Goal: Task Accomplishment & Management: Use online tool/utility

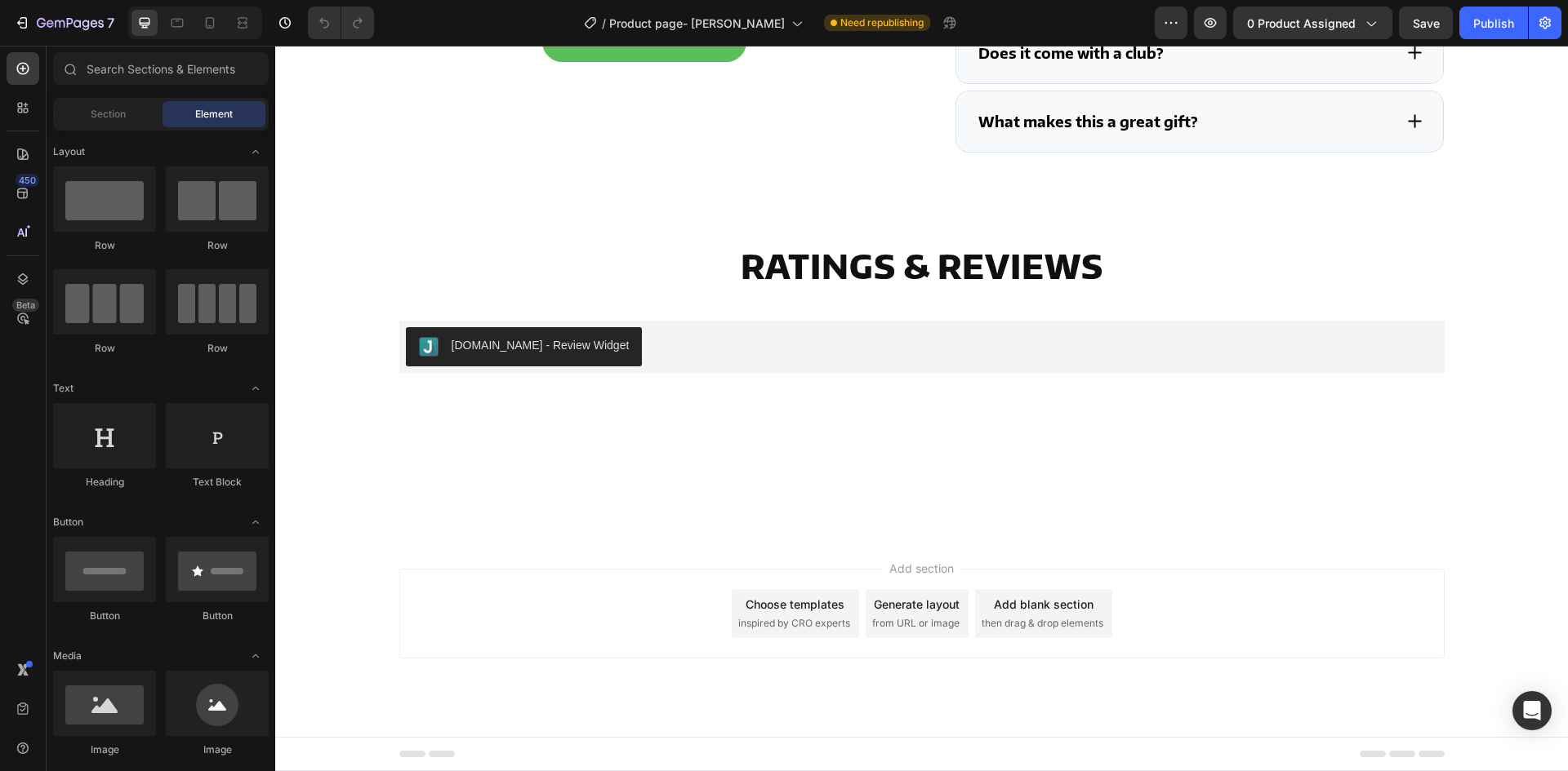
scroll to position [5481, 0]
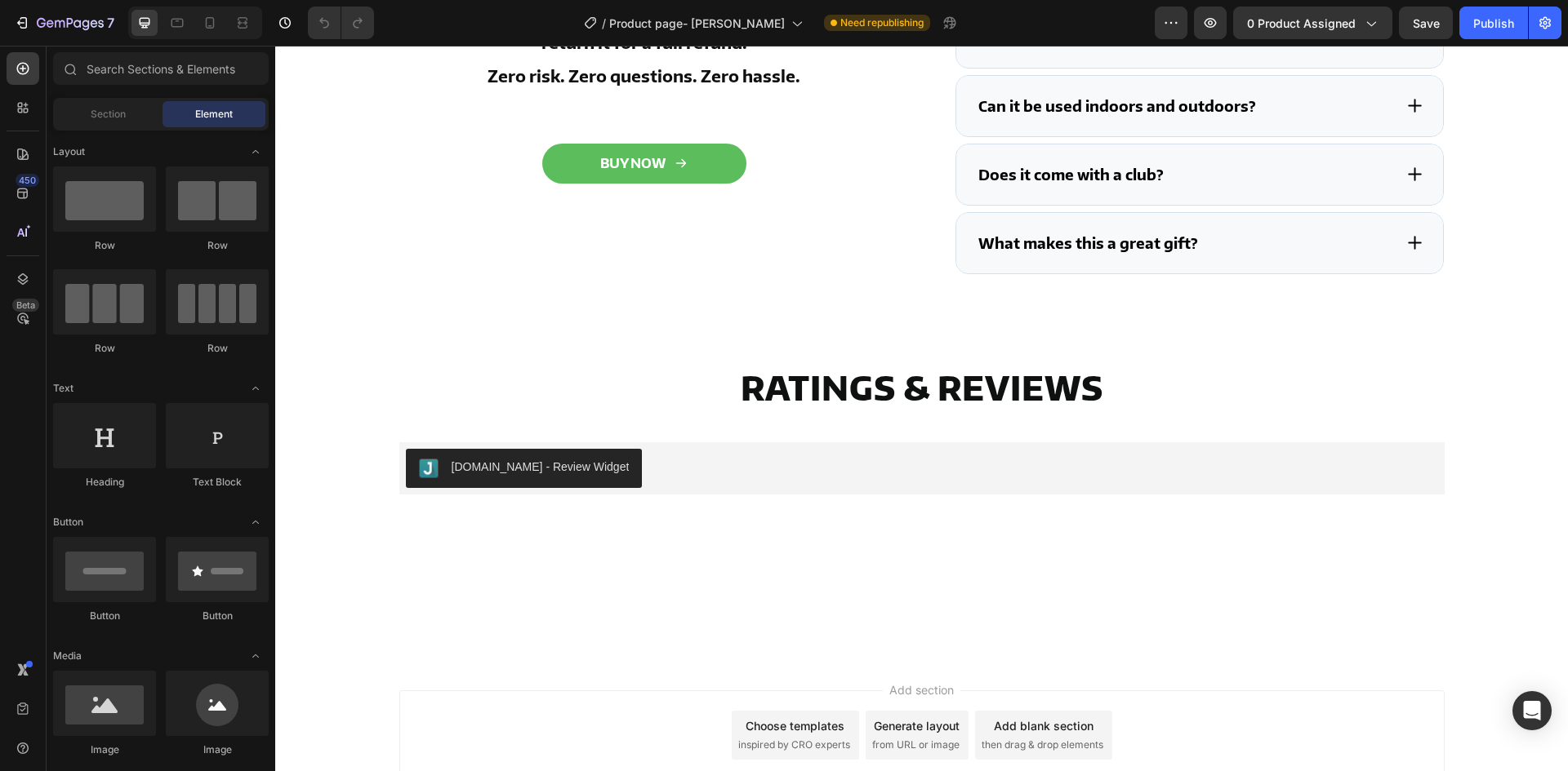
drag, startPoint x: 1559, startPoint y: 645, endPoint x: 1837, endPoint y: 85, distance: 625.2
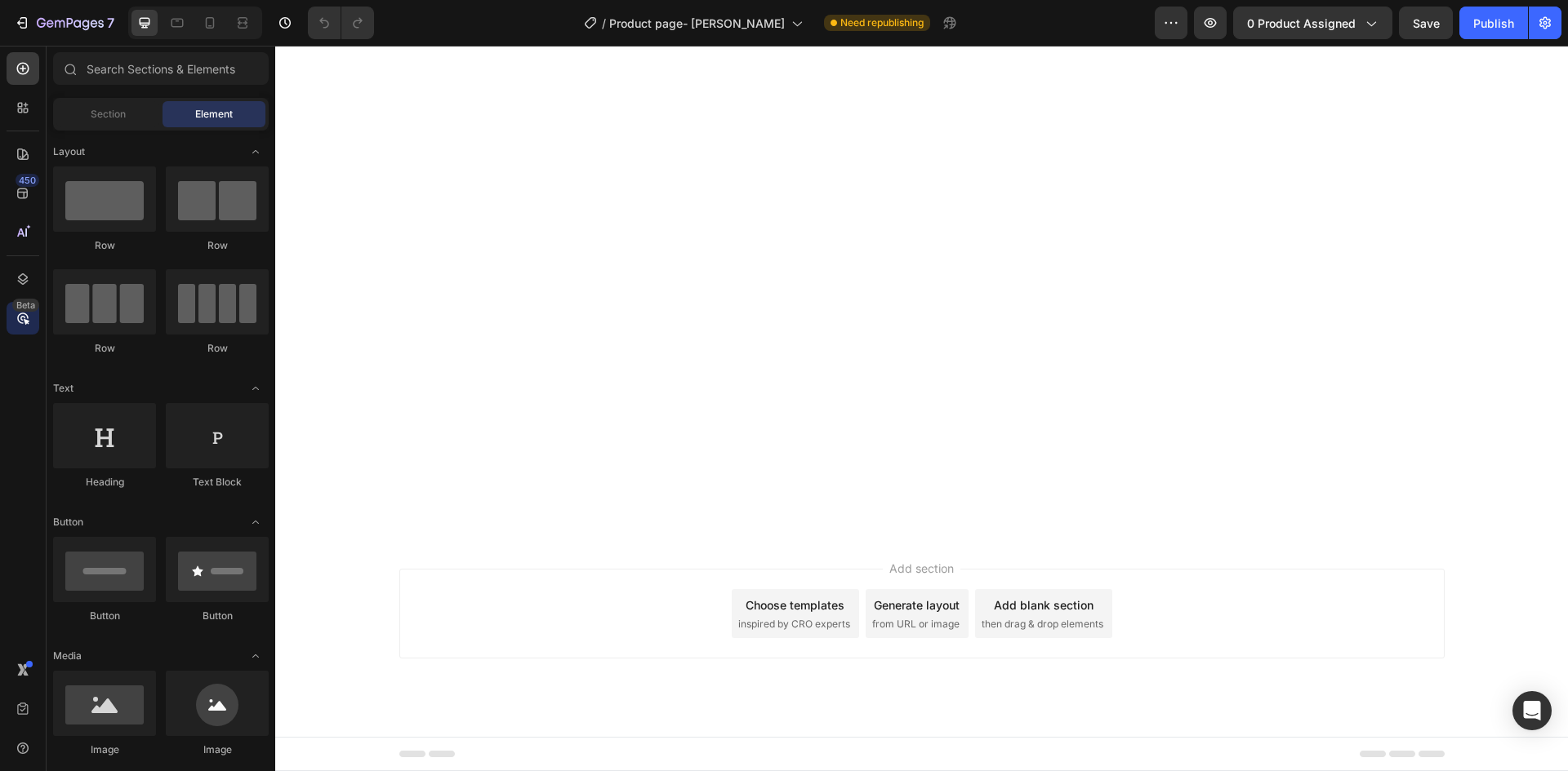
scroll to position [0, 0]
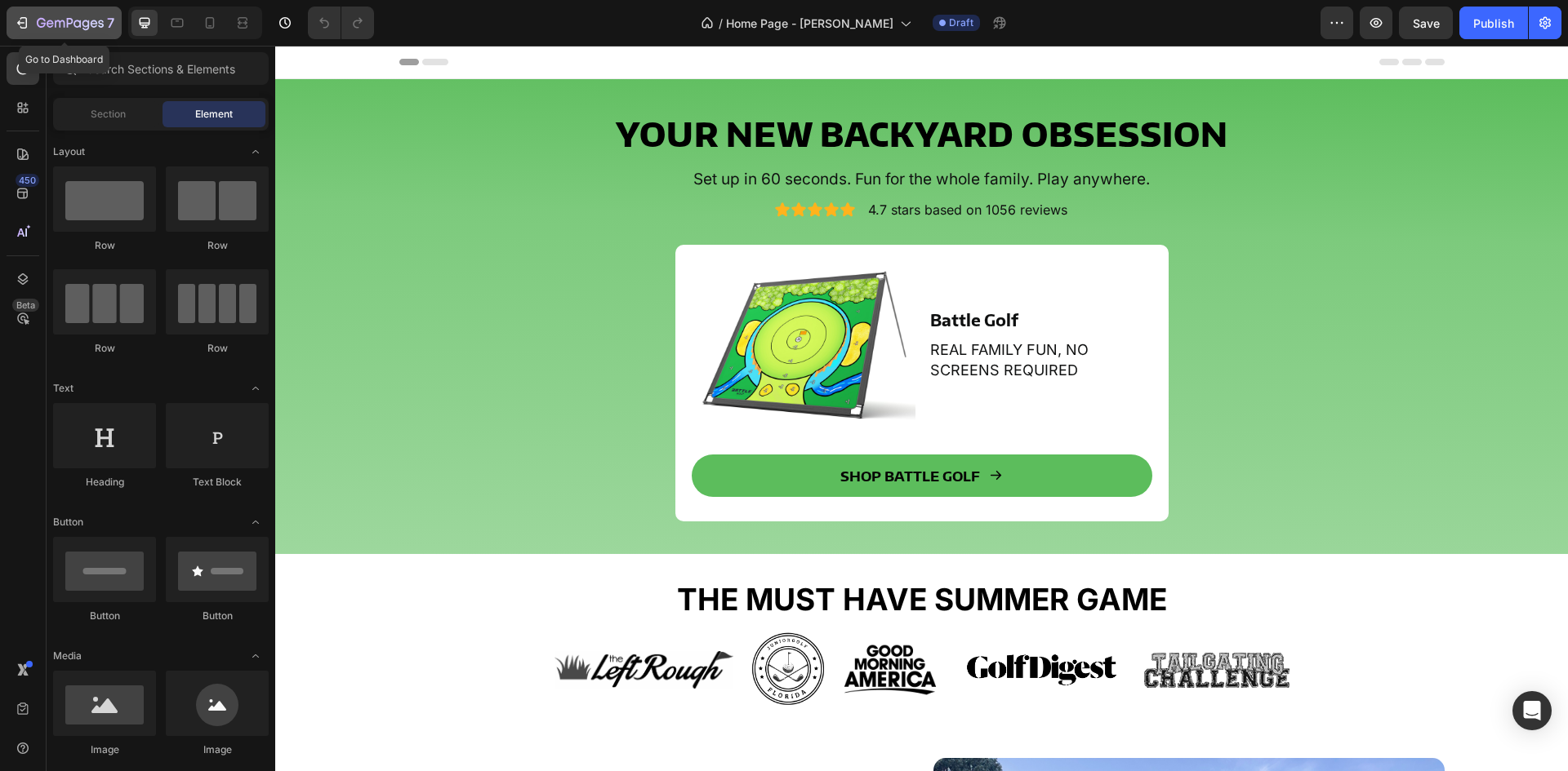
click at [57, 13] on div "7" at bounding box center [76, 23] width 77 height 20
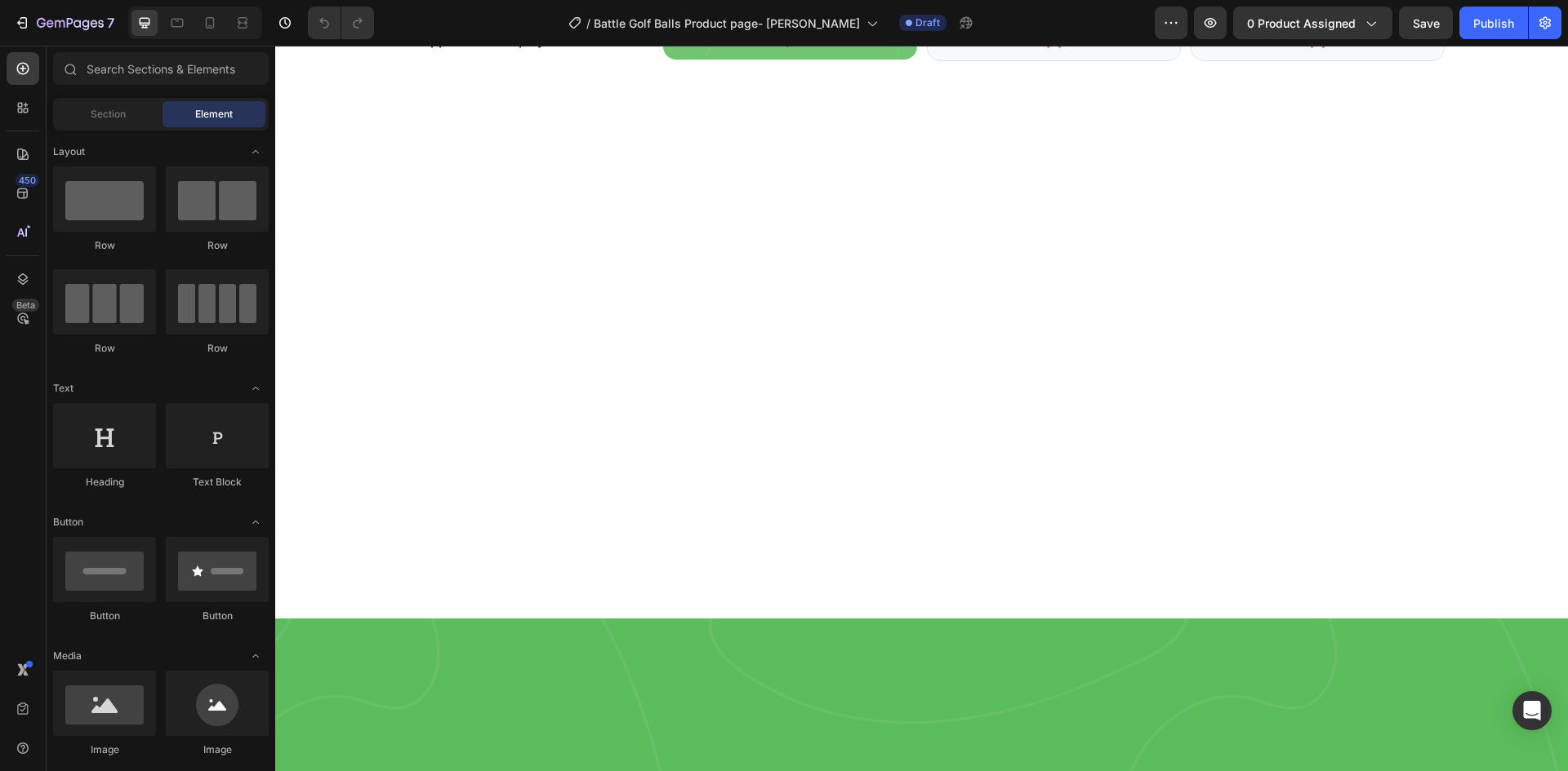
scroll to position [3020, 0]
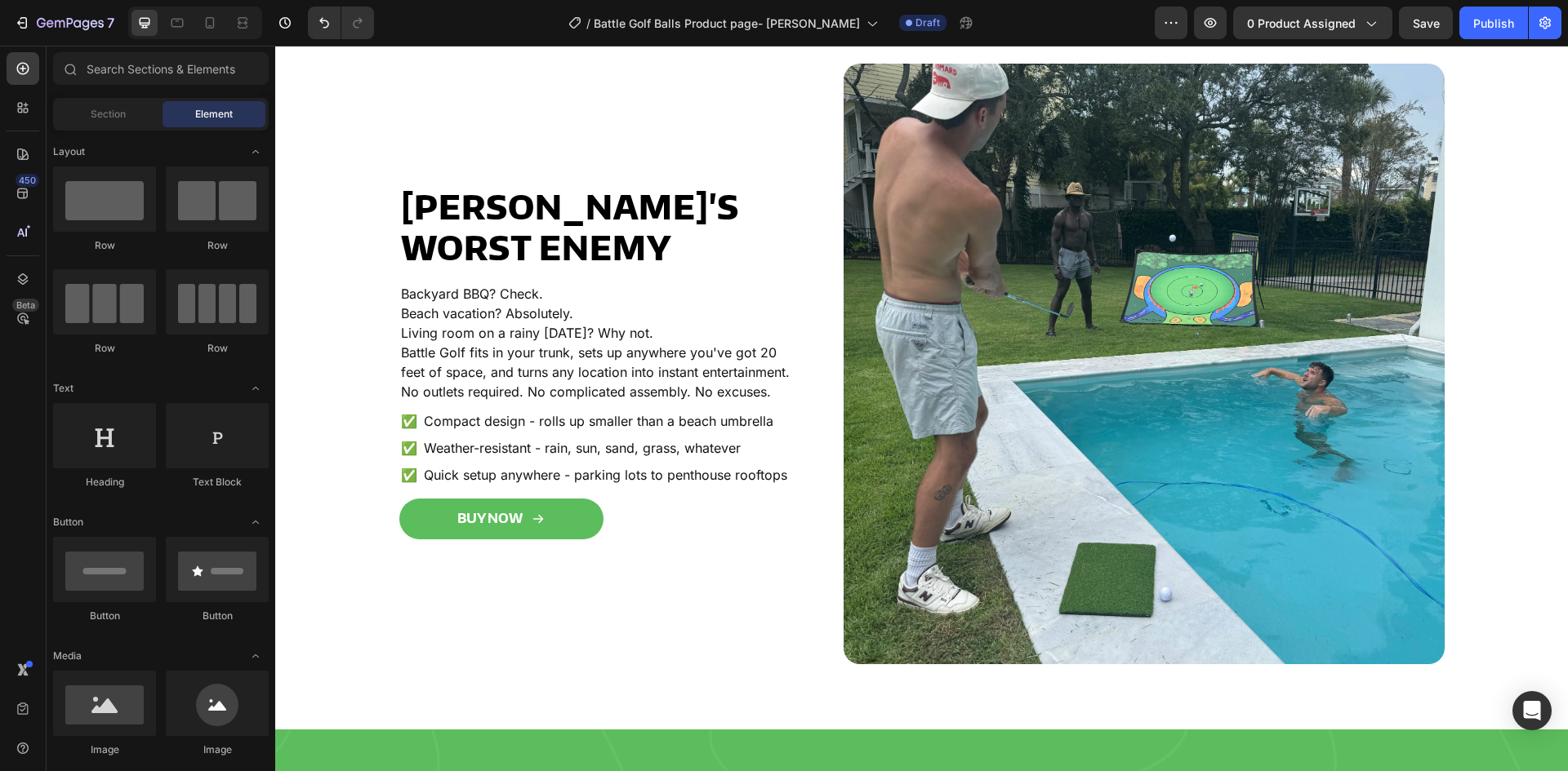
scroll to position [3212, 0]
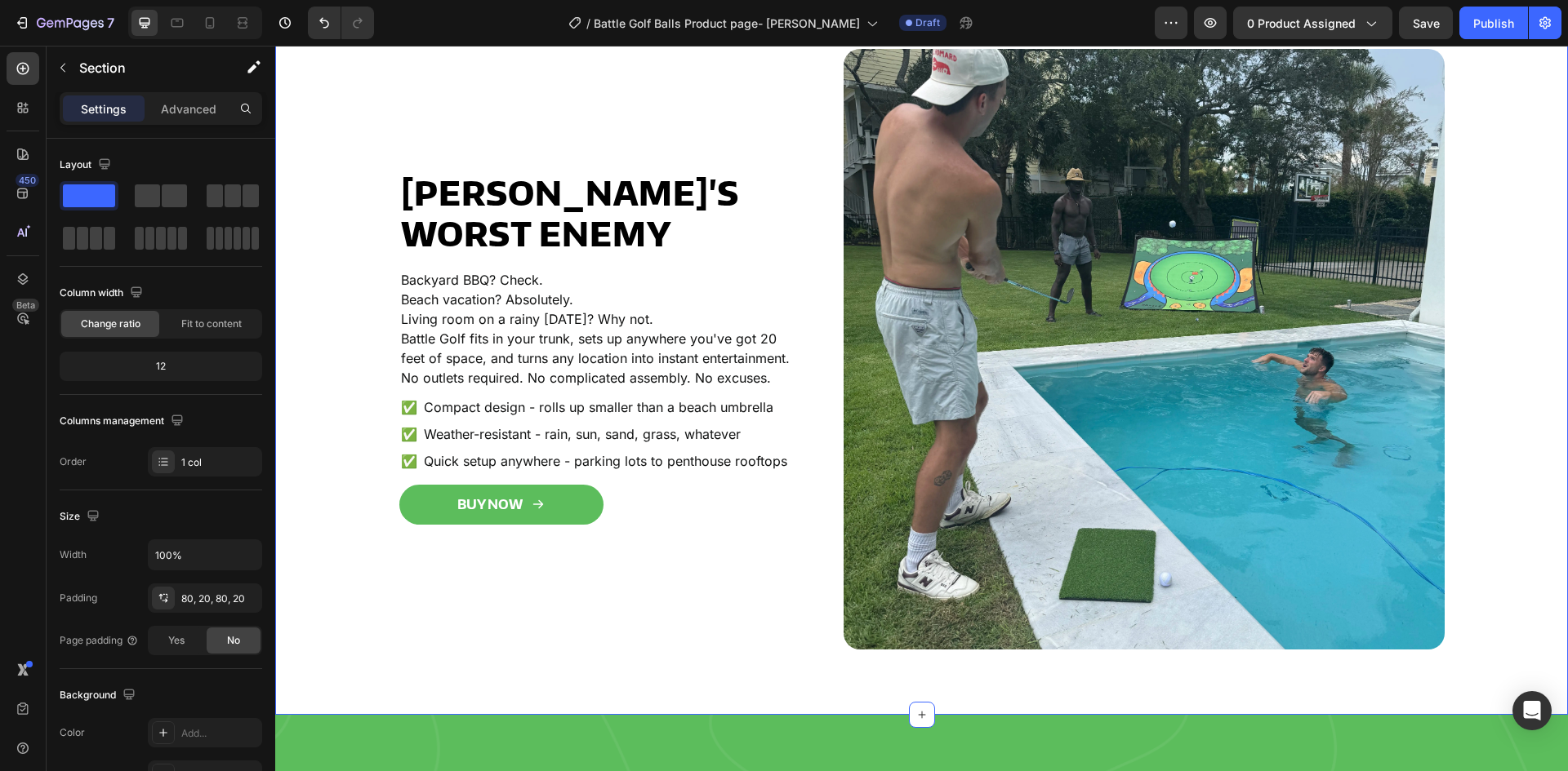
click at [357, 335] on div "Boredom's Worst Enemy Heading Backyard BBQ? Check. Beach vacation? Absolutely. …" at bounding box center [922, 349] width 1260 height 601
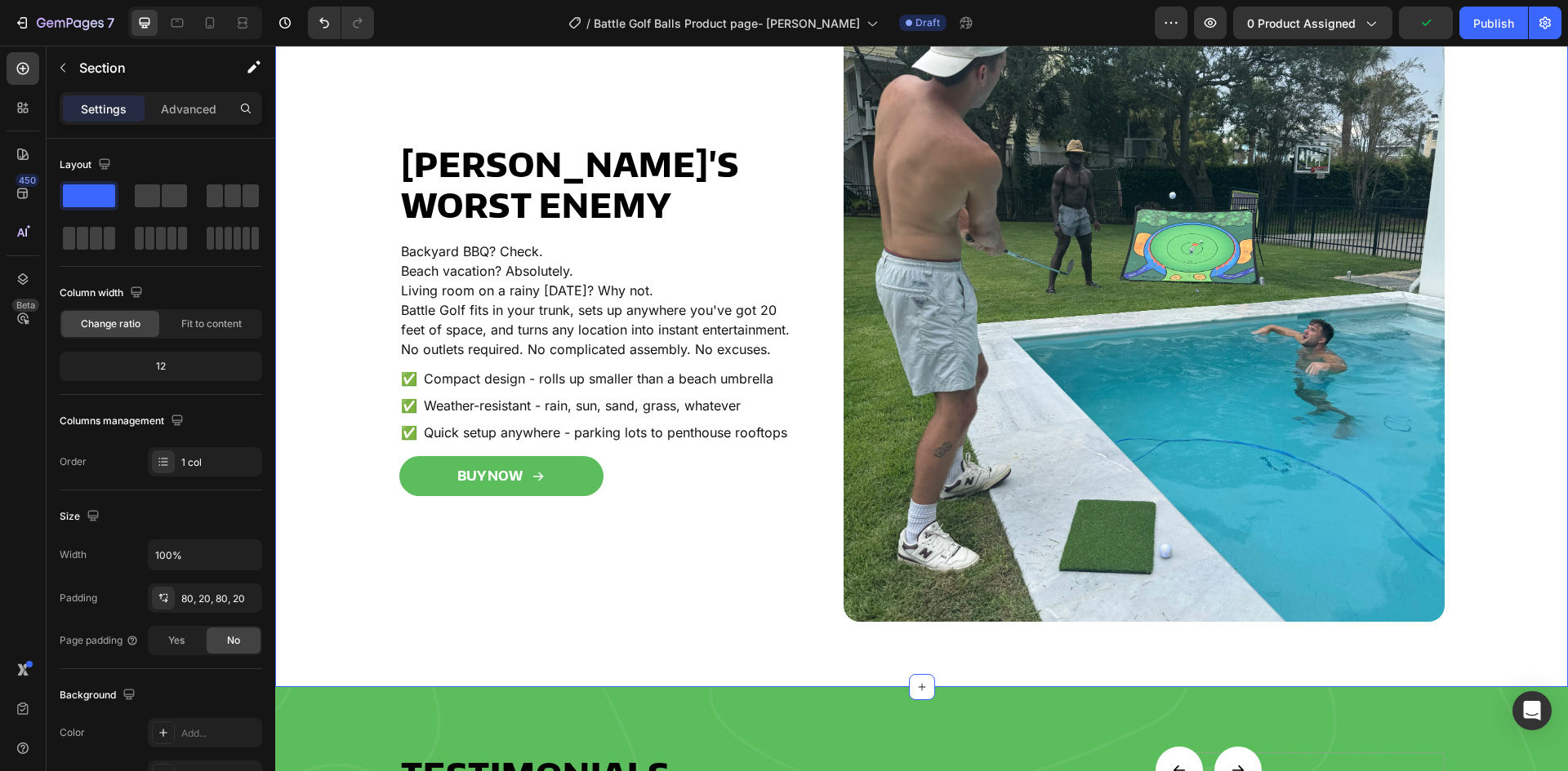
scroll to position [3076, 0]
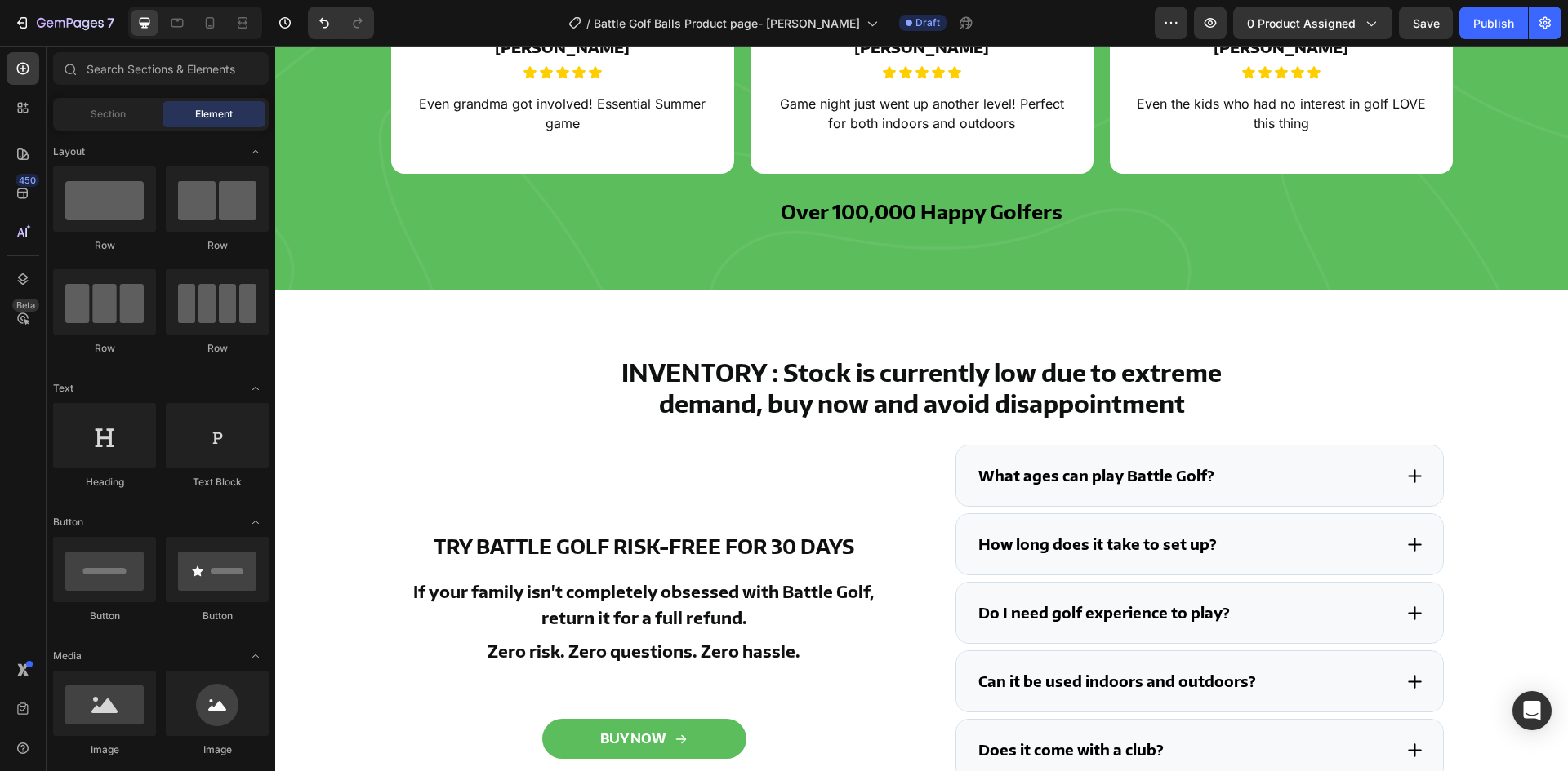
scroll to position [2913, 0]
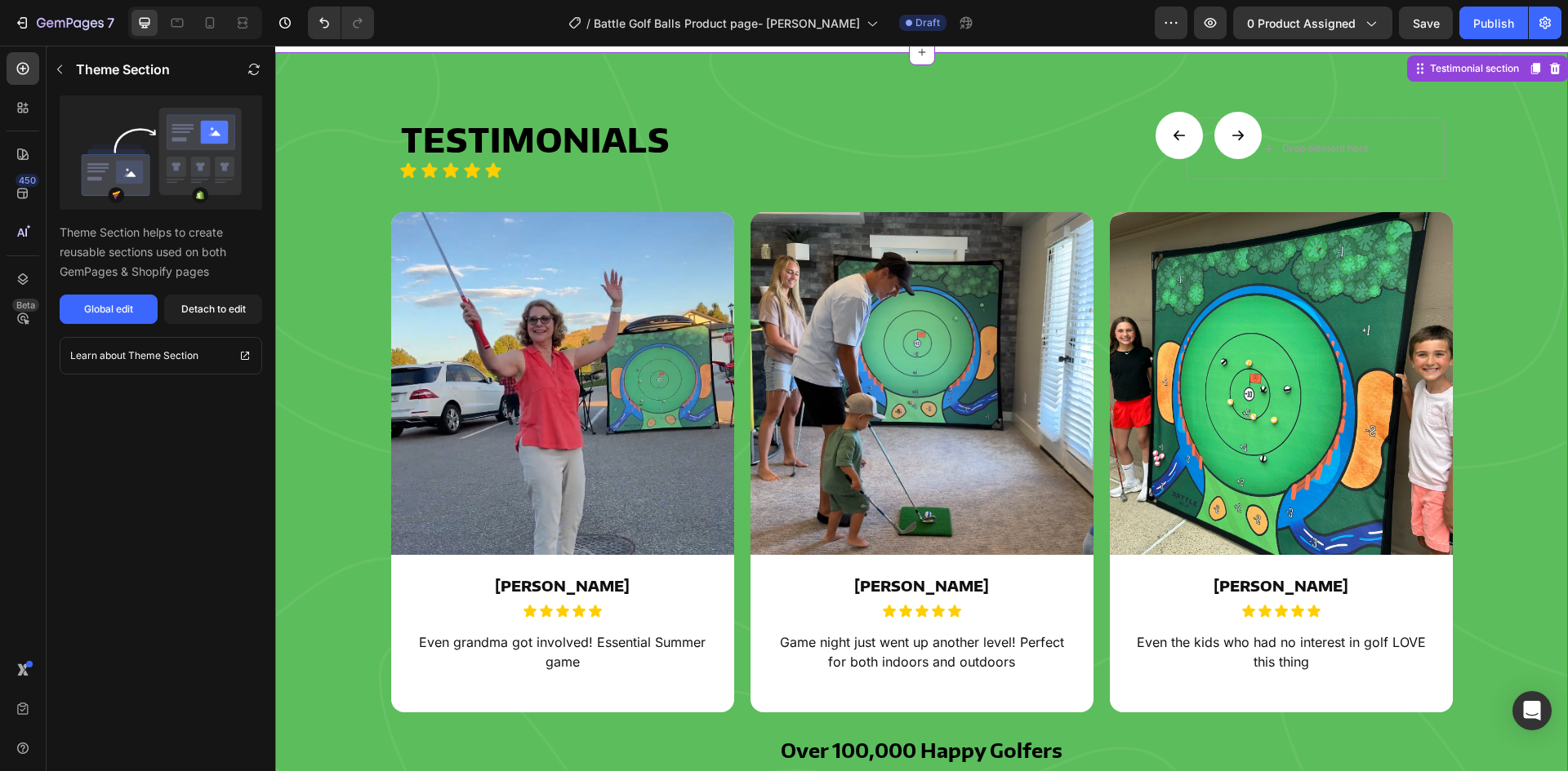
scroll to position [2781, 0]
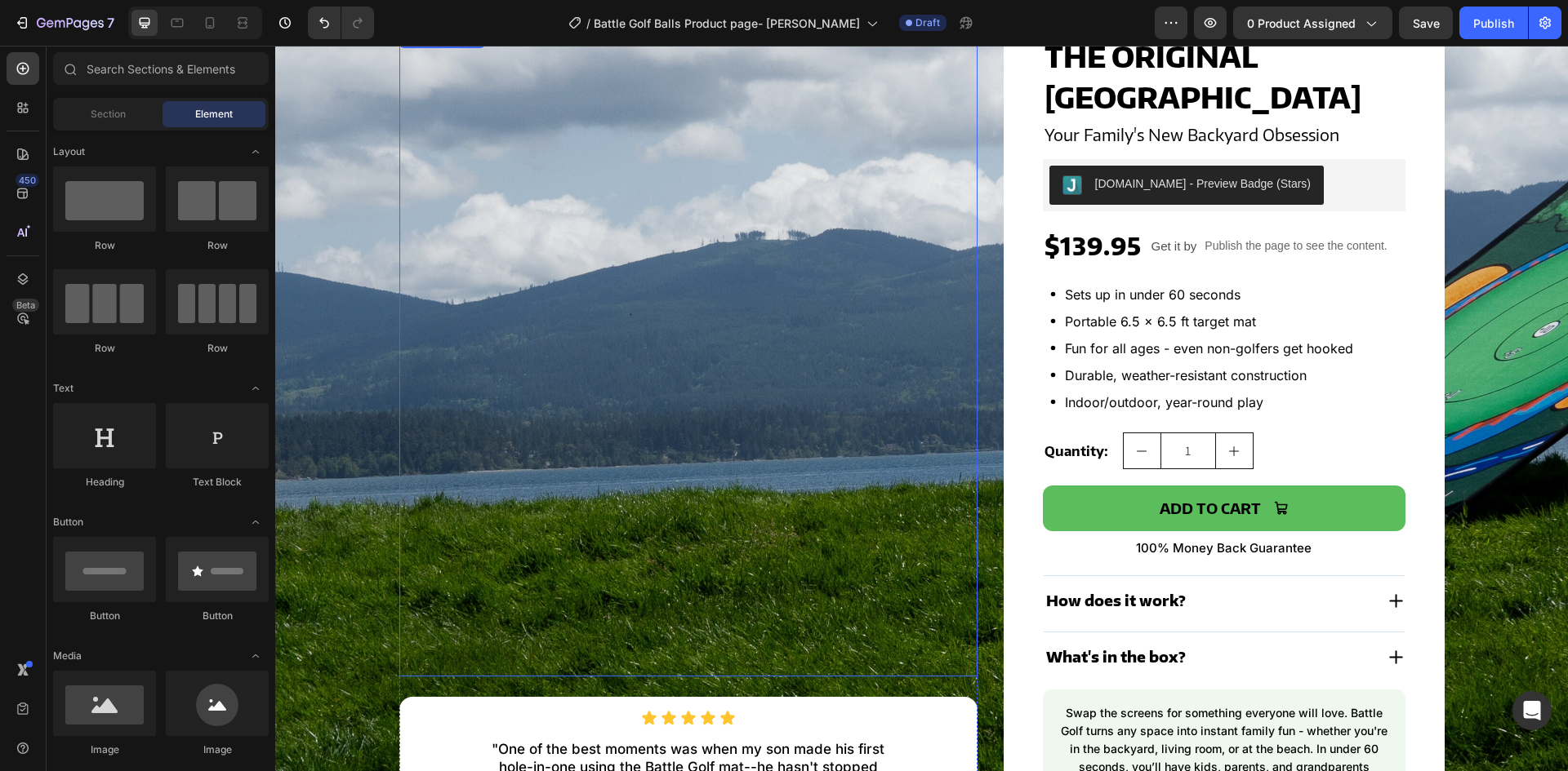
scroll to position [120, 0]
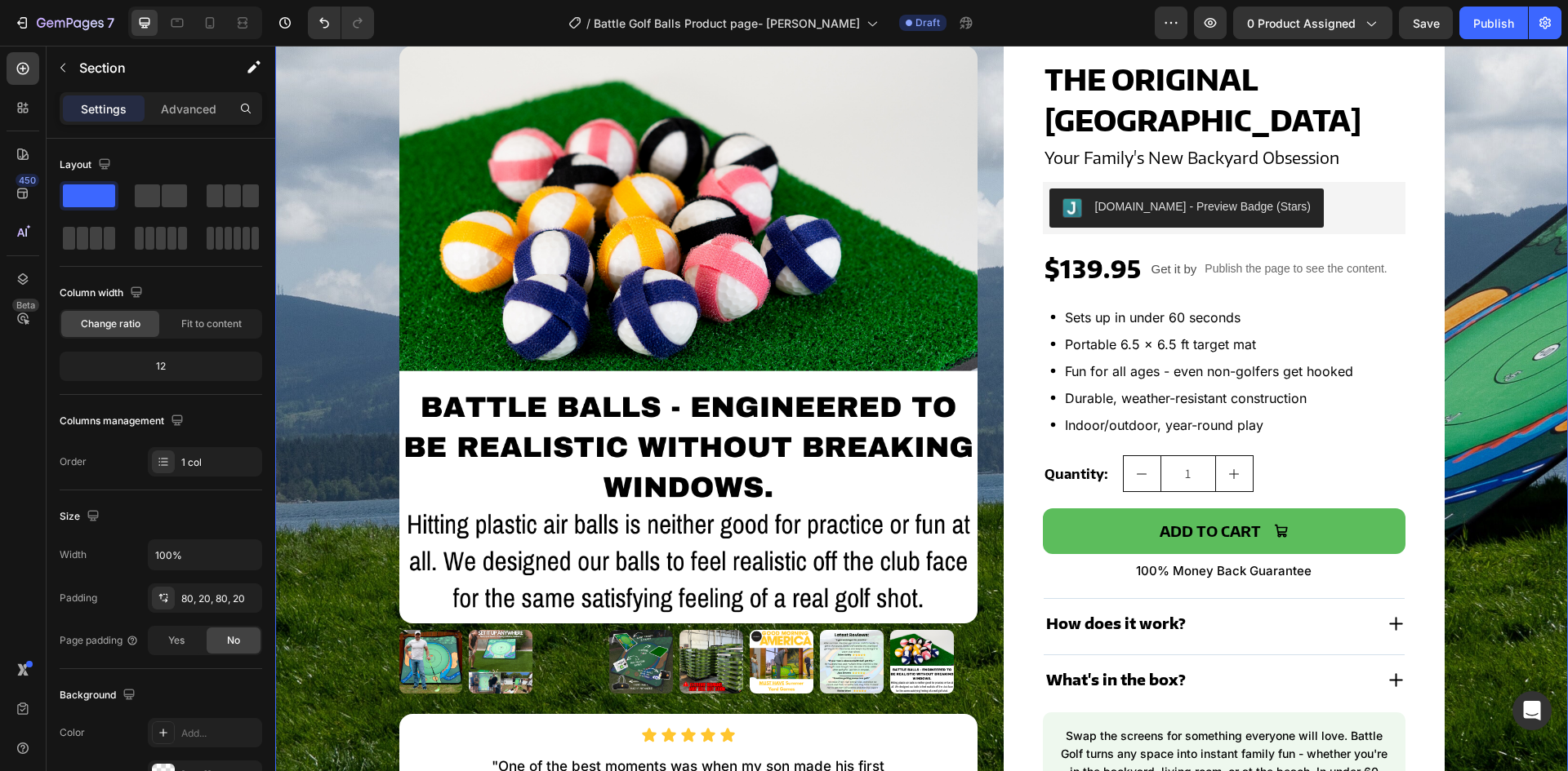
drag, startPoint x: 311, startPoint y: 259, endPoint x: 324, endPoint y: 270, distance: 17.0
click at [310, 259] on div "Product Images Icon Icon Icon Icon Icon Icon List "One of the best moments was …" at bounding box center [922, 444] width 1260 height 840
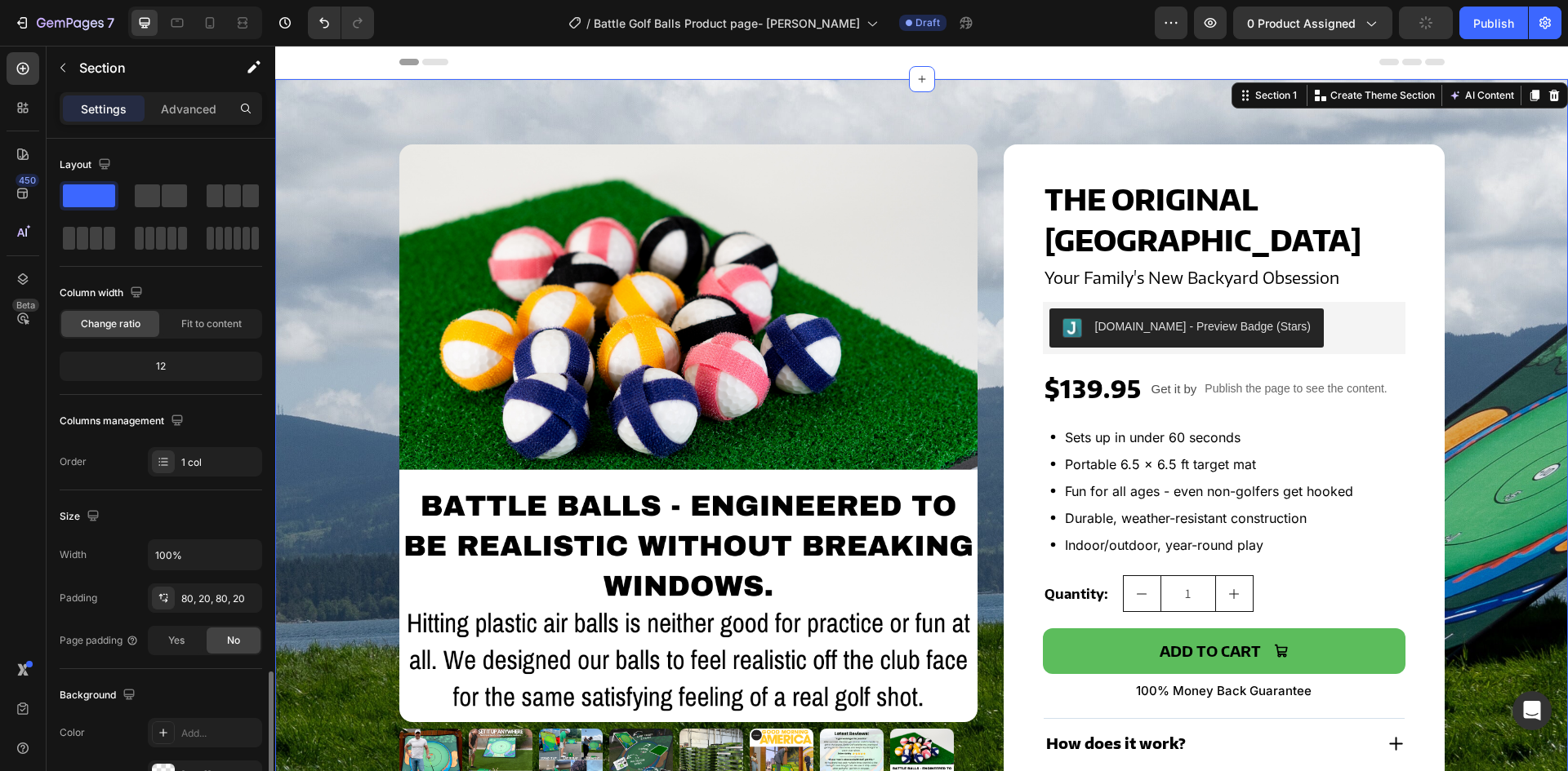
scroll to position [317, 0]
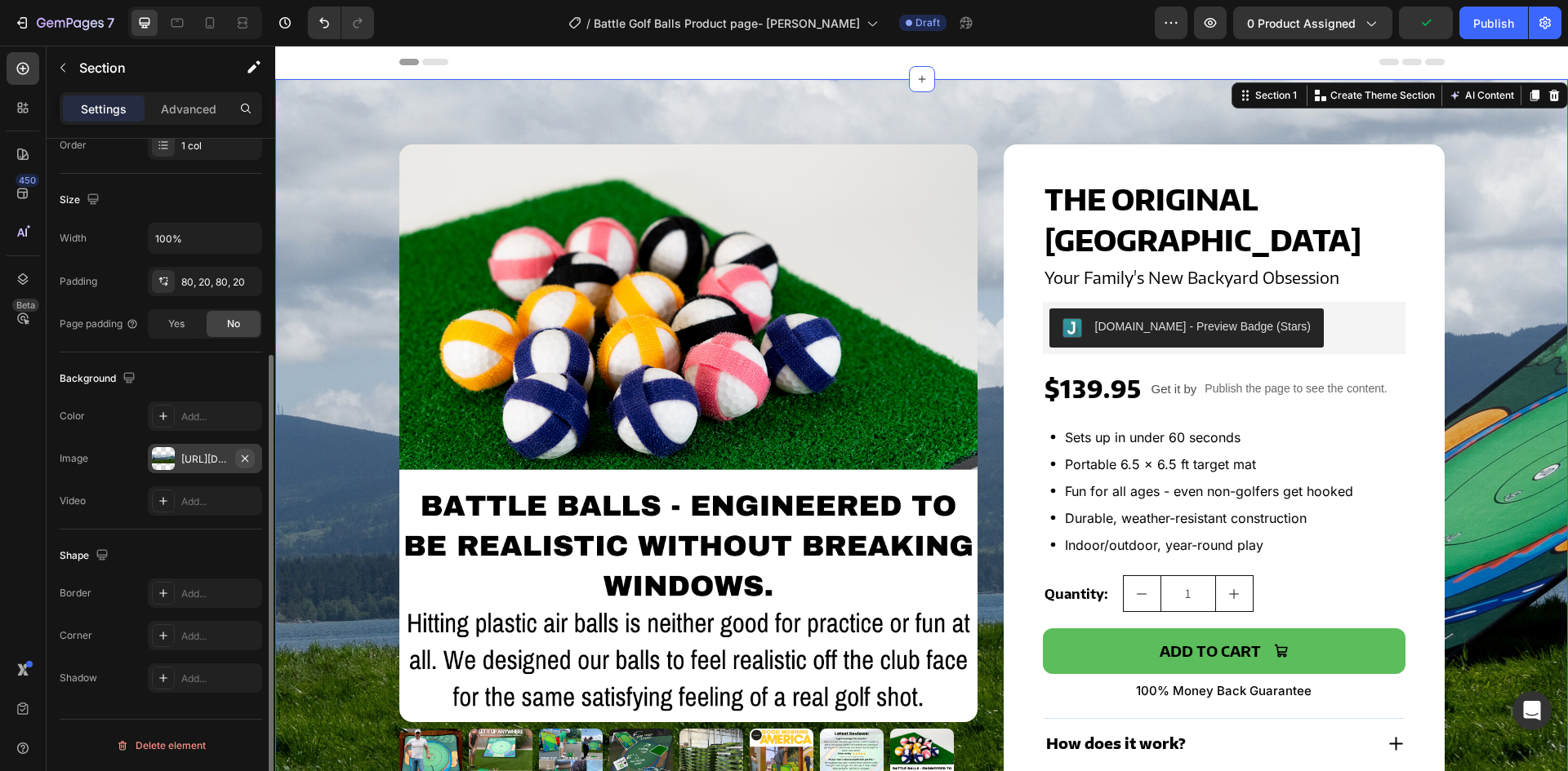
click at [244, 455] on icon "button" at bounding box center [245, 459] width 14 height 13
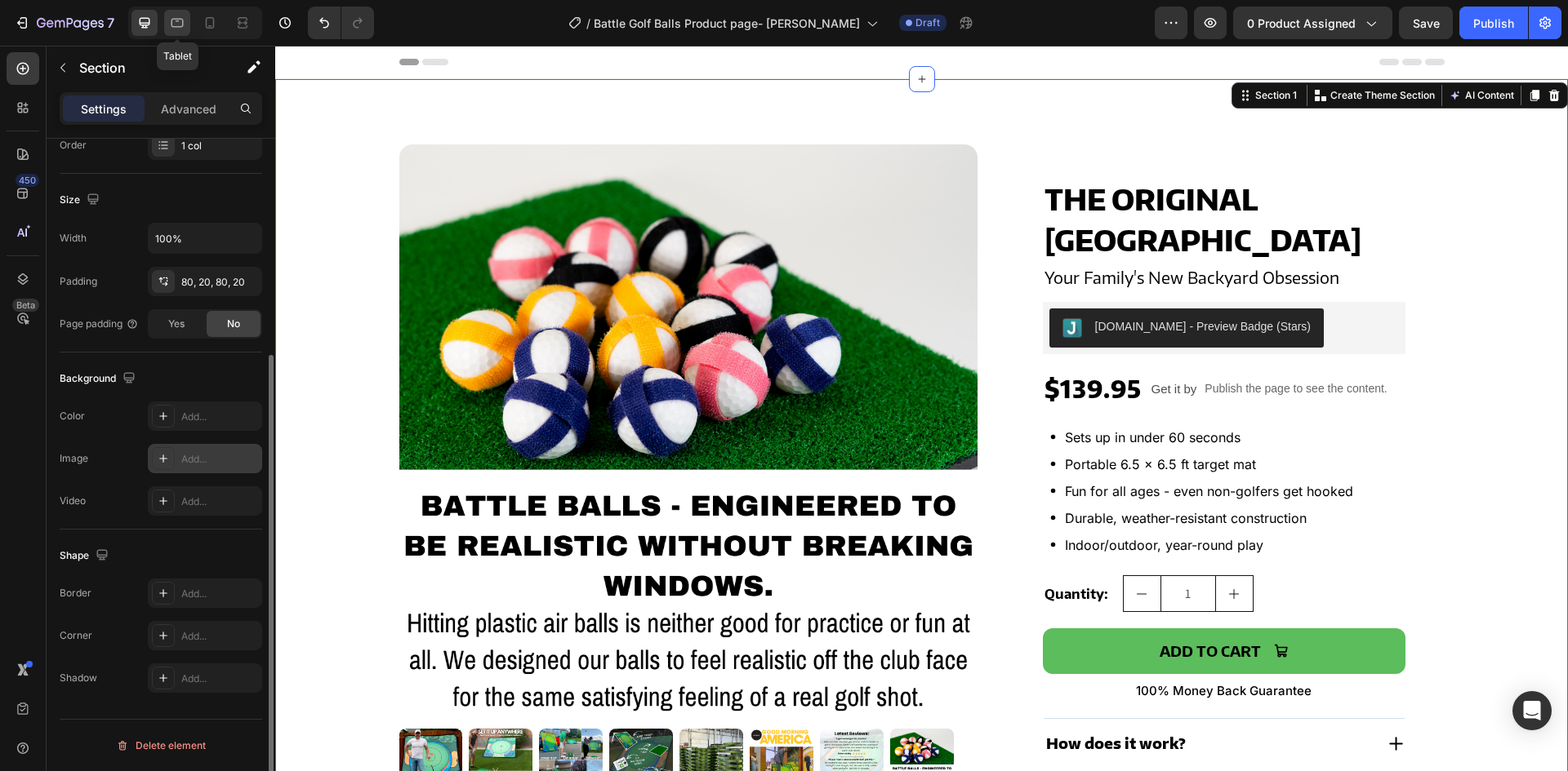
click at [172, 17] on icon at bounding box center [177, 22] width 16 height 16
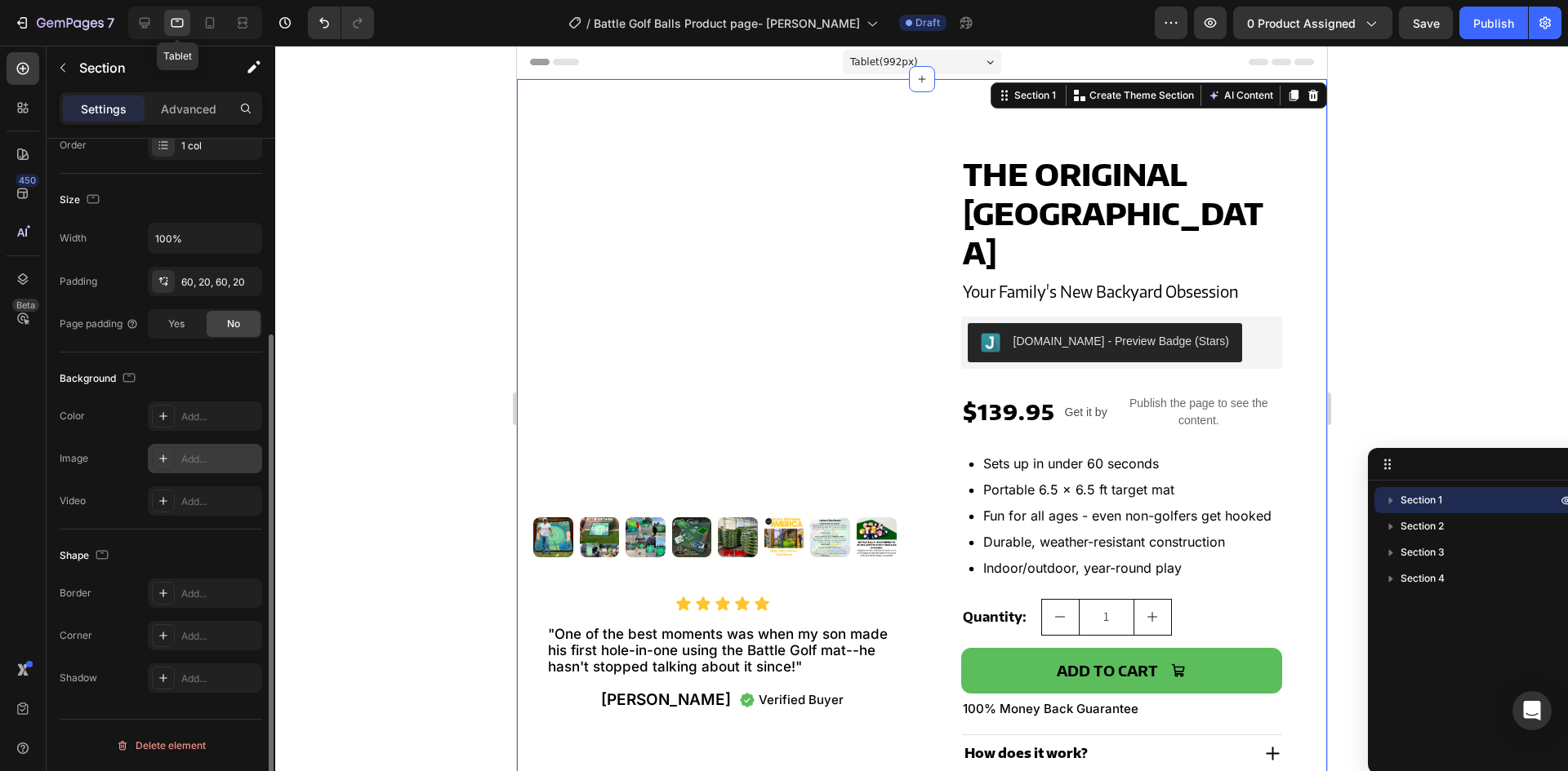
scroll to position [274, 0]
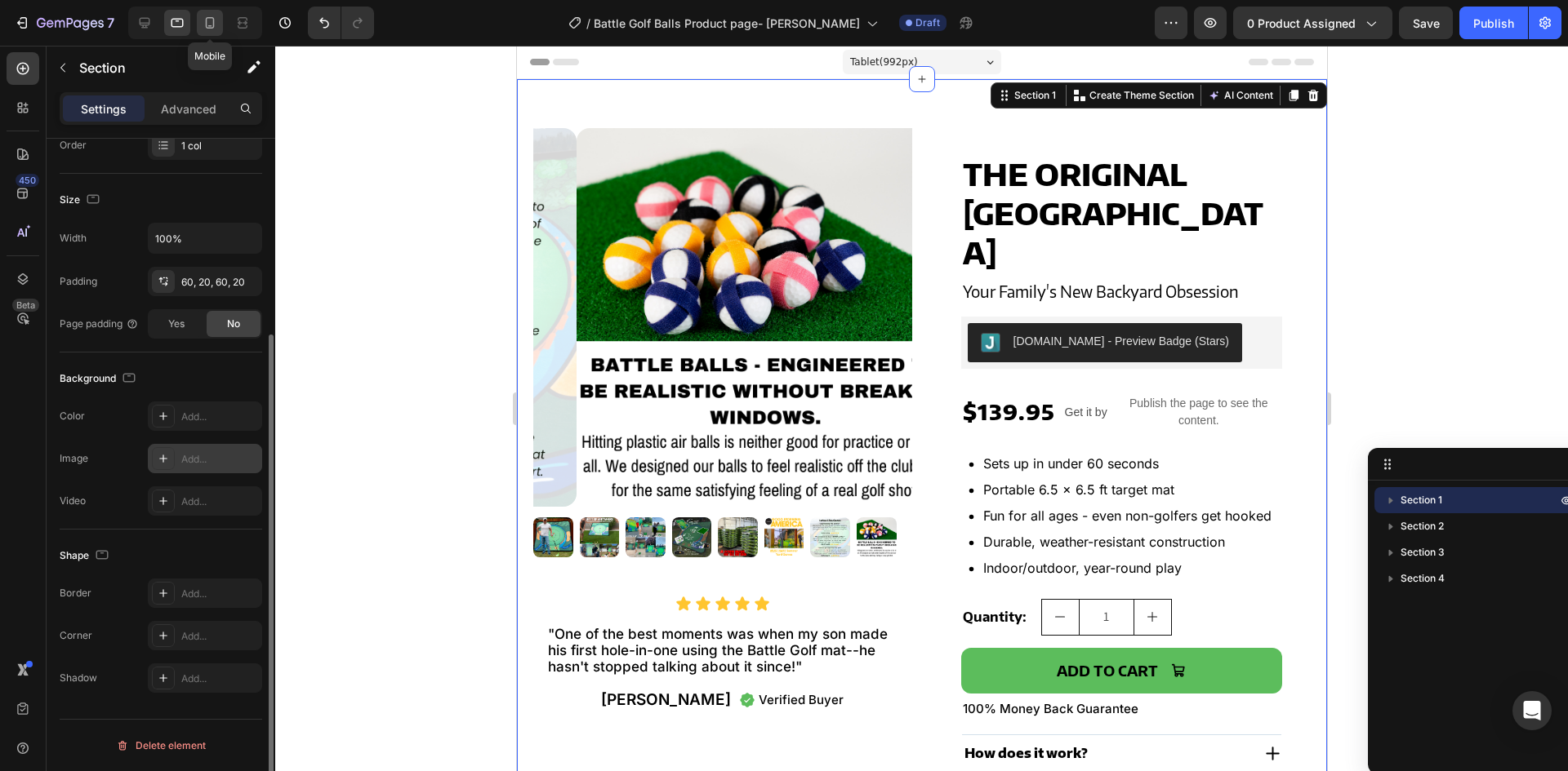
click at [207, 22] on icon at bounding box center [210, 22] width 16 height 16
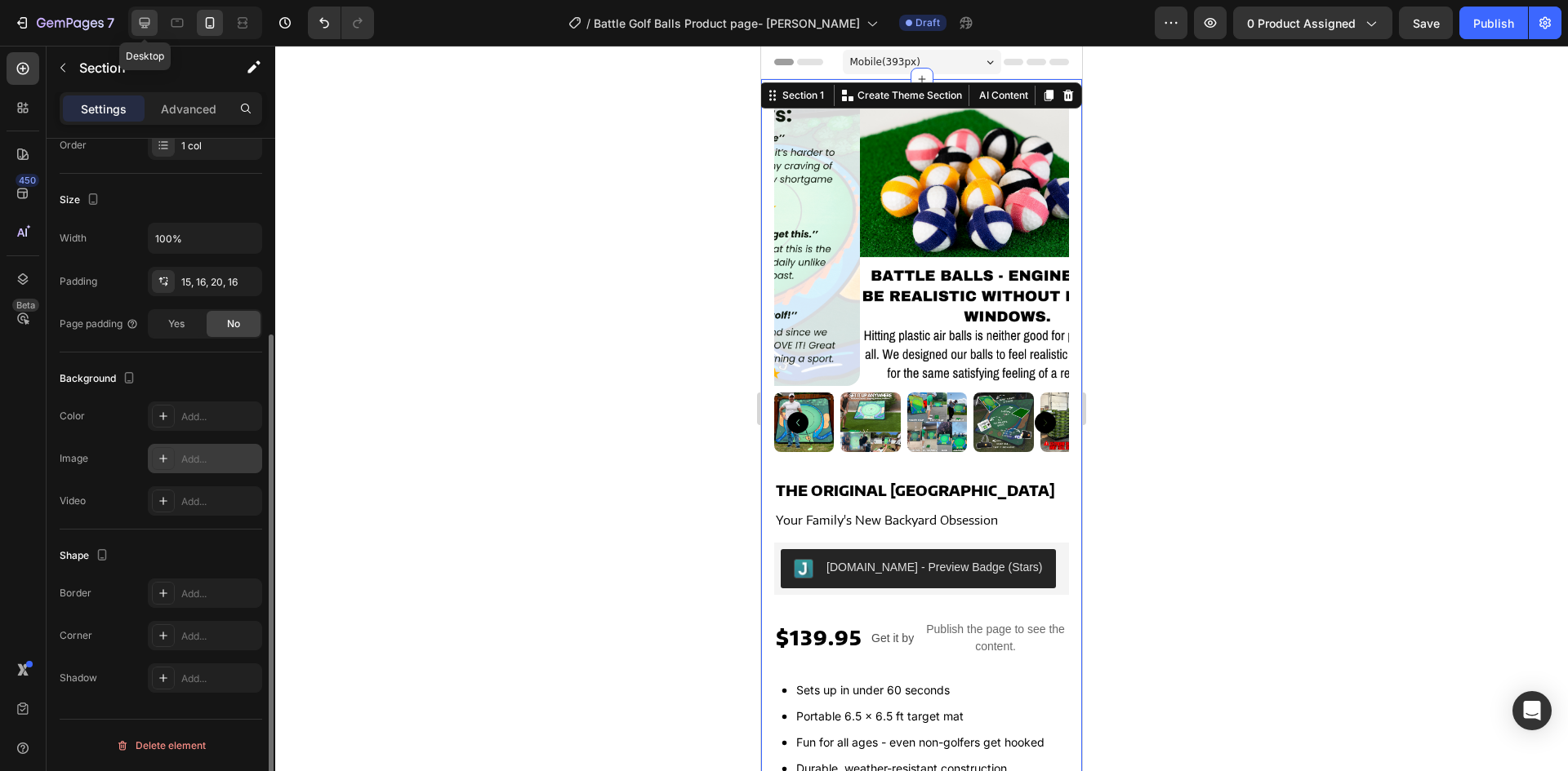
click at [140, 16] on icon at bounding box center [145, 22] width 16 height 16
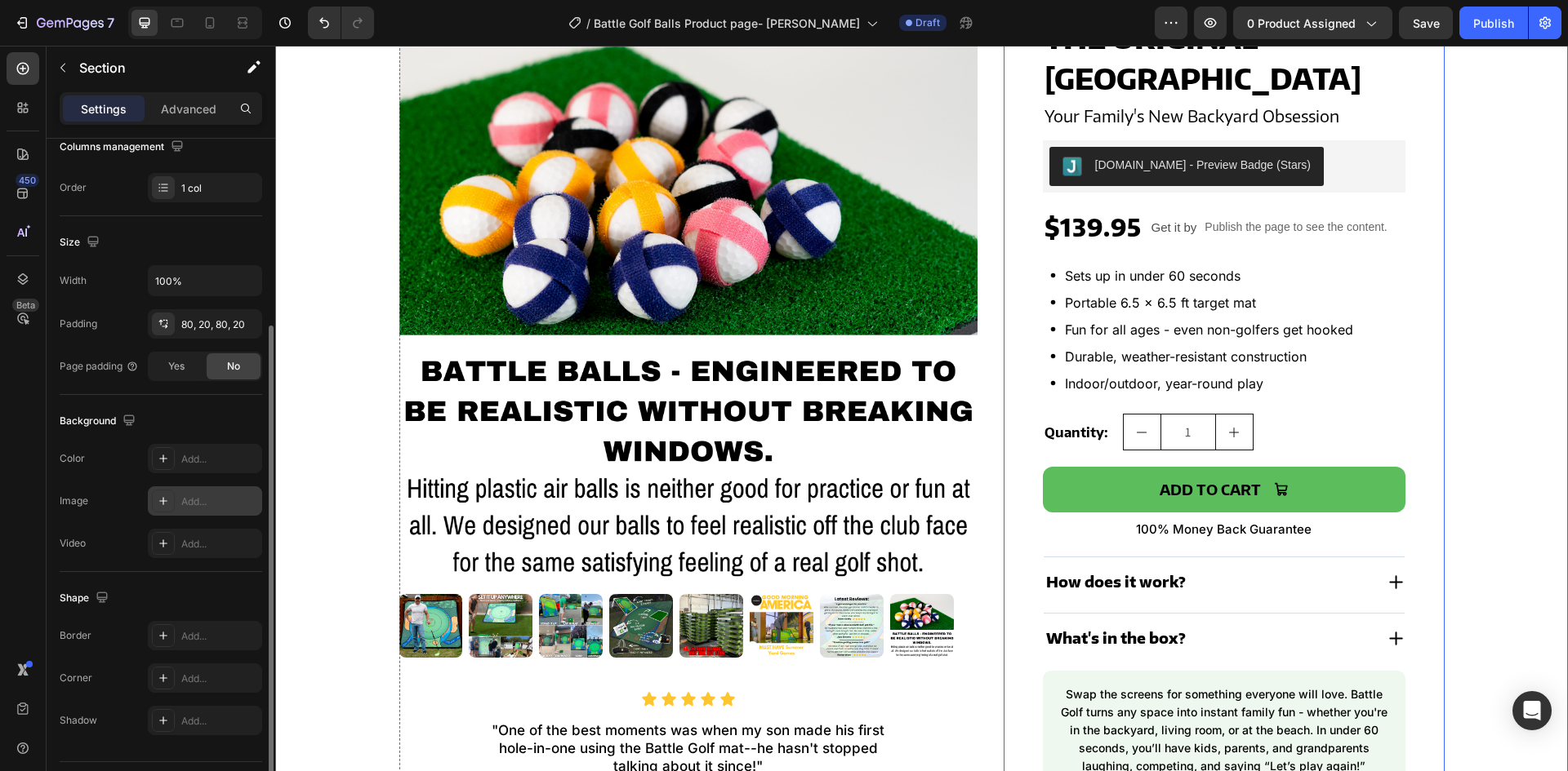
scroll to position [163, 0]
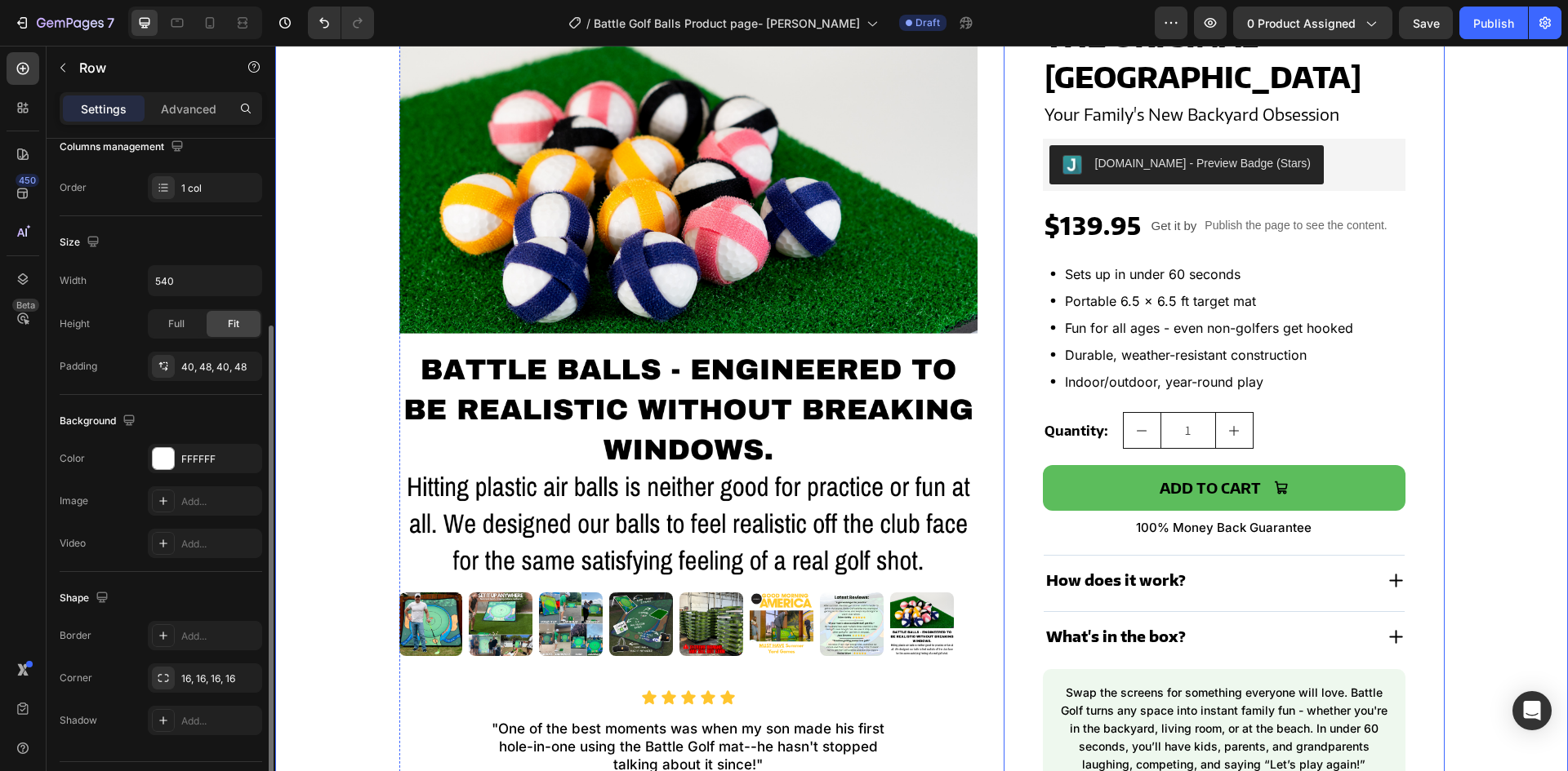
click at [1013, 385] on div "THE ORIGINAL BATTLE GOLF ARENA Product Title Your Family's New Backyard Obsessi…" at bounding box center [1224, 401] width 441 height 840
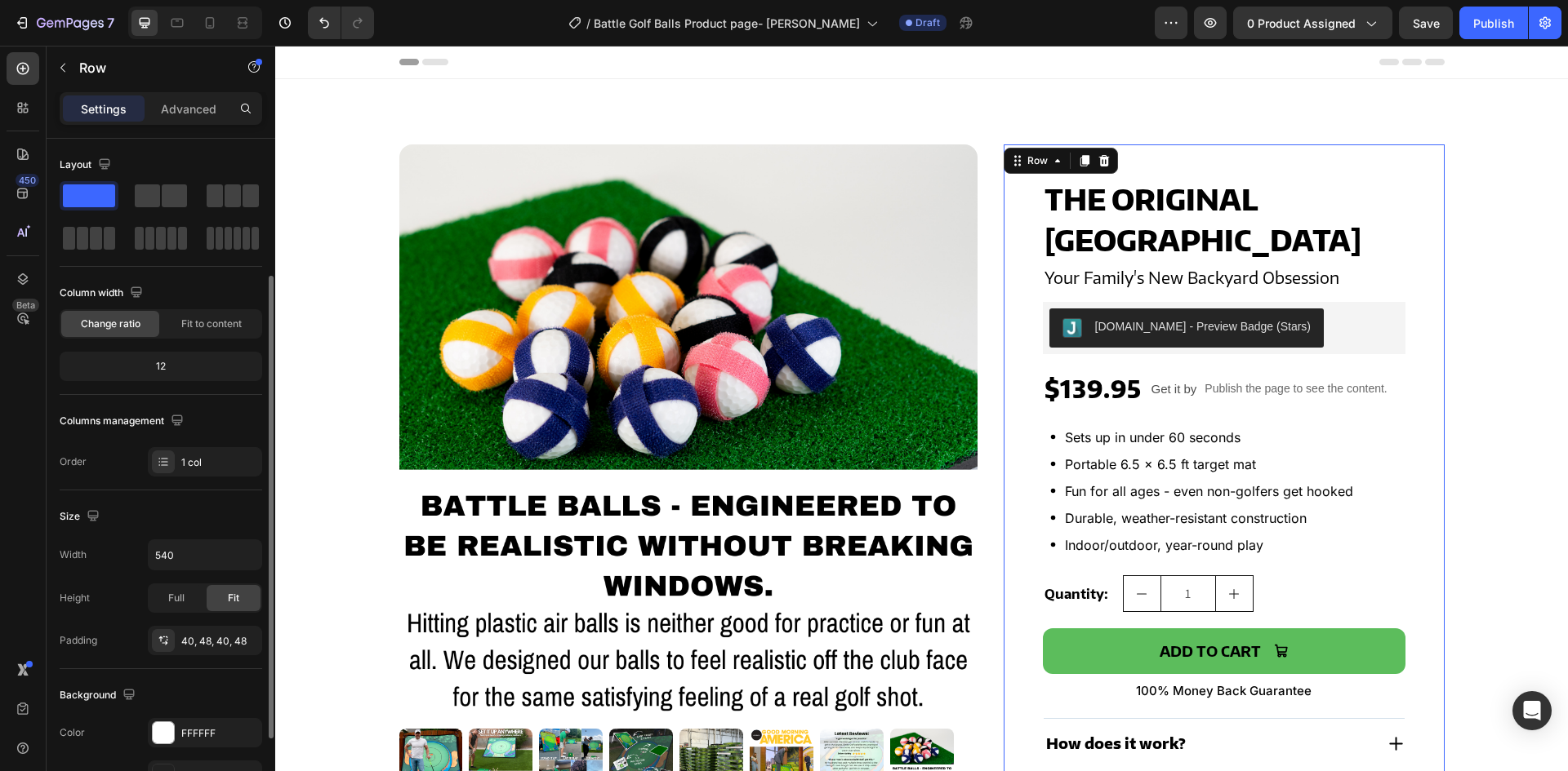
scroll to position [82, 0]
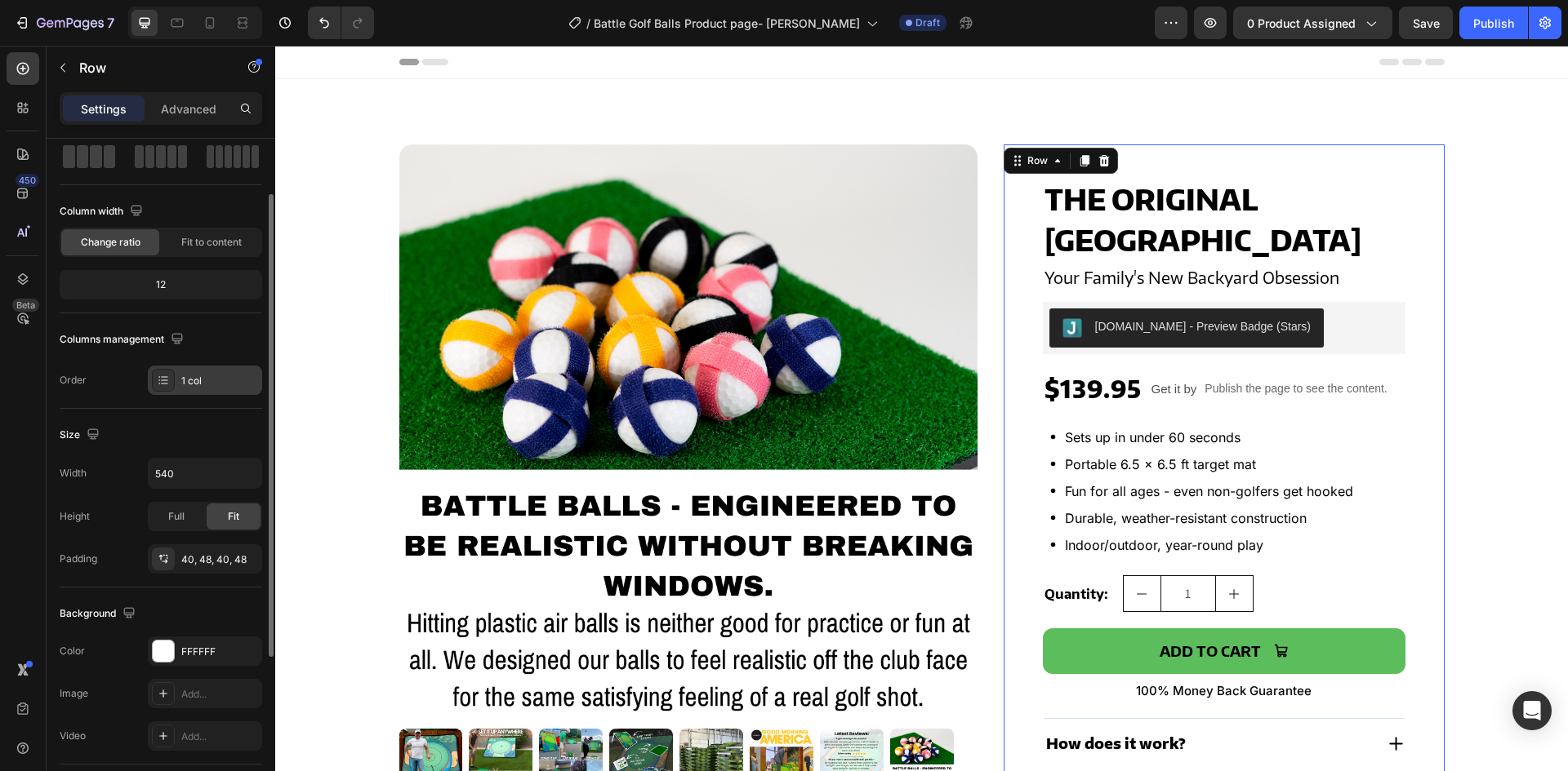
click at [168, 372] on div at bounding box center [163, 380] width 23 height 22
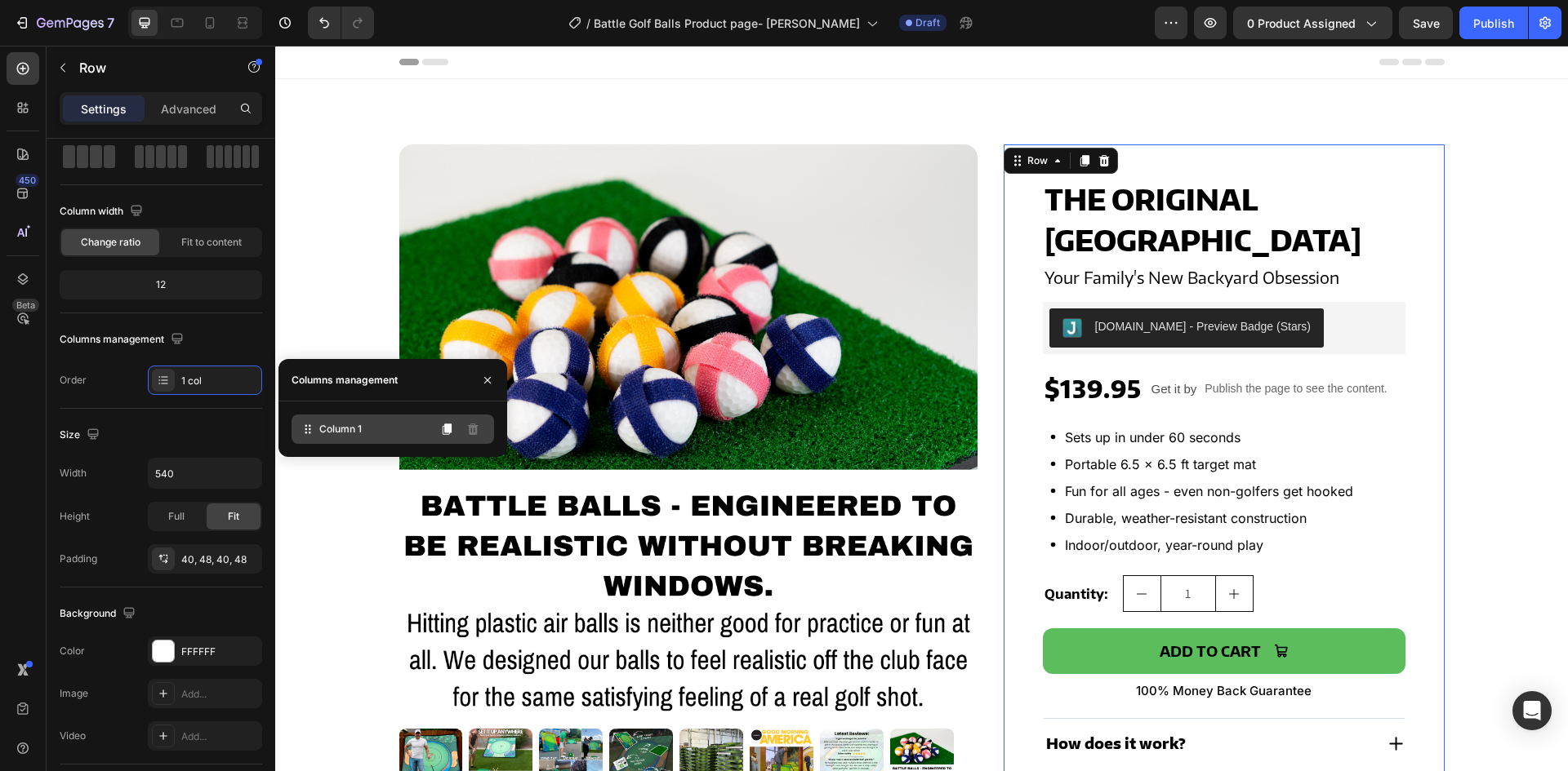
click at [373, 424] on div "Column 1" at bounding box center [392, 429] width 203 height 30
click at [446, 434] on icon at bounding box center [446, 429] width 14 height 13
click at [410, 408] on div "Column 1" at bounding box center [392, 429] width 229 height 56
click at [198, 414] on div "Size Width 540 Height Full Fit Padding 40, 48, 40, 48" at bounding box center [160, 498] width 203 height 179
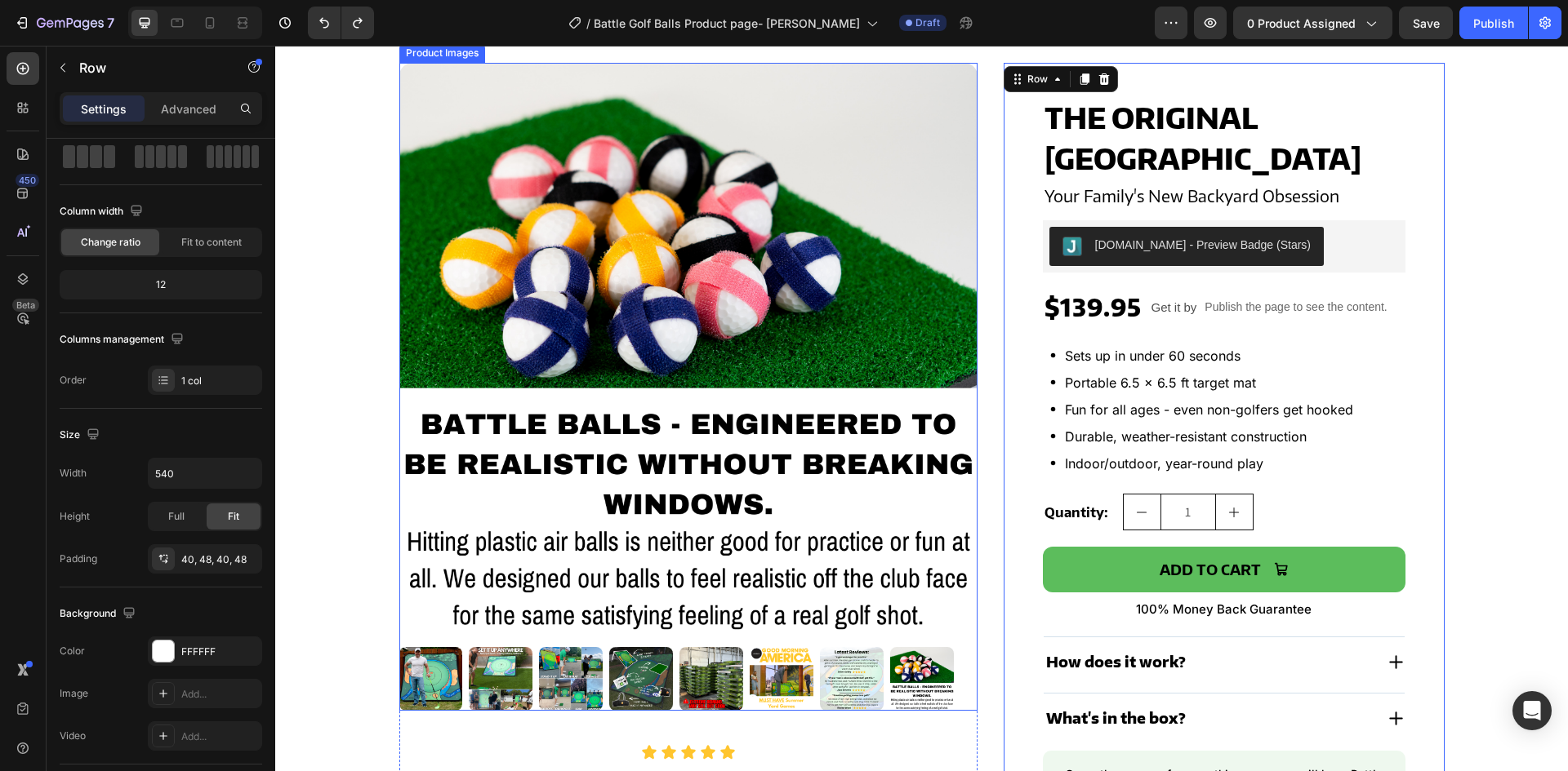
click at [681, 398] on img at bounding box center [689, 352] width 578 height 578
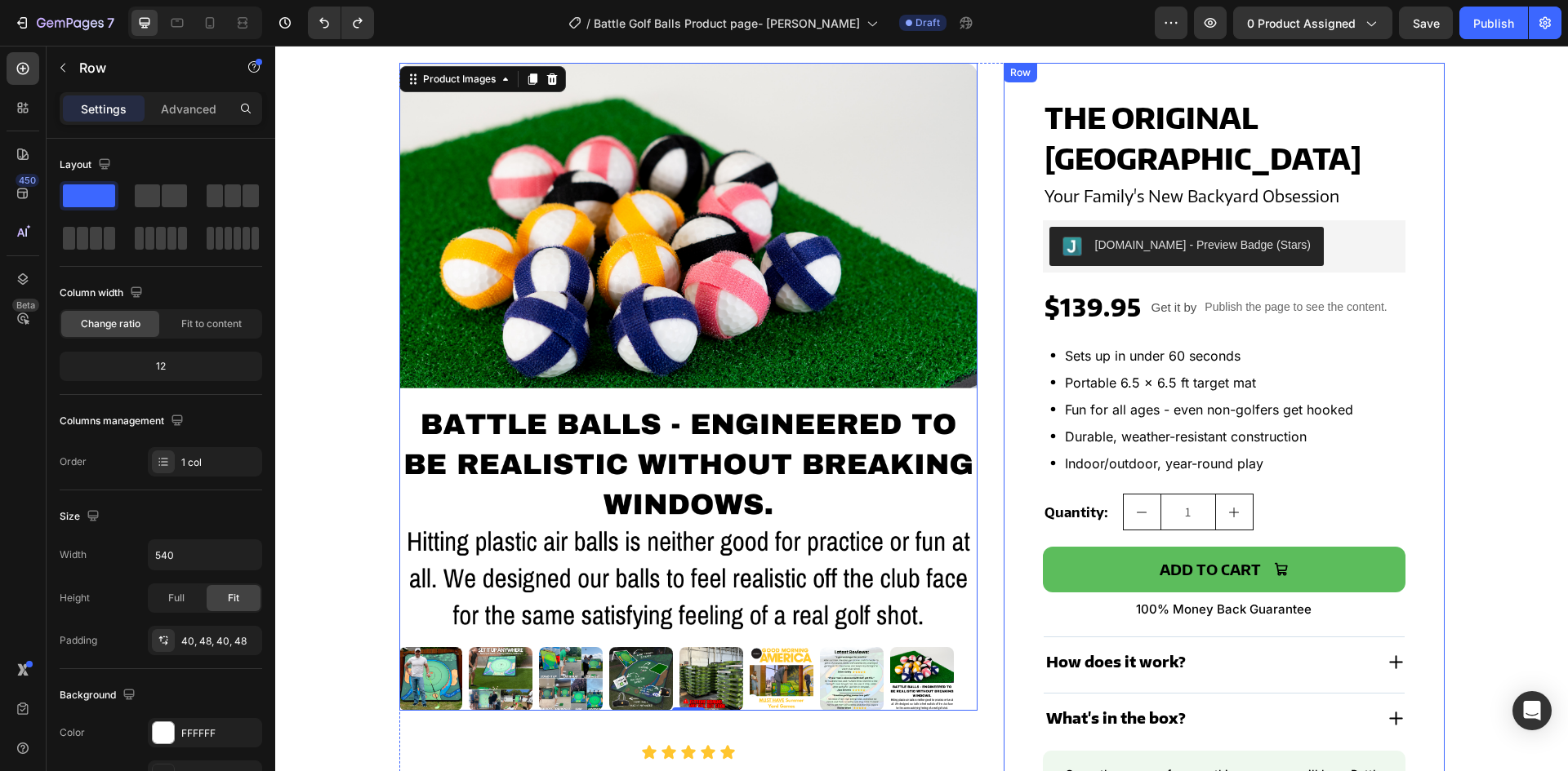
click at [1004, 445] on div "THE ORIGINAL BATTLE GOLF ARENA Product Title Your Family's New Backyard Obsessi…" at bounding box center [1224, 483] width 441 height 840
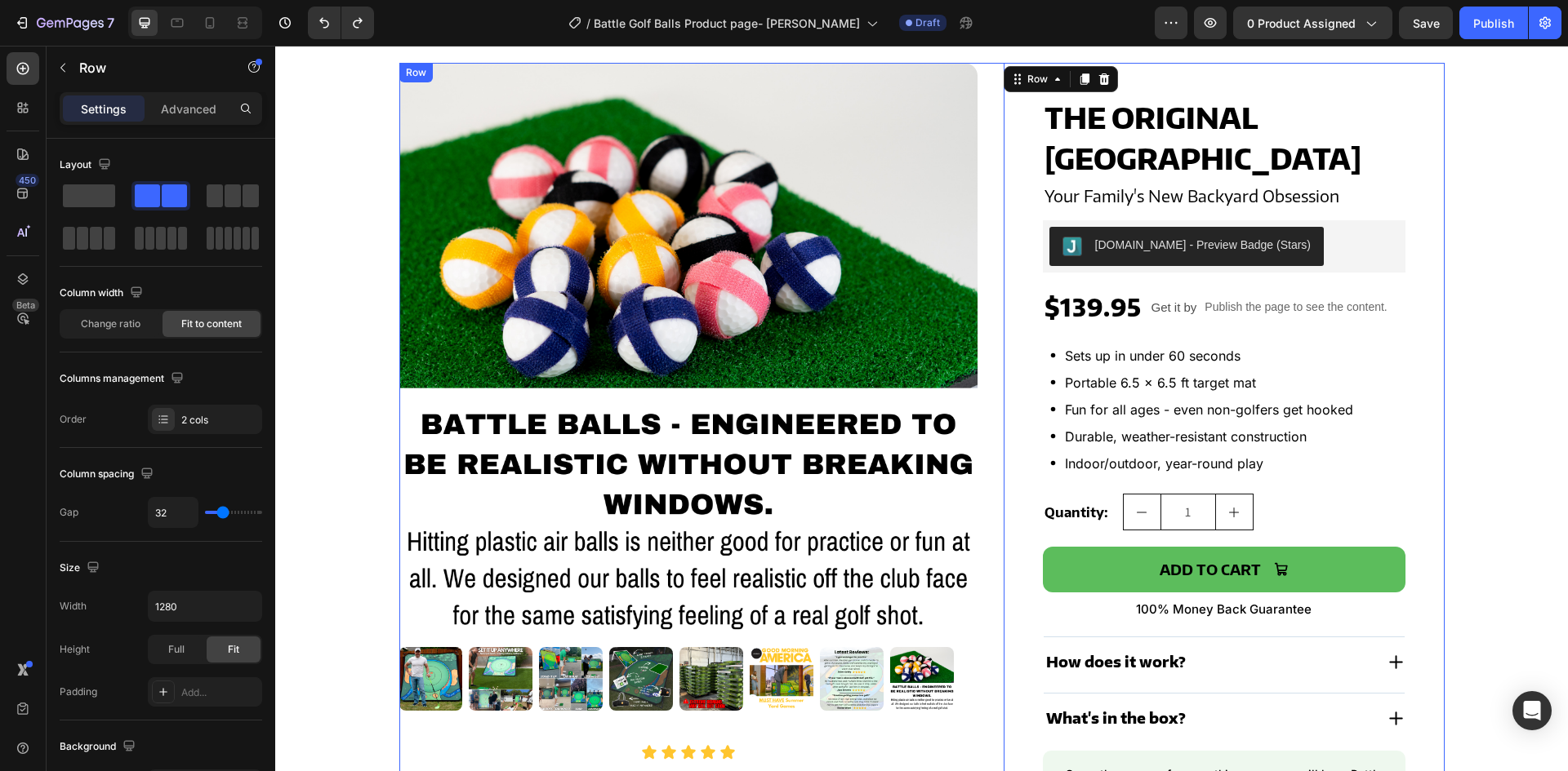
click at [985, 443] on div "Product Images Icon Icon Icon Icon Icon Icon List "One of the best moments was …" at bounding box center [922, 483] width 1045 height 840
click at [193, 613] on input "1280" at bounding box center [204, 606] width 113 height 30
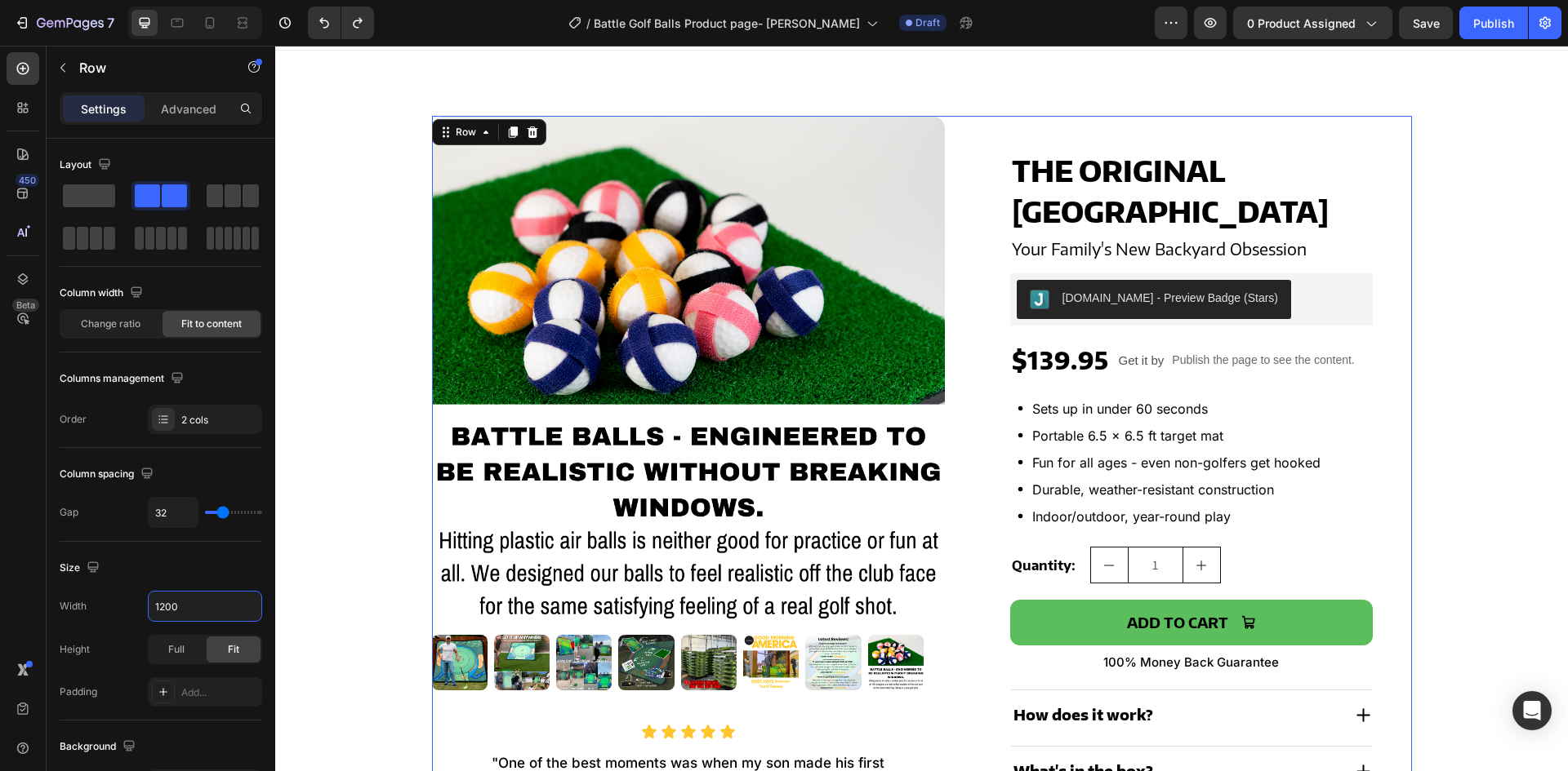
scroll to position [0, 0]
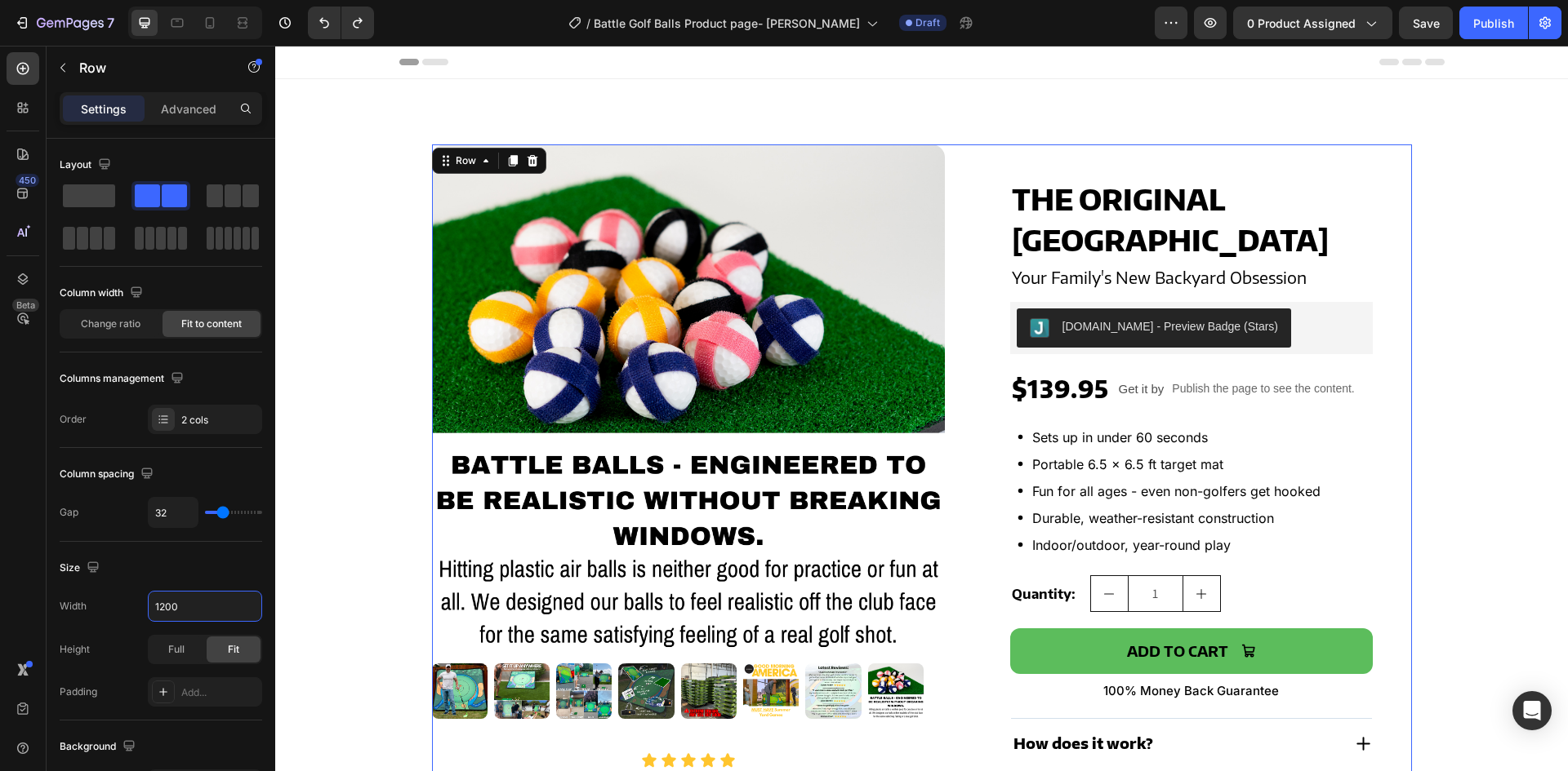
type input "1200"
click at [946, 422] on div "Product Images Icon Icon Icon Icon Icon Icon List "One of the best moments was …" at bounding box center [922, 565] width 980 height 840
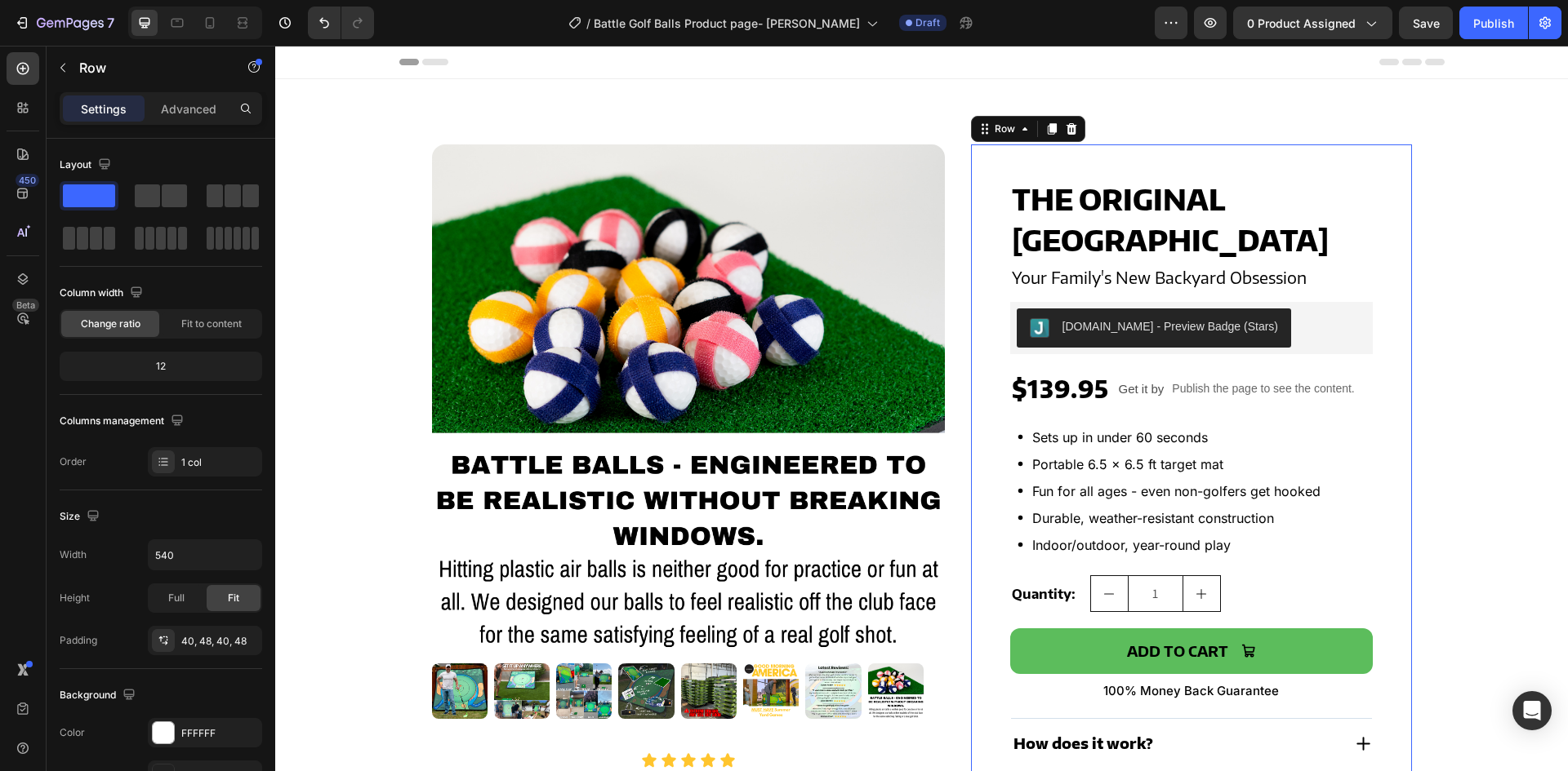
click at [972, 451] on div "THE ORIGINAL BATTLE GOLF ARENA Product Title Your Family's New Backyard Obsessi…" at bounding box center [1192, 565] width 441 height 840
click at [173, 110] on p "Advanced" at bounding box center [189, 109] width 56 height 17
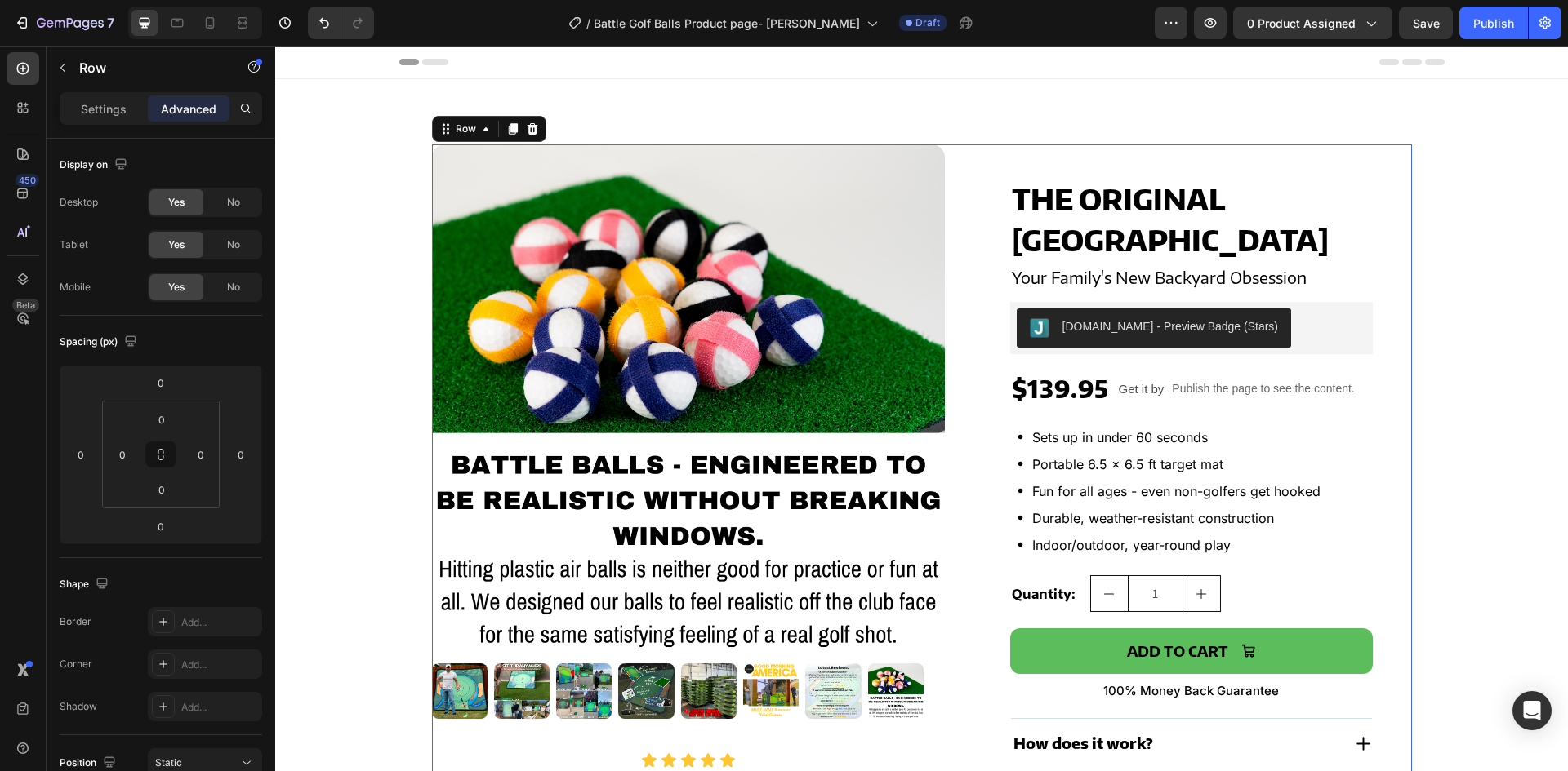
click at [945, 368] on div "Product Images Icon Icon Icon Icon Icon Icon List "One of the best moments was …" at bounding box center [922, 565] width 980 height 840
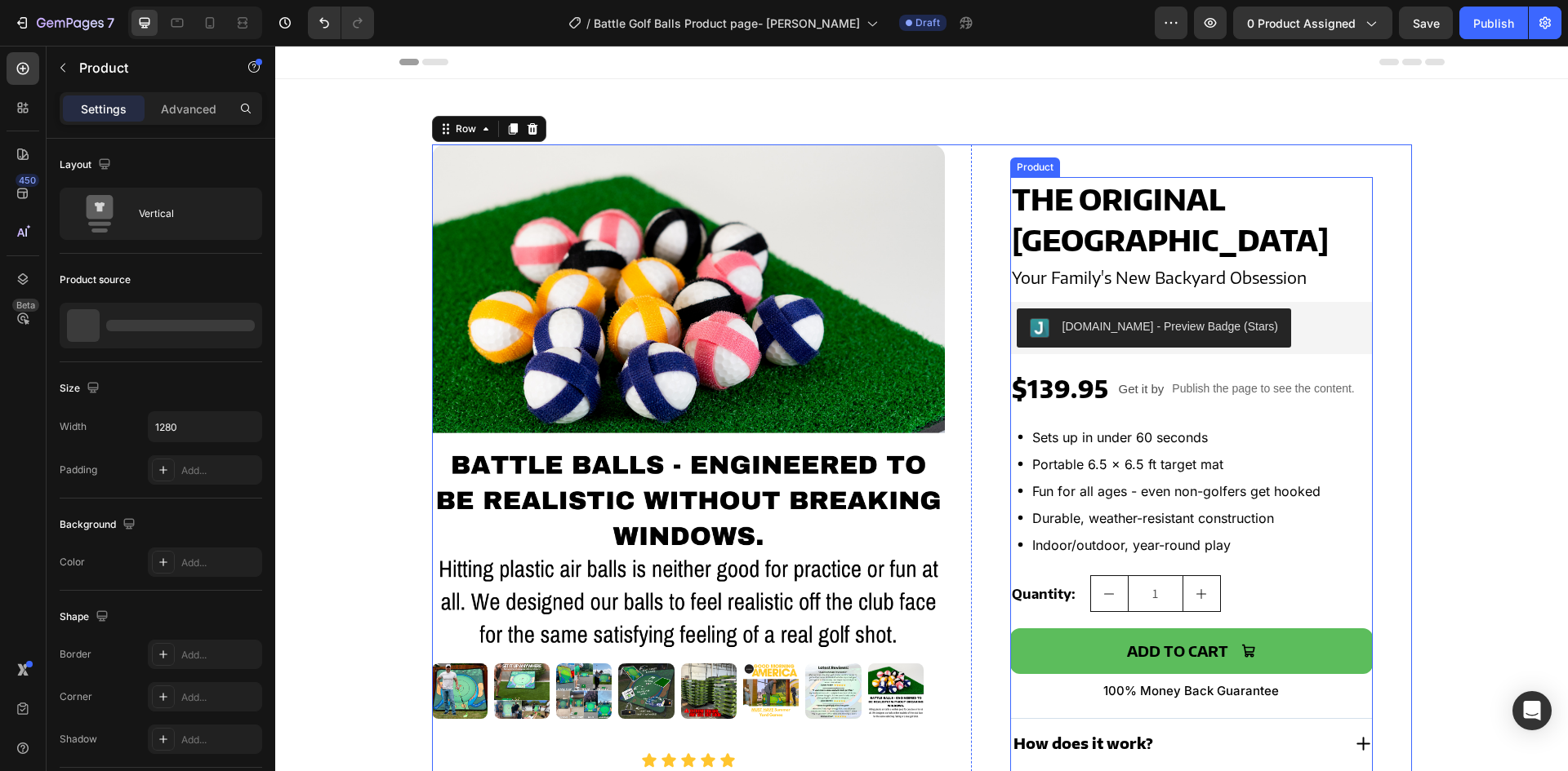
click at [1080, 362] on div "THE ORIGINAL BATTLE GOLF ARENA Product Title Your Family's New Backyard Obsessi…" at bounding box center [1191, 564] width 363 height 775
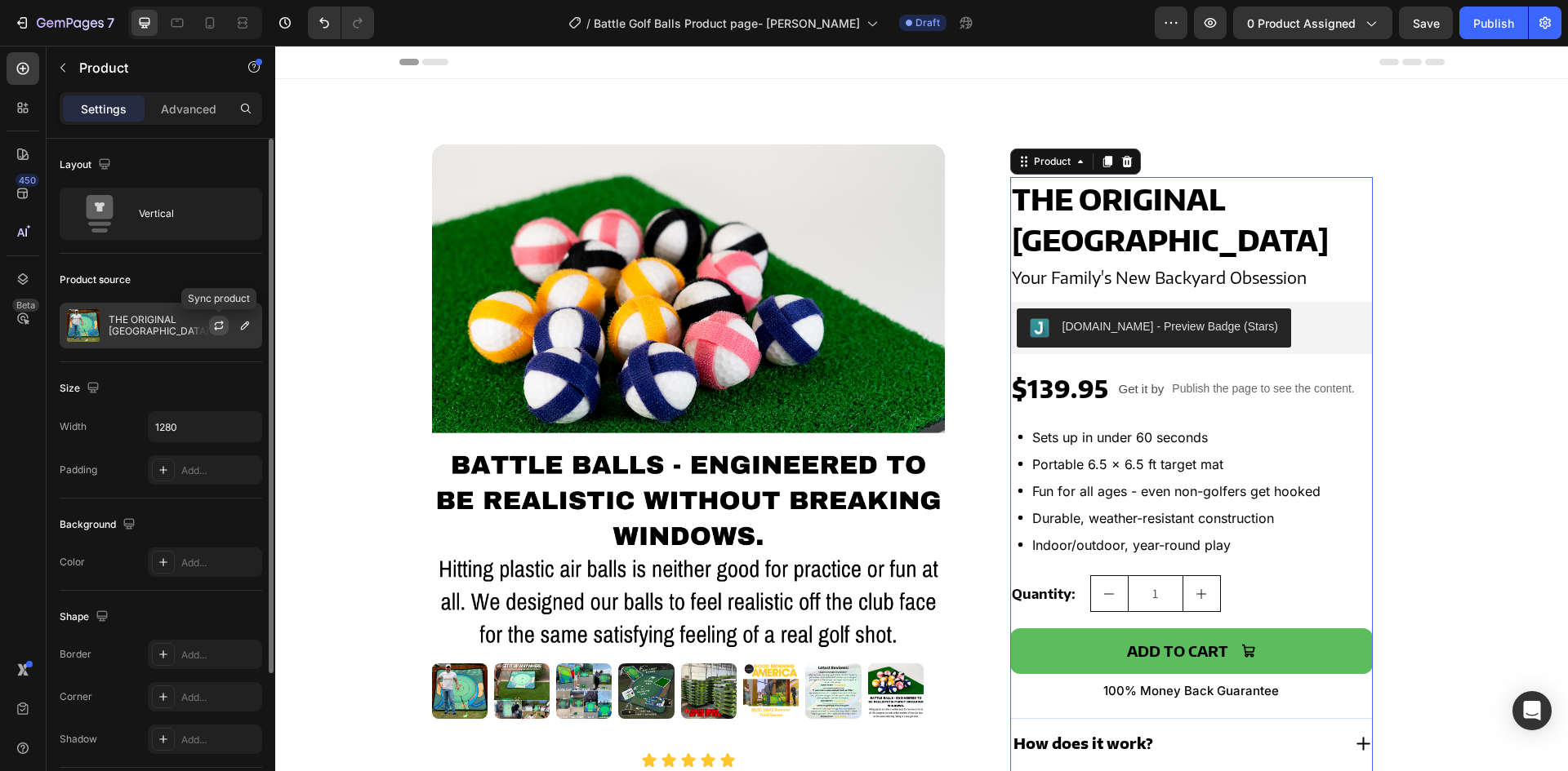
click at [215, 323] on icon "button" at bounding box center [219, 326] width 14 height 13
click at [151, 222] on div "Vertical" at bounding box center [188, 214] width 100 height 38
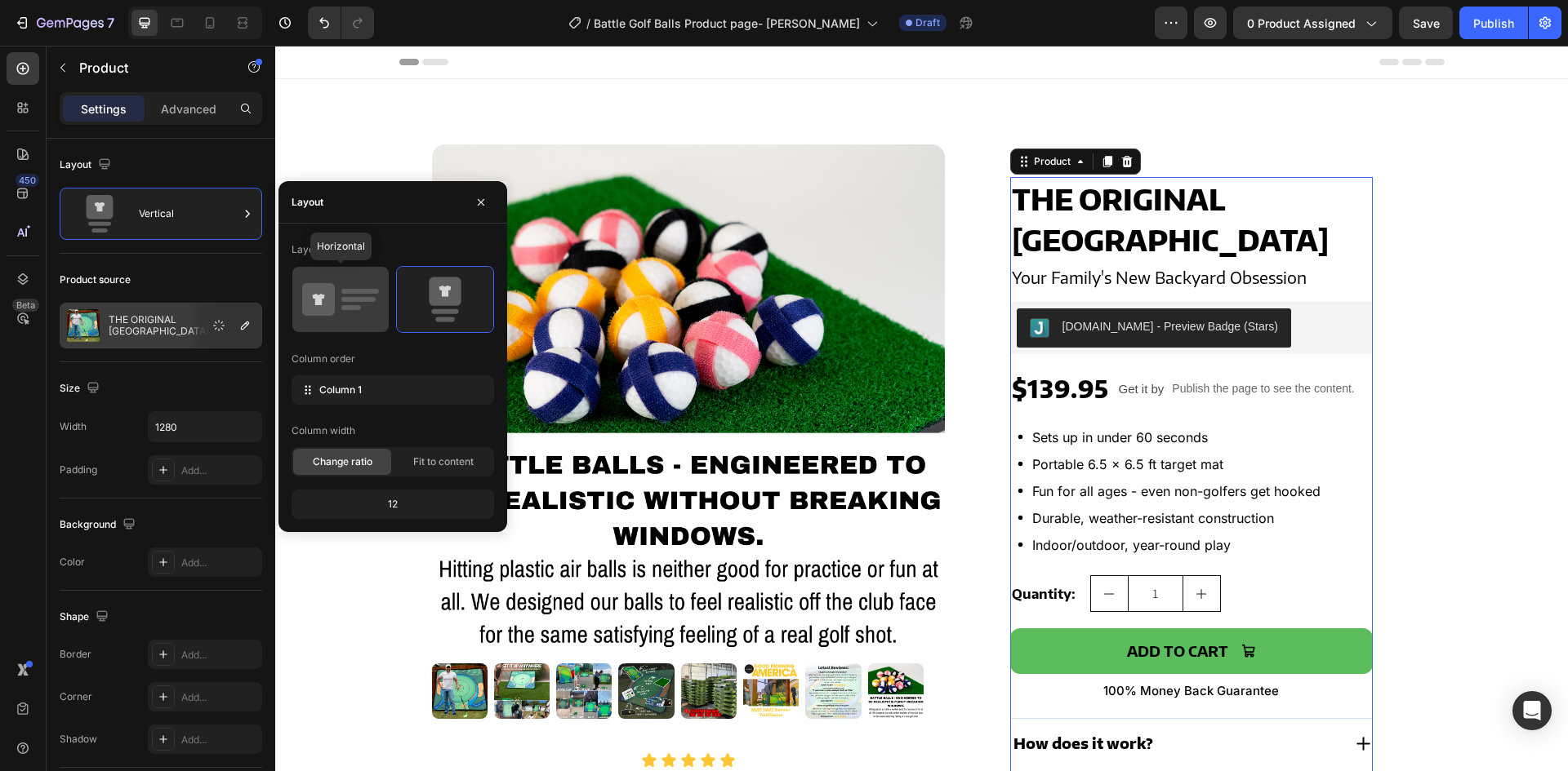
click at [329, 304] on icon at bounding box center [319, 300] width 32 height 32
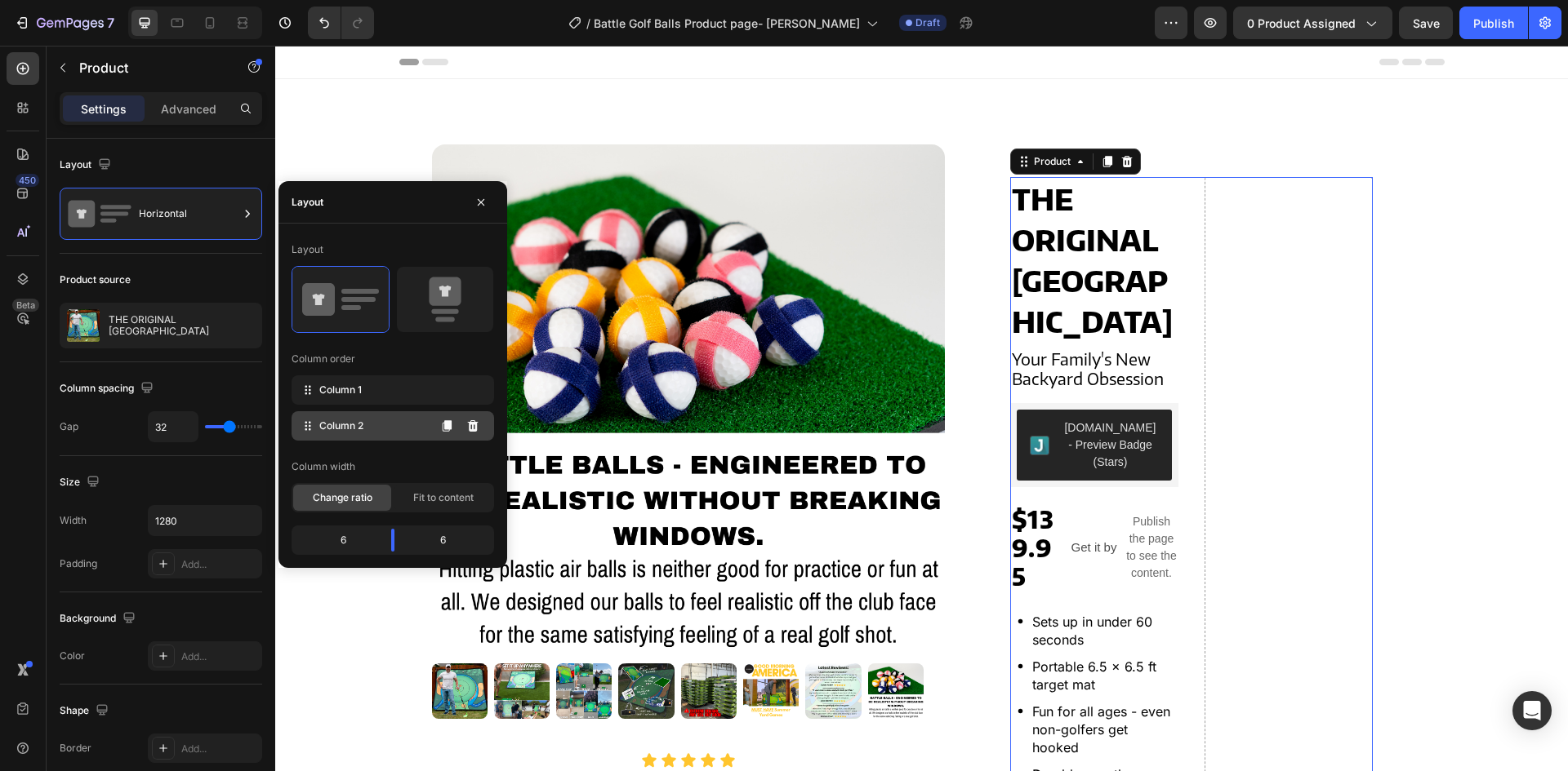
click at [370, 423] on div "Column 2" at bounding box center [392, 426] width 203 height 30
click at [365, 392] on div "Column 1" at bounding box center [392, 390] width 203 height 30
click at [357, 427] on span "Column 2" at bounding box center [341, 426] width 44 height 14
click at [349, 418] on span "Column 2" at bounding box center [341, 426] width 44 height 14
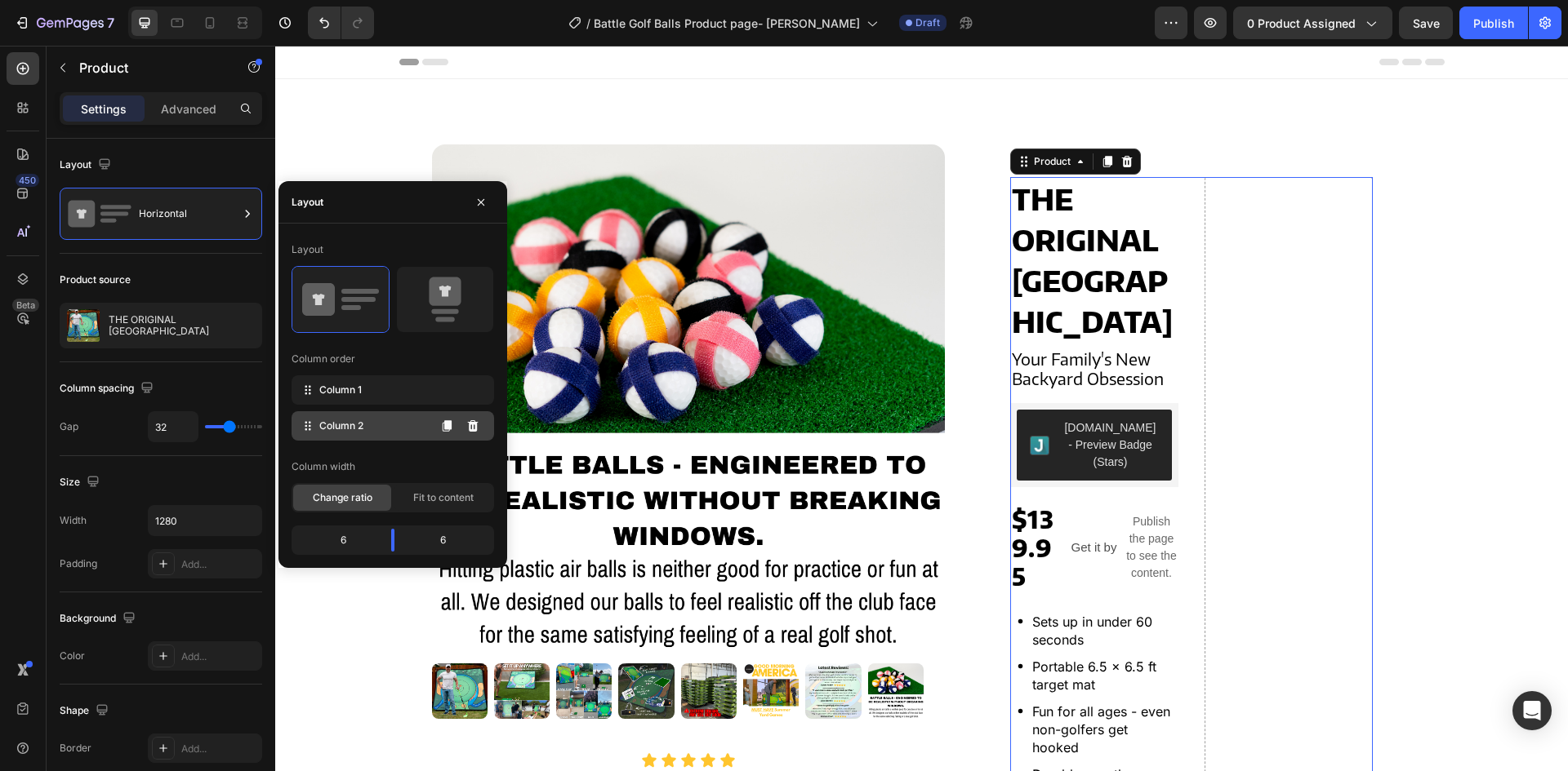
click at [349, 418] on span "Column 2" at bounding box center [341, 426] width 44 height 14
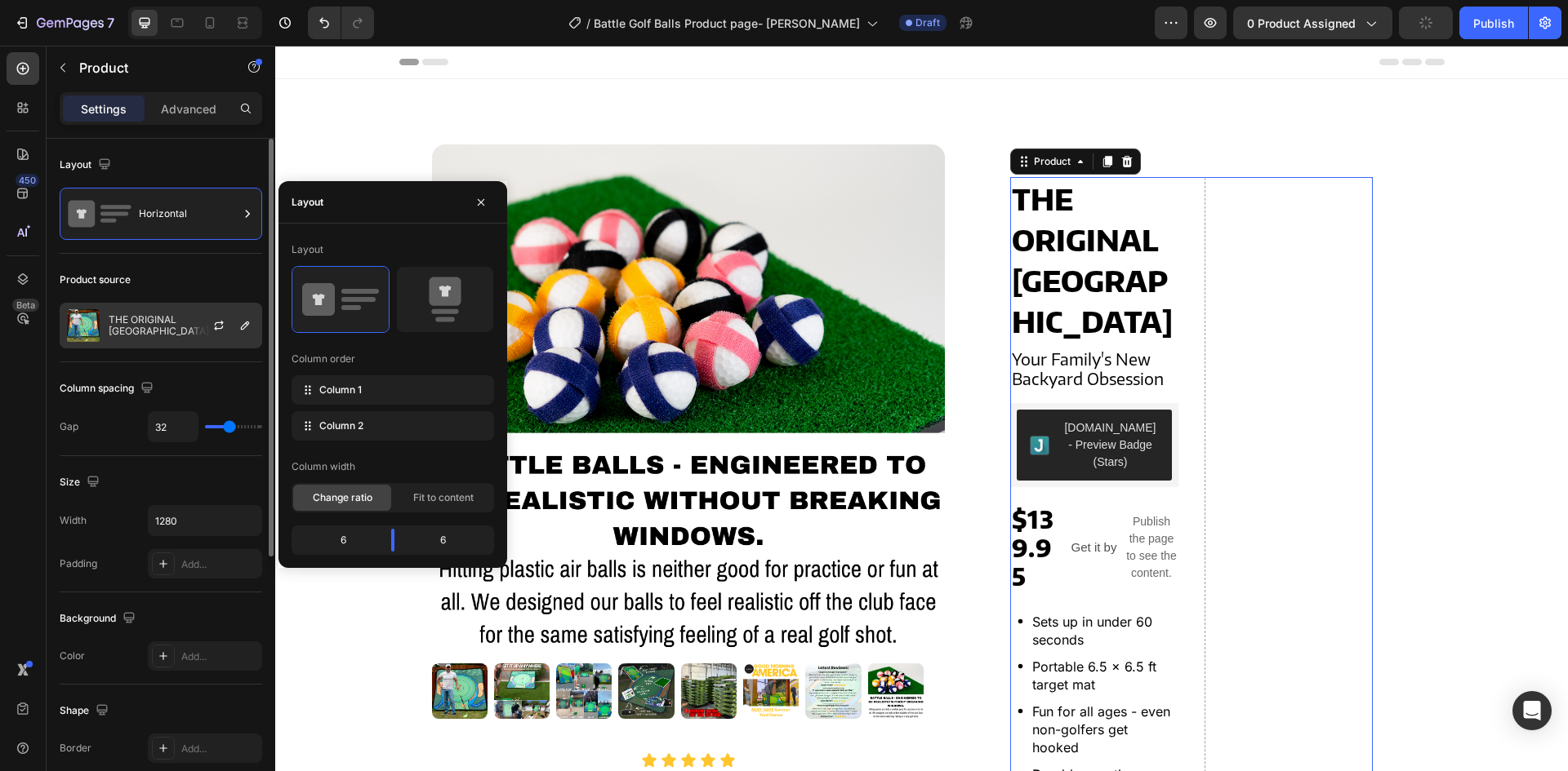
click at [167, 322] on p "THE ORIGINAL [GEOGRAPHIC_DATA]" at bounding box center [182, 325] width 146 height 22
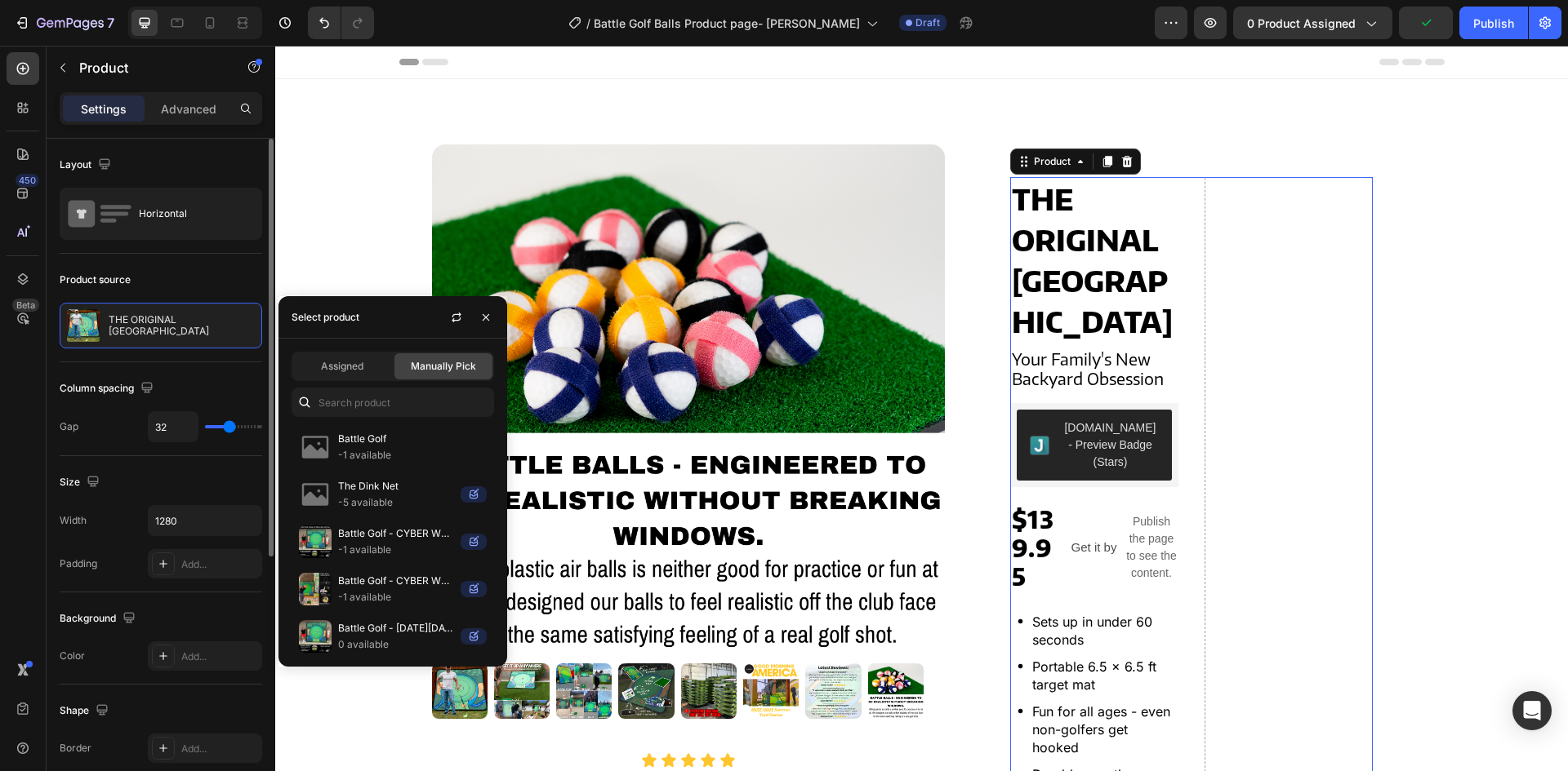
click at [207, 382] on div "Column spacing" at bounding box center [160, 388] width 203 height 26
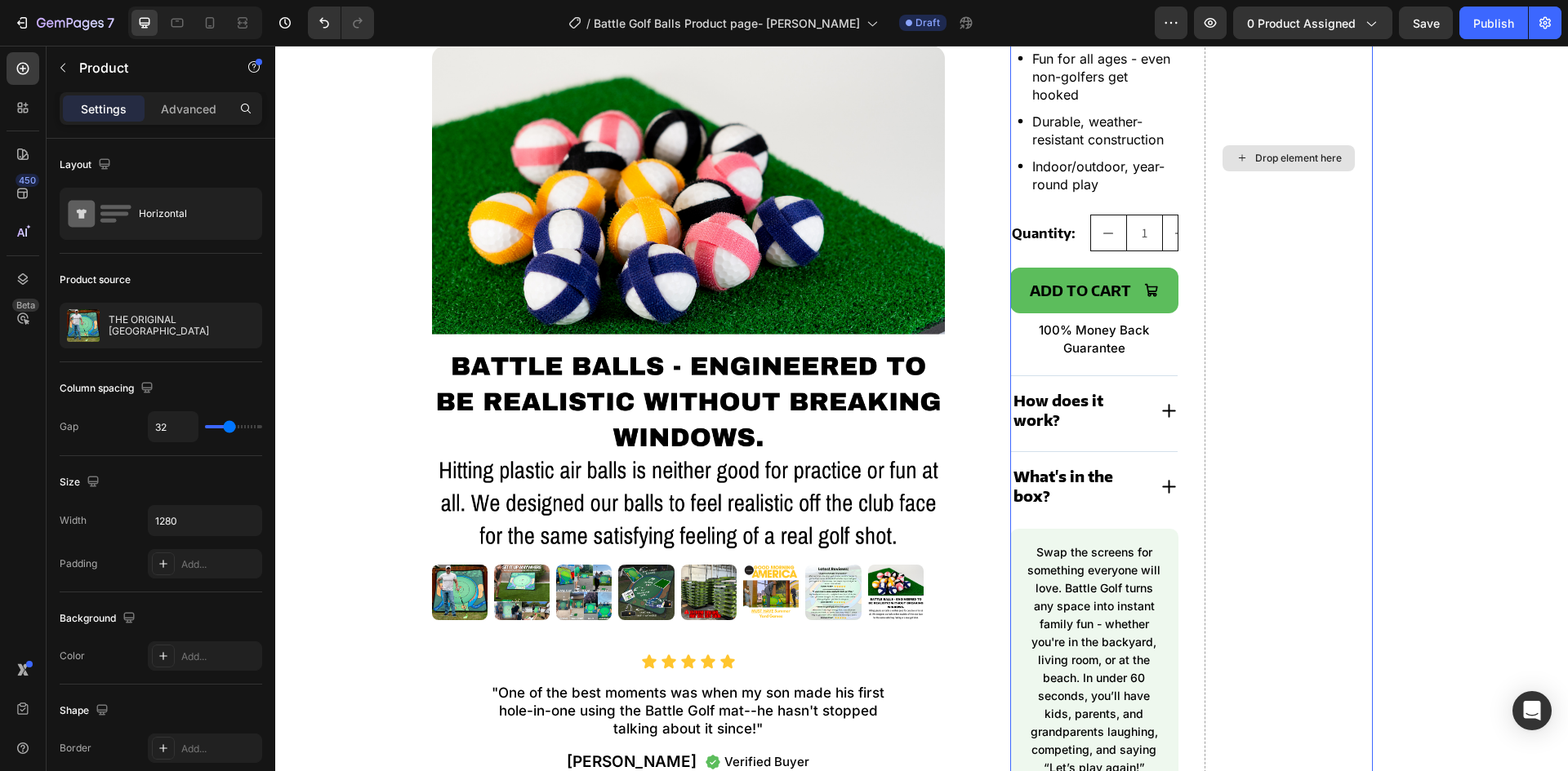
click at [1261, 330] on div "Drop element here" at bounding box center [1288, 157] width 168 height 1268
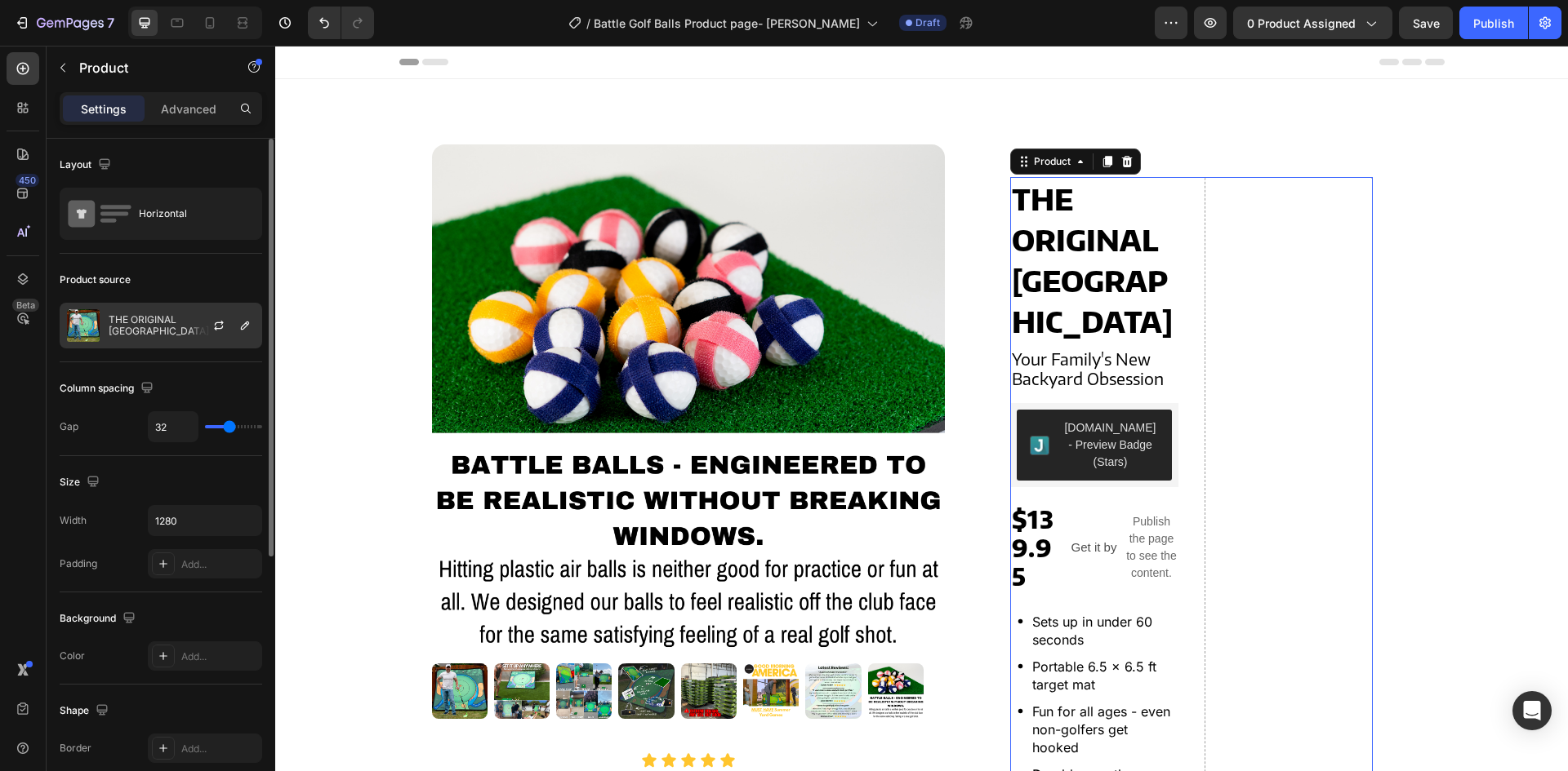
click at [173, 317] on p "THE ORIGINAL [GEOGRAPHIC_DATA]" at bounding box center [182, 325] width 146 height 22
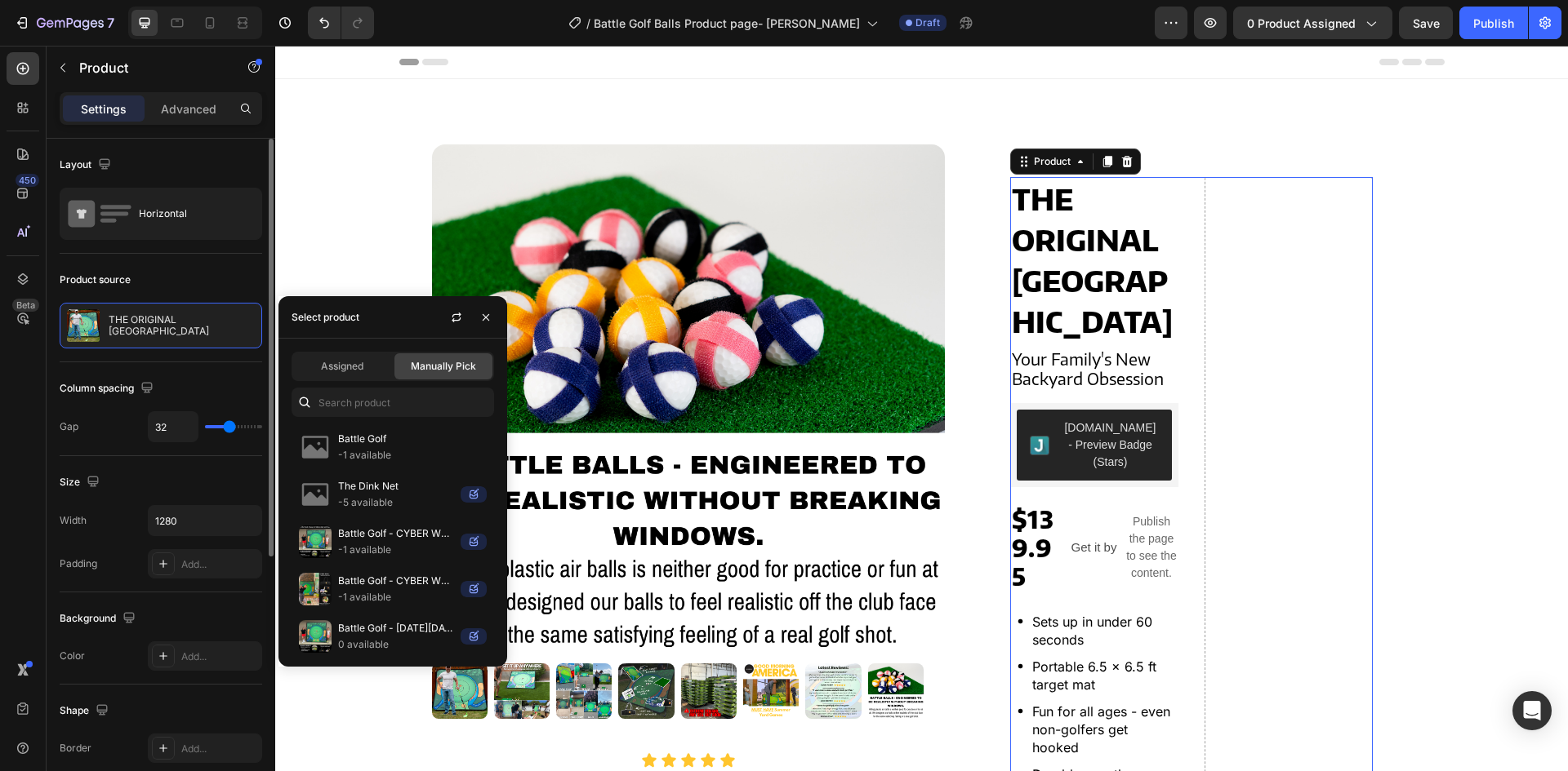
click at [173, 282] on div "Product source" at bounding box center [160, 280] width 203 height 26
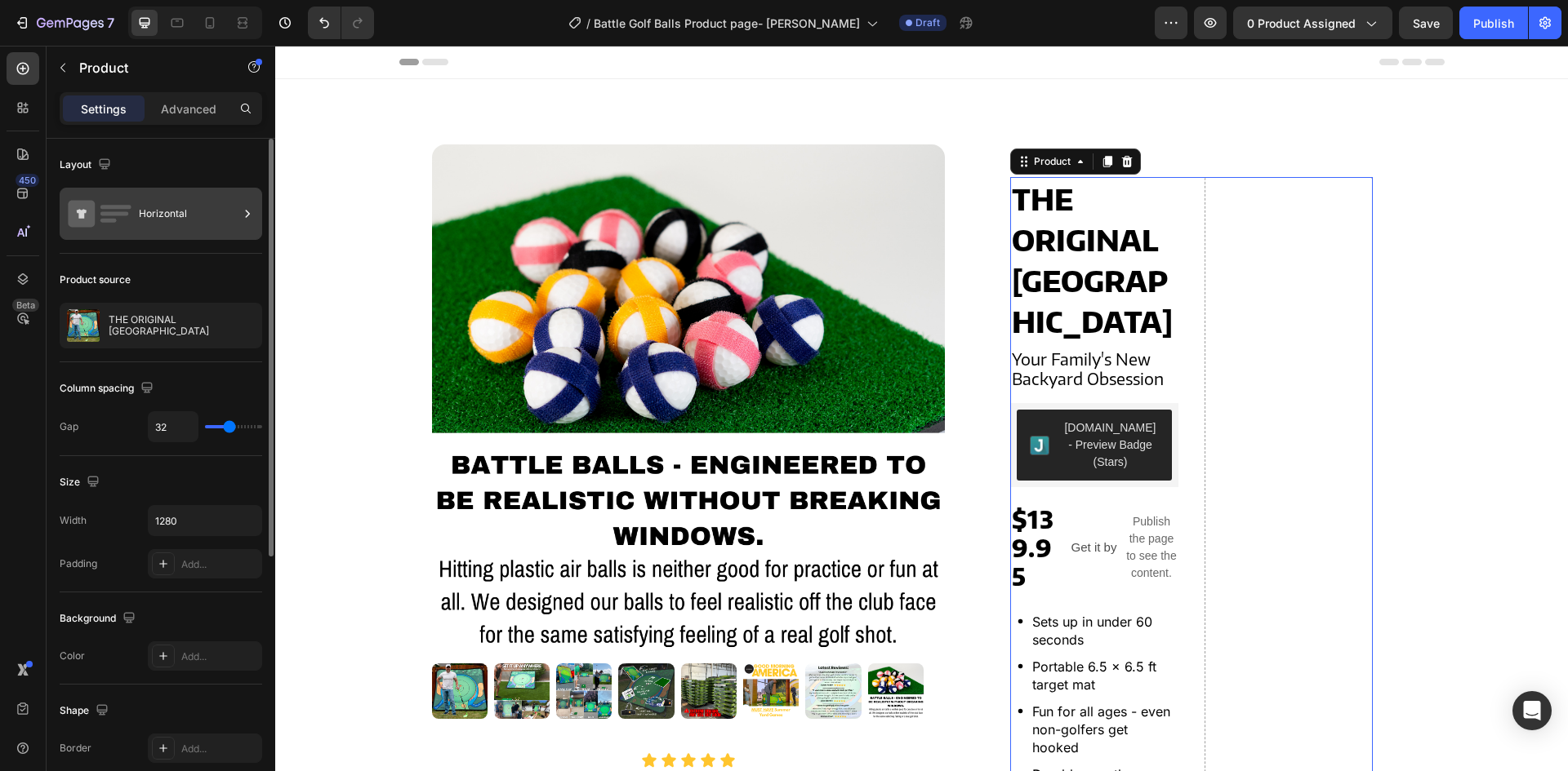
click at [163, 230] on div "Horizontal" at bounding box center [188, 214] width 100 height 38
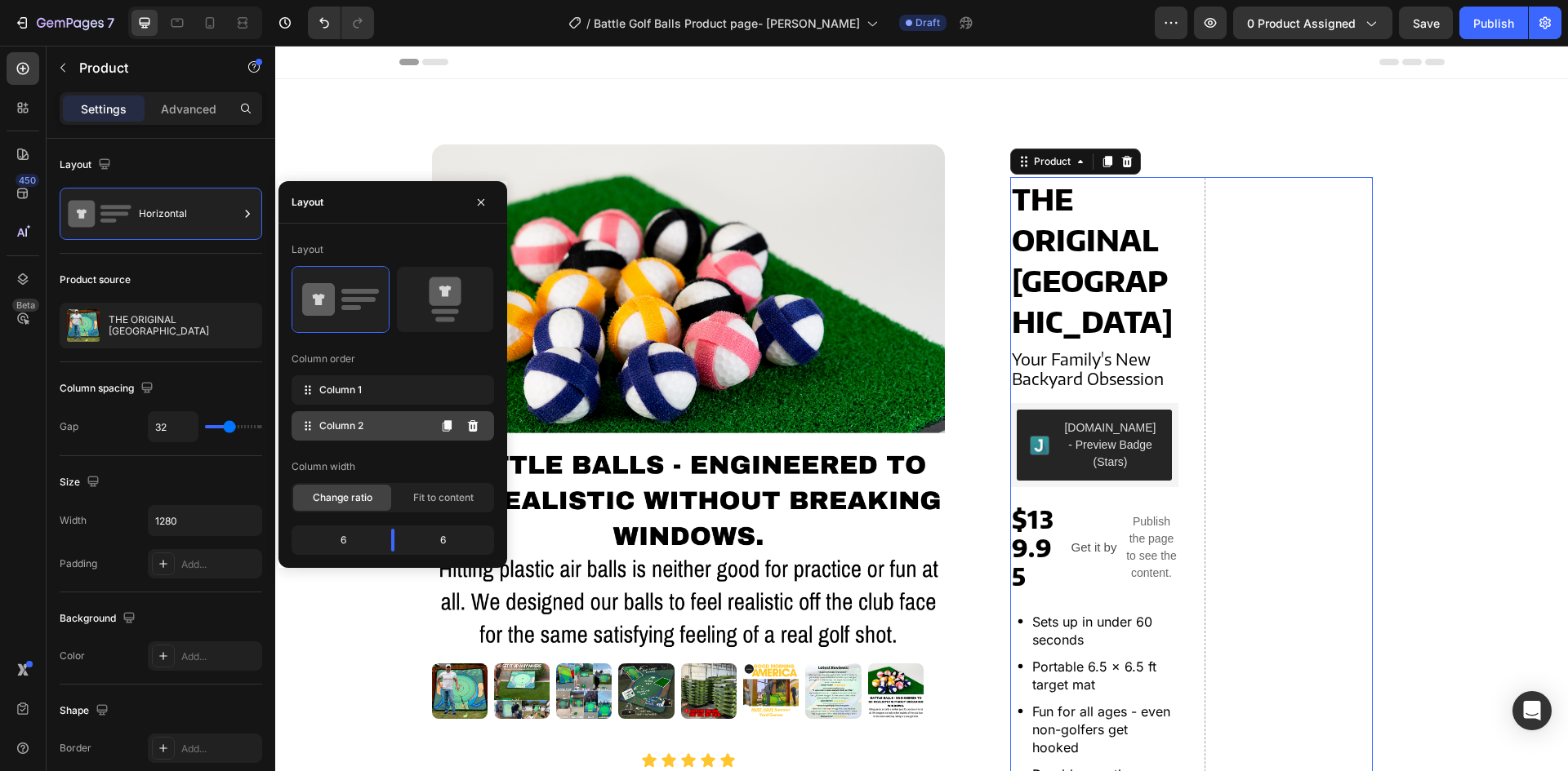
click at [374, 421] on div "Column 2" at bounding box center [392, 426] width 203 height 30
click at [354, 368] on div "Column order" at bounding box center [392, 359] width 203 height 26
click at [360, 393] on span "Column 1" at bounding box center [340, 390] width 42 height 14
drag, startPoint x: 360, startPoint y: 393, endPoint x: 361, endPoint y: 420, distance: 27.0
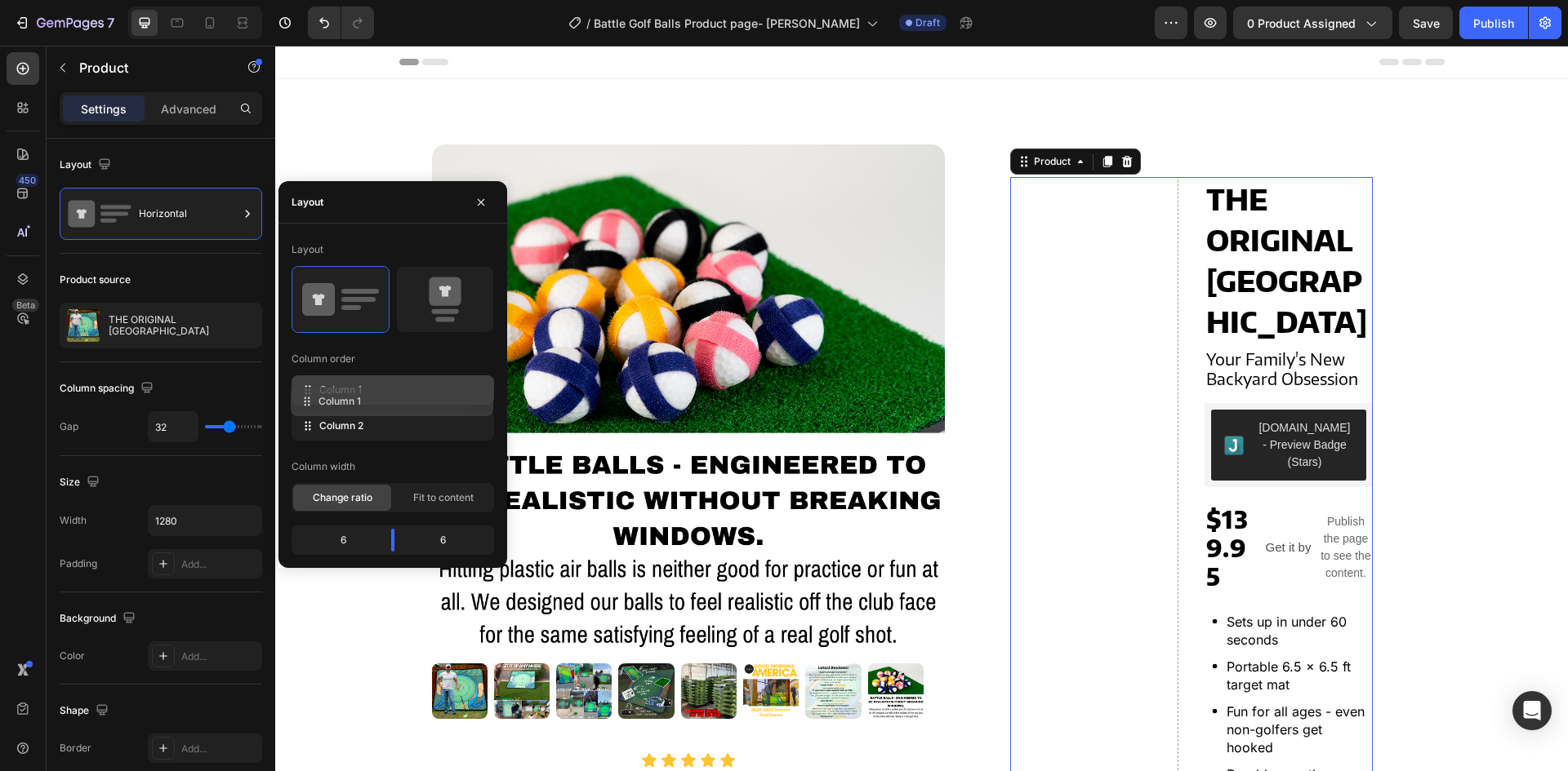
drag, startPoint x: 361, startPoint y: 420, endPoint x: 360, endPoint y: 396, distance: 24.0
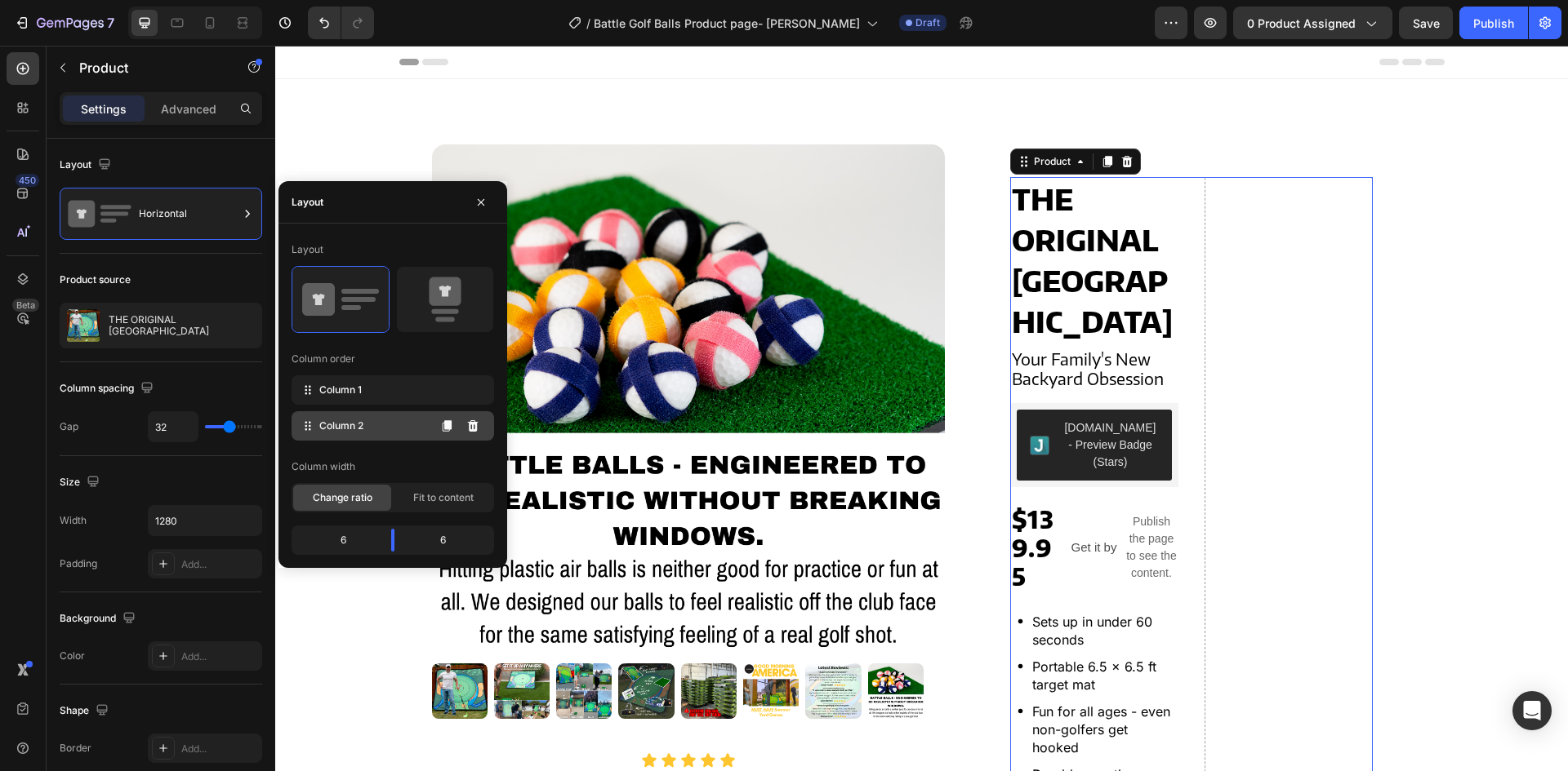
click at [349, 429] on span "Column 2" at bounding box center [341, 426] width 44 height 14
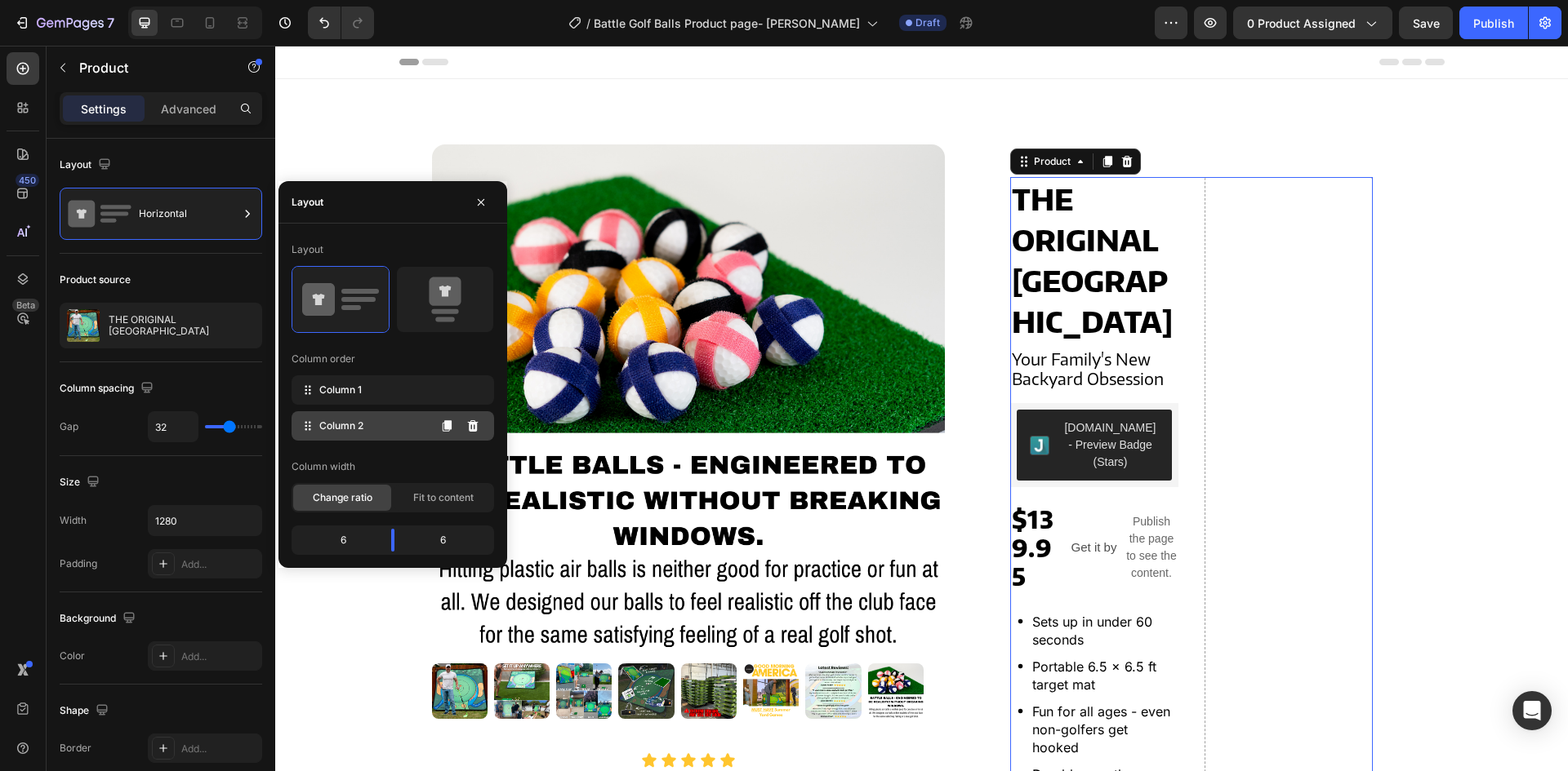
click at [349, 429] on span "Column 2" at bounding box center [341, 426] width 44 height 14
click at [205, 373] on div "Column spacing Gap 32" at bounding box center [160, 409] width 203 height 94
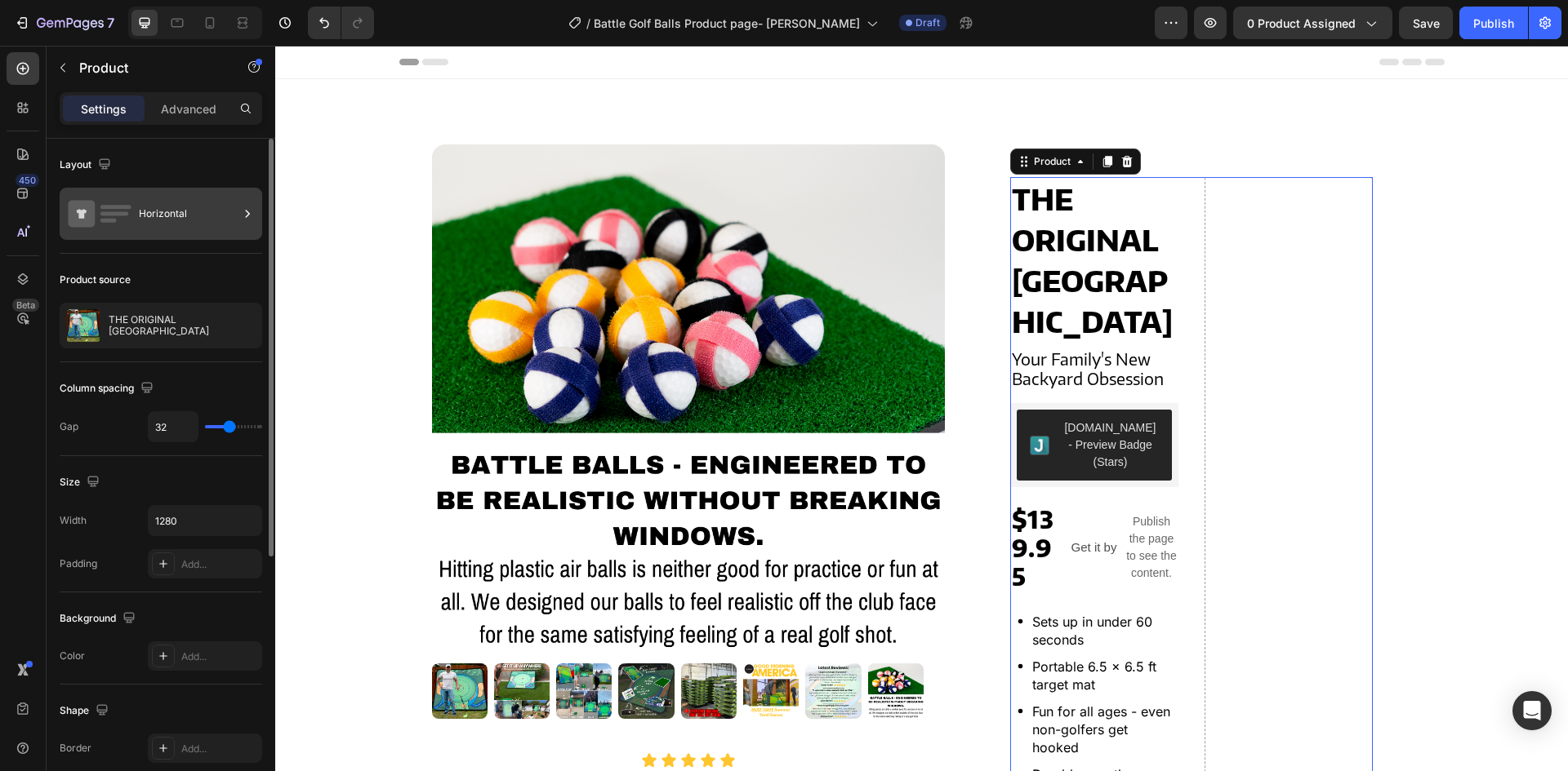
click at [182, 212] on div "Horizontal" at bounding box center [188, 214] width 100 height 38
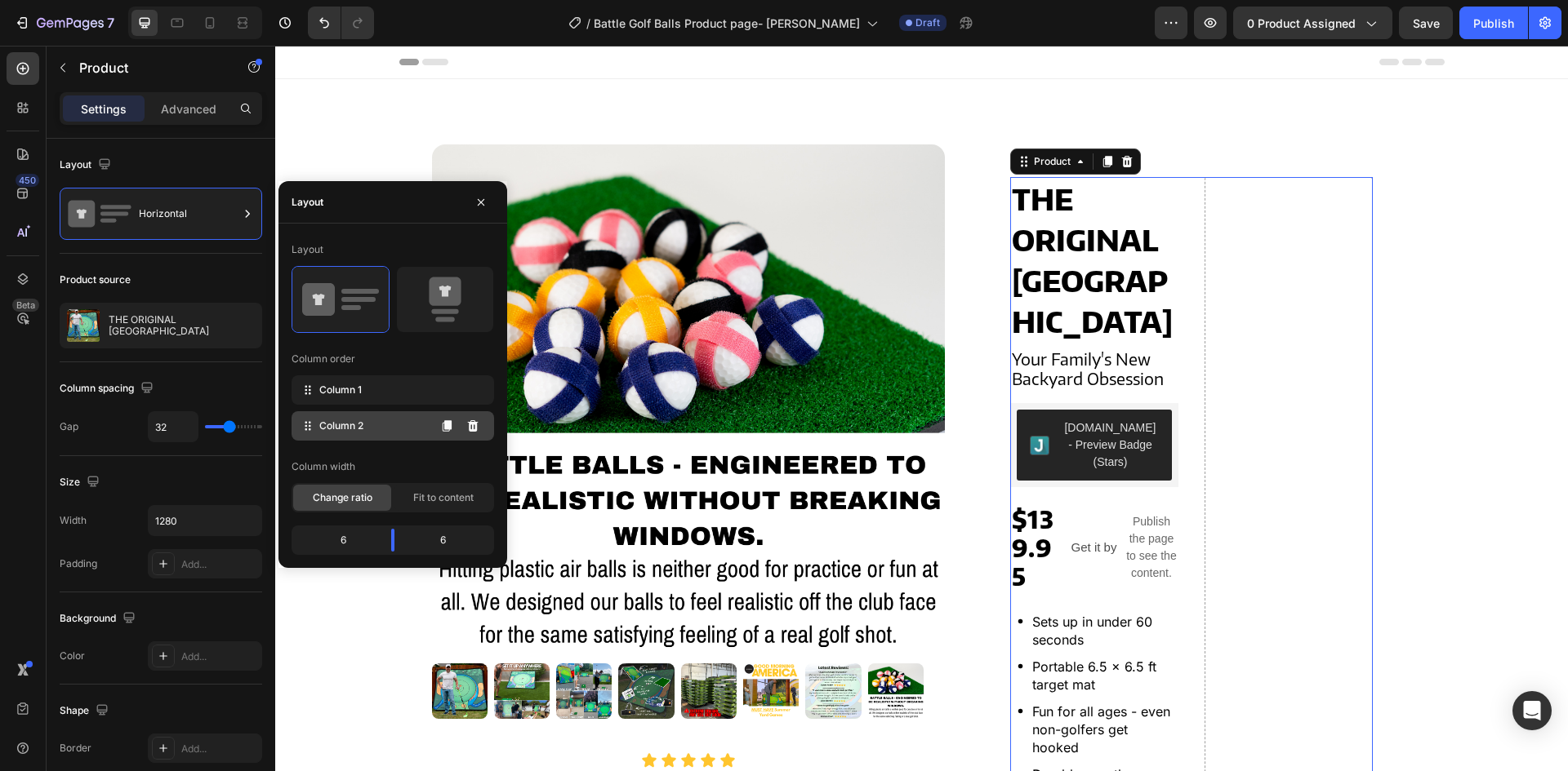
click at [389, 426] on div "Column 2" at bounding box center [392, 426] width 203 height 30
click at [466, 426] on icon at bounding box center [473, 426] width 14 height 13
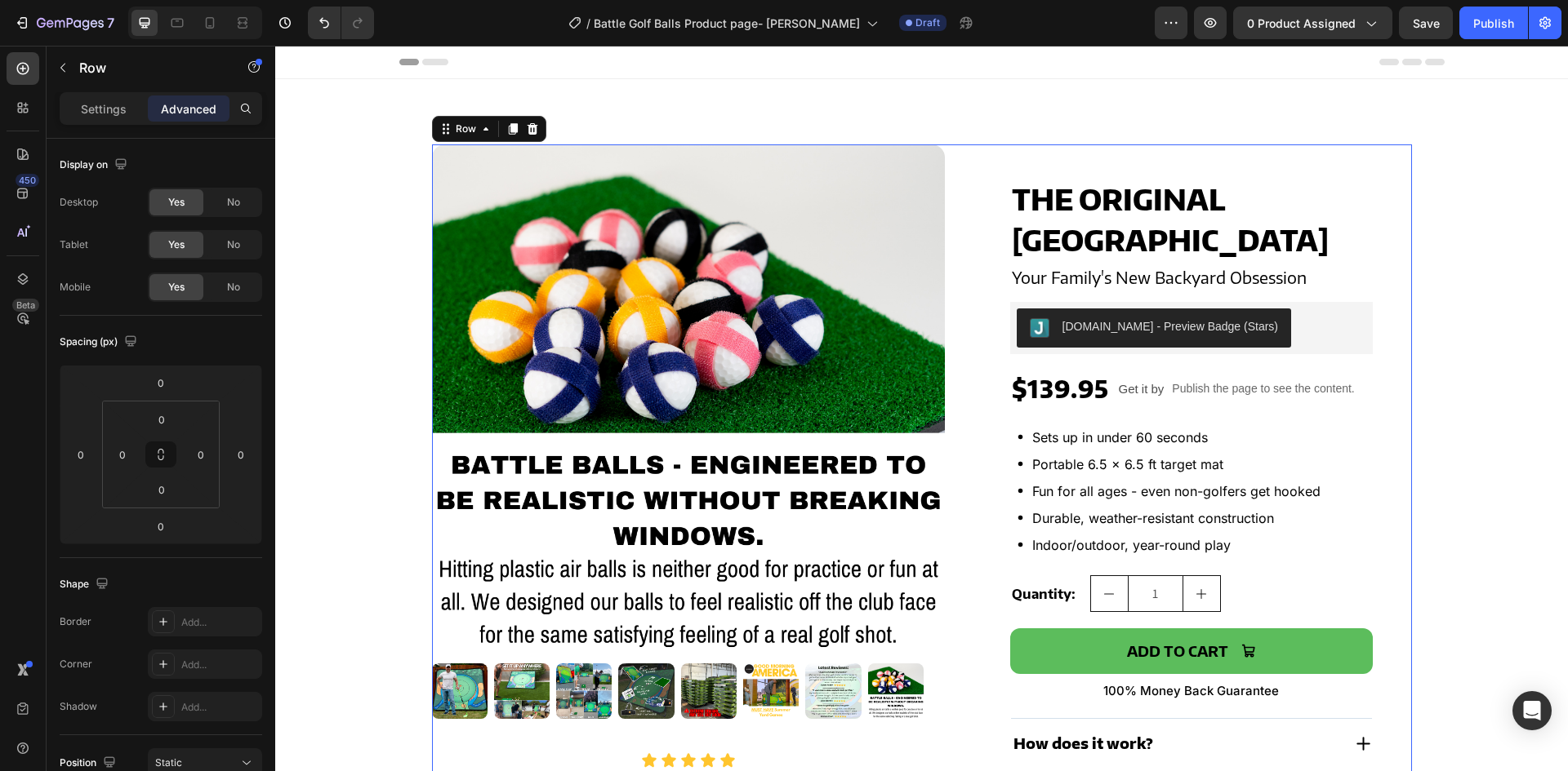
click at [949, 350] on div "Product Images Icon Icon Icon Icon Icon Icon List "One of the best moments was …" at bounding box center [922, 565] width 980 height 840
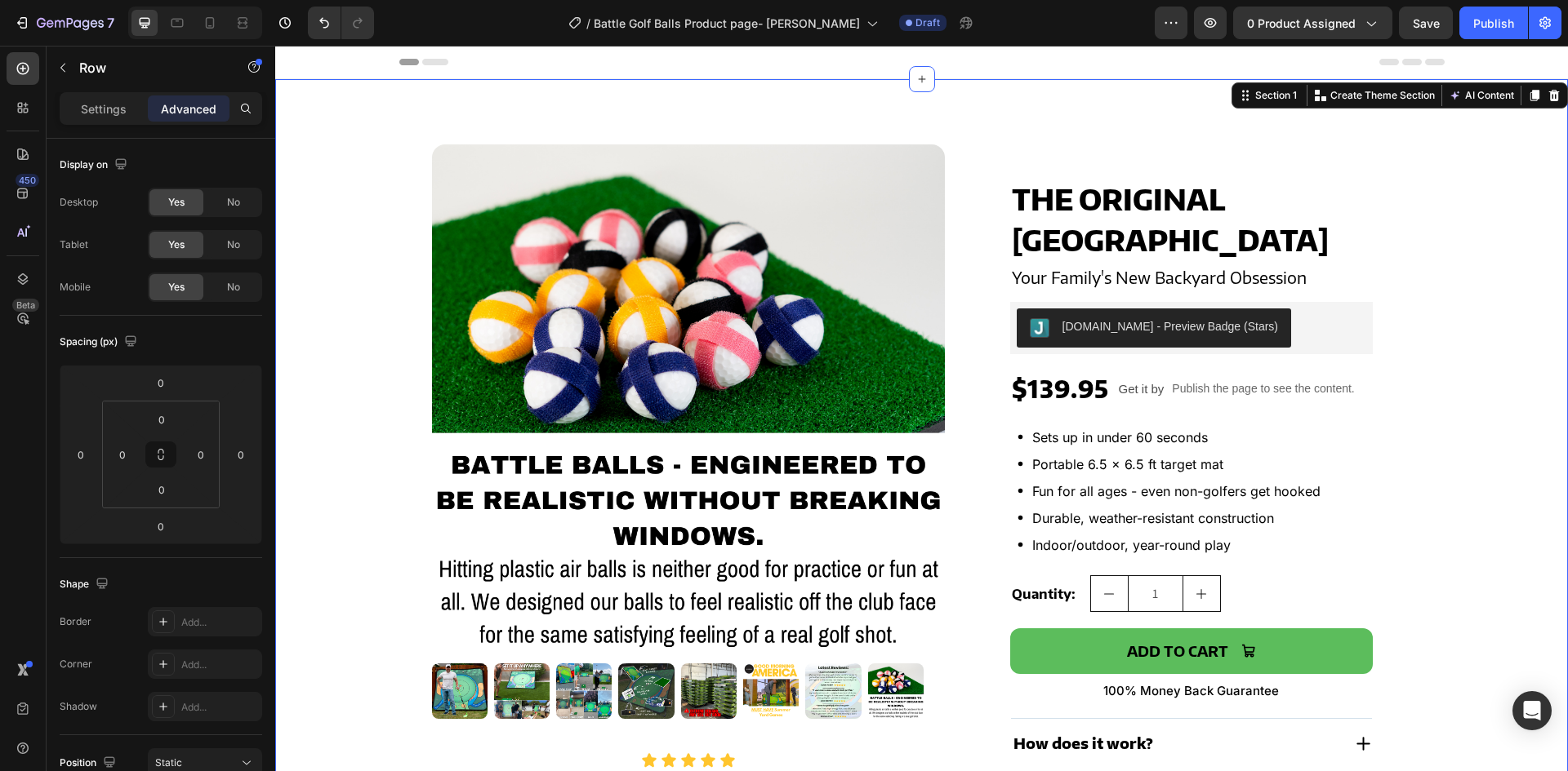
click at [366, 101] on div "Product Images Icon Icon Icon Icon Icon Icon List "One of the best moments was …" at bounding box center [922, 564] width 1293 height 971
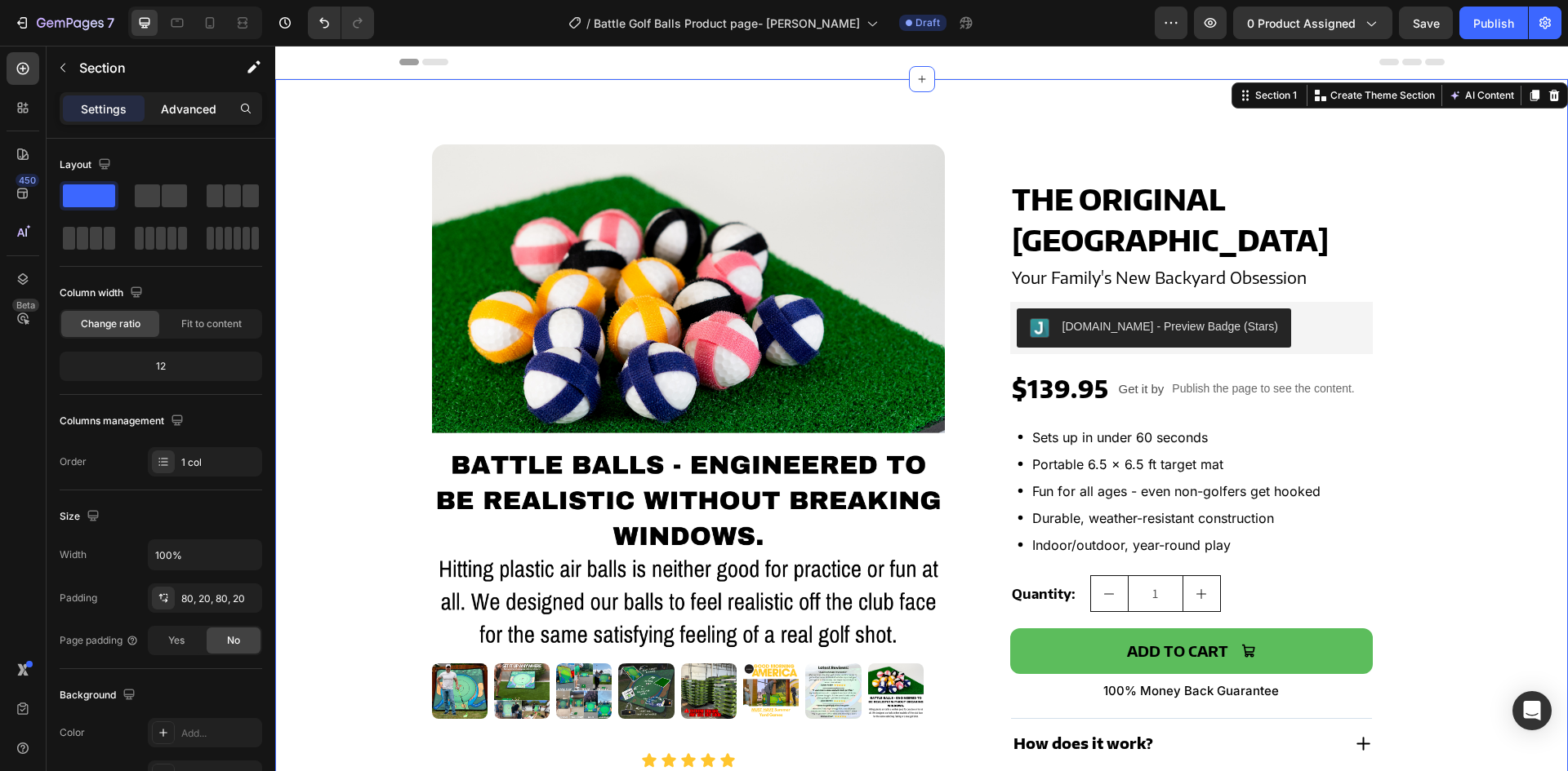
click at [190, 111] on p "Advanced" at bounding box center [189, 109] width 56 height 17
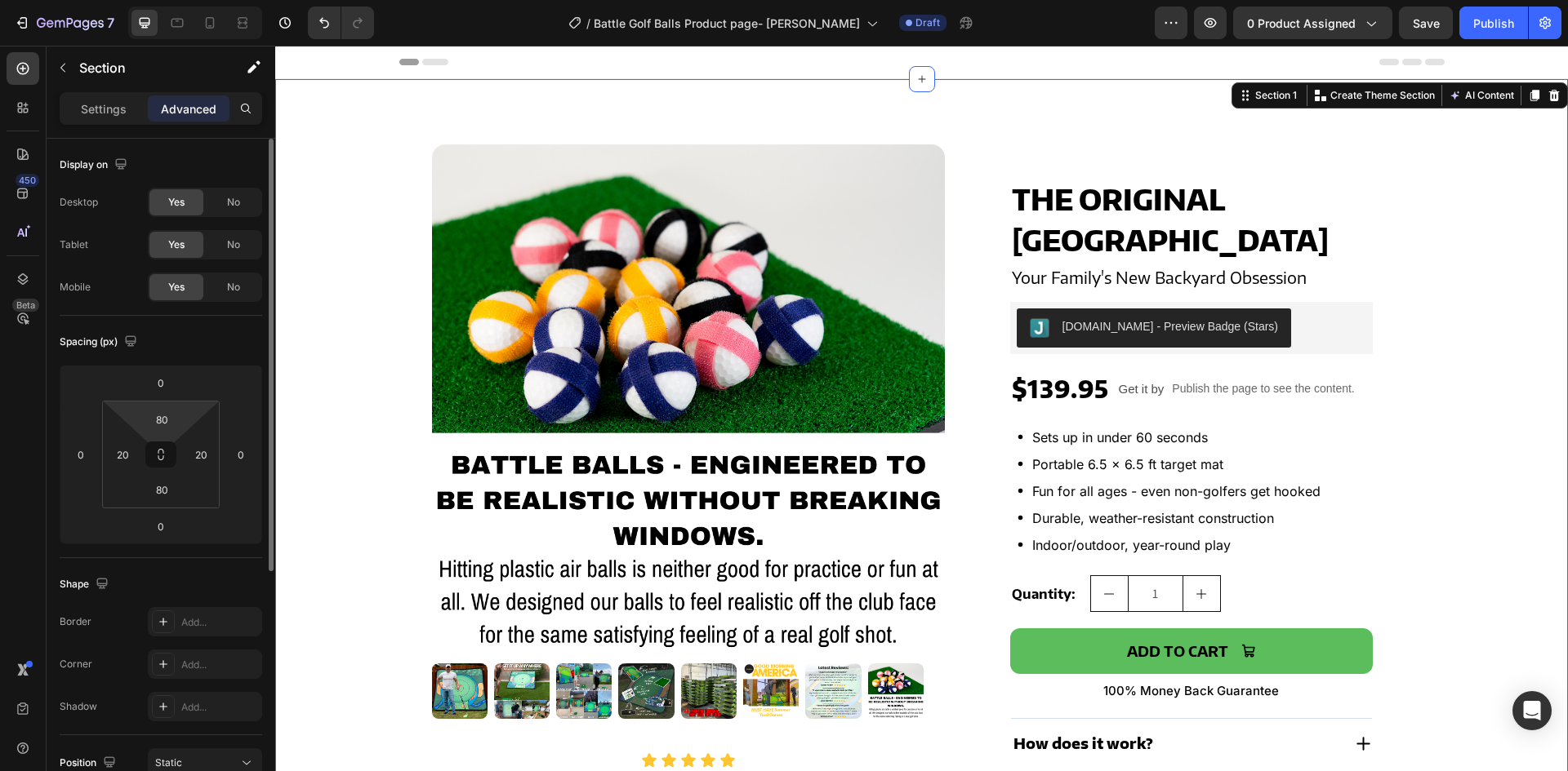
click at [184, 0] on html "7 Version history / Battle Golf Balls Product page- Farid Rony Draft Preview 0 …" at bounding box center [784, 0] width 1568 height 0
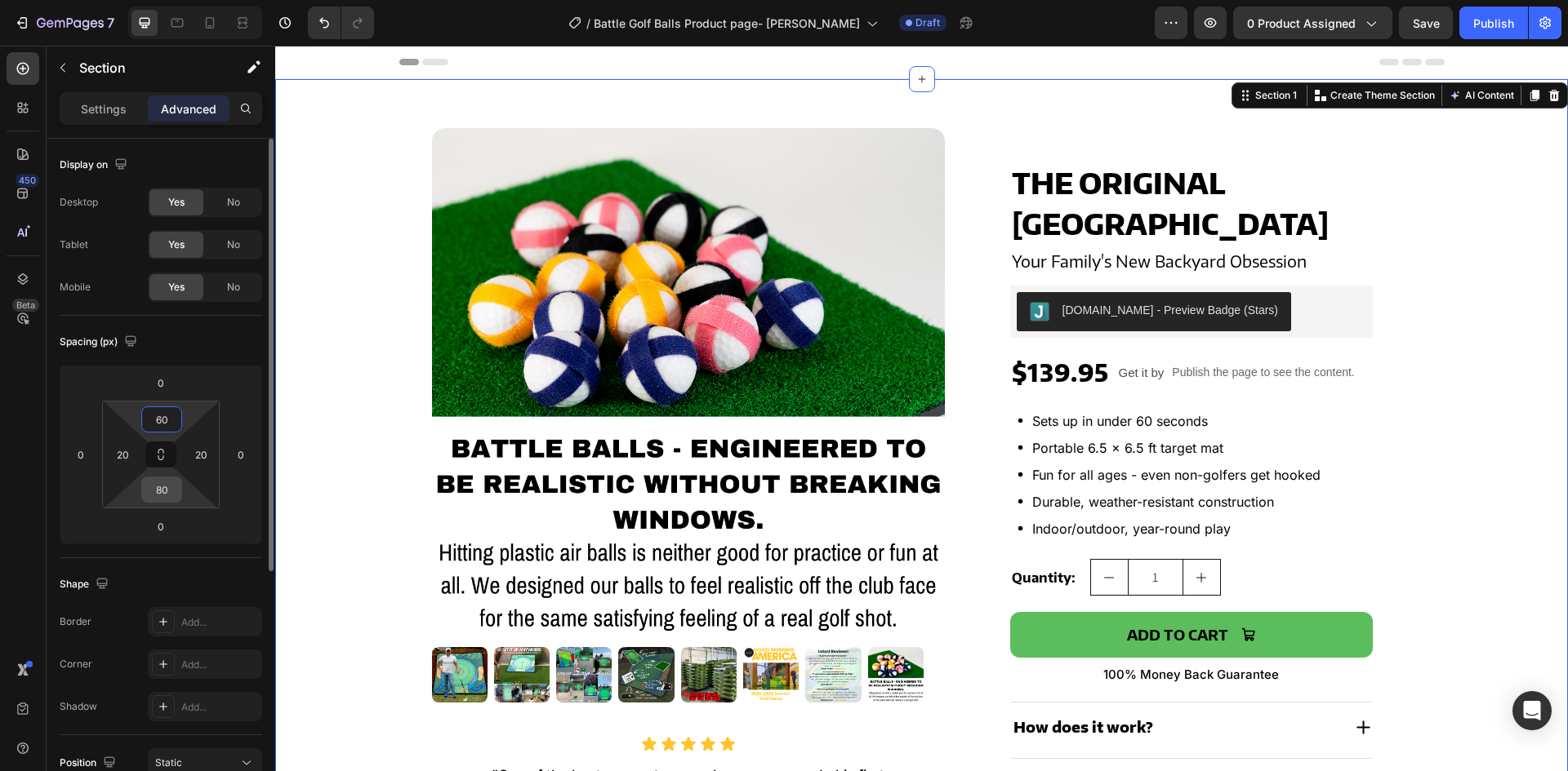
type input "60"
click at [167, 487] on input "80" at bounding box center [162, 489] width 32 height 24
type input "60"
click at [982, 365] on div "THE ORIGINAL BATTLE GOLF ARENA Product Title Your Family's New Backyard Obsessi…" at bounding box center [1192, 548] width 441 height 840
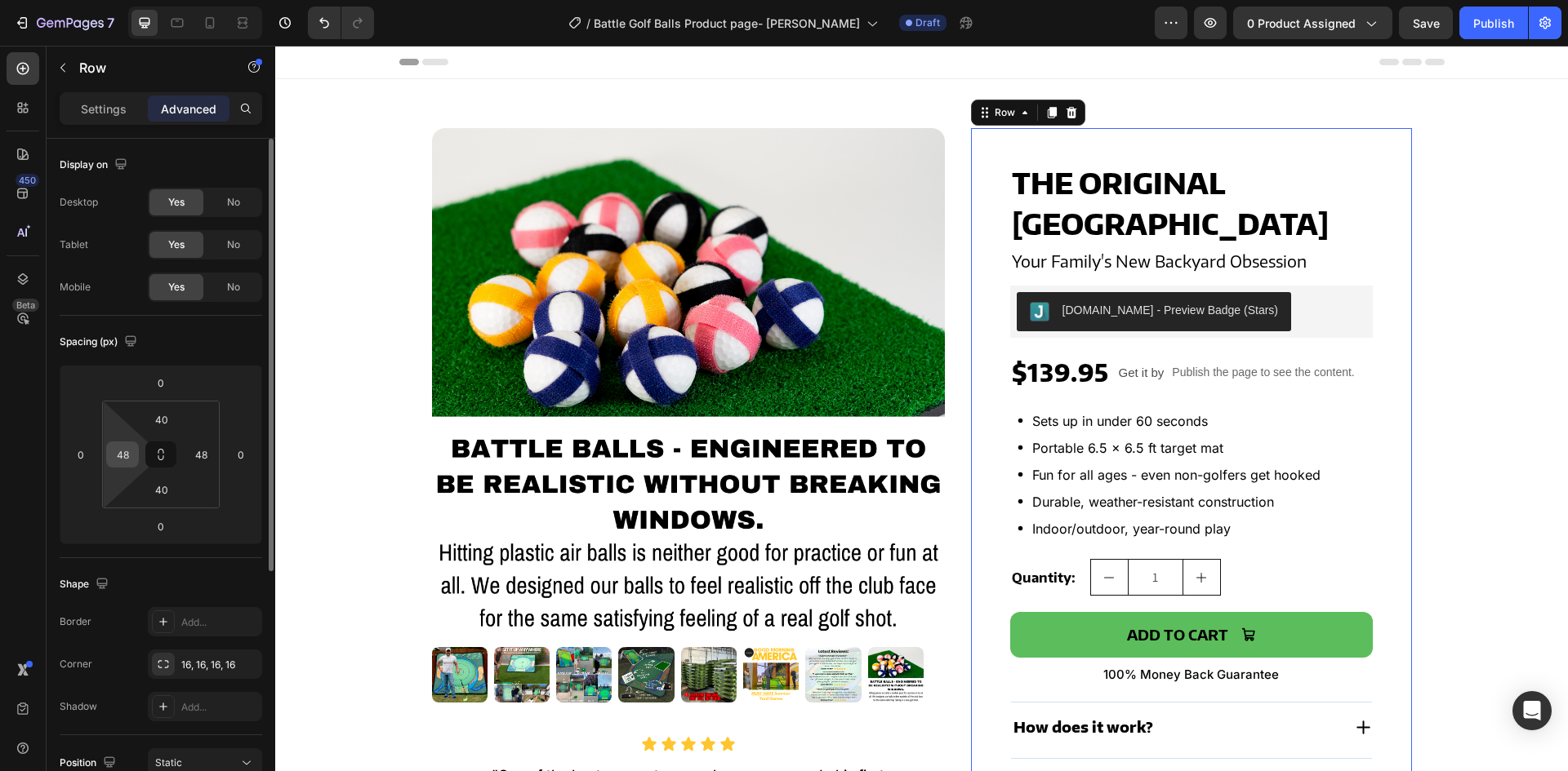
click at [130, 462] on input "48" at bounding box center [122, 454] width 24 height 24
type input "0"
click at [206, 454] on input "48" at bounding box center [201, 454] width 24 height 24
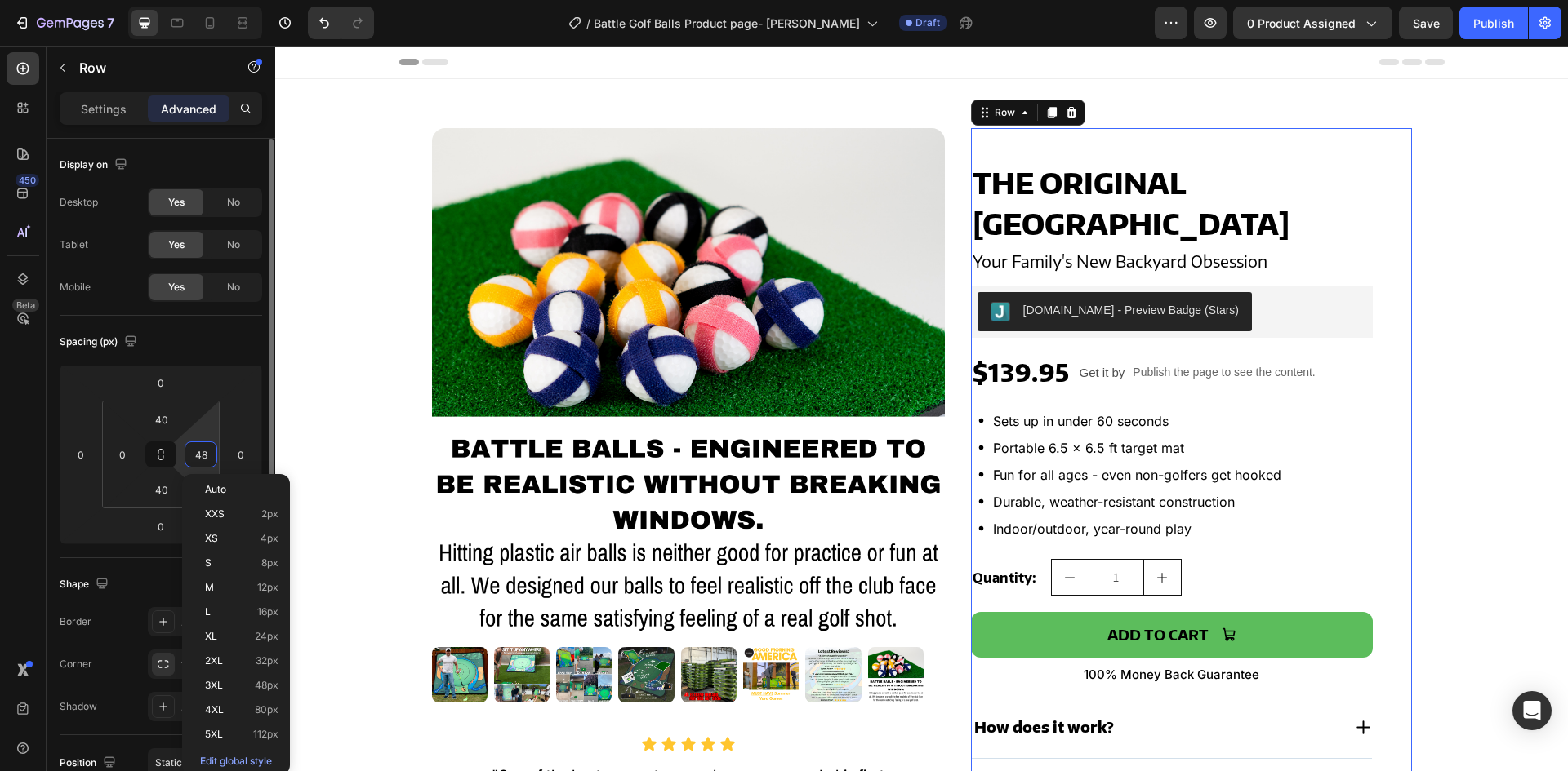
type input "0"
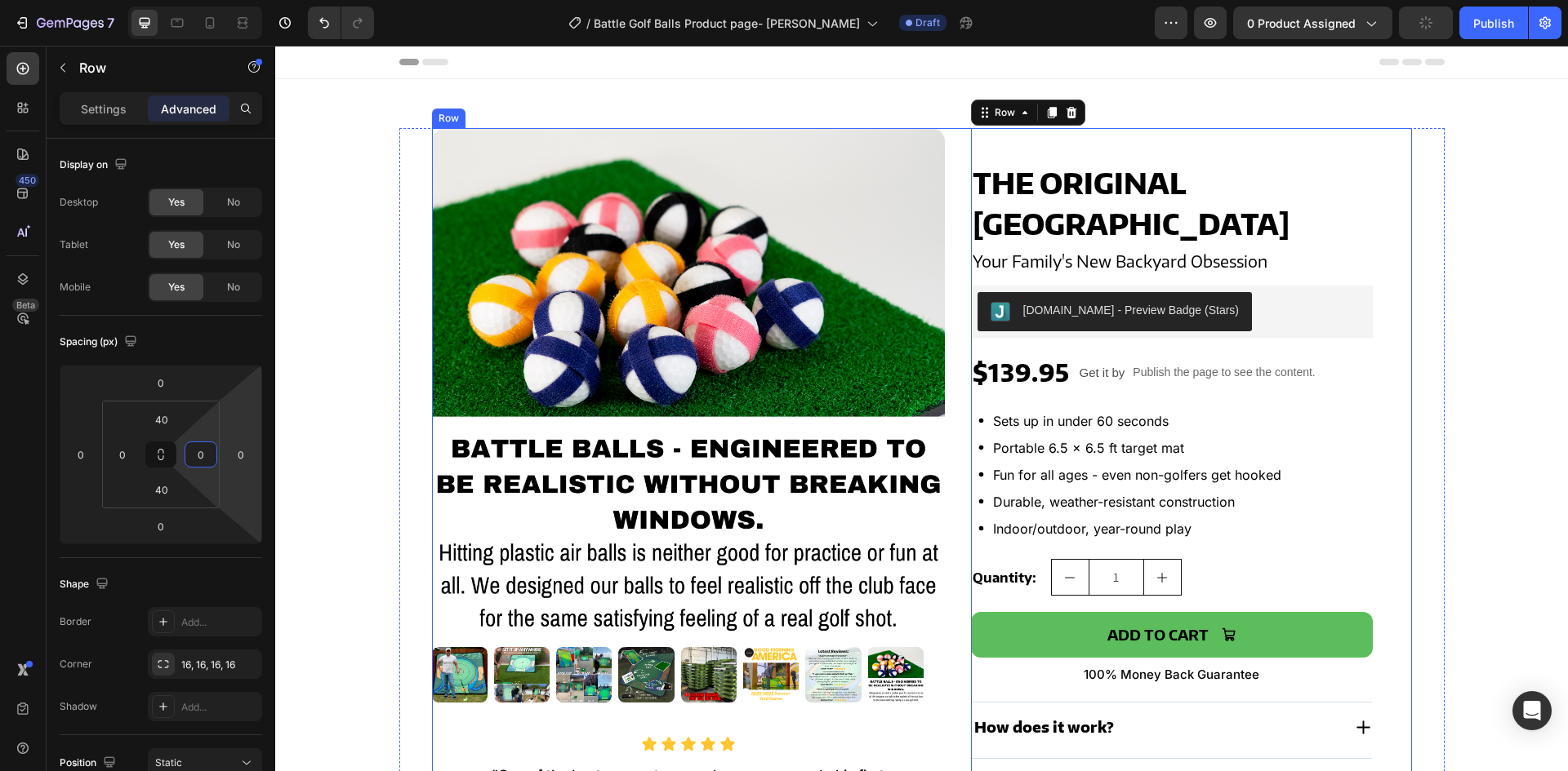
click at [943, 364] on div "Product Images Icon Icon Icon Icon Icon Icon List "One of the best moments was …" at bounding box center [922, 548] width 980 height 840
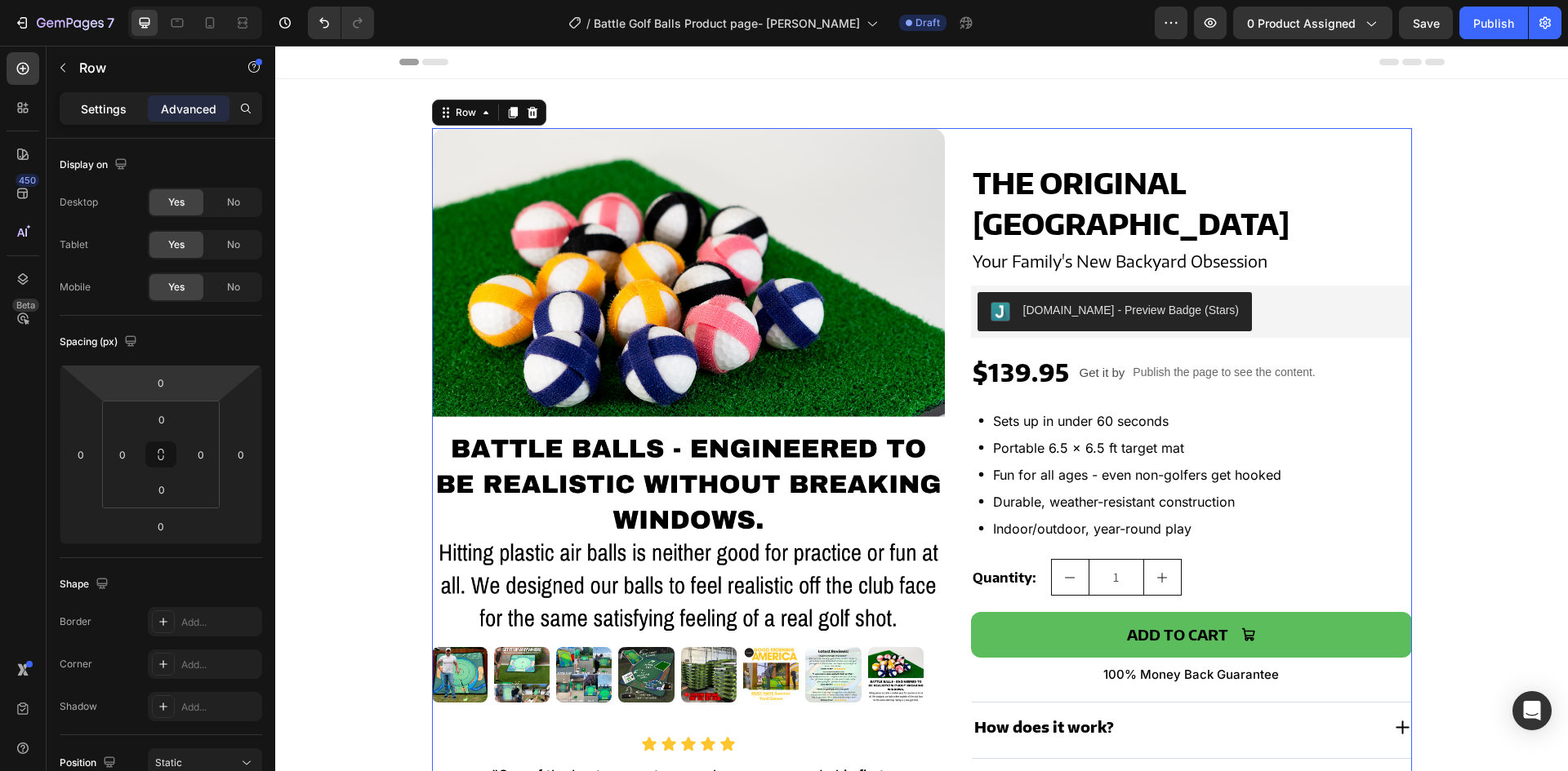
click at [113, 111] on p "Settings" at bounding box center [104, 109] width 46 height 17
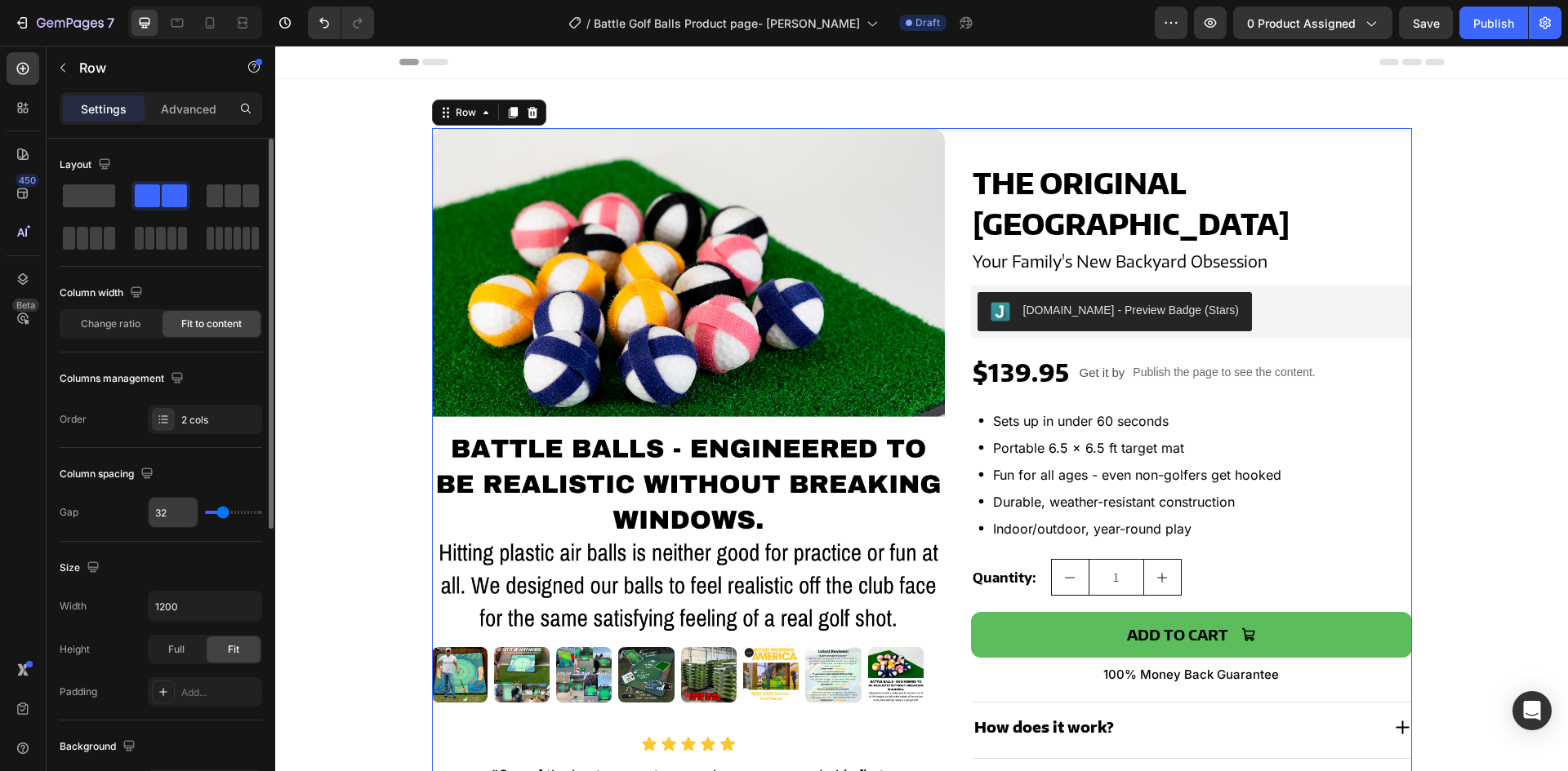
click at [167, 524] on input "32" at bounding box center [173, 513] width 49 height 30
type input "4"
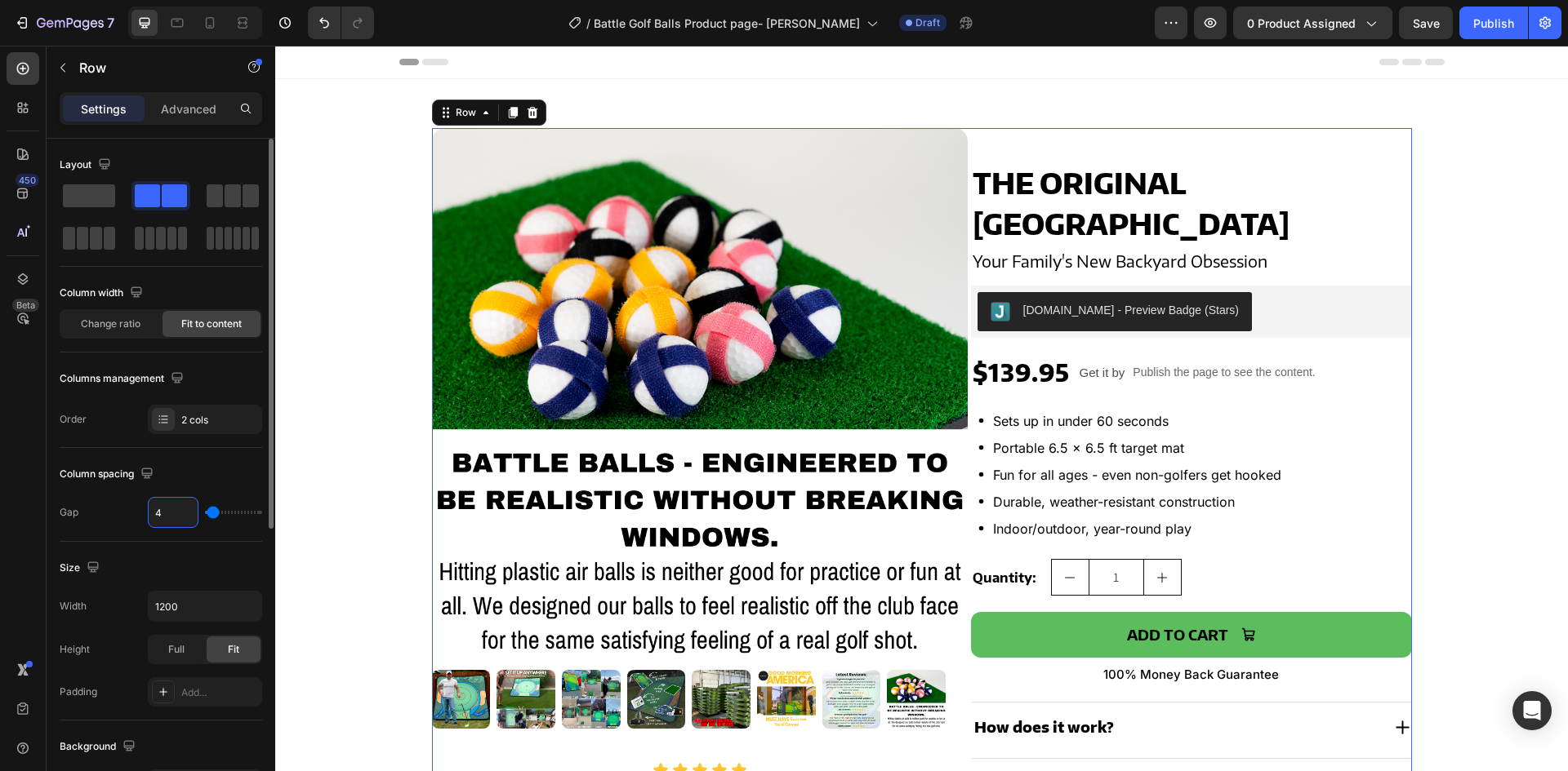
type input "40"
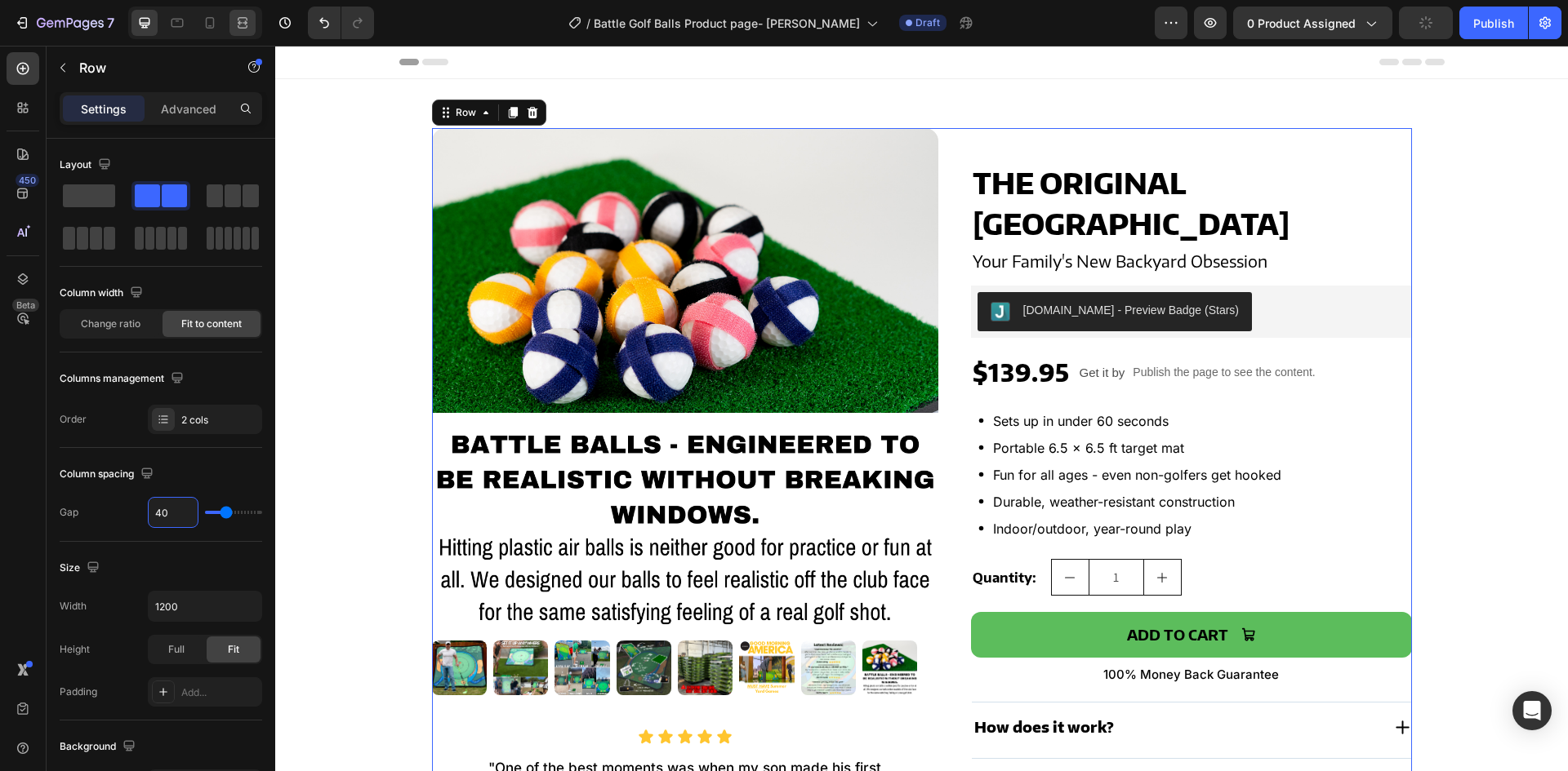
type input "40"
click at [239, 35] on div at bounding box center [242, 22] width 26 height 26
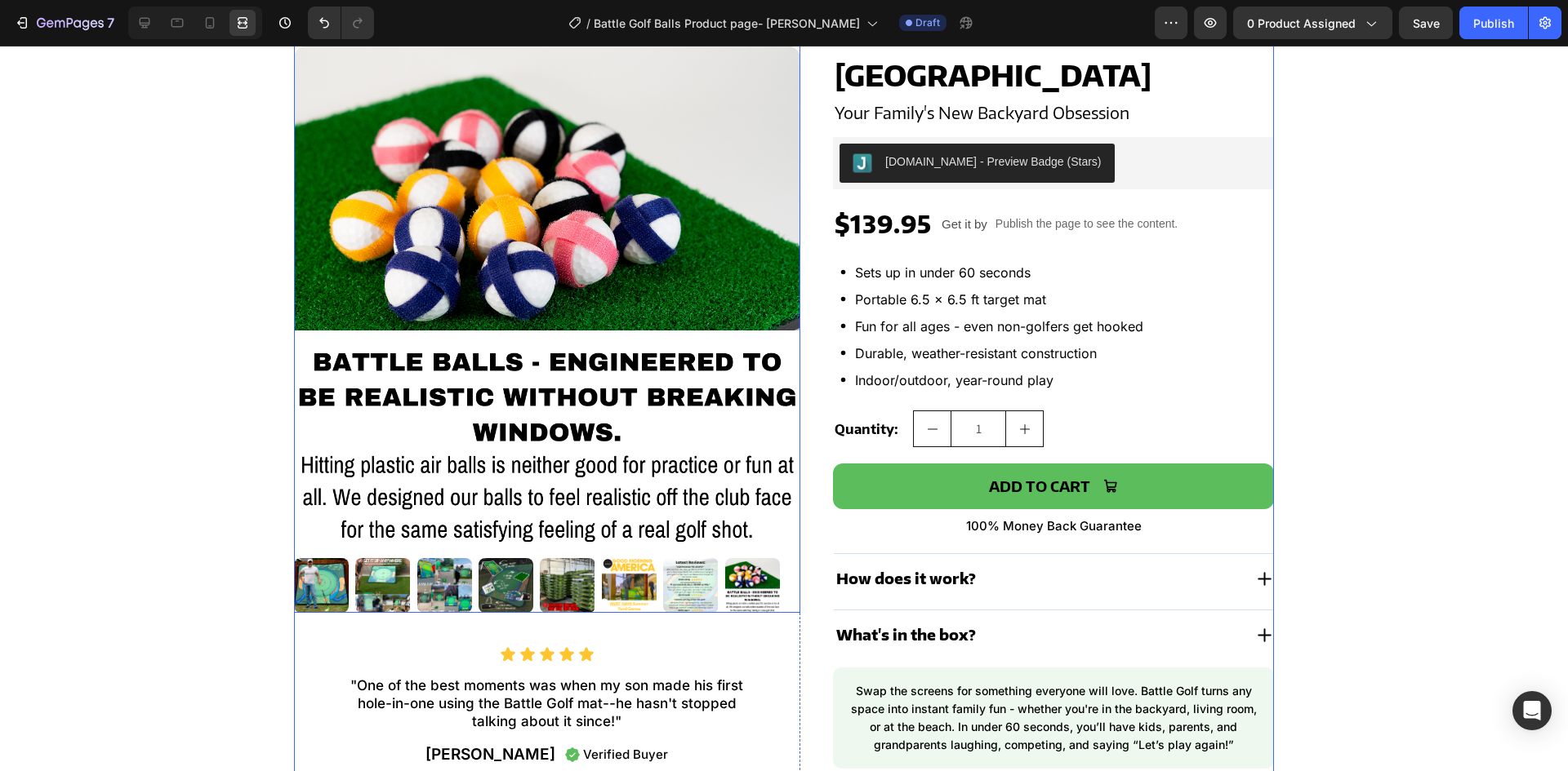
scroll to position [163, 0]
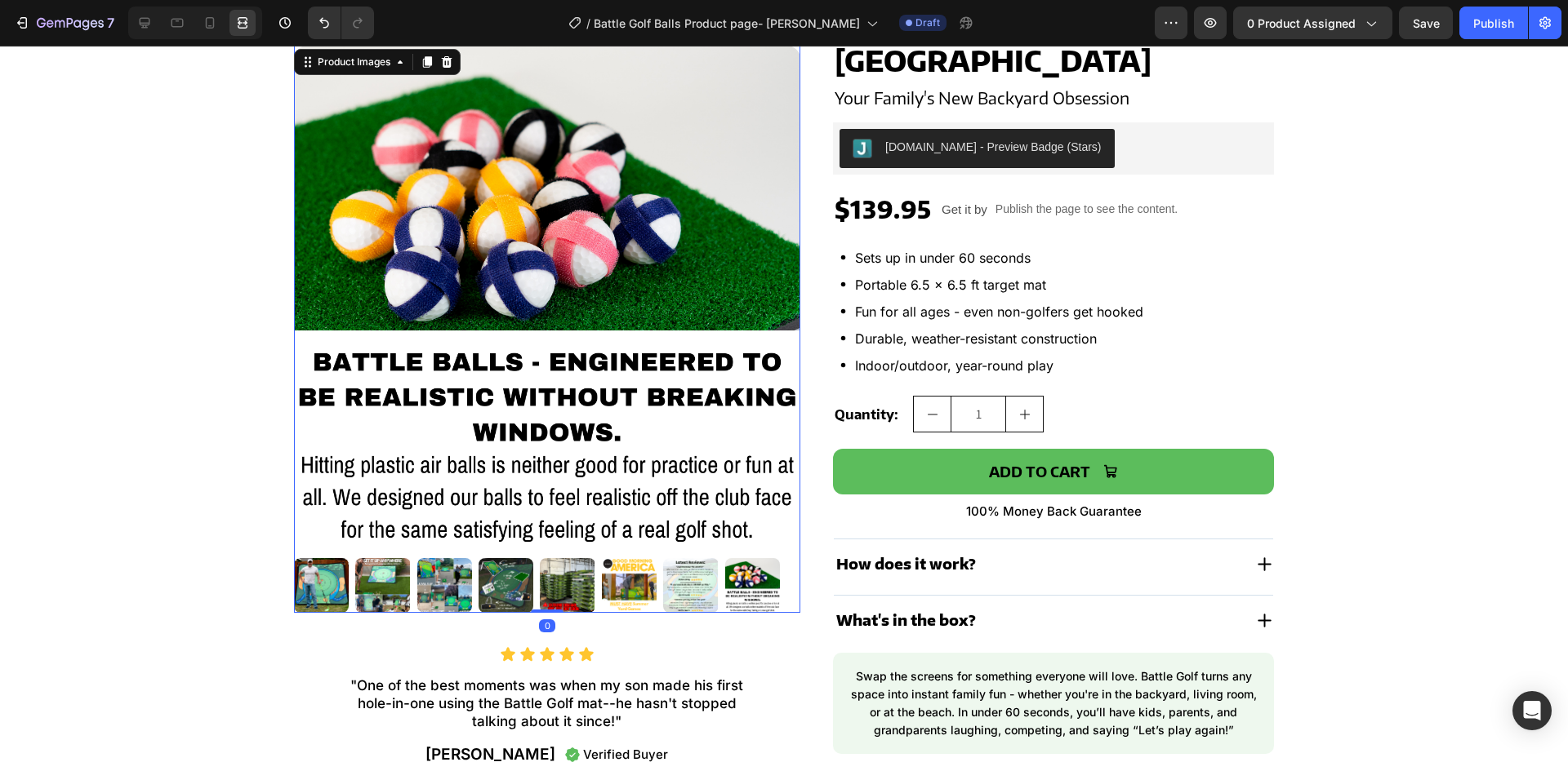
click at [376, 327] on img at bounding box center [547, 299] width 507 height 507
click at [366, 68] on div "Product Images" at bounding box center [354, 62] width 79 height 14
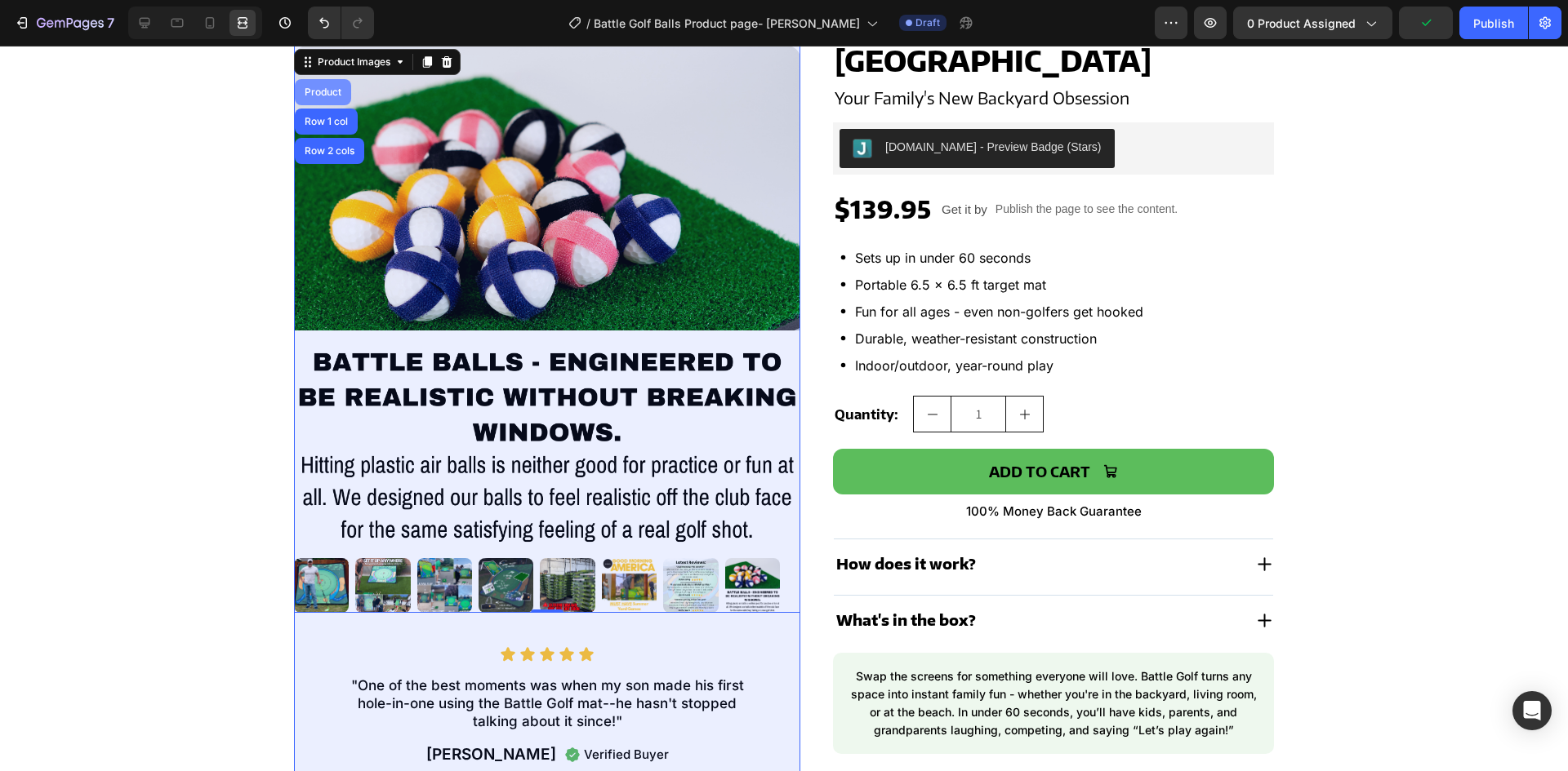
click at [324, 97] on div "Product" at bounding box center [323, 92] width 57 height 26
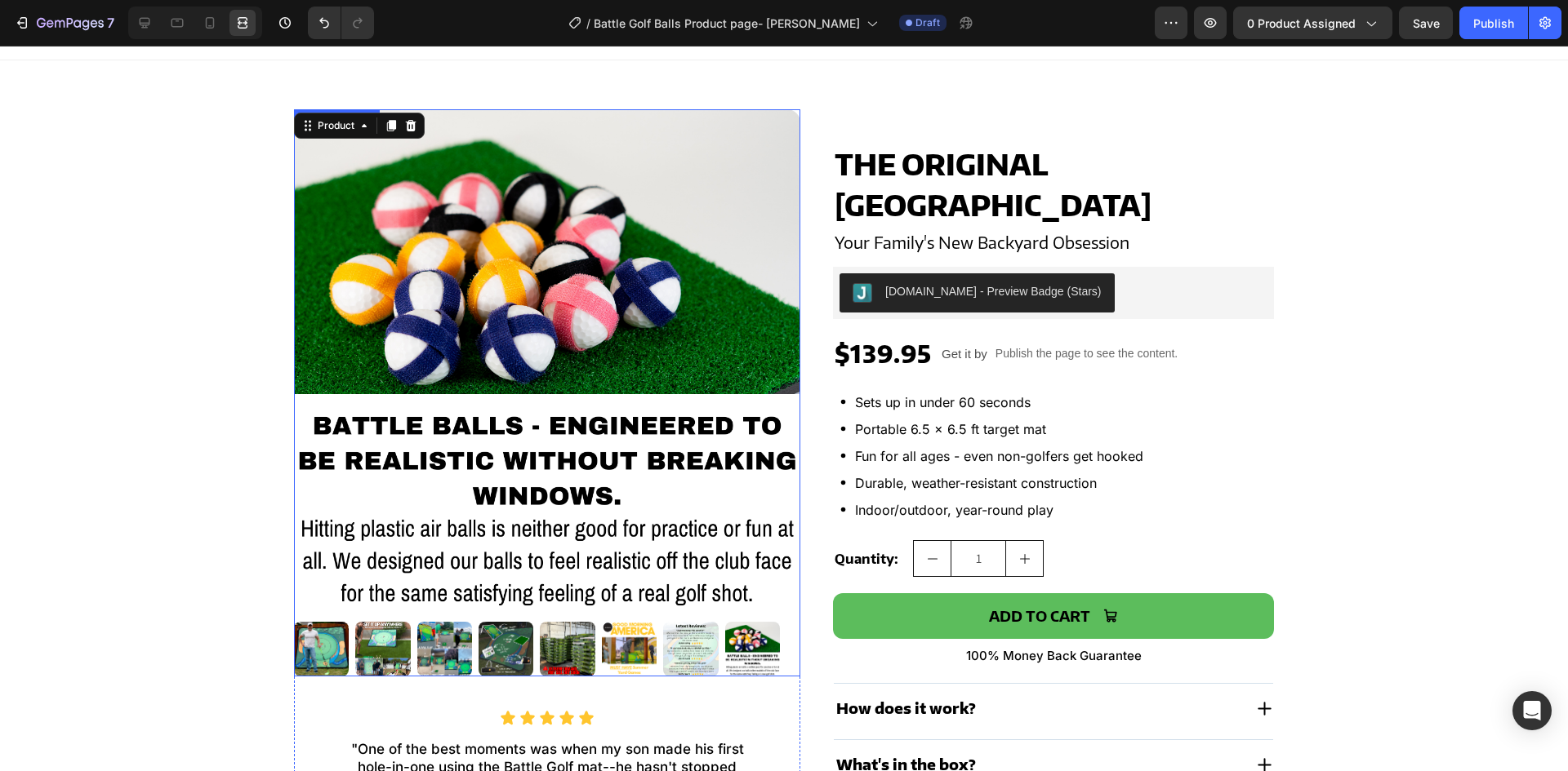
scroll to position [0, 0]
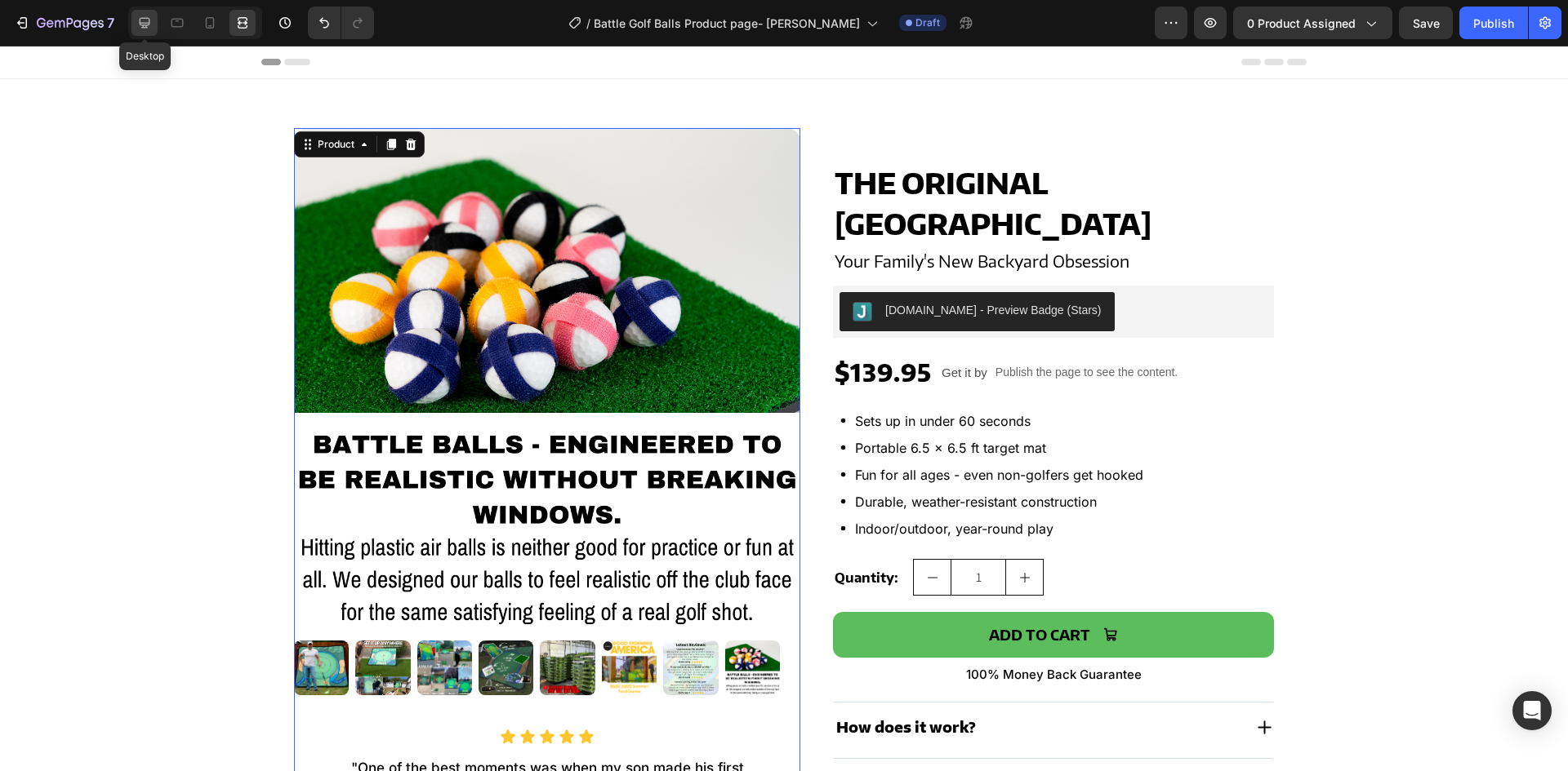
click at [149, 19] on icon at bounding box center [145, 23] width 11 height 11
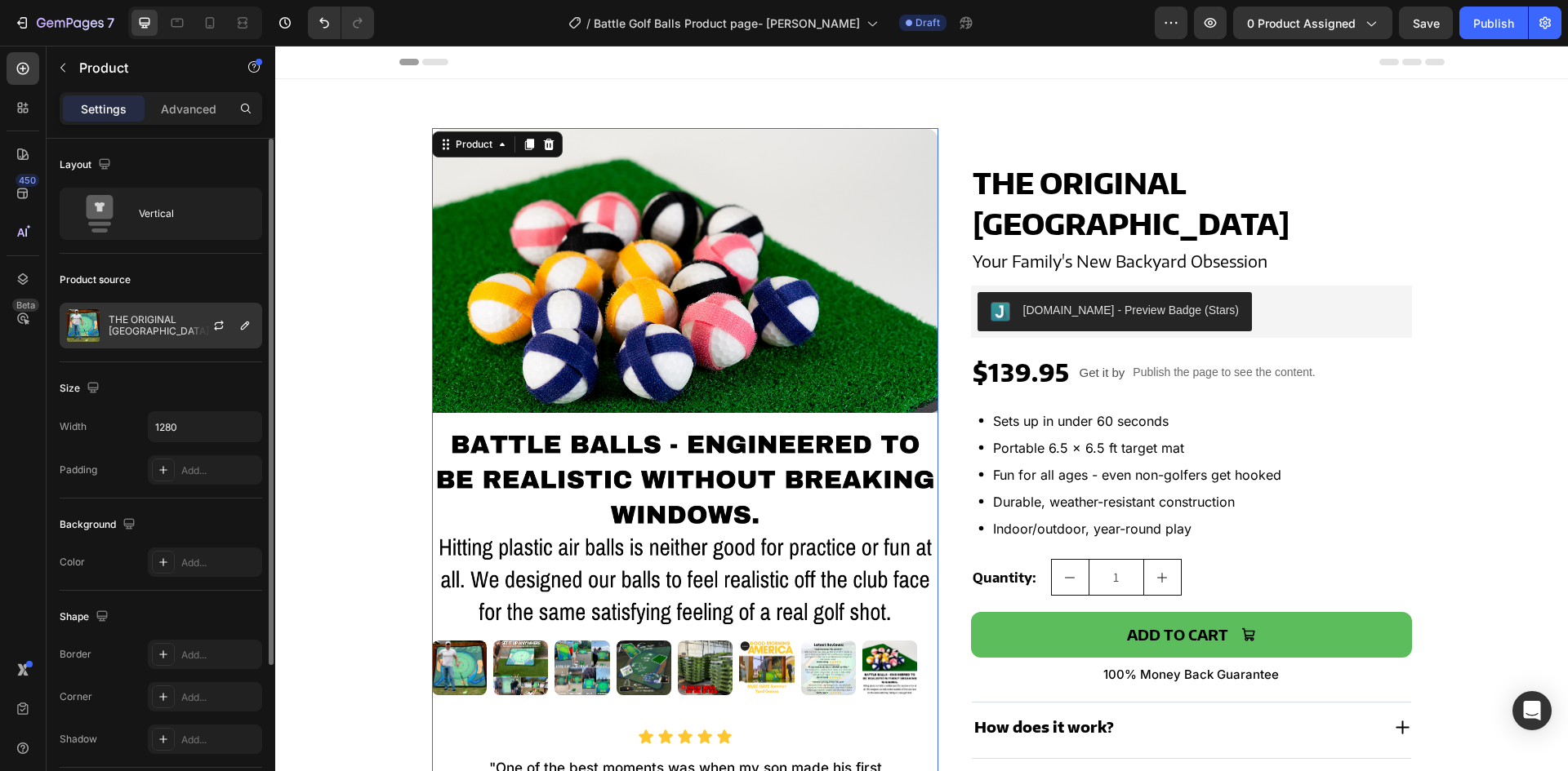
click at [144, 329] on p "THE ORIGINAL [GEOGRAPHIC_DATA]" at bounding box center [182, 325] width 146 height 22
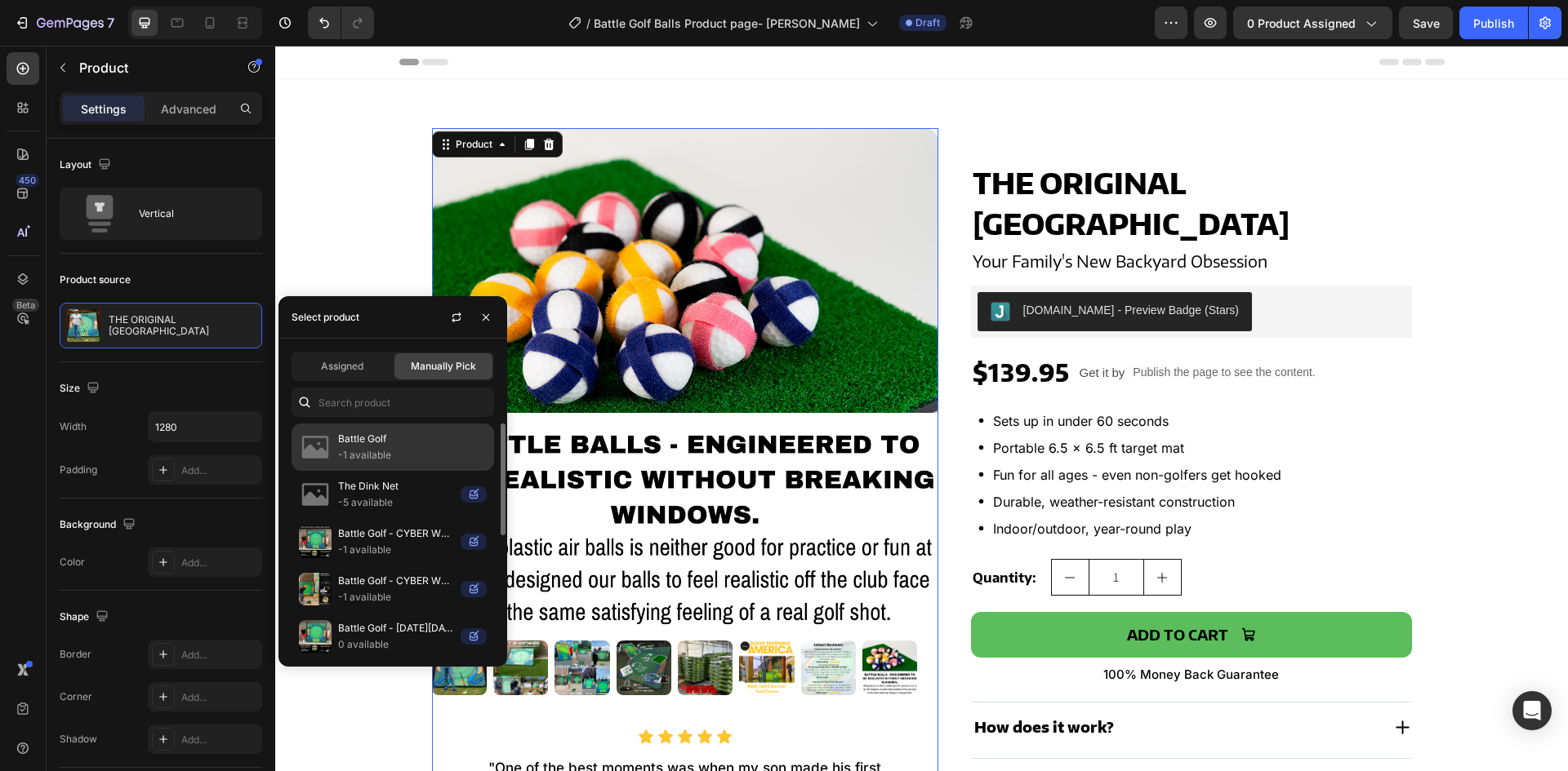
click at [389, 436] on p "Battle Golf" at bounding box center [412, 439] width 149 height 16
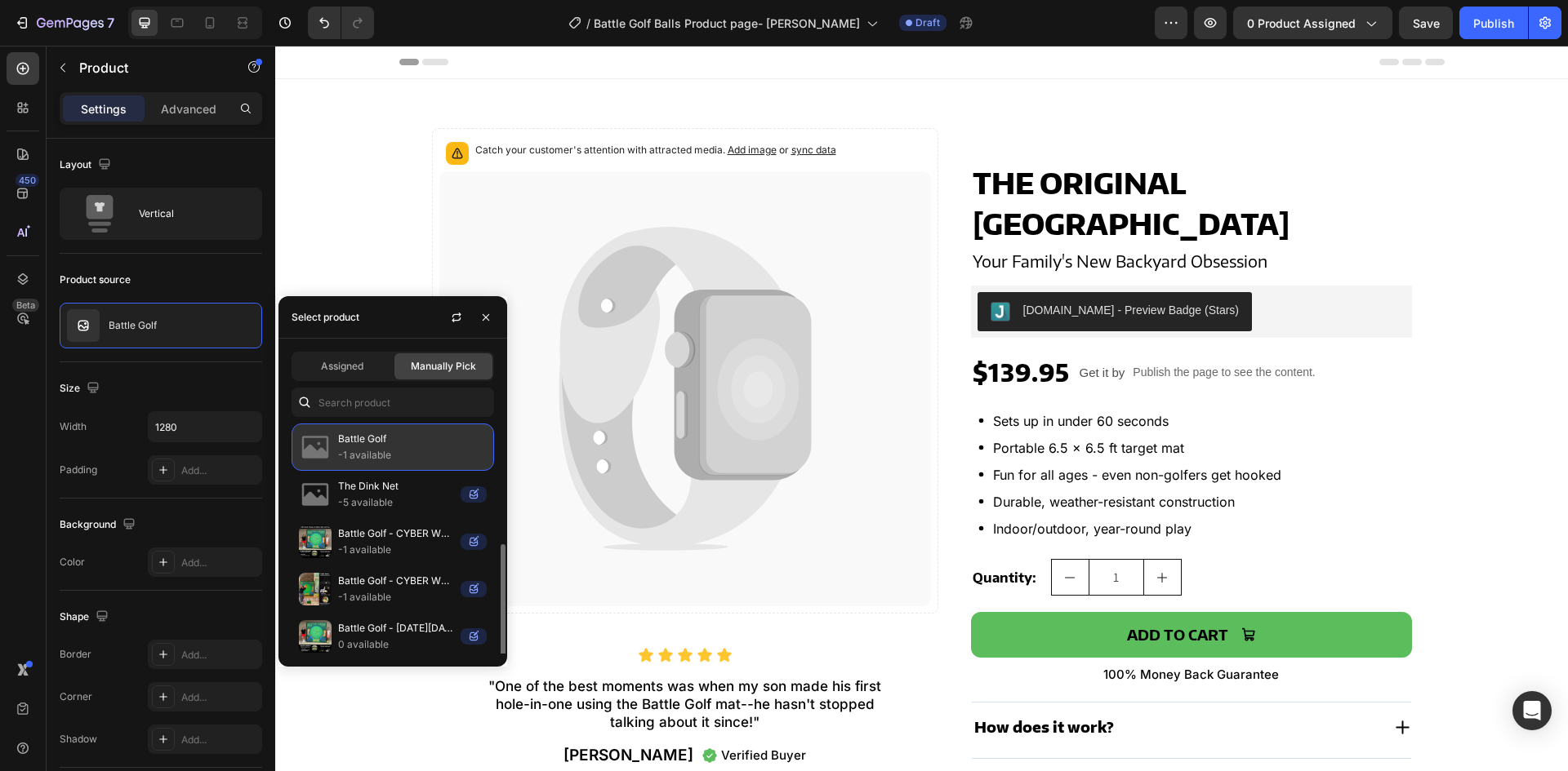
scroll to position [82, 0]
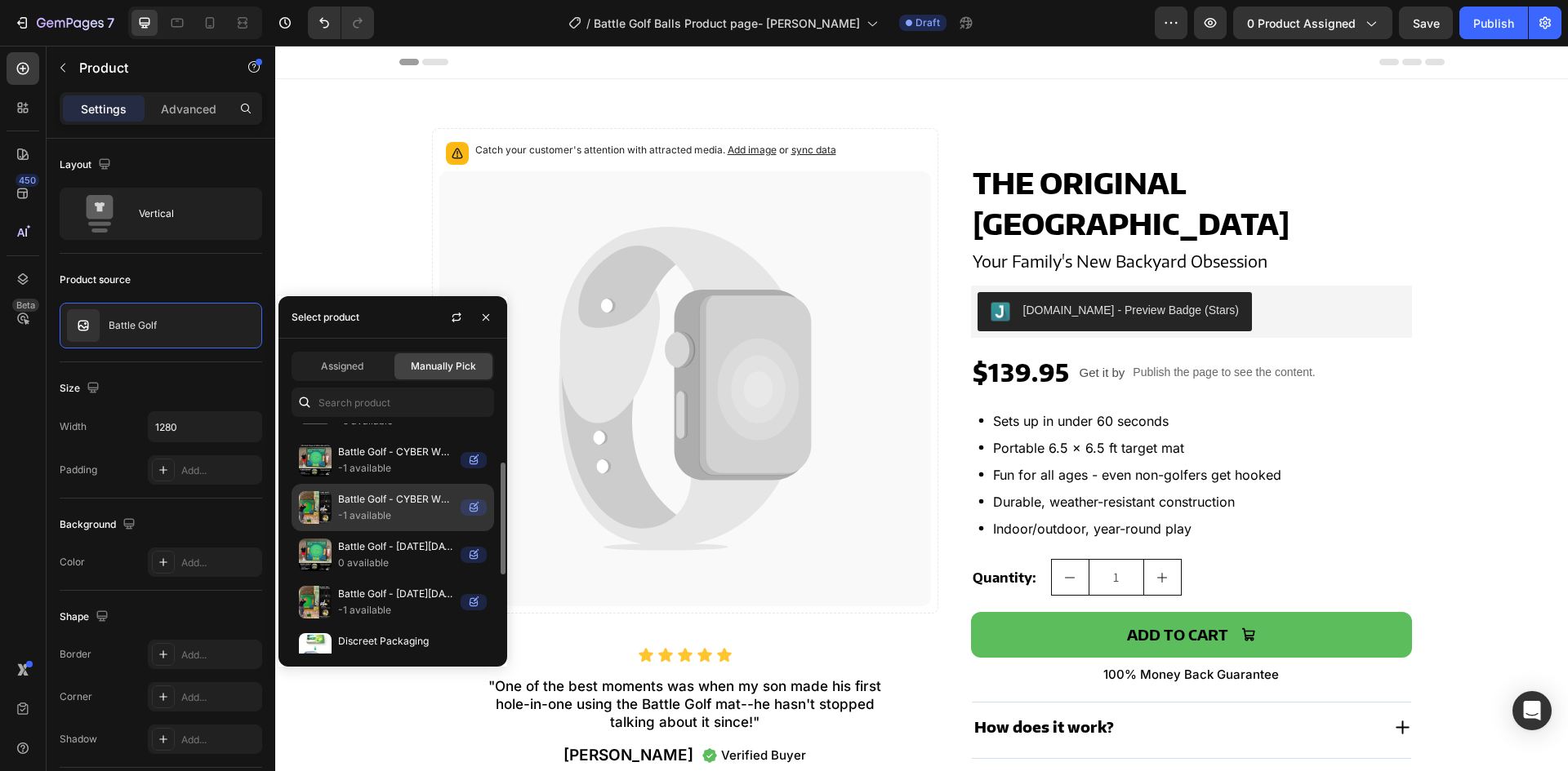
click at [383, 498] on p "Battle Golf - CYBER WEEKEND BUNDLE ($65 Free Gifts)" at bounding box center [396, 499] width 116 height 16
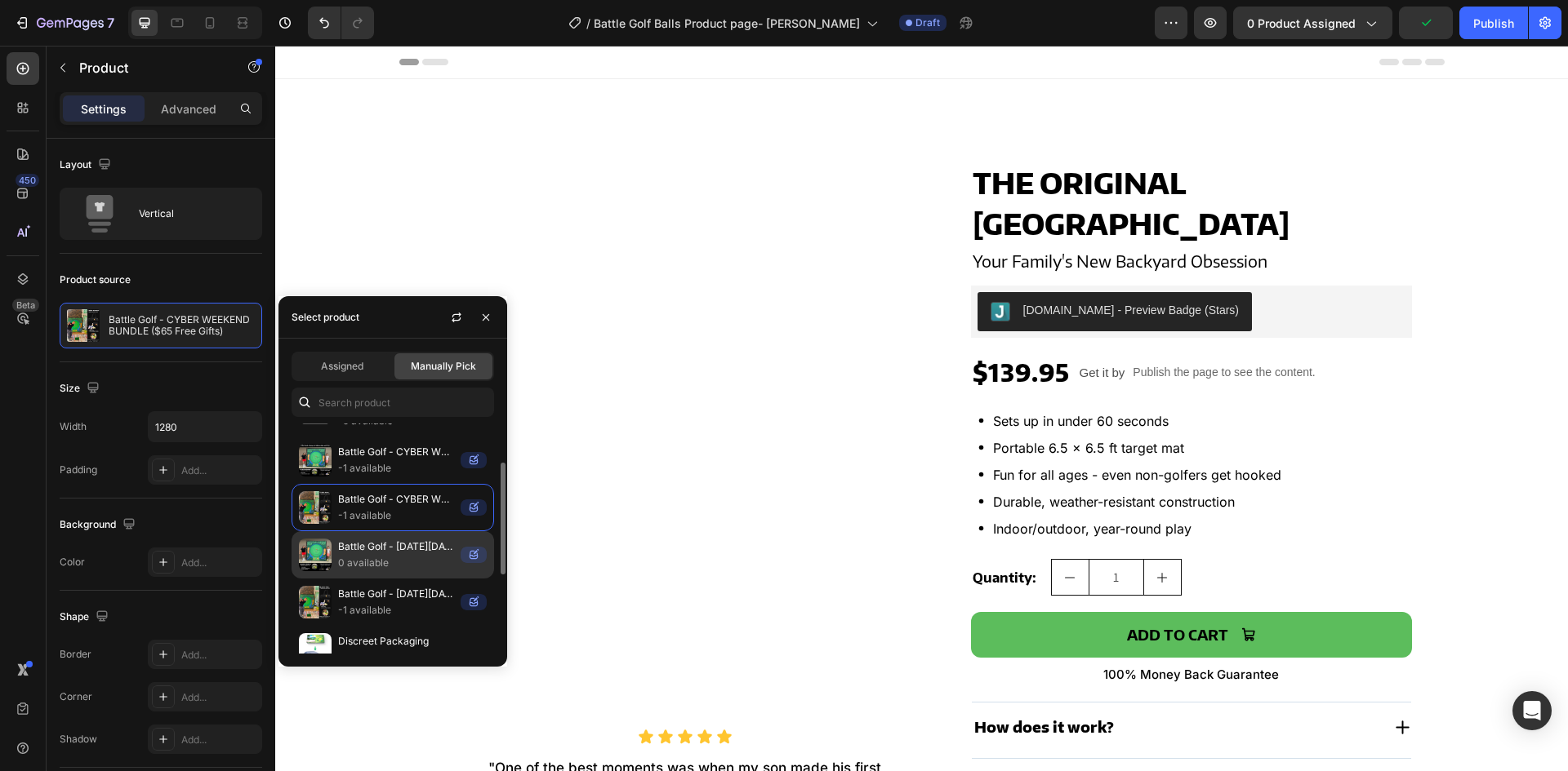
click at [349, 550] on p "Battle Golf - BLACK FRIDAY BUNDLE ($90 Free Gifts)" at bounding box center [396, 547] width 116 height 16
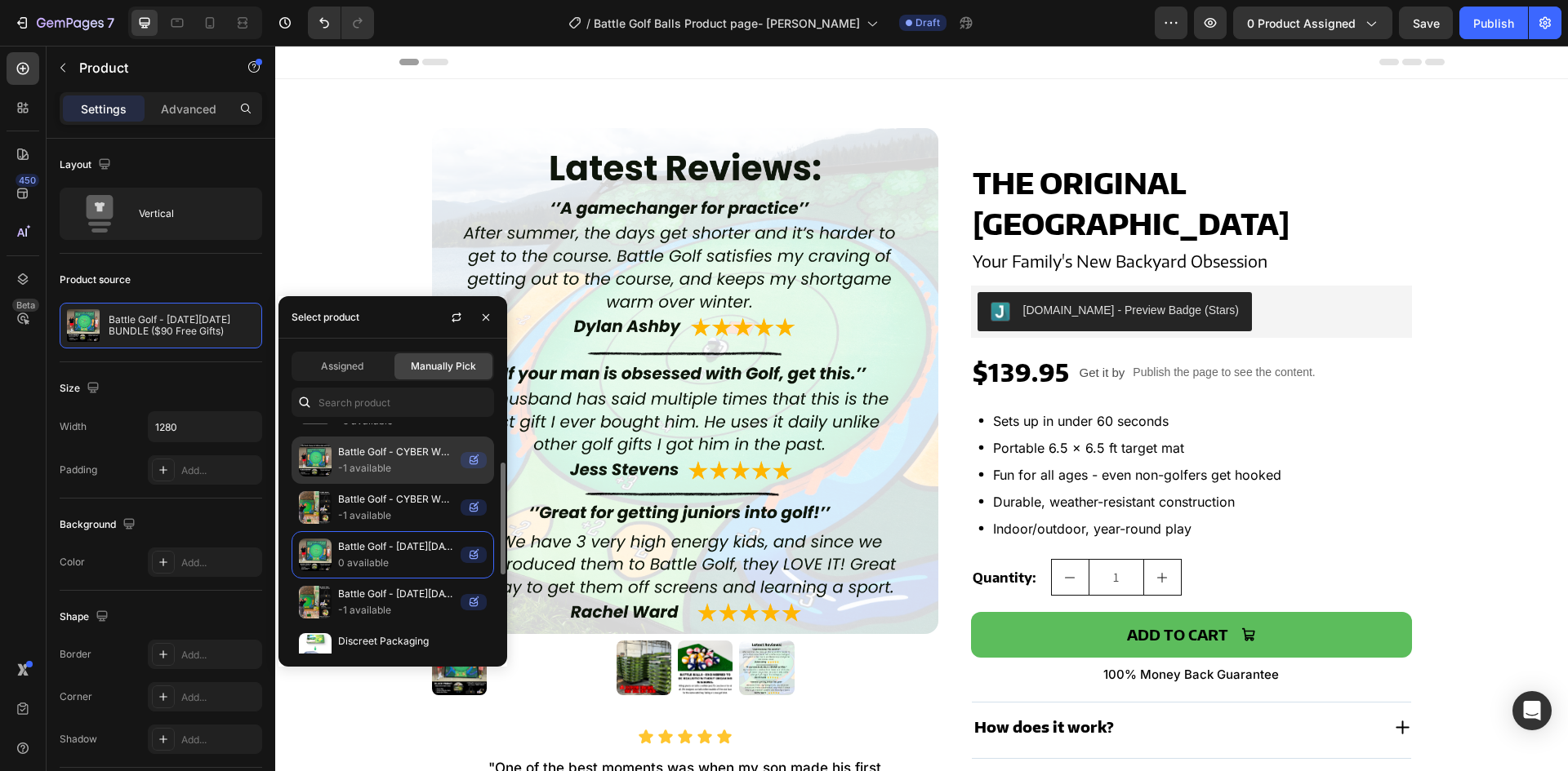
click at [366, 463] on p "-1 available" at bounding box center [396, 469] width 116 height 16
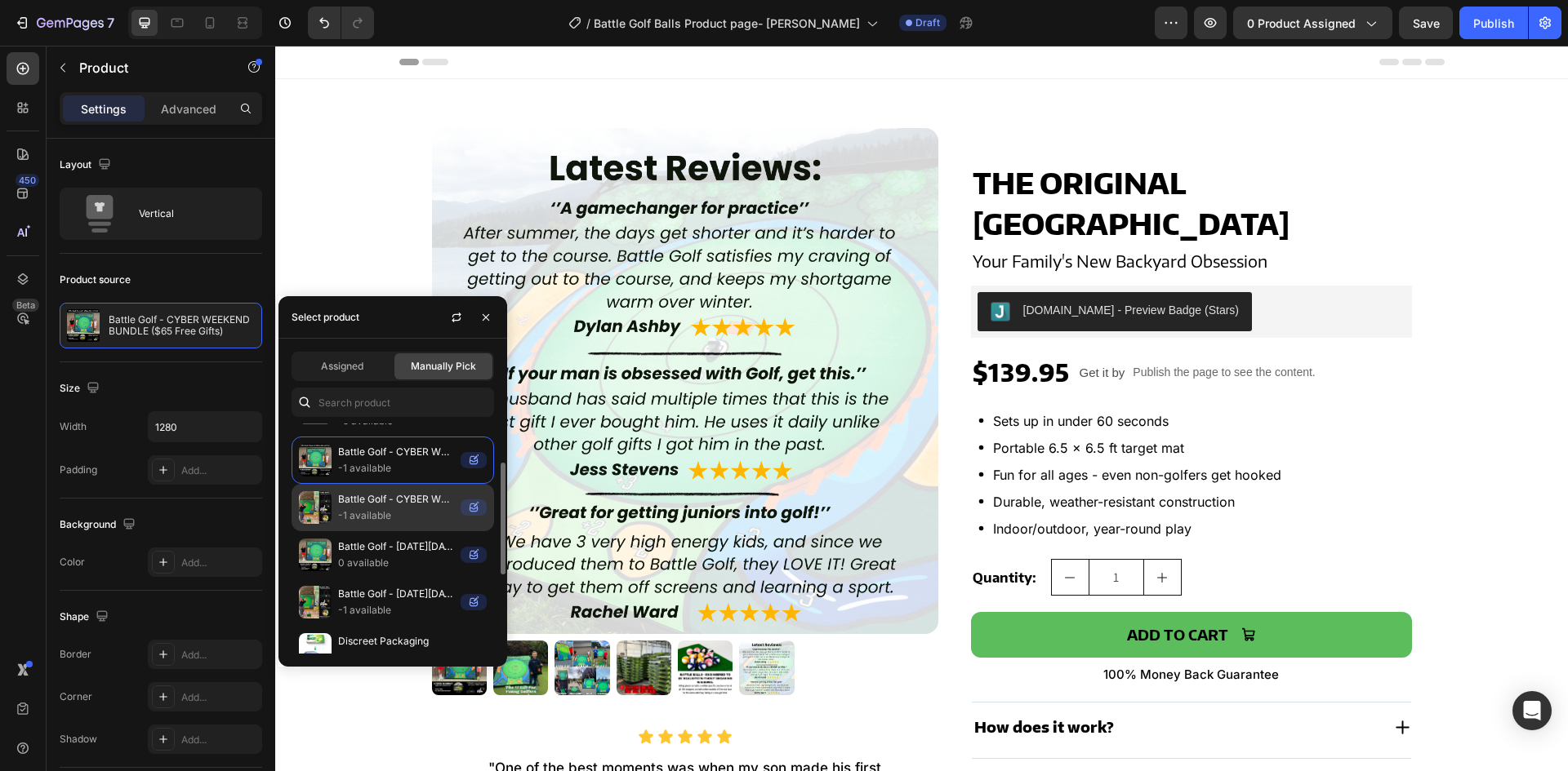
click at [361, 492] on p "Battle Golf - CYBER WEEKEND BUNDLE ($65 Free Gifts)" at bounding box center [396, 499] width 116 height 16
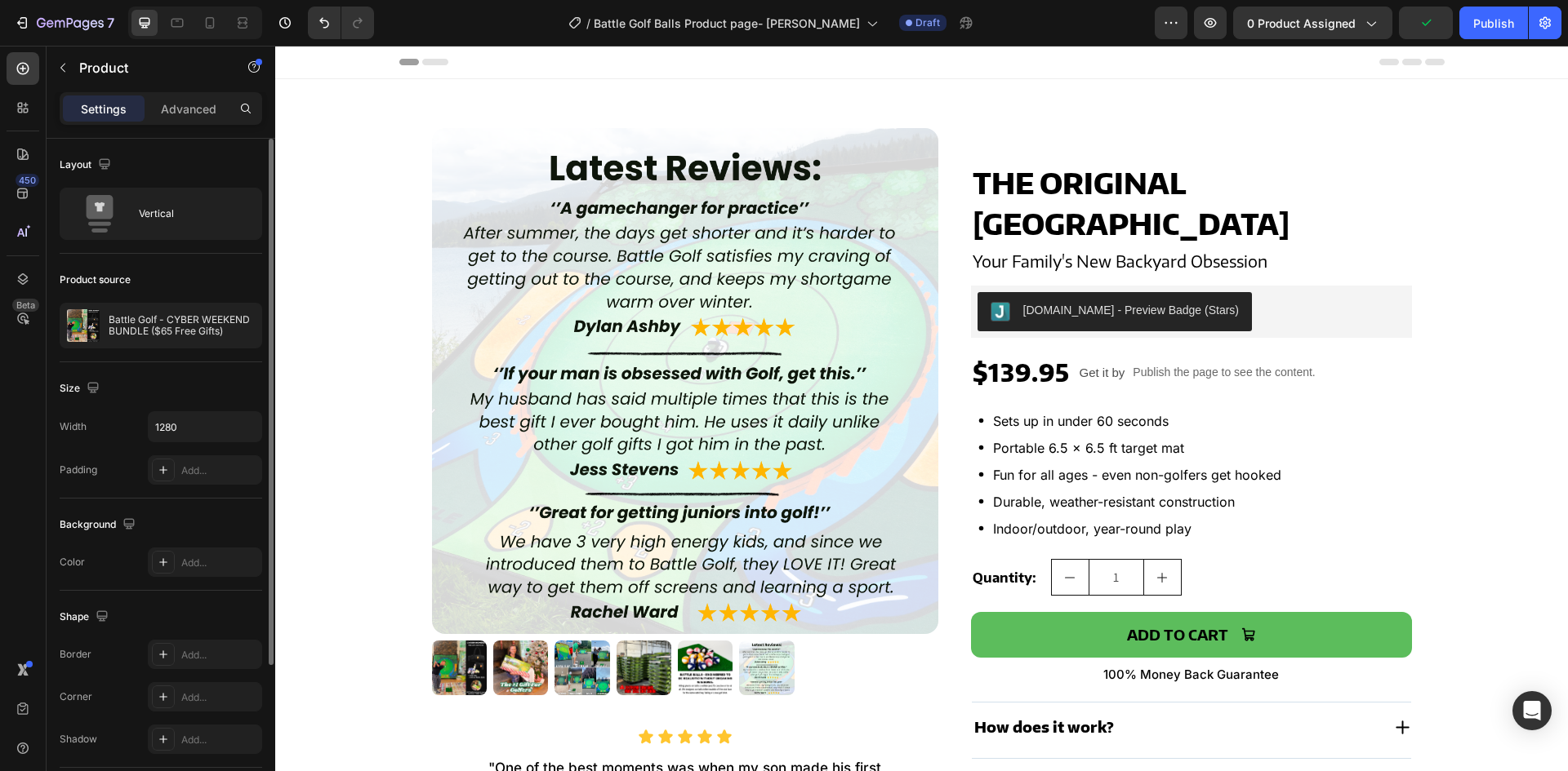
click at [215, 384] on div "Size" at bounding box center [160, 388] width 203 height 26
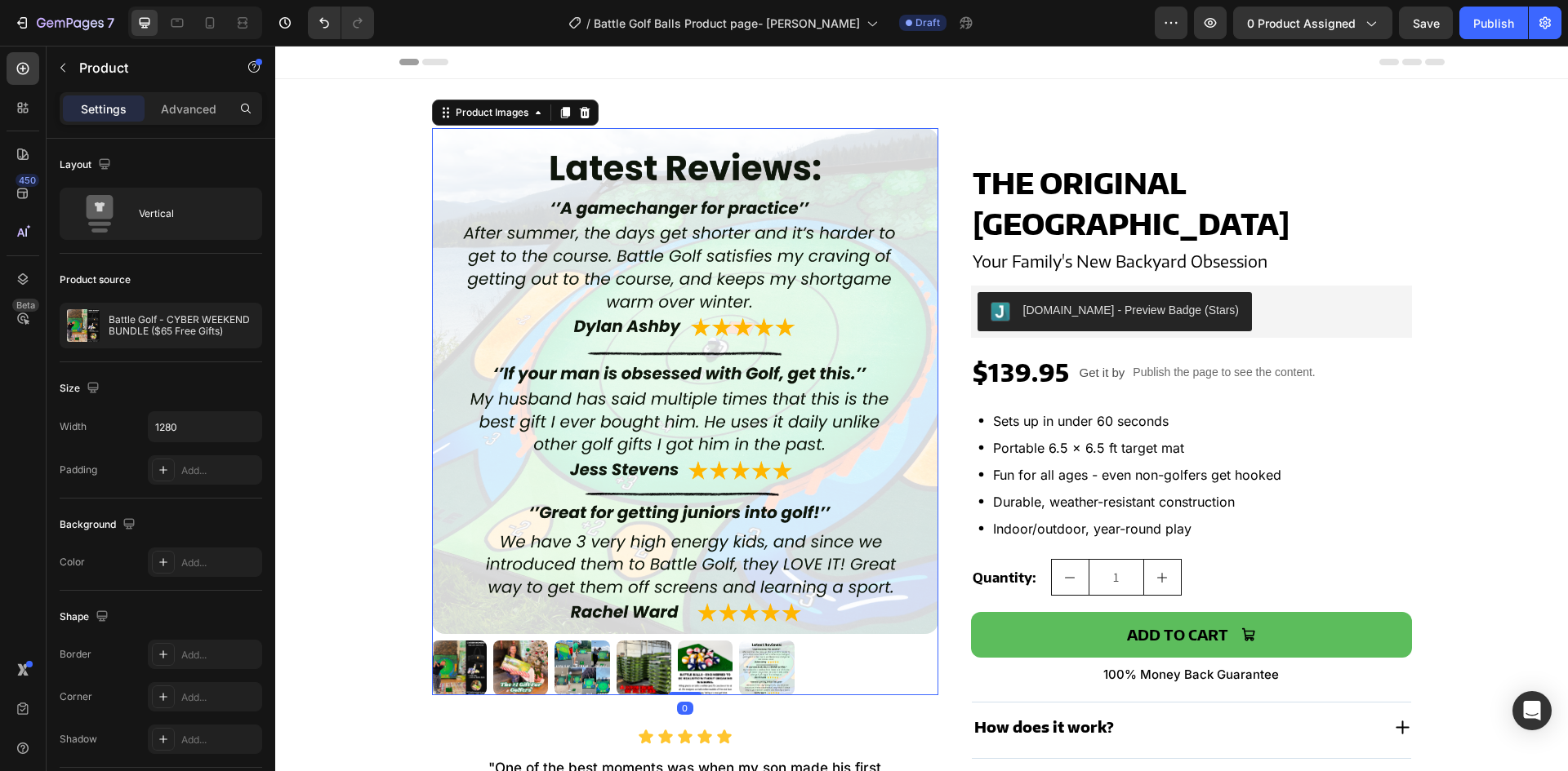
click at [462, 673] on img at bounding box center [459, 668] width 55 height 55
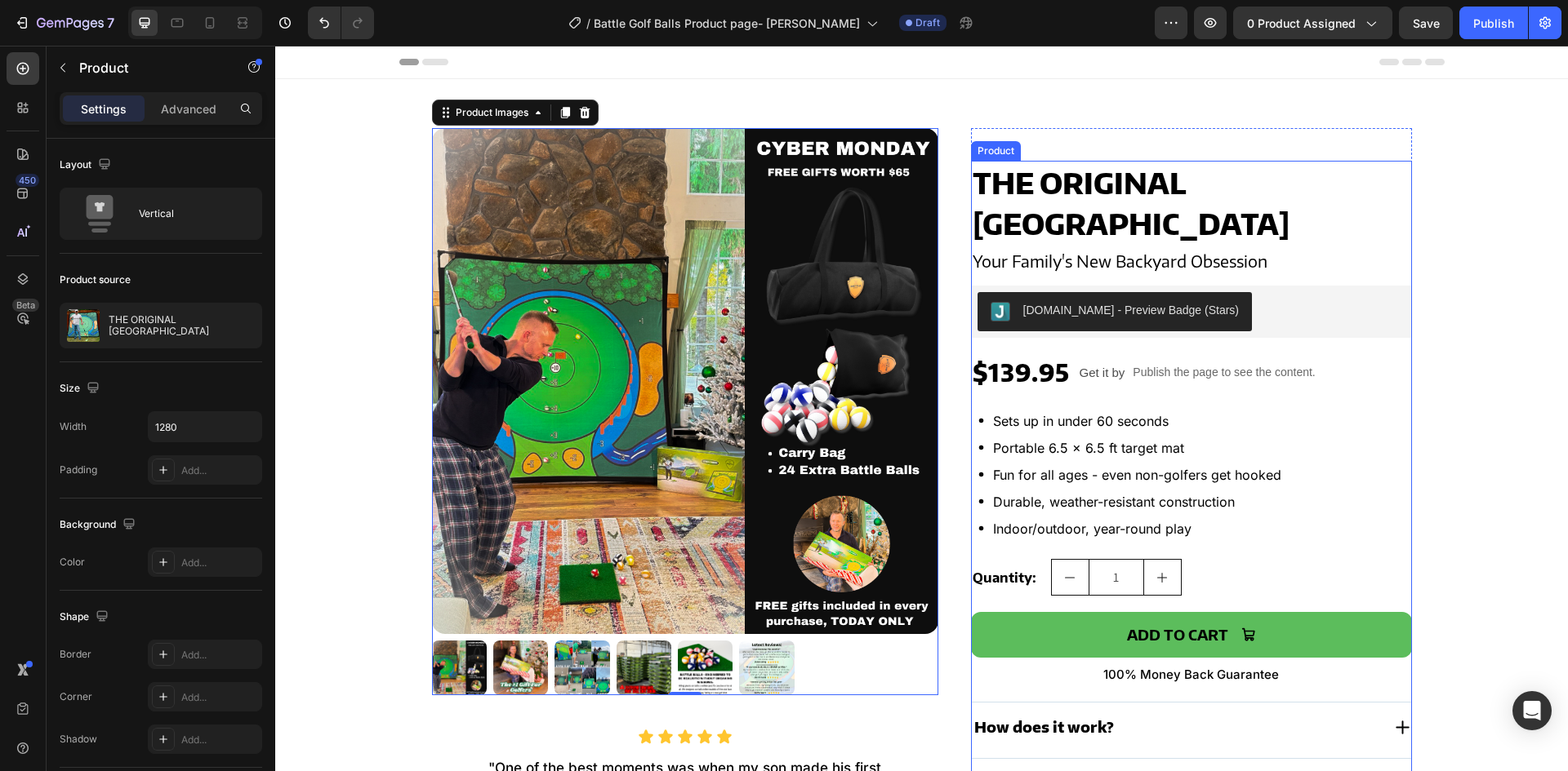
click at [1275, 273] on div "THE ORIGINAL BATTLE GOLF ARENA Product Title Your Family's New Backyard Obsessi…" at bounding box center [1192, 539] width 441 height 757
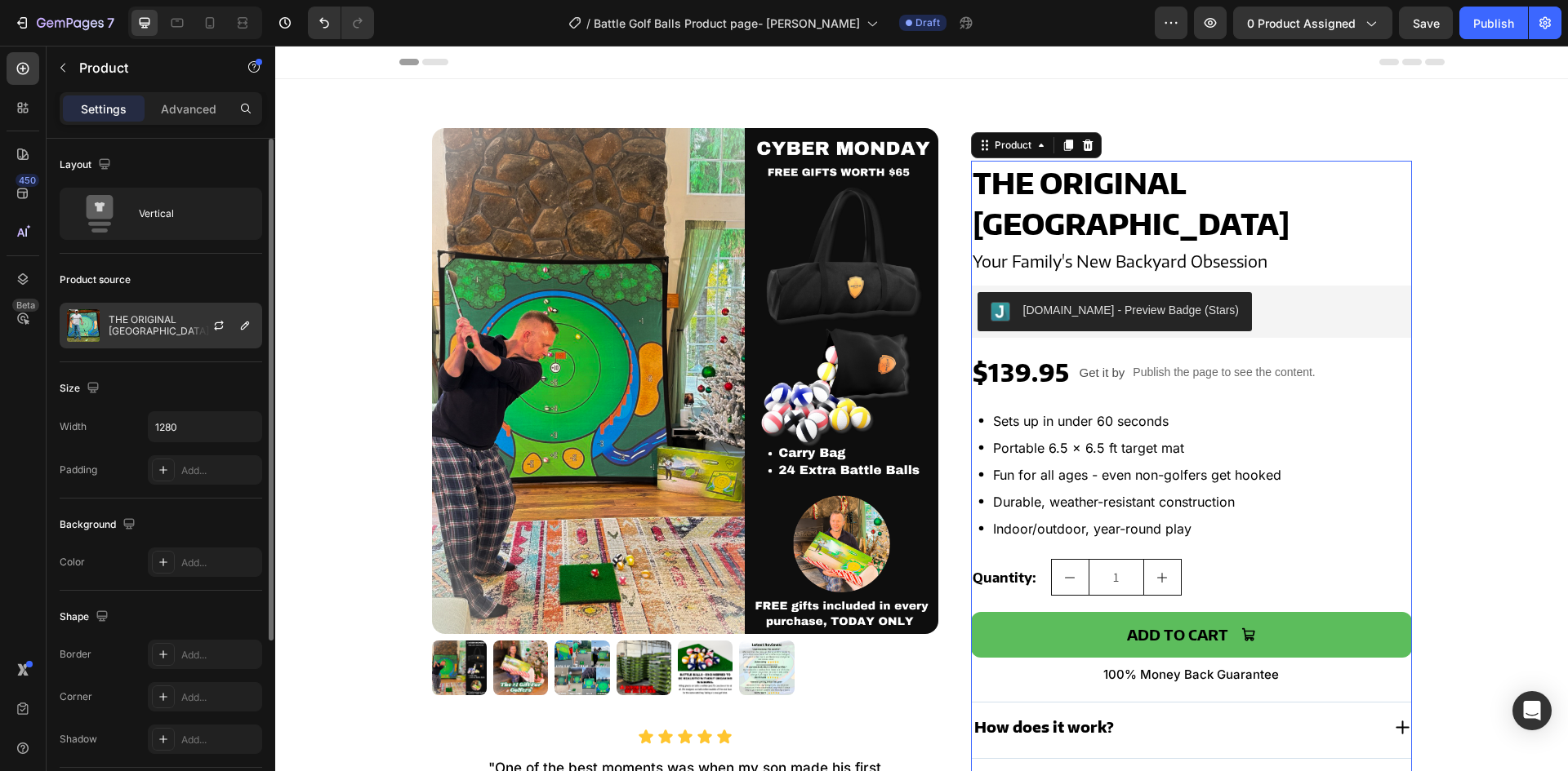
click at [168, 342] on div "THE ORIGINAL [GEOGRAPHIC_DATA]" at bounding box center [160, 326] width 203 height 46
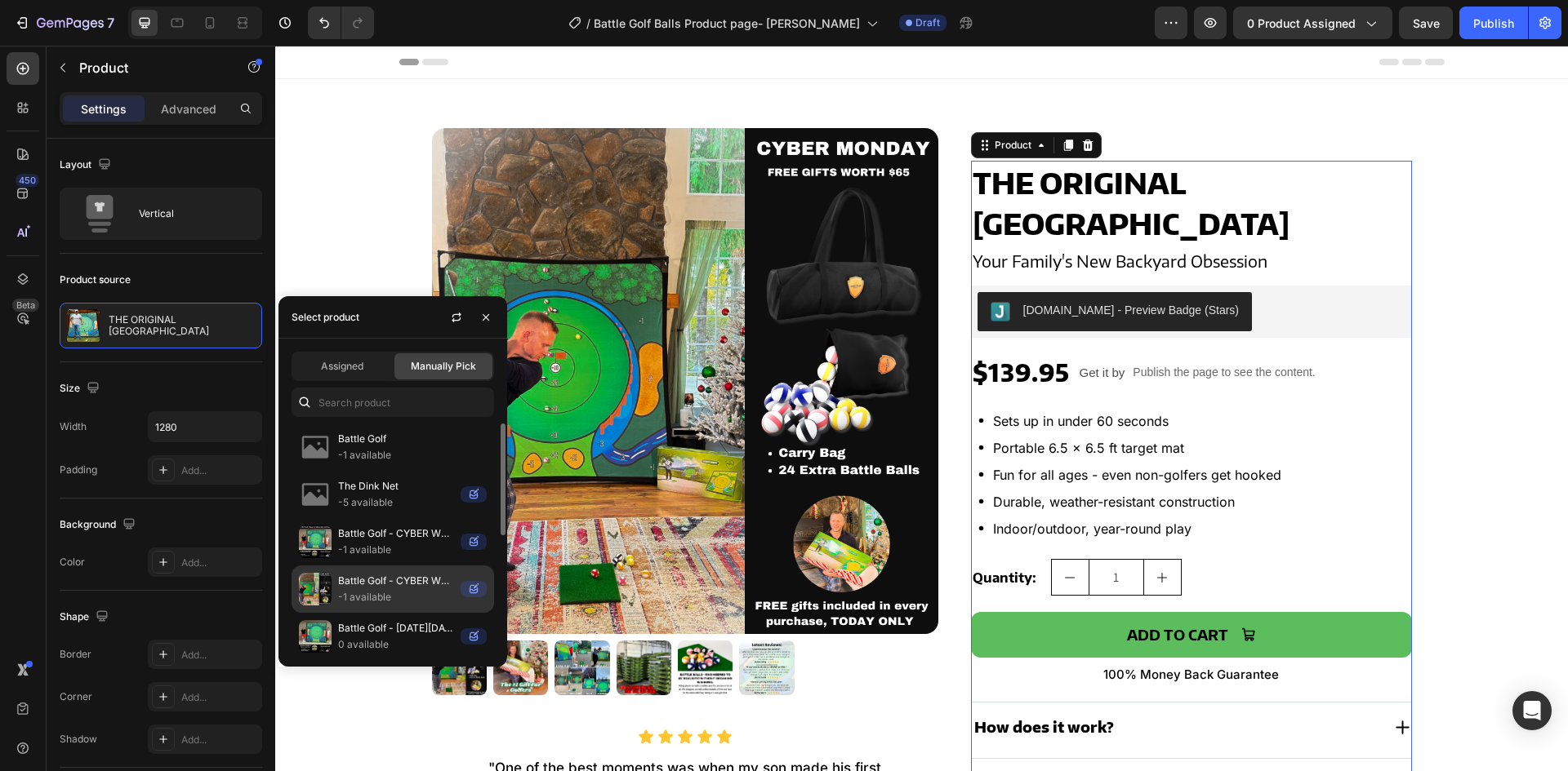
click at [371, 595] on p "-1 available" at bounding box center [396, 597] width 116 height 16
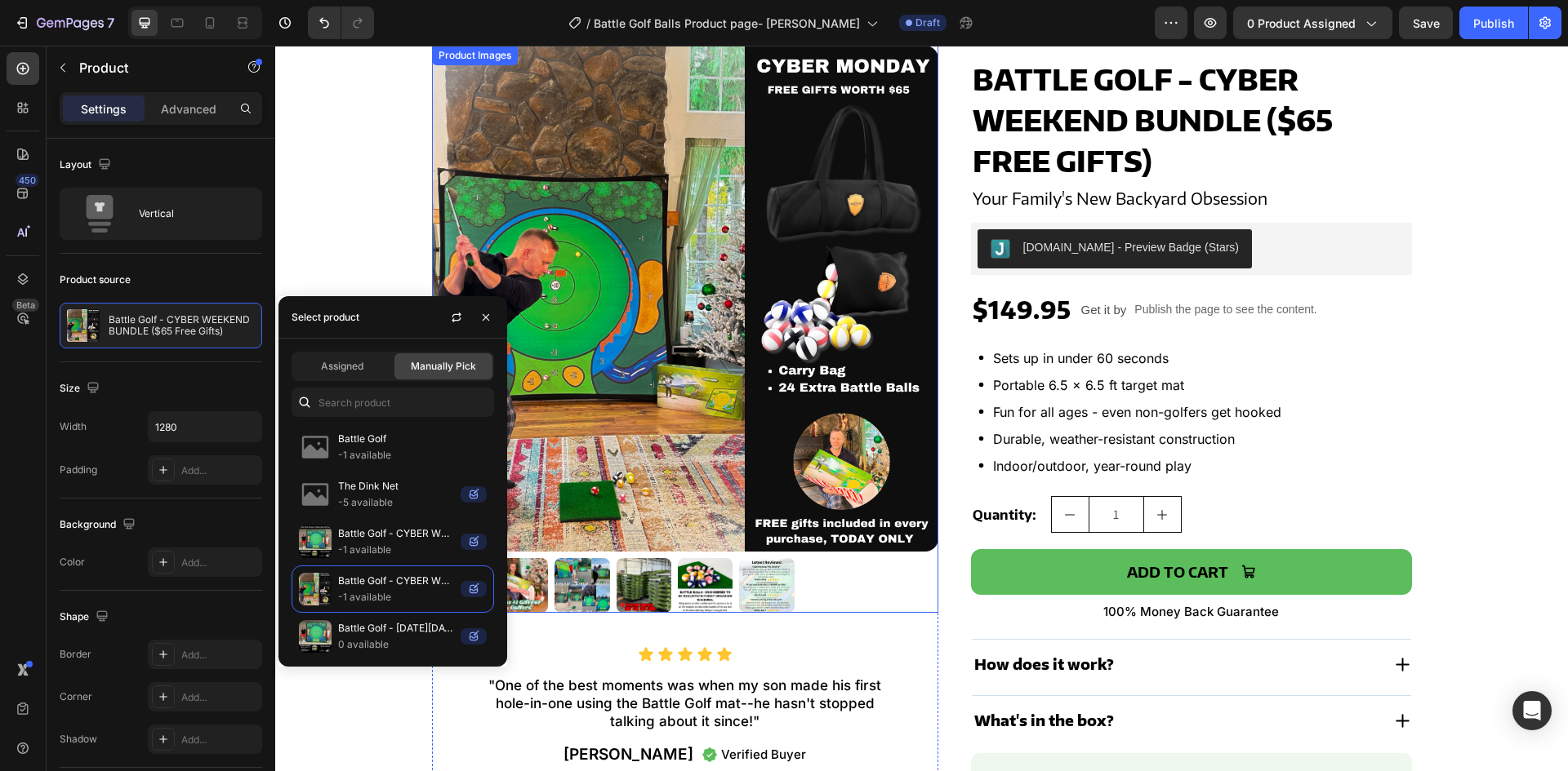
scroll to position [163, 0]
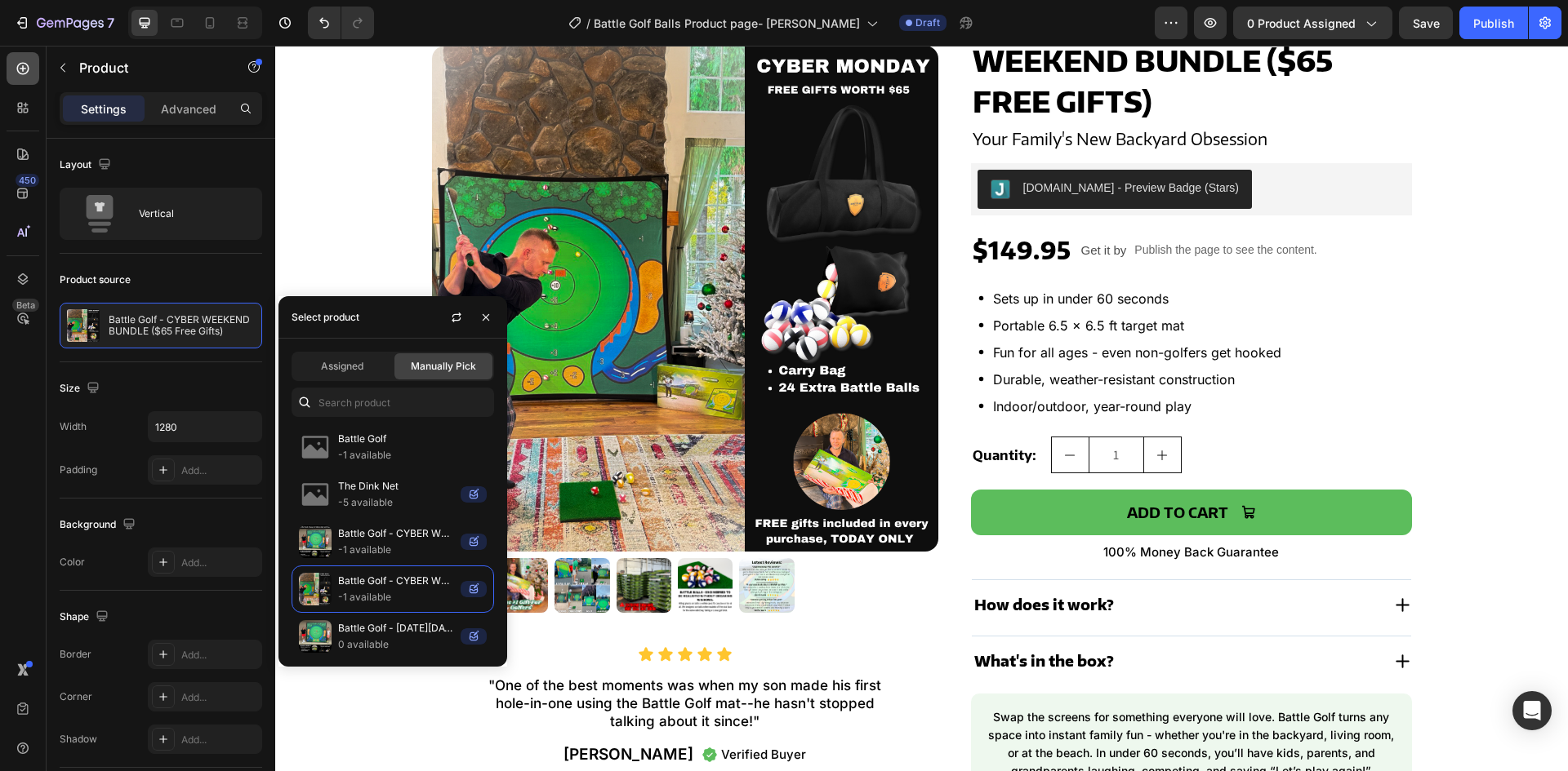
click at [13, 59] on div at bounding box center [23, 68] width 32 height 32
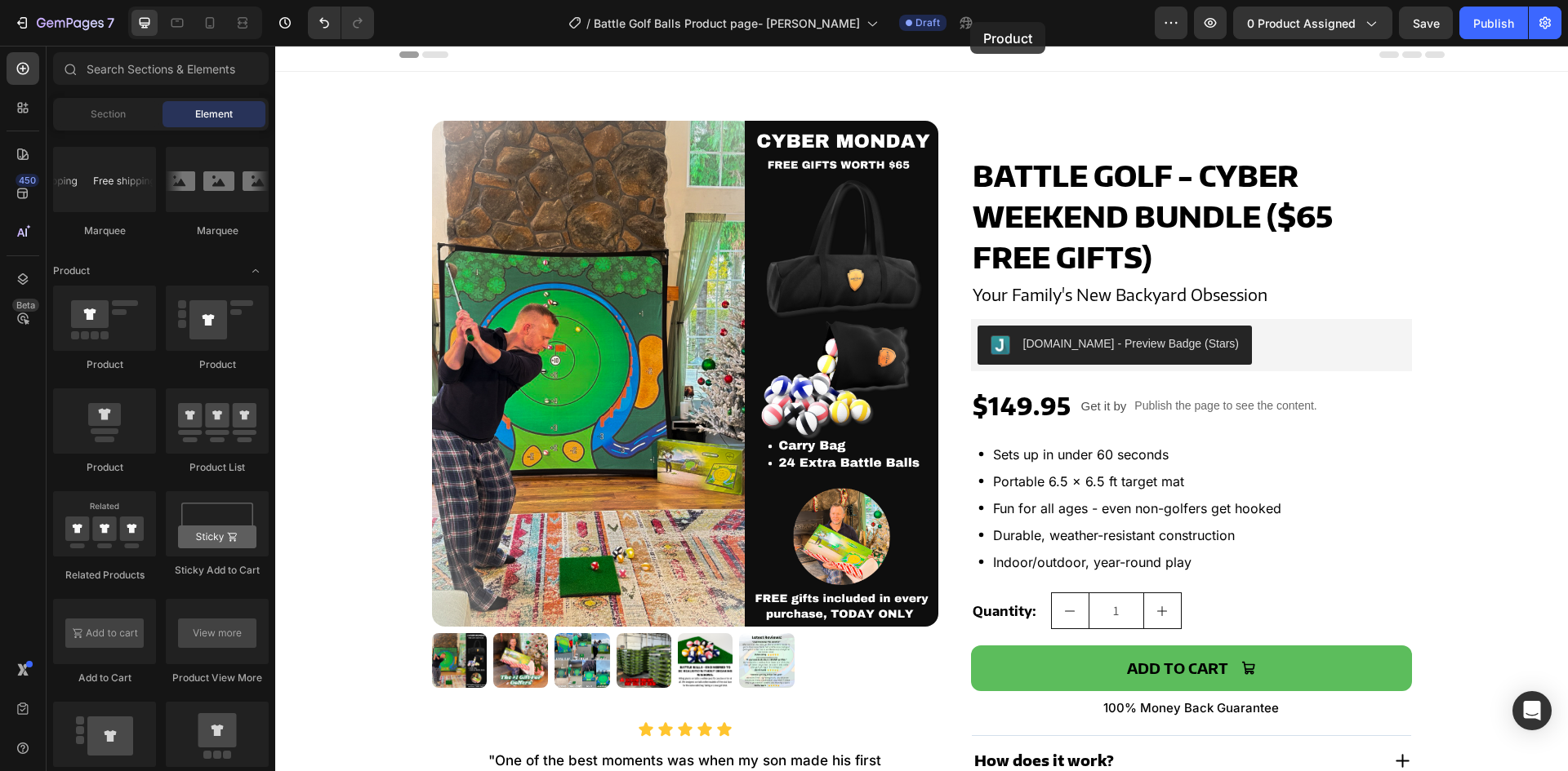
scroll to position [0, 0]
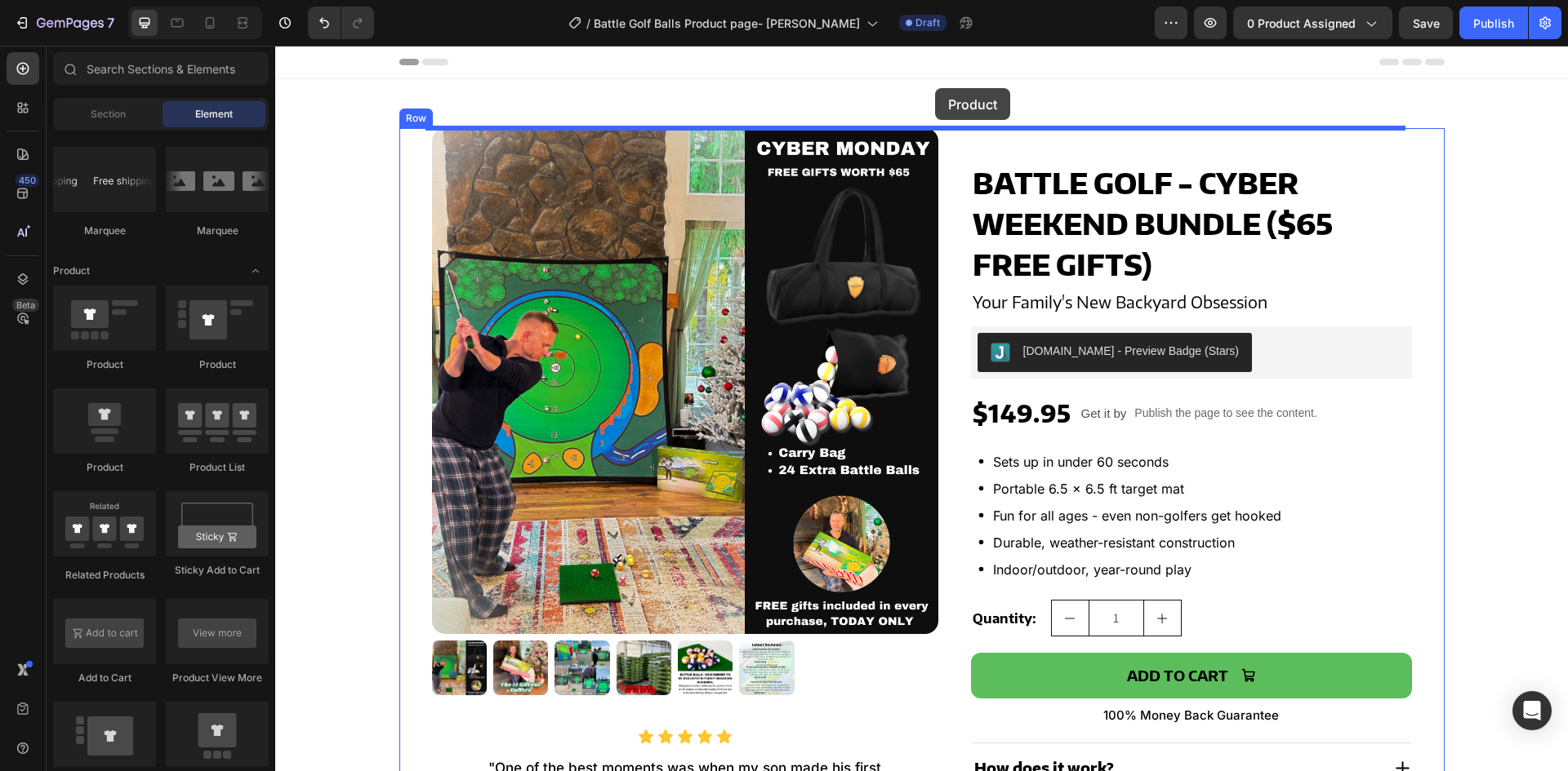
drag, startPoint x: 366, startPoint y: 368, endPoint x: 935, endPoint y: 88, distance: 634.2
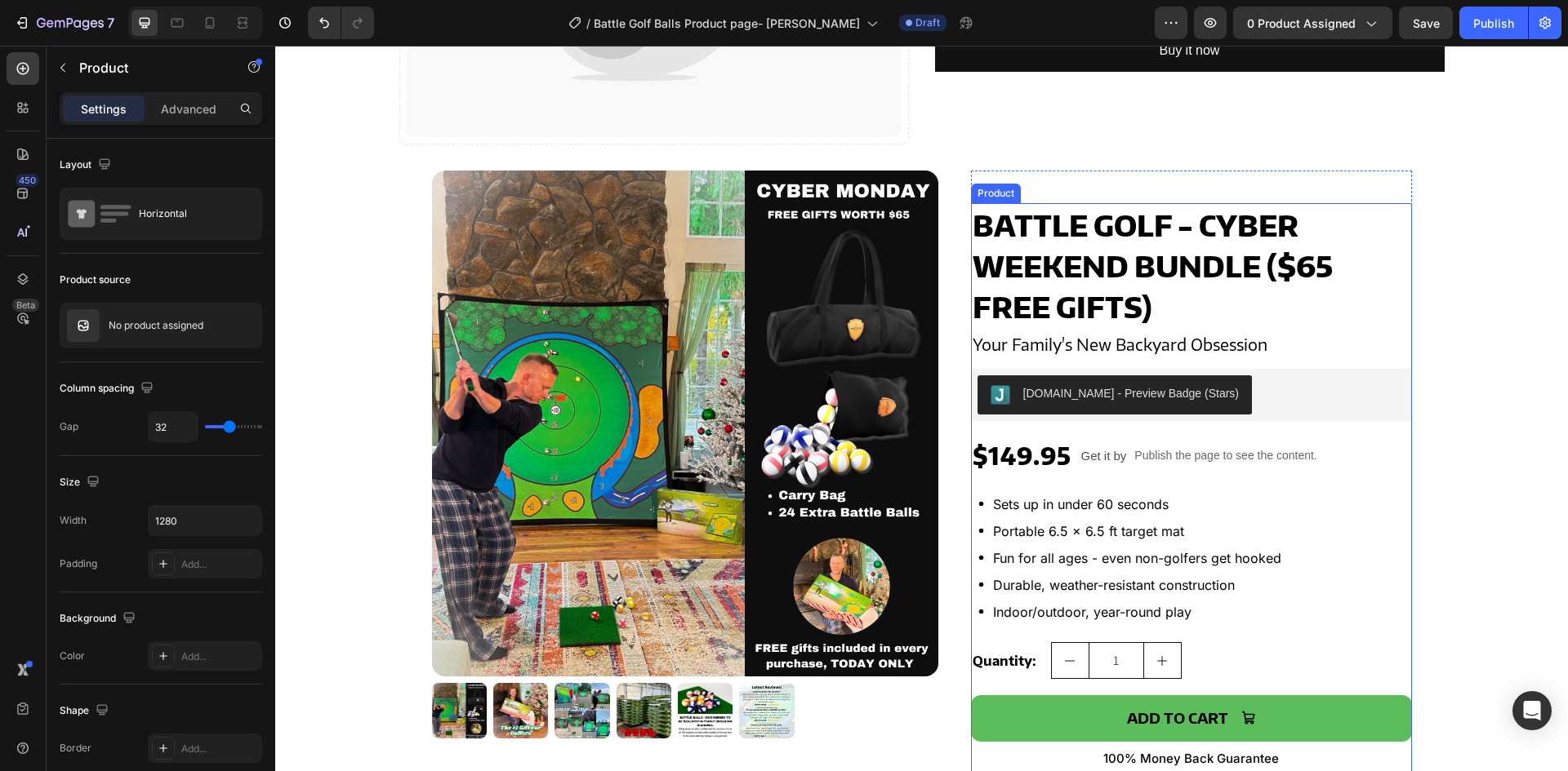
scroll to position [489, 0]
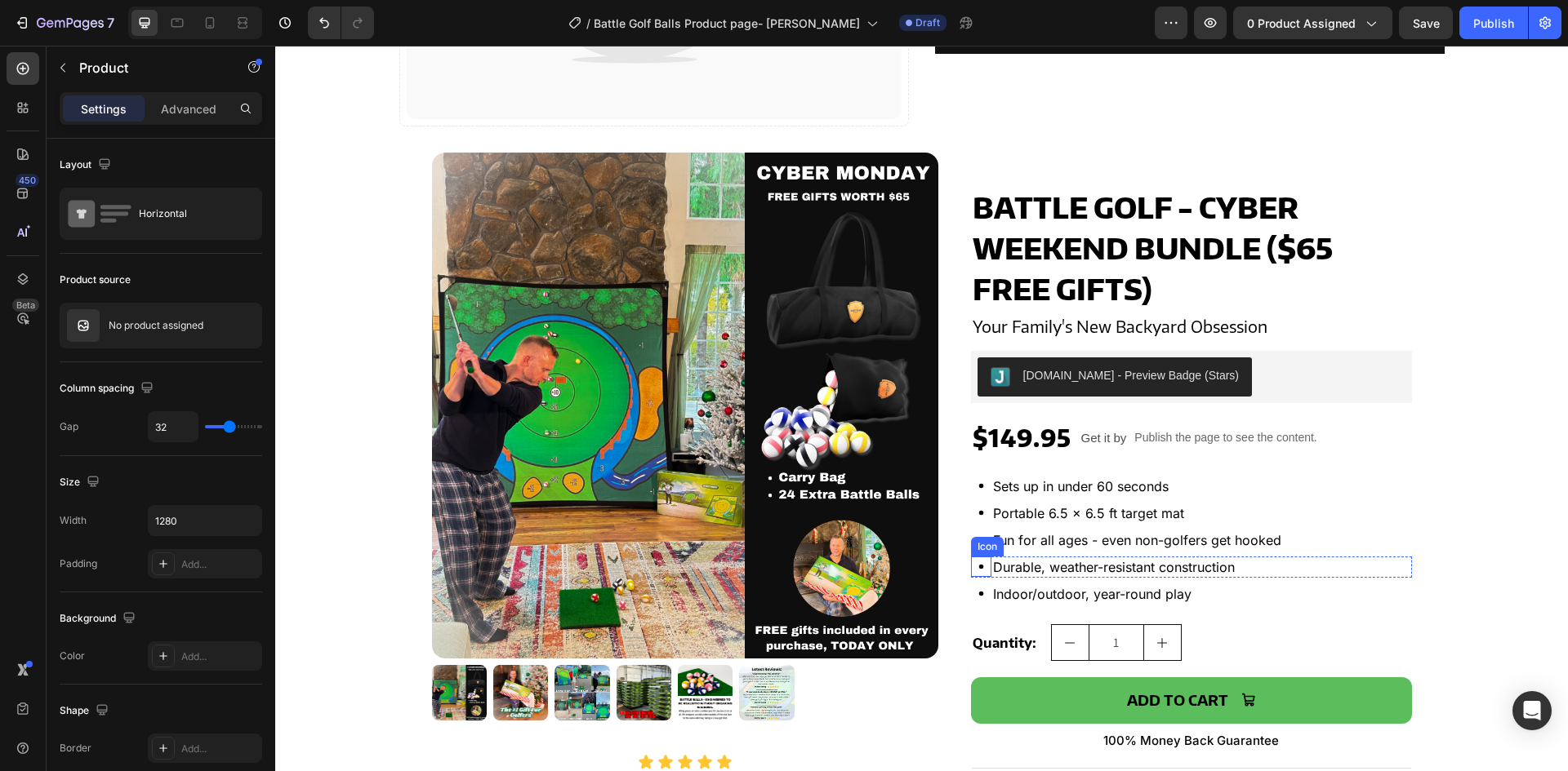
click at [976, 547] on div "Icon" at bounding box center [987, 547] width 26 height 0
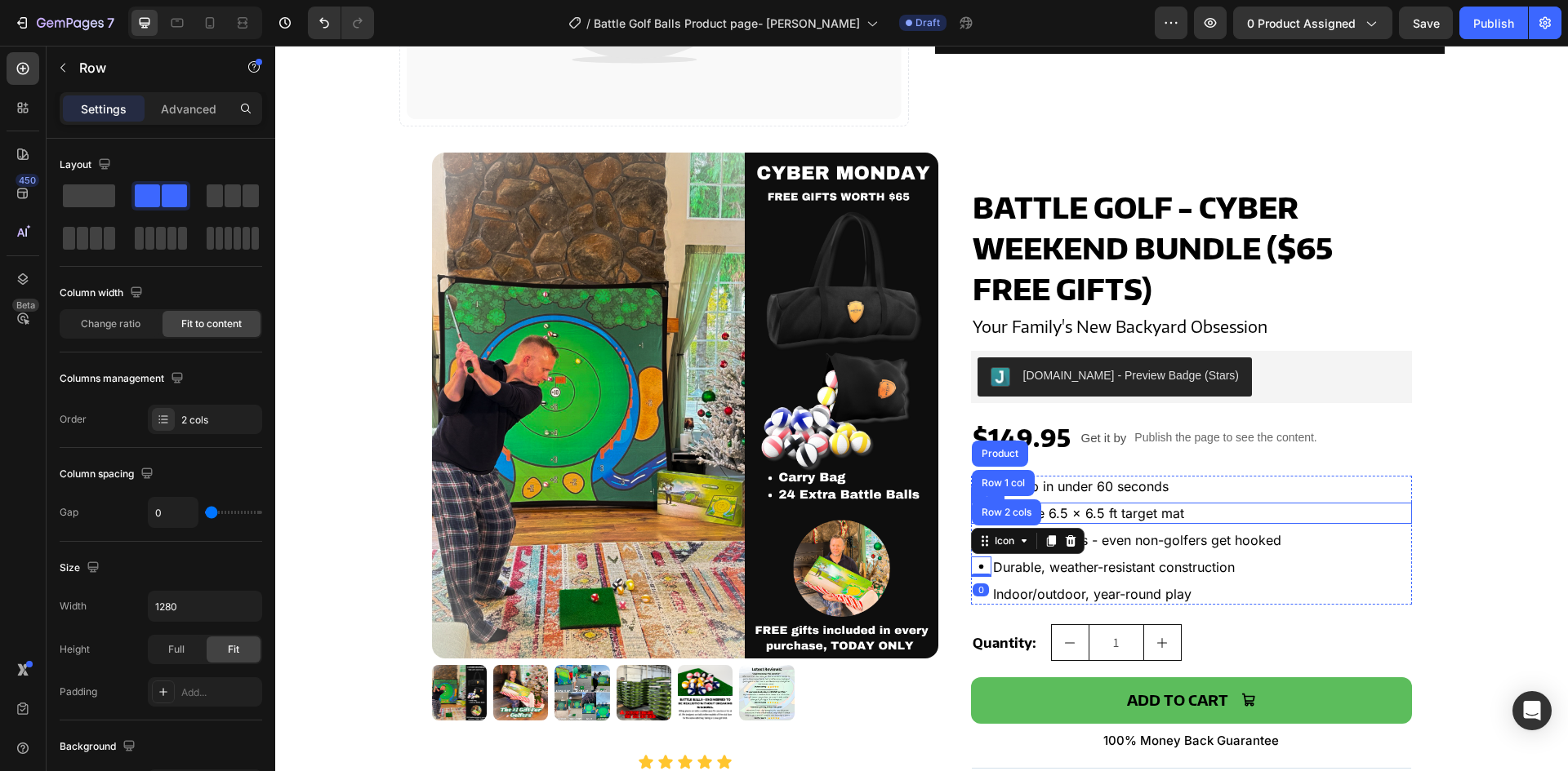
click at [1256, 512] on div "Icon Portable 6.5 x 6.5 ft target mat Text Block Row" at bounding box center [1192, 514] width 441 height 22
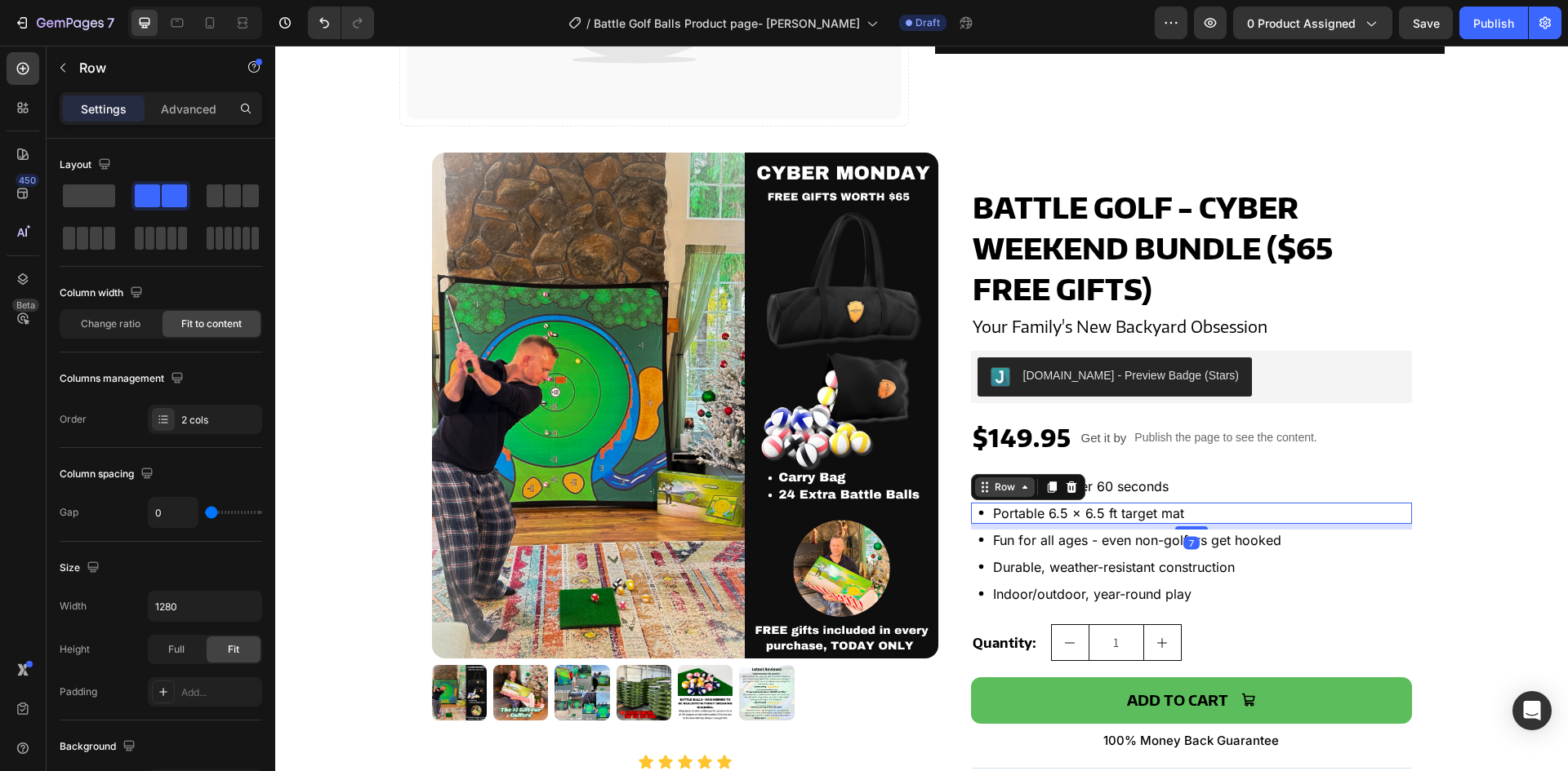
click at [997, 491] on div "Row" at bounding box center [1005, 488] width 27 height 14
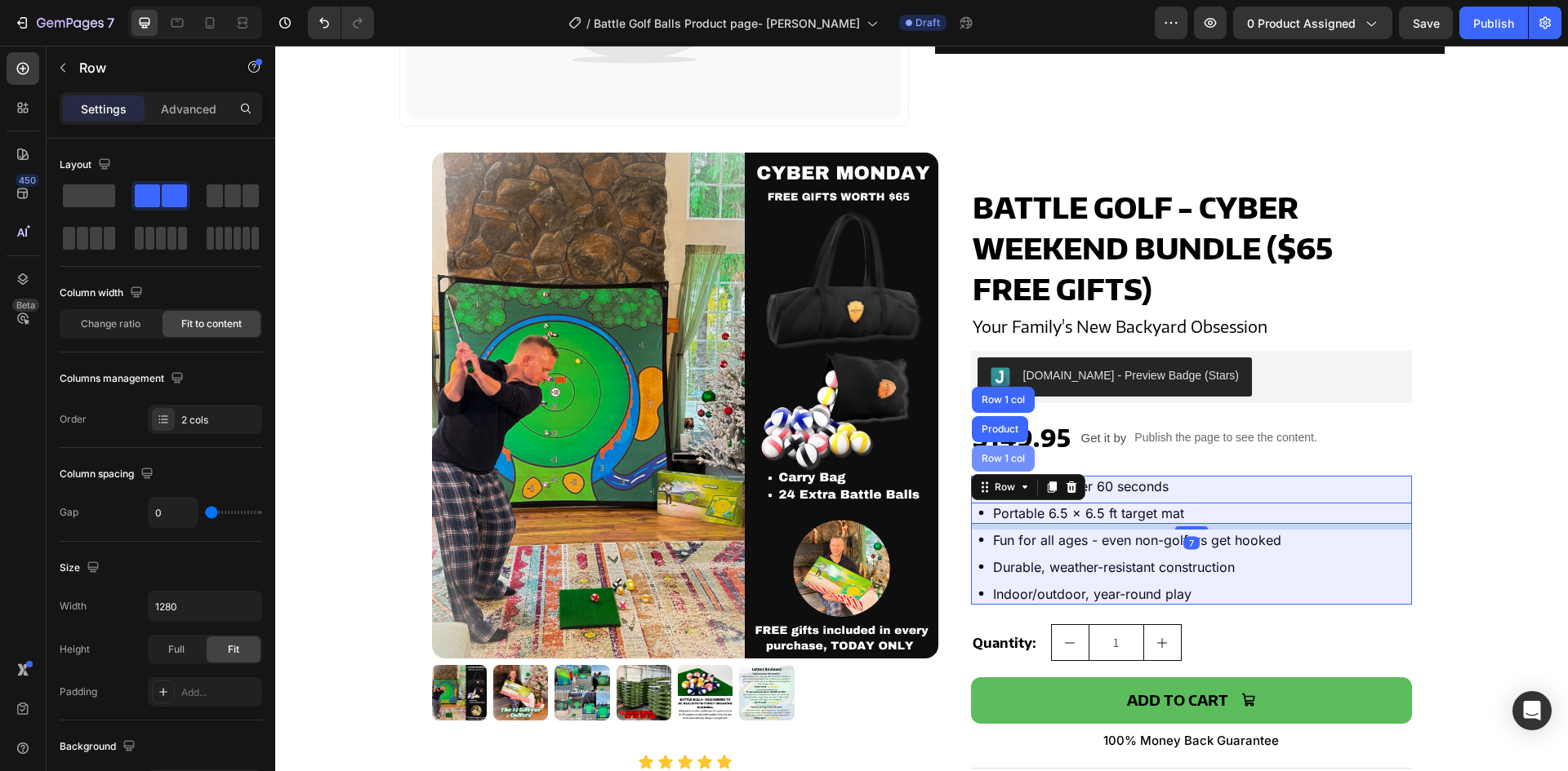
click at [990, 465] on div "Row 1 col" at bounding box center [1004, 458] width 63 height 26
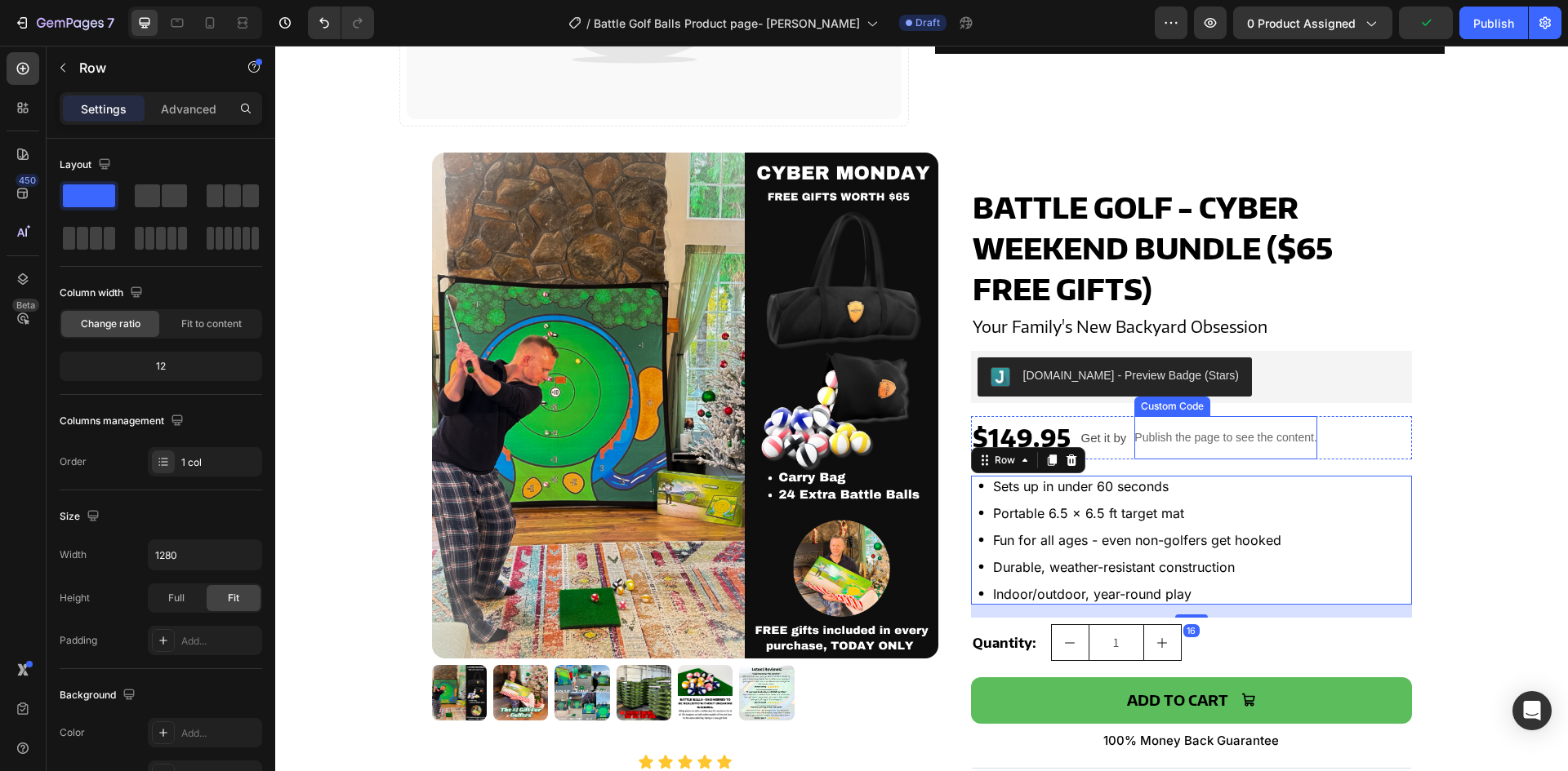
click at [1243, 435] on p "Publish the page to see the content." at bounding box center [1225, 437] width 182 height 17
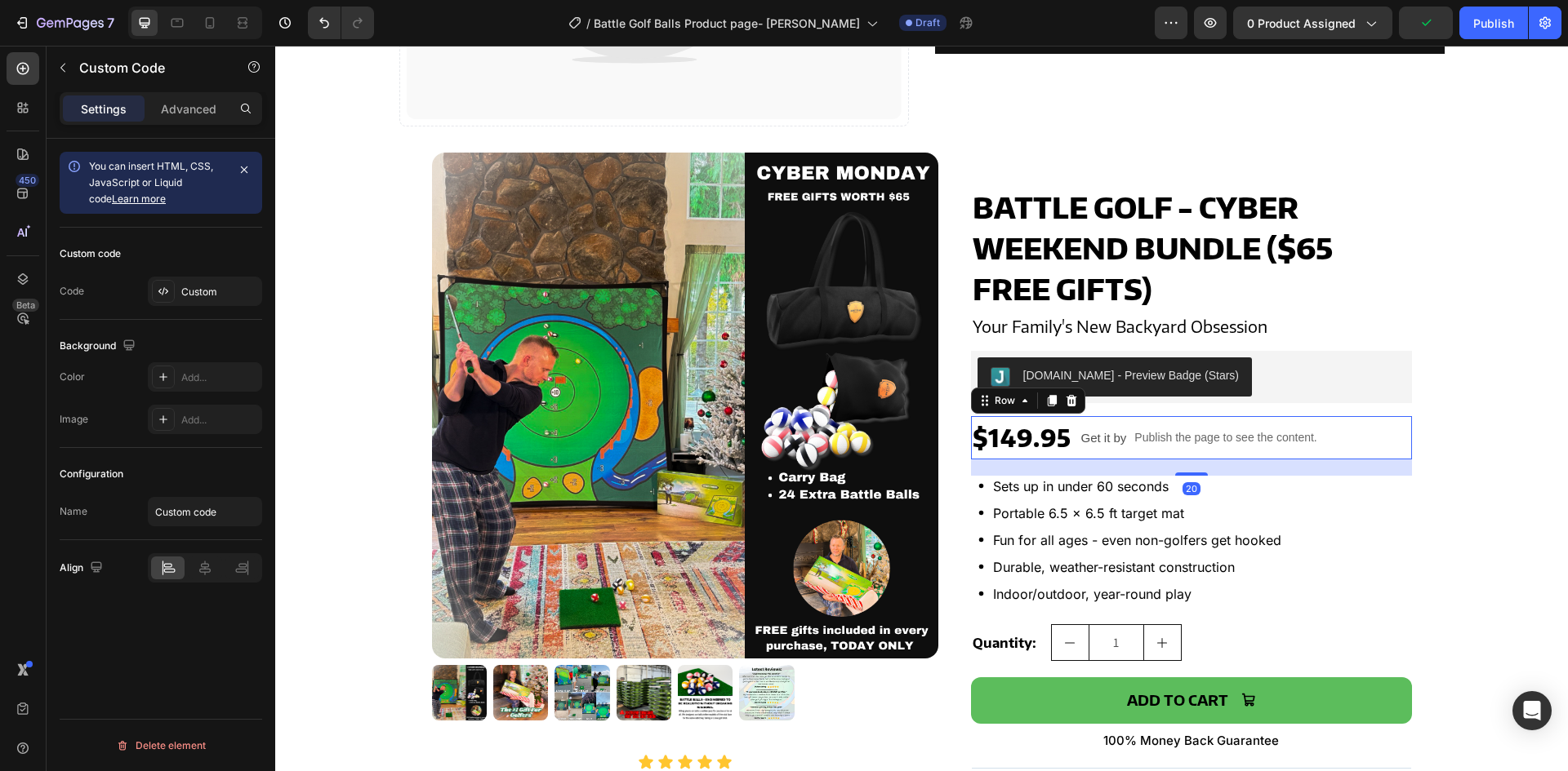
click at [1331, 428] on div "$149.95 Product Price Product Price Get it by Text Block Publish the page to se…" at bounding box center [1192, 438] width 441 height 43
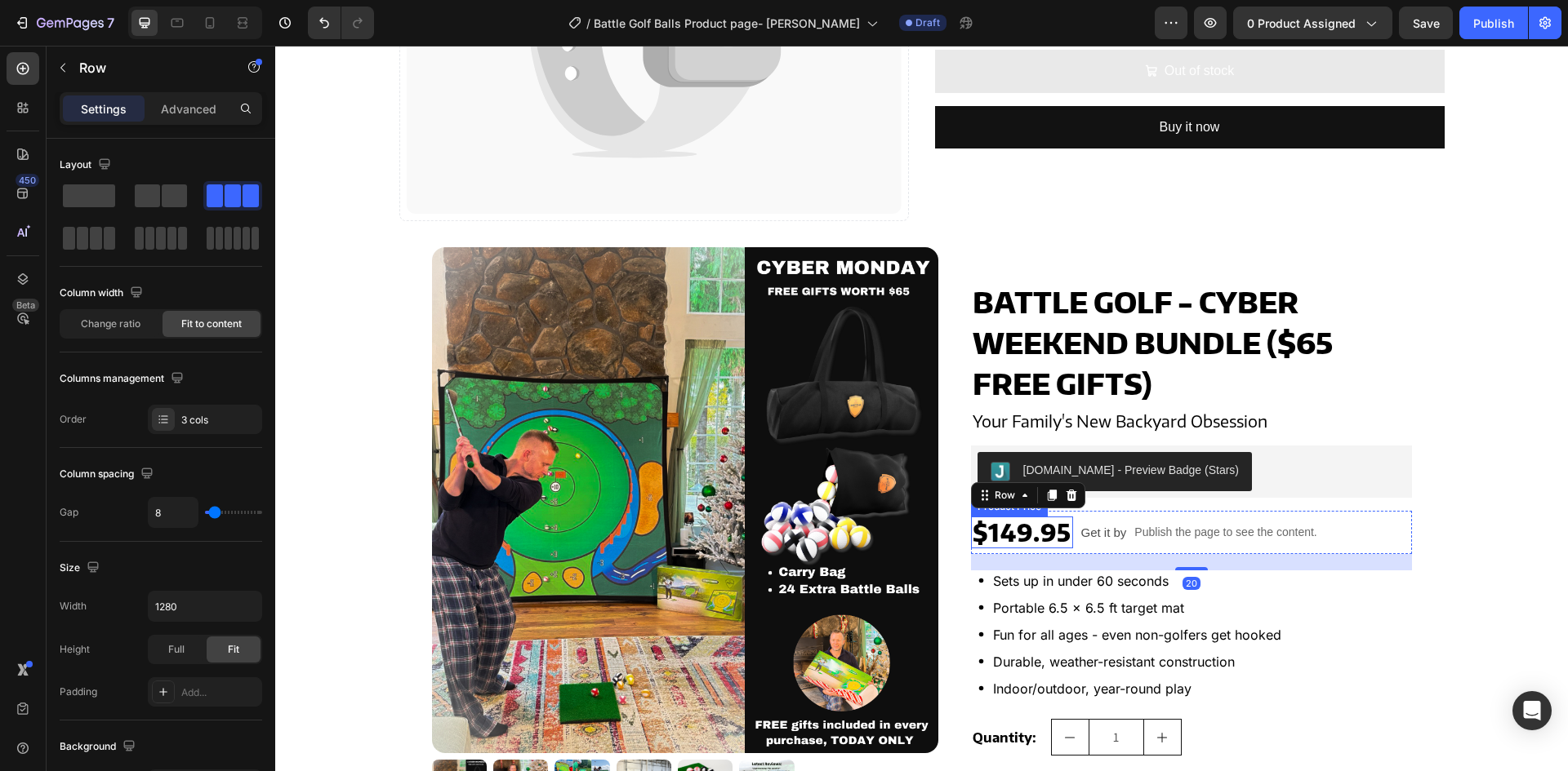
scroll to position [327, 0]
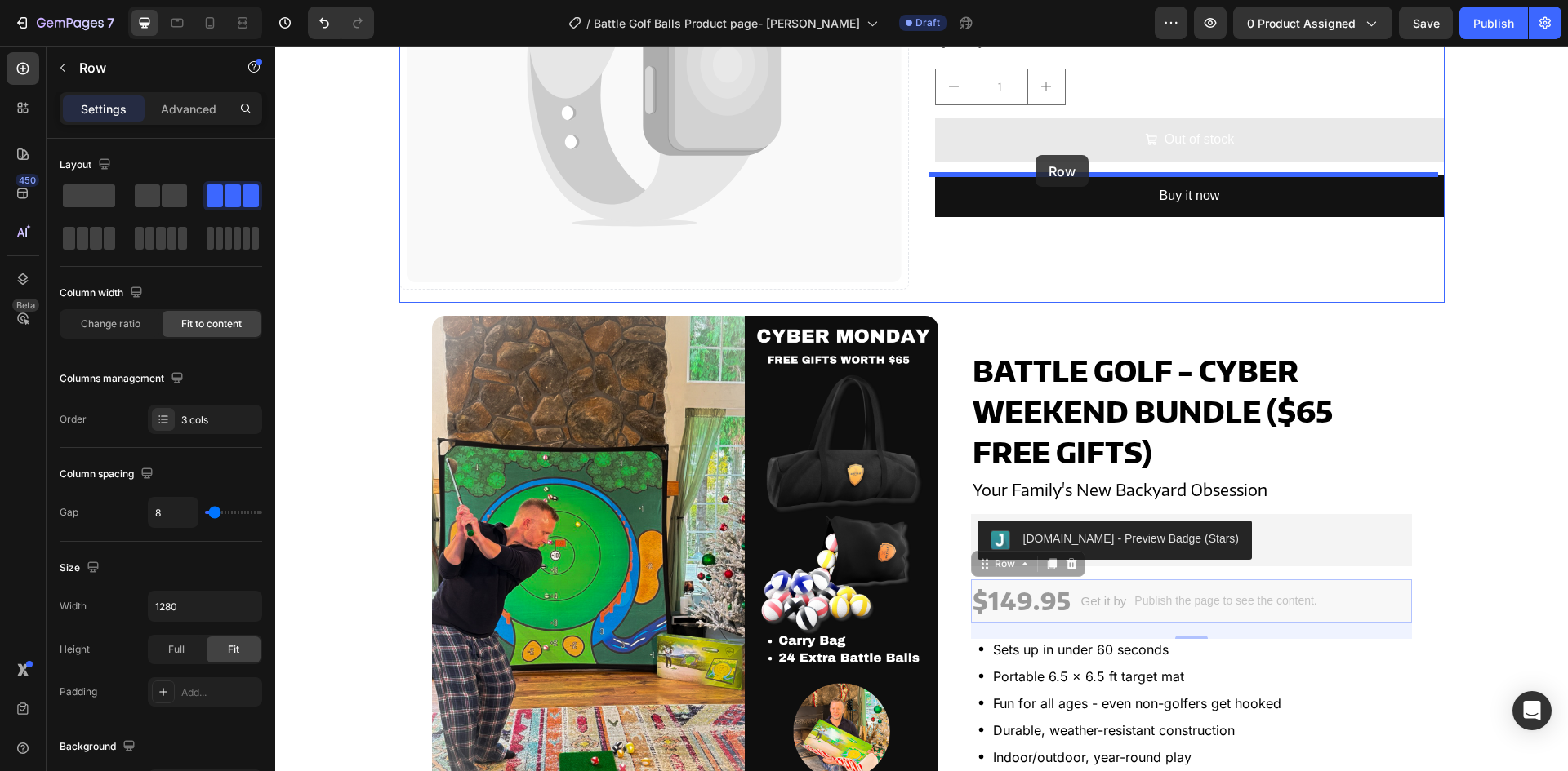
drag, startPoint x: 982, startPoint y: 569, endPoint x: 1036, endPoint y: 155, distance: 417.5
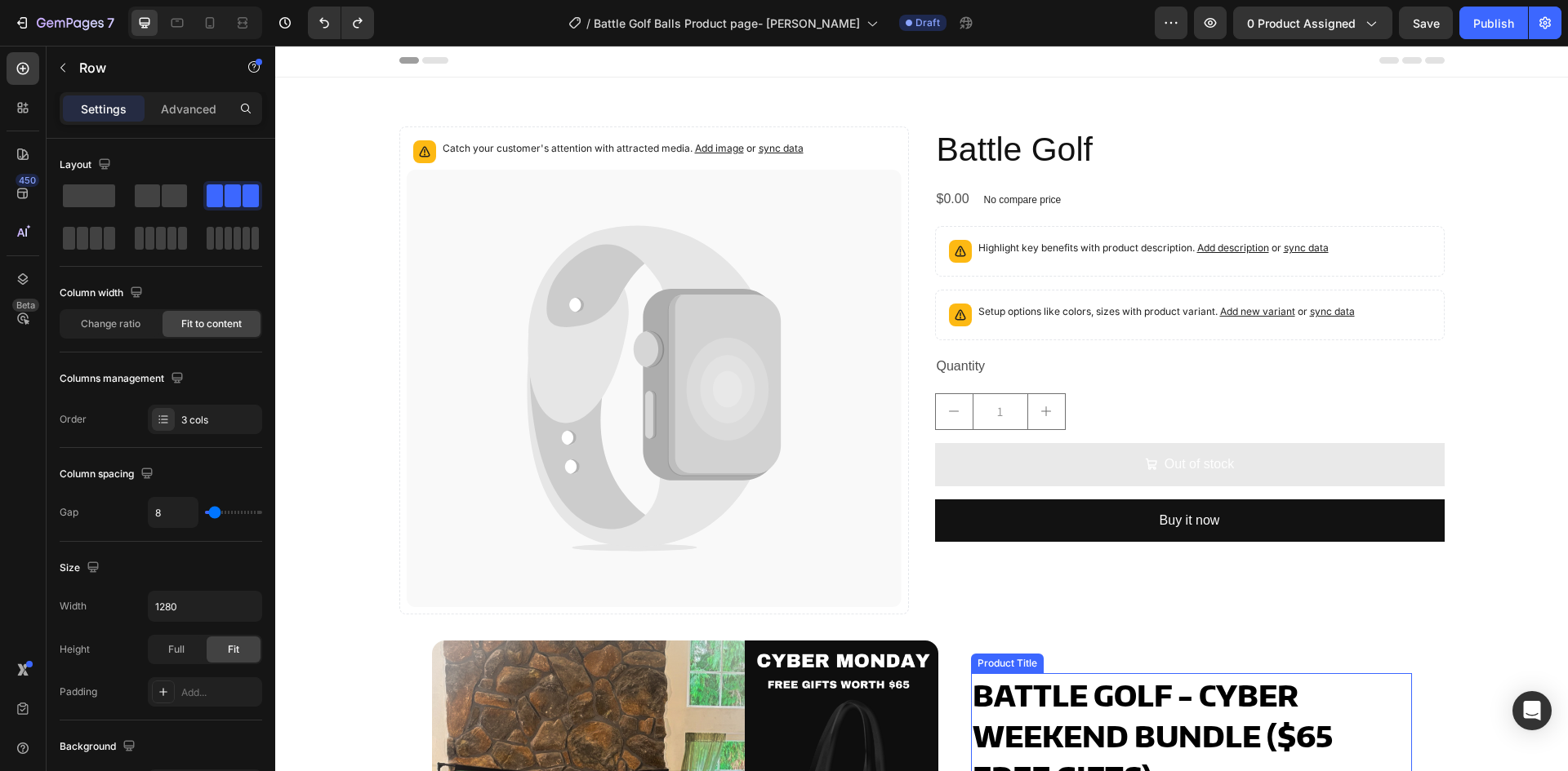
scroll to position [0, 0]
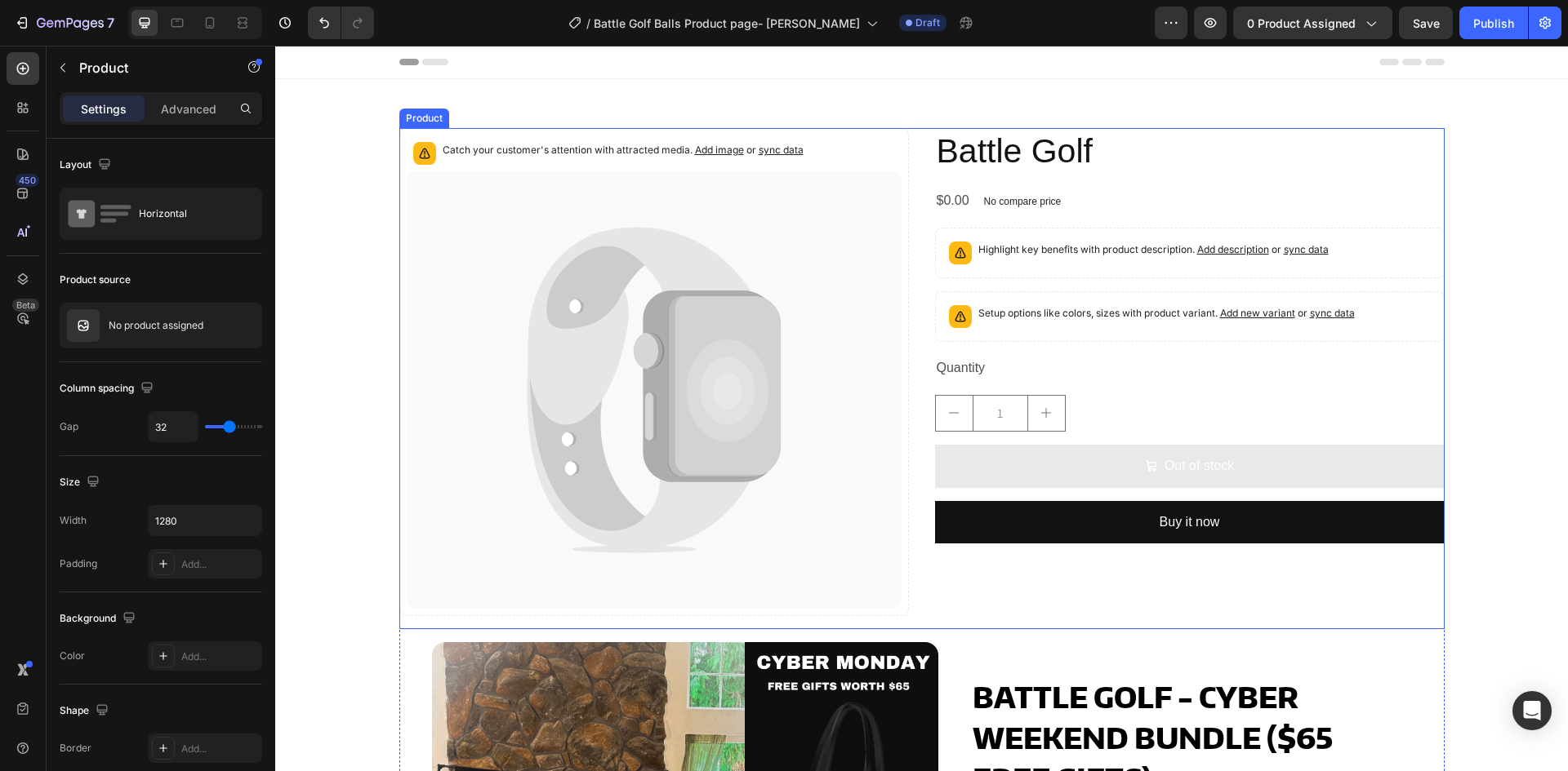
click at [911, 323] on div "Catch your customer's attention with attracted media. Add image or sync data Pr…" at bounding box center [922, 378] width 1045 height 501
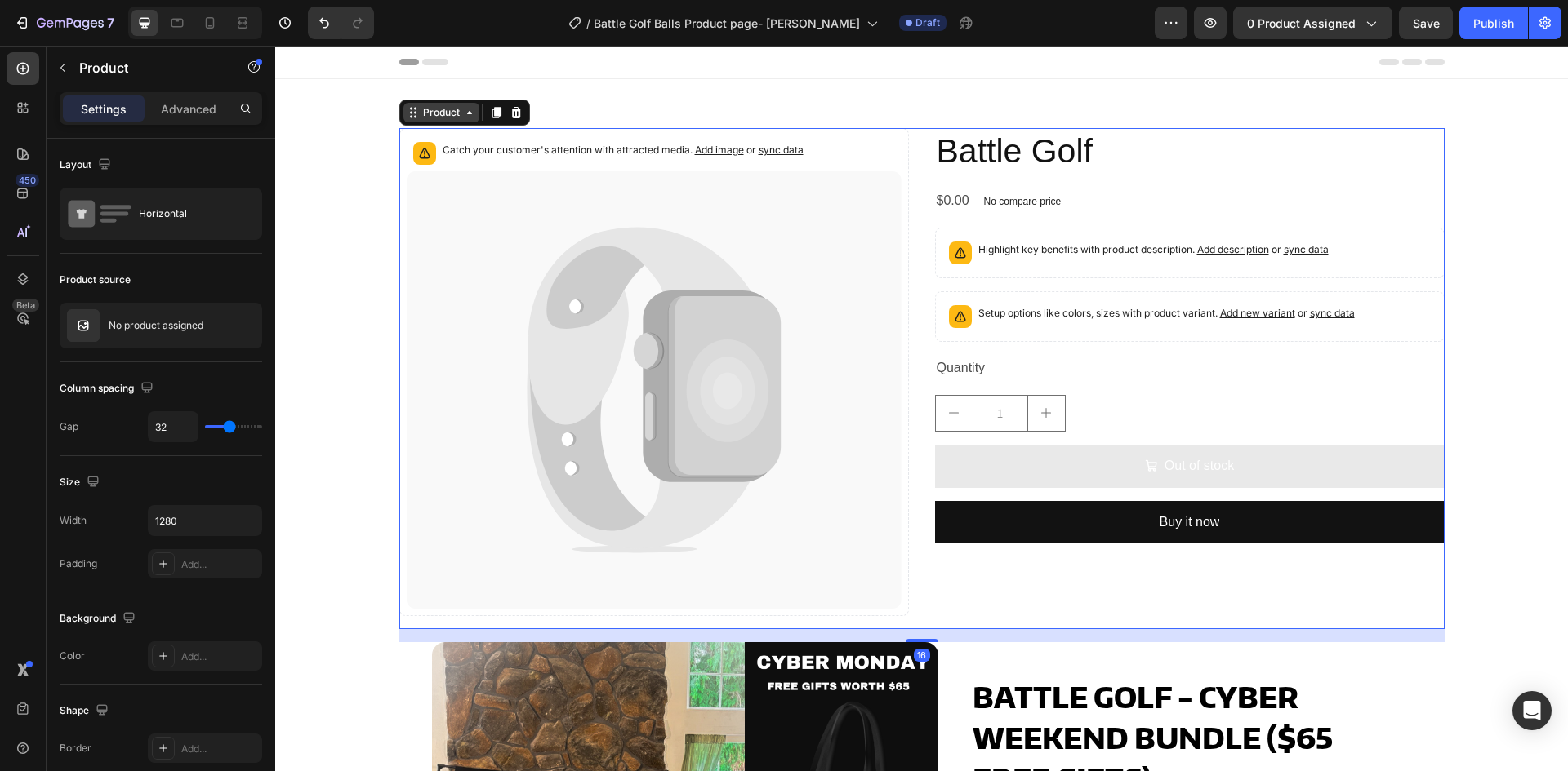
click at [426, 116] on div "Product" at bounding box center [441, 112] width 43 height 14
click at [125, 498] on div "Size Width 1280 Padding Add..." at bounding box center [160, 524] width 203 height 137
click at [171, 433] on input "32" at bounding box center [173, 426] width 49 height 30
type input "4"
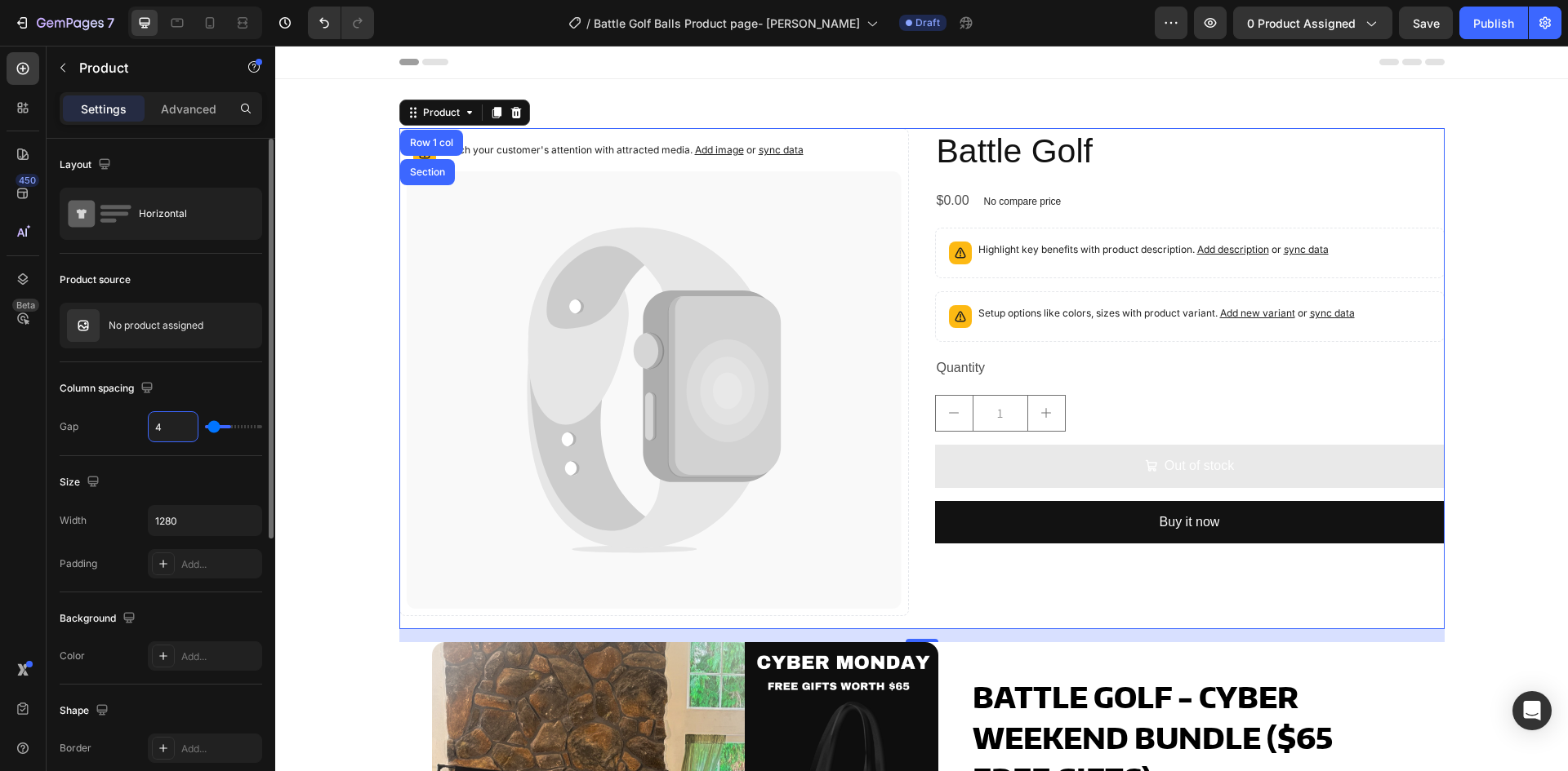
type input "40"
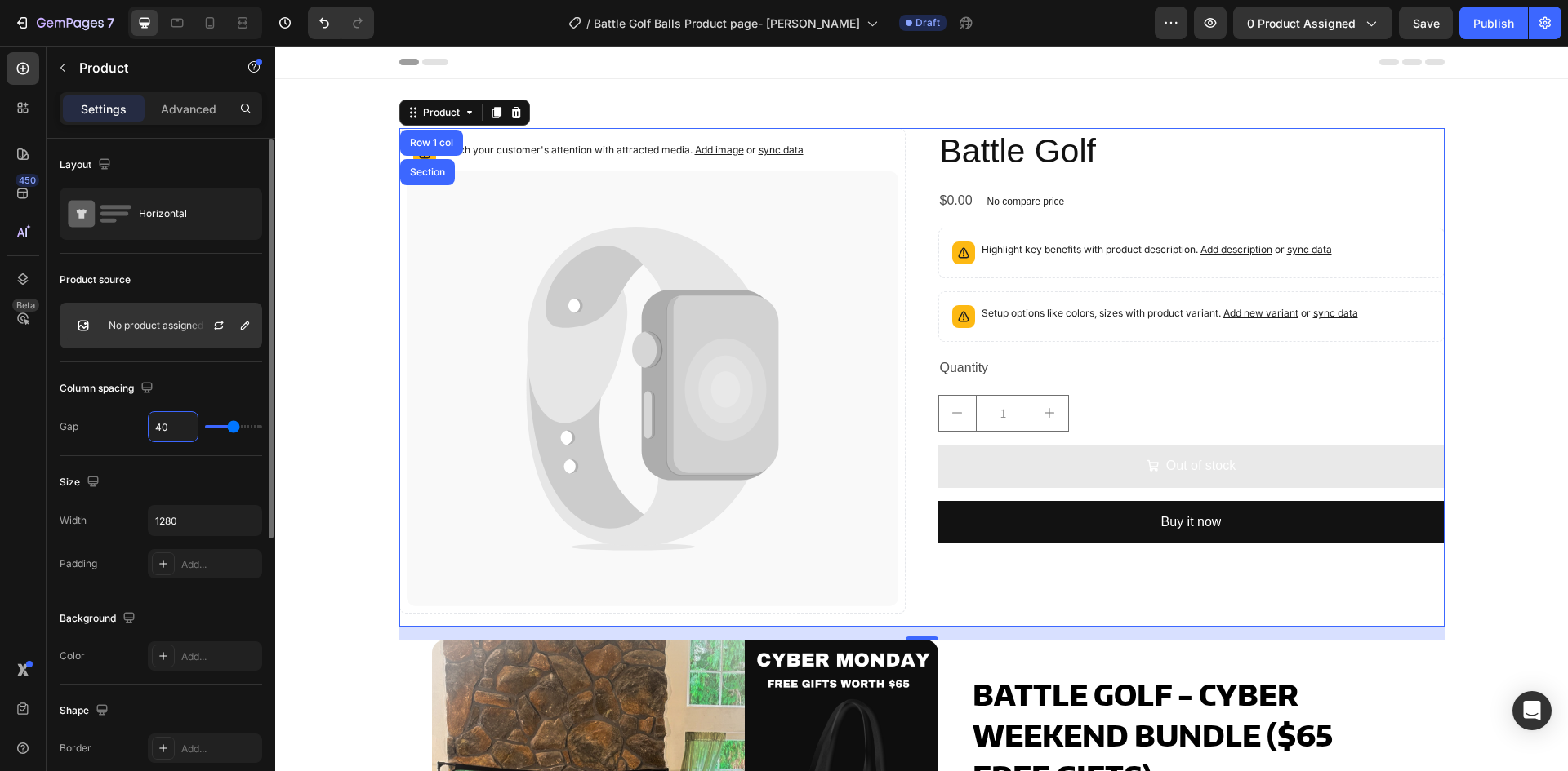
type input "40"
click at [138, 334] on div "No product assigned" at bounding box center [160, 326] width 203 height 46
click at [168, 286] on div "Product source" at bounding box center [160, 280] width 203 height 26
click at [137, 334] on div "No product assigned" at bounding box center [160, 326] width 203 height 46
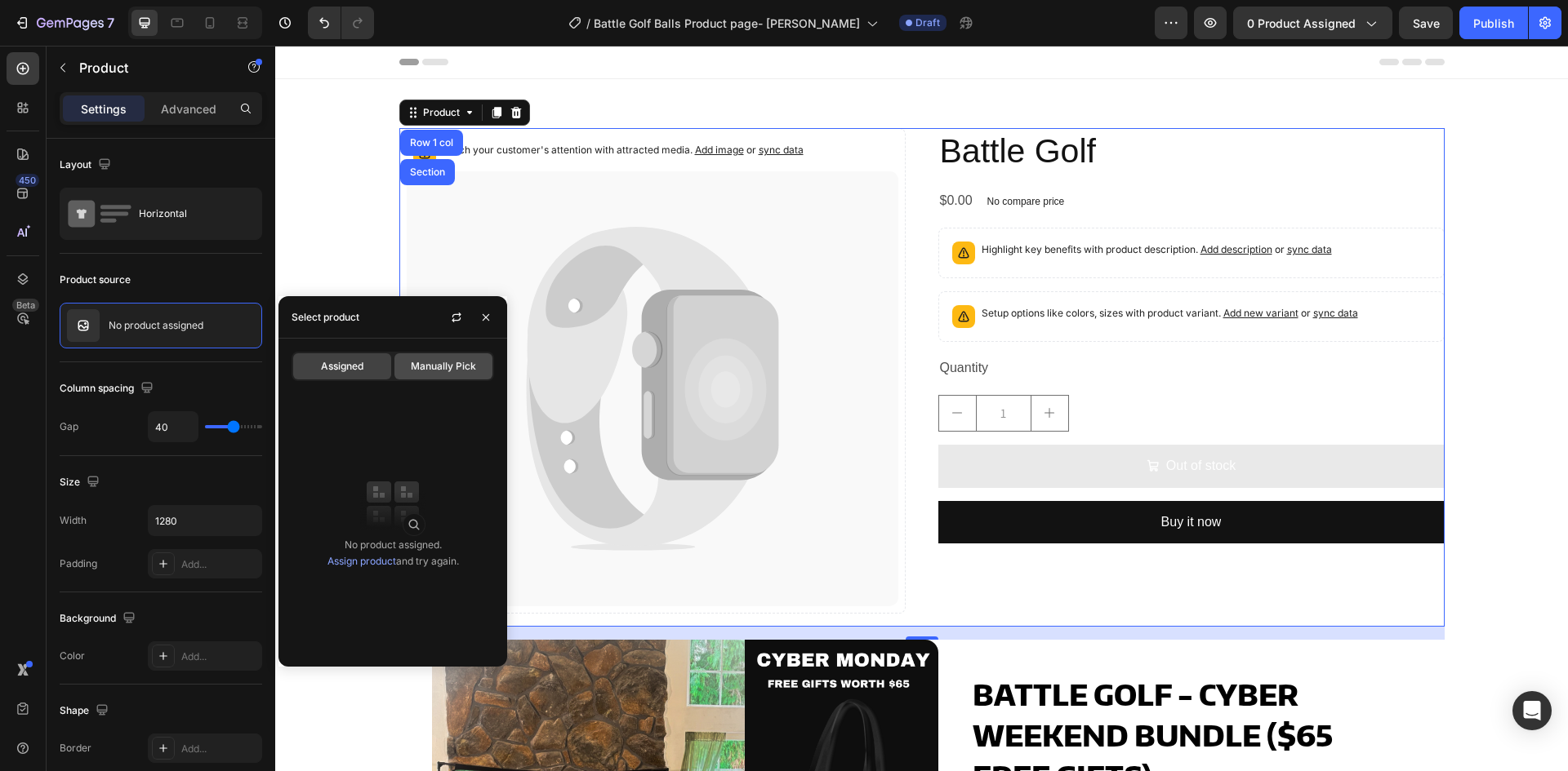
click at [453, 371] on span "Manually Pick" at bounding box center [443, 366] width 66 height 14
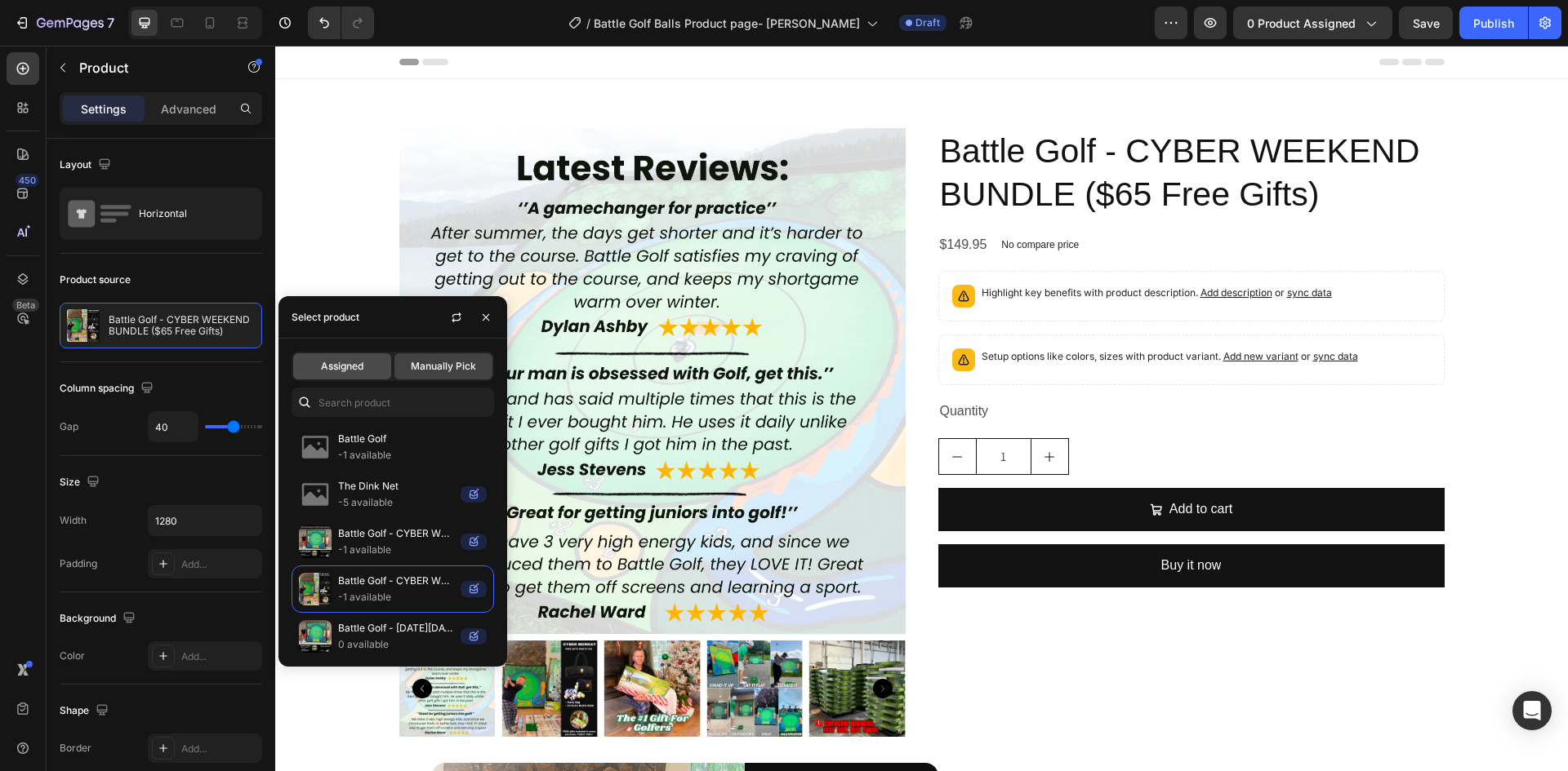
click at [340, 370] on span "Assigned" at bounding box center [342, 366] width 42 height 14
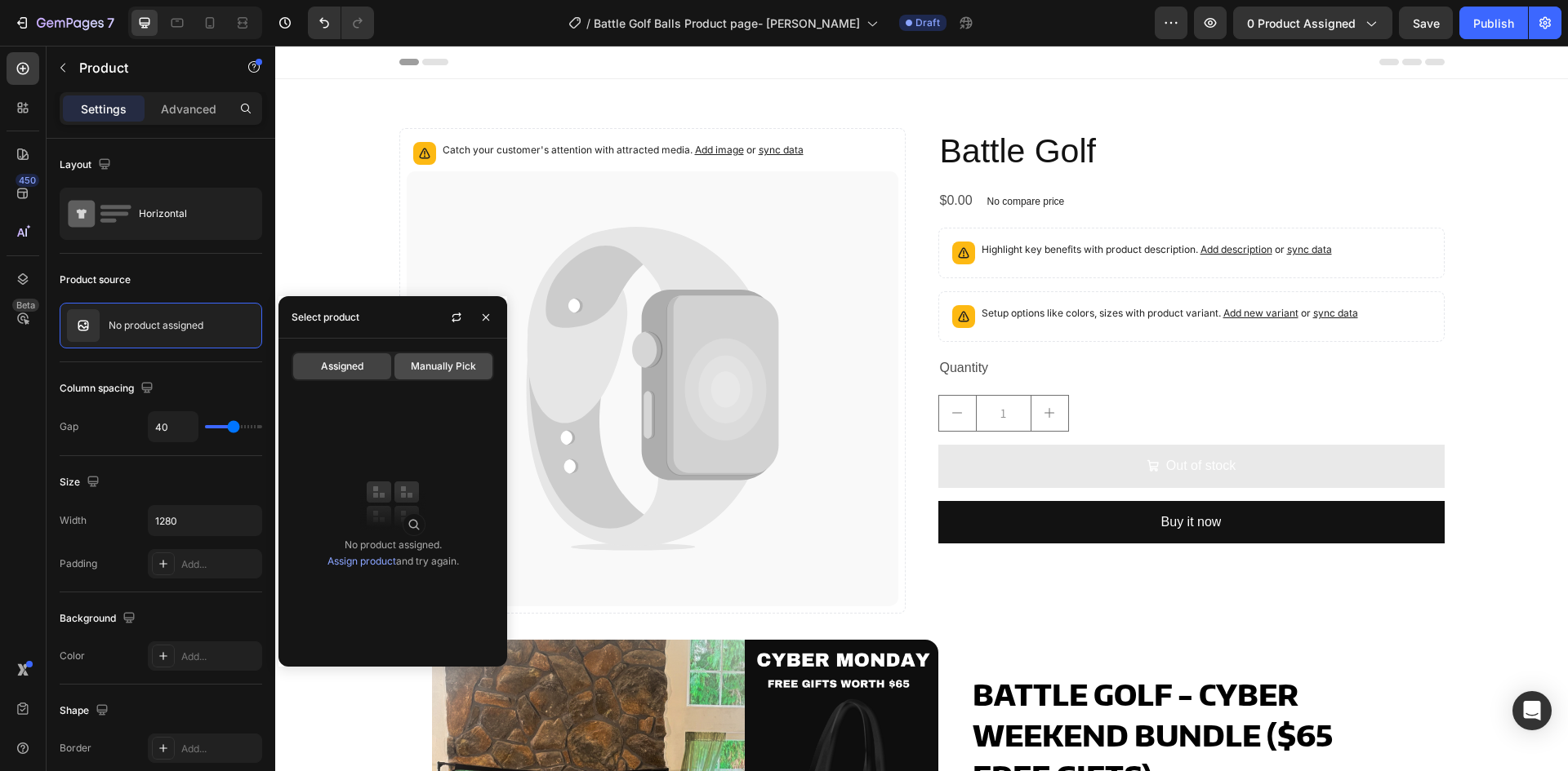
click at [432, 362] on span "Manually Pick" at bounding box center [443, 366] width 66 height 14
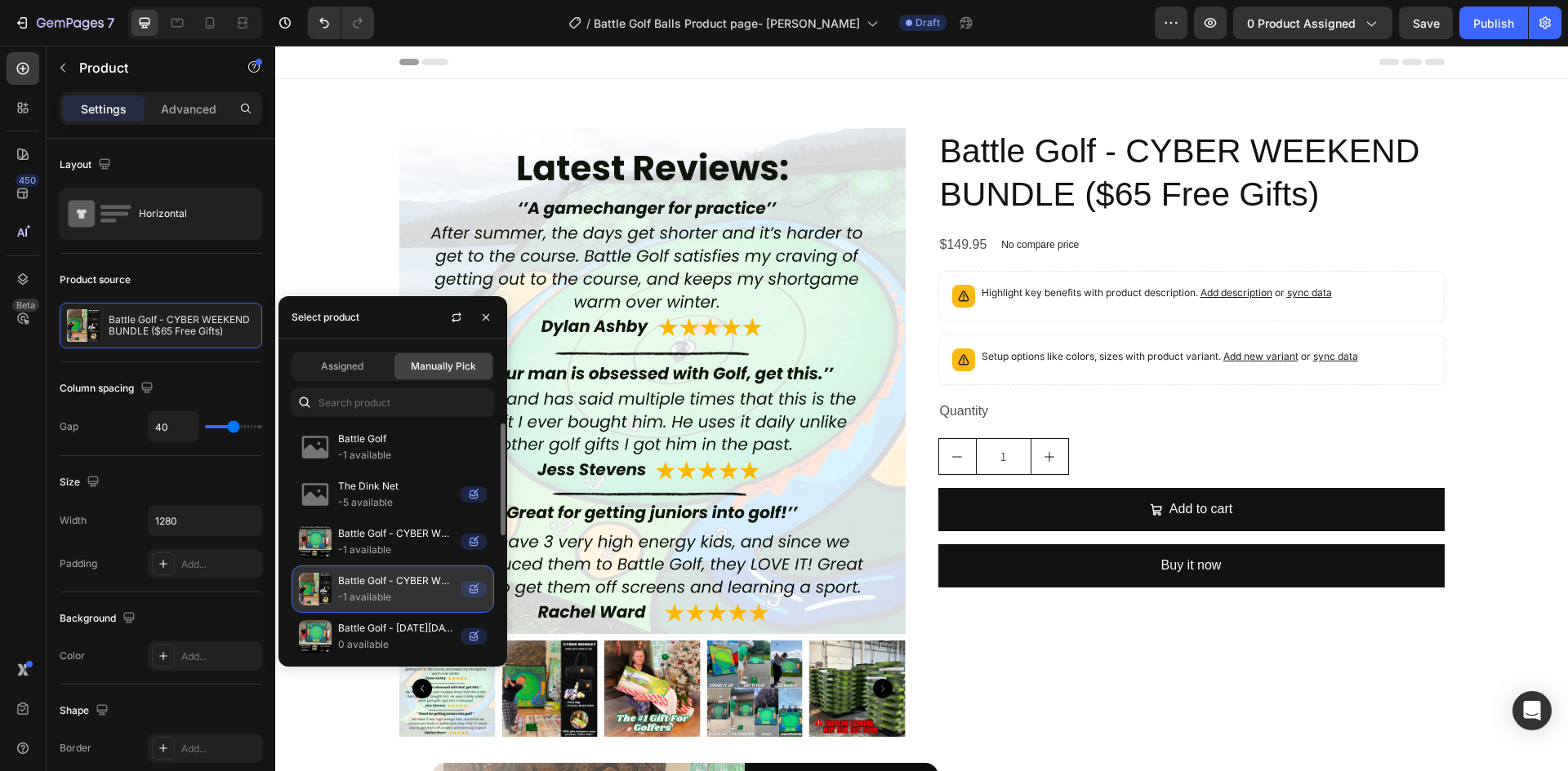
click at [383, 596] on p "-1 available" at bounding box center [396, 597] width 116 height 16
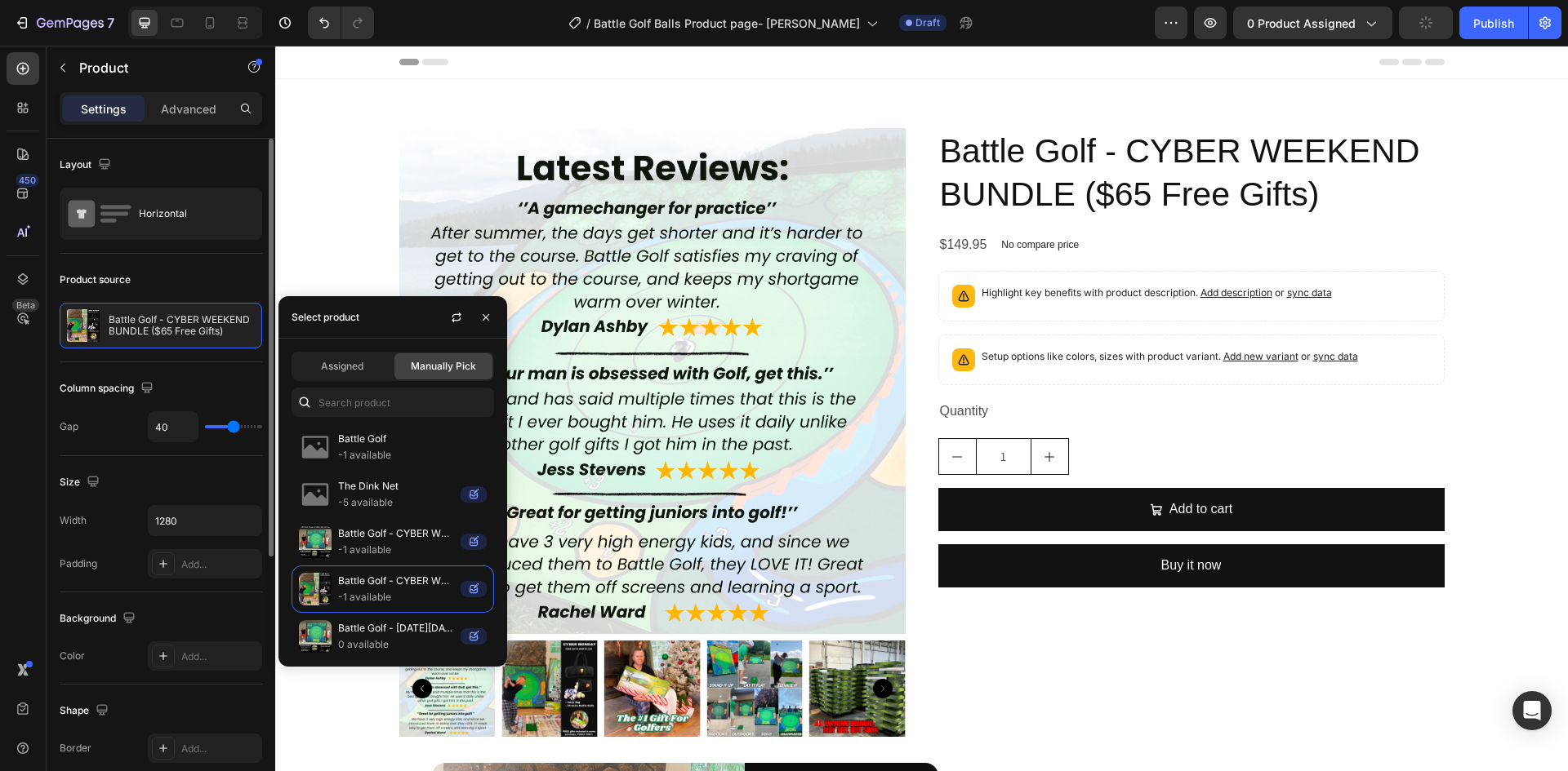
click at [209, 379] on div "Column spacing" at bounding box center [160, 388] width 203 height 26
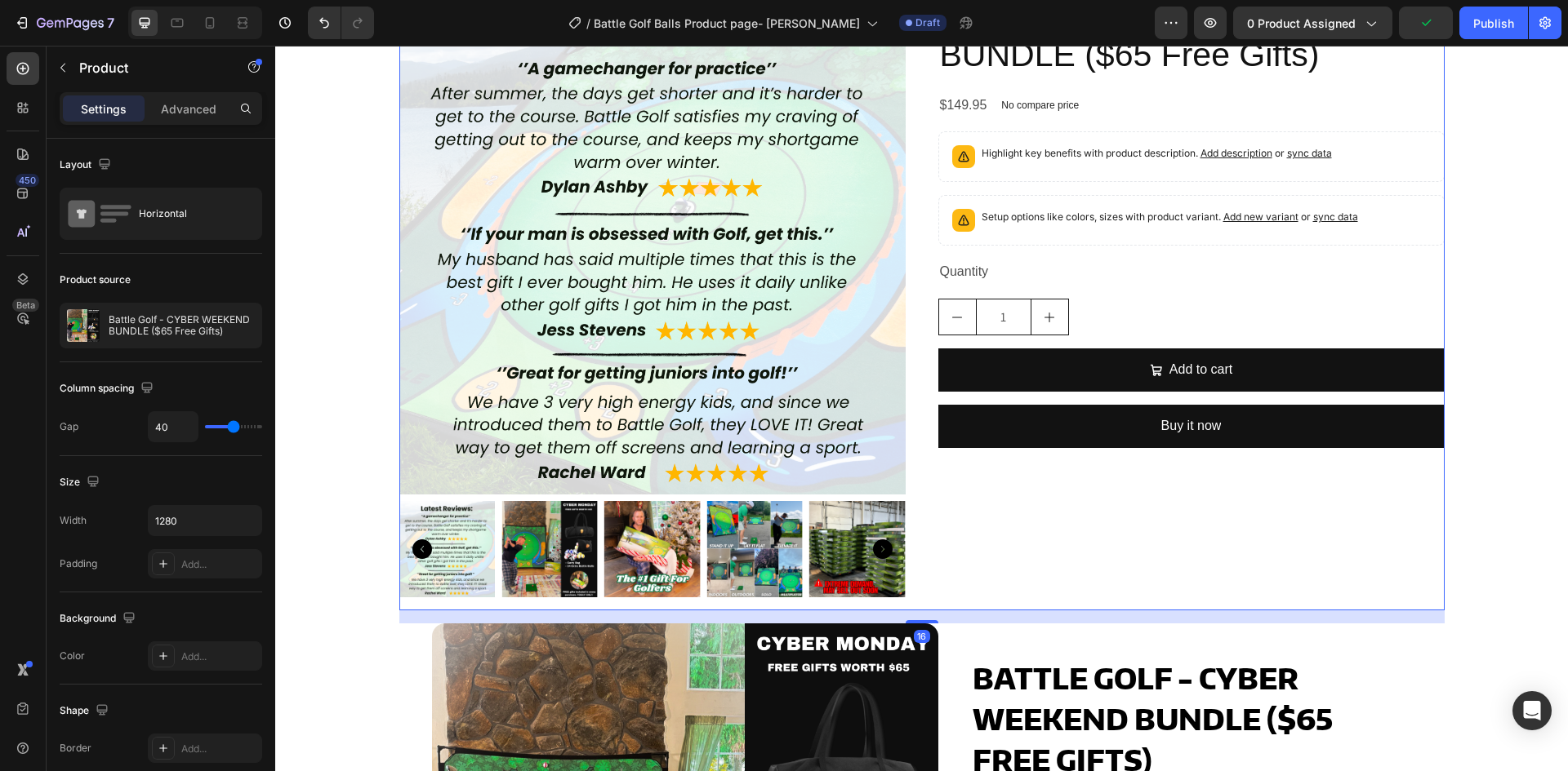
scroll to position [163, 0]
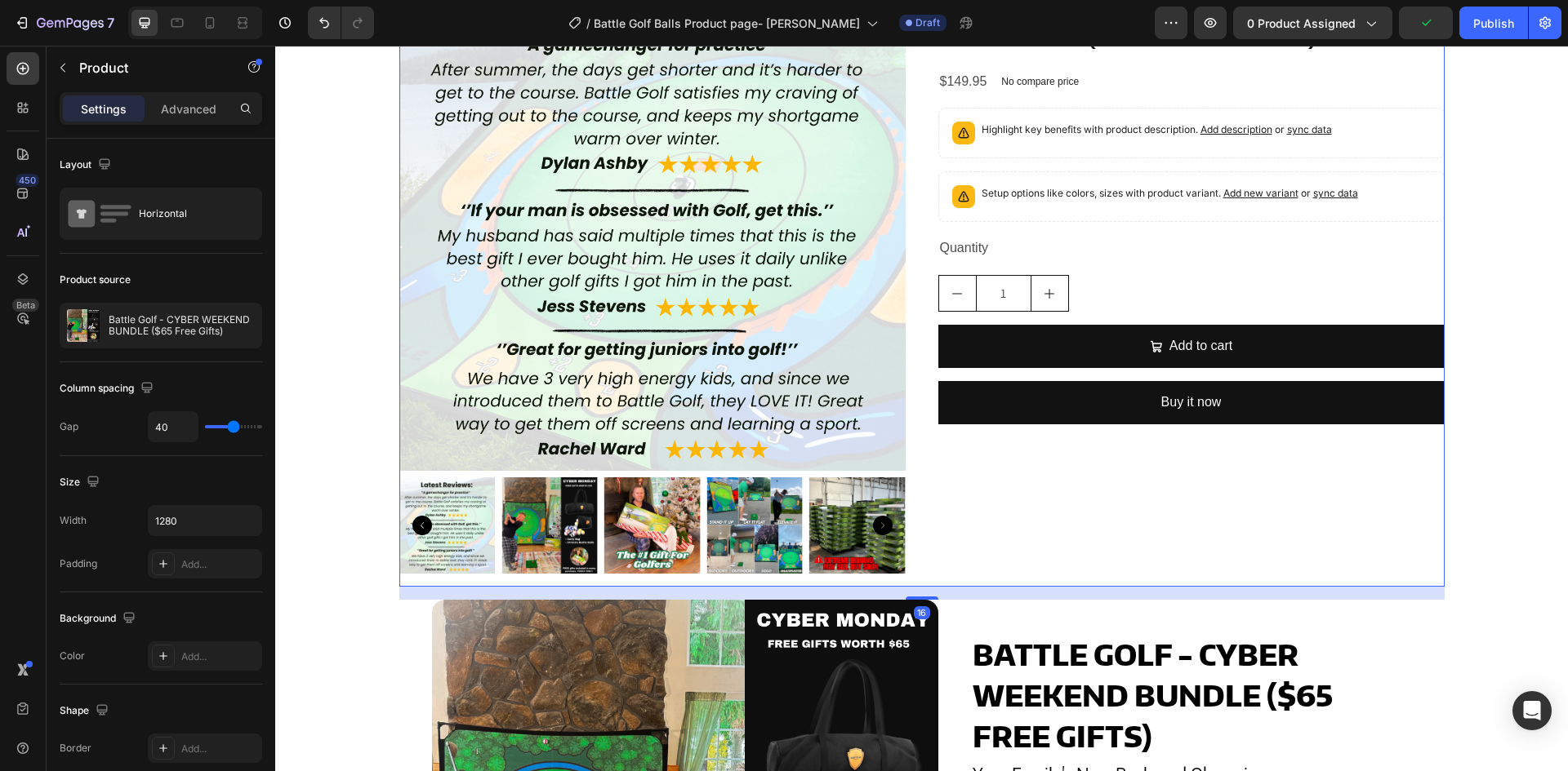
click at [554, 622] on div "Product Images Battle Golf - CYBER WEEKEND BUNDLE ($65 Free Gifts) Product Titl…" at bounding box center [922, 713] width 1045 height 1498
click at [547, 535] on img at bounding box center [549, 525] width 96 height 96
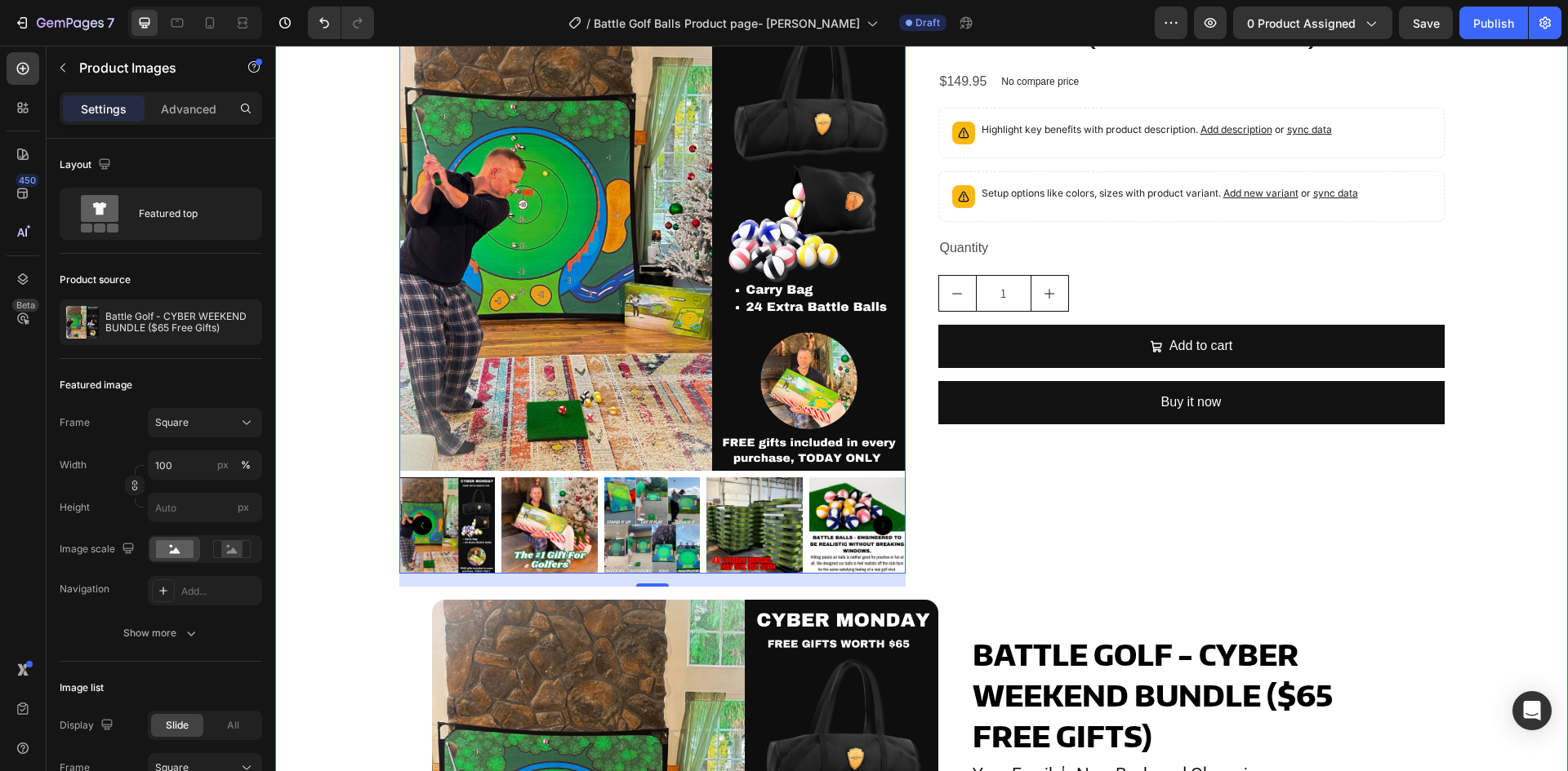
click at [345, 469] on div "Product Images 16 Battle Golf - CYBER WEEKEND BUNDLE ($65 Free Gifts) Product T…" at bounding box center [922, 713] width 1260 height 1498
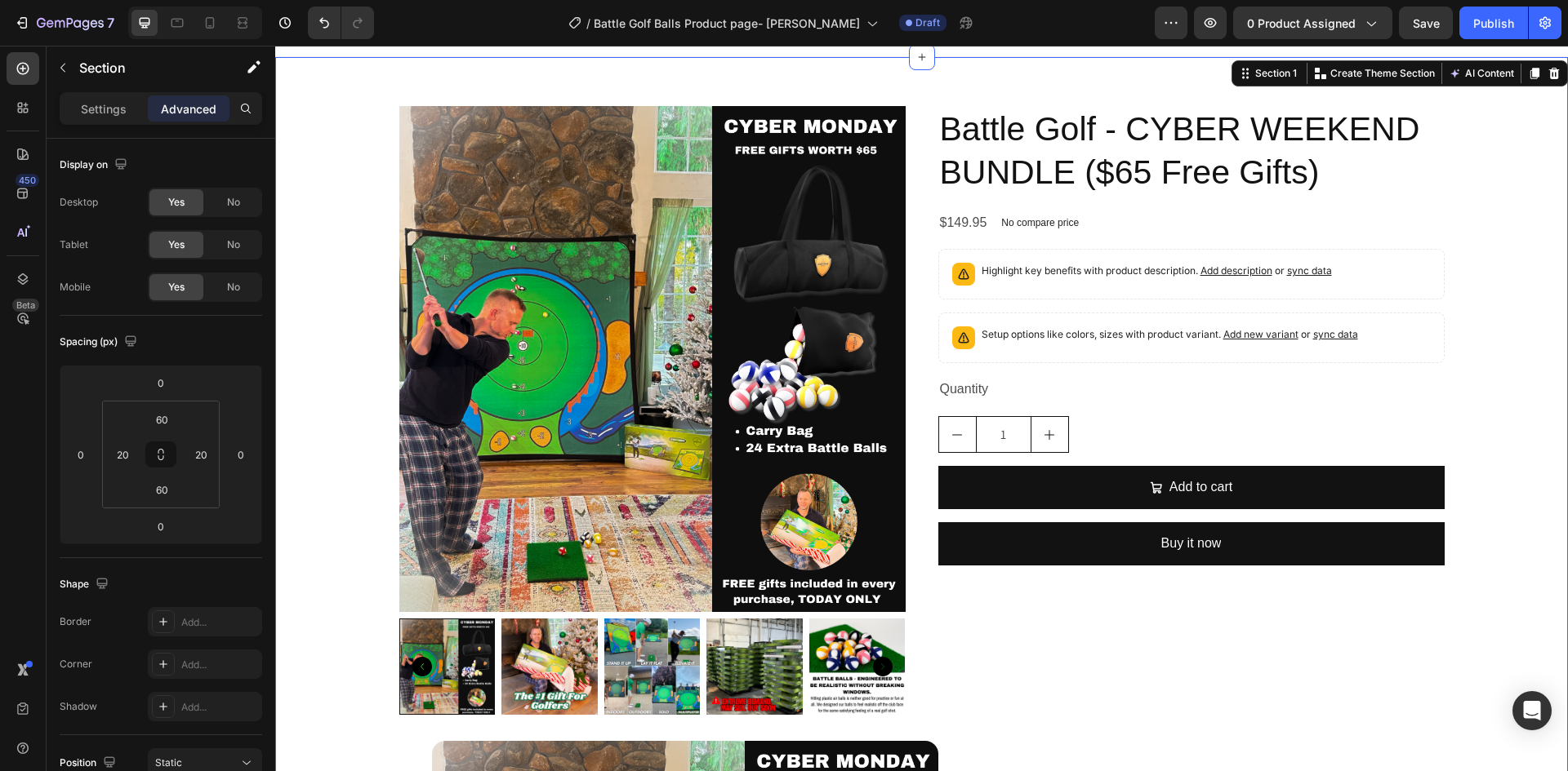
scroll to position [0, 0]
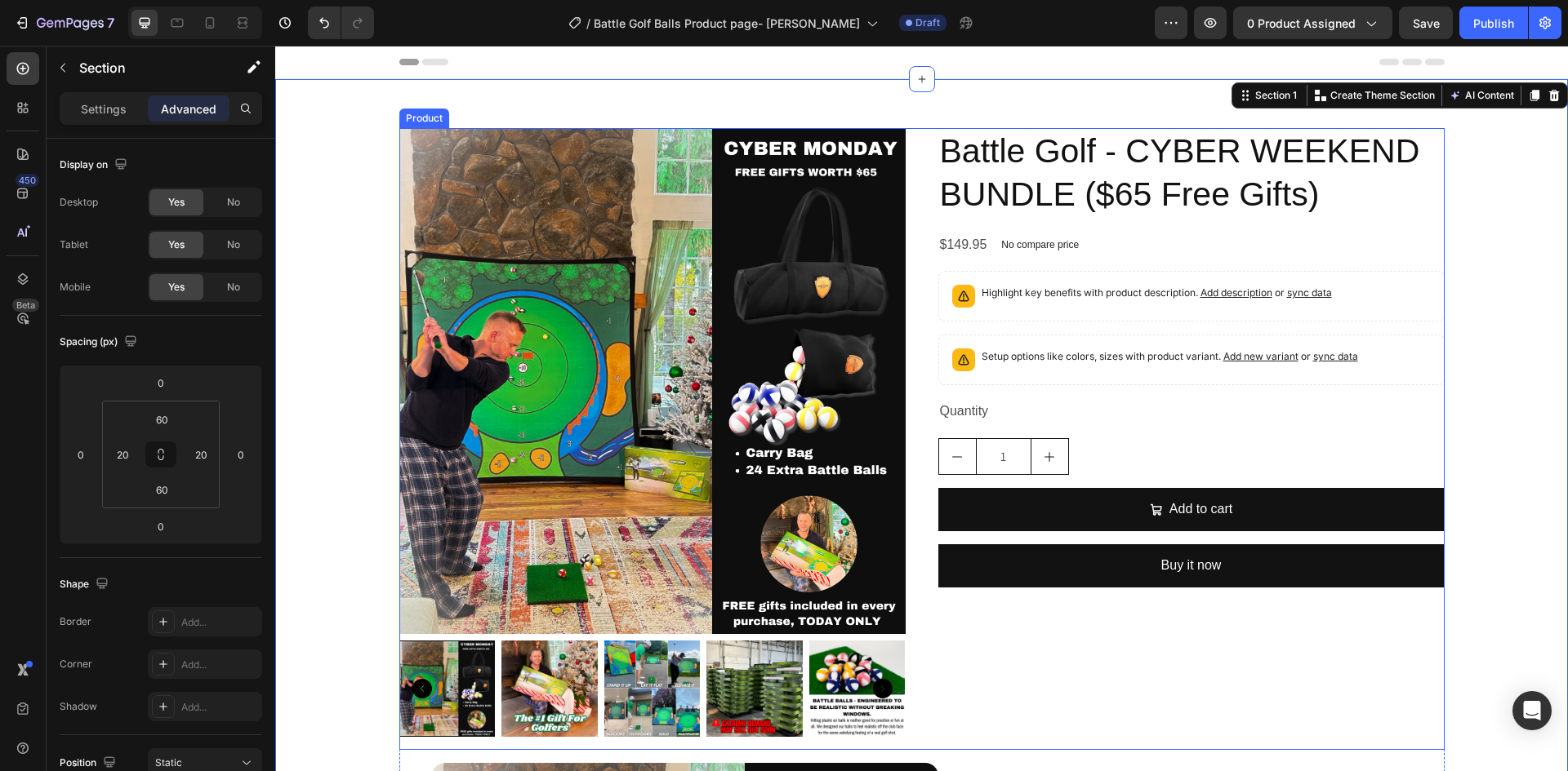
click at [909, 413] on div "Product Images Battle Golf - CYBER WEEKEND BUNDLE ($65 Free Gifts) Product Titl…" at bounding box center [922, 438] width 1045 height 622
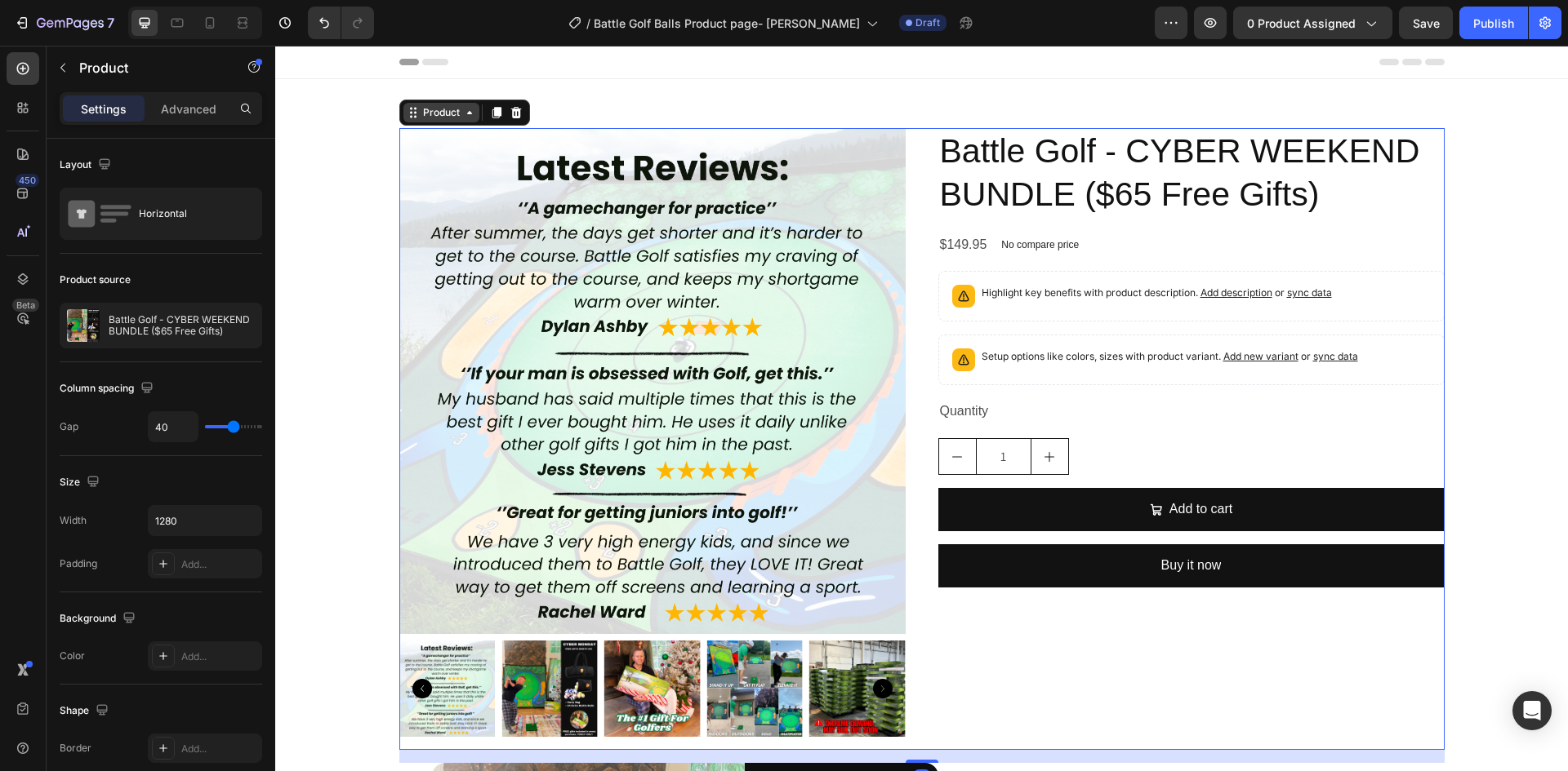
click at [437, 109] on div "Product" at bounding box center [441, 112] width 43 height 14
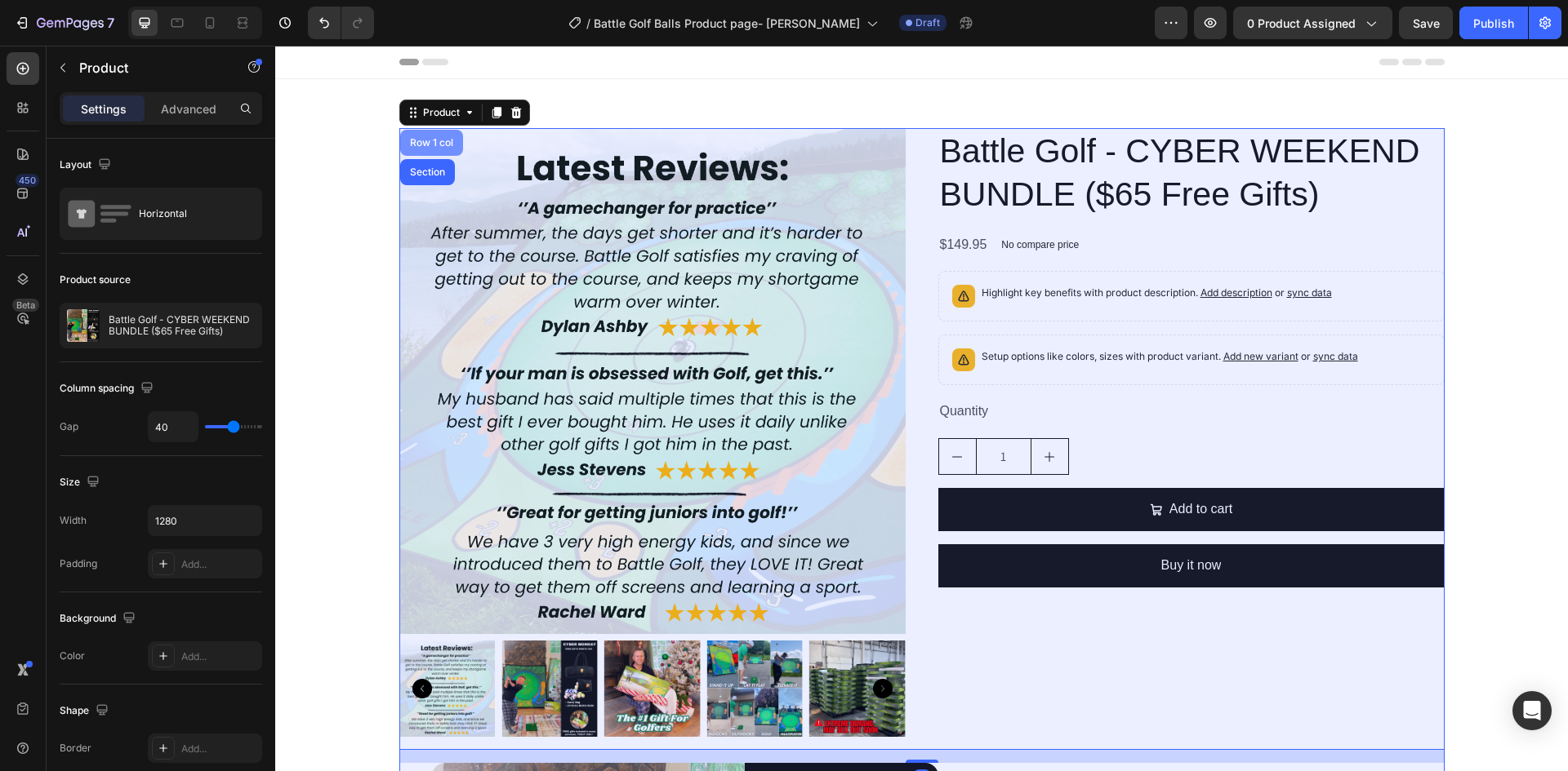
click at [428, 136] on div "Row 1 col" at bounding box center [432, 142] width 63 height 26
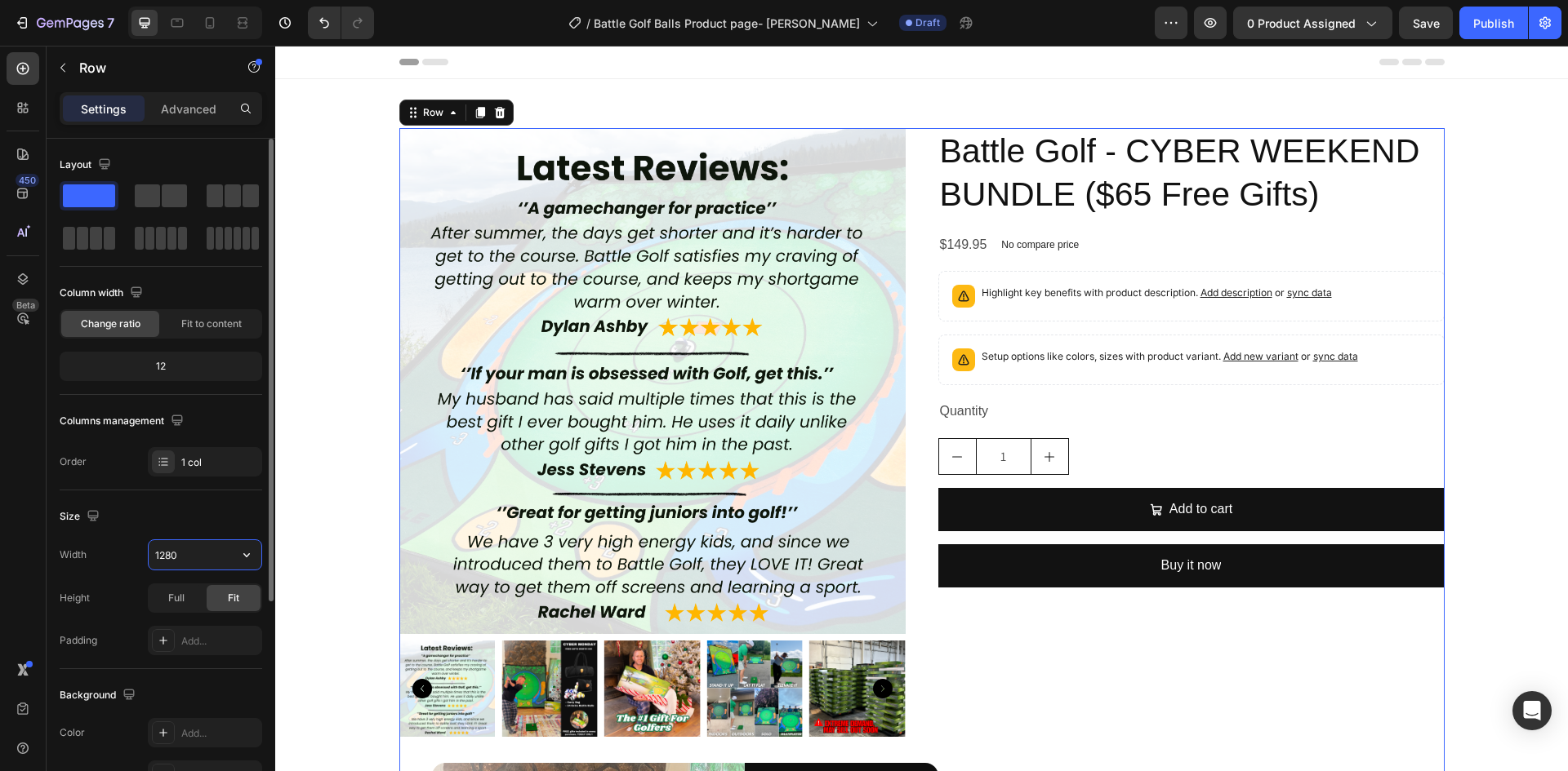
click at [176, 555] on input "1280" at bounding box center [204, 555] width 113 height 30
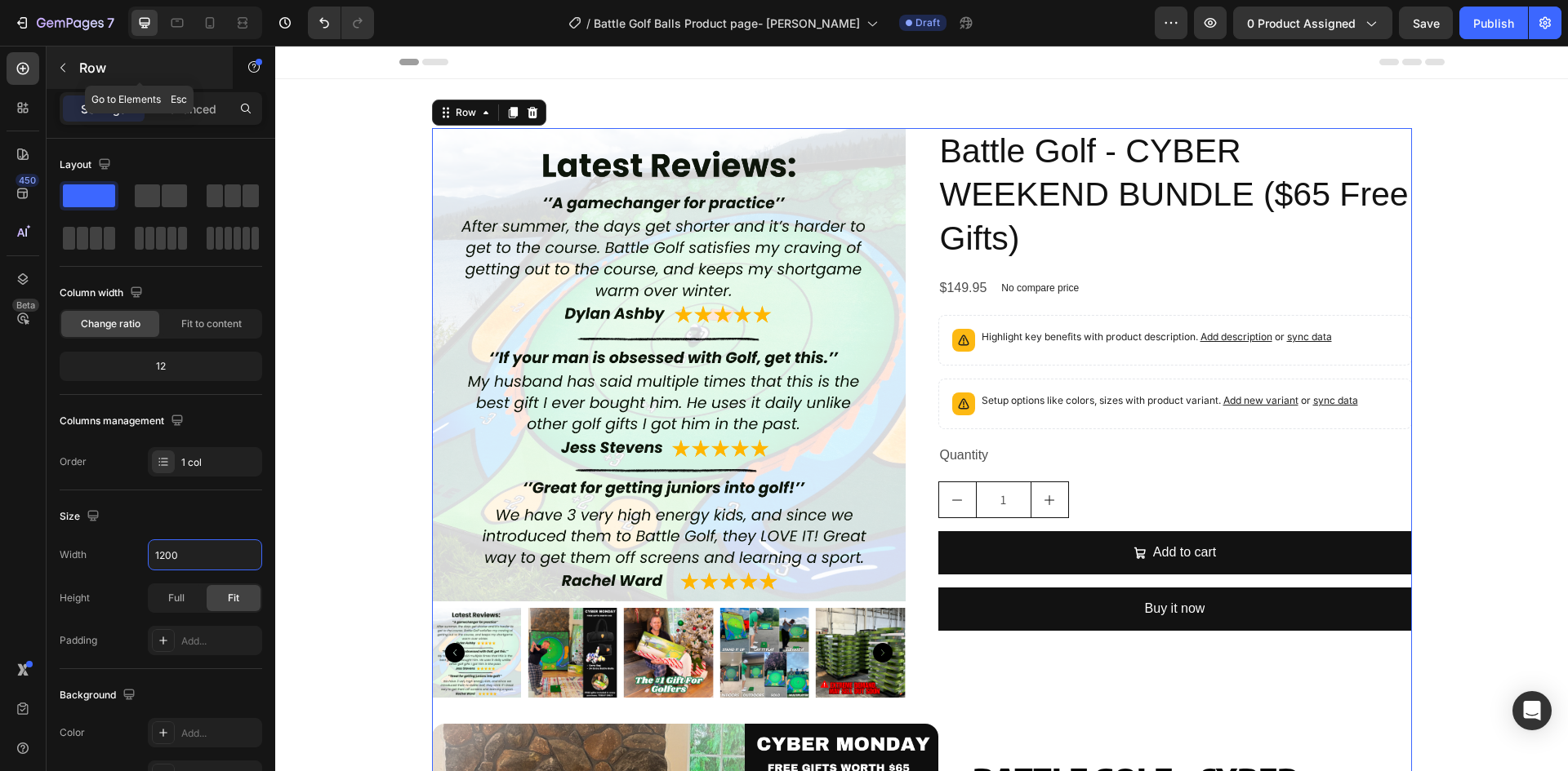
type input "1200"
click at [174, 48] on div "Row" at bounding box center [140, 67] width 186 height 42
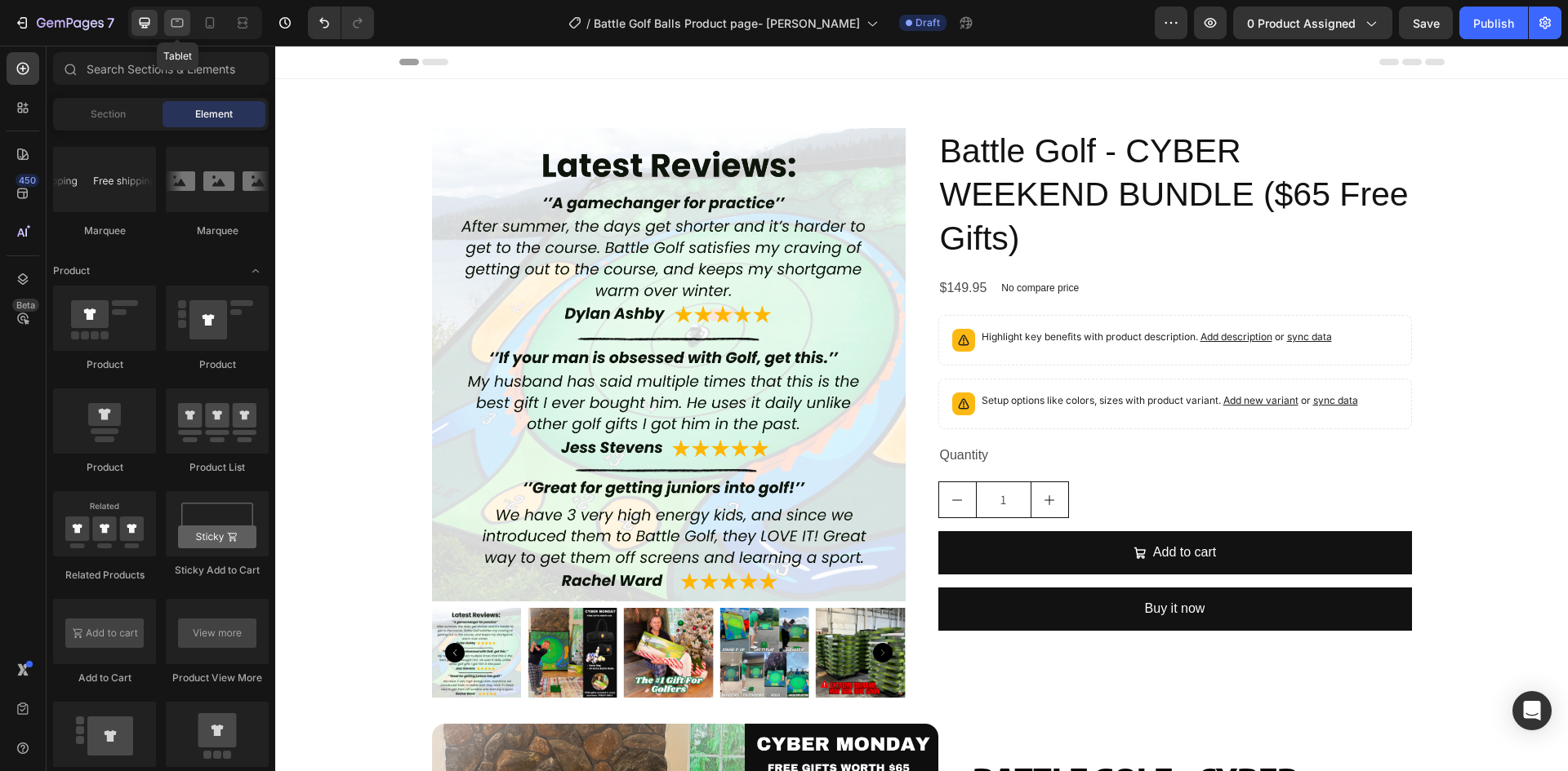
click at [171, 25] on icon at bounding box center [177, 22] width 16 height 16
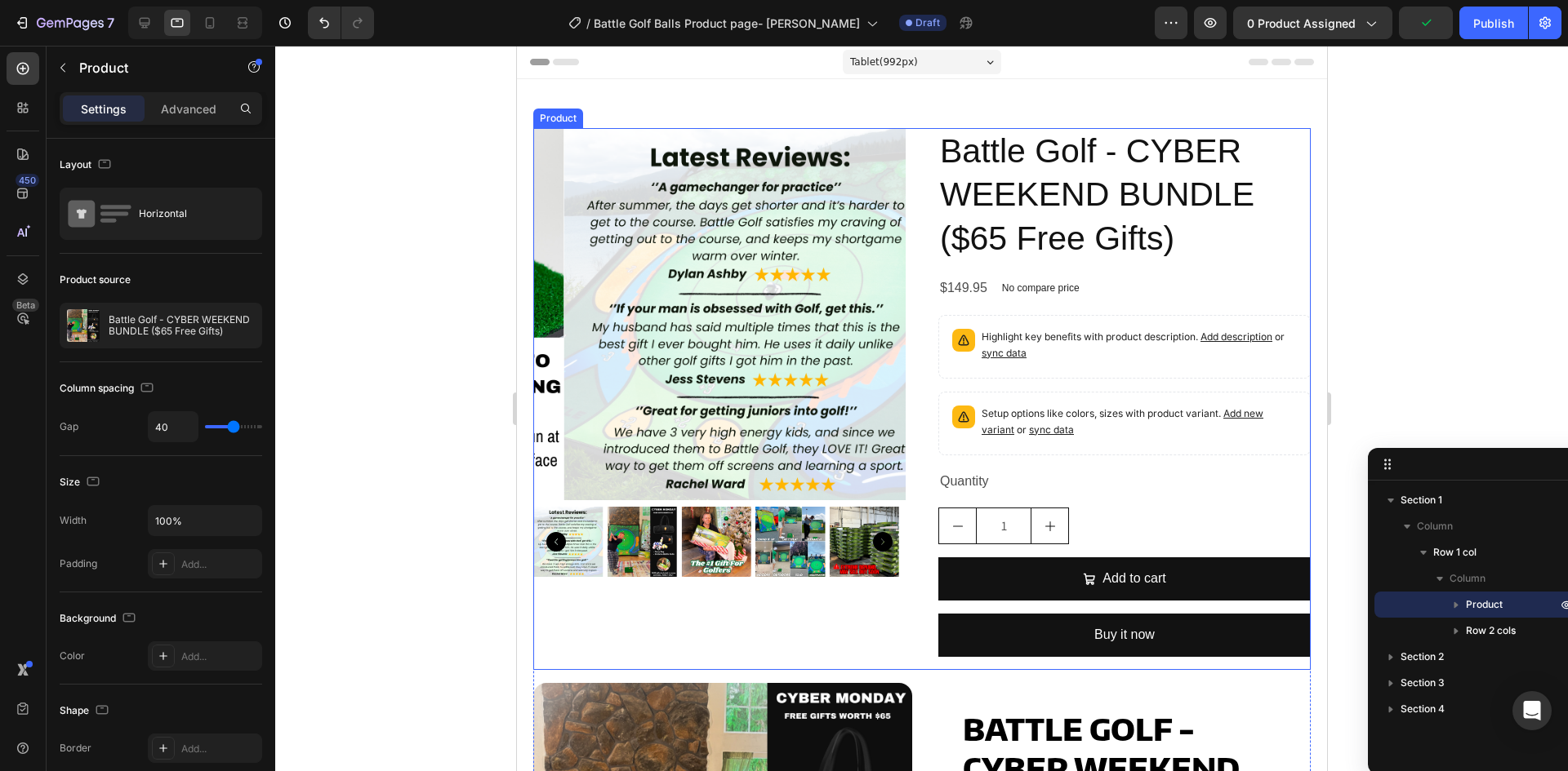
click at [909, 343] on div "Product Images Battle Golf - CYBER WEEKEND BUNDLE ($65 Free Gifts) Product Titl…" at bounding box center [922, 399] width 778 height 542
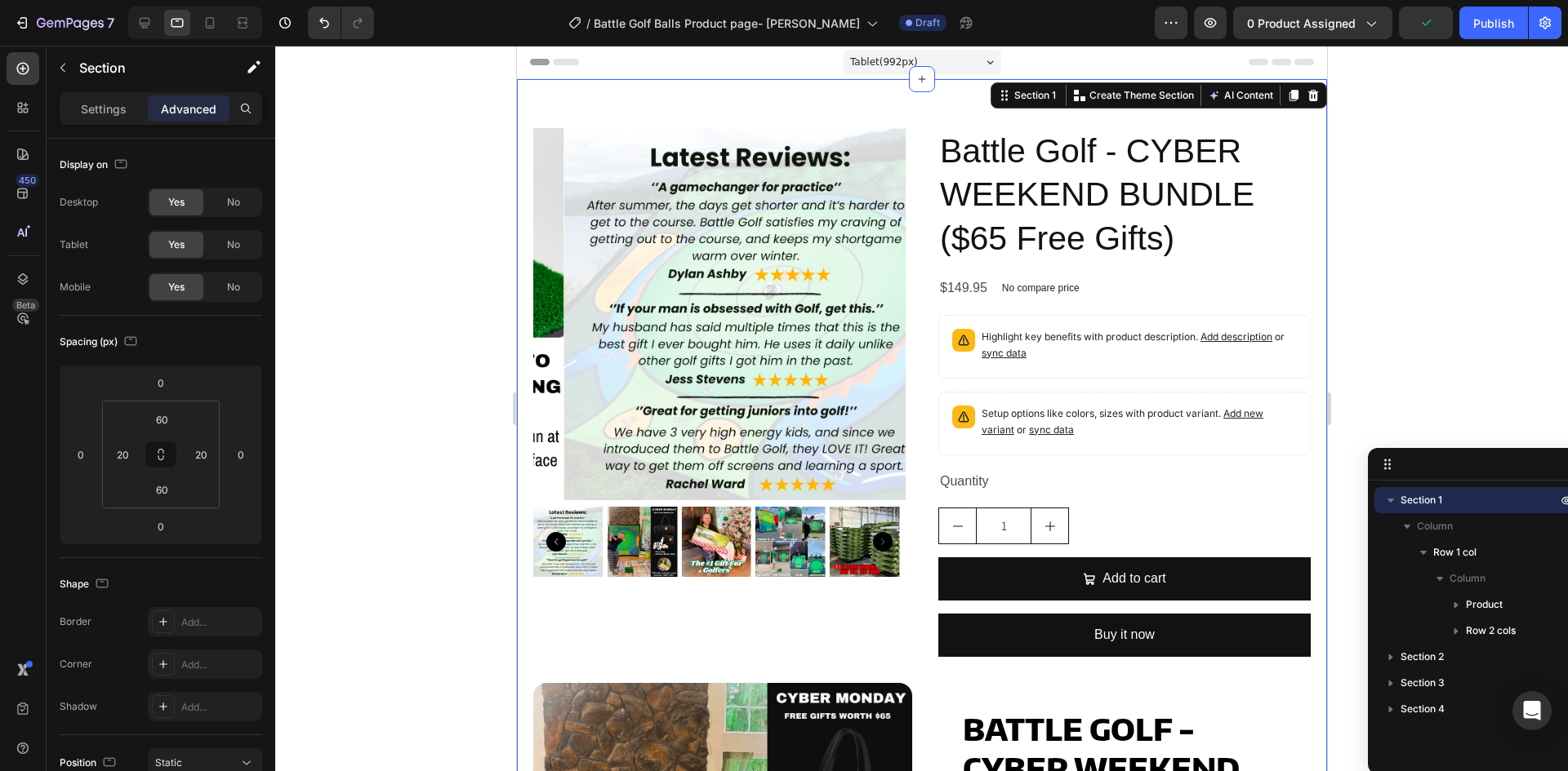
click at [85, 110] on p "Settings" at bounding box center [104, 109] width 46 height 17
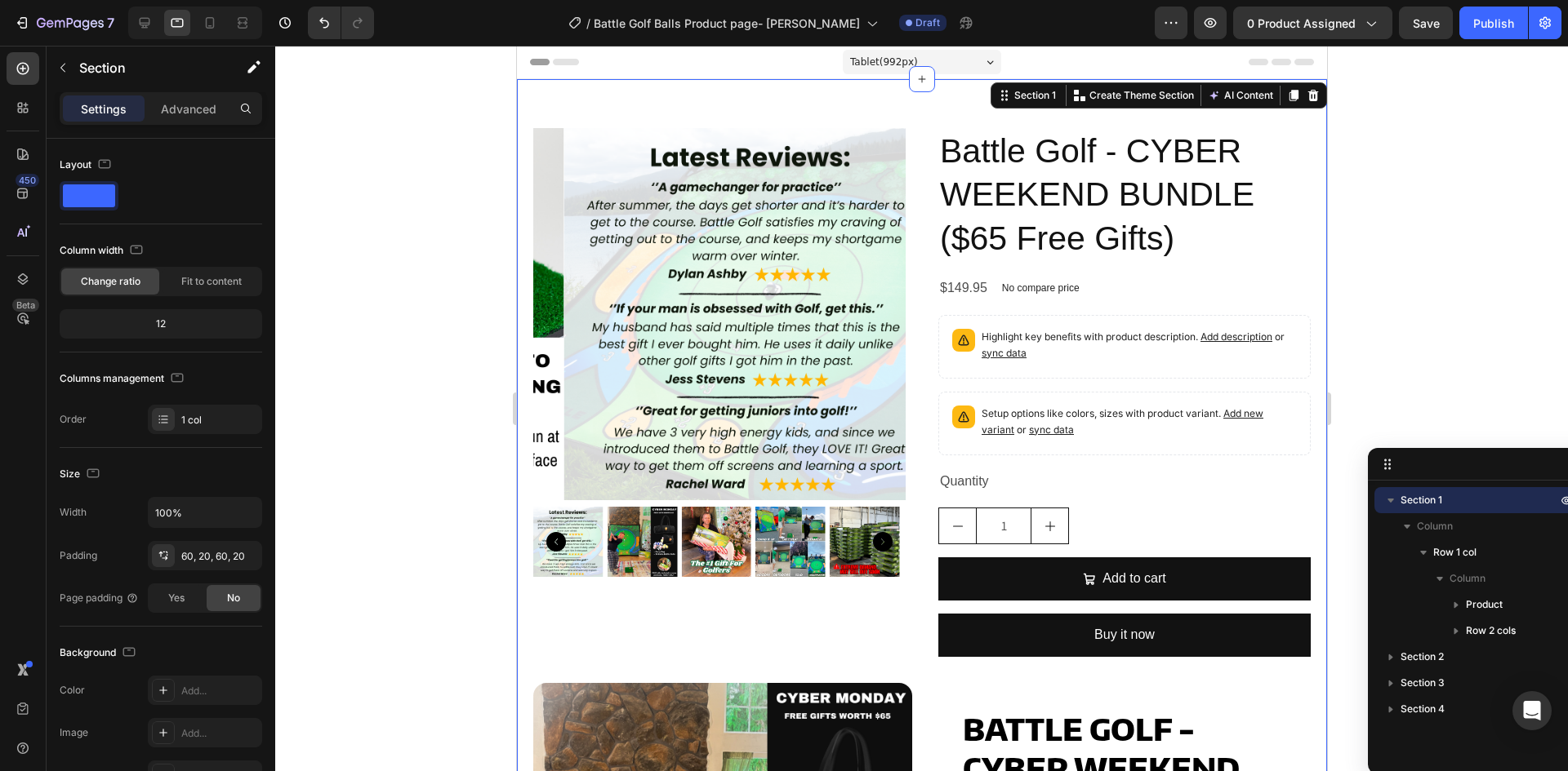
click at [195, 19] on div at bounding box center [194, 22] width 134 height 32
click at [200, 18] on div at bounding box center [210, 22] width 26 height 26
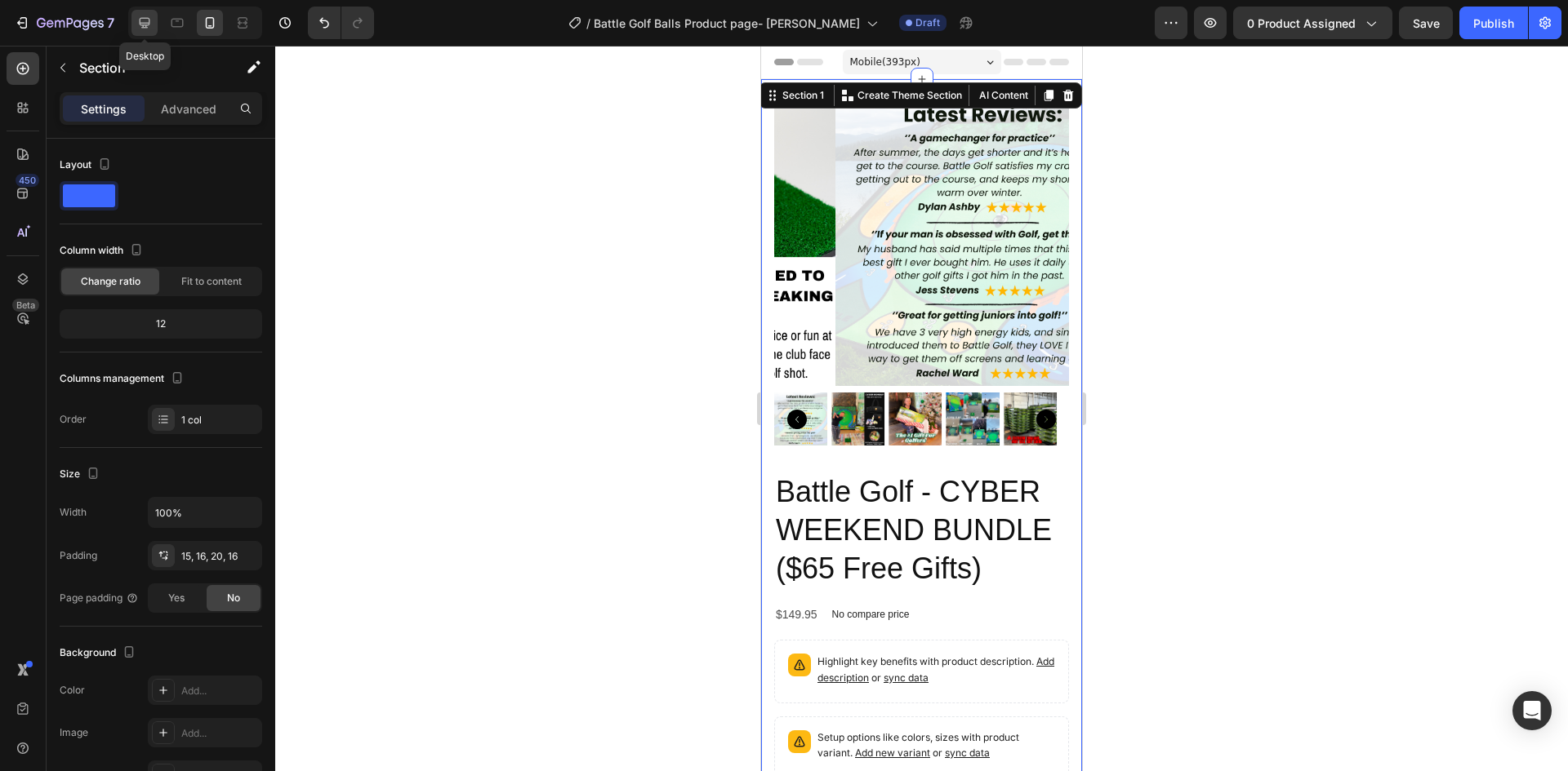
click at [147, 22] on icon at bounding box center [145, 22] width 16 height 16
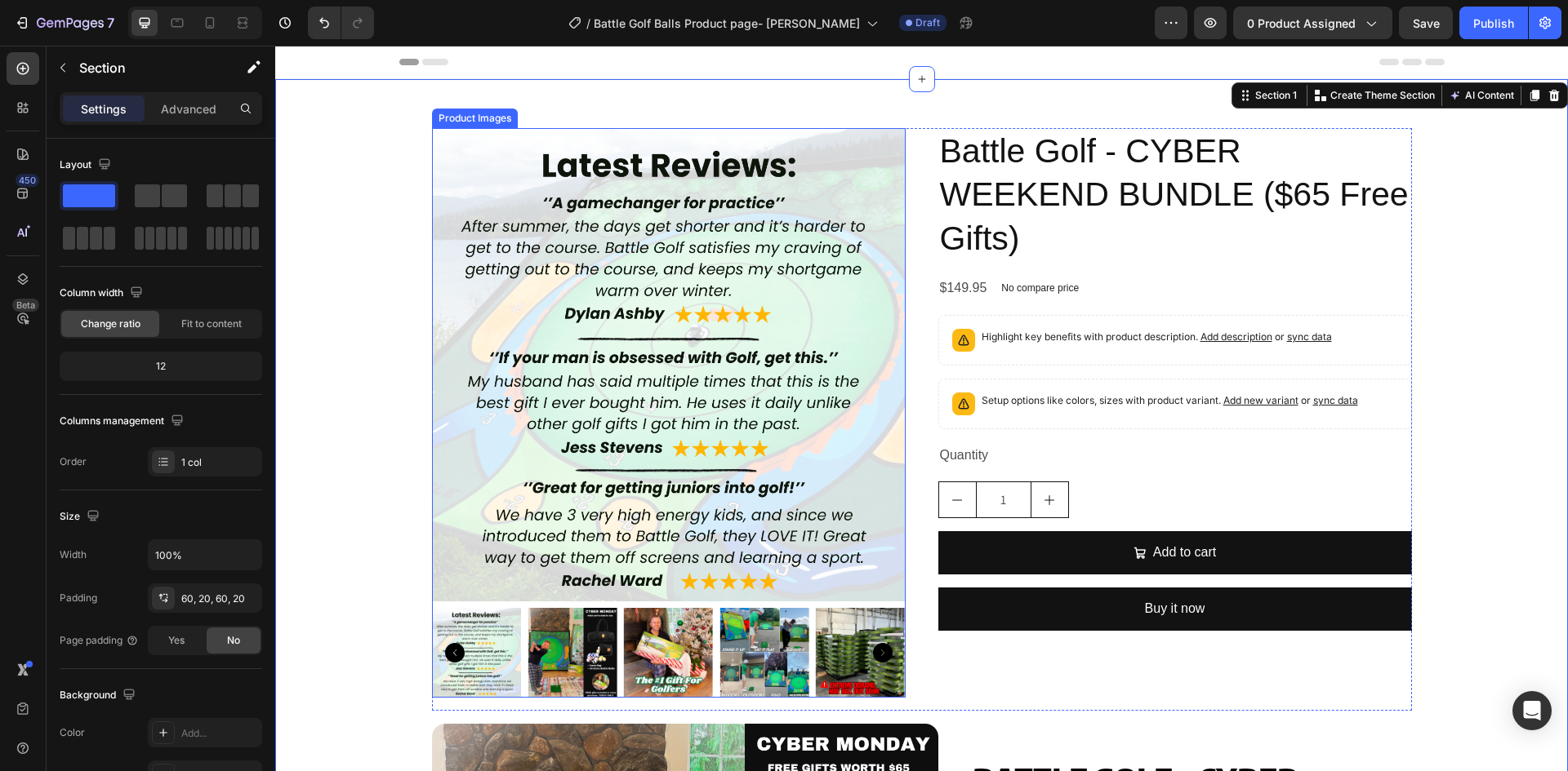
click at [565, 643] on img at bounding box center [572, 653] width 90 height 90
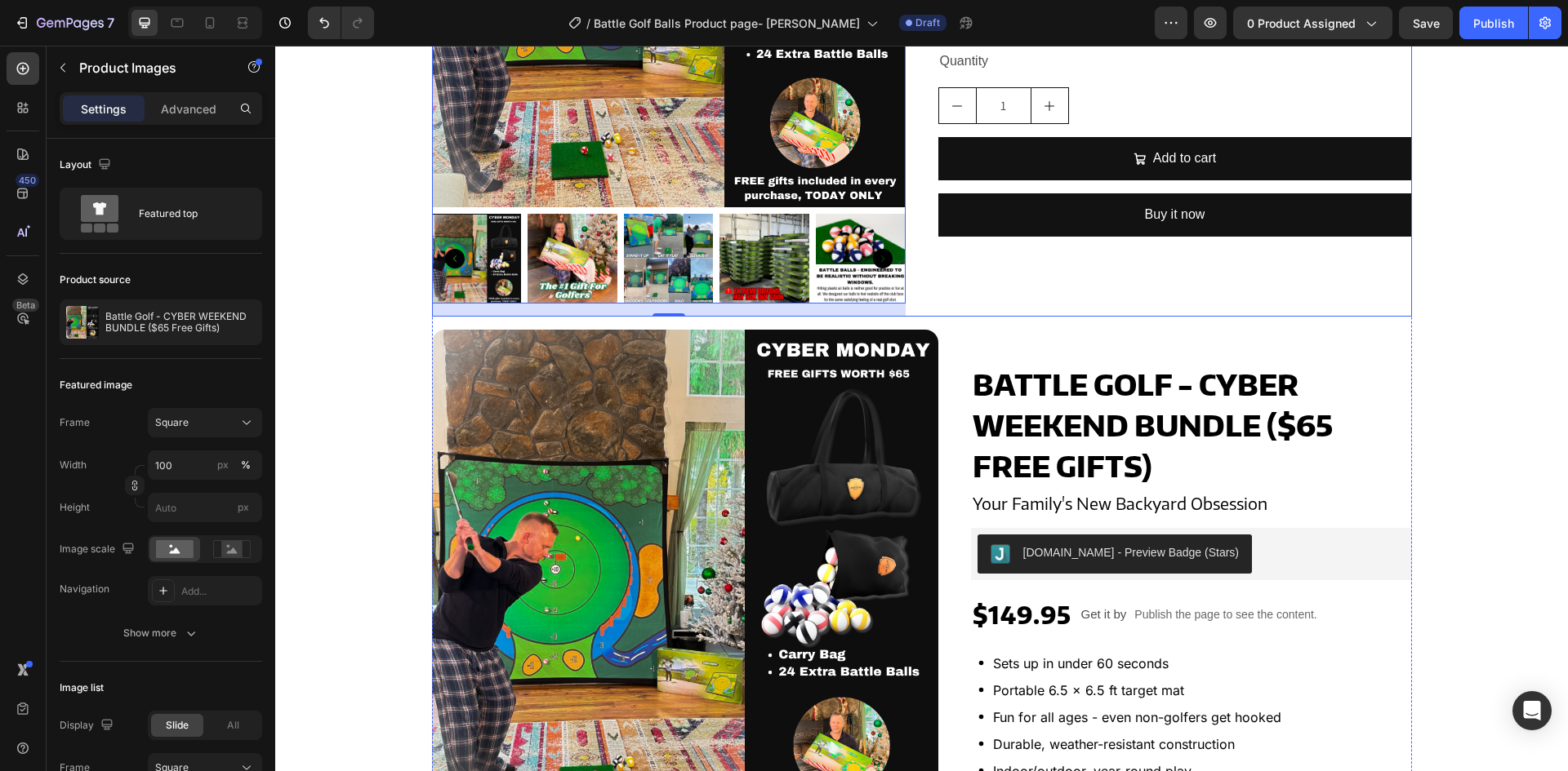
scroll to position [408, 0]
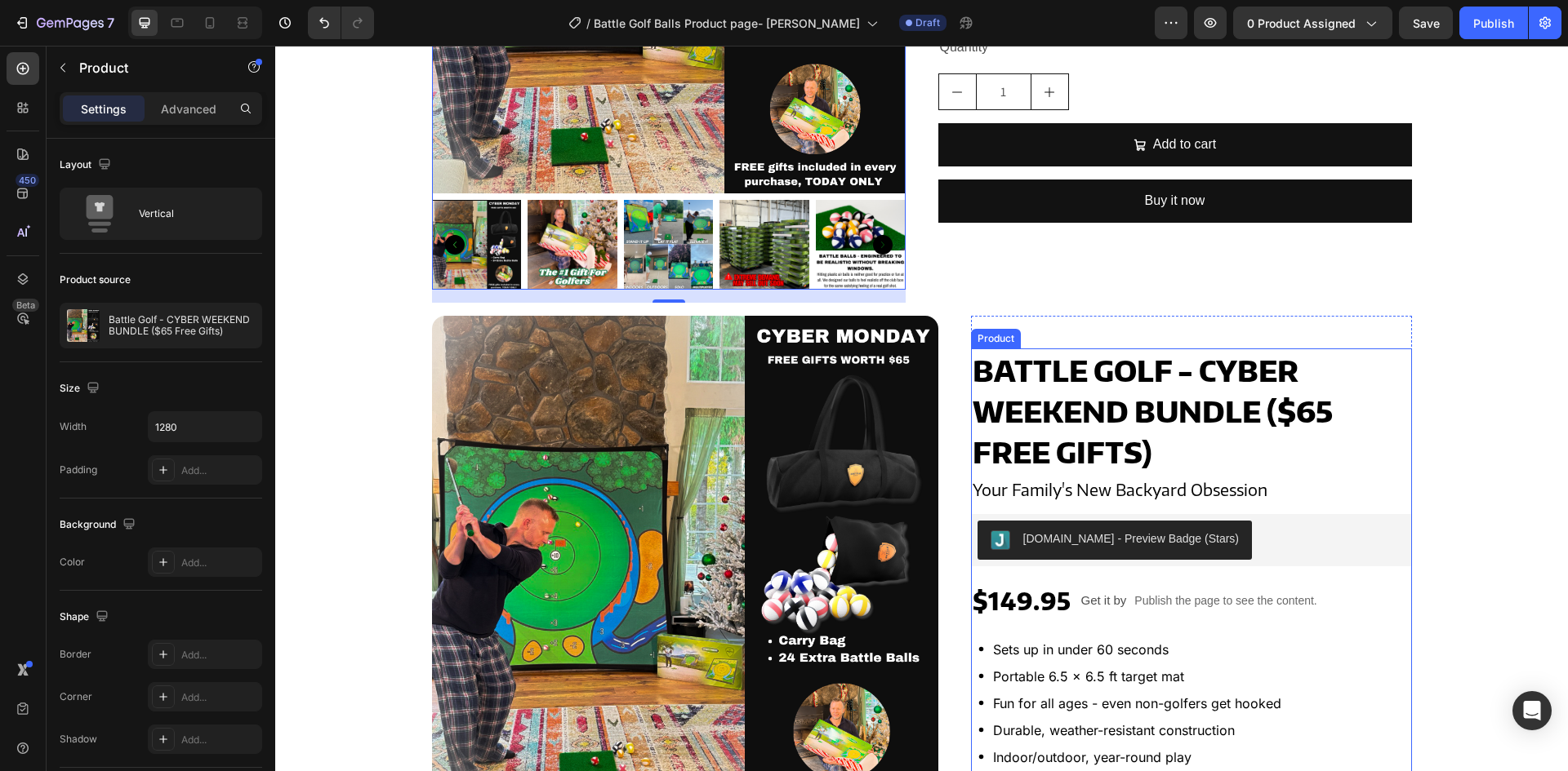
click at [1096, 571] on div "Battle Golf - CYBER WEEKEND BUNDLE ($65 Free Gifts) Product Title Your Family's…" at bounding box center [1192, 747] width 441 height 798
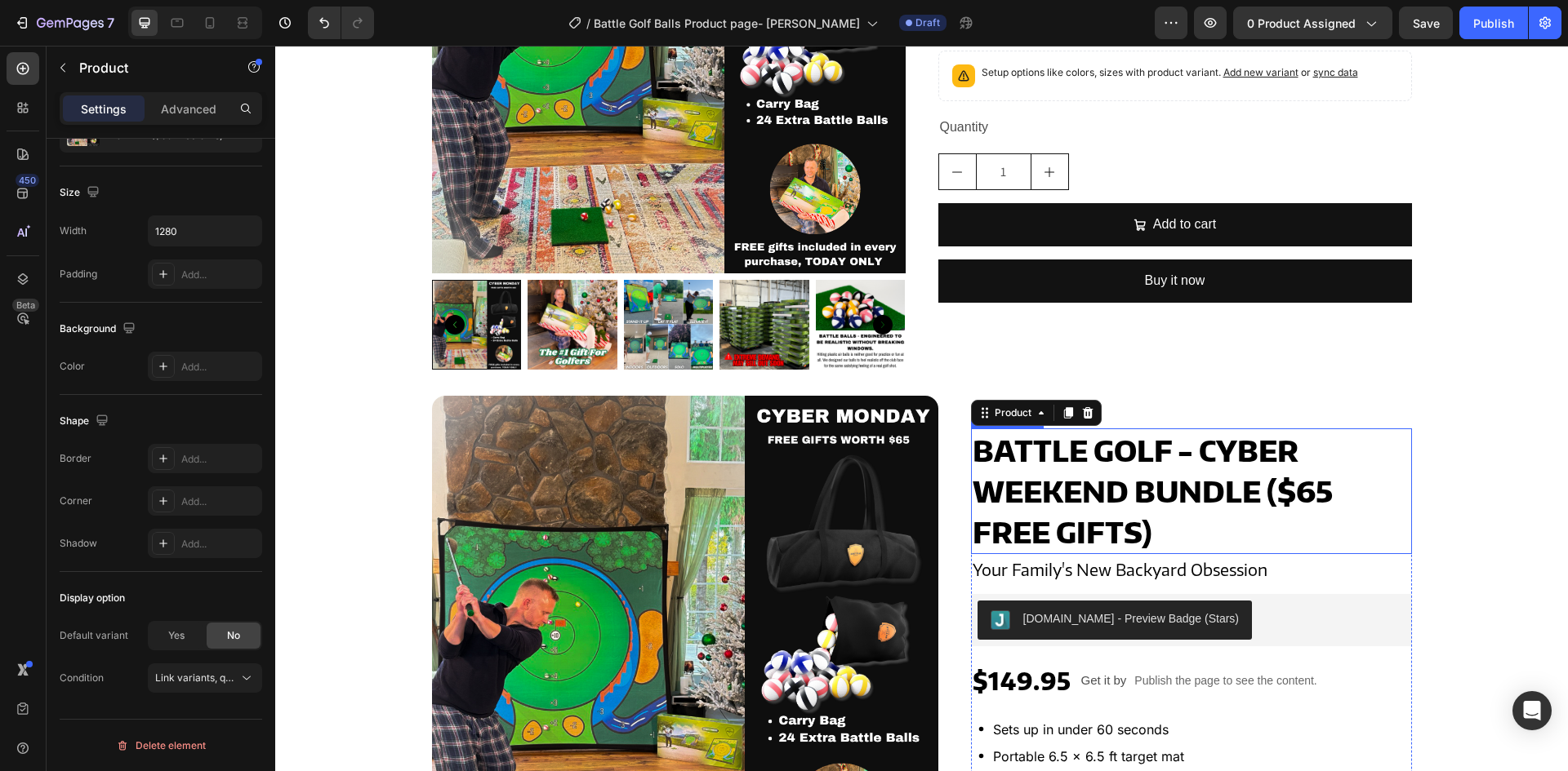
scroll to position [327, 0]
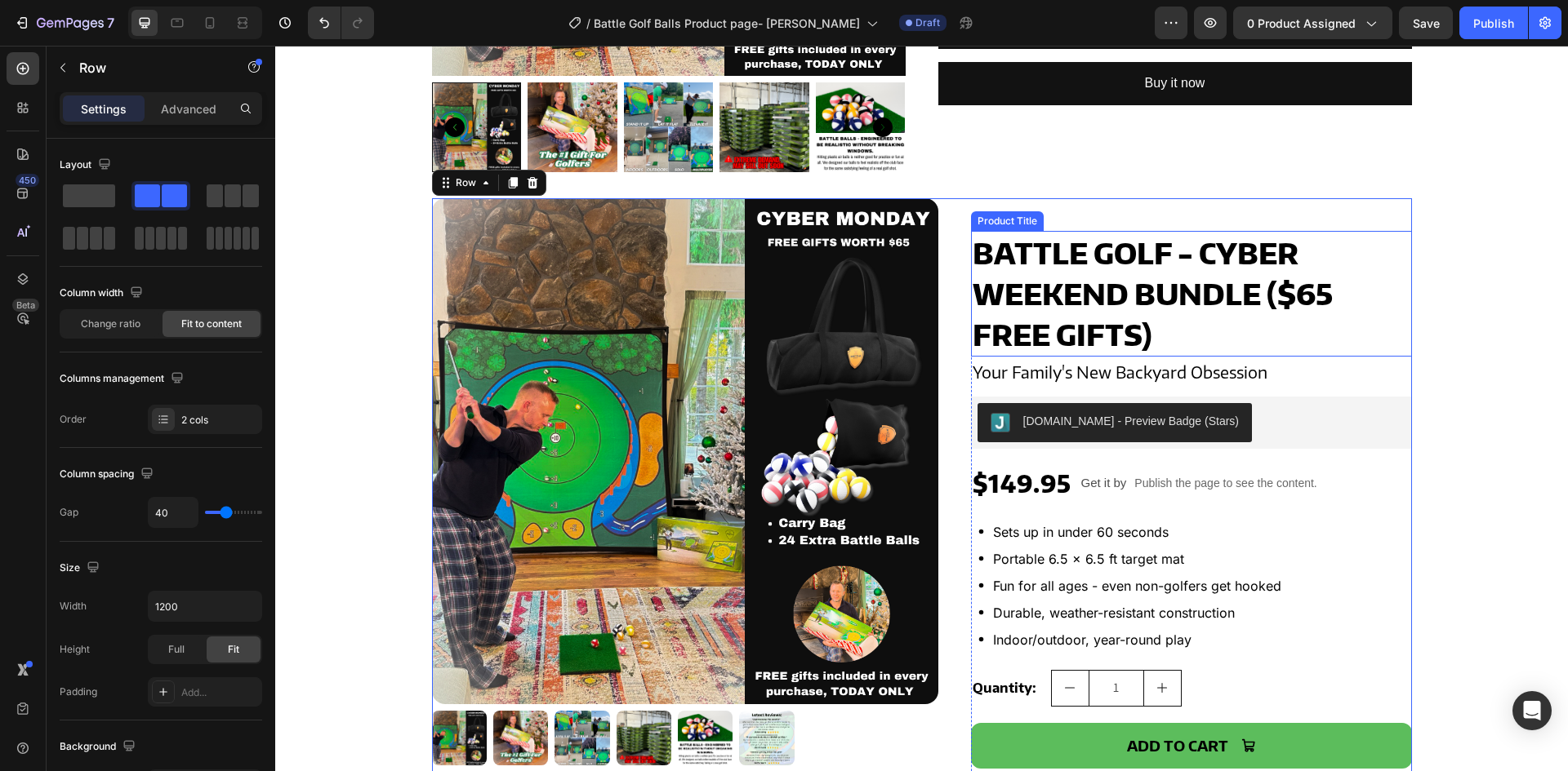
scroll to position [653, 0]
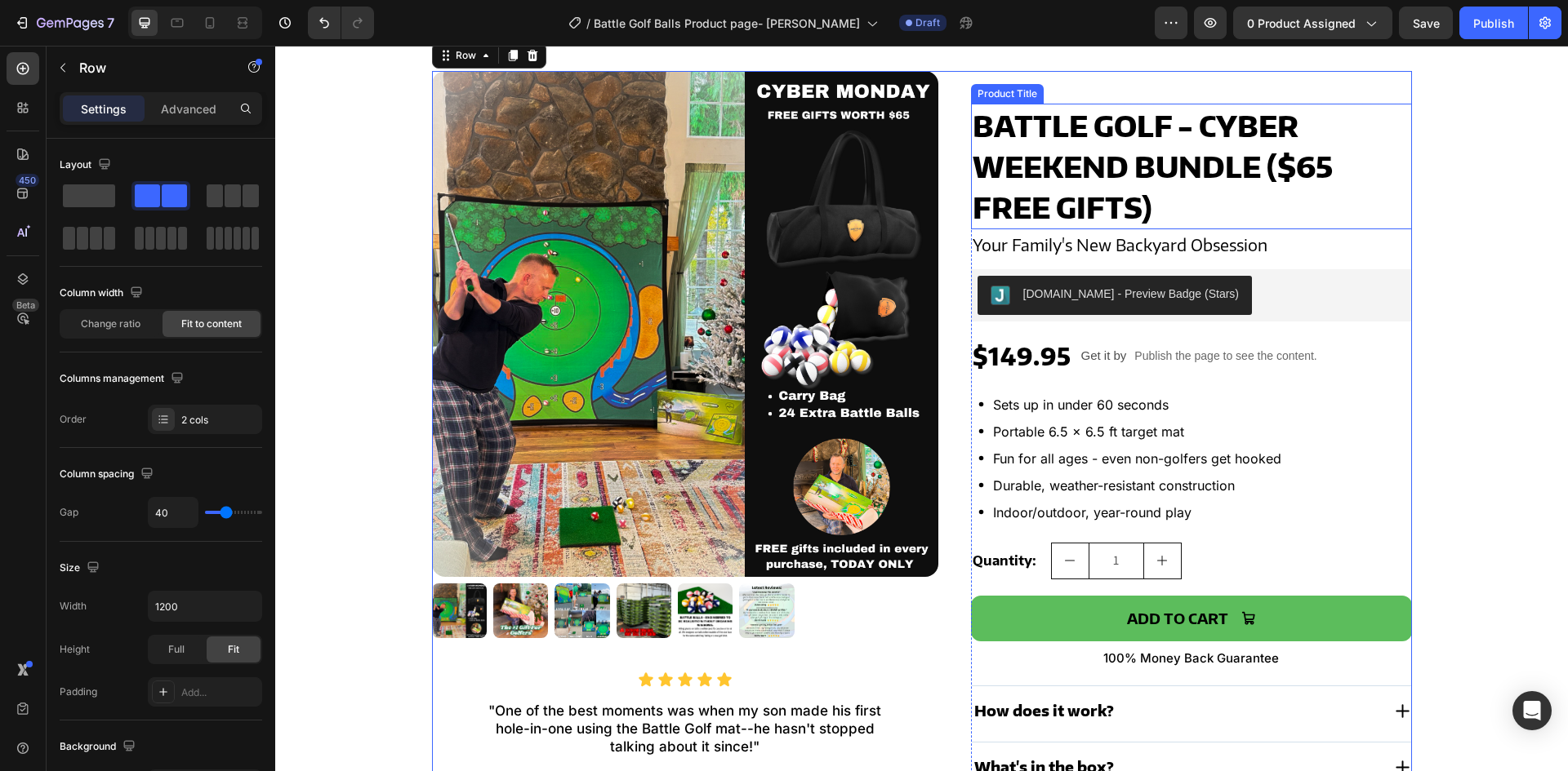
click at [1203, 210] on h2 "Battle Golf - CYBER WEEKEND BUNDLE ($65 Free Gifts)" at bounding box center [1192, 166] width 441 height 126
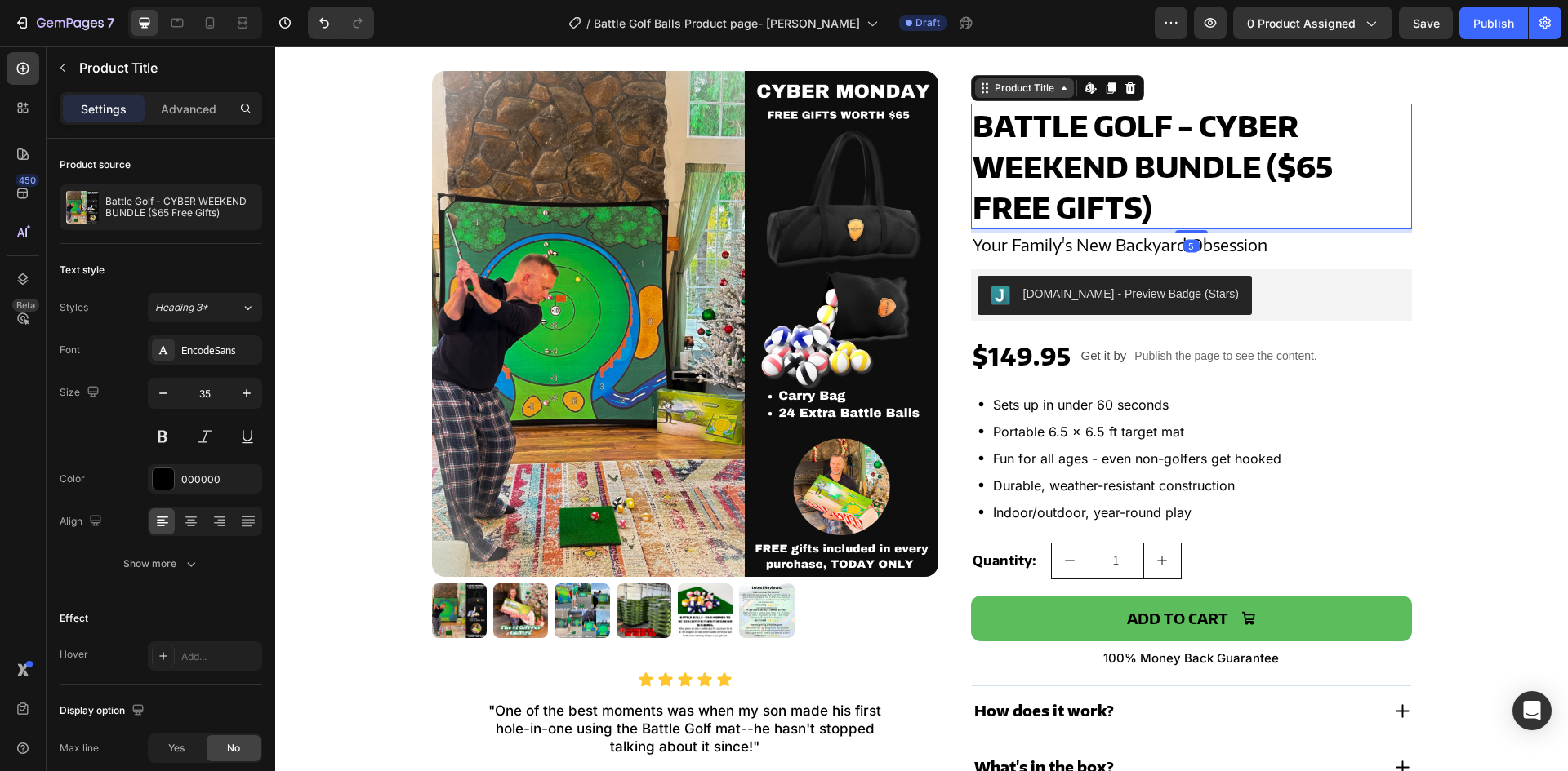
click at [1005, 94] on div "Product Title" at bounding box center [1024, 88] width 66 height 14
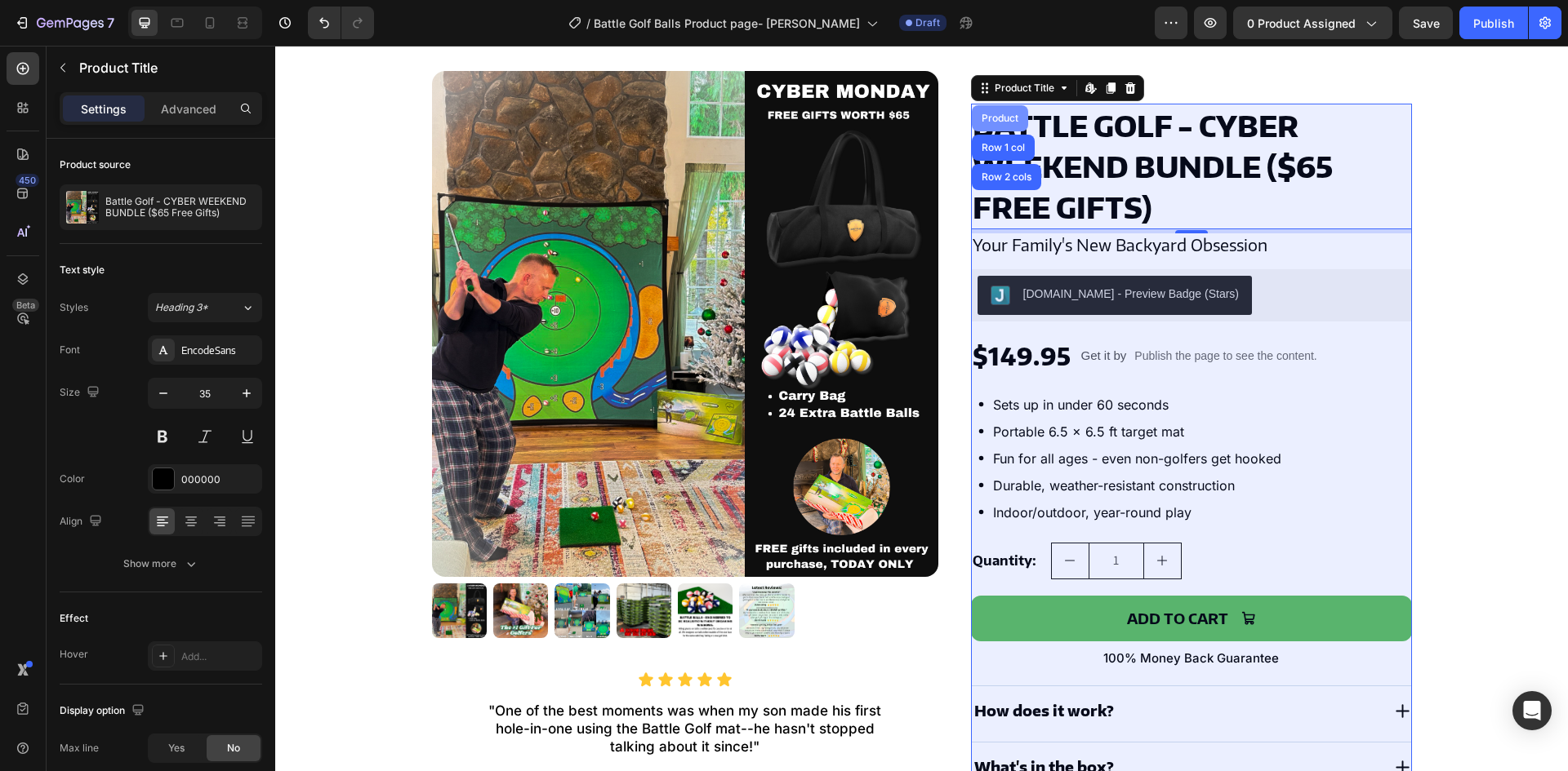
click at [989, 119] on div "Product" at bounding box center [1000, 118] width 43 height 10
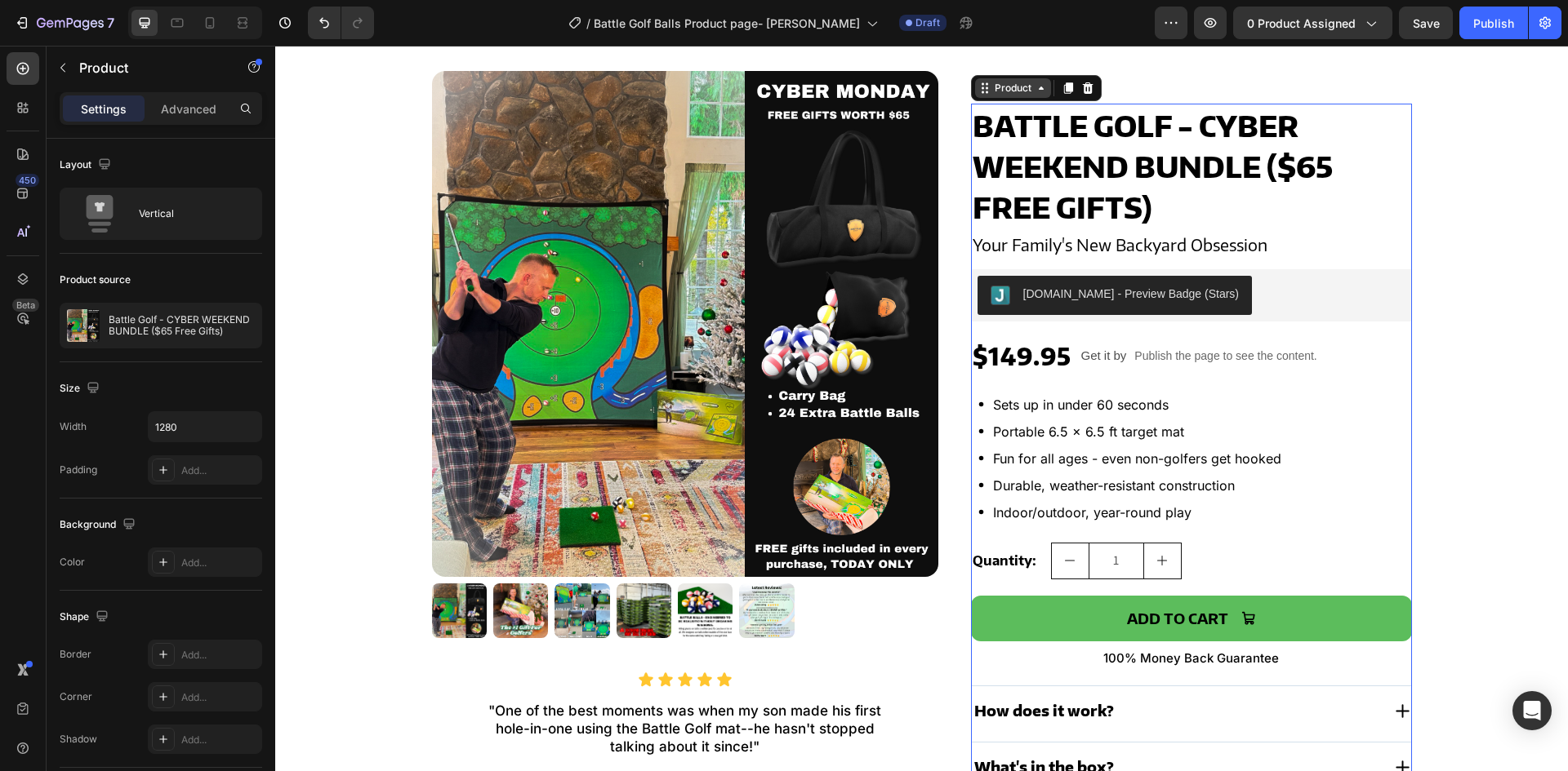
click at [1000, 87] on div "Product" at bounding box center [1014, 88] width 43 height 14
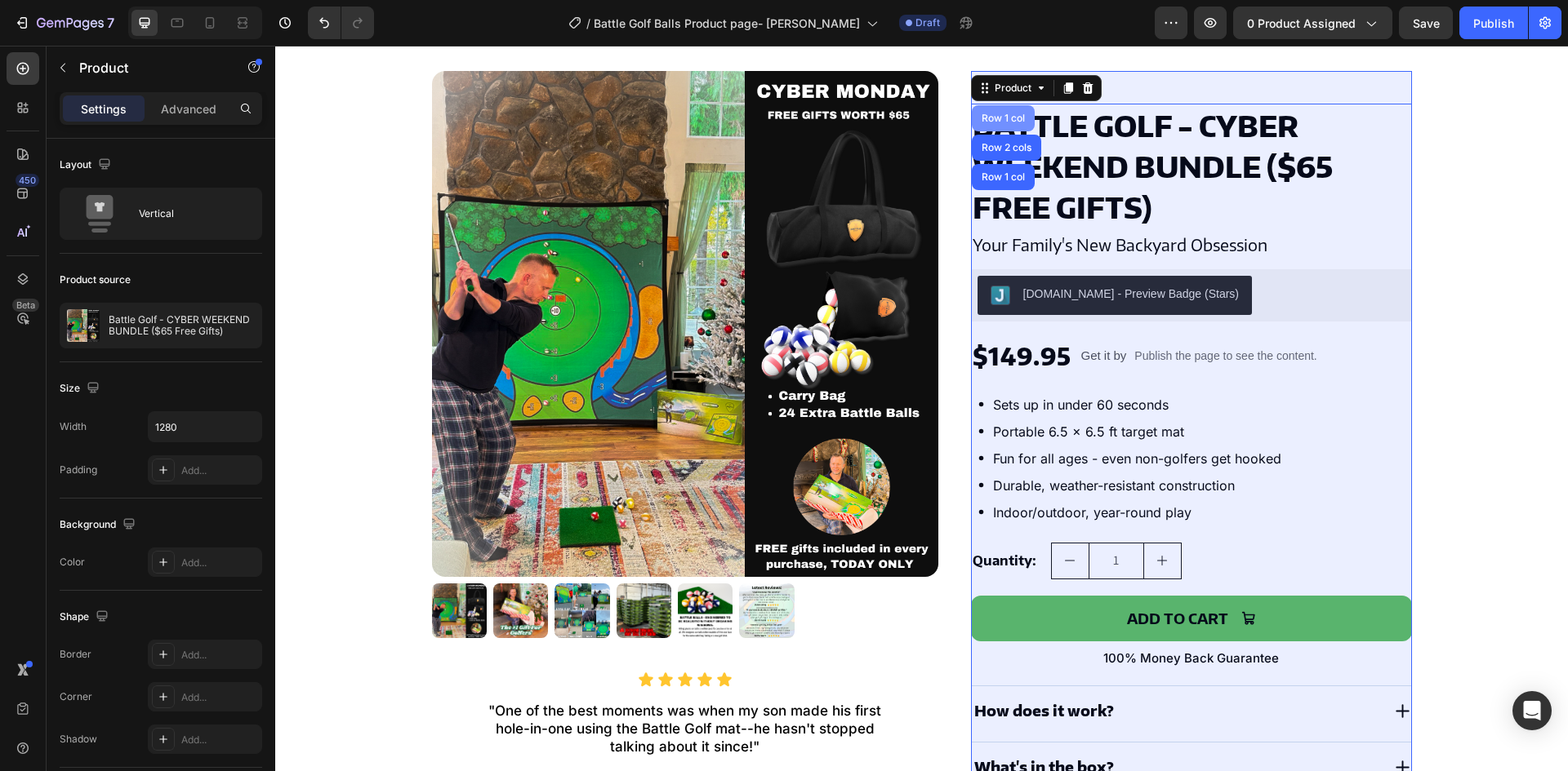
click at [988, 108] on div "Row 1 col" at bounding box center [1004, 118] width 63 height 26
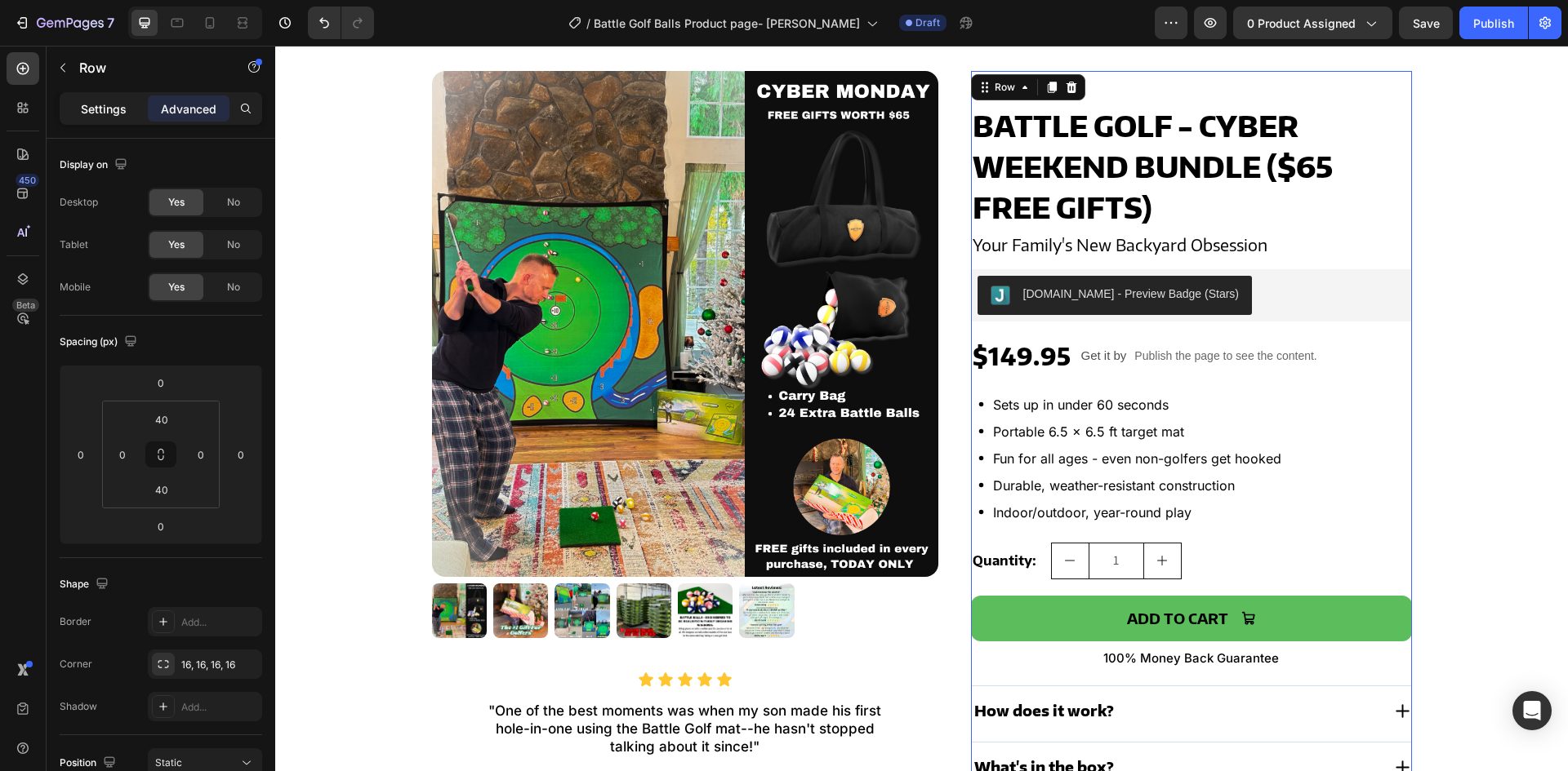
click at [109, 117] on p "Settings" at bounding box center [104, 109] width 46 height 17
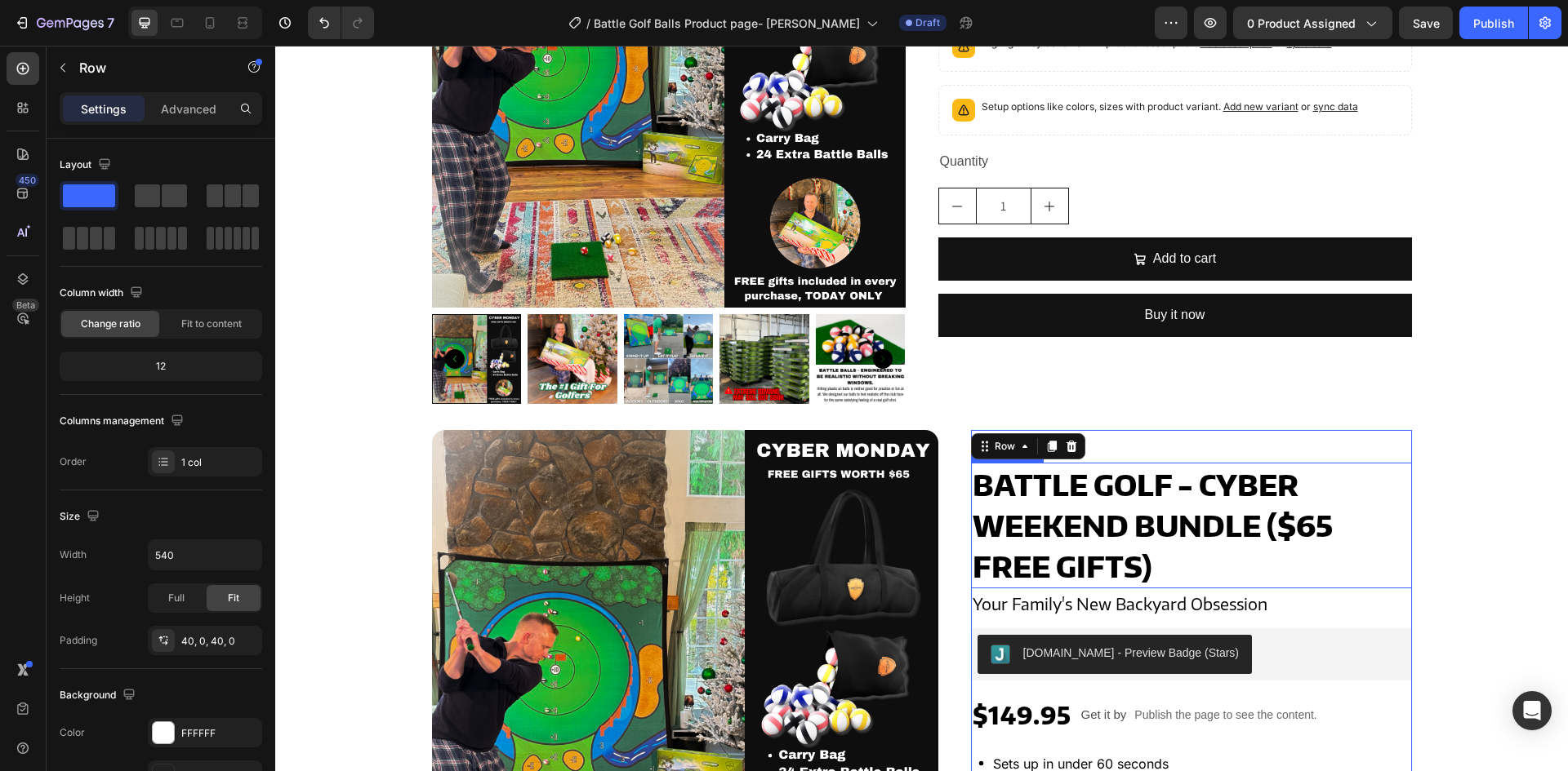
scroll to position [327, 0]
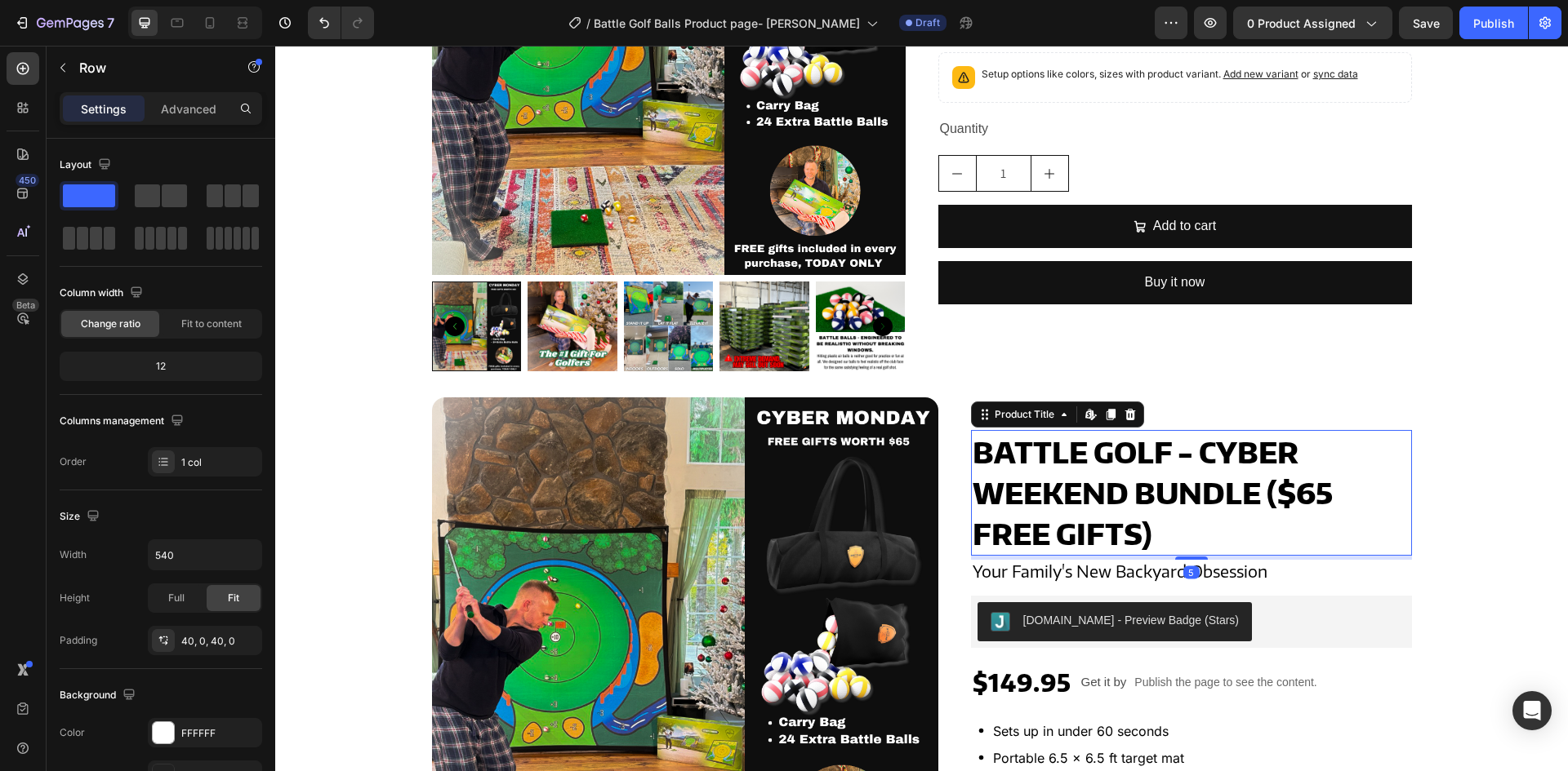
click at [1112, 463] on h2 "Battle Golf - CYBER WEEKEND BUNDLE ($65 Free Gifts)" at bounding box center [1192, 493] width 441 height 126
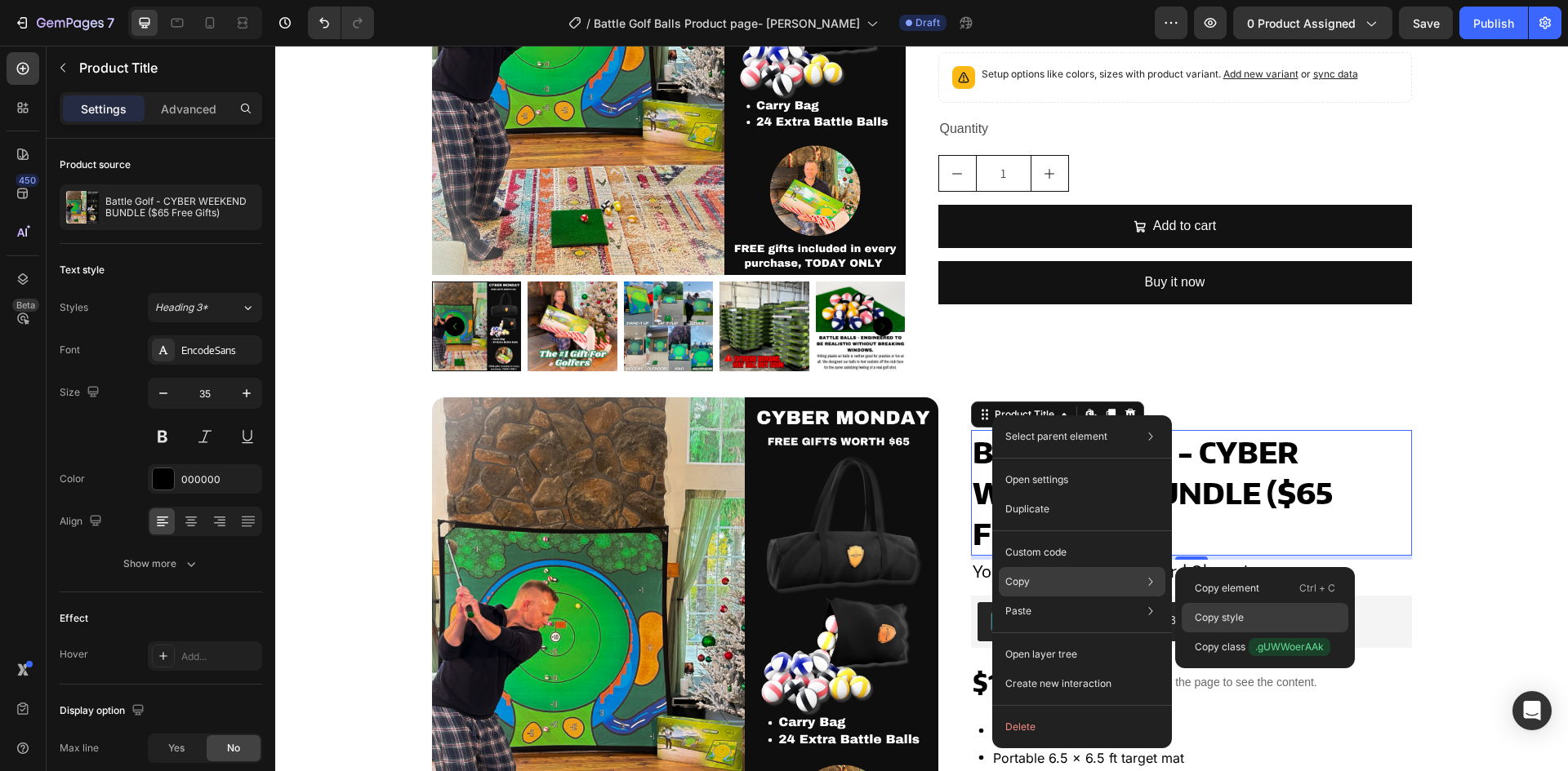
drag, startPoint x: 1235, startPoint y: 614, endPoint x: 941, endPoint y: 531, distance: 305.5
click at [1235, 614] on p "Copy style" at bounding box center [1220, 618] width 49 height 14
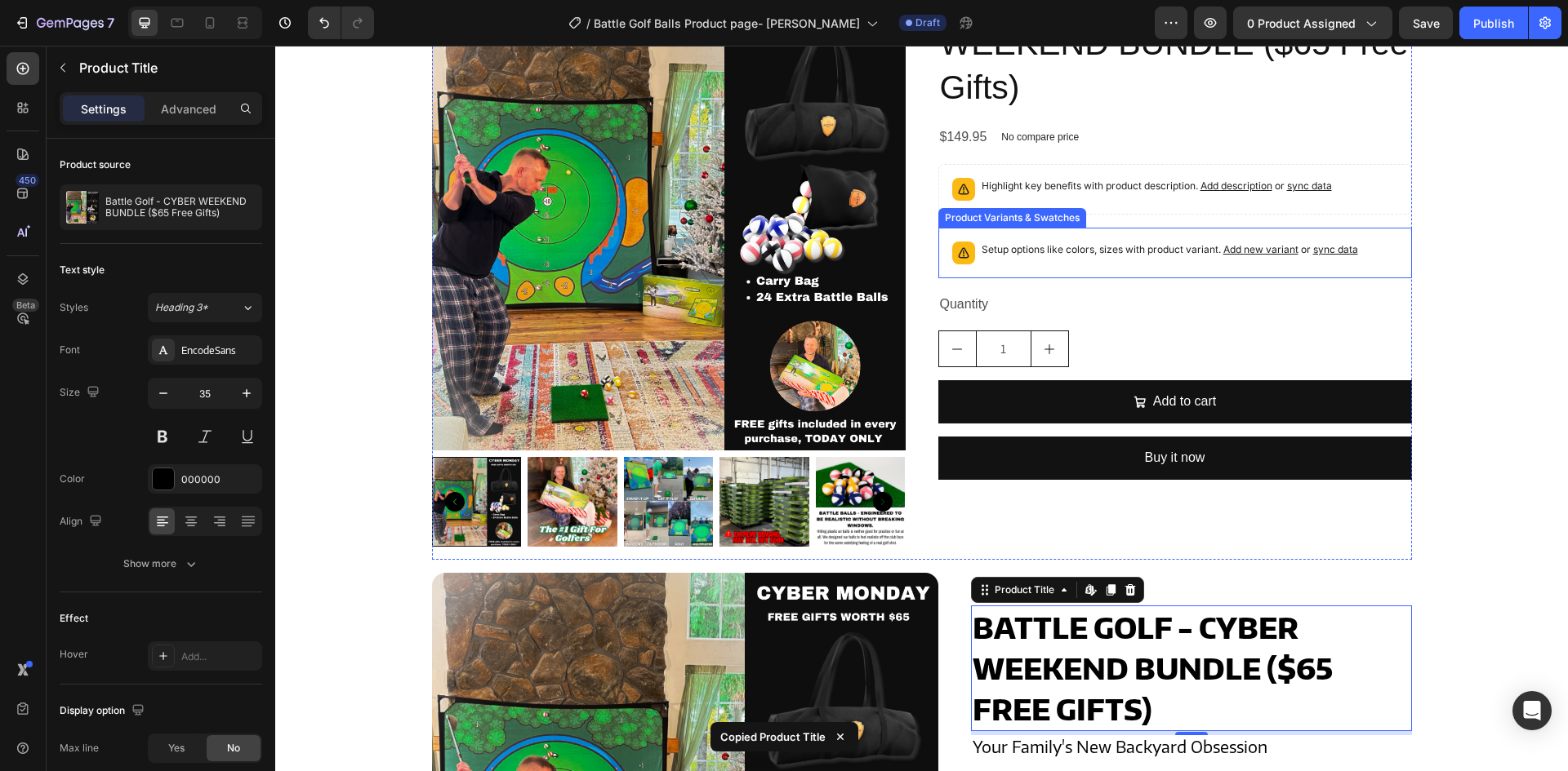
scroll to position [0, 0]
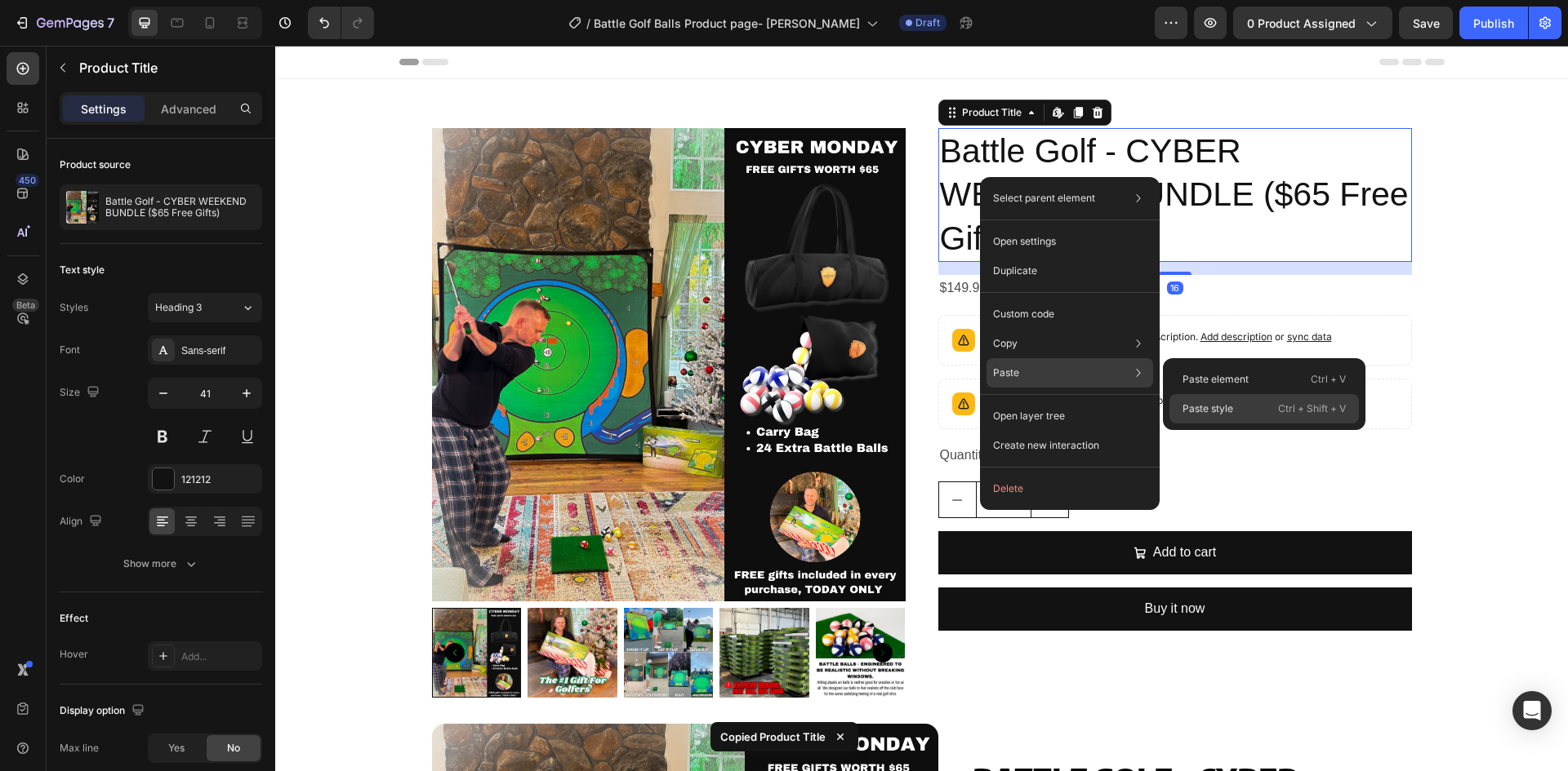
click at [1269, 415] on div "Paste style Ctrl + Shift + V" at bounding box center [1264, 408] width 190 height 30
type input "35"
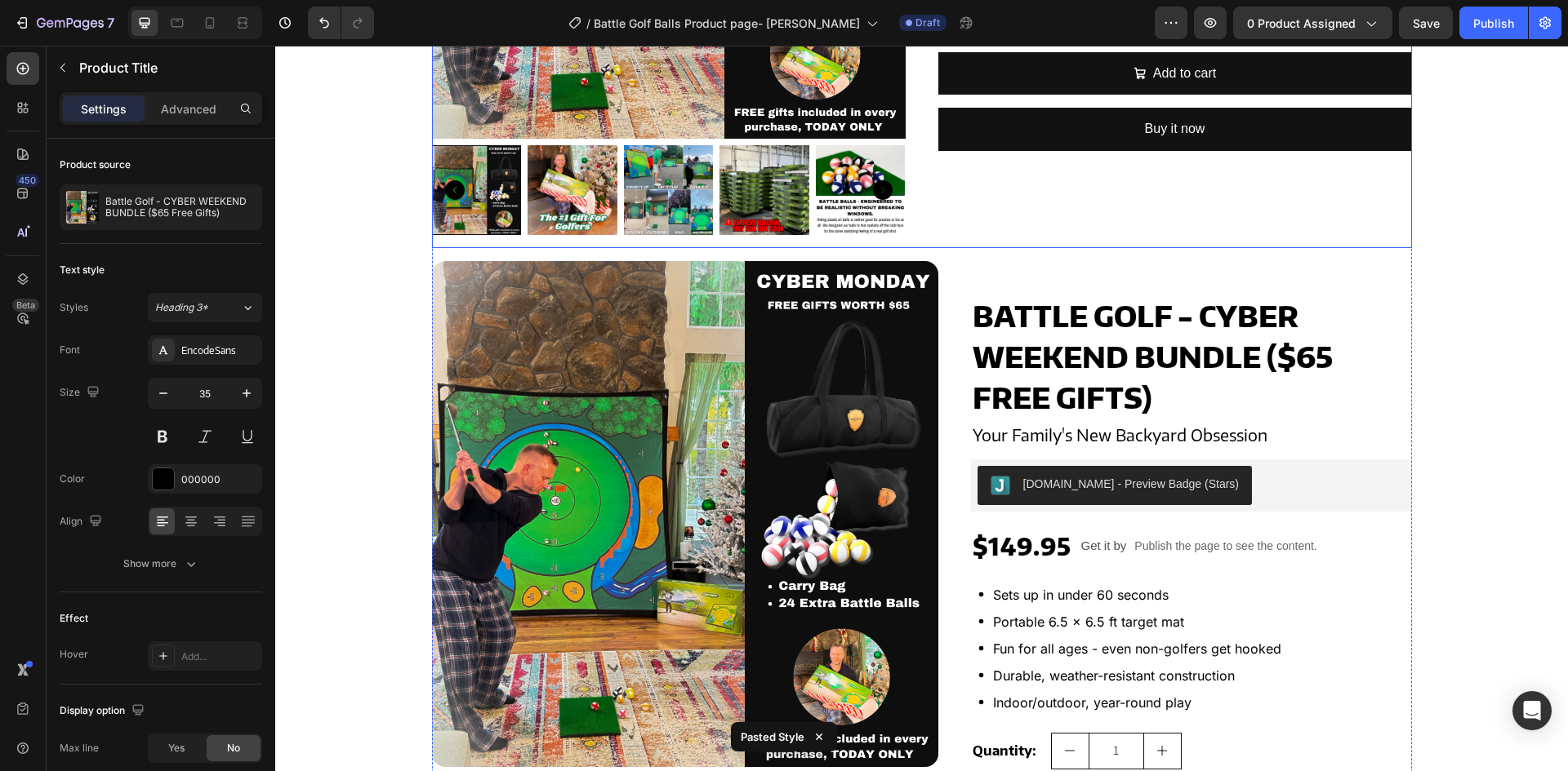
scroll to position [571, 0]
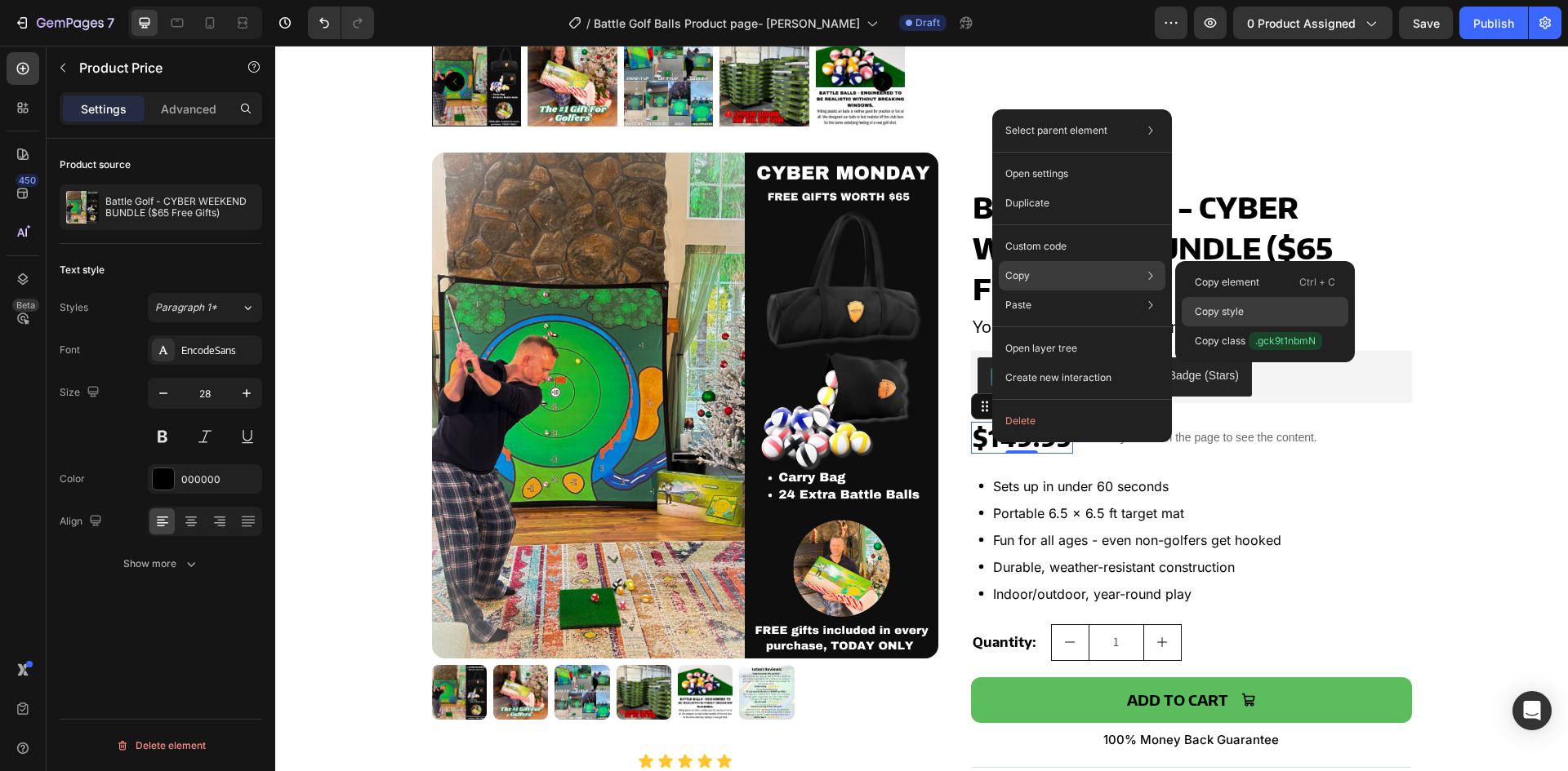
drag, startPoint x: 1212, startPoint y: 313, endPoint x: 933, endPoint y: 269, distance: 282.4
click at [1212, 313] on p "Copy style" at bounding box center [1220, 311] width 49 height 14
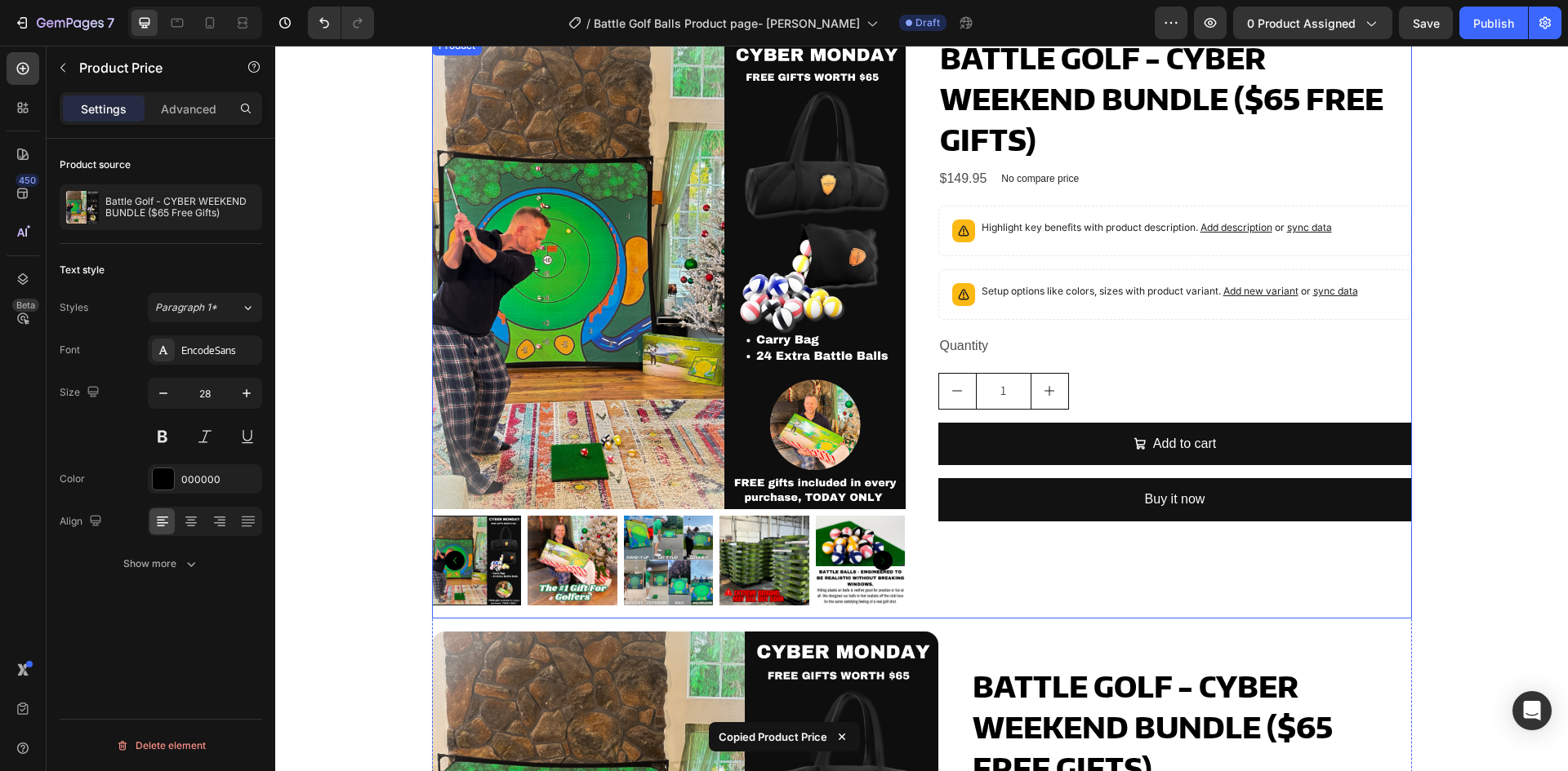
scroll to position [0, 0]
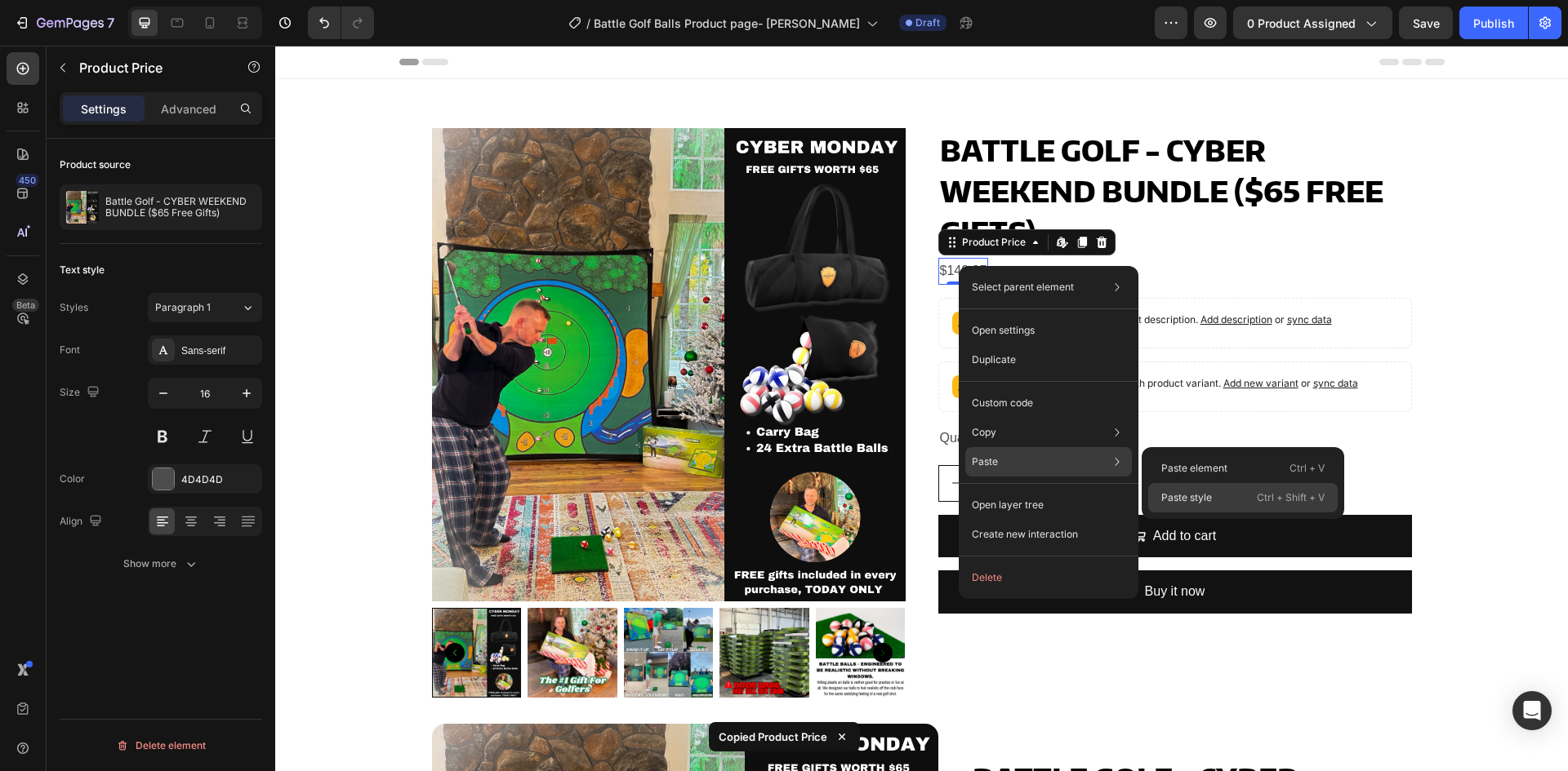
click at [1190, 492] on p "Paste style" at bounding box center [1186, 498] width 50 height 14
type input "28"
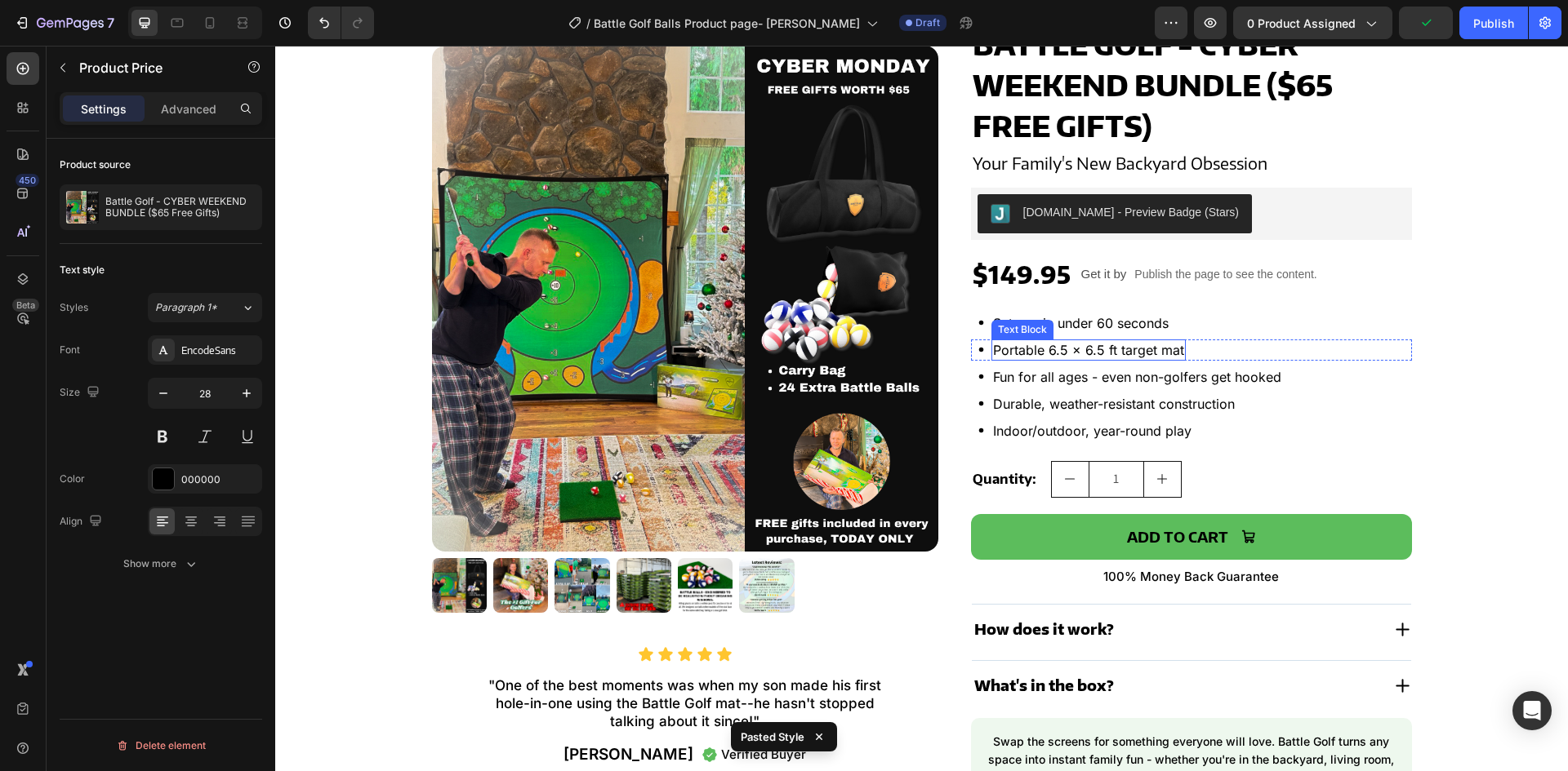
scroll to position [653, 0]
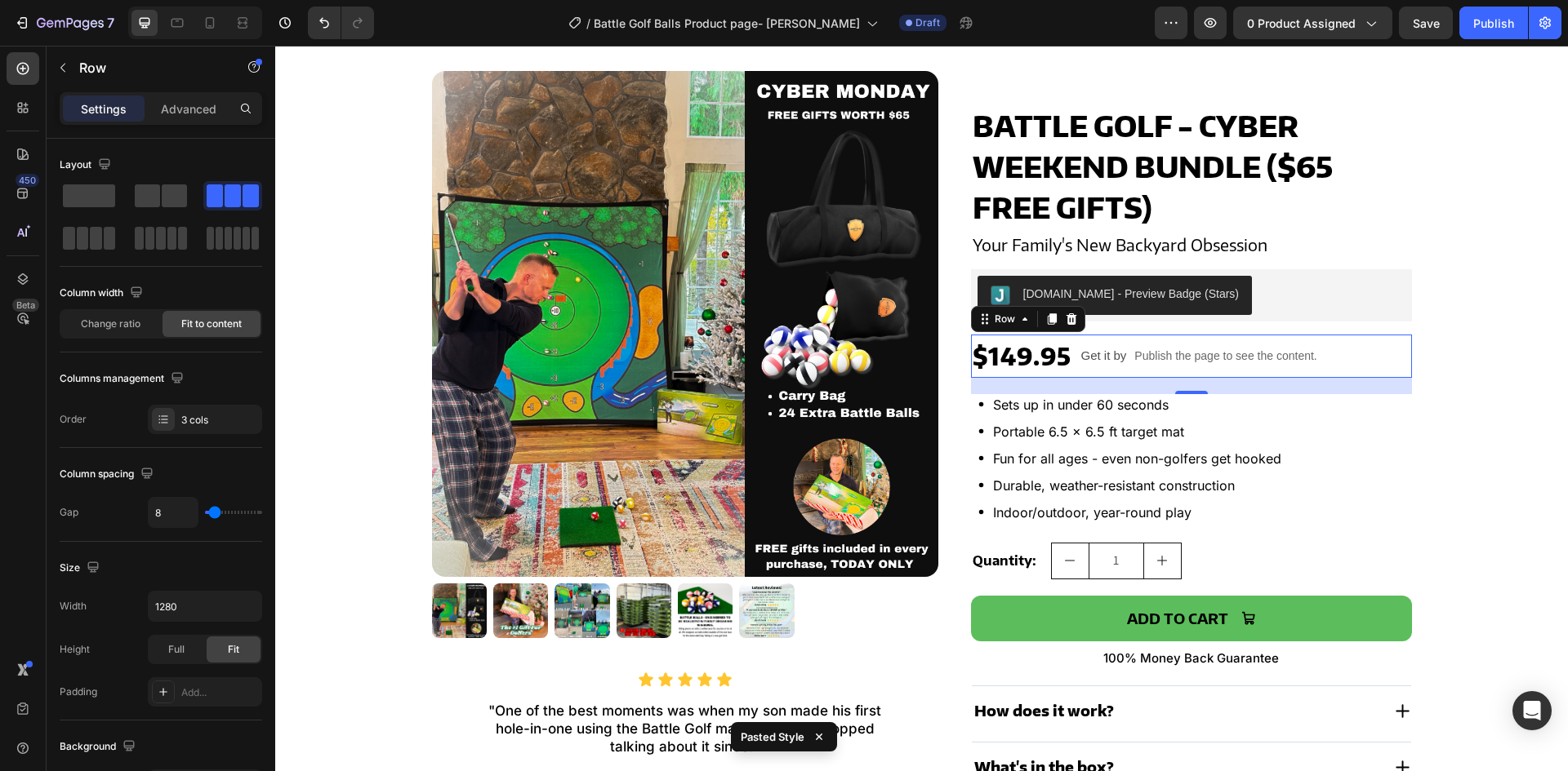
click at [1125, 371] on div "$149.95 Product Price Product Price Get it by Text Block Publish the page to se…" at bounding box center [1192, 356] width 441 height 43
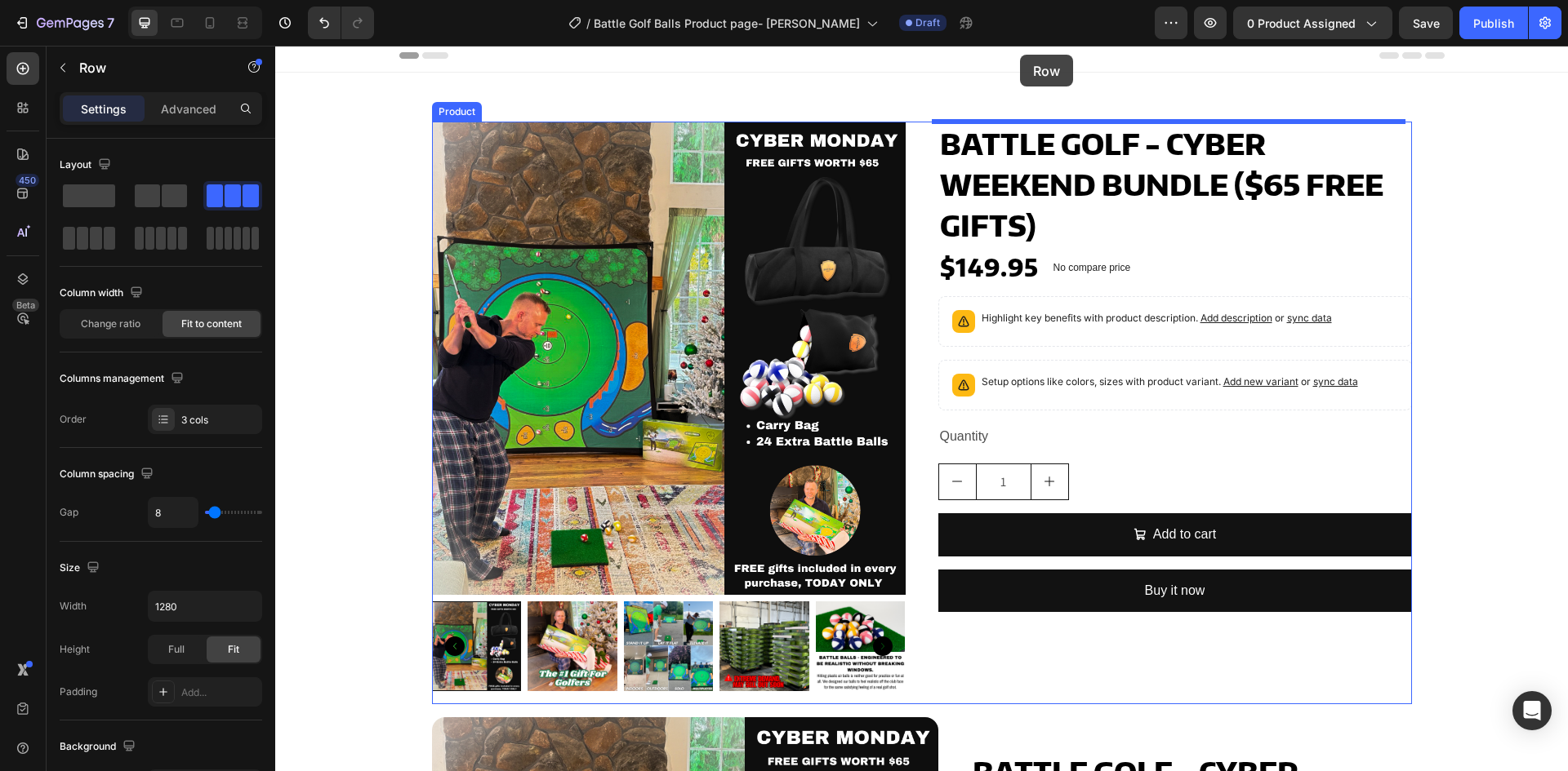
scroll to position [0, 0]
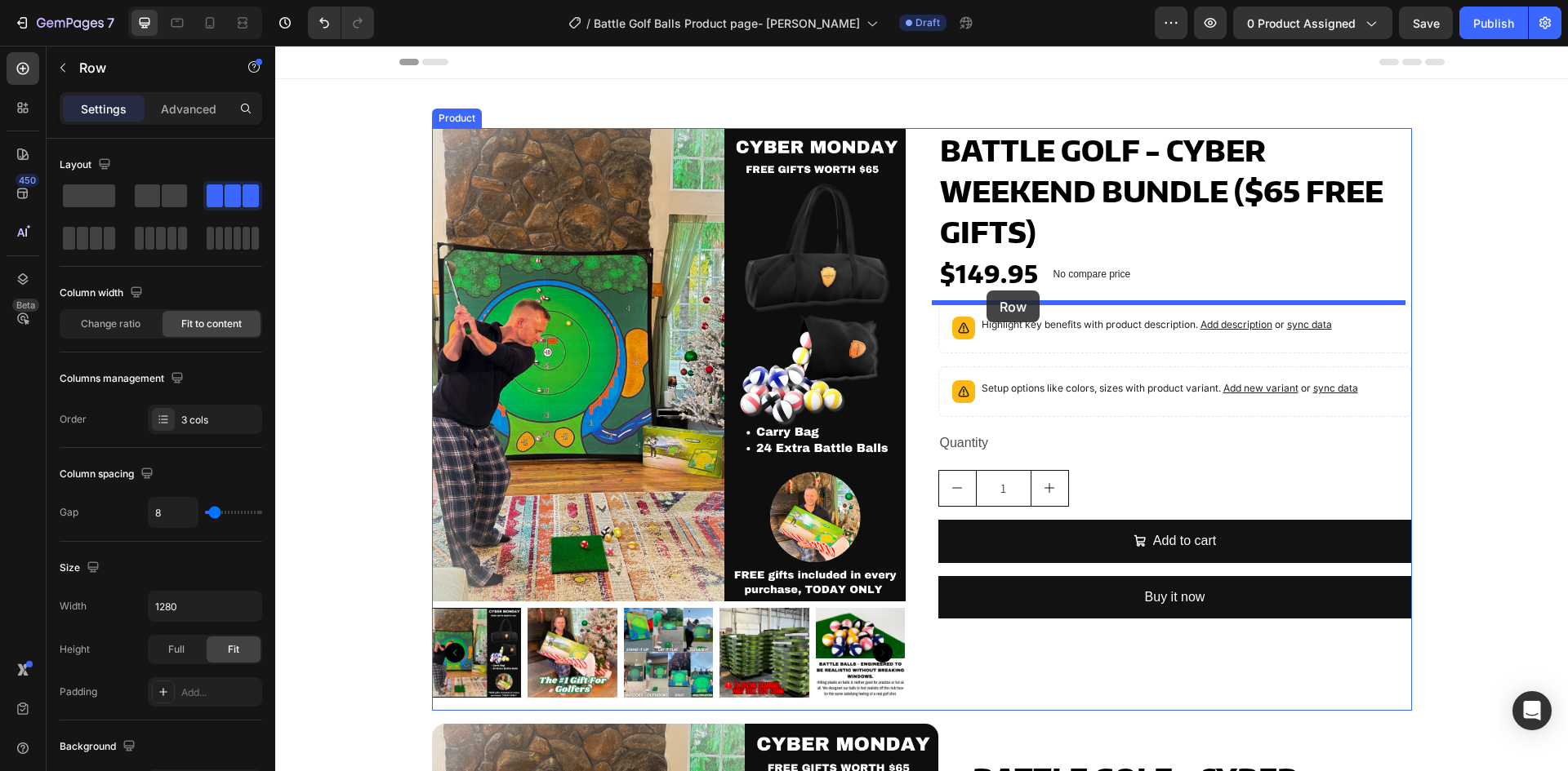
drag, startPoint x: 977, startPoint y: 318, endPoint x: 987, endPoint y: 291, distance: 28.8
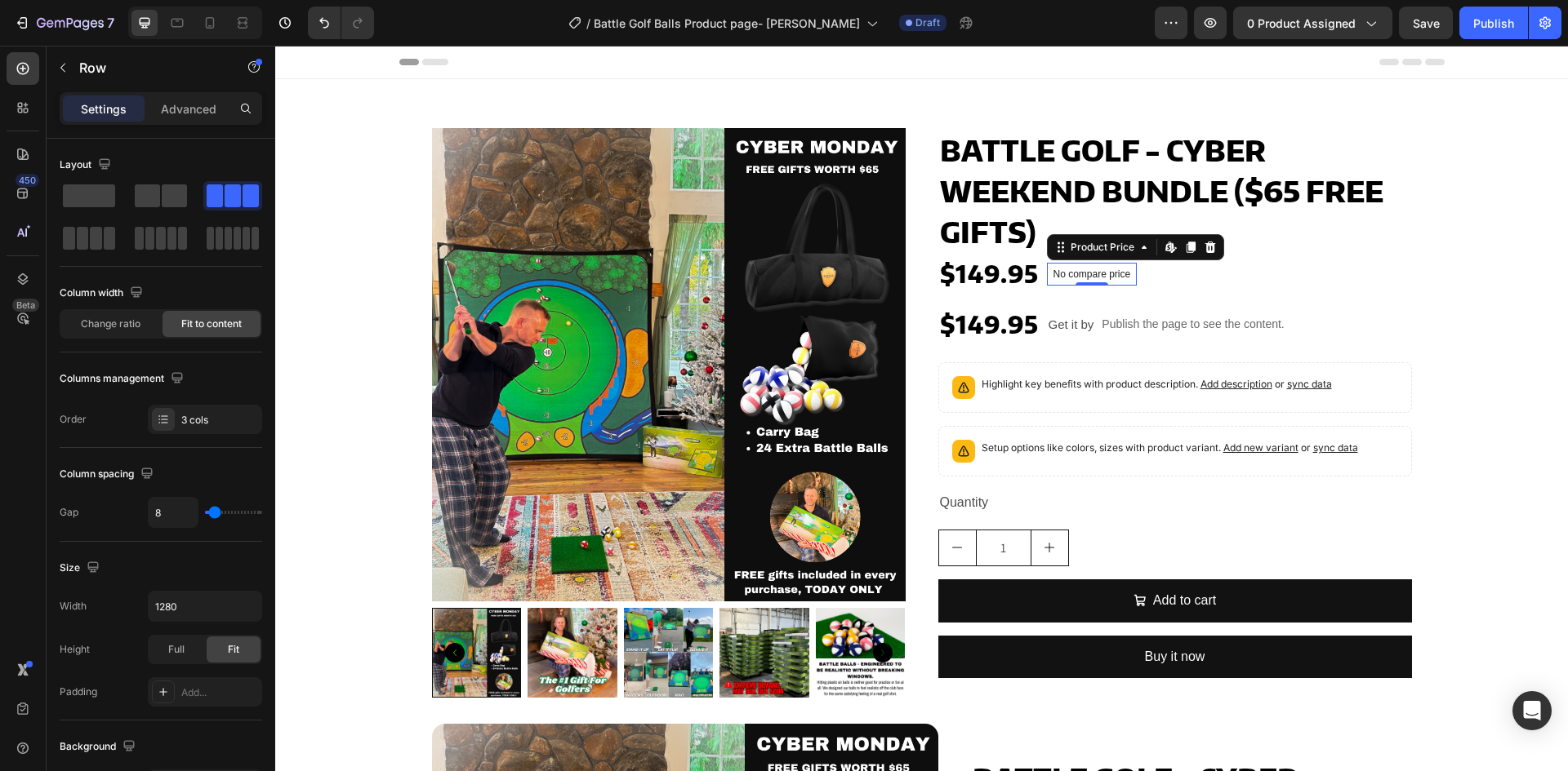
click at [1087, 279] on div "No compare price Product Price Edit content in Shopify 0" at bounding box center [1092, 273] width 91 height 22
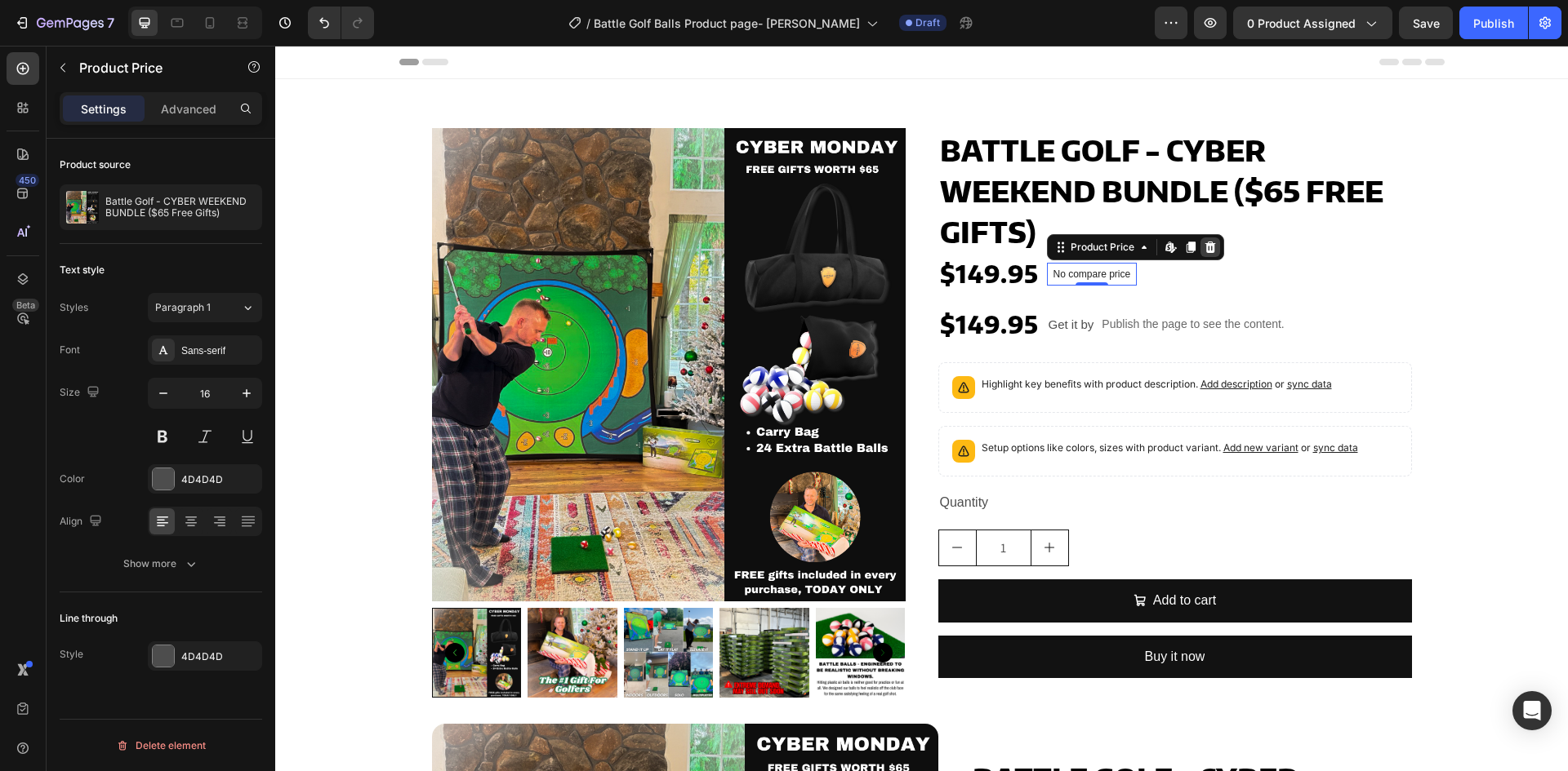
click at [1204, 245] on icon at bounding box center [1210, 247] width 11 height 12
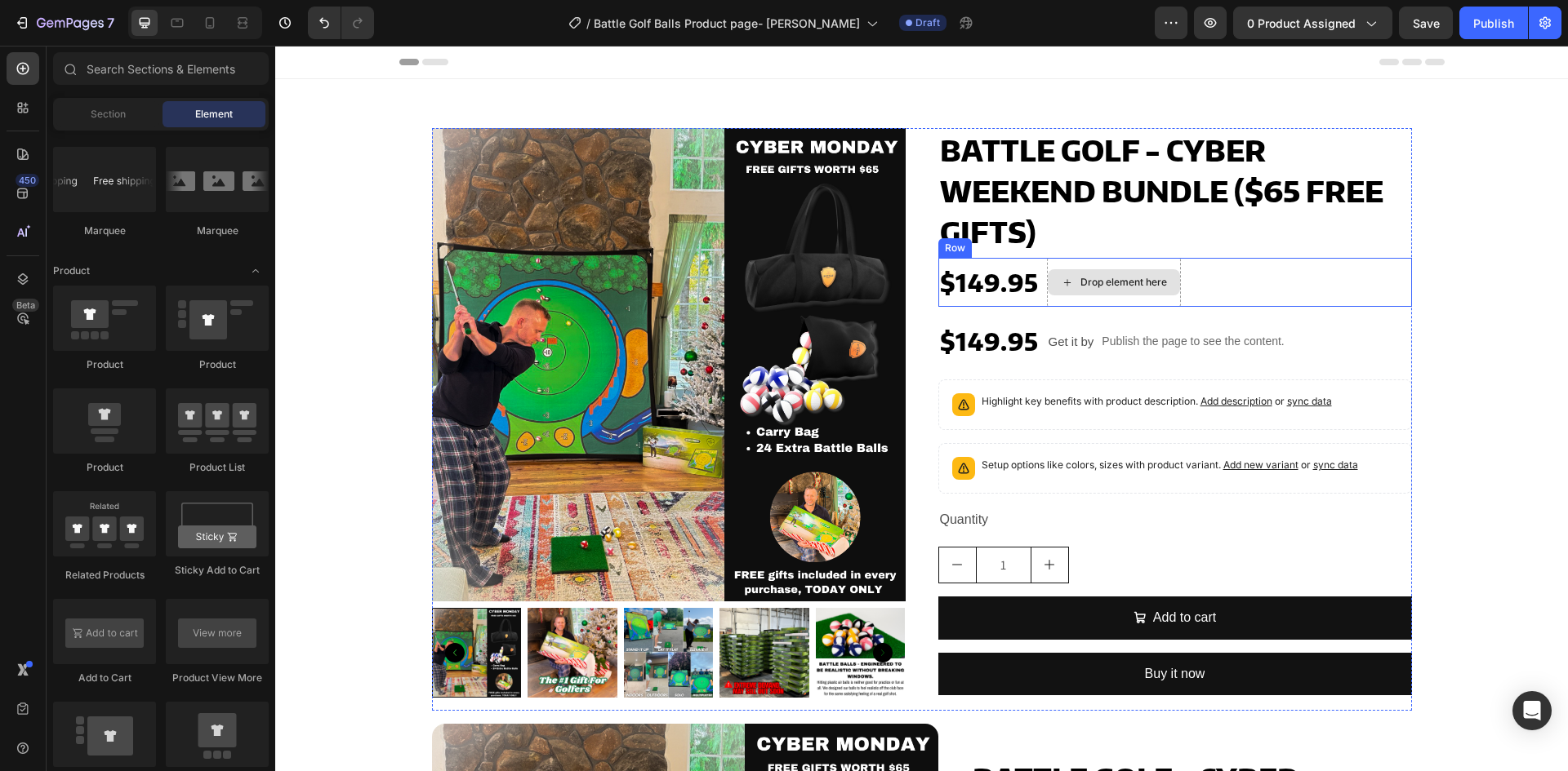
click at [1114, 278] on div "Drop element here" at bounding box center [1123, 282] width 86 height 13
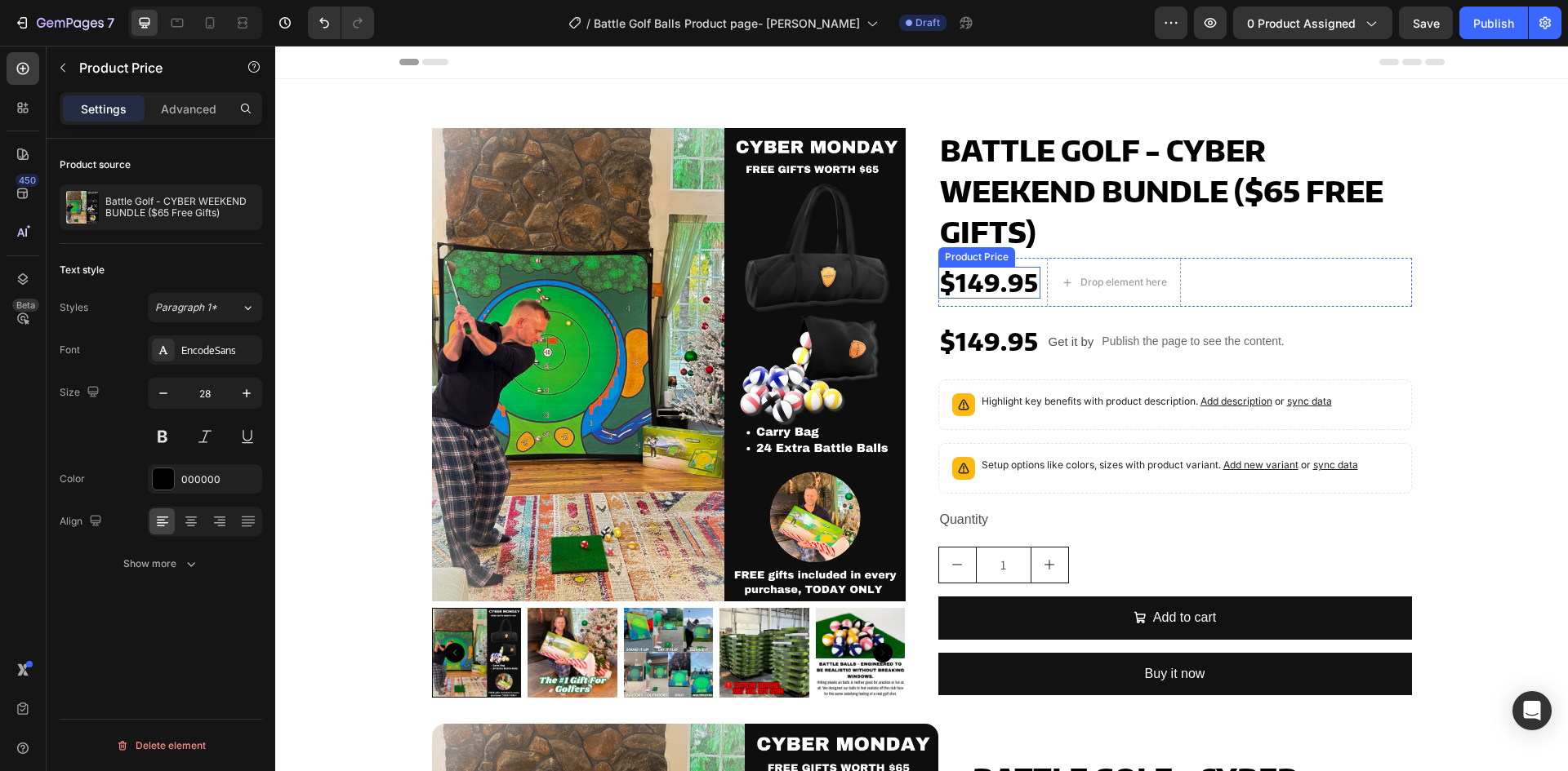
click at [1012, 270] on div "$149.95" at bounding box center [989, 282] width 102 height 31
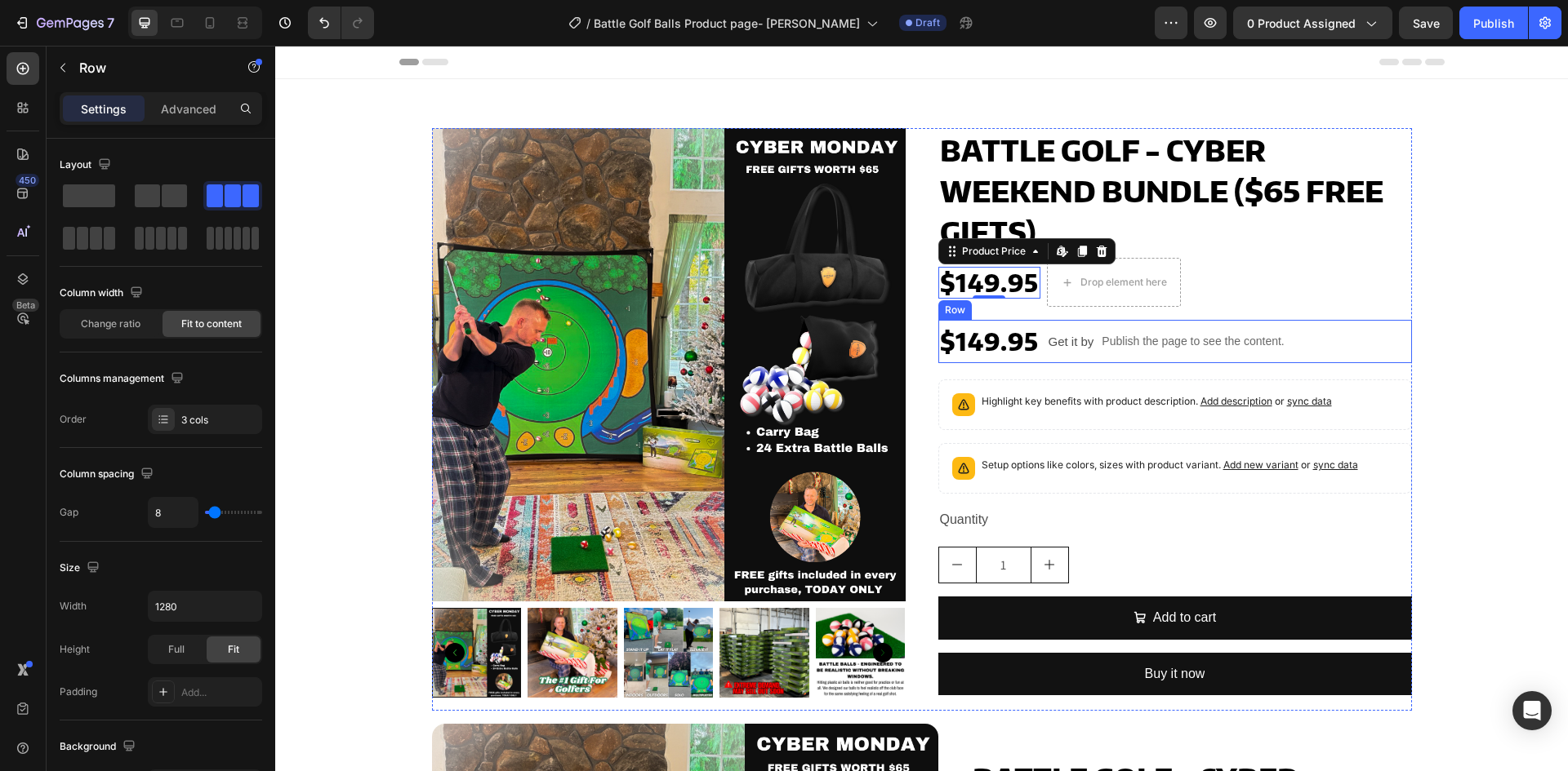
click at [1039, 348] on div "$149.95 Product Price Product Price Get it by Text Block Publish the page to se…" at bounding box center [1176, 342] width 473 height 43
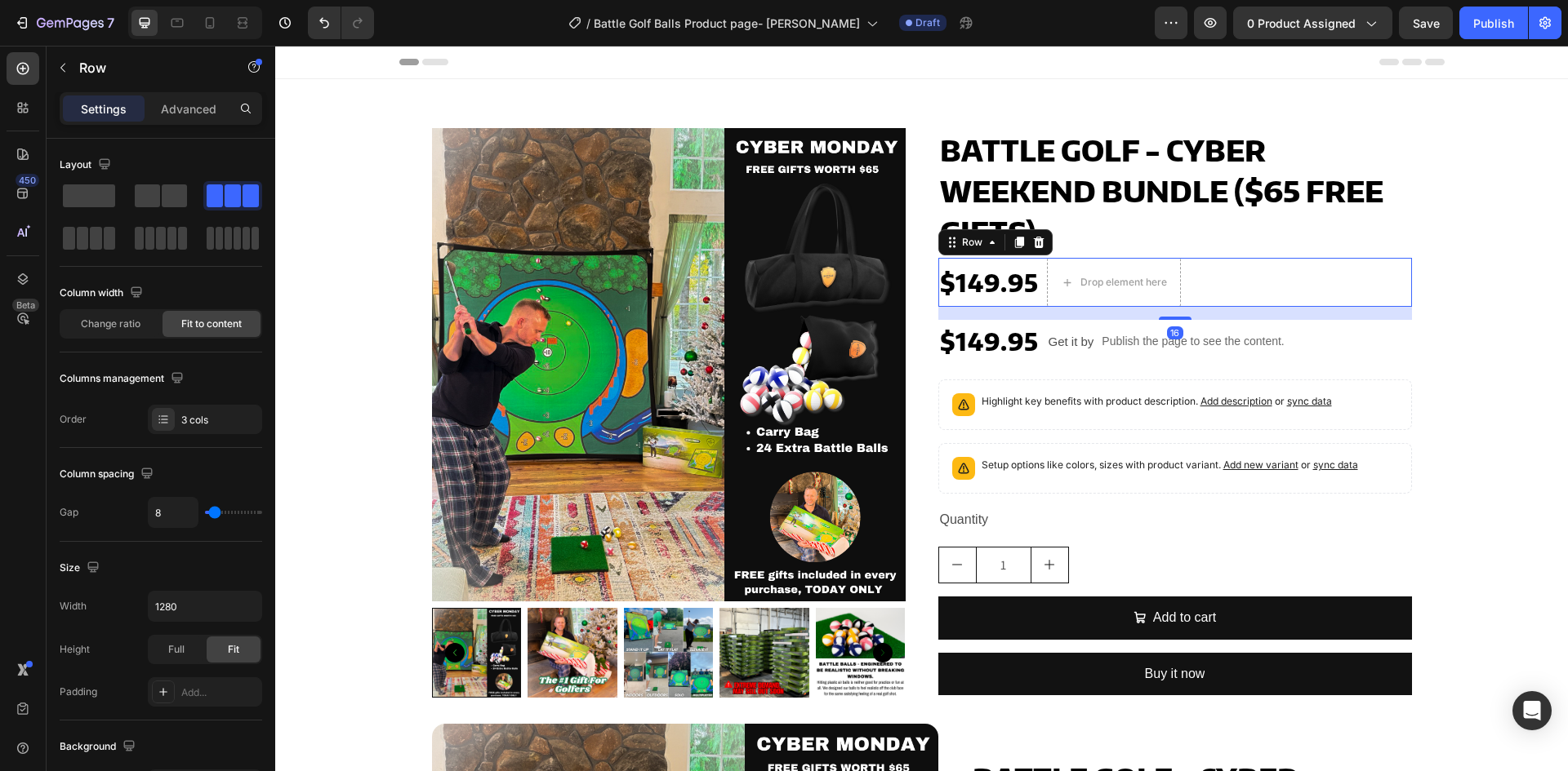
click at [1215, 283] on div "$149.95 Product Price Product Price Drop element here Row 16" at bounding box center [1176, 282] width 473 height 49
click at [1033, 241] on icon at bounding box center [1039, 242] width 11 height 12
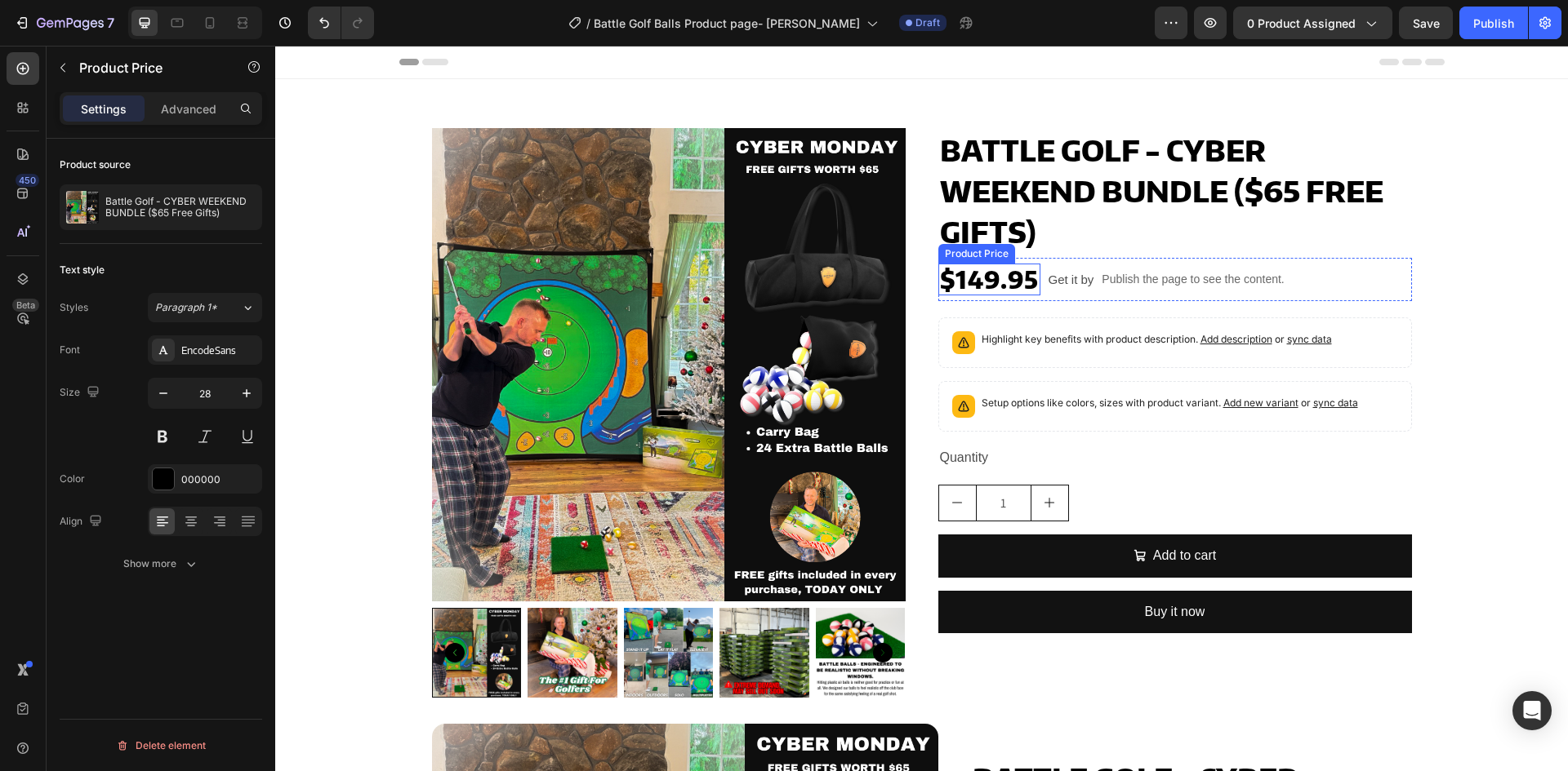
click at [995, 276] on div "$149.95" at bounding box center [989, 279] width 102 height 31
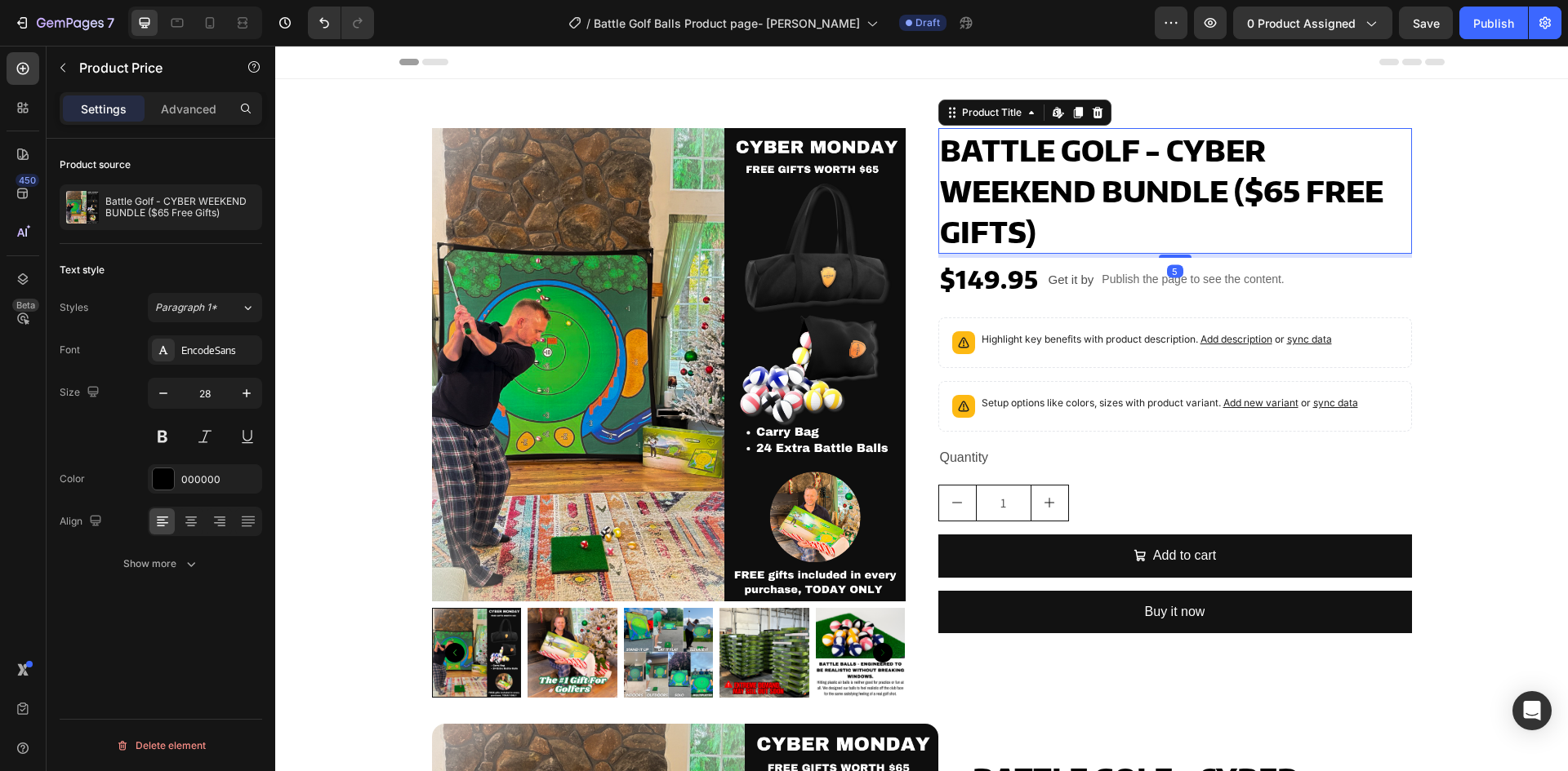
click at [1141, 197] on h2 "Battle Golf - CYBER WEEKEND BUNDLE ($65 Free Gifts)" at bounding box center [1176, 191] width 473 height 126
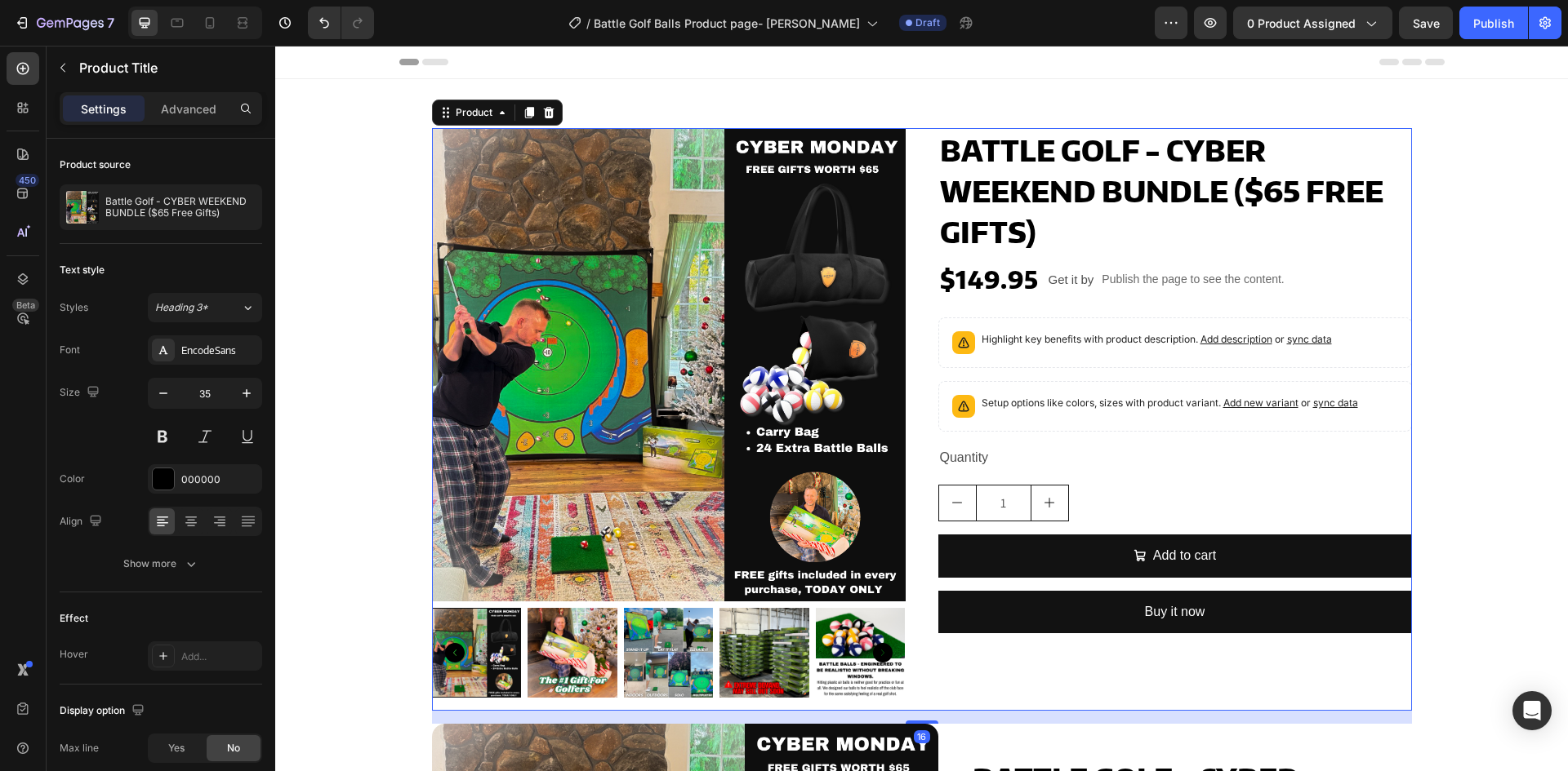
click at [918, 259] on div "Product Images Battle Golf - CYBER WEEKEND BUNDLE ($65 Free Gifts) Product Titl…" at bounding box center [922, 419] width 980 height 583
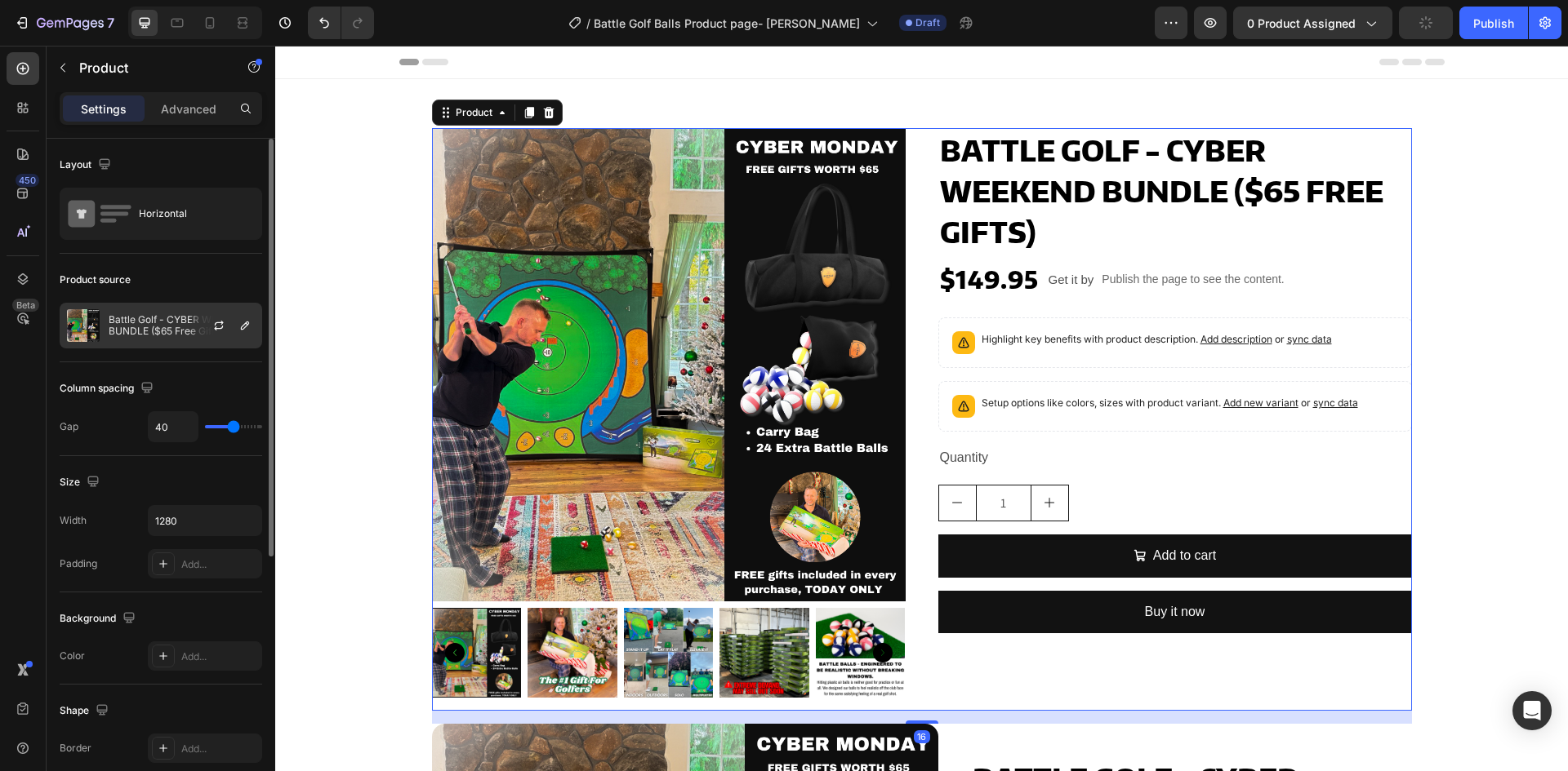
click at [154, 318] on p "Battle Golf - CYBER WEEKEND BUNDLE ($65 Free Gifts)" at bounding box center [182, 325] width 146 height 22
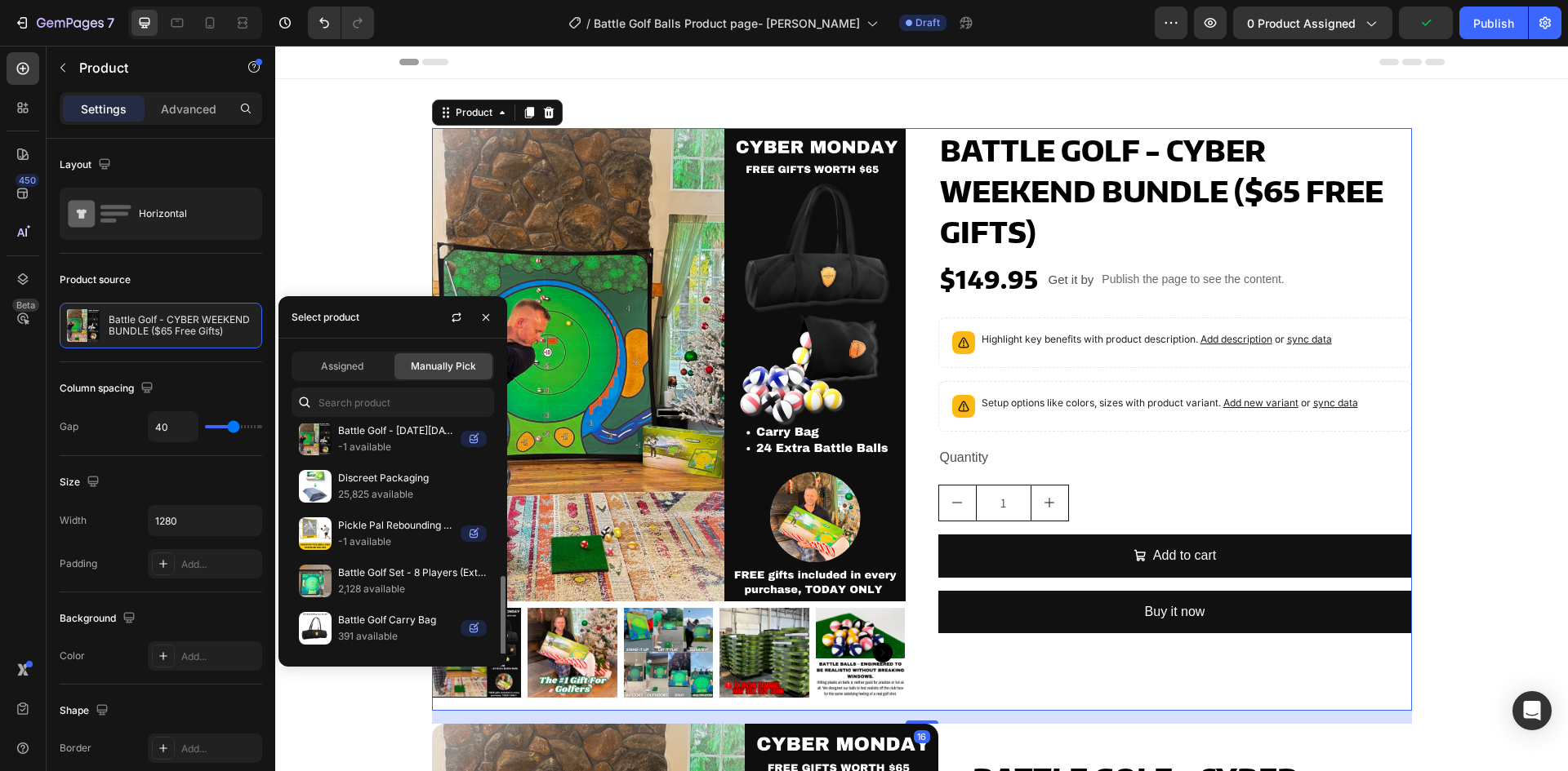
scroll to position [273, 0]
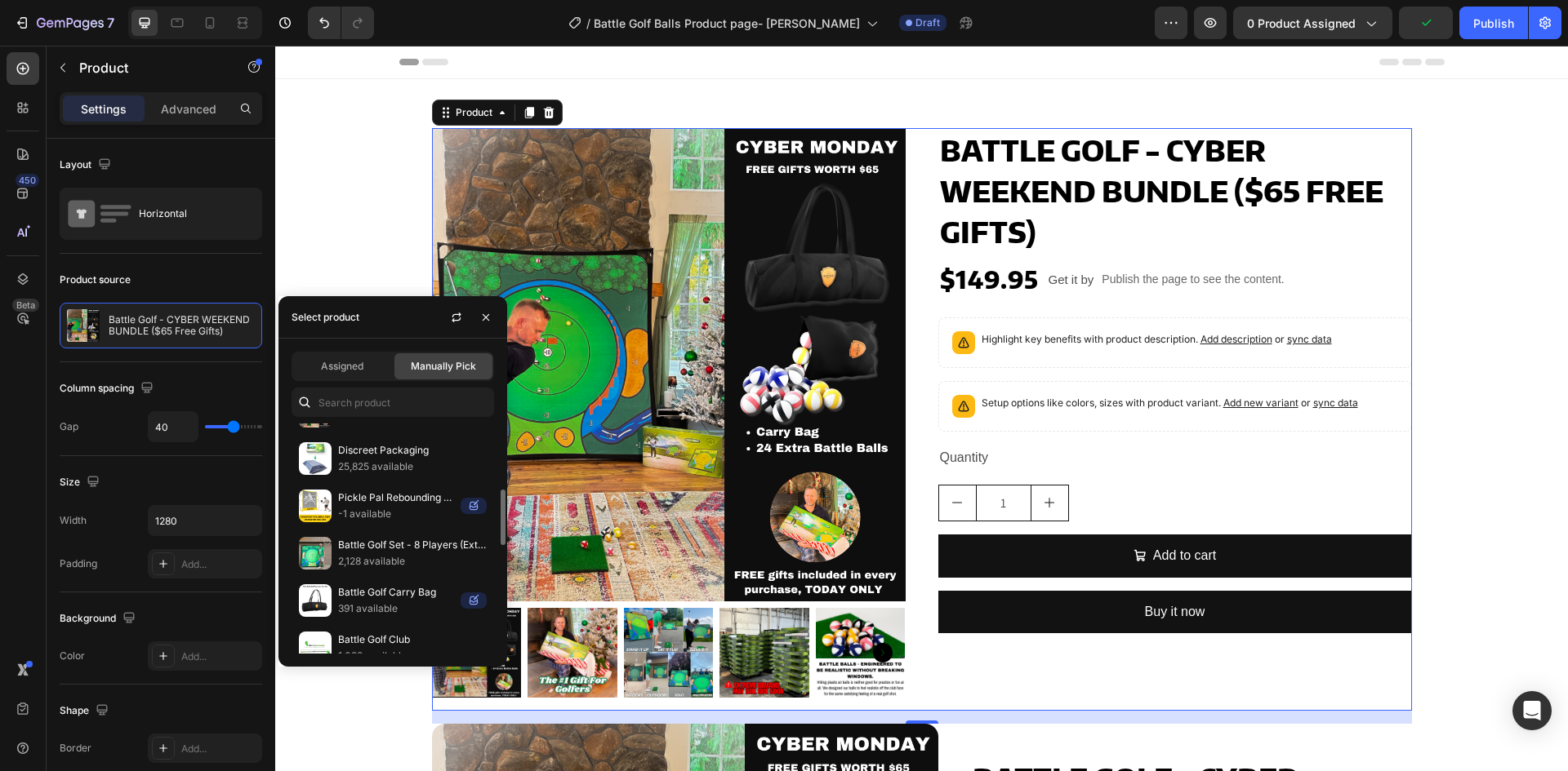
click at [348, 578] on div "Battle Golf Set - 8 Players (Extra 12 Balls!) 2,128 available" at bounding box center [392, 601] width 203 height 48
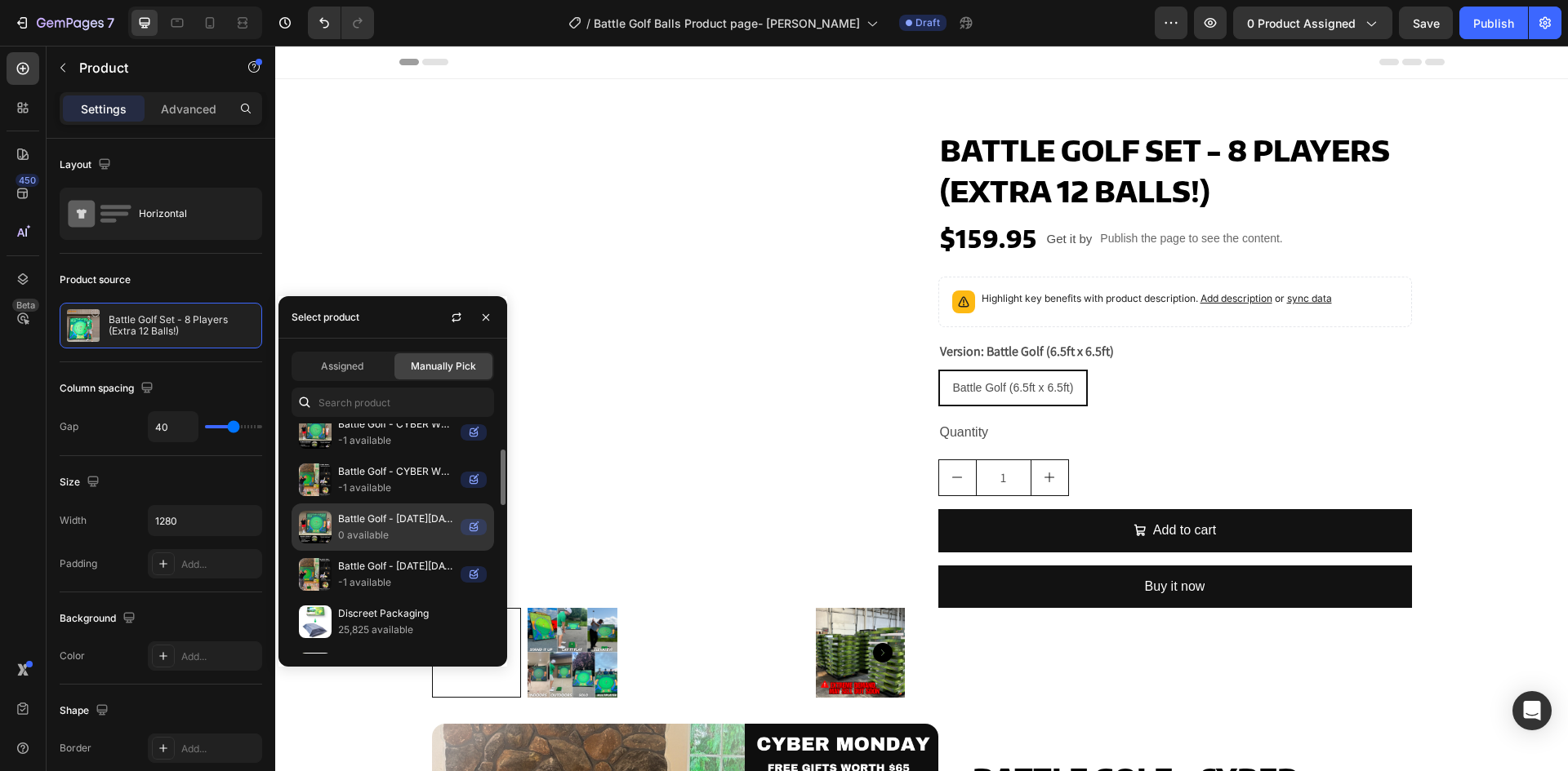
scroll to position [0, 0]
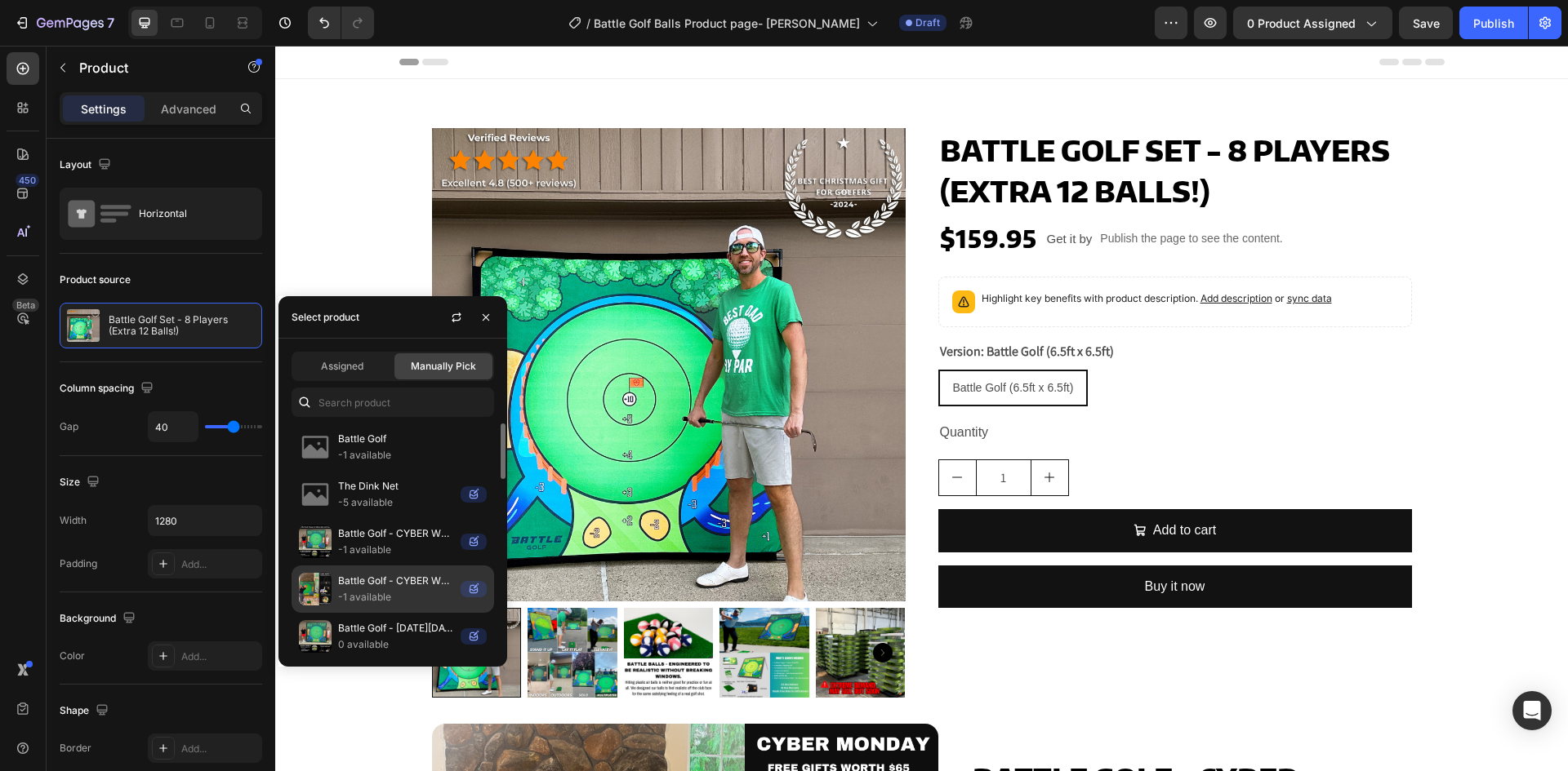
click at [348, 597] on p "-1 available" at bounding box center [396, 597] width 116 height 16
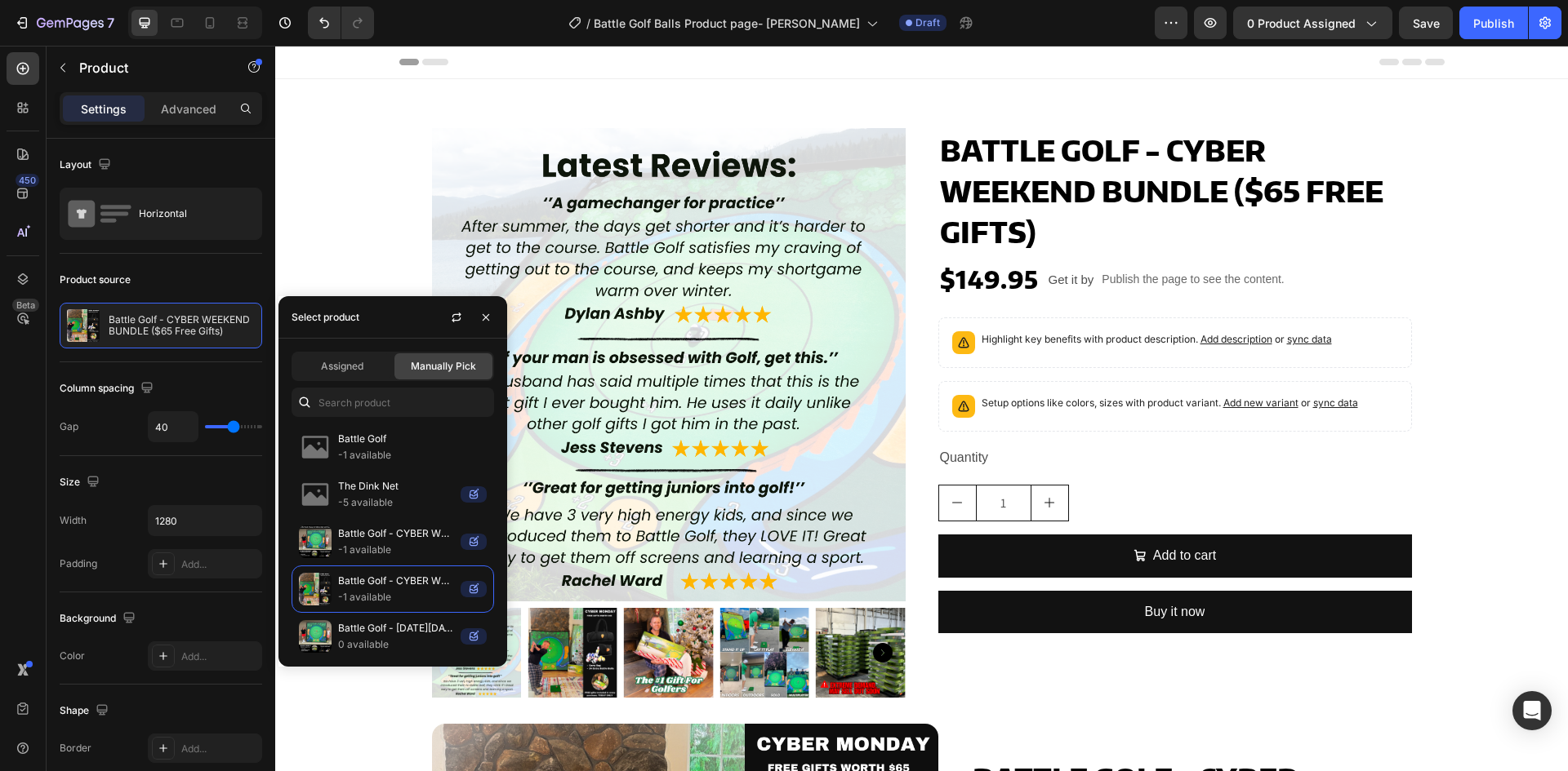
click at [917, 330] on div "Product Images Battle Golf - CYBER WEEKEND BUNDLE ($65 Free Gifts) Product Titl…" at bounding box center [922, 419] width 980 height 583
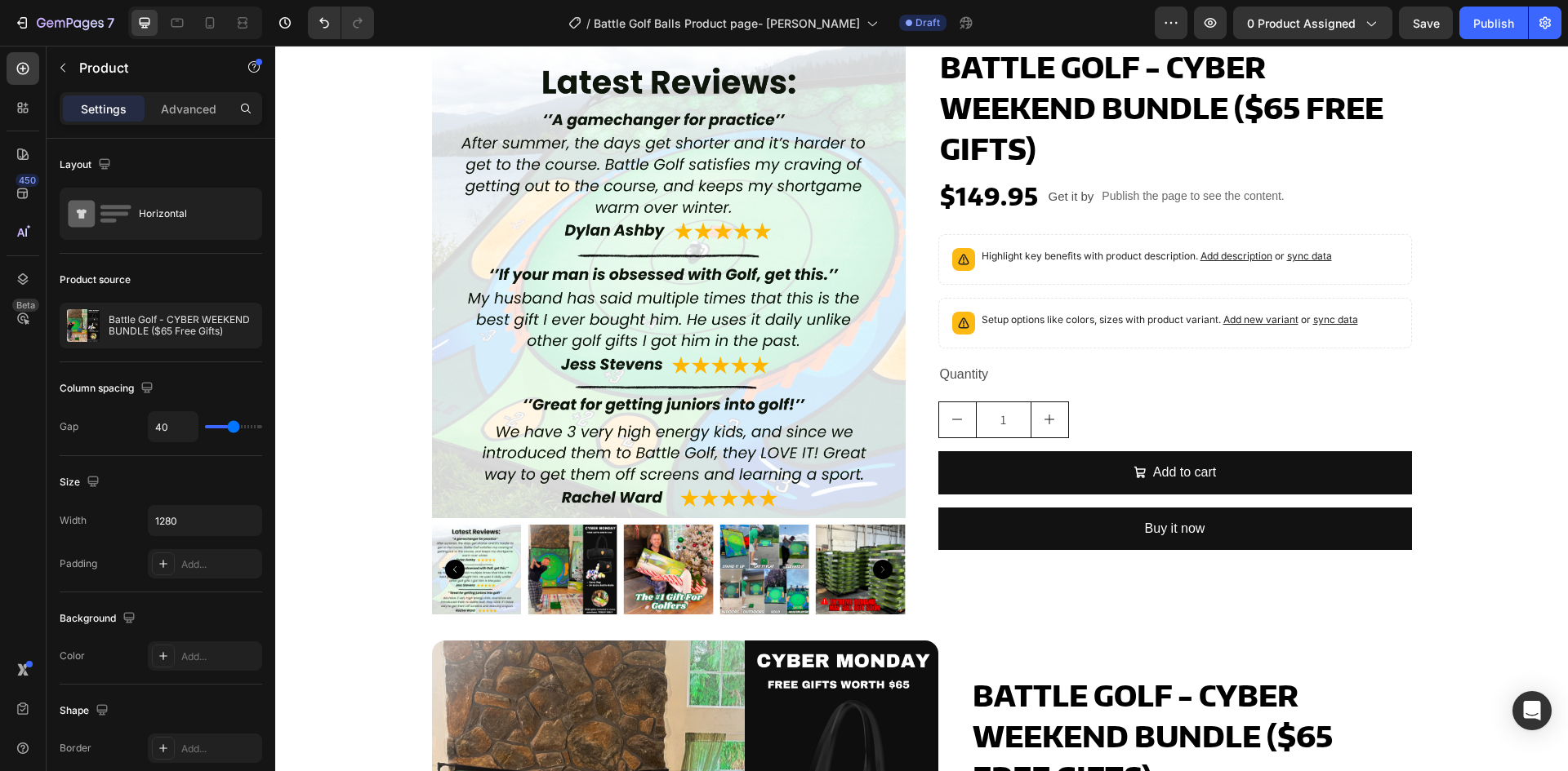
scroll to position [82, 0]
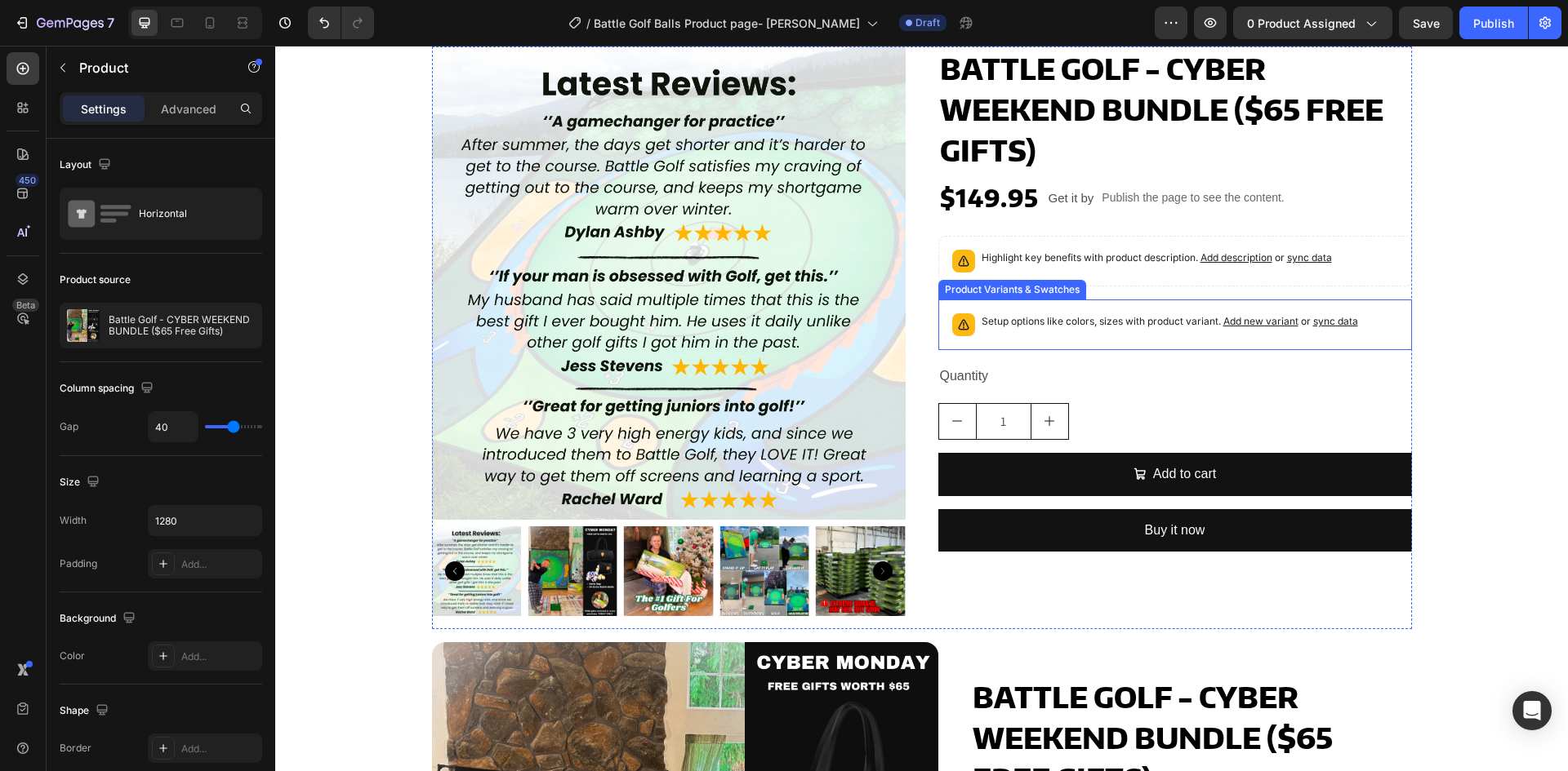
click at [1401, 325] on div "Setup options like colors, sizes with product variant. Add new variant or sync …" at bounding box center [1176, 325] width 473 height 50
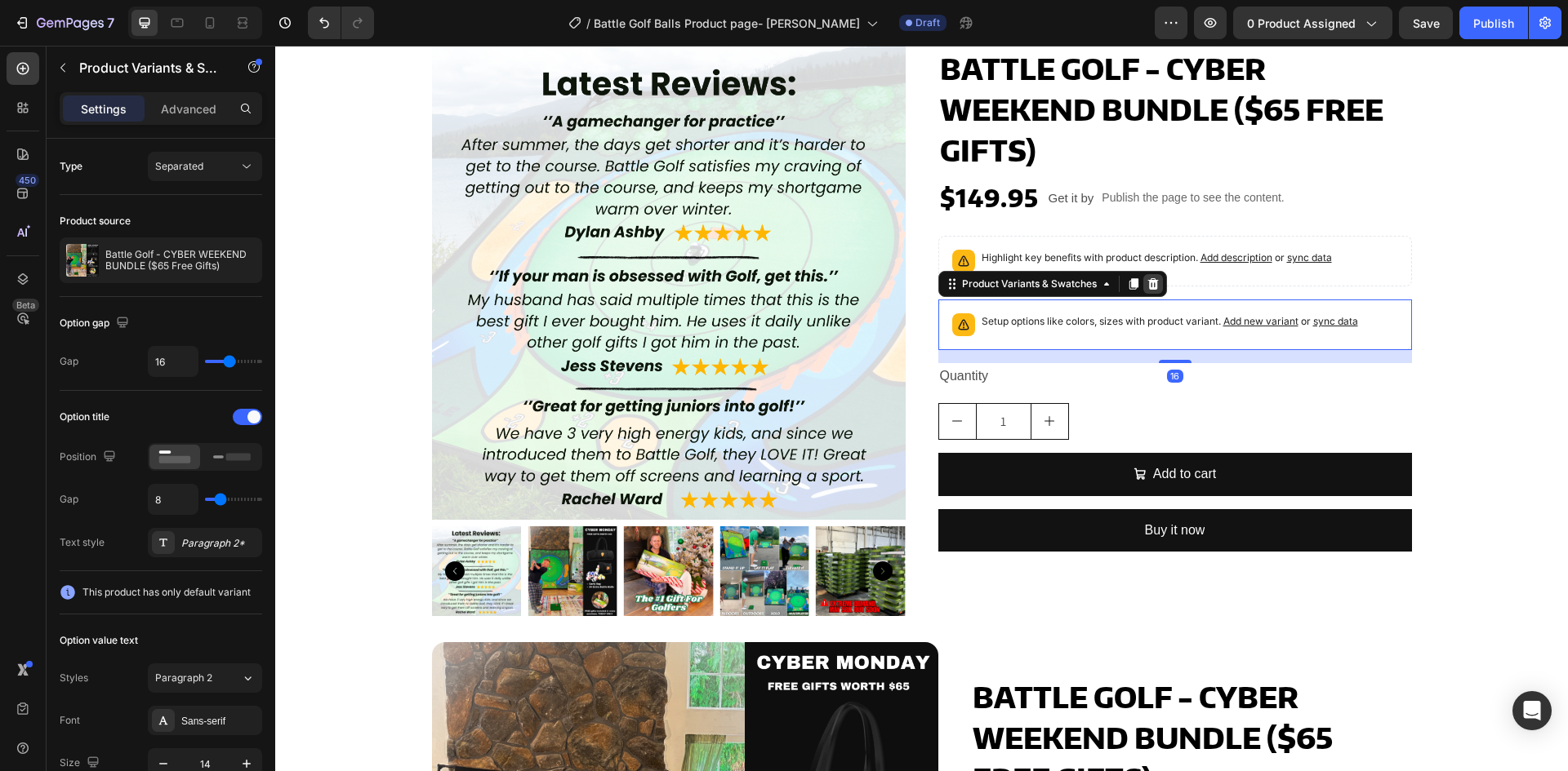
click at [1148, 282] on icon at bounding box center [1153, 283] width 11 height 12
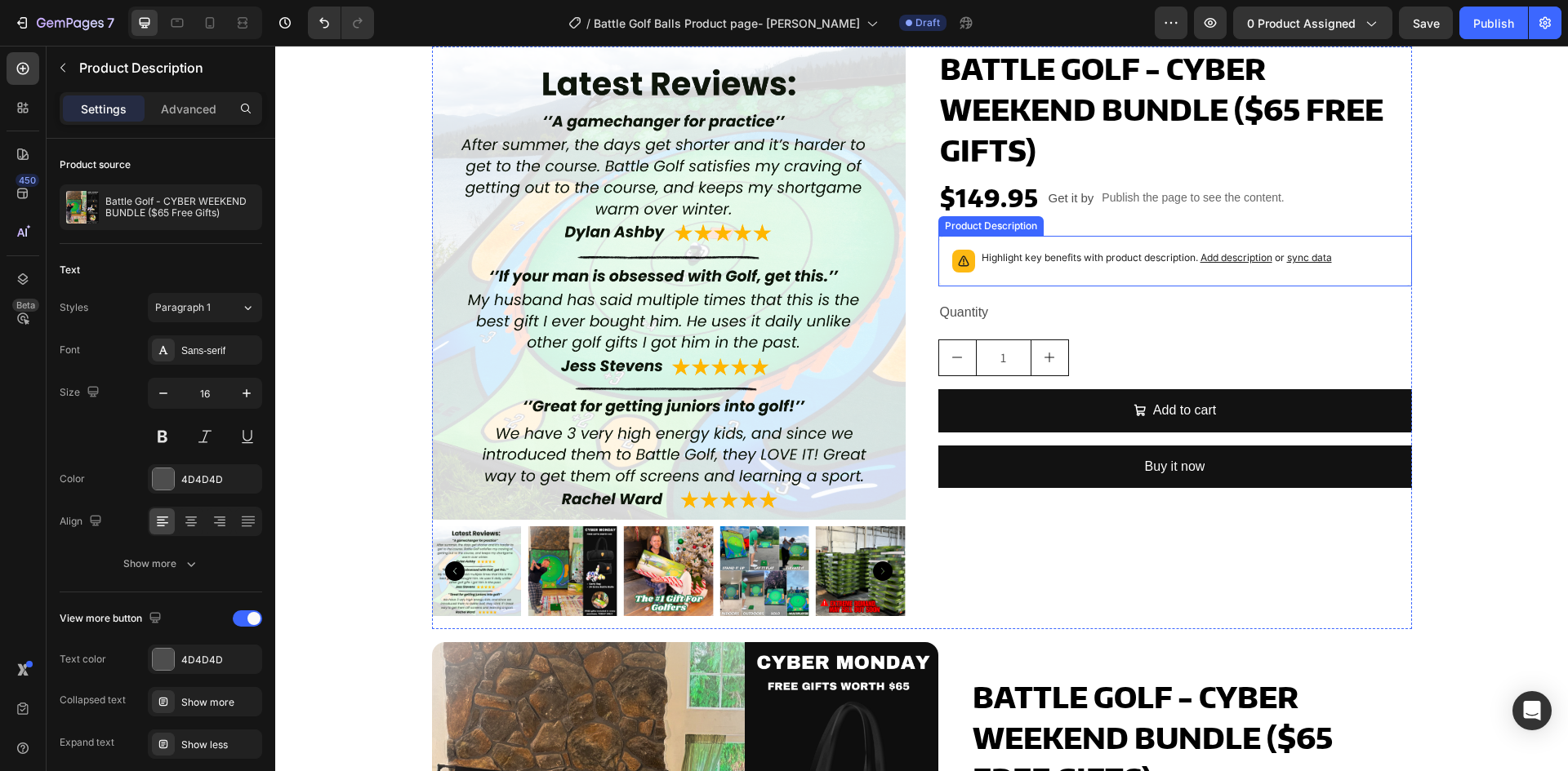
click at [1388, 247] on div "Highlight key benefits with product description. Add description or sync data" at bounding box center [1176, 261] width 459 height 36
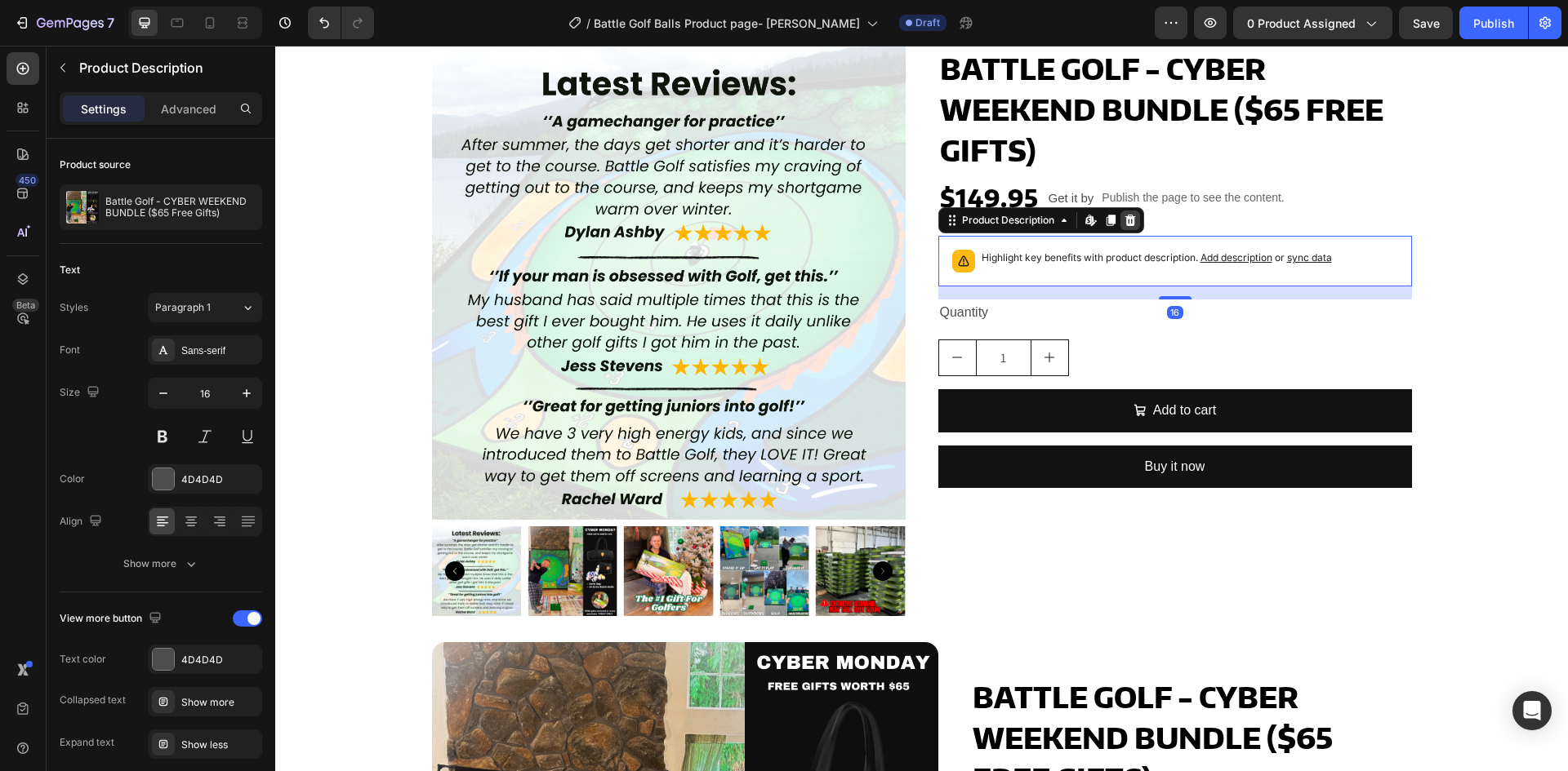
click at [1123, 229] on div at bounding box center [1131, 220] width 20 height 20
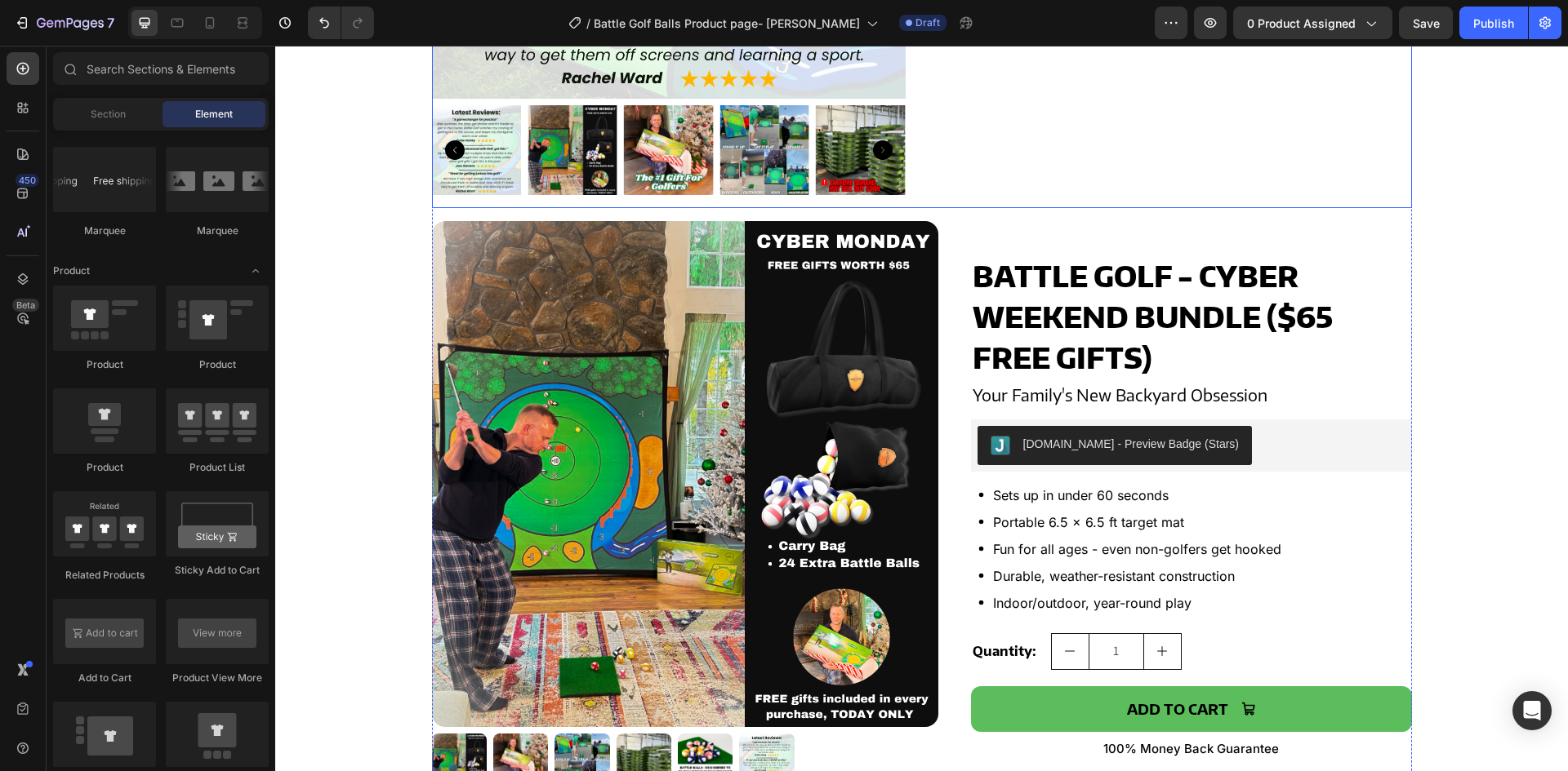
scroll to position [653, 0]
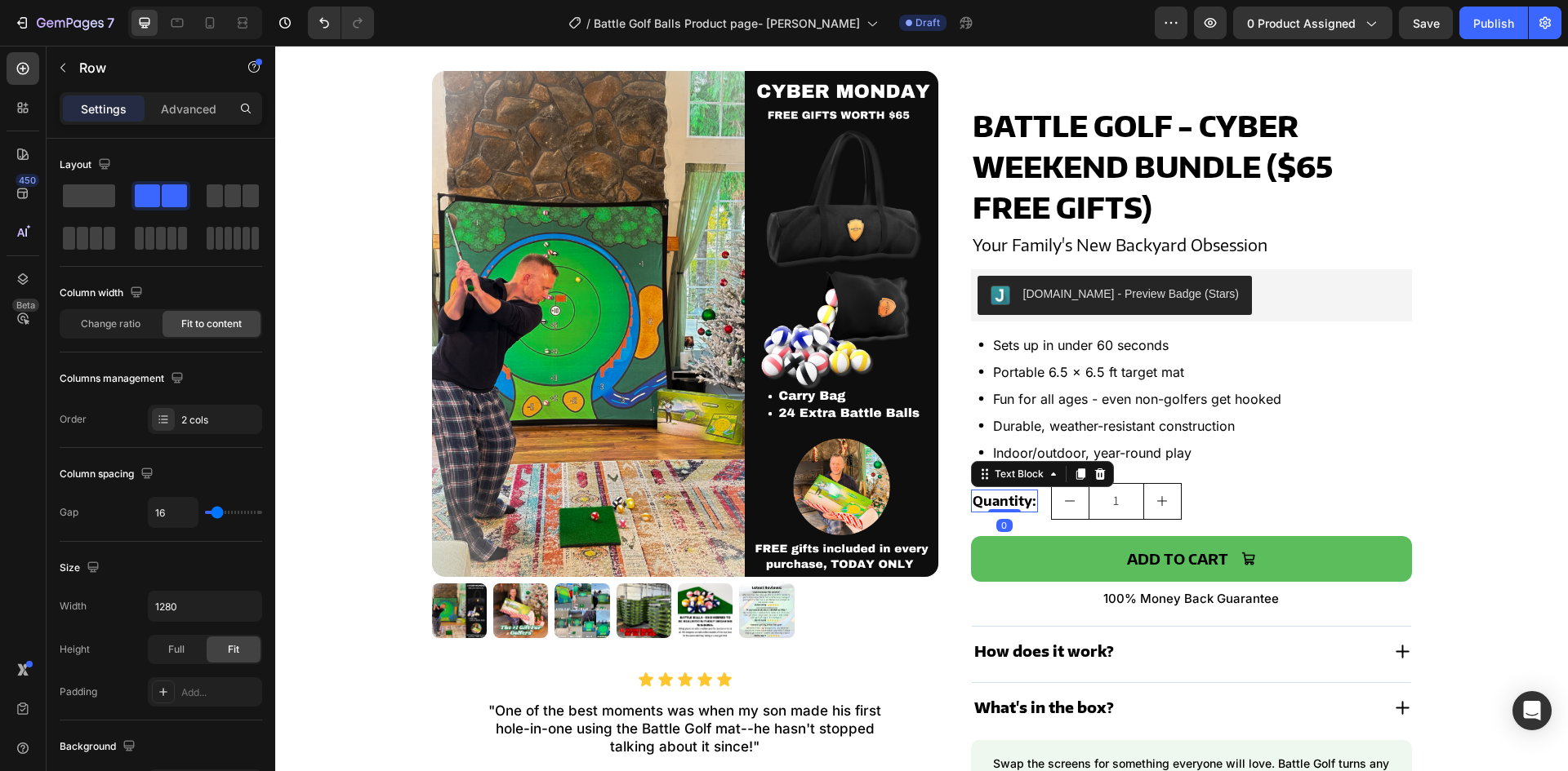
click at [987, 501] on p "Quantity:" at bounding box center [1005, 501] width 64 height 20
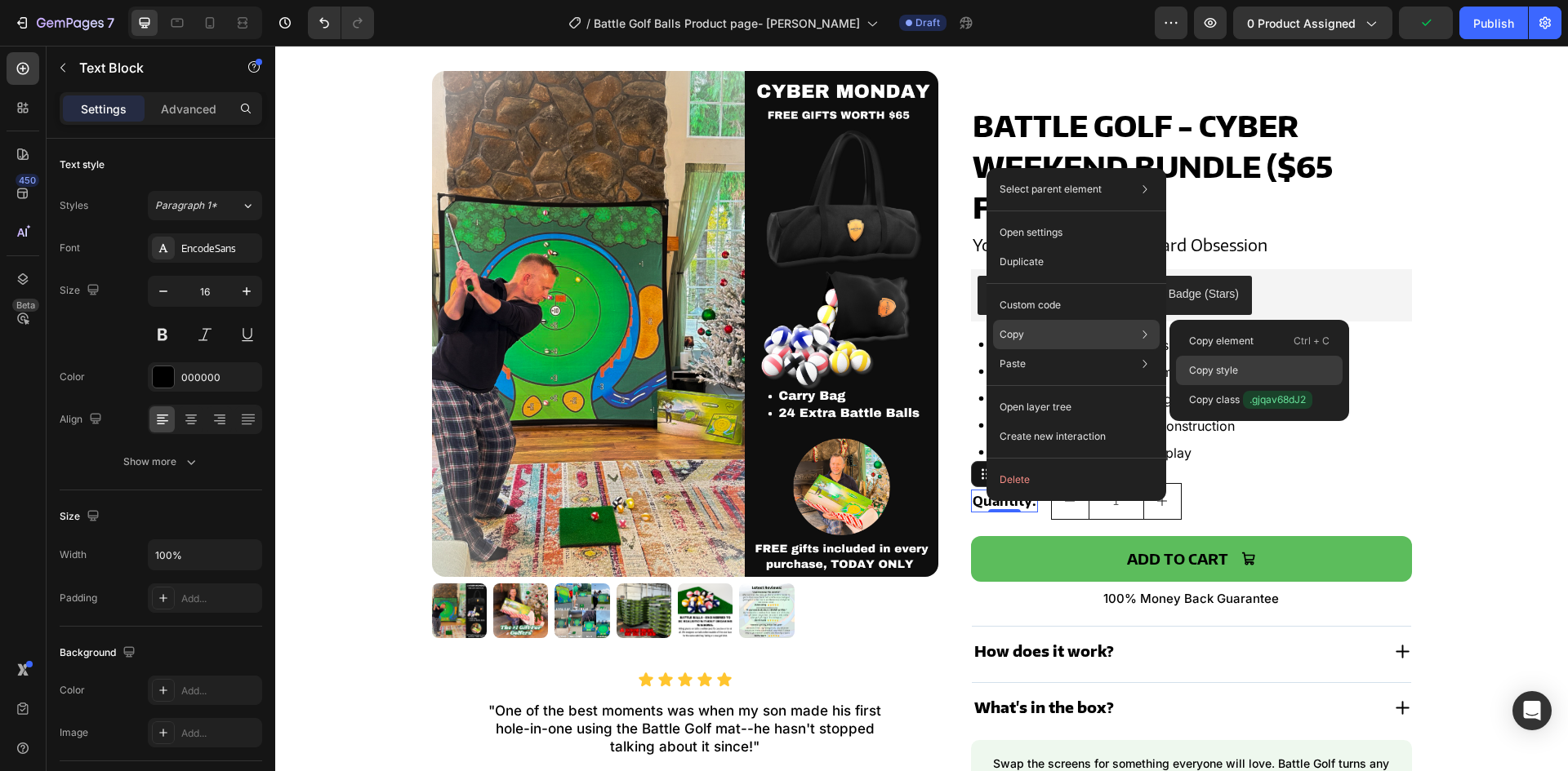
click at [1218, 366] on p "Copy style" at bounding box center [1213, 371] width 49 height 14
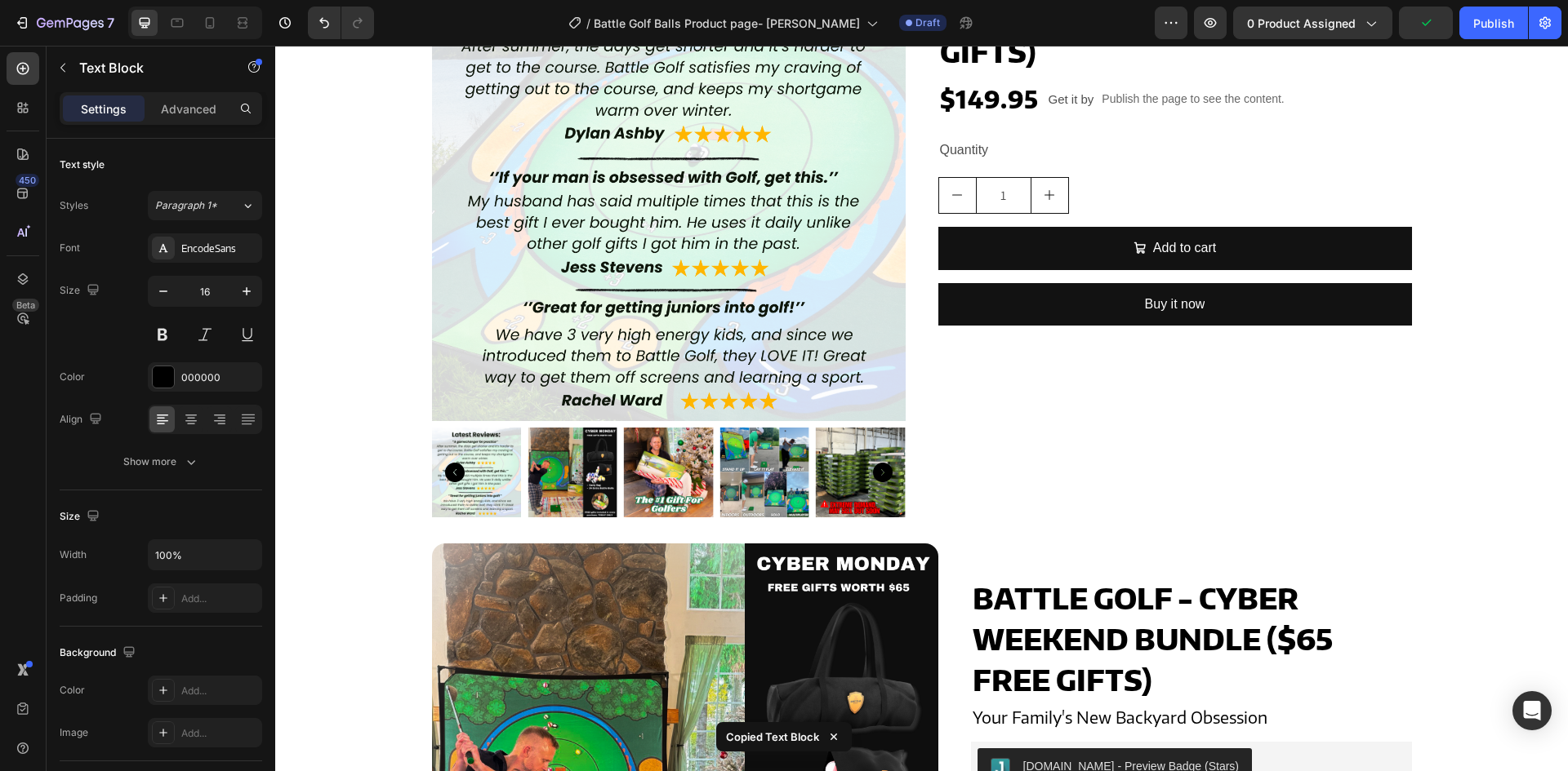
scroll to position [82, 0]
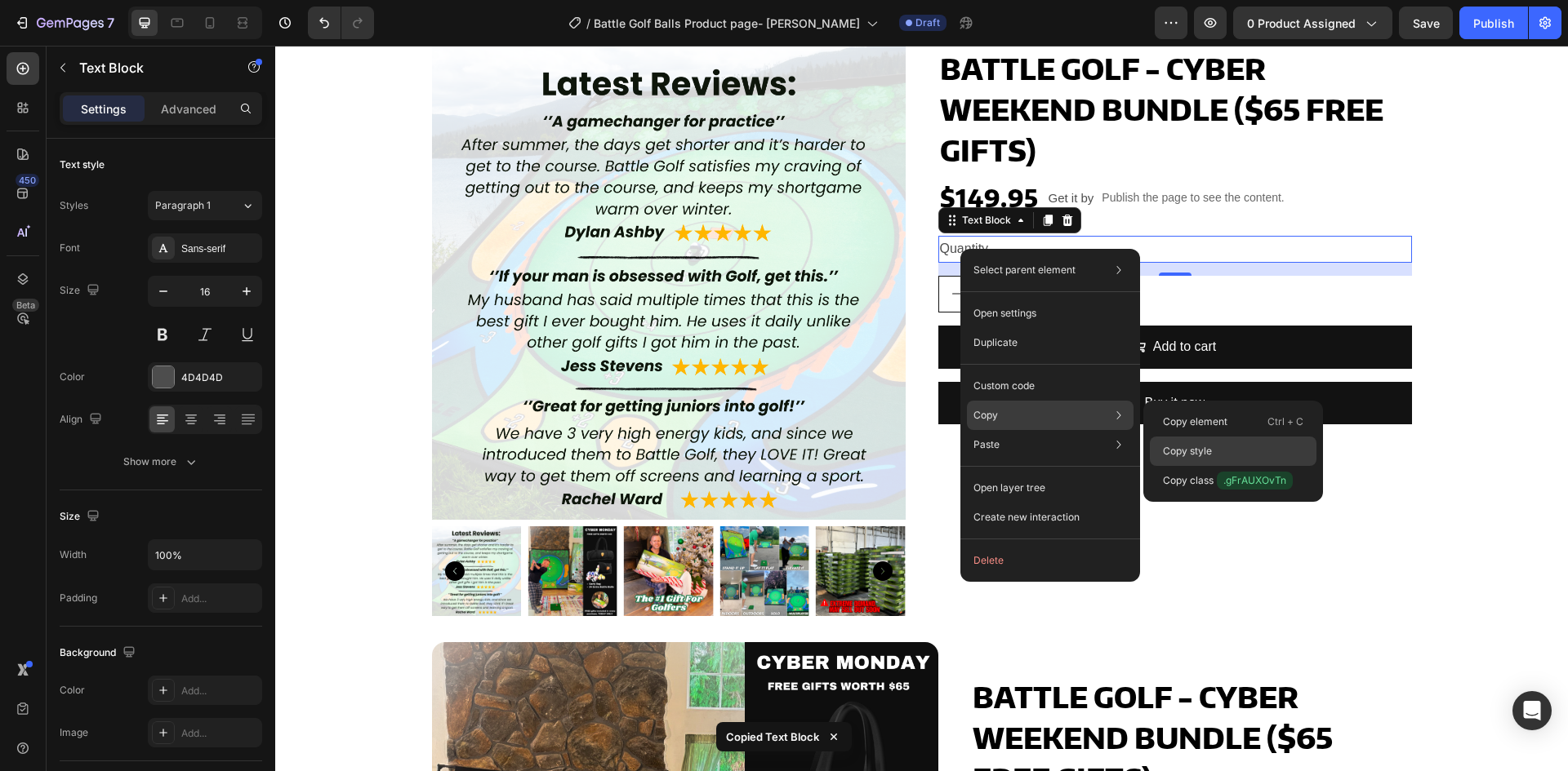
click at [1192, 453] on p "Copy style" at bounding box center [1187, 452] width 49 height 14
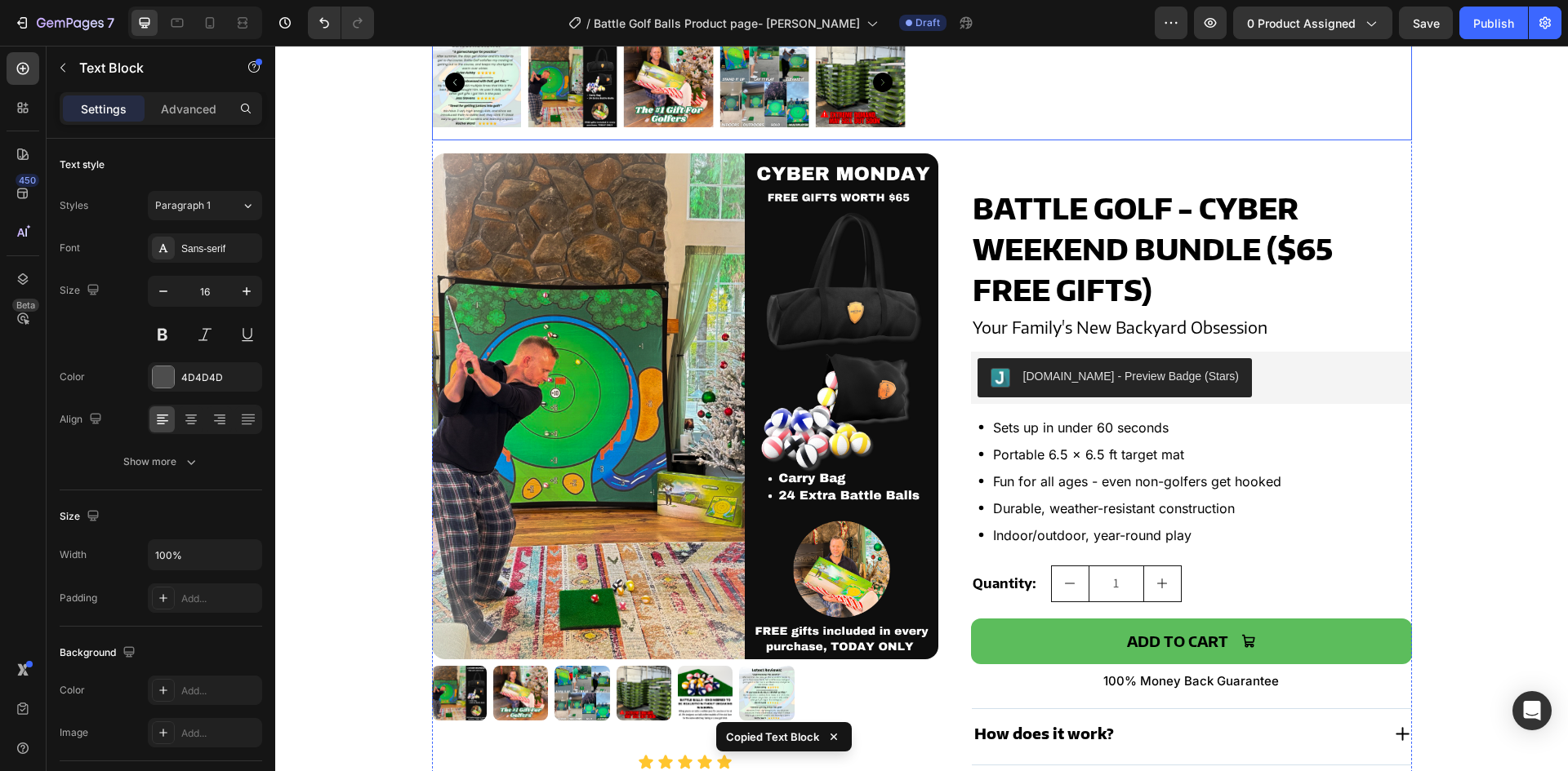
scroll to position [571, 0]
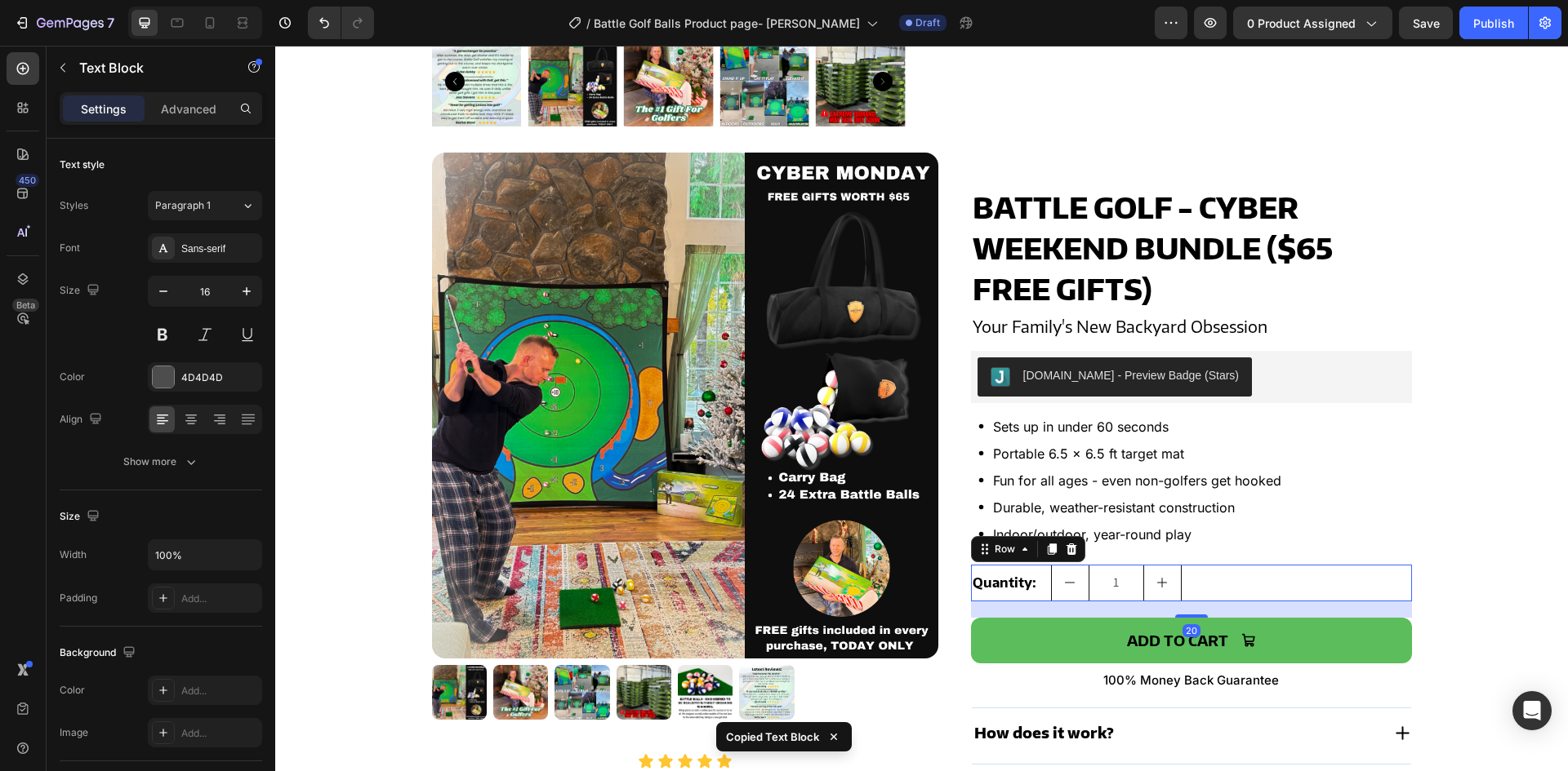
click at [1240, 587] on div "Quantity: Text Block 1 Product Quantity Row 20" at bounding box center [1192, 583] width 441 height 37
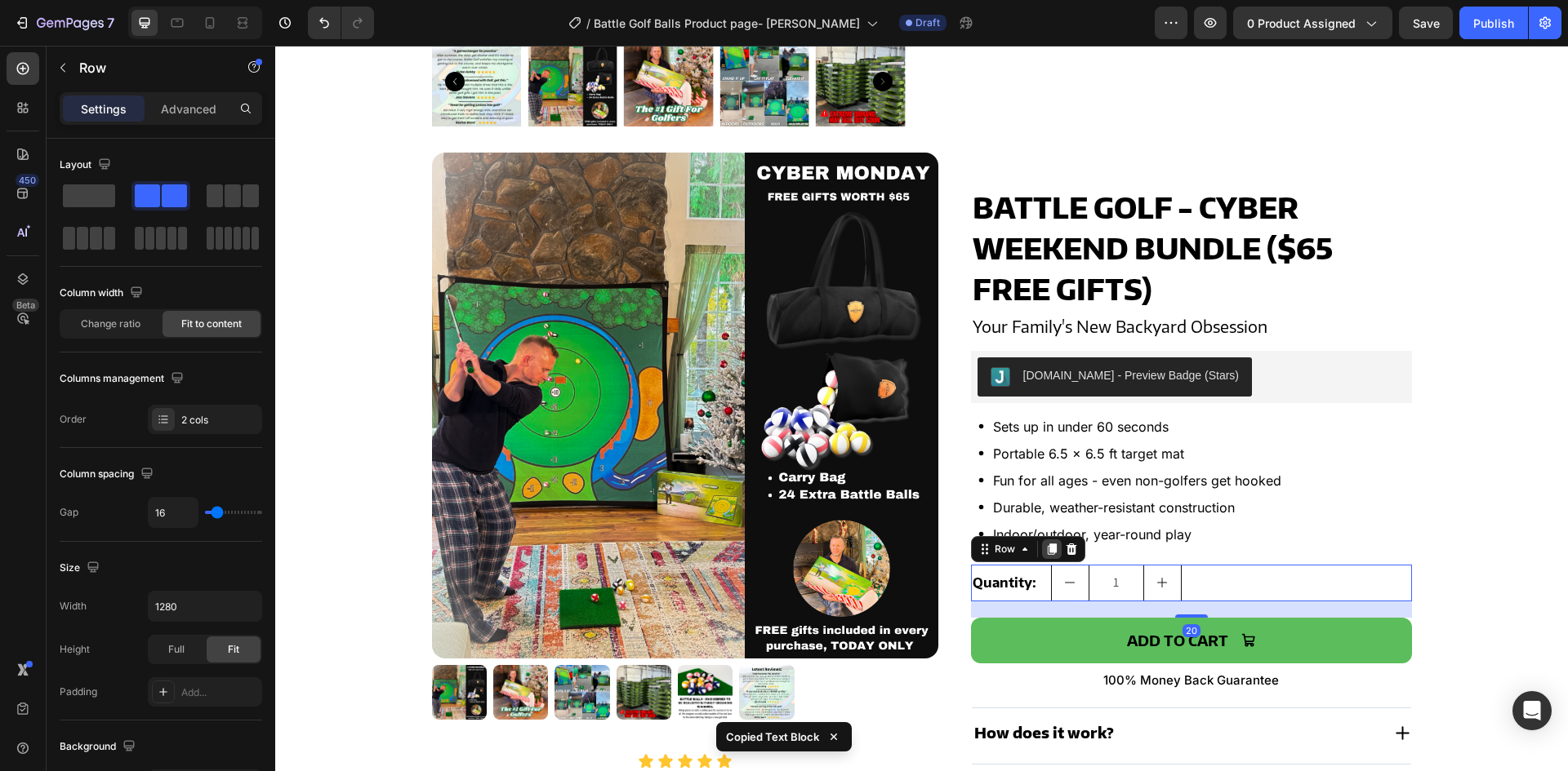
click at [1047, 548] on icon at bounding box center [1051, 549] width 9 height 12
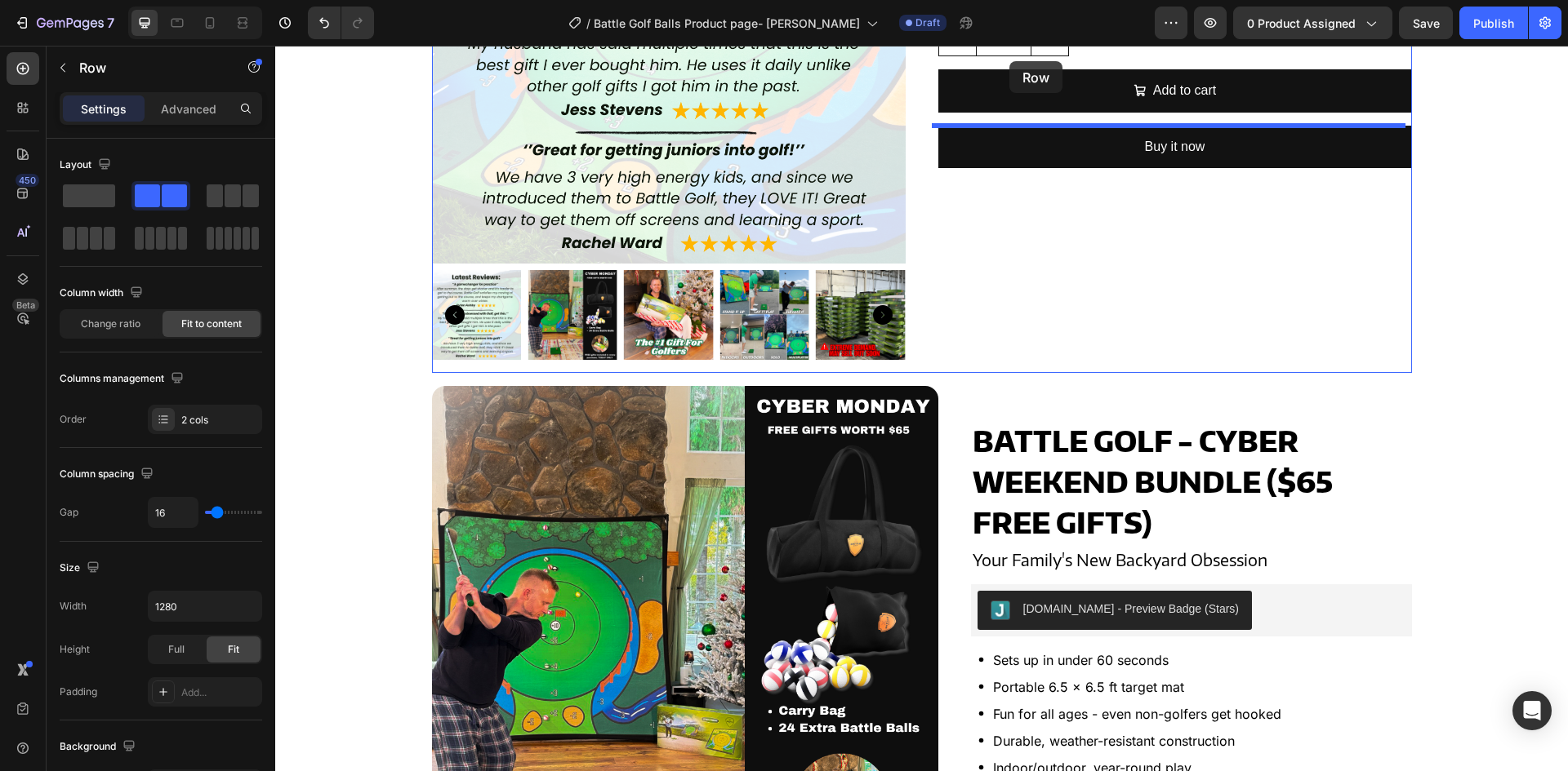
scroll to position [200, 0]
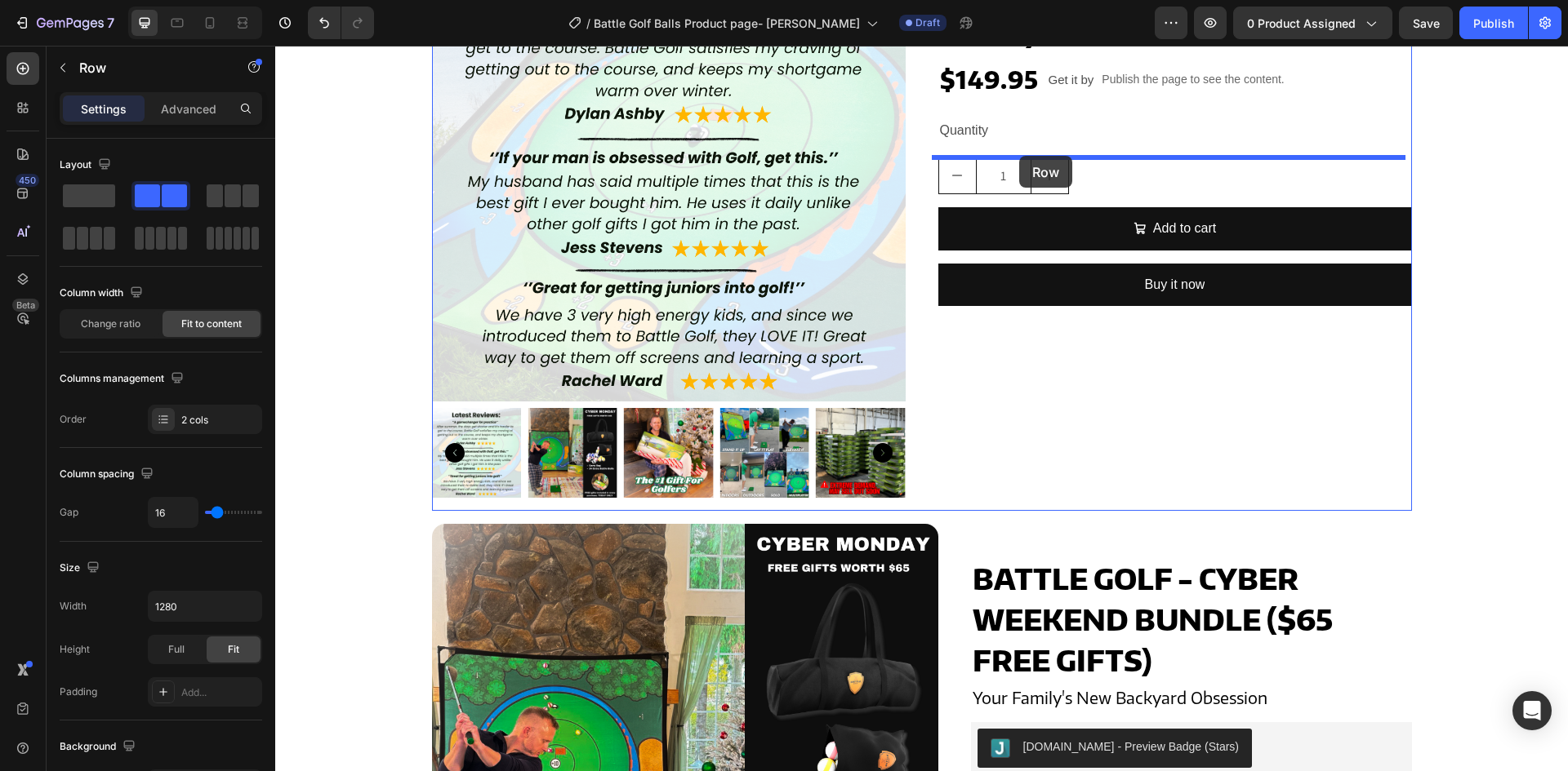
drag, startPoint x: 978, startPoint y: 609, endPoint x: 1019, endPoint y: 156, distance: 454.9
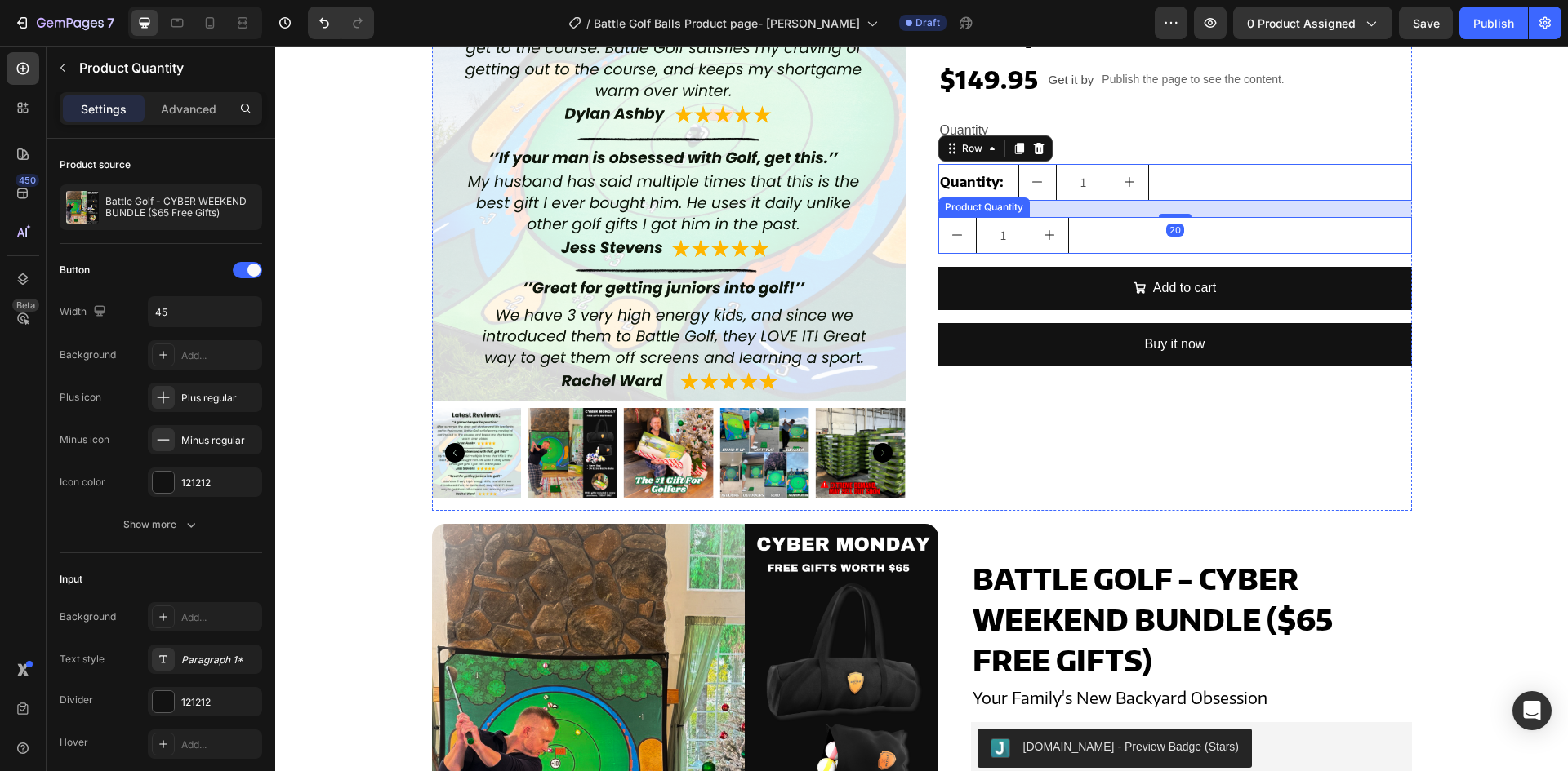
click at [1096, 226] on div "1" at bounding box center [1176, 235] width 473 height 37
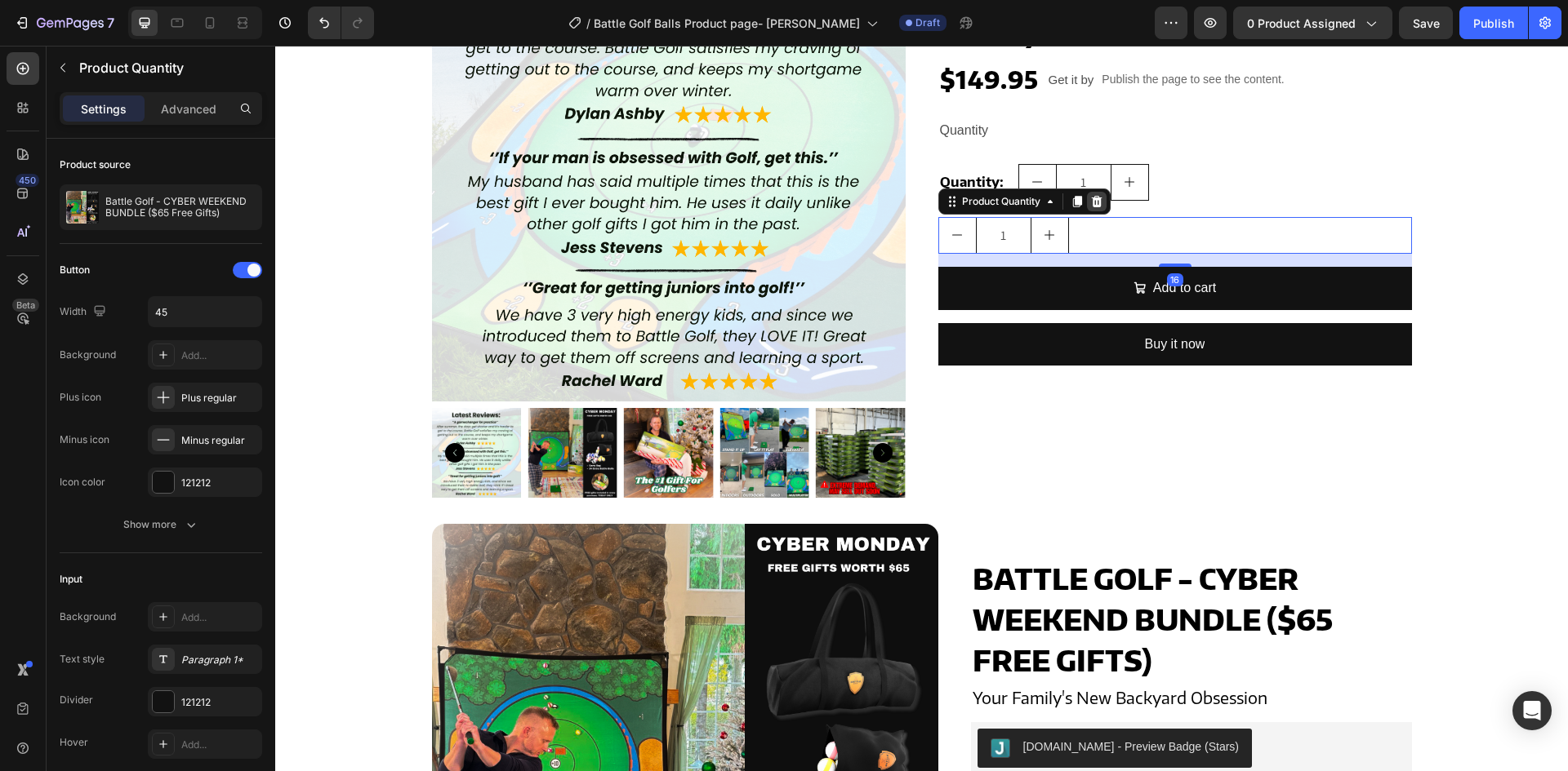
click at [1093, 198] on icon at bounding box center [1096, 202] width 11 height 12
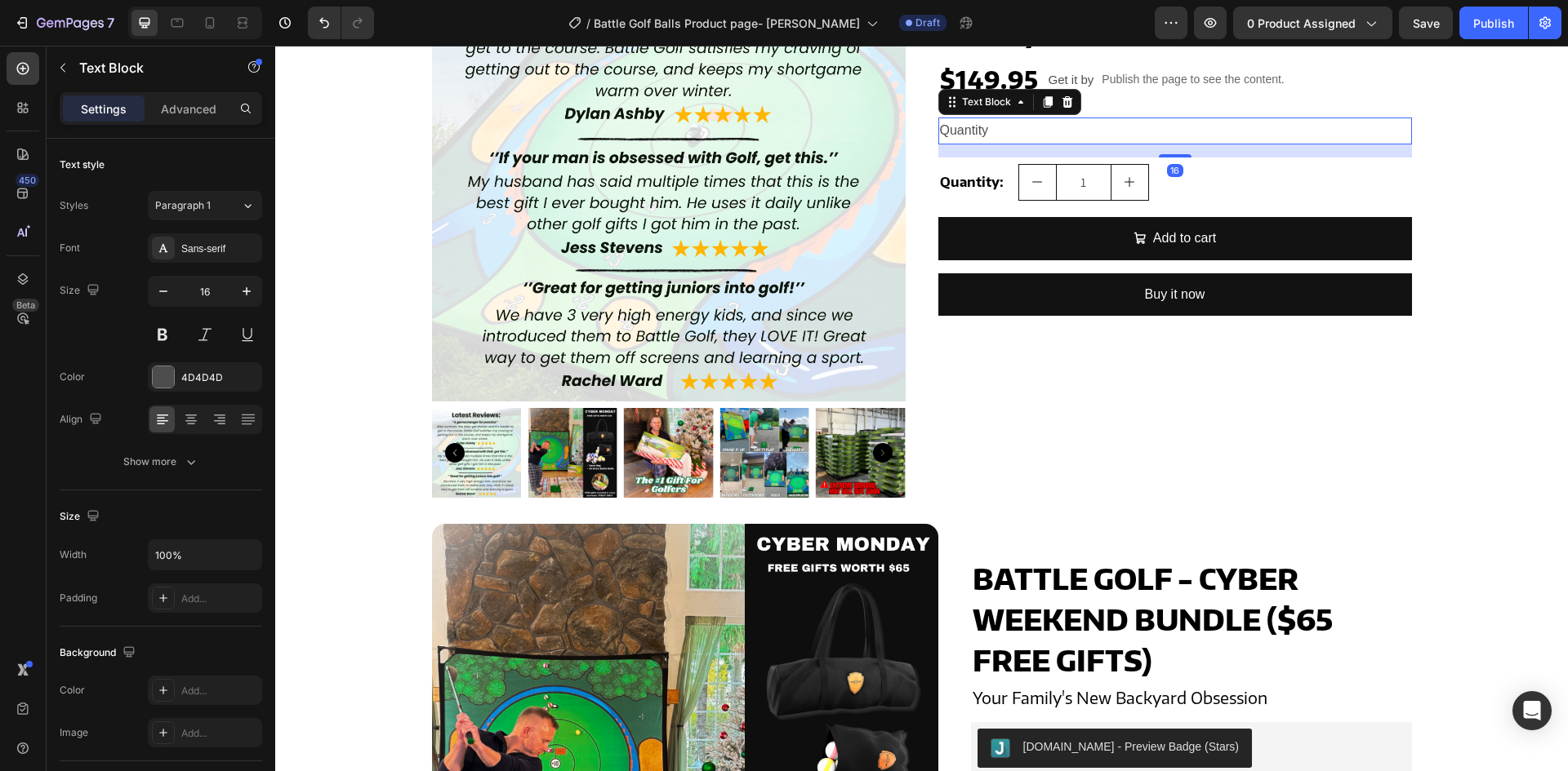
click at [1028, 137] on div "Quantity" at bounding box center [1176, 131] width 473 height 27
click at [1063, 103] on icon at bounding box center [1068, 102] width 14 height 13
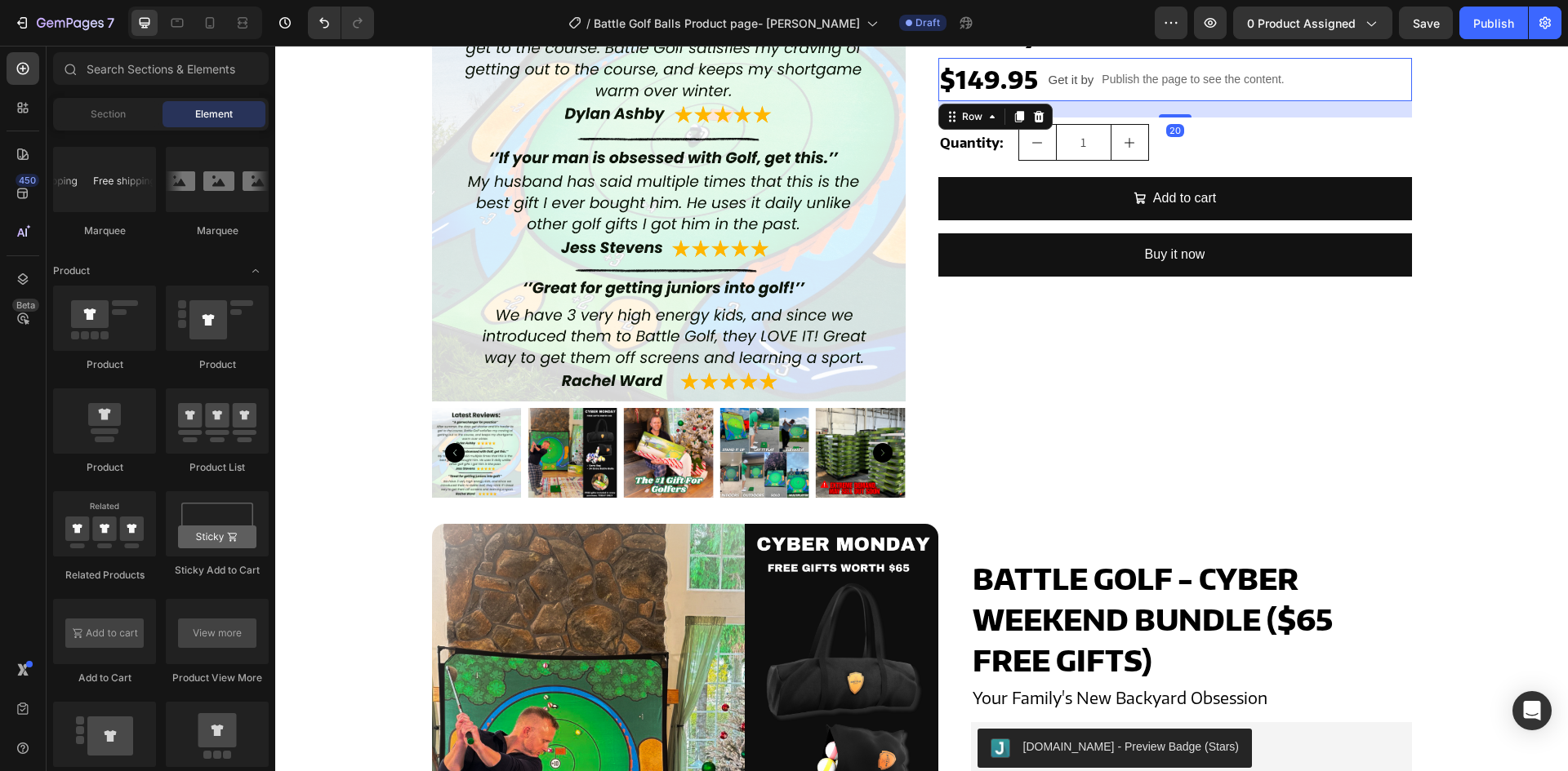
click at [1300, 79] on div "$149.95 Product Price Product Price Get it by Text Block Publish the page to se…" at bounding box center [1176, 79] width 473 height 43
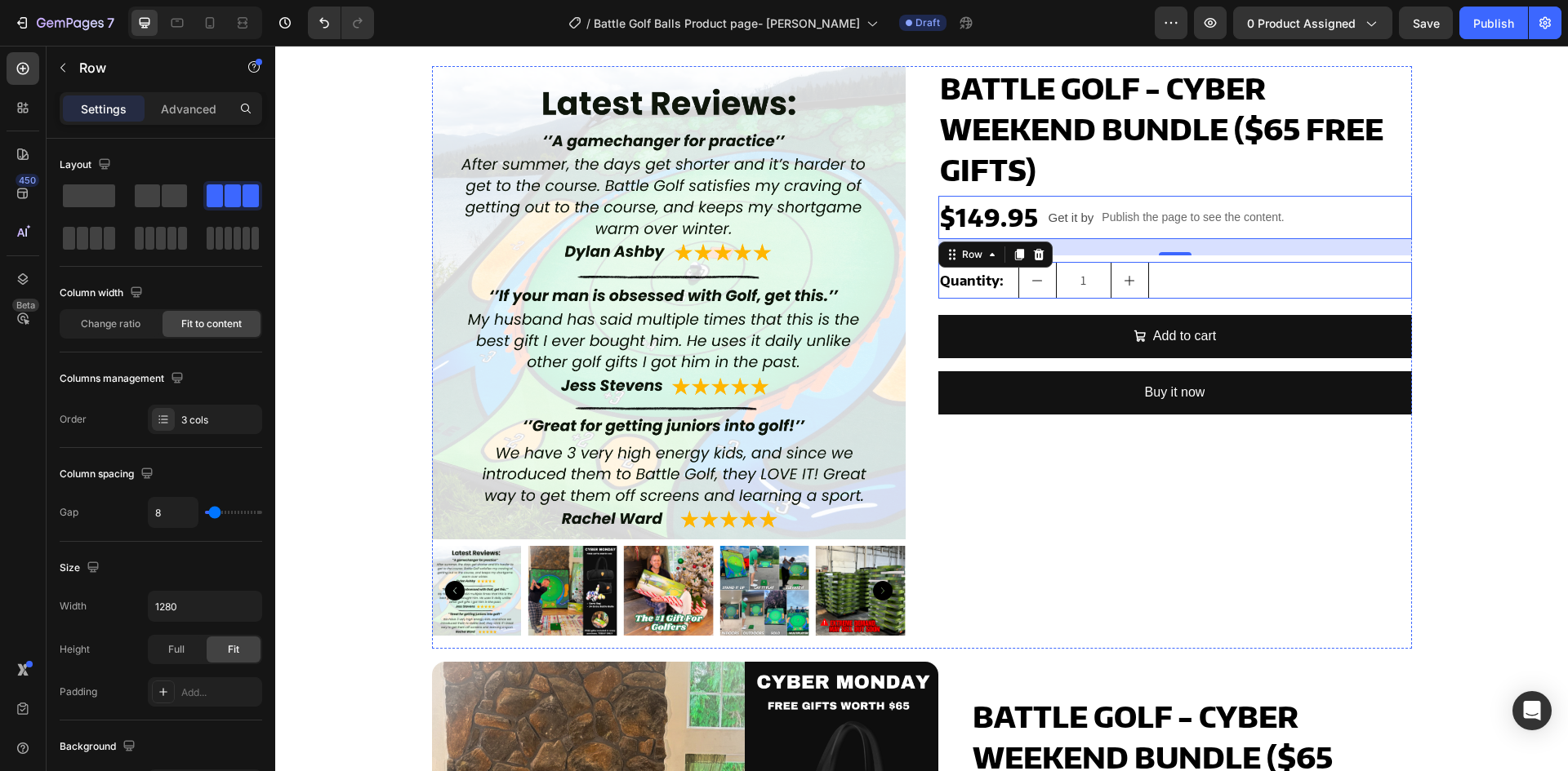
scroll to position [37, 0]
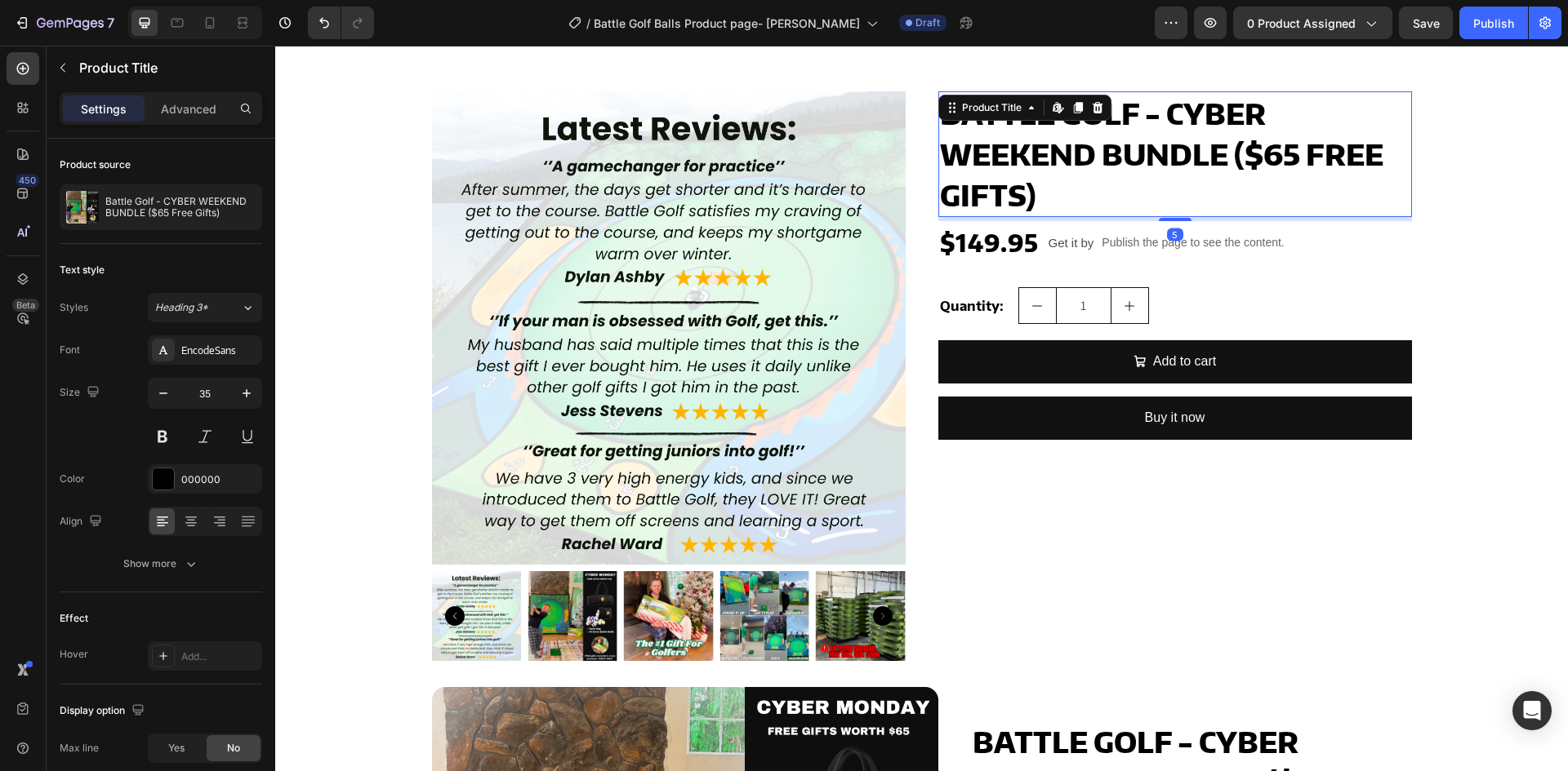
click at [1059, 191] on h2 "Battle Golf - CYBER WEEKEND BUNDLE ($65 Free Gifts)" at bounding box center [1176, 155] width 473 height 126
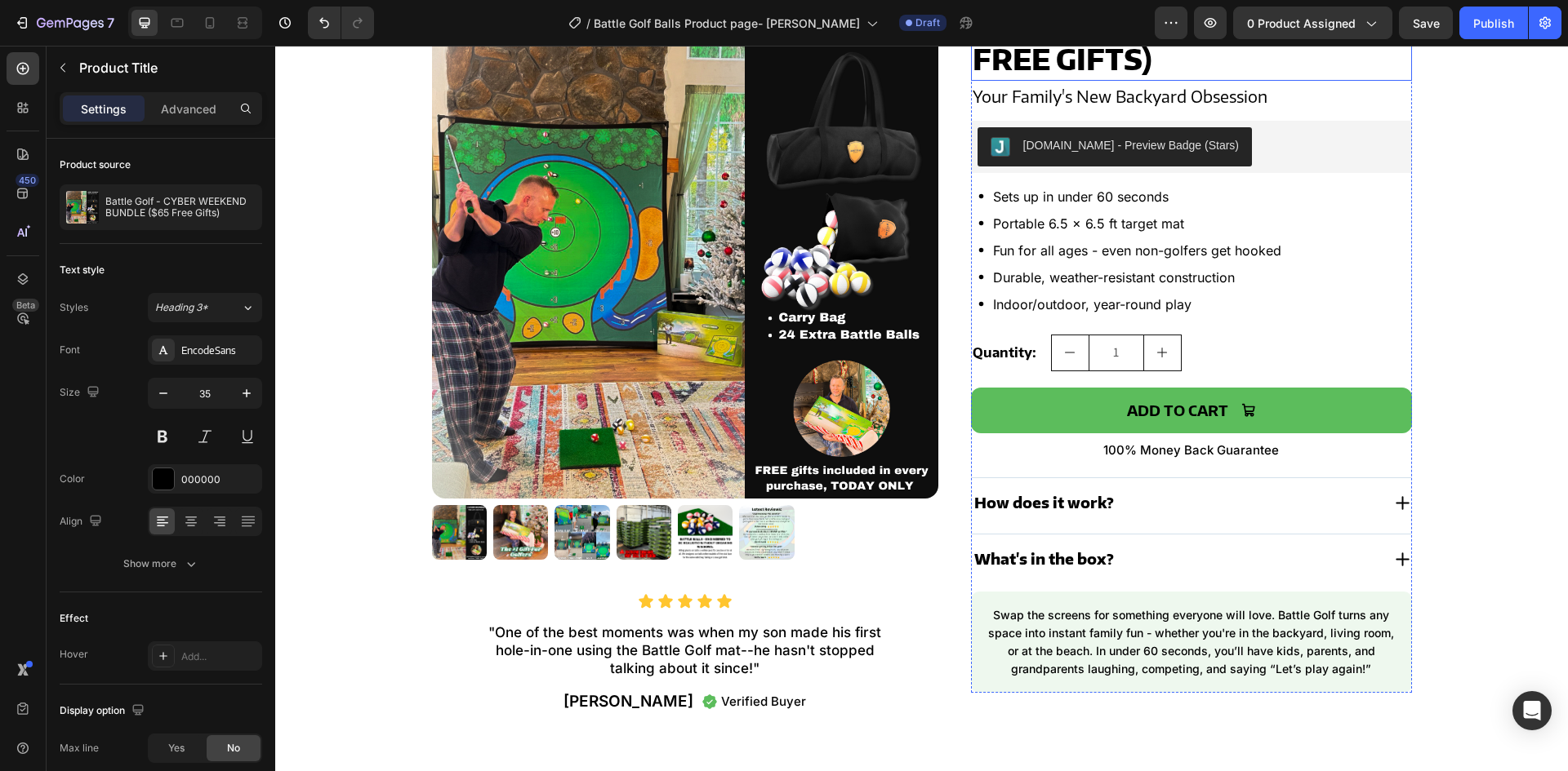
scroll to position [853, 0]
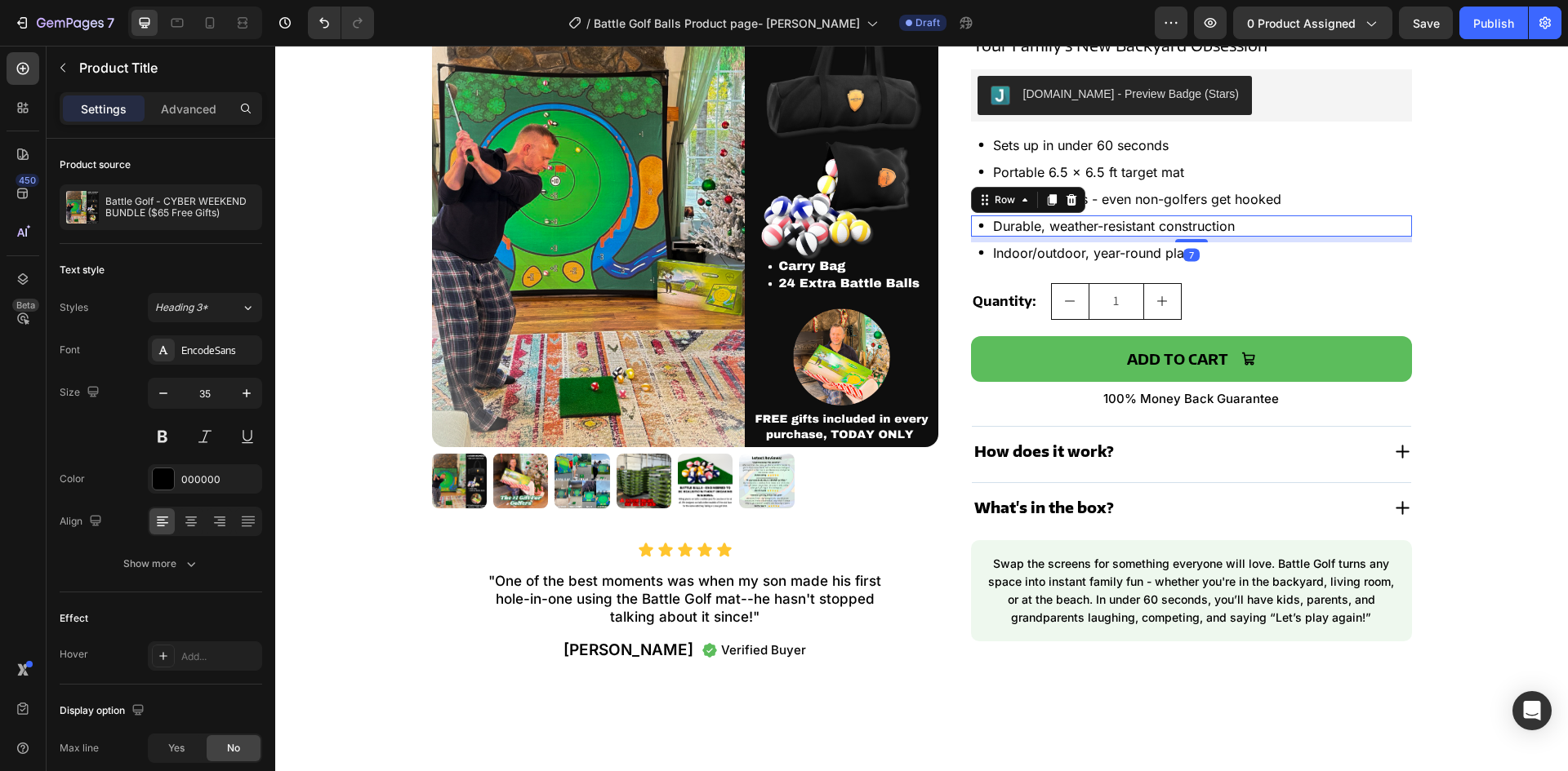
click at [1324, 217] on div "Icon Durable, weather-resistant construction Text Block Row 7" at bounding box center [1192, 227] width 441 height 22
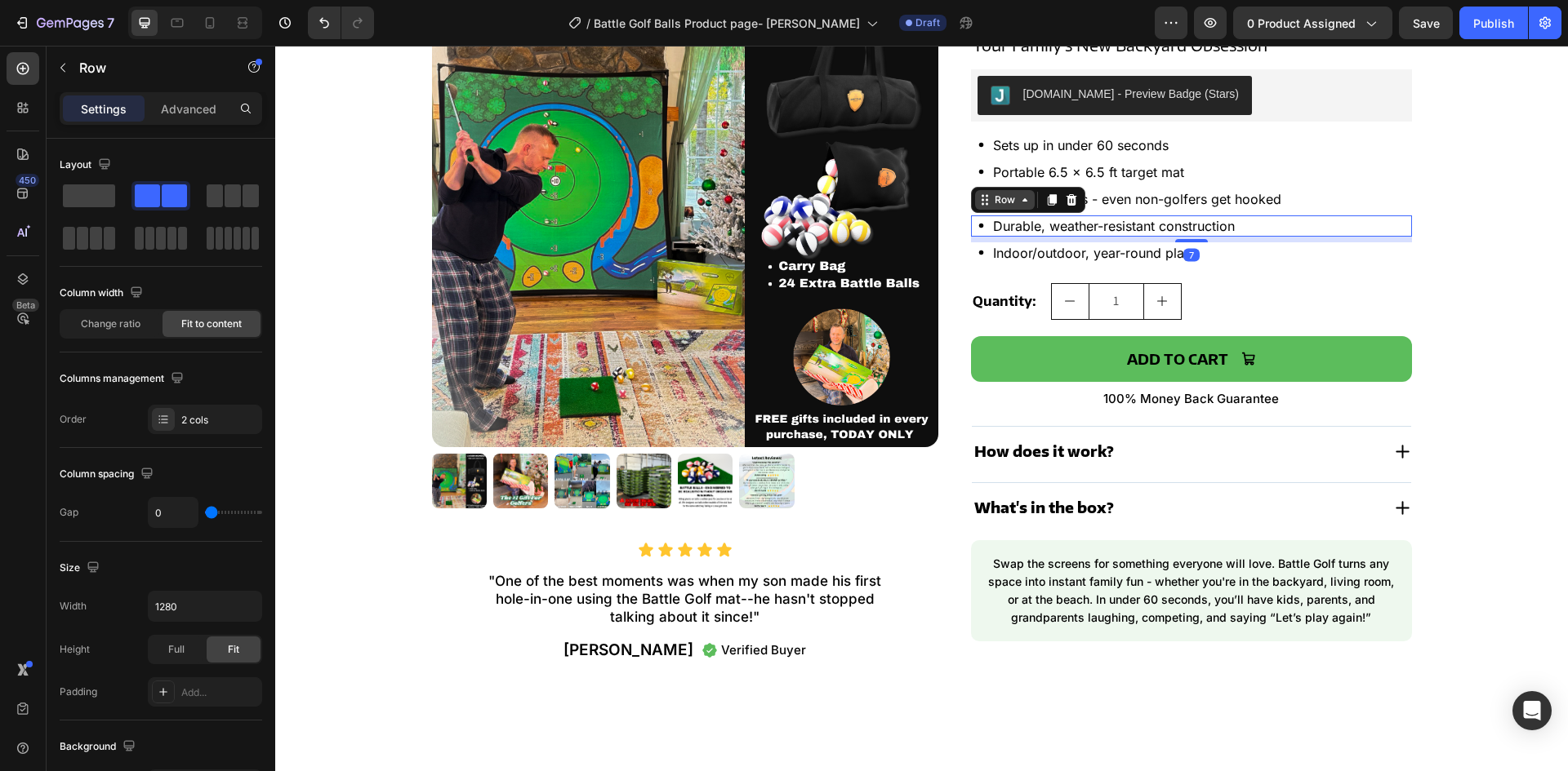
click at [998, 198] on div "Row" at bounding box center [1005, 200] width 27 height 14
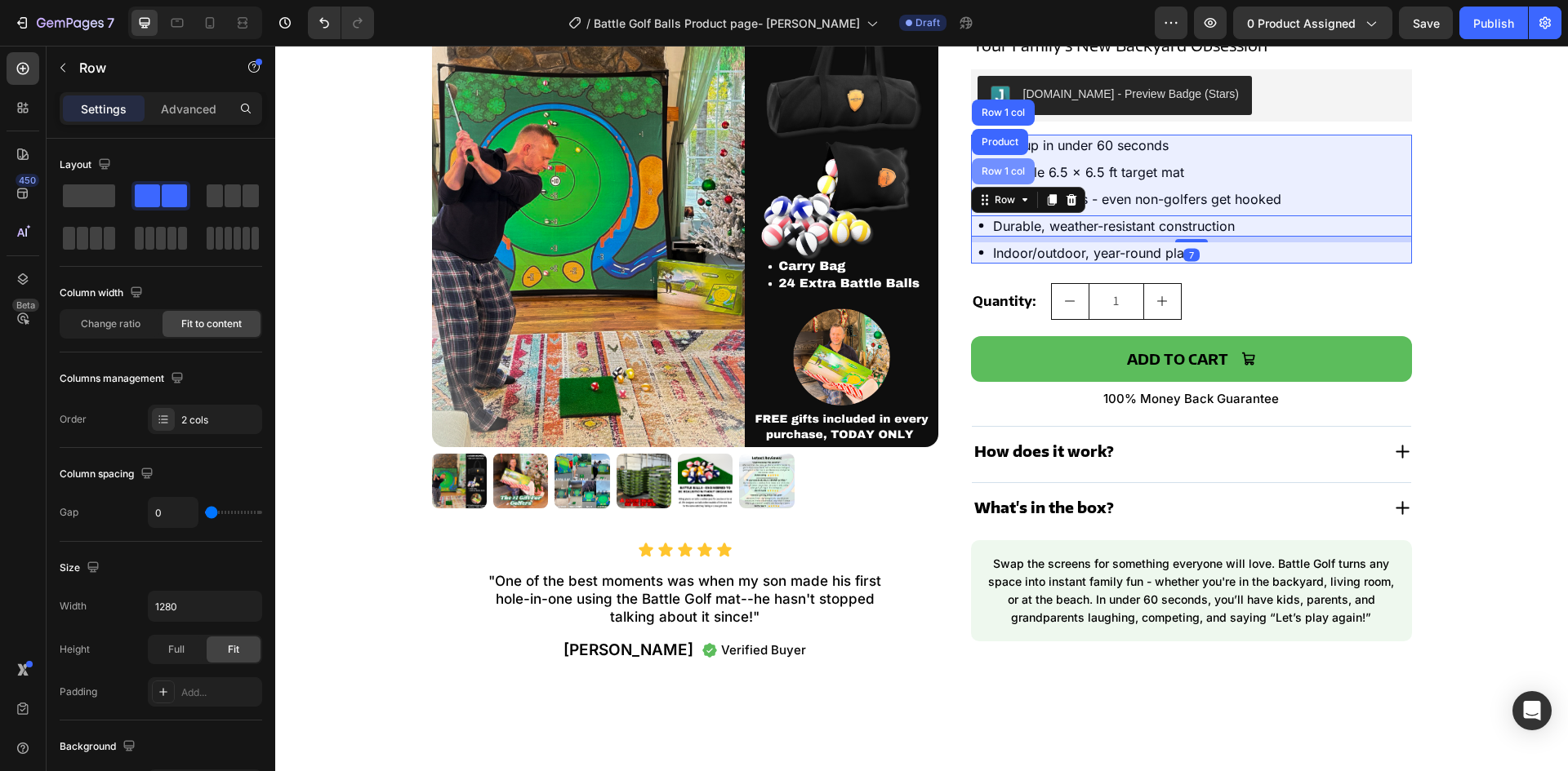
click at [979, 174] on div "Row 1 col" at bounding box center [1003, 171] width 50 height 10
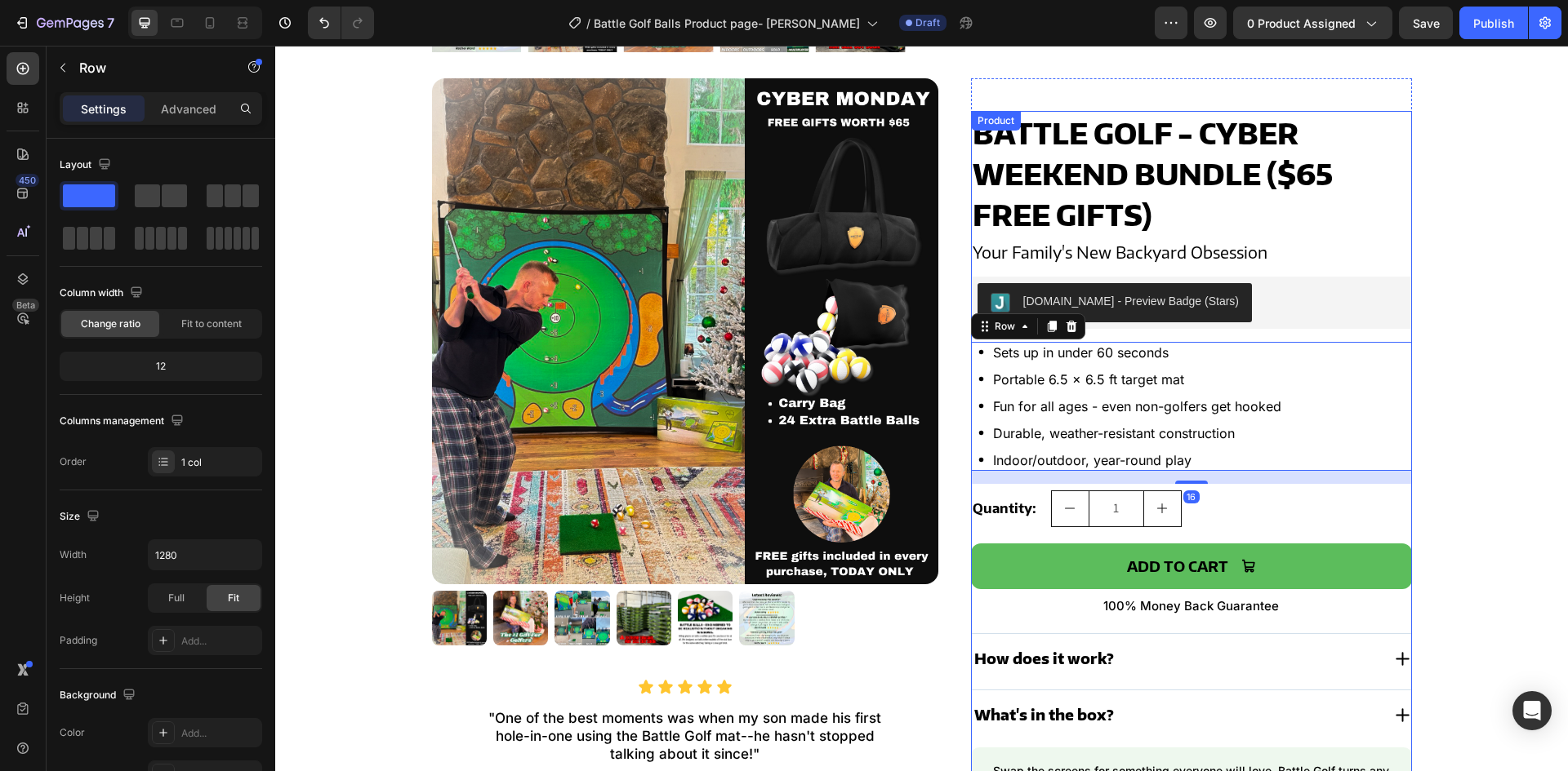
scroll to position [608, 0]
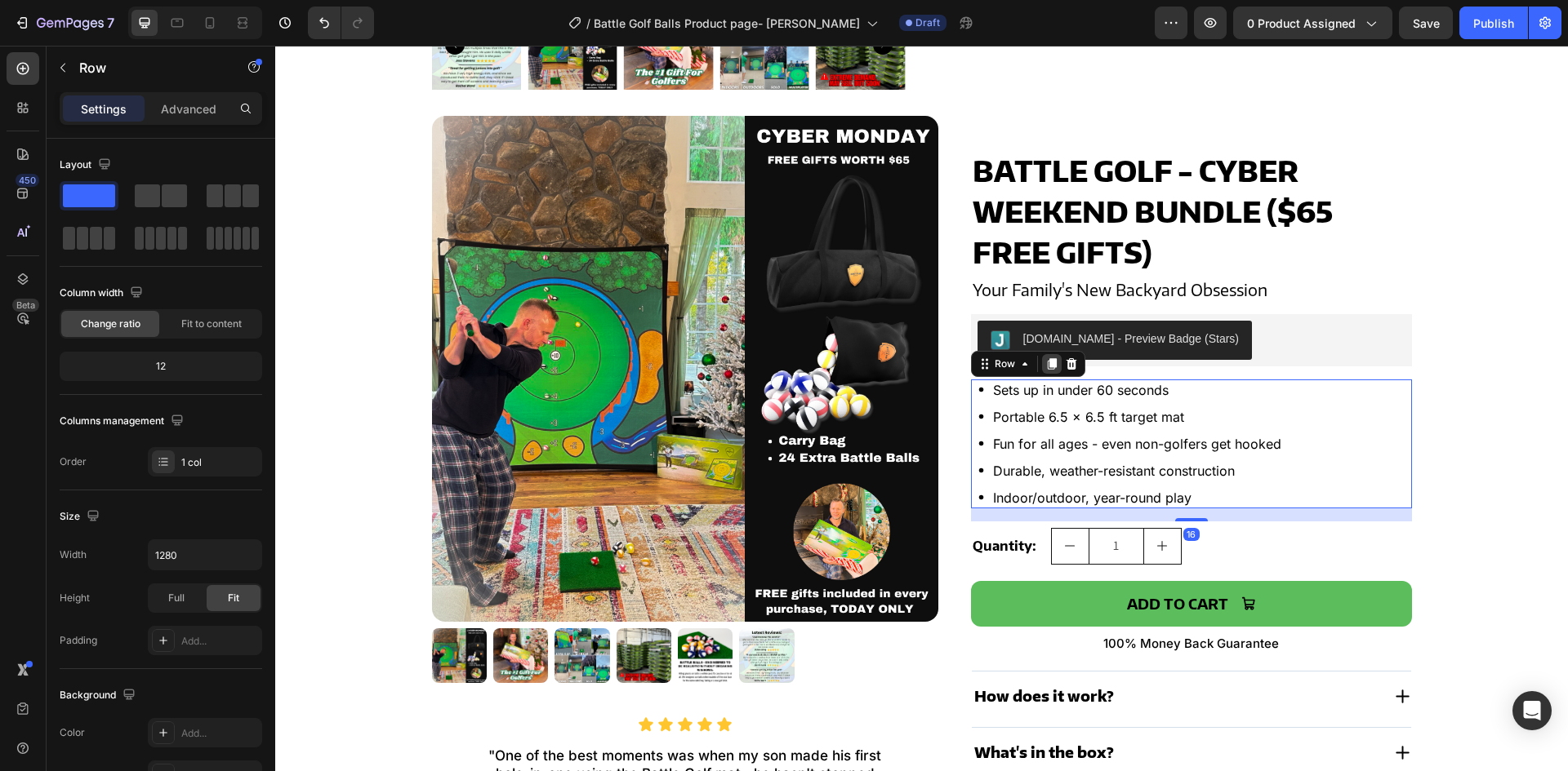
click at [1047, 359] on icon at bounding box center [1051, 363] width 9 height 12
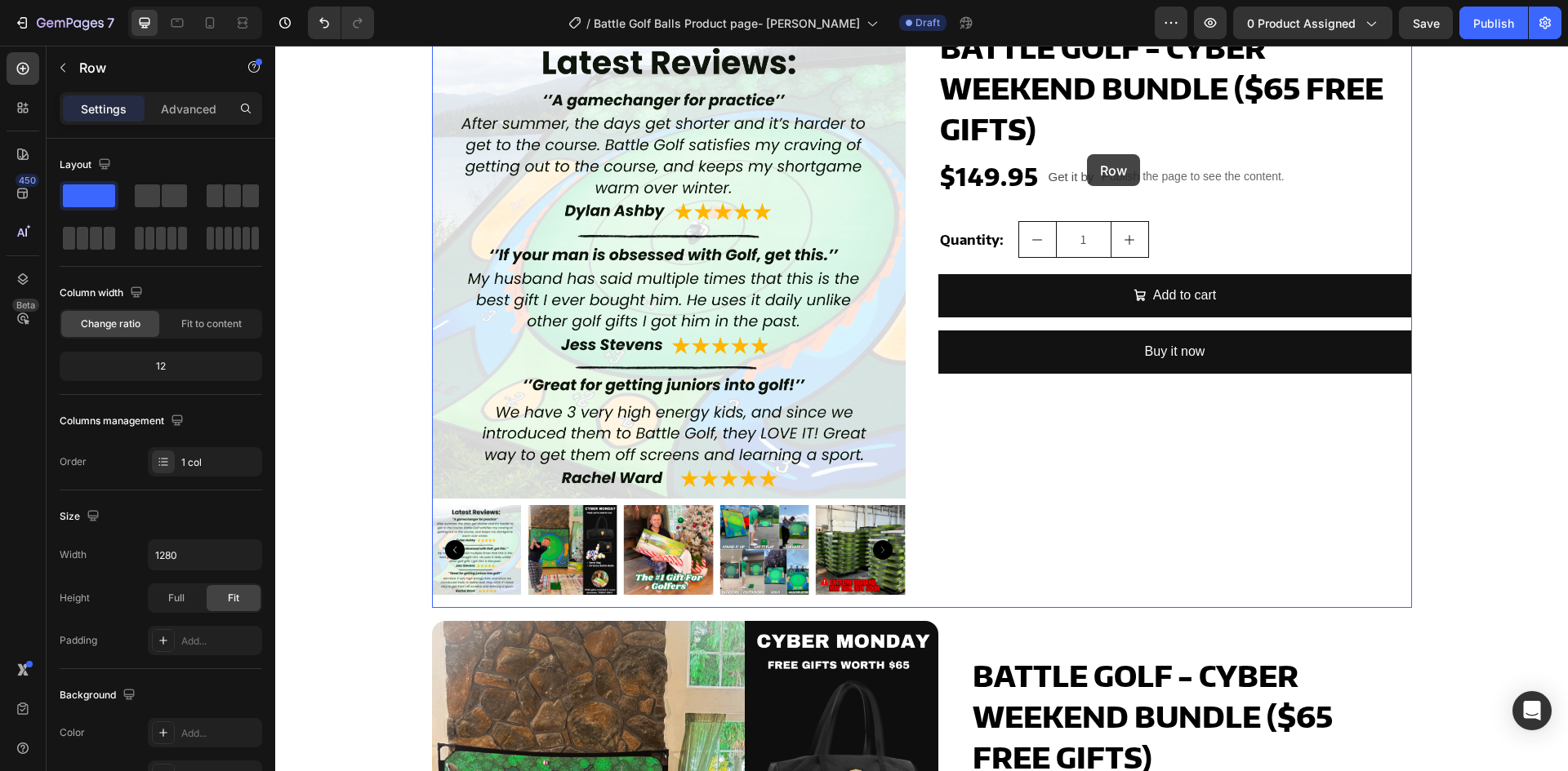
scroll to position [0, 0]
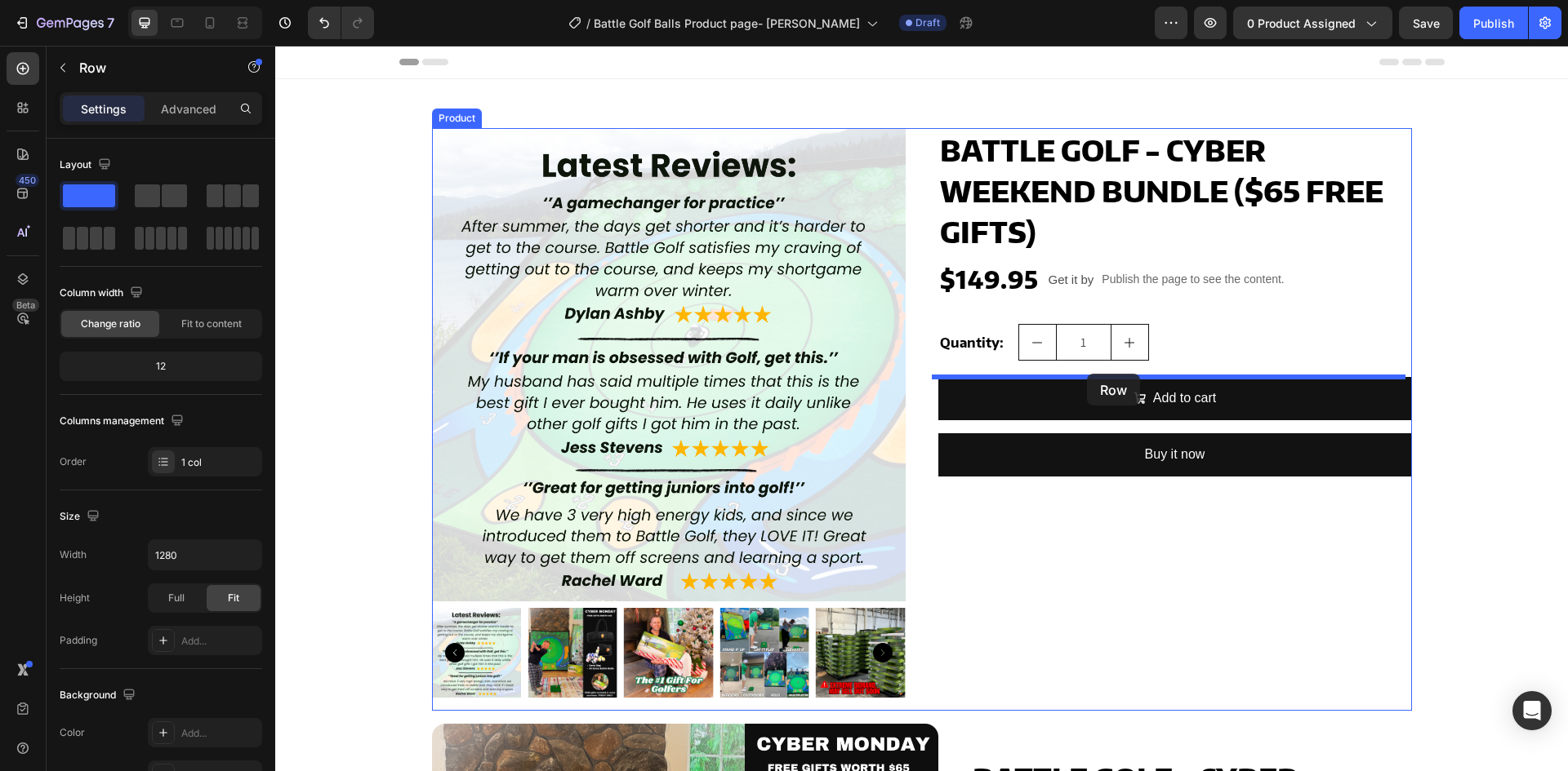
drag, startPoint x: 978, startPoint y: 514, endPoint x: 1087, endPoint y: 374, distance: 177.4
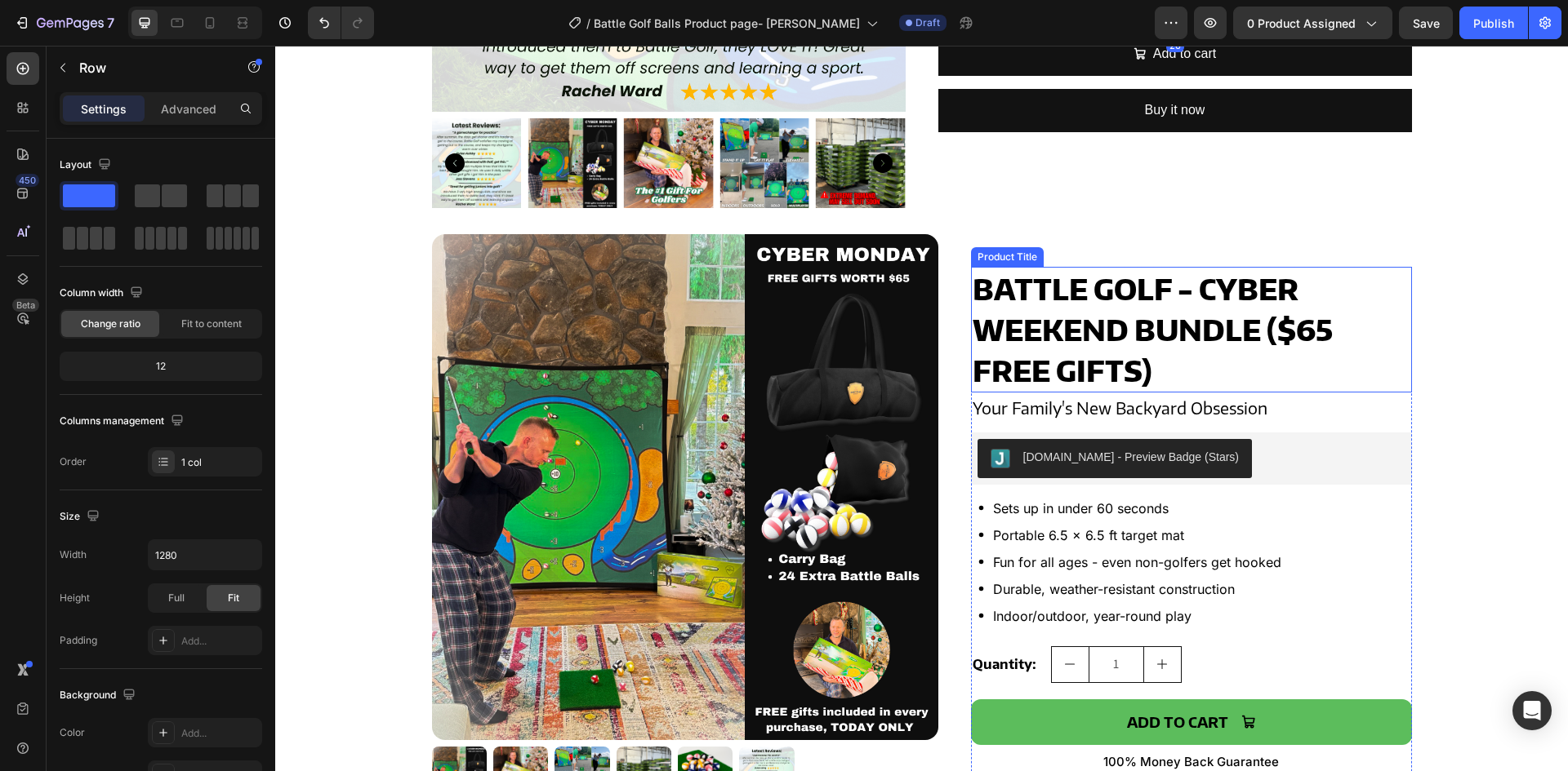
scroll to position [735, 0]
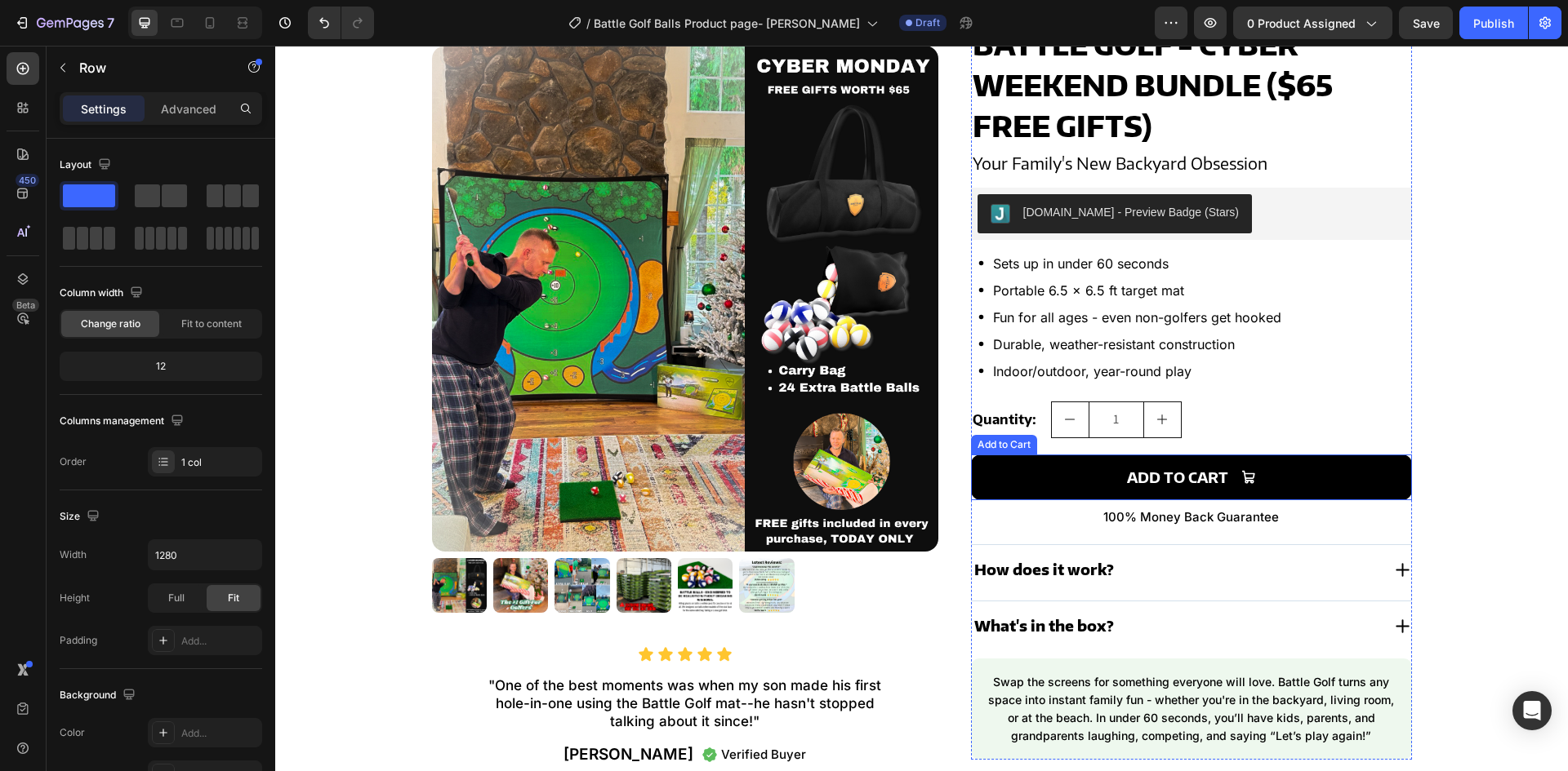
click at [1295, 472] on button "Add to cart" at bounding box center [1192, 477] width 441 height 46
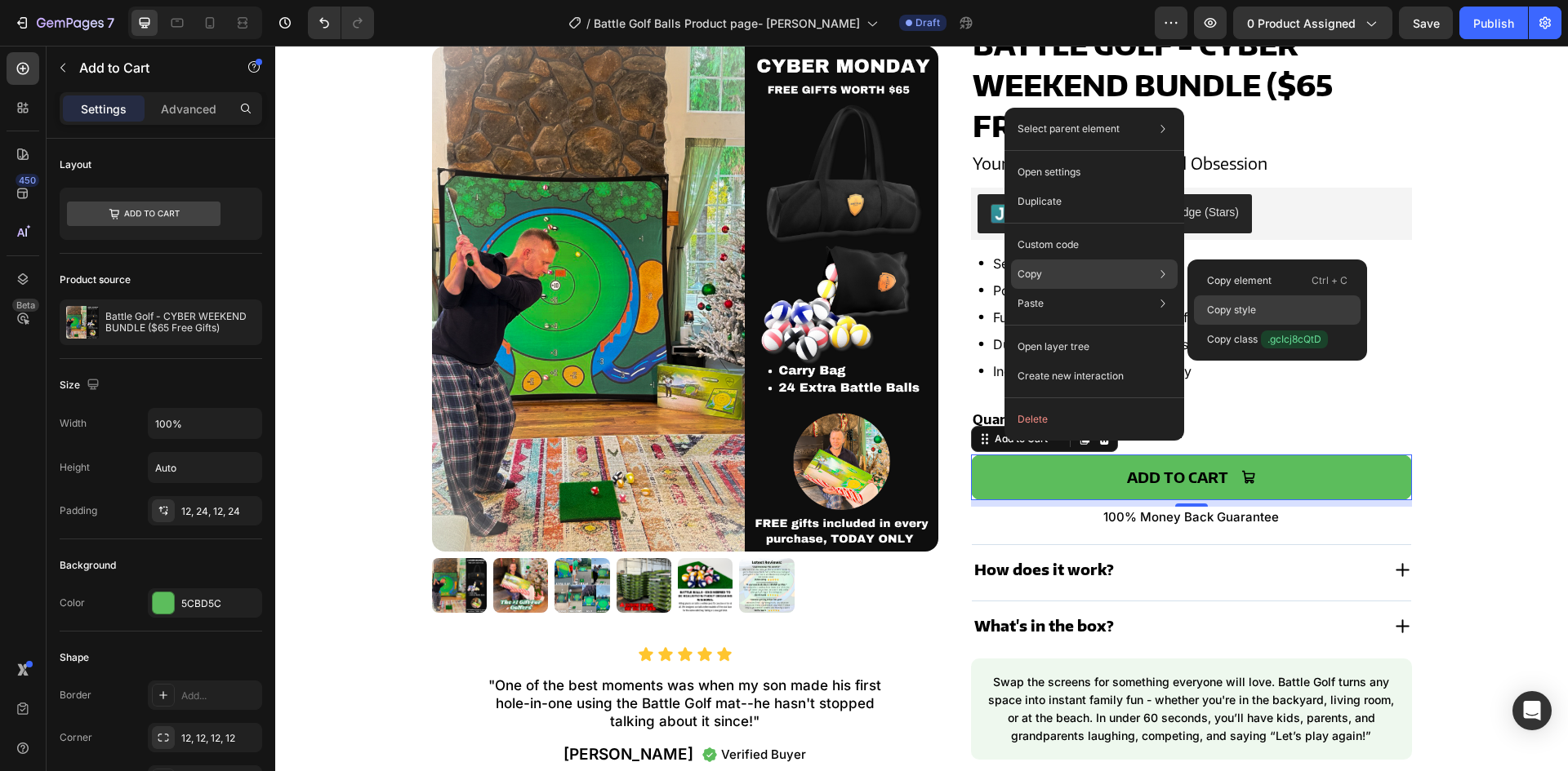
click at [1227, 311] on p "Copy style" at bounding box center [1231, 310] width 49 height 14
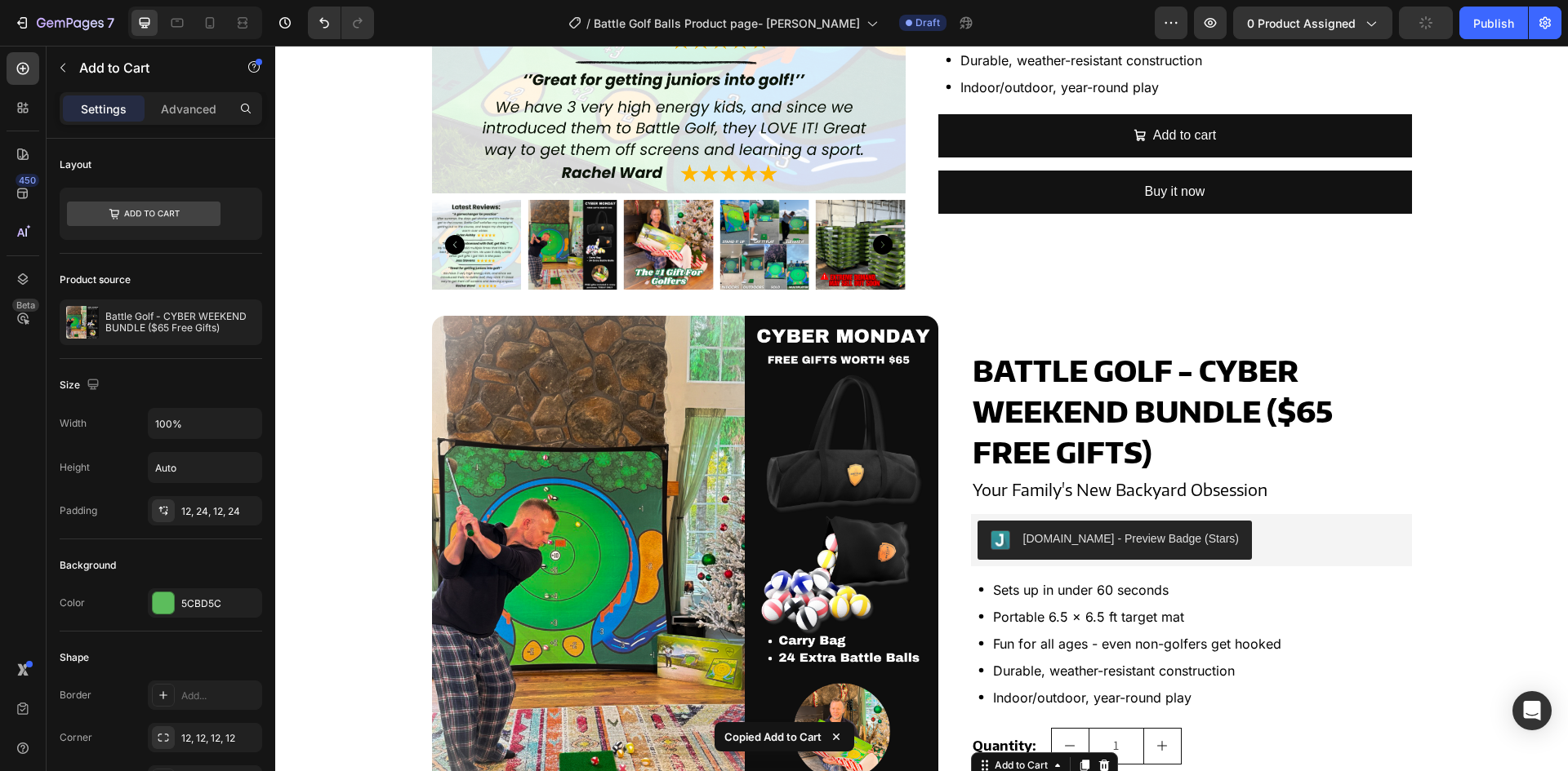
scroll to position [245, 0]
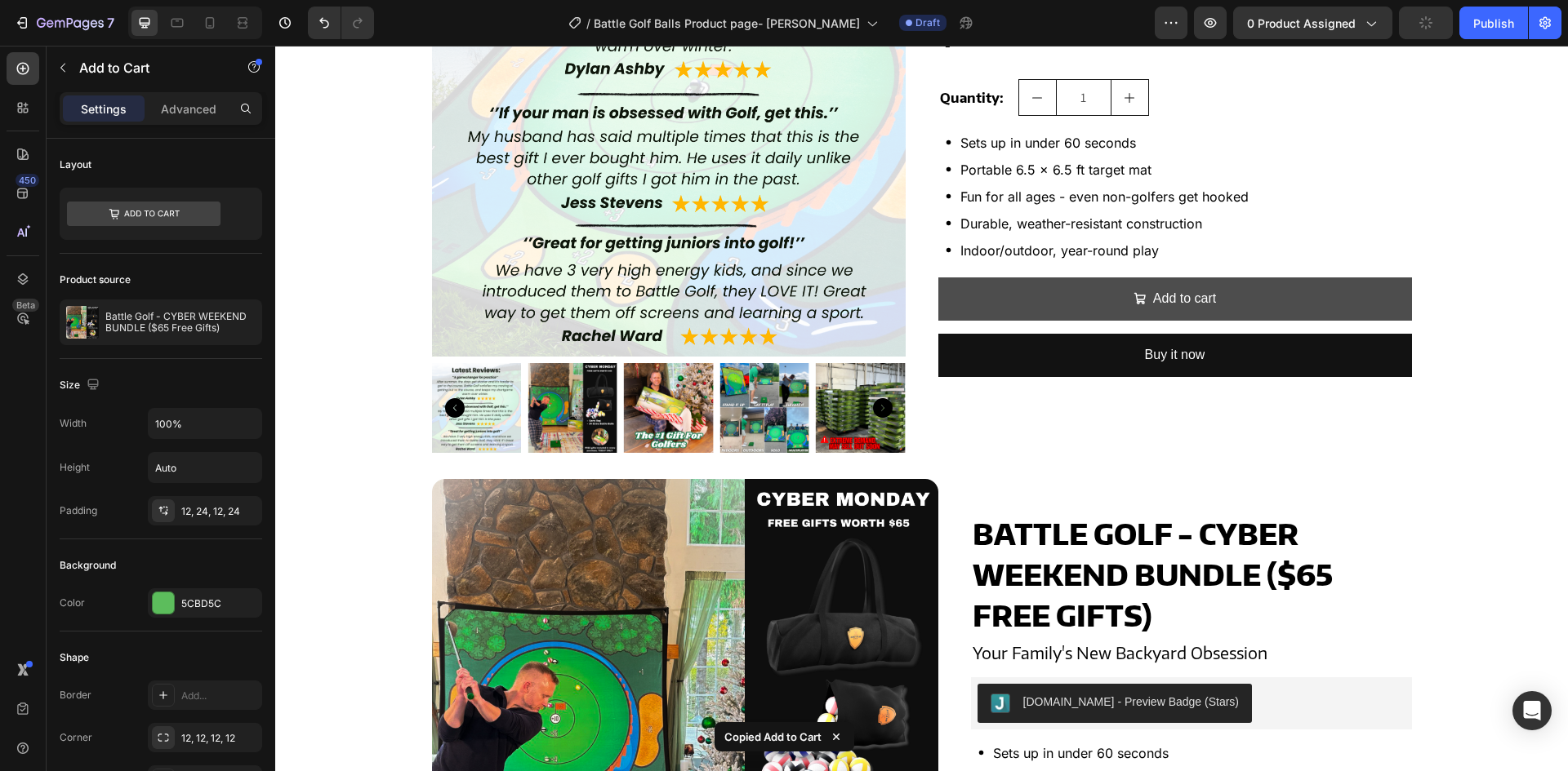
click at [1227, 309] on button "Add to cart" at bounding box center [1176, 300] width 473 height 43
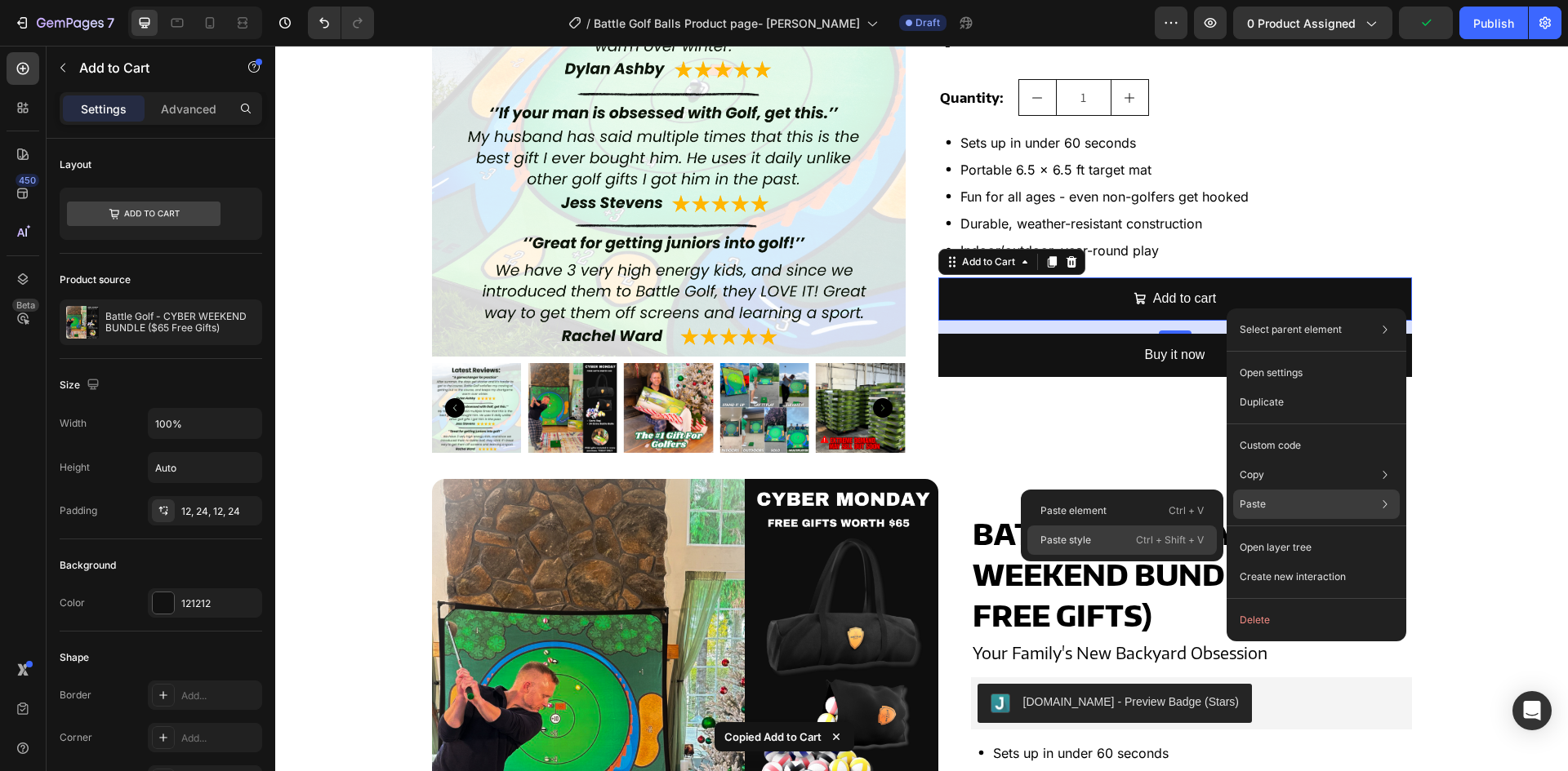
click at [1081, 548] on div "Paste style Ctrl + Shift + V" at bounding box center [1122, 540] width 190 height 30
type input "16"
type input "18"
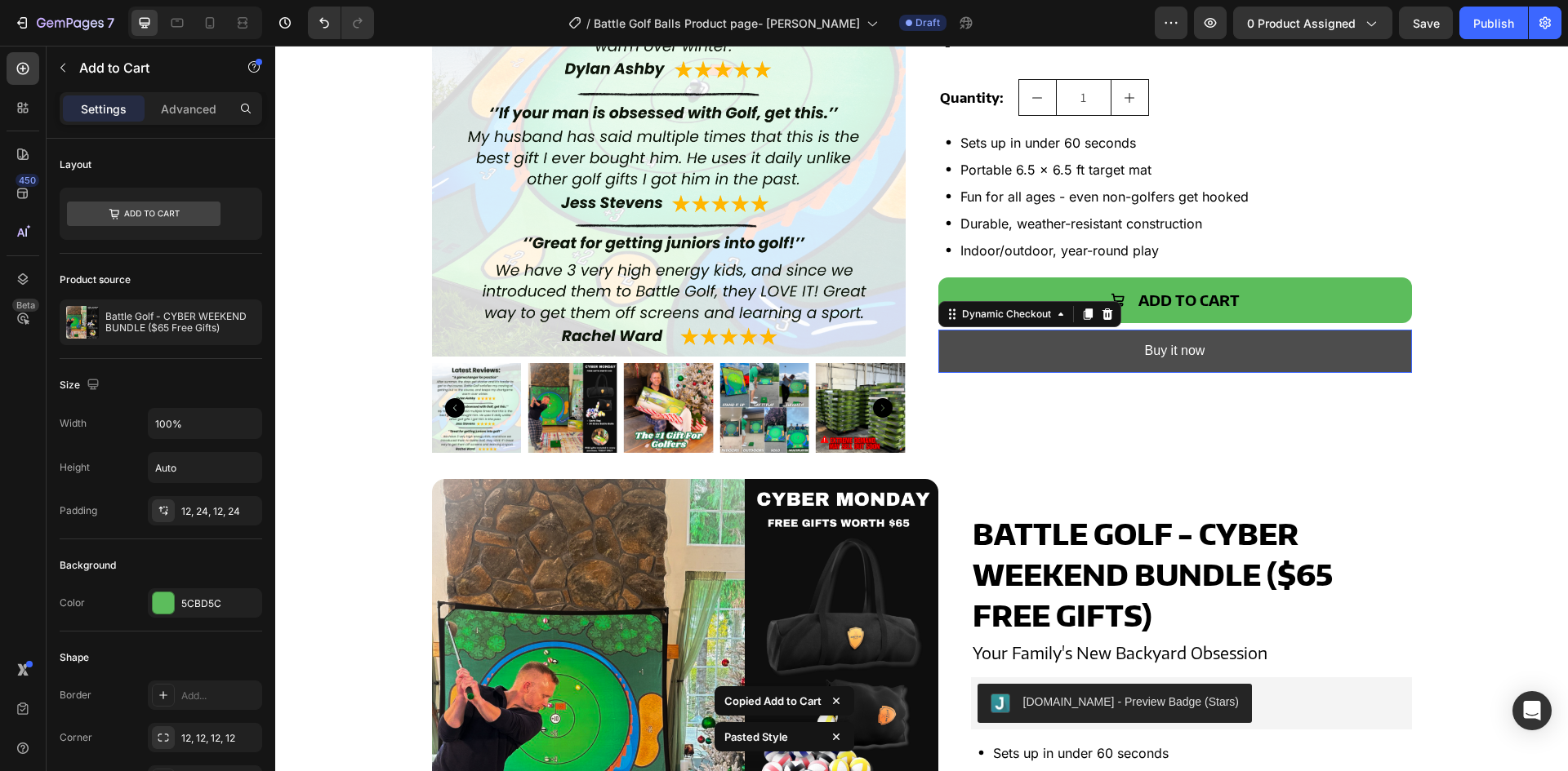
click at [991, 348] on button "Buy it now" at bounding box center [1176, 352] width 473 height 43
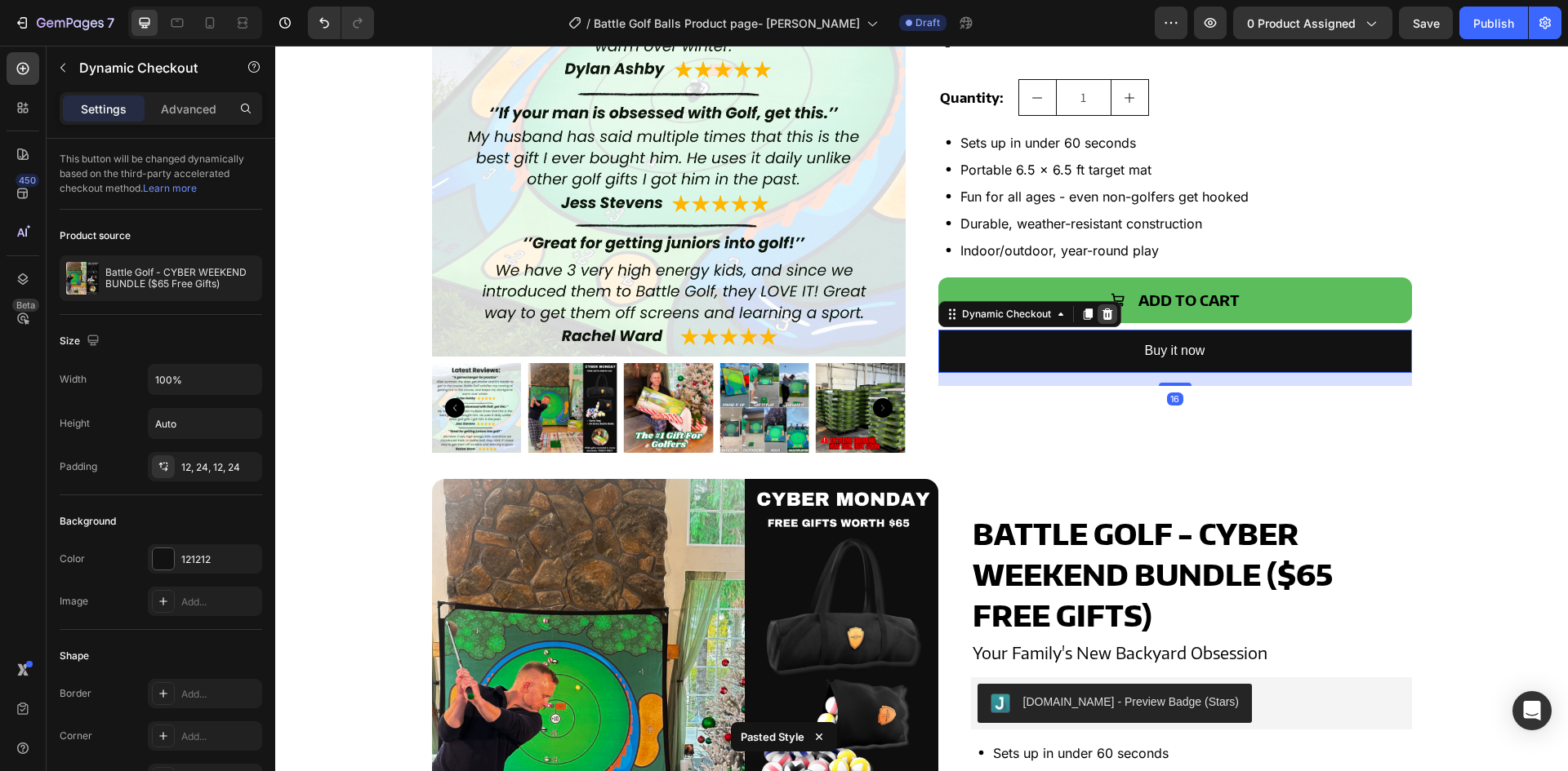
click at [1101, 309] on icon at bounding box center [1107, 314] width 14 height 13
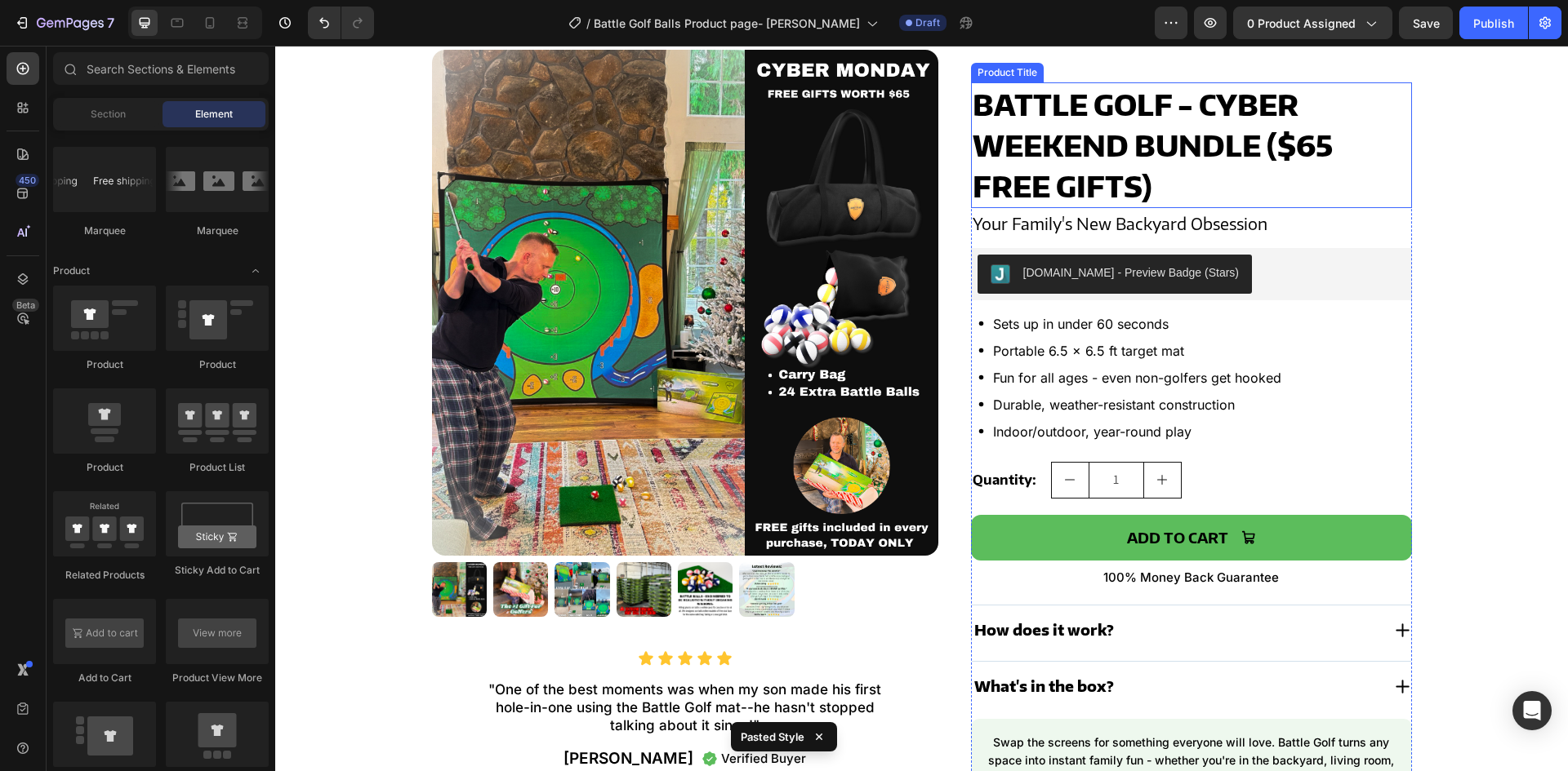
scroll to position [816, 0]
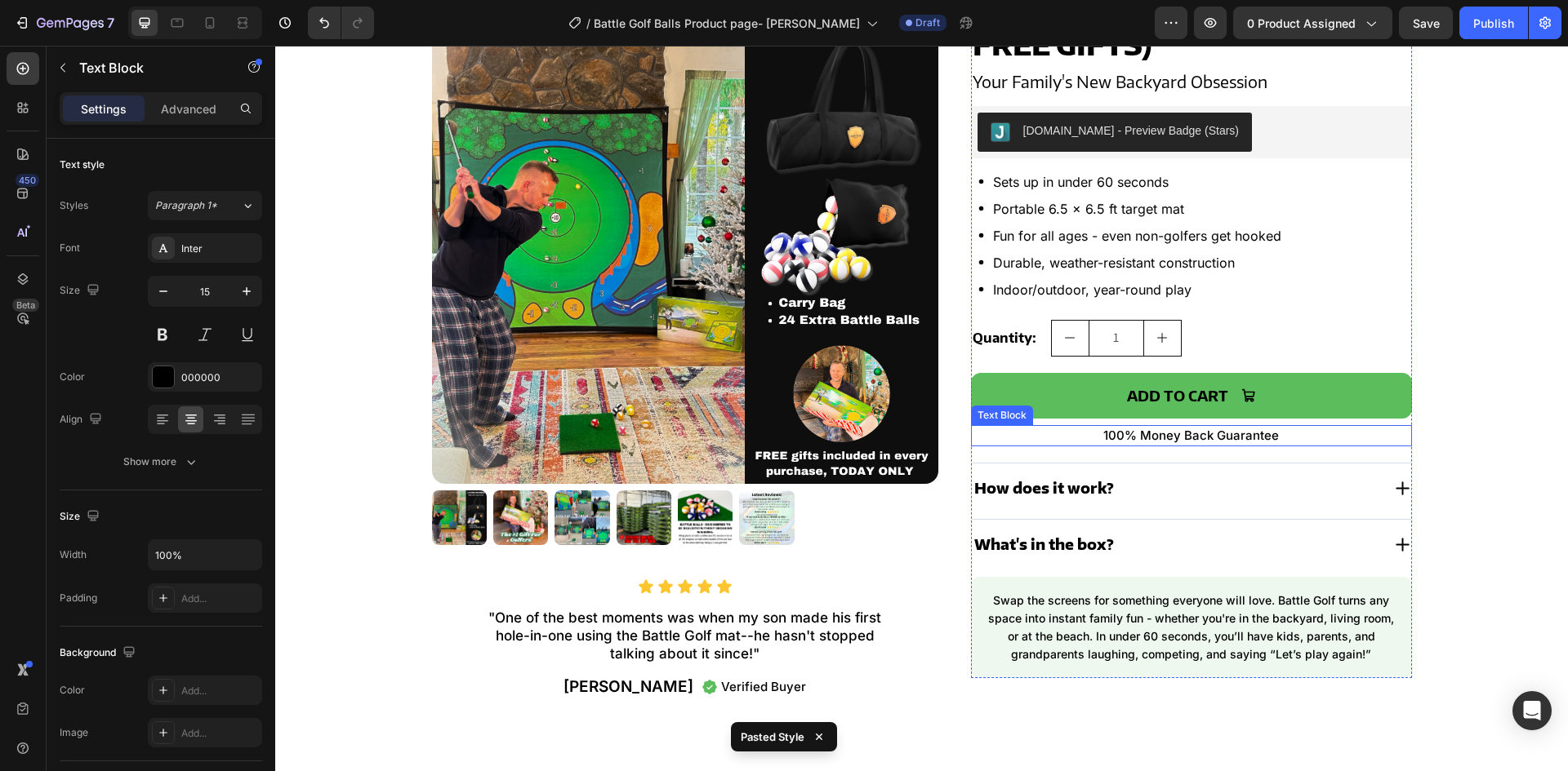
click at [1108, 435] on p "100% Money Back Guarantee" at bounding box center [1192, 436] width 437 height 18
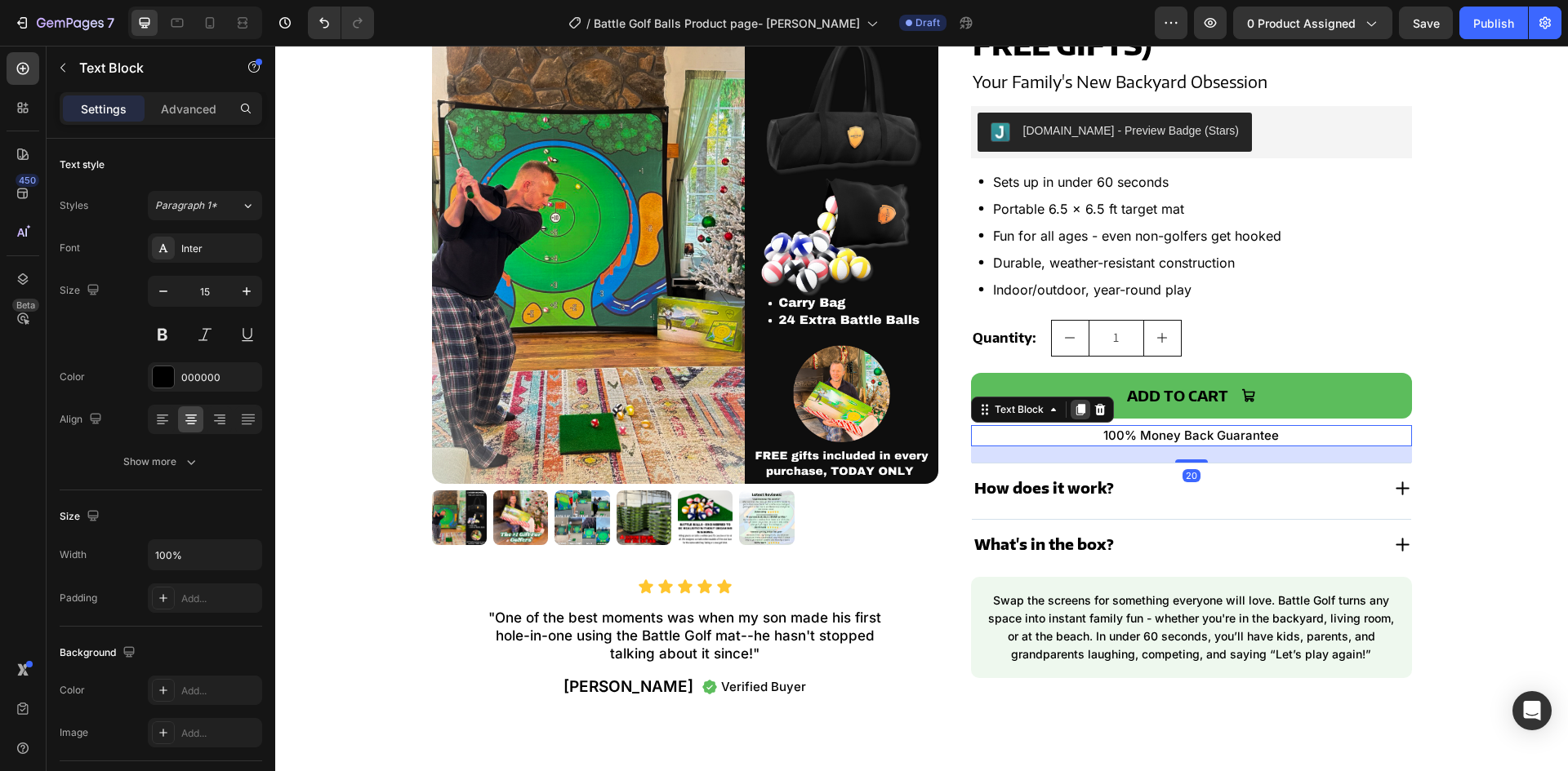
click at [1076, 409] on icon at bounding box center [1080, 409] width 9 height 12
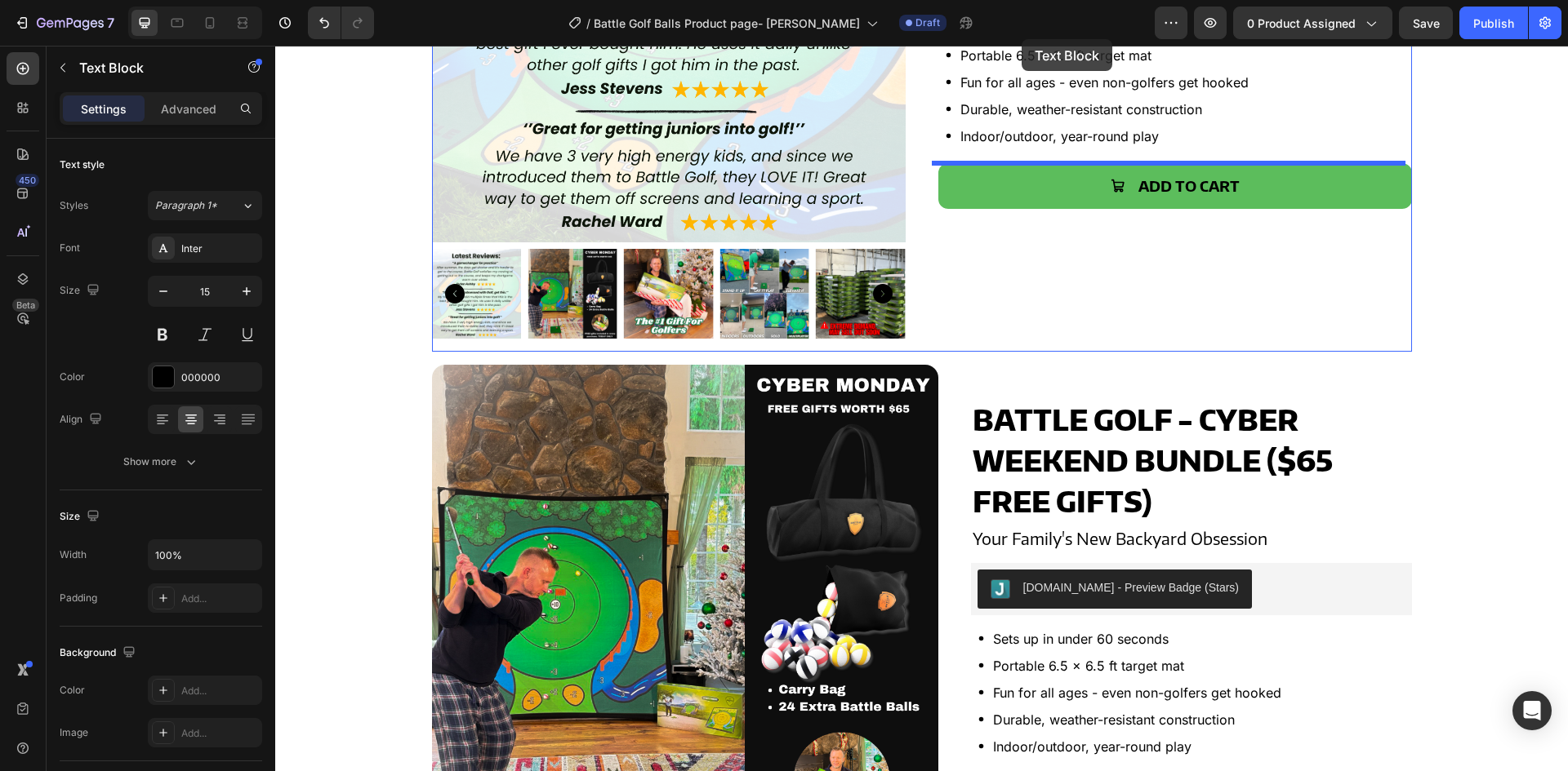
scroll to position [357, 0]
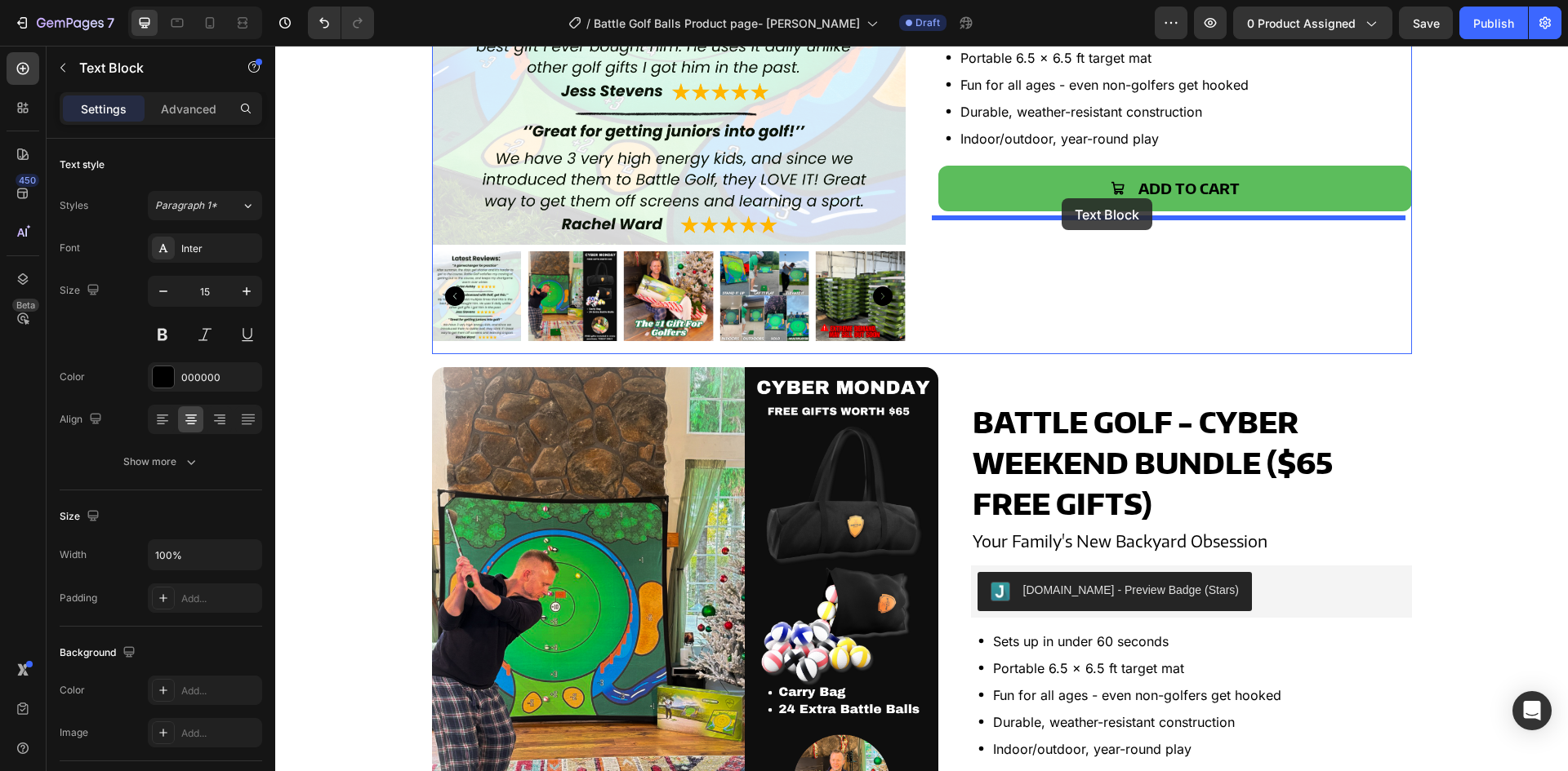
drag, startPoint x: 977, startPoint y: 451, endPoint x: 1062, endPoint y: 198, distance: 266.9
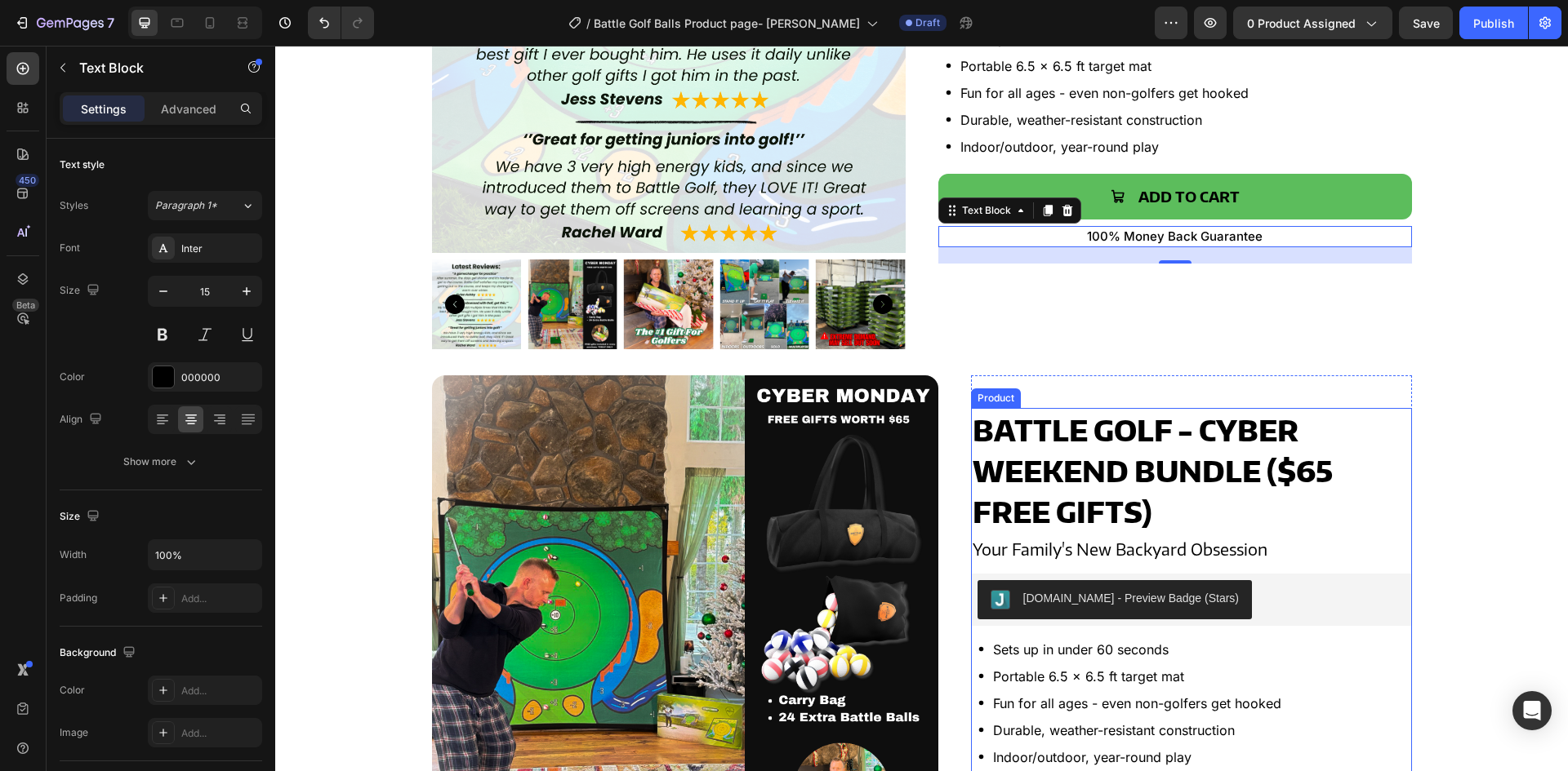
scroll to position [275, 0]
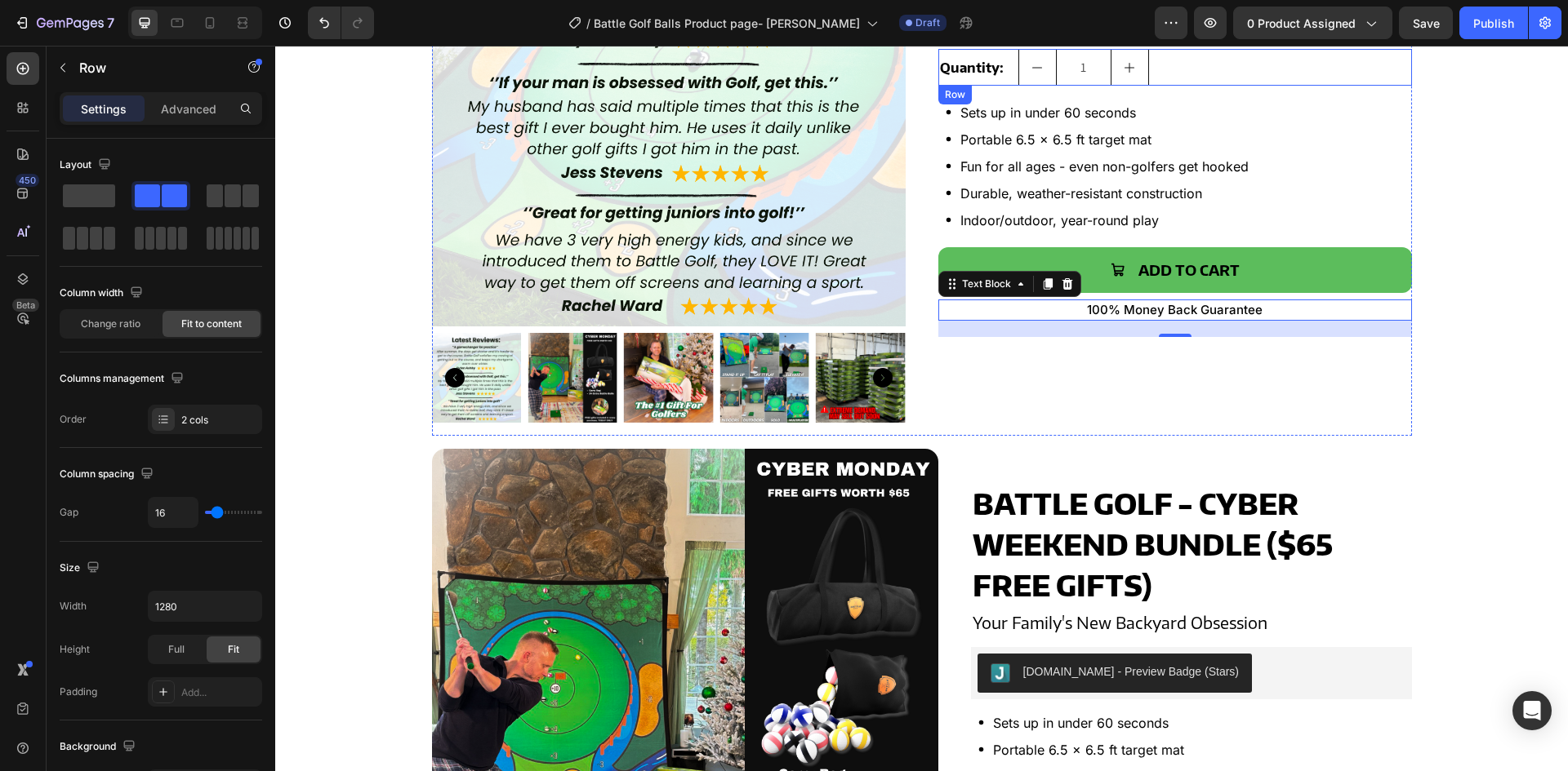
click at [1165, 69] on div "Quantity: Text Block 1 Product Quantity Row" at bounding box center [1176, 67] width 473 height 37
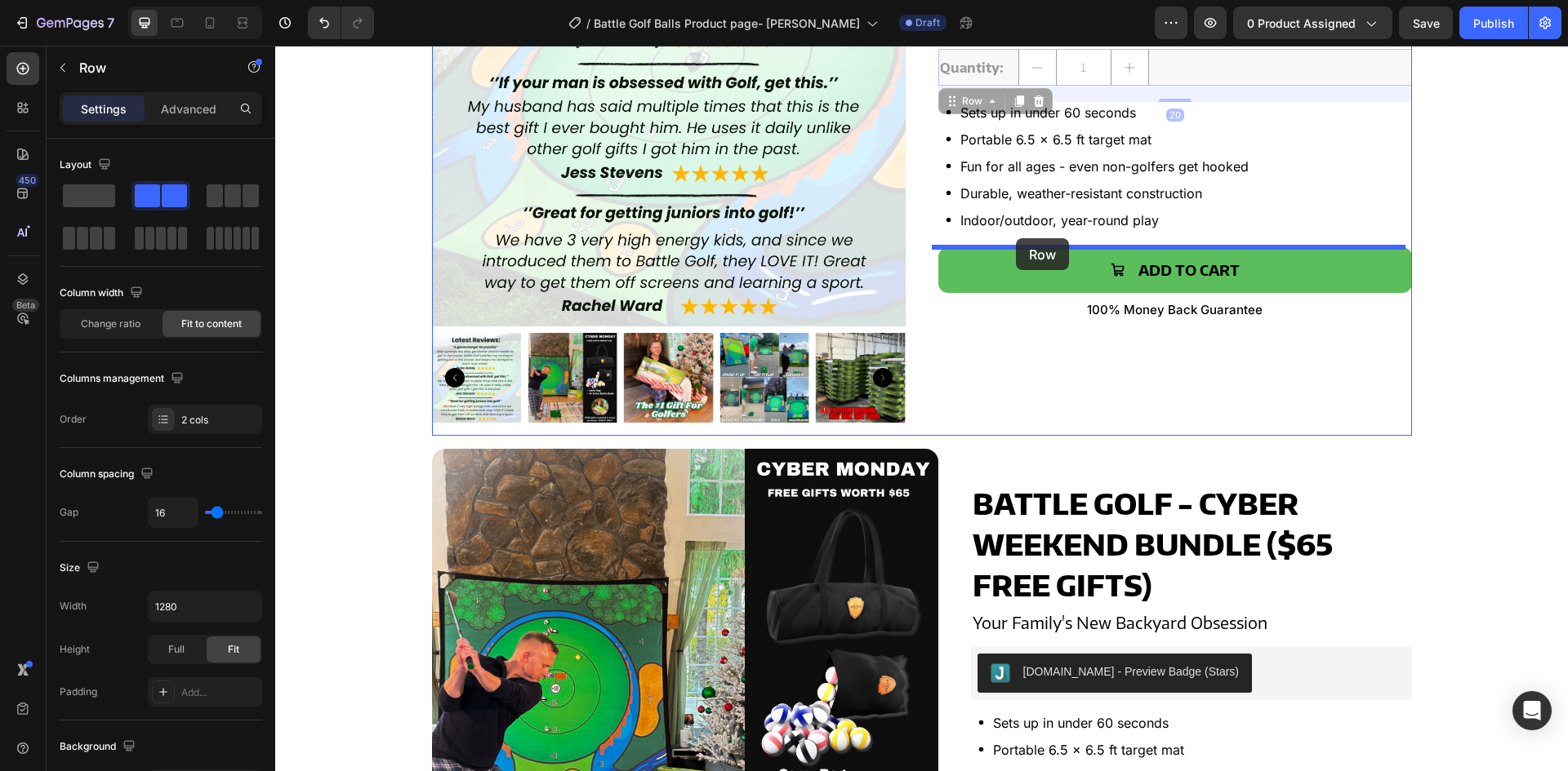
drag, startPoint x: 947, startPoint y: 102, endPoint x: 1016, endPoint y: 238, distance: 152.5
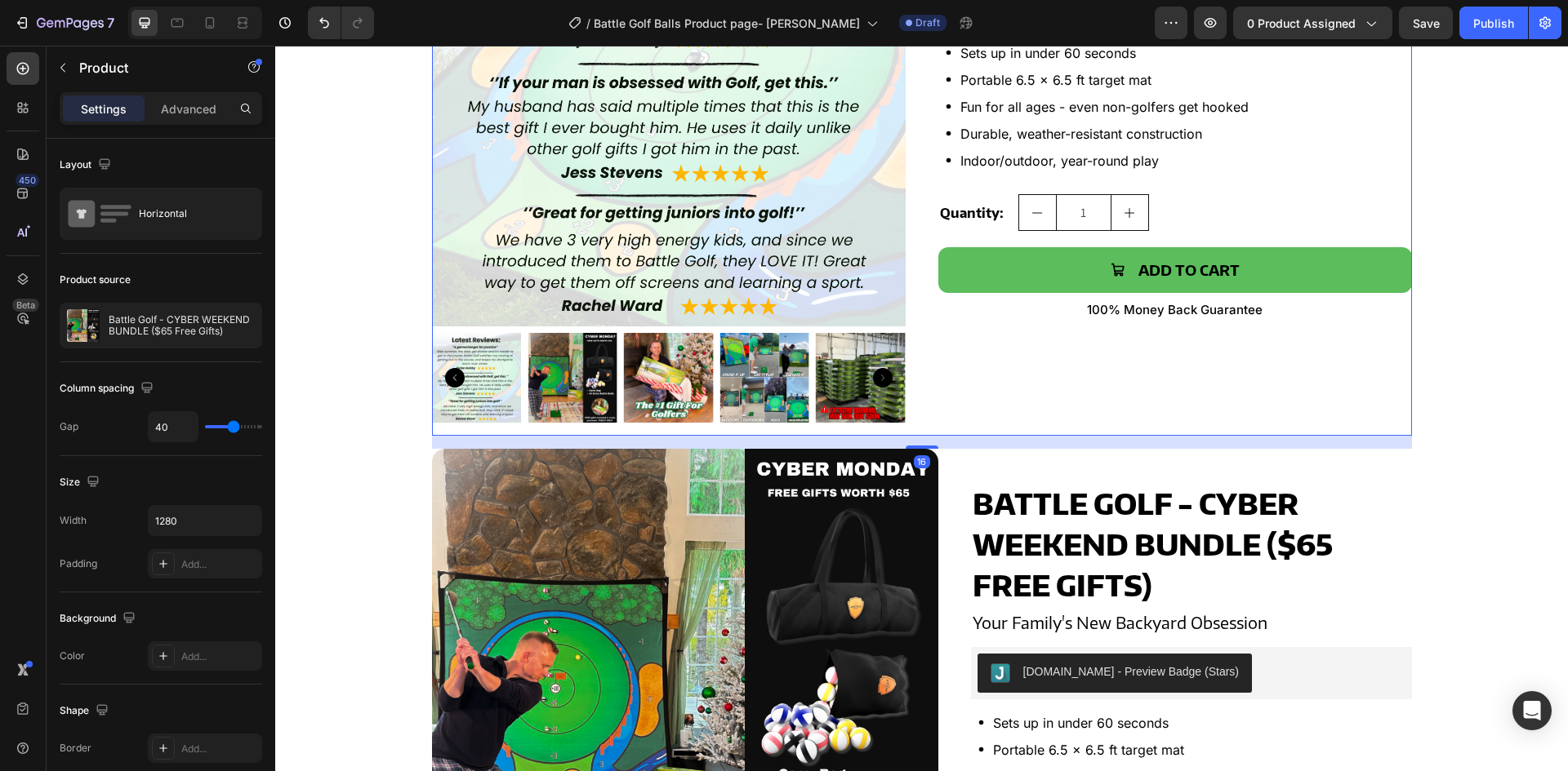
click at [1028, 345] on div "Battle Golf - CYBER WEEKEND BUNDLE ($65 Free Gifts) Product Title $149.95 Produ…" at bounding box center [1176, 145] width 473 height 583
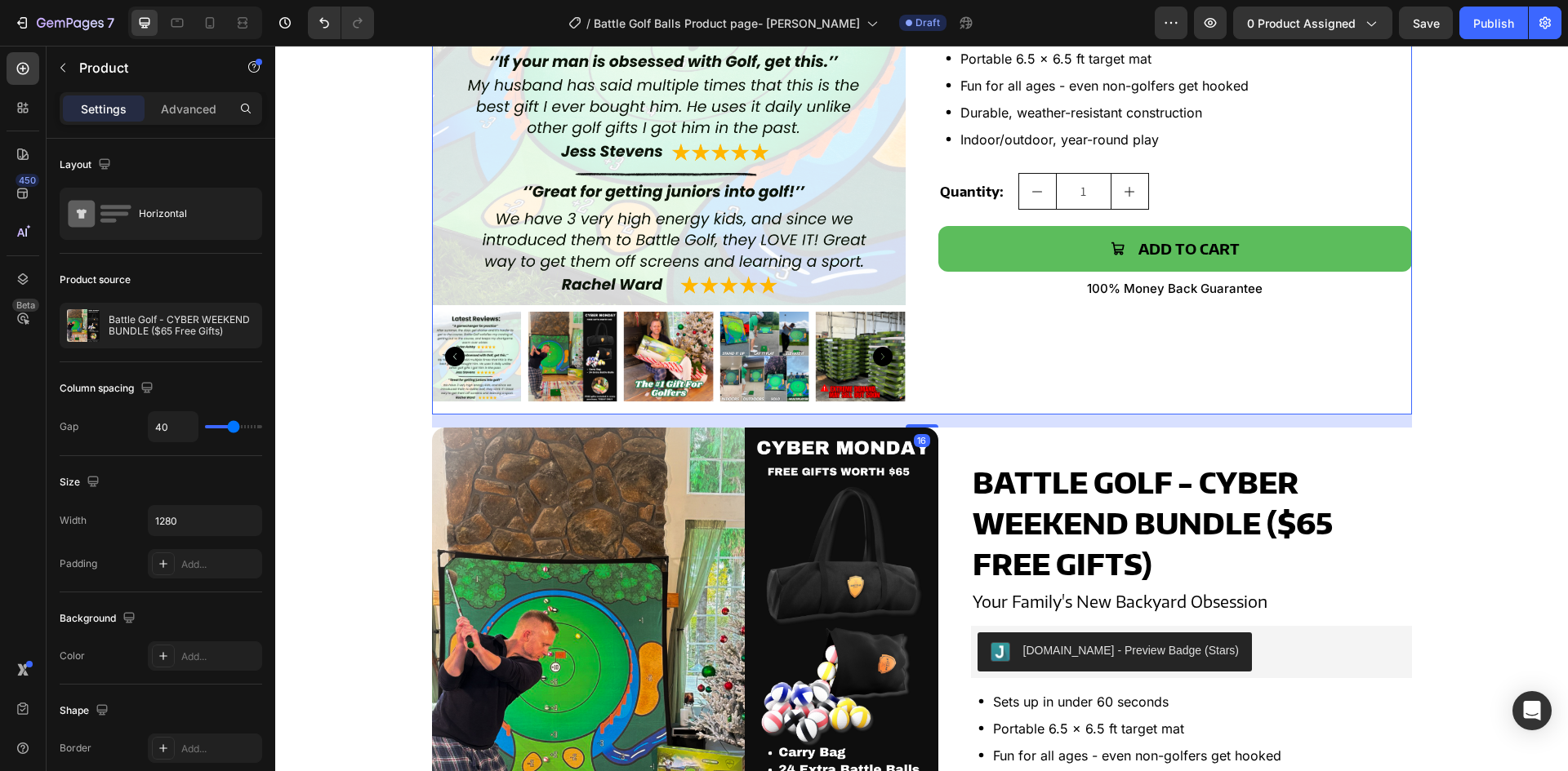
scroll to position [408, 0]
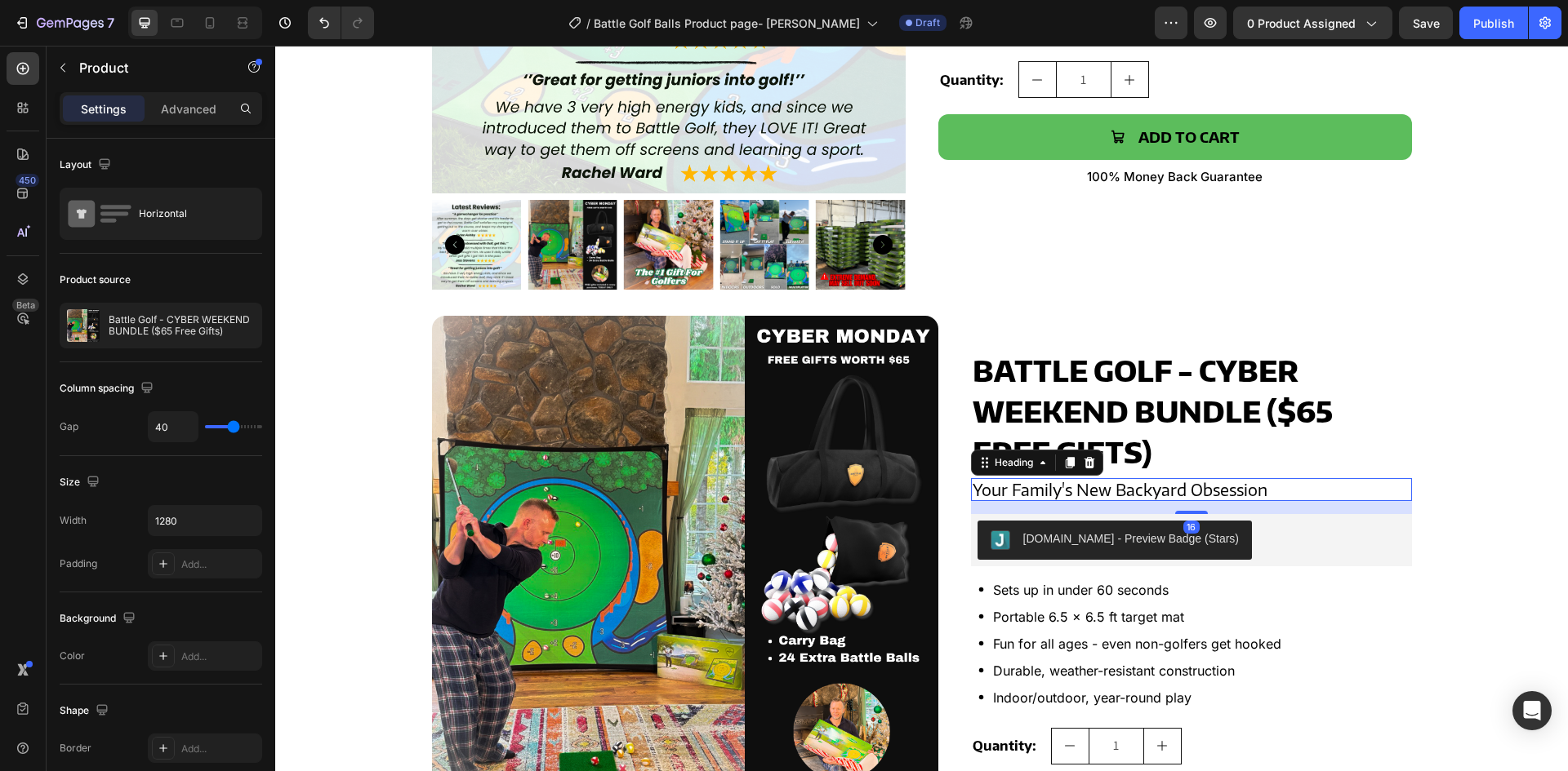
click at [1305, 488] on h2 "Your Family's New Backyard Obsession" at bounding box center [1192, 489] width 441 height 22
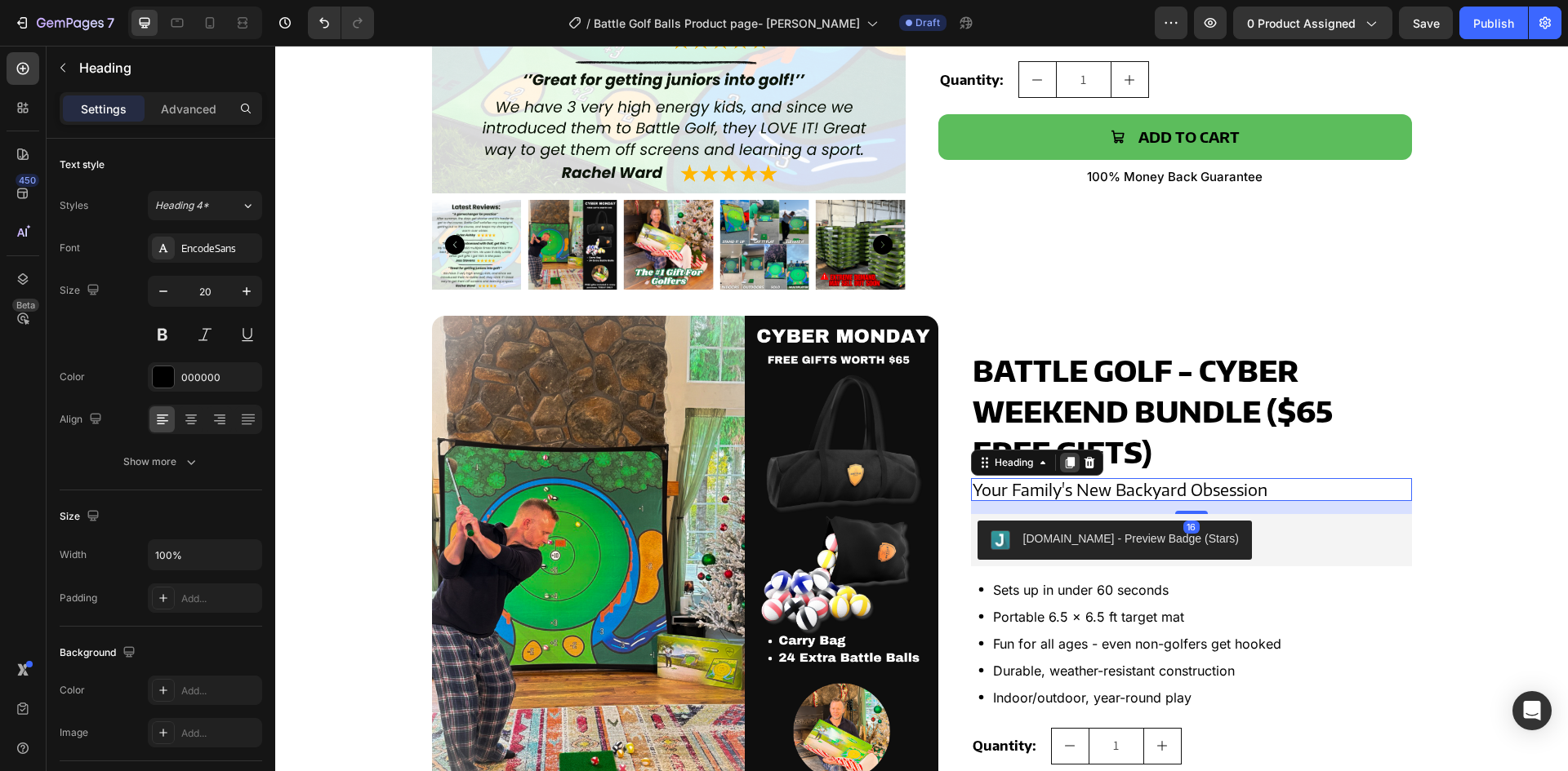
click at [1070, 464] on icon at bounding box center [1069, 462] width 14 height 13
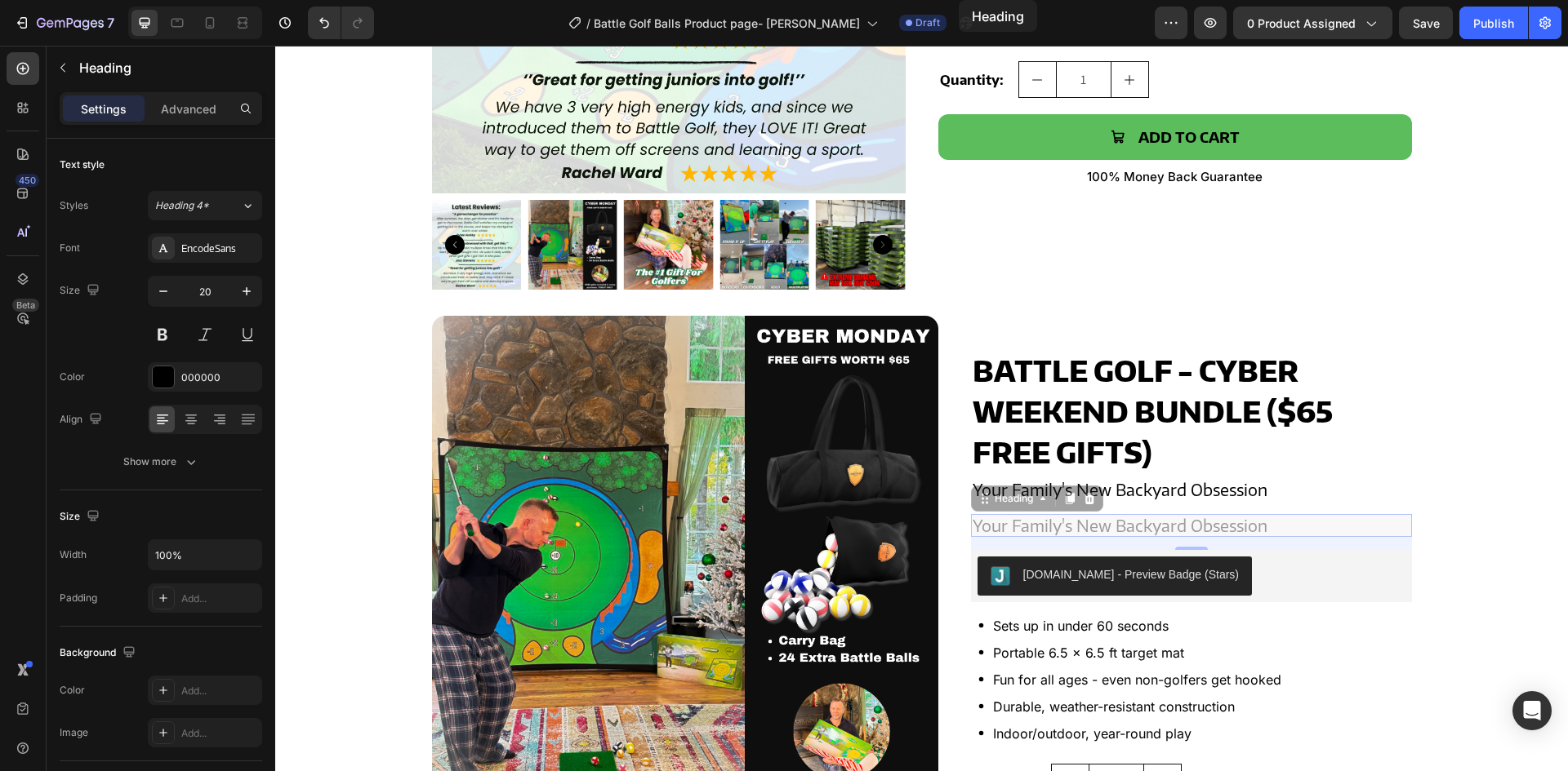
scroll to position [0, 0]
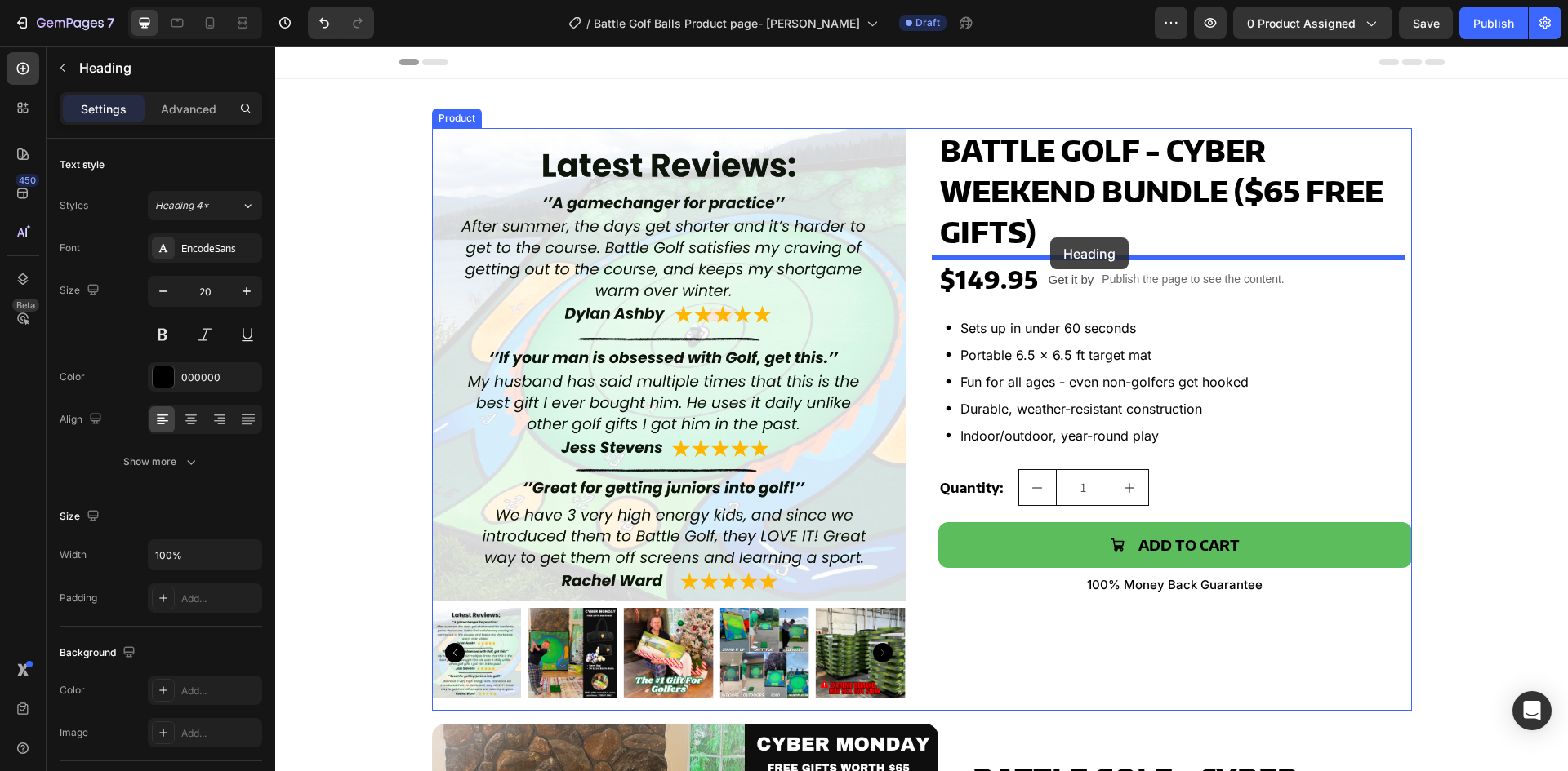
drag, startPoint x: 978, startPoint y: 503, endPoint x: 1050, endPoint y: 238, distance: 274.6
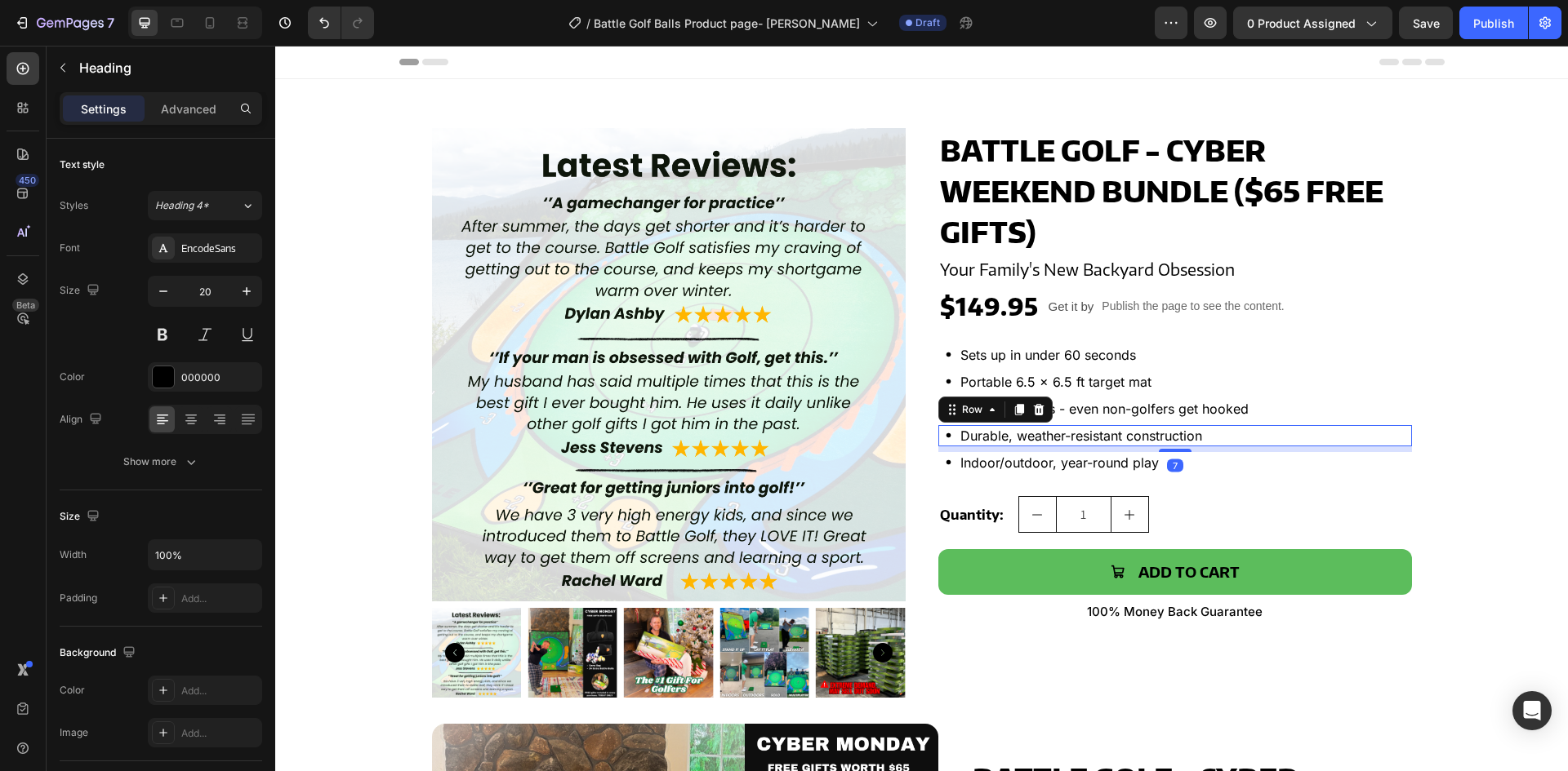
click at [1326, 436] on div "Icon Durable, weather-resistant construction Text Block Row 7" at bounding box center [1176, 436] width 473 height 22
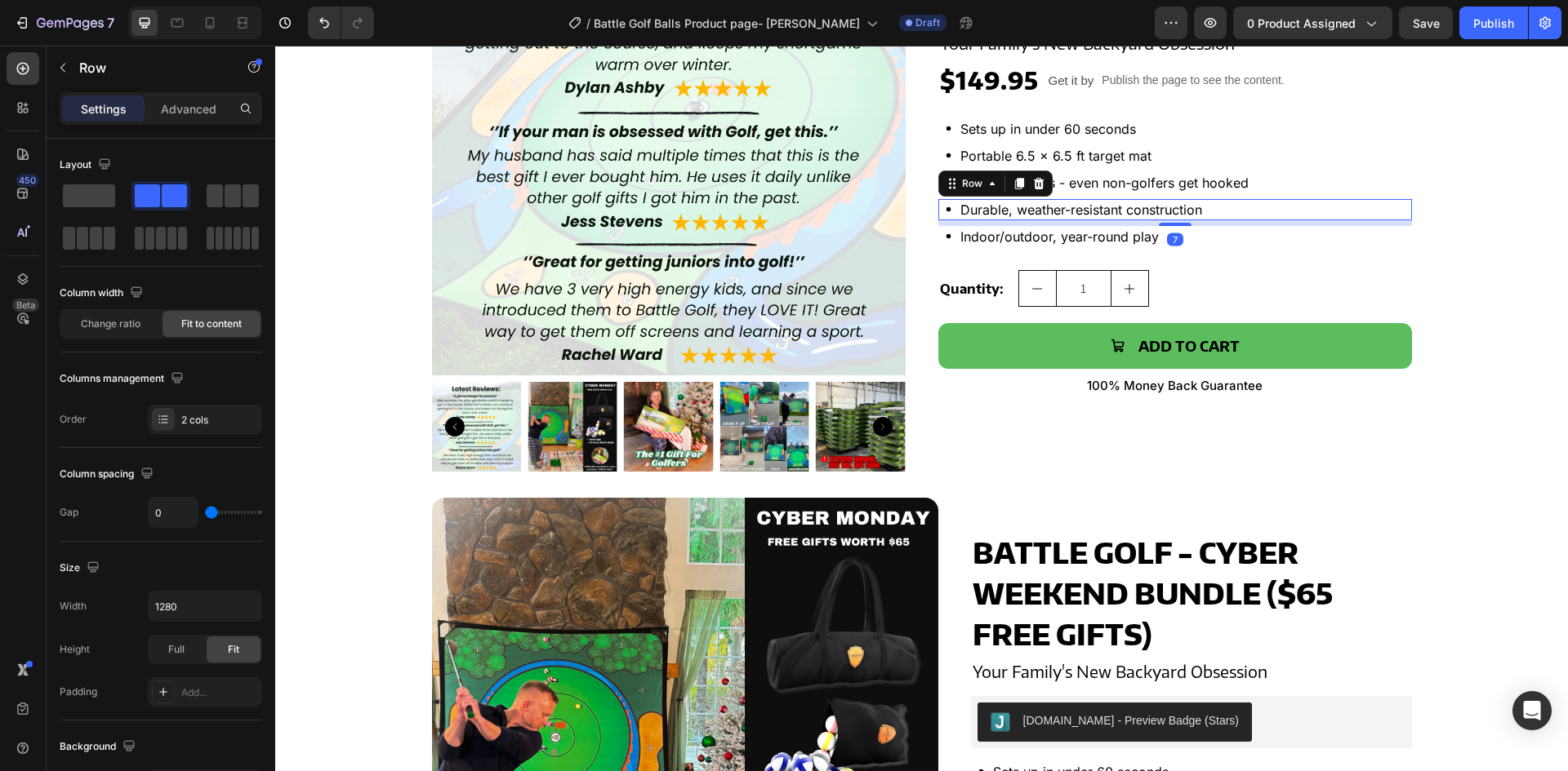
scroll to position [245, 0]
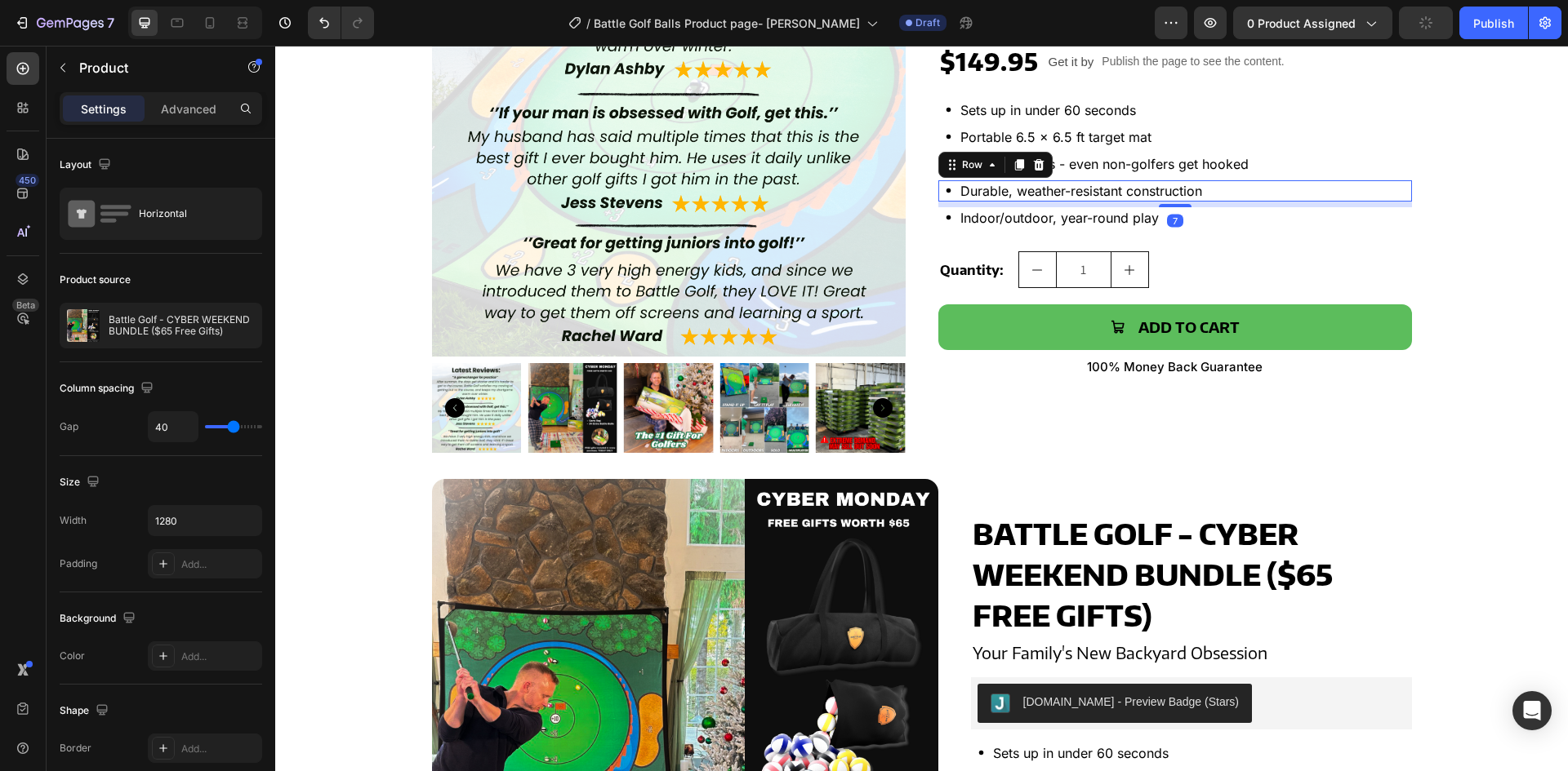
click at [1326, 436] on div "Battle Golf - CYBER WEEKEND BUNDLE ($65 Free Gifts) Product Title Your Family's…" at bounding box center [1176, 175] width 473 height 583
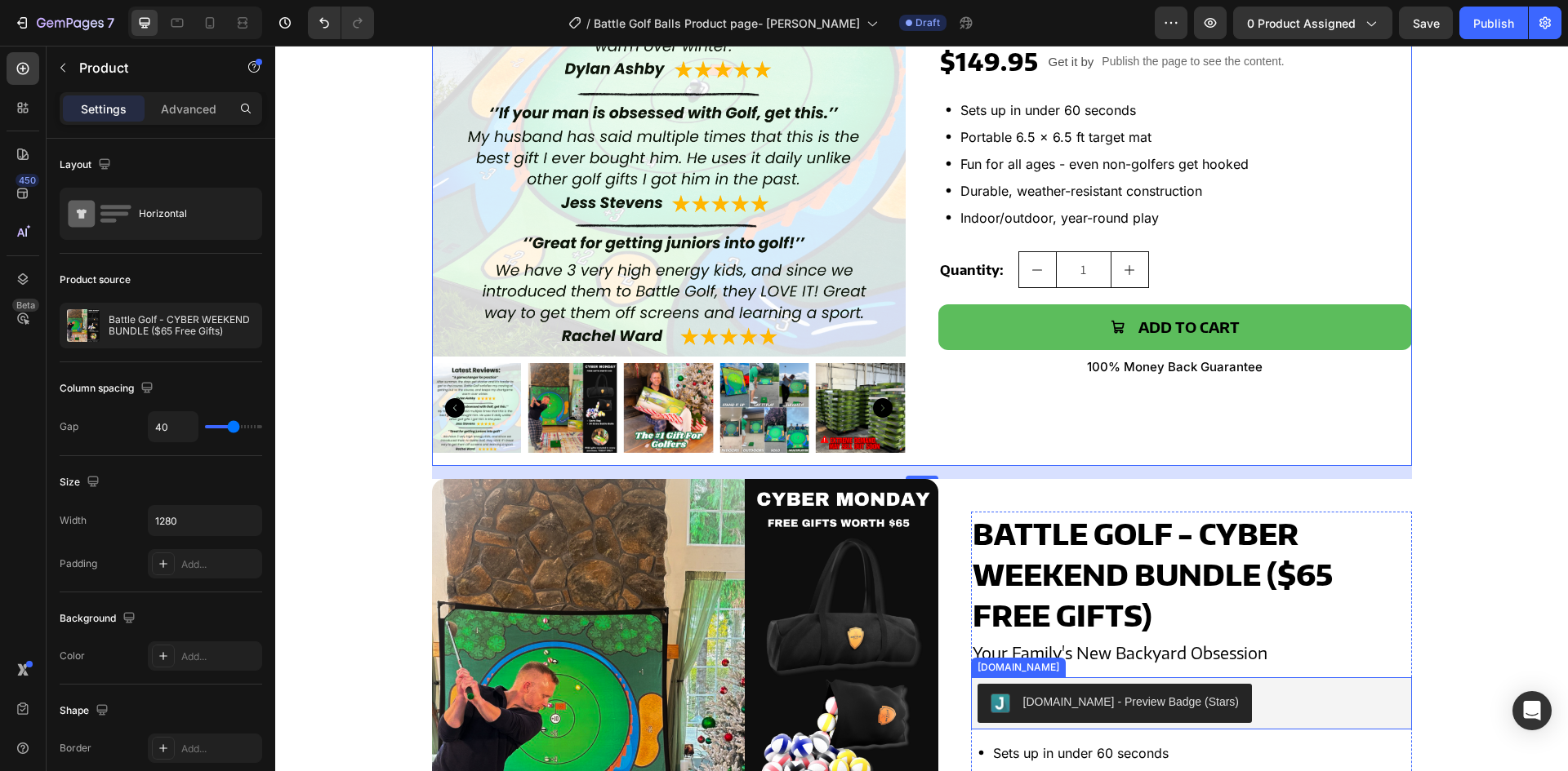
click at [1266, 698] on div "[DOMAIN_NAME] - Preview Badge (Stars)" at bounding box center [1191, 704] width 428 height 40
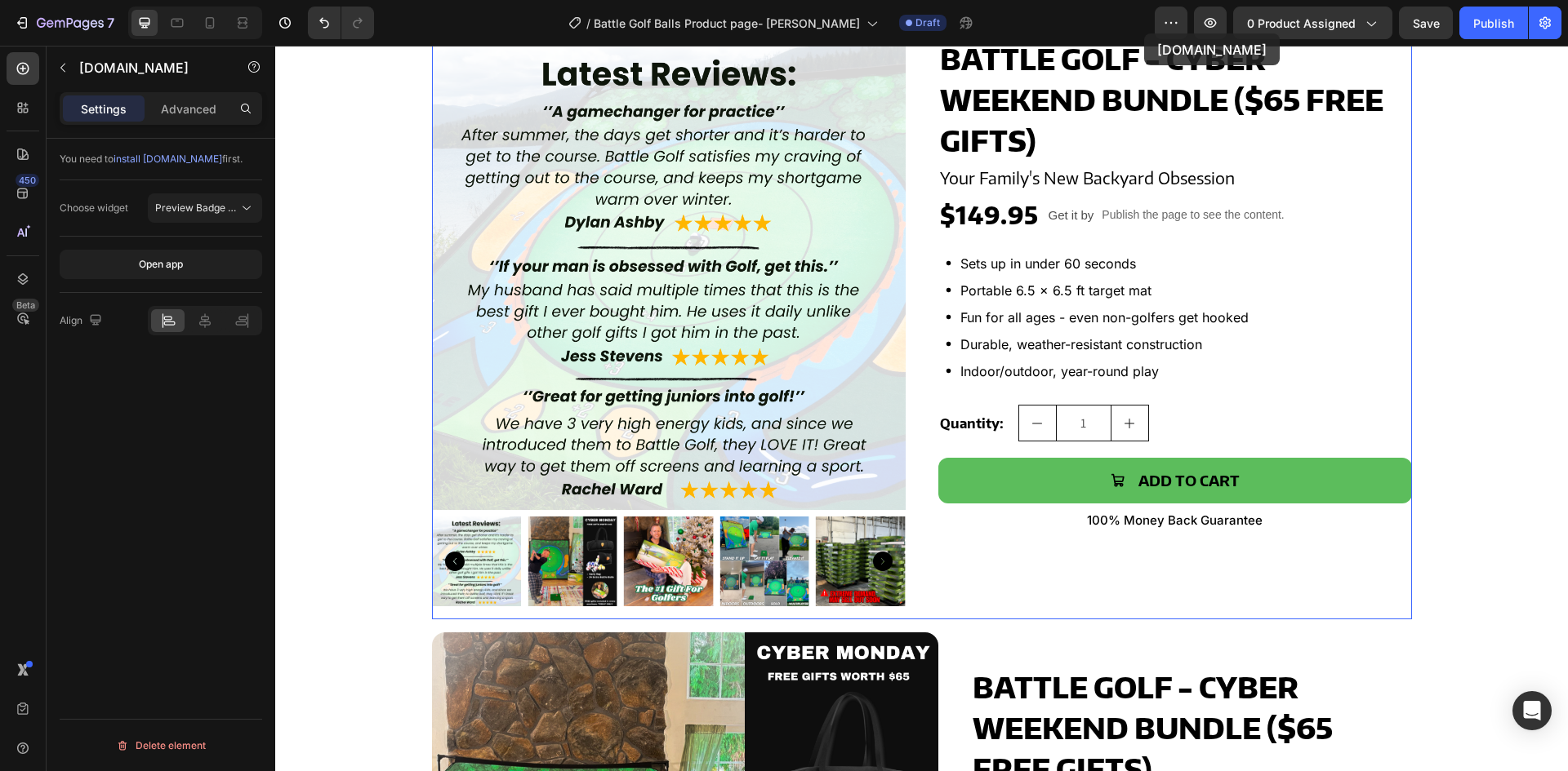
scroll to position [0, 0]
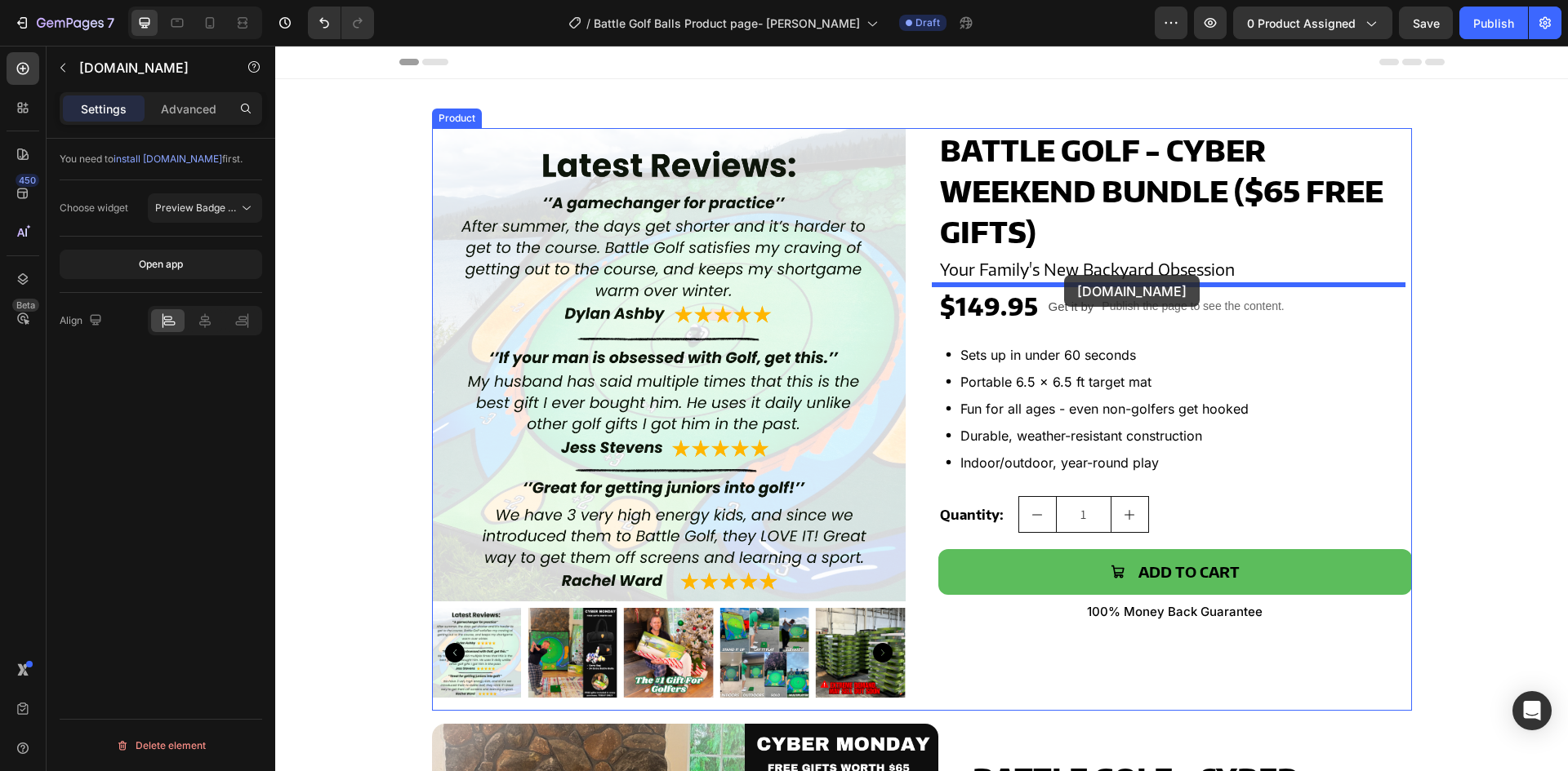
drag, startPoint x: 978, startPoint y: 666, endPoint x: 1064, endPoint y: 275, distance: 400.3
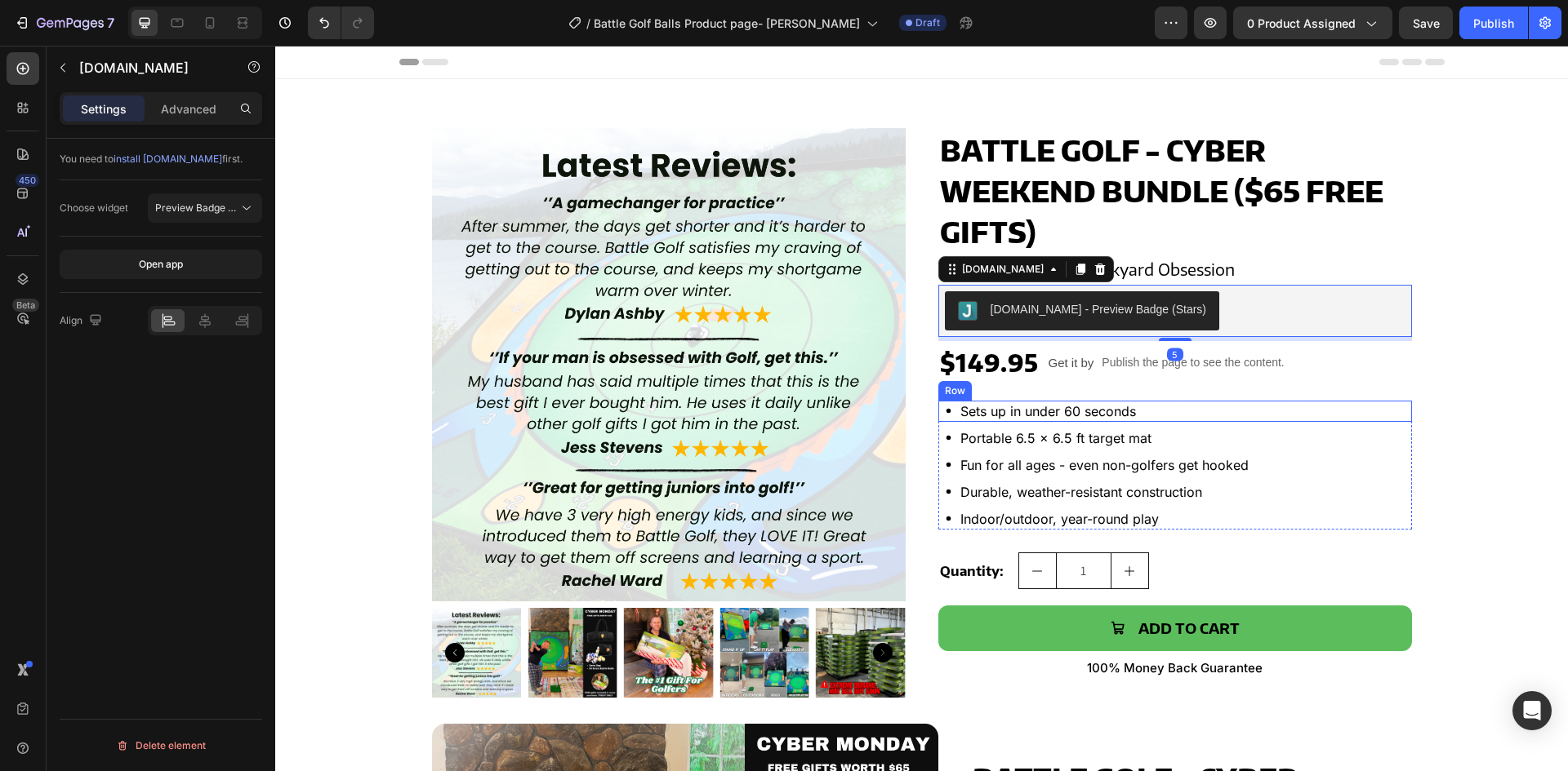
click at [1334, 401] on div "Icon Sets up in under 60 seconds Text Block Row" at bounding box center [1176, 412] width 473 height 22
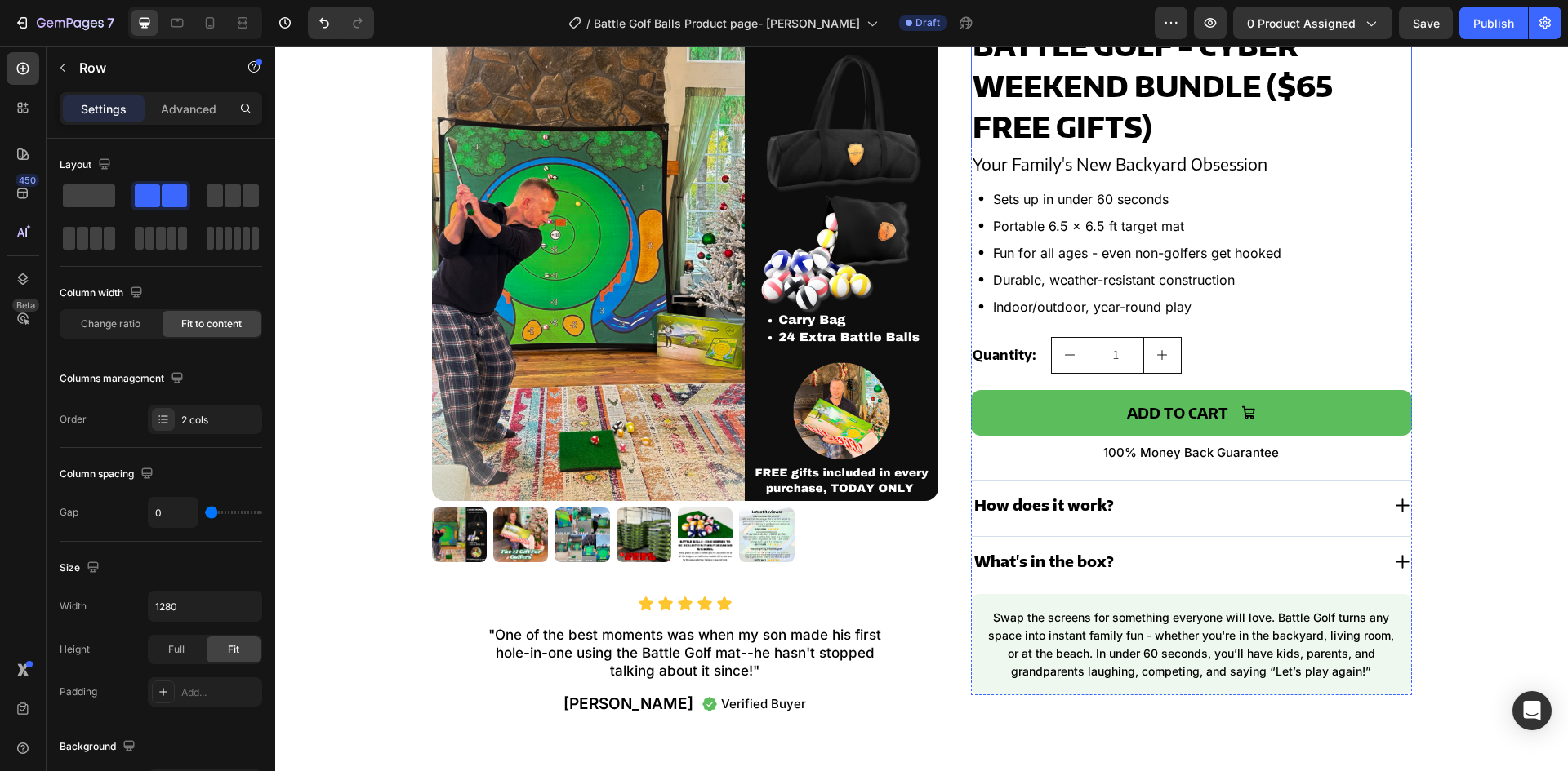
scroll to position [735, 0]
click at [1169, 511] on div "How does it work?" at bounding box center [1176, 504] width 410 height 24
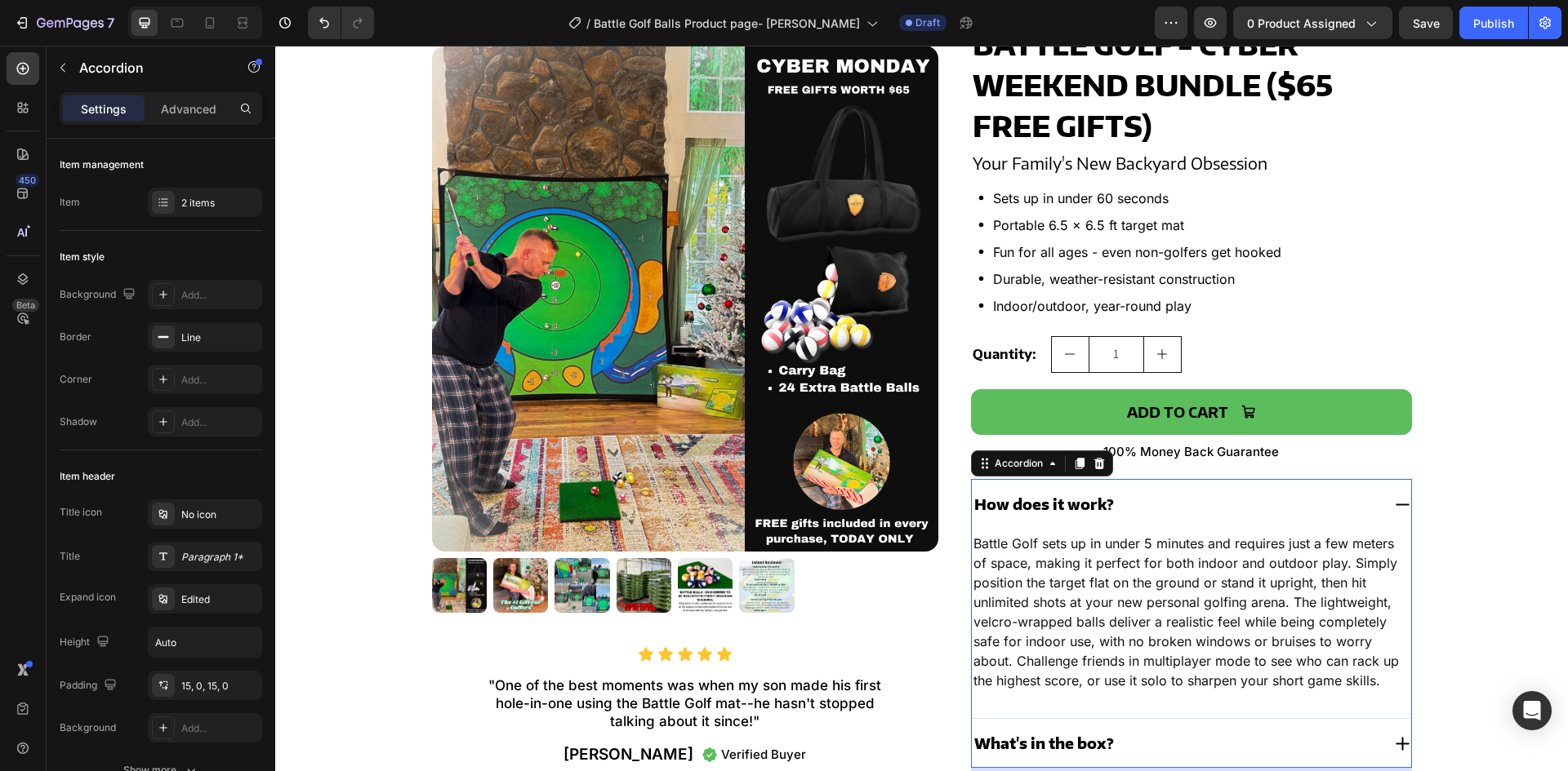
click at [1169, 511] on div "How does it work?" at bounding box center [1176, 504] width 410 height 24
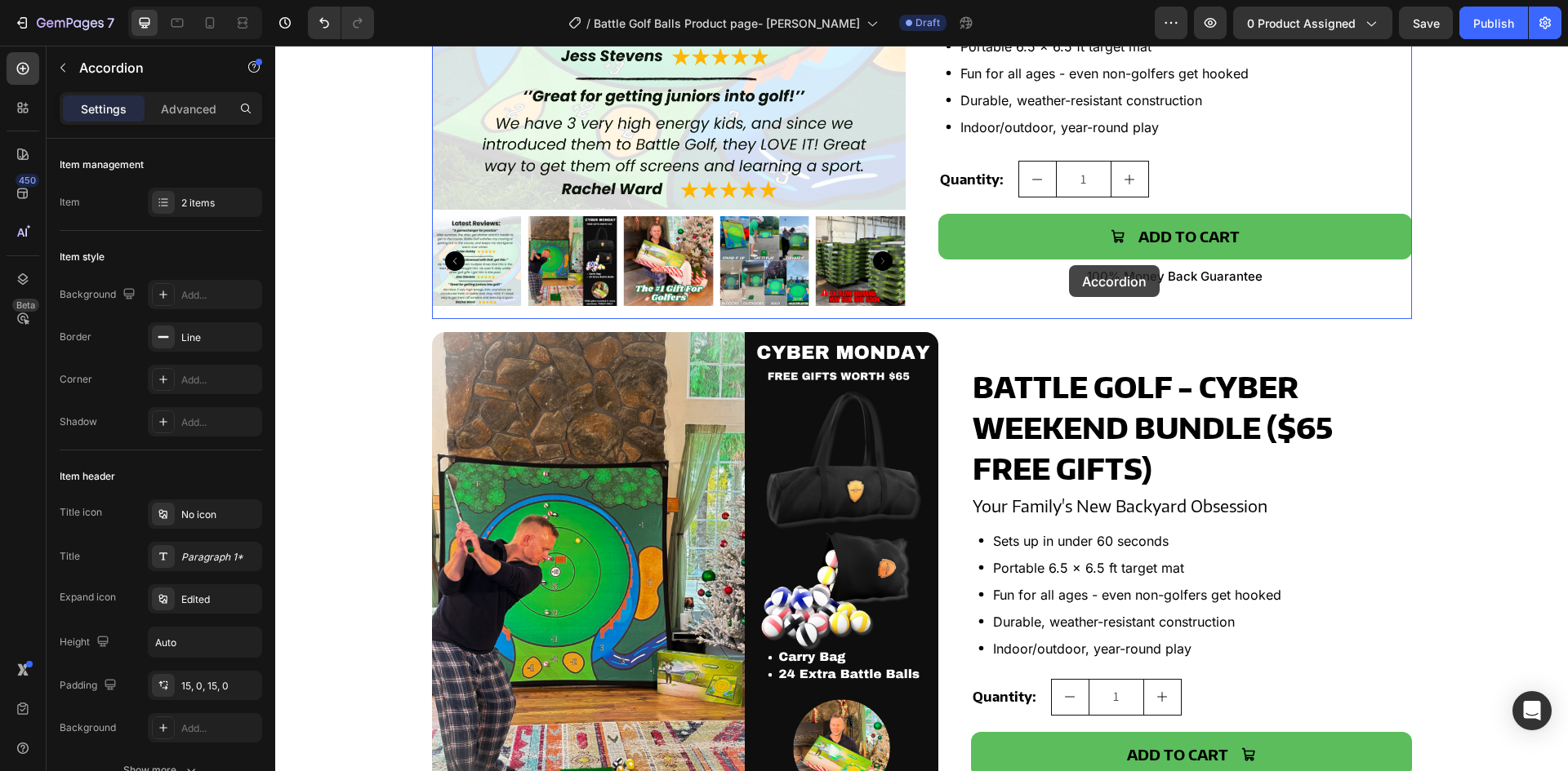
scroll to position [237, 0]
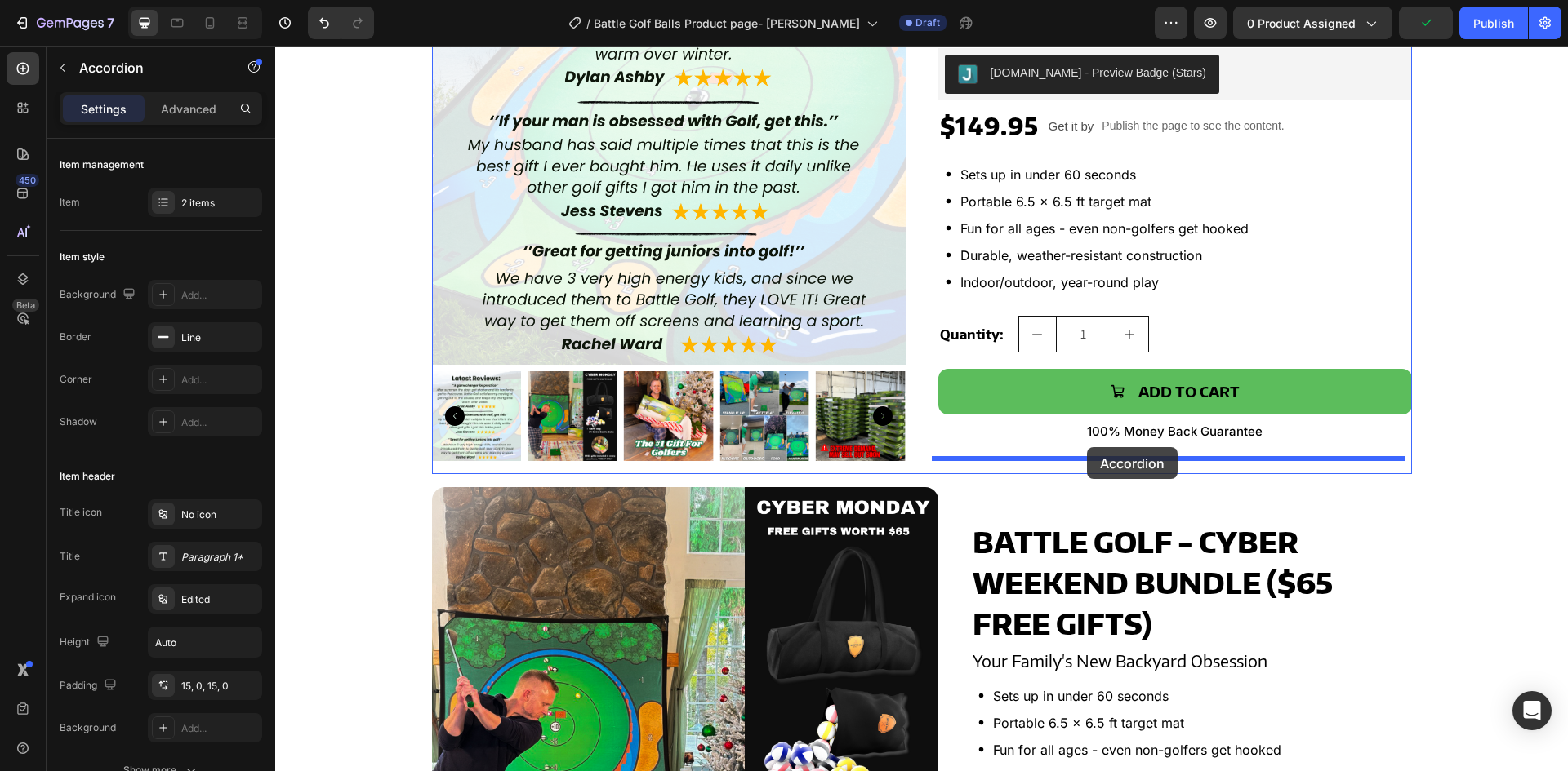
drag, startPoint x: 978, startPoint y: 465, endPoint x: 1087, endPoint y: 447, distance: 110.5
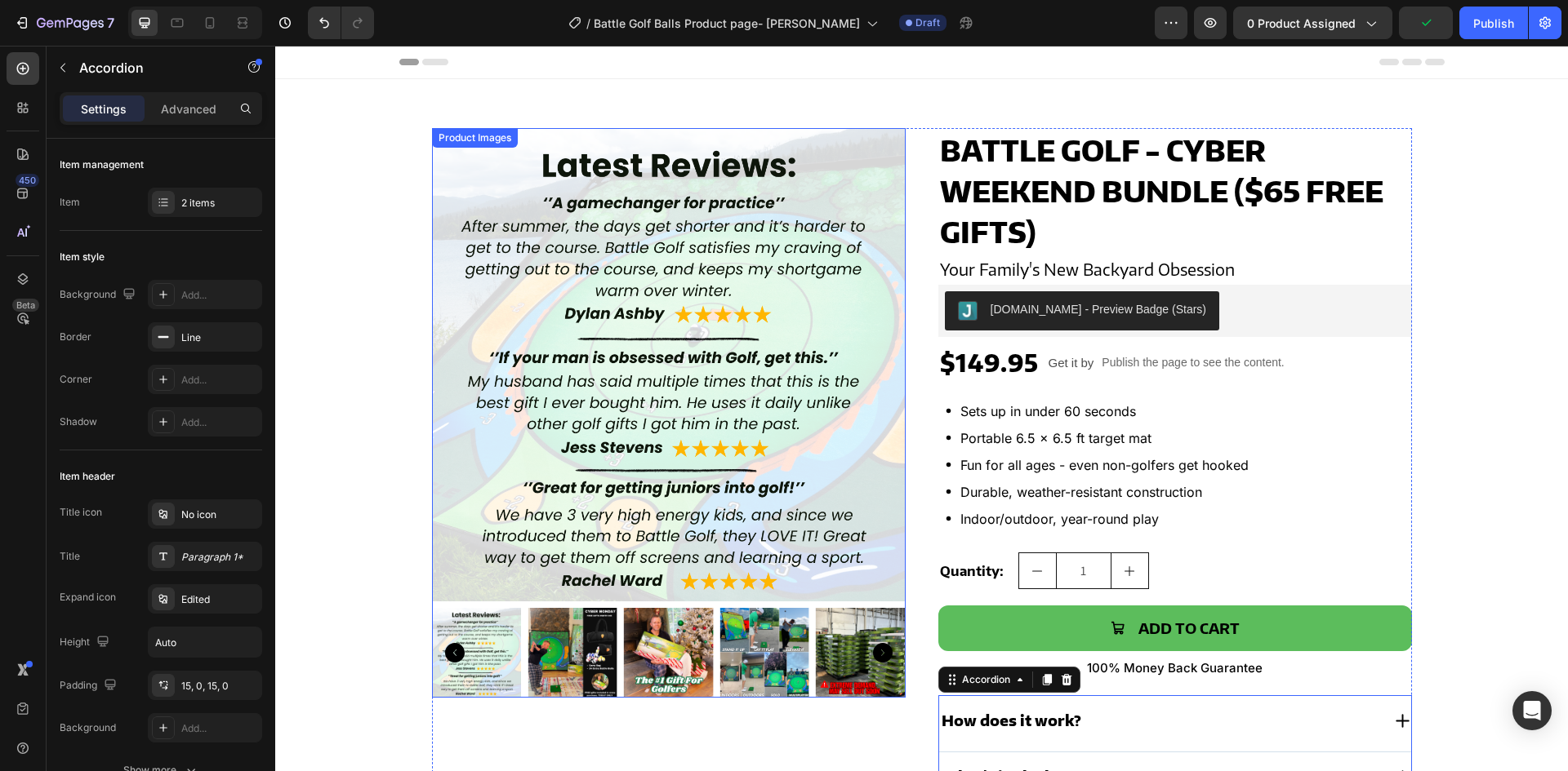
scroll to position [237, 0]
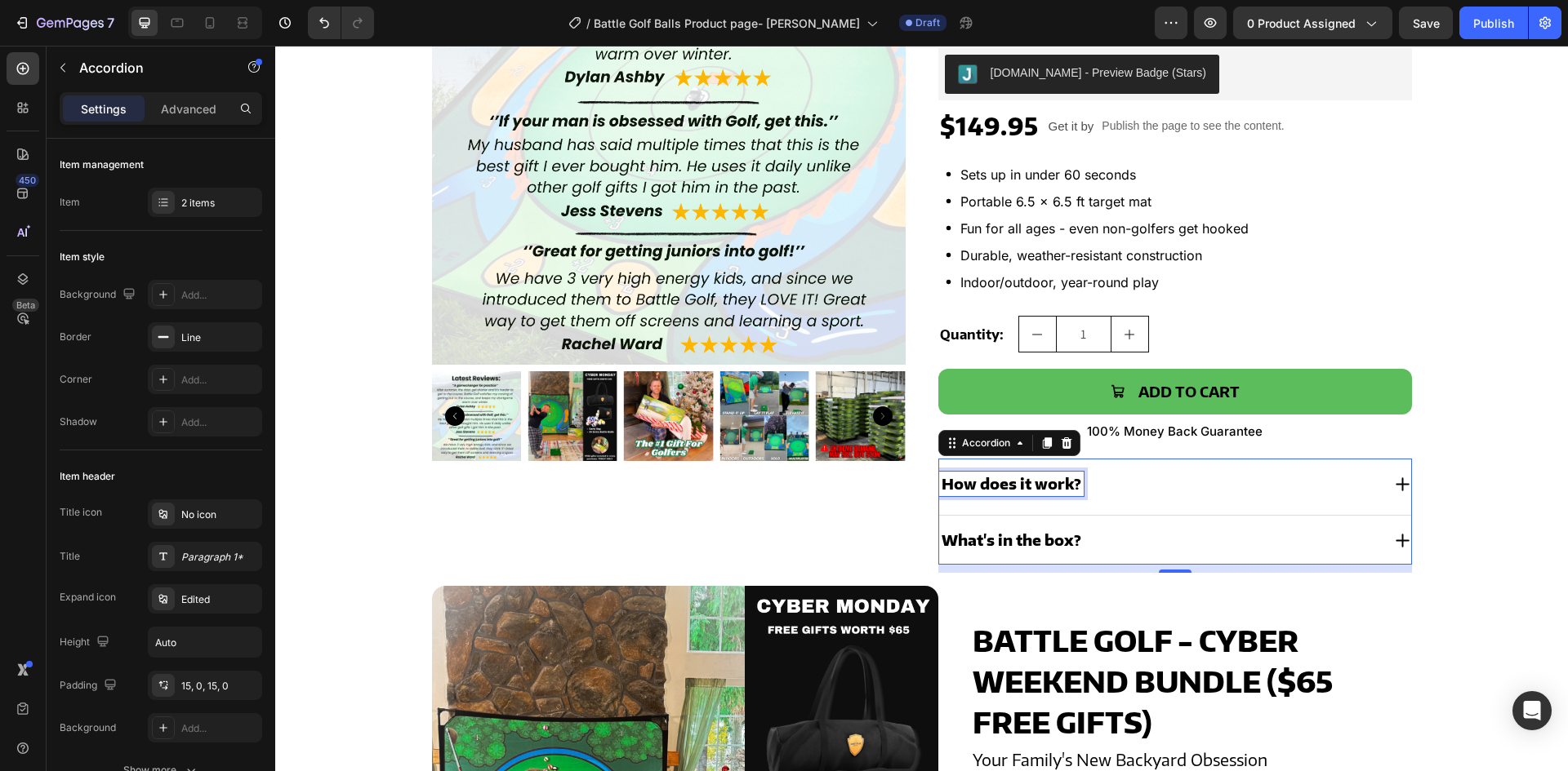
click at [974, 484] on p "How does it work?" at bounding box center [1011, 484] width 140 height 20
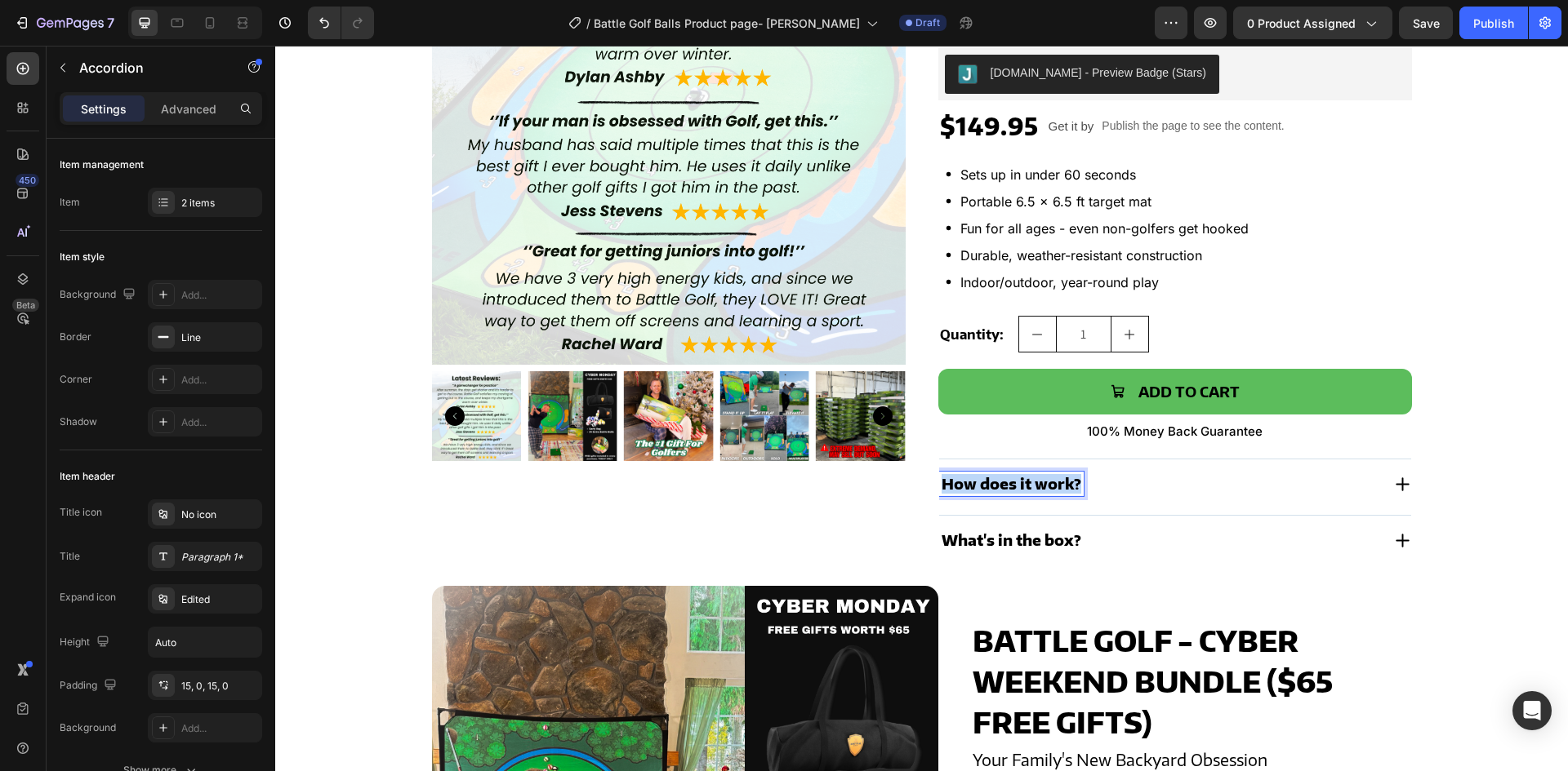
click at [974, 484] on p "How does it work?" at bounding box center [1011, 484] width 140 height 20
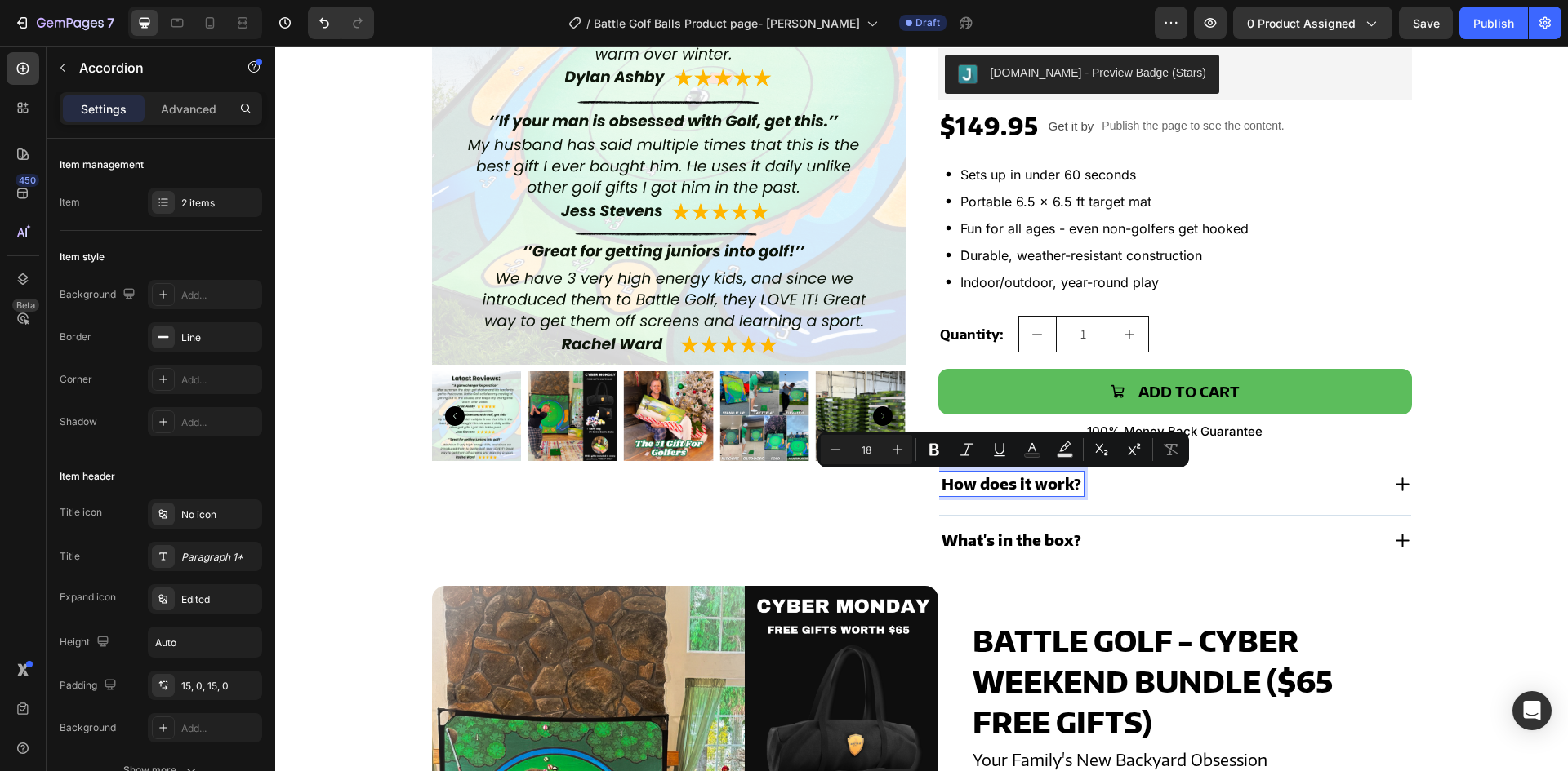
click at [996, 543] on p "What's in the box?" at bounding box center [1011, 541] width 140 height 20
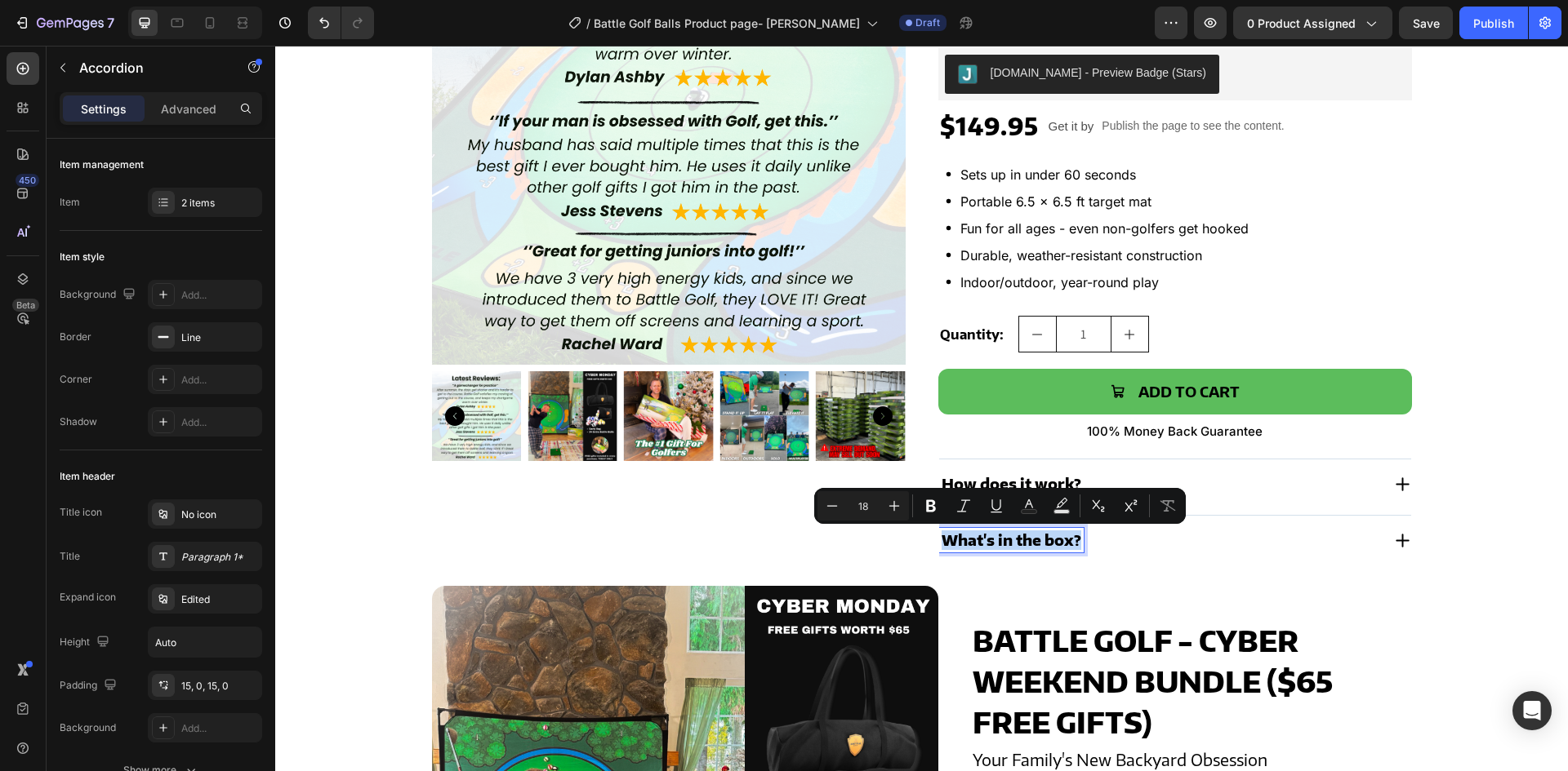
click at [996, 543] on p "What's in the box?" at bounding box center [1011, 541] width 140 height 20
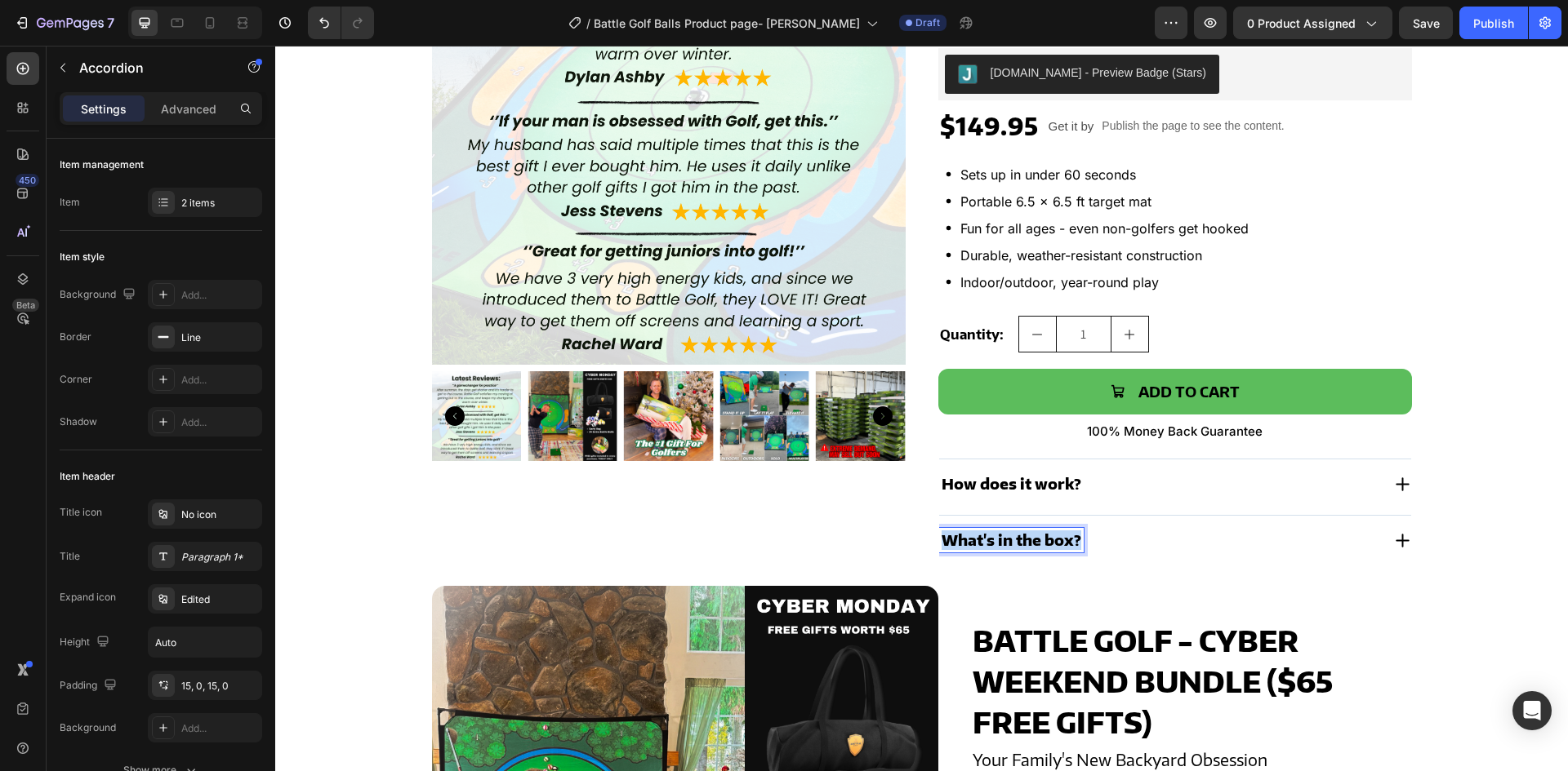
click at [996, 543] on p "What's in the box?" at bounding box center [1011, 541] width 140 height 20
click at [981, 484] on p "How does it work?" at bounding box center [1011, 484] width 140 height 20
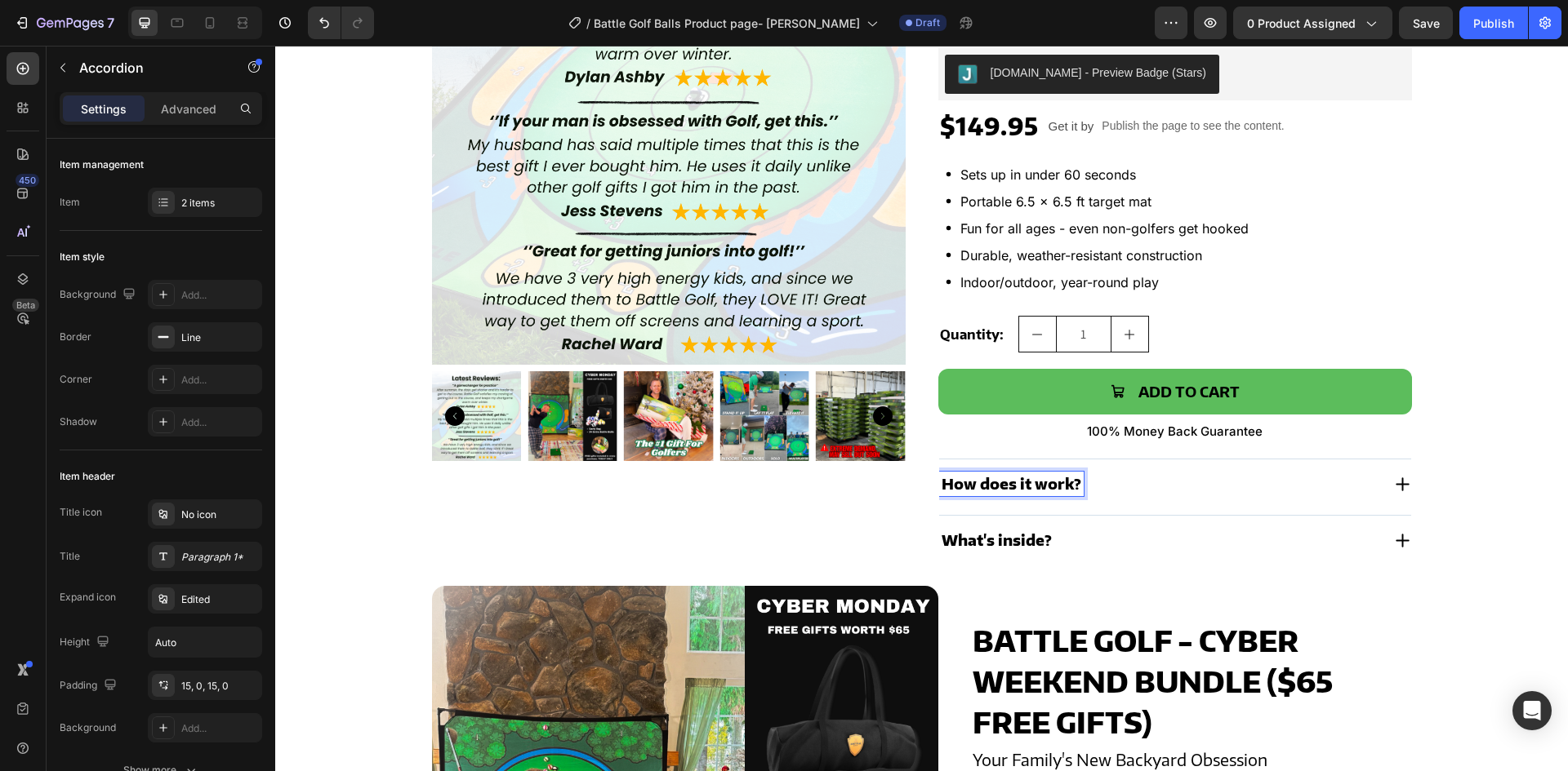
click at [1150, 486] on div "How does it work?" at bounding box center [1160, 483] width 442 height 24
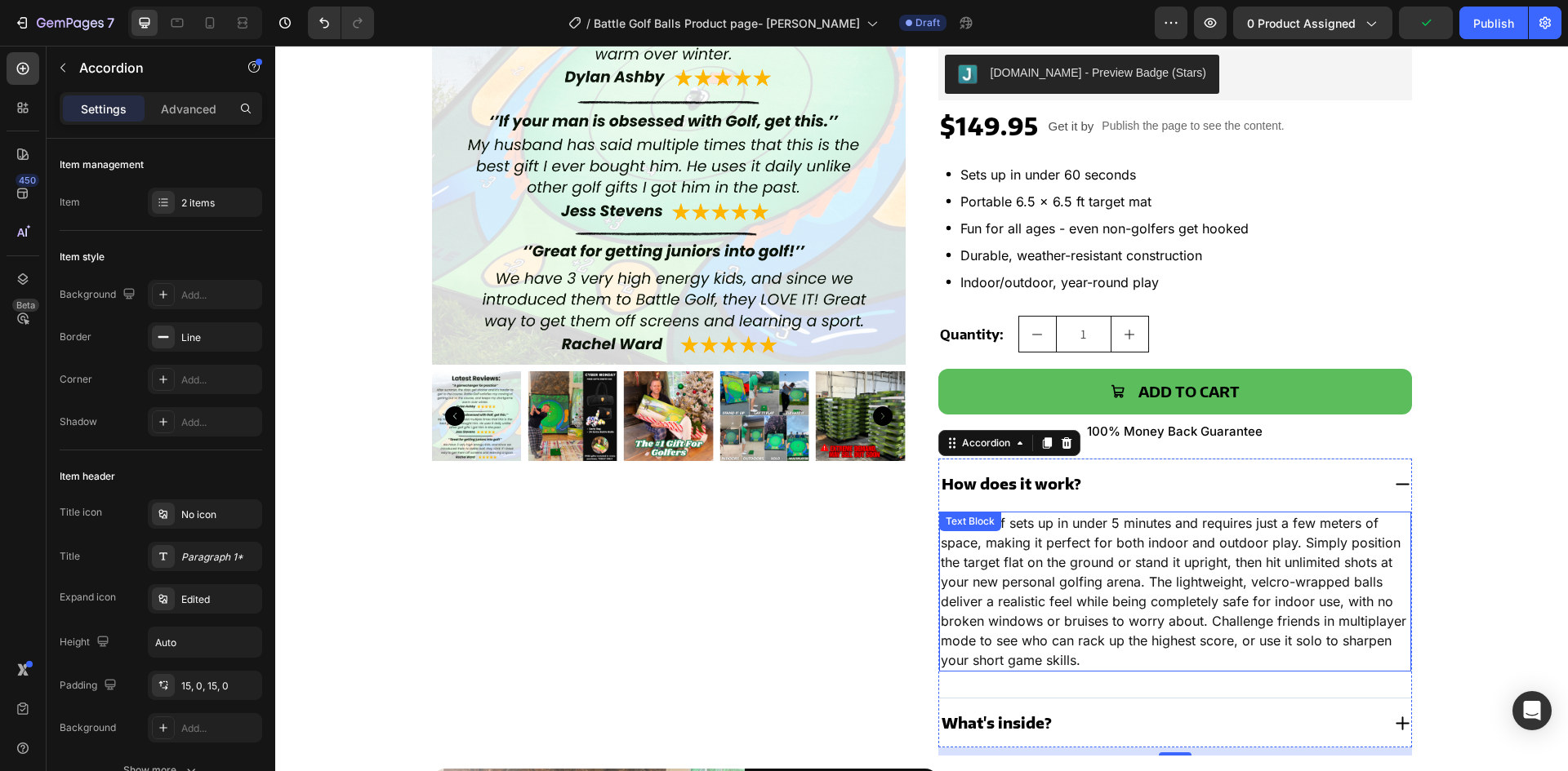
click at [1059, 546] on p "Battle Golf sets up in under 5 minutes and requires just a few meters of space,…" at bounding box center [1175, 592] width 469 height 157
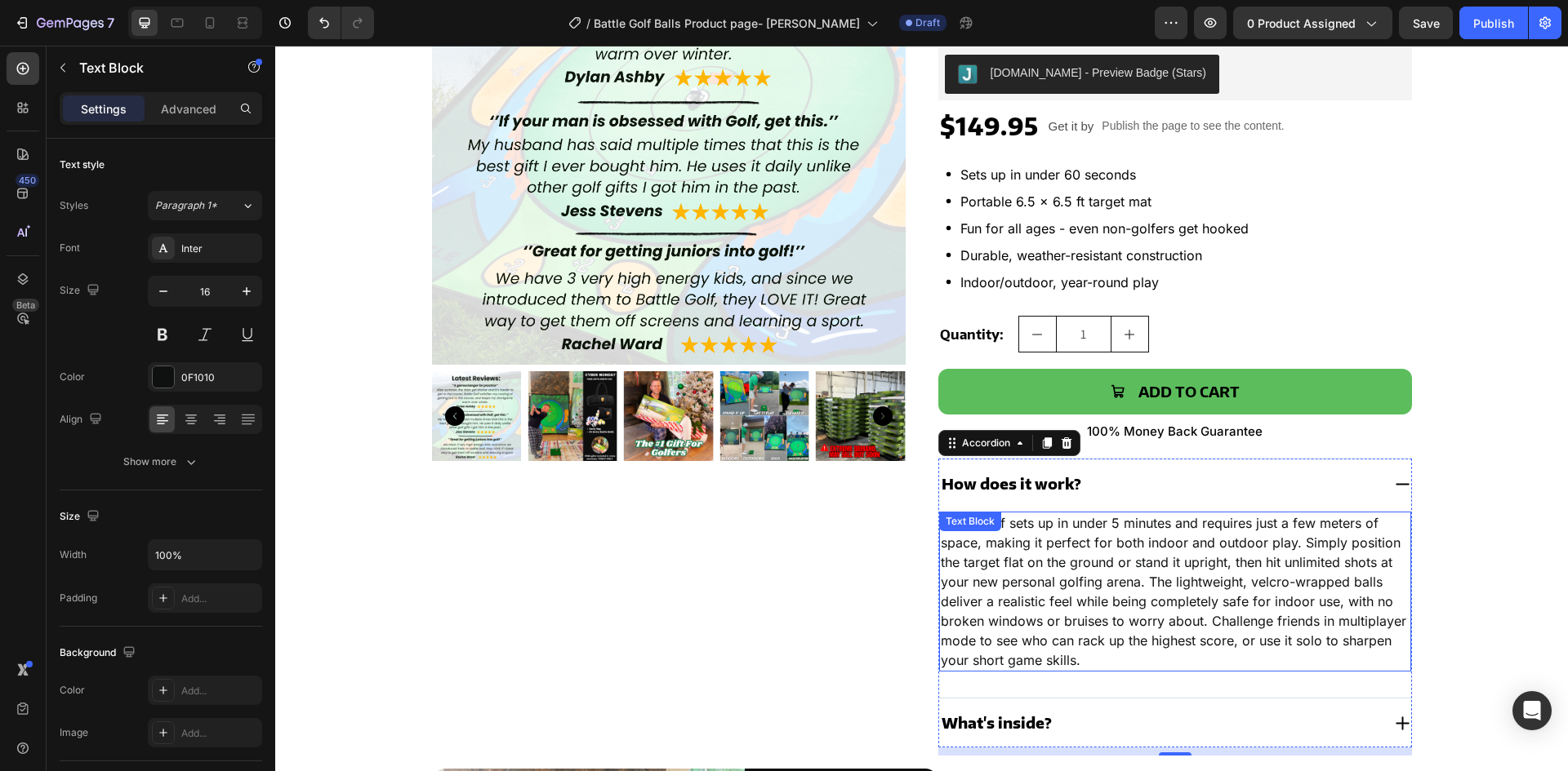
click at [1059, 546] on p "Battle Golf sets up in under 5 minutes and requires just a few meters of space,…" at bounding box center [1175, 592] width 469 height 157
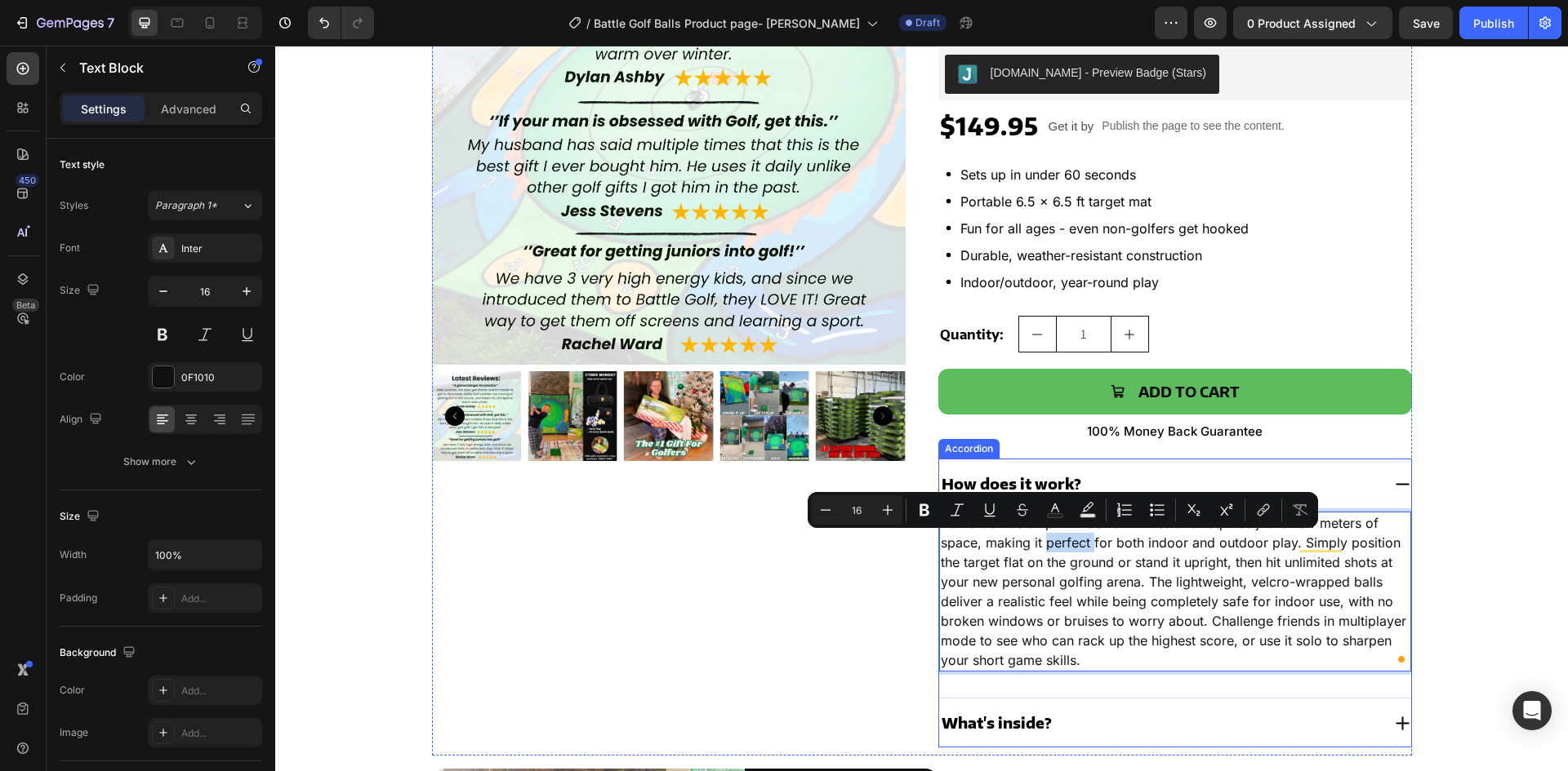
click at [1062, 725] on div "What's inside?" at bounding box center [1160, 722] width 442 height 24
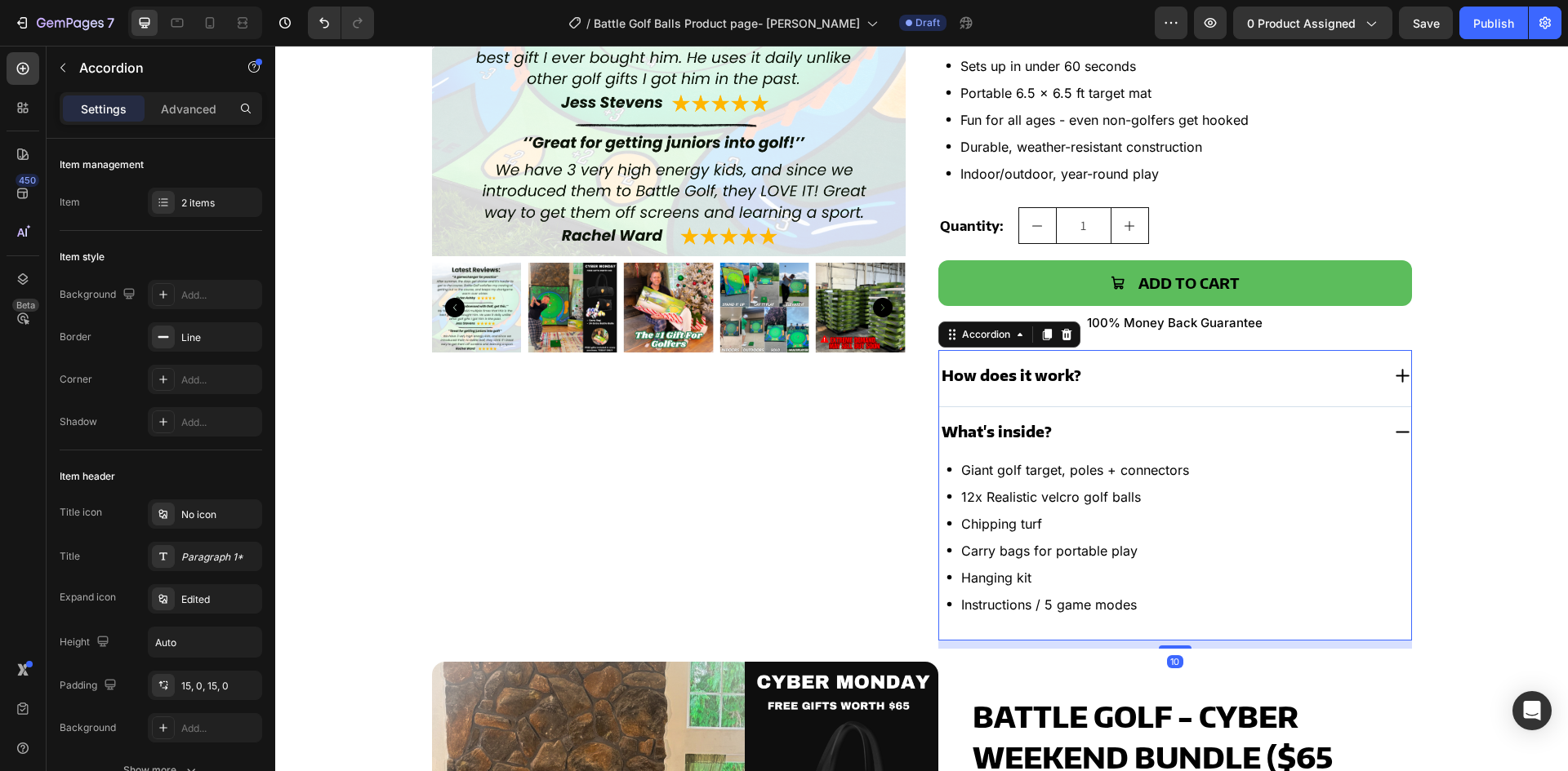
scroll to position [400, 0]
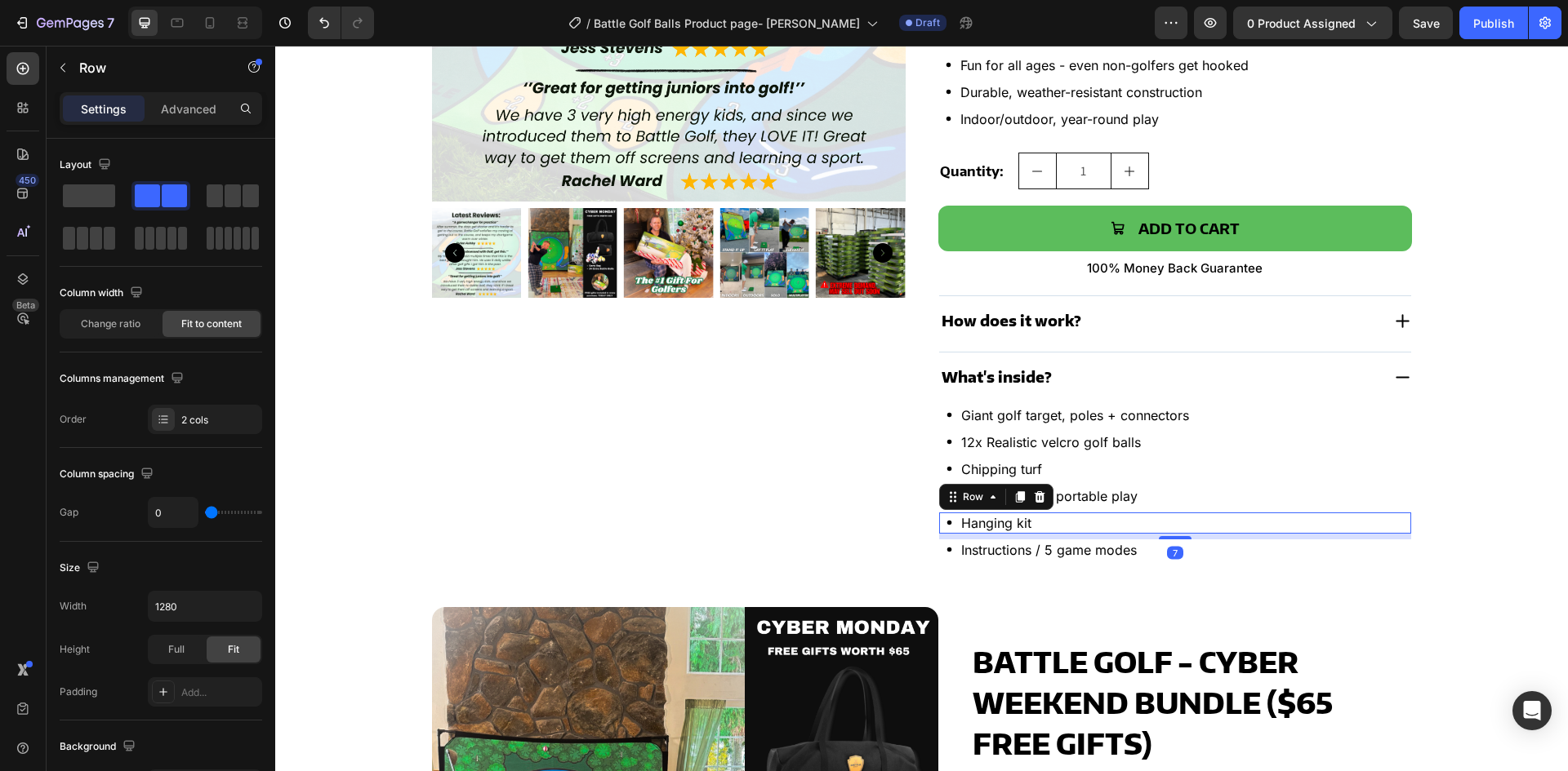
click at [1061, 533] on div "Icon Hanging kit Text Block Row 7" at bounding box center [1176, 524] width 472 height 22
click at [1182, 517] on div "Icon Hanging kit Text Block Row 7" at bounding box center [1176, 524] width 472 height 22
click at [1108, 489] on p "Carry bags for portable play" at bounding box center [1050, 497] width 176 height 18
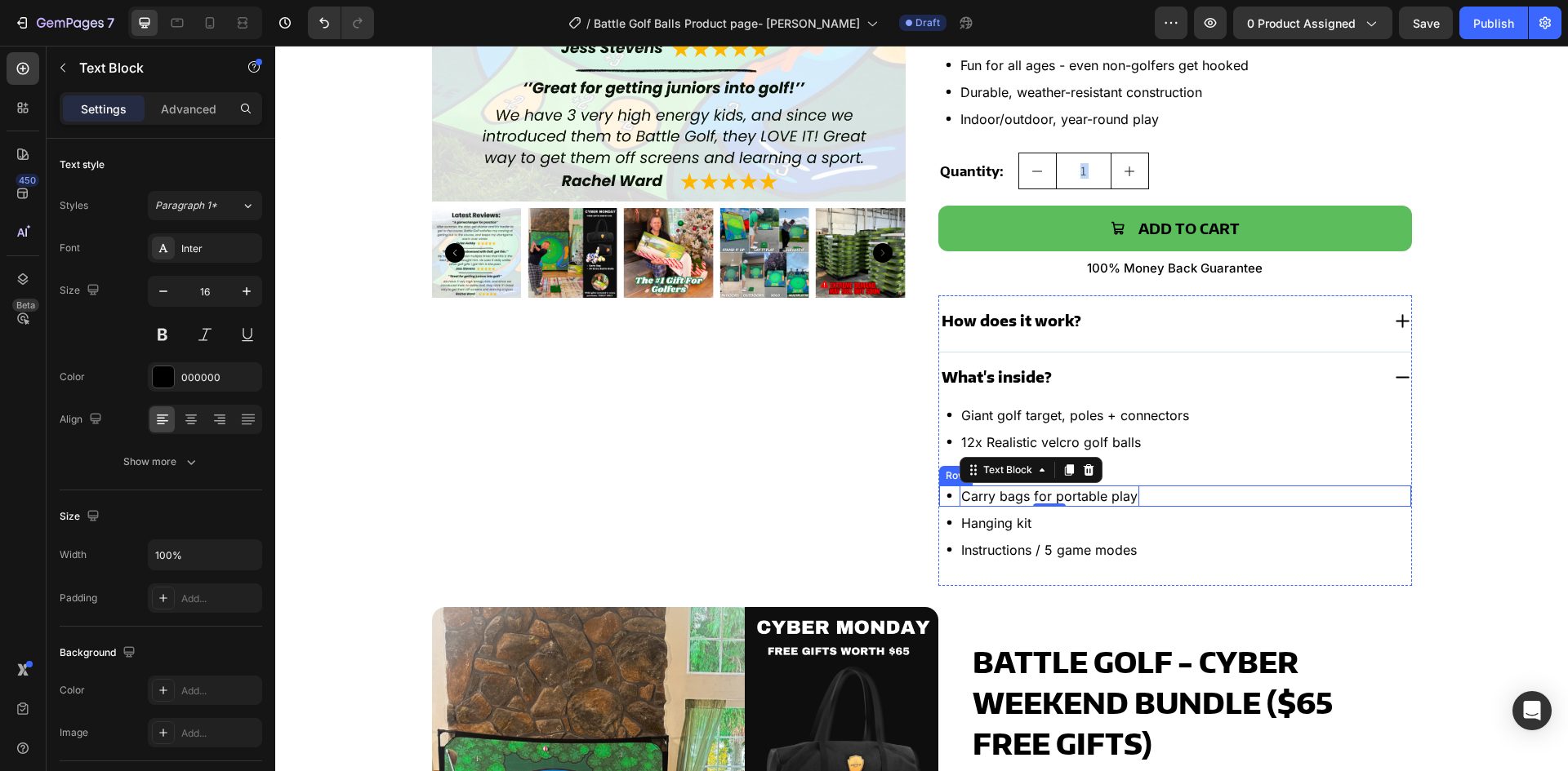
click at [1189, 489] on div "Icon Carry bags for portable play Text Block 0 Row" at bounding box center [1176, 497] width 472 height 22
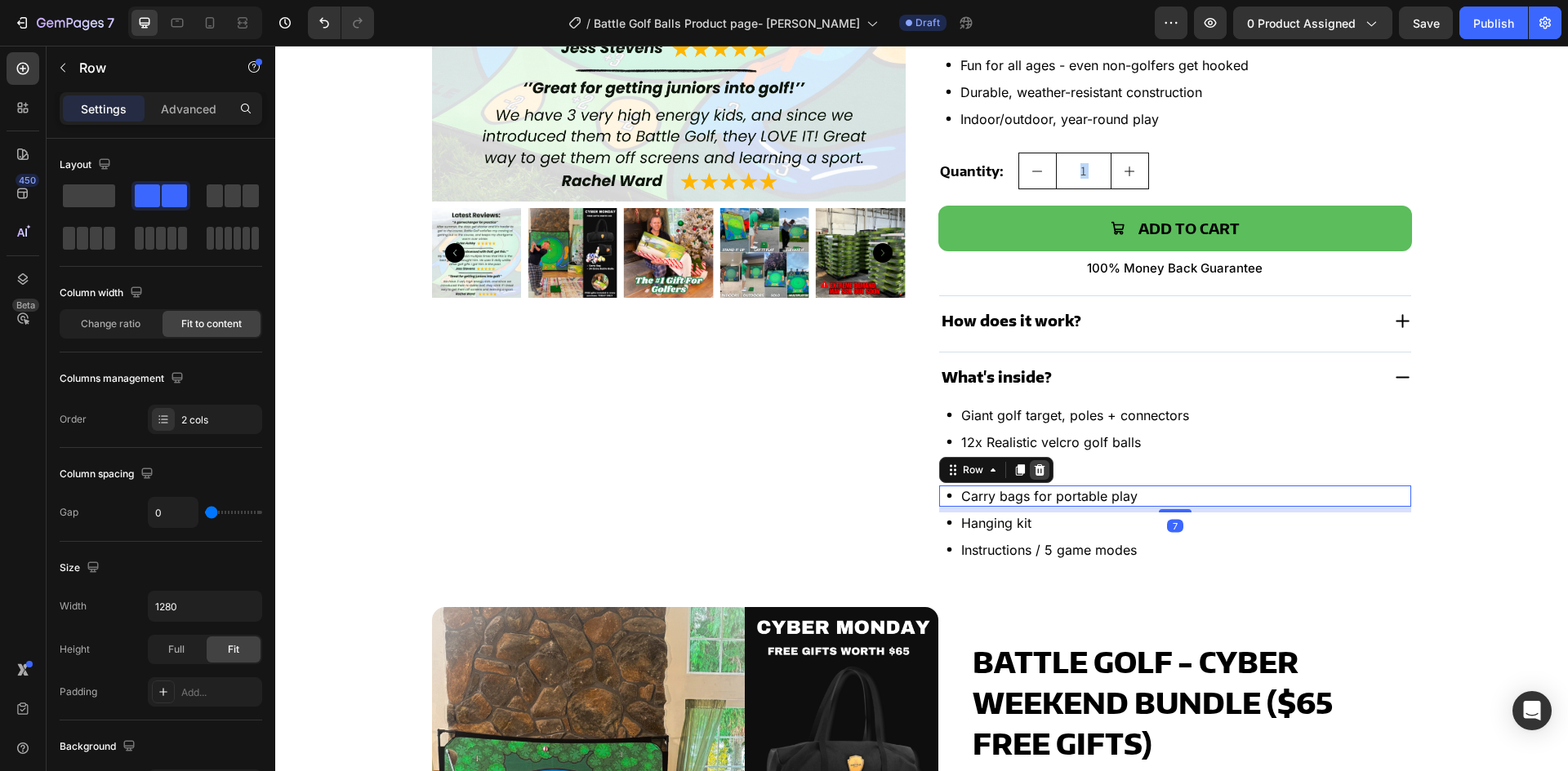
click at [1034, 468] on icon at bounding box center [1040, 470] width 11 height 12
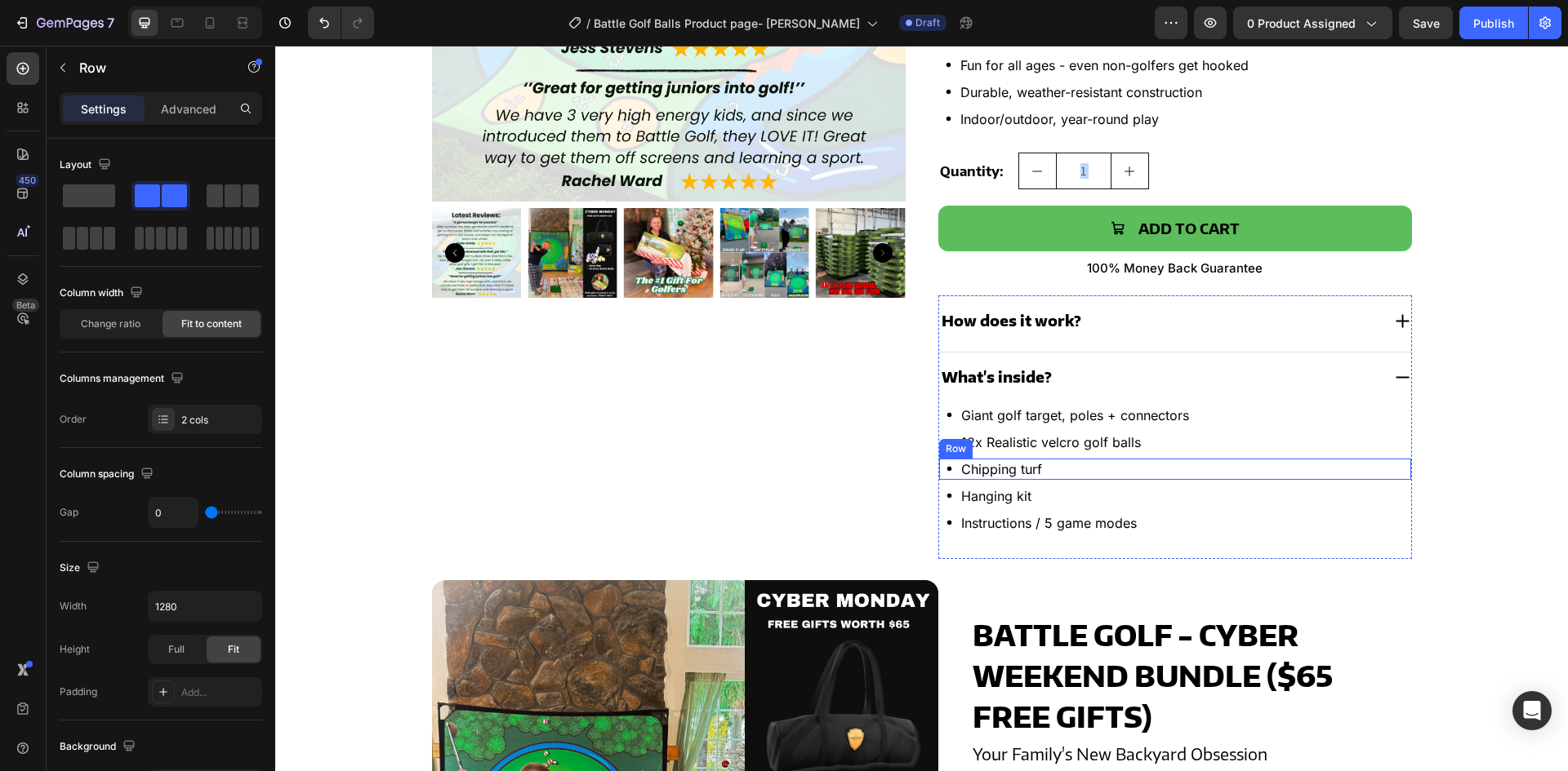
click at [1111, 464] on div "Icon Chipping turf Text Block Row" at bounding box center [1176, 470] width 472 height 22
click at [1034, 448] on icon at bounding box center [1040, 443] width 11 height 12
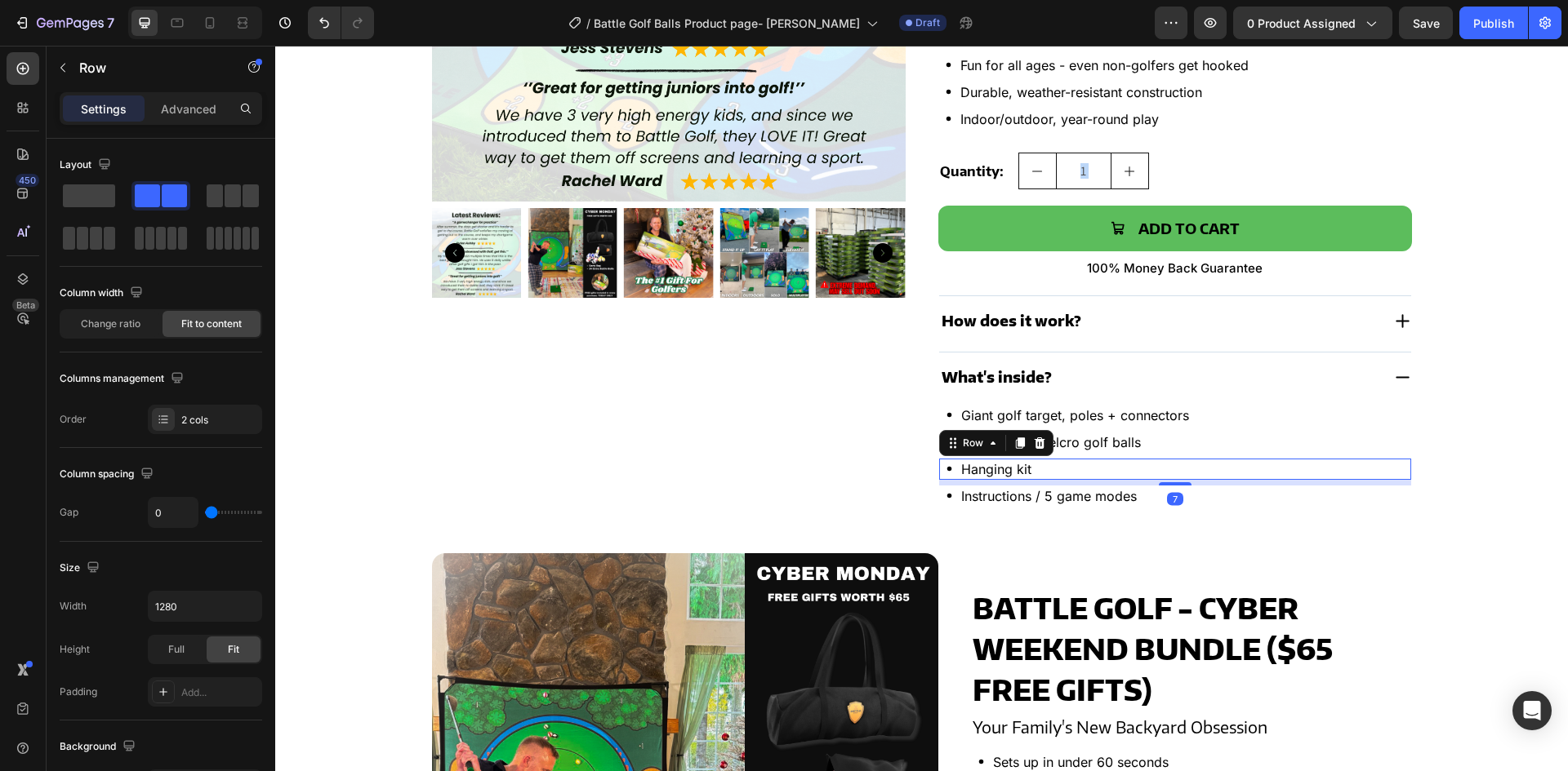
click at [1072, 463] on div "Icon Hanging kit Text Block Row 7" at bounding box center [1176, 470] width 472 height 22
click at [1033, 450] on icon at bounding box center [1040, 443] width 14 height 13
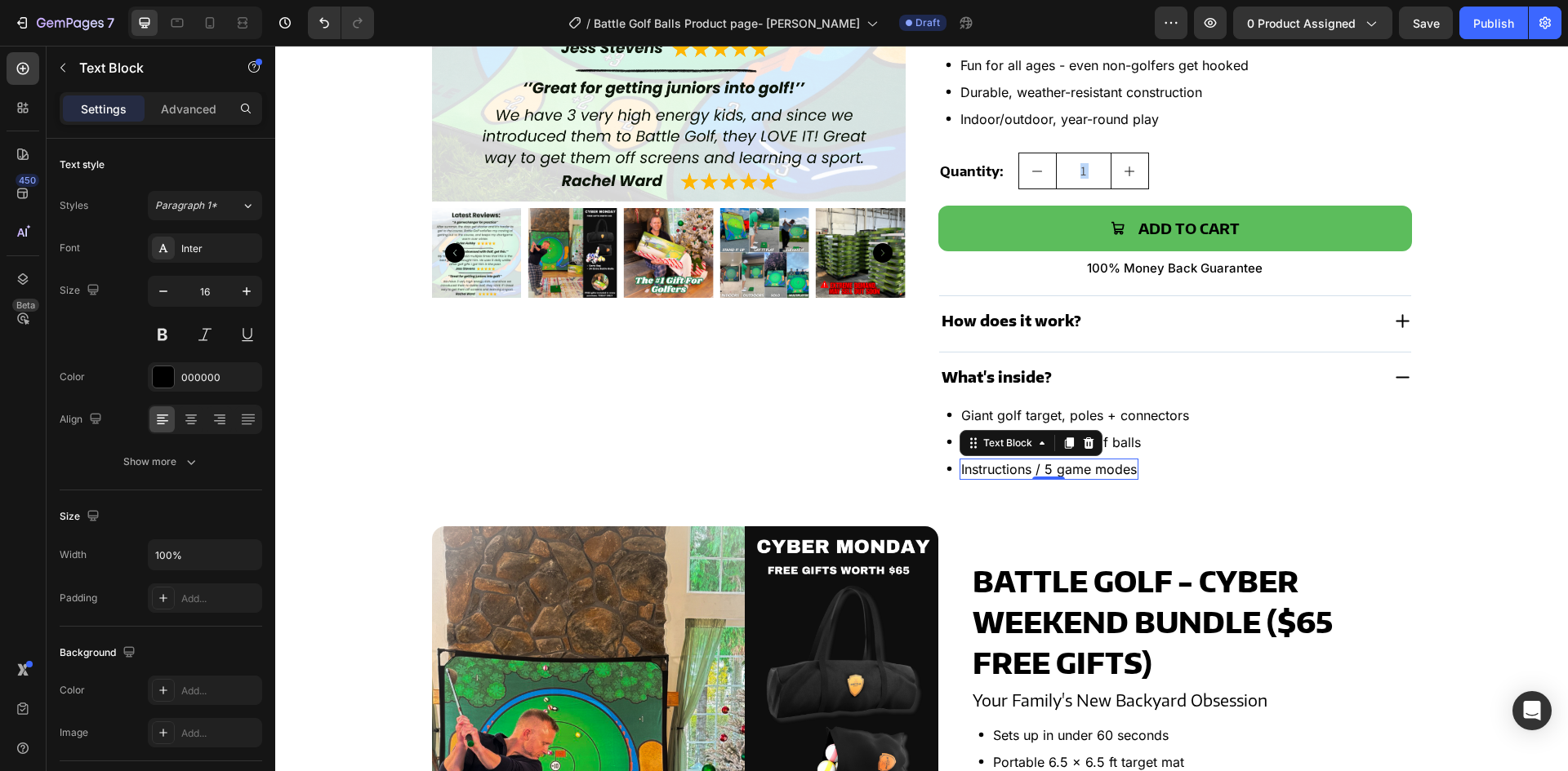
click at [1095, 465] on p "Instructions / 5 game modes" at bounding box center [1049, 470] width 176 height 18
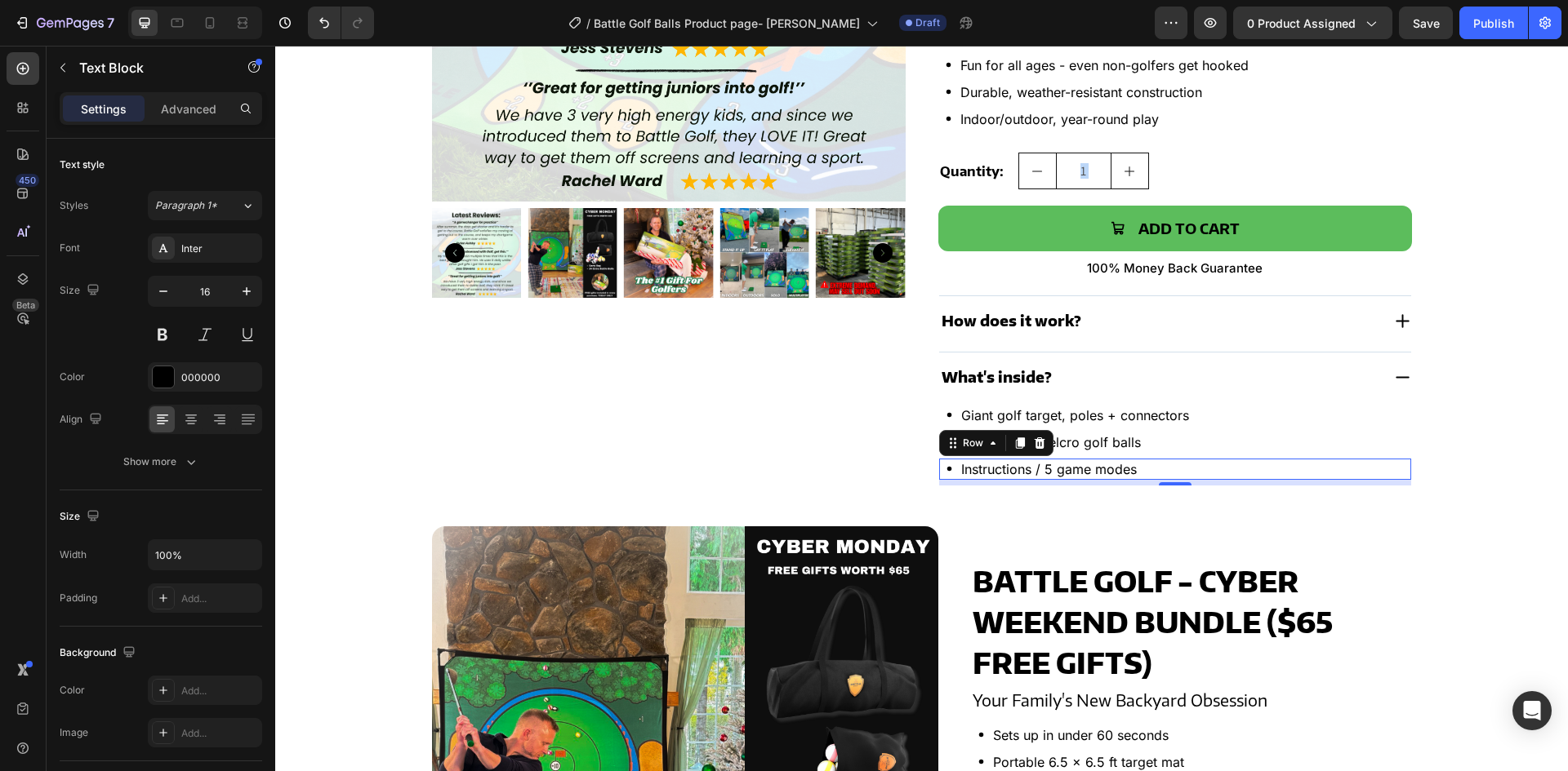
click at [1185, 470] on div "Icon Instructions / 5 game modes Text Block Row 0" at bounding box center [1176, 470] width 472 height 22
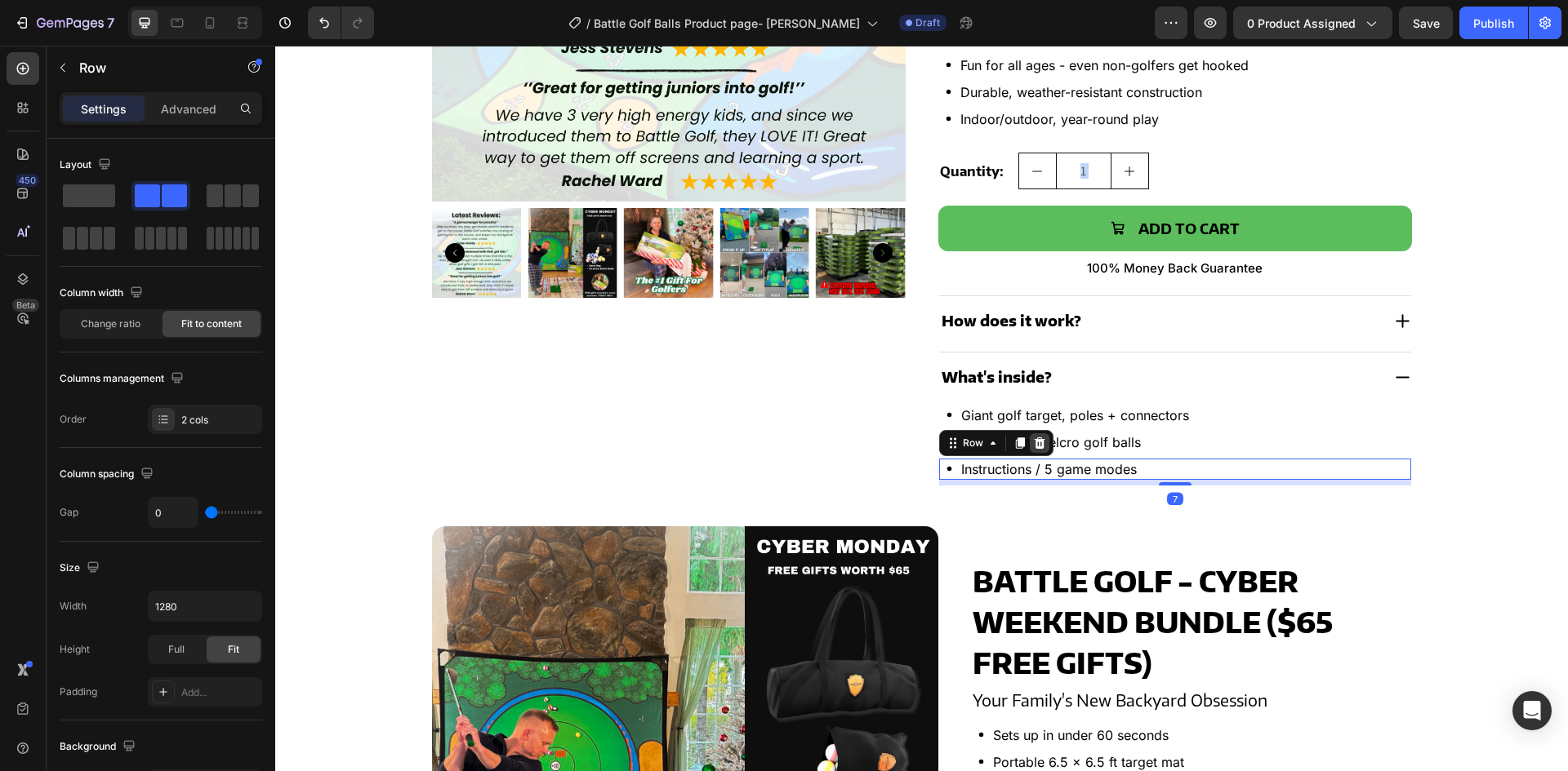
drag, startPoint x: 1033, startPoint y: 439, endPoint x: 1064, endPoint y: 444, distance: 31.4
click at [1035, 439] on icon at bounding box center [1040, 443] width 14 height 13
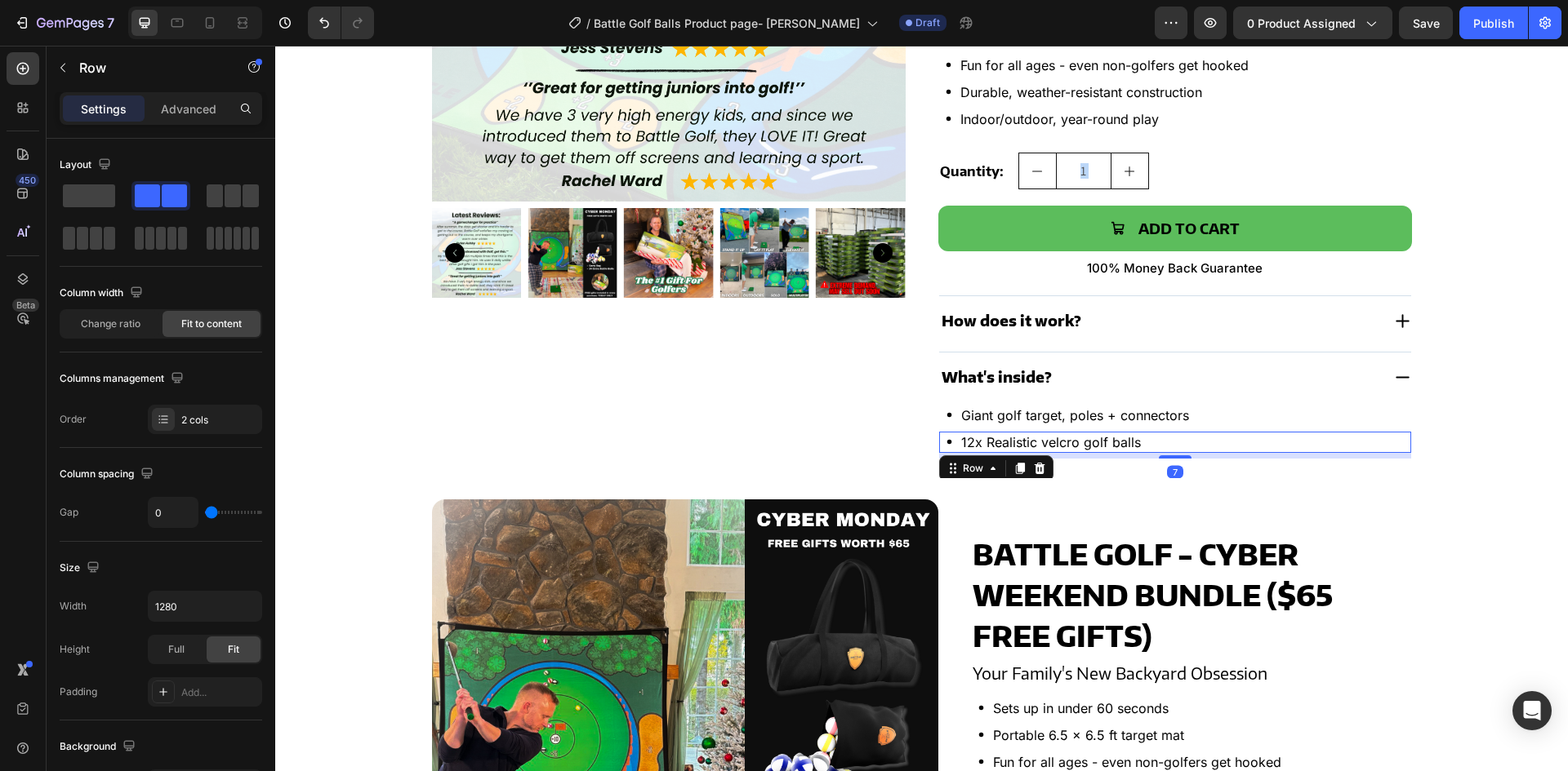
click at [1146, 444] on div "Icon 12x Realistic velcro golf balls Text Block Row 7" at bounding box center [1176, 443] width 472 height 22
click at [1036, 471] on icon at bounding box center [1040, 468] width 11 height 12
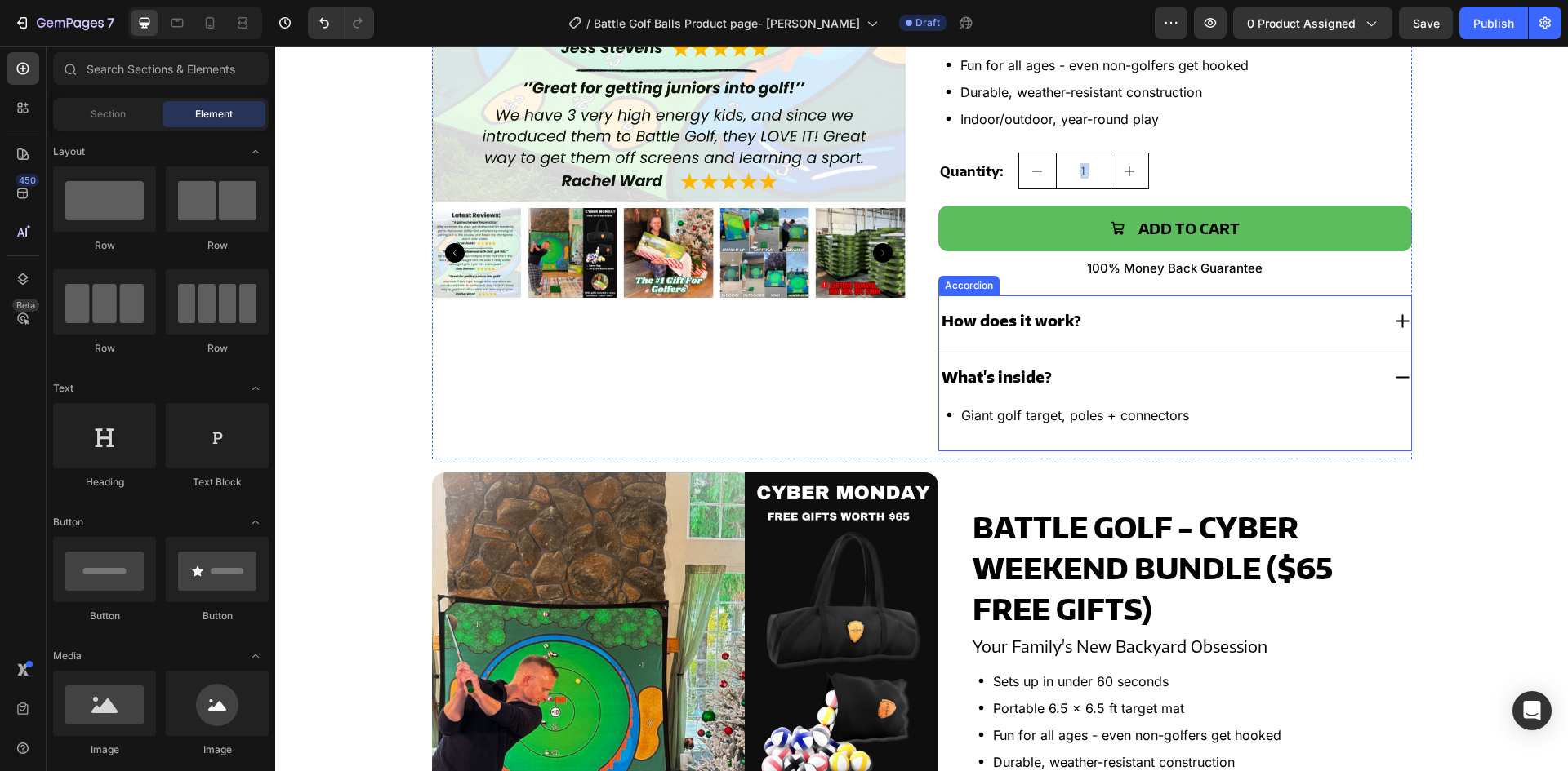
click at [1219, 418] on div "Icon Giant golf target, poles + connectors Text Block Row" at bounding box center [1176, 416] width 472 height 22
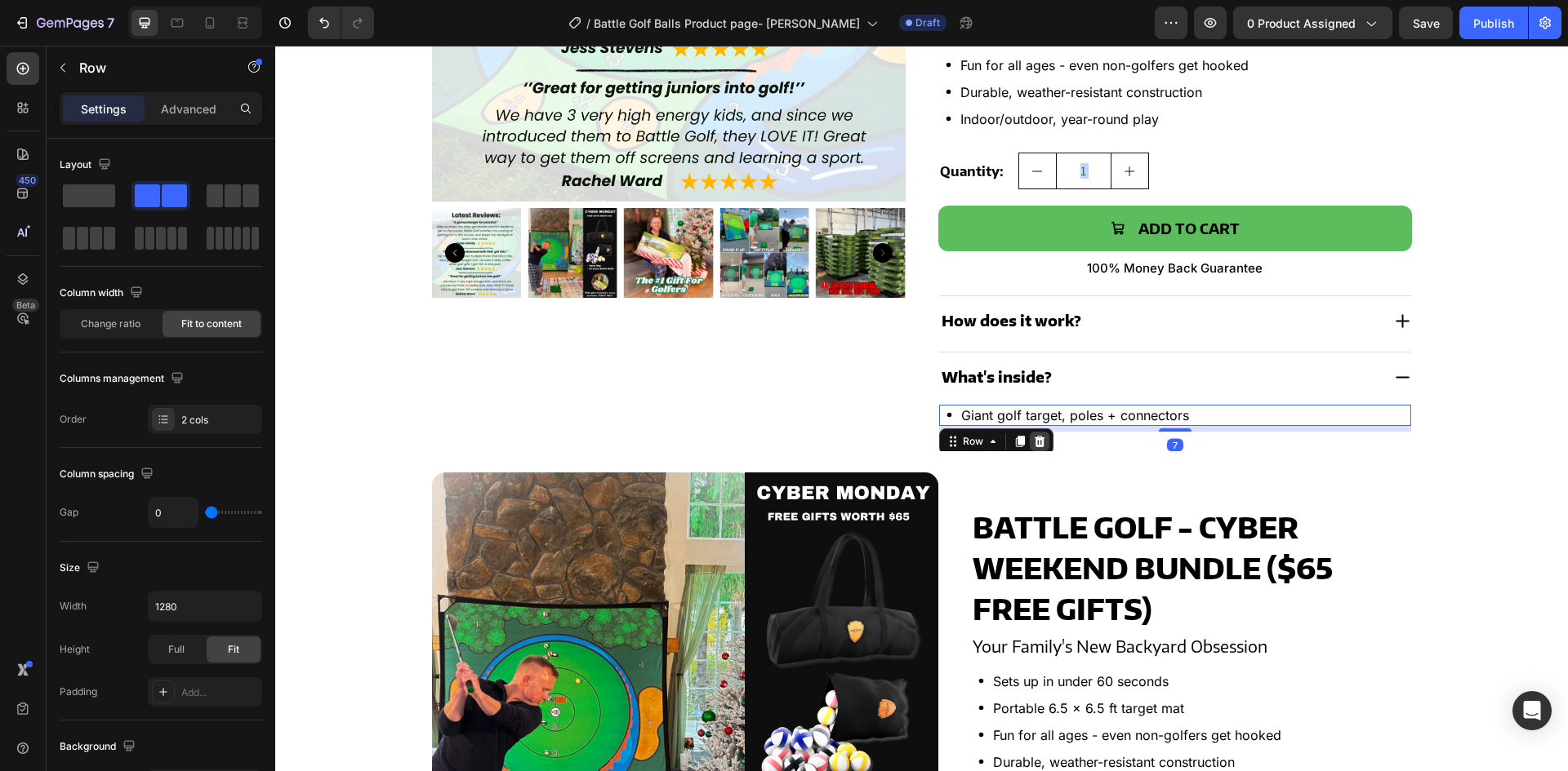
click at [1035, 441] on icon at bounding box center [1040, 442] width 14 height 13
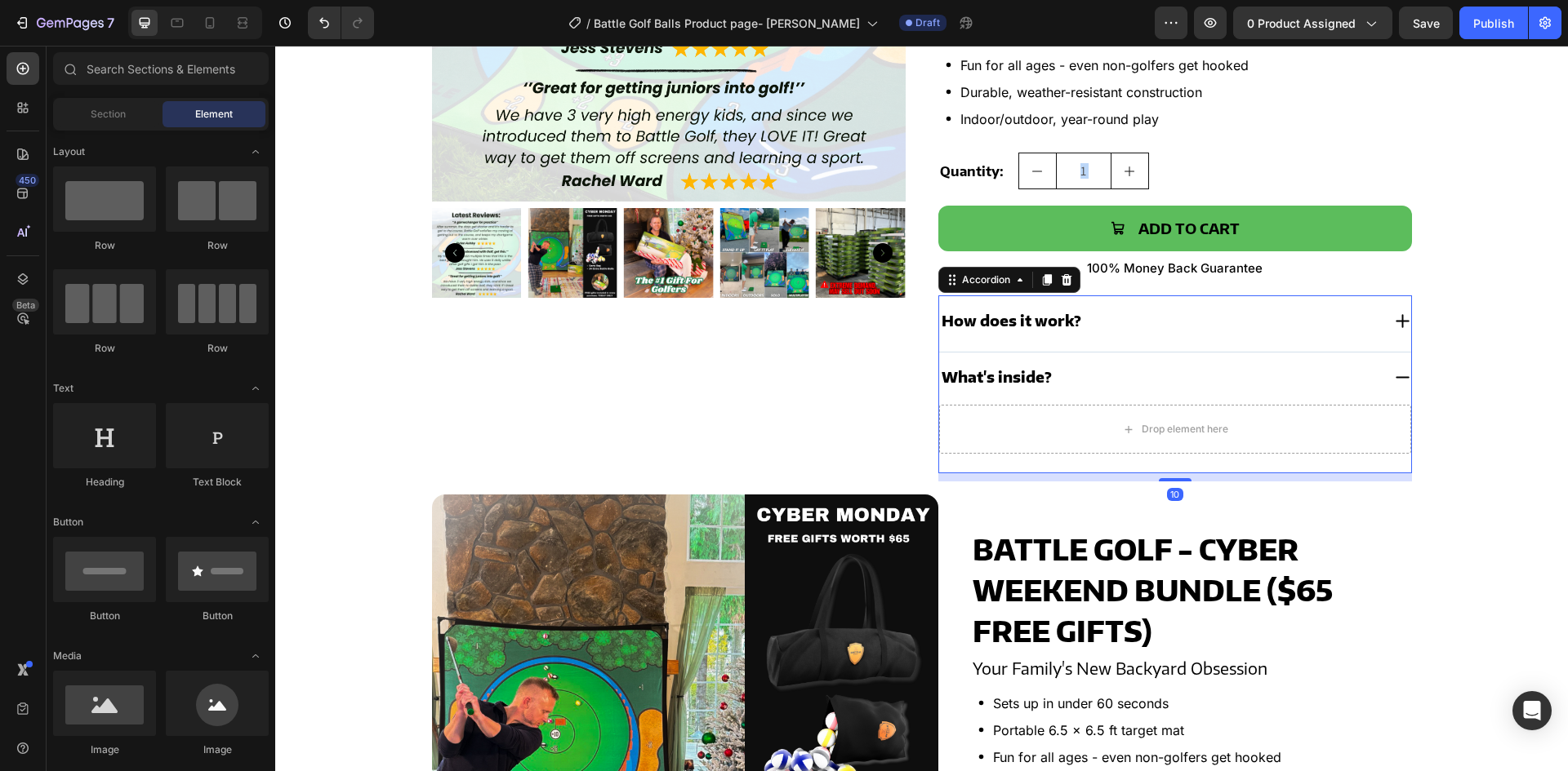
click at [1096, 323] on div "How does it work?" at bounding box center [1160, 320] width 442 height 24
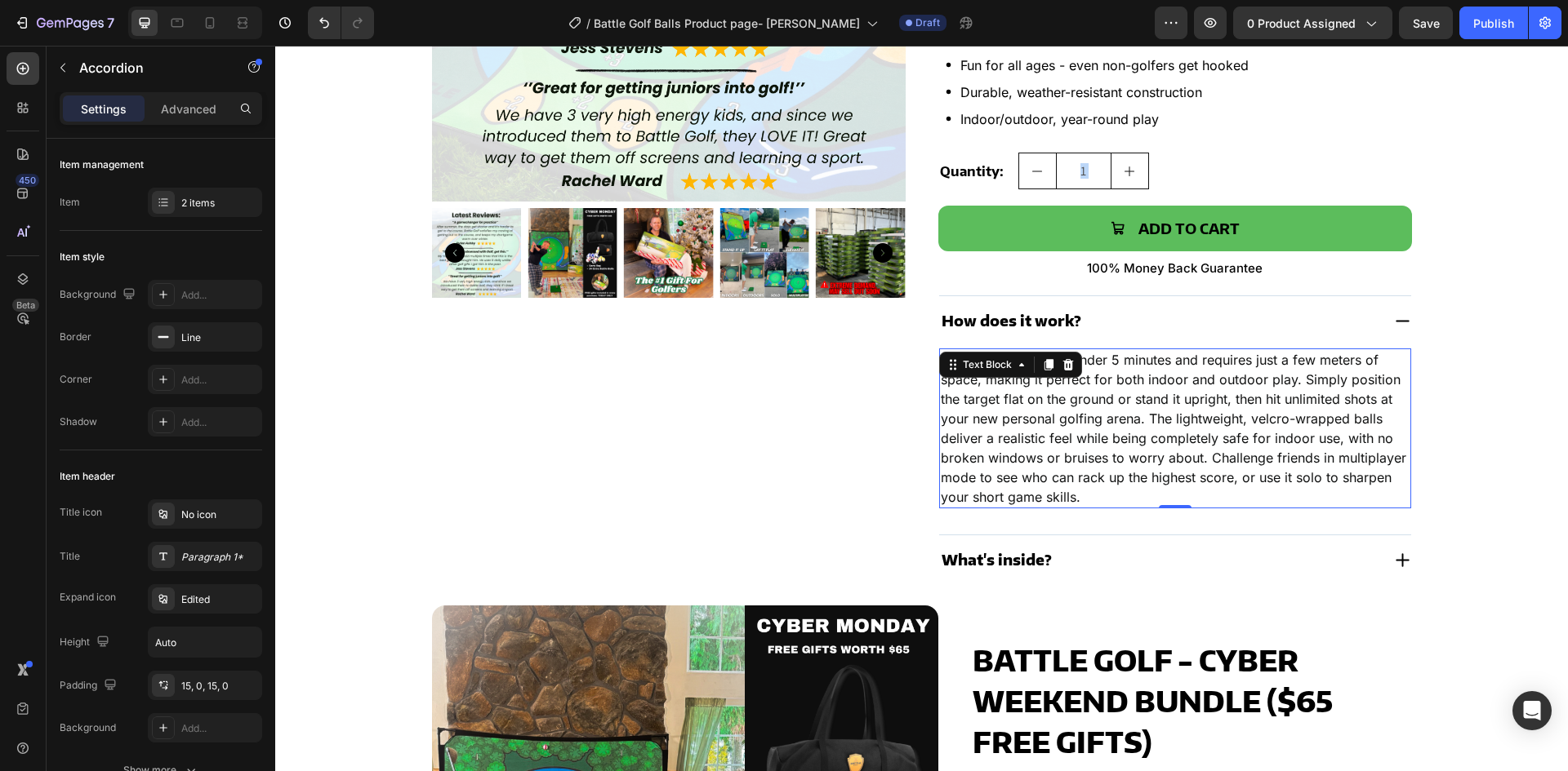
click at [1059, 362] on div "Battle Golf sets up in under 5 minutes and requires just a few meters of space,…" at bounding box center [1176, 428] width 472 height 160
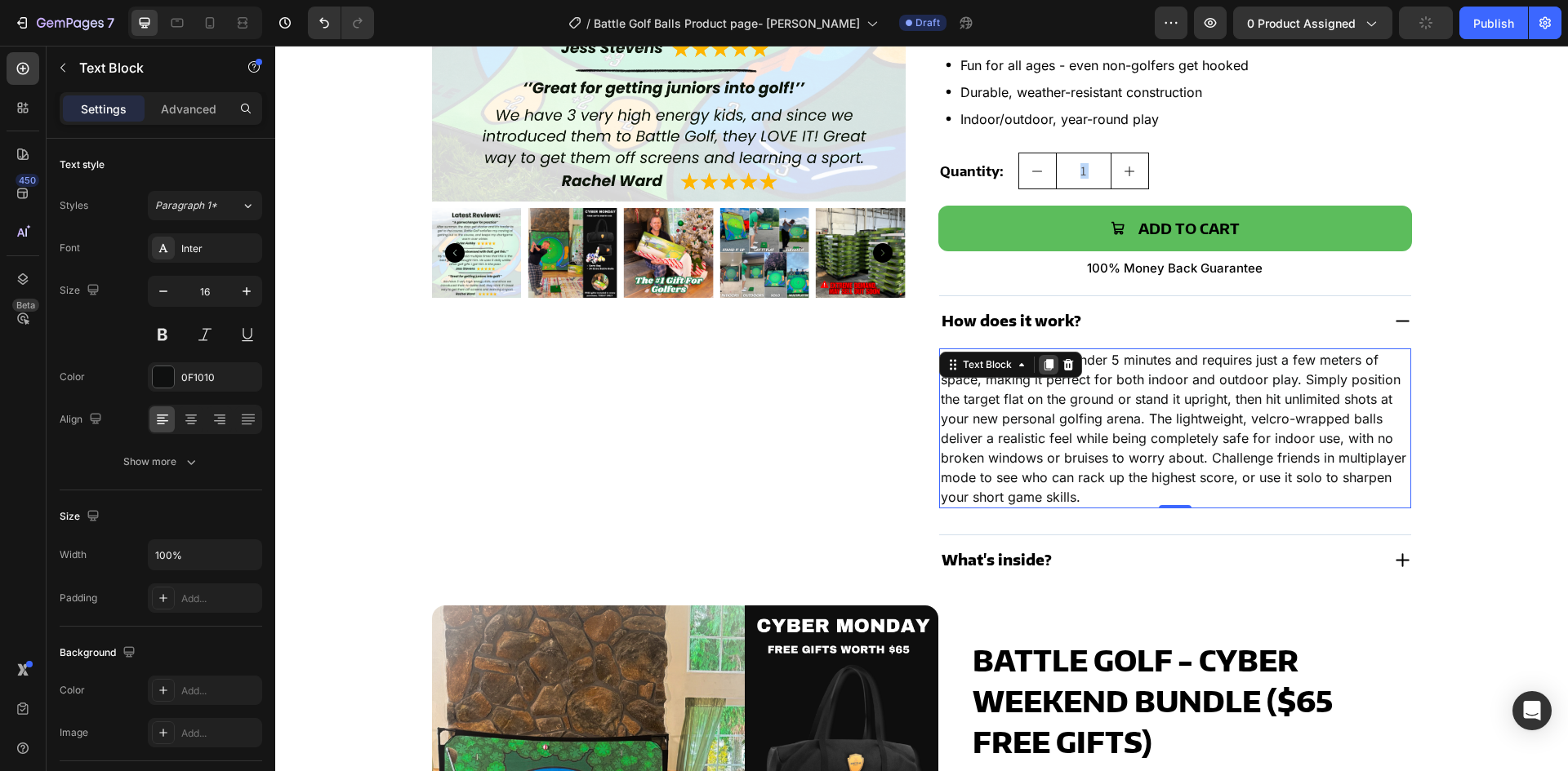
click at [1044, 365] on icon at bounding box center [1049, 365] width 9 height 12
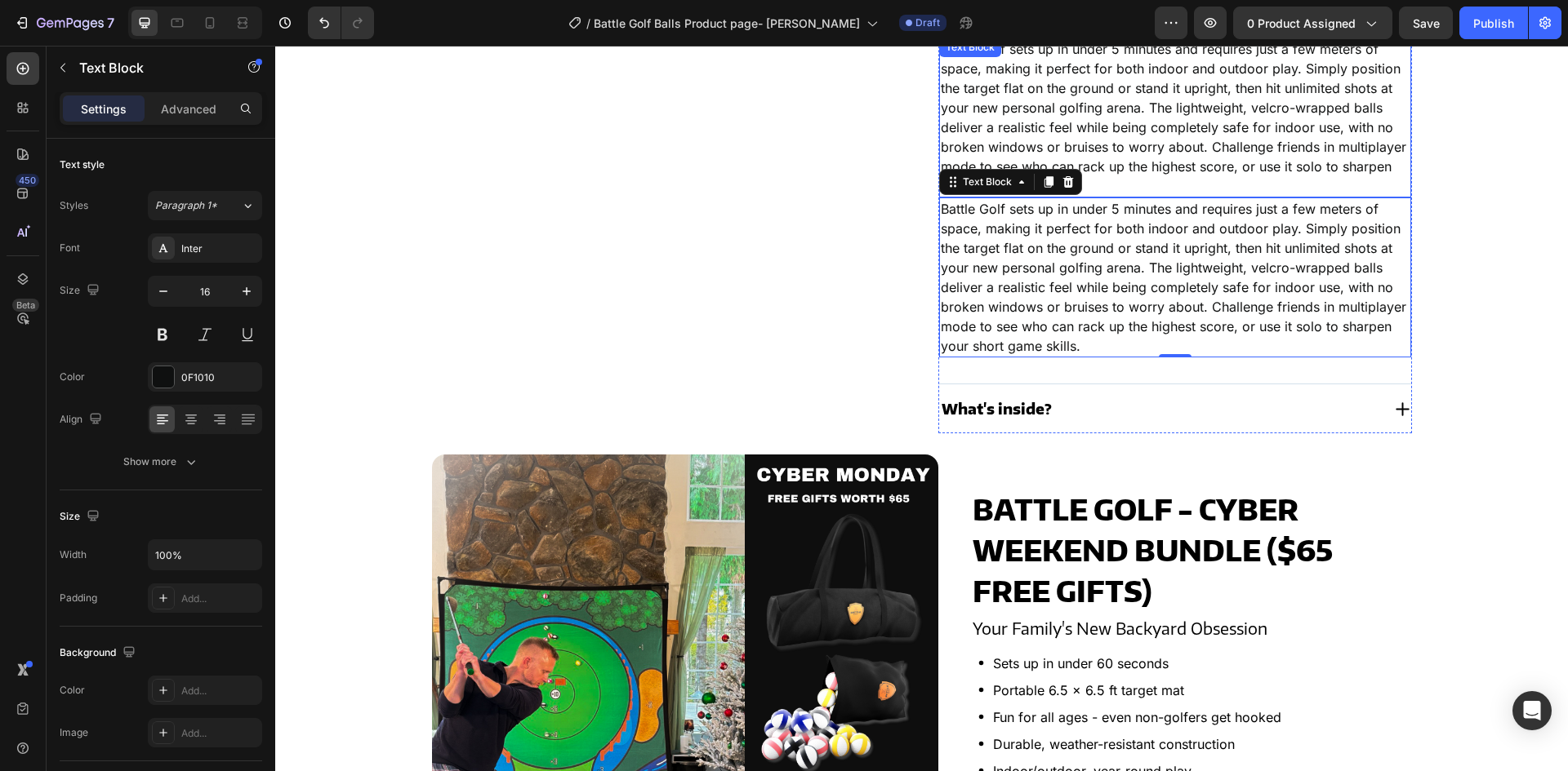
scroll to position [727, 0]
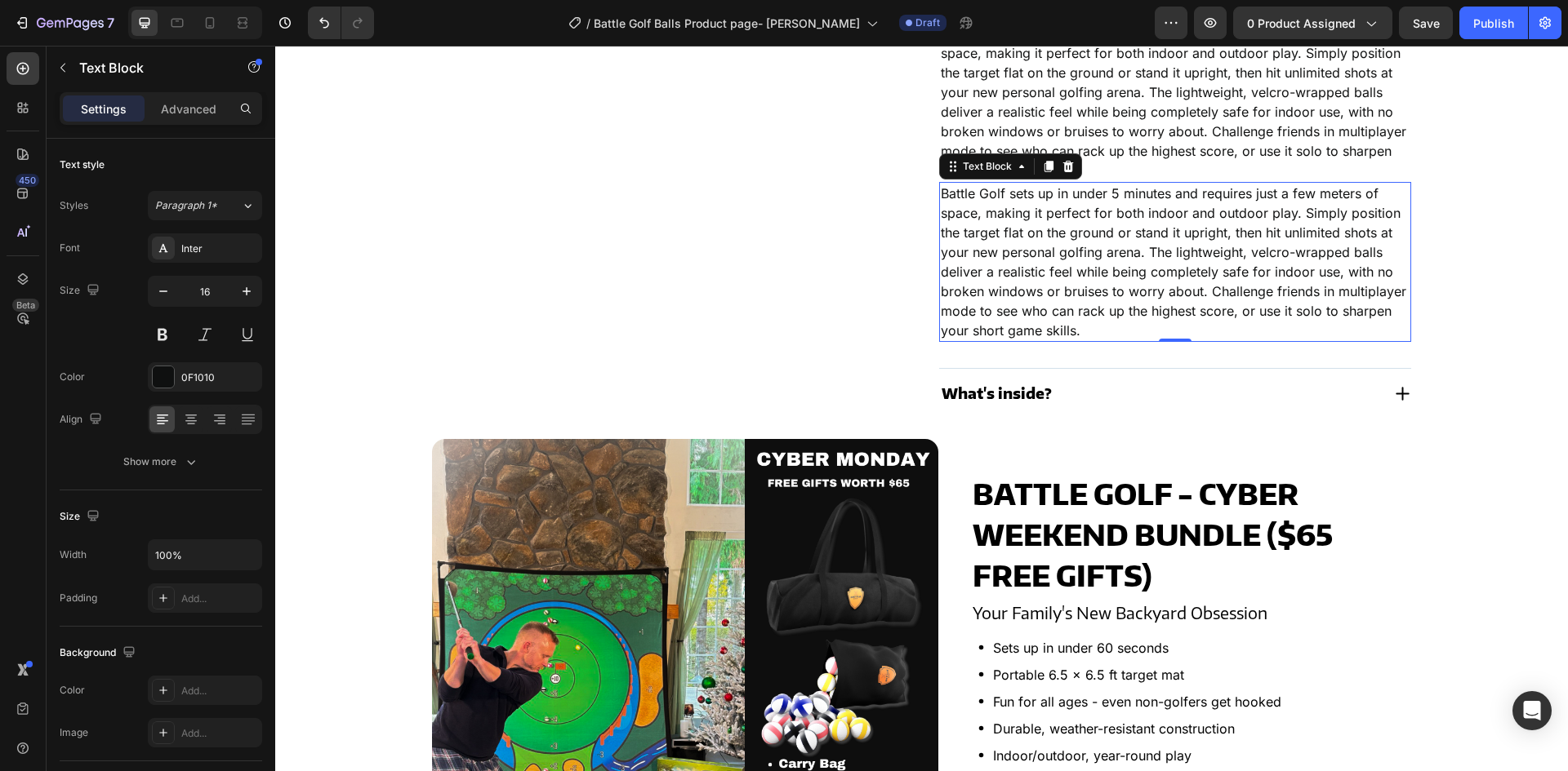
click at [996, 217] on p "Battle Golf sets up in under 5 minutes and requires just a few meters of space,…" at bounding box center [1175, 262] width 469 height 157
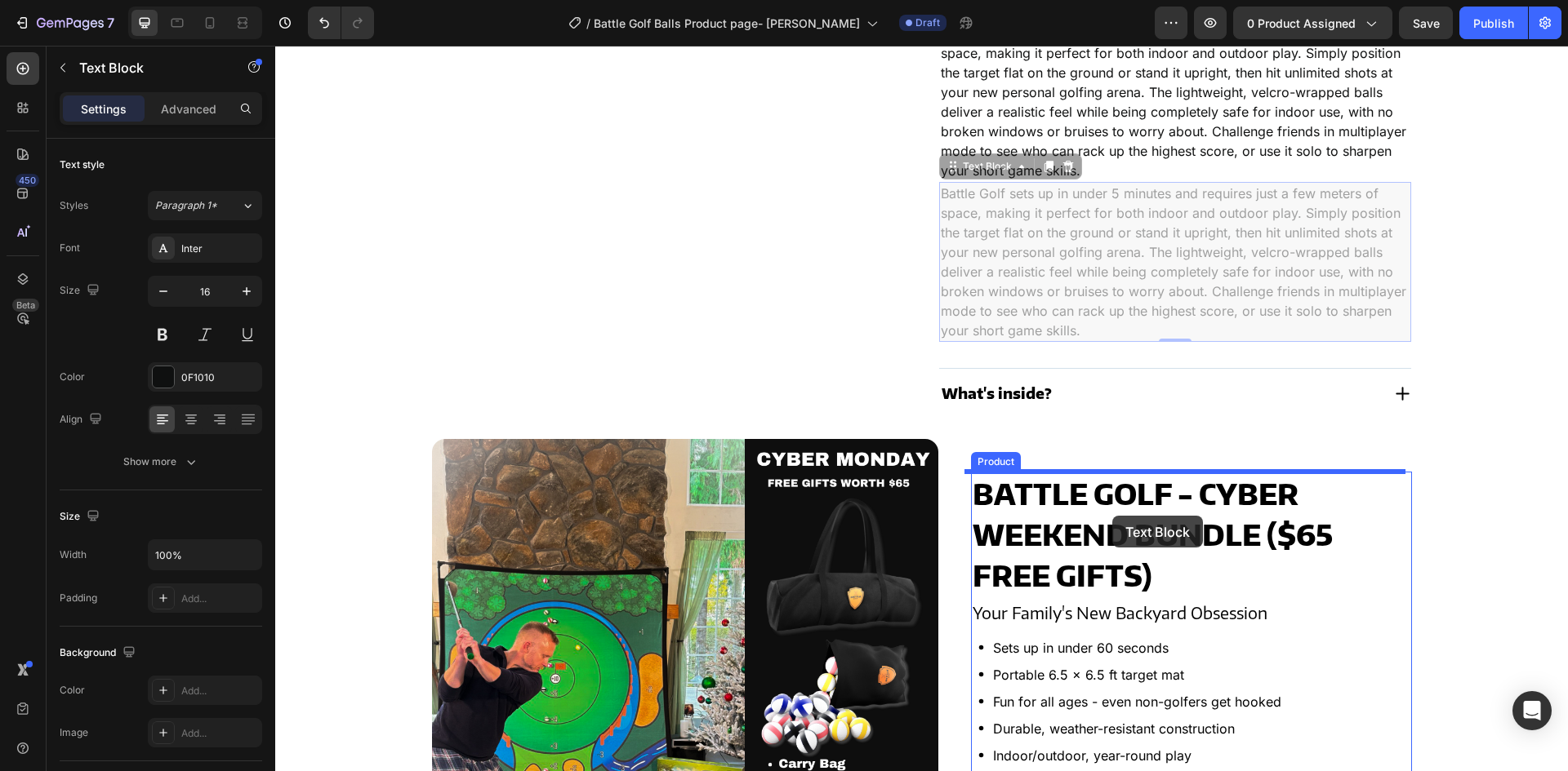
drag, startPoint x: 943, startPoint y: 163, endPoint x: 1113, endPoint y: 515, distance: 390.9
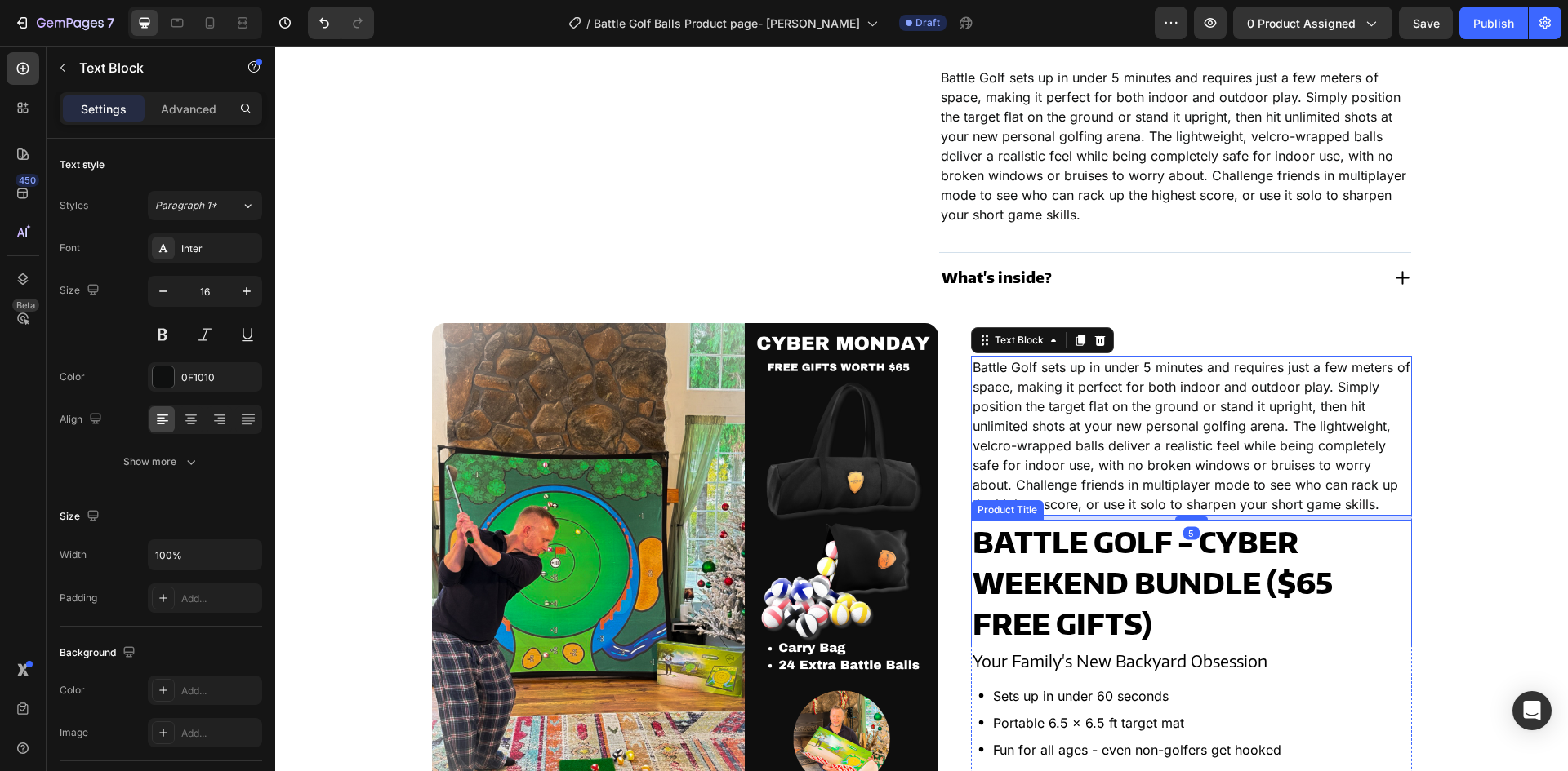
scroll to position [645, 0]
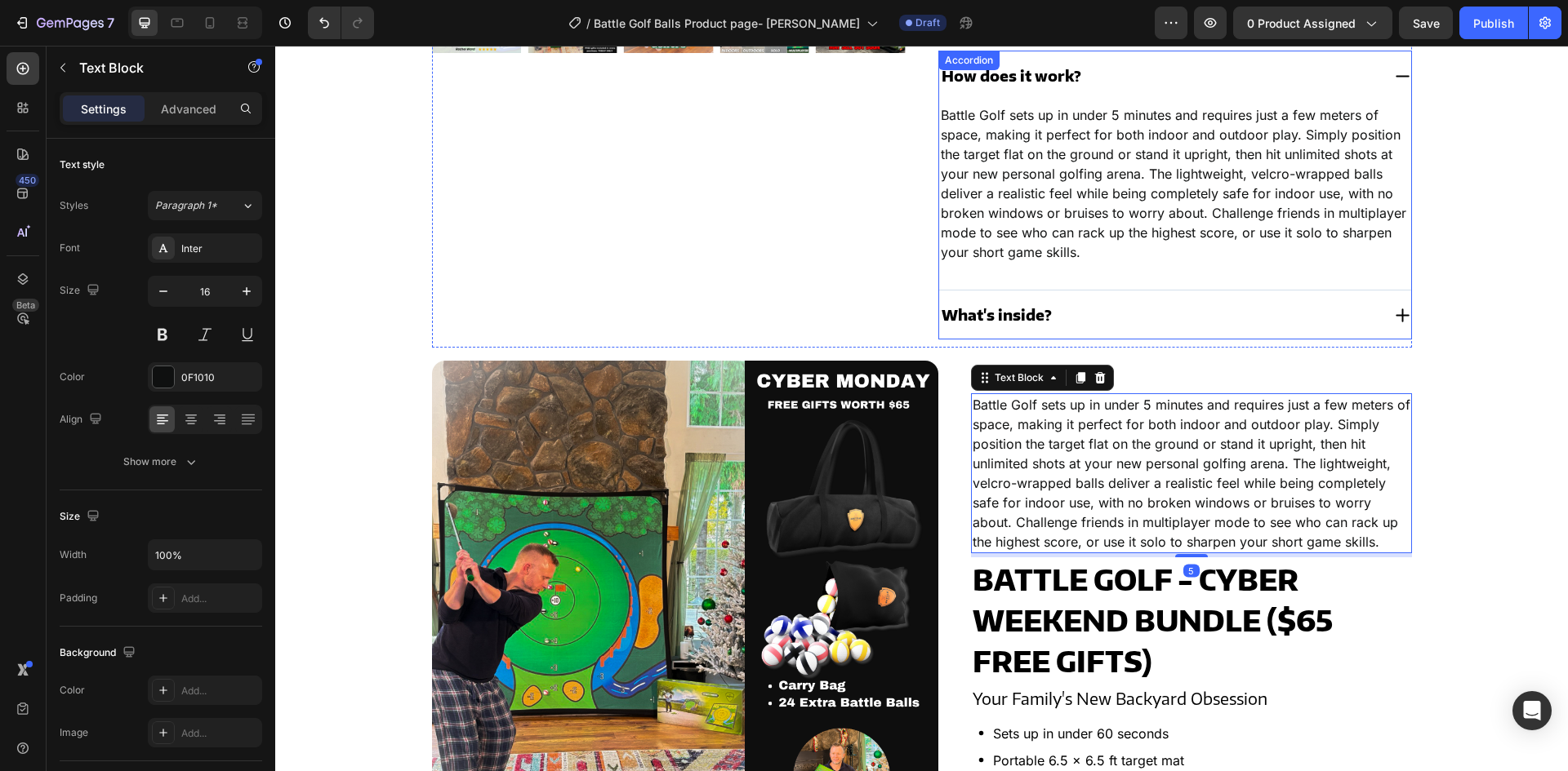
click at [1090, 309] on div "What's inside?" at bounding box center [1160, 315] width 442 height 24
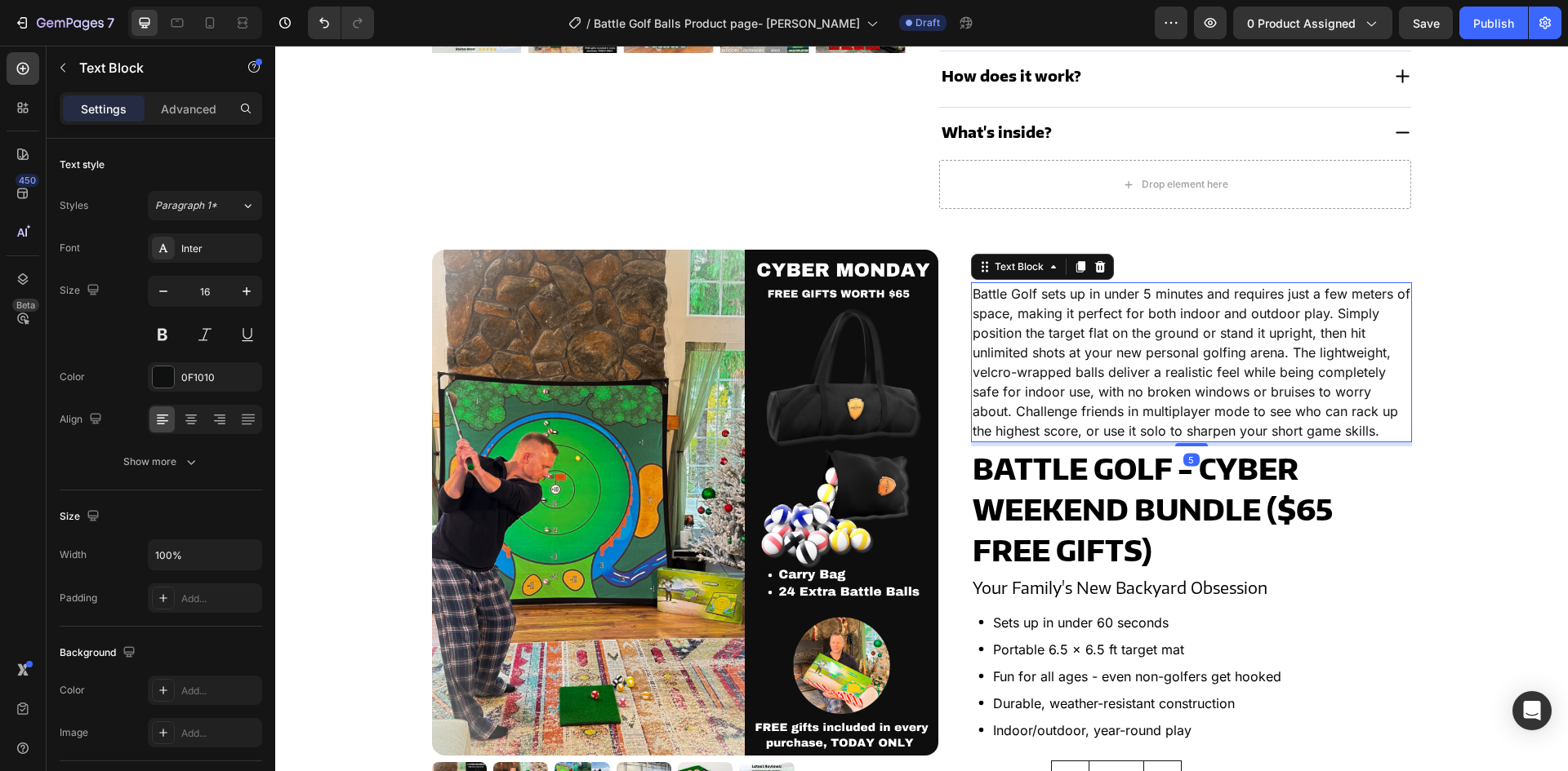
click at [1045, 399] on p "Battle Golf sets up in under 5 minutes and requires just a few meters of space,…" at bounding box center [1192, 363] width 437 height 157
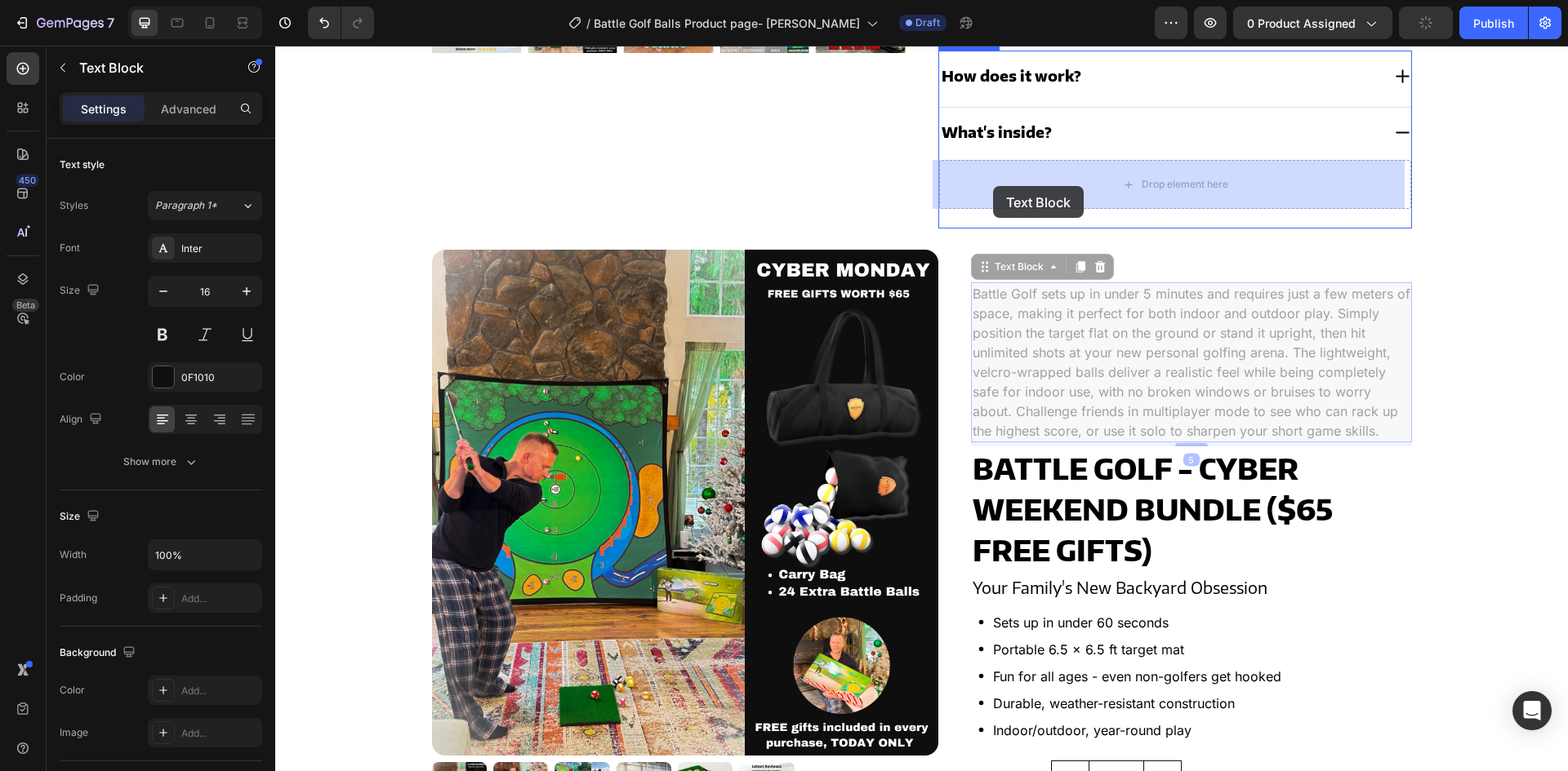
drag, startPoint x: 978, startPoint y: 260, endPoint x: 993, endPoint y: 188, distance: 73.5
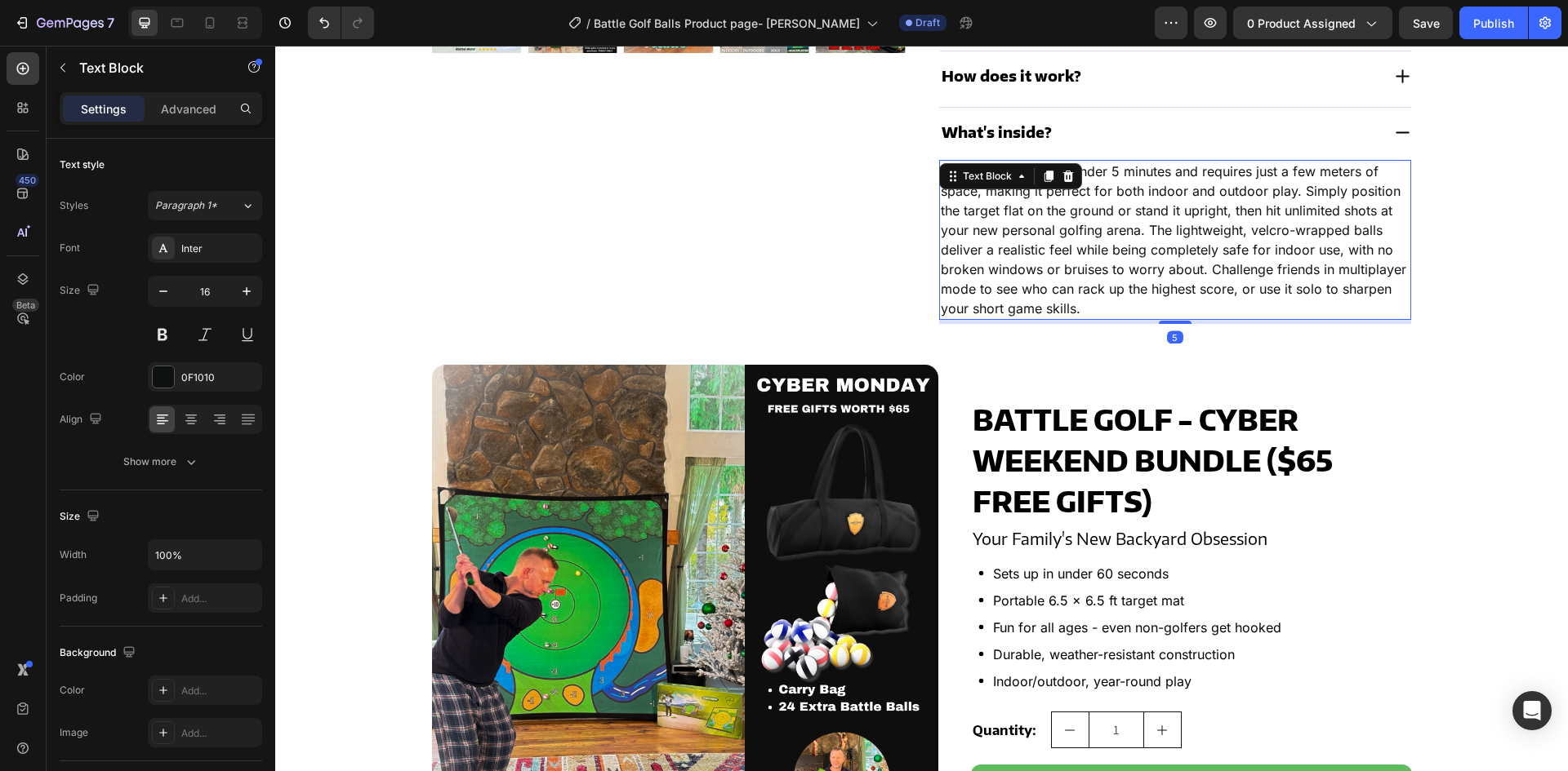
click at [1026, 216] on p "Battle Golf sets up in under 5 minutes and requires just a few meters of space,…" at bounding box center [1175, 240] width 469 height 157
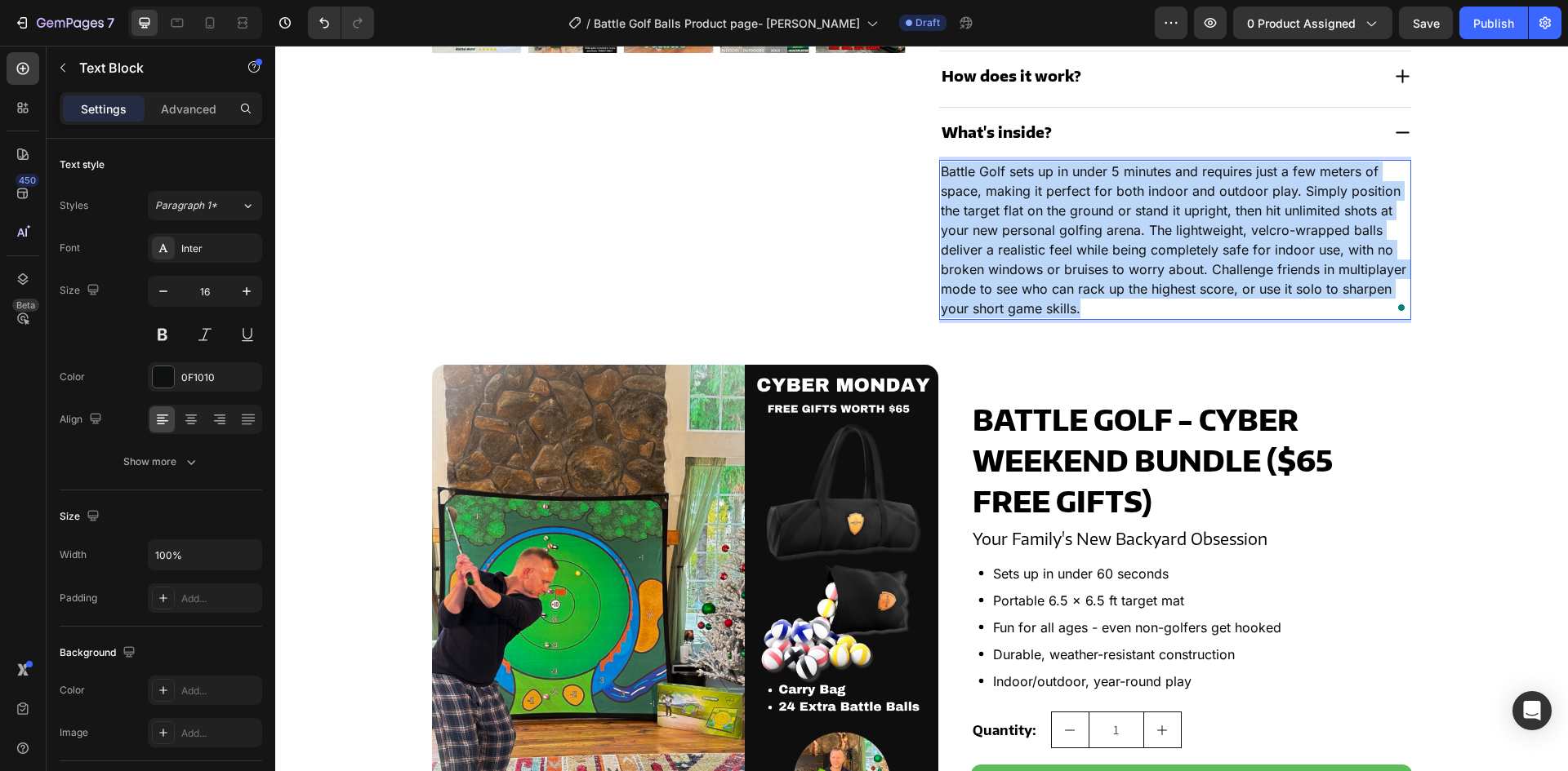
click at [1026, 216] on p "Battle Golf sets up in under 5 minutes and requires just a few meters of space,…" at bounding box center [1175, 240] width 469 height 157
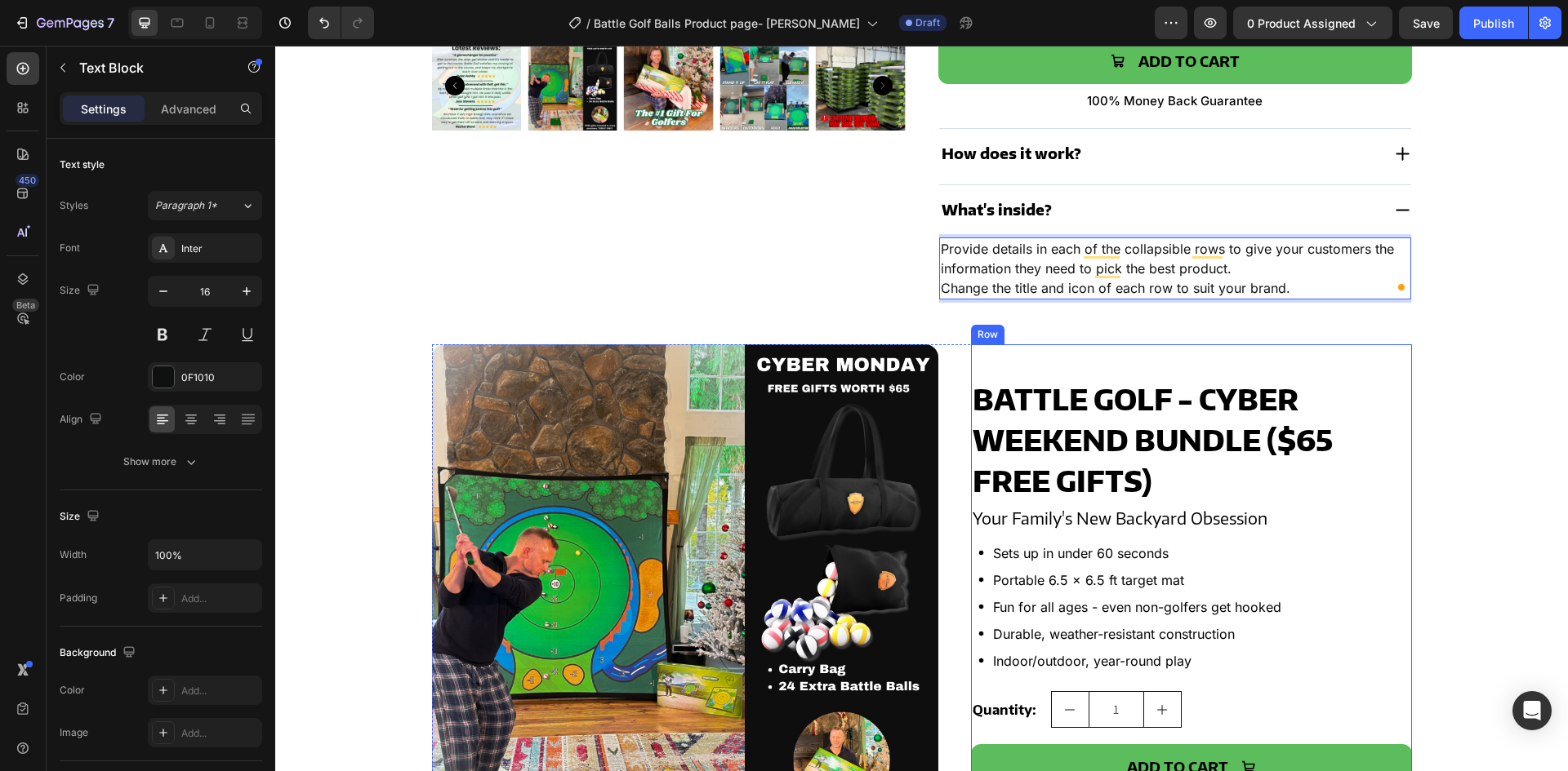
scroll to position [481, 0]
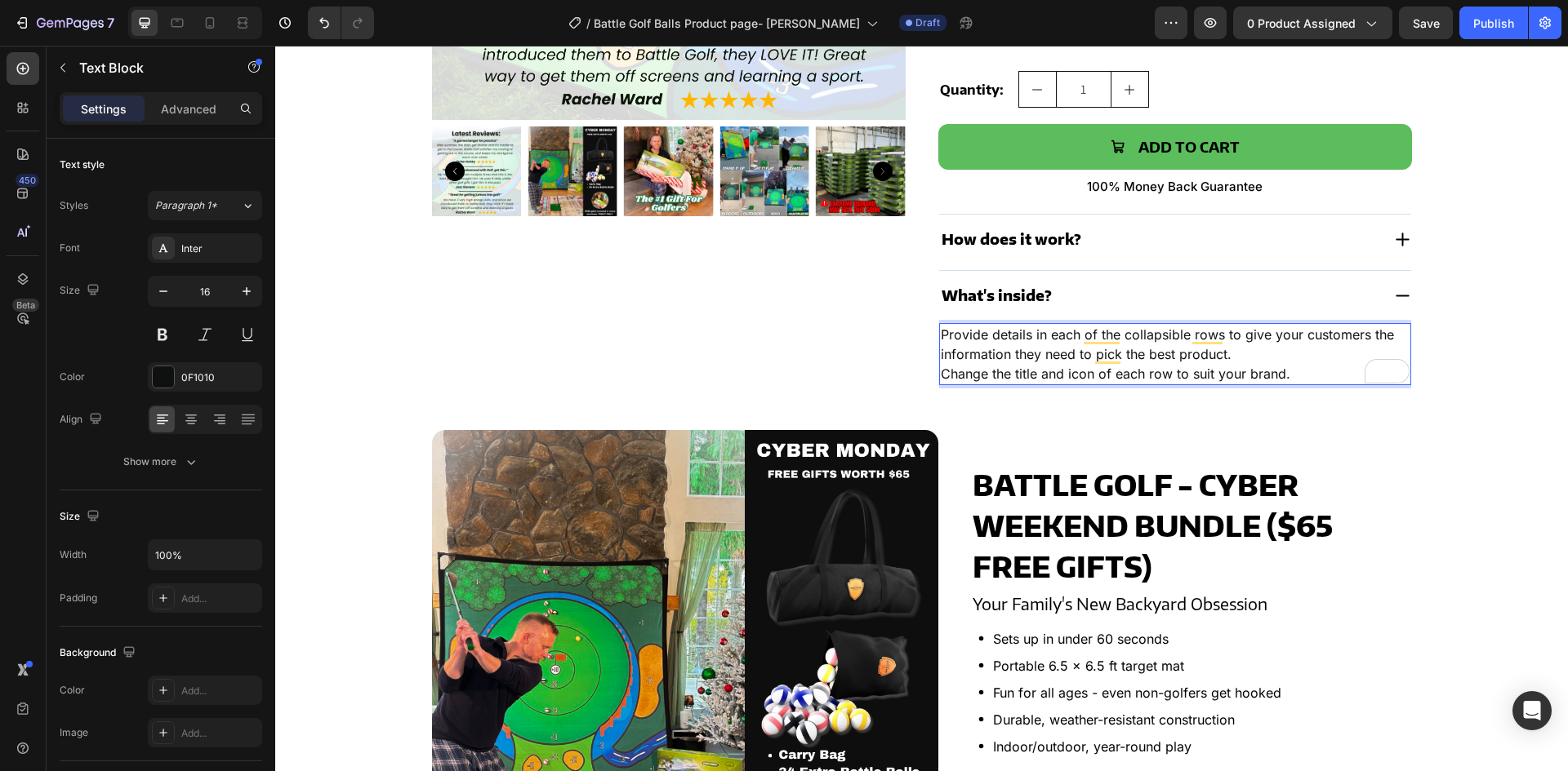
click at [1318, 296] on div "What's inside?" at bounding box center [1160, 295] width 442 height 24
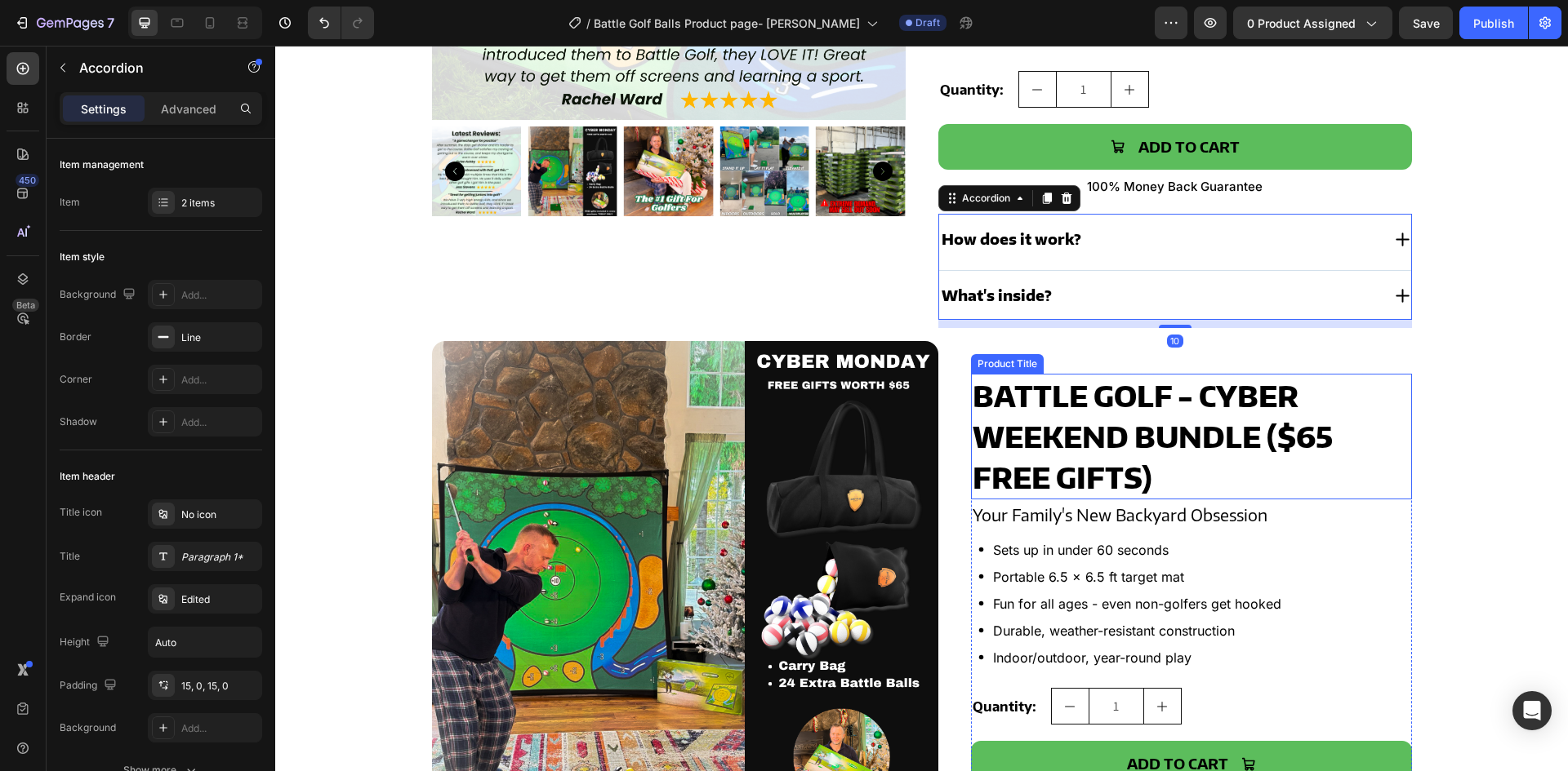
click at [1353, 394] on h2 "Battle Golf - CYBER WEEKEND BUNDLE ($65 Free Gifts)" at bounding box center [1192, 437] width 441 height 126
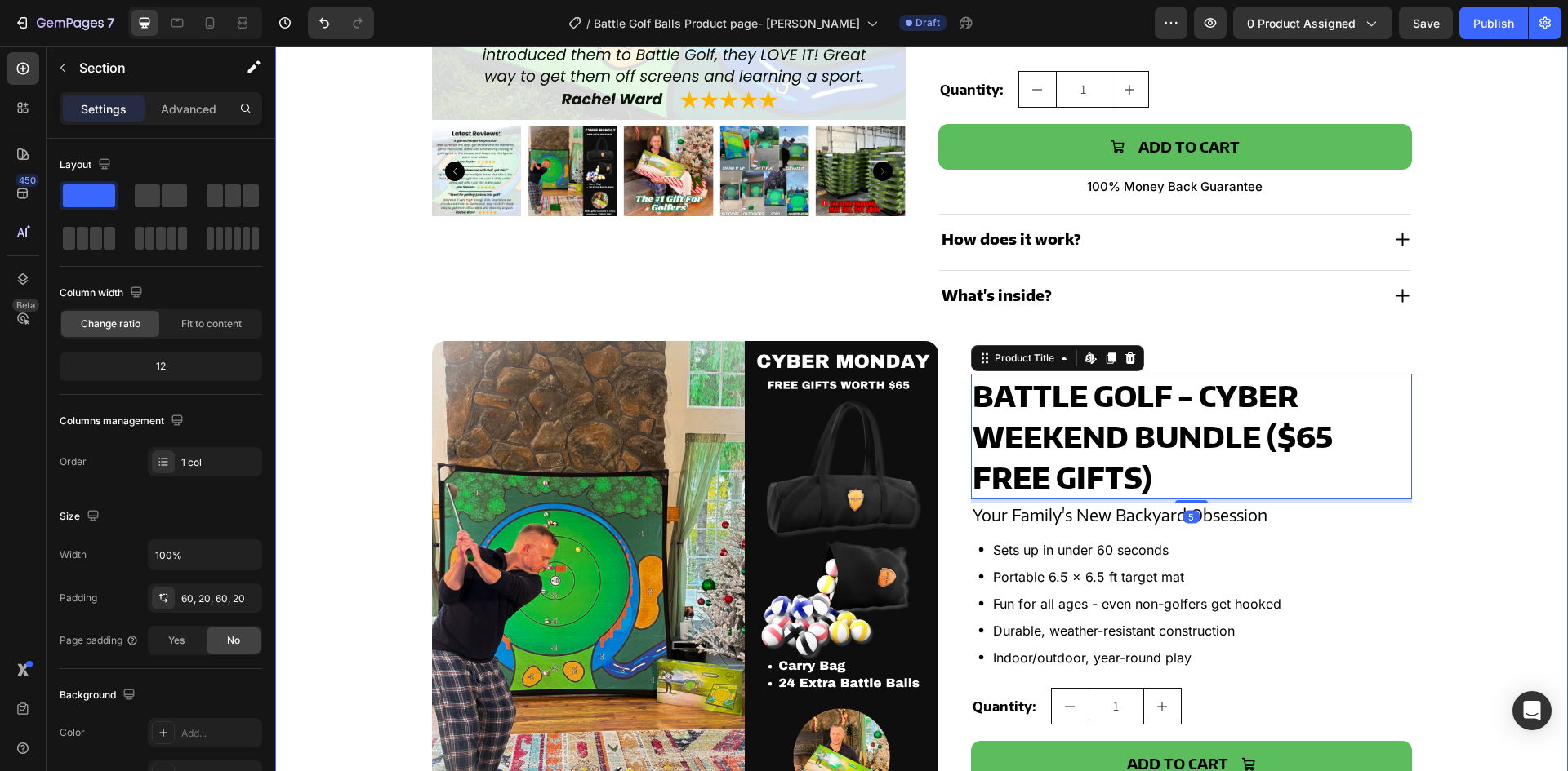
click at [1464, 383] on div "Product Images Battle Golf - CYBER WEEKEND BUNDLE ($65 Free Gifts) Product Titl…" at bounding box center [922, 361] width 1260 height 1429
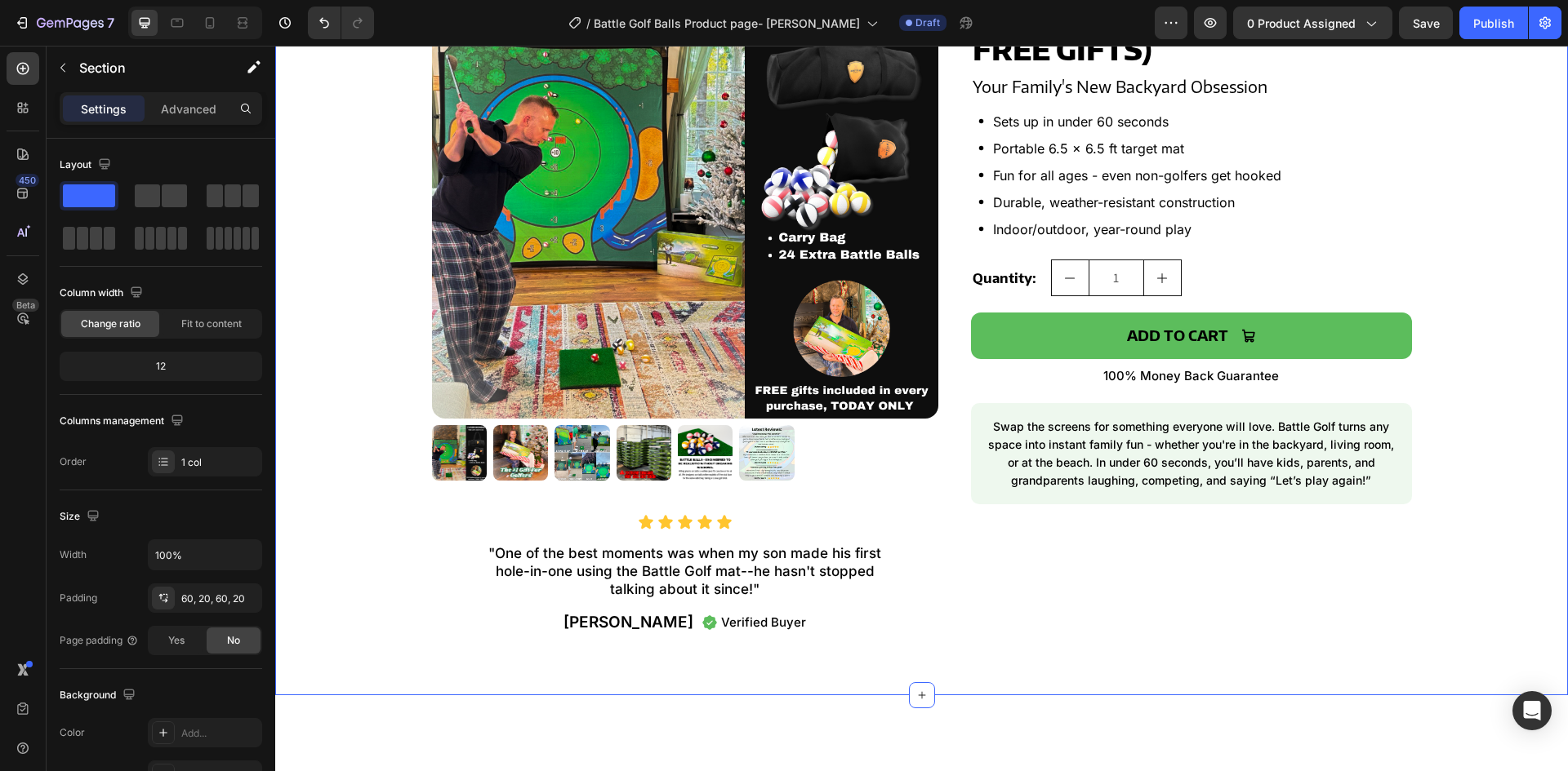
scroll to position [1062, 0]
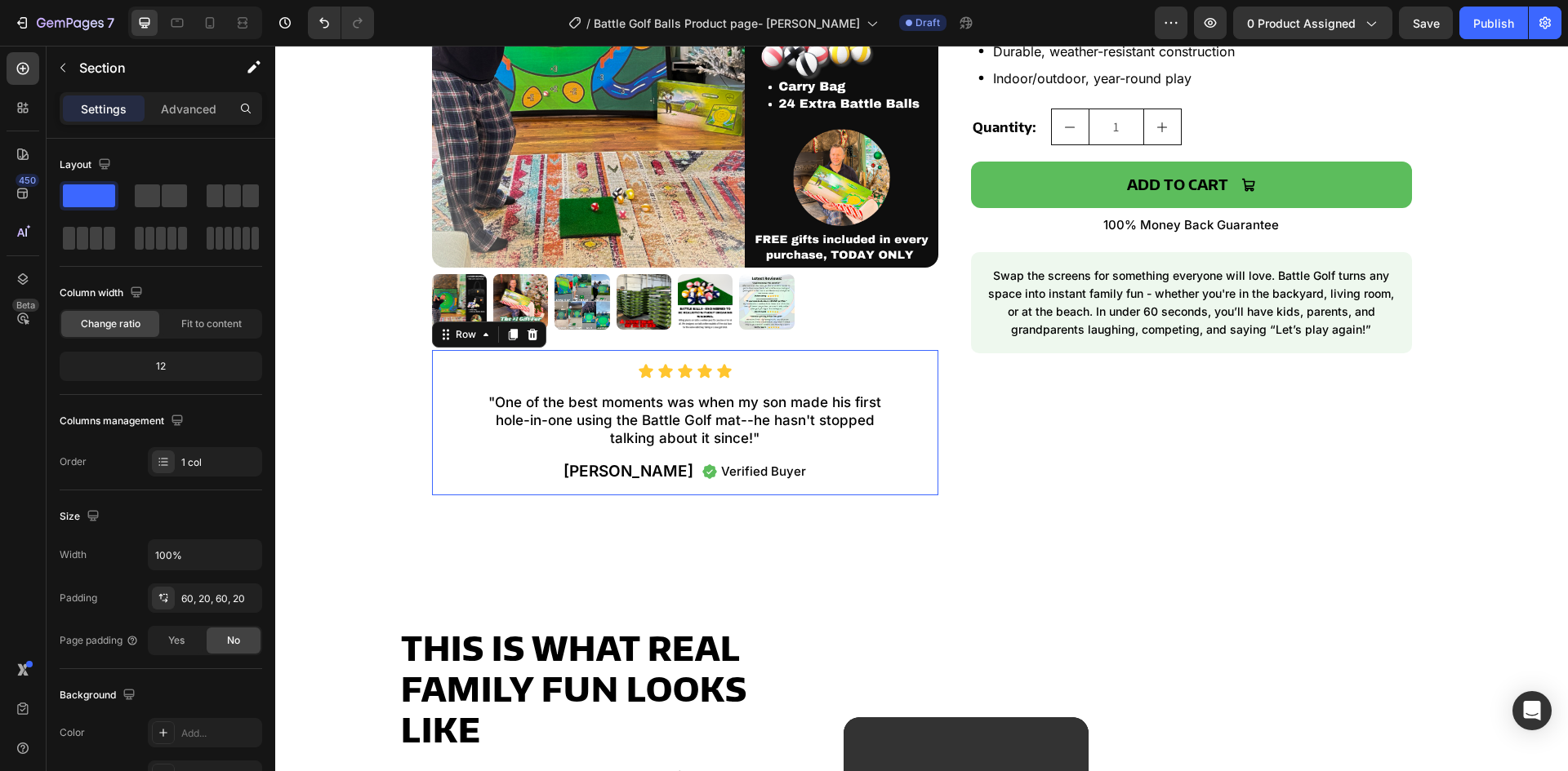
click at [923, 406] on div "Icon Icon Icon Icon Icon Icon List "One of the best moments was when my son mad…" at bounding box center [685, 423] width 507 height 146
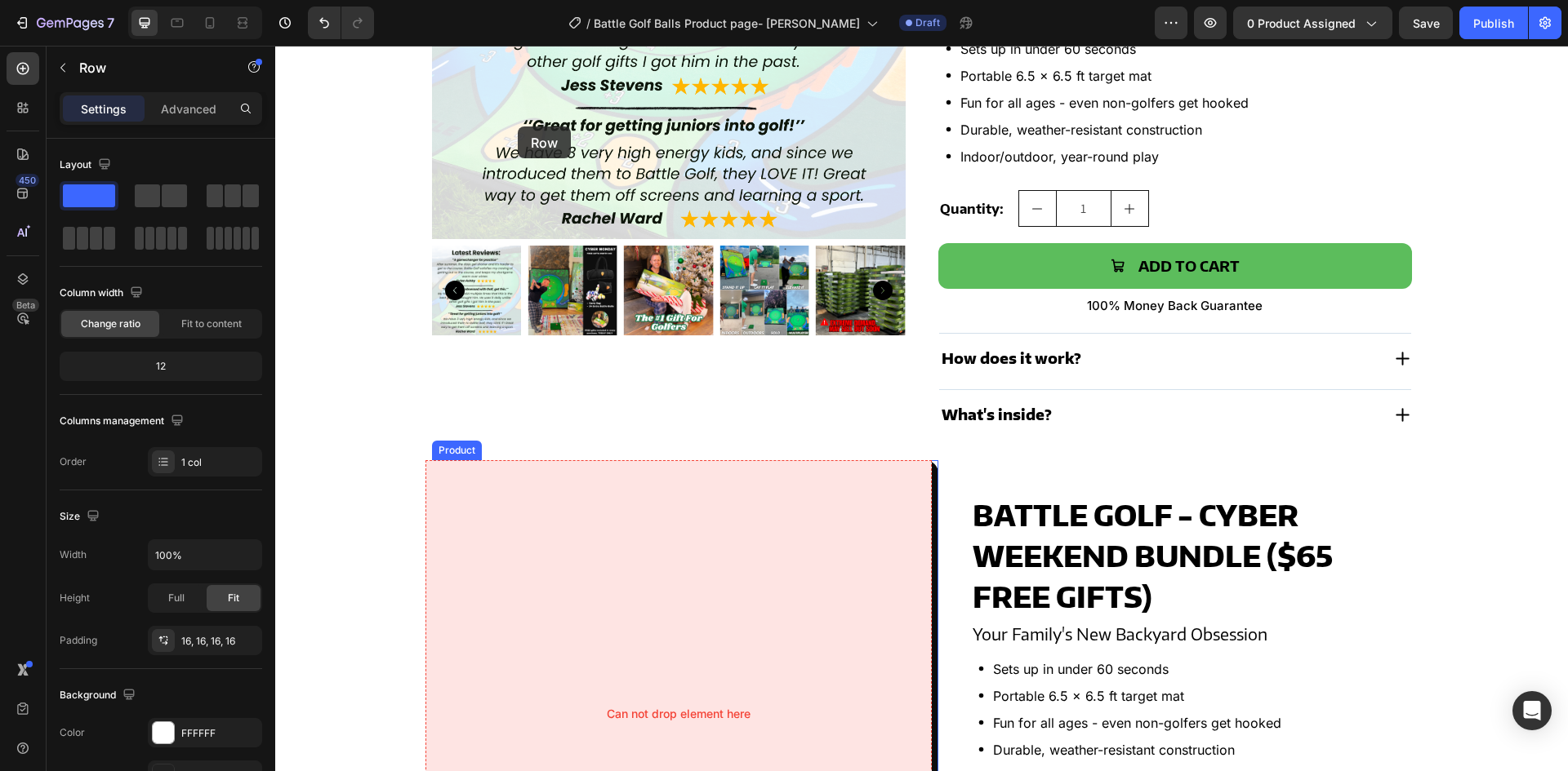
scroll to position [286, 0]
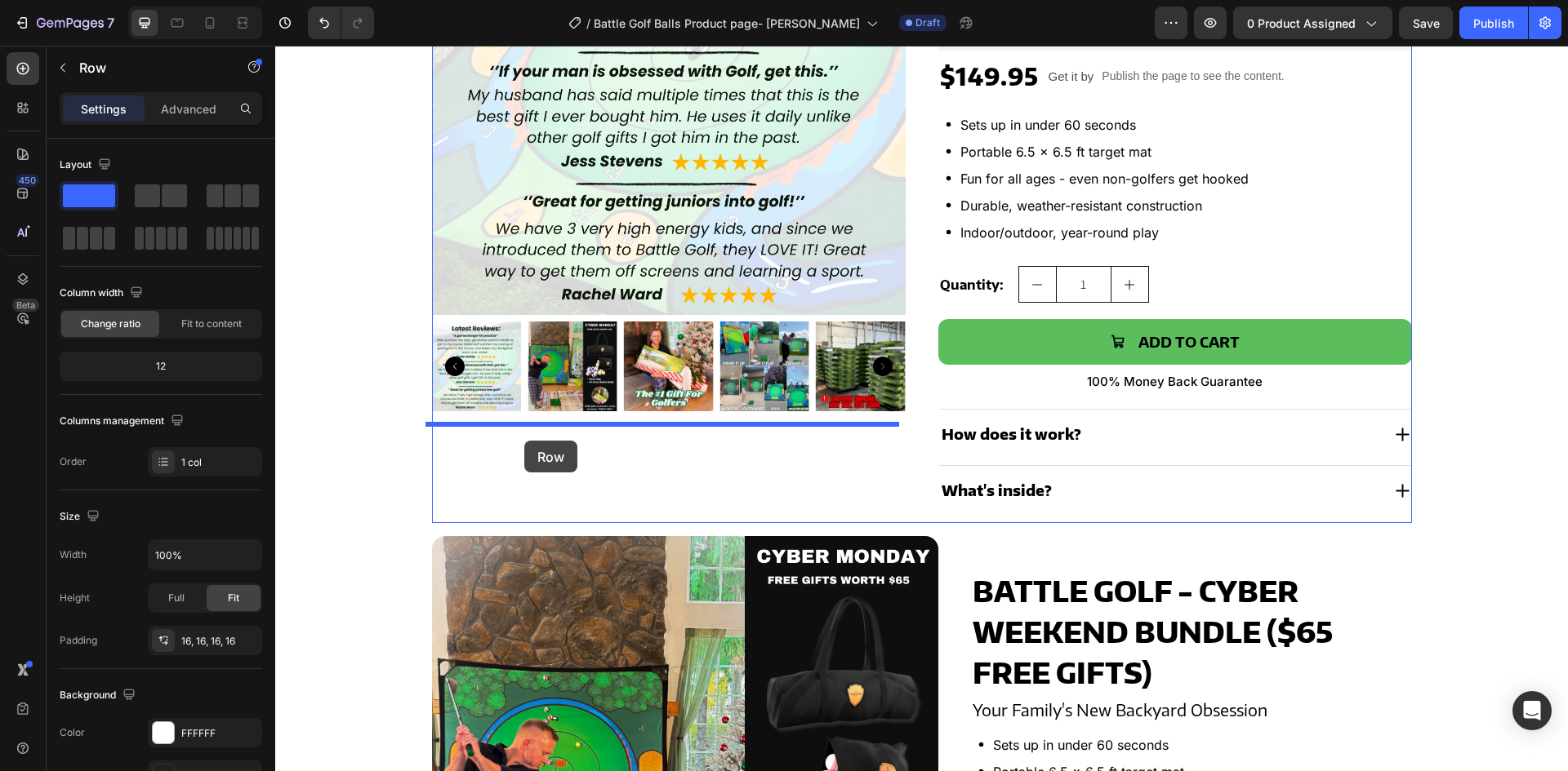
drag, startPoint x: 433, startPoint y: 338, endPoint x: 525, endPoint y: 441, distance: 138.1
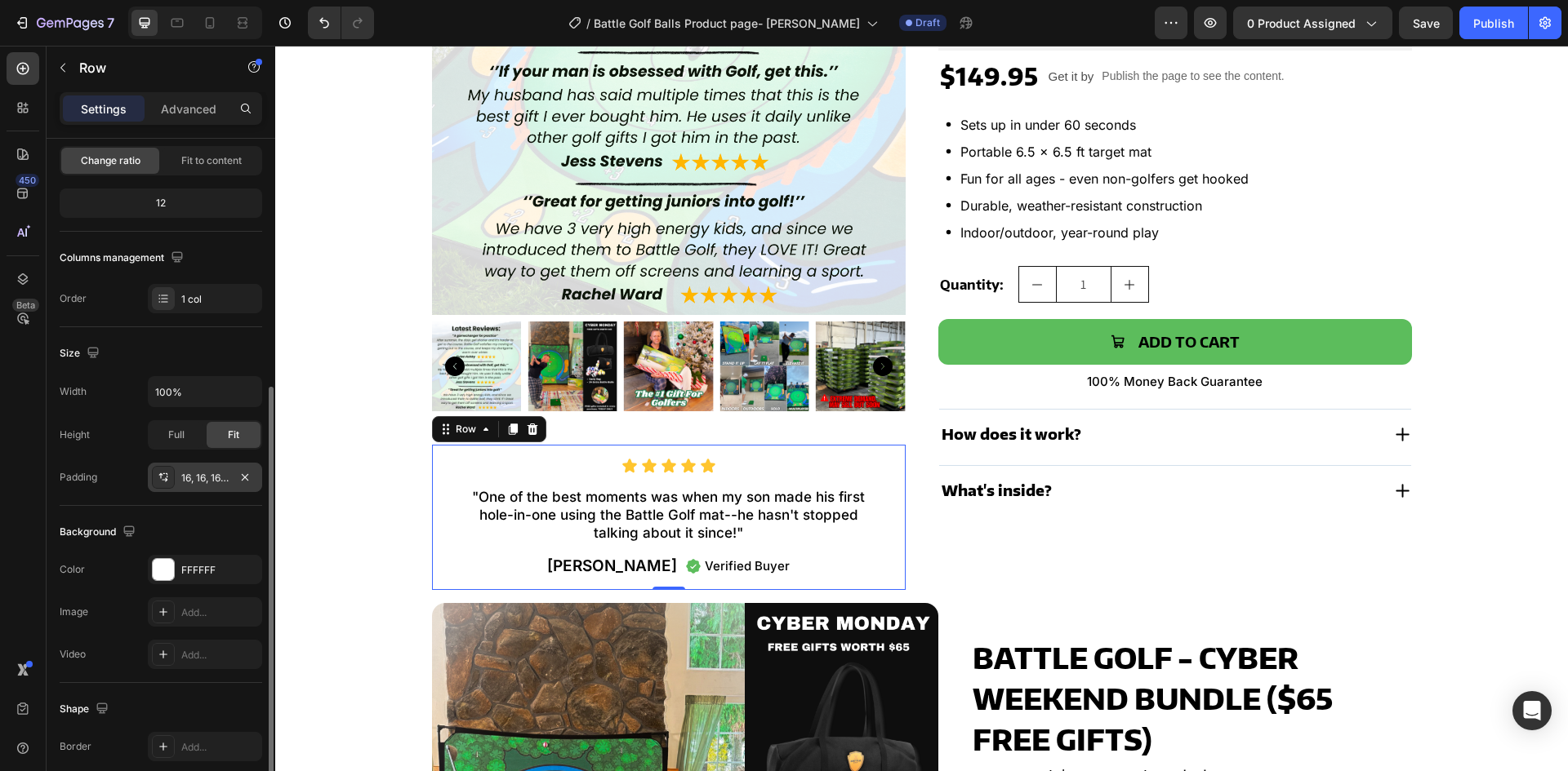
scroll to position [317, 0]
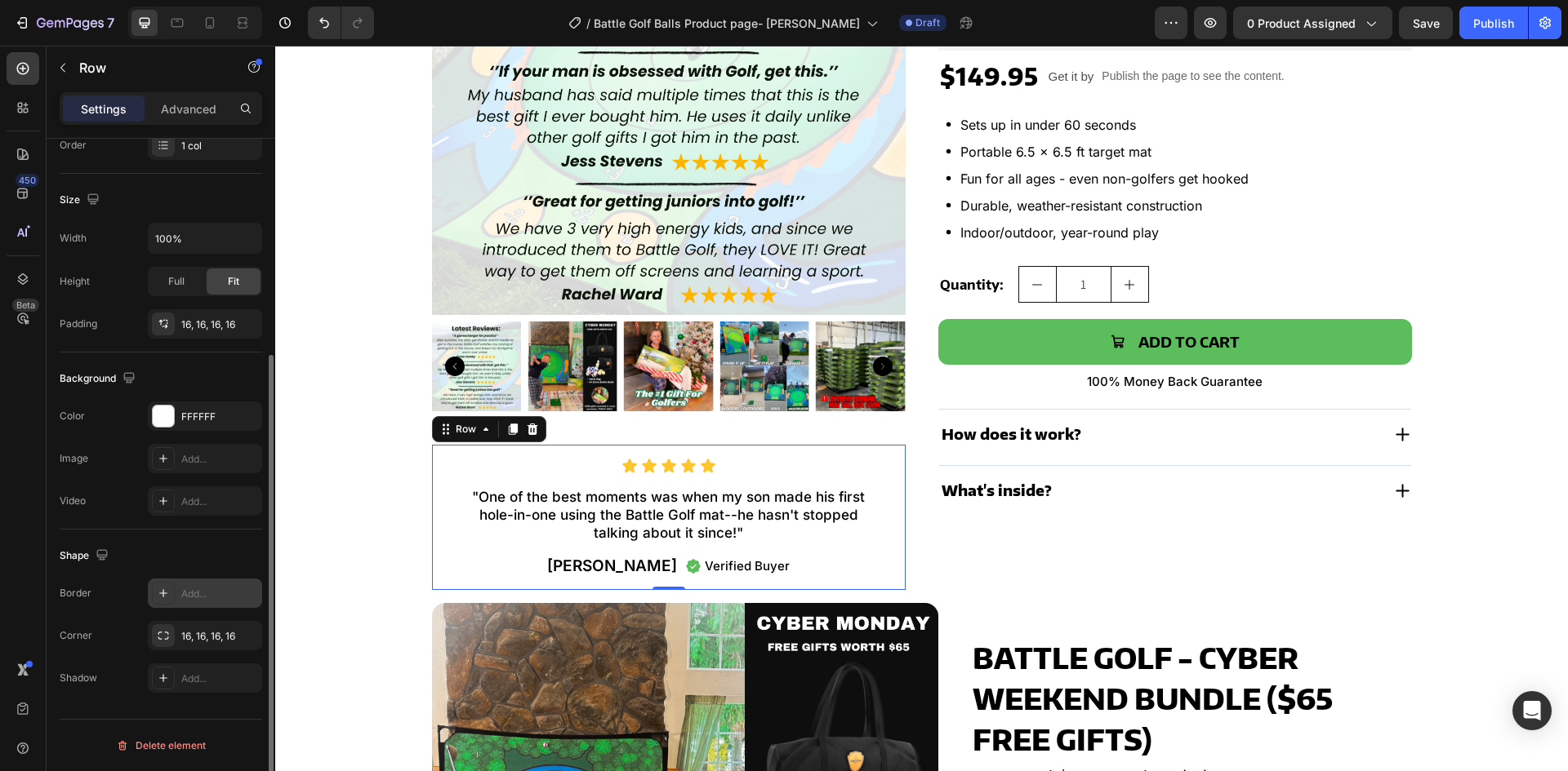
drag, startPoint x: 178, startPoint y: 598, endPoint x: 188, endPoint y: 603, distance: 11.2
click at [179, 598] on div "Add..." at bounding box center [204, 593] width 114 height 30
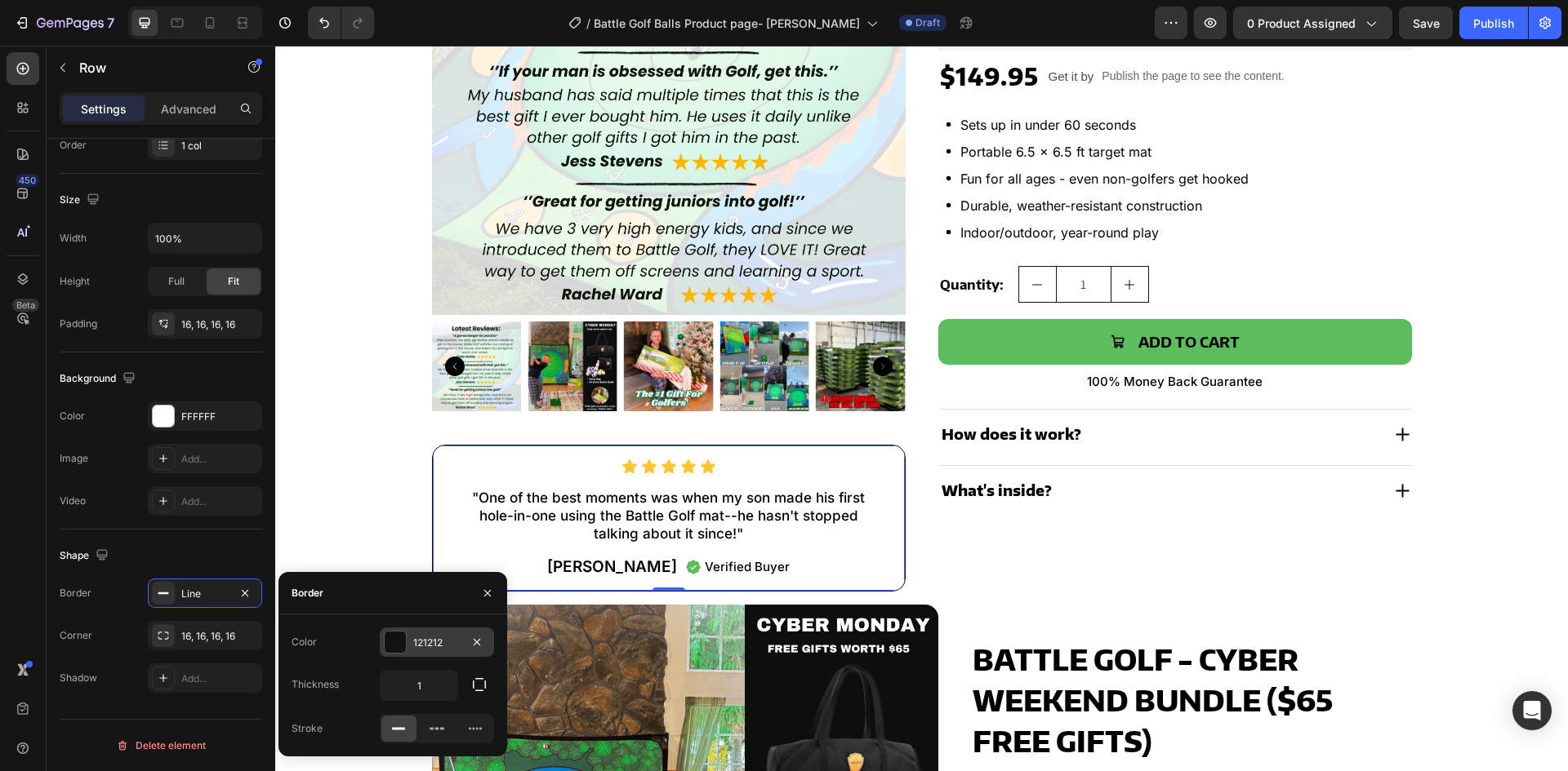
click at [421, 646] on div "121212" at bounding box center [437, 643] width 48 height 14
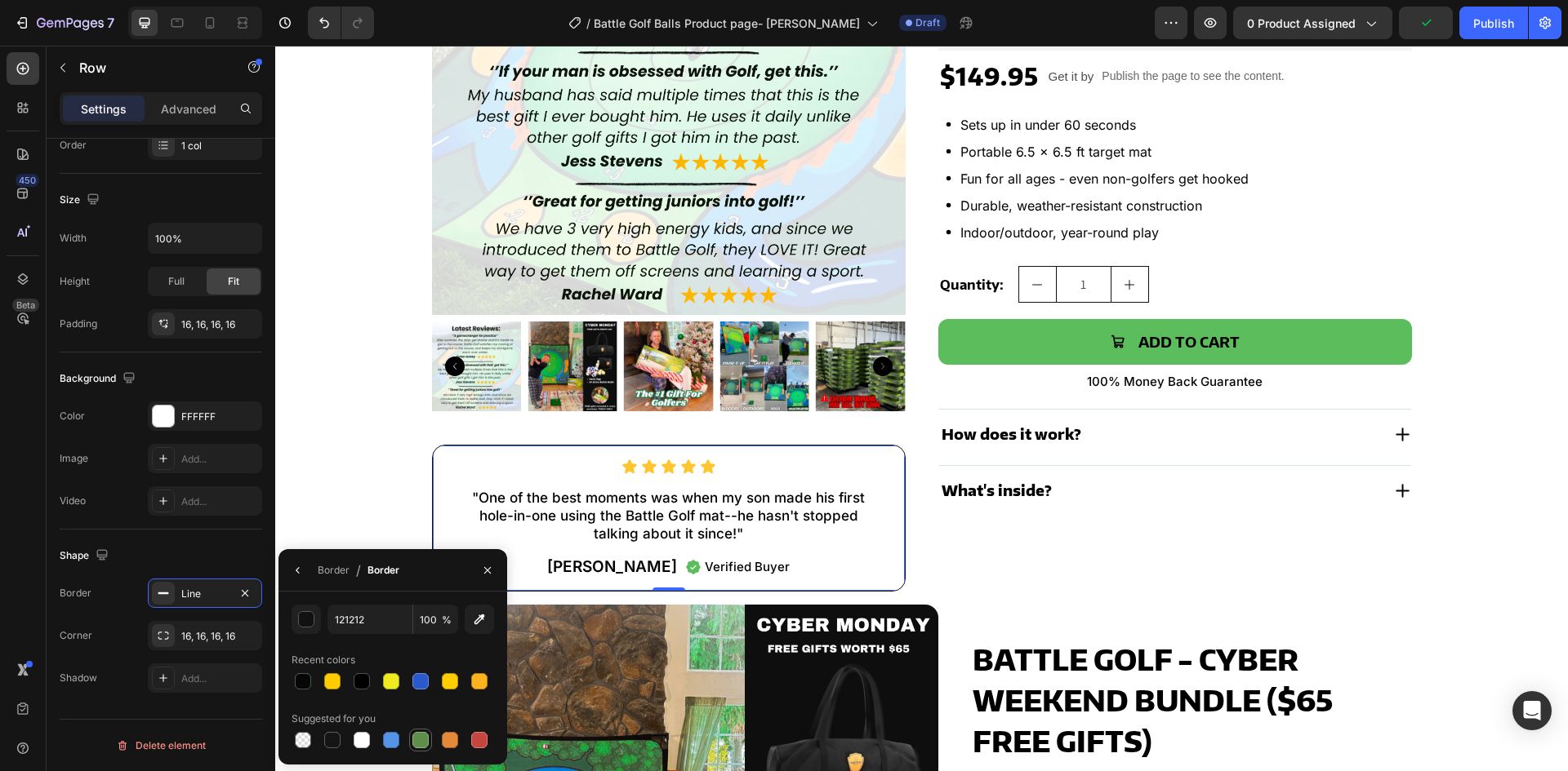
click at [423, 741] on div at bounding box center [420, 740] width 16 height 16
type input "5E8E49"
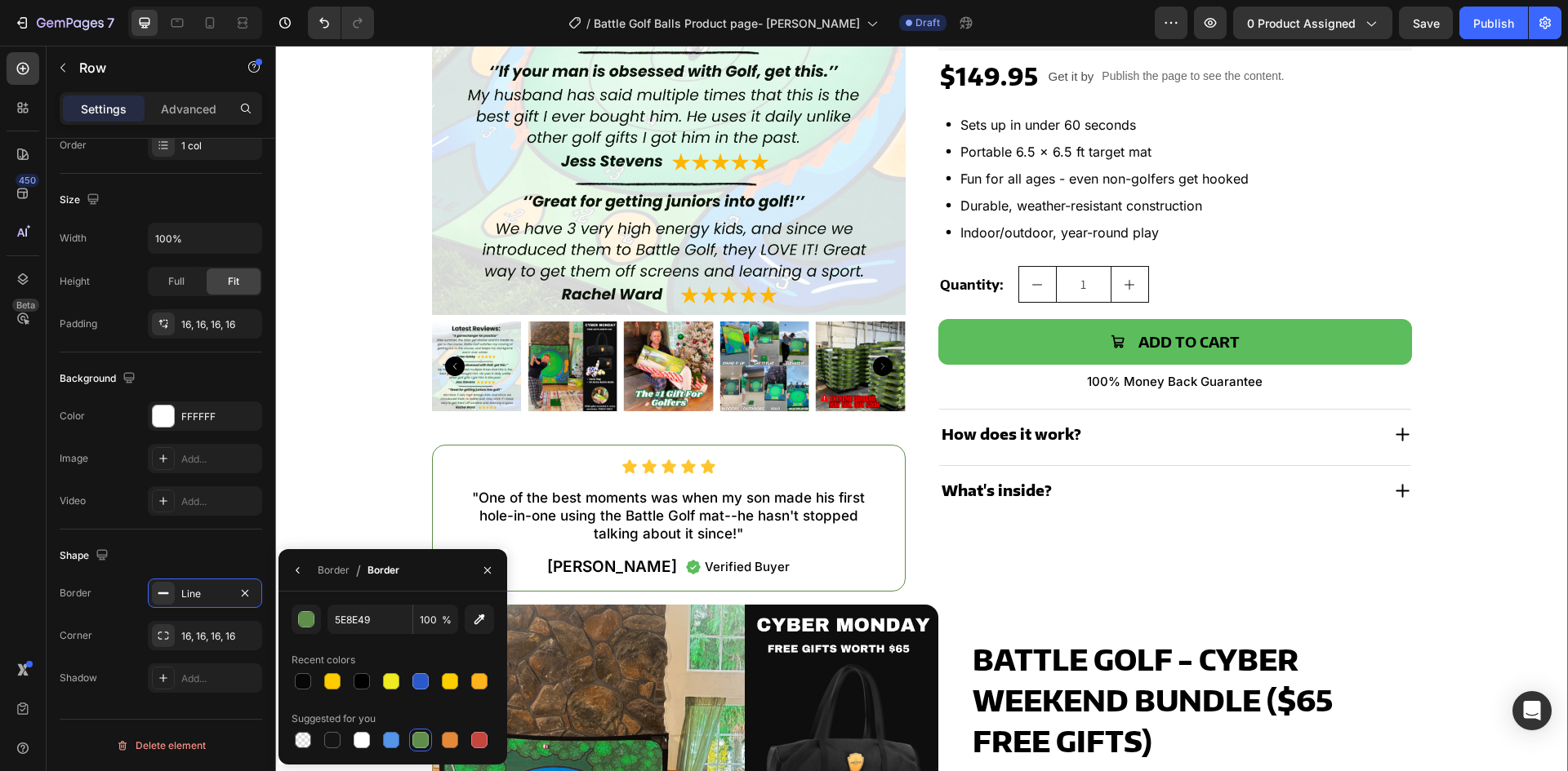
click at [327, 528] on div "Product Images Icon Icon Icon Icon Icon Icon List "One of the best moments was …" at bounding box center [922, 535] width 1260 height 1387
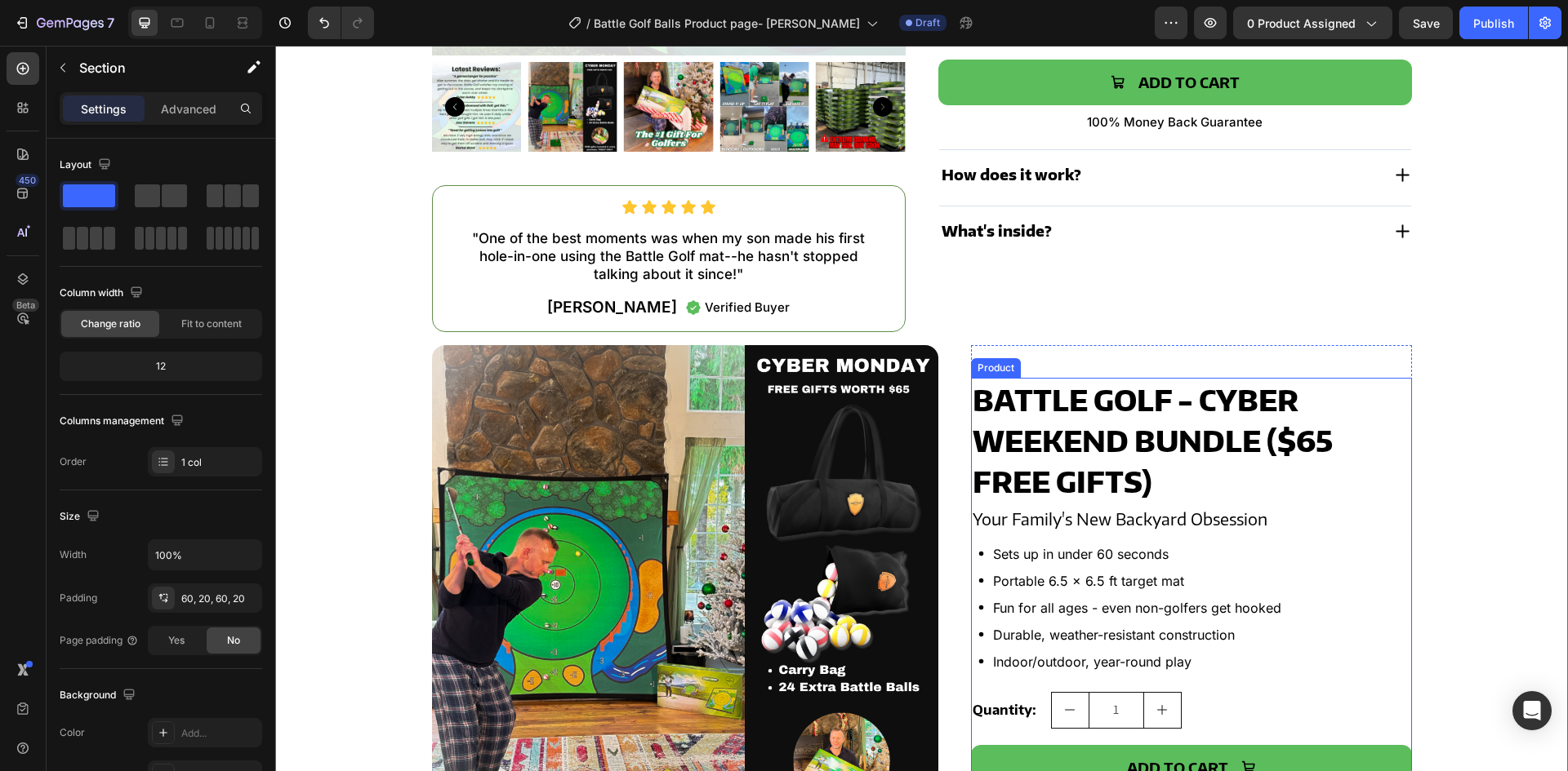
scroll to position [532, 0]
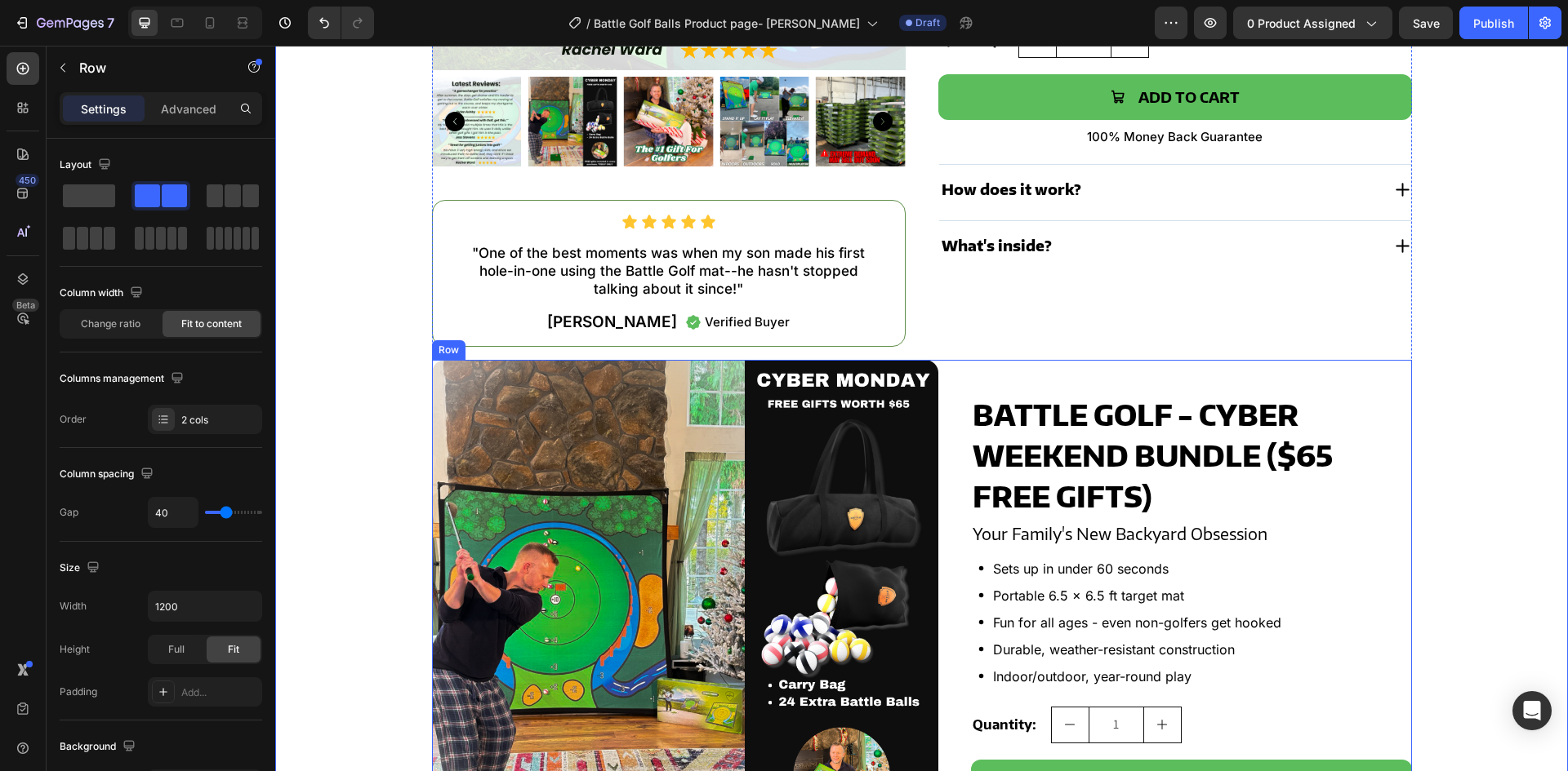
click at [955, 511] on div "Product Images Product Row Battle Golf - CYBER WEEKEND BUNDLE ($65 Free Gifts) …" at bounding box center [922, 671] width 980 height 623
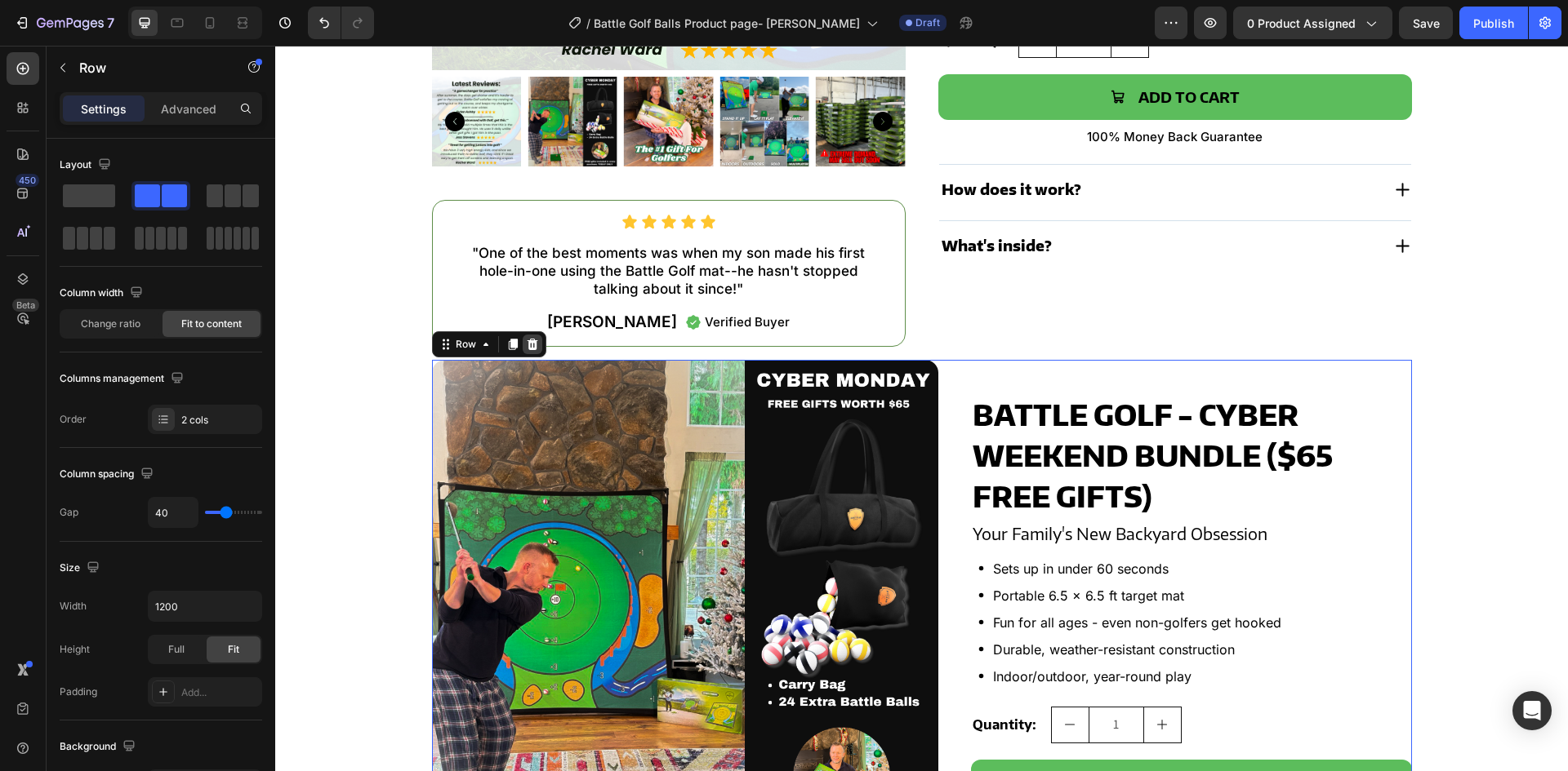
click at [527, 345] on icon at bounding box center [532, 344] width 11 height 12
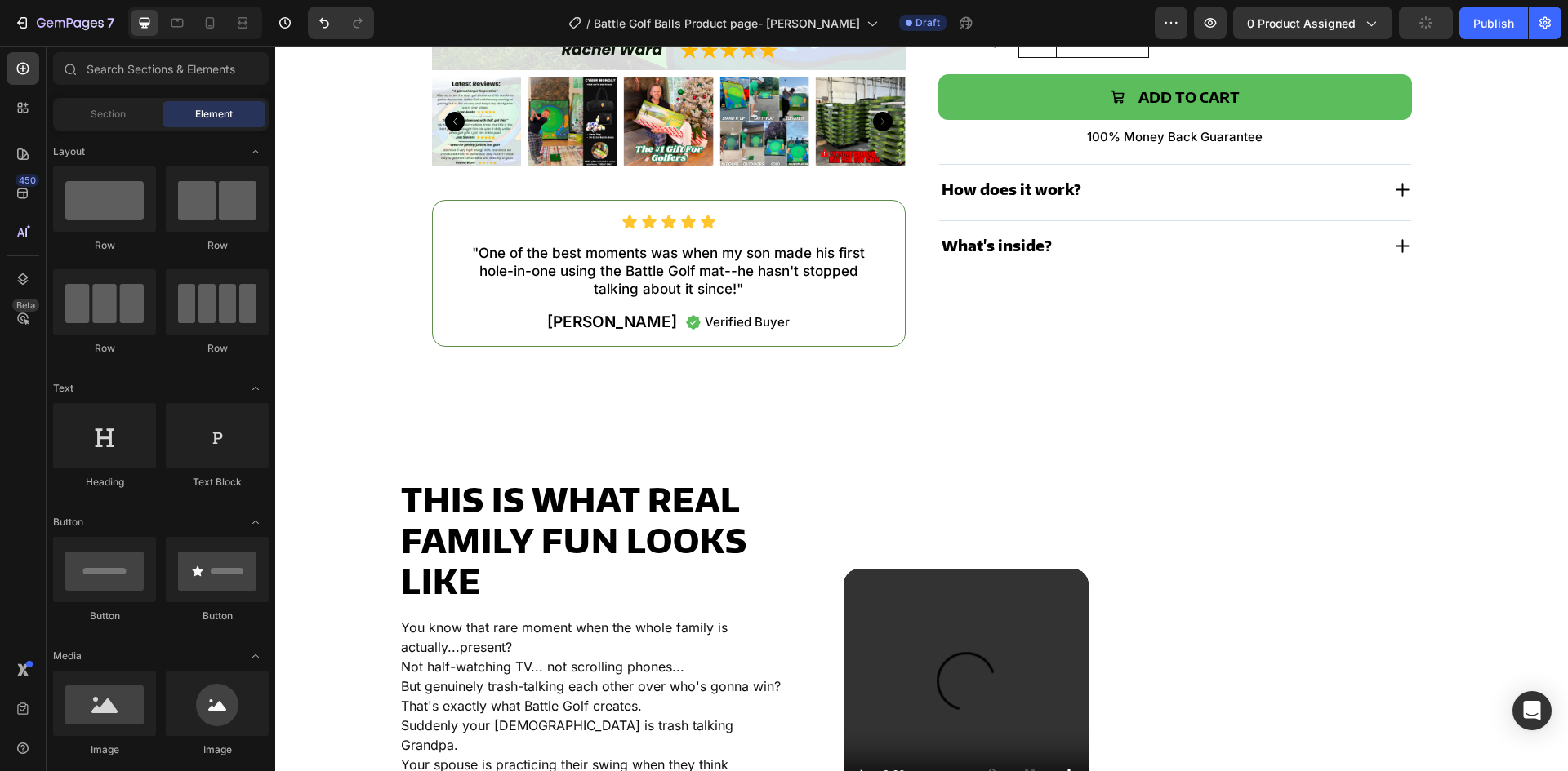
scroll to position [368, 0]
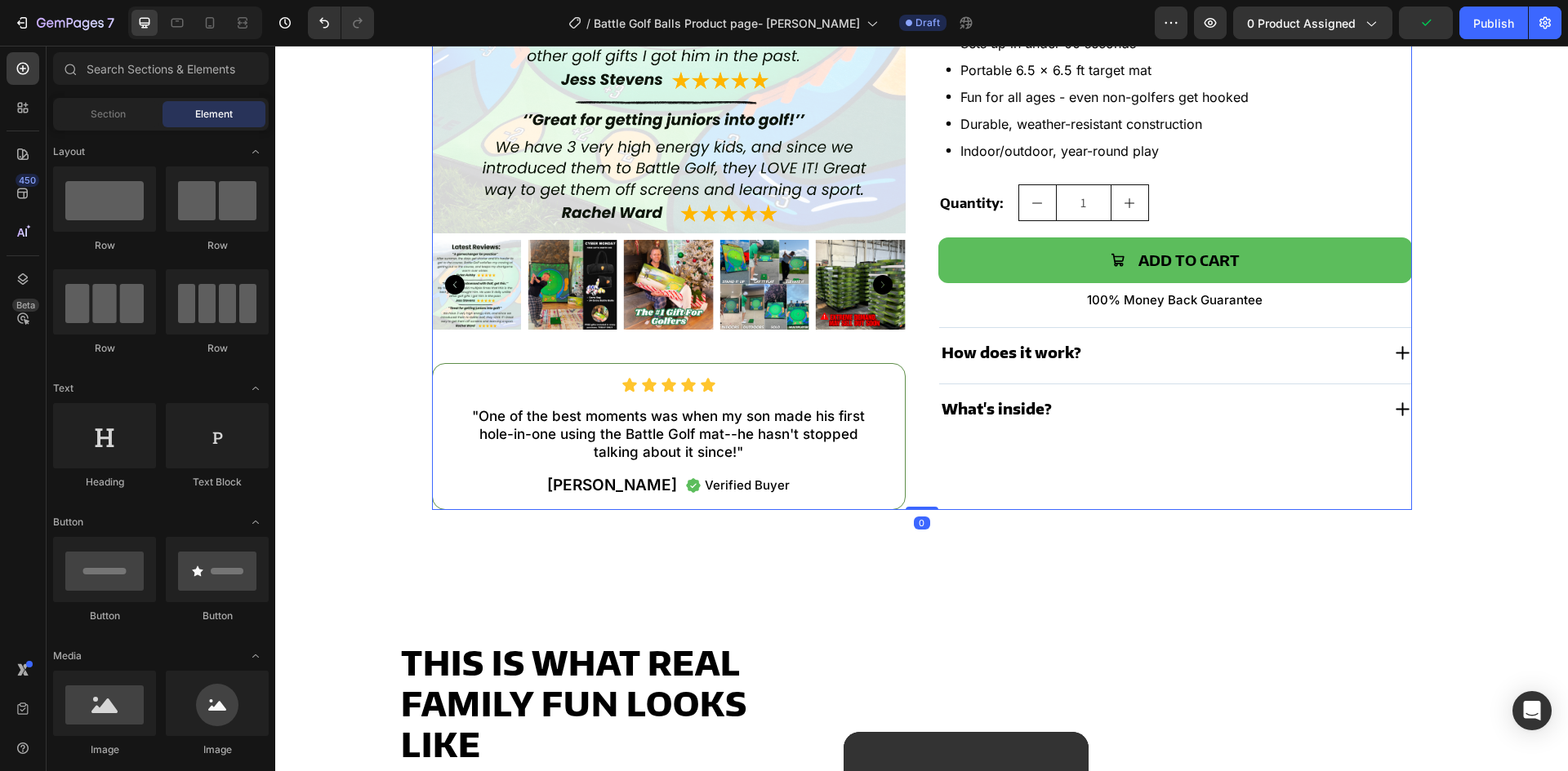
click at [914, 419] on div "Product Images Icon Icon Icon Icon Icon Icon List "One of the best moments was …" at bounding box center [922, 135] width 980 height 750
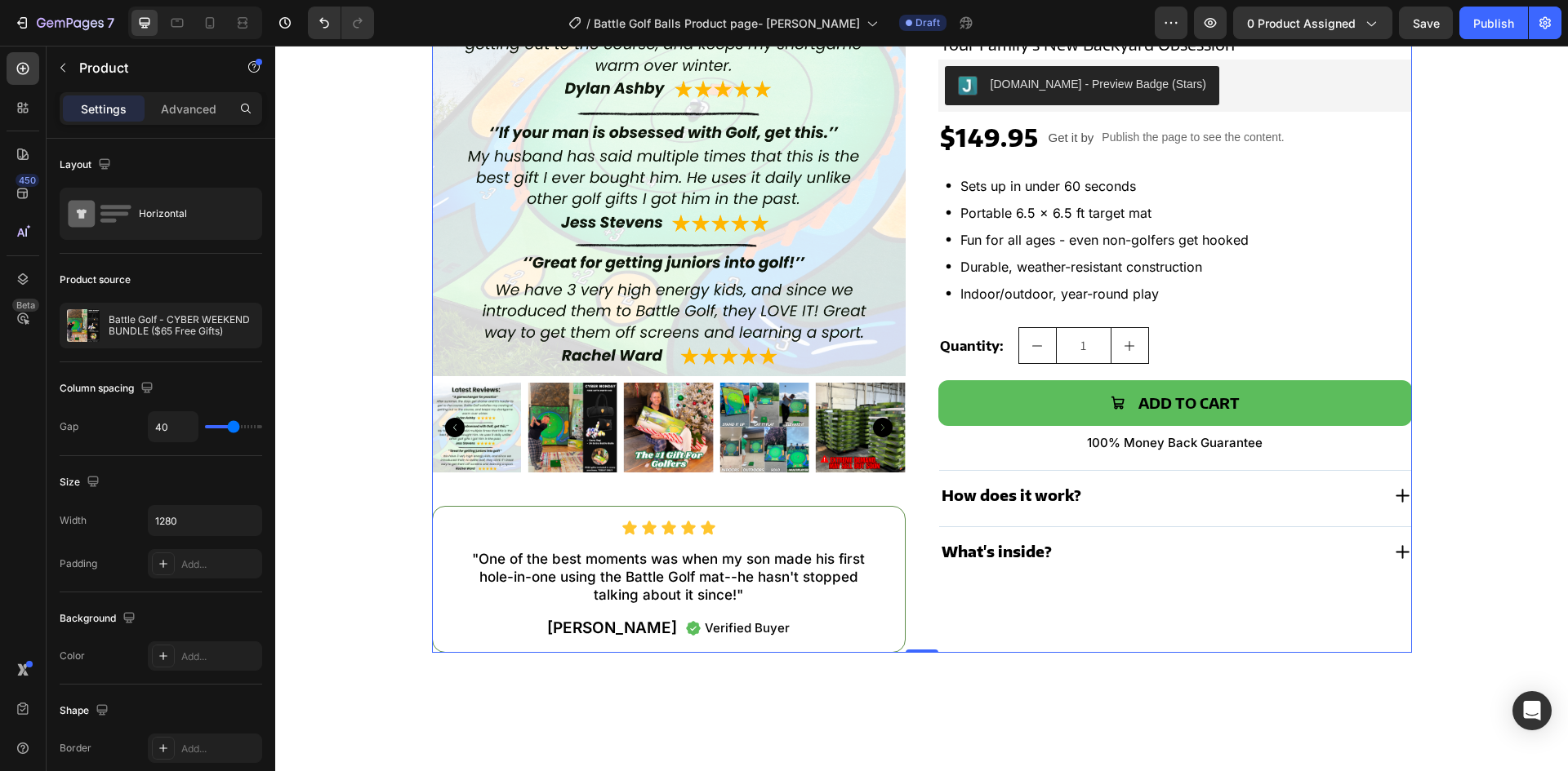
scroll to position [286, 0]
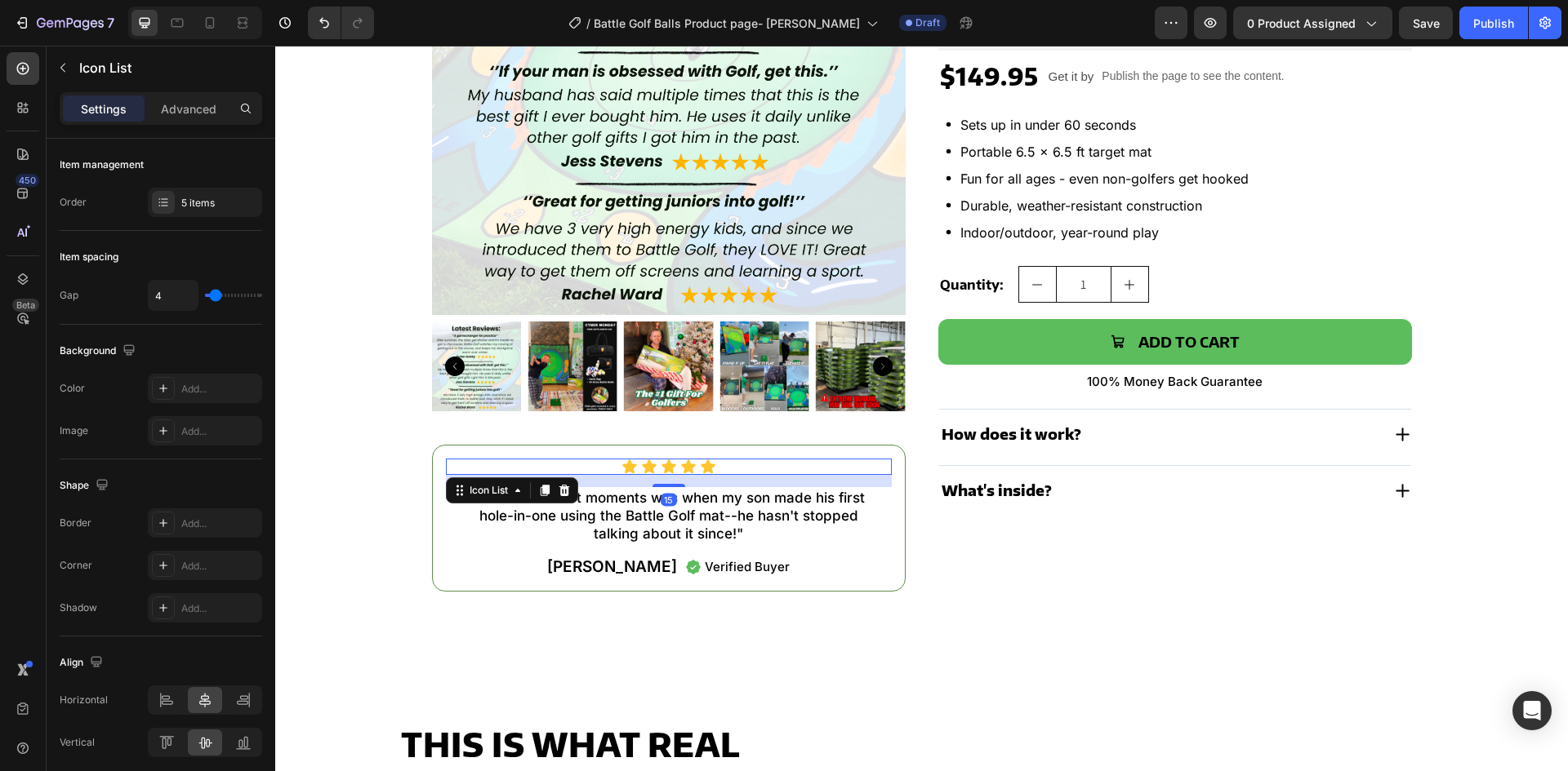
click at [732, 471] on div "Icon Icon Icon Icon Icon" at bounding box center [668, 467] width 446 height 16
click at [206, 104] on p "Advanced" at bounding box center [189, 109] width 56 height 17
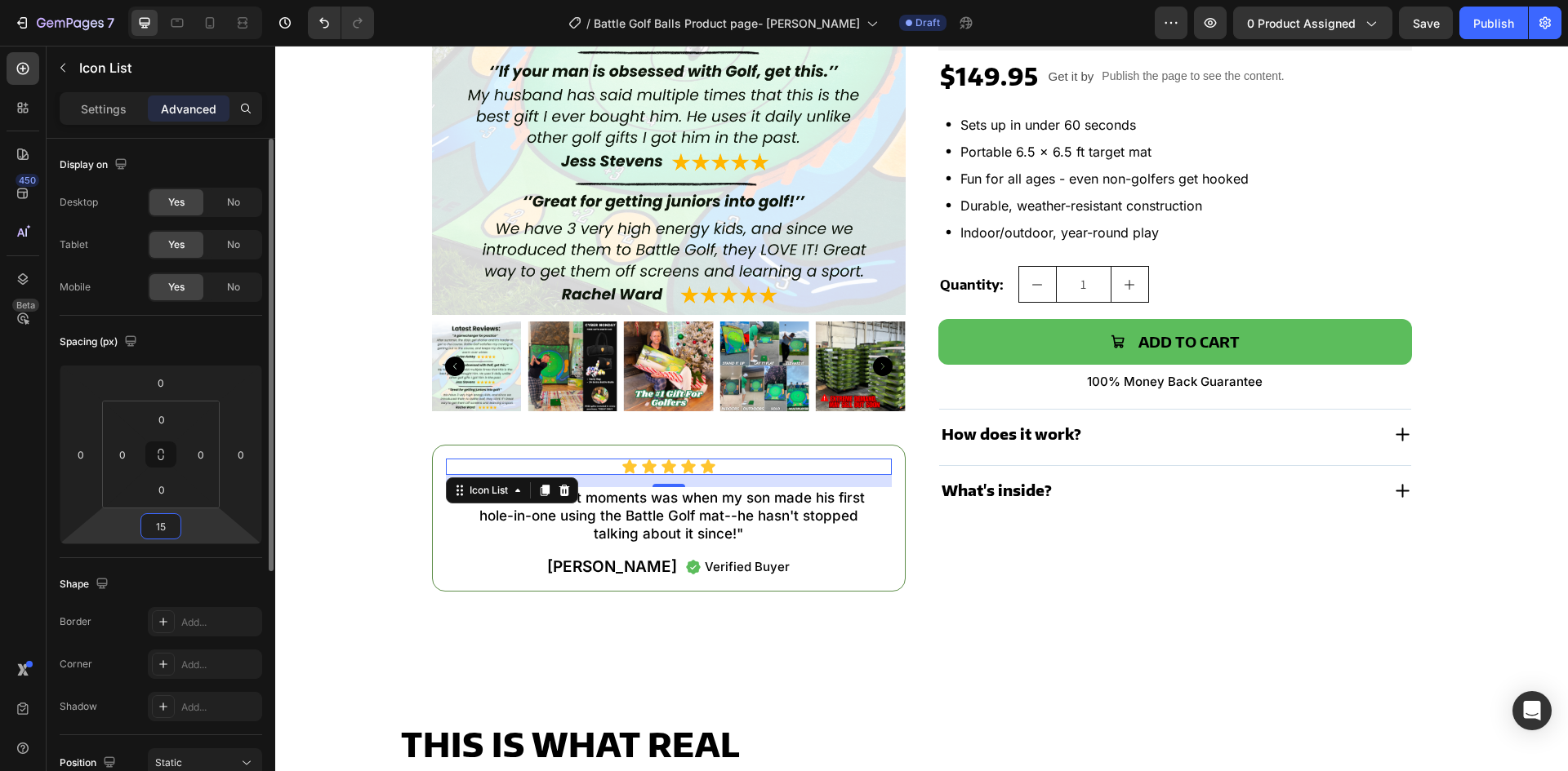
click at [176, 521] on input "15" at bounding box center [161, 526] width 32 height 24
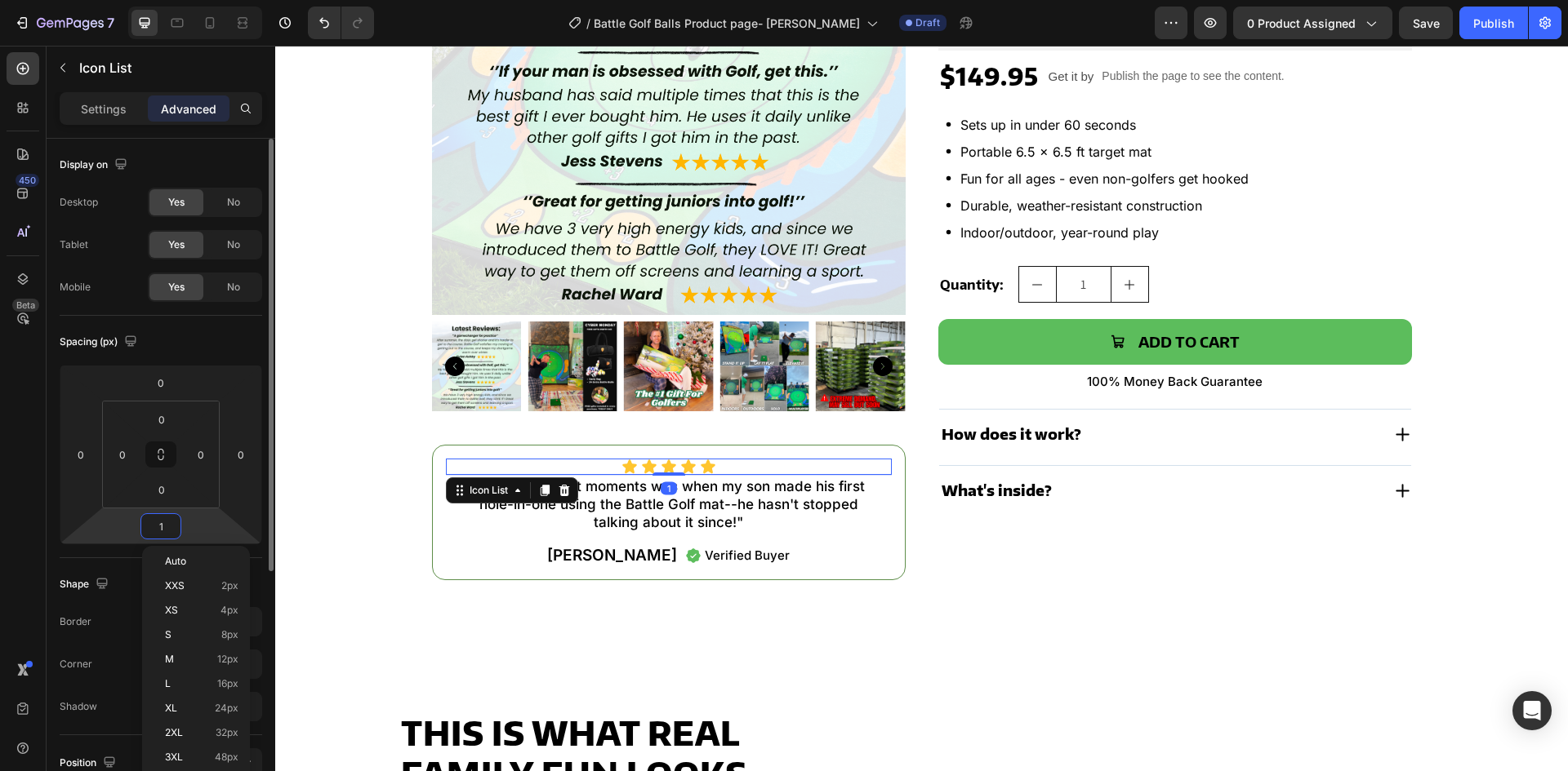
type input "10"
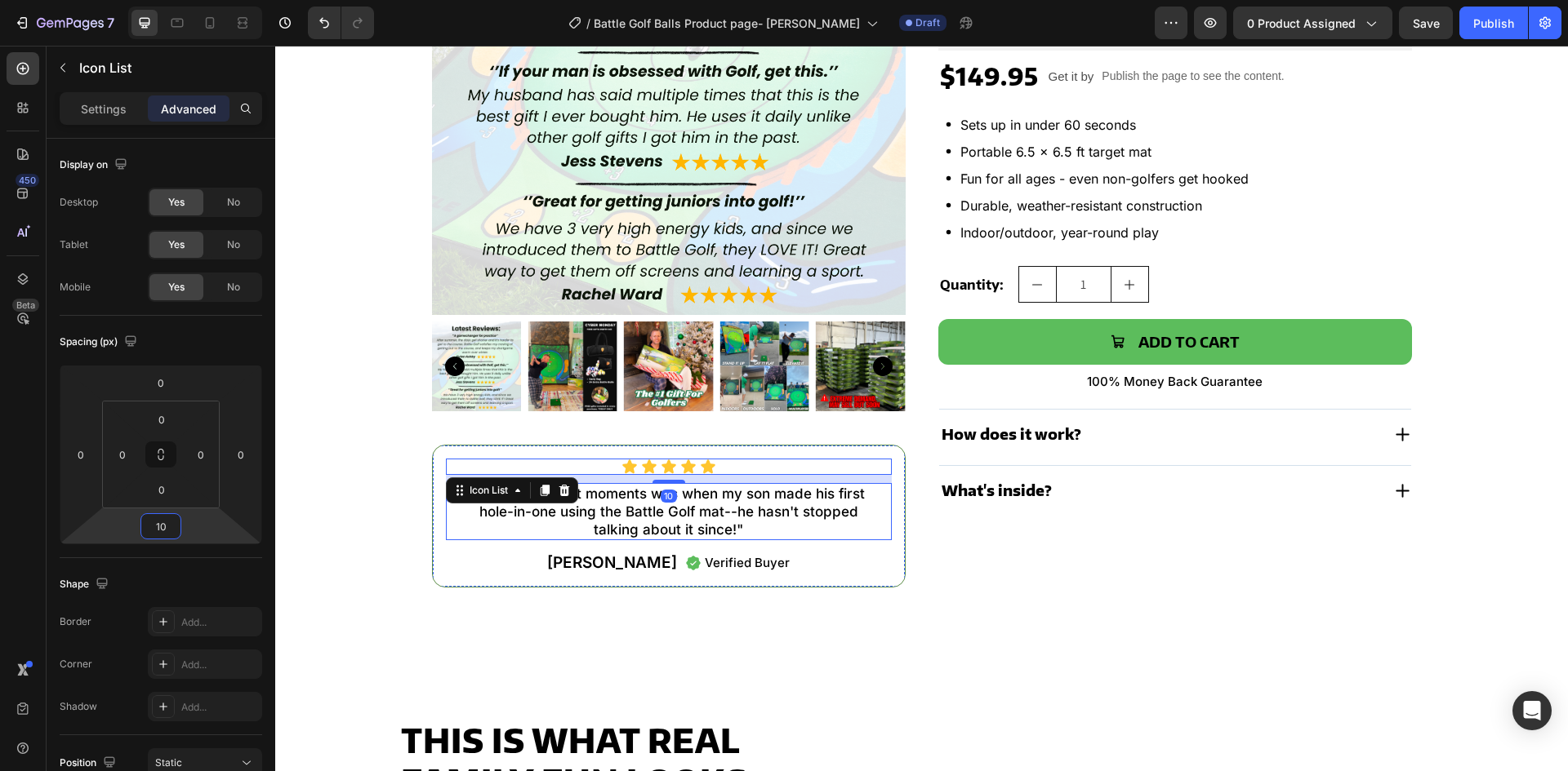
click at [700, 516] on p ""One of the best moments was when my son made his first hole-in-one using the B…" at bounding box center [669, 512] width 405 height 54
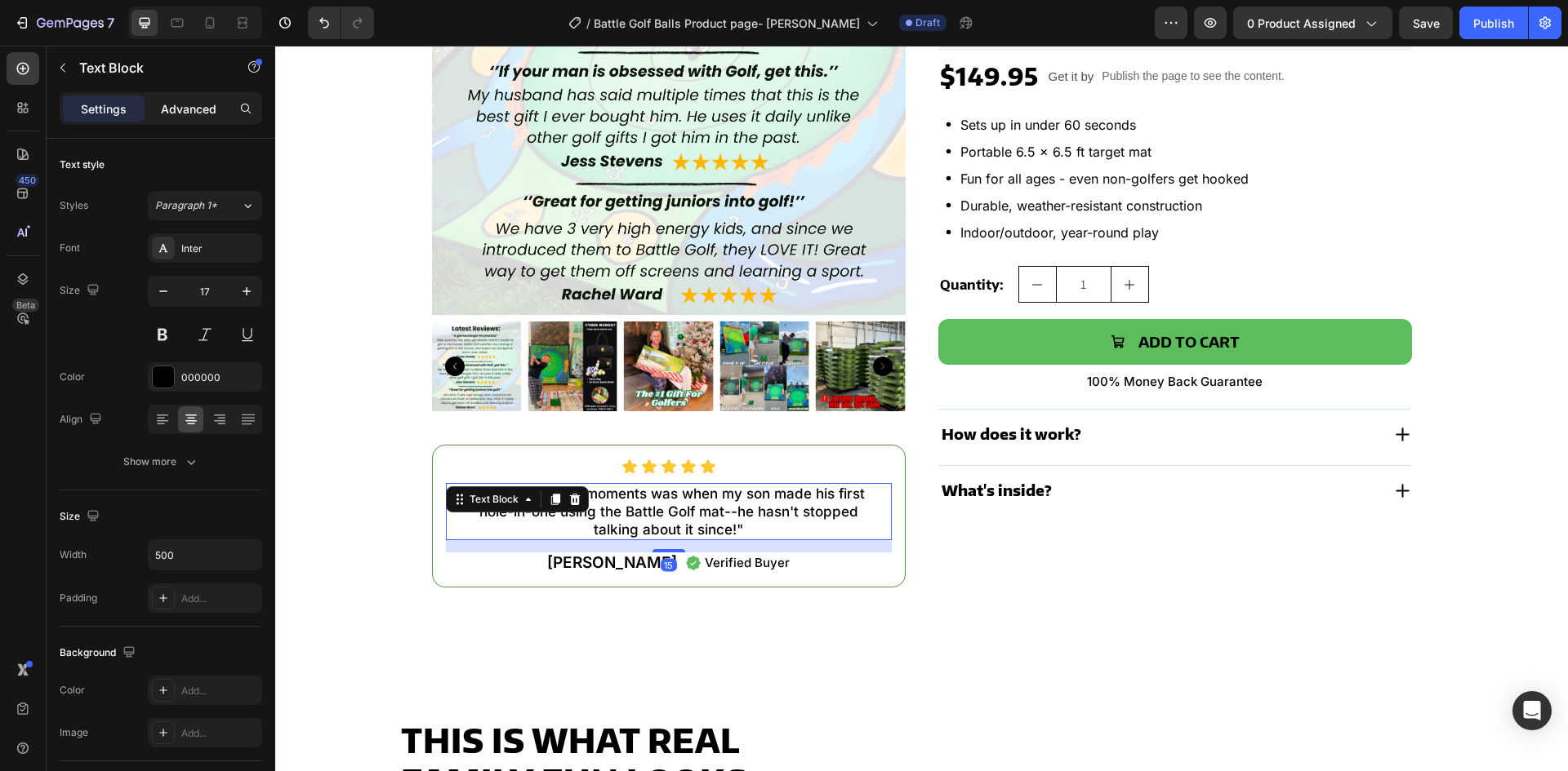
click at [176, 112] on p "Advanced" at bounding box center [189, 109] width 56 height 17
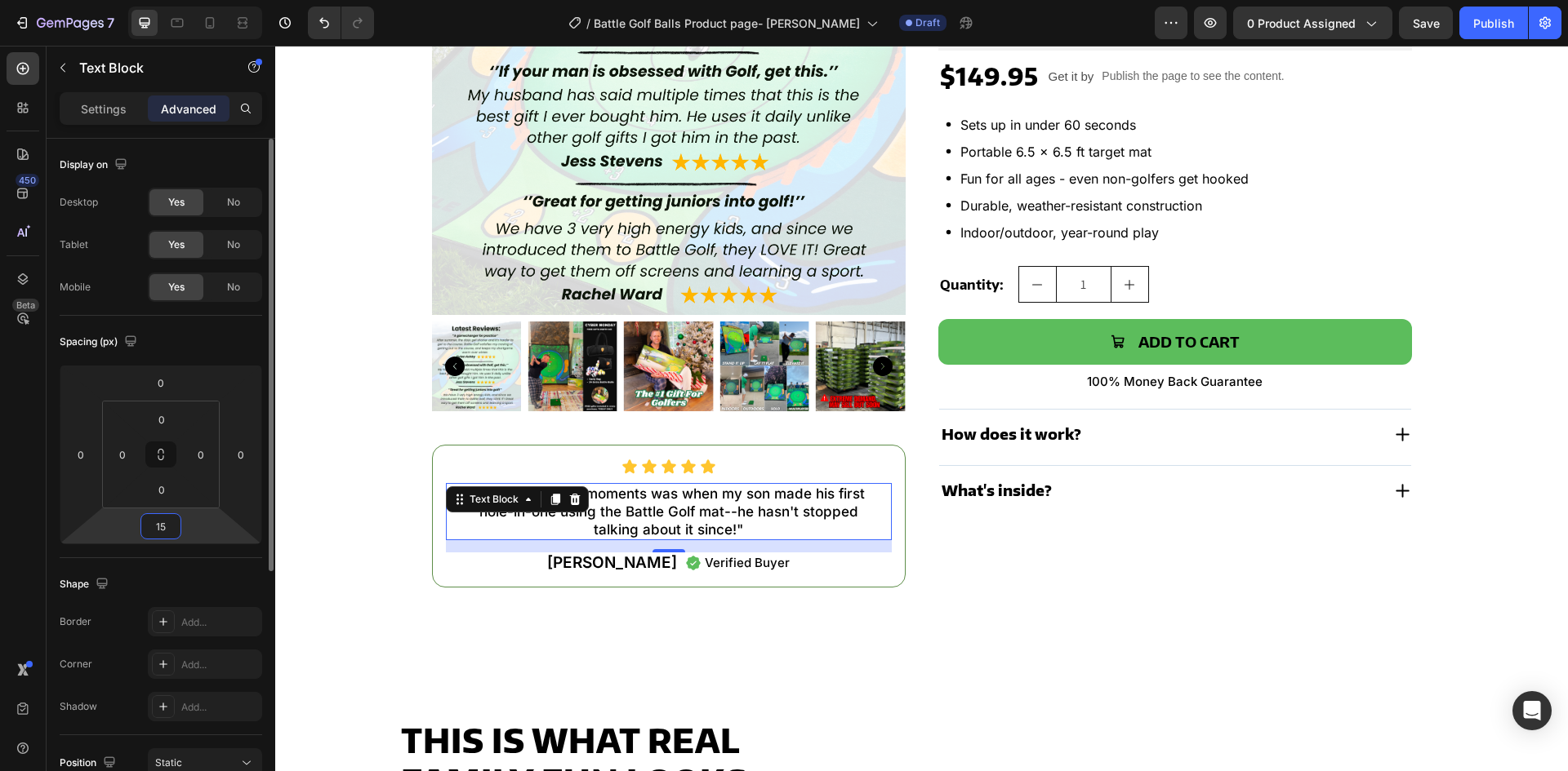
click at [172, 530] on input "15" at bounding box center [161, 526] width 32 height 24
type input "10"
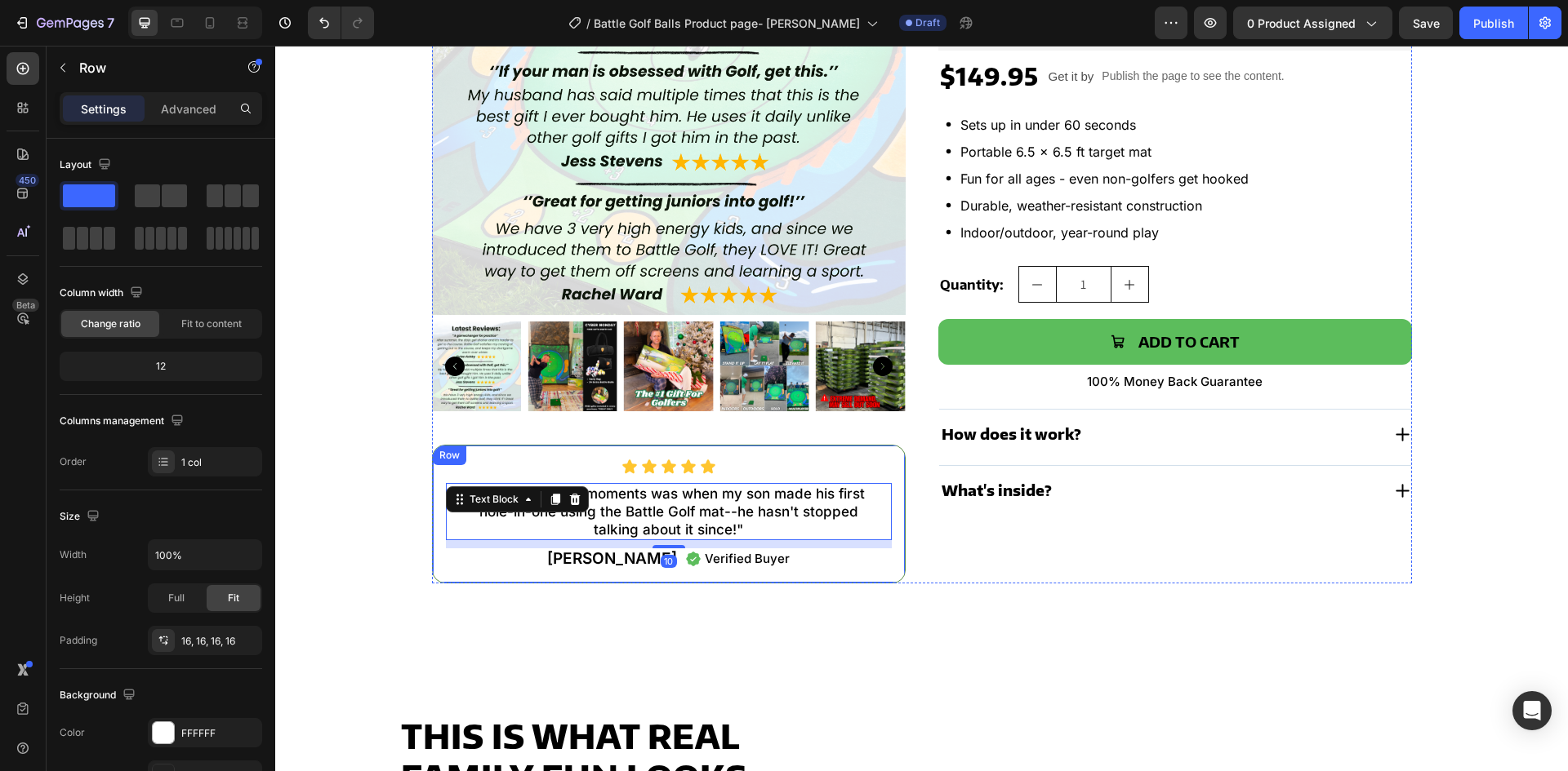
click at [449, 573] on div "Icon Icon Icon Icon Icon Icon List "One of the best moments was when my son mad…" at bounding box center [669, 515] width 473 height 139
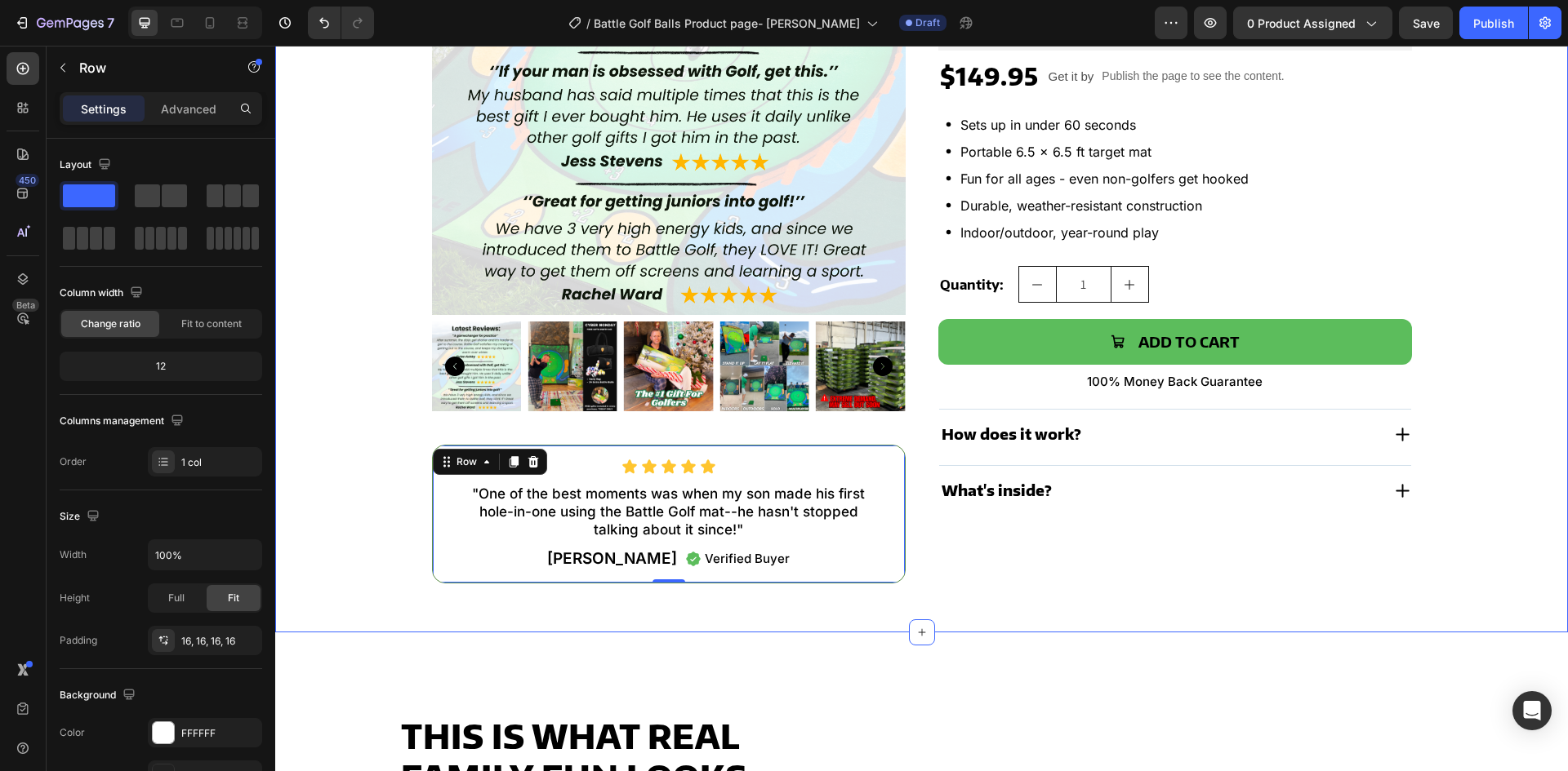
click at [390, 600] on div "Product Images Icon Icon Icon Icon Icon Icon List "One of the best moments was …" at bounding box center [922, 213] width 1293 height 840
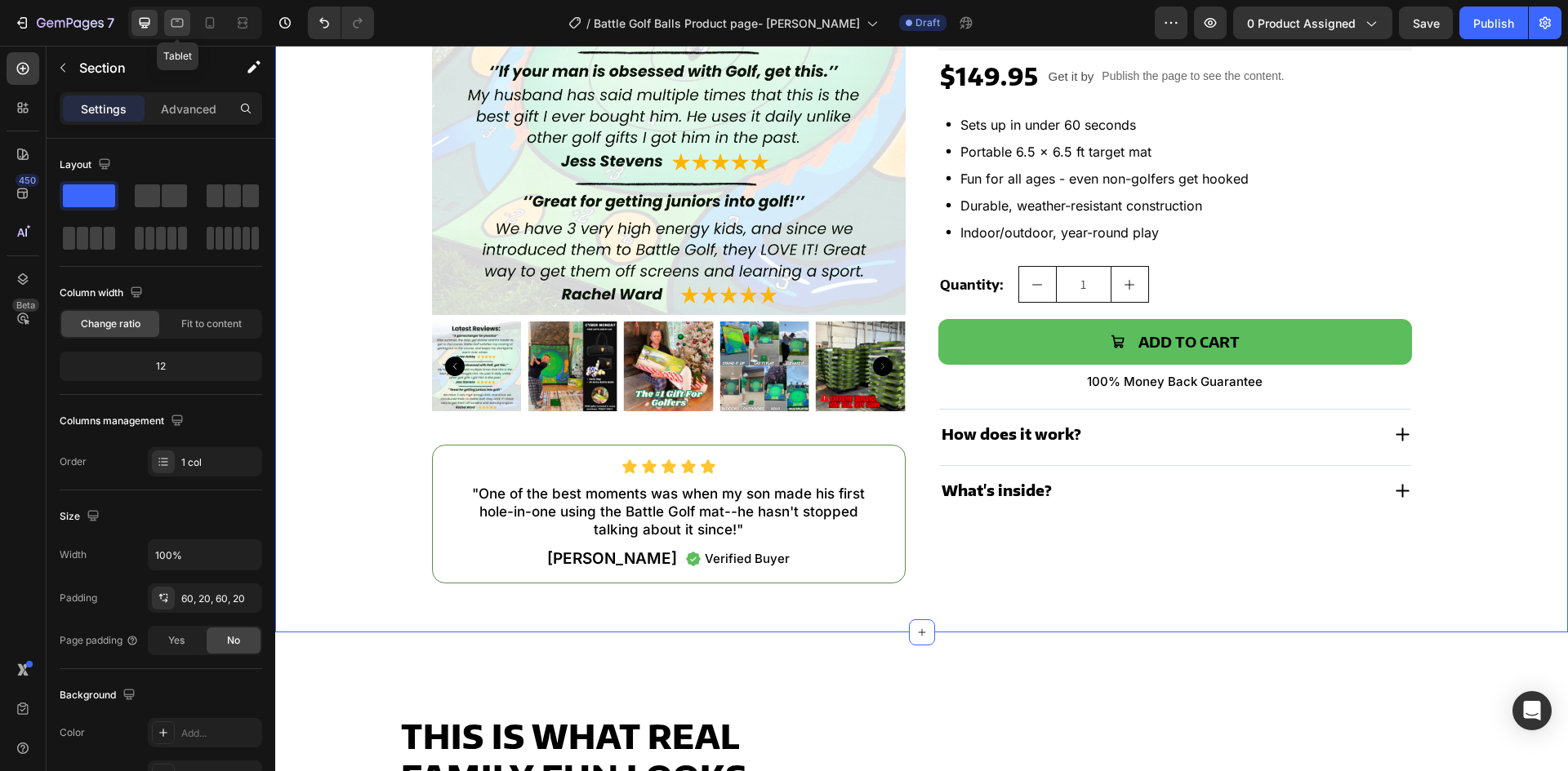
click at [185, 18] on icon at bounding box center [177, 22] width 16 height 16
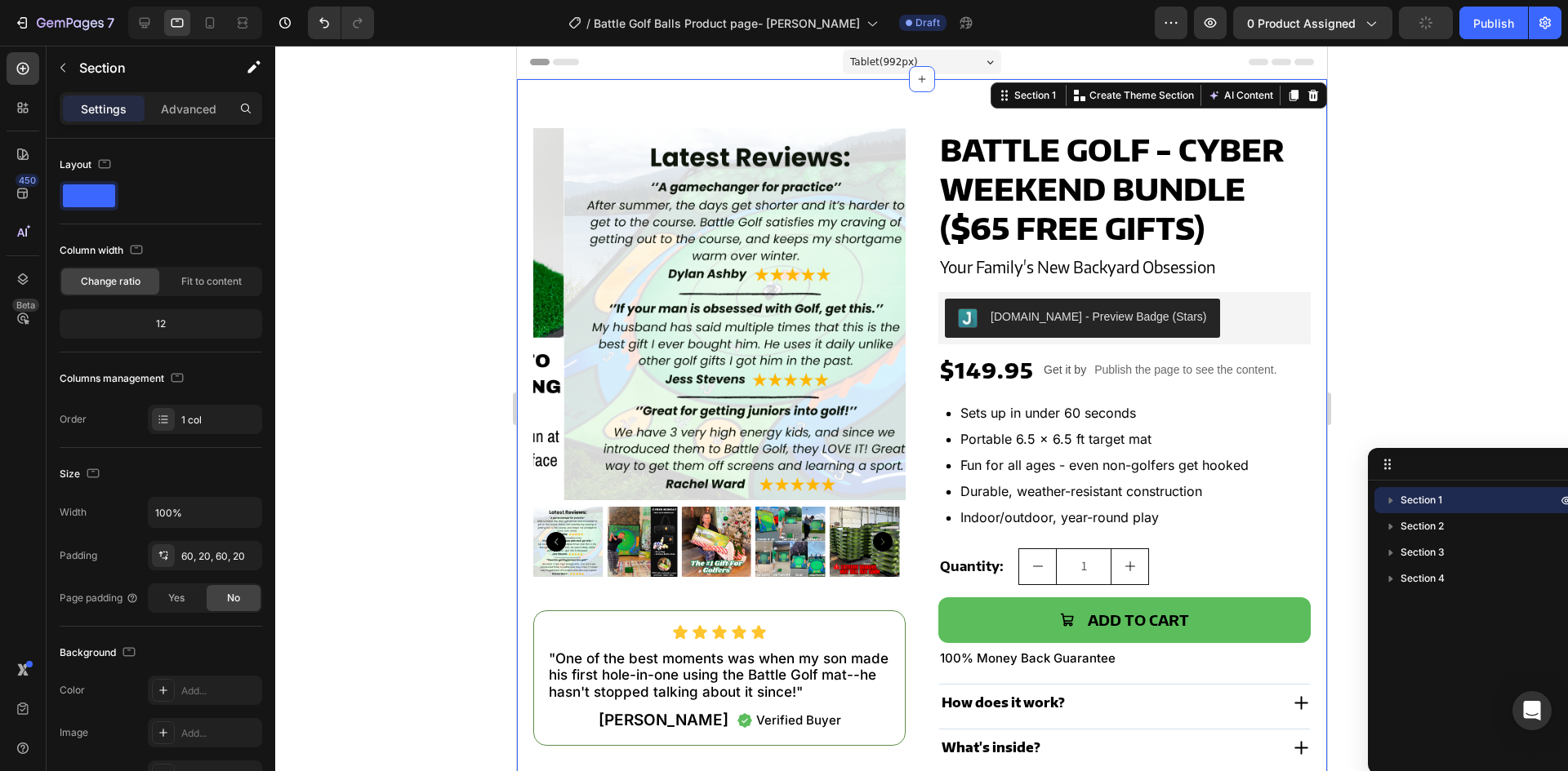
click at [885, 108] on div "Product Images Icon Icon Icon Icon Icon Icon List "One of the best moments was …" at bounding box center [921, 452] width 810 height 745
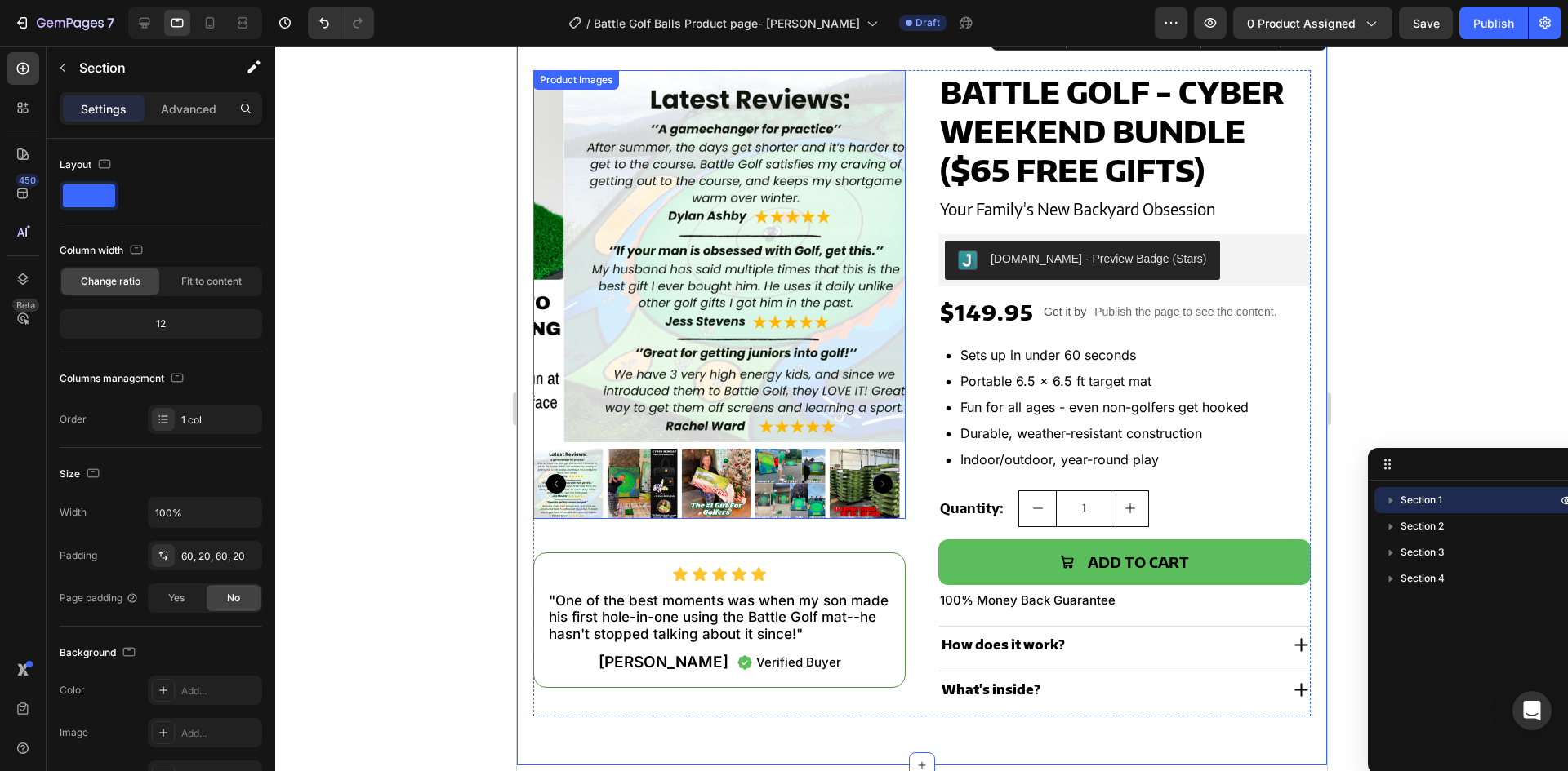
scroll to position [82, 0]
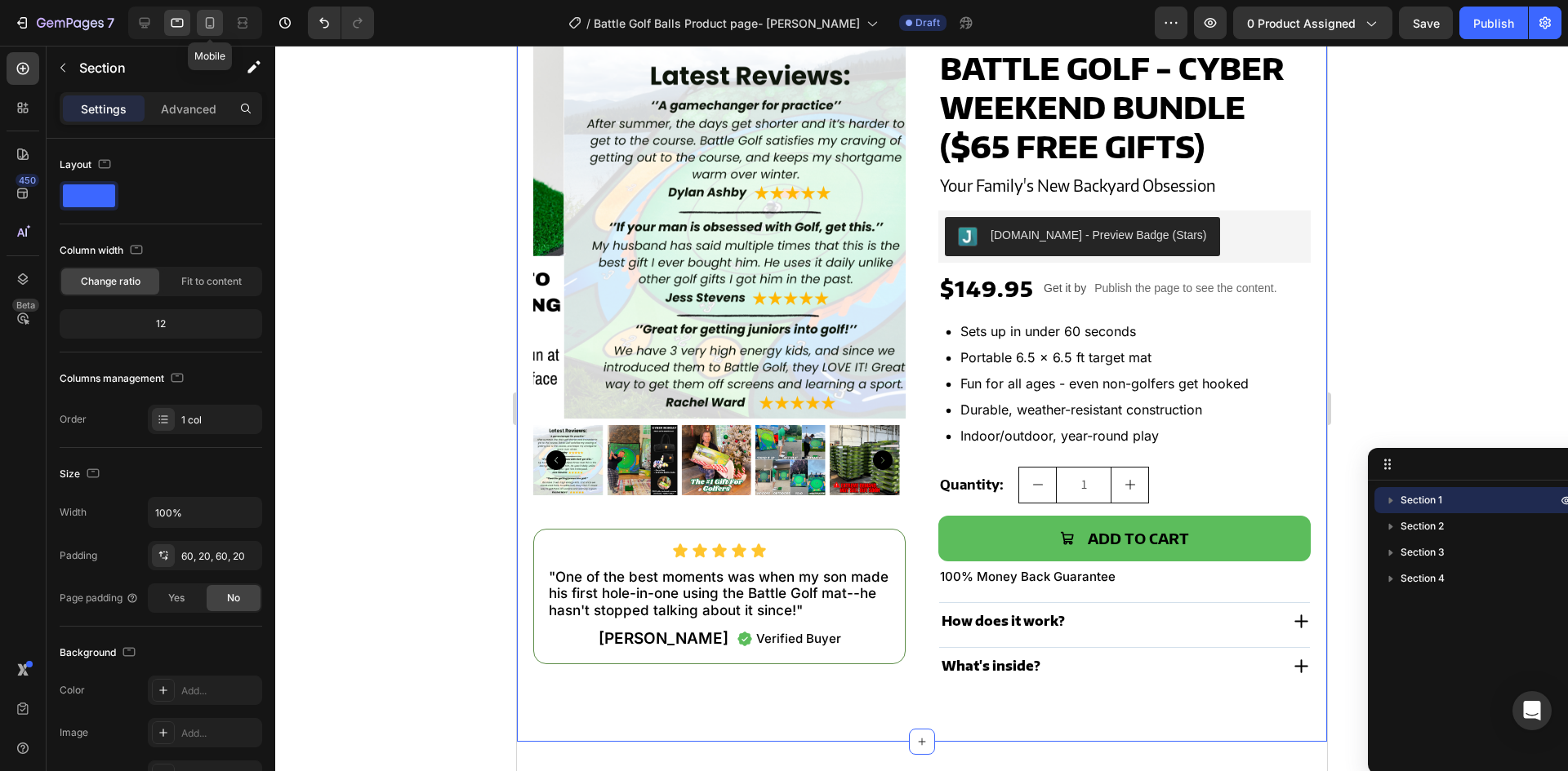
click at [201, 13] on div at bounding box center [210, 22] width 26 height 26
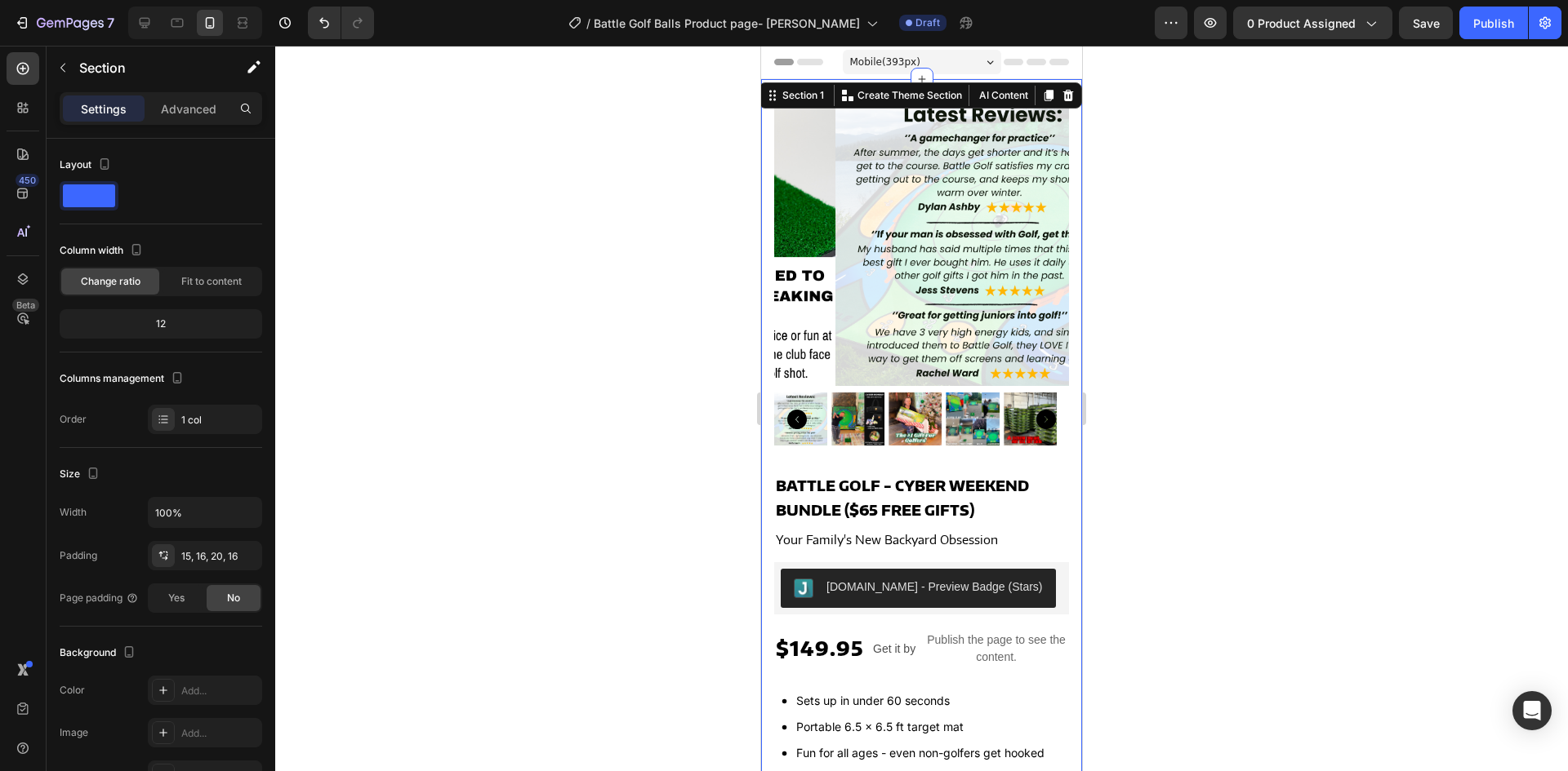
click at [771, 334] on div "Product Images Icon Icon Icon Icon Icon Icon List "One of the best moments was …" at bounding box center [922, 571] width 321 height 984
click at [165, 119] on div "Advanced" at bounding box center [188, 108] width 82 height 26
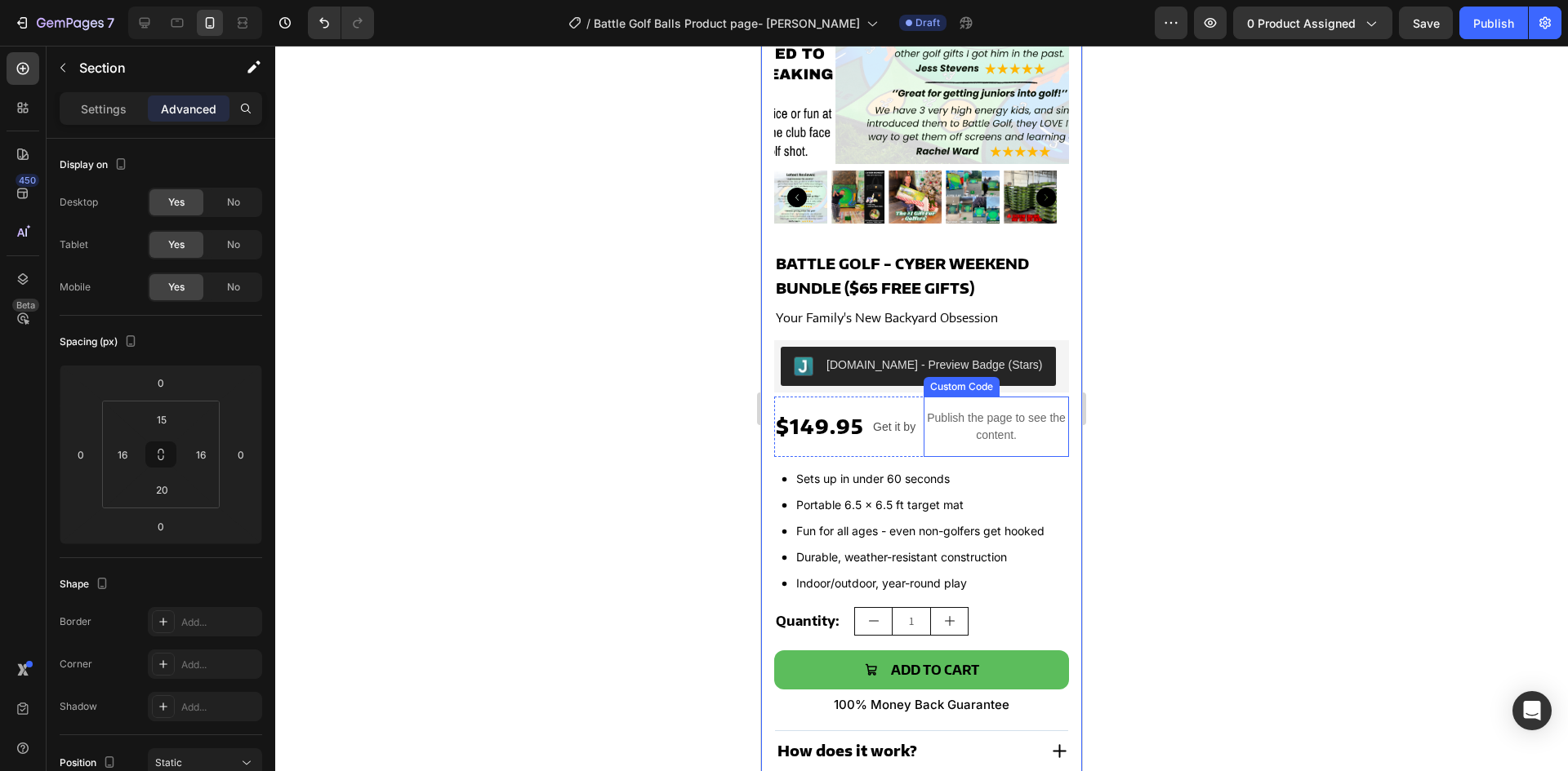
scroll to position [245, 0]
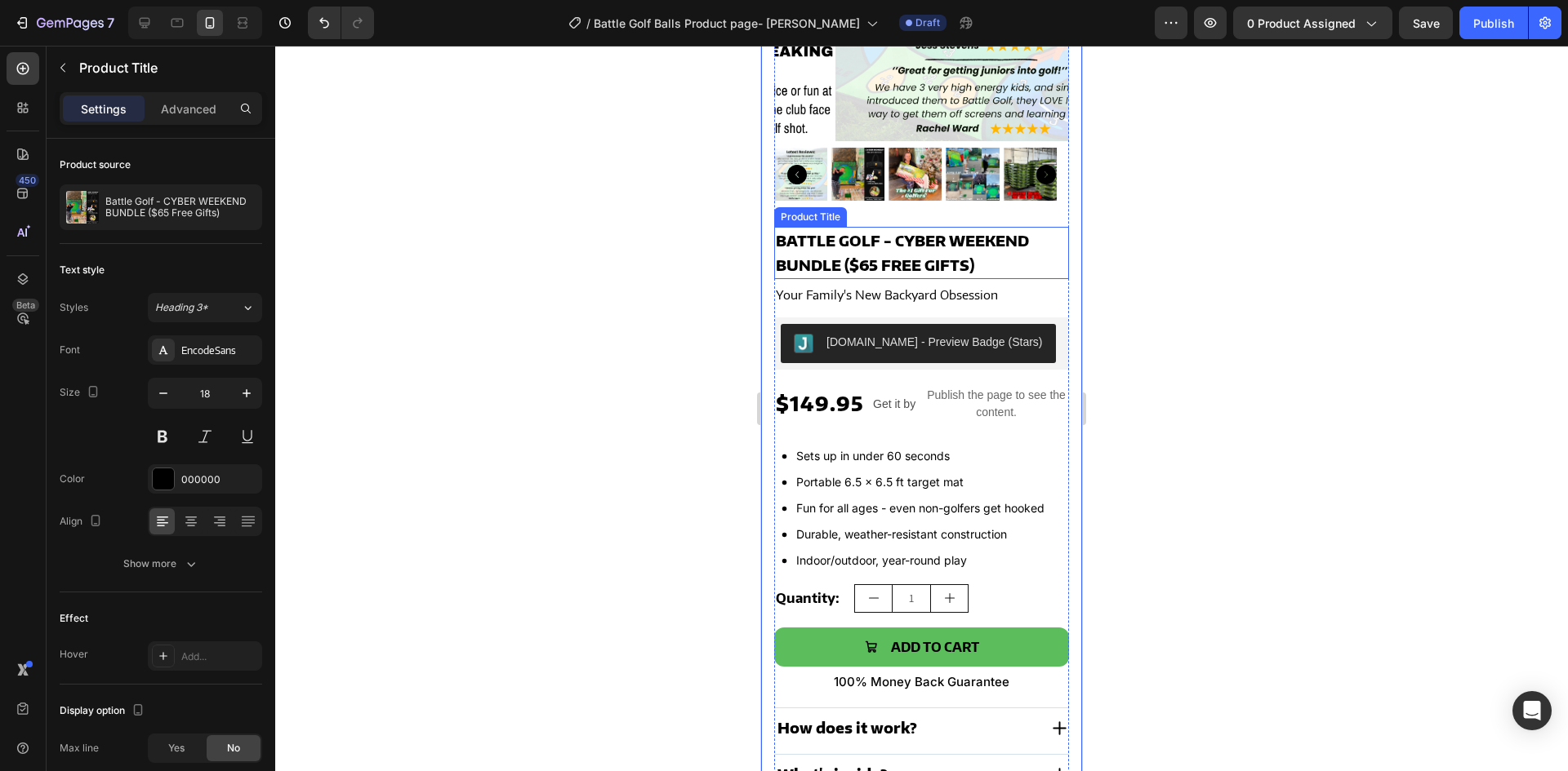
click at [940, 241] on h2 "Battle Golf - CYBER WEEKEND BUNDLE ($65 Free Gifts)" at bounding box center [922, 253] width 295 height 52
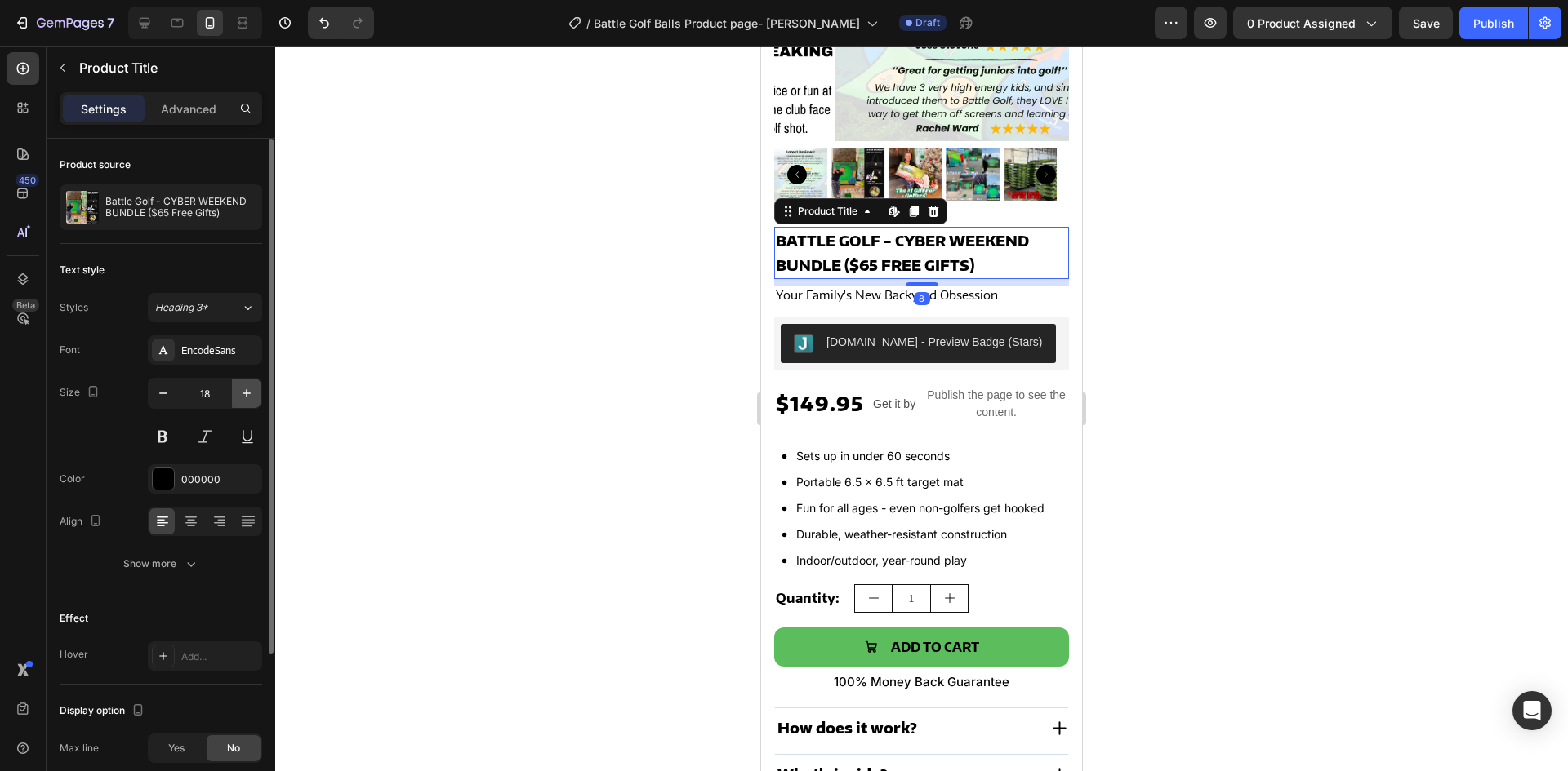
click at [239, 387] on icon "button" at bounding box center [247, 393] width 16 height 16
click at [154, 383] on button "button" at bounding box center [163, 393] width 30 height 30
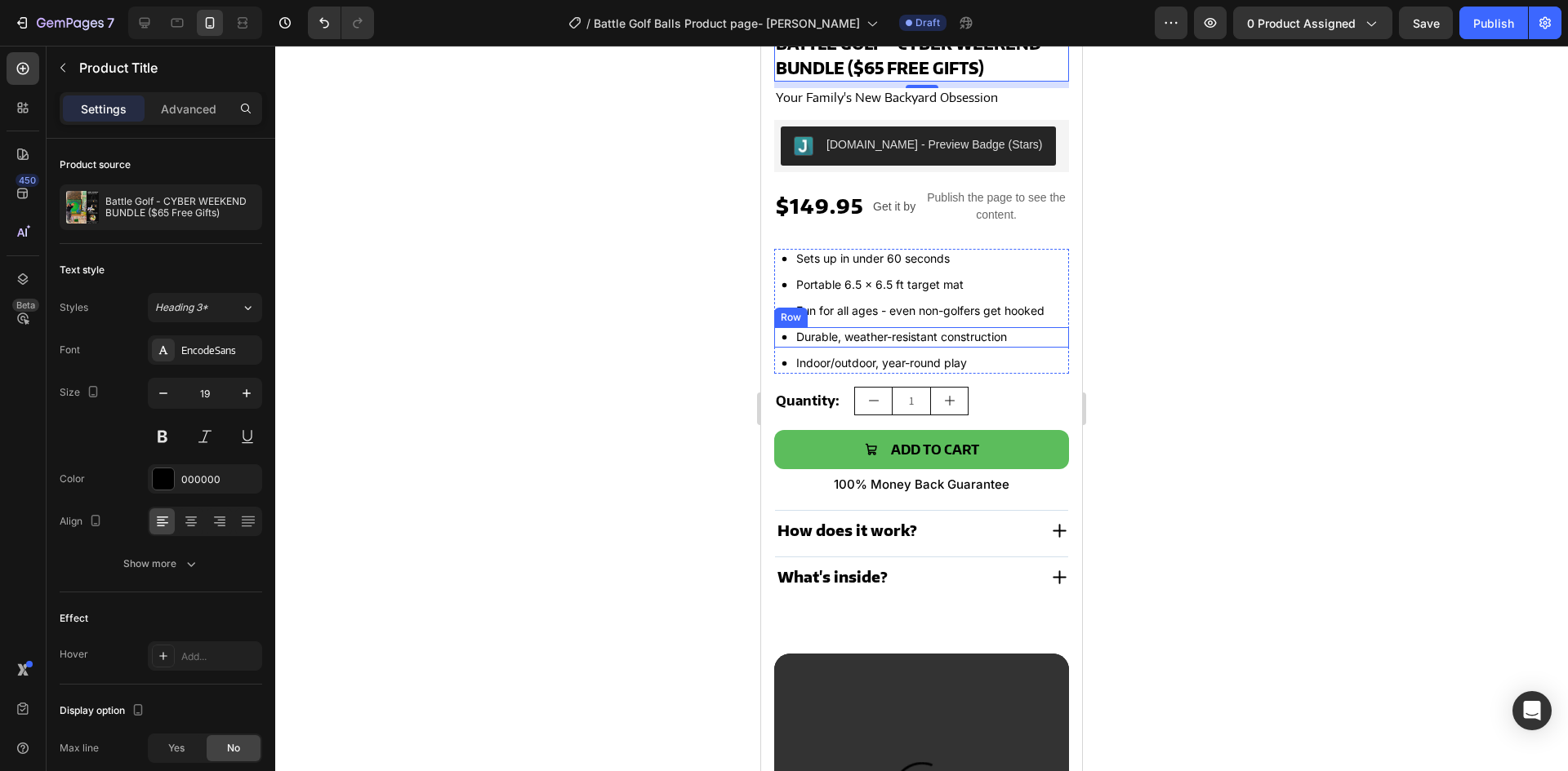
scroll to position [489, 0]
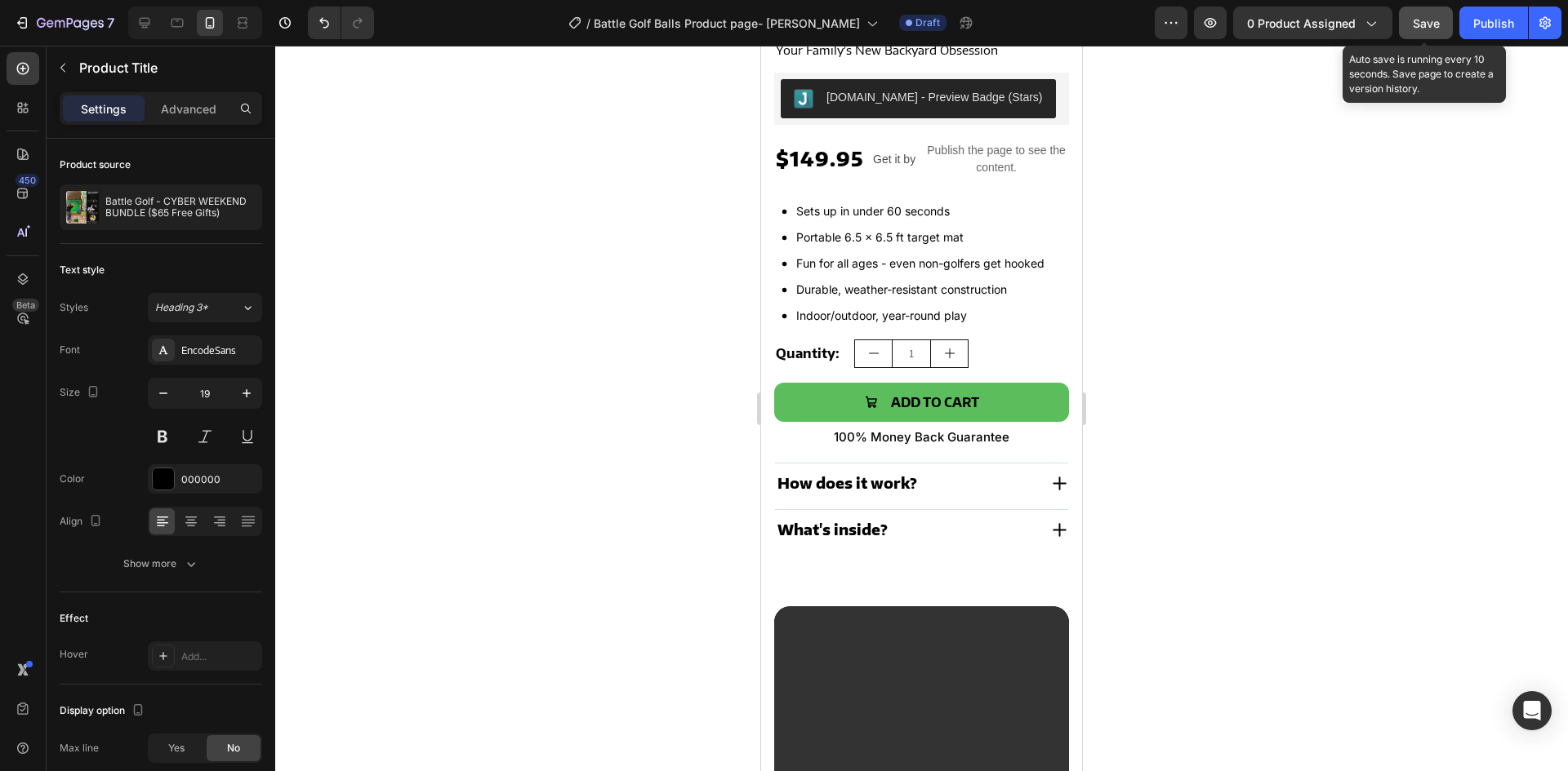
click at [1418, 21] on span "Save" at bounding box center [1427, 22] width 27 height 13
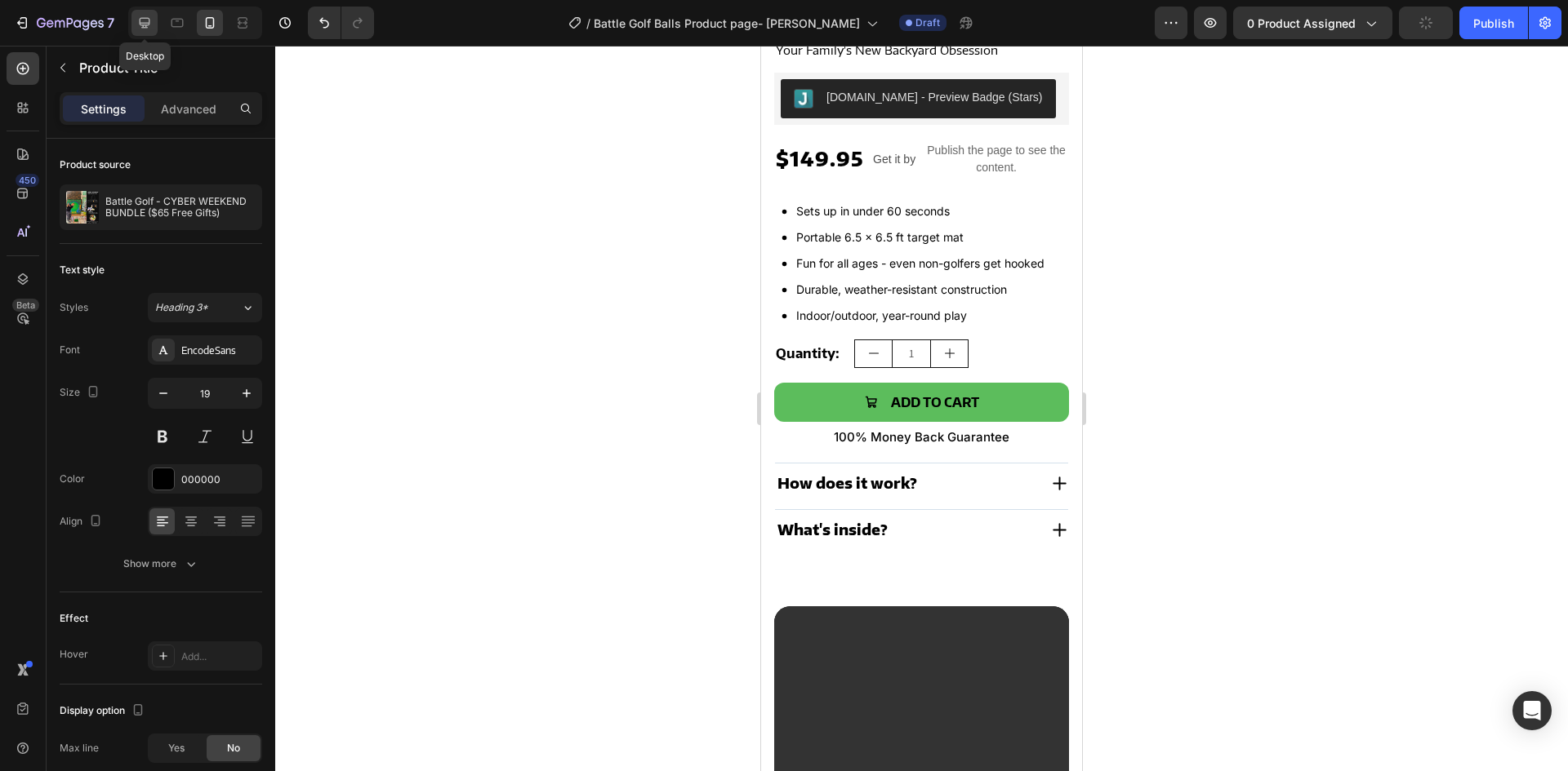
click at [151, 17] on icon at bounding box center [145, 22] width 16 height 16
type input "35"
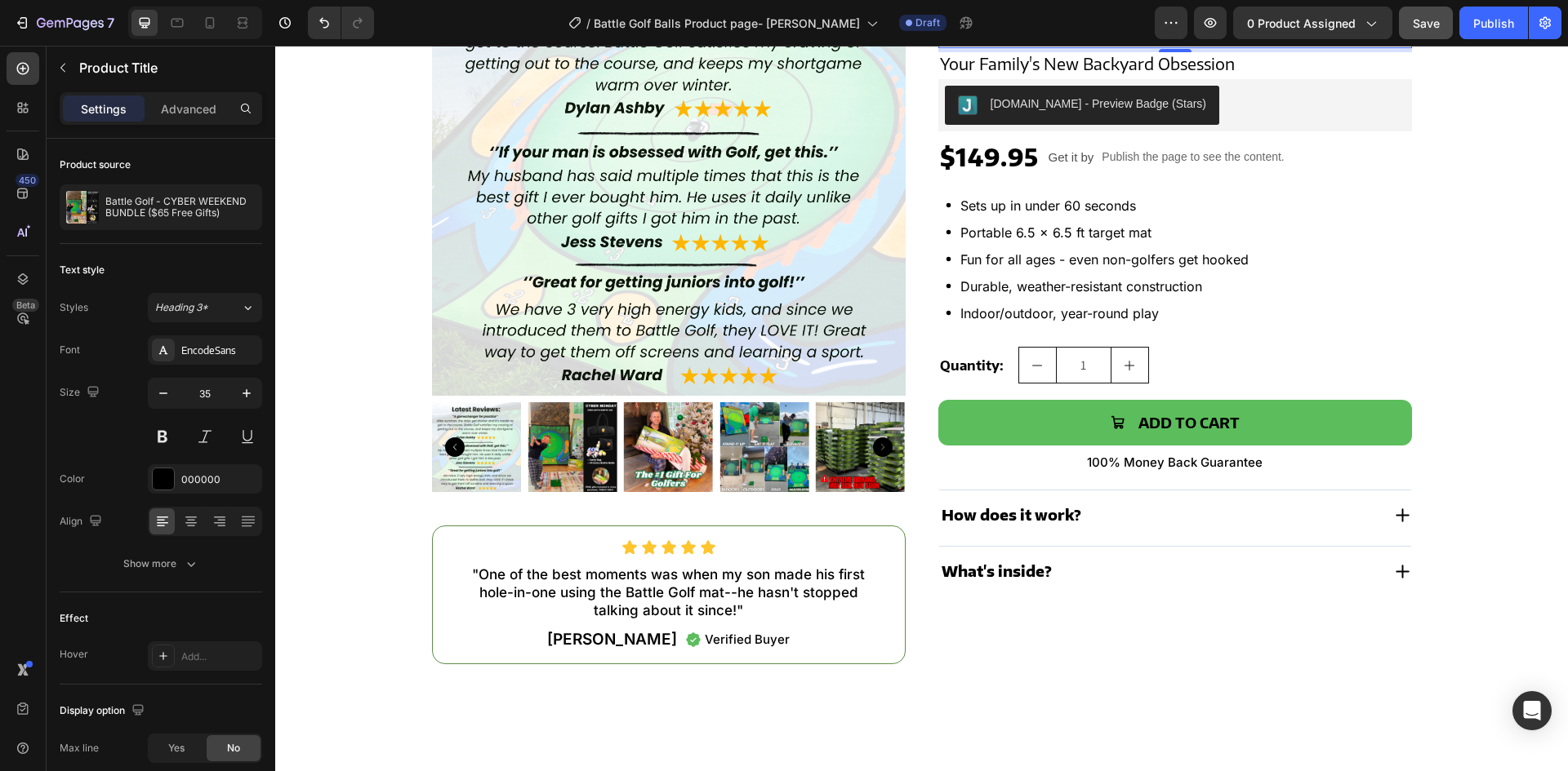
scroll to position [327, 0]
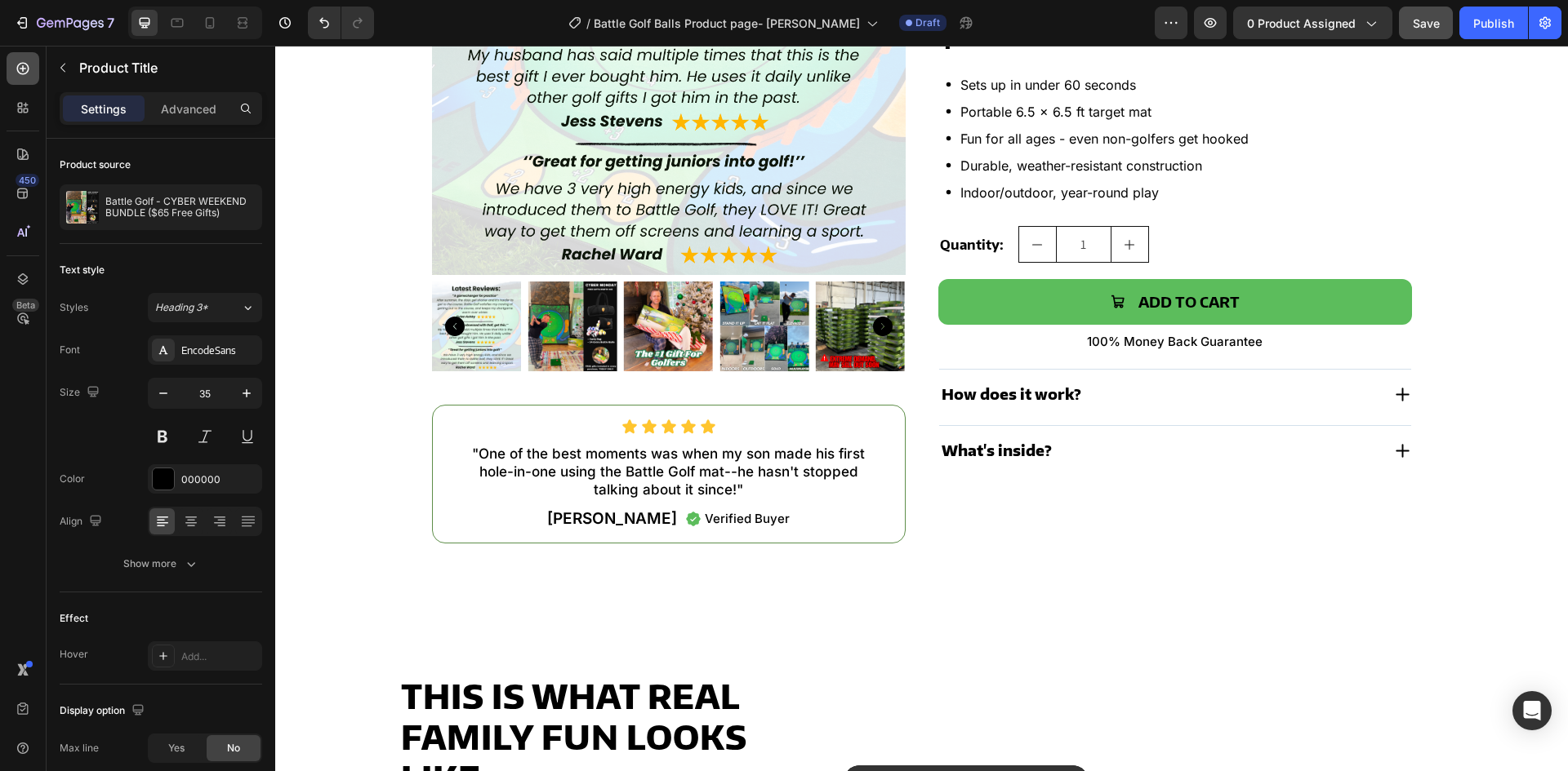
click at [27, 65] on icon at bounding box center [23, 69] width 13 height 13
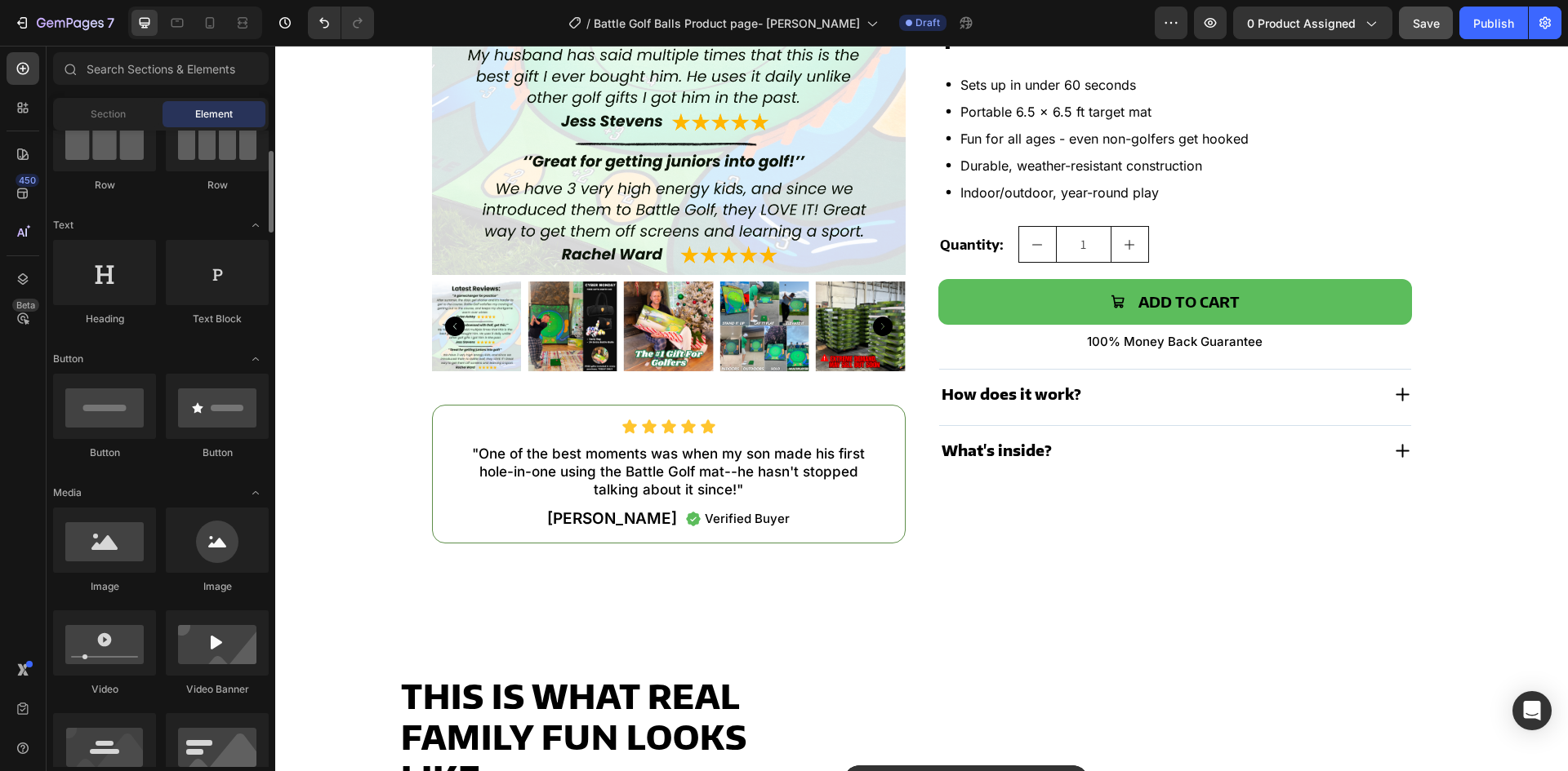
scroll to position [0, 0]
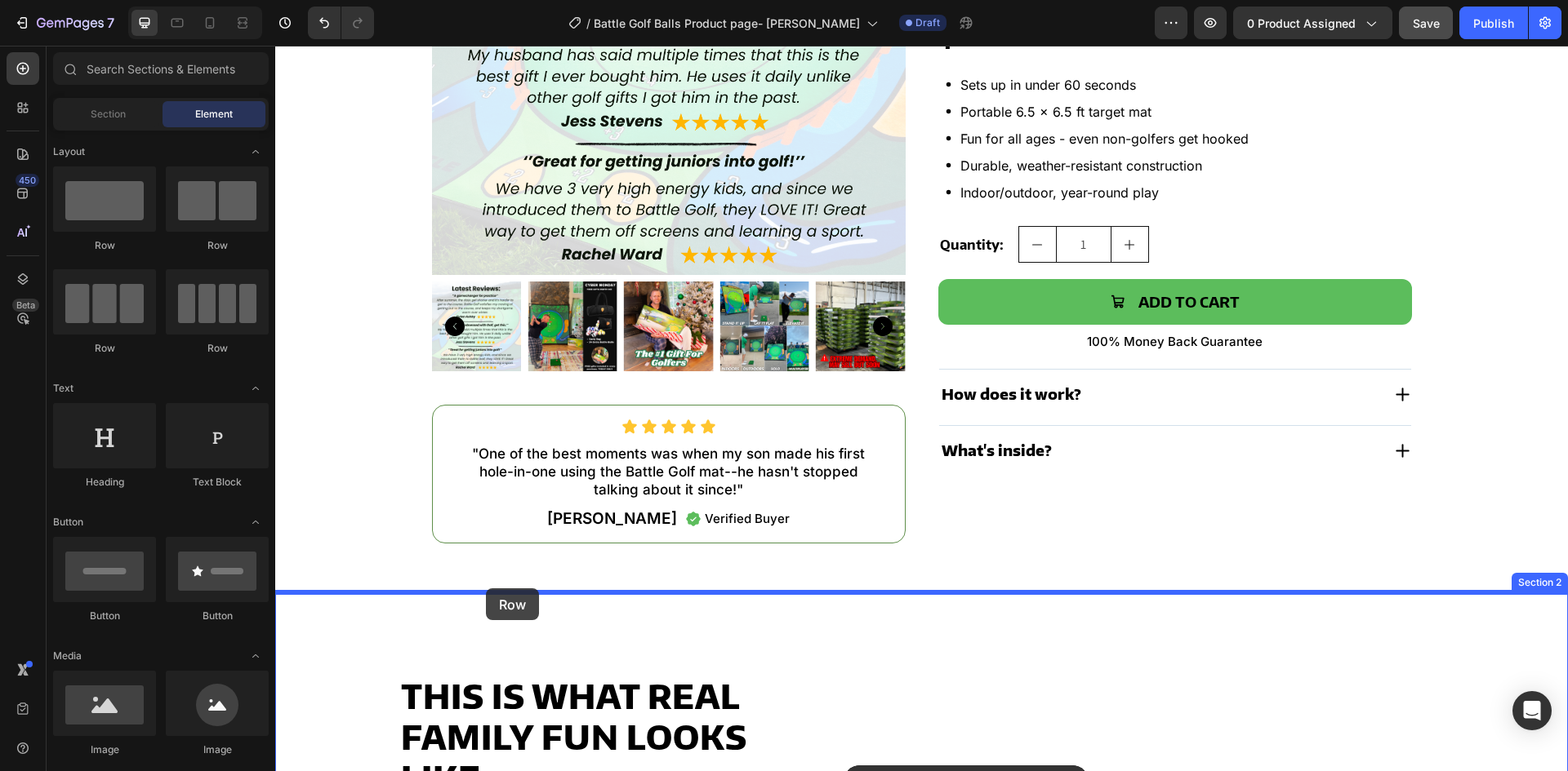
drag, startPoint x: 388, startPoint y: 255, endPoint x: 486, endPoint y: 588, distance: 347.1
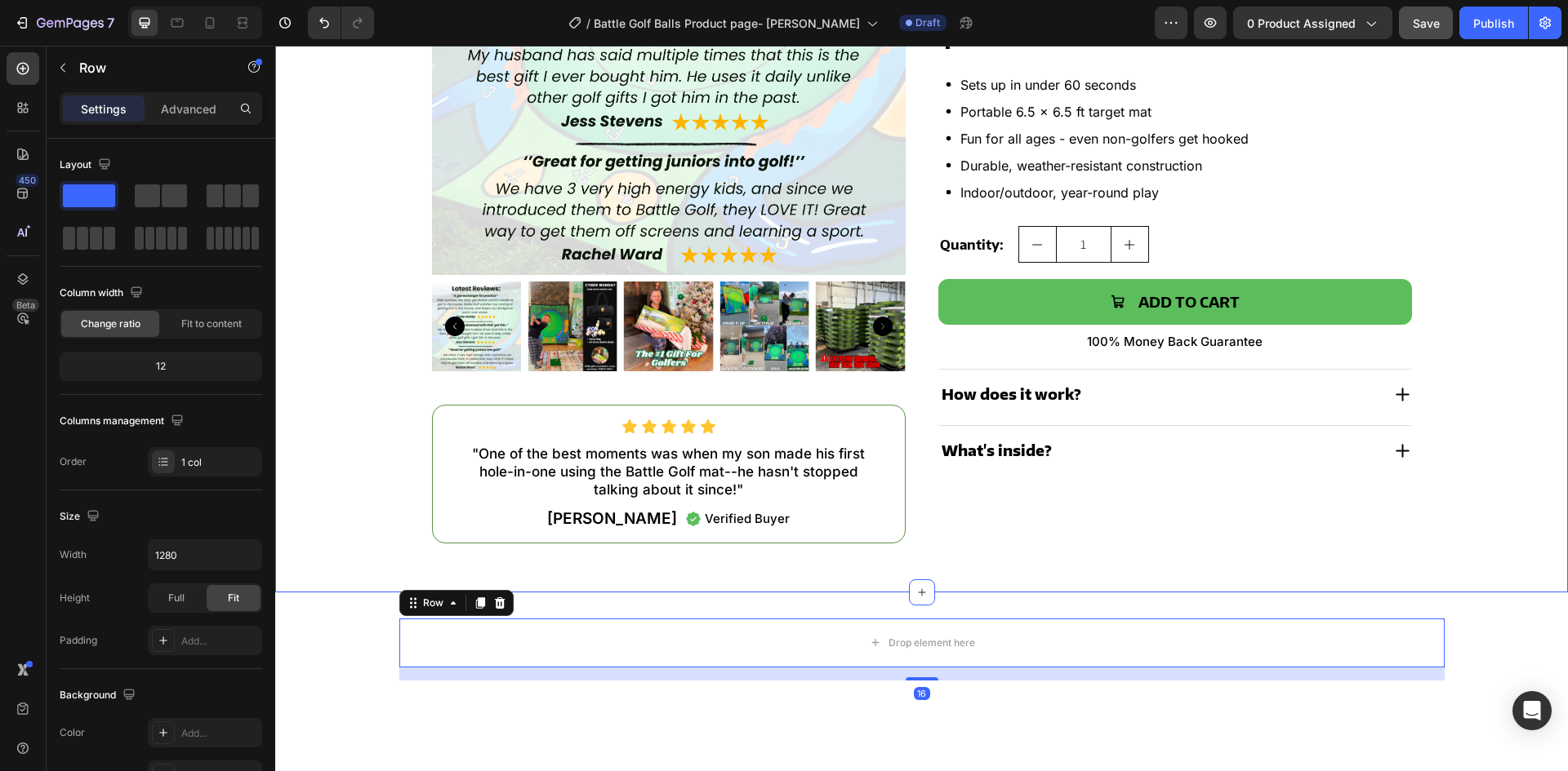
scroll to position [489, 0]
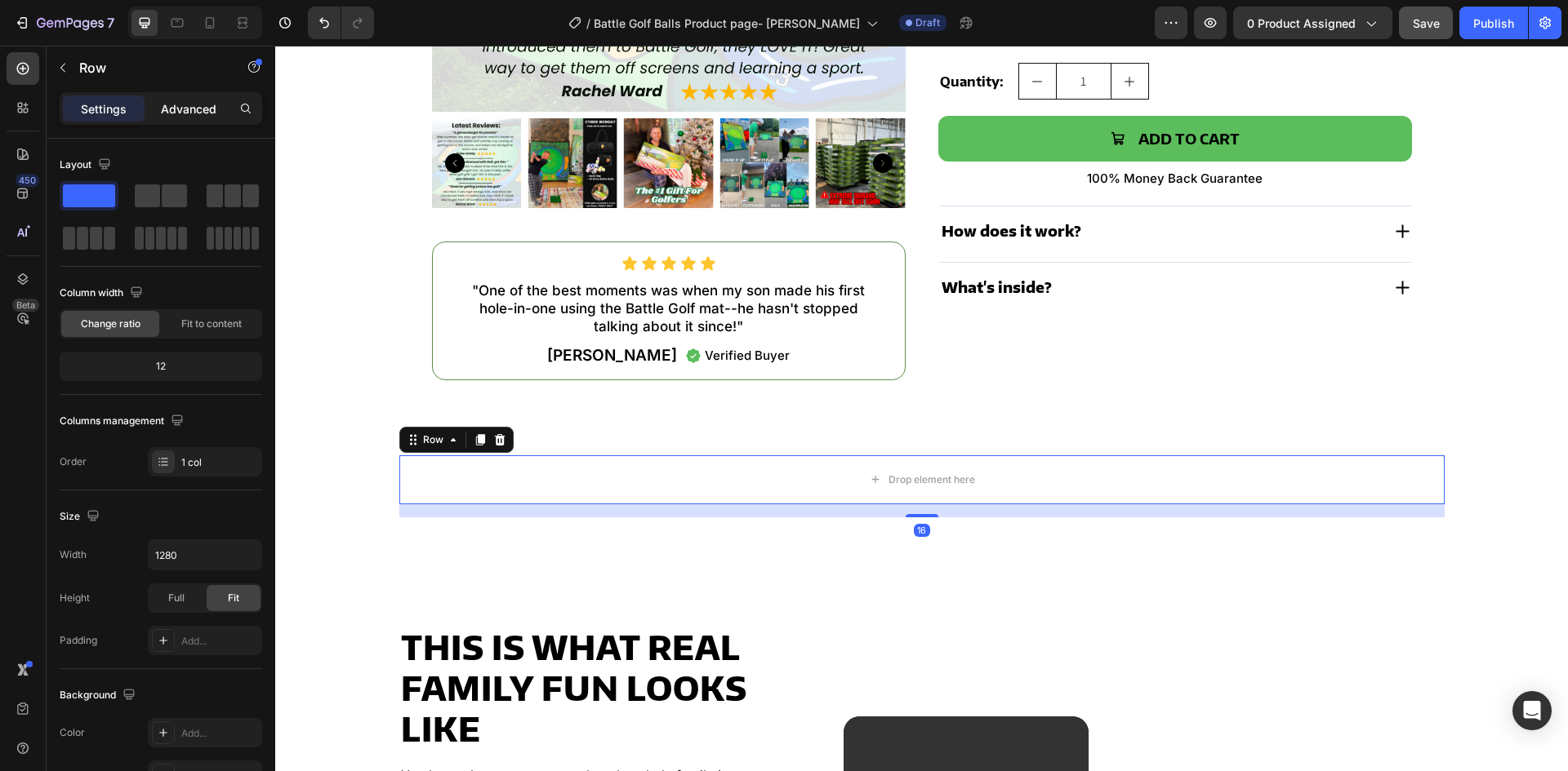
click at [176, 107] on p "Advanced" at bounding box center [189, 109] width 56 height 17
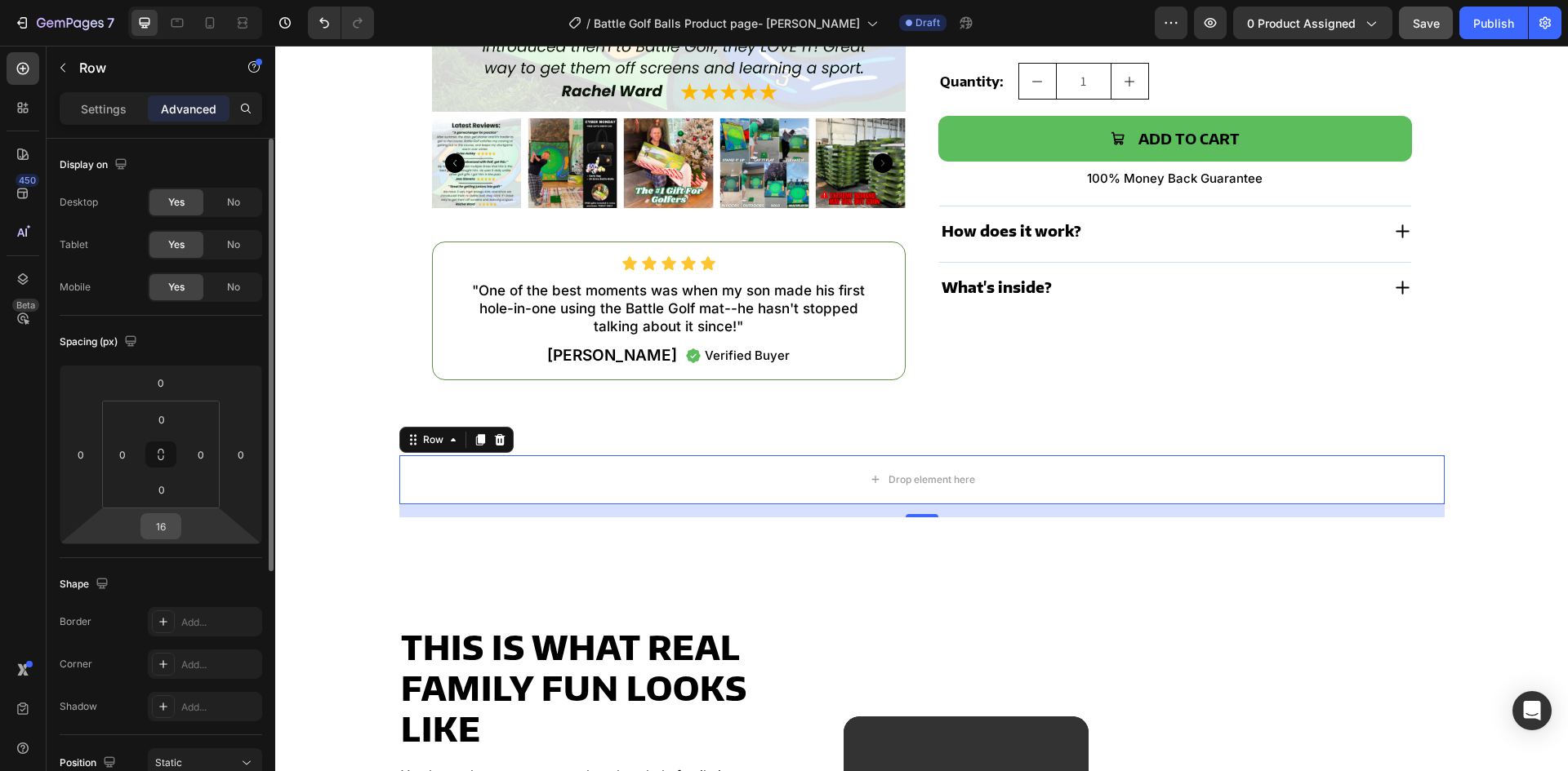
click at [159, 524] on input "16" at bounding box center [161, 526] width 32 height 24
type input "0"
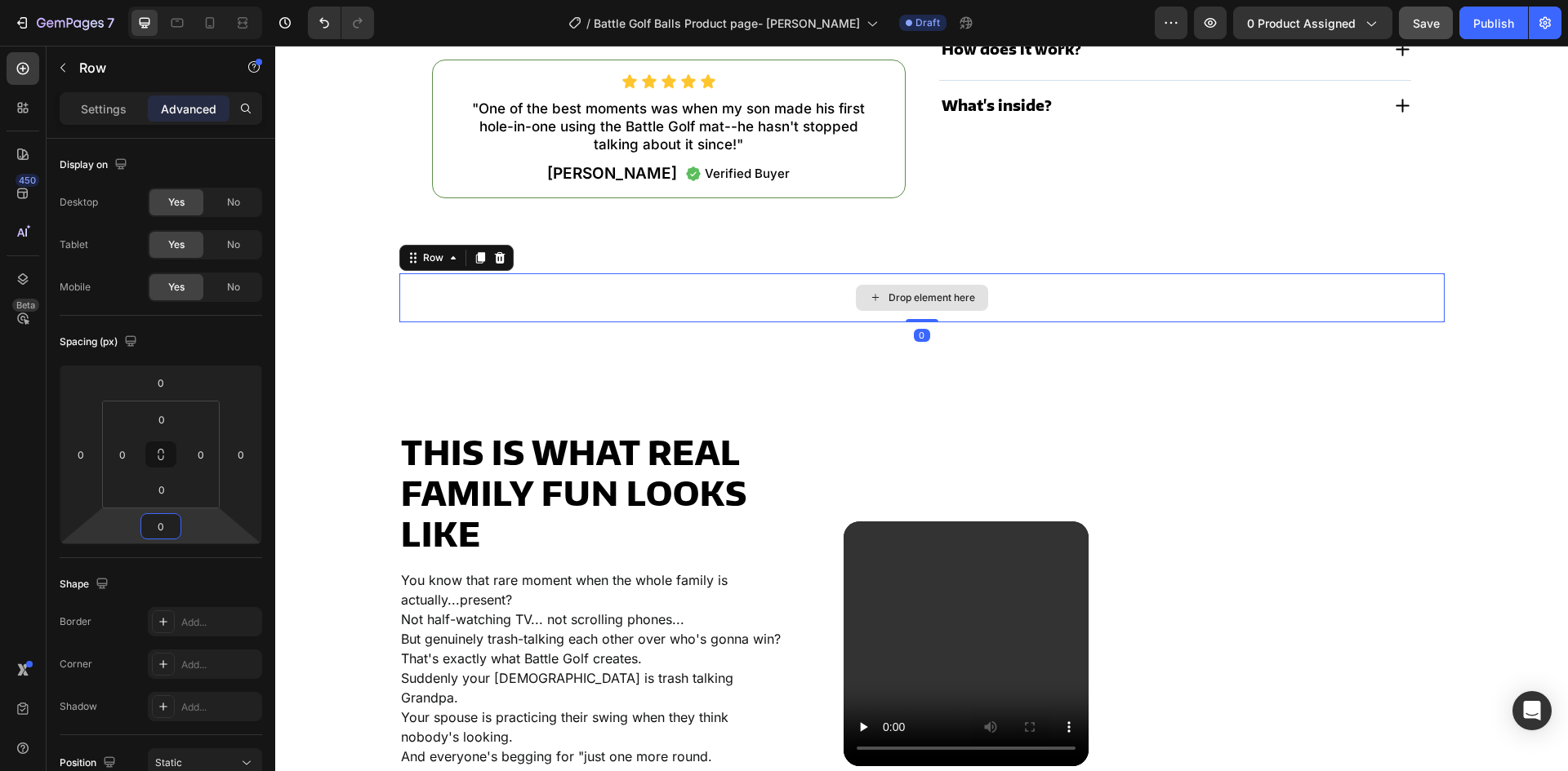
scroll to position [735, 0]
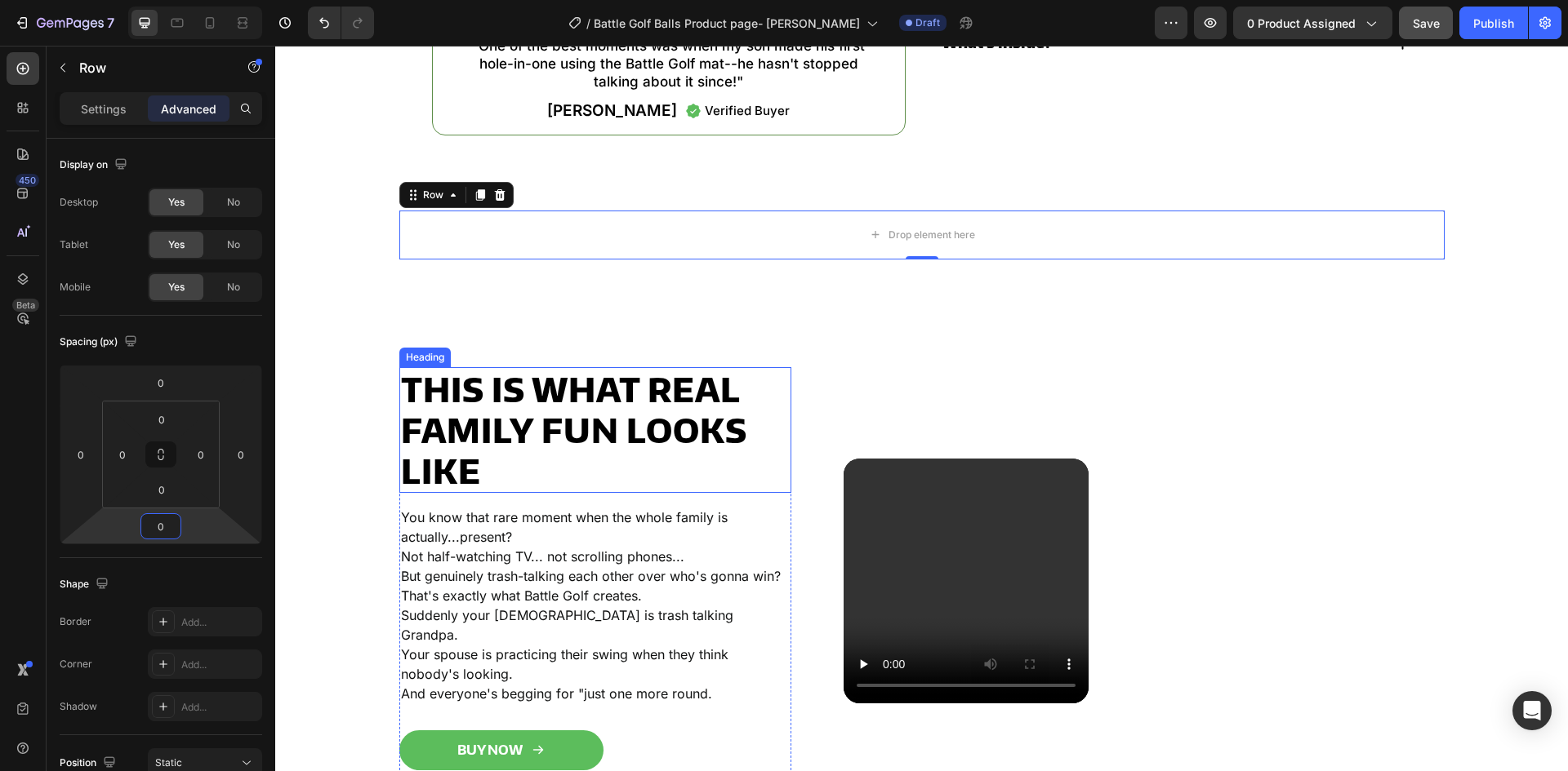
click at [458, 493] on h2 "This Is What Real Family Fun Looks Like" at bounding box center [596, 430] width 392 height 126
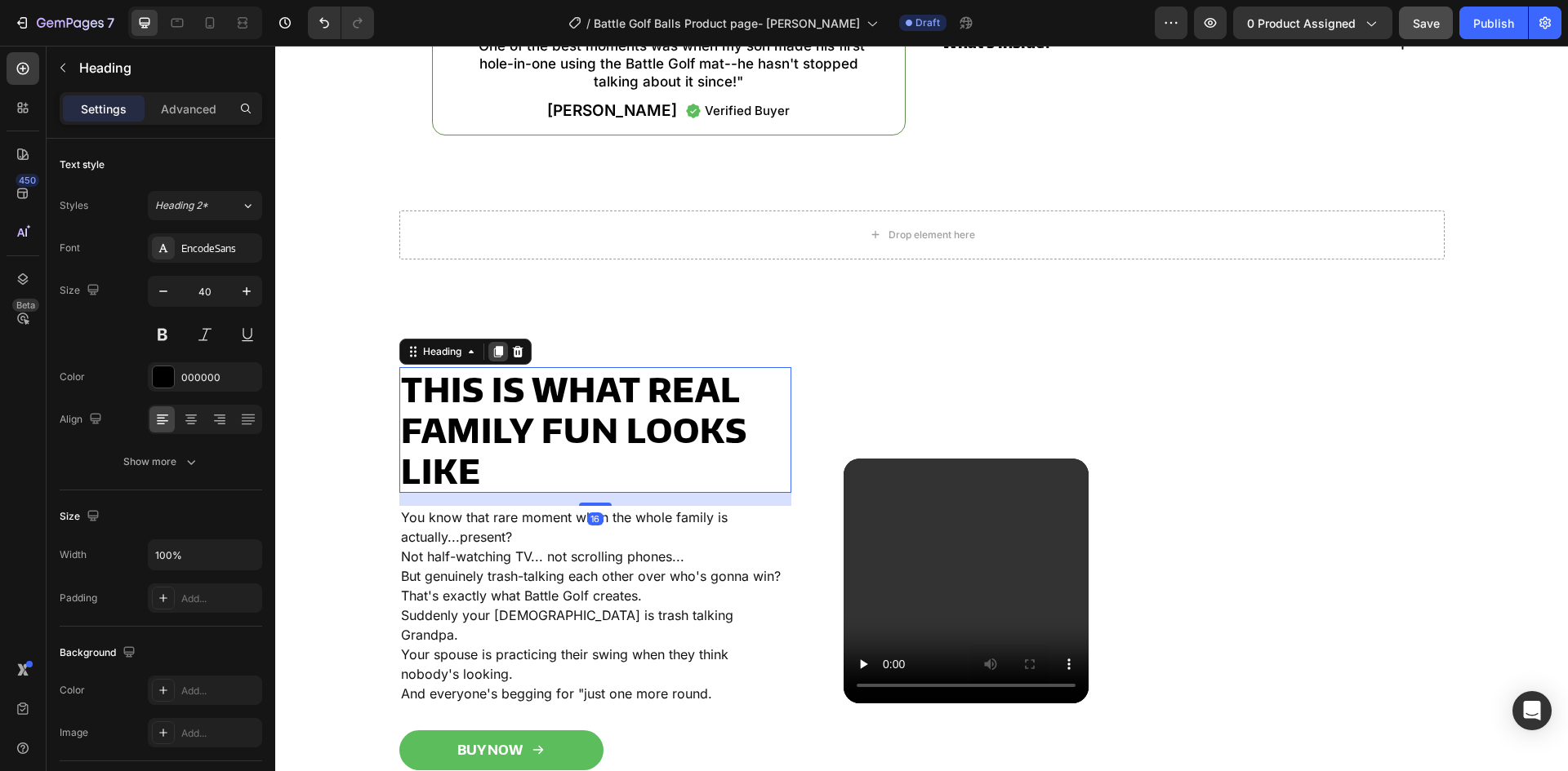
click at [493, 357] on icon at bounding box center [498, 352] width 9 height 12
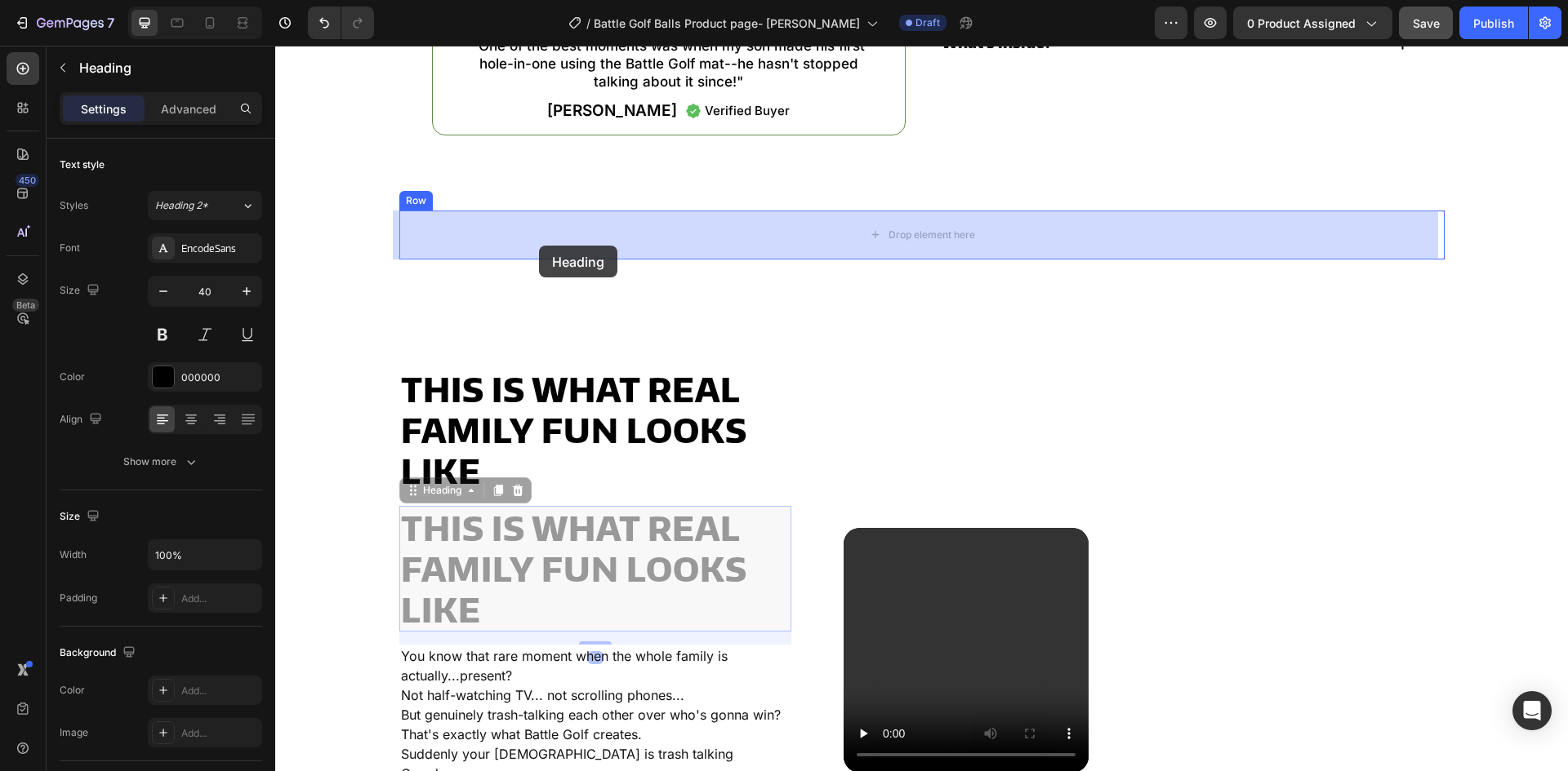
drag, startPoint x: 407, startPoint y: 515, endPoint x: 539, endPoint y: 246, distance: 299.6
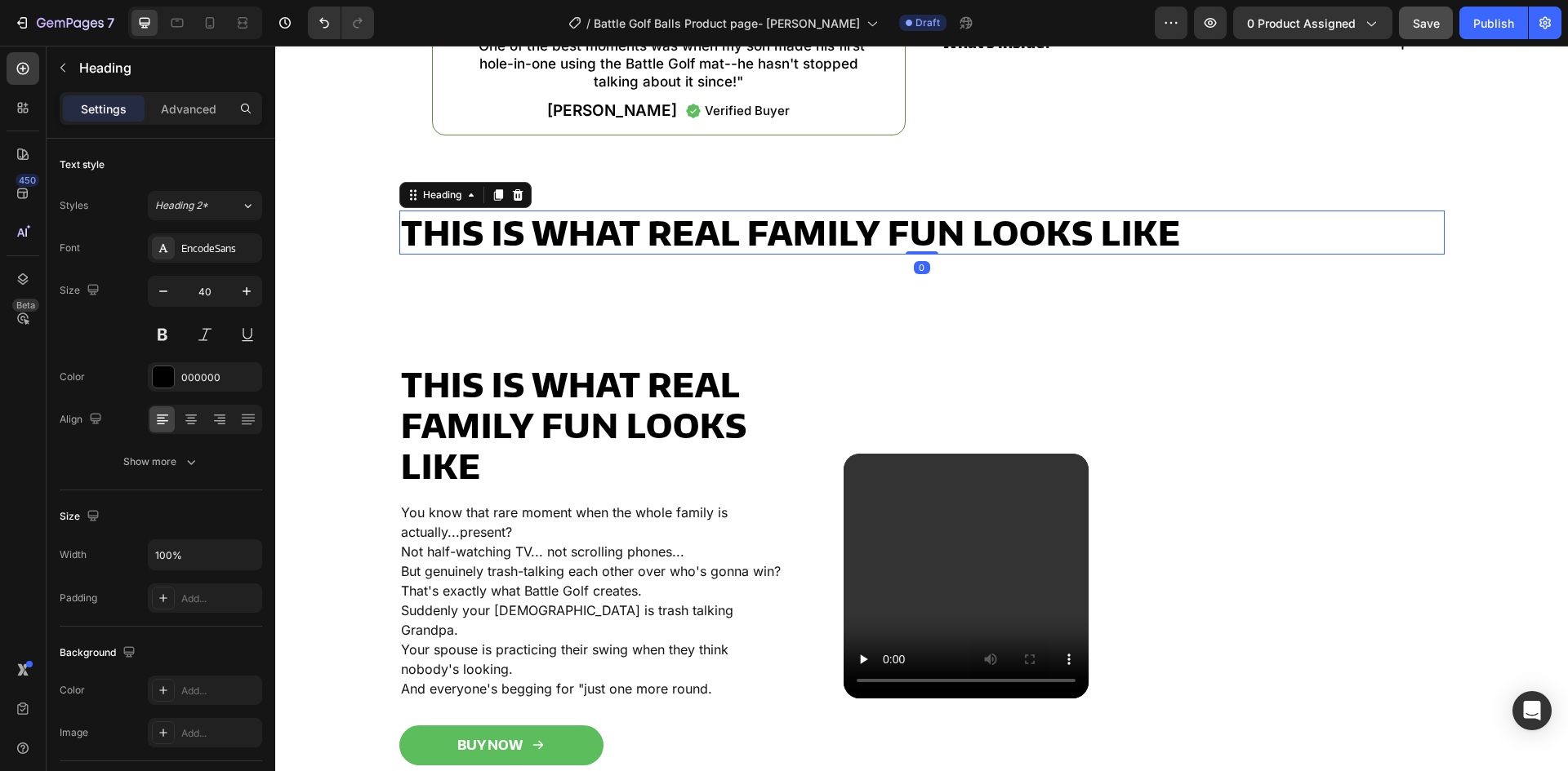
click at [563, 240] on h2 "This Is What Real Family Fun Looks Like" at bounding box center [922, 232] width 1045 height 44
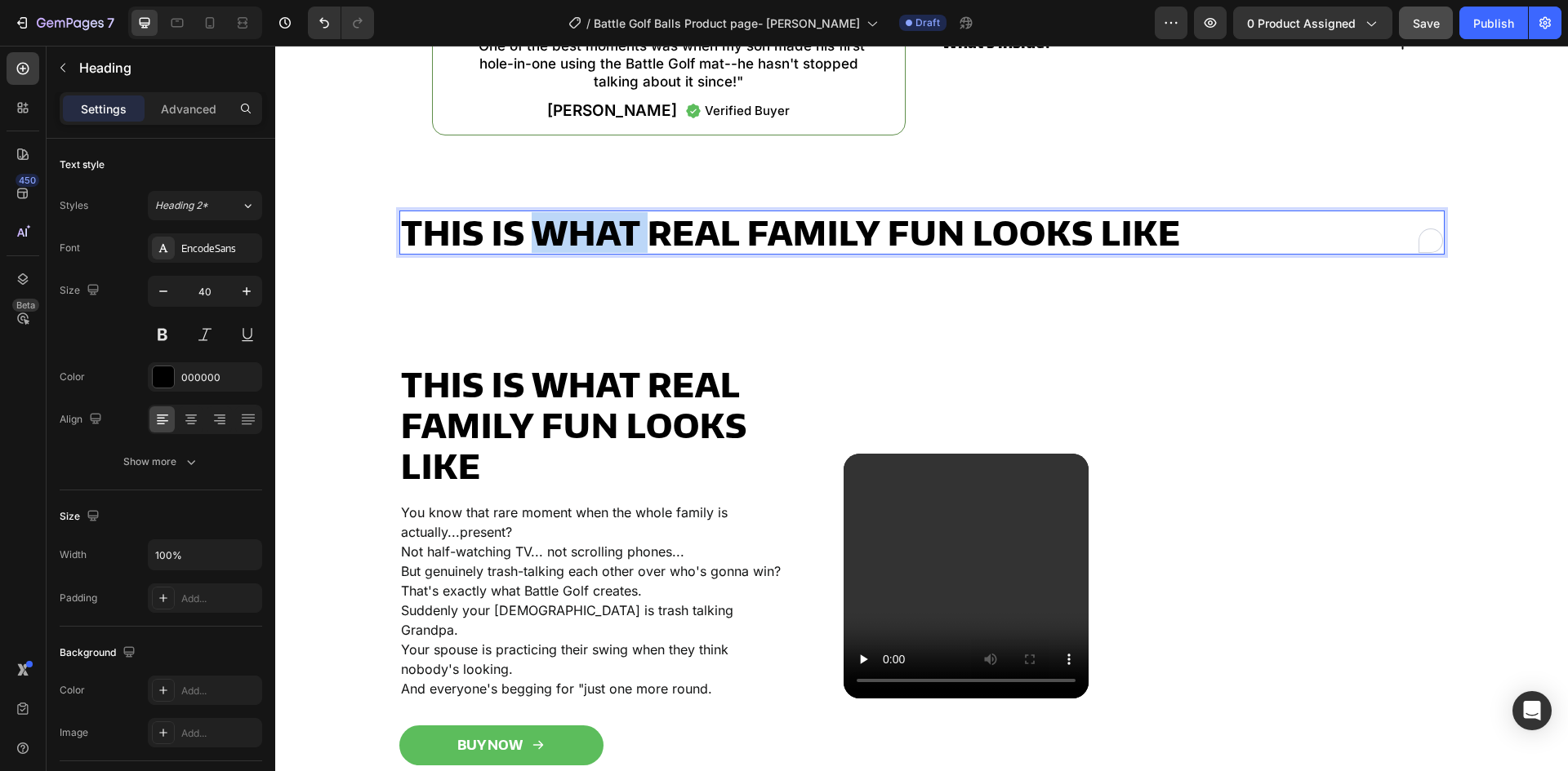
click at [563, 240] on p "This Is What Real Family Fun Looks Like" at bounding box center [923, 232] width 1042 height 40
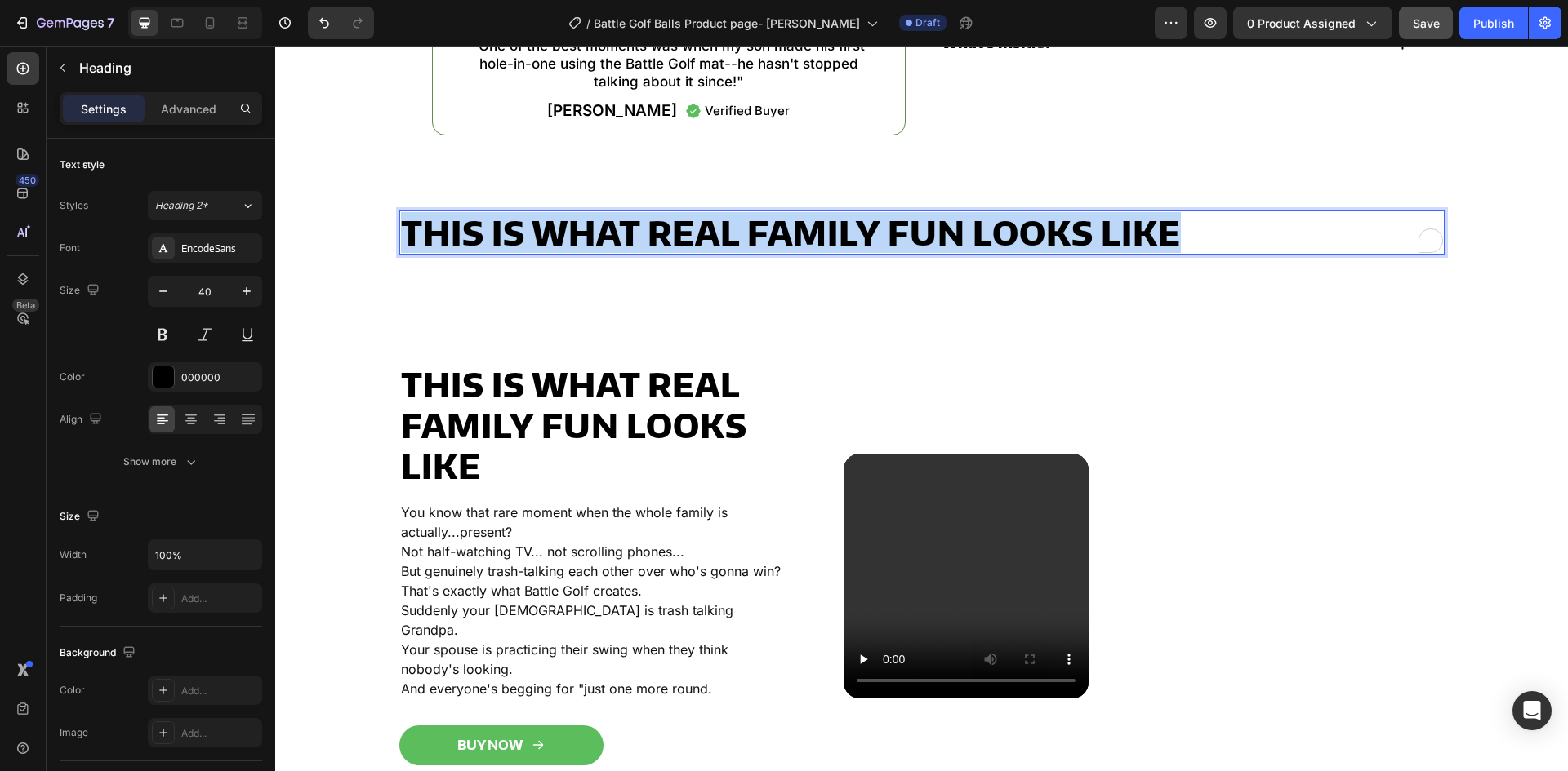
click at [563, 240] on p "This Is What Real Family Fun Looks Like" at bounding box center [923, 232] width 1042 height 40
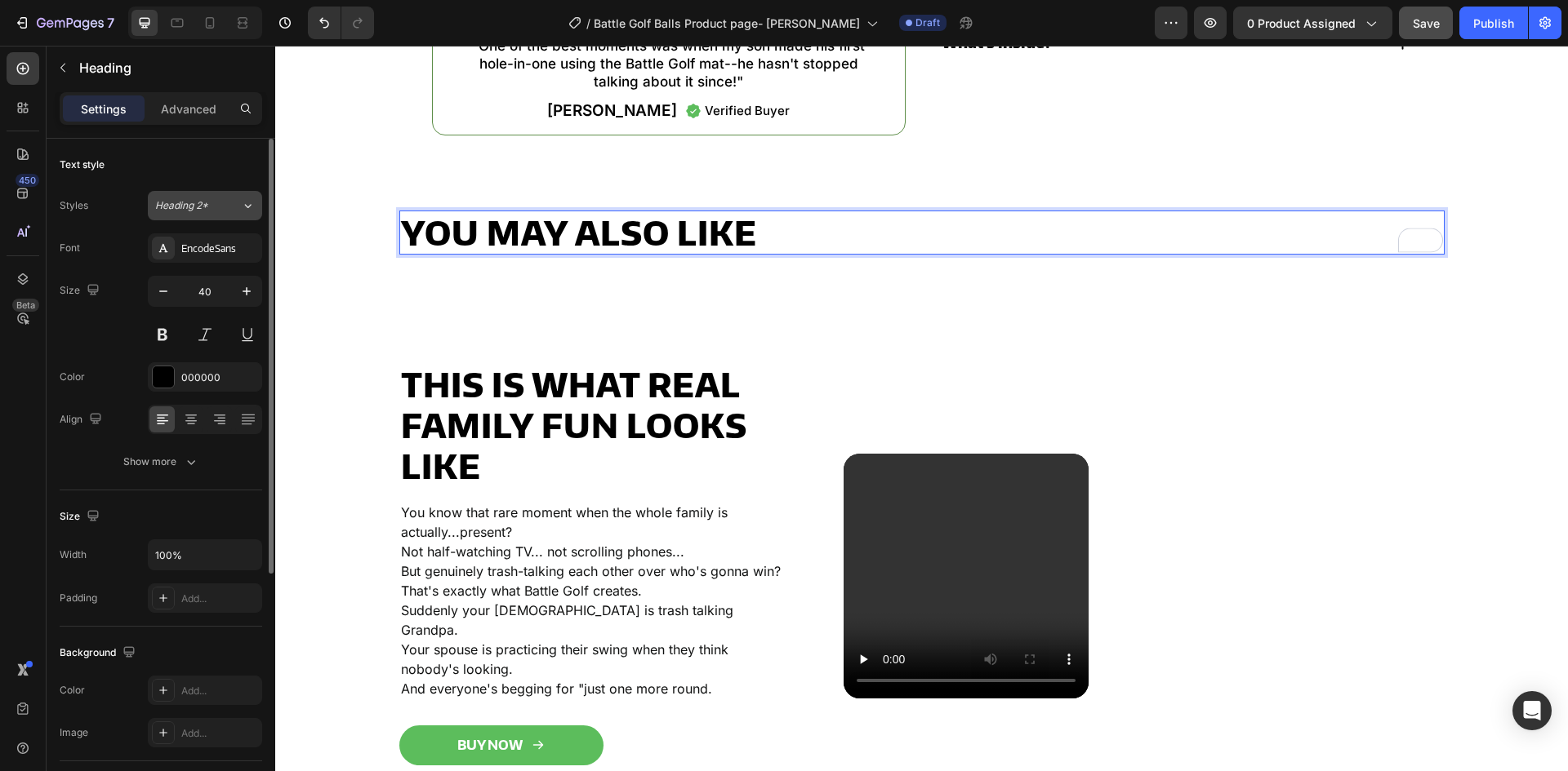
click at [203, 207] on span "Heading 2*" at bounding box center [181, 205] width 53 height 14
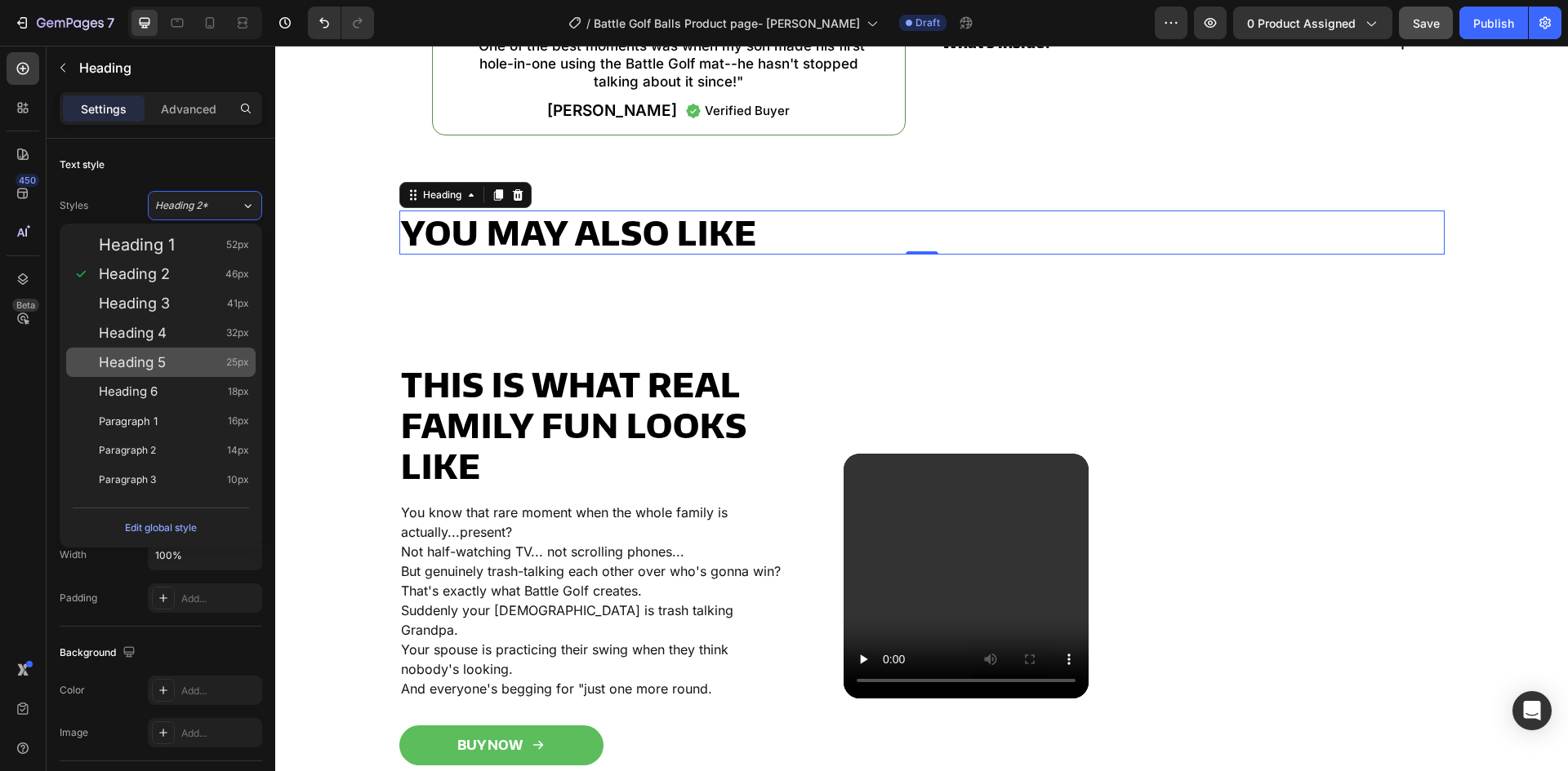
click at [167, 359] on div "Heading 5 25px" at bounding box center [174, 363] width 150 height 16
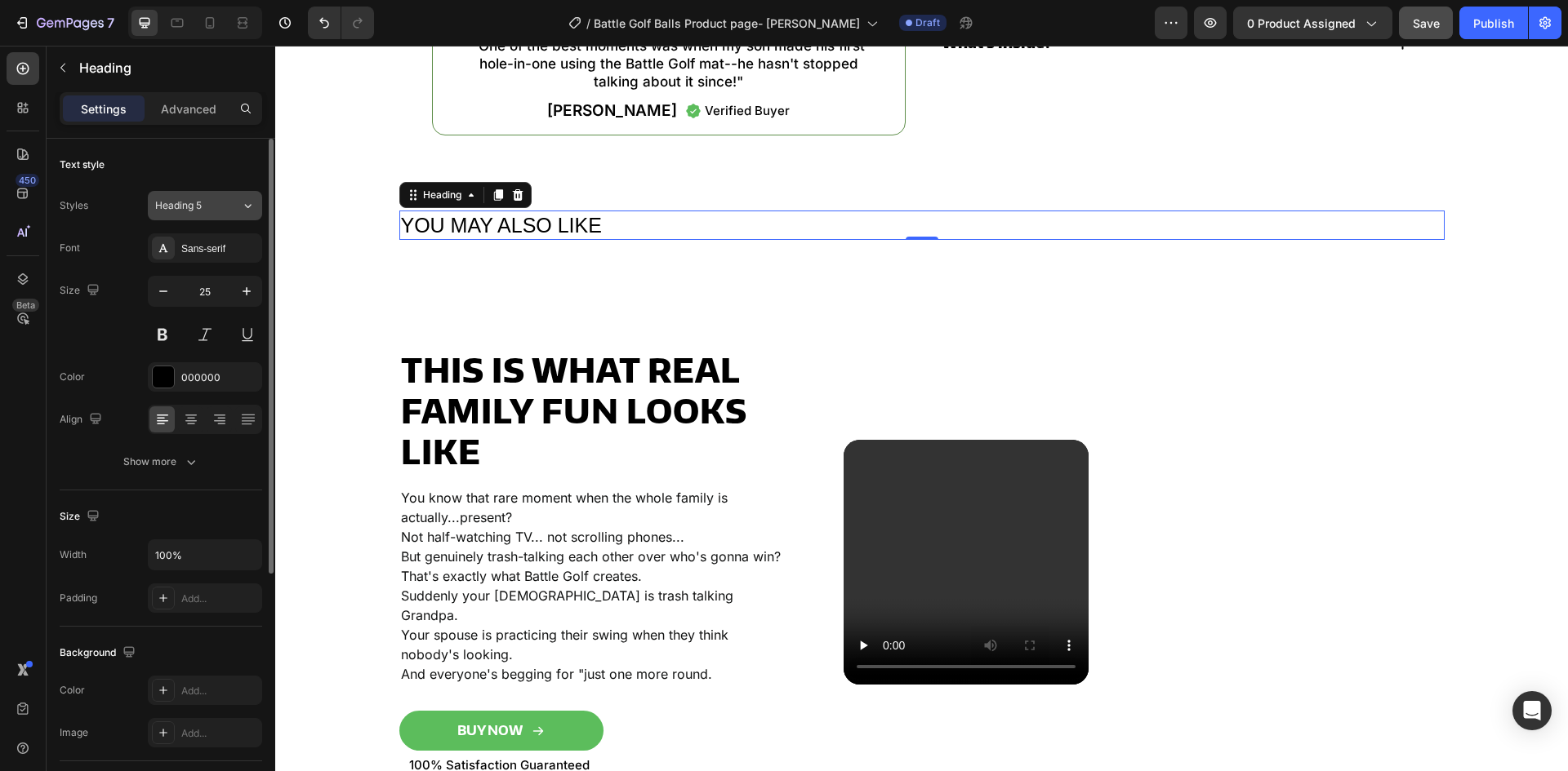
click at [207, 208] on div "Heading 5" at bounding box center [187, 205] width 66 height 14
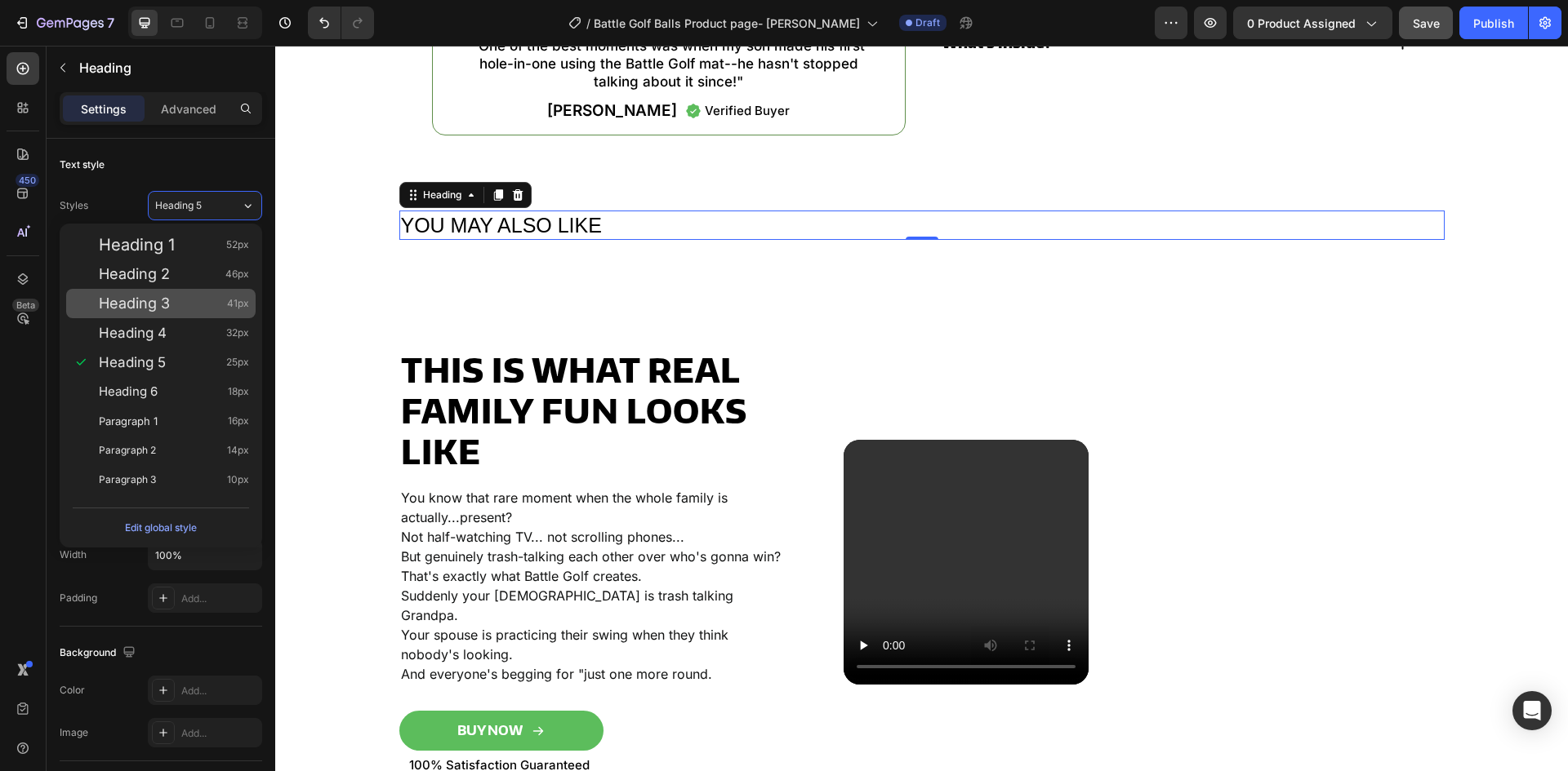
click at [161, 308] on span "Heading 3" at bounding box center [134, 303] width 71 height 16
type input "41"
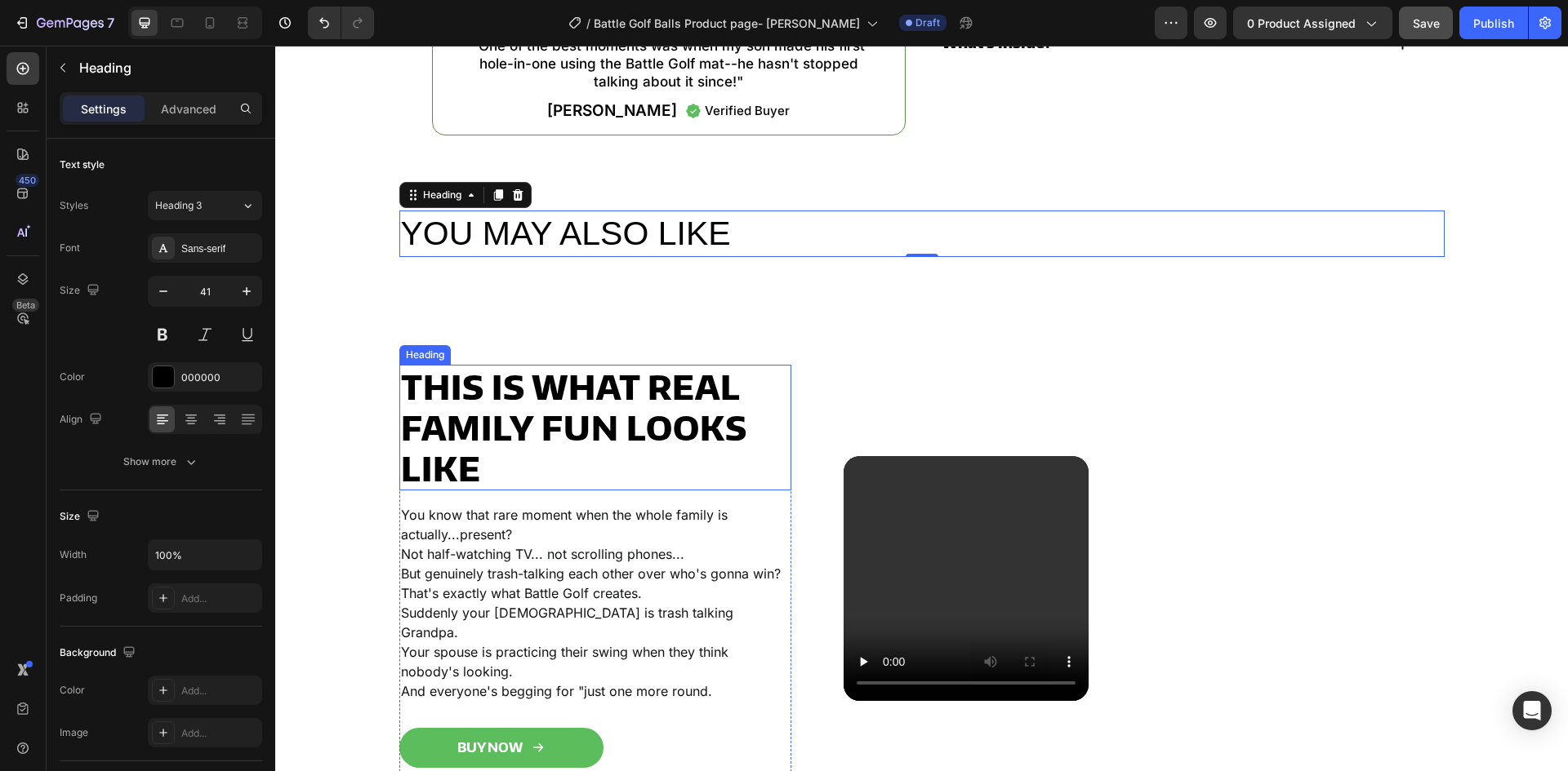
click at [509, 490] on h2 "This Is What Real Family Fun Looks Like" at bounding box center [596, 428] width 392 height 126
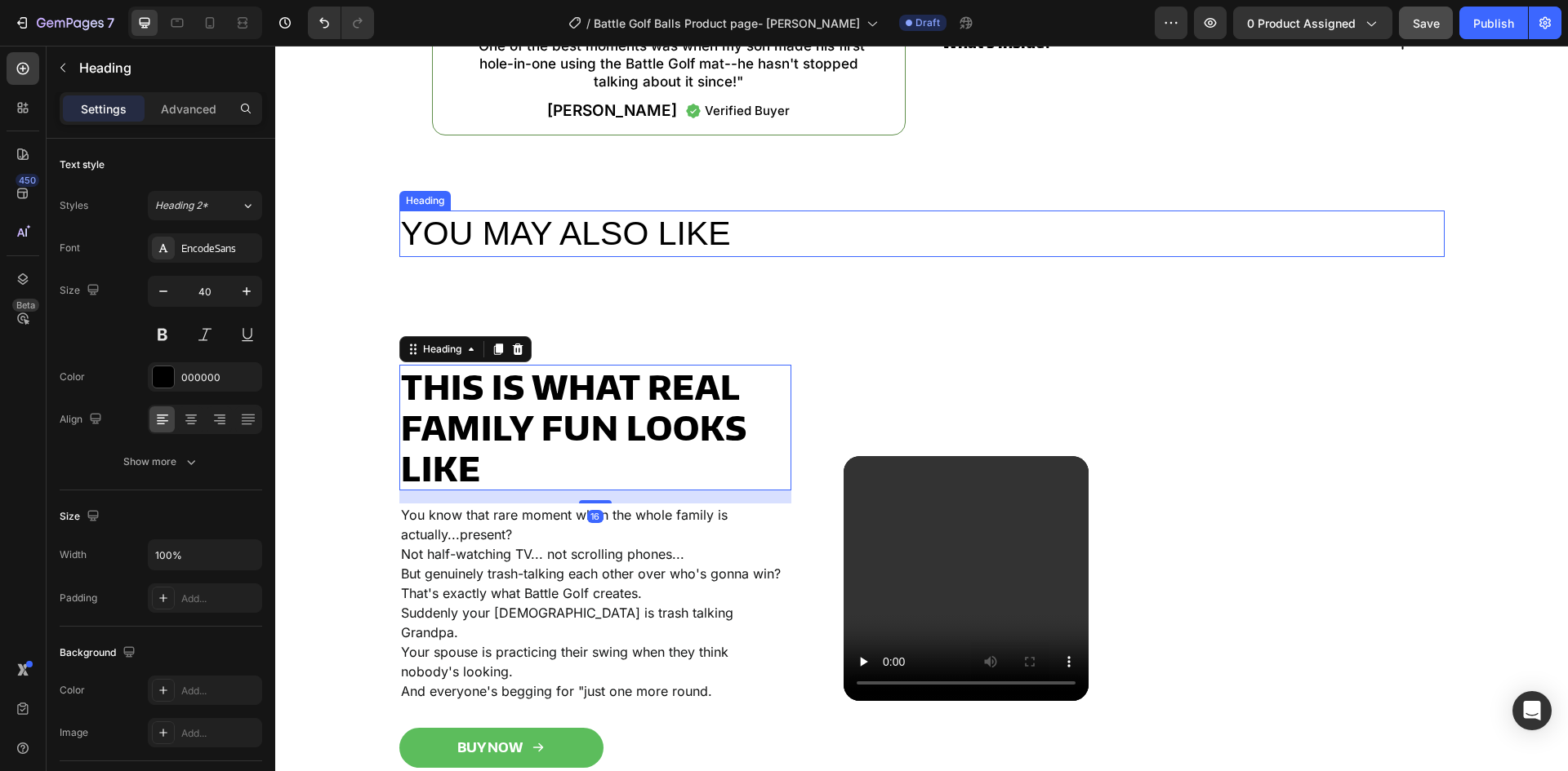
click at [507, 232] on p "You may also like" at bounding box center [923, 234] width 1042 height 43
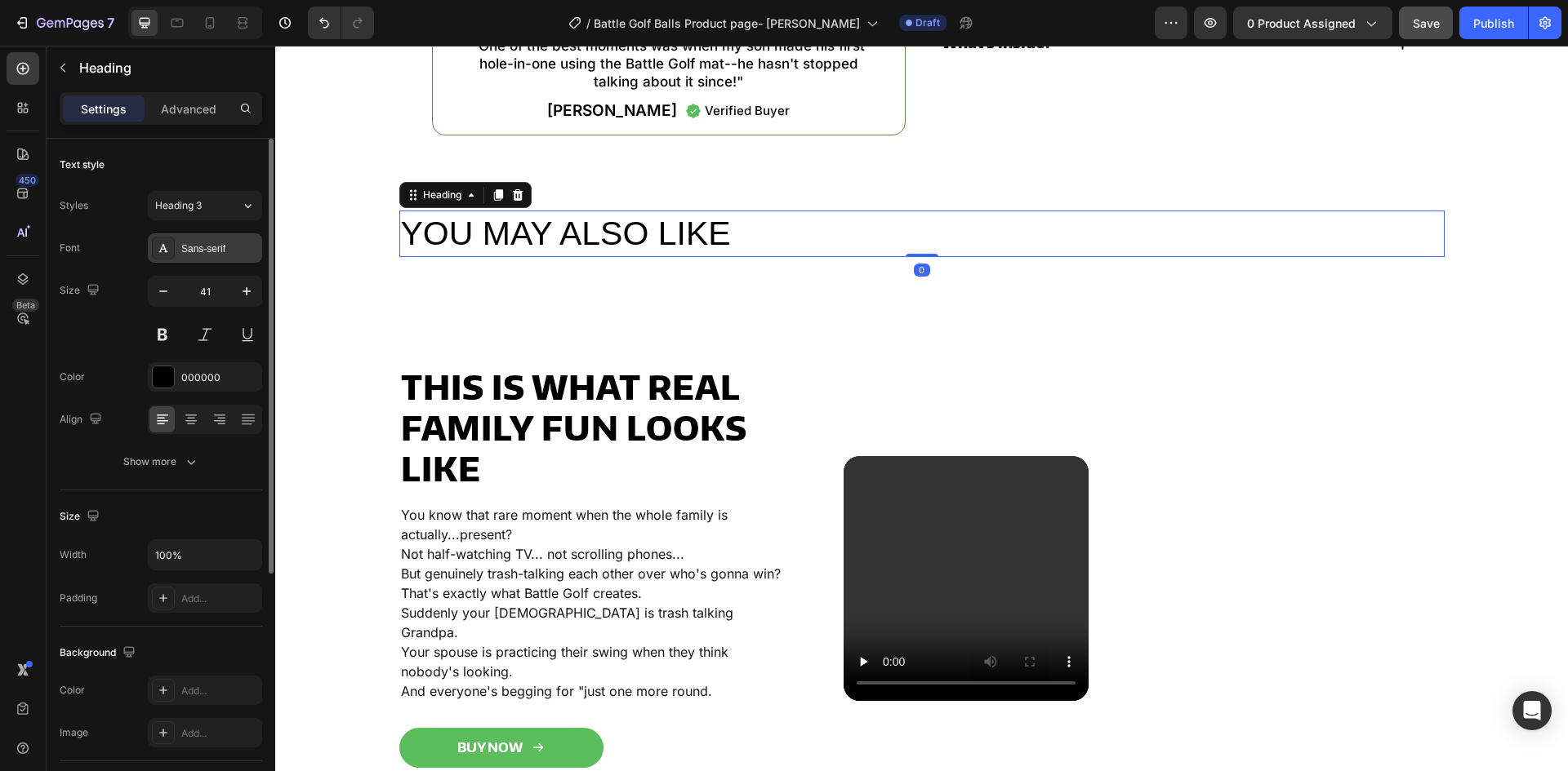
click at [204, 252] on div "Sans-serif" at bounding box center [219, 249] width 77 height 14
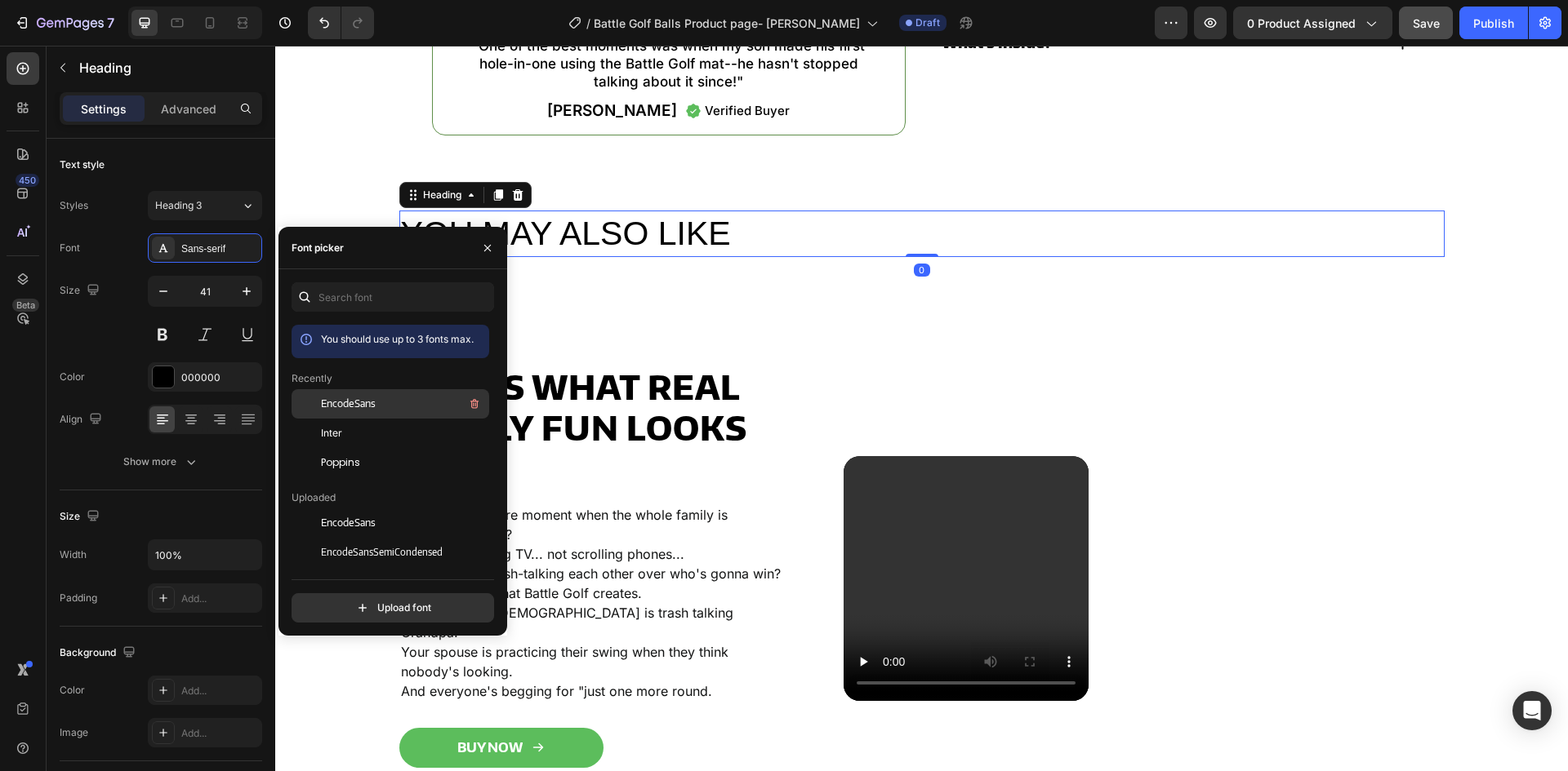
click at [332, 401] on span "EncodeSans" at bounding box center [348, 404] width 55 height 14
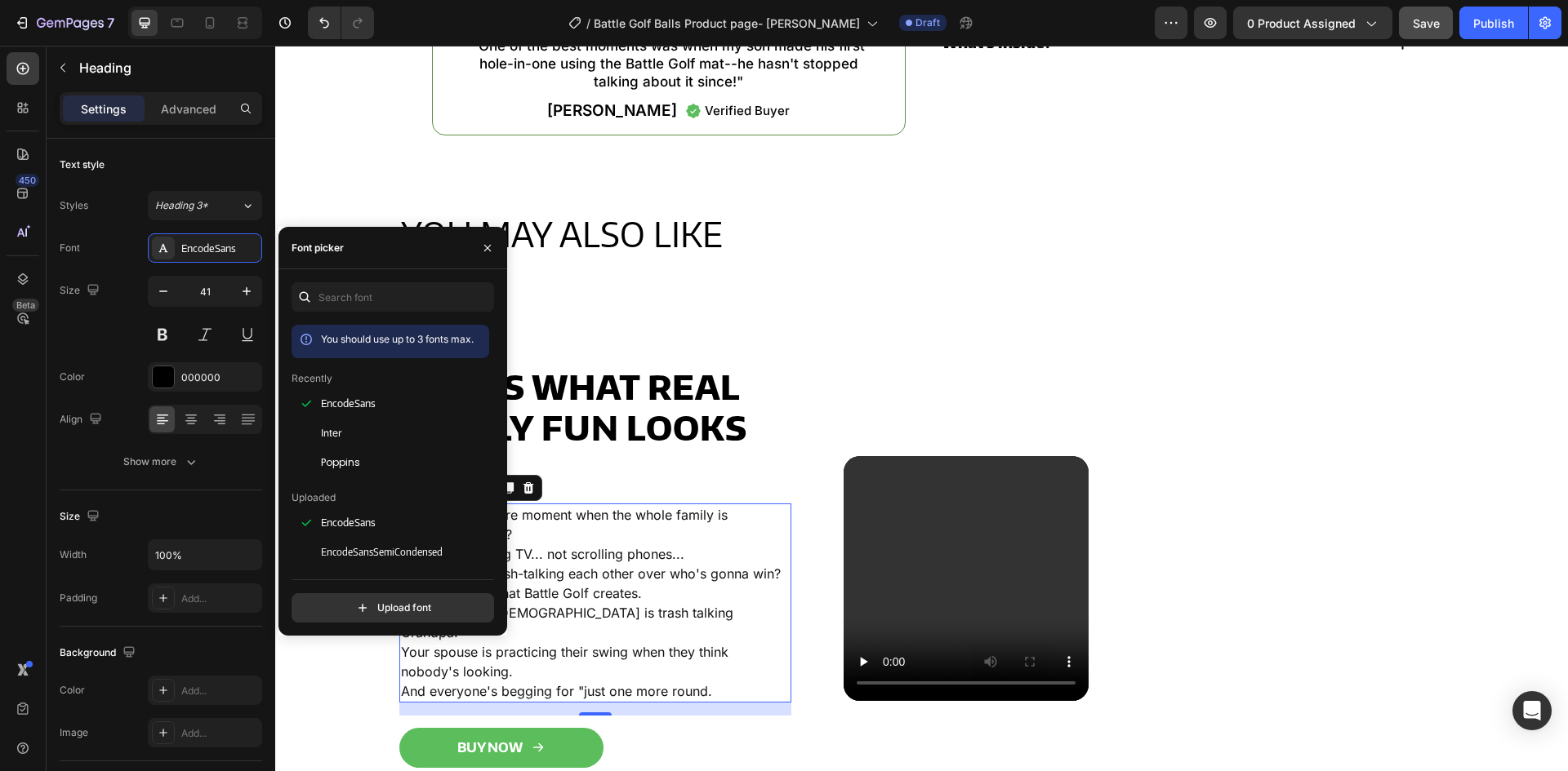
click at [536, 653] on p "You know that rare moment when the whole family is actually...present? Not half…" at bounding box center [596, 604] width 389 height 196
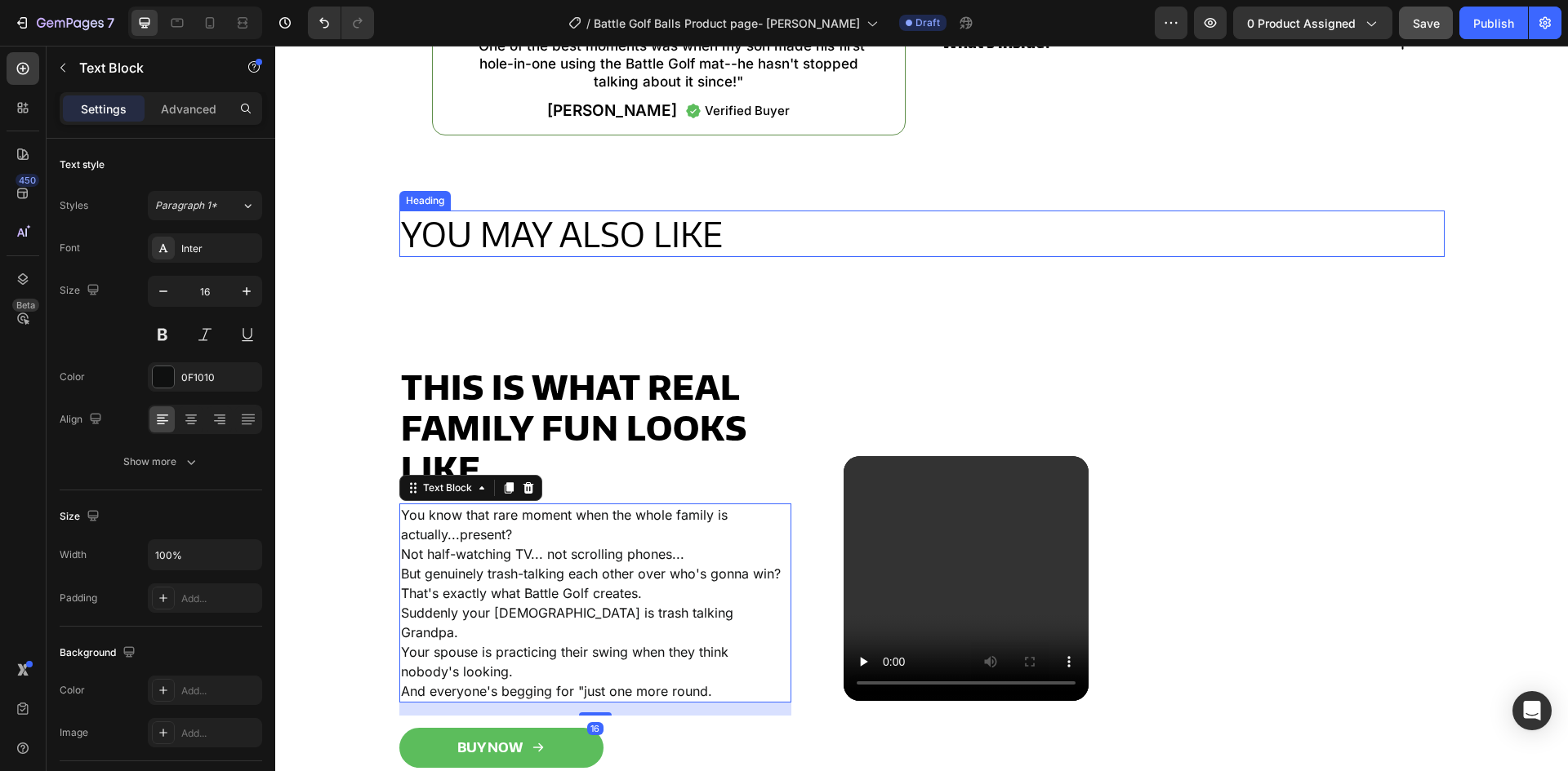
click at [558, 238] on p "You may also like" at bounding box center [923, 234] width 1042 height 43
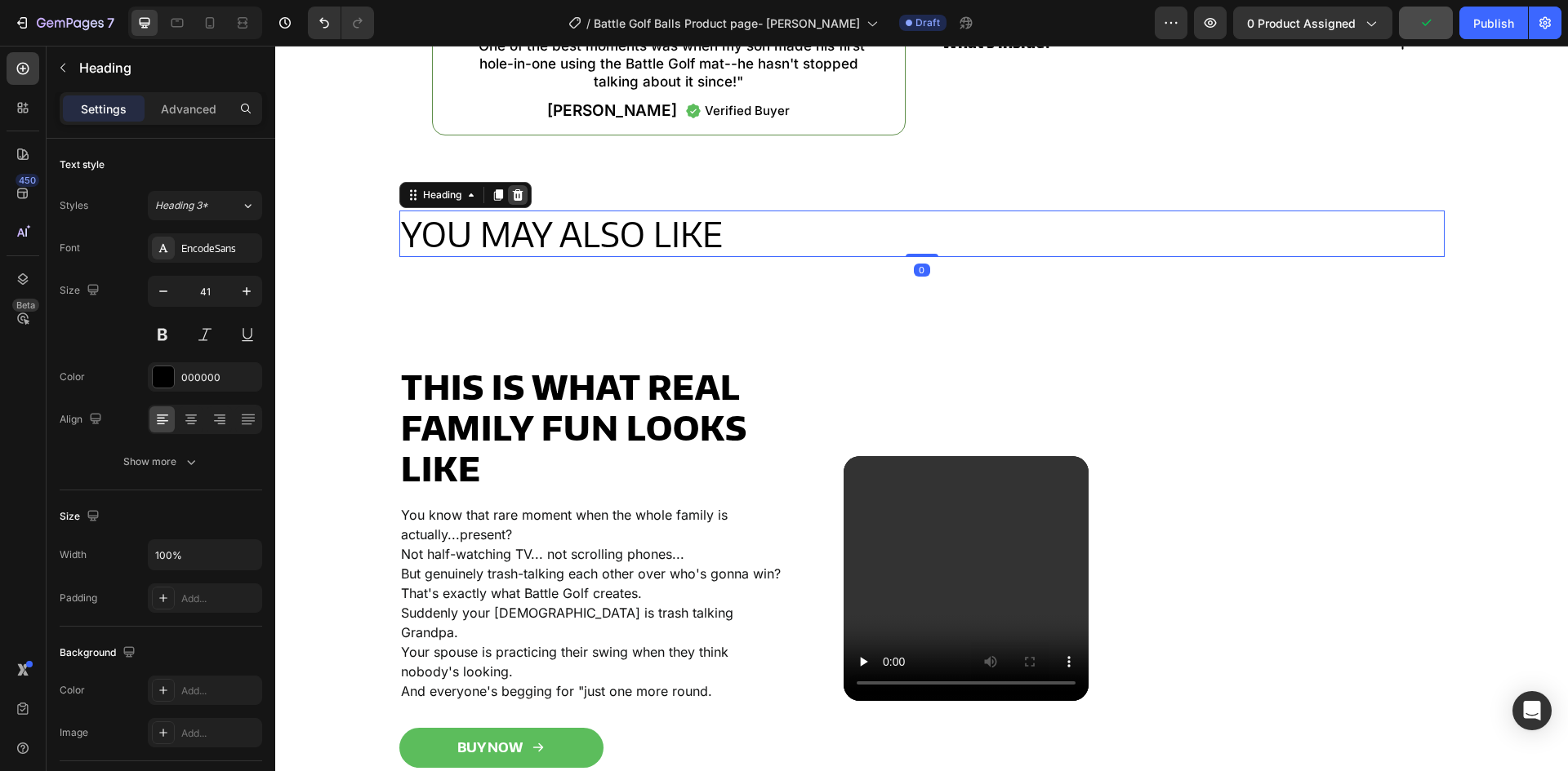
click at [511, 187] on div at bounding box center [518, 195] width 20 height 20
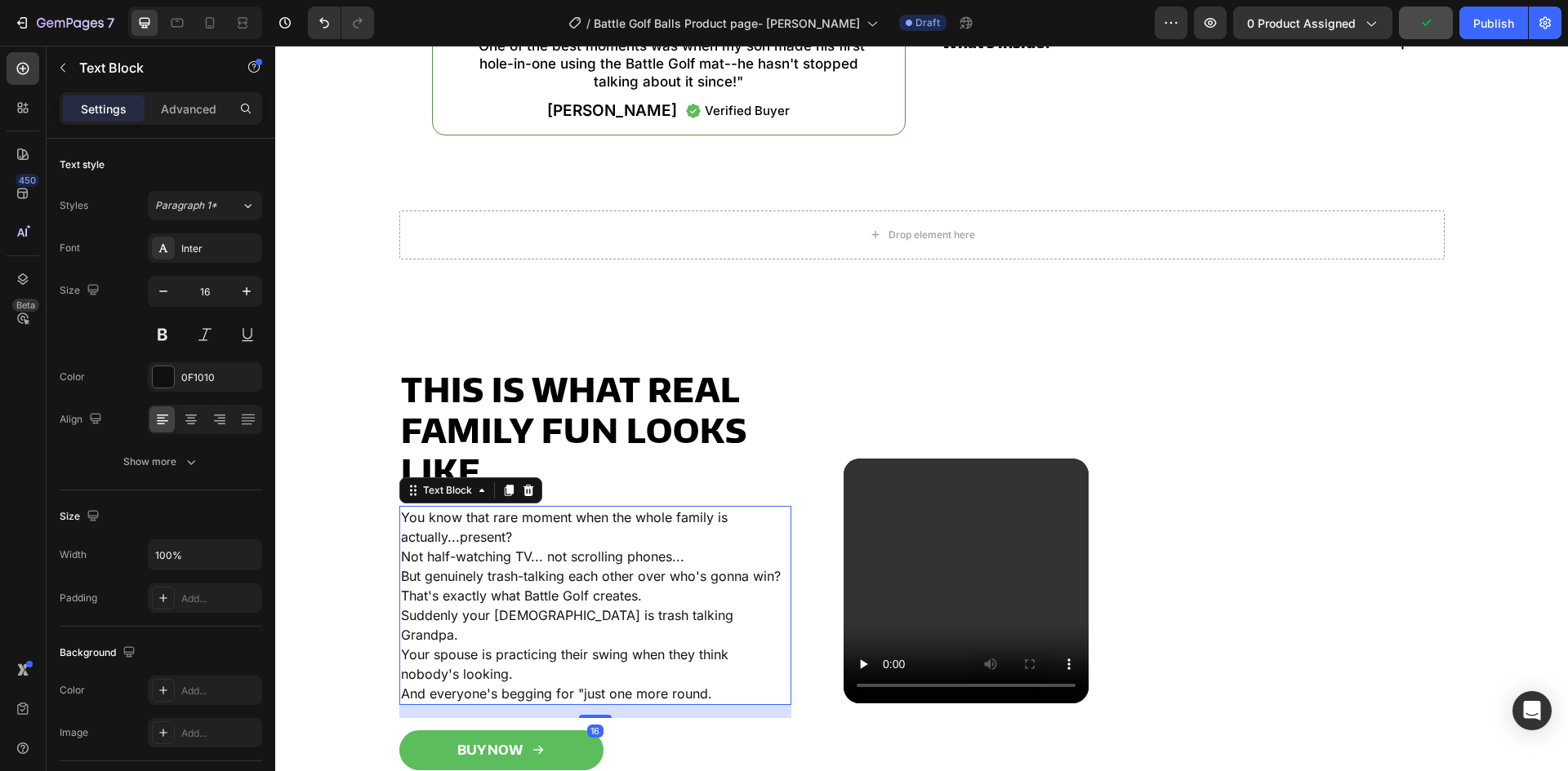
click at [524, 659] on p "You know that rare moment when the whole family is actually...present? Not half…" at bounding box center [596, 605] width 389 height 196
click at [504, 497] on icon at bounding box center [509, 490] width 9 height 12
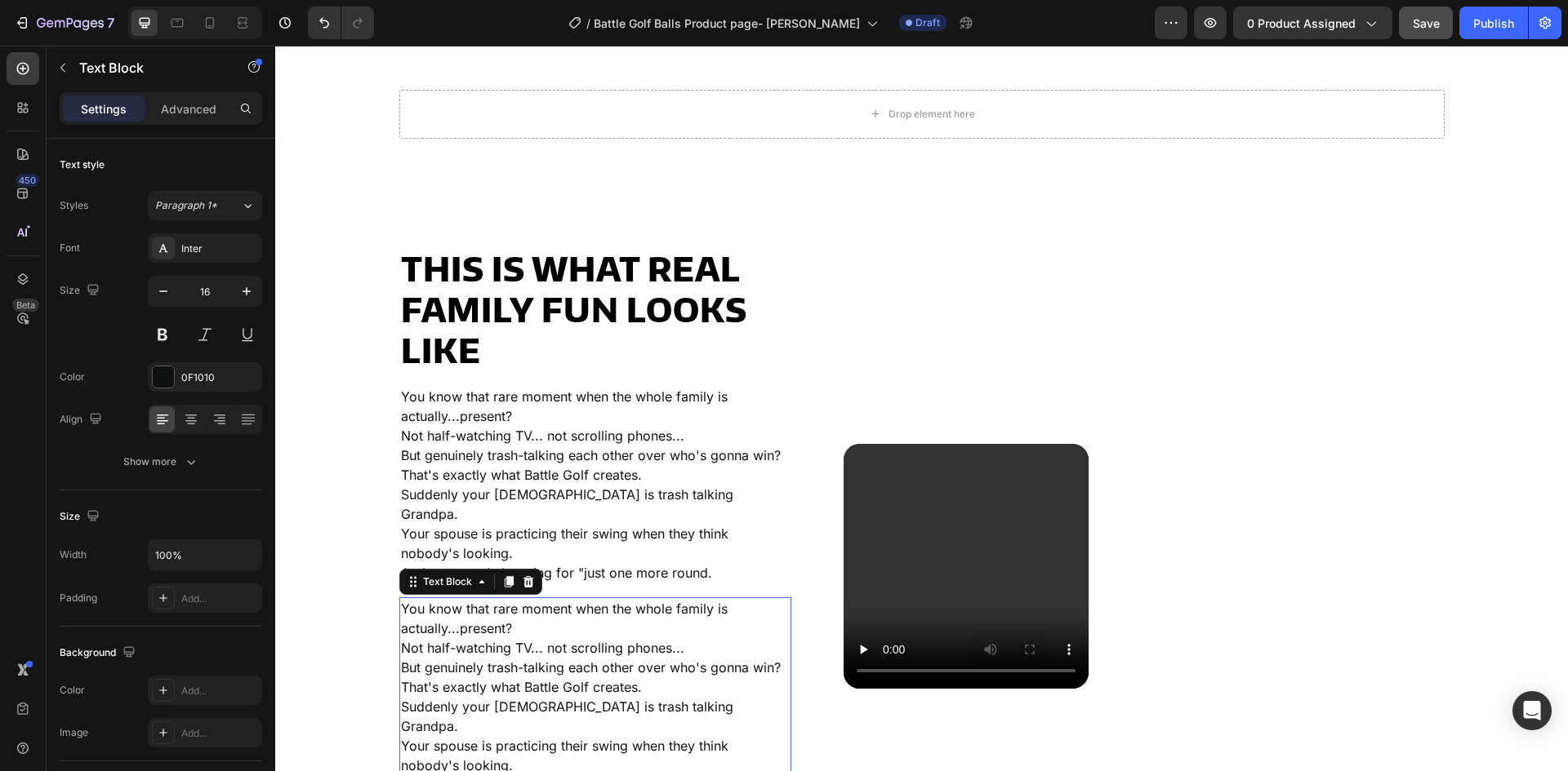
scroll to position [759, 0]
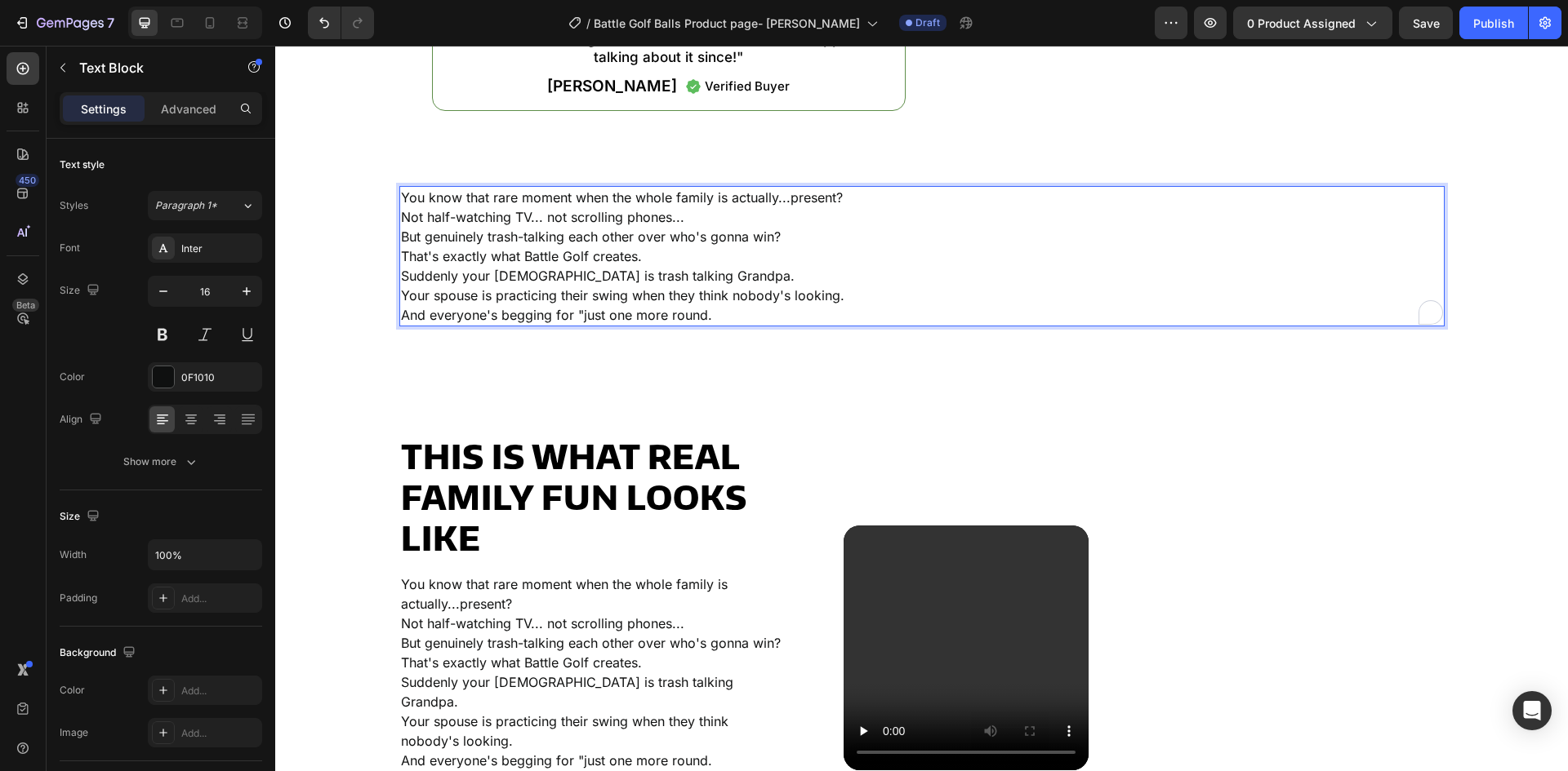
click at [505, 226] on p "You know that rare moment when the whole family is actually...present? Not half…" at bounding box center [923, 256] width 1042 height 137
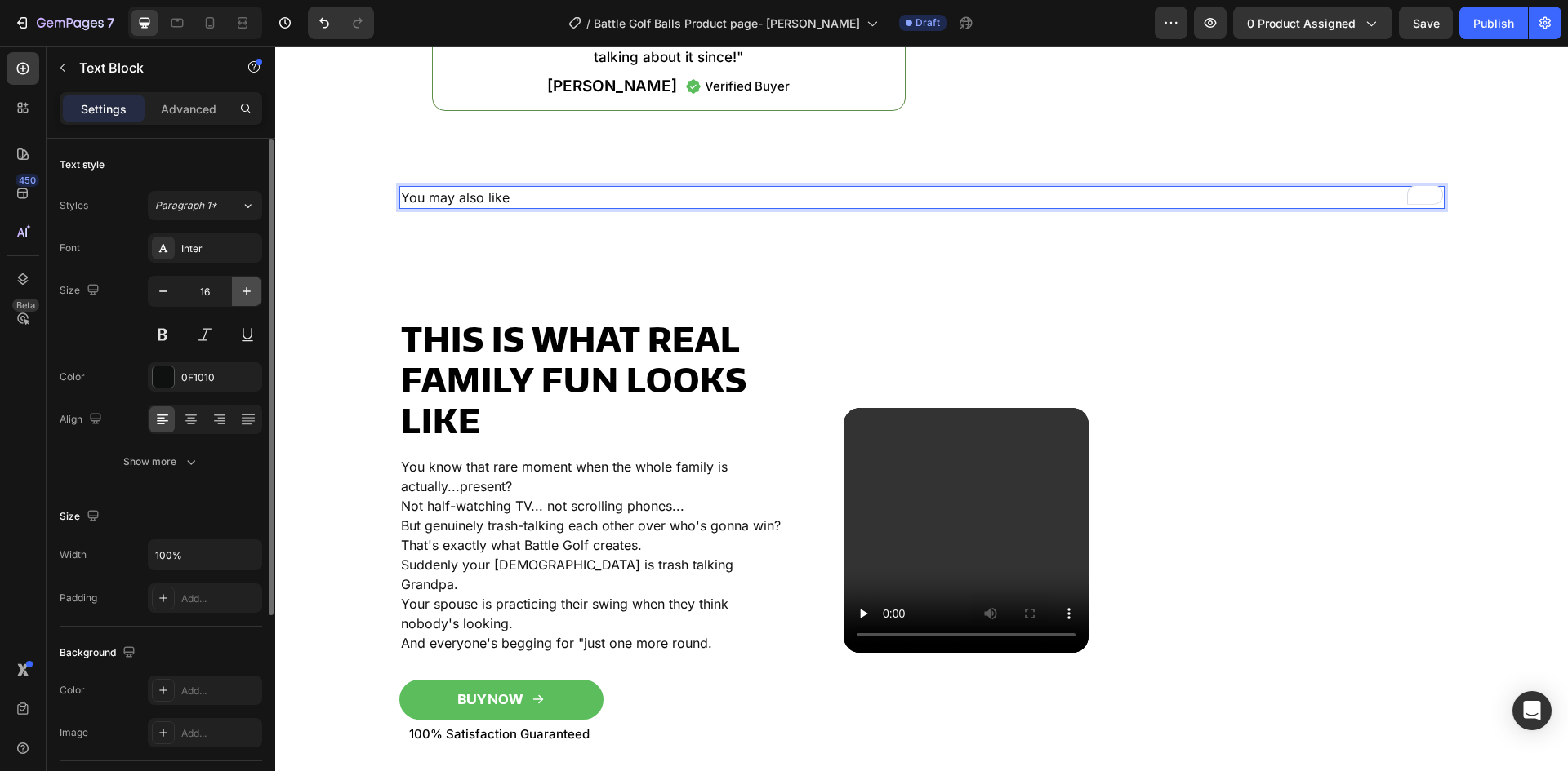
click at [239, 287] on icon "button" at bounding box center [247, 291] width 16 height 16
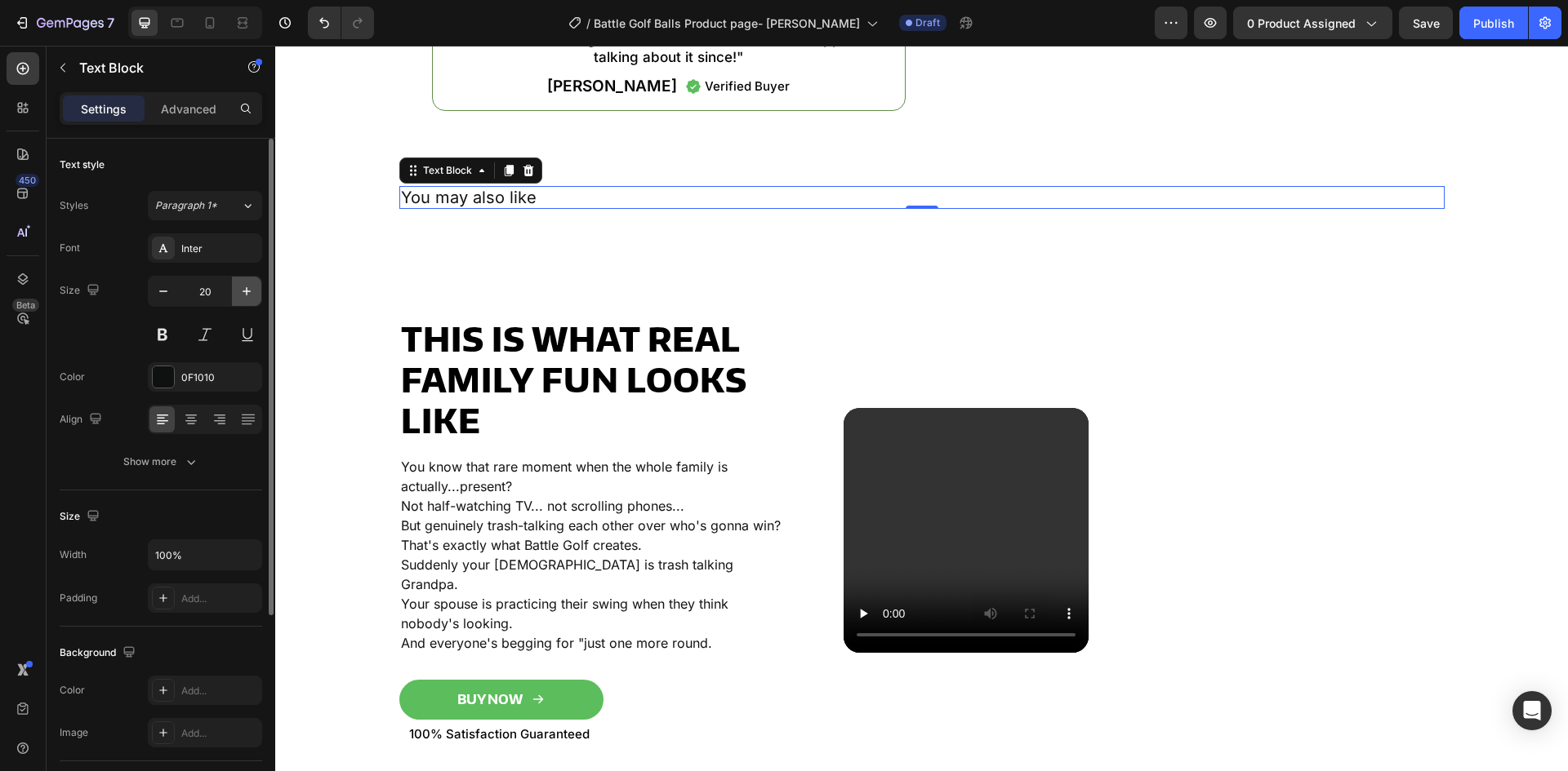
click at [239, 287] on icon "button" at bounding box center [247, 291] width 16 height 16
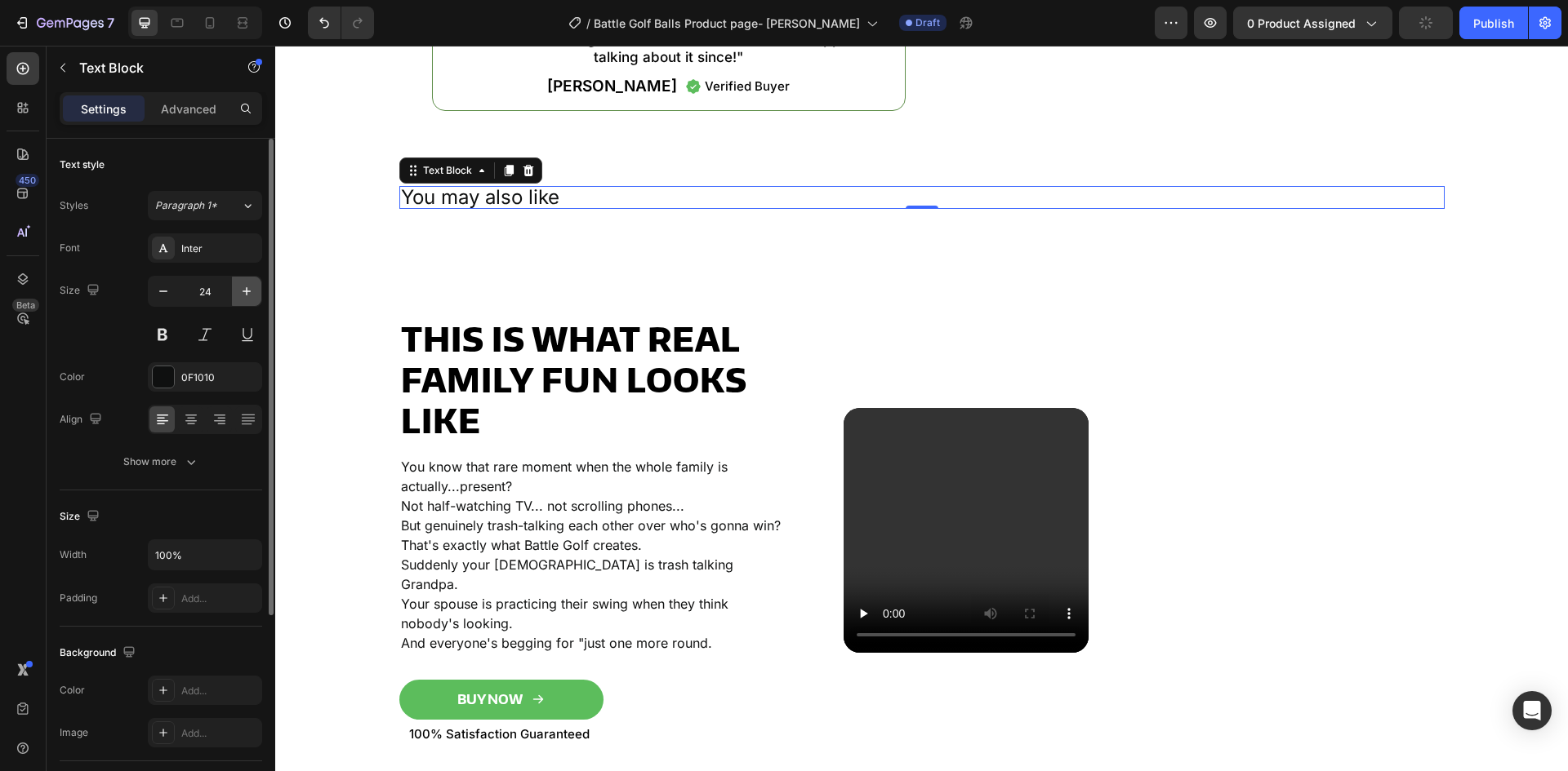
click at [239, 287] on icon "button" at bounding box center [247, 291] width 16 height 16
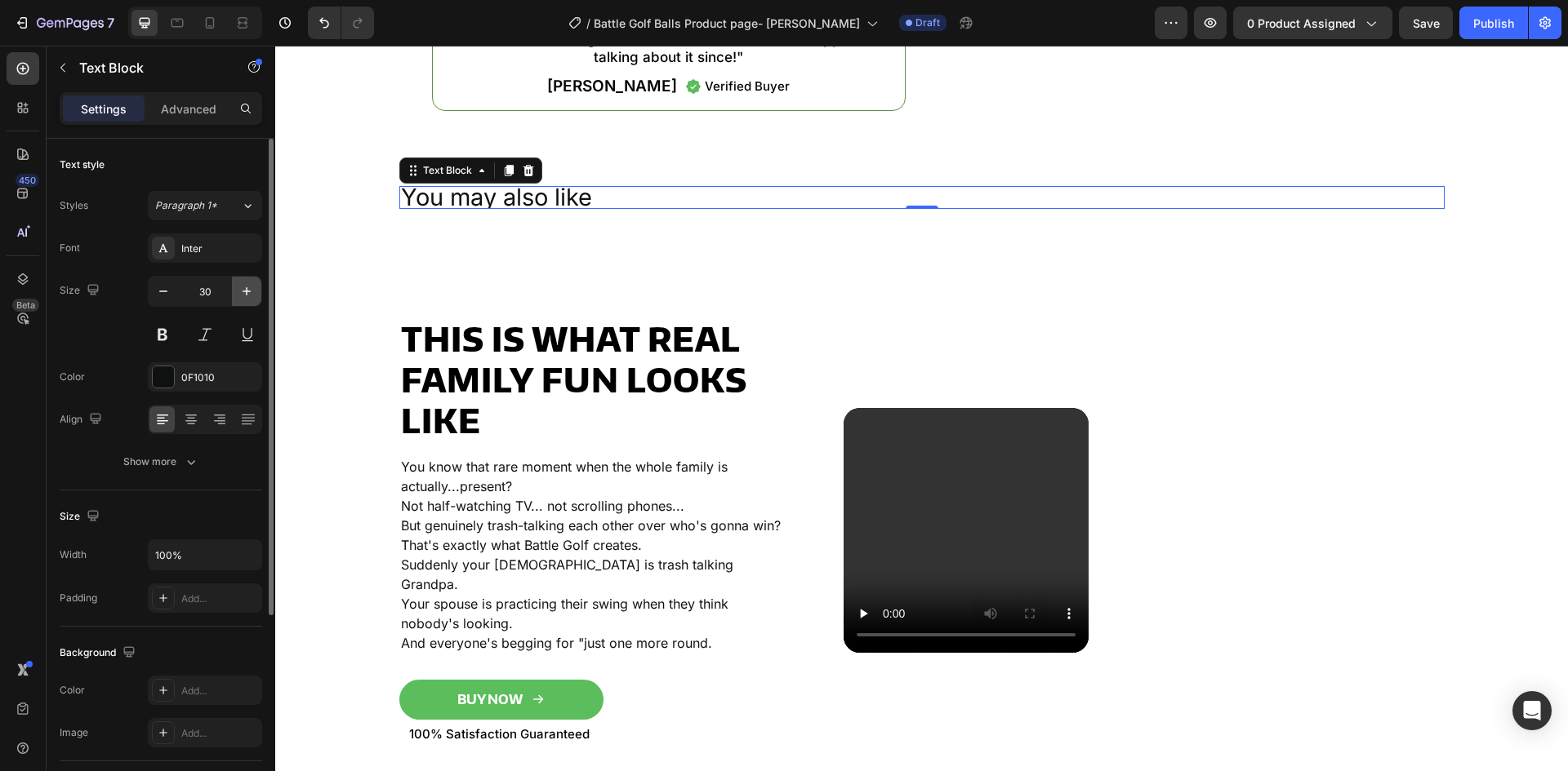
click at [239, 287] on icon "button" at bounding box center [247, 291] width 16 height 16
type input "31"
click at [190, 471] on button "Show more" at bounding box center [160, 462] width 203 height 30
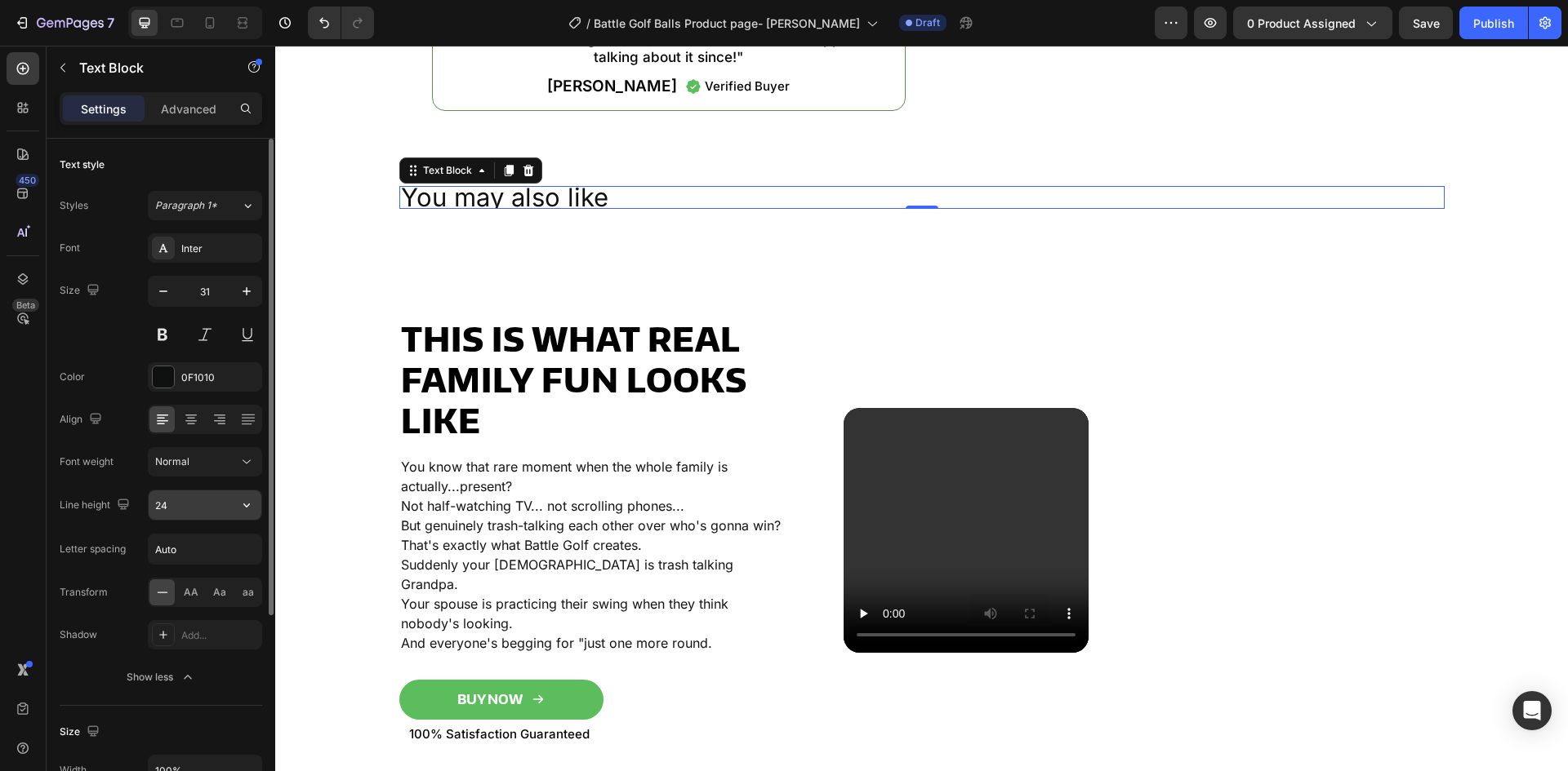
click at [173, 512] on input "24" at bounding box center [204, 505] width 113 height 30
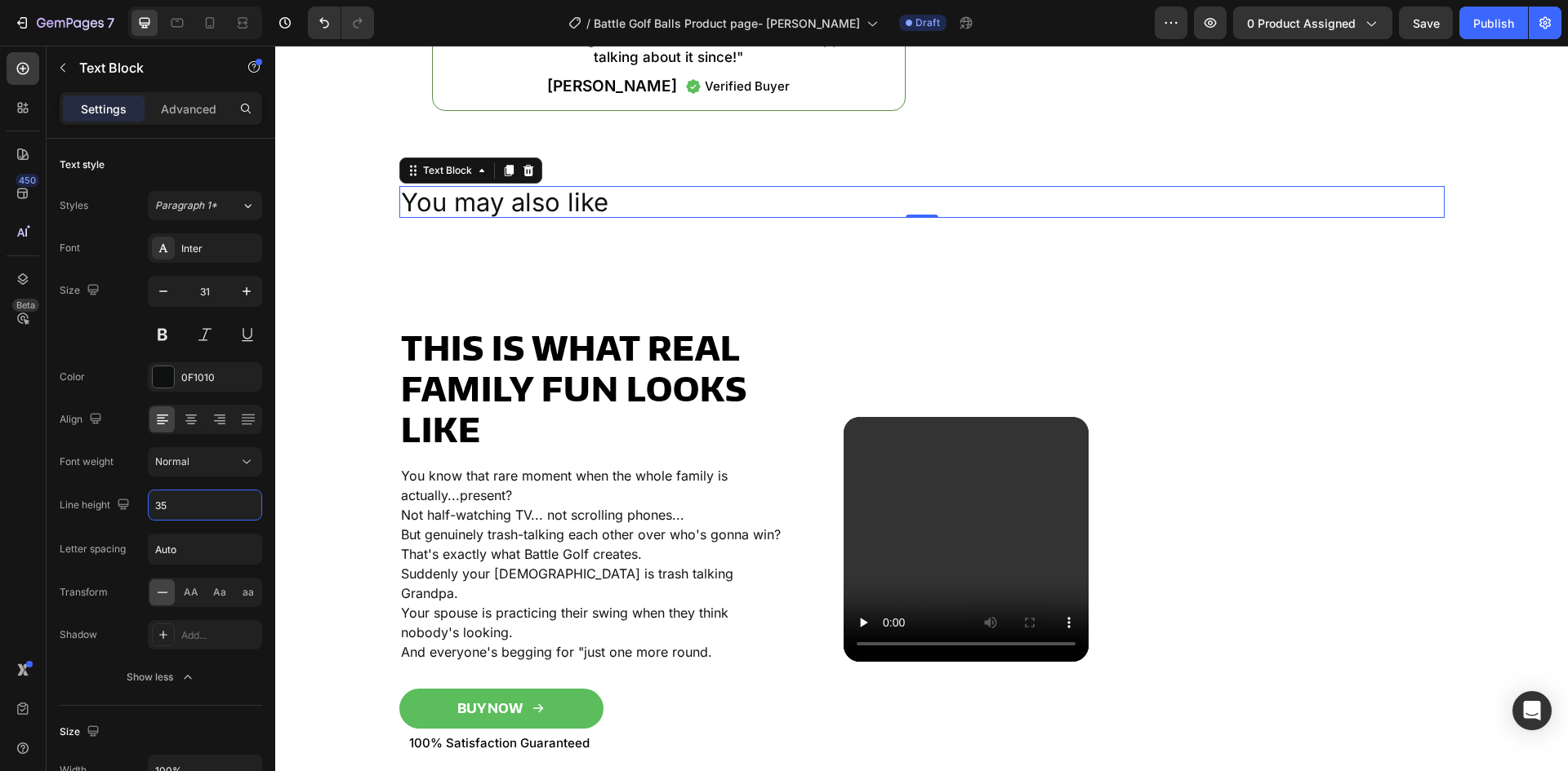
type input "35"
click at [207, 460] on div "Normal" at bounding box center [196, 462] width 84 height 14
click at [193, 641] on div "Medium" at bounding box center [185, 657] width 128 height 31
click at [231, 461] on div "Medium" at bounding box center [196, 462] width 84 height 14
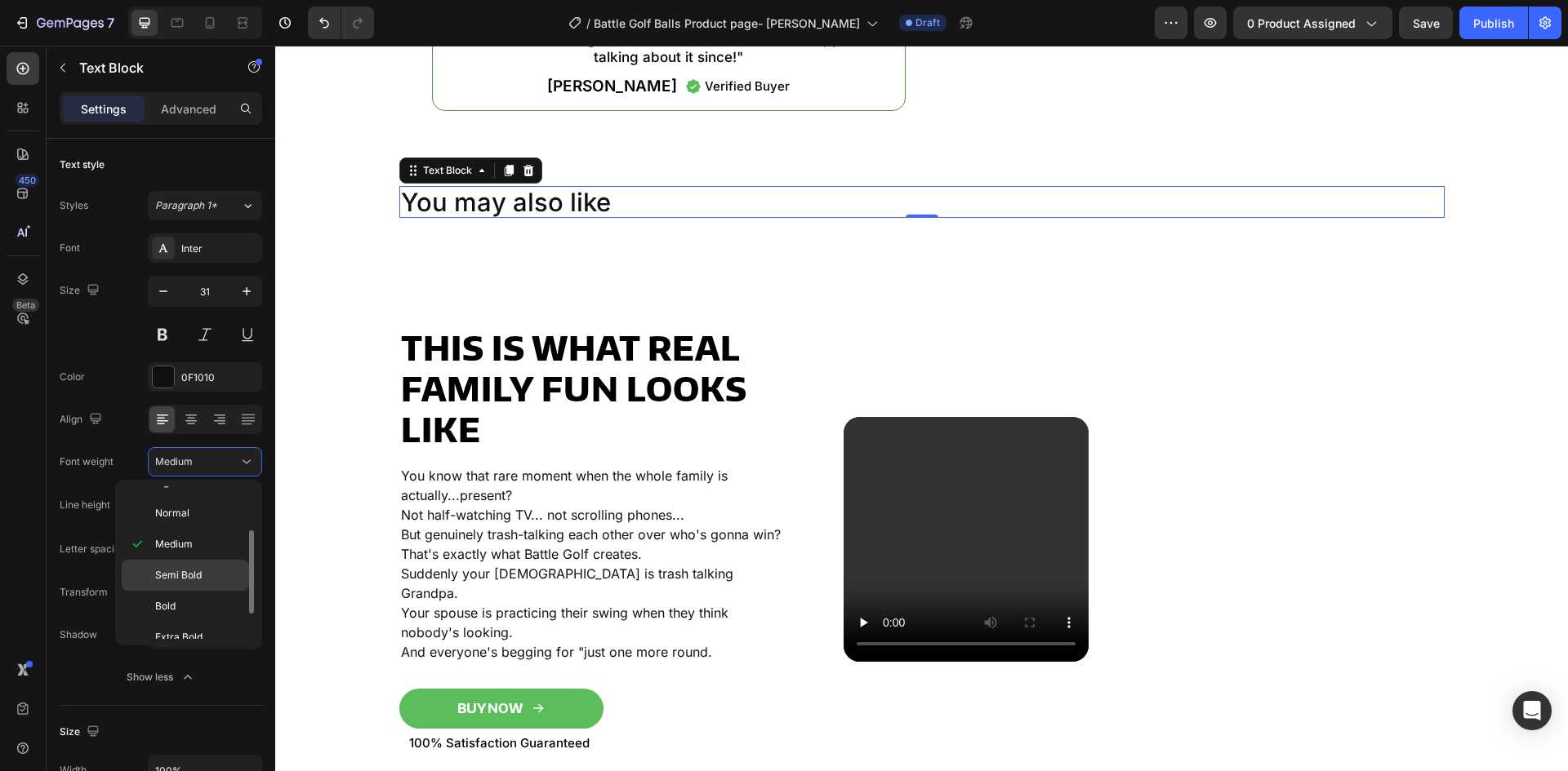
click at [198, 569] on span "Semi Bold" at bounding box center [178, 576] width 47 height 14
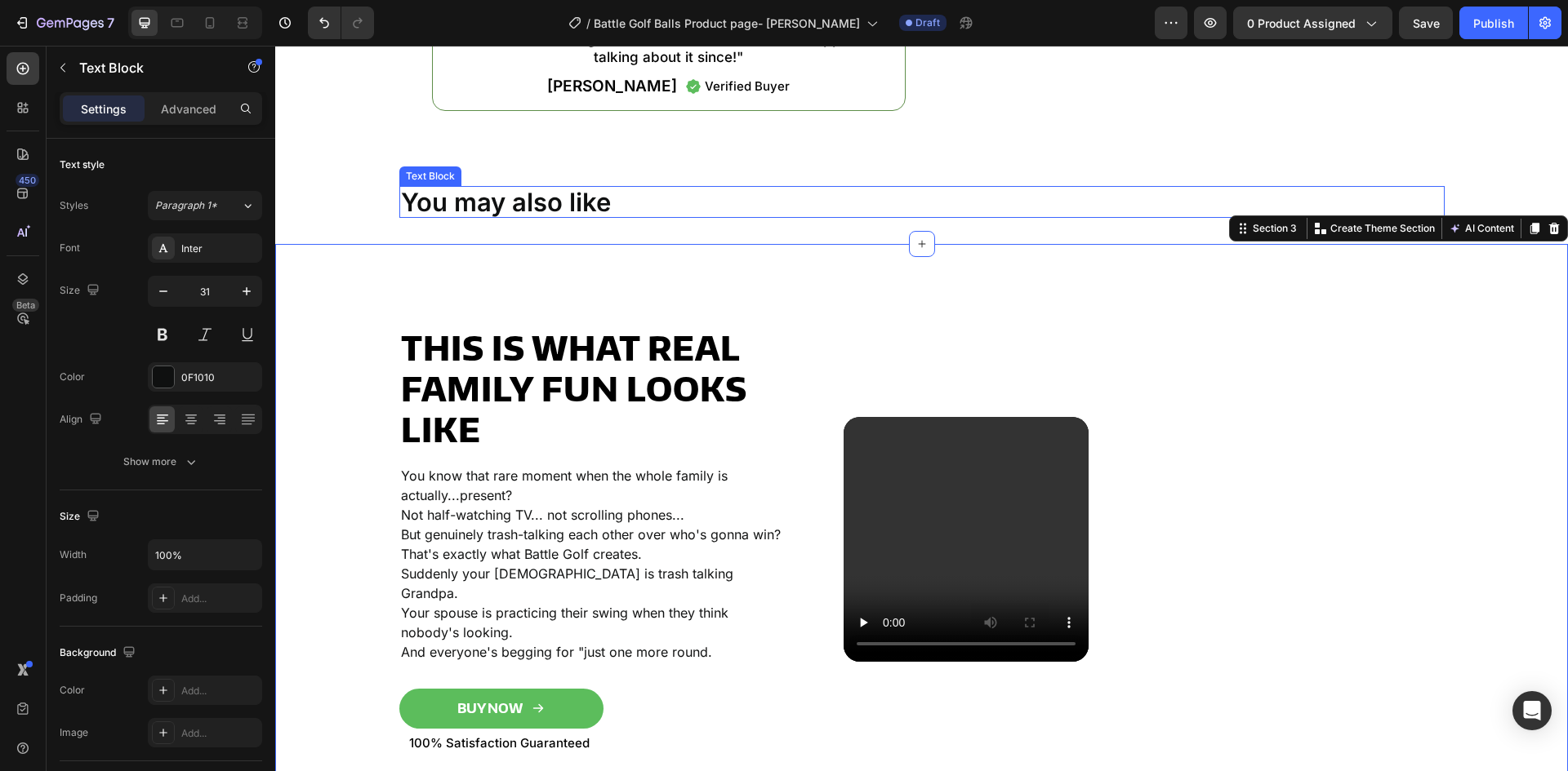
click at [463, 216] on p "You may also like" at bounding box center [923, 202] width 1042 height 29
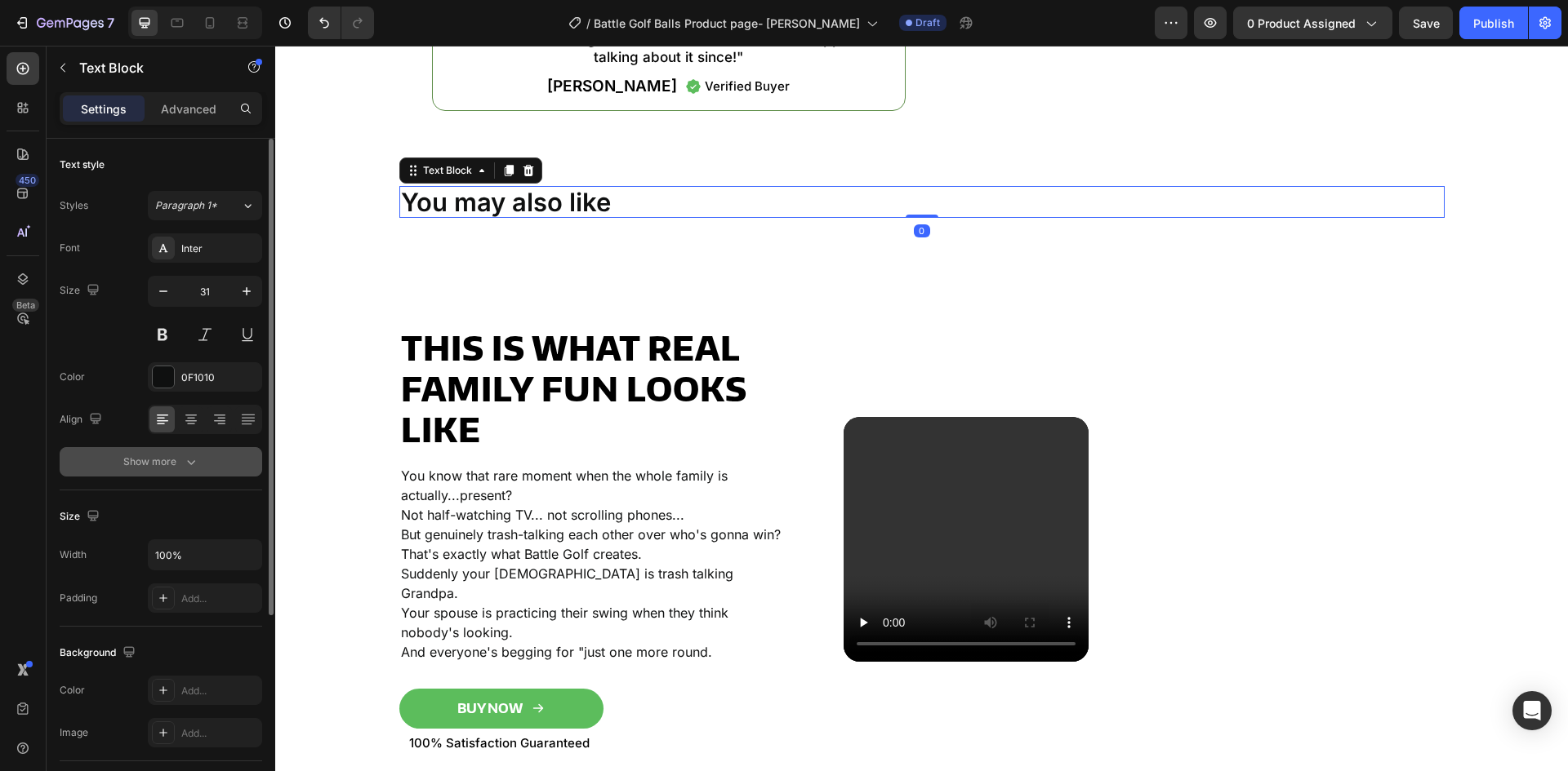
click at [177, 458] on div "Show more" at bounding box center [161, 462] width 76 height 16
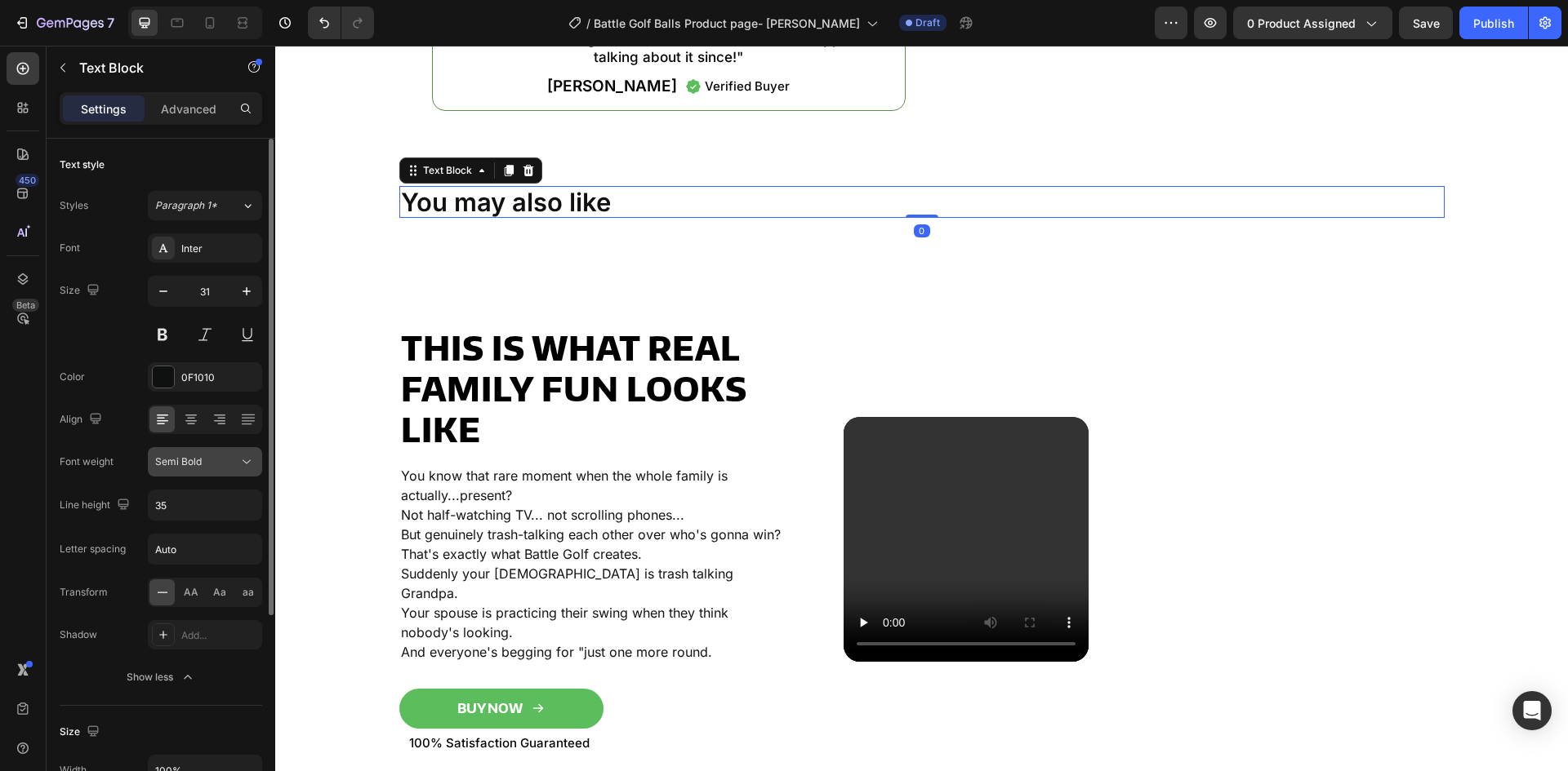
click at [246, 460] on icon at bounding box center [247, 462] width 16 height 16
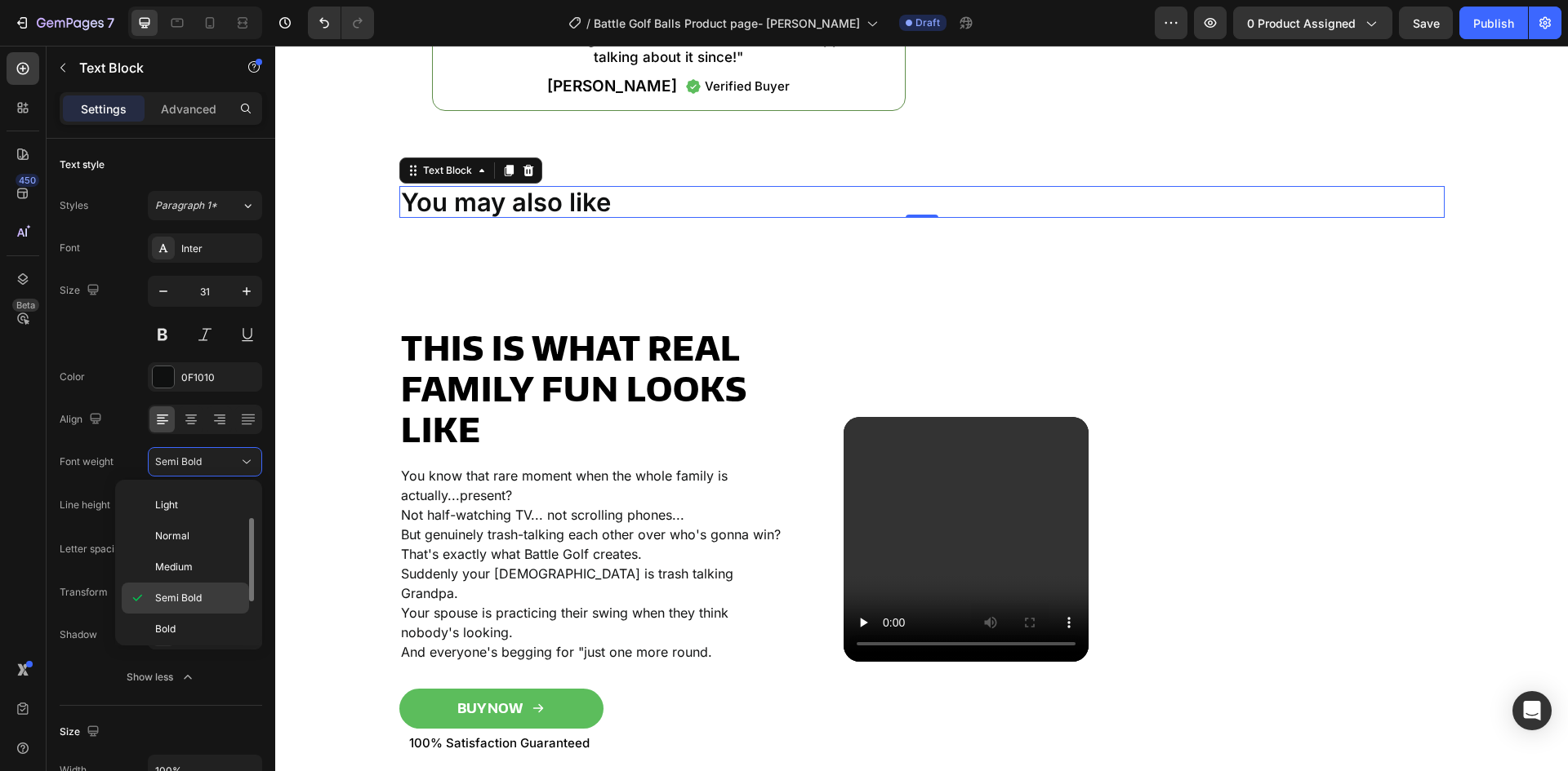
scroll to position [127, 0]
click at [177, 578] on div "Bold" at bounding box center [185, 593] width 128 height 31
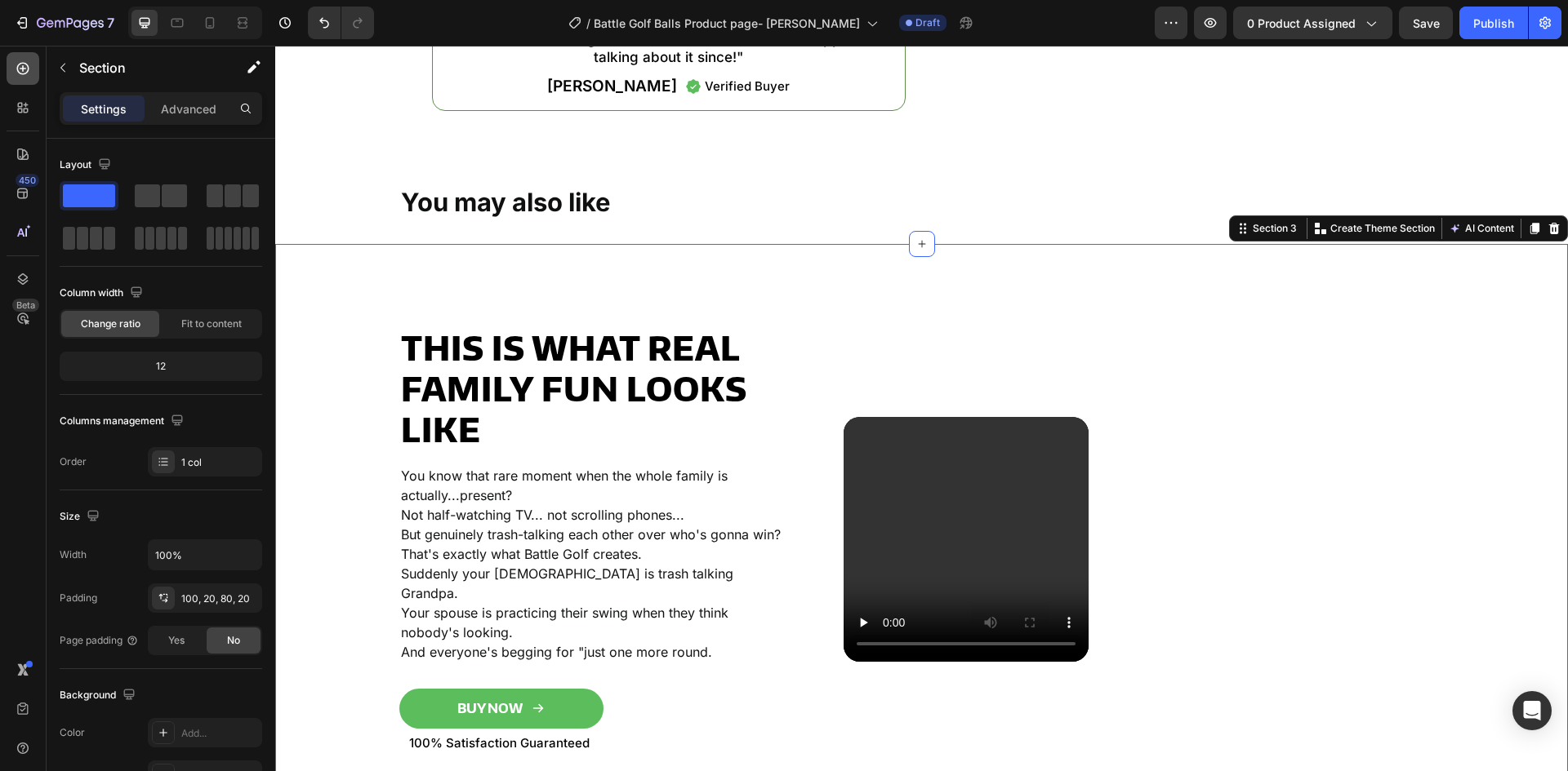
click at [25, 73] on icon at bounding box center [23, 68] width 16 height 16
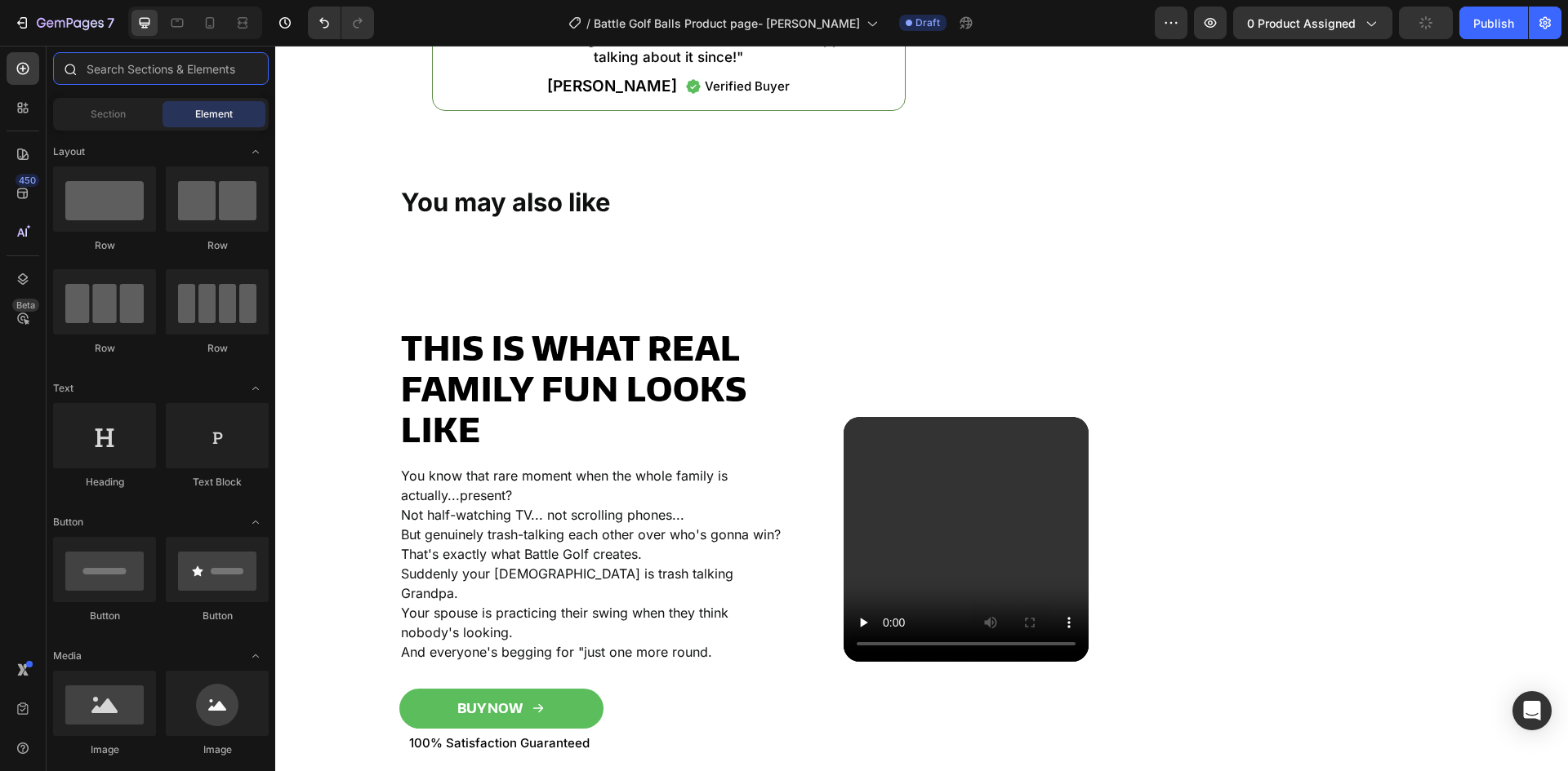
click at [136, 56] on input "text" at bounding box center [161, 68] width 216 height 32
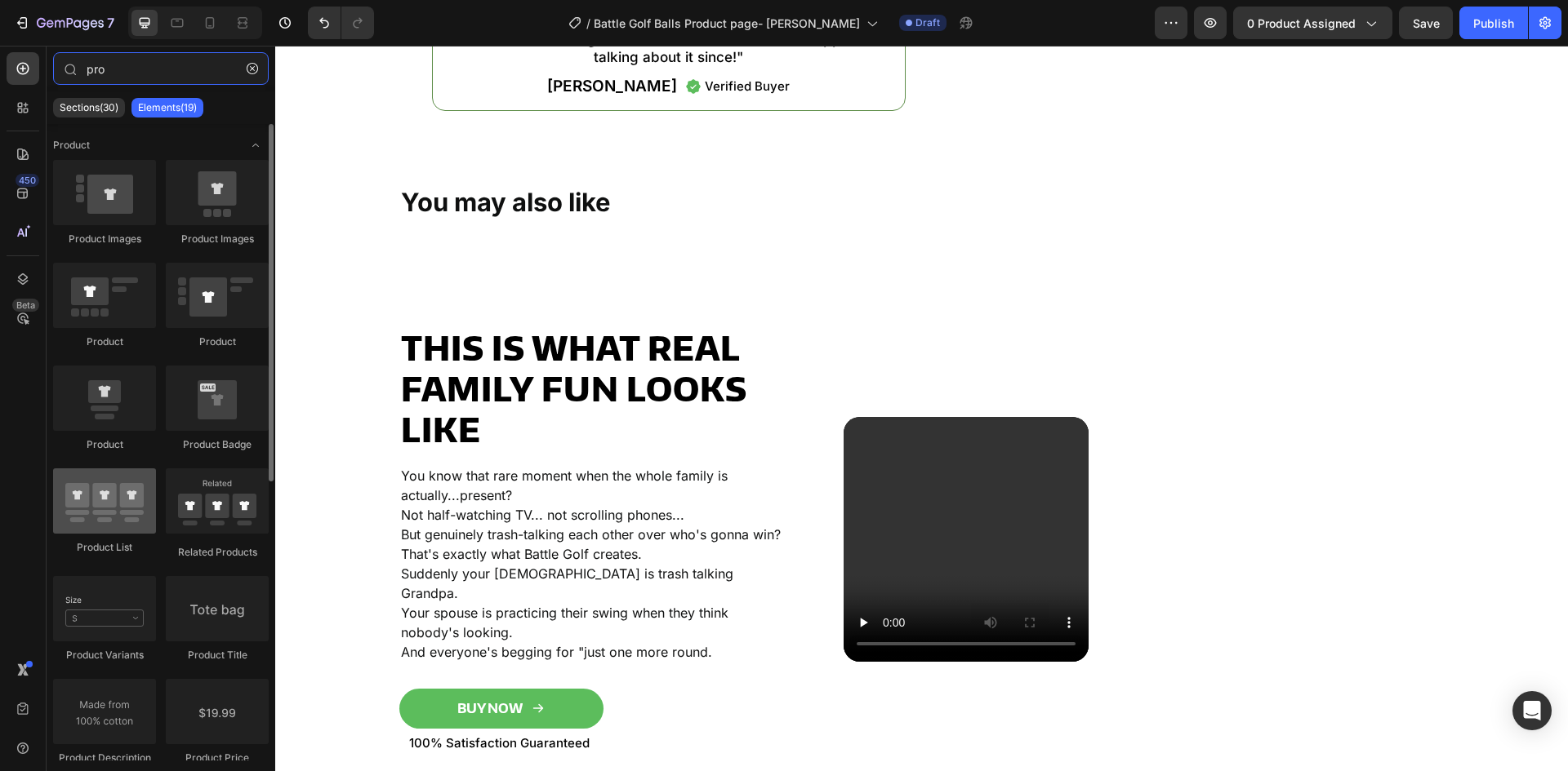
type input "pro"
drag, startPoint x: 102, startPoint y: 511, endPoint x: 43, endPoint y: 512, distance: 59.0
click at [43, 512] on div "450 Beta pro Sections(30) Elements(19) Product Product Images Product Images Pr…" at bounding box center [138, 408] width 275 height 726
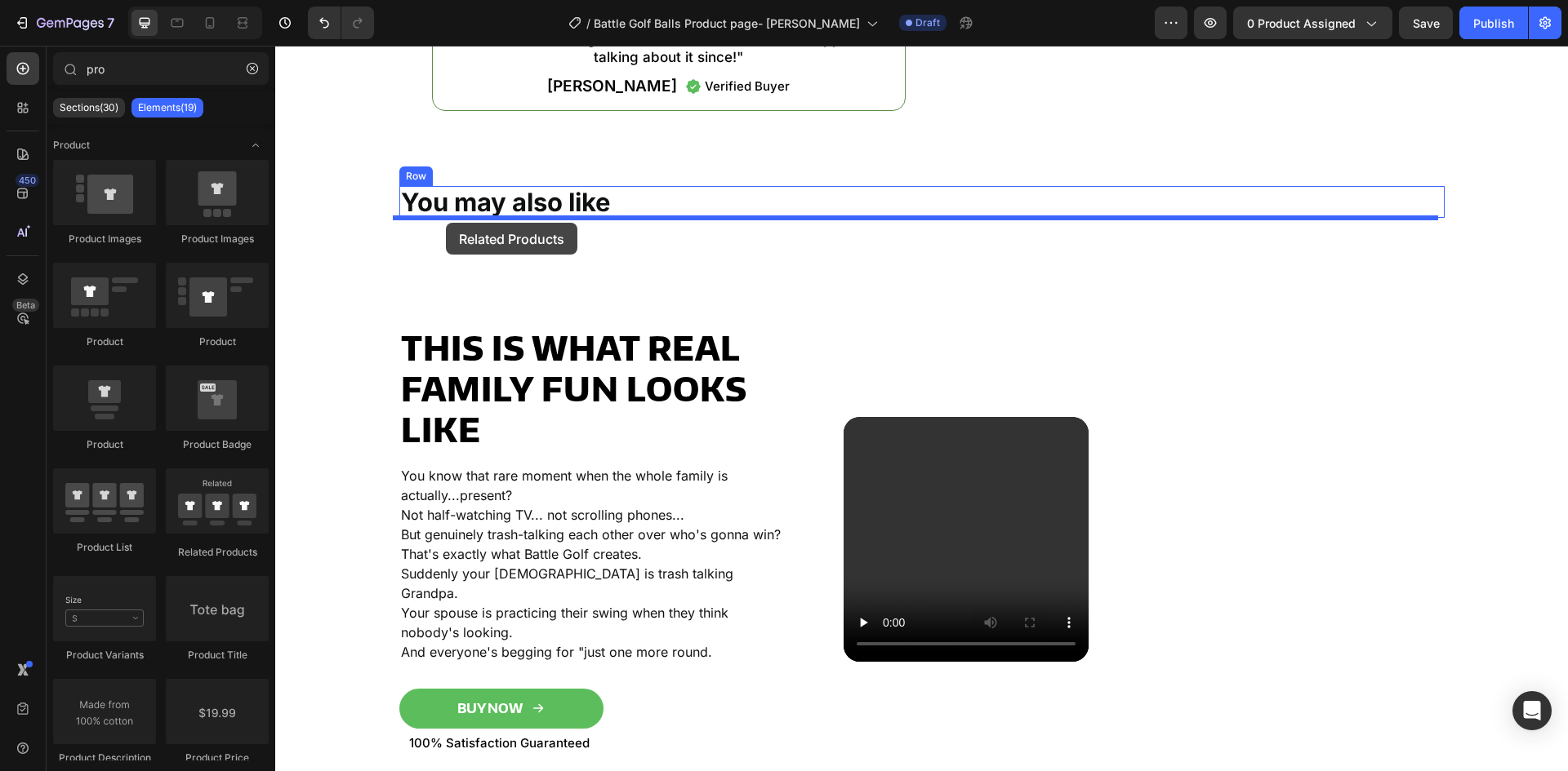
drag, startPoint x: 500, startPoint y: 550, endPoint x: 446, endPoint y: 223, distance: 331.4
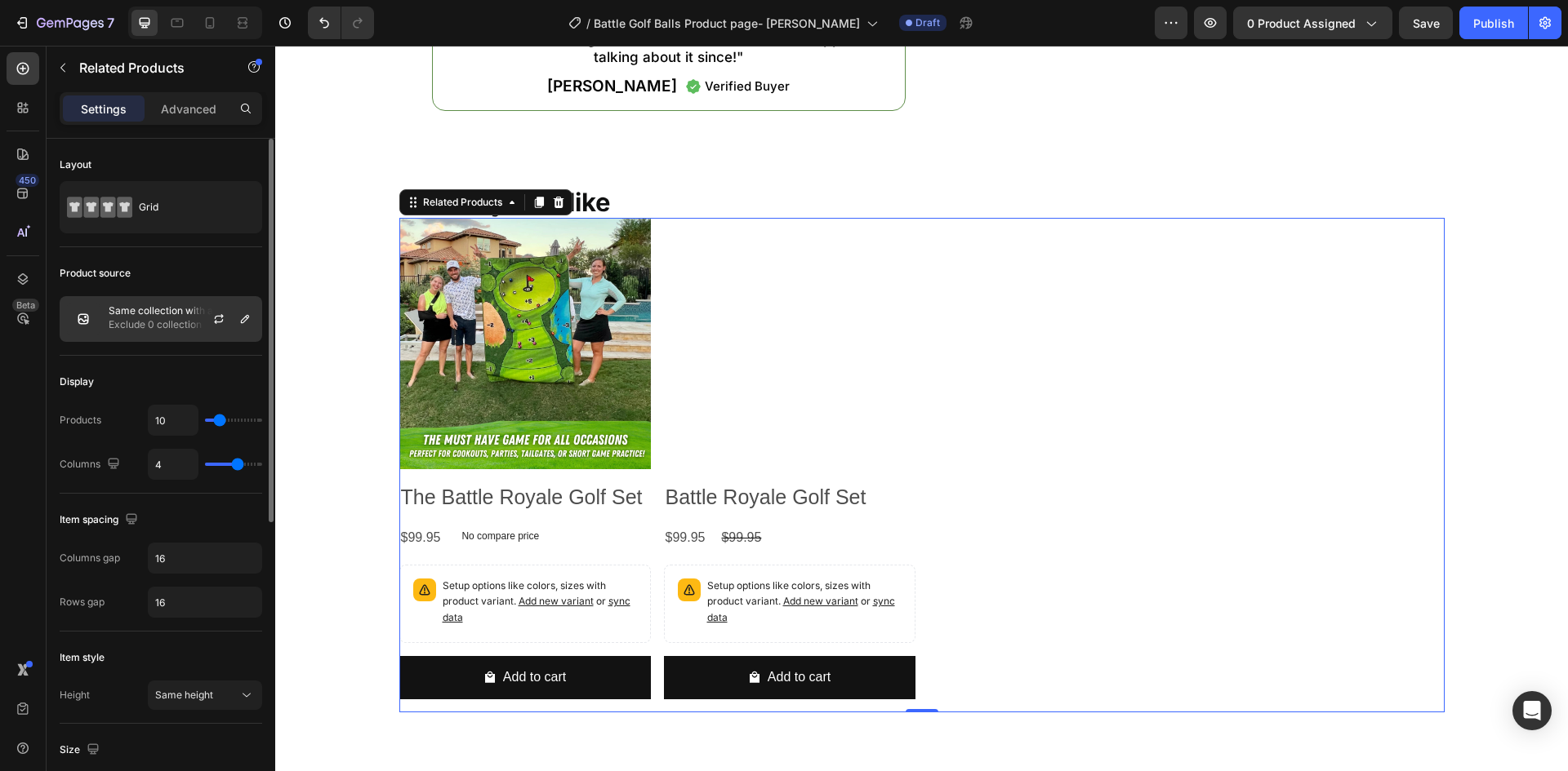
click at [161, 318] on p "Exclude 0 collection" at bounding box center [182, 325] width 146 height 16
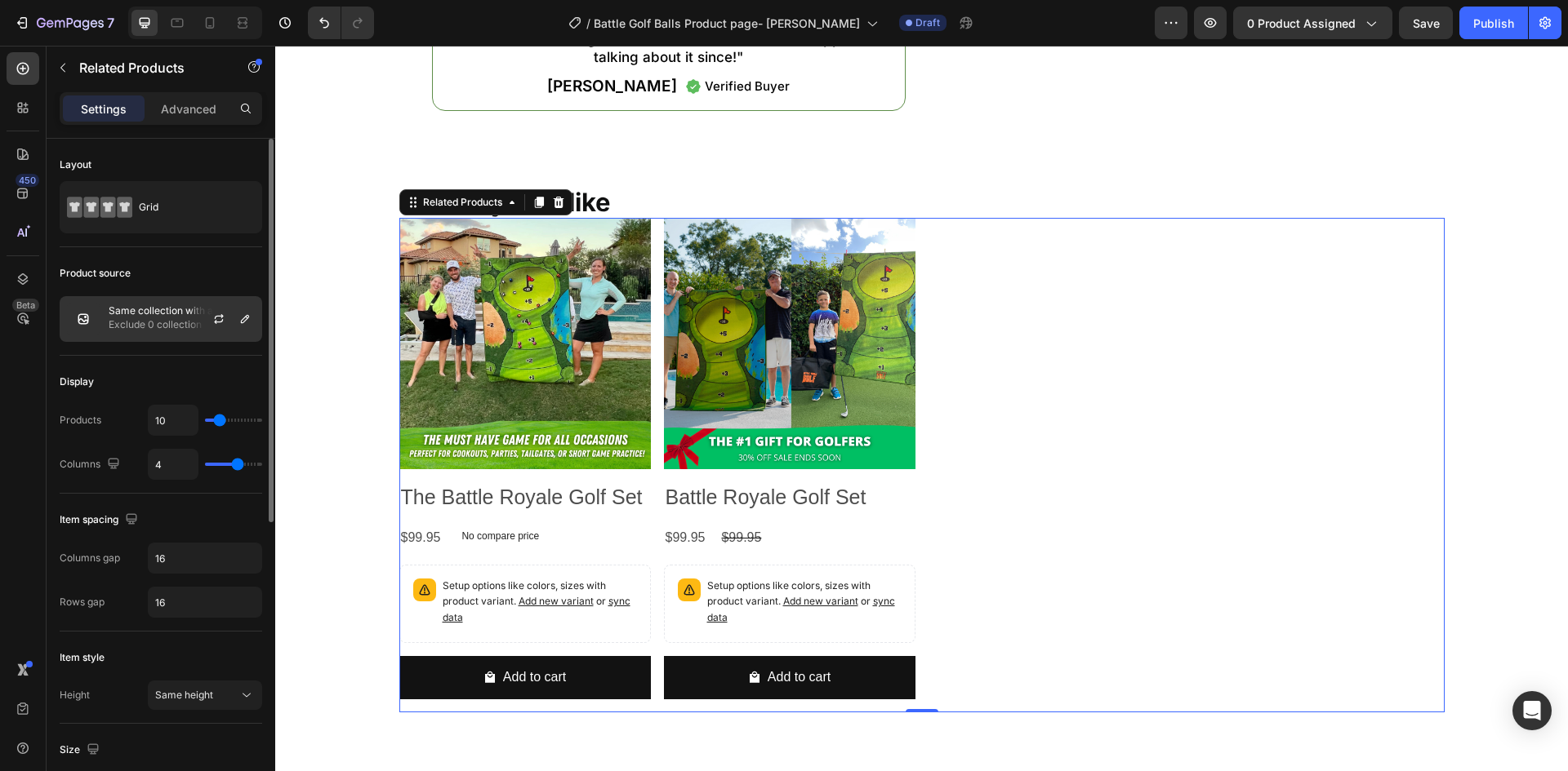
click at [161, 318] on p "Exclude 0 collection" at bounding box center [182, 325] width 146 height 16
click at [553, 202] on icon at bounding box center [558, 202] width 11 height 12
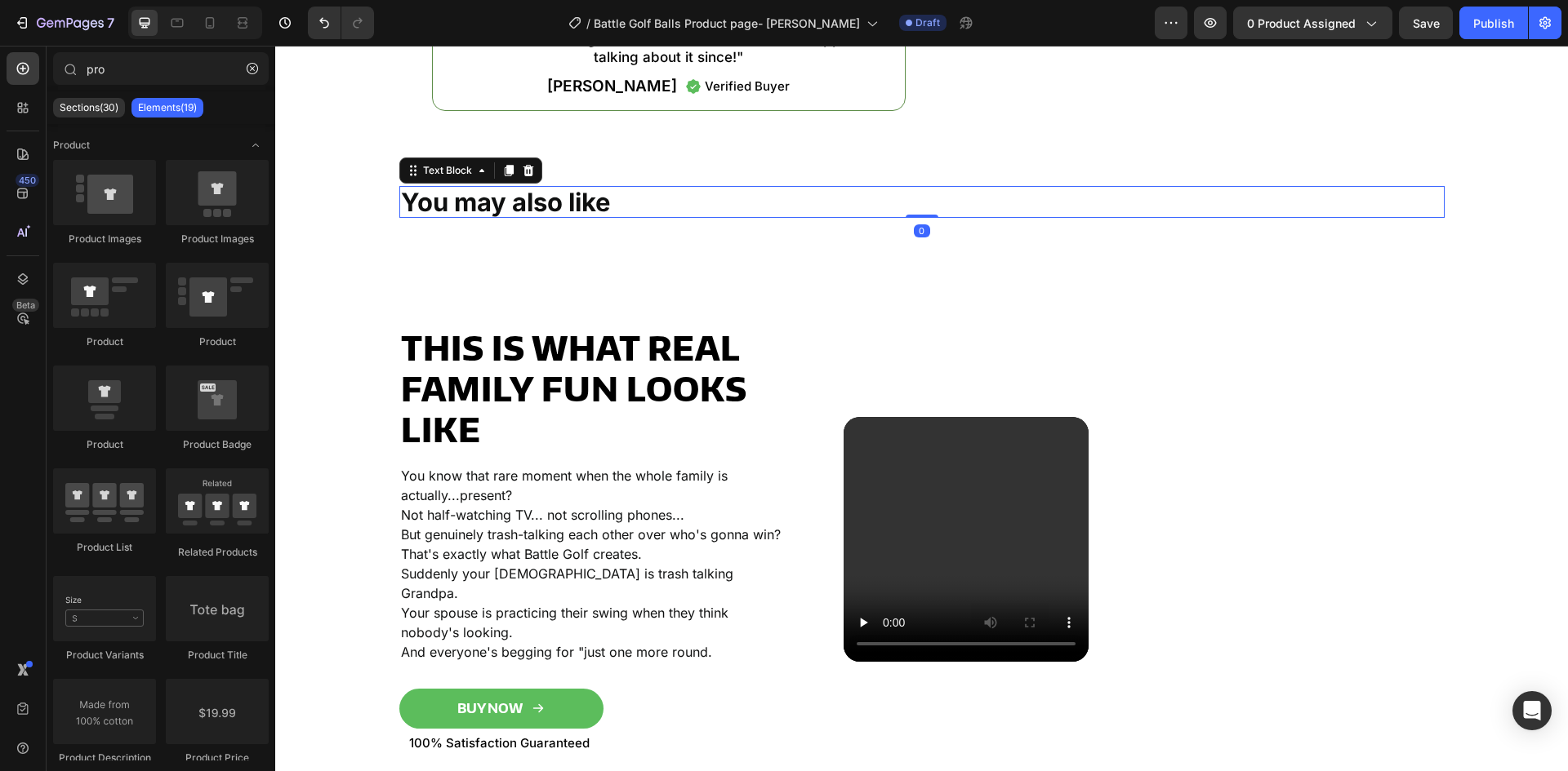
click at [630, 199] on p "You may also like" at bounding box center [923, 202] width 1042 height 29
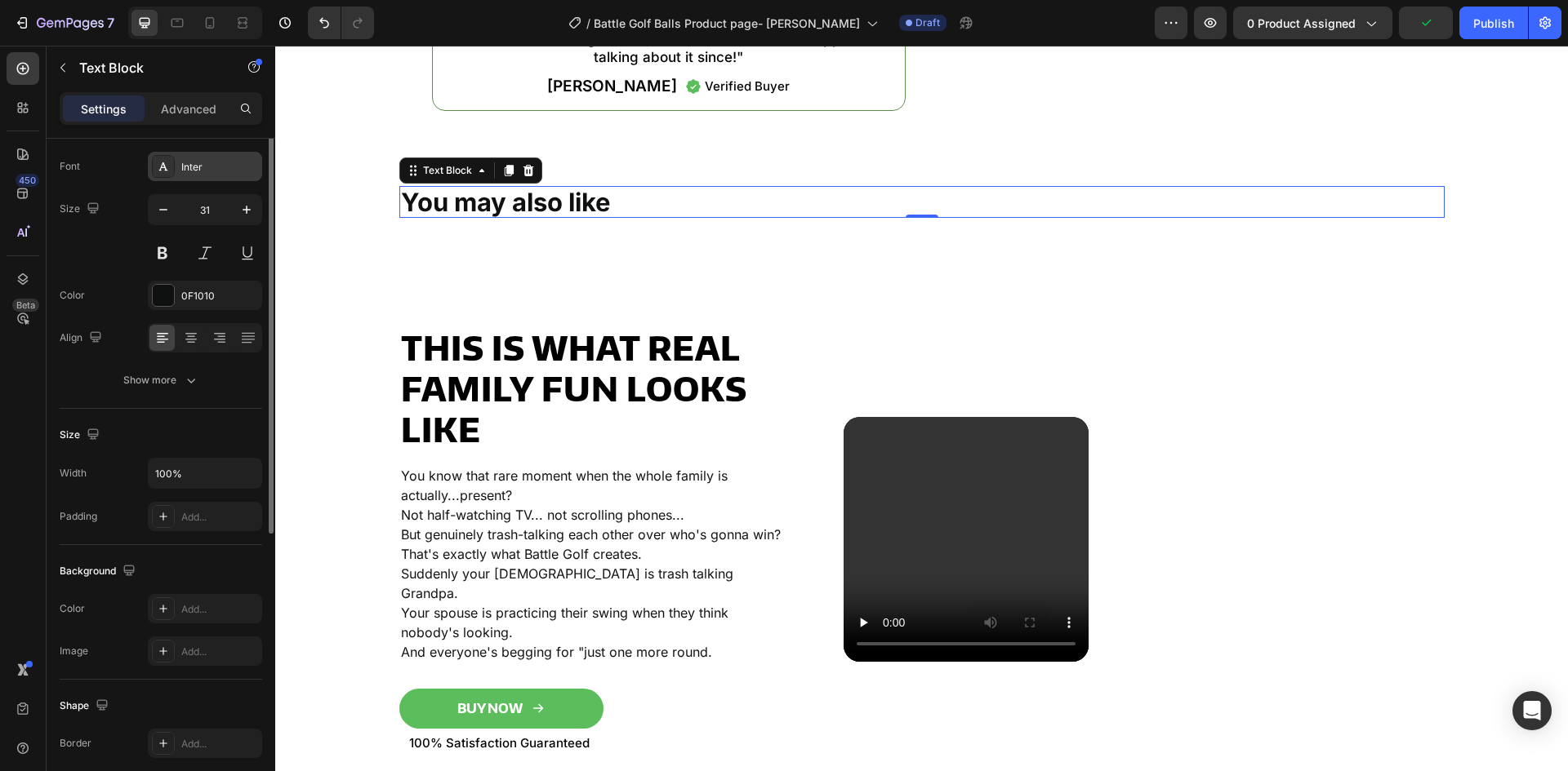
scroll to position [0, 0]
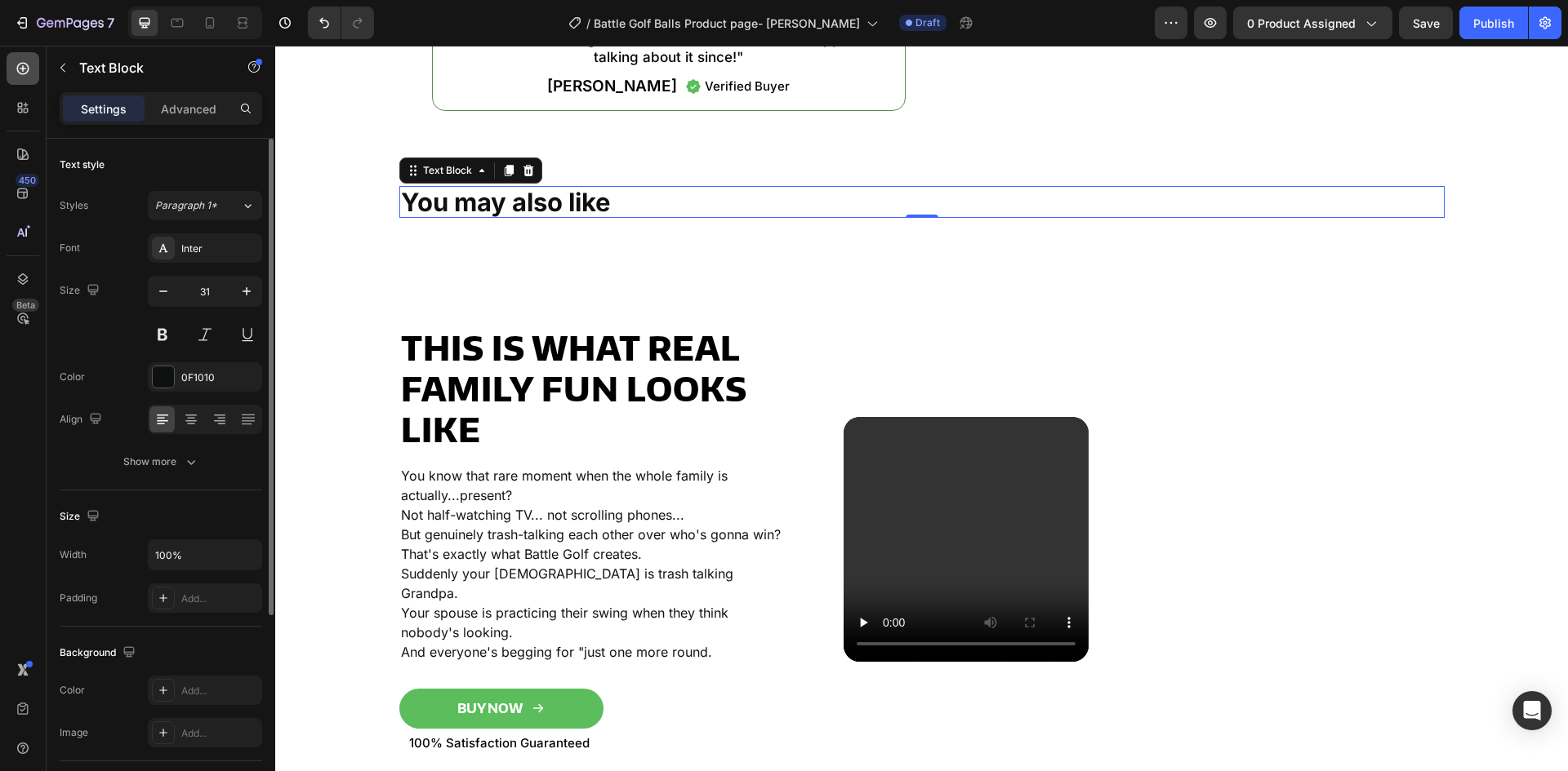
click at [23, 81] on div at bounding box center [23, 68] width 32 height 32
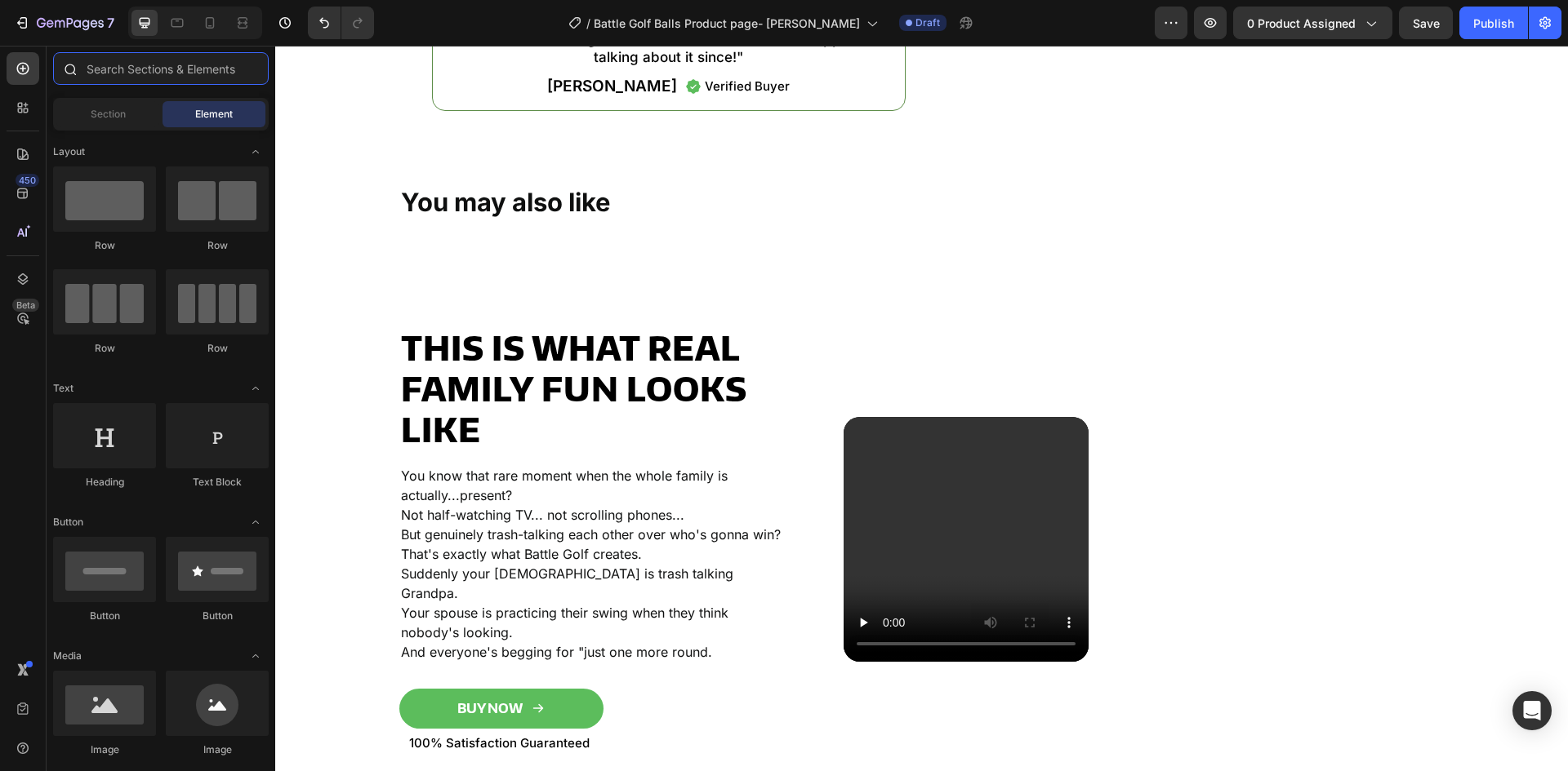
click at [129, 77] on input "text" at bounding box center [161, 68] width 216 height 32
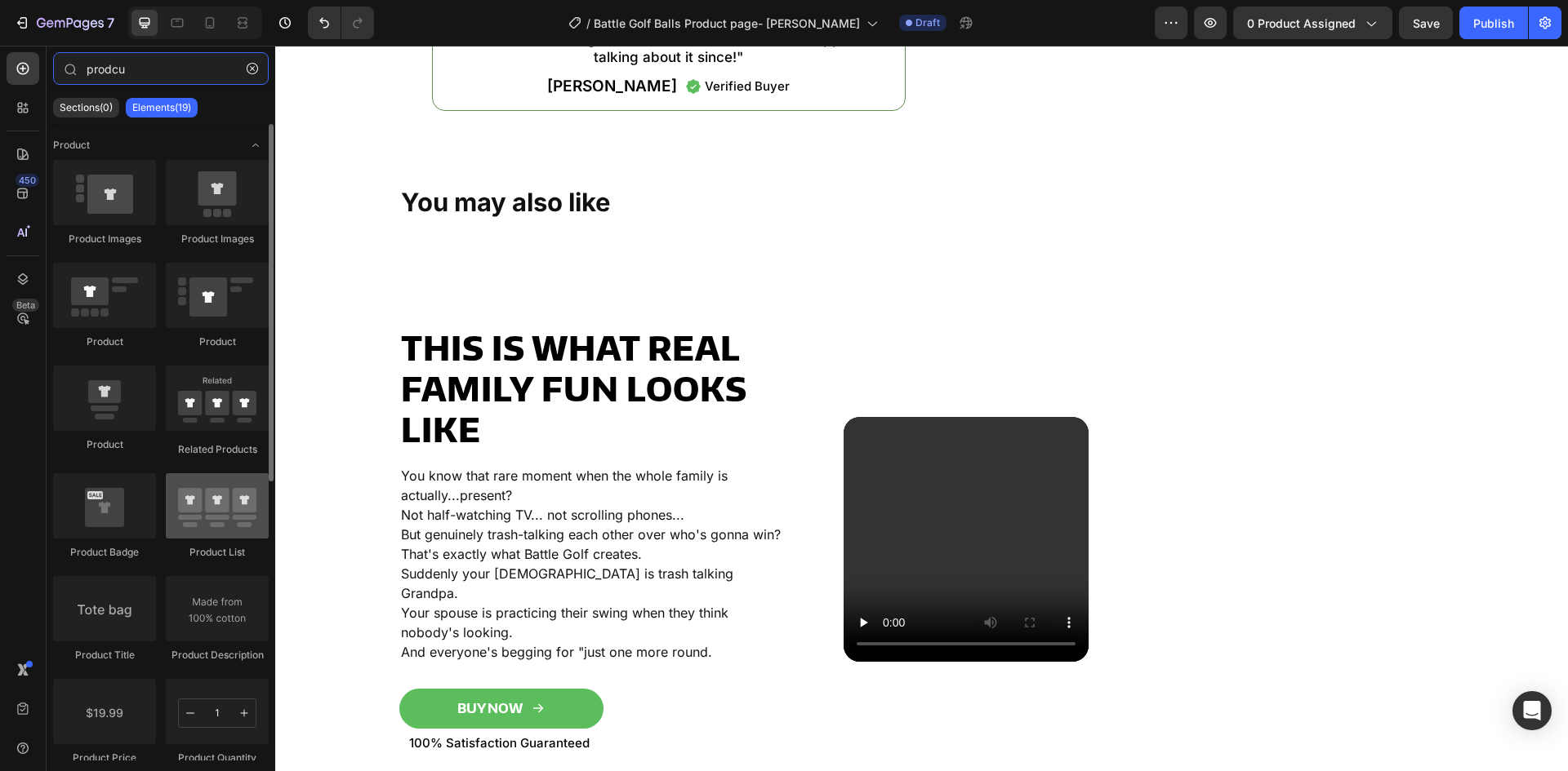
type input "prodcu"
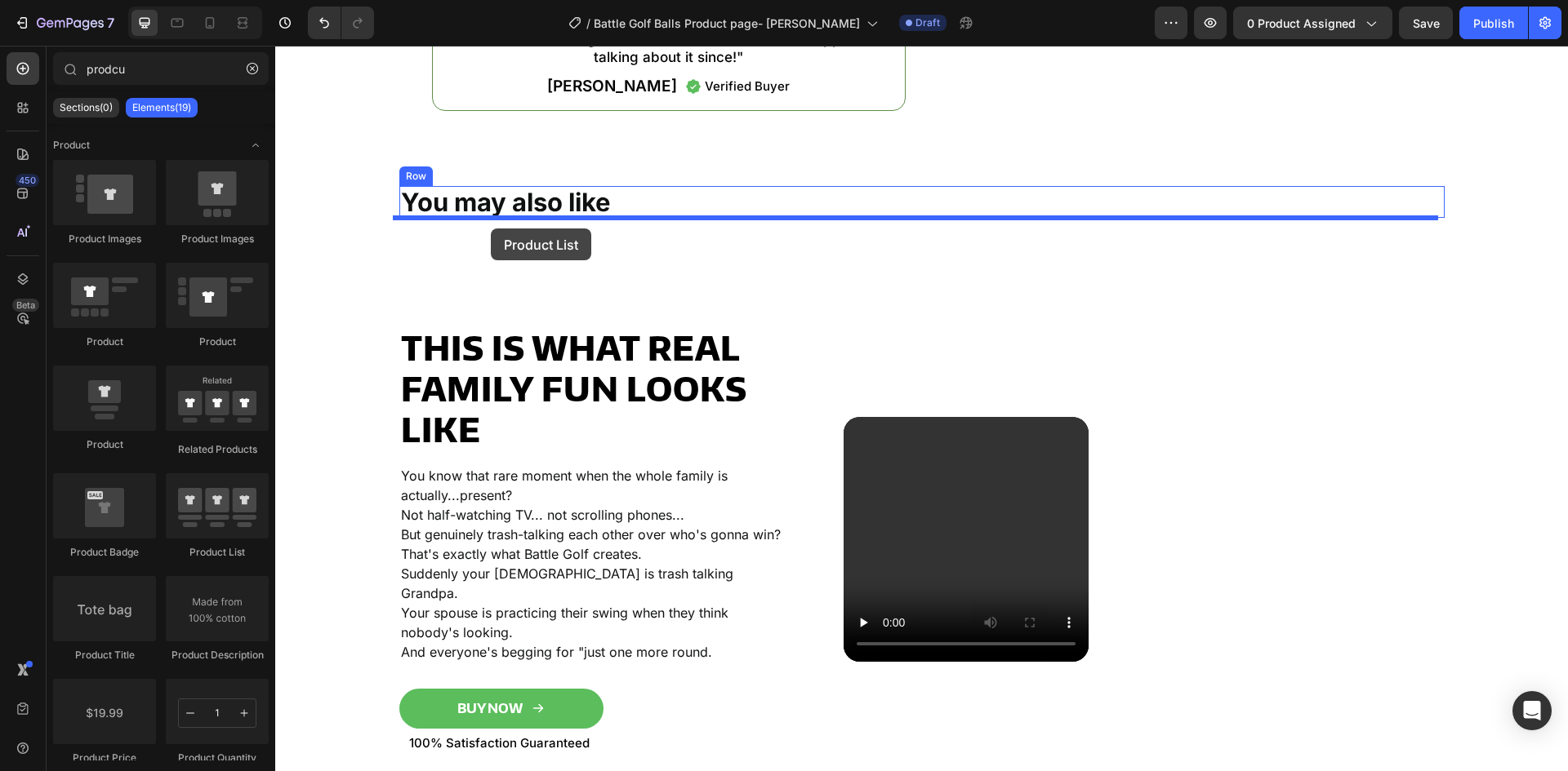
drag, startPoint x: 491, startPoint y: 569, endPoint x: 491, endPoint y: 229, distance: 340.0
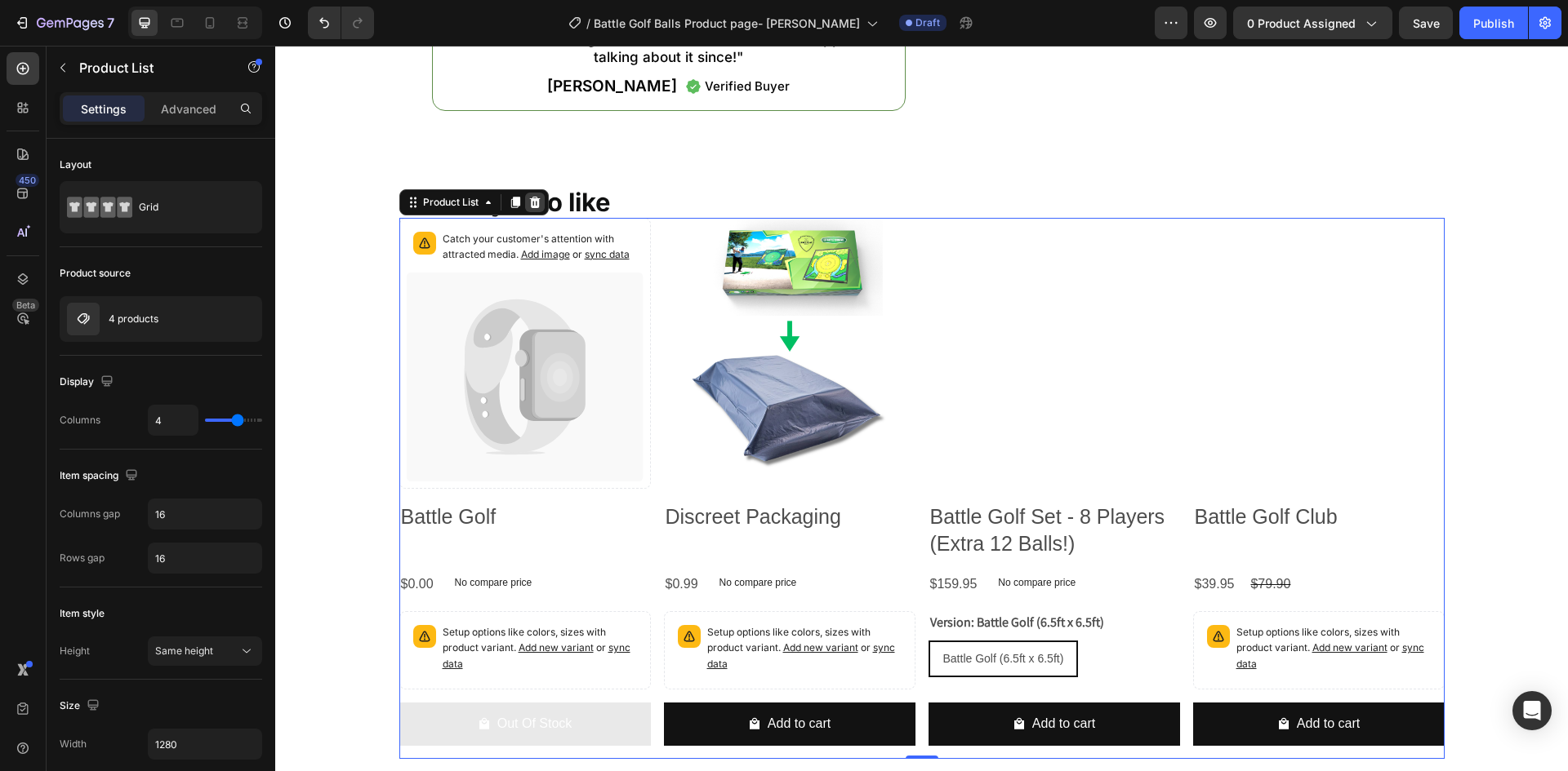
click at [538, 203] on div at bounding box center [535, 202] width 20 height 20
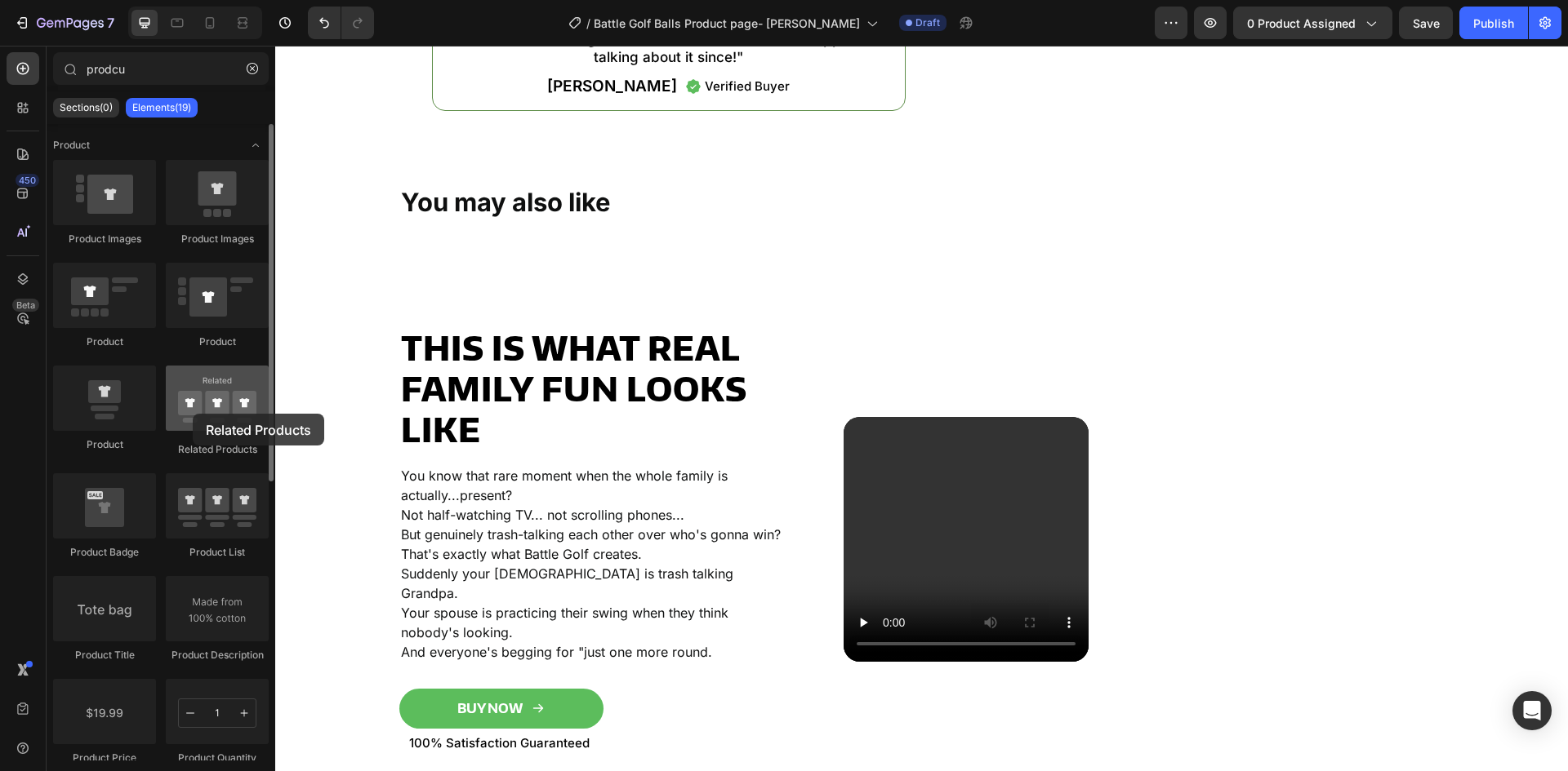
click at [193, 414] on div at bounding box center [217, 399] width 103 height 66
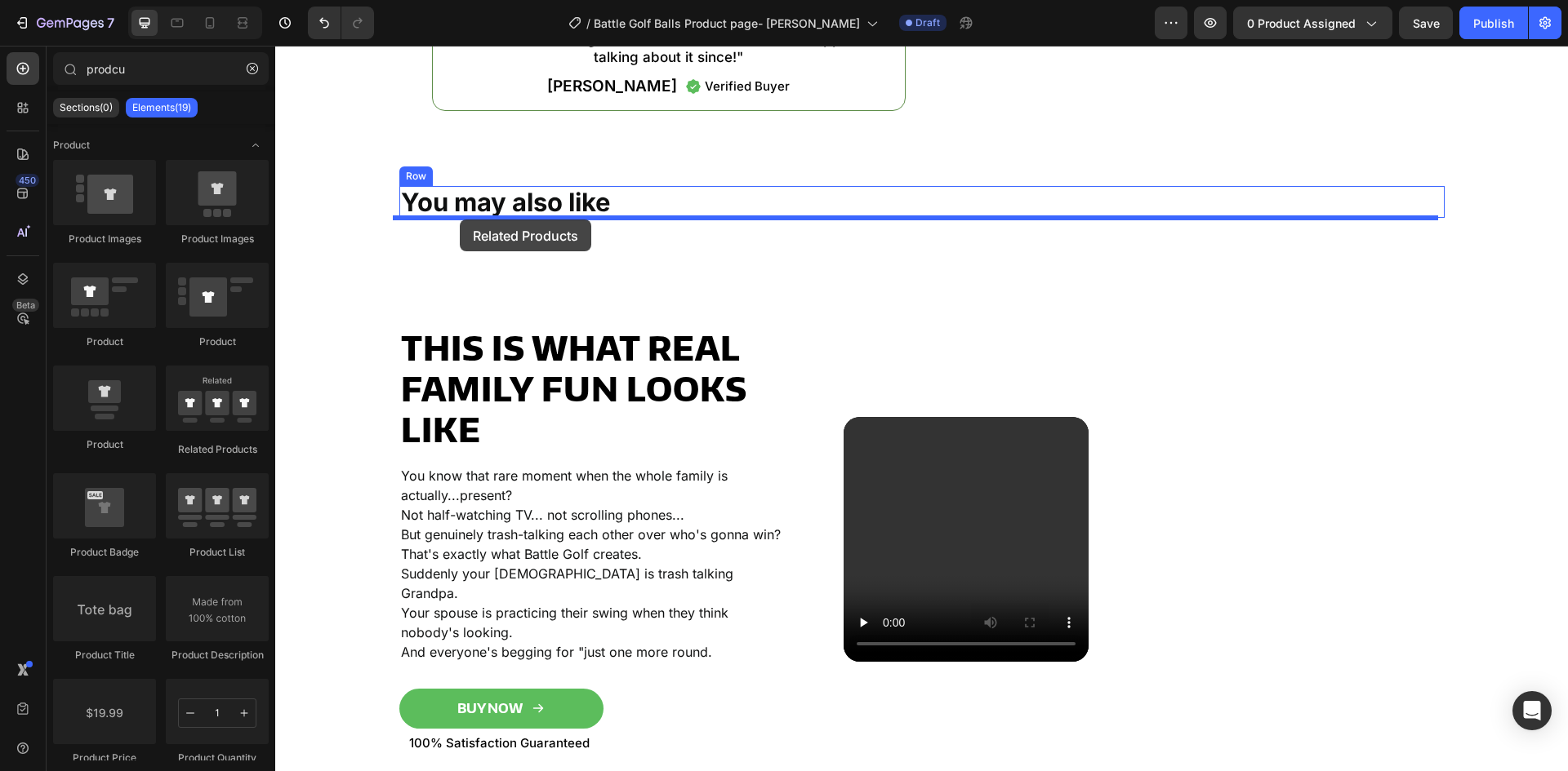
drag, startPoint x: 469, startPoint y: 459, endPoint x: 460, endPoint y: 220, distance: 239.2
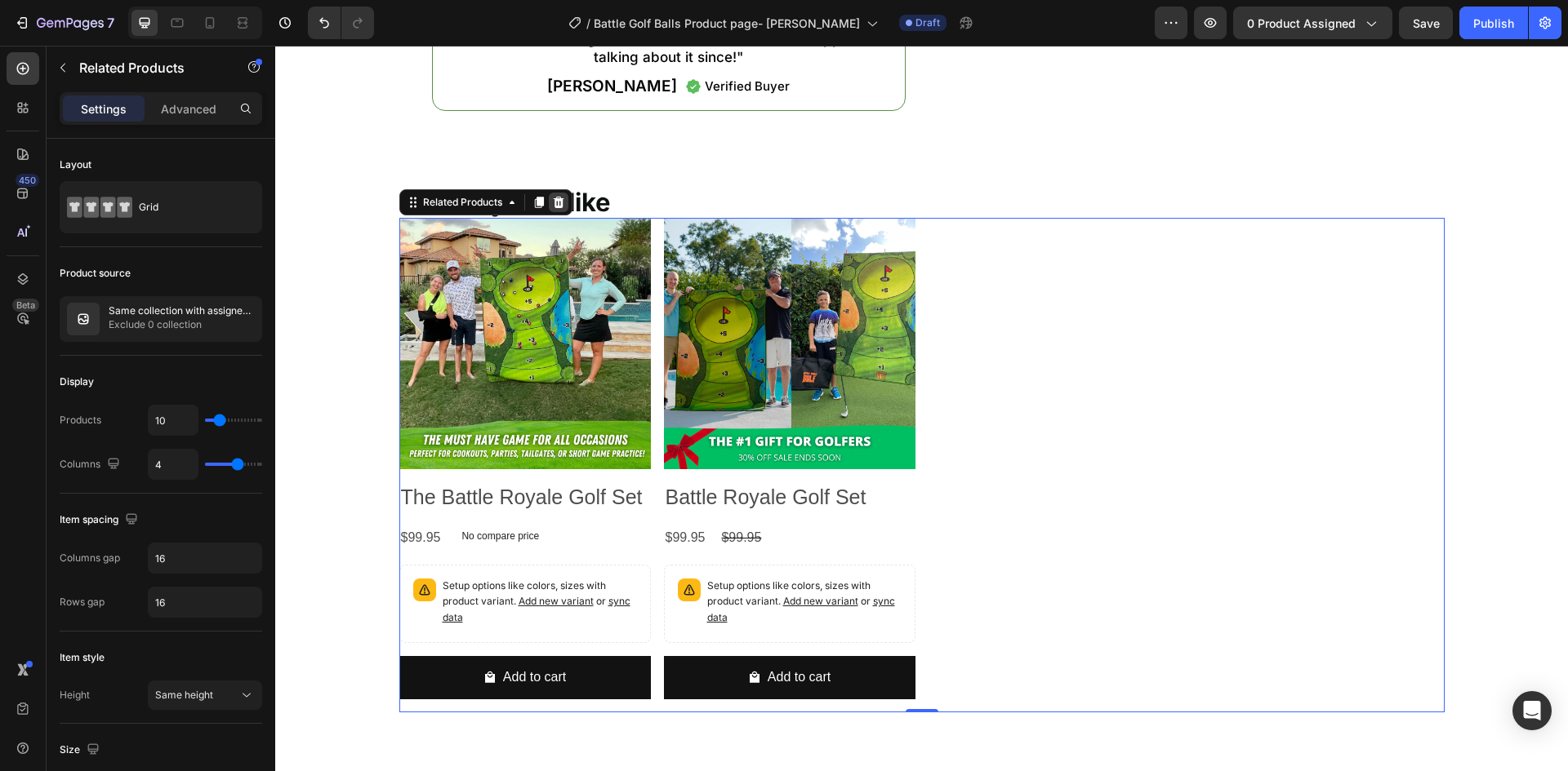
click at [553, 206] on icon at bounding box center [558, 202] width 11 height 12
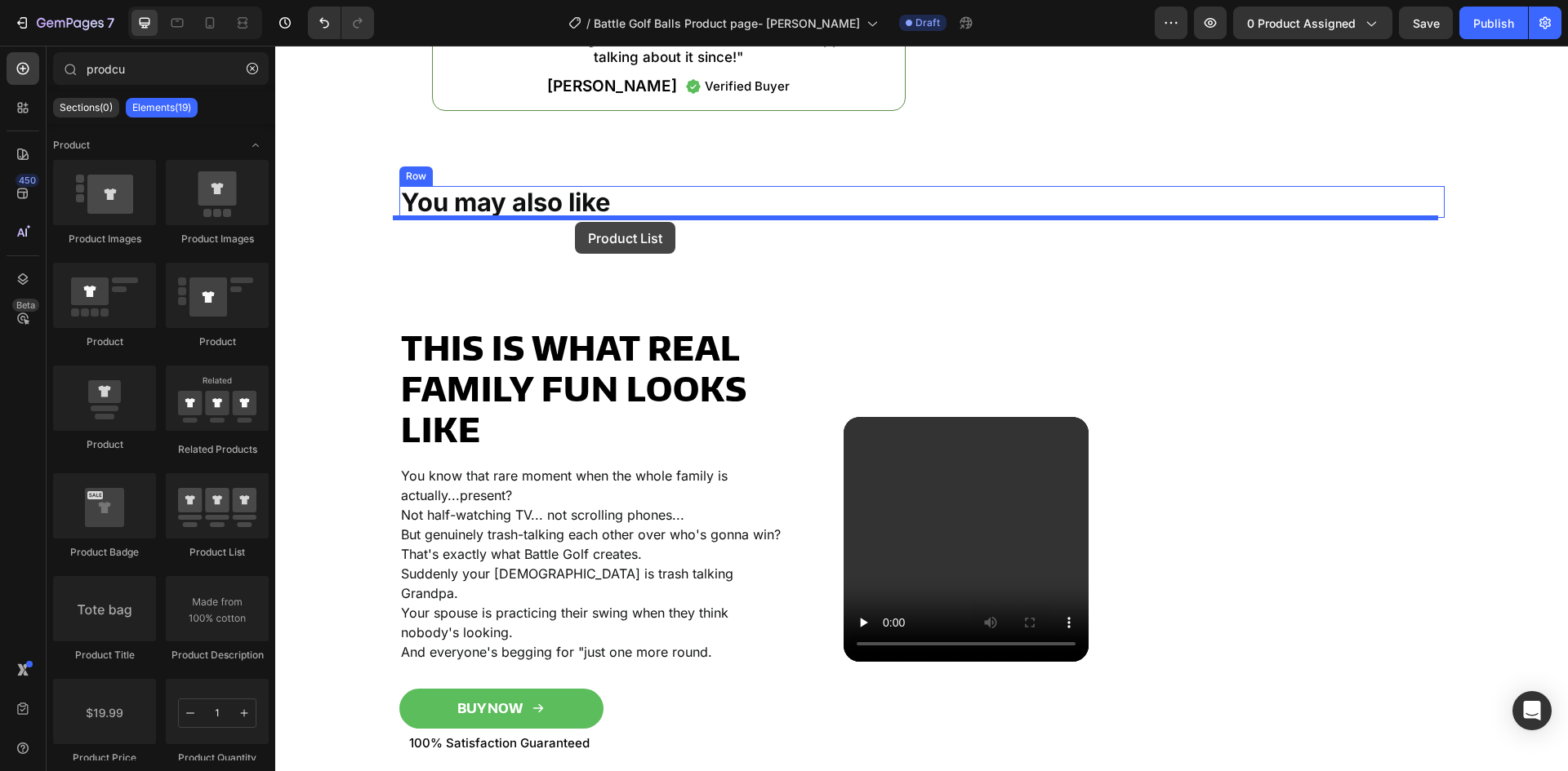
drag, startPoint x: 483, startPoint y: 564, endPoint x: 575, endPoint y: 222, distance: 354.2
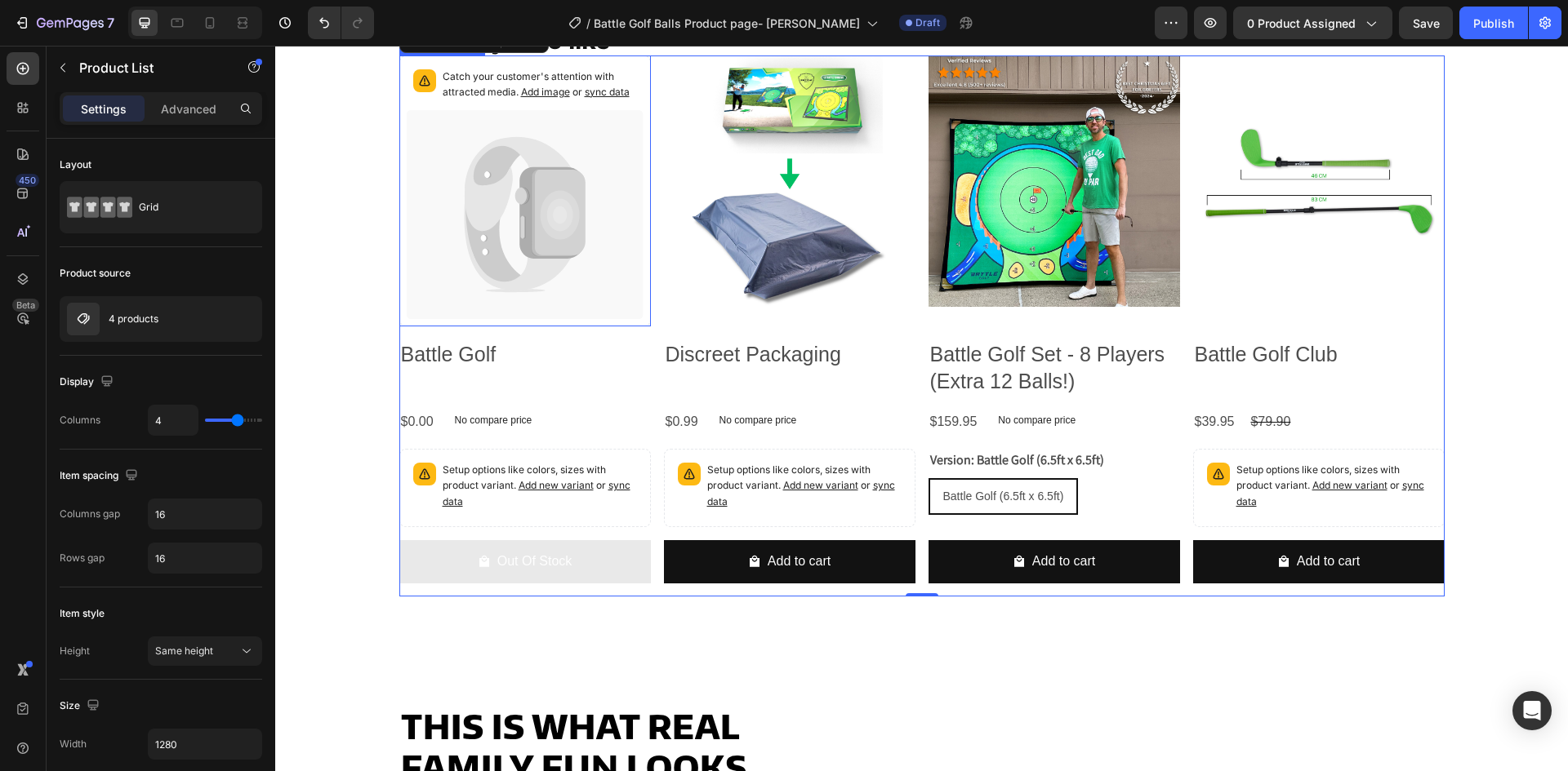
scroll to position [922, 0]
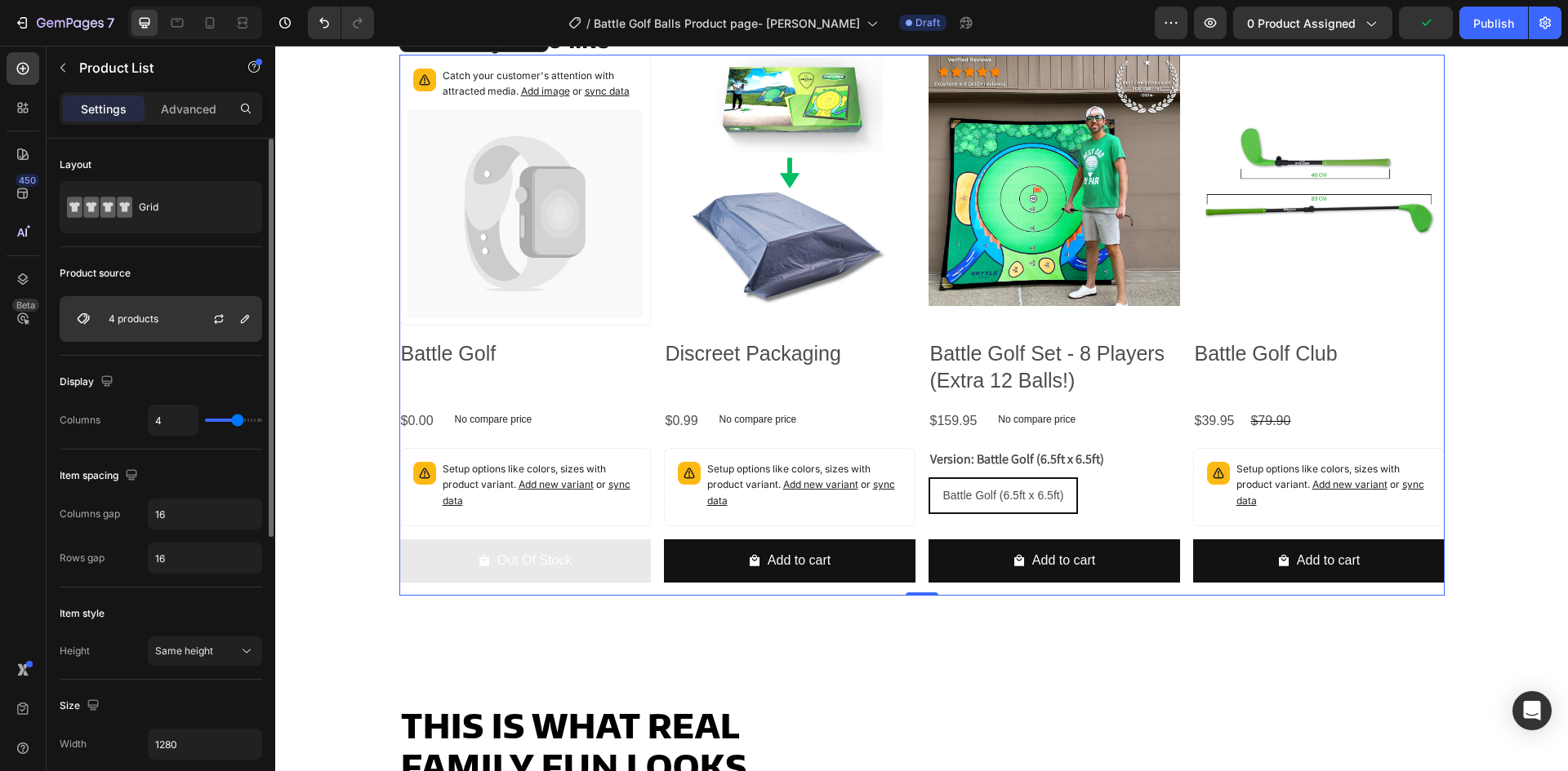
click at [129, 310] on div "4 products" at bounding box center [160, 318] width 203 height 46
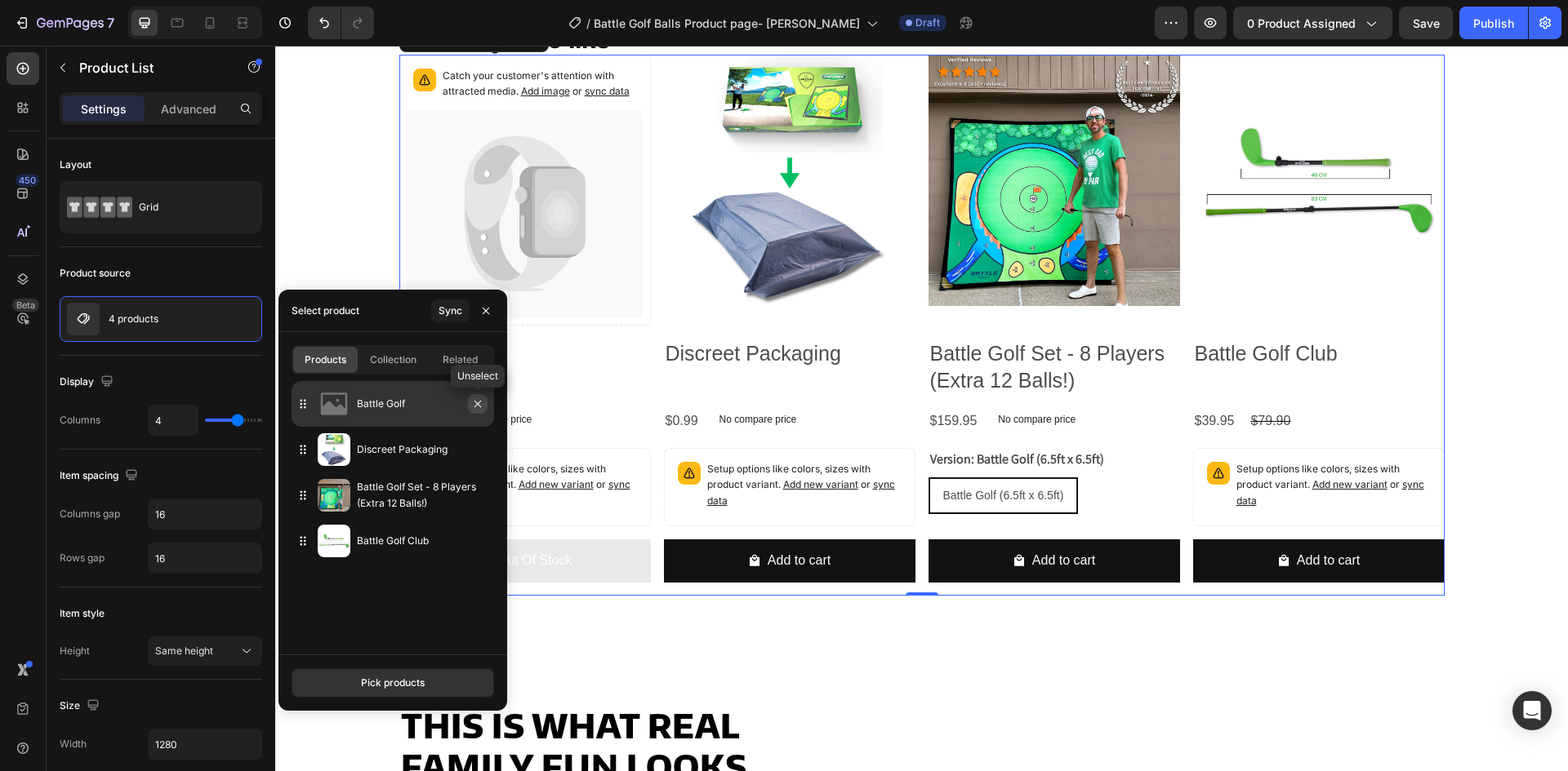
click at [484, 407] on button "button" at bounding box center [478, 404] width 20 height 20
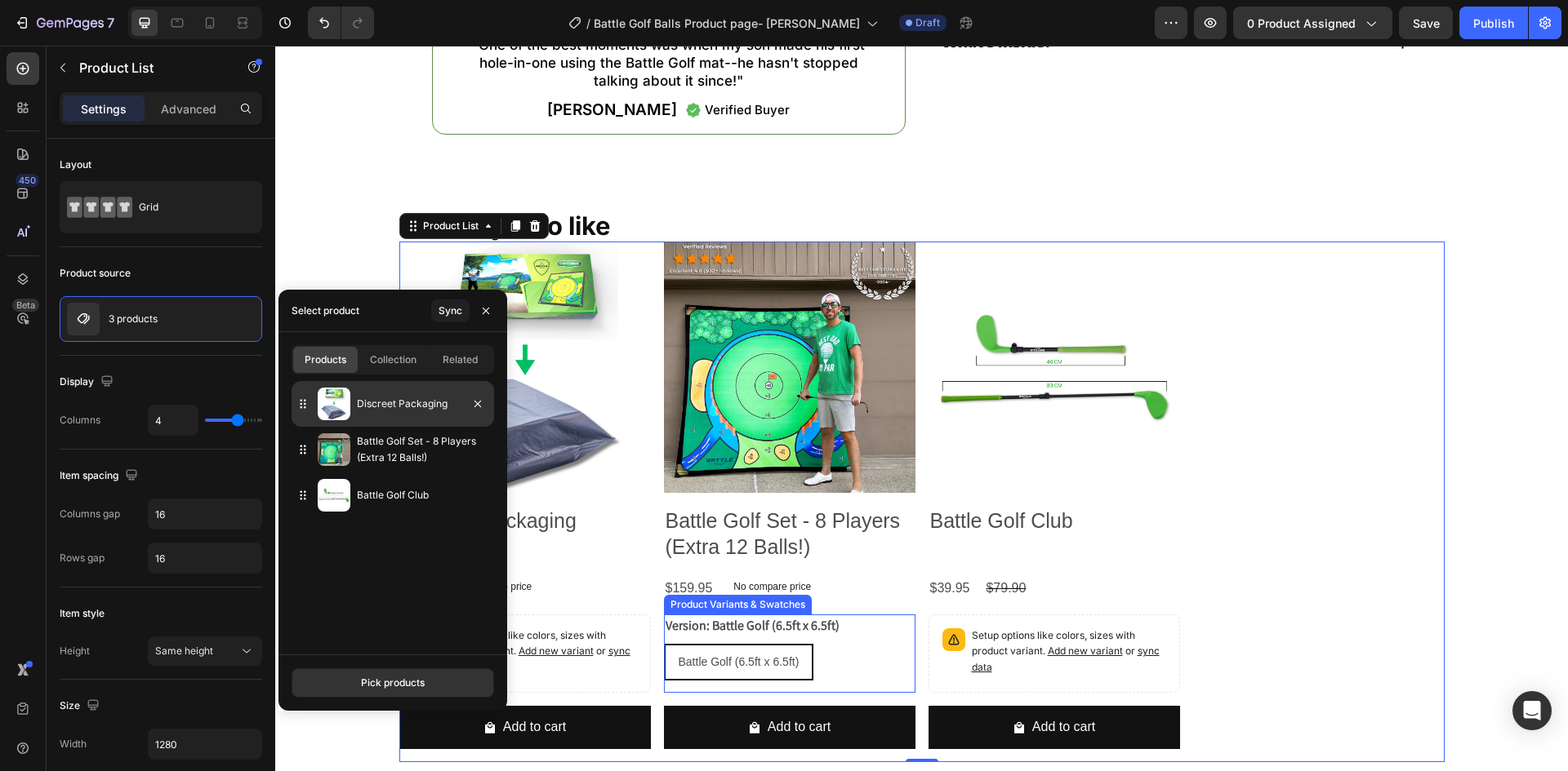
scroll to position [841, 0]
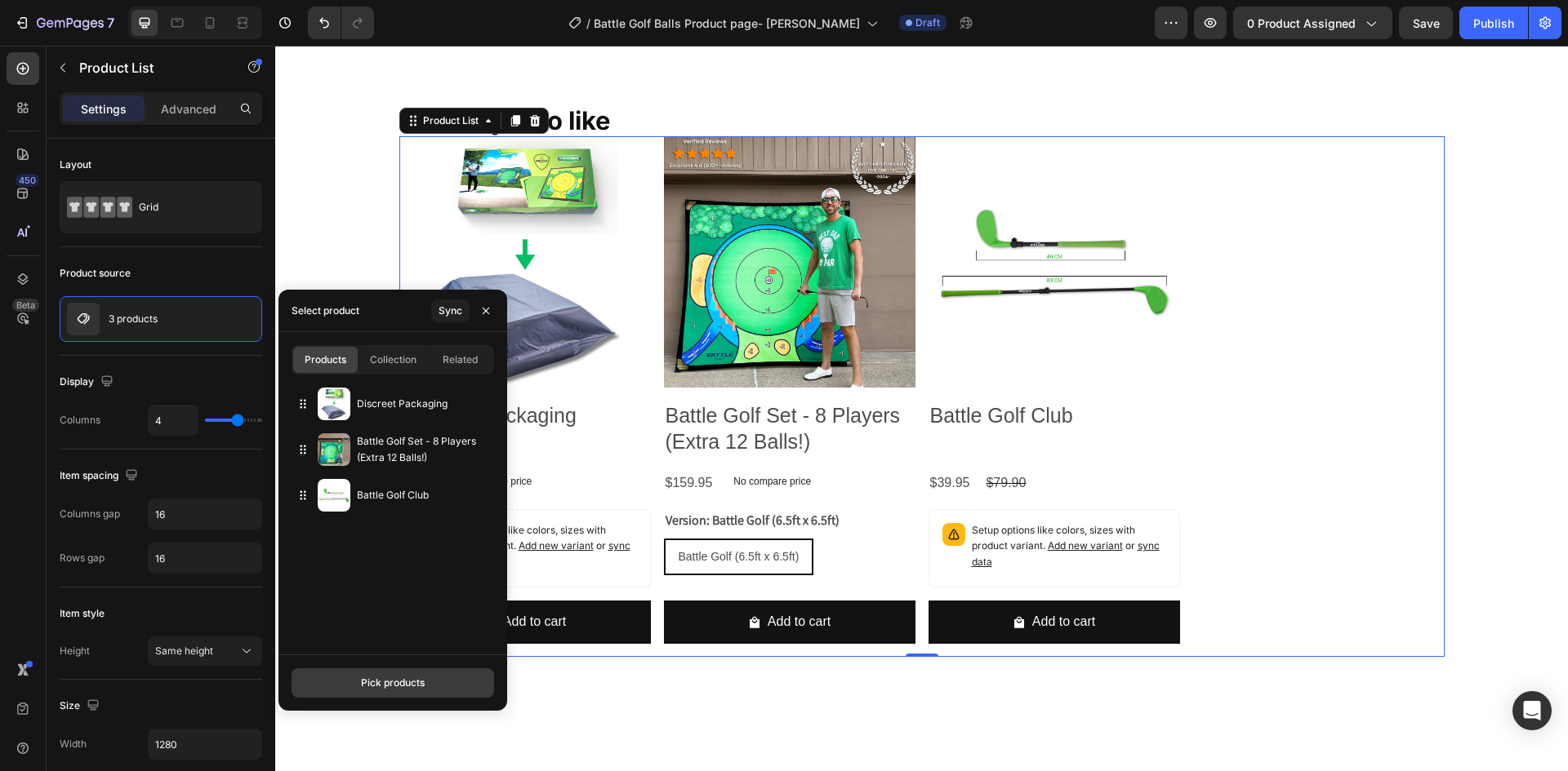
click at [383, 675] on button "Pick products" at bounding box center [392, 683] width 203 height 30
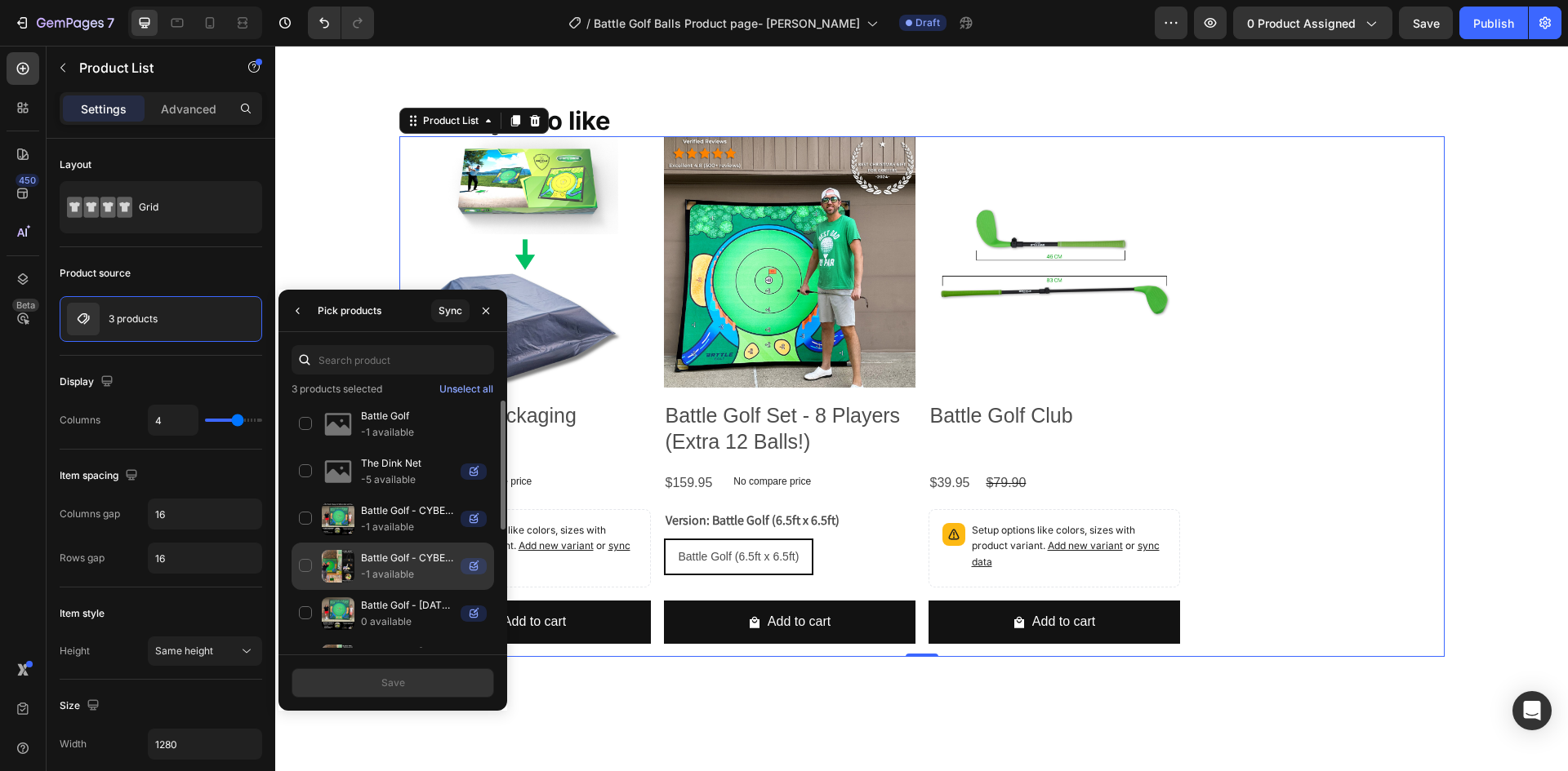
click at [383, 561] on p "Battle Golf - CYBER WEEKEND BUNDLE ($65 Free Gifts)" at bounding box center [407, 559] width 93 height 16
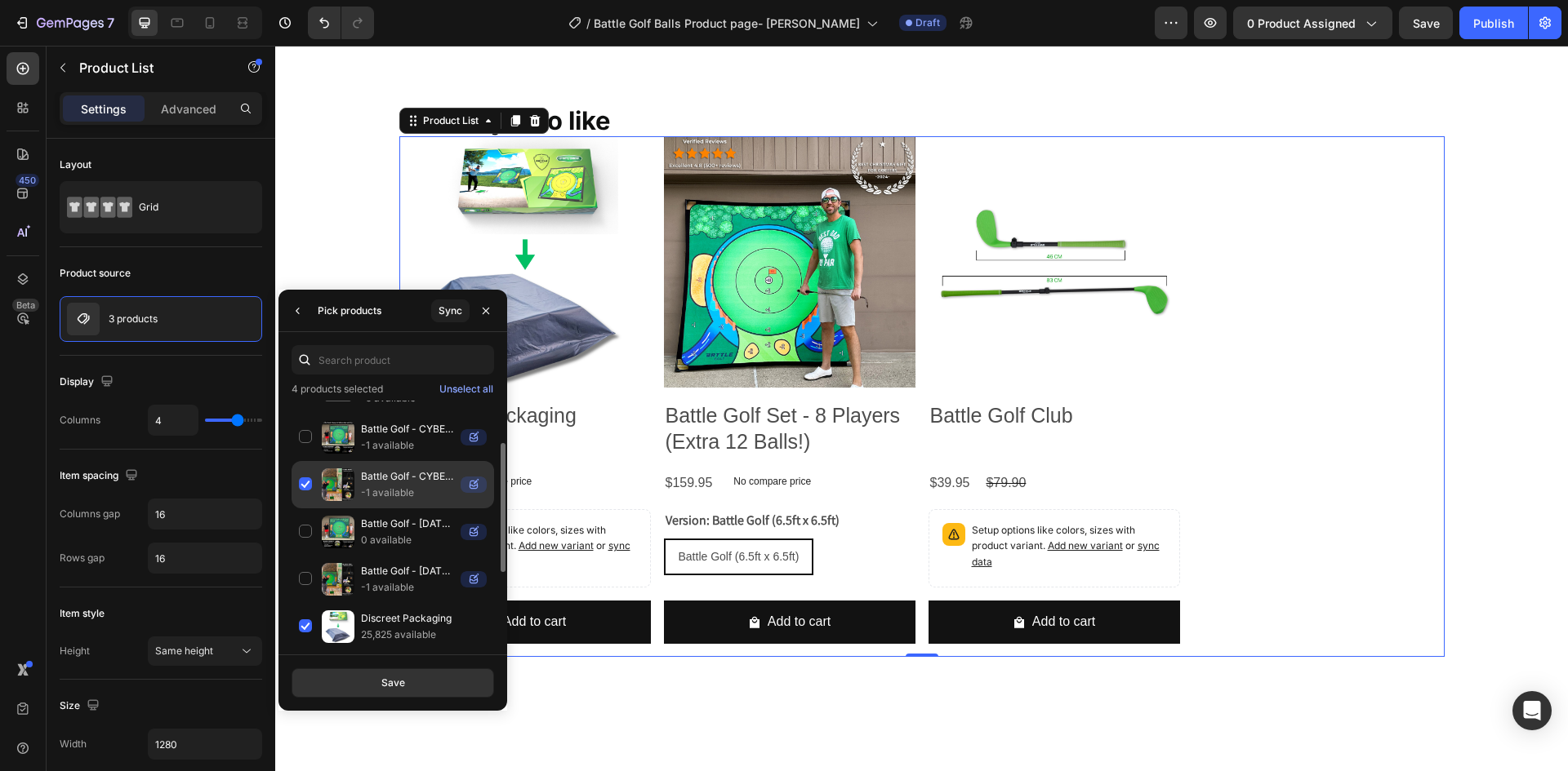
click at [309, 508] on div "Battle Golf - CYBER WEEKEND BUNDLE ($65 Free Gifts) -1 available" at bounding box center [392, 532] width 203 height 48
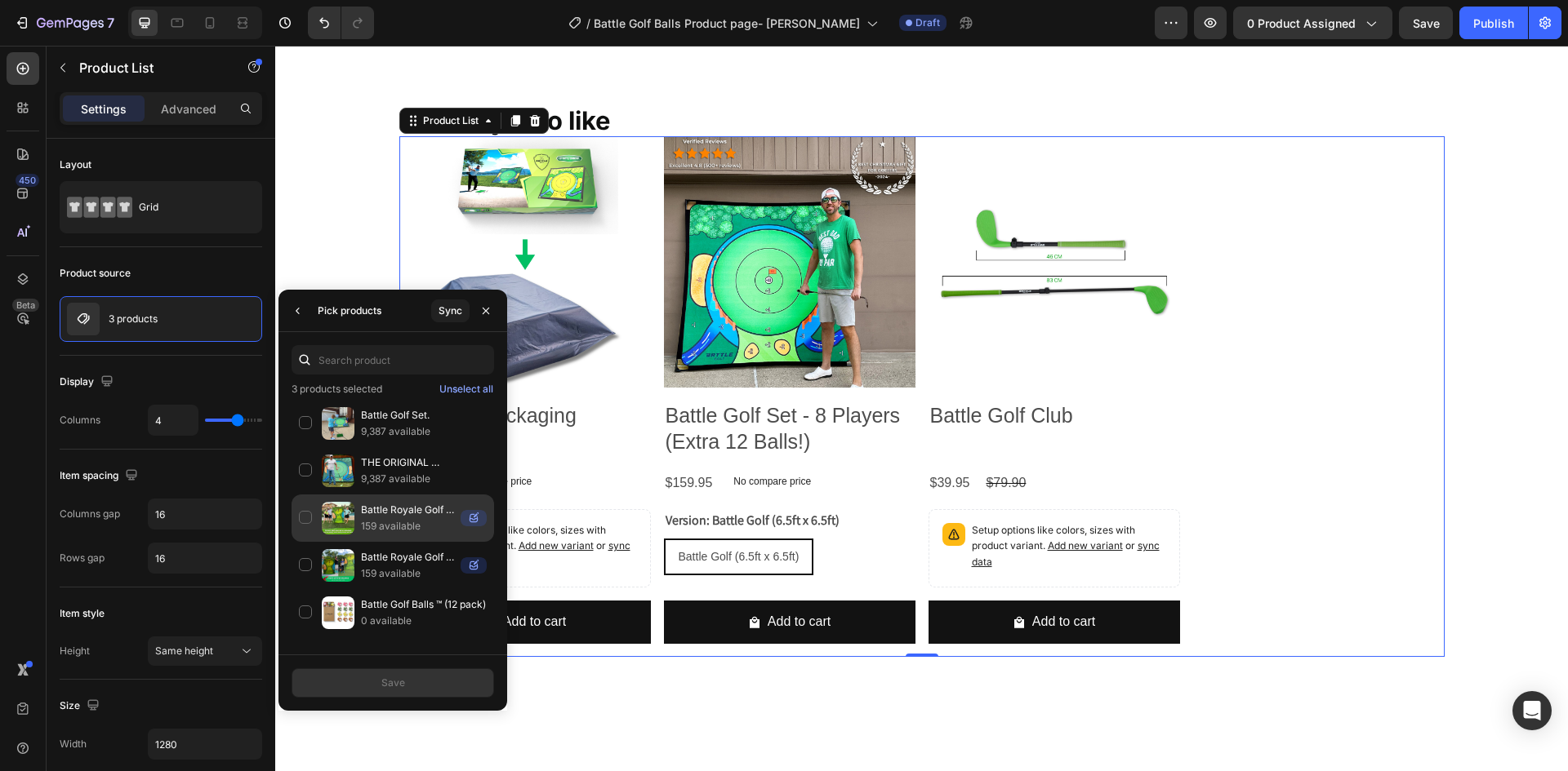
scroll to position [1268, 0]
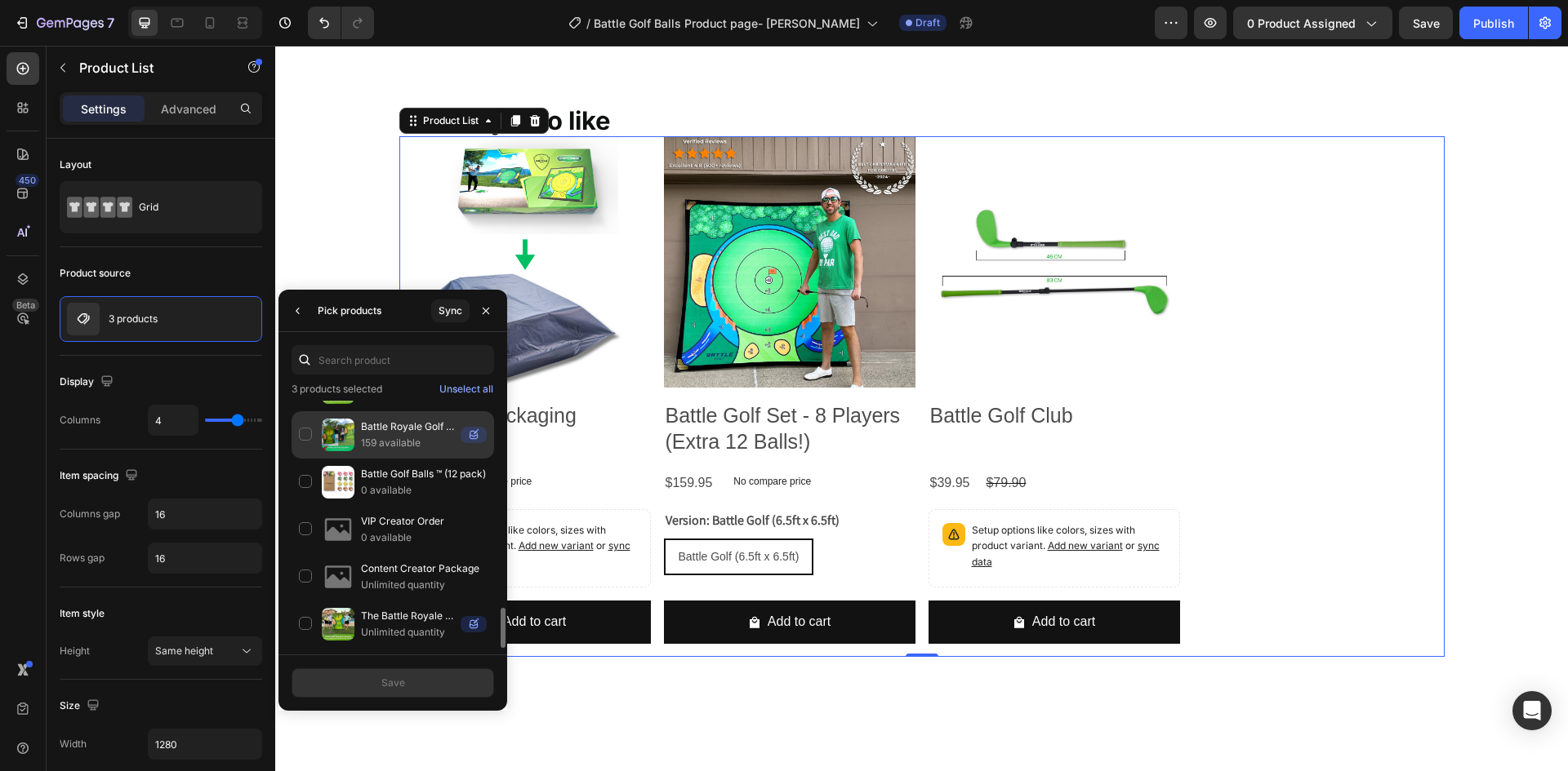
click at [378, 443] on p "159 available" at bounding box center [407, 444] width 93 height 16
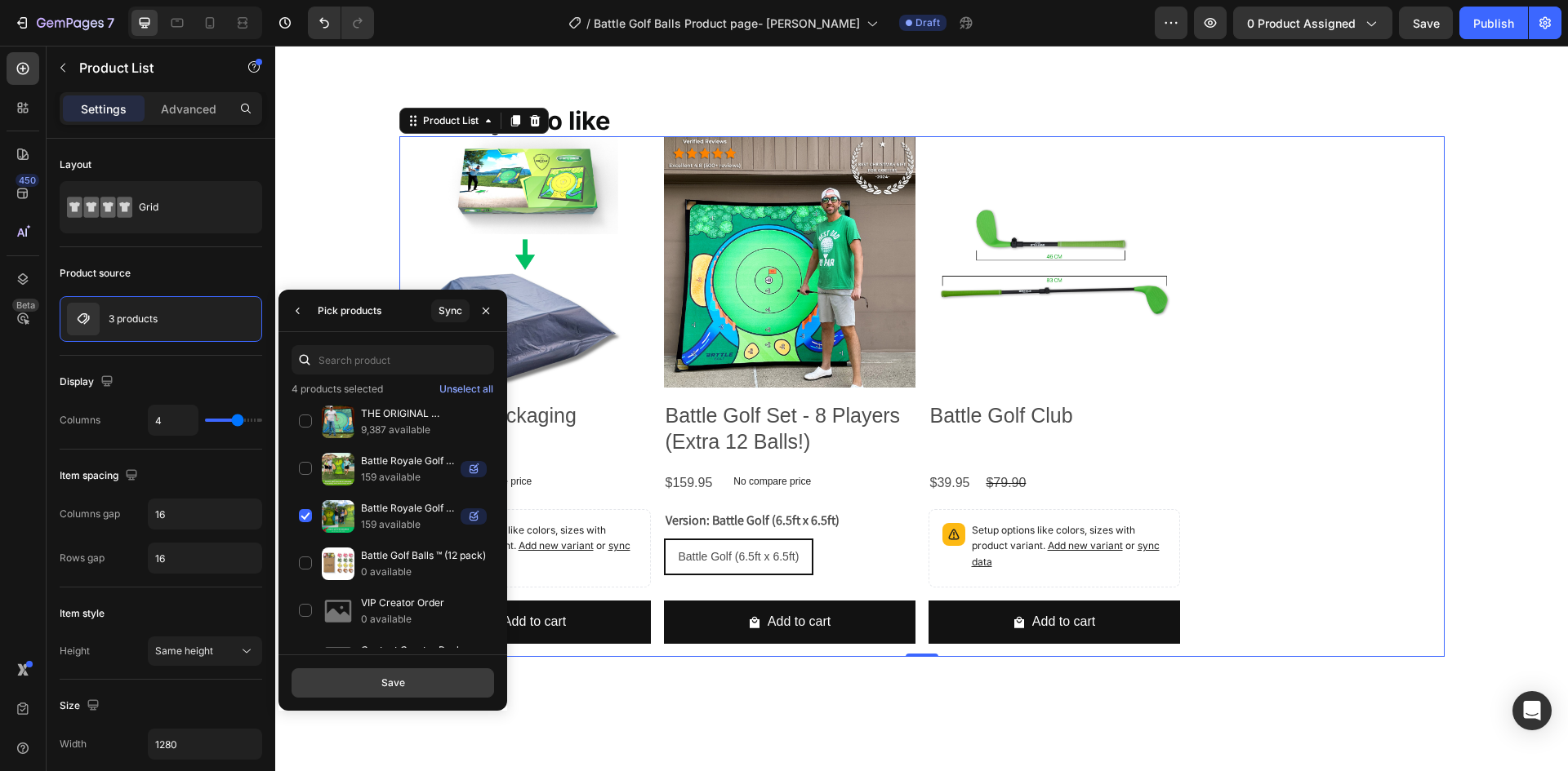
click at [382, 677] on div "Save" at bounding box center [393, 683] width 23 height 14
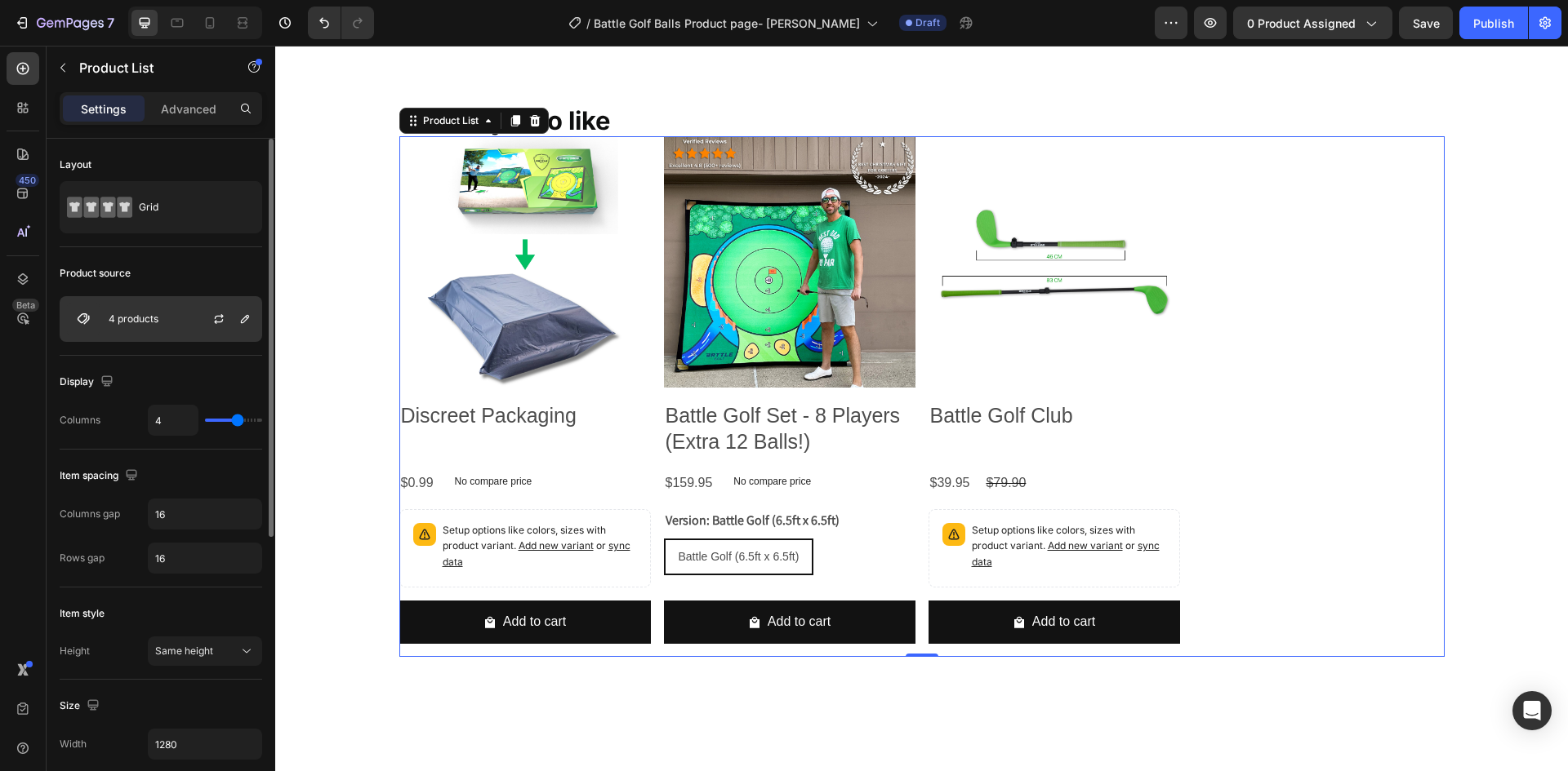
click at [146, 317] on p "4 products" at bounding box center [133, 318] width 50 height 12
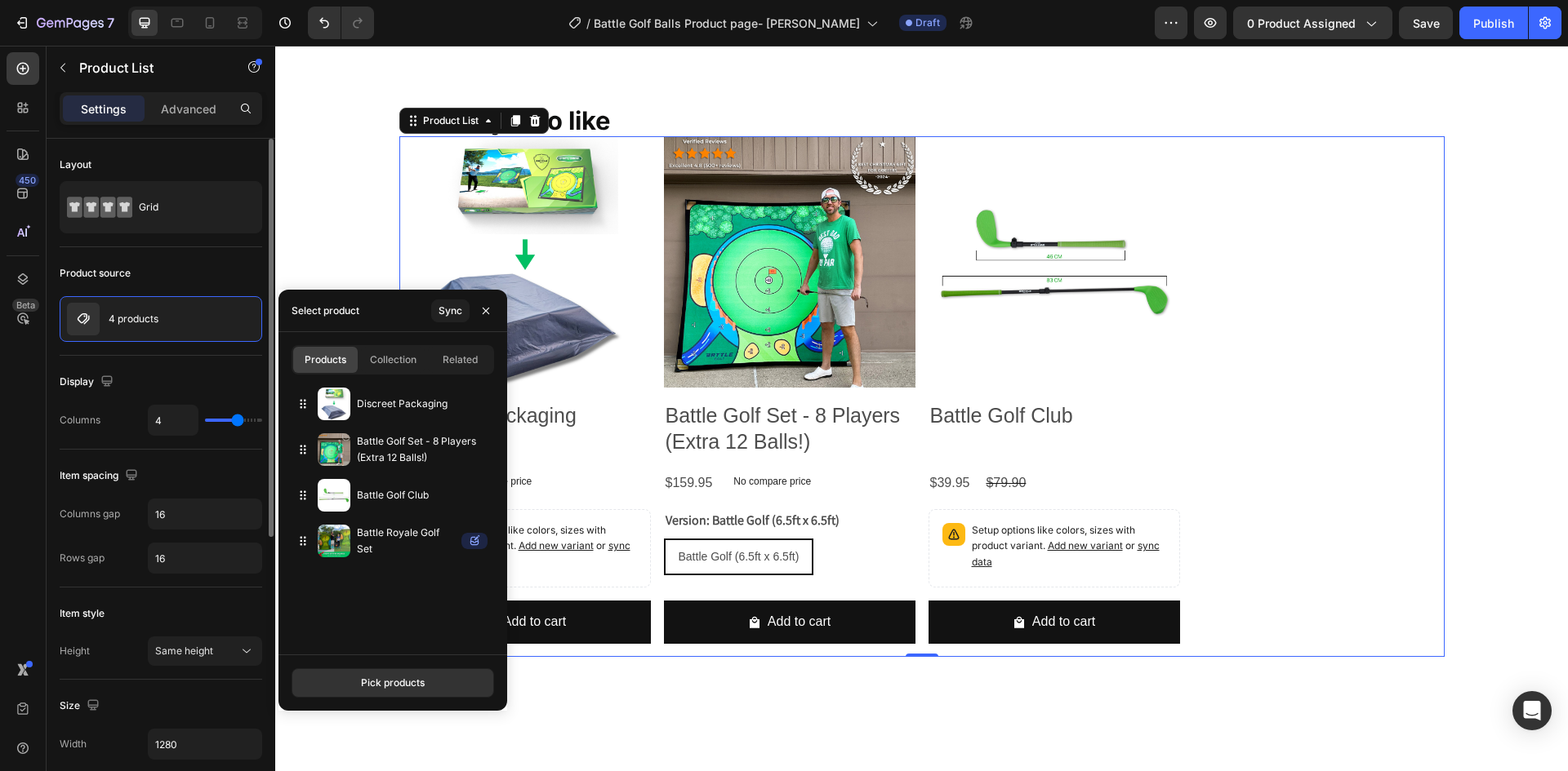
click at [221, 381] on div "Display" at bounding box center [160, 381] width 203 height 26
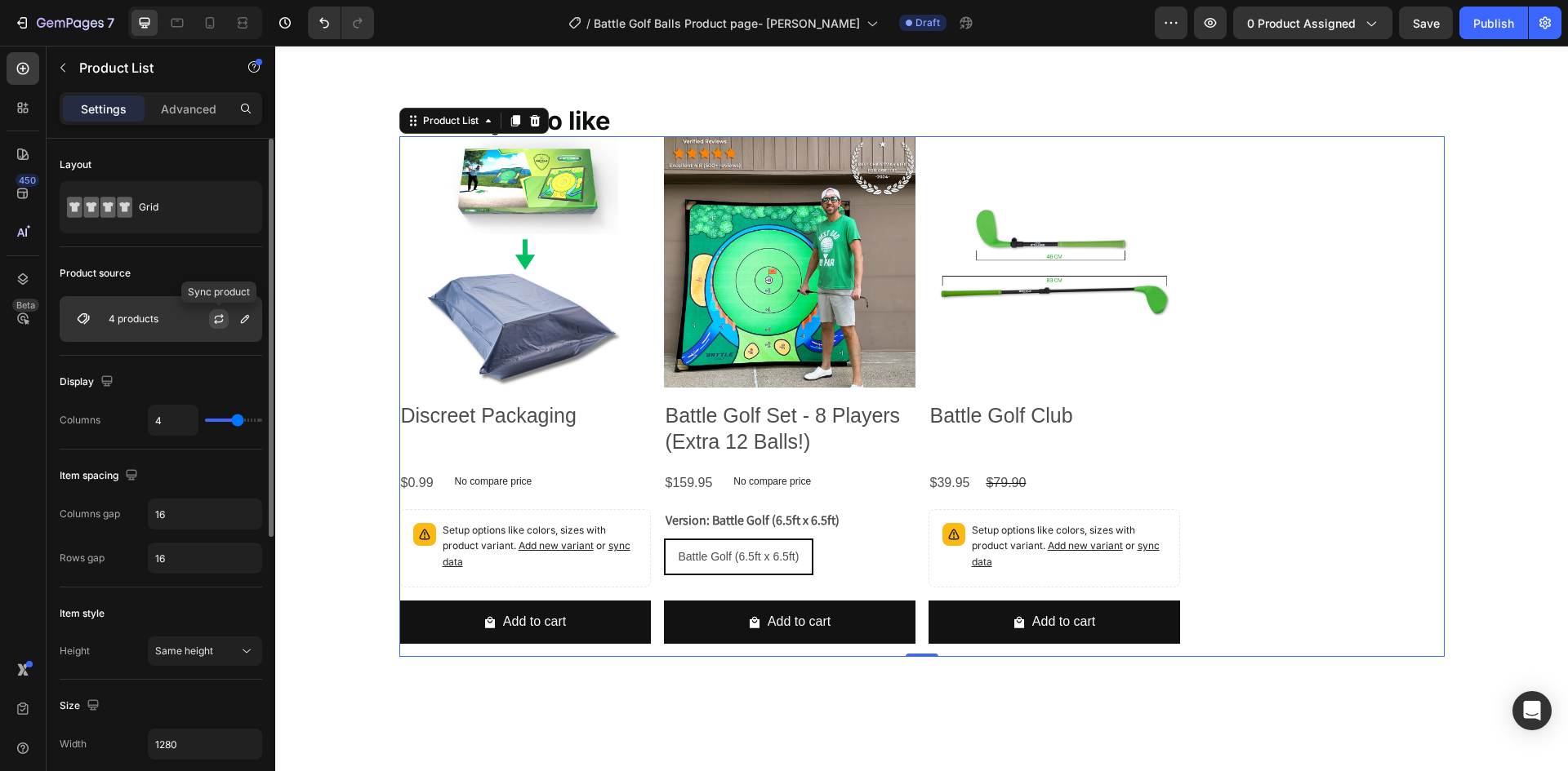
click at [212, 313] on icon "button" at bounding box center [219, 319] width 14 height 13
click at [181, 198] on div "Grid" at bounding box center [188, 208] width 100 height 38
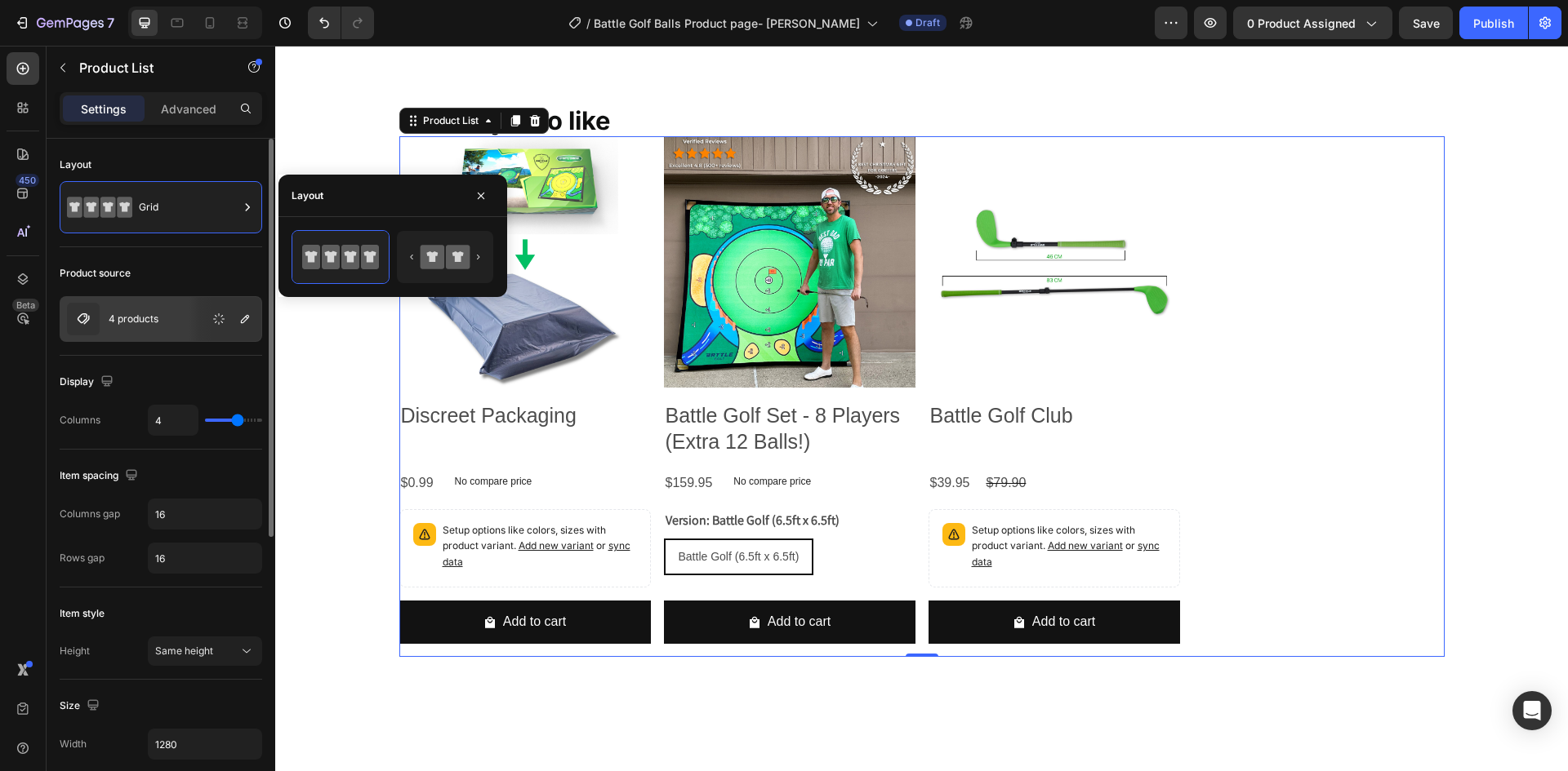
click at [152, 680] on div "Product source 4 products" at bounding box center [160, 749] width 203 height 137
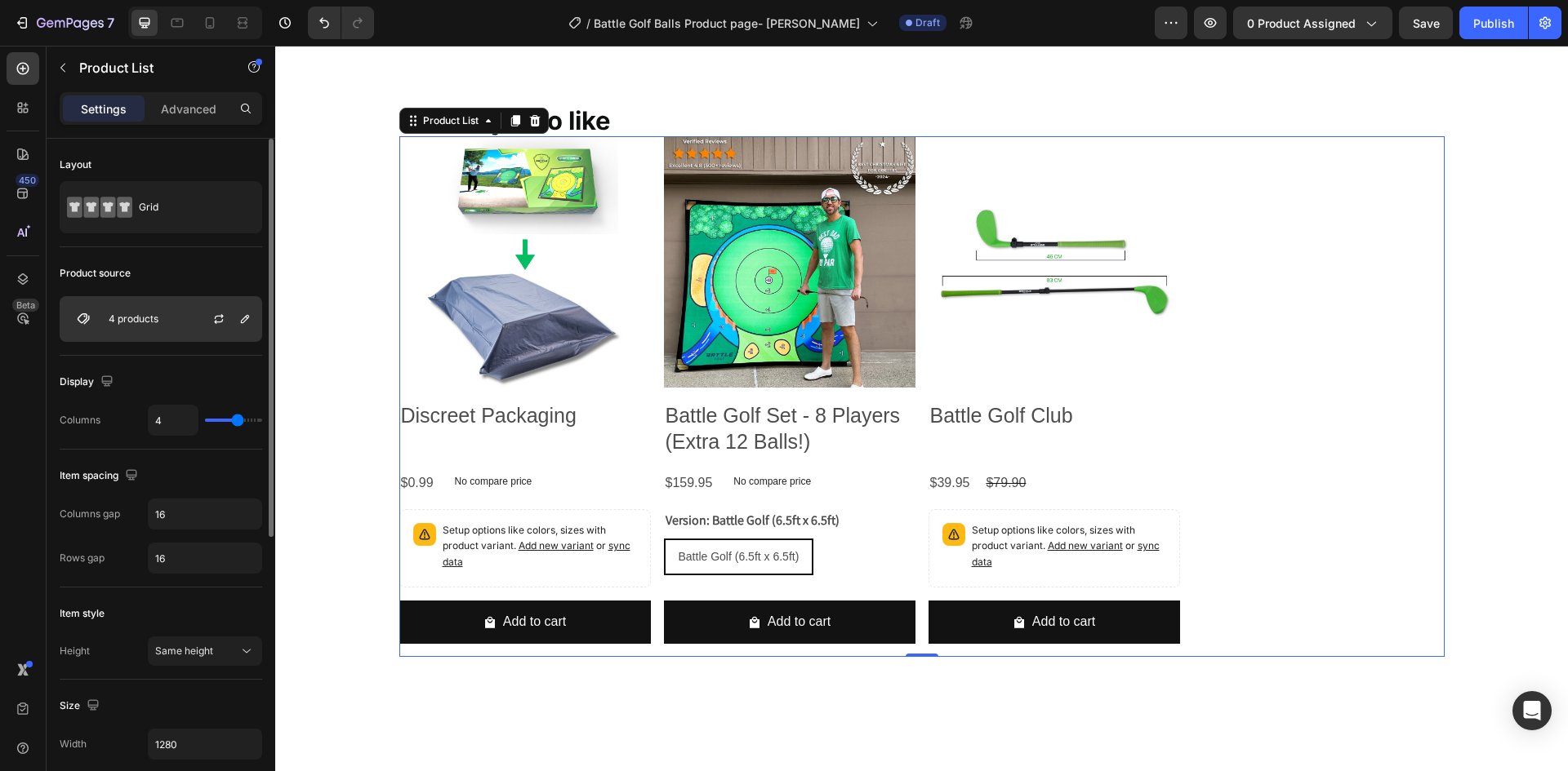
click at [170, 334] on div "4 products" at bounding box center [160, 318] width 203 height 46
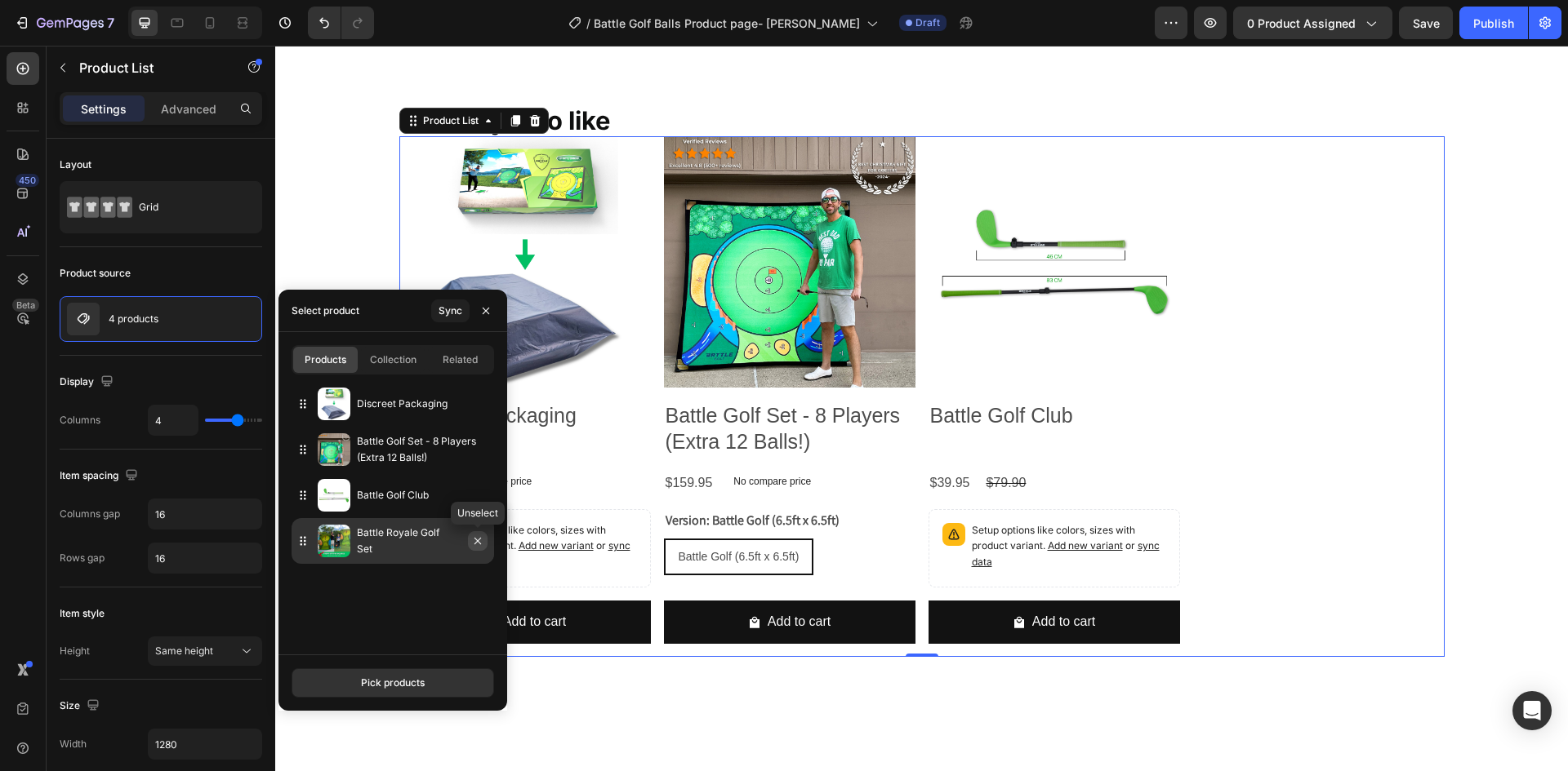
click at [473, 540] on icon "button" at bounding box center [478, 541] width 14 height 13
click at [389, 680] on div "Pick products" at bounding box center [392, 683] width 64 height 14
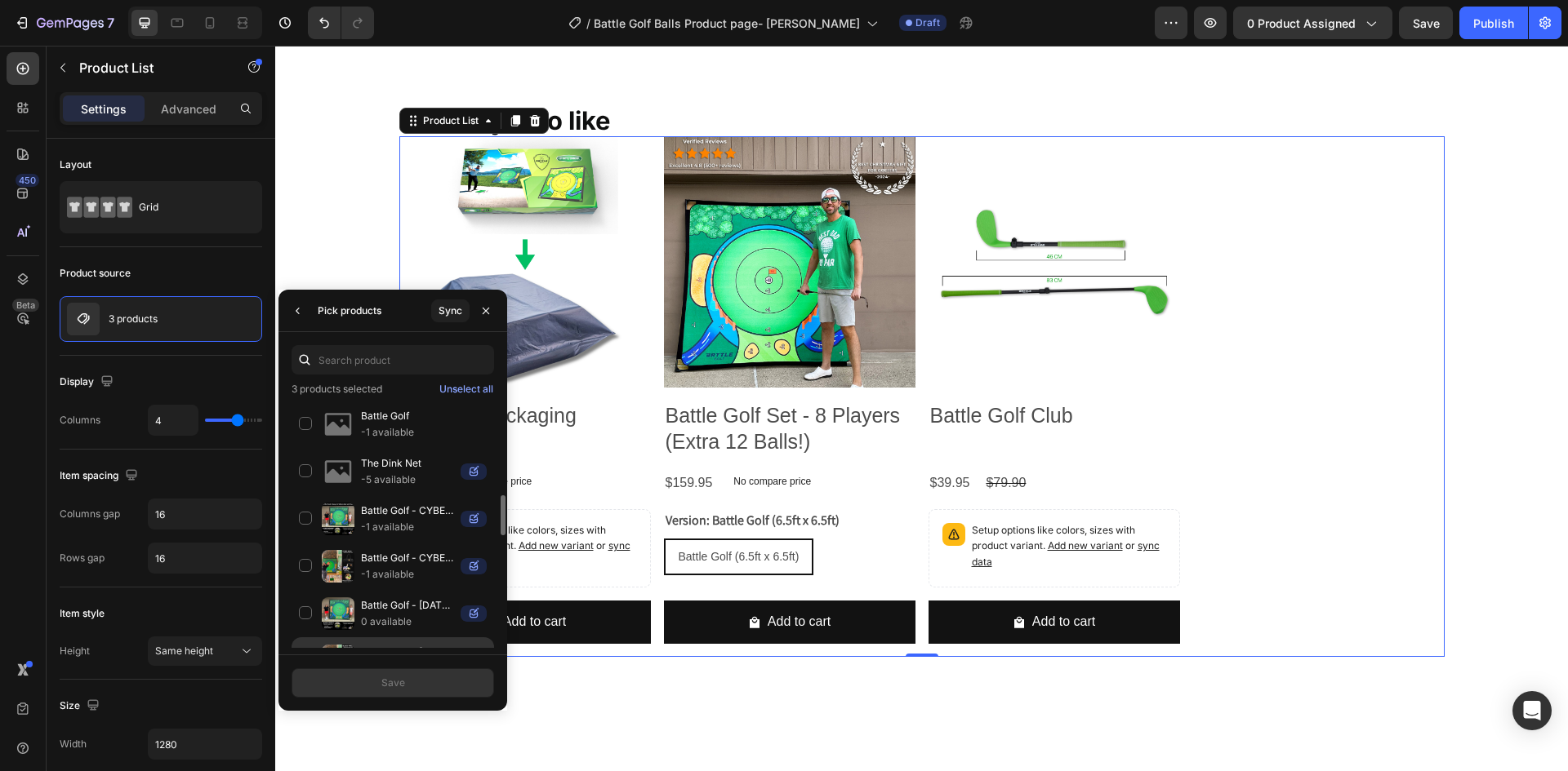
scroll to position [163, 0]
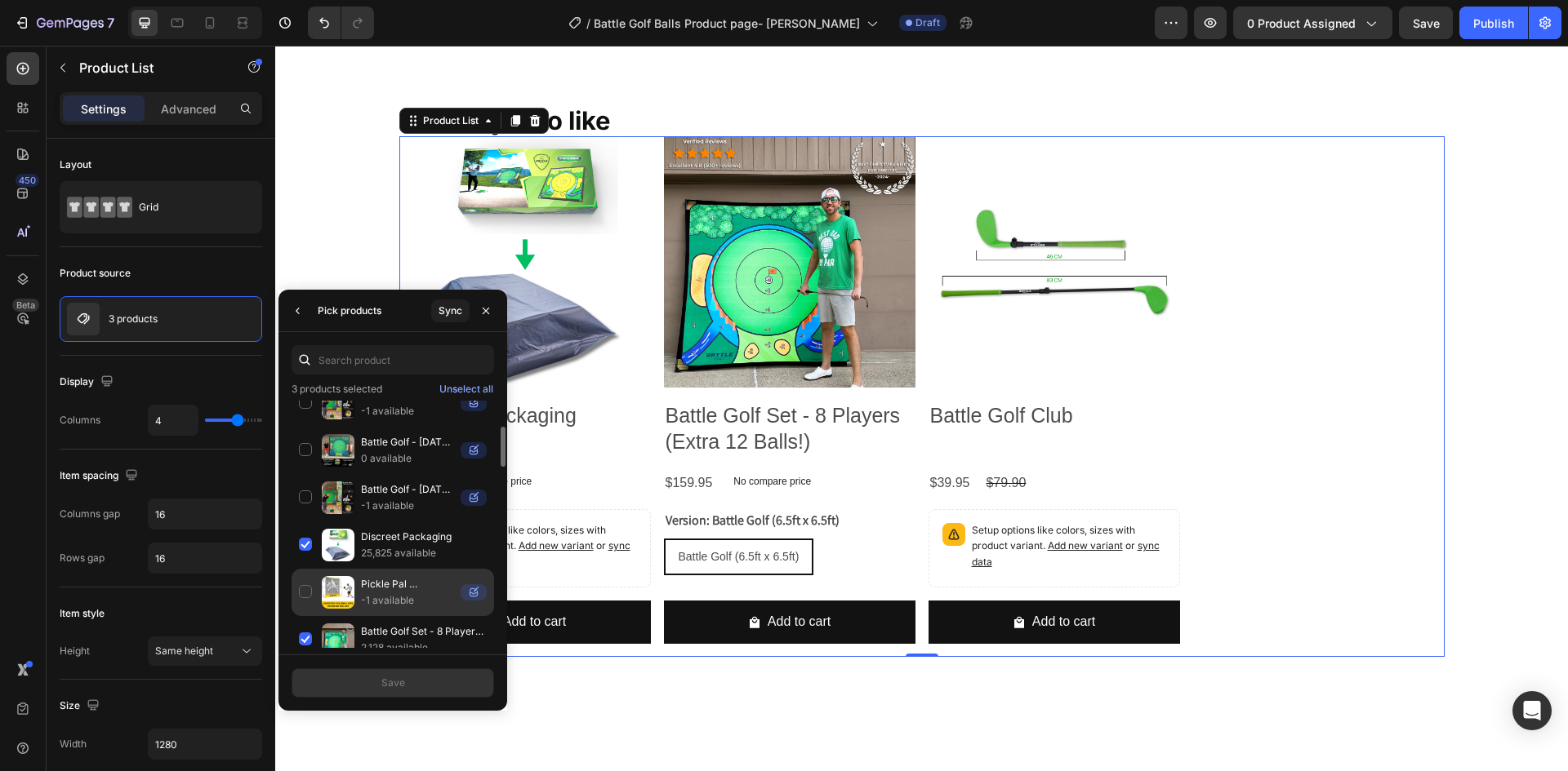
click at [374, 591] on p "Pickle Pal Rebounding Pickleball Net" at bounding box center [407, 585] width 93 height 16
click at [423, 592] on p "Pickle Pal Rebounding Pickleball Net" at bounding box center [407, 585] width 93 height 16
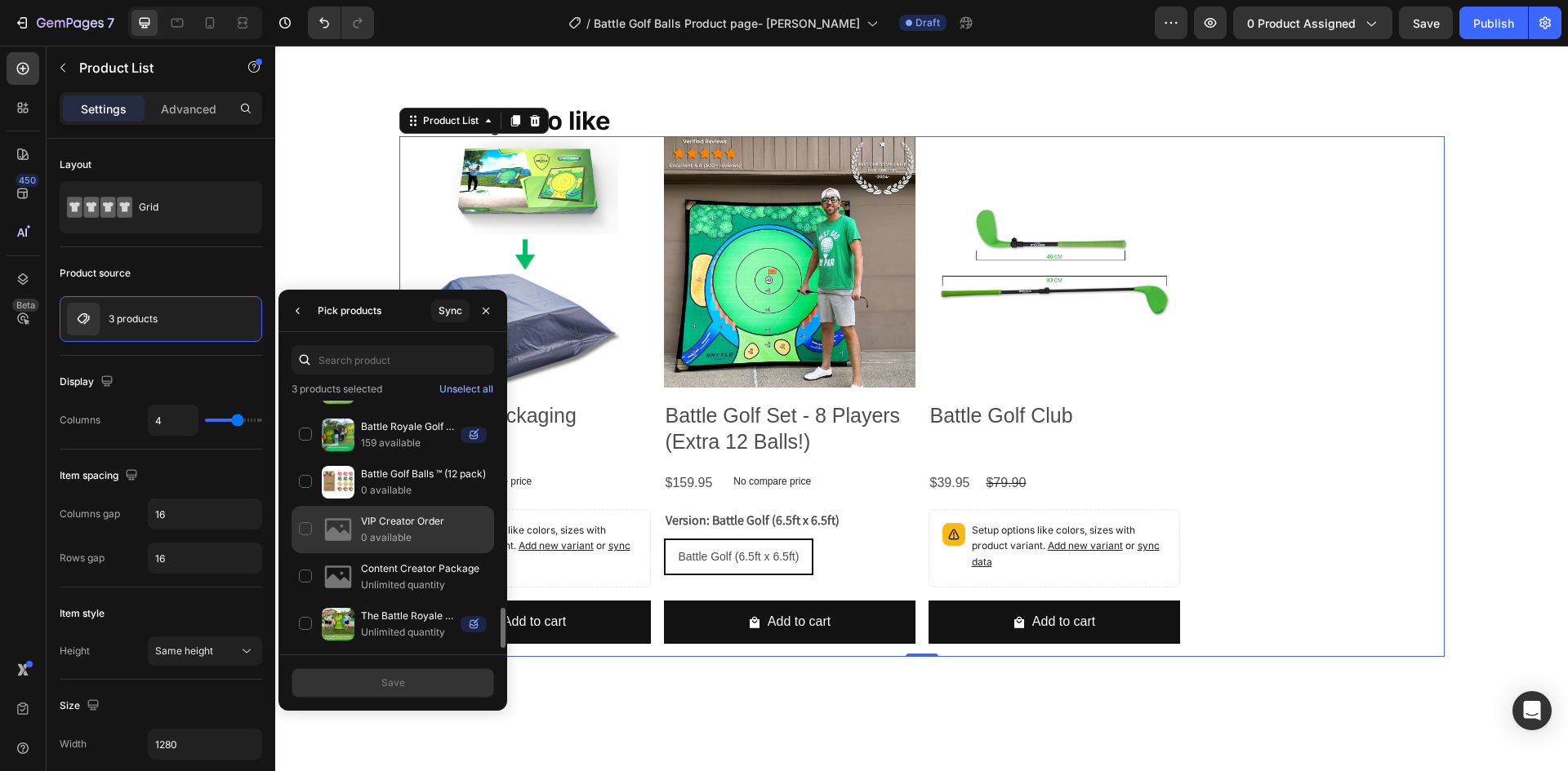
scroll to position [1186, 0]
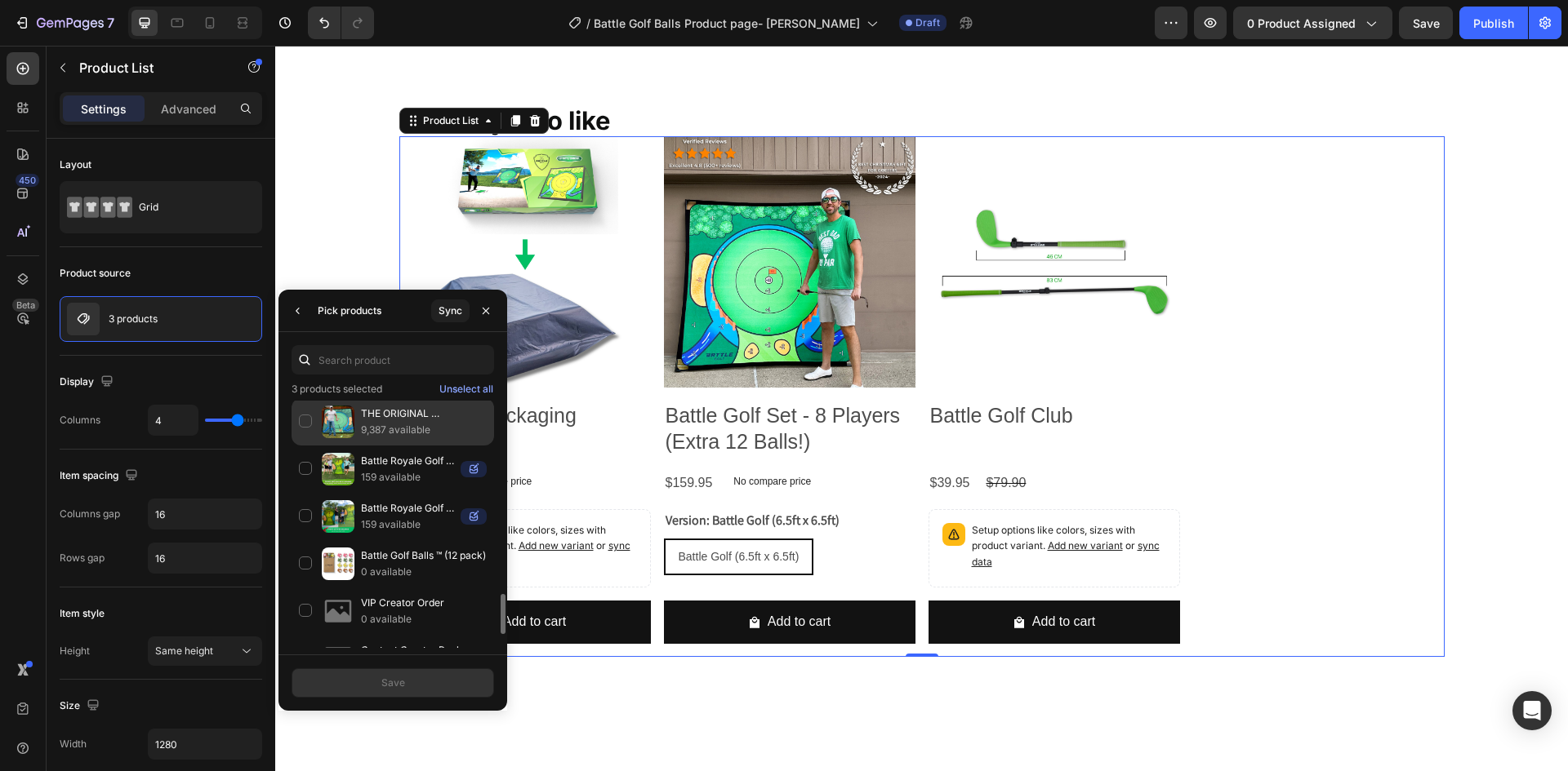
click at [391, 435] on p "9,387 available" at bounding box center [424, 430] width 126 height 16
click at [404, 688] on div "Save" at bounding box center [393, 683] width 23 height 14
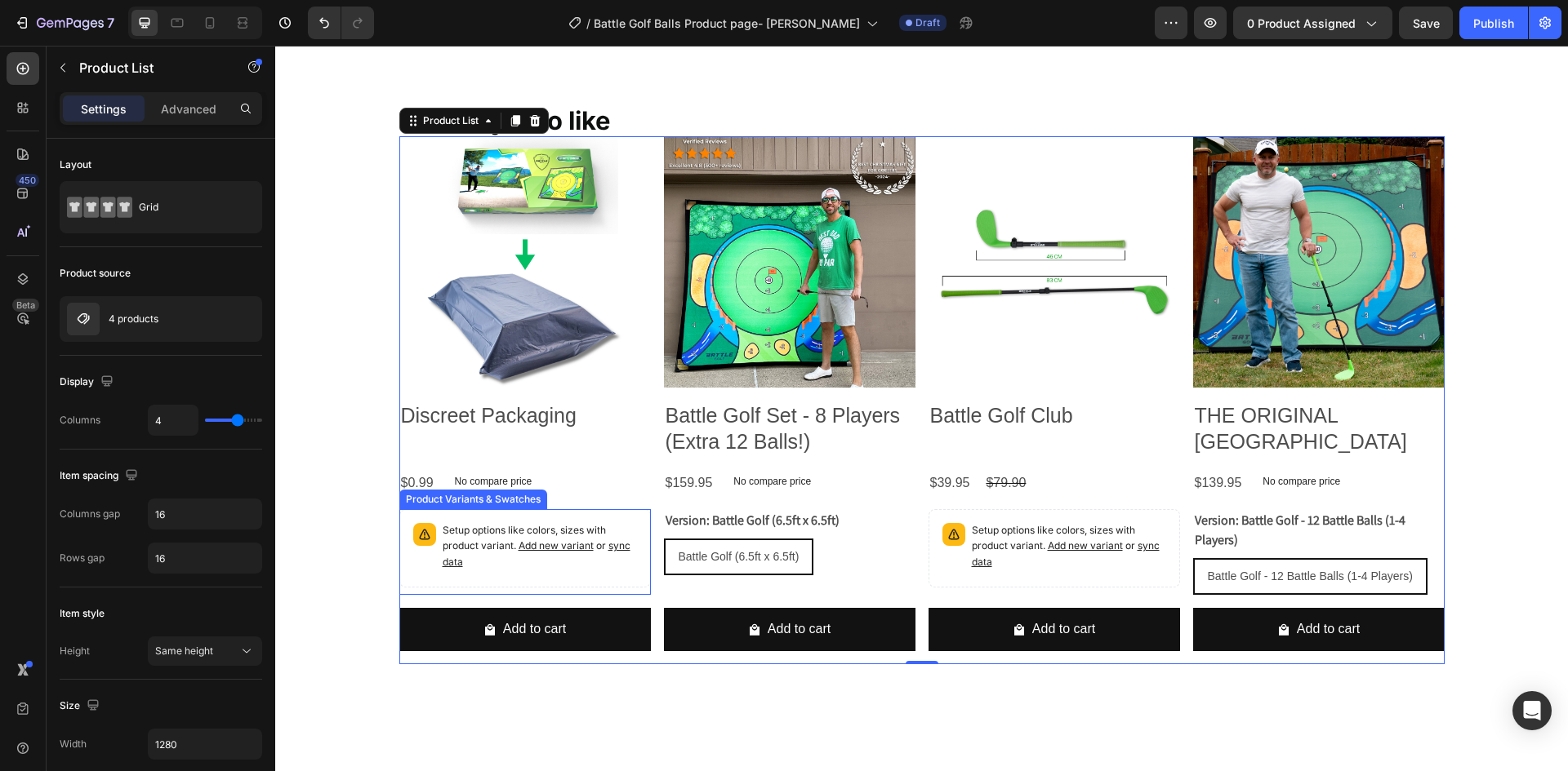
drag, startPoint x: 554, startPoint y: 553, endPoint x: 538, endPoint y: 527, distance: 30.5
click at [554, 553] on p "Setup options like colors, sizes with product variant. Add new variant or sync …" at bounding box center [540, 547] width 194 height 48
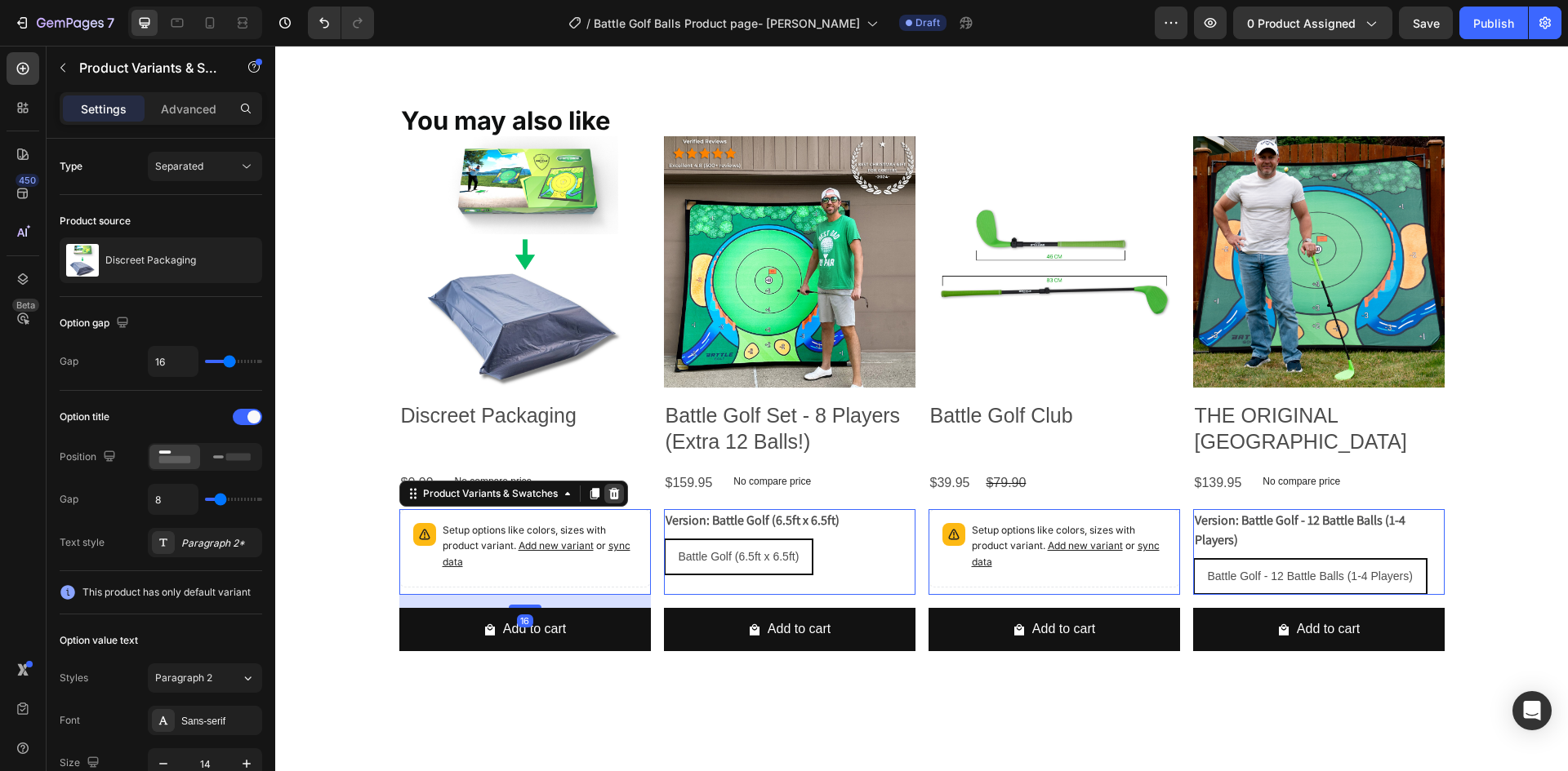
click at [608, 495] on icon at bounding box center [614, 494] width 14 height 13
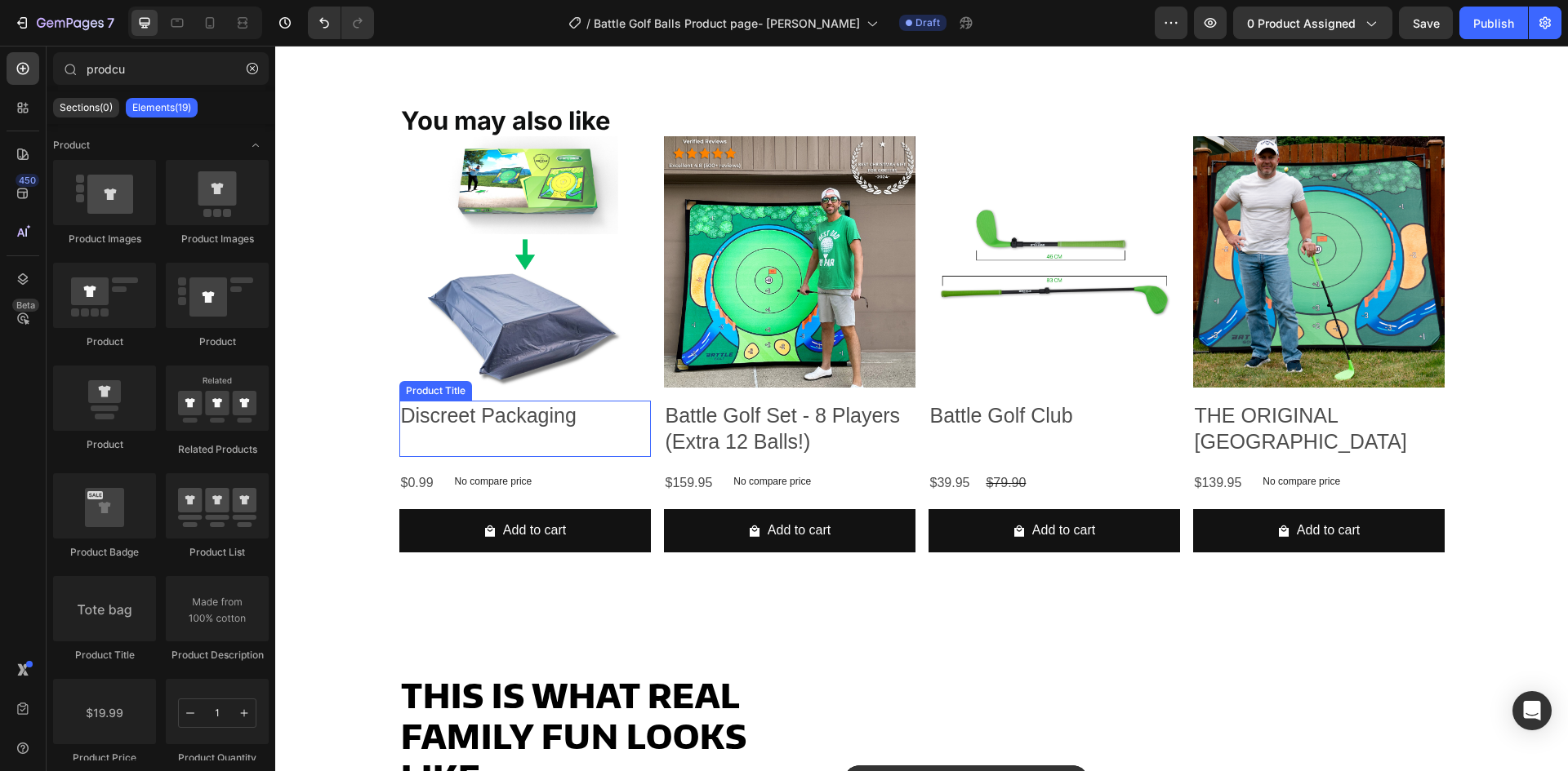
click at [586, 412] on h2 "Discreet Packaging" at bounding box center [525, 417] width 251 height 31
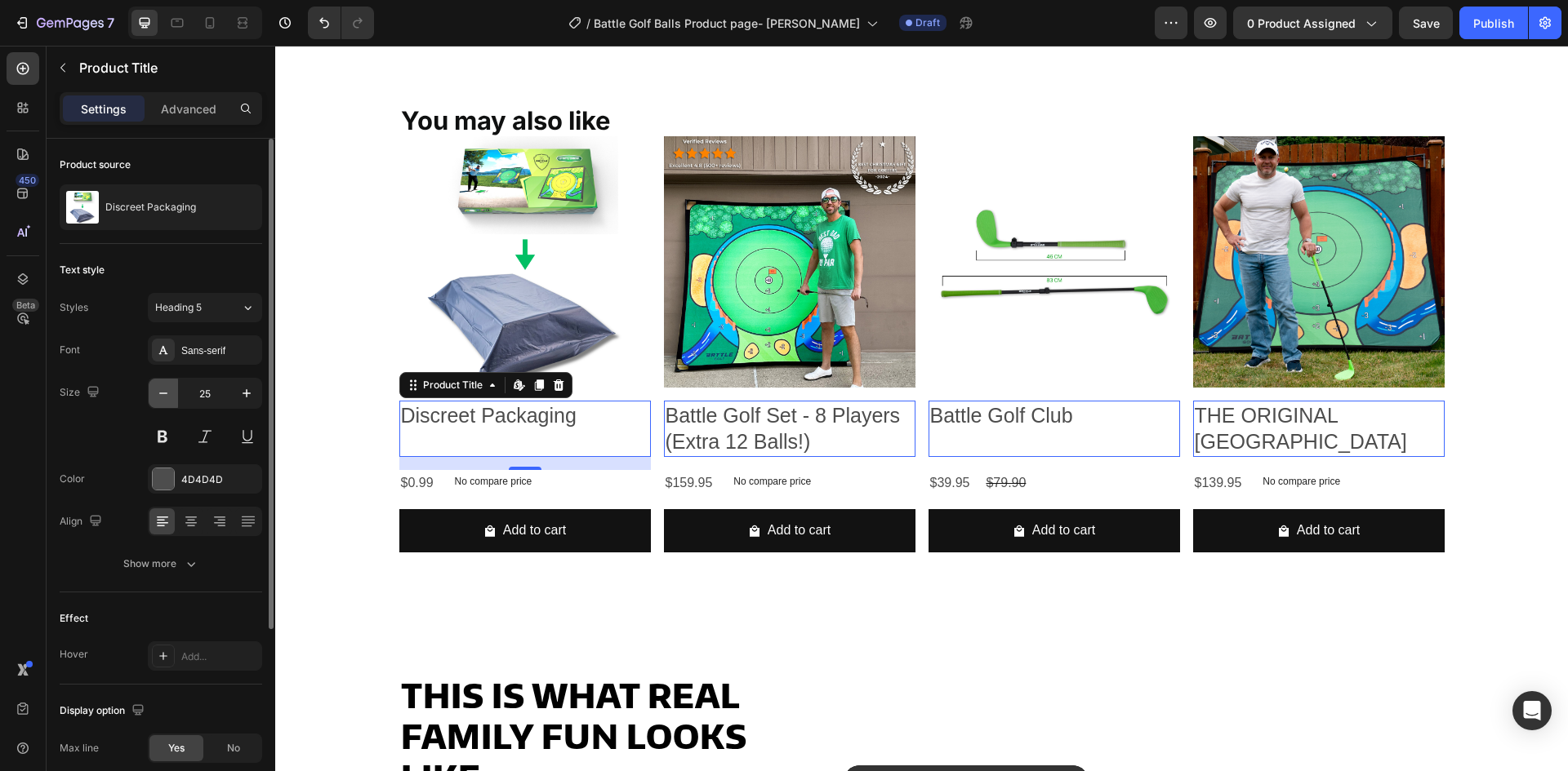
click at [158, 382] on button "button" at bounding box center [163, 393] width 30 height 30
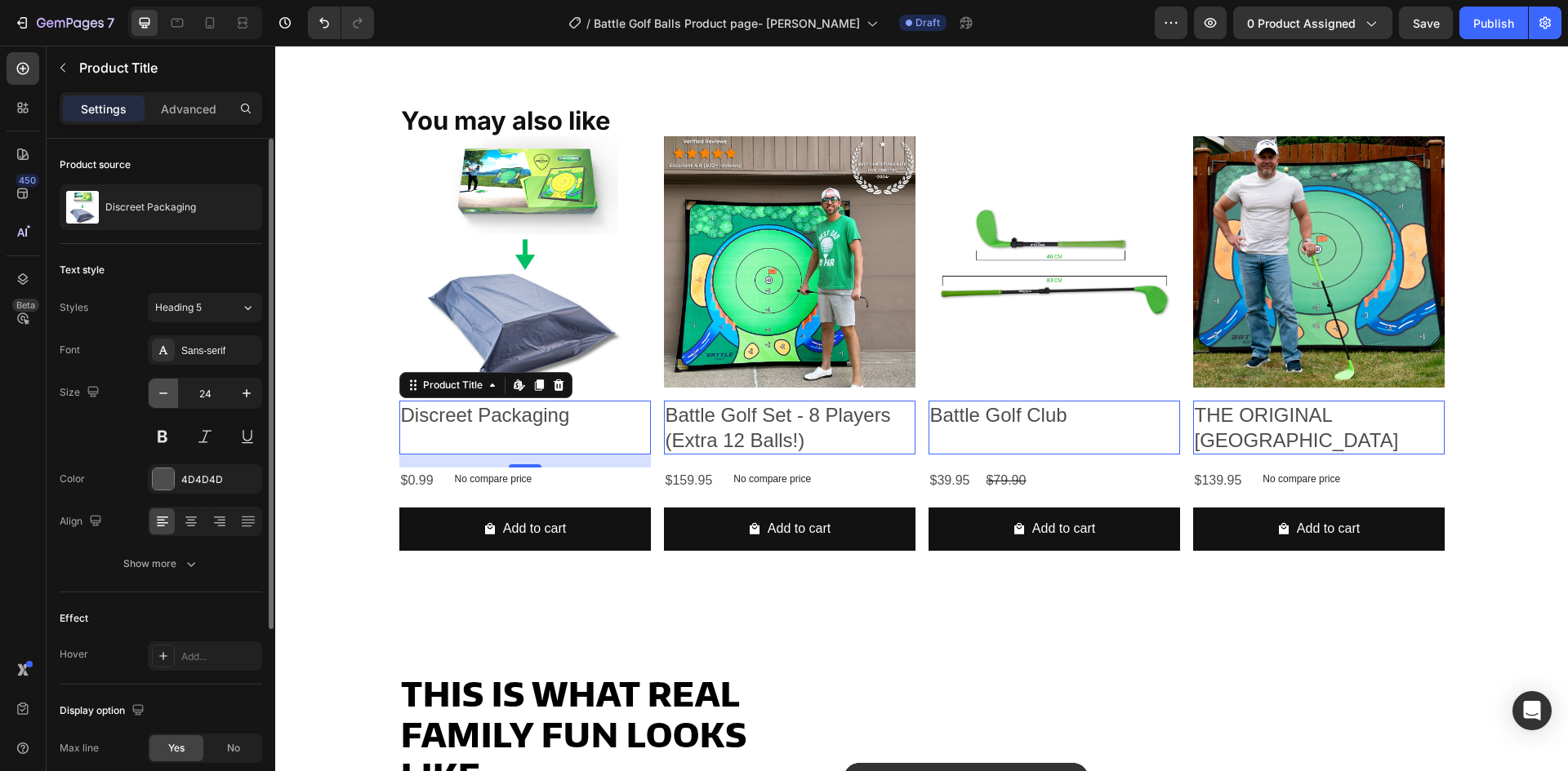
click at [158, 382] on button "button" at bounding box center [163, 393] width 30 height 30
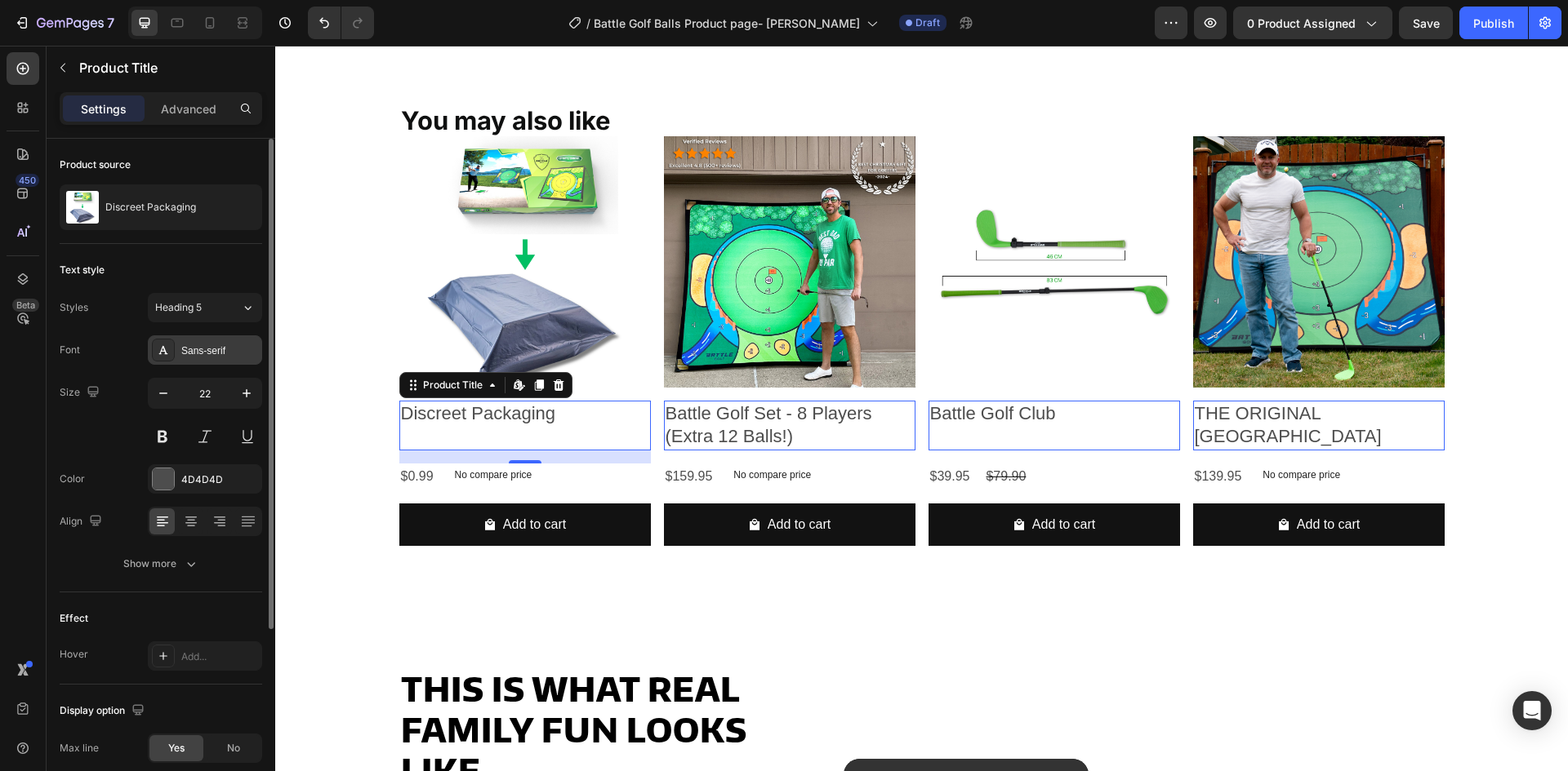
click at [207, 341] on div "Sans-serif" at bounding box center [204, 350] width 114 height 30
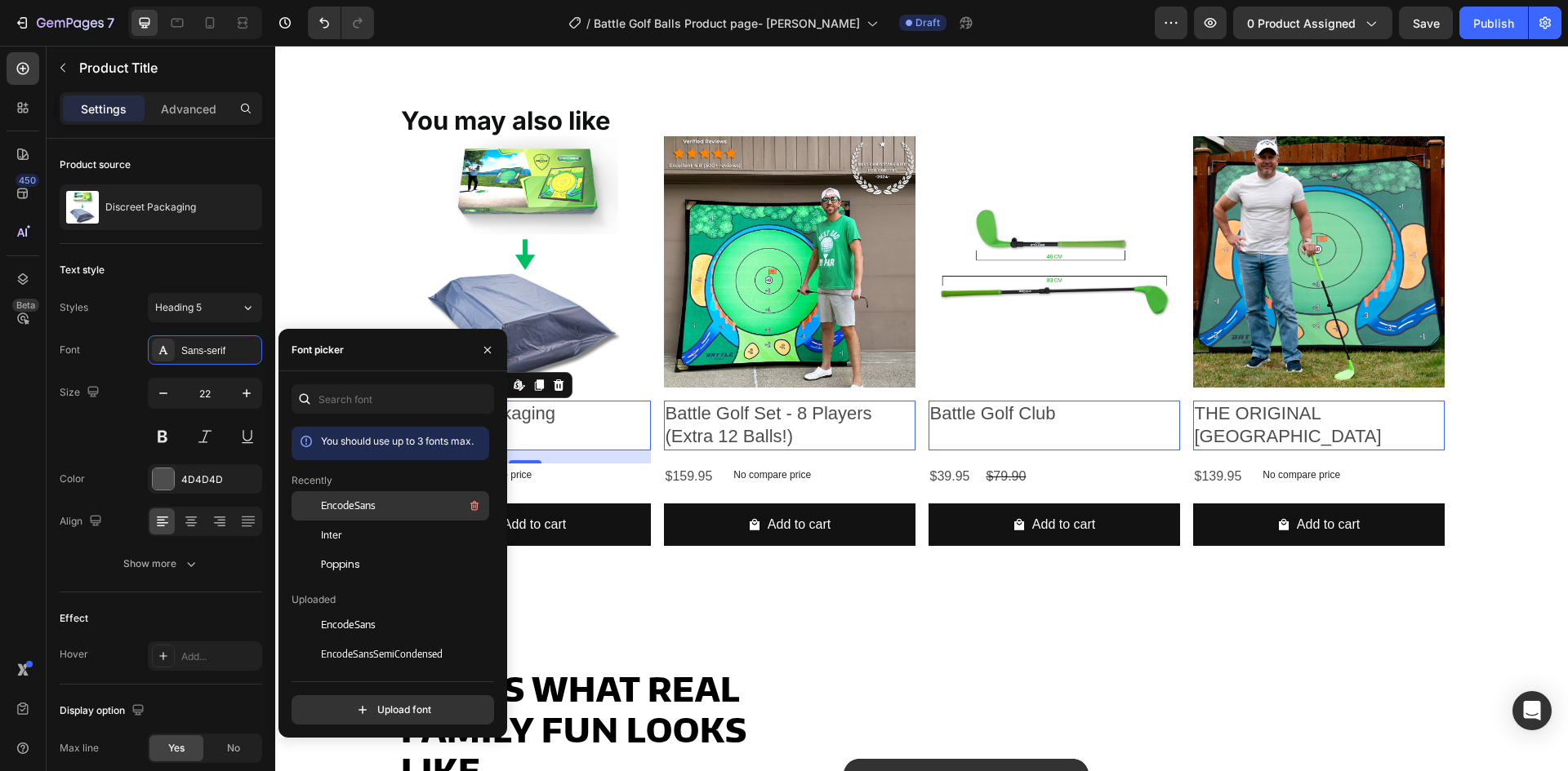
click at [347, 498] on div "EncodeSans" at bounding box center [403, 507] width 165 height 20
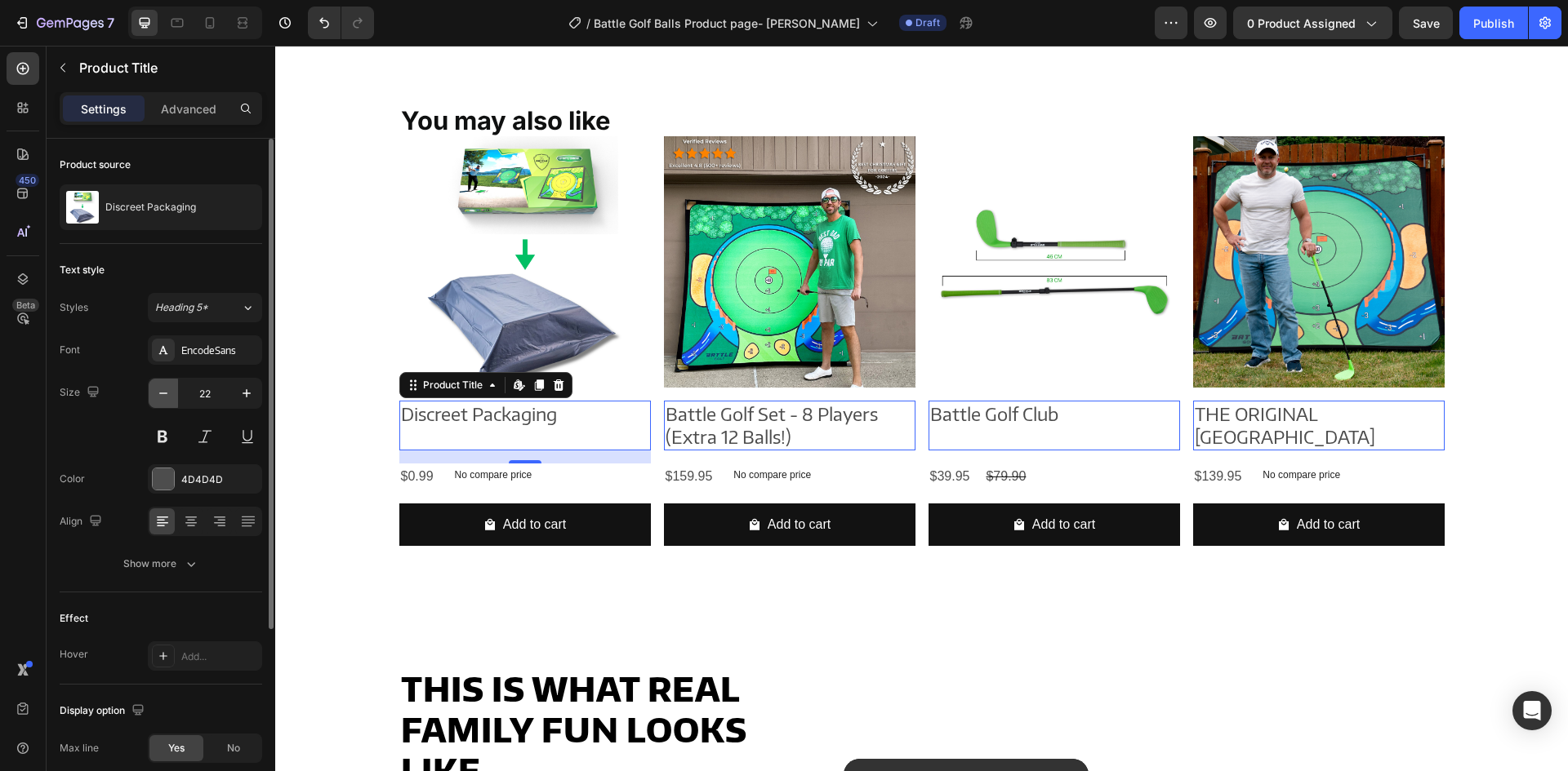
click at [159, 386] on icon "button" at bounding box center [163, 393] width 16 height 16
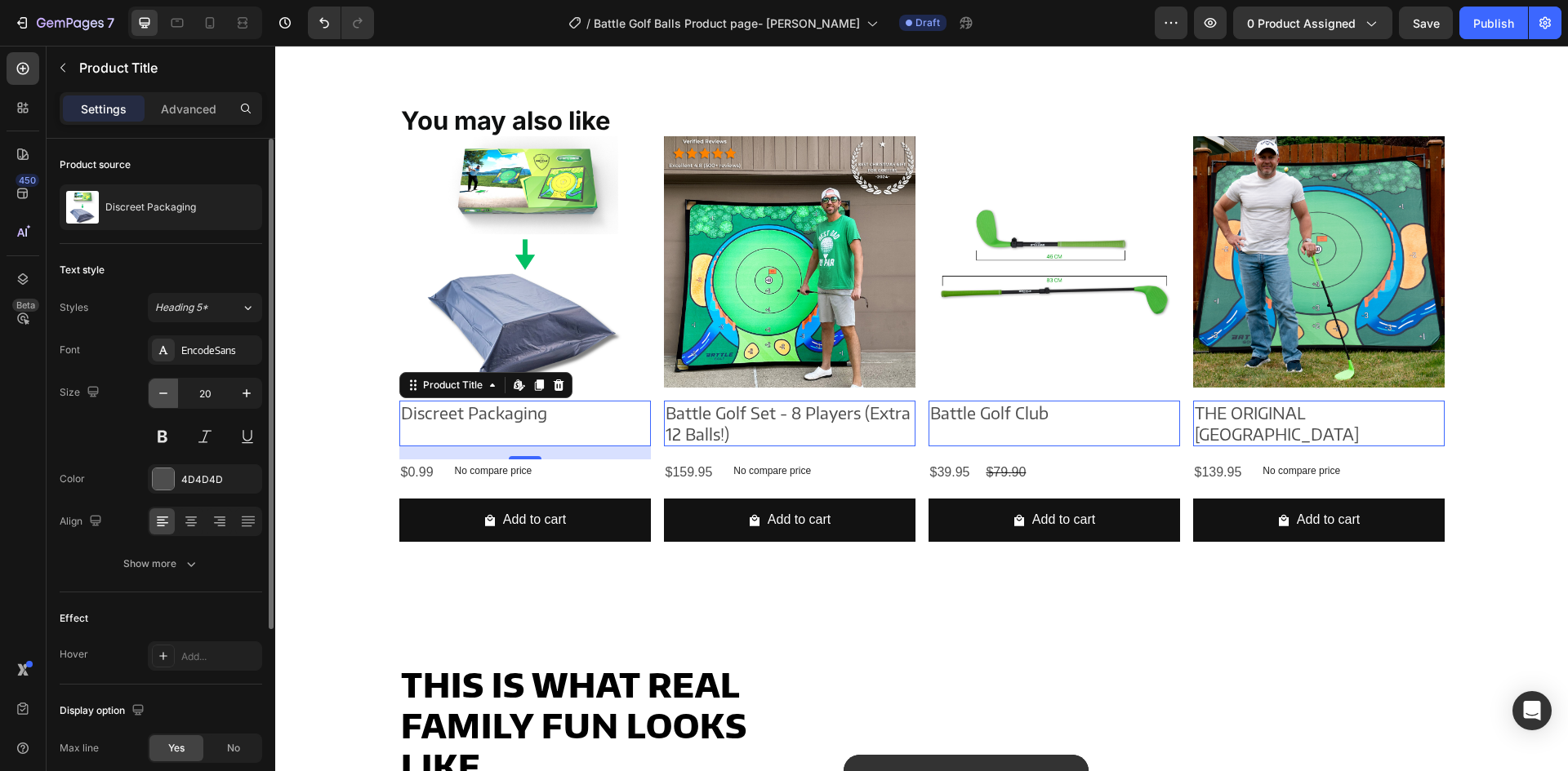
click at [159, 386] on icon "button" at bounding box center [163, 393] width 16 height 16
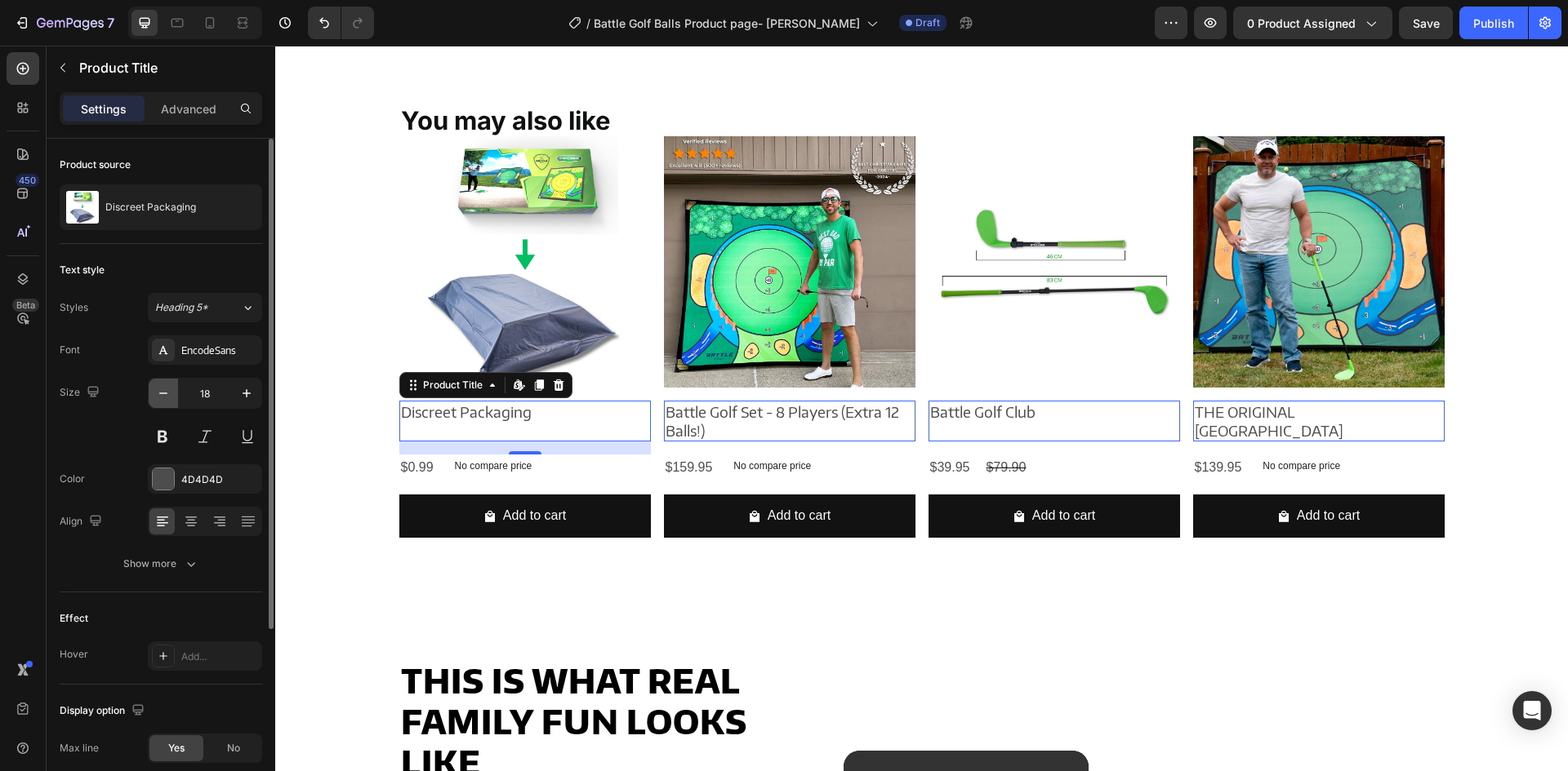
click at [159, 386] on icon "button" at bounding box center [163, 393] width 16 height 16
type input "17"
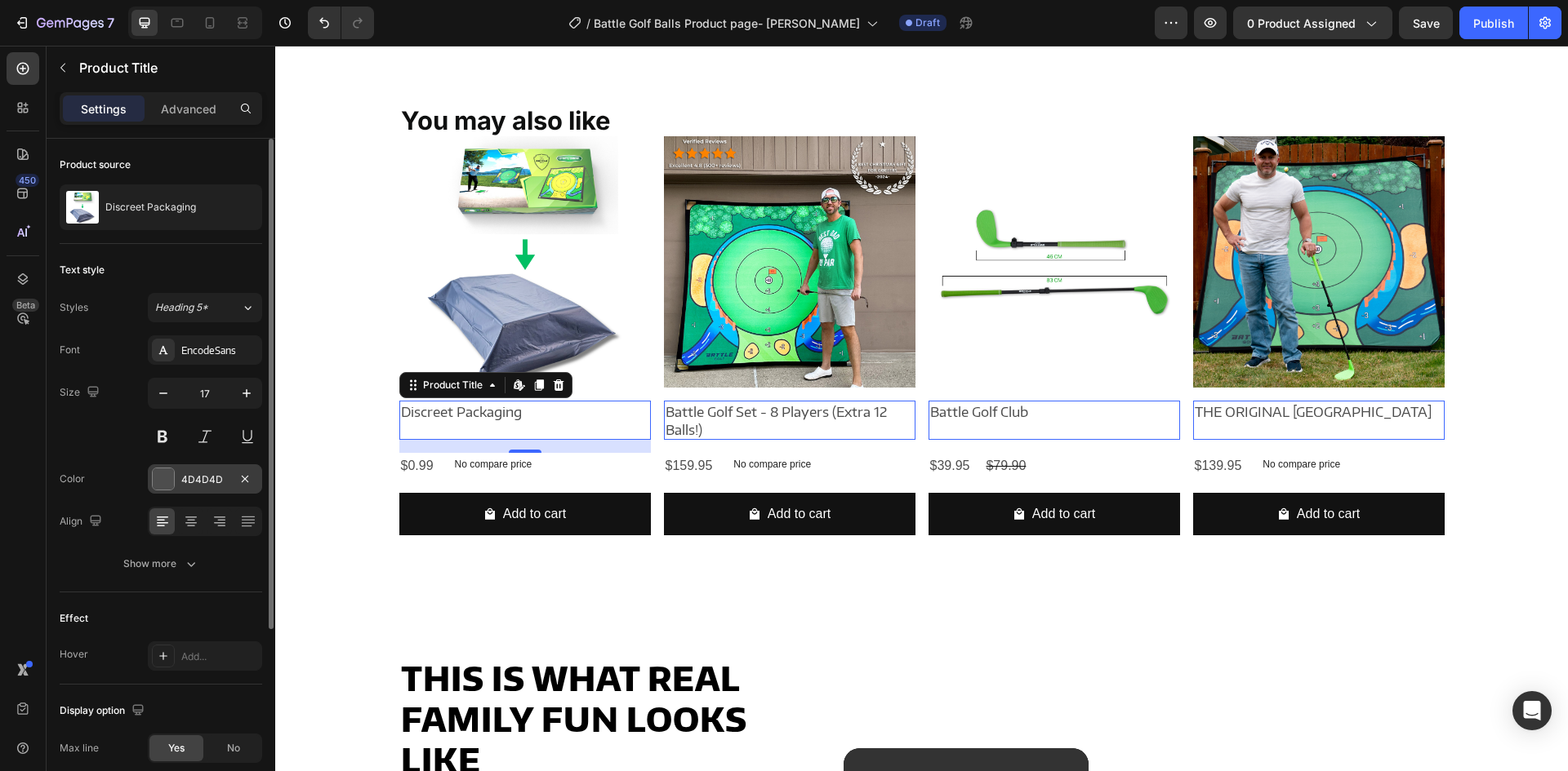
click at [198, 483] on div "4D4D4D" at bounding box center [204, 480] width 48 height 14
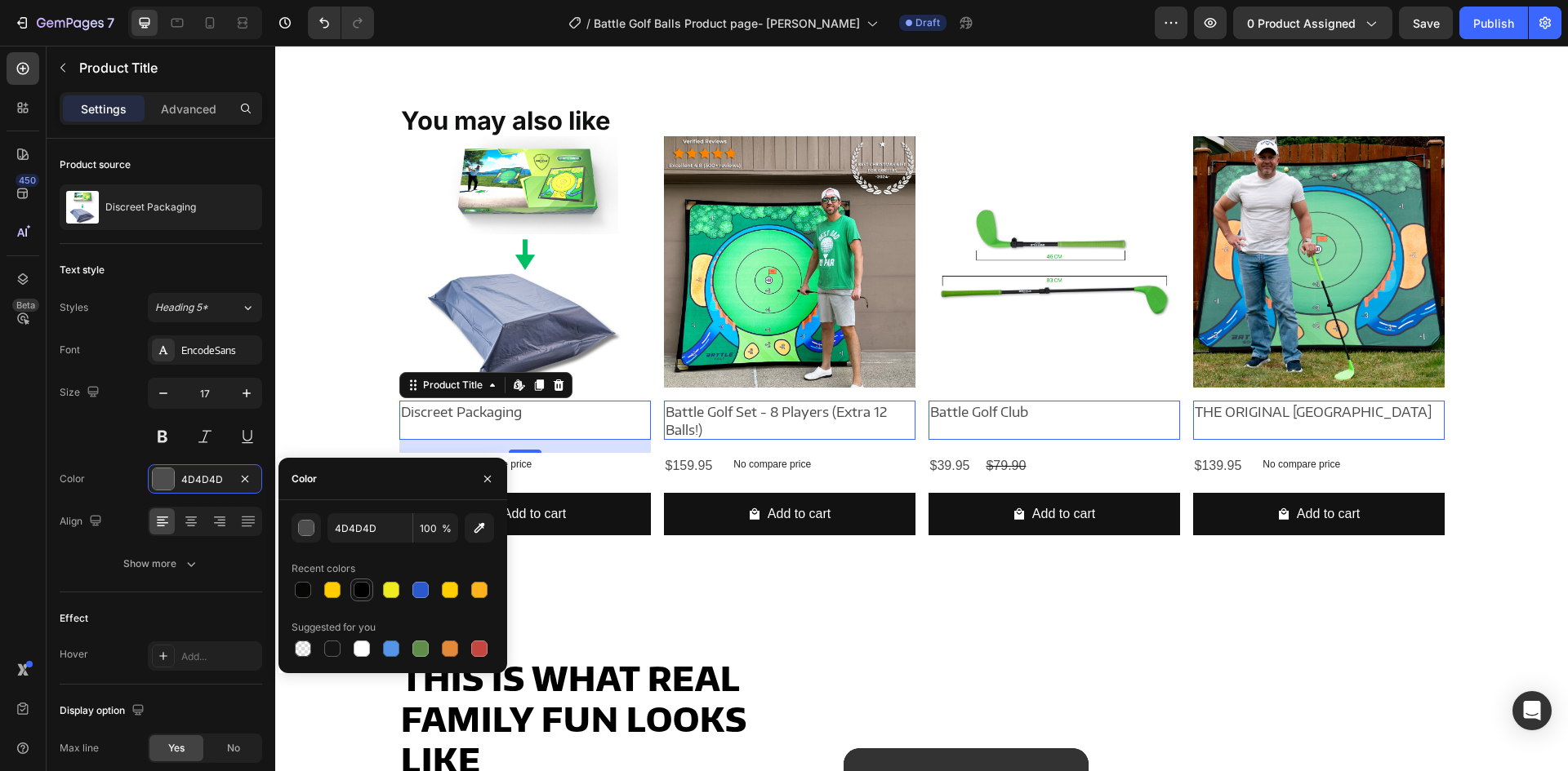
click at [361, 593] on div at bounding box center [362, 590] width 16 height 16
type input "000000"
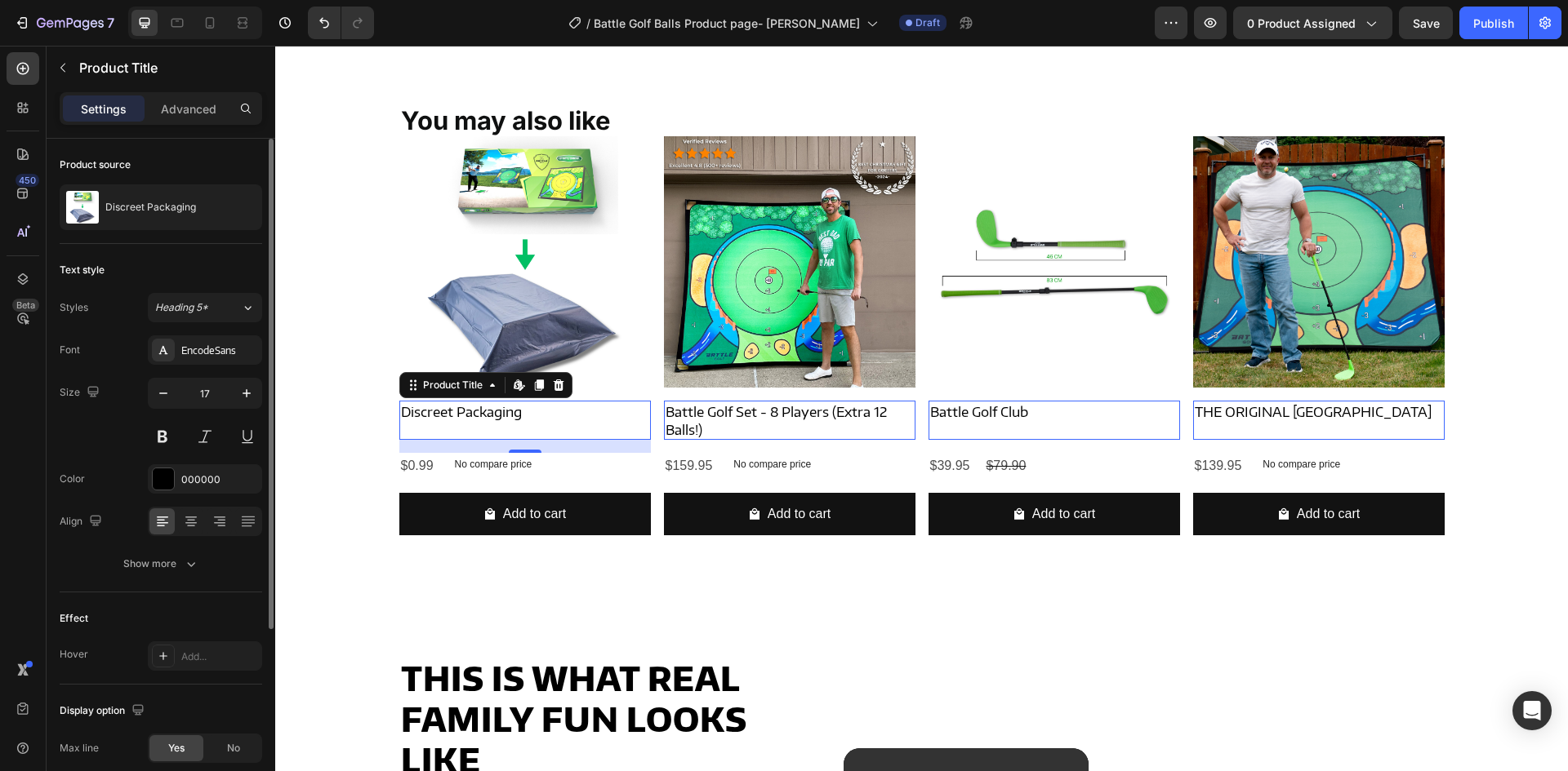
drag, startPoint x: 137, startPoint y: 457, endPoint x: 142, endPoint y: 482, distance: 25.5
click at [137, 456] on div "Font EncodeSans Size 17 Color 000000 Align Show more" at bounding box center [160, 457] width 203 height 243
click at [167, 549] on div "Font EncodeSans Size 17 Color 000000 Align Show more" at bounding box center [160, 457] width 203 height 243
click at [168, 567] on div "Show more" at bounding box center [161, 564] width 76 height 16
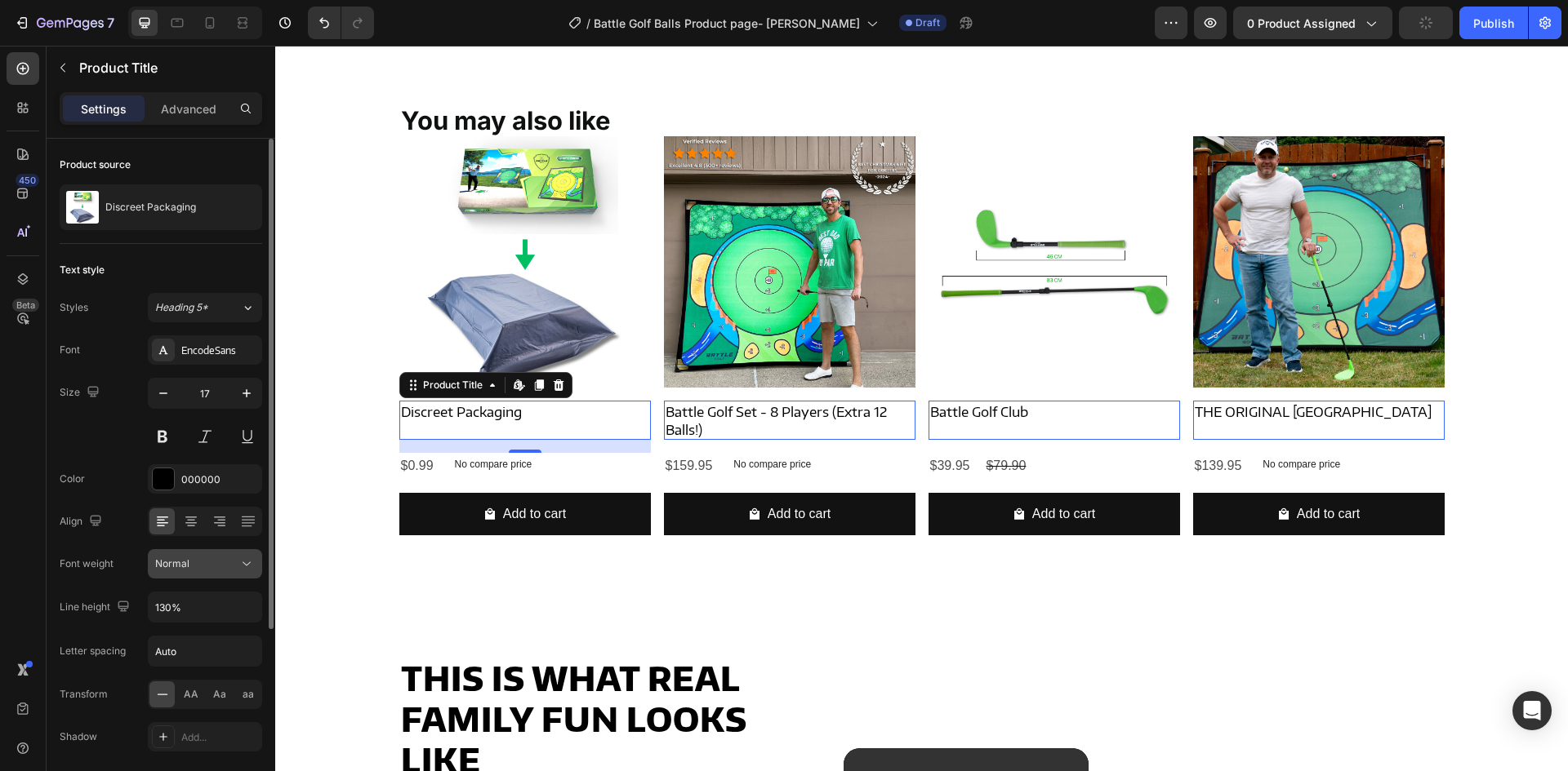
click at [244, 559] on icon at bounding box center [247, 564] width 16 height 16
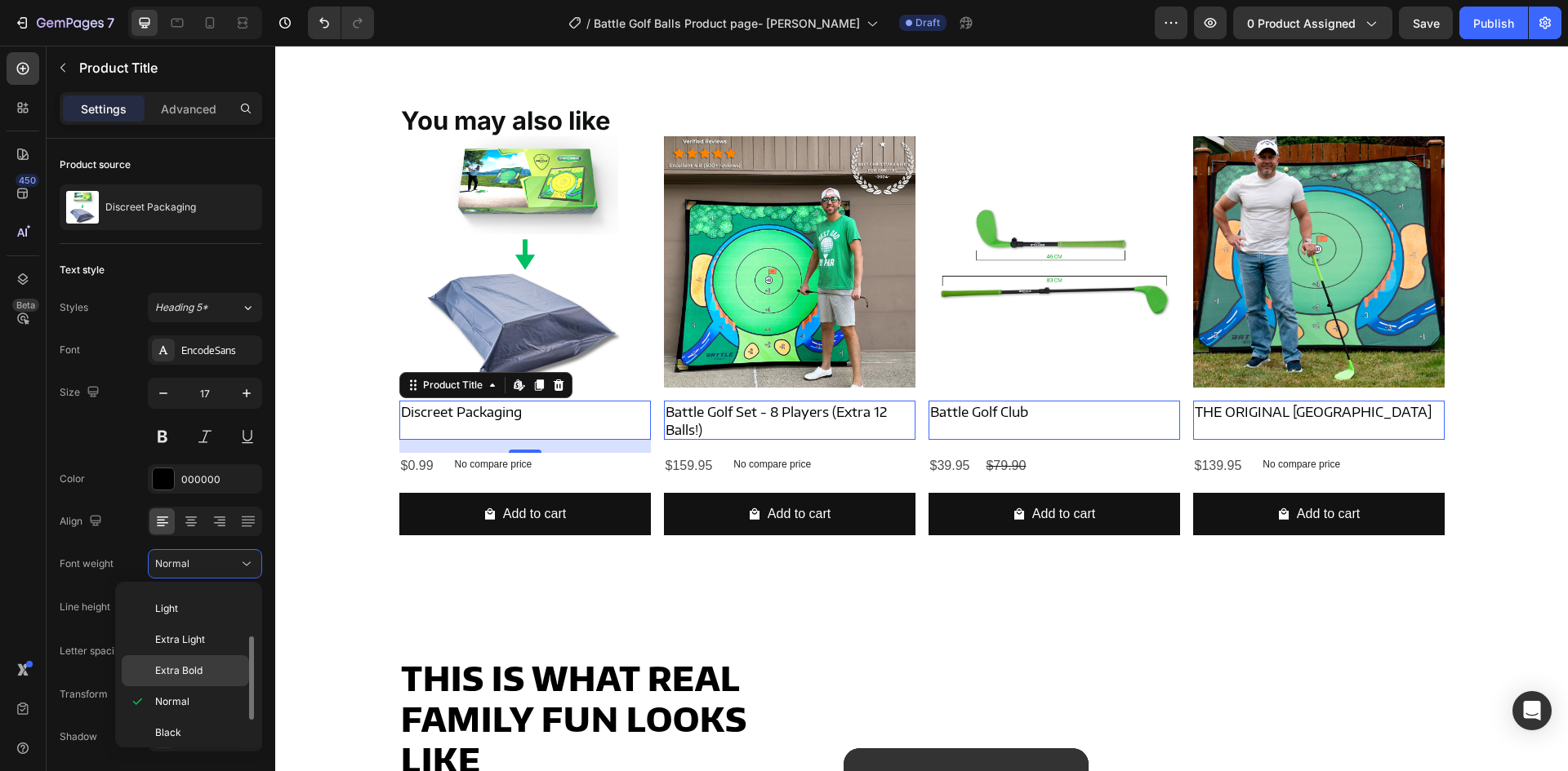
scroll to position [6, 0]
click at [170, 644] on div "Bold" at bounding box center [185, 659] width 128 height 31
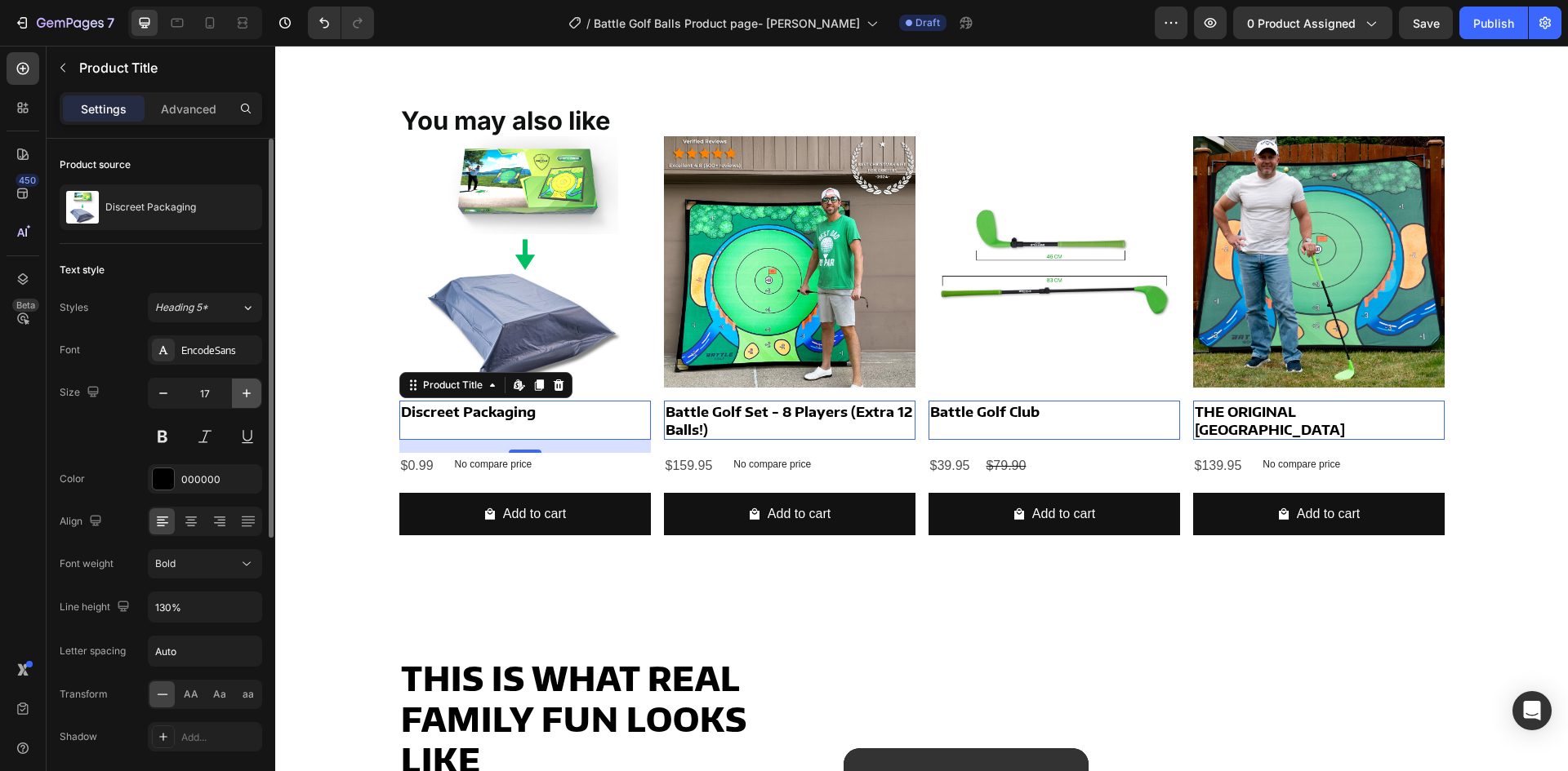
click at [241, 388] on icon "button" at bounding box center [247, 393] width 16 height 16
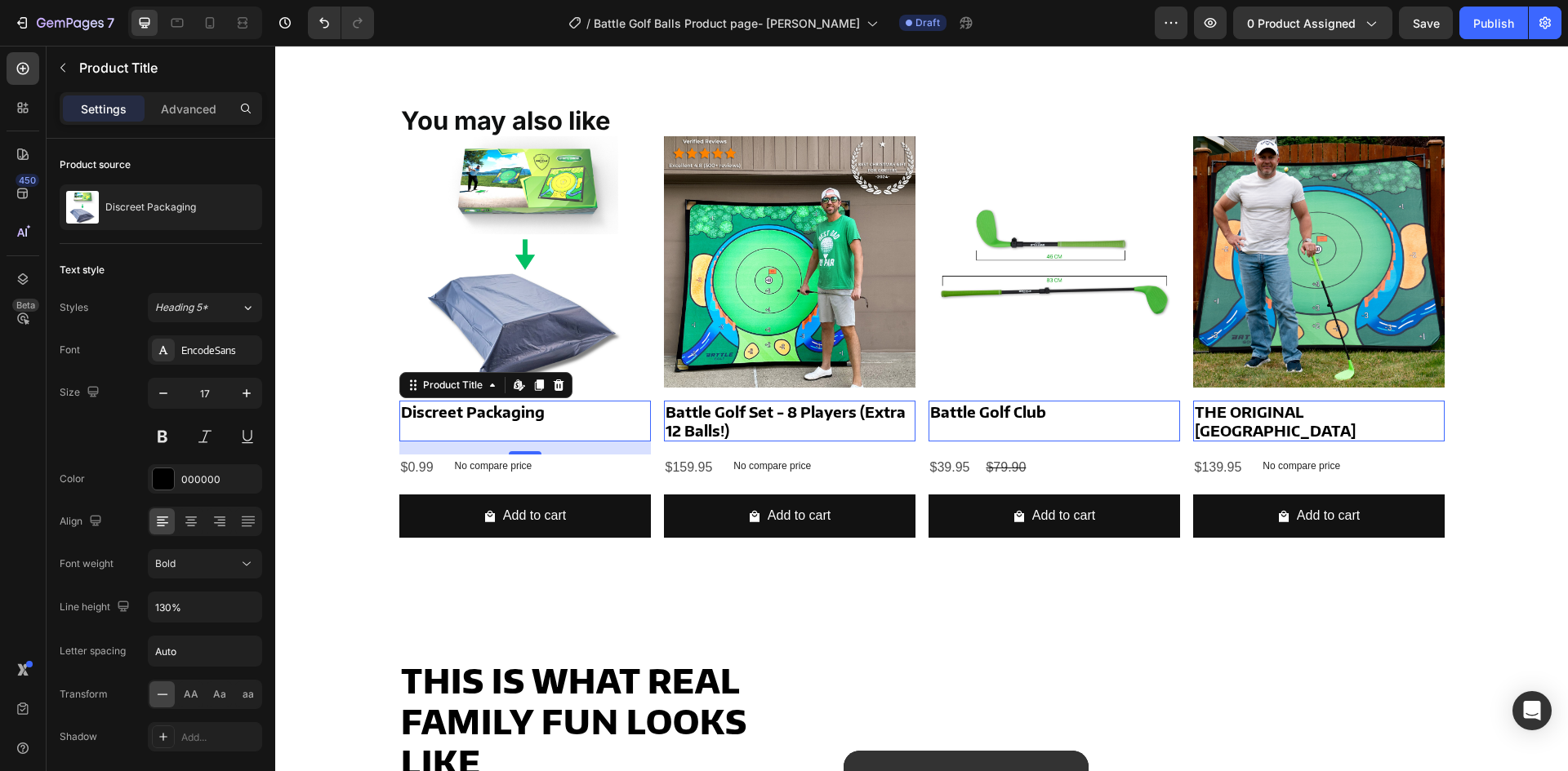
type input "18"
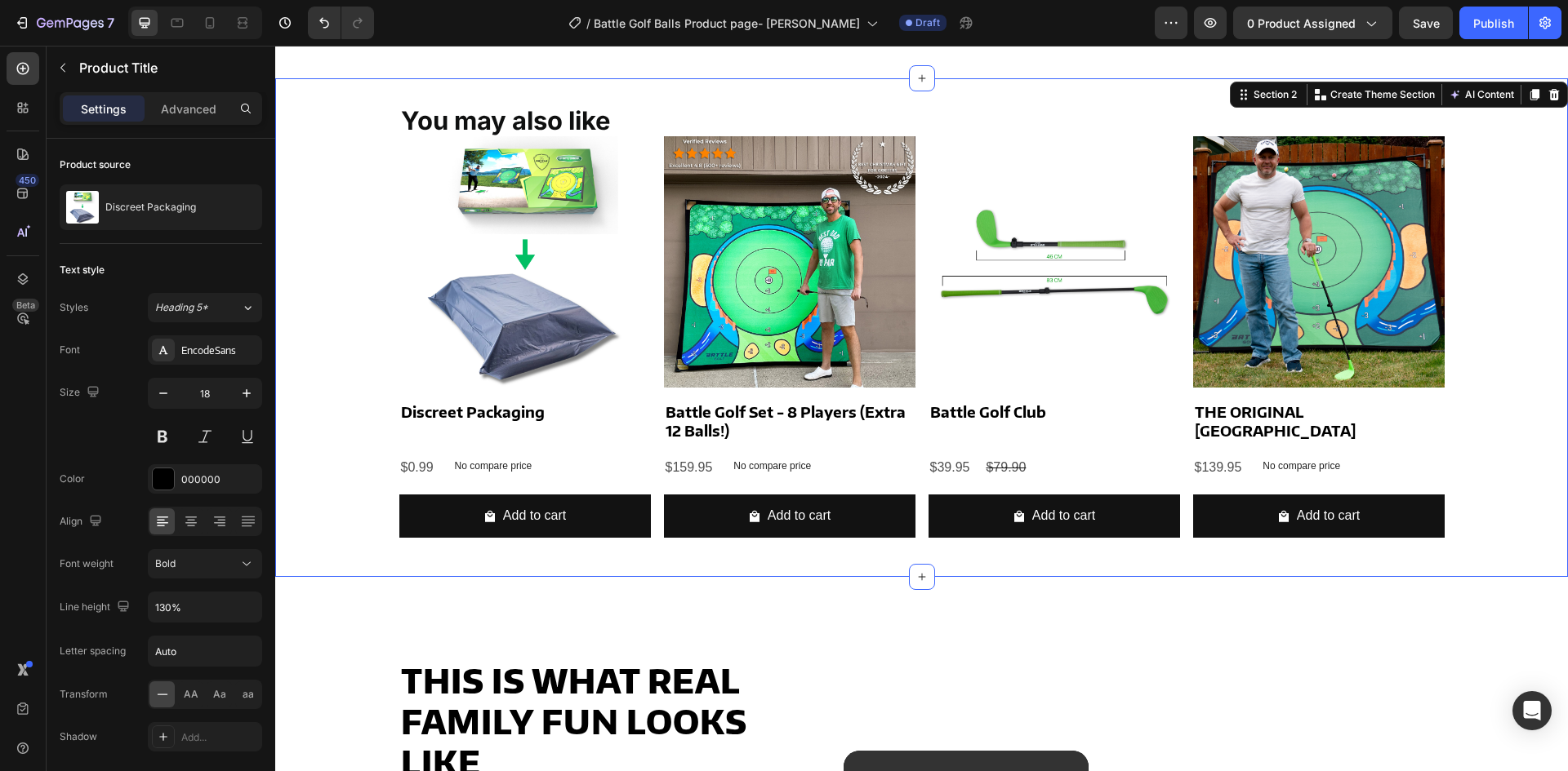
click at [329, 553] on div "You may also like Text Block Product Images Discreet Packaging Product Title $0…" at bounding box center [922, 327] width 1293 height 498
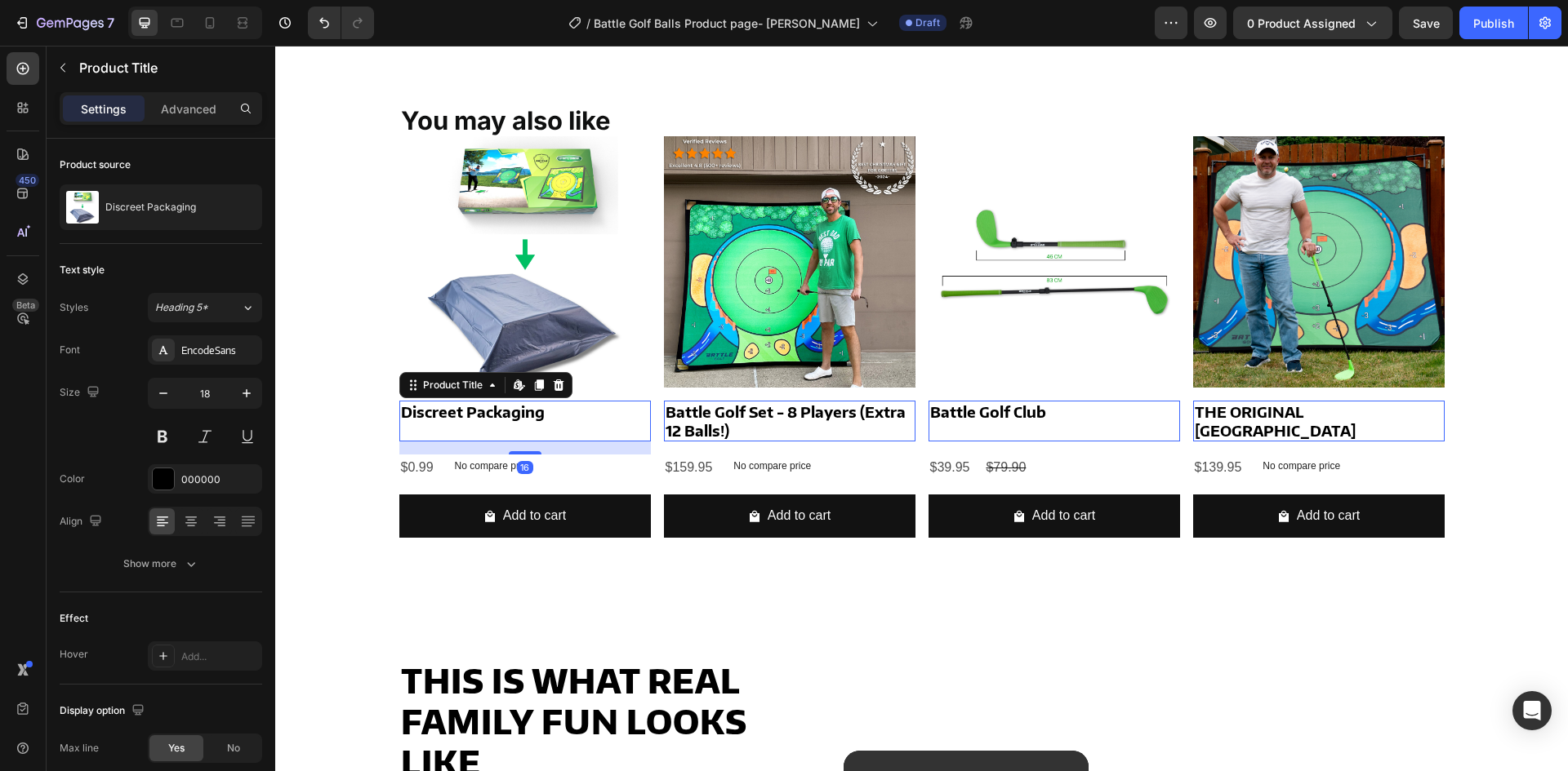
click at [484, 410] on h2 "Discreet Packaging" at bounding box center [525, 412] width 251 height 22
click at [185, 110] on p "Advanced" at bounding box center [189, 109] width 56 height 17
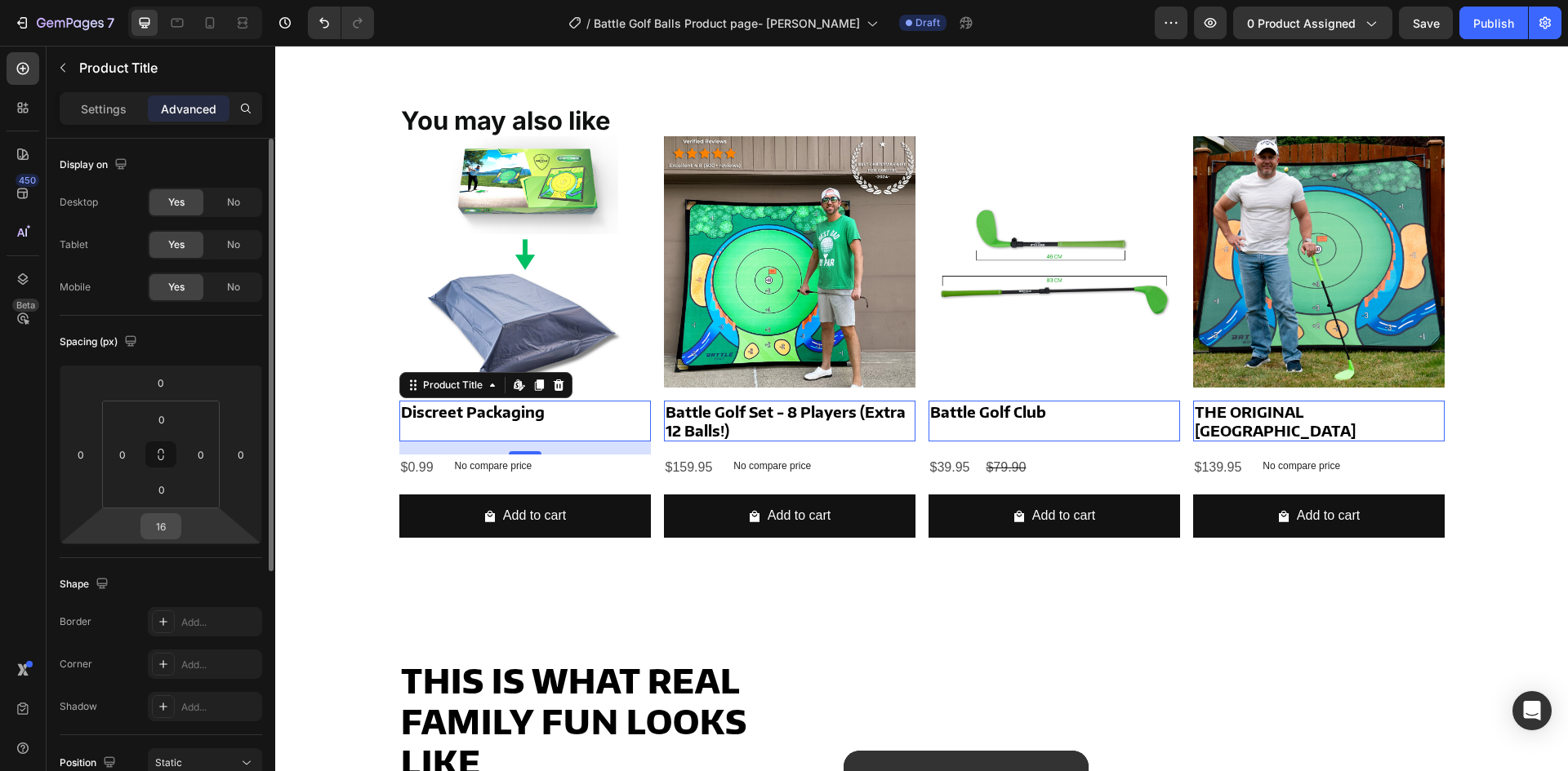
click at [172, 519] on input "16" at bounding box center [161, 526] width 32 height 24
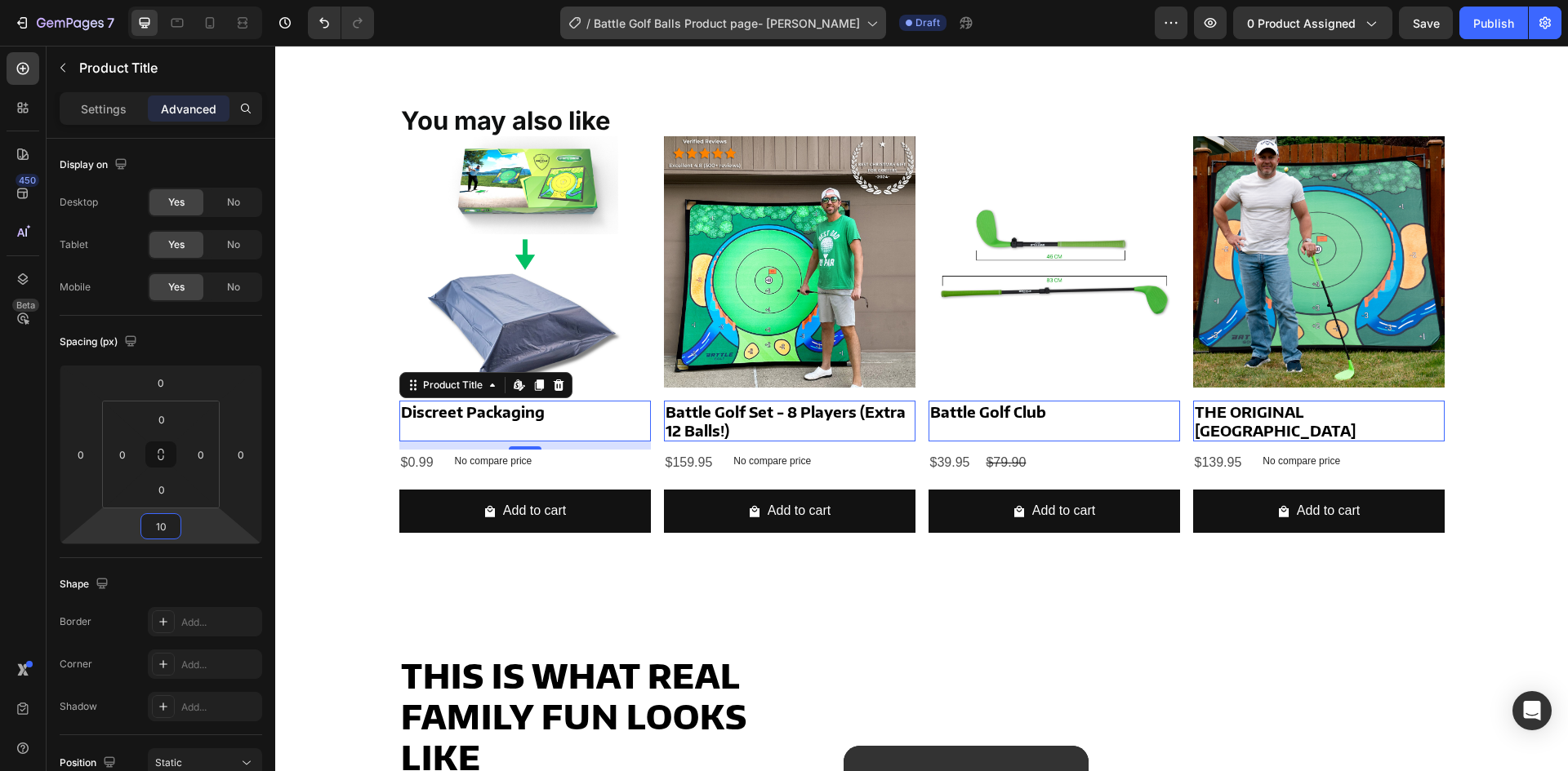
type input "10"
click at [86, 99] on div "Settings" at bounding box center [104, 108] width 82 height 26
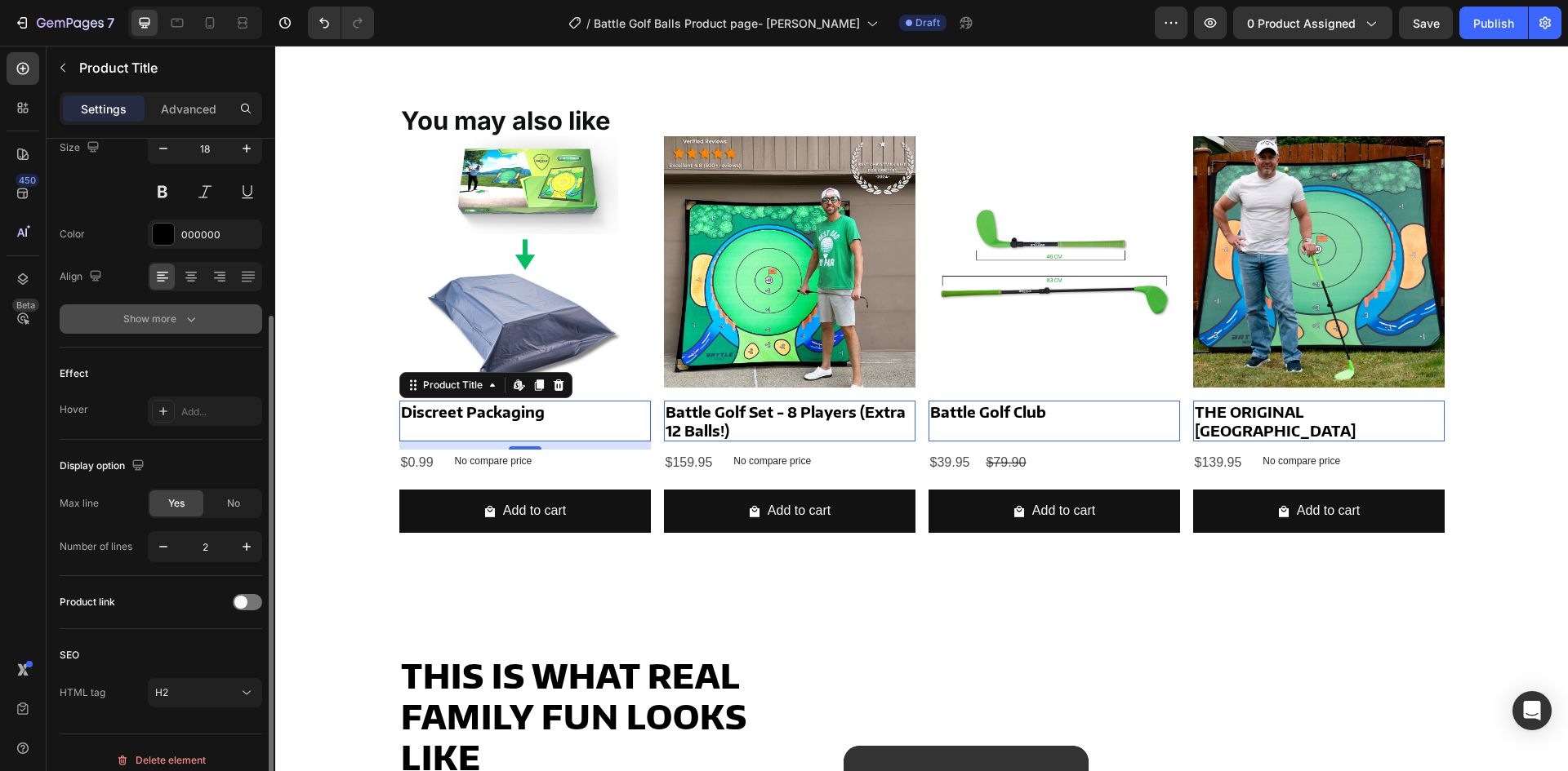
scroll to position [260, 0]
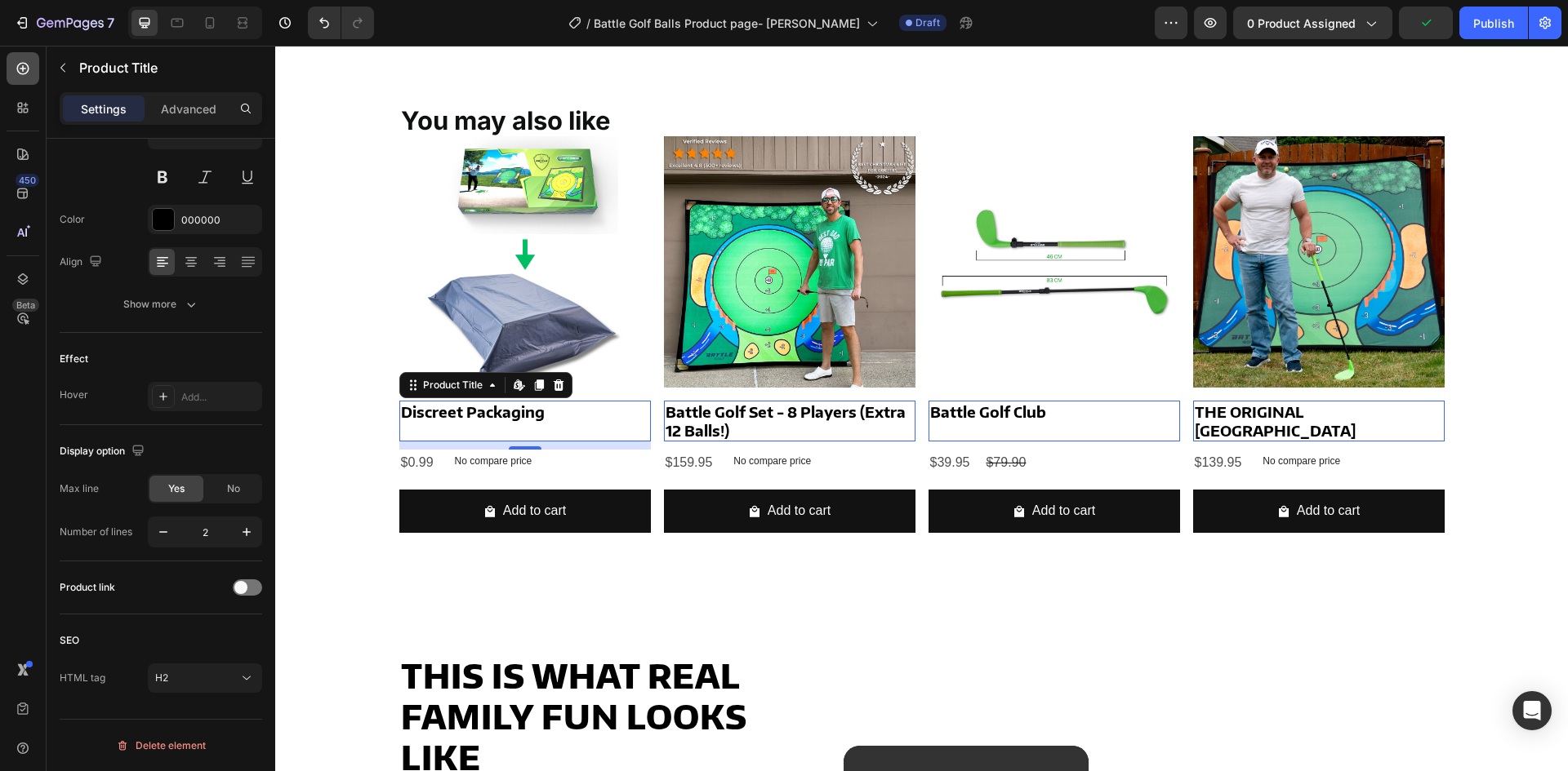
click at [14, 74] on icon at bounding box center [23, 68] width 16 height 16
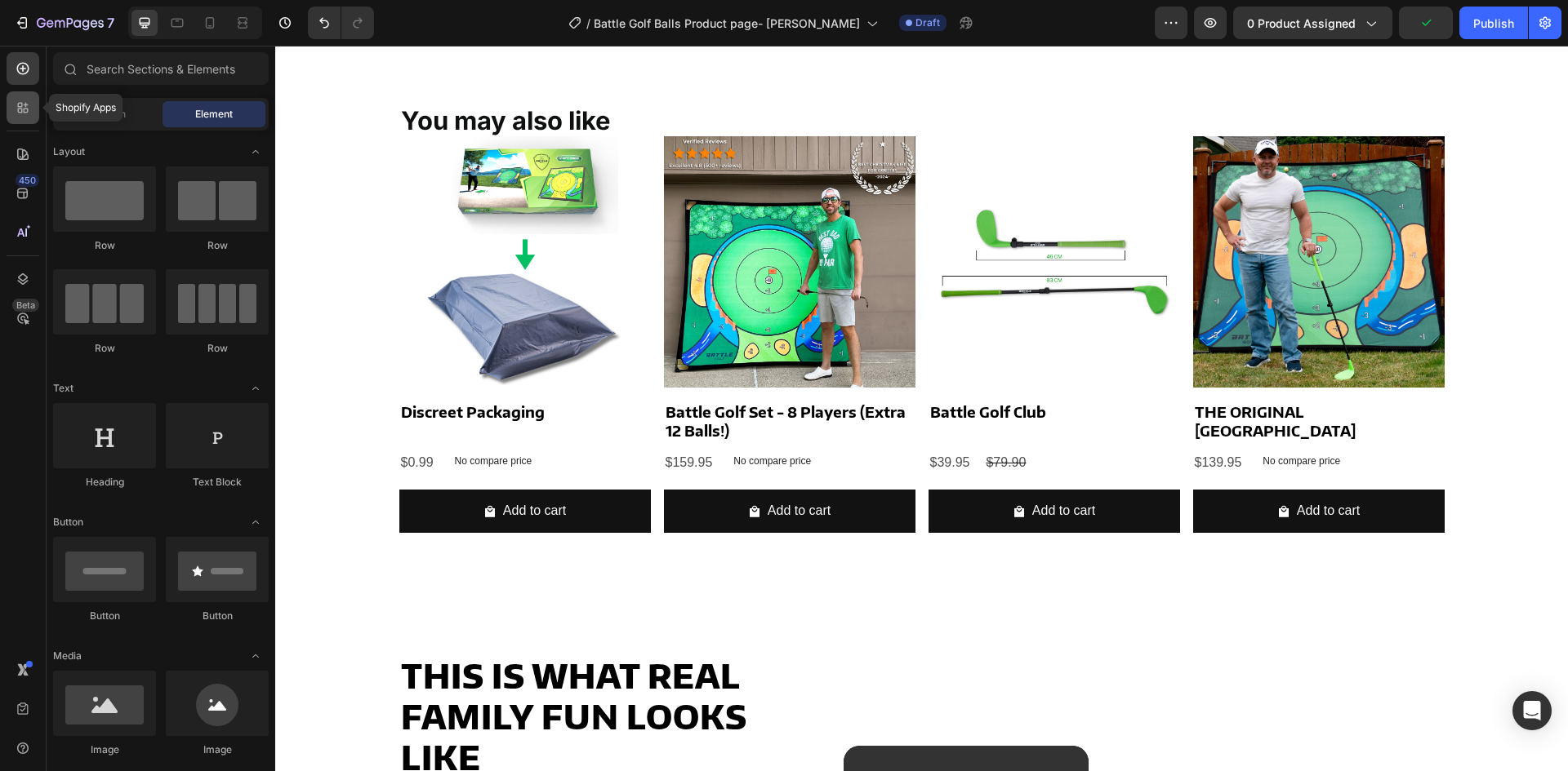
click at [31, 115] on div at bounding box center [23, 108] width 32 height 32
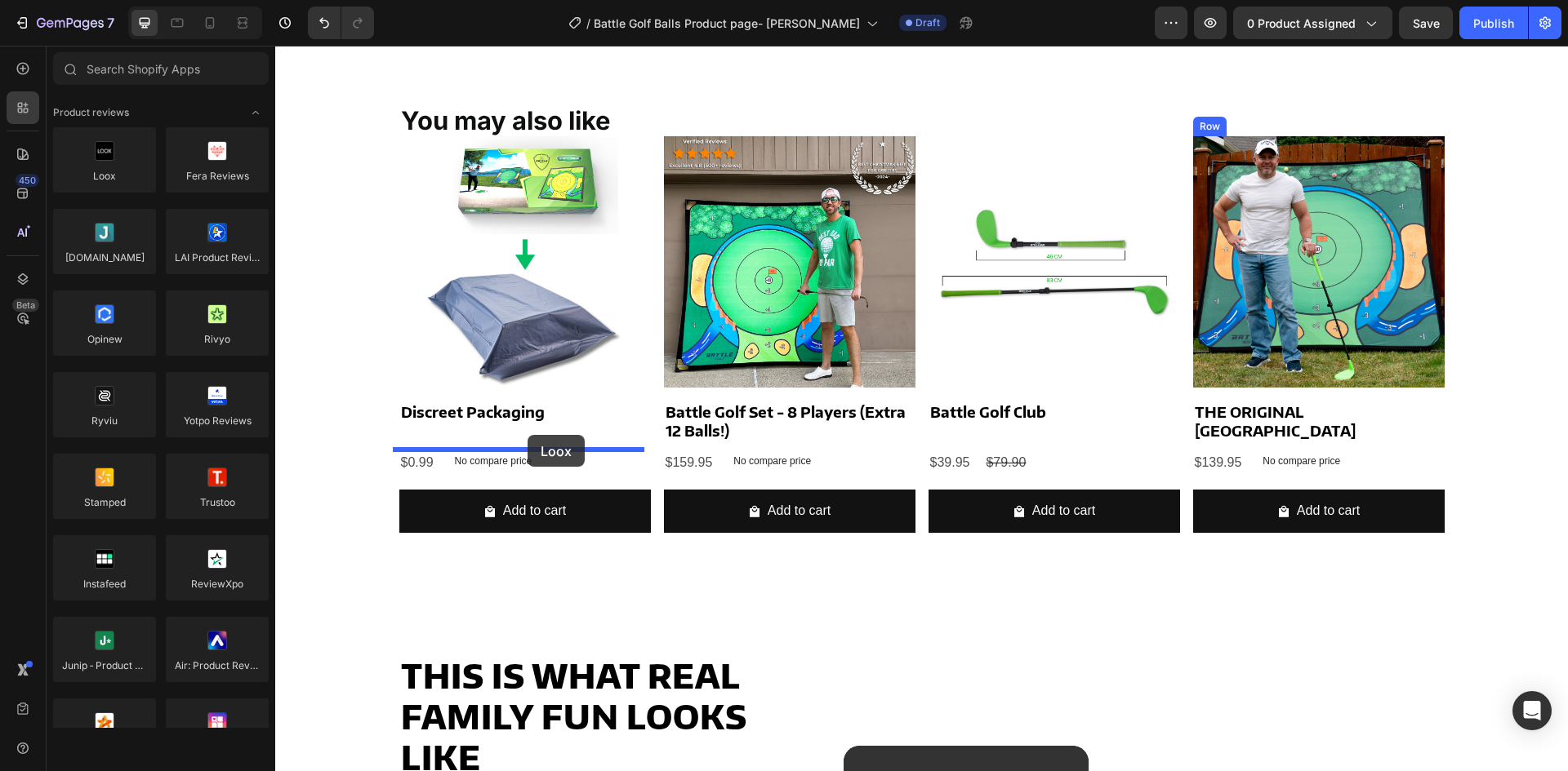
drag, startPoint x: 368, startPoint y: 195, endPoint x: 527, endPoint y: 435, distance: 287.9
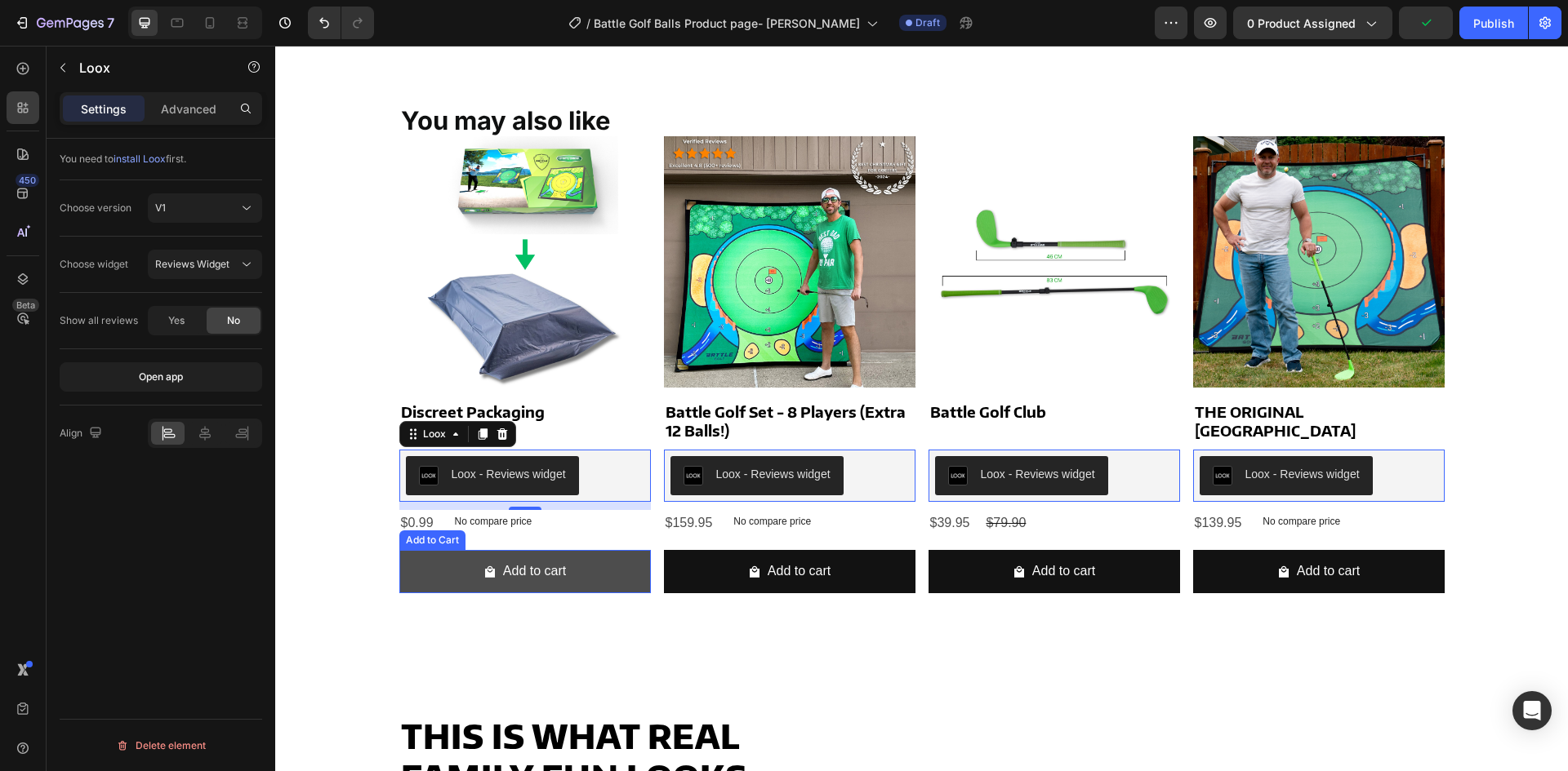
click at [630, 564] on button "Add to cart" at bounding box center [525, 572] width 251 height 43
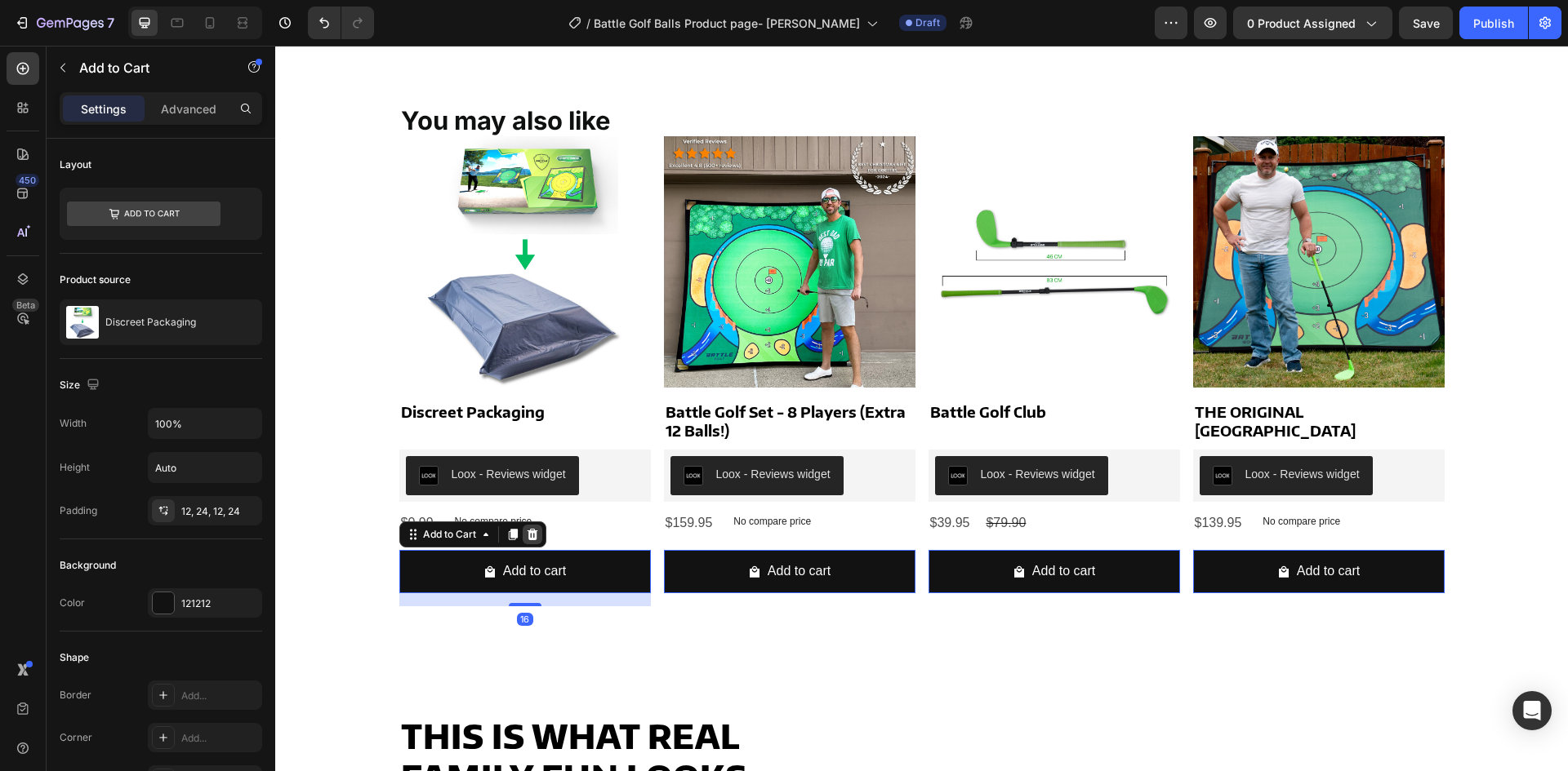
click at [525, 524] on div at bounding box center [533, 534] width 20 height 20
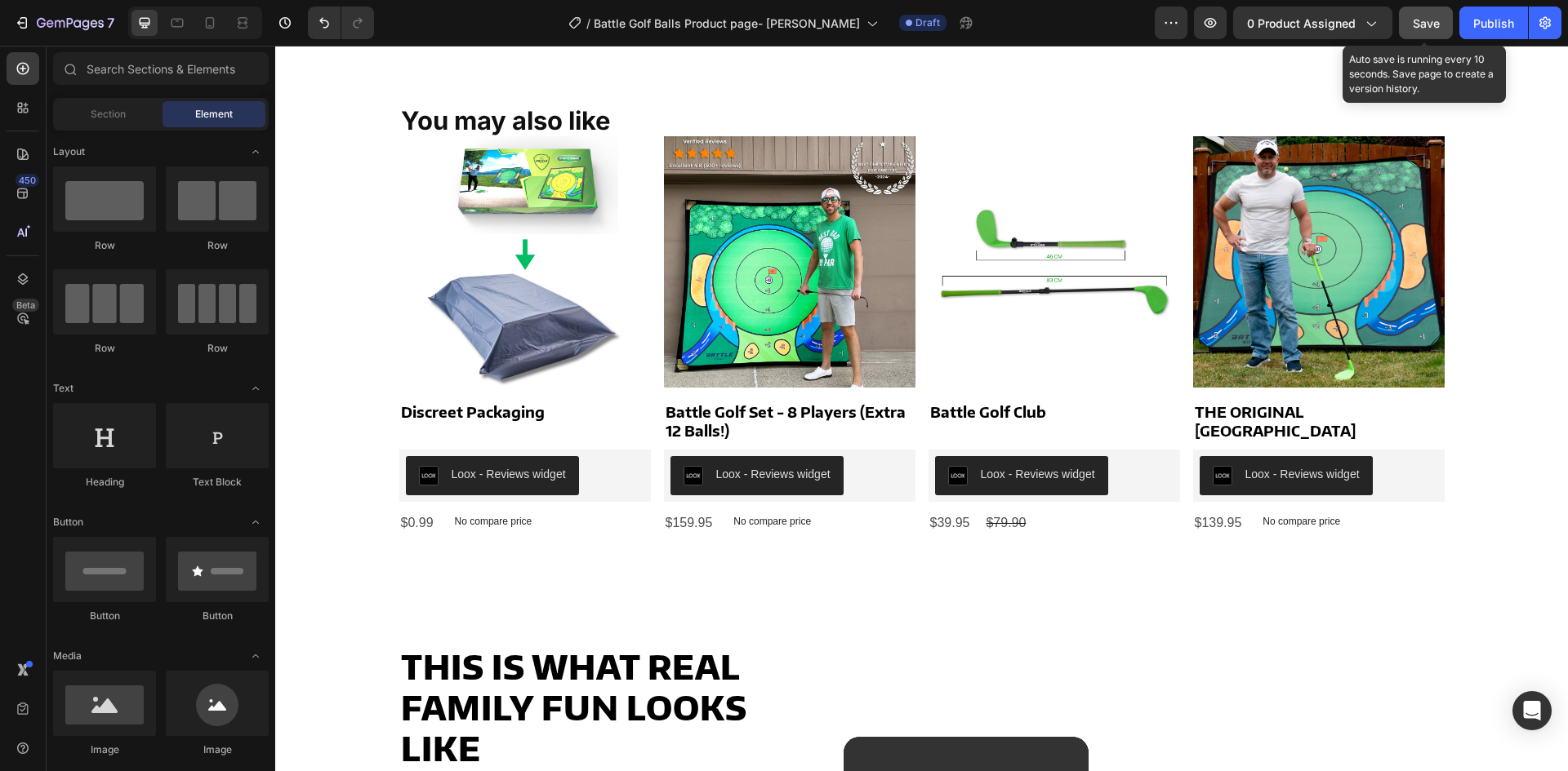
click at [1417, 30] on span "Save" at bounding box center [1427, 22] width 27 height 13
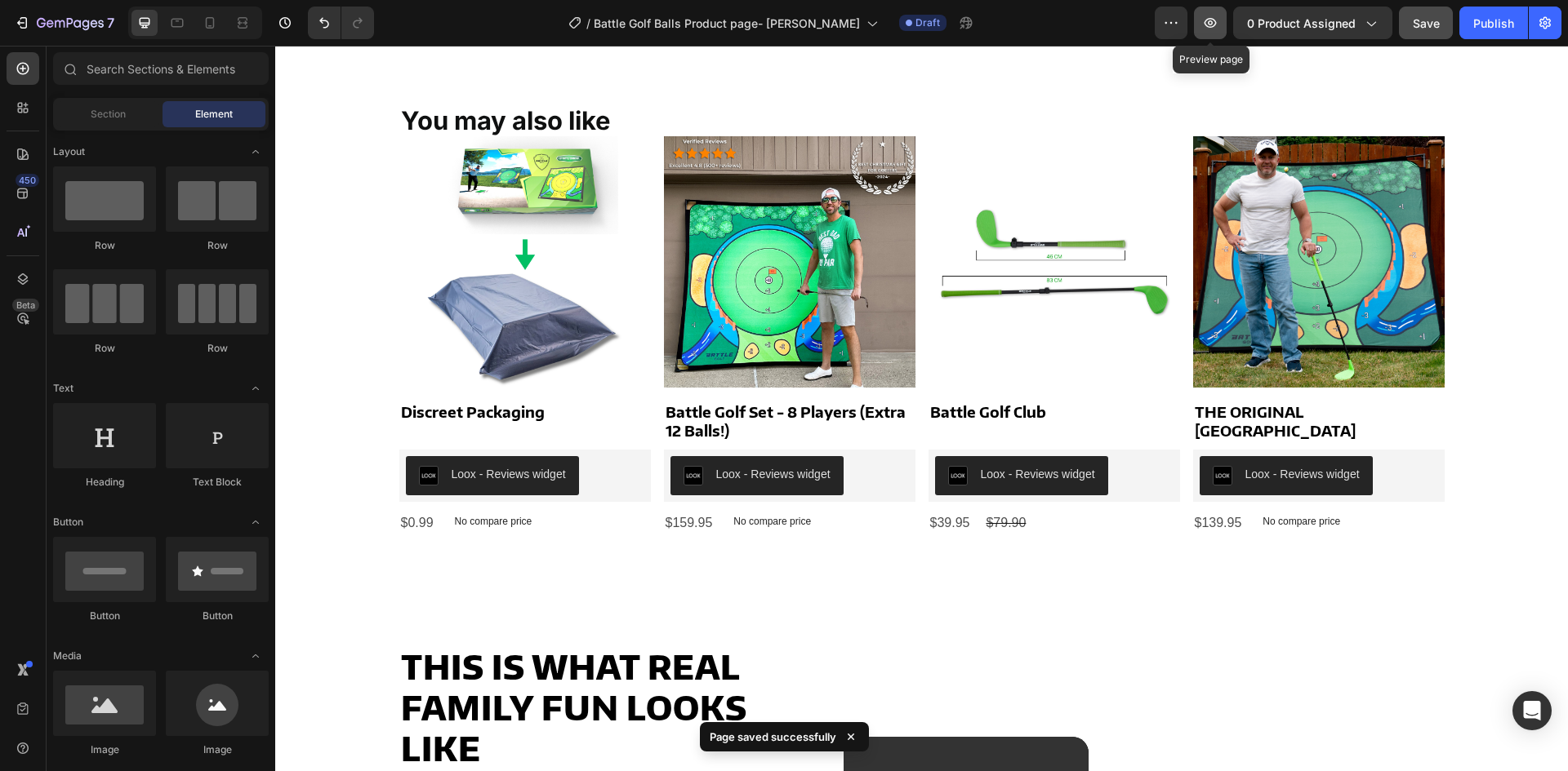
click at [1213, 25] on icon "button" at bounding box center [1211, 22] width 16 height 16
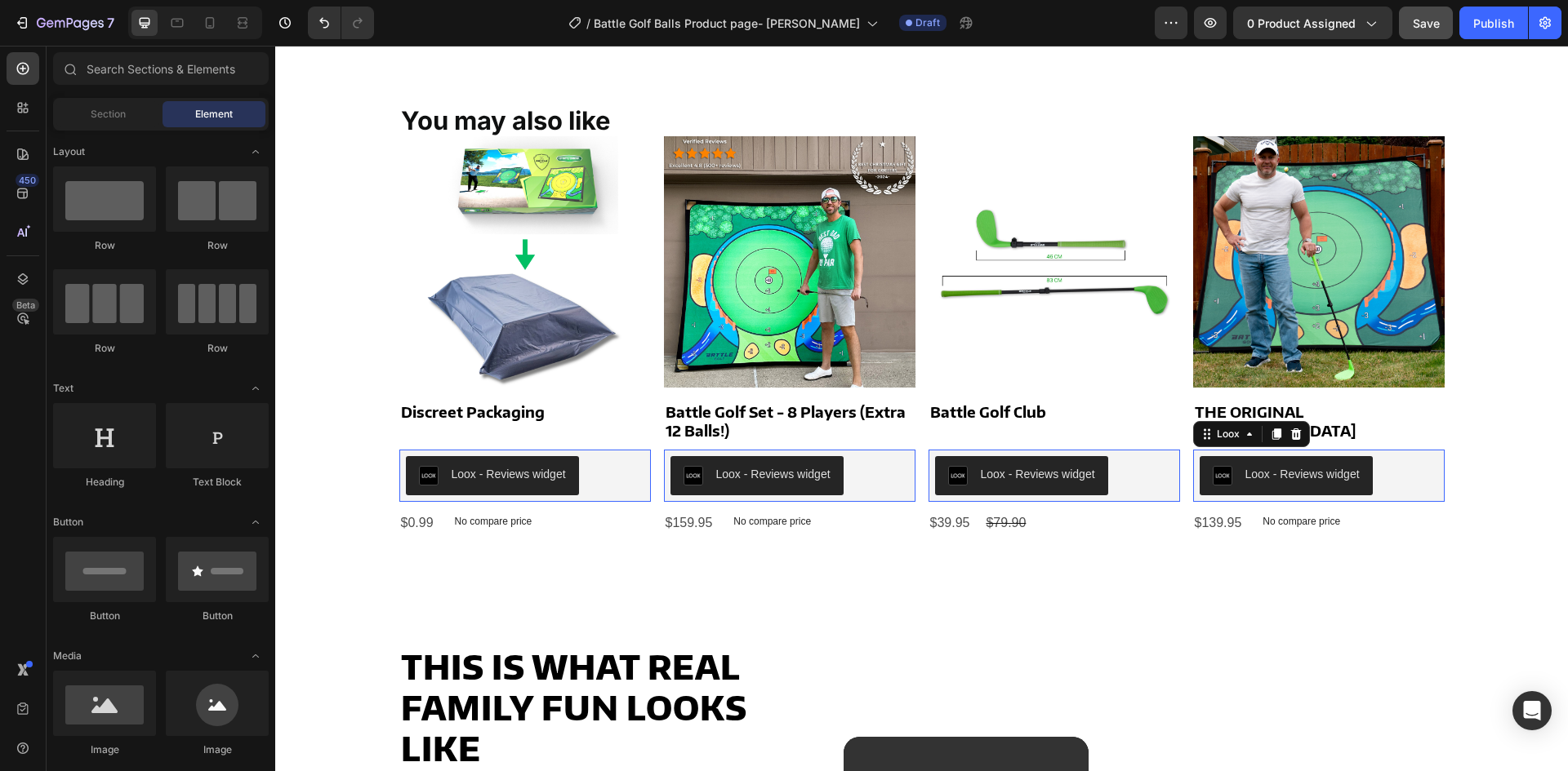
click at [566, 474] on div "Loox - Reviews widget" at bounding box center [491, 476] width 147 height 20
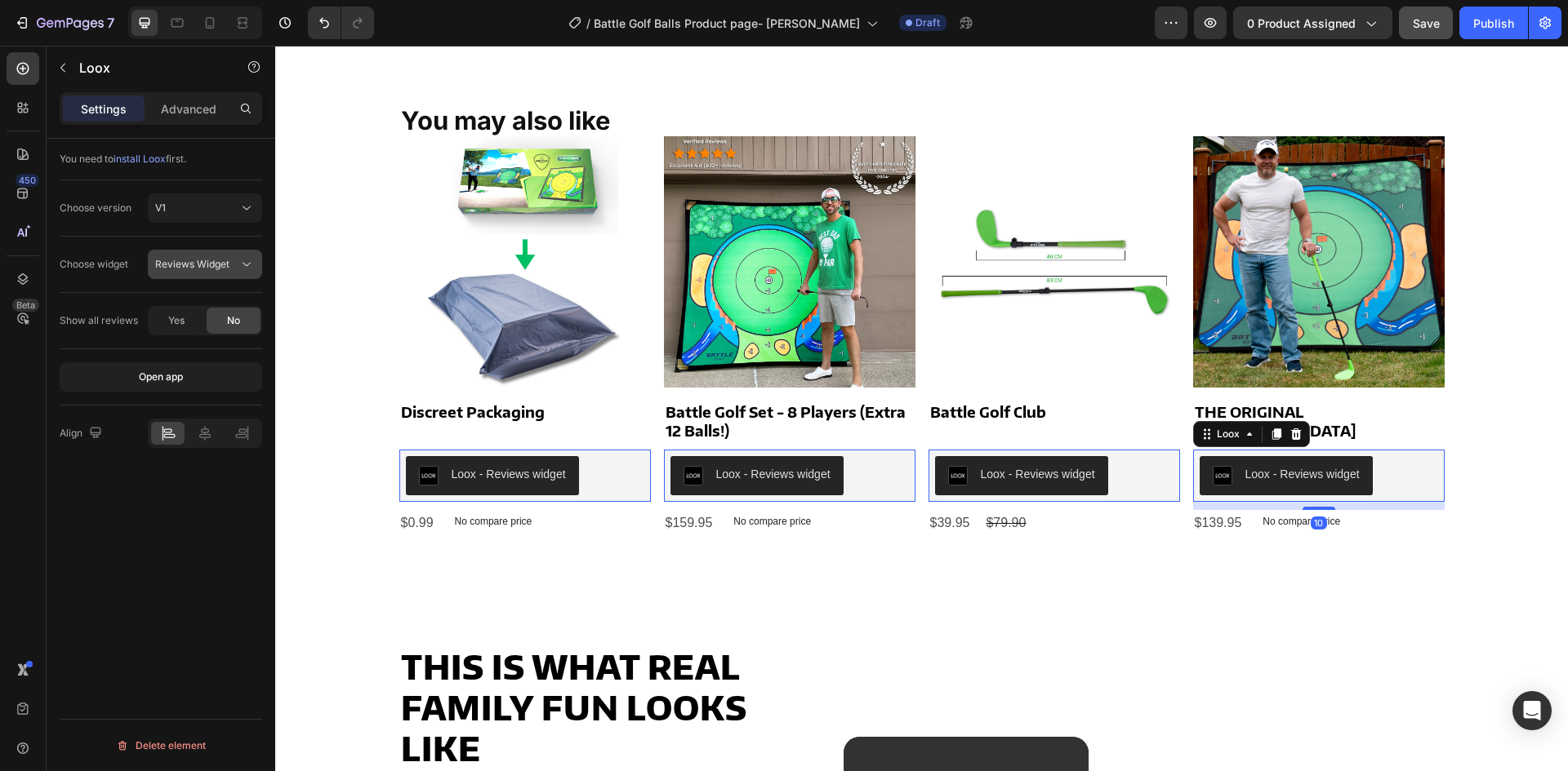
click at [247, 267] on icon at bounding box center [247, 264] width 16 height 16
click at [175, 339] on span "Rating Widget" at bounding box center [187, 336] width 65 height 14
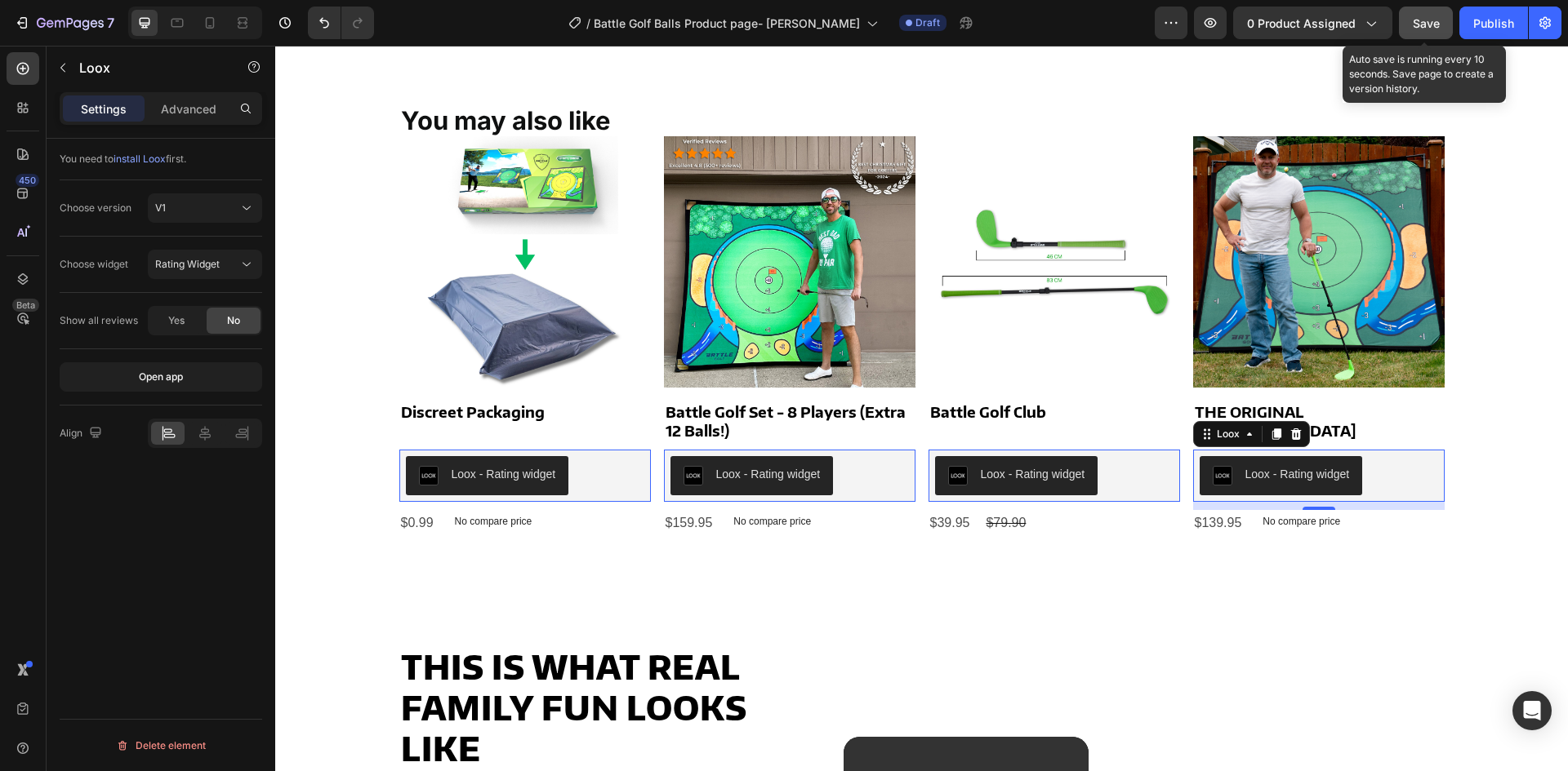
click at [1410, 33] on button "Save" at bounding box center [1426, 22] width 54 height 32
click at [1416, 26] on span "Save" at bounding box center [1427, 22] width 27 height 13
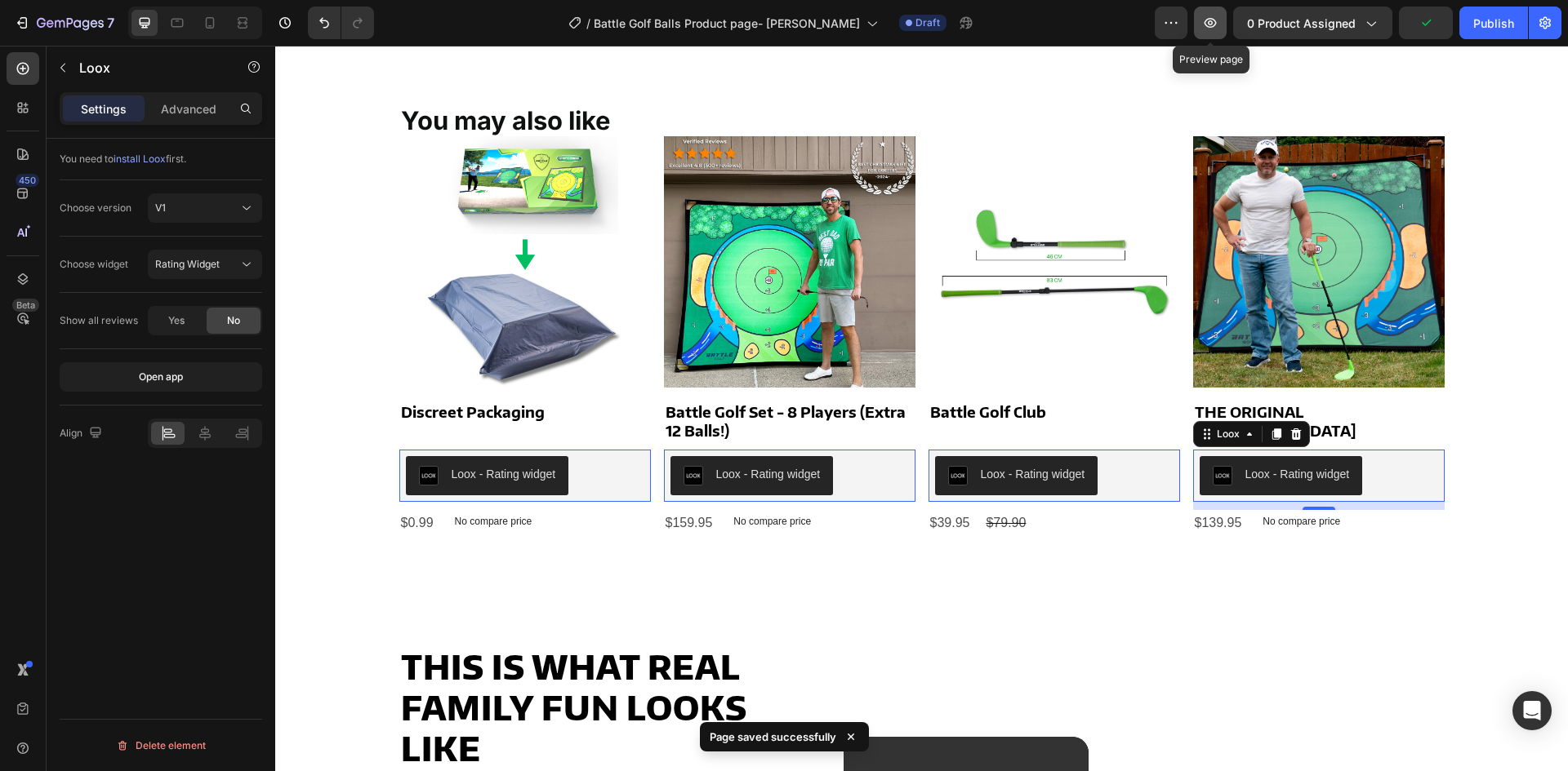
click at [1212, 19] on icon "button" at bounding box center [1211, 22] width 13 height 10
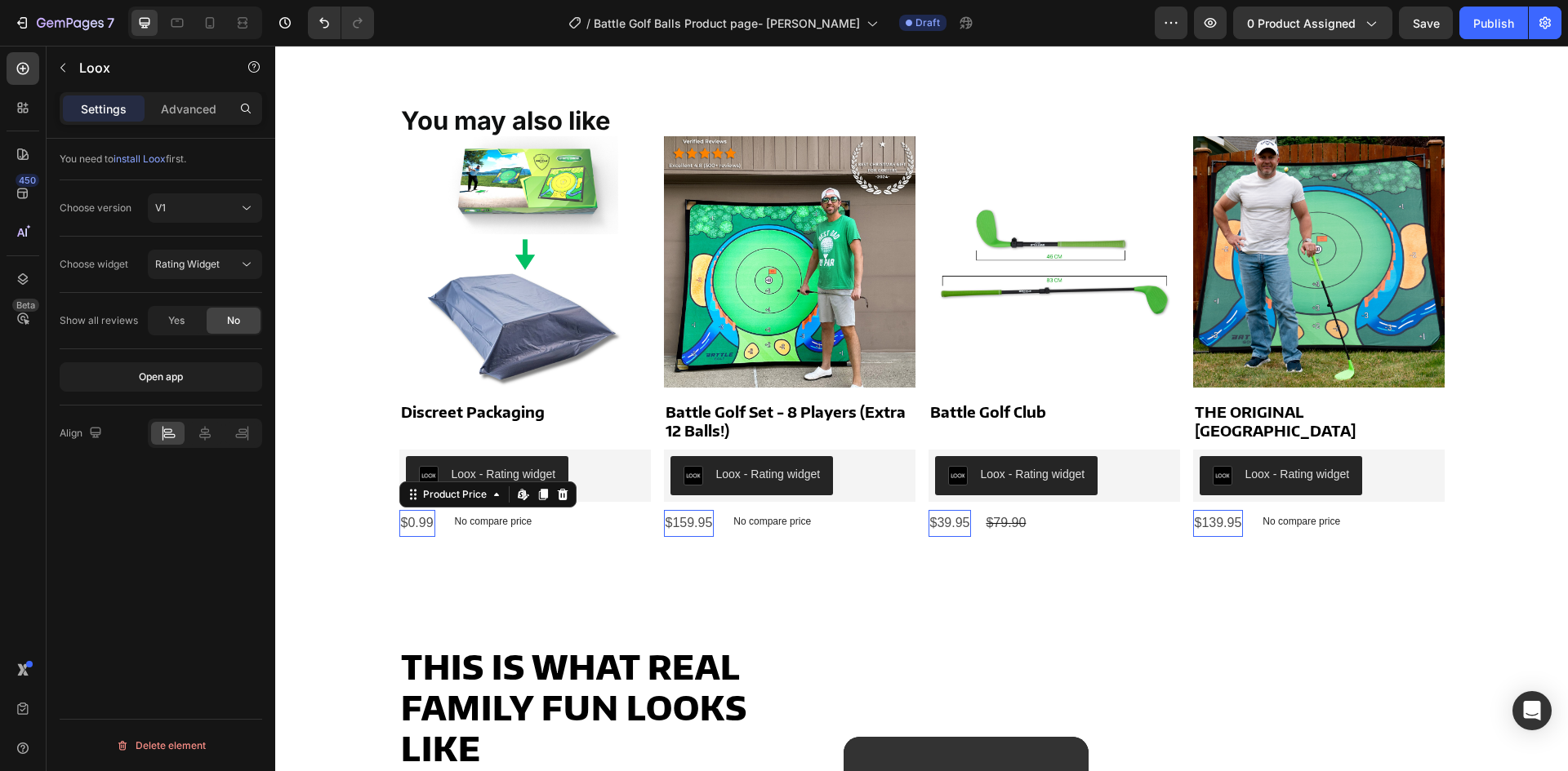
click at [413, 520] on div "$0.99" at bounding box center [418, 524] width 36 height 27
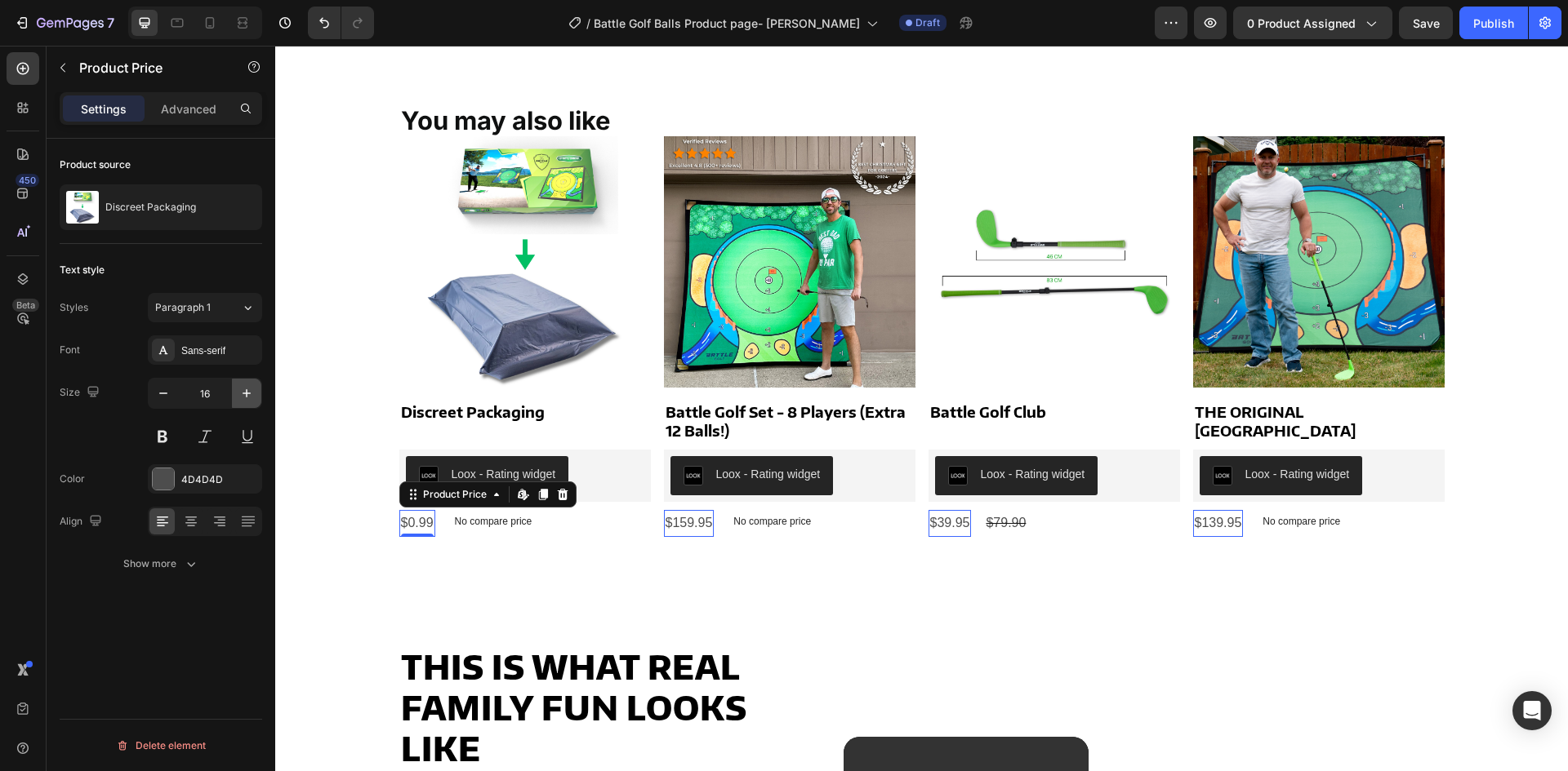
click at [236, 390] on button "button" at bounding box center [247, 393] width 30 height 30
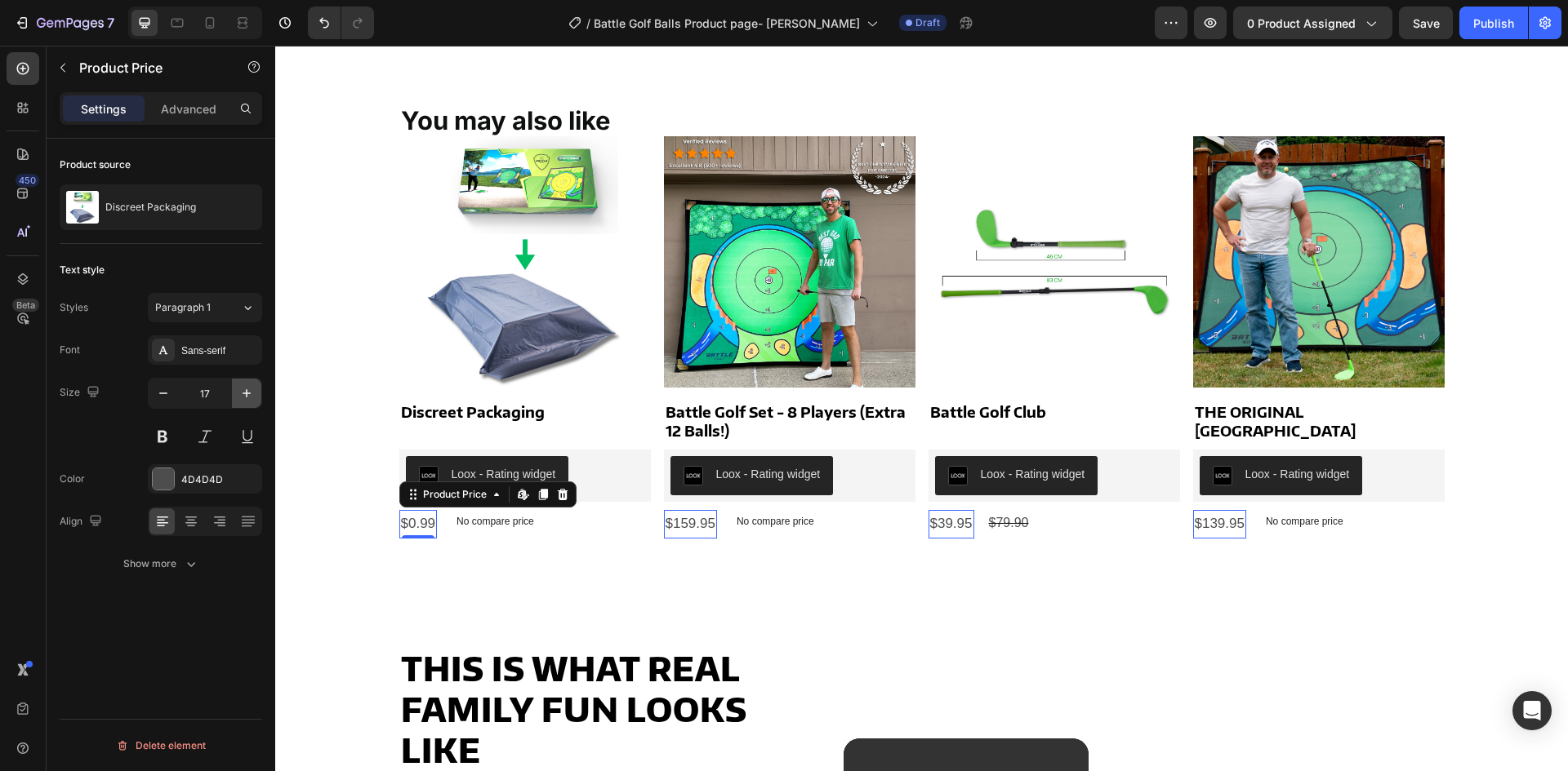
click at [236, 390] on button "button" at bounding box center [247, 393] width 30 height 30
type input "18"
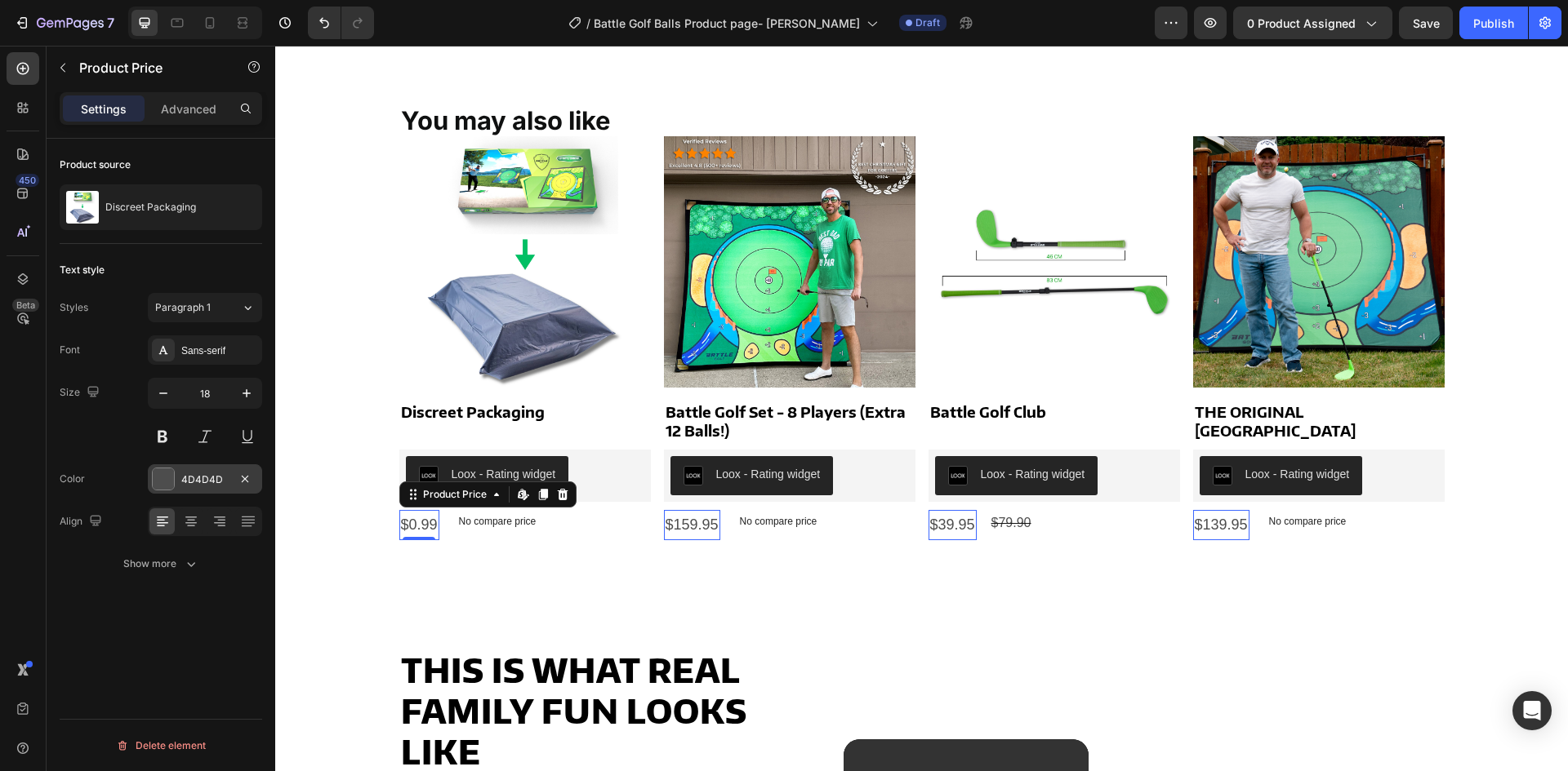
click at [181, 471] on div "4D4D4D" at bounding box center [204, 479] width 114 height 30
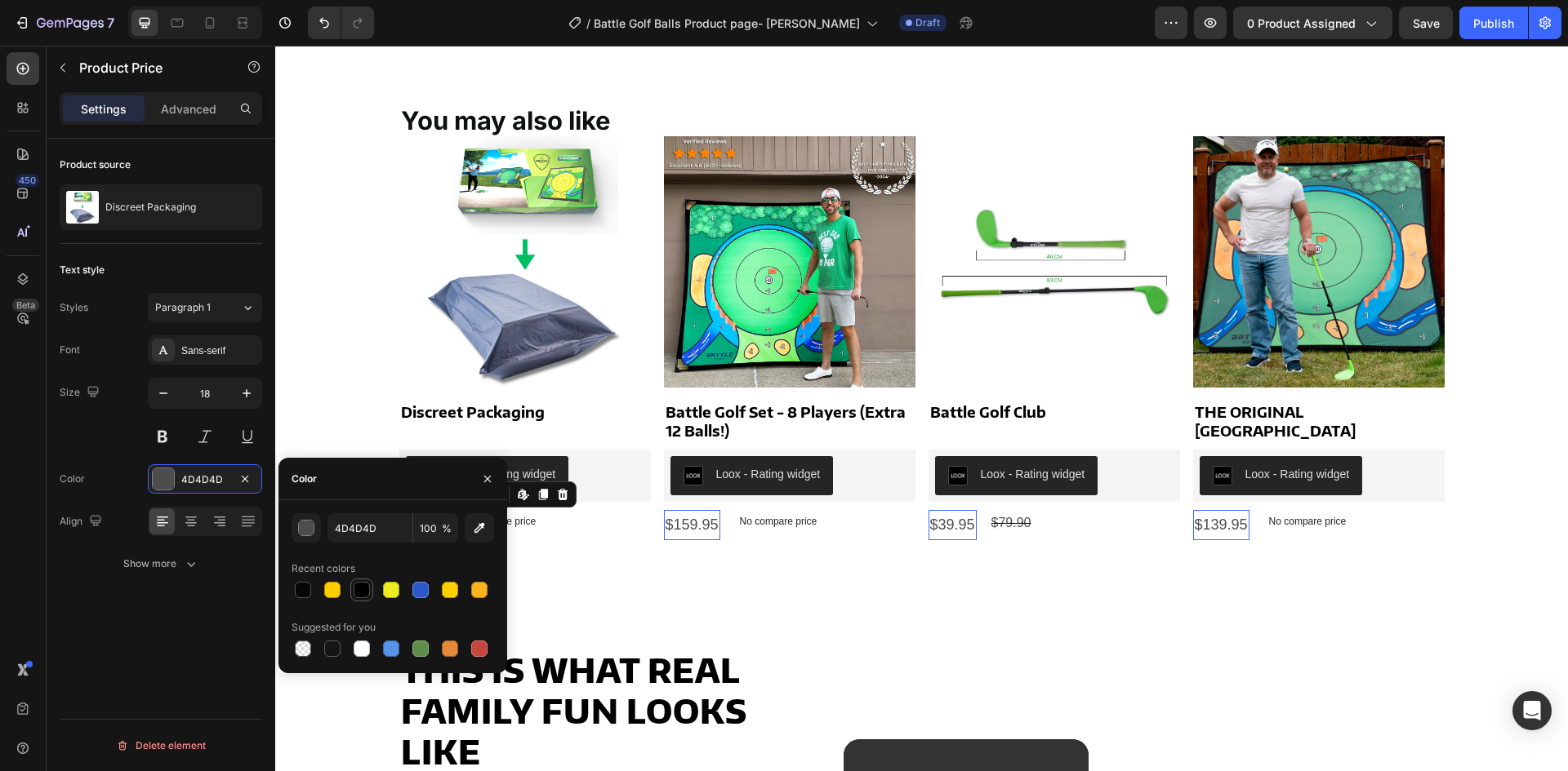
click at [368, 586] on div at bounding box center [362, 590] width 16 height 16
type input "000000"
click at [191, 356] on div "Sans-serif" at bounding box center [219, 351] width 77 height 14
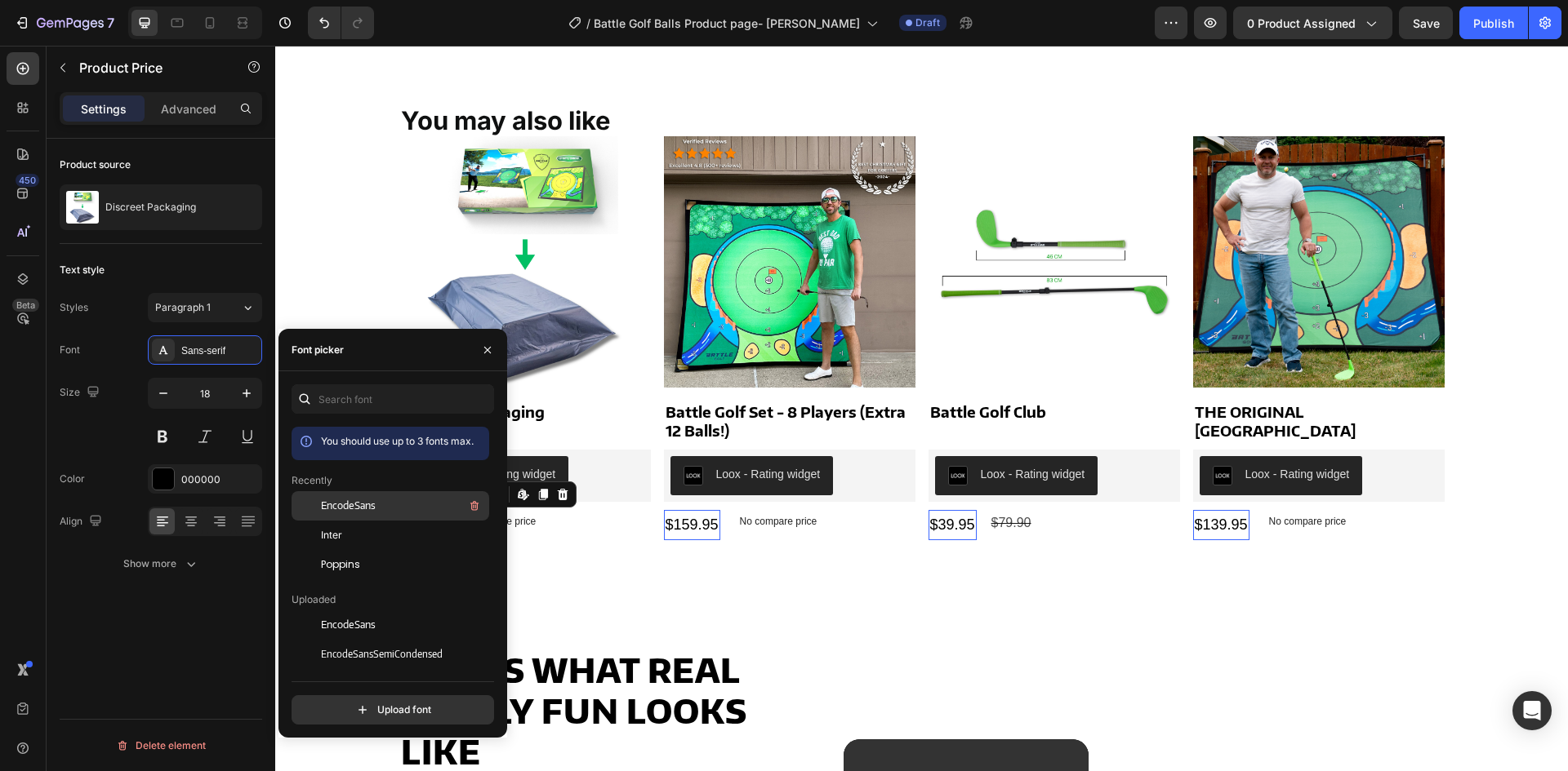
click at [374, 507] on span "EncodeSans" at bounding box center [348, 506] width 55 height 14
click at [354, 699] on div "Inter" at bounding box center [391, 713] width 198 height 30
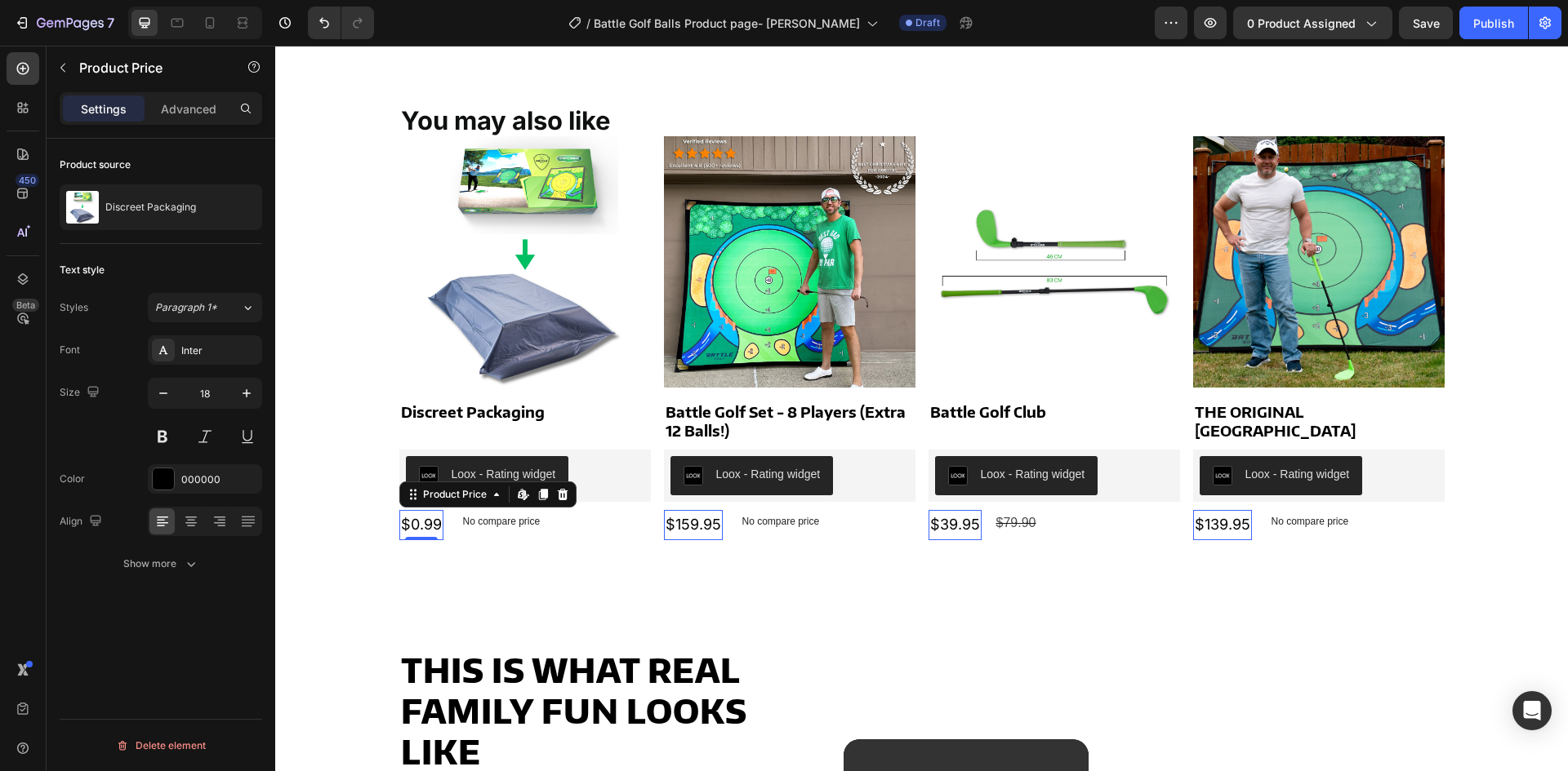
click at [167, 546] on div "Font Inter Size 18 Color 000000 Align Show more" at bounding box center [160, 457] width 203 height 243
click at [167, 560] on div "Show more" at bounding box center [161, 564] width 76 height 16
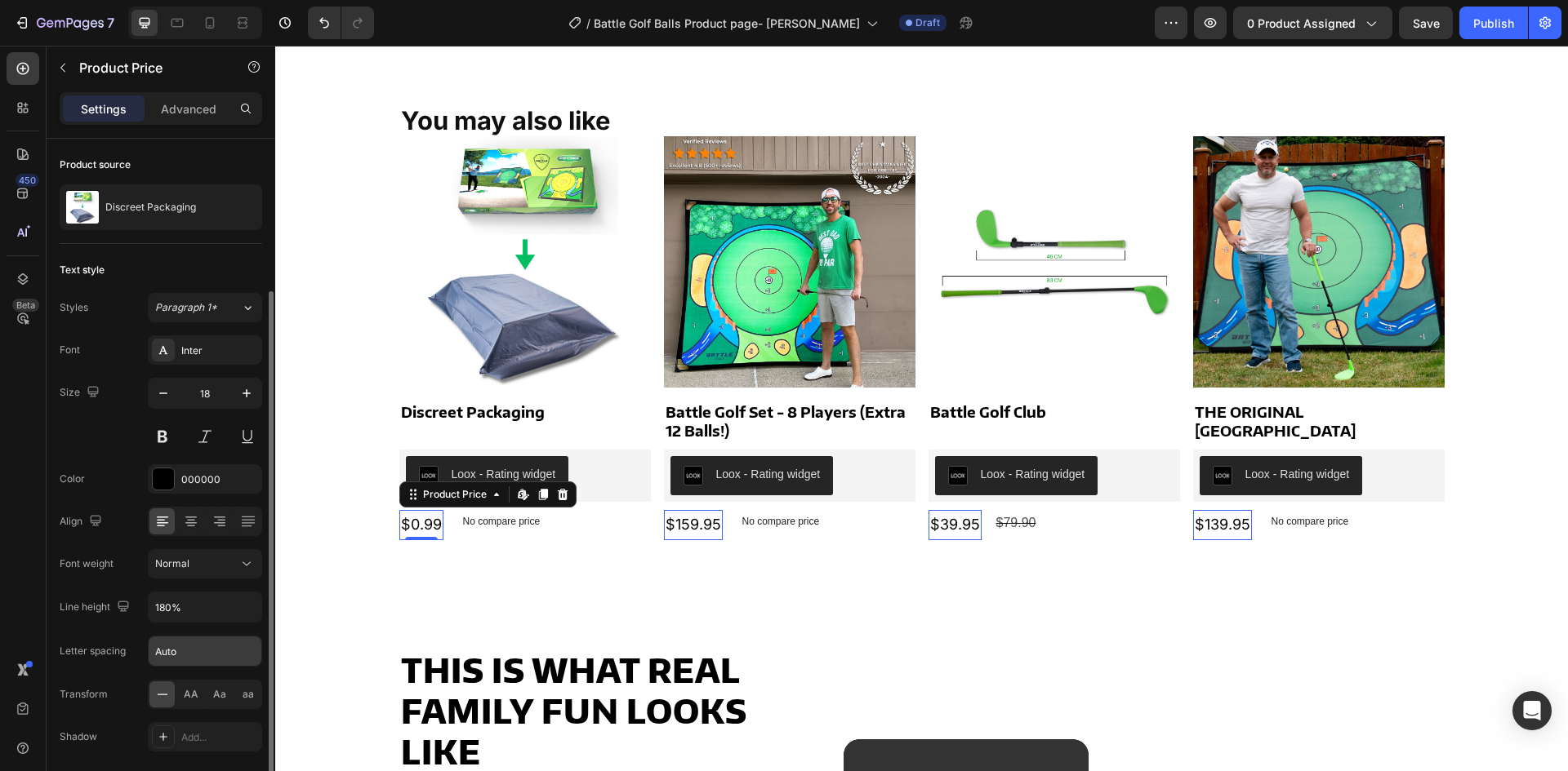
scroll to position [82, 0]
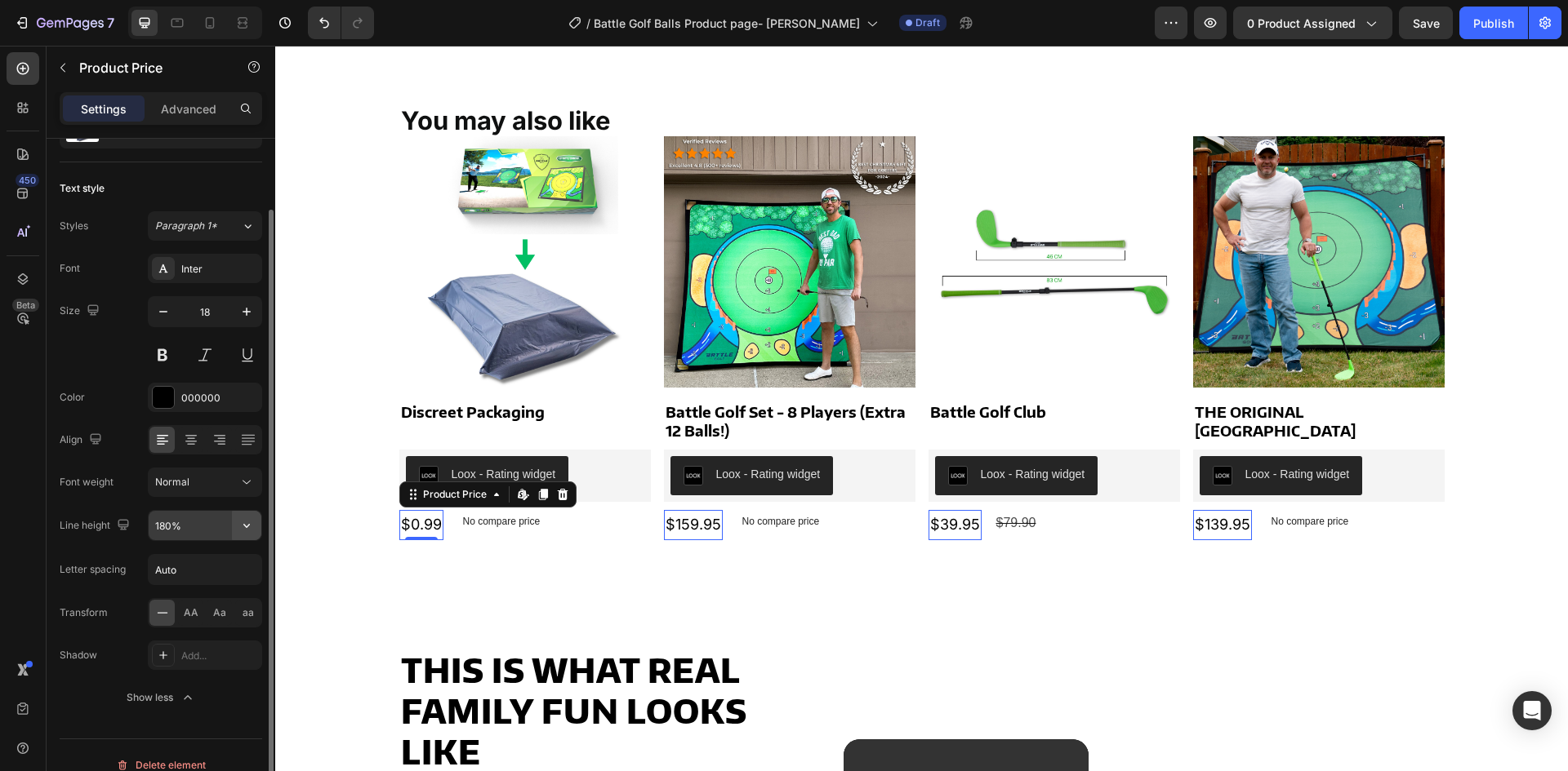
click at [248, 524] on icon "button" at bounding box center [247, 525] width 16 height 16
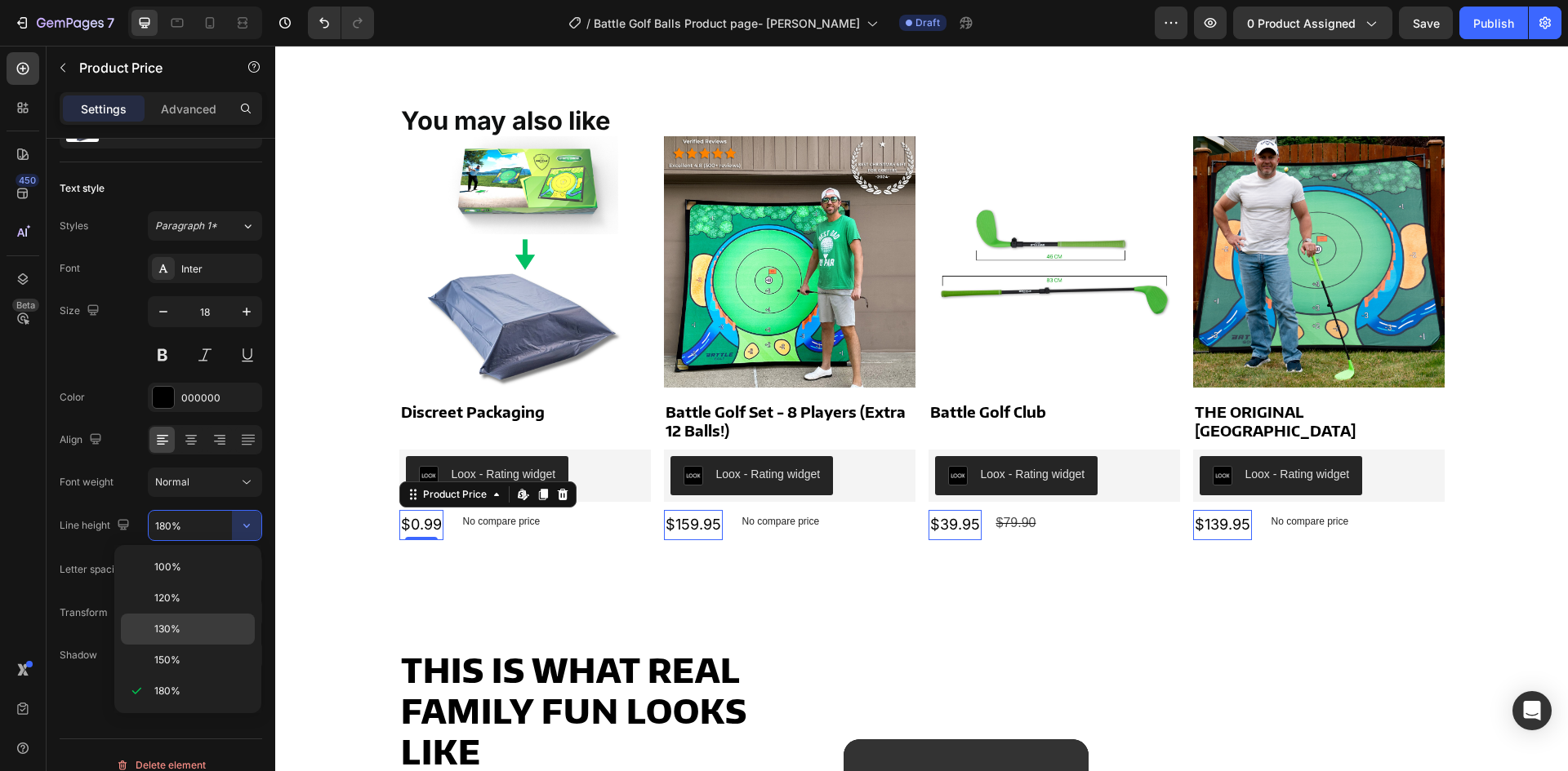
click at [194, 645] on div "130%" at bounding box center [187, 660] width 134 height 31
type input "130%"
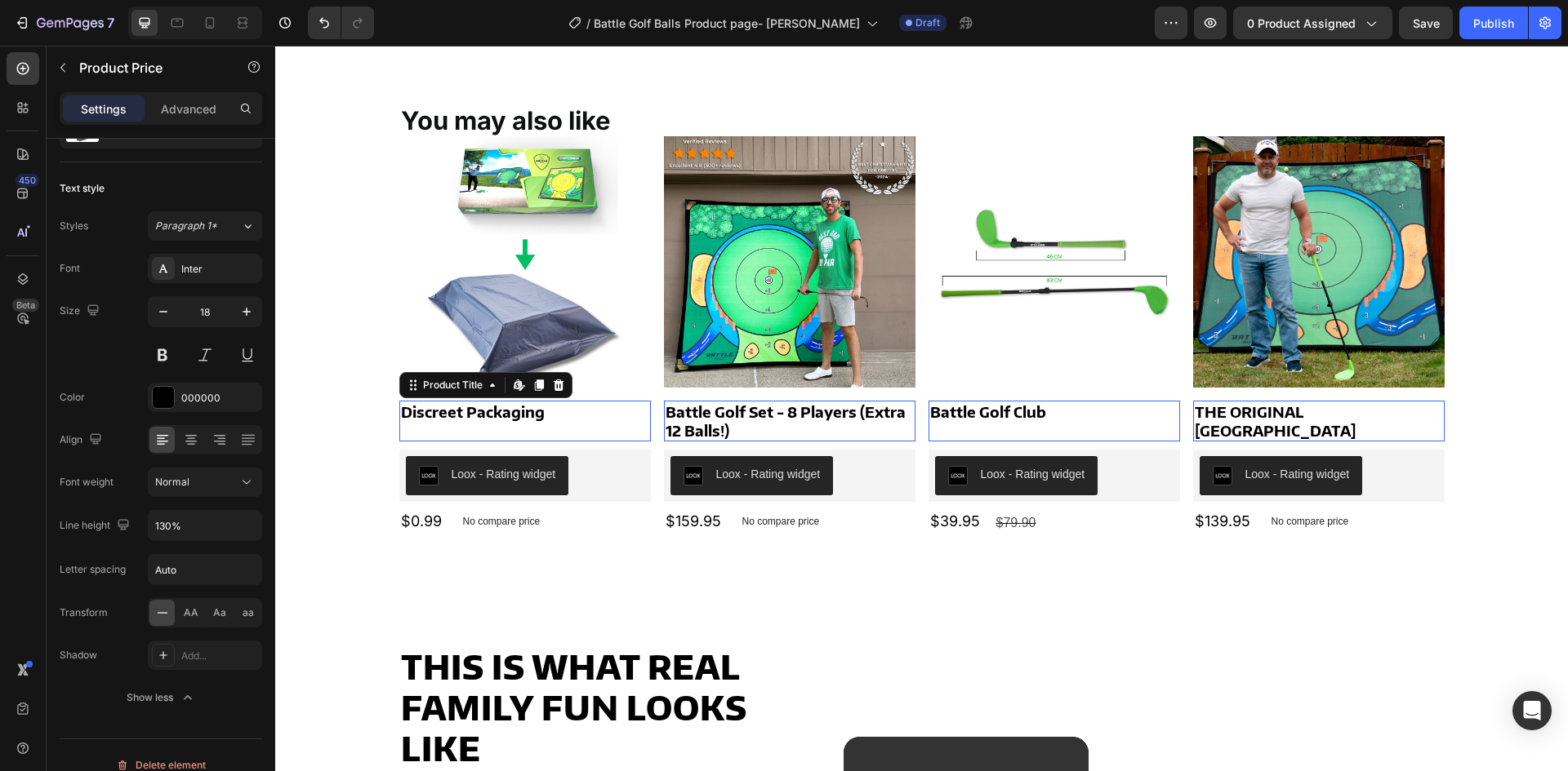
click at [550, 410] on h2 "Discreet Packaging" at bounding box center [525, 412] width 251 height 22
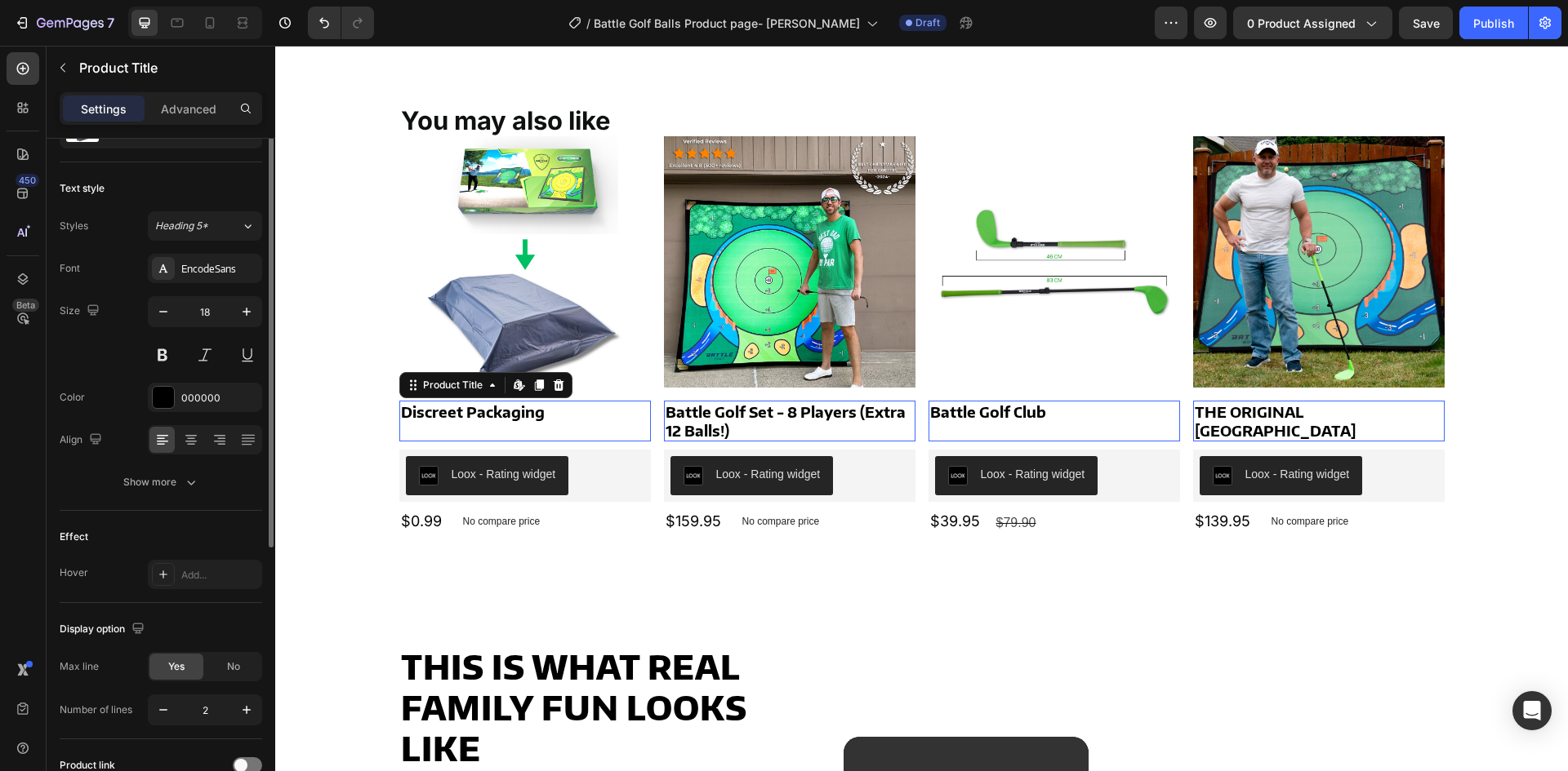
scroll to position [0, 0]
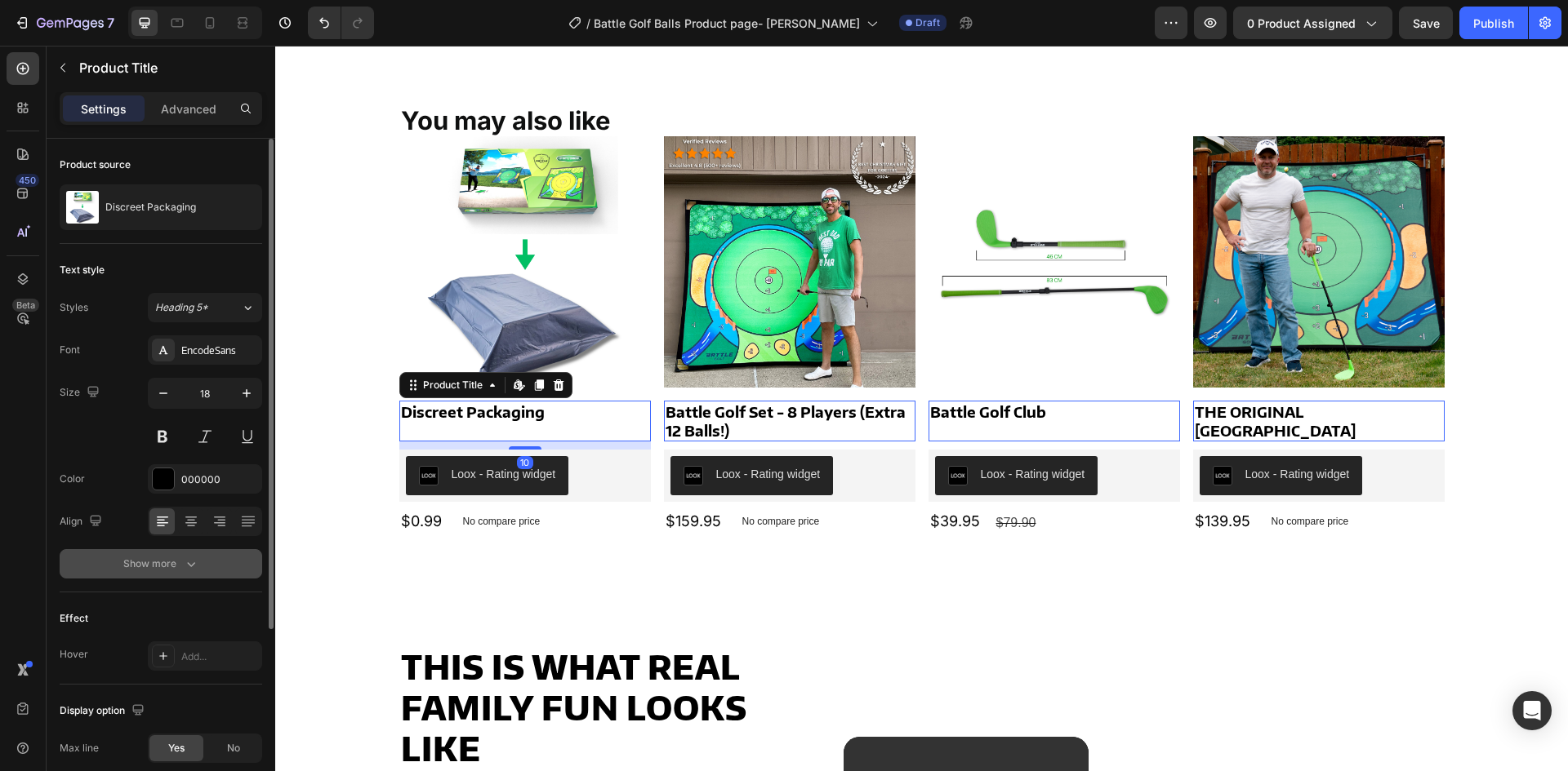
click at [142, 563] on div "Show more" at bounding box center [161, 564] width 76 height 16
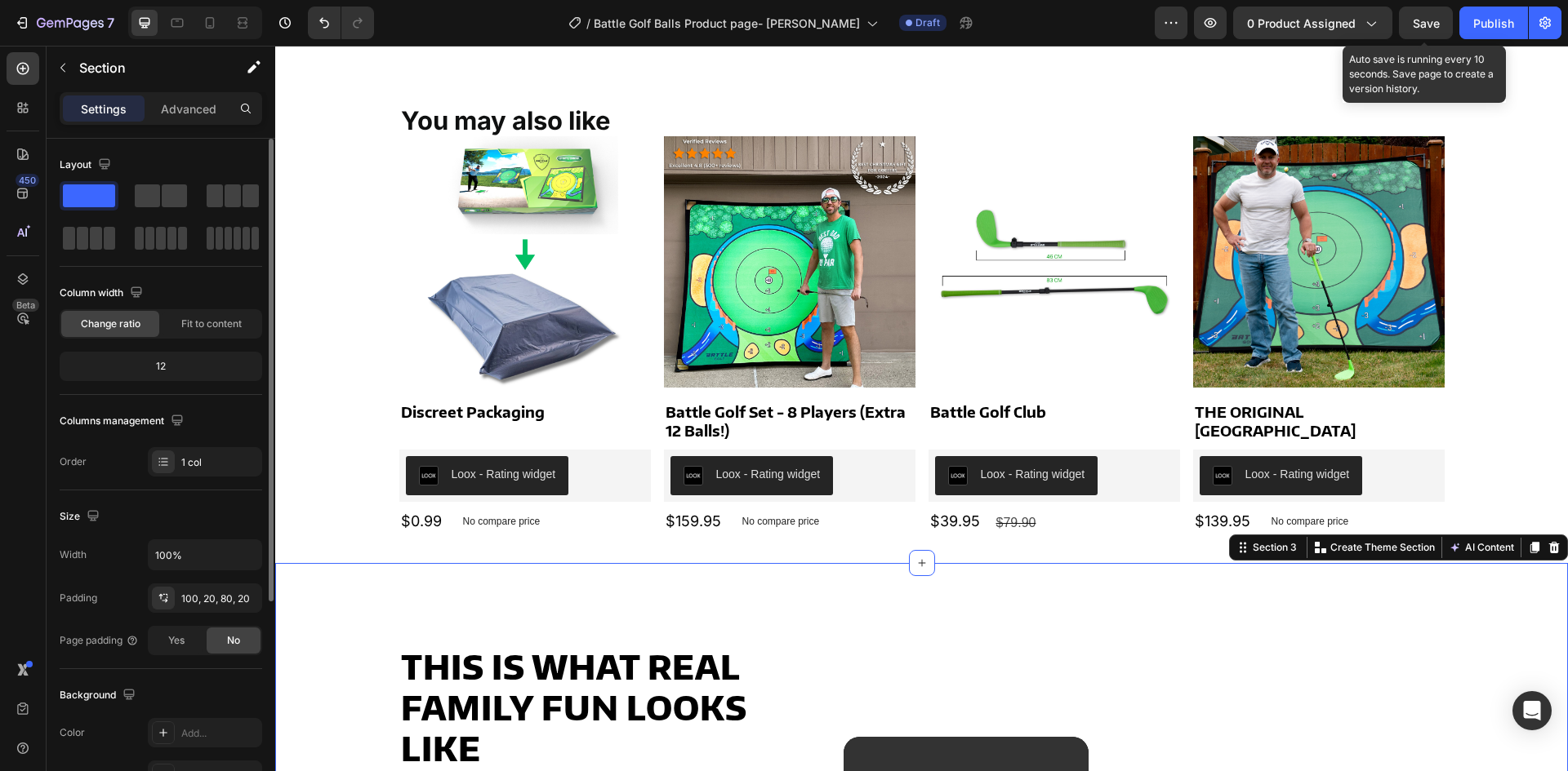
click at [1424, 20] on span "Save" at bounding box center [1427, 22] width 27 height 13
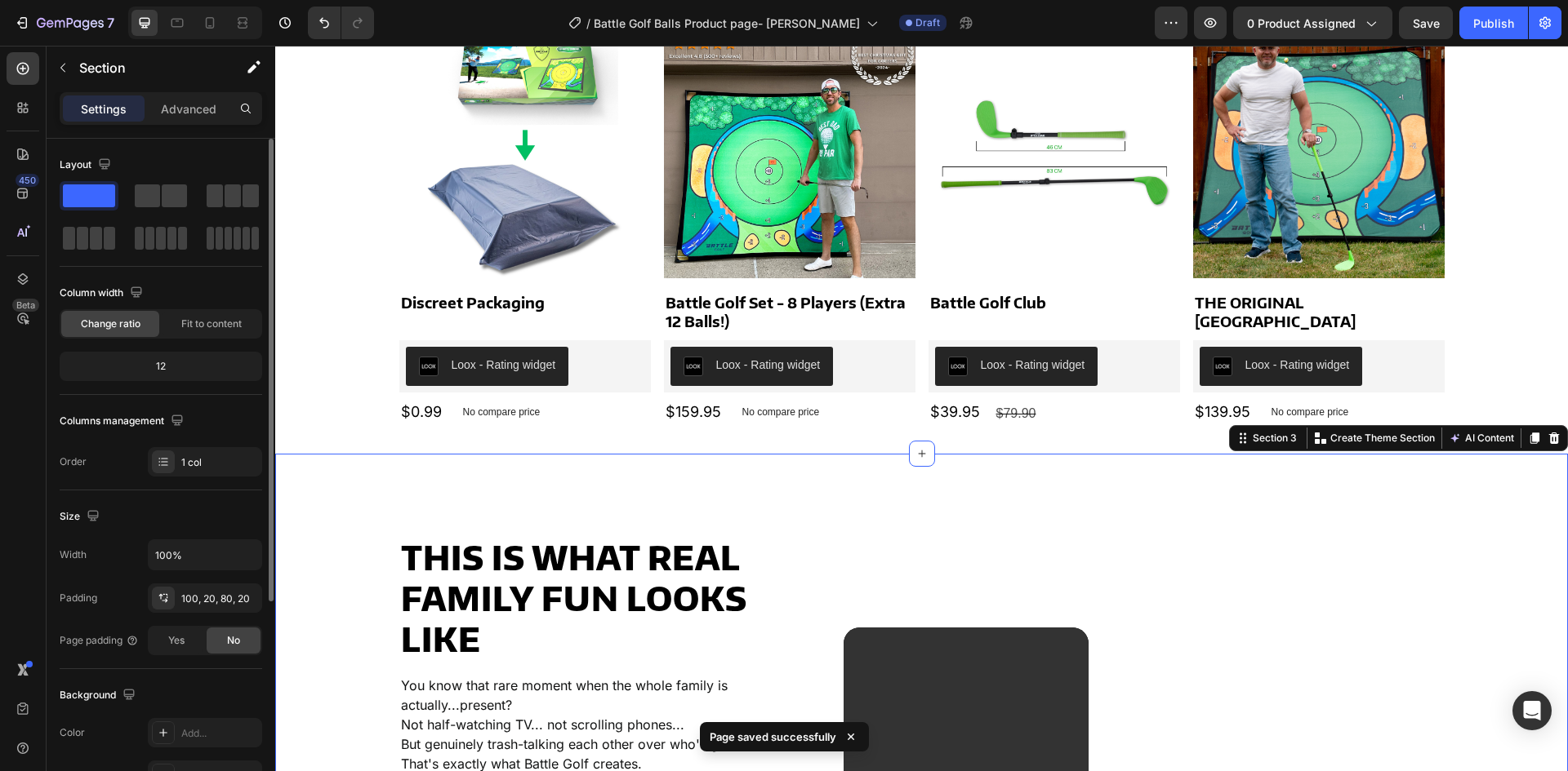
scroll to position [922, 0]
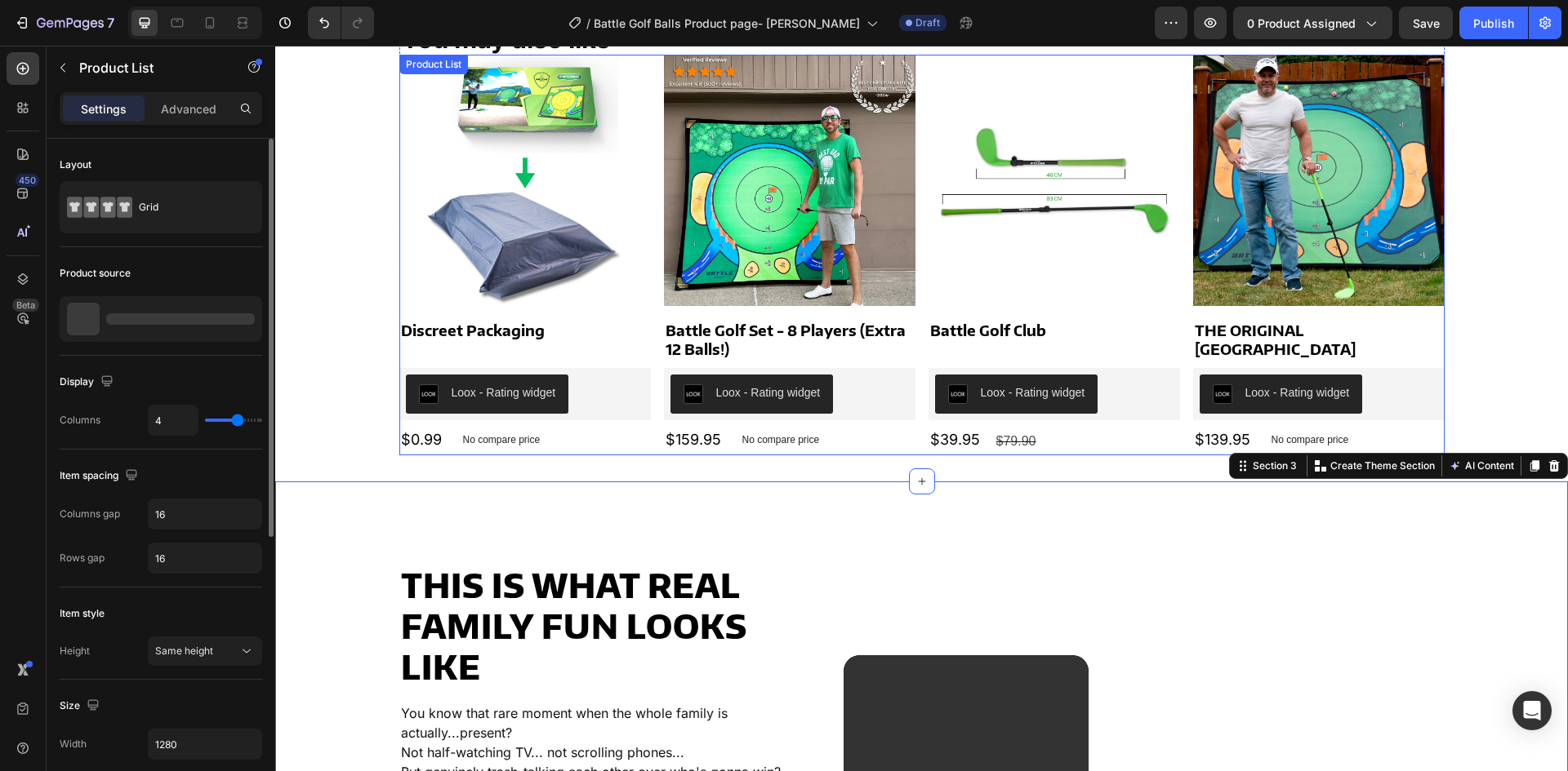
click at [656, 198] on div "Product Images Discreet Packaging Product Title Loox - Rating widget Loox $0.99…" at bounding box center [922, 256] width 1045 height 401
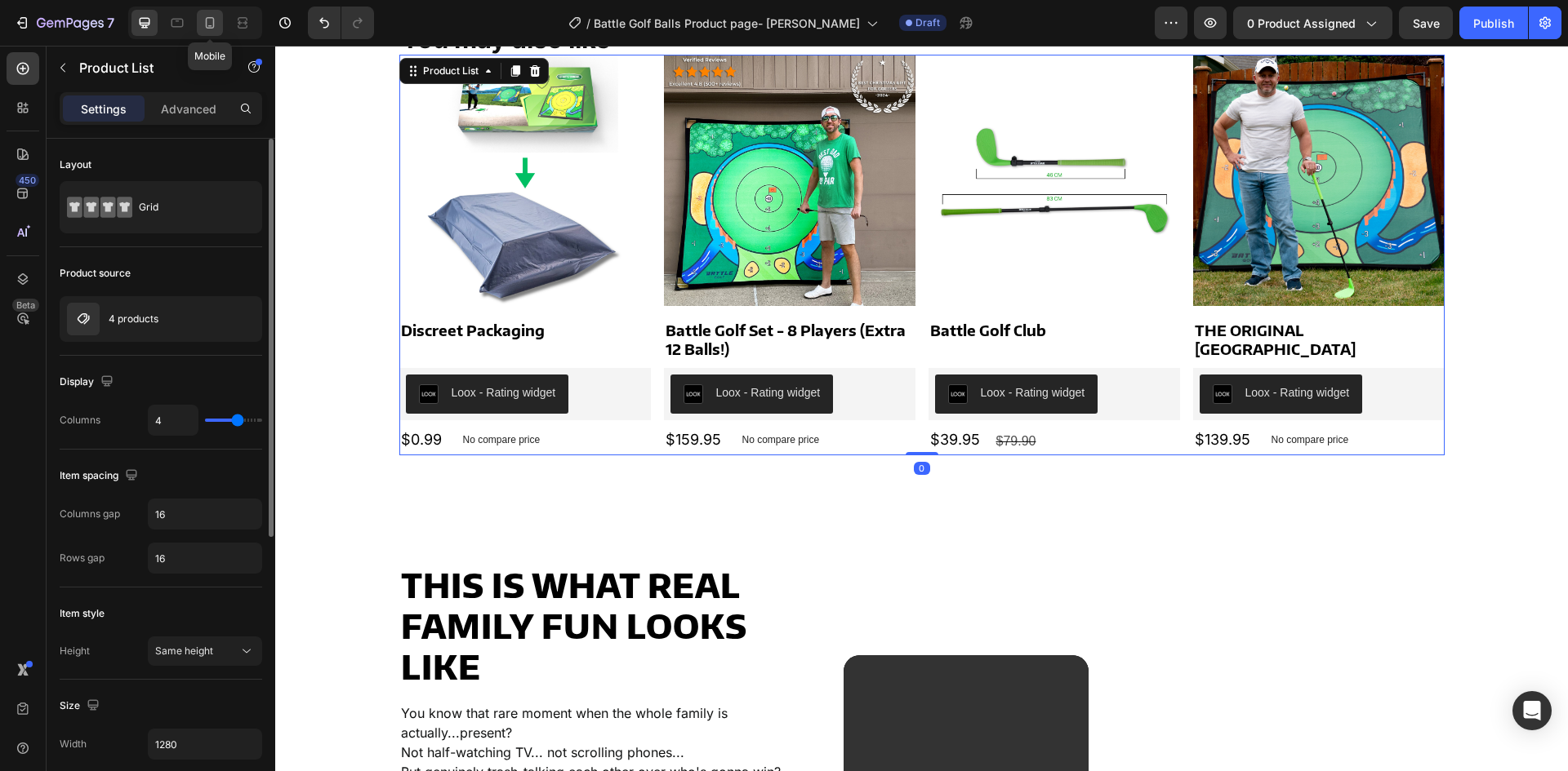
click at [208, 28] on icon at bounding box center [211, 22] width 9 height 12
type input "100%"
type input "2"
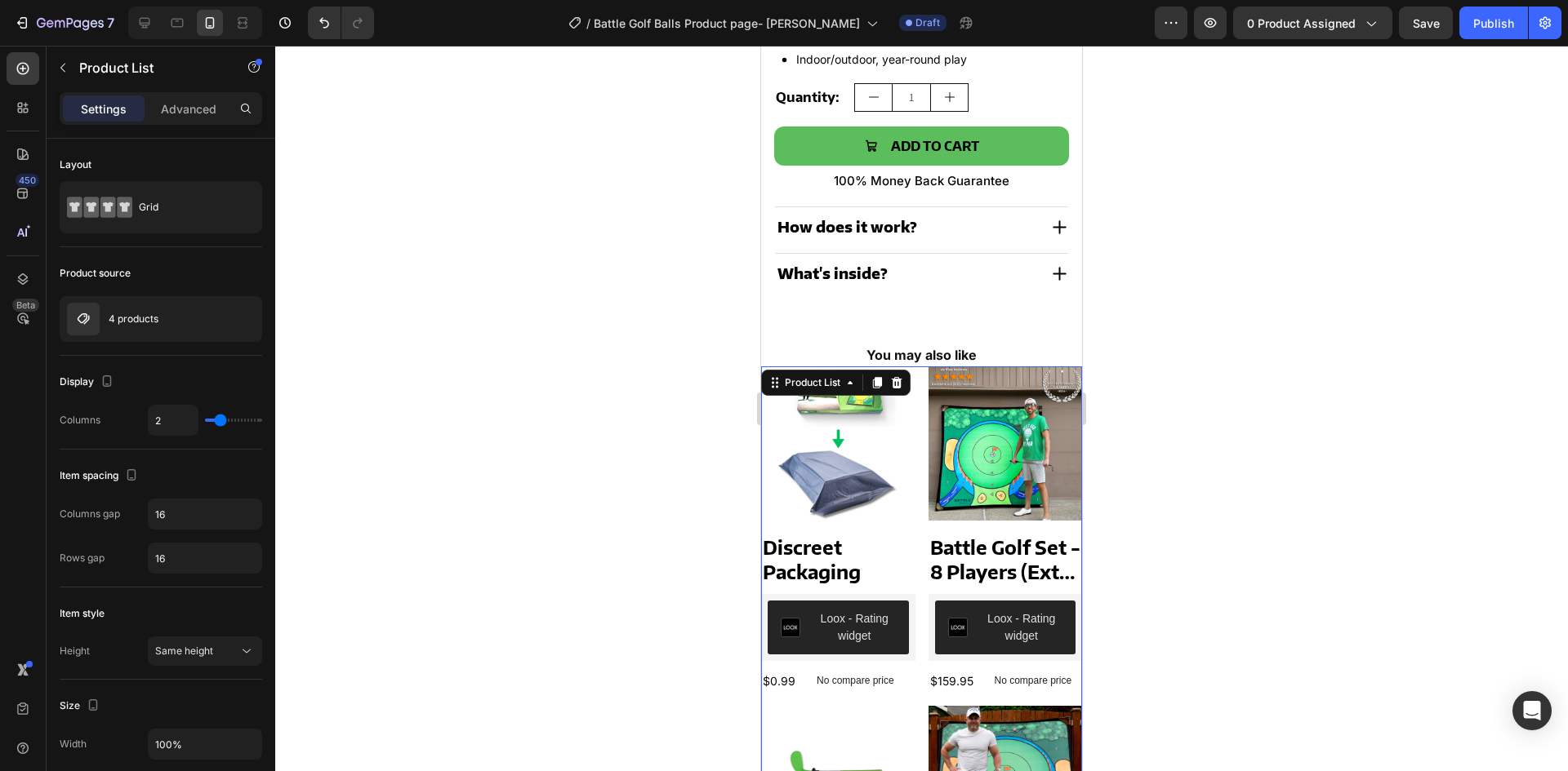
scroll to position [717, 0]
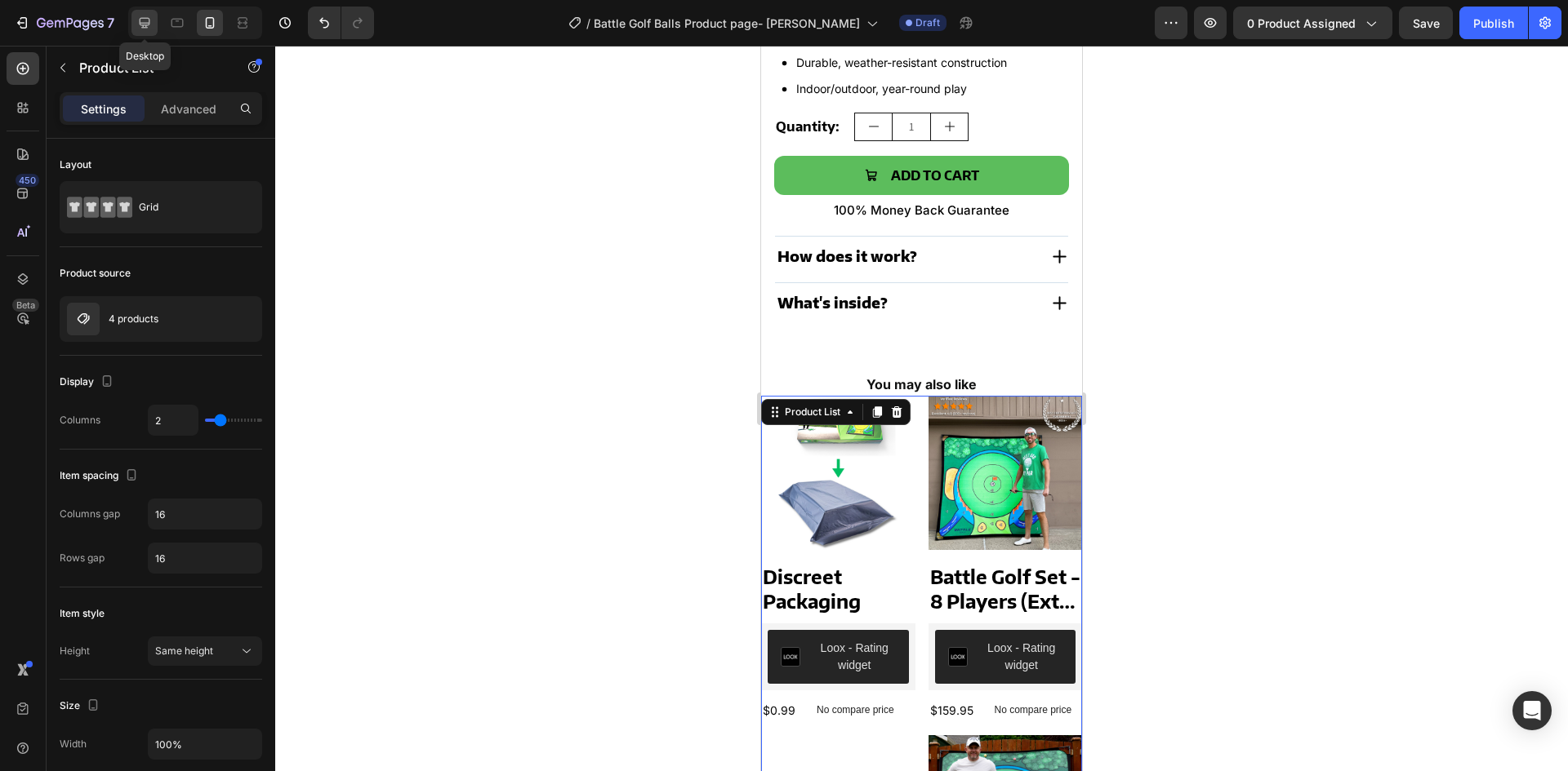
click at [139, 13] on div at bounding box center [144, 22] width 26 height 26
type input "1280"
type input "4"
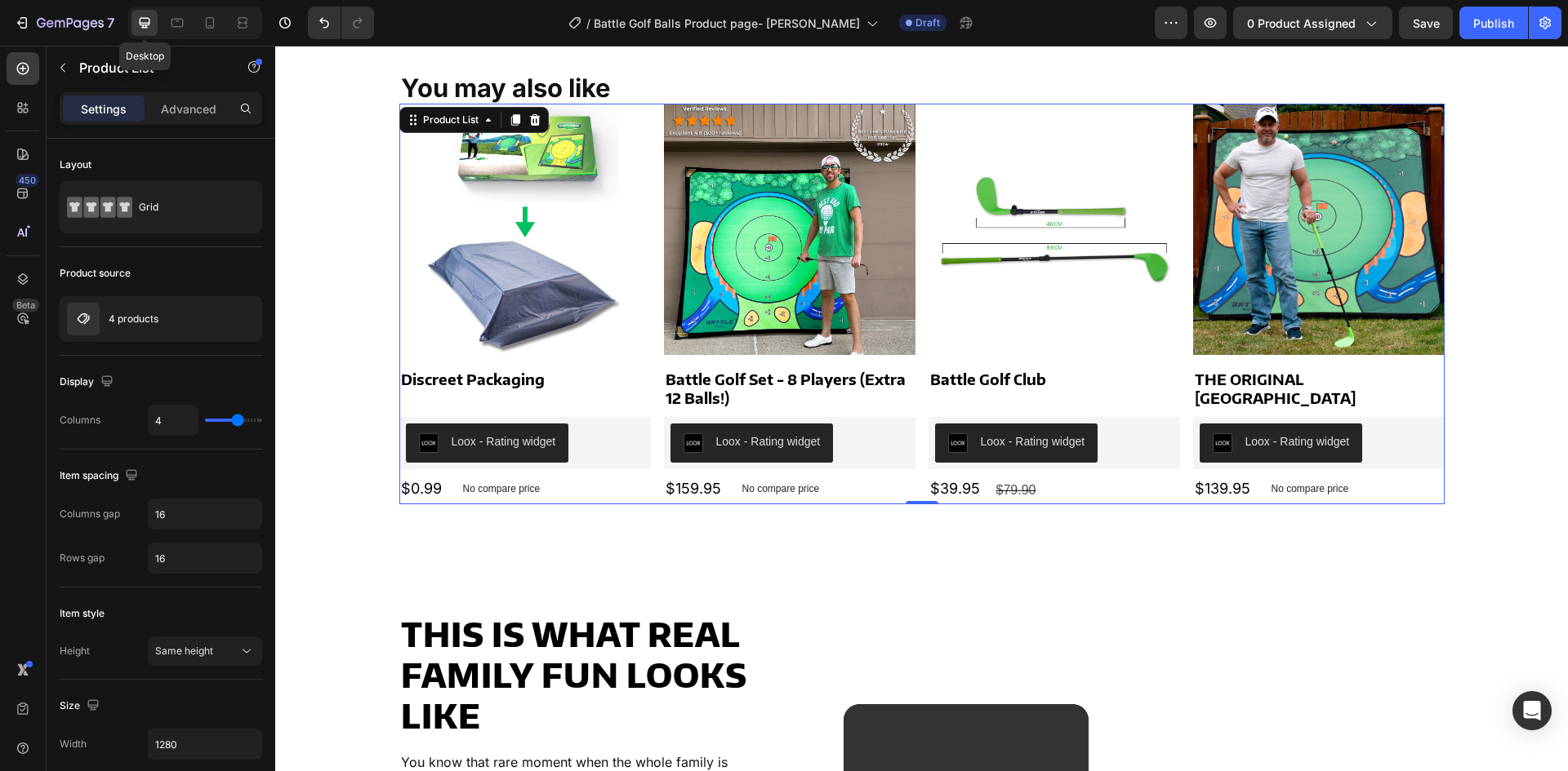
scroll to position [874, 0]
click at [568, 433] on div "Loox - Rating widget" at bounding box center [525, 443] width 239 height 40
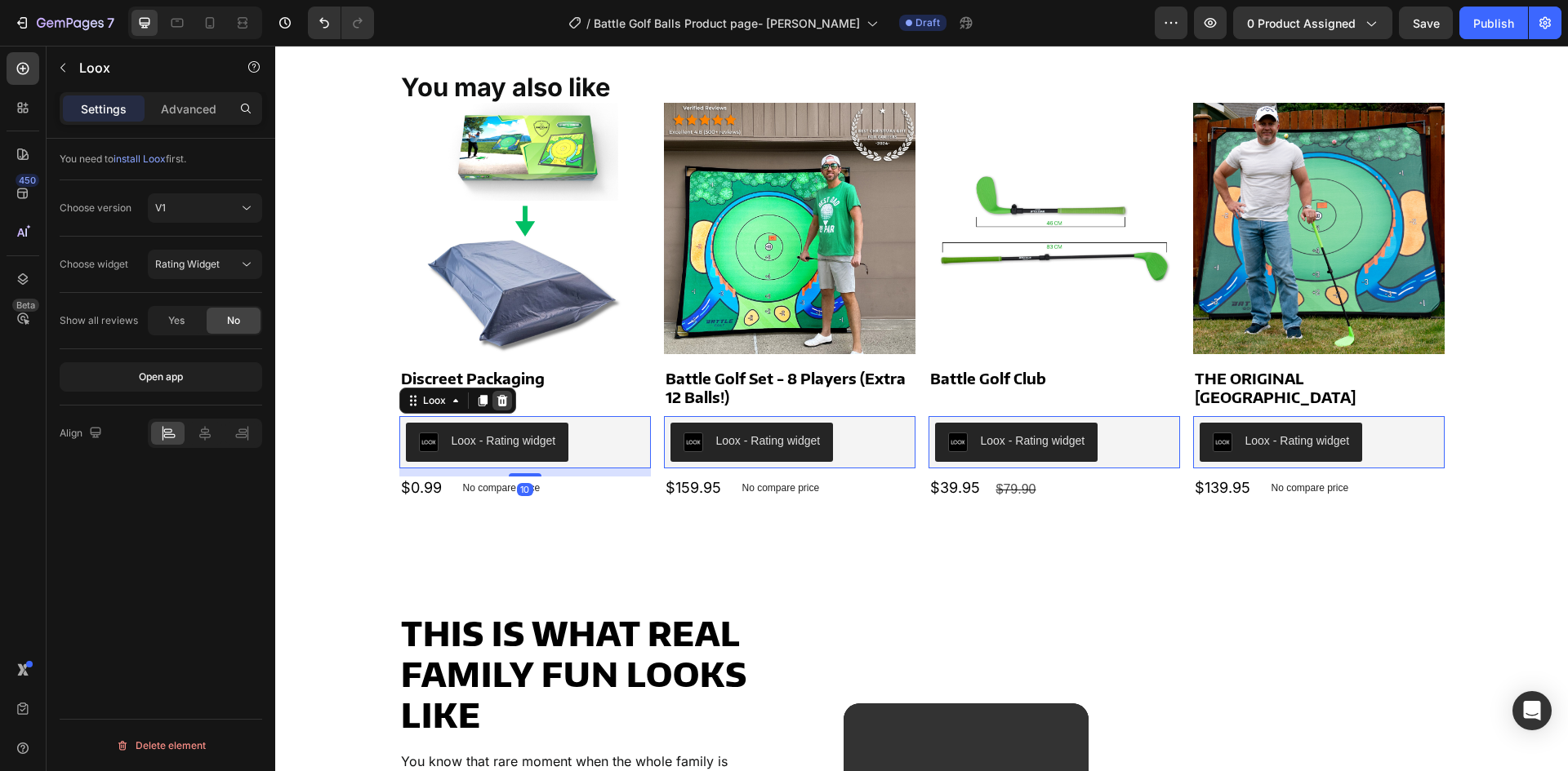
click at [496, 402] on icon at bounding box center [502, 400] width 14 height 13
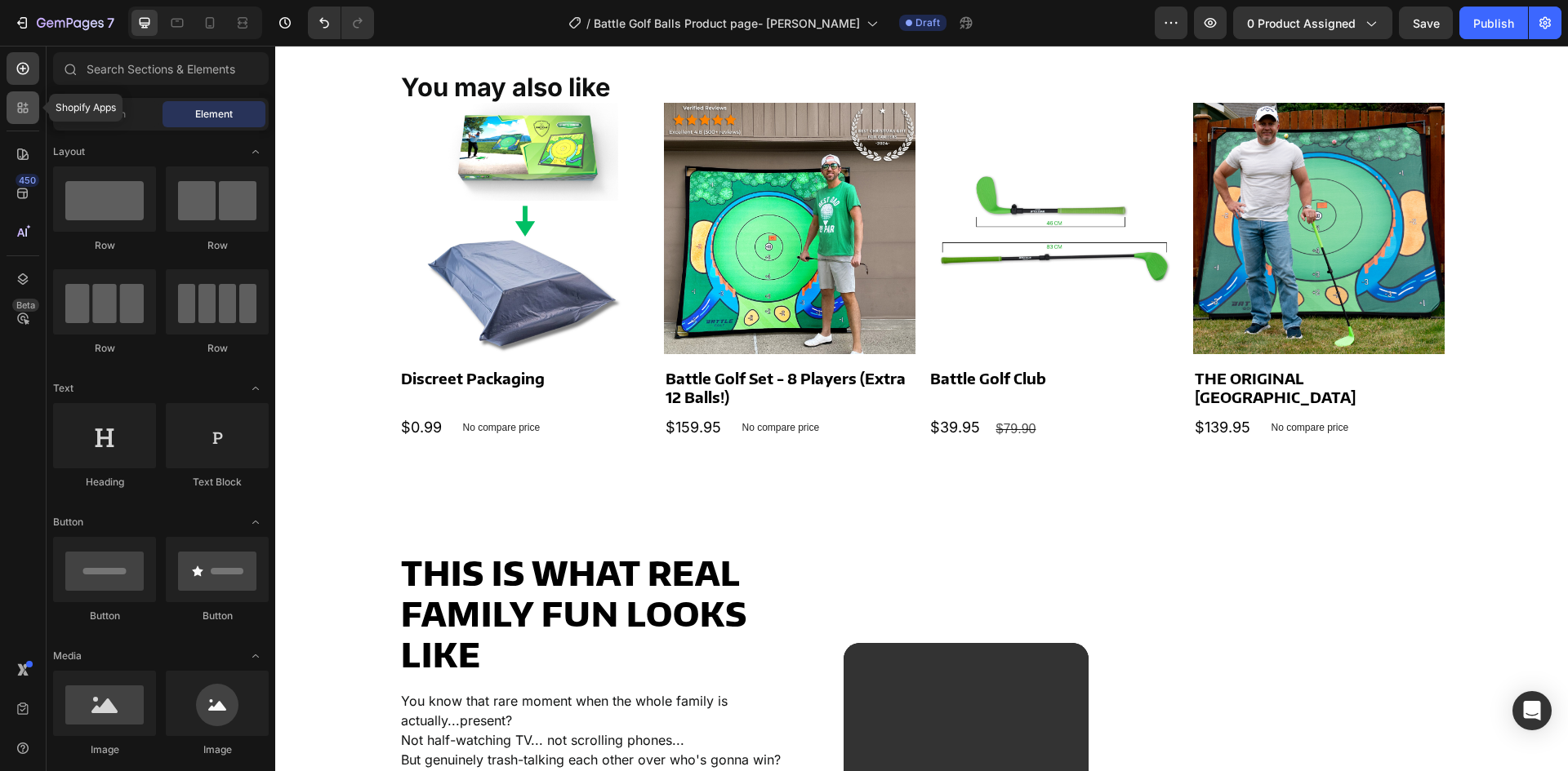
click at [22, 103] on icon at bounding box center [20, 104] width 5 height 4
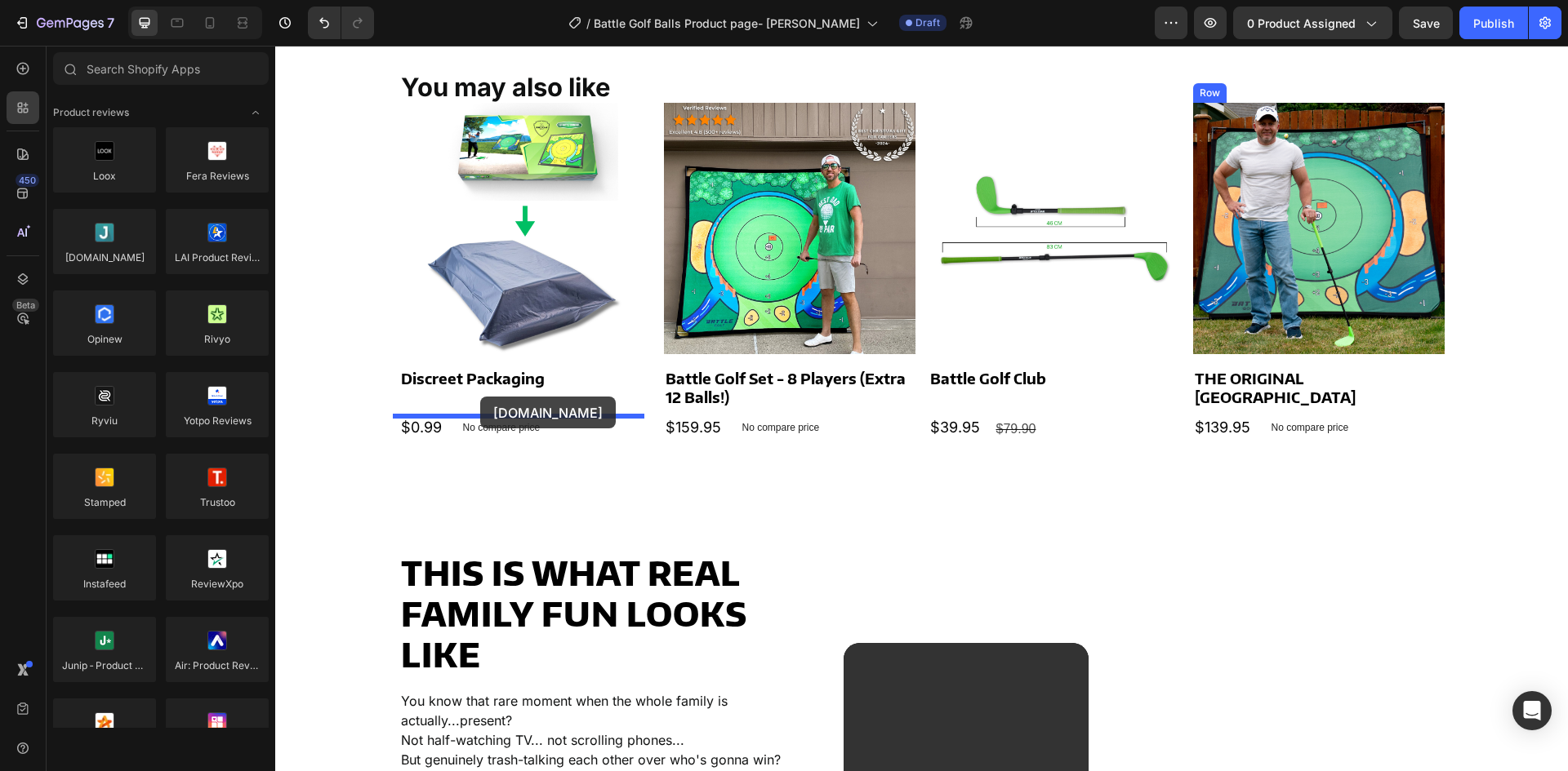
drag, startPoint x: 374, startPoint y: 295, endPoint x: 481, endPoint y: 397, distance: 147.8
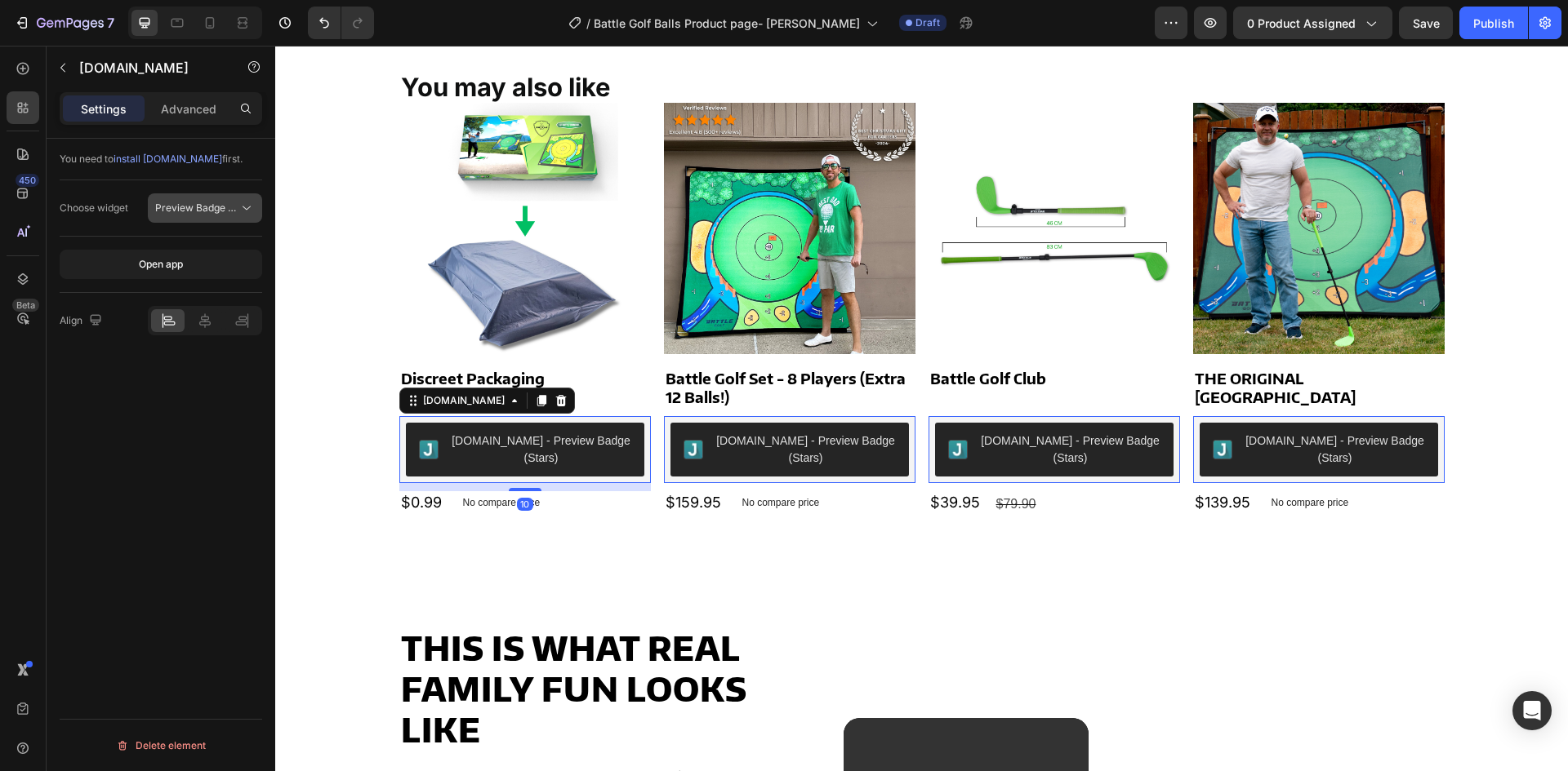
click at [191, 201] on span "Preview Badge (Stars)" at bounding box center [196, 208] width 84 height 14
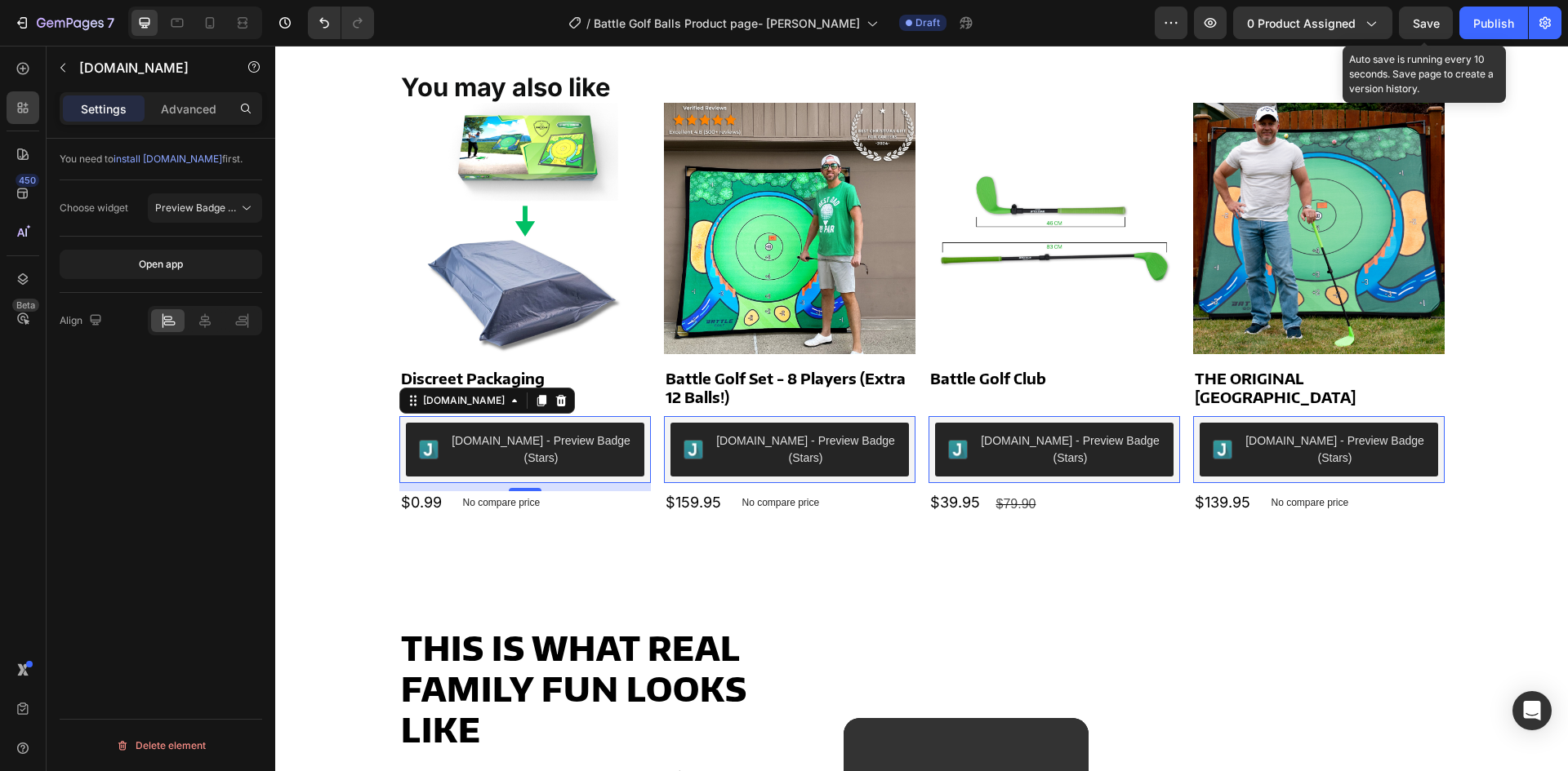
click at [1418, 31] on div "Save" at bounding box center [1427, 22] width 27 height 17
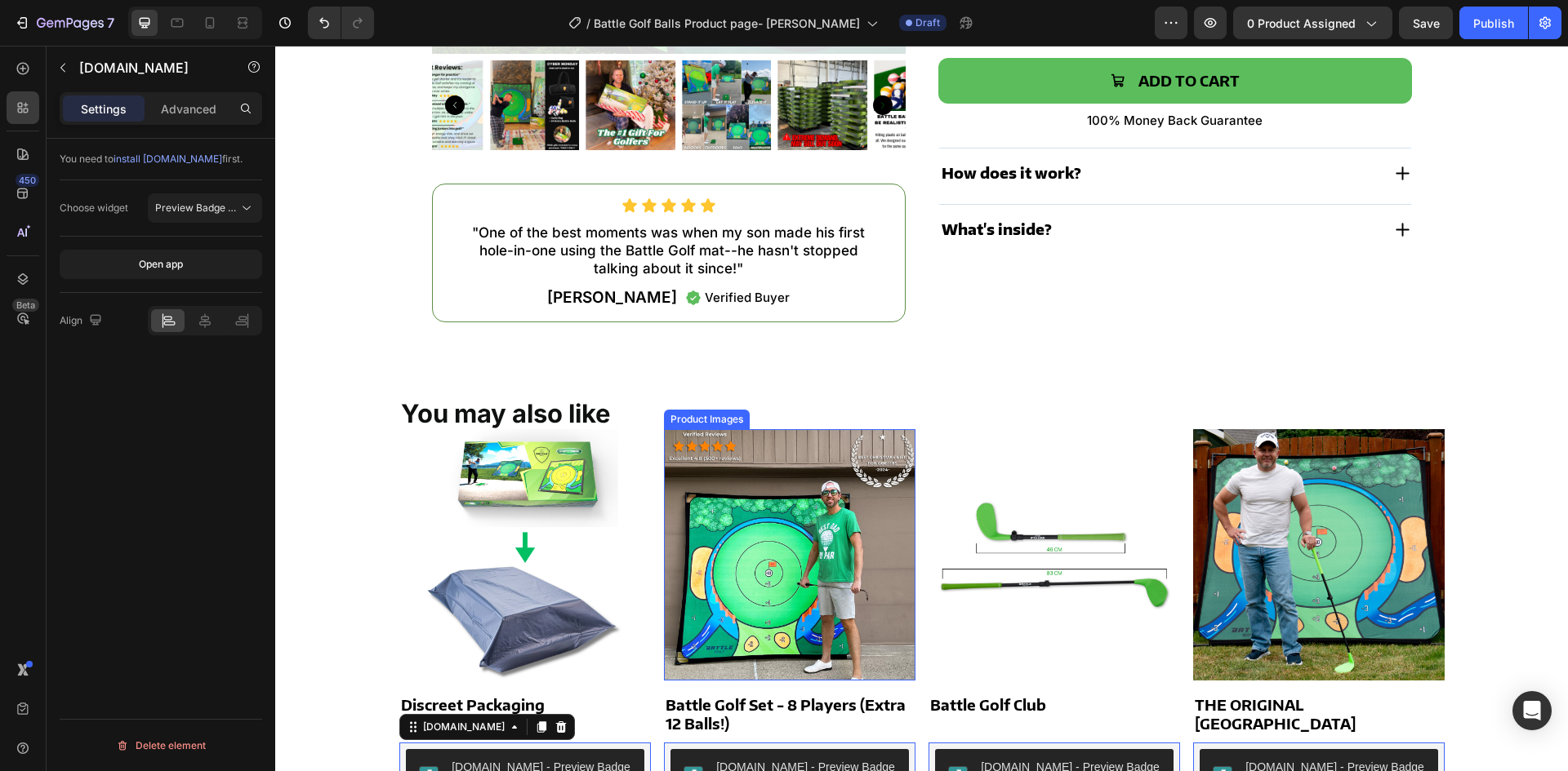
scroll to position [384, 0]
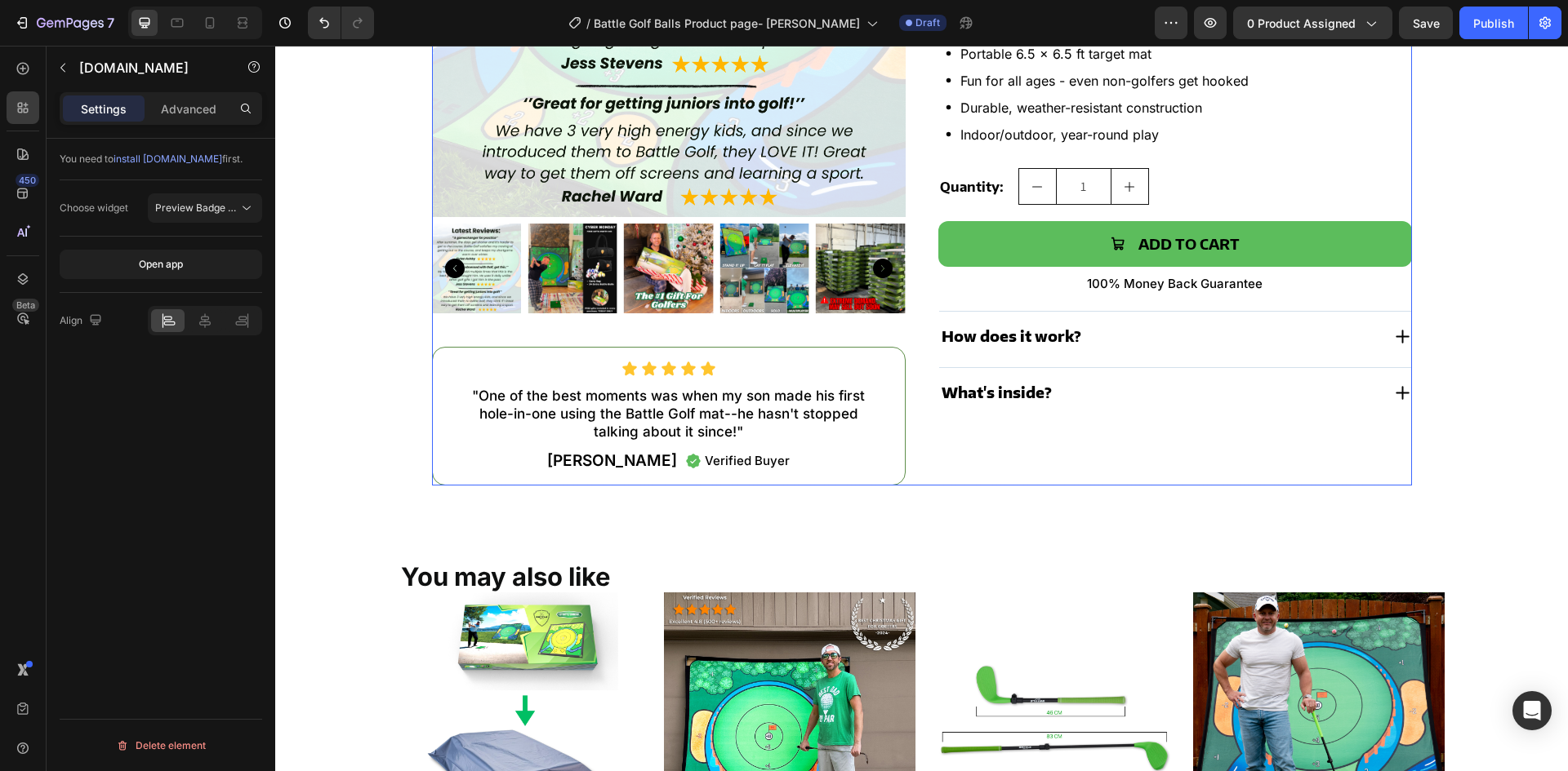
click at [904, 271] on div "Product Images Icon Icon Icon Icon Icon Icon List "One of the best moments was …" at bounding box center [922, 114] width 980 height 742
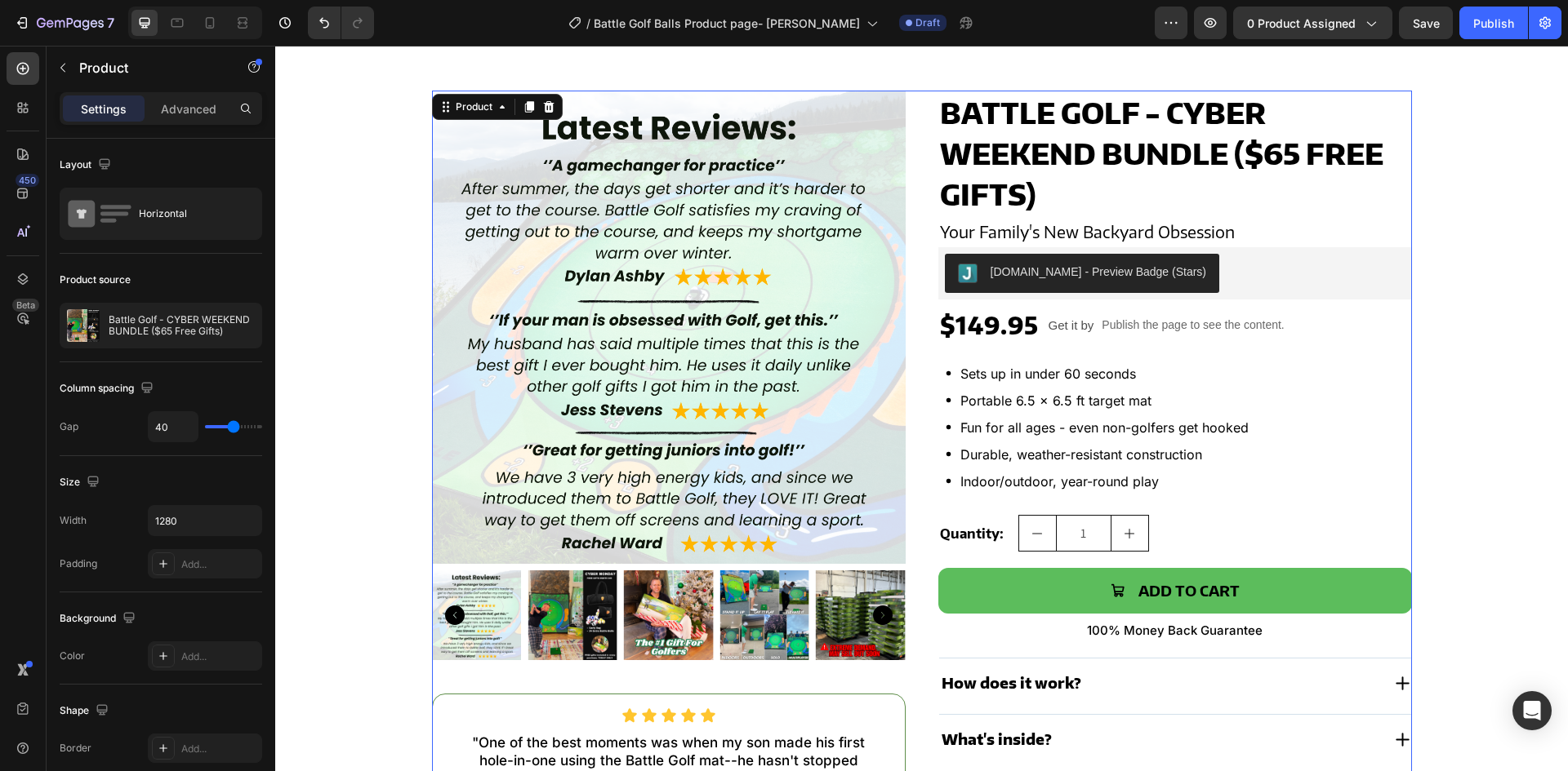
scroll to position [0, 0]
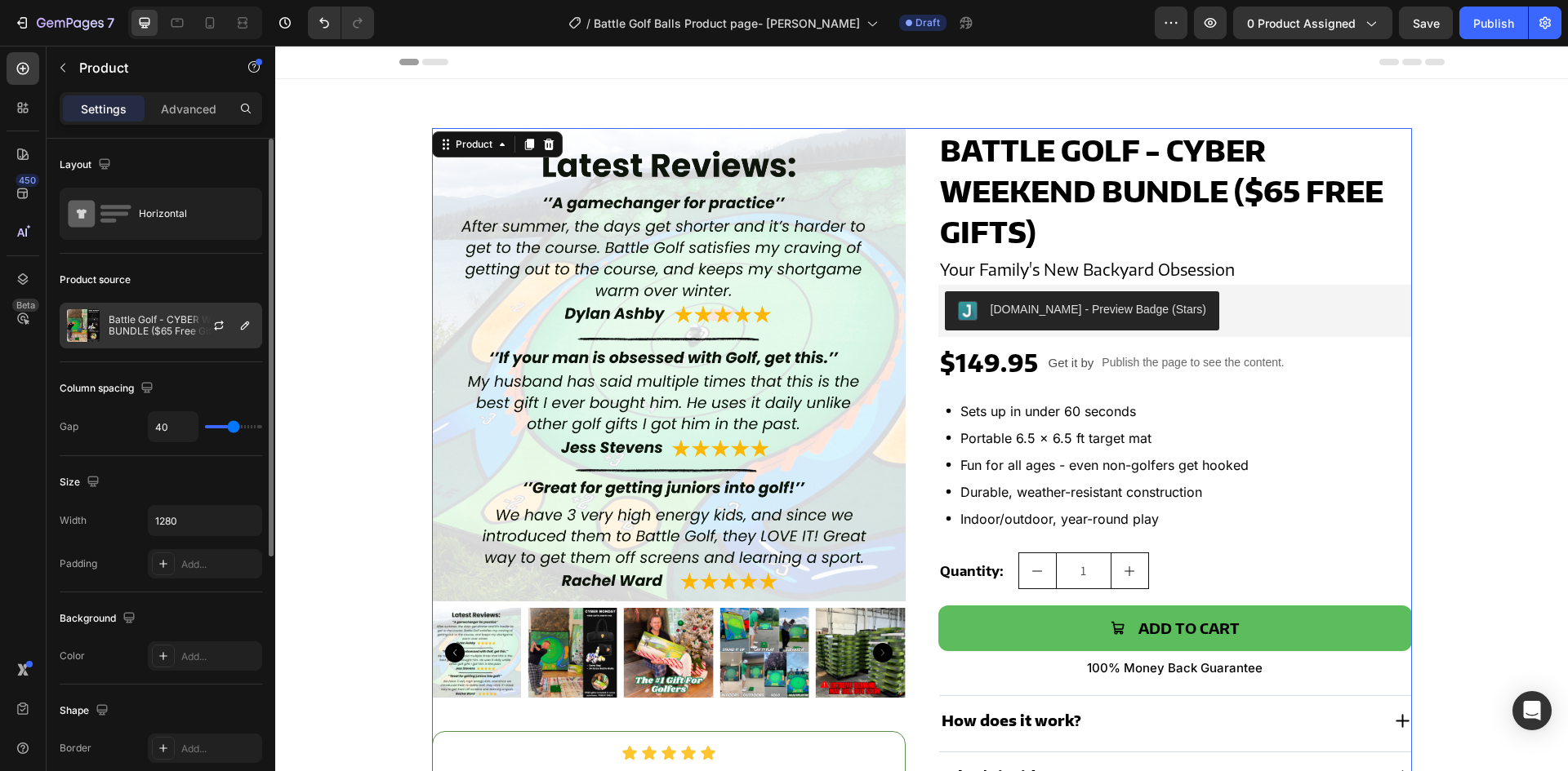
click at [147, 324] on p "Battle Golf - CYBER WEEKEND BUNDLE ($65 Free Gifts)" at bounding box center [182, 325] width 146 height 22
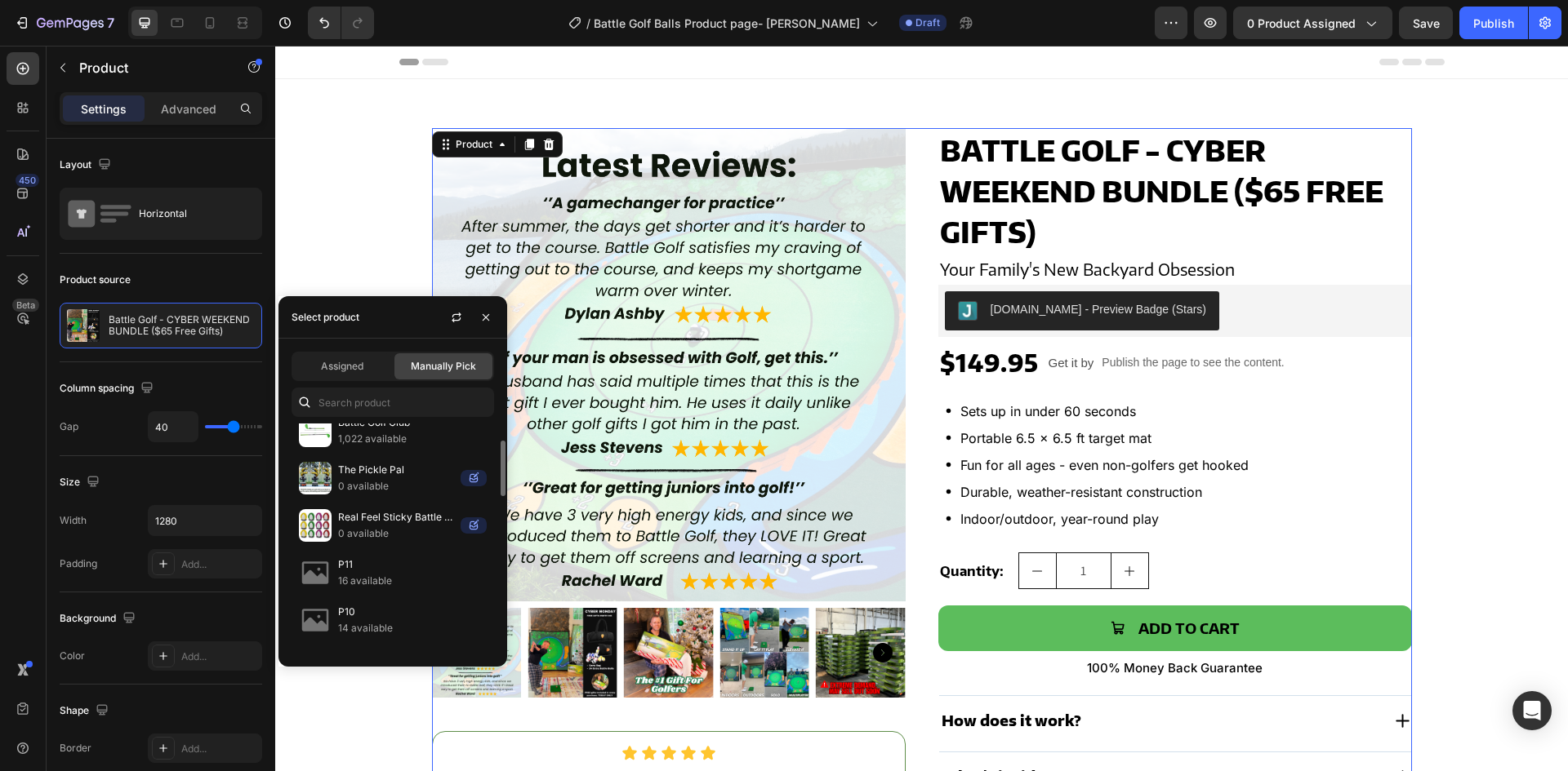
scroll to position [327, 0]
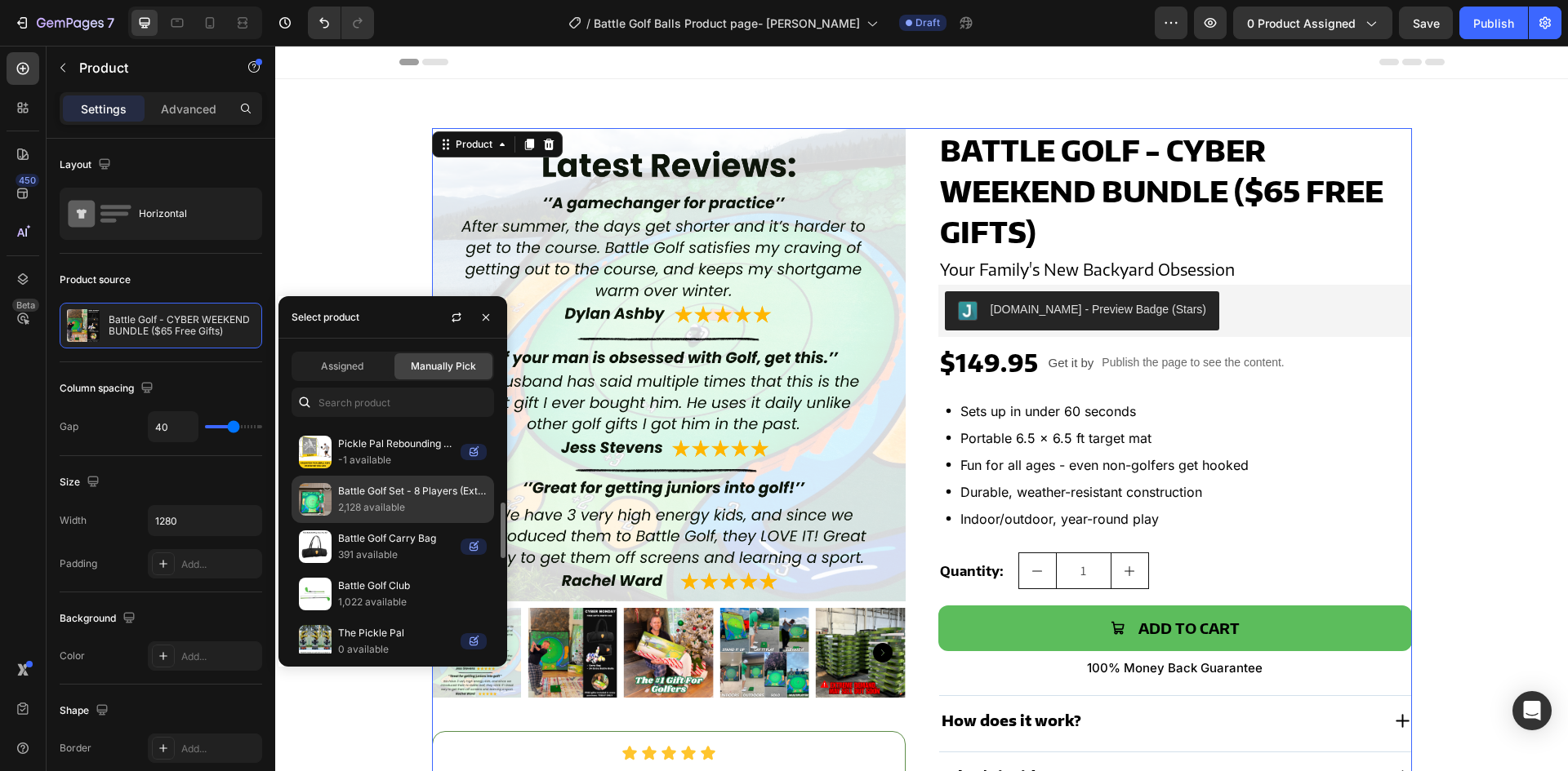
click at [347, 490] on p "Battle Golf Set - 8 Players (Extra 12 Balls!)" at bounding box center [412, 491] width 149 height 16
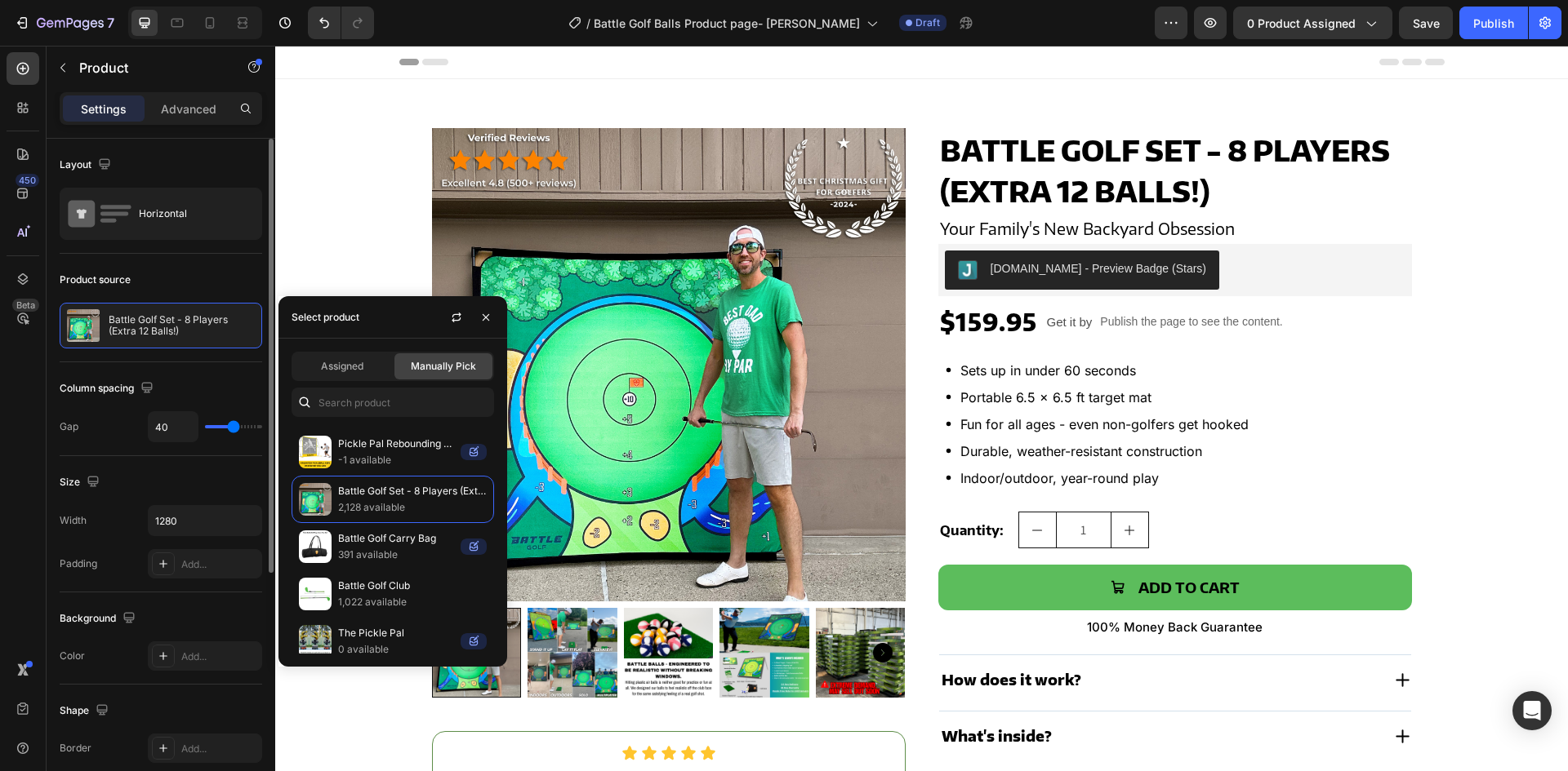
click at [234, 273] on div "Product source" at bounding box center [160, 280] width 203 height 26
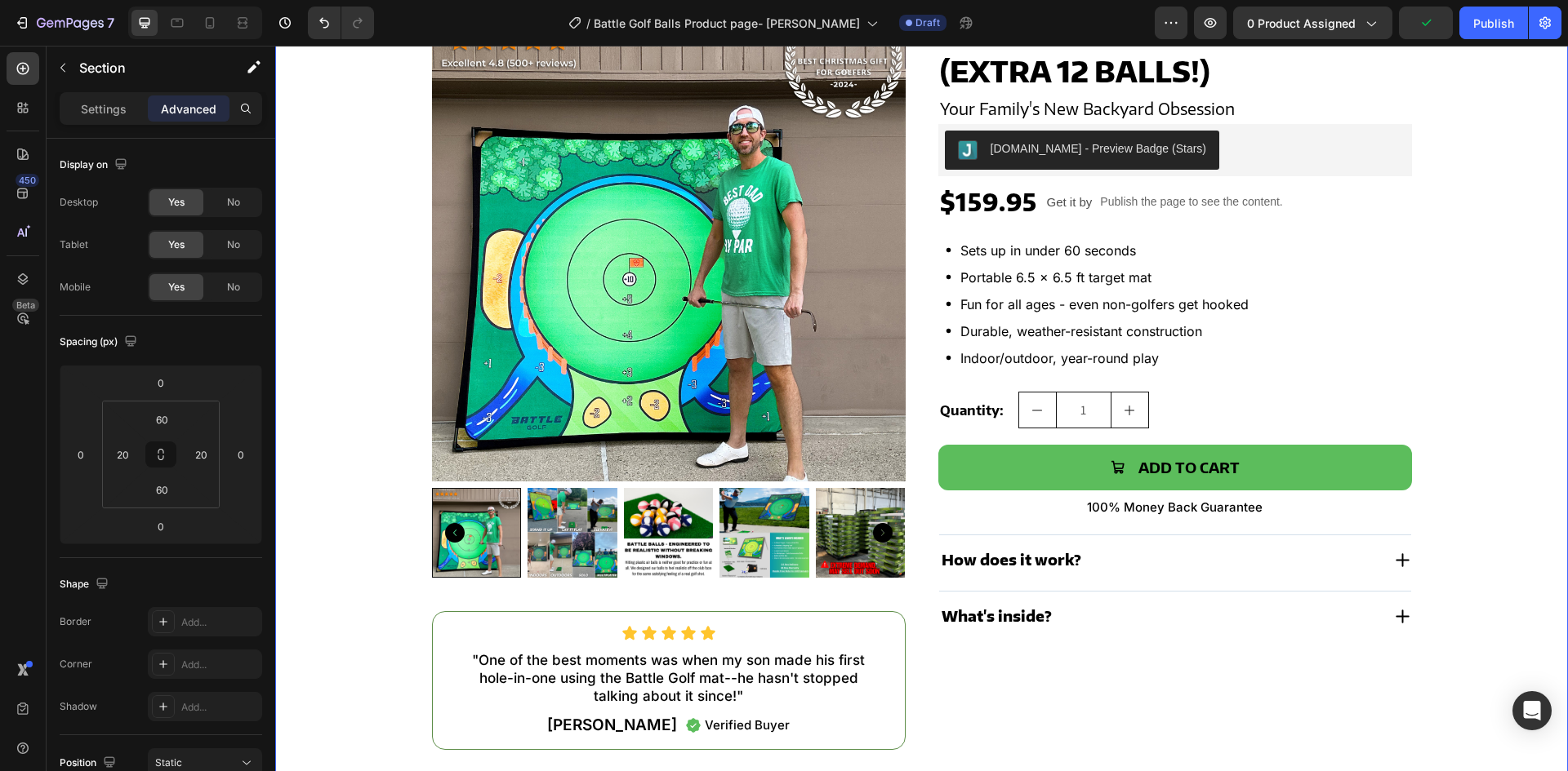
scroll to position [0, 0]
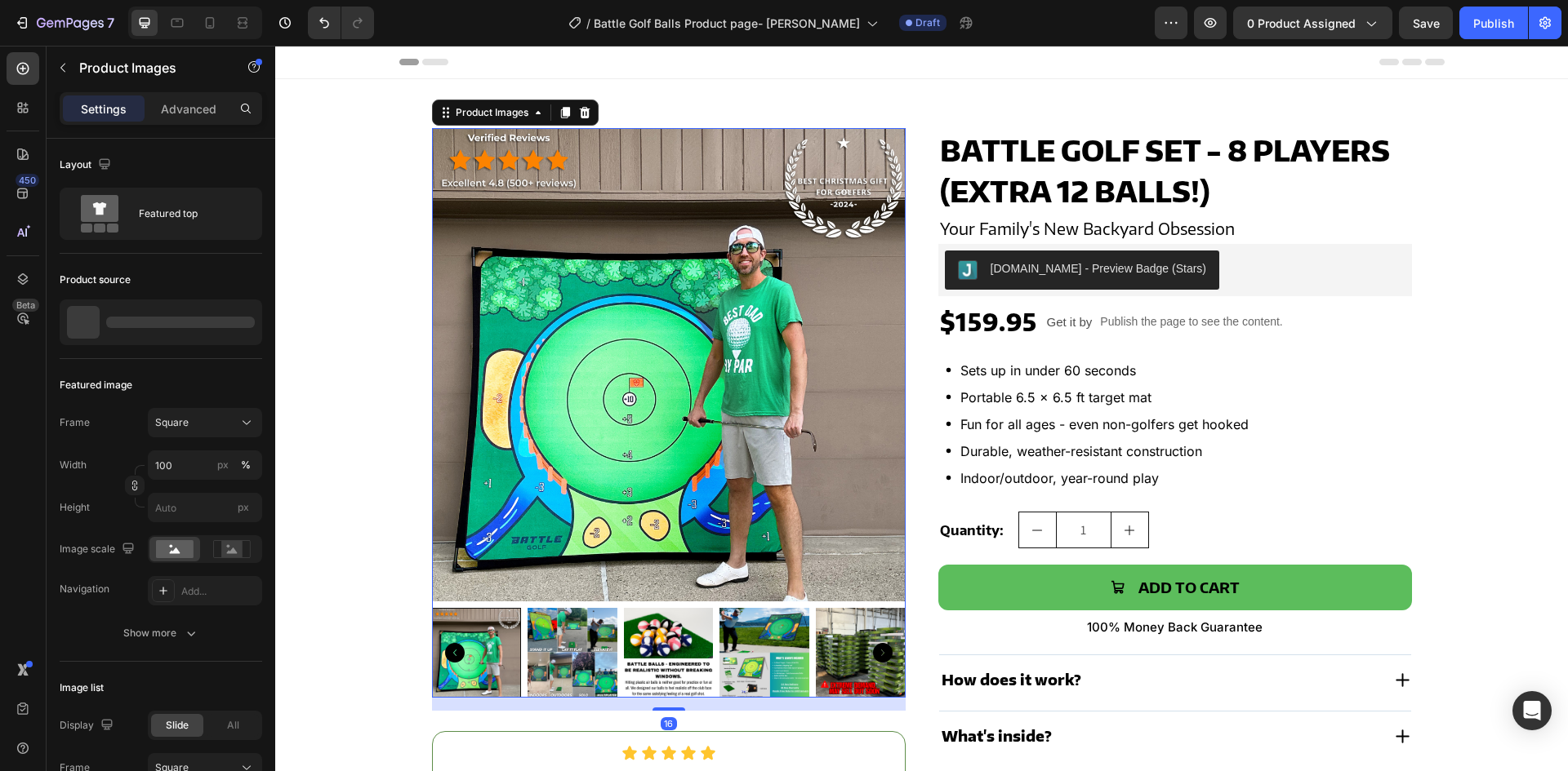
click at [618, 306] on img at bounding box center [669, 364] width 473 height 473
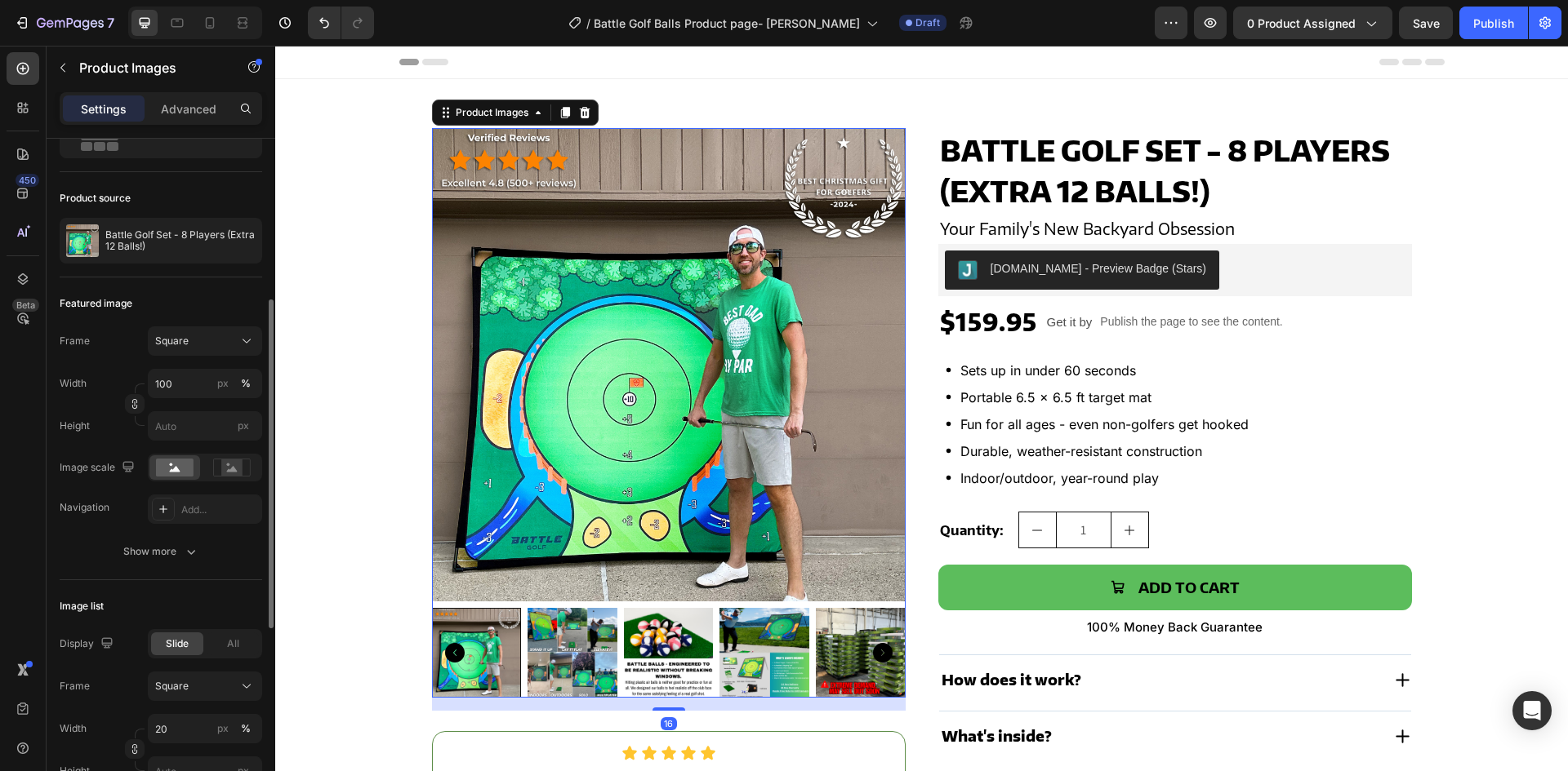
scroll to position [163, 0]
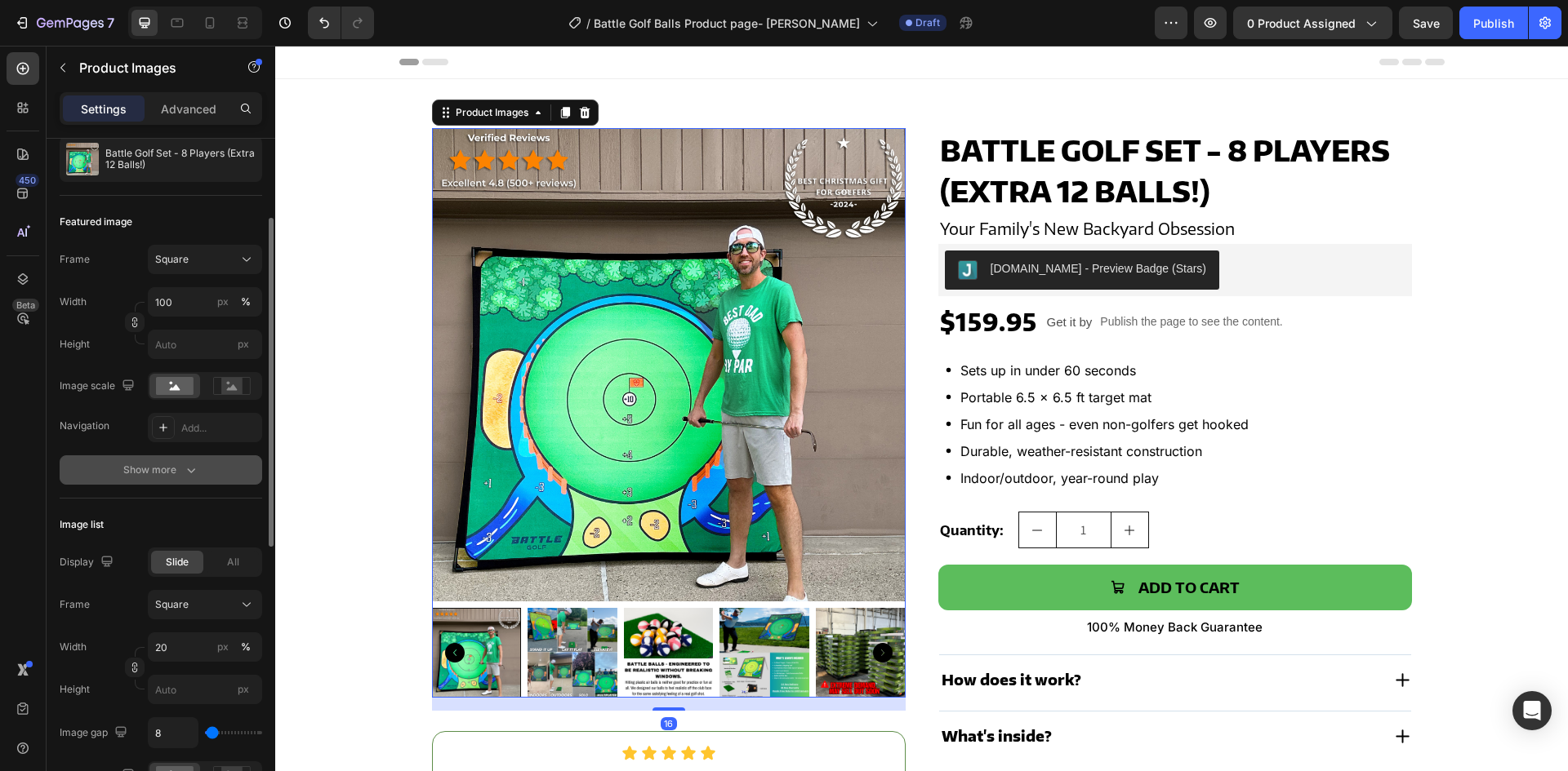
click at [187, 477] on icon "button" at bounding box center [191, 471] width 16 height 16
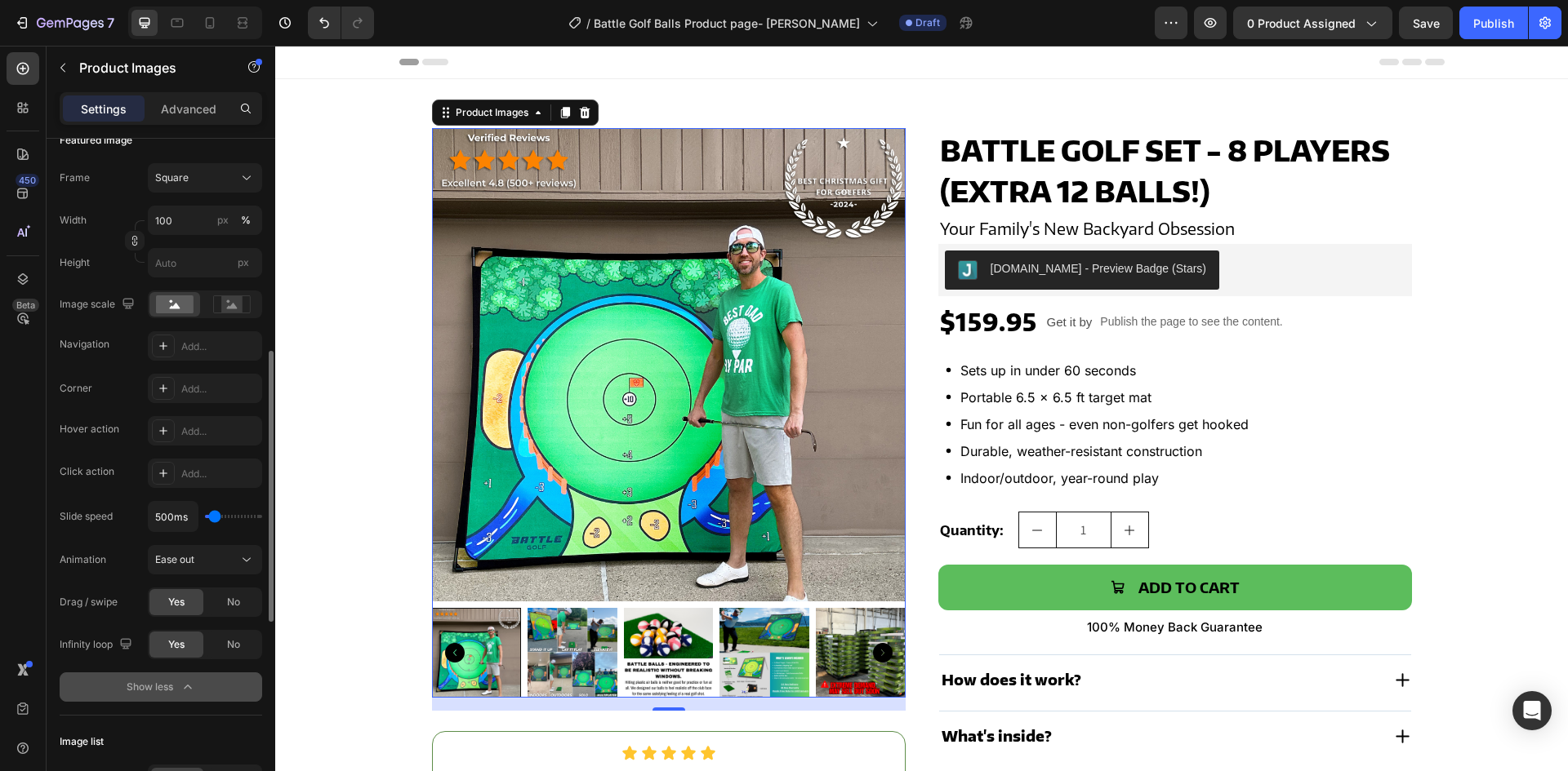
scroll to position [327, 0]
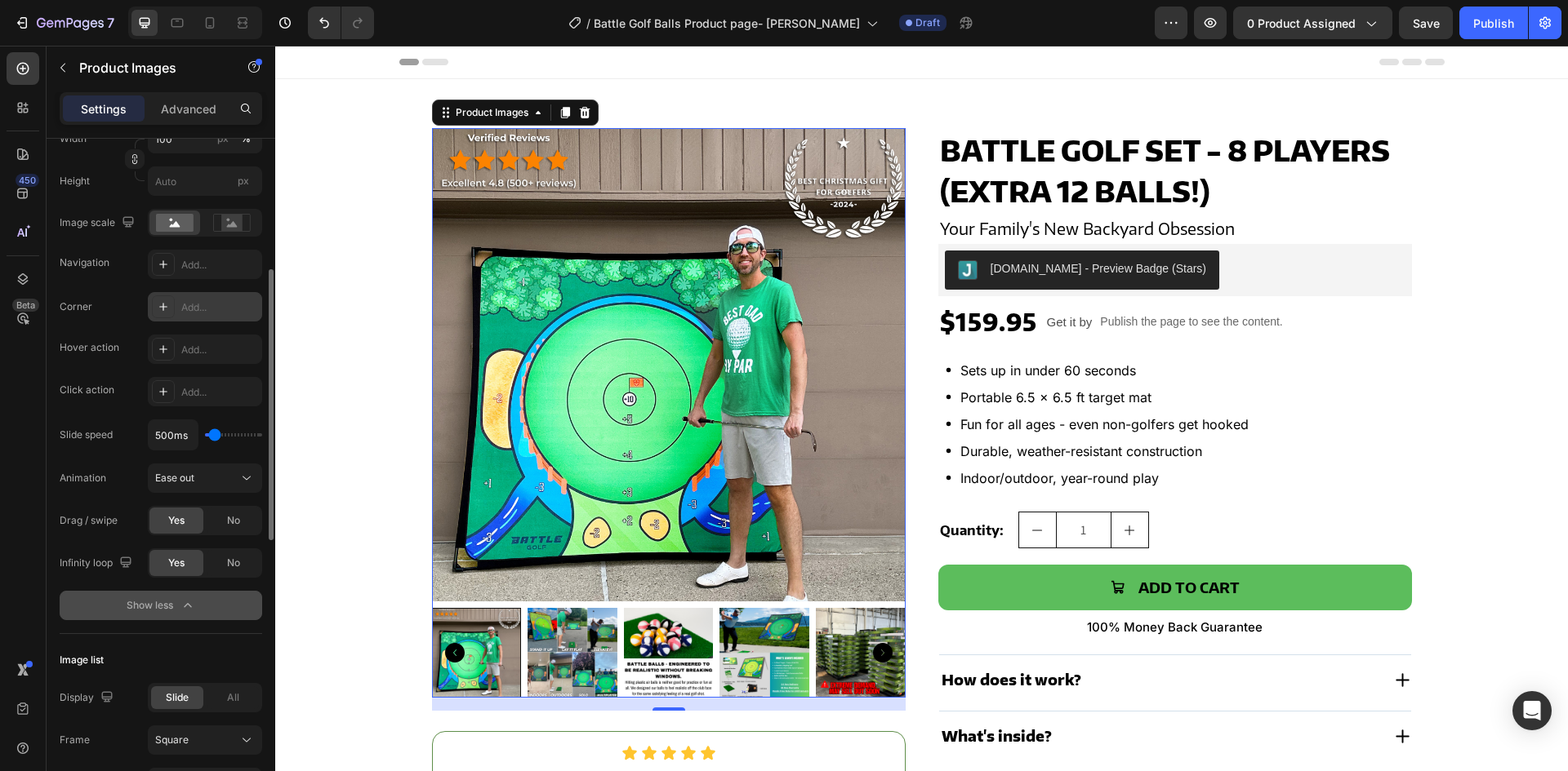
click at [204, 315] on div "Add..." at bounding box center [204, 307] width 114 height 30
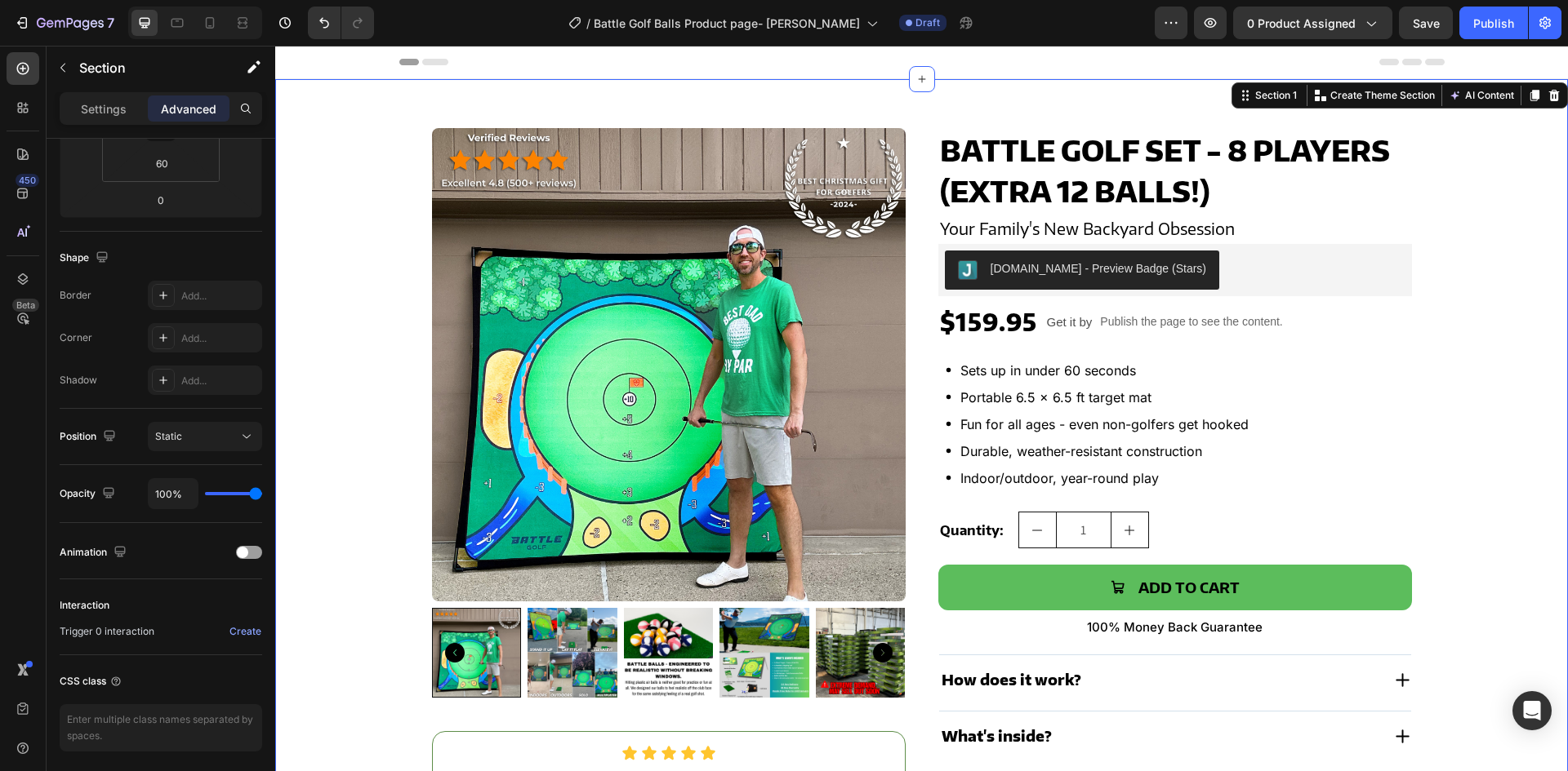
click at [400, 229] on div "Product Images Icon Icon Icon Icon Icon Icon List "One of the best moments was …" at bounding box center [922, 498] width 1260 height 742
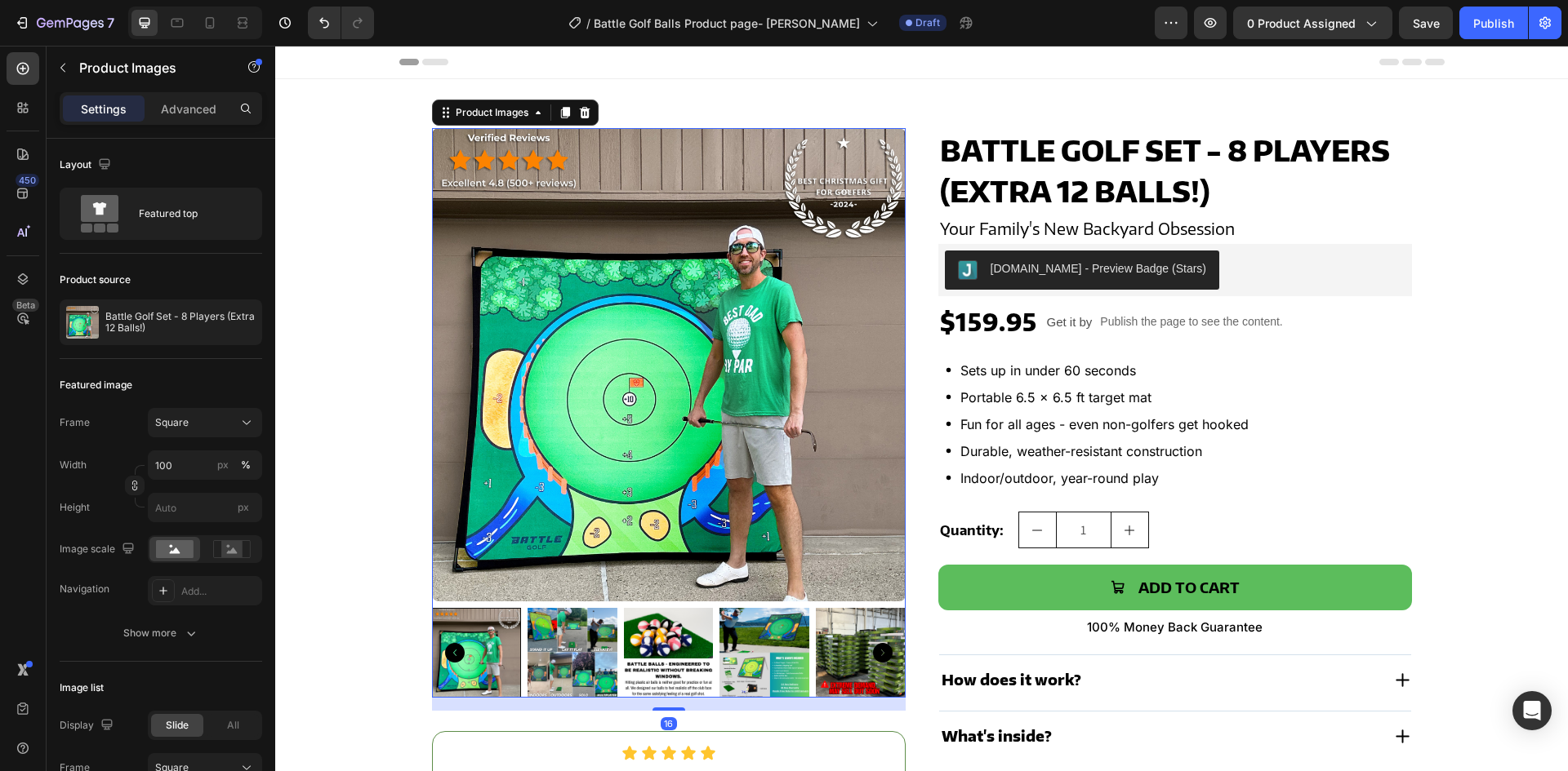
click at [480, 262] on img at bounding box center [669, 364] width 473 height 473
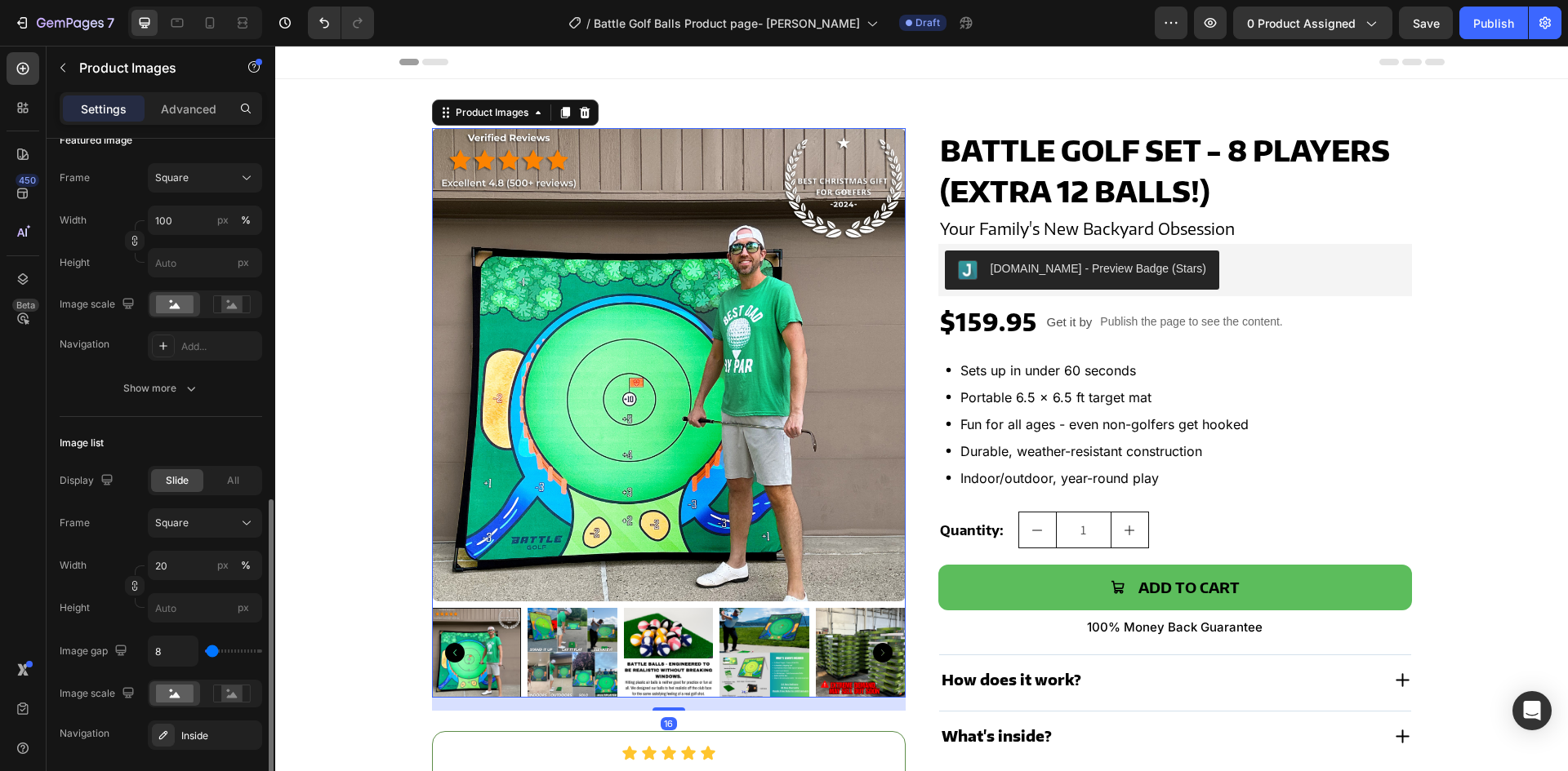
scroll to position [489, 0]
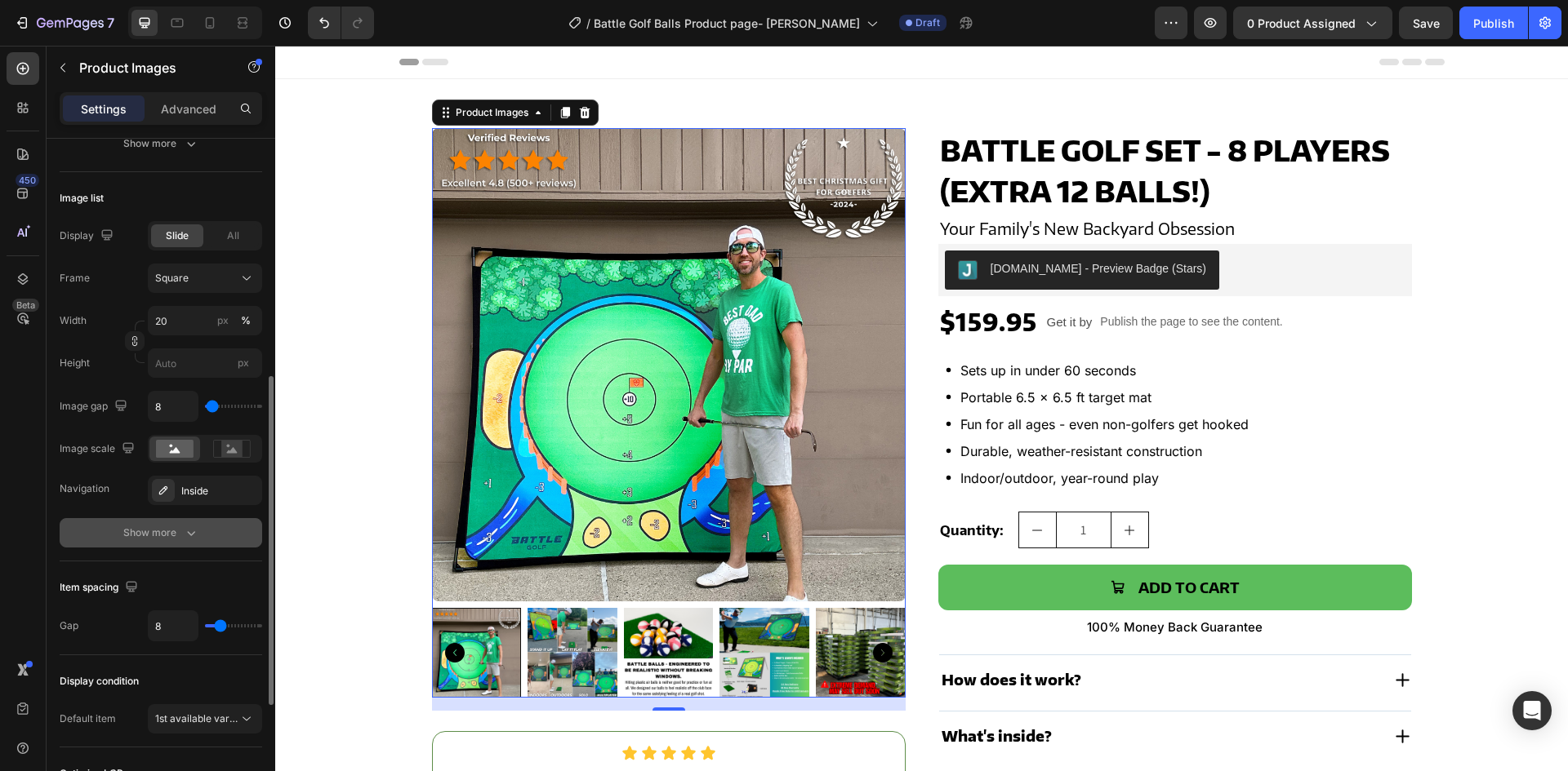
click at [176, 530] on div "Show more" at bounding box center [161, 533] width 76 height 16
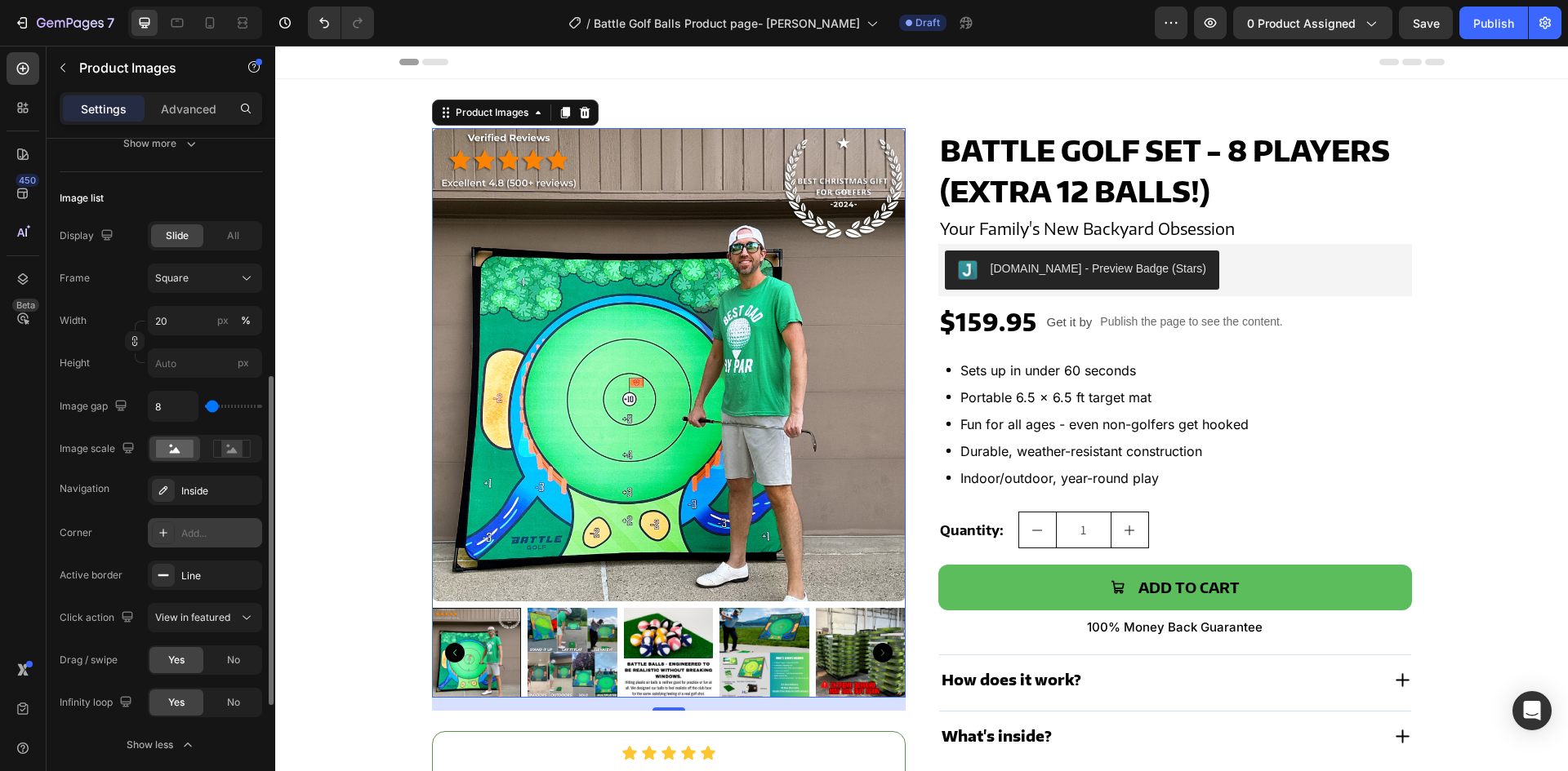
click at [172, 542] on div at bounding box center [163, 533] width 23 height 22
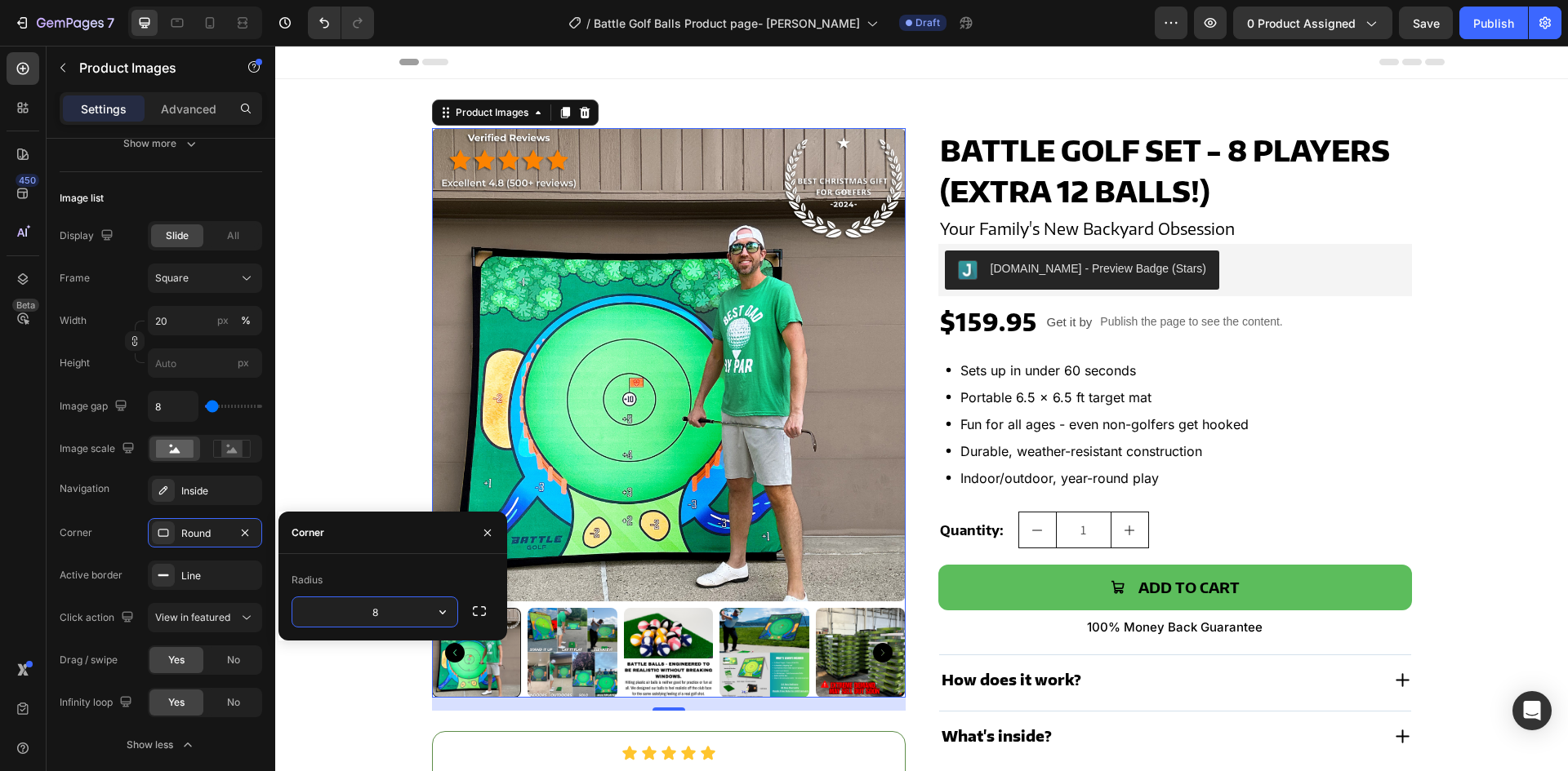
click at [436, 473] on img at bounding box center [669, 364] width 473 height 473
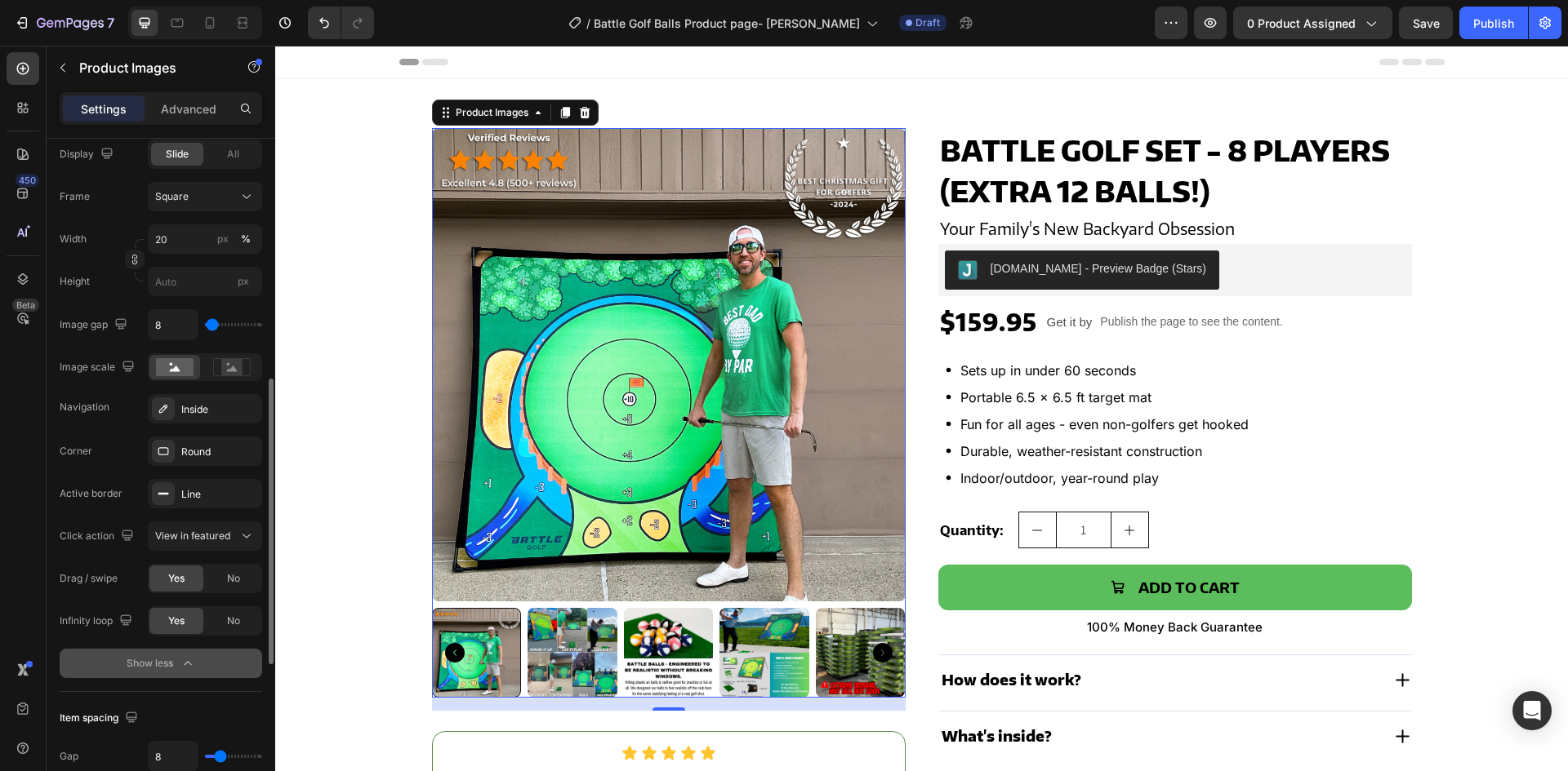
click at [158, 657] on div "Show less" at bounding box center [161, 664] width 69 height 16
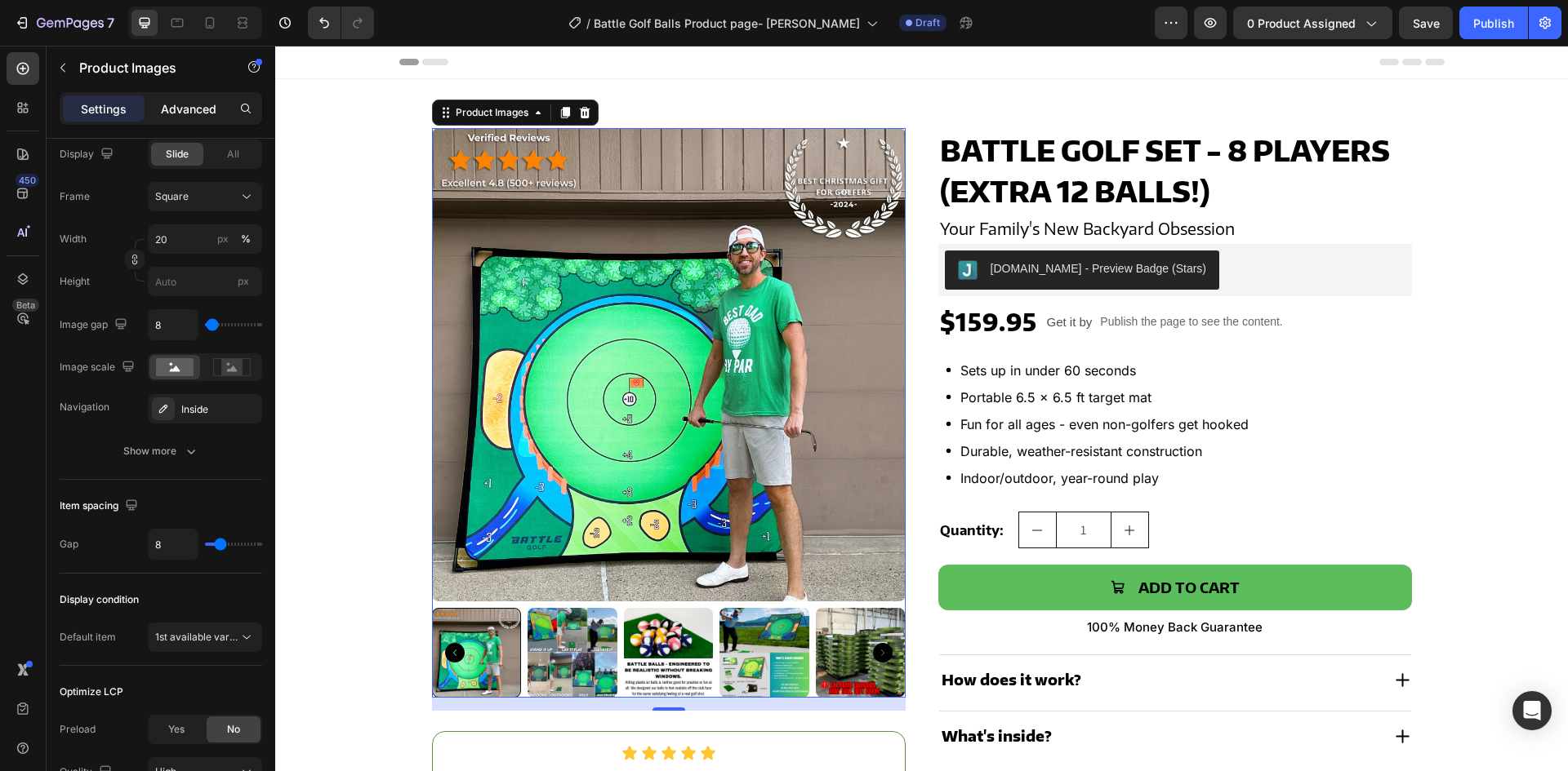
click at [193, 113] on p "Advanced" at bounding box center [189, 109] width 56 height 17
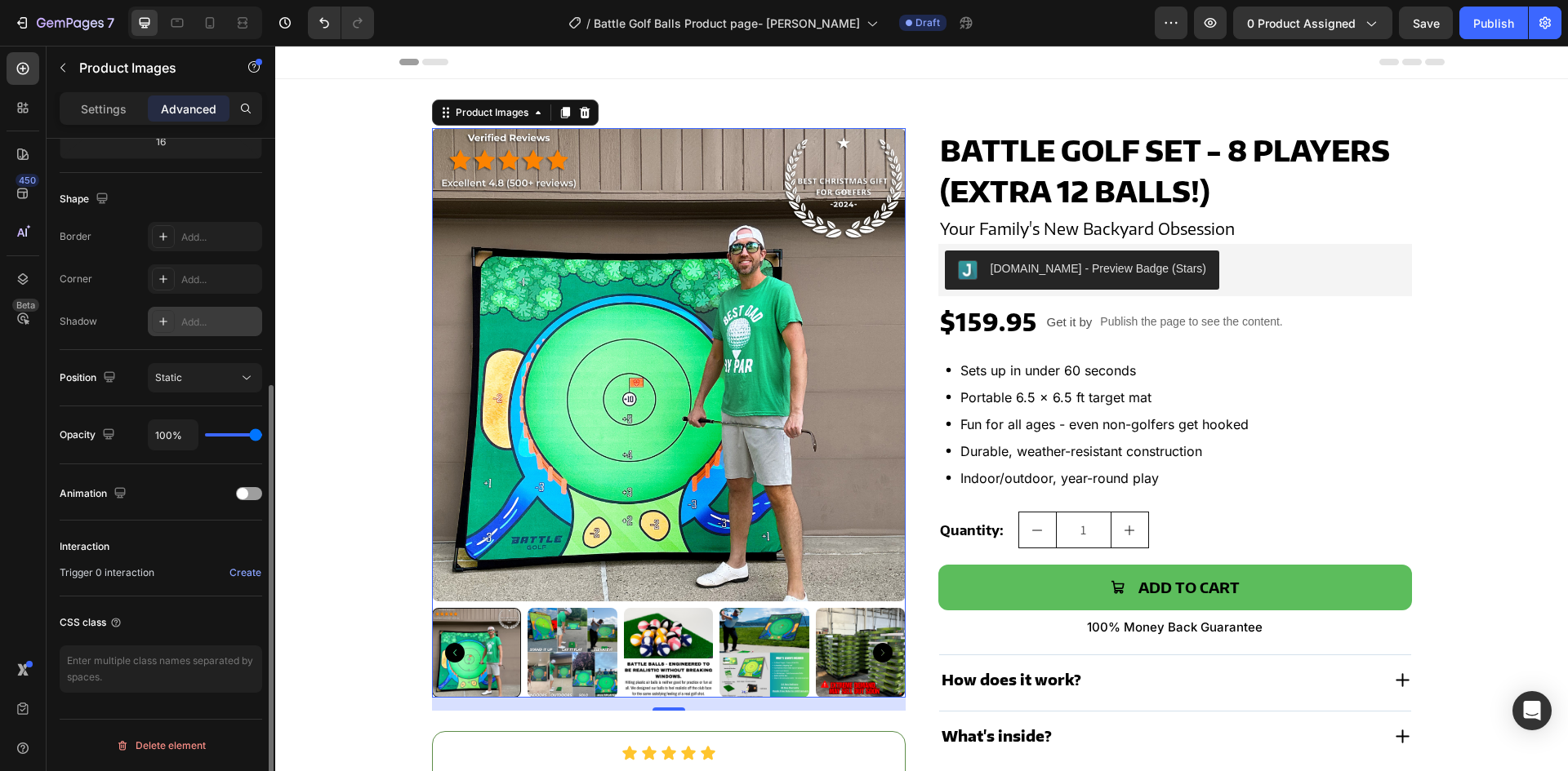
scroll to position [0, 0]
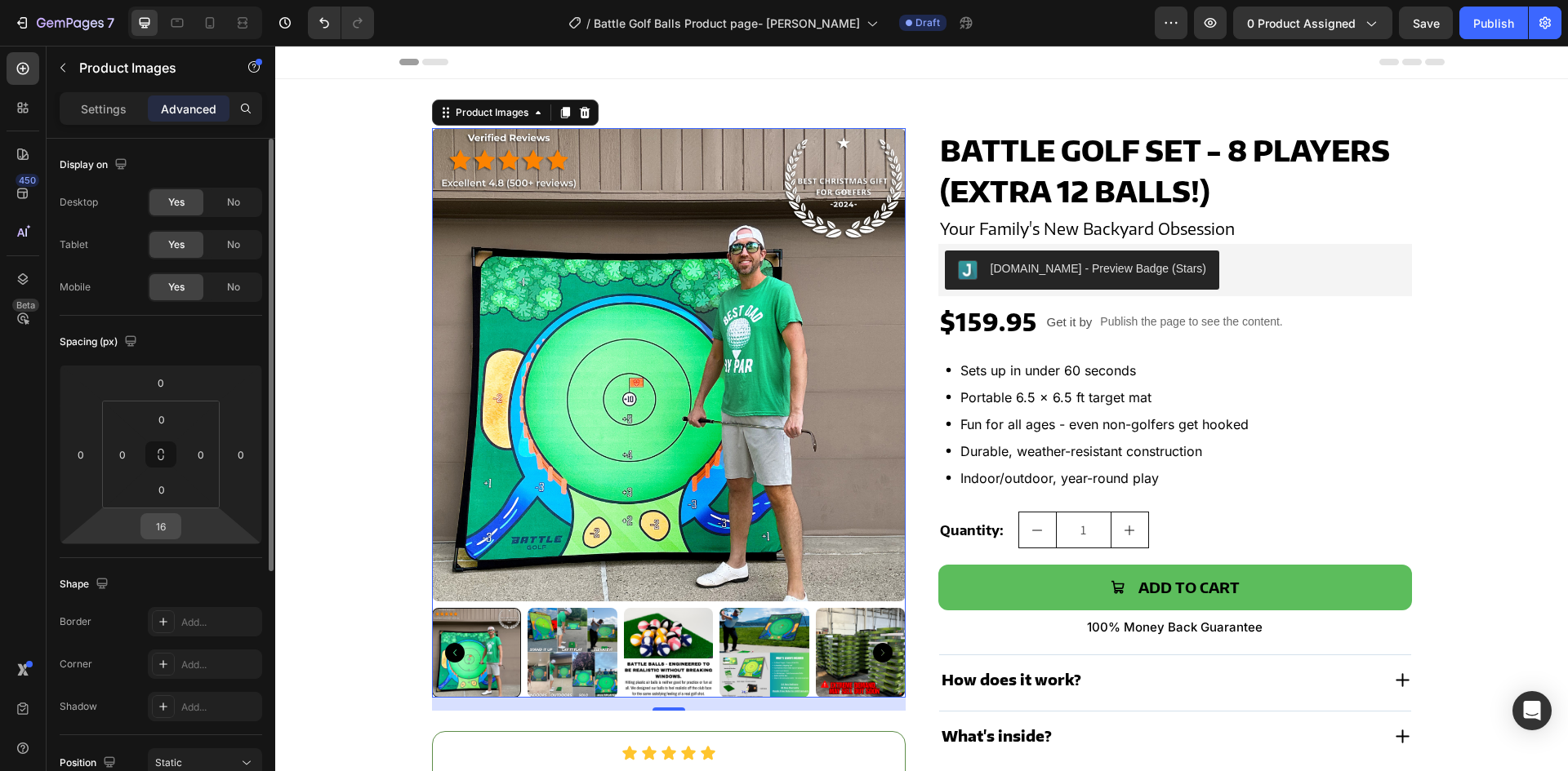
click at [161, 519] on input "16" at bounding box center [161, 526] width 32 height 24
type input "0"
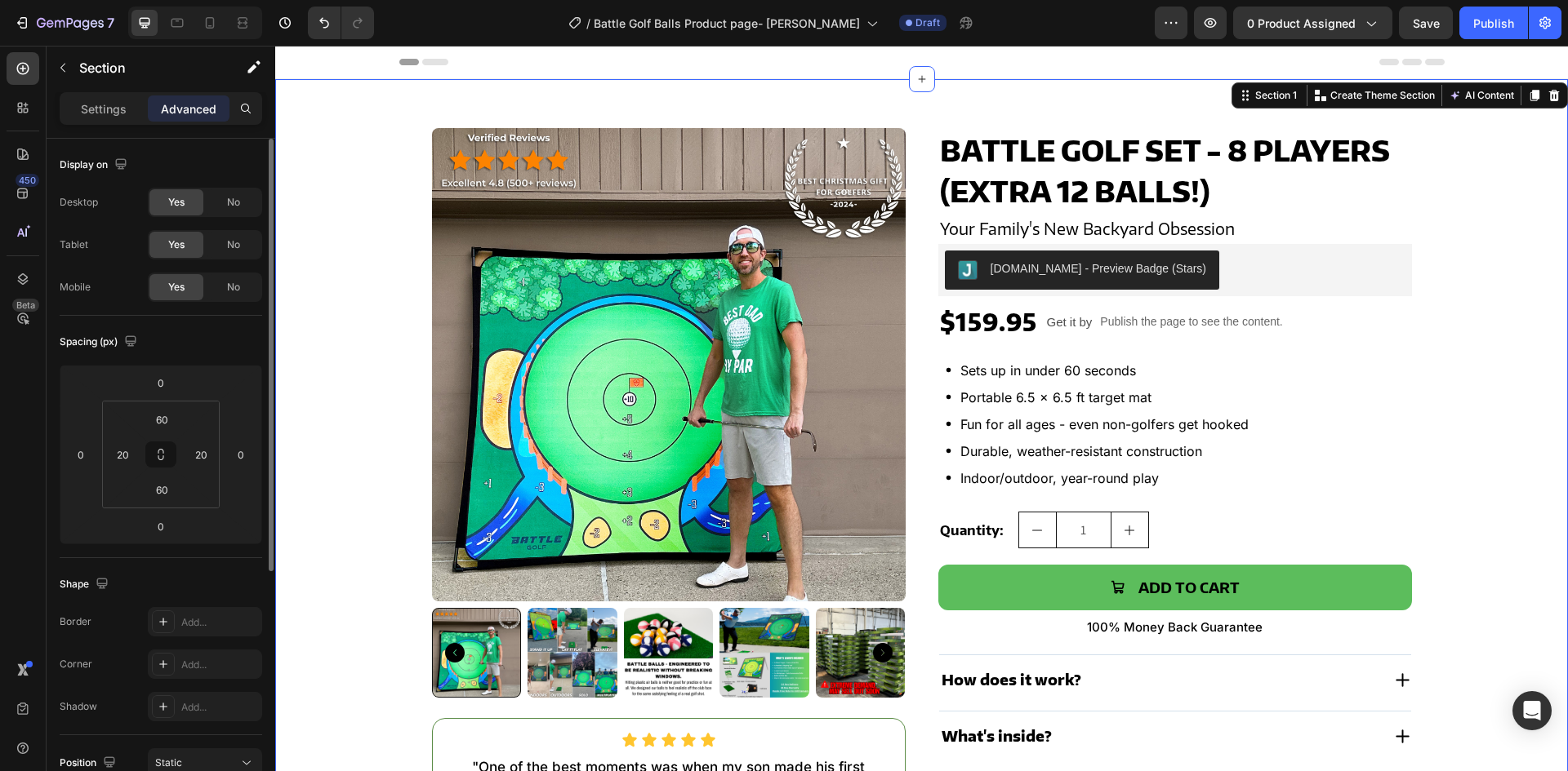
click at [380, 453] on div "Product Images Icon Icon Icon Icon Icon Icon List "One of the best moments was …" at bounding box center [922, 492] width 1260 height 729
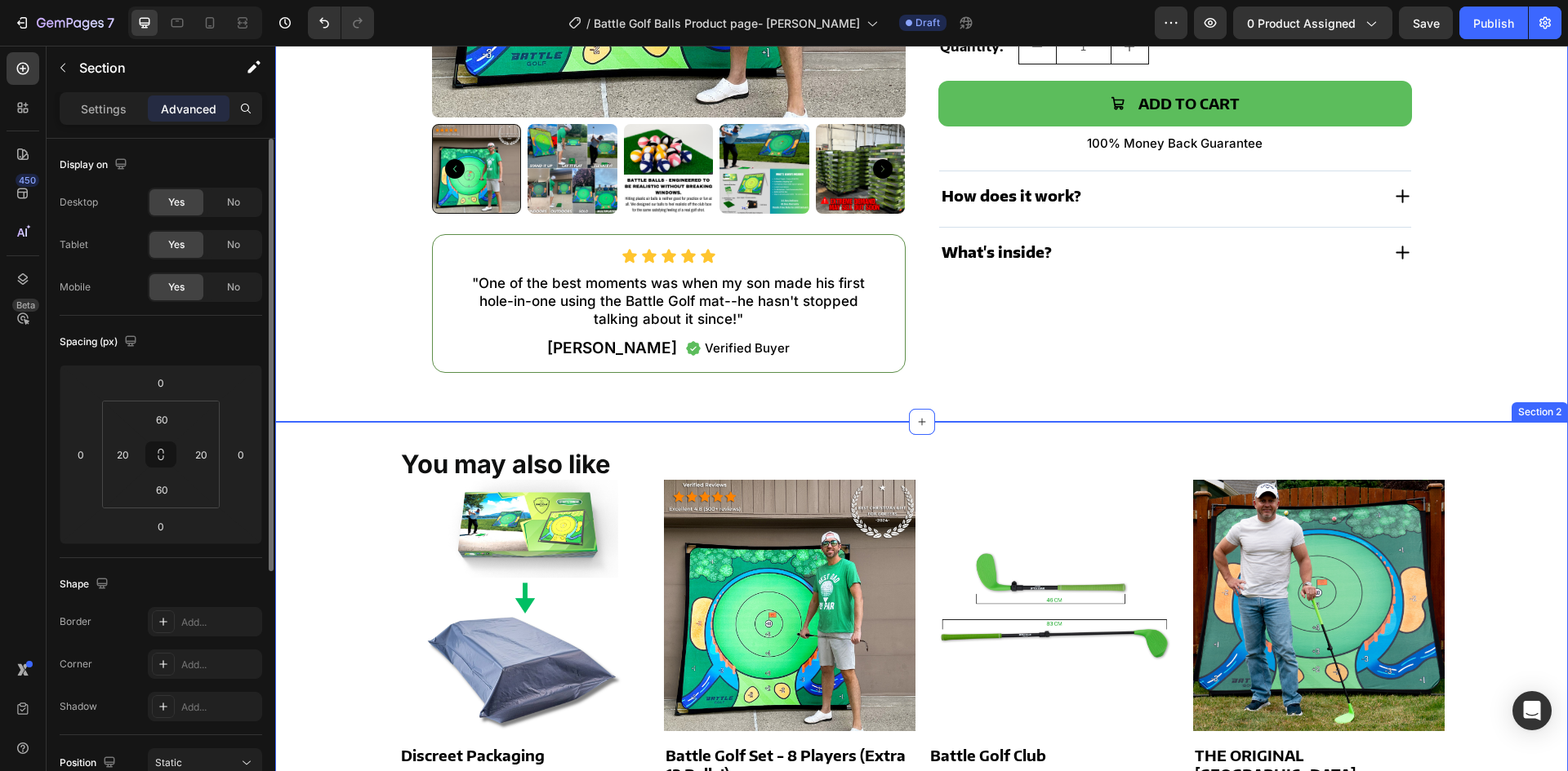
scroll to position [489, 0]
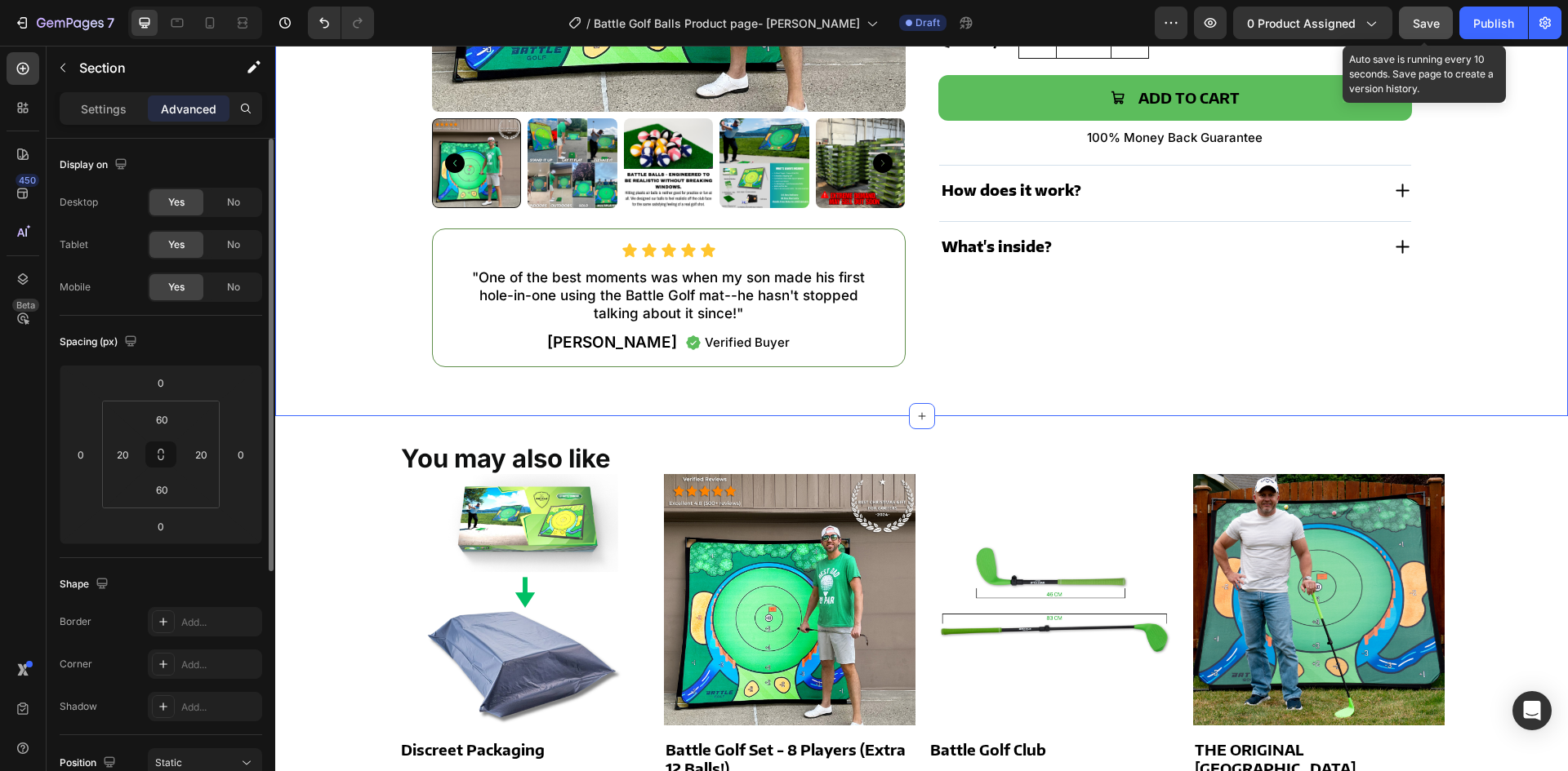
click at [1417, 14] on div "Save" at bounding box center [1427, 22] width 27 height 17
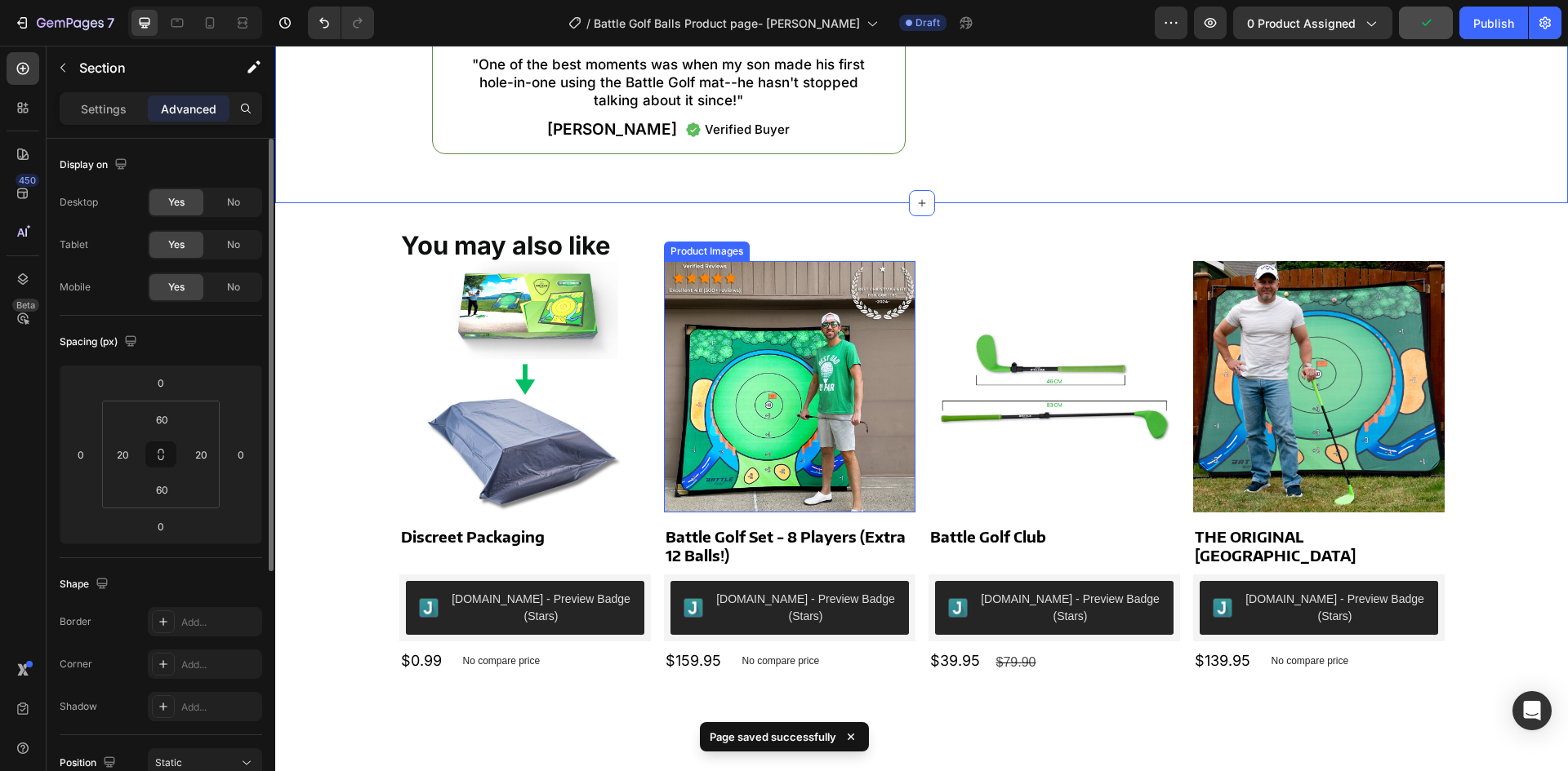
scroll to position [735, 0]
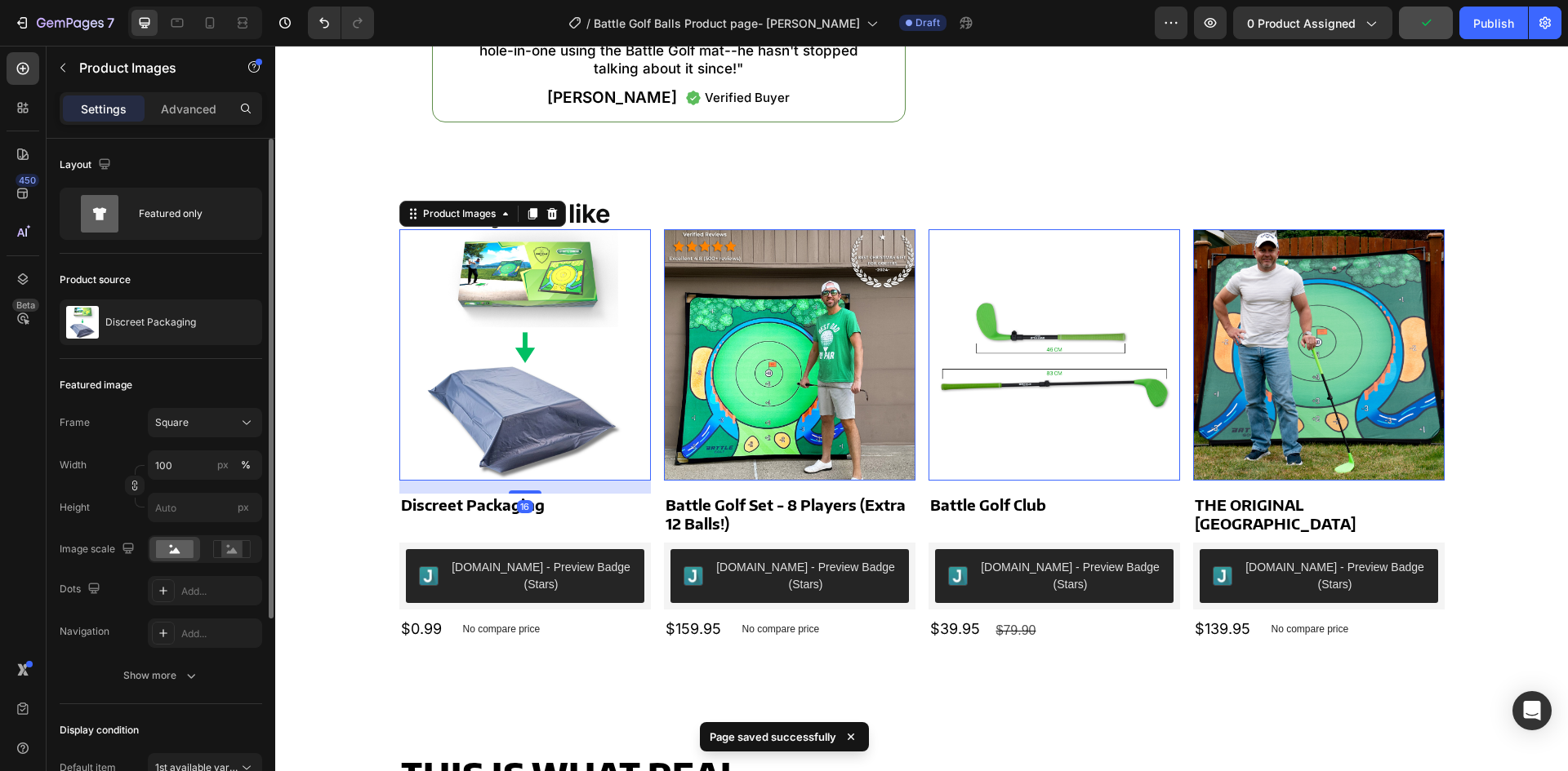
click at [608, 404] on img at bounding box center [525, 354] width 251 height 251
click at [442, 219] on div "Product Images" at bounding box center [459, 214] width 79 height 14
click at [418, 184] on div "Row 1 col" at bounding box center [431, 185] width 50 height 10
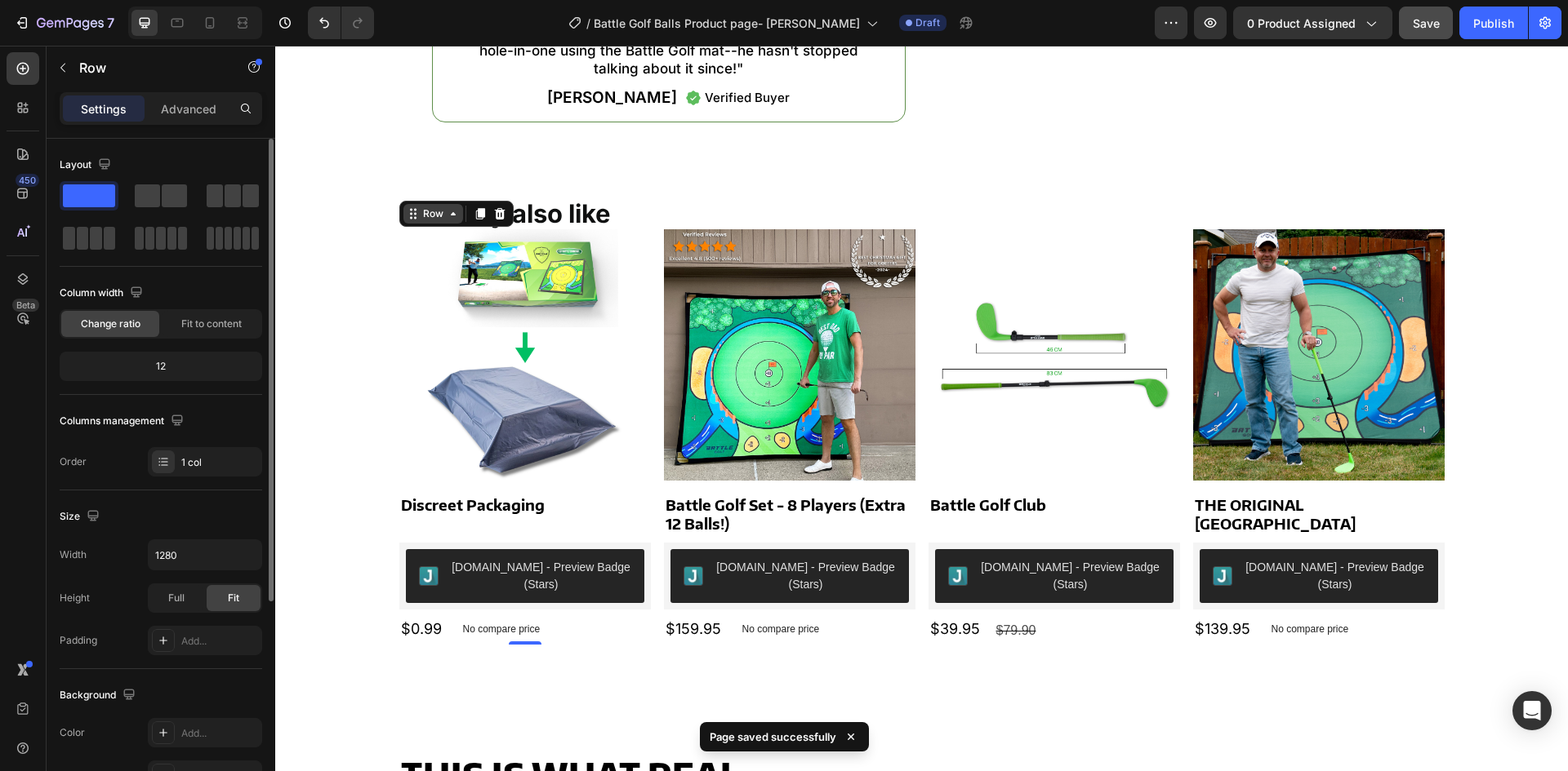
click at [426, 216] on div "Row" at bounding box center [433, 214] width 27 height 14
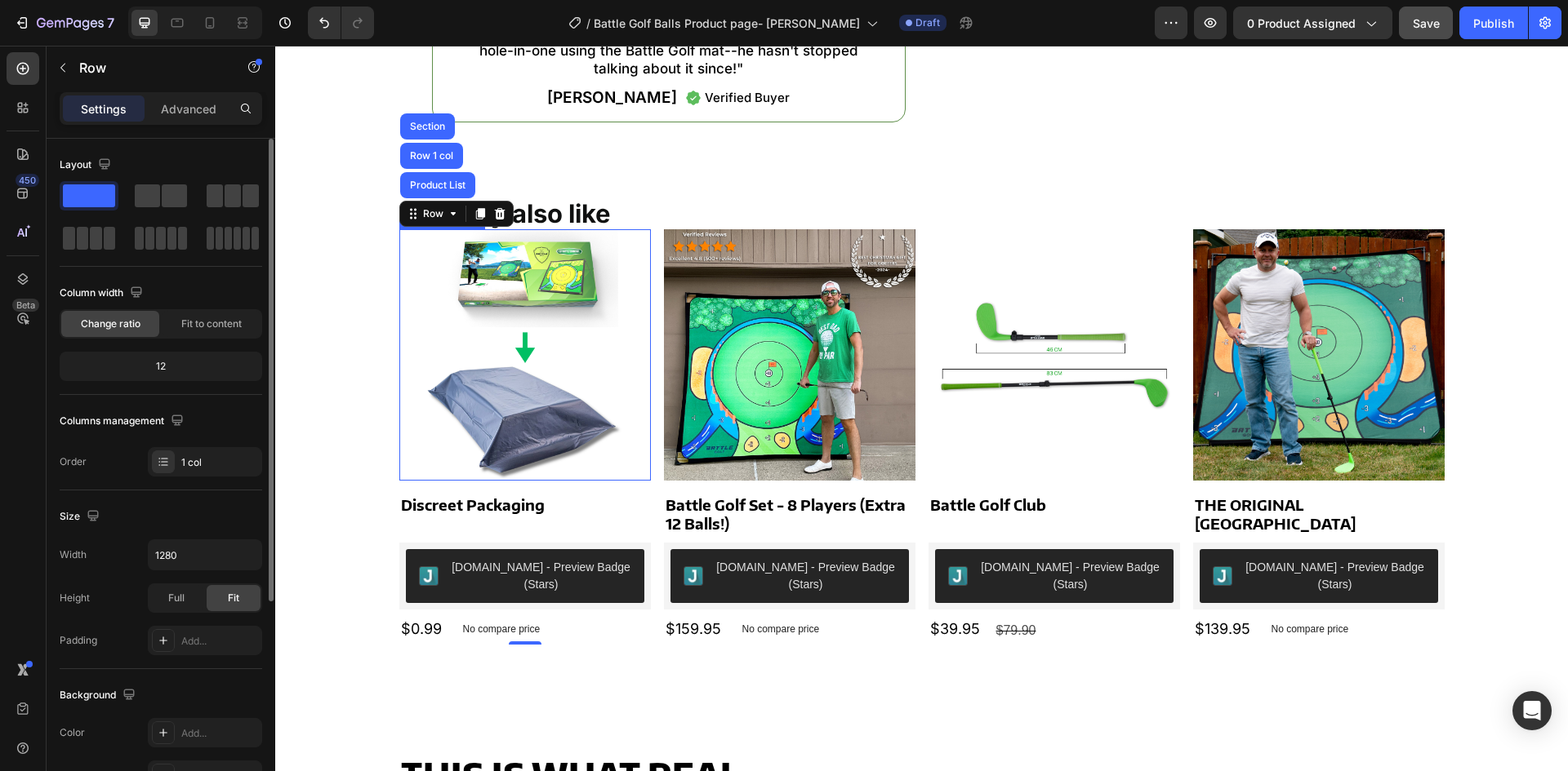
click at [609, 341] on img at bounding box center [525, 354] width 251 height 251
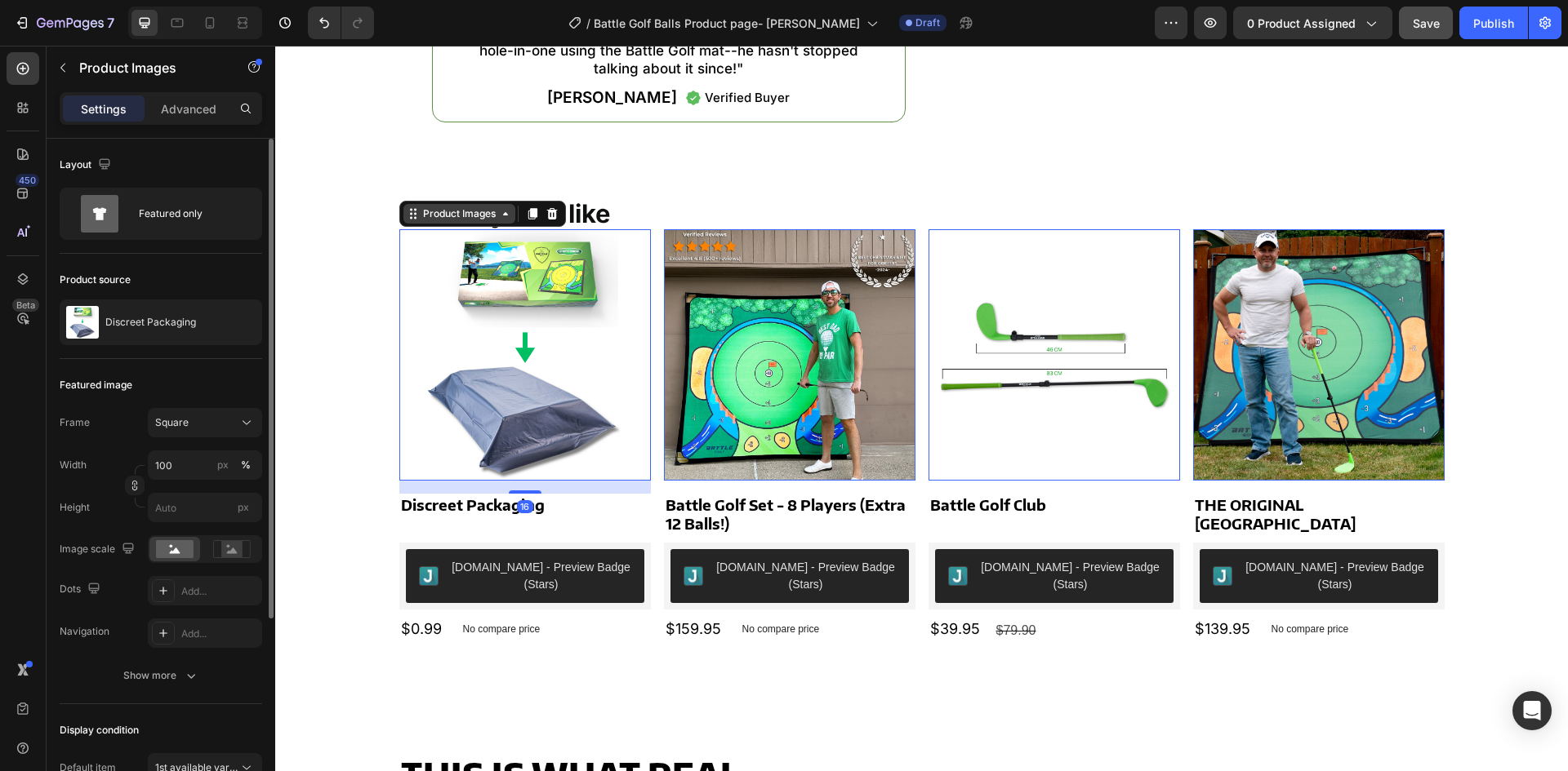
click at [453, 205] on div "Product Images" at bounding box center [459, 214] width 112 height 20
click at [429, 186] on div "Row 1 col" at bounding box center [431, 185] width 50 height 10
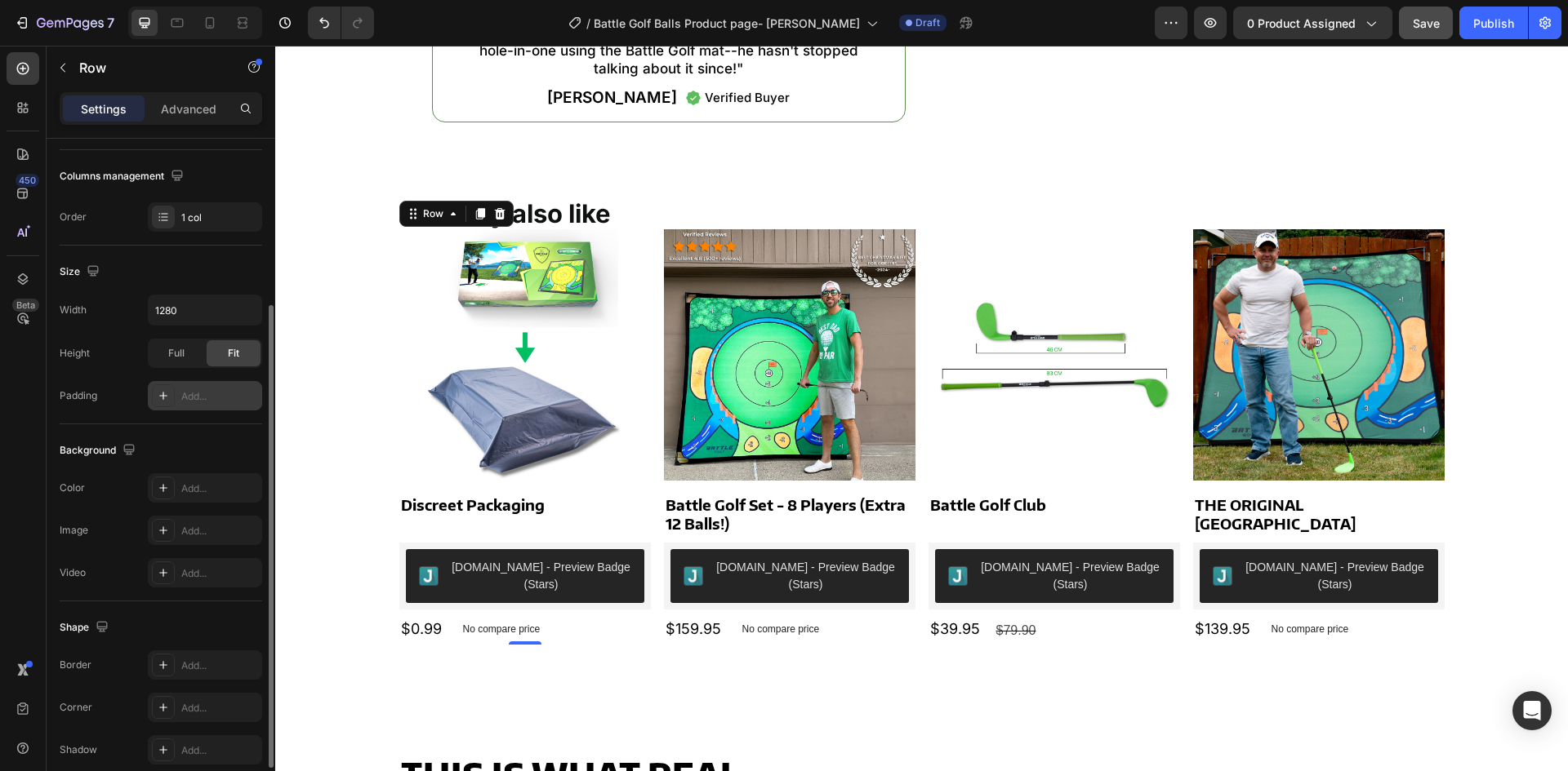
scroll to position [317, 0]
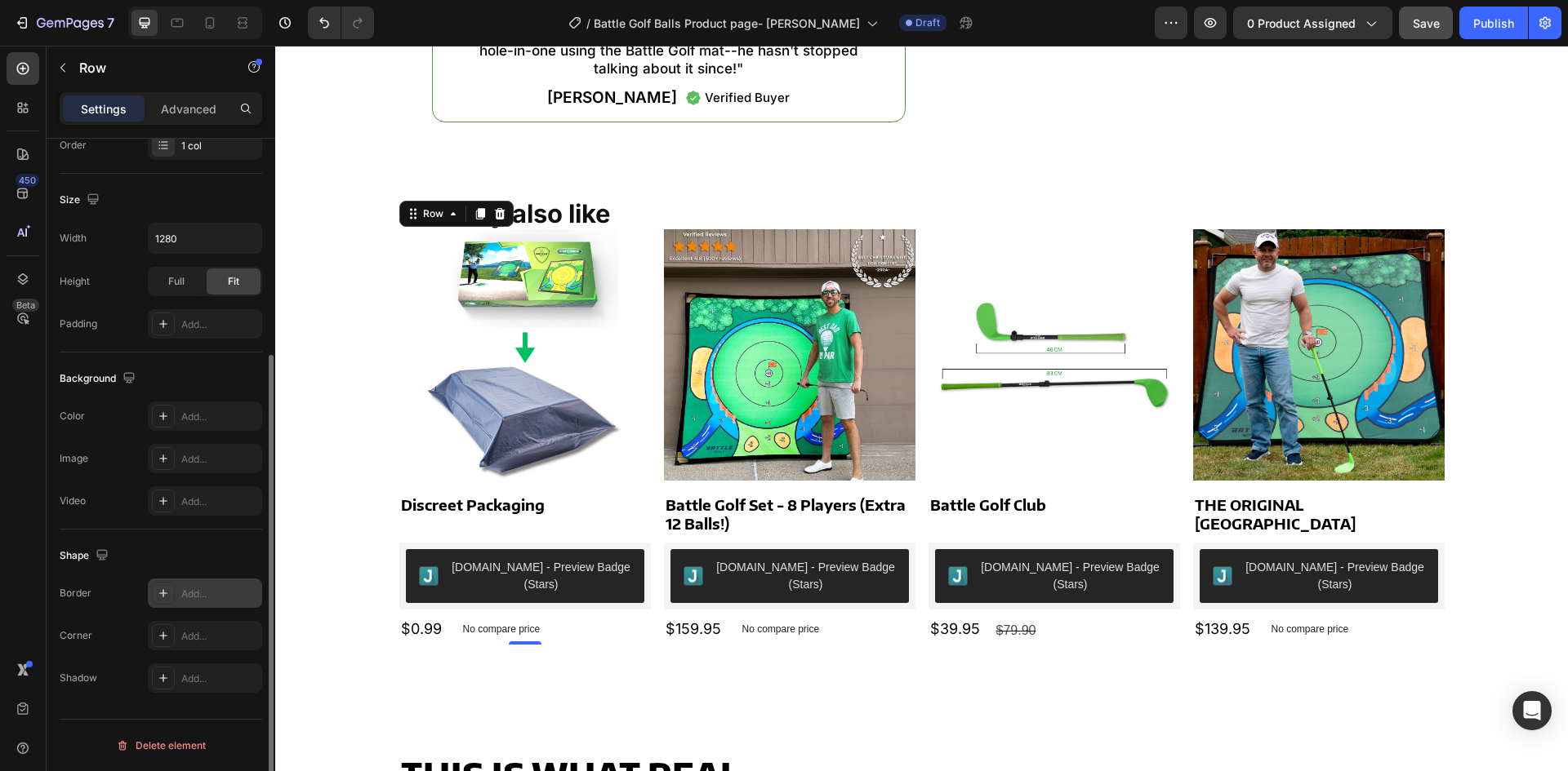
click at [176, 587] on div "Add..." at bounding box center [204, 593] width 114 height 30
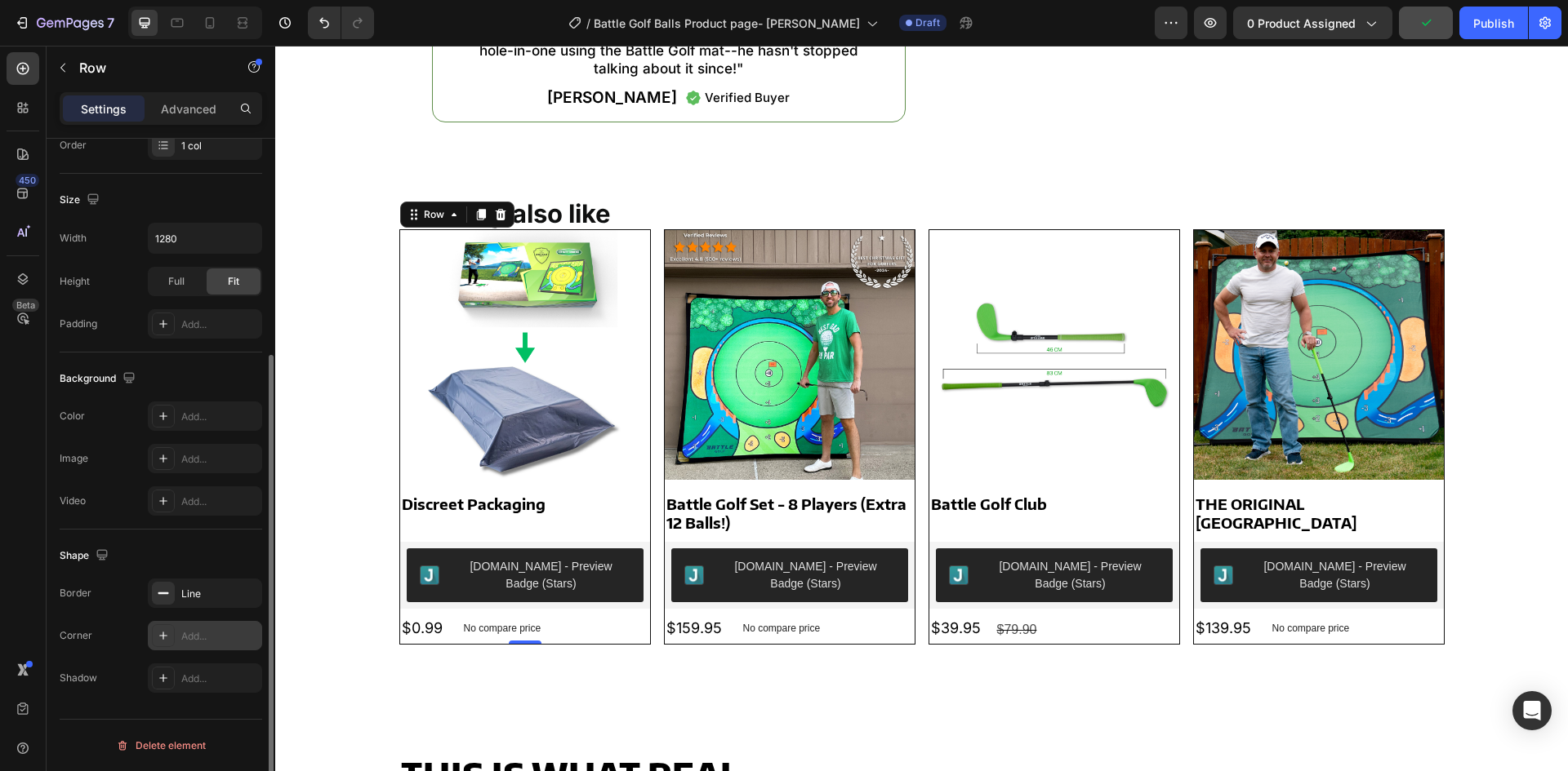
click at [176, 644] on div "Add..." at bounding box center [204, 636] width 114 height 30
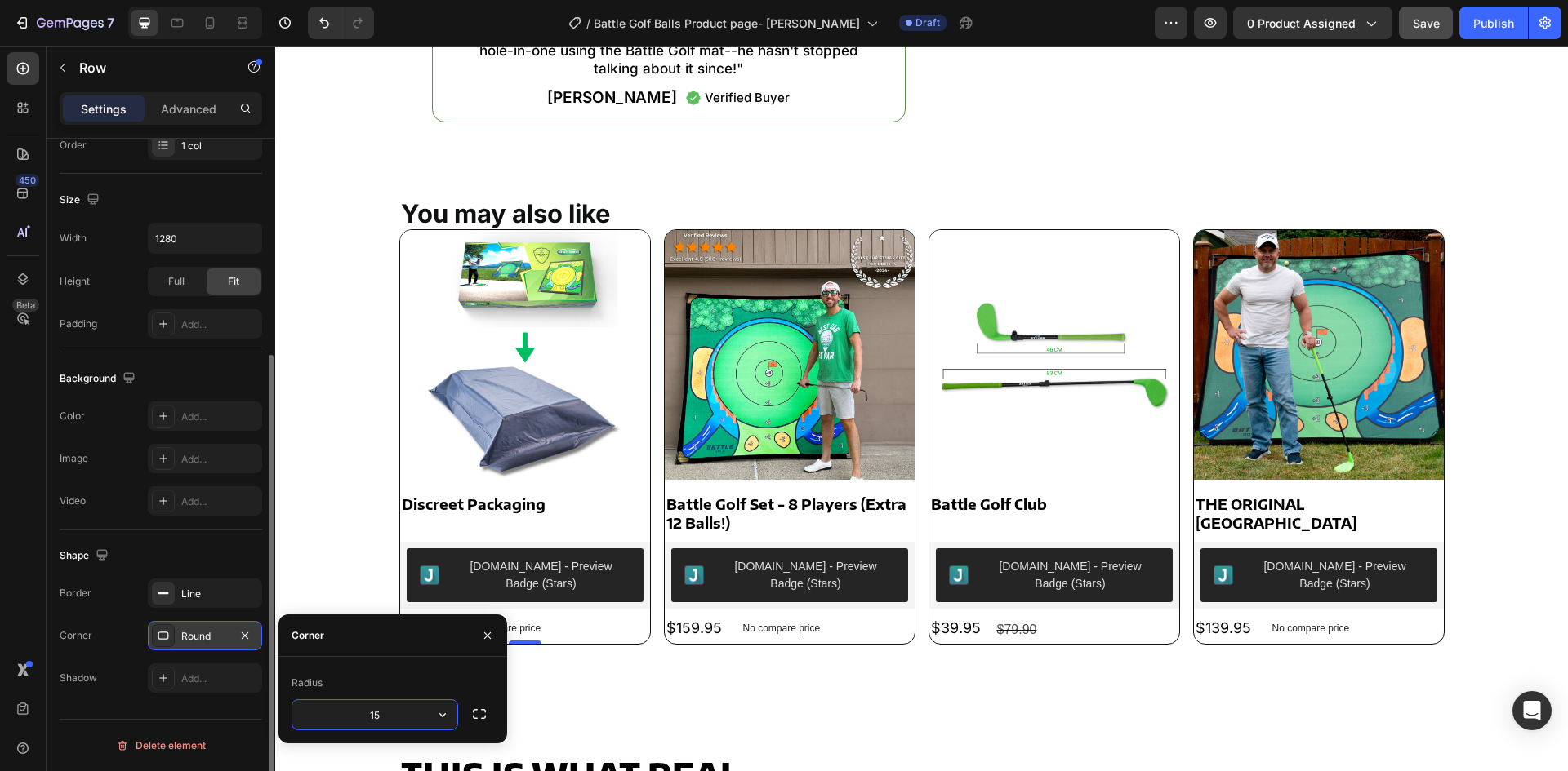
click at [175, 640] on div "Round" at bounding box center [204, 636] width 114 height 30
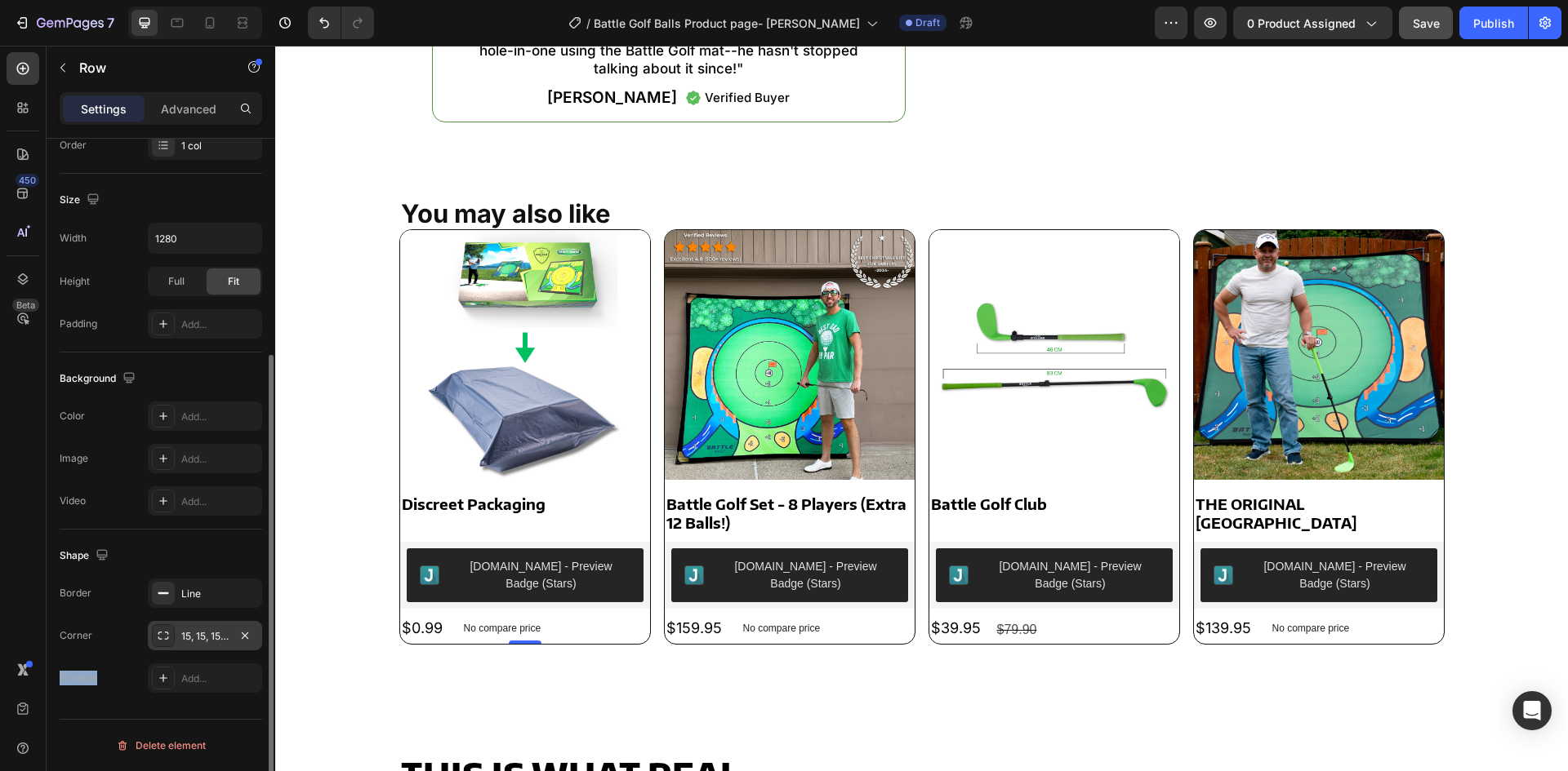
click at [175, 640] on div "15, 15, 15, 15" at bounding box center [204, 636] width 114 height 30
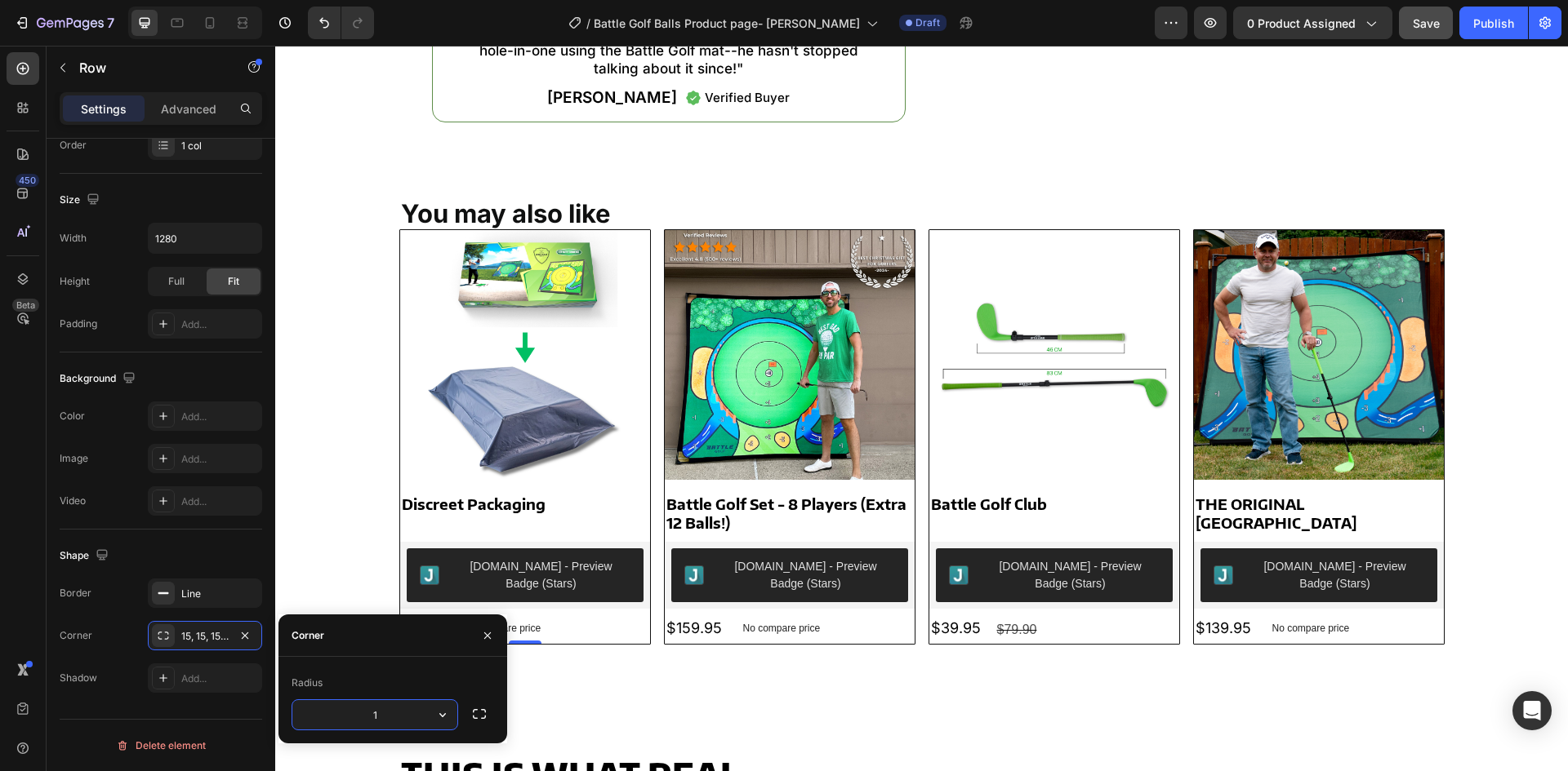
type input "13"
click at [203, 381] on div "Background" at bounding box center [160, 379] width 203 height 26
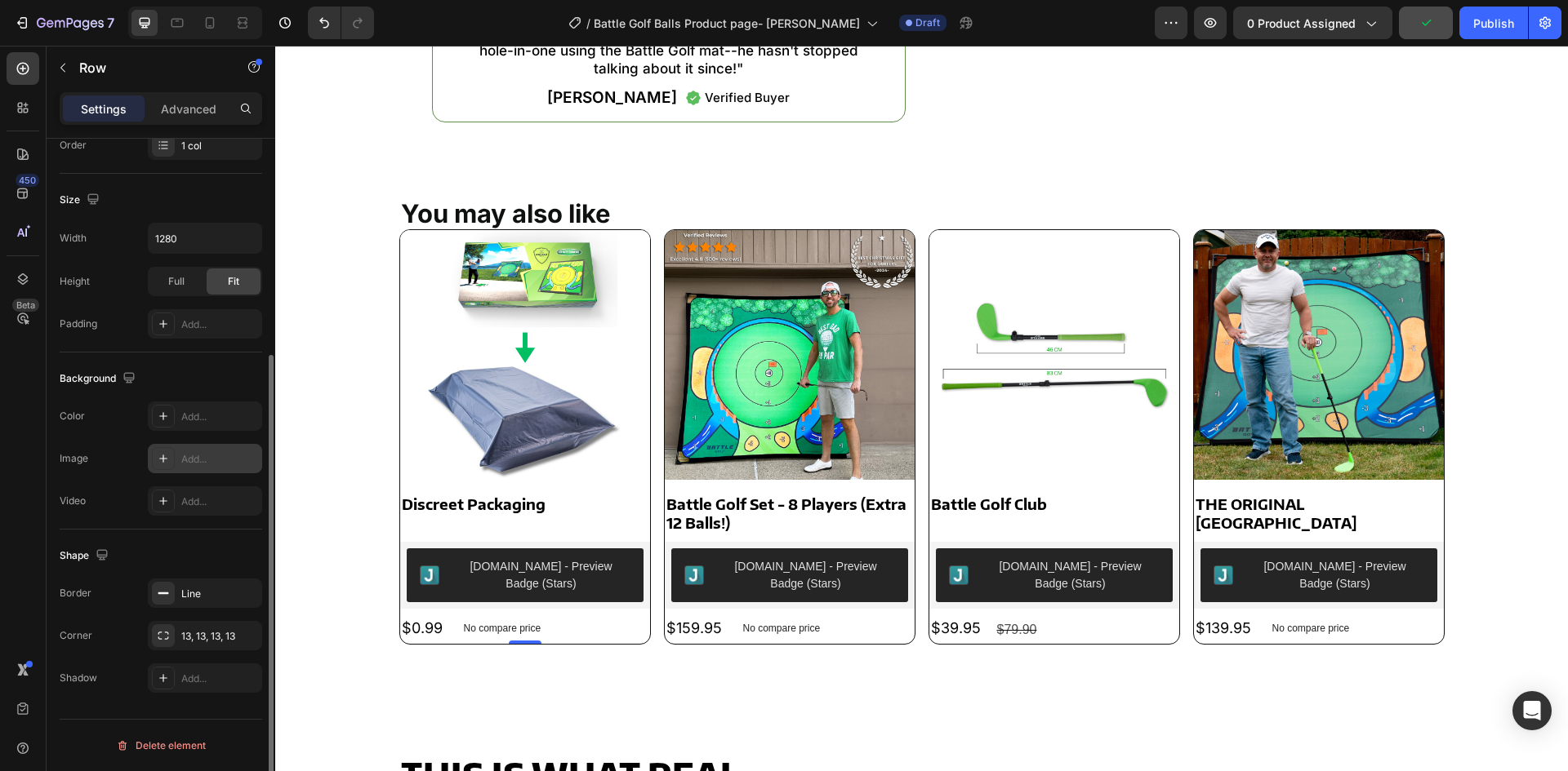
scroll to position [72, 0]
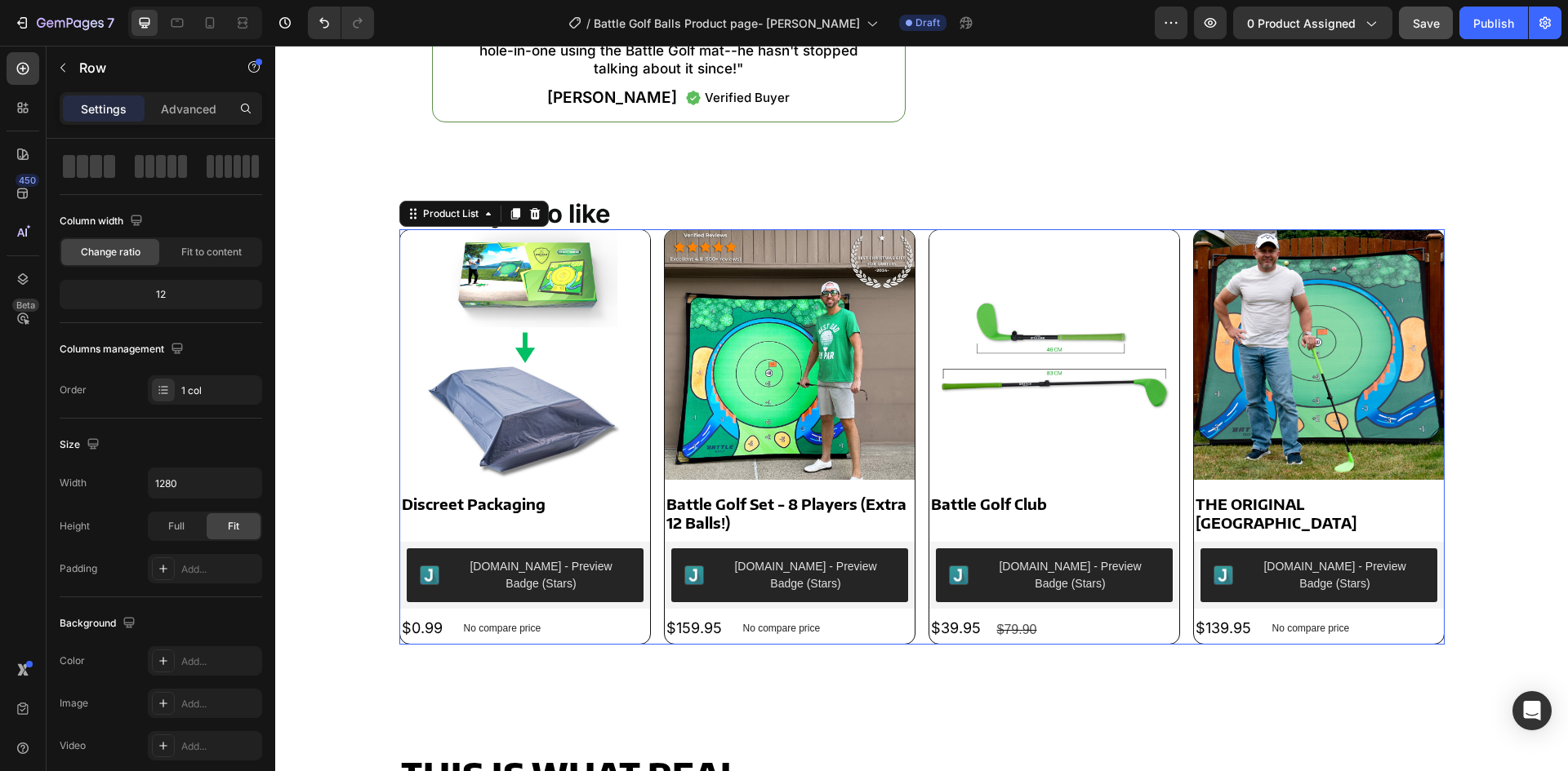
click at [648, 404] on div "Product Images Discreet Packaging Product Title Judge.me - Preview Badge (Stars…" at bounding box center [922, 437] width 1045 height 417
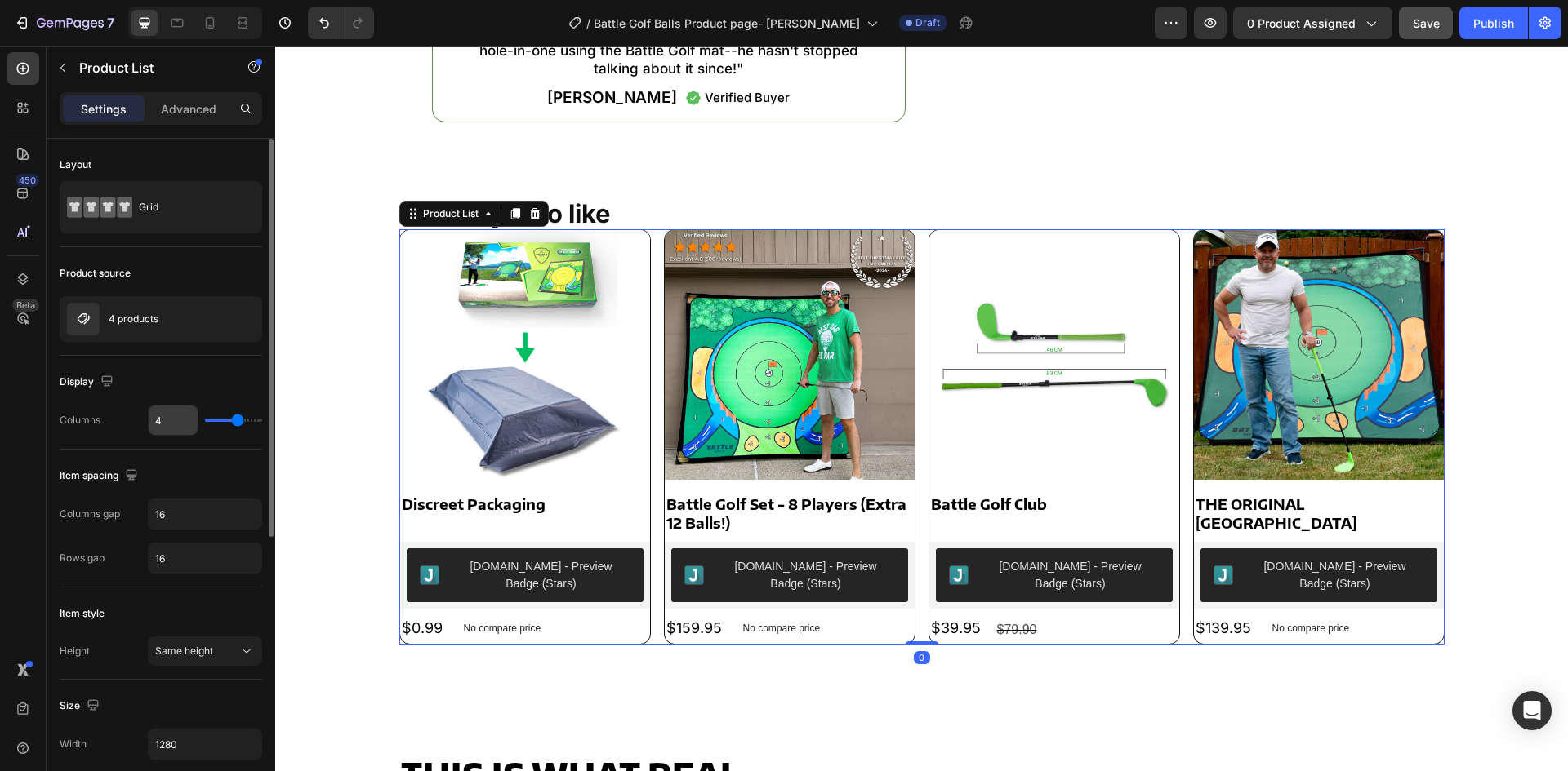
click at [179, 432] on input "4" at bounding box center [173, 420] width 49 height 30
click at [178, 493] on div "Item spacing Columns gap 16 Rows gap 16" at bounding box center [160, 518] width 203 height 138
click at [176, 560] on input "16" at bounding box center [204, 558] width 113 height 30
click at [163, 529] on div "16" at bounding box center [204, 514] width 114 height 31
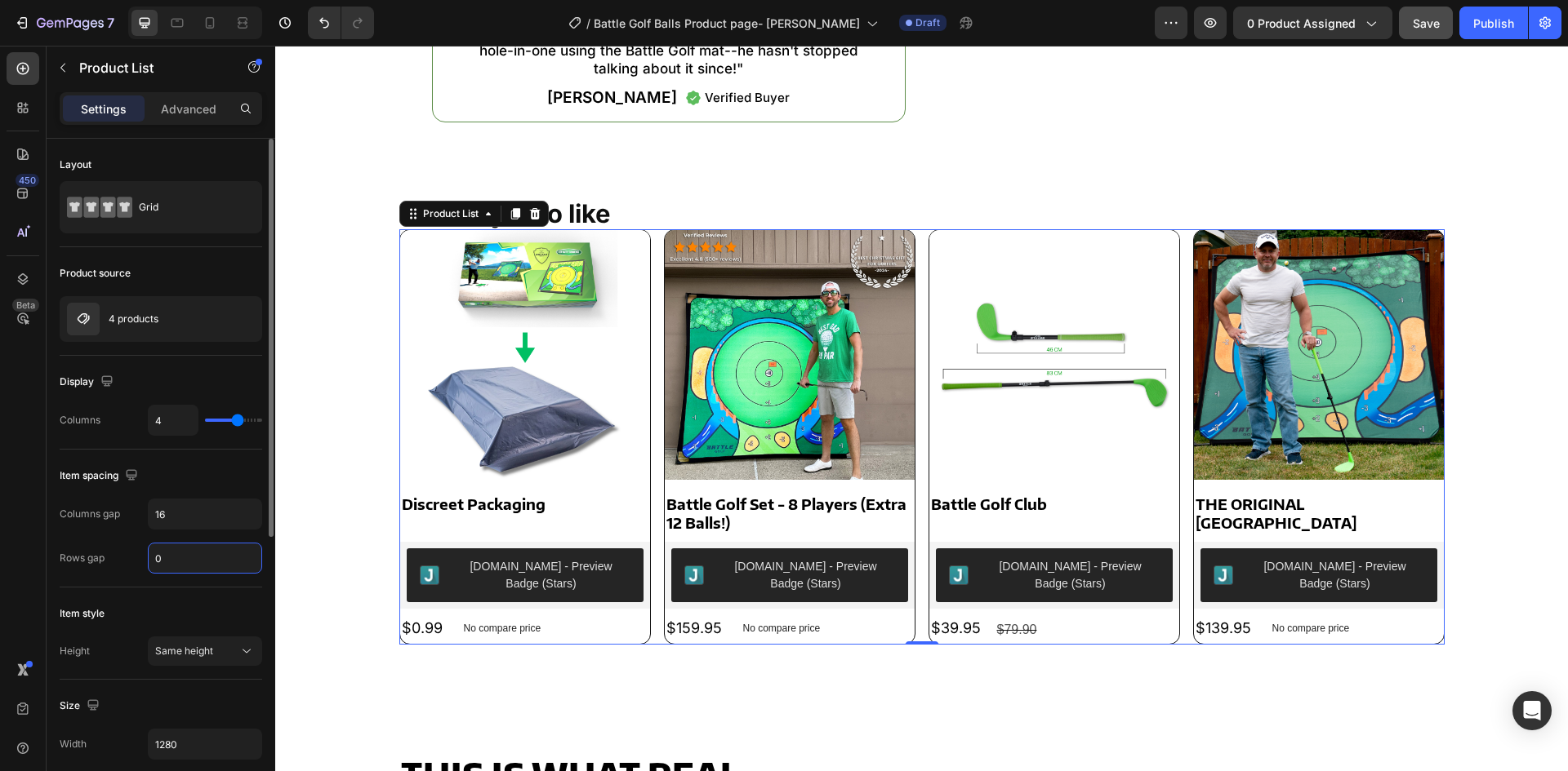
click at [158, 558] on input "0" at bounding box center [204, 558] width 113 height 30
type input "16"
click at [171, 516] on input "16" at bounding box center [204, 514] width 113 height 30
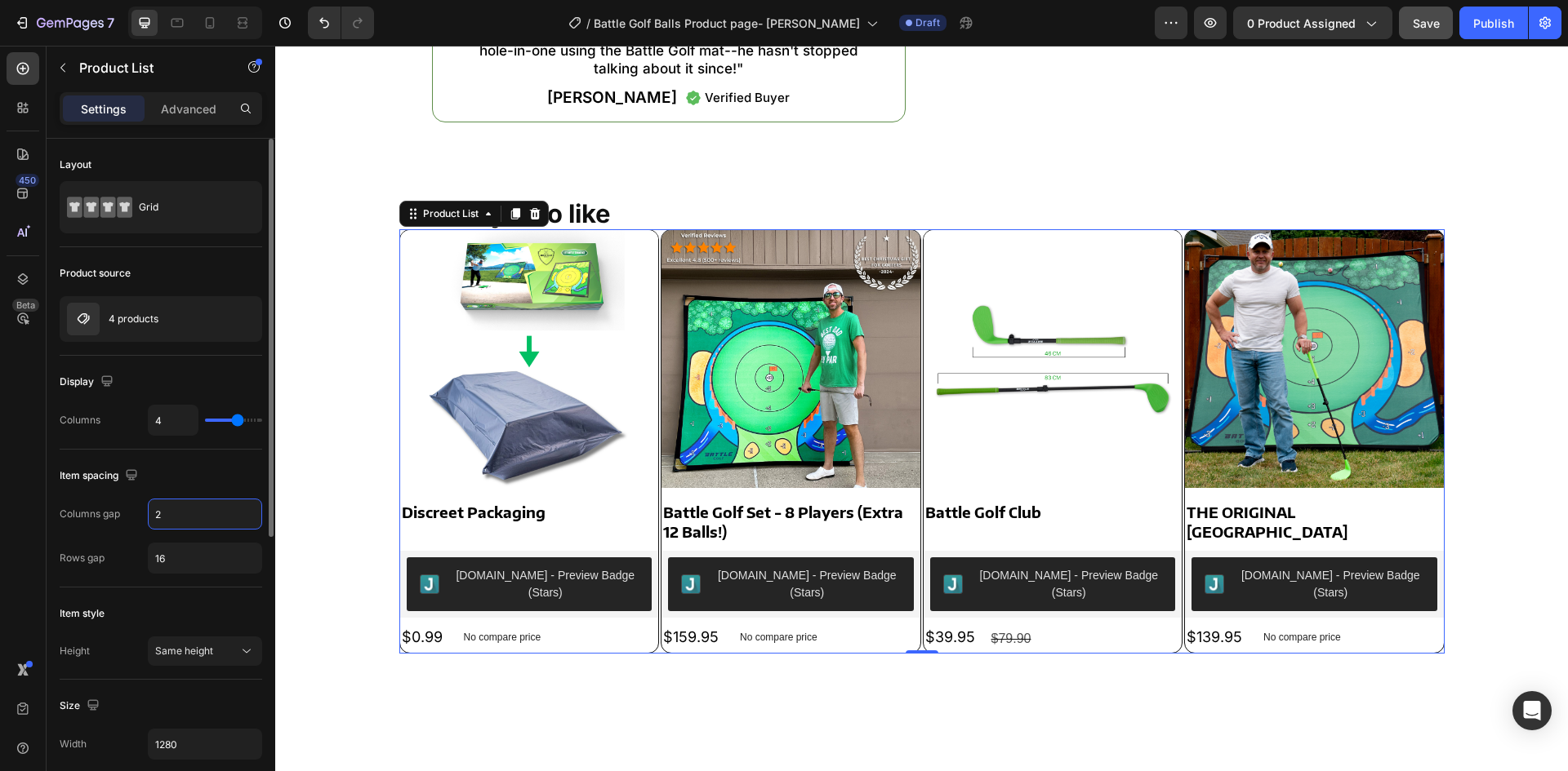
type input "25"
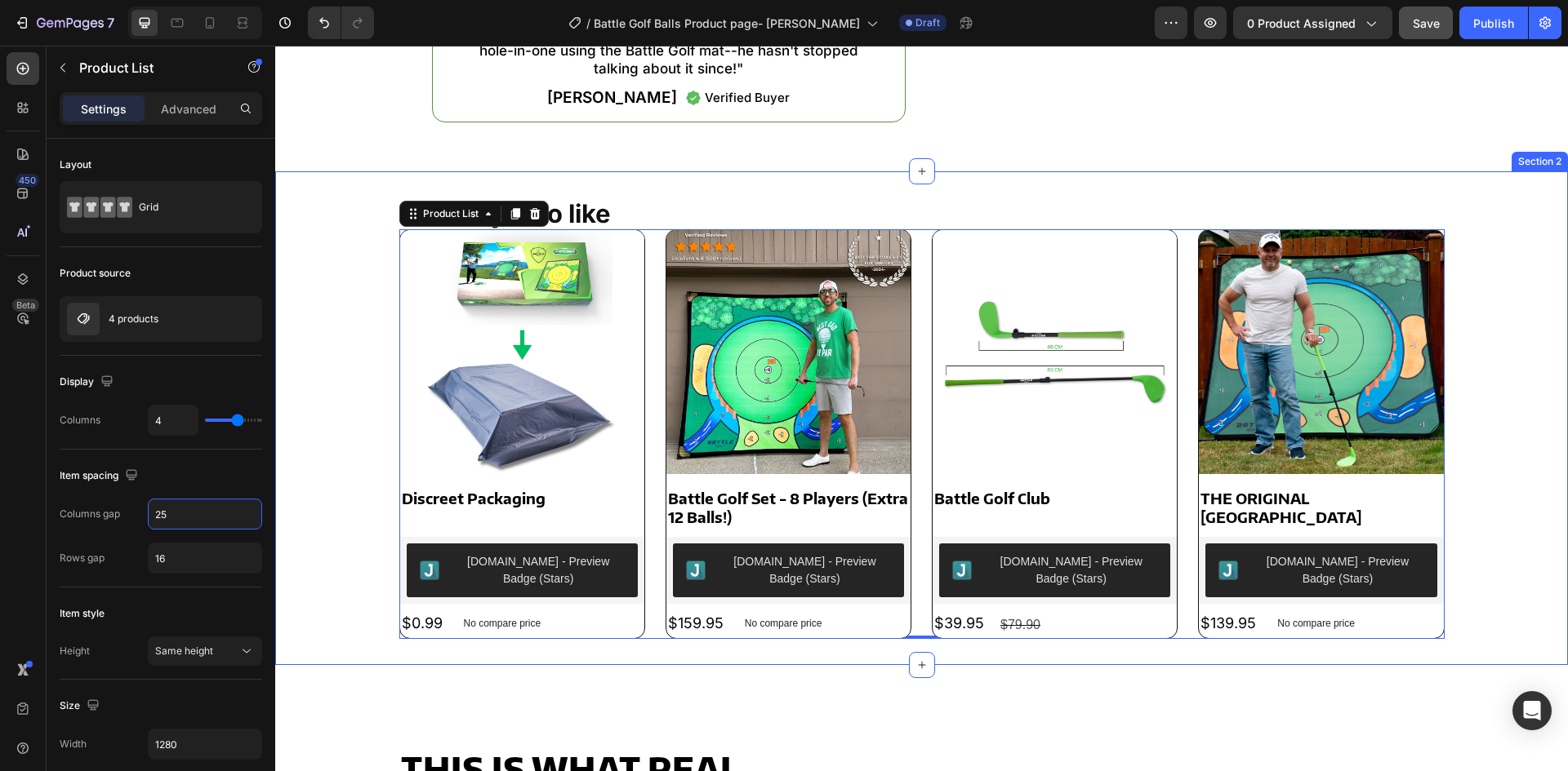
click at [329, 384] on div "You may also like Text Block Product Images Discreet Packaging Product Title Ju…" at bounding box center [922, 419] width 1293 height 443
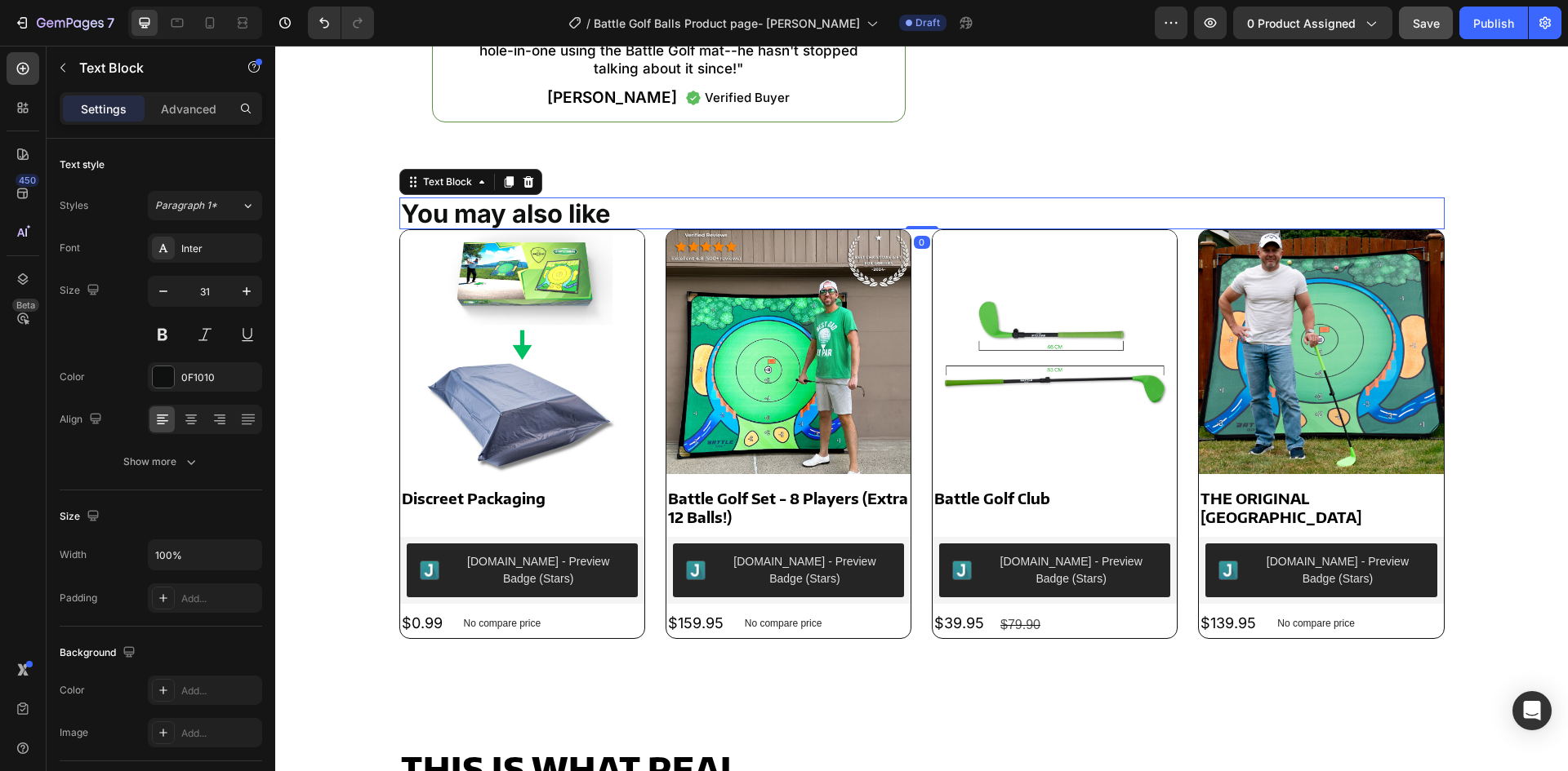
click at [603, 212] on p "You may also like" at bounding box center [923, 213] width 1042 height 29
click at [176, 112] on p "Advanced" at bounding box center [189, 109] width 56 height 17
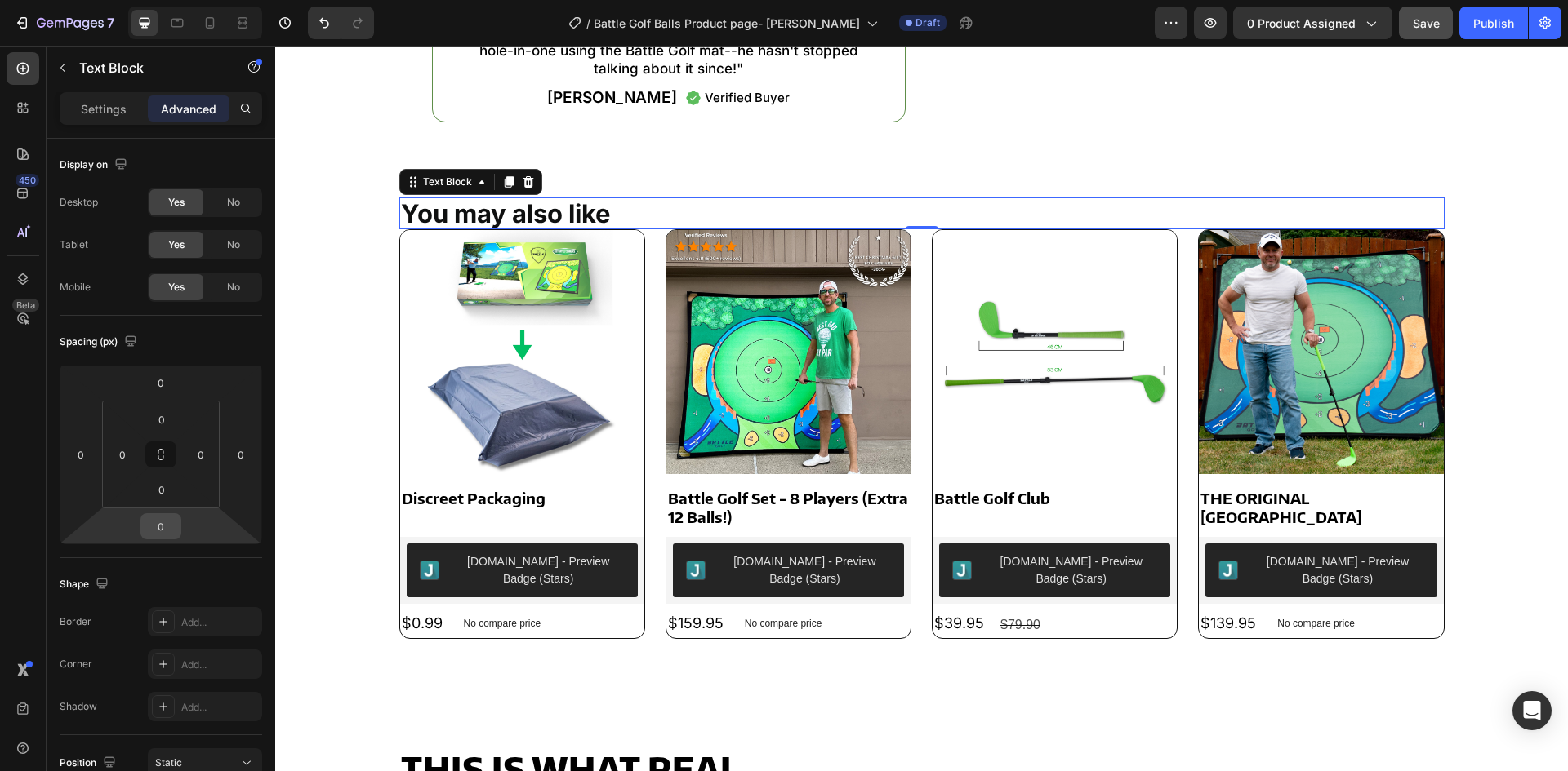
click at [154, 533] on input "0" at bounding box center [161, 526] width 32 height 24
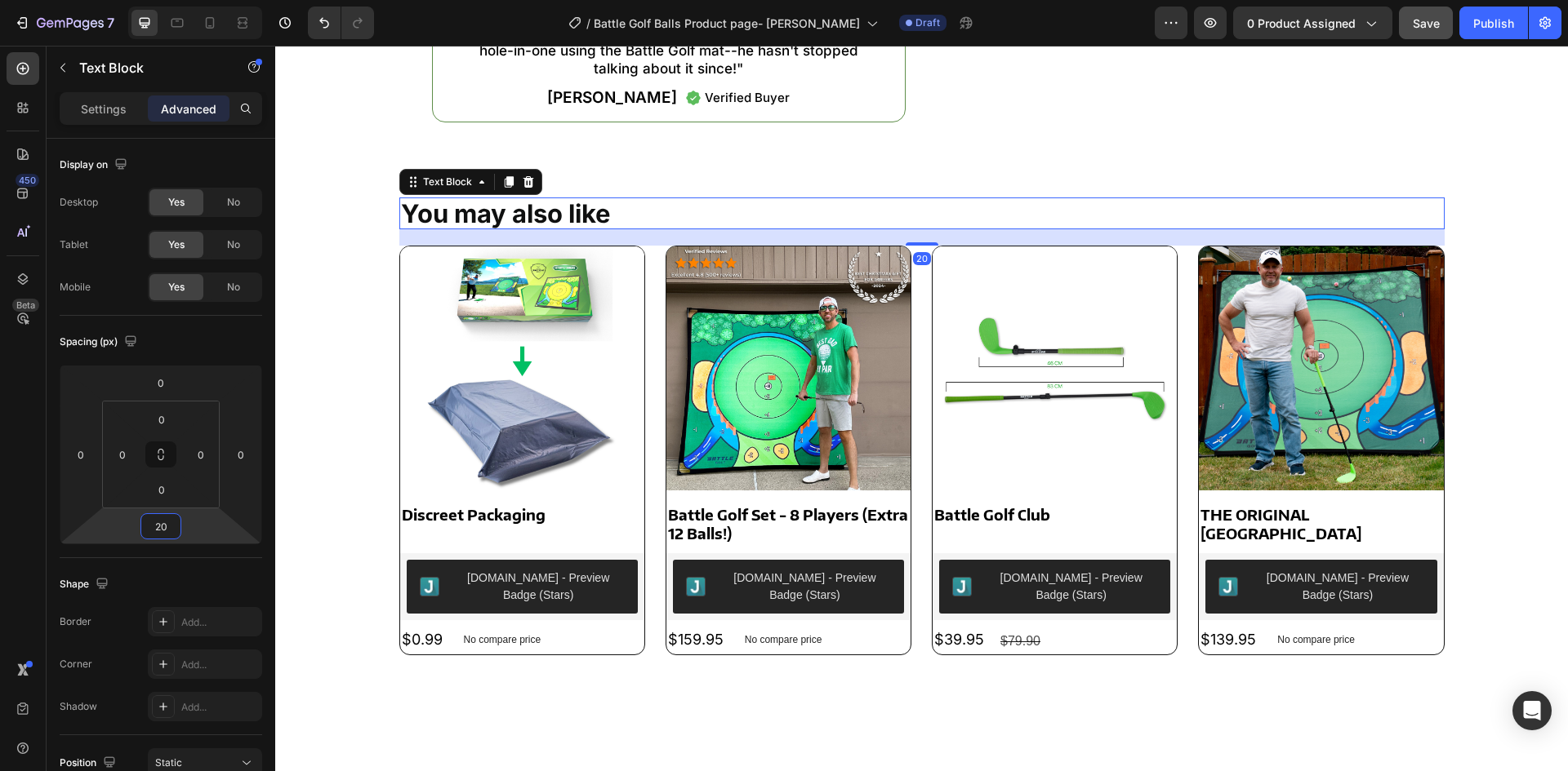
click at [154, 533] on input "20" at bounding box center [161, 526] width 32 height 24
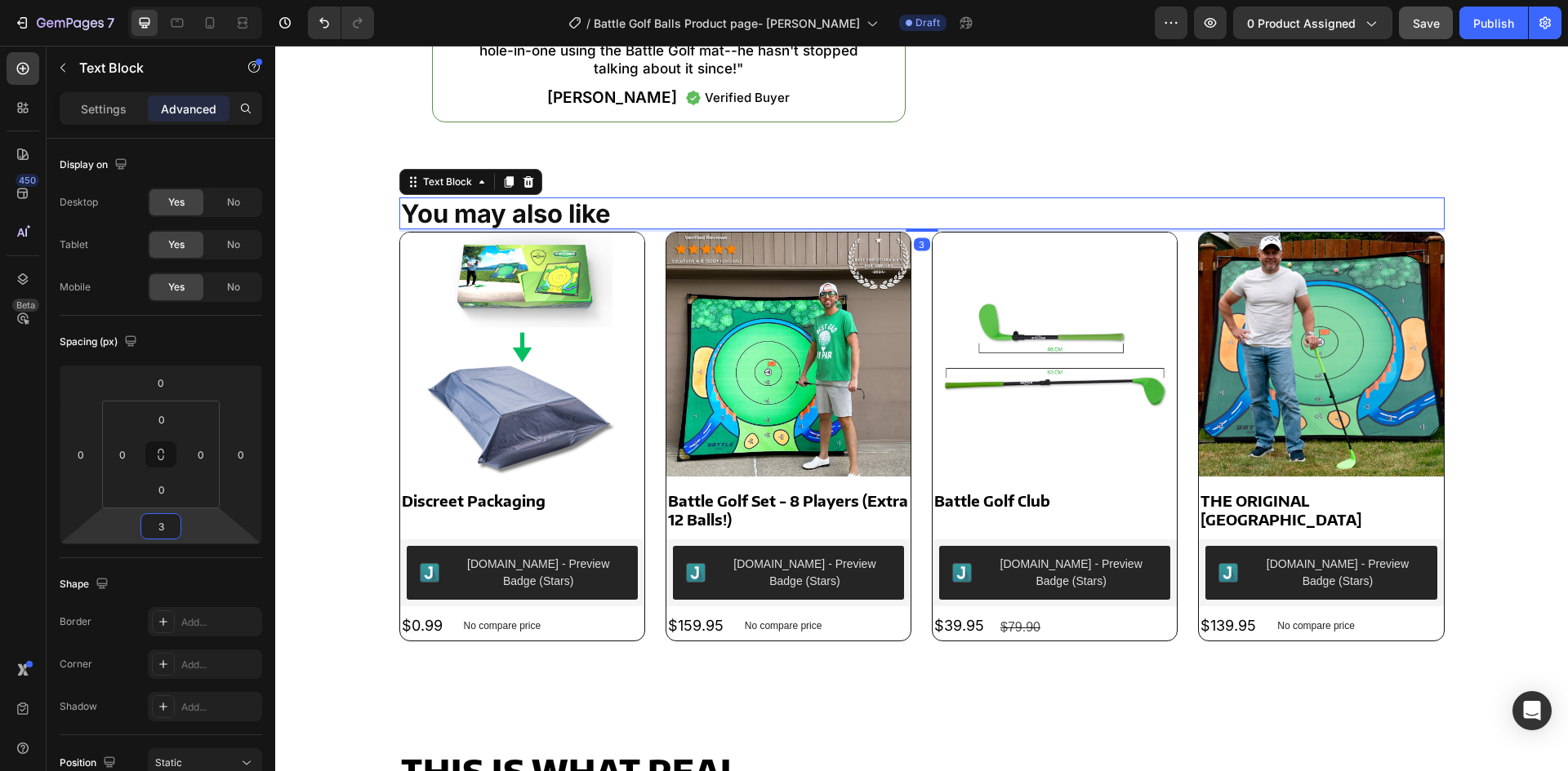
type input "30"
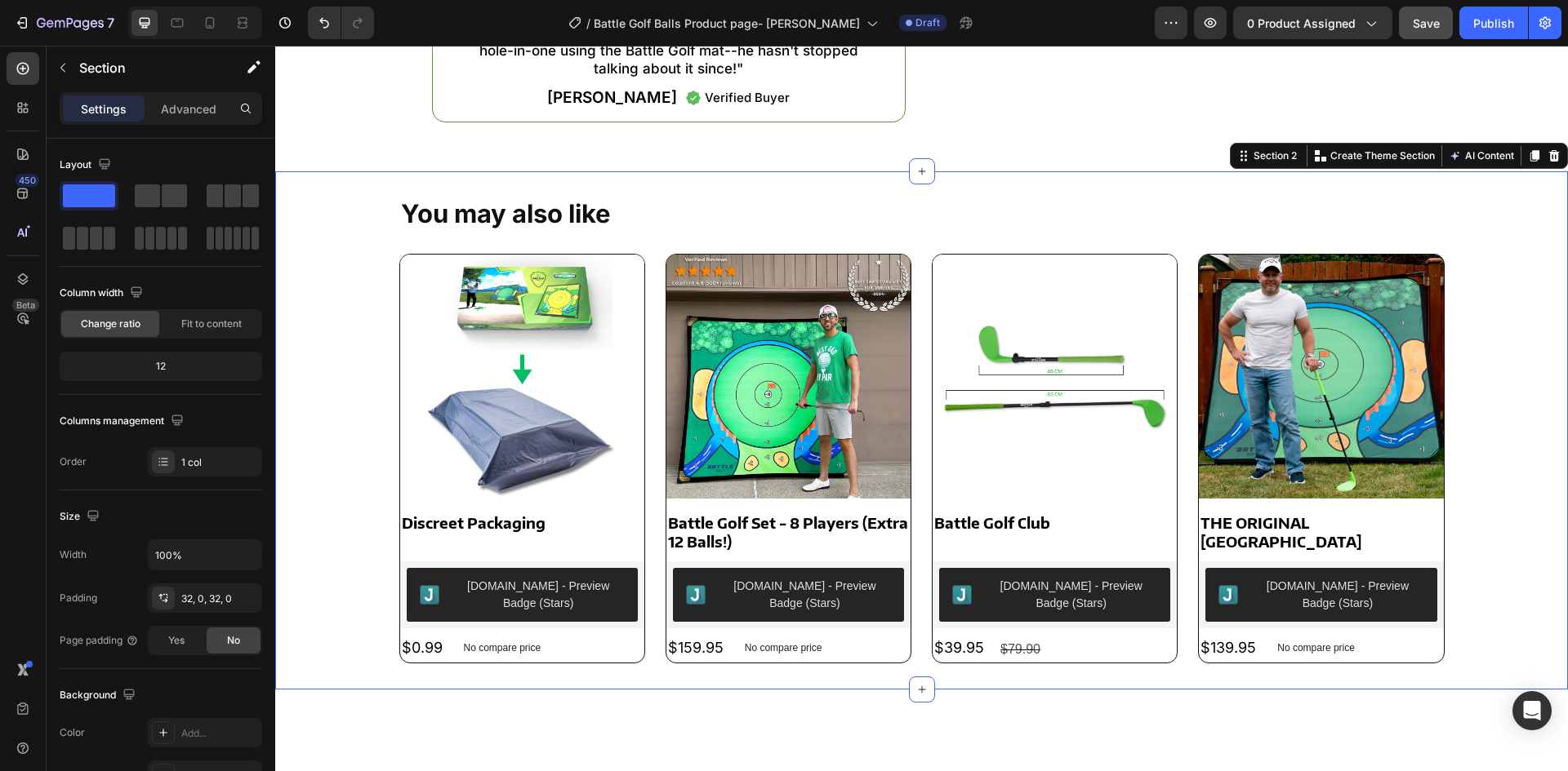
click at [311, 335] on div "You may also like Text Block Product Images Discreet Packaging Product Title Ju…" at bounding box center [922, 431] width 1293 height 467
click at [1437, 17] on span "Save" at bounding box center [1427, 22] width 27 height 13
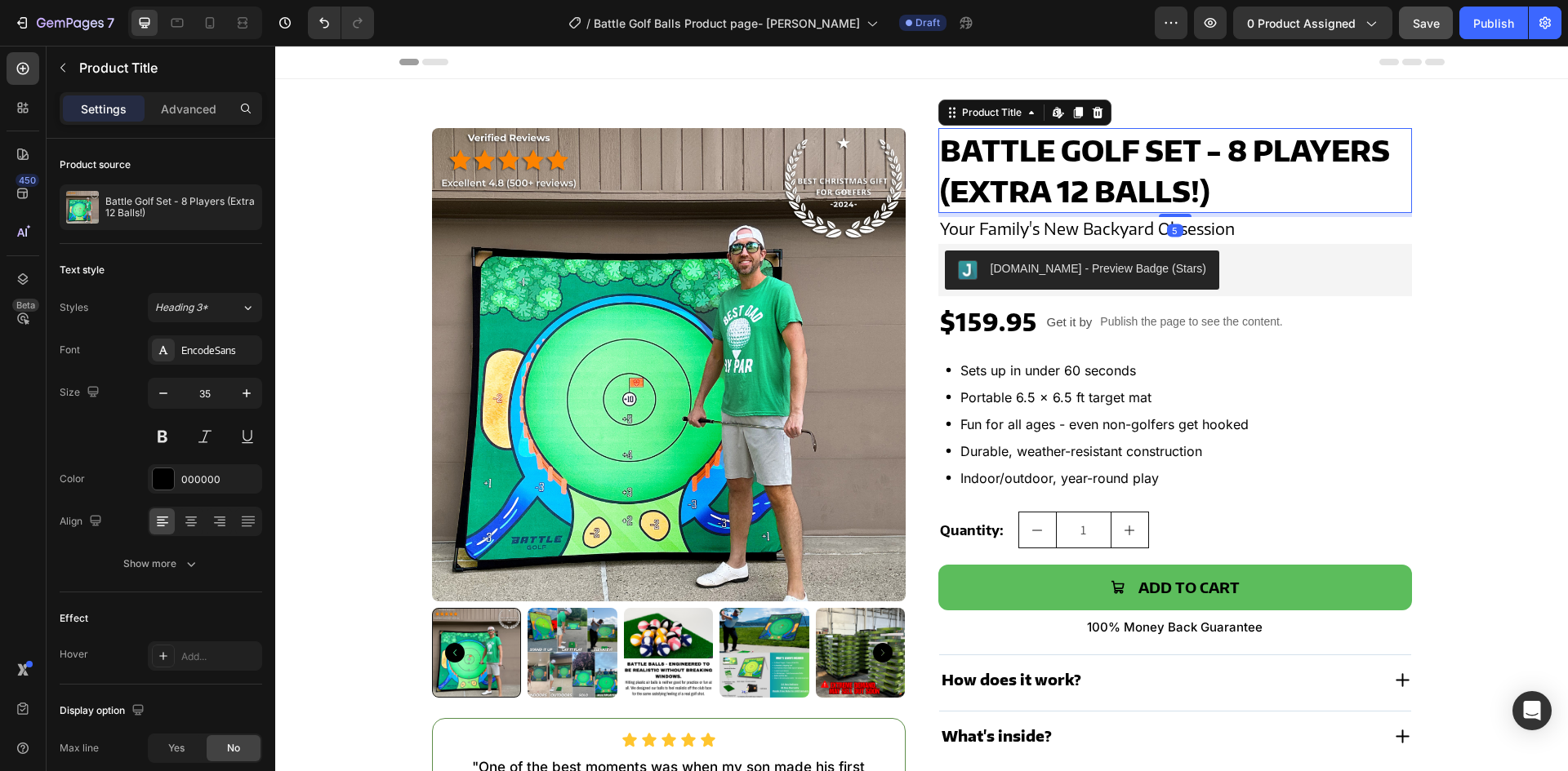
click at [1101, 177] on h2 "Battle Golf Set - 8 Players (Extra 12 Balls!)" at bounding box center [1176, 170] width 473 height 85
click at [1247, 230] on h2 "Your Family's New Backyard Obsession" at bounding box center [1176, 228] width 473 height 22
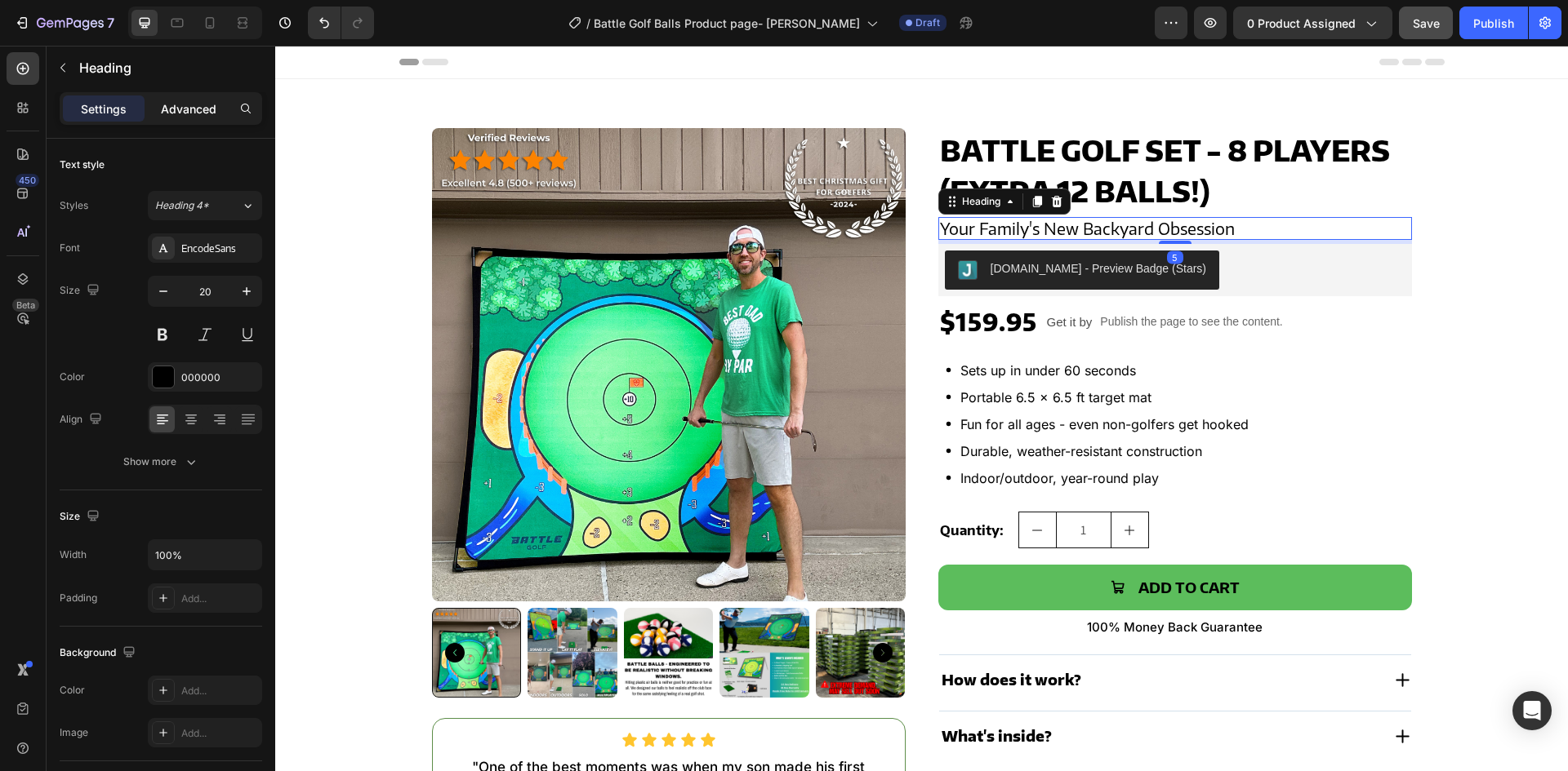
click at [188, 119] on div "Advanced" at bounding box center [188, 108] width 82 height 26
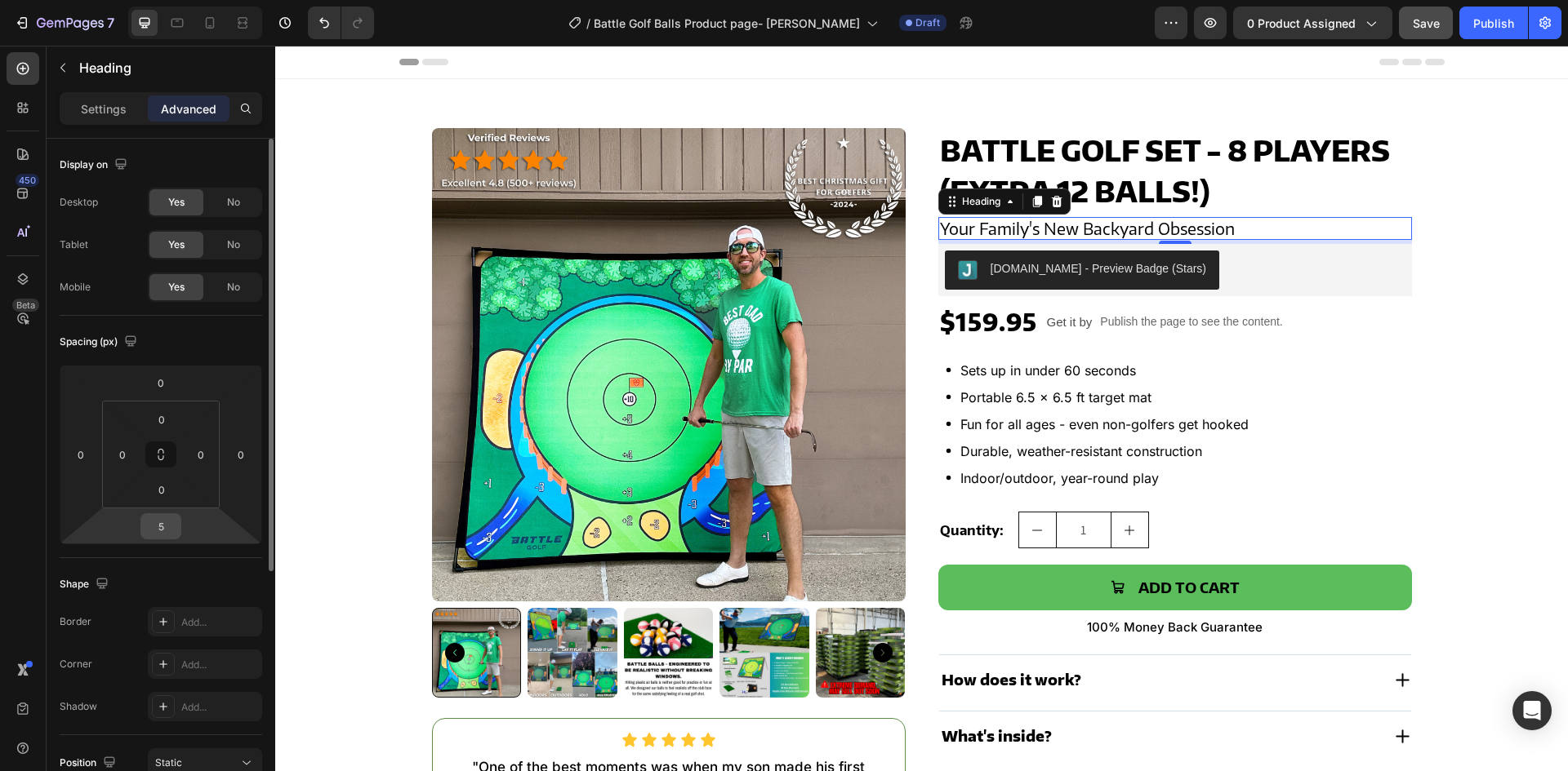
click at [176, 533] on div "5" at bounding box center [160, 526] width 41 height 26
click at [164, 524] on input "5" at bounding box center [161, 526] width 32 height 24
type input "8"
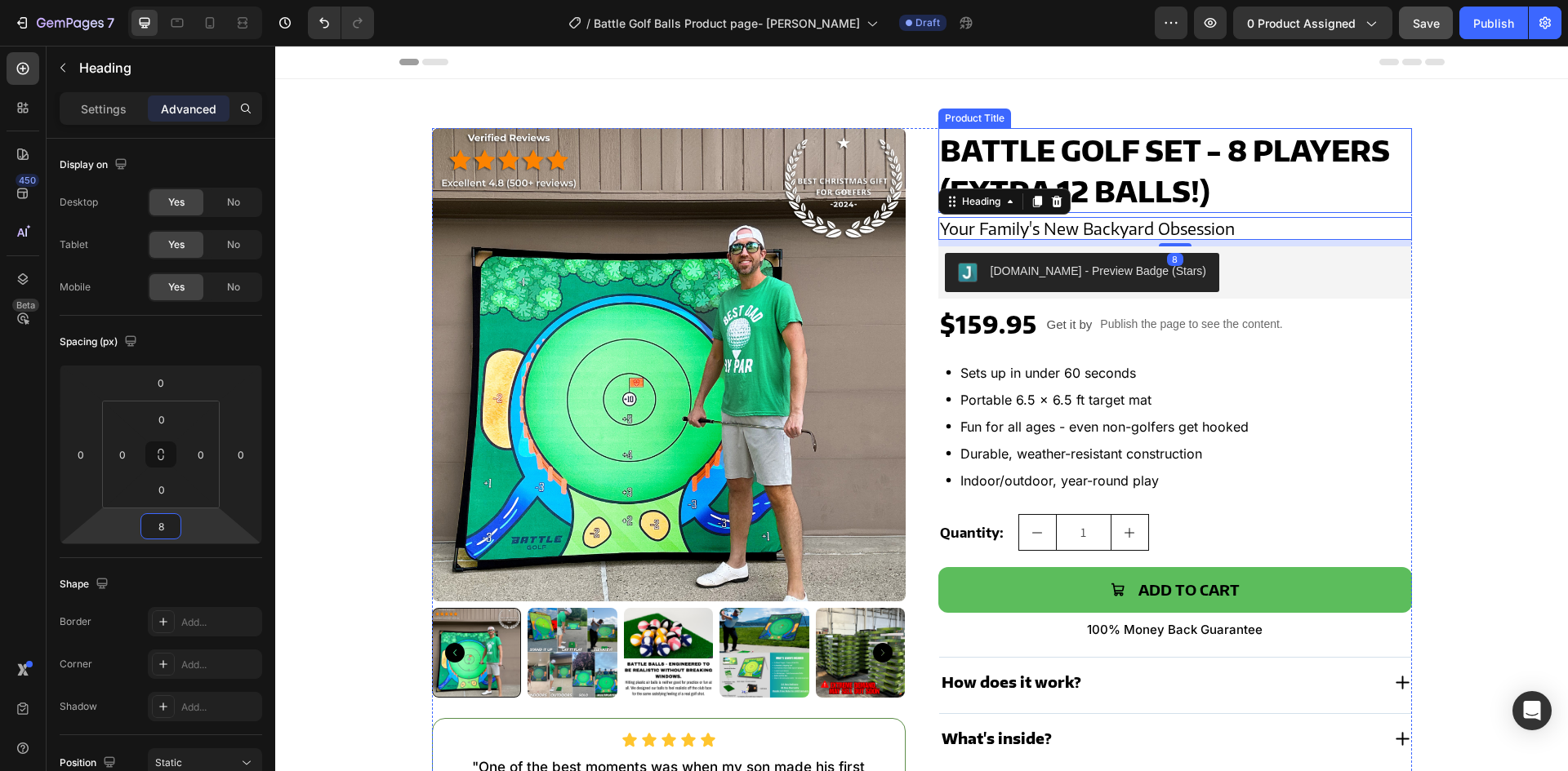
click at [1107, 168] on h2 "Battle Golf Set - 8 Players (Extra 12 Balls!)" at bounding box center [1176, 170] width 473 height 85
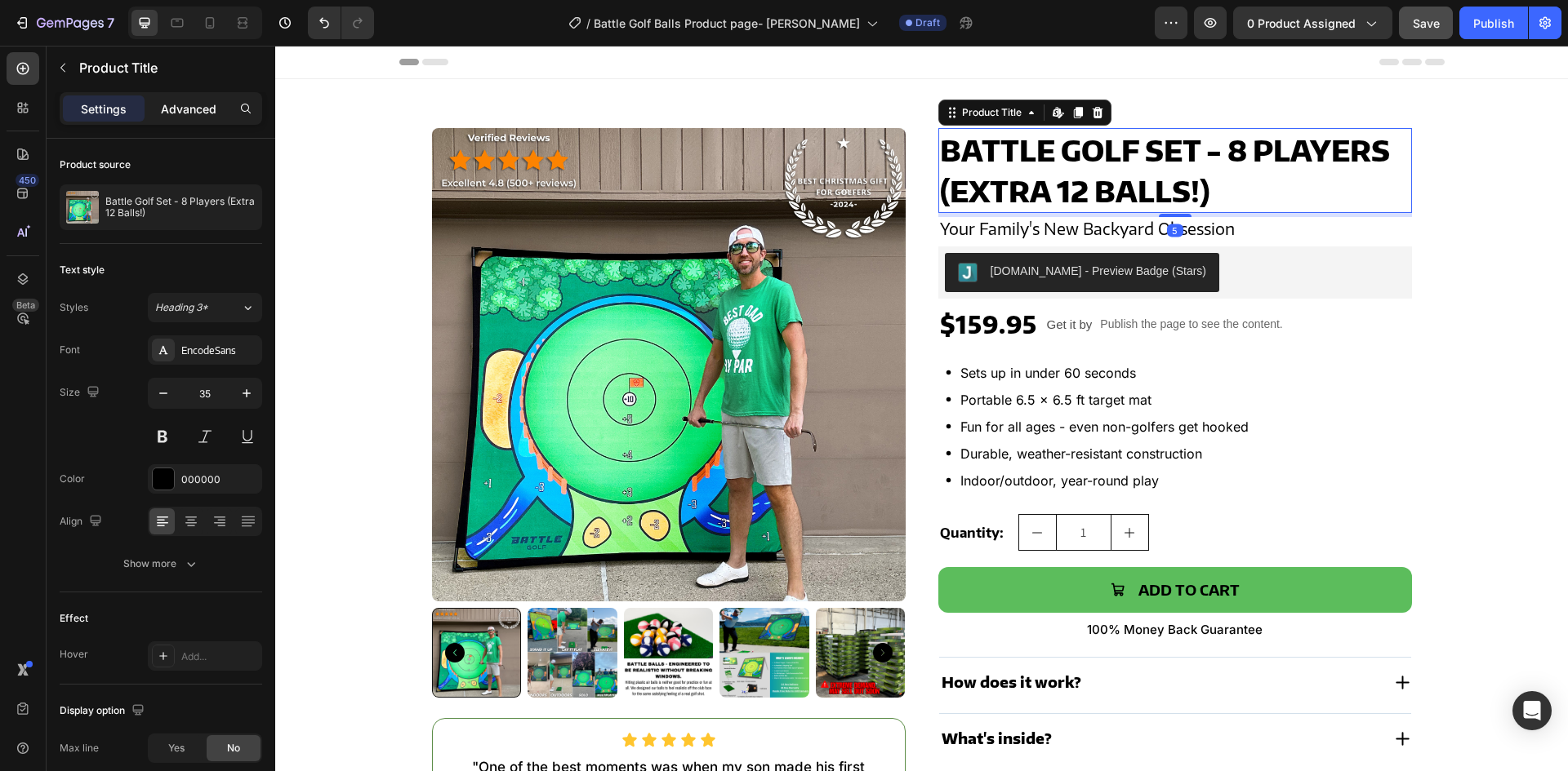
click at [178, 107] on p "Advanced" at bounding box center [189, 109] width 56 height 17
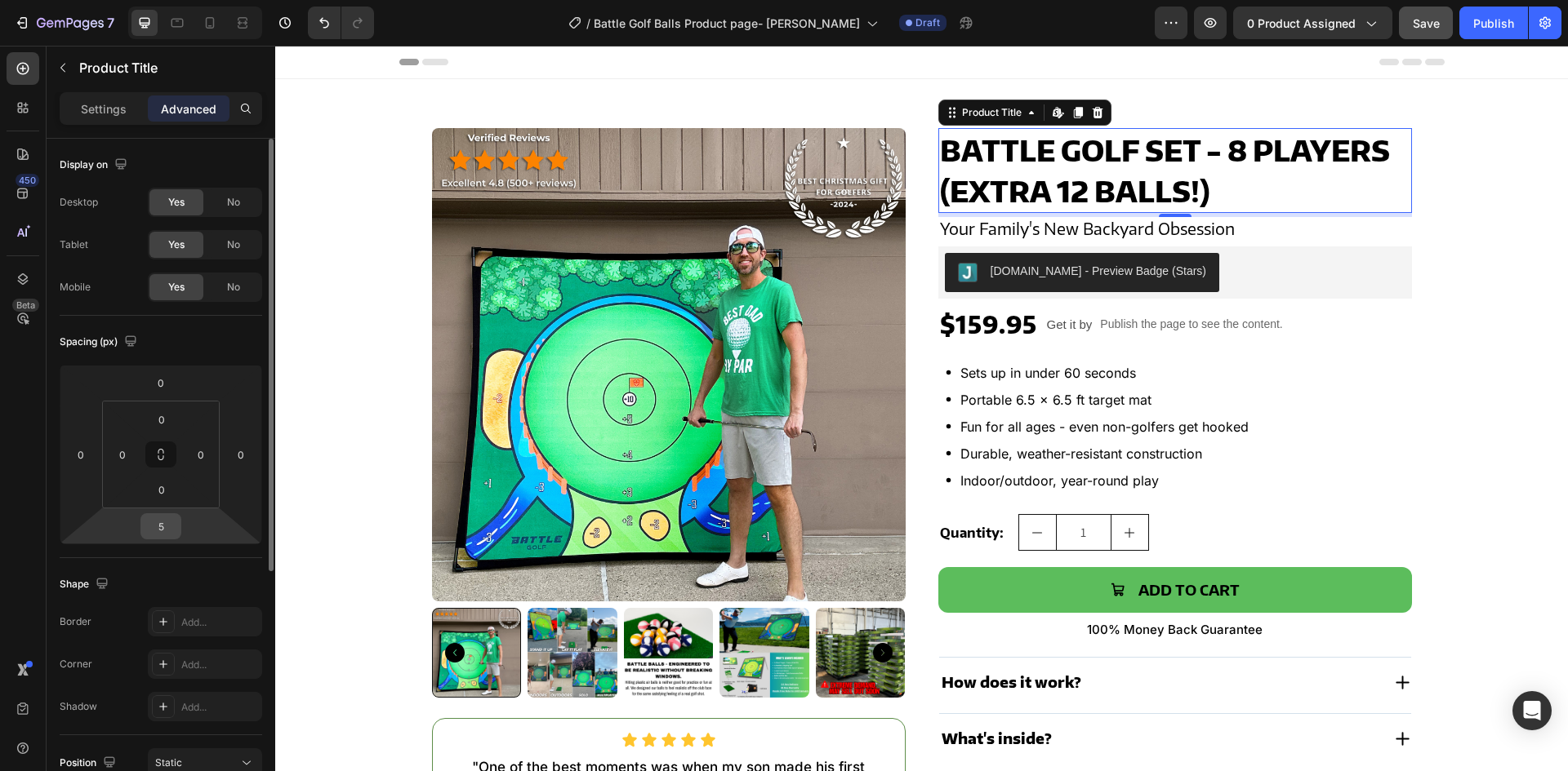
click at [161, 530] on input "5" at bounding box center [161, 526] width 32 height 24
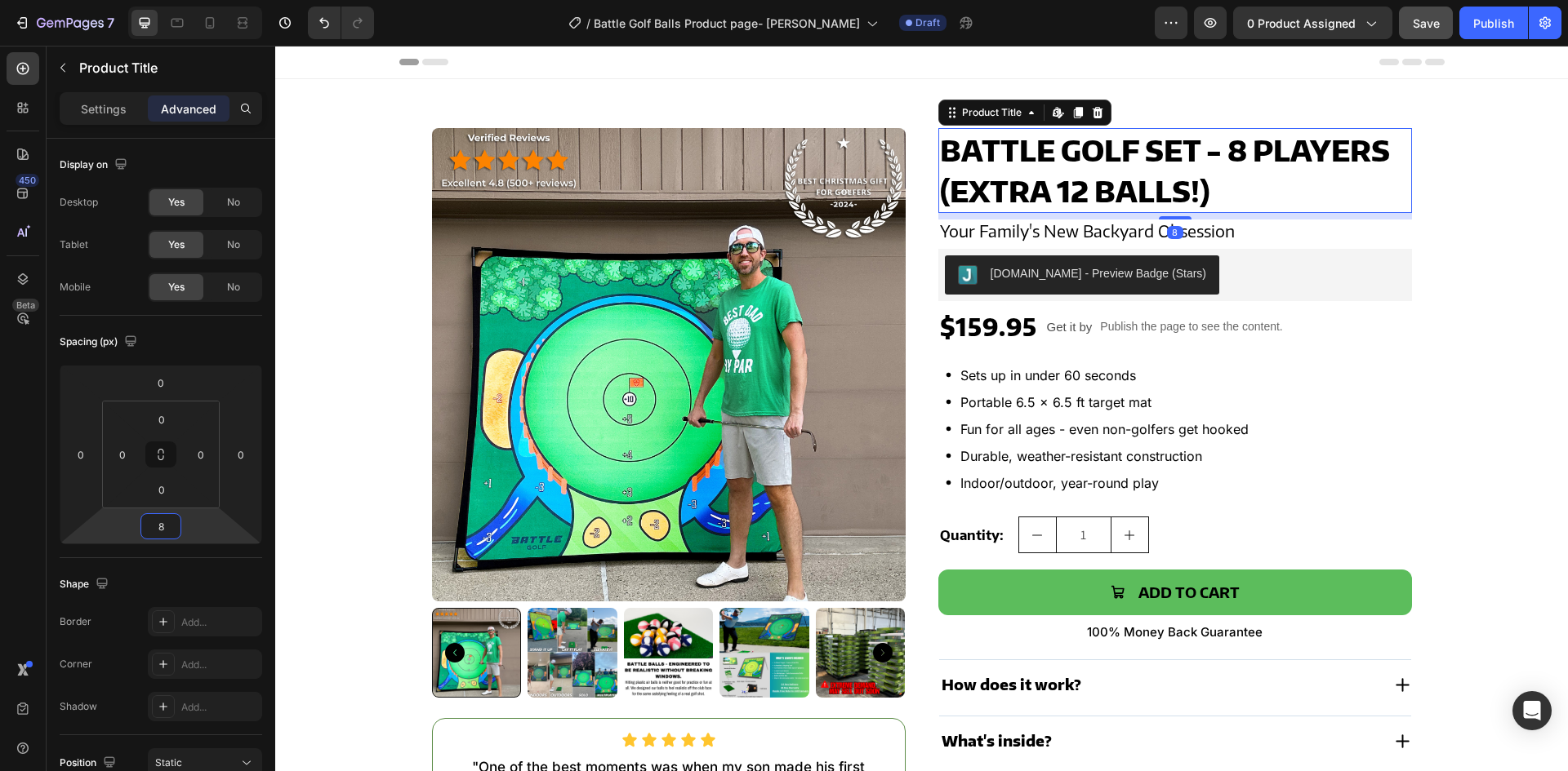
type input "8"
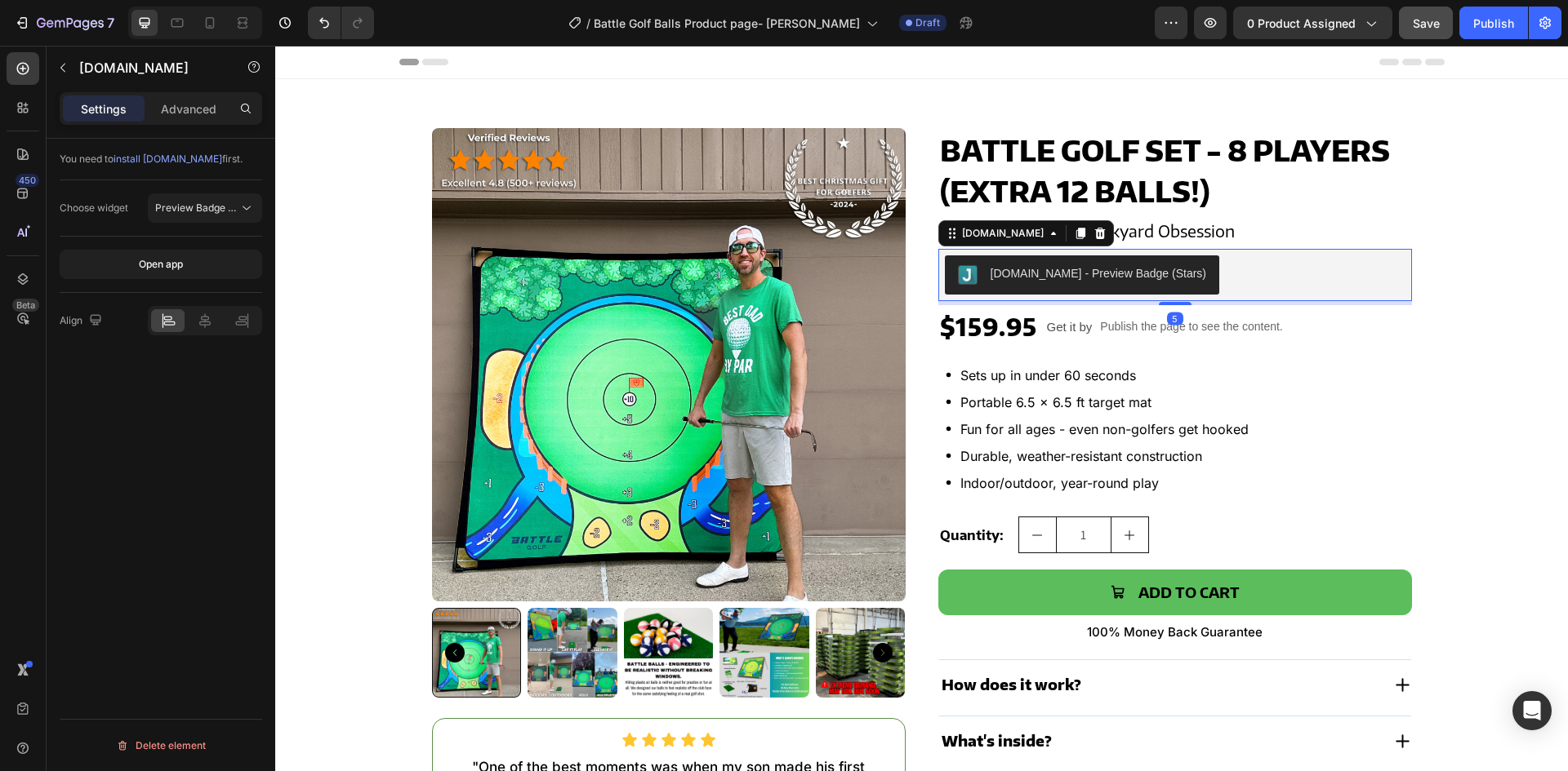
click at [1269, 255] on div "[DOMAIN_NAME] - Preview Badge (Stars)" at bounding box center [1176, 275] width 473 height 52
click at [173, 118] on div "Advanced" at bounding box center [188, 108] width 82 height 26
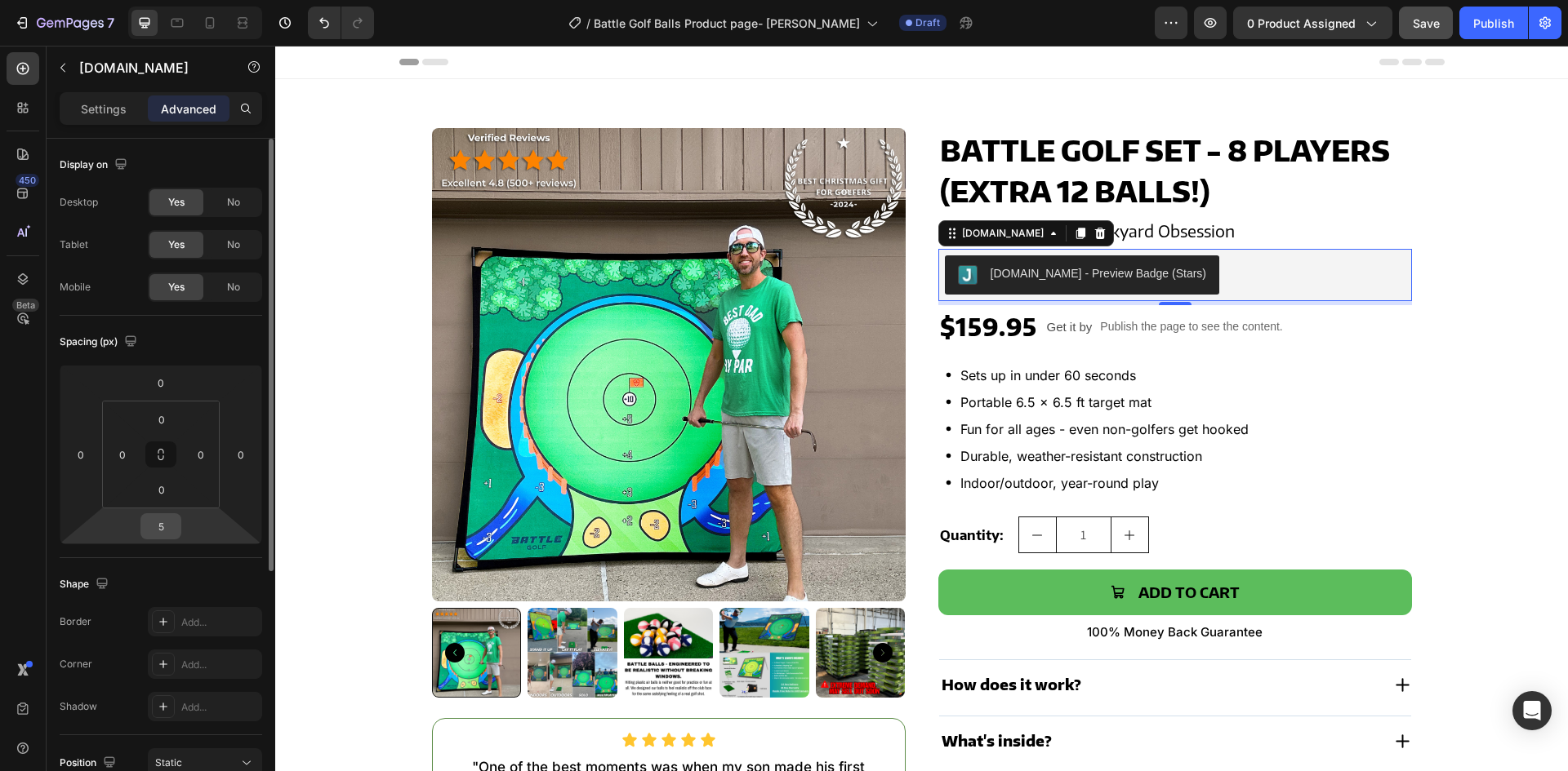
click at [146, 532] on input "5" at bounding box center [161, 526] width 32 height 24
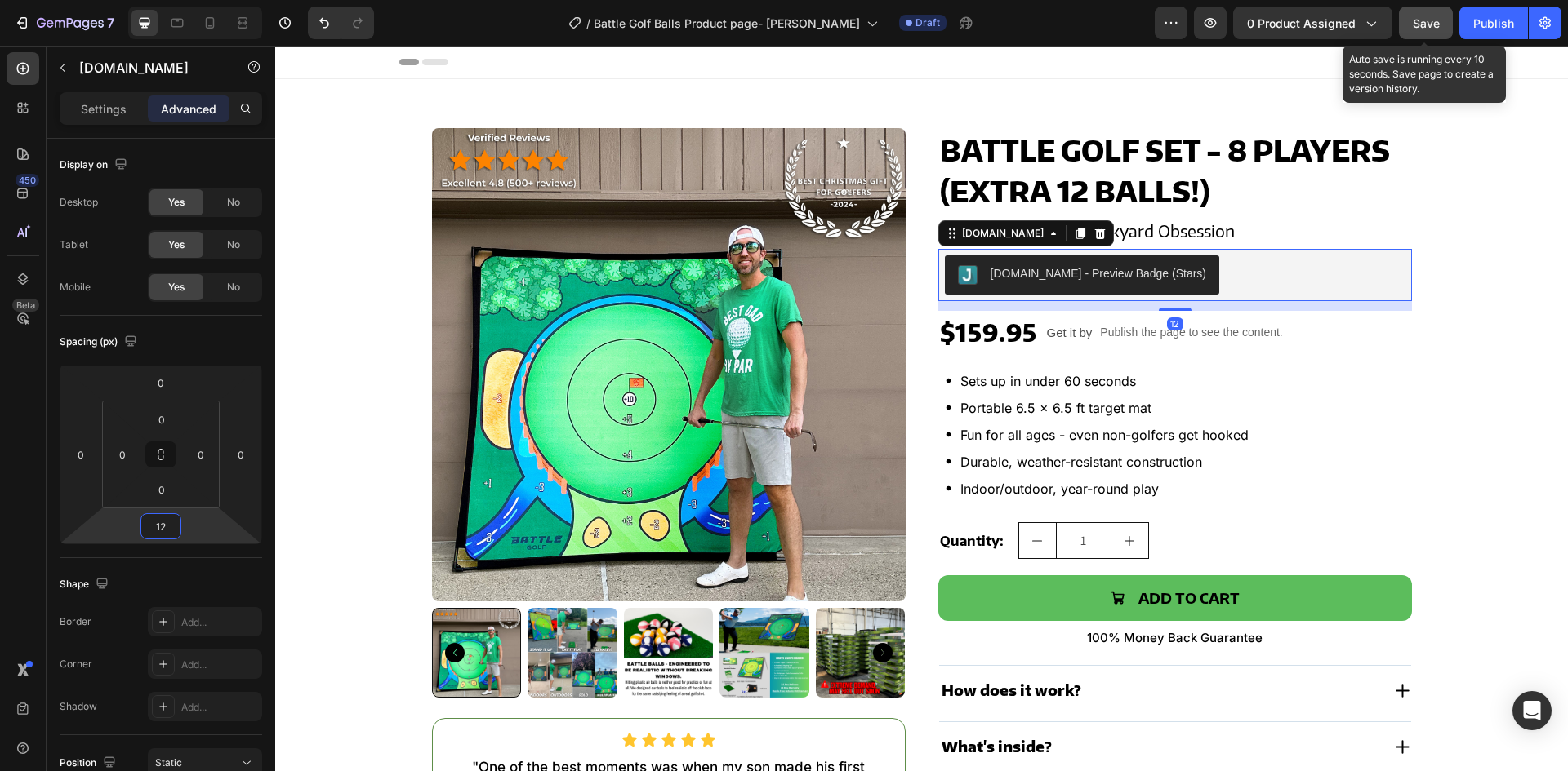
type input "12"
click at [1426, 13] on button "Save" at bounding box center [1426, 22] width 54 height 32
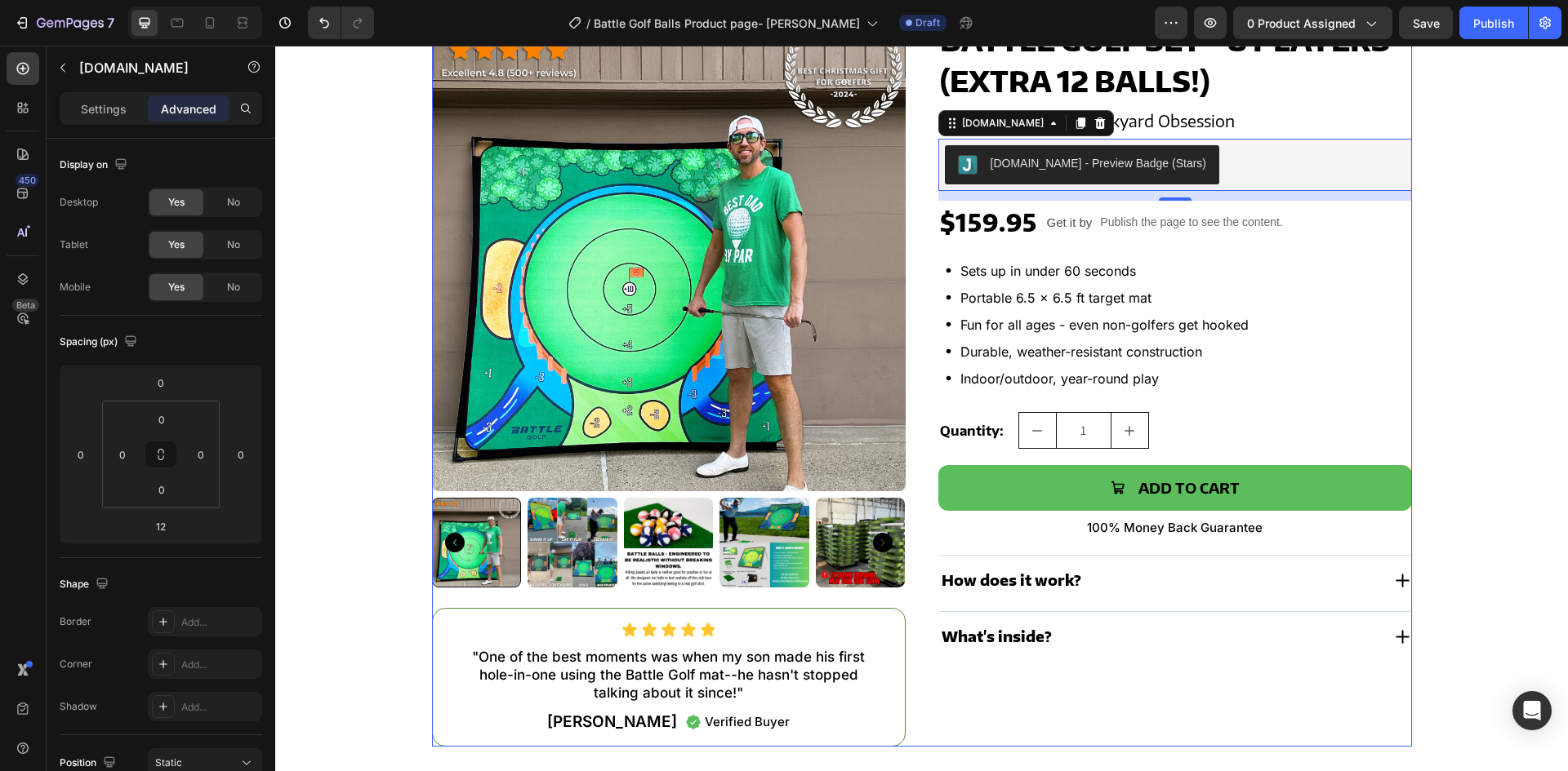
scroll to position [327, 0]
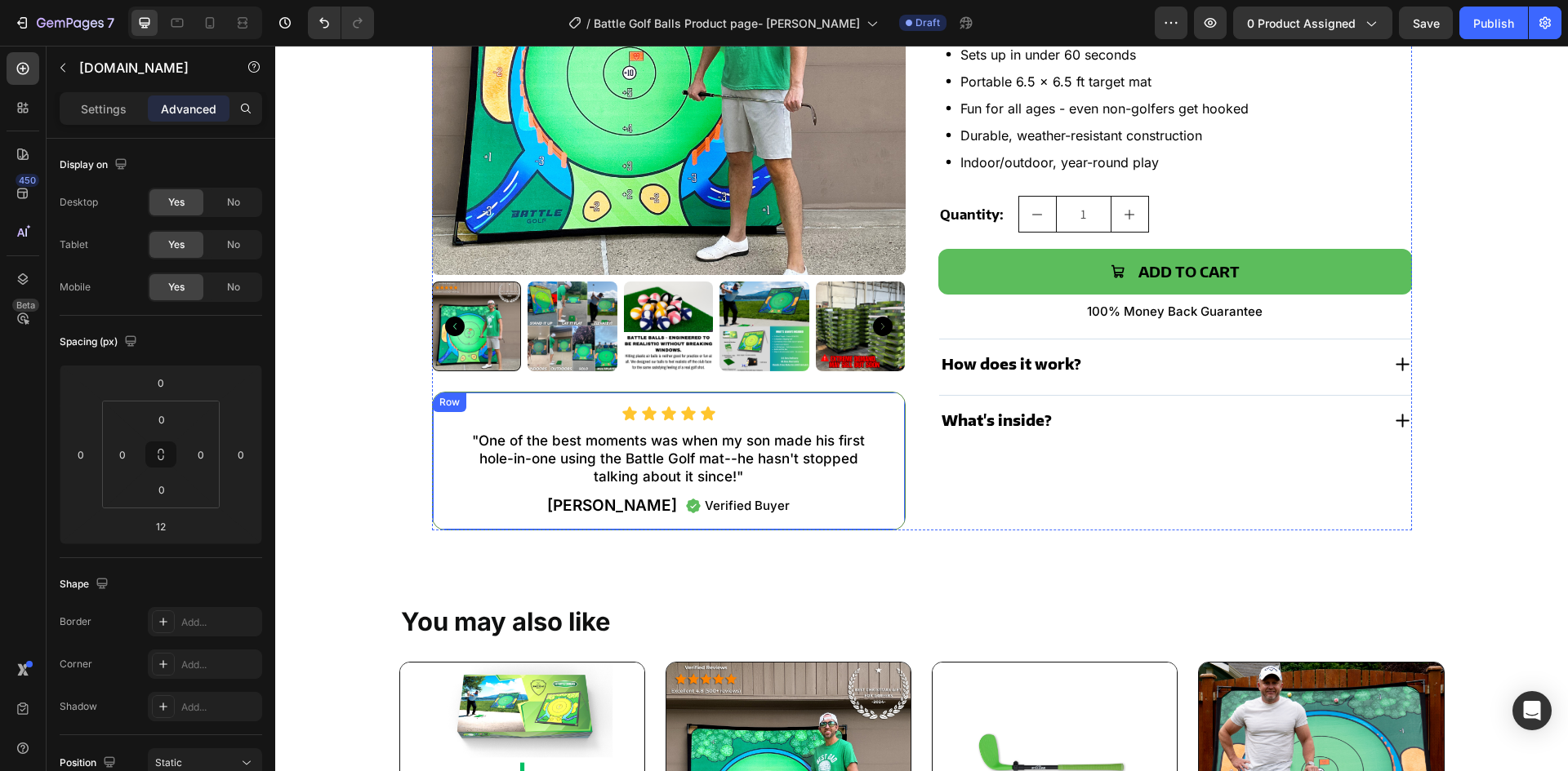
click at [889, 406] on div "Icon Icon Icon Icon Icon Icon List "One of the best moments was when my son mad…" at bounding box center [669, 462] width 473 height 139
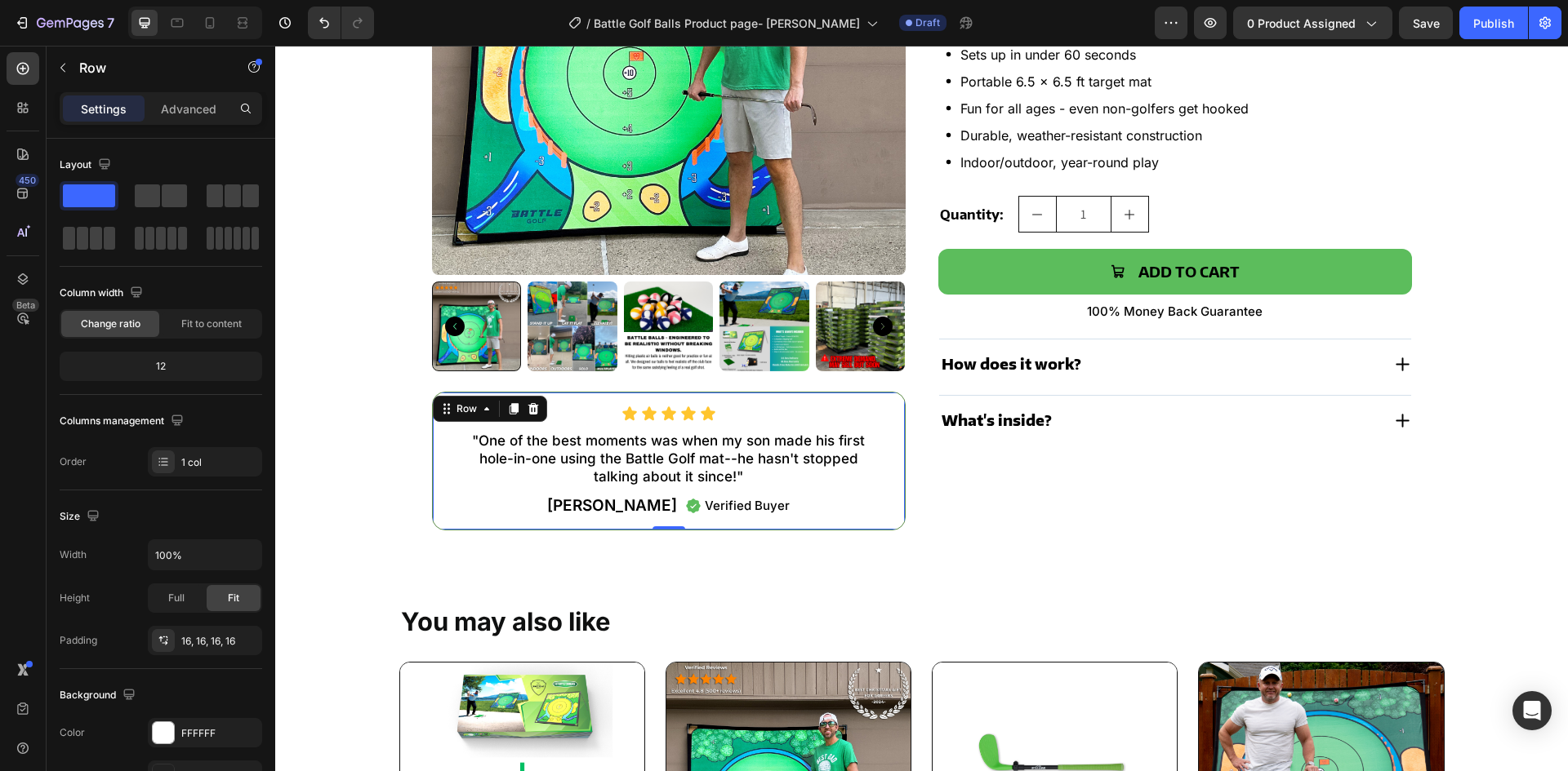
click at [536, 408] on div "Row" at bounding box center [490, 408] width 114 height 26
click at [527, 404] on icon at bounding box center [533, 408] width 14 height 13
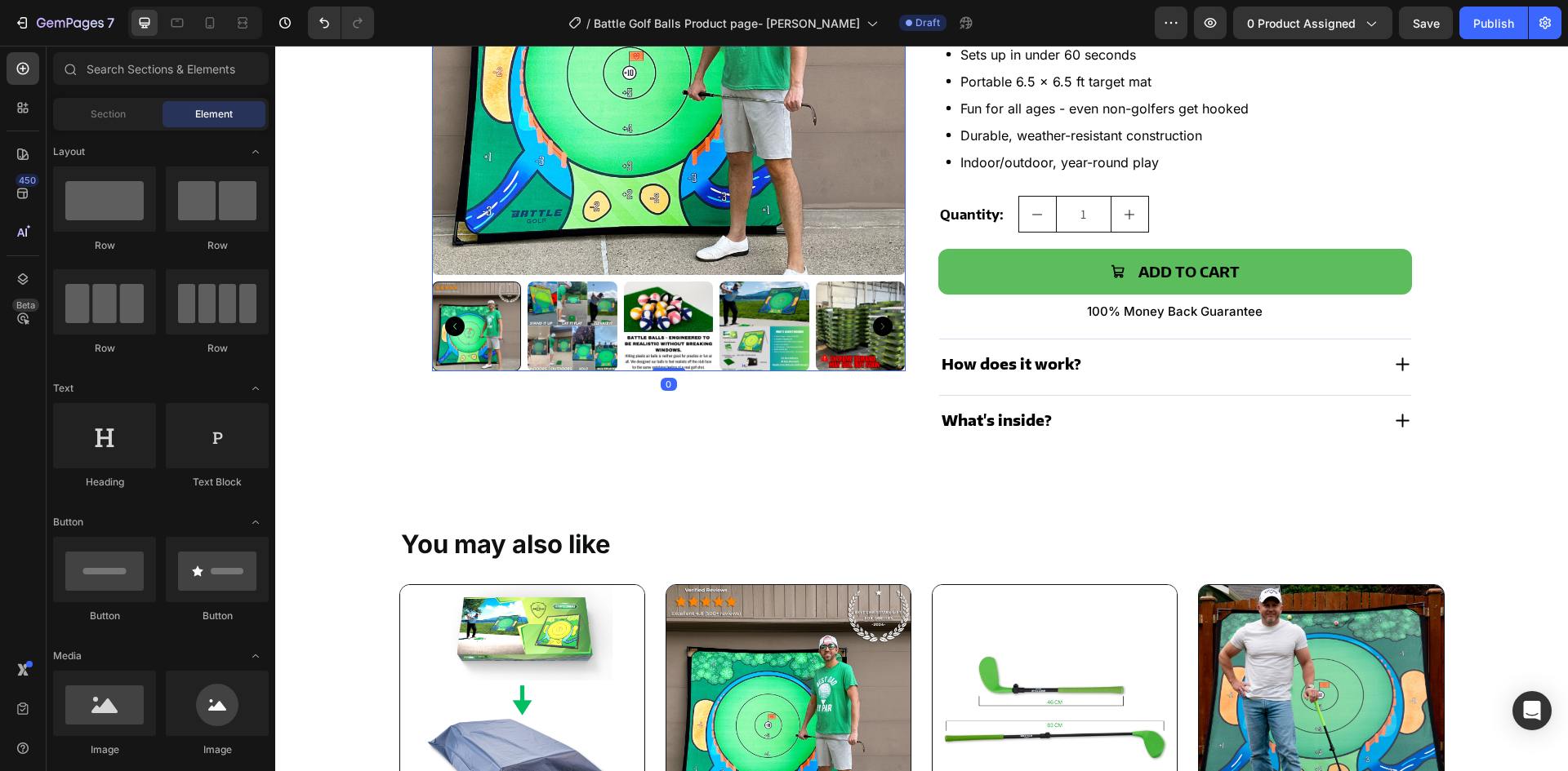
click at [719, 354] on img at bounding box center [764, 327] width 90 height 90
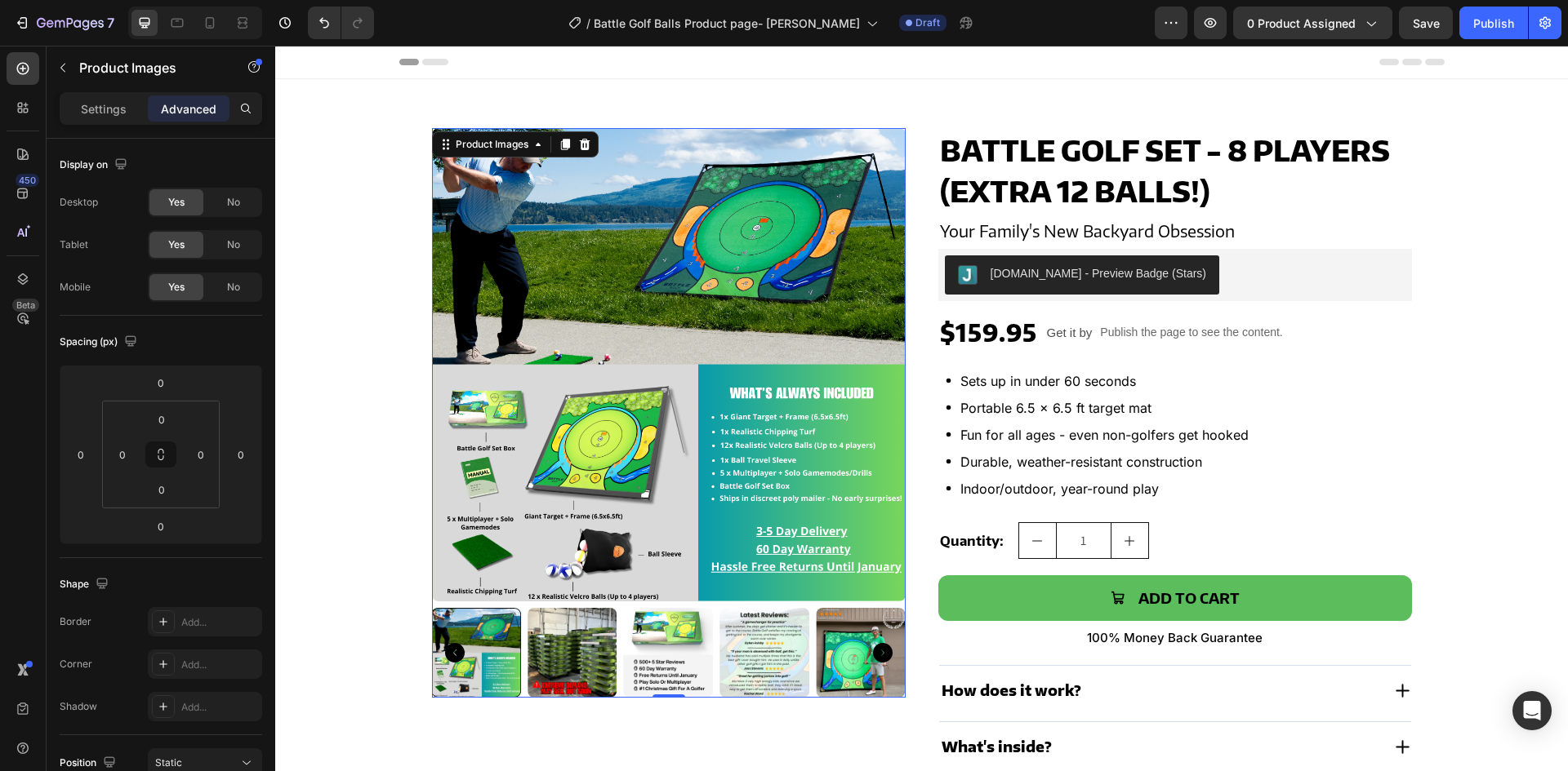
scroll to position [82, 0]
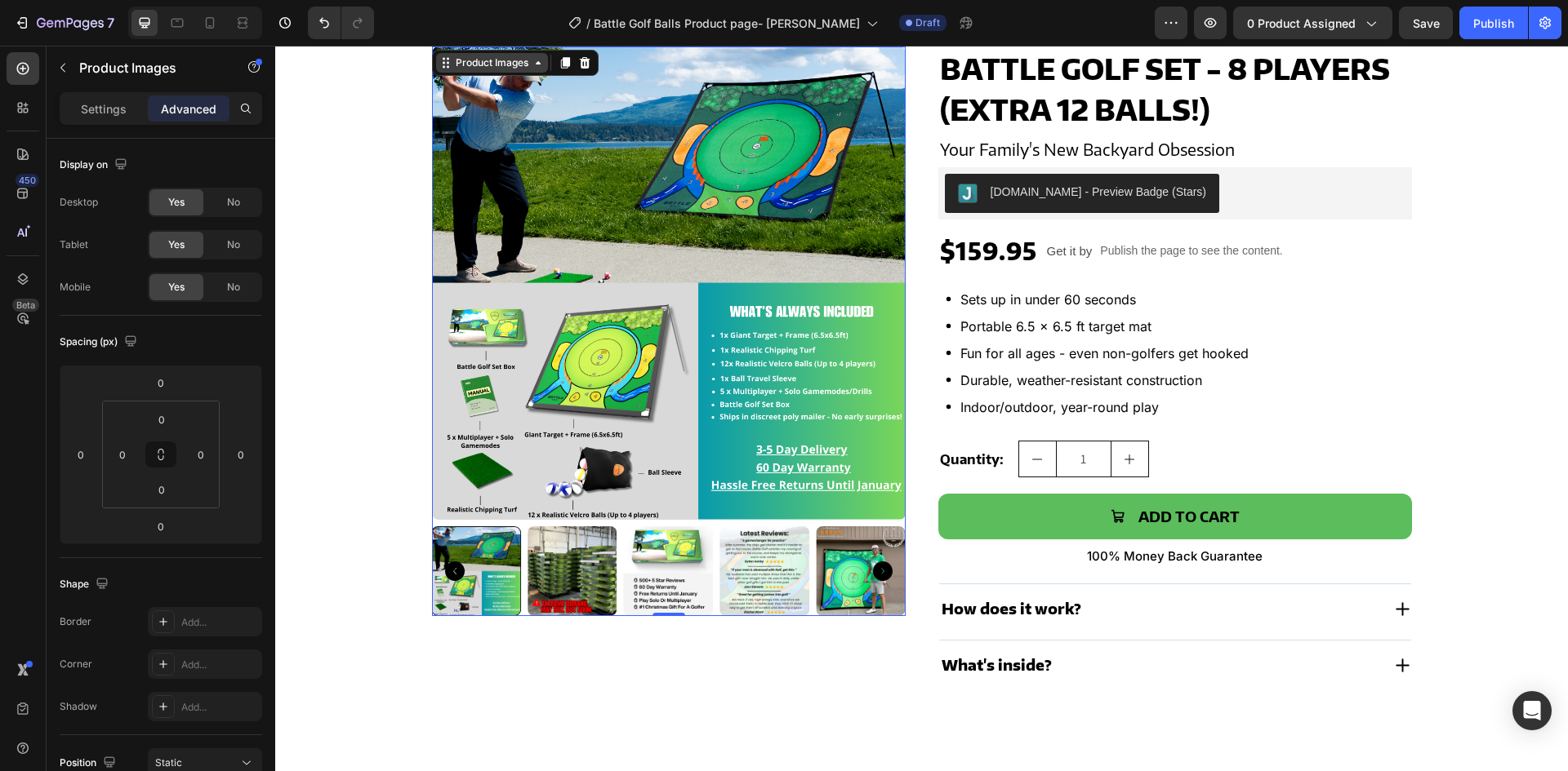
click at [474, 67] on div "Product Images" at bounding box center [492, 63] width 79 height 14
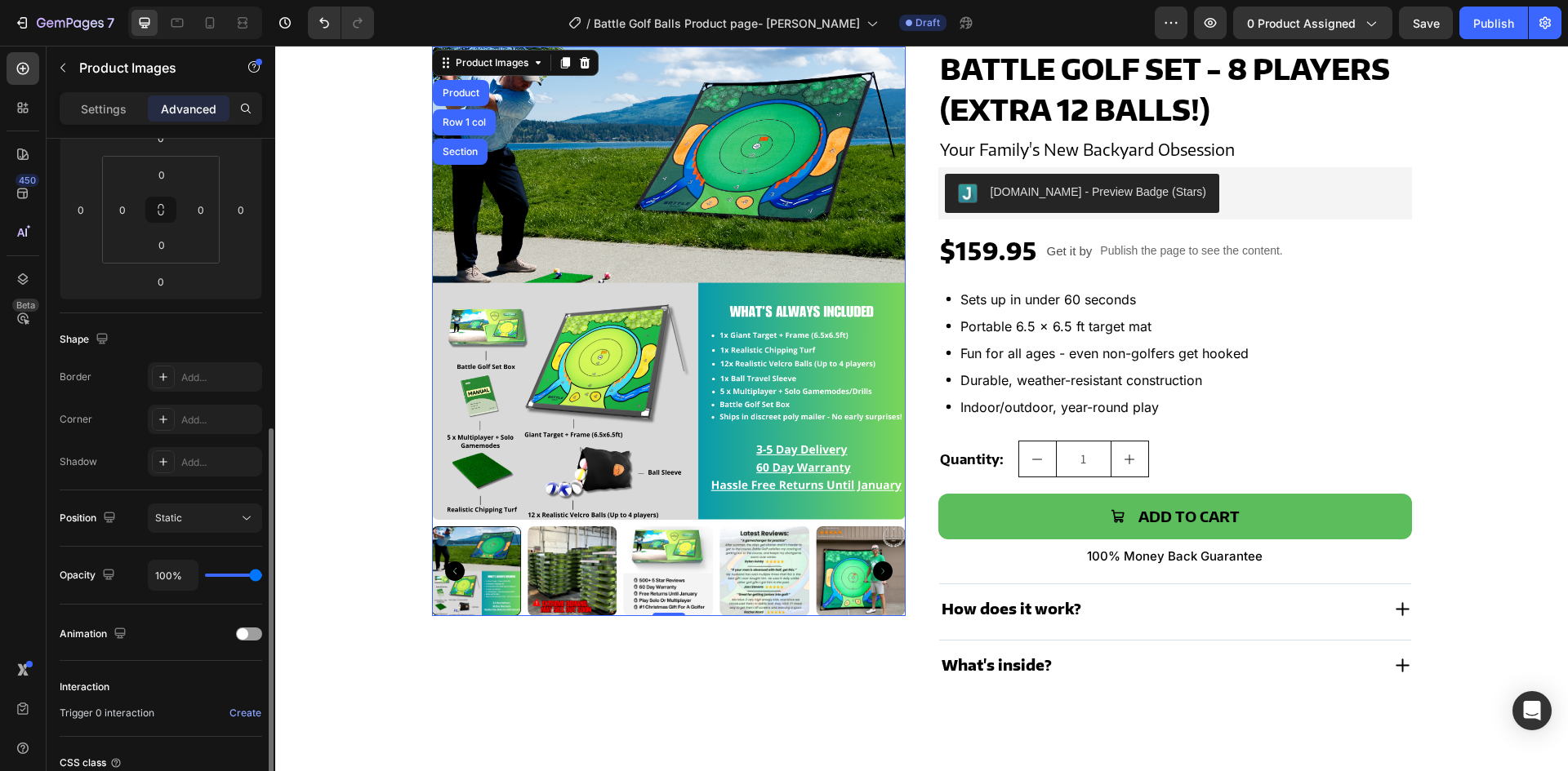
scroll to position [327, 0]
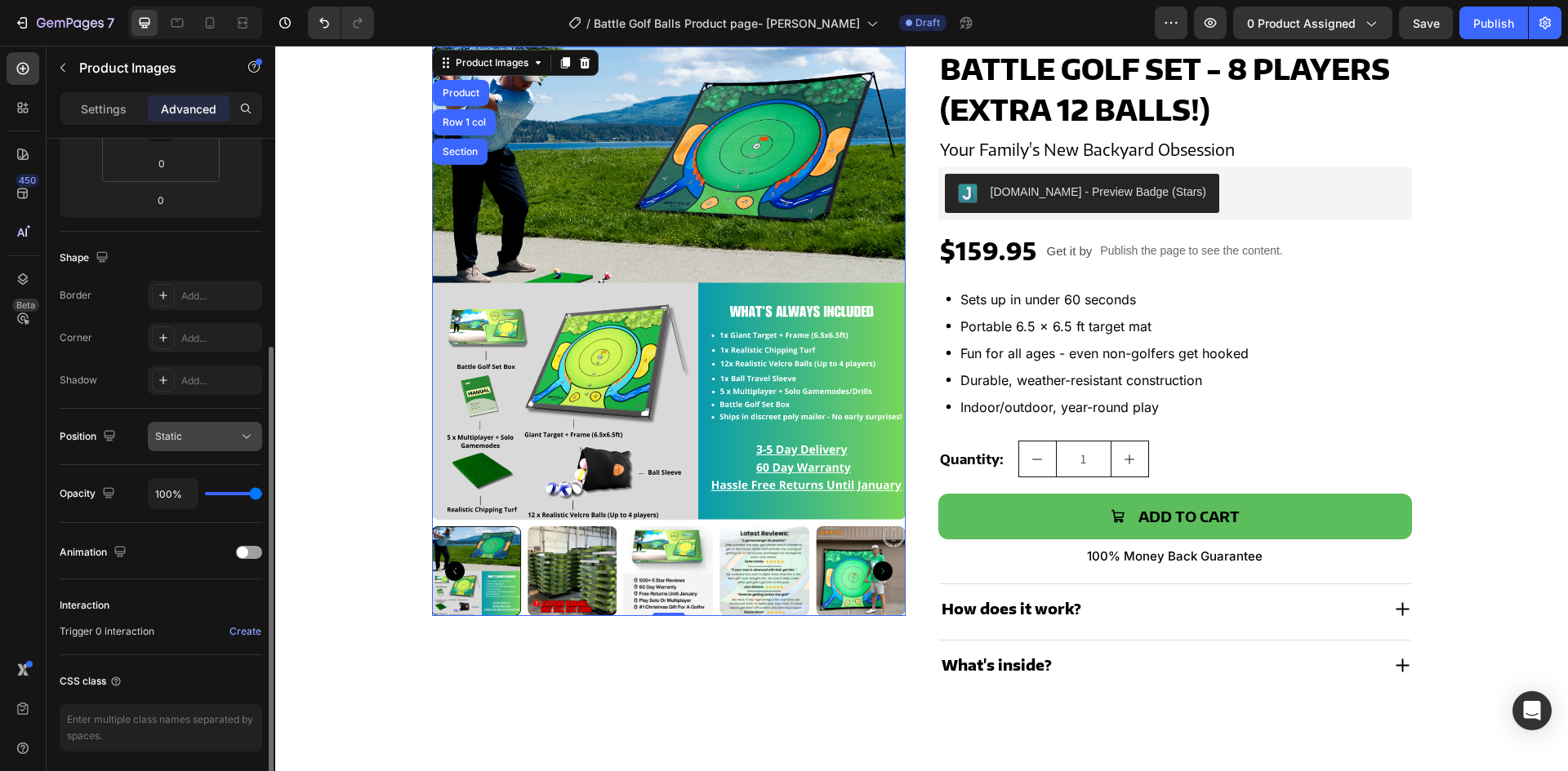
click at [195, 441] on div "Static" at bounding box center [196, 436] width 84 height 14
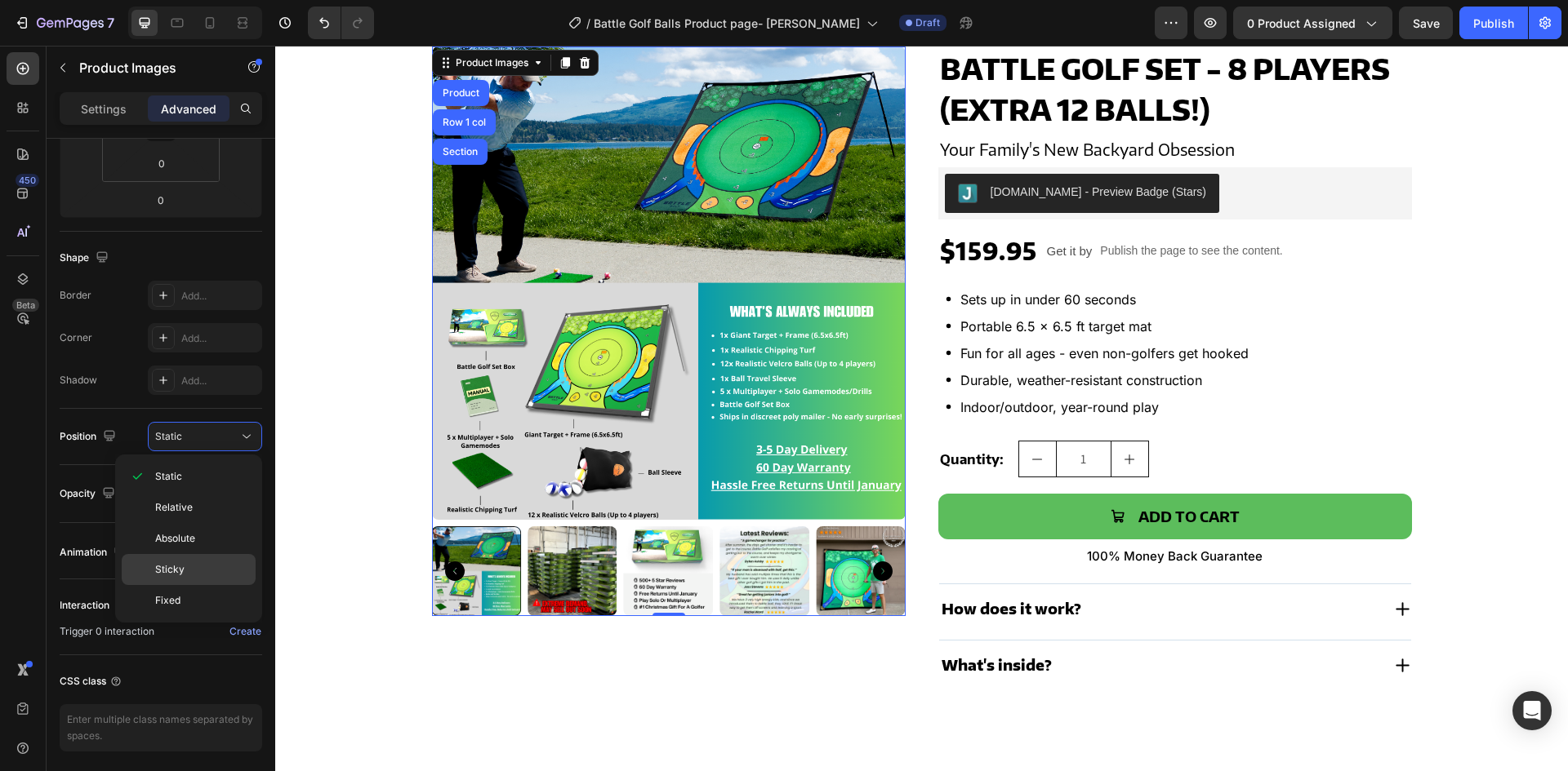
click at [176, 574] on span "Sticky" at bounding box center [169, 569] width 30 height 14
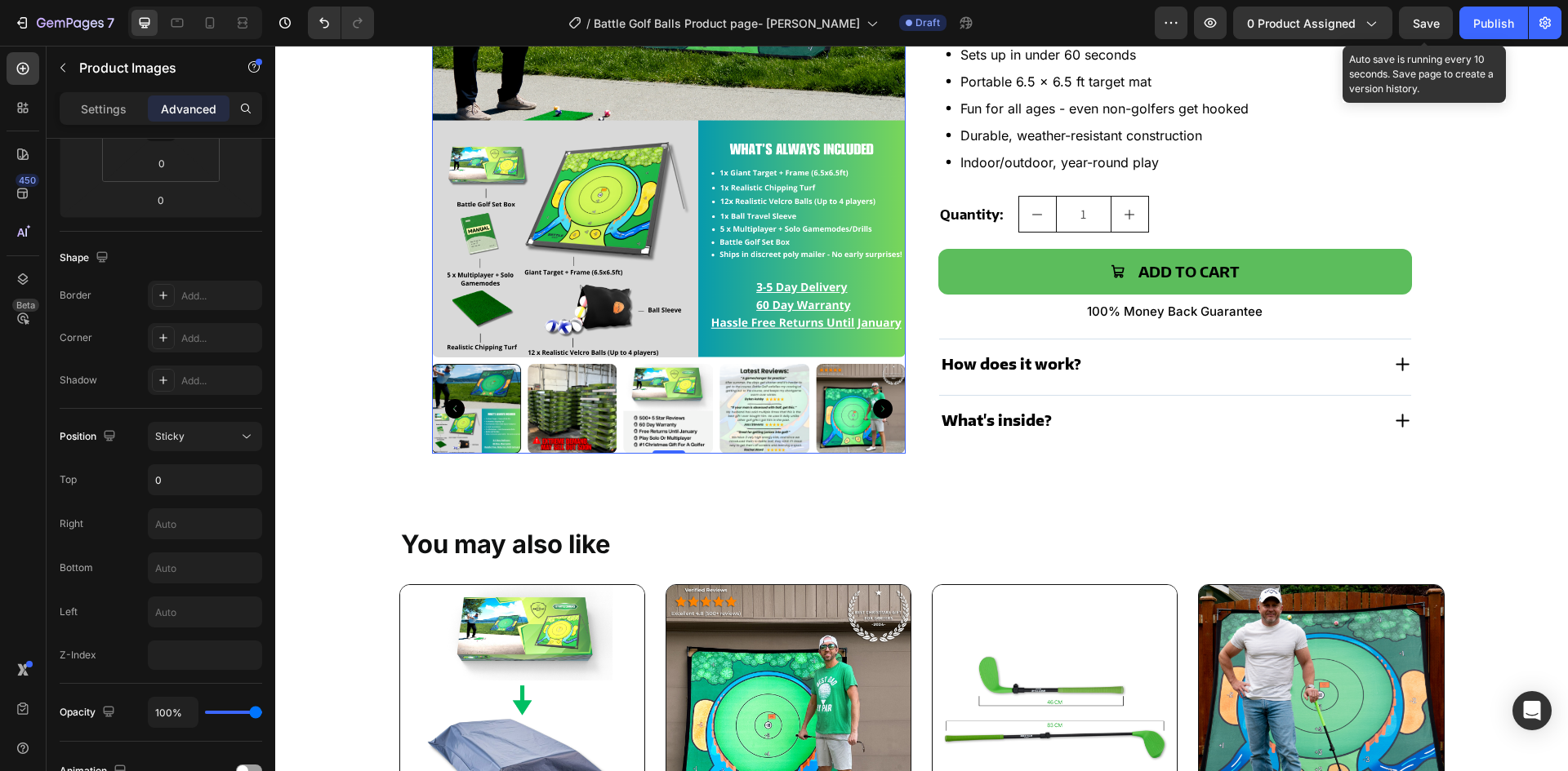
click at [1414, 23] on span "Save" at bounding box center [1427, 22] width 27 height 13
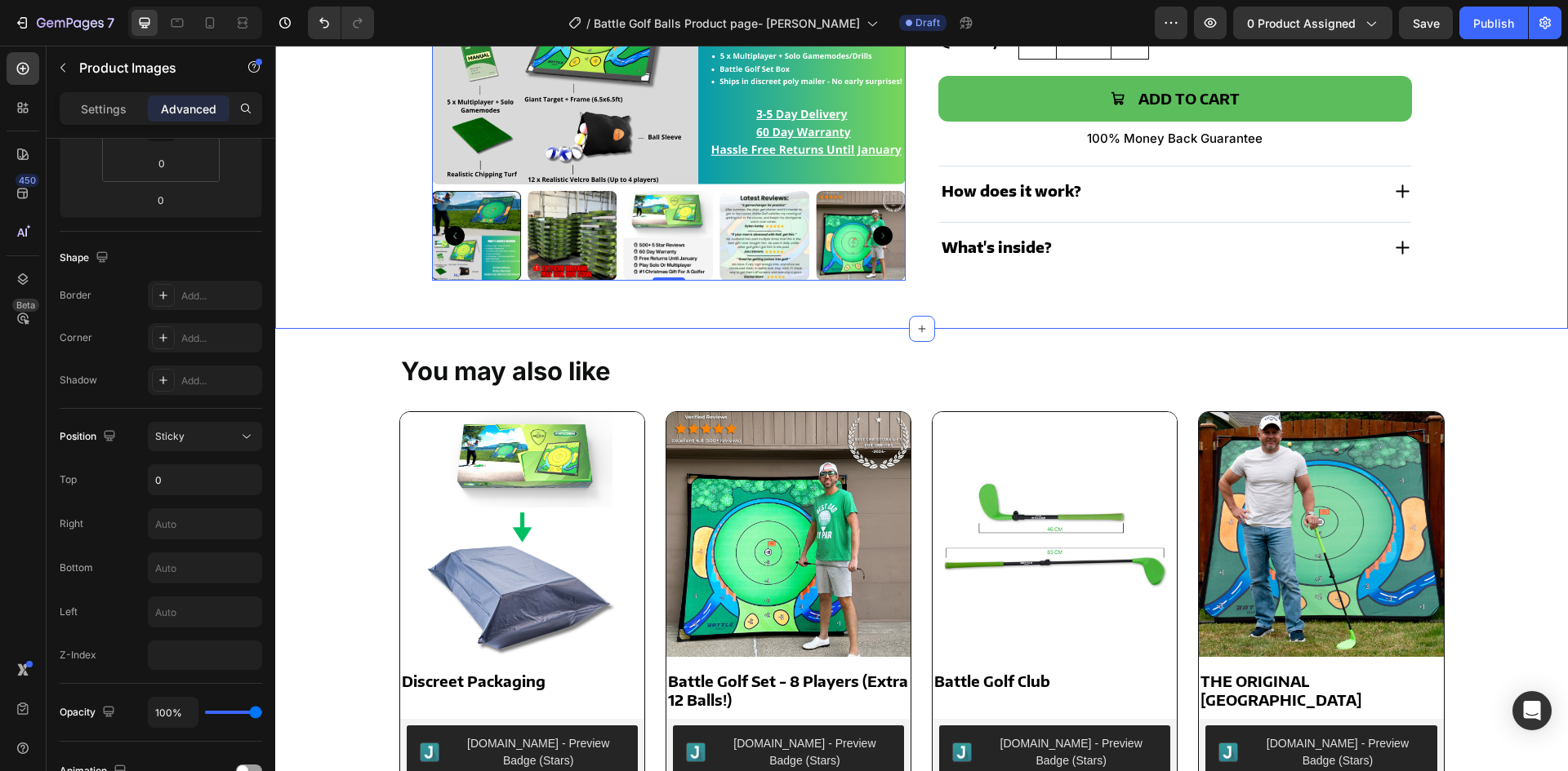
scroll to position [653, 0]
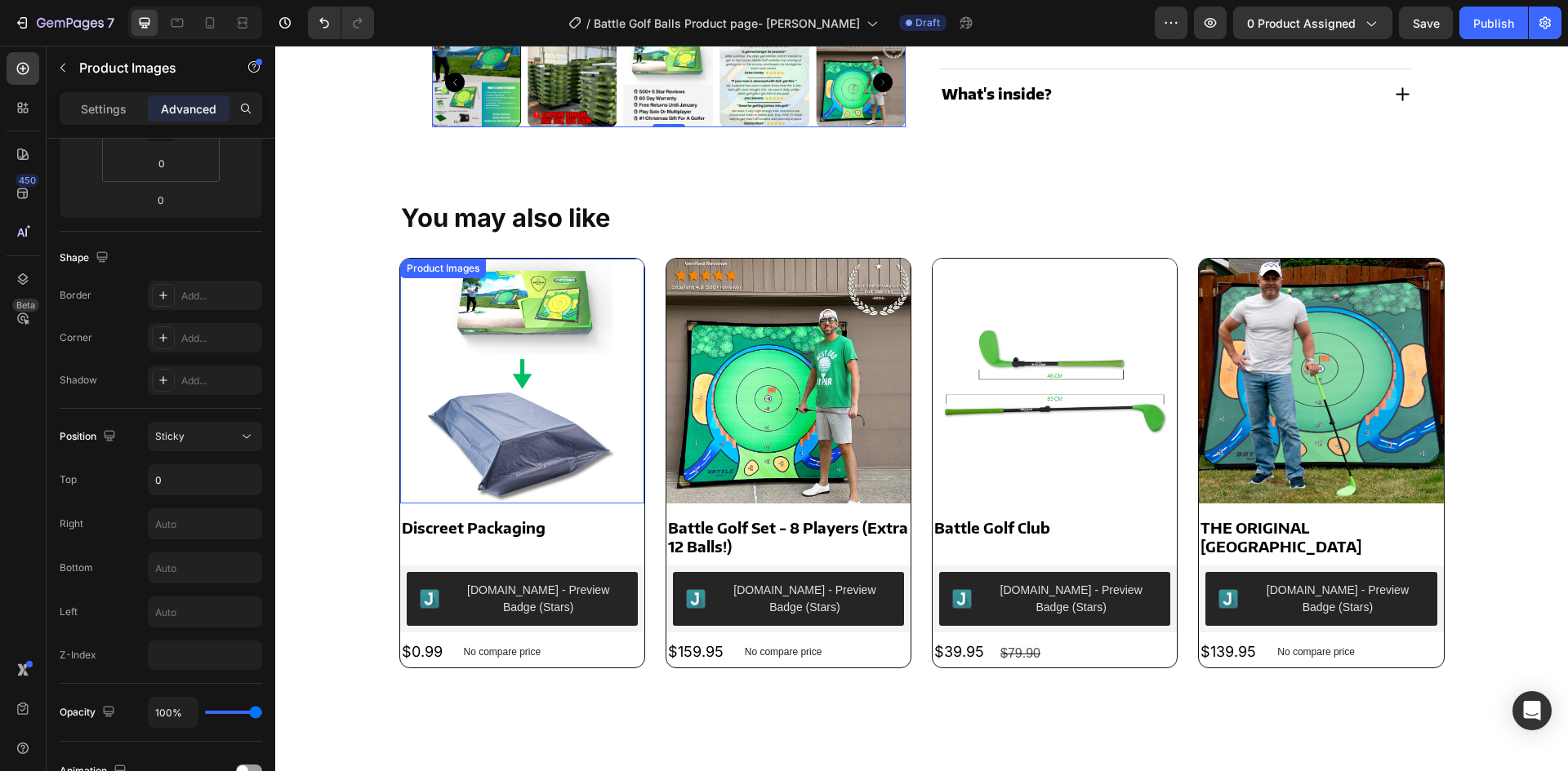
click at [622, 416] on img at bounding box center [522, 381] width 244 height 244
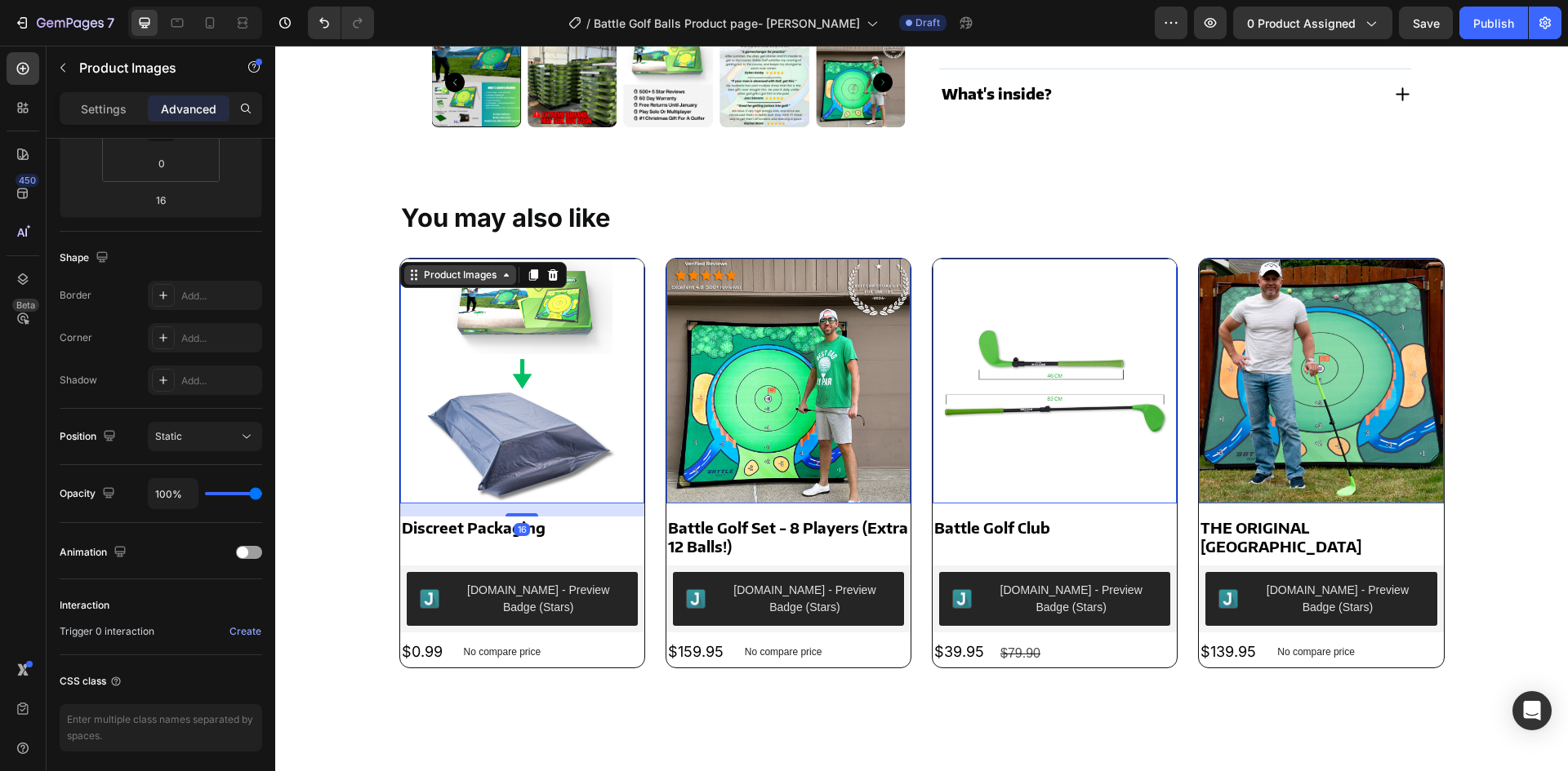
click at [432, 267] on div "Product Images" at bounding box center [460, 275] width 112 height 20
click at [425, 310] on div "Row 1 col" at bounding box center [432, 305] width 50 height 10
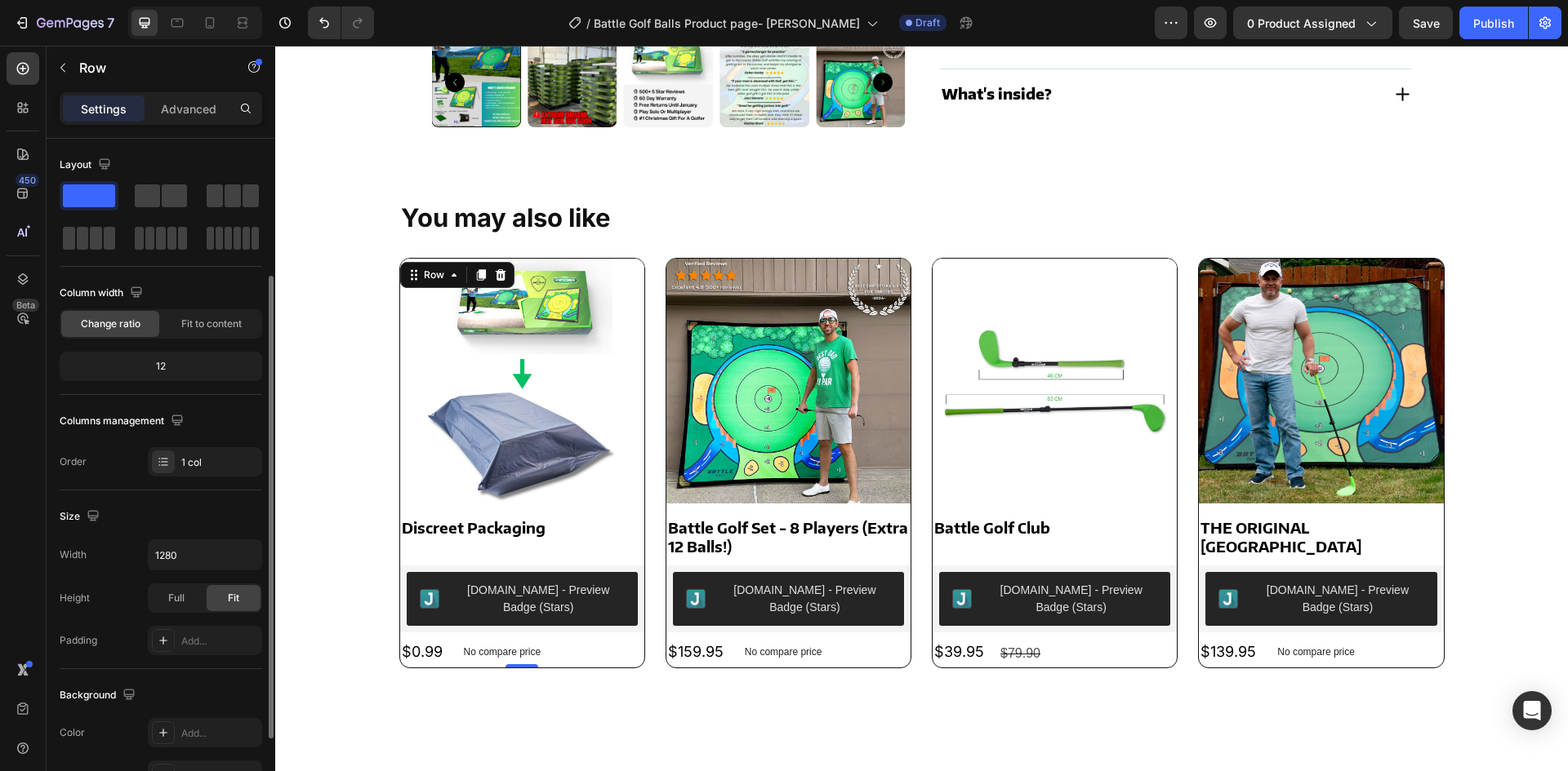
scroll to position [163, 0]
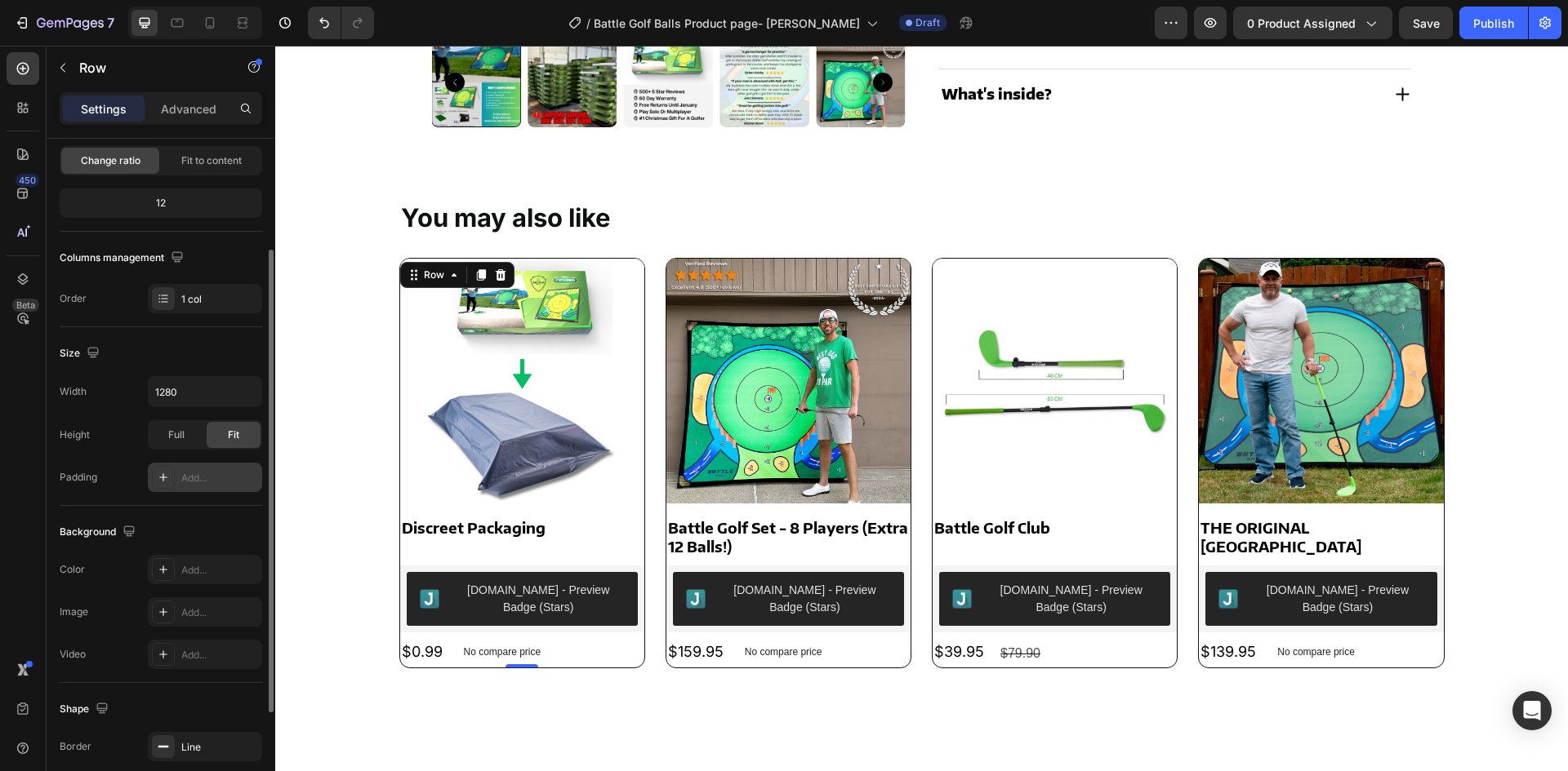
click at [190, 465] on div "Add..." at bounding box center [204, 477] width 114 height 30
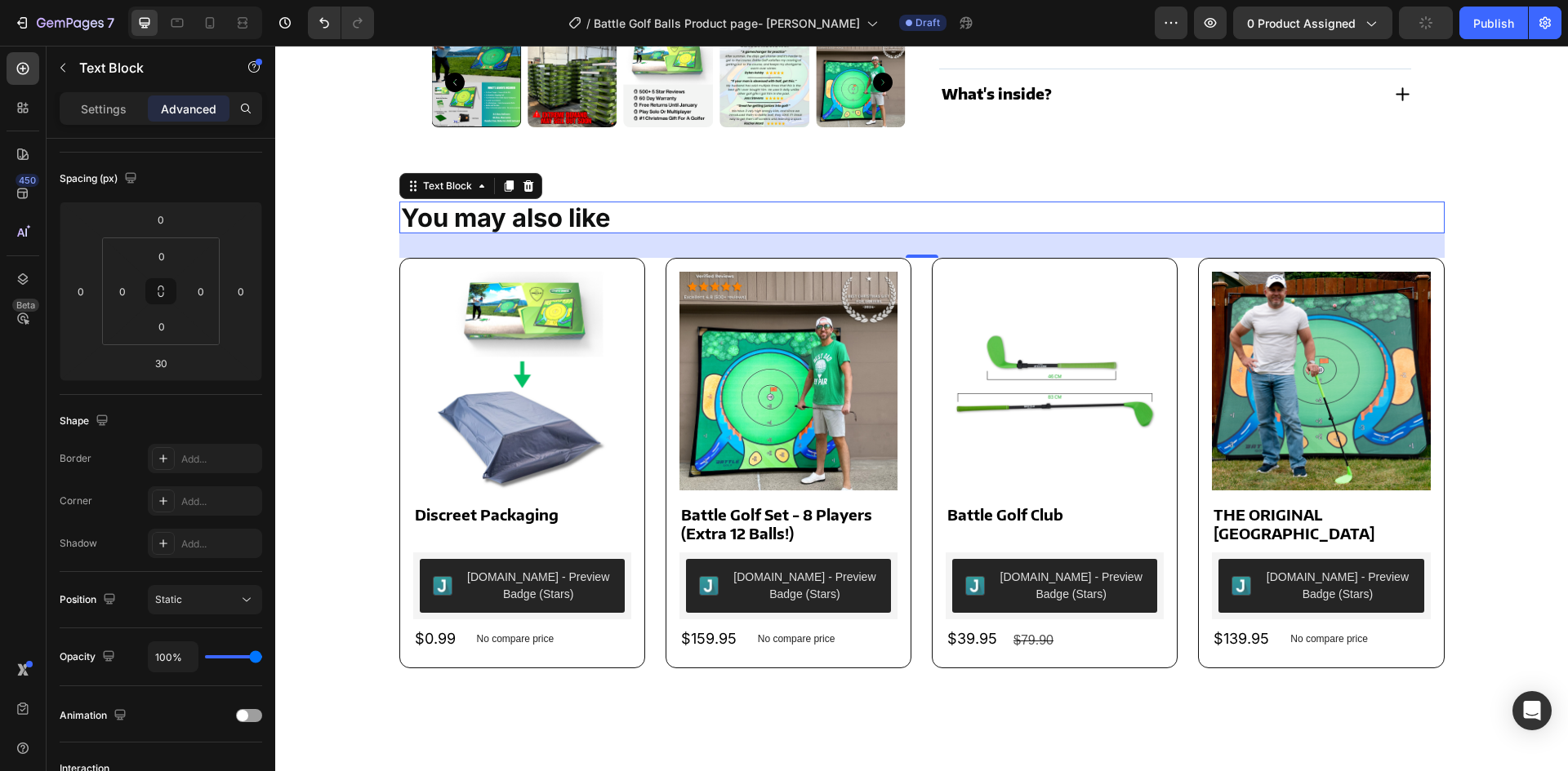
click at [814, 231] on p "You may also like" at bounding box center [923, 218] width 1042 height 29
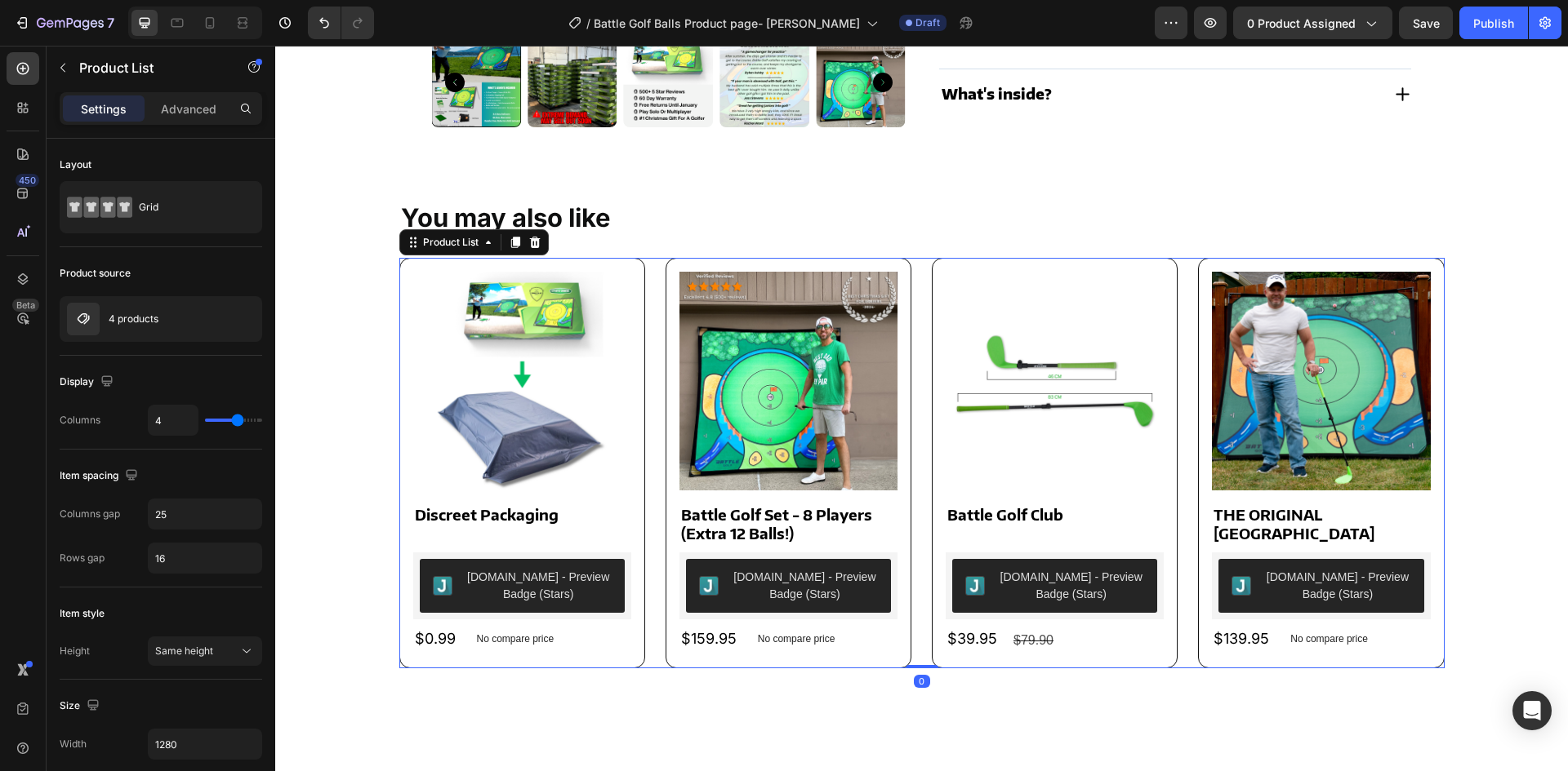
click at [650, 357] on div "Product Images Discreet Packaging Product Title Judge.me - Preview Badge (Stars…" at bounding box center [922, 463] width 1045 height 410
click at [166, 17] on div at bounding box center [176, 22] width 26 height 26
type input "3"
type input "100%"
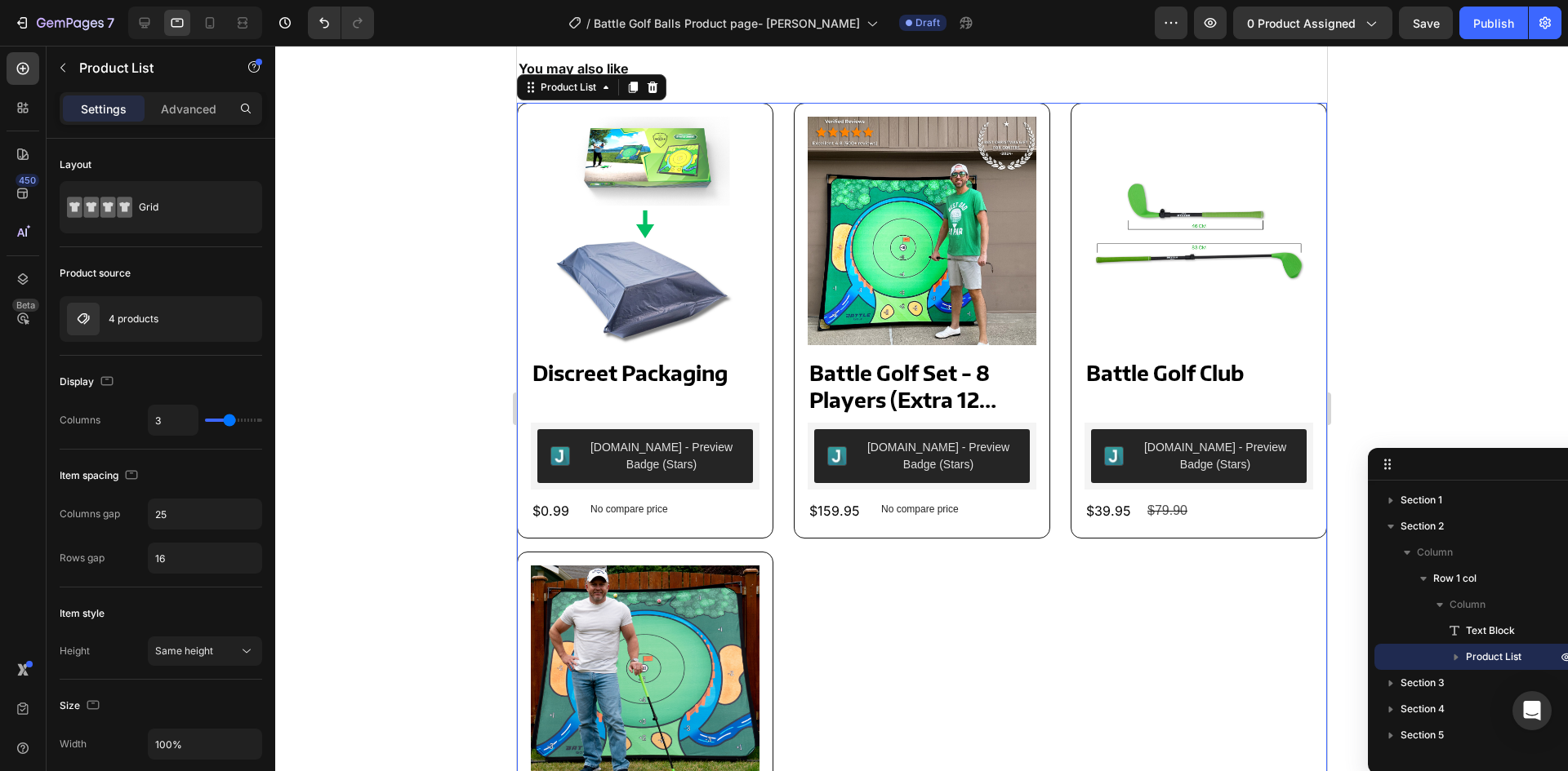
scroll to position [626, 0]
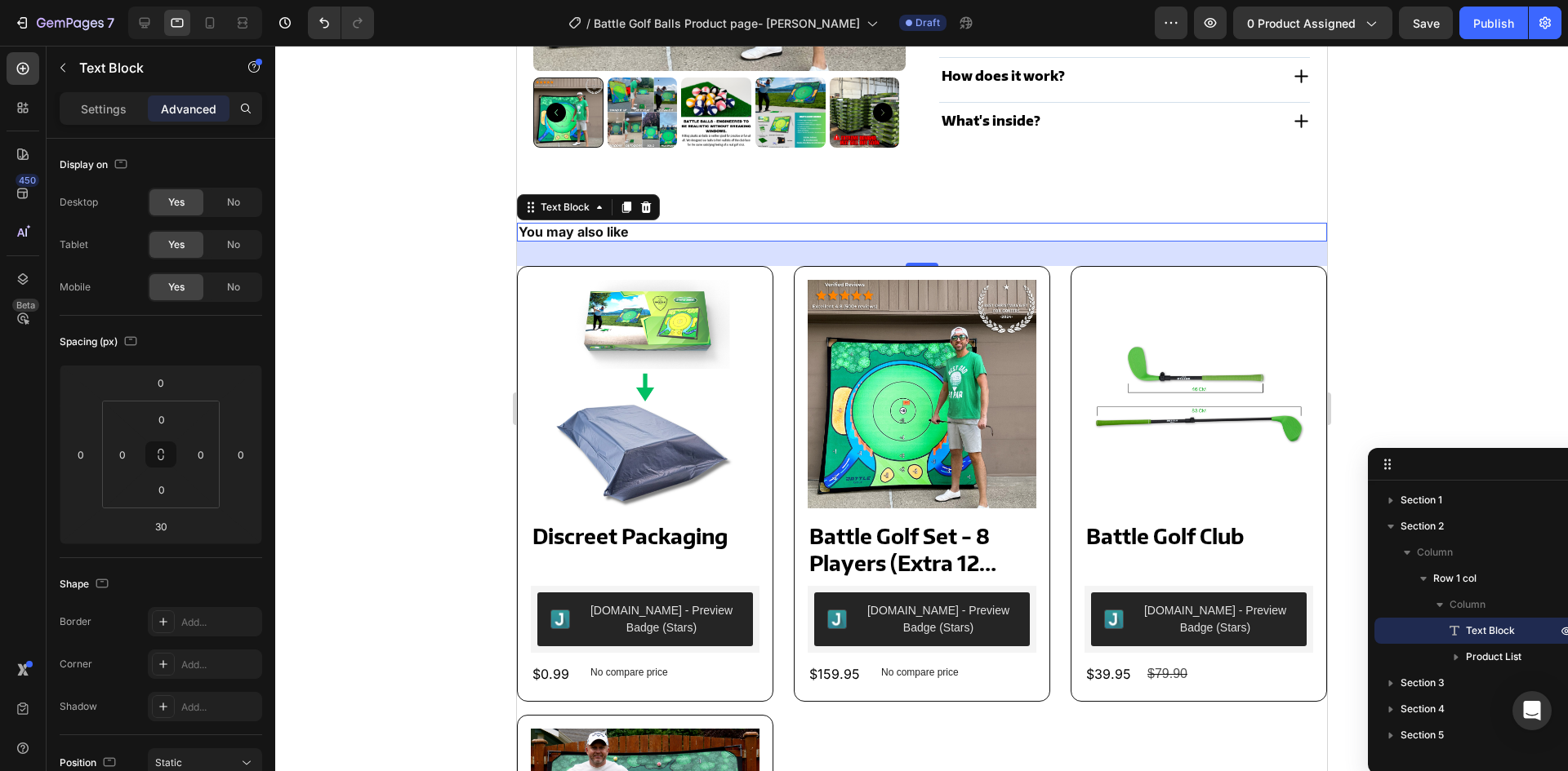
click at [725, 226] on p "You may also like" at bounding box center [921, 232] width 807 height 15
click at [558, 212] on div "Text Block" at bounding box center [564, 207] width 56 height 14
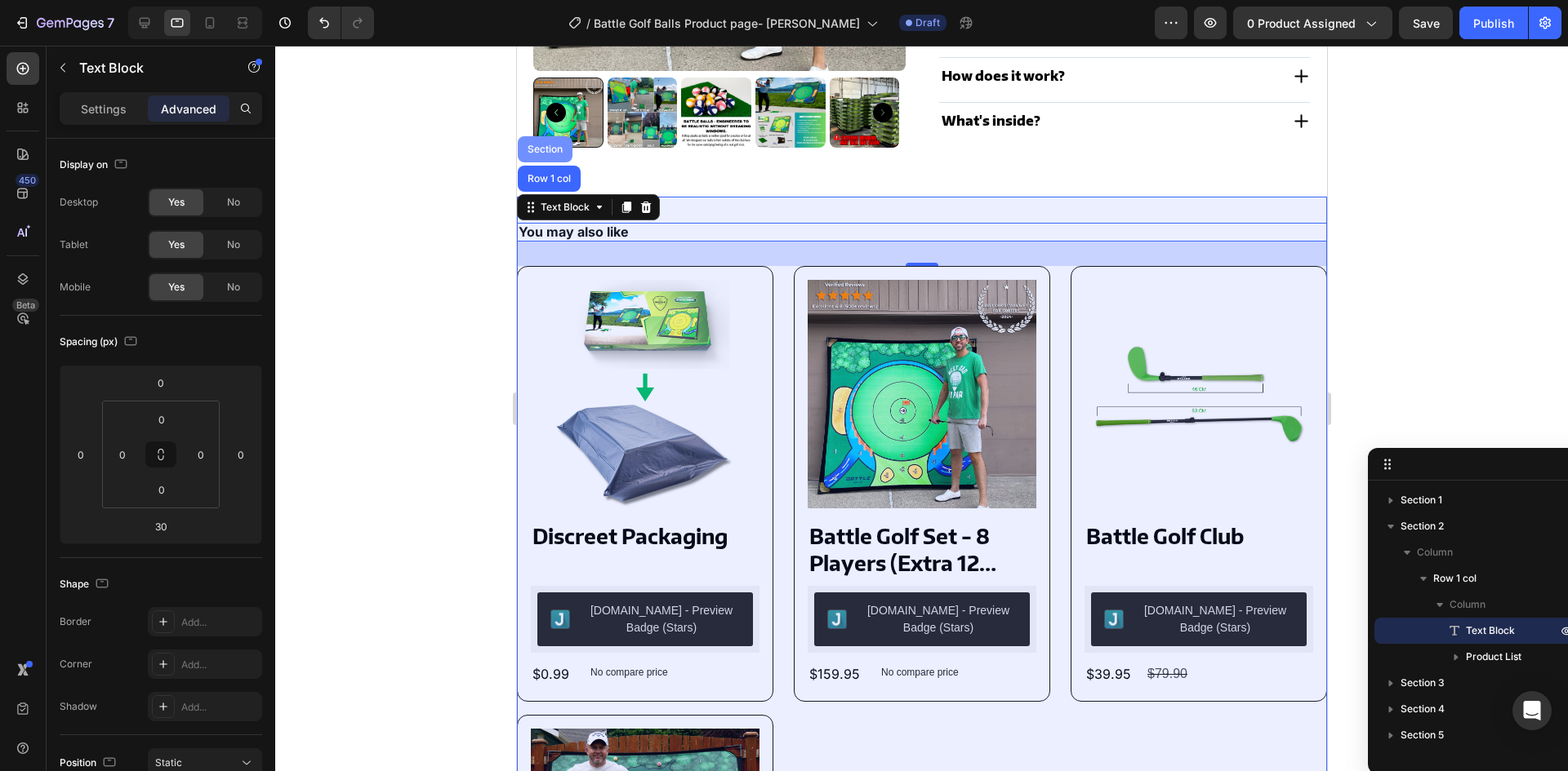
click at [537, 146] on div "Section" at bounding box center [545, 149] width 41 height 10
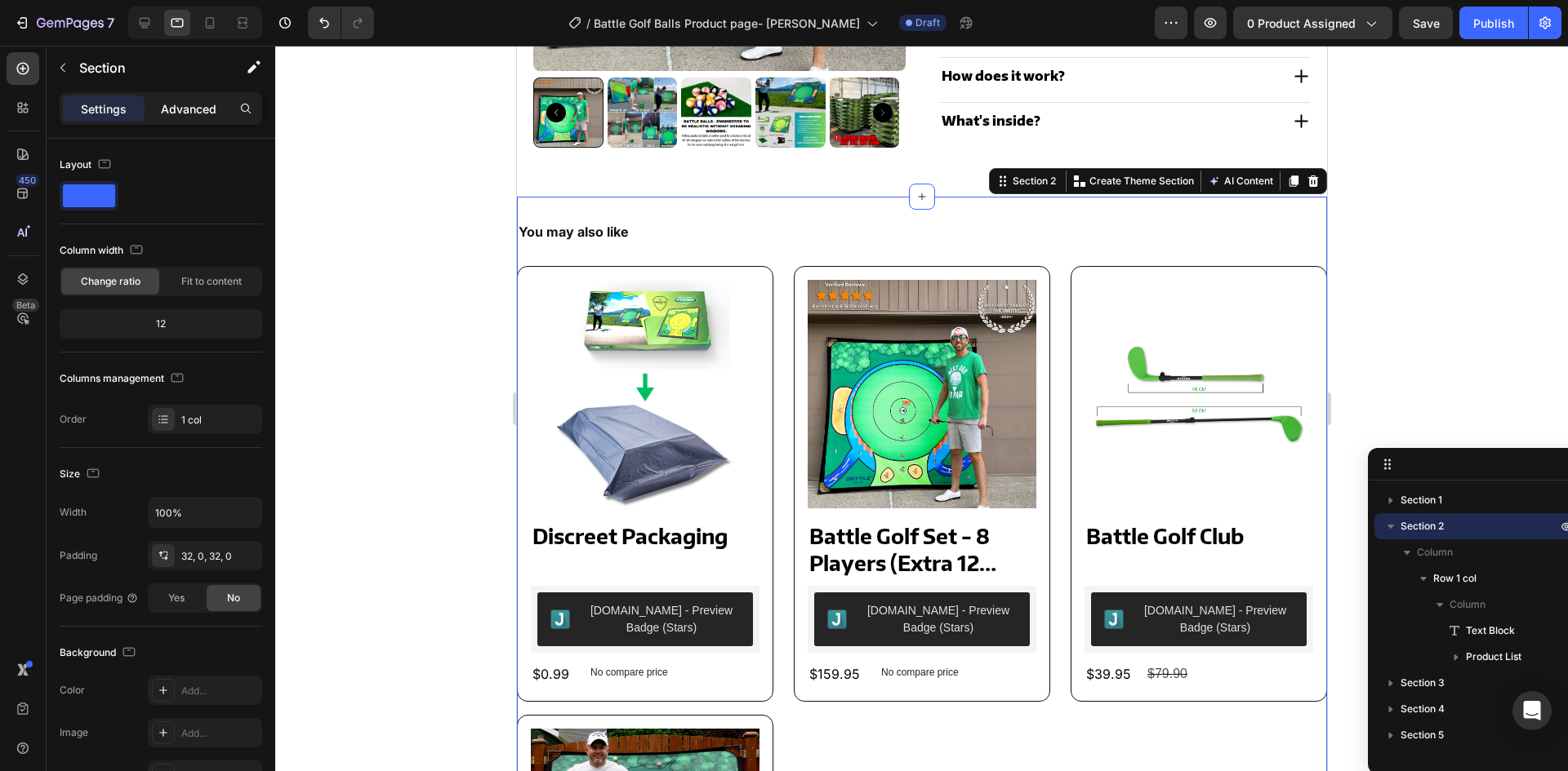
drag, startPoint x: 180, startPoint y: 102, endPoint x: 181, endPoint y: 124, distance: 22.0
click at [181, 102] on p "Advanced" at bounding box center [189, 109] width 56 height 17
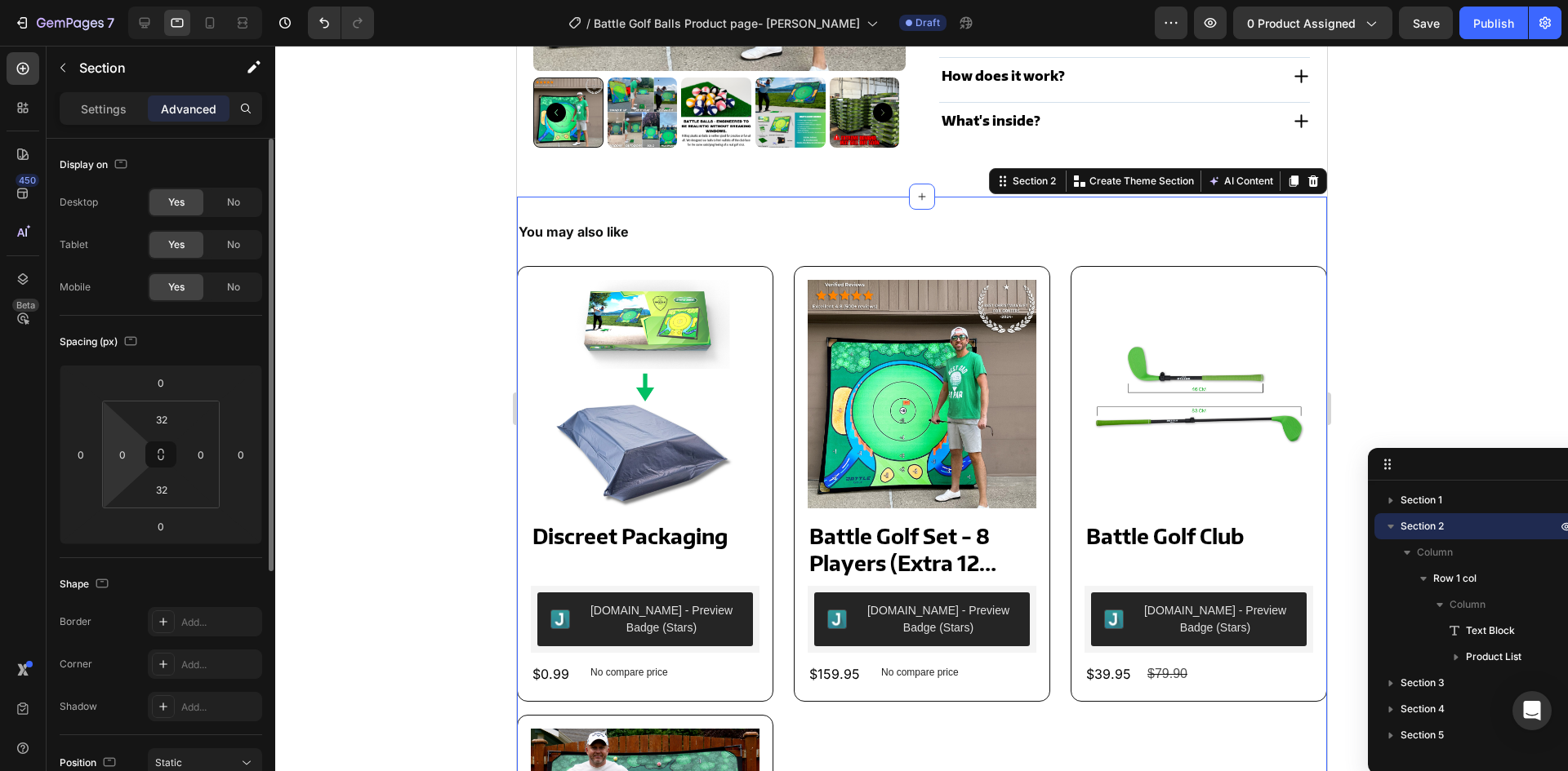
click at [131, 0] on html "7 Version history / Battle Golf Balls Product page- Farid Rony Draft Preview 0 …" at bounding box center [784, 0] width 1568 height 0
click at [159, 11] on div "Desktop" at bounding box center [194, 22] width 134 height 32
drag, startPoint x: 147, startPoint y: 15, endPoint x: 140, endPoint y: 42, distance: 27.9
click at [142, 32] on div at bounding box center [144, 22] width 26 height 26
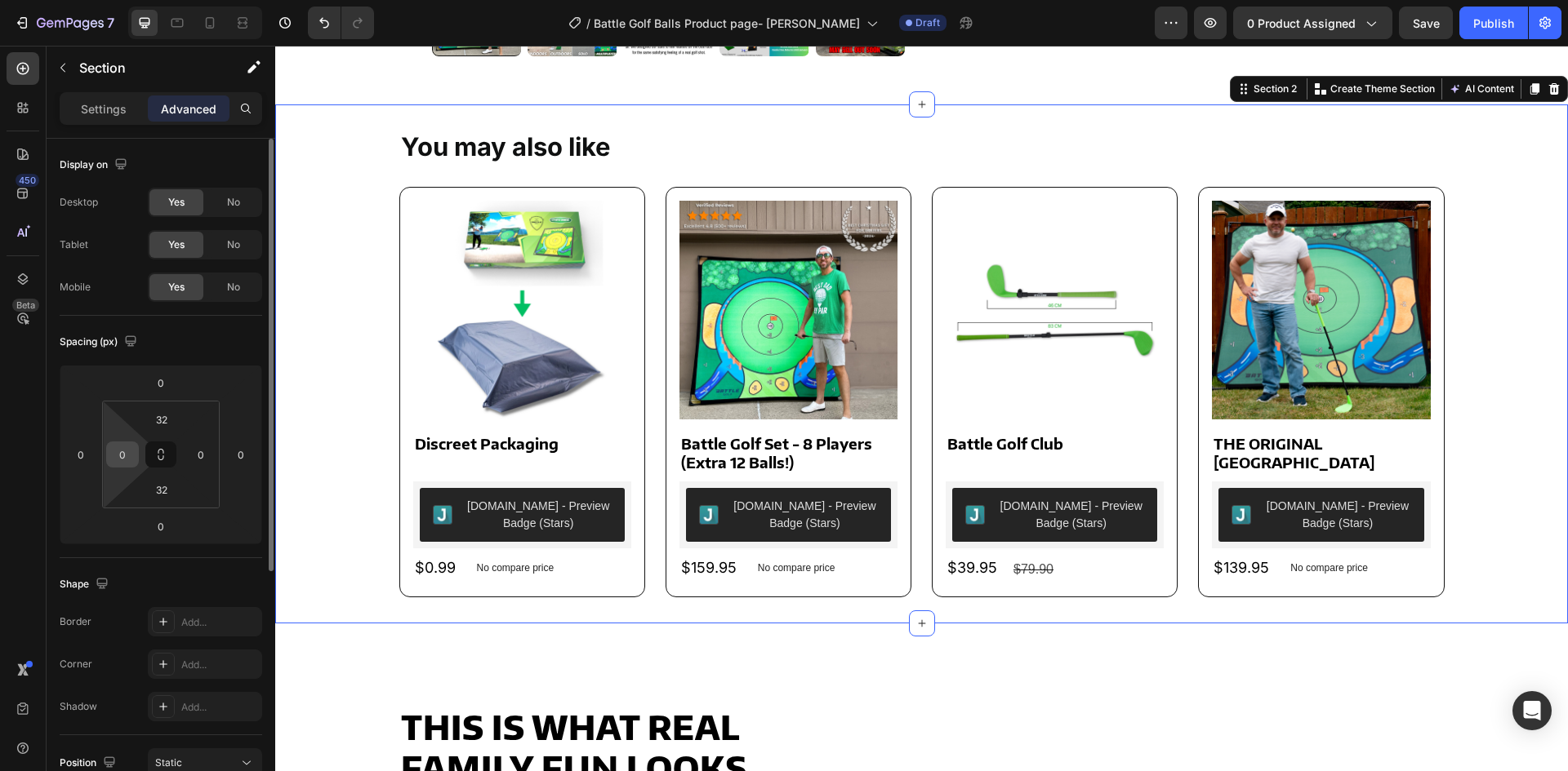
scroll to position [726, 0]
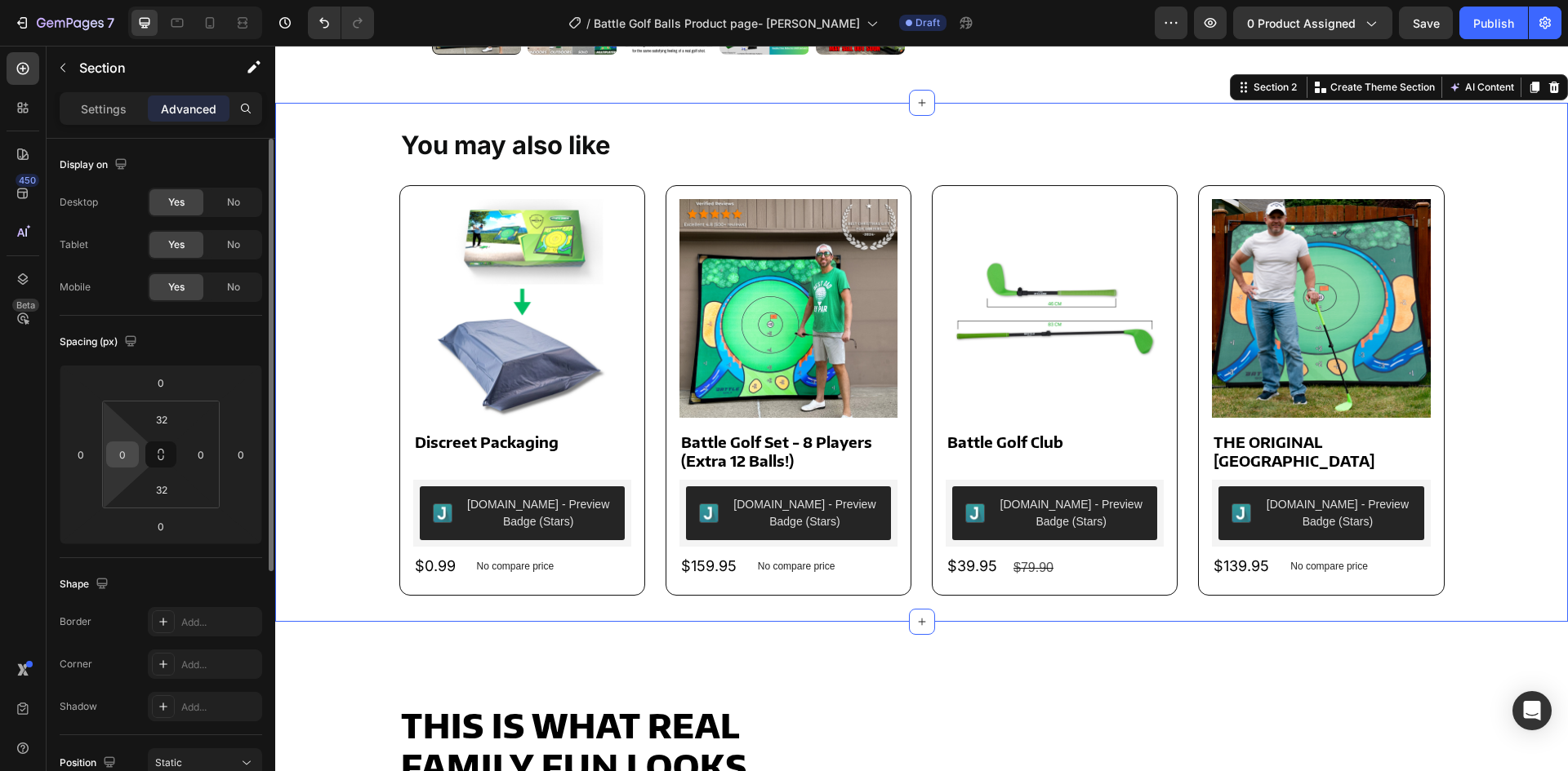
click at [116, 459] on input "0" at bounding box center [122, 454] width 24 height 24
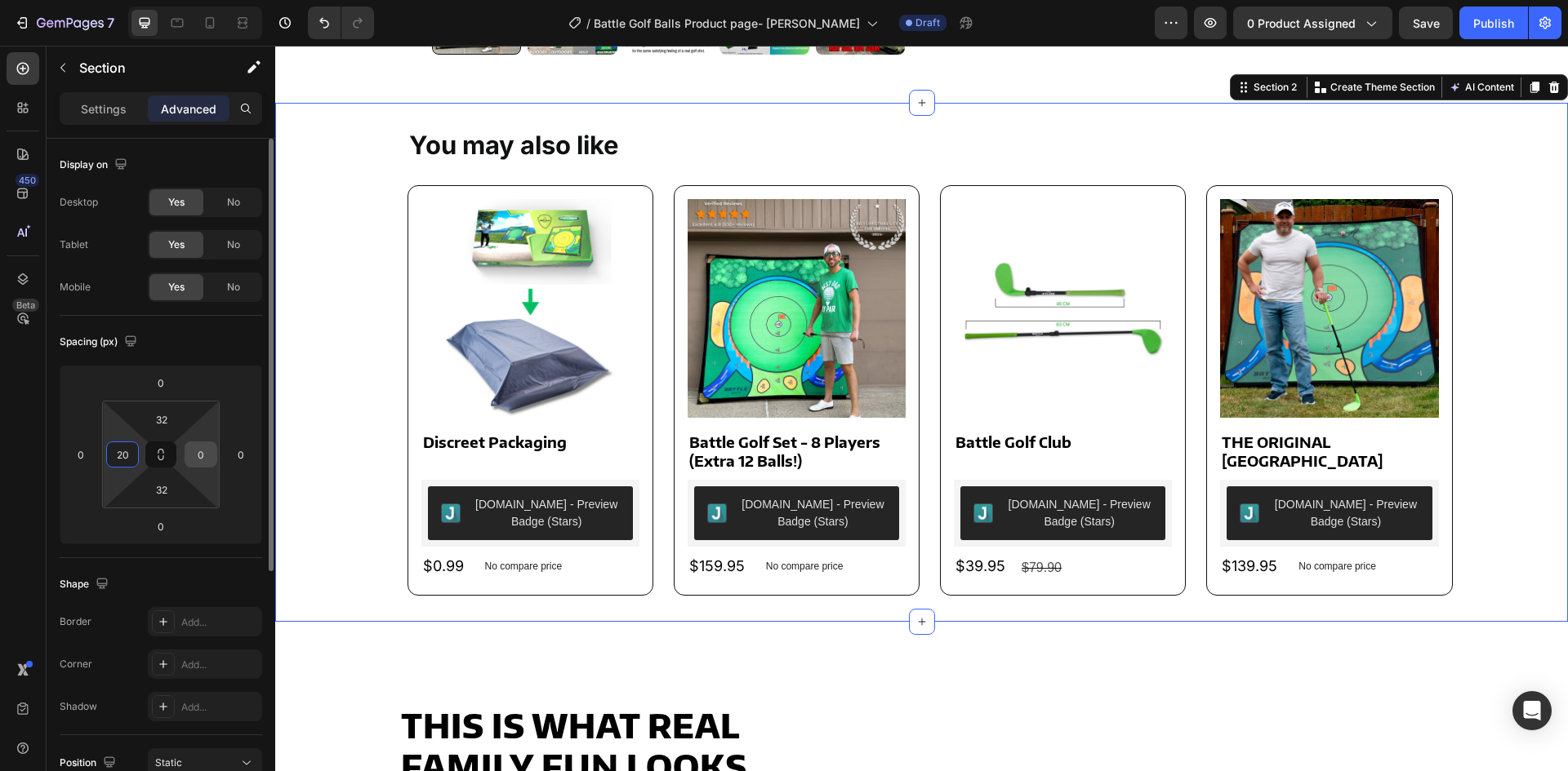
type input "20"
click at [201, 447] on input "0" at bounding box center [201, 454] width 24 height 24
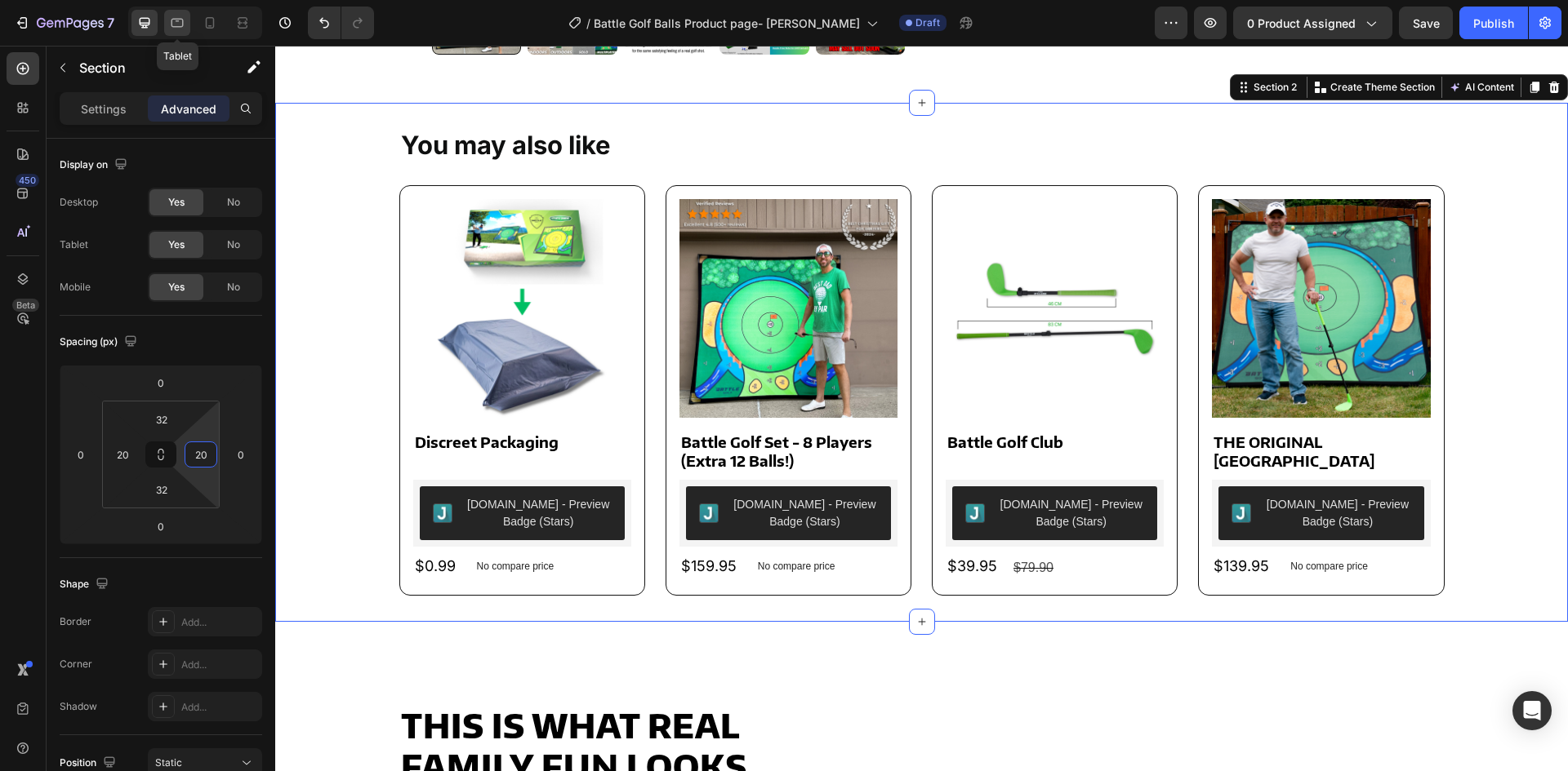
type input "20"
click at [176, 30] on icon at bounding box center [177, 22] width 16 height 16
type input "0"
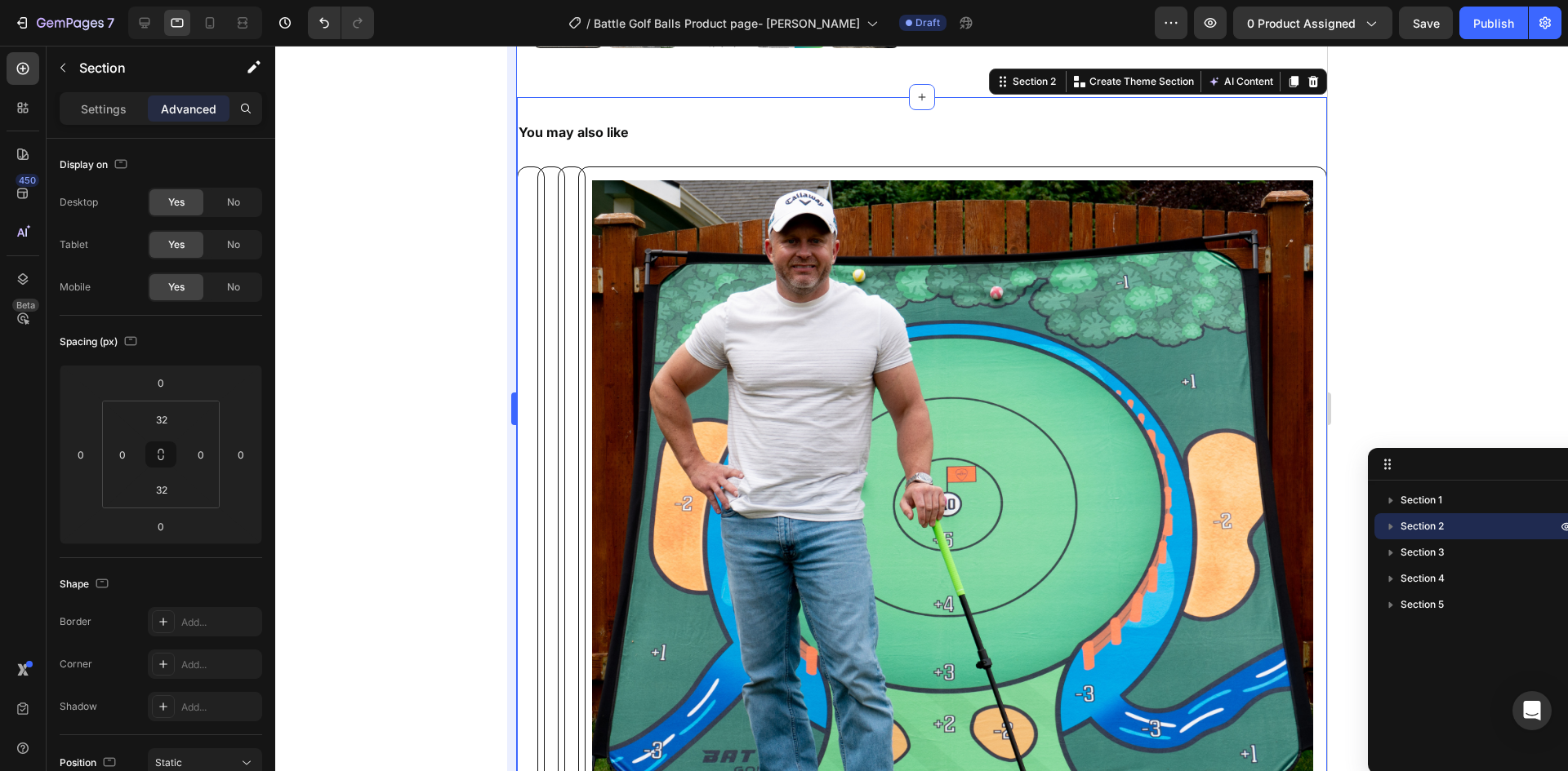
scroll to position [720, 0]
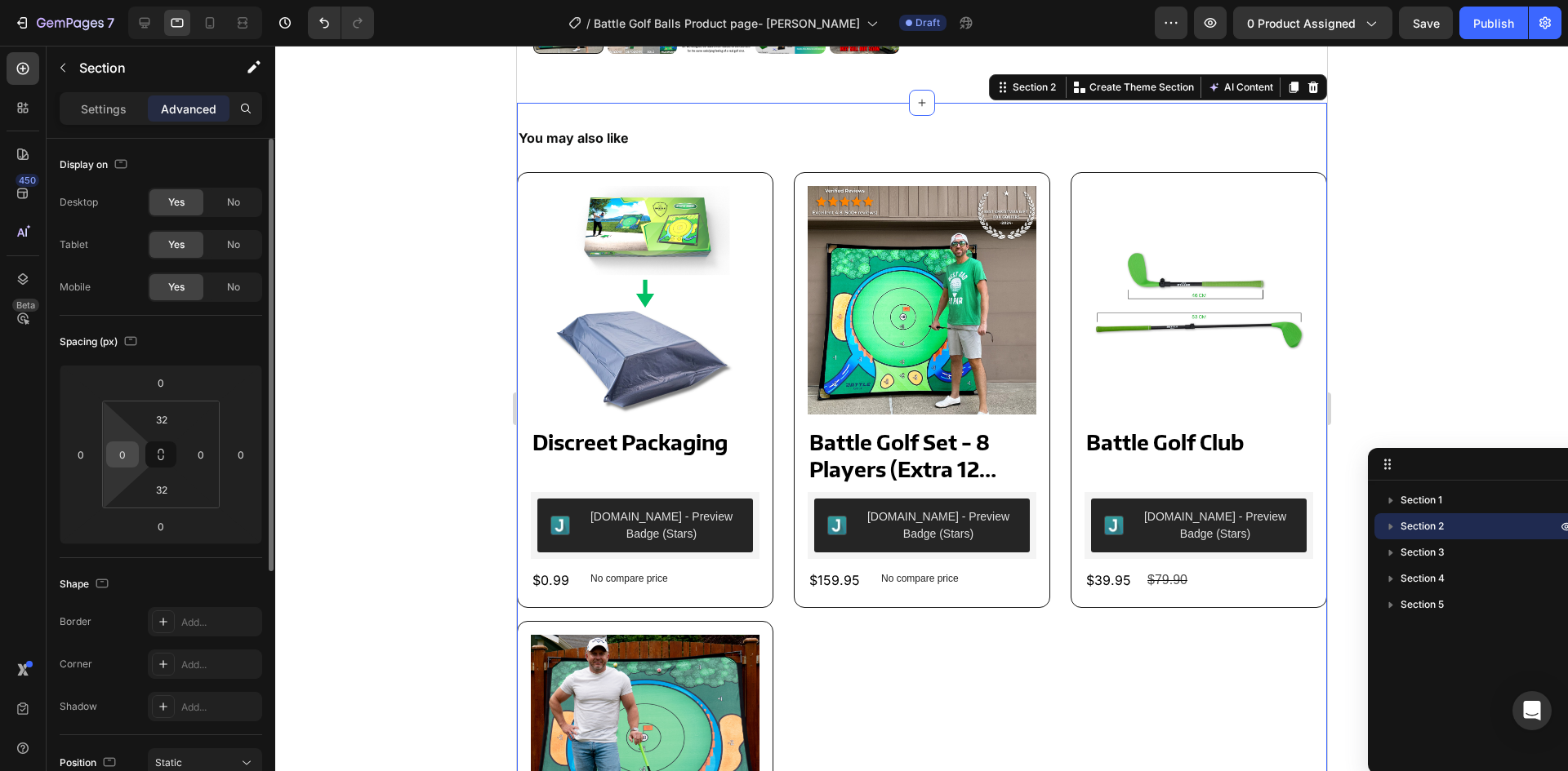
click at [128, 462] on input "0" at bounding box center [122, 454] width 24 height 24
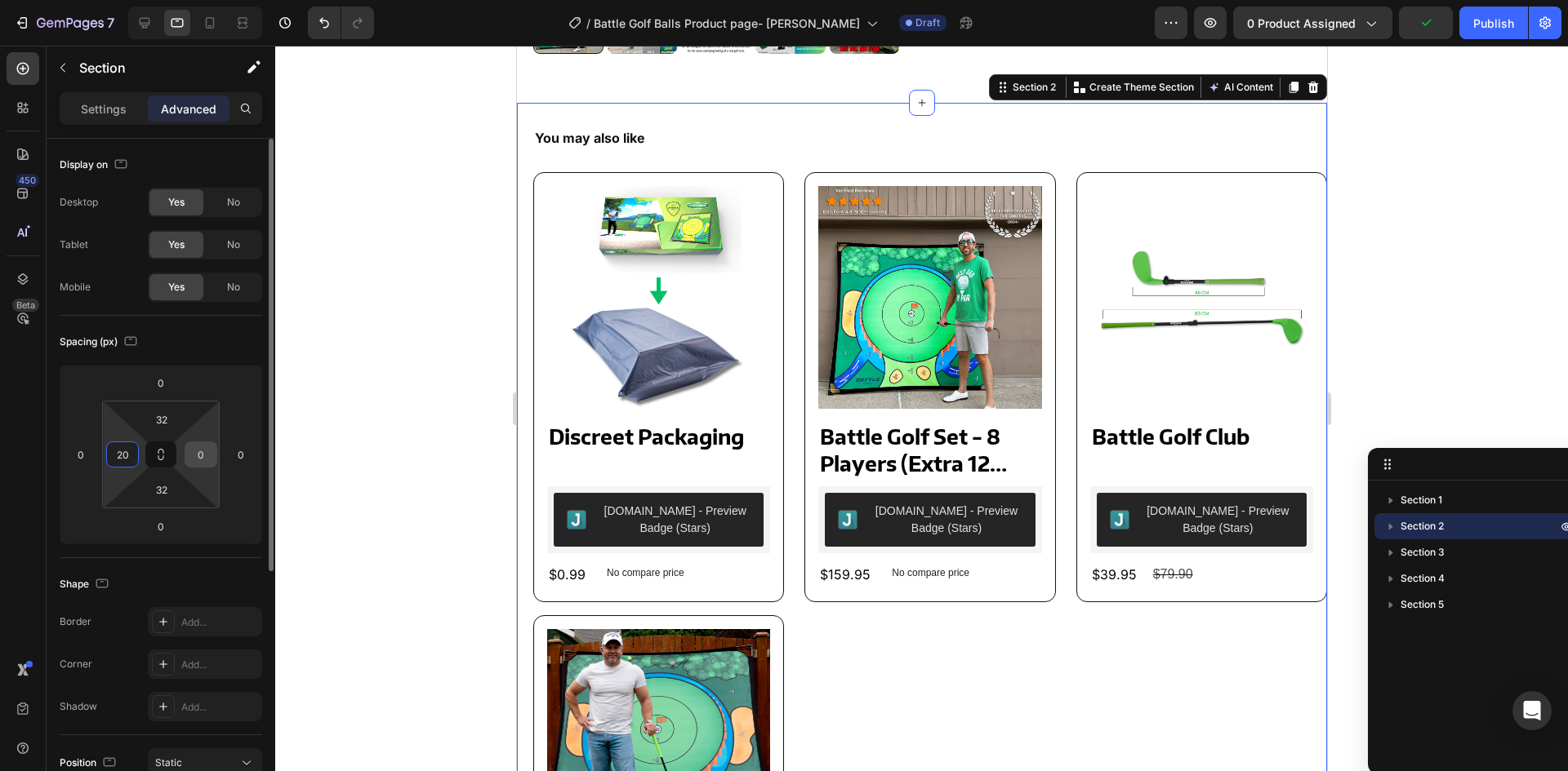
type input "20"
click at [201, 453] on input "0" at bounding box center [201, 454] width 24 height 24
type input "20"
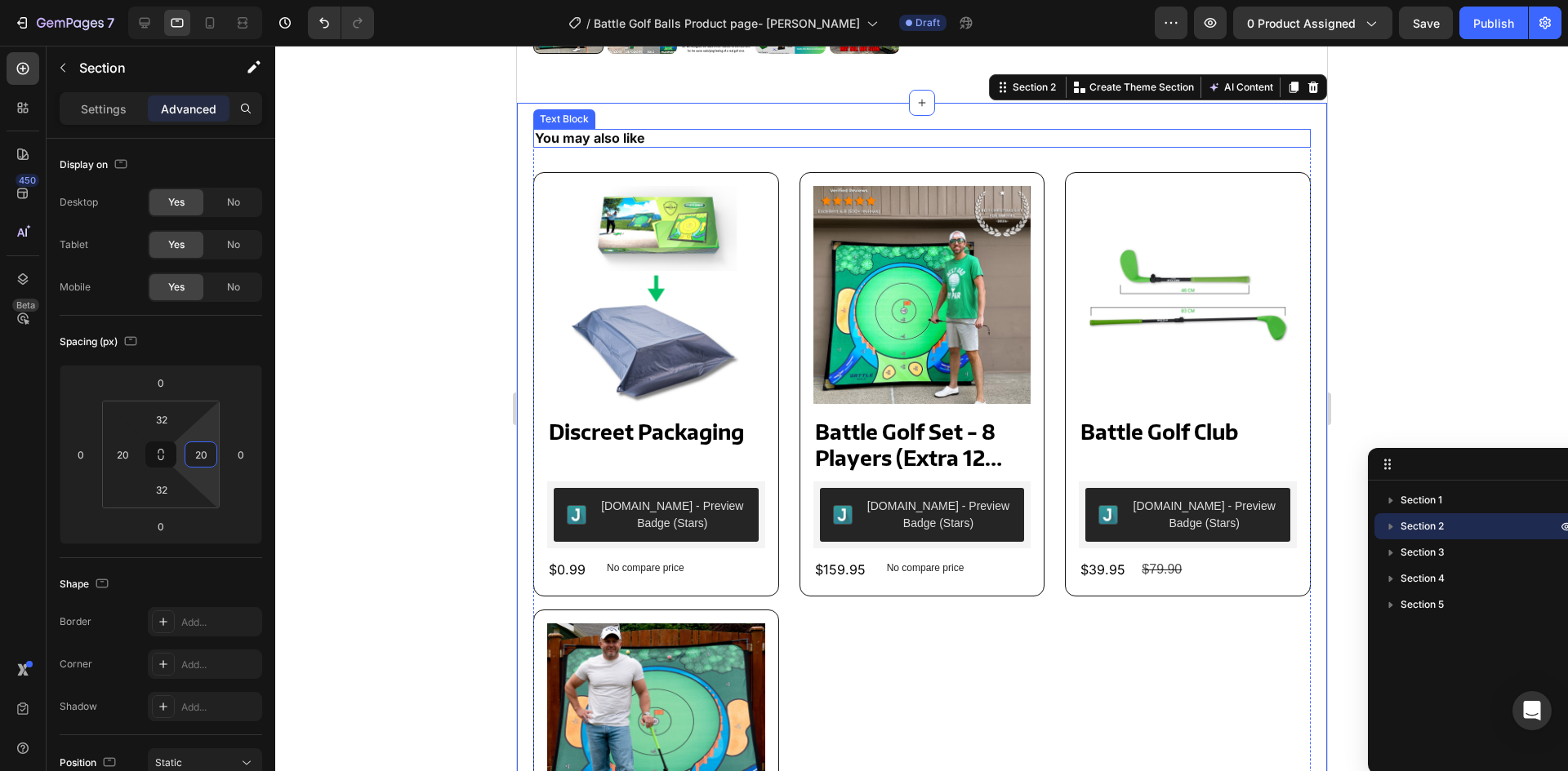
click at [672, 140] on p "You may also like" at bounding box center [921, 138] width 774 height 15
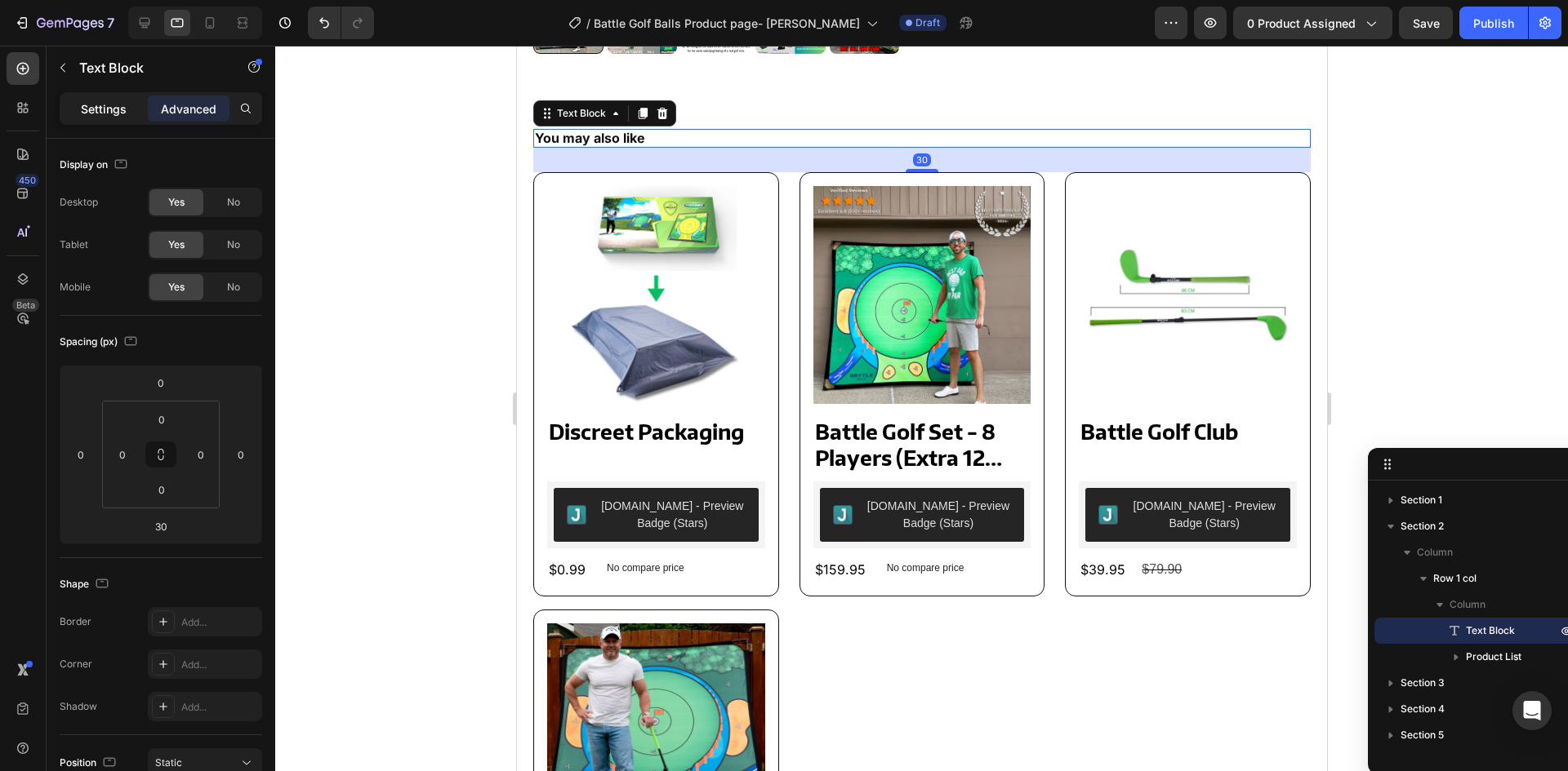
click at [85, 112] on p "Settings" at bounding box center [104, 109] width 46 height 17
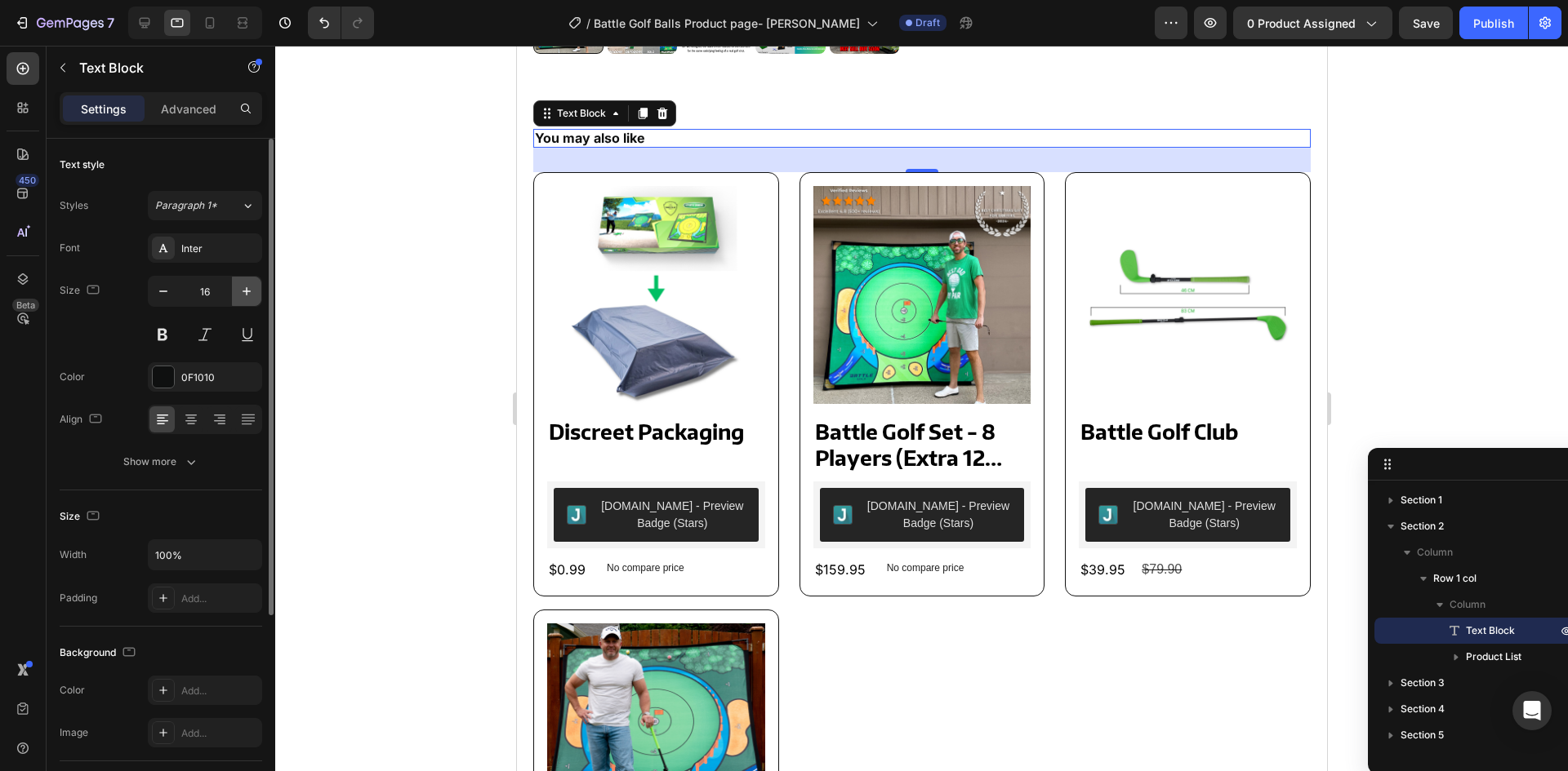
click at [253, 295] on icon "button" at bounding box center [247, 291] width 16 height 16
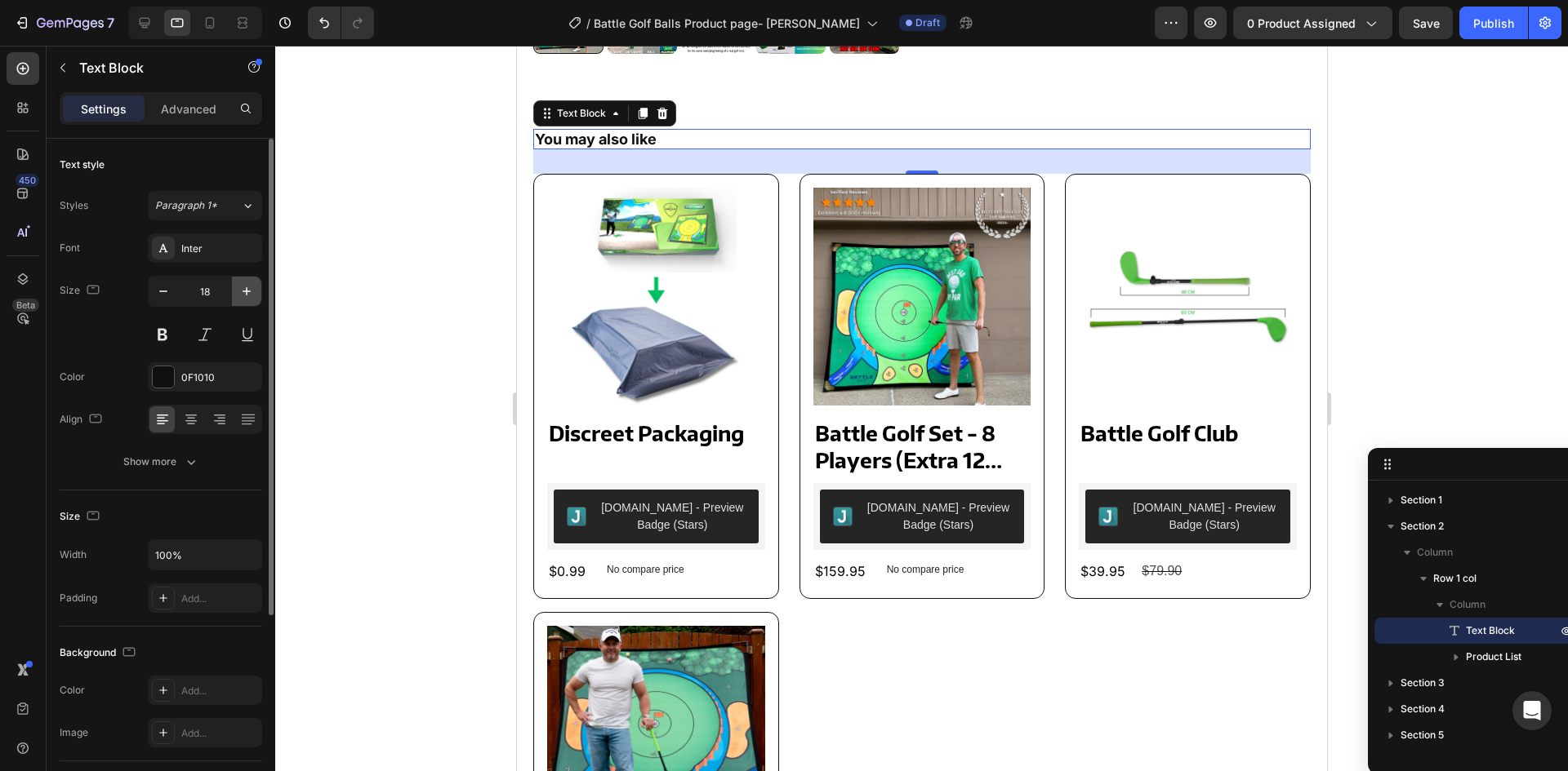
click at [253, 295] on icon "button" at bounding box center [247, 291] width 16 height 16
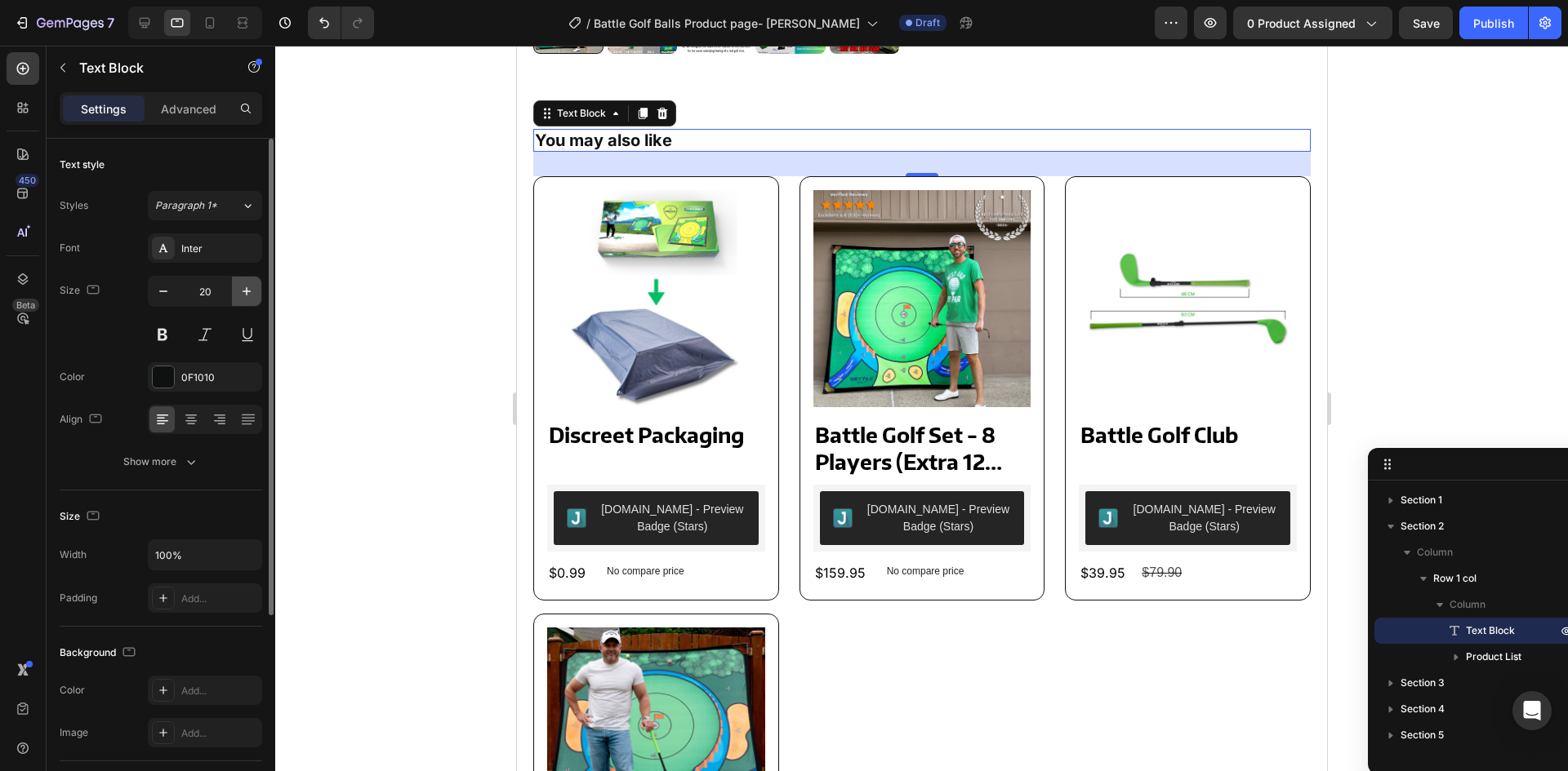
click at [252, 295] on icon "button" at bounding box center [247, 291] width 16 height 16
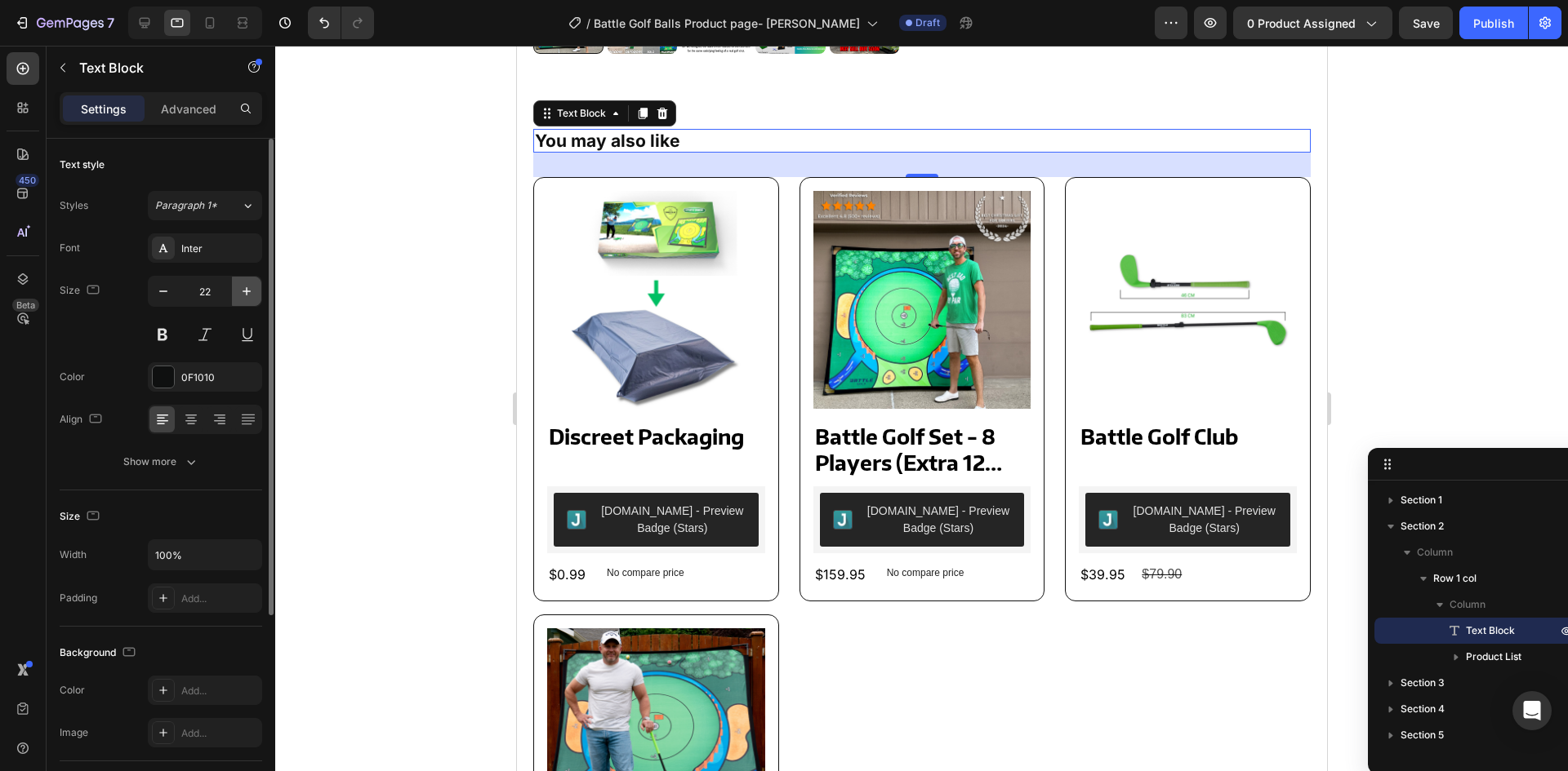
click at [252, 295] on icon "button" at bounding box center [247, 291] width 16 height 16
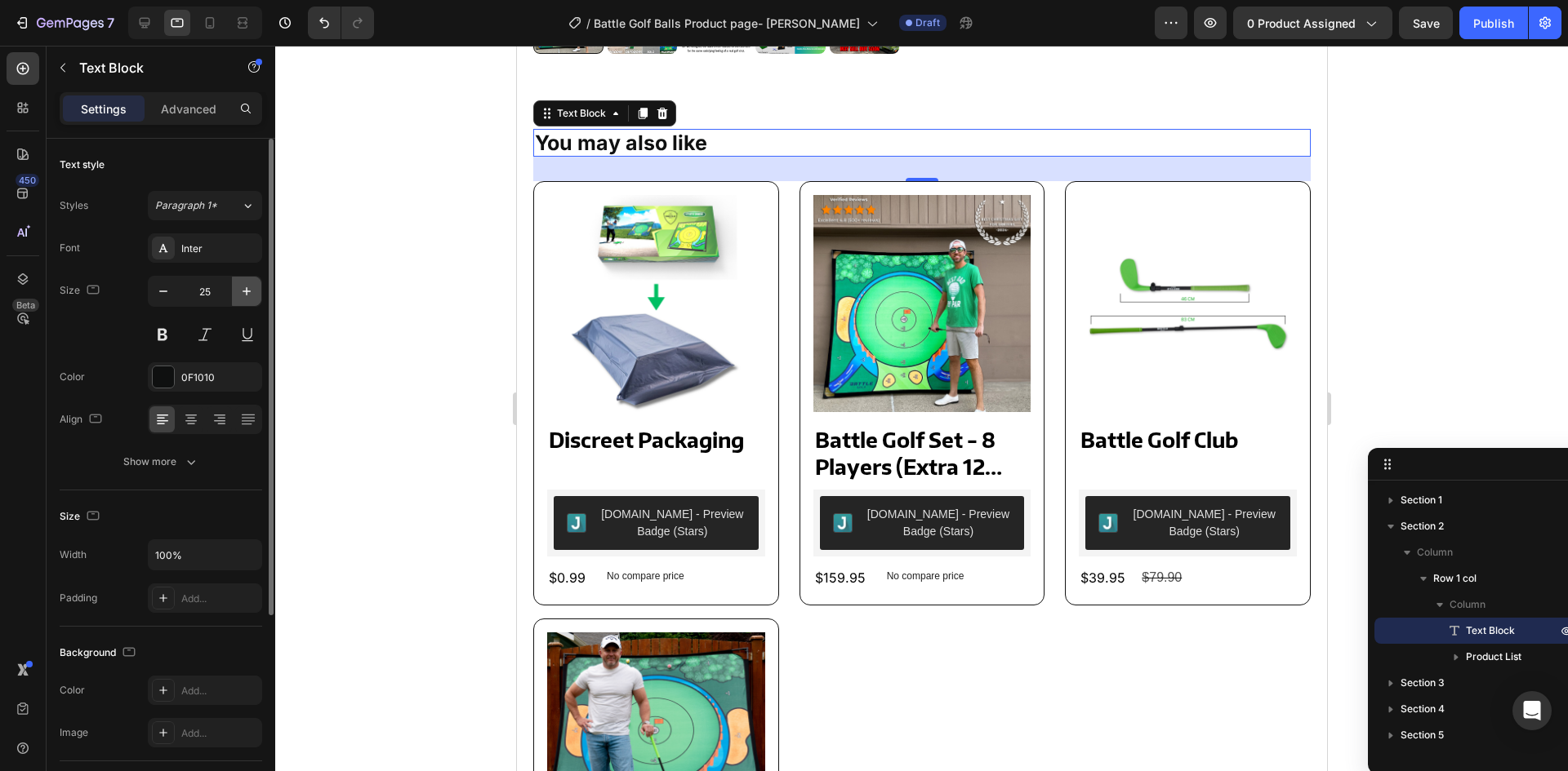
click at [252, 295] on icon "button" at bounding box center [247, 291] width 16 height 16
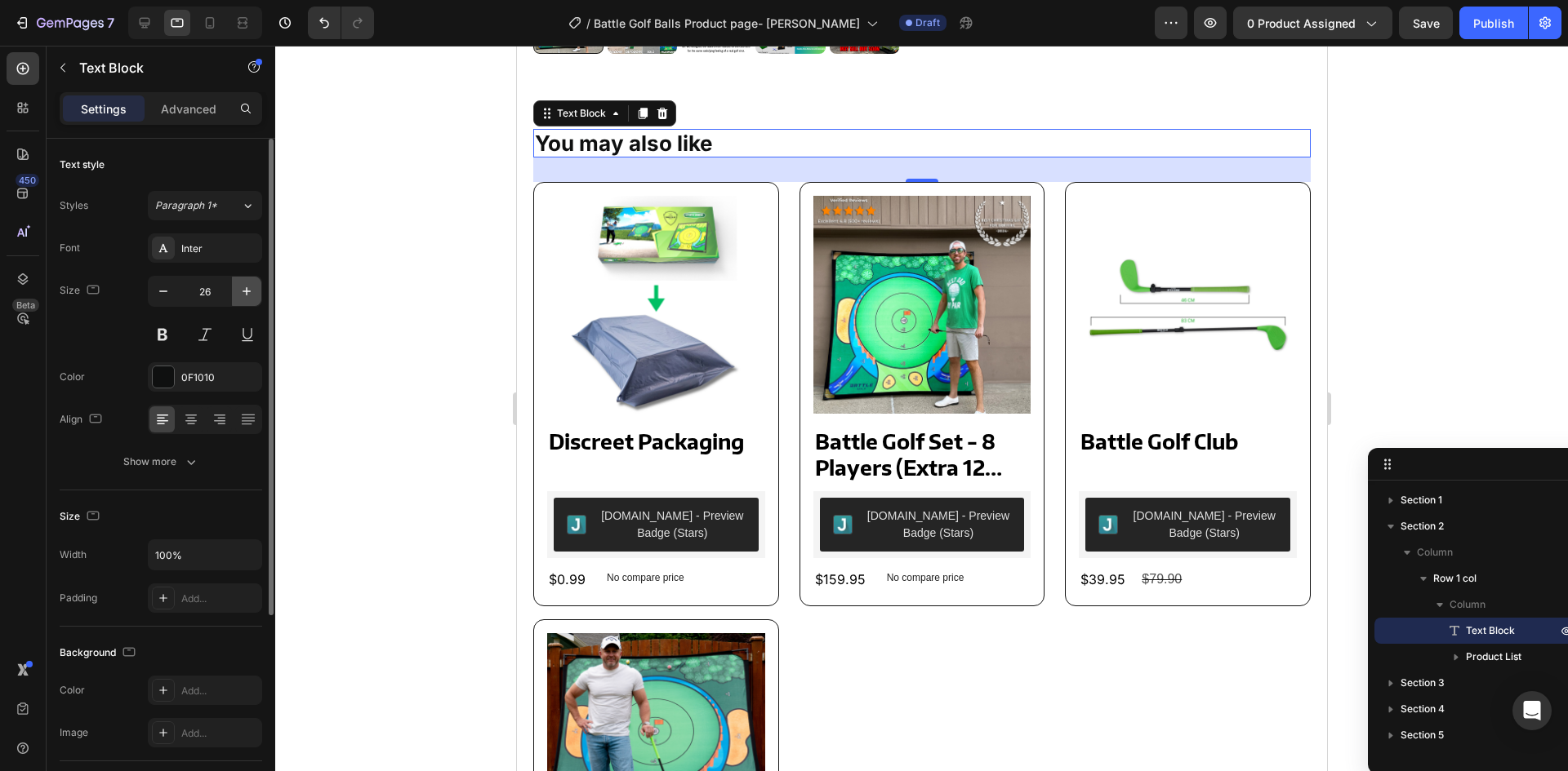
click at [252, 295] on icon "button" at bounding box center [247, 291] width 16 height 16
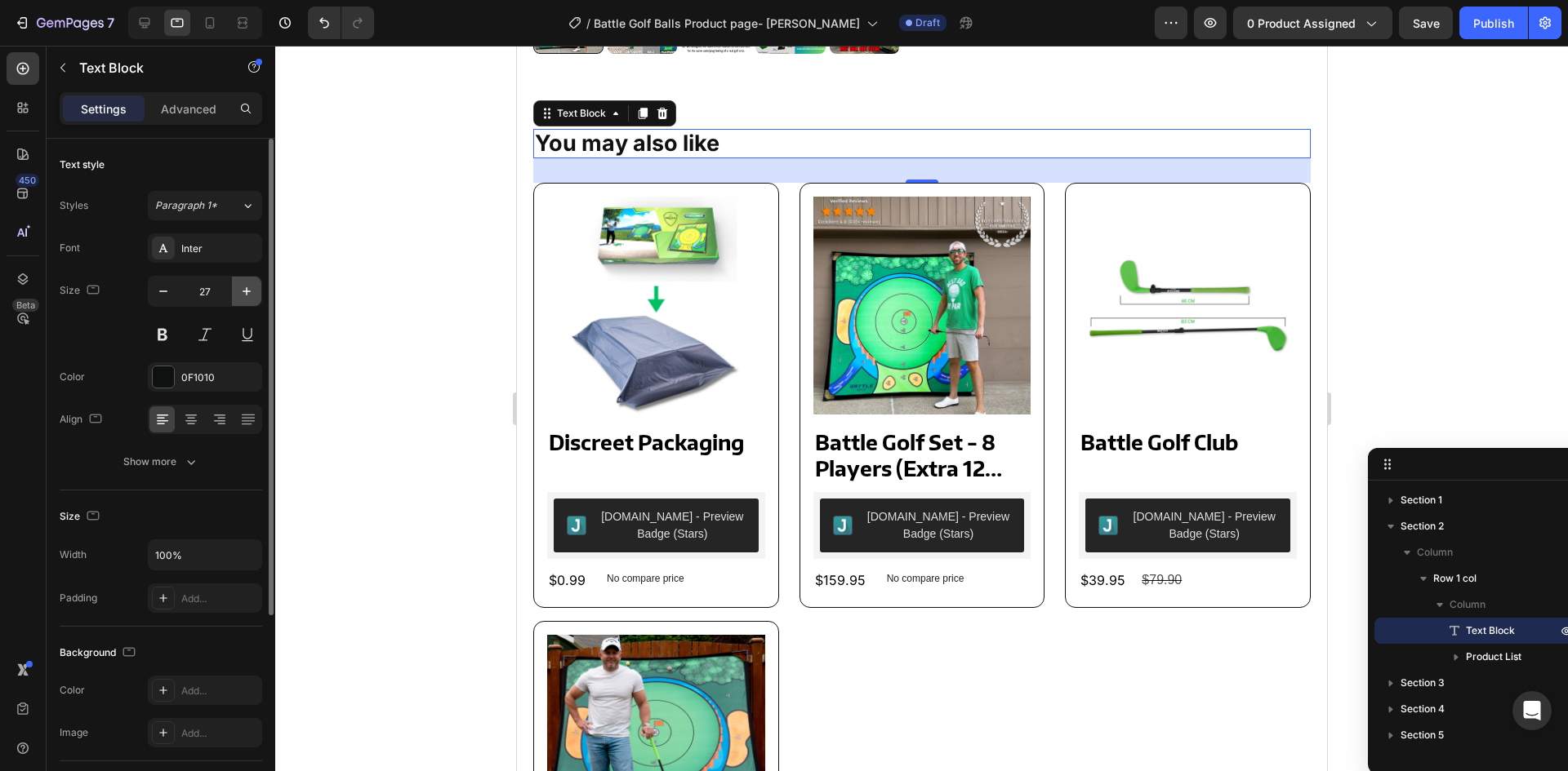
click at [252, 295] on icon "button" at bounding box center [247, 291] width 16 height 16
type input "28"
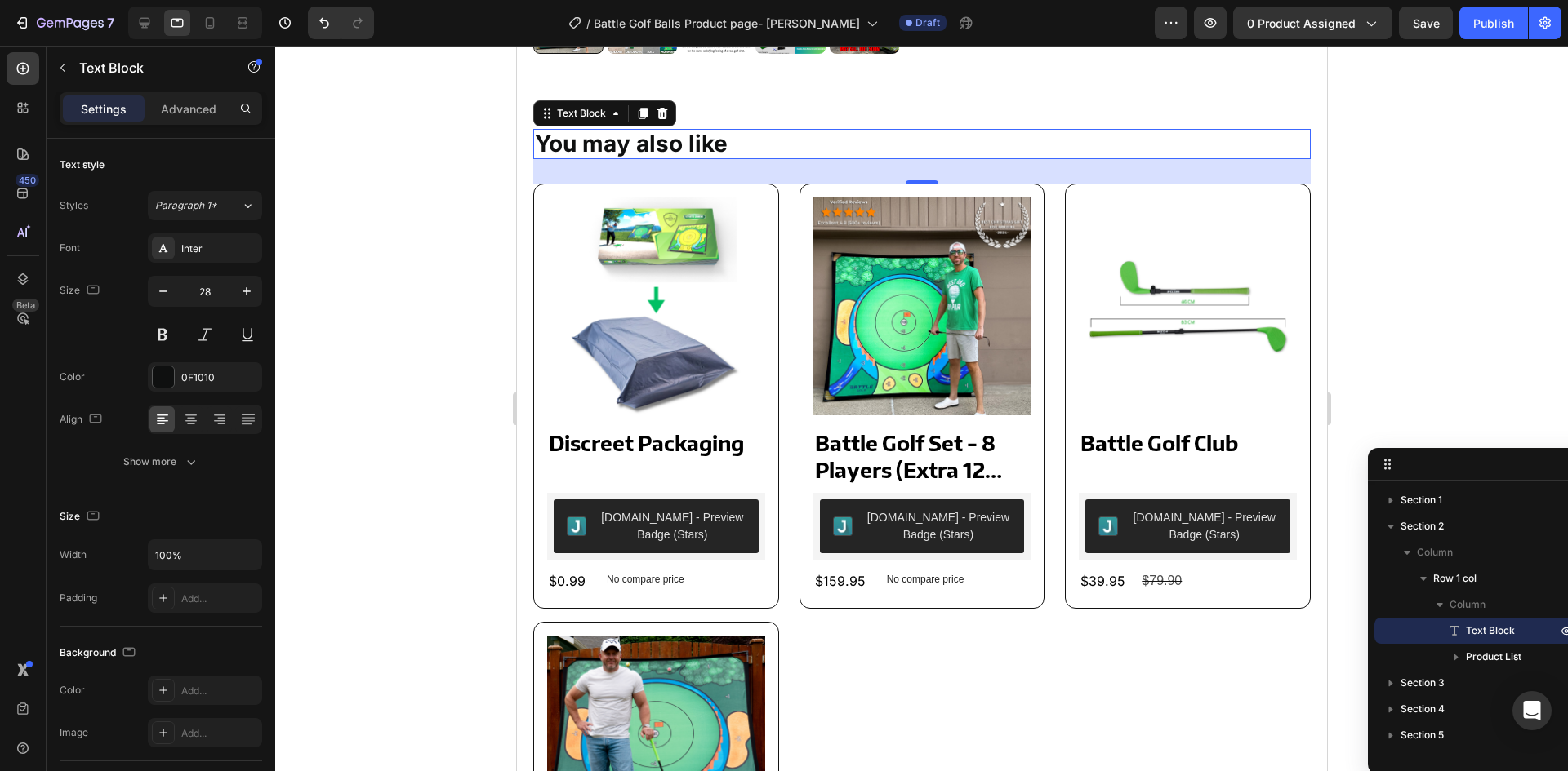
click at [339, 323] on div at bounding box center [922, 408] width 1293 height 726
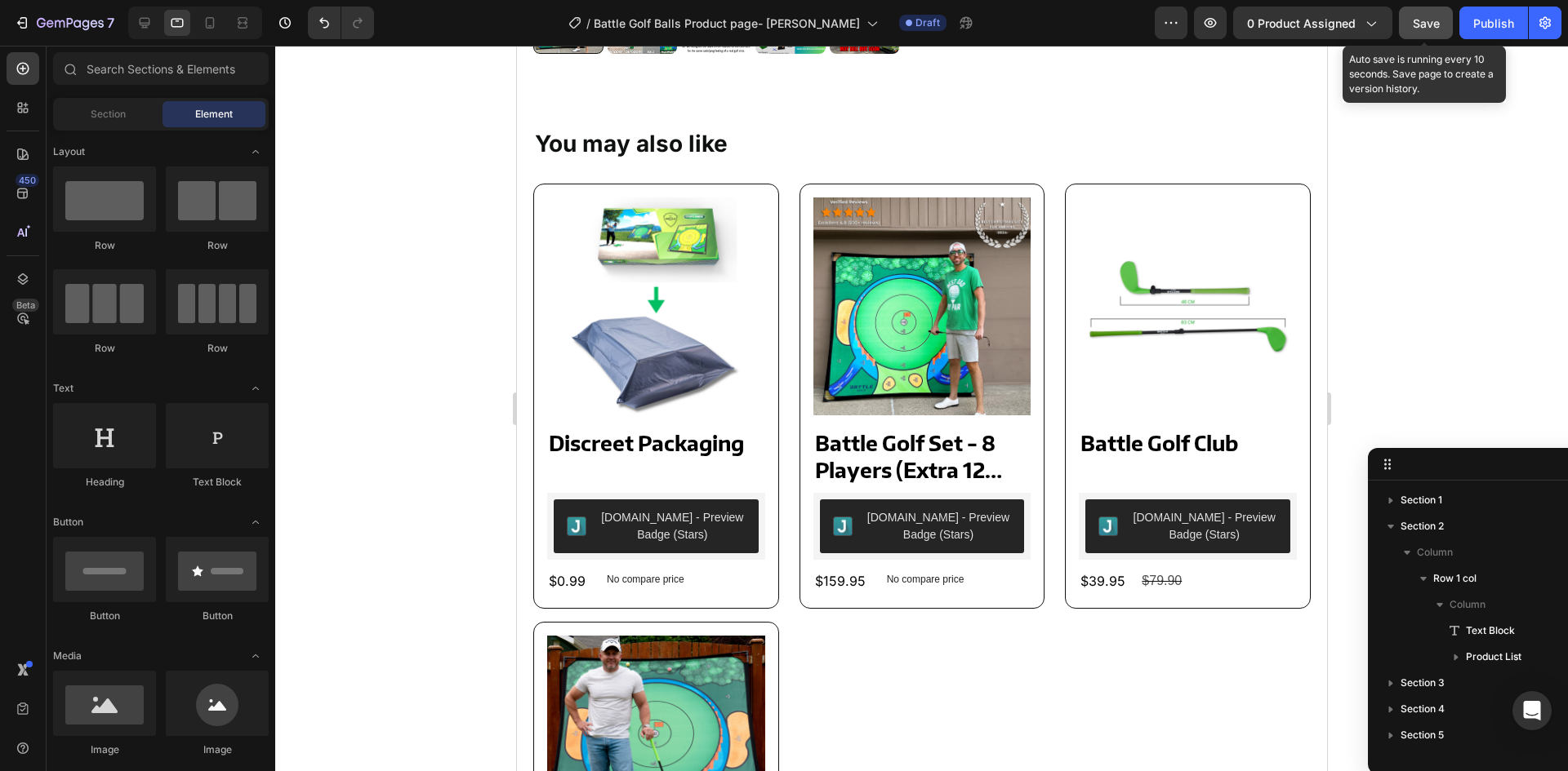
click at [1422, 13] on button "Save" at bounding box center [1426, 22] width 54 height 32
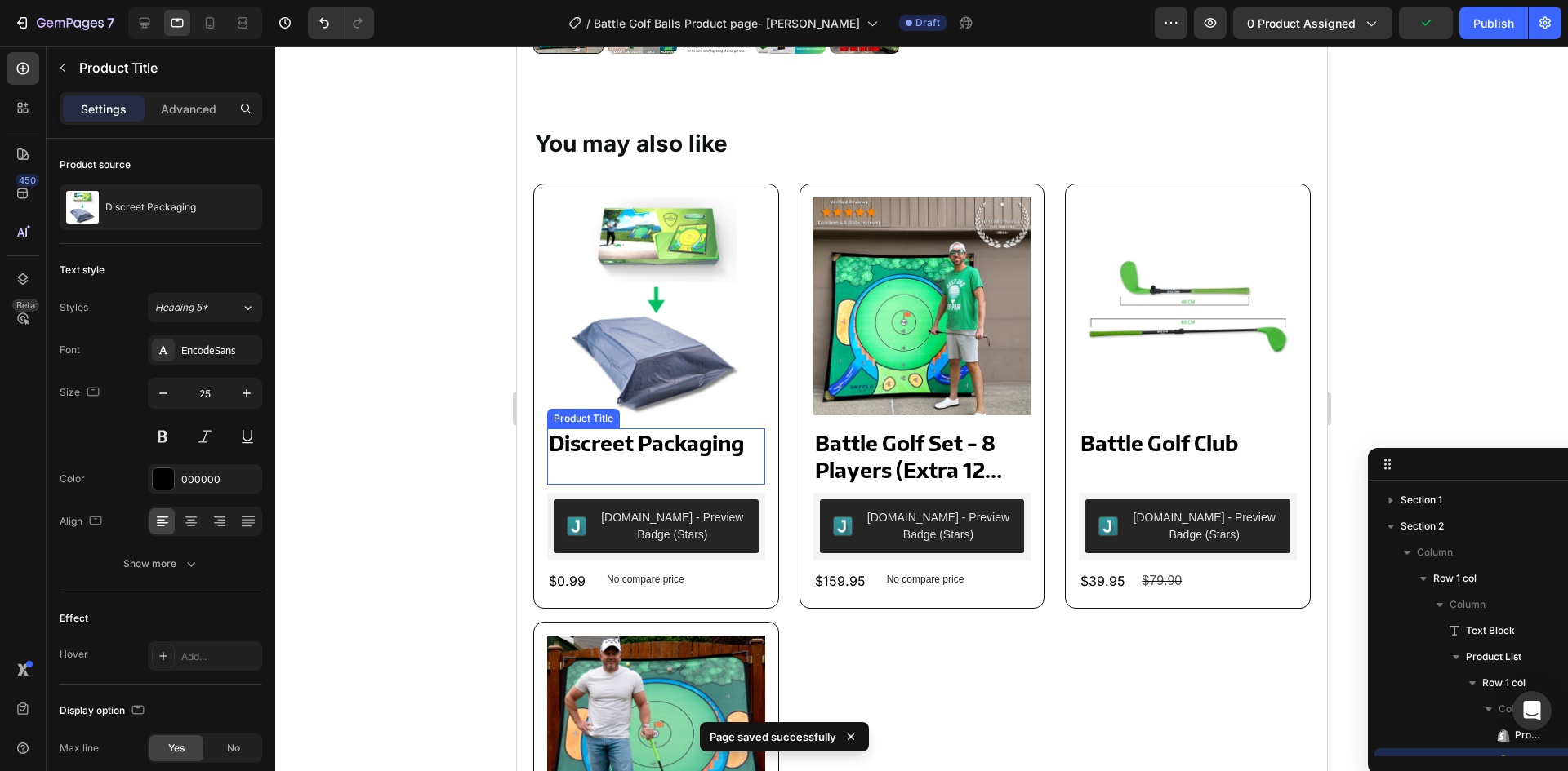
click at [658, 454] on div "Discreet Packaging Product Title" at bounding box center [655, 456] width 218 height 57
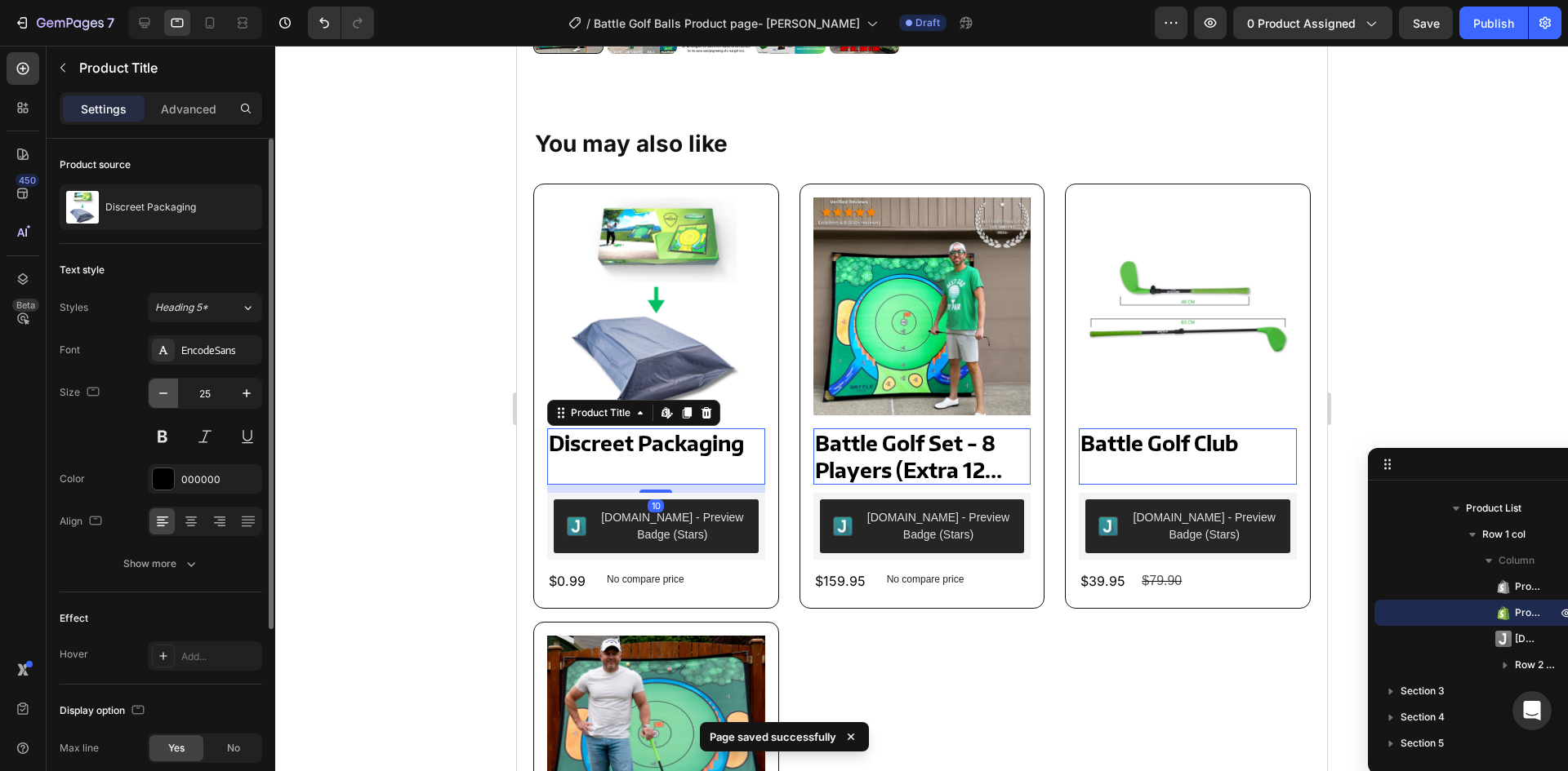
click at [166, 401] on icon "button" at bounding box center [163, 393] width 16 height 16
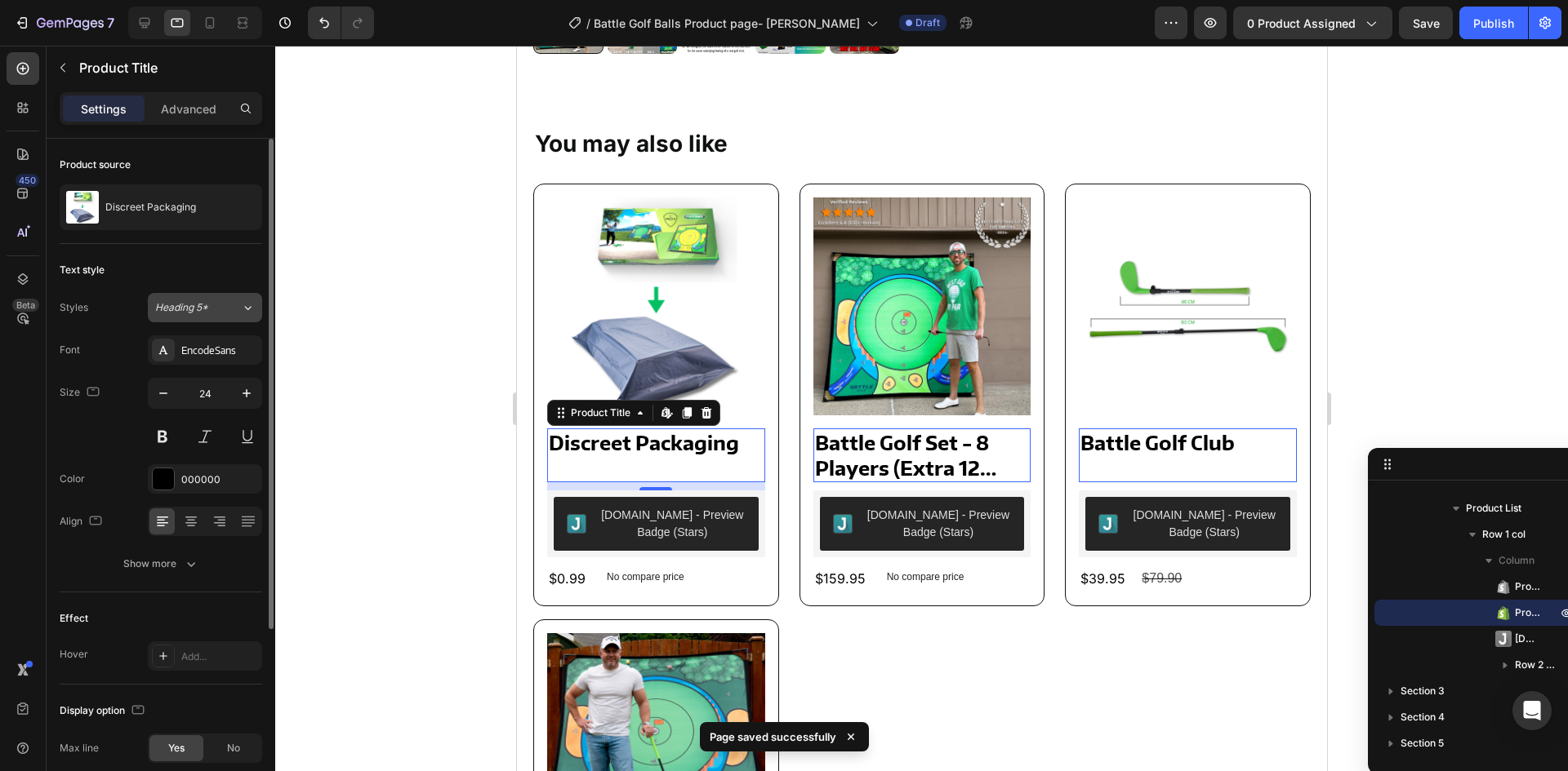
click at [213, 300] on button "Heading 5*" at bounding box center [204, 308] width 114 height 30
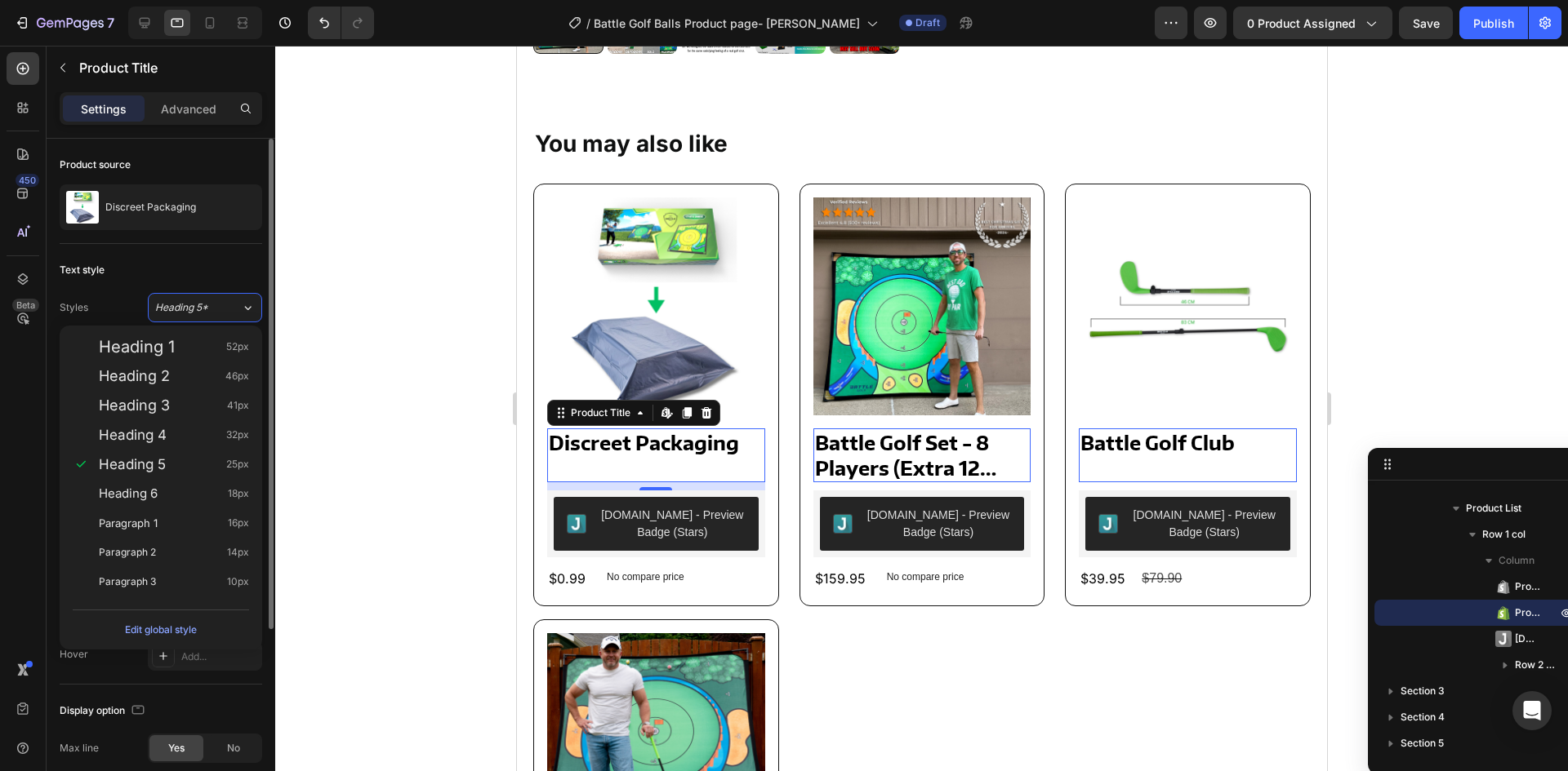
click at [195, 277] on div "Text style" at bounding box center [160, 270] width 203 height 26
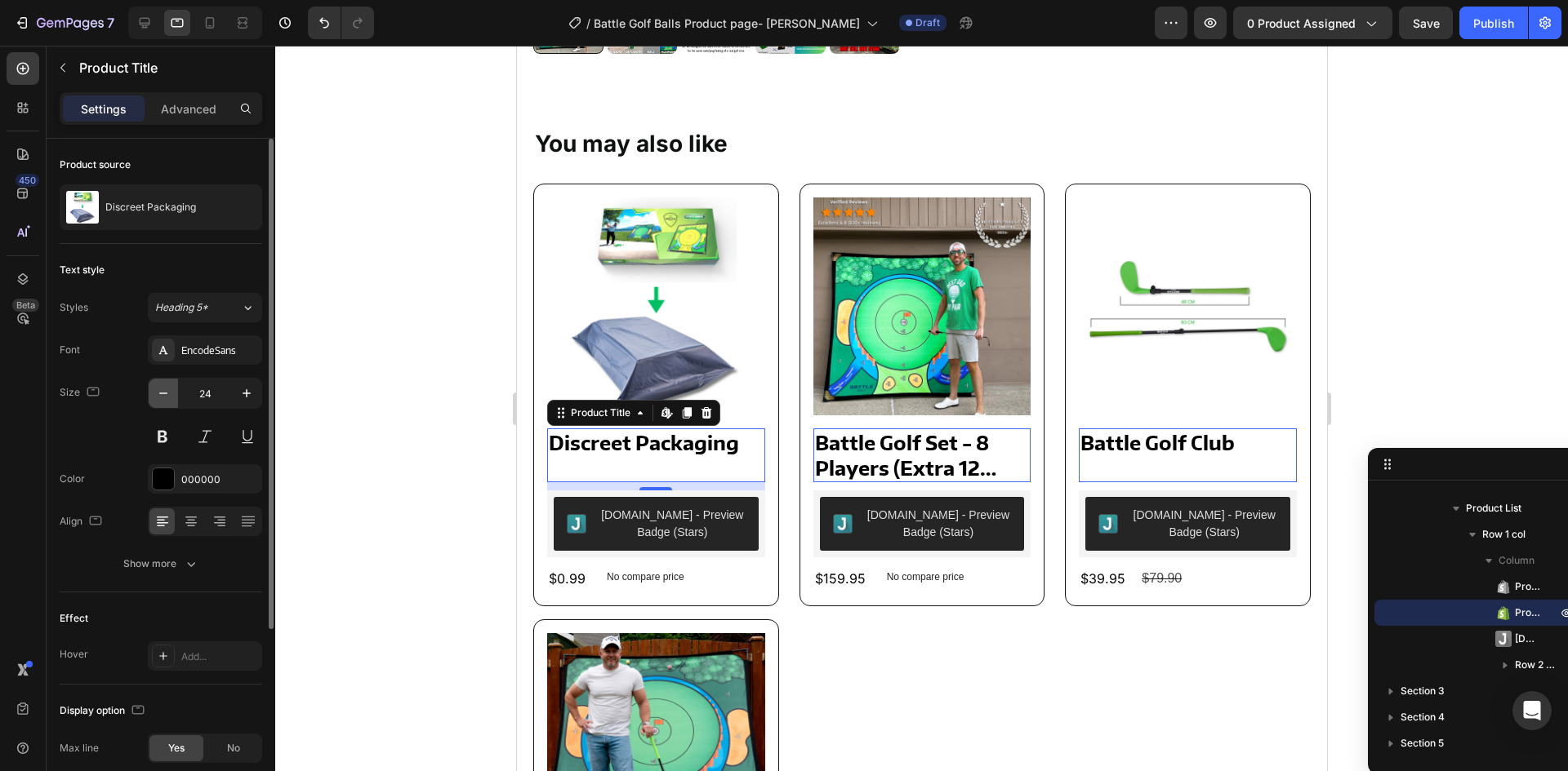
click at [157, 395] on icon "button" at bounding box center [163, 393] width 16 height 16
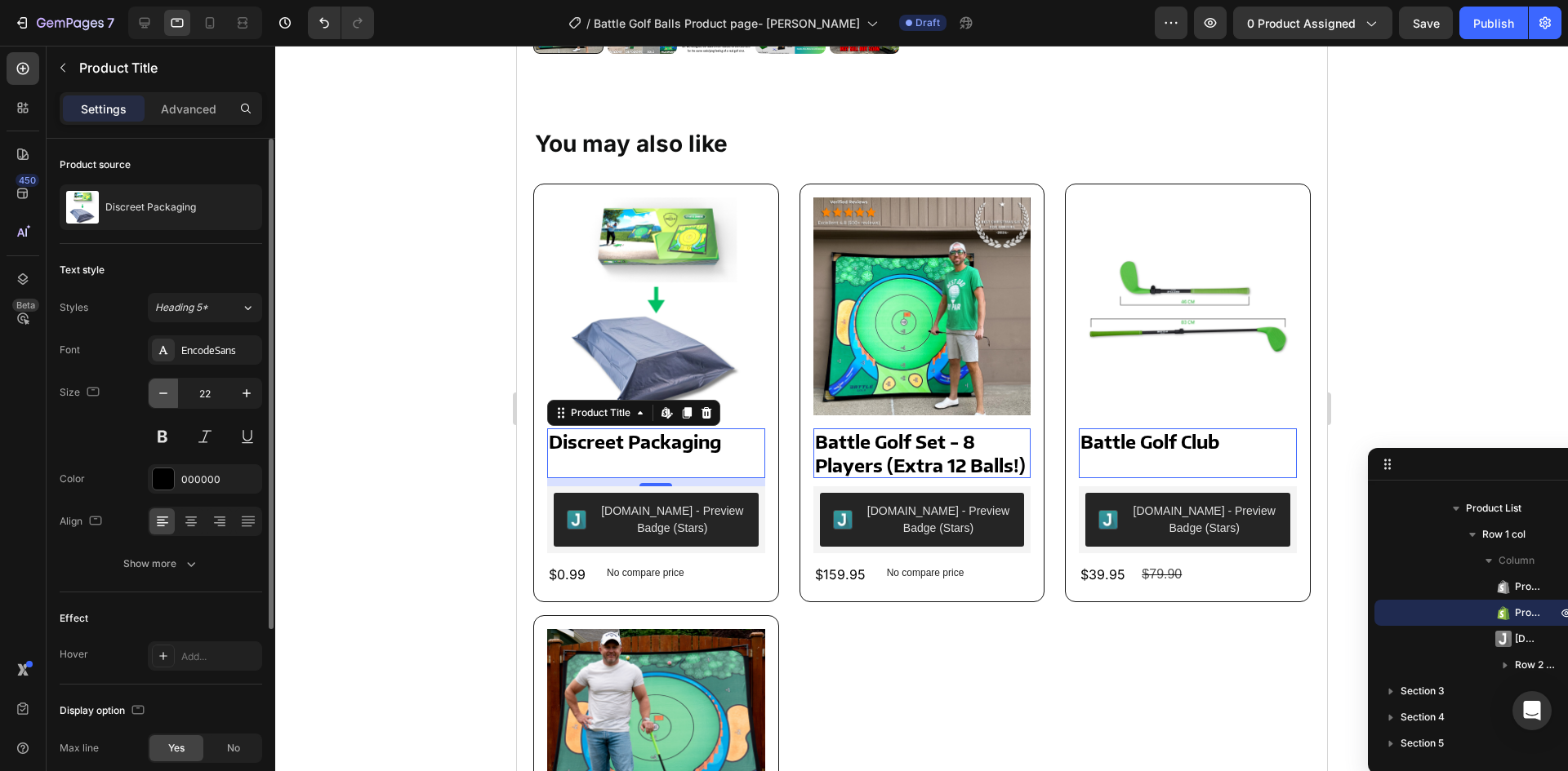
click at [158, 393] on icon "button" at bounding box center [163, 393] width 16 height 16
click at [159, 394] on icon "button" at bounding box center [163, 393] width 16 height 16
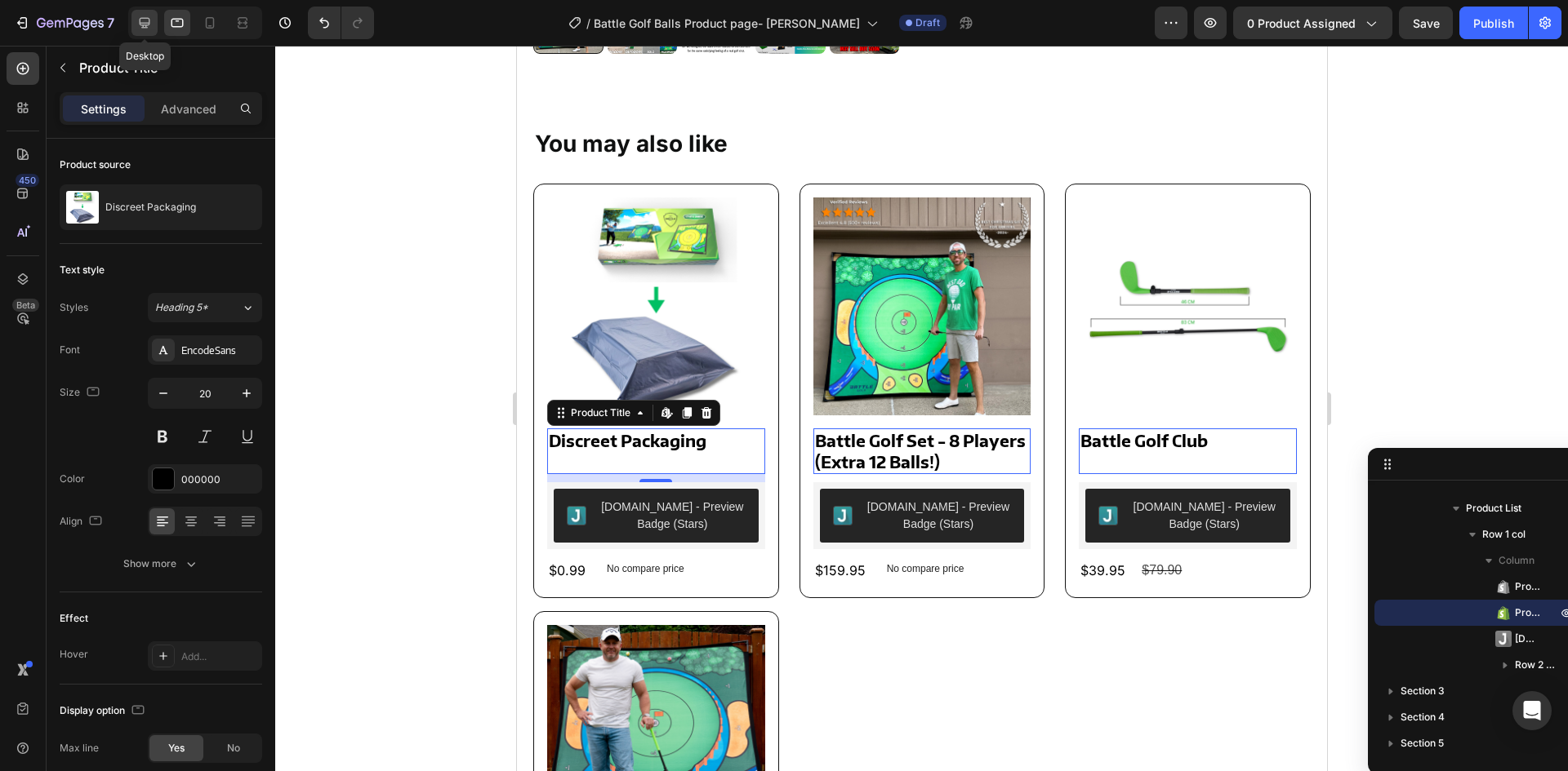
click at [140, 18] on icon at bounding box center [145, 23] width 11 height 11
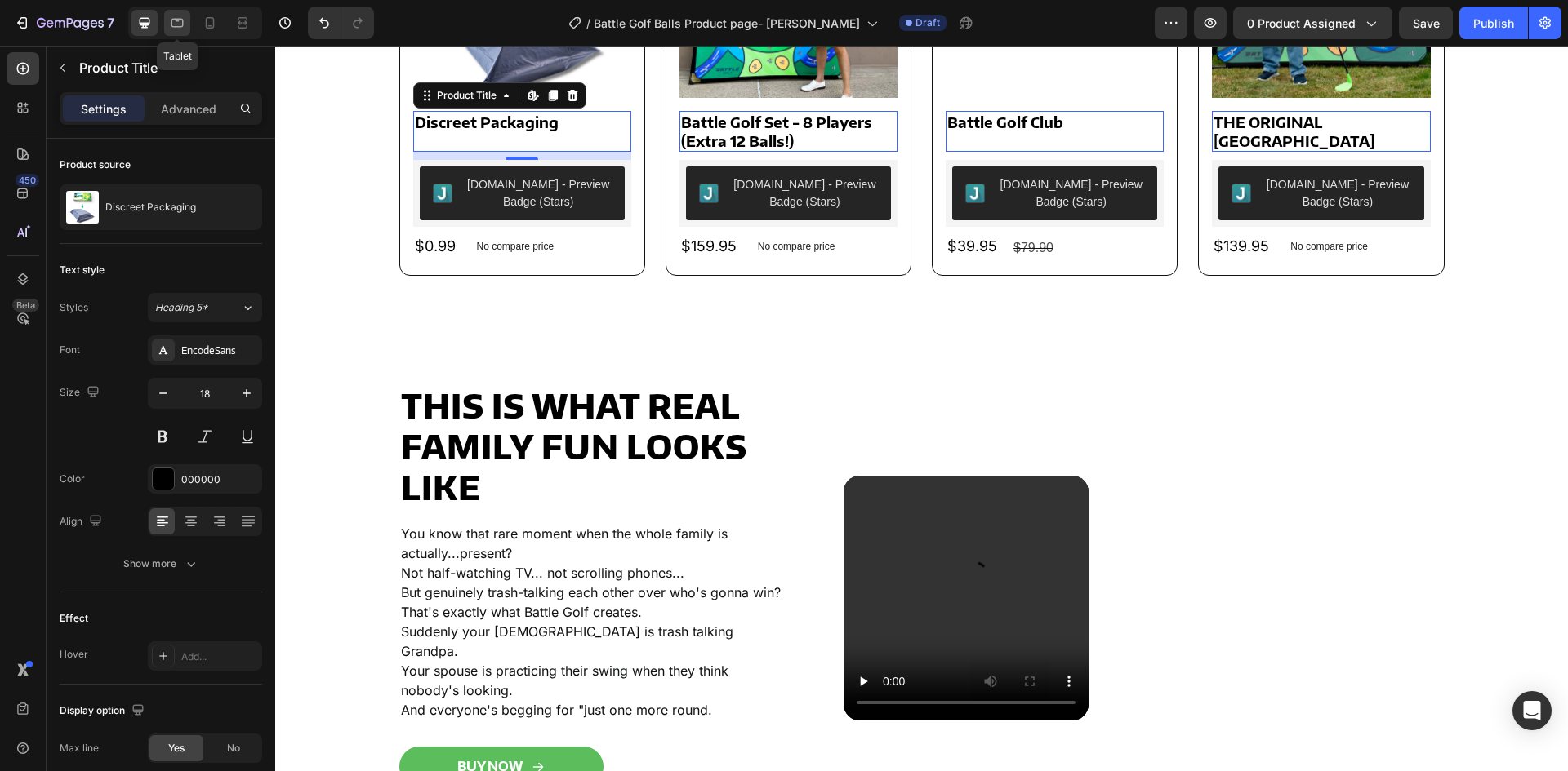
scroll to position [1053, 0]
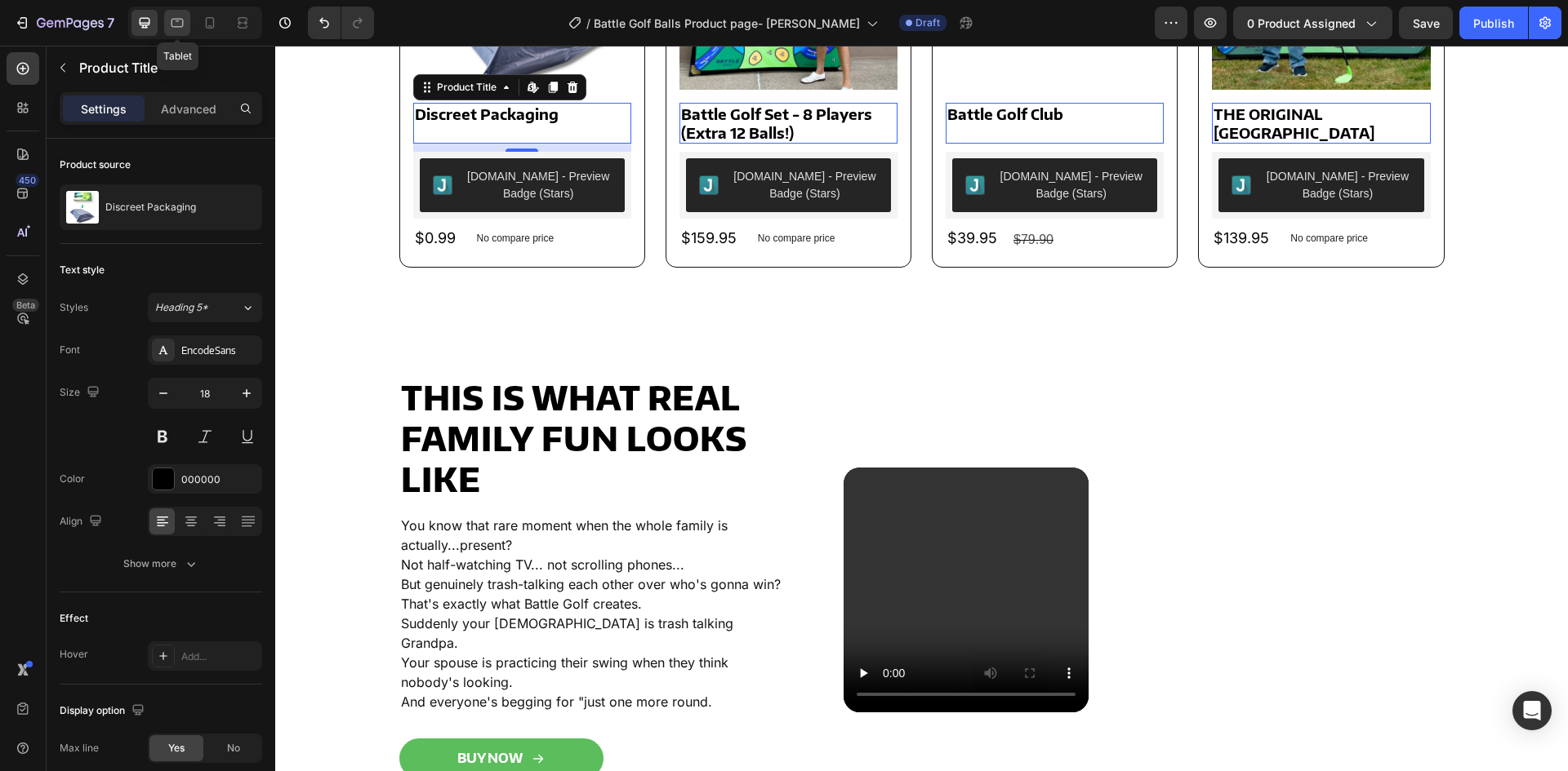
click at [173, 15] on icon at bounding box center [177, 22] width 16 height 16
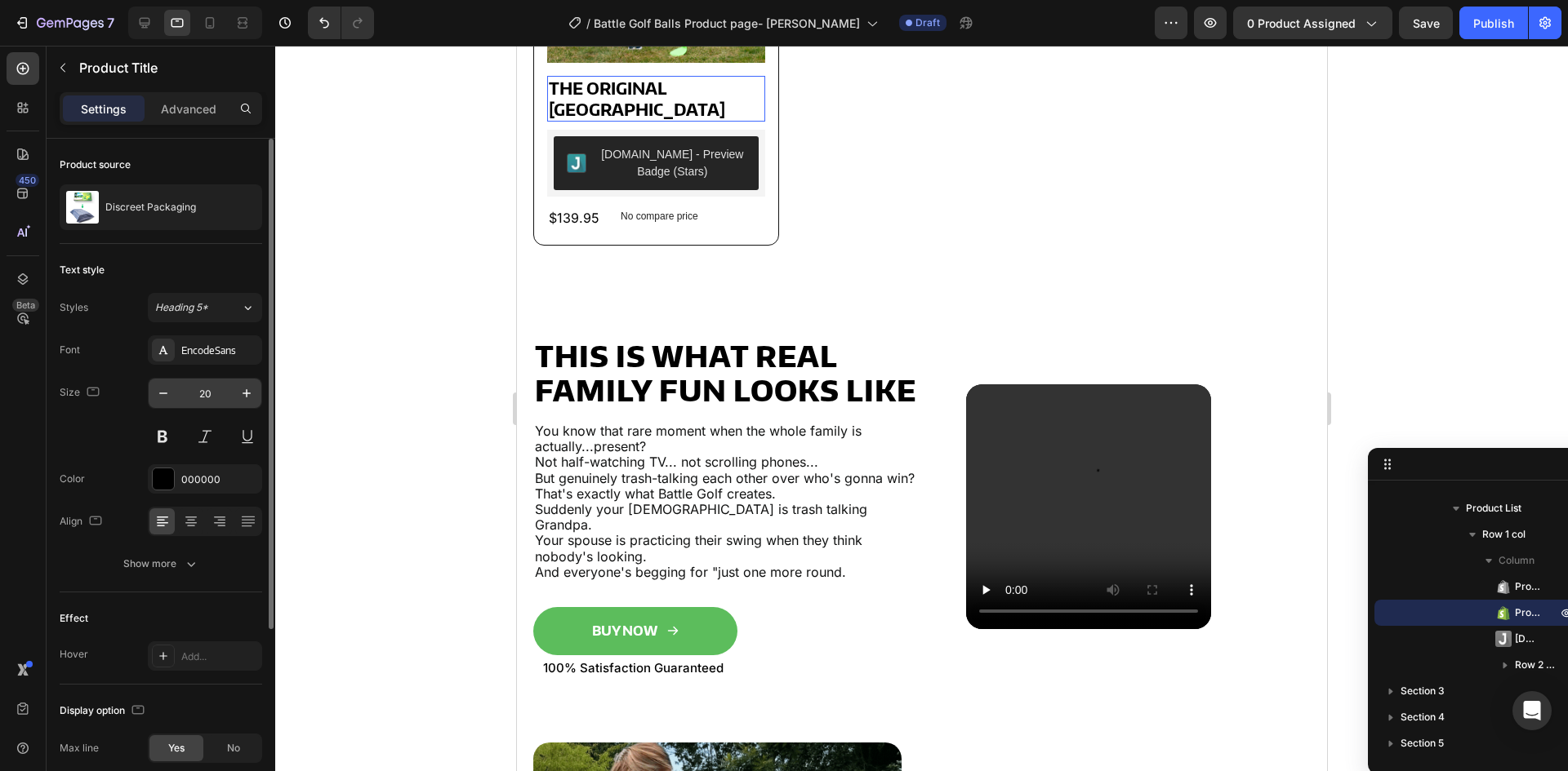
scroll to position [1511, 0]
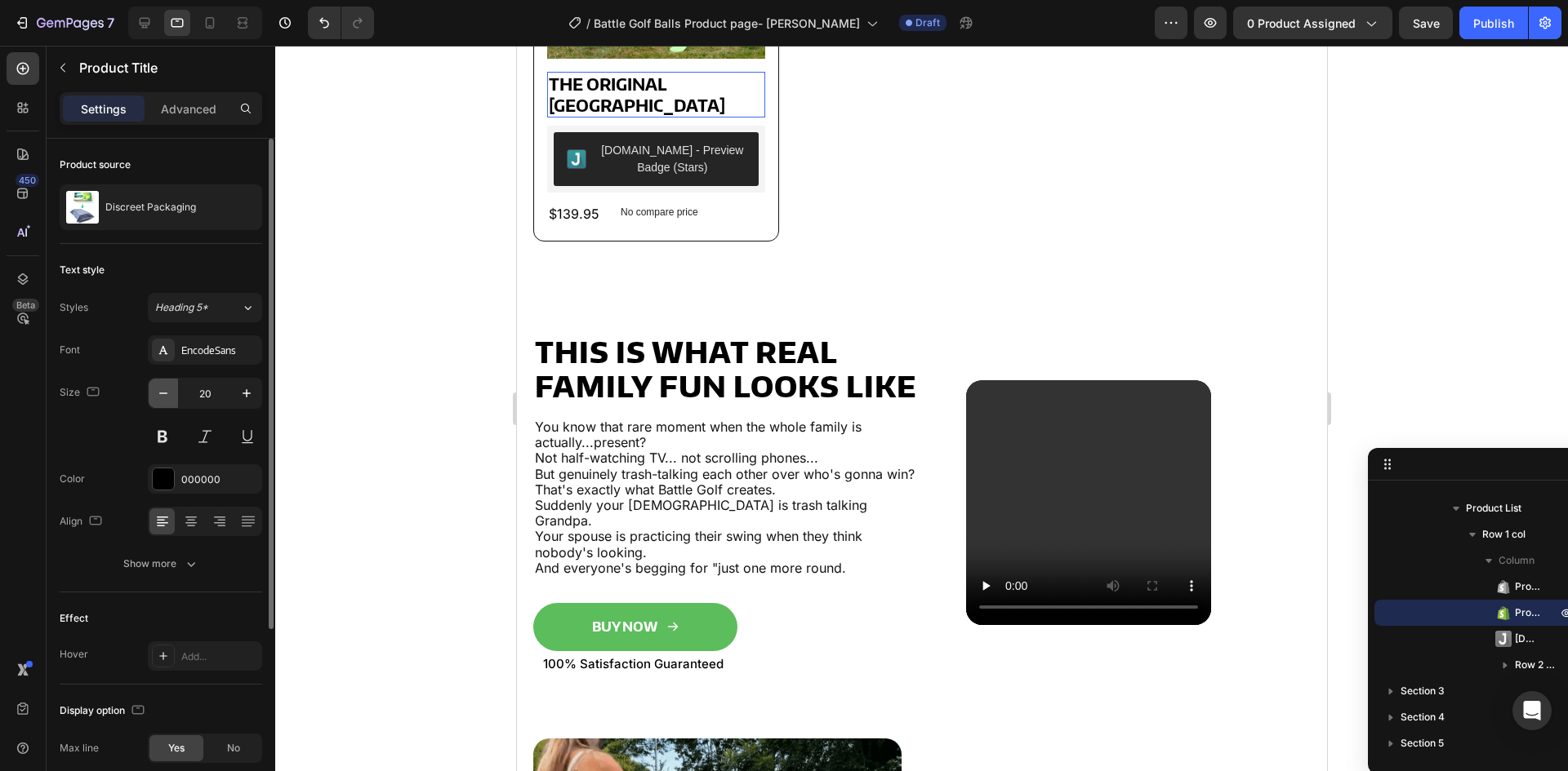
click at [165, 394] on icon "button" at bounding box center [163, 393] width 16 height 16
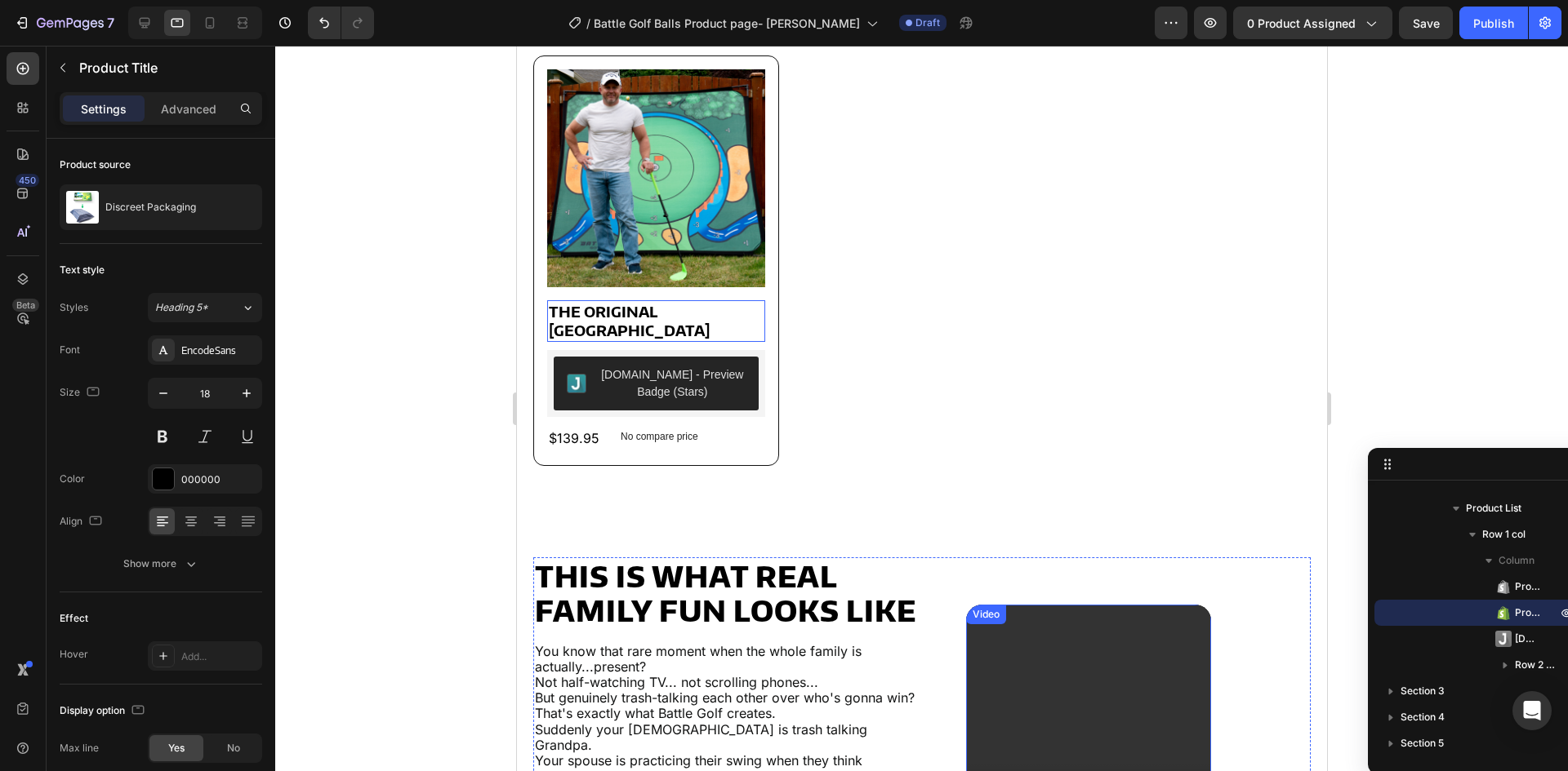
scroll to position [1184, 0]
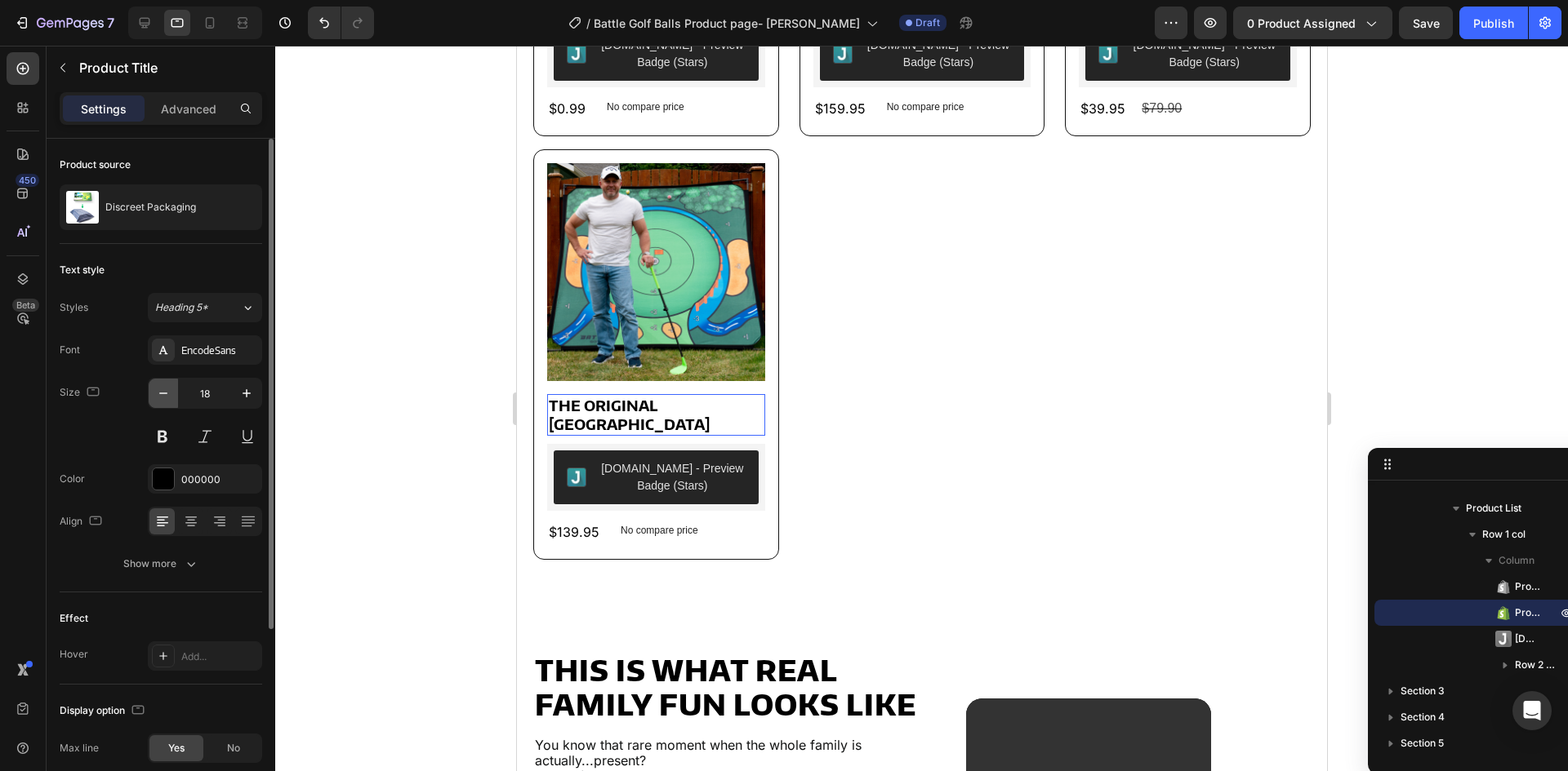
click at [154, 395] on button "button" at bounding box center [163, 393] width 30 height 30
type input "17"
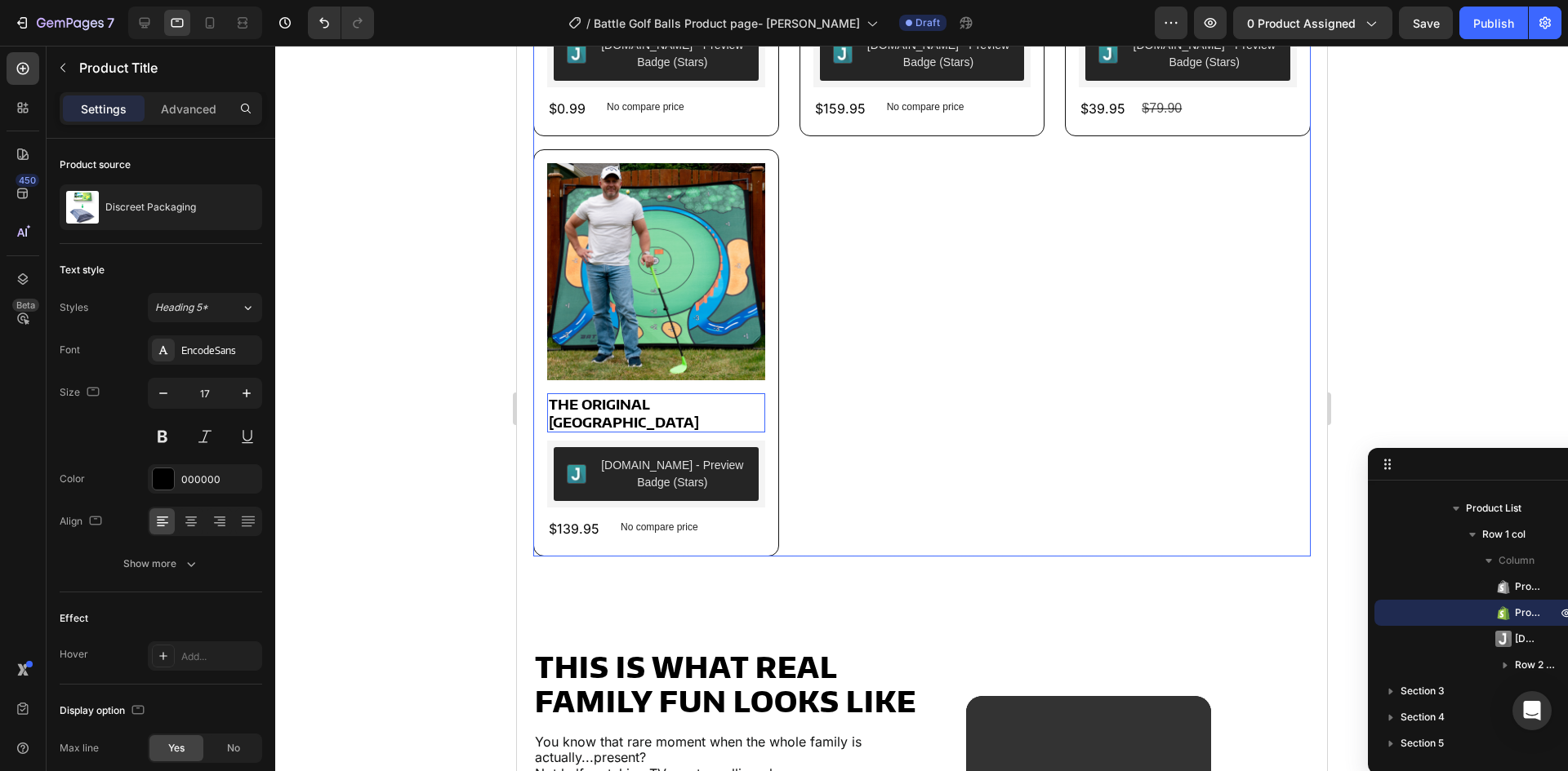
scroll to position [1100, 0]
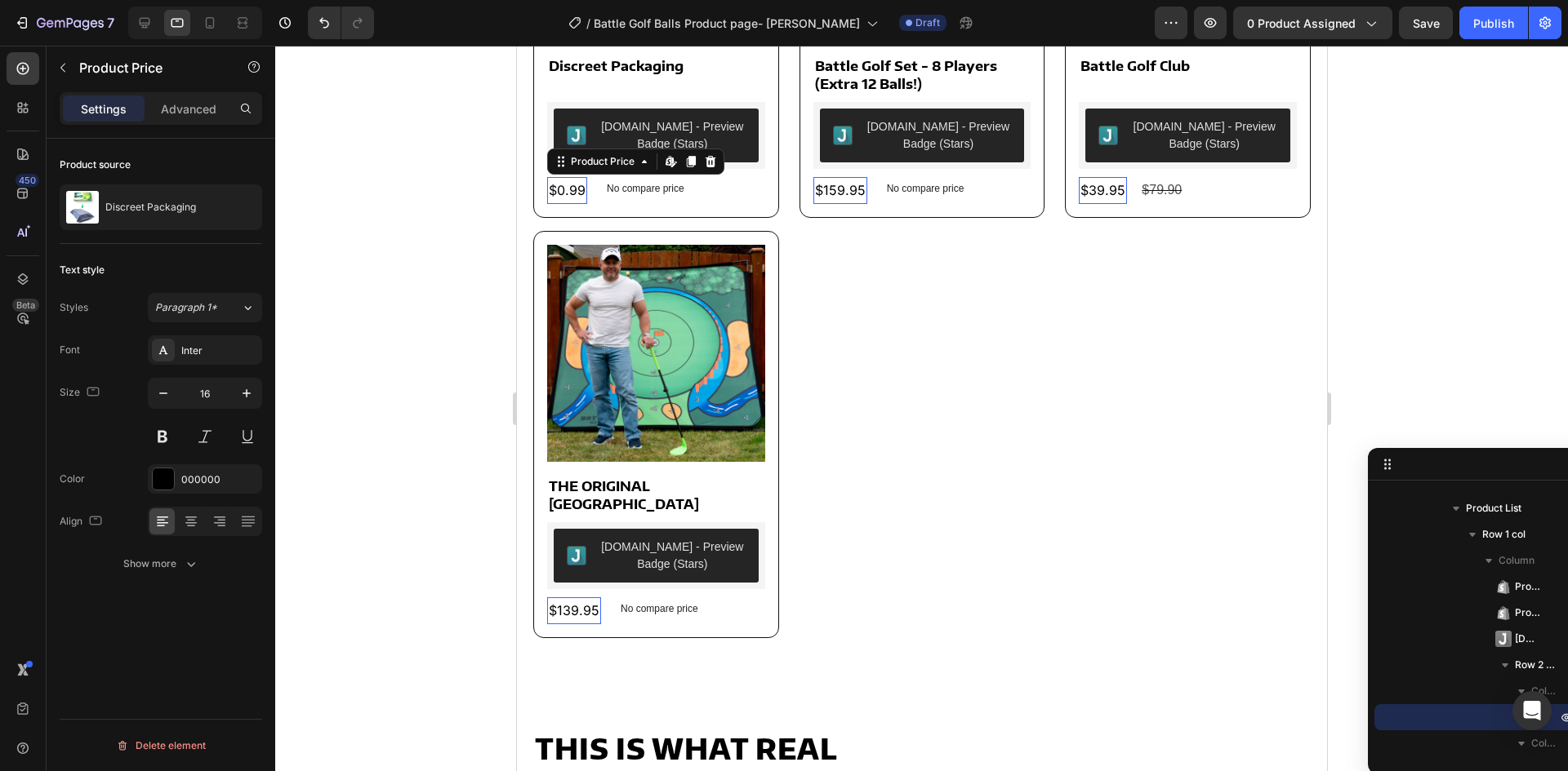
click at [561, 181] on div "$0.99" at bounding box center [566, 191] width 40 height 27
click at [137, 18] on icon at bounding box center [145, 22] width 16 height 16
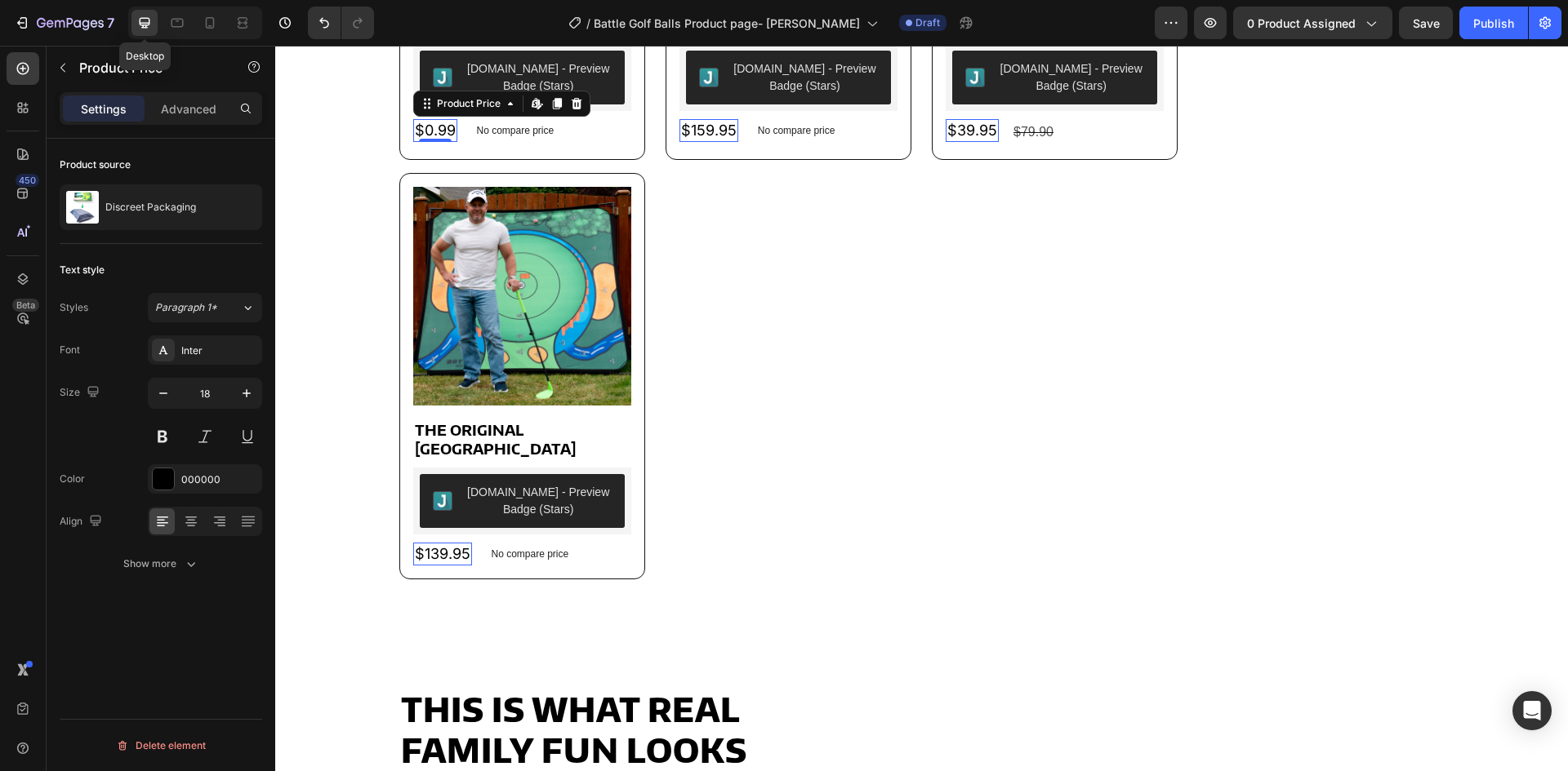
scroll to position [1178, 0]
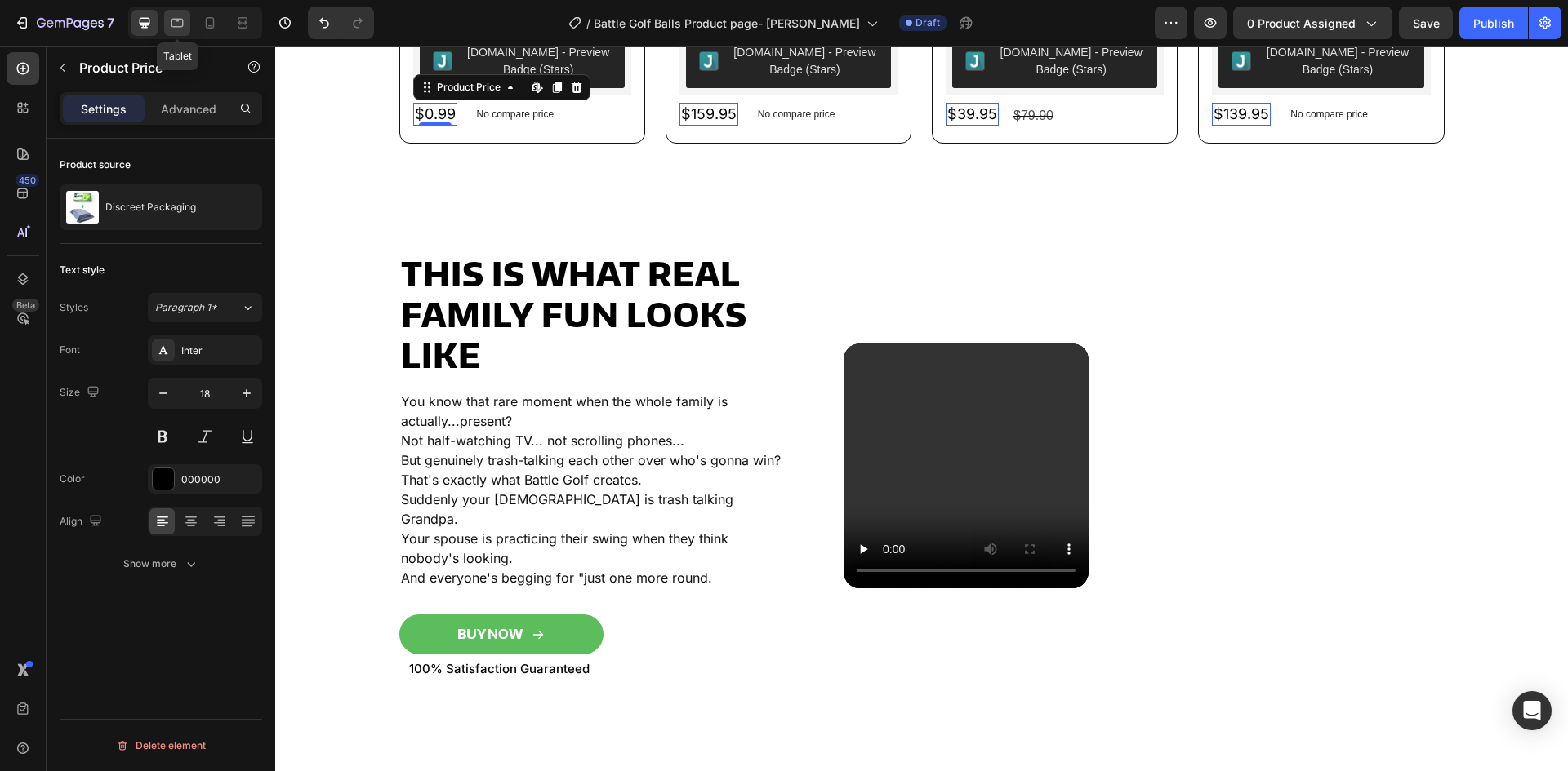
click at [178, 14] on icon at bounding box center [177, 22] width 16 height 16
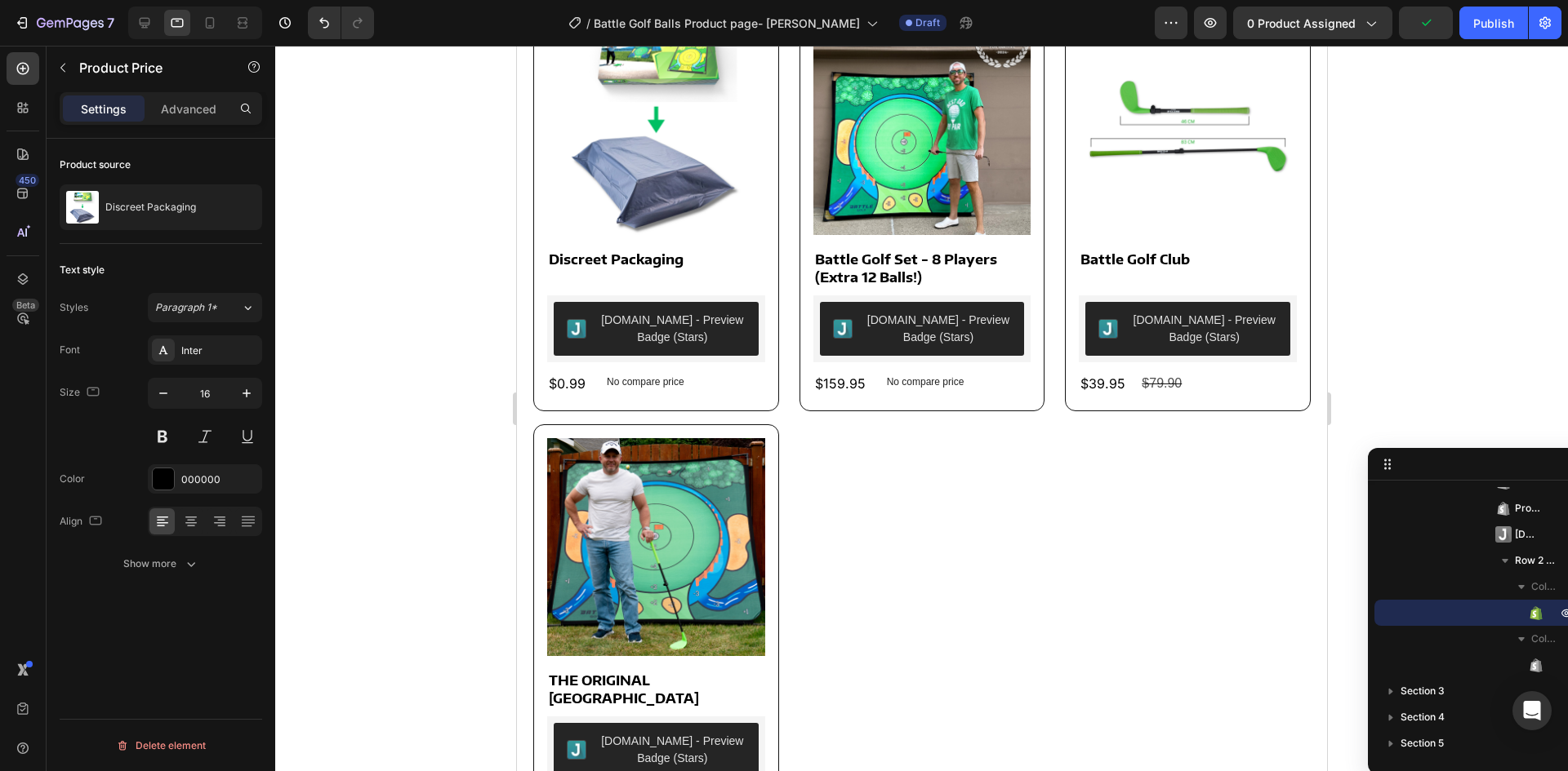
scroll to position [901, 0]
click at [221, 20] on div at bounding box center [210, 22] width 26 height 26
type input "14"
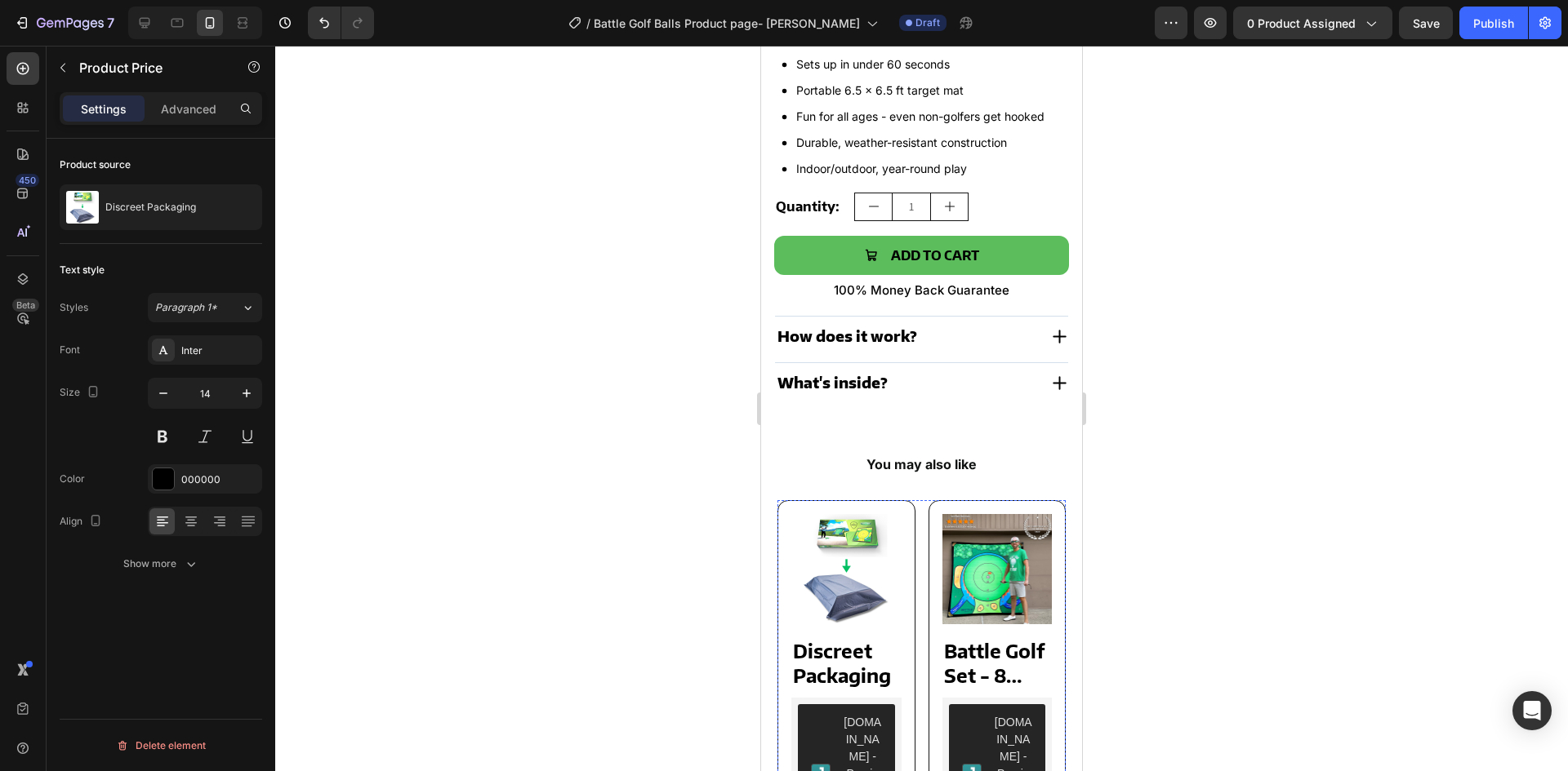
scroll to position [769, 0]
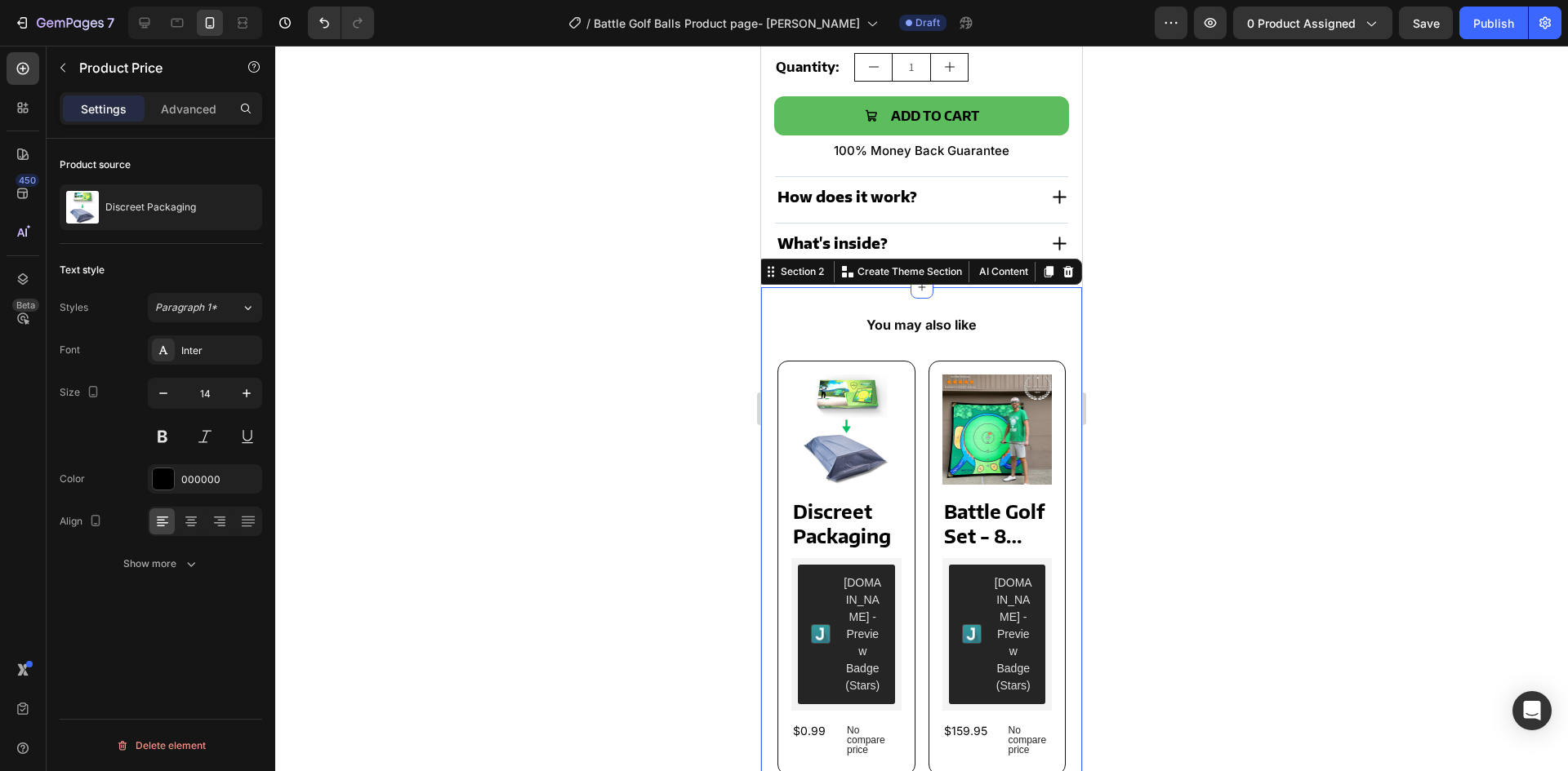
click at [771, 389] on div "You may also like Text Block Product Images Discreet Packaging Product Title Ju…" at bounding box center [922, 758] width 321 height 941
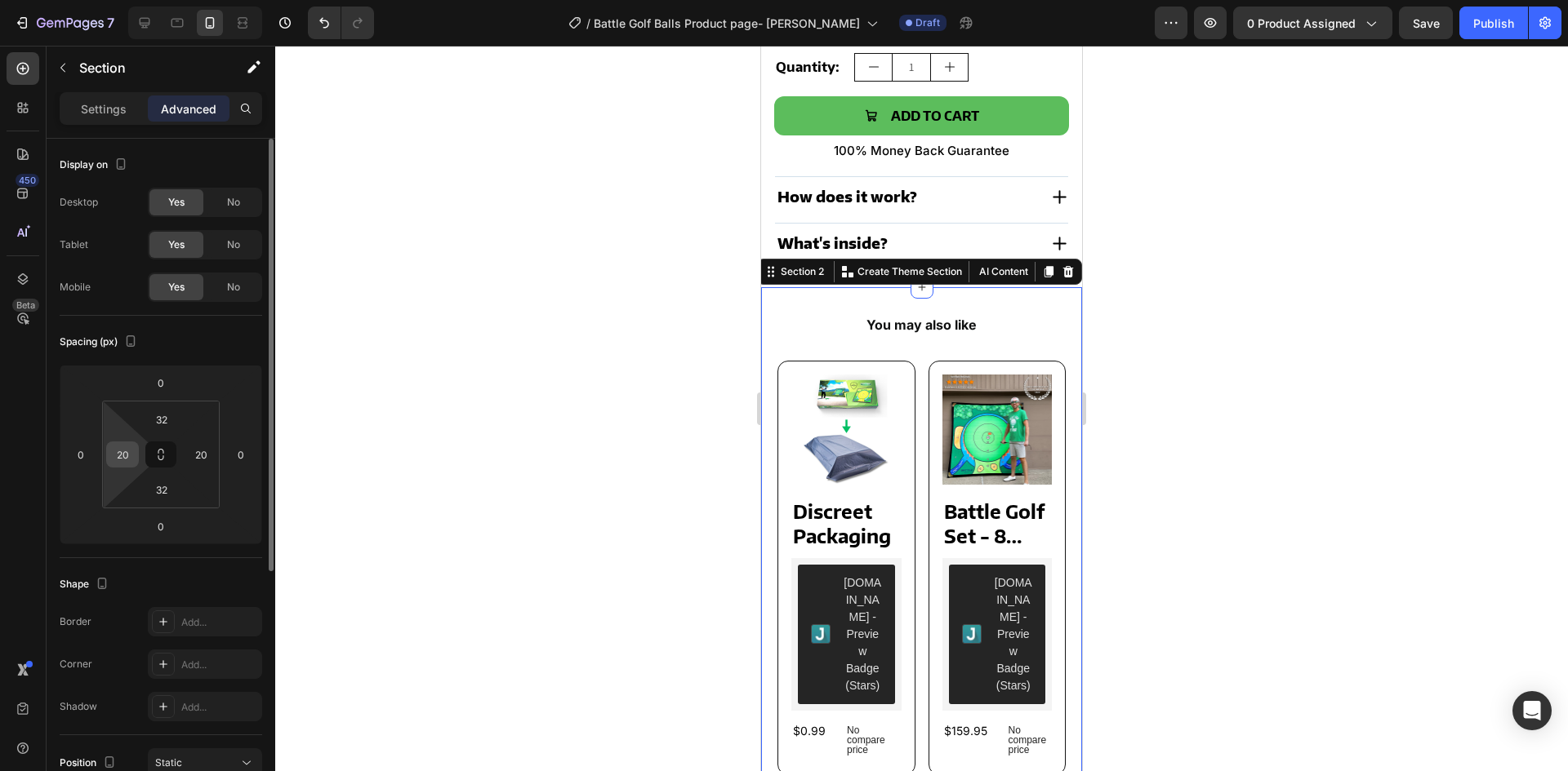
click at [131, 451] on input "20" at bounding box center [122, 454] width 24 height 24
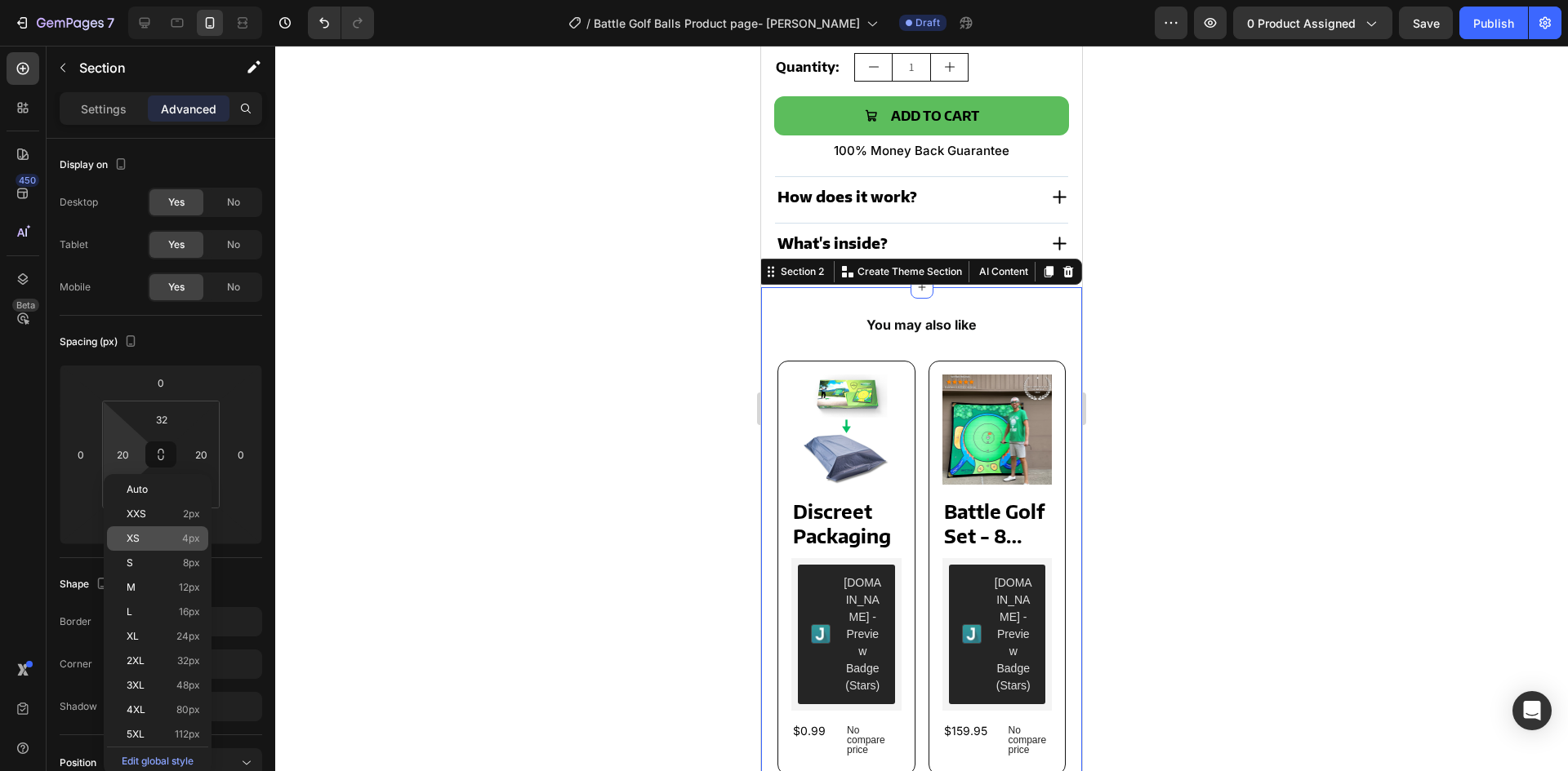
drag, startPoint x: 176, startPoint y: 612, endPoint x: 176, endPoint y: 533, distance: 79.0
click at [174, 611] on p "L 16px" at bounding box center [164, 612] width 74 height 12
type input "16"
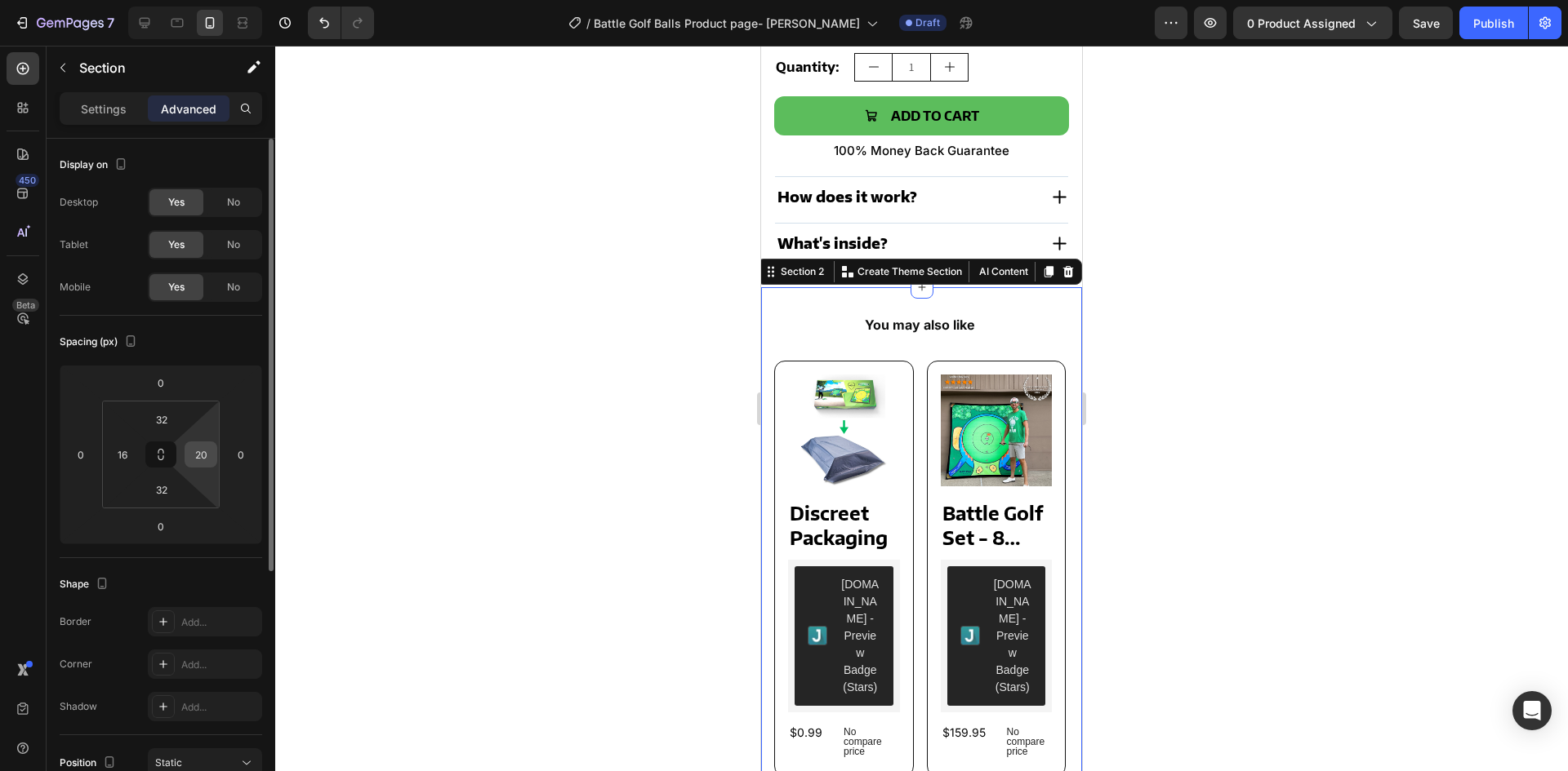
click at [196, 454] on input "20" at bounding box center [201, 454] width 24 height 24
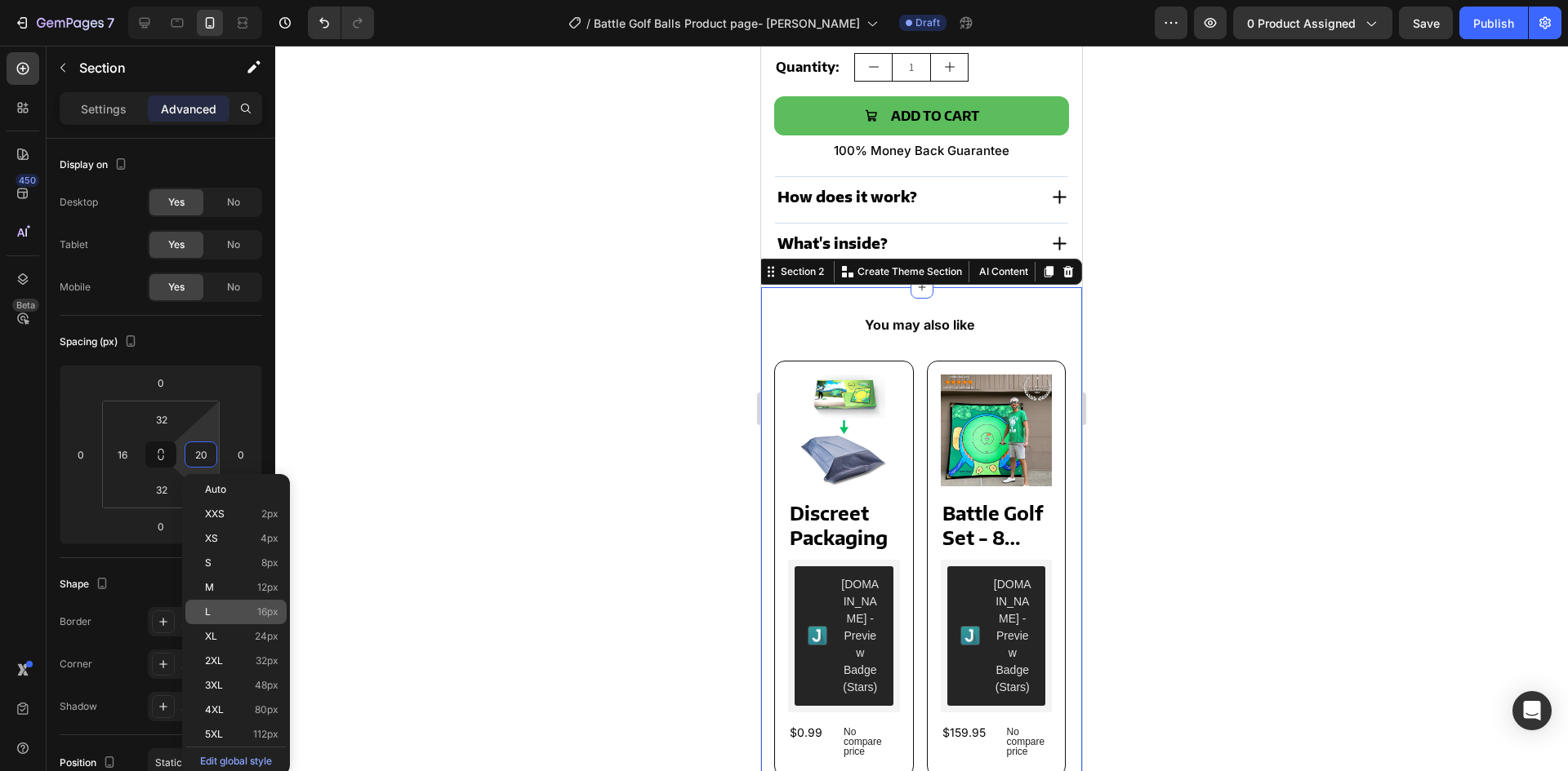
click at [218, 607] on p "L 16px" at bounding box center [242, 612] width 74 height 12
type input "16"
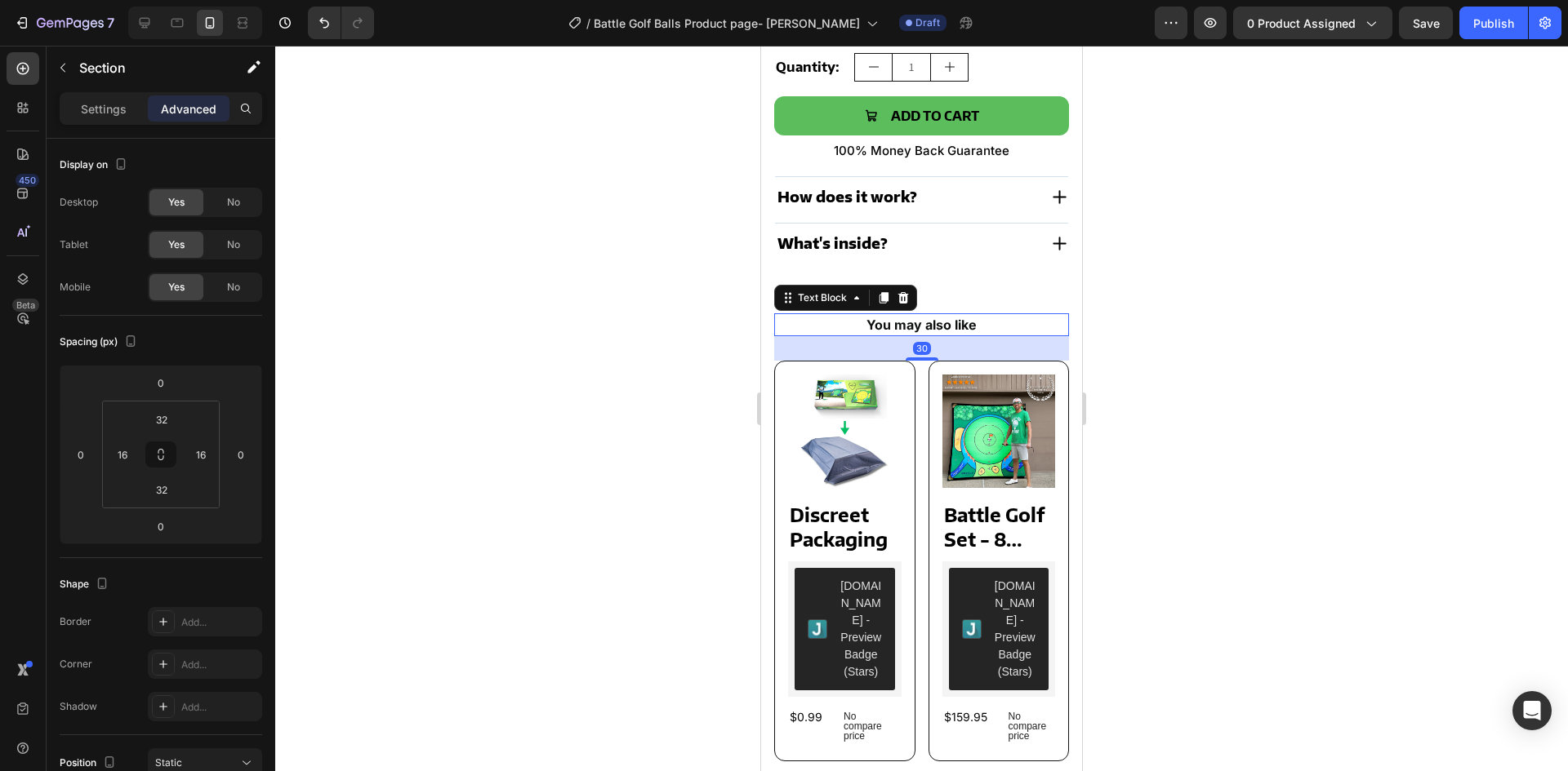
click at [984, 315] on p "You may also like" at bounding box center [922, 325] width 292 height 20
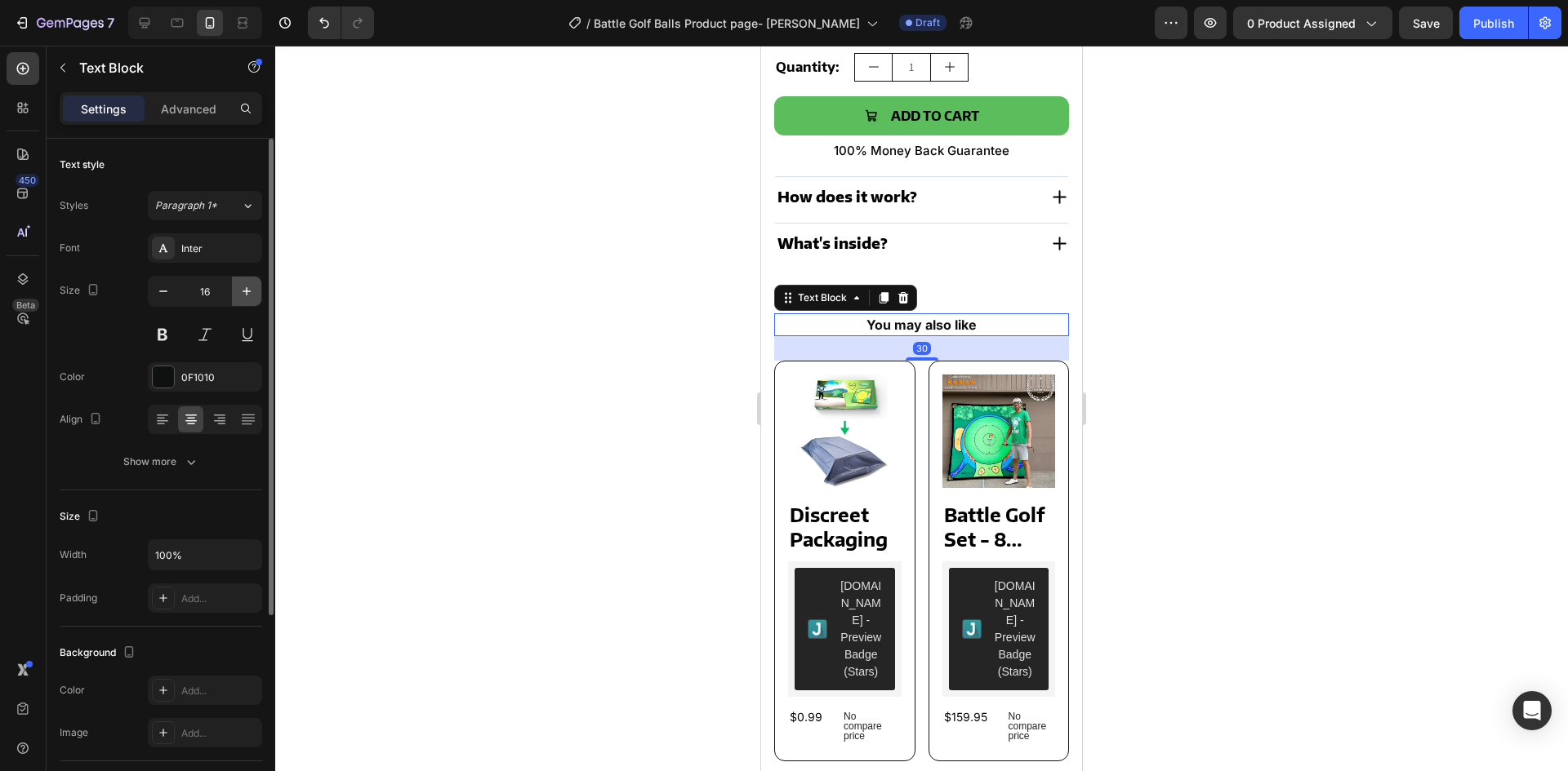
click at [253, 294] on icon "button" at bounding box center [247, 291] width 16 height 16
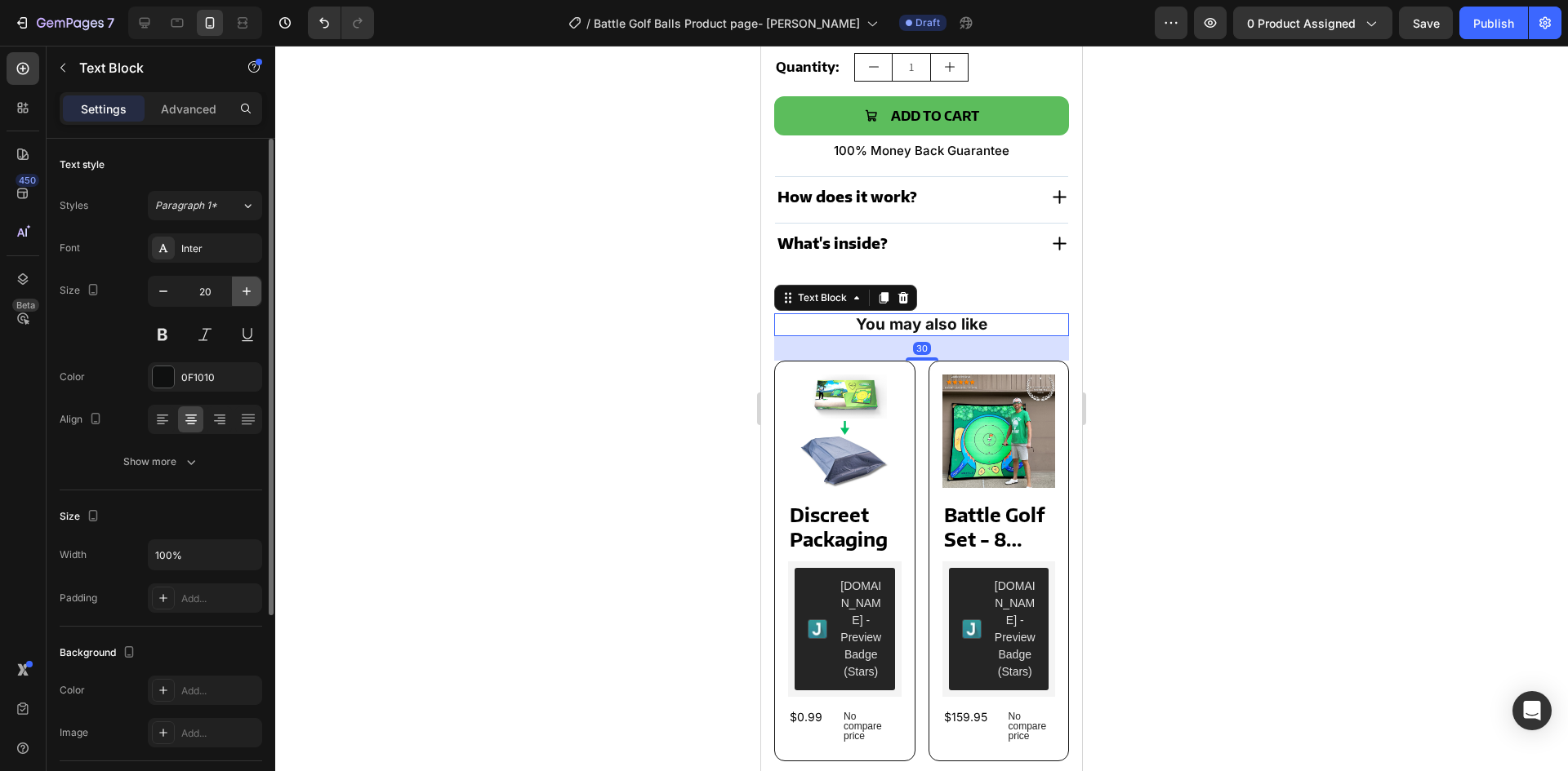
click at [253, 294] on icon "button" at bounding box center [247, 291] width 16 height 16
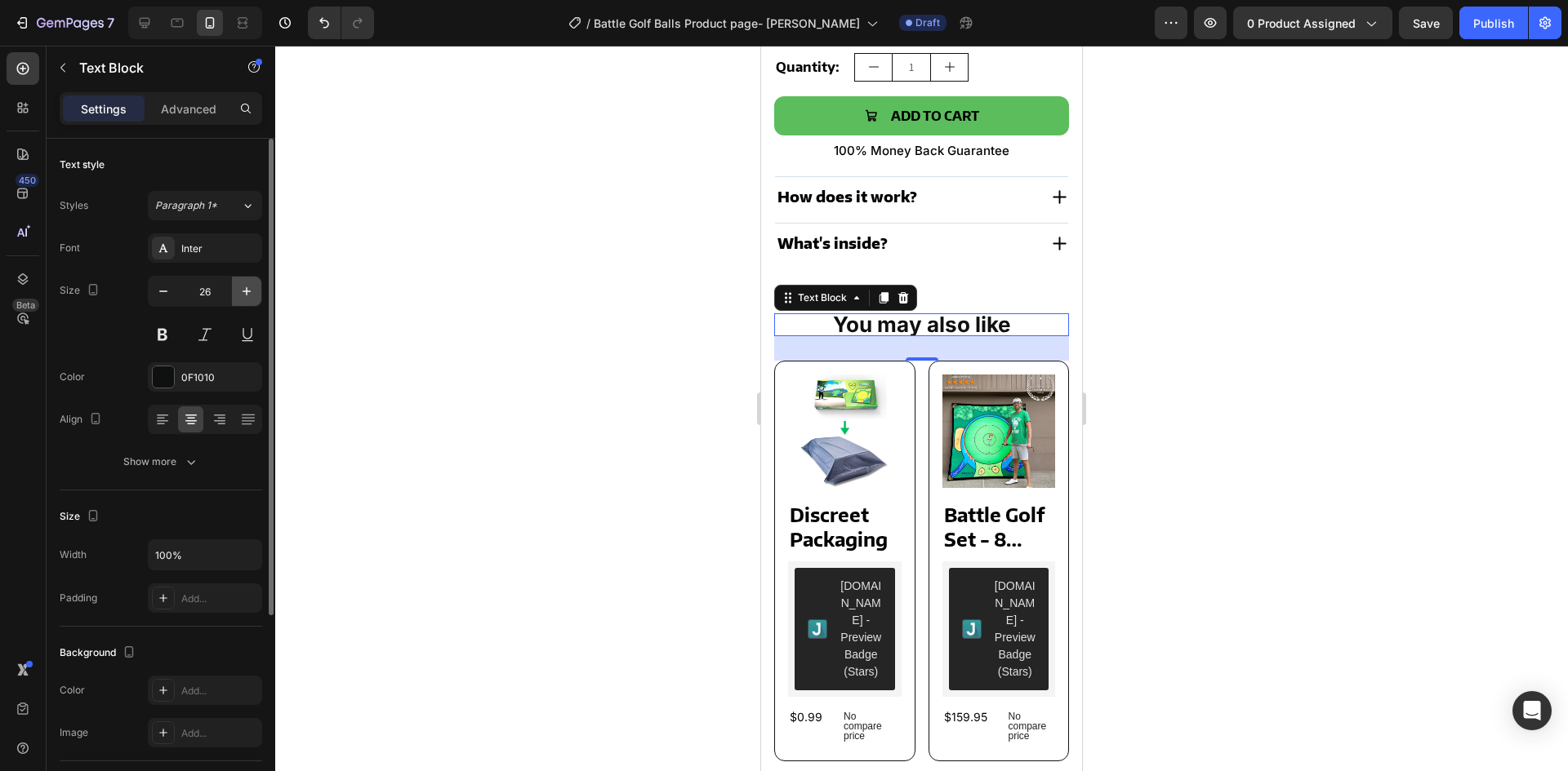
click at [253, 294] on icon "button" at bounding box center [247, 291] width 16 height 16
type input "27"
click at [624, 372] on div at bounding box center [922, 408] width 1293 height 726
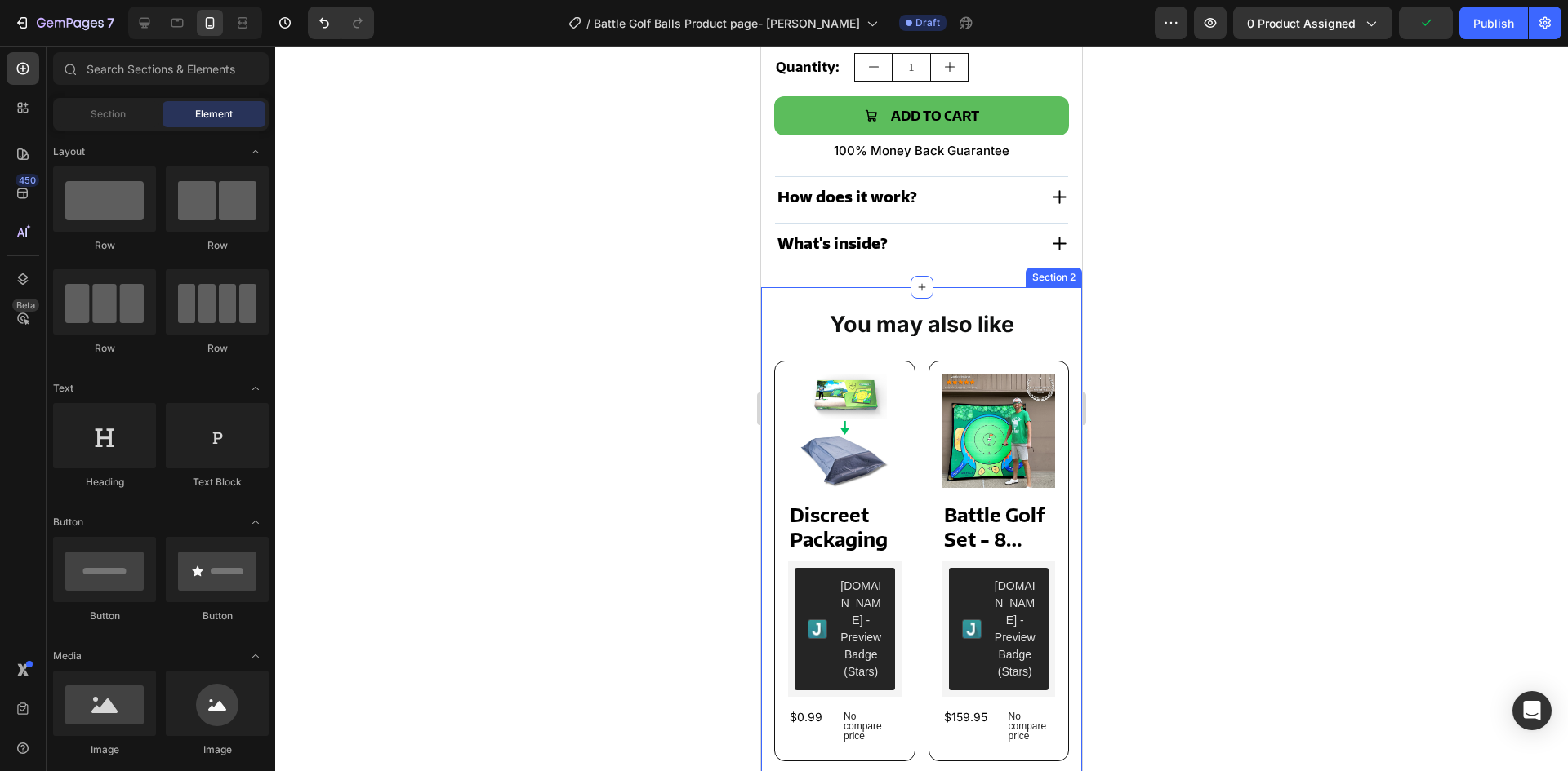
scroll to position [851, 0]
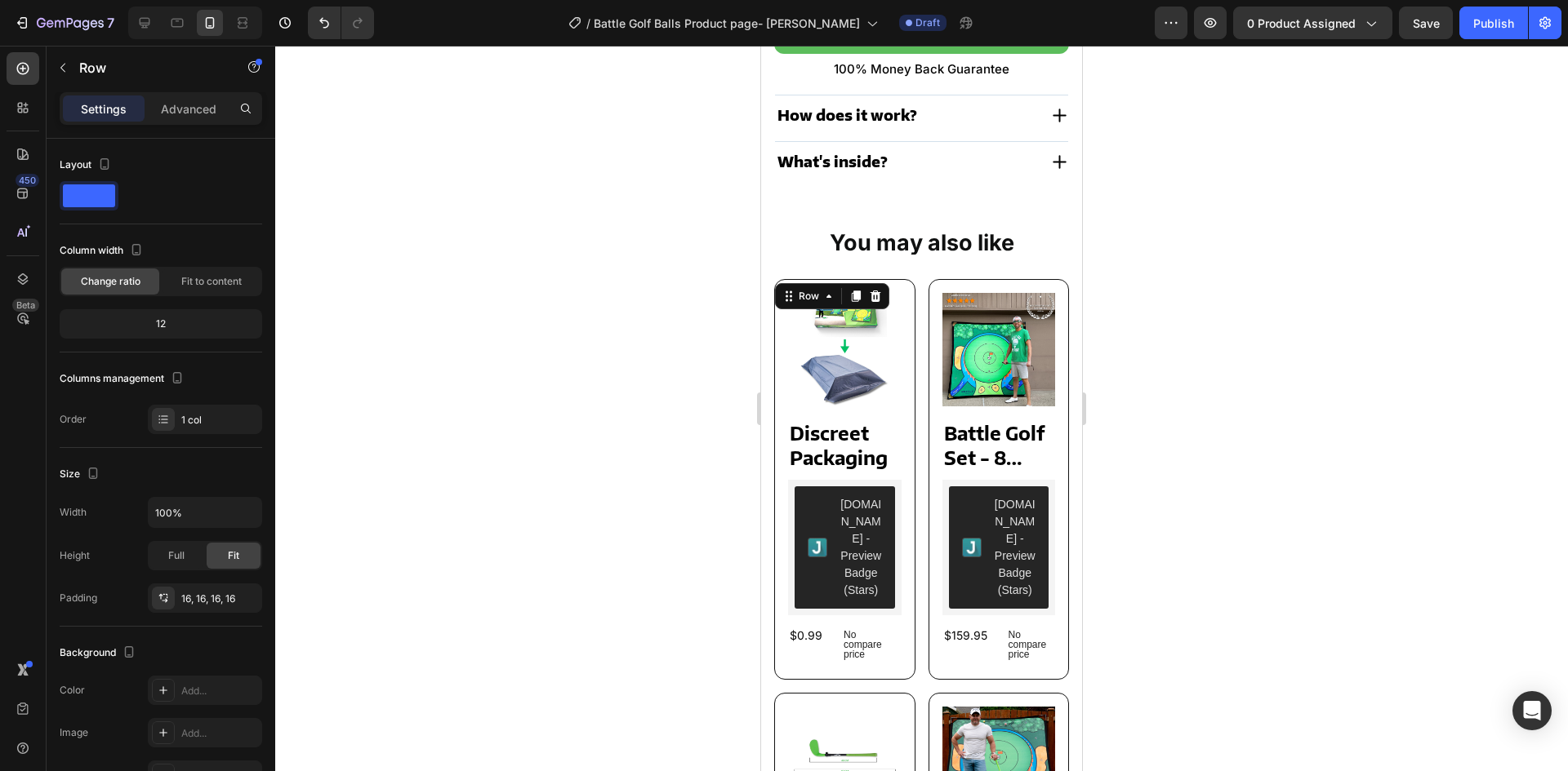
click at [788, 308] on div "Product Images Discreet Packaging Product Title Judge.me - Preview Badge (Stars…" at bounding box center [844, 479] width 141 height 400
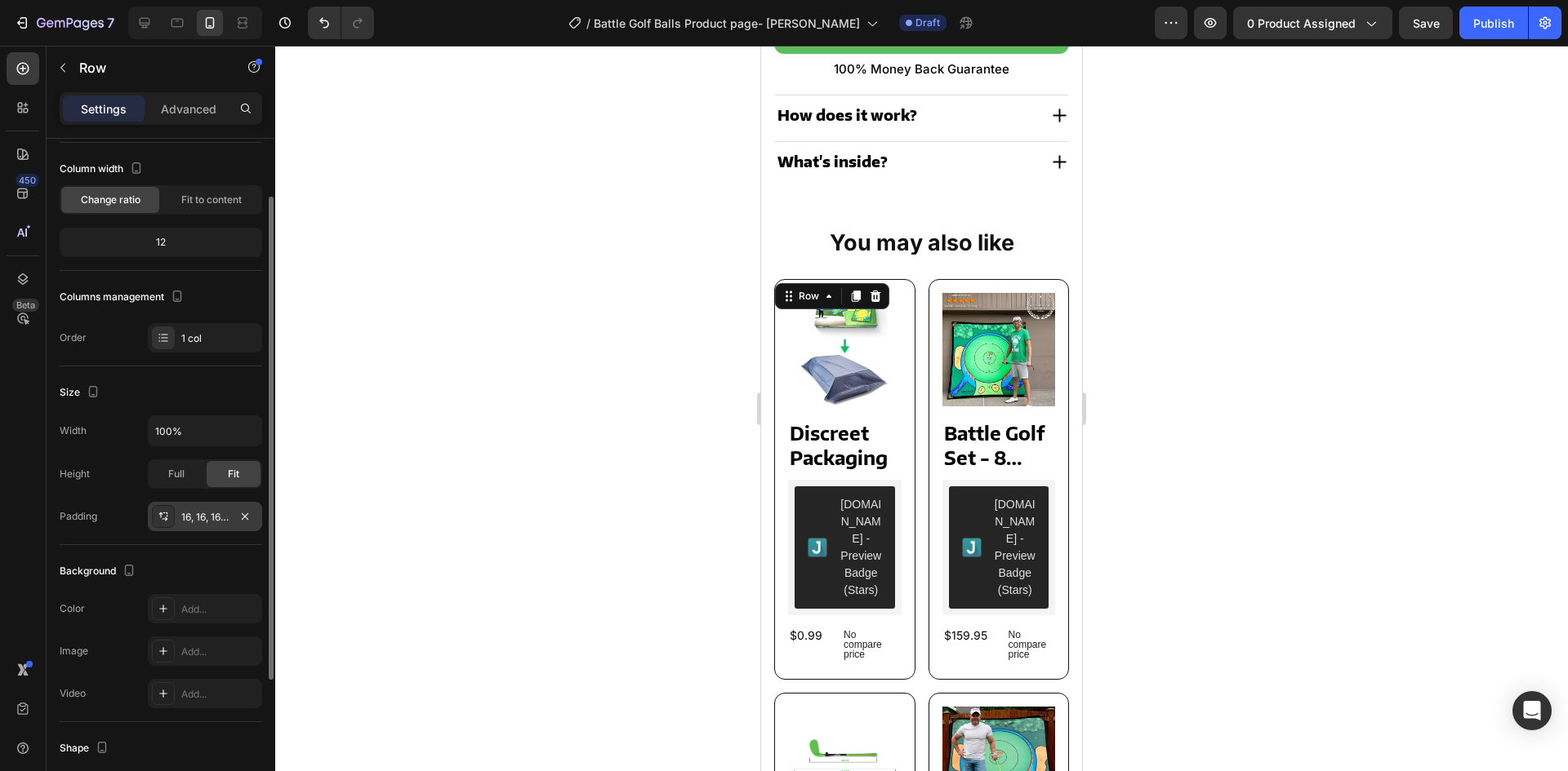
click at [166, 515] on icon at bounding box center [163, 516] width 14 height 13
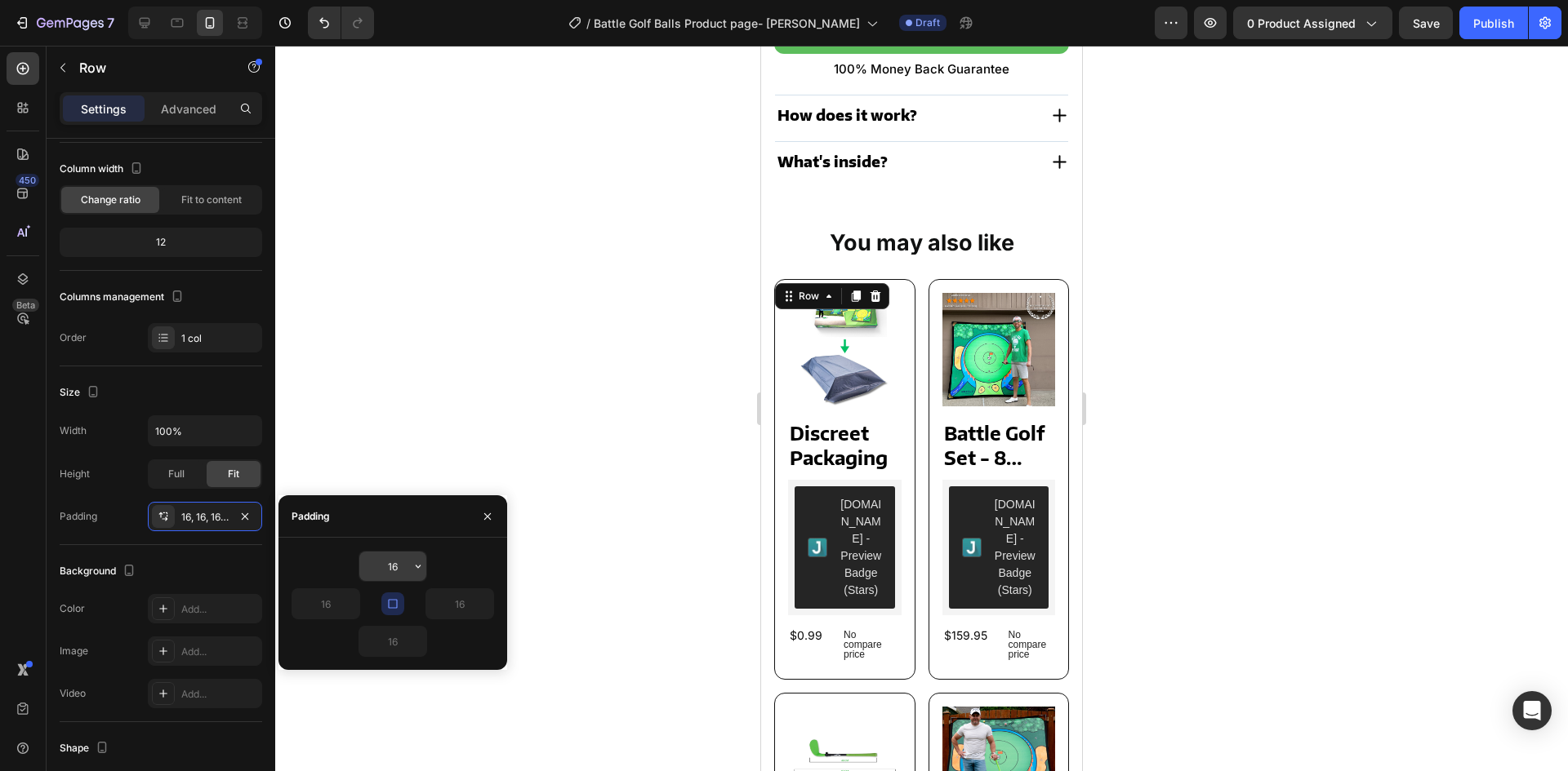
click at [401, 560] on input "16" at bounding box center [392, 566] width 67 height 30
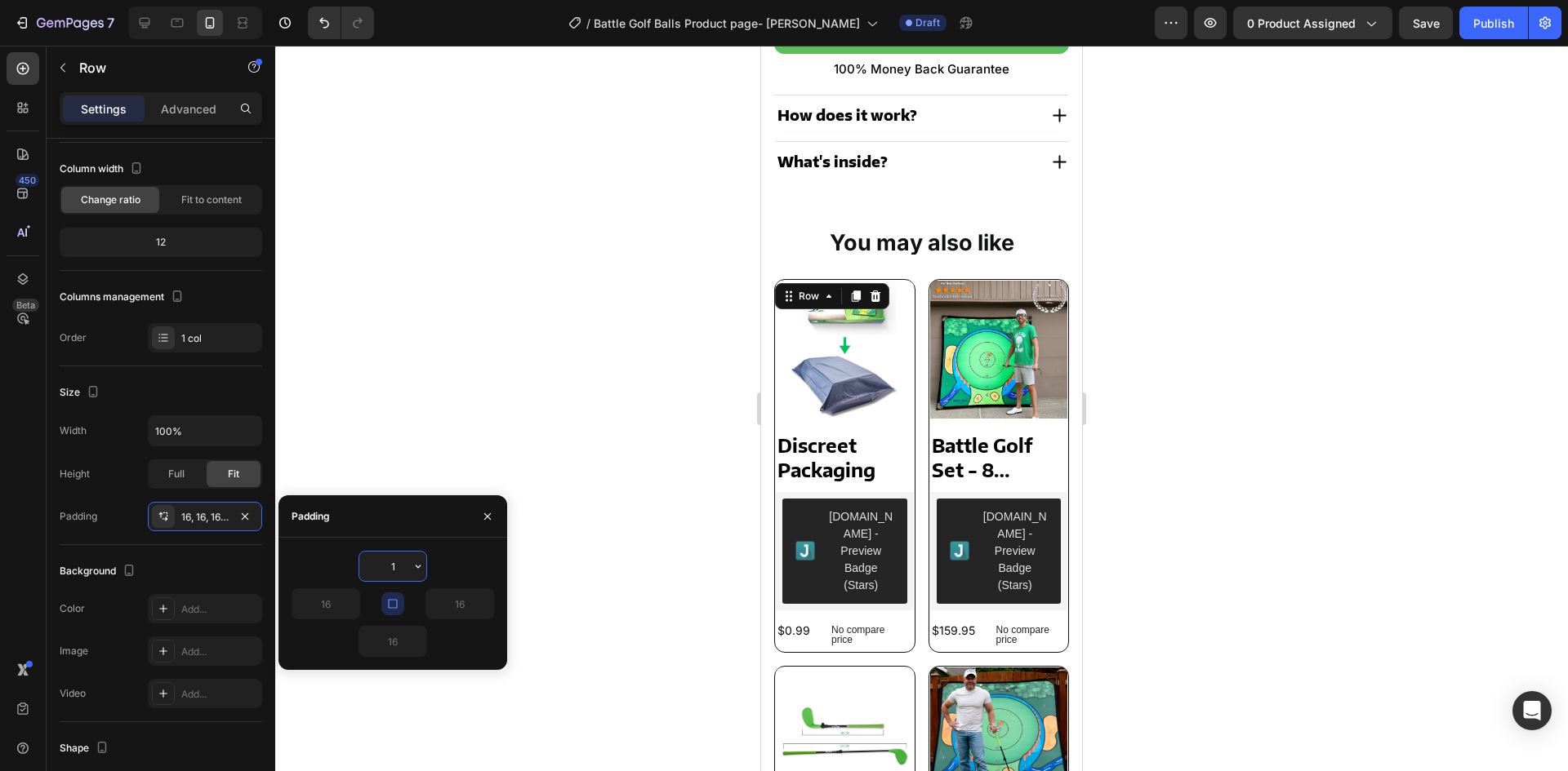
type input "10"
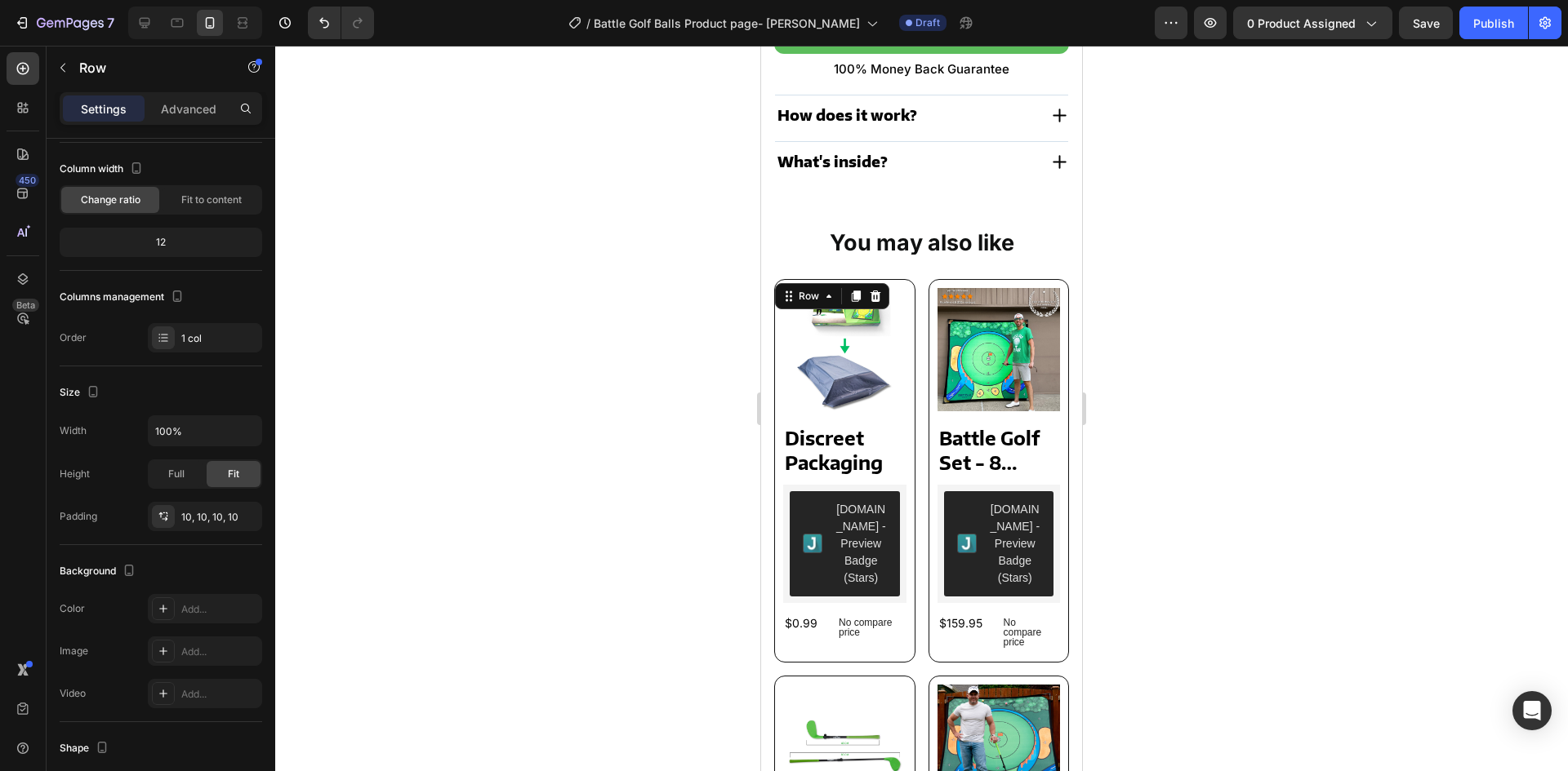
drag, startPoint x: 0, startPoint y: 396, endPoint x: 42, endPoint y: 331, distance: 77.4
click at [1, 396] on div "450 Beta" at bounding box center [23, 408] width 47 height 726
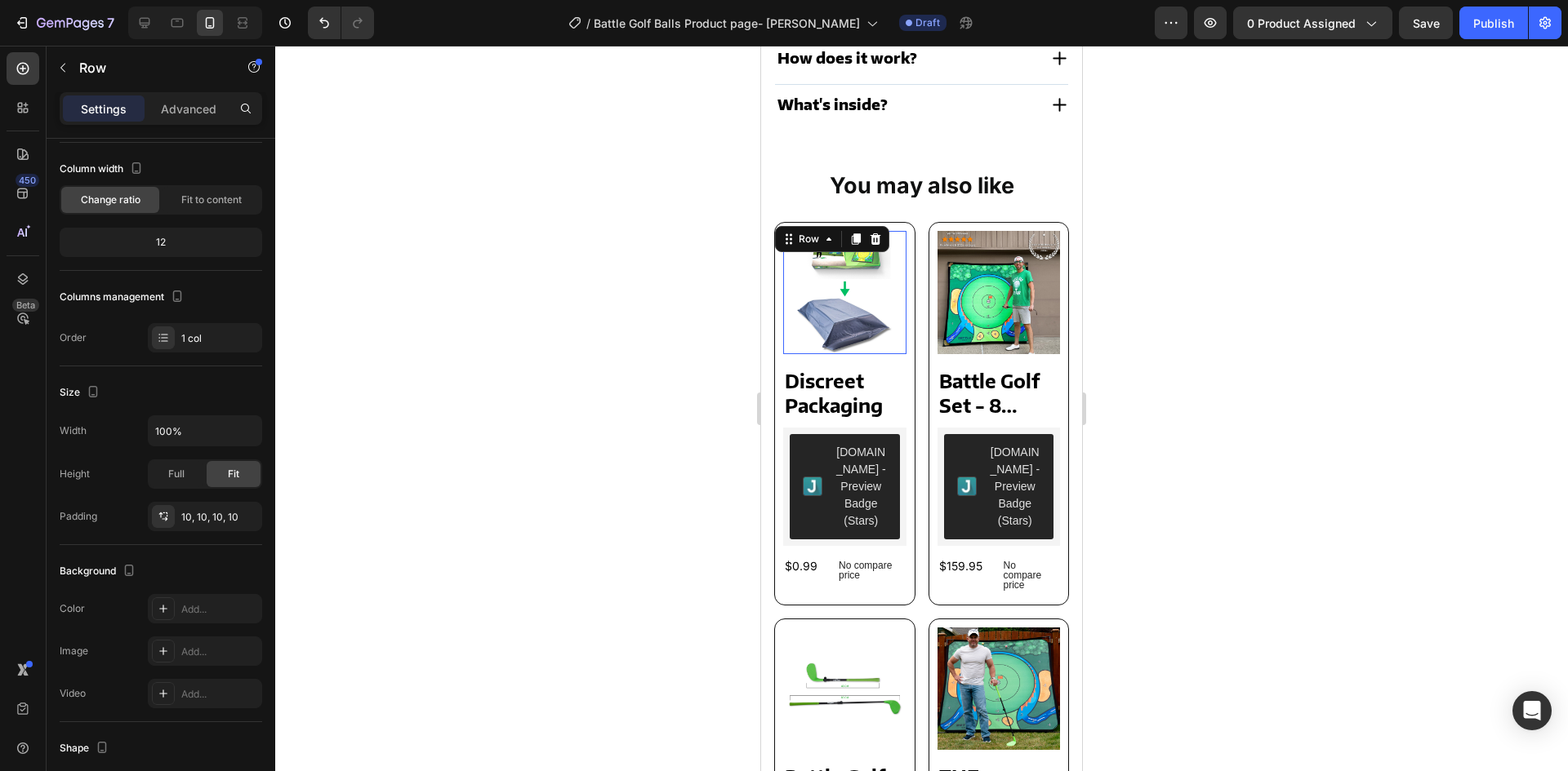
scroll to position [932, 0]
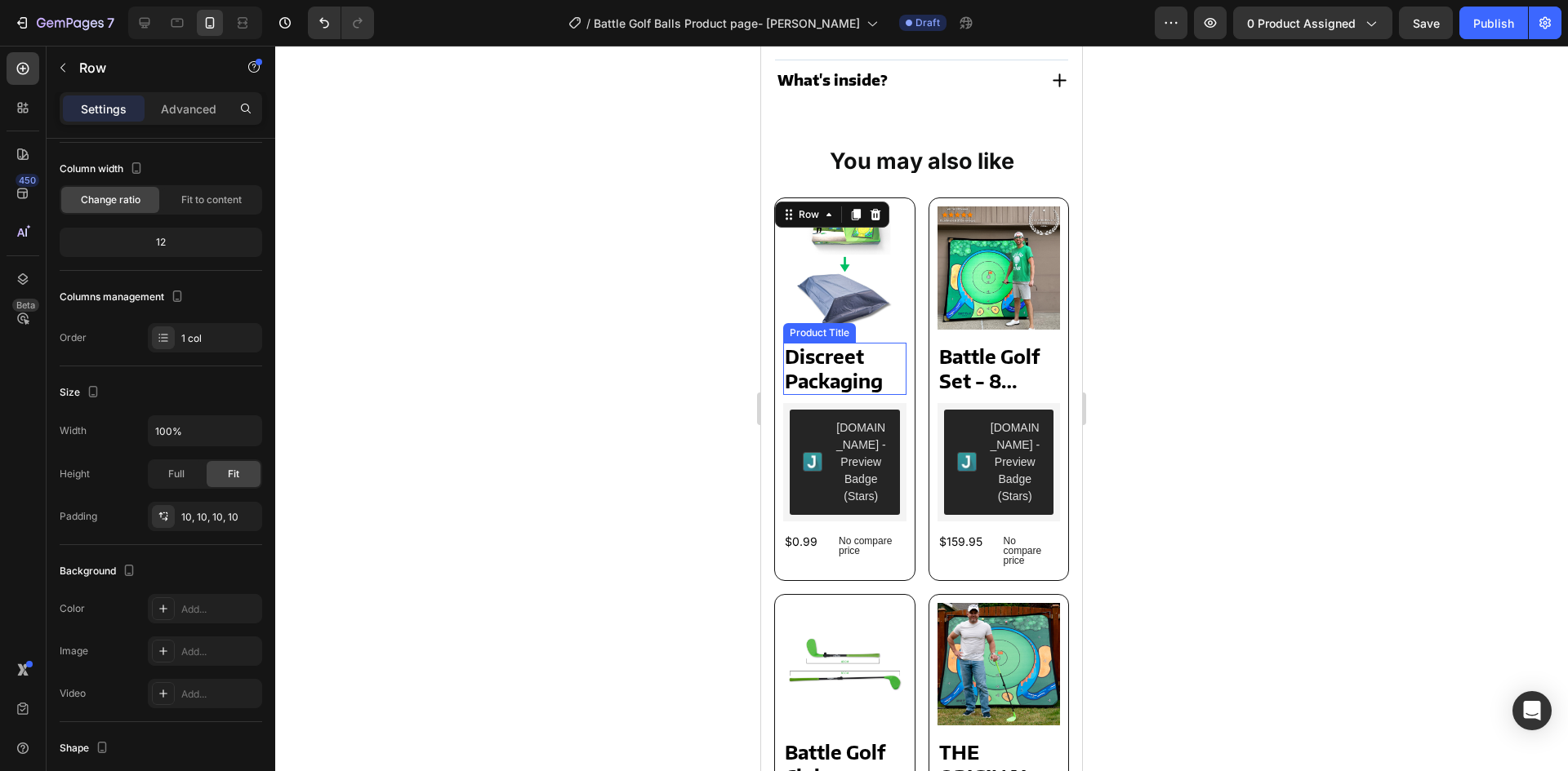
click at [817, 348] on h2 "Discreet Packaging" at bounding box center [844, 369] width 123 height 52
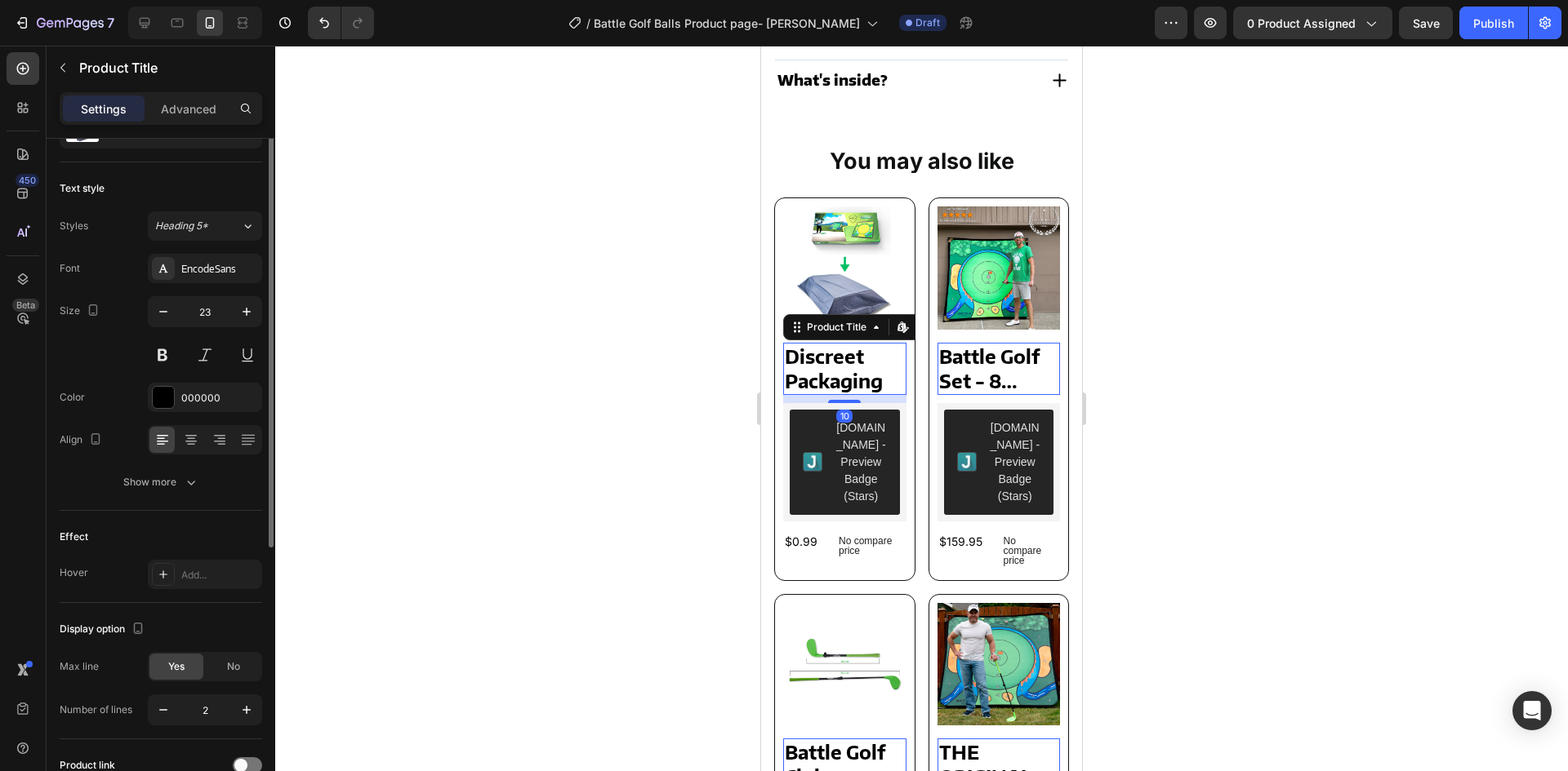
scroll to position [0, 0]
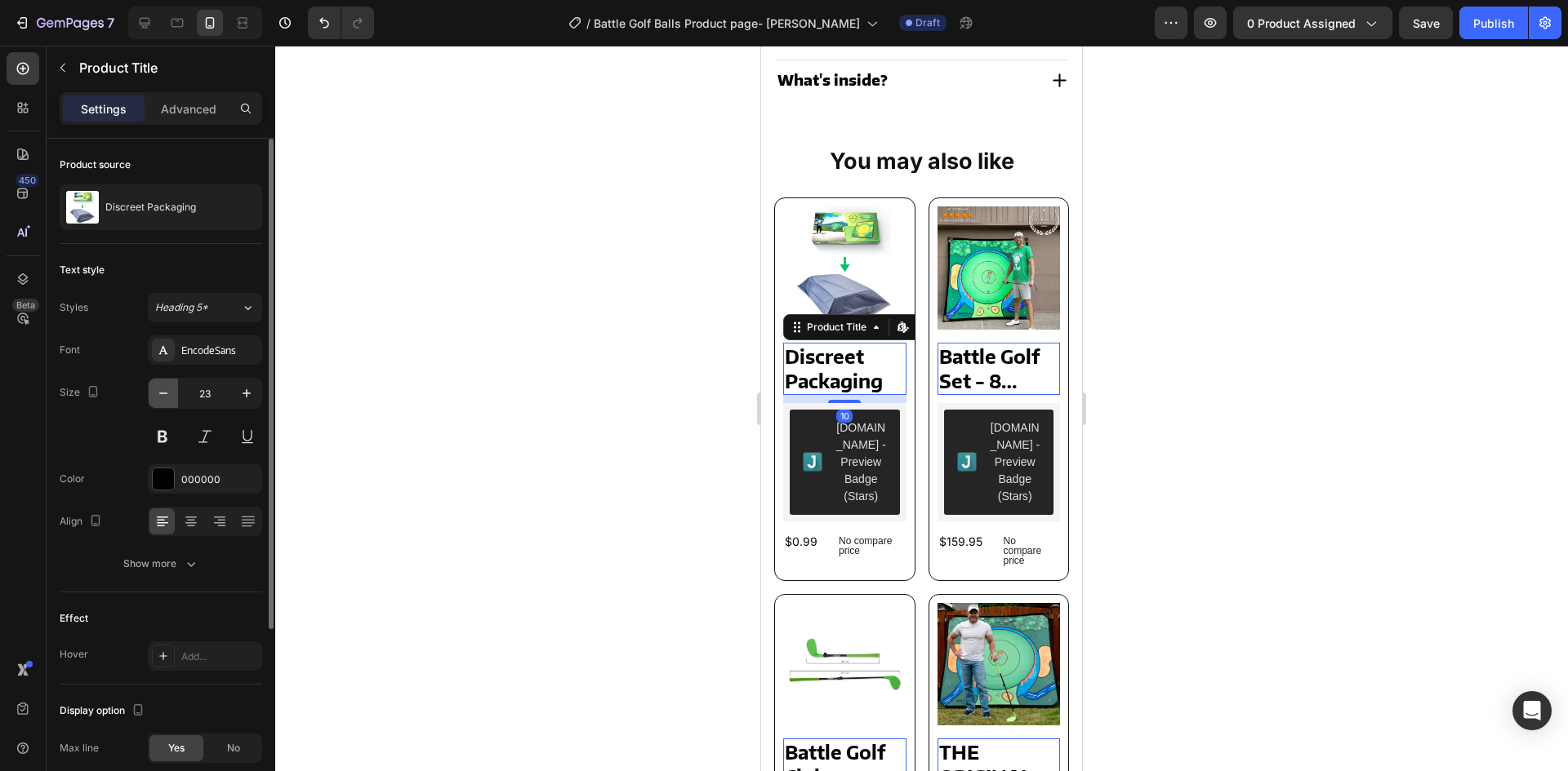
click at [158, 400] on icon "button" at bounding box center [163, 393] width 16 height 16
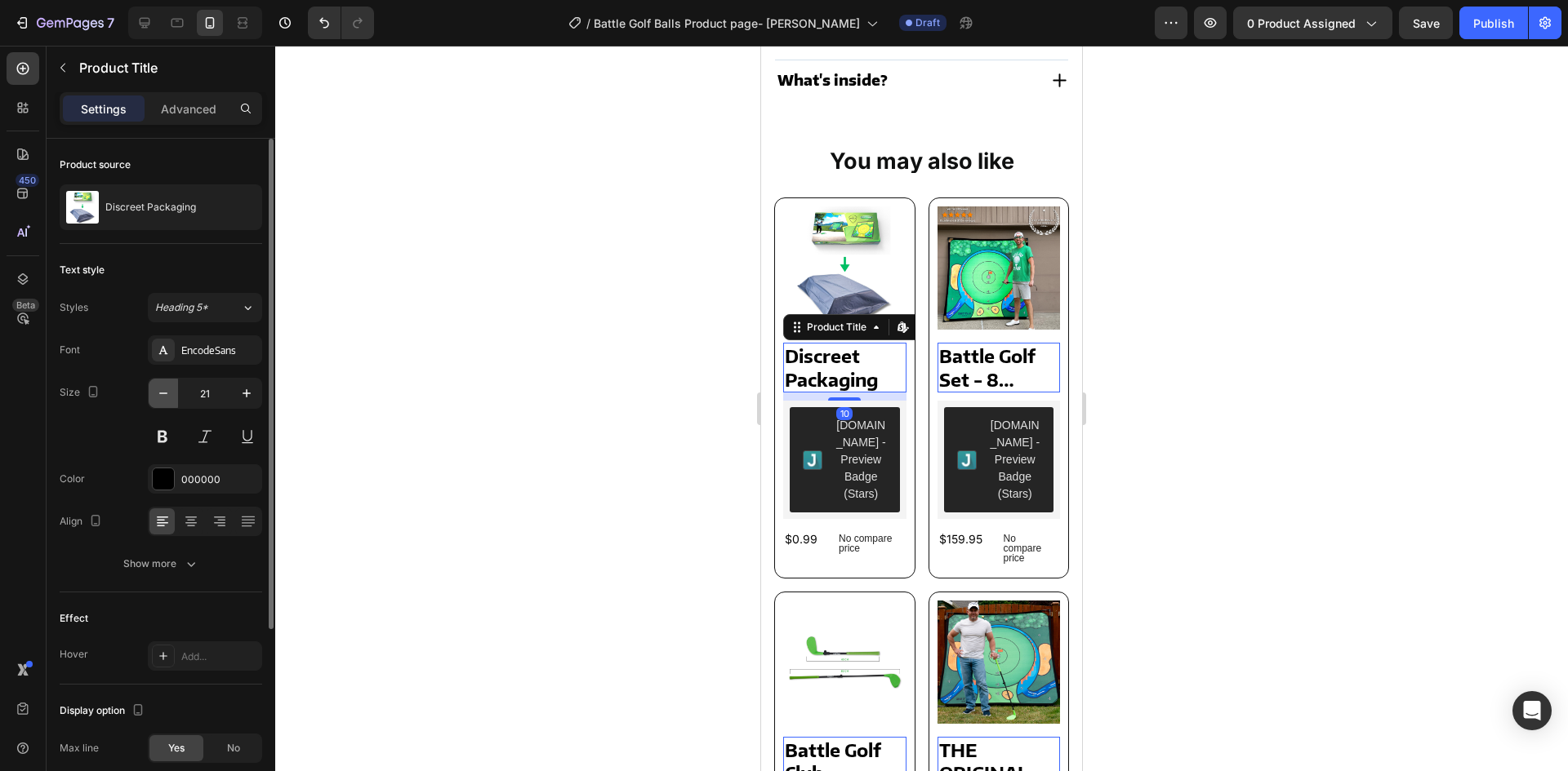
click at [158, 400] on icon "button" at bounding box center [163, 393] width 16 height 16
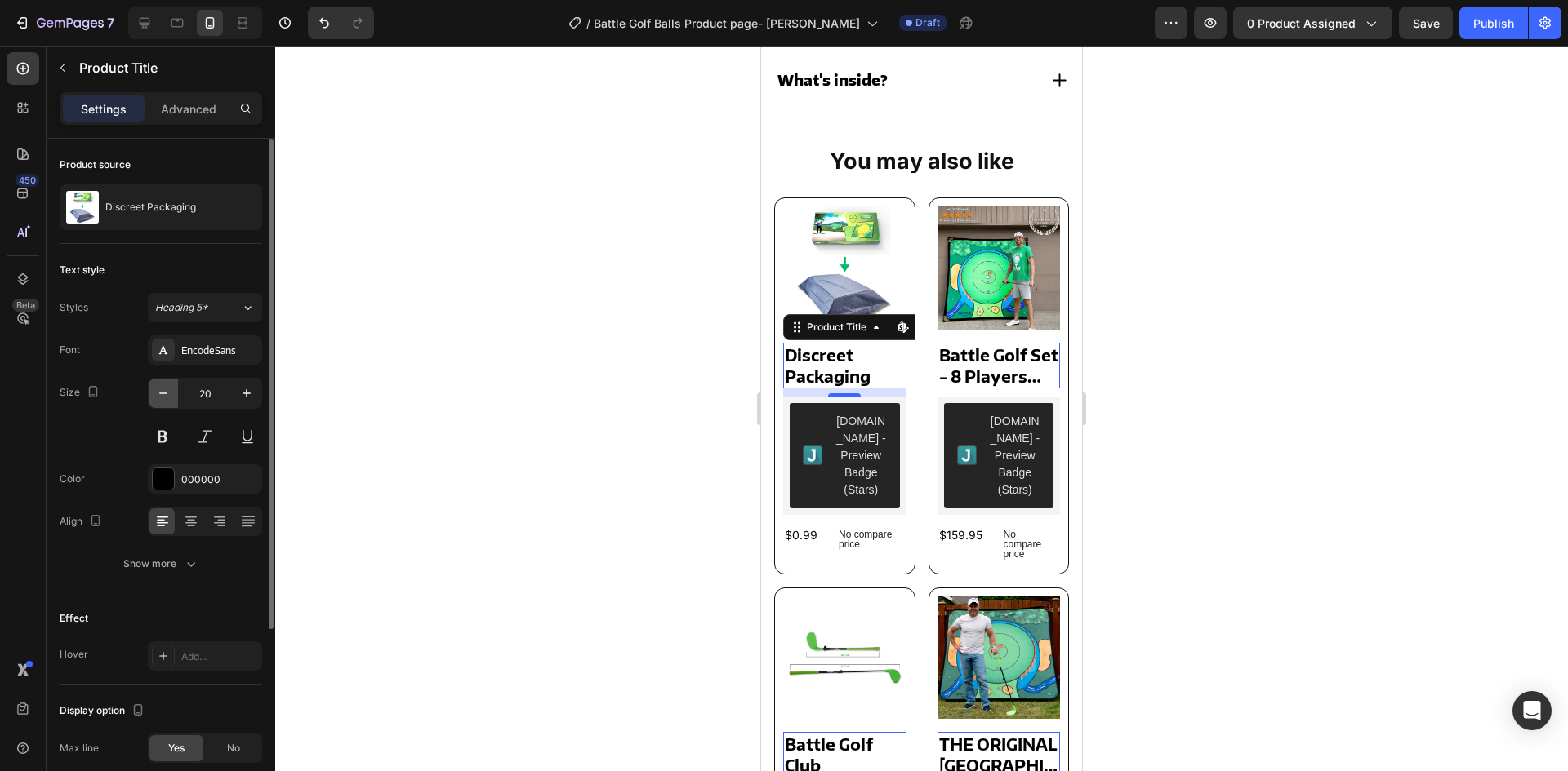
click at [158, 400] on icon "button" at bounding box center [163, 393] width 16 height 16
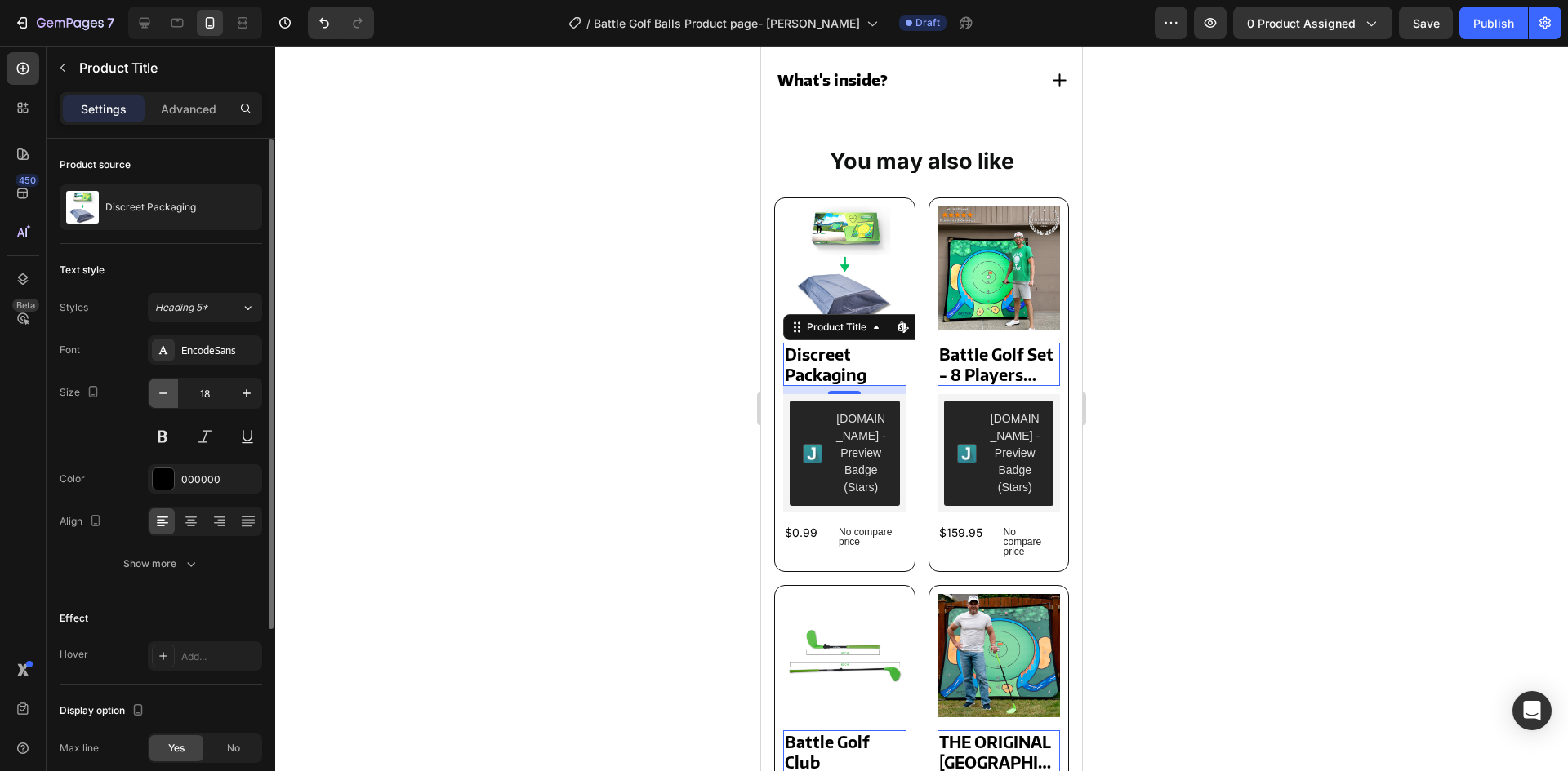
click at [158, 400] on icon "button" at bounding box center [163, 393] width 16 height 16
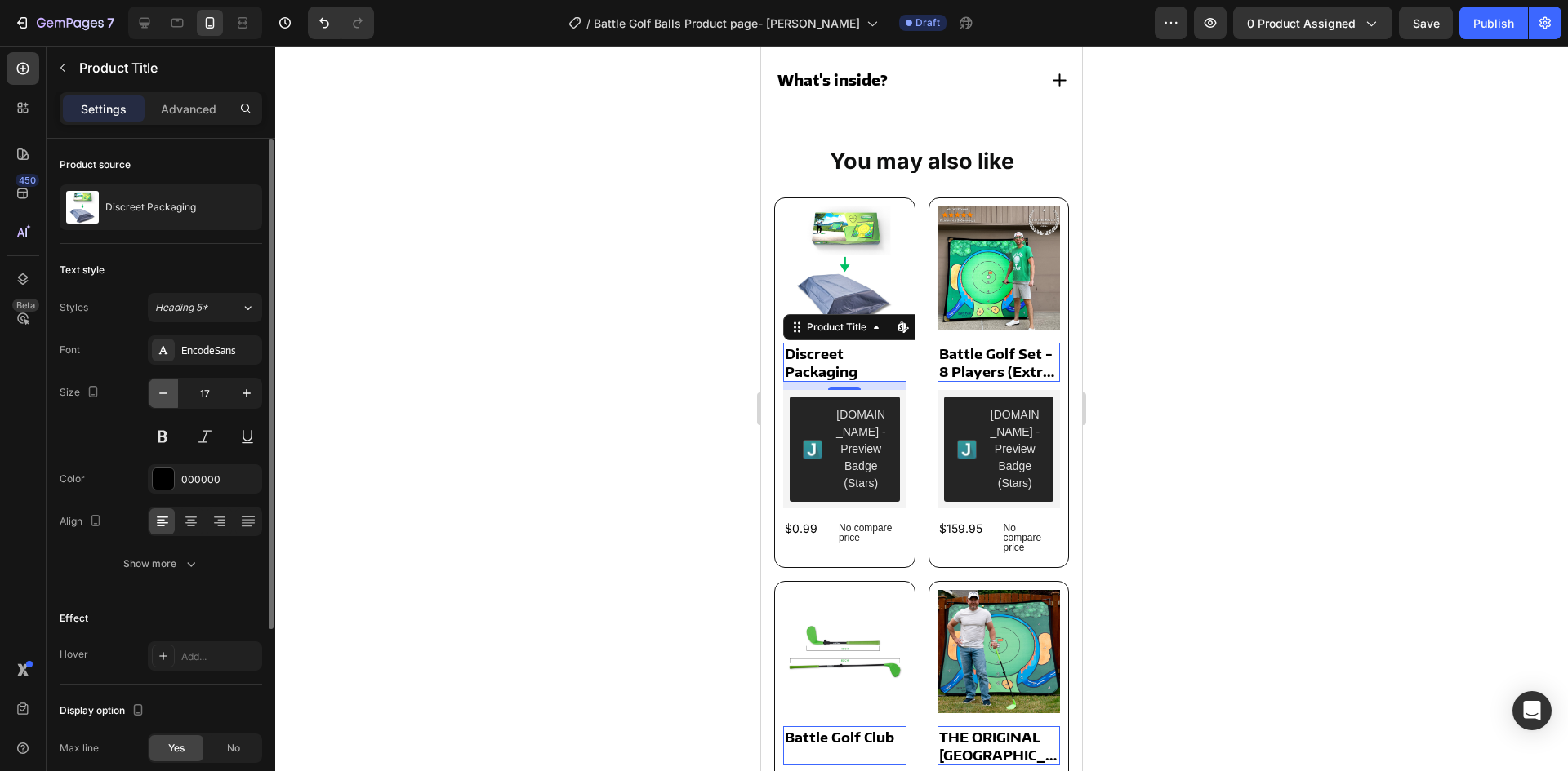
click at [155, 400] on icon "button" at bounding box center [163, 393] width 16 height 16
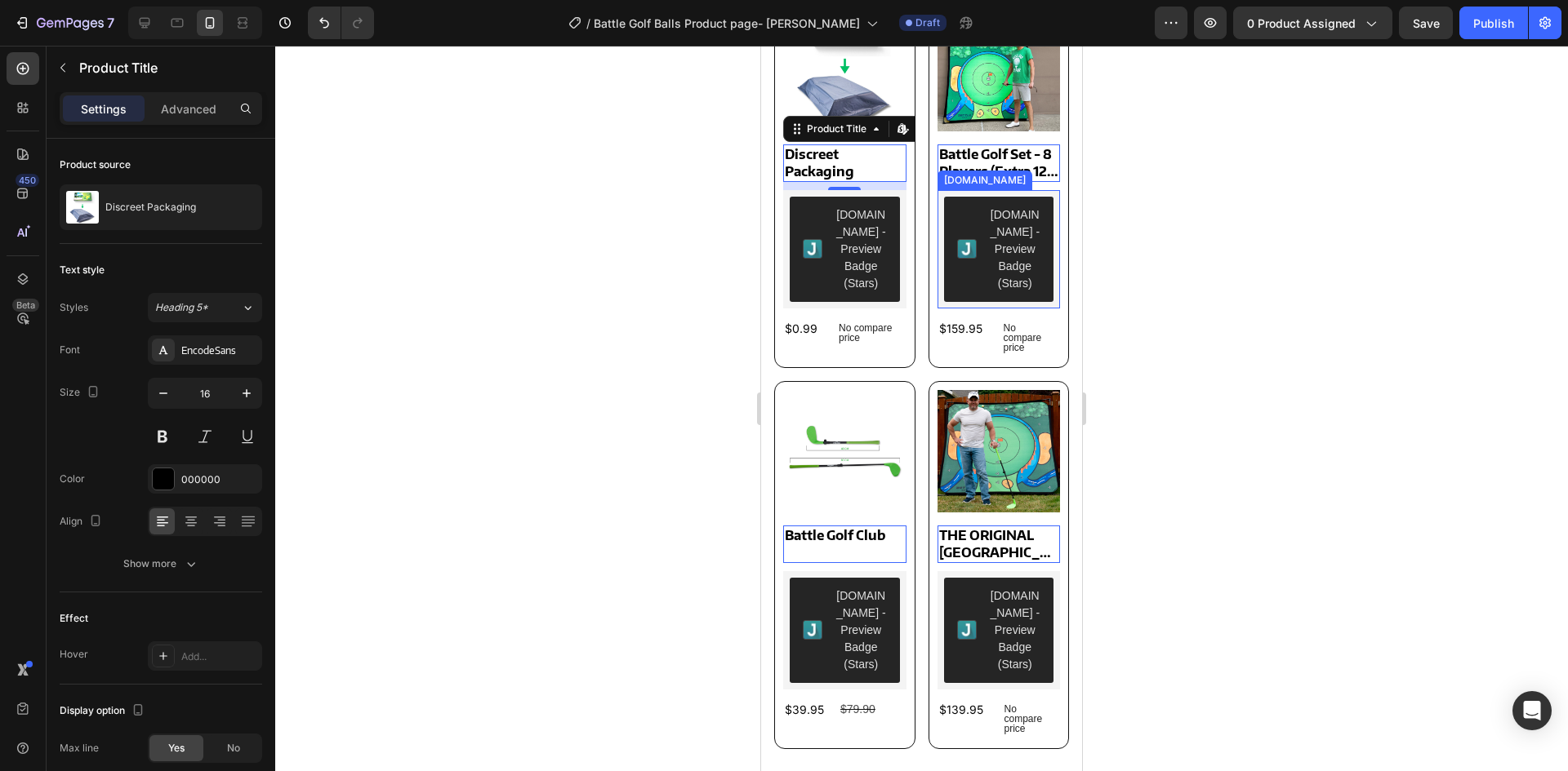
scroll to position [1177, 0]
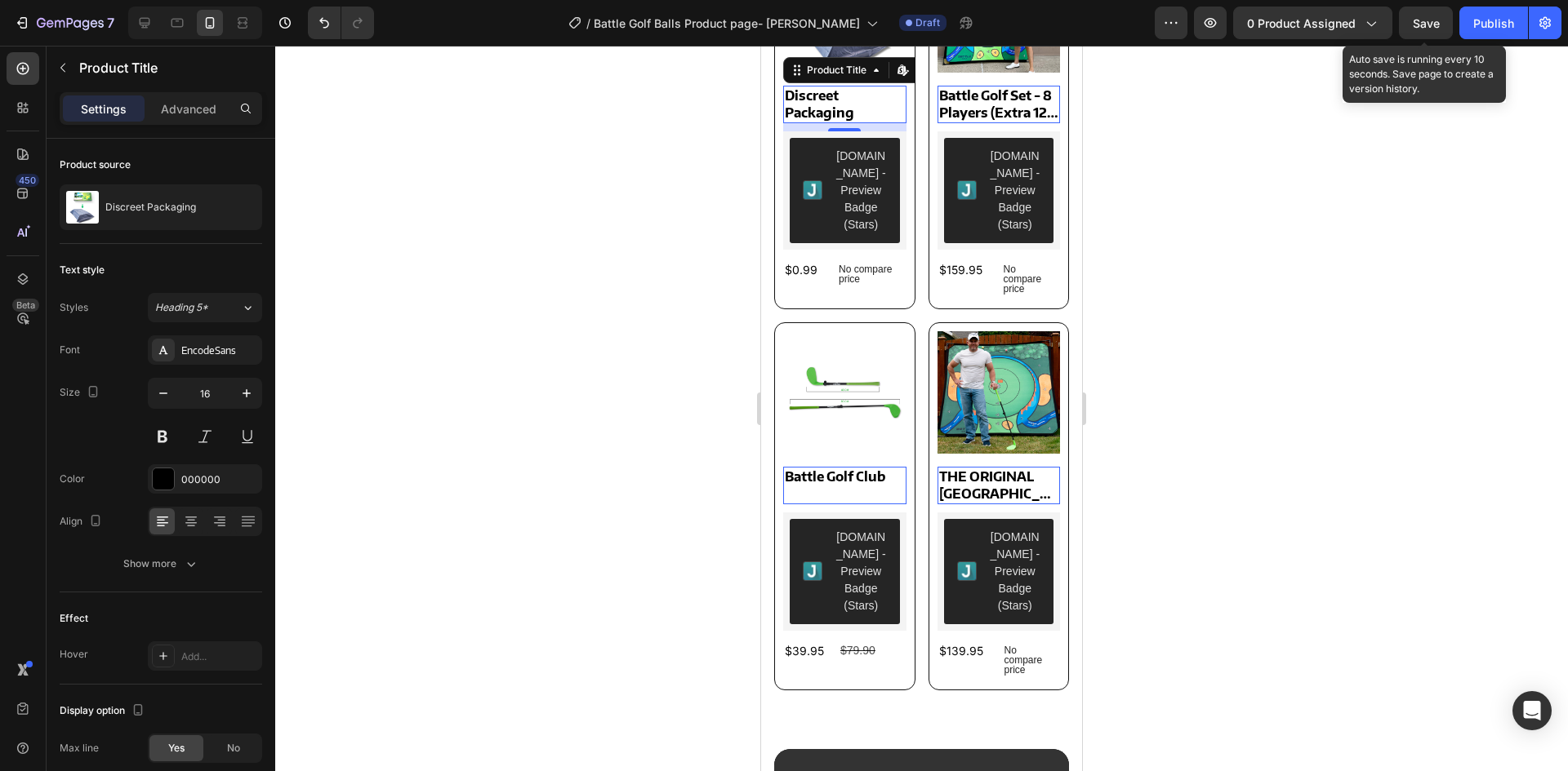
click at [1426, 28] on span "Save" at bounding box center [1427, 22] width 27 height 13
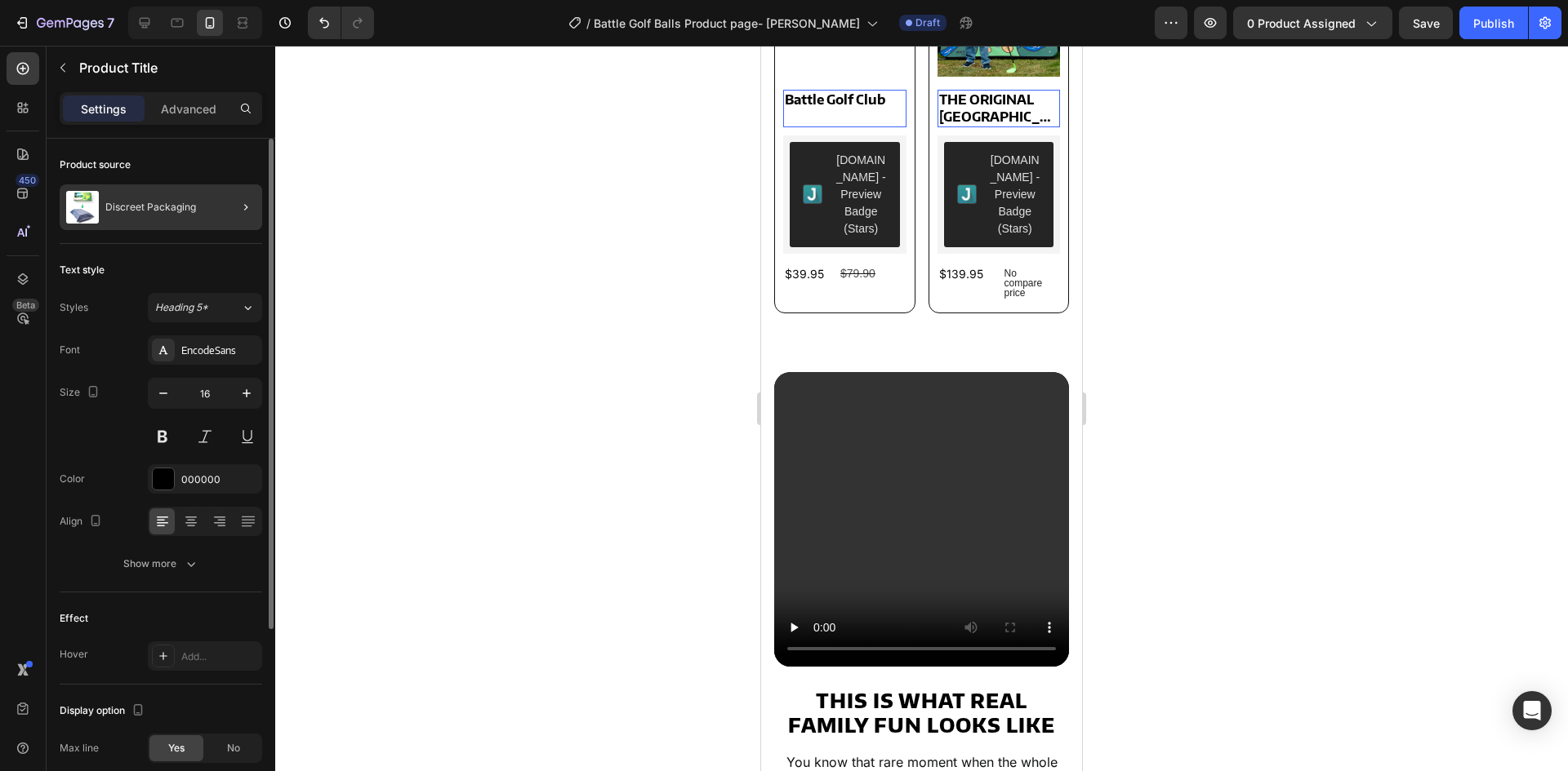
scroll to position [1585, 0]
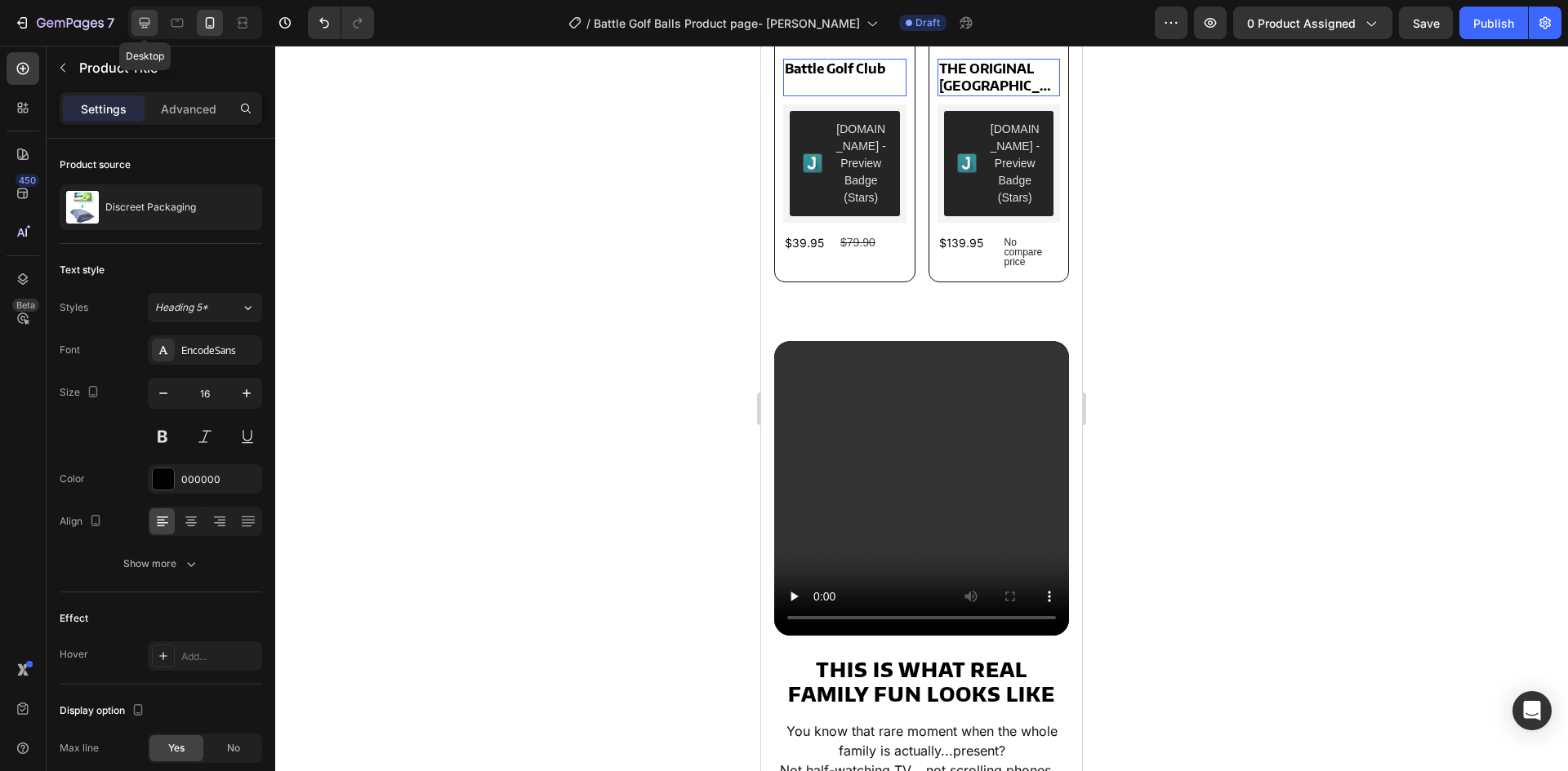
click at [149, 22] on icon at bounding box center [145, 23] width 11 height 11
type input "18"
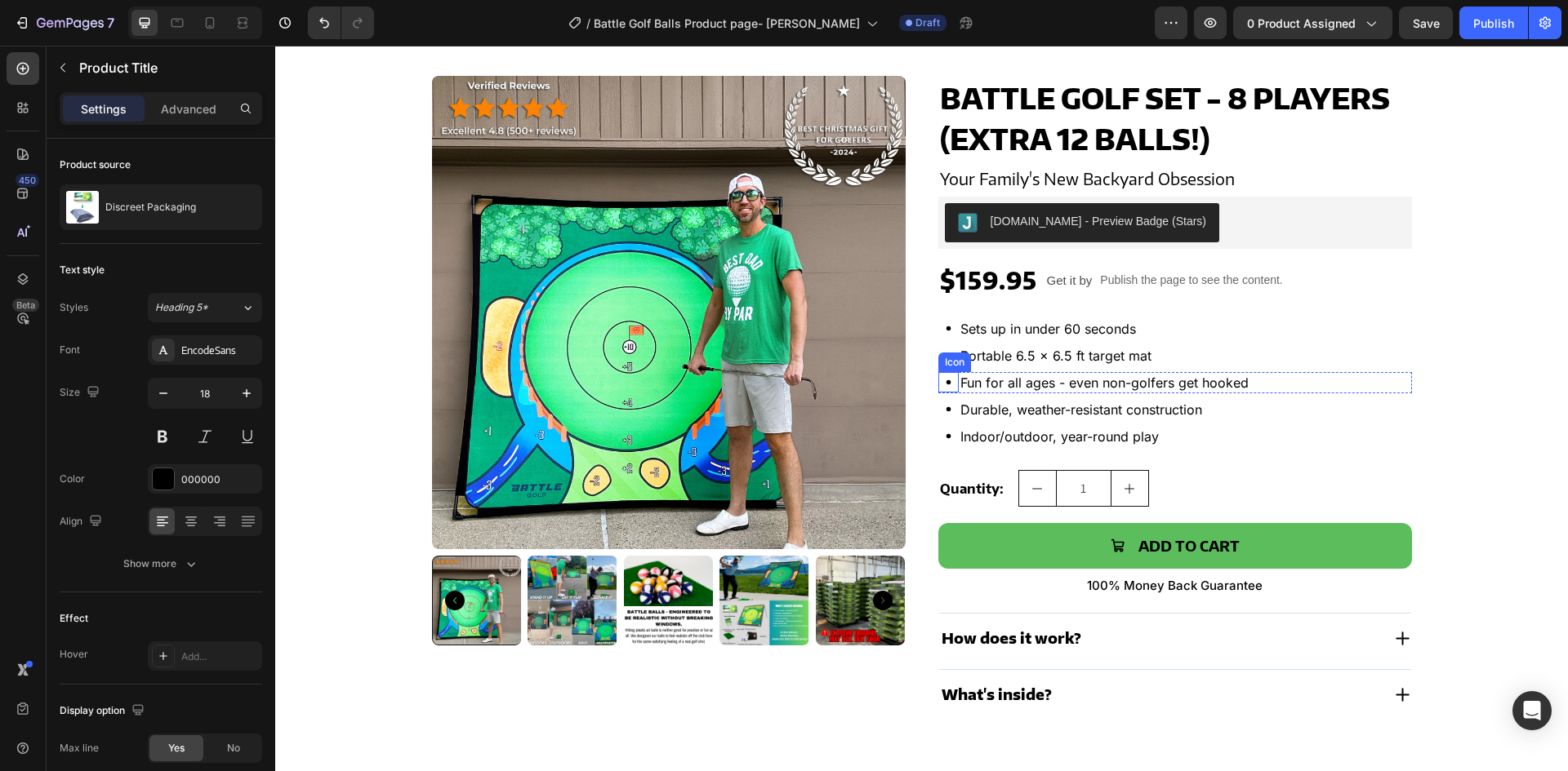
scroll to position [32, 0]
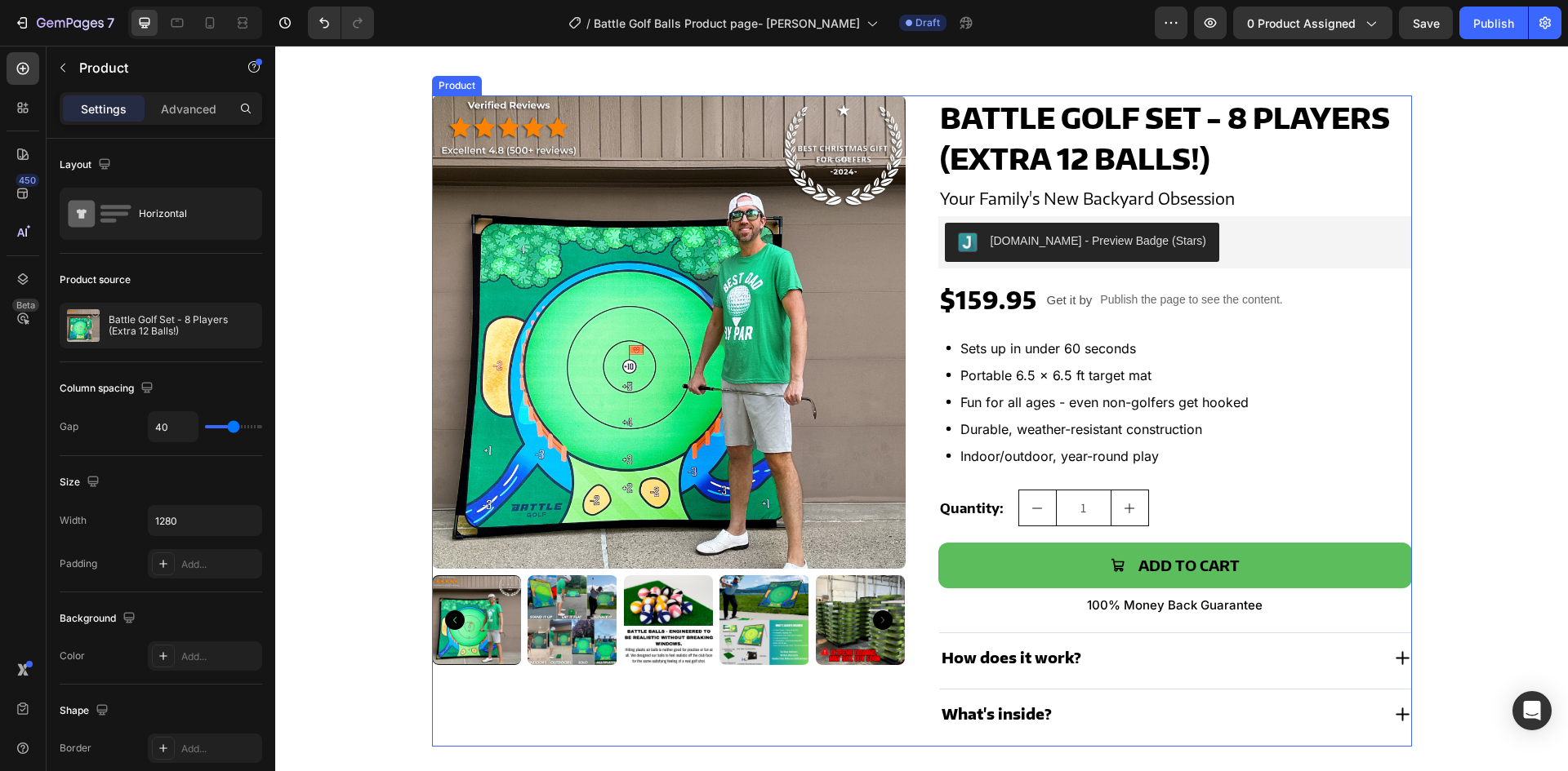
click at [914, 369] on div "Product Images Battle Golf Set - 8 Players (Extra 12 Balls!) Product Title Your…" at bounding box center [922, 421] width 980 height 651
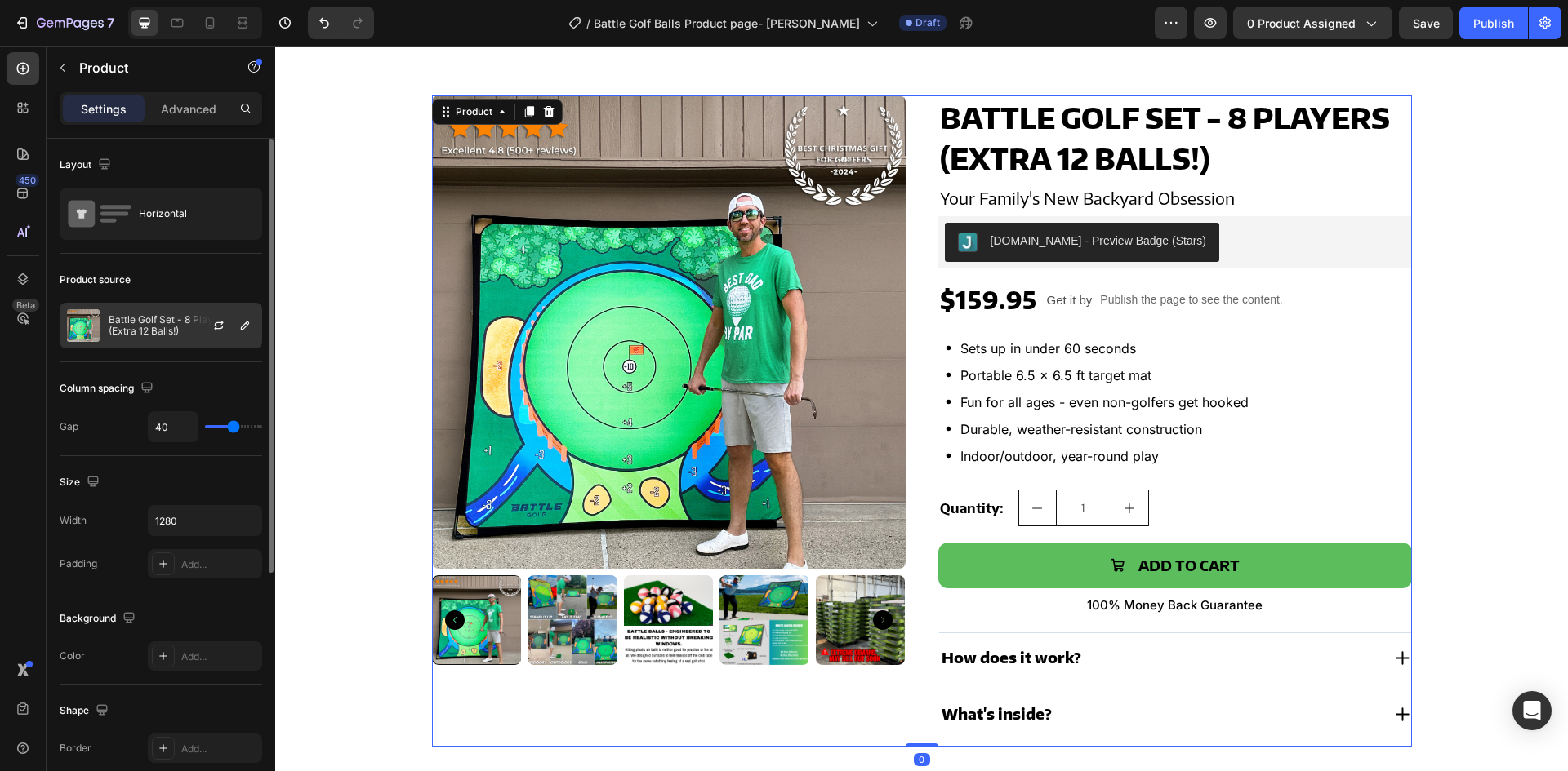
click at [164, 318] on p "Battle Golf Set - 8 Players (Extra 12 Balls!)" at bounding box center [182, 325] width 146 height 22
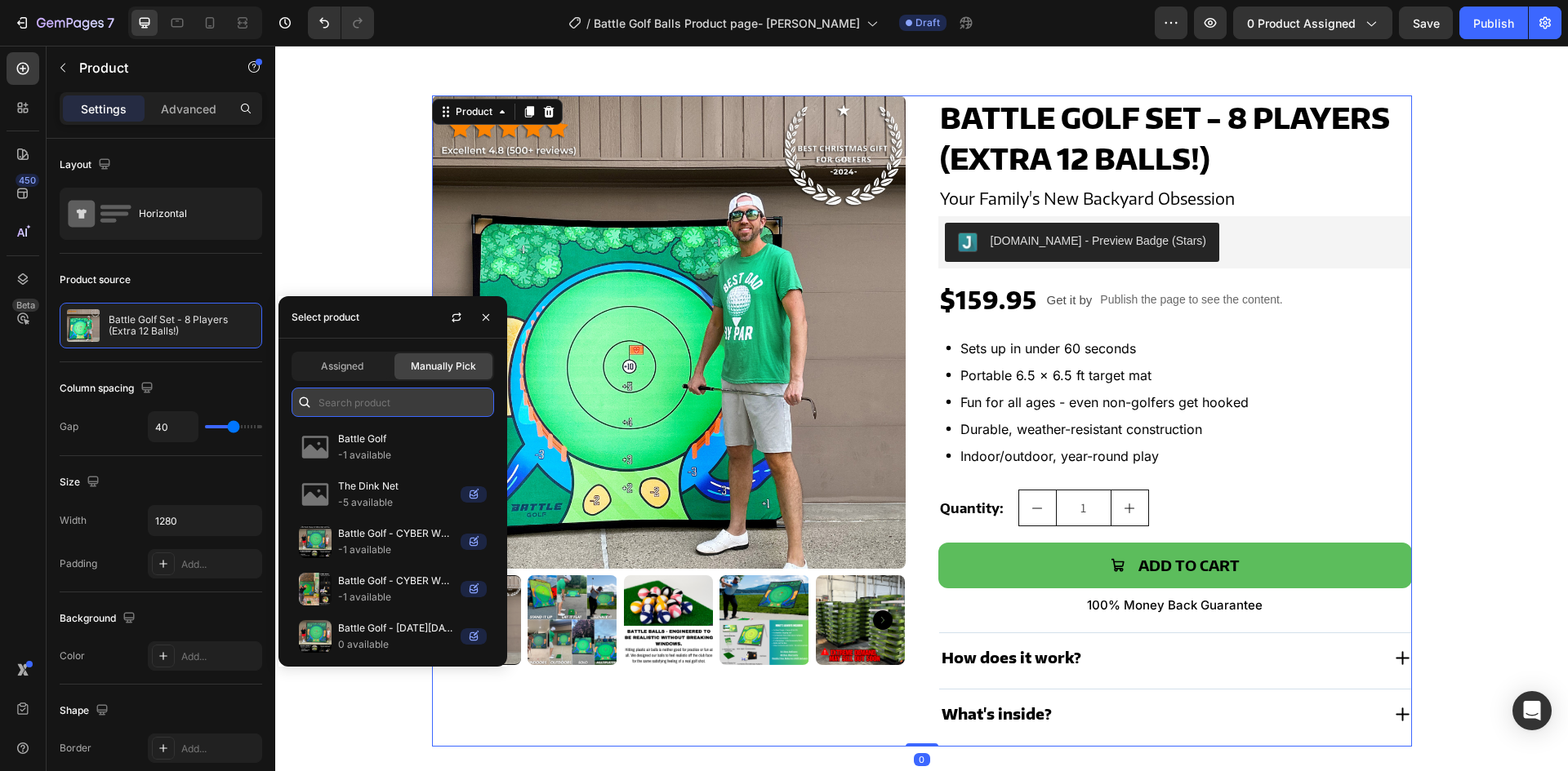
click at [353, 399] on input "text" at bounding box center [392, 402] width 203 height 30
paste input "Battle Golf Balls ™ (12 pack)"
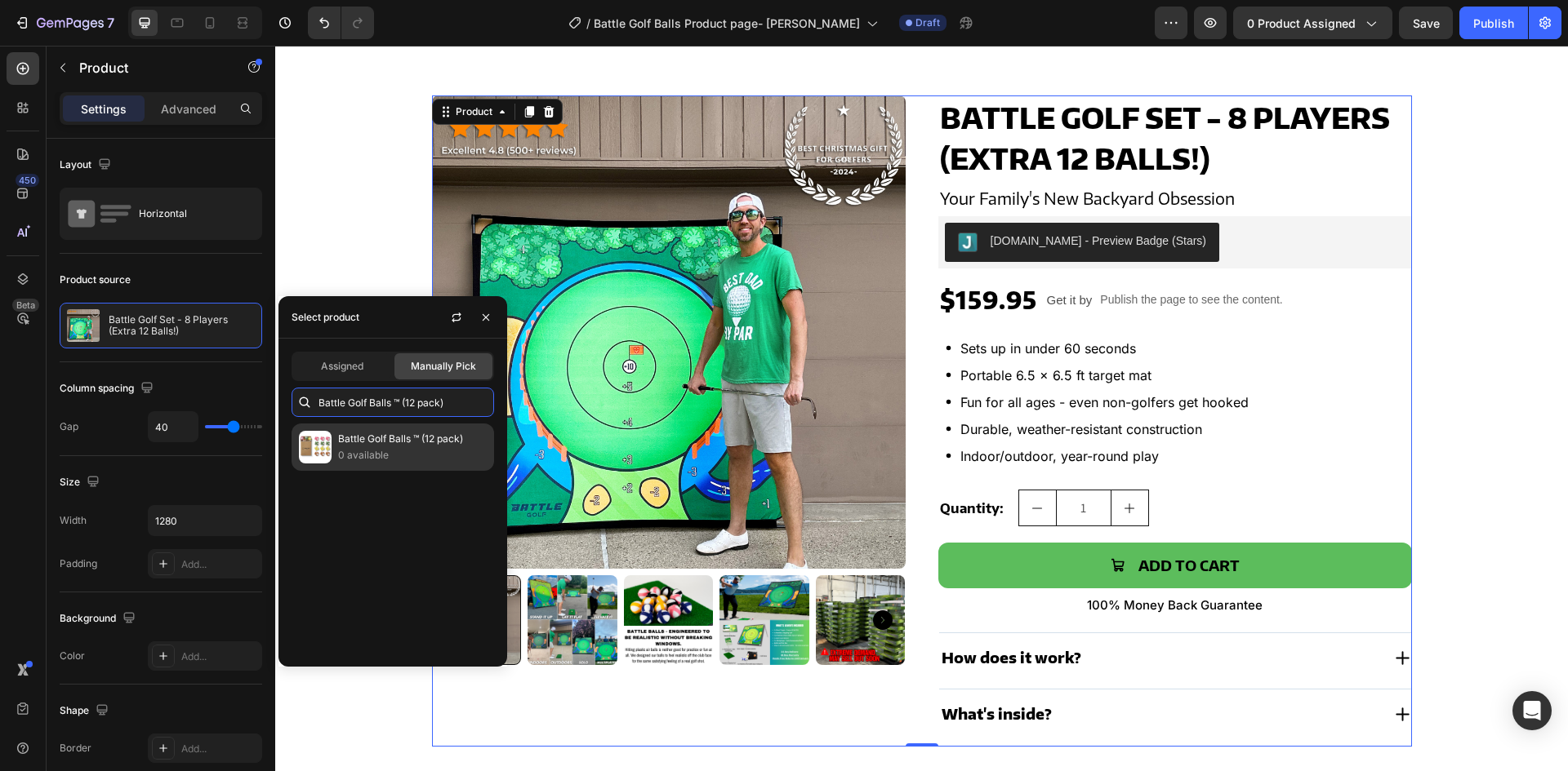
type input "Battle Golf Balls ™ (12 pack)"
click at [359, 456] on p "0 available" at bounding box center [412, 455] width 149 height 16
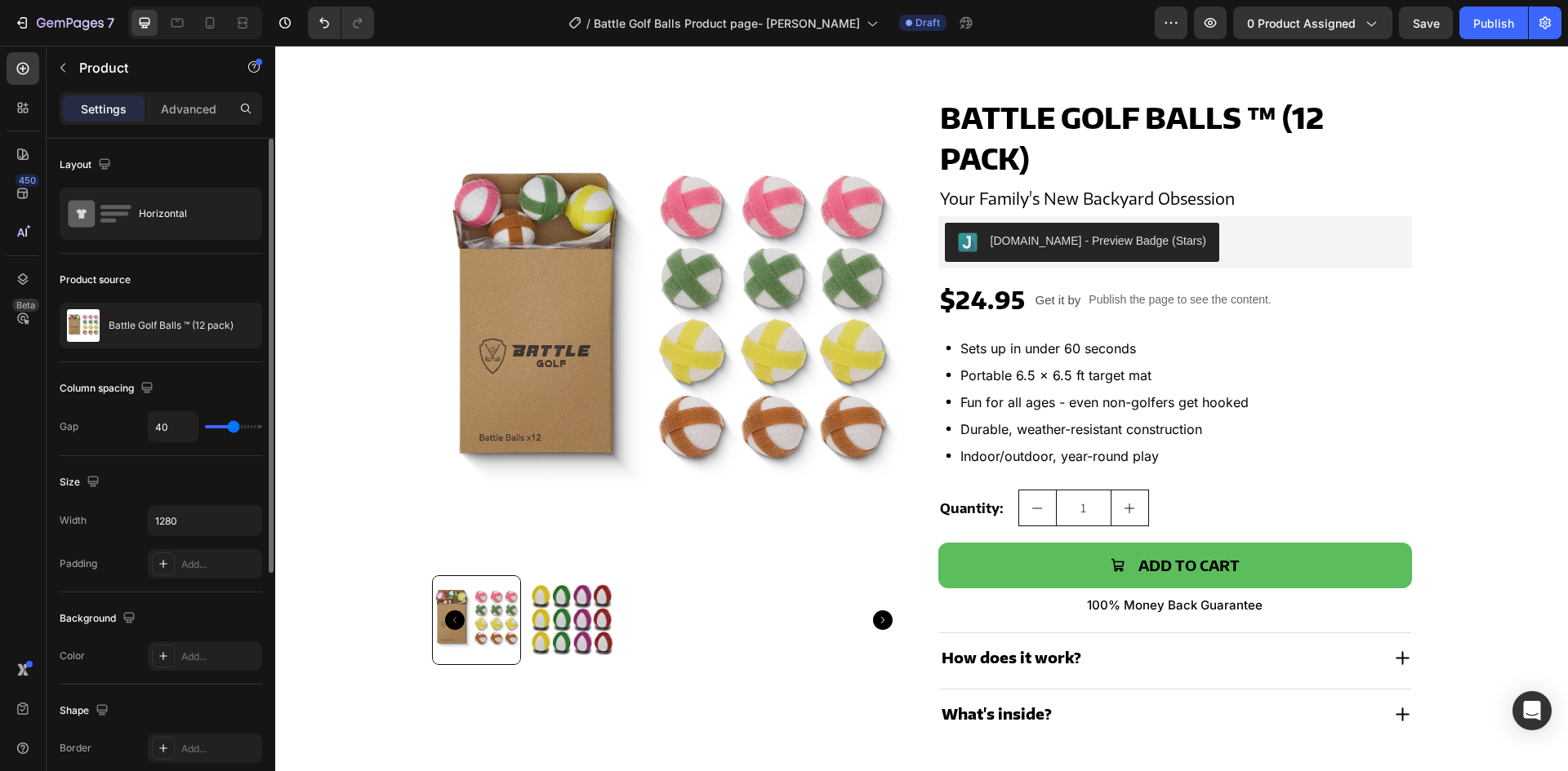
click at [184, 268] on div "Product source" at bounding box center [160, 280] width 203 height 26
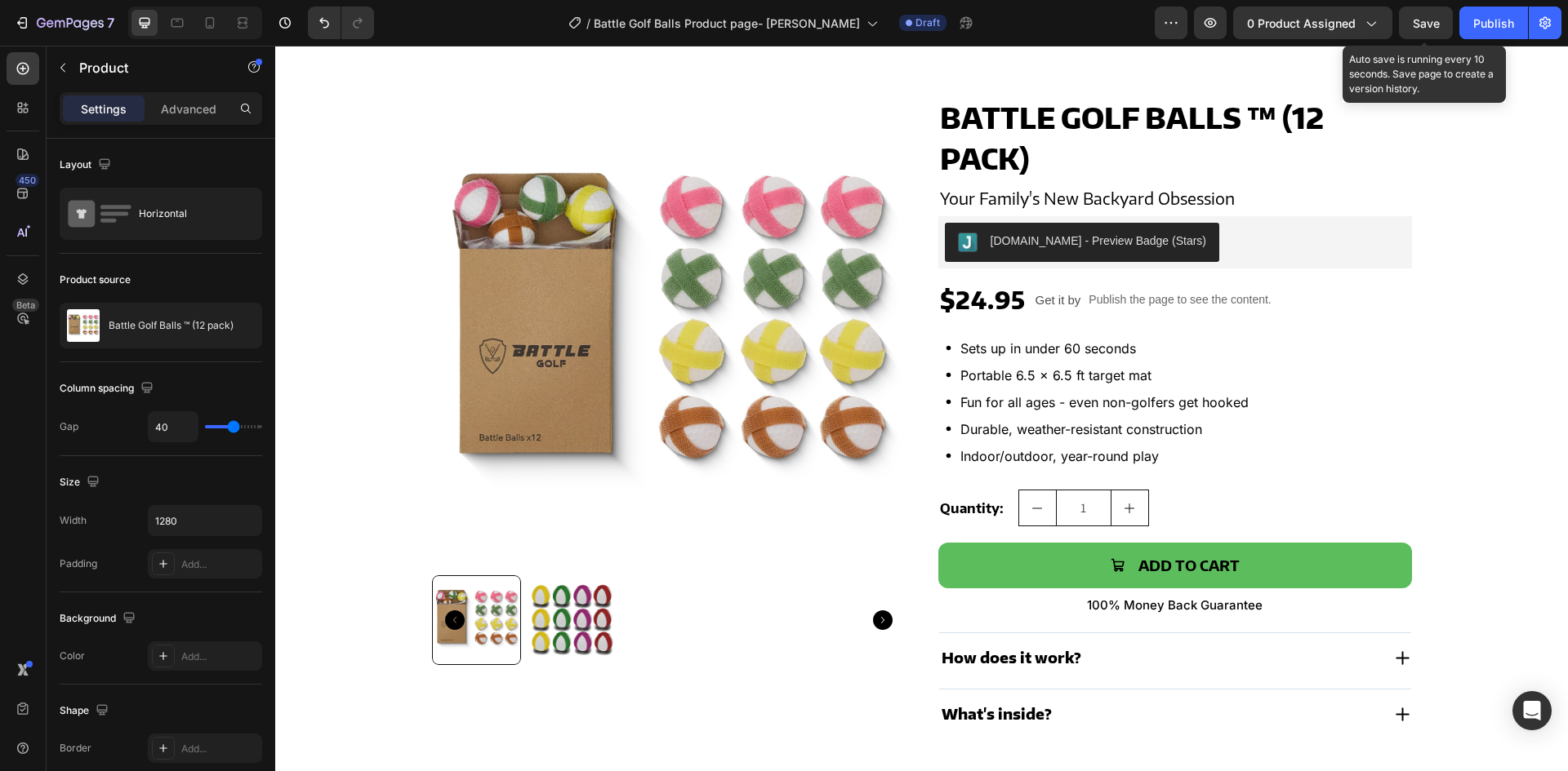
click at [1425, 23] on span "Save" at bounding box center [1427, 22] width 27 height 13
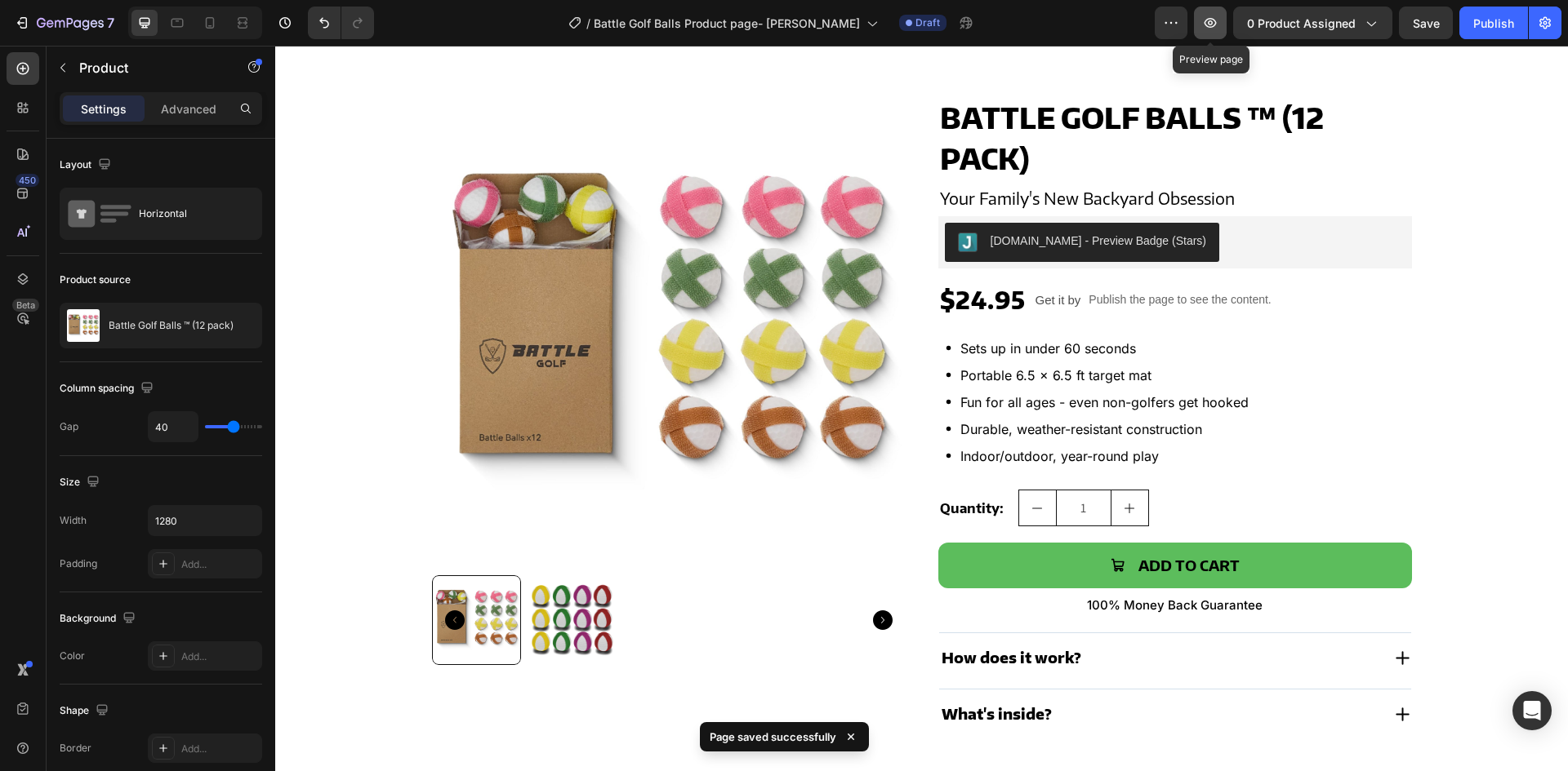
click at [1206, 17] on icon "button" at bounding box center [1211, 22] width 16 height 16
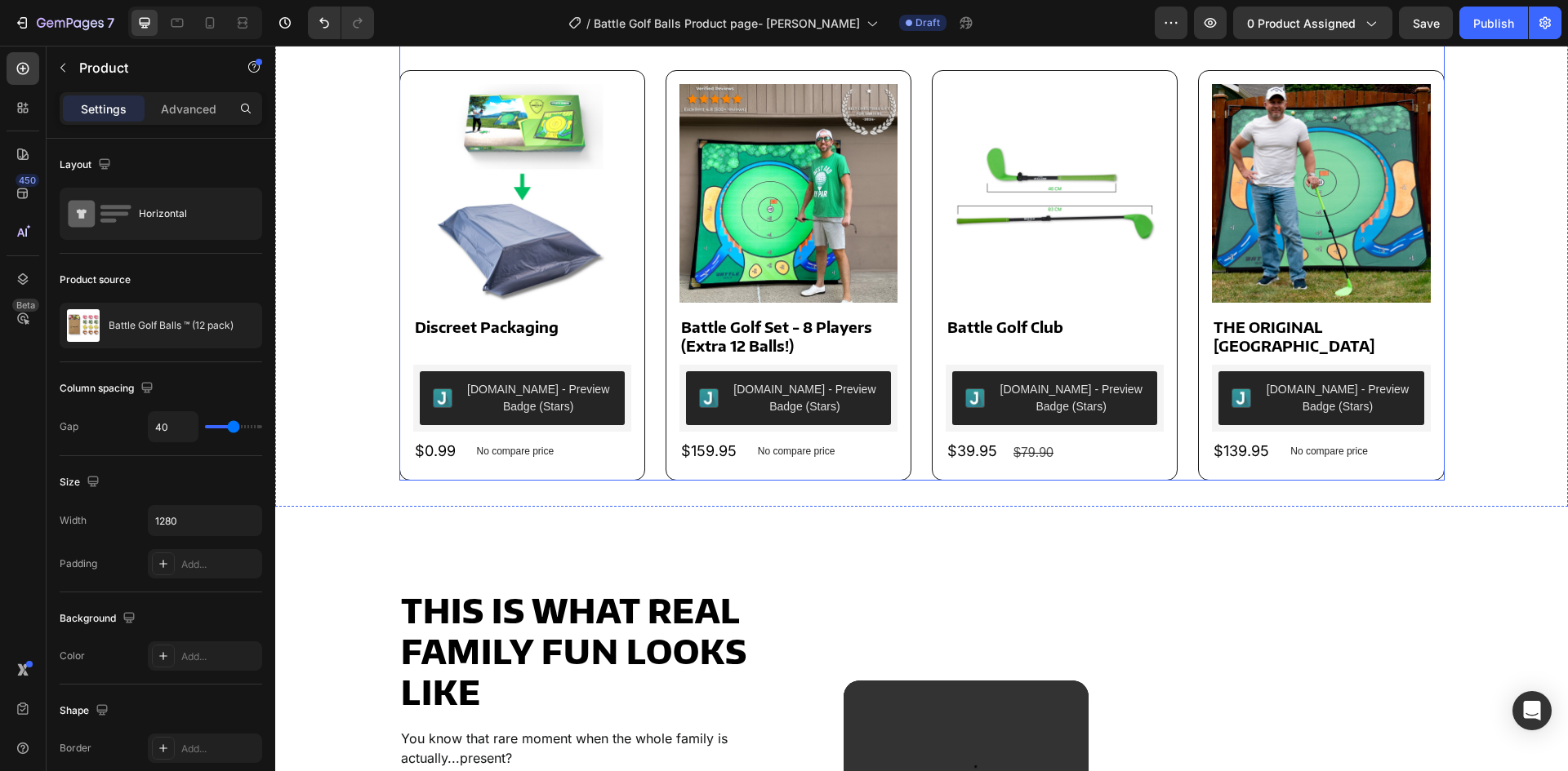
scroll to position [930, 0]
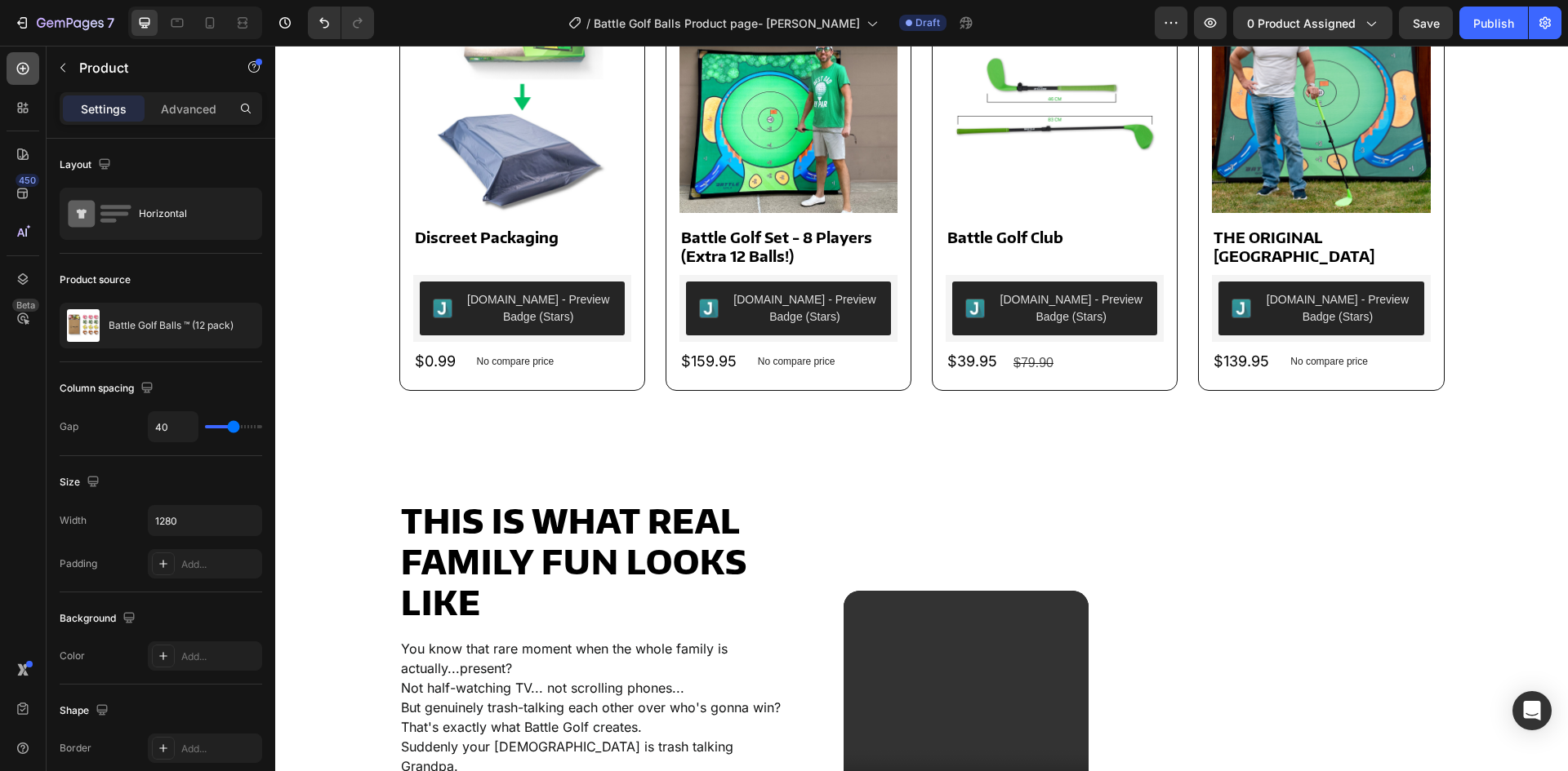
click at [15, 68] on icon at bounding box center [23, 68] width 16 height 16
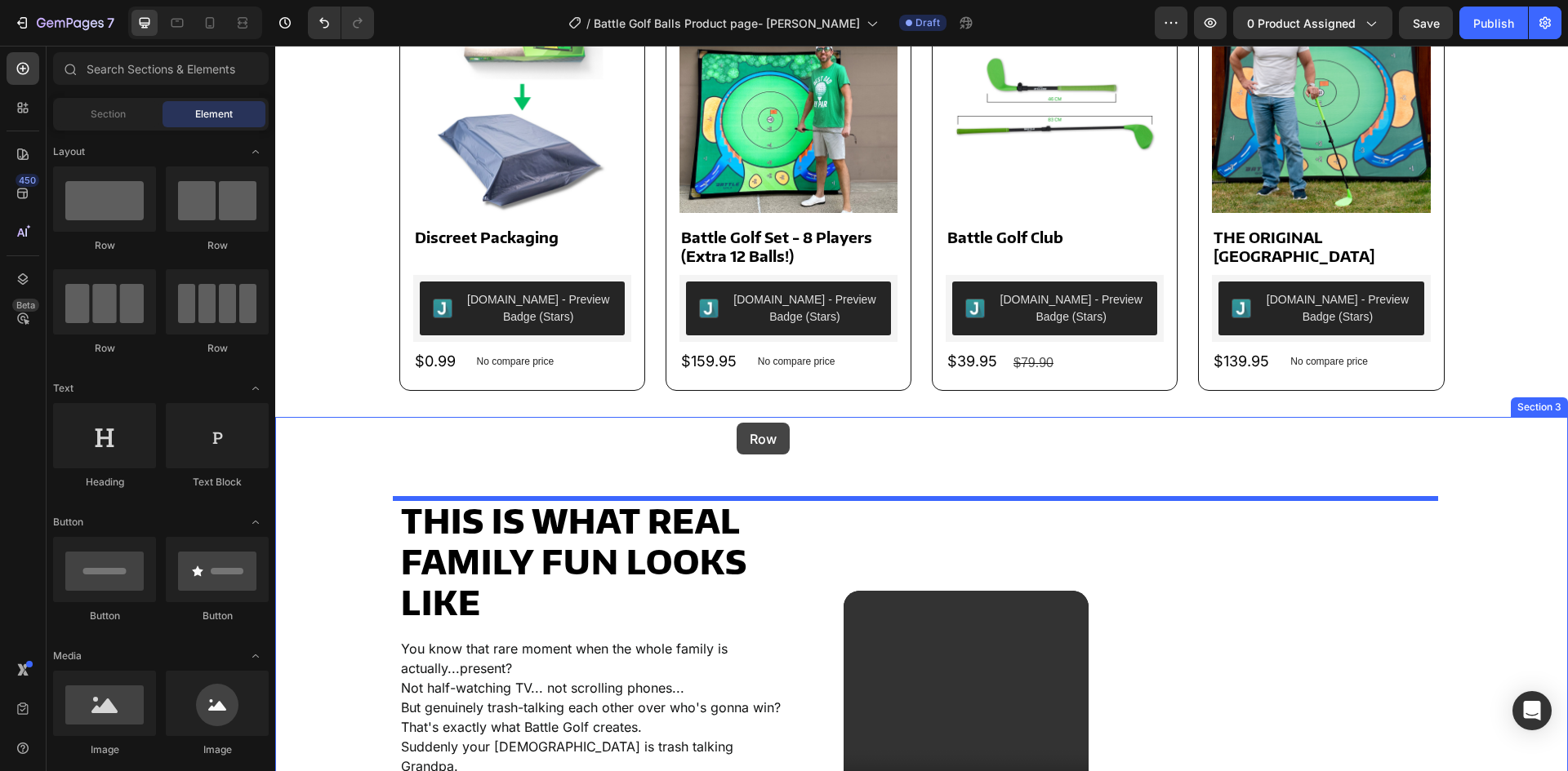
drag, startPoint x: 329, startPoint y: 231, endPoint x: 736, endPoint y: 423, distance: 450.0
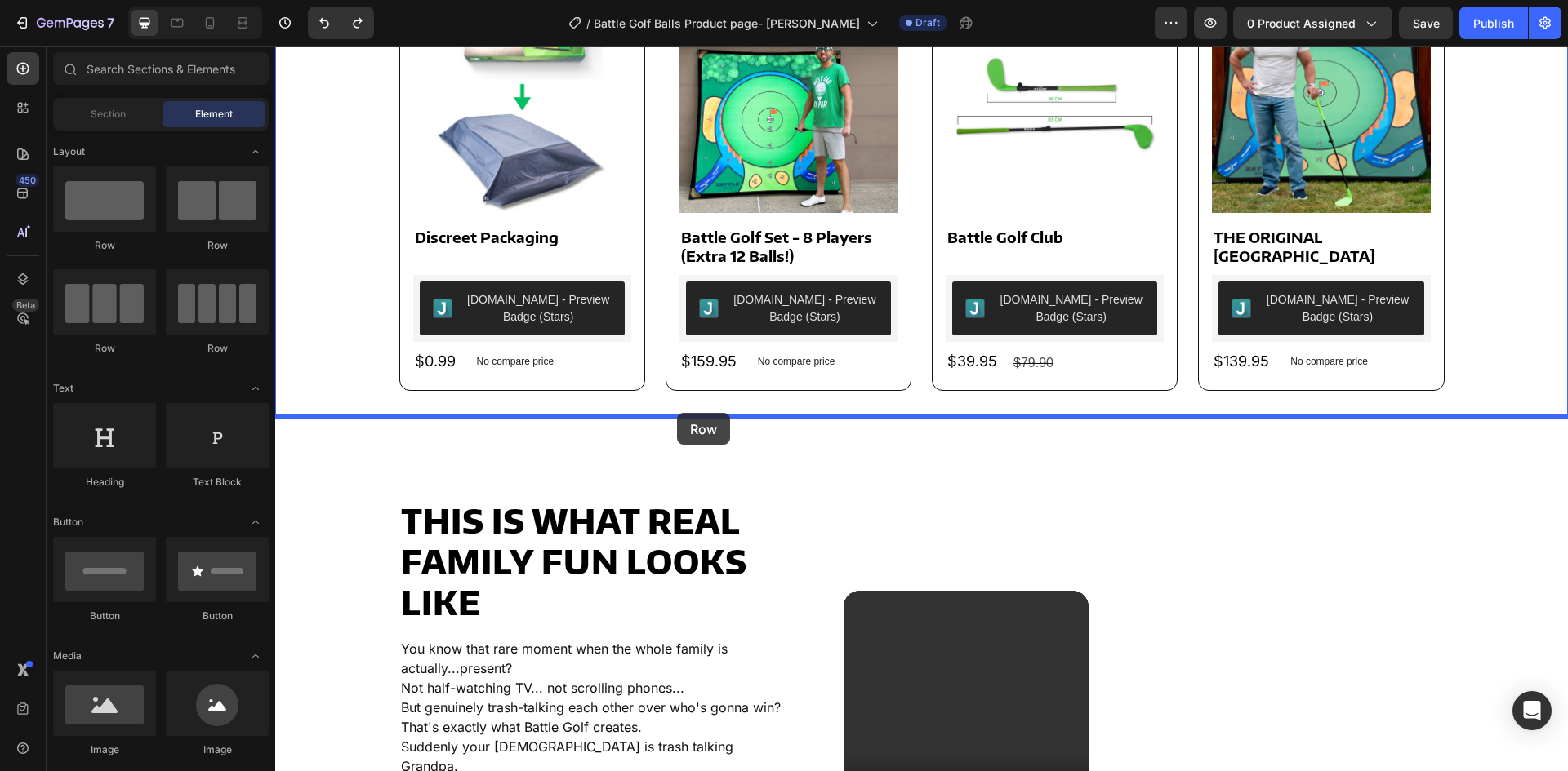
drag, startPoint x: 363, startPoint y: 240, endPoint x: 677, endPoint y: 413, distance: 358.5
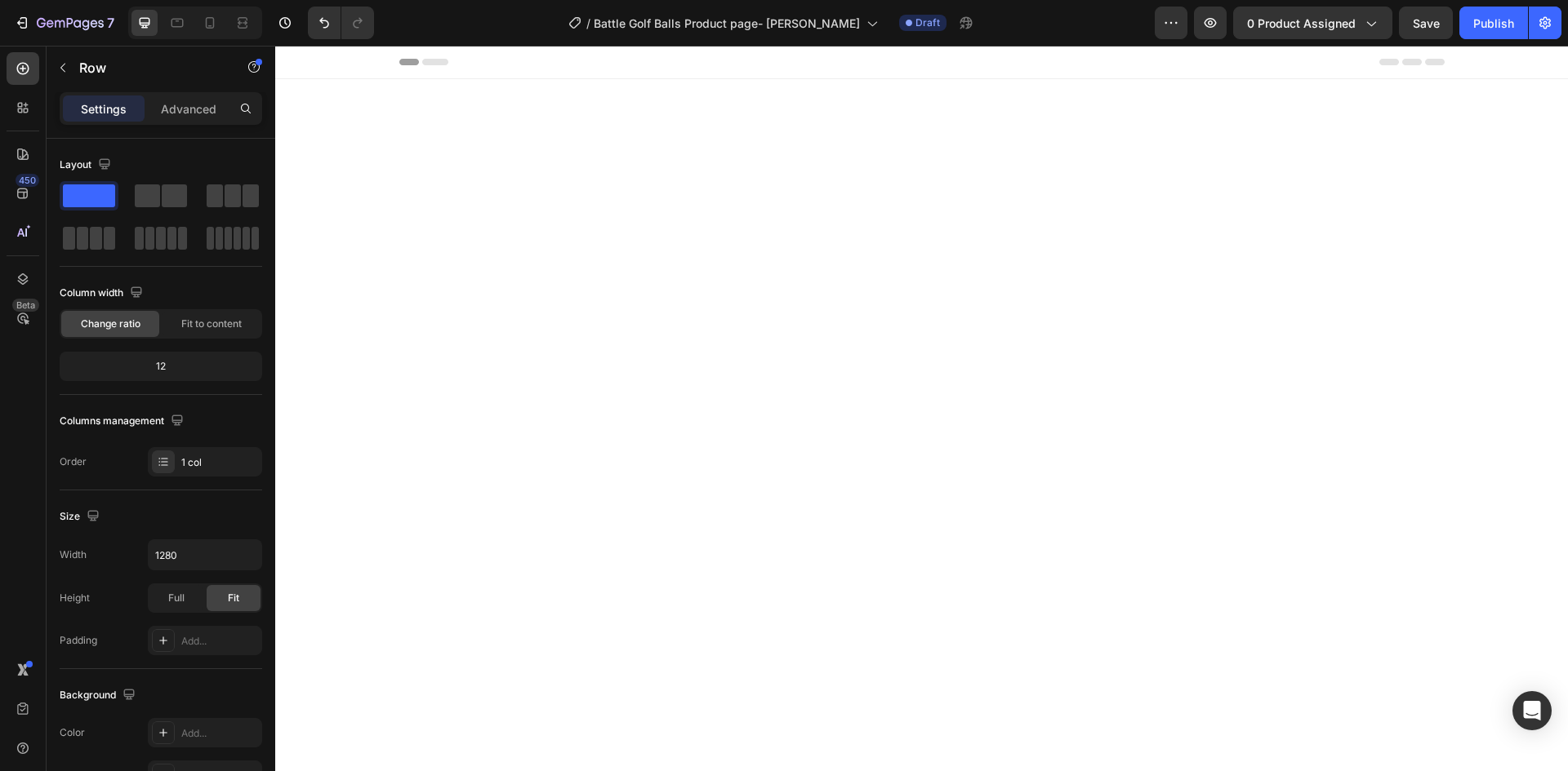
scroll to position [930, 0]
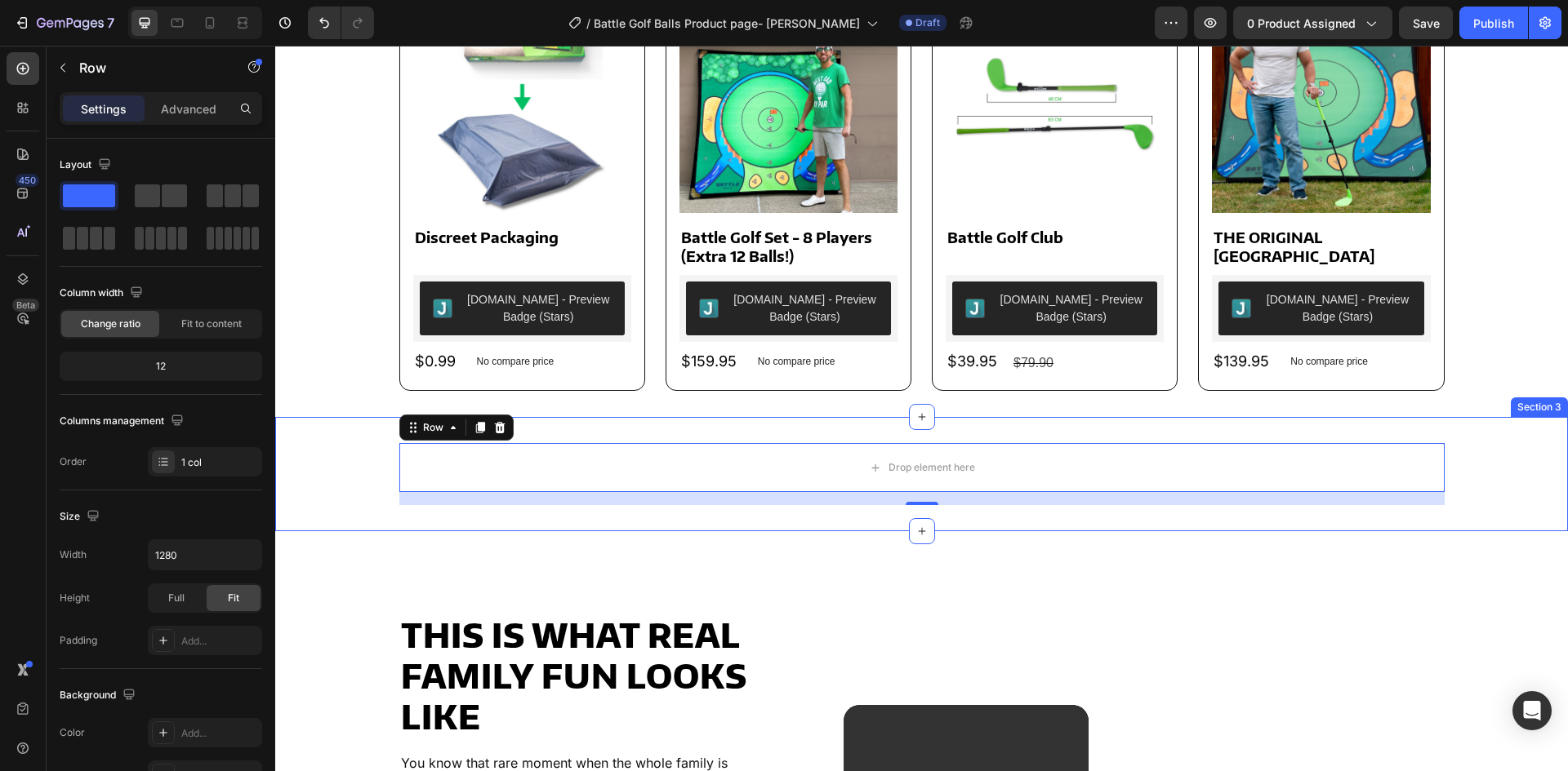
click at [320, 478] on div "Drop element here Row 16" at bounding box center [922, 474] width 1293 height 62
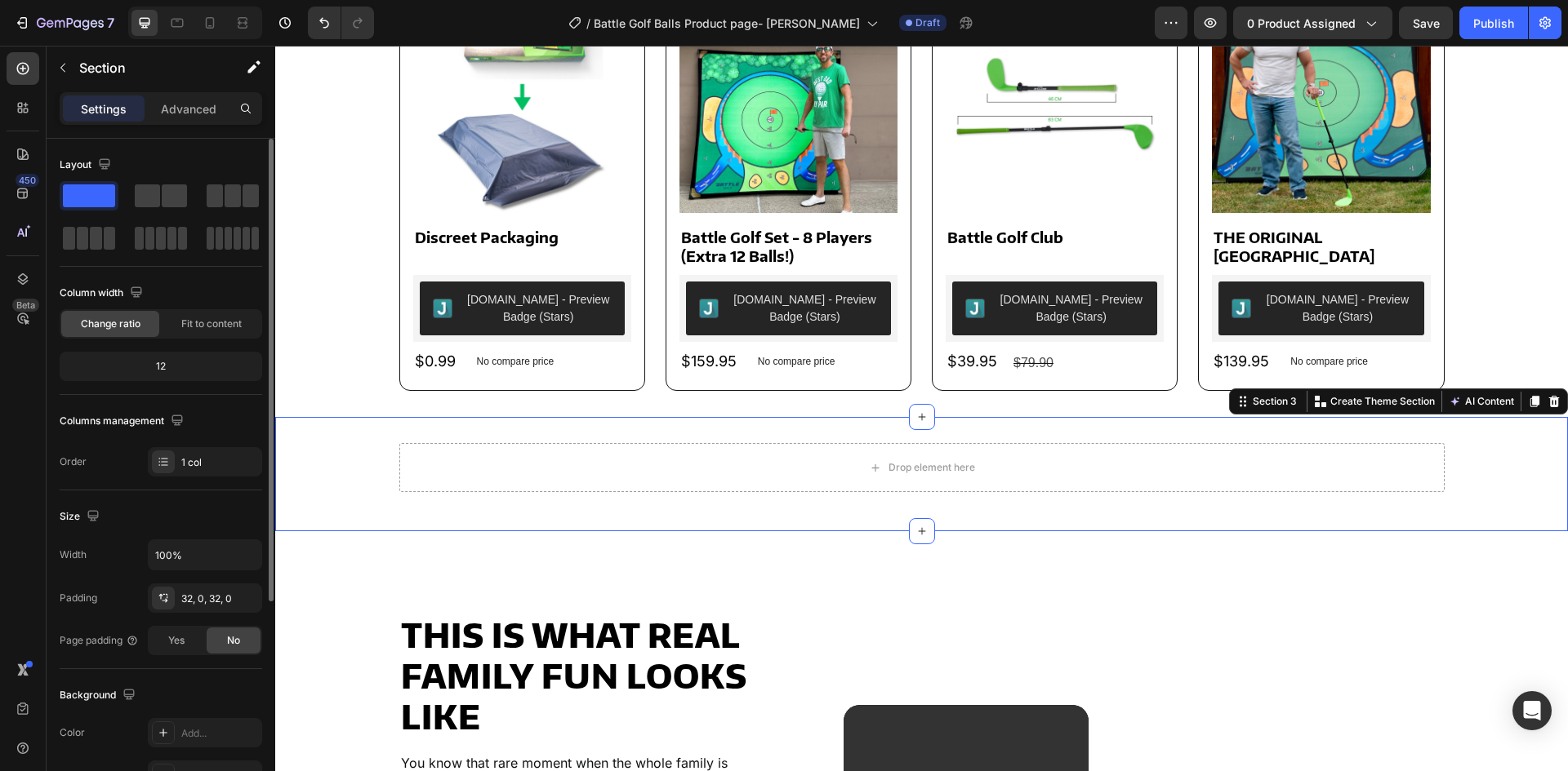
drag, startPoint x: 192, startPoint y: 115, endPoint x: 154, endPoint y: 311, distance: 199.6
click at [192, 114] on p "Advanced" at bounding box center [189, 109] width 56 height 17
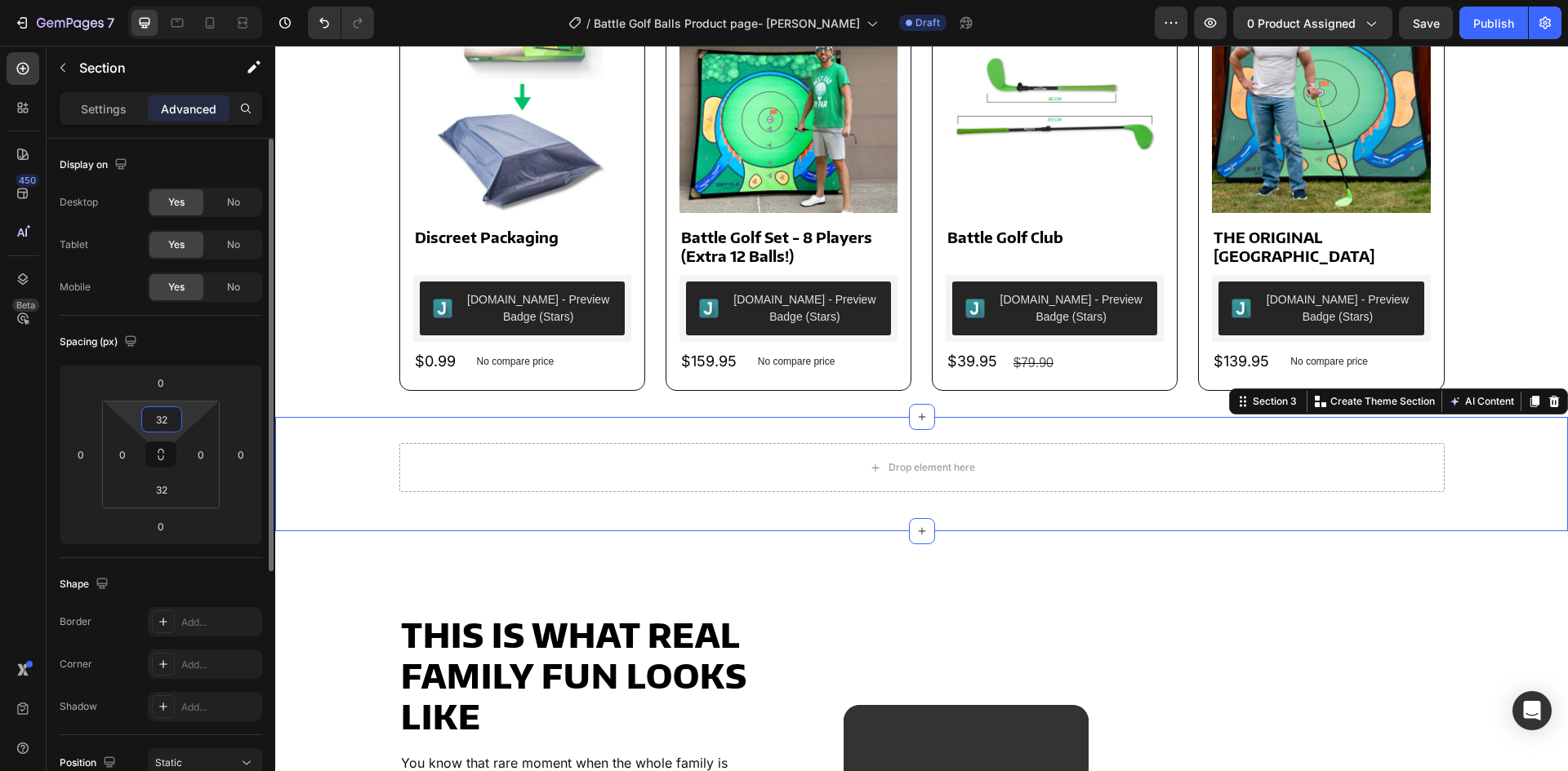
click at [153, 419] on input "32" at bounding box center [162, 419] width 32 height 24
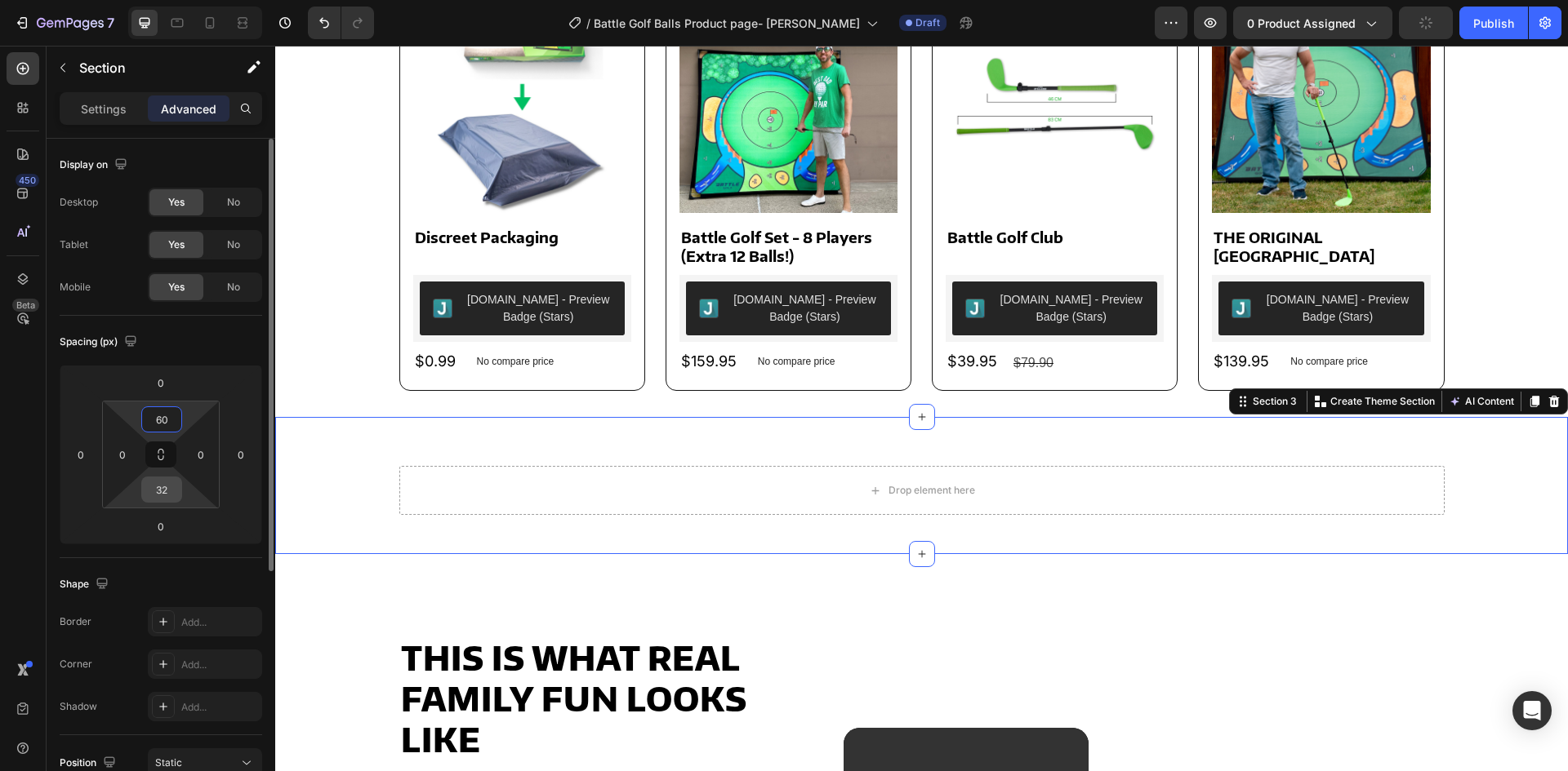
type input "60"
click at [159, 496] on input "32" at bounding box center [162, 489] width 32 height 24
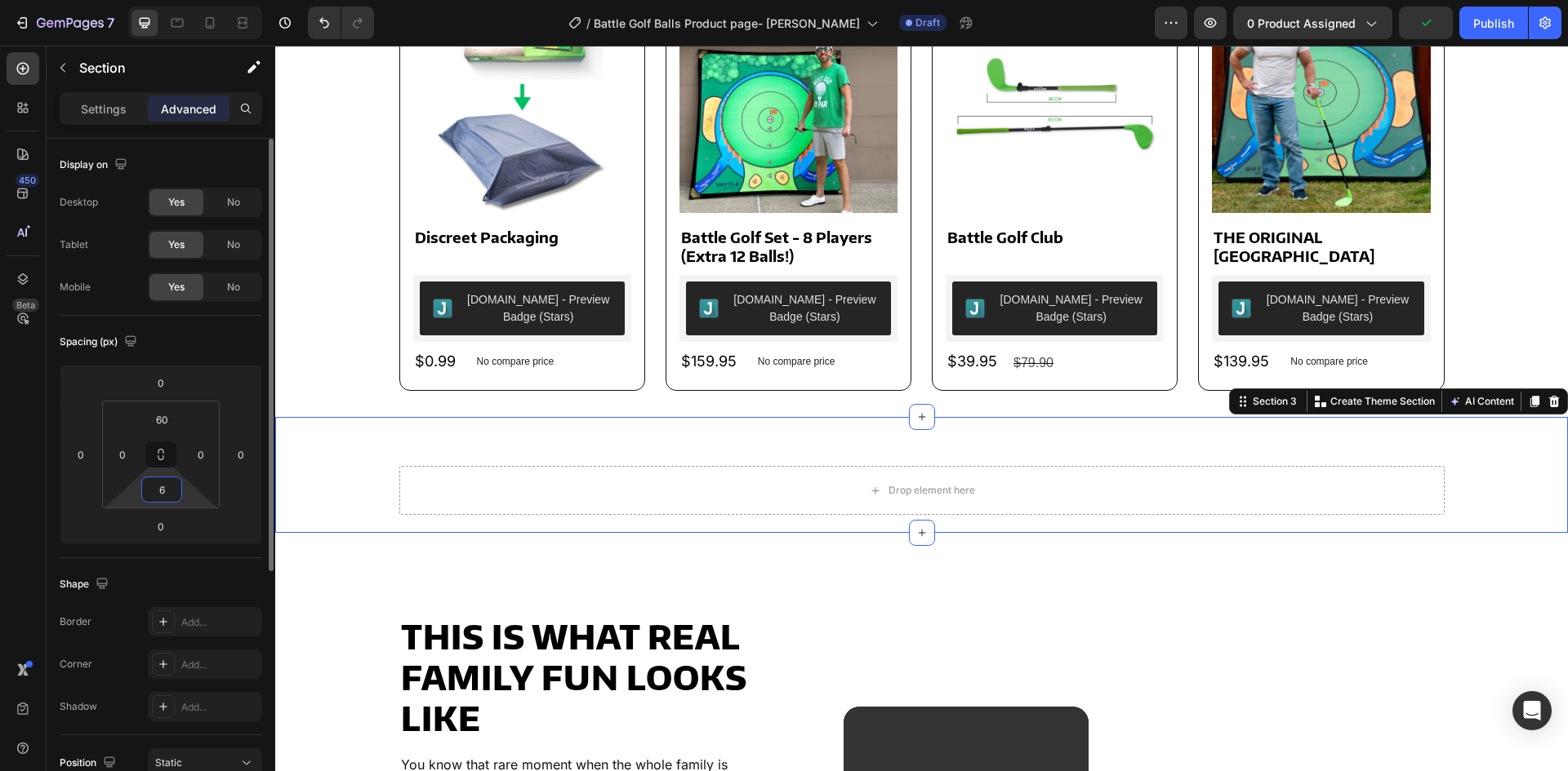
type input "60"
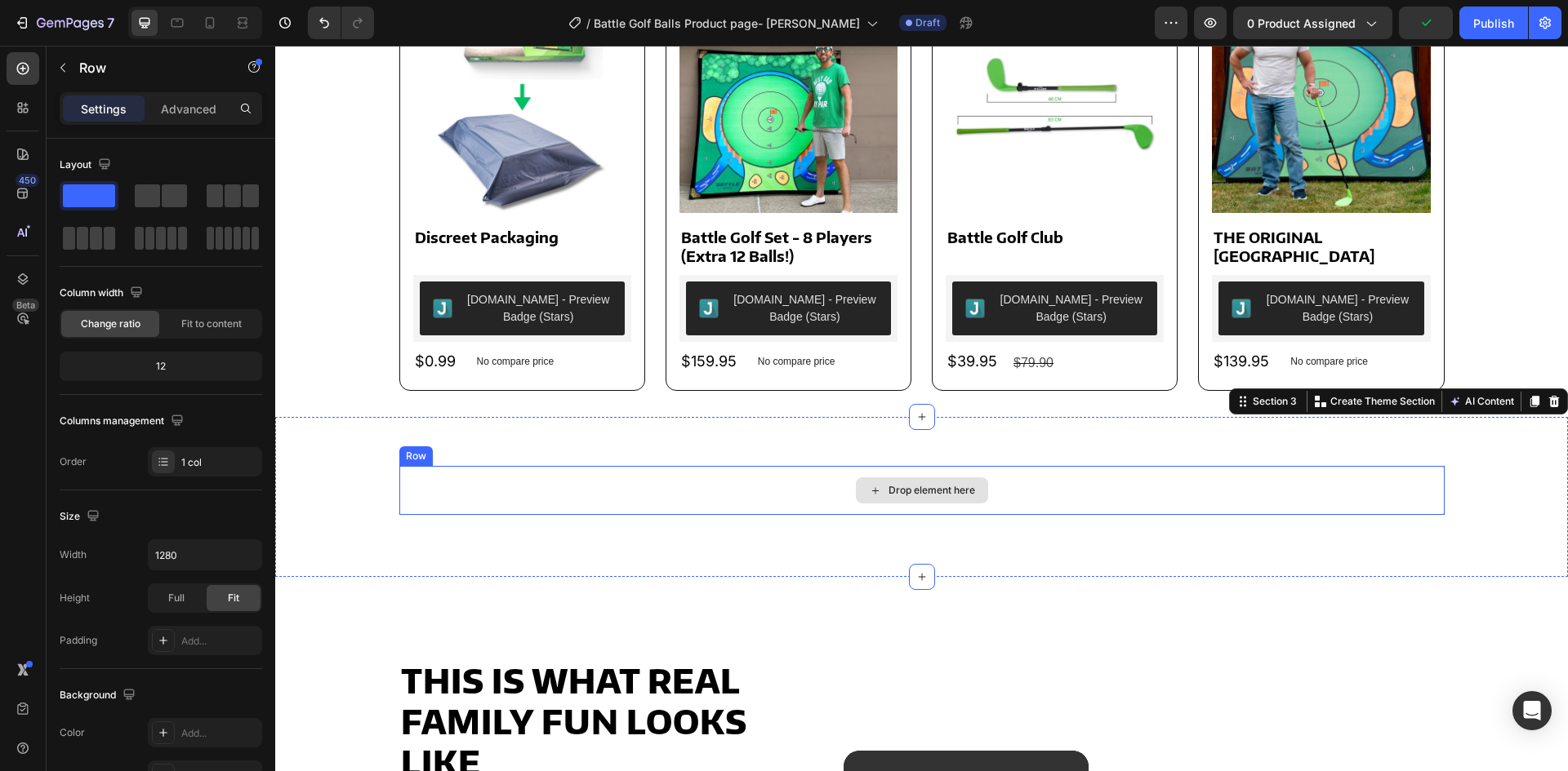
click at [473, 503] on div "Drop element here" at bounding box center [922, 490] width 1045 height 49
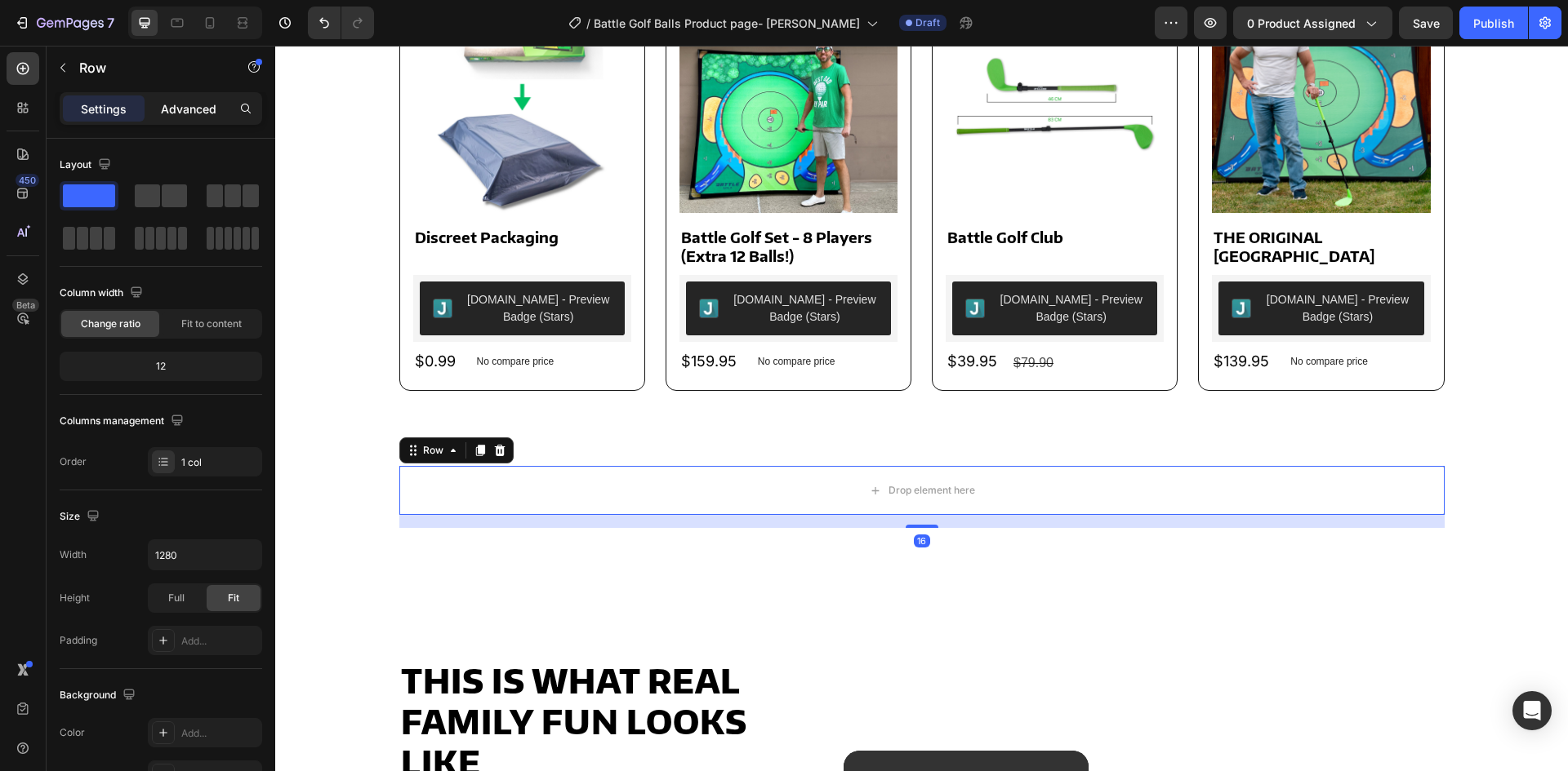
click at [172, 110] on p "Advanced" at bounding box center [189, 109] width 56 height 17
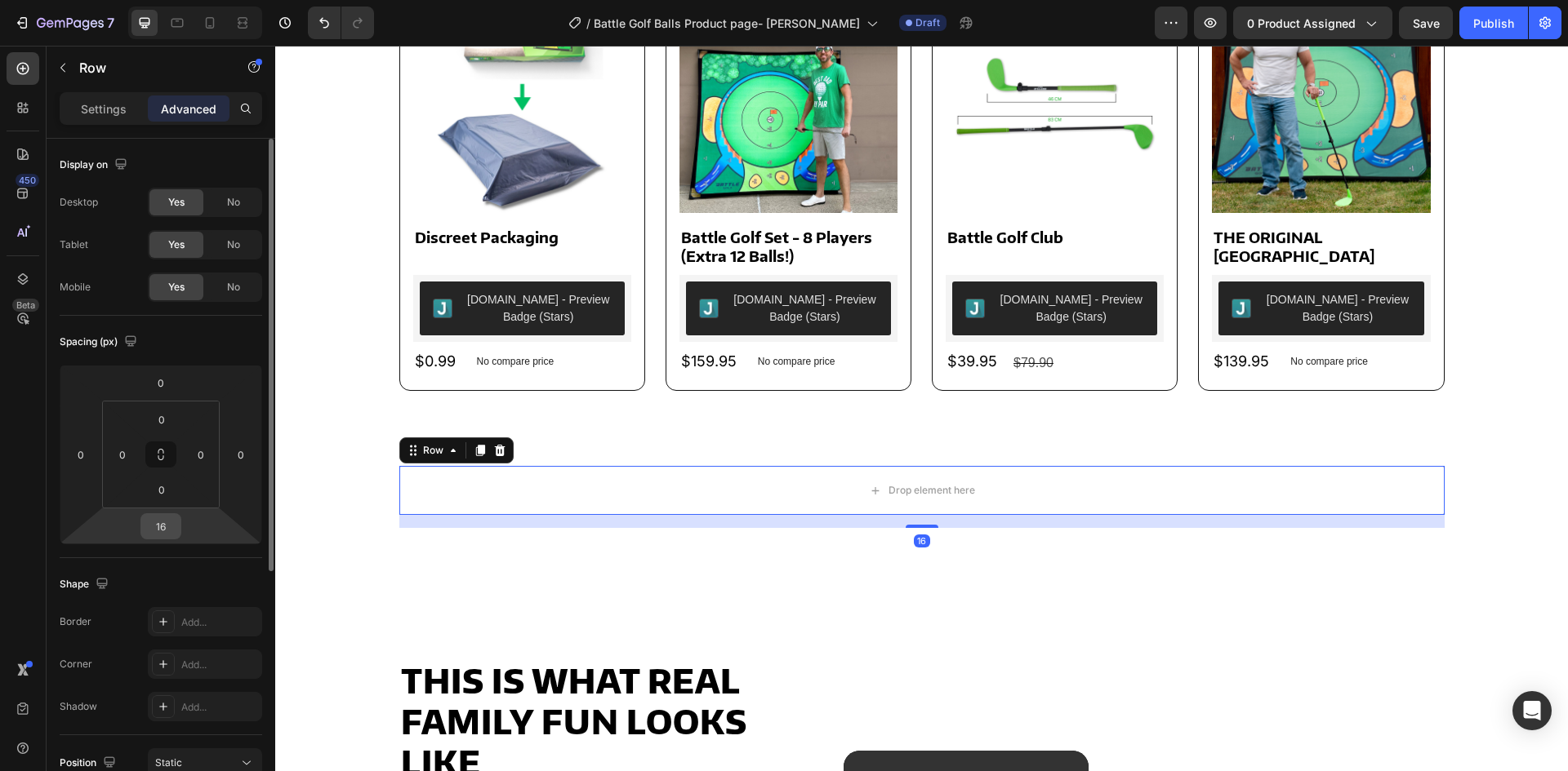
click at [161, 520] on input "16" at bounding box center [161, 526] width 32 height 24
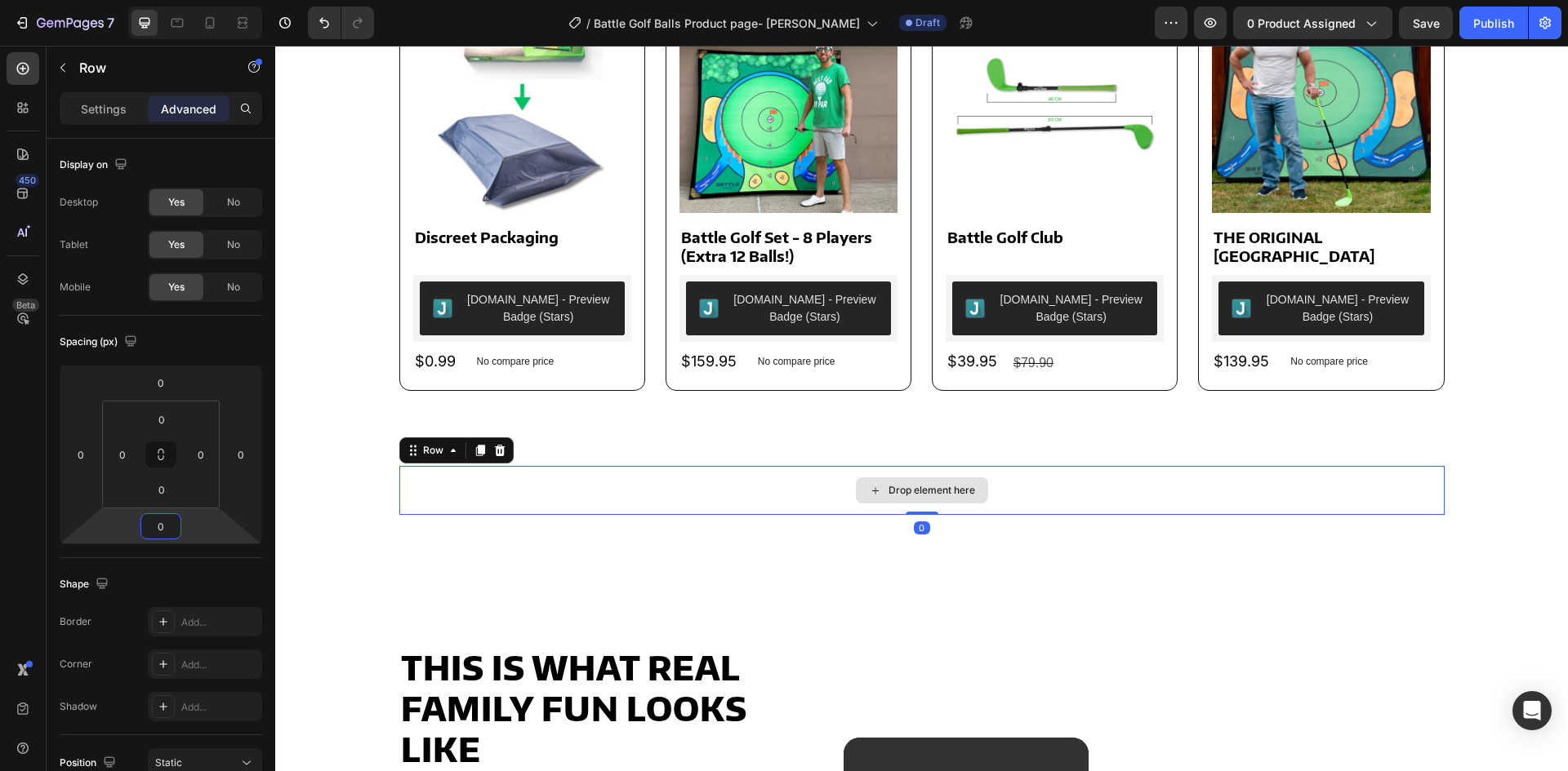
type input "0"
click at [524, 494] on div "Drop element here" at bounding box center [922, 490] width 1045 height 49
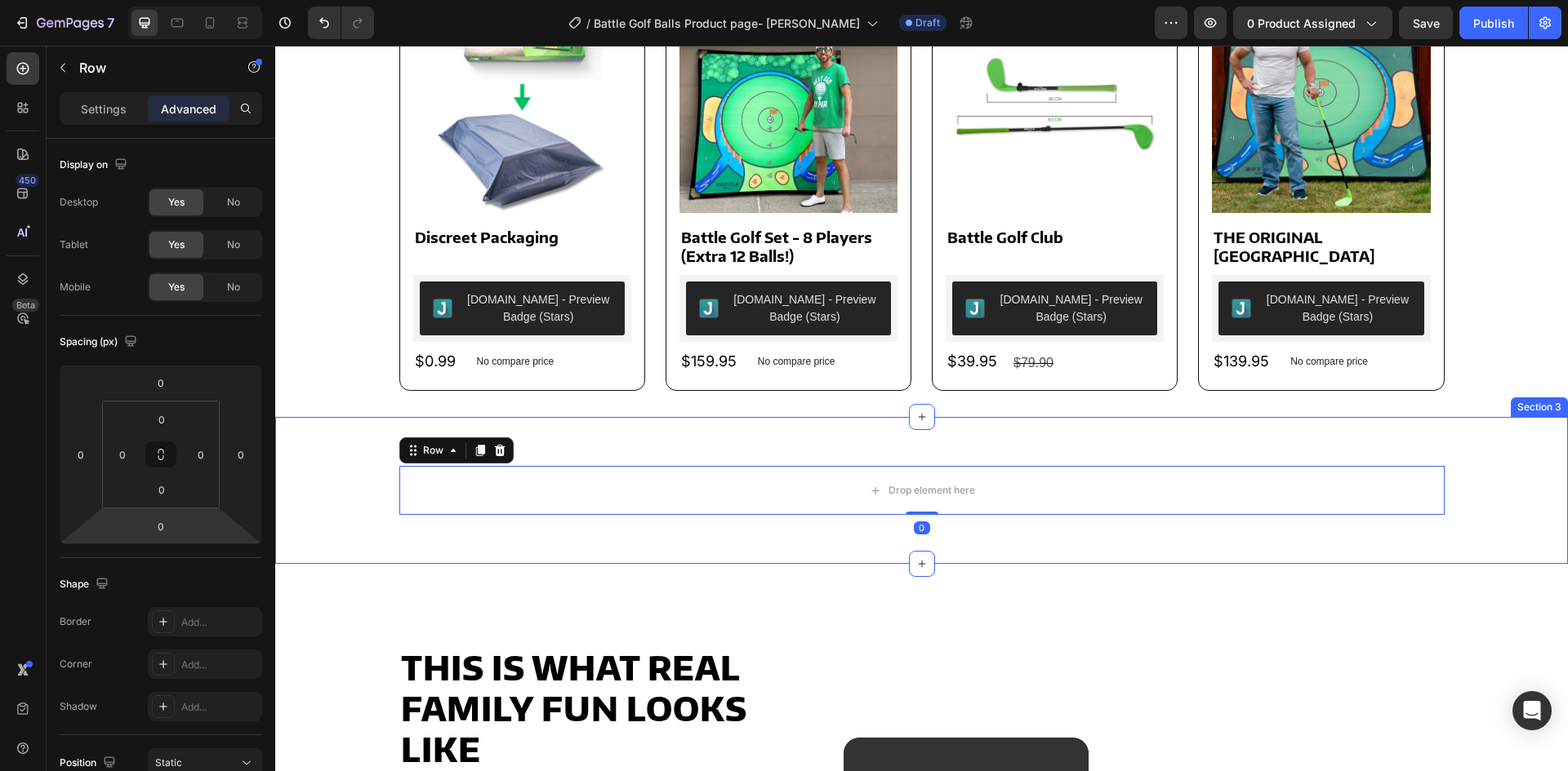
click at [366, 497] on div "Drop element here Row 0" at bounding box center [922, 490] width 1293 height 49
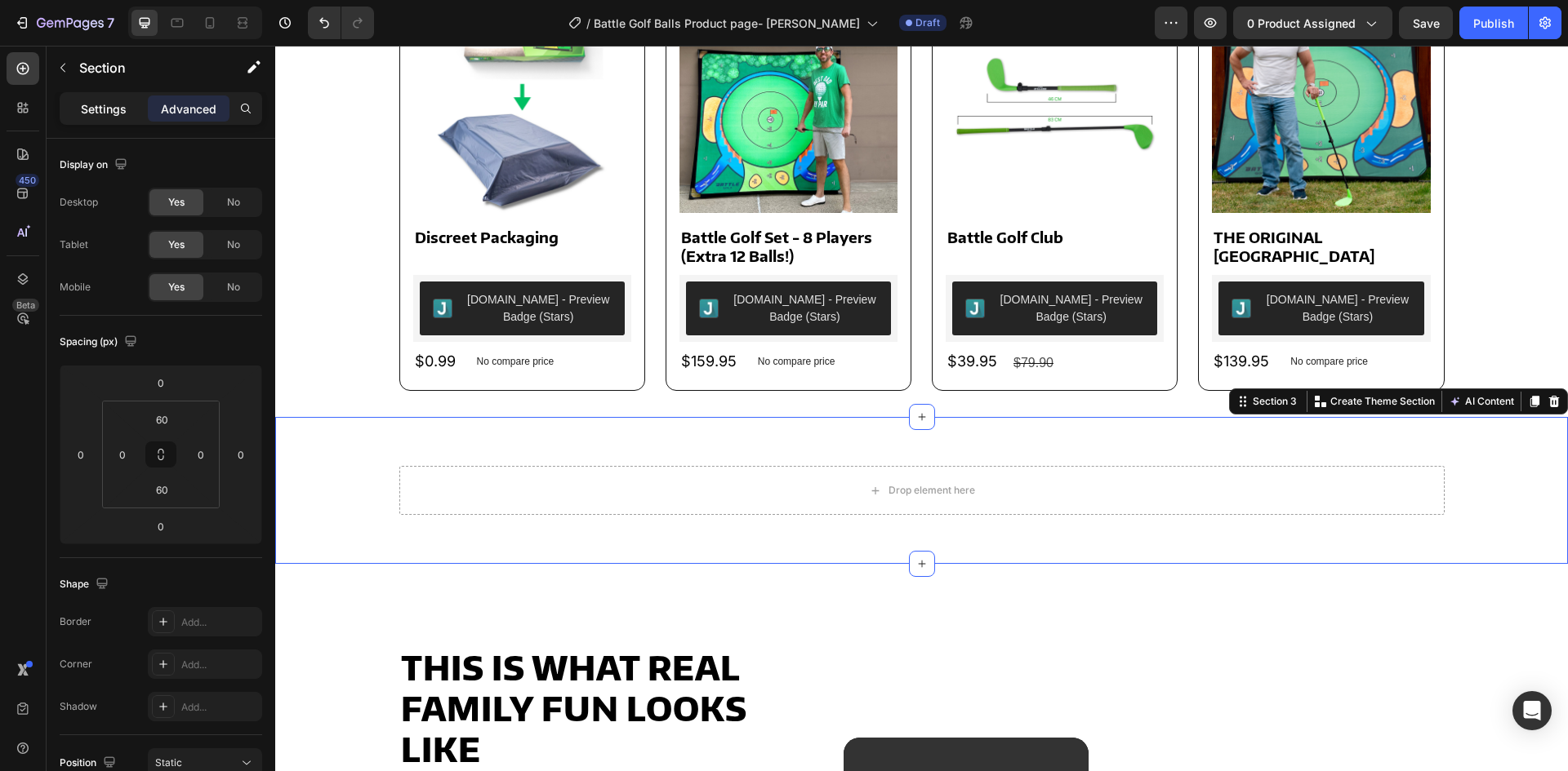
click at [76, 114] on div "Settings" at bounding box center [104, 108] width 82 height 26
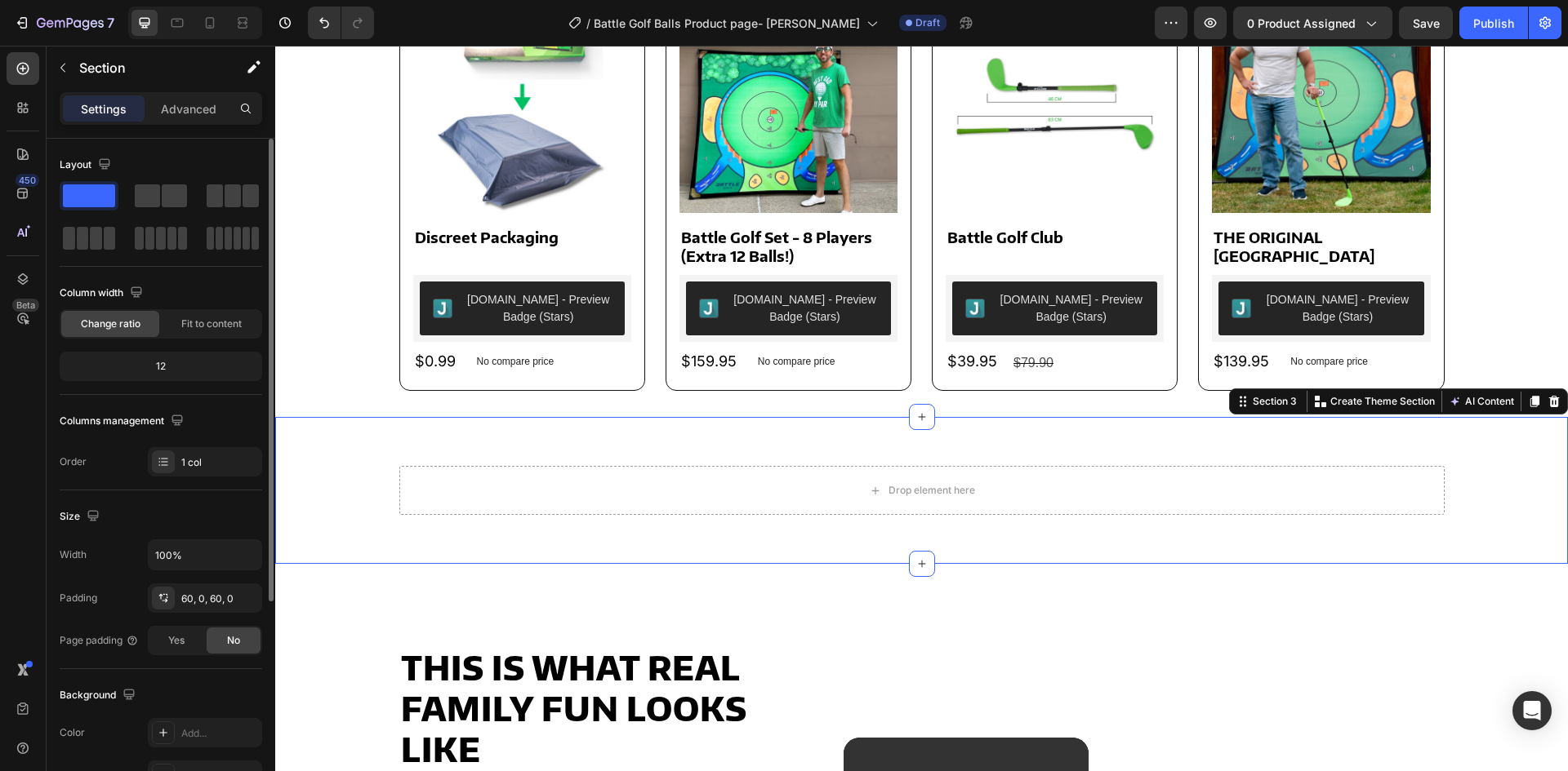
scroll to position [245, 0]
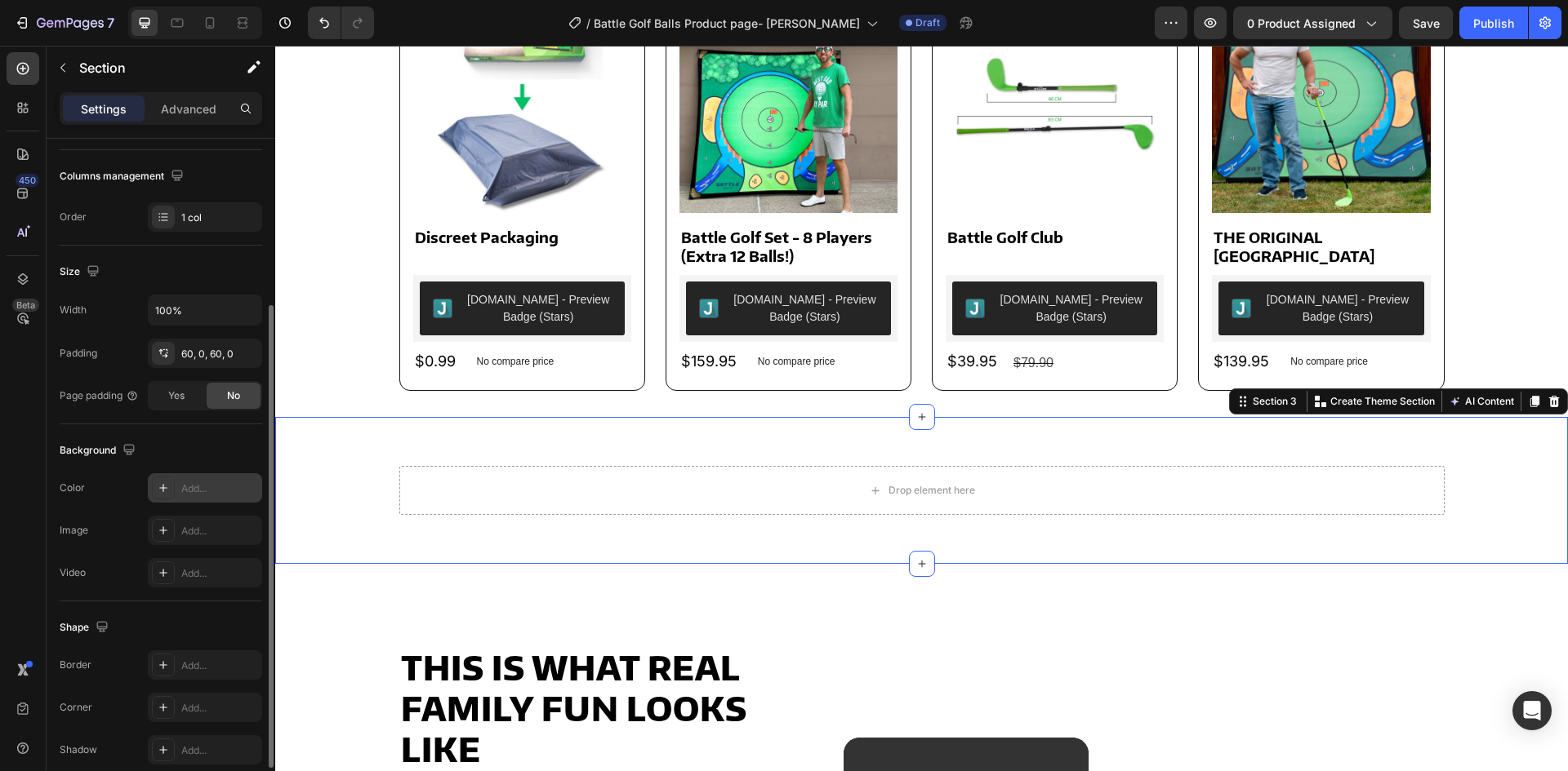
click at [185, 480] on div "Add..." at bounding box center [204, 488] width 114 height 30
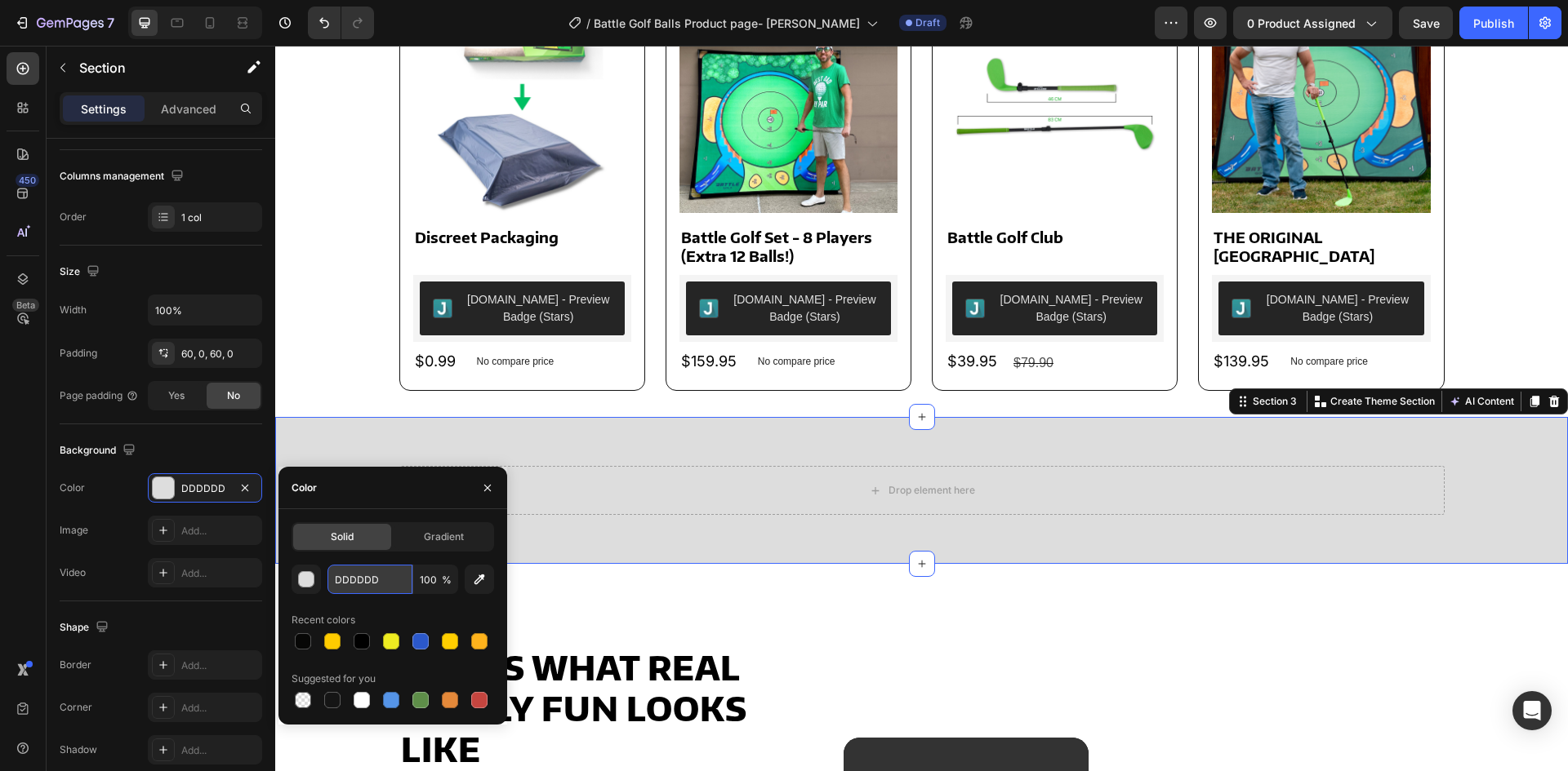
click at [366, 580] on input "DDDDDD" at bounding box center [370, 579] width 85 height 30
paste input "#01B123"
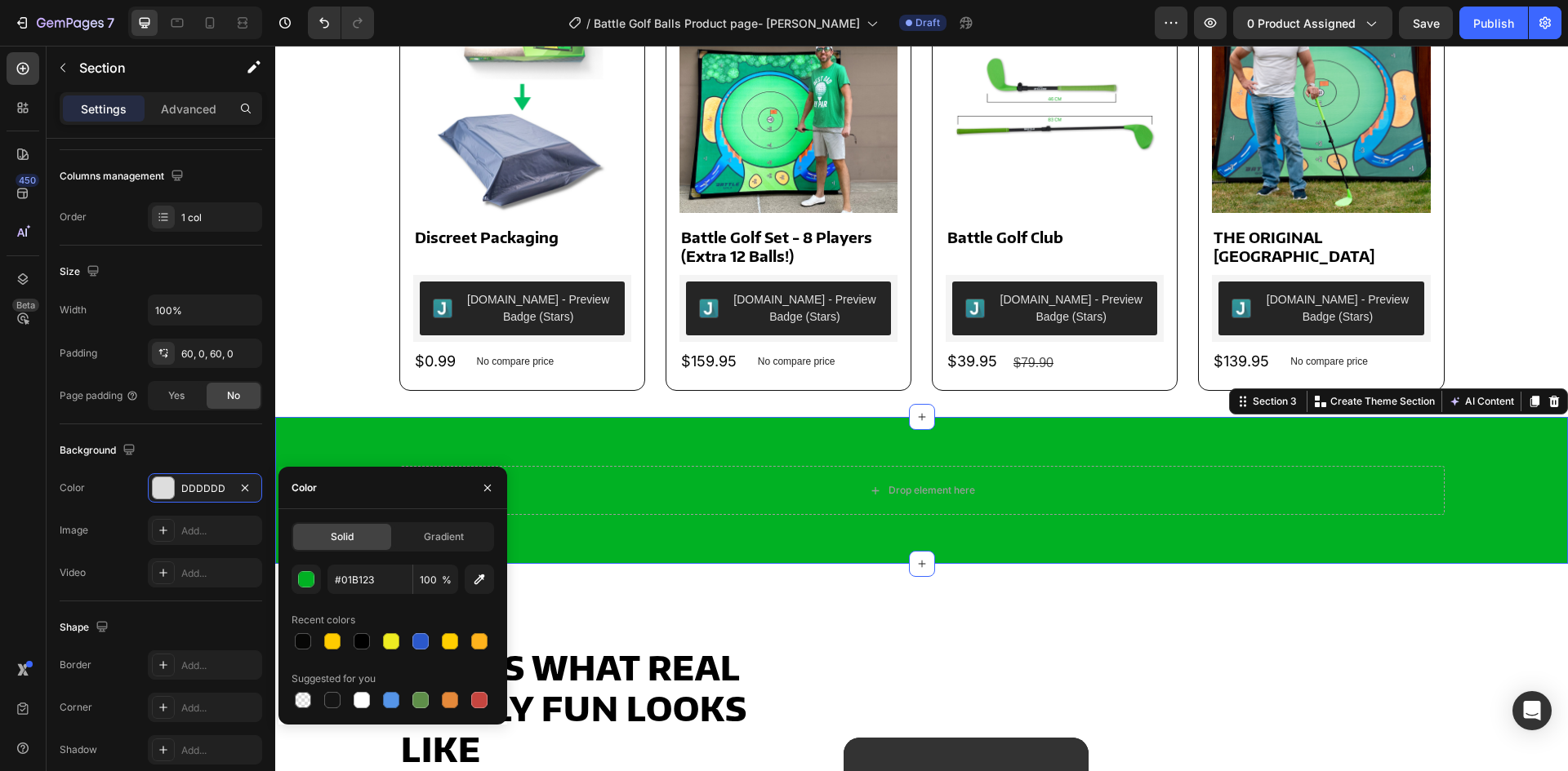
type input "01B123"
click at [374, 491] on div "Color" at bounding box center [392, 488] width 229 height 42
click at [210, 435] on div "Background The changes might be hidden by the video. Color 01B123 Image Add... …" at bounding box center [160, 513] width 203 height 177
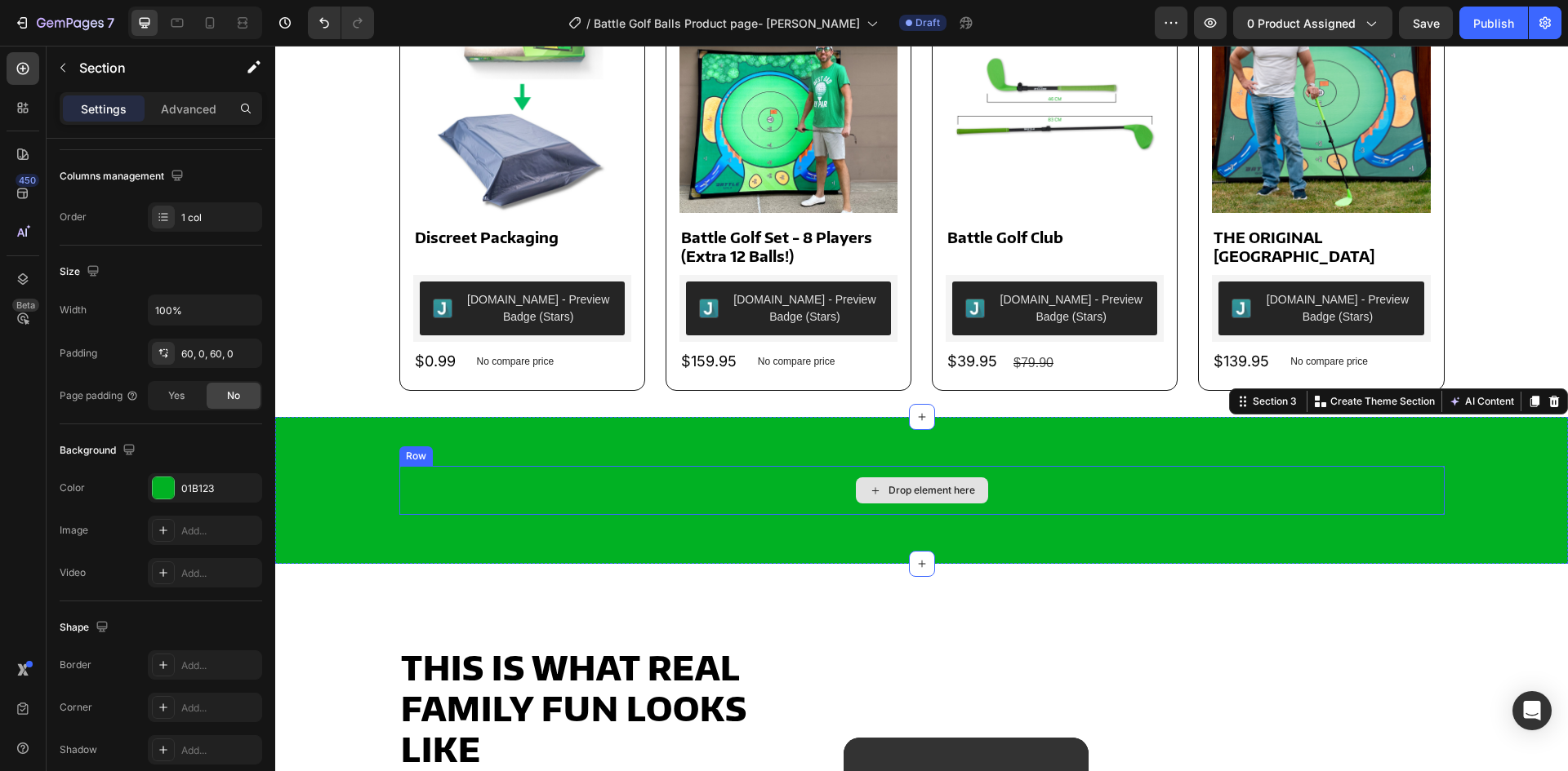
click at [595, 499] on div "Drop element here" at bounding box center [922, 490] width 1045 height 49
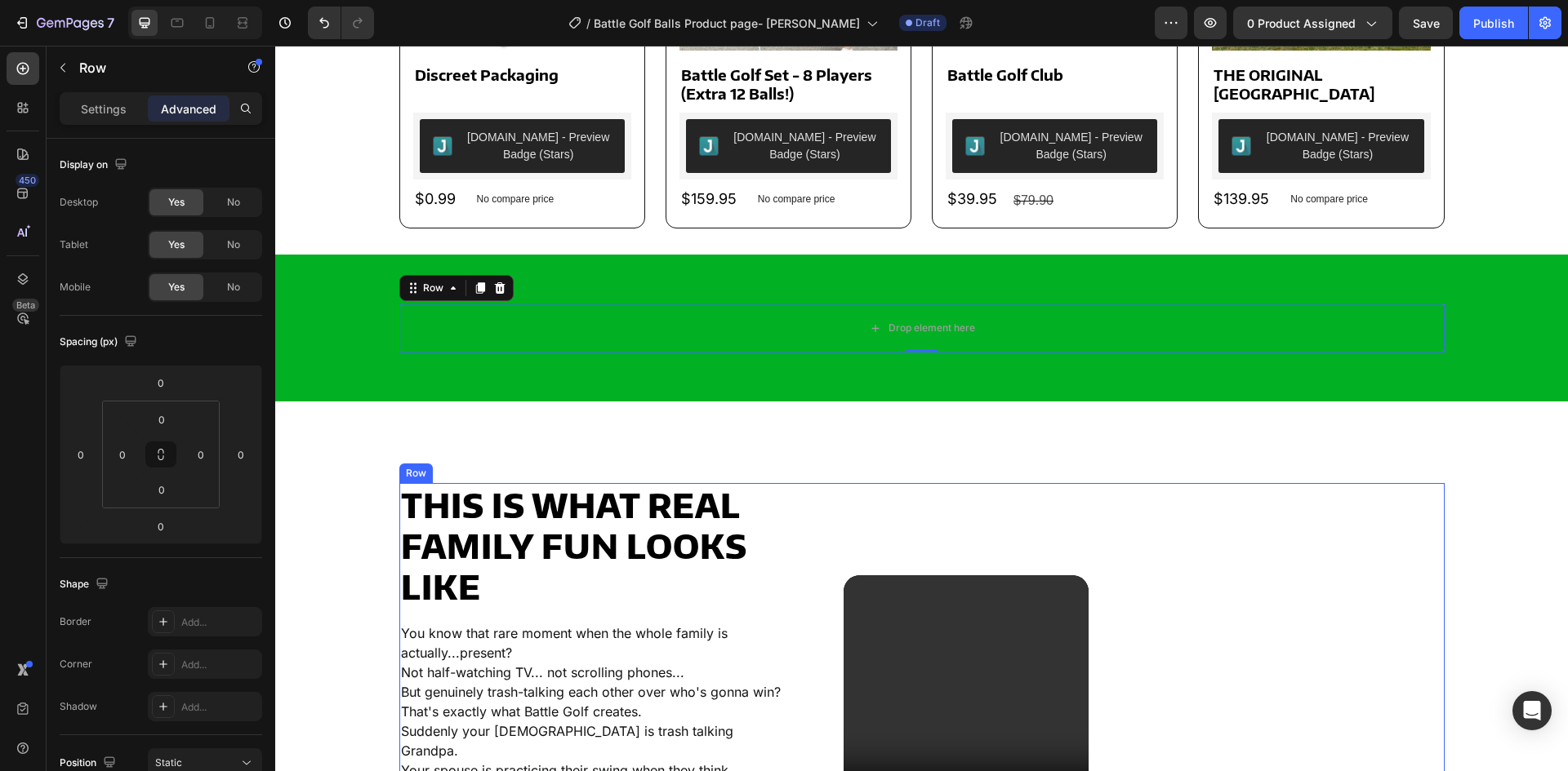
scroll to position [1094, 0]
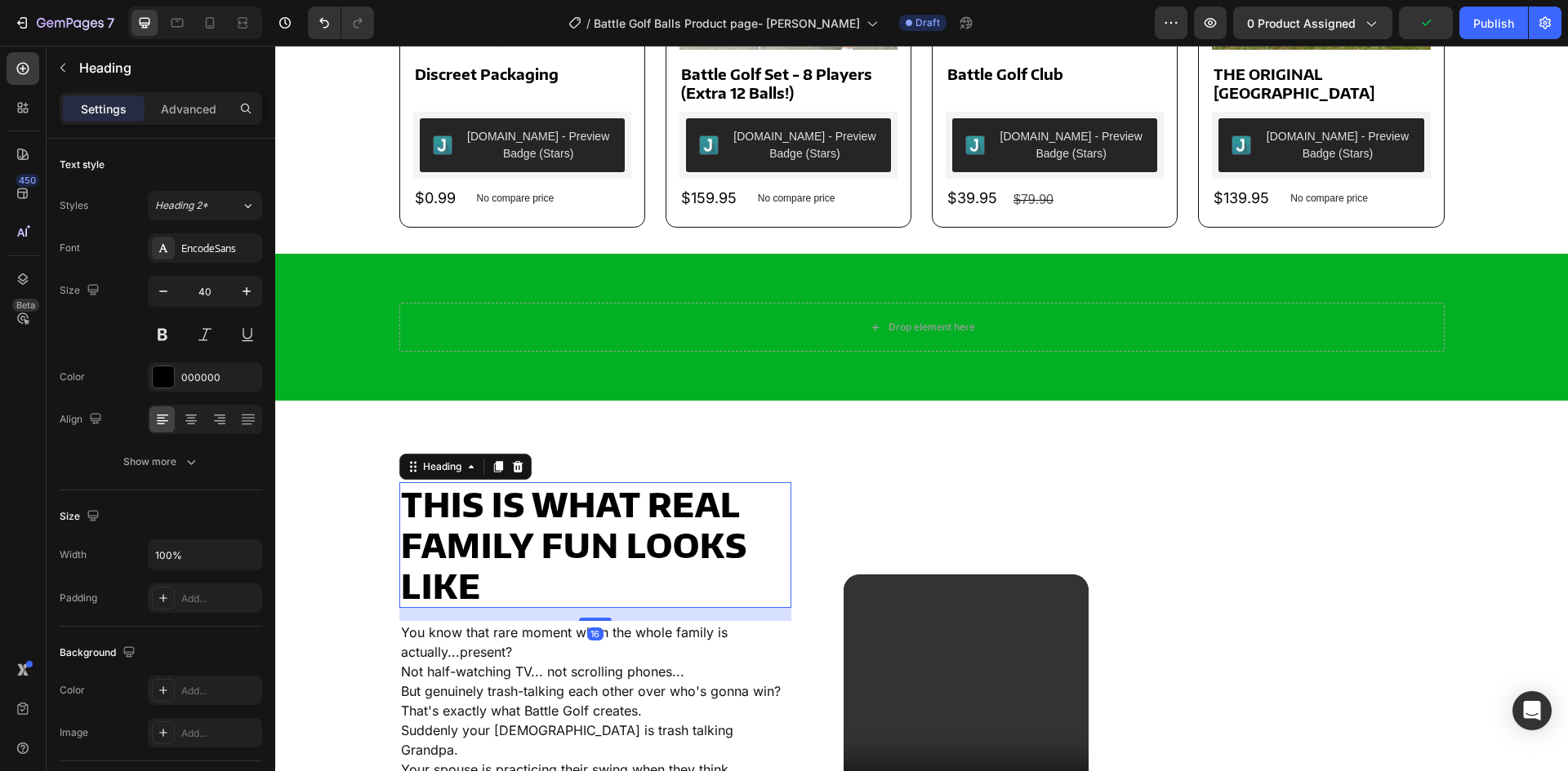
click at [526, 598] on h2 "This Is What Real Family Fun Looks Like" at bounding box center [596, 545] width 392 height 126
click at [493, 472] on icon at bounding box center [498, 467] width 9 height 12
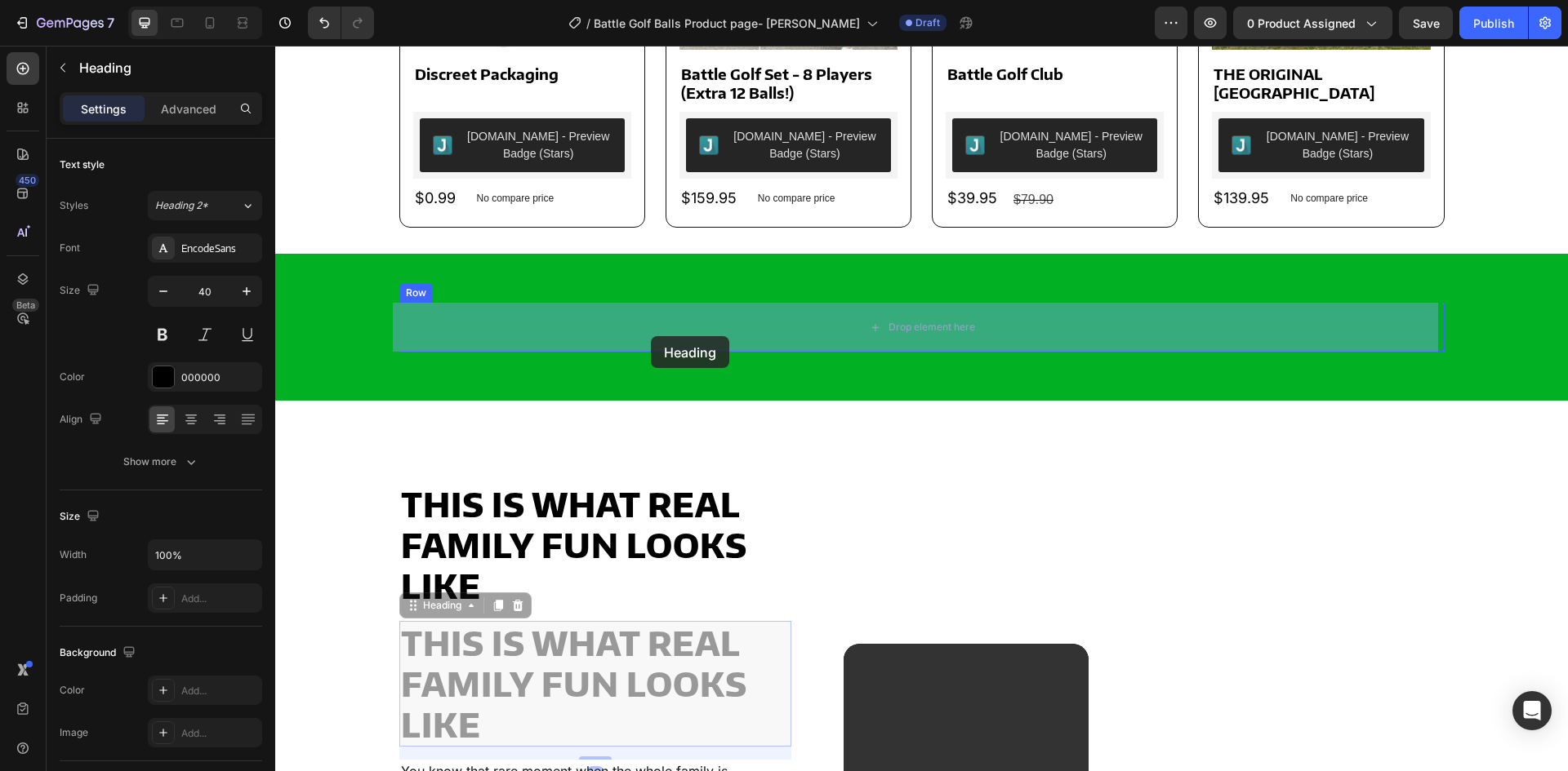
drag, startPoint x: 409, startPoint y: 632, endPoint x: 651, endPoint y: 336, distance: 382.3
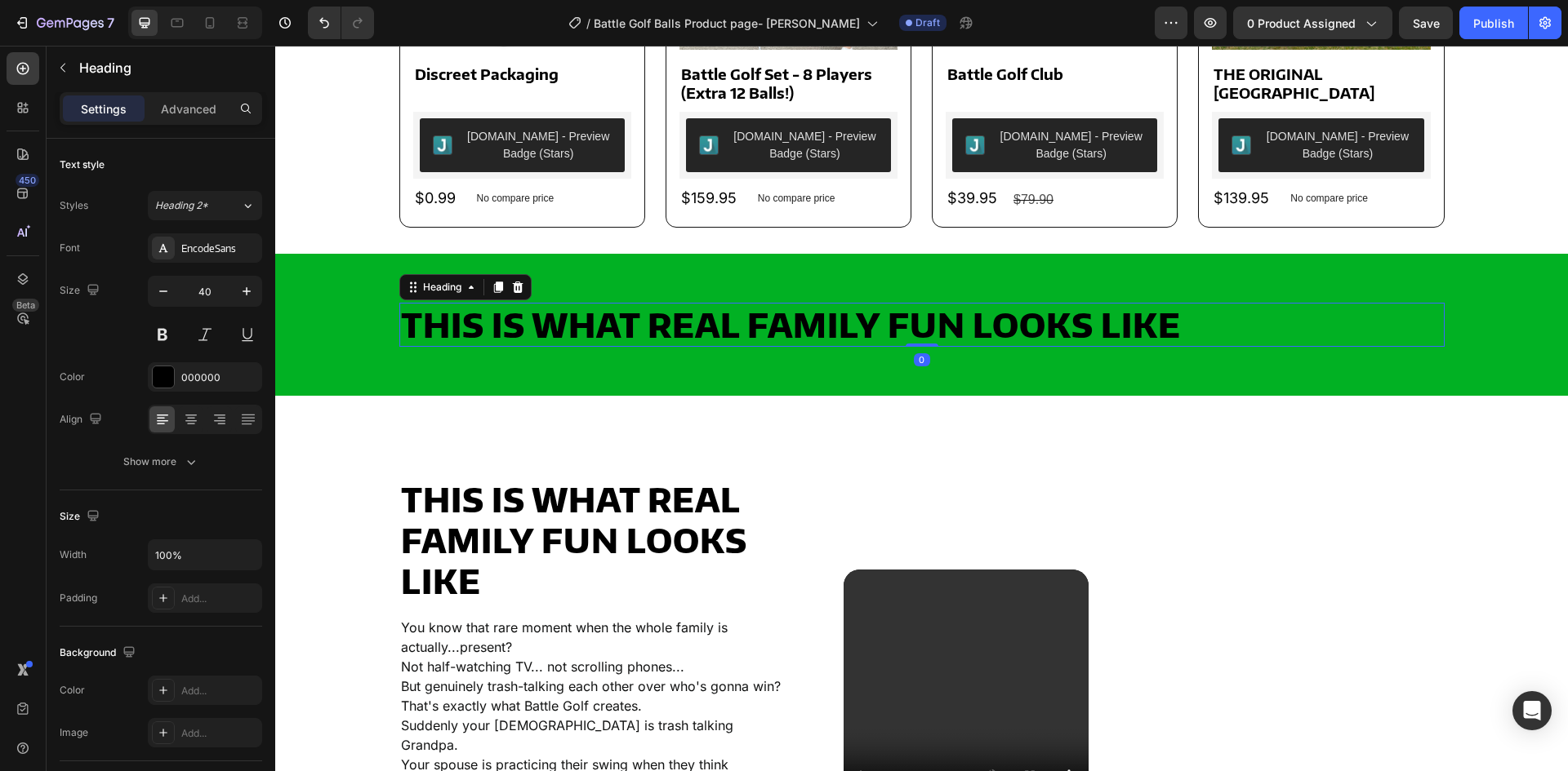
click at [644, 327] on h2 "This Is What Real Family Fun Looks Like" at bounding box center [922, 325] width 1045 height 44
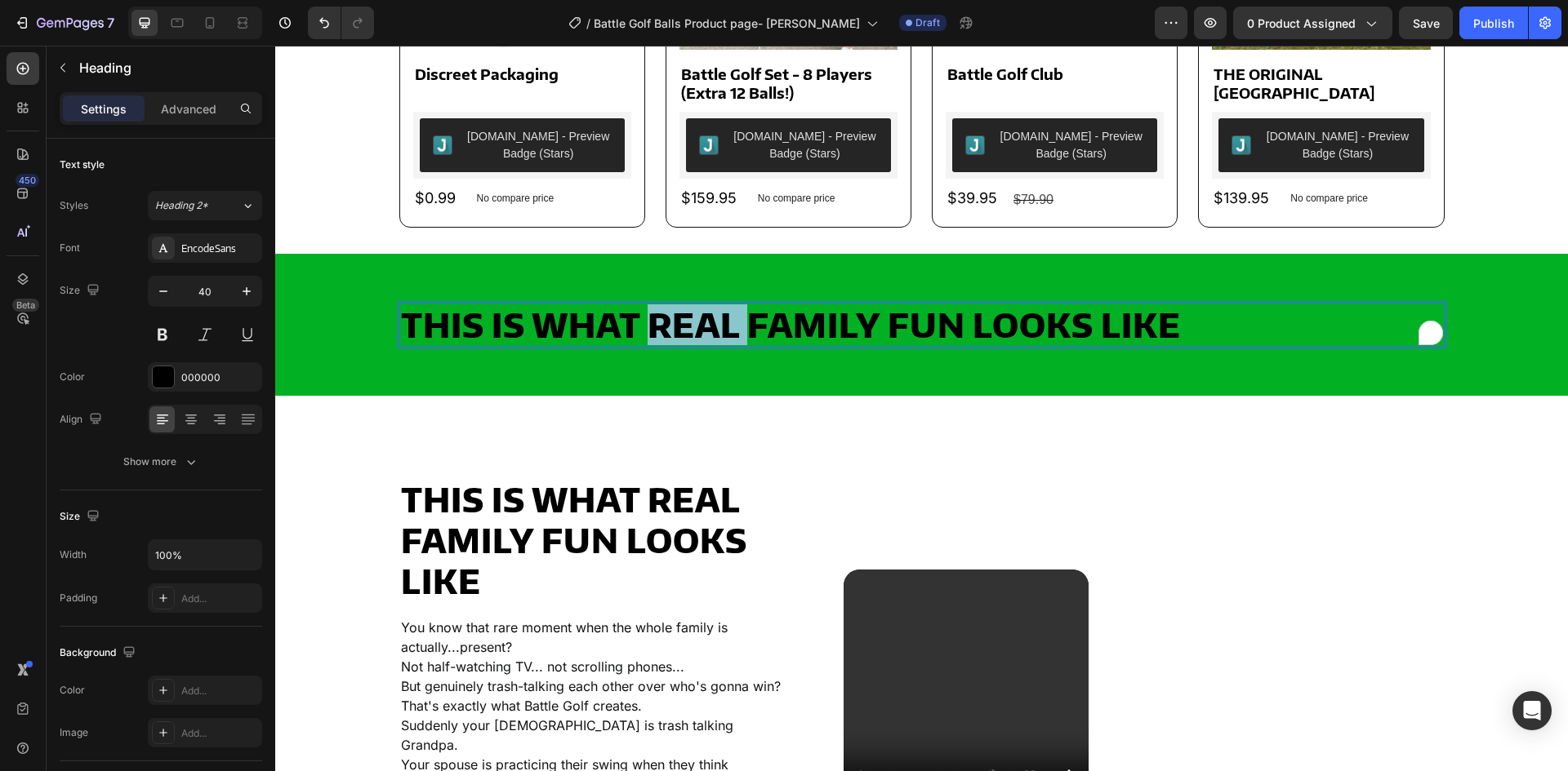
click at [644, 327] on p "This Is What Real Family Fun Looks Like" at bounding box center [923, 324] width 1042 height 40
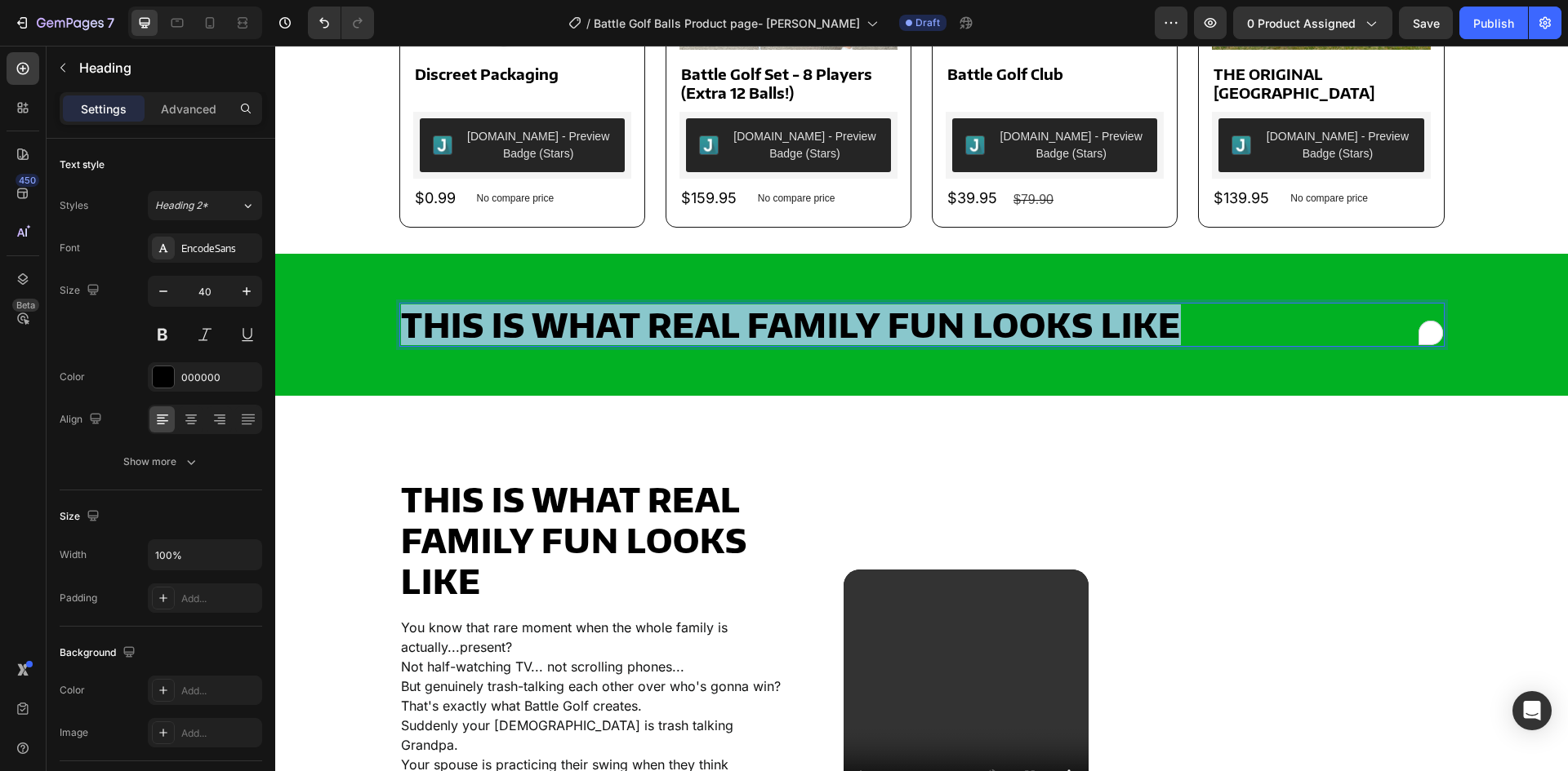
click at [644, 327] on p "This Is What Real Family Fun Looks Like" at bounding box center [923, 324] width 1042 height 40
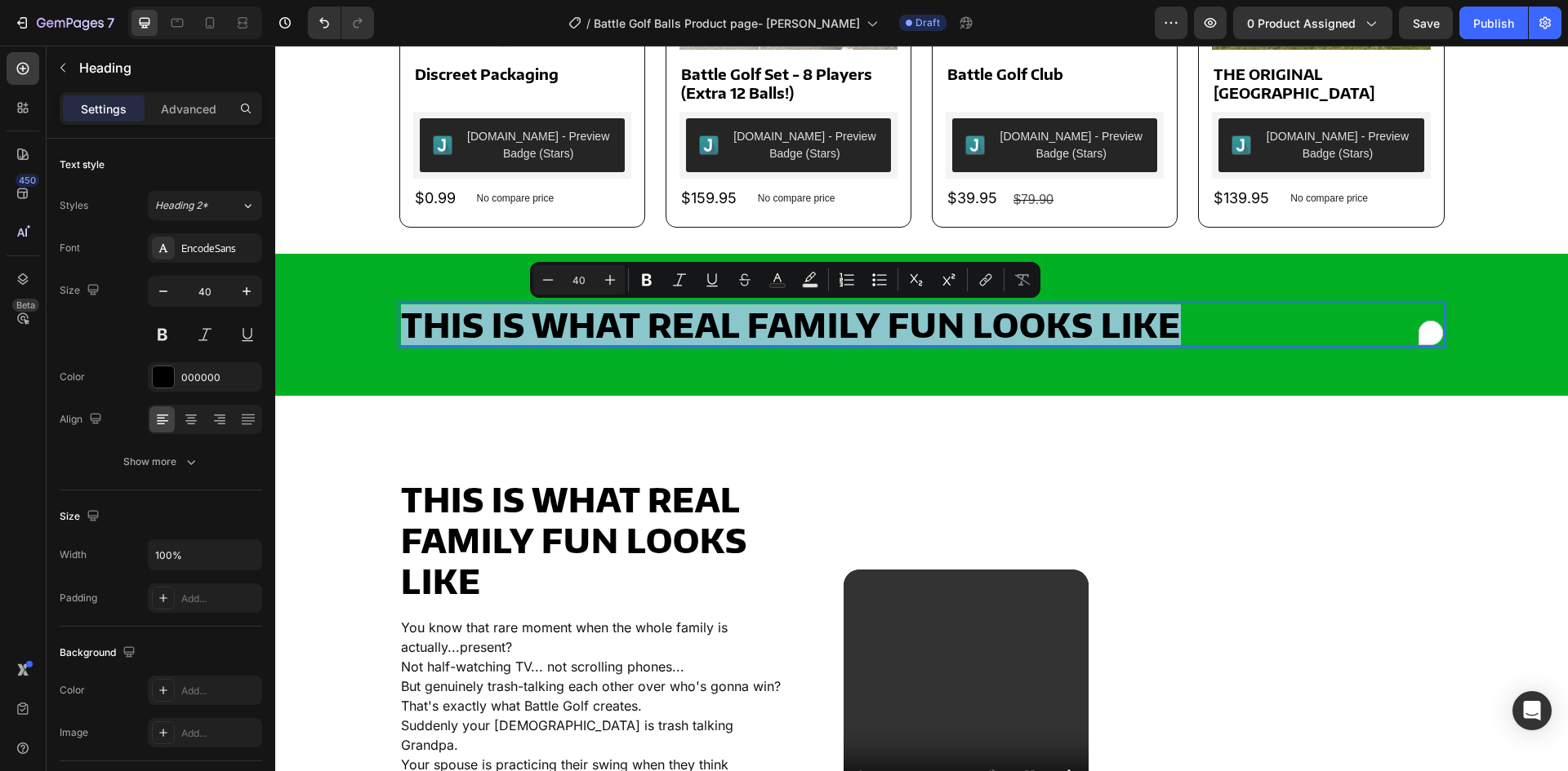
click at [644, 327] on p "This Is What Real Family Fun Looks Like" at bounding box center [923, 324] width 1042 height 40
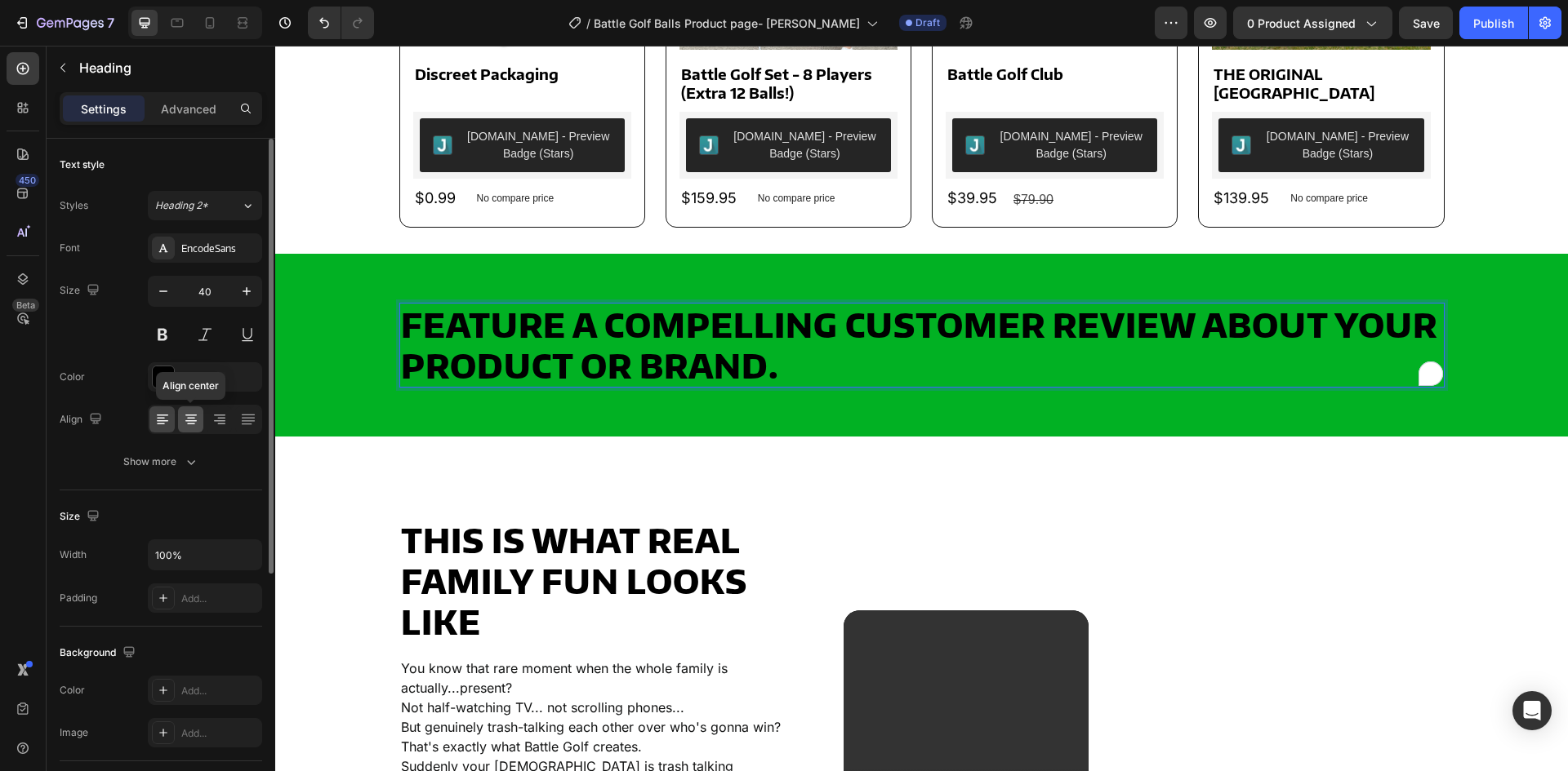
click at [192, 425] on icon at bounding box center [191, 425] width 8 height 2
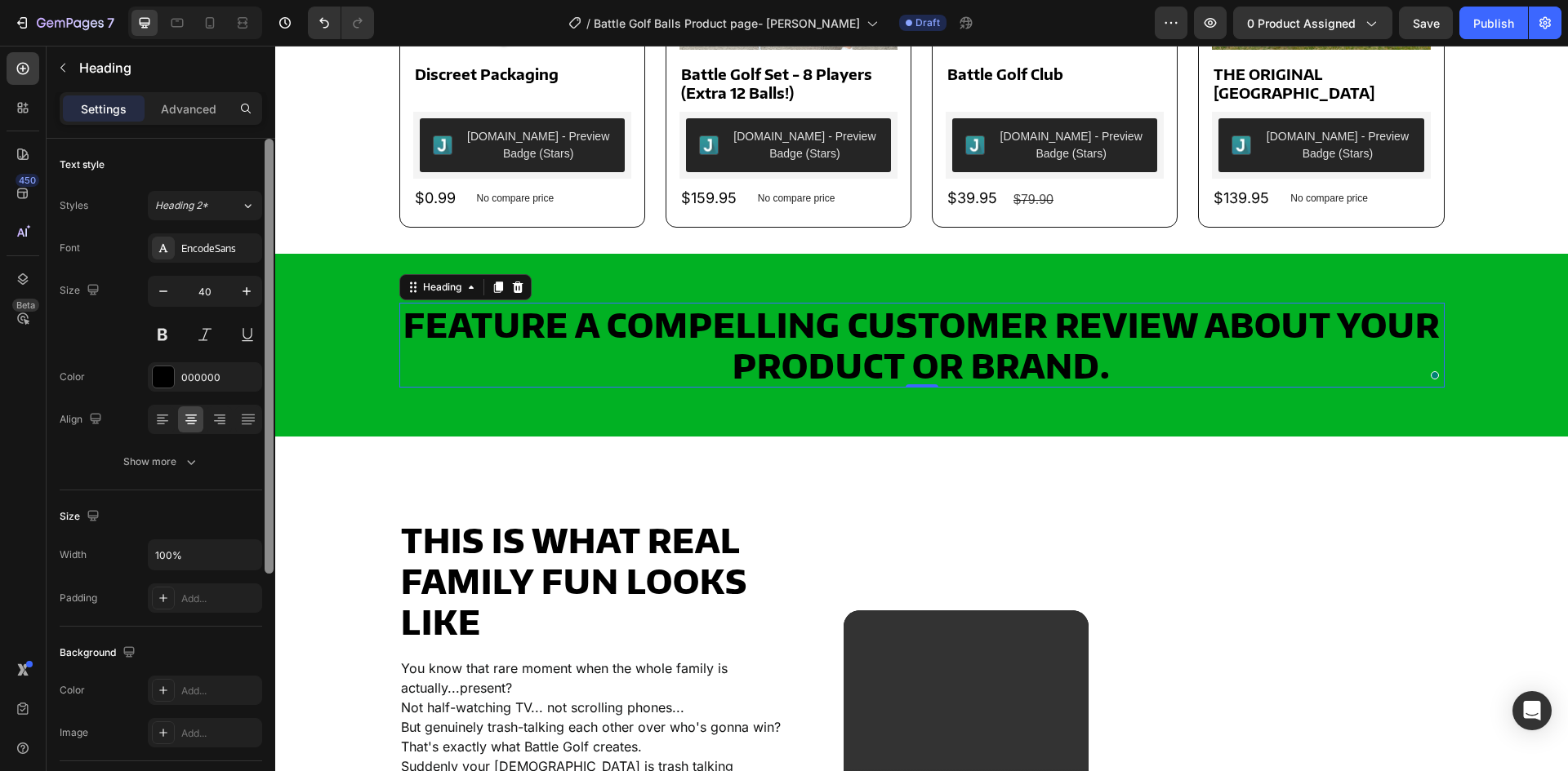
drag, startPoint x: 190, startPoint y: 374, endPoint x: 274, endPoint y: 392, distance: 85.9
click at [190, 374] on div "000000" at bounding box center [219, 378] width 77 height 14
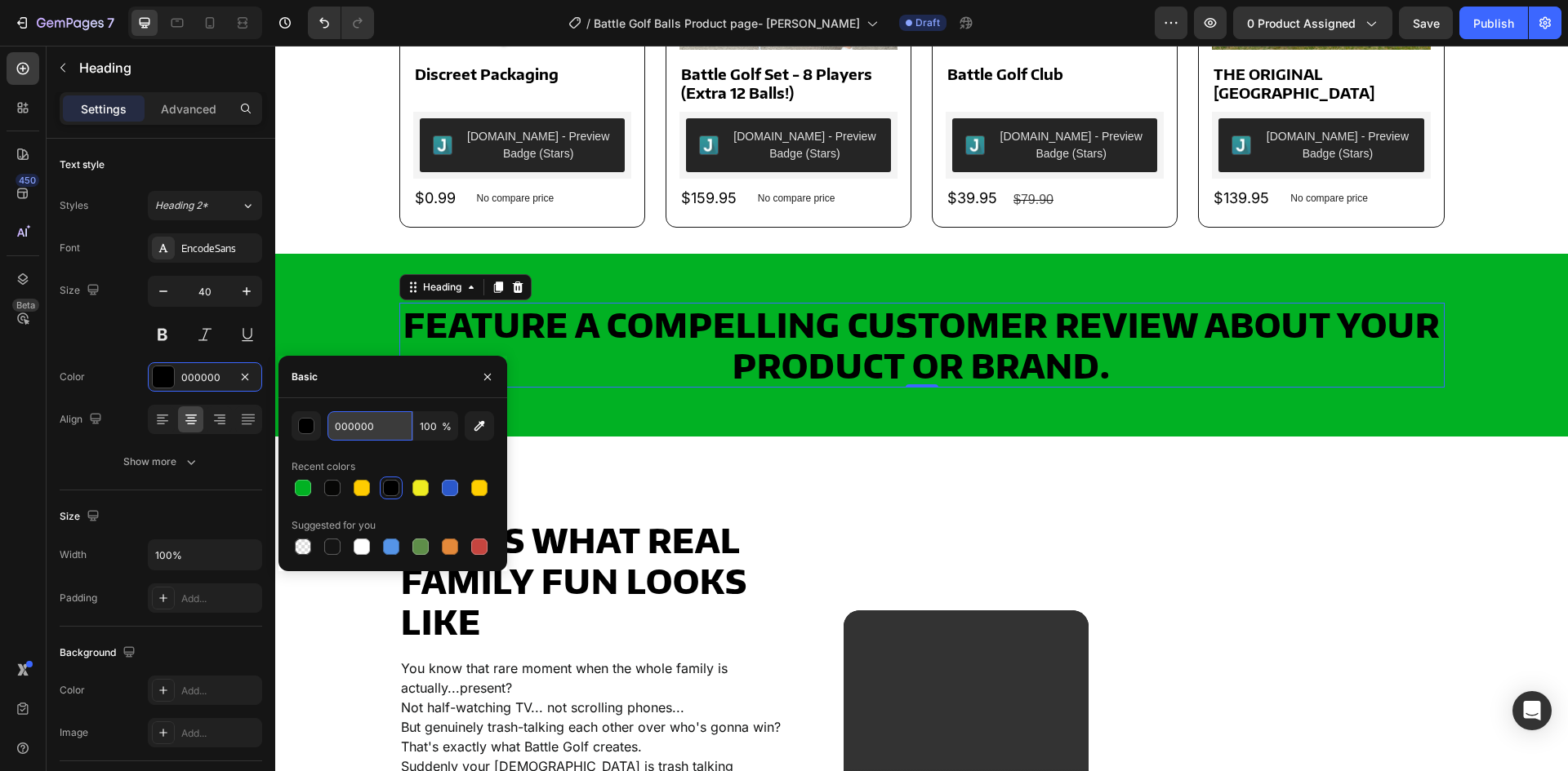
click at [367, 426] on input "000000" at bounding box center [370, 426] width 85 height 30
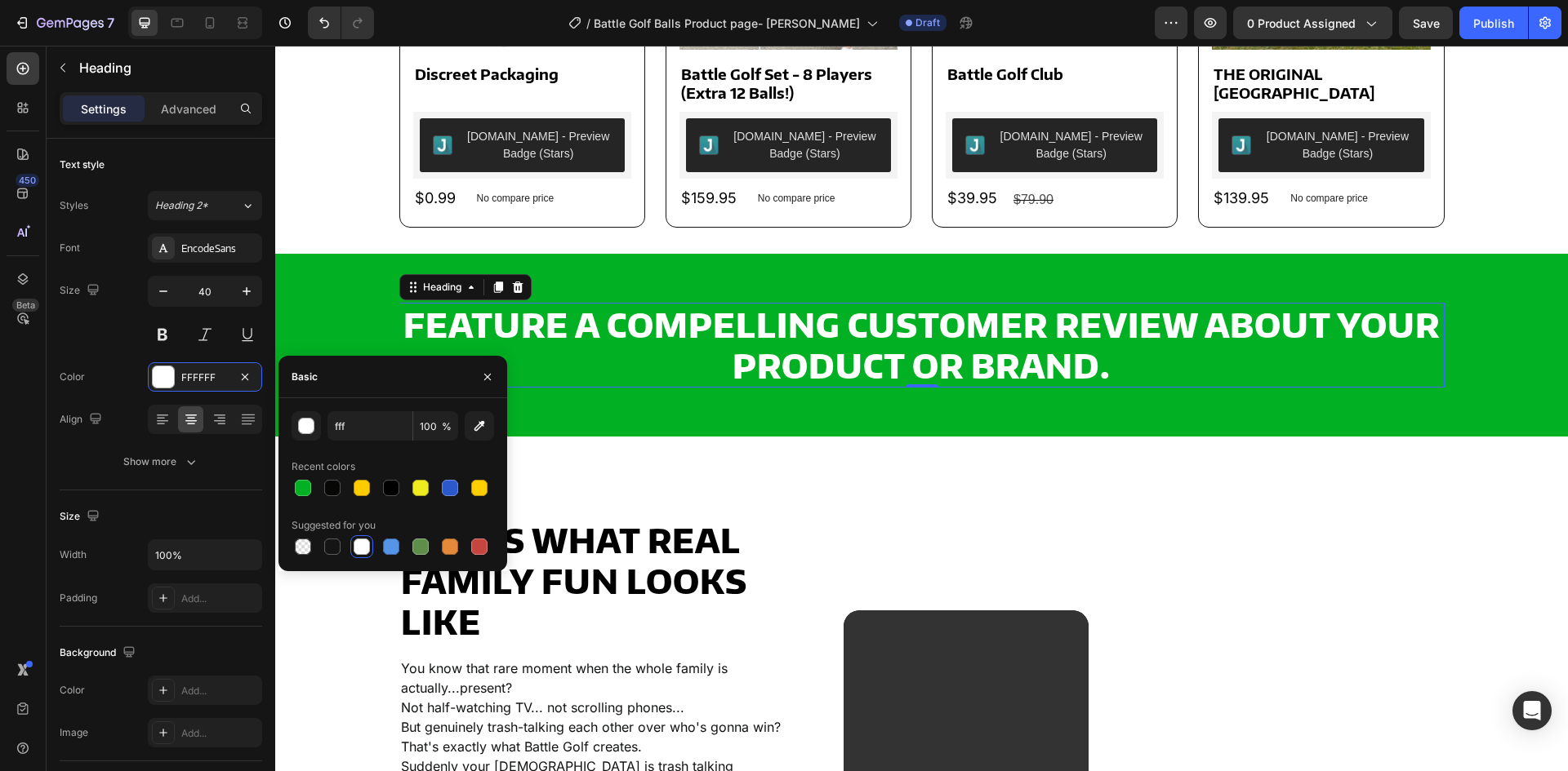
type input "FFFFFF"
drag, startPoint x: 183, startPoint y: 463, endPoint x: 188, endPoint y: 528, distance: 65.2
click at [180, 471] on button "Show more" at bounding box center [160, 462] width 203 height 30
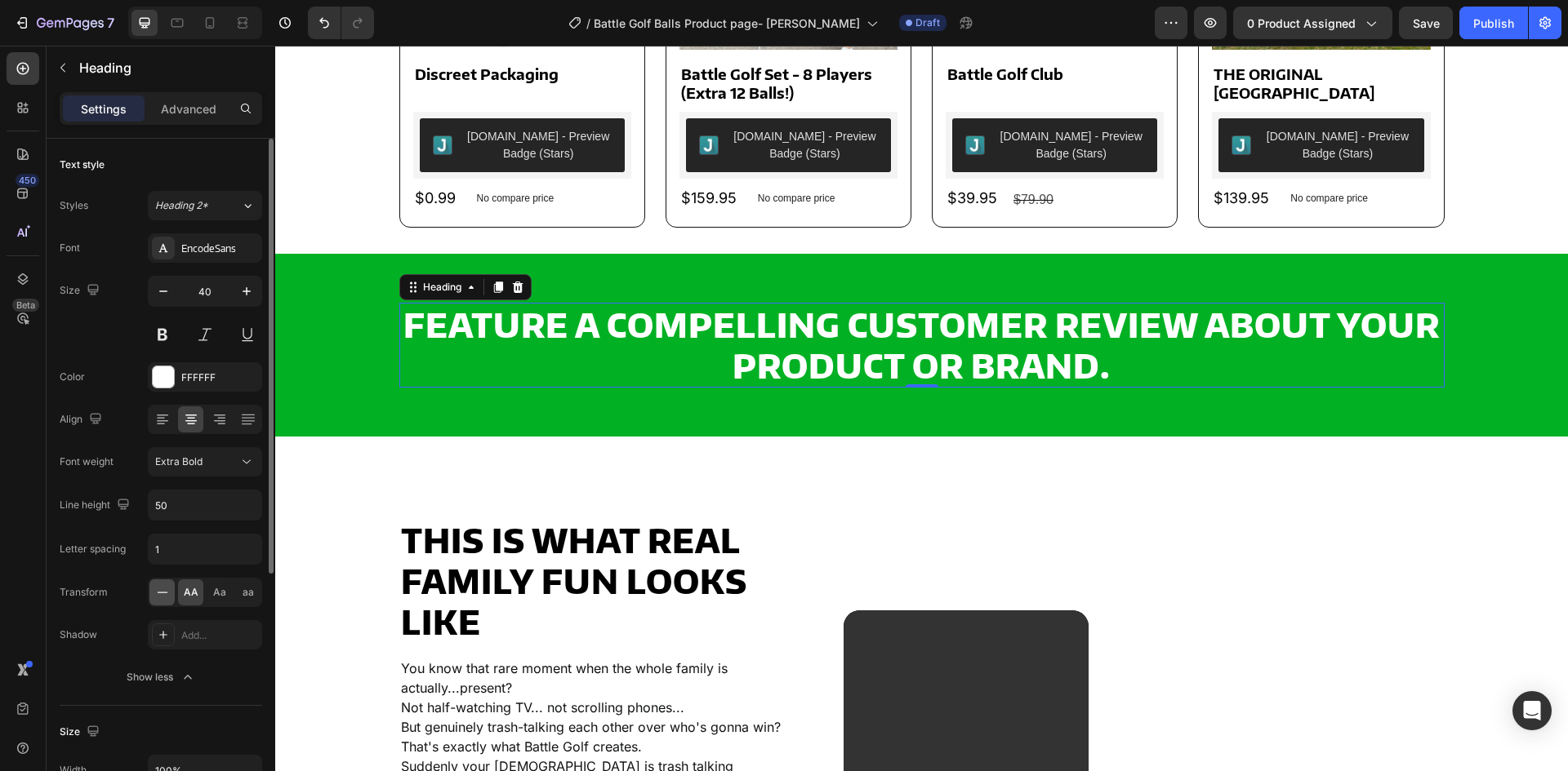
click at [170, 593] on icon at bounding box center [162, 593] width 16 height 16
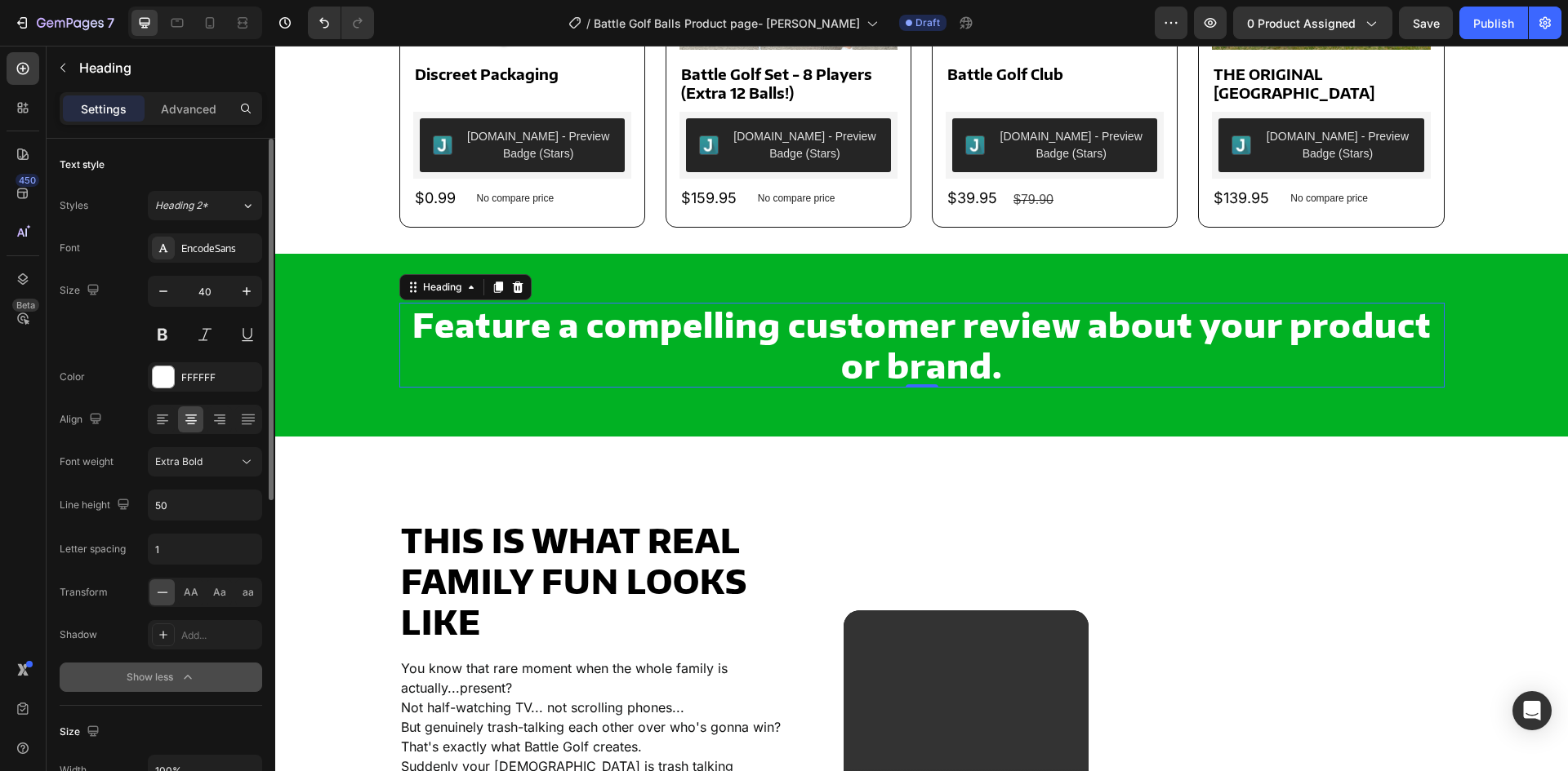
scroll to position [163, 0]
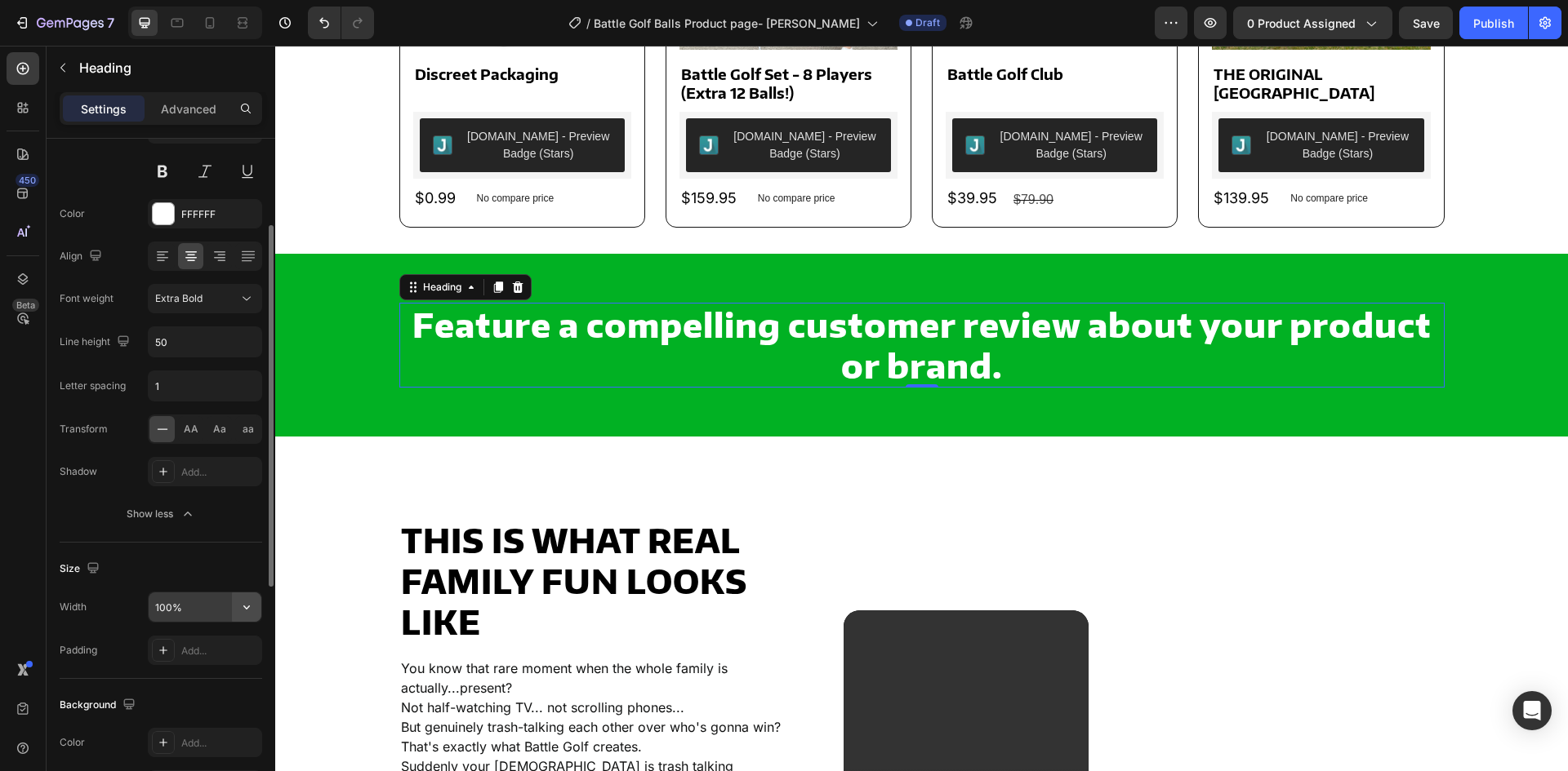
click at [233, 605] on button "button" at bounding box center [247, 607] width 30 height 30
click at [229, 612] on input "100%" at bounding box center [204, 607] width 113 height 30
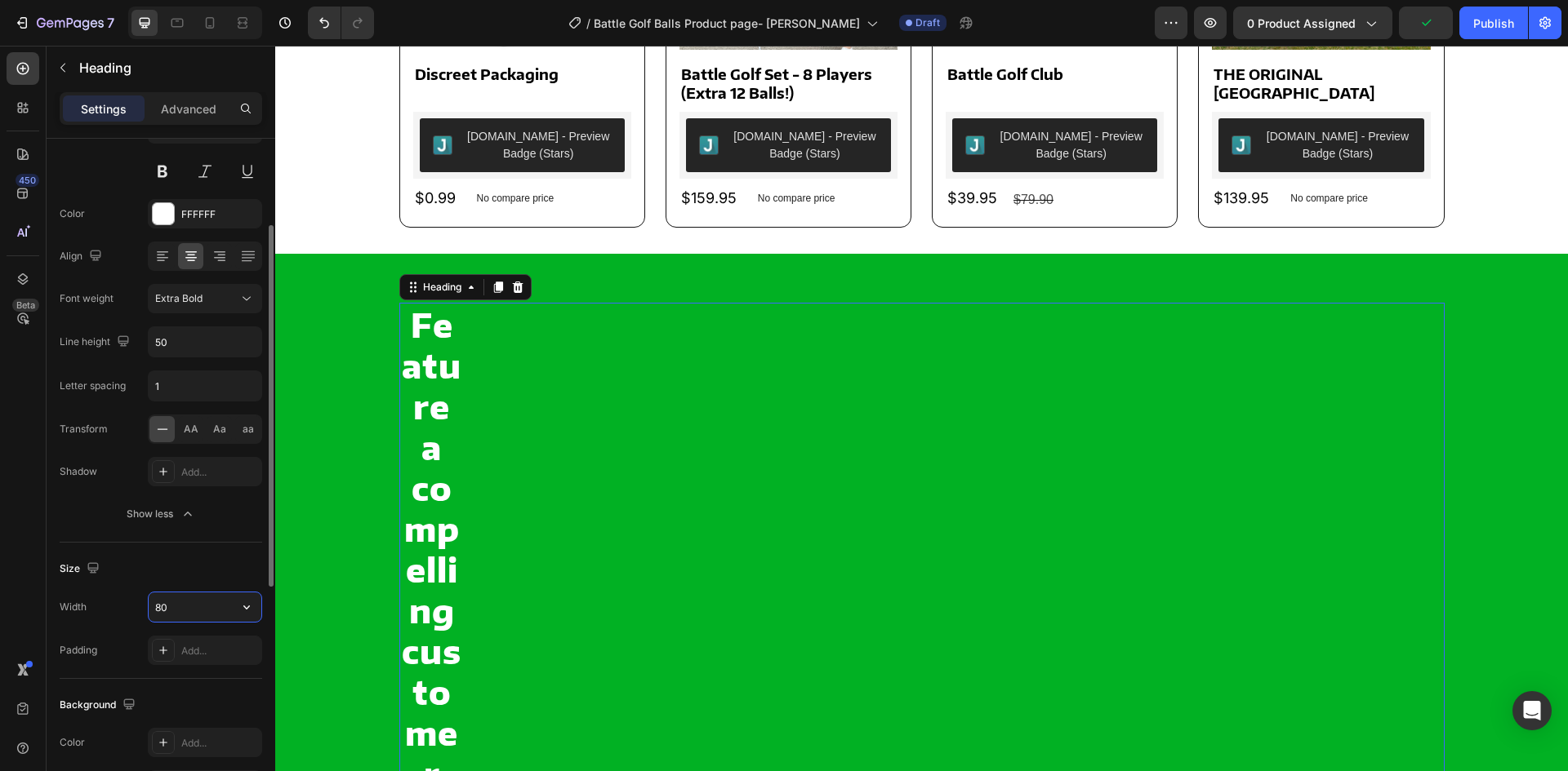
type input "800"
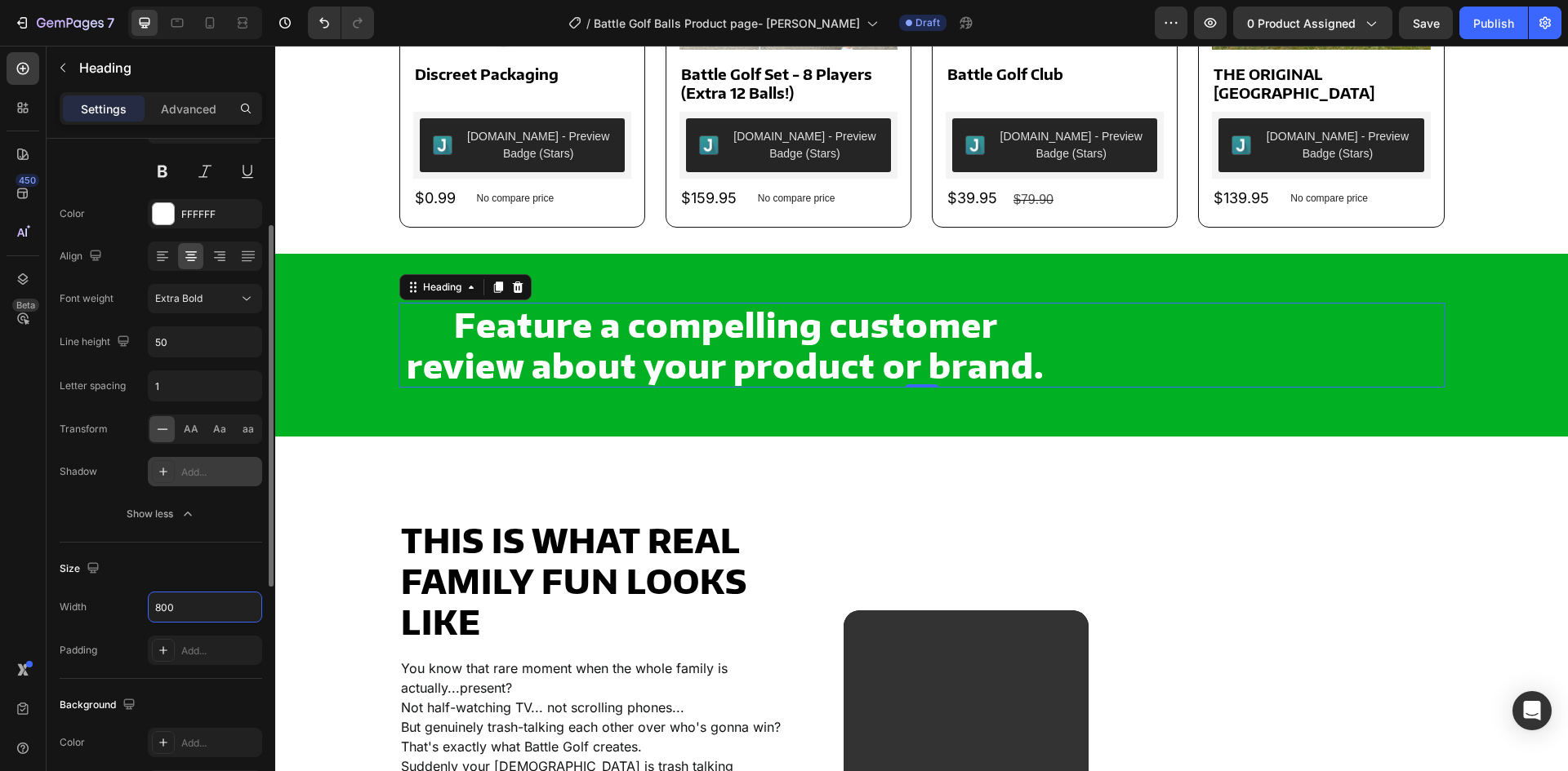
scroll to position [596, 0]
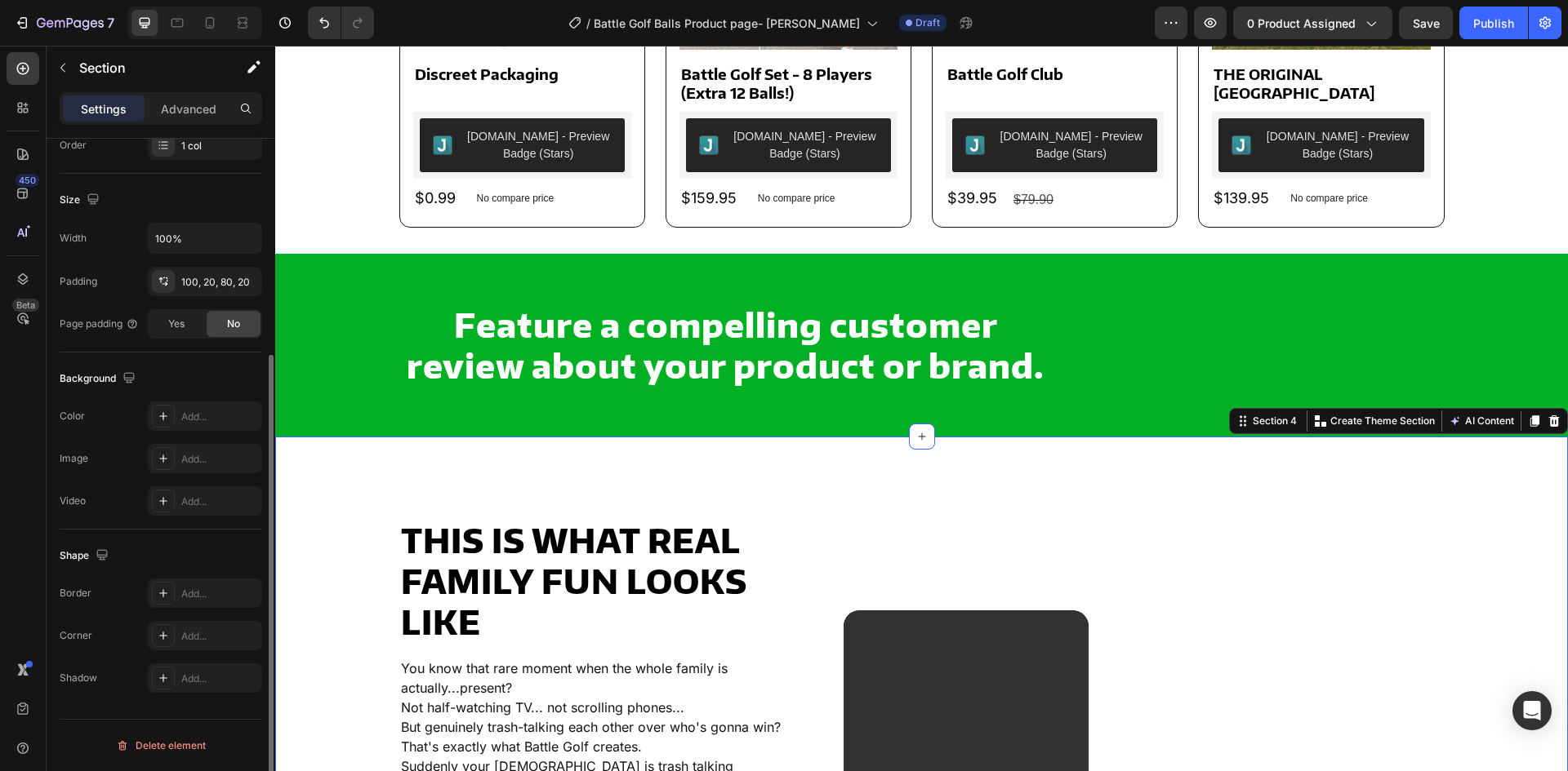
scroll to position [0, 0]
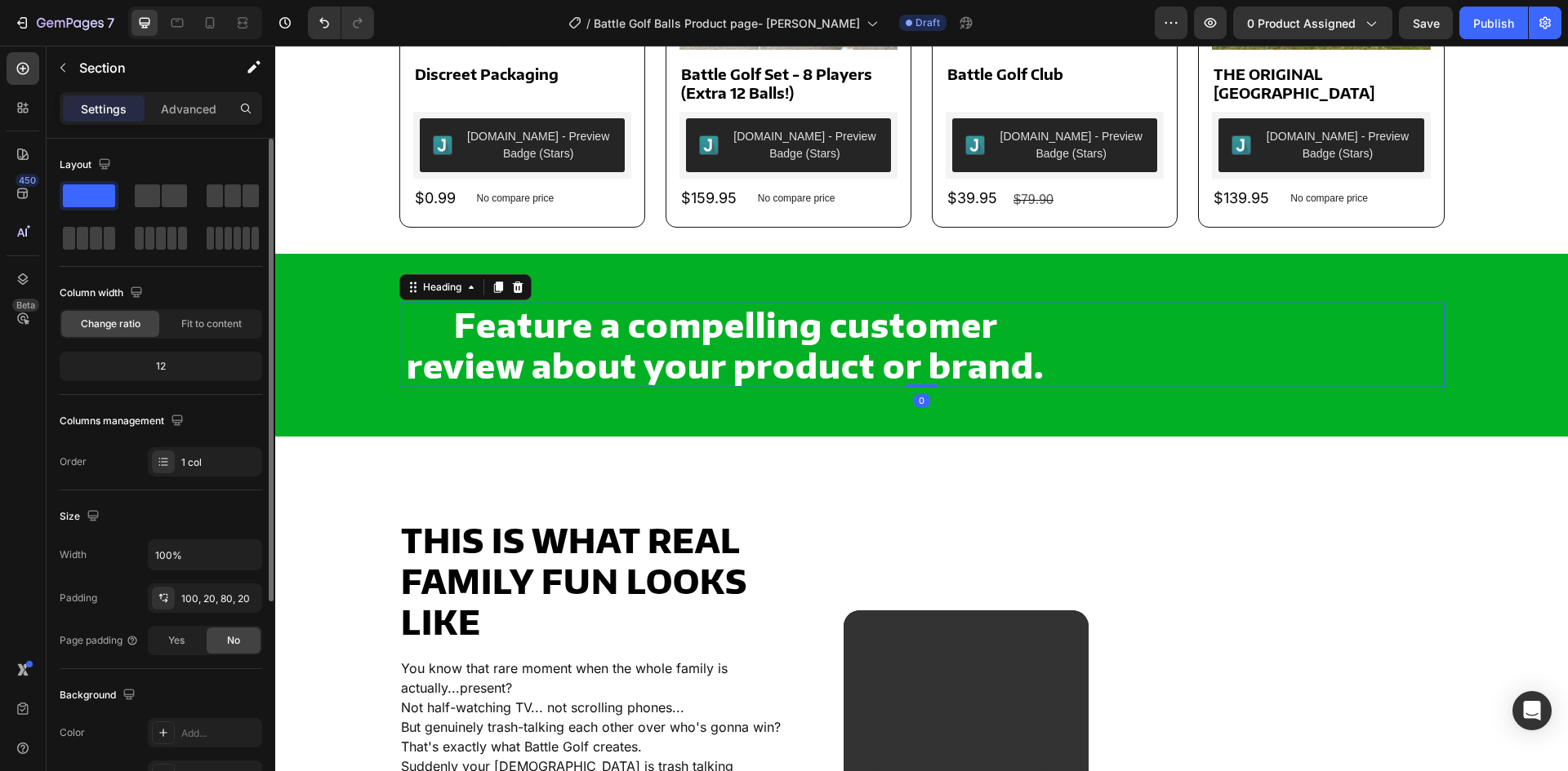
click at [480, 345] on p "Feature a compelling customer review about your product or brand." at bounding box center [726, 345] width 650 height 82
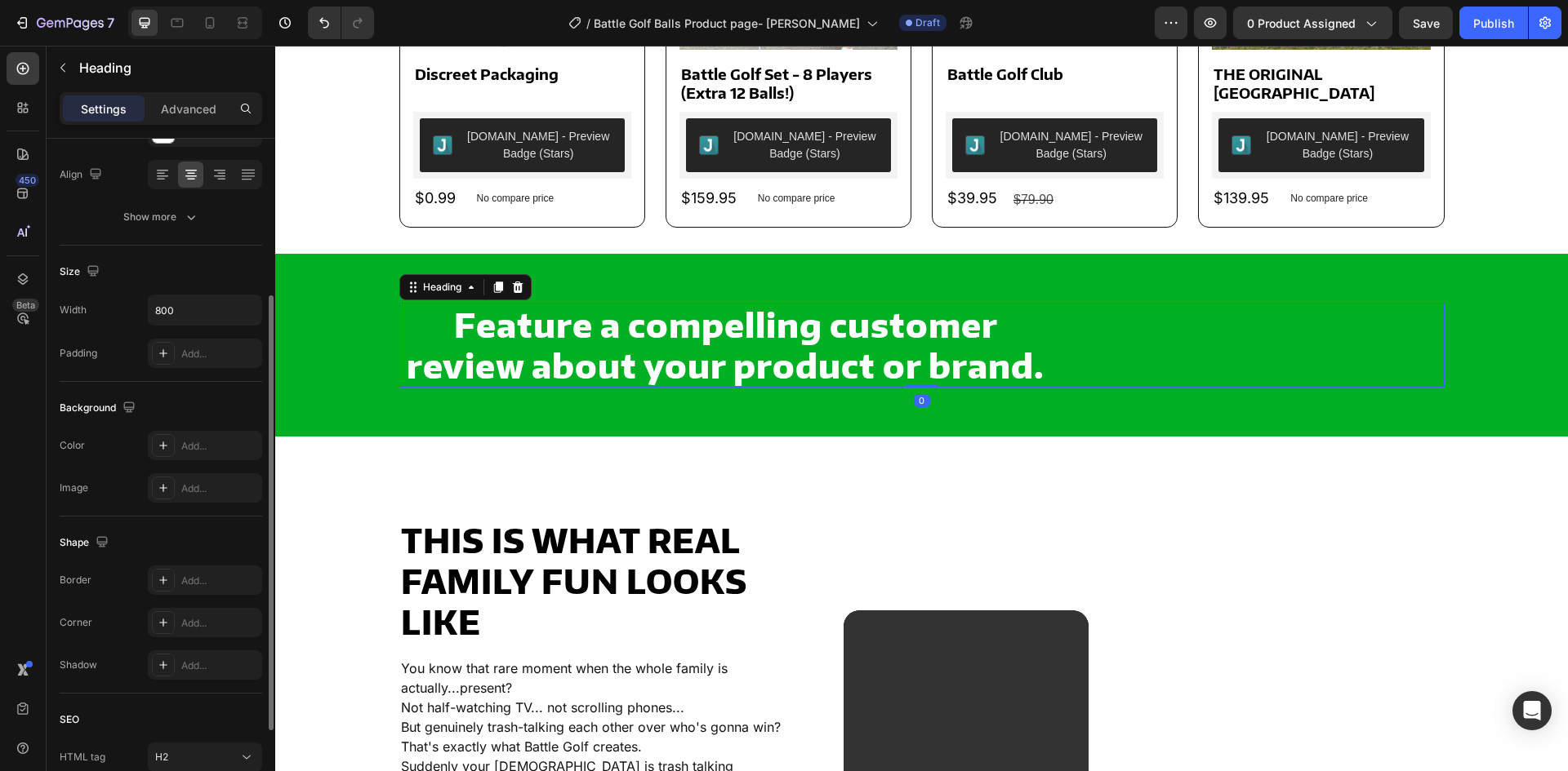
scroll to position [381, 0]
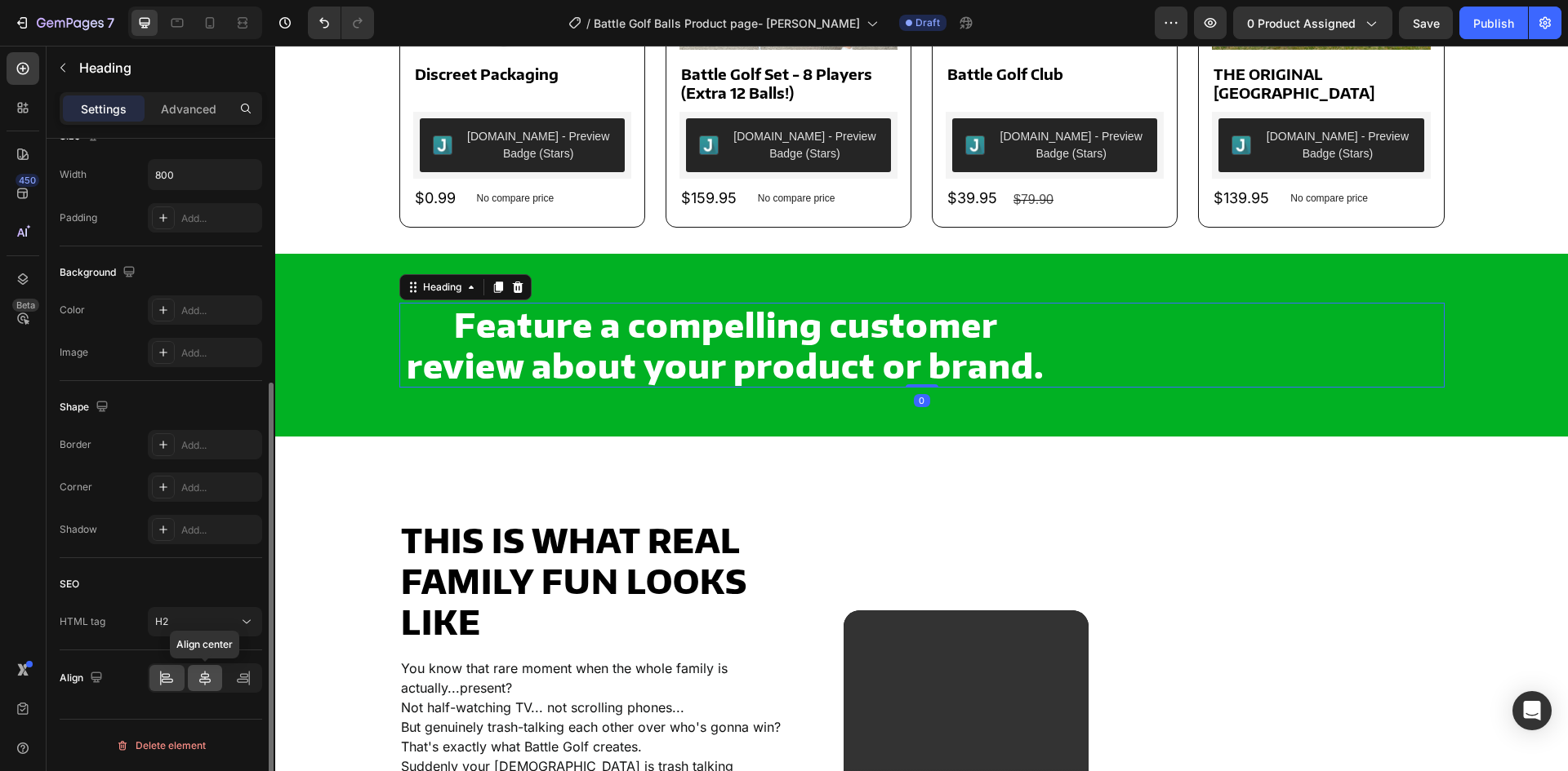
click at [196, 668] on div at bounding box center [205, 678] width 35 height 26
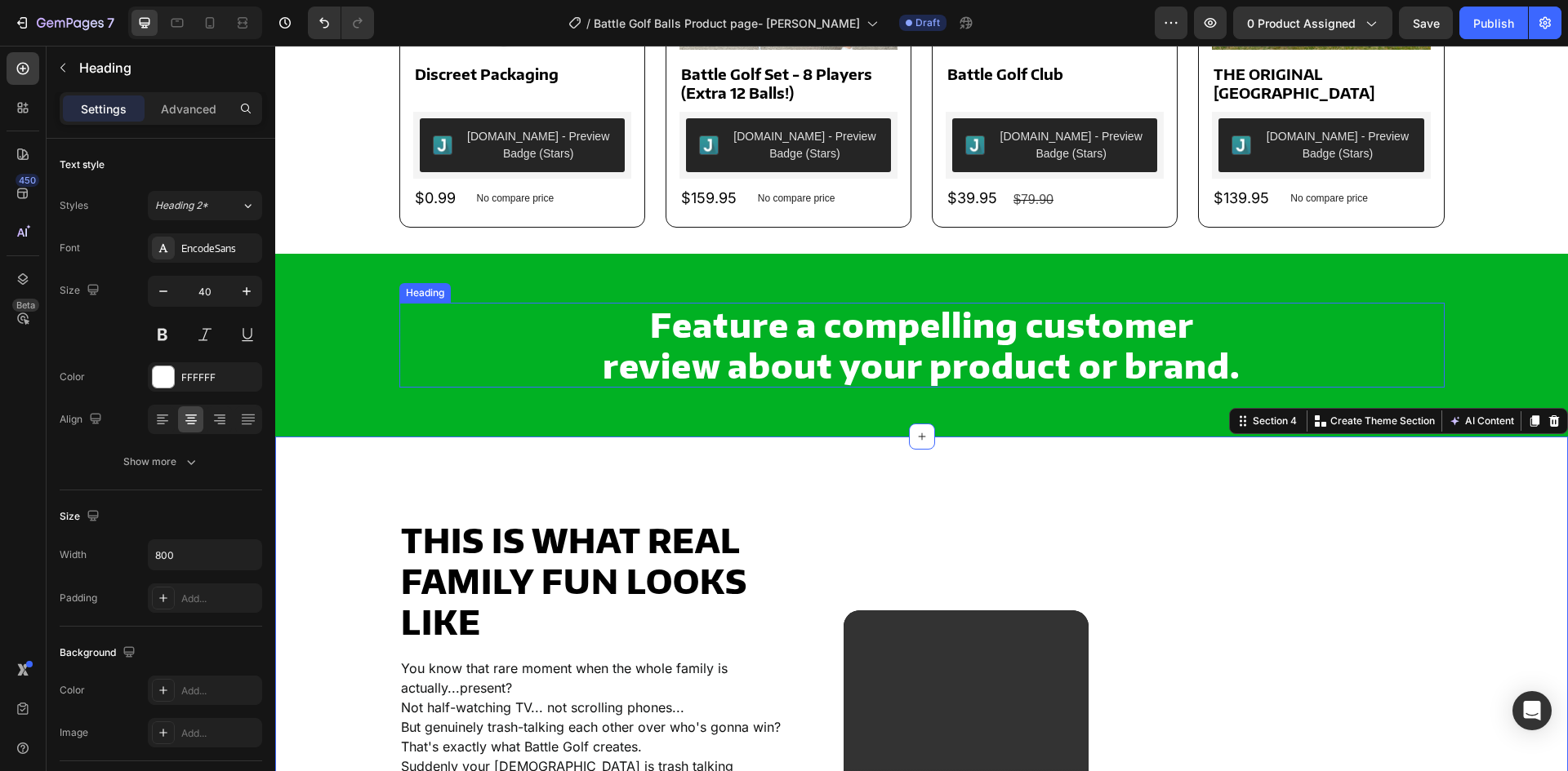
click at [561, 339] on div "Feature a compelling customer review about your product or brand." at bounding box center [922, 345] width 1045 height 85
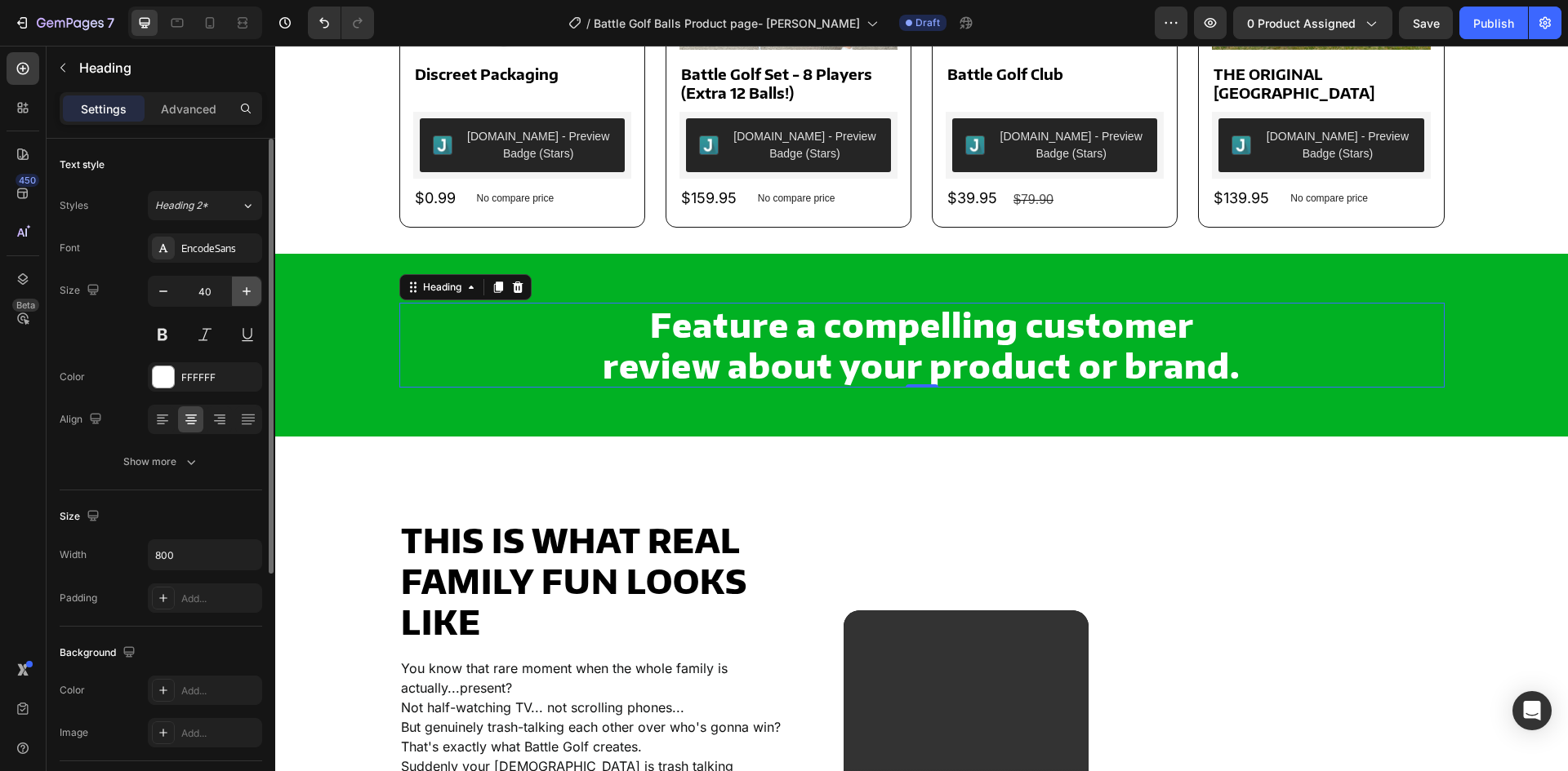
click at [237, 291] on button "button" at bounding box center [247, 291] width 30 height 30
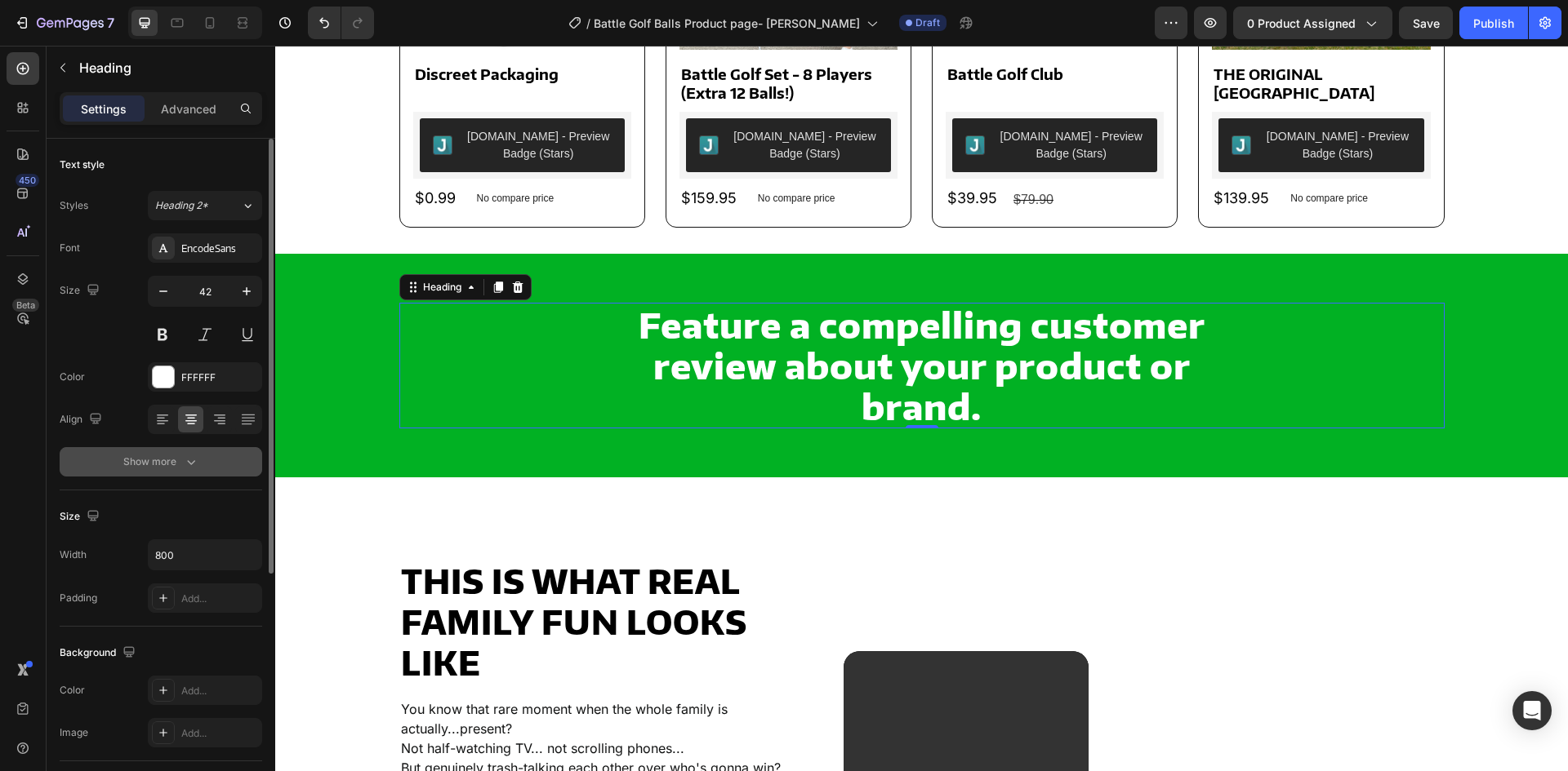
click at [172, 465] on div "Show more" at bounding box center [161, 462] width 76 height 16
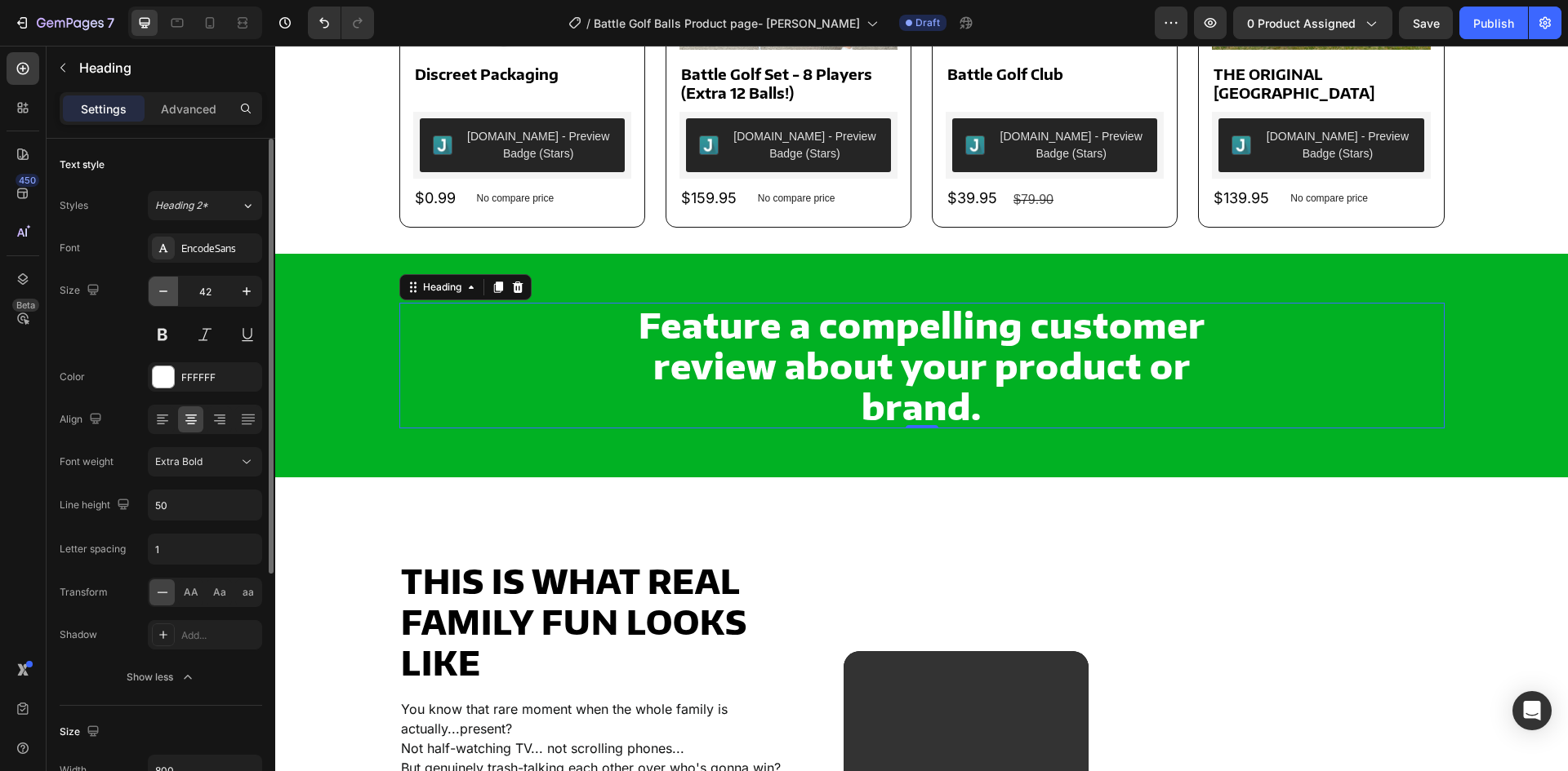
click at [167, 293] on icon "button" at bounding box center [163, 291] width 16 height 16
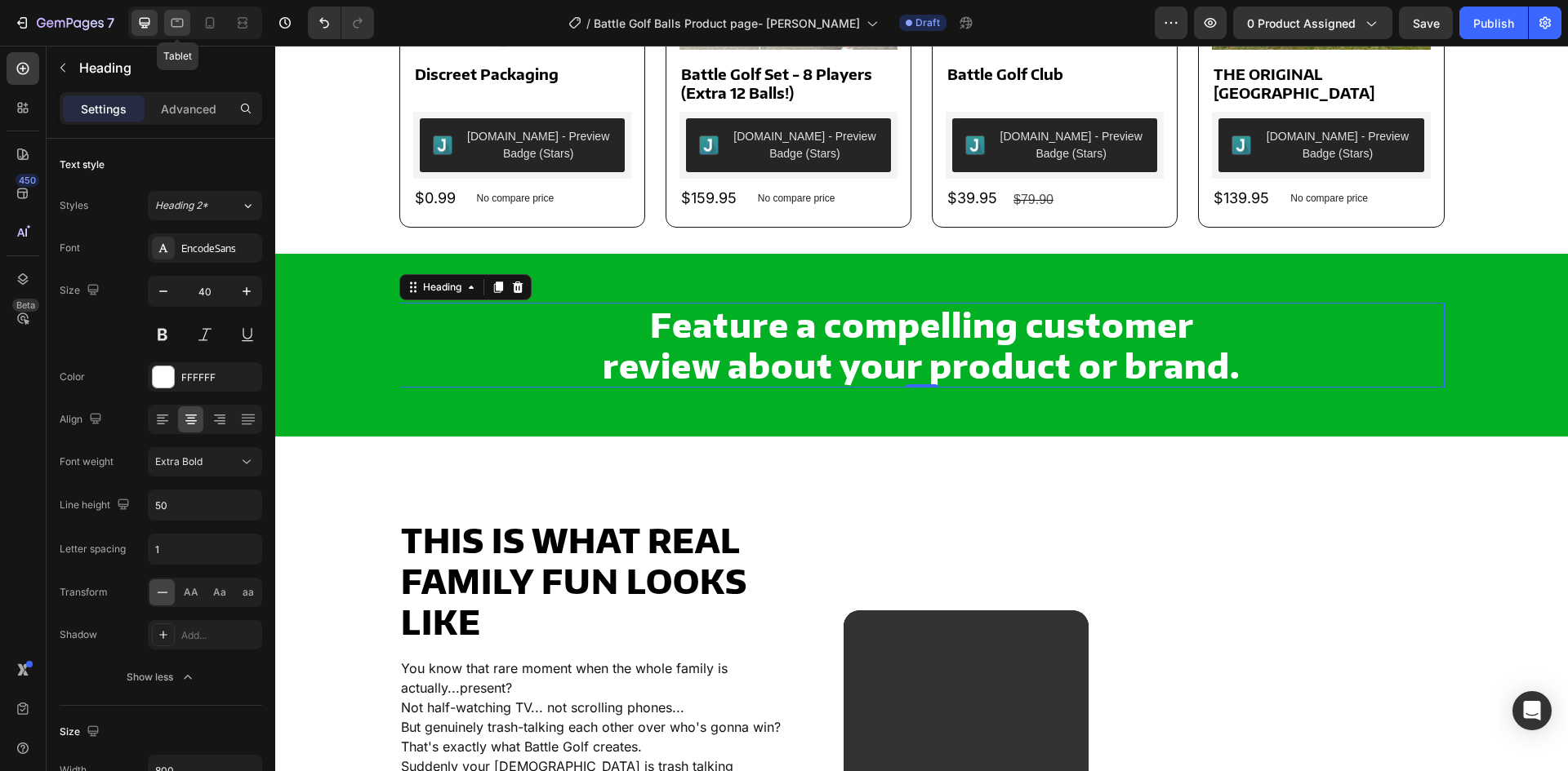
click at [176, 28] on icon at bounding box center [177, 22] width 16 height 16
type input "35"
type input "120%"
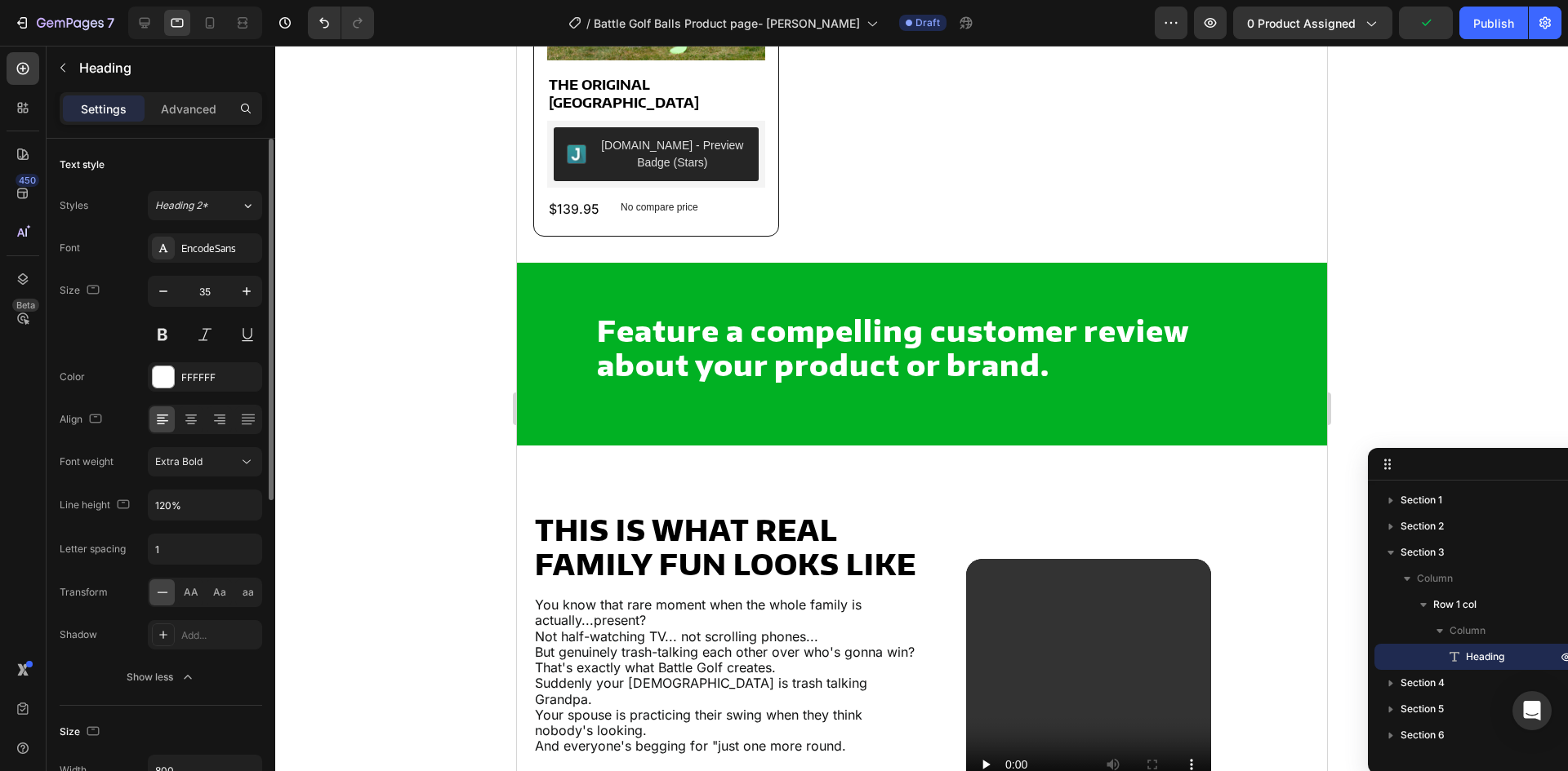
scroll to position [245, 0]
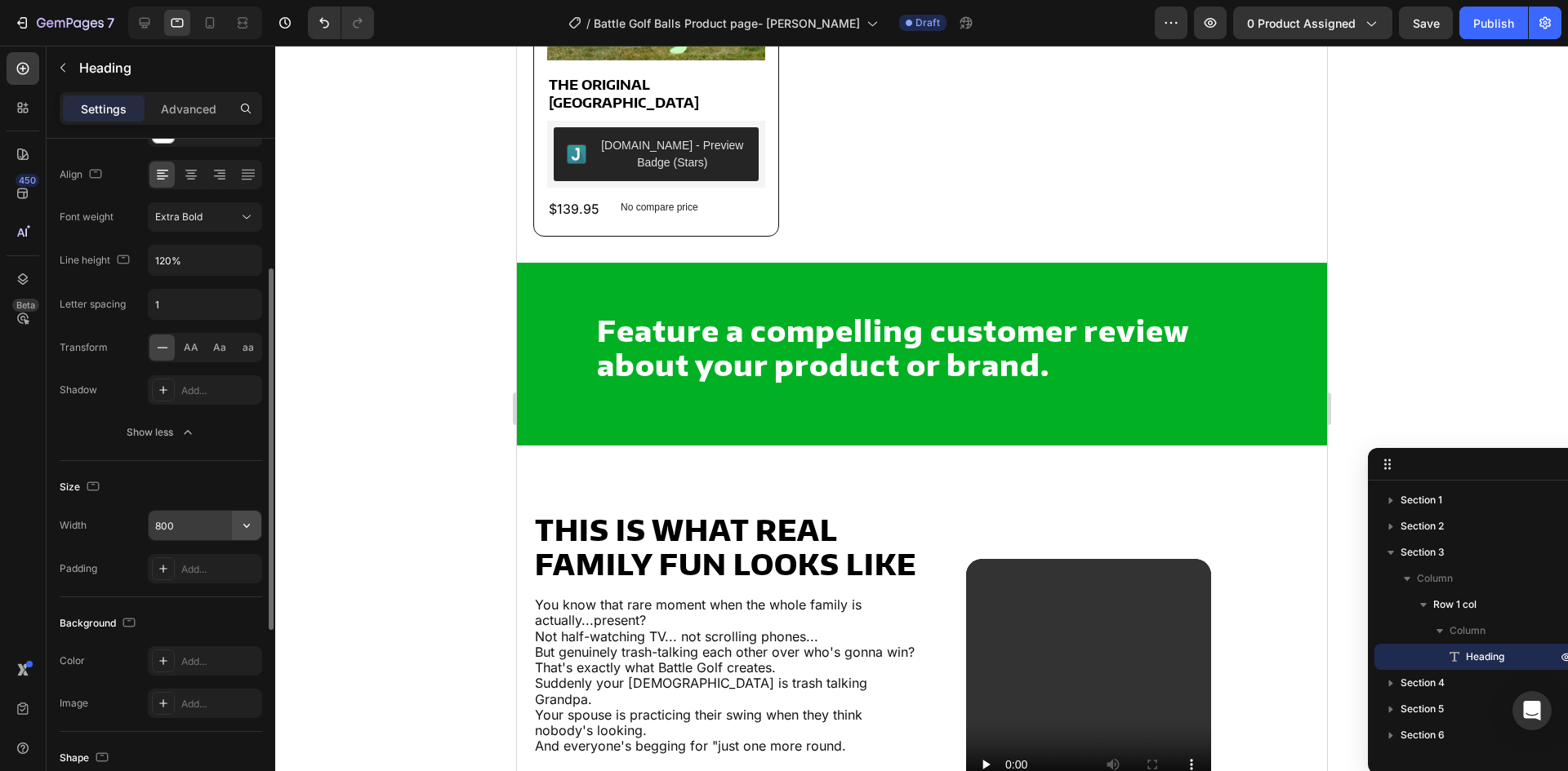
click at [242, 524] on icon "button" at bounding box center [247, 525] width 16 height 16
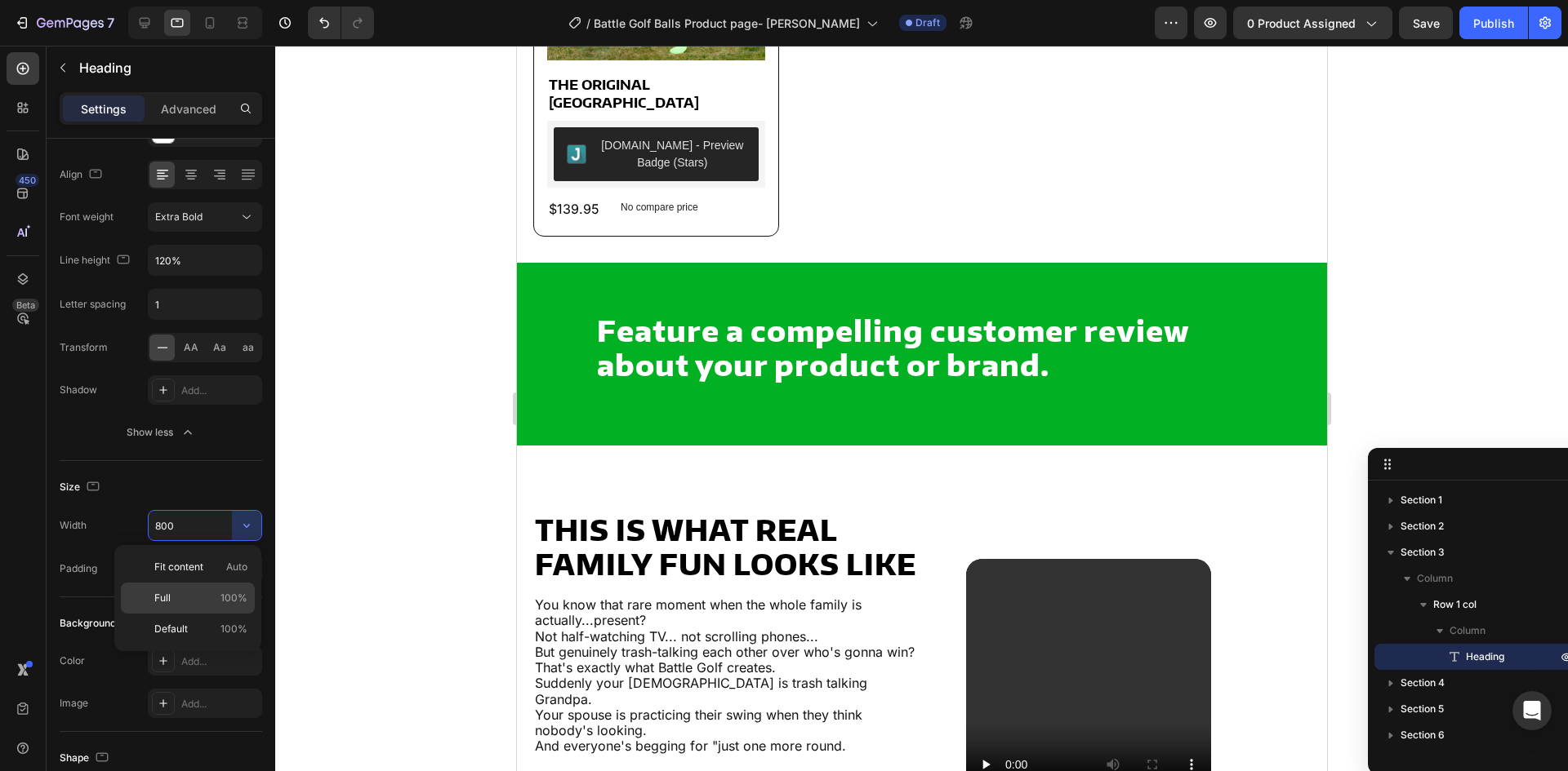
click at [185, 593] on p "Full 100%" at bounding box center [200, 598] width 93 height 14
type input "100%"
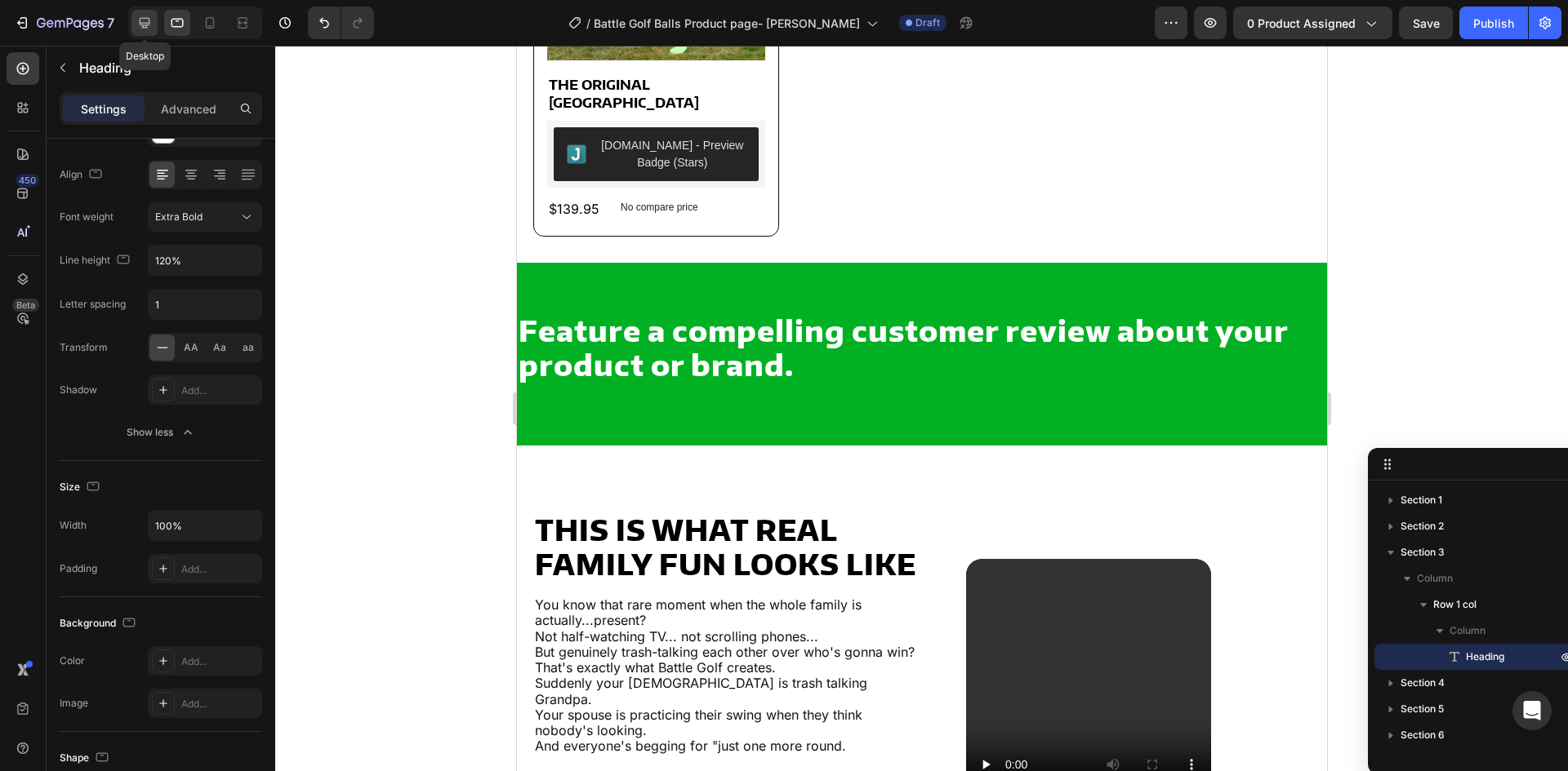
click at [150, 20] on icon at bounding box center [145, 22] width 16 height 16
type input "40"
type input "800"
type input "50"
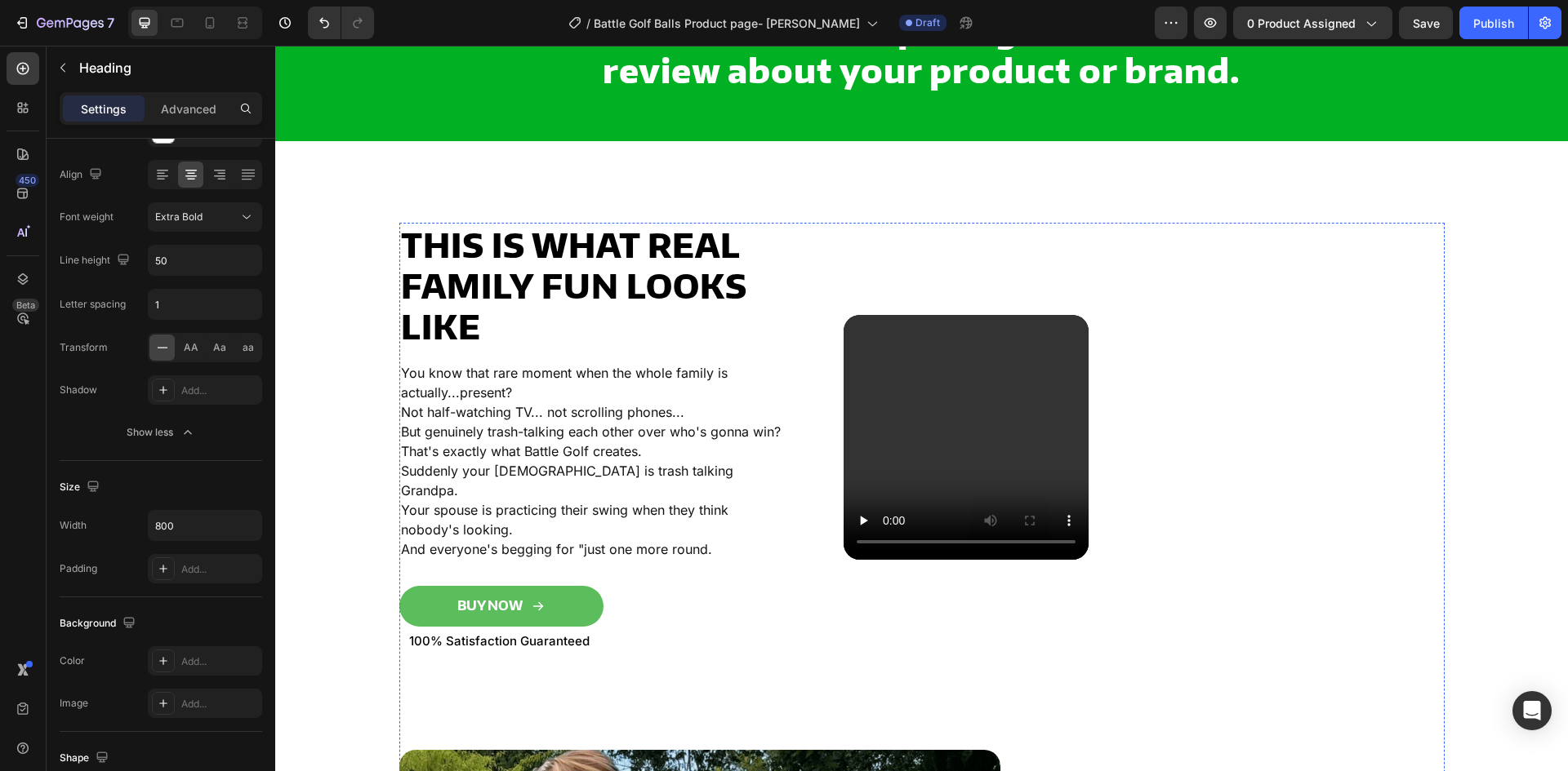
scroll to position [979, 0]
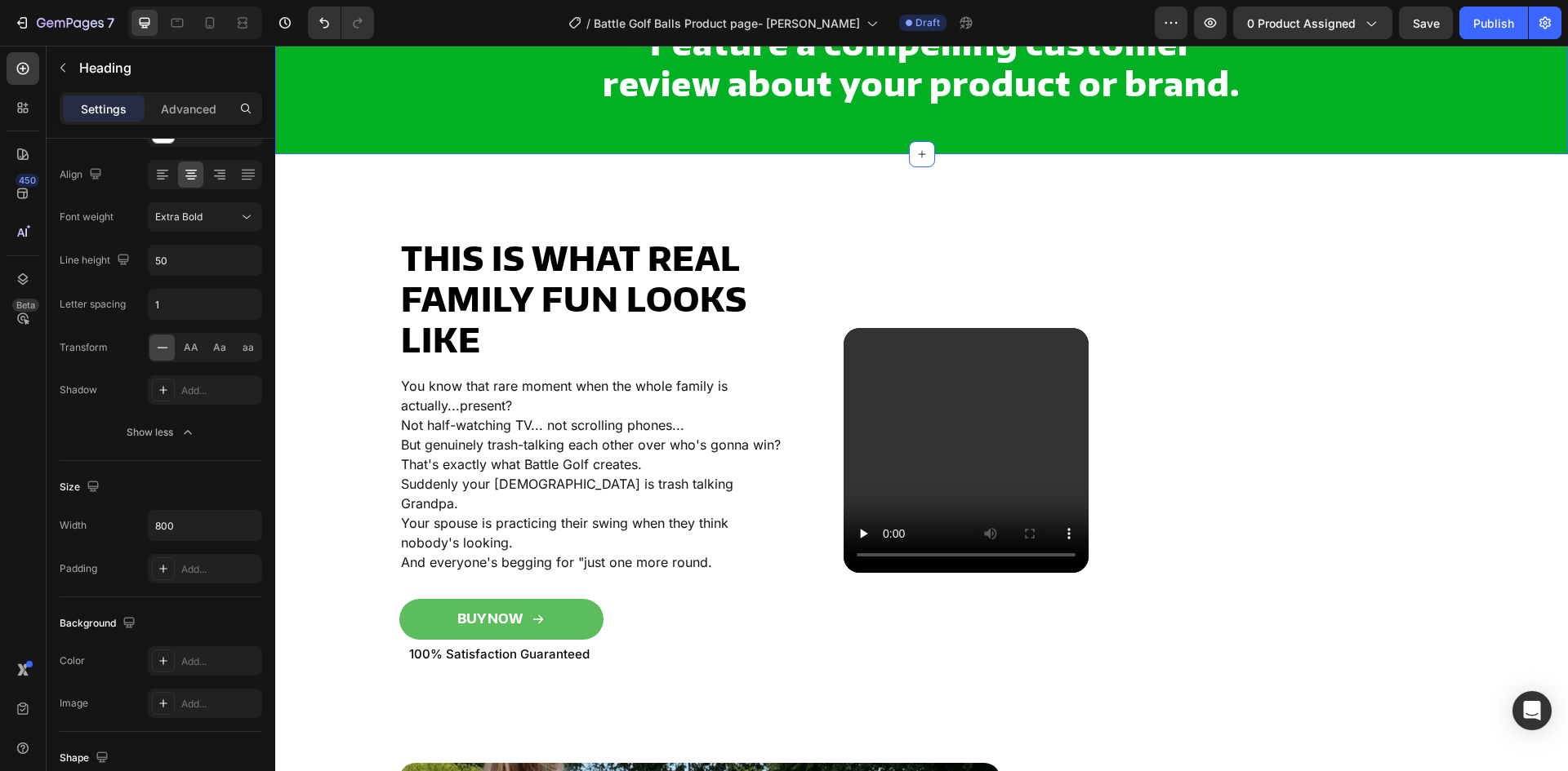
click at [333, 141] on div "Feature a compelling customer review about your product or brand. Heading Row S…" at bounding box center [922, 62] width 1293 height 183
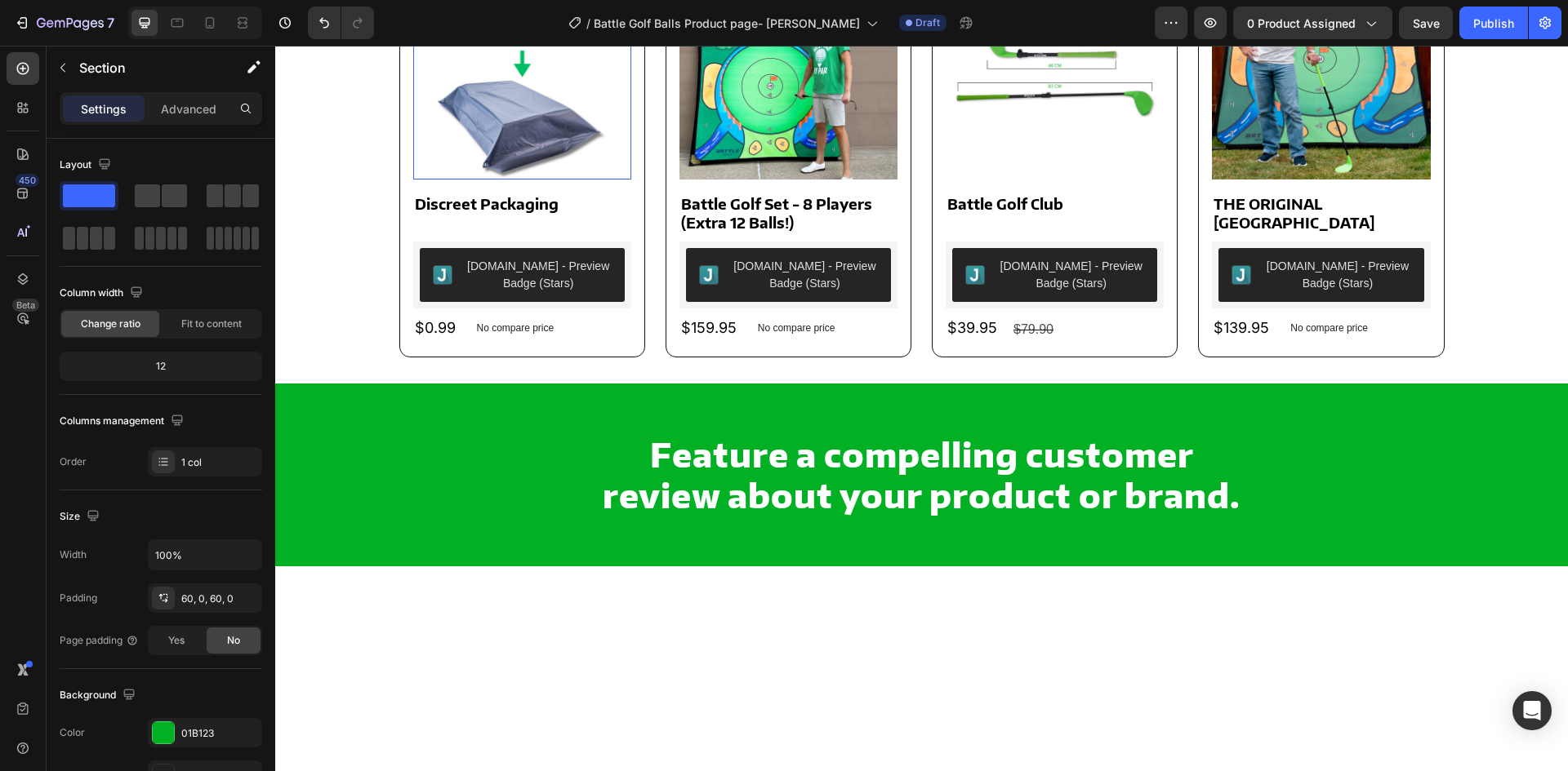
scroll to position [1061, 0]
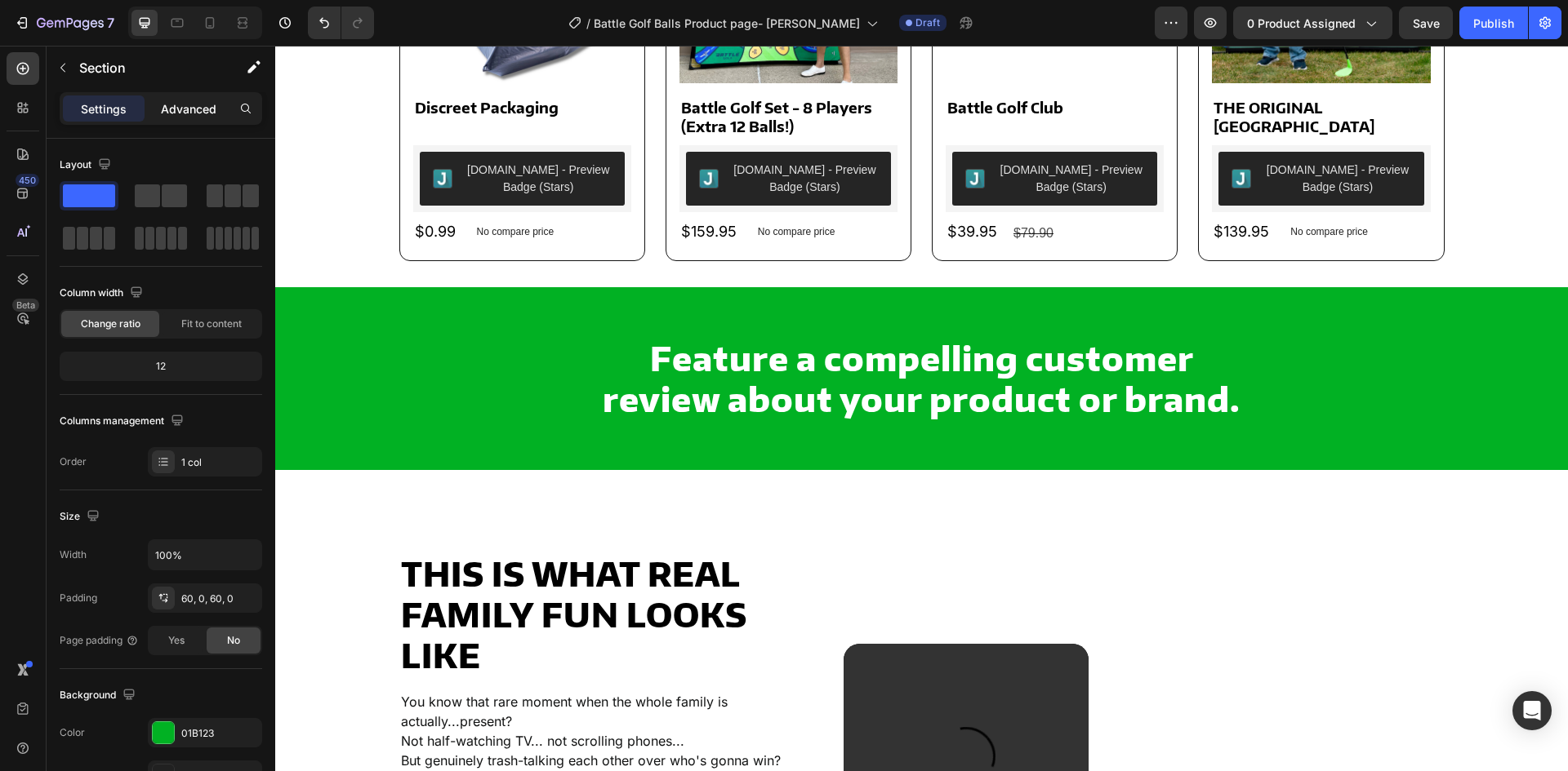
click at [185, 110] on p "Advanced" at bounding box center [189, 109] width 56 height 17
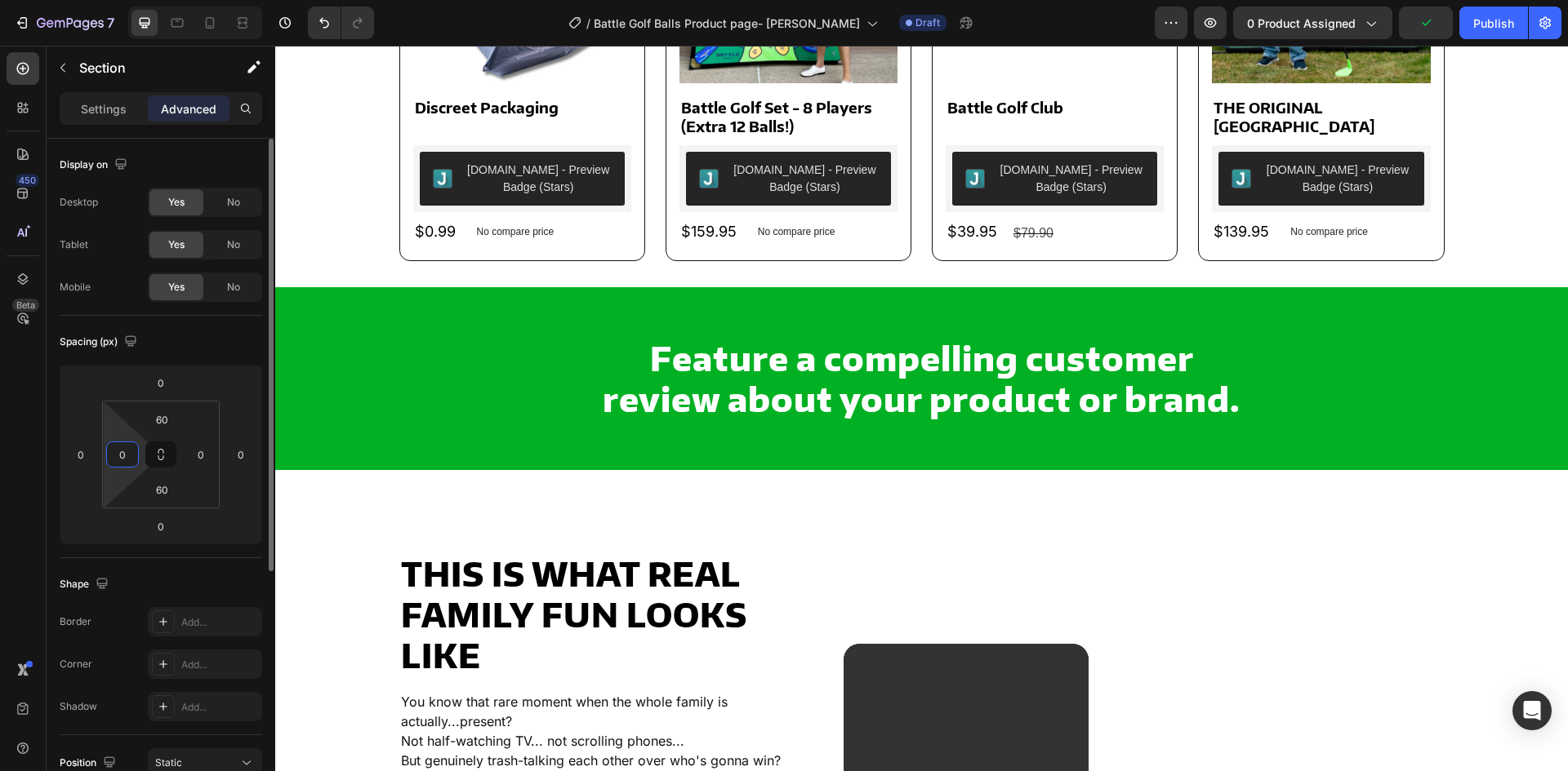
click at [129, 451] on input "0" at bounding box center [122, 454] width 24 height 24
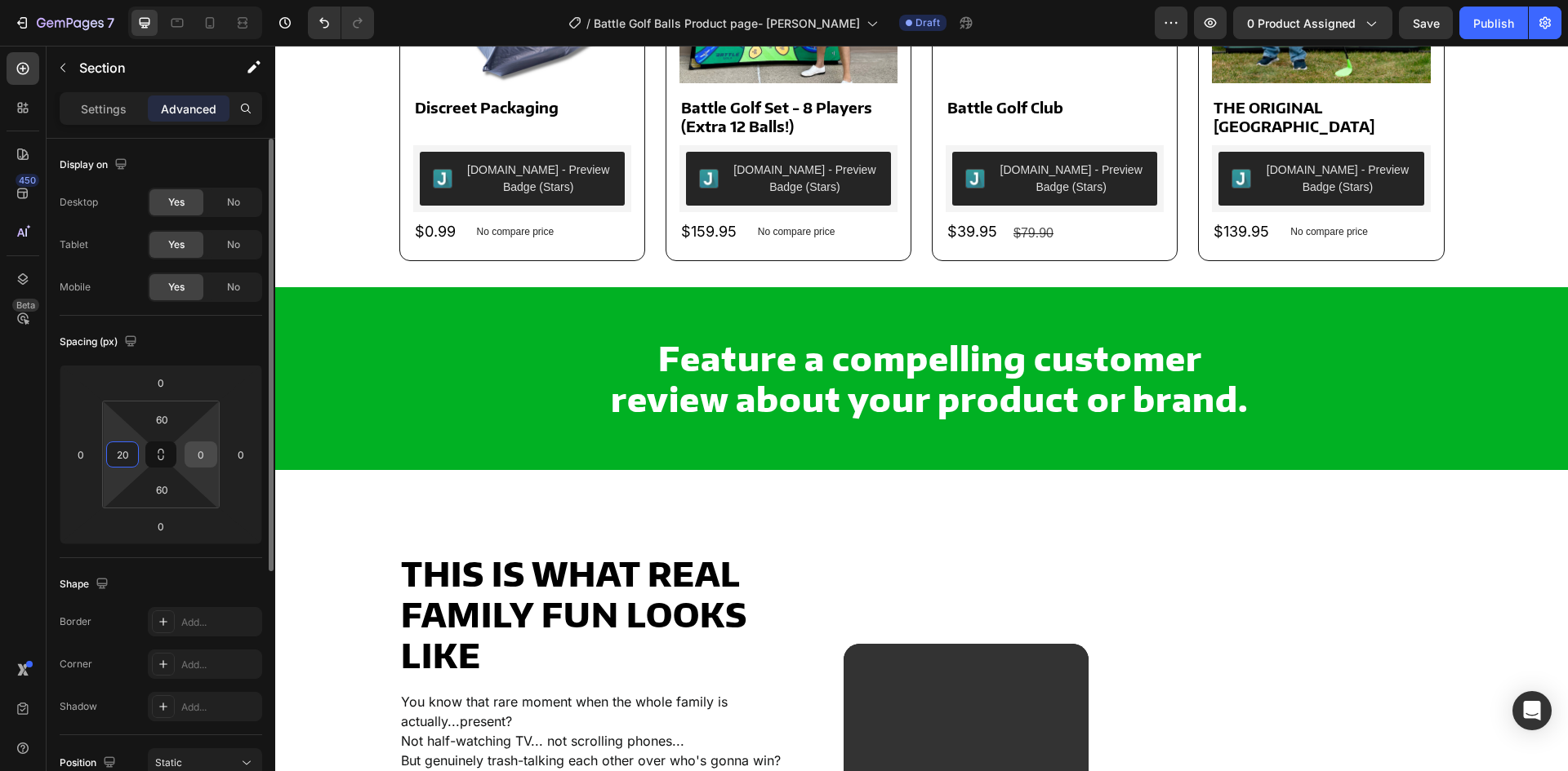
type input "20"
click at [196, 454] on input "0" at bounding box center [201, 454] width 24 height 24
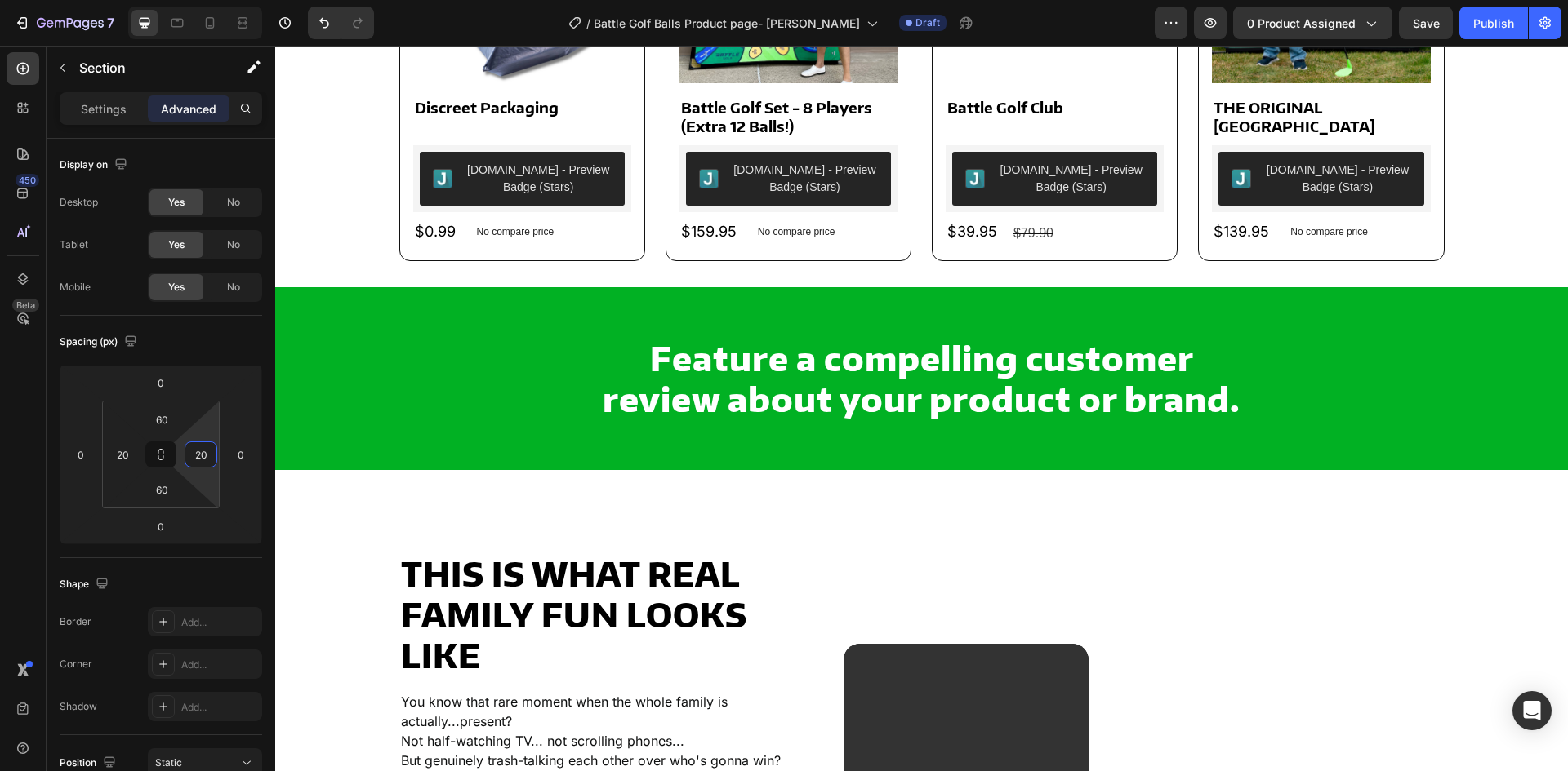
type input "20"
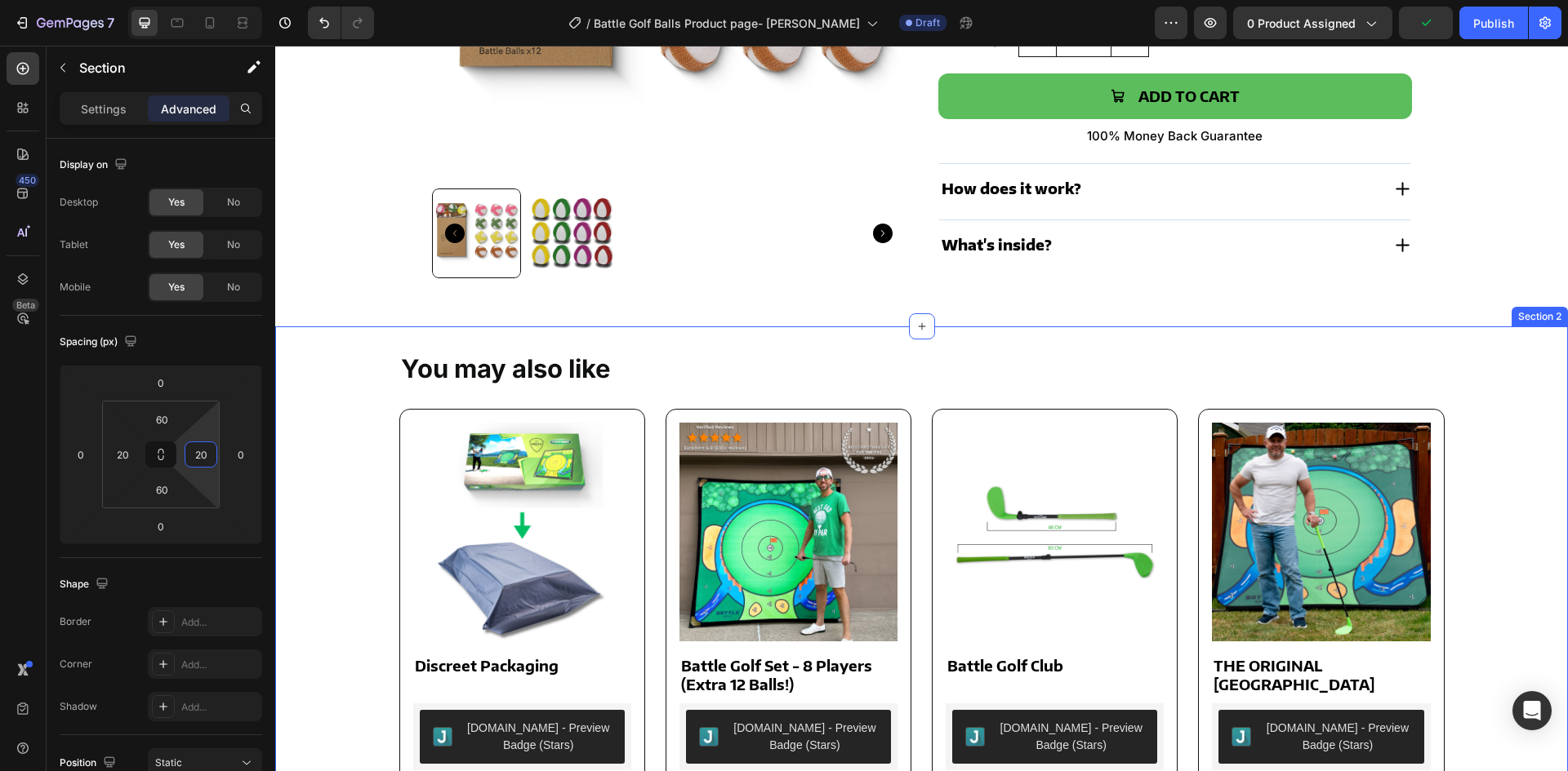
scroll to position [408, 0]
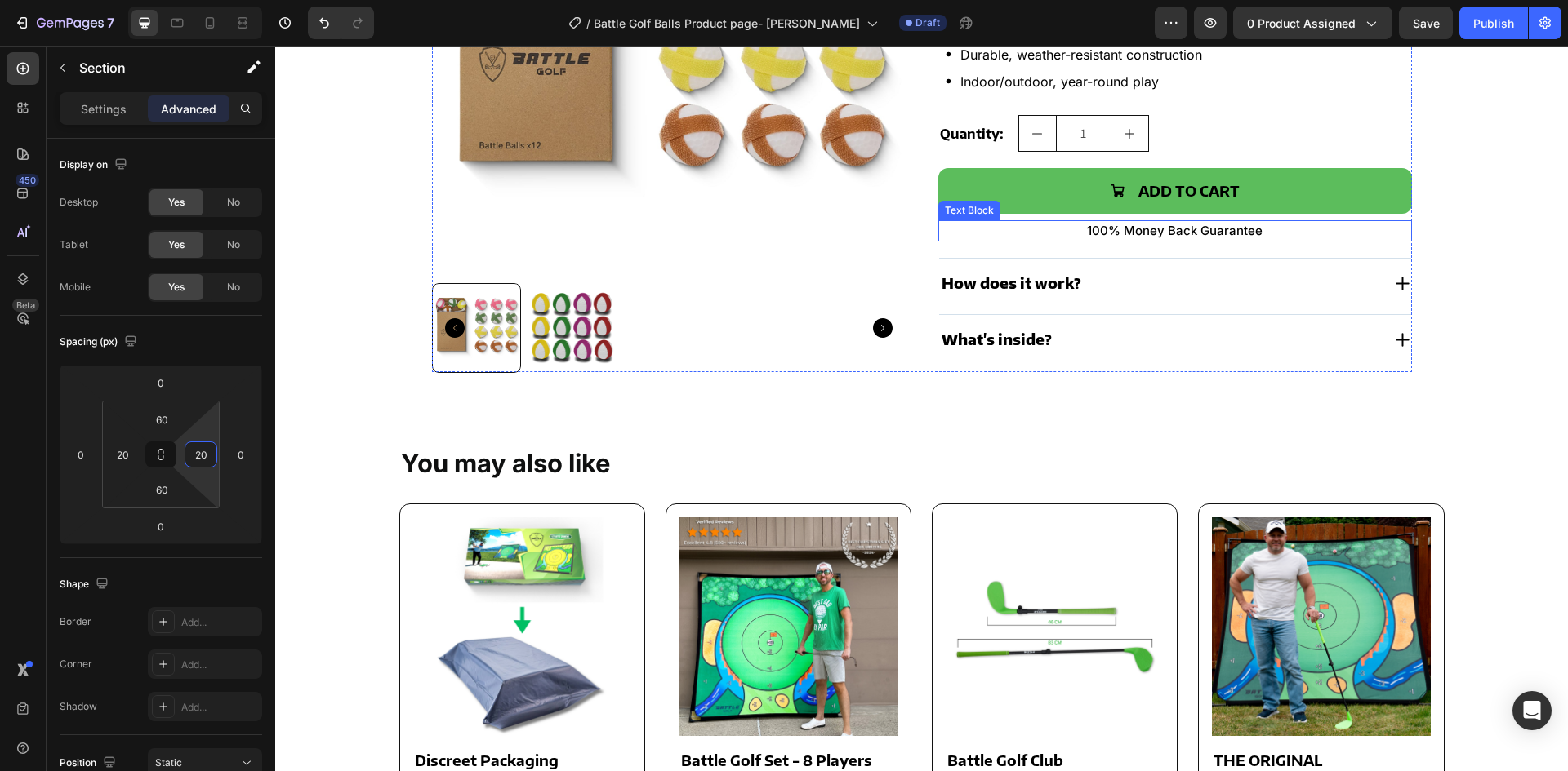
click at [1131, 226] on p "100% Money Back Guarantee" at bounding box center [1175, 231] width 471 height 18
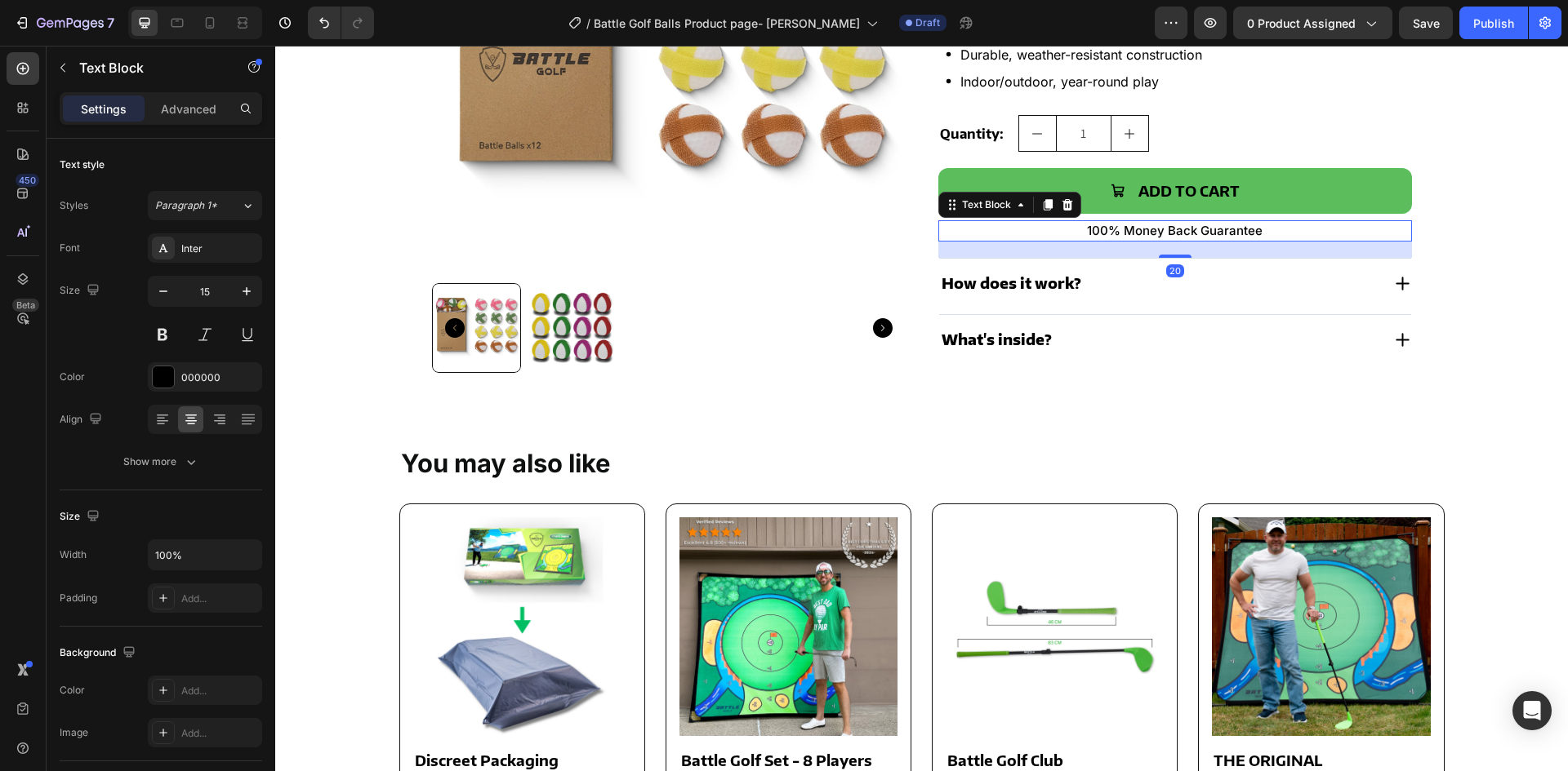
scroll to position [326, 0]
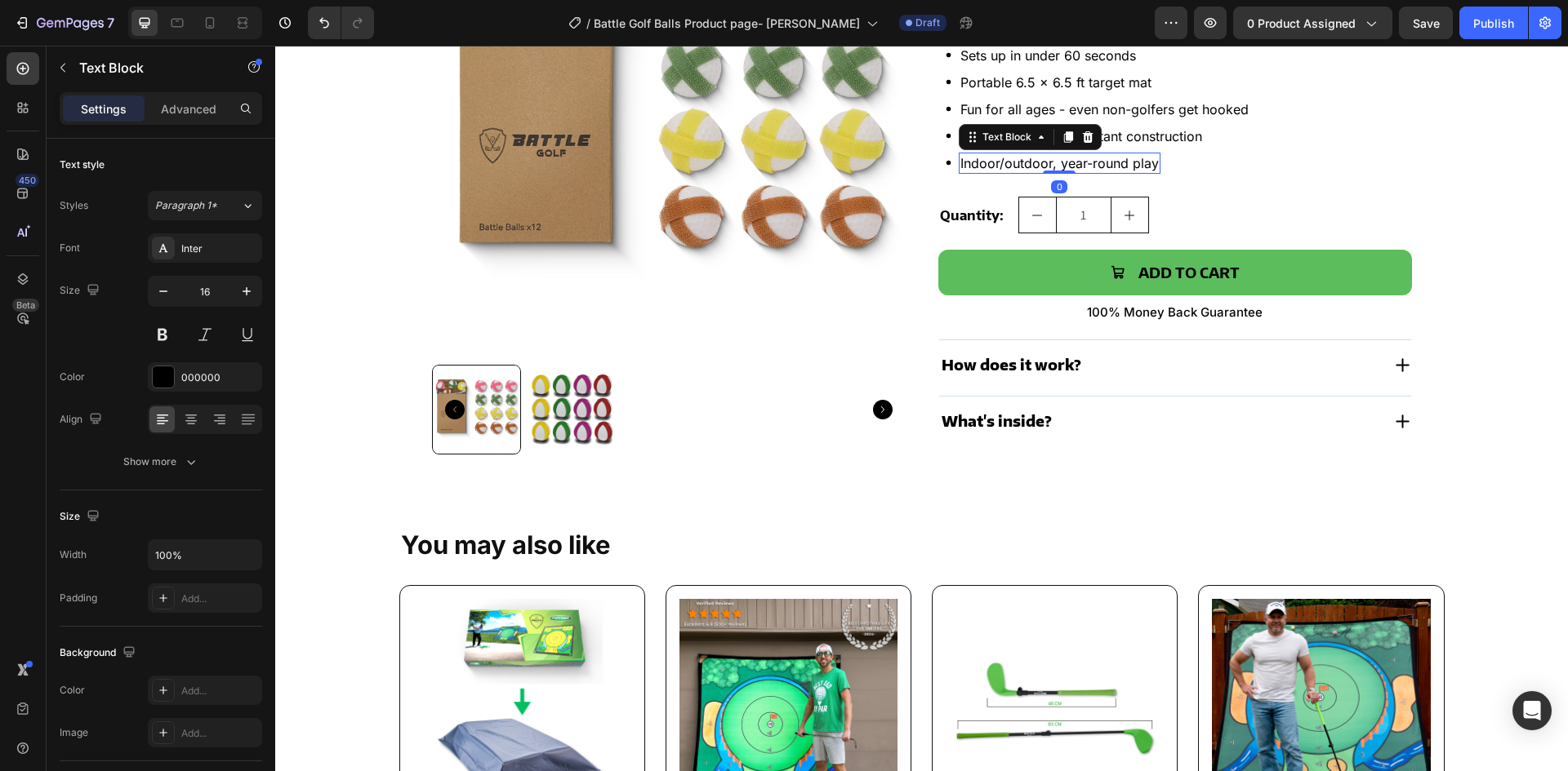
click at [1041, 158] on p "Indoor/outdoor, year-round play" at bounding box center [1059, 163] width 198 height 18
click at [1062, 130] on icon at bounding box center [1068, 137] width 14 height 13
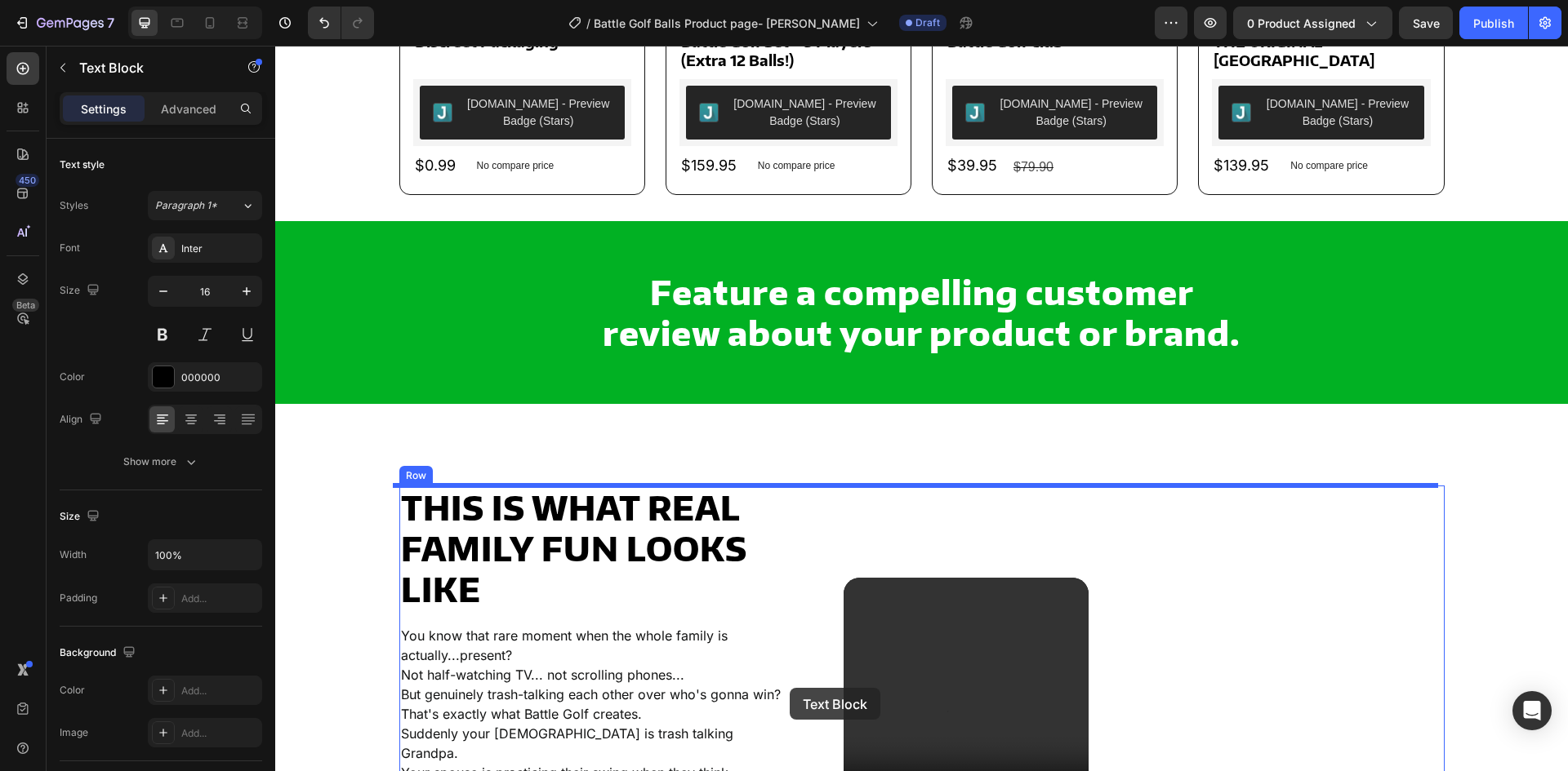
scroll to position [1163, 0]
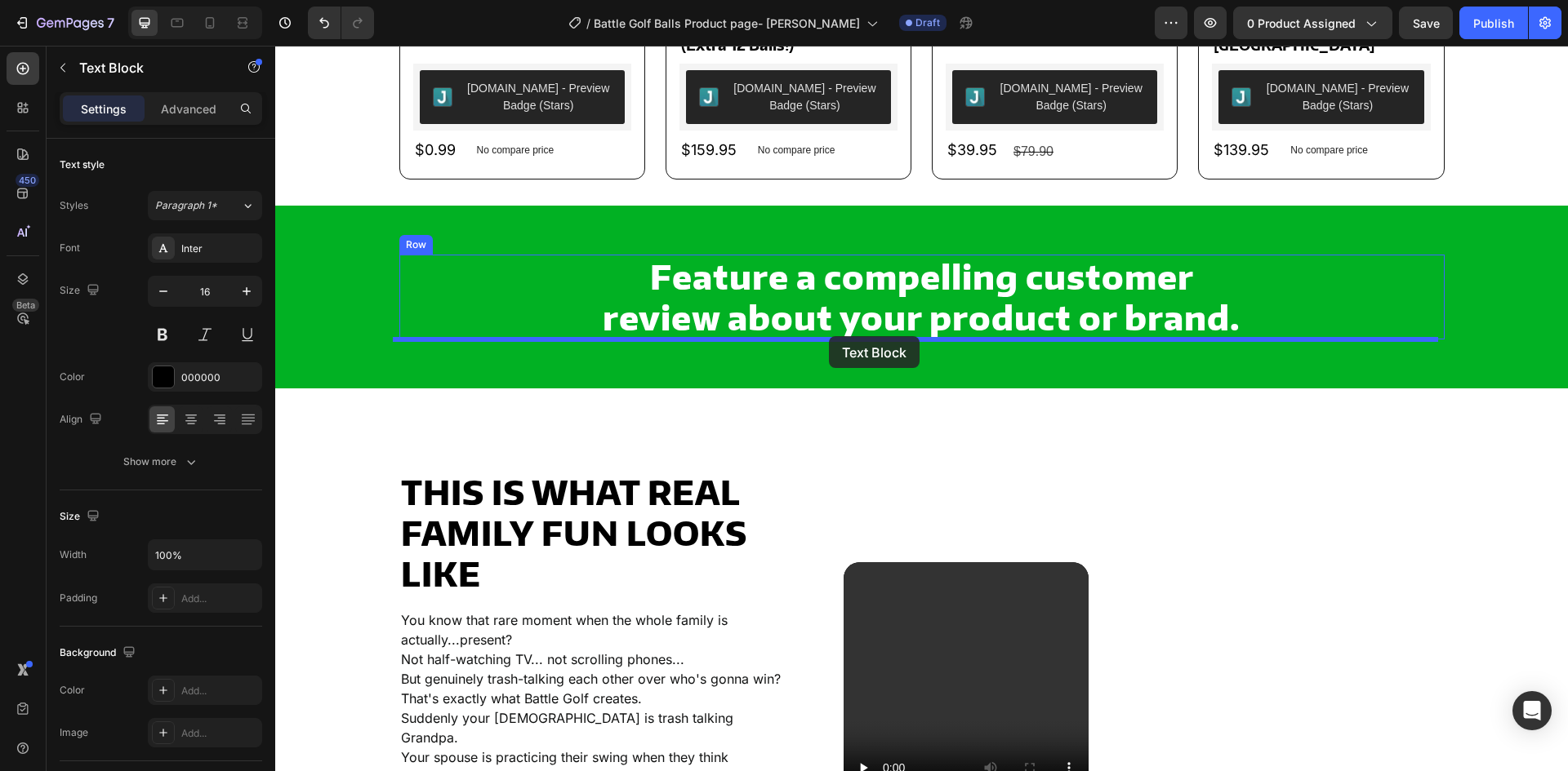
drag, startPoint x: 961, startPoint y: 163, endPoint x: 829, endPoint y: 336, distance: 217.6
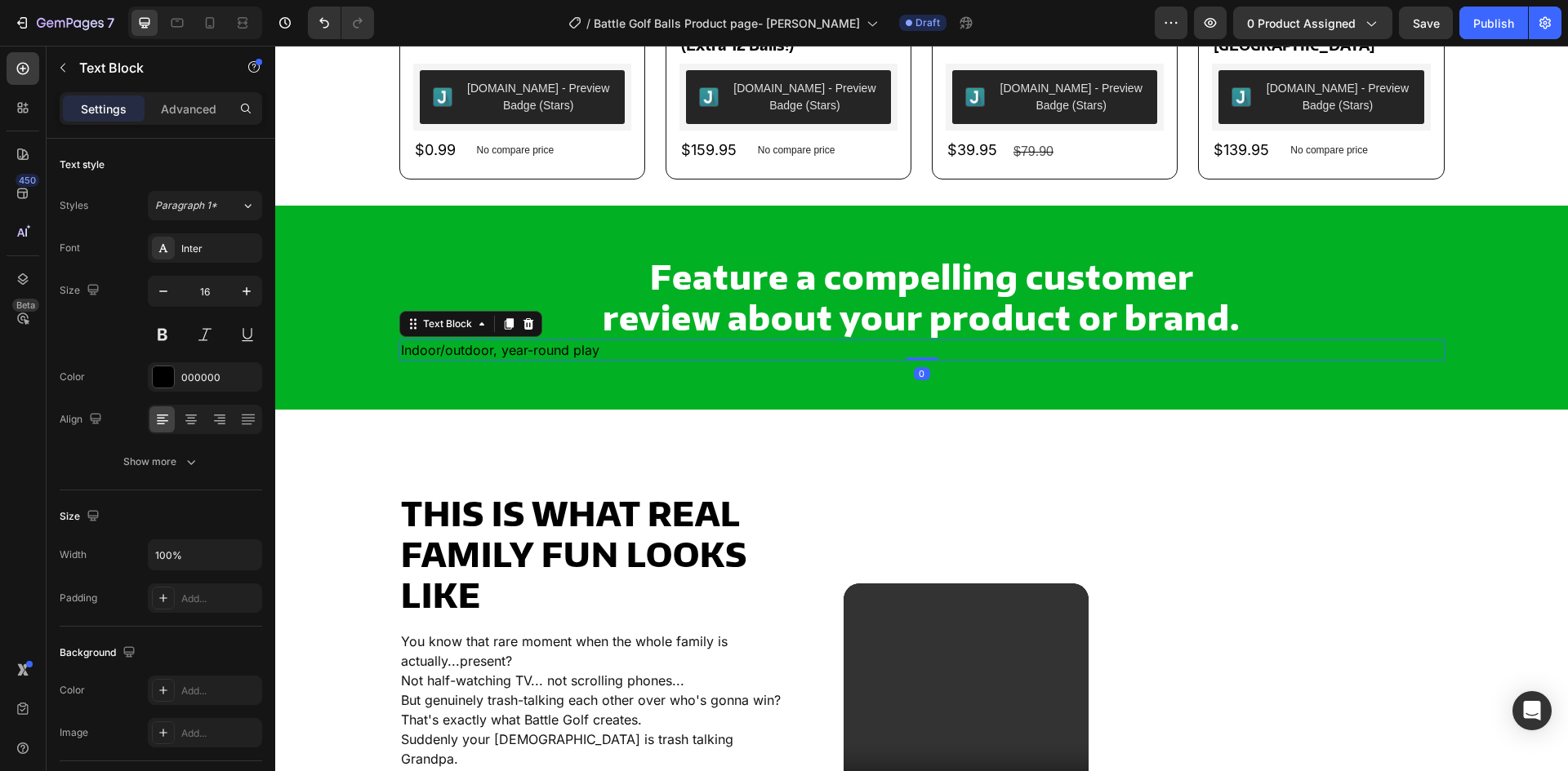
click at [603, 345] on p "Indoor/outdoor, year-round play" at bounding box center [923, 350] width 1042 height 18
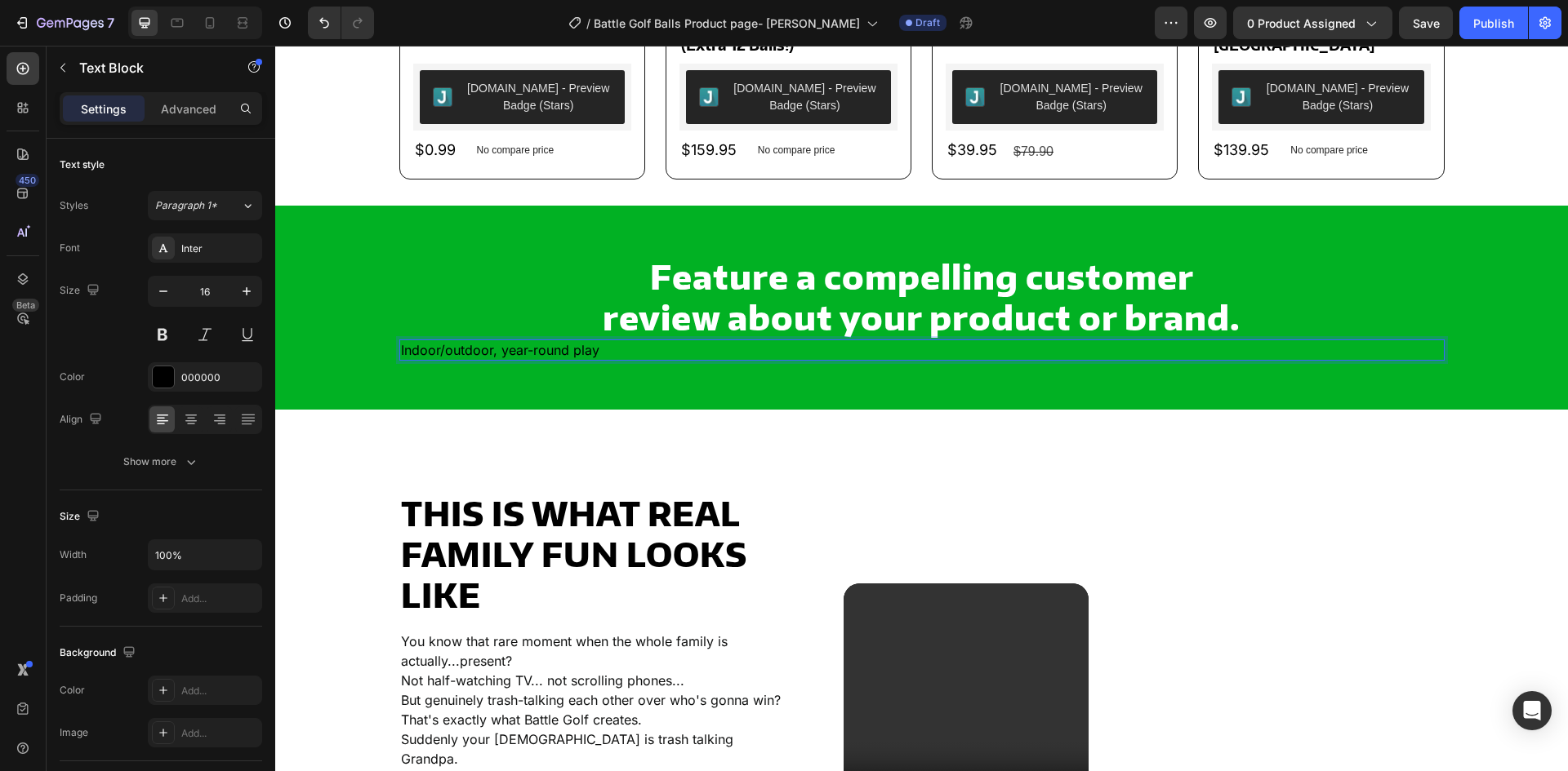
click at [603, 345] on p "Indoor/outdoor, year-round play" at bounding box center [923, 350] width 1042 height 18
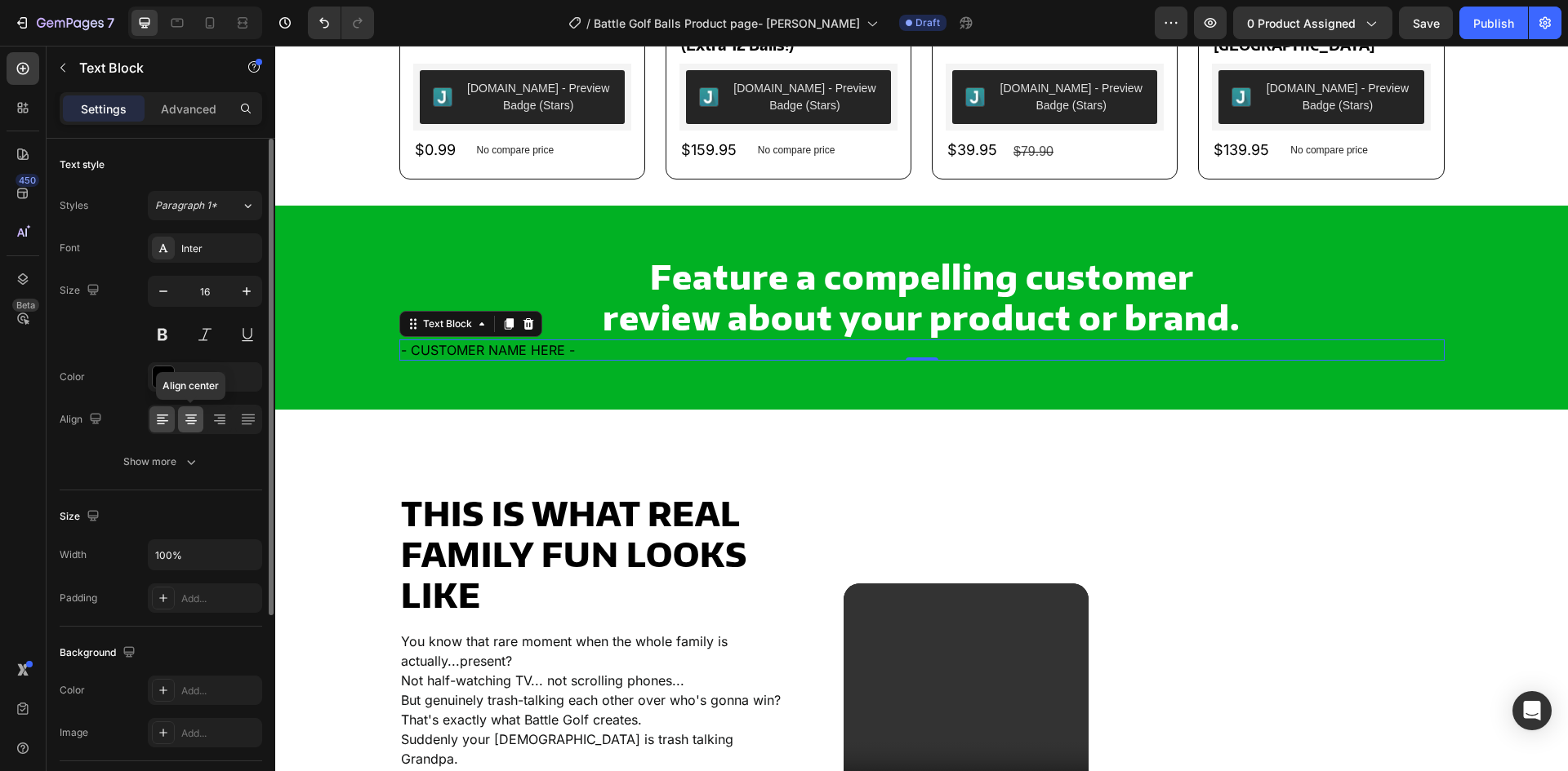
click at [199, 426] on div at bounding box center [191, 419] width 25 height 26
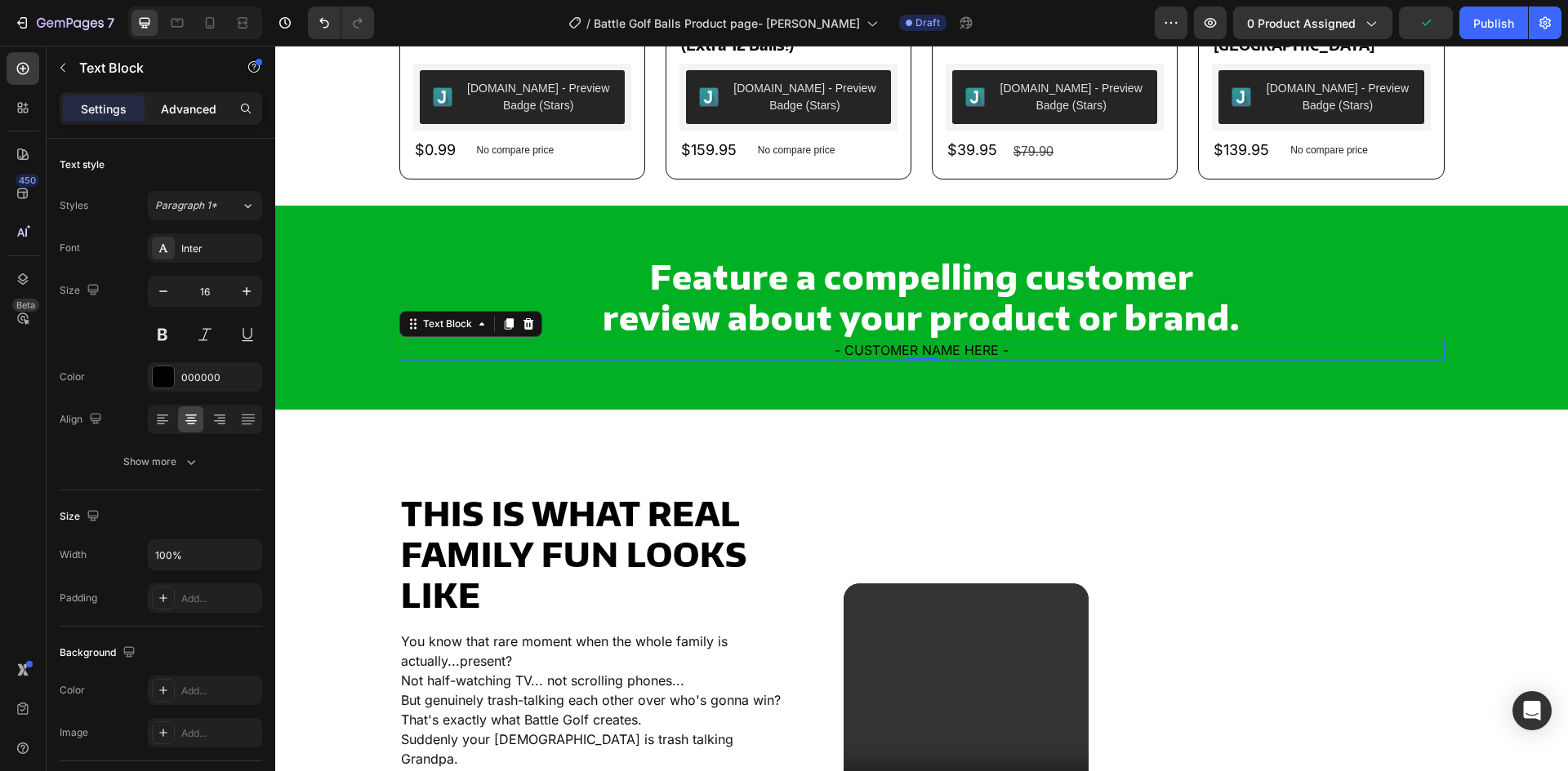
click at [183, 110] on p "Advanced" at bounding box center [189, 109] width 56 height 17
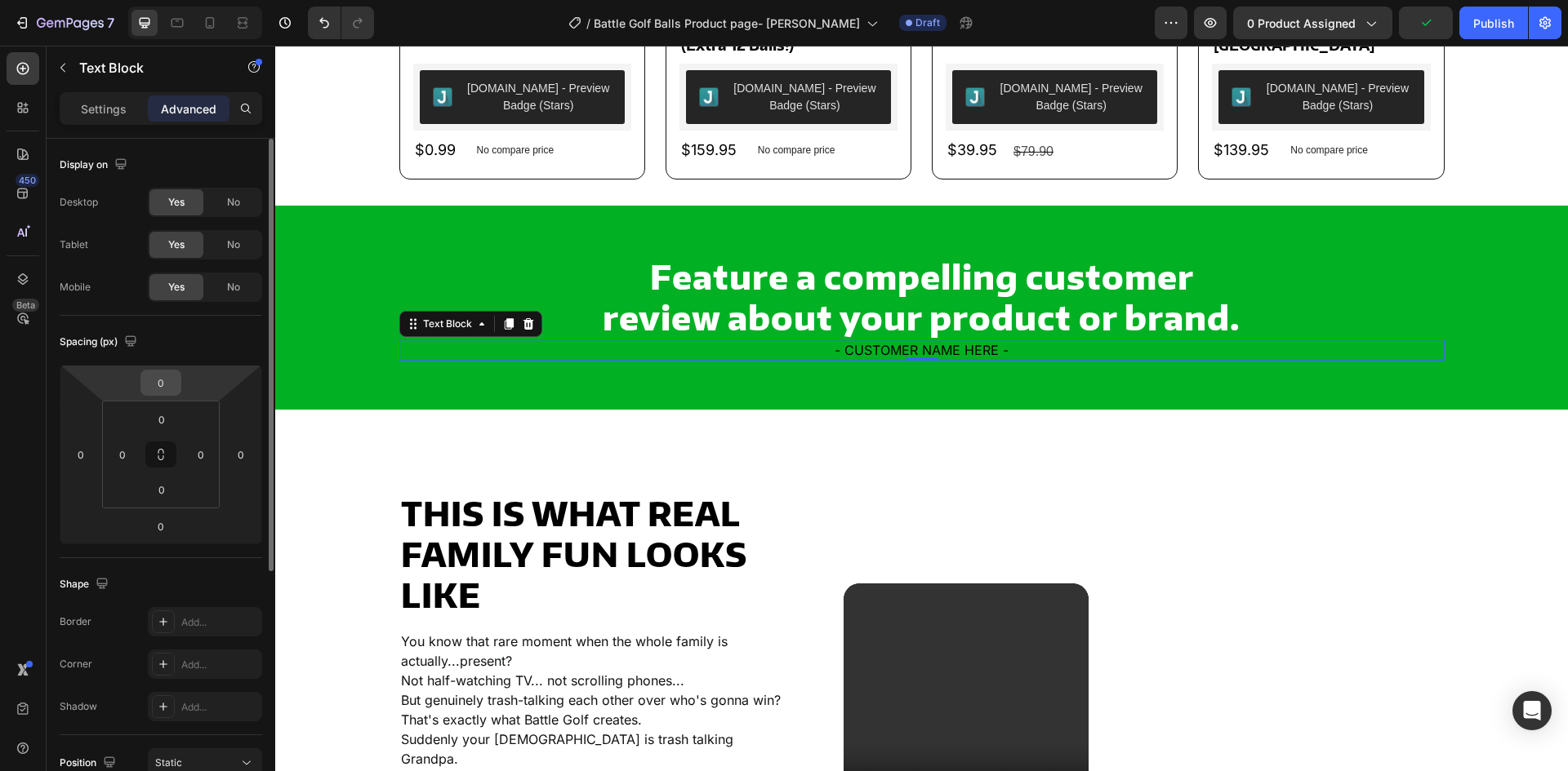
click at [165, 383] on input "0" at bounding box center [161, 382] width 32 height 24
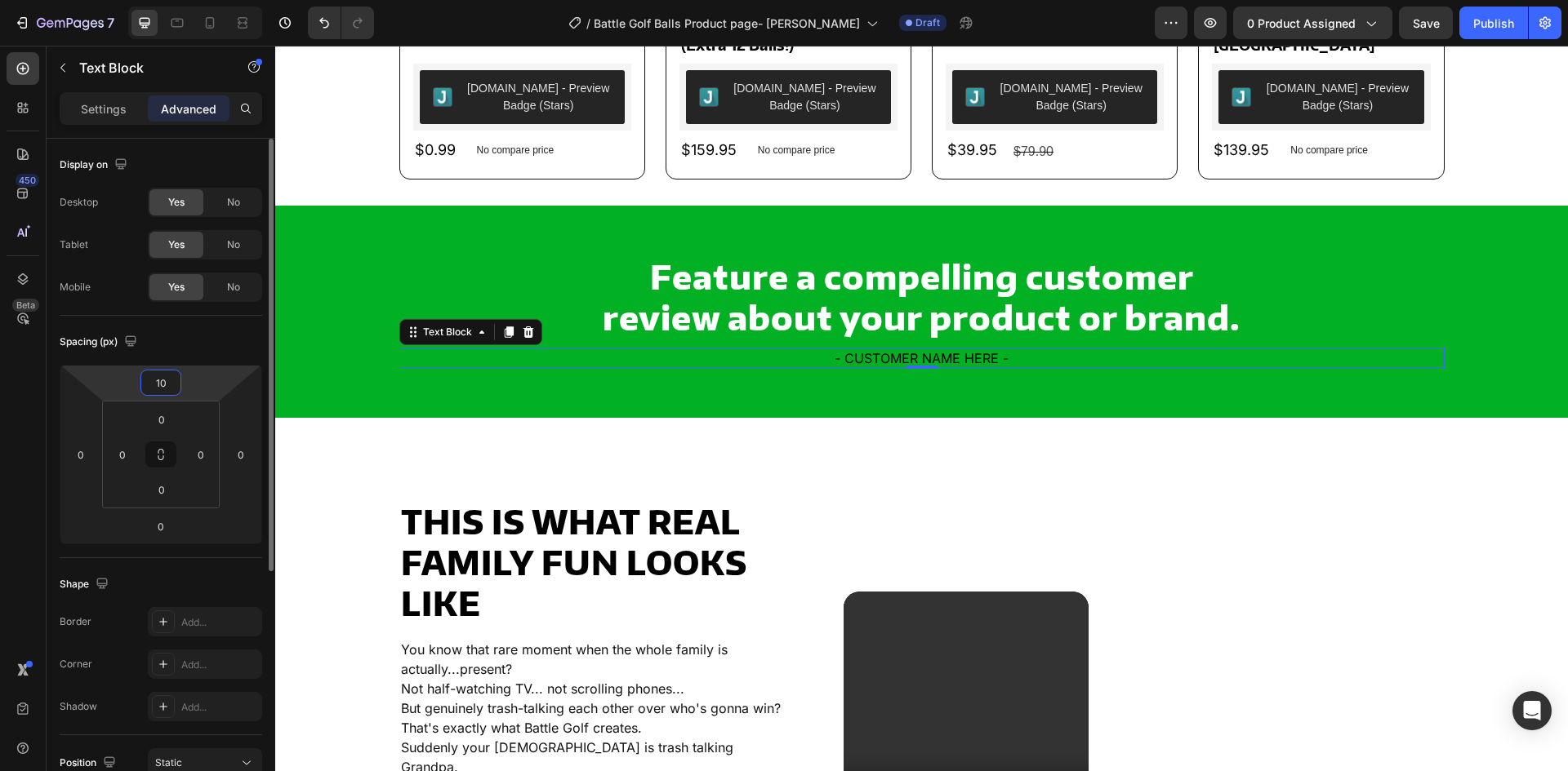
type input "1"
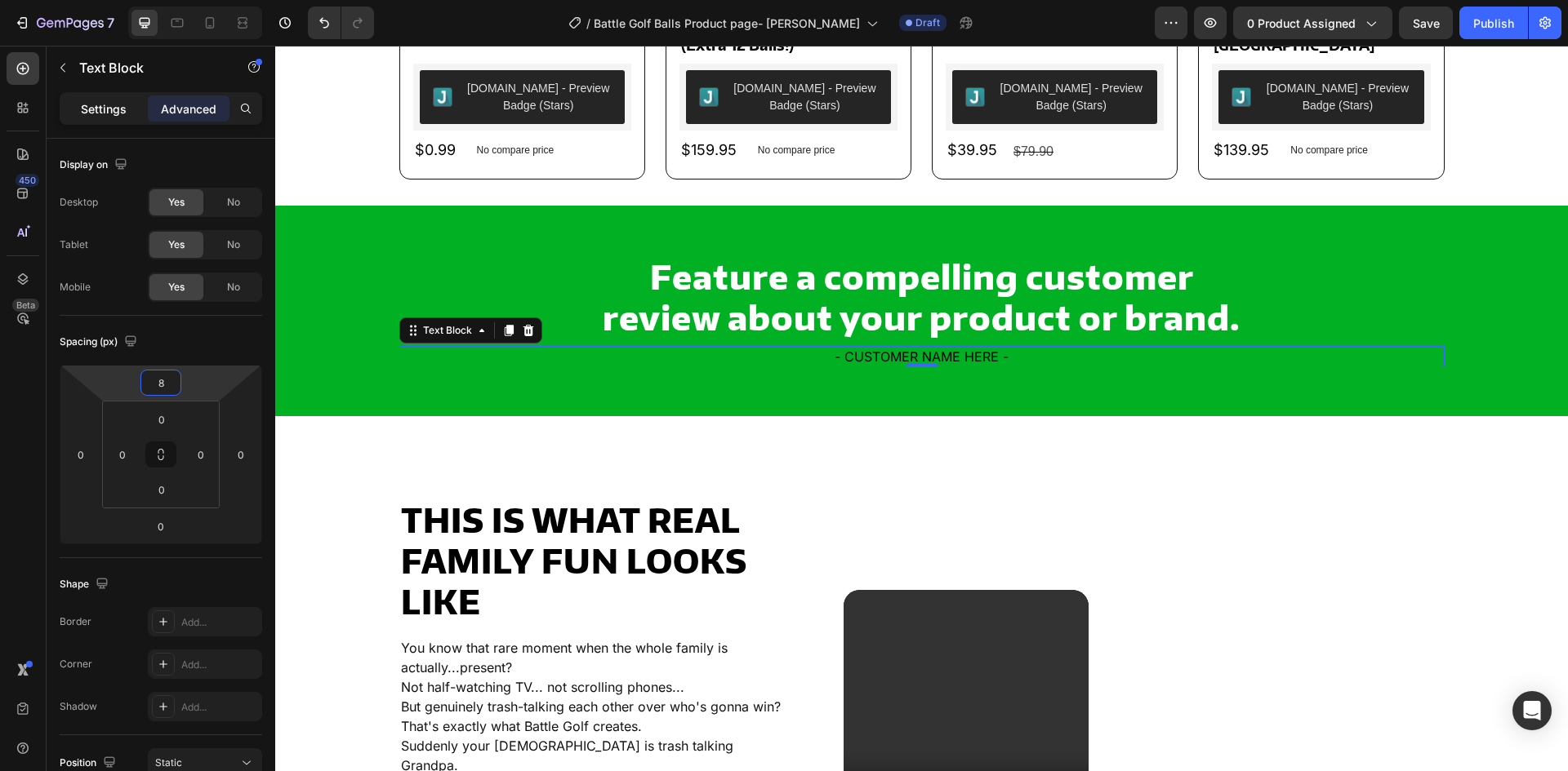
type input "8"
click at [99, 106] on p "Settings" at bounding box center [104, 109] width 46 height 17
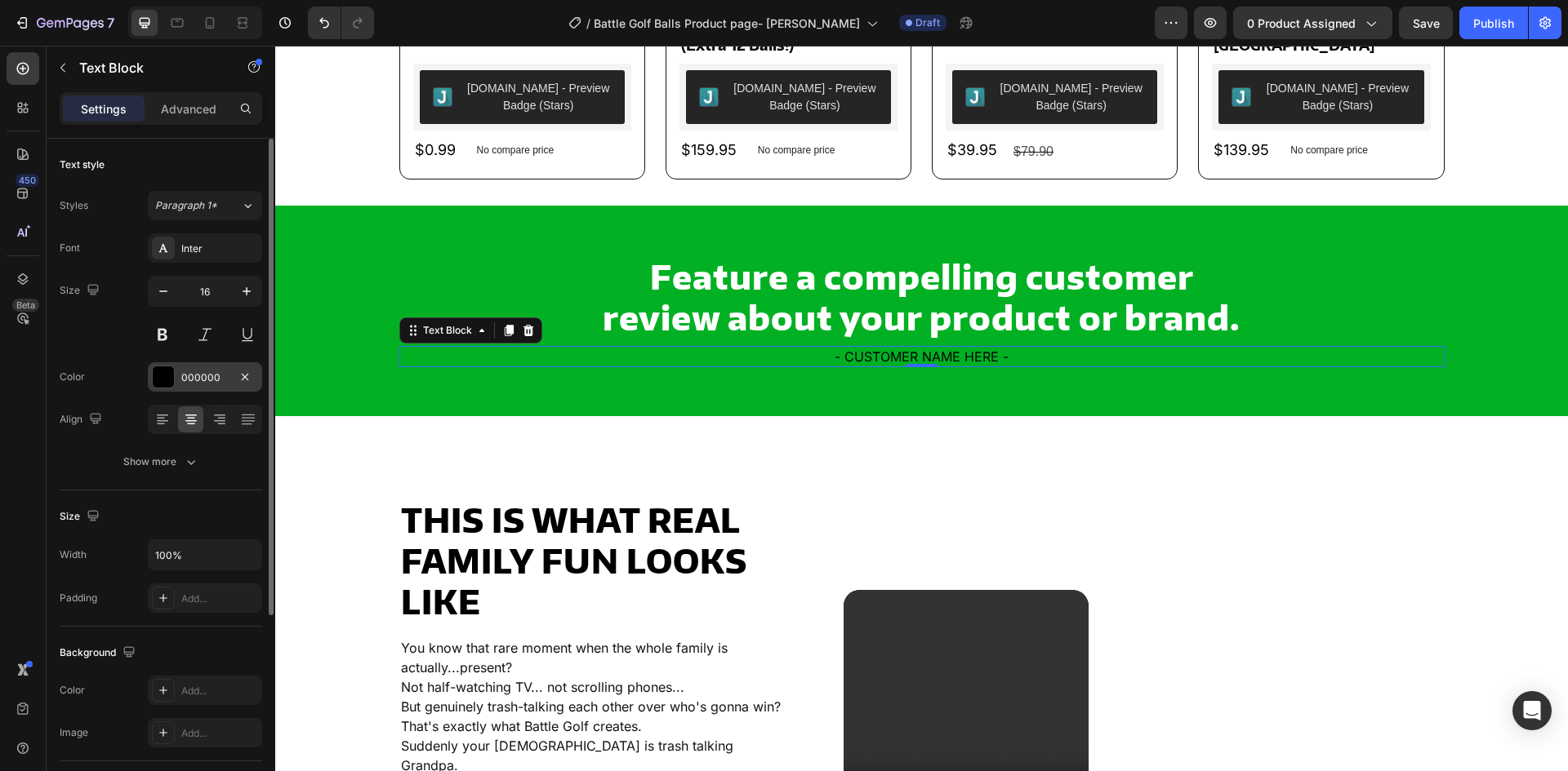
click at [223, 379] on div "000000" at bounding box center [204, 378] width 48 height 14
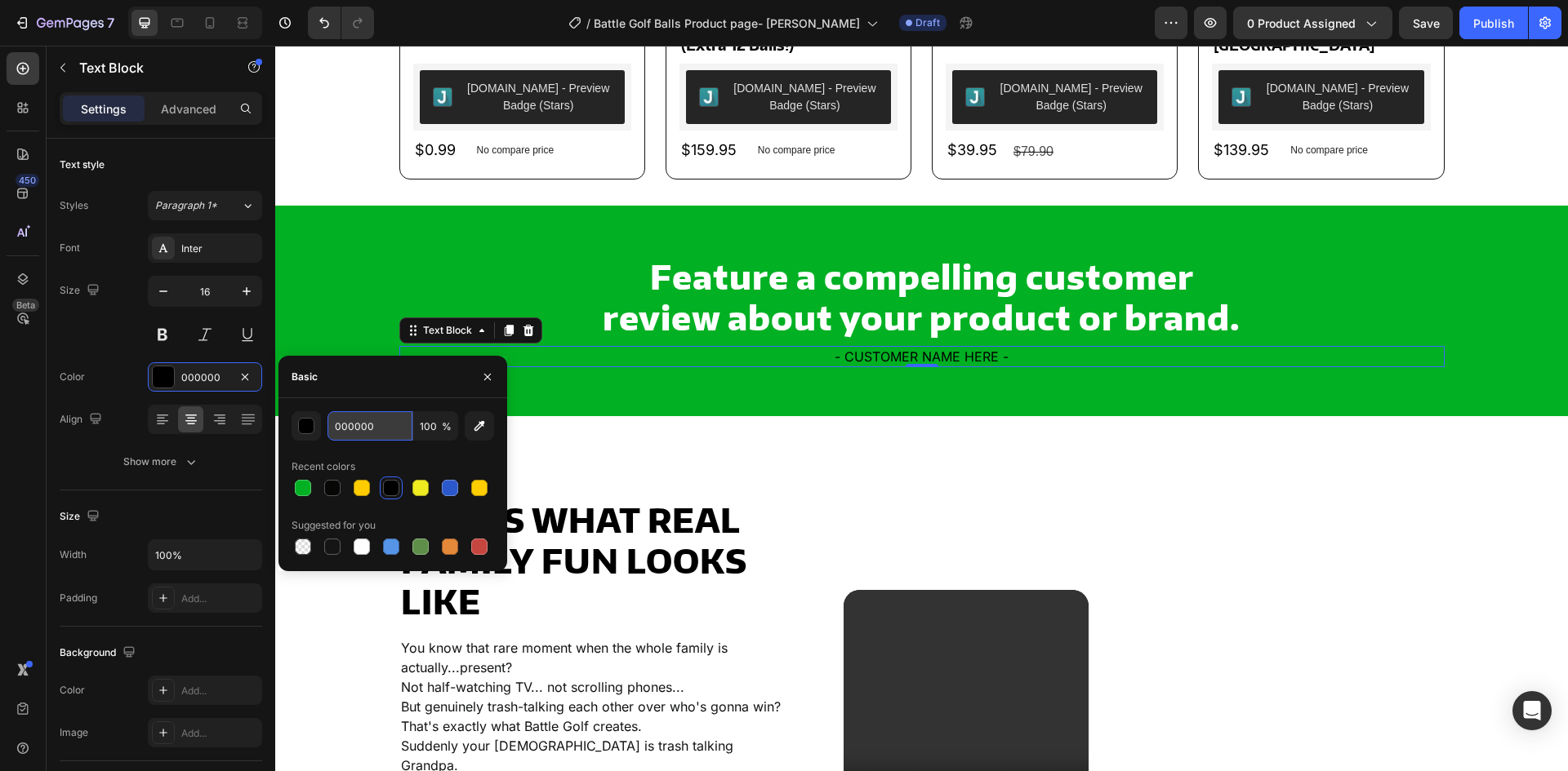
click at [362, 427] on input "000000" at bounding box center [370, 426] width 85 height 30
type input "fff"
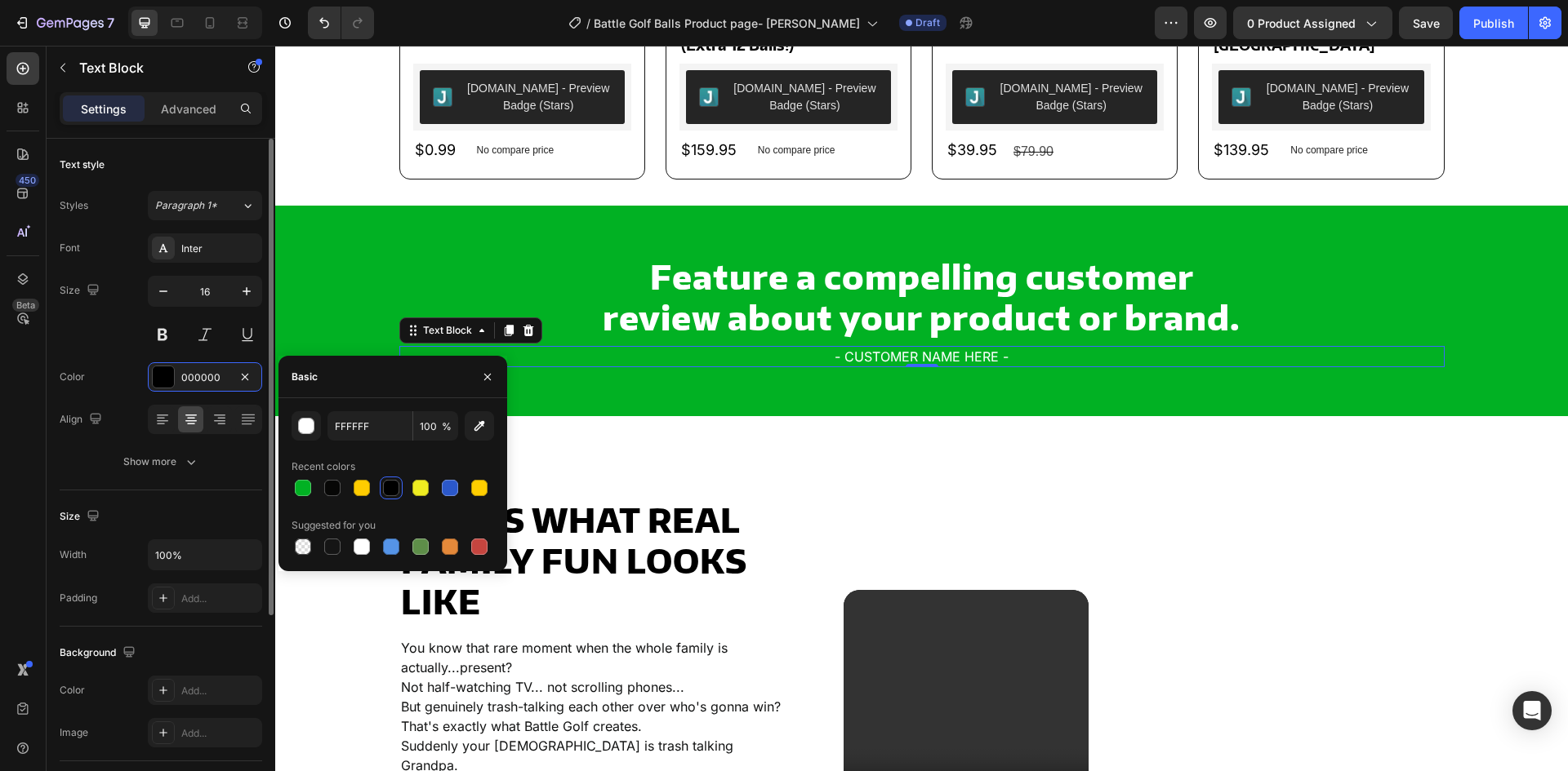
drag, startPoint x: 118, startPoint y: 348, endPoint x: 131, endPoint y: 337, distance: 17.0
click at [118, 345] on div "Size 16" at bounding box center [160, 313] width 203 height 74
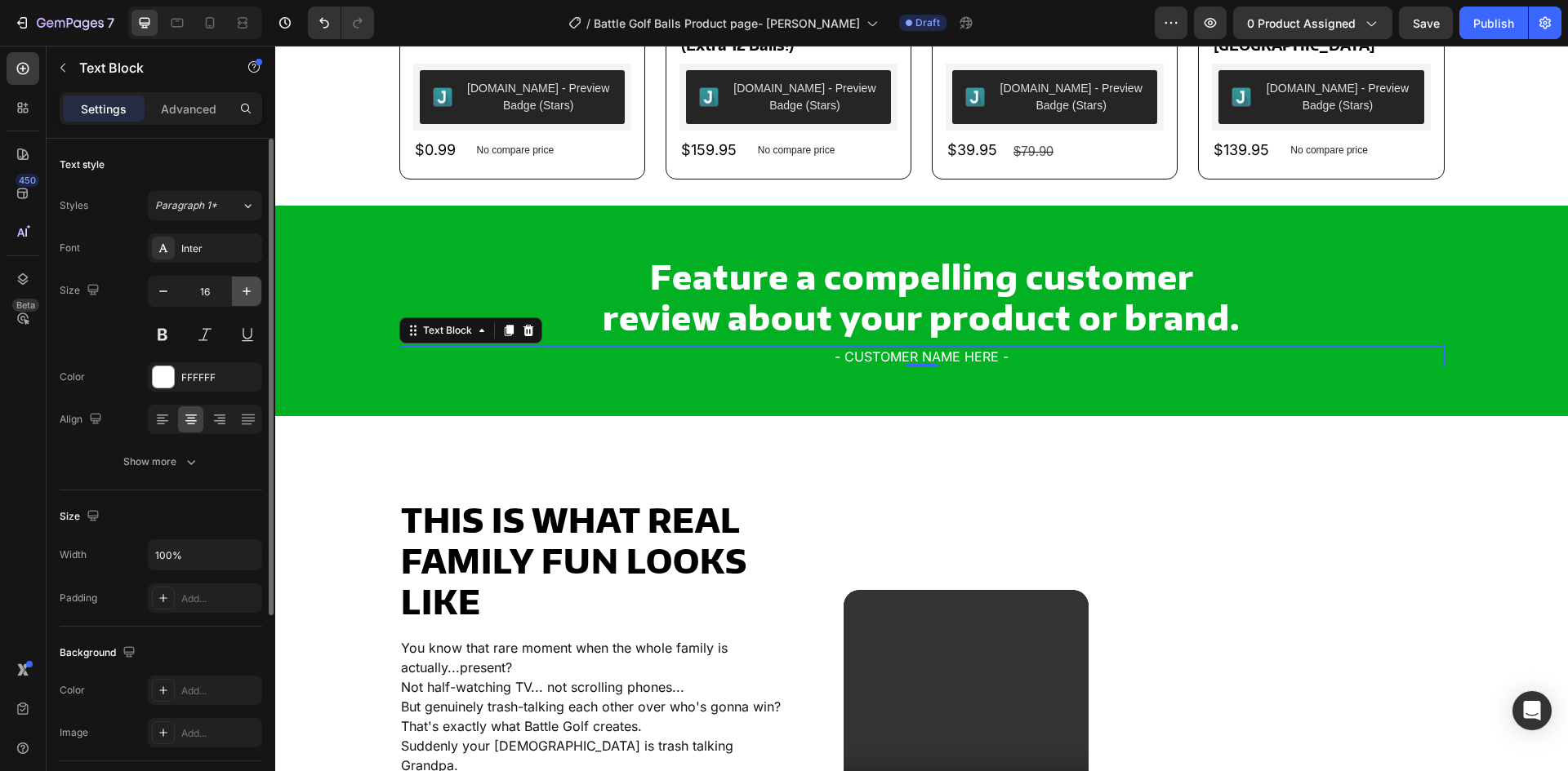
click at [258, 299] on button "button" at bounding box center [247, 291] width 30 height 30
click at [166, 291] on icon "button" at bounding box center [163, 291] width 8 height 2
type input "18"
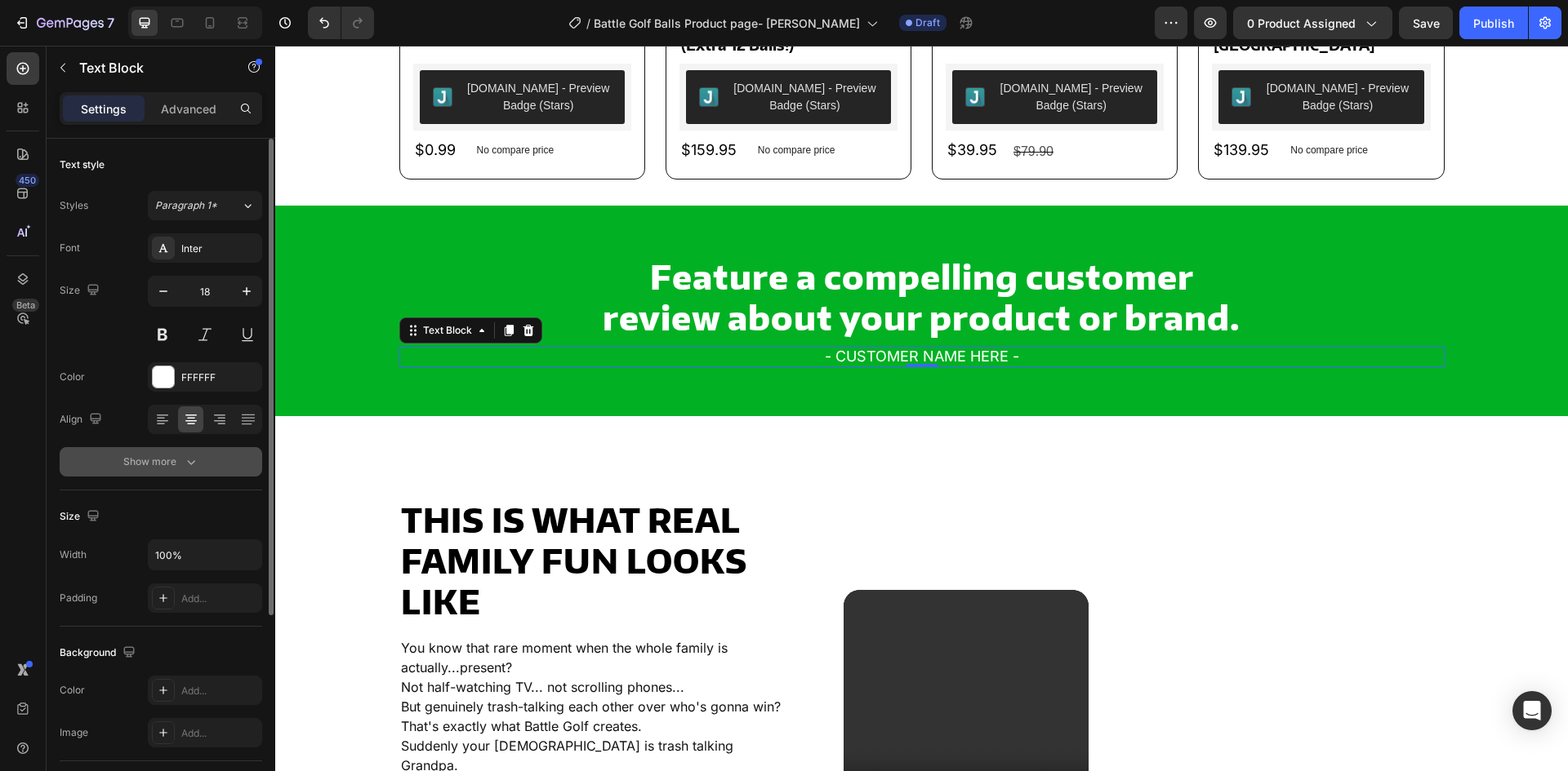
click at [195, 471] on button "Show more" at bounding box center [160, 462] width 203 height 30
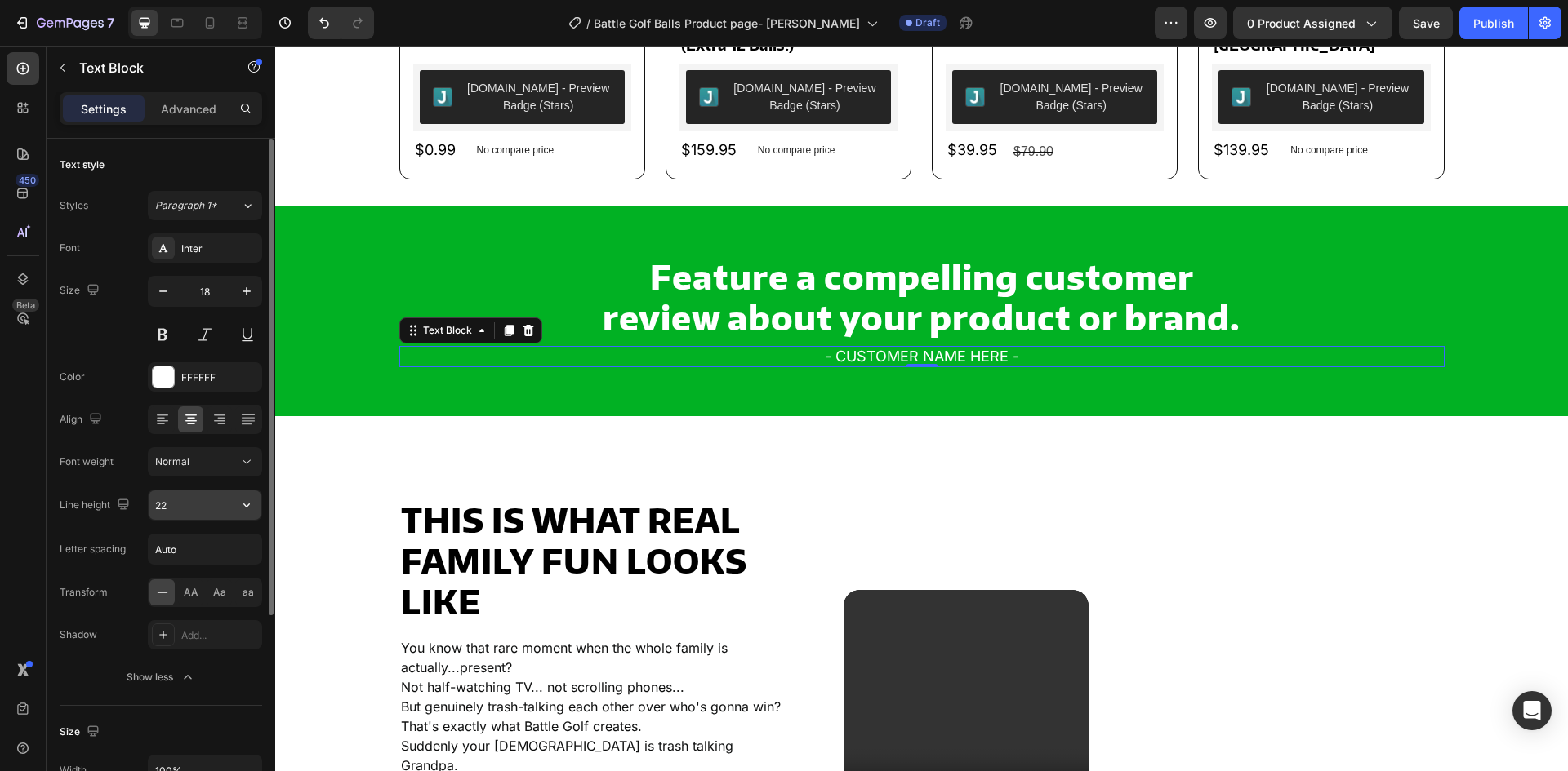
click at [204, 515] on input "22" at bounding box center [204, 505] width 113 height 30
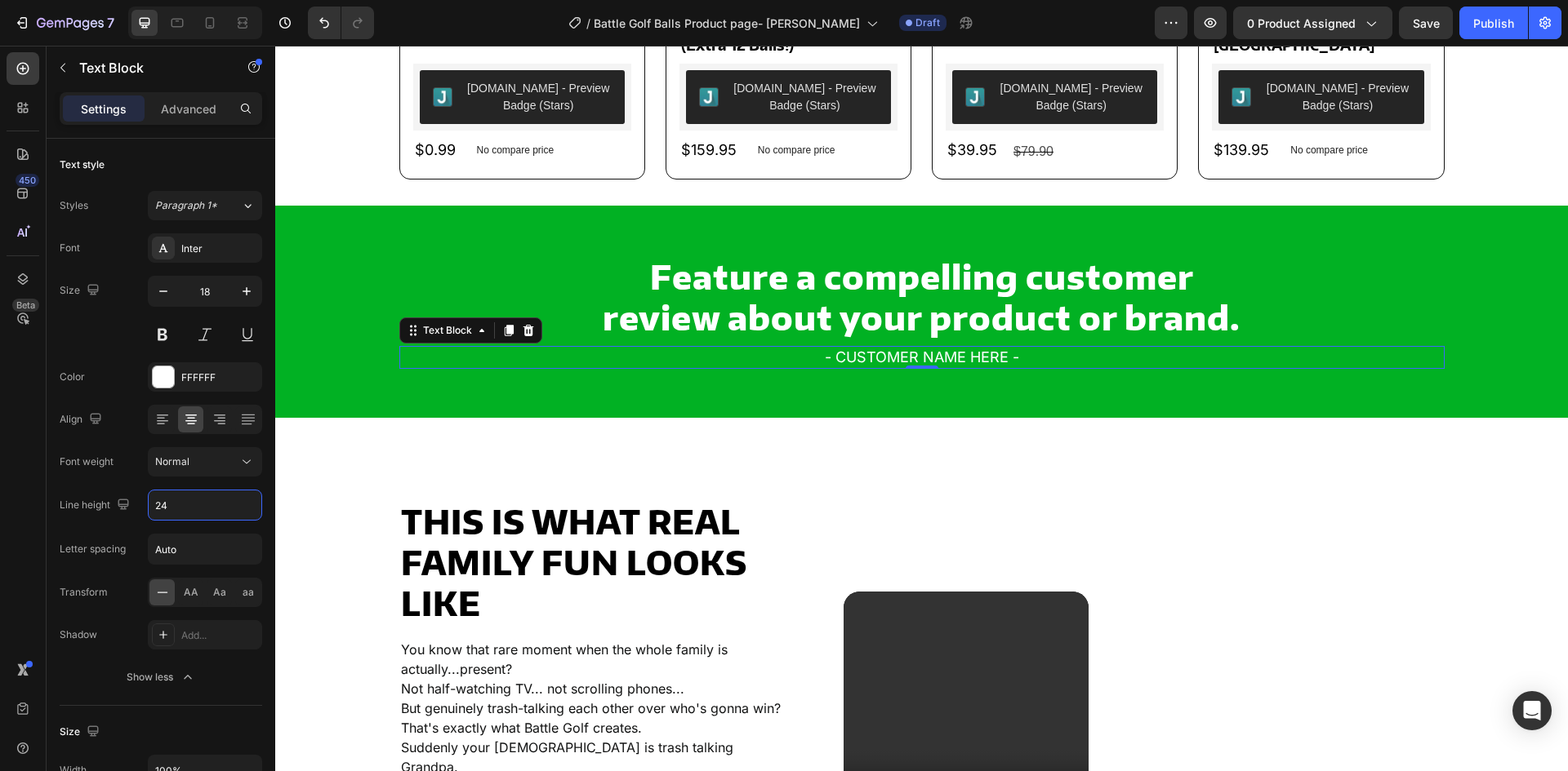
type input "24"
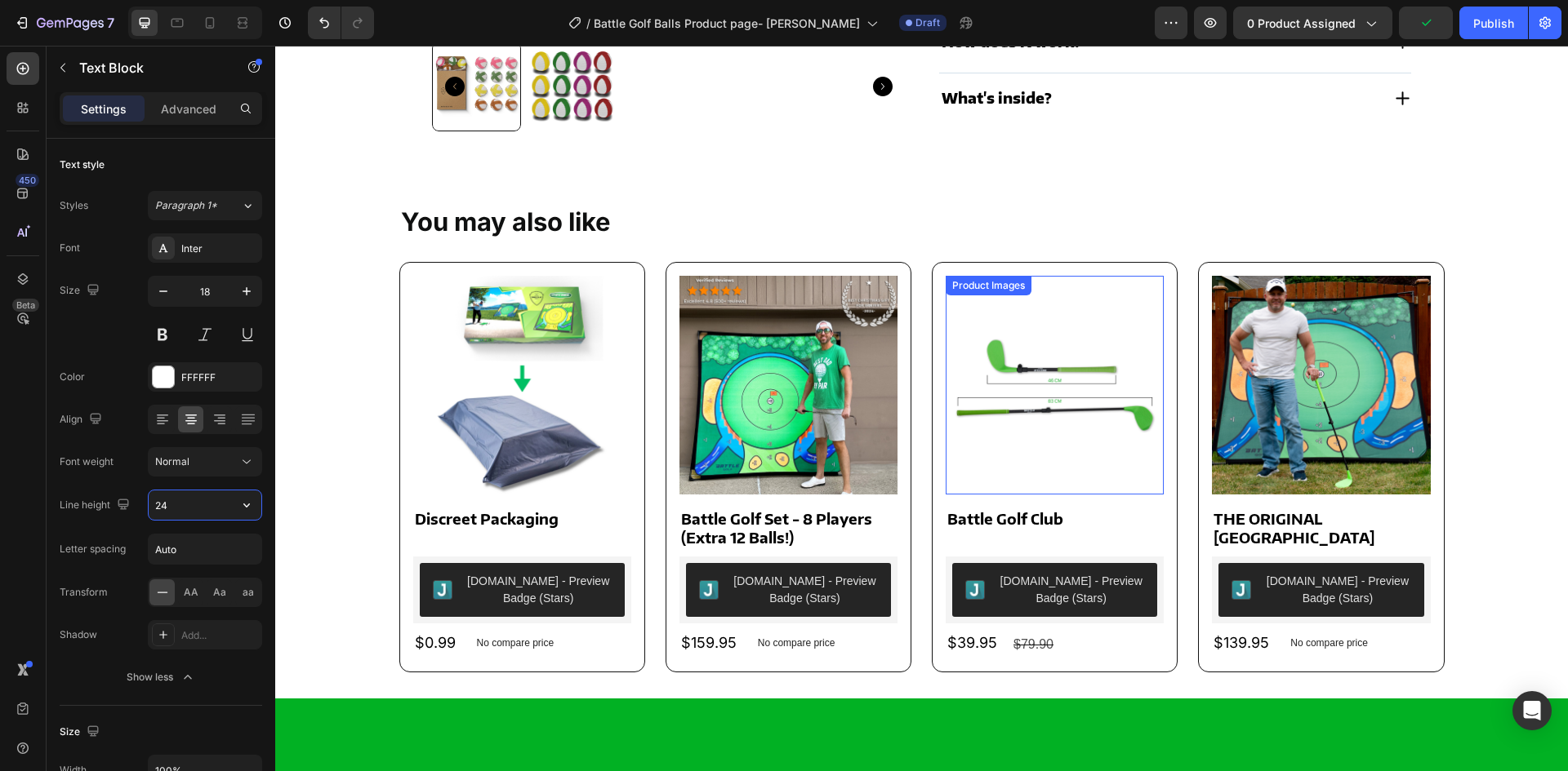
scroll to position [510, 0]
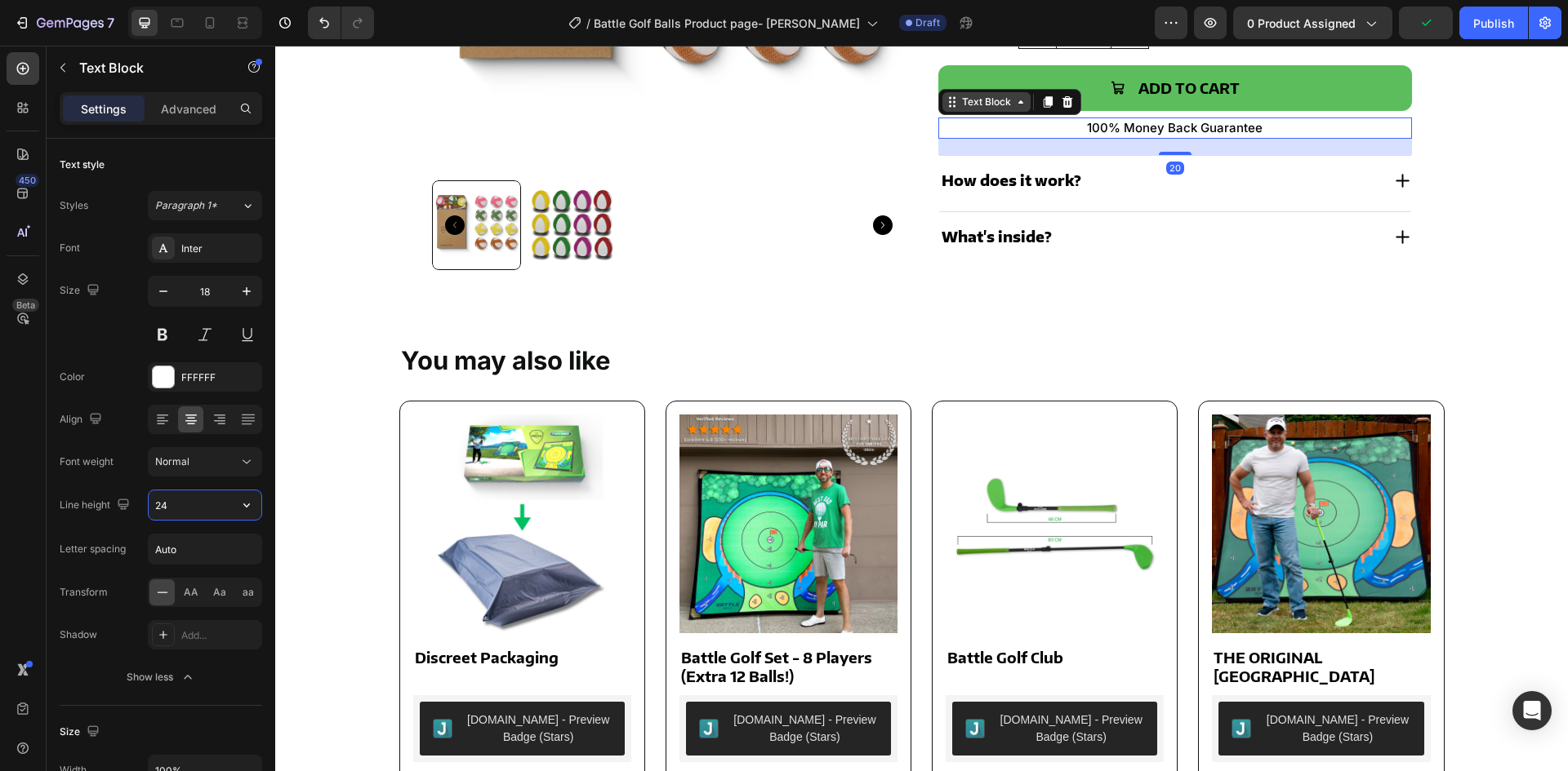
click at [969, 100] on div "Text Block" at bounding box center [1010, 102] width 143 height 26
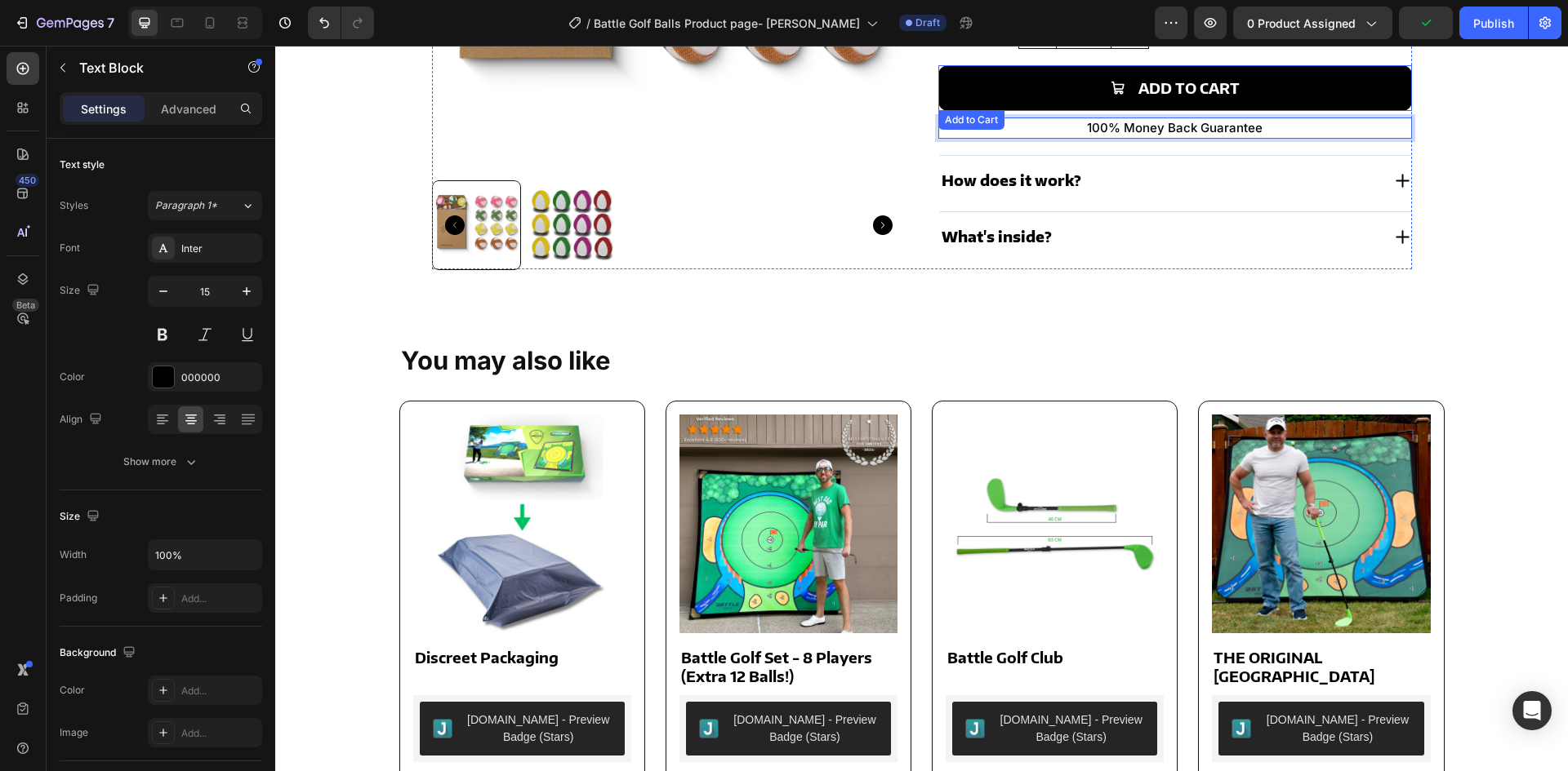
click at [951, 77] on button "Add to cart" at bounding box center [1176, 88] width 473 height 46
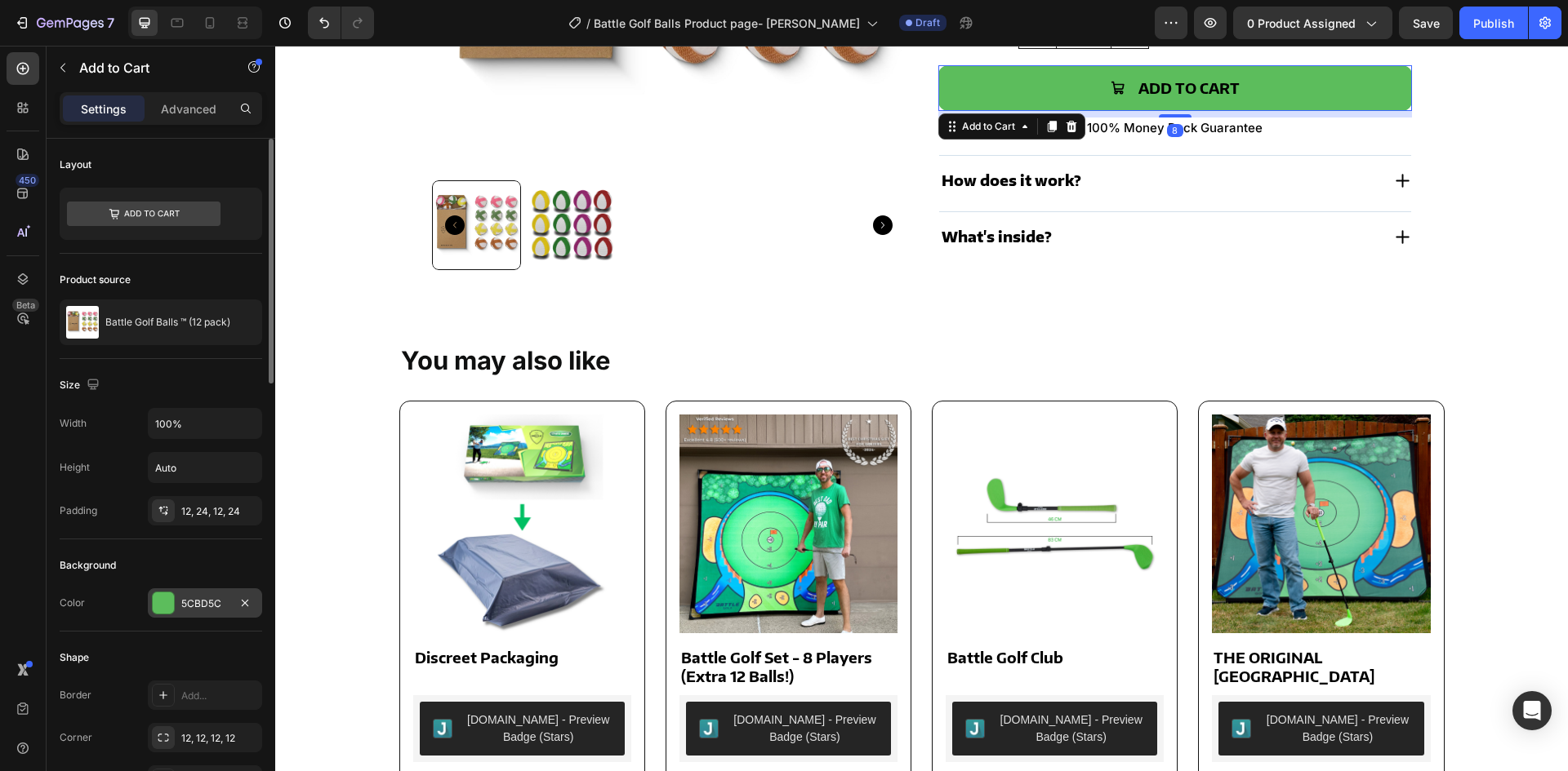
click at [196, 599] on div "5CBD5C" at bounding box center [204, 604] width 48 height 14
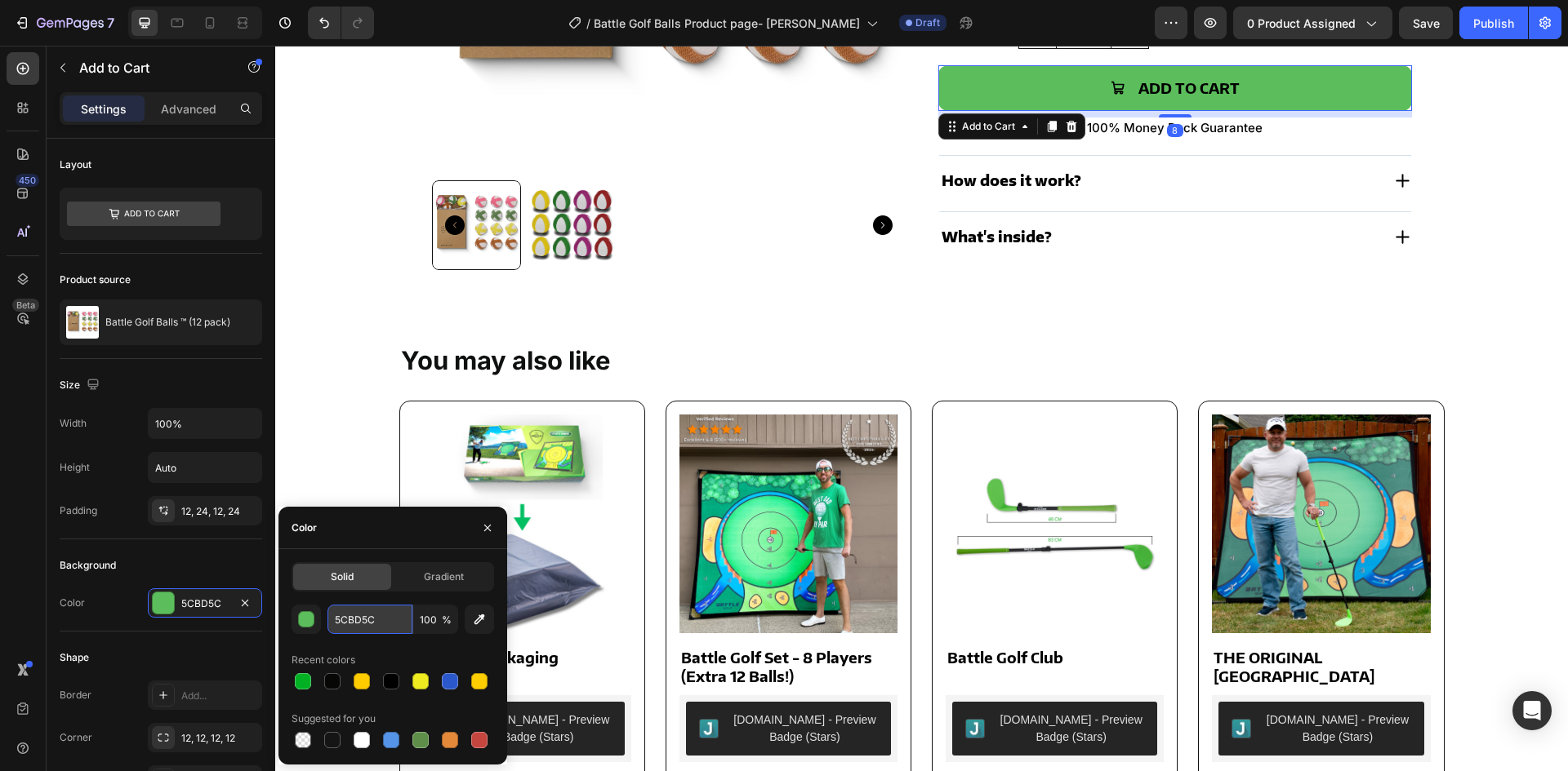
click at [355, 621] on input "5CBD5C" at bounding box center [370, 619] width 85 height 30
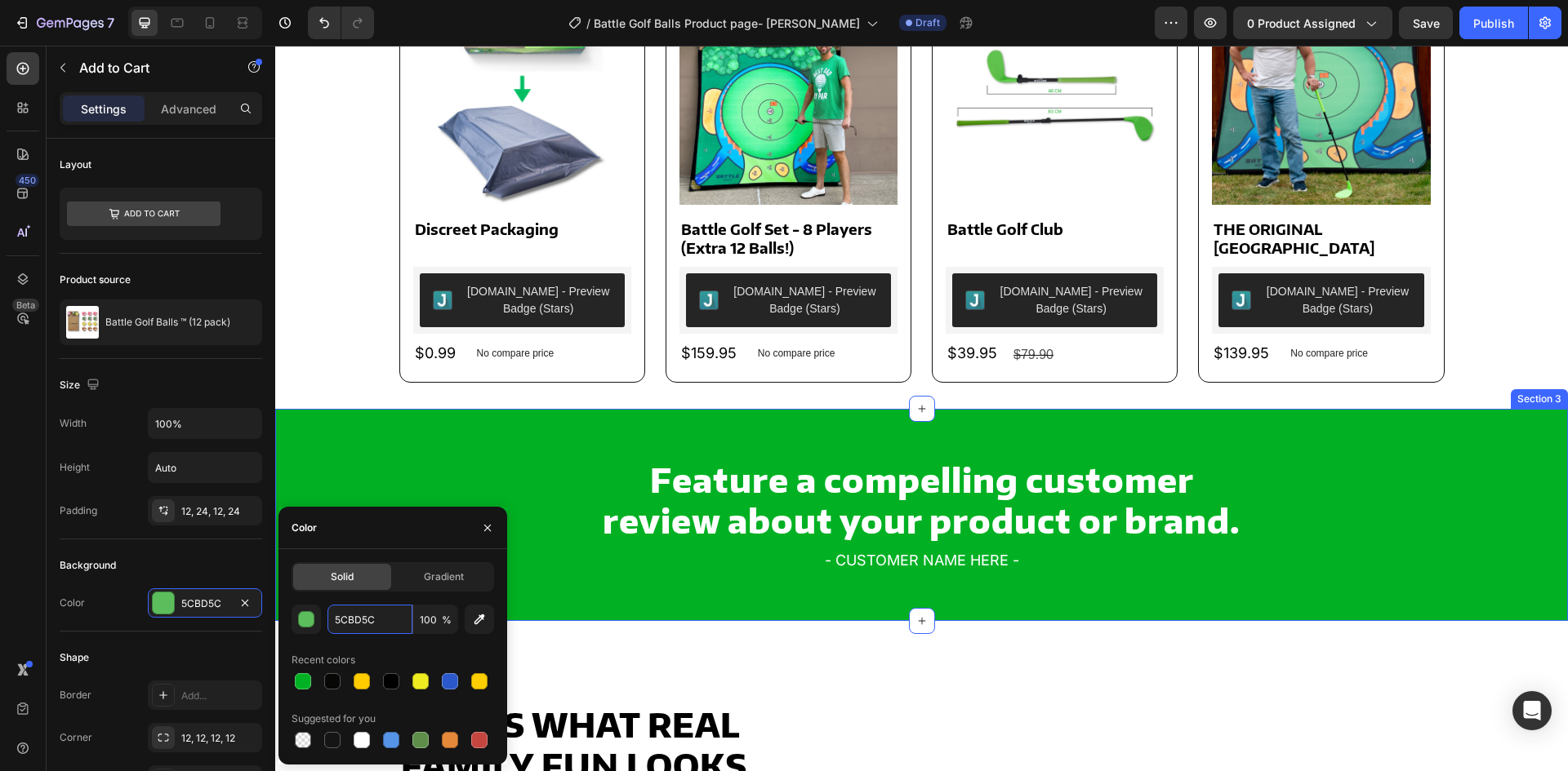
scroll to position [1000, 0]
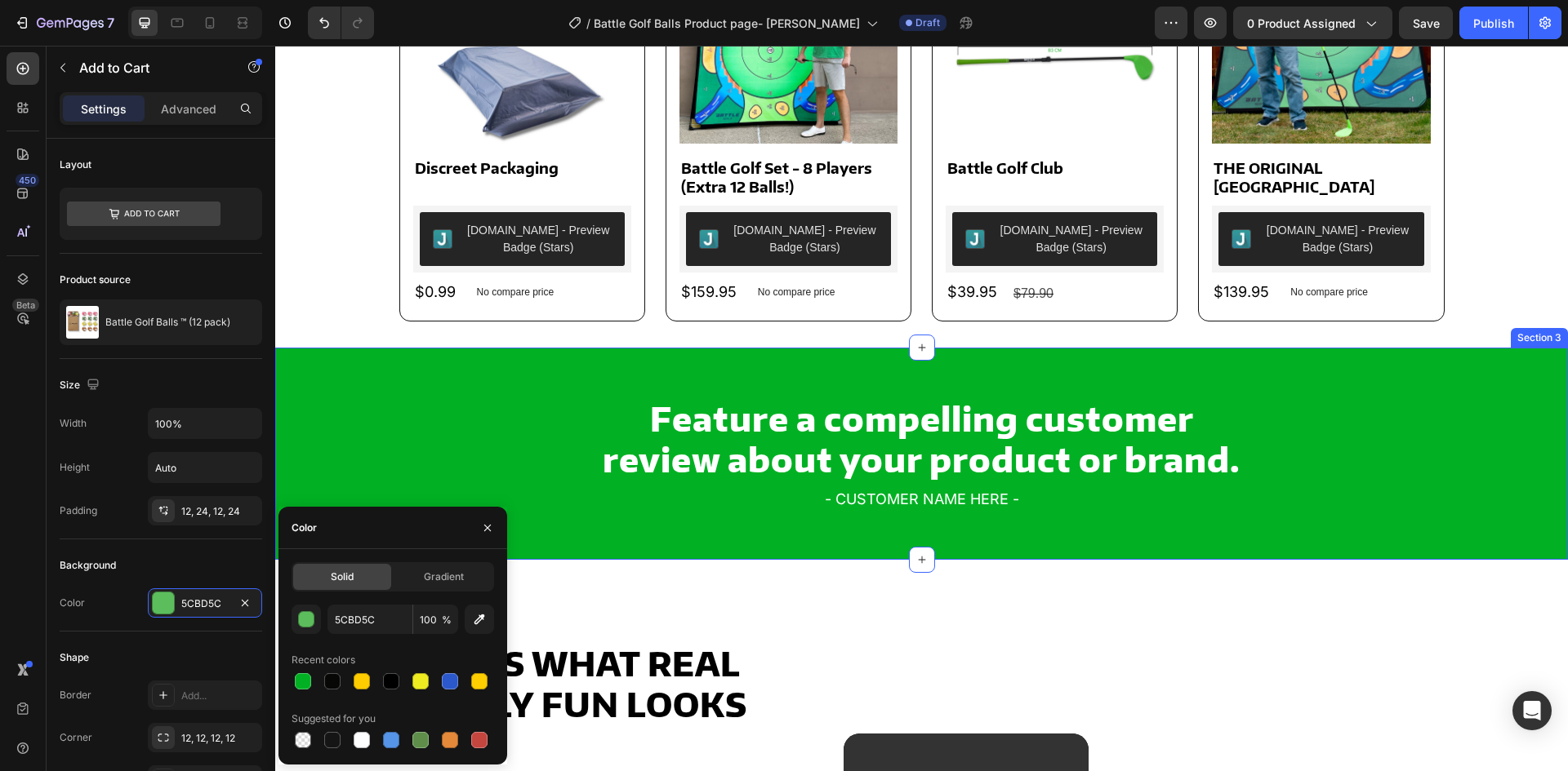
click at [366, 376] on div "Feature a compelling customer review about your product or brand. Heading - CUS…" at bounding box center [922, 454] width 1293 height 212
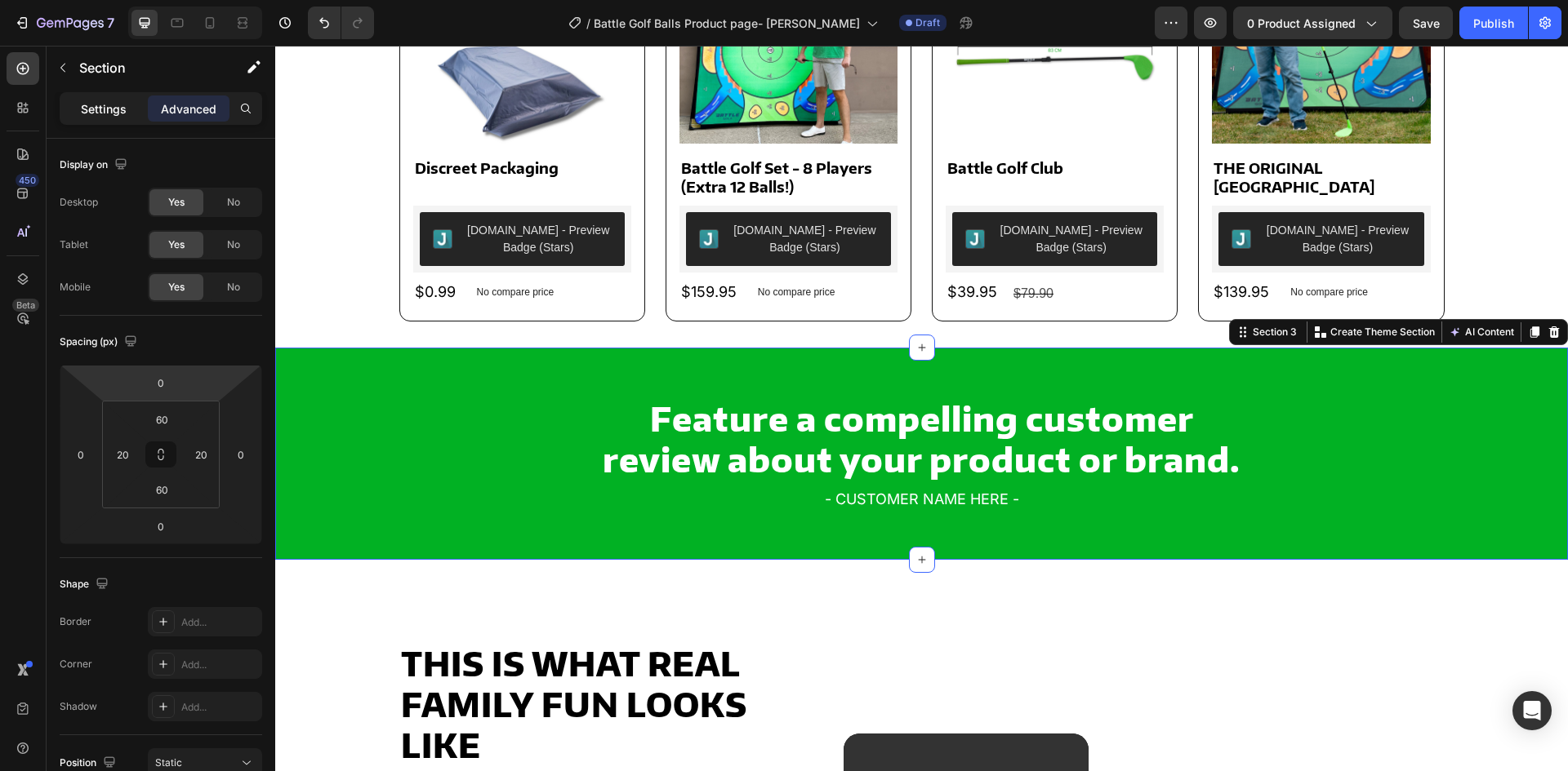
click at [94, 118] on div "Settings" at bounding box center [104, 108] width 82 height 26
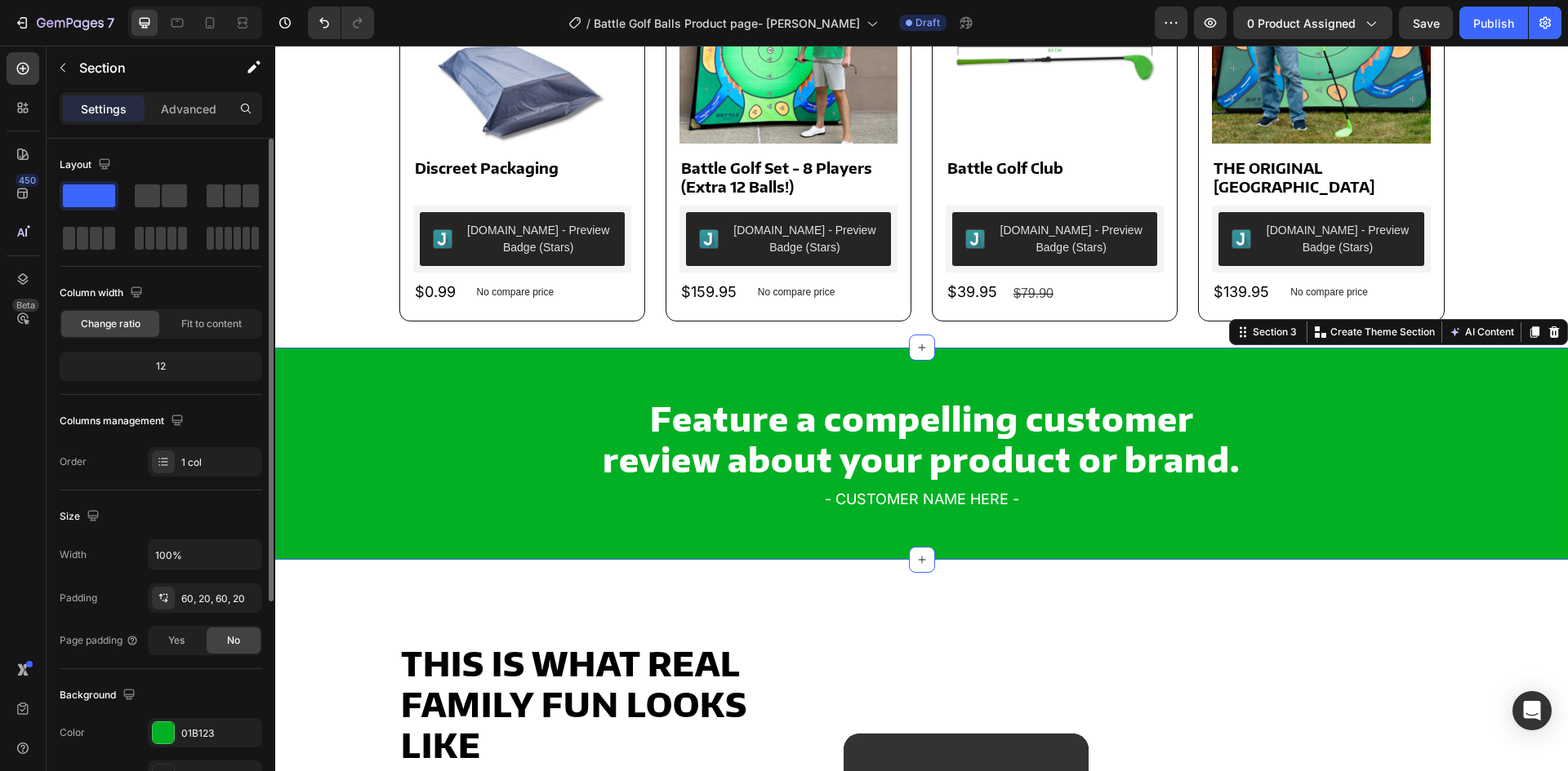
drag, startPoint x: 190, startPoint y: 740, endPoint x: 250, endPoint y: 704, distance: 70.0
click at [190, 740] on div "01B123" at bounding box center [219, 734] width 77 height 14
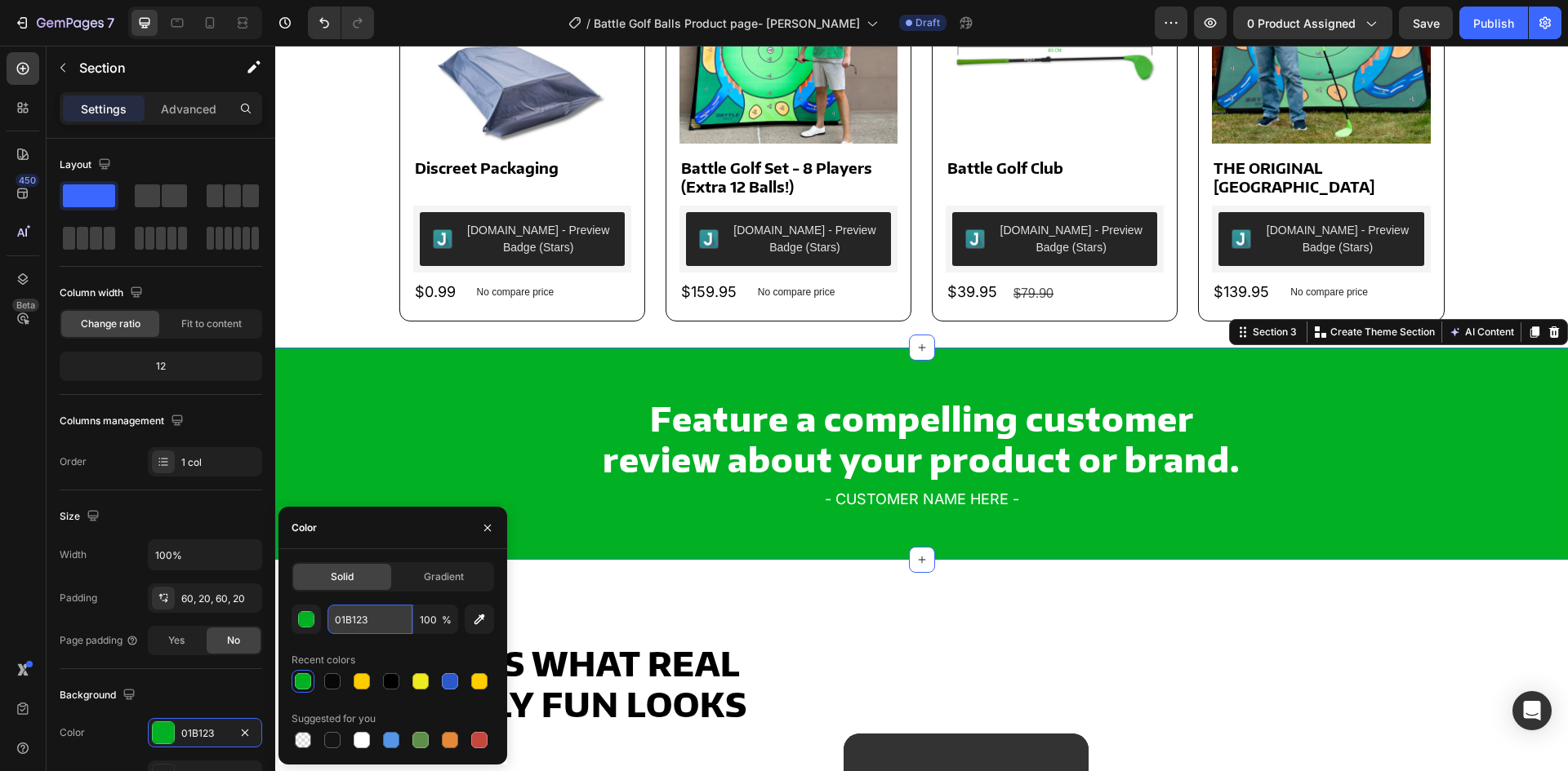
click at [362, 632] on input "01B123" at bounding box center [370, 619] width 85 height 30
paste input "5CBD5C"
type input "5CBD5C"
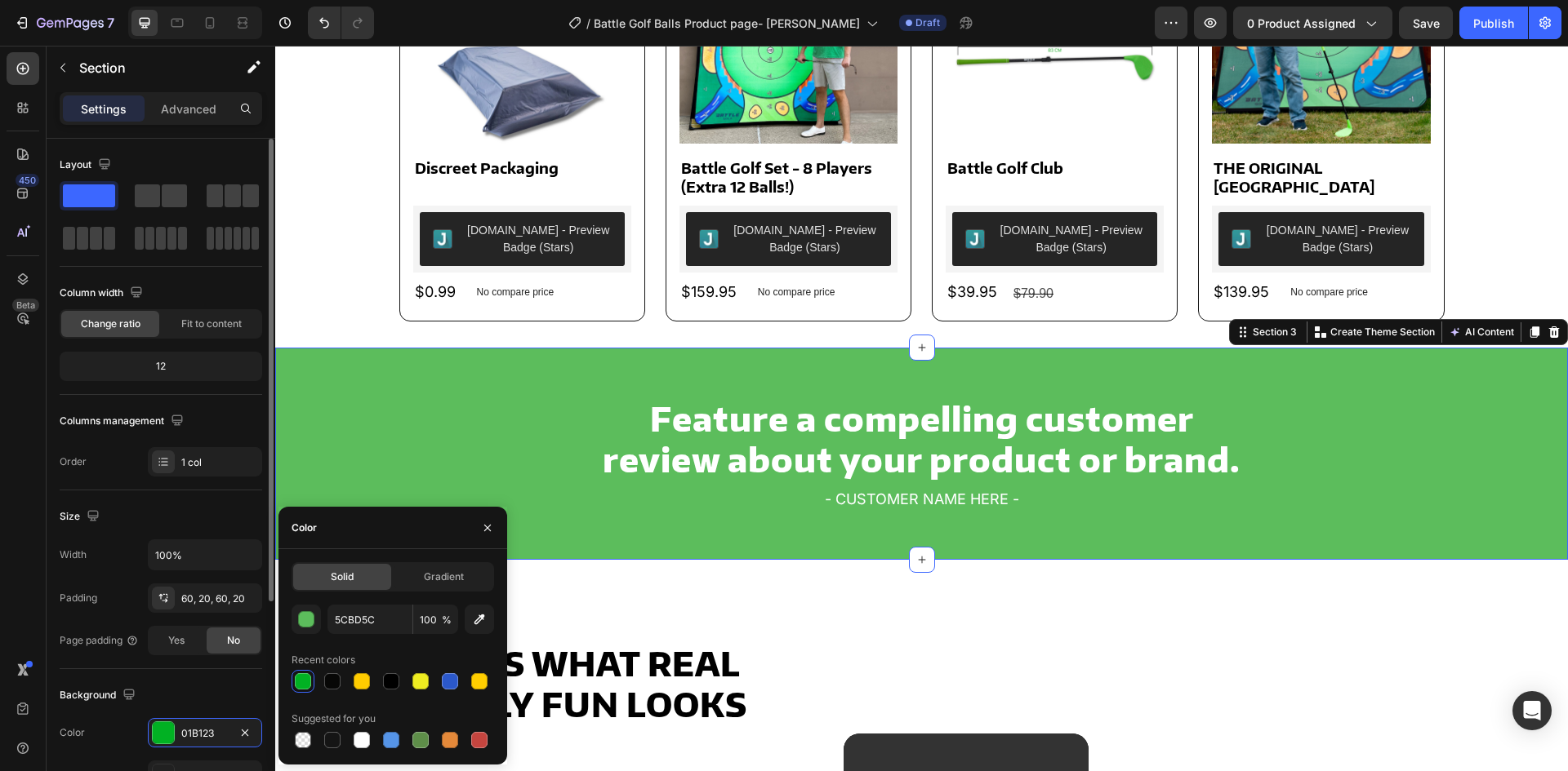
click at [212, 510] on div "Size" at bounding box center [160, 516] width 203 height 26
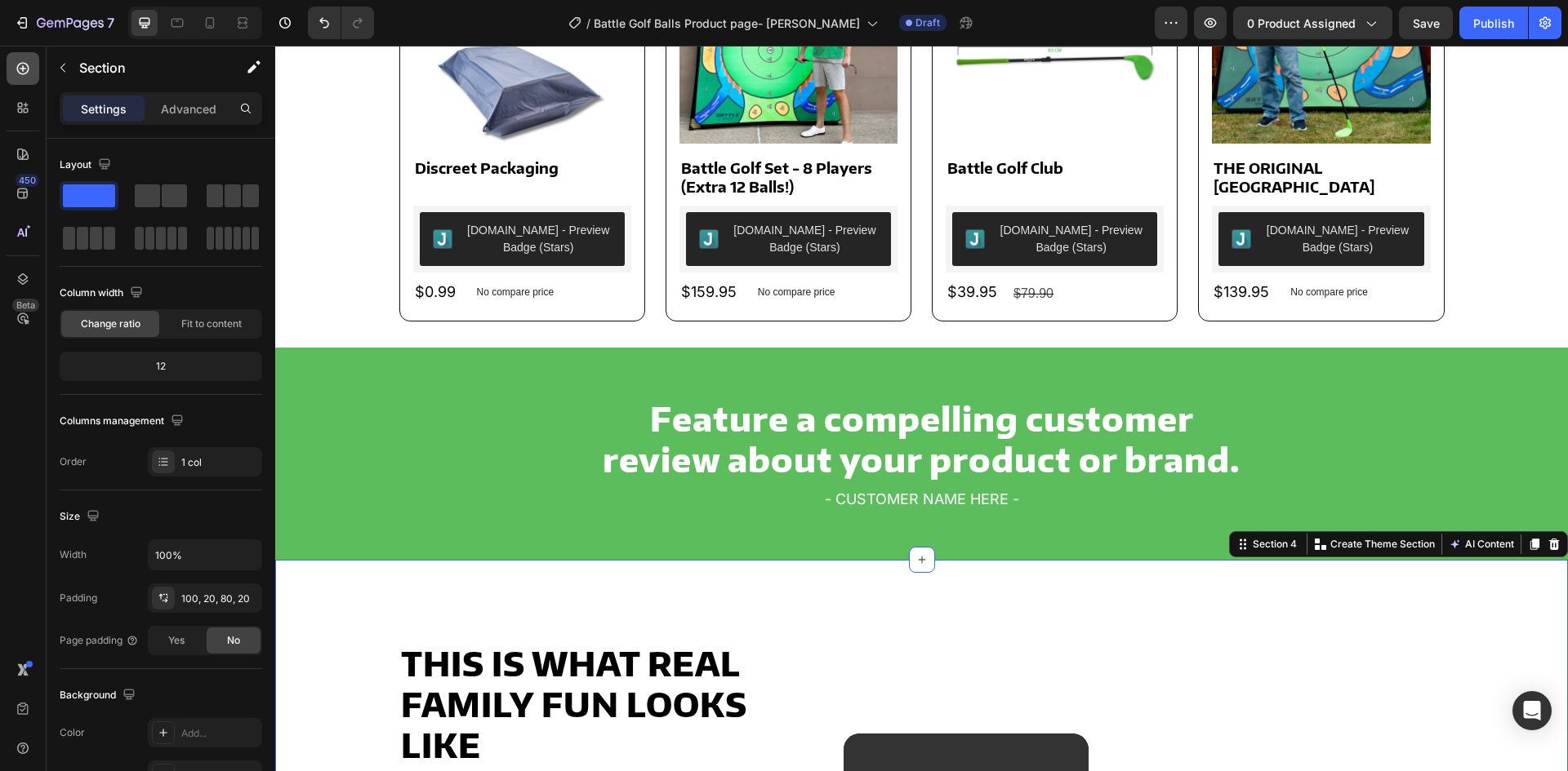
click at [29, 80] on div at bounding box center [23, 68] width 32 height 32
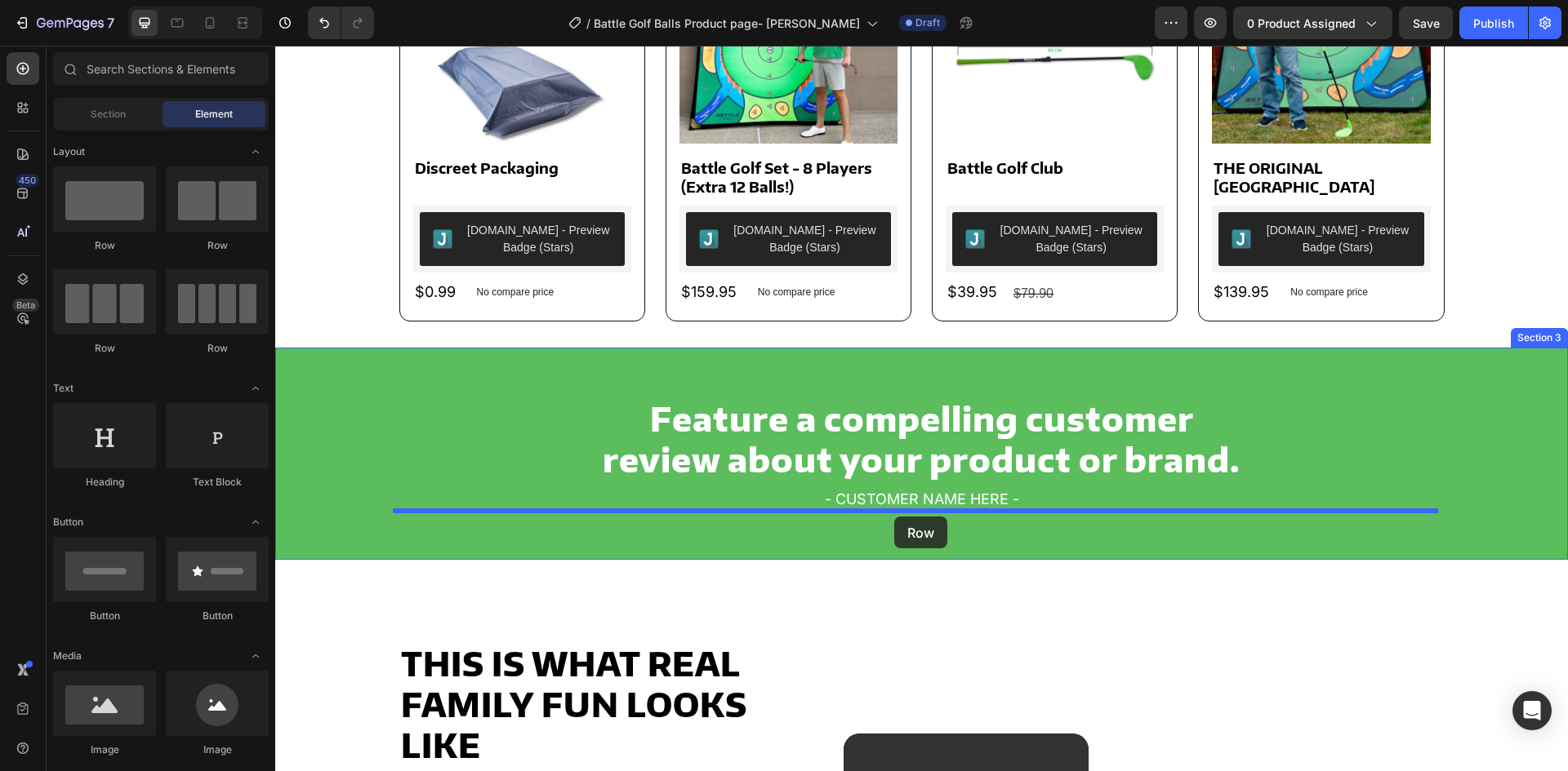
drag, startPoint x: 473, startPoint y: 344, endPoint x: 897, endPoint y: 516, distance: 457.6
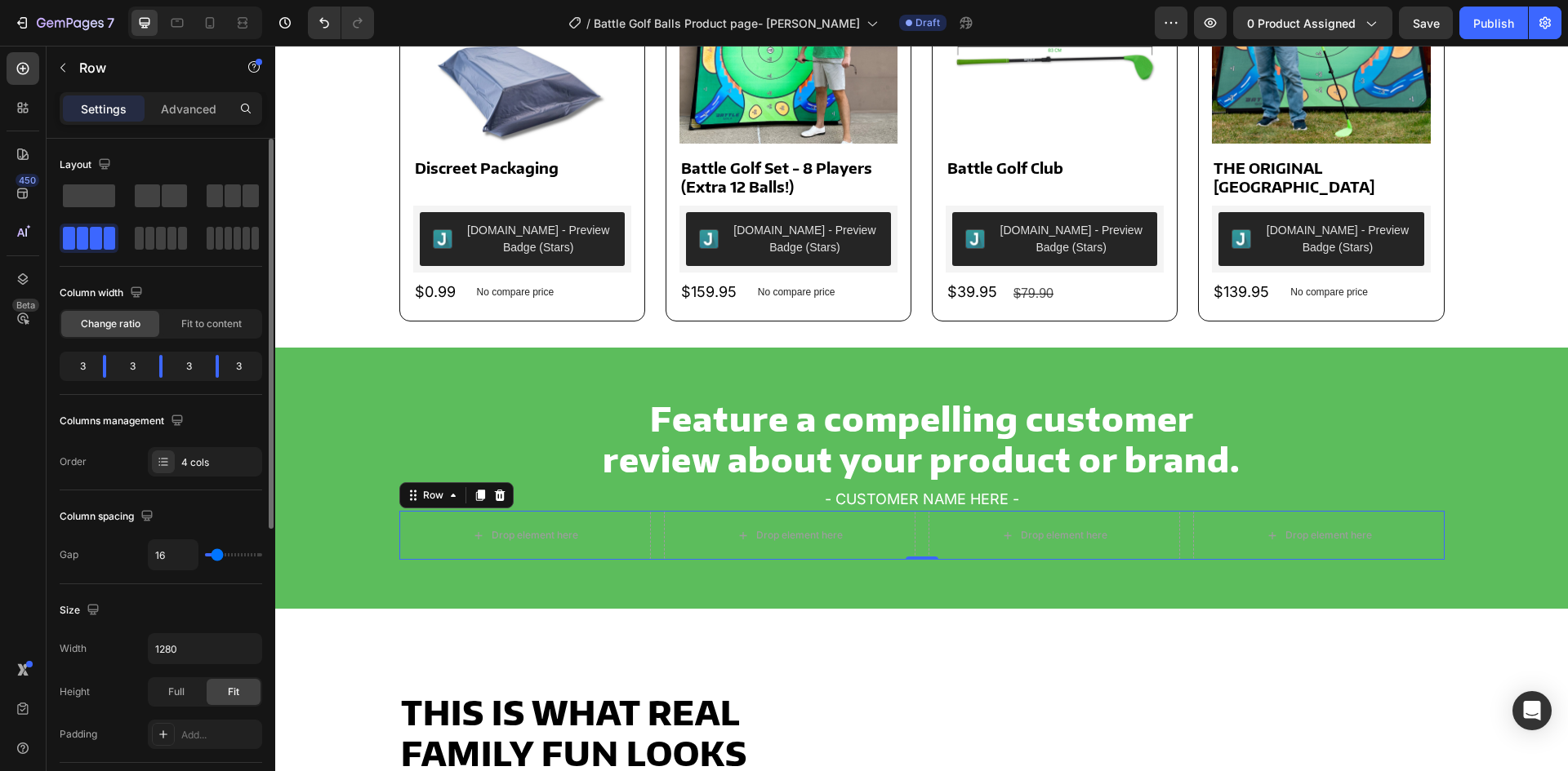
drag, startPoint x: 194, startPoint y: 110, endPoint x: 204, endPoint y: 180, distance: 70.7
click at [192, 112] on p "Advanced" at bounding box center [189, 109] width 56 height 17
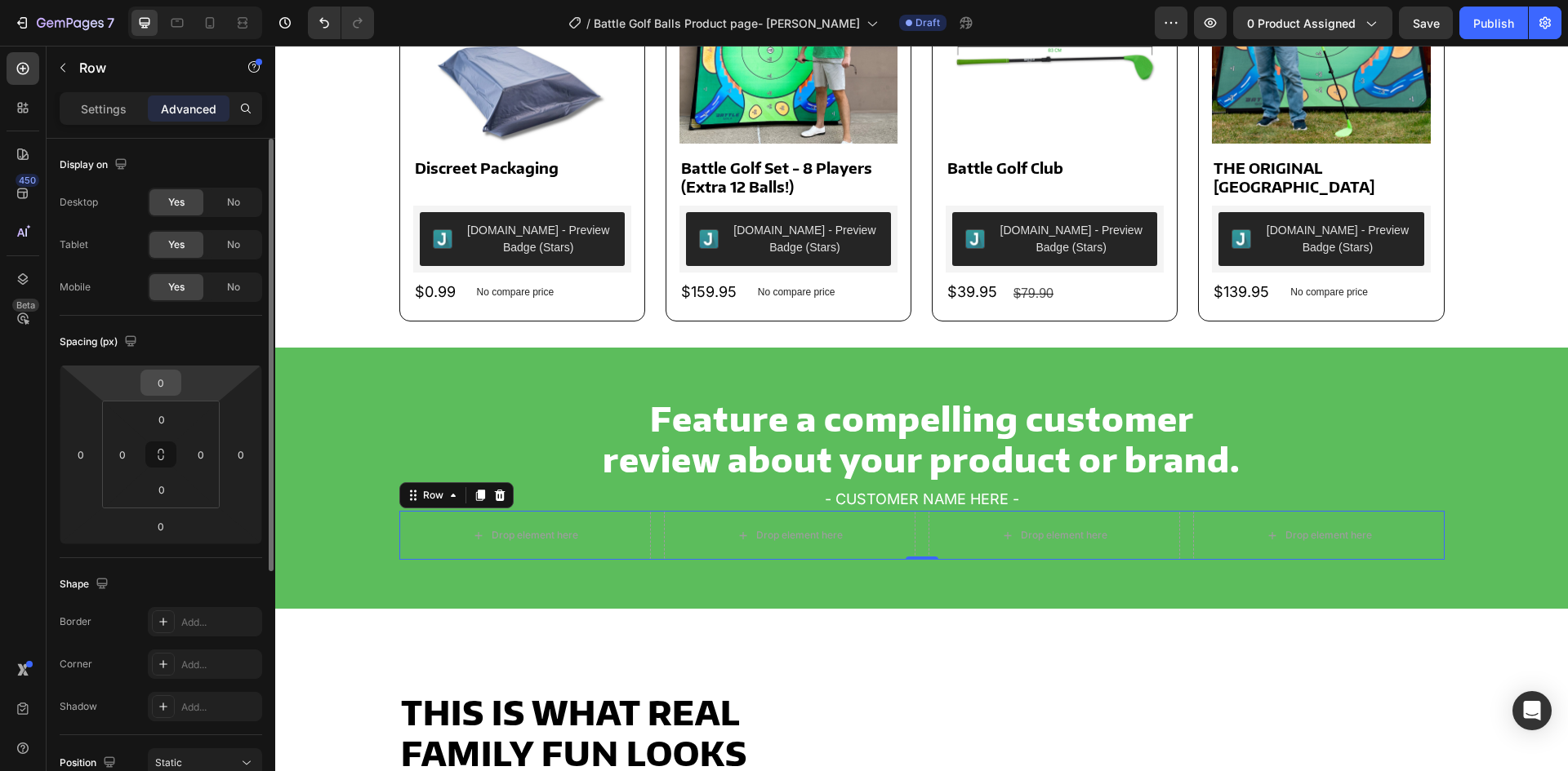
click at [164, 372] on input "0" at bounding box center [161, 382] width 32 height 24
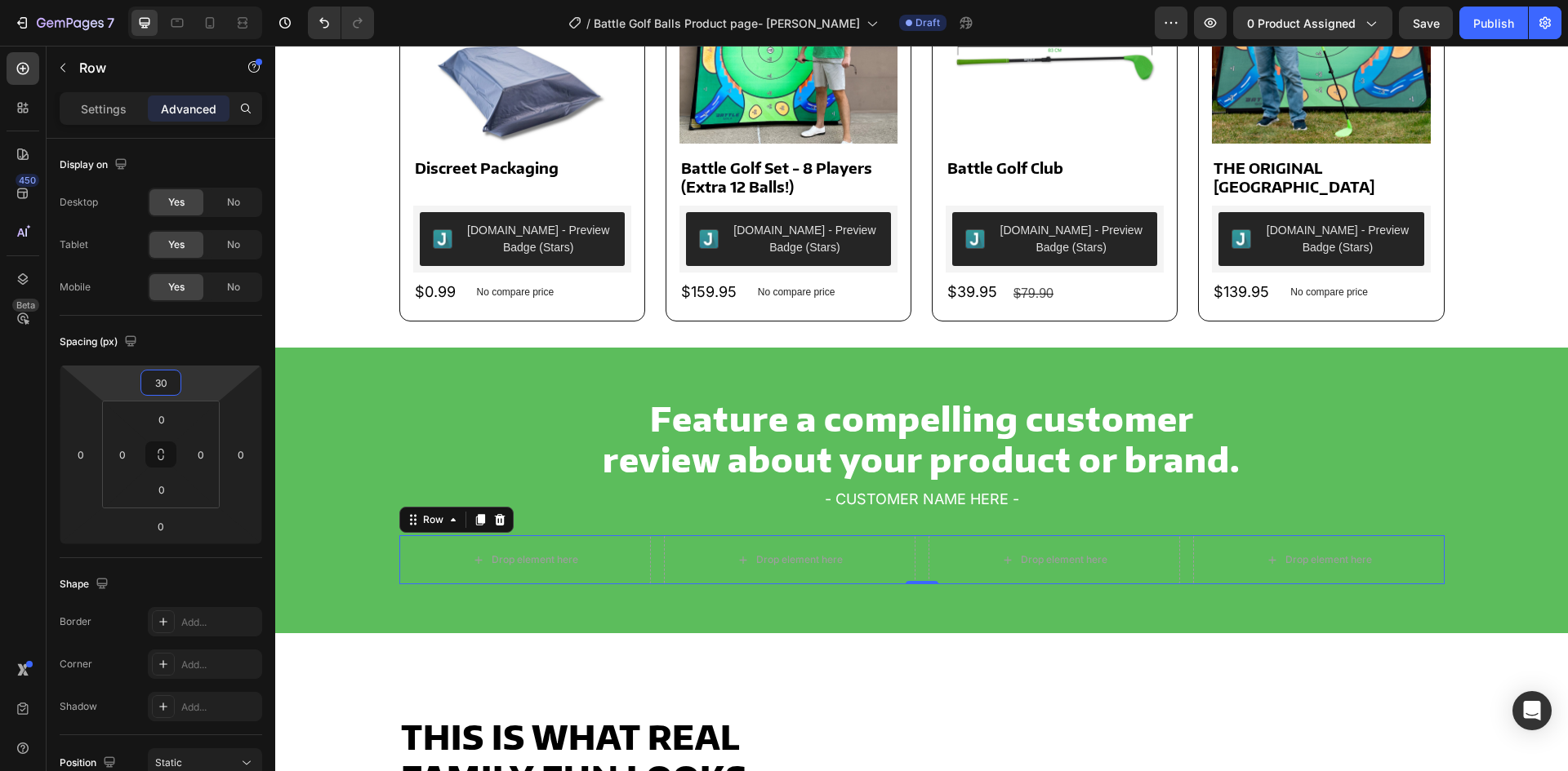
type input "30"
drag, startPoint x: 942, startPoint y: 489, endPoint x: 915, endPoint y: 499, distance: 28.8
click at [942, 489] on div "- CUSTOMER NAME HERE -" at bounding box center [922, 499] width 1045 height 22
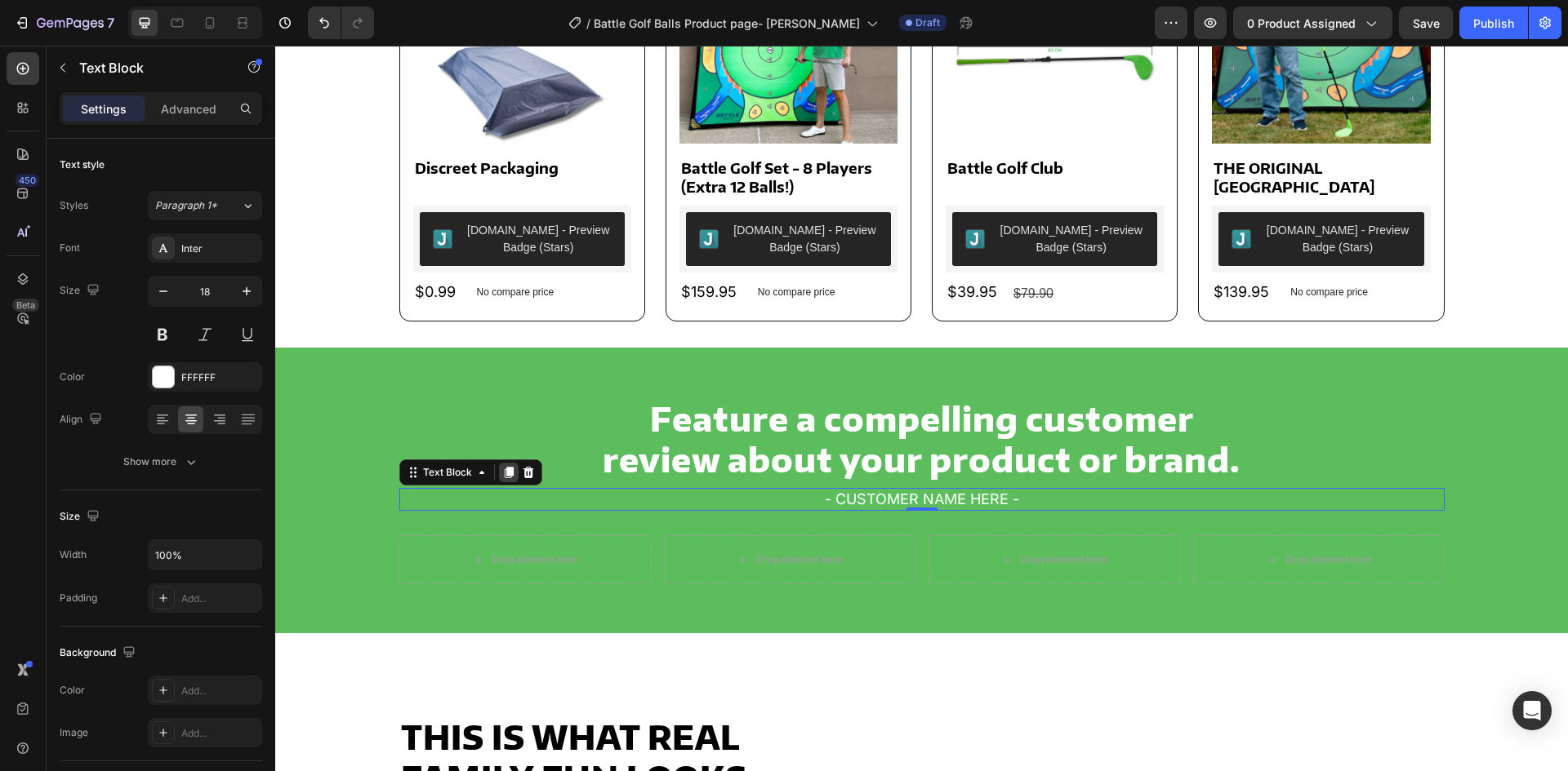
click at [502, 466] on icon at bounding box center [509, 472] width 14 height 13
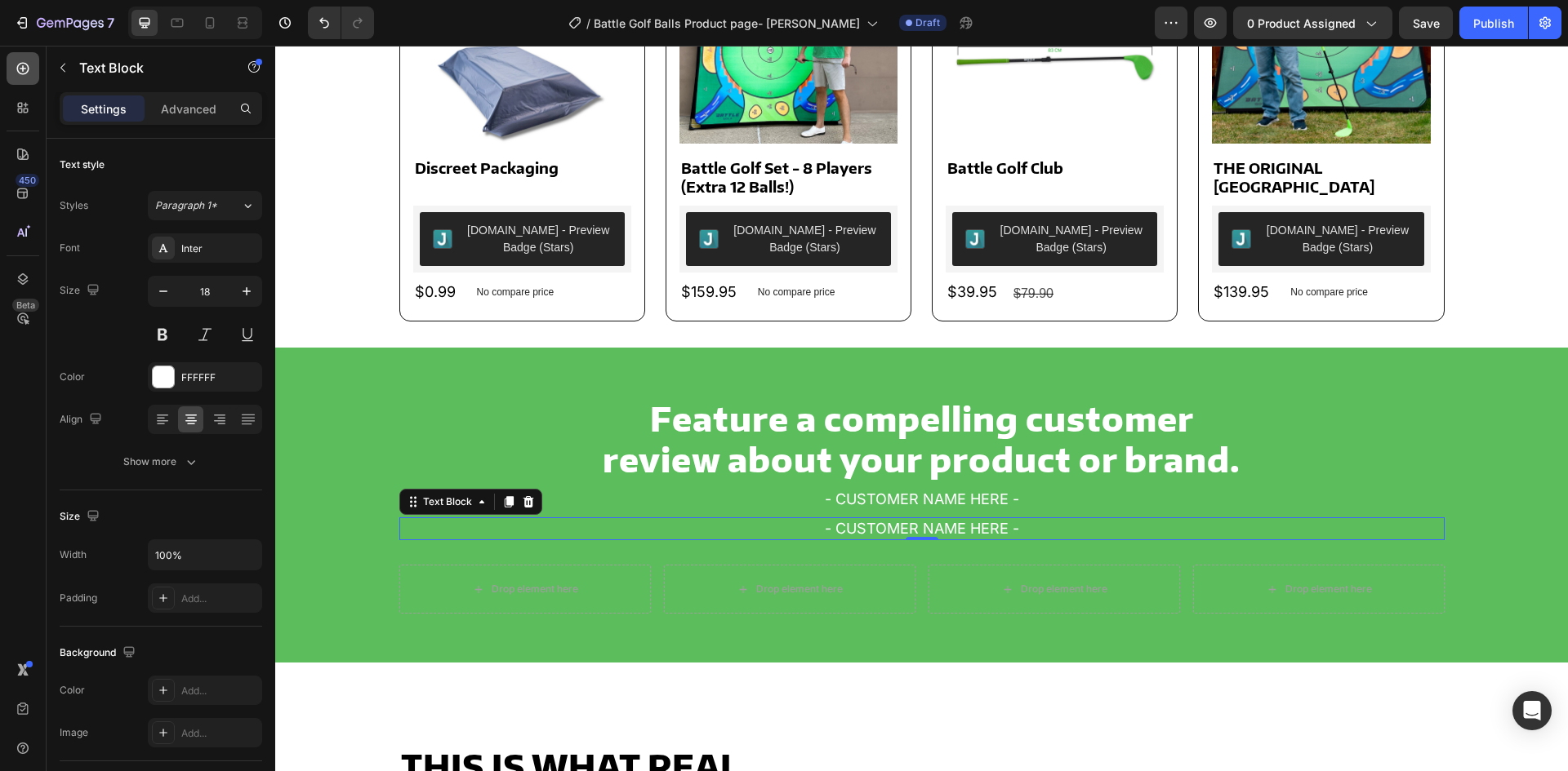
click at [13, 58] on div at bounding box center [23, 68] width 32 height 32
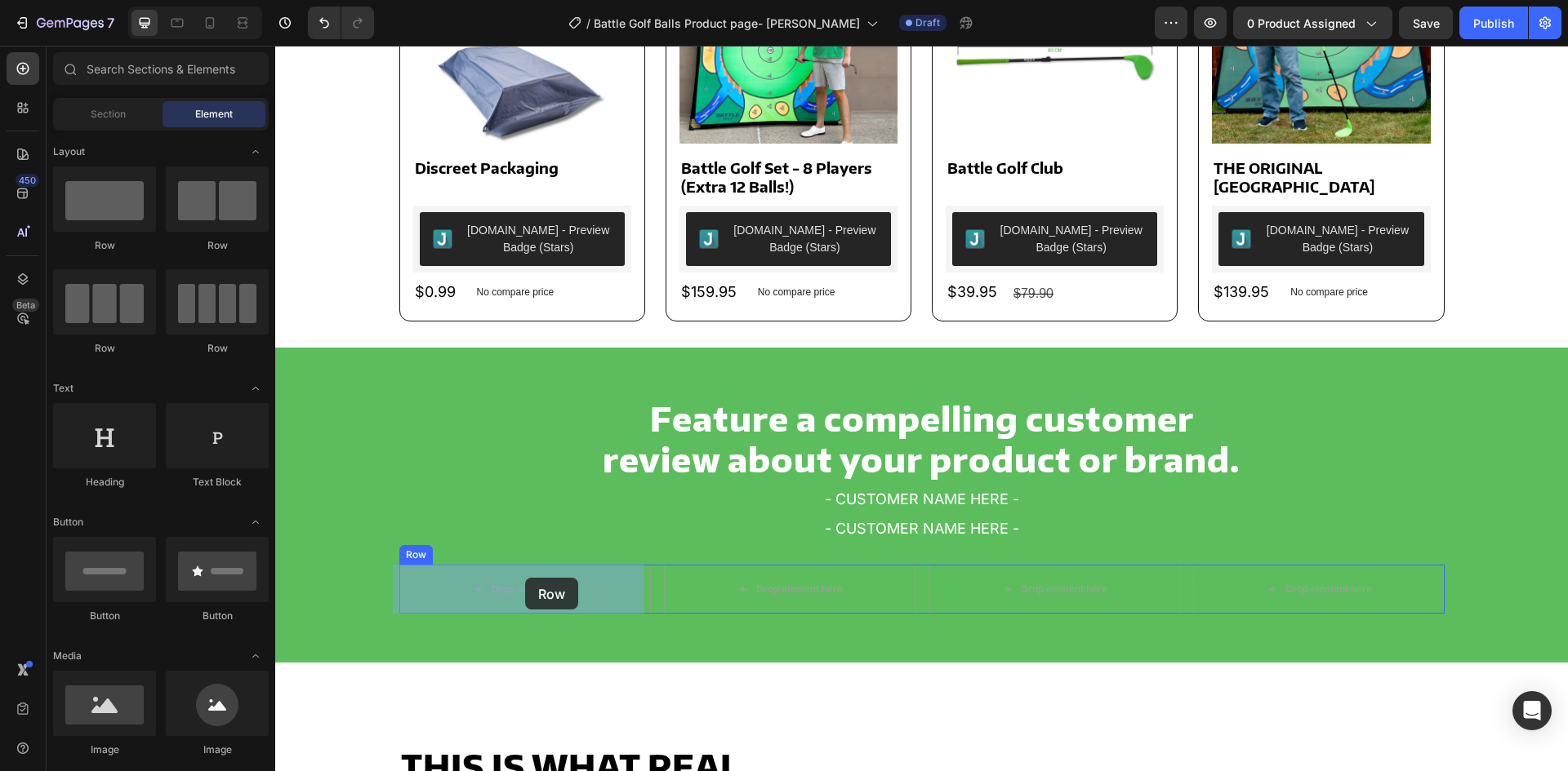
drag, startPoint x: 445, startPoint y: 325, endPoint x: 525, endPoint y: 583, distance: 270.1
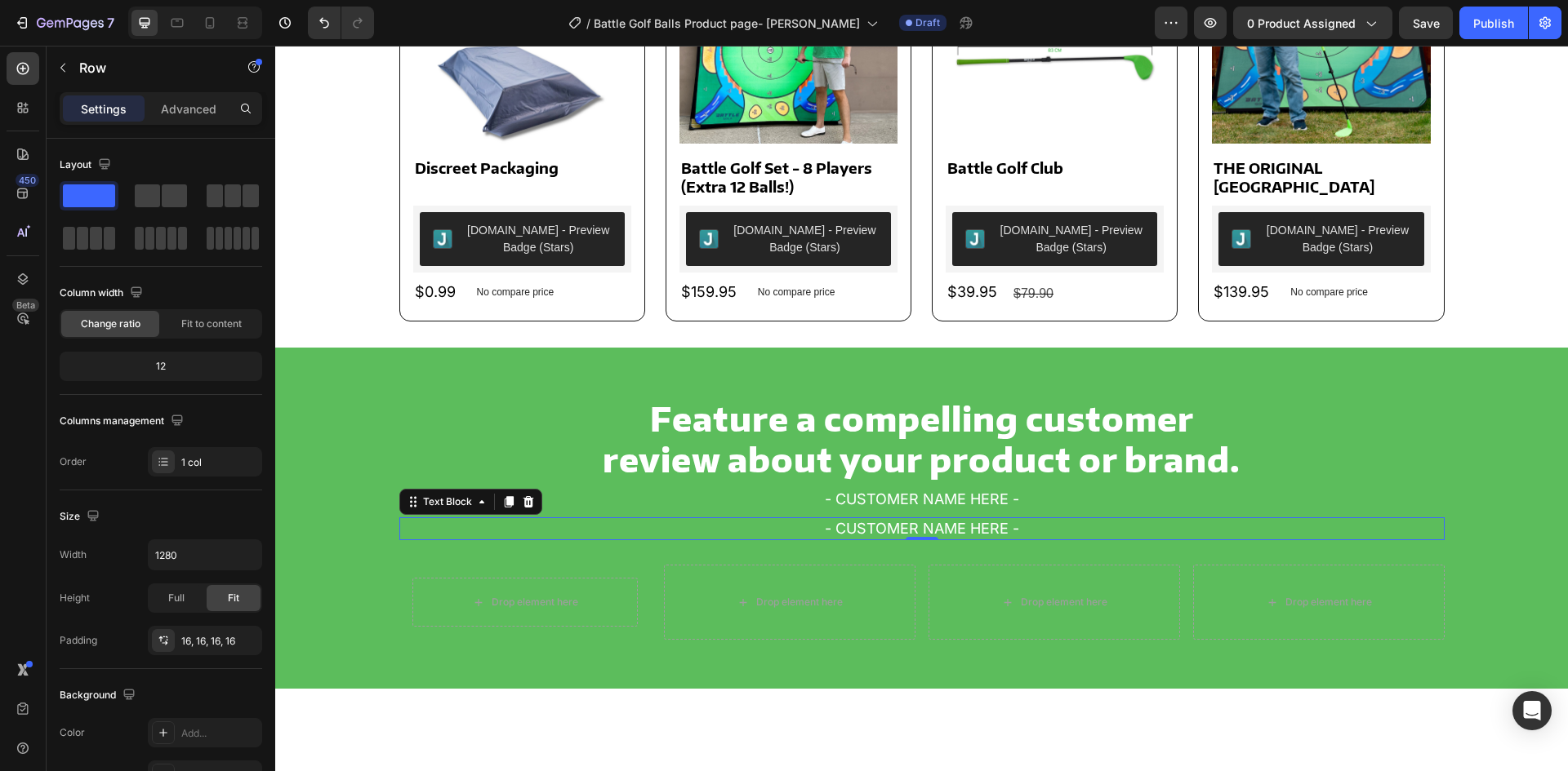
drag, startPoint x: 956, startPoint y: 532, endPoint x: 839, endPoint y: 524, distance: 117.3
click at [957, 532] on p "- CUSTOMER NAME HERE -" at bounding box center [923, 529] width 1042 height 20
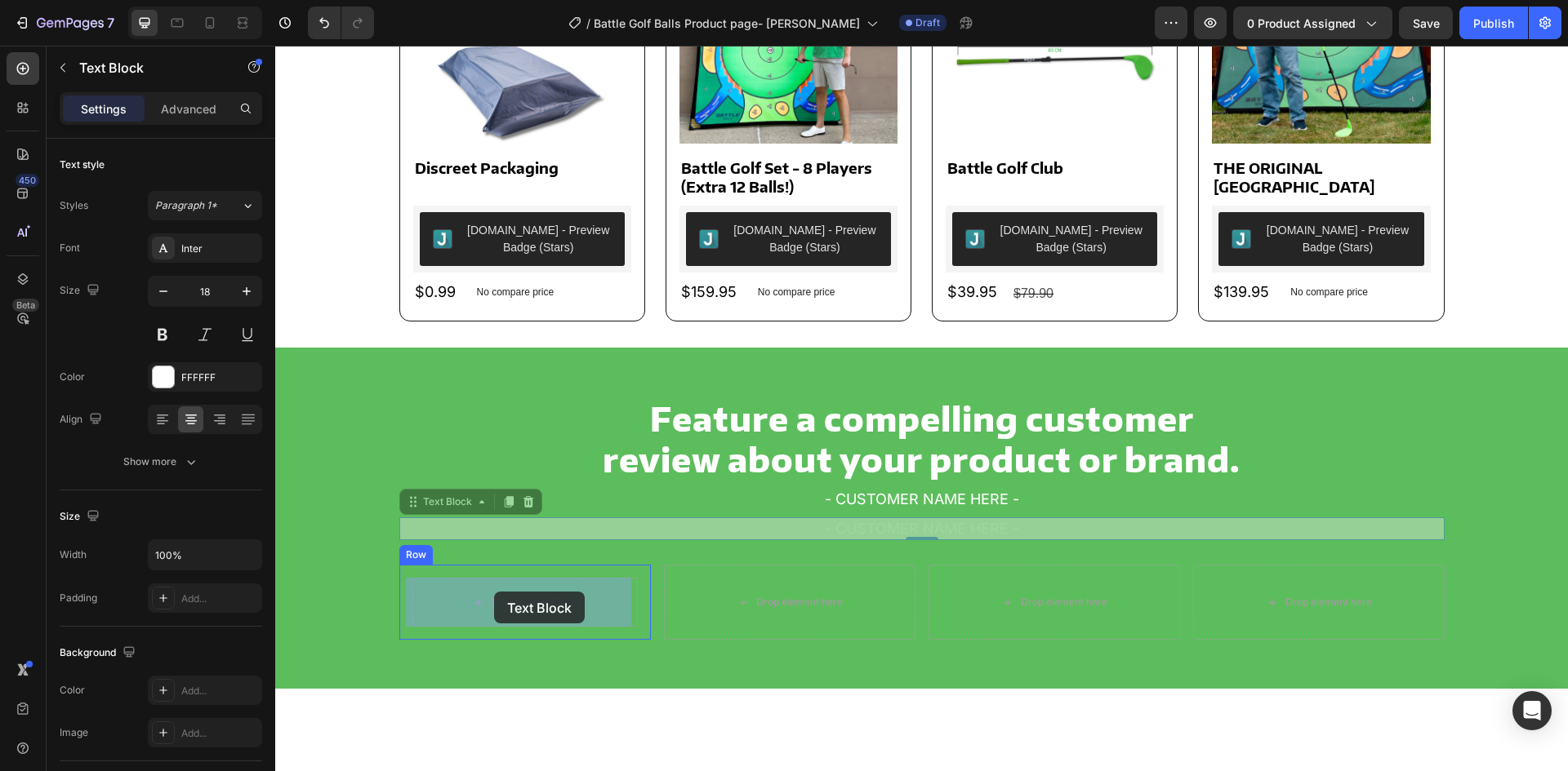
drag, startPoint x: 410, startPoint y: 500, endPoint x: 494, endPoint y: 592, distance: 124.6
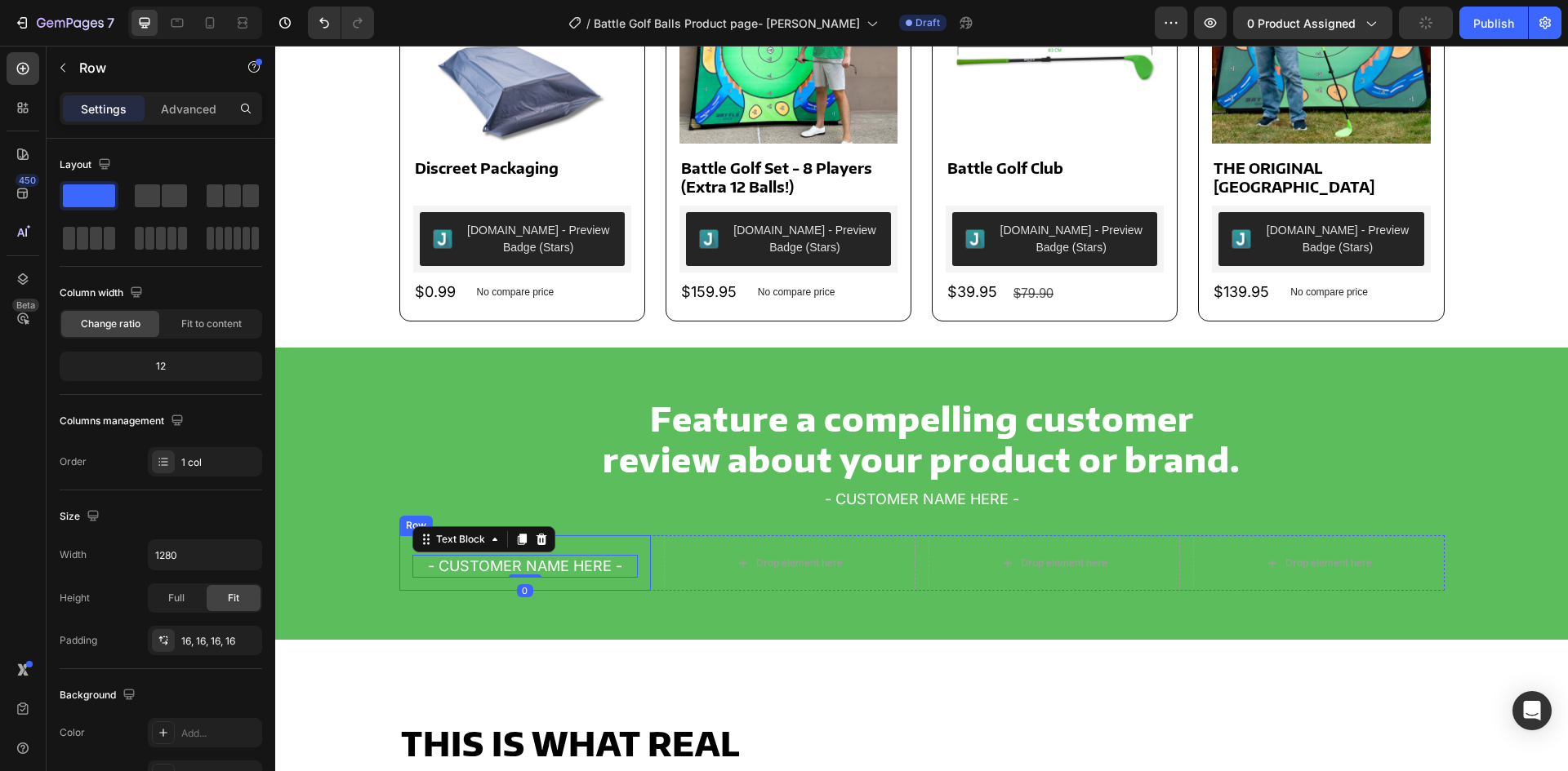
click at [400, 566] on div "- CUSTOMER NAME HERE - Text Block 0 Row" at bounding box center [525, 563] width 251 height 56
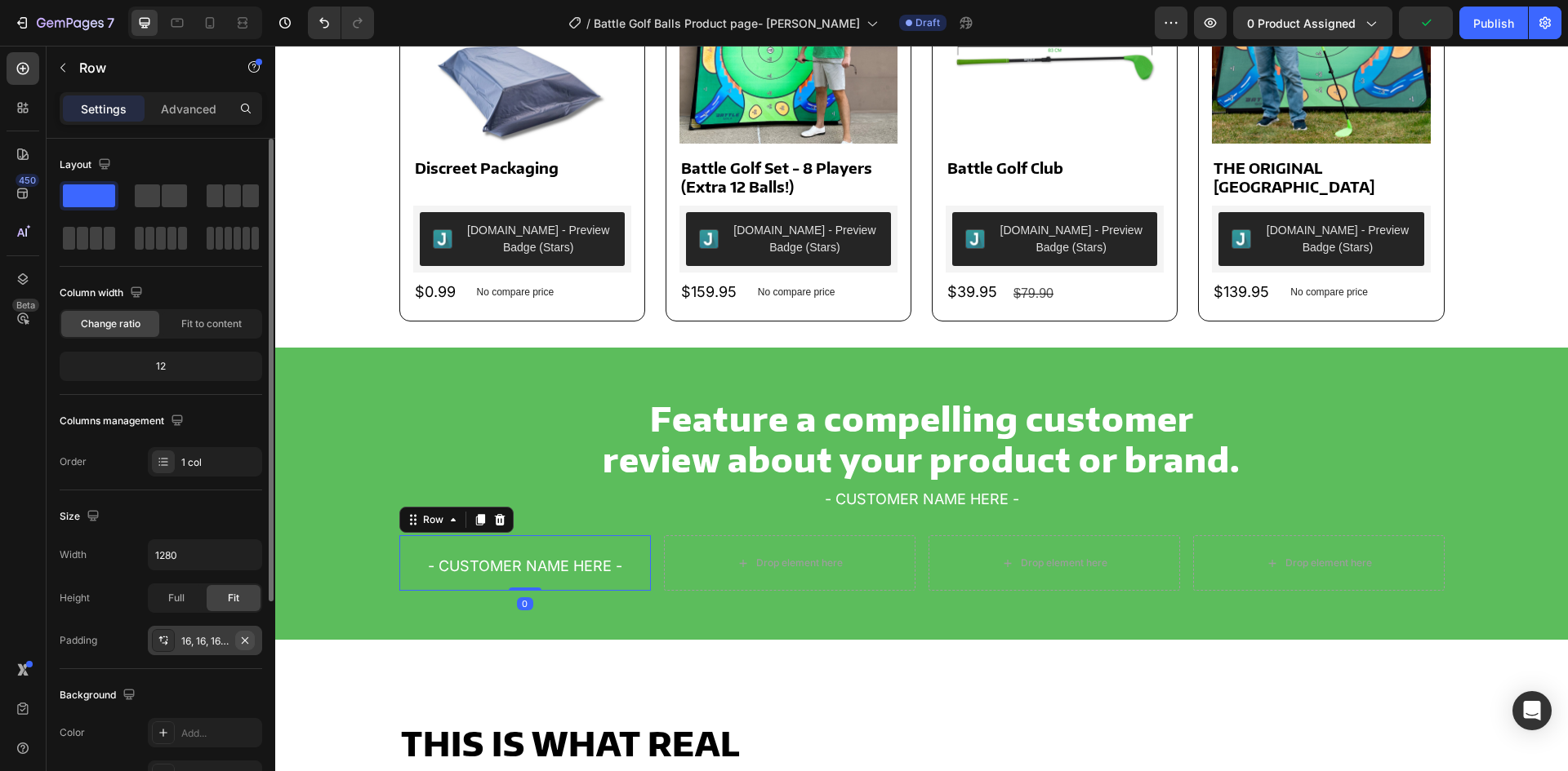
click at [246, 646] on icon "button" at bounding box center [245, 641] width 14 height 13
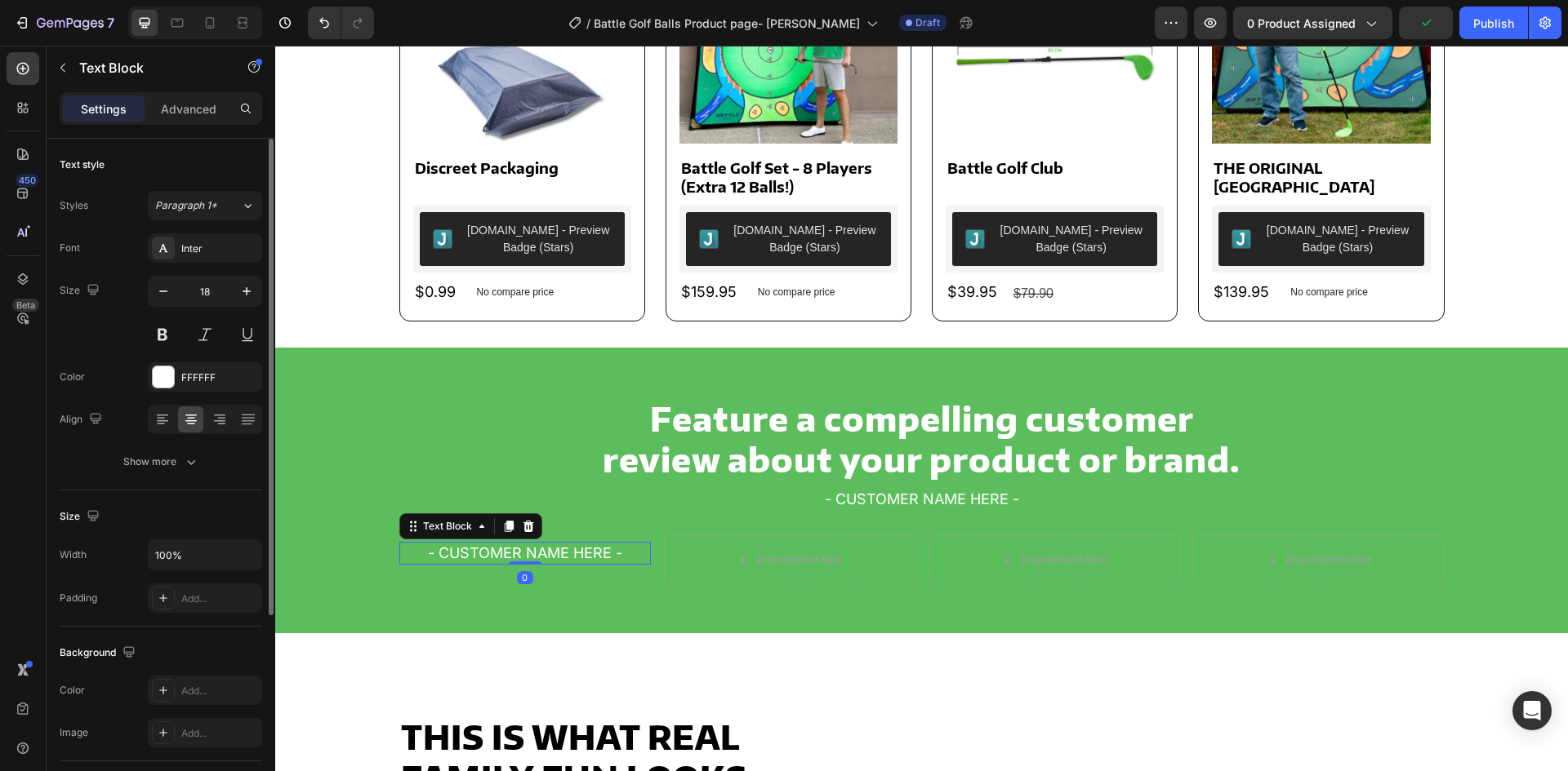
click at [459, 551] on p "- CUSTOMER NAME HERE -" at bounding box center [526, 553] width 248 height 20
click at [154, 474] on button "Show more" at bounding box center [160, 462] width 203 height 30
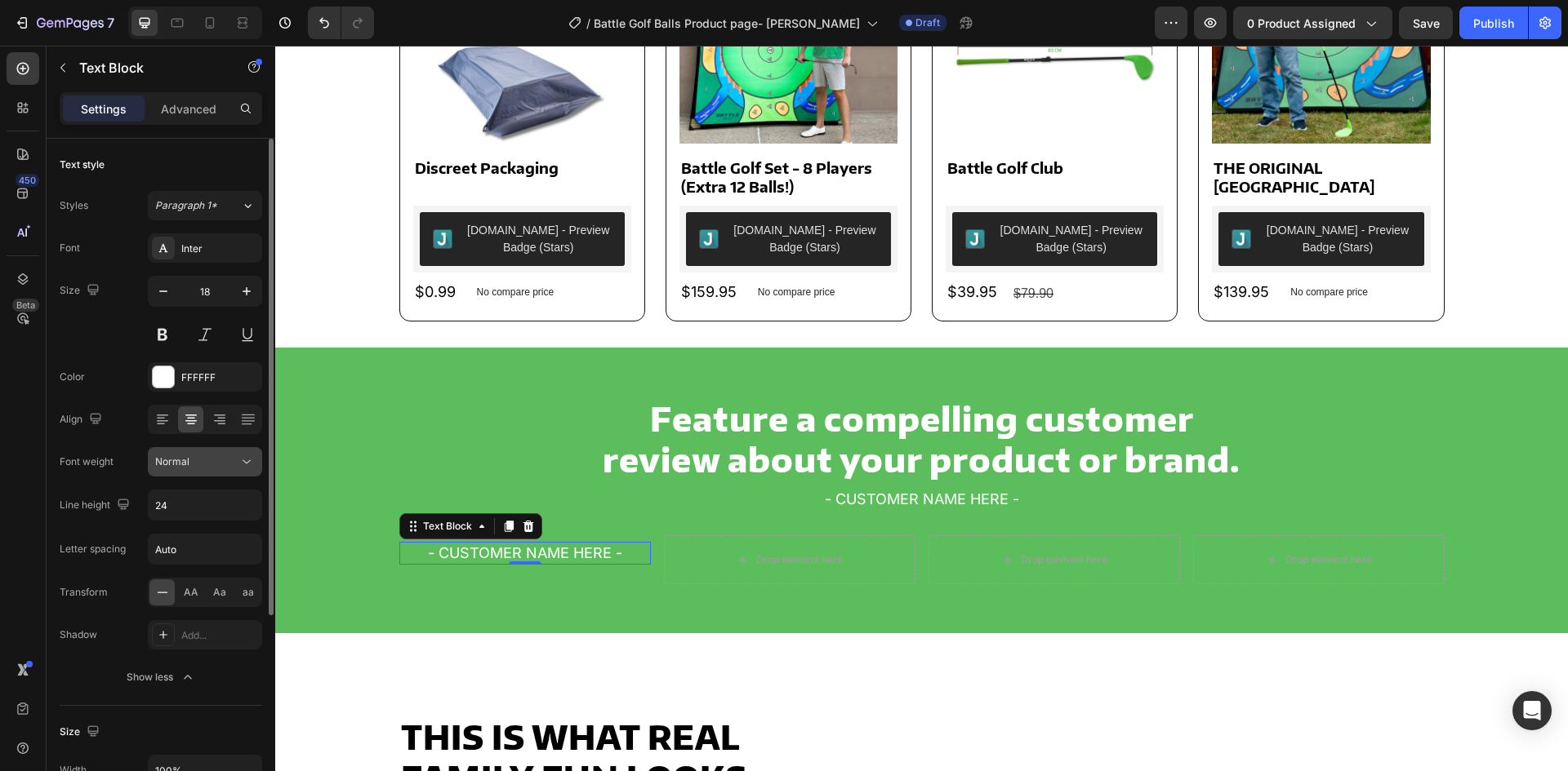
click at [227, 464] on div "Normal" at bounding box center [196, 462] width 84 height 14
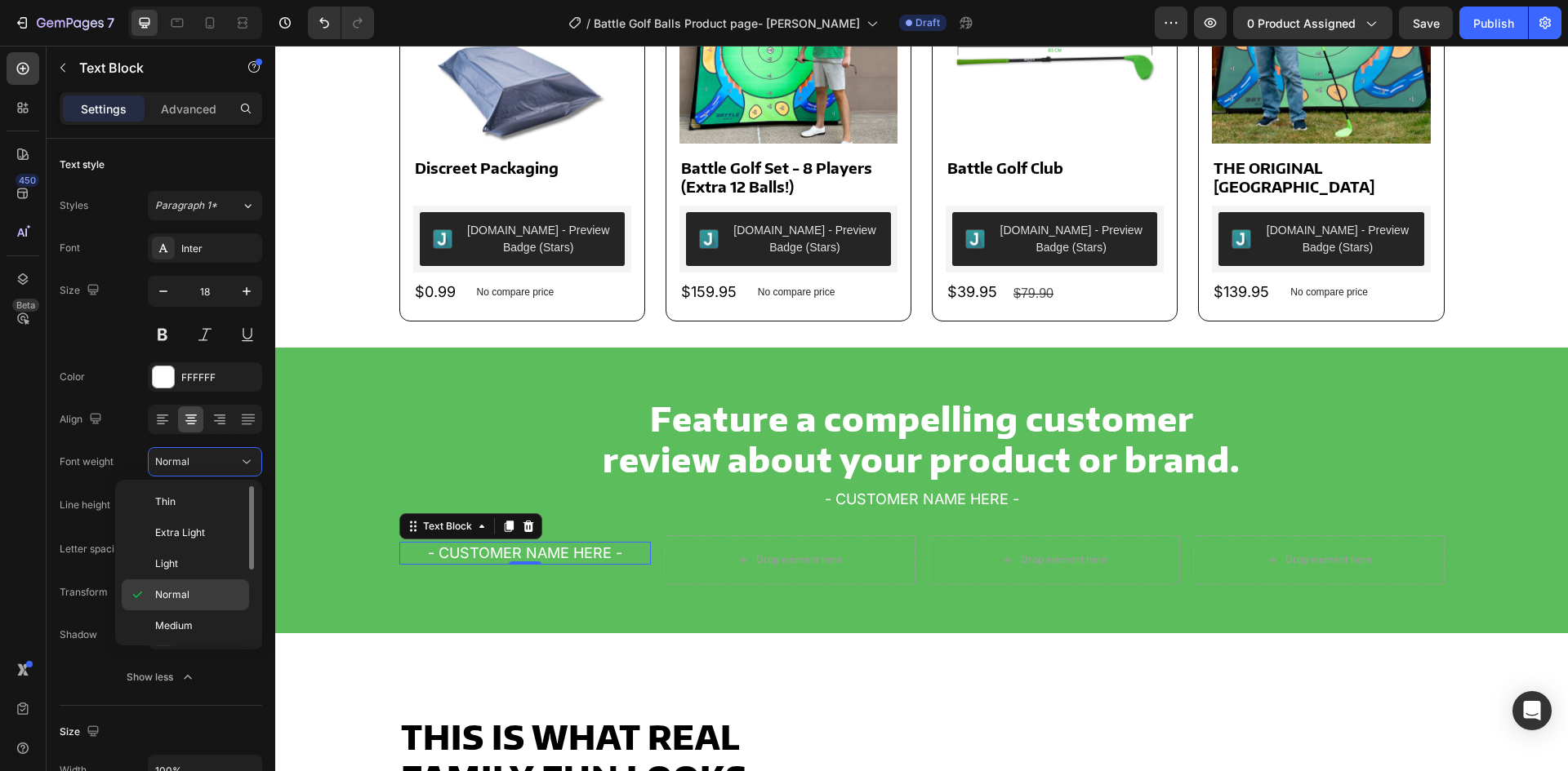
scroll to position [127, 0]
click at [183, 568] on p "Bold" at bounding box center [198, 561] width 86 height 14
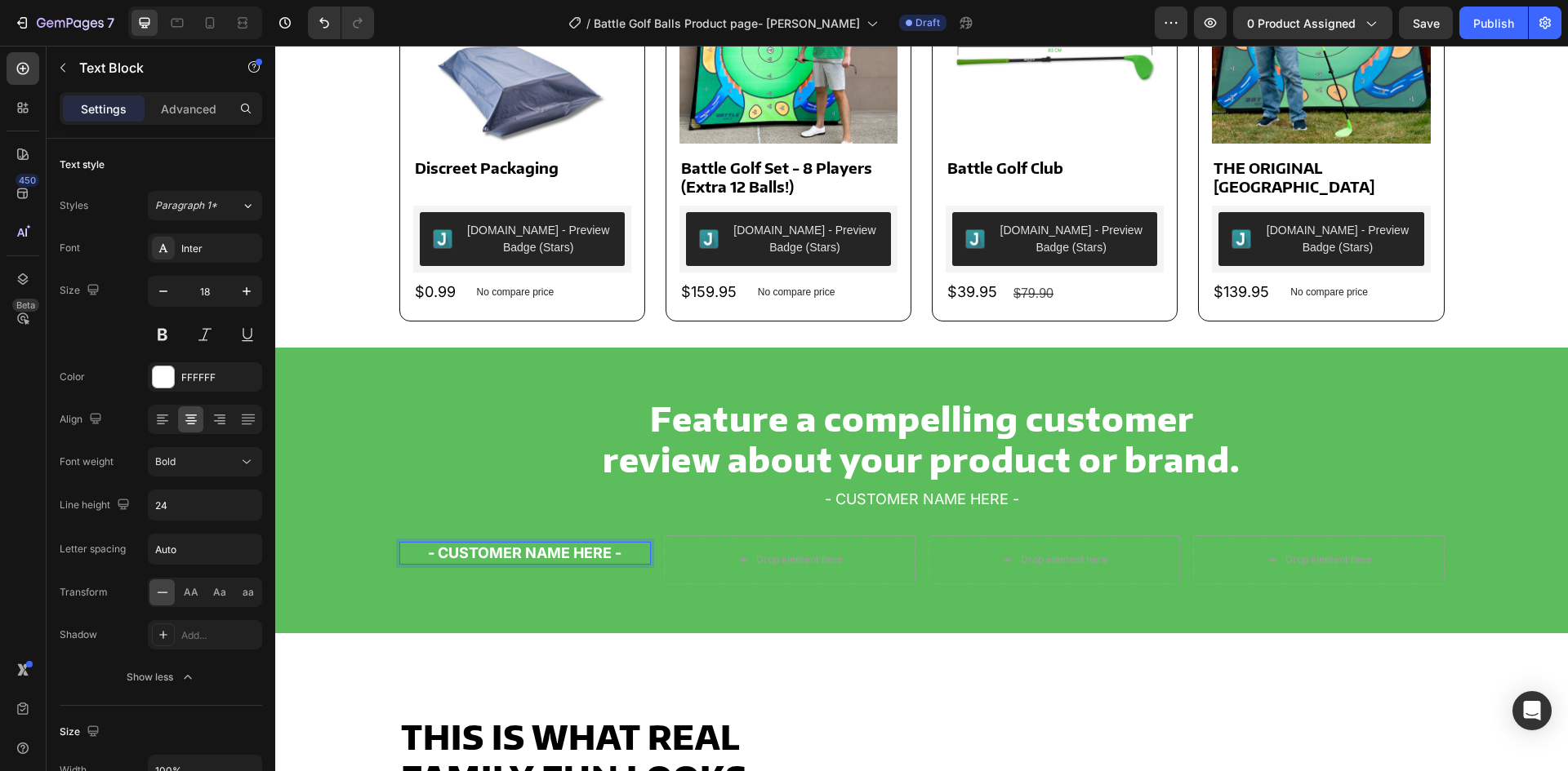
click at [479, 552] on p "- CUSTOMER NAME HERE -" at bounding box center [526, 553] width 248 height 20
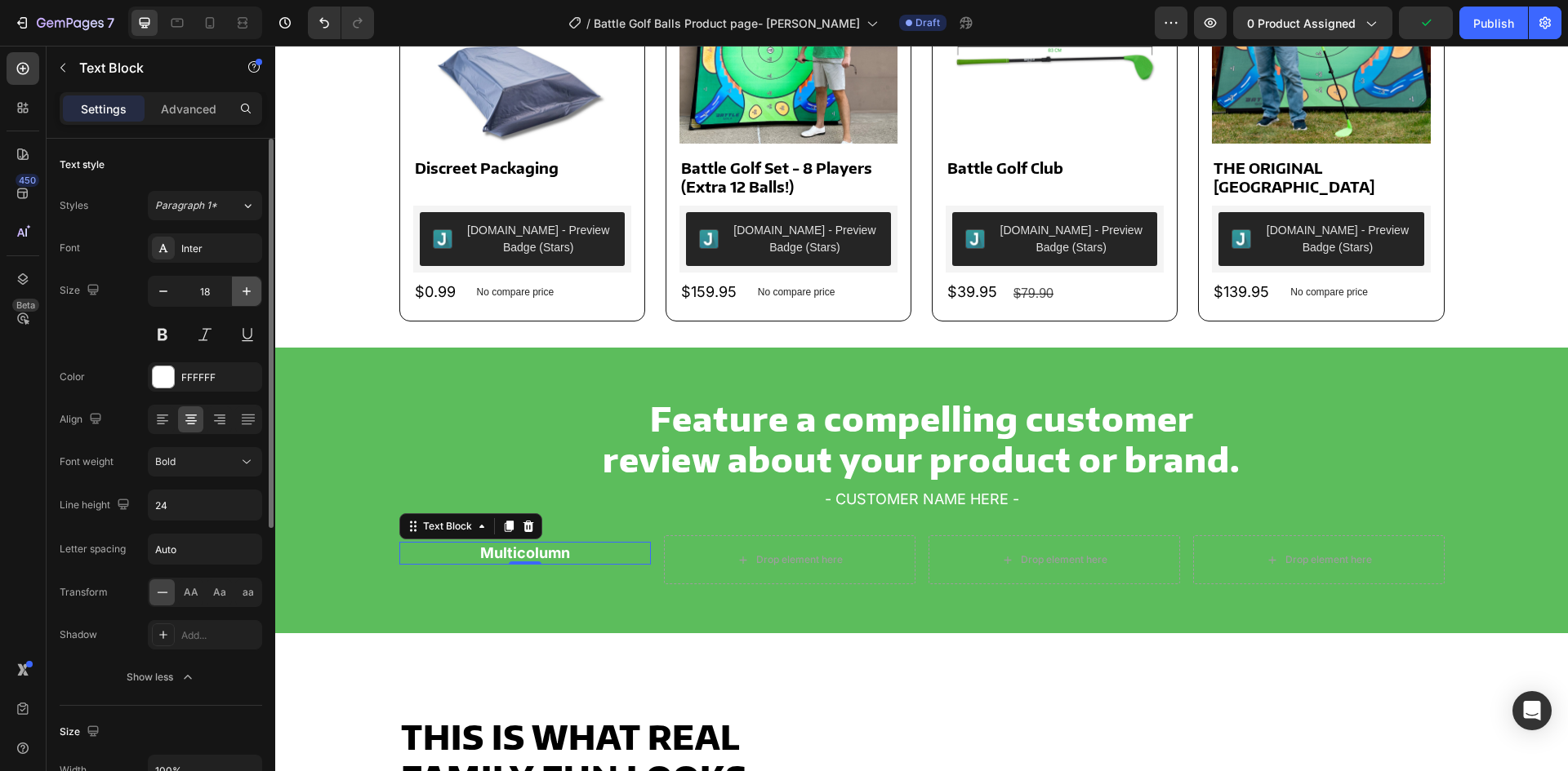
click at [243, 290] on icon "button" at bounding box center [247, 291] width 16 height 16
type input "20"
click at [111, 336] on div "Size 20" at bounding box center [160, 313] width 203 height 74
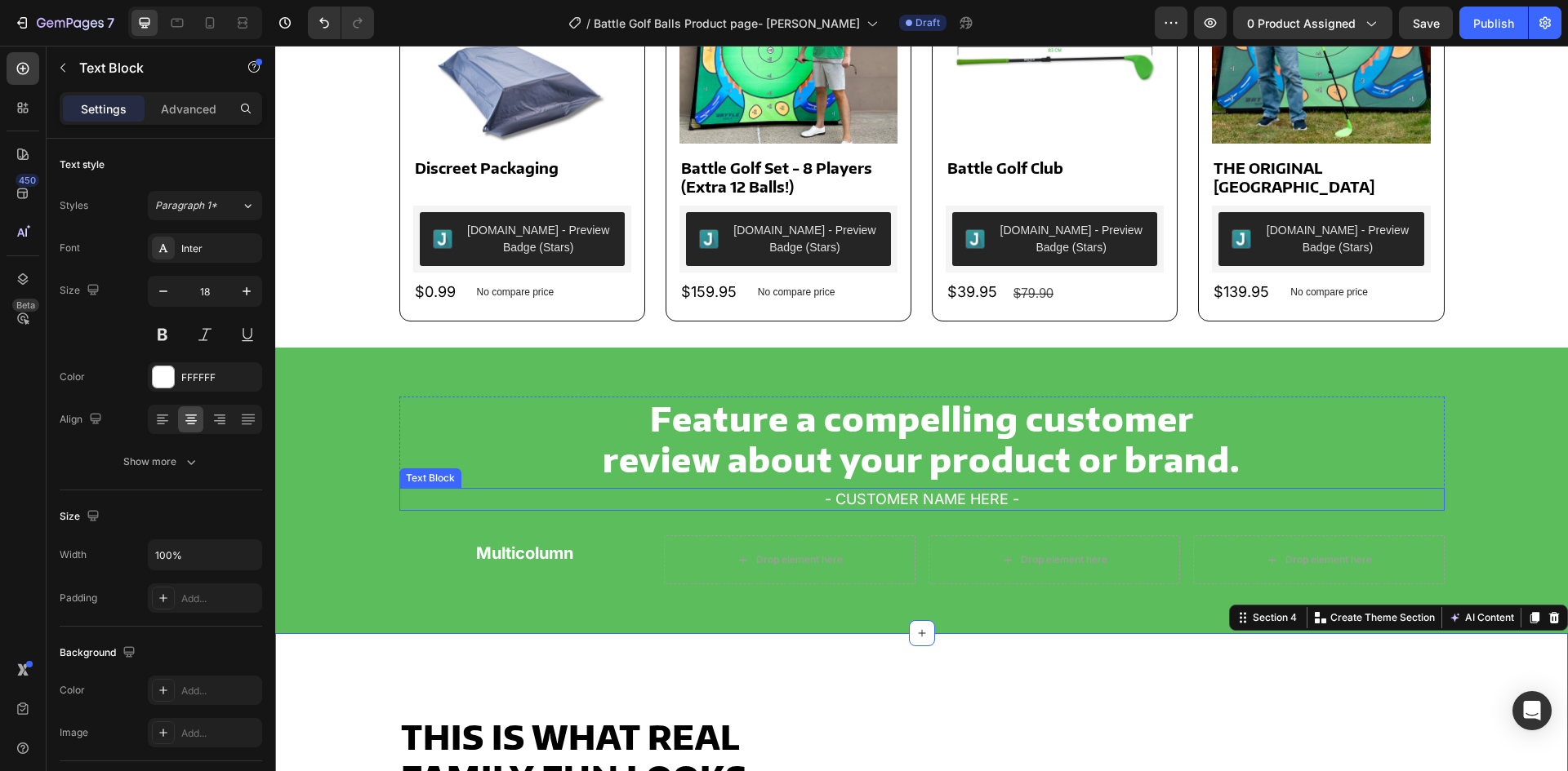
drag, startPoint x: 897, startPoint y: 498, endPoint x: 858, endPoint y: 507, distance: 40.0
click at [896, 498] on p "- CUSTOMER NAME HERE -" at bounding box center [923, 499] width 1042 height 20
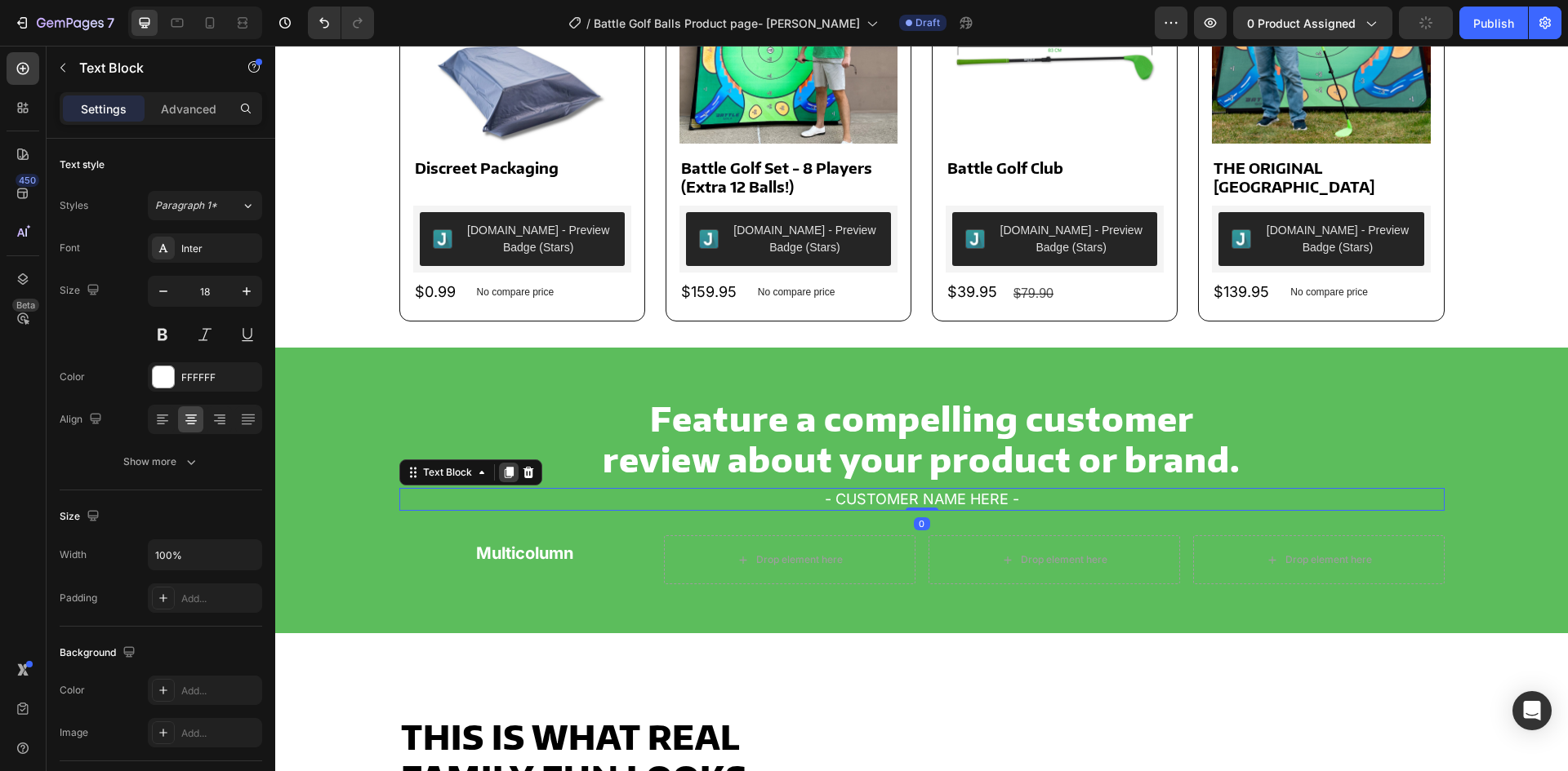
click at [505, 470] on icon at bounding box center [509, 472] width 9 height 12
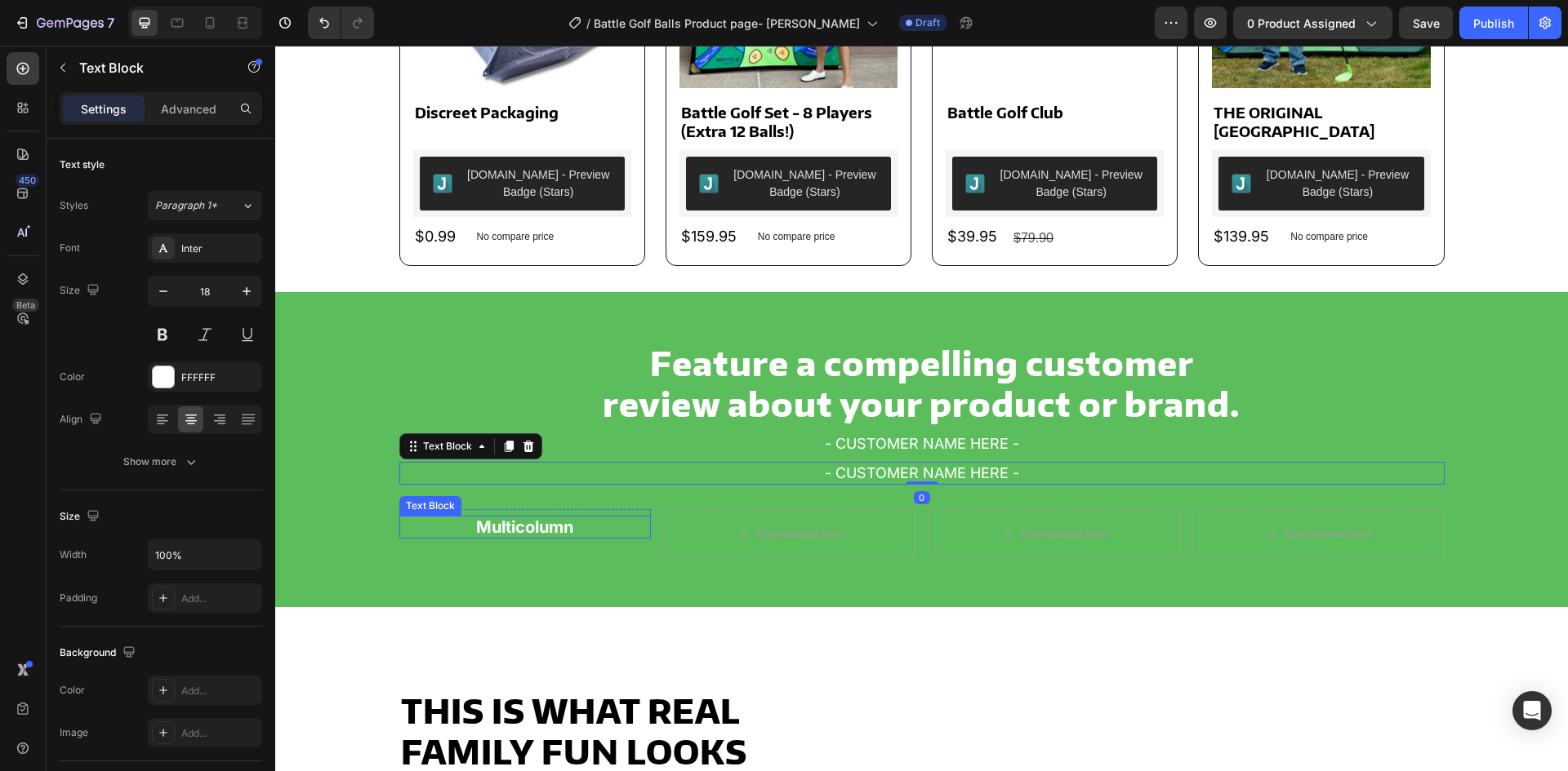
scroll to position [1081, 0]
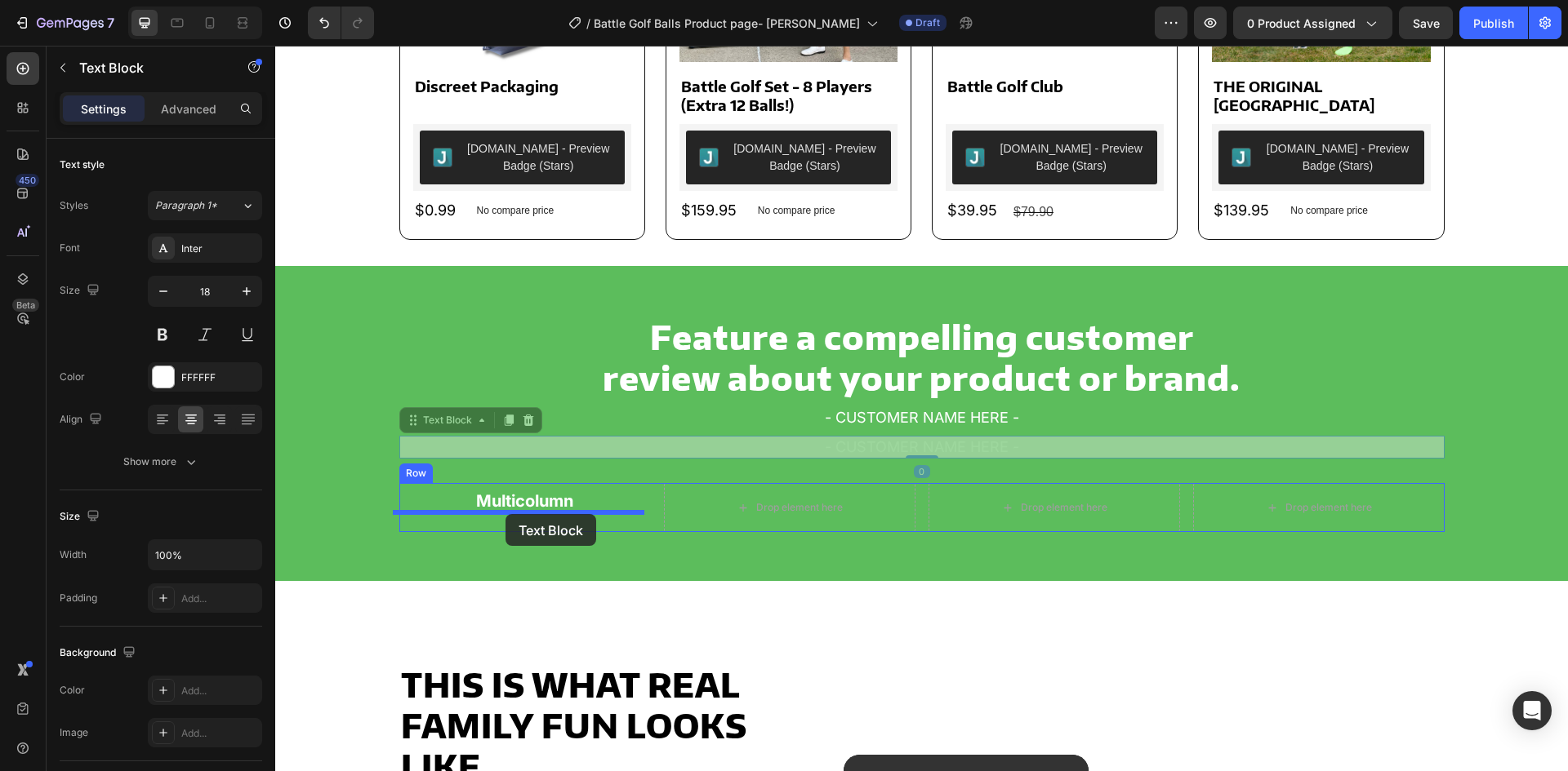
drag, startPoint x: 400, startPoint y: 424, endPoint x: 506, endPoint y: 515, distance: 139.7
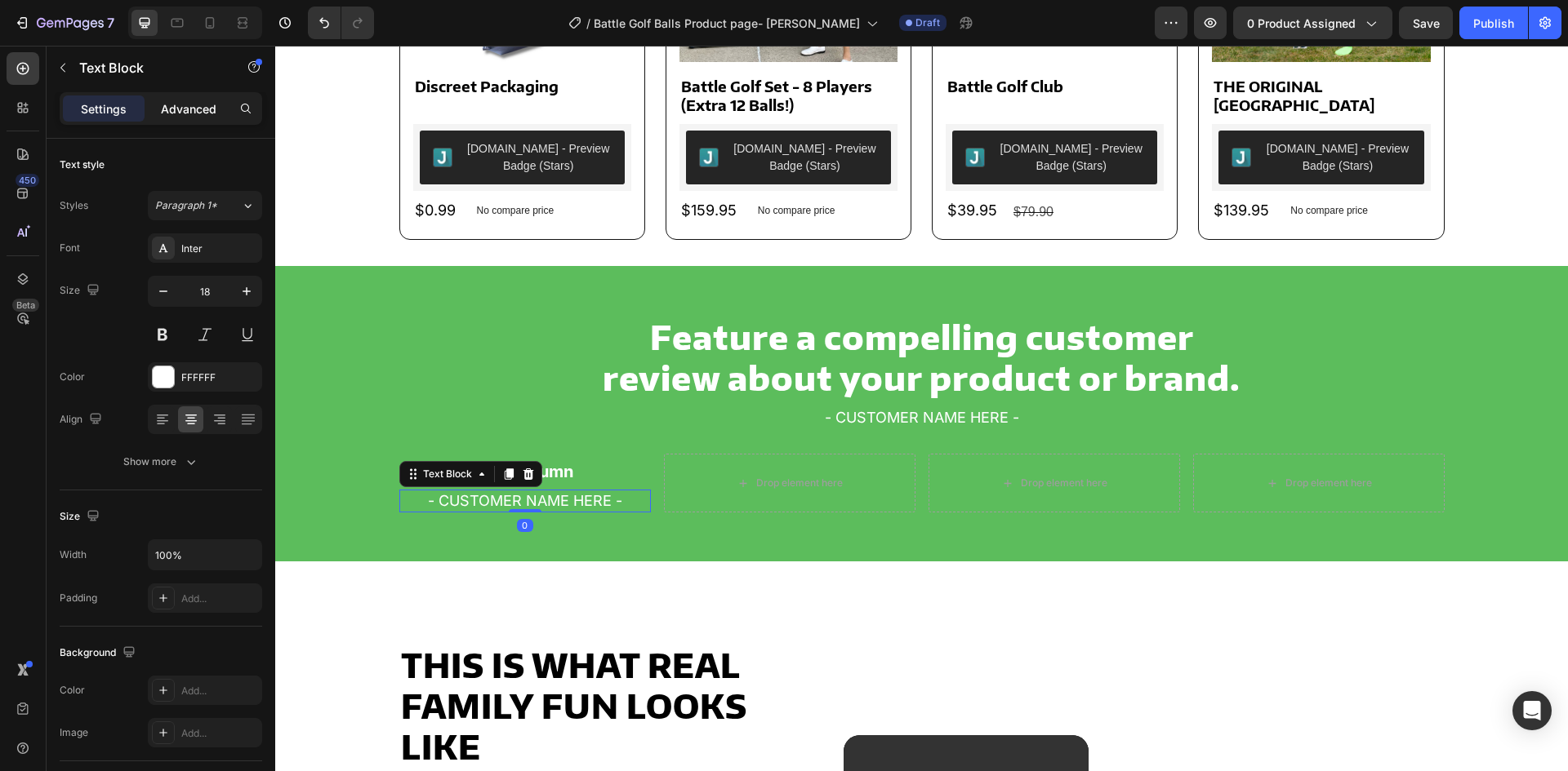
click at [181, 102] on p "Advanced" at bounding box center [189, 109] width 56 height 17
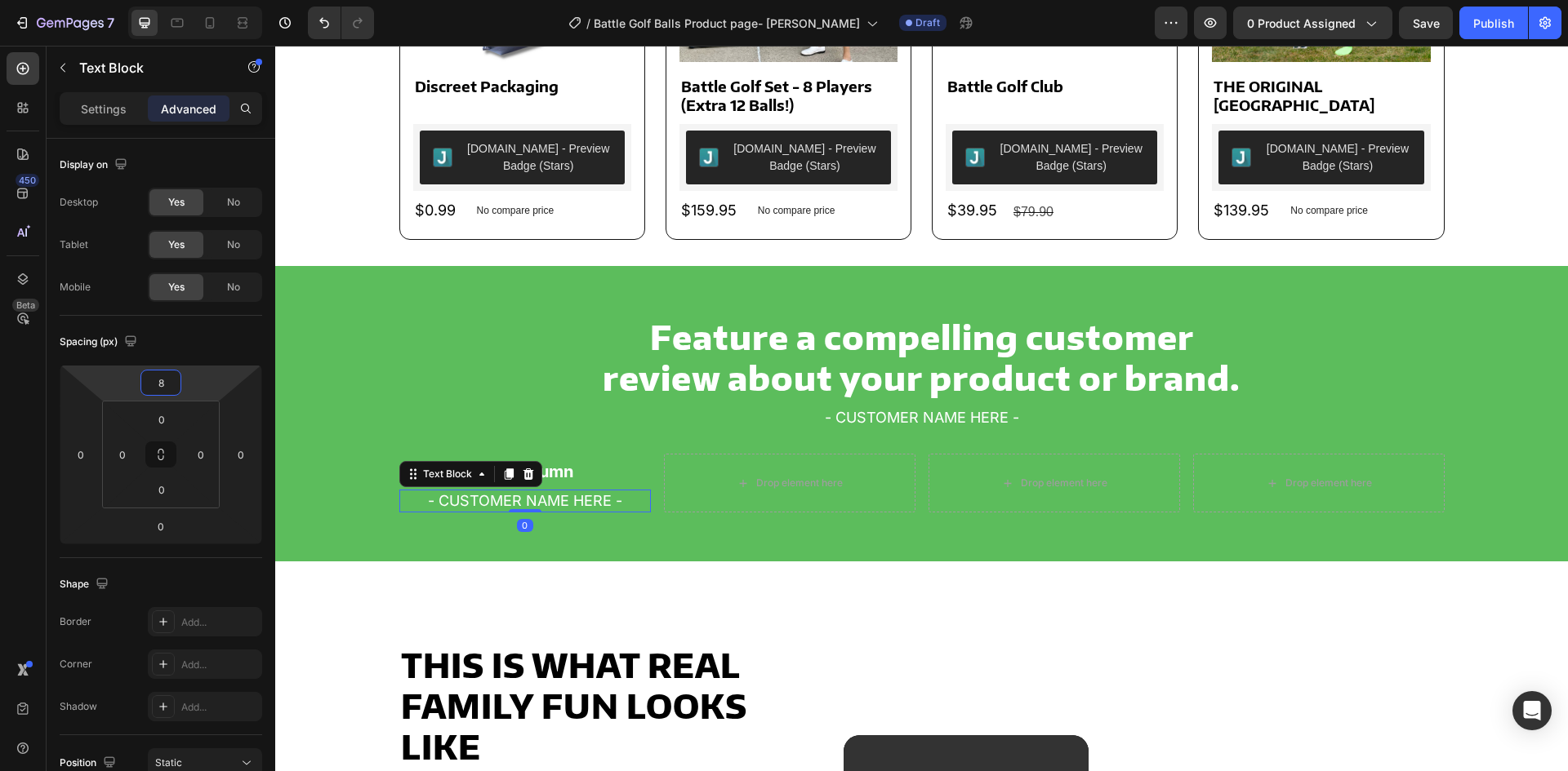
click at [167, 389] on input "8" at bounding box center [161, 382] width 32 height 24
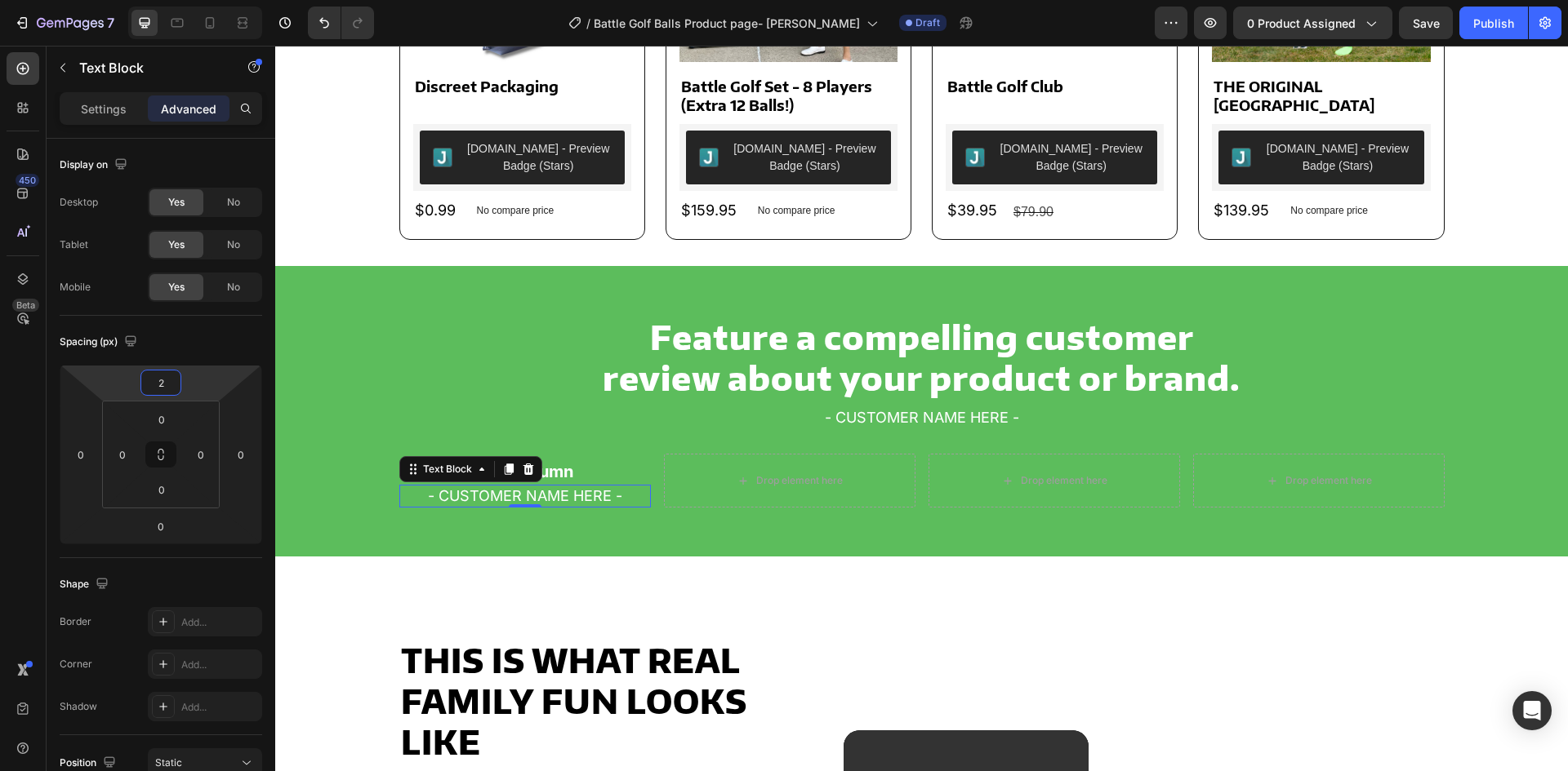
type input "20"
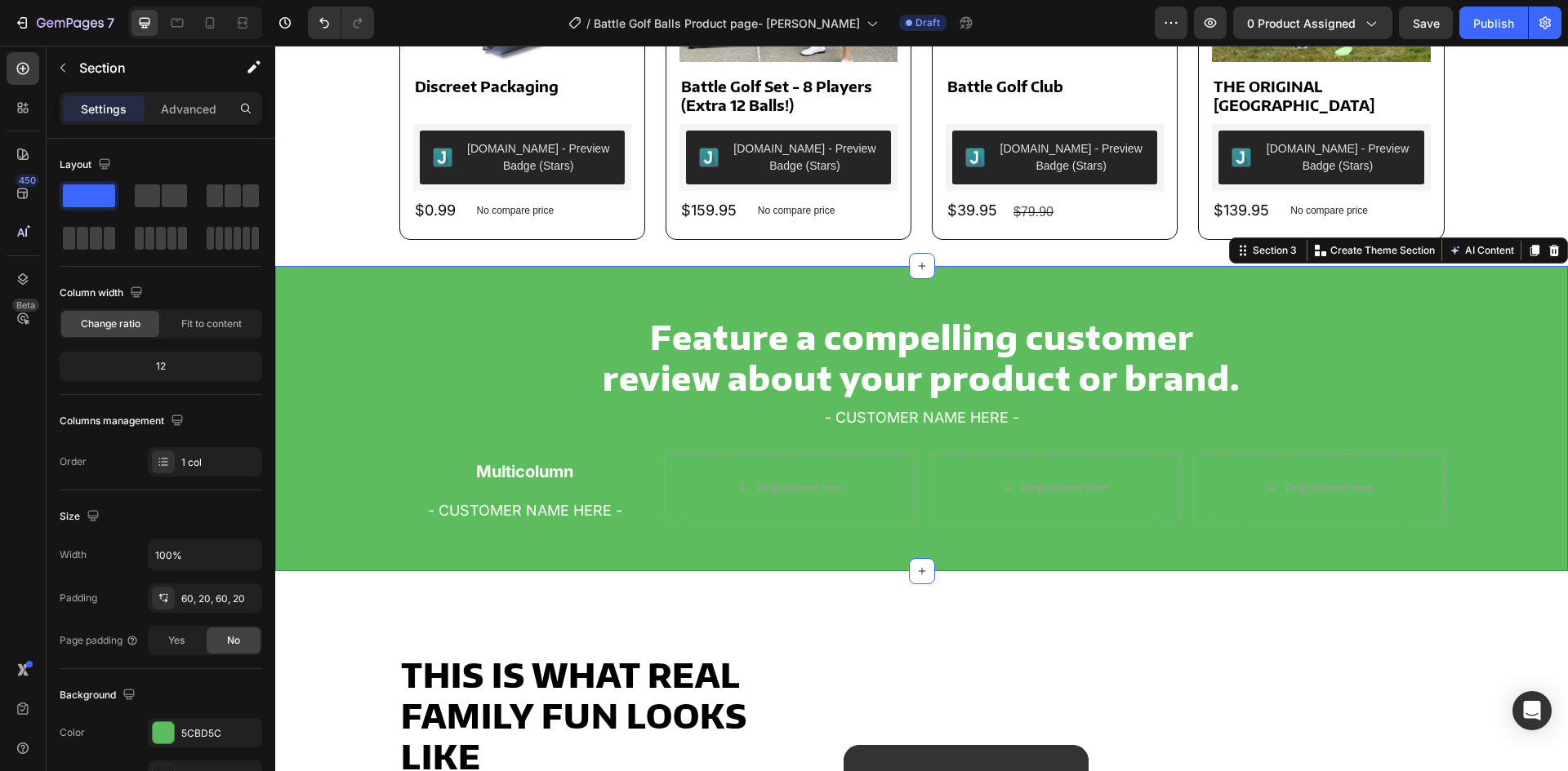
click at [392, 560] on div "Feature a compelling customer review about your product or brand. Heading - CUS…" at bounding box center [922, 418] width 1293 height 305
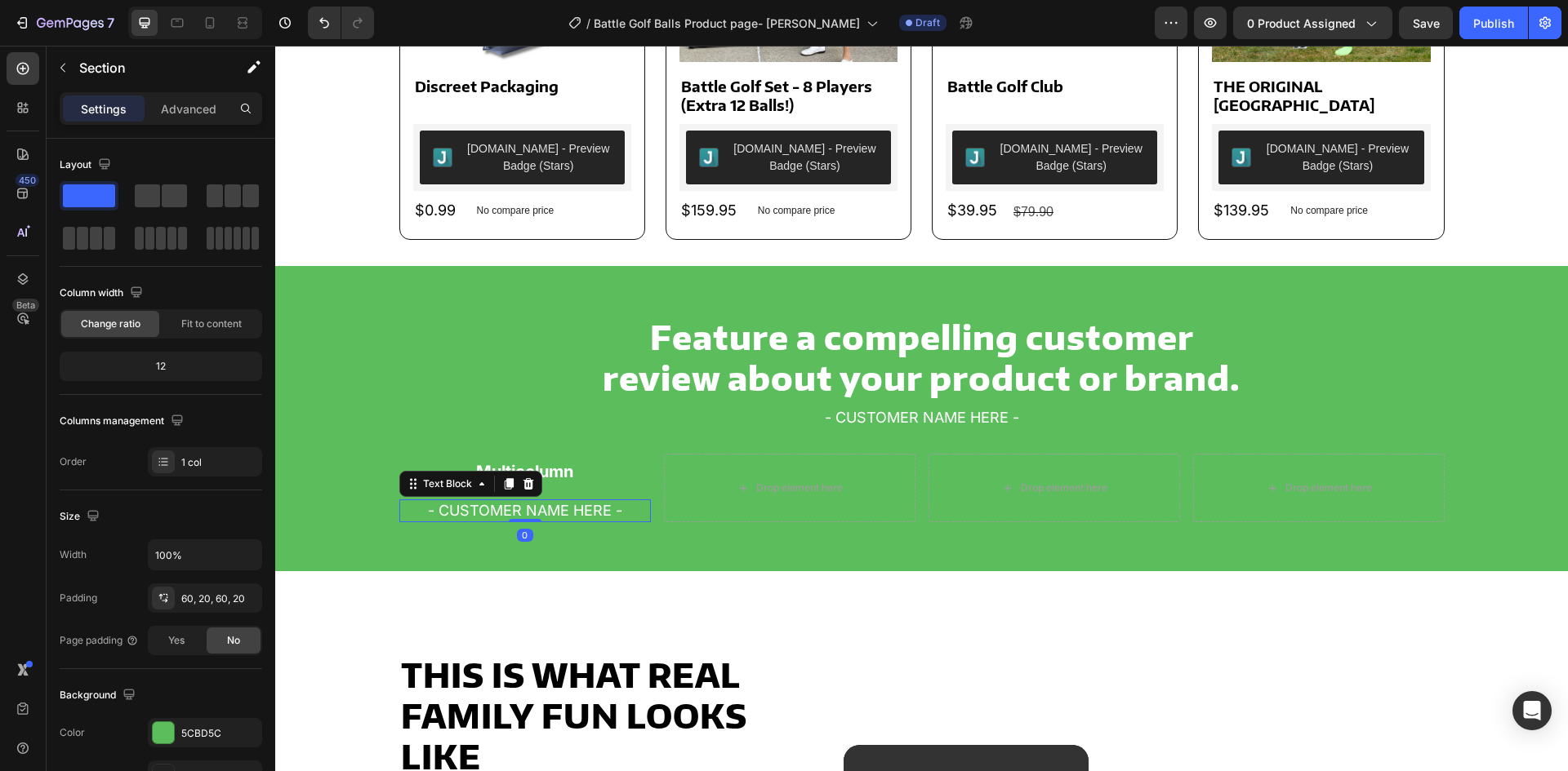
click at [467, 506] on p "- CUSTOMER NAME HERE -" at bounding box center [526, 511] width 248 height 20
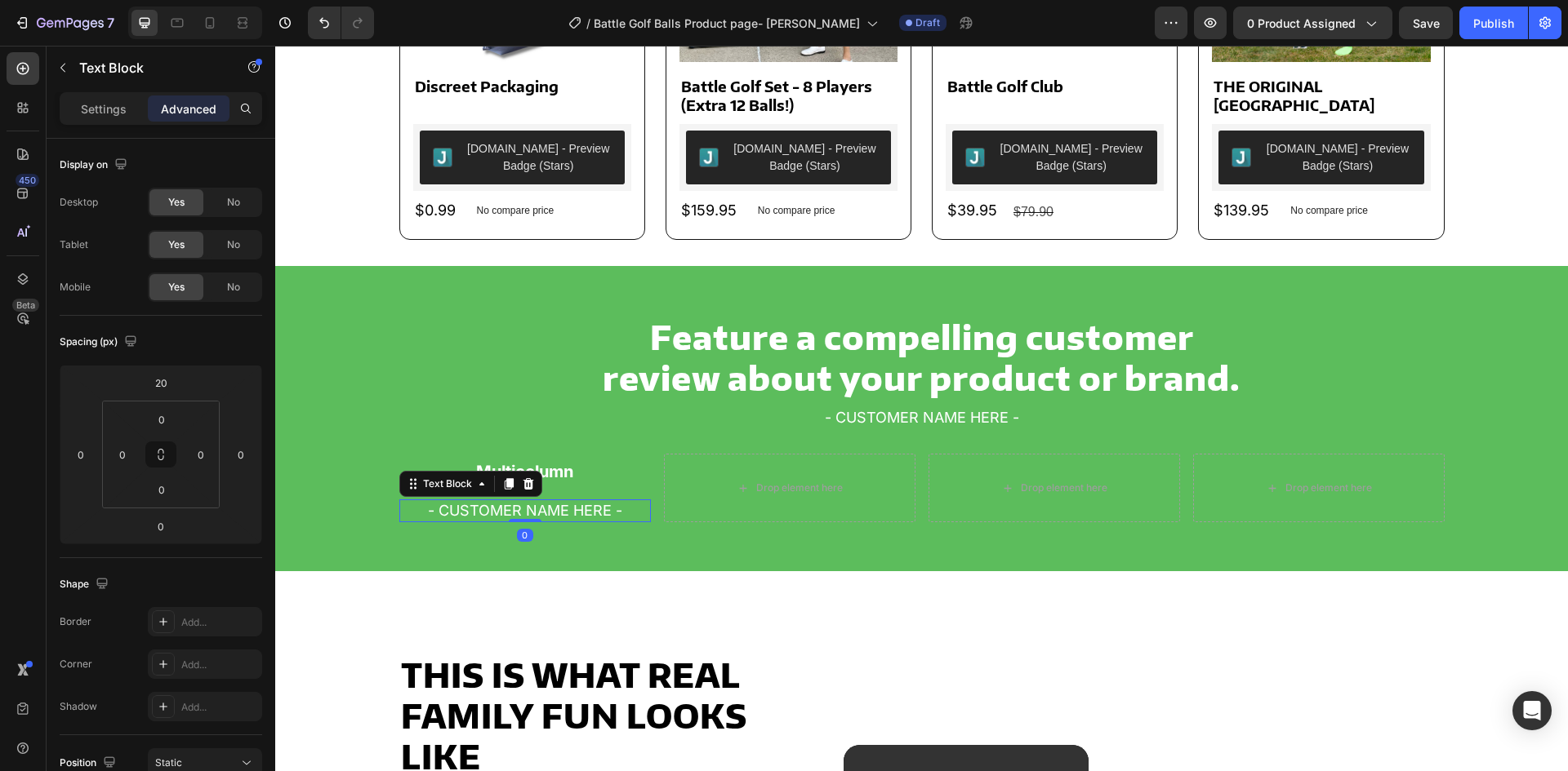
click at [467, 506] on p "- CUSTOMER NAME HERE -" at bounding box center [526, 511] width 248 height 20
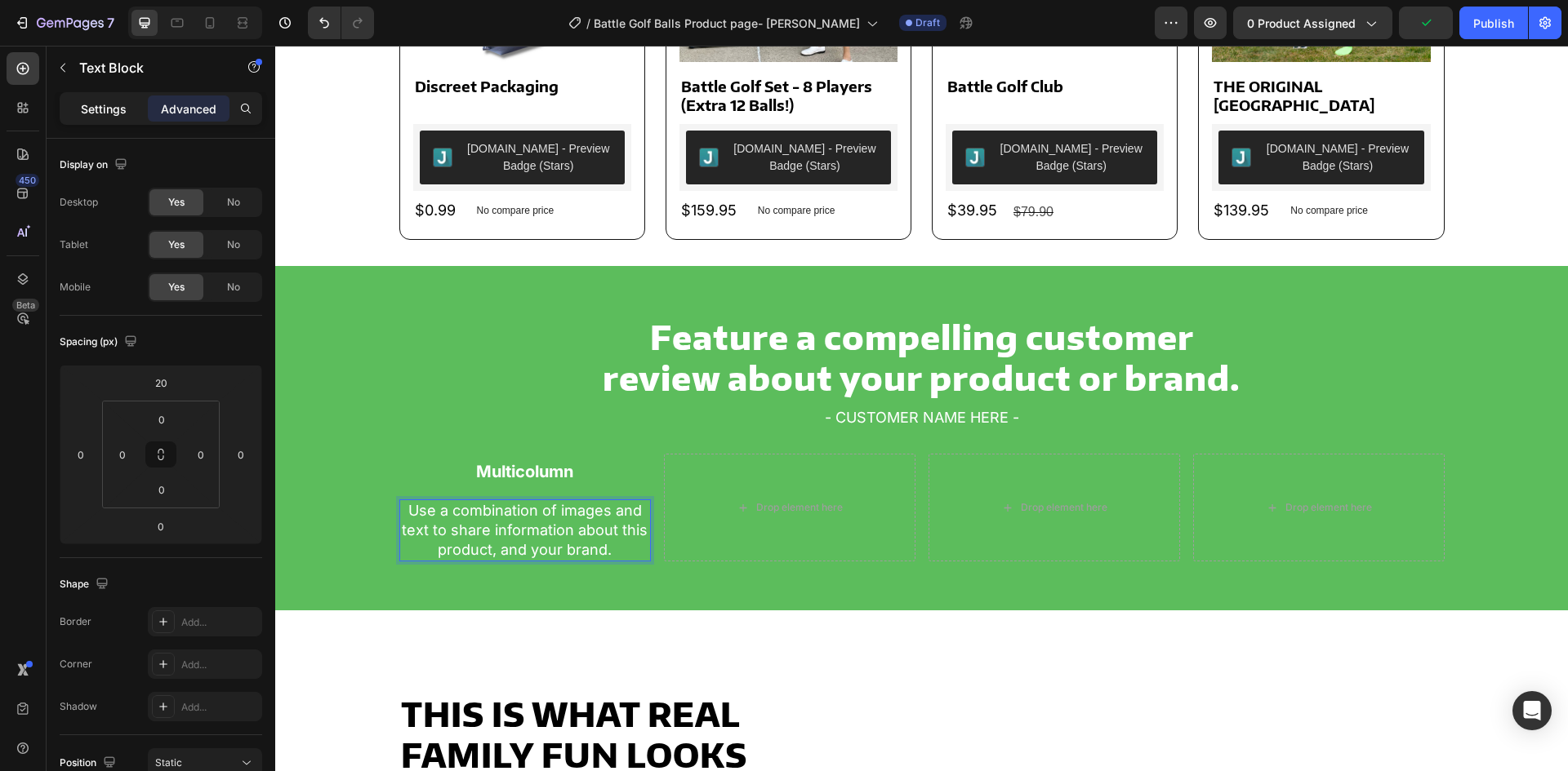
drag, startPoint x: 98, startPoint y: 106, endPoint x: 98, endPoint y: 126, distance: 20.0
click at [98, 110] on p "Settings" at bounding box center [104, 109] width 46 height 17
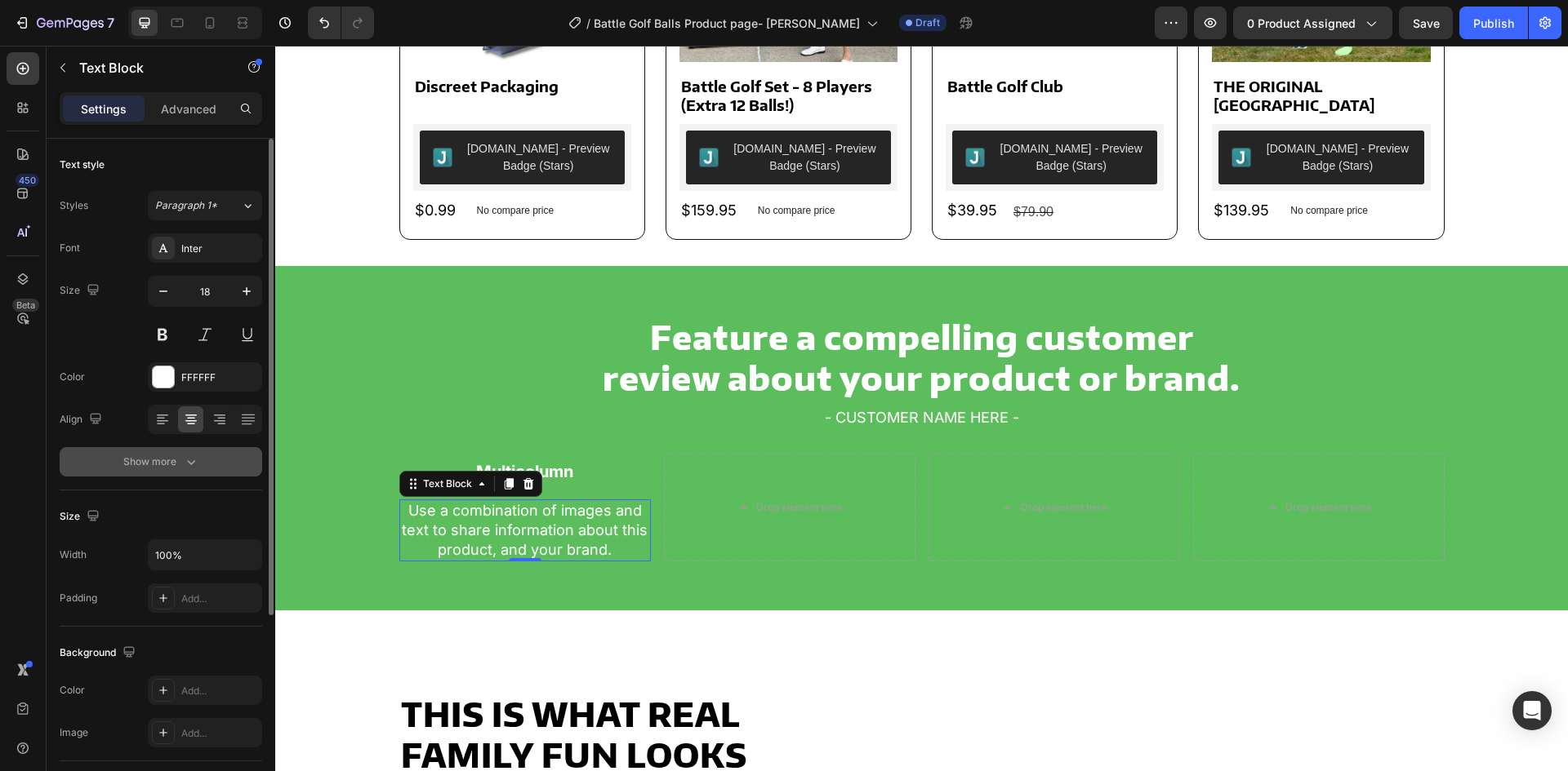
click at [178, 462] on div "Show more" at bounding box center [161, 462] width 76 height 16
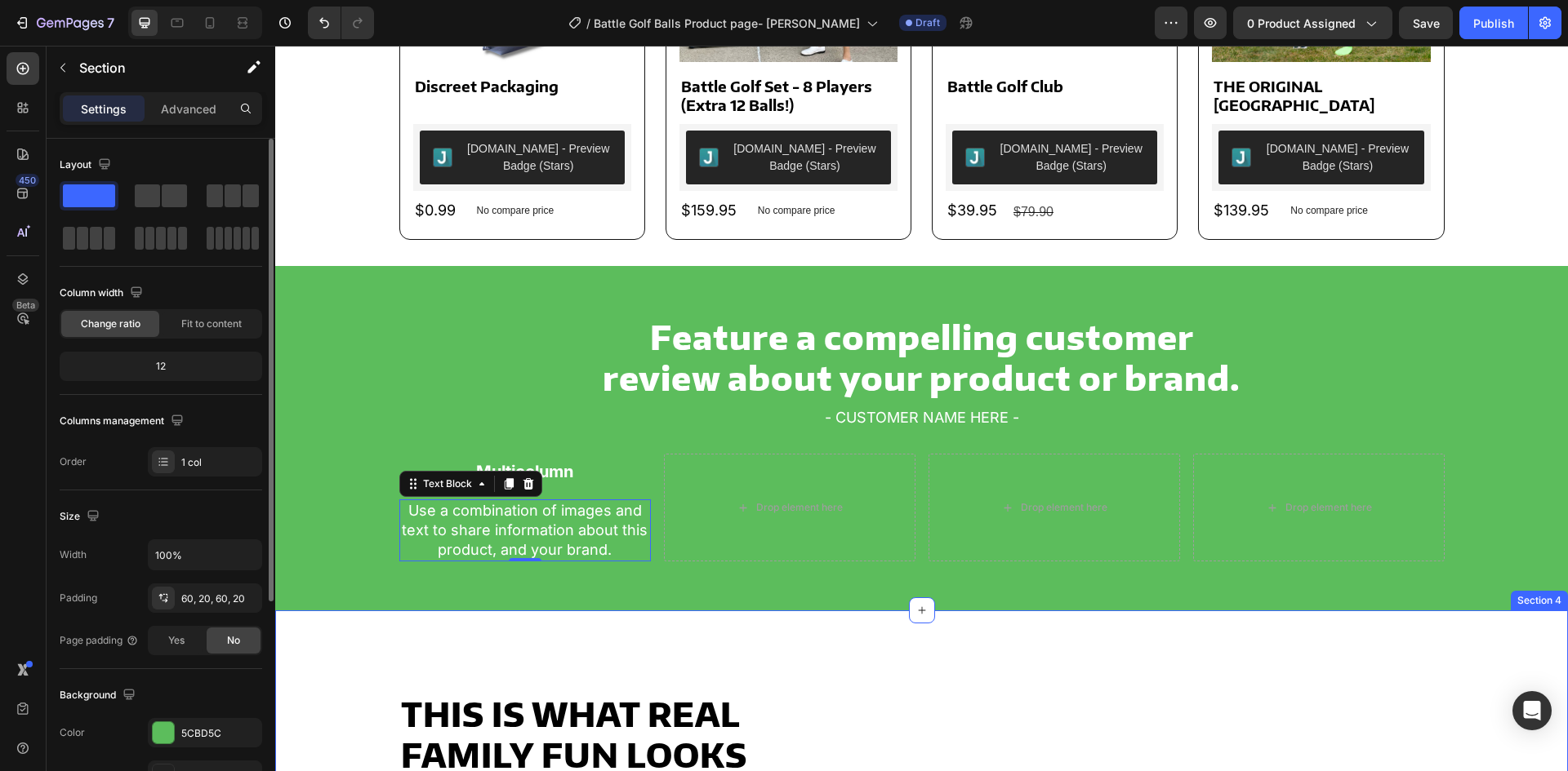
click at [358, 595] on div "Feature a compelling customer review about your product or brand. Heading - CUS…" at bounding box center [922, 438] width 1293 height 345
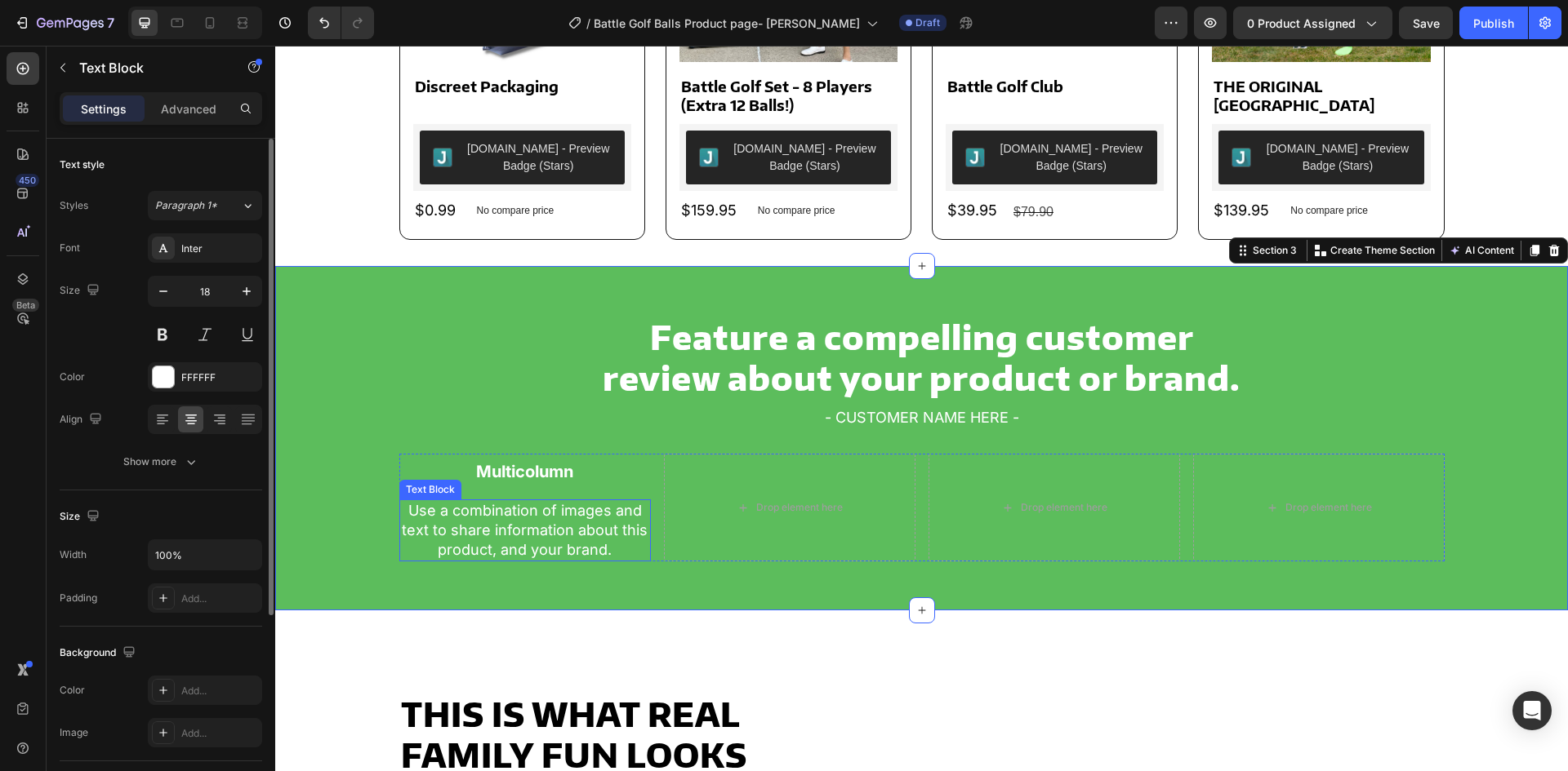
click at [476, 537] on p "Use a combination of images and text to share information about this product, a…" at bounding box center [526, 530] width 248 height 58
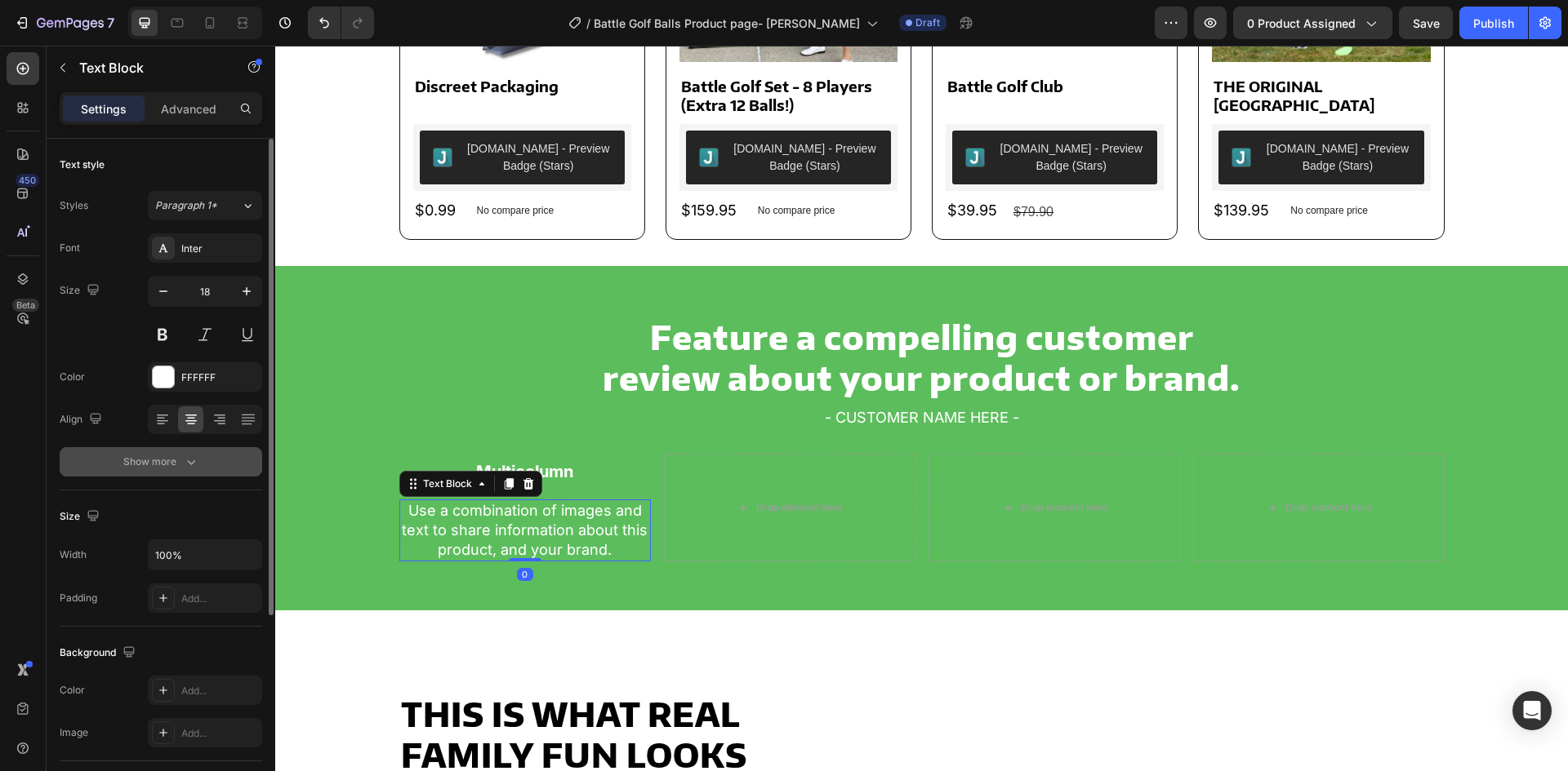
click at [181, 454] on div "Show more" at bounding box center [161, 462] width 76 height 16
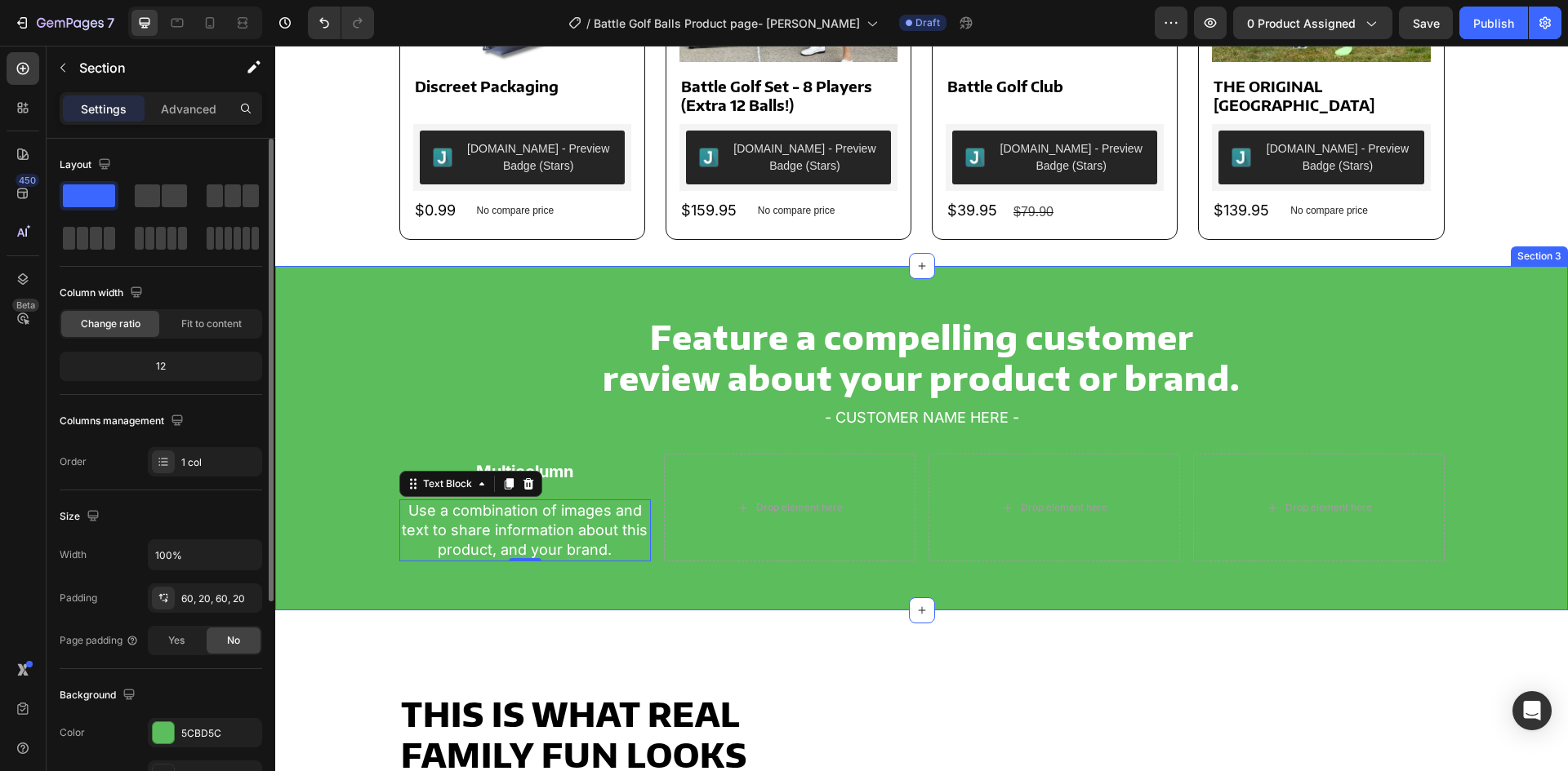
click at [323, 512] on div "Feature a compelling customer review about your product or brand. Heading - CUS…" at bounding box center [922, 438] width 1260 height 247
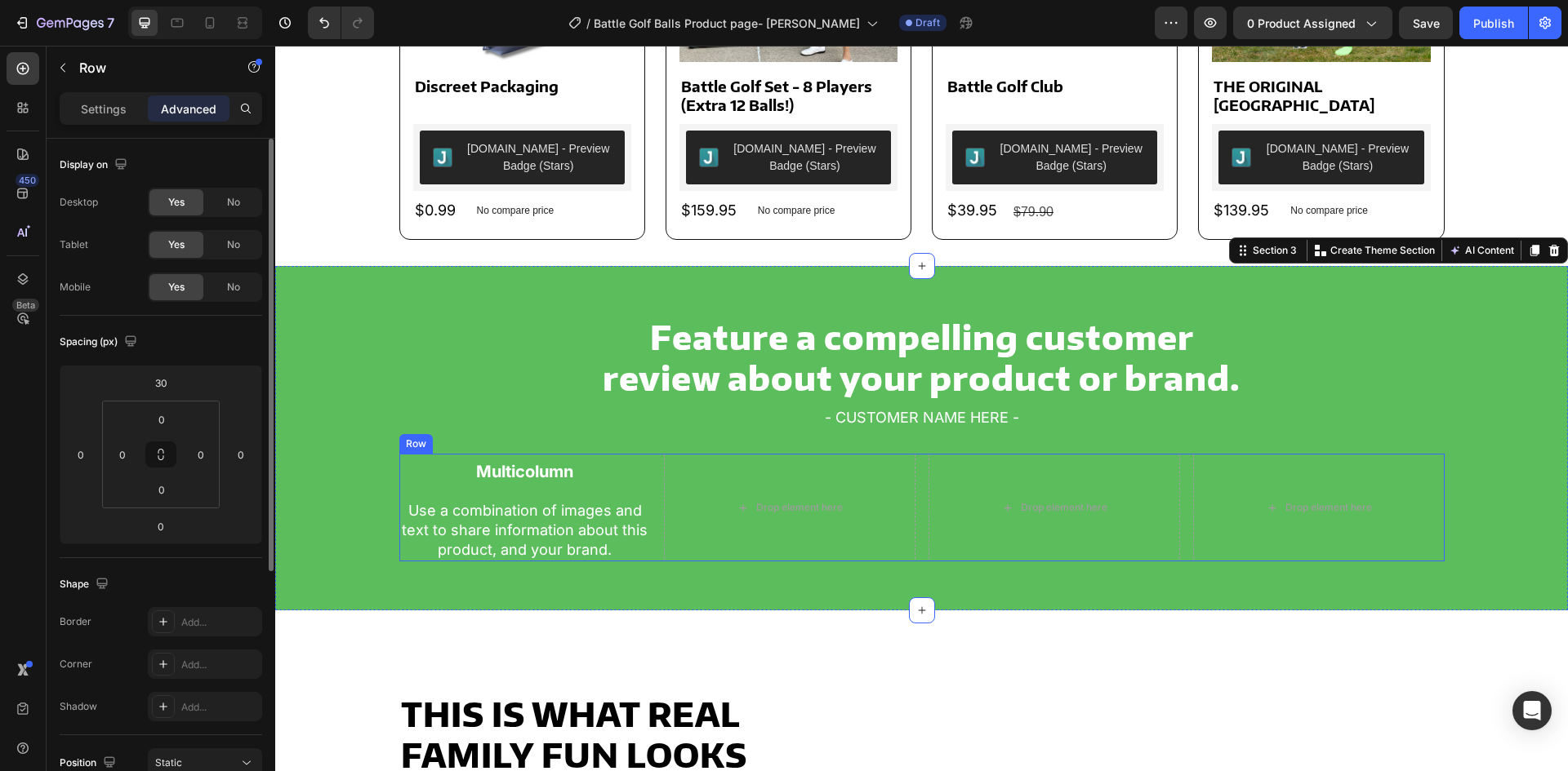
click at [648, 527] on div "Multicolumn Text Block Row Use a combination of images and text to share inform…" at bounding box center [922, 508] width 1045 height 108
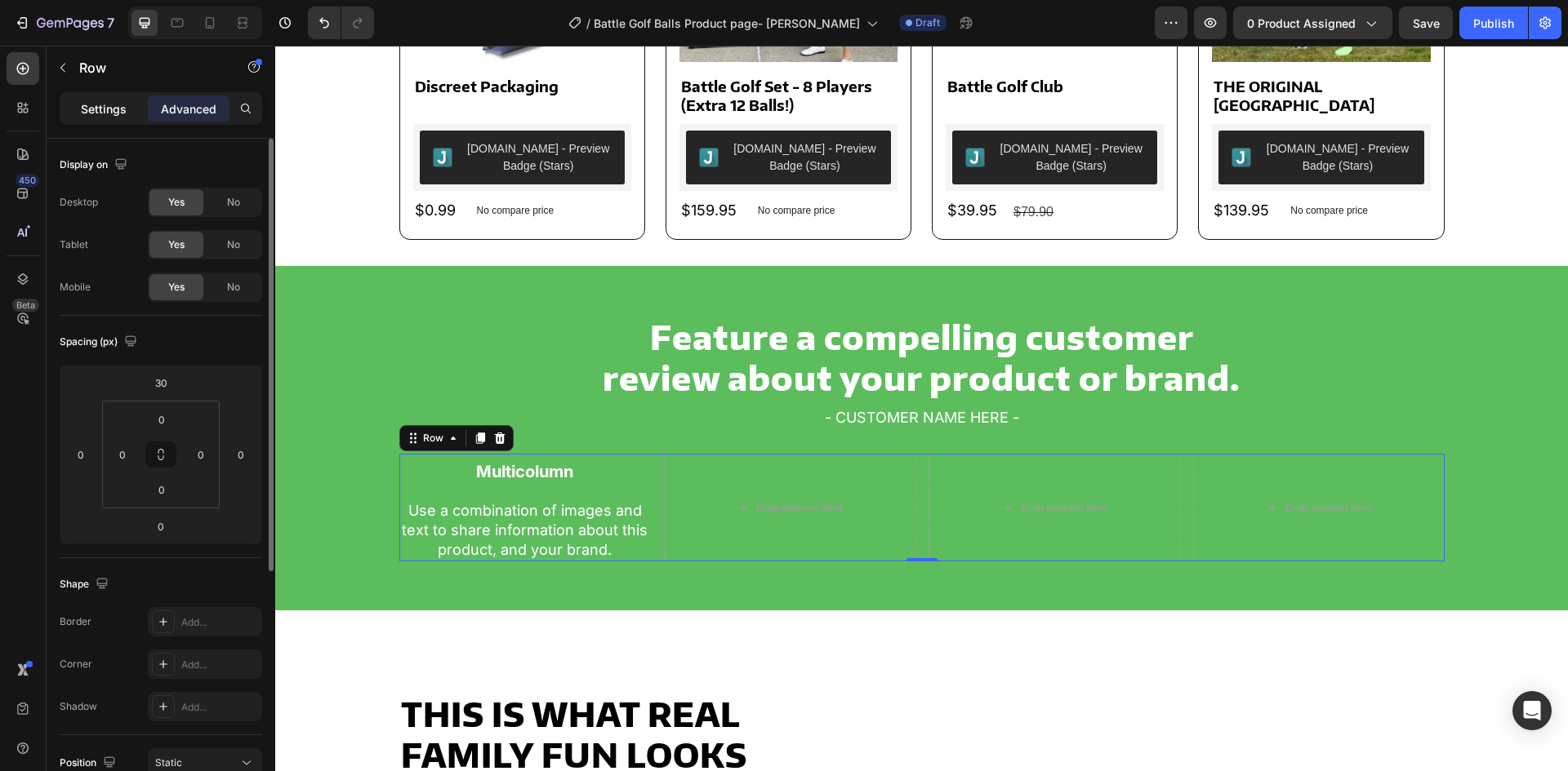
click at [106, 112] on p "Settings" at bounding box center [104, 109] width 46 height 17
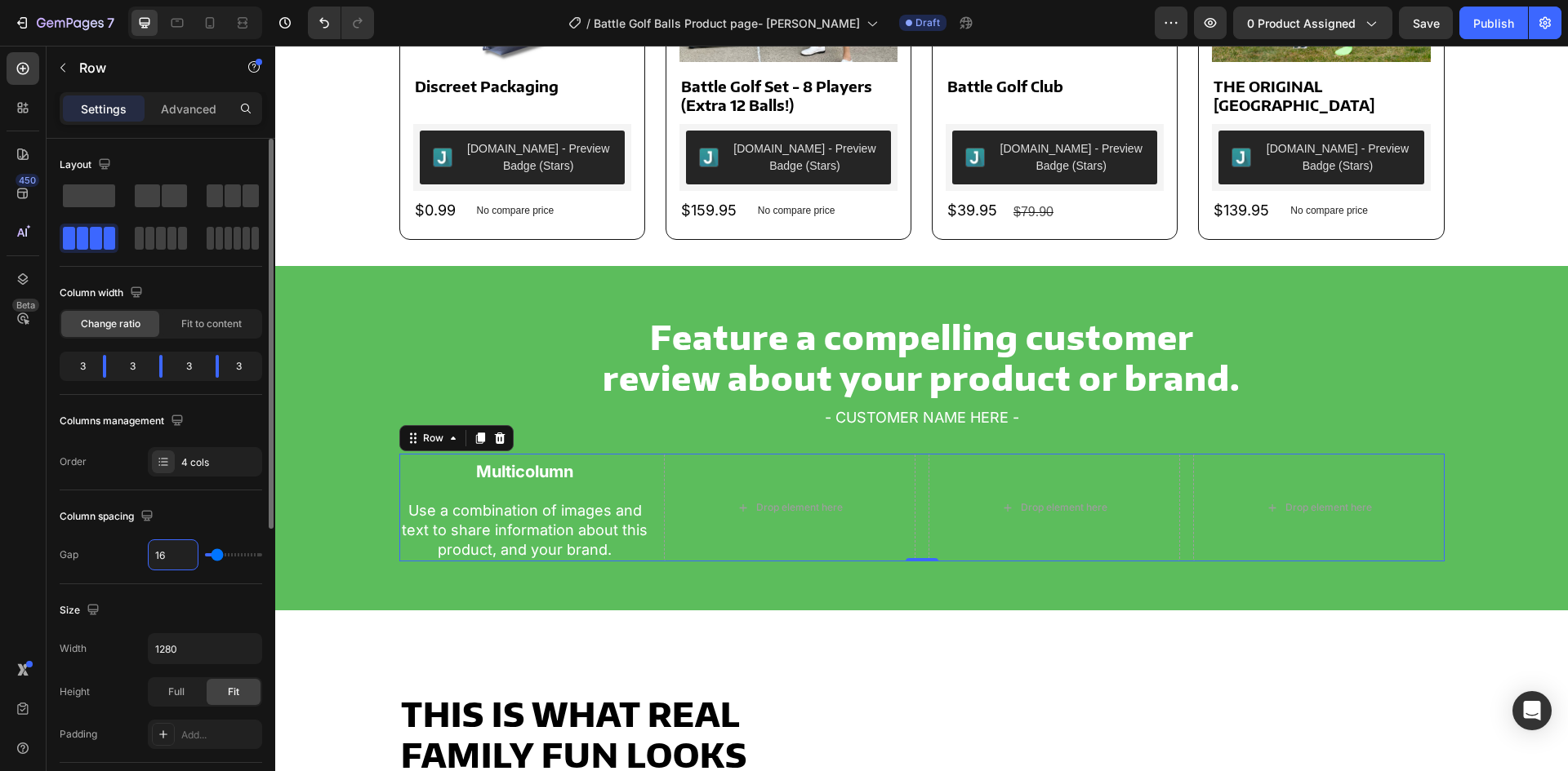
click at [173, 551] on input "16" at bounding box center [173, 555] width 49 height 30
type input "2"
type input "25"
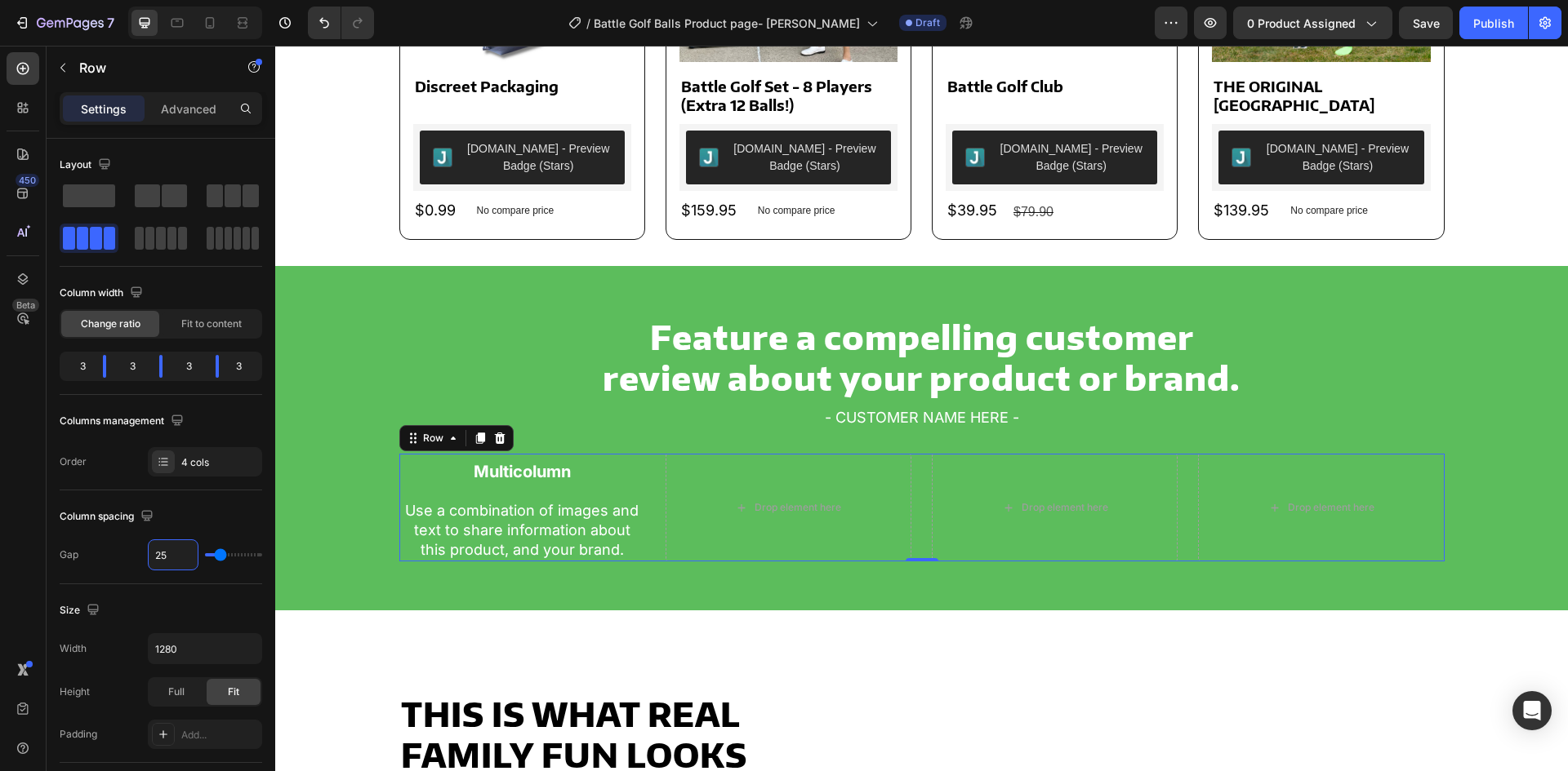
type input "25"
click at [494, 492] on div "Multicolumn Text Block Row Use a combination of images and text to share inform…" at bounding box center [522, 508] width 246 height 108
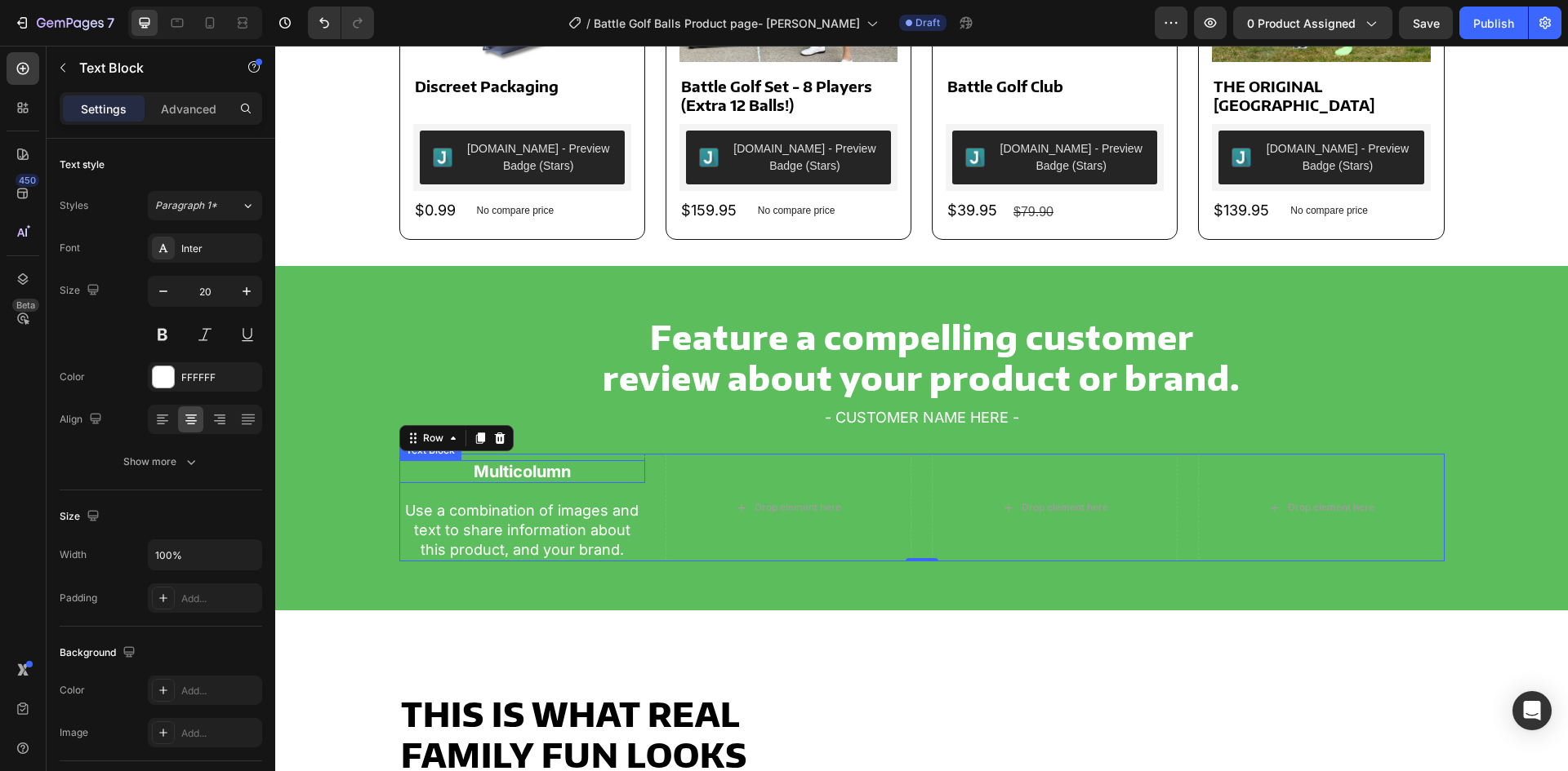
click at [501, 468] on p "Multicolumn" at bounding box center [522, 472] width 242 height 20
click at [505, 518] on p "Use a combination of images and text to share information about this product, a…" at bounding box center [522, 530] width 242 height 58
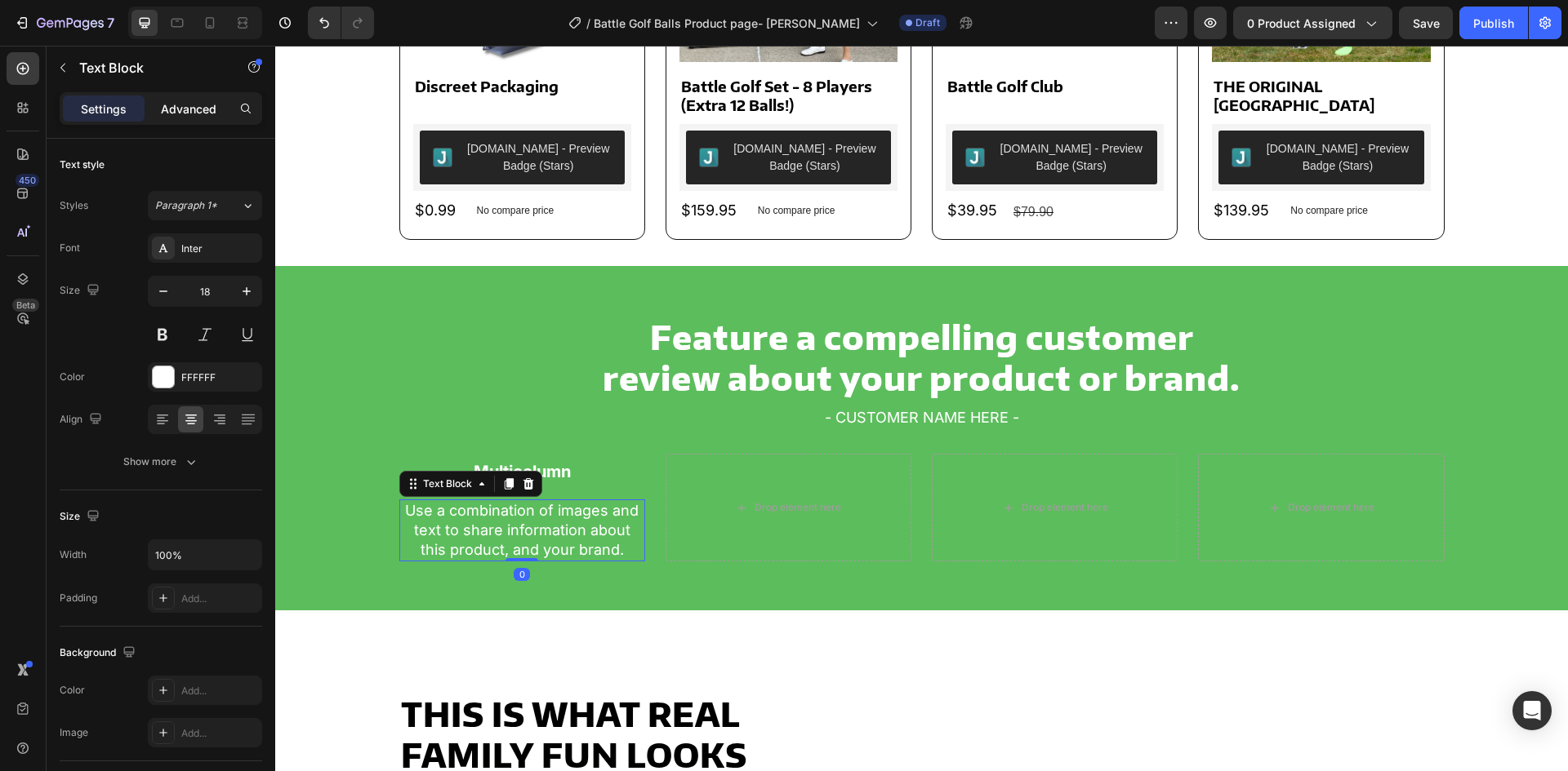
click at [183, 97] on div "Advanced" at bounding box center [188, 108] width 82 height 26
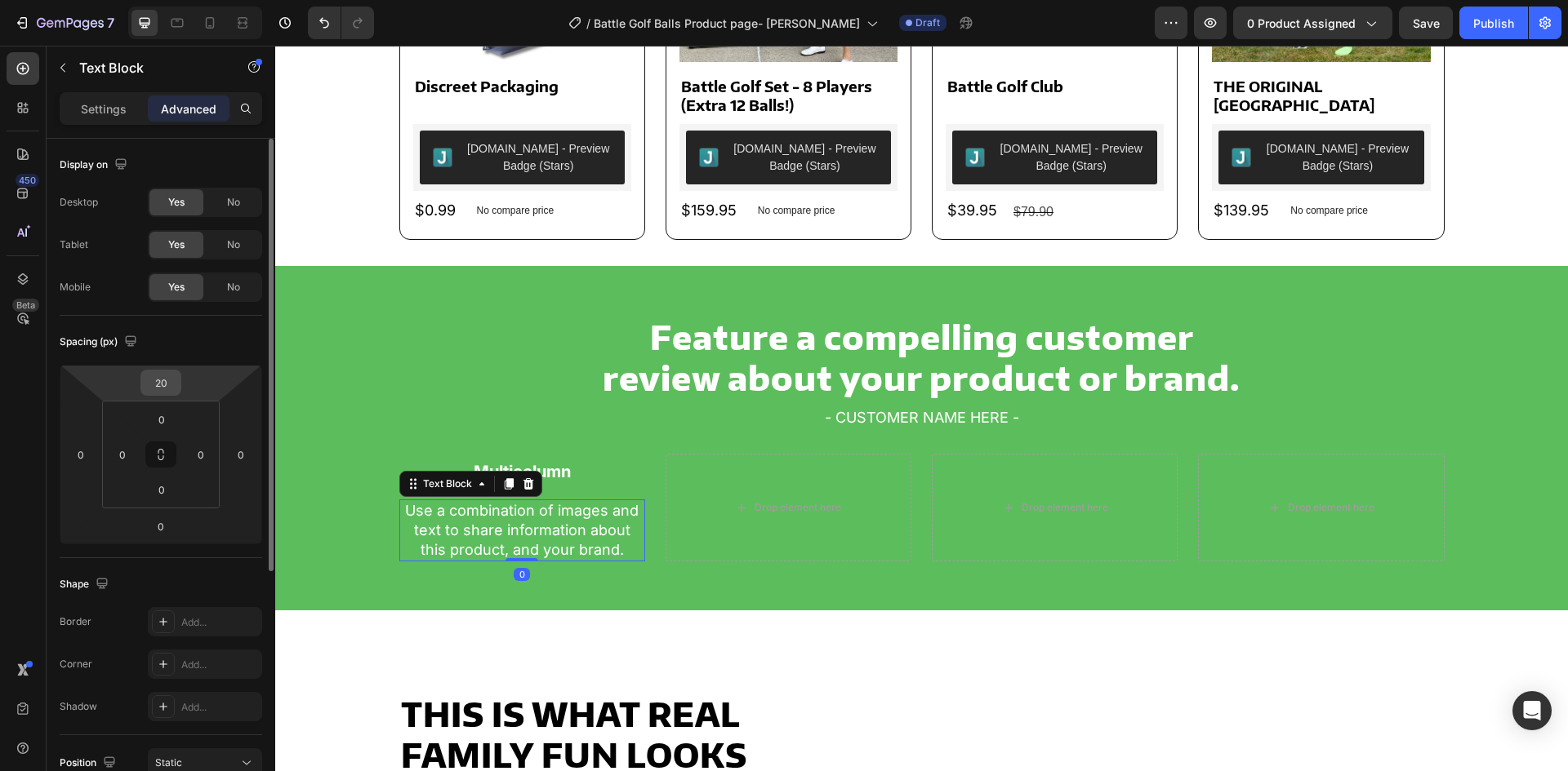
click at [176, 376] on input "20" at bounding box center [161, 382] width 32 height 24
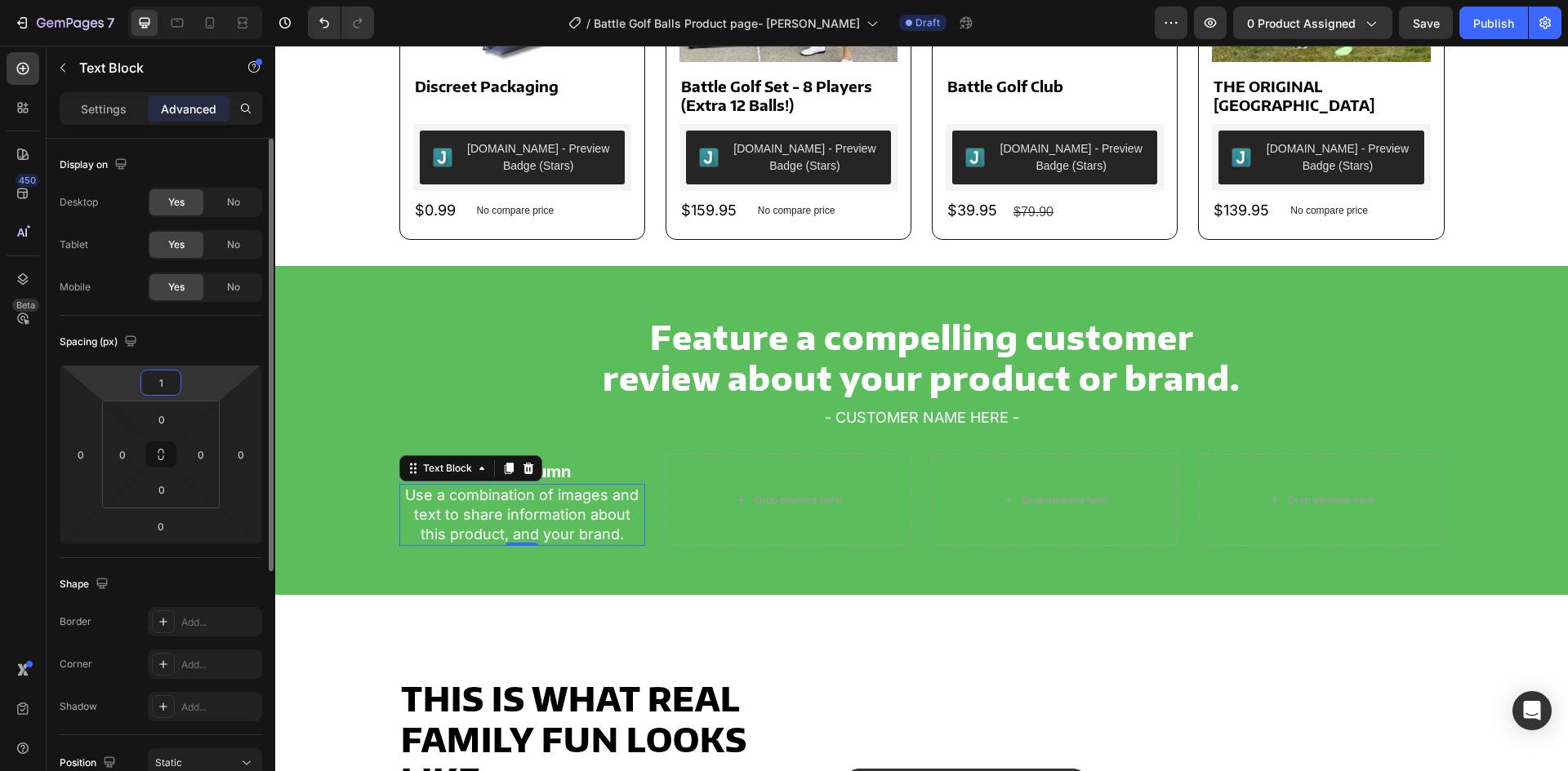
type input "15"
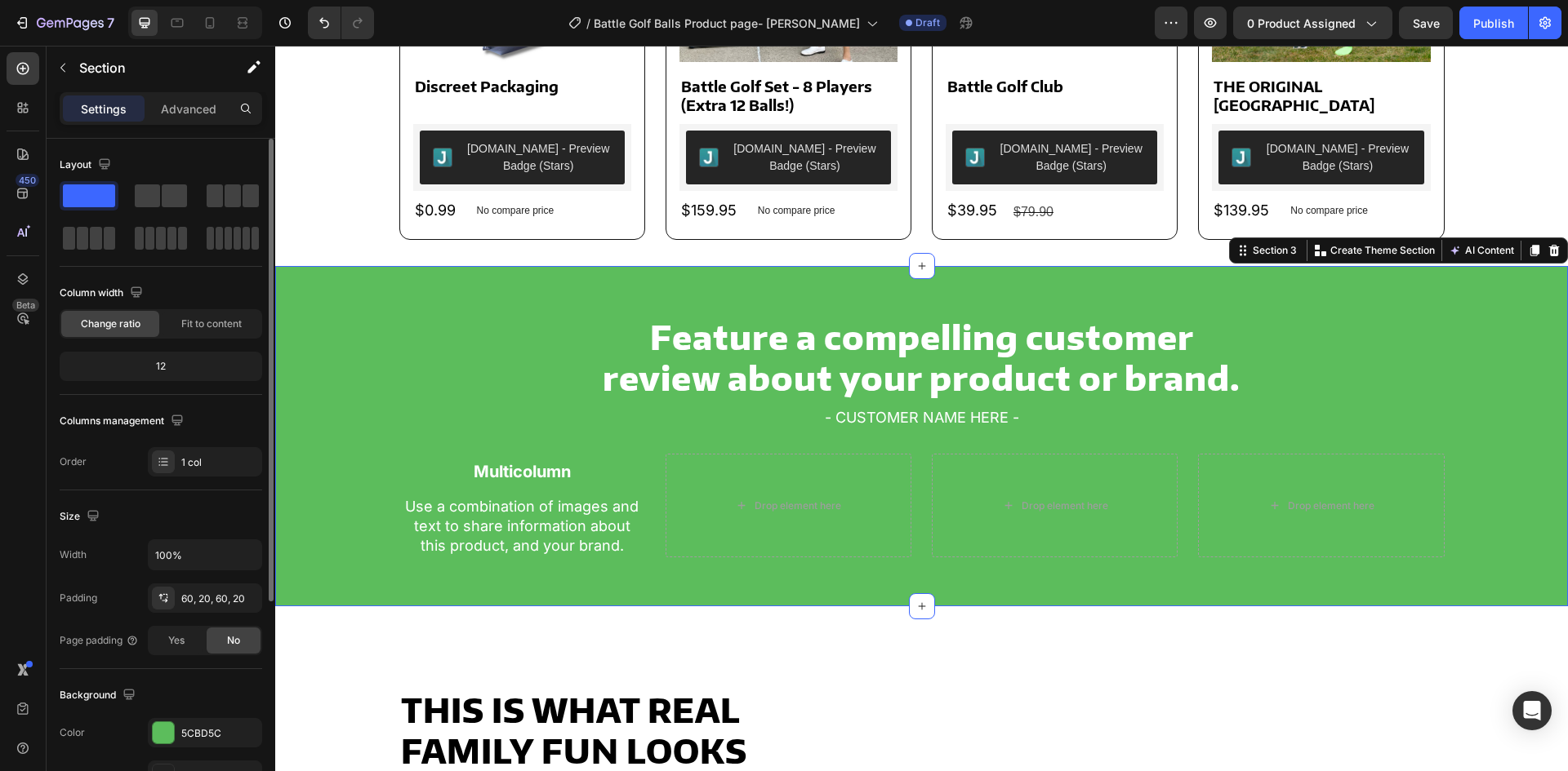
click at [330, 492] on div "Feature a compelling customer review about your product or brand. Heading - CUS…" at bounding box center [922, 435] width 1260 height 242
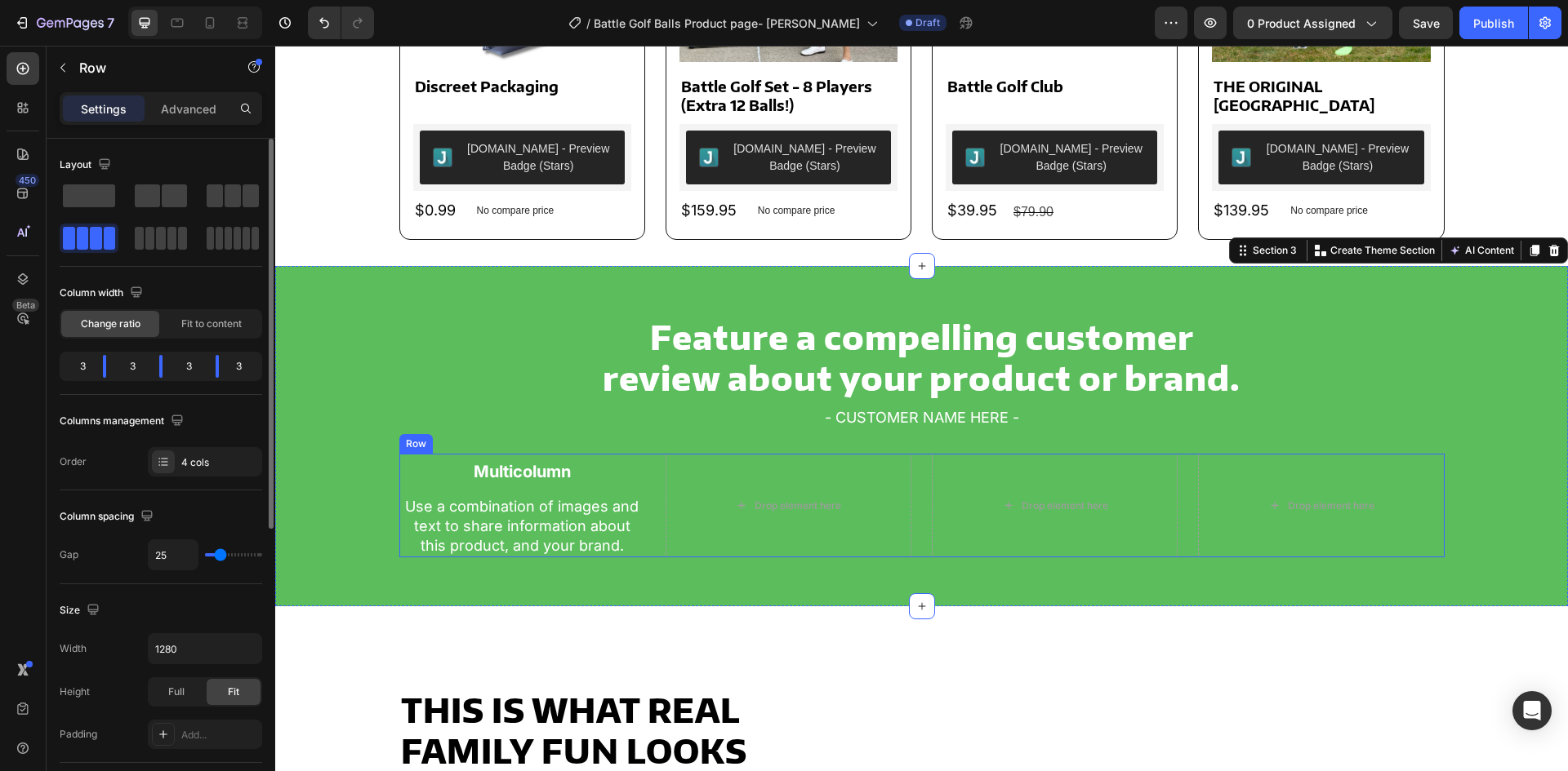
click at [507, 486] on div "Multicolumn Text Block Row Use a combination of images and text to share inform…" at bounding box center [522, 506] width 246 height 103
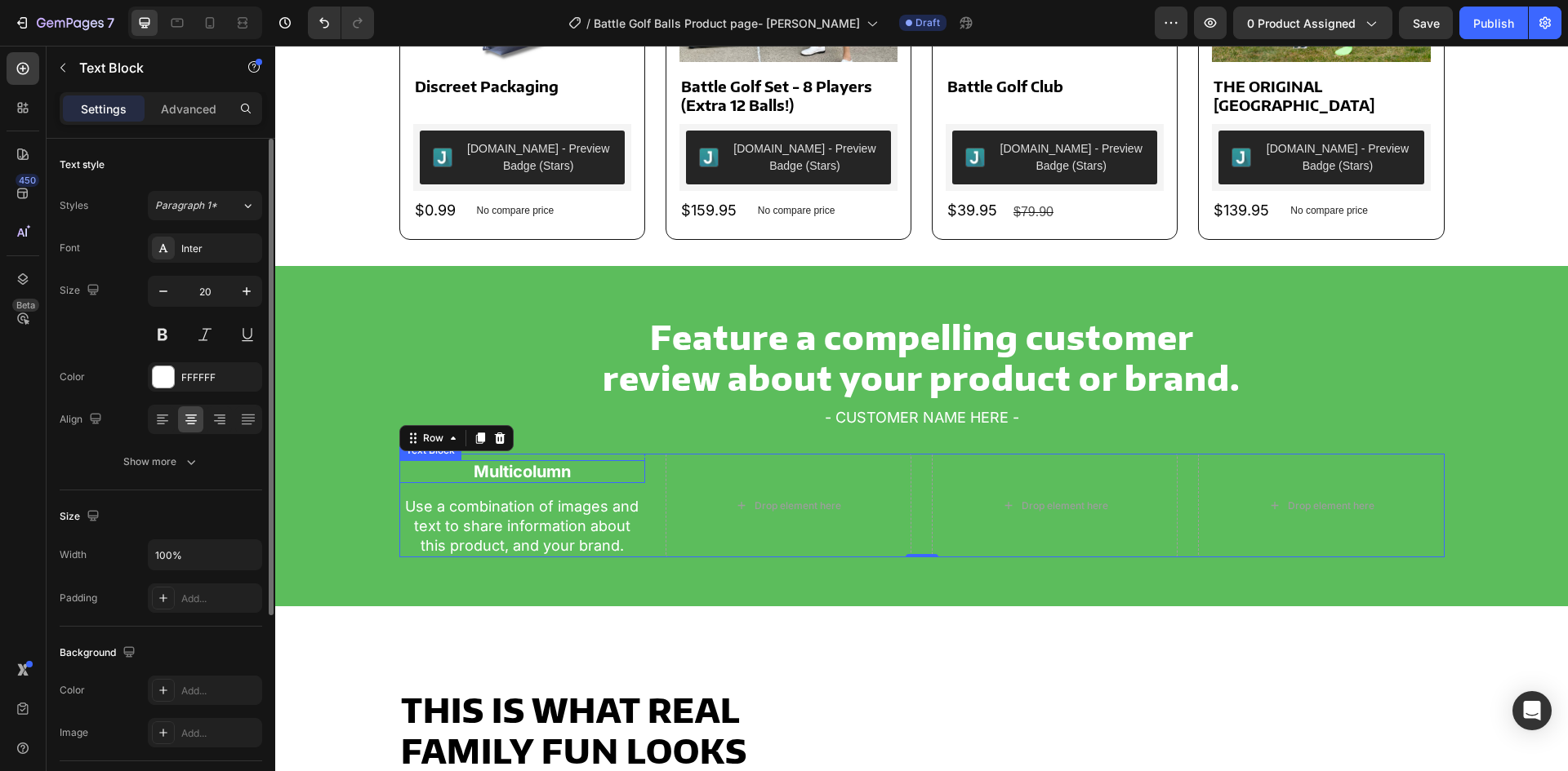
click at [534, 470] on p "Multicolumn" at bounding box center [522, 472] width 242 height 20
click at [419, 444] on div "Text Block" at bounding box center [447, 444] width 56 height 14
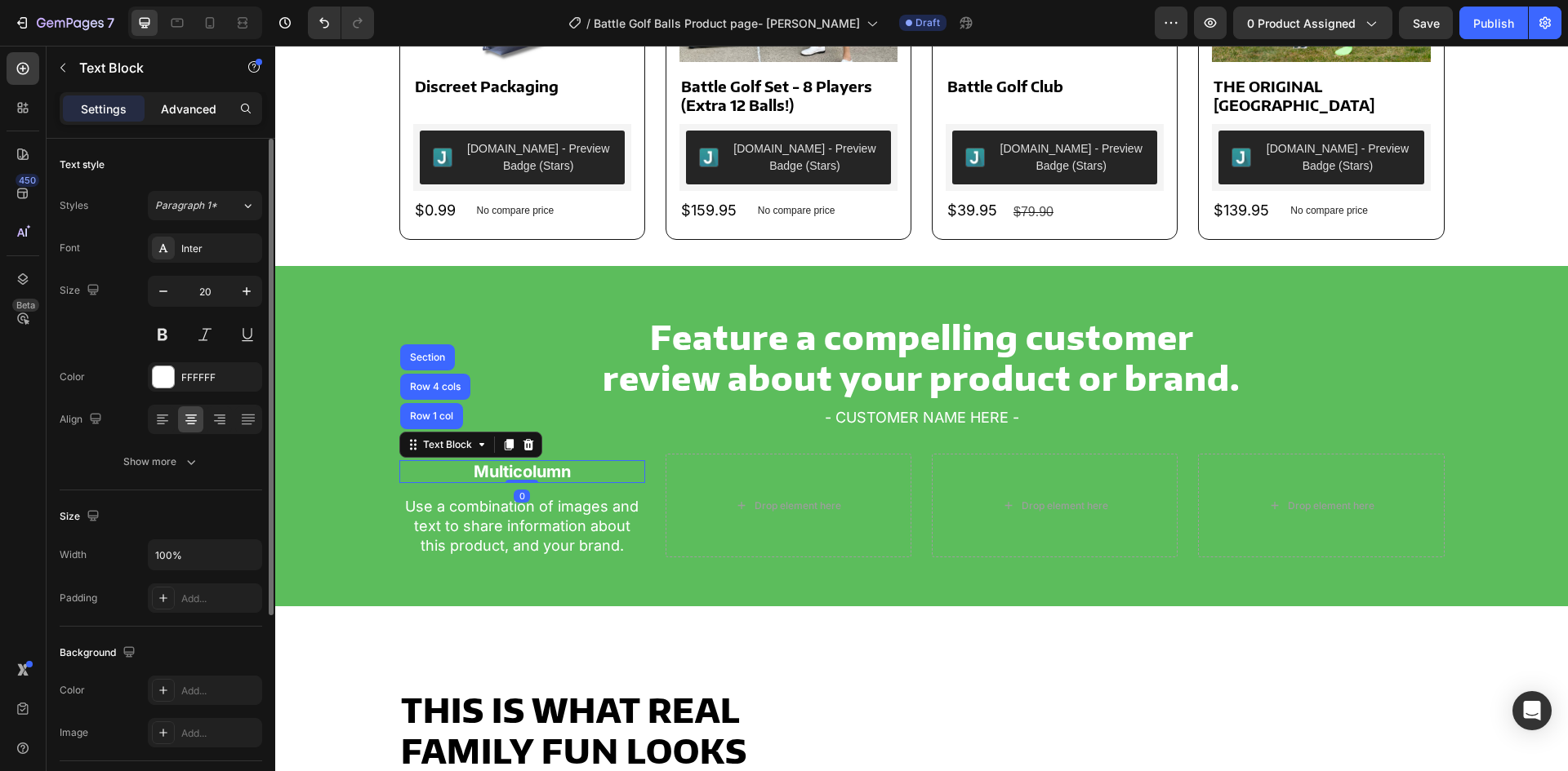
click at [196, 107] on p "Advanced" at bounding box center [189, 109] width 56 height 17
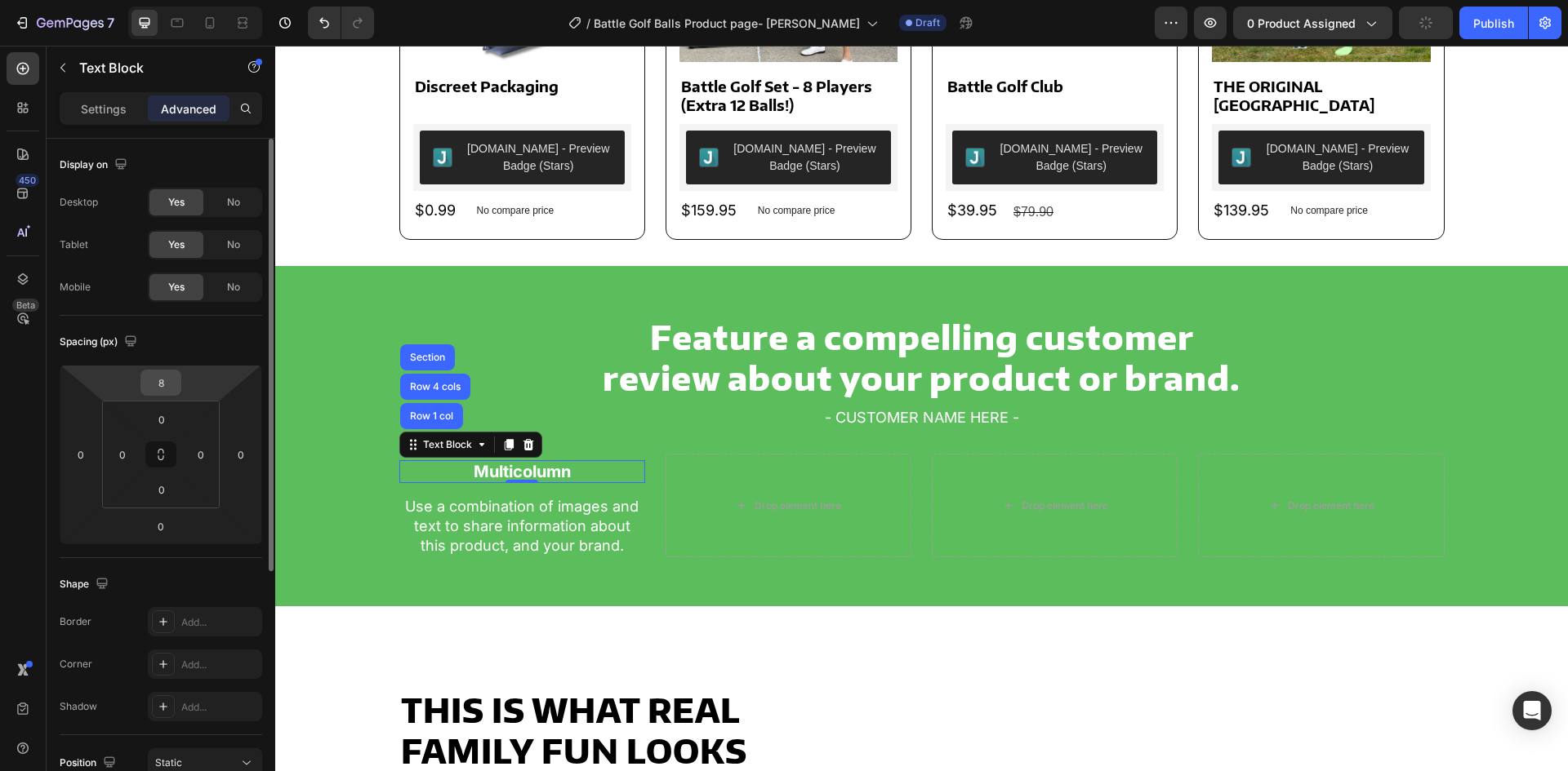
click at [164, 375] on input "8" at bounding box center [161, 382] width 32 height 24
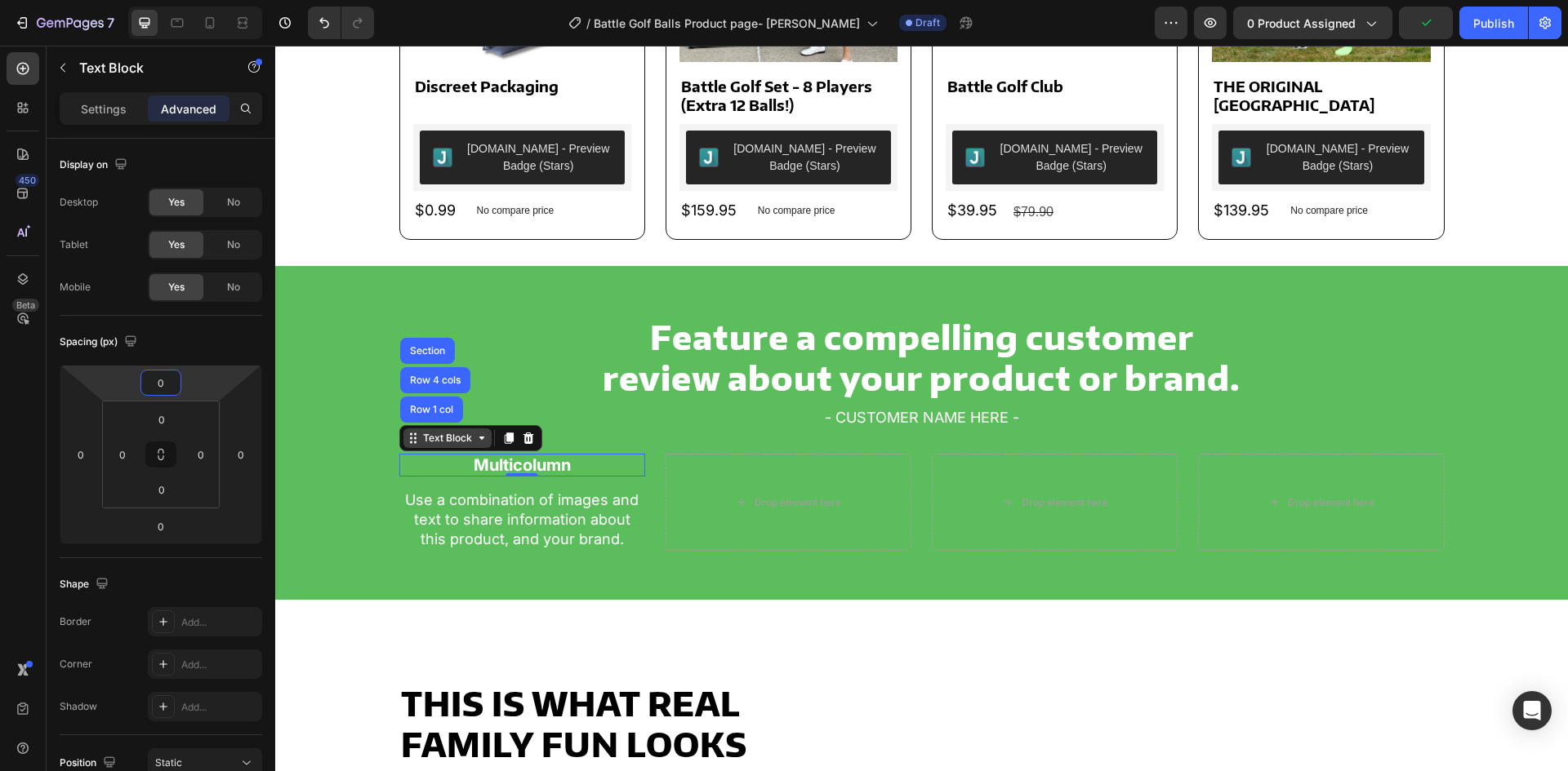
type input "0"
click at [407, 438] on icon at bounding box center [413, 438] width 14 height 13
click at [417, 414] on div "Row 1 col" at bounding box center [431, 409] width 50 height 10
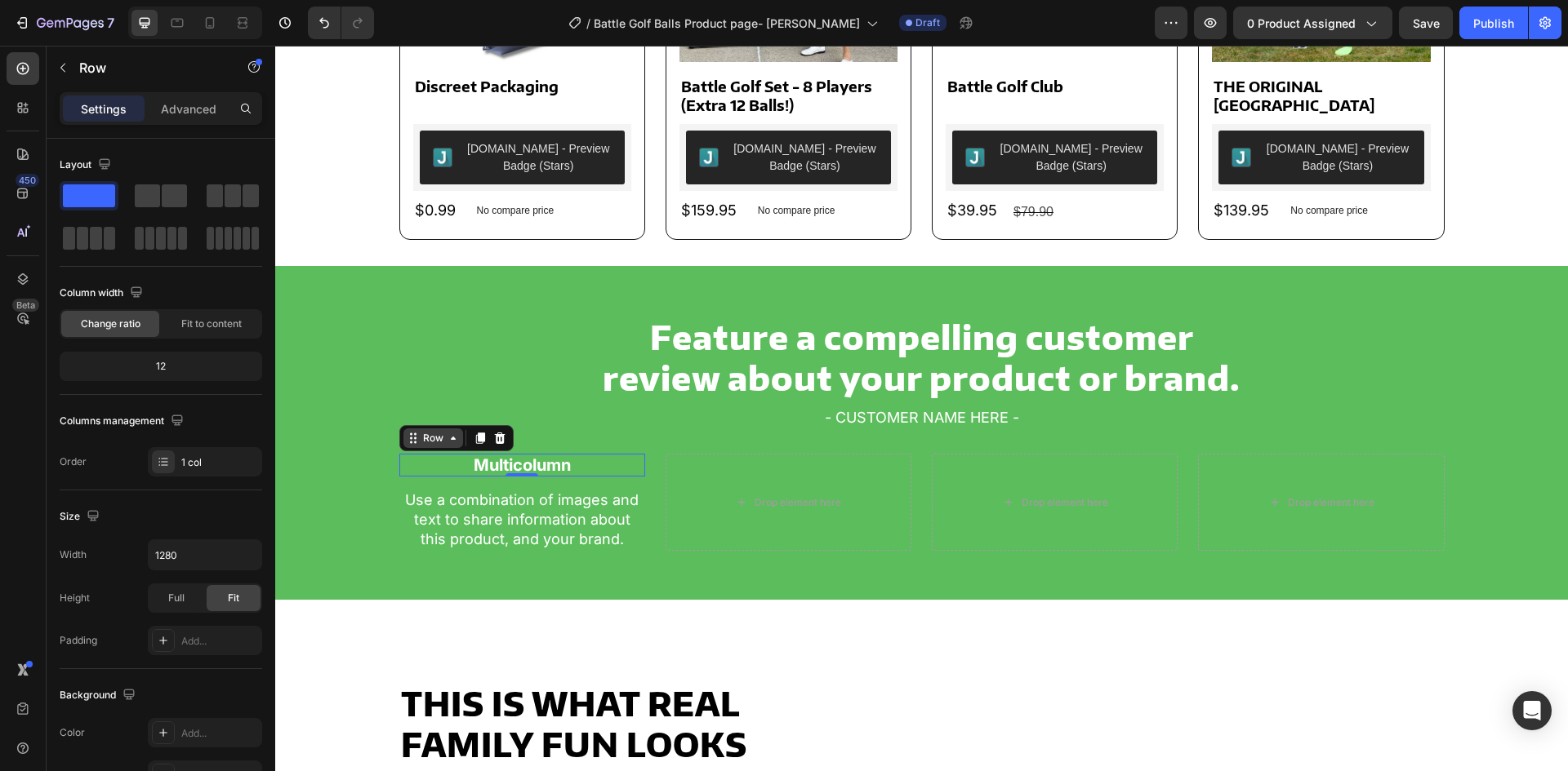
click at [410, 429] on div "Row" at bounding box center [433, 438] width 59 height 20
click at [452, 516] on p "Use a combination of images and text to share information about this product, a…" at bounding box center [522, 519] width 242 height 58
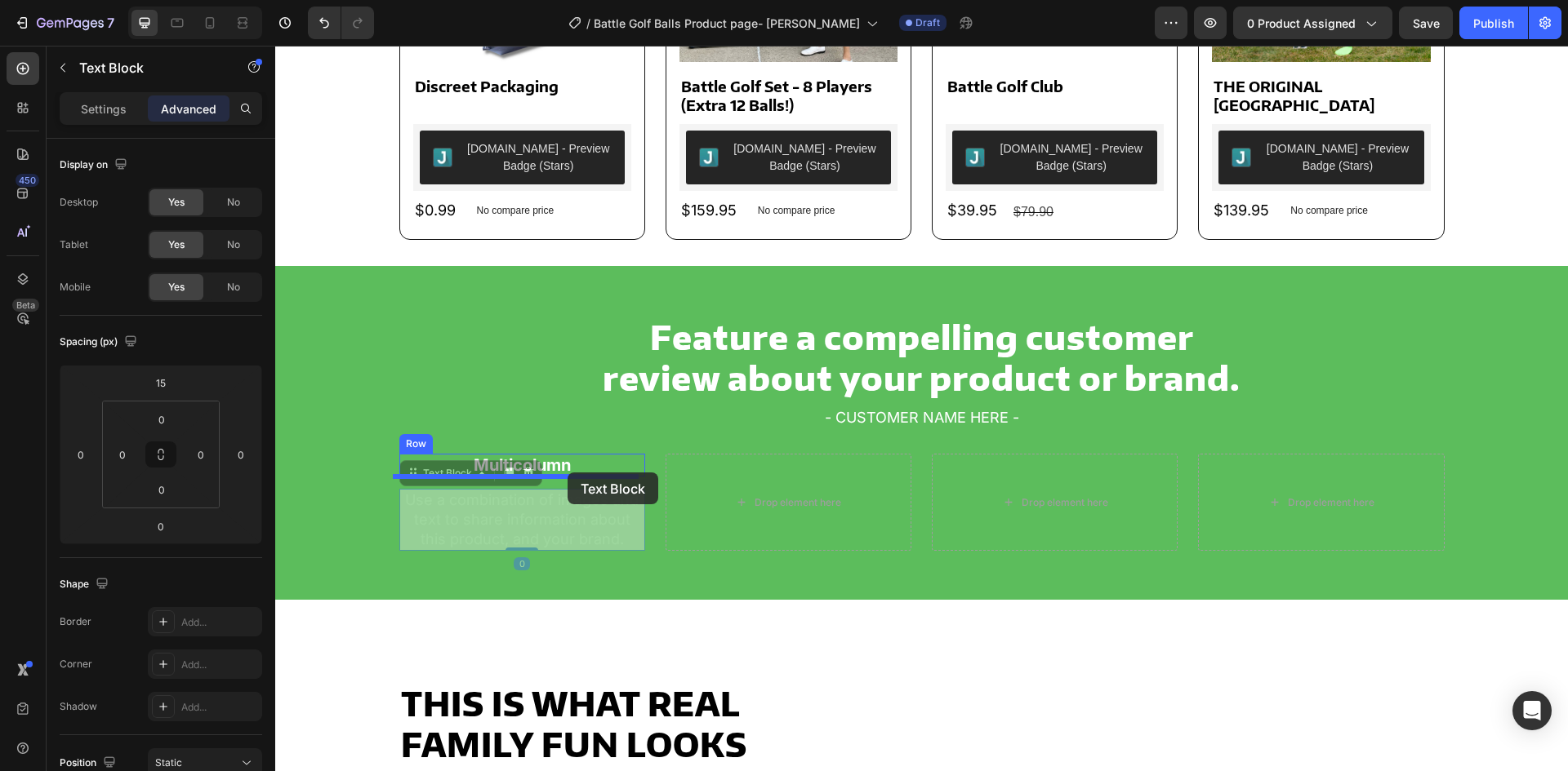
drag, startPoint x: 403, startPoint y: 477, endPoint x: 568, endPoint y: 472, distance: 165.1
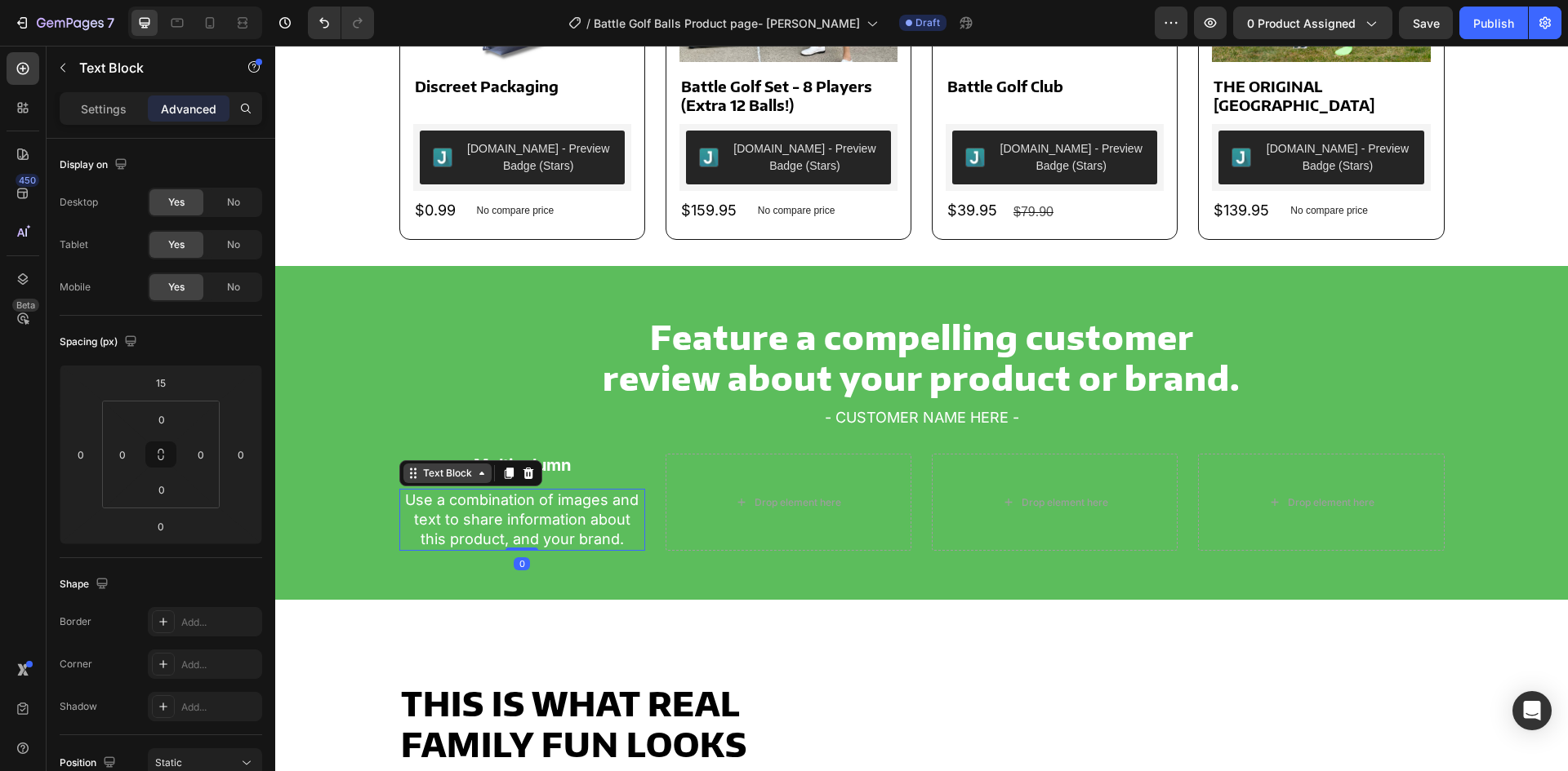
click at [449, 481] on div "Text Block" at bounding box center [447, 473] width 88 height 20
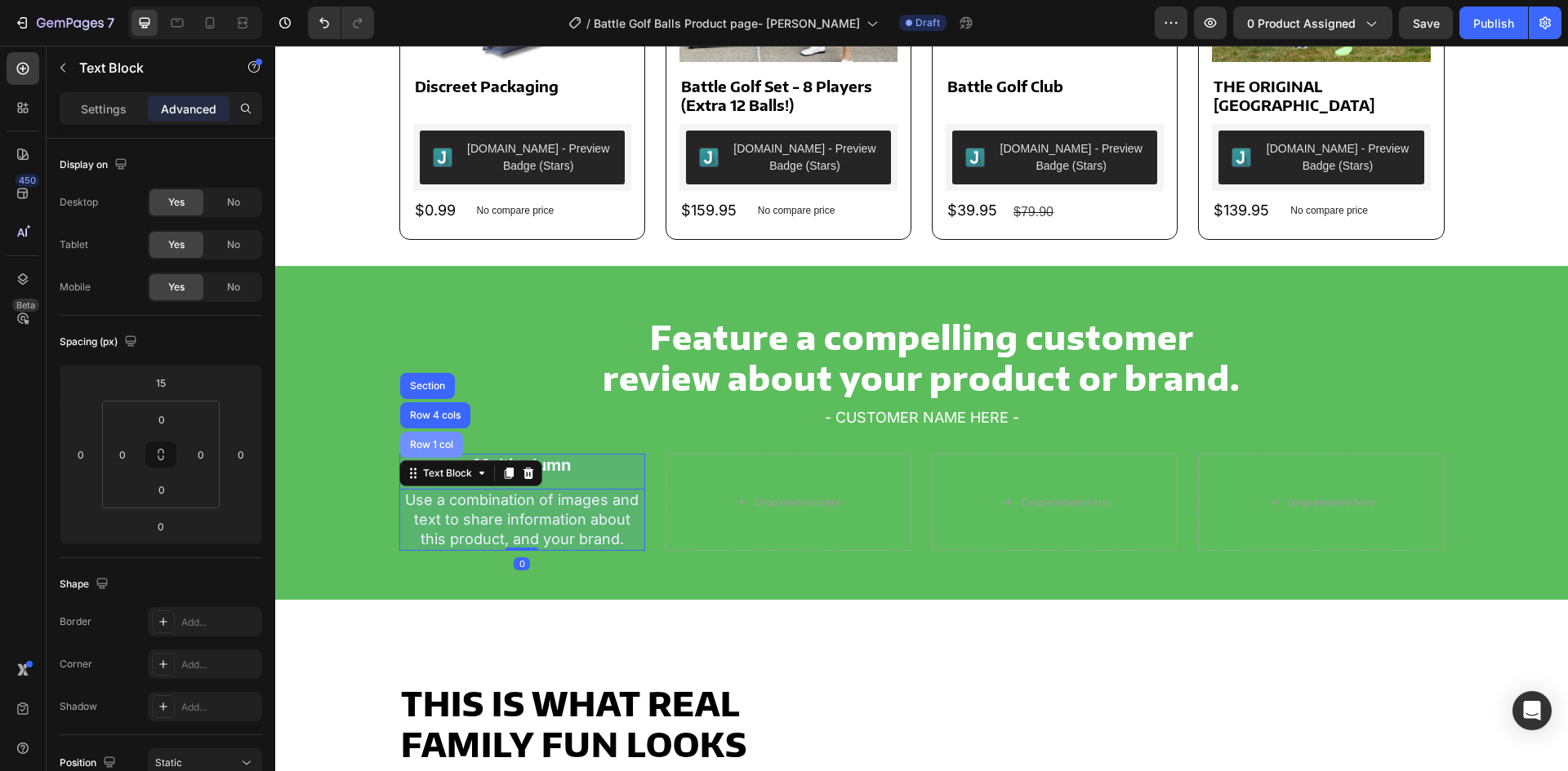
click at [422, 450] on div "Row 1 col" at bounding box center [431, 444] width 50 height 10
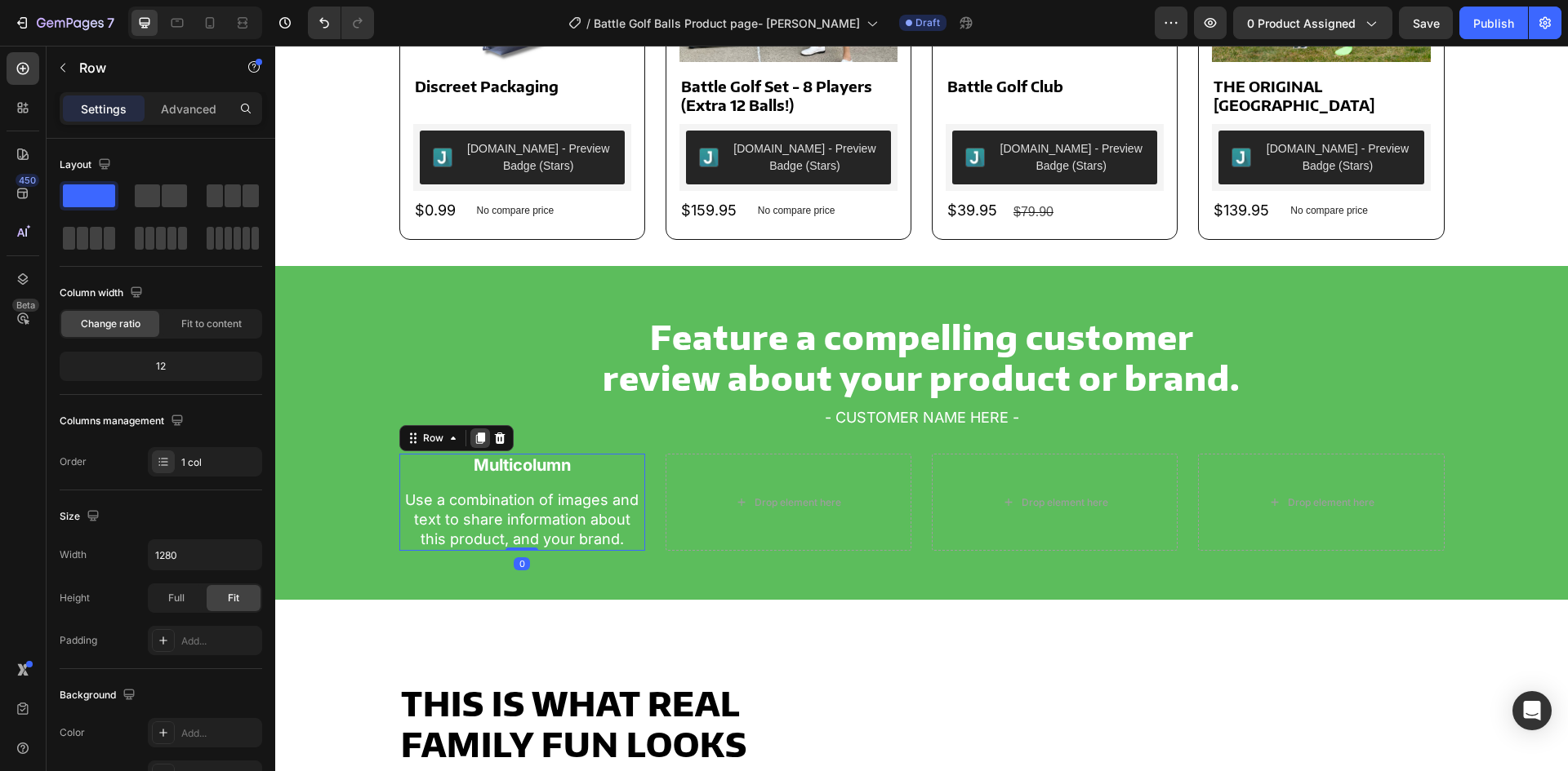
click at [477, 435] on icon at bounding box center [480, 438] width 9 height 12
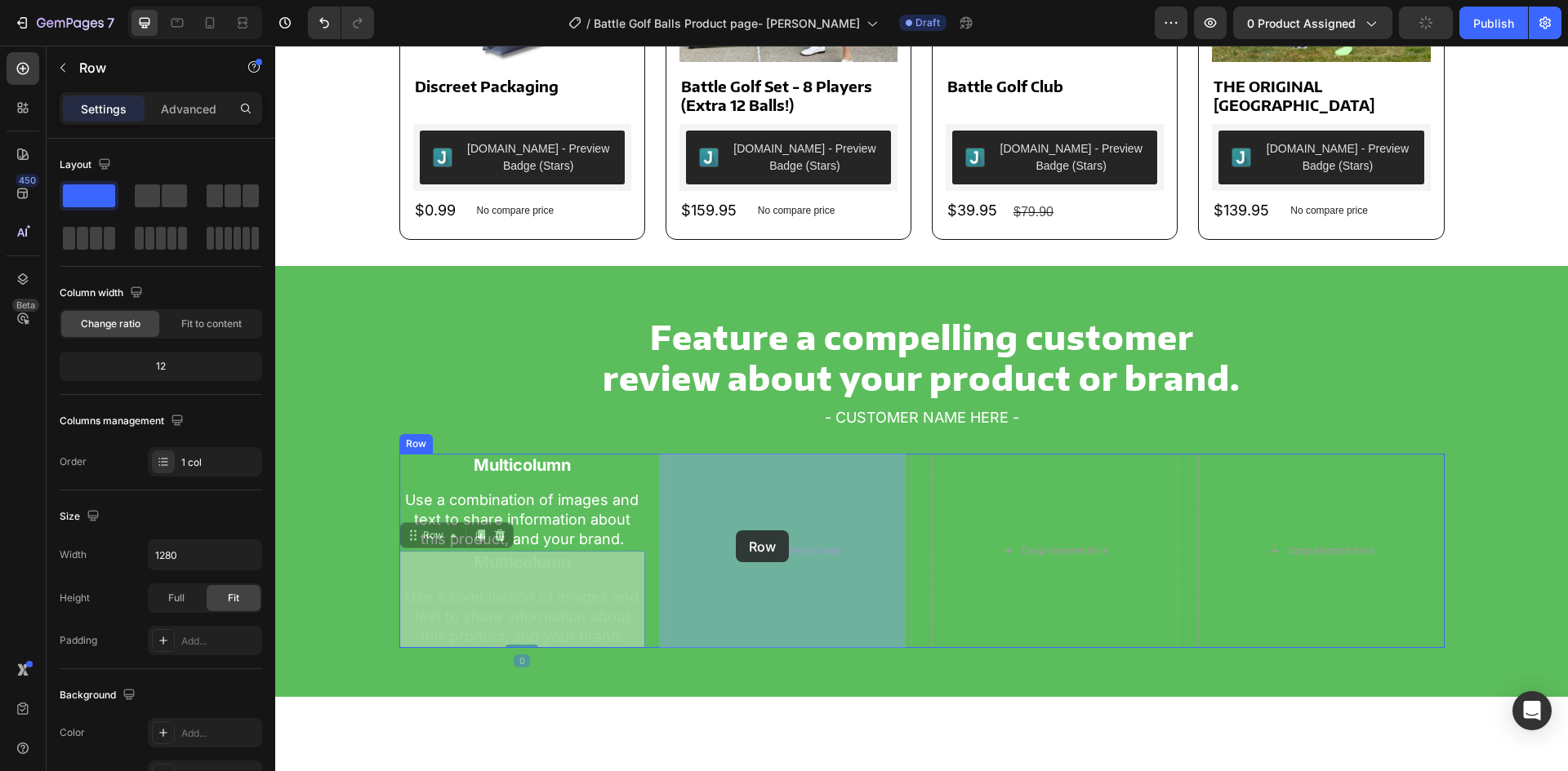
drag, startPoint x: 406, startPoint y: 531, endPoint x: 678, endPoint y: 531, distance: 272.0
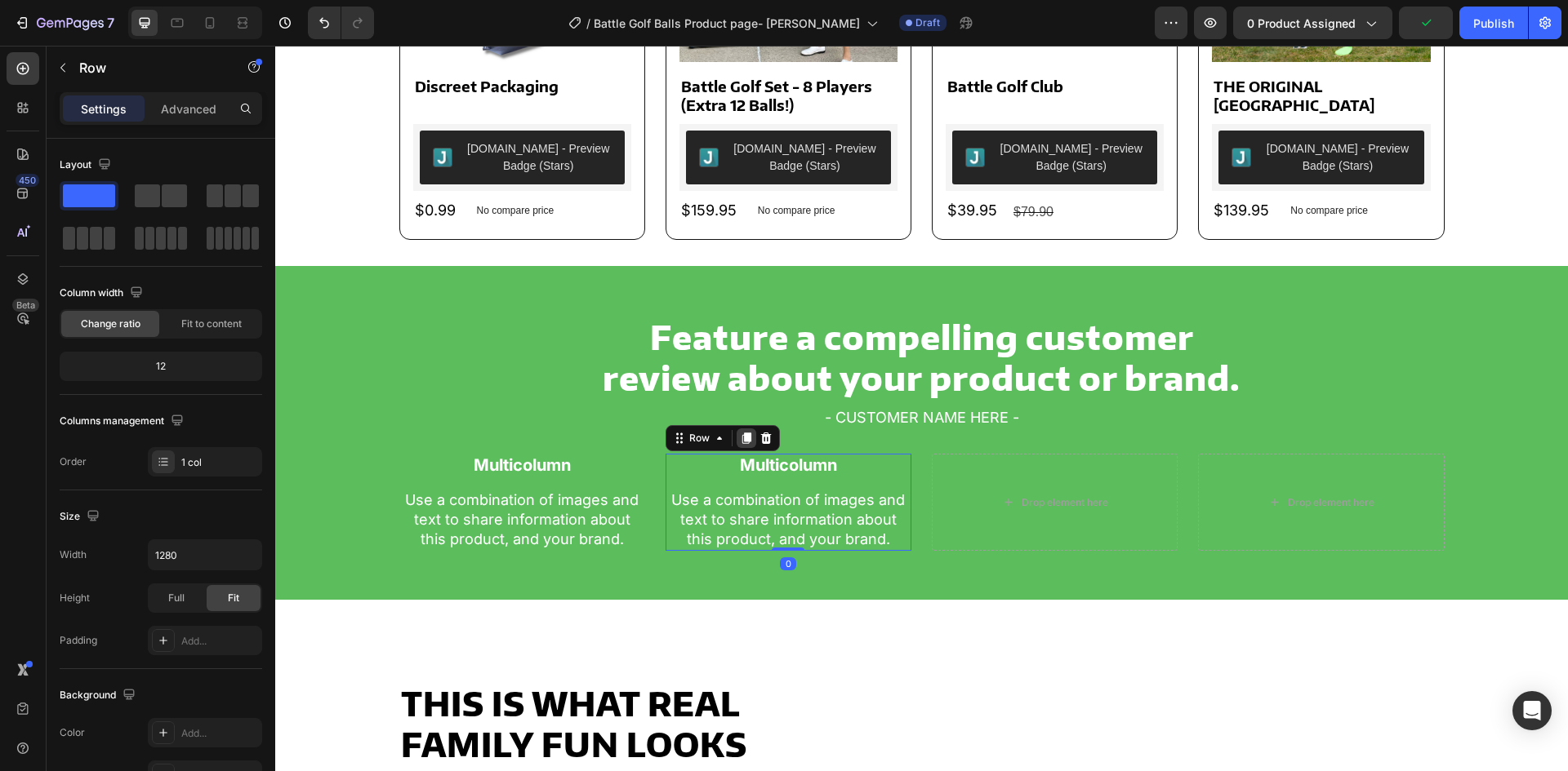
click at [743, 436] on icon at bounding box center [747, 438] width 9 height 12
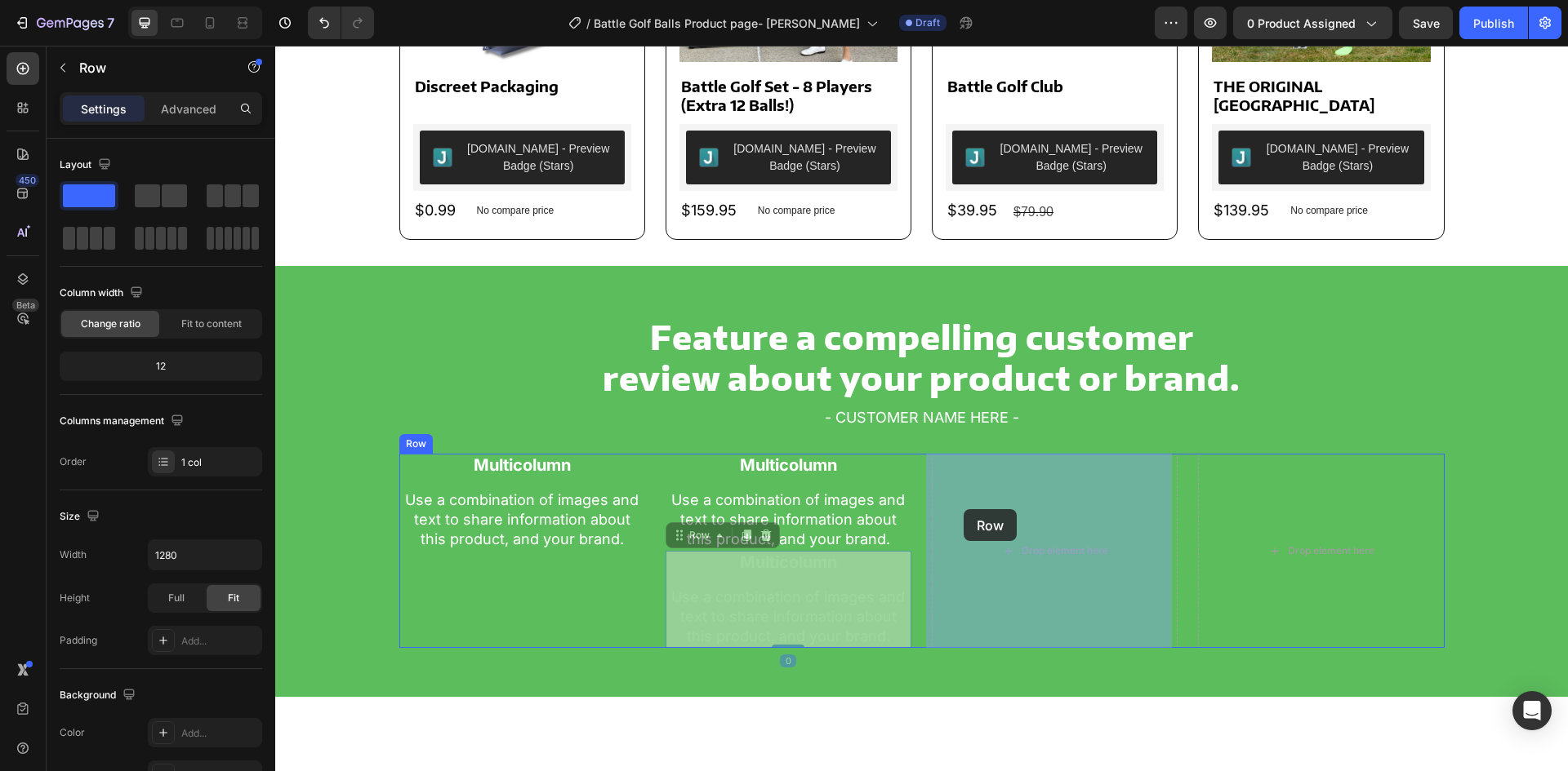
drag, startPoint x: 679, startPoint y: 536, endPoint x: 974, endPoint y: 508, distance: 296.3
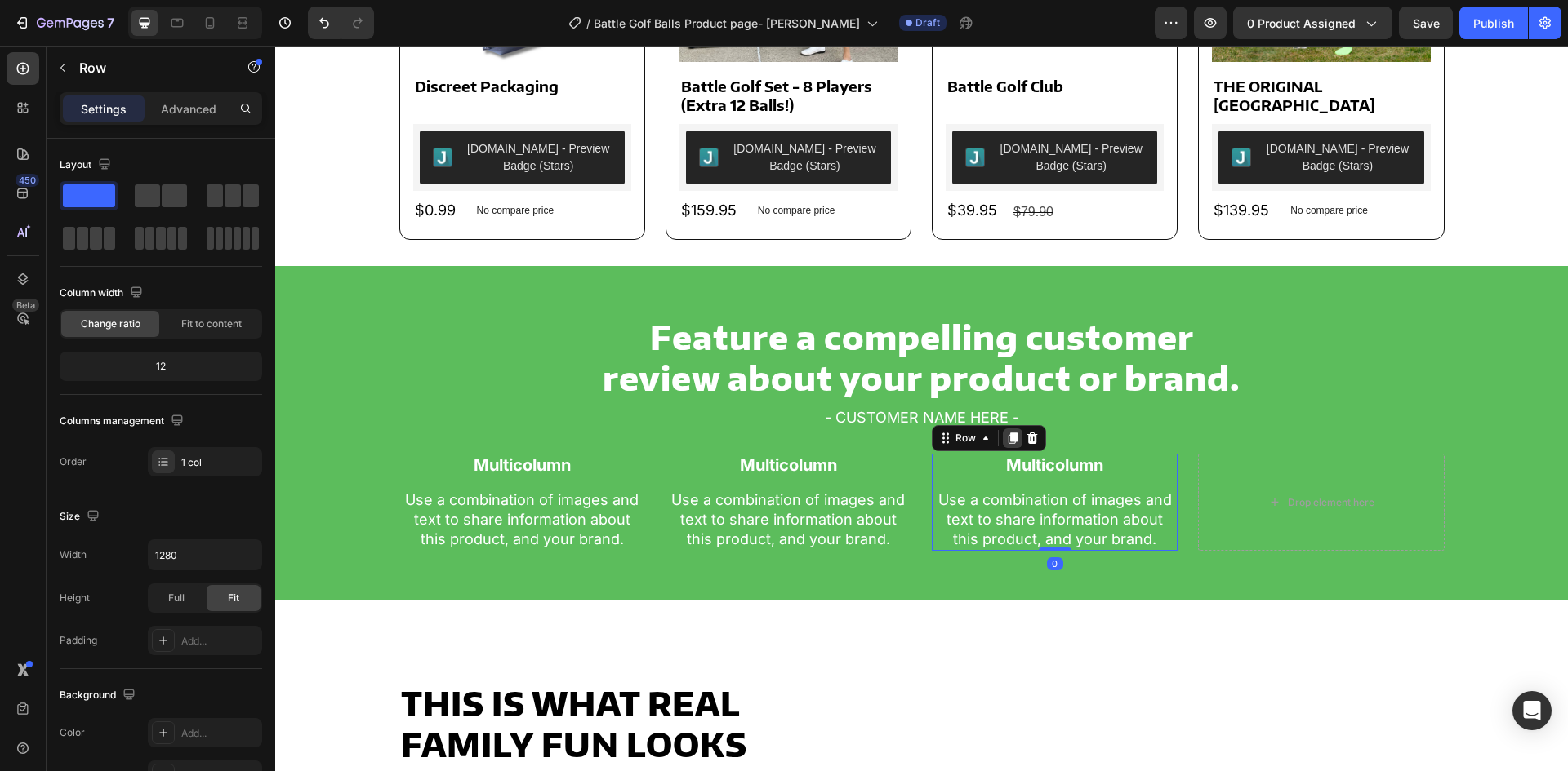
click at [1014, 444] on div at bounding box center [1013, 438] width 20 height 20
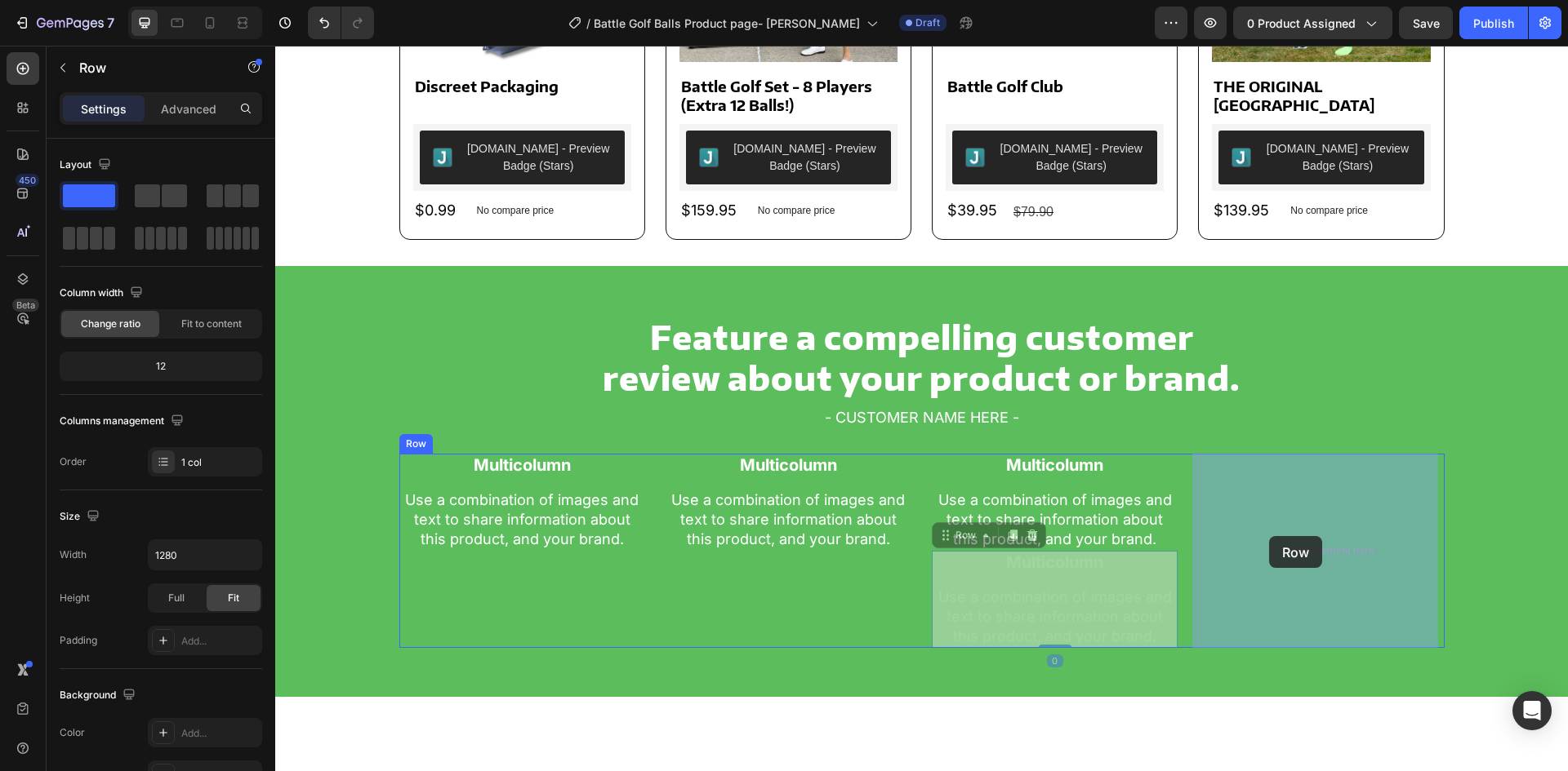
drag, startPoint x: 940, startPoint y: 539, endPoint x: 1256, endPoint y: 536, distance: 316.0
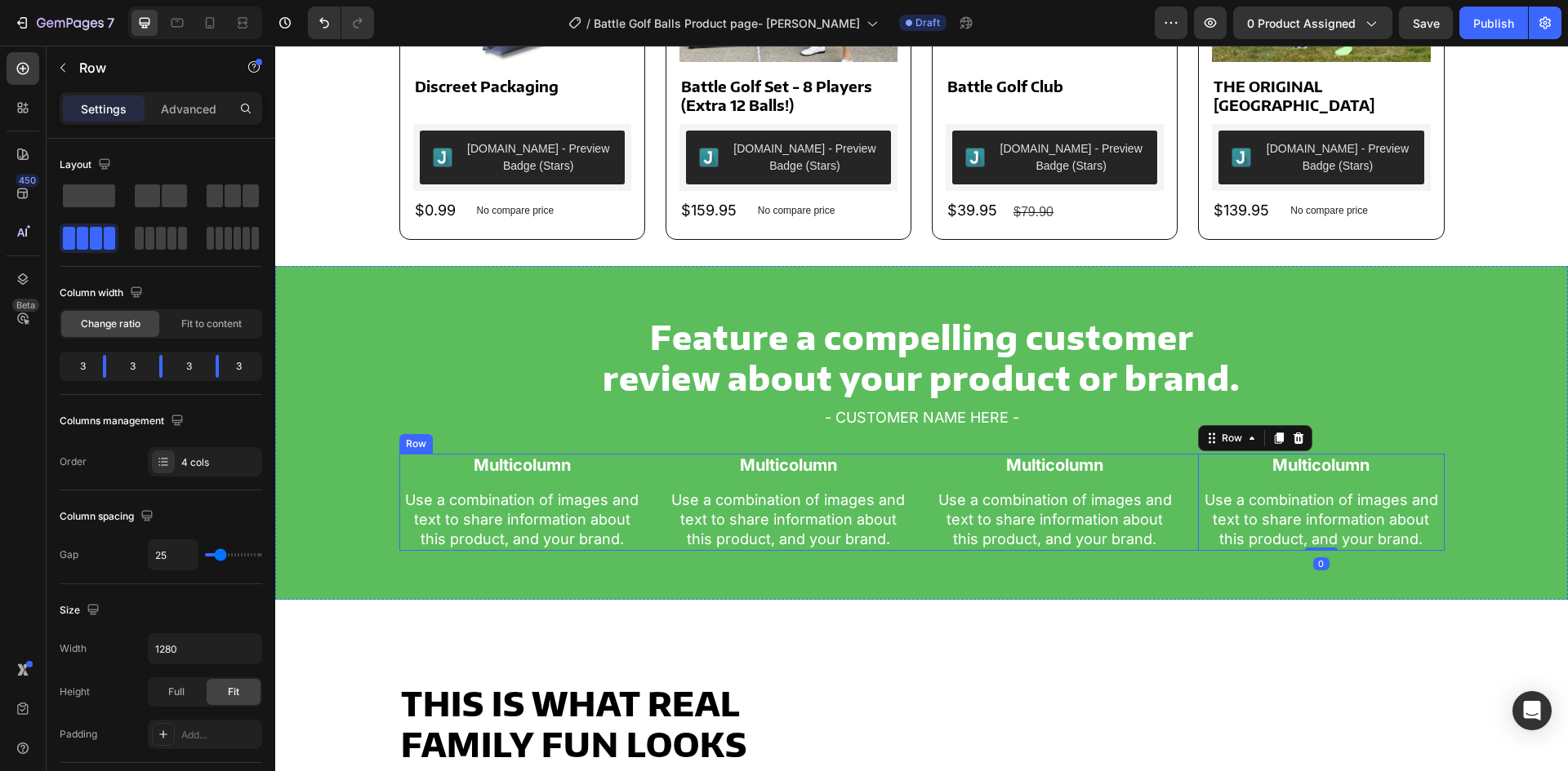
click at [914, 516] on div "Multicolumn Text Block Use a combination of images and text to share informatio…" at bounding box center [922, 503] width 1045 height 97
click at [203, 103] on p "Advanced" at bounding box center [189, 109] width 56 height 17
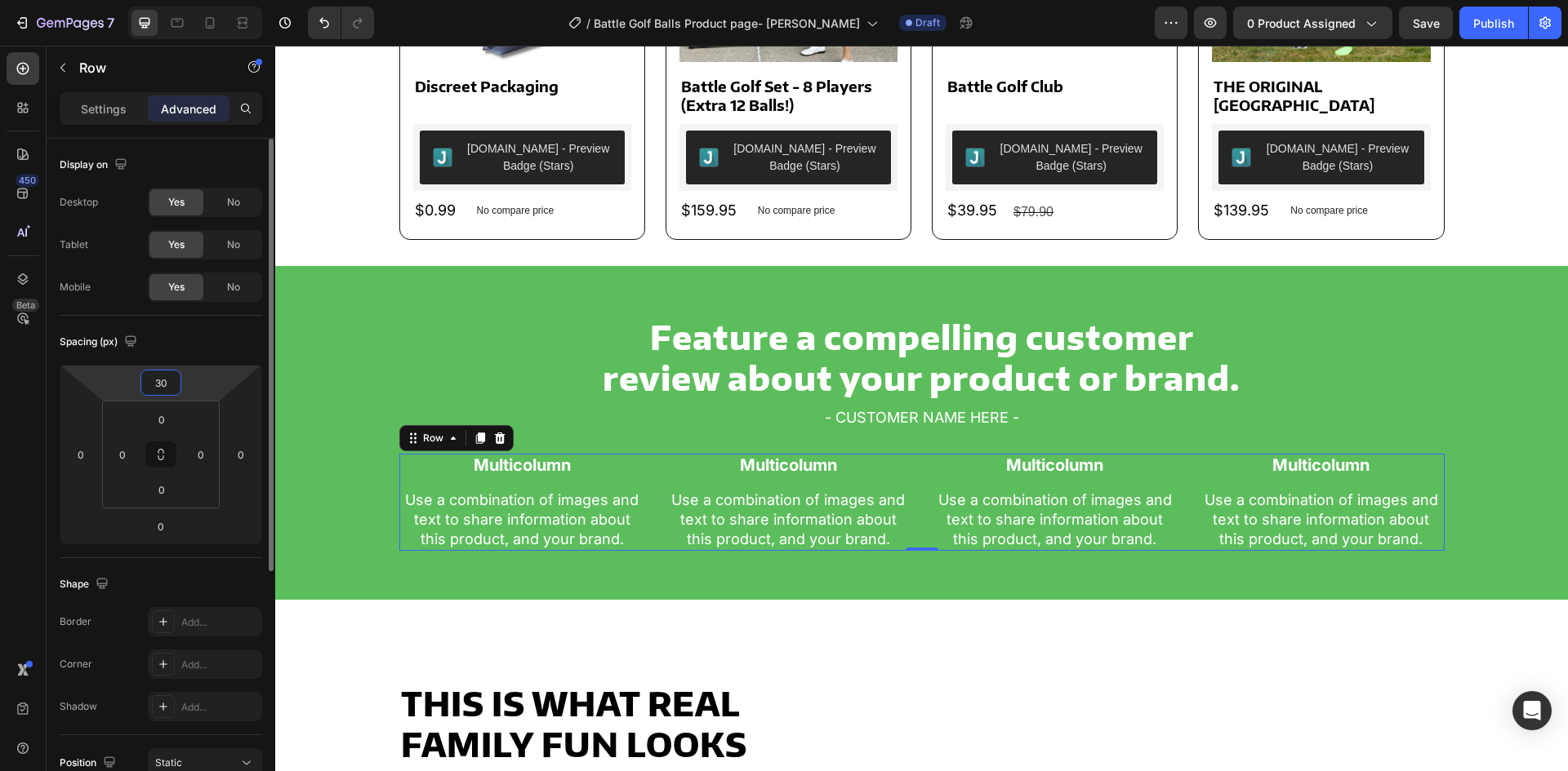
click at [167, 376] on input "30" at bounding box center [161, 382] width 32 height 24
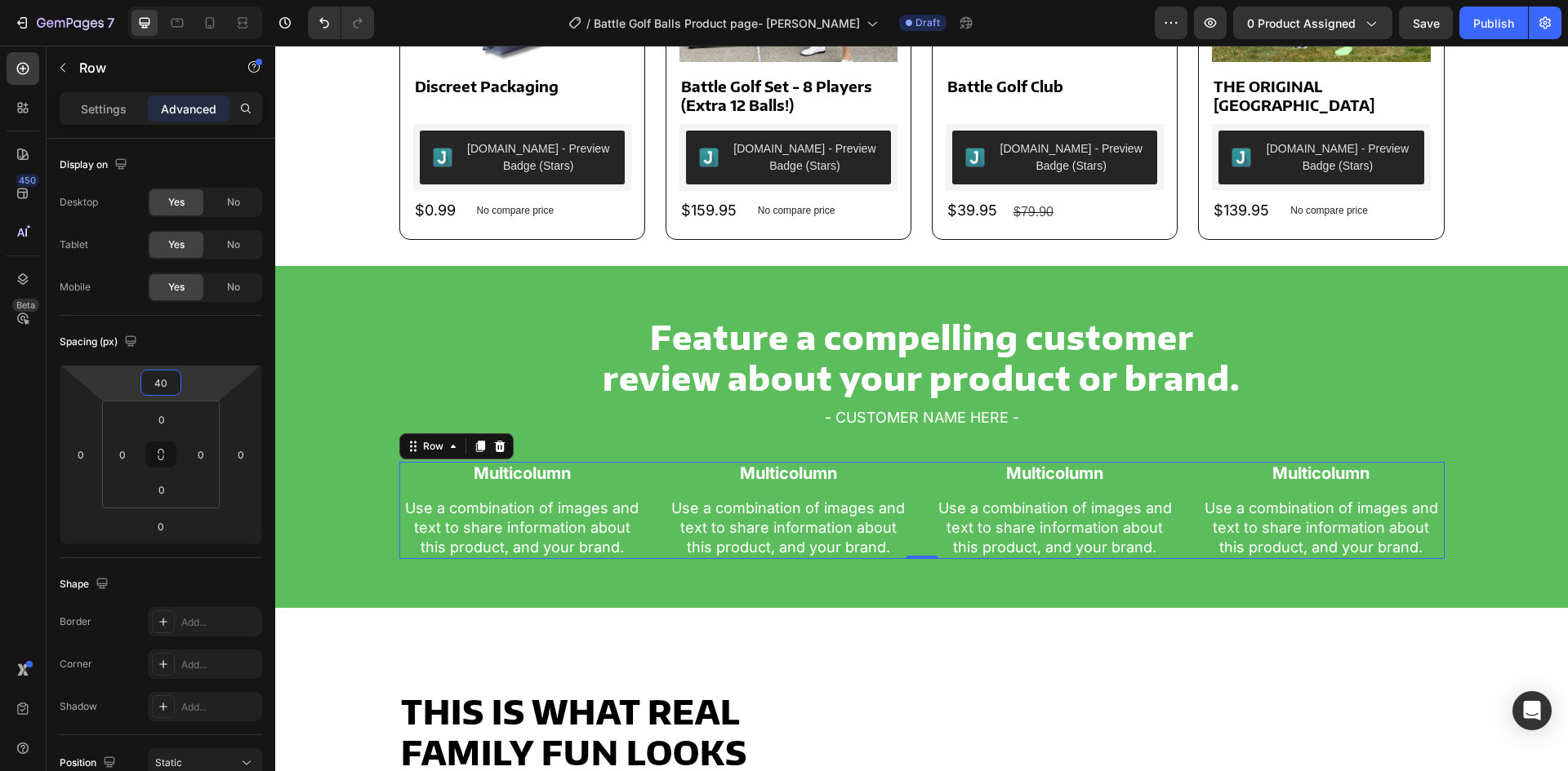
type input "40"
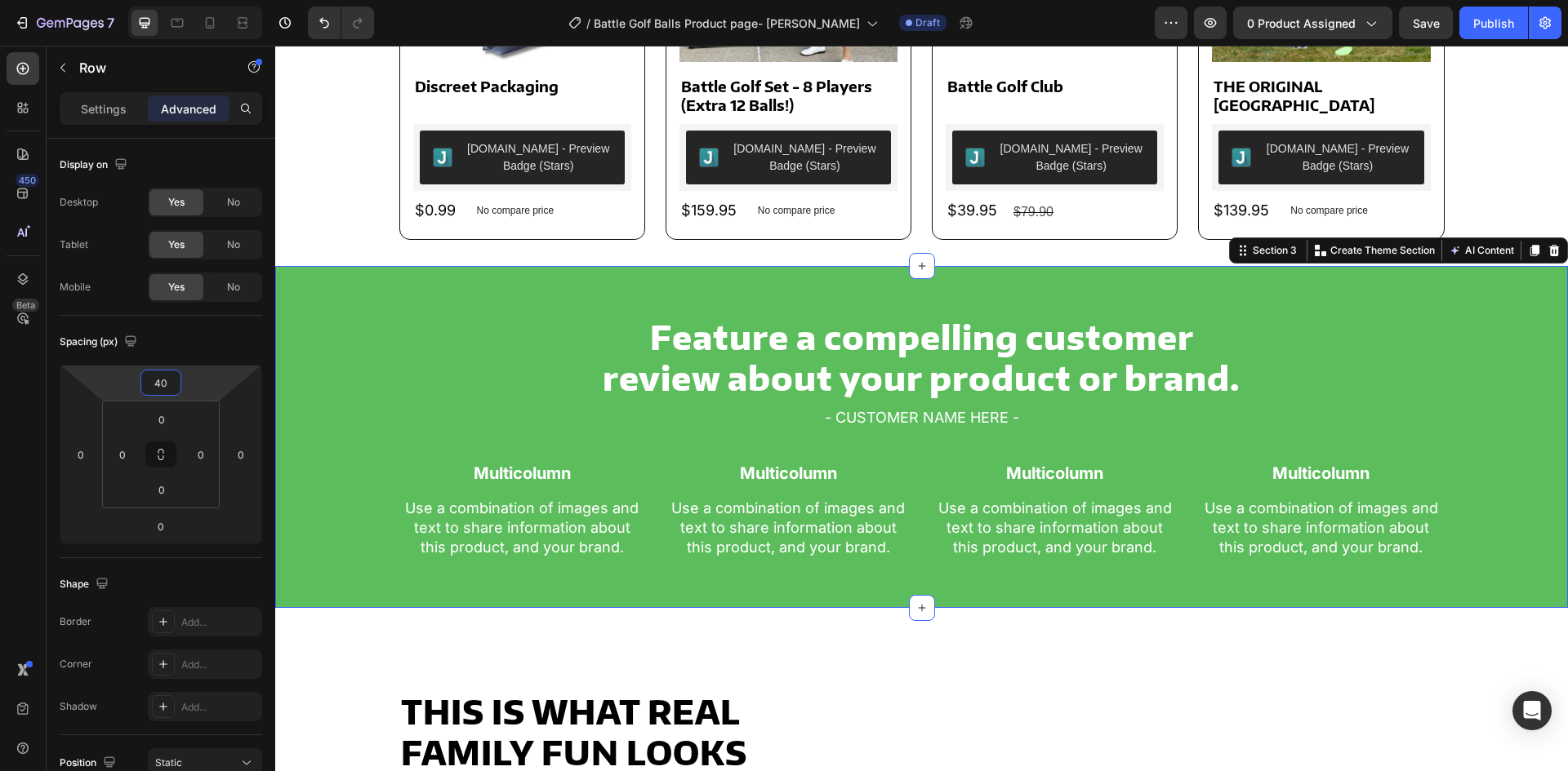
click at [301, 397] on div "Feature a compelling customer review about your product or brand. Heading - CUS…" at bounding box center [922, 436] width 1260 height 244
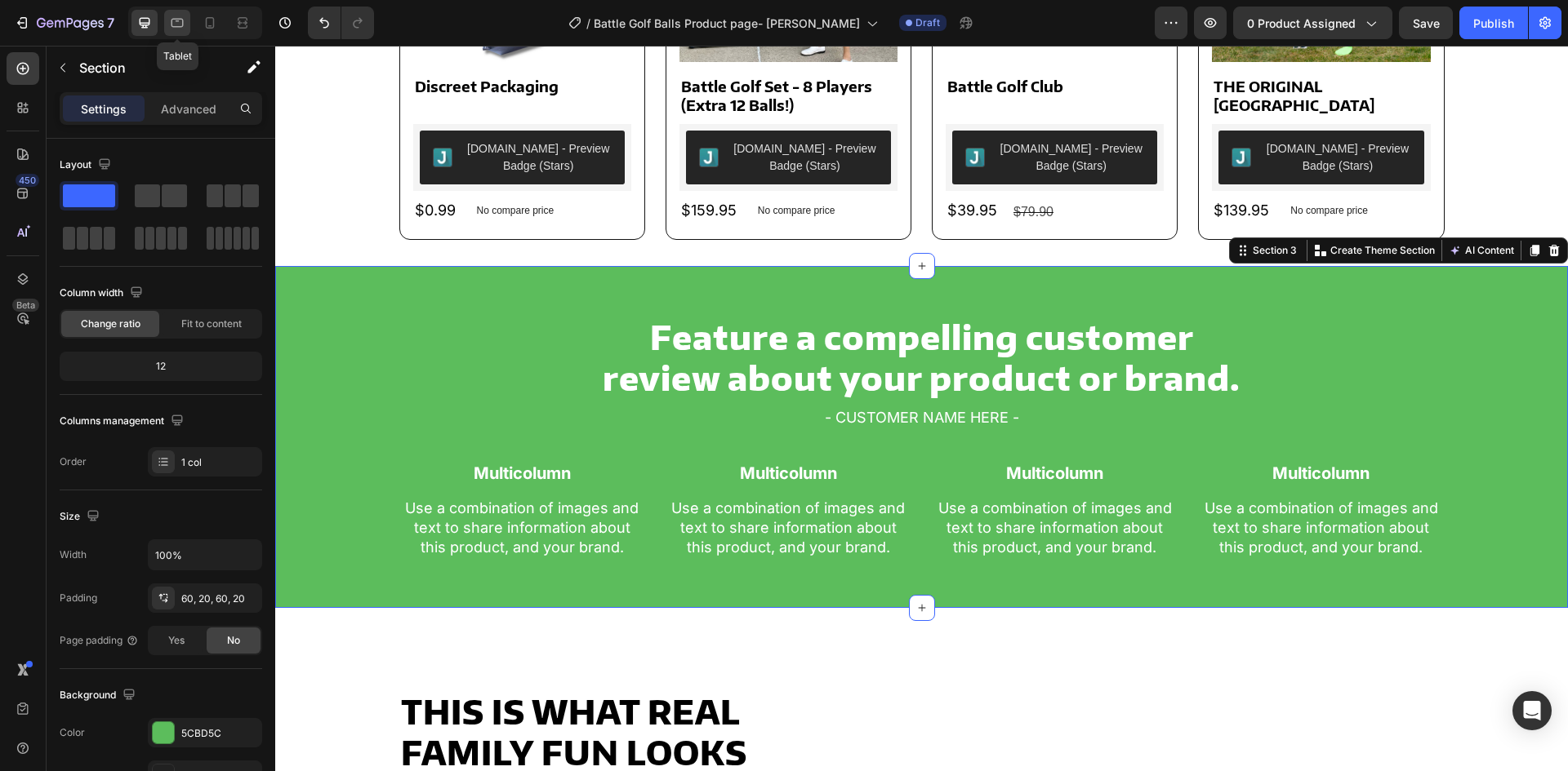
click at [174, 21] on icon at bounding box center [177, 22] width 16 height 16
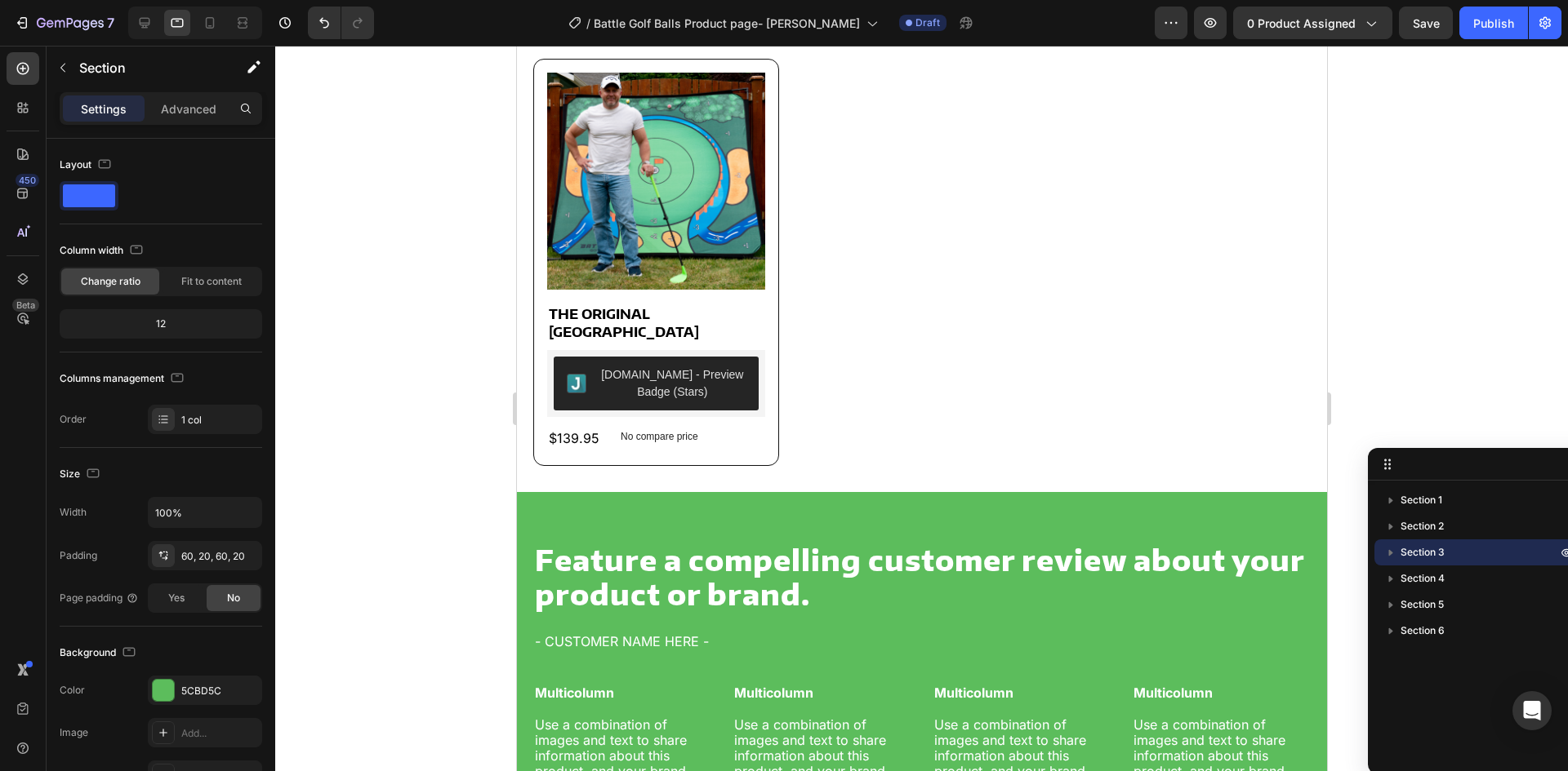
scroll to position [1354, 0]
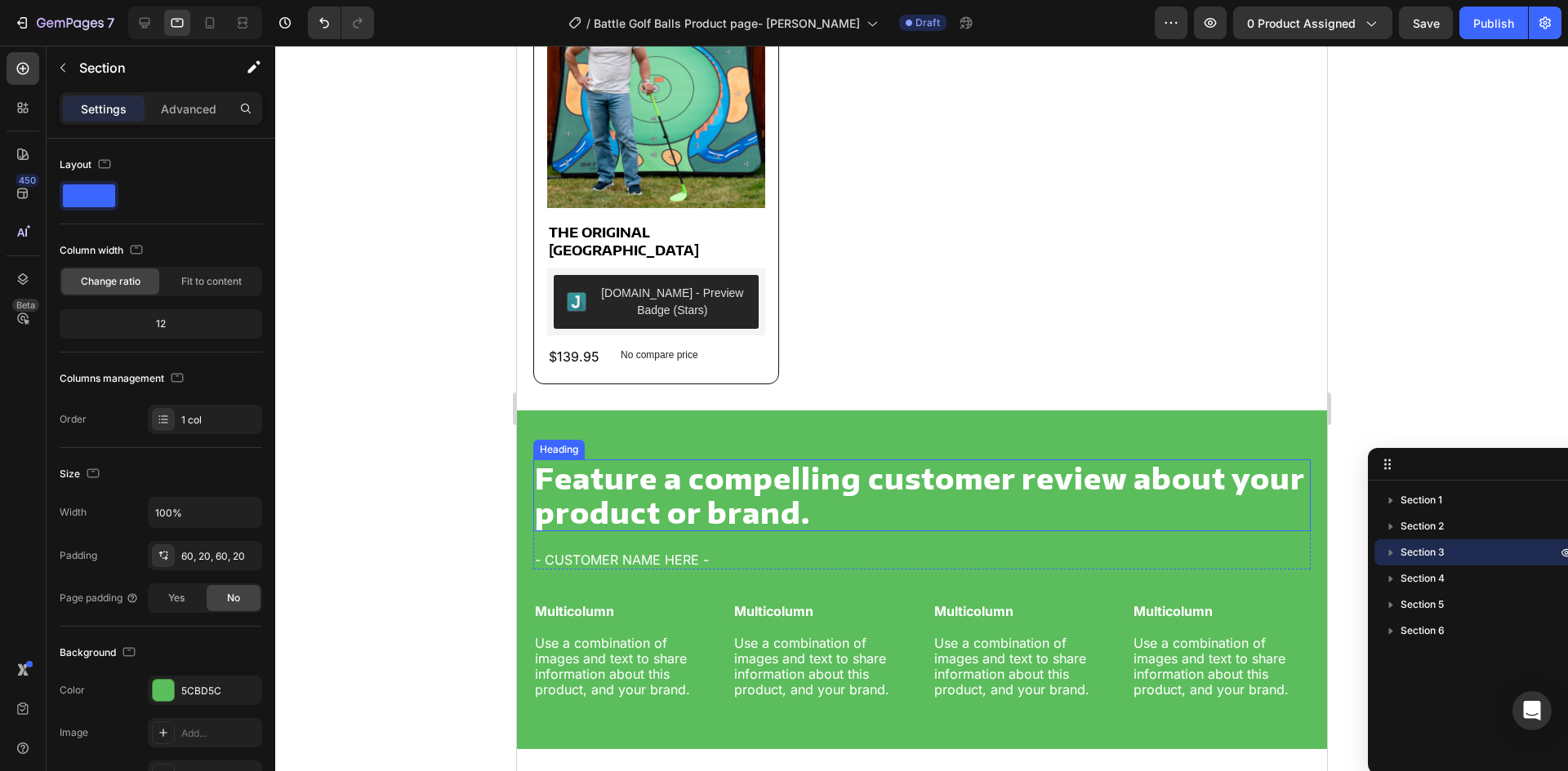
click at [789, 491] on h2 "Feature a compelling customer review about your product or brand." at bounding box center [922, 496] width 778 height 72
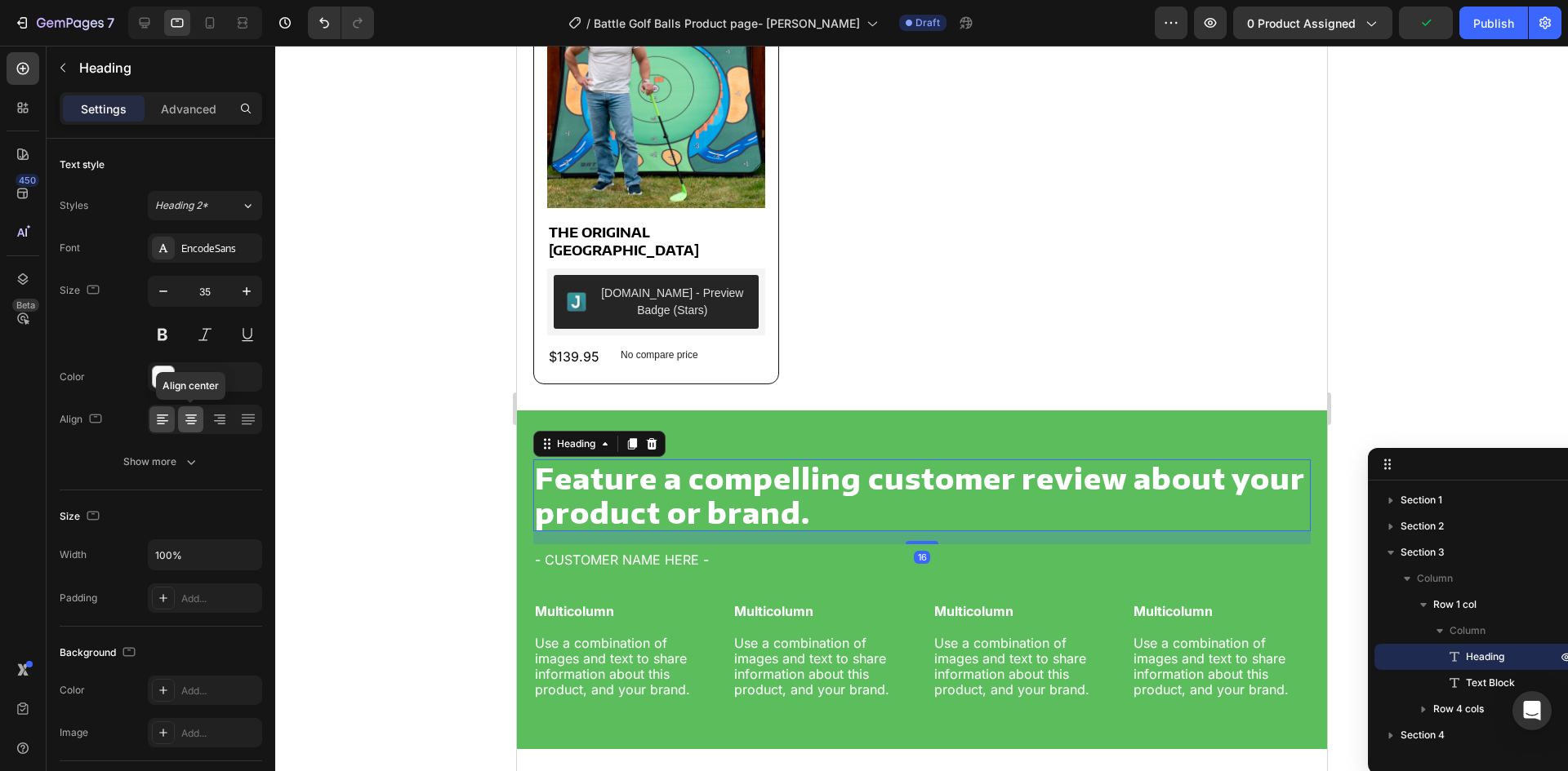
click at [190, 423] on icon at bounding box center [191, 419] width 16 height 16
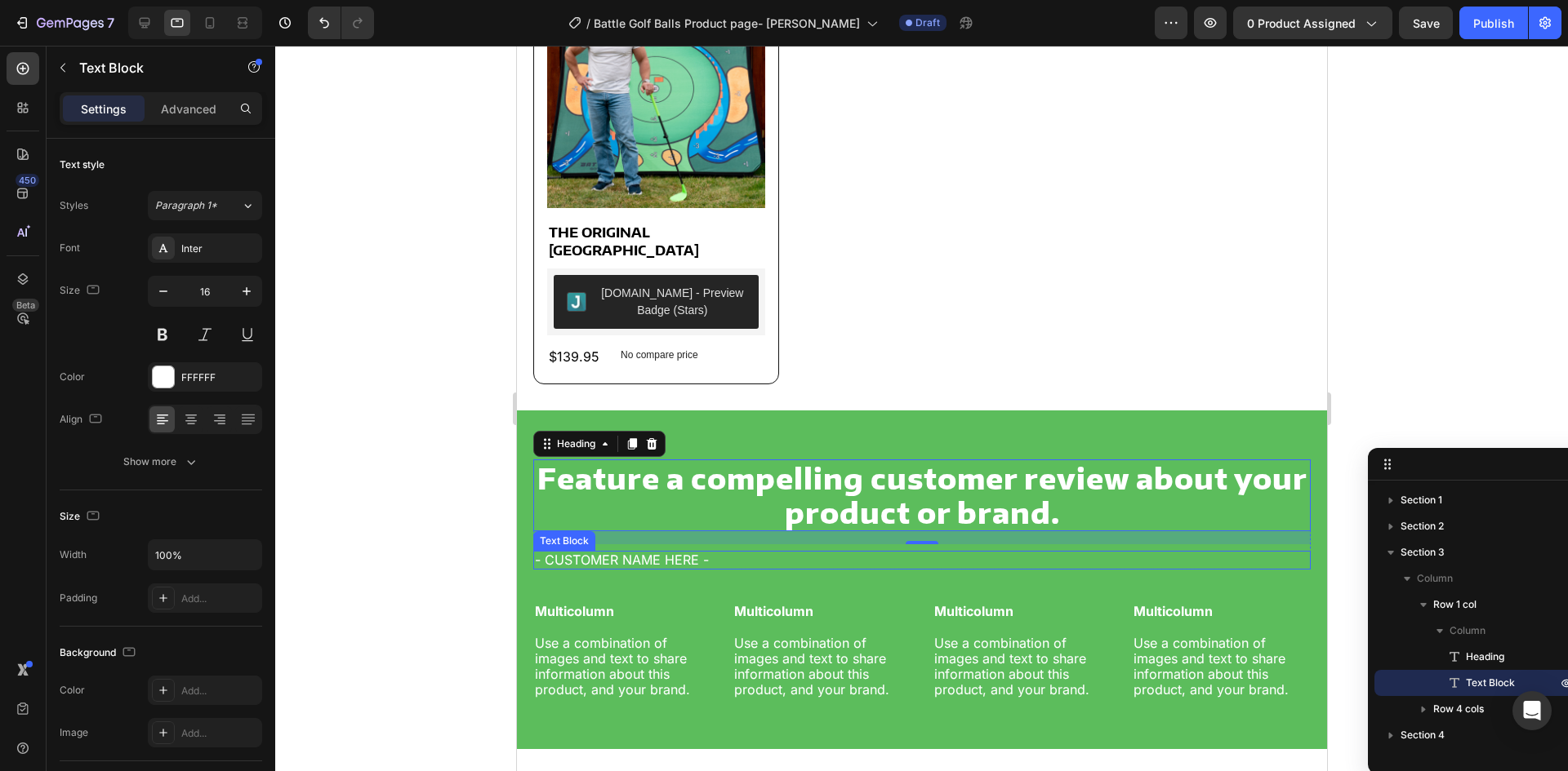
click at [752, 552] on p "- CUSTOMER NAME HERE -" at bounding box center [921, 560] width 774 height 15
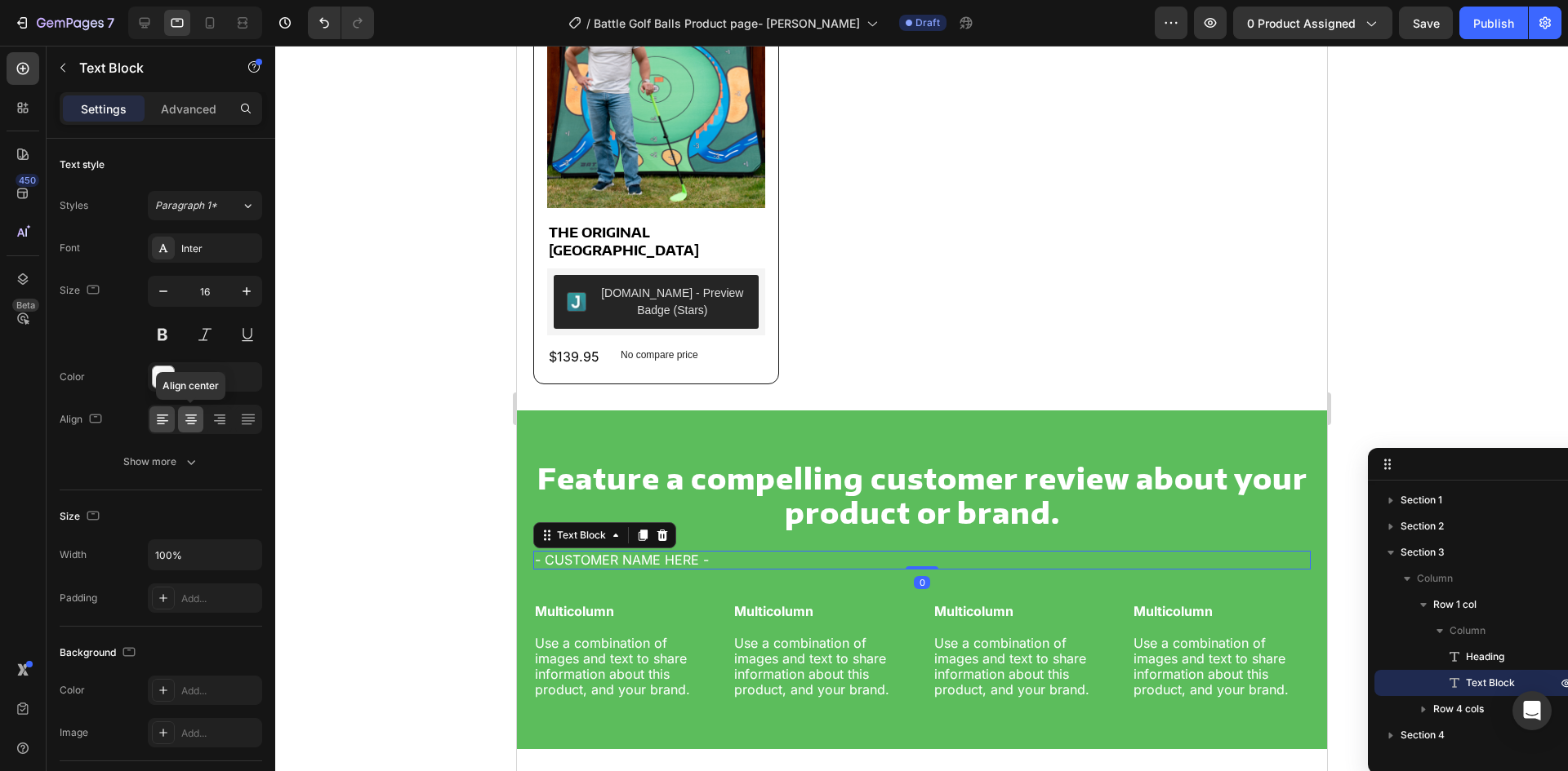
click at [191, 421] on icon at bounding box center [191, 421] width 12 height 2
click at [248, 299] on icon "button" at bounding box center [247, 291] width 16 height 16
type input "18"
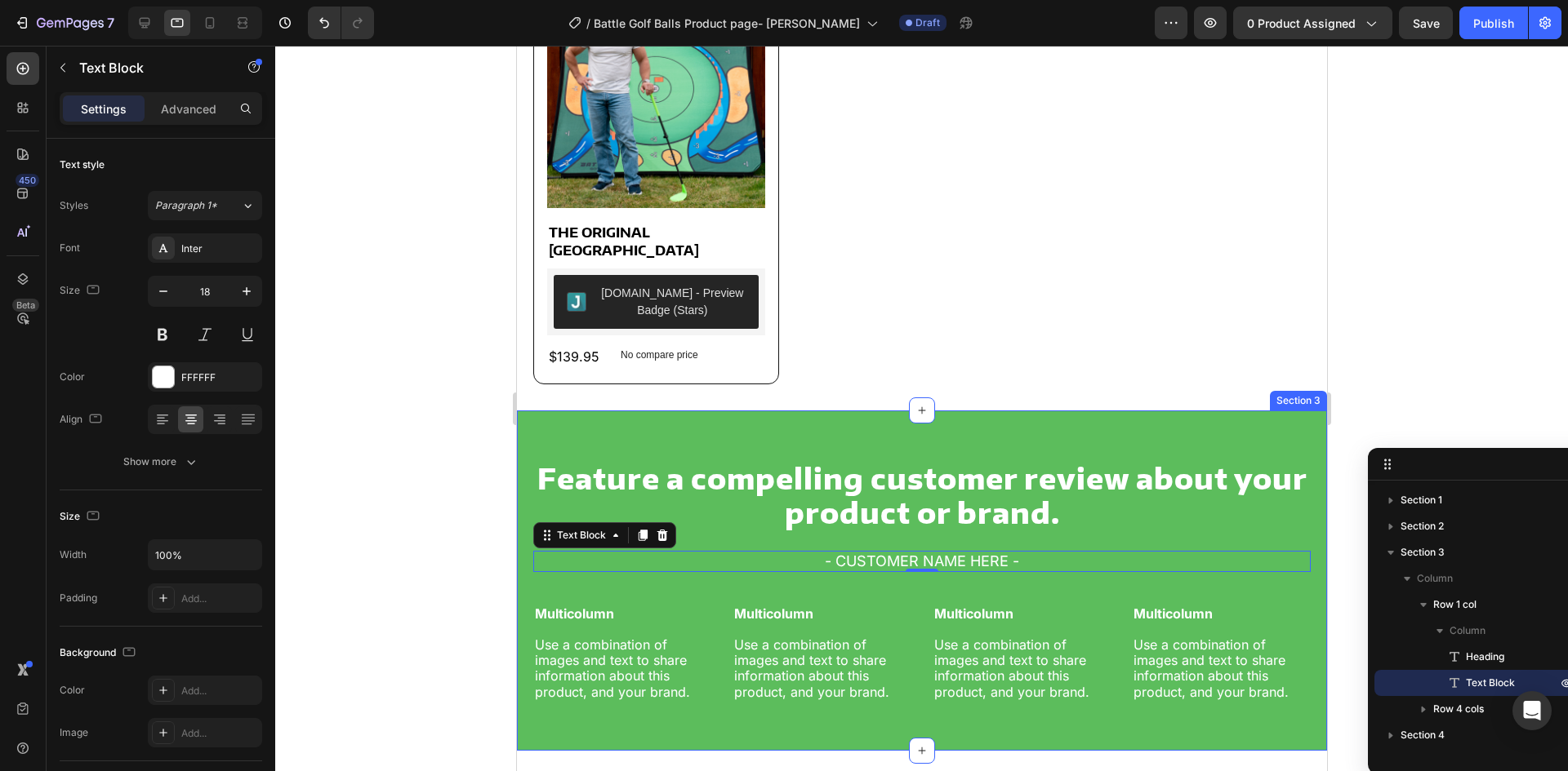
scroll to position [1436, 0]
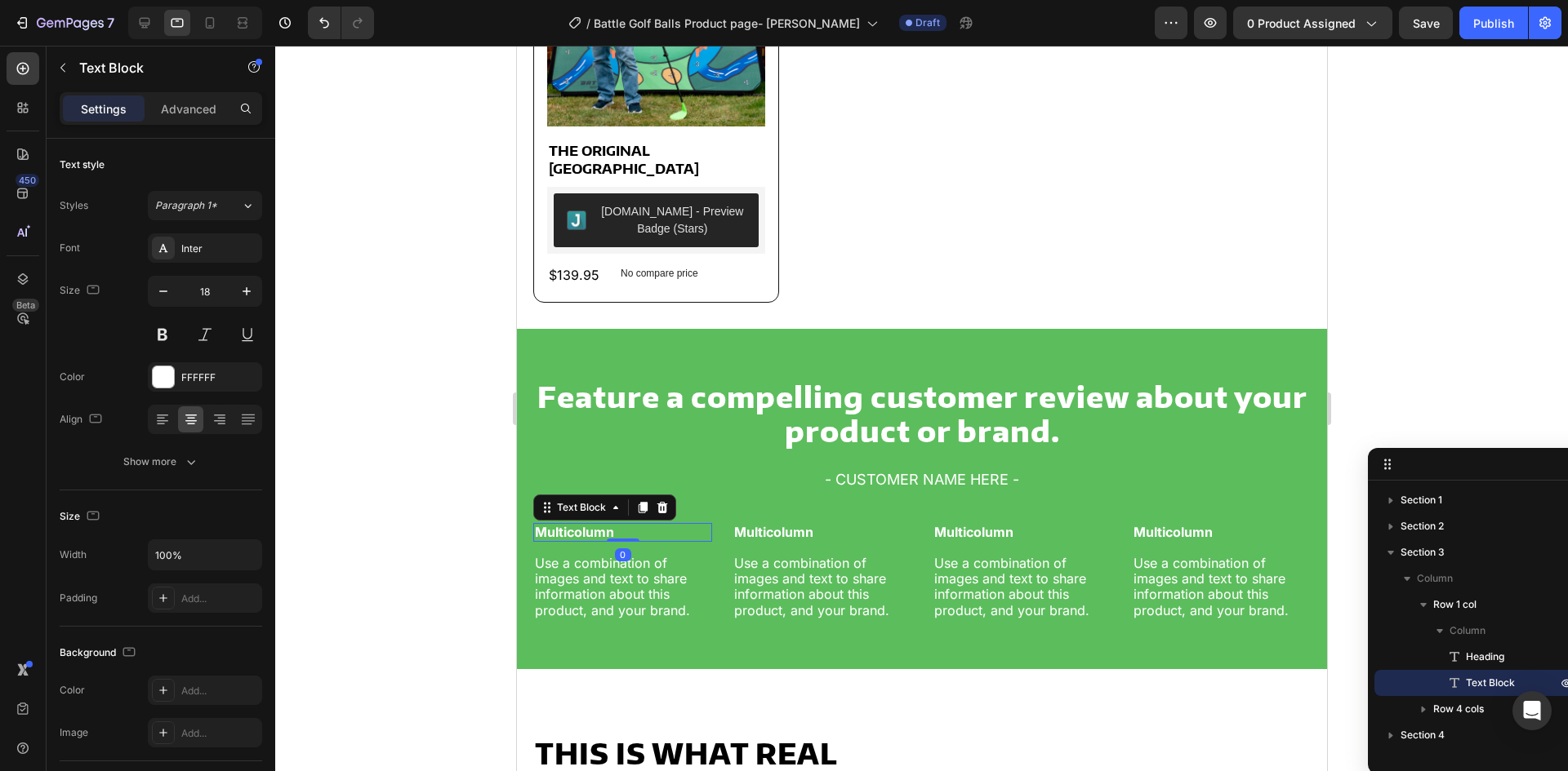
drag, startPoint x: 626, startPoint y: 520, endPoint x: 541, endPoint y: 528, distance: 85.4
click at [627, 524] on p "Multicolumn" at bounding box center [621, 532] width 176 height 15
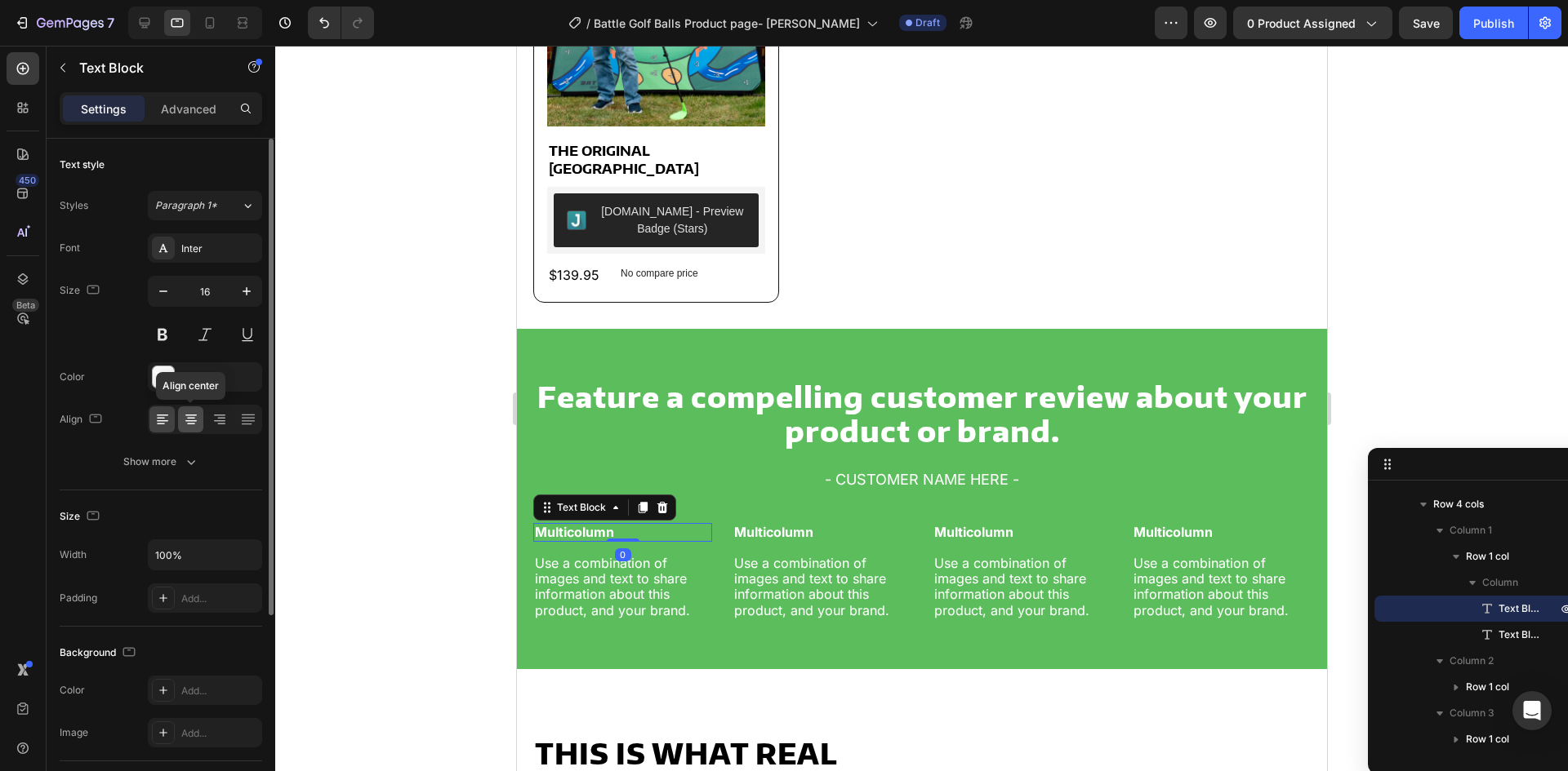
click at [189, 415] on icon at bounding box center [191, 416] width 12 height 2
click at [681, 577] on p "Use a combination of images and text to share information about this product, a…" at bounding box center [621, 587] width 176 height 63
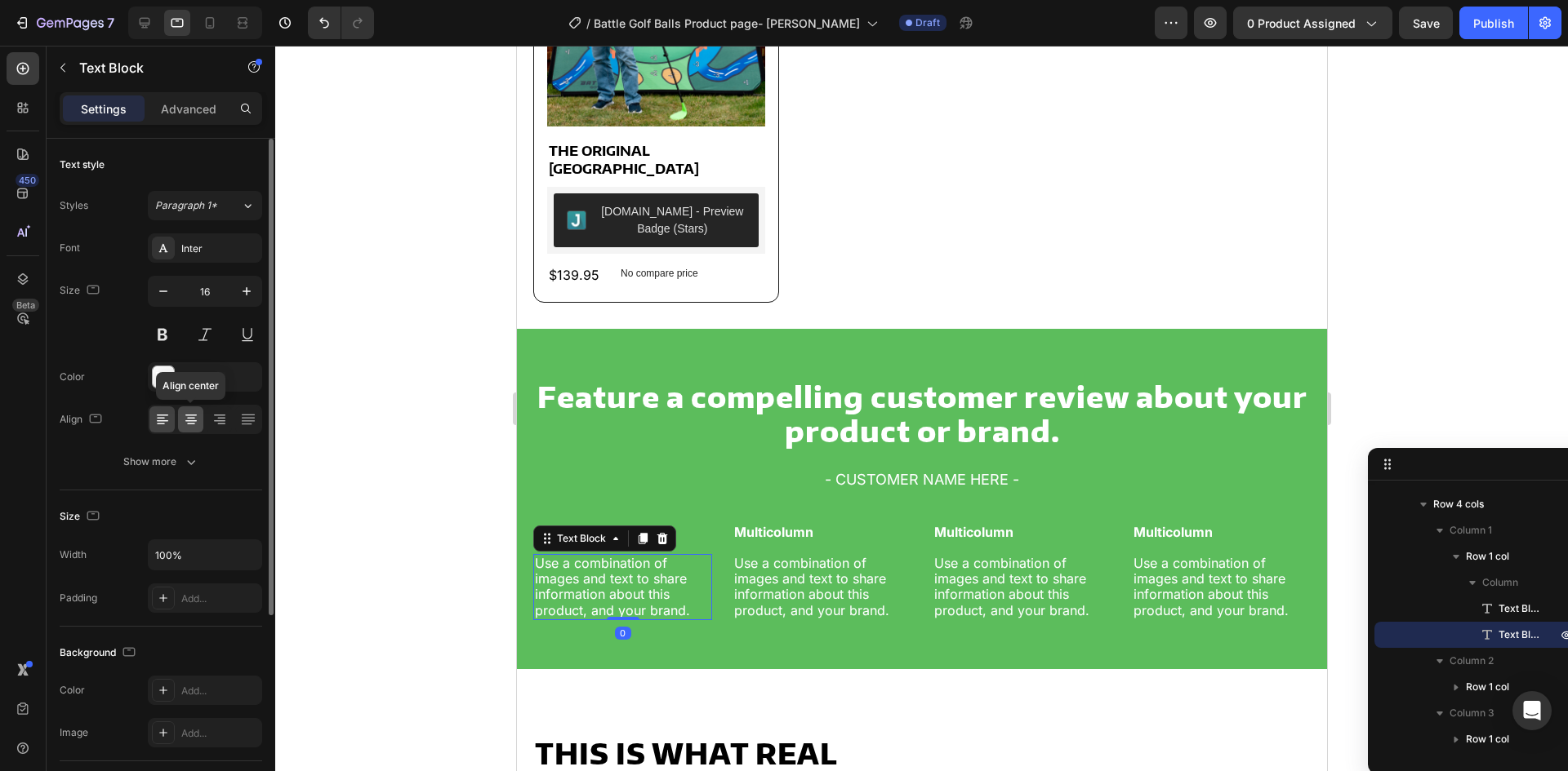
click at [189, 418] on icon at bounding box center [191, 419] width 8 height 2
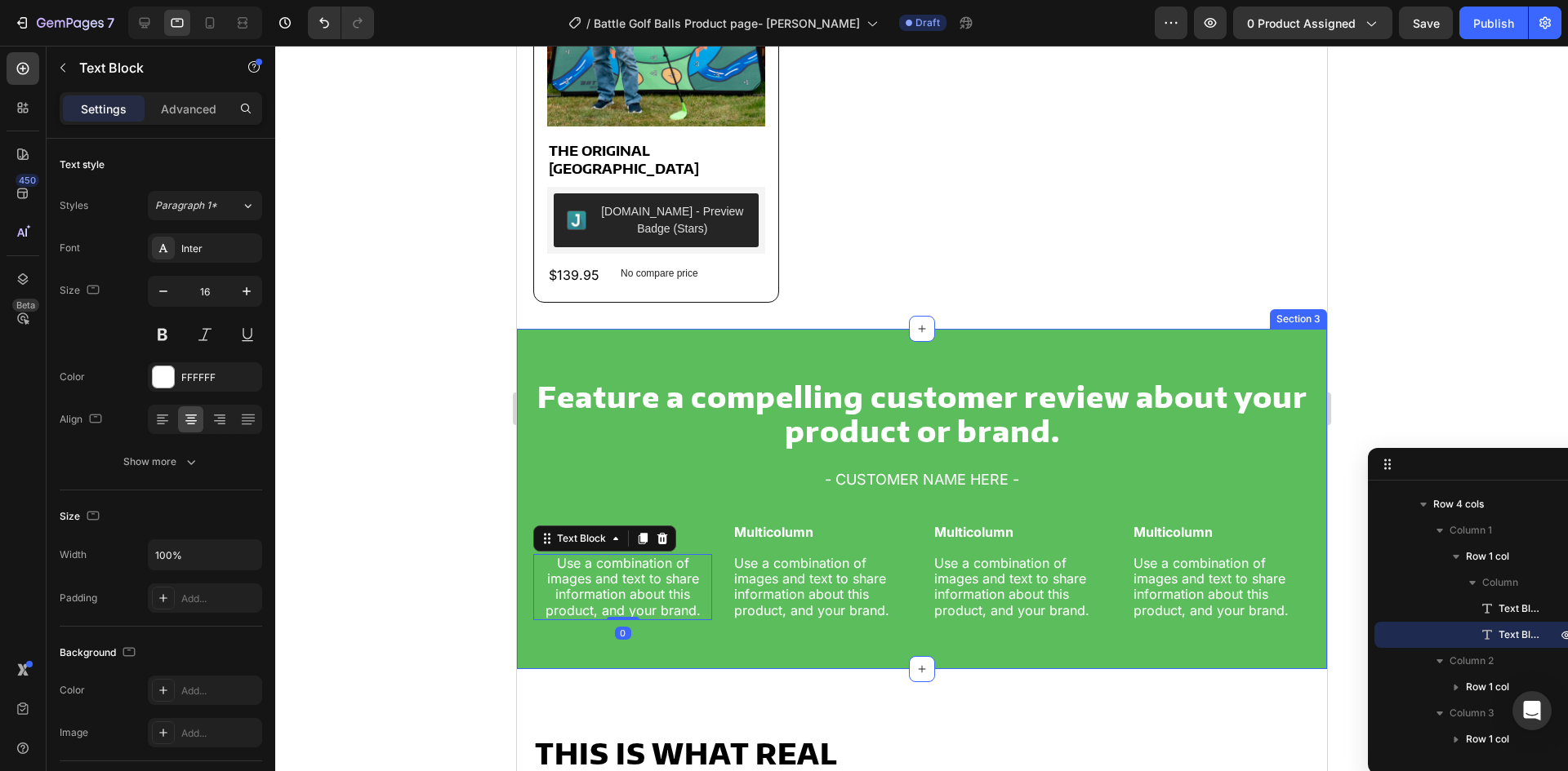
scroll to position [0, 0]
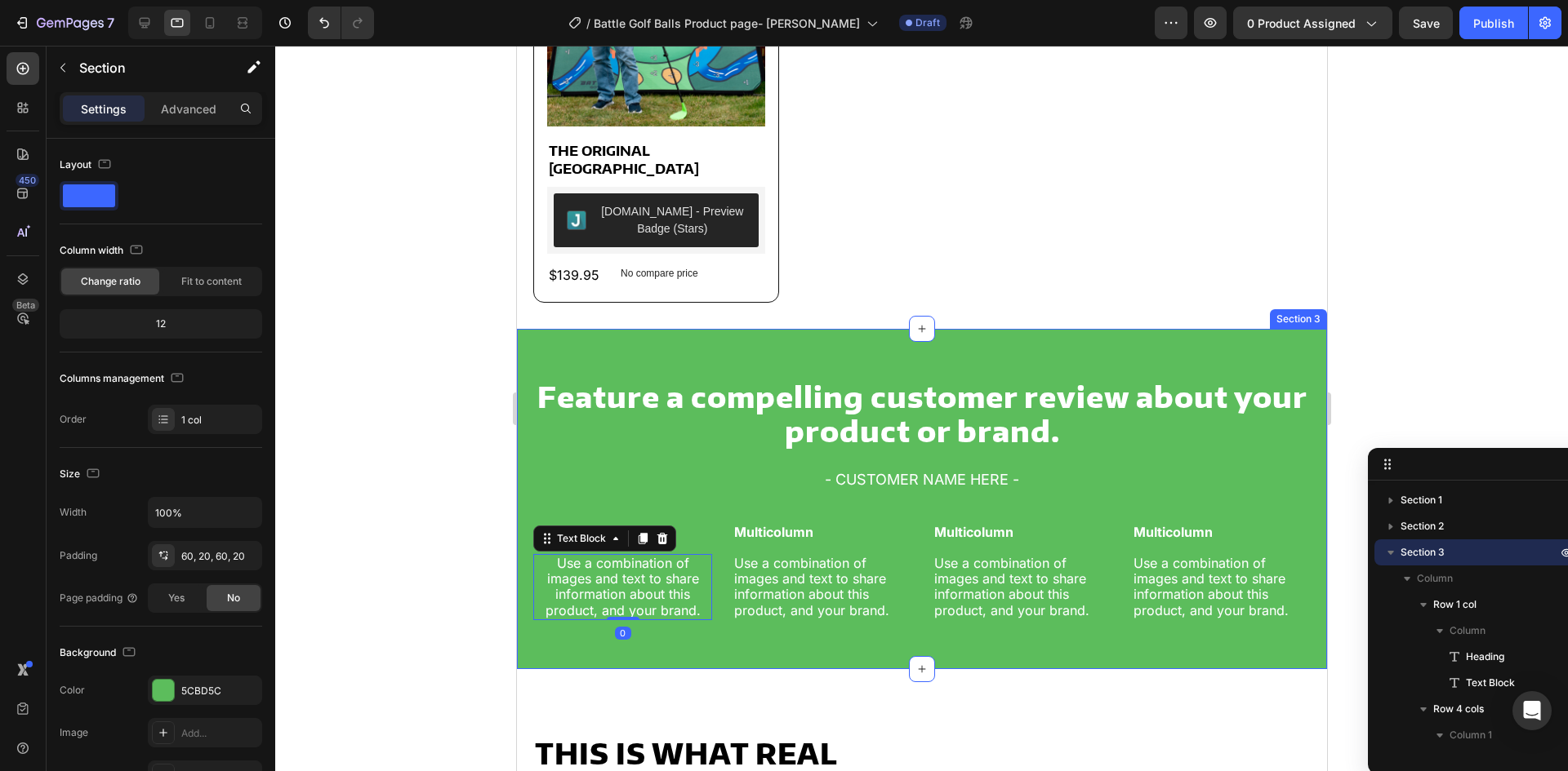
click at [624, 651] on div "Feature a compelling customer review about your product or brand. Heading - CUS…" at bounding box center [921, 499] width 810 height 340
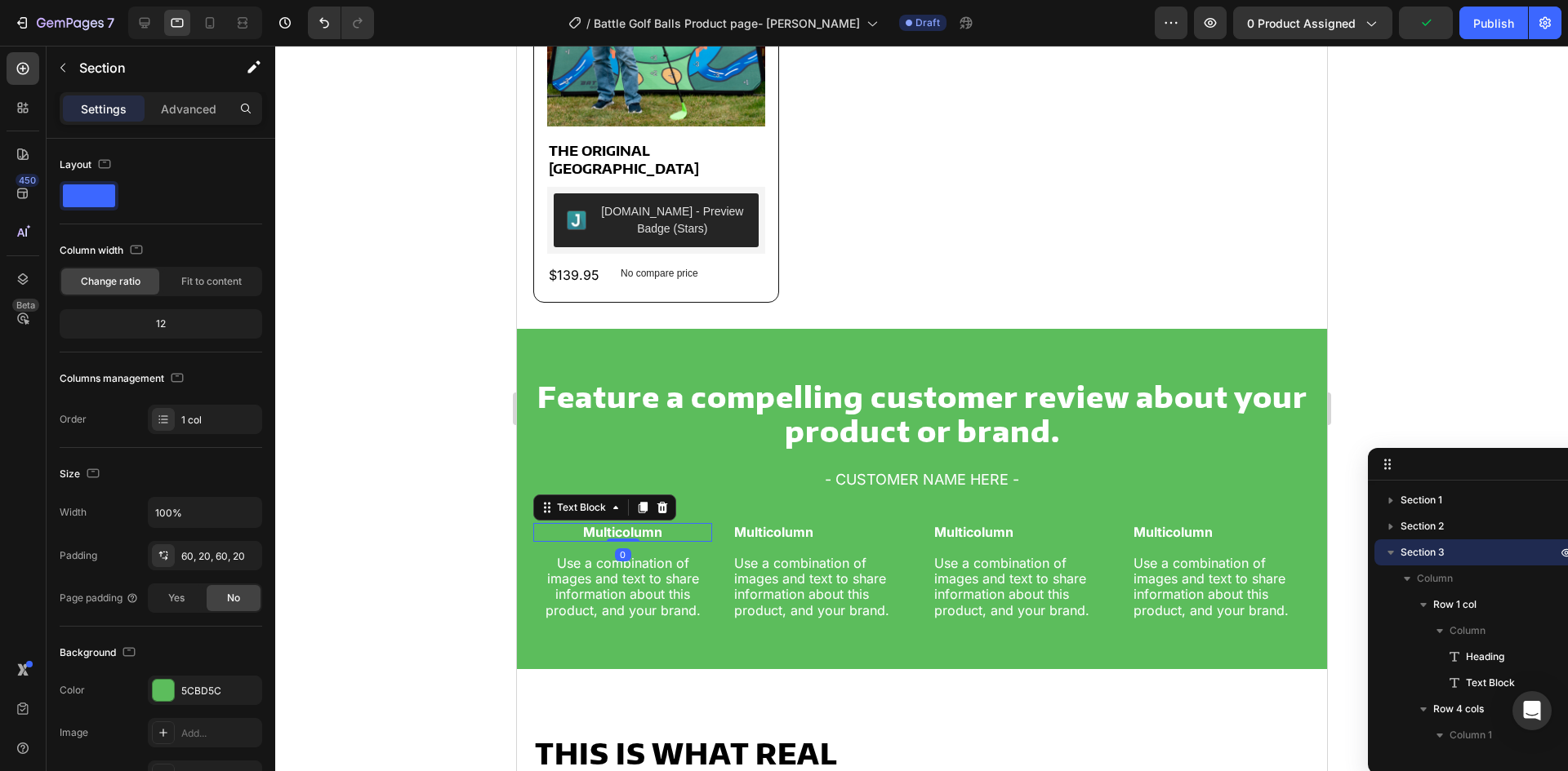
click at [644, 524] on p "Multicolumn" at bounding box center [621, 532] width 176 height 15
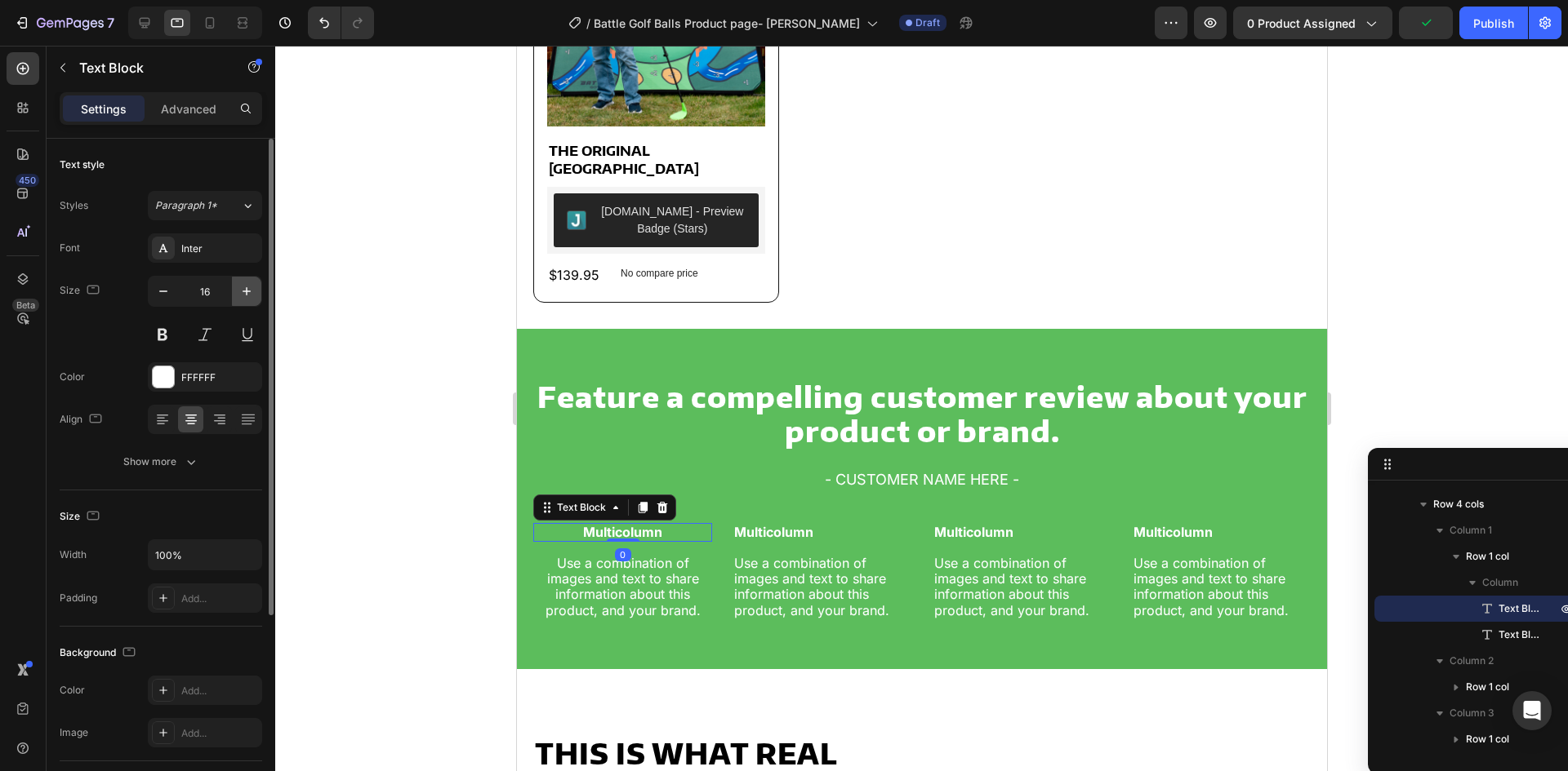
click at [236, 293] on button "button" at bounding box center [247, 291] width 30 height 30
type input "18"
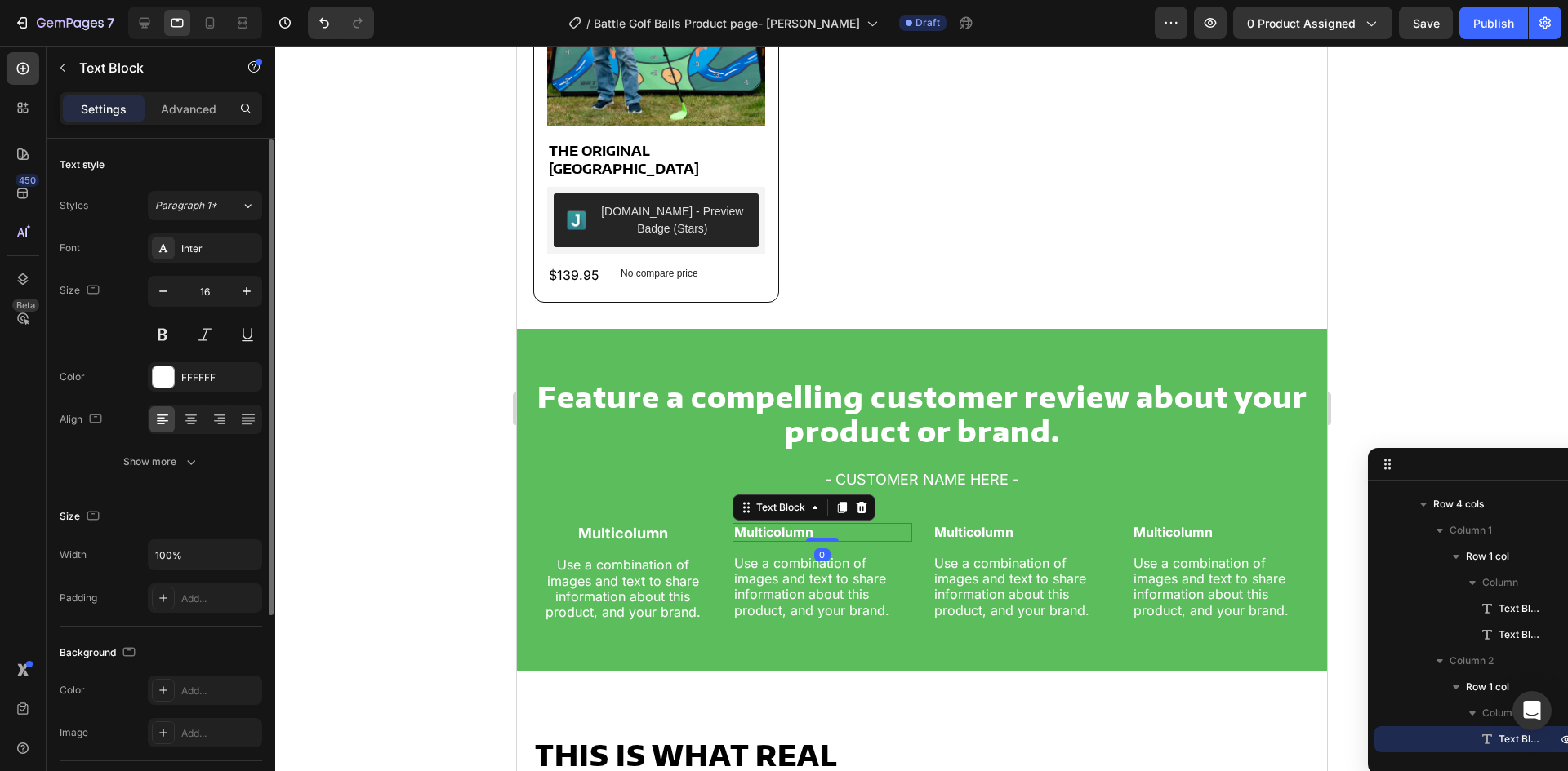
drag, startPoint x: 804, startPoint y: 522, endPoint x: 678, endPoint y: 493, distance: 129.3
click at [805, 524] on p "Multicolumn" at bounding box center [821, 532] width 176 height 15
click at [194, 414] on icon at bounding box center [191, 419] width 16 height 16
click at [241, 284] on icon "button" at bounding box center [247, 291] width 16 height 16
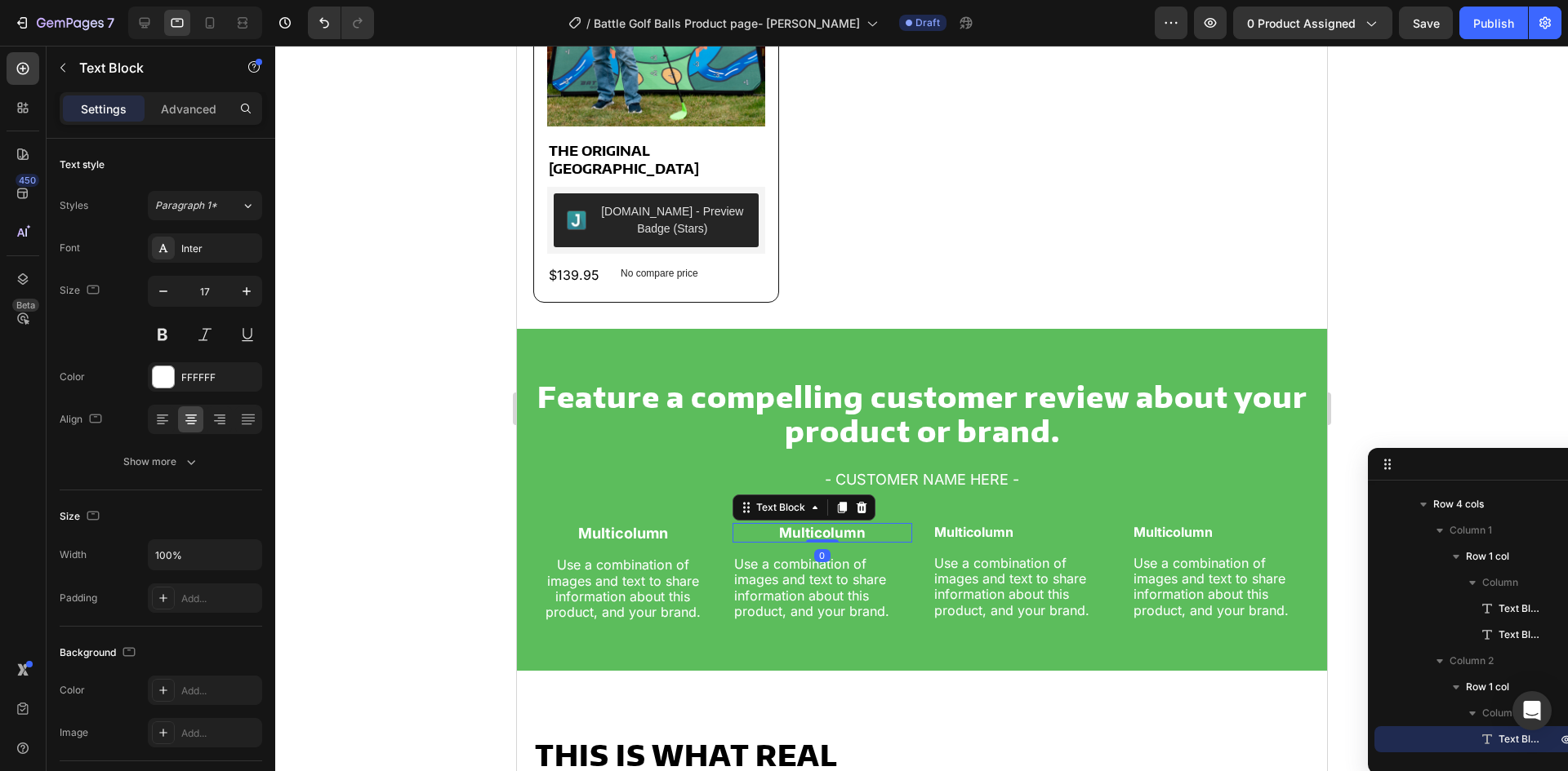
type input "18"
click at [995, 524] on p "Multicolumn" at bounding box center [1021, 532] width 176 height 15
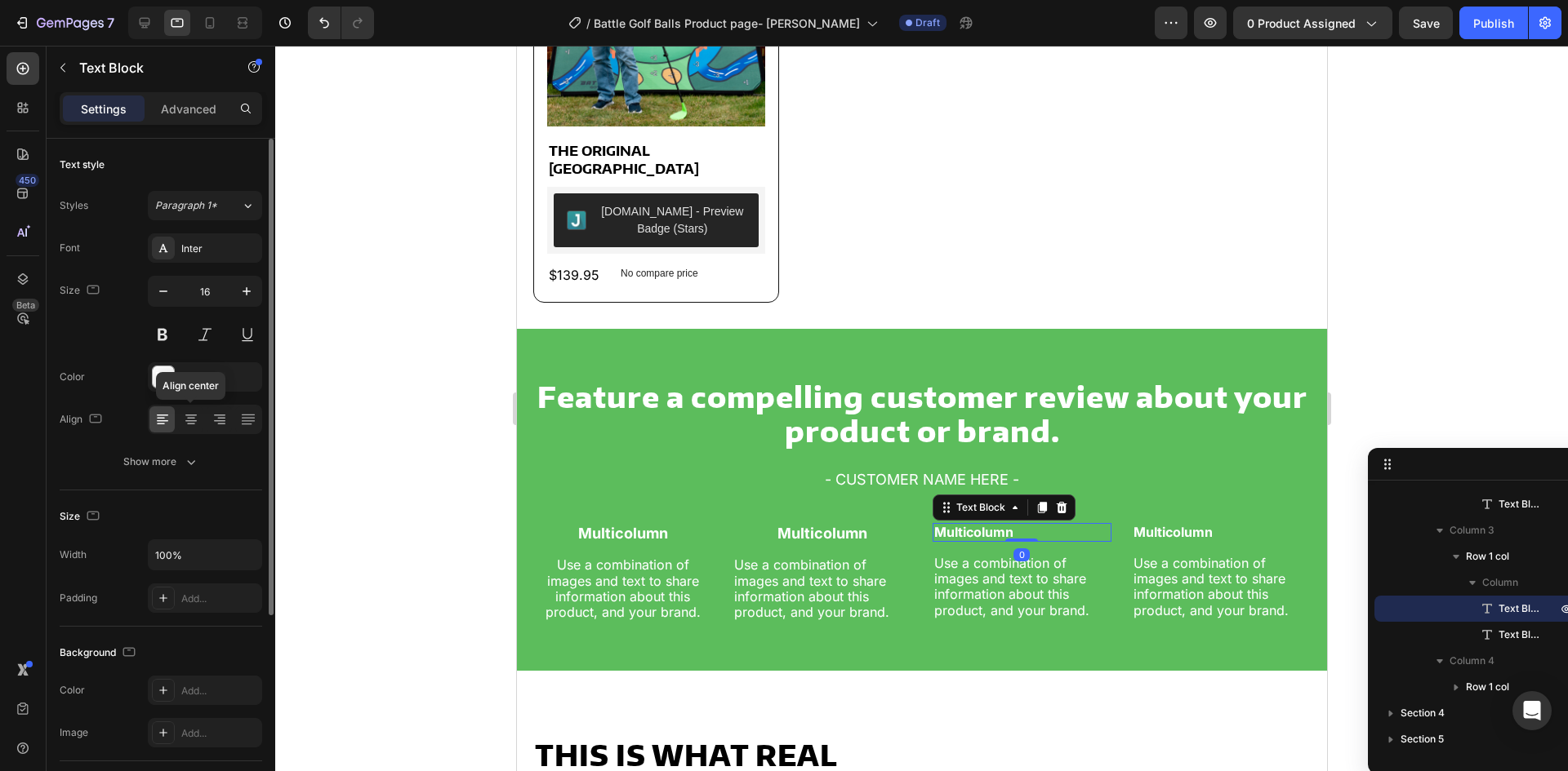
drag, startPoint x: 193, startPoint y: 425, endPoint x: 221, endPoint y: 354, distance: 76.3
click at [192, 424] on icon at bounding box center [191, 425] width 8 height 2
click at [256, 283] on button "button" at bounding box center [247, 291] width 30 height 30
click at [256, 285] on button "button" at bounding box center [247, 291] width 30 height 30
type input "18"
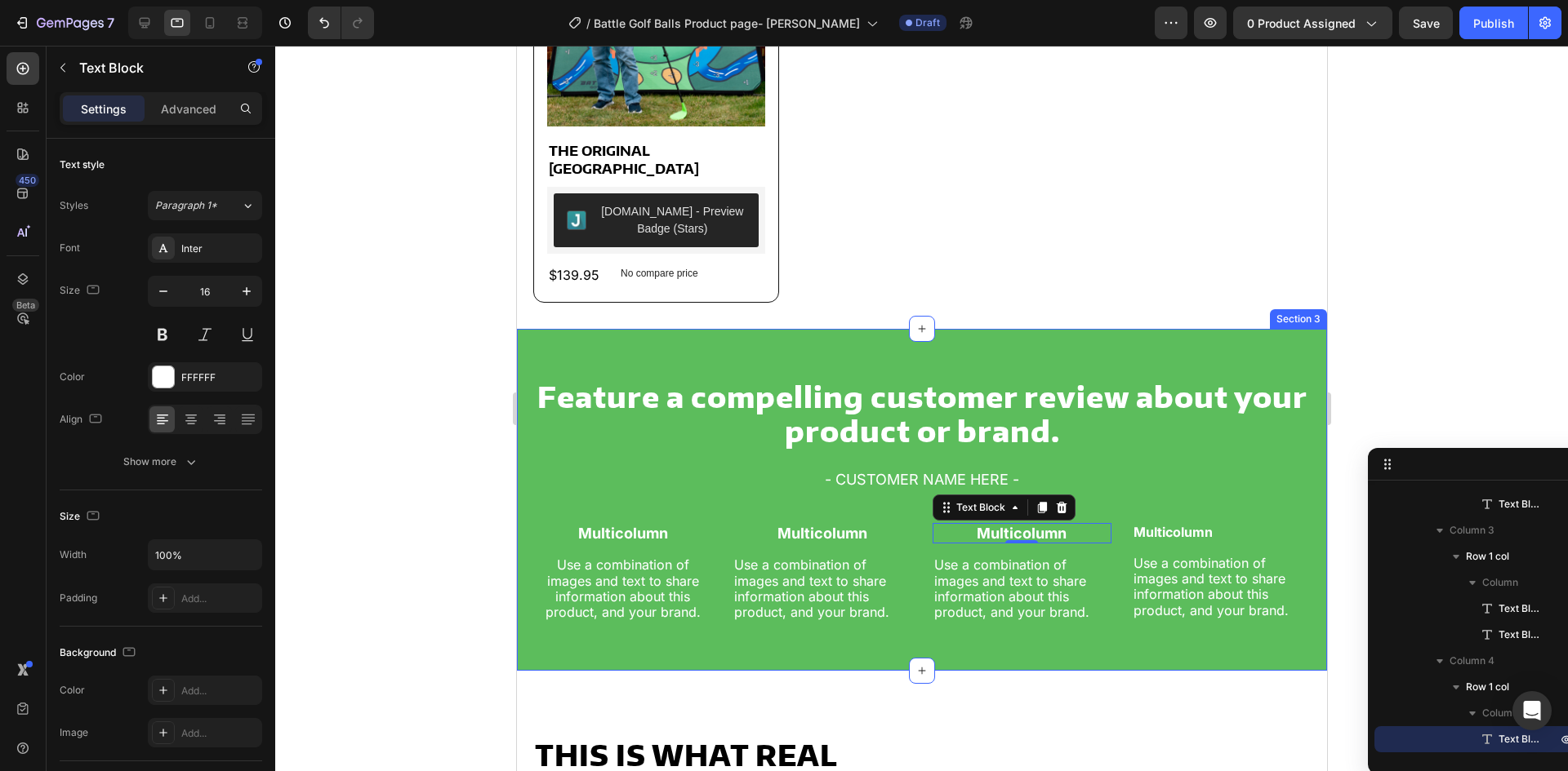
click at [1162, 527] on p "Multicolumn" at bounding box center [1221, 532] width 176 height 15
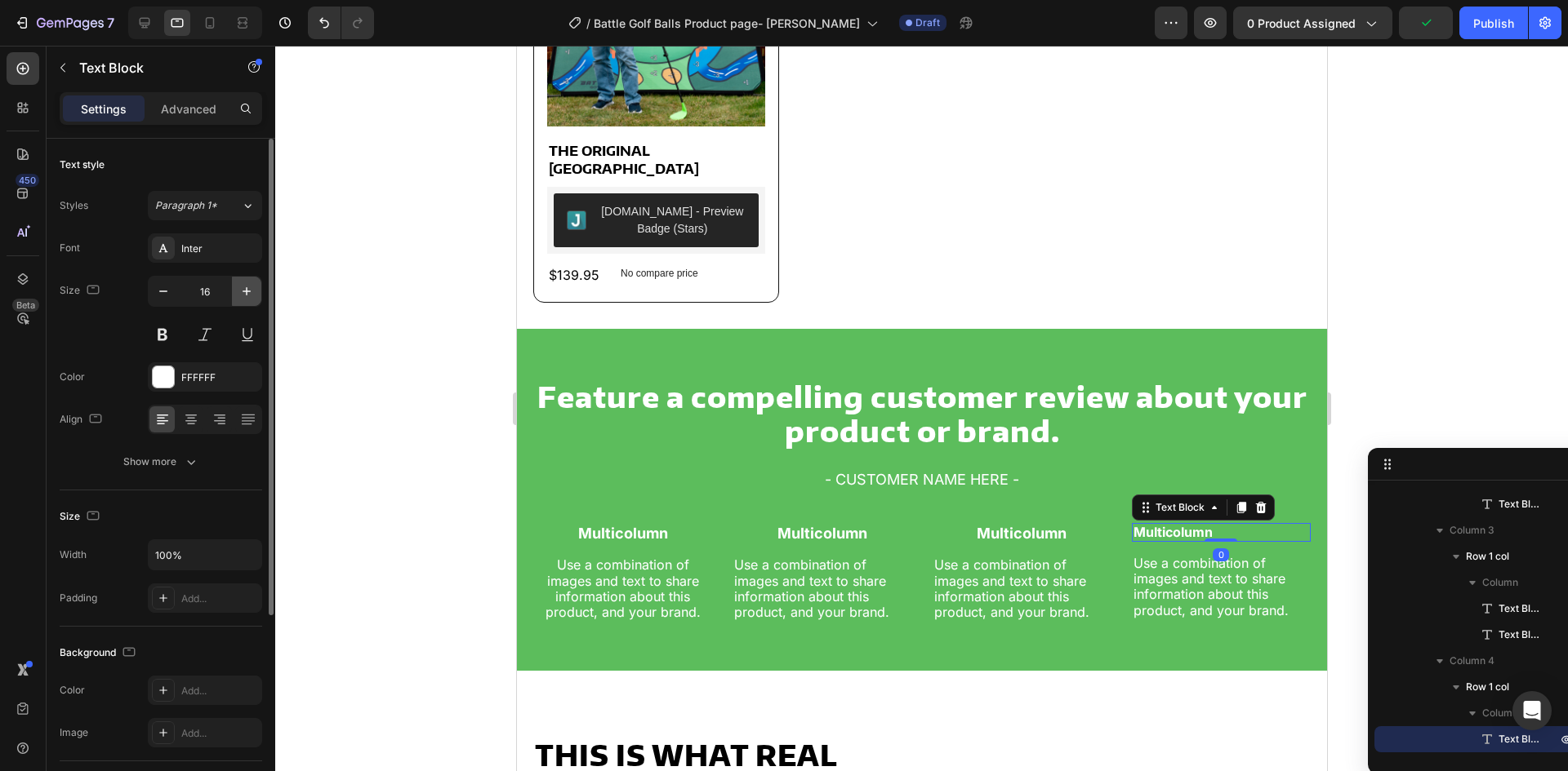
click at [246, 299] on icon "button" at bounding box center [247, 291] width 16 height 16
click at [247, 299] on icon "button" at bounding box center [247, 291] width 16 height 16
type input "17"
drag, startPoint x: 185, startPoint y: 433, endPoint x: 186, endPoint y: 425, distance: 8.1
click at [185, 432] on div at bounding box center [204, 419] width 114 height 30
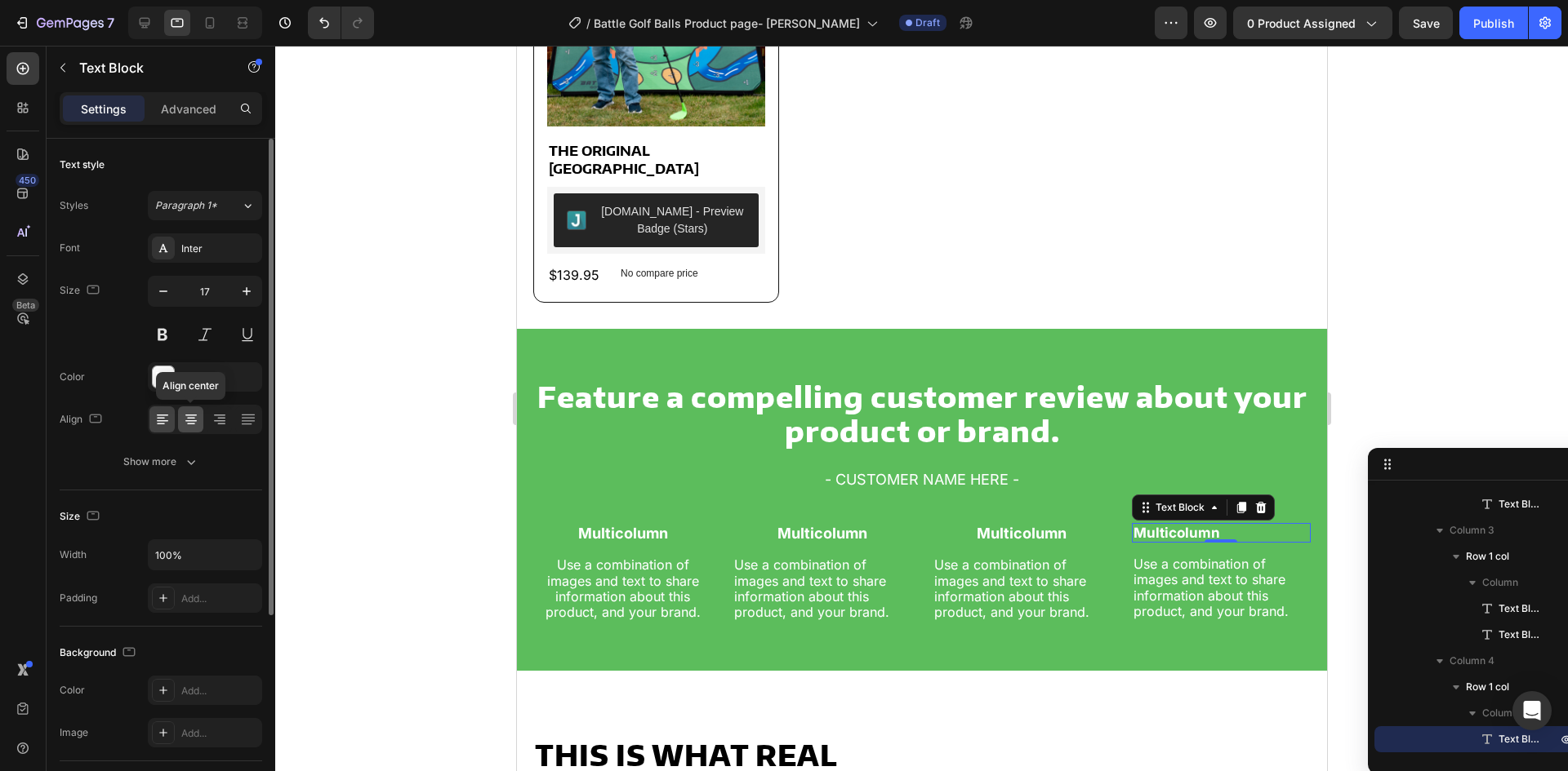
click at [186, 423] on icon at bounding box center [191, 419] width 16 height 16
click at [647, 585] on p "Use a combination of images and text to share information about this product, a…" at bounding box center [621, 589] width 176 height 63
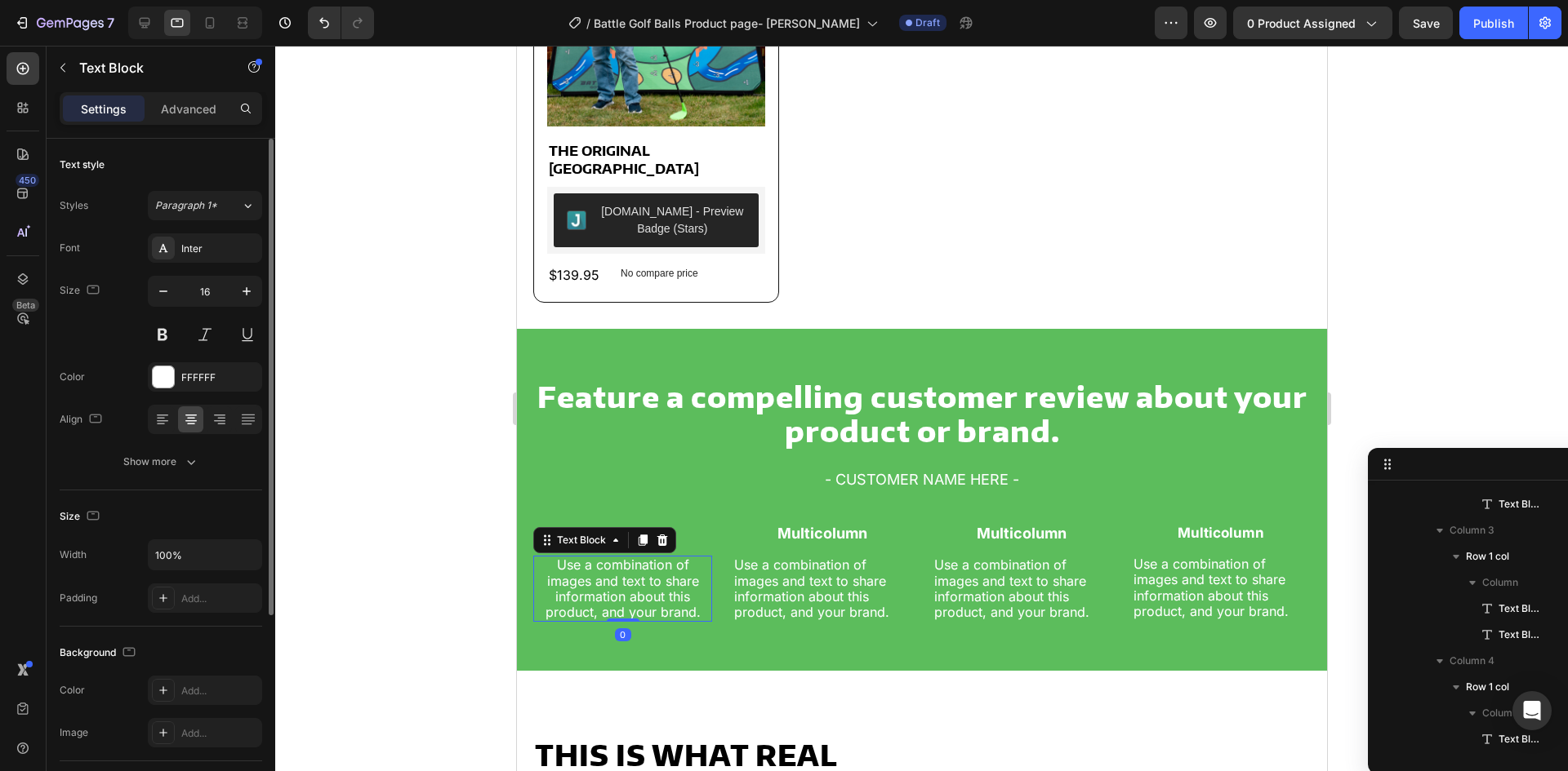
scroll to position [231, 0]
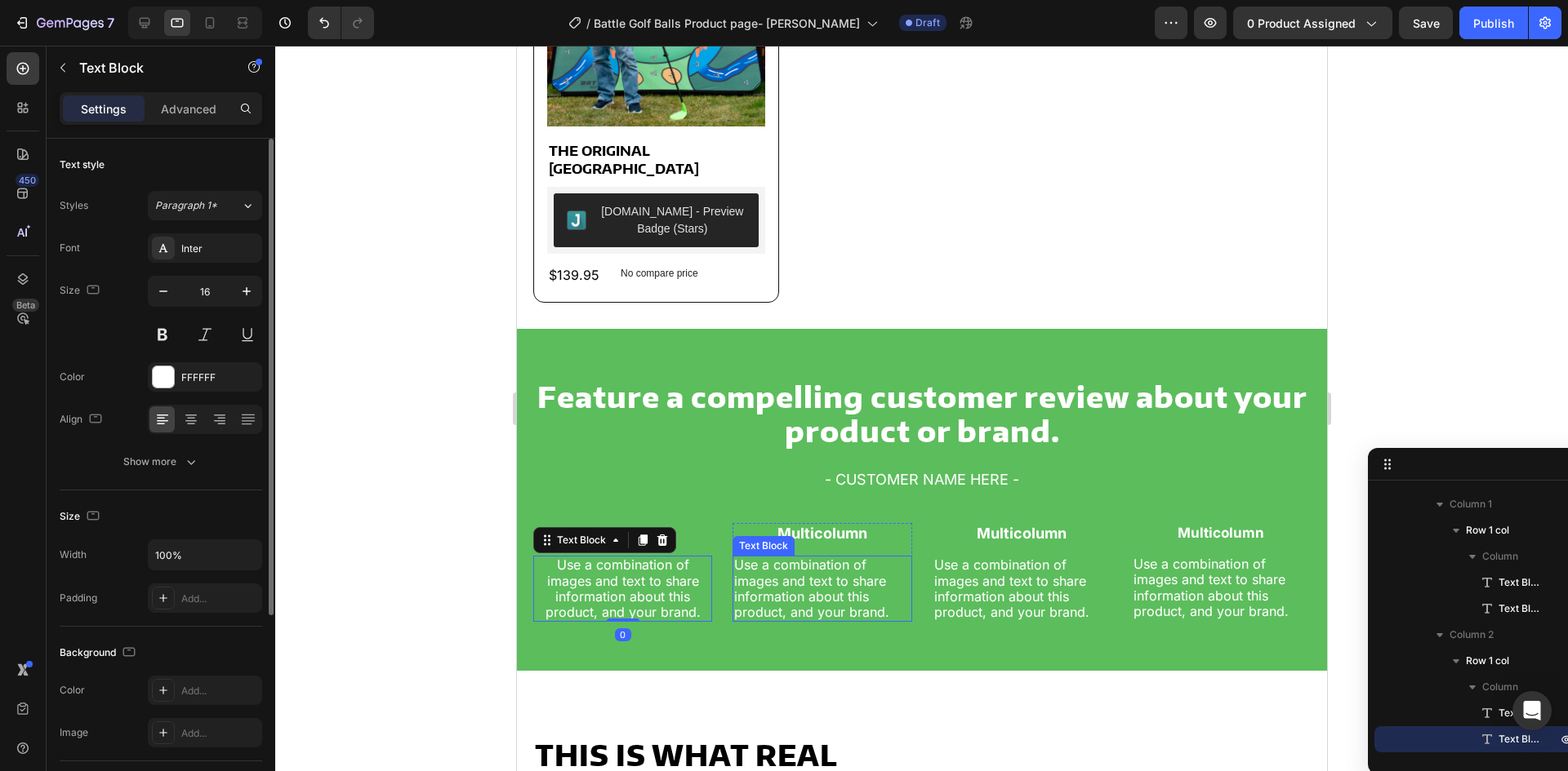
click at [749, 587] on p "Use a combination of images and text to share information about this product, a…" at bounding box center [821, 589] width 176 height 63
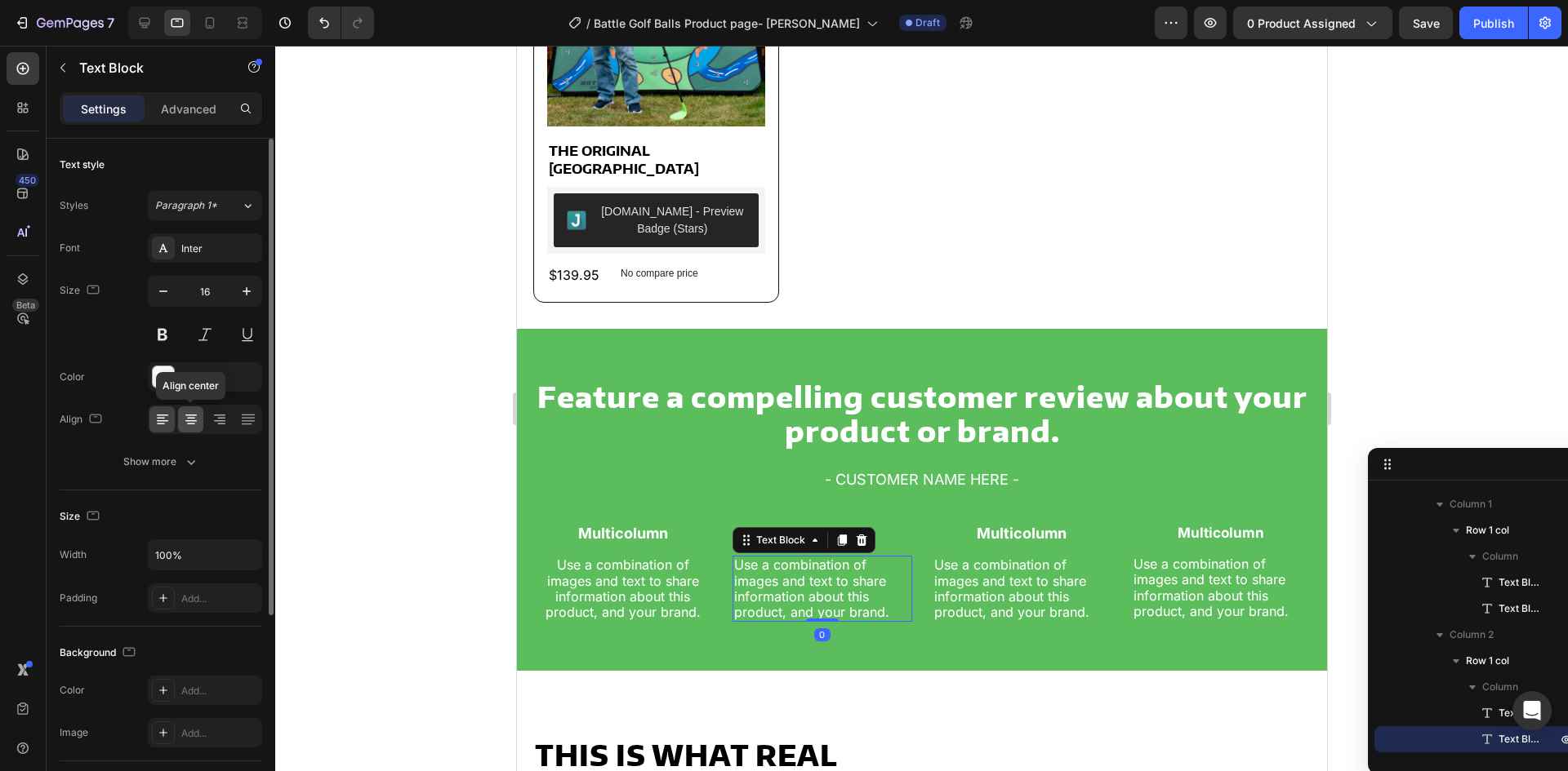
click at [181, 419] on div at bounding box center [191, 419] width 25 height 26
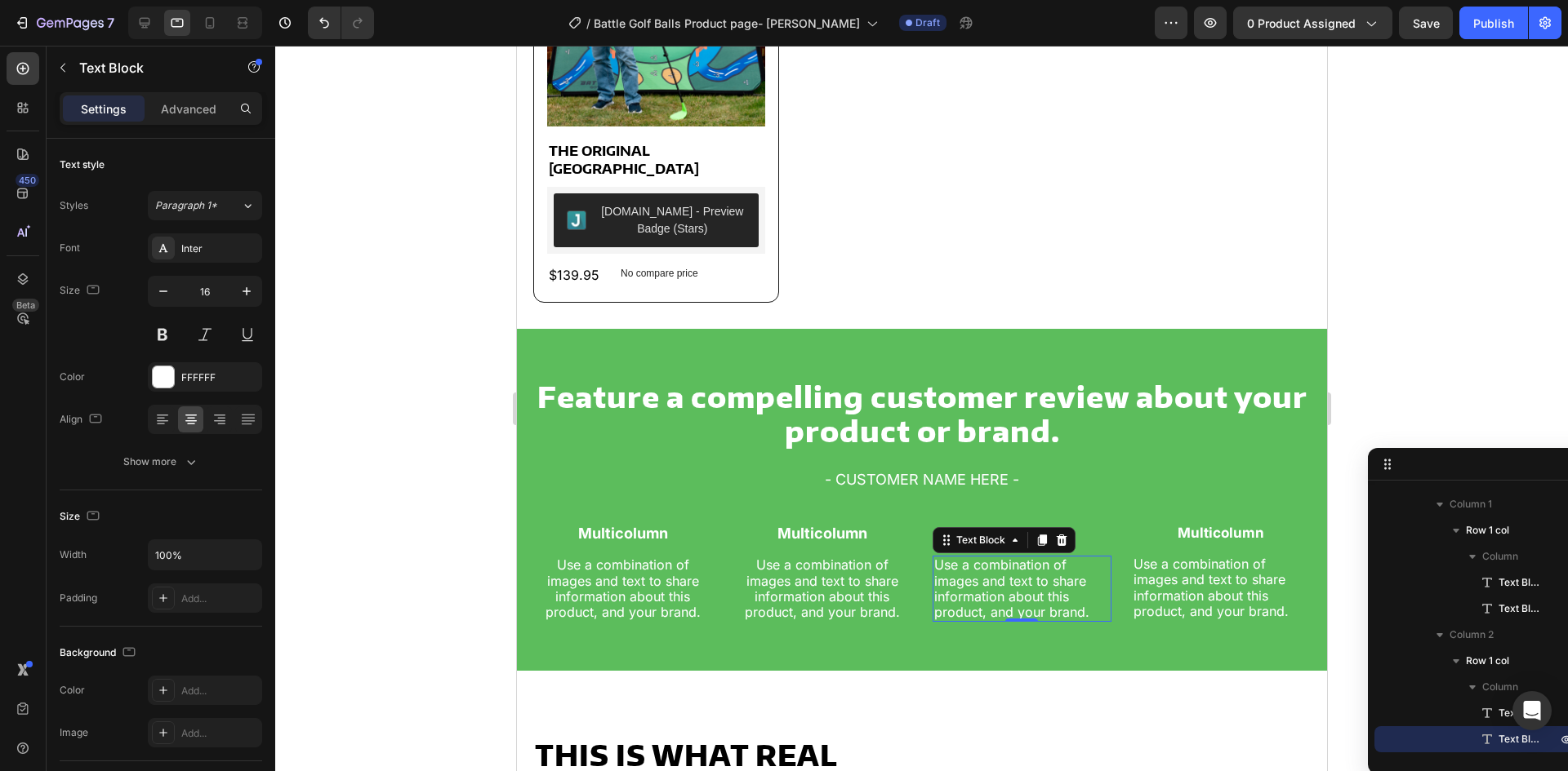
drag, startPoint x: 1028, startPoint y: 551, endPoint x: 745, endPoint y: 544, distance: 283.1
click at [1028, 558] on p "Use a combination of images and text to share information about this product, a…" at bounding box center [1021, 589] width 176 height 63
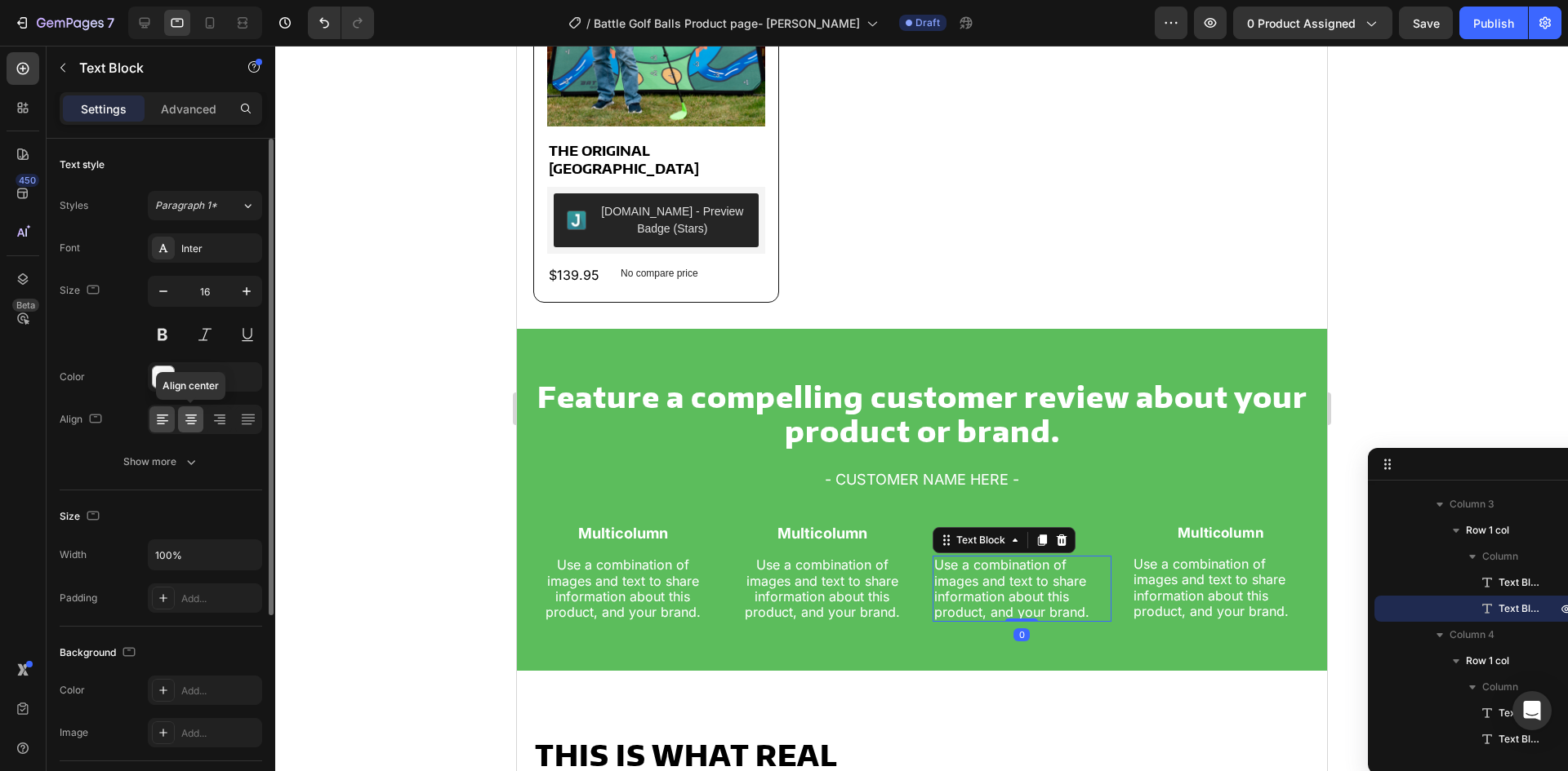
click at [191, 420] on icon at bounding box center [191, 421] width 12 height 2
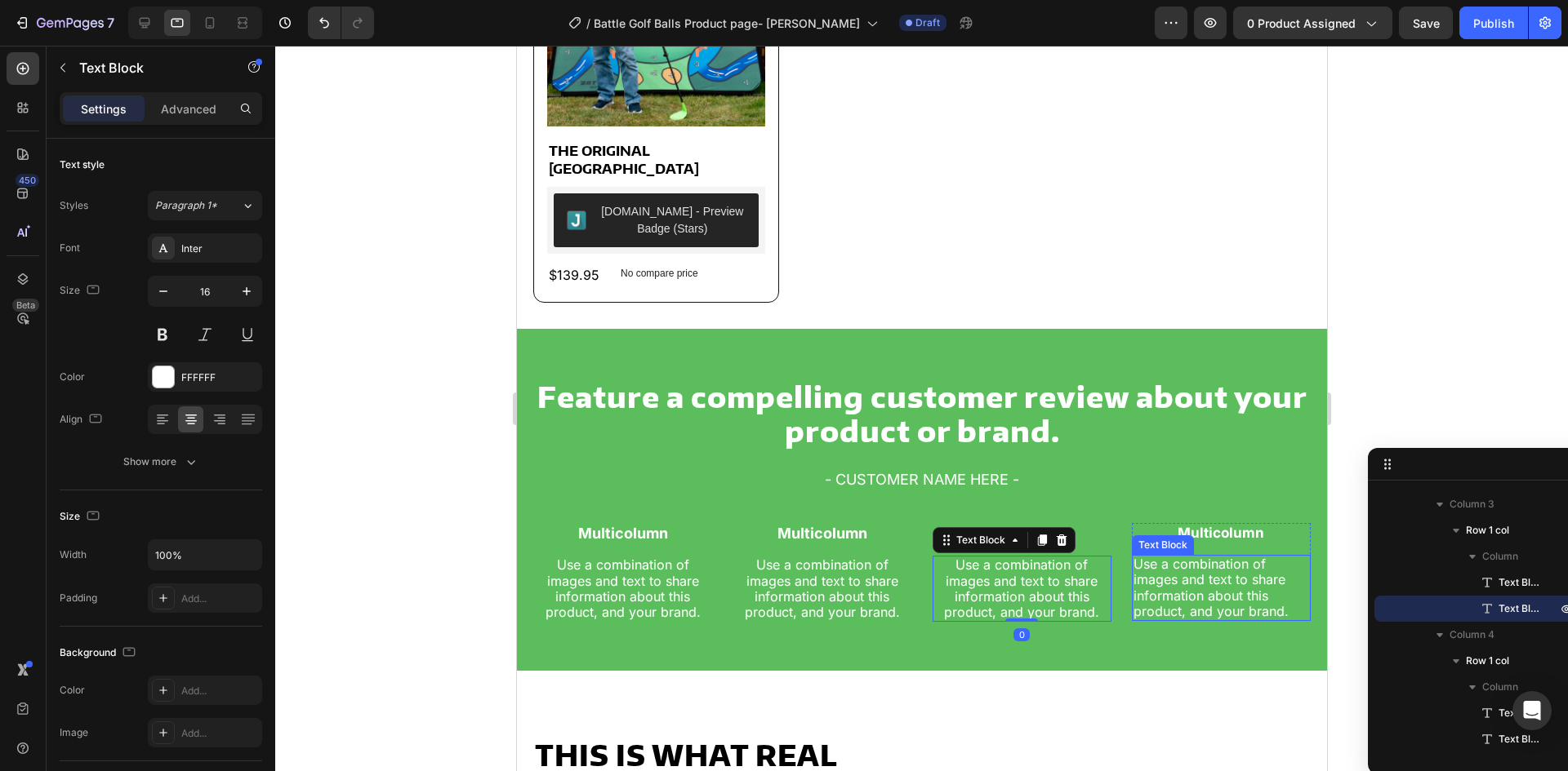
click at [1182, 582] on p "Use a combination of images and text to share information about this product, a…" at bounding box center [1221, 588] width 176 height 63
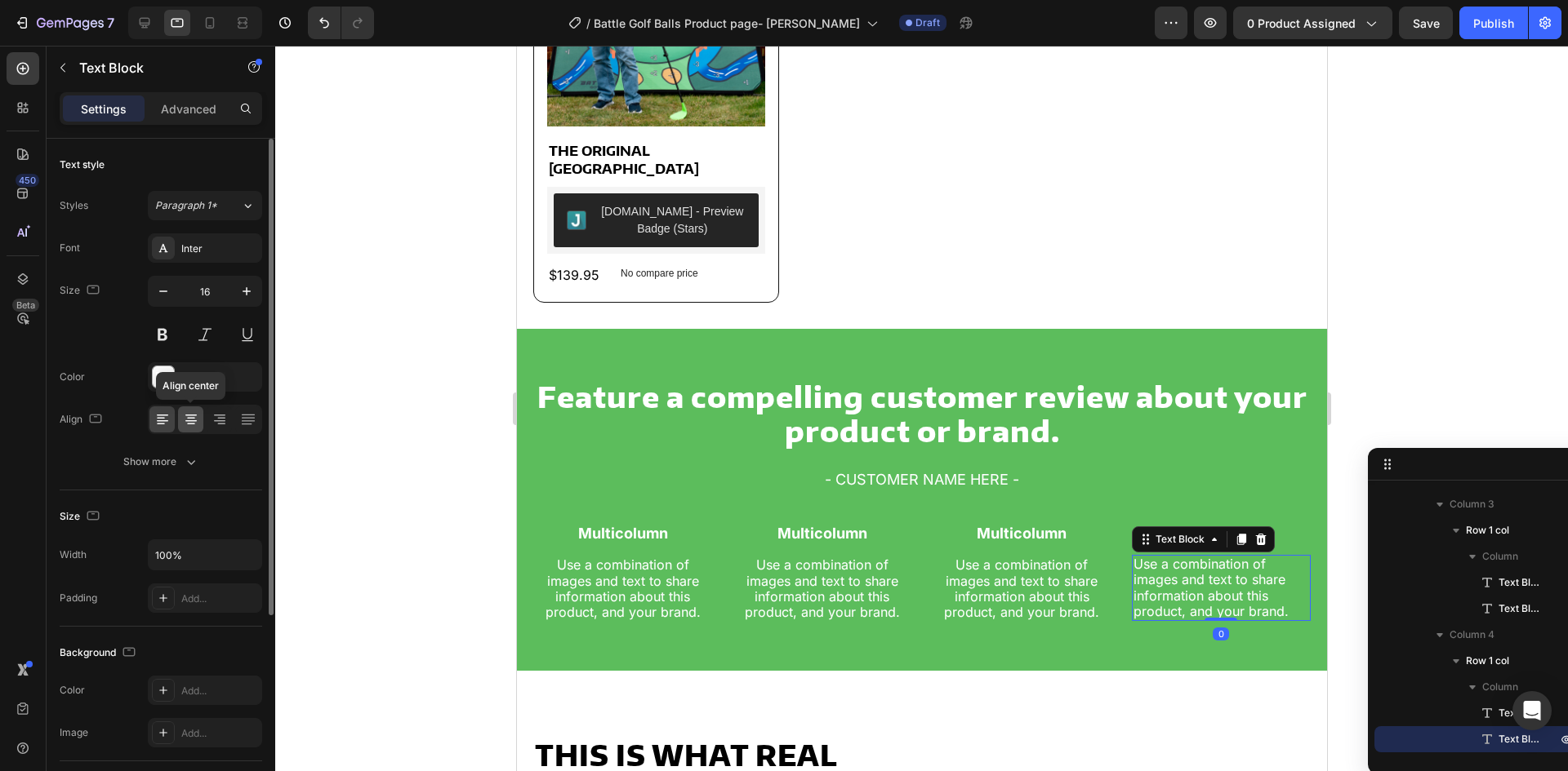
click at [198, 417] on icon at bounding box center [191, 419] width 16 height 16
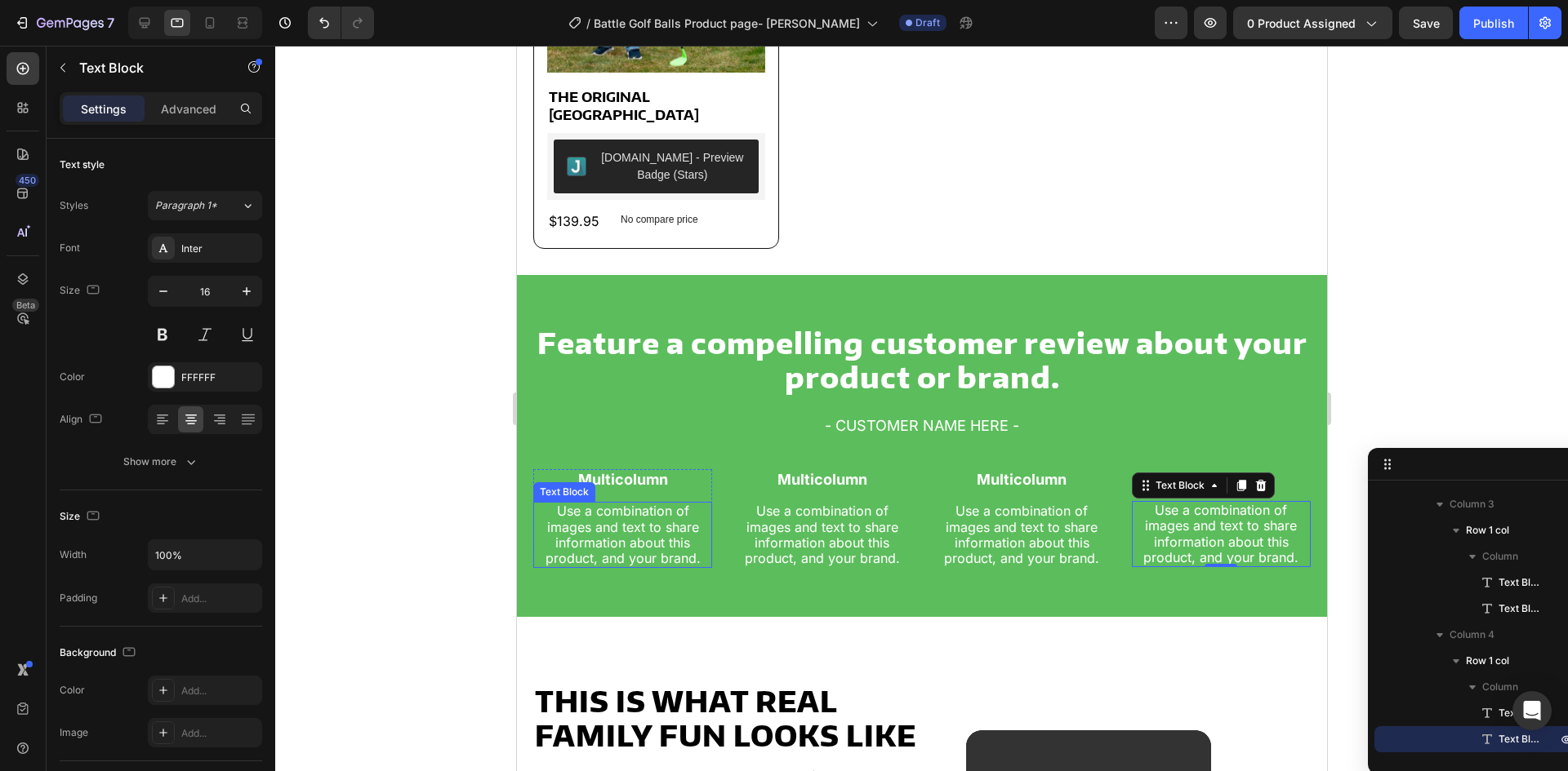
scroll to position [1518, 0]
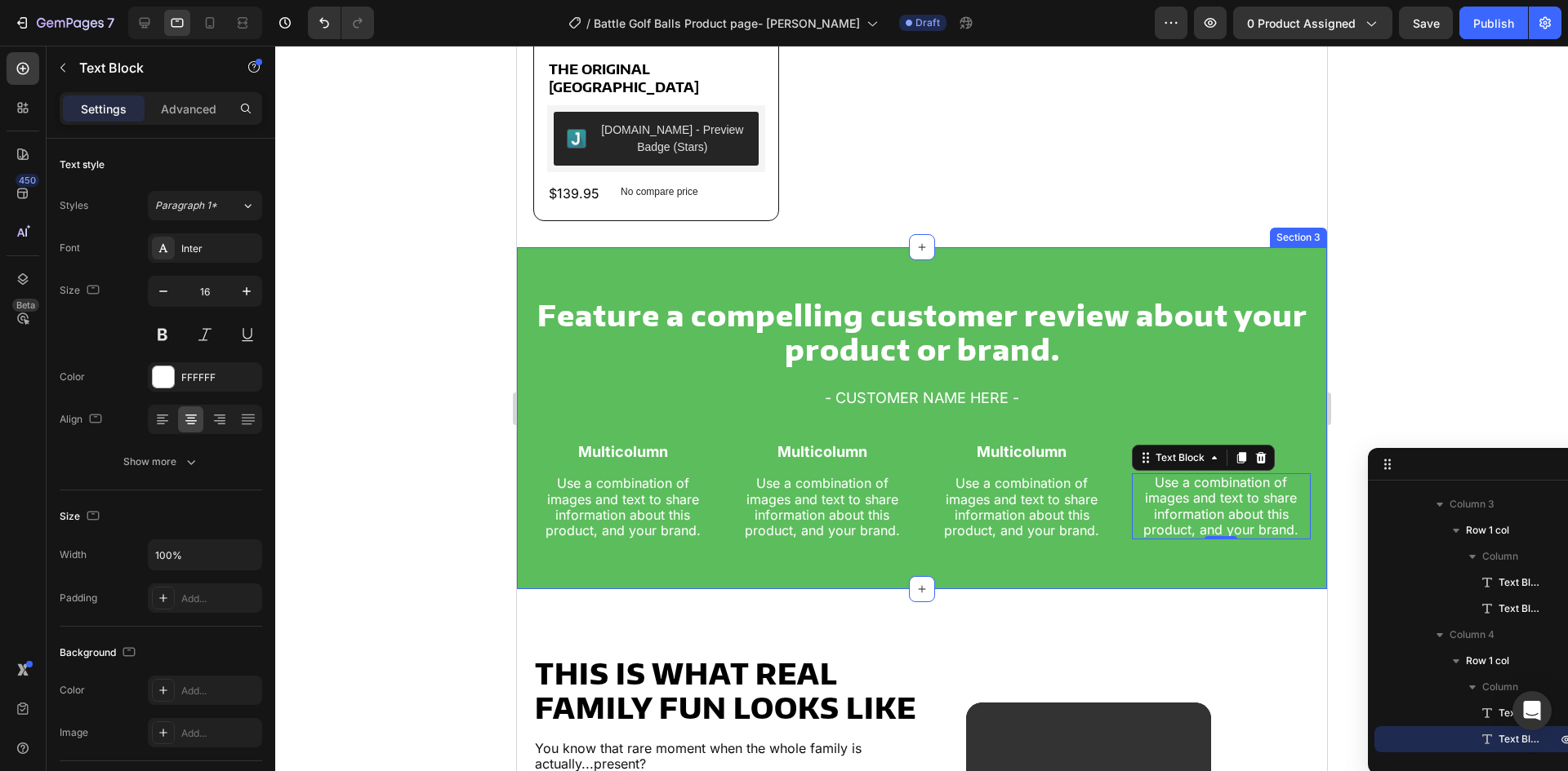
click at [539, 543] on div "Feature a compelling customer review about your product or brand. Heading - CUS…" at bounding box center [921, 418] width 810 height 342
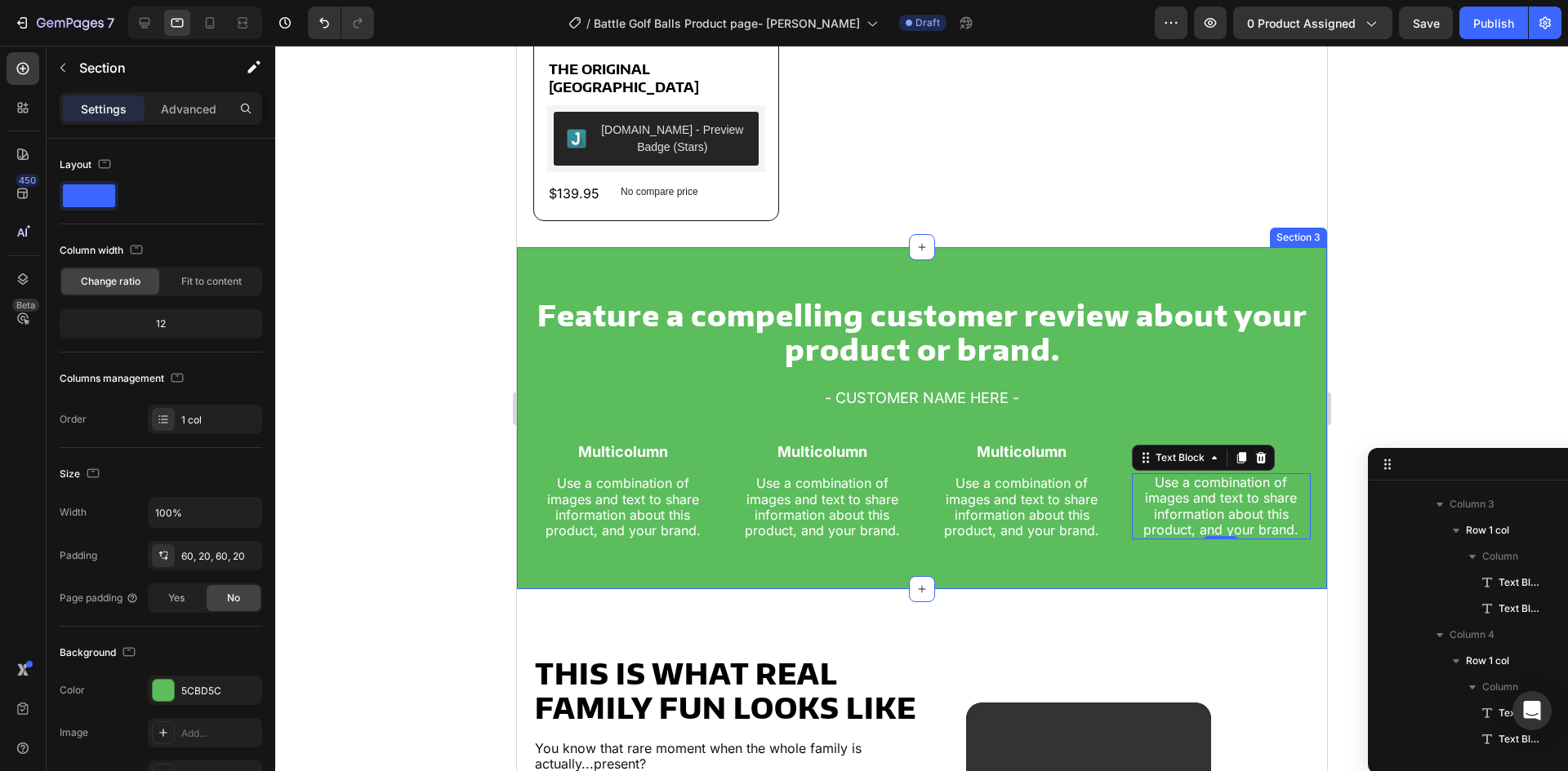
scroll to position [0, 0]
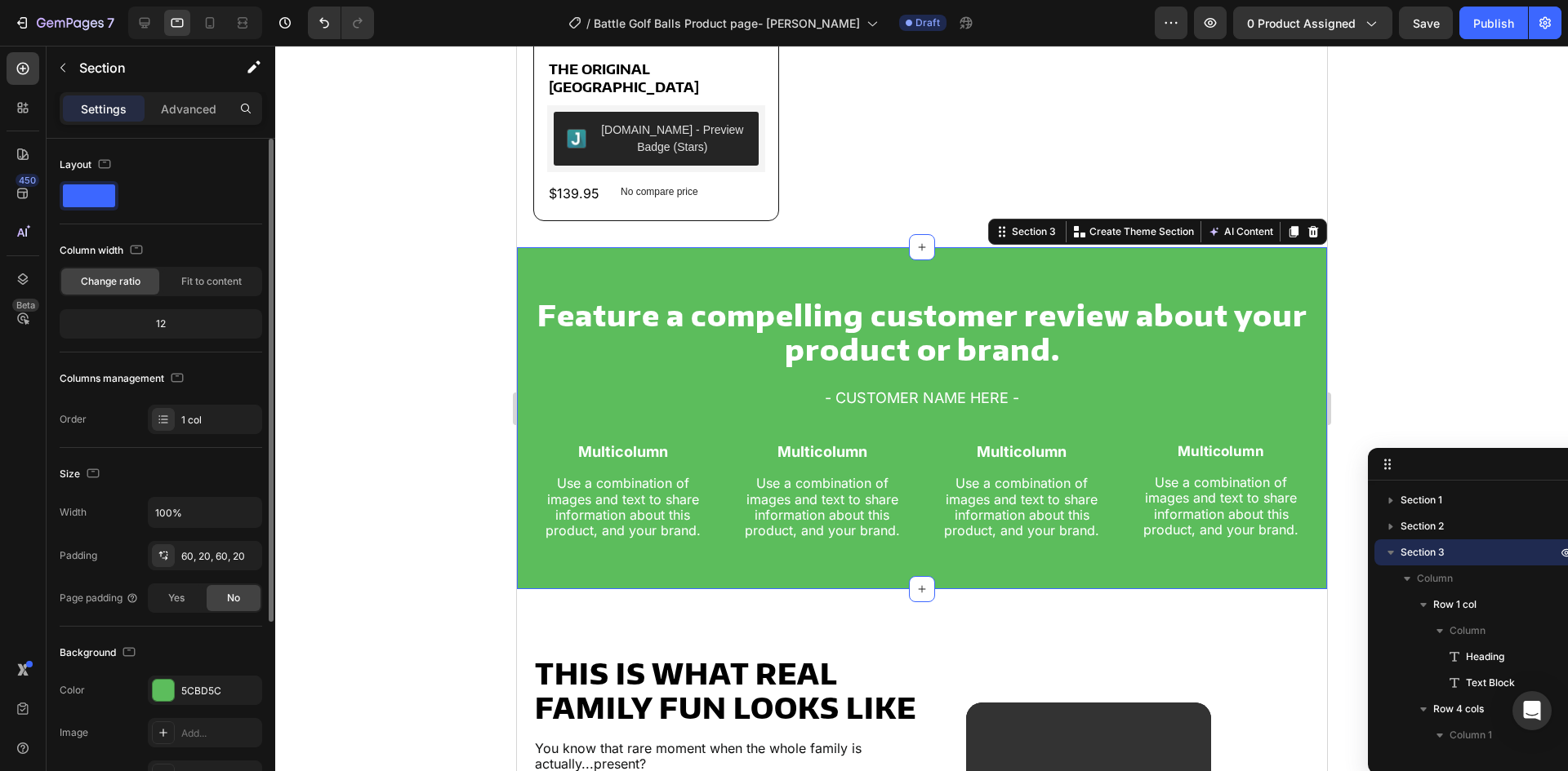
drag, startPoint x: 194, startPoint y: 106, endPoint x: 198, endPoint y: 141, distance: 35.2
click at [198, 107] on p "Advanced" at bounding box center [189, 109] width 56 height 17
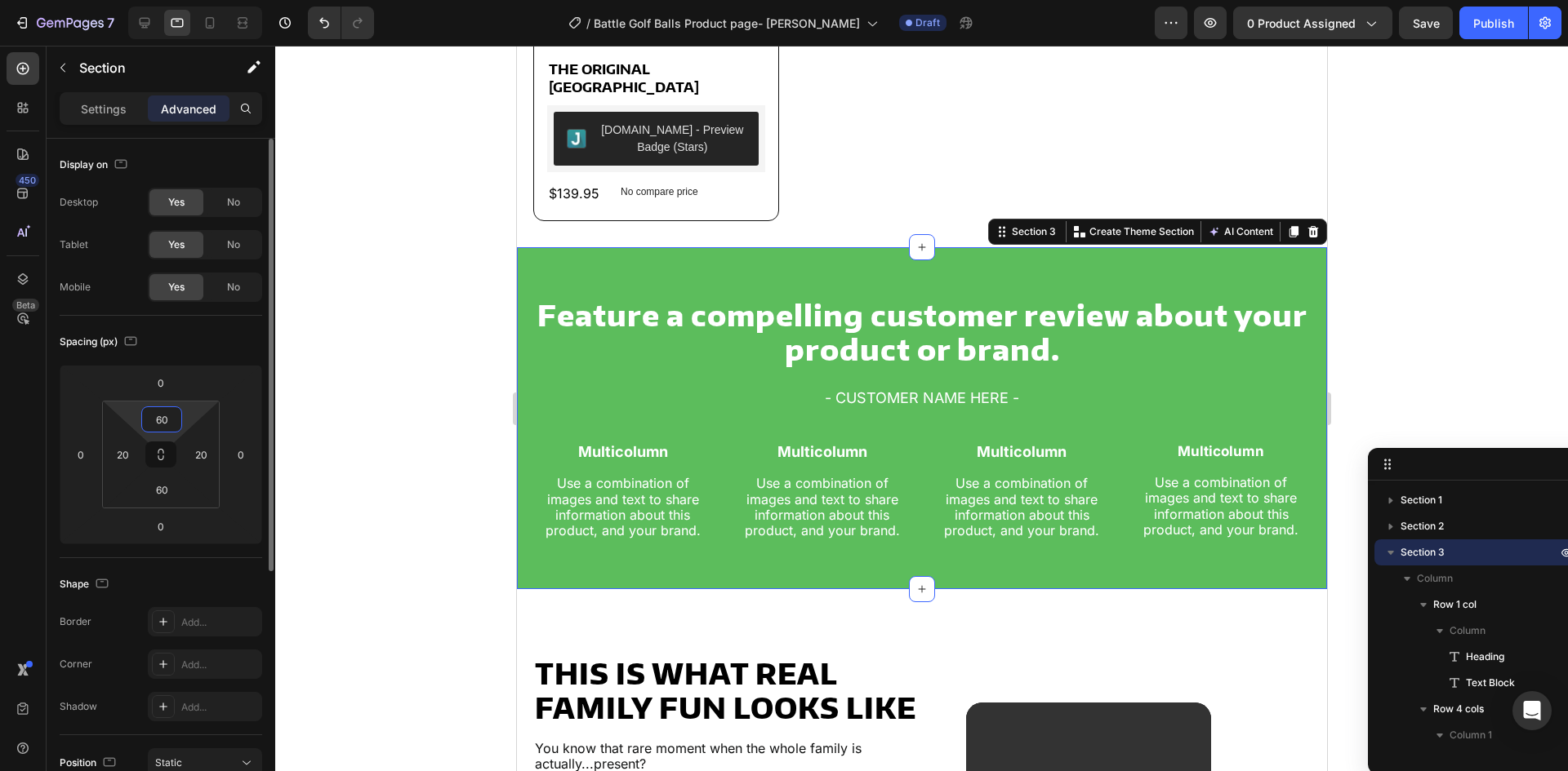
click at [165, 422] on input "60" at bounding box center [162, 419] width 32 height 24
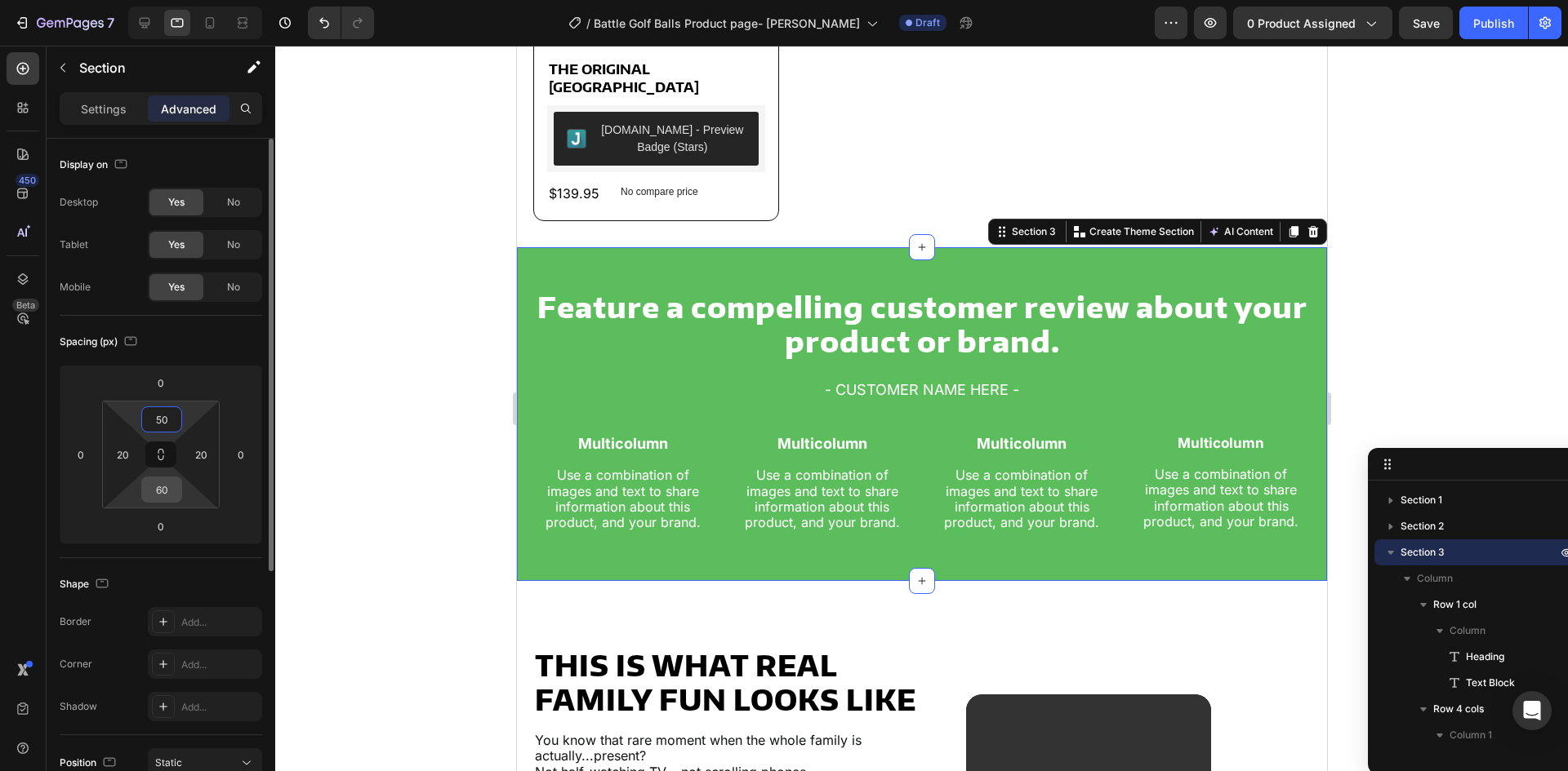
type input "50"
click at [168, 485] on input "60" at bounding box center [162, 489] width 32 height 24
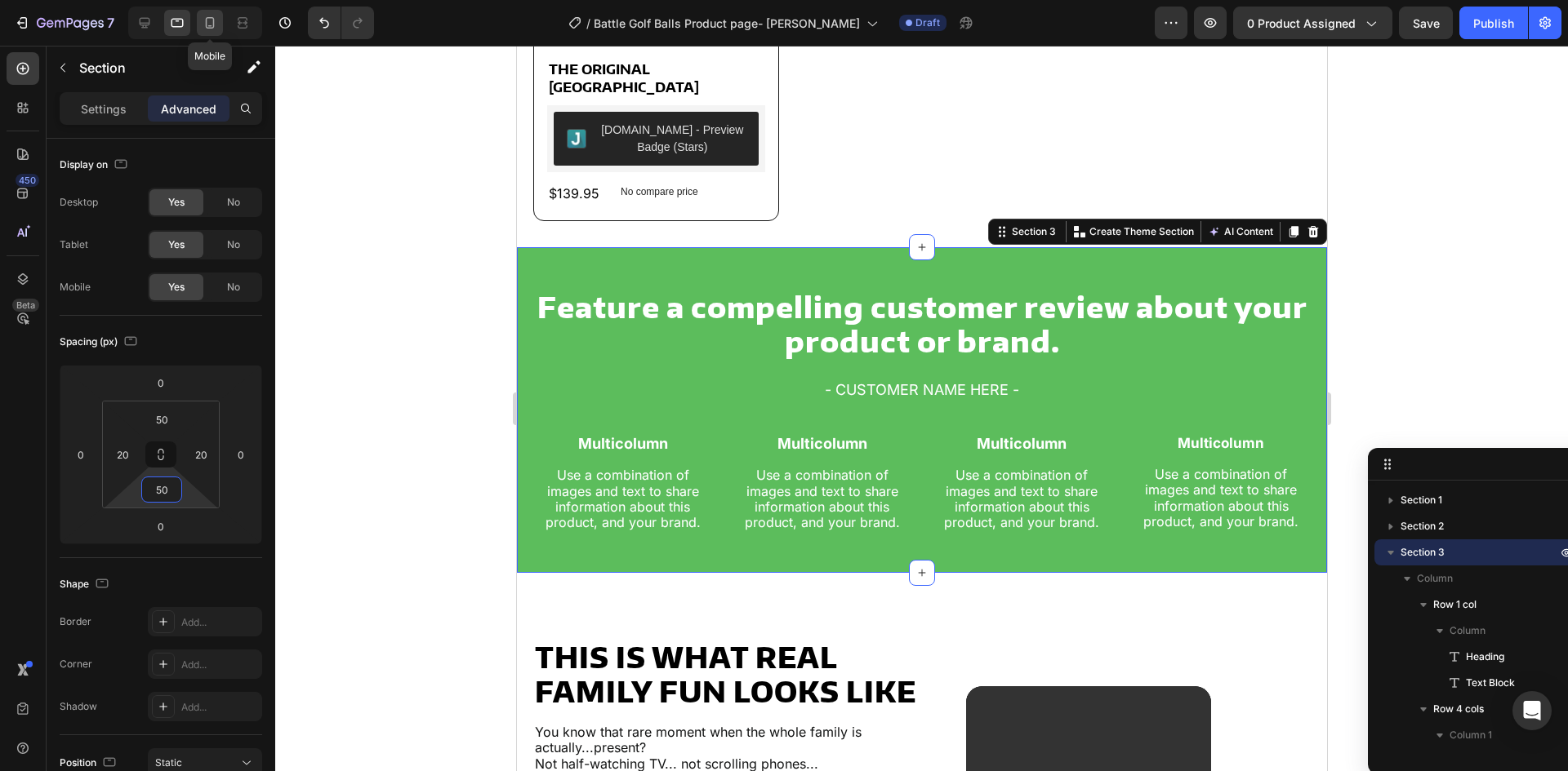
type input "50"
click at [207, 23] on icon at bounding box center [210, 22] width 16 height 16
type input "40"
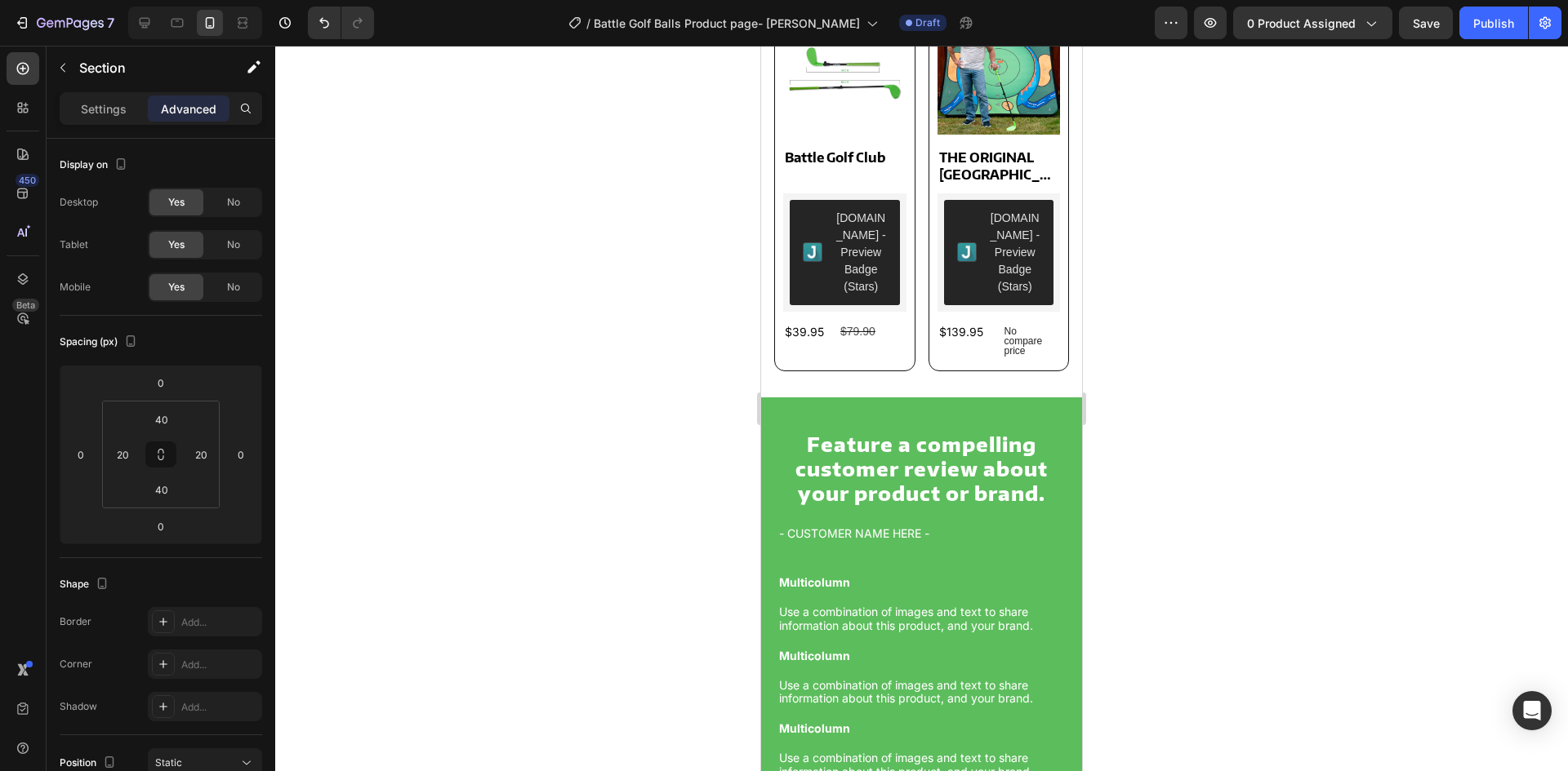
scroll to position [1252, 0]
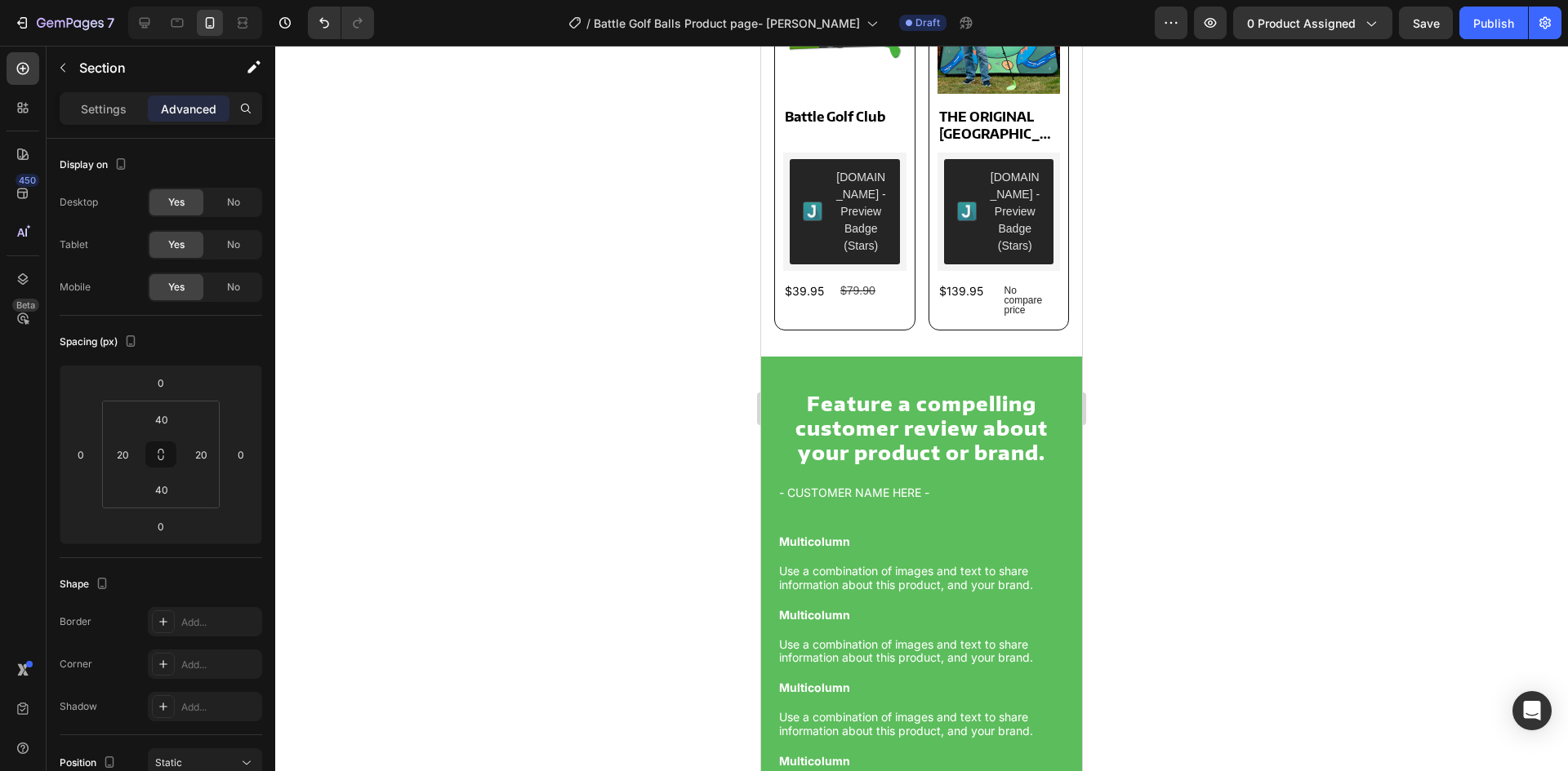
drag, startPoint x: 770, startPoint y: 359, endPoint x: 779, endPoint y: 359, distance: 9.0
click at [770, 359] on div "Feature a compelling customer review about your product or brand. Heading - CUS…" at bounding box center [922, 602] width 321 height 489
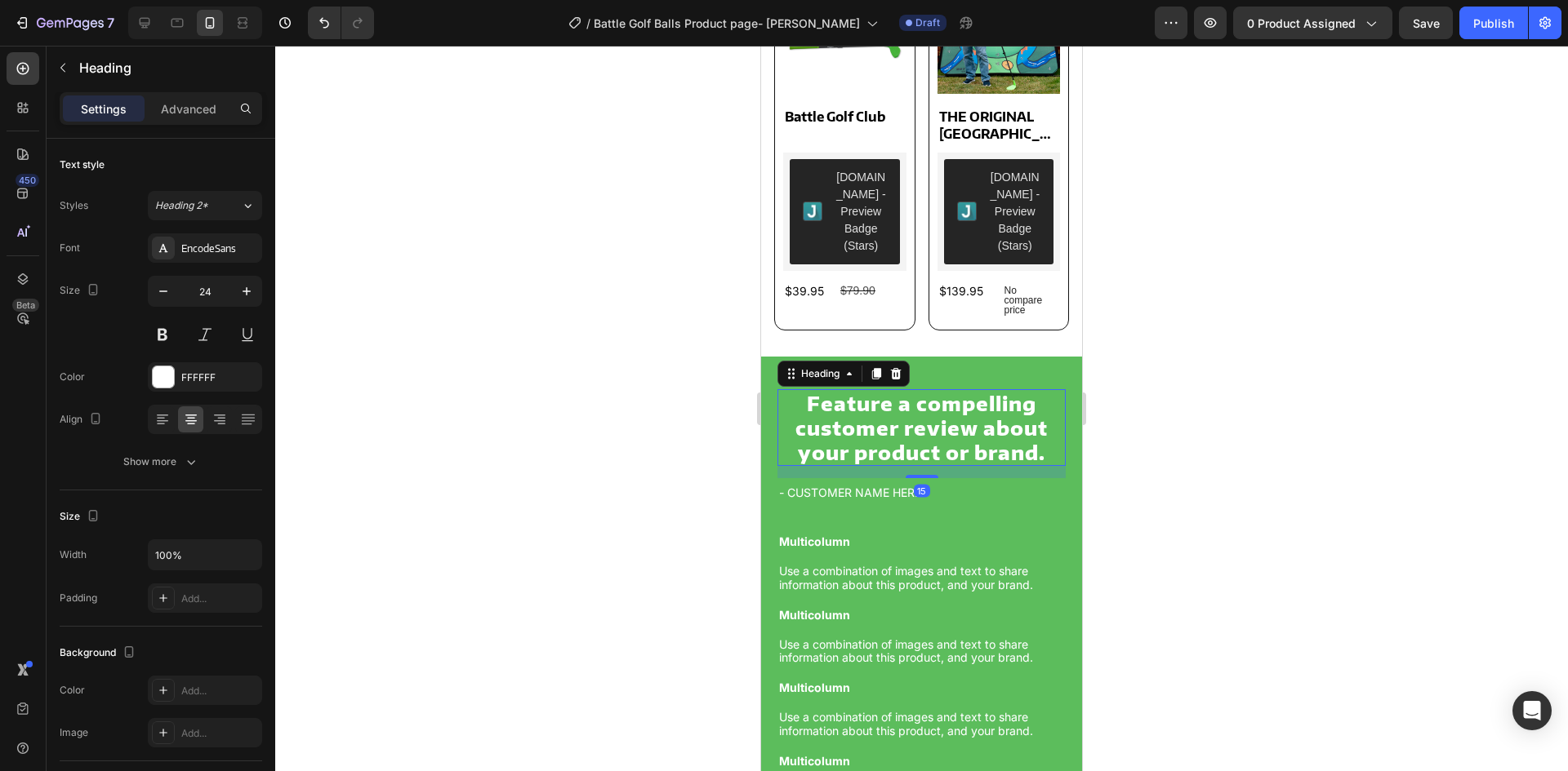
click at [821, 390] on h2 "Feature a compelling customer review about your product or brand." at bounding box center [922, 427] width 288 height 76
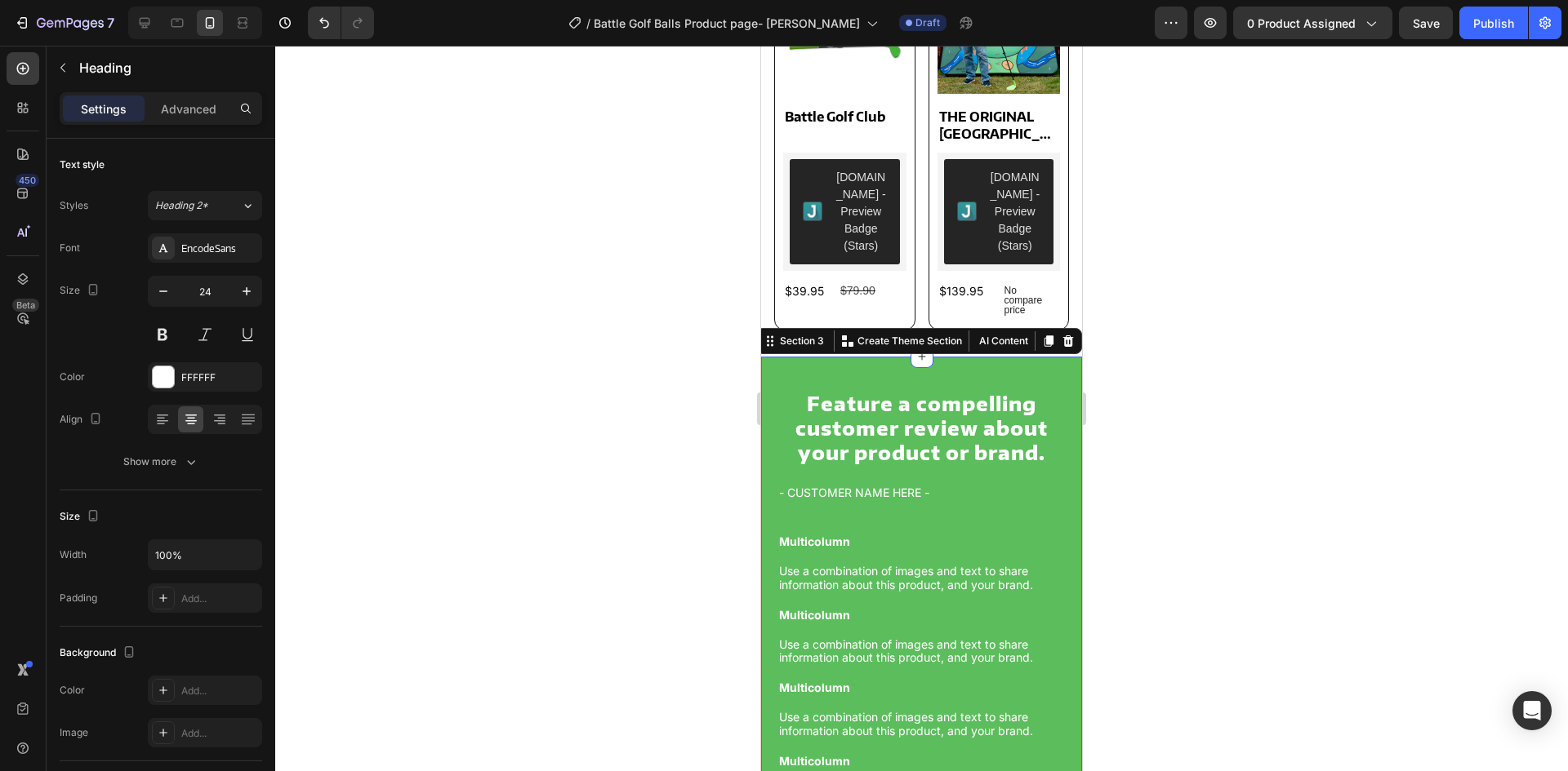
click at [763, 383] on div "Feature a compelling customer review about your product or brand. Heading - CUS…" at bounding box center [922, 602] width 321 height 489
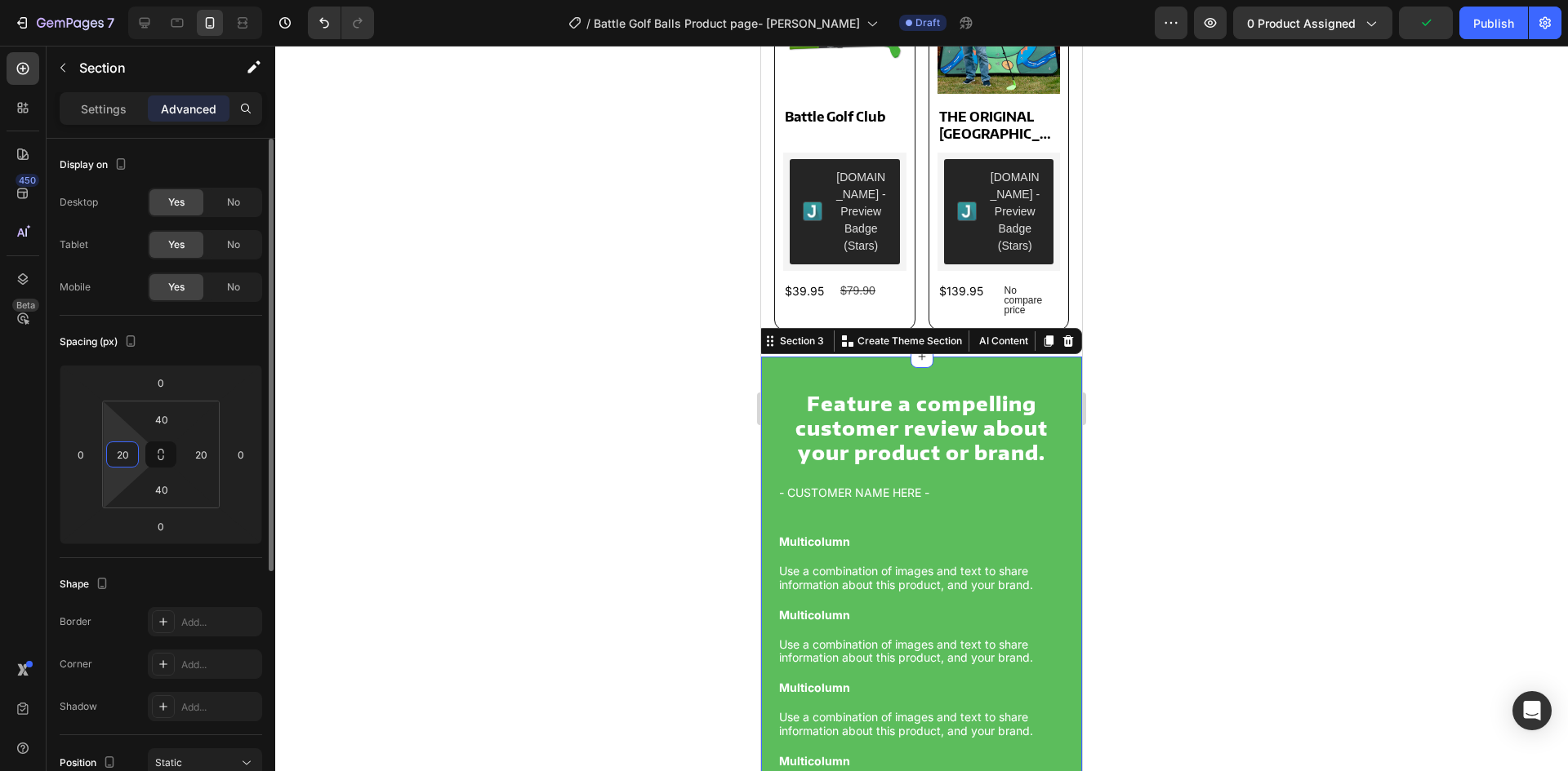
click at [112, 457] on input "20" at bounding box center [122, 454] width 24 height 24
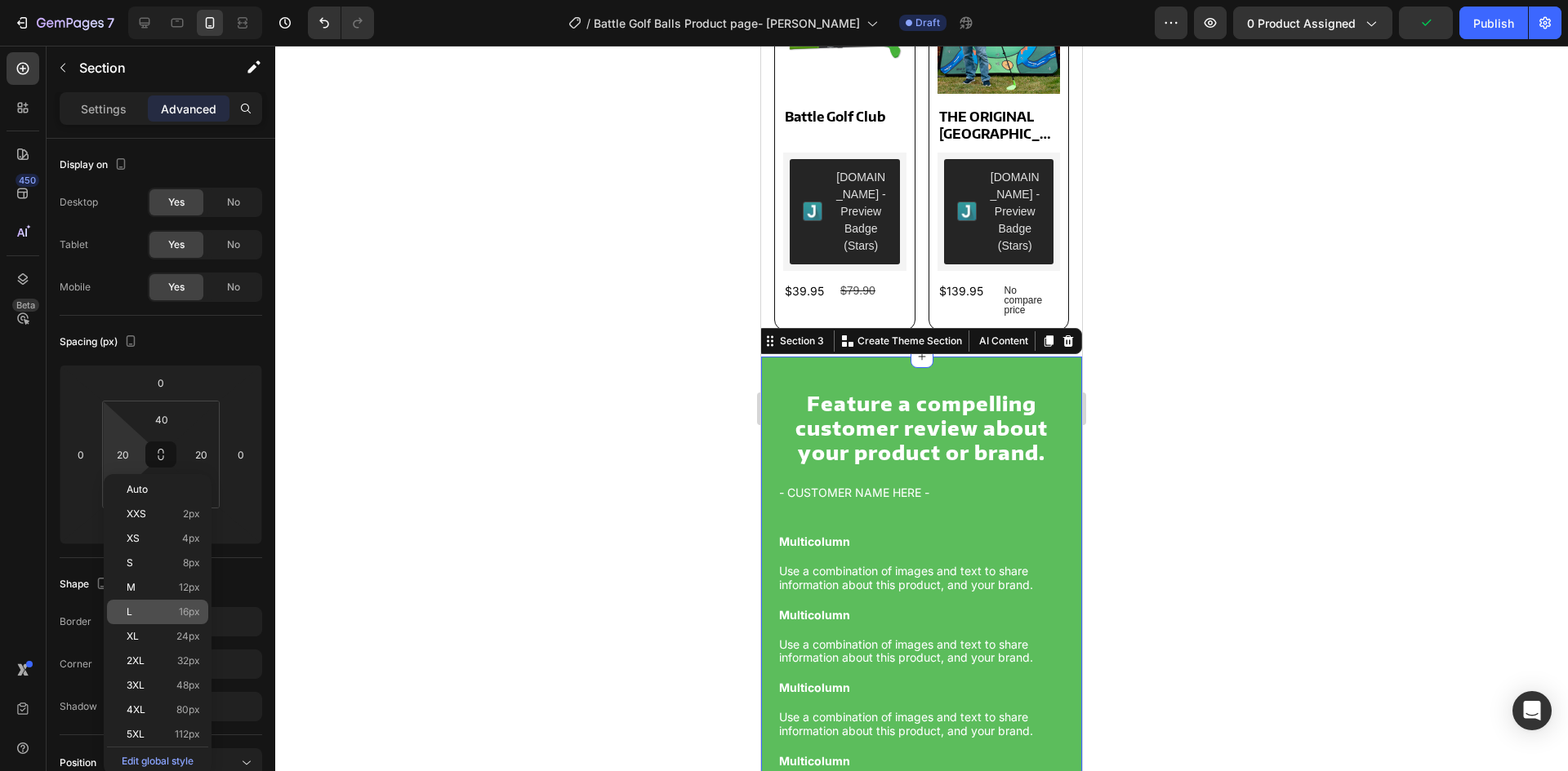
click at [181, 623] on div "L 16px" at bounding box center [158, 612] width 102 height 24
type input "16"
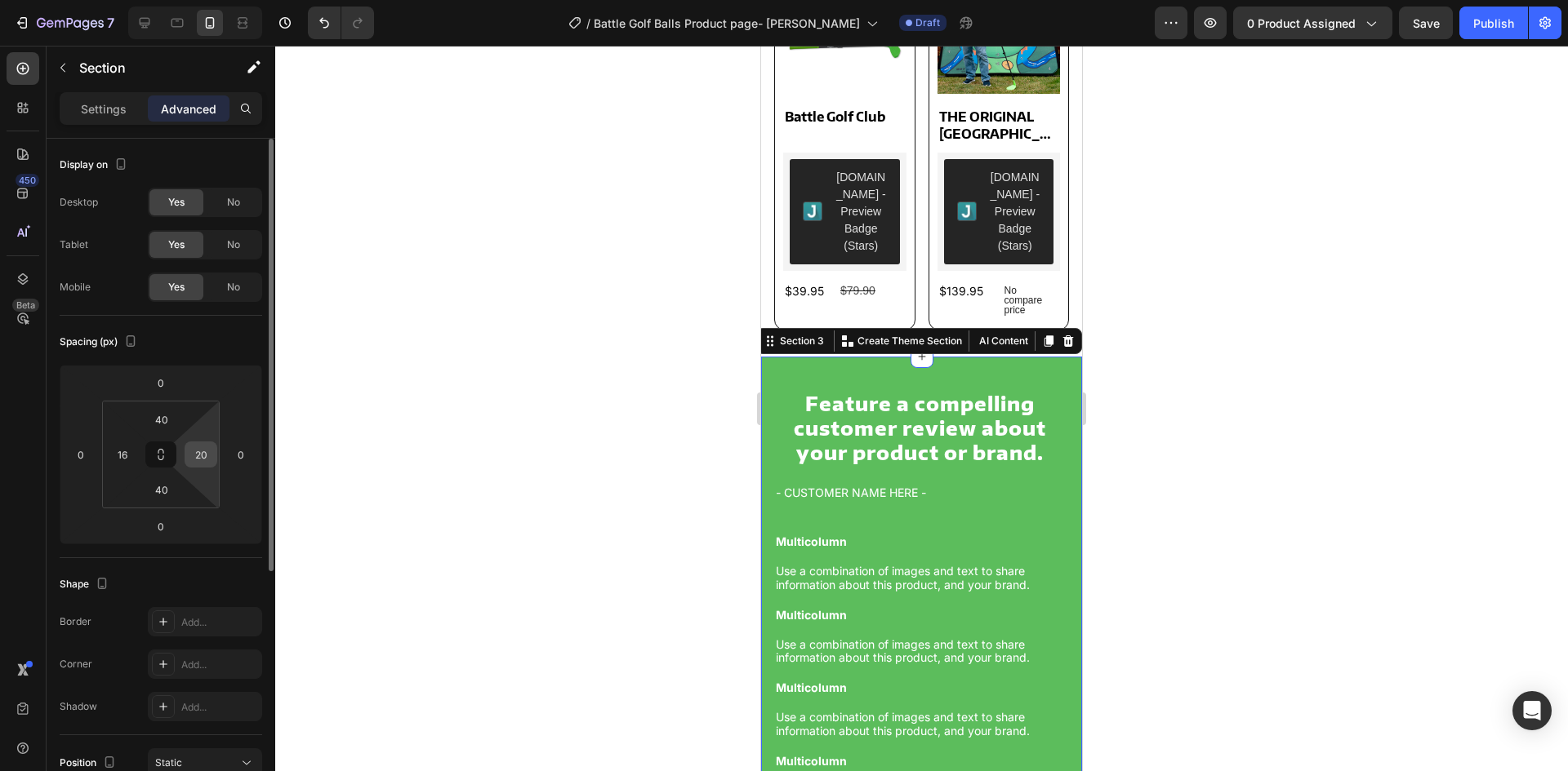
click at [197, 454] on input "20" at bounding box center [201, 454] width 24 height 24
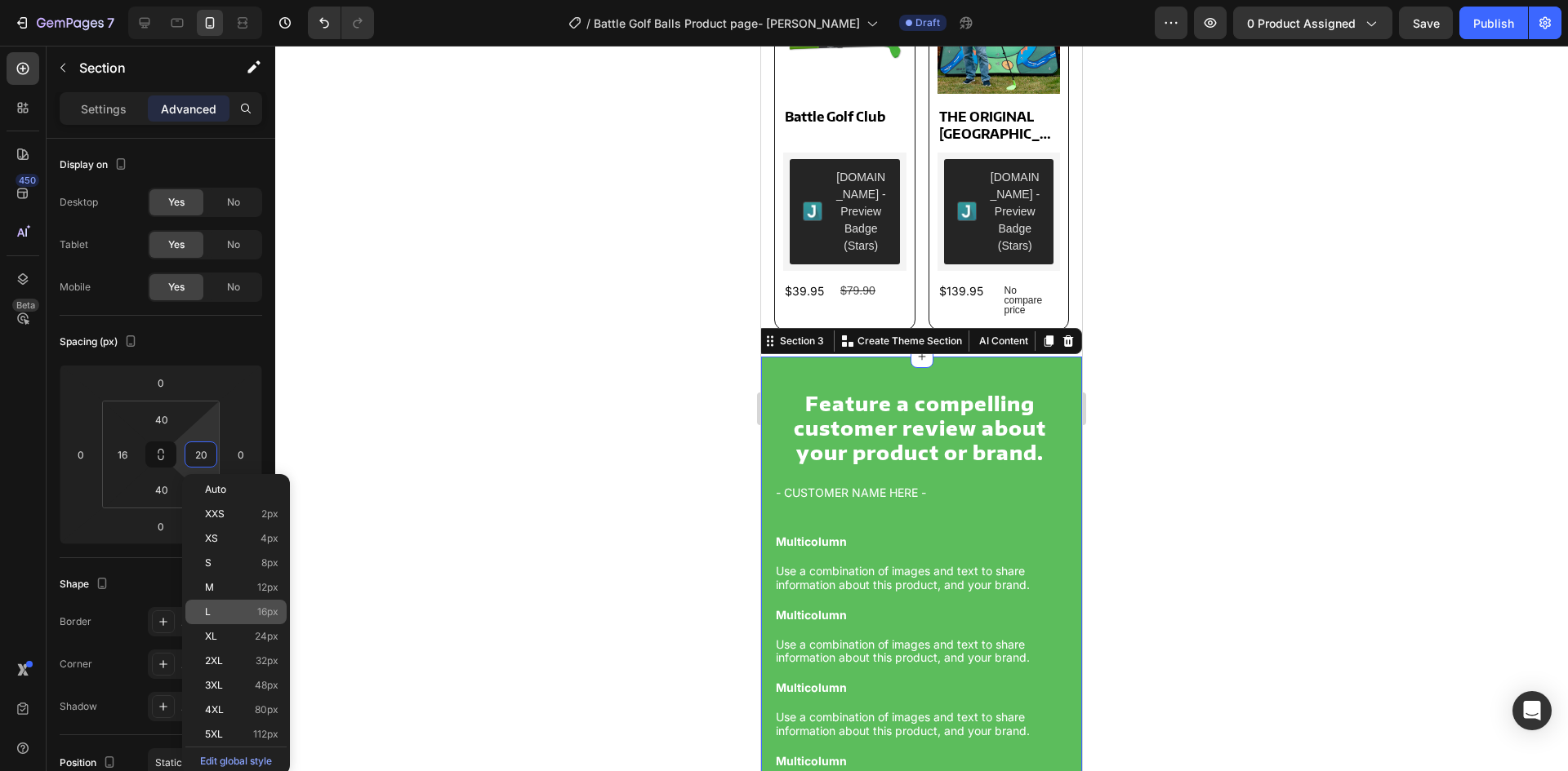
click at [234, 615] on p "L 16px" at bounding box center [242, 612] width 74 height 12
type input "16"
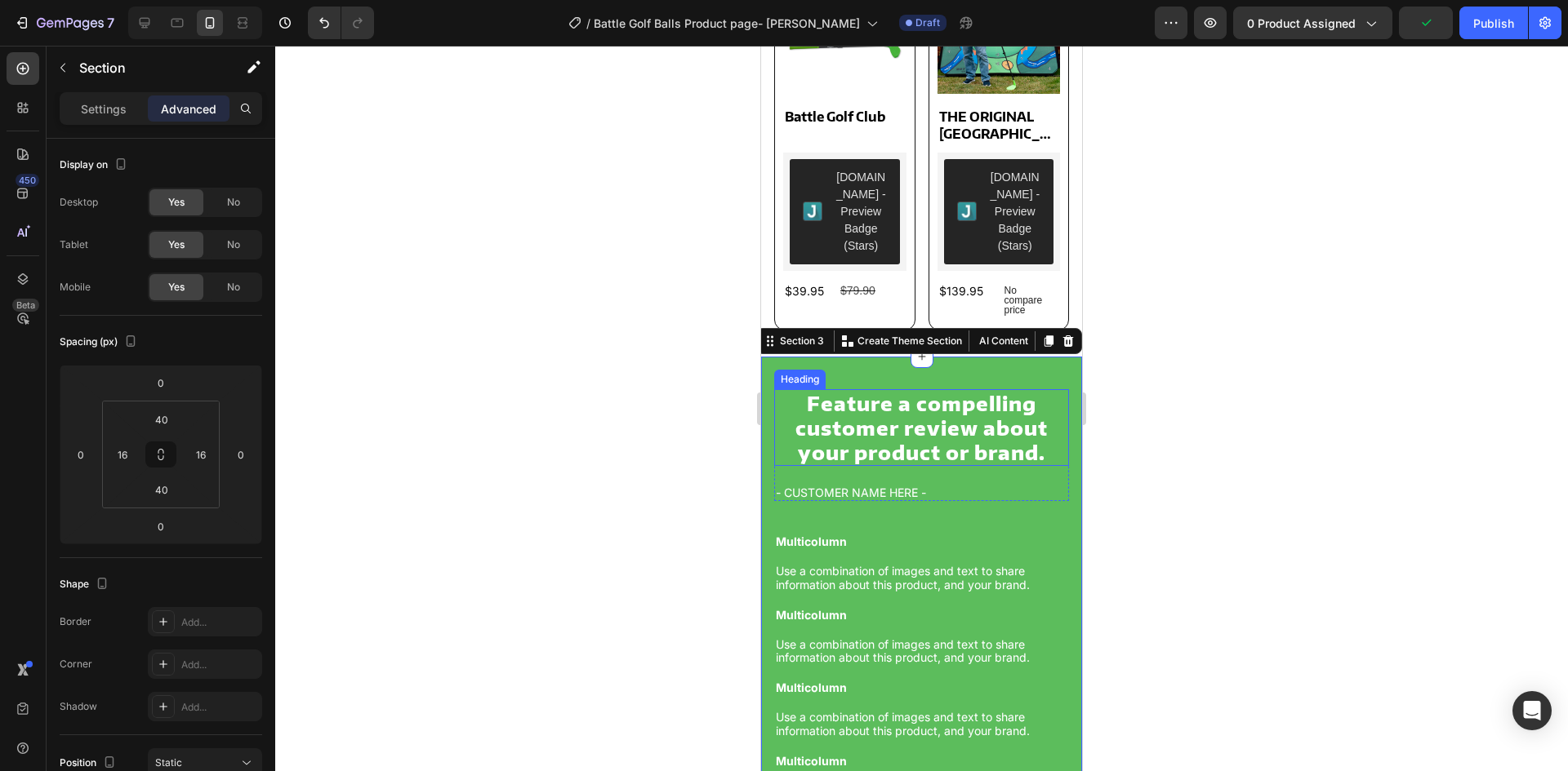
click at [856, 417] on h2 "Feature a compelling customer review about your product or brand." at bounding box center [922, 427] width 295 height 76
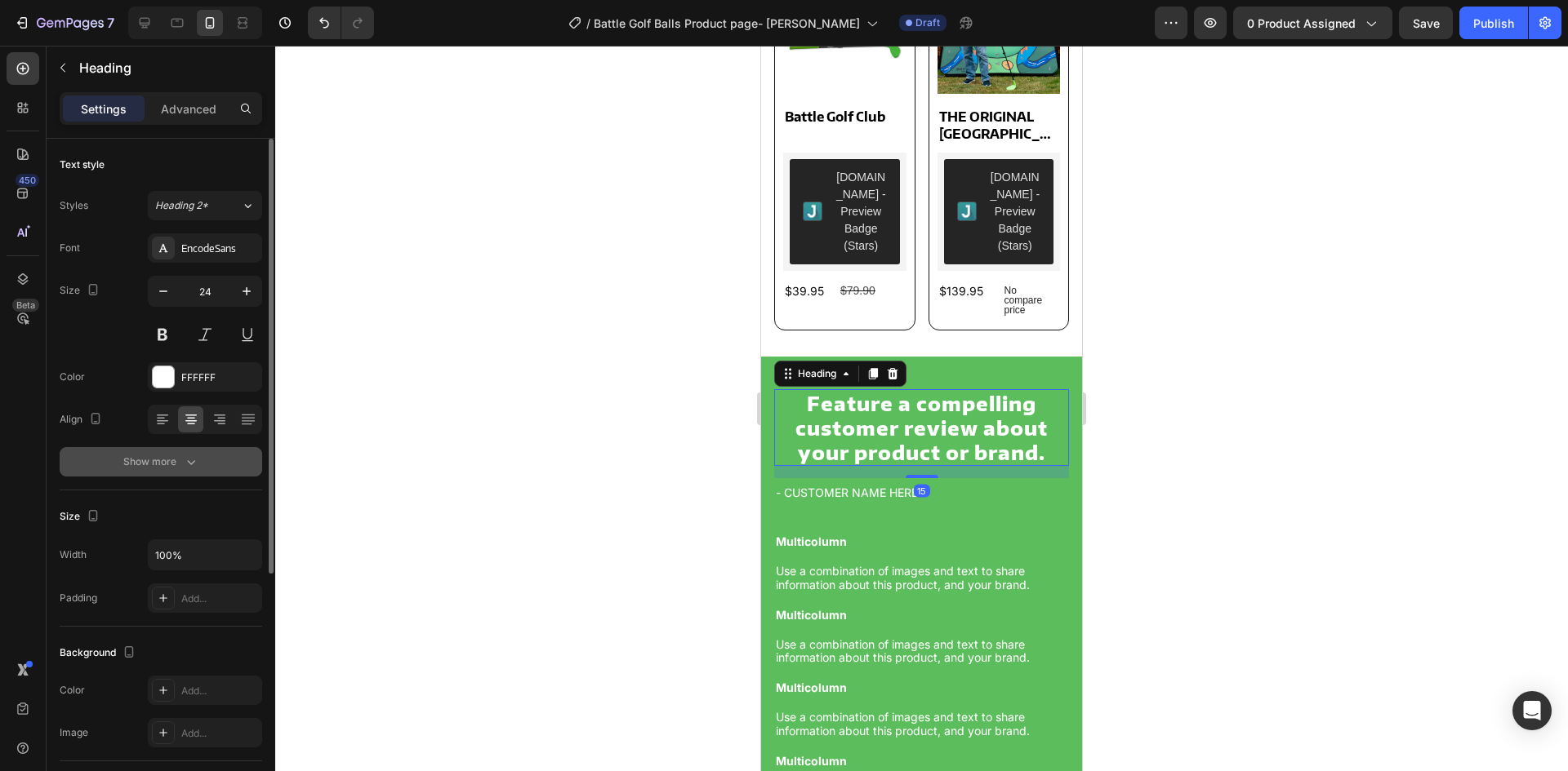
click at [135, 464] on div "Show more" at bounding box center [161, 462] width 76 height 16
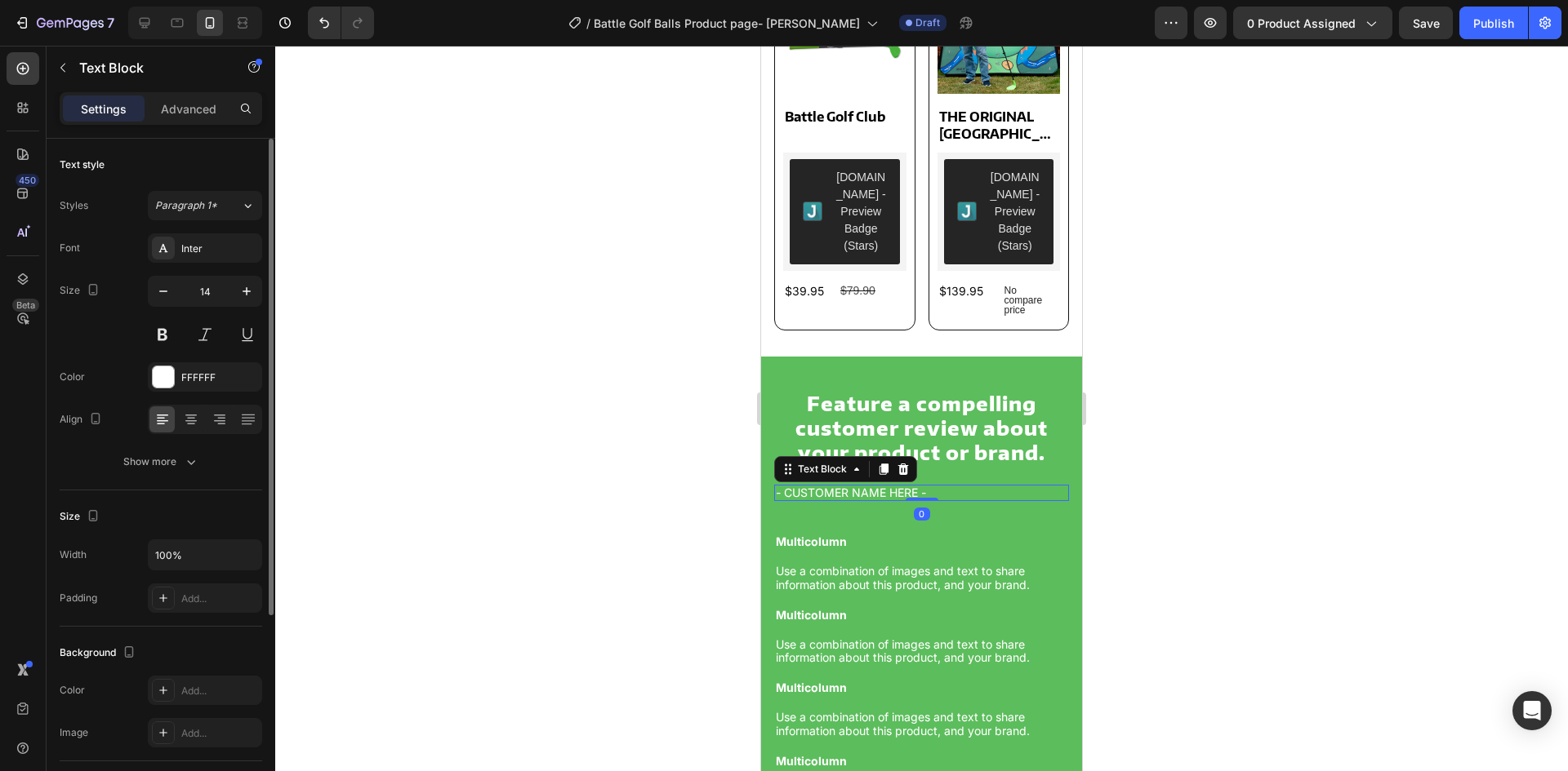
click at [974, 487] on p "- CUSTOMER NAME HERE -" at bounding box center [922, 493] width 292 height 13
click at [200, 421] on div at bounding box center [191, 419] width 25 height 26
click at [896, 535] on p "Multicolumn" at bounding box center [922, 542] width 292 height 13
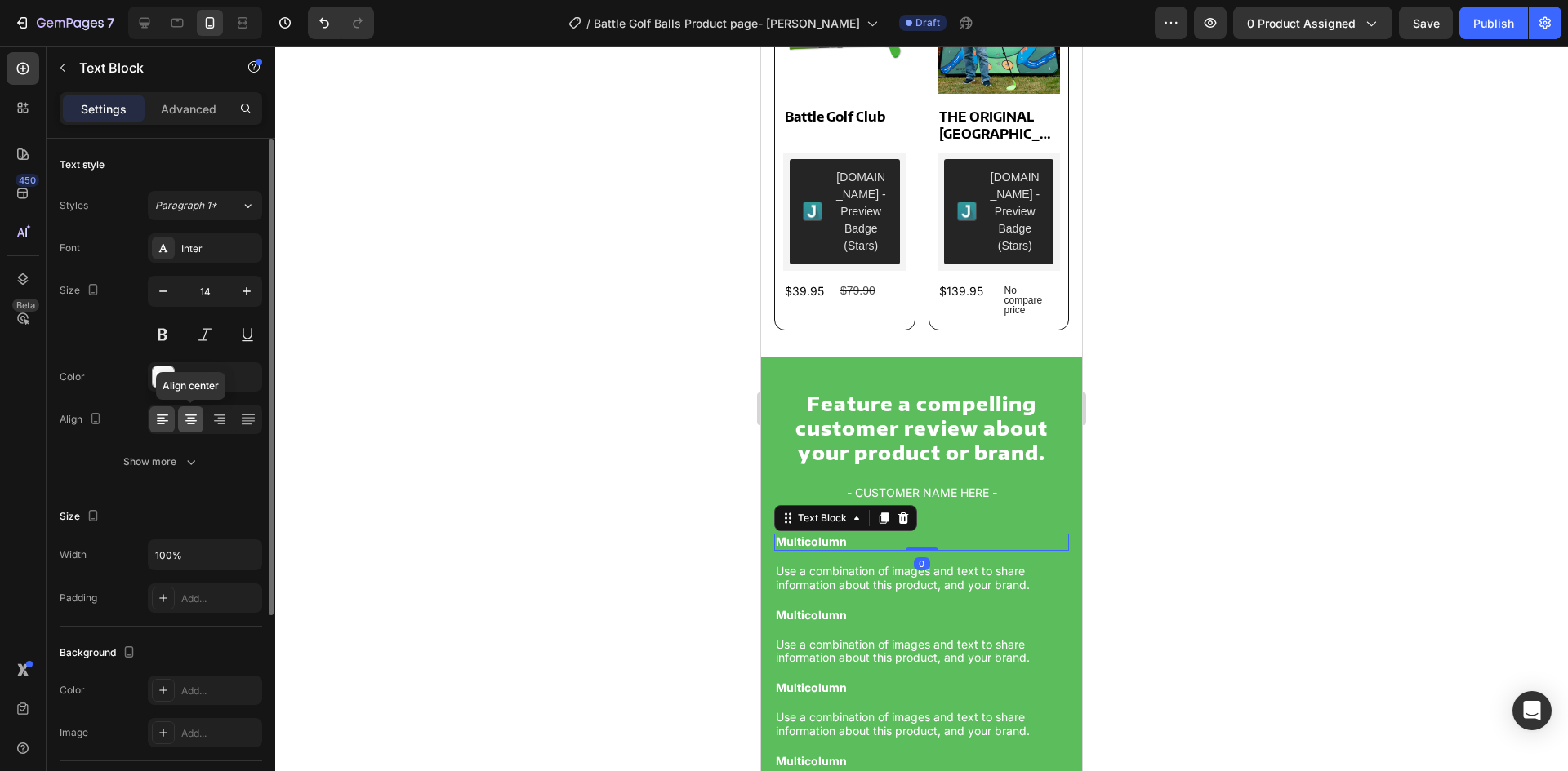
click at [189, 421] on icon at bounding box center [191, 421] width 12 height 2
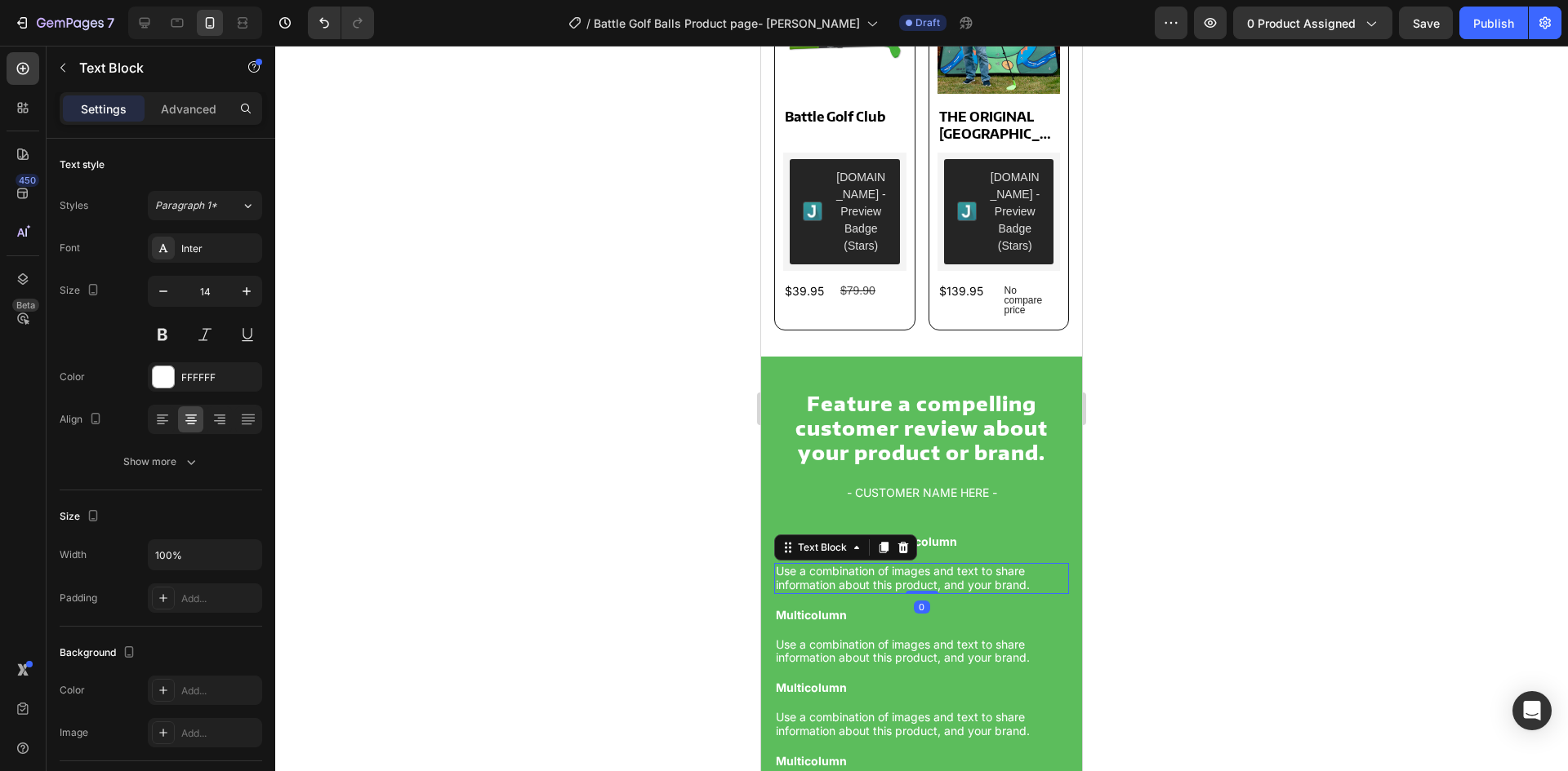
click at [948, 565] on p "Use a combination of images and text to share information about this product, a…" at bounding box center [922, 578] width 292 height 28
click at [189, 420] on icon at bounding box center [191, 421] width 12 height 2
drag, startPoint x: 967, startPoint y: 533, endPoint x: 941, endPoint y: 533, distance: 26.0
click at [966, 535] on p "Multicolumn" at bounding box center [922, 542] width 292 height 13
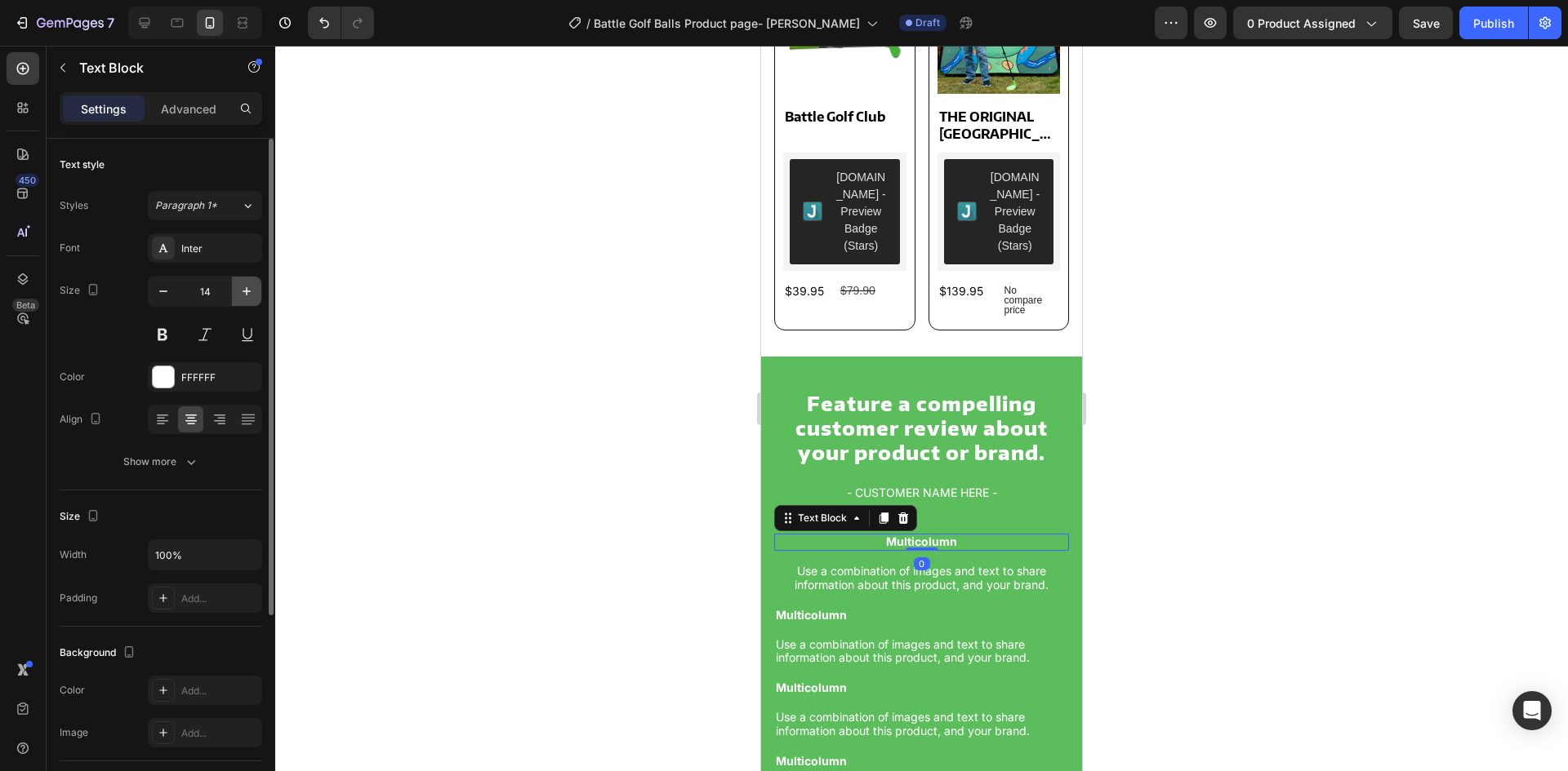
click at [240, 291] on icon "button" at bounding box center [247, 291] width 16 height 16
click at [242, 291] on icon "button" at bounding box center [247, 291] width 16 height 16
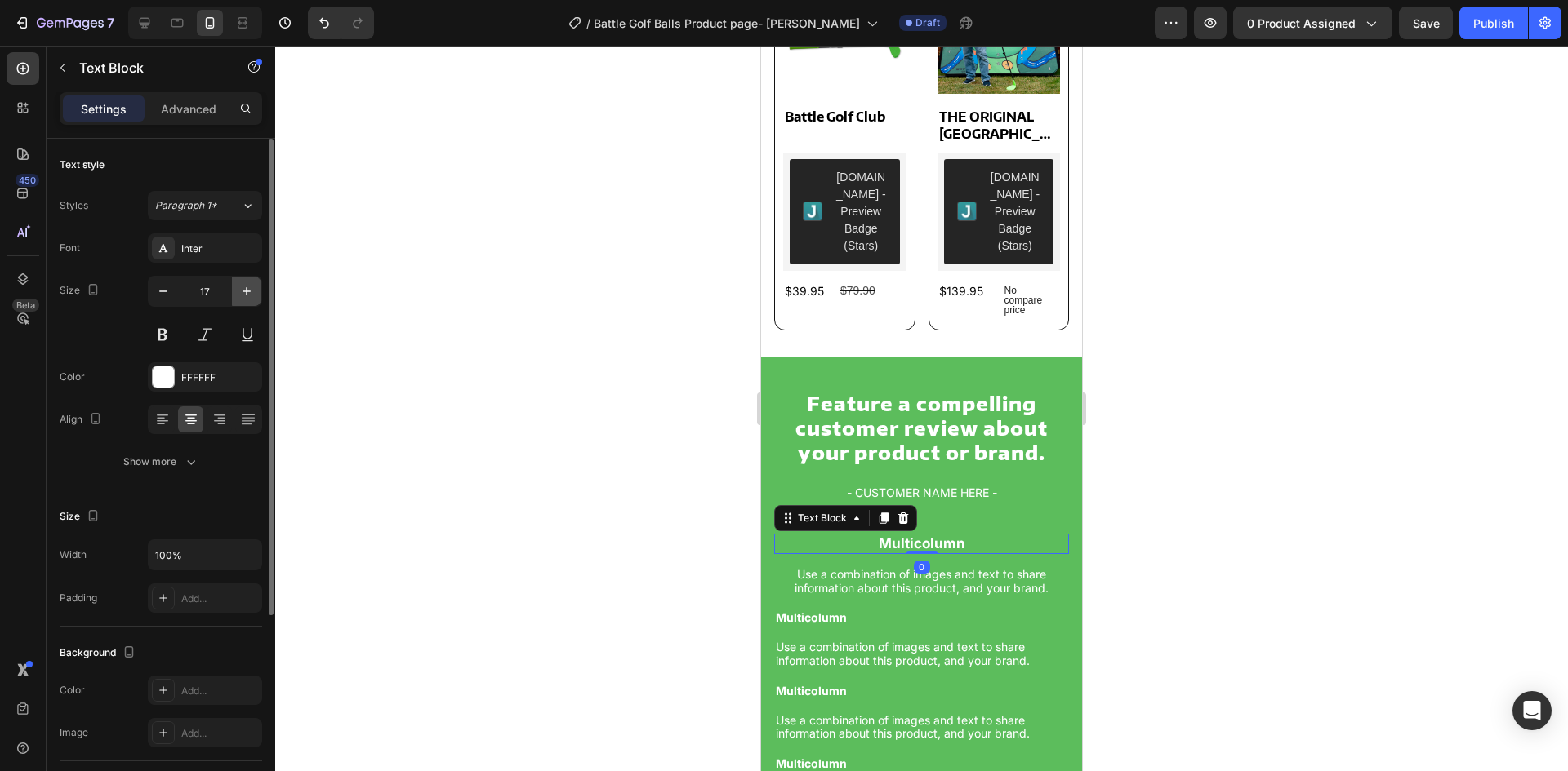
type input "18"
drag, startPoint x: 167, startPoint y: 105, endPoint x: 181, endPoint y: 166, distance: 62.6
click at [168, 106] on p "Advanced" at bounding box center [189, 109] width 56 height 17
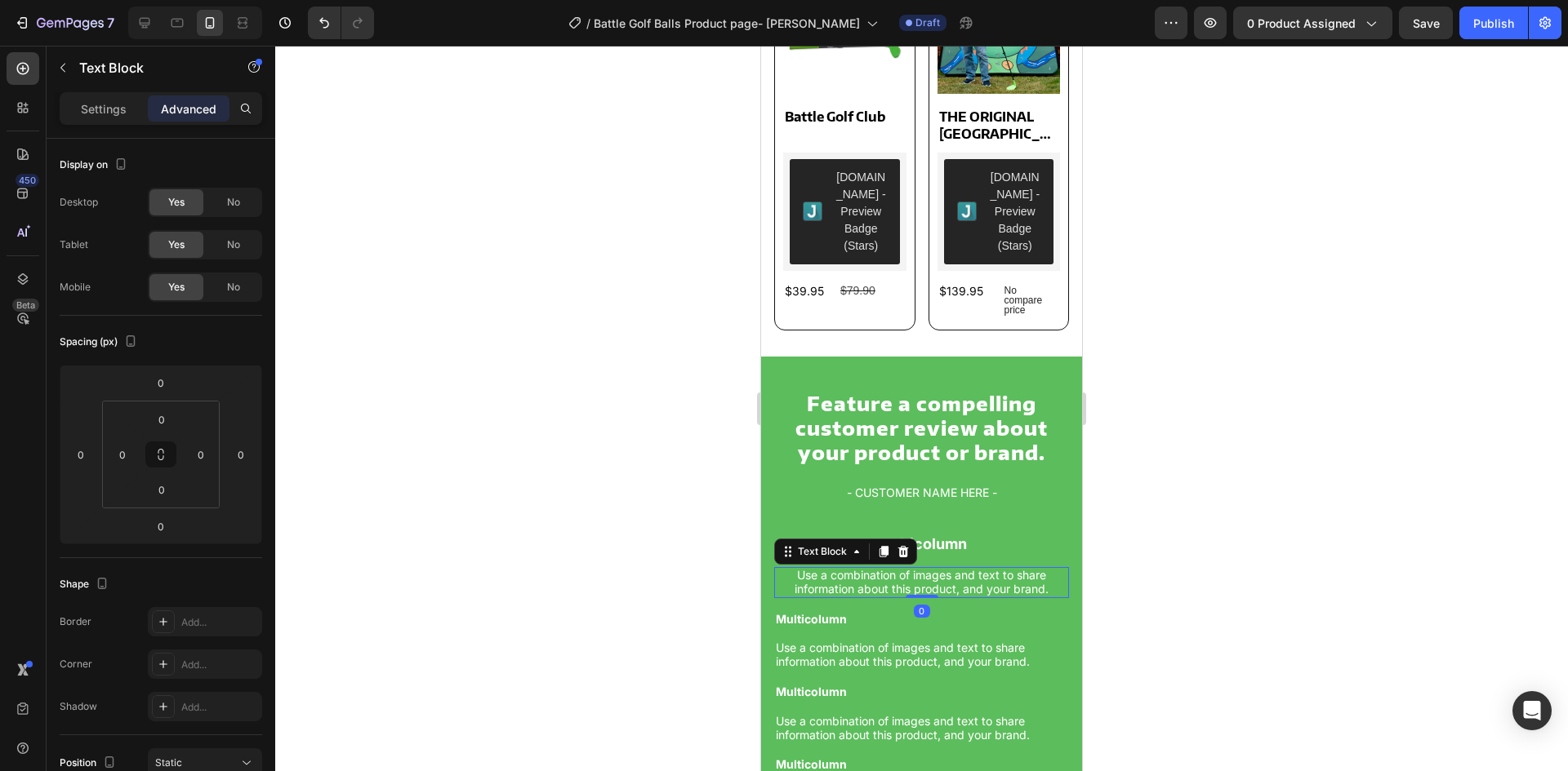
drag, startPoint x: 896, startPoint y: 560, endPoint x: 1481, endPoint y: 571, distance: 585.1
click at [896, 569] on p "Use a combination of images and text to share information about this product, a…" at bounding box center [922, 582] width 292 height 28
click at [168, 383] on input "15" at bounding box center [161, 382] width 32 height 24
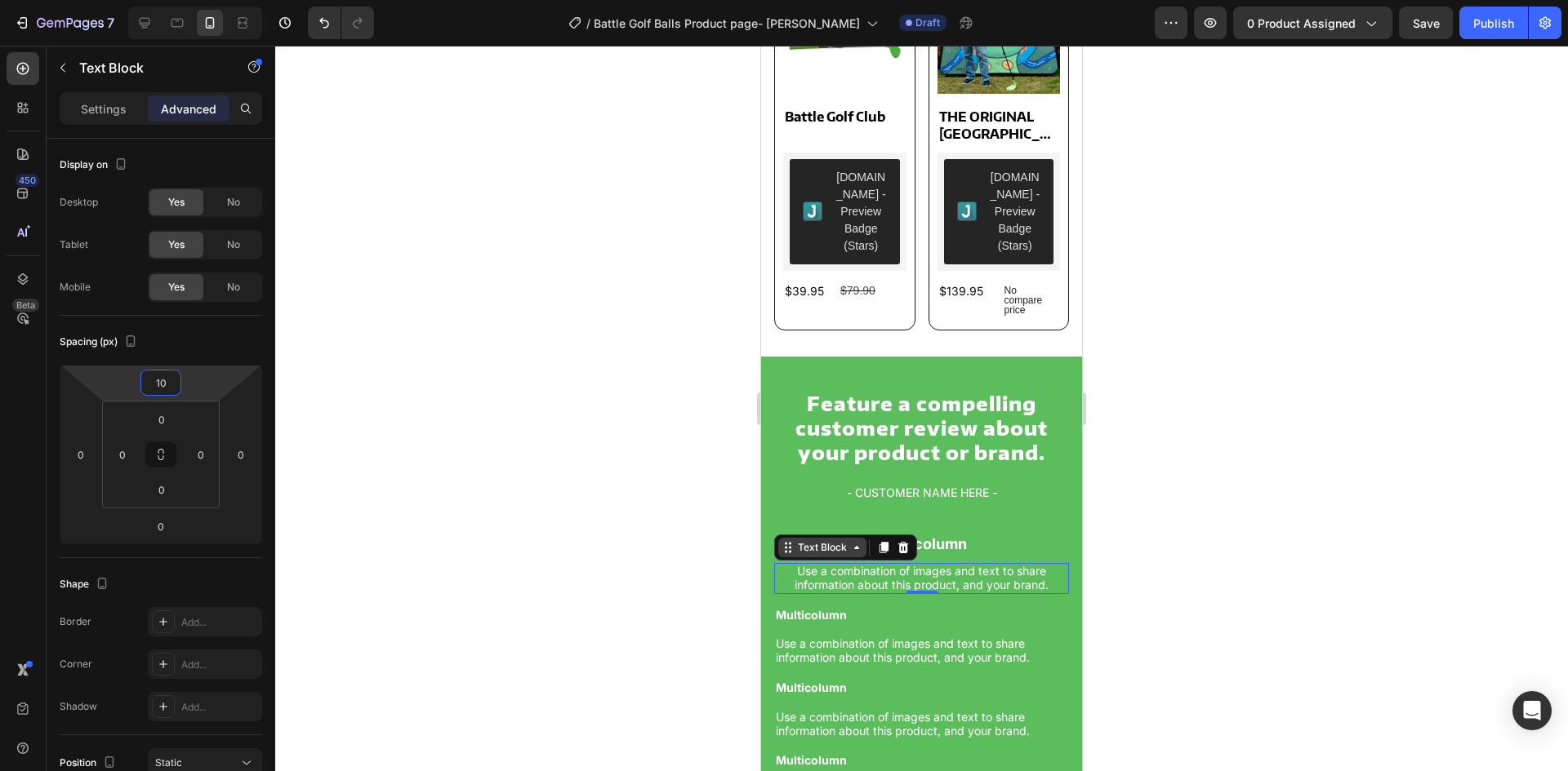
type input "10"
click at [813, 541] on div "Text Block" at bounding box center [823, 548] width 56 height 14
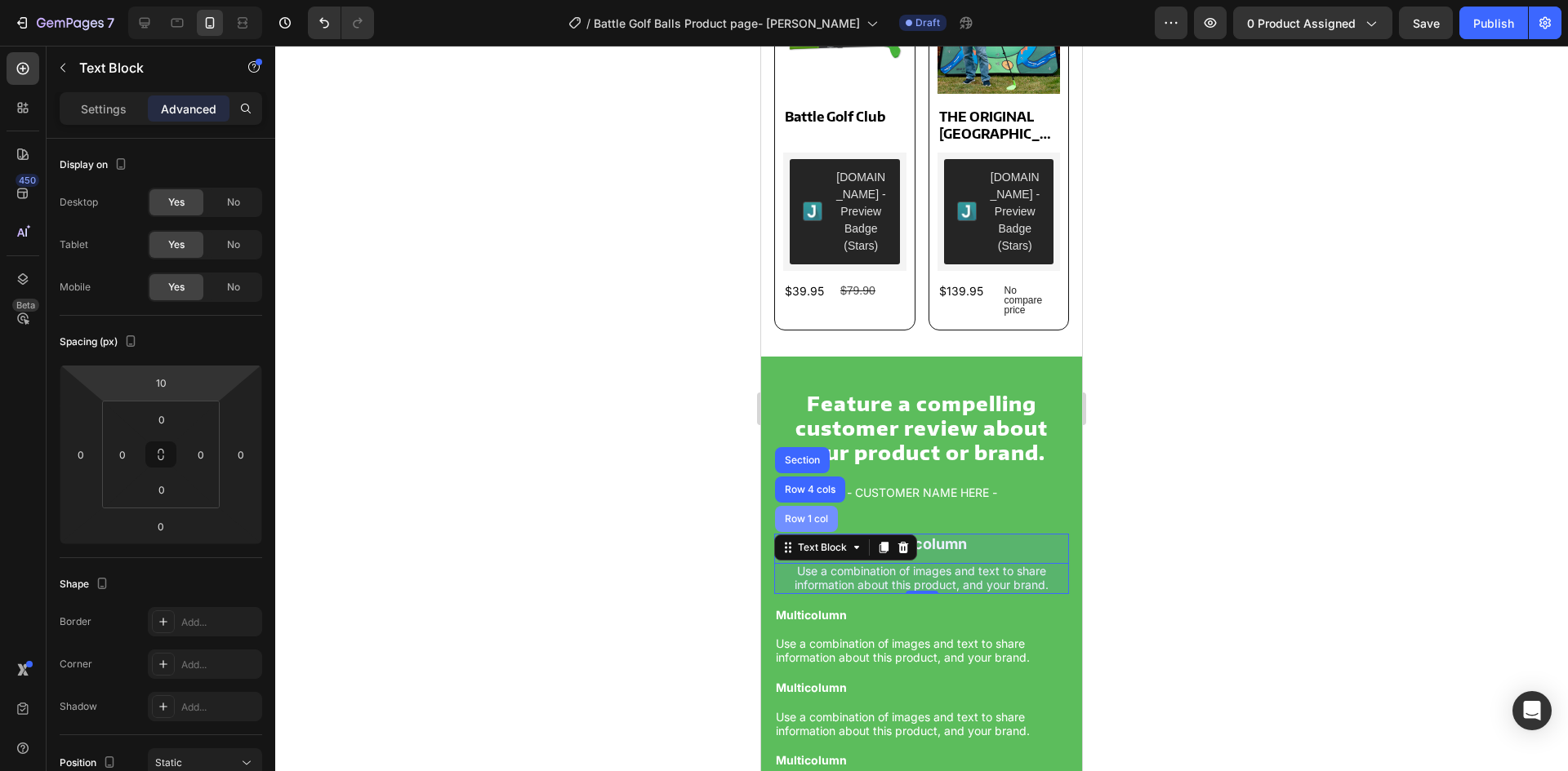
click at [801, 512] on div "Row 1 col" at bounding box center [807, 519] width 63 height 26
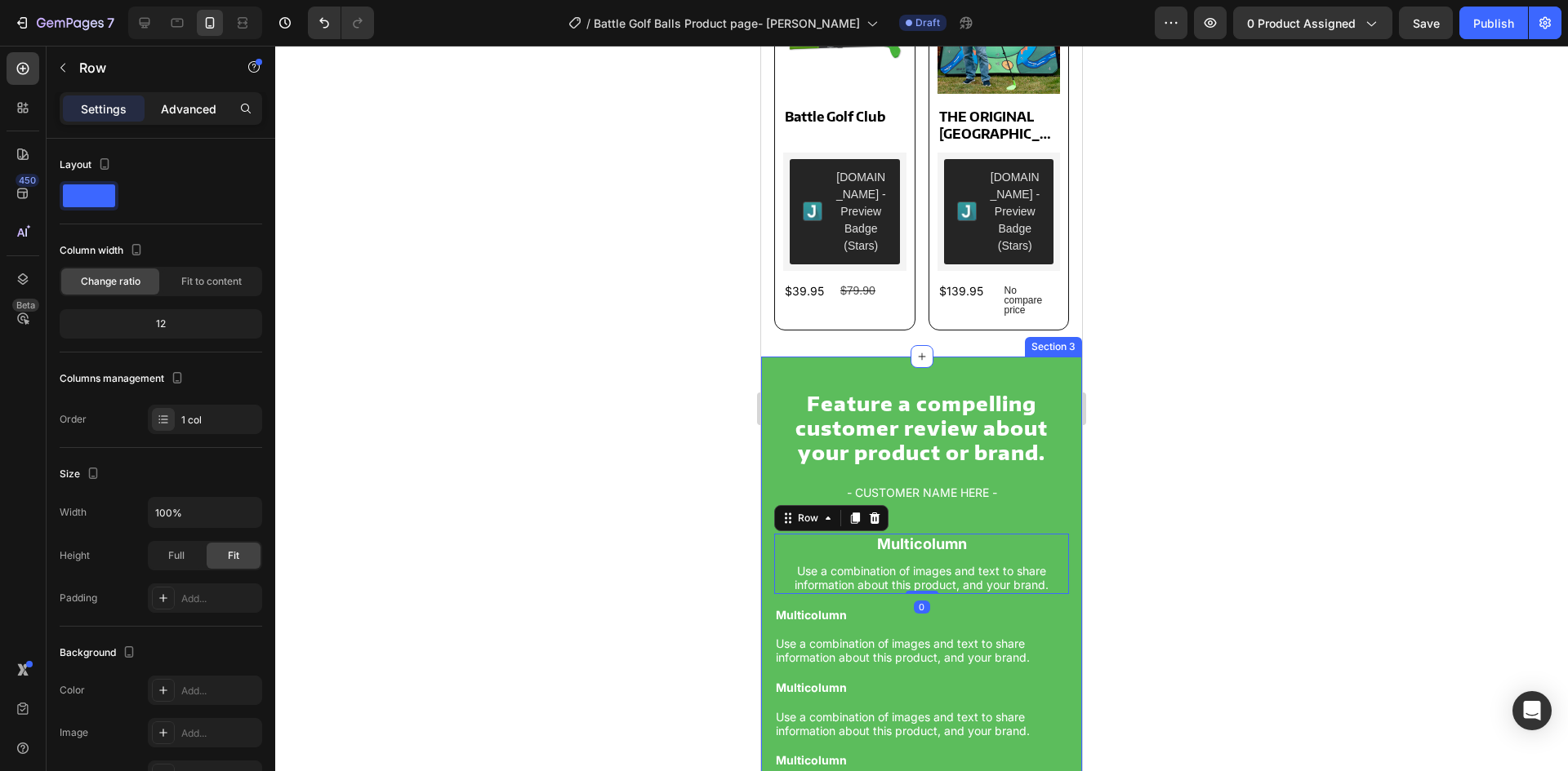
click at [190, 107] on p "Advanced" at bounding box center [189, 109] width 56 height 17
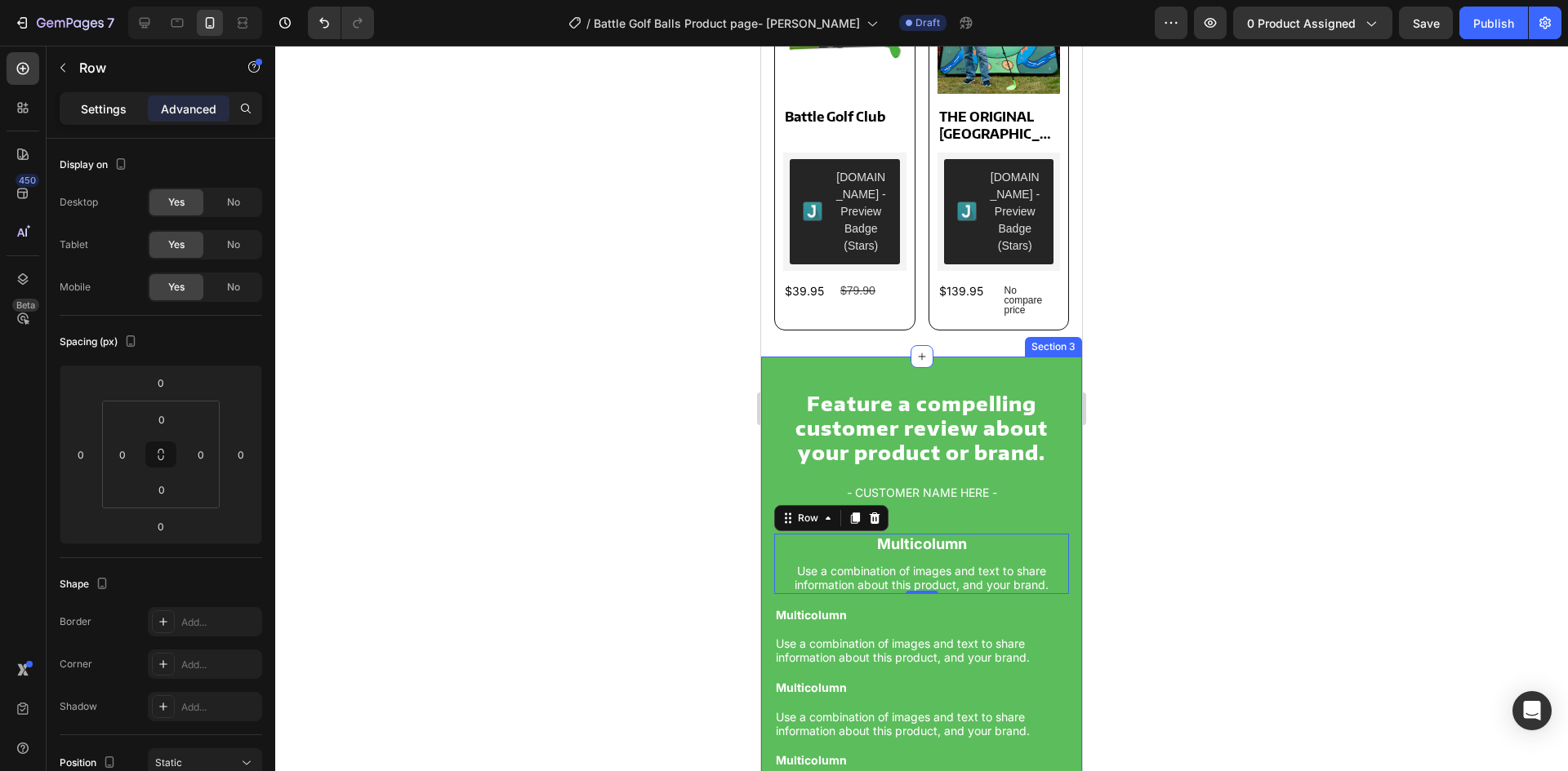
click at [78, 110] on div "Settings" at bounding box center [104, 108] width 82 height 26
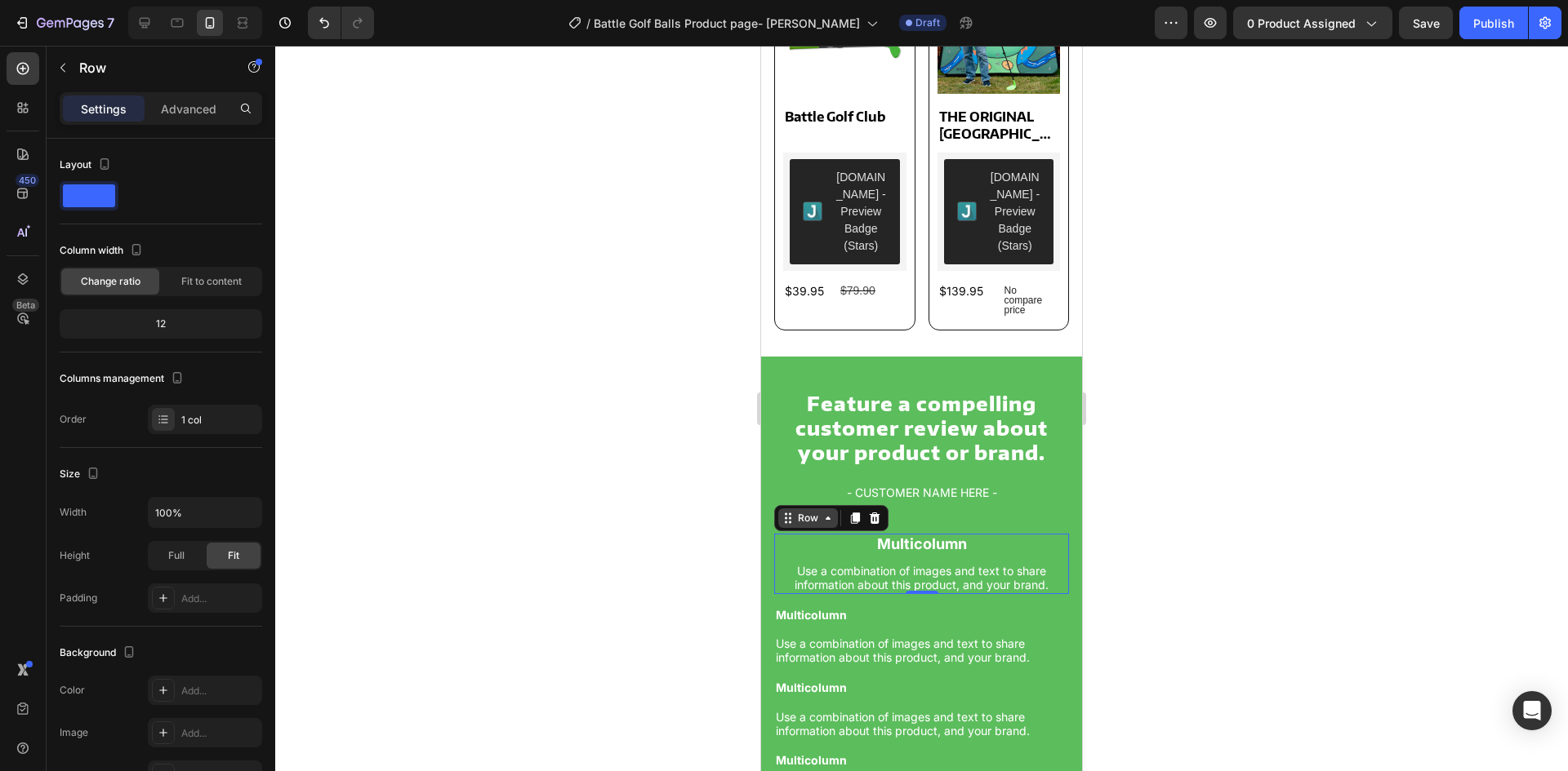
click at [813, 511] on div "Row" at bounding box center [808, 518] width 27 height 14
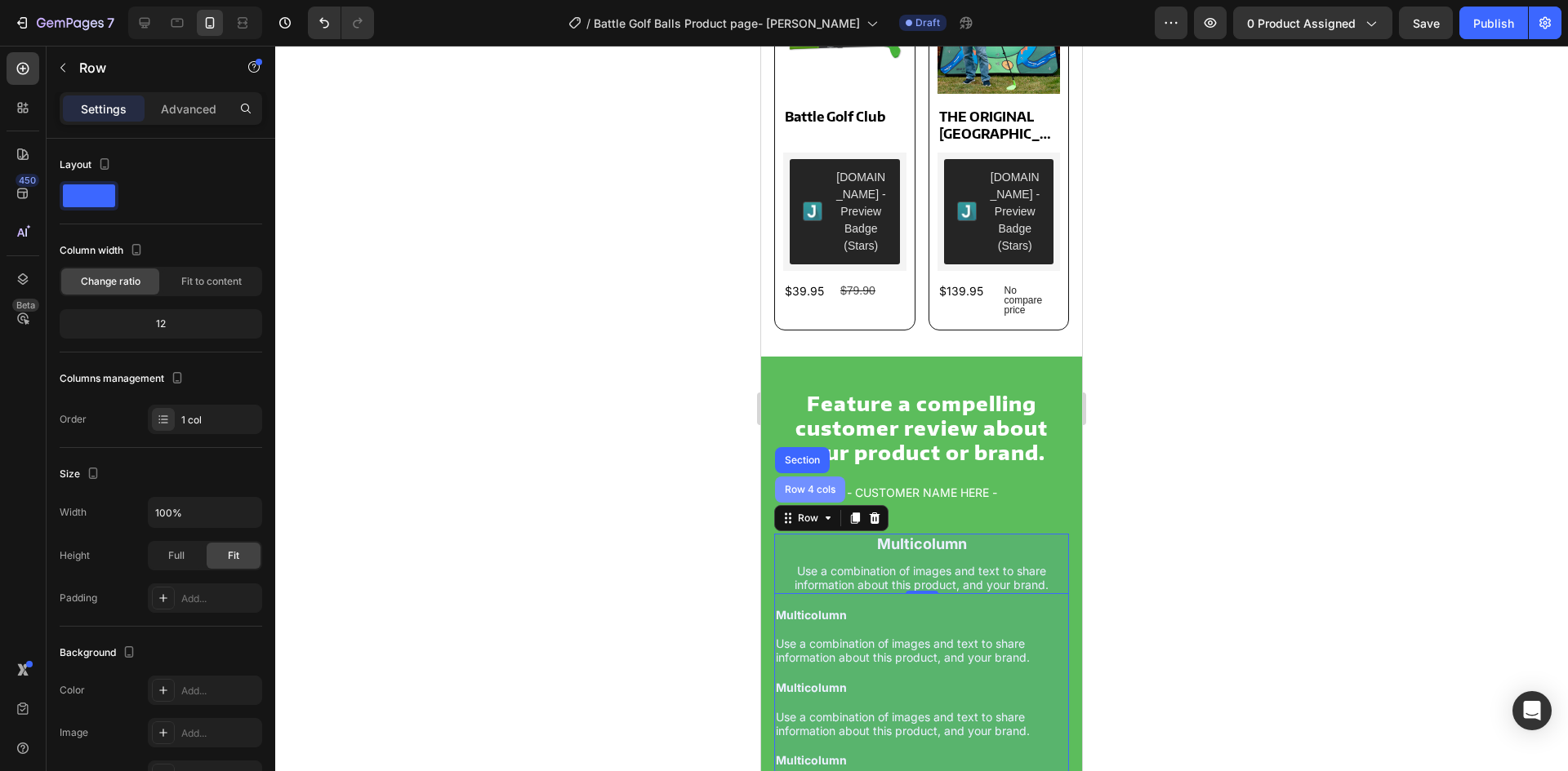
click at [803, 485] on div "Row 4 cols" at bounding box center [810, 489] width 58 height 10
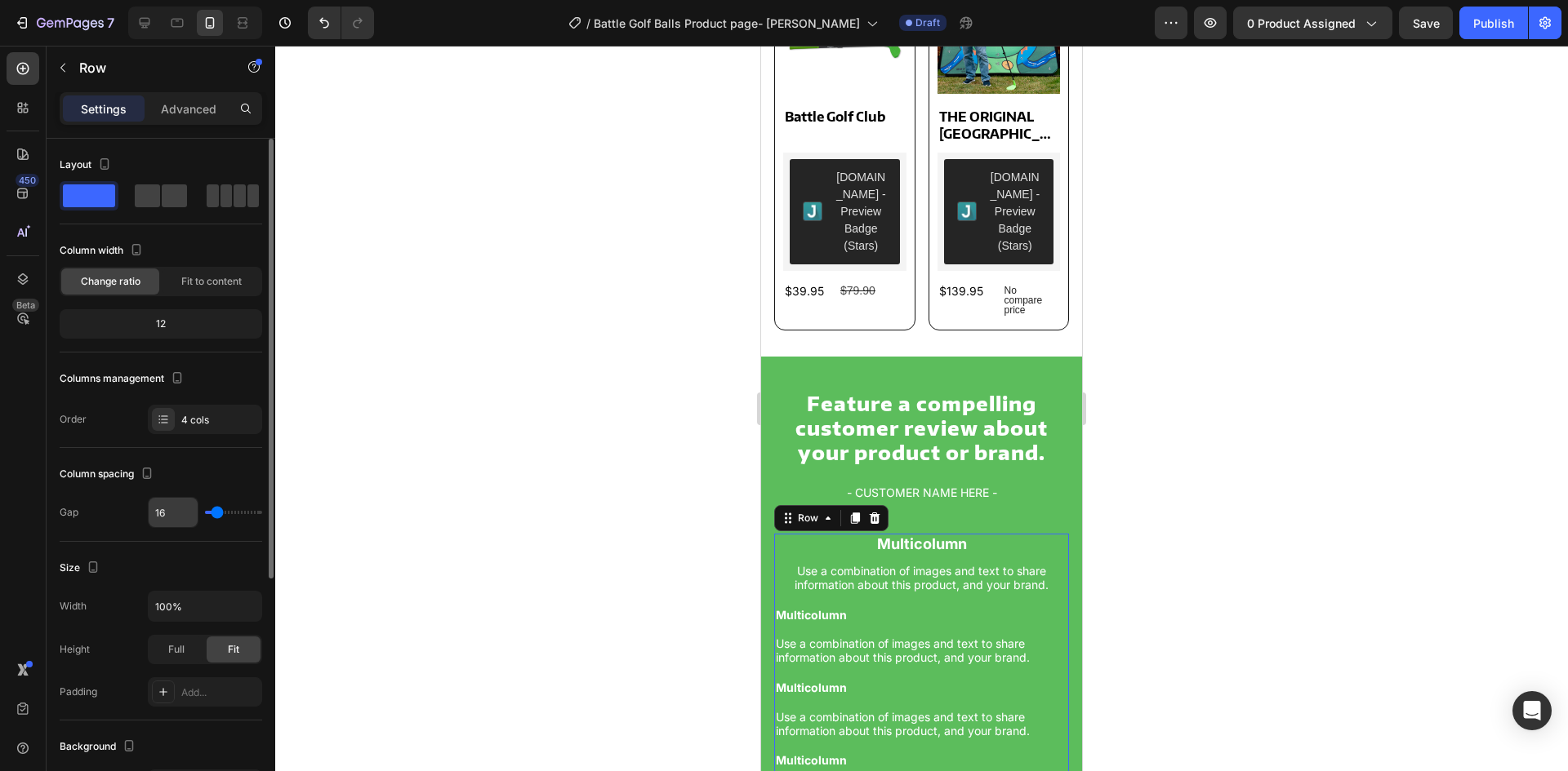
click at [167, 516] on input "16" at bounding box center [173, 513] width 49 height 30
type input "2"
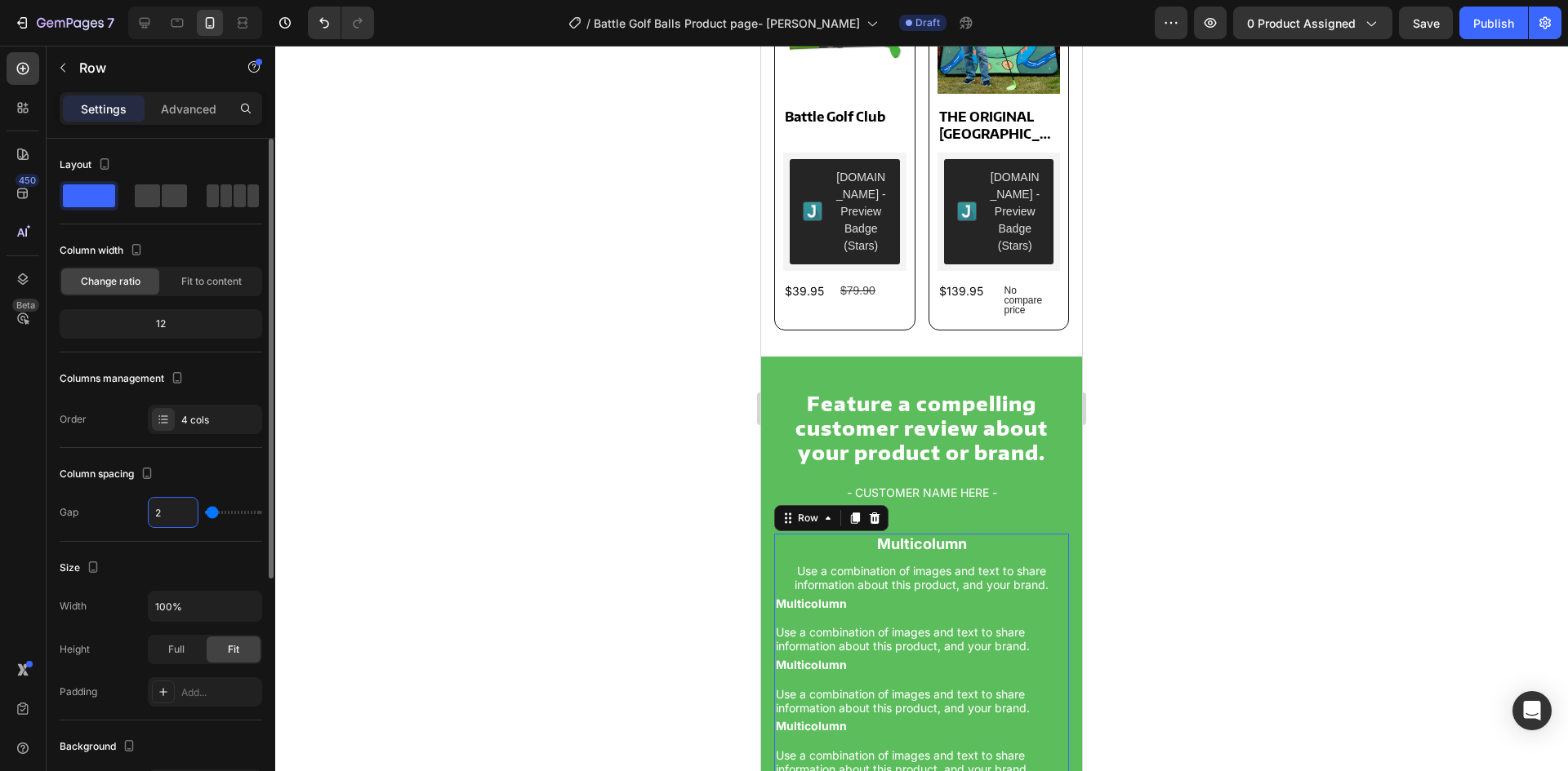
type input "25"
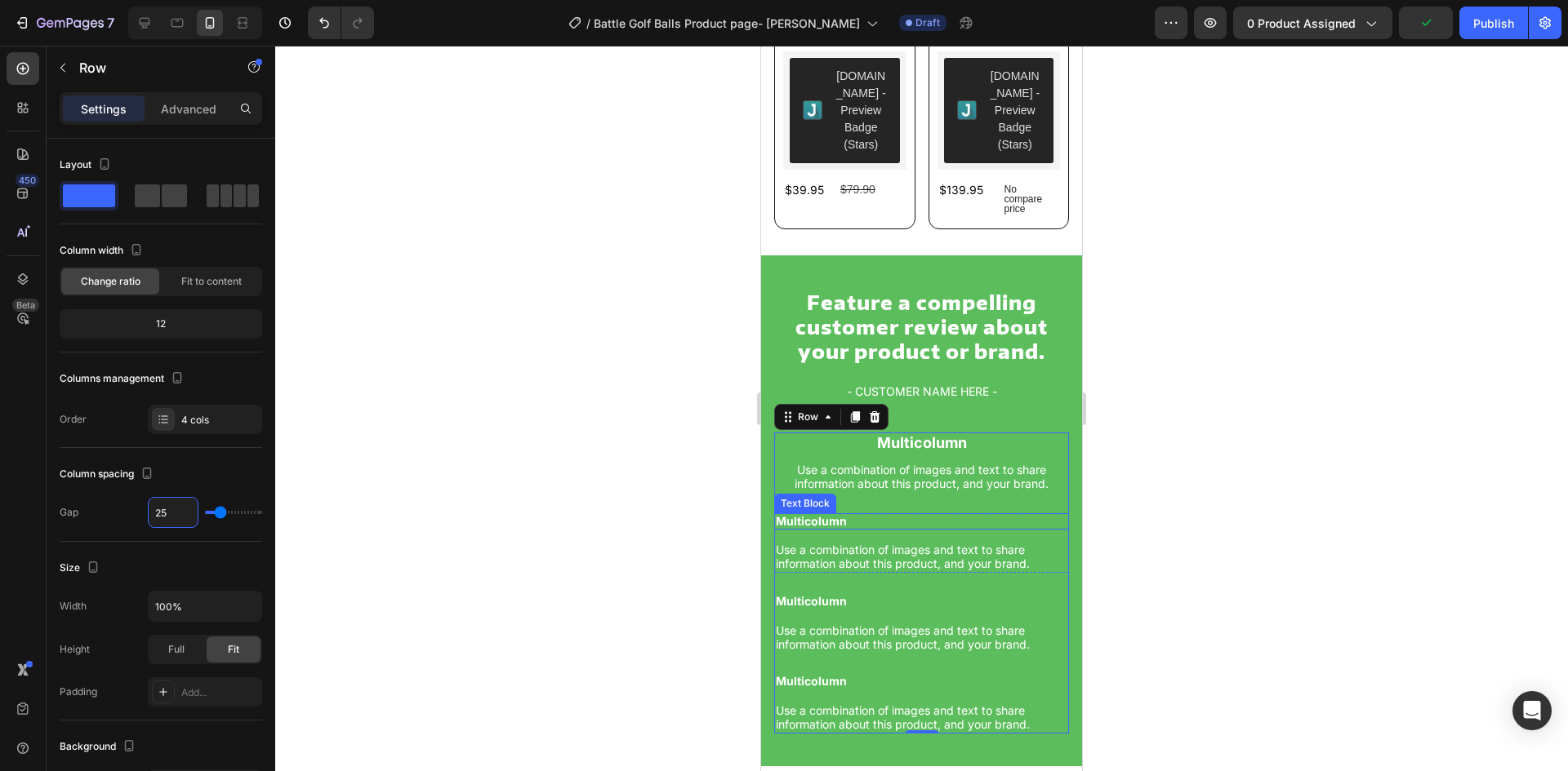
scroll to position [1415, 0]
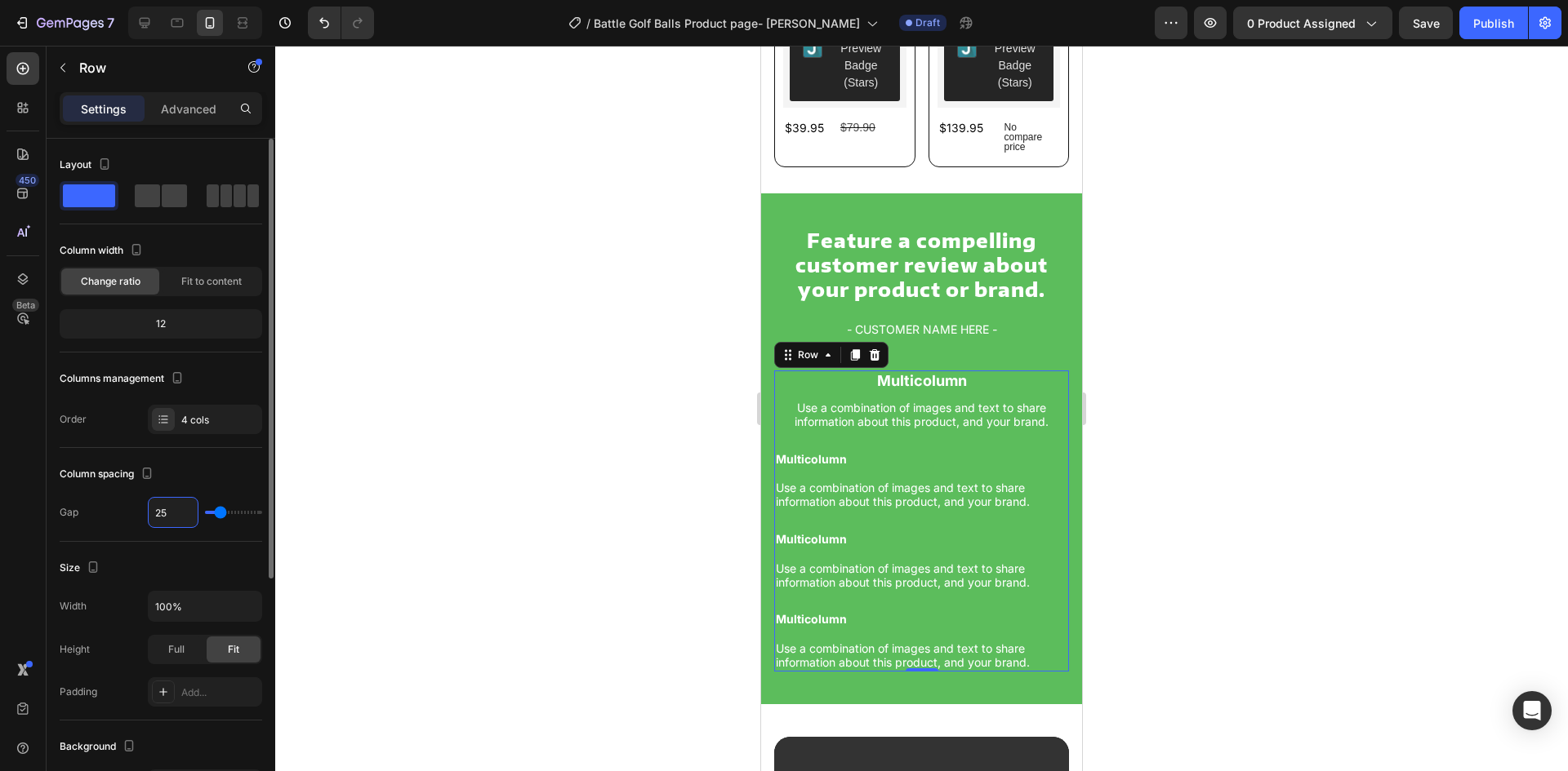
click at [176, 515] on input "25" at bounding box center [173, 513] width 49 height 30
click at [176, 515] on input "25" at bounding box center [173, 513] width 49 height 30
type input "3"
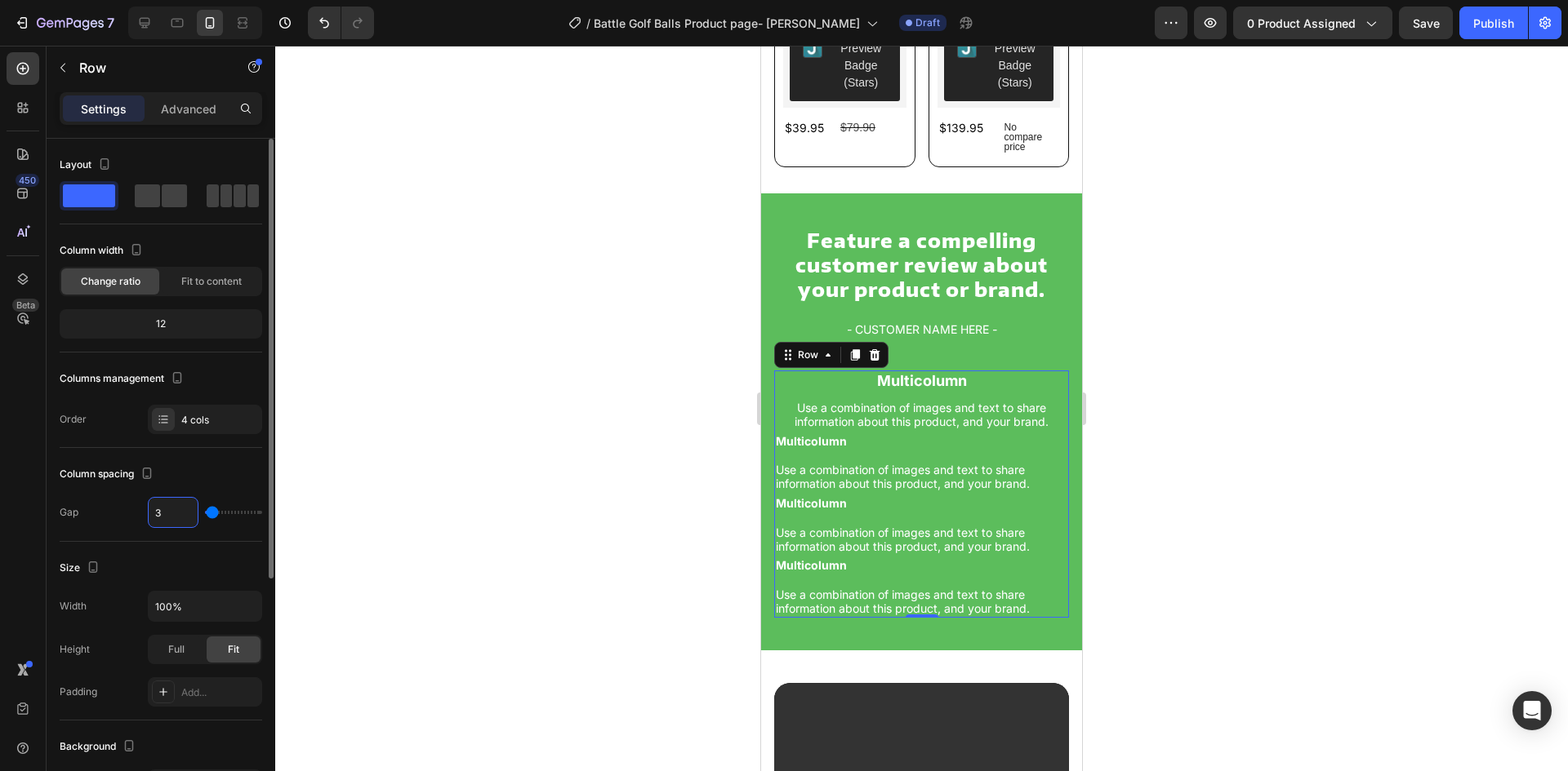
type input "30"
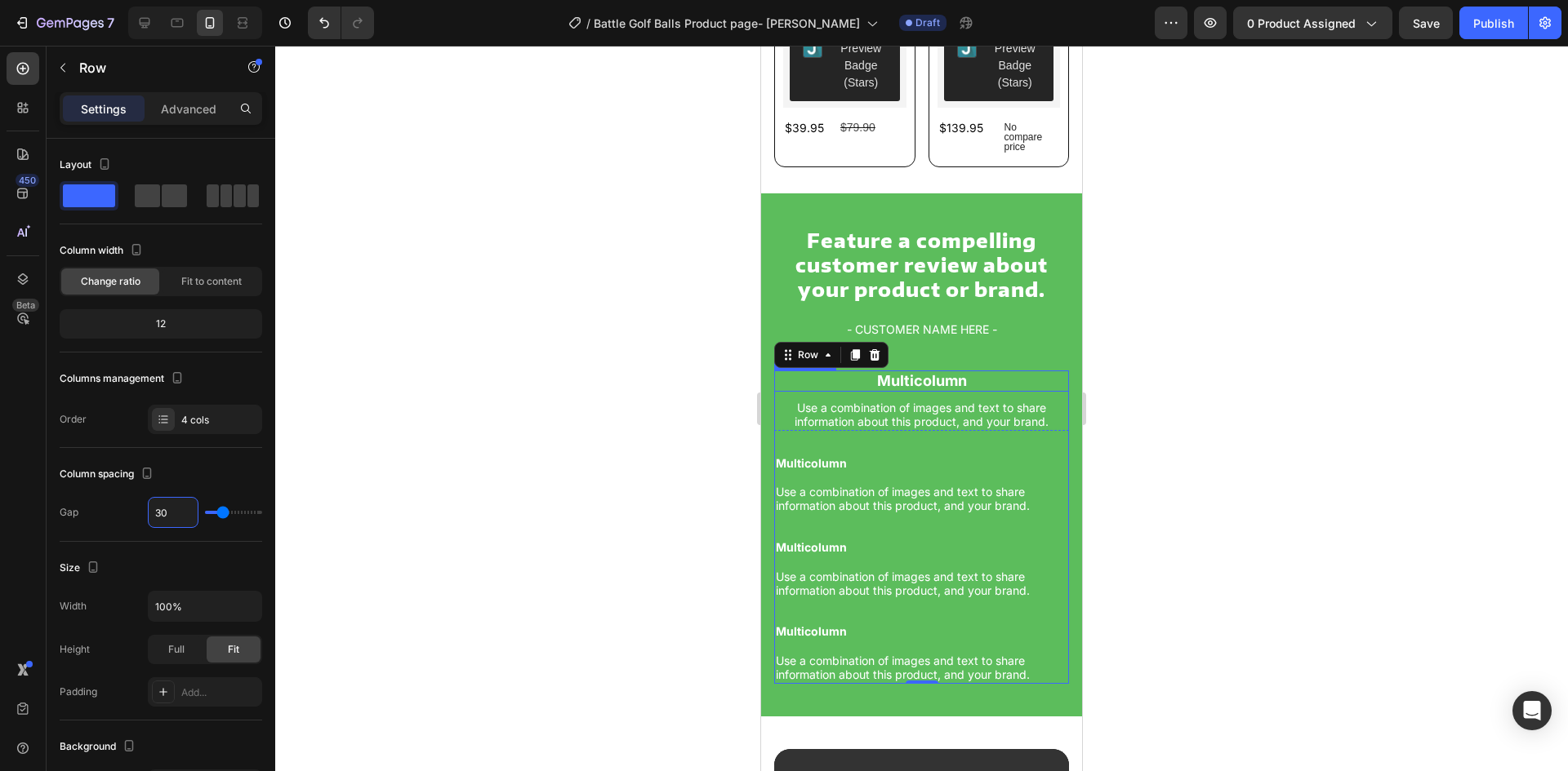
click at [969, 372] on p "Multicolumn" at bounding box center [922, 381] width 292 height 18
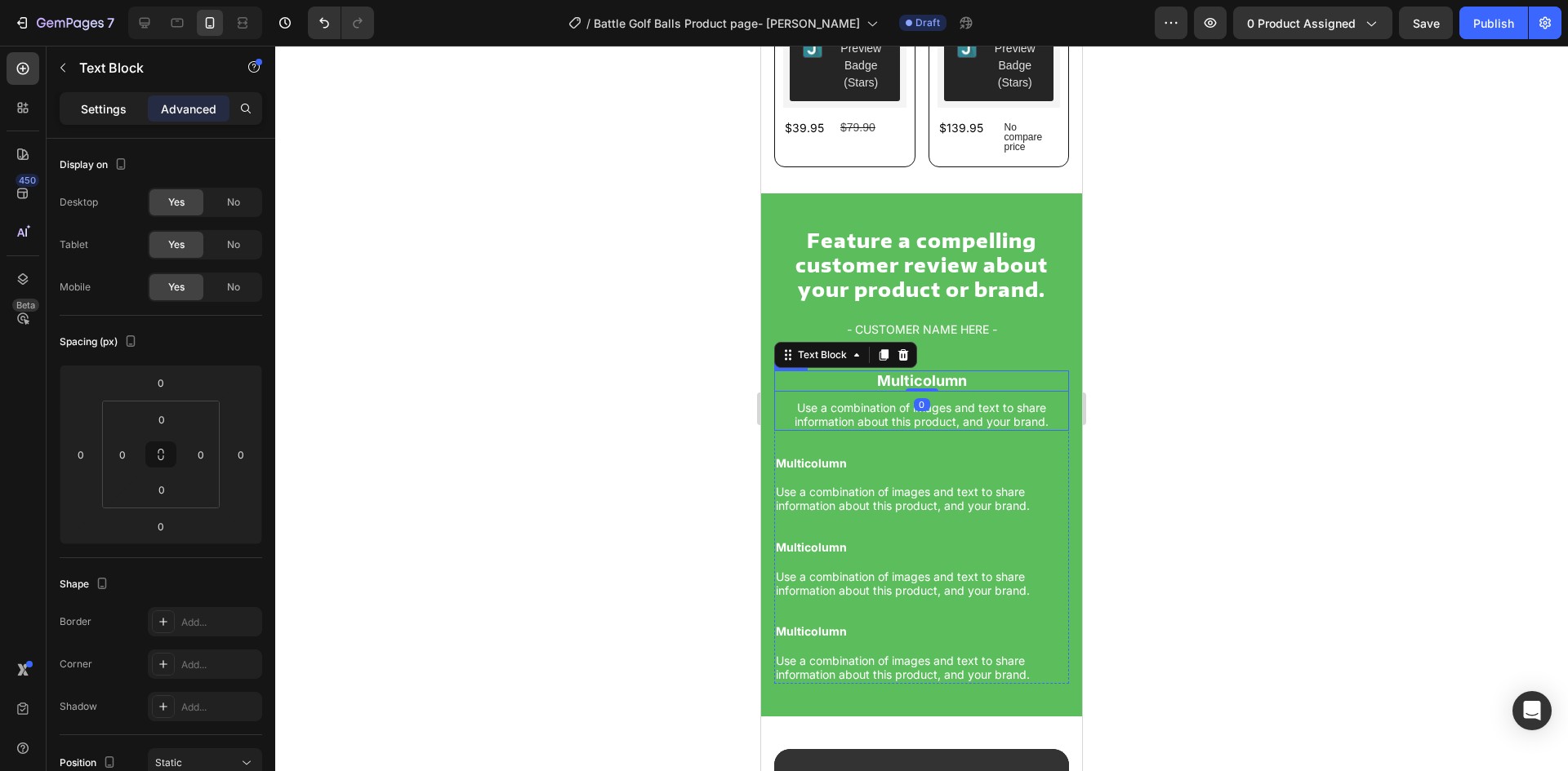
click at [101, 103] on p "Settings" at bounding box center [104, 109] width 46 height 17
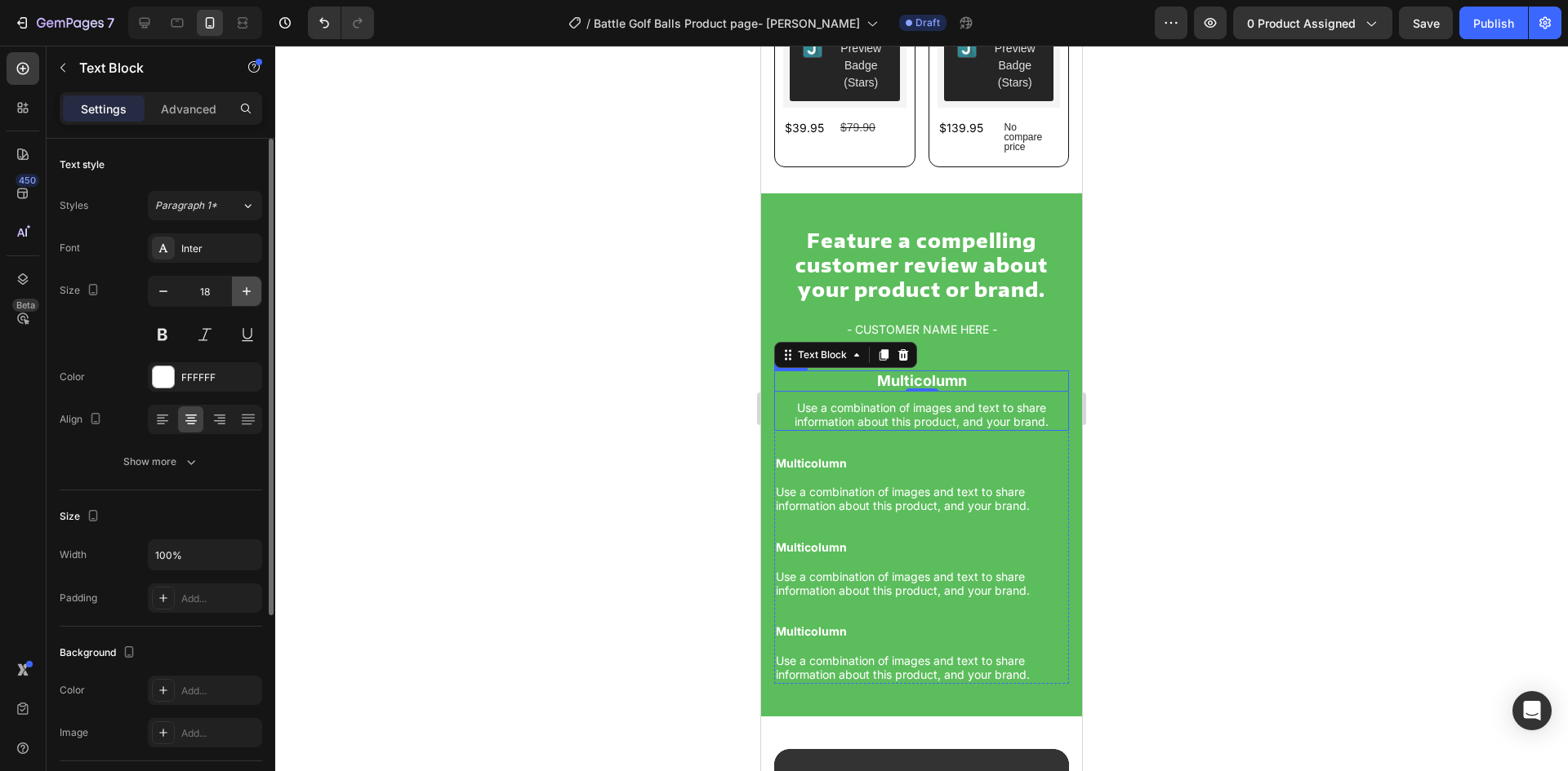
click at [242, 295] on icon "button" at bounding box center [247, 291] width 16 height 16
drag, startPoint x: 145, startPoint y: 282, endPoint x: 158, endPoint y: 284, distance: 13.2
click at [158, 284] on div "Size 20" at bounding box center [160, 313] width 203 height 74
click at [158, 284] on icon "button" at bounding box center [163, 291] width 16 height 16
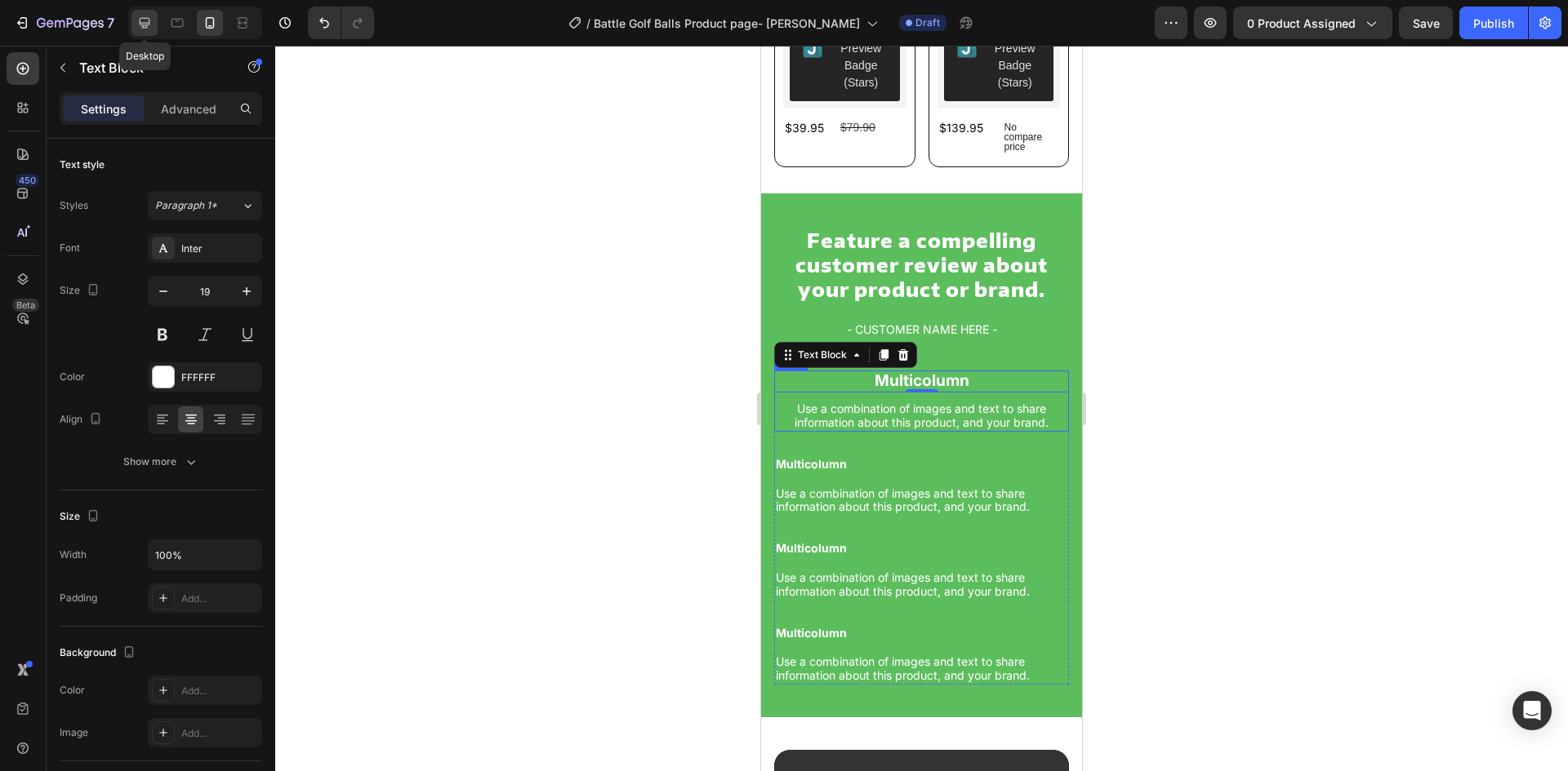
click at [148, 27] on icon at bounding box center [145, 22] width 16 height 16
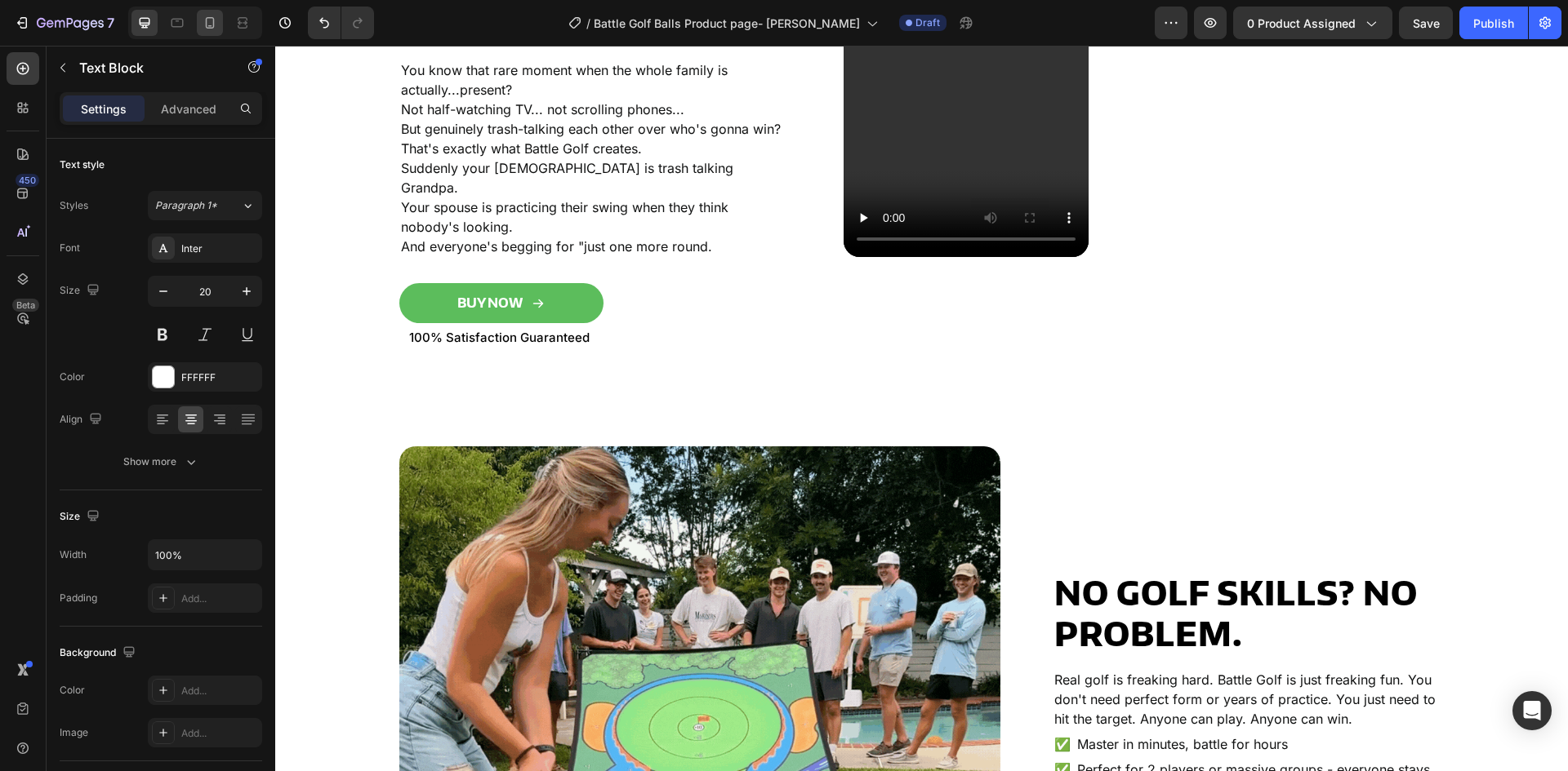
scroll to position [1860, 0]
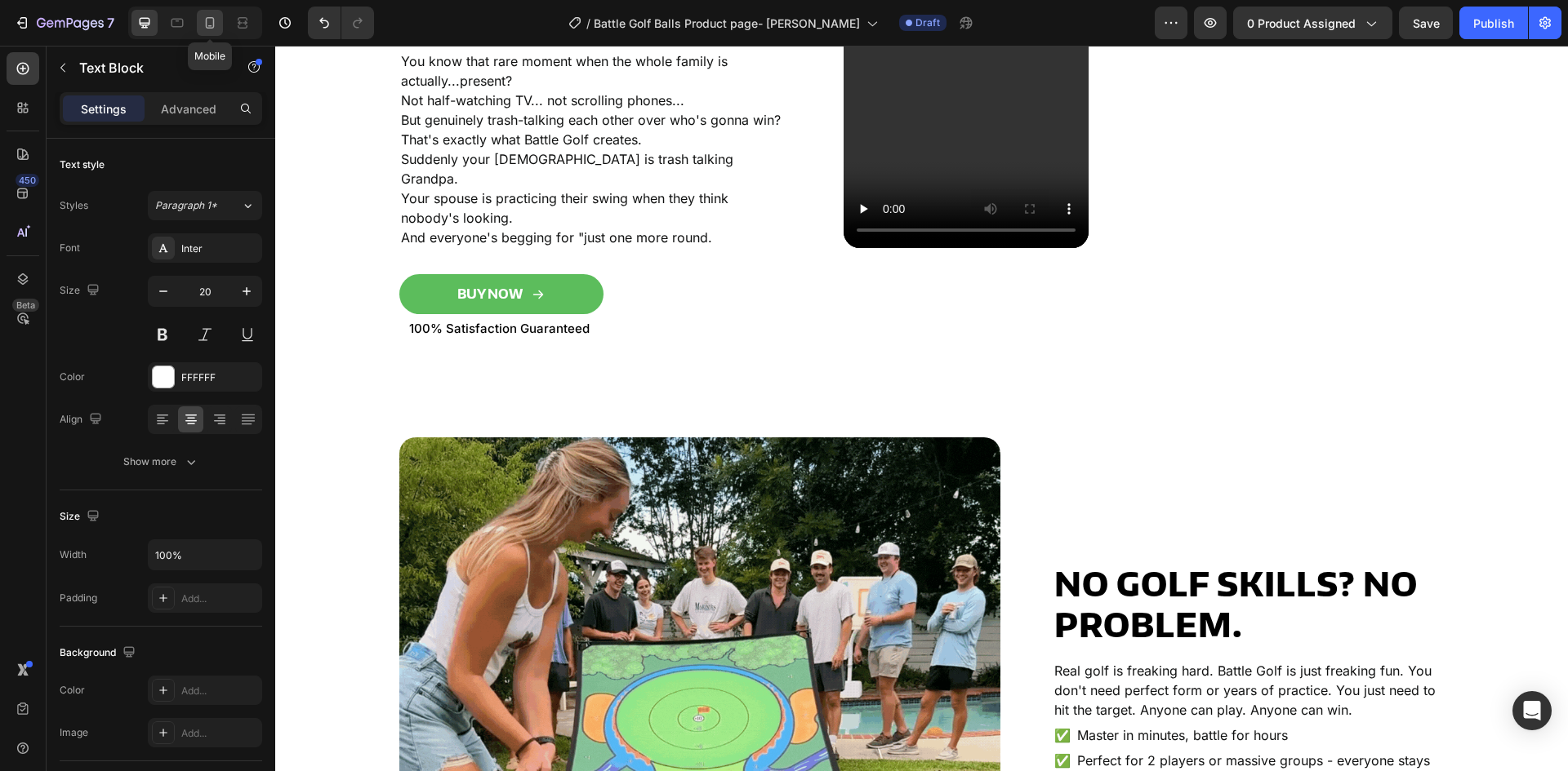
click at [208, 31] on icon at bounding box center [210, 22] width 16 height 16
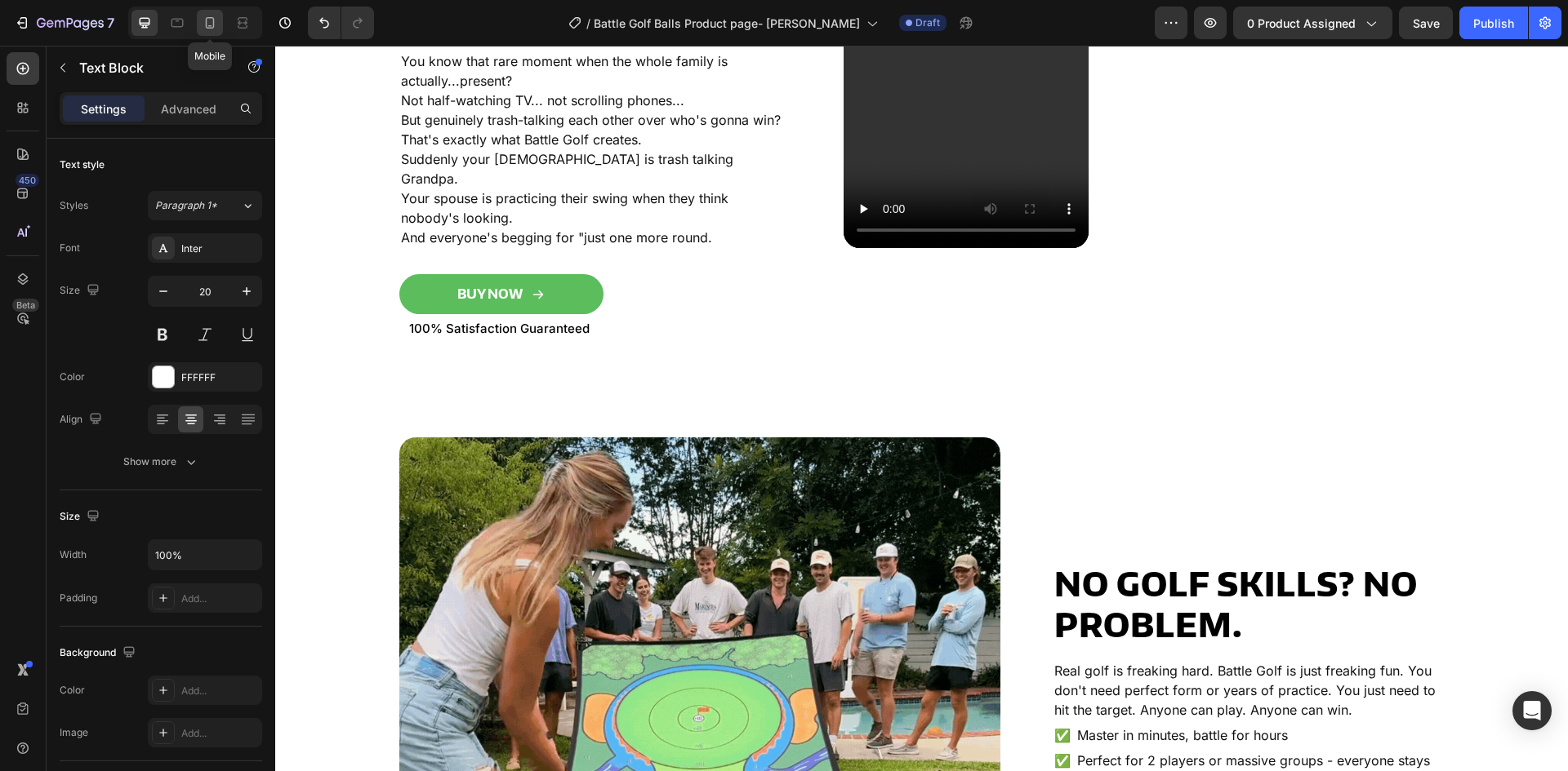
type input "19"
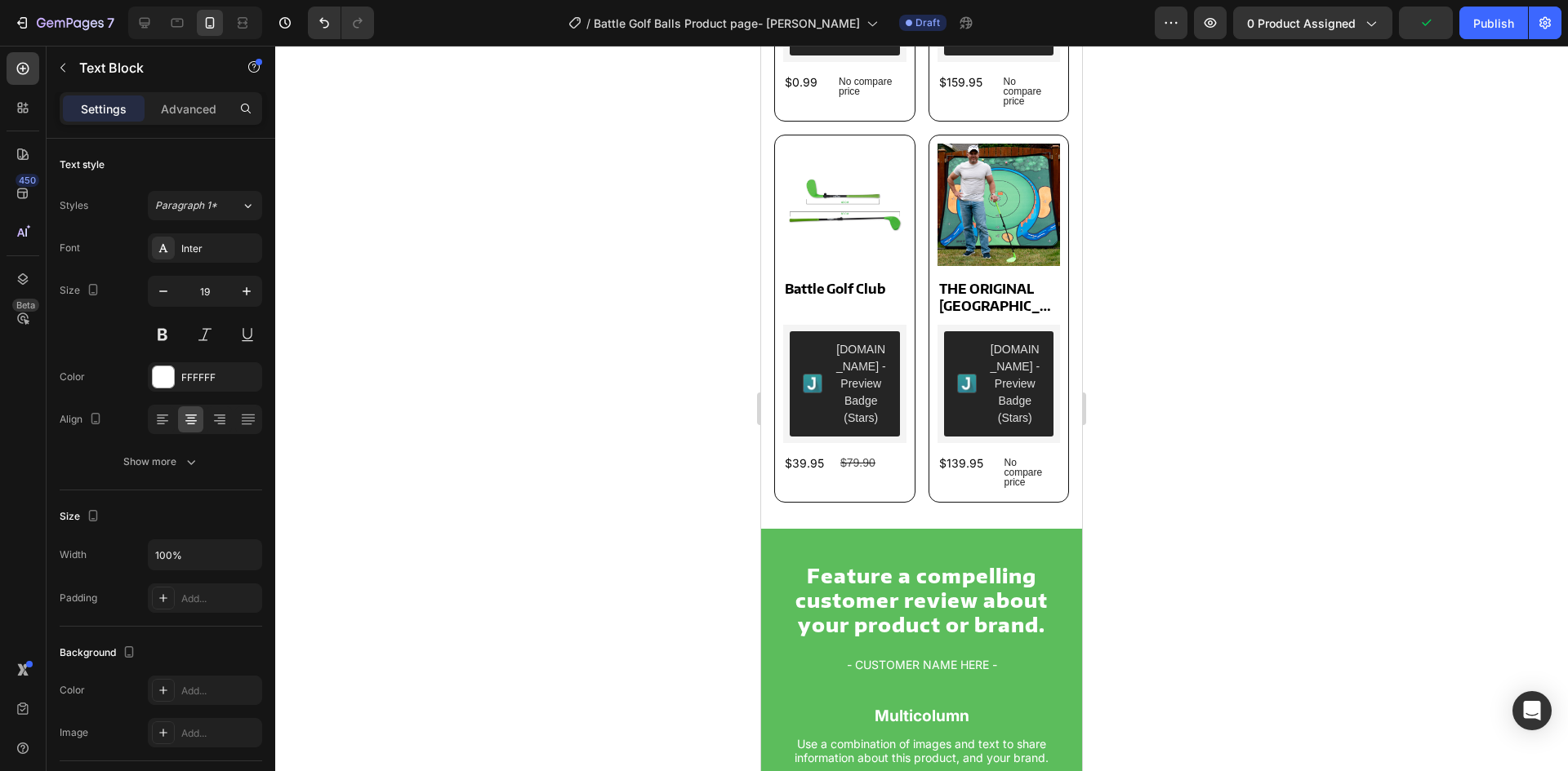
scroll to position [1482, 0]
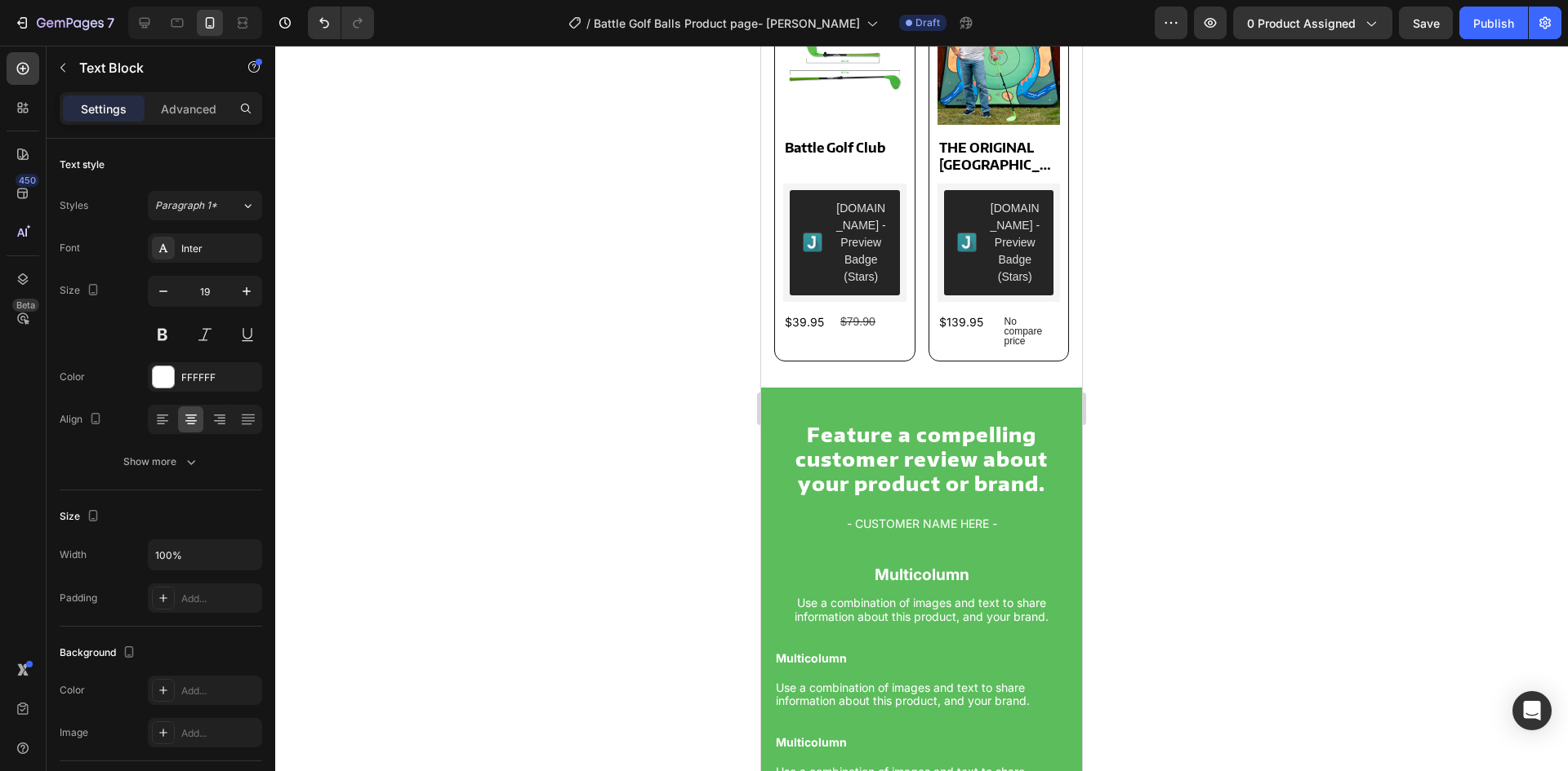
click at [987, 567] on p "Multicolumn" at bounding box center [922, 576] width 292 height 19
click at [929, 599] on p "Use a combination of images and text to share information about this product, a…" at bounding box center [922, 610] width 292 height 28
click at [942, 567] on p "Multicolumn" at bounding box center [922, 576] width 292 height 19
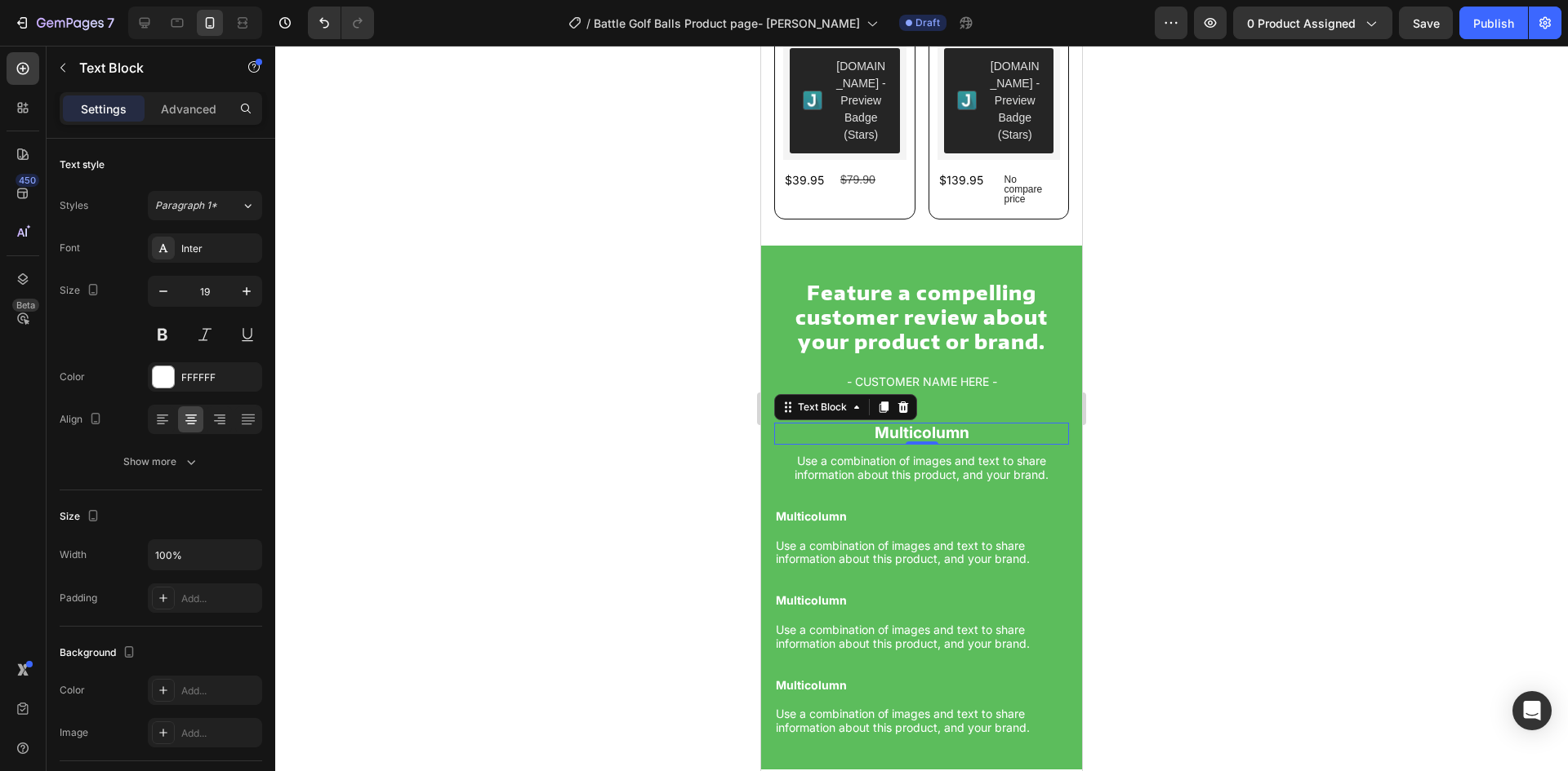
scroll to position [1645, 0]
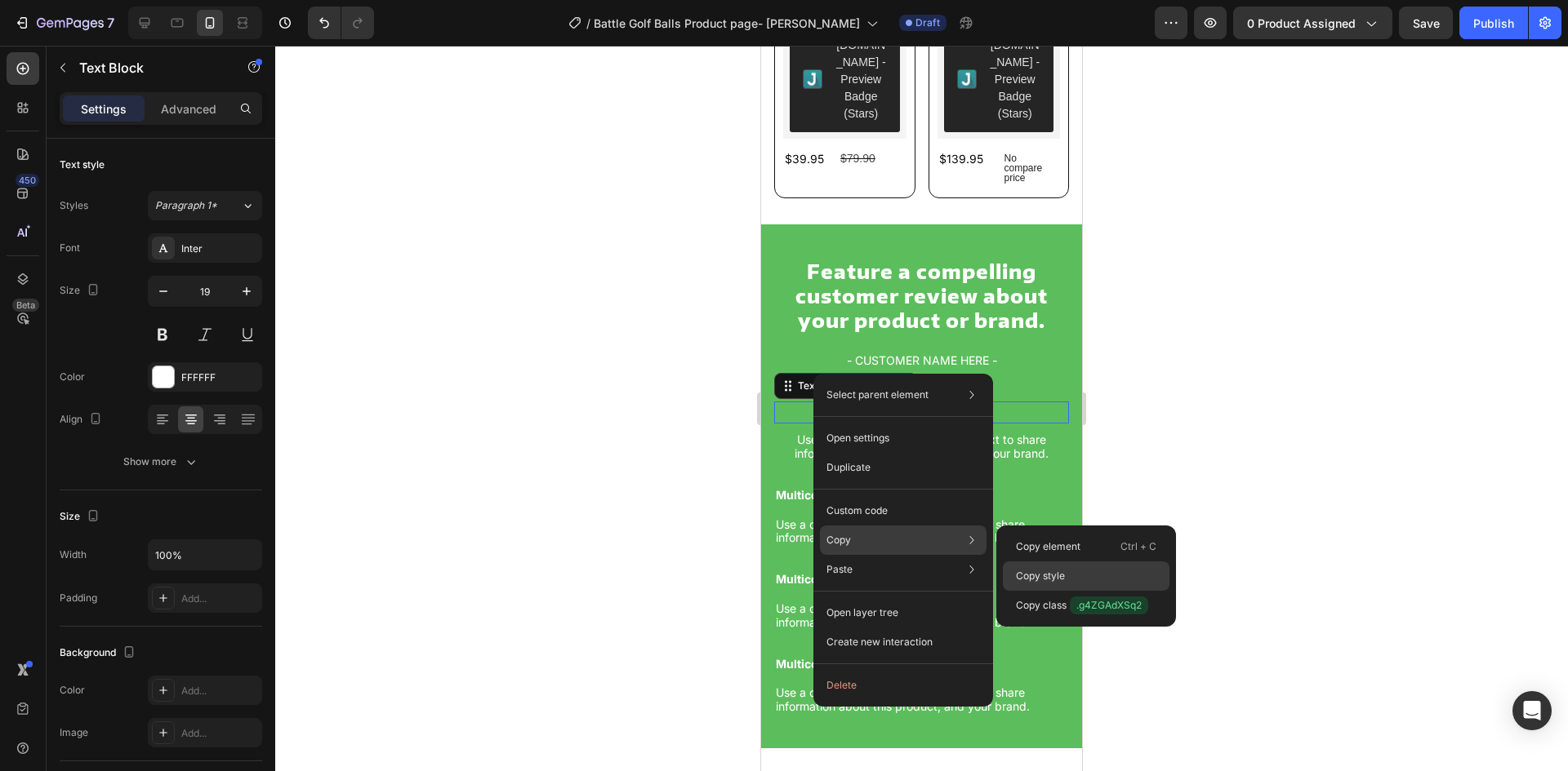
click at [1071, 591] on div "Copy style" at bounding box center [1086, 605] width 167 height 30
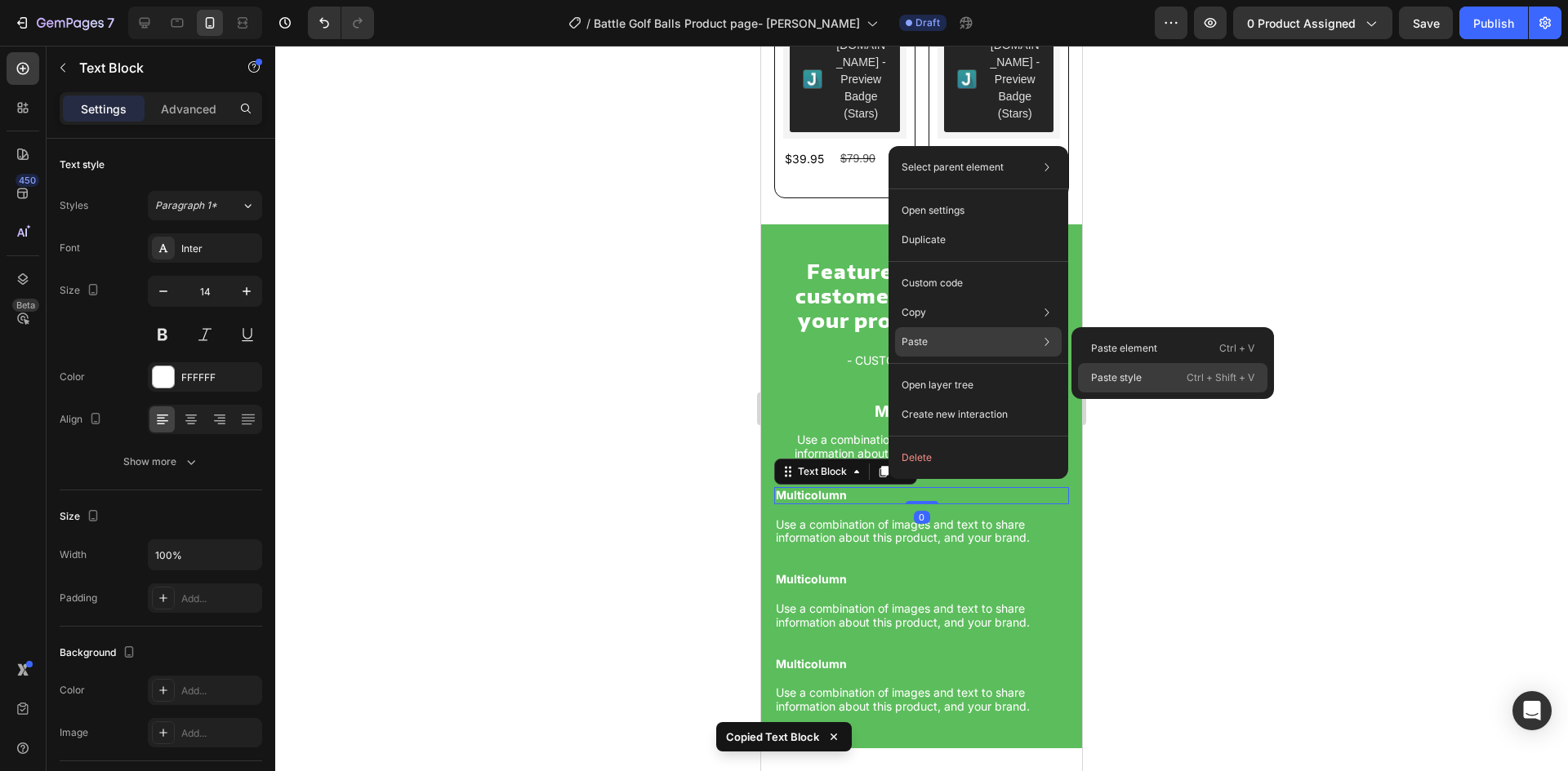
click at [1133, 381] on p "Paste style" at bounding box center [1116, 378] width 50 height 14
type input "19"
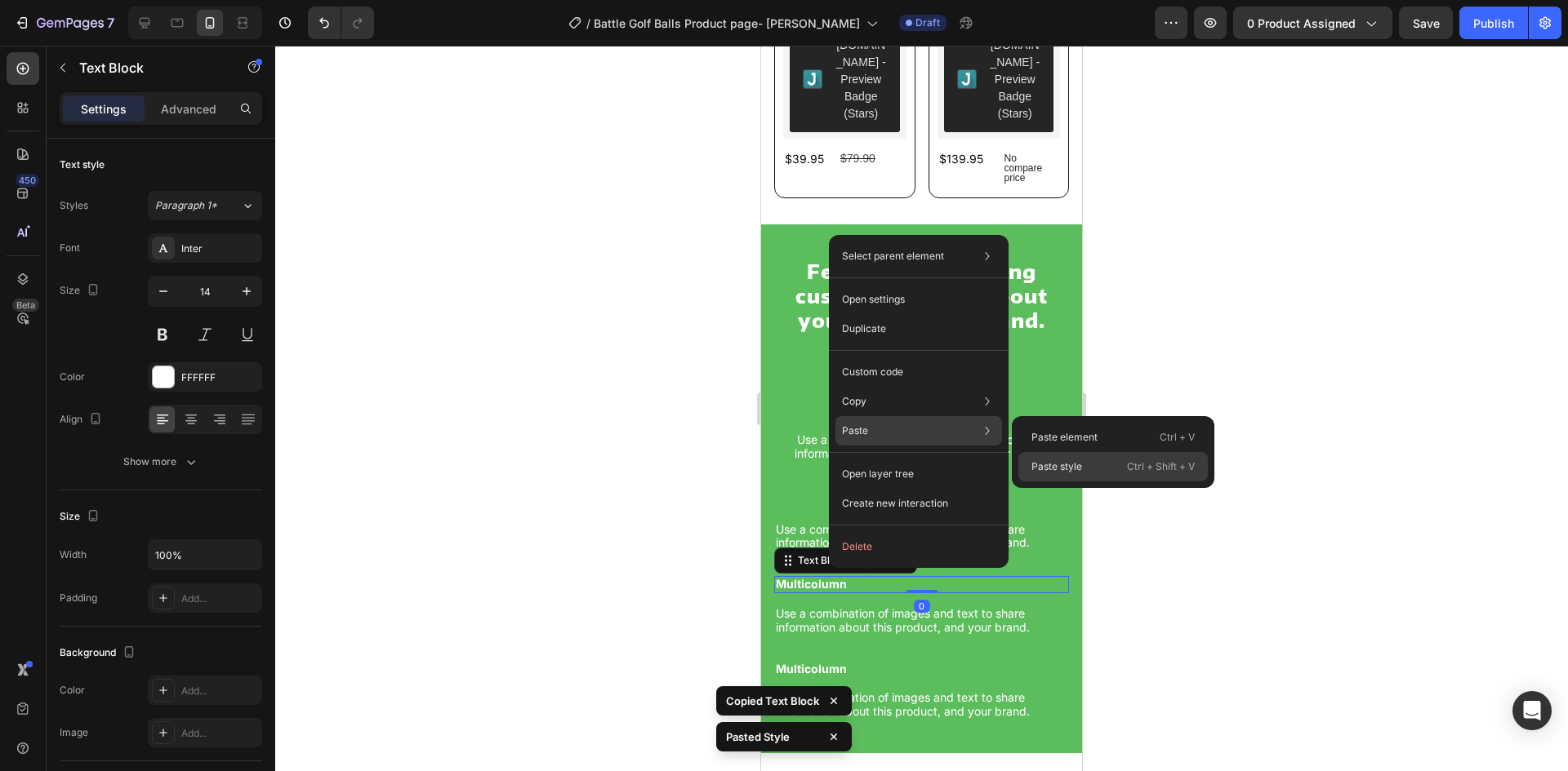
click at [1066, 474] on div "Paste style Ctrl + Shift + V" at bounding box center [1113, 467] width 190 height 30
type input "19"
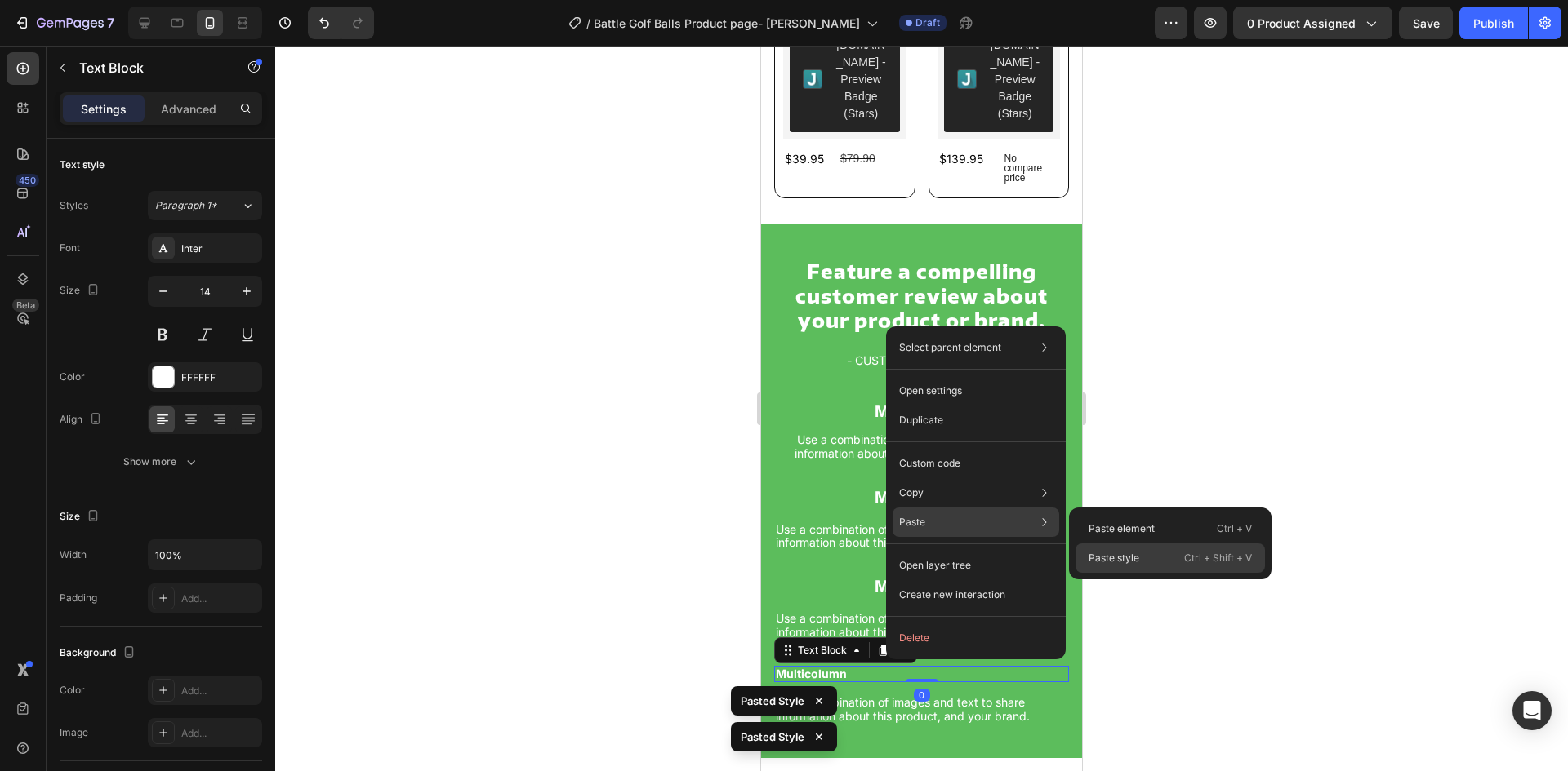
click at [1107, 563] on p "Paste style" at bounding box center [1114, 558] width 50 height 14
type input "19"
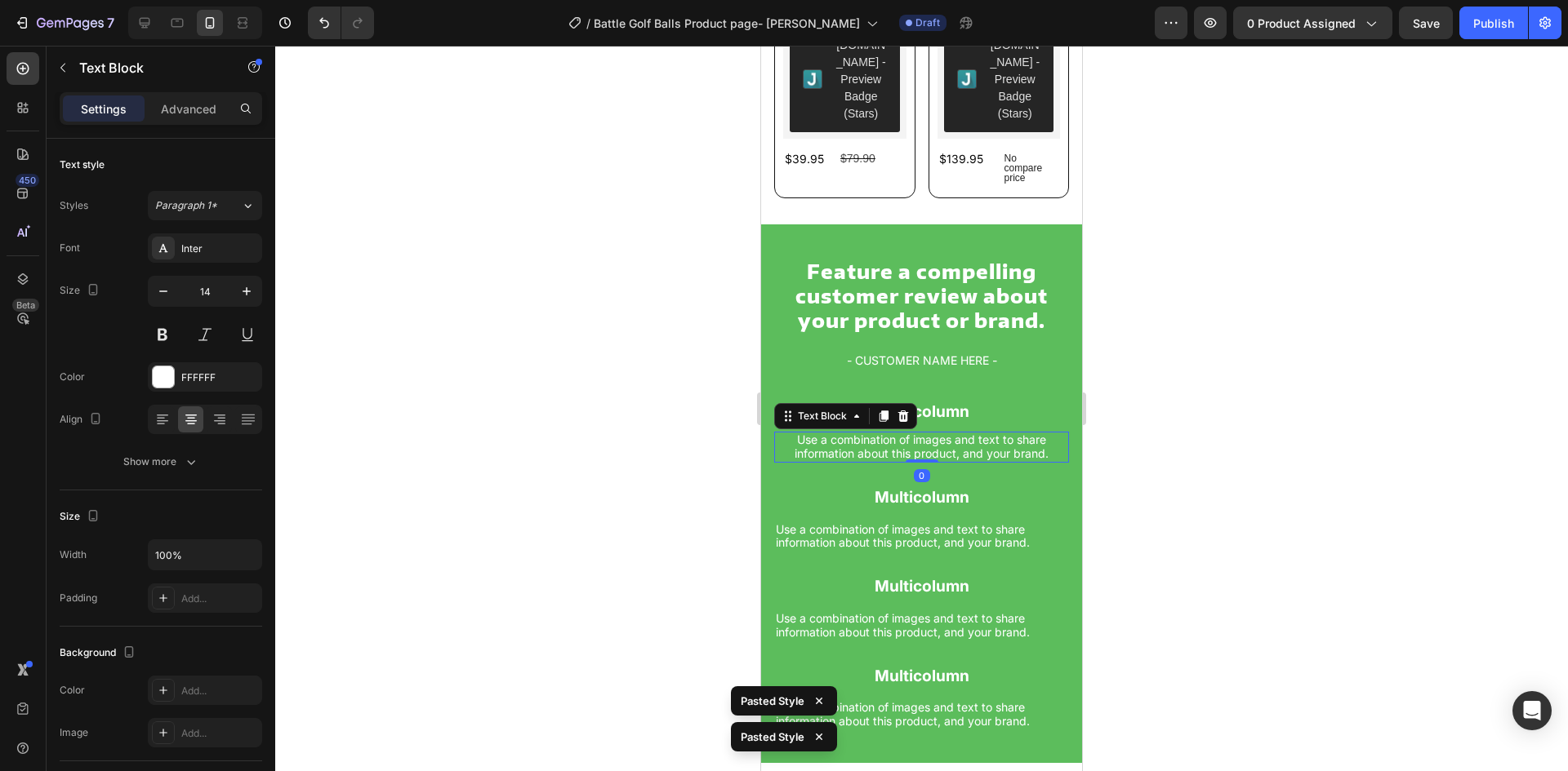
click at [933, 436] on p "Use a combination of images and text to share information about this product, a…" at bounding box center [922, 447] width 292 height 28
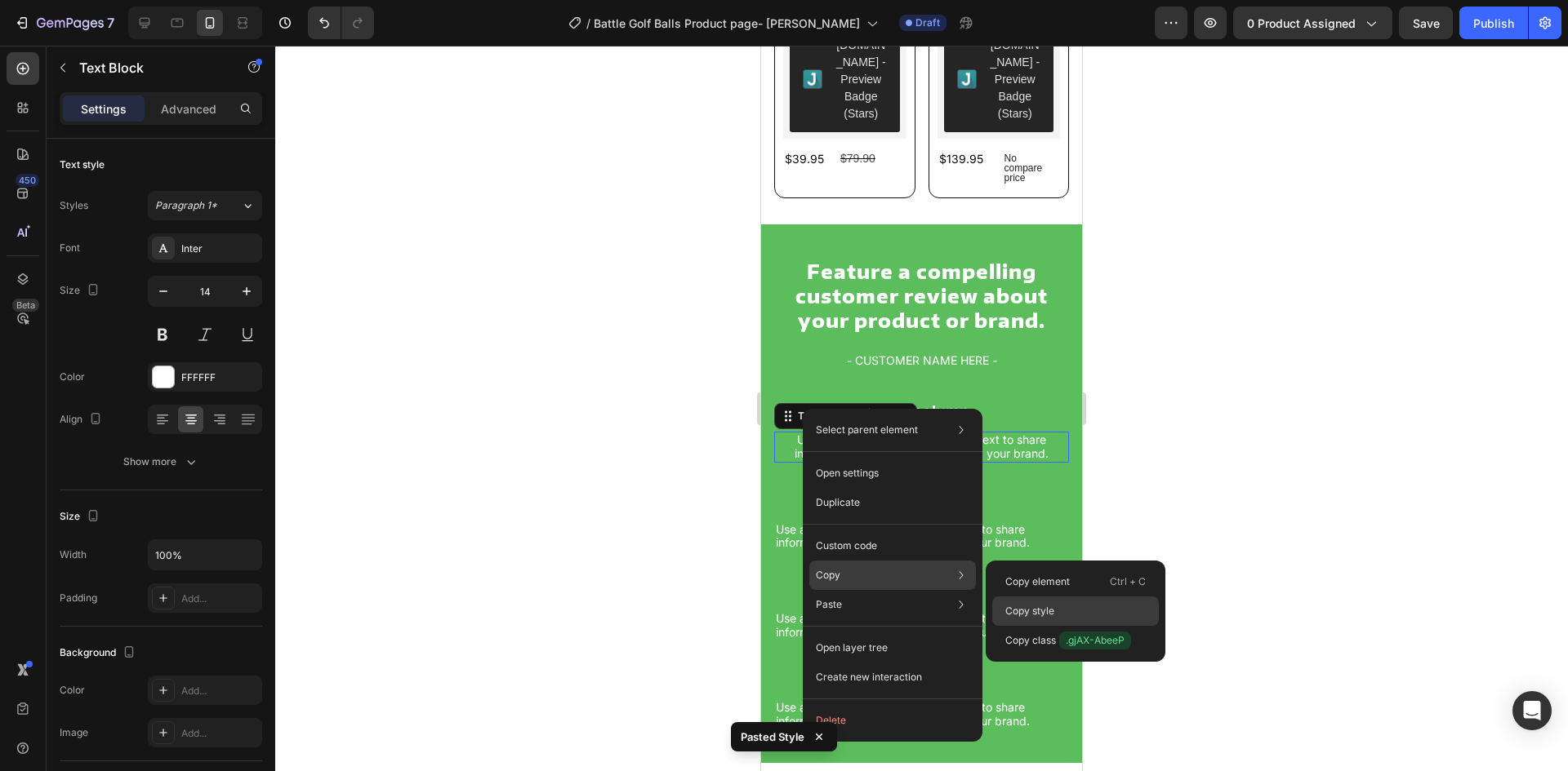
click at [1089, 626] on div "Copy style" at bounding box center [1075, 641] width 167 height 30
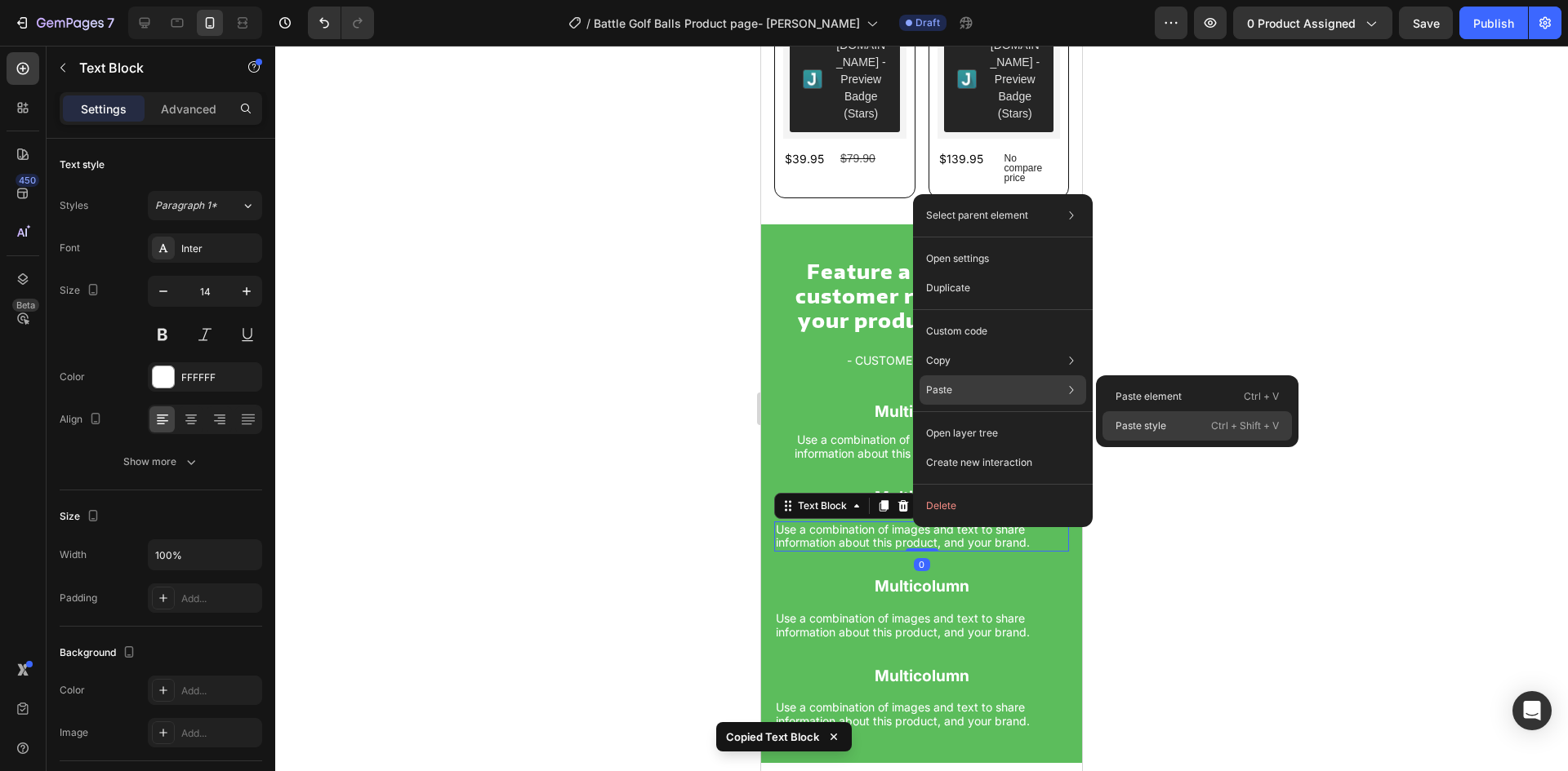
click at [1141, 437] on div "Paste style Ctrl + Shift + V" at bounding box center [1197, 426] width 190 height 30
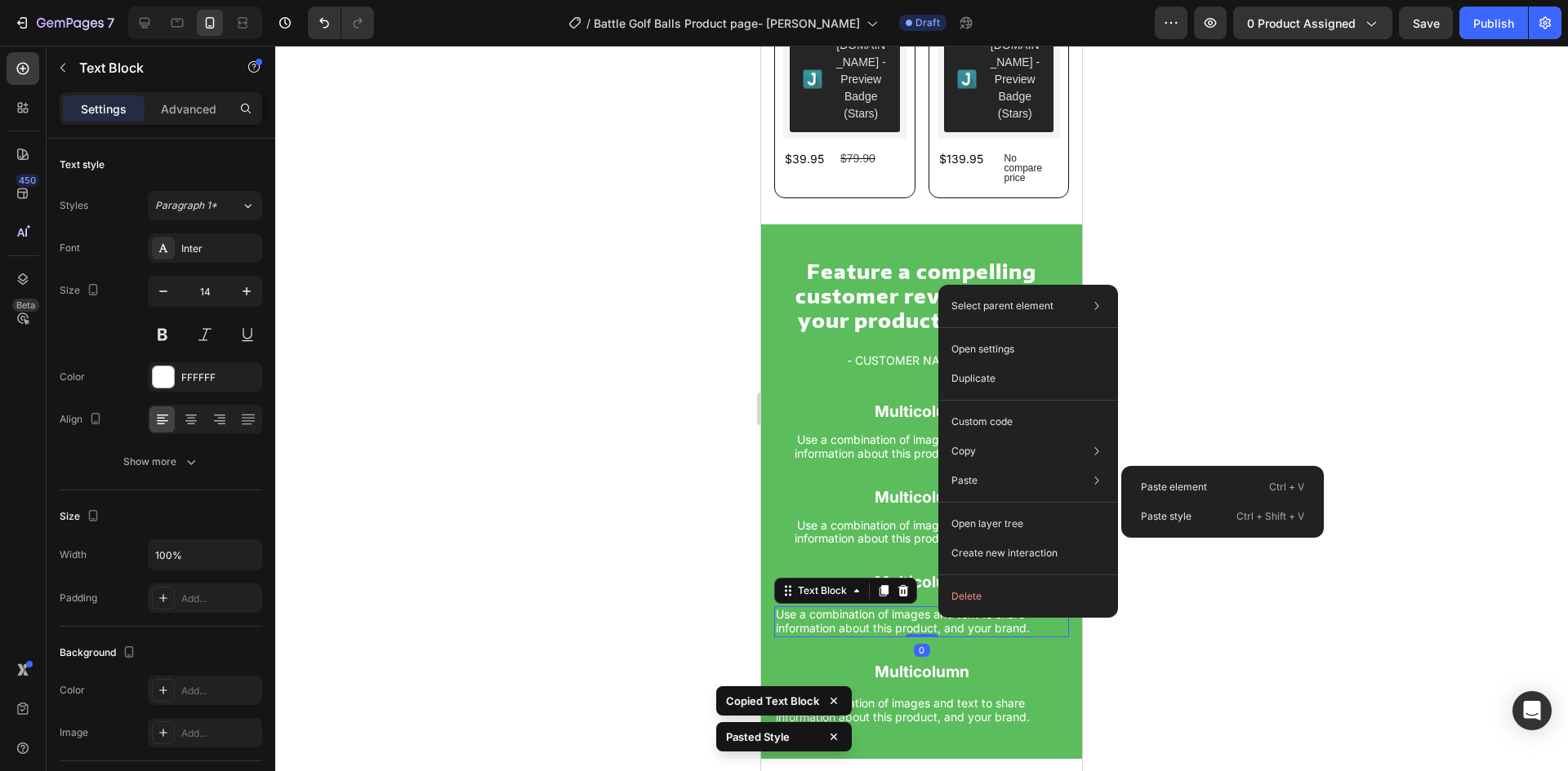
drag, startPoint x: 1167, startPoint y: 513, endPoint x: 1159, endPoint y: 524, distance: 13.6
click at [1166, 515] on p "Paste style" at bounding box center [1167, 516] width 50 height 14
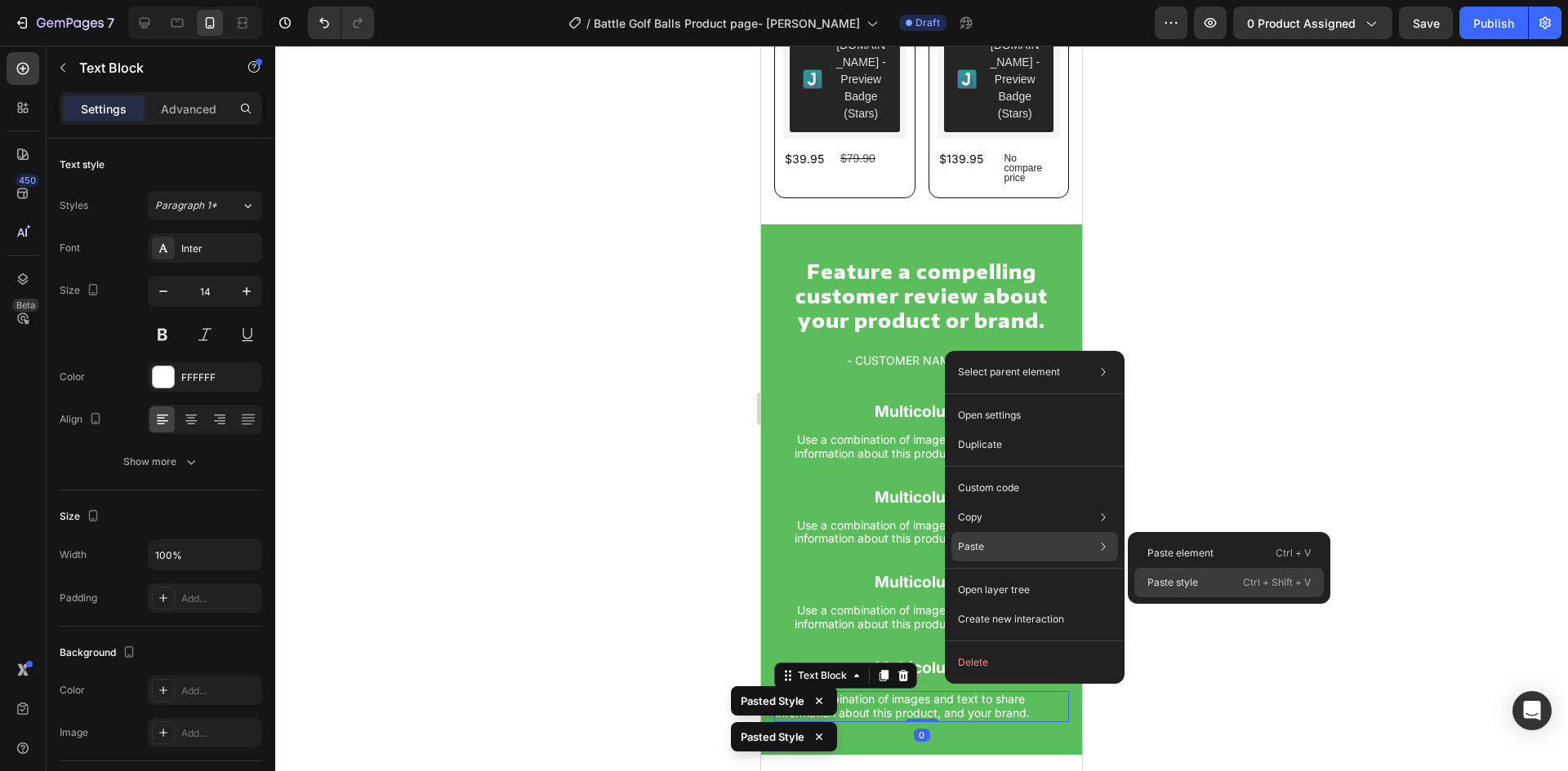
click at [1185, 590] on div "Paste style Ctrl + Shift + V" at bounding box center [1229, 583] width 190 height 30
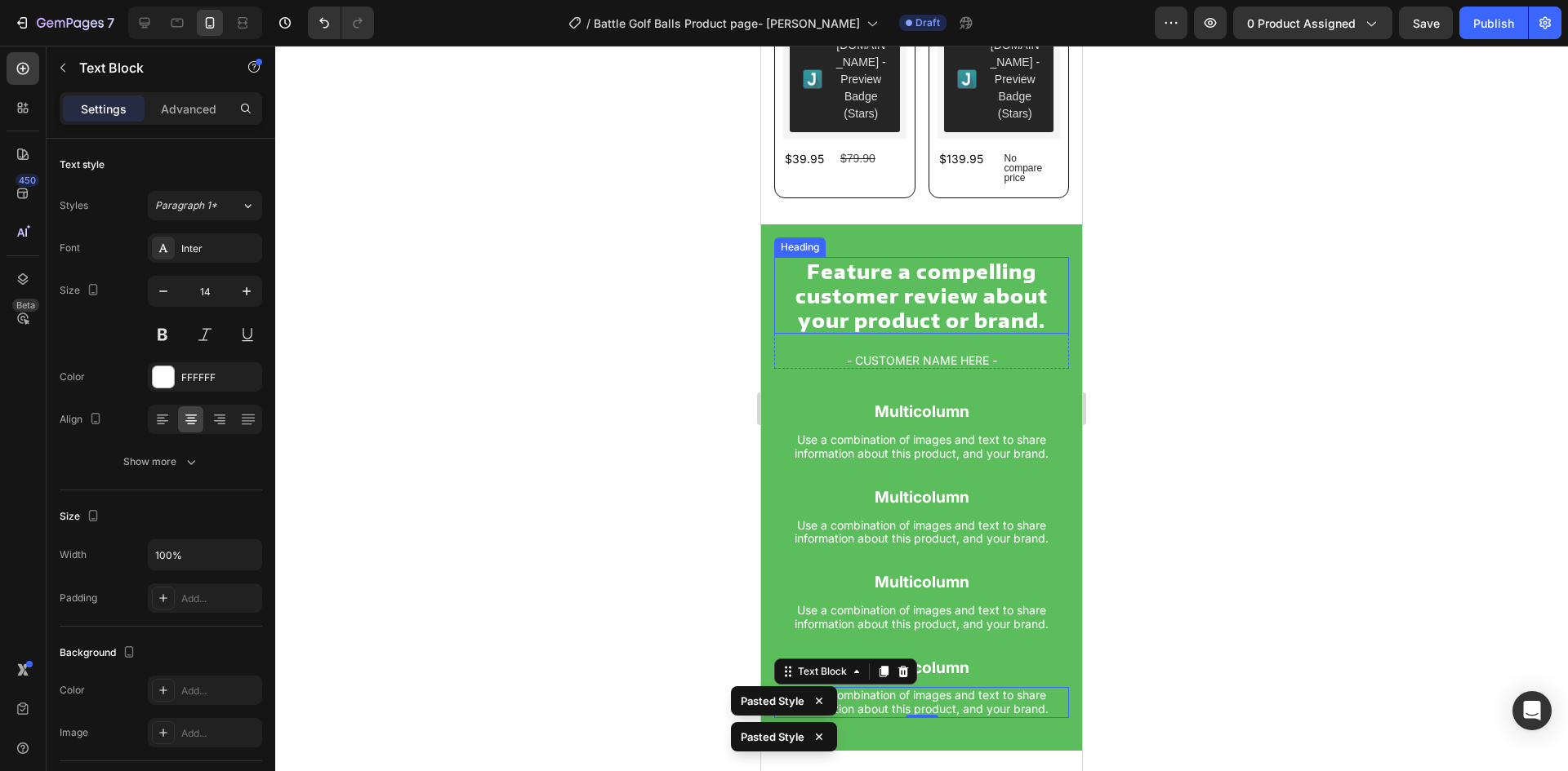
click at [945, 290] on h2 "Feature a compelling customer review about your product or brand." at bounding box center [922, 295] width 295 height 76
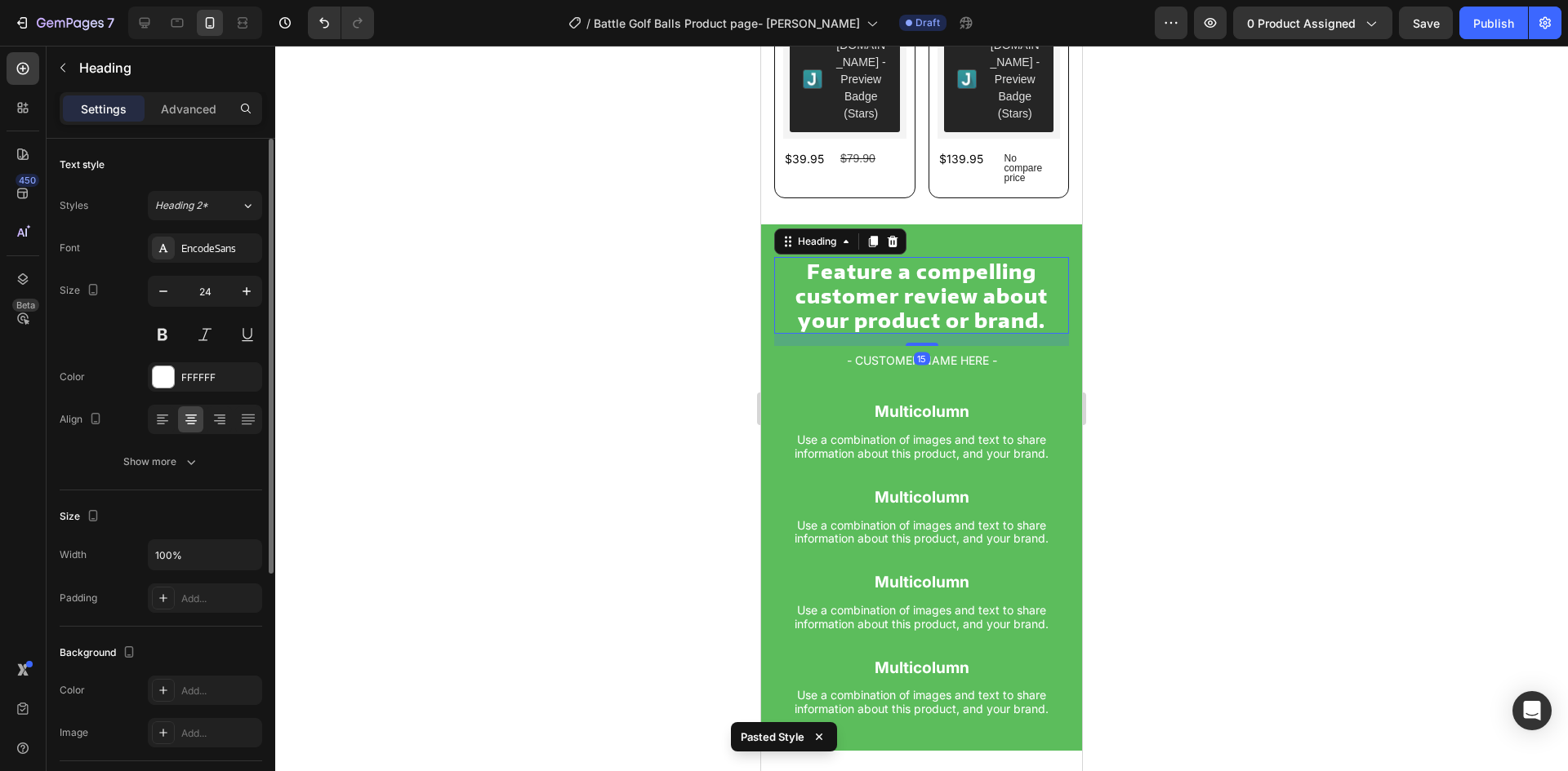
drag, startPoint x: 183, startPoint y: 108, endPoint x: 178, endPoint y: 148, distance: 40.3
click at [185, 107] on p "Advanced" at bounding box center [189, 109] width 56 height 17
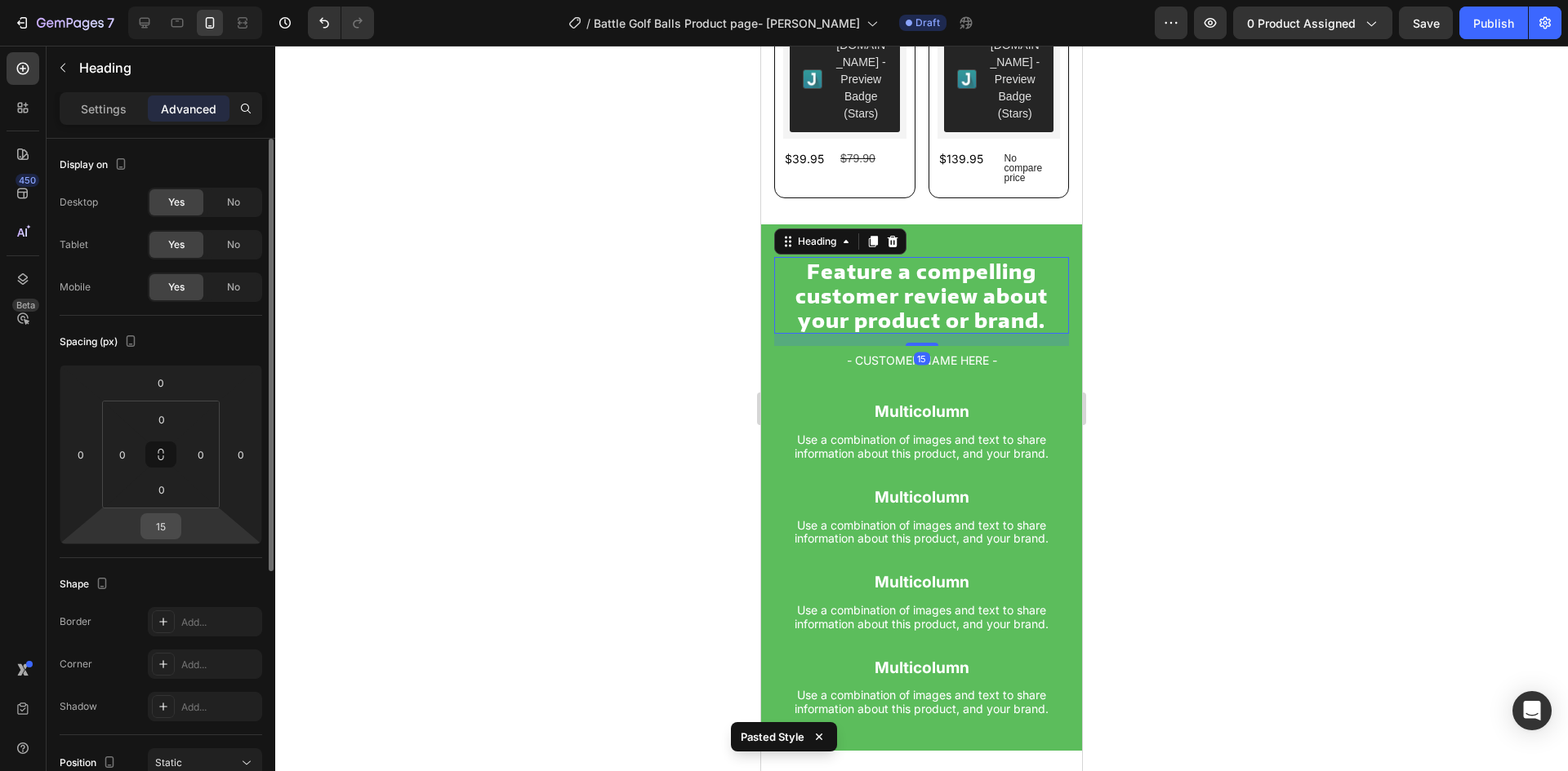
click at [176, 524] on input "15" at bounding box center [161, 526] width 32 height 24
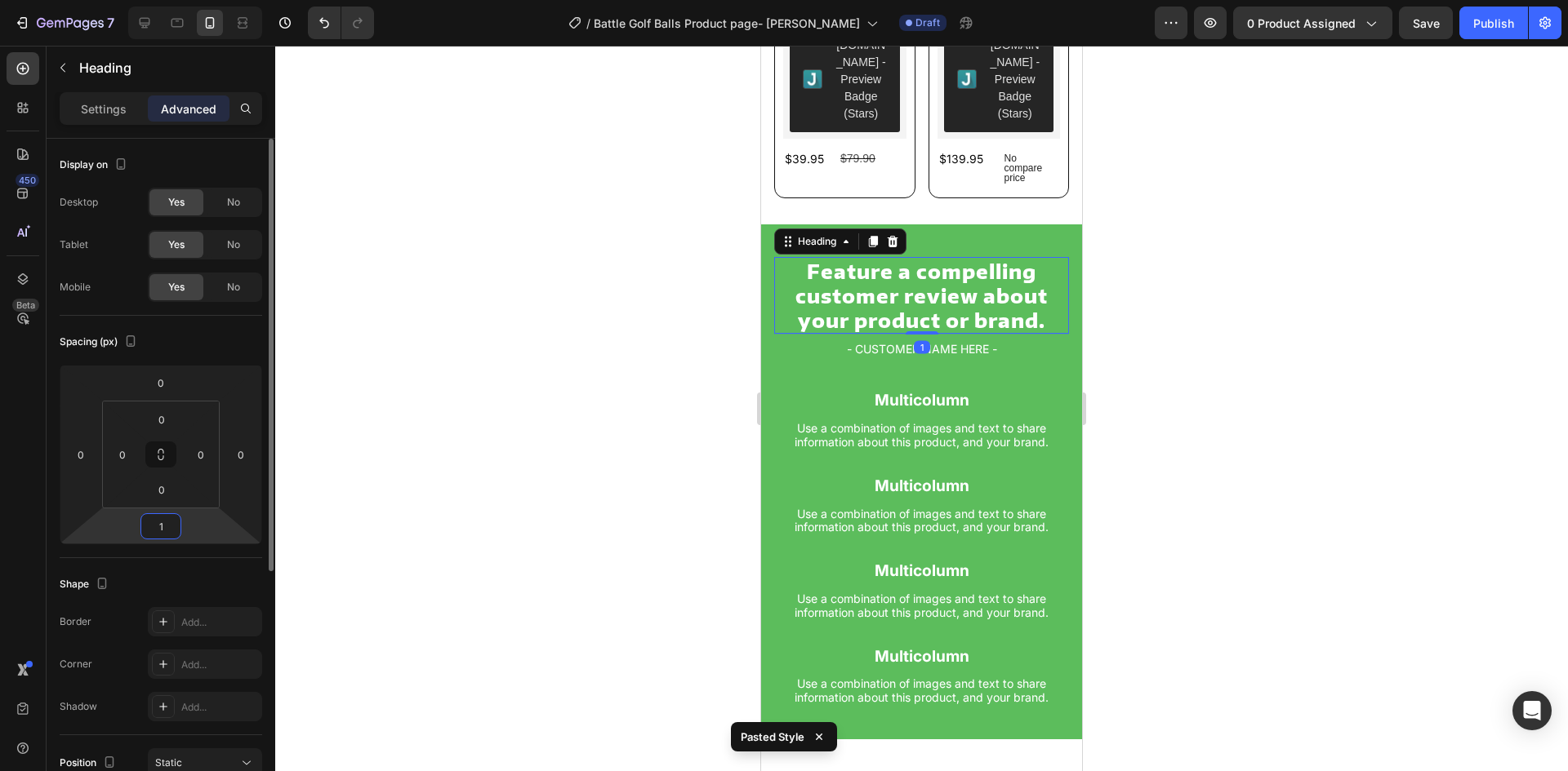
type input "10"
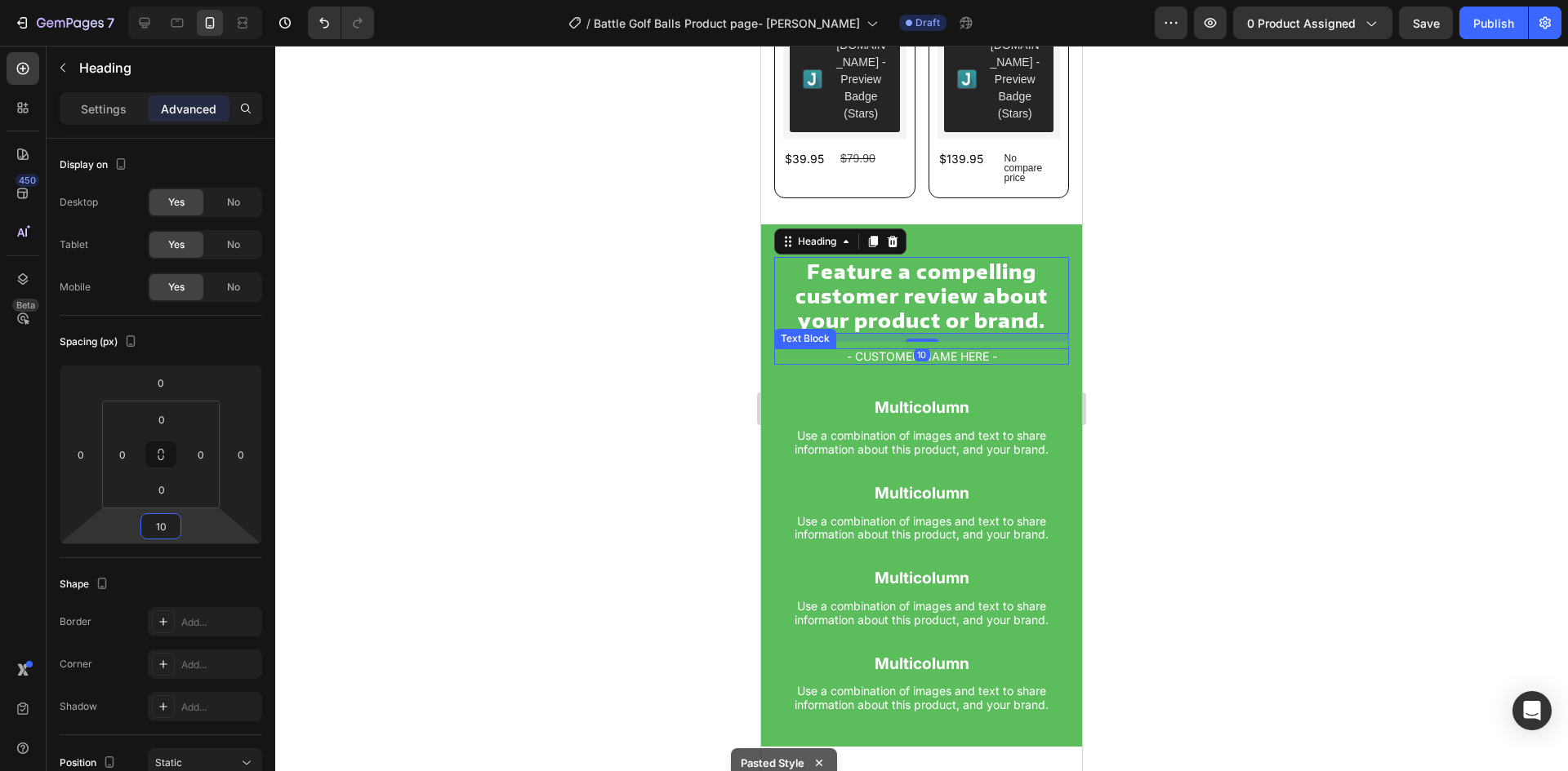
click at [966, 350] on p "- CUSTOMER NAME HERE -" at bounding box center [922, 356] width 292 height 13
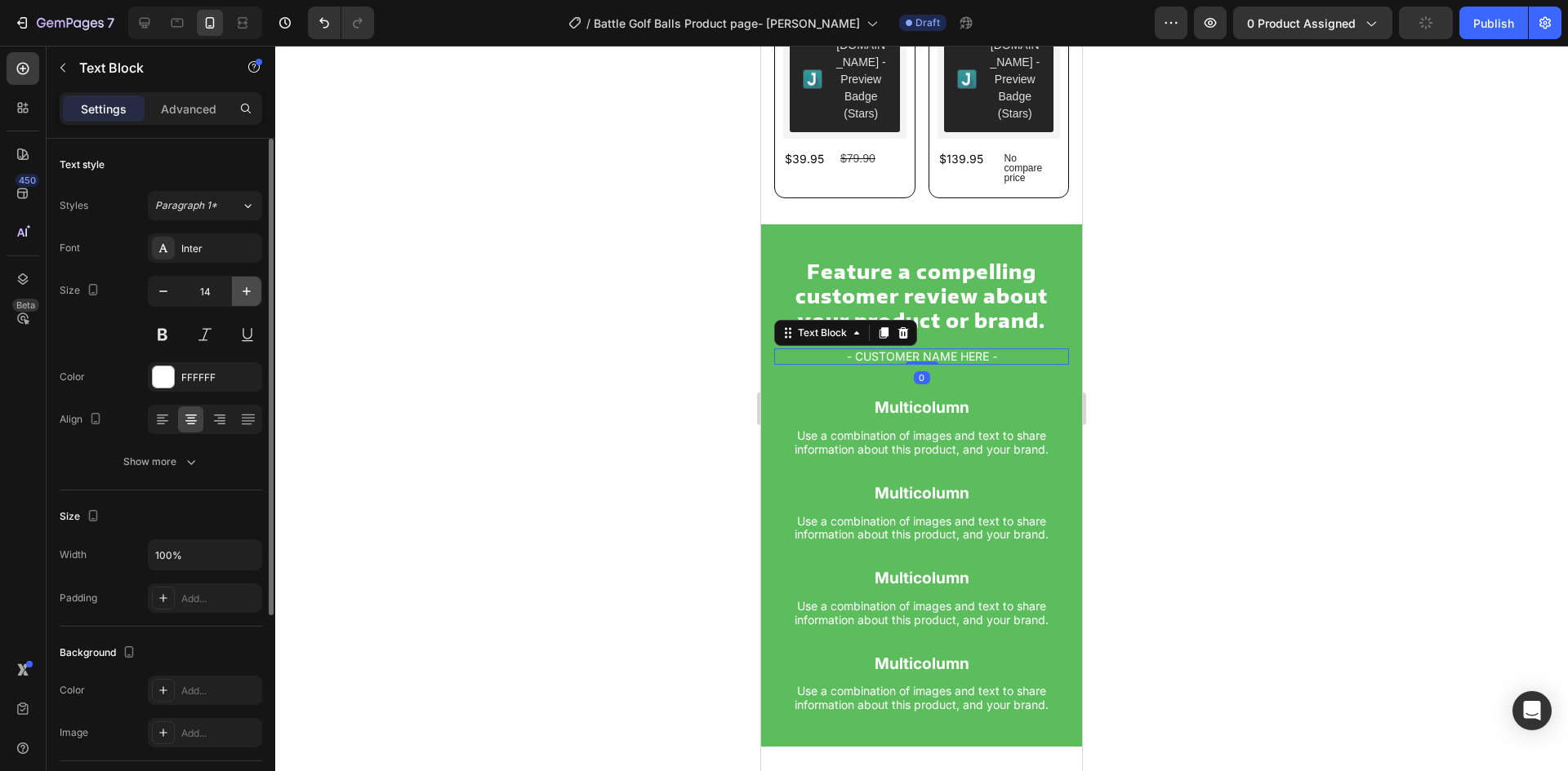
click at [242, 290] on icon "button" at bounding box center [247, 291] width 16 height 16
type input "16"
click at [596, 343] on div at bounding box center [922, 408] width 1293 height 726
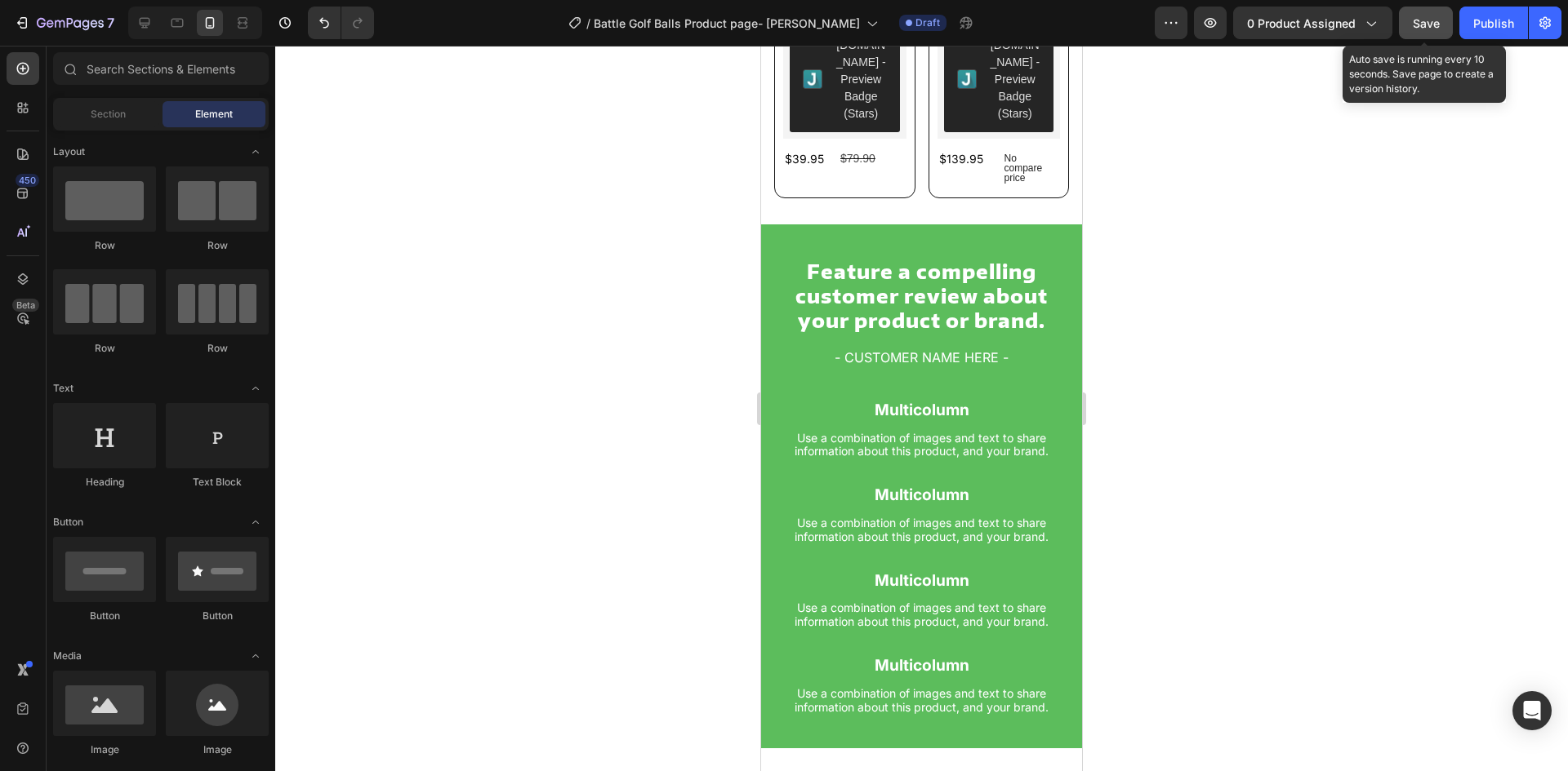
click at [1416, 33] on button "Save" at bounding box center [1426, 22] width 54 height 32
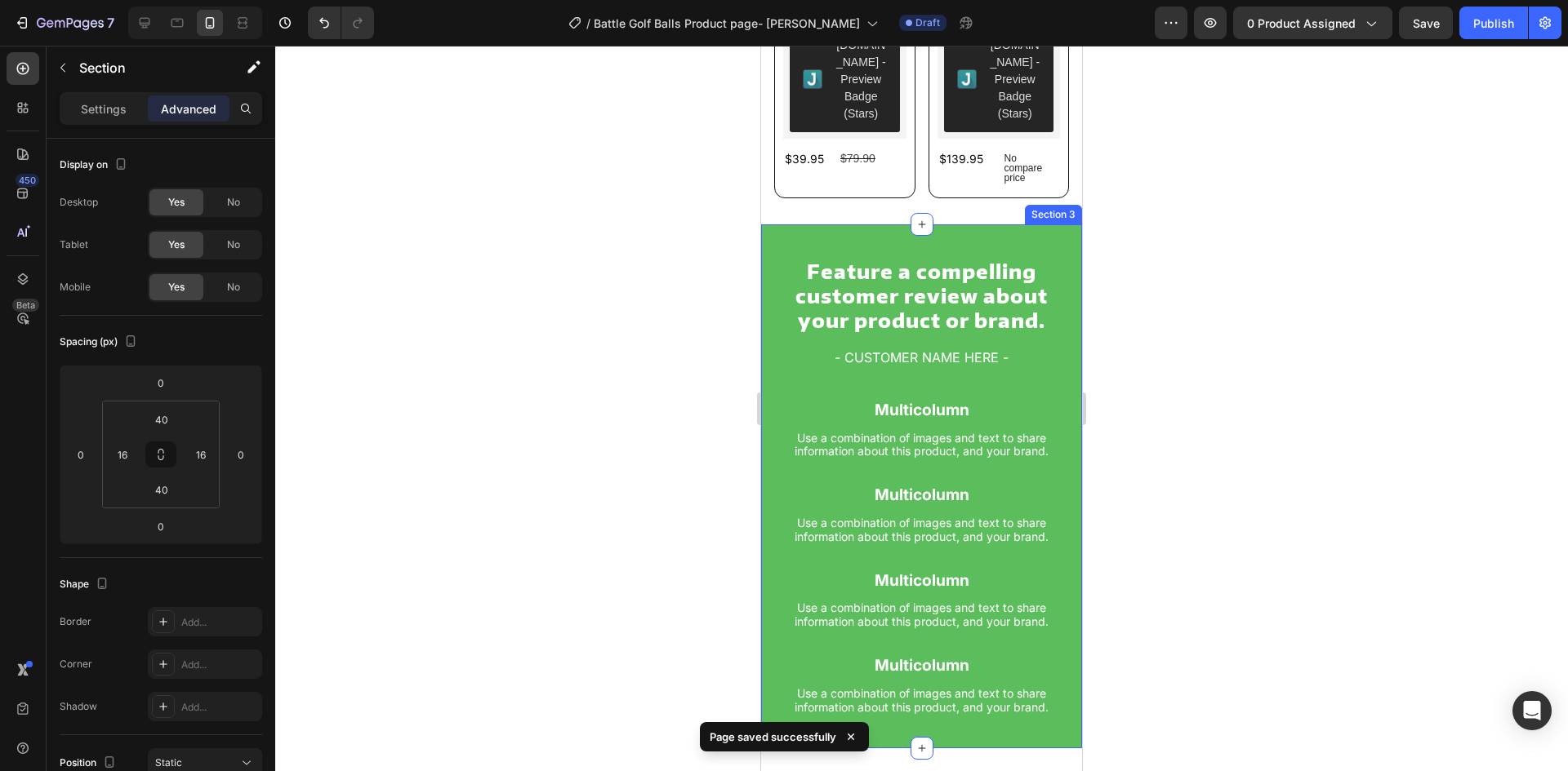
click at [770, 286] on div "Feature a compelling customer review about your product or brand. Heading - CUS…" at bounding box center [922, 487] width 321 height 524
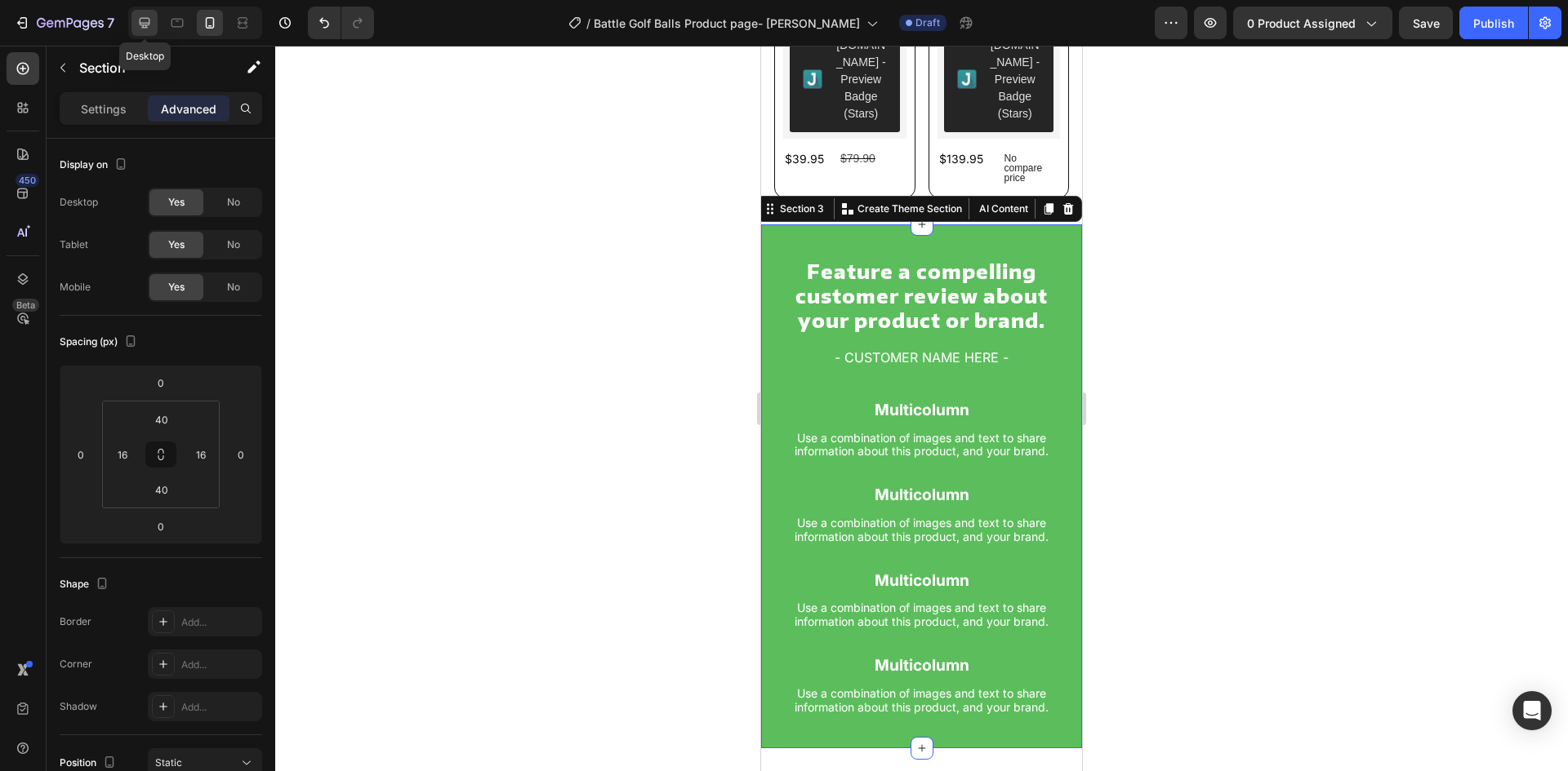
click at [145, 13] on div at bounding box center [144, 22] width 26 height 26
type input "60"
type input "20"
type input "60"
type input "20"
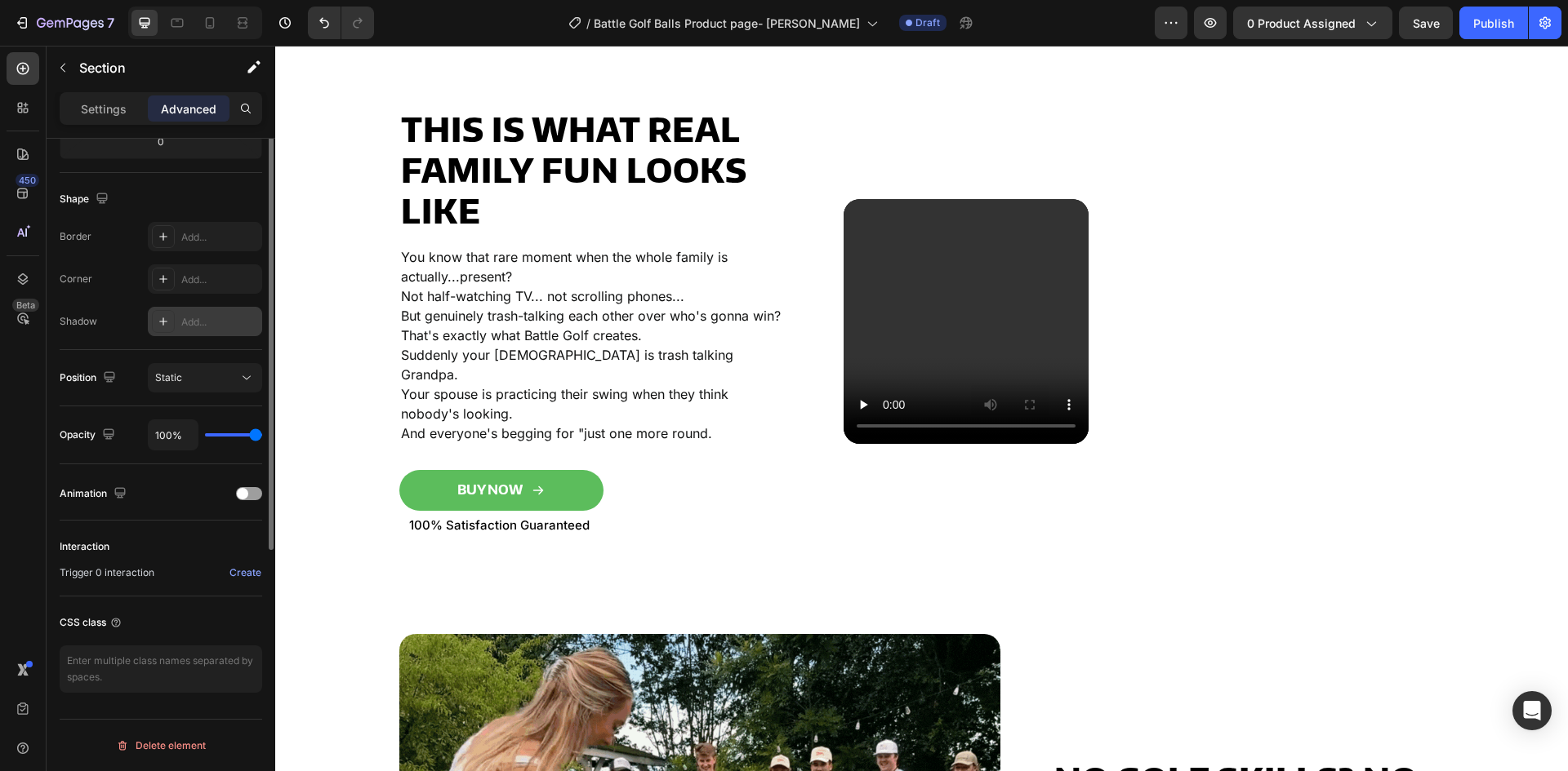
scroll to position [222, 0]
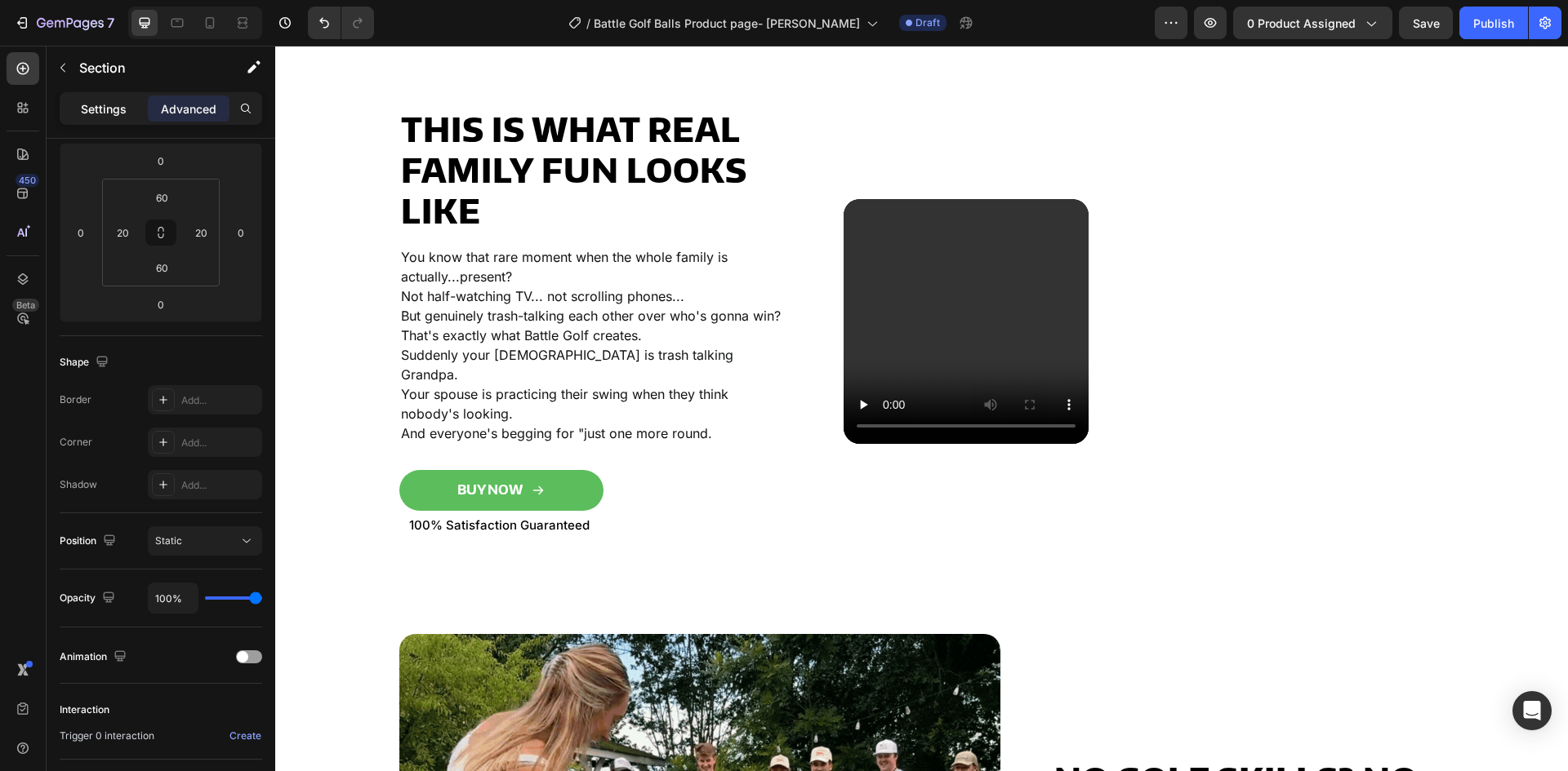
click at [89, 105] on p "Settings" at bounding box center [104, 109] width 46 height 17
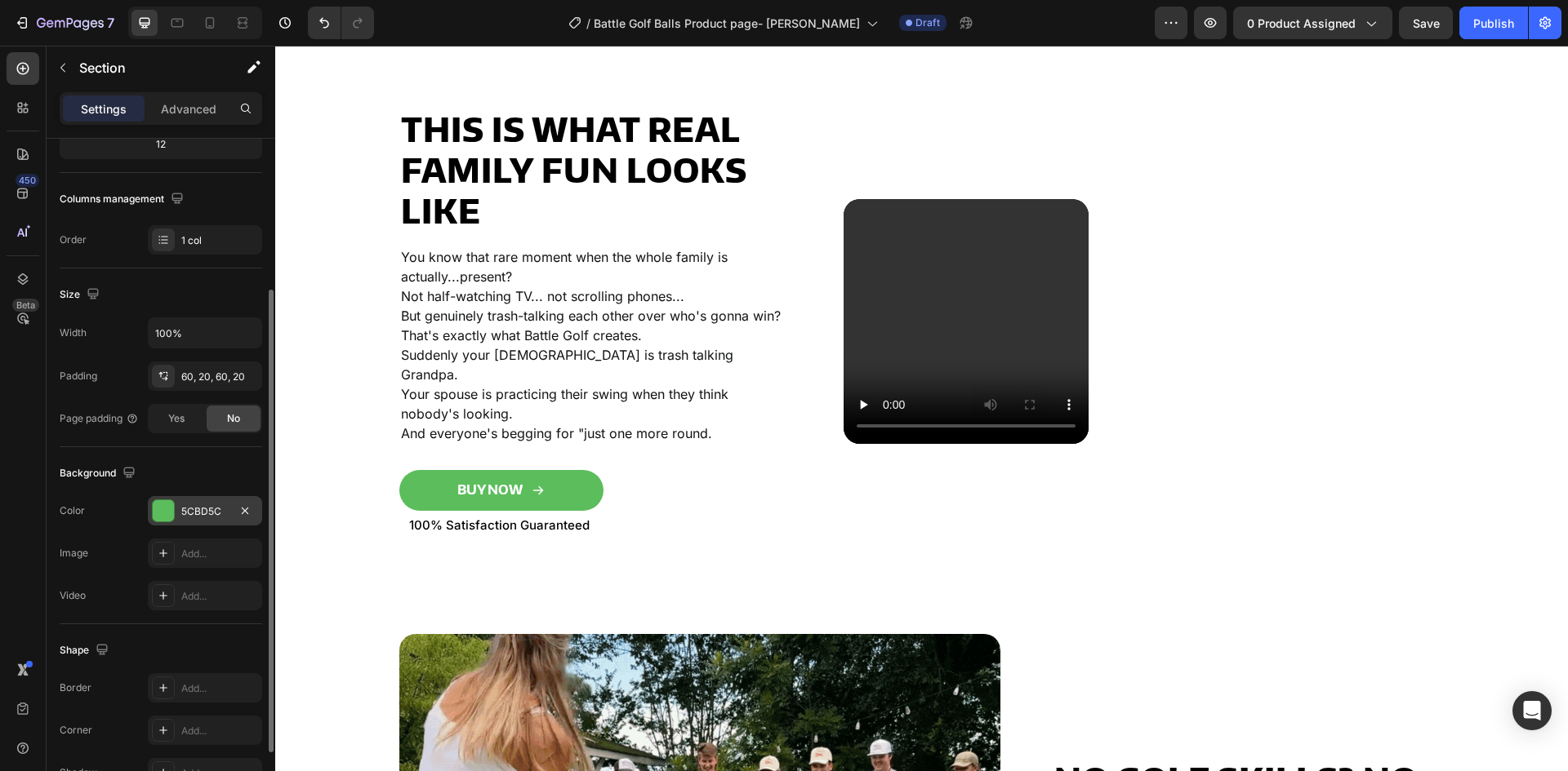
click at [177, 507] on div "5CBD5C" at bounding box center [204, 511] width 114 height 30
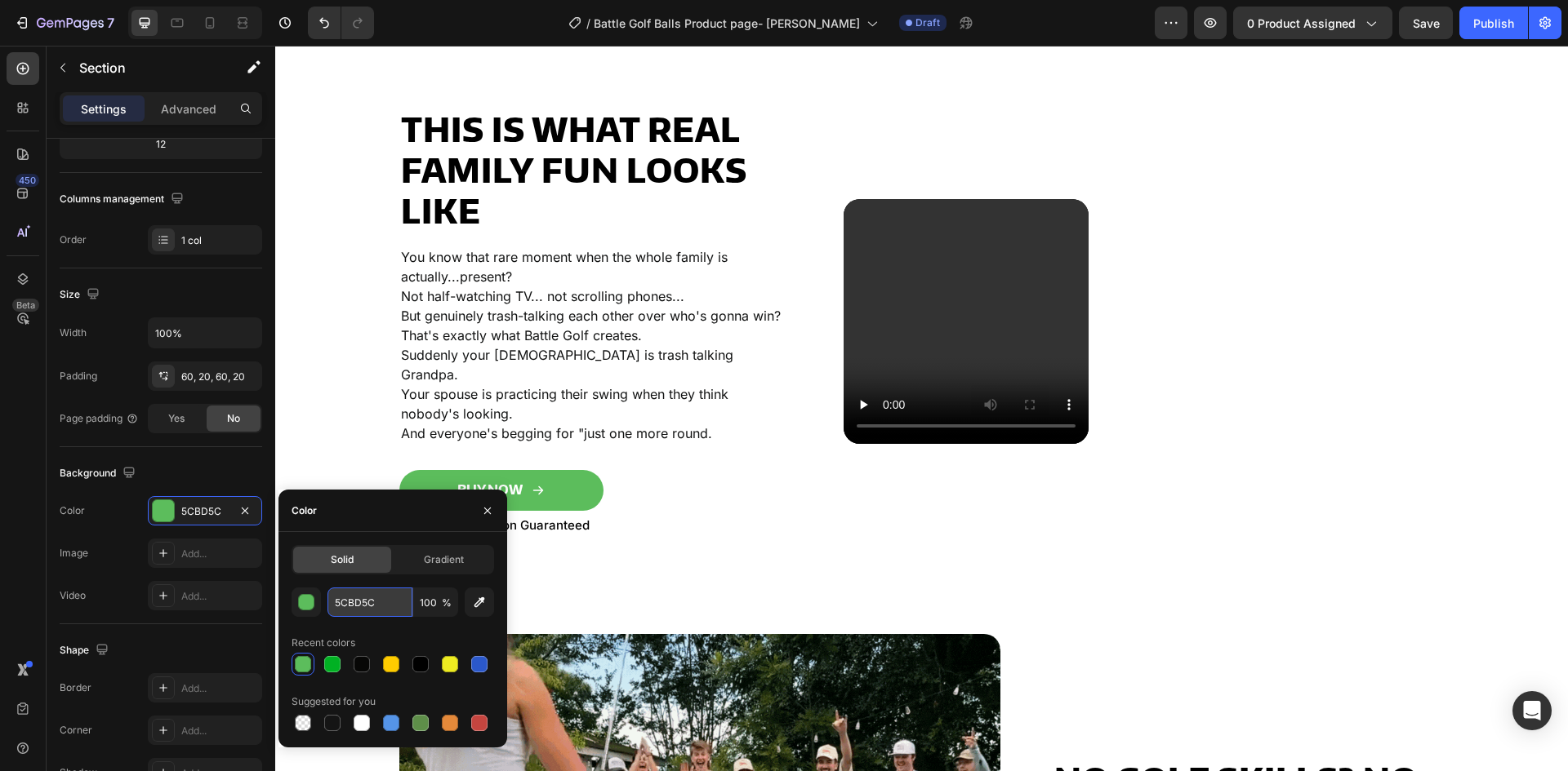
click at [366, 601] on input "5CBD5C" at bounding box center [370, 602] width 85 height 30
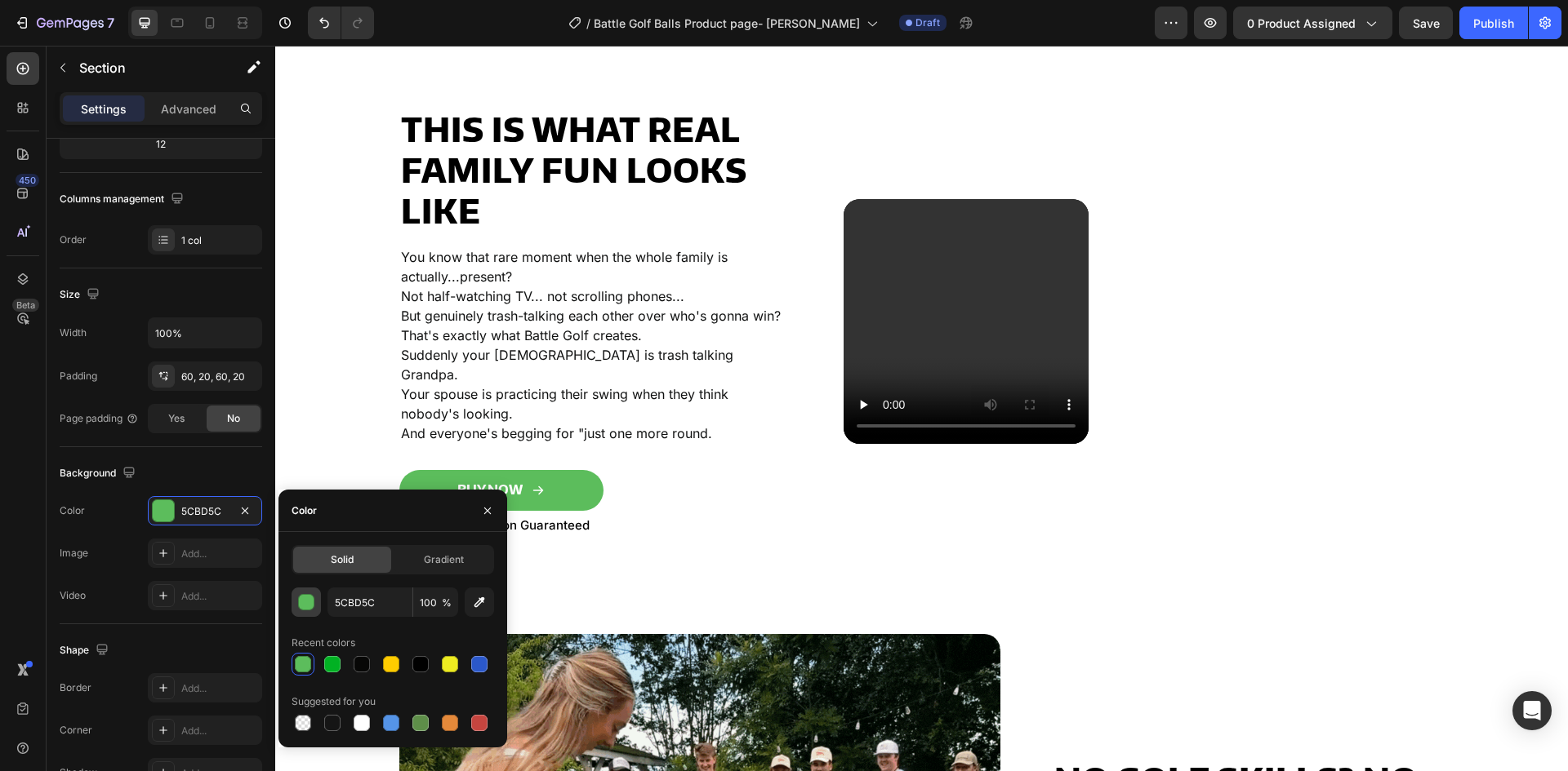
click at [306, 605] on div "button" at bounding box center [307, 603] width 16 height 16
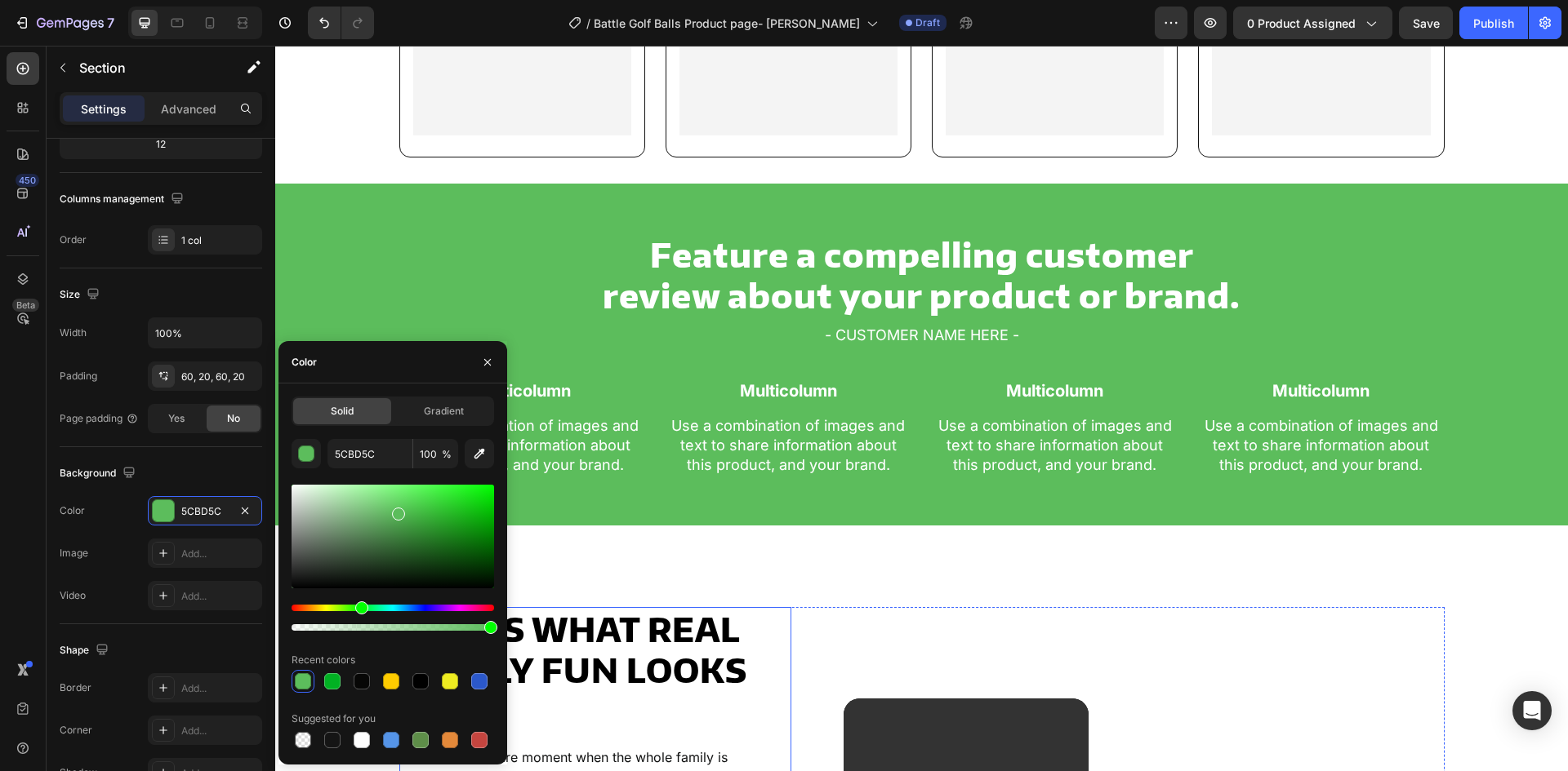
scroll to position [1272, 0]
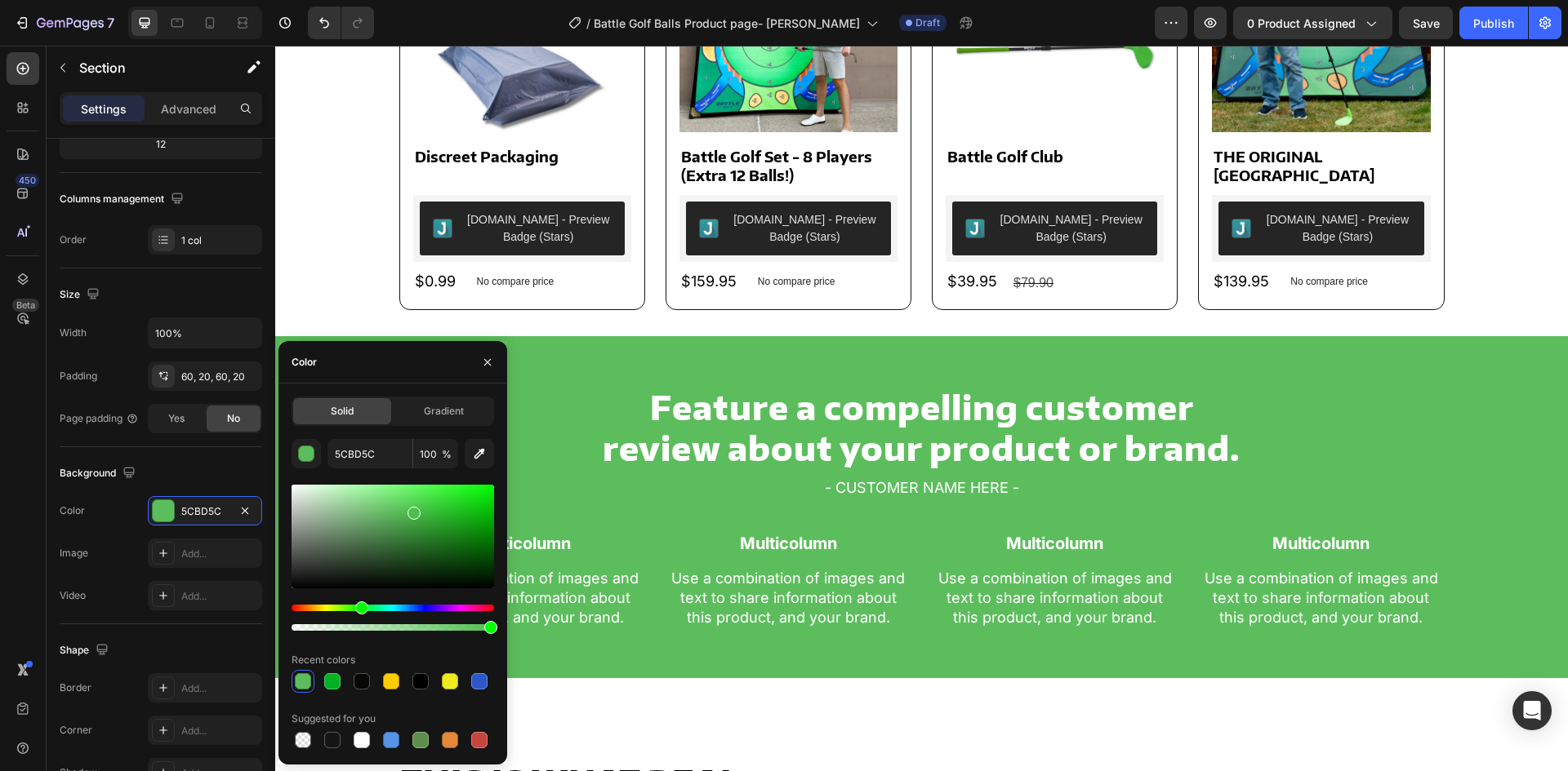
click at [411, 510] on div at bounding box center [392, 536] width 203 height 103
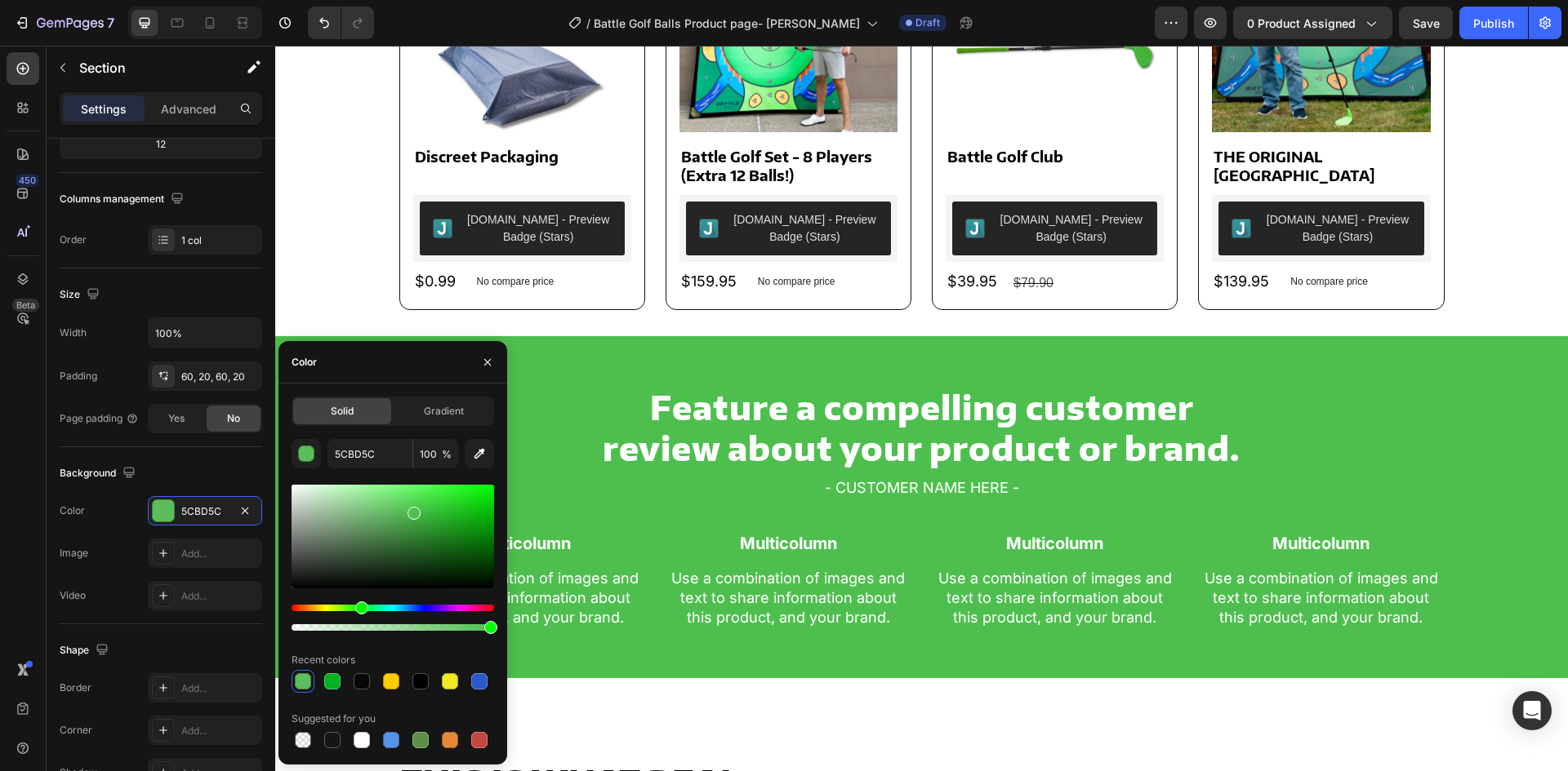
type input "4EBF4E"
click at [202, 458] on div "Background The changes might be hidden by the video. Color 4EBF4E Image Add... …" at bounding box center [160, 535] width 203 height 177
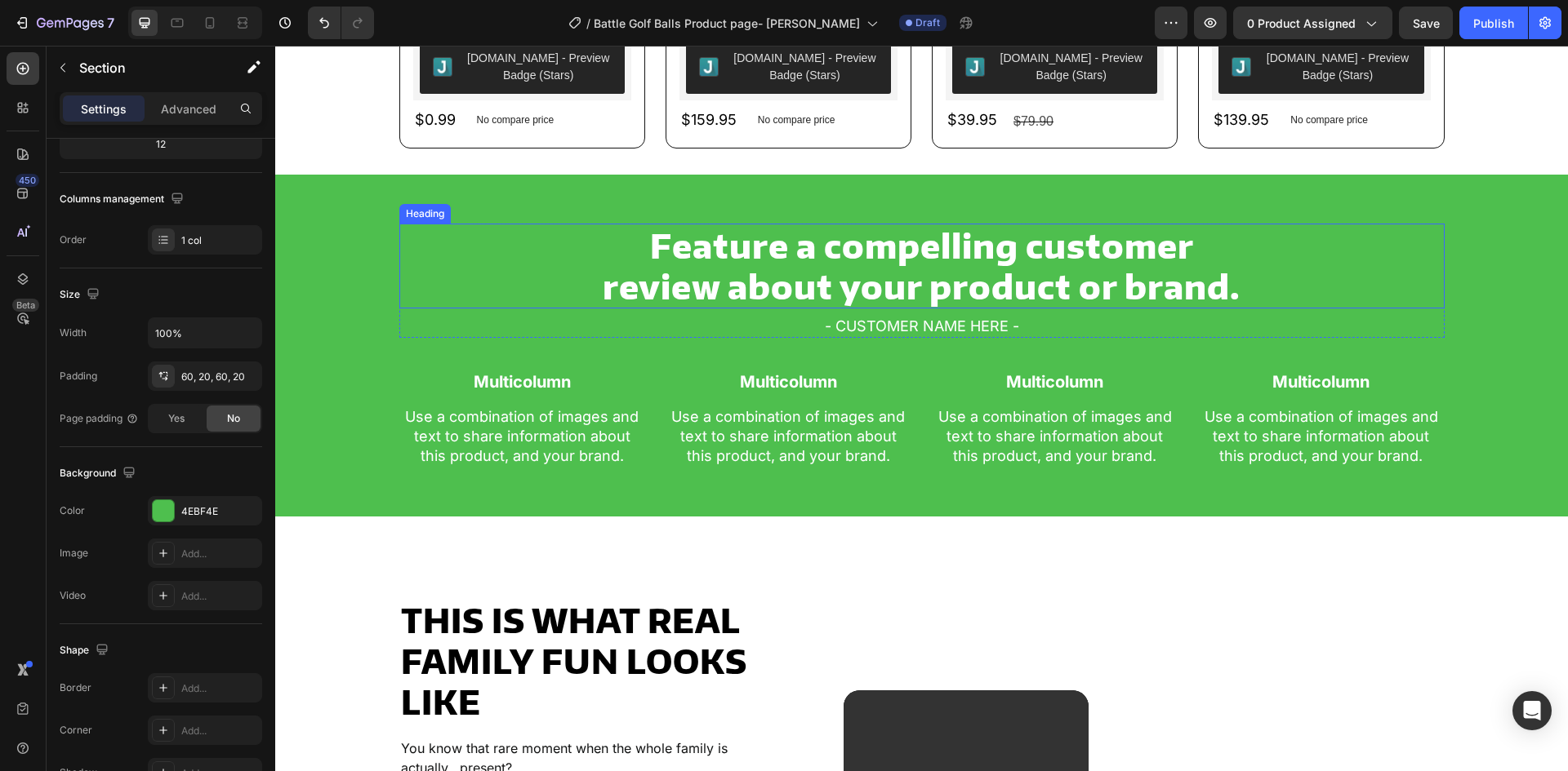
scroll to position [1435, 0]
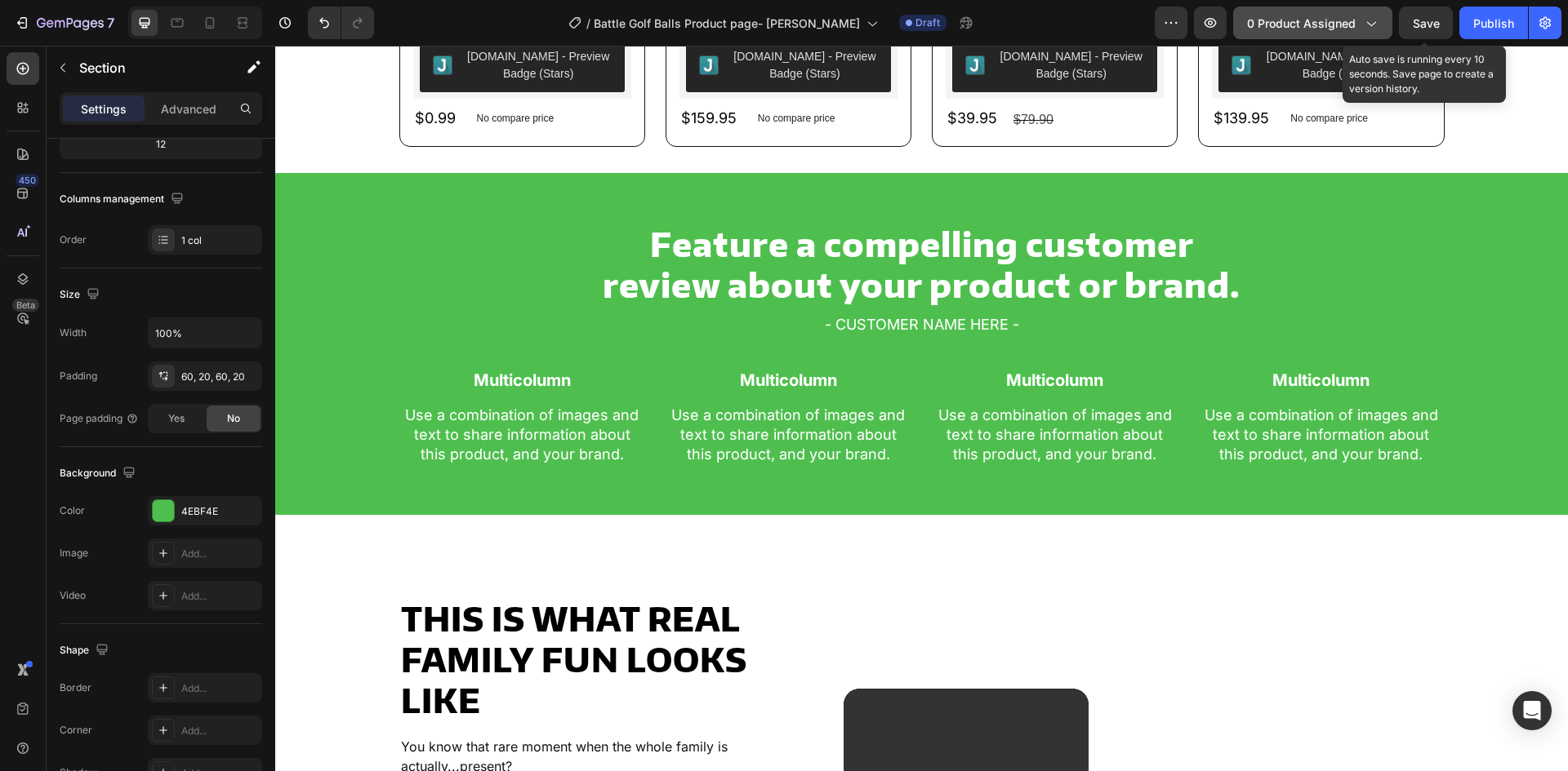
drag, startPoint x: 1425, startPoint y: 28, endPoint x: 1357, endPoint y: 27, distance: 68.0
click at [1426, 27] on span "Save" at bounding box center [1427, 22] width 27 height 13
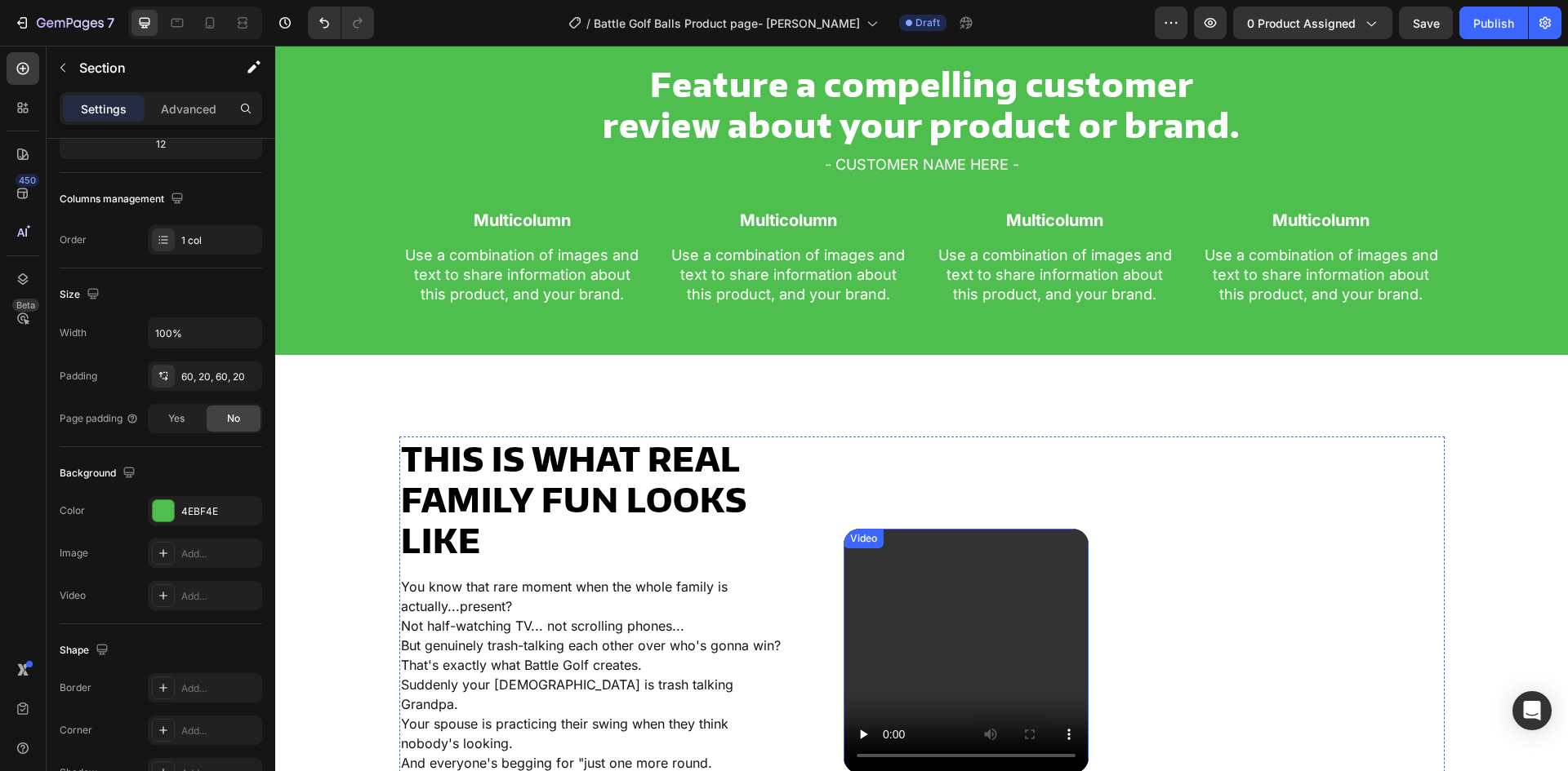
scroll to position [1599, 0]
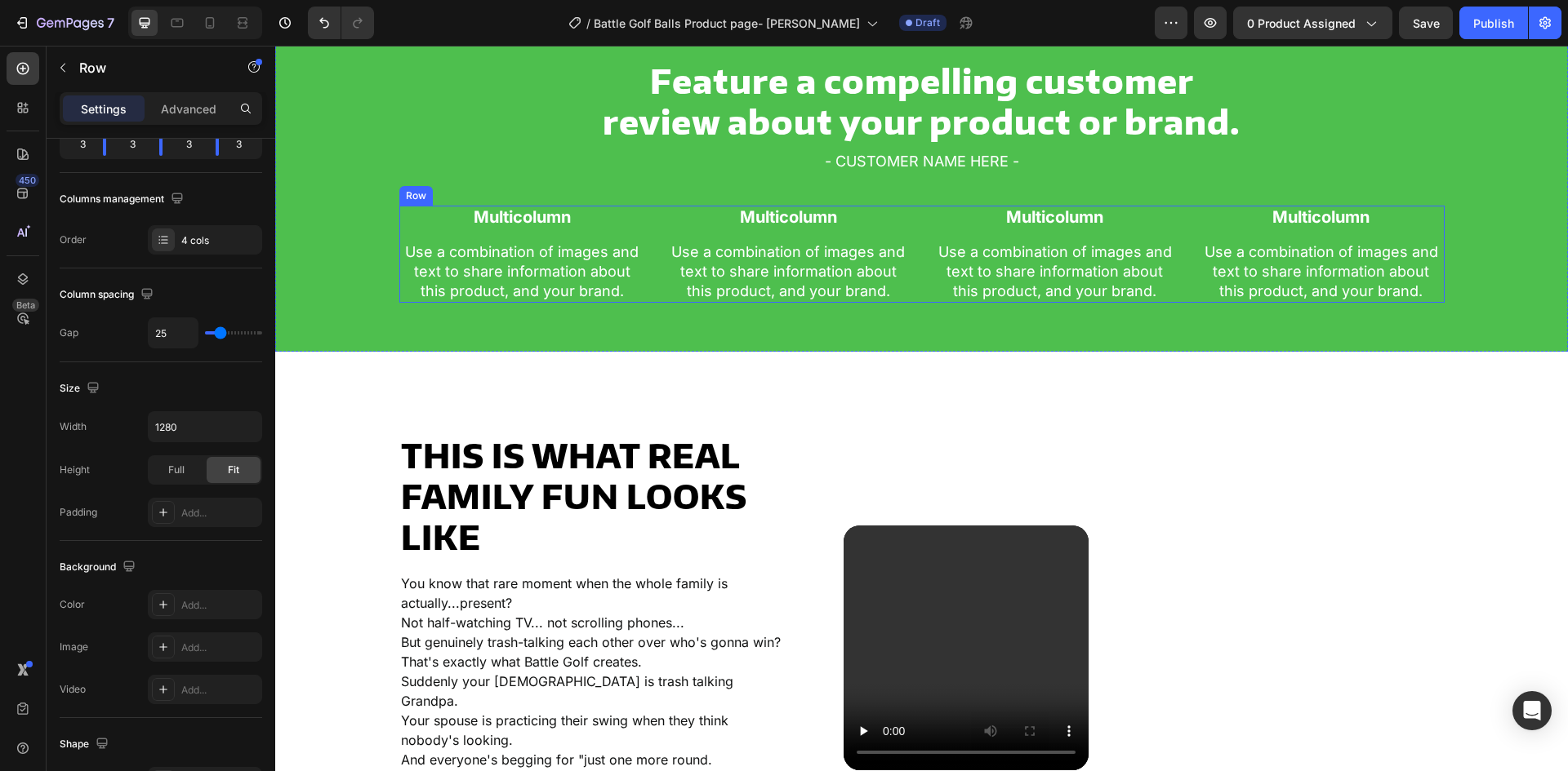
click at [642, 263] on div "Multicolumn Text Block Use a combination of images and text to share informatio…" at bounding box center [922, 255] width 1045 height 97
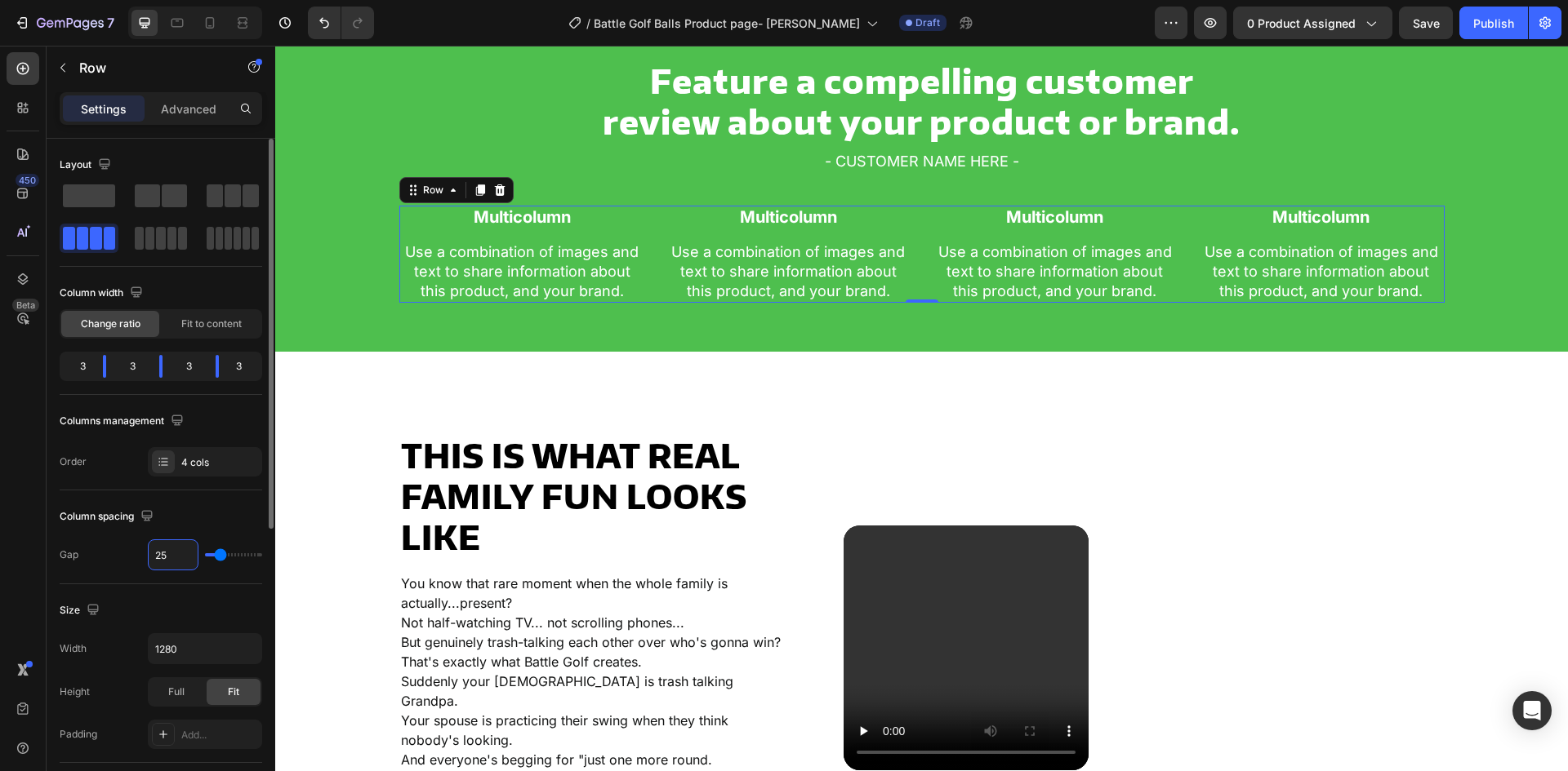
click at [163, 558] on input "25" at bounding box center [173, 555] width 49 height 30
type input "4"
type input "40"
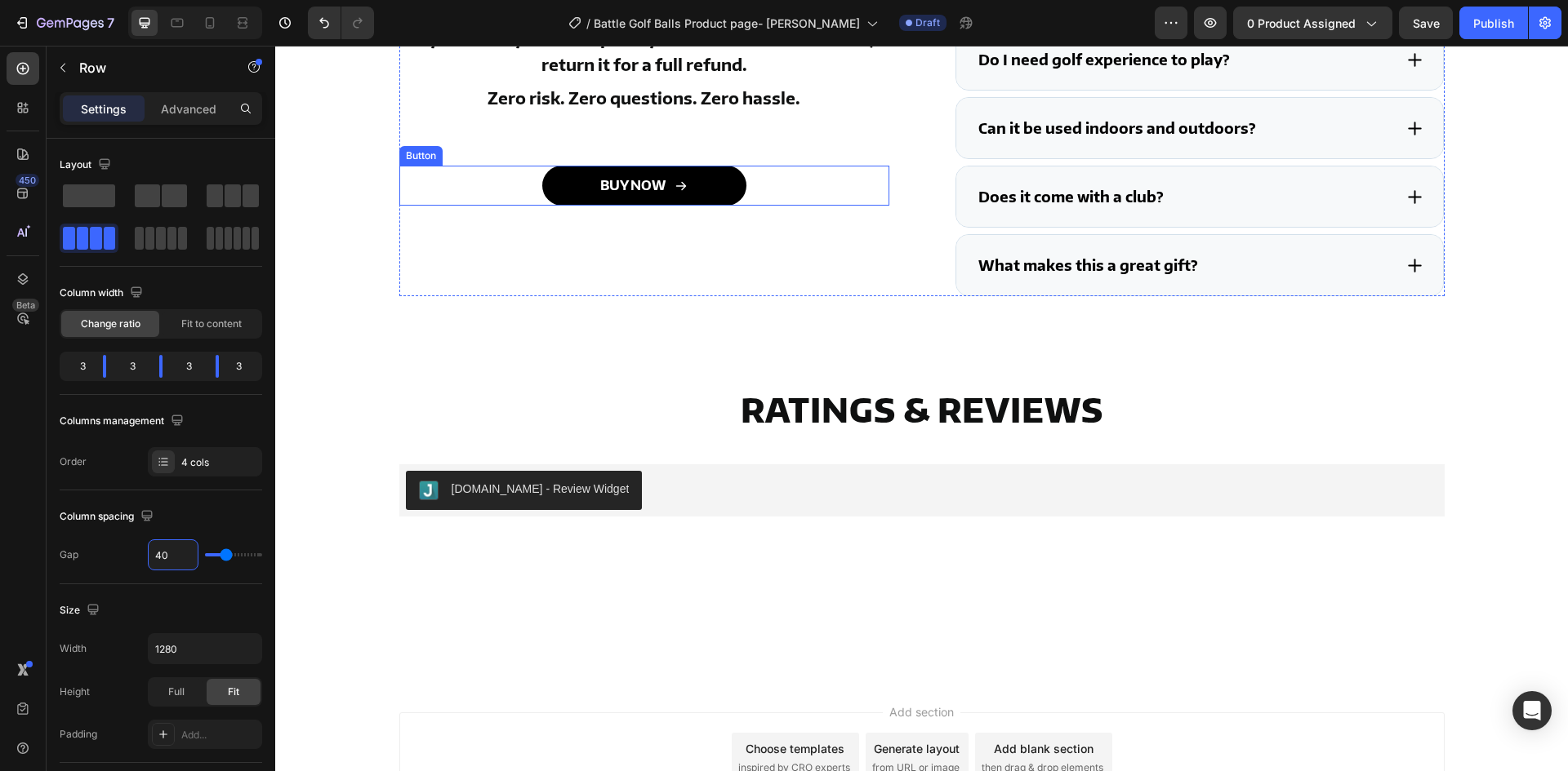
scroll to position [3850, 0]
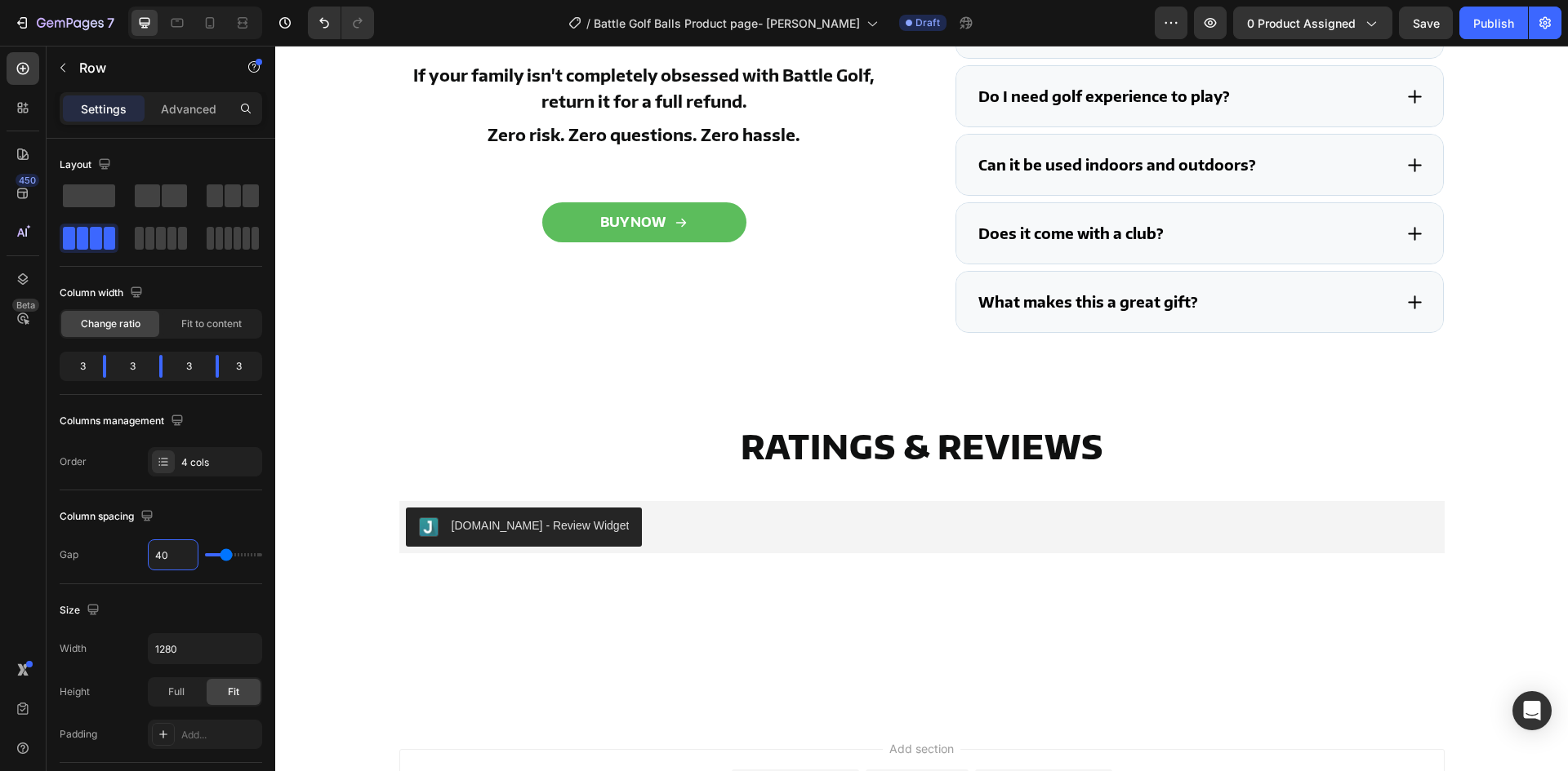
type input "40"
click at [909, 333] on div "TRY BATTLE GOLF RISK-FREE FOR 30 DAYS Text Block If your family isn't completel…" at bounding box center [922, 130] width 1045 height 405
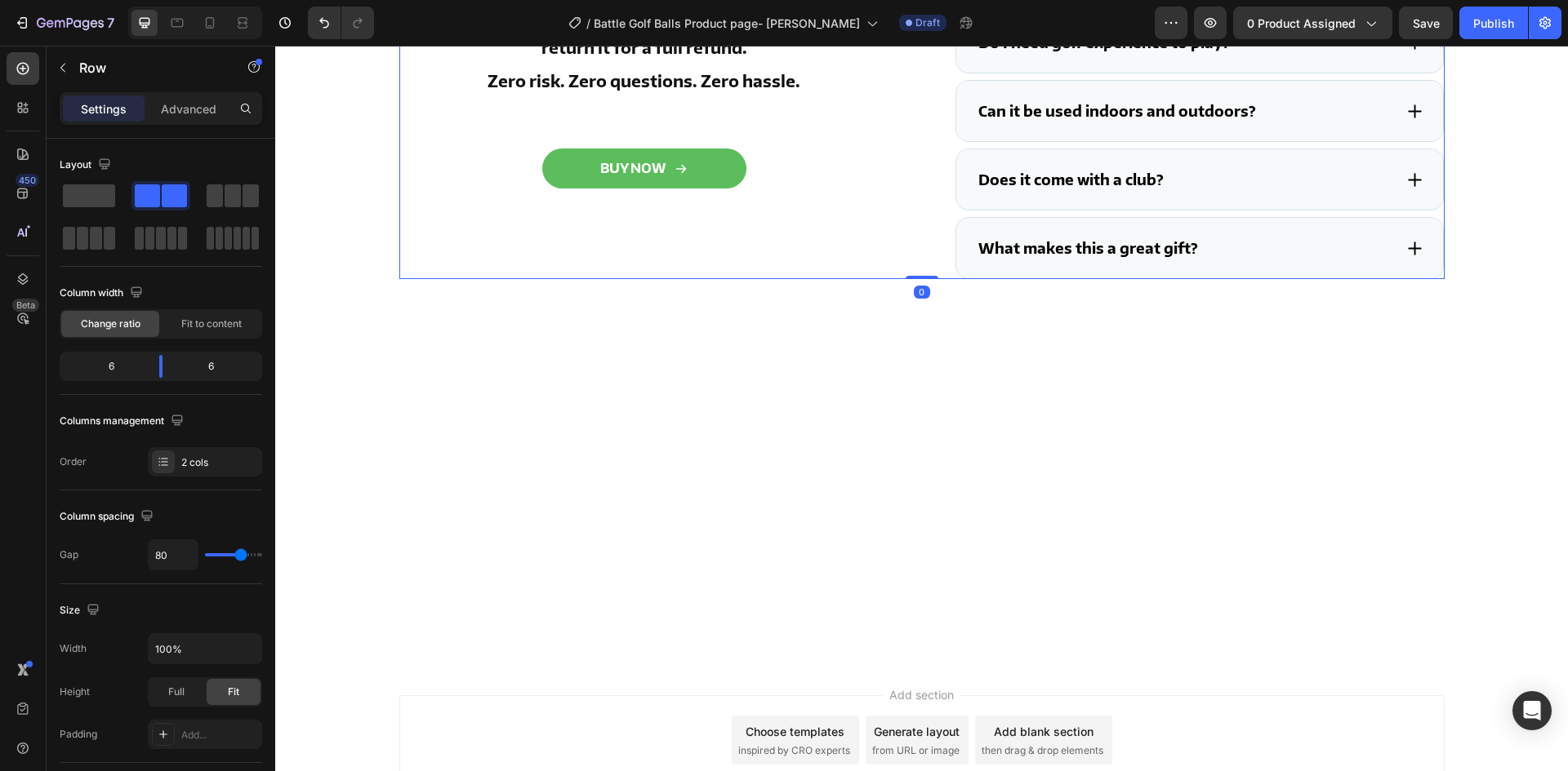
scroll to position [3931, 0]
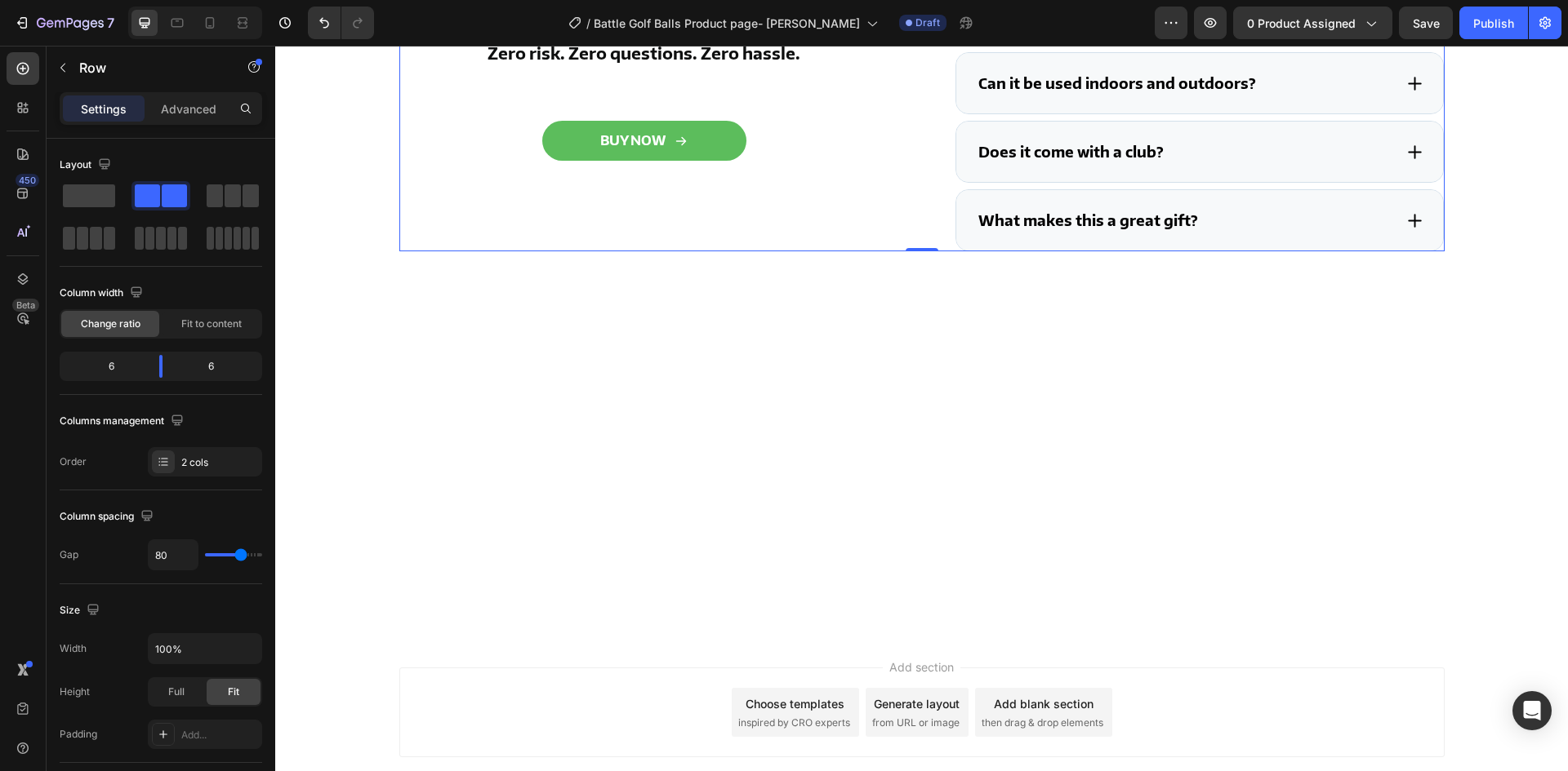
click at [781, 251] on div "TRY BATTLE GOLF RISK-FREE FOR 30 DAYS Text Block If your family isn't completel…" at bounding box center [644, 49] width 490 height 405
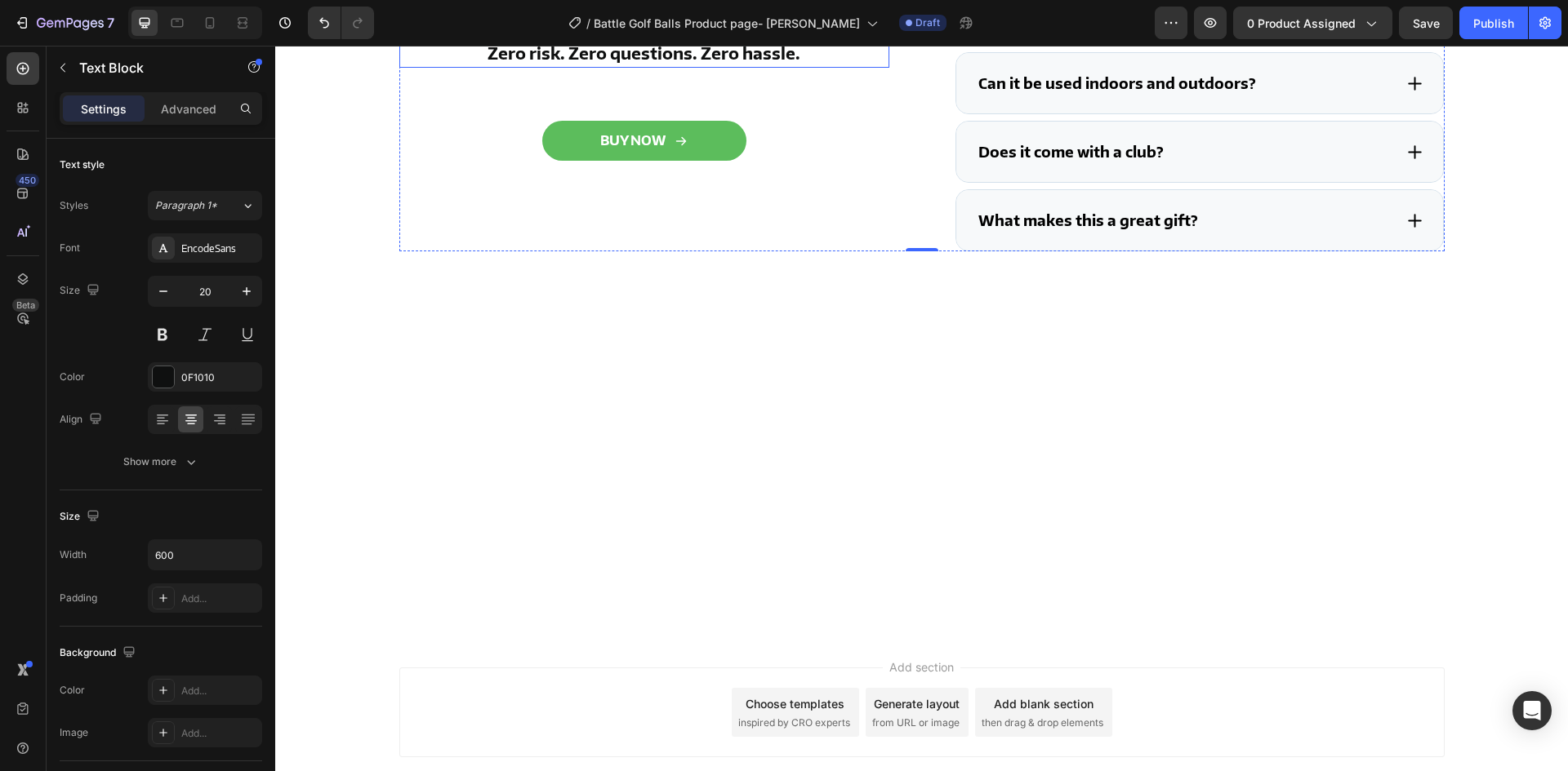
click at [635, 32] on p "If your family isn't completely obsessed with Battle Golf, return it for a full…" at bounding box center [644, 6] width 487 height 52
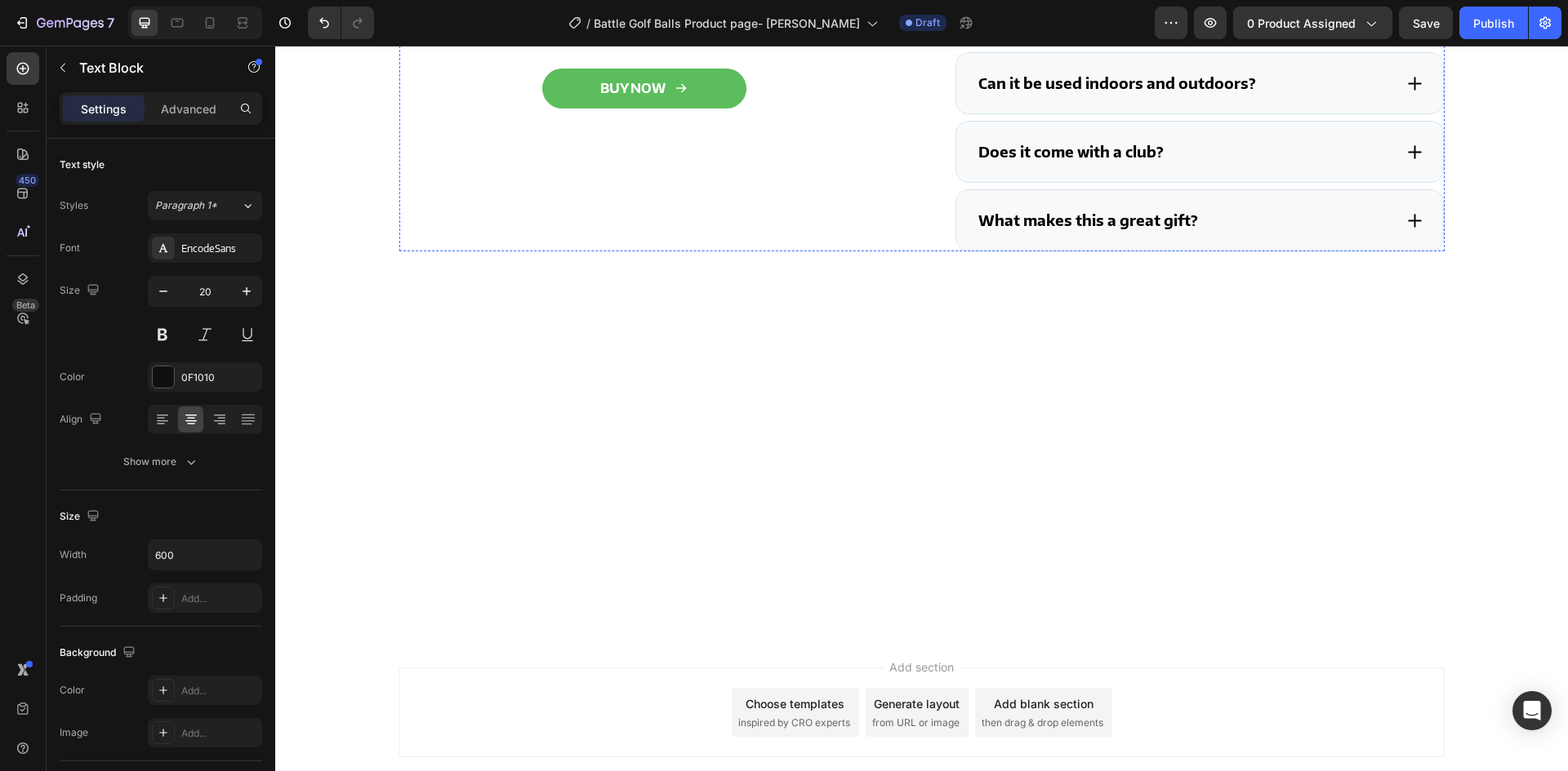
drag, startPoint x: 596, startPoint y: 469, endPoint x: 573, endPoint y: 468, distance: 23.0
click at [596, 13] on p "Zero risk. Zero questions. Zero hassle." at bounding box center [644, 0] width 487 height 26
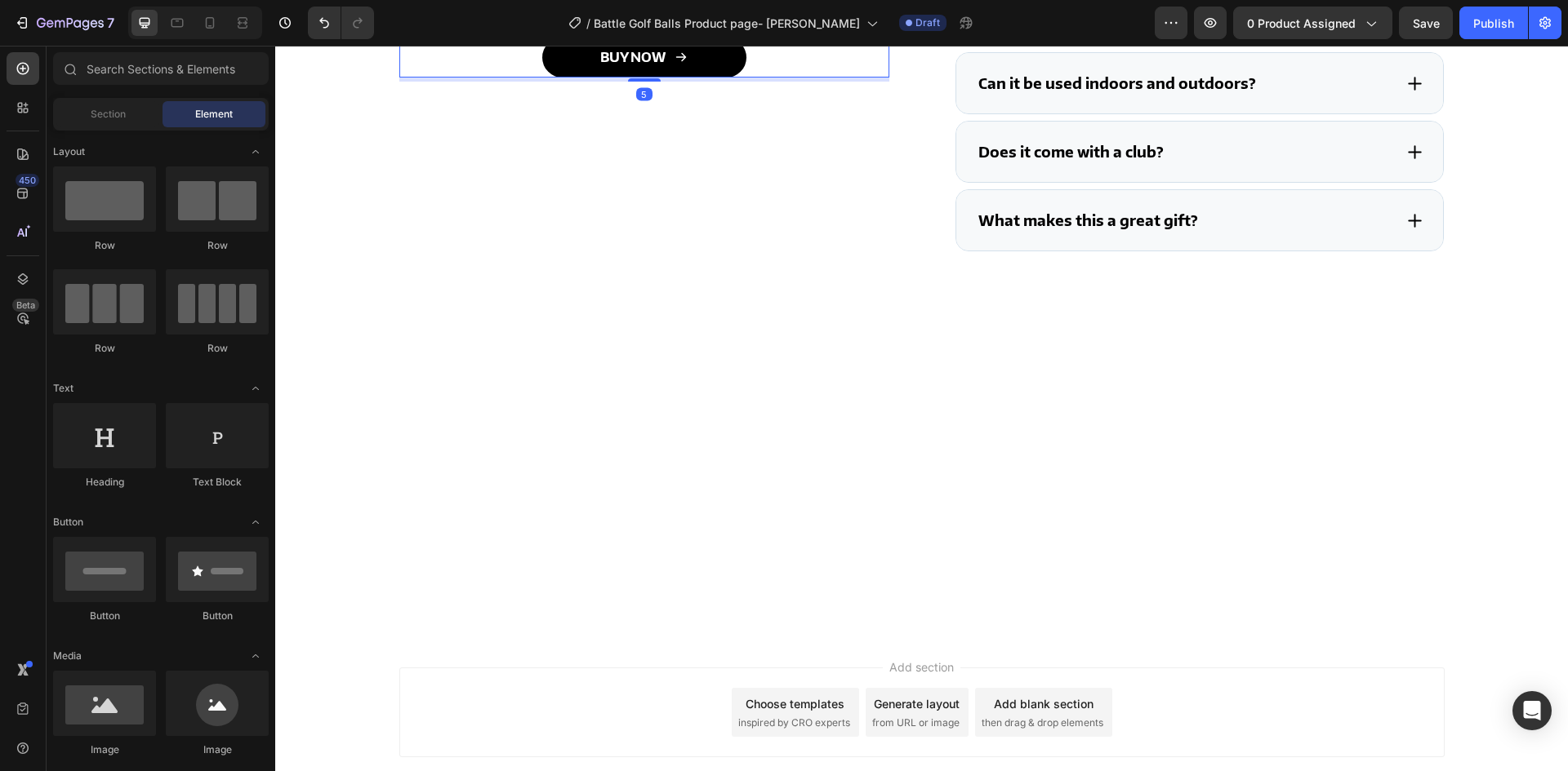
click at [630, 77] on link "BUY NOW" at bounding box center [644, 58] width 204 height 40
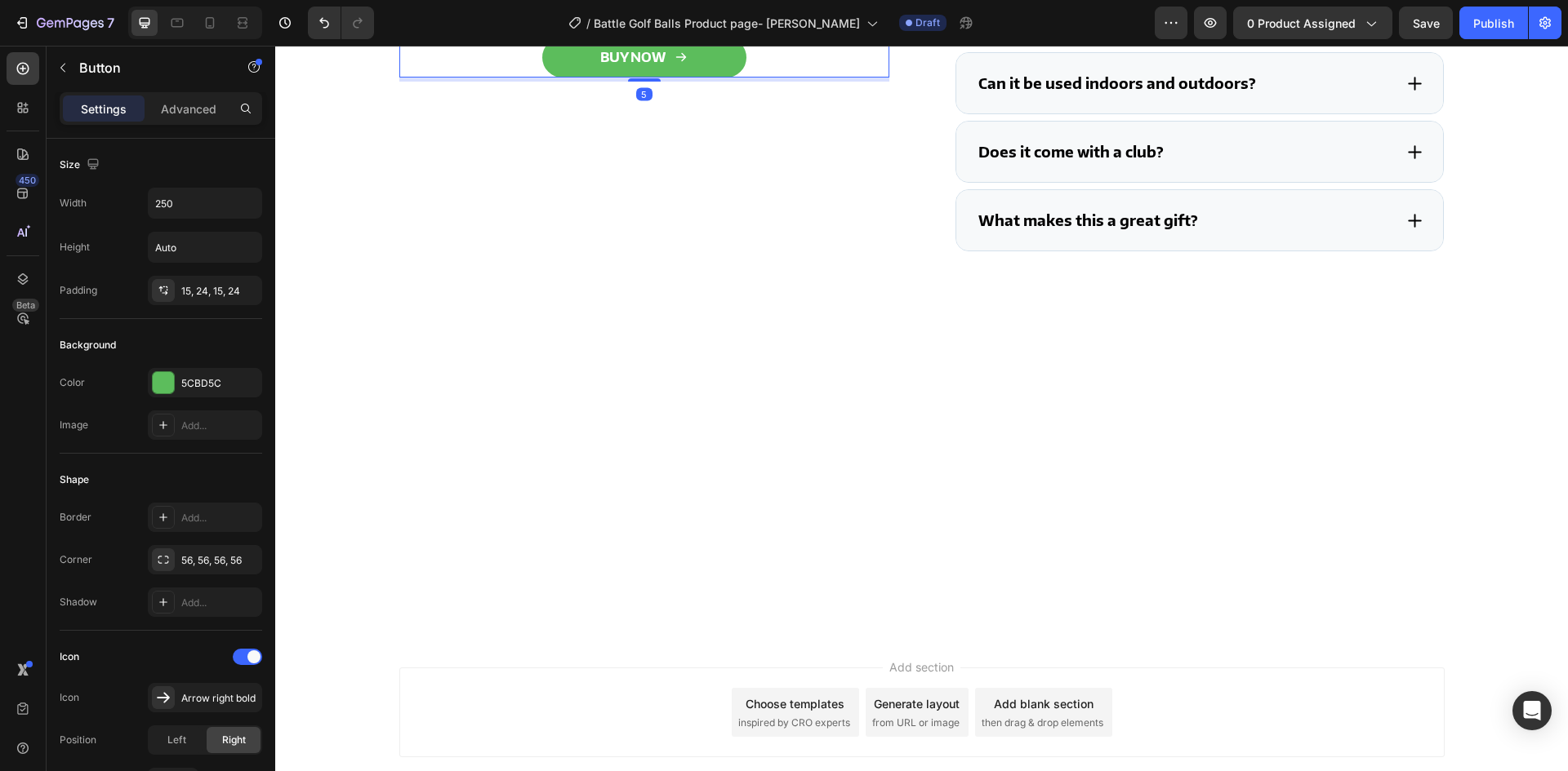
click at [507, 29] on icon at bounding box center [509, 22] width 14 height 13
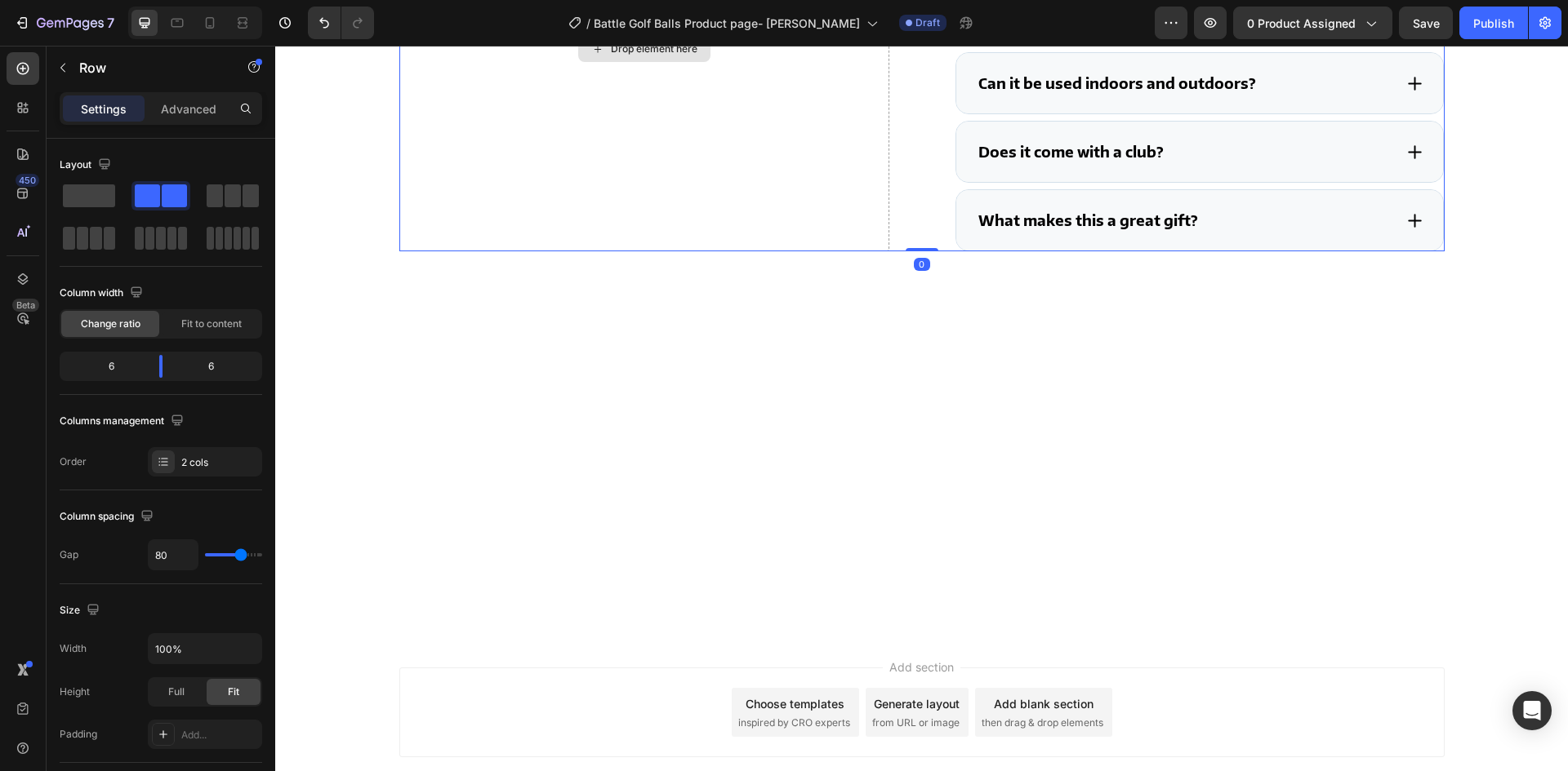
click at [762, 251] on div "Drop element here" at bounding box center [644, 49] width 490 height 405
click at [86, 202] on span at bounding box center [89, 195] width 52 height 22
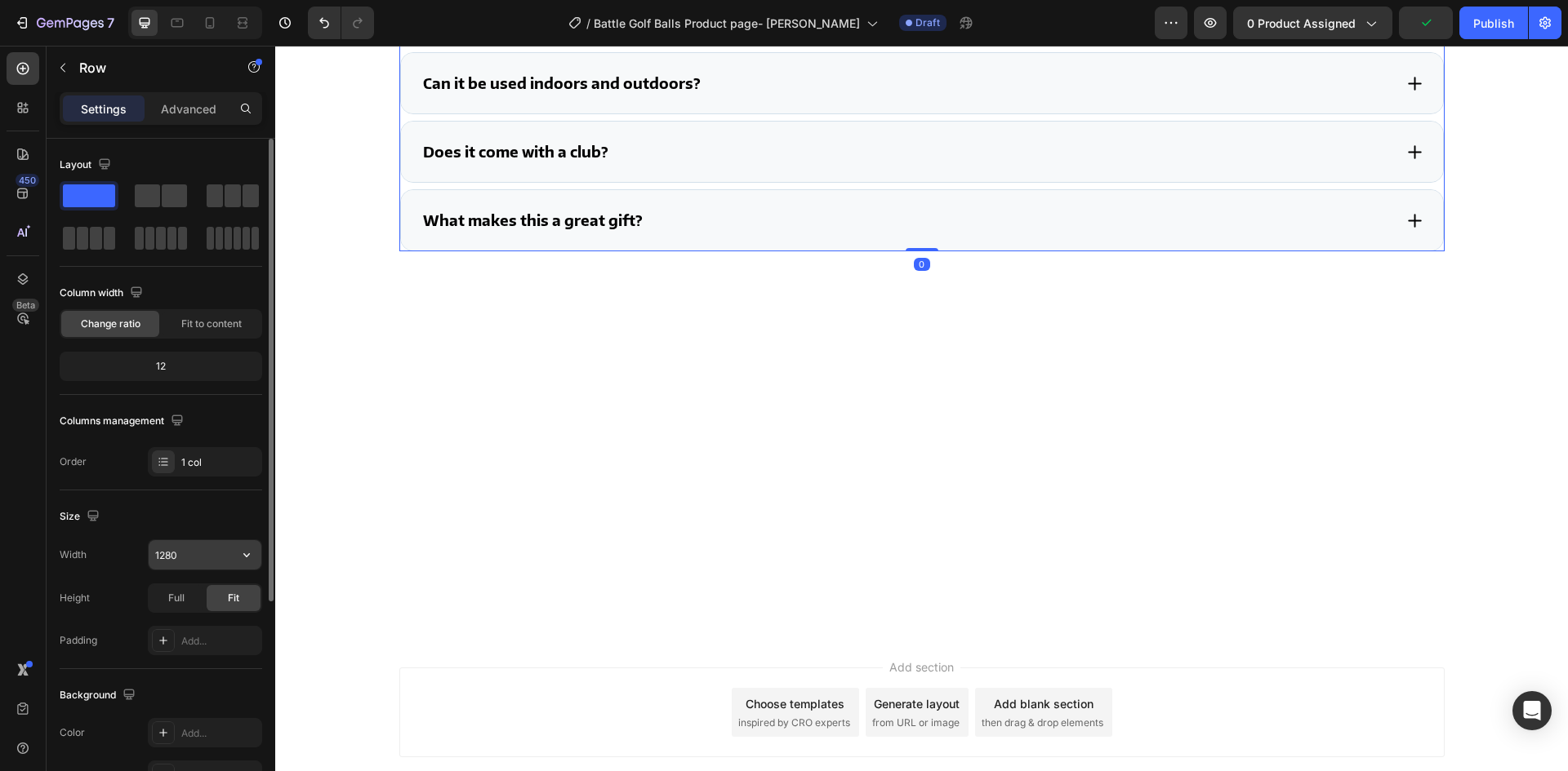
click at [196, 548] on input "1280" at bounding box center [204, 555] width 113 height 30
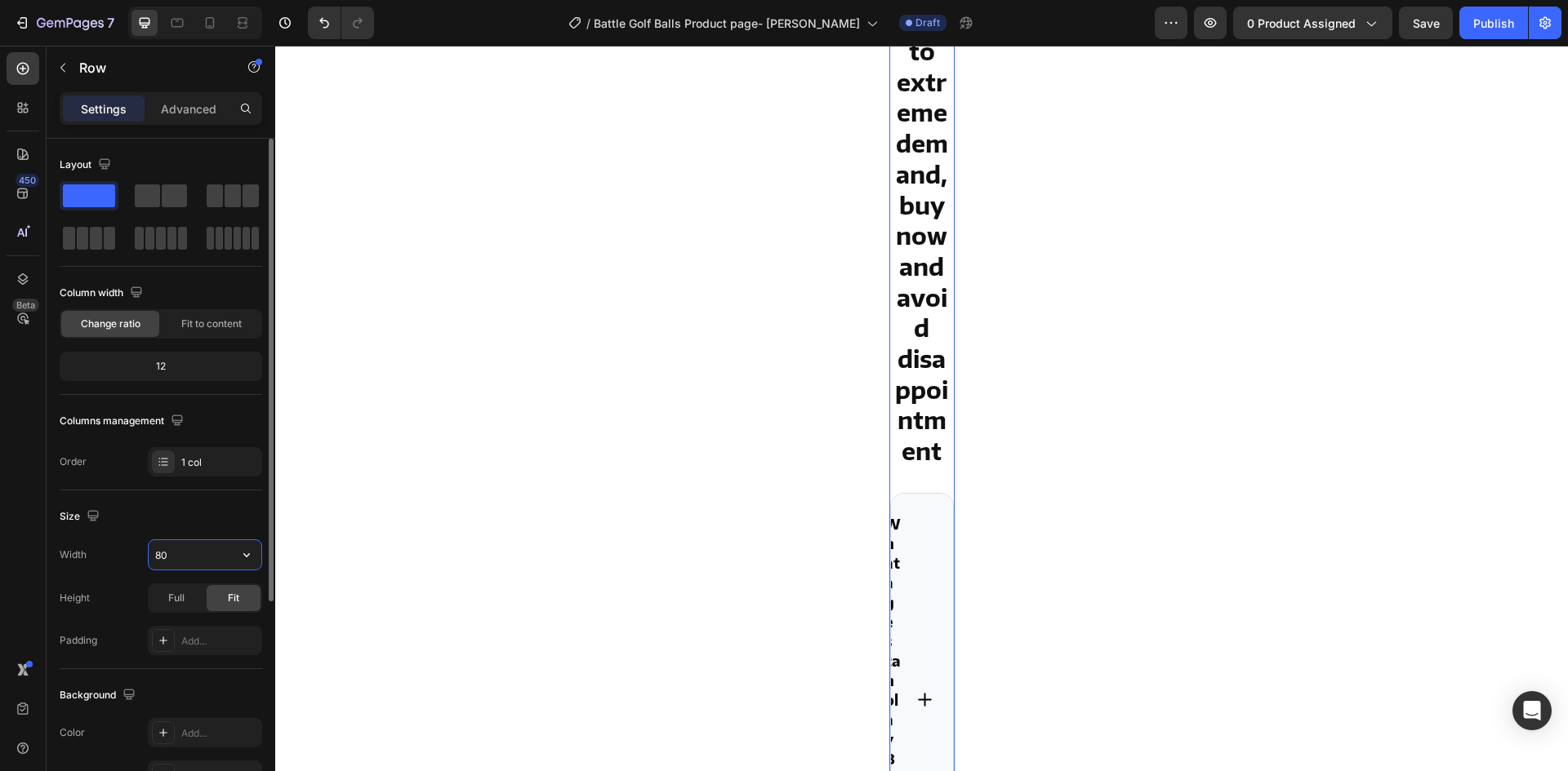
type input "800"
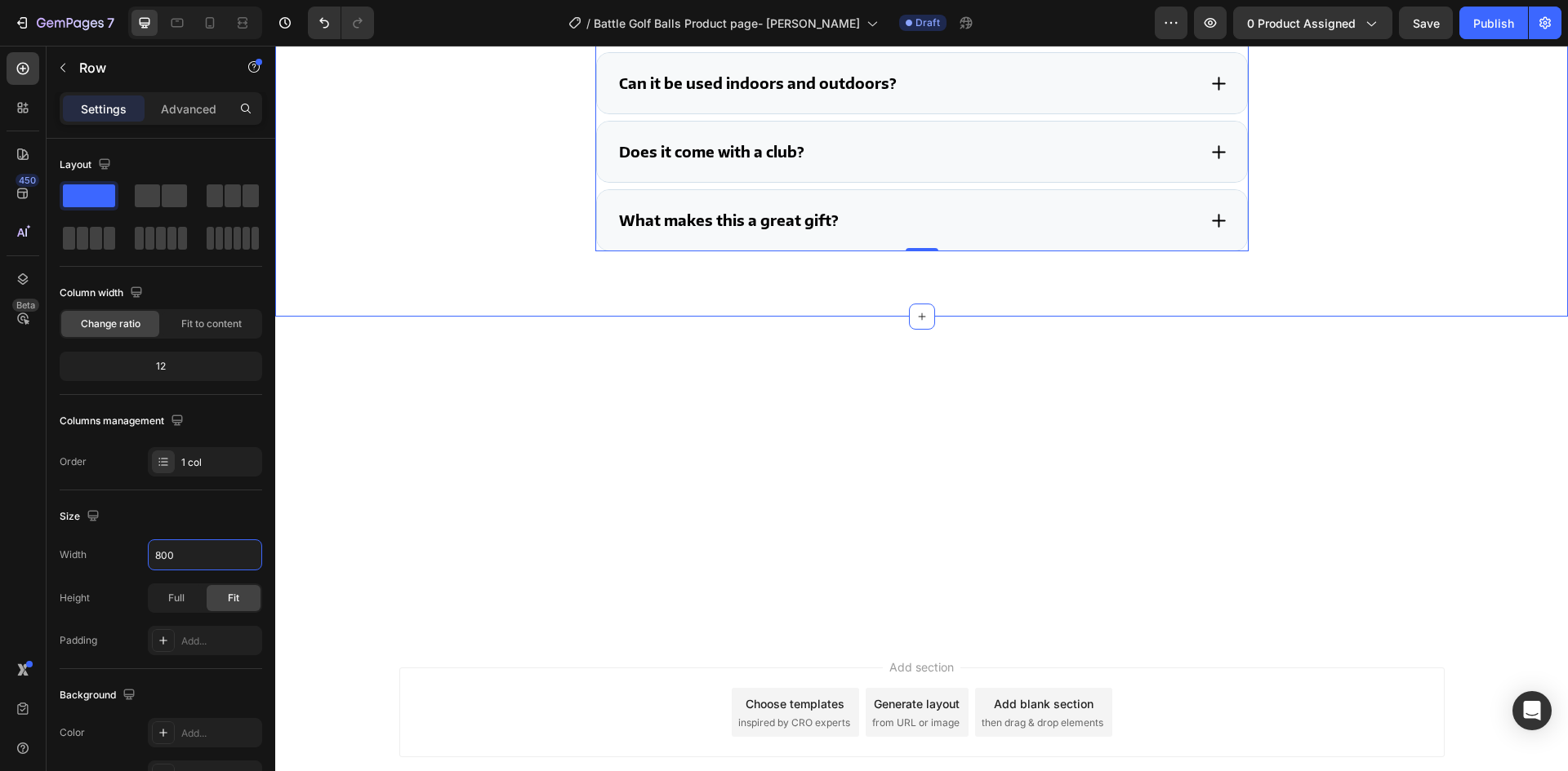
drag, startPoint x: 364, startPoint y: 546, endPoint x: 348, endPoint y: 558, distance: 20.0
click at [364, 251] on div "INVENTORY : Stock is currently low due to extreme demand, buy now and avoid dis…" at bounding box center [922, 4] width 1260 height 494
click at [172, 21] on icon at bounding box center [178, 23] width 13 height 9
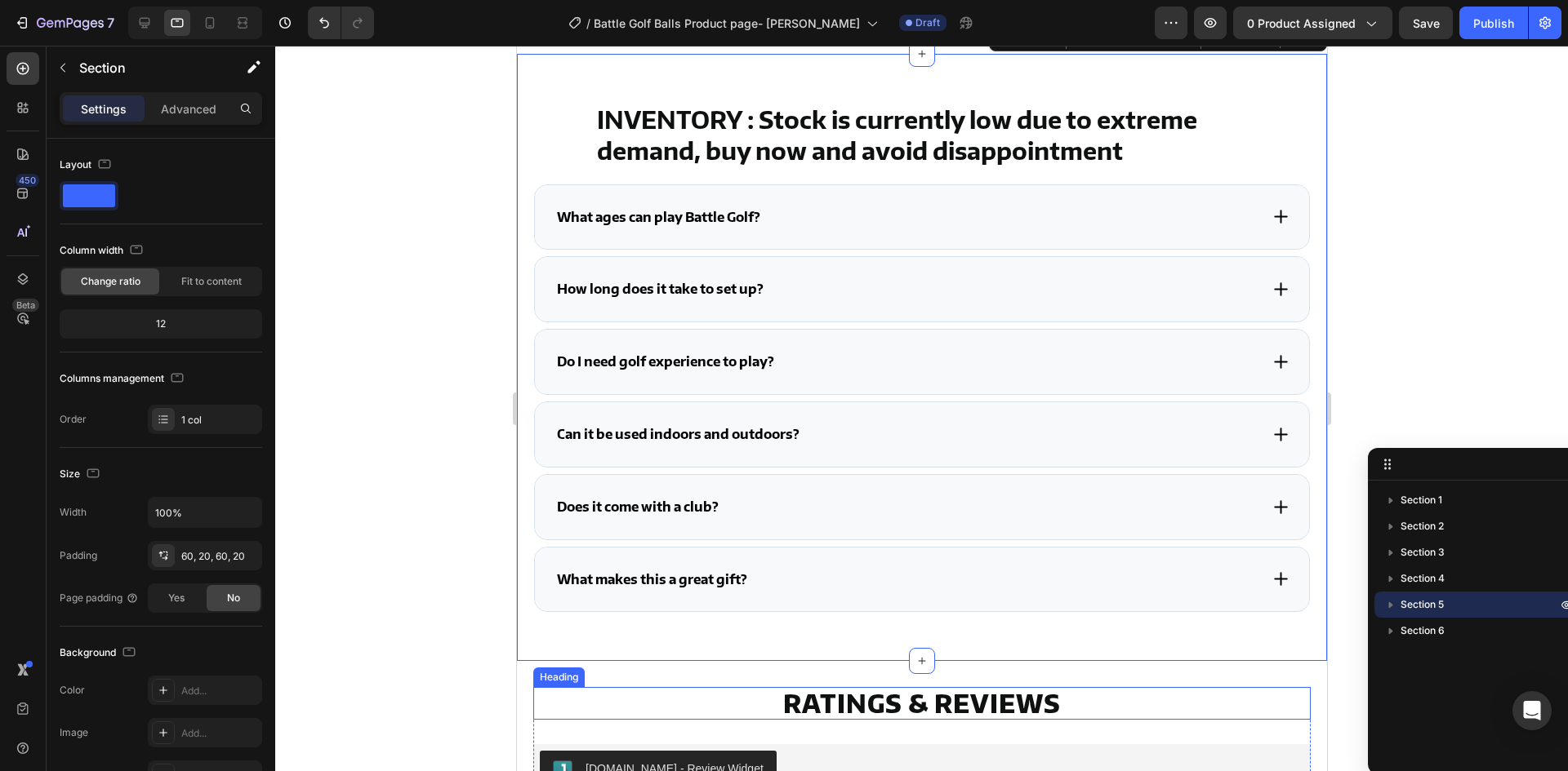
scroll to position [3161, 0]
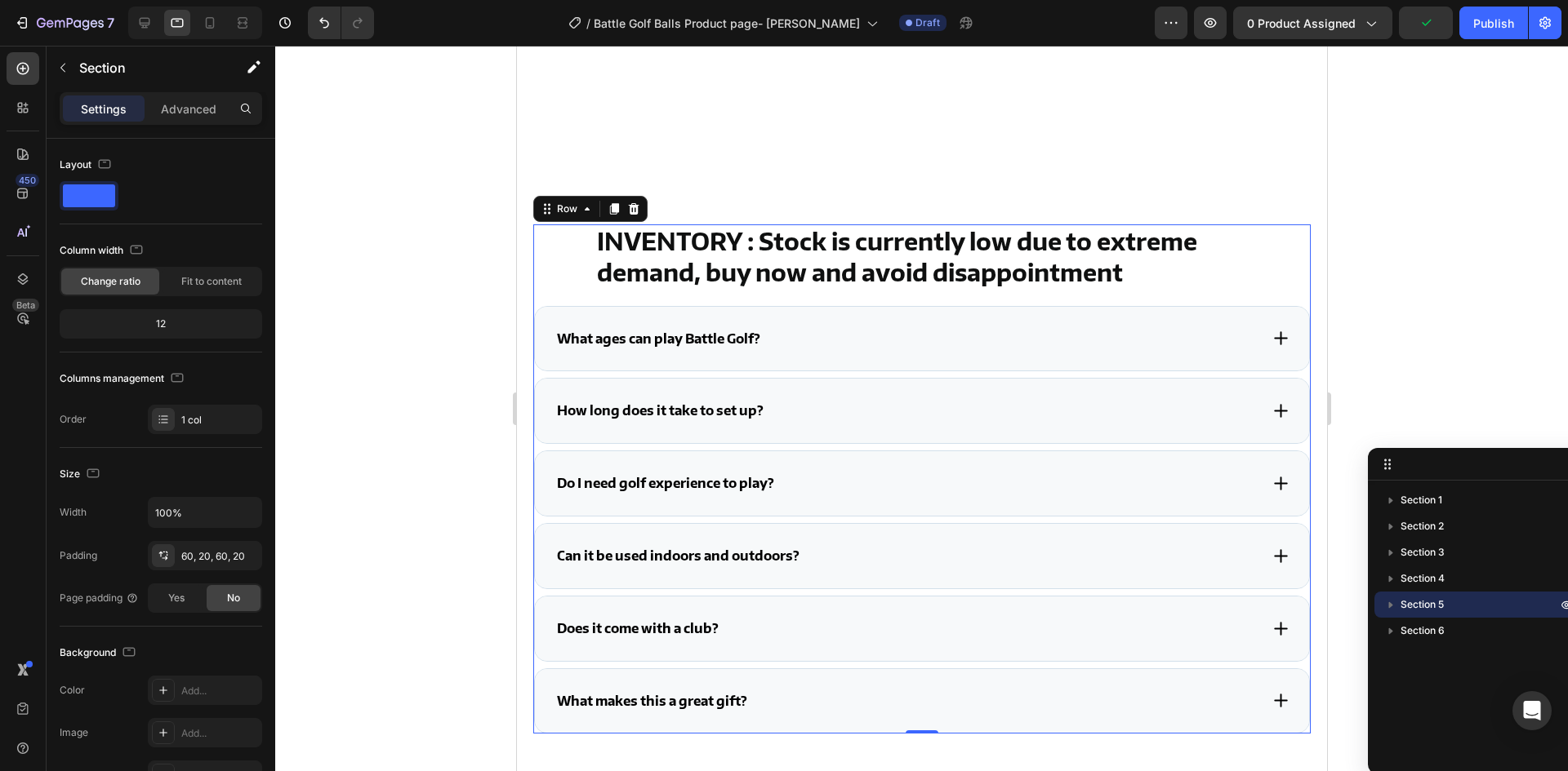
click at [572, 320] on div "INVENTORY : Stock is currently low due to extreme demand, buy now and avoid dis…" at bounding box center [922, 480] width 778 height 509
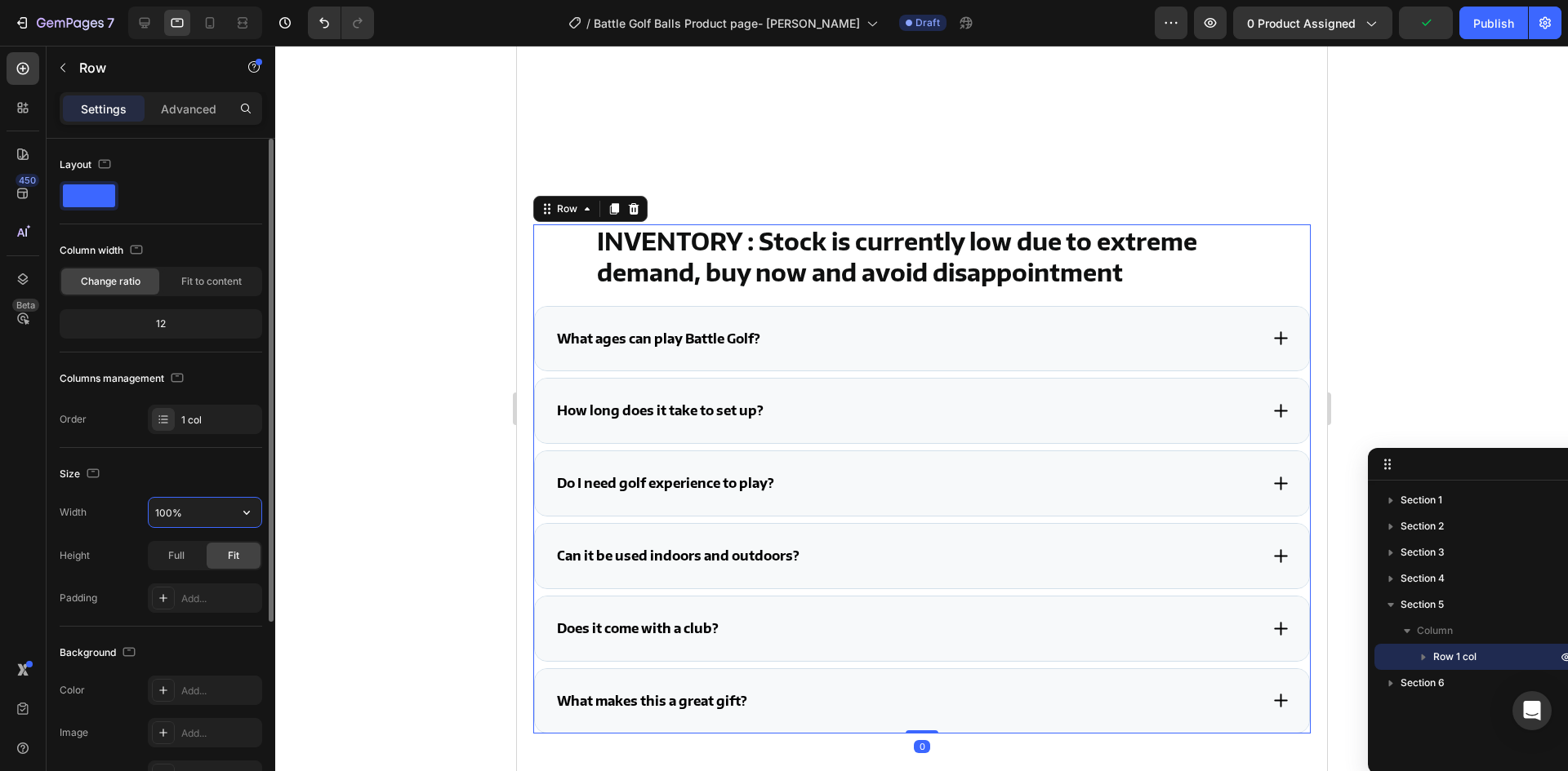
click at [181, 507] on input "100%" at bounding box center [204, 513] width 113 height 30
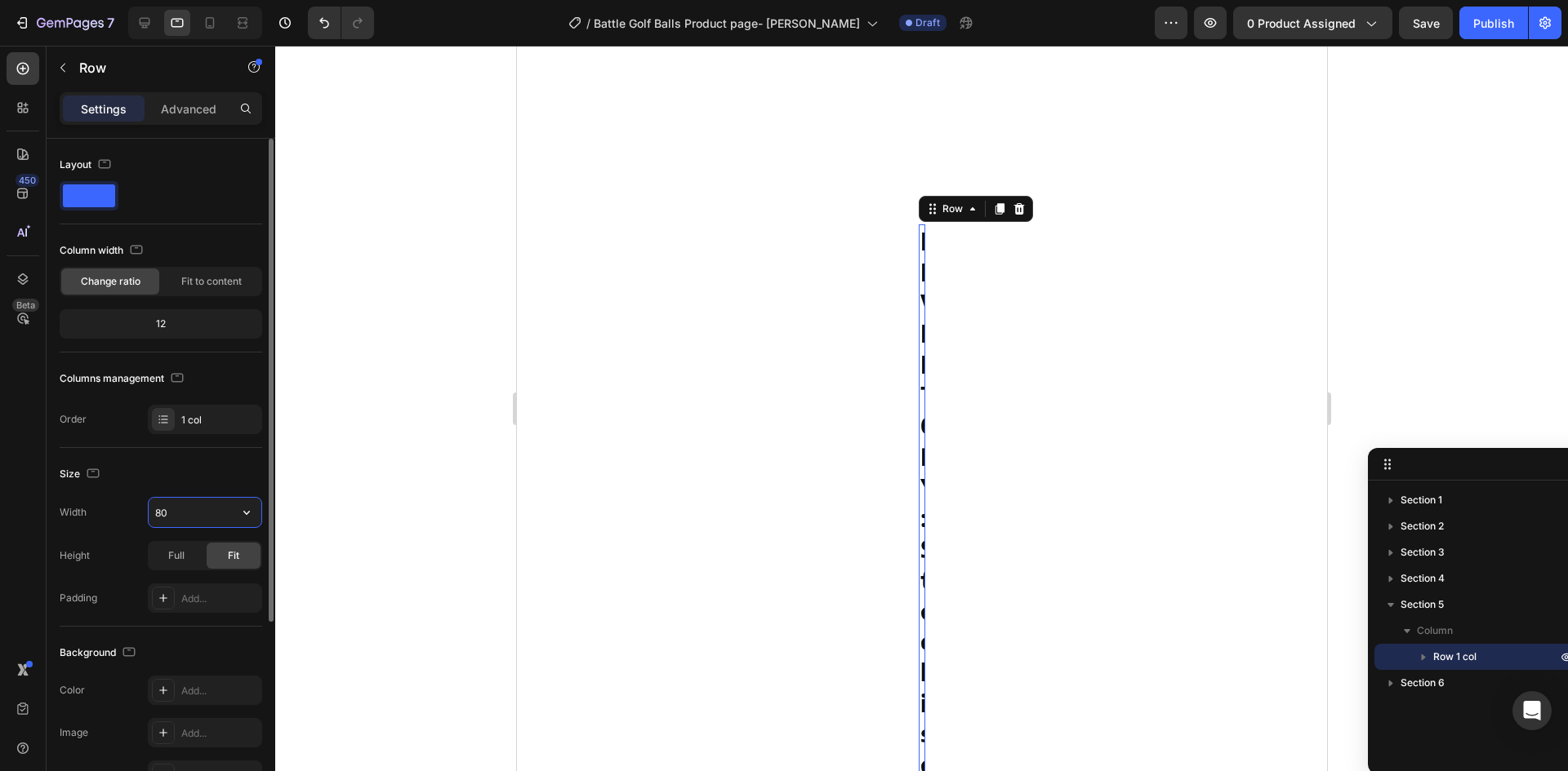
type input "800"
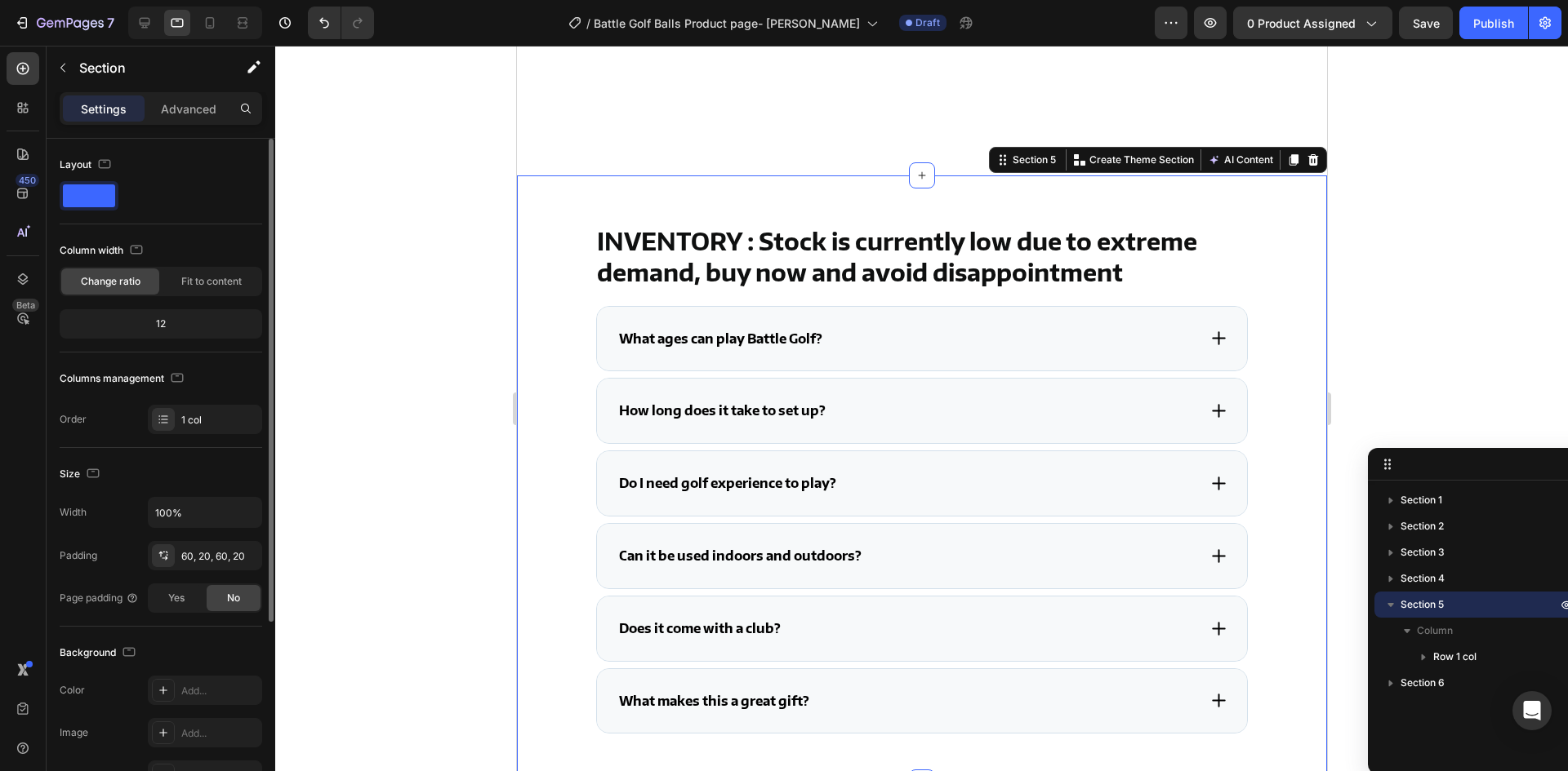
click at [560, 467] on div "INVENTORY : Stock is currently low due to extreme demand, buy now and avoid dis…" at bounding box center [922, 480] width 778 height 509
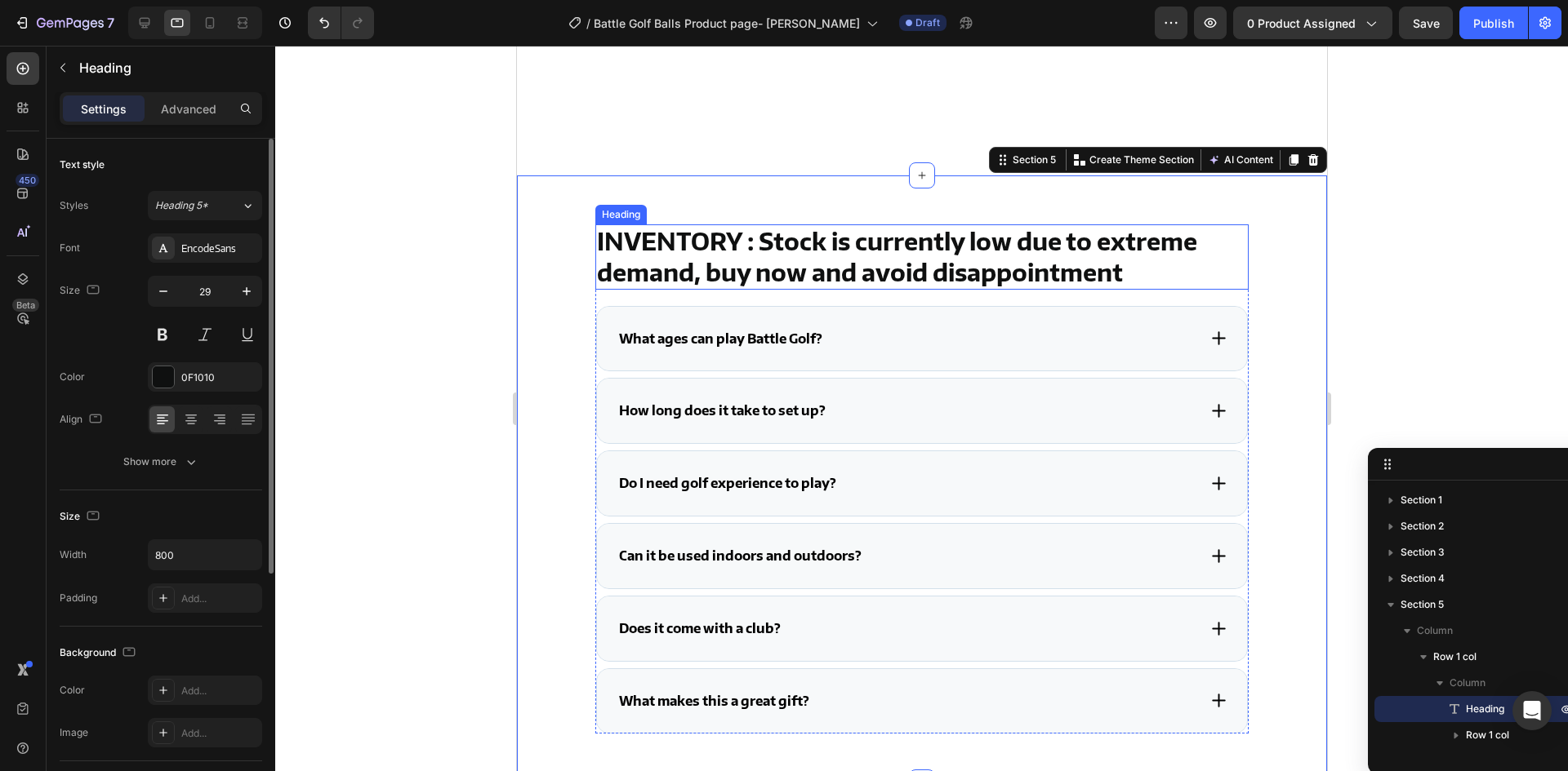
click at [699, 265] on h2 "INVENTORY : Stock is currently low due to extreme demand, buy now and avoid dis…" at bounding box center [922, 257] width 653 height 65
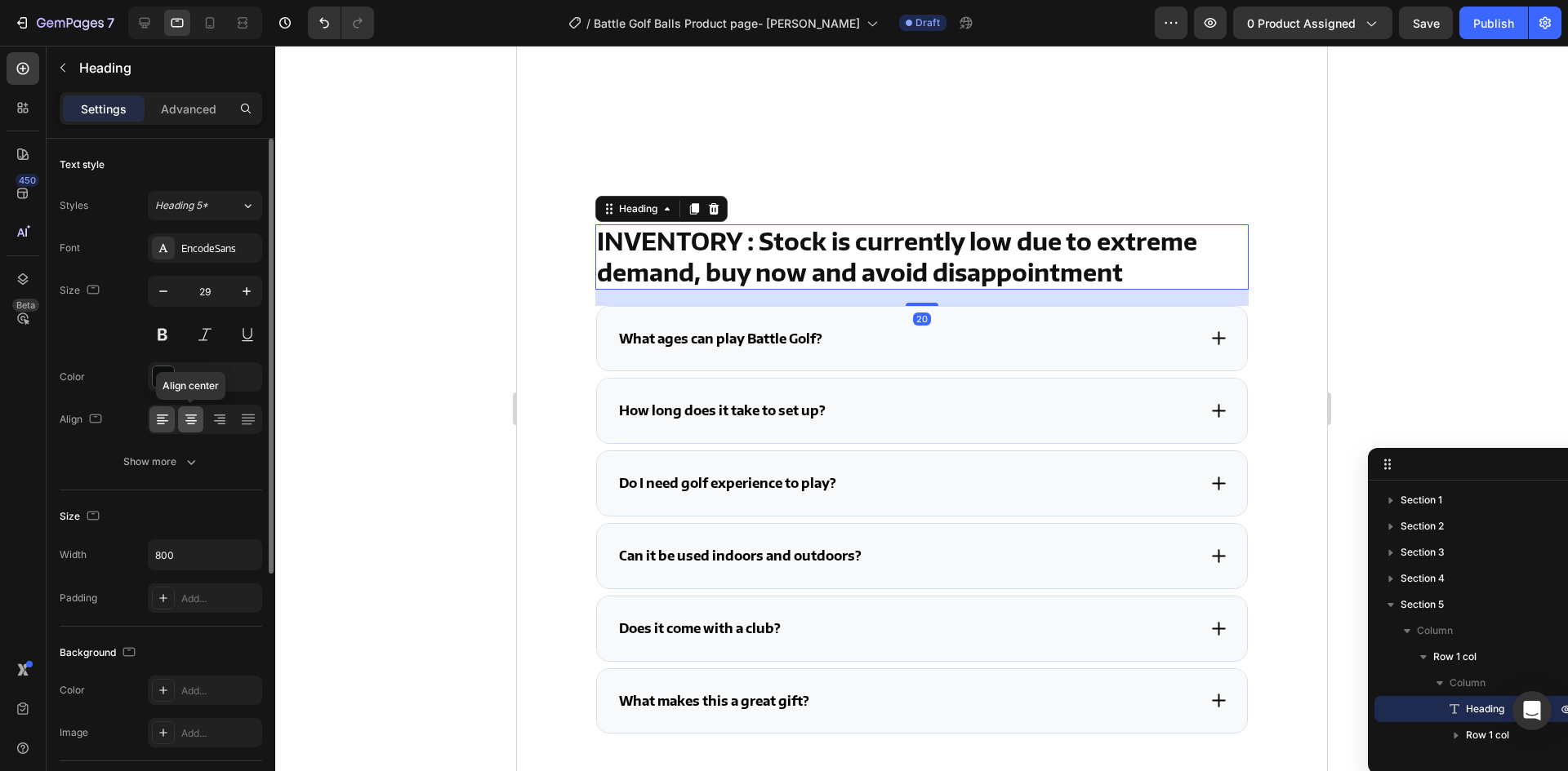
click at [185, 416] on icon at bounding box center [191, 416] width 12 height 2
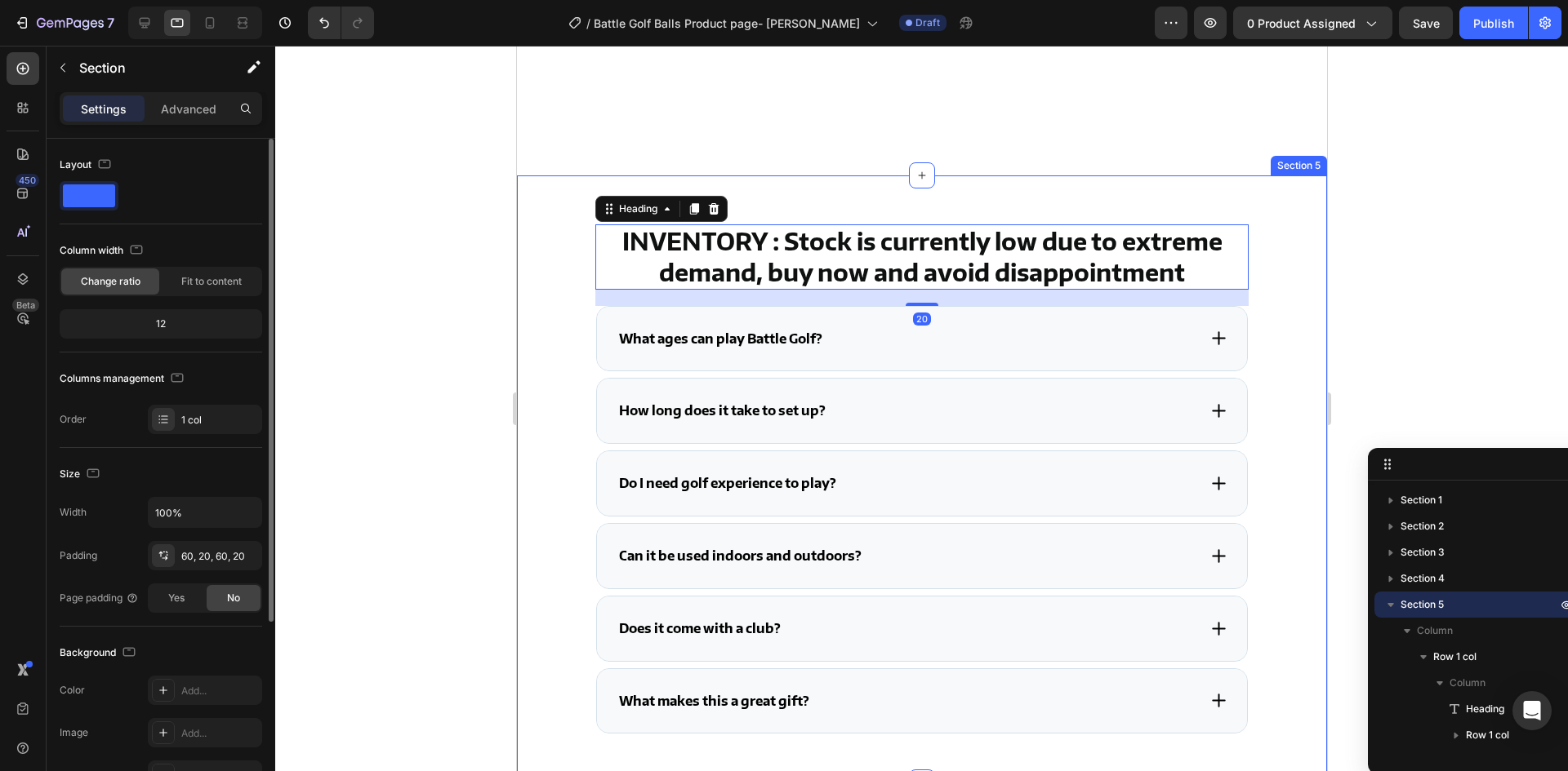
click at [560, 410] on div "INVENTORY : Stock is currently low due to extreme demand, buy now and avoid dis…" at bounding box center [922, 480] width 778 height 509
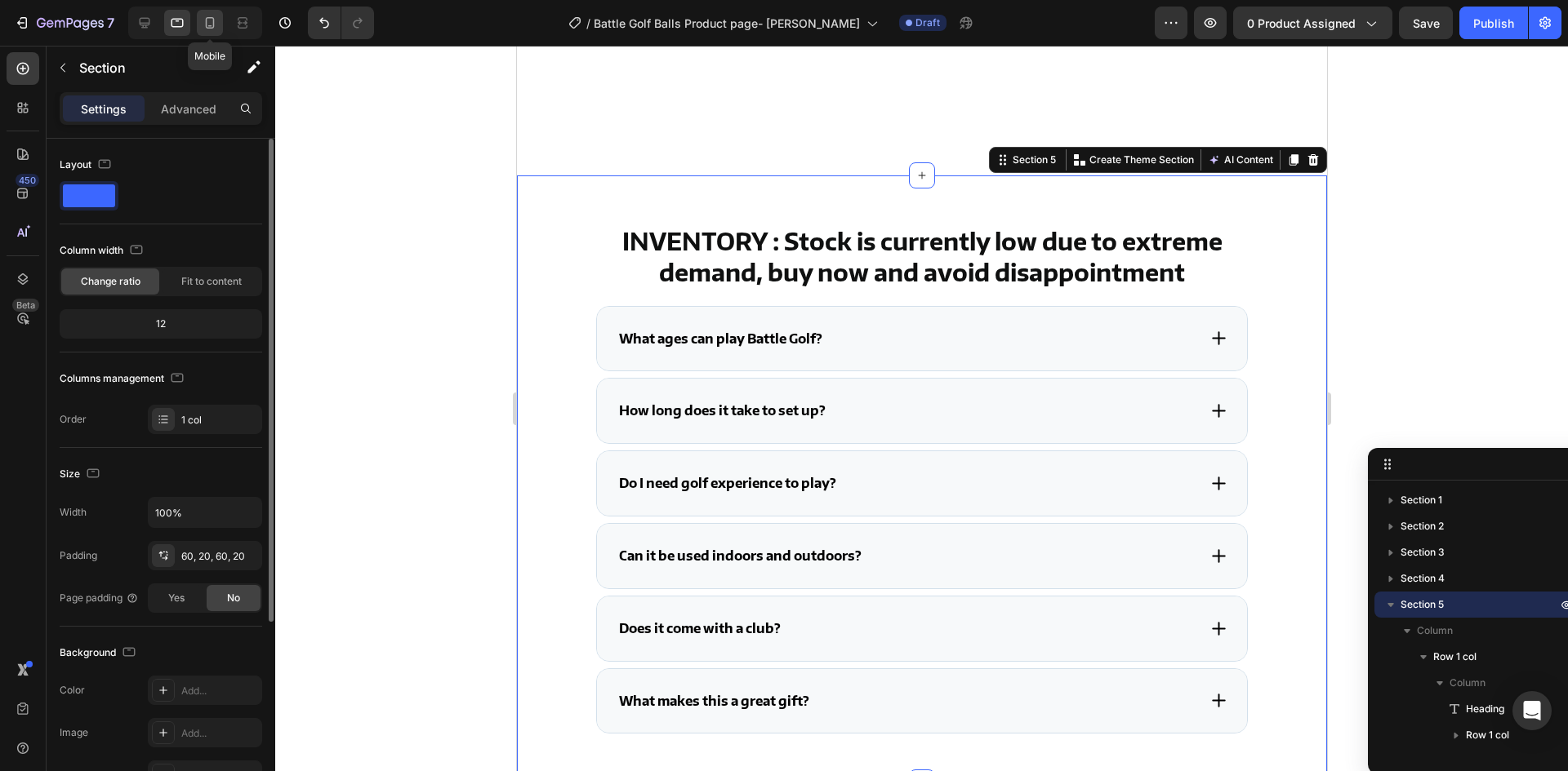
click at [221, 25] on div at bounding box center [210, 22] width 26 height 26
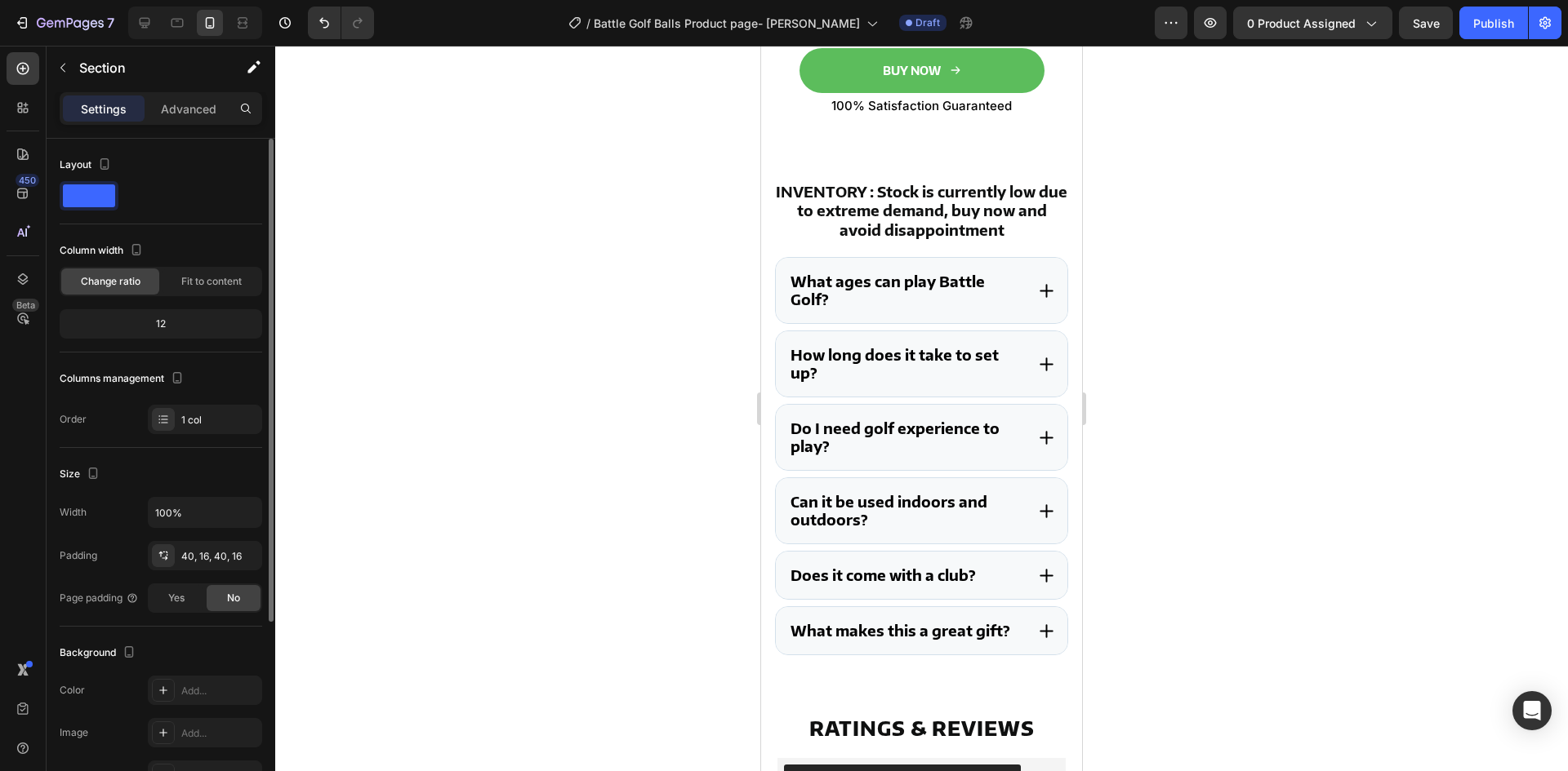
scroll to position [3914, 0]
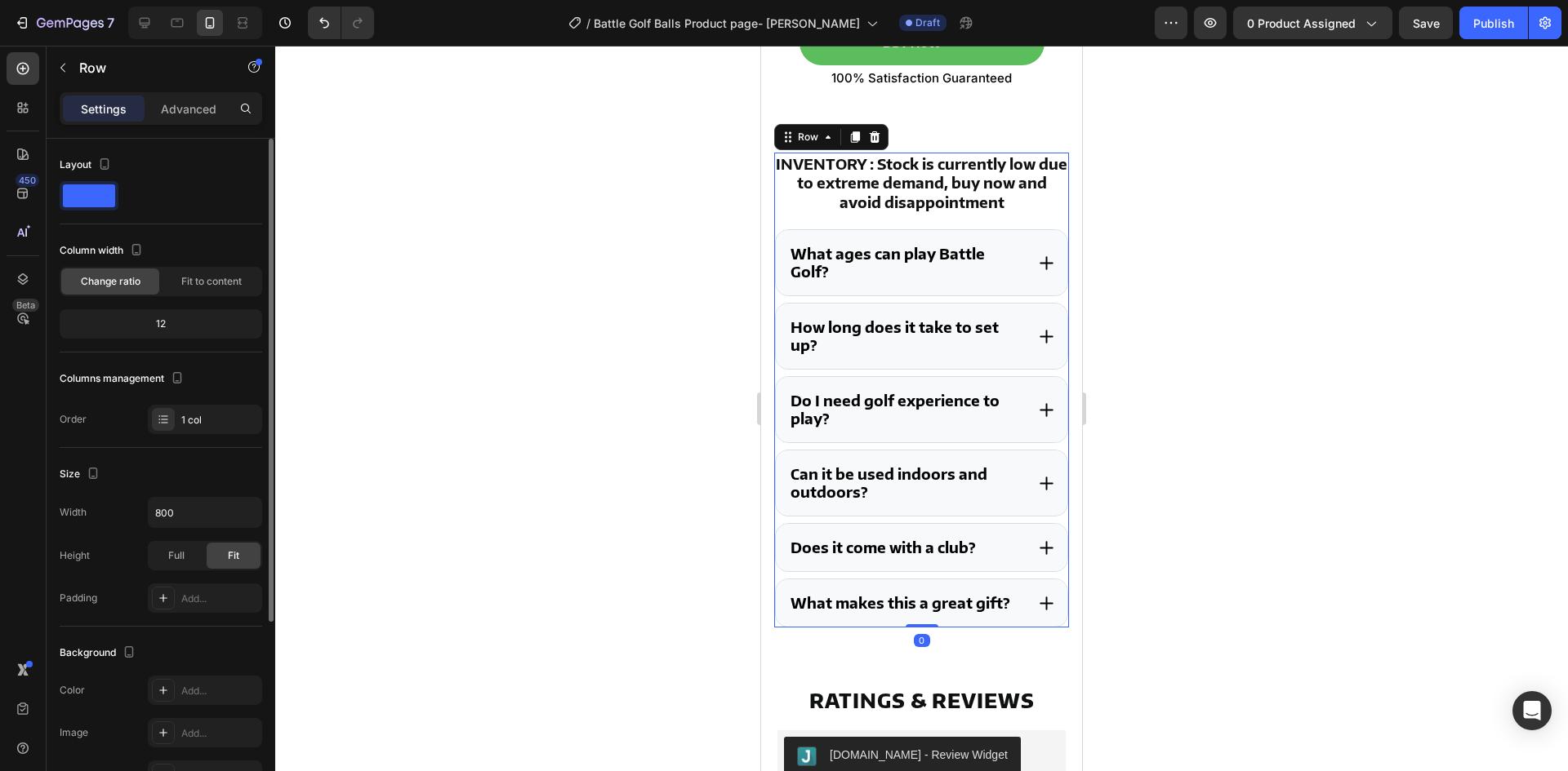
click at [843, 199] on div "INVENTORY : Stock is currently low due to extreme demand, buy now and avoid dis…" at bounding box center [922, 390] width 295 height 475
click at [243, 515] on icon "button" at bounding box center [247, 513] width 16 height 16
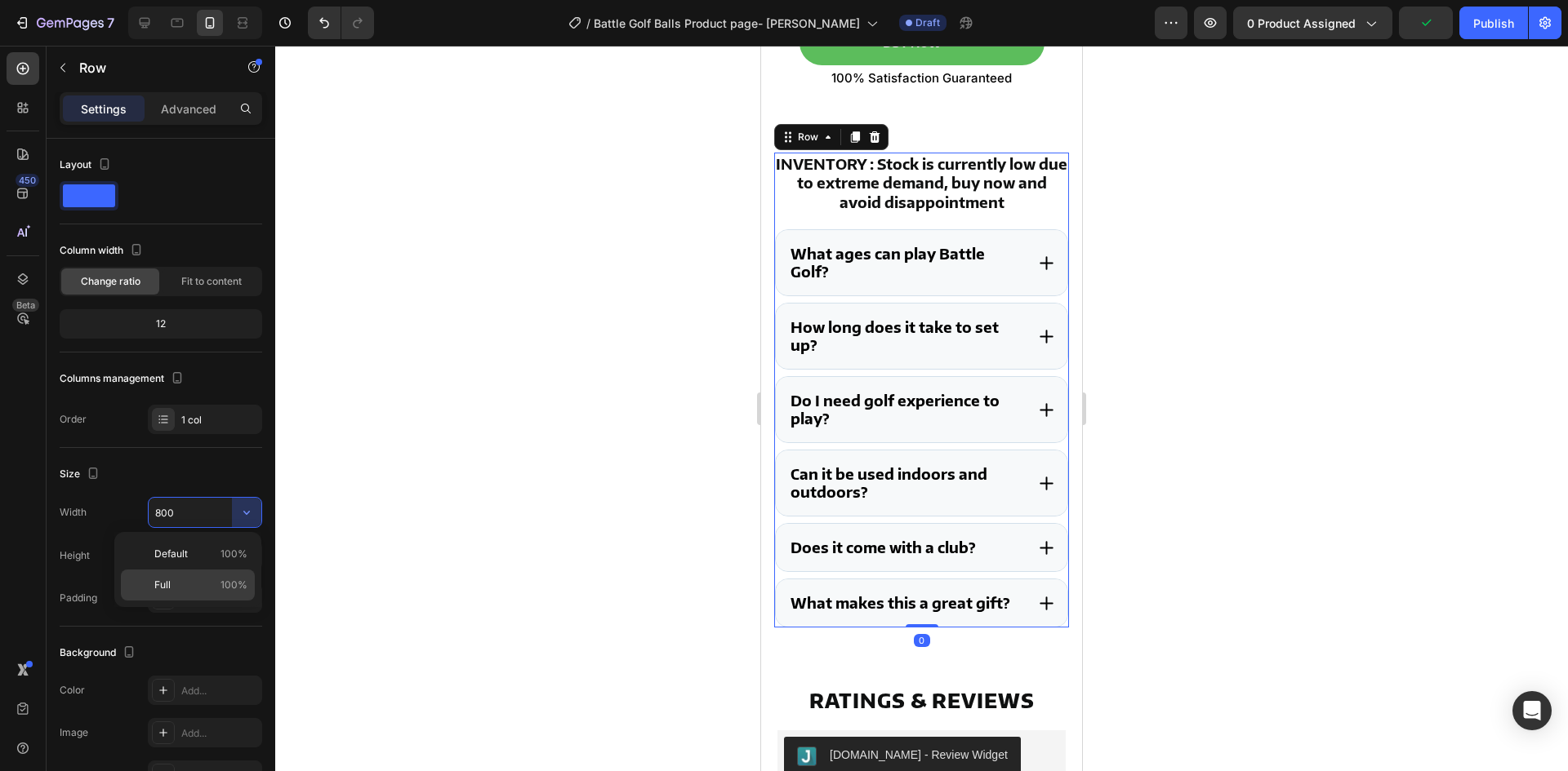
click at [179, 578] on p "Full 100%" at bounding box center [200, 585] width 93 height 14
type input "100%"
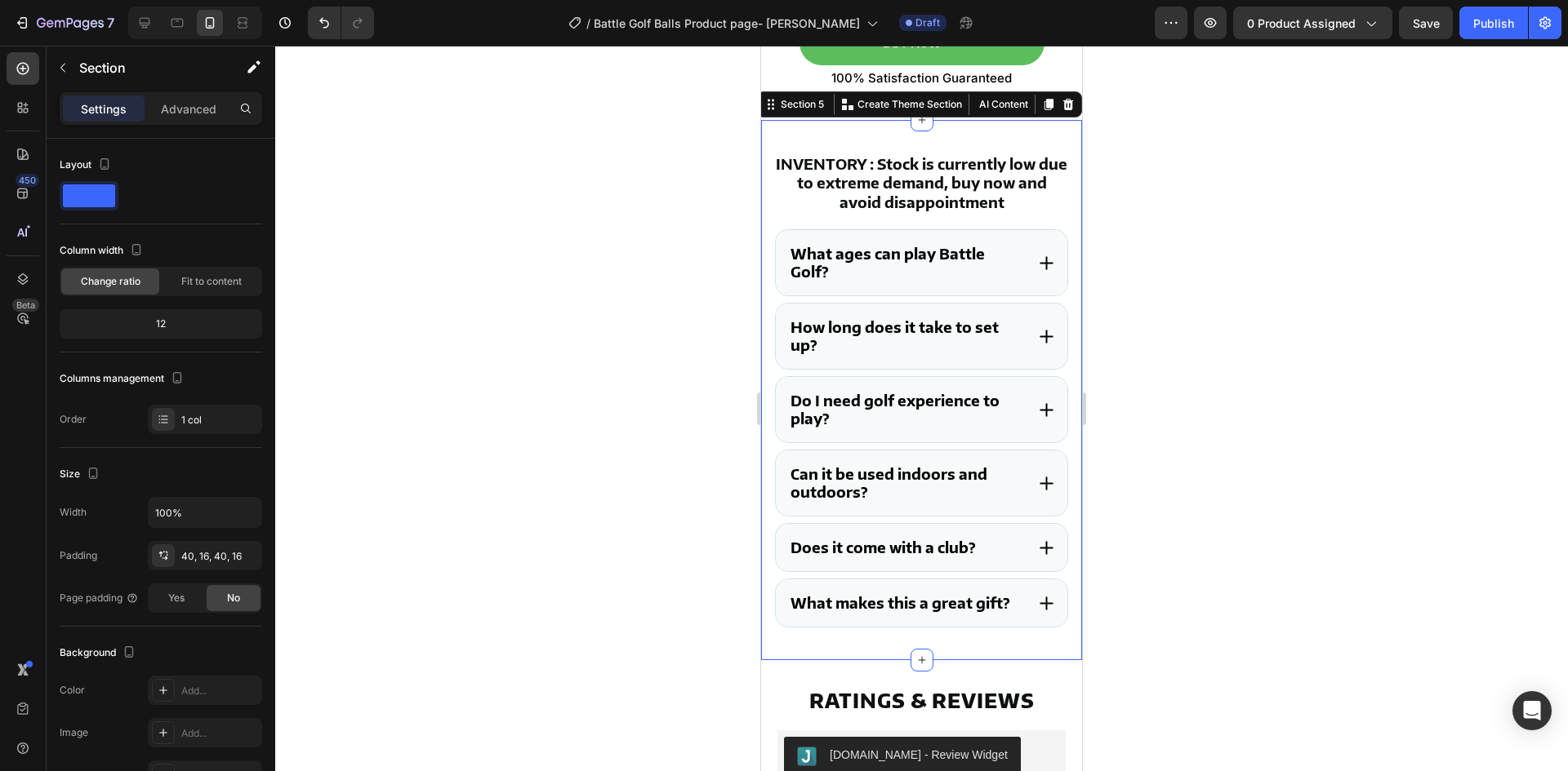
click at [763, 544] on div "INVENTORY : Stock is currently low due to extreme demand, buy now and avoid dis…" at bounding box center [922, 390] width 321 height 541
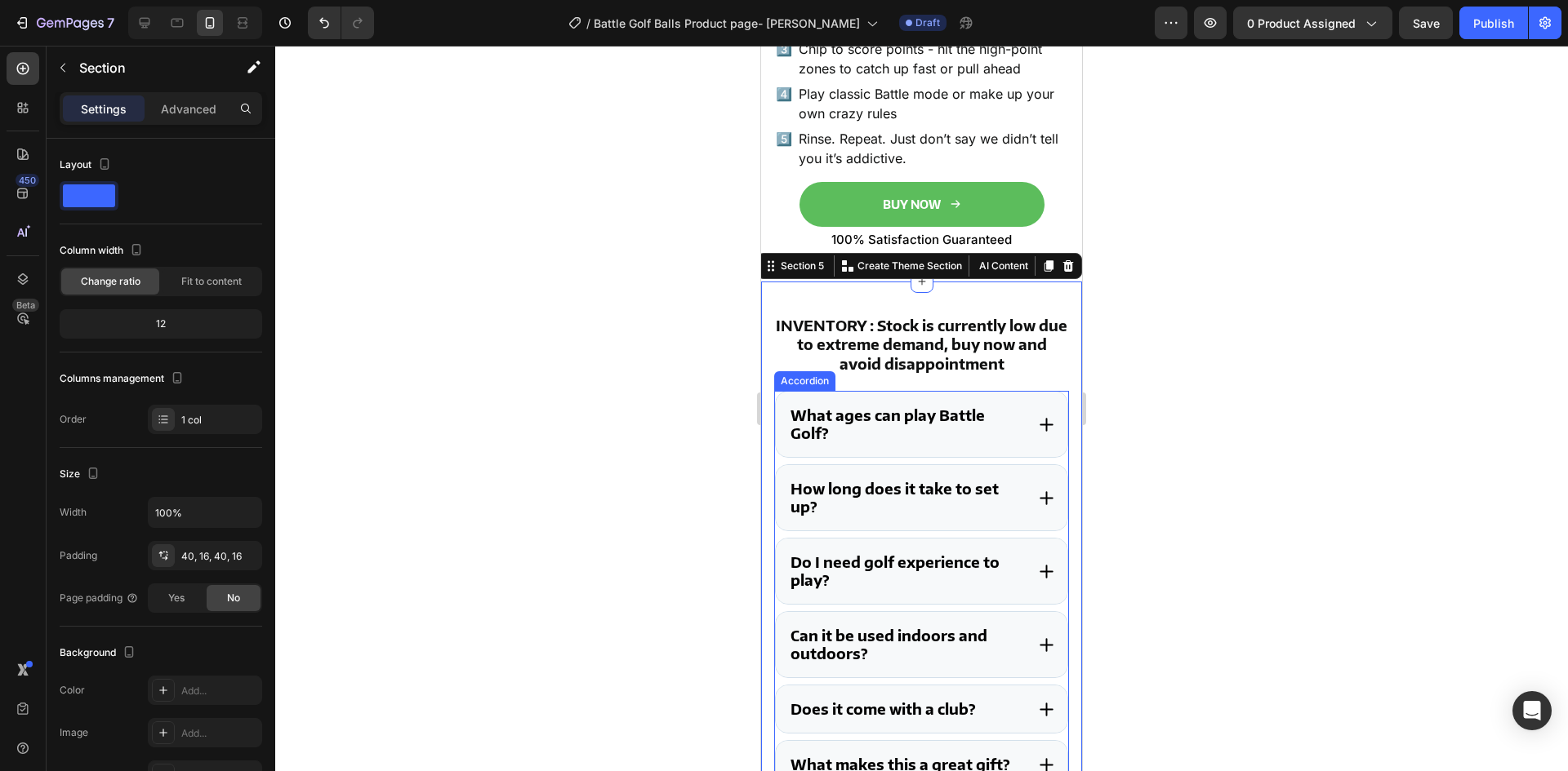
scroll to position [3752, 0]
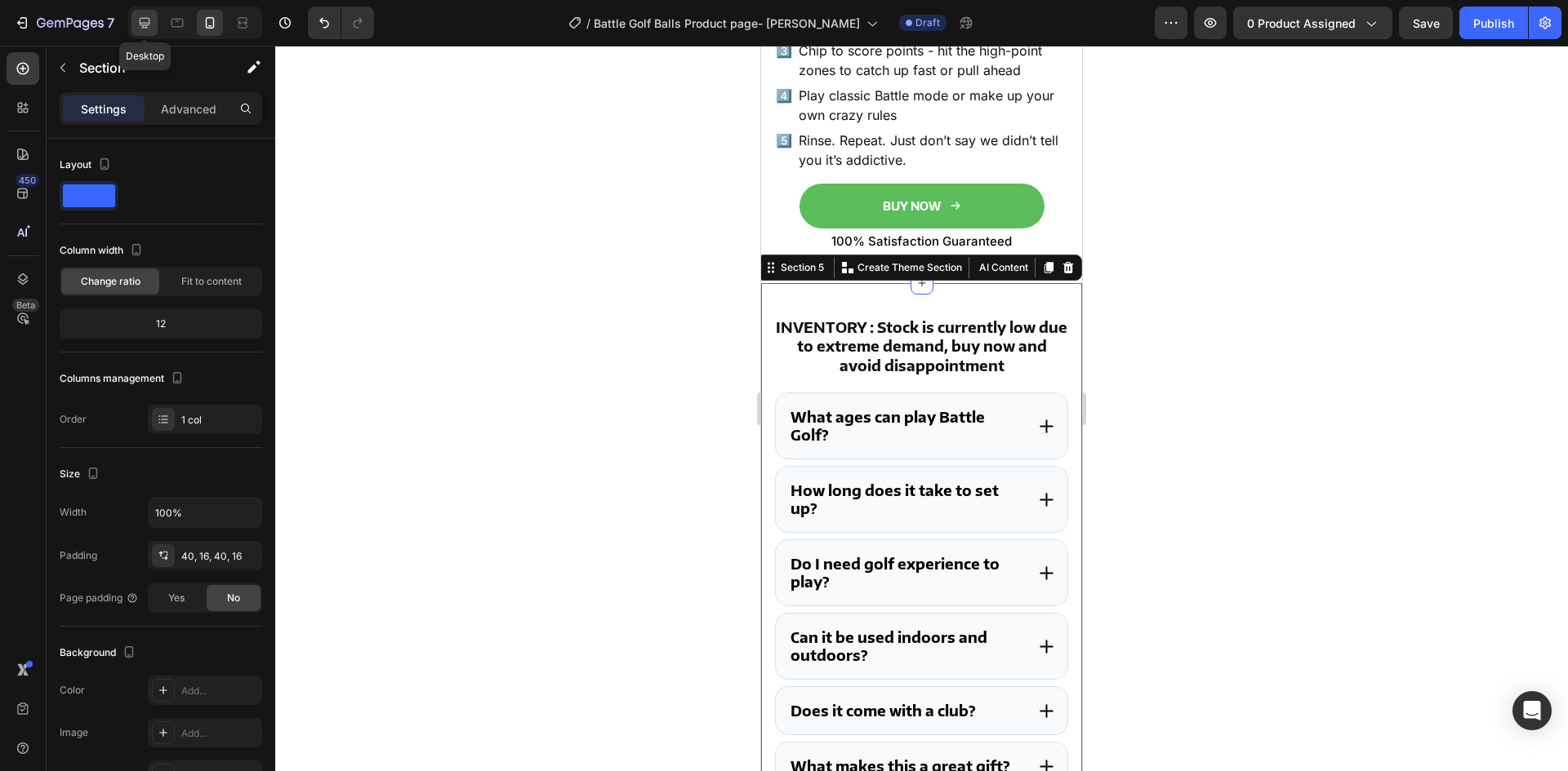
click at [149, 32] on div at bounding box center [144, 22] width 26 height 26
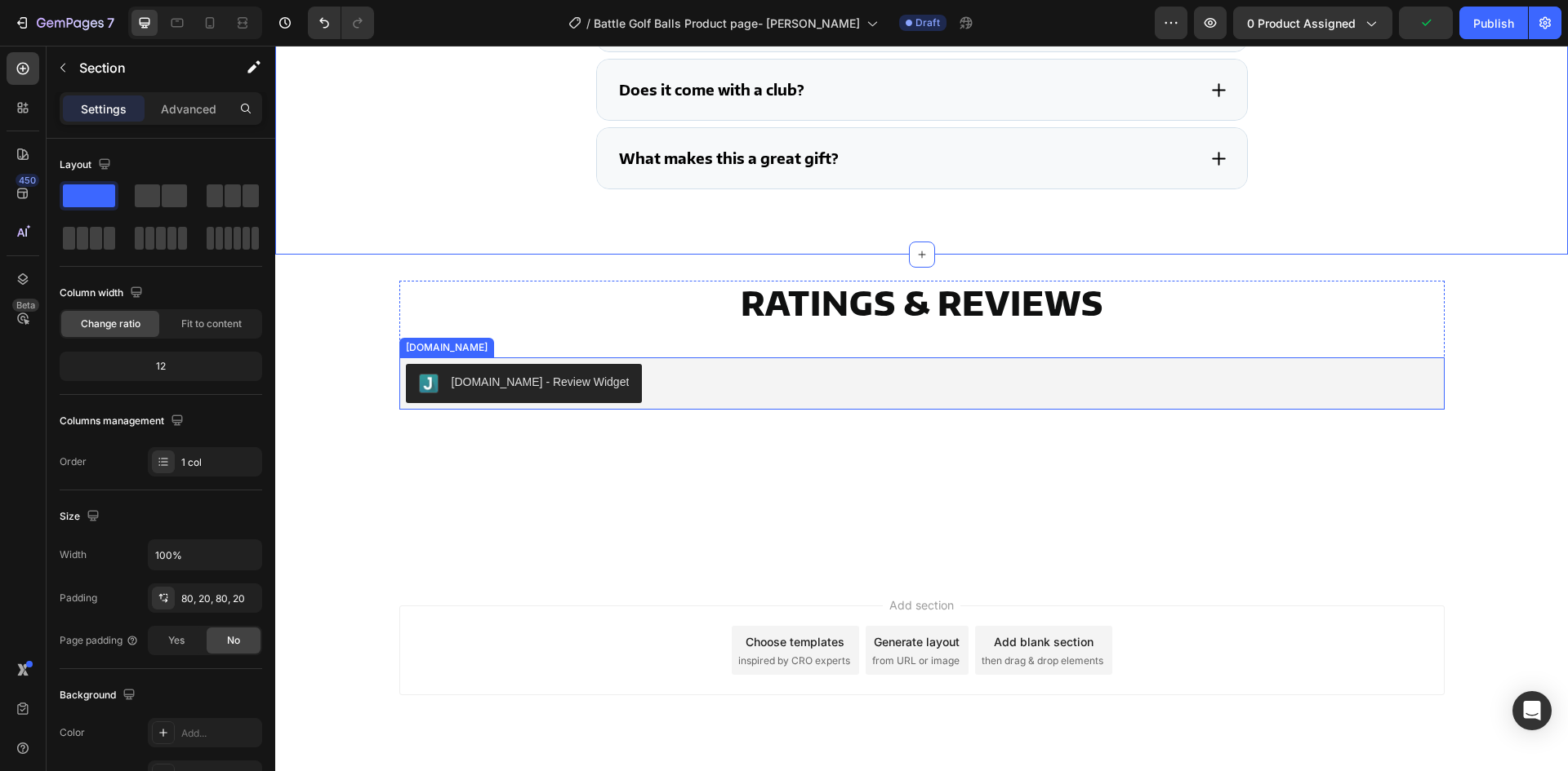
scroll to position [3762, 0]
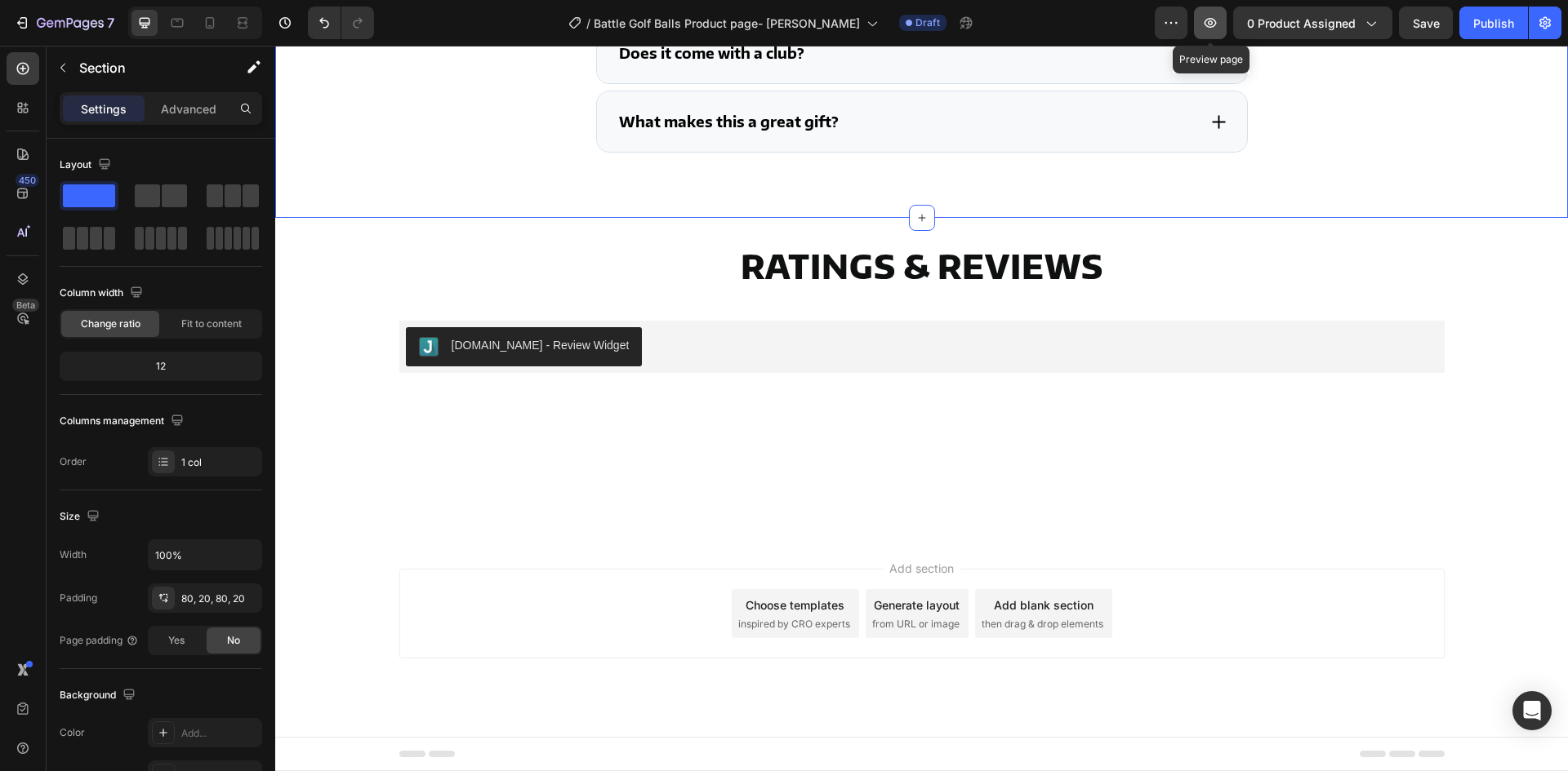
click at [1205, 19] on icon "button" at bounding box center [1211, 22] width 16 height 16
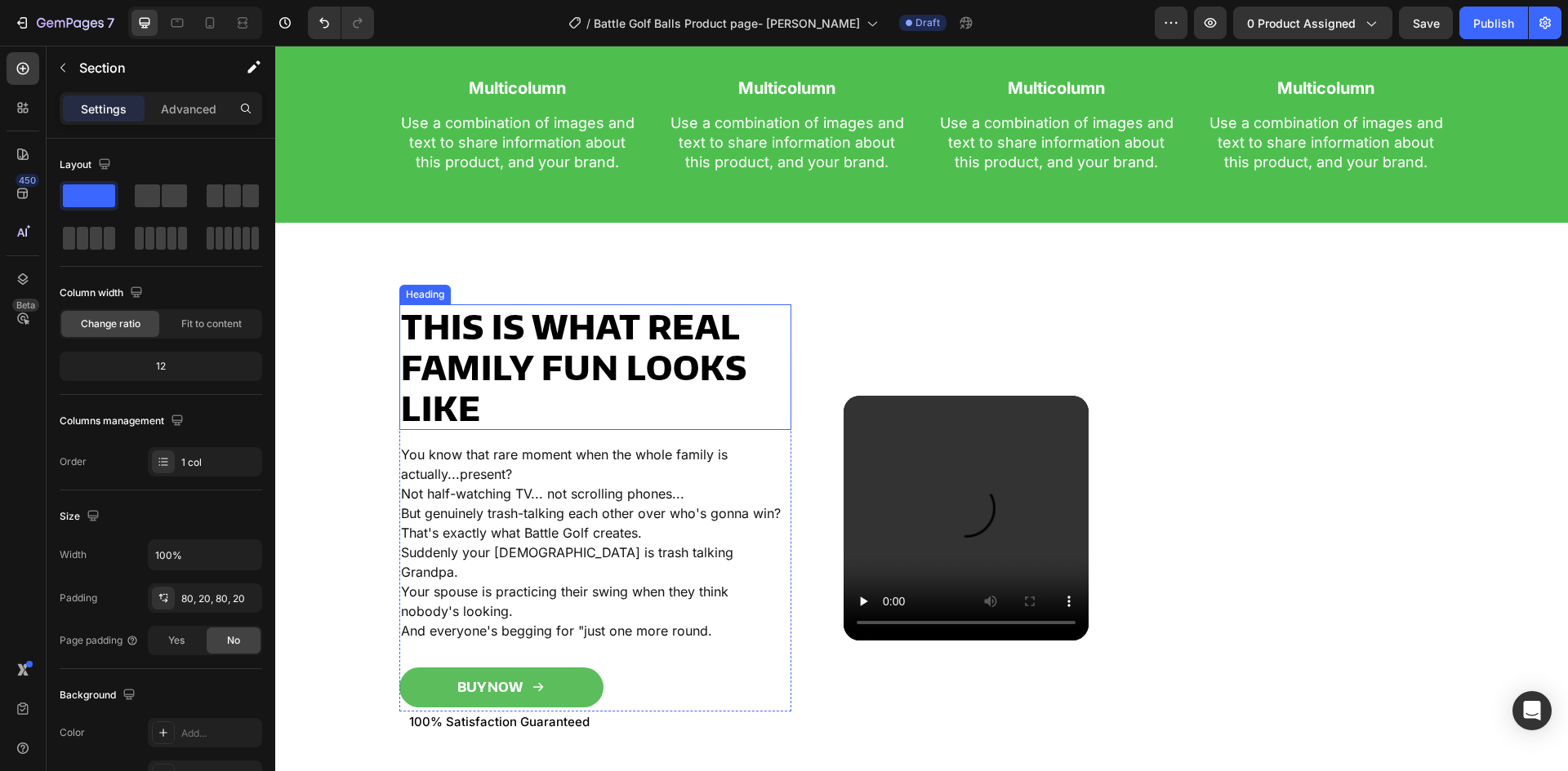
scroll to position [1331, 0]
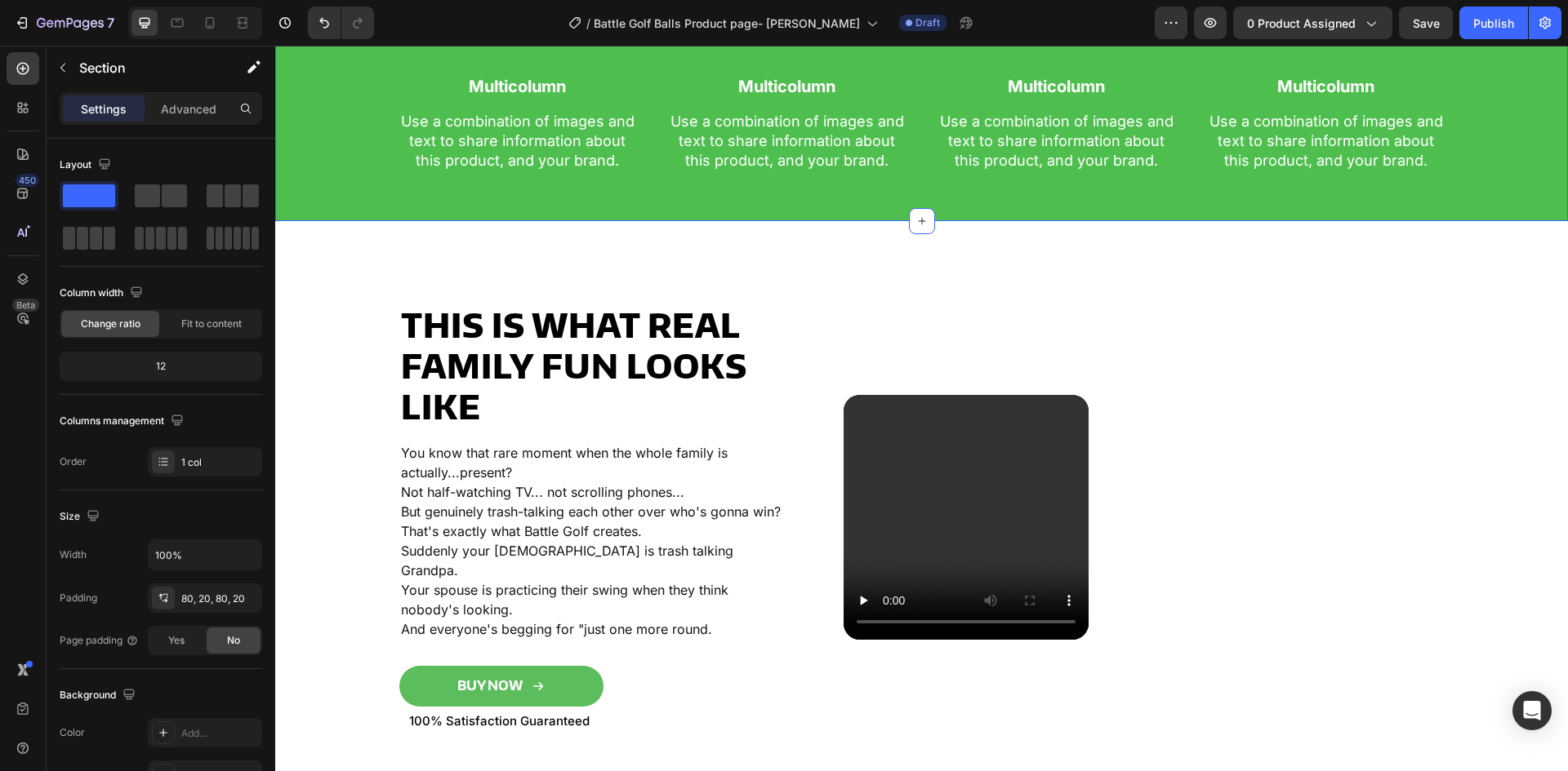
click at [338, 148] on div "Feature a compelling customer review about your product or brand. Heading - CUS…" at bounding box center [922, 49] width 1260 height 244
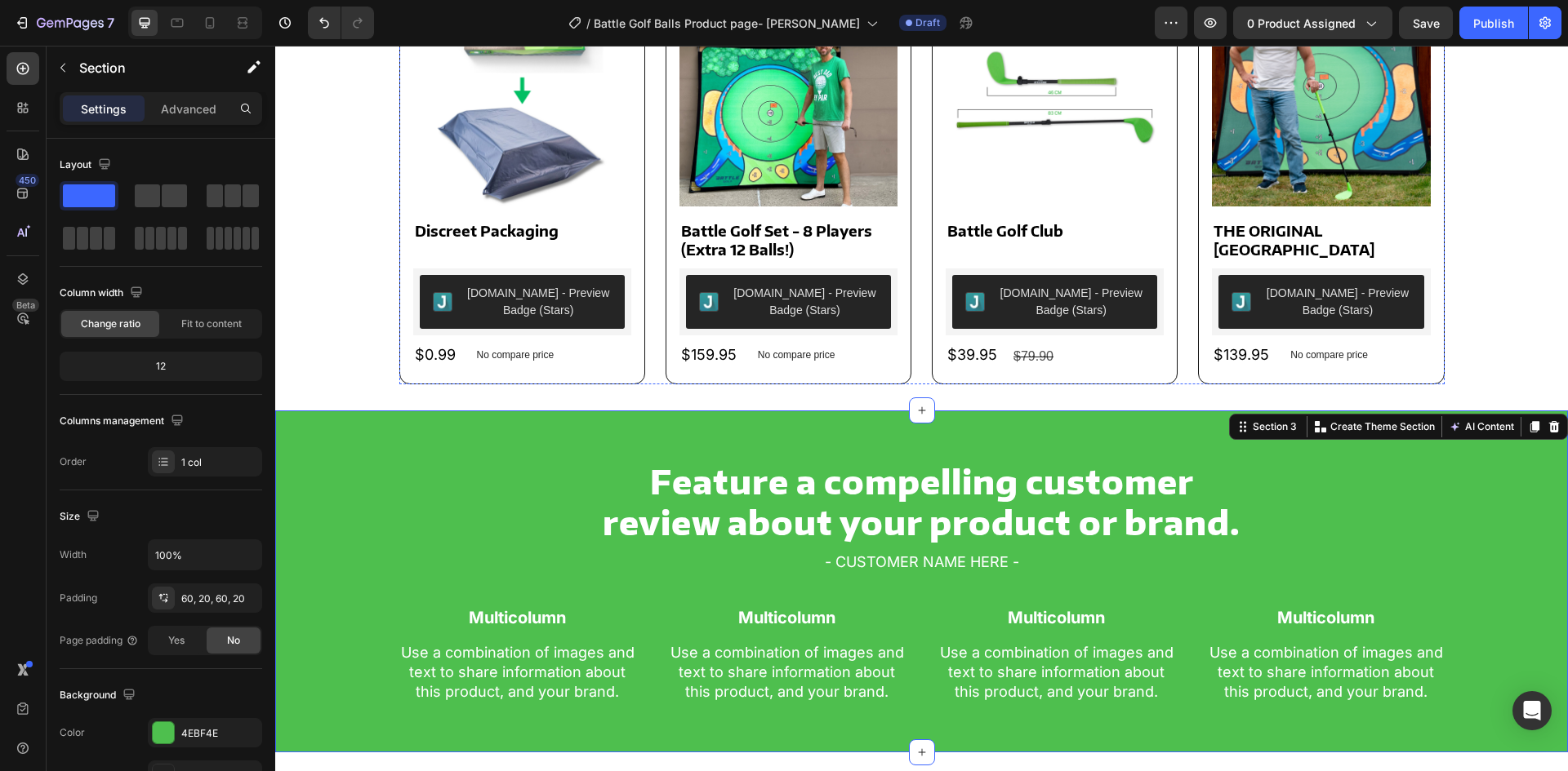
scroll to position [923, 0]
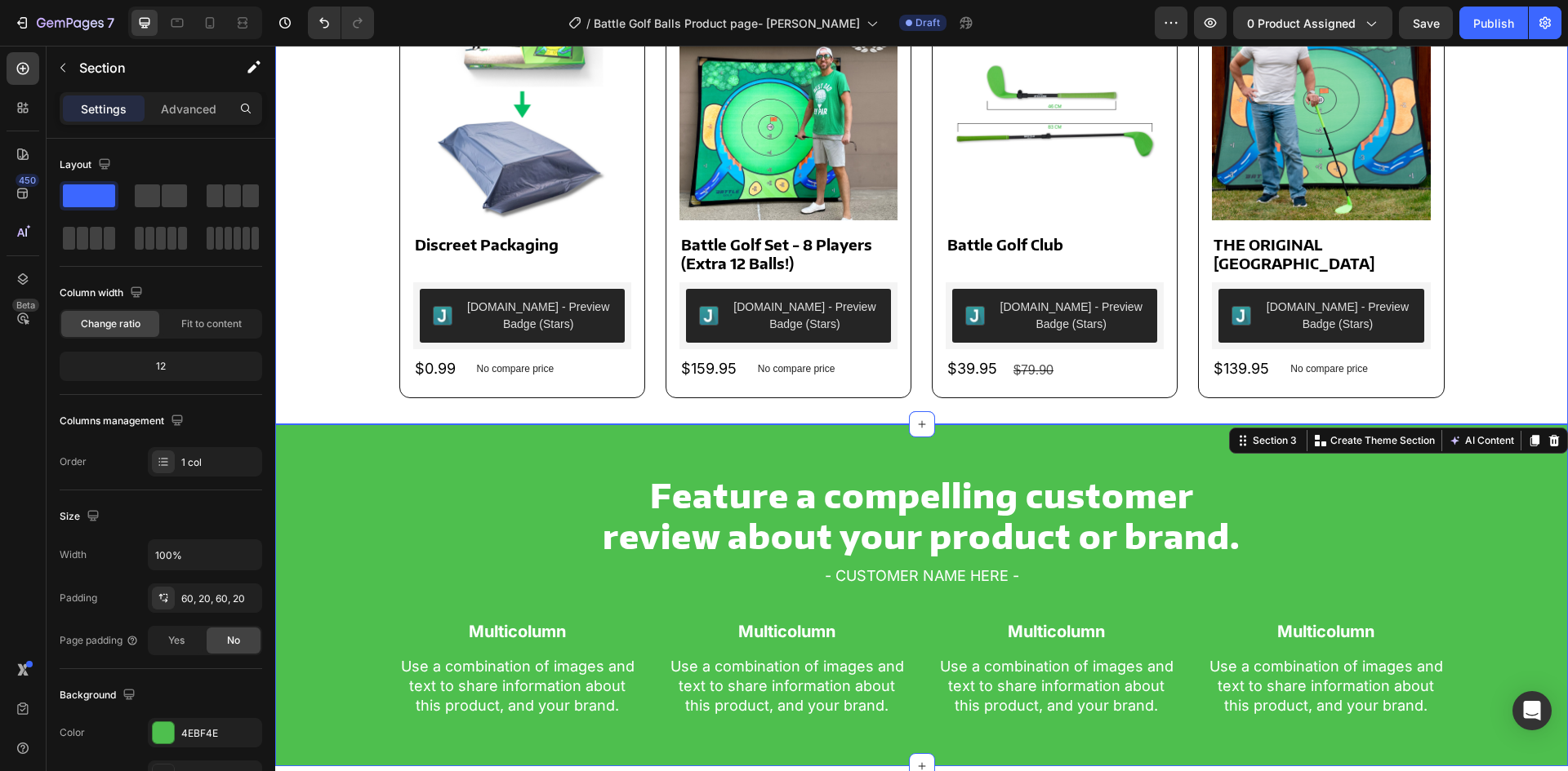
click at [356, 407] on div "You may also like Text Block Product Images Discreet Packaging Product Title Ju…" at bounding box center [922, 165] width 1293 height 519
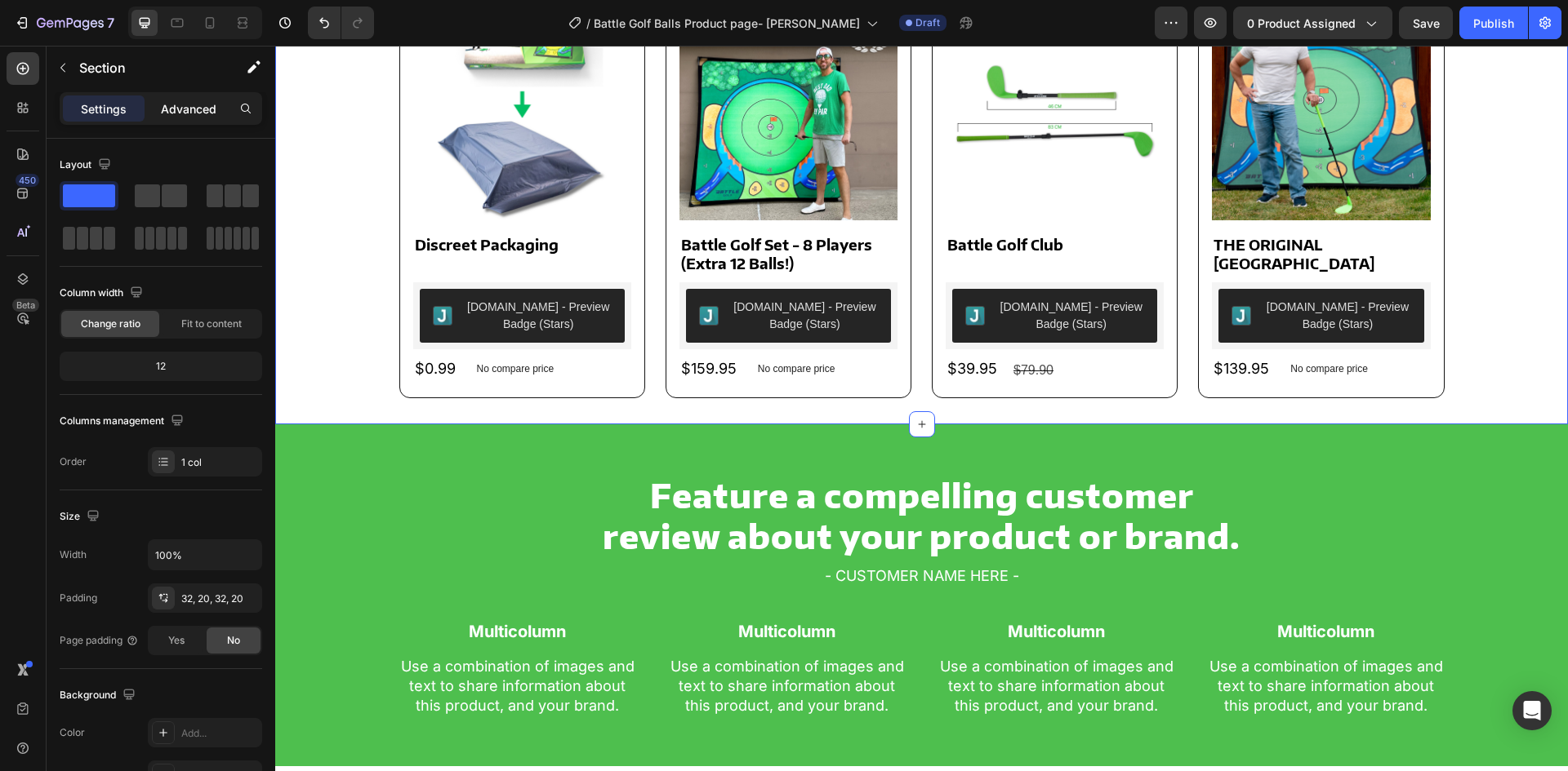
click at [185, 107] on p "Advanced" at bounding box center [189, 109] width 56 height 17
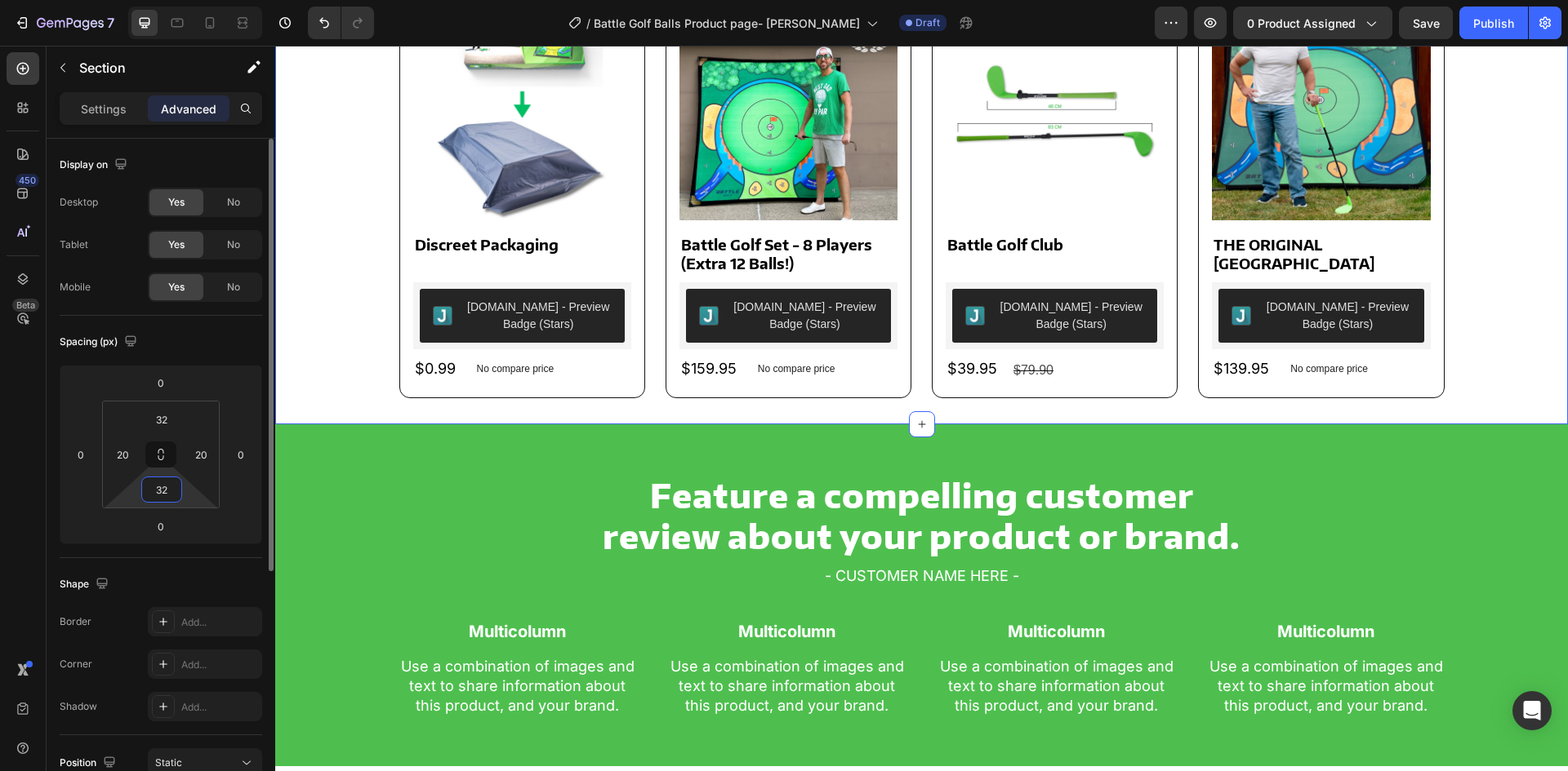
click at [171, 489] on input "32" at bounding box center [162, 489] width 32 height 24
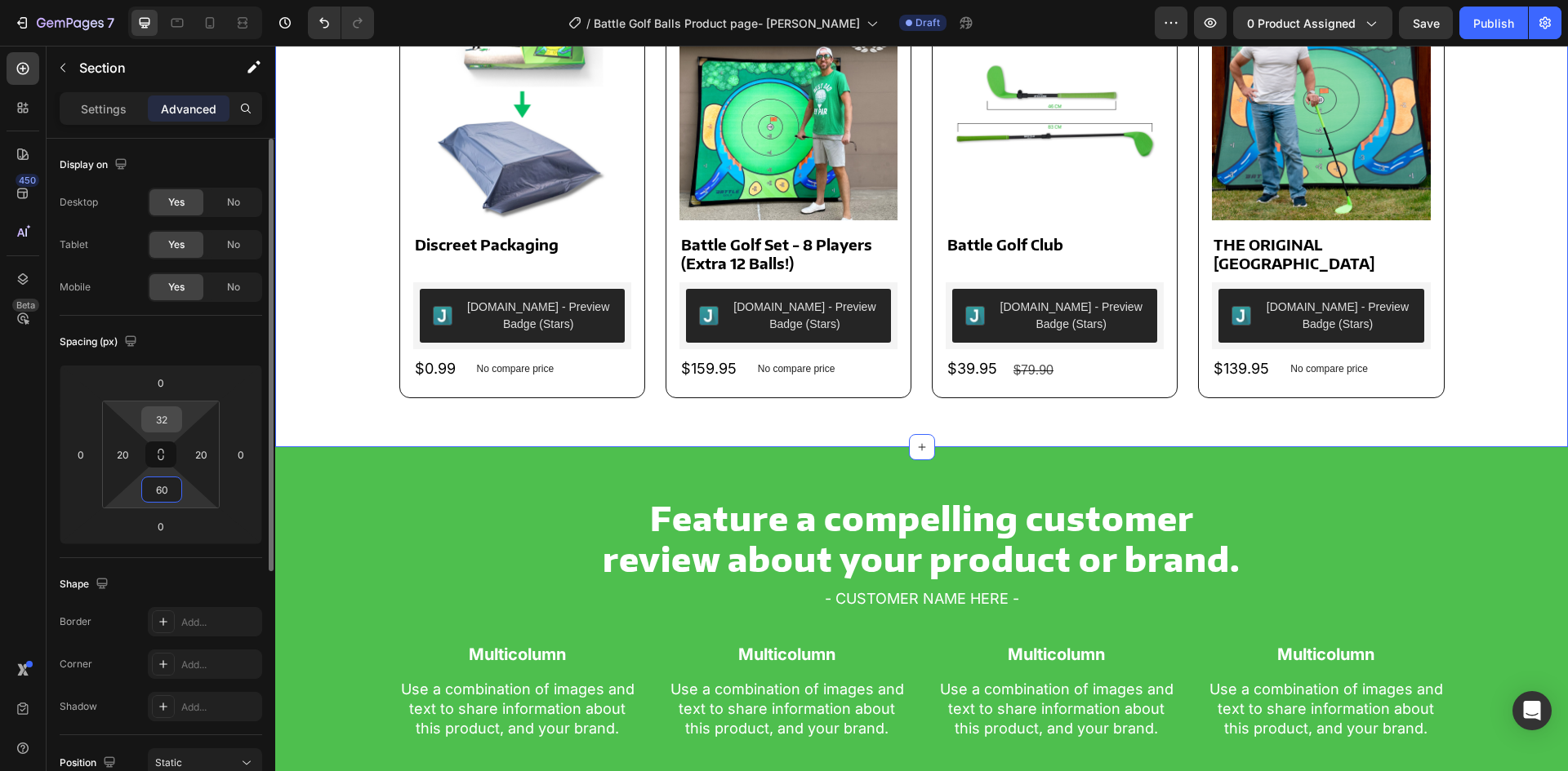
type input "60"
click at [158, 415] on input "32" at bounding box center [162, 419] width 32 height 24
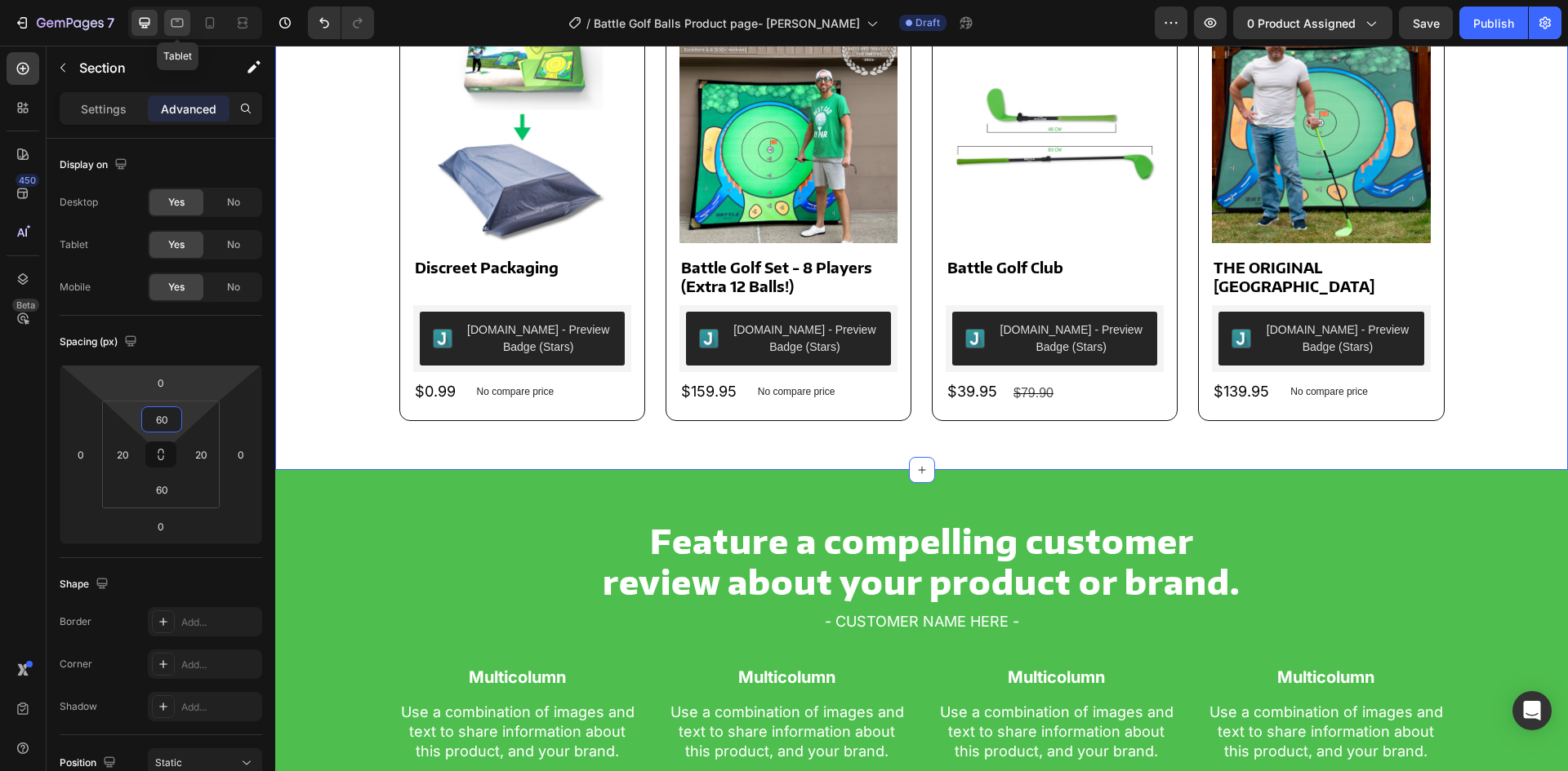
click at [175, 22] on icon at bounding box center [177, 22] width 16 height 16
type input "32"
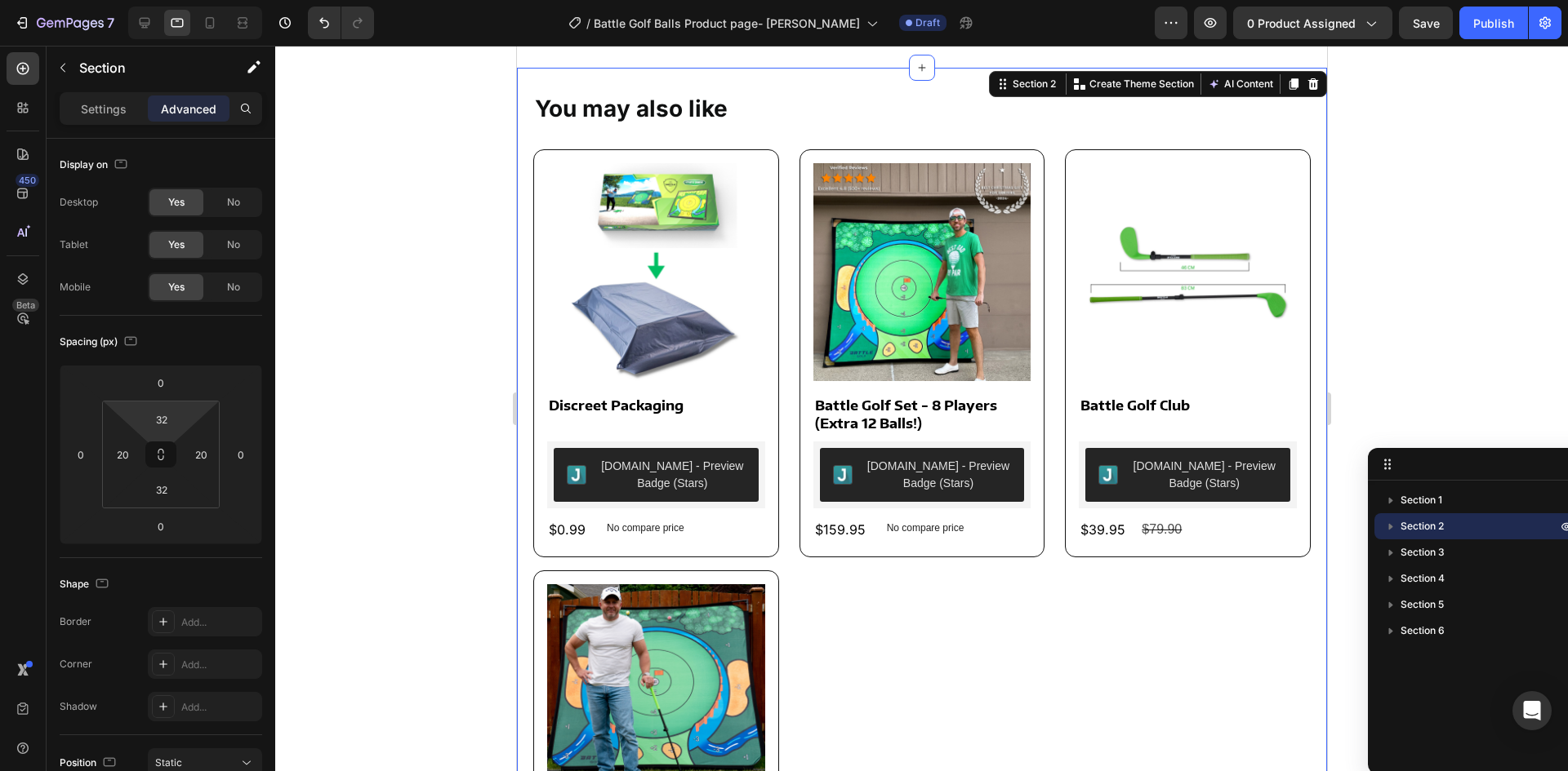
scroll to position [726, 0]
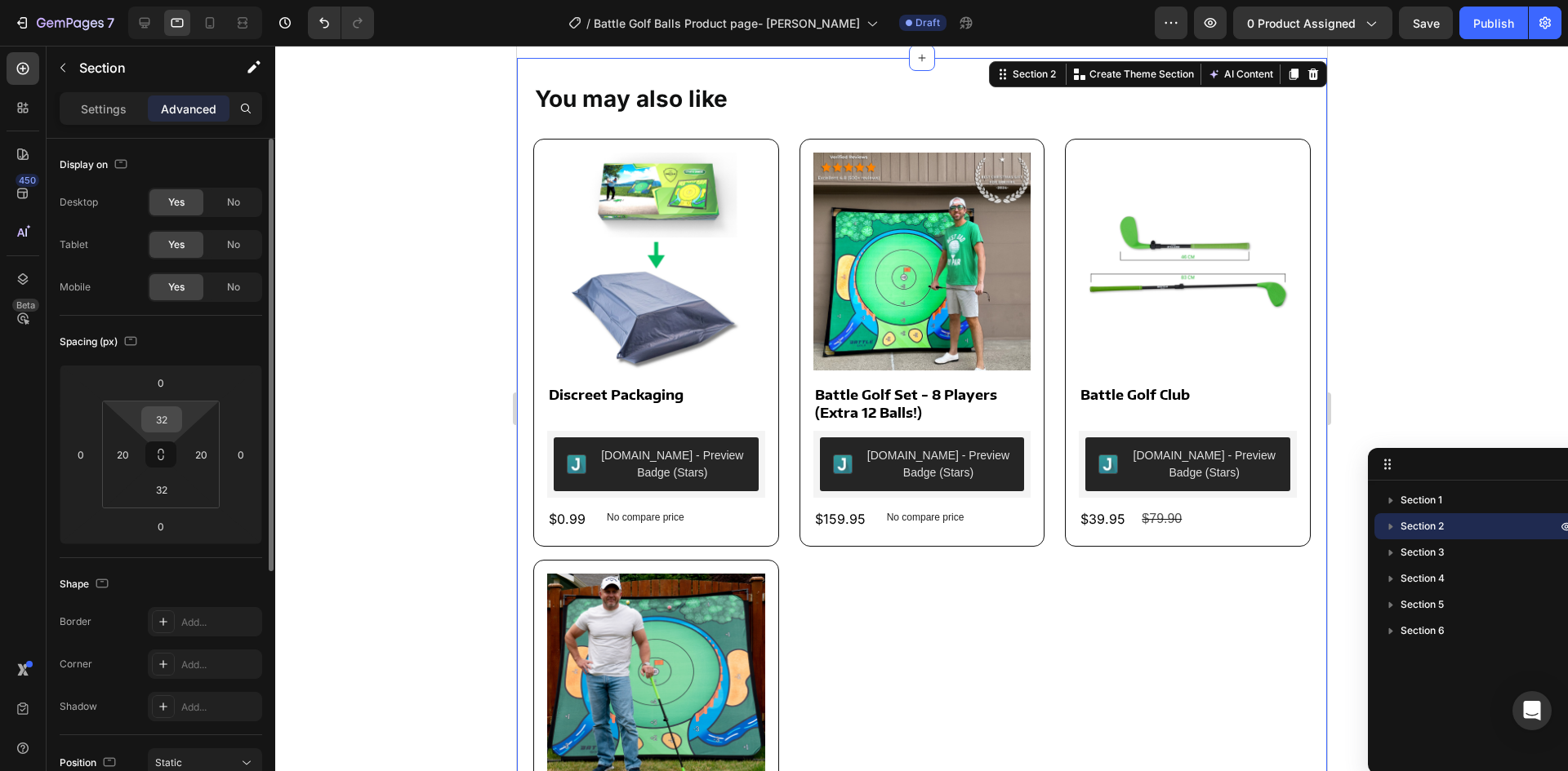
click at [172, 424] on input "32" at bounding box center [162, 419] width 32 height 24
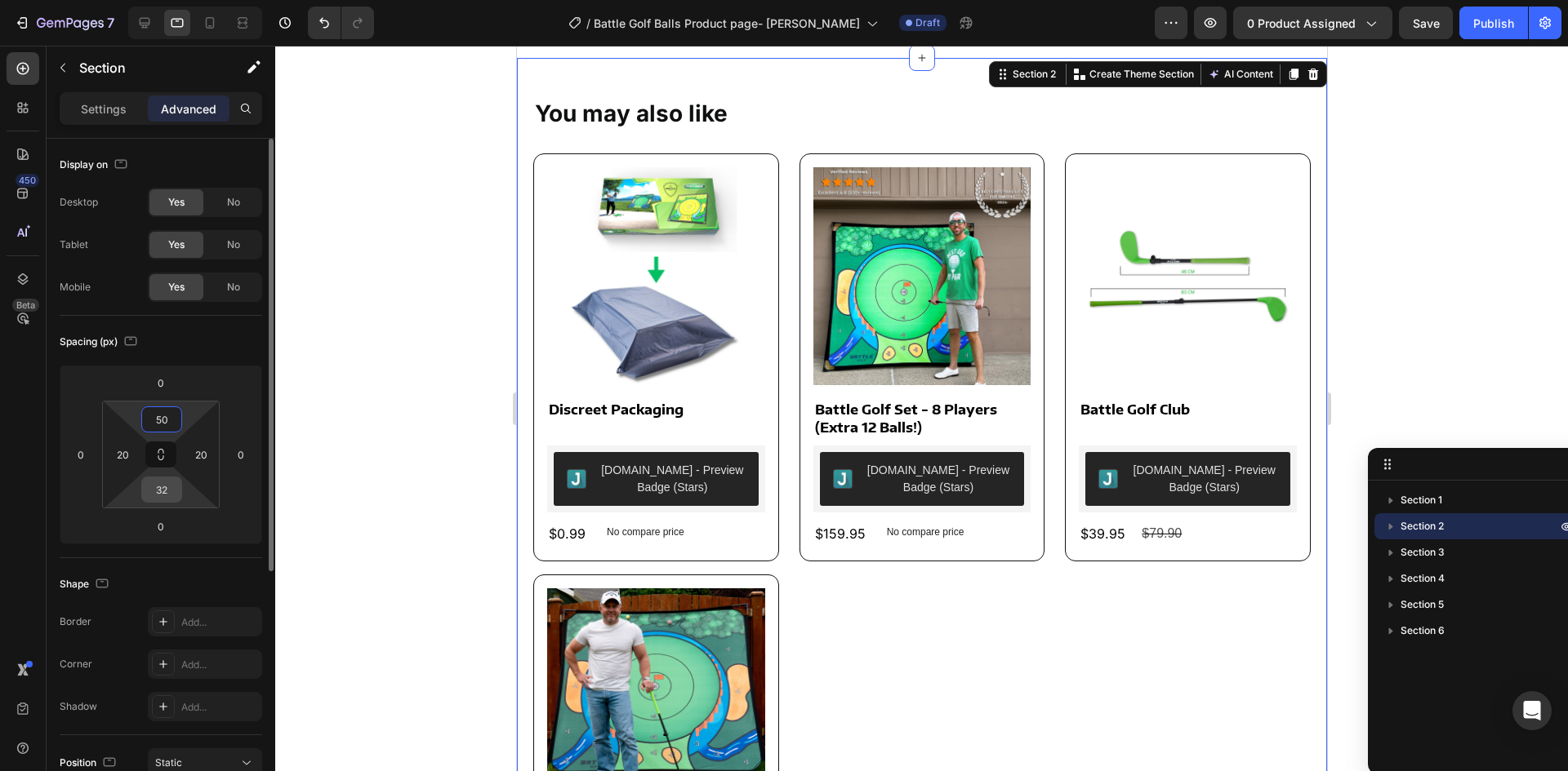
type input "50"
click at [166, 489] on input "32" at bounding box center [162, 489] width 32 height 24
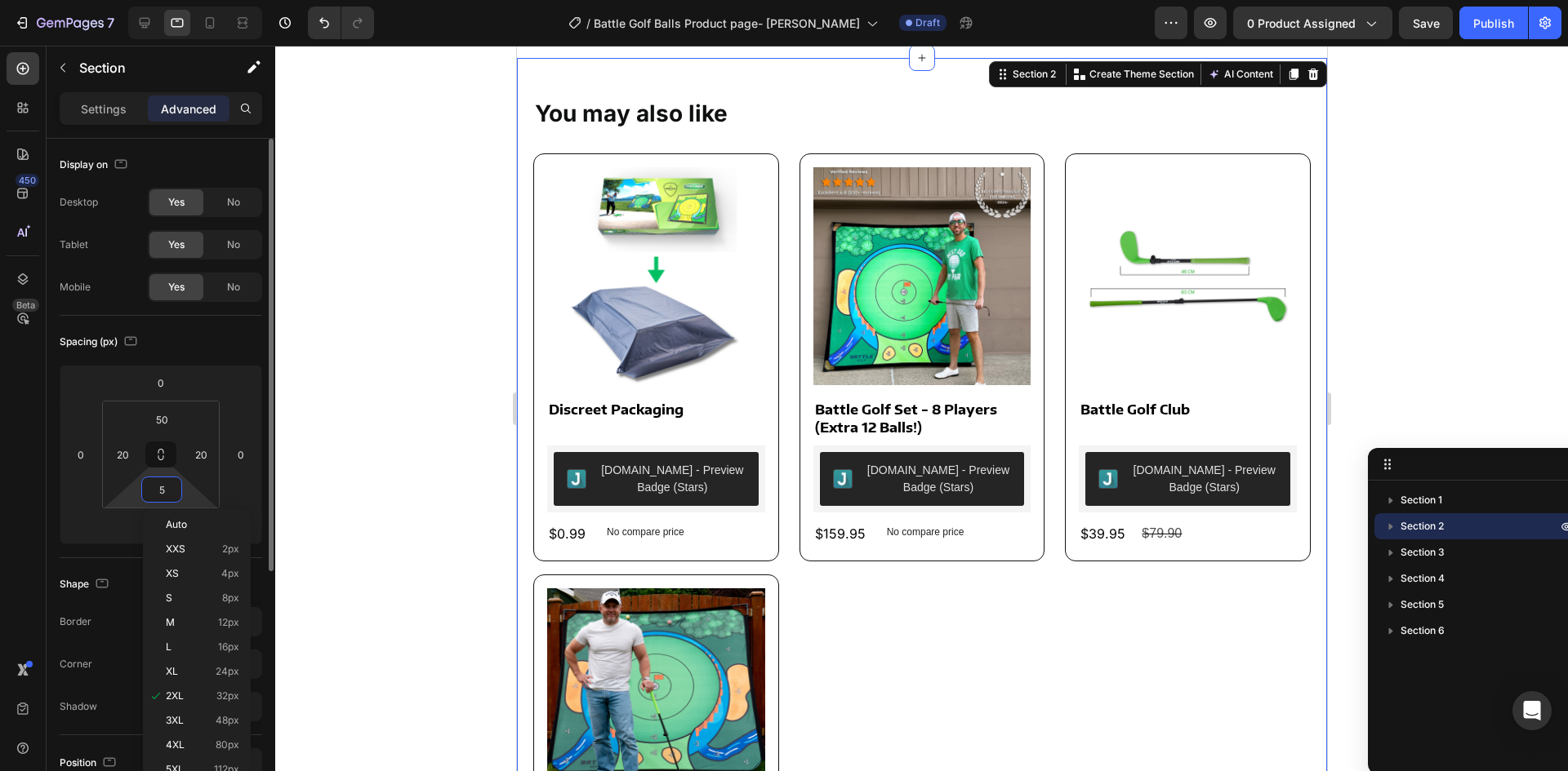
type input "50"
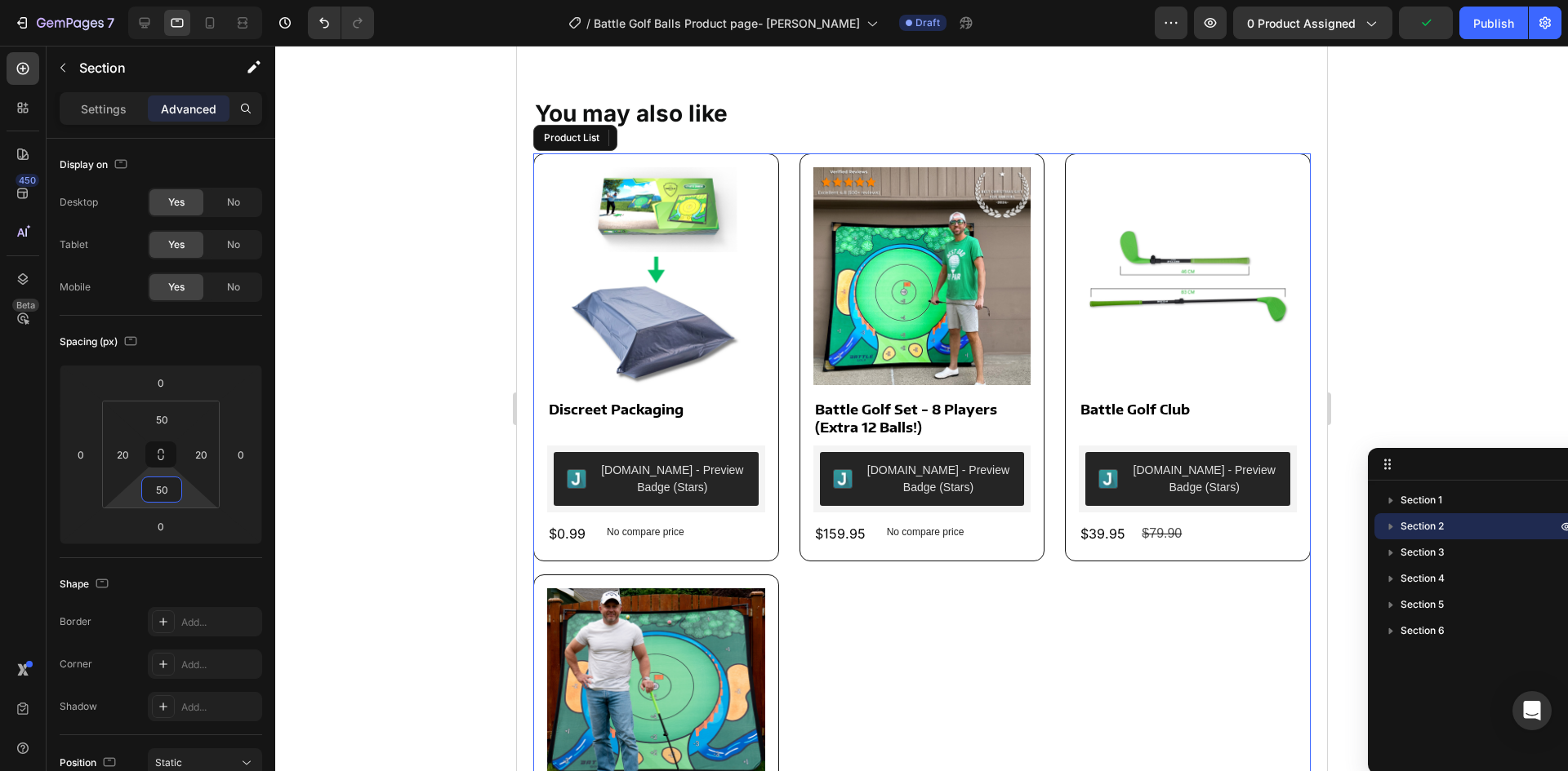
click at [786, 439] on div "Product Images Discreet Packaging Product Title Judge.me - Preview Badge (Stars…" at bounding box center [922, 568] width 778 height 829
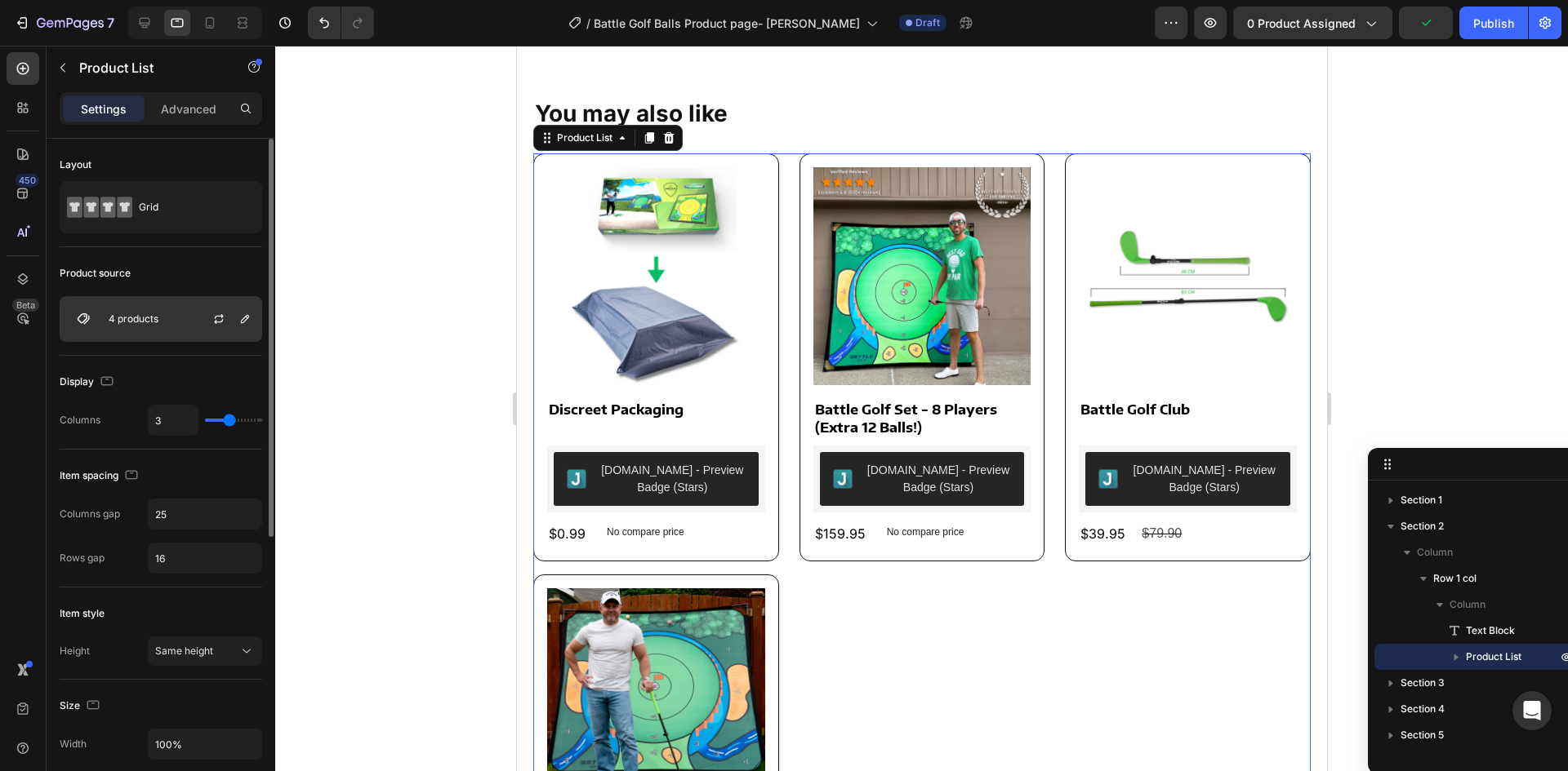
click at [167, 313] on div "4 products" at bounding box center [160, 318] width 203 height 46
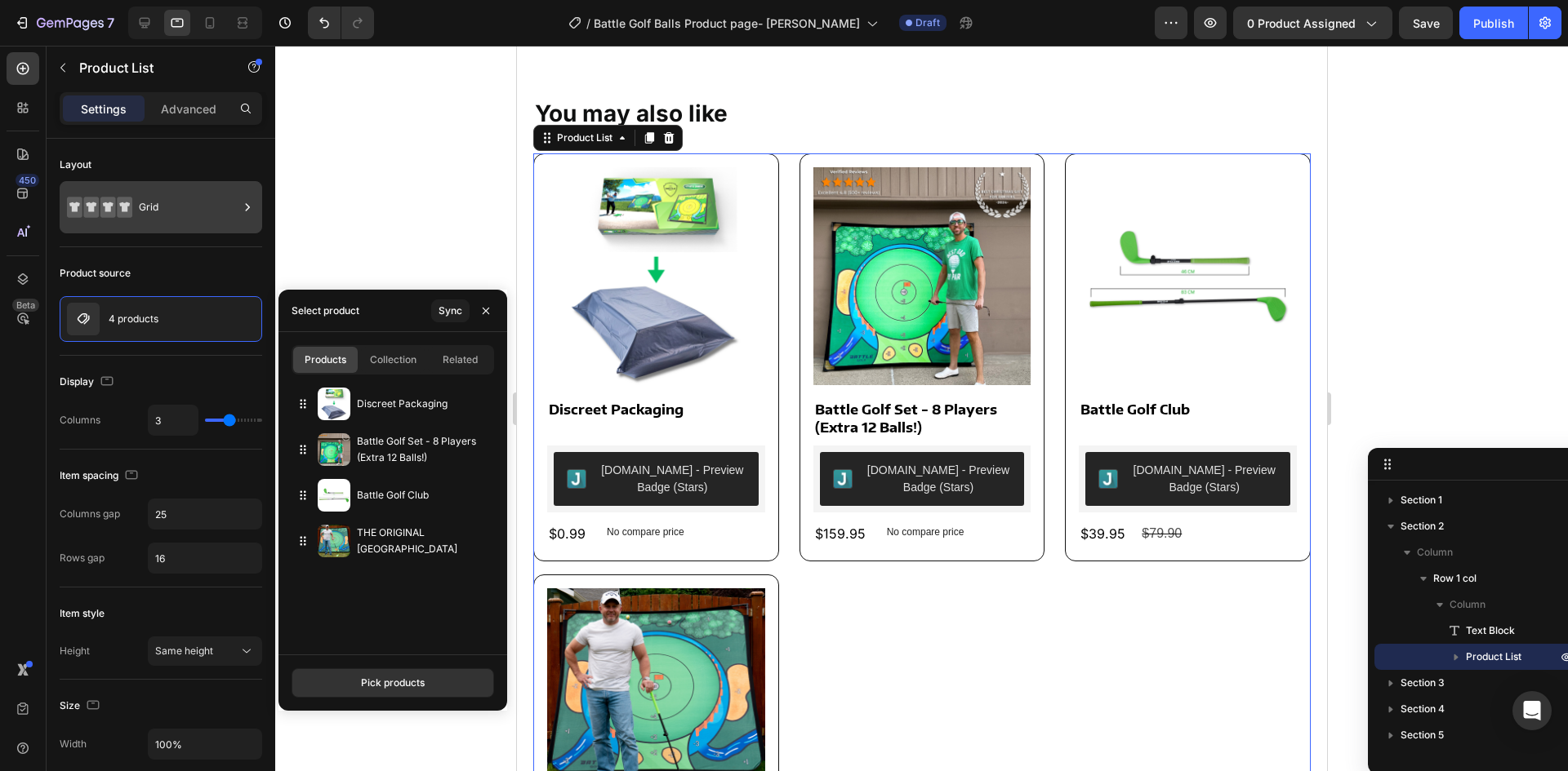
click at [167, 199] on div "Grid" at bounding box center [188, 208] width 100 height 38
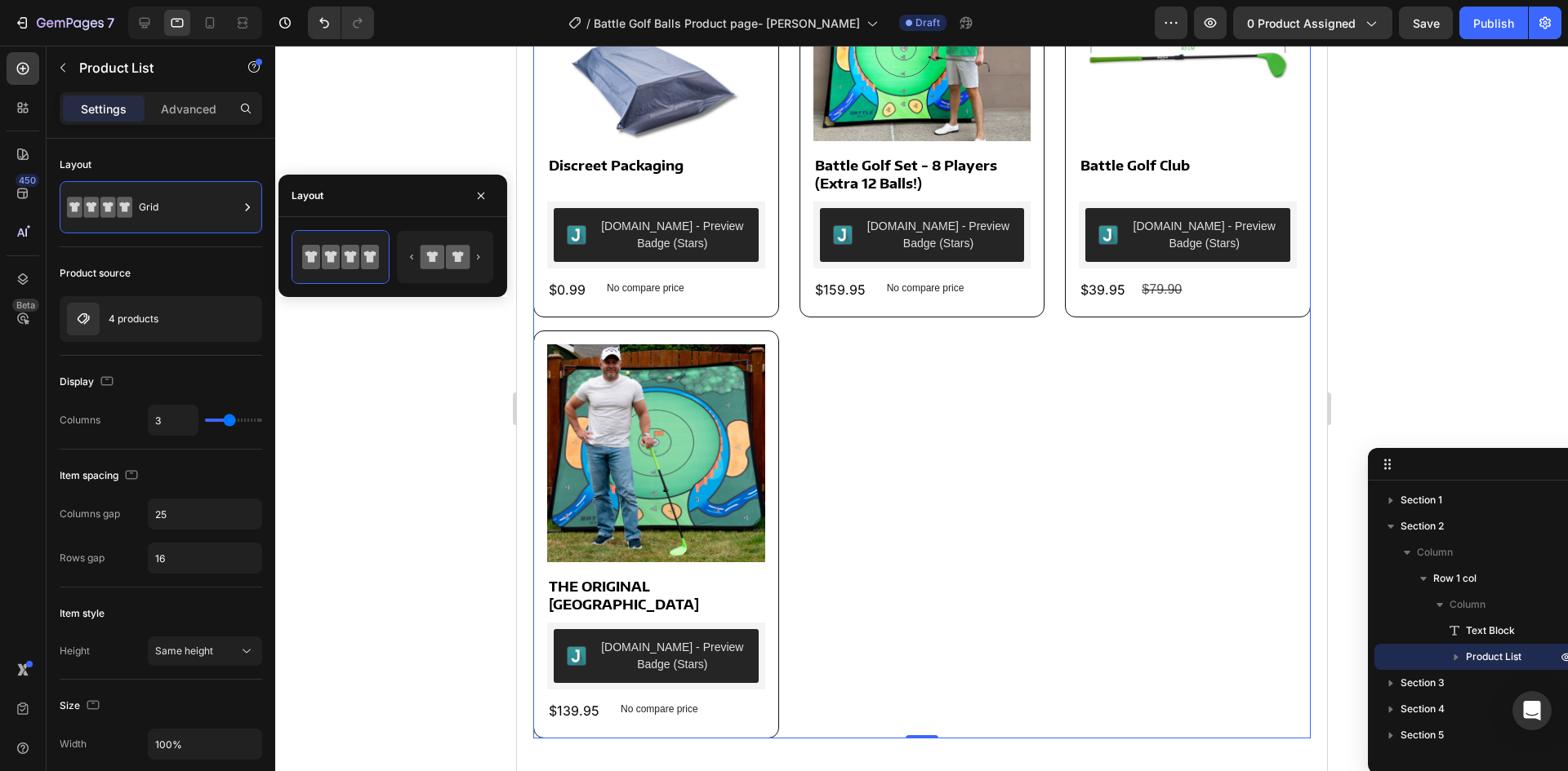
scroll to position [971, 0]
drag, startPoint x: 135, startPoint y: 17, endPoint x: 138, endPoint y: 29, distance: 12.4
click at [135, 17] on div at bounding box center [144, 22] width 26 height 26
type input "4"
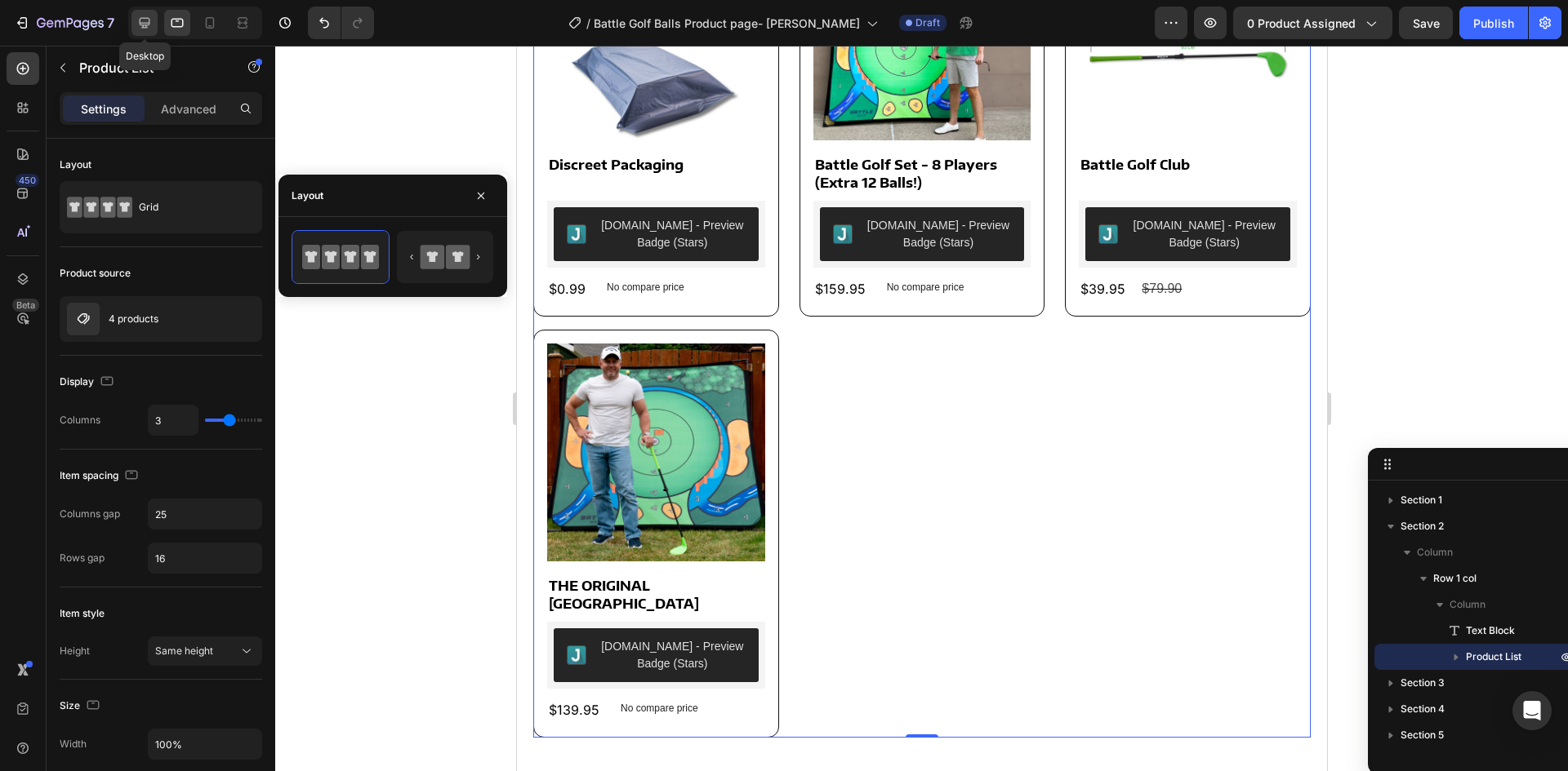
type input "1280"
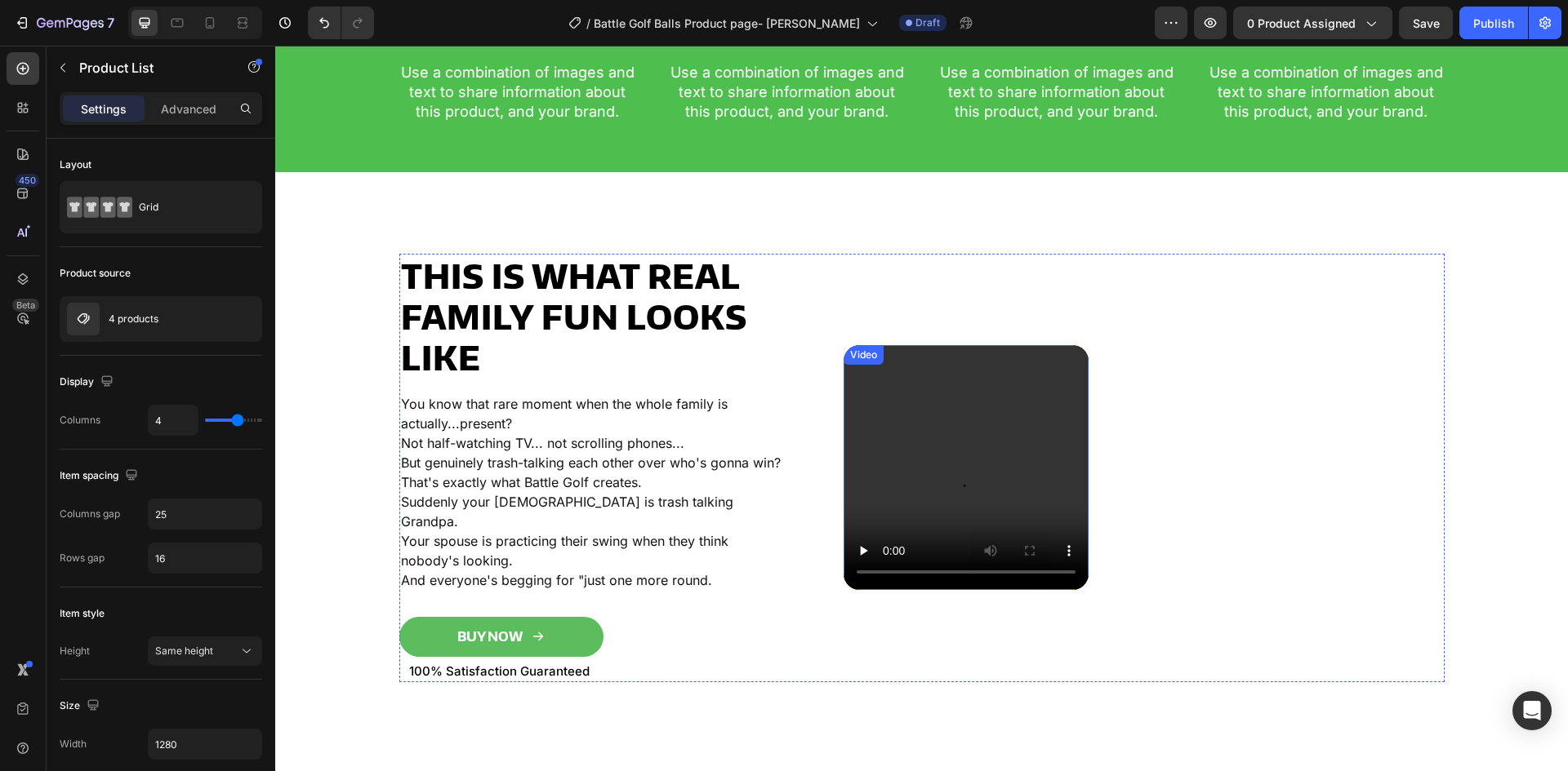
scroll to position [1297, 0]
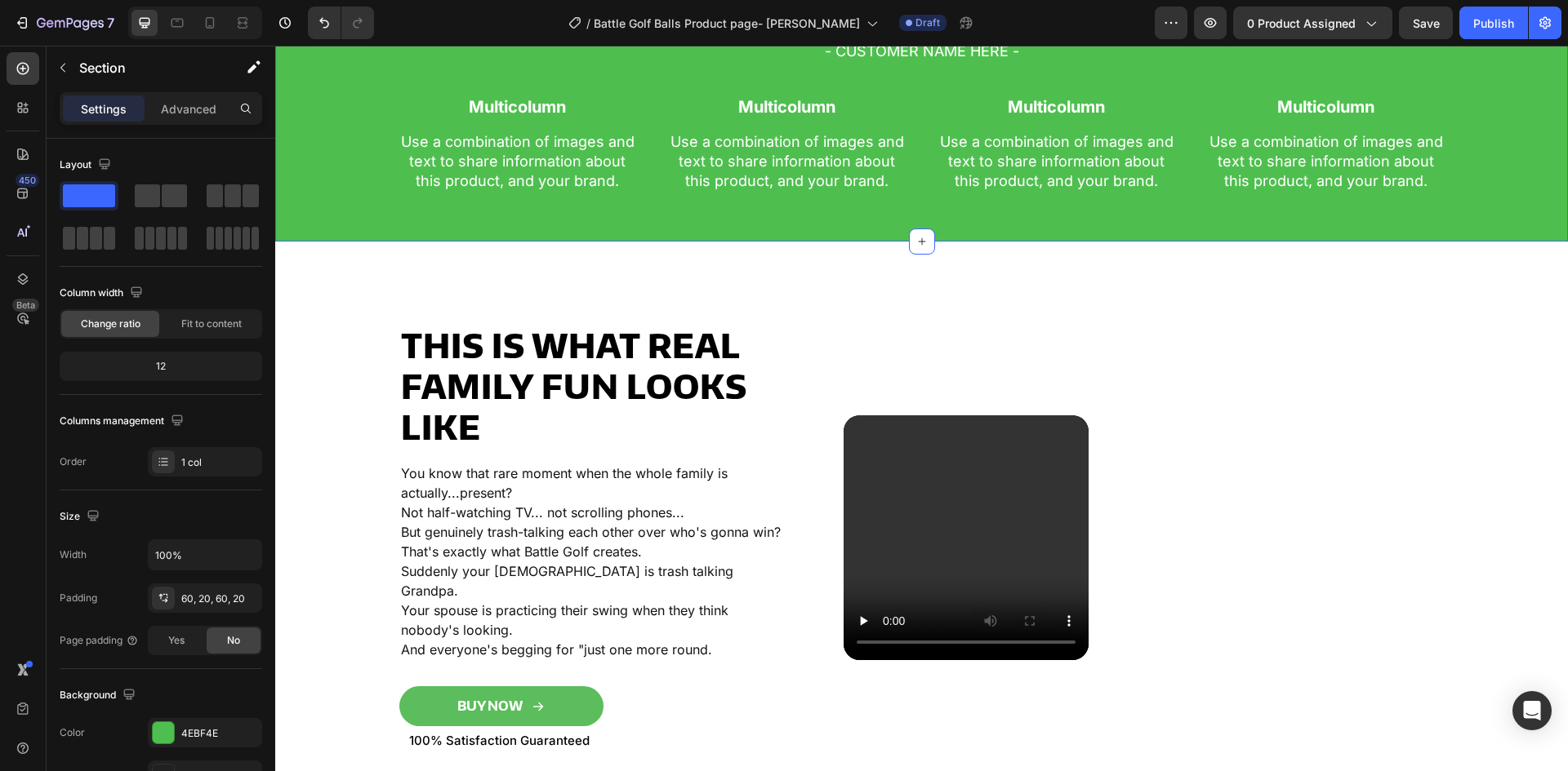
click at [335, 200] on div "Feature a compelling customer review about your product or brand. Heading - CUS…" at bounding box center [922, 70] width 1293 height 342
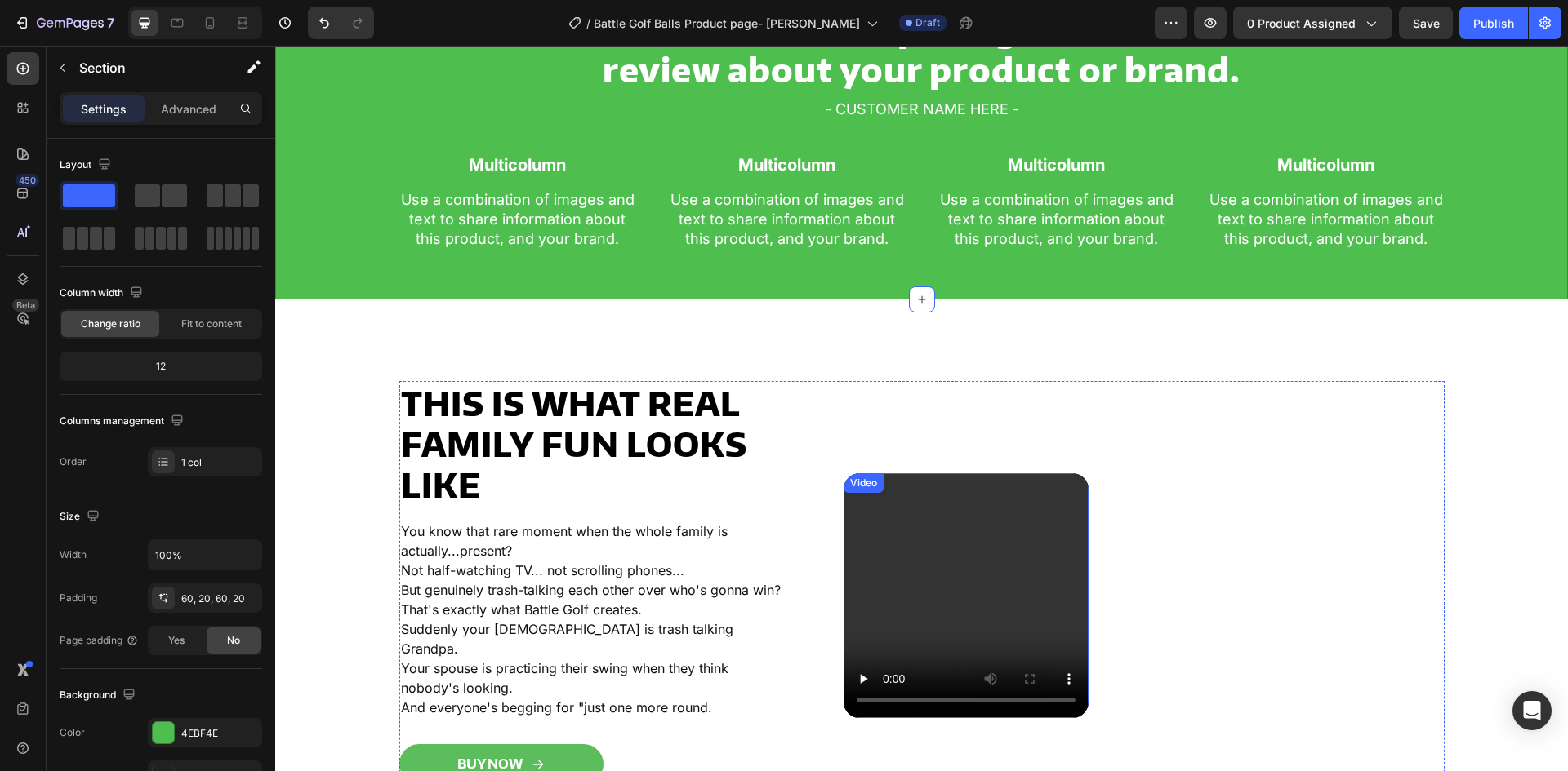
scroll to position [971, 0]
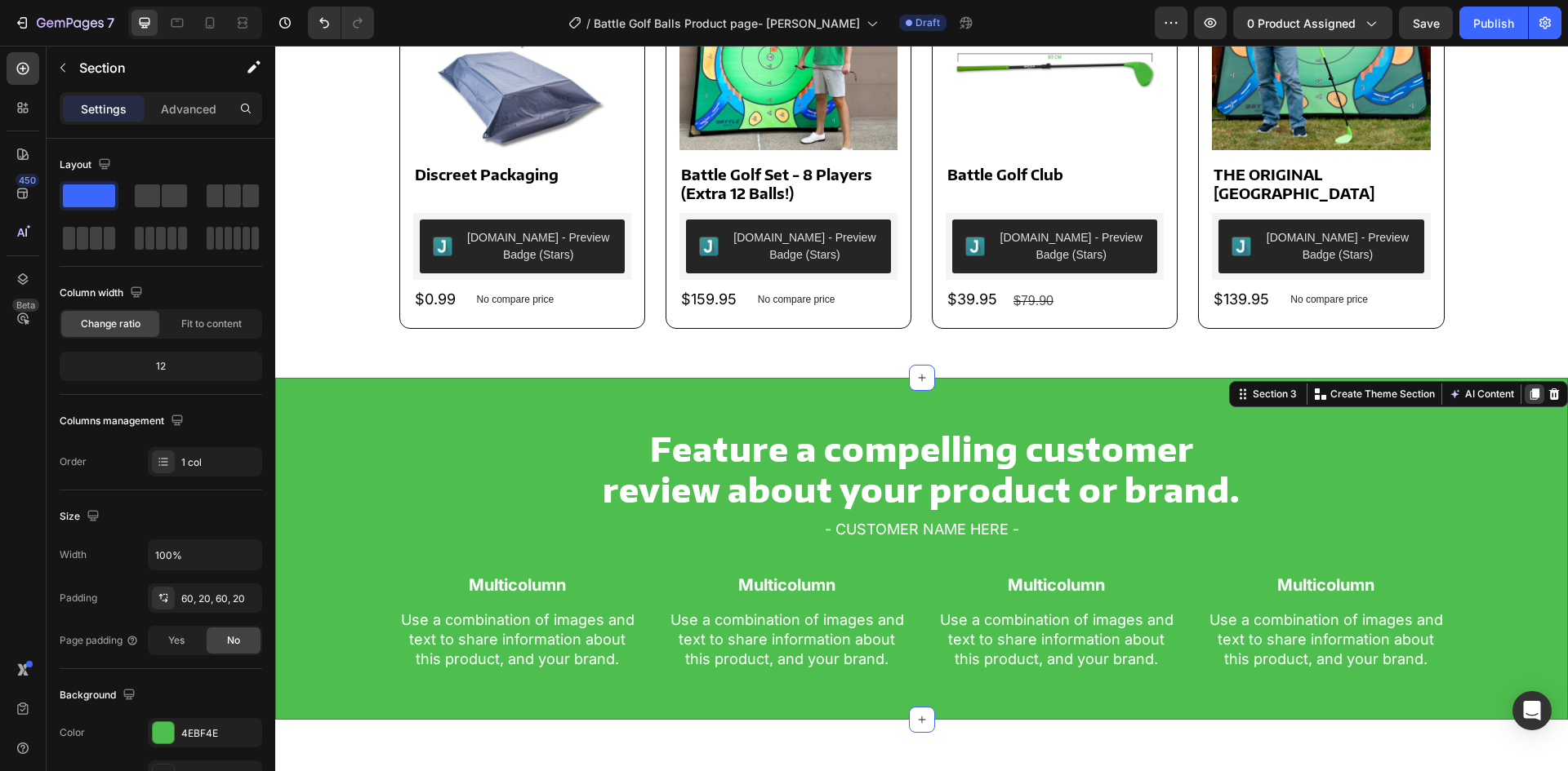
click at [1528, 399] on icon at bounding box center [1535, 394] width 14 height 13
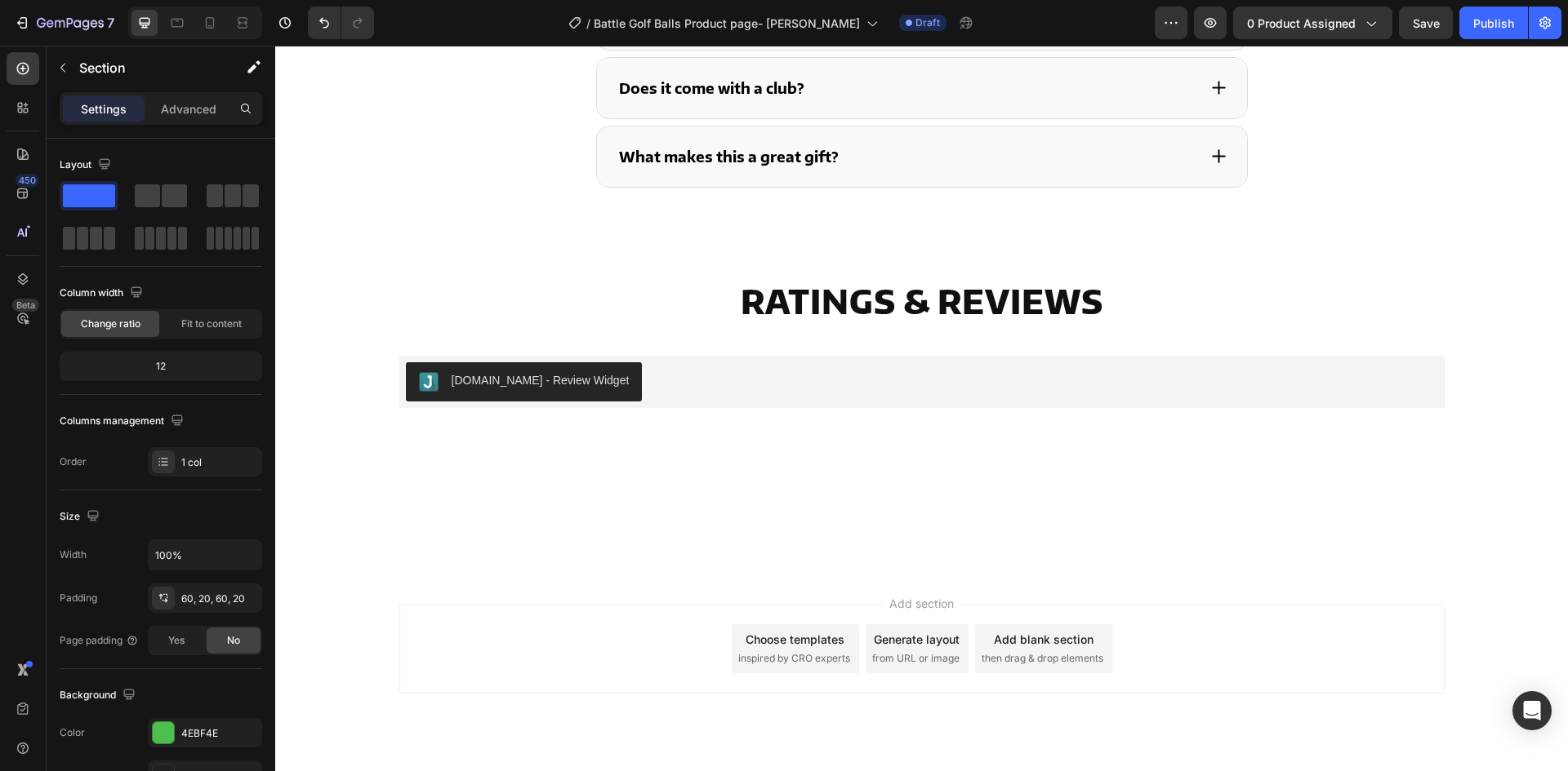
scroll to position [4585, 0]
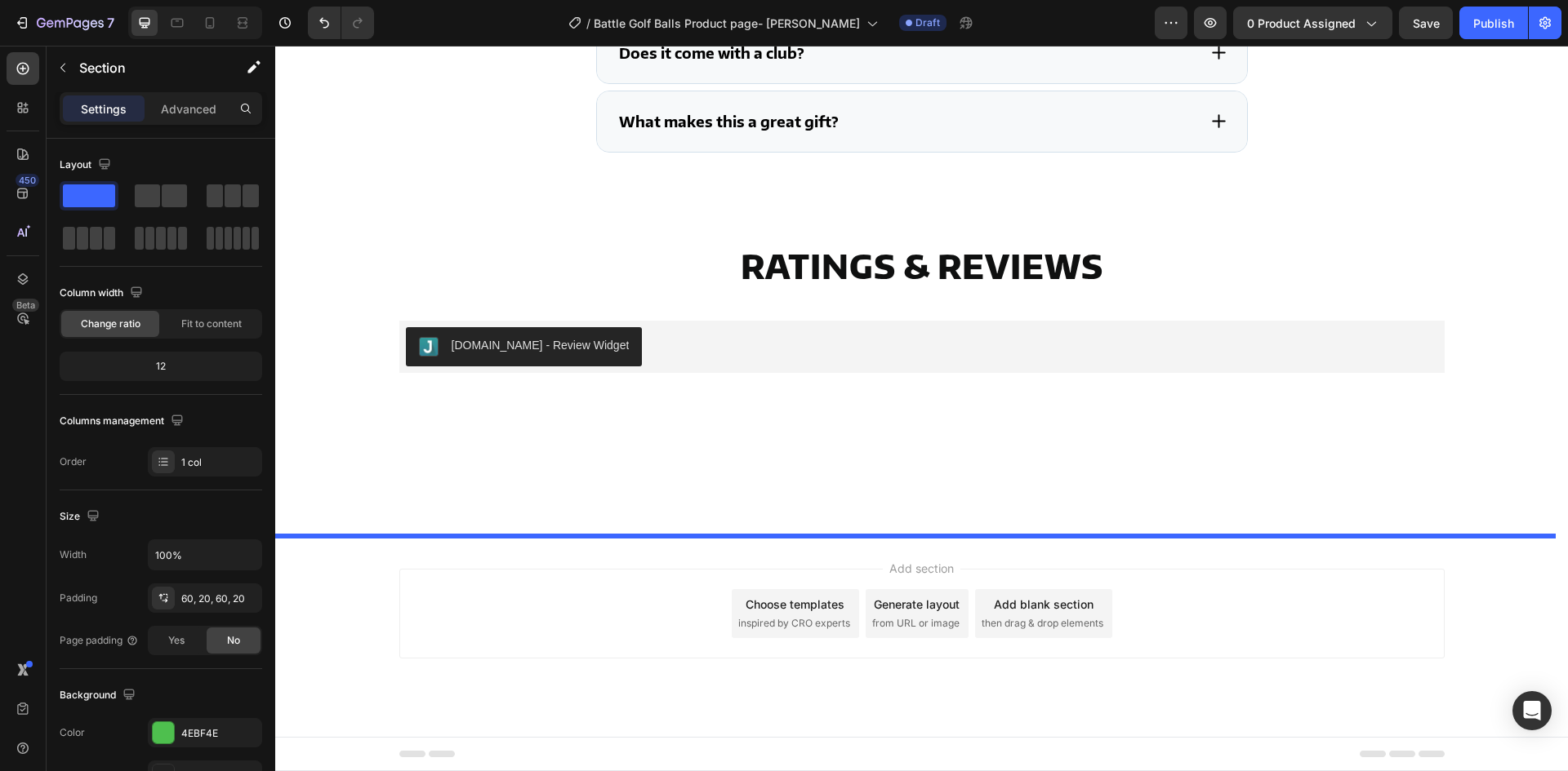
drag, startPoint x: 1226, startPoint y: 83, endPoint x: 1114, endPoint y: 562, distance: 491.9
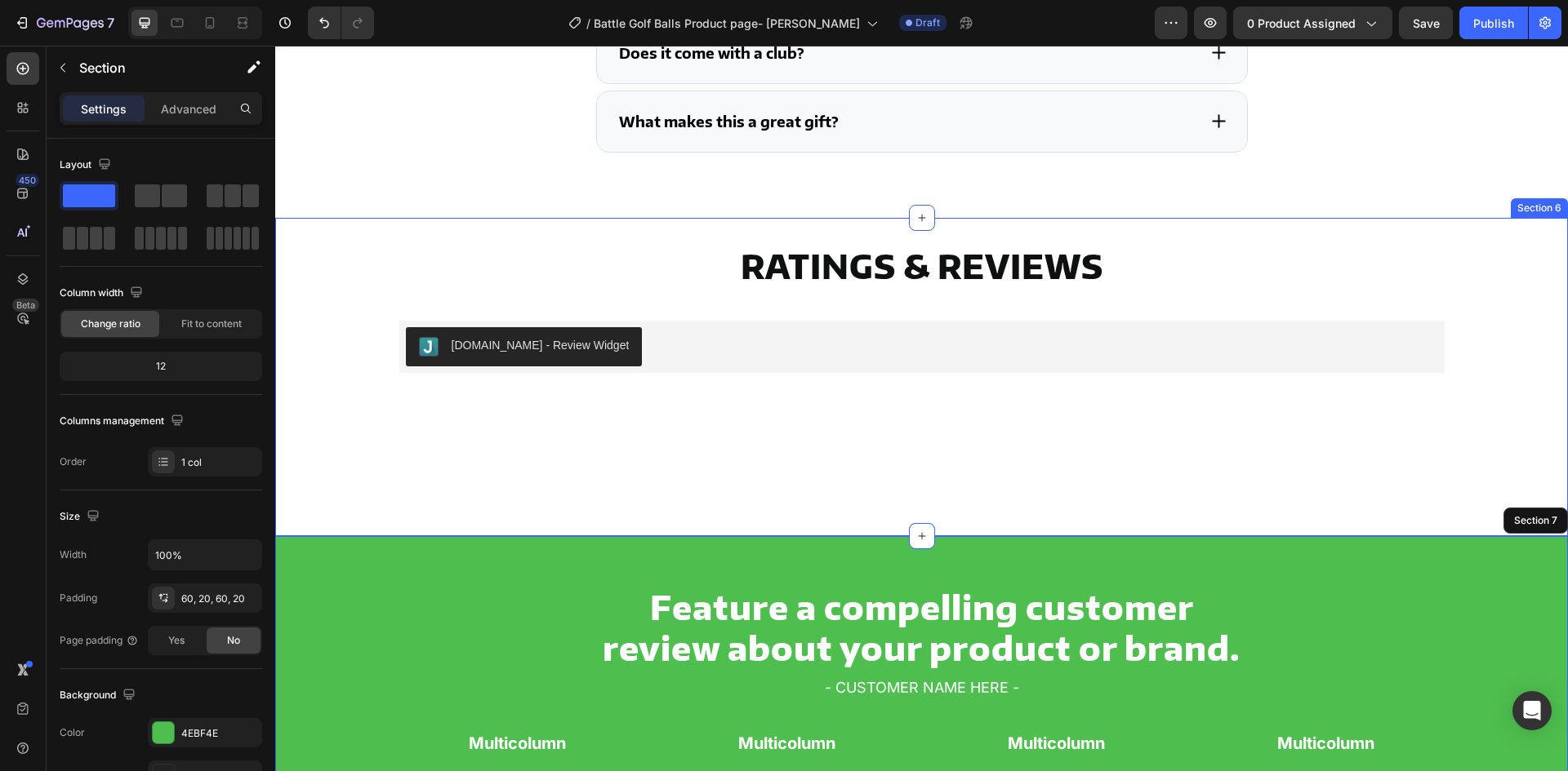
click at [1107, 512] on div "Ratings & Reviews Heading Judge.me - Review Widget Judge.me Row Section 6" at bounding box center [922, 377] width 1293 height 318
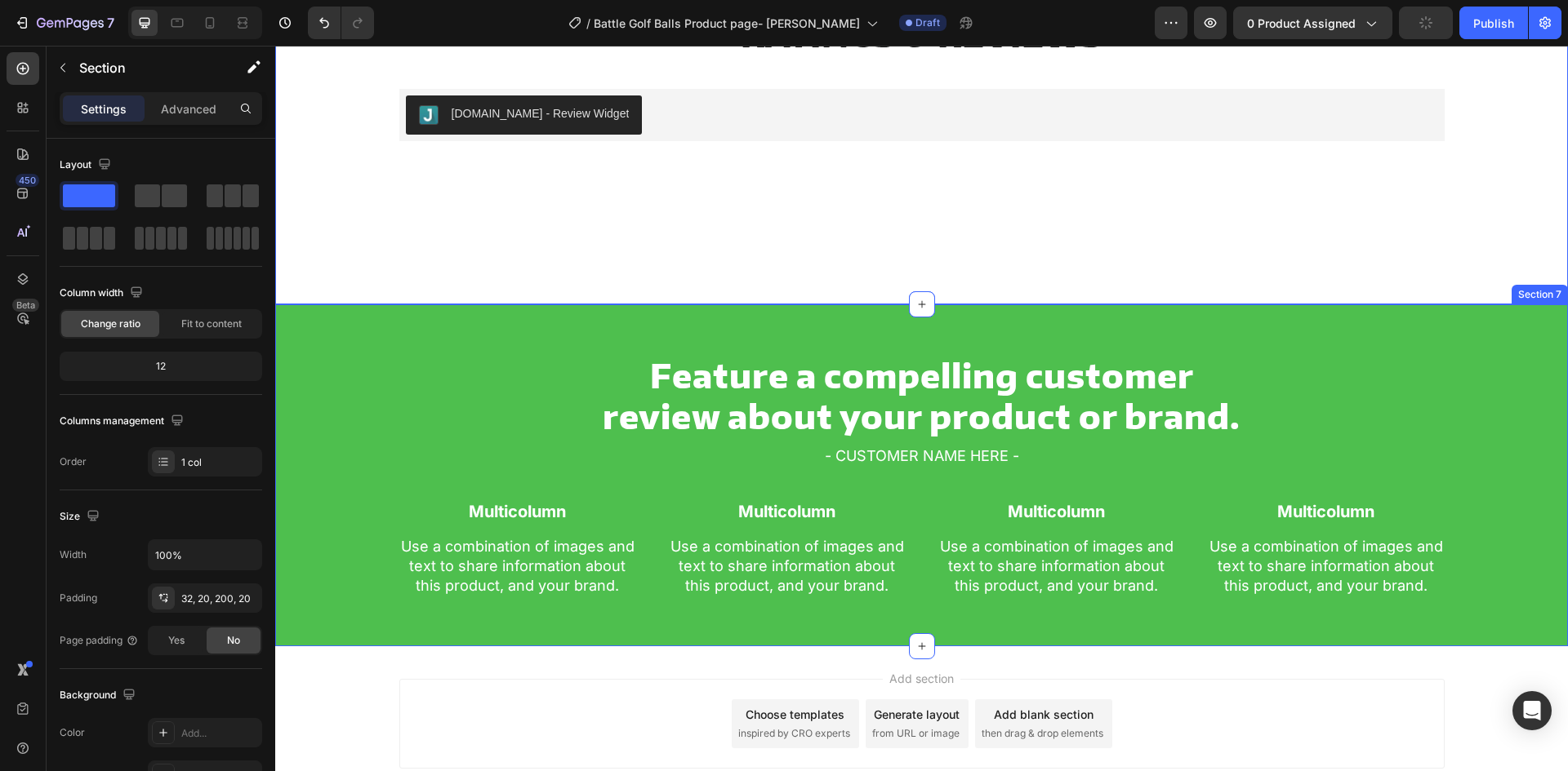
scroll to position [4243, 0]
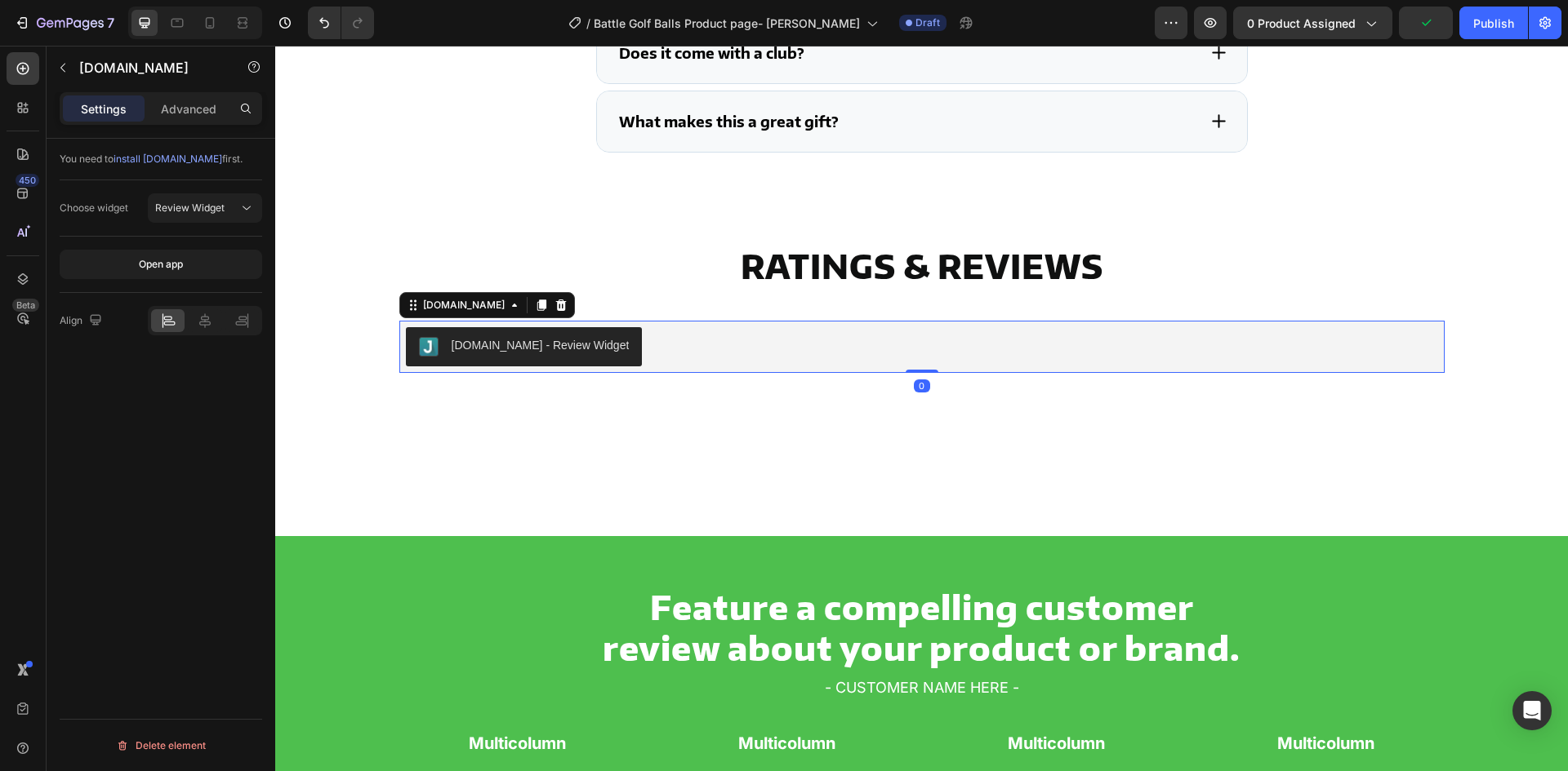
click at [910, 340] on div "Judge.me - Review Widget" at bounding box center [922, 347] width 1032 height 40
click at [446, 295] on div "Judge.me" at bounding box center [464, 305] width 121 height 20
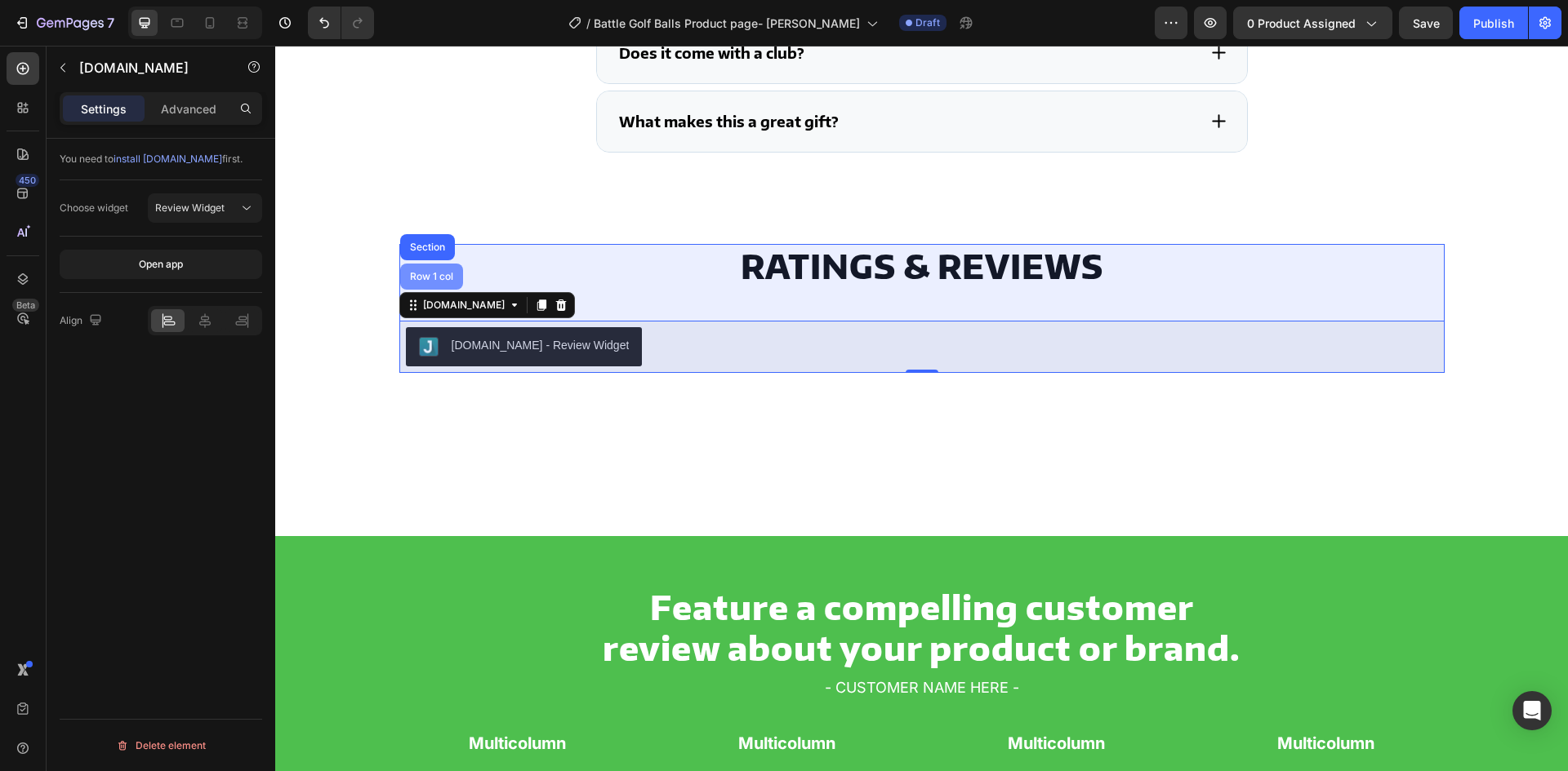
click at [421, 279] on div "Row 1 col" at bounding box center [431, 276] width 50 height 10
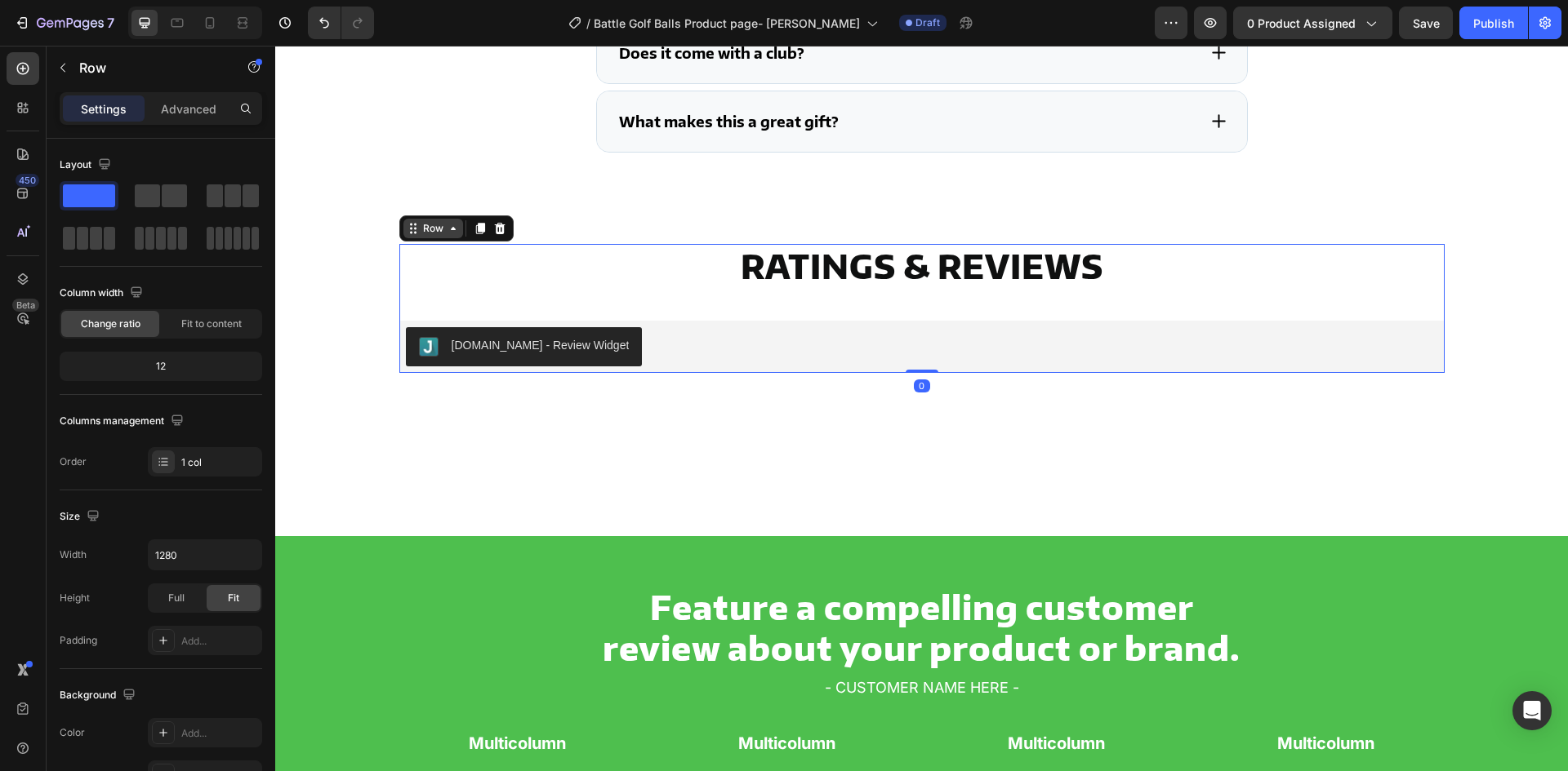
click at [427, 234] on div "Row" at bounding box center [433, 229] width 27 height 14
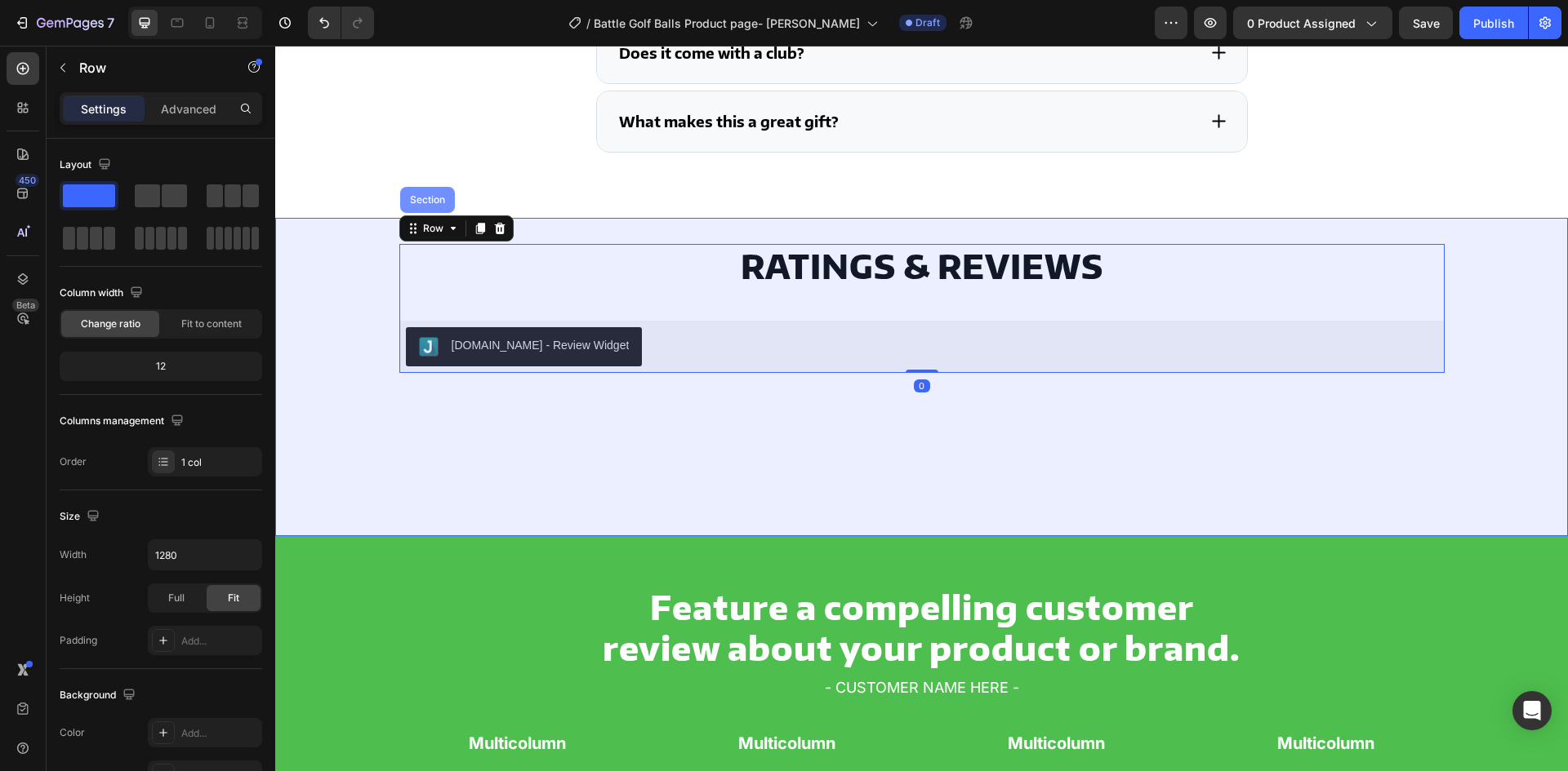
click at [420, 205] on div "Section" at bounding box center [428, 200] width 55 height 26
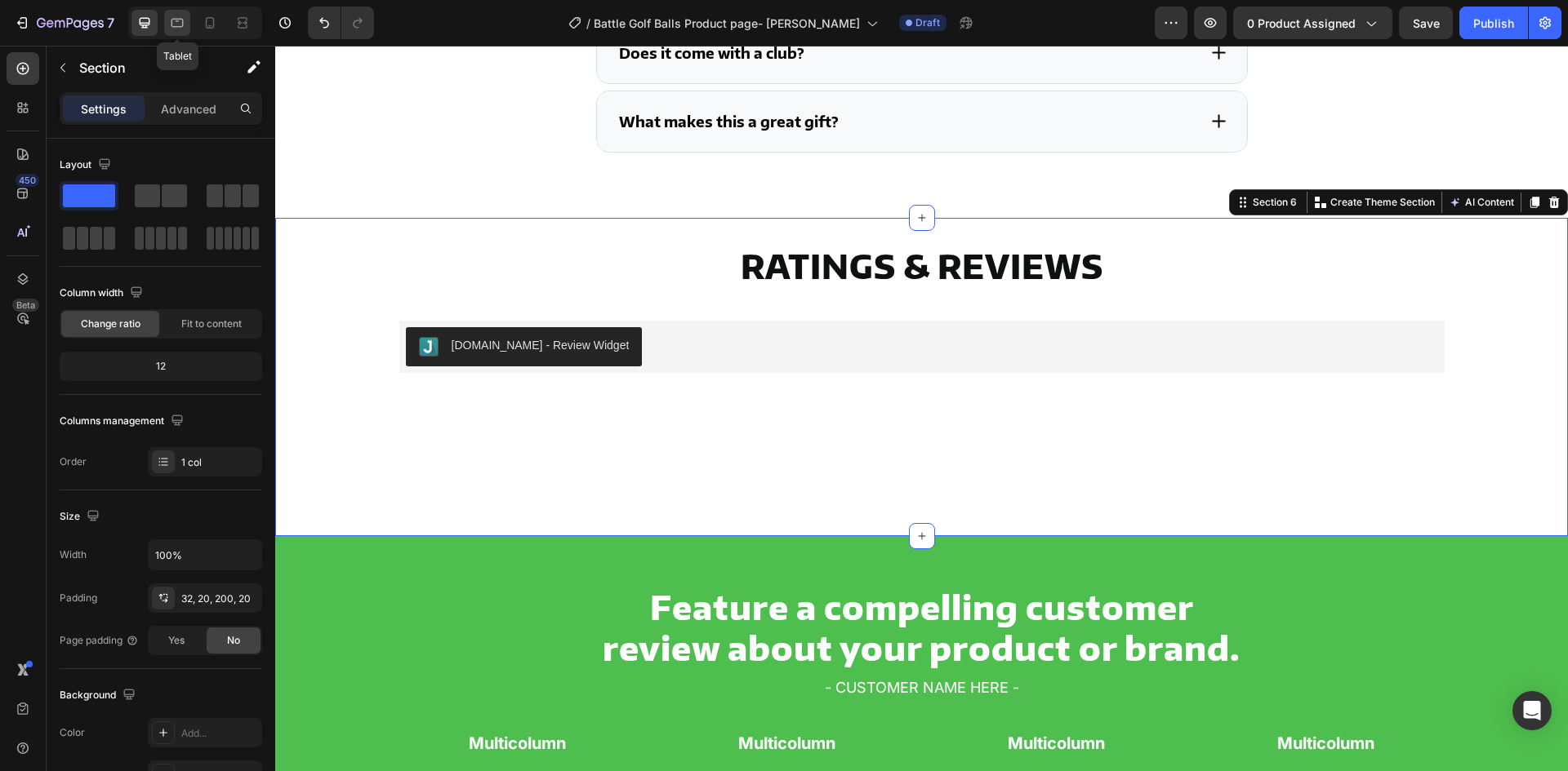
click at [181, 22] on icon at bounding box center [177, 22] width 16 height 16
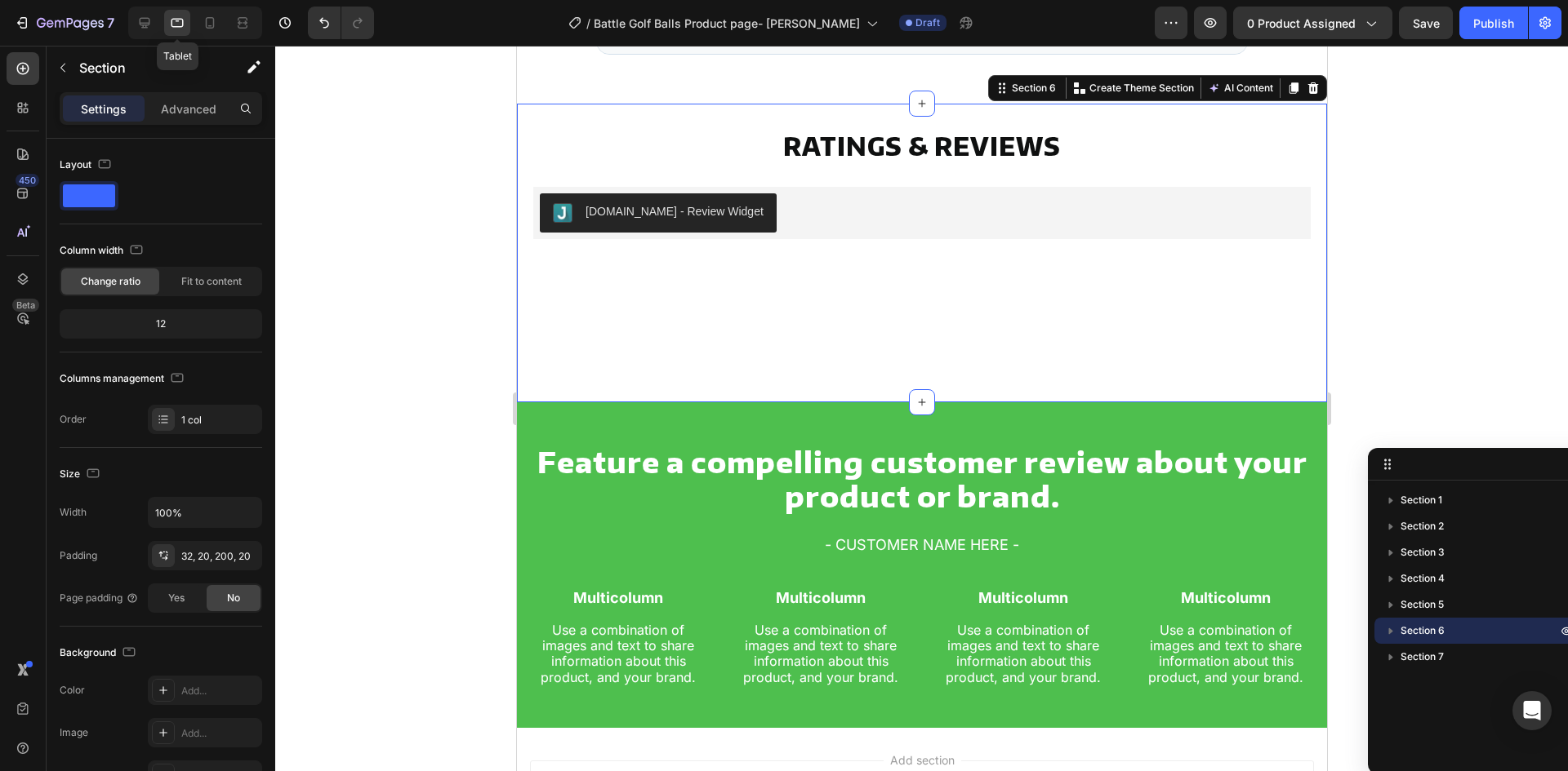
scroll to position [4291, 0]
click at [143, 22] on icon at bounding box center [145, 22] width 16 height 16
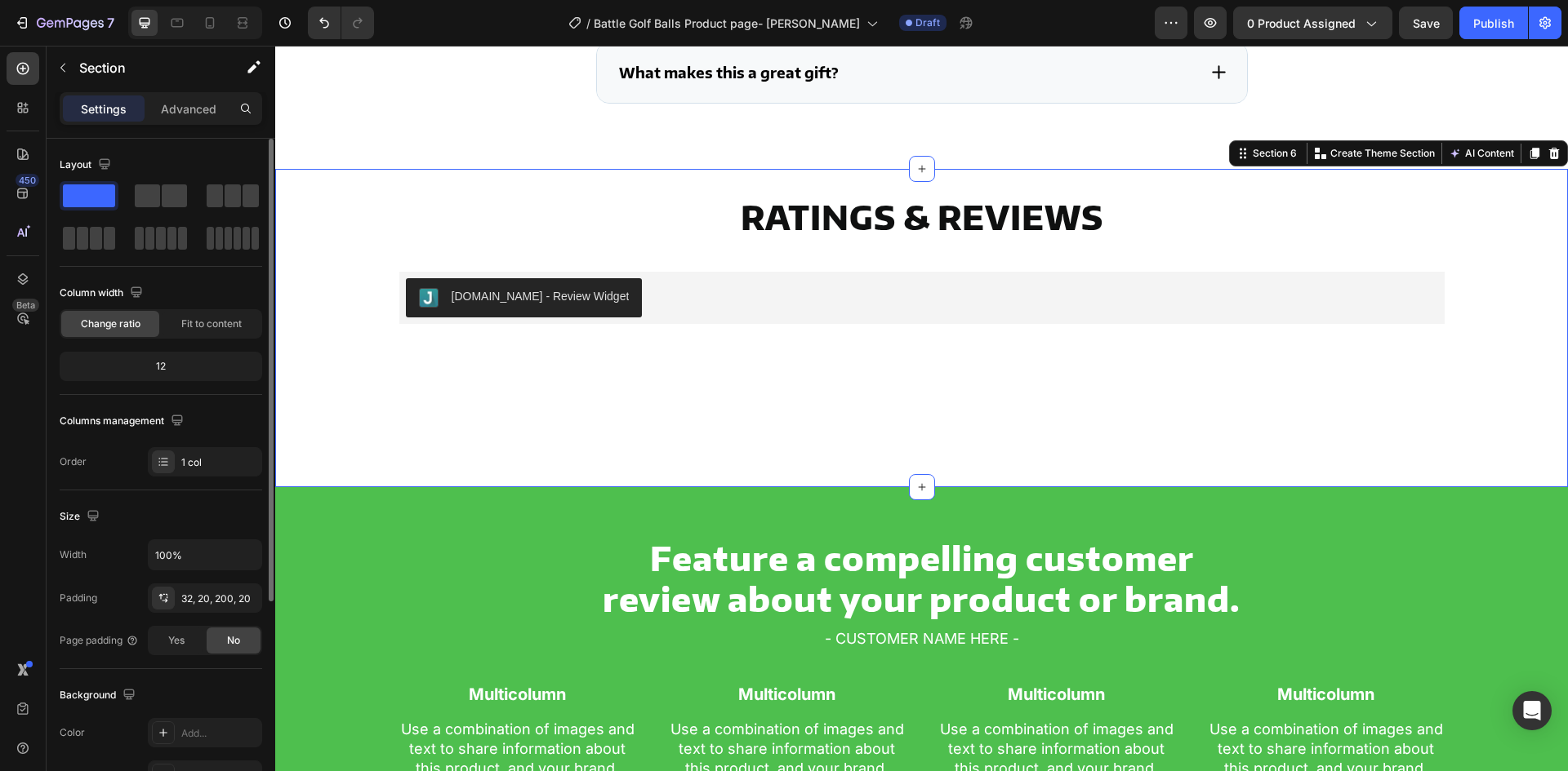
scroll to position [4358, 0]
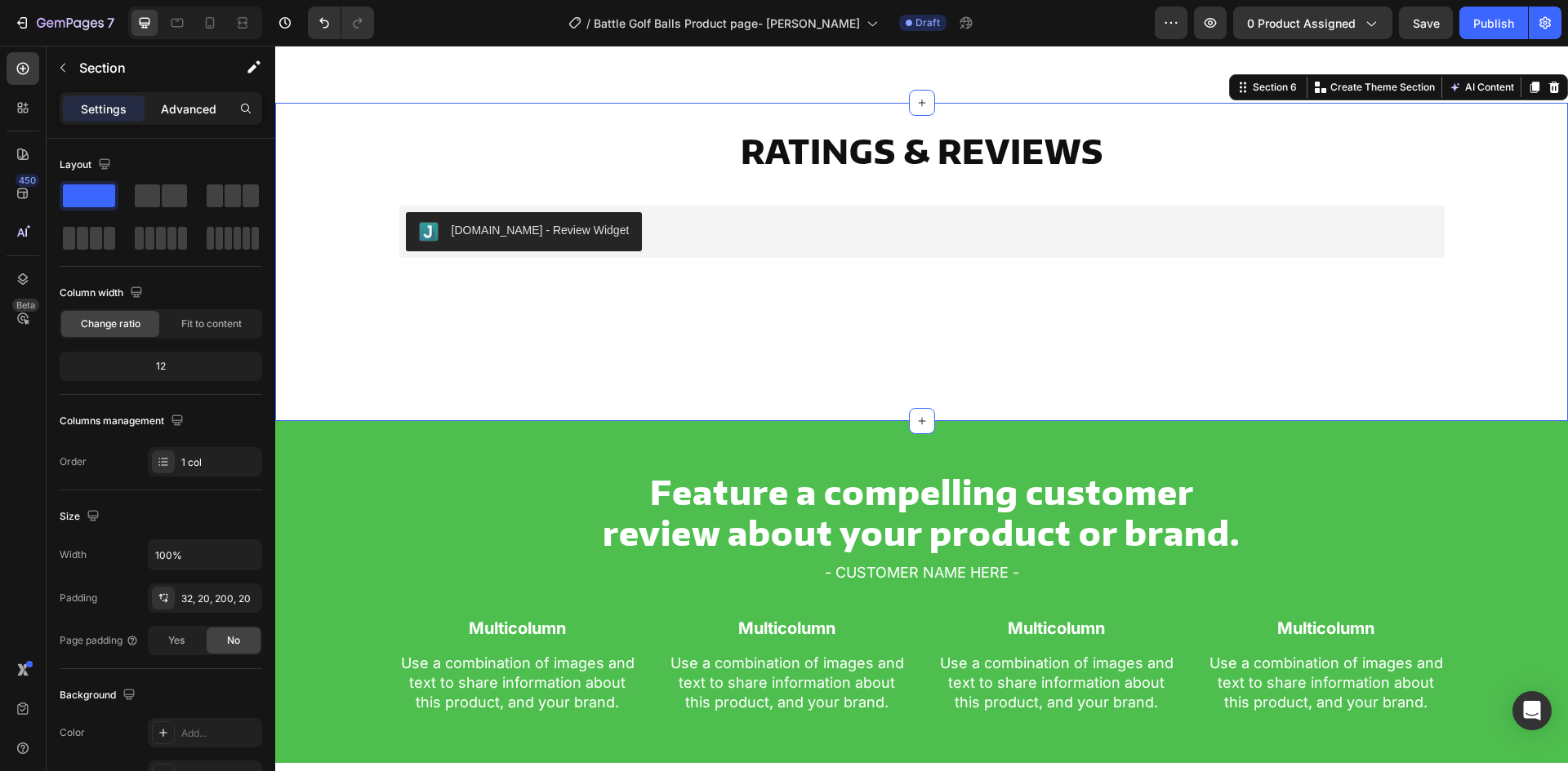
click at [189, 104] on p "Advanced" at bounding box center [189, 109] width 56 height 17
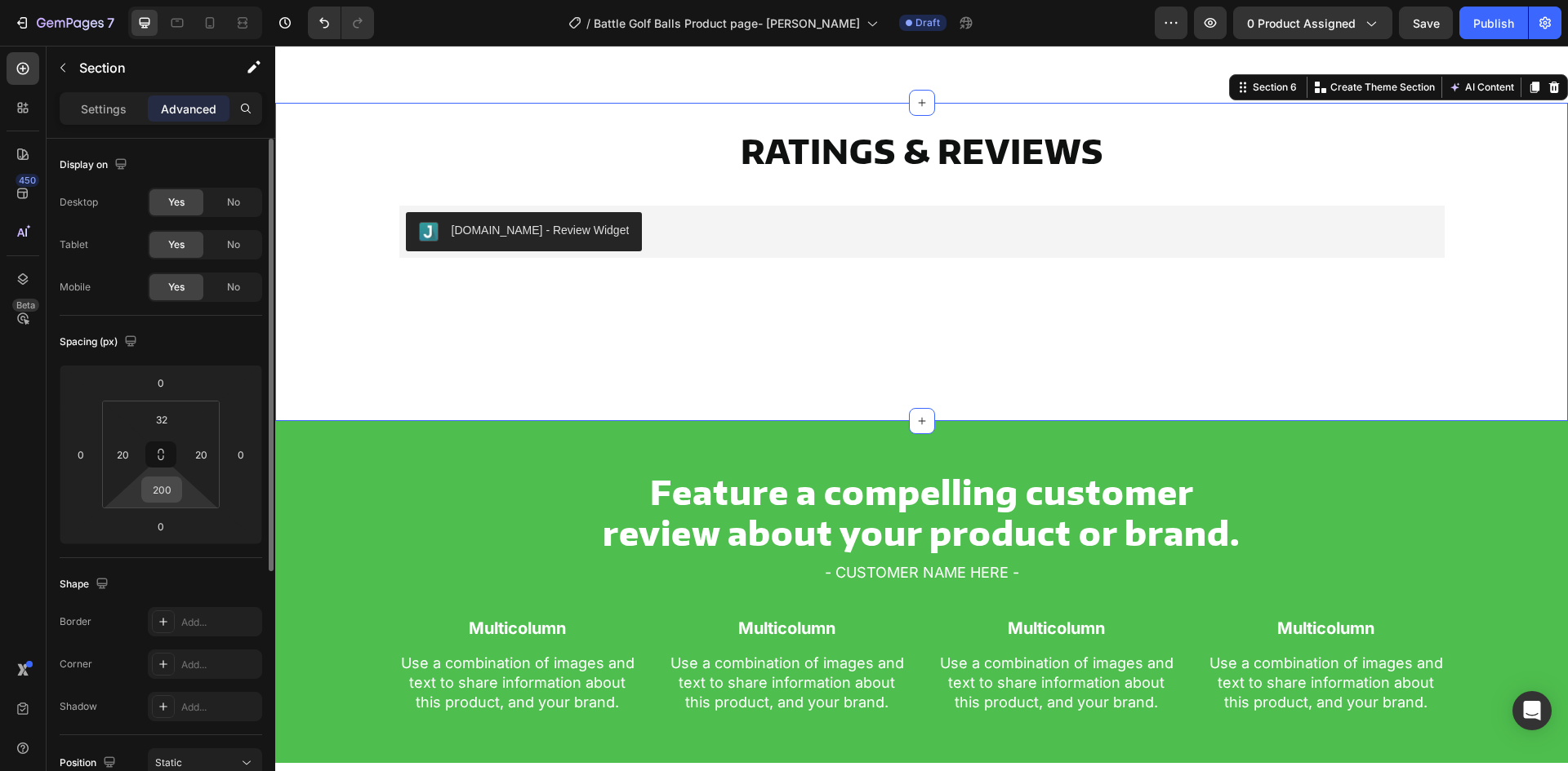
click at [163, 490] on input "200" at bounding box center [162, 489] width 32 height 24
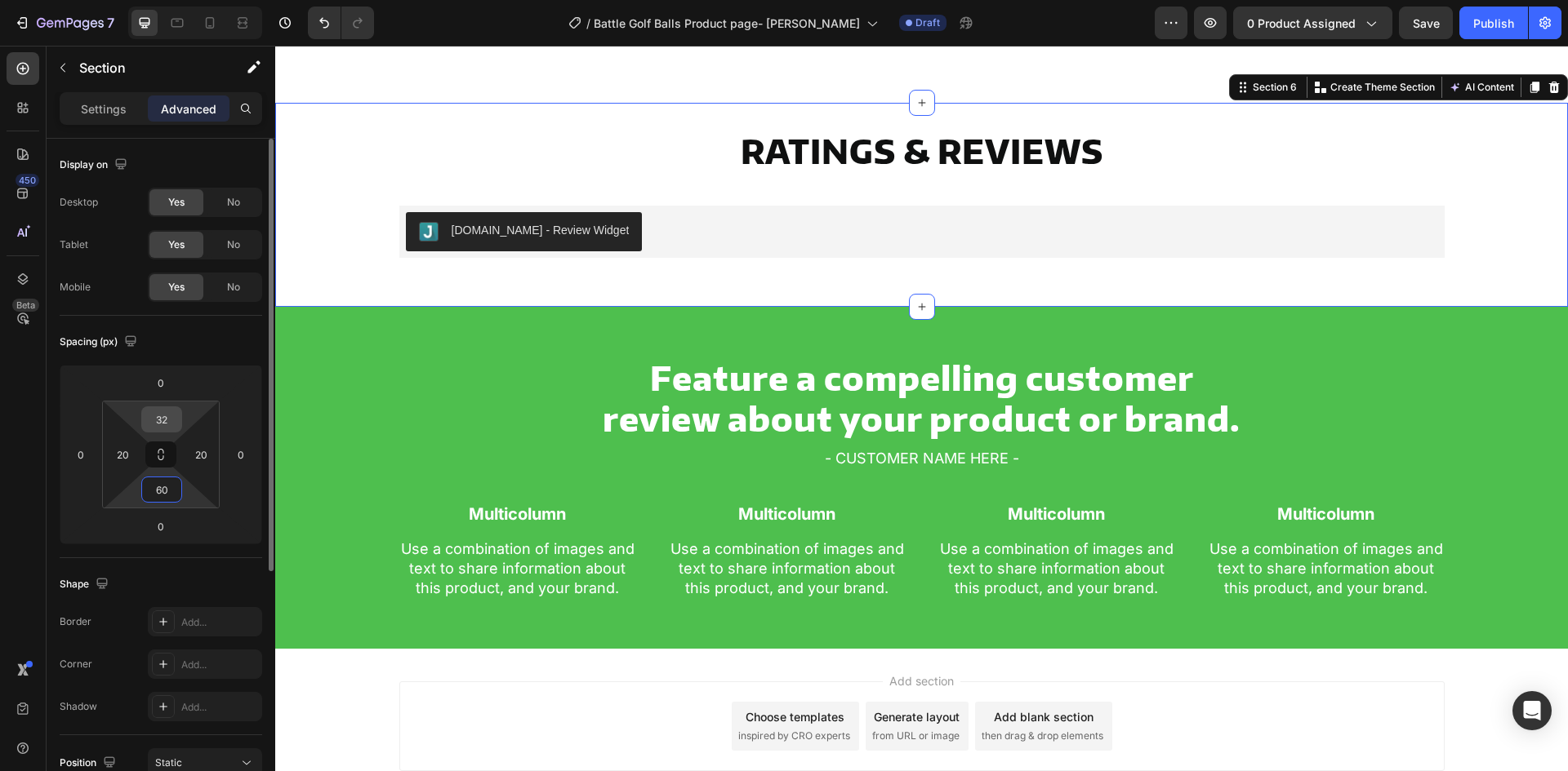
type input "60"
click at [170, 412] on input "32" at bounding box center [162, 419] width 32 height 24
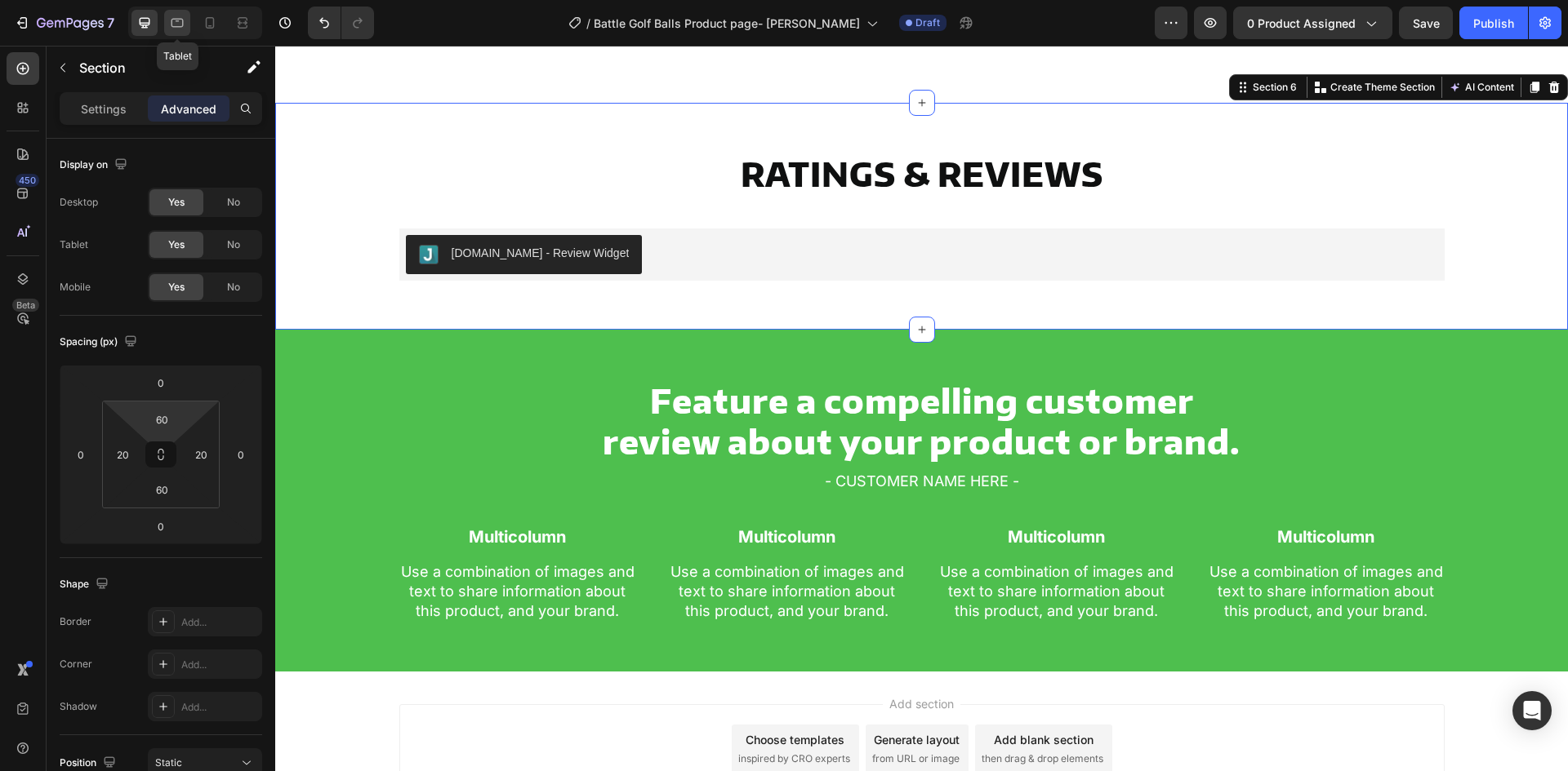
click at [172, 28] on icon at bounding box center [177, 22] width 16 height 16
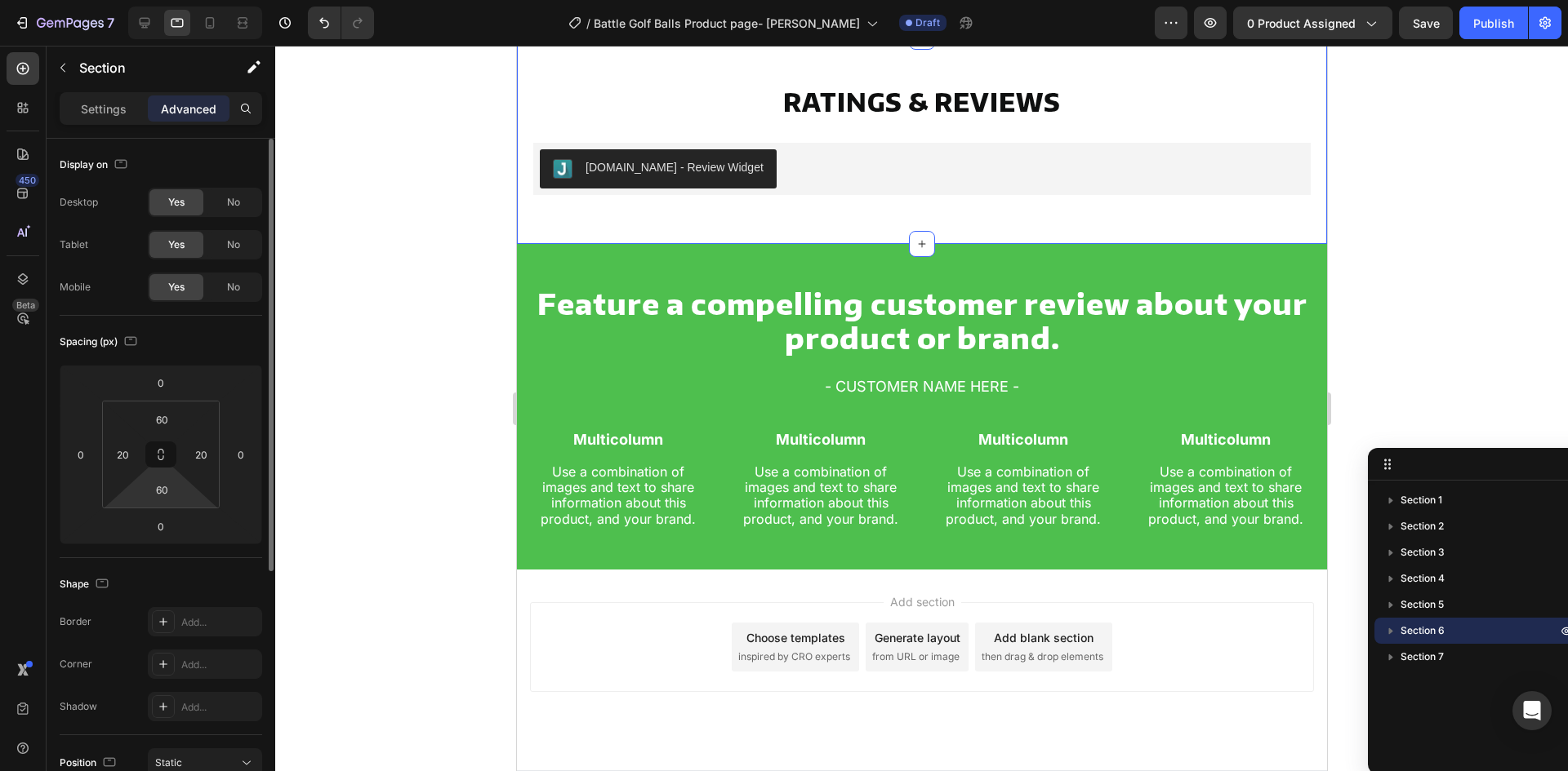
scroll to position [4291, 0]
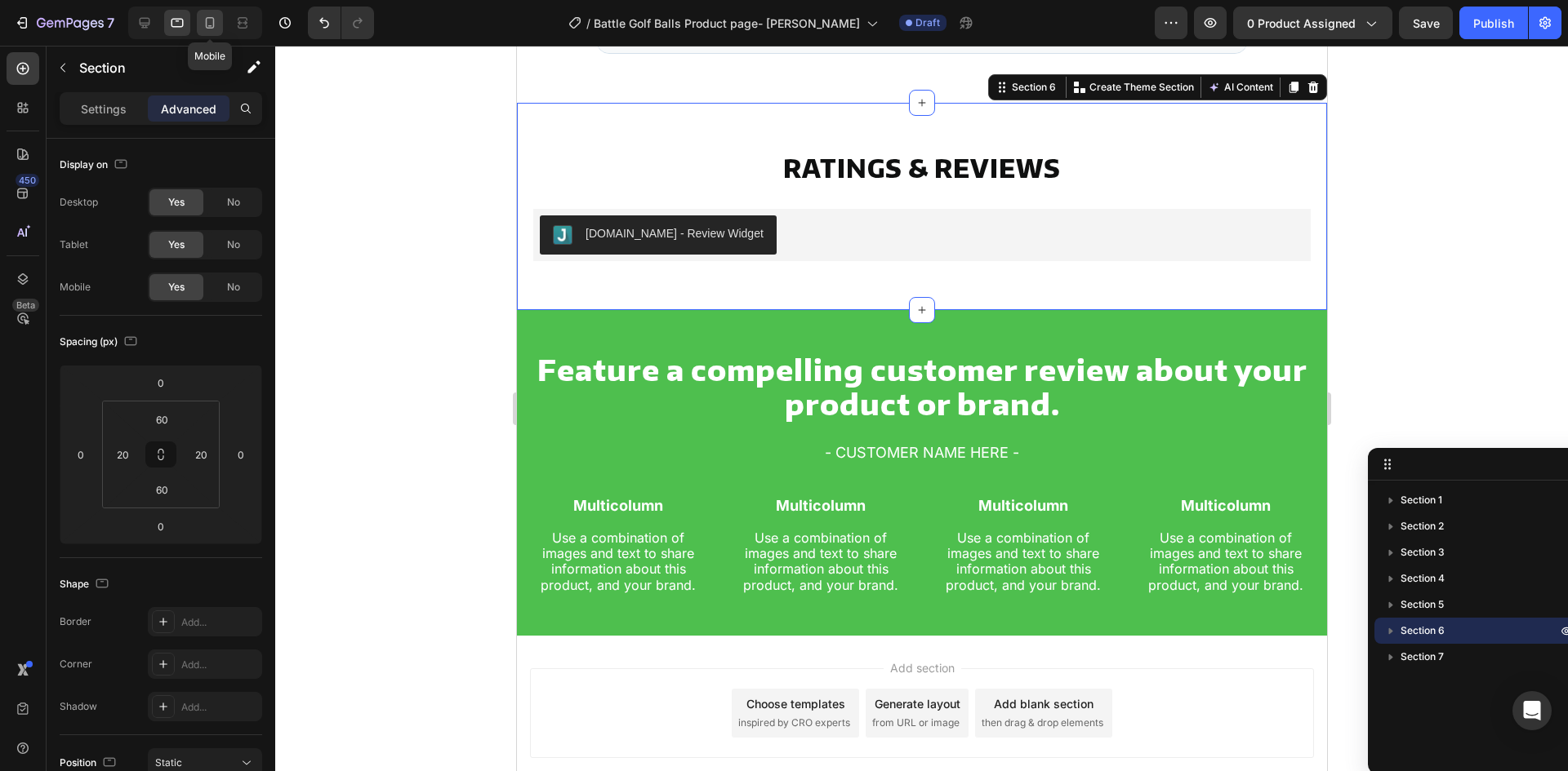
click at [206, 22] on icon at bounding box center [210, 22] width 16 height 16
type input "40"
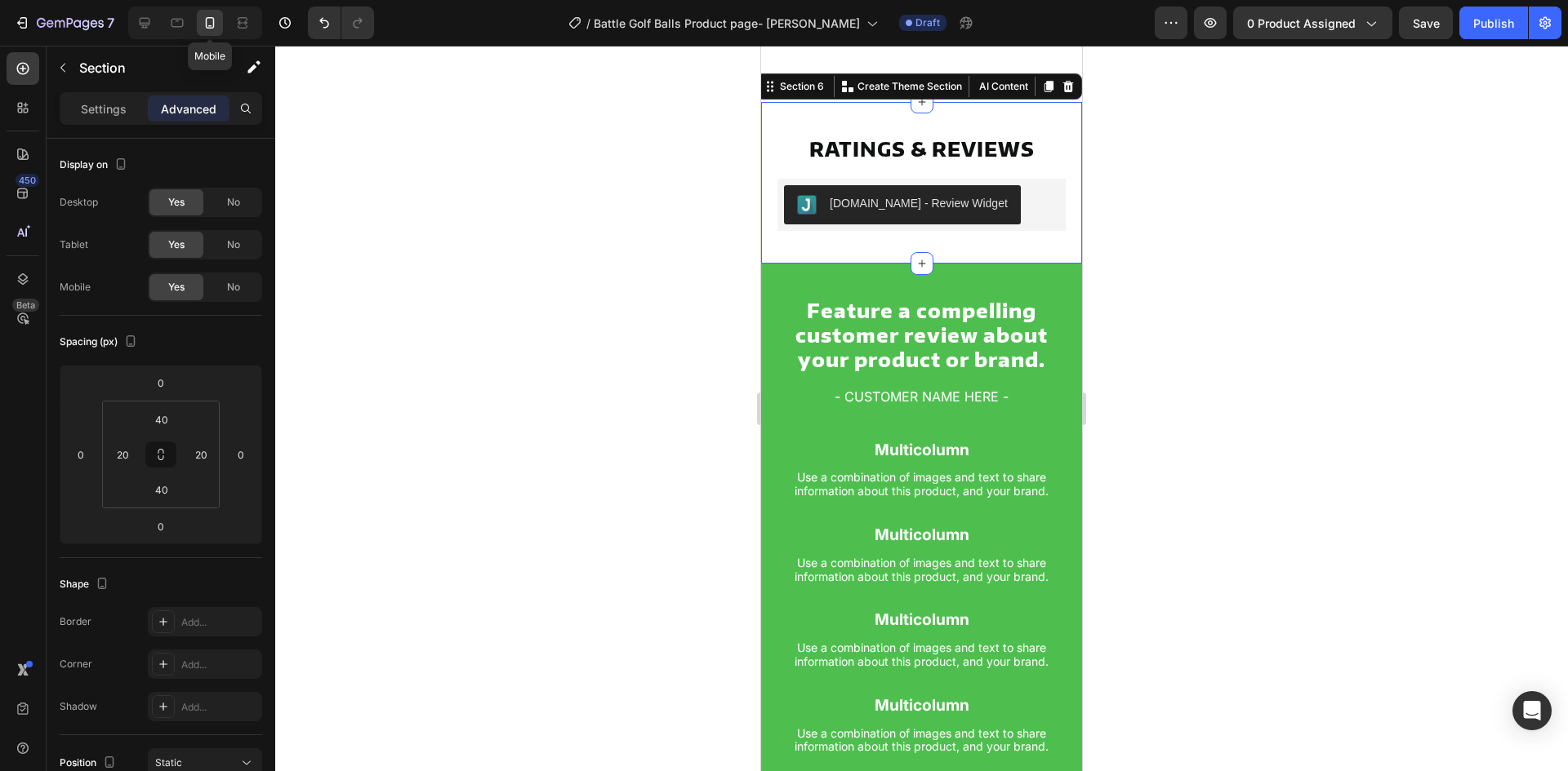
scroll to position [3953, 0]
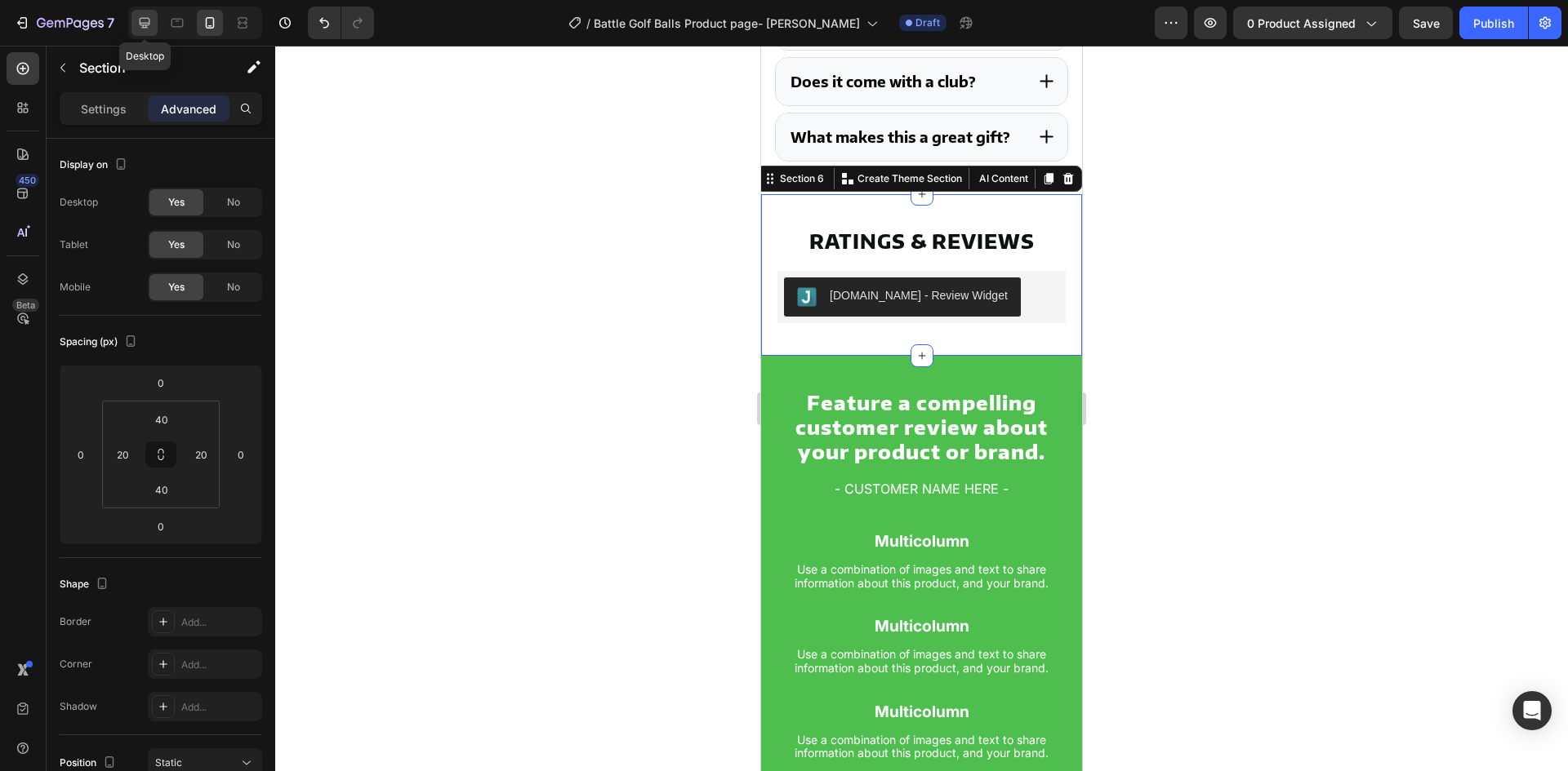
click at [149, 31] on div at bounding box center [144, 22] width 26 height 26
type input "60"
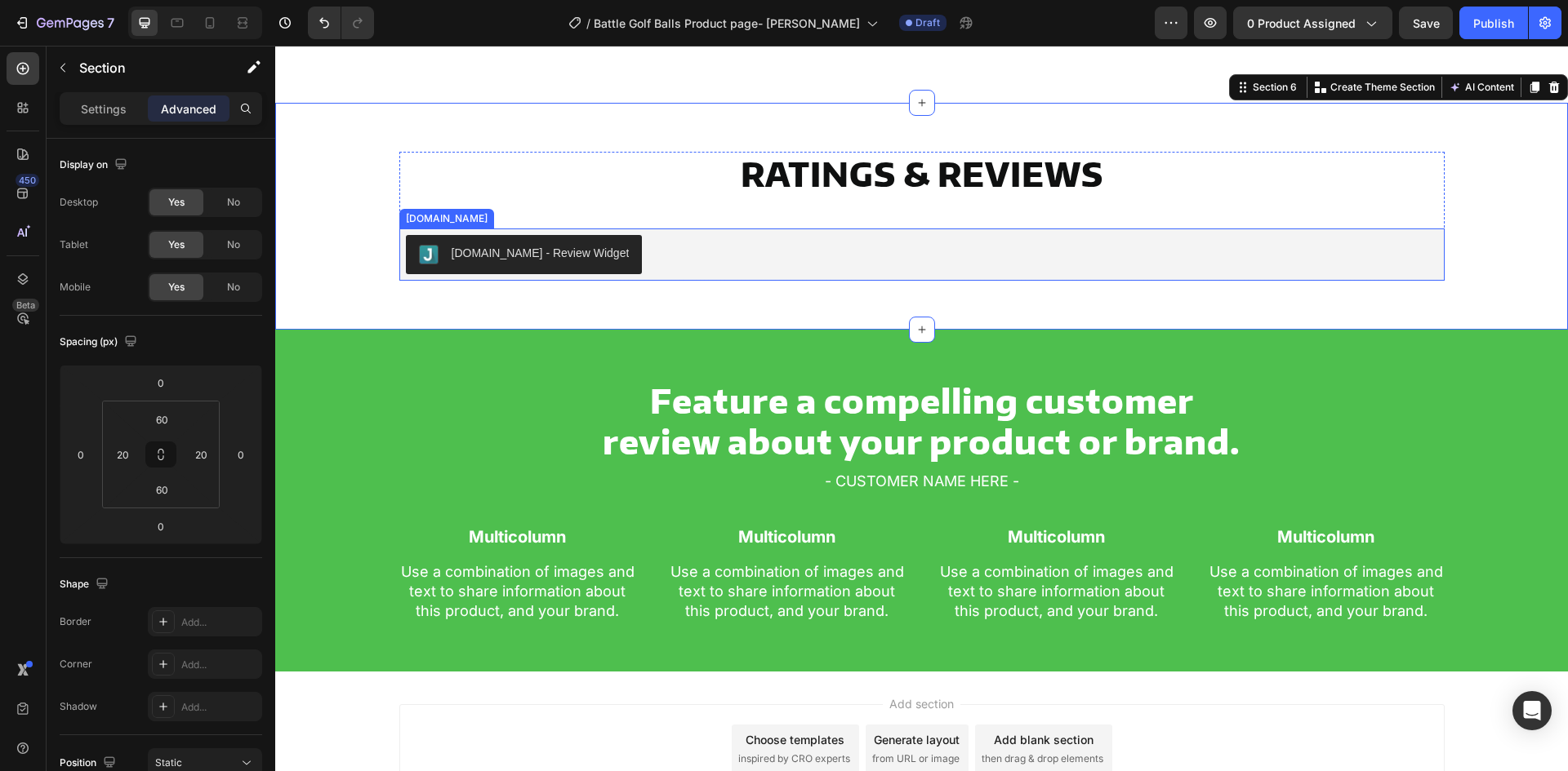
scroll to position [4439, 0]
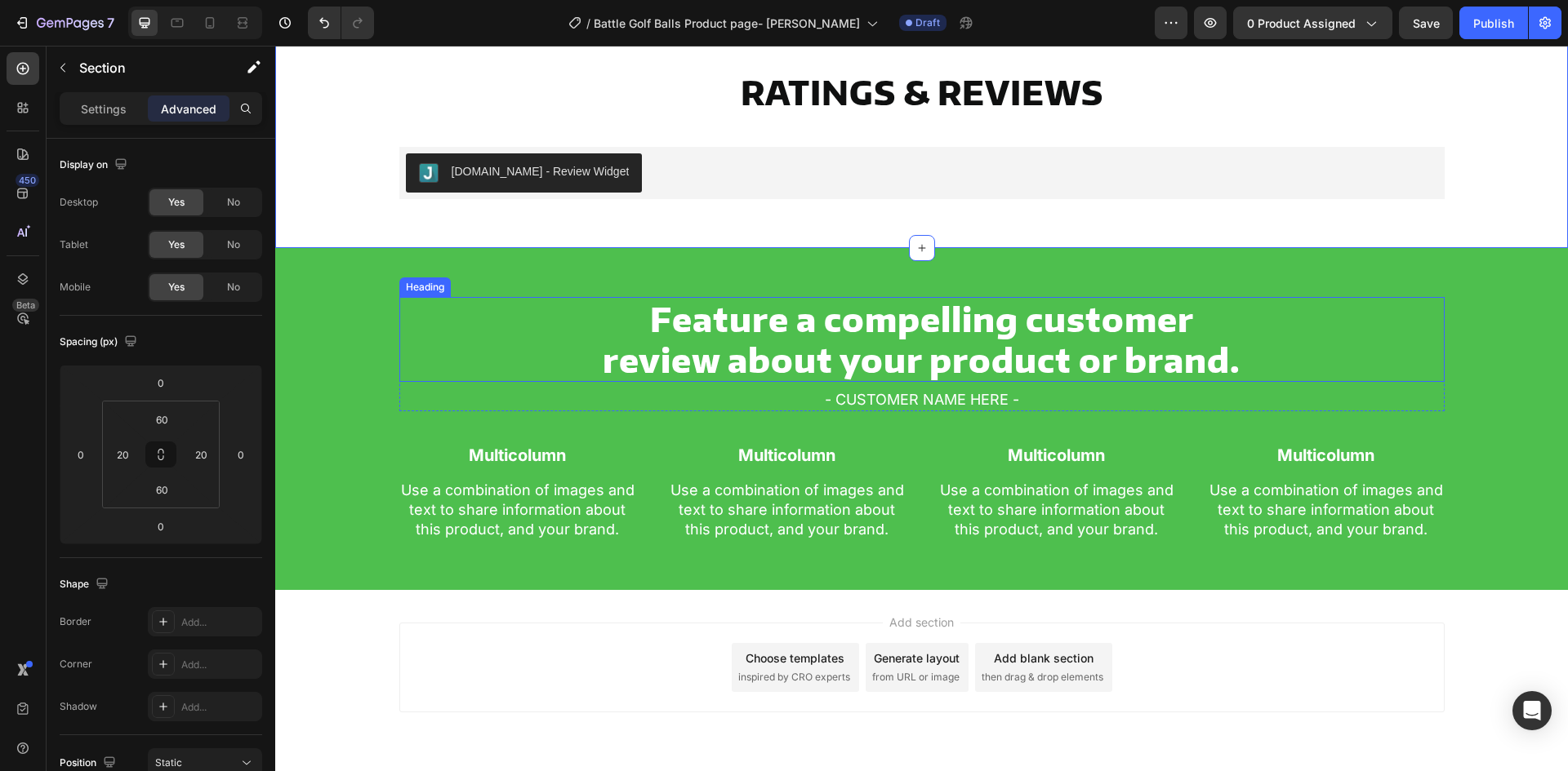
click at [709, 348] on h2 "Feature a compelling customer review about your product or brand." at bounding box center [922, 339] width 653 height 85
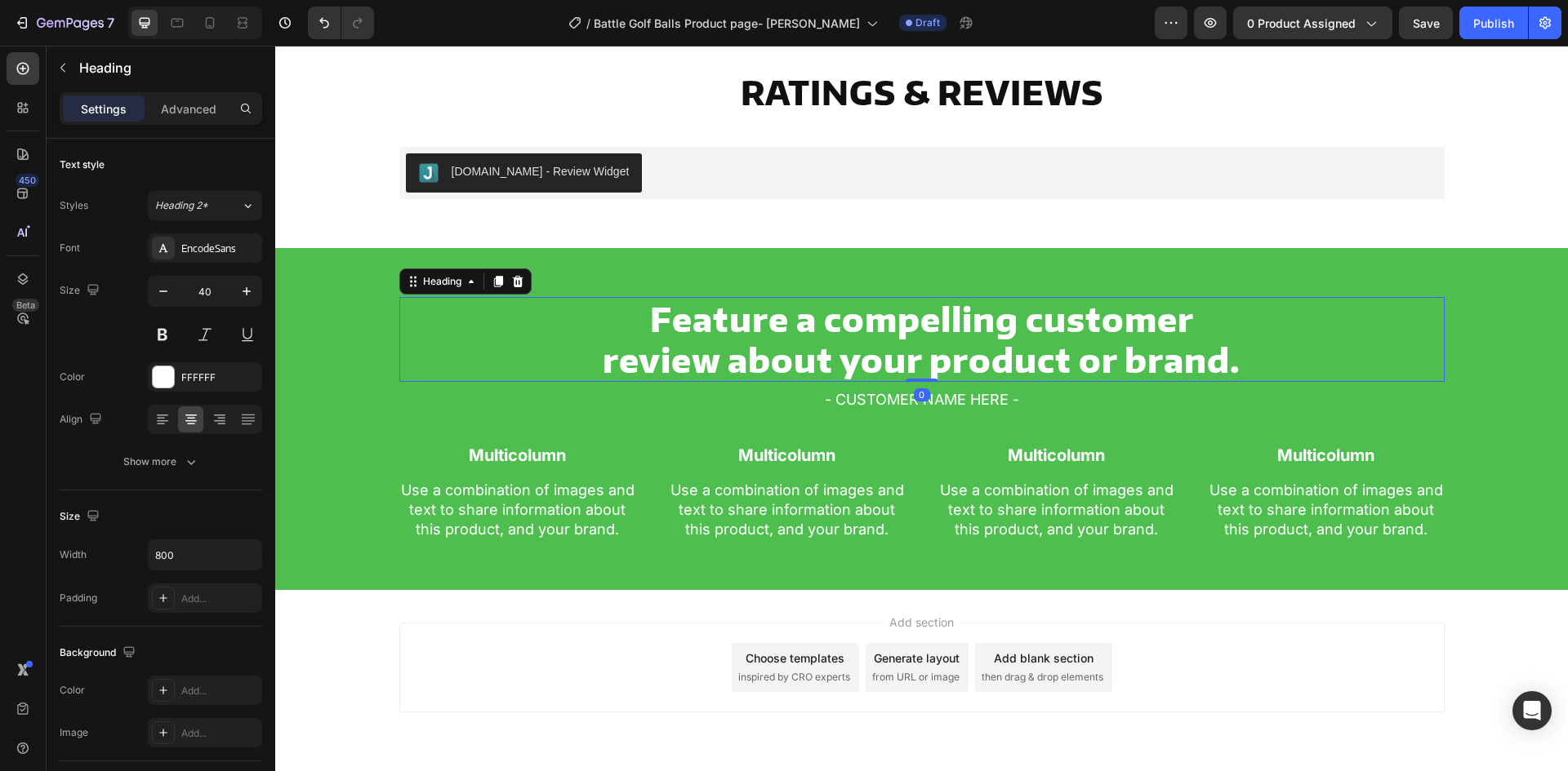
click at [709, 348] on h2 "Feature a compelling customer review about your product or brand." at bounding box center [922, 339] width 653 height 85
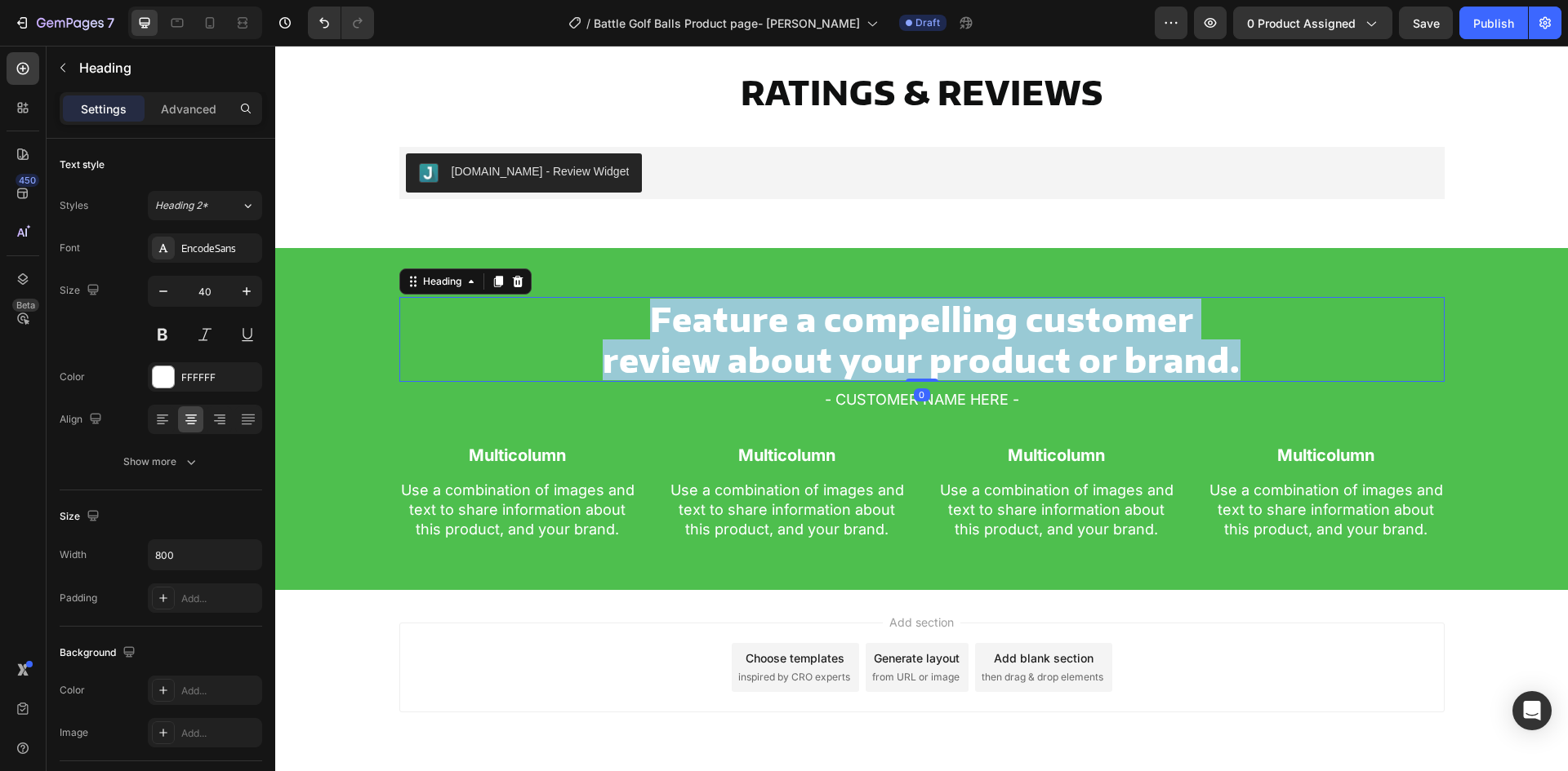
click at [709, 348] on p "Feature a compelling customer review about your product or brand." at bounding box center [922, 339] width 650 height 82
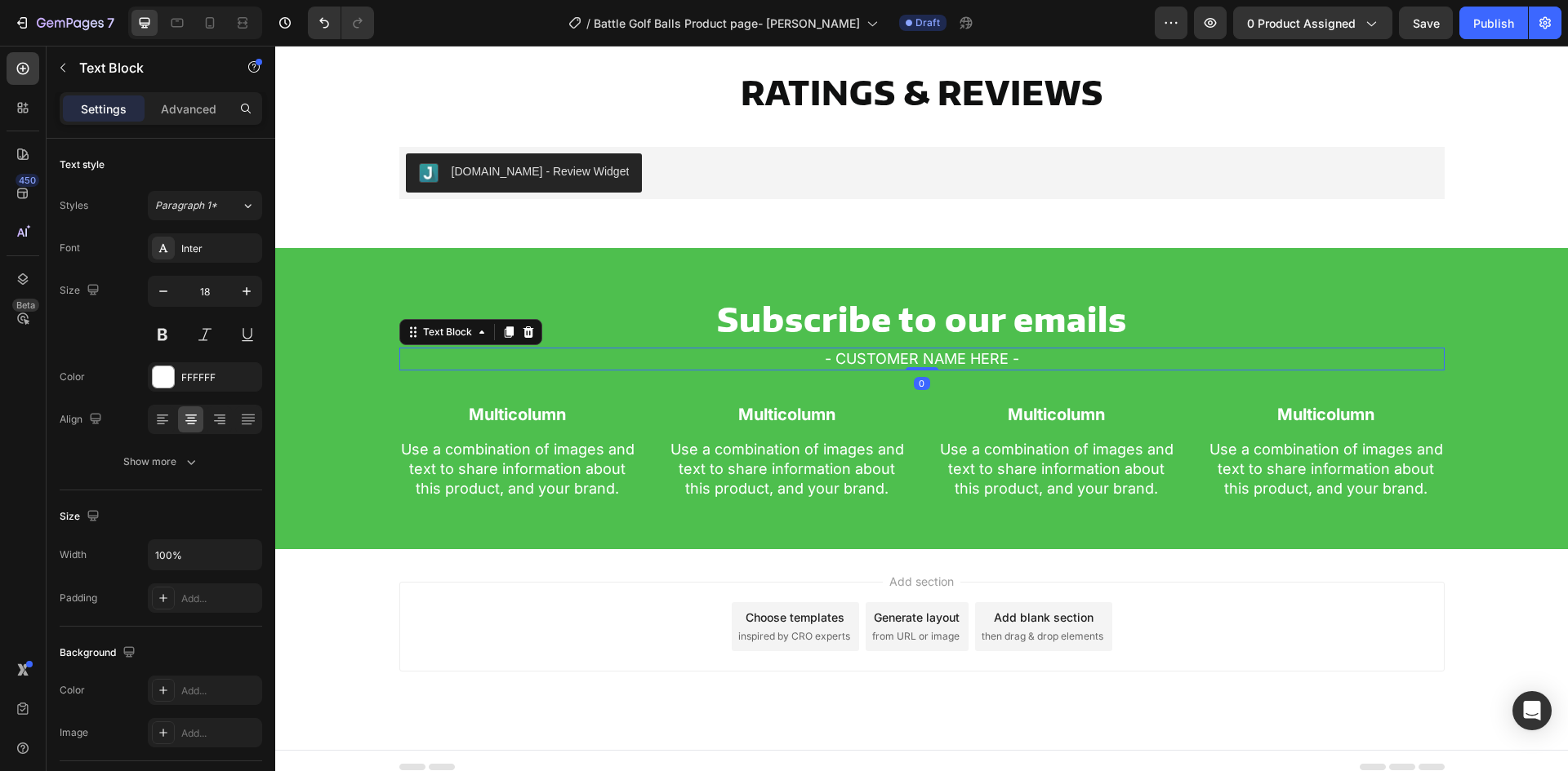
click at [880, 349] on p "- CUSTOMER NAME HERE -" at bounding box center [923, 359] width 1042 height 20
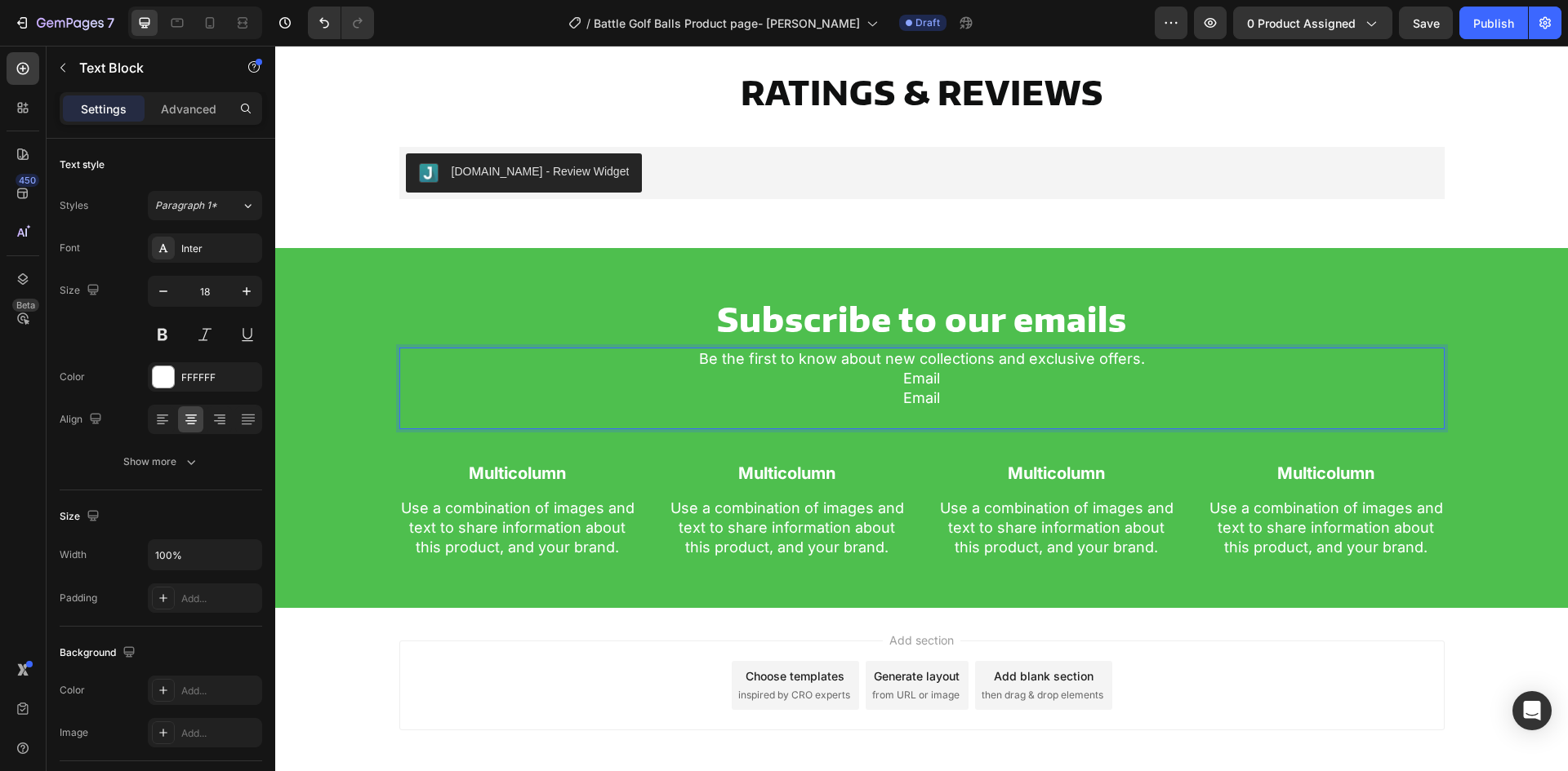
click at [904, 387] on p "Email Email" at bounding box center [923, 398] width 1042 height 58
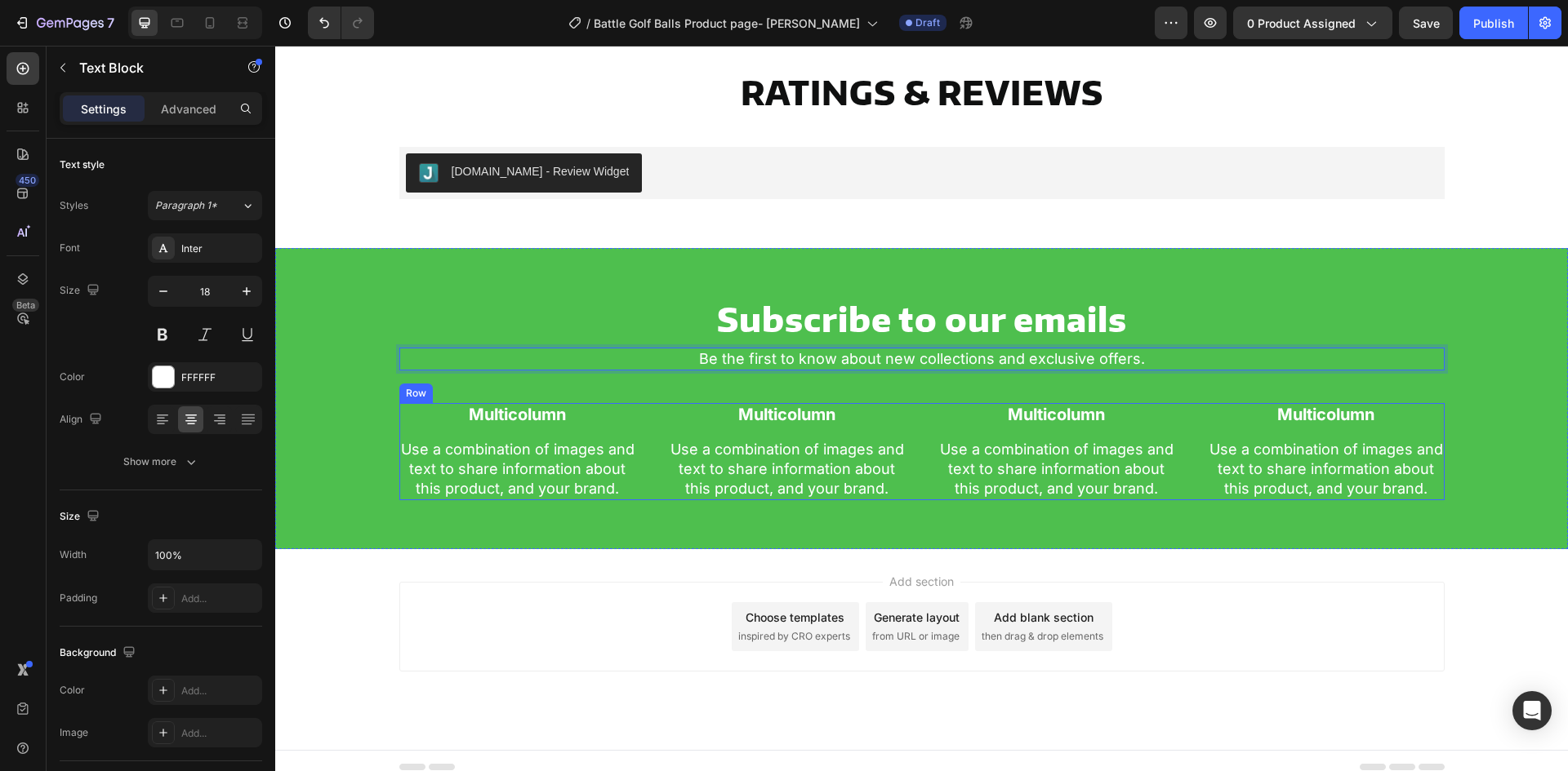
click at [643, 462] on div "Multicolumn Text Block Use a combination of images and text to share informatio…" at bounding box center [922, 452] width 1045 height 97
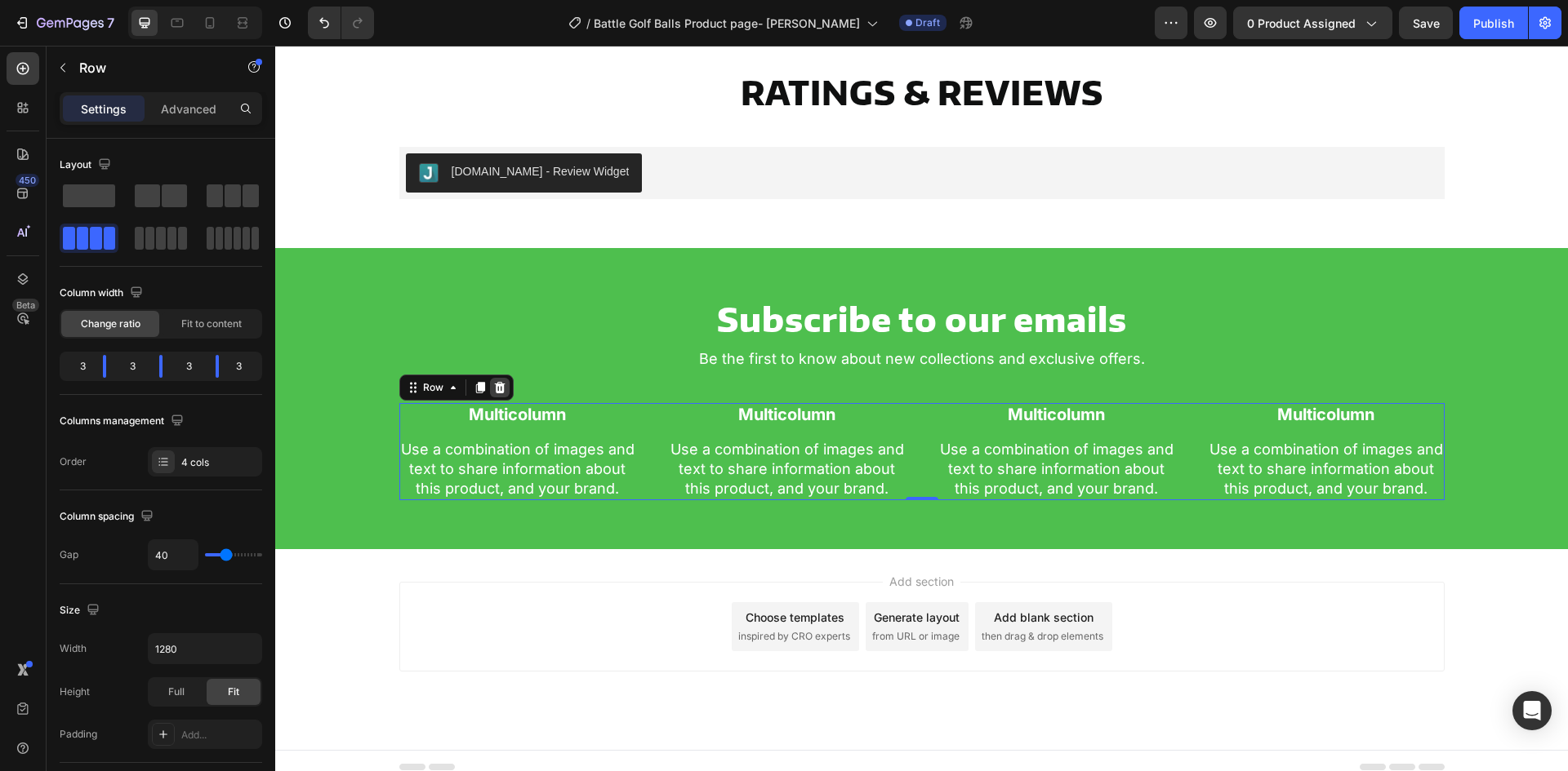
click at [496, 383] on icon at bounding box center [500, 388] width 11 height 12
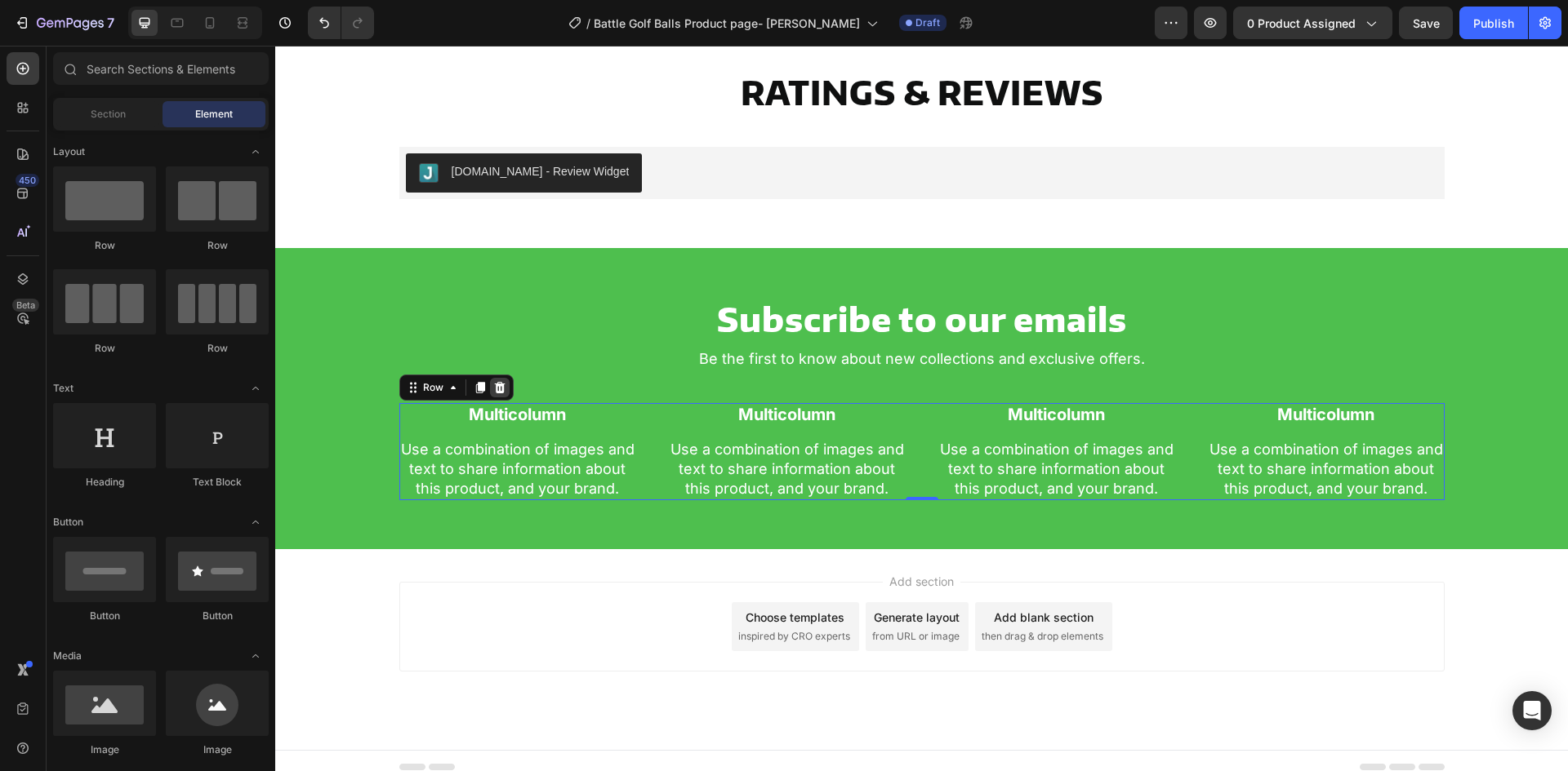
scroll to position [4323, 0]
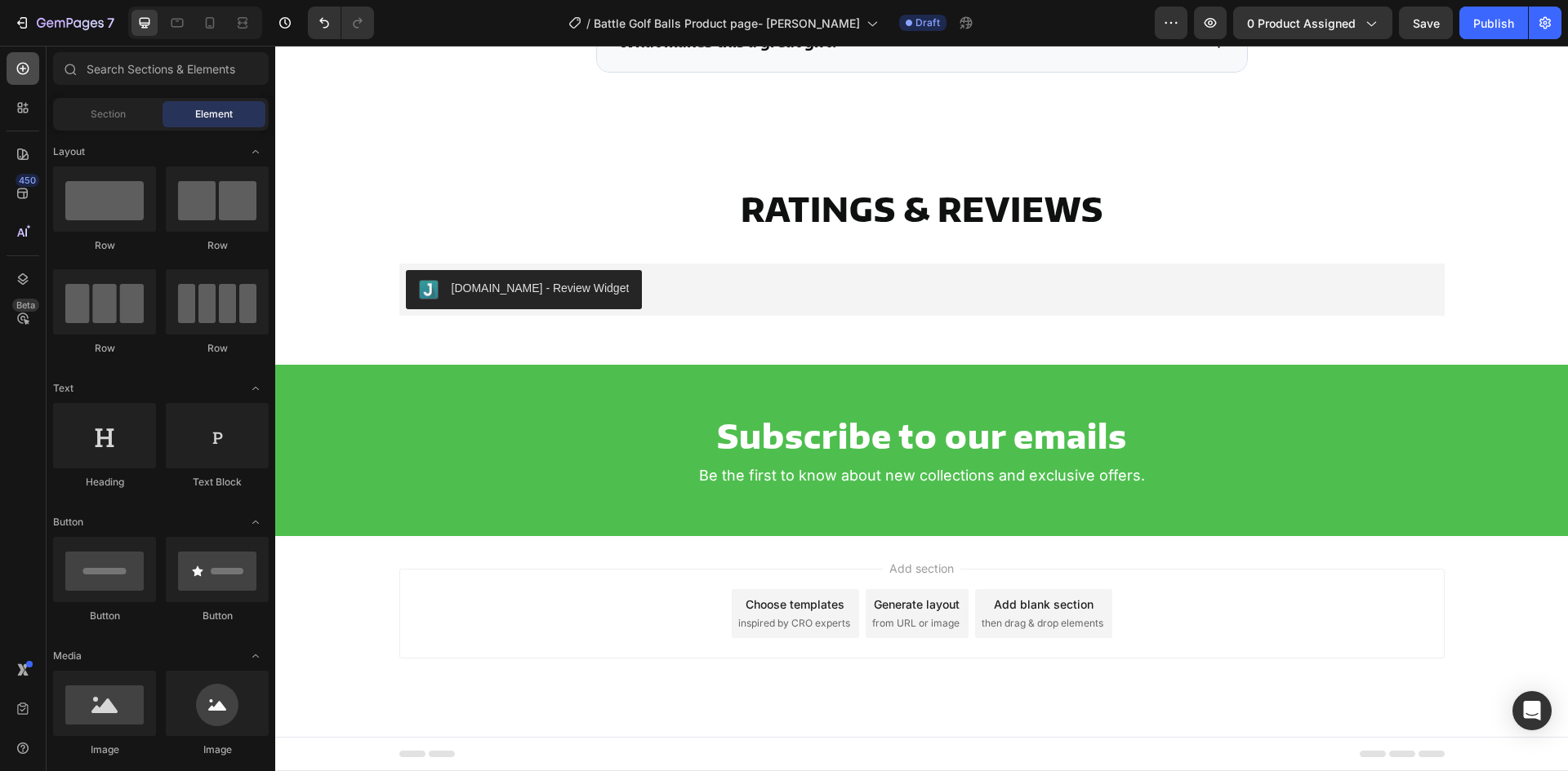
click at [31, 76] on icon at bounding box center [23, 68] width 16 height 16
click at [116, 66] on input "text" at bounding box center [161, 68] width 216 height 32
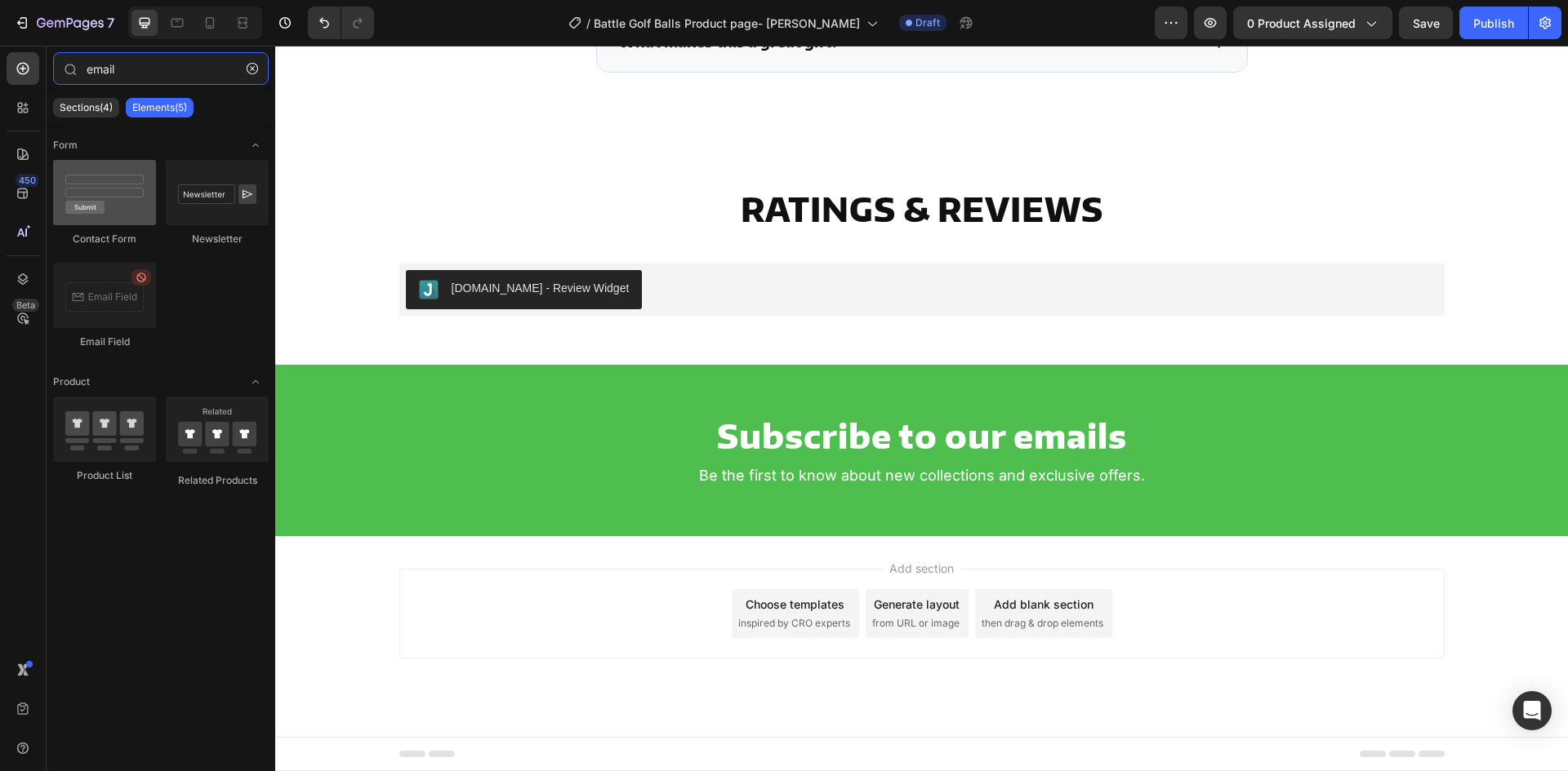
type input "email"
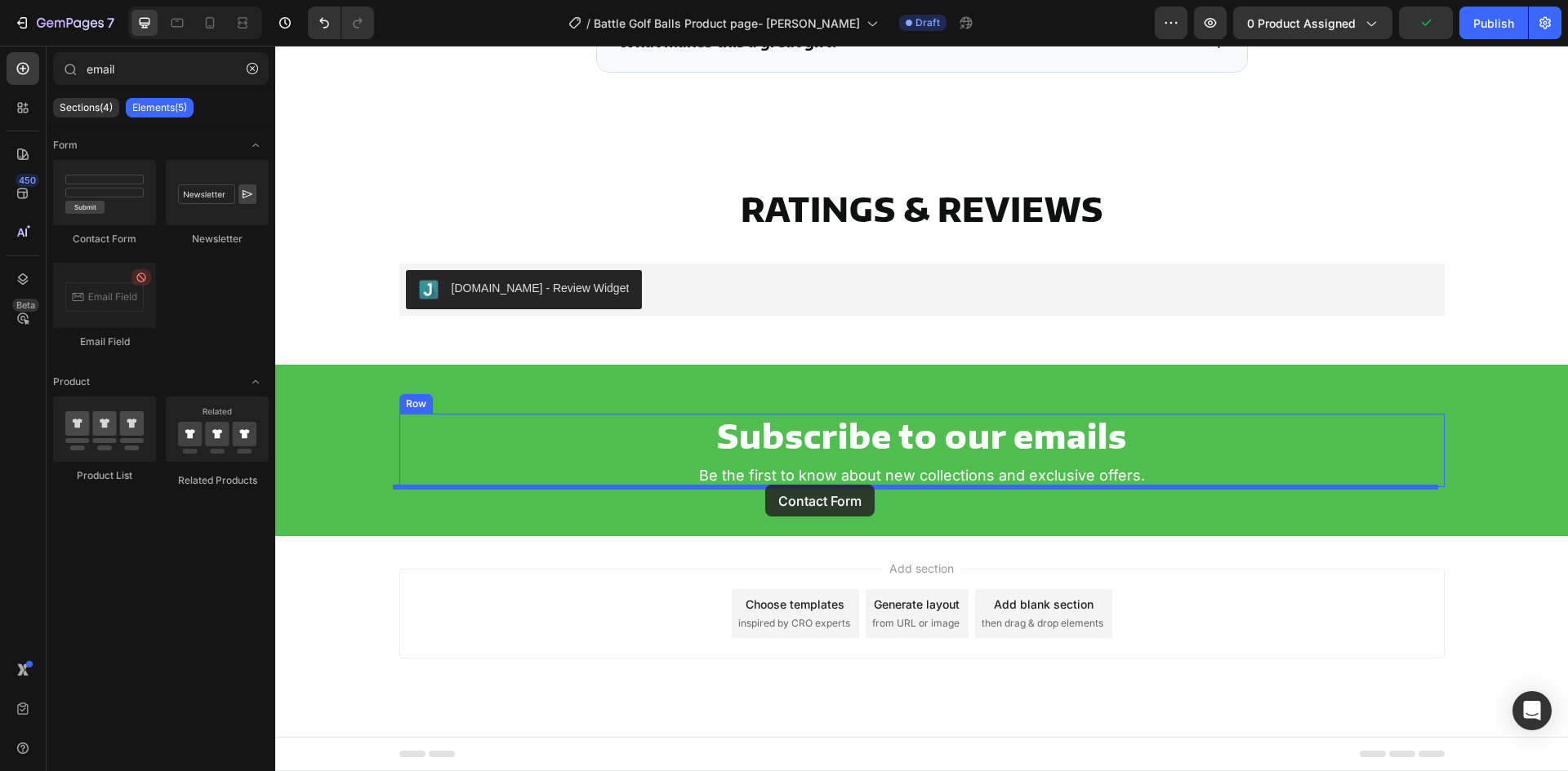
drag, startPoint x: 357, startPoint y: 248, endPoint x: 765, endPoint y: 485, distance: 471.8
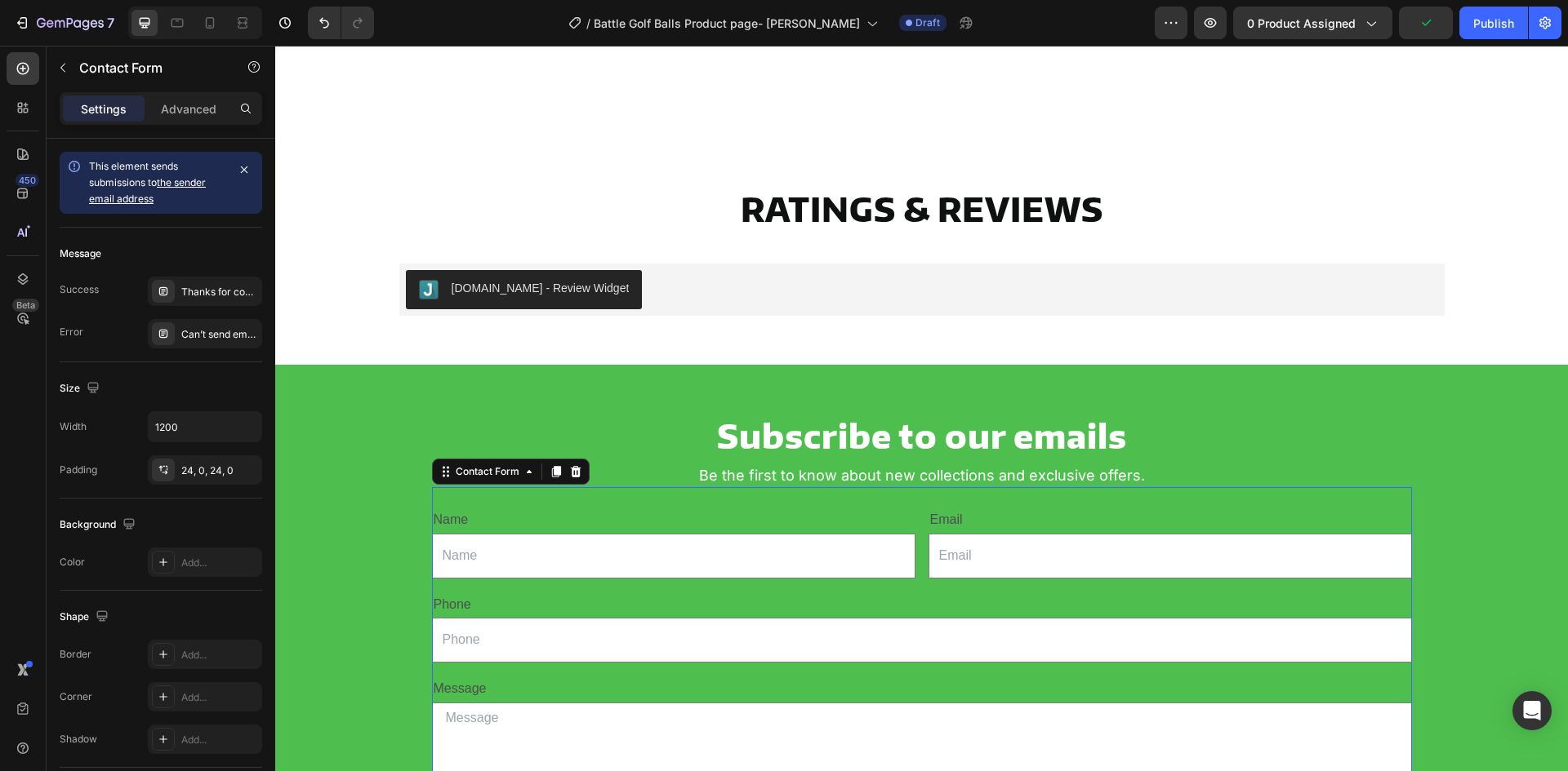
scroll to position [4439, 0]
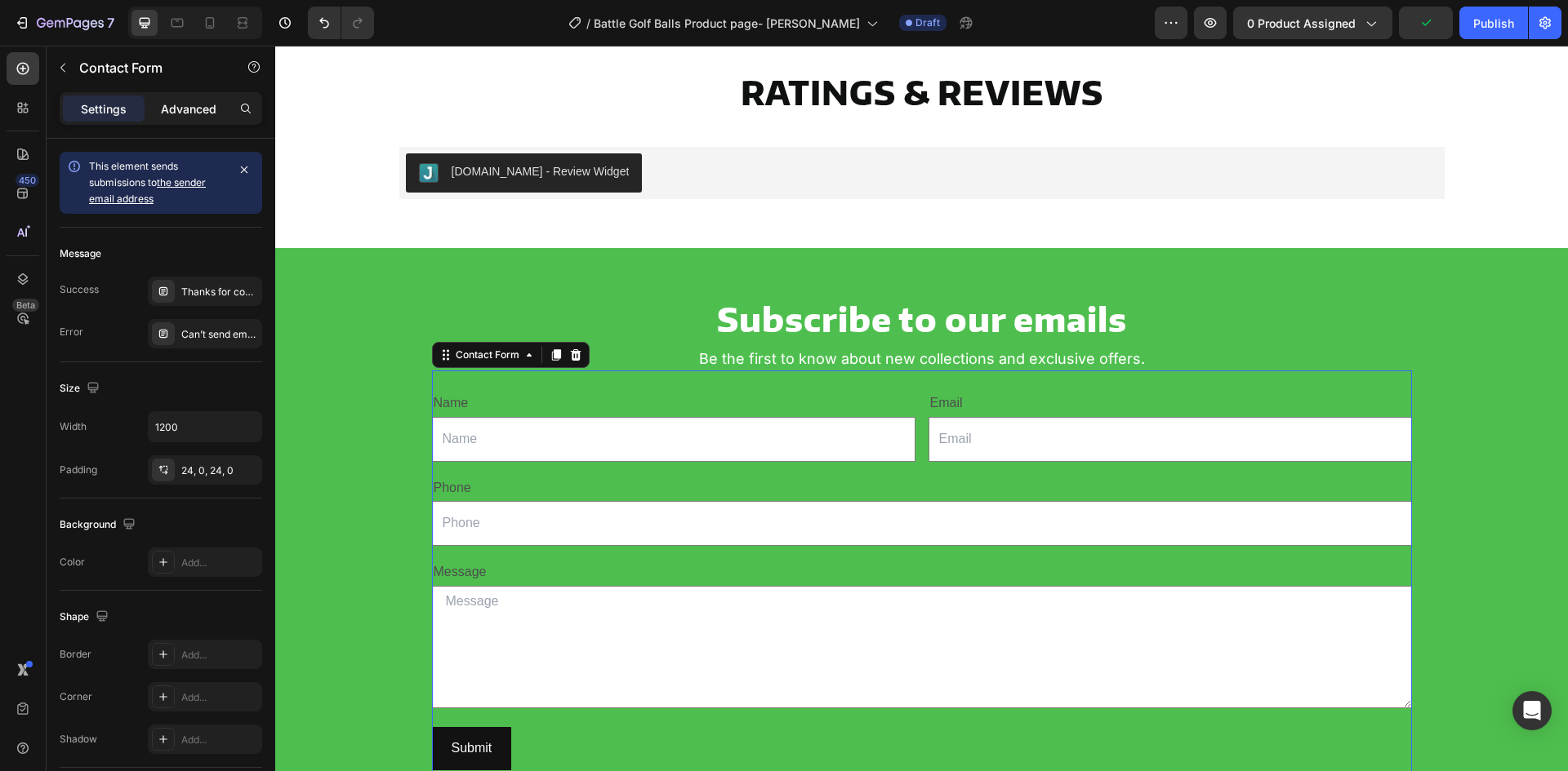
click at [184, 99] on div "Advanced" at bounding box center [188, 108] width 82 height 26
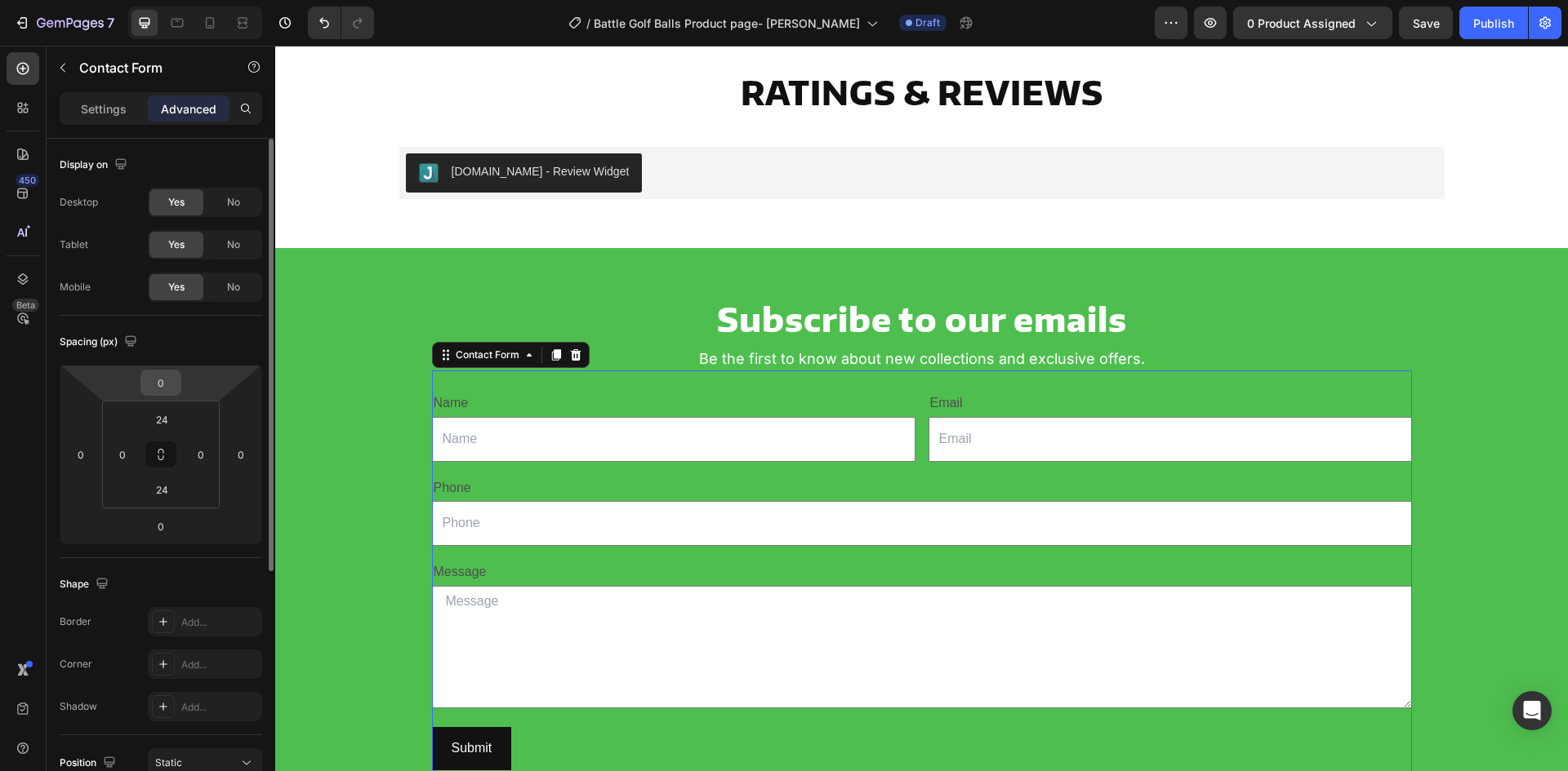
click at [168, 385] on input "0" at bounding box center [161, 382] width 32 height 24
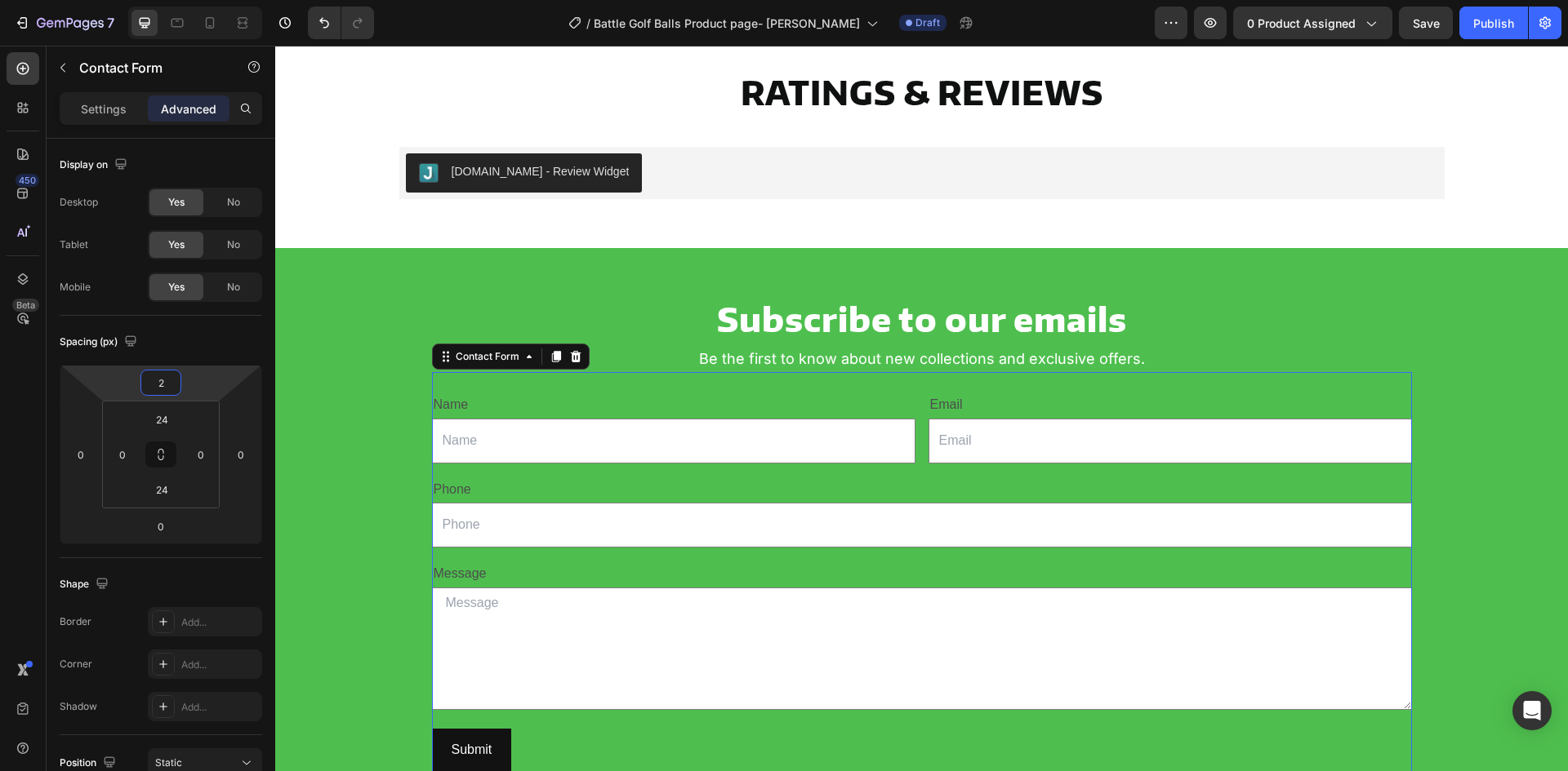
type input "20"
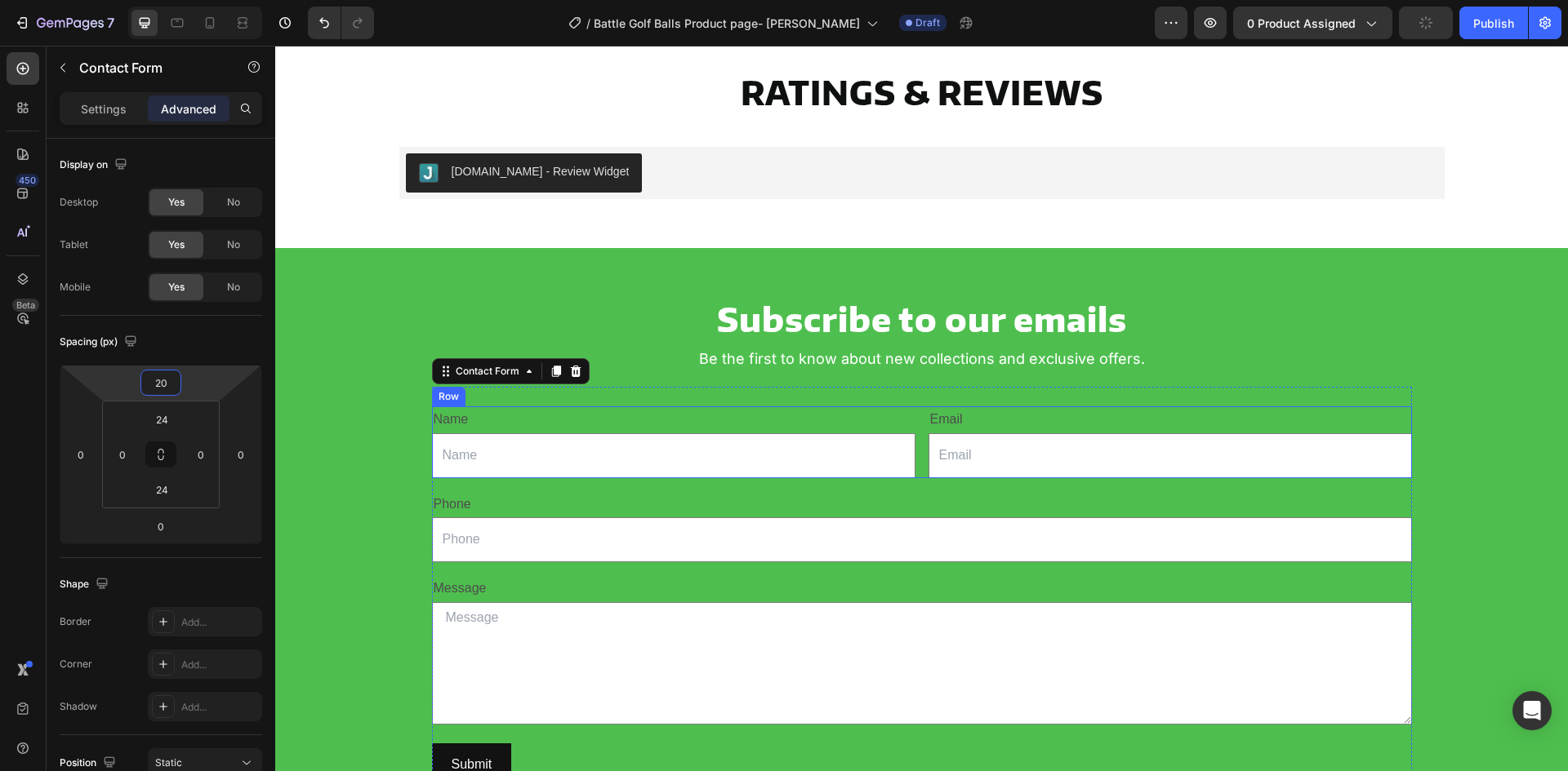
click at [915, 448] on div "Name Text Block Text Field Email Text Block Email Field Row" at bounding box center [922, 443] width 980 height 72
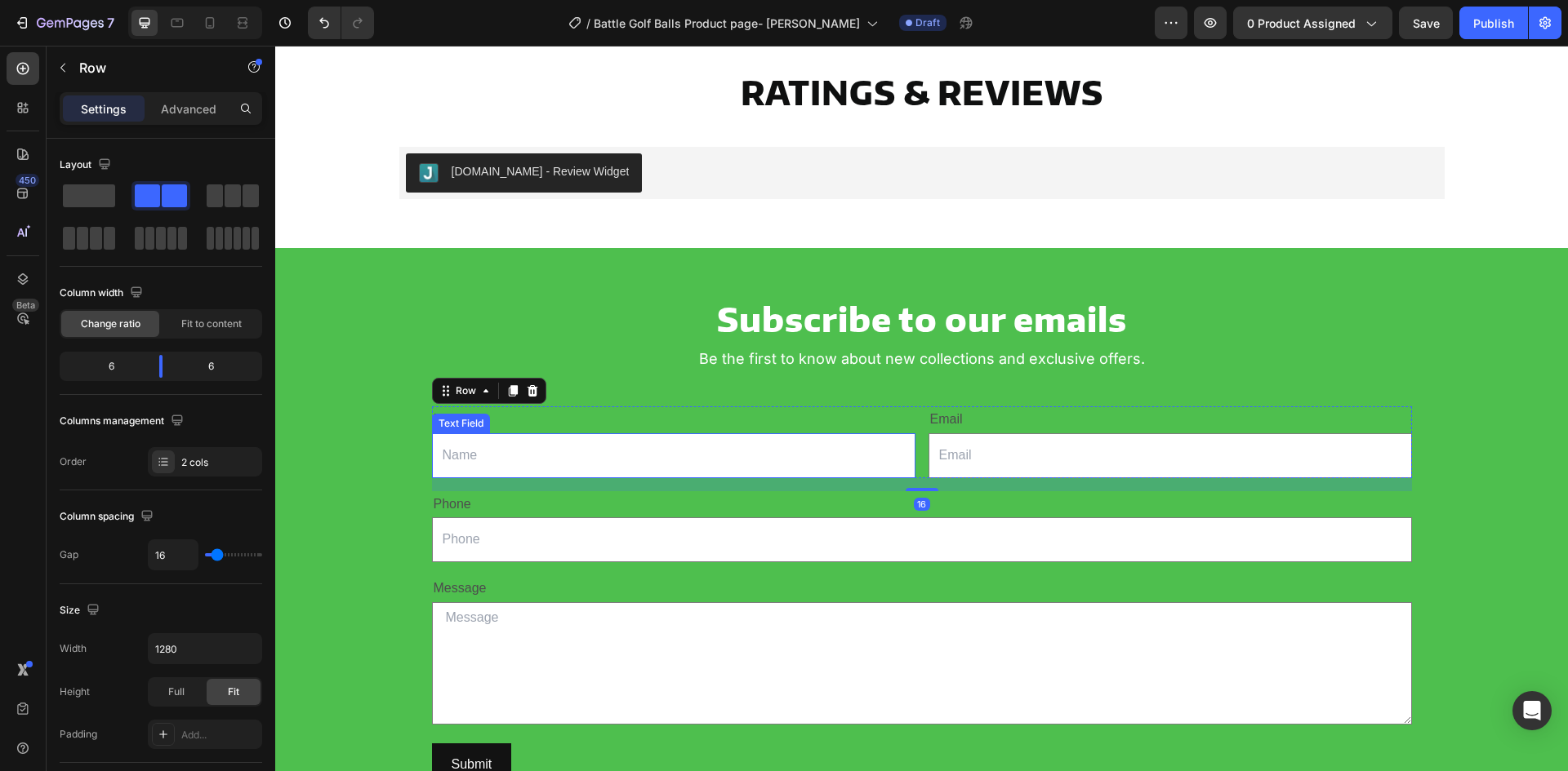
click at [808, 451] on input "text" at bounding box center [673, 456] width 483 height 45
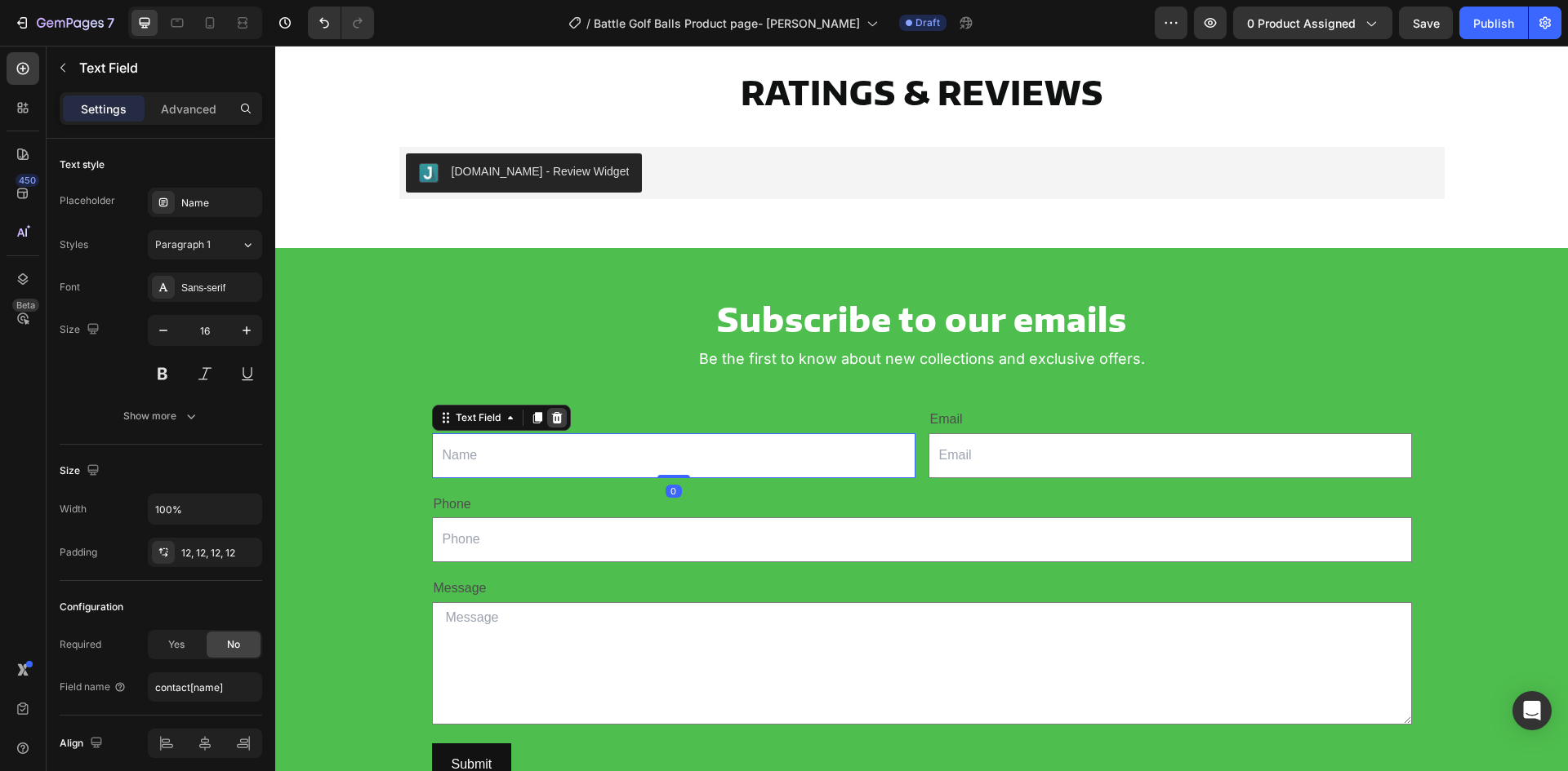
click at [551, 418] on icon at bounding box center [557, 417] width 14 height 13
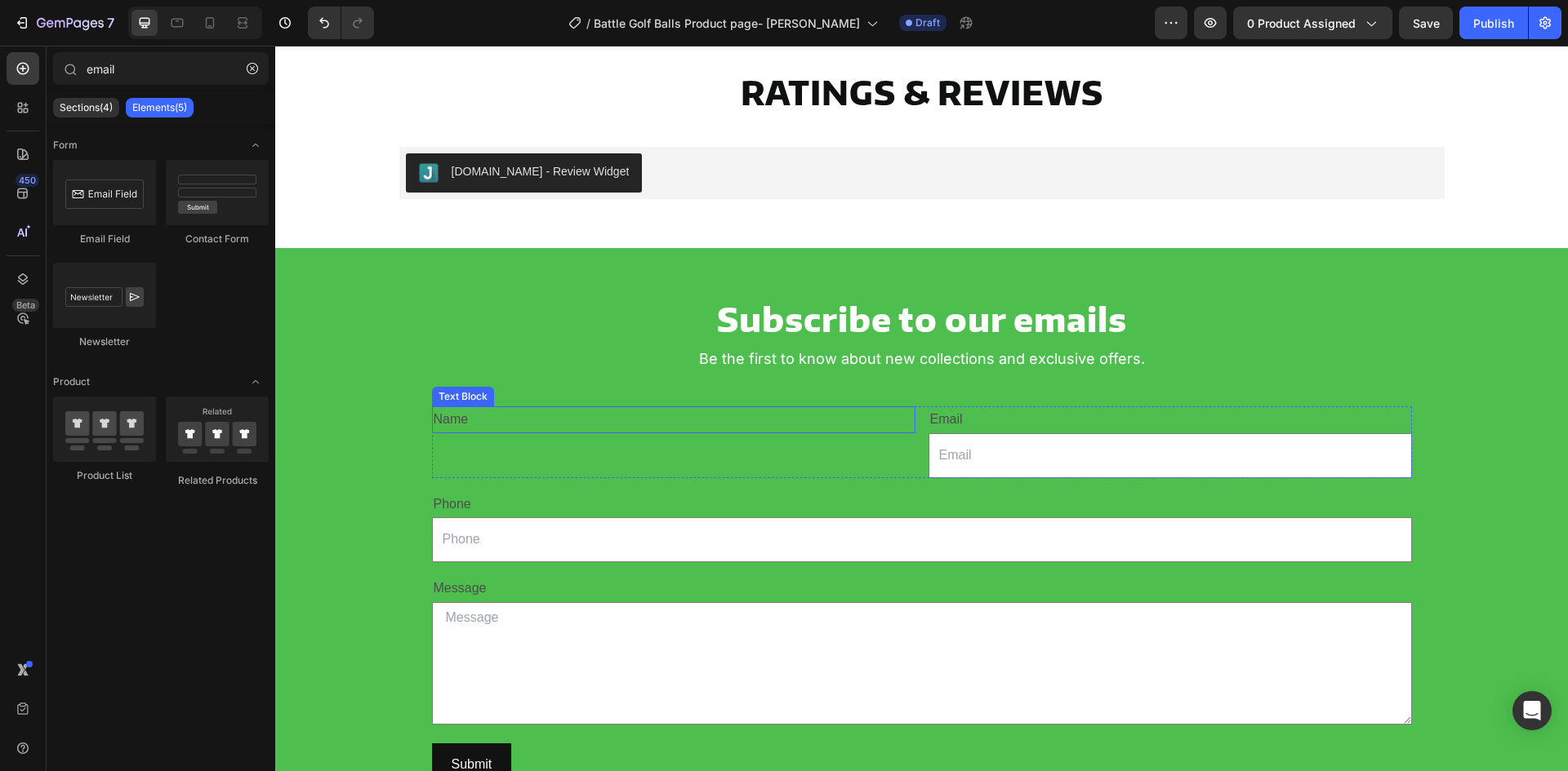
click at [554, 421] on div "Name" at bounding box center [673, 420] width 483 height 27
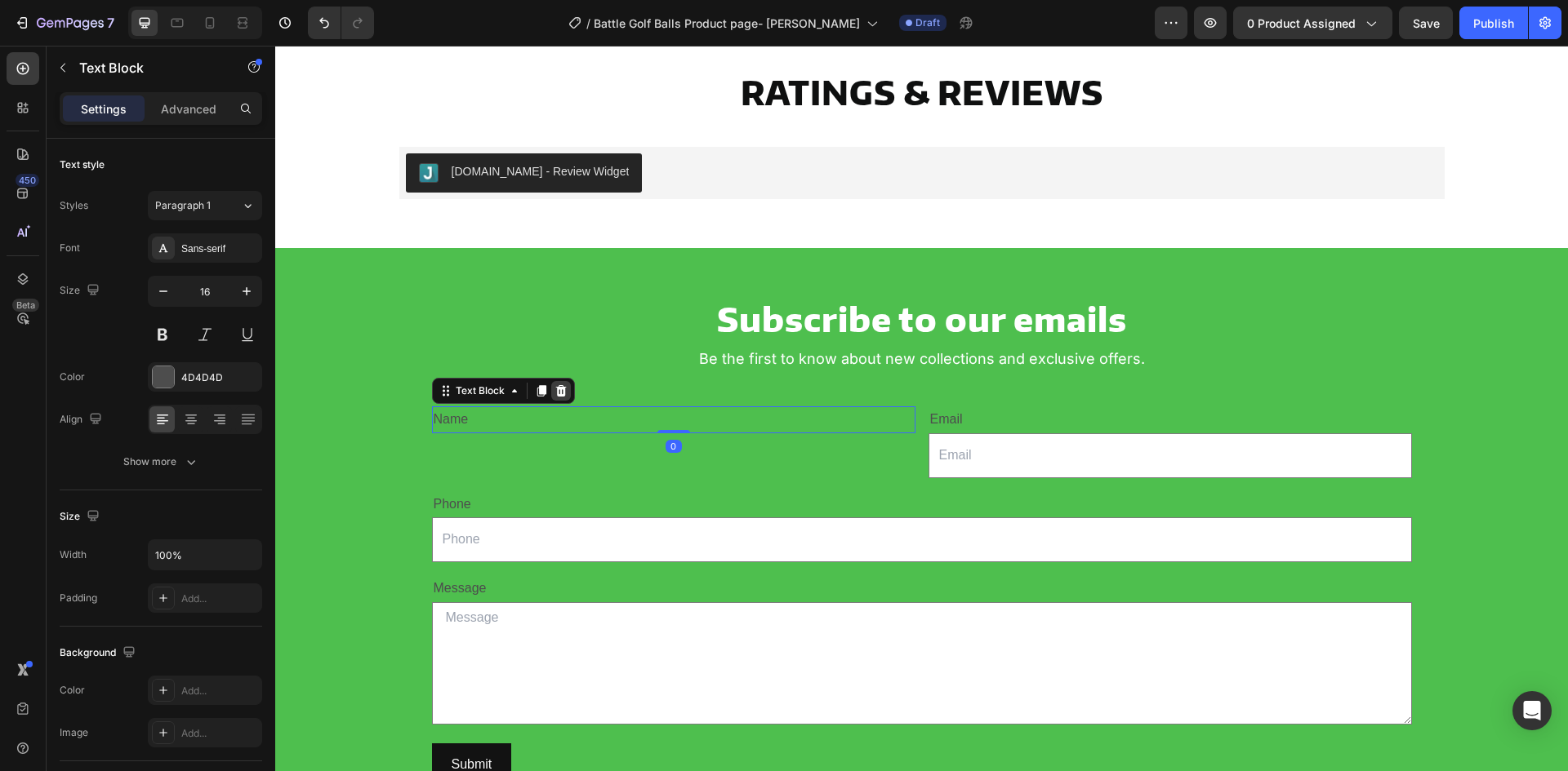
click at [554, 385] on icon at bounding box center [561, 390] width 14 height 13
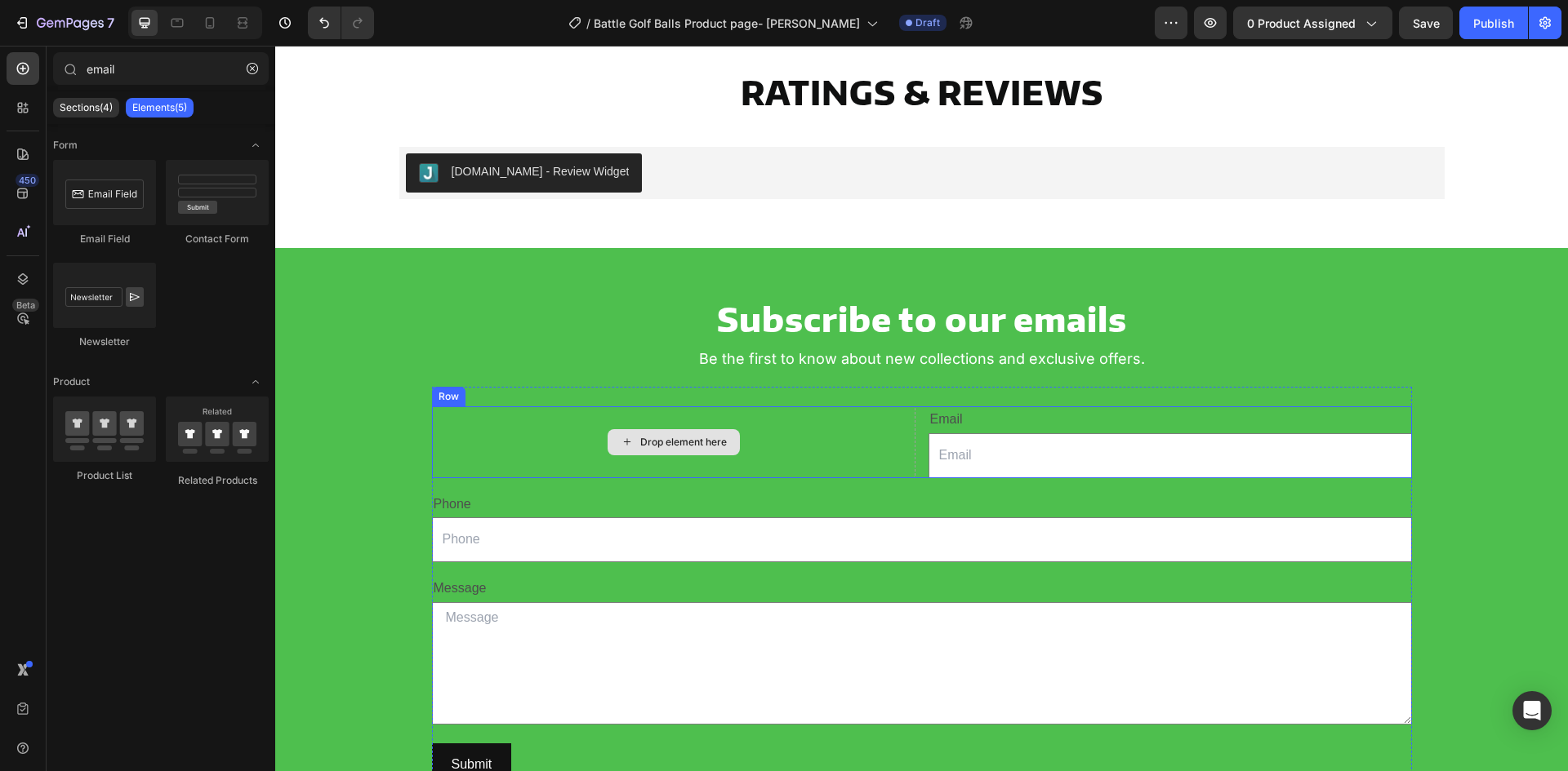
click at [613, 448] on div "Drop element here" at bounding box center [673, 442] width 132 height 26
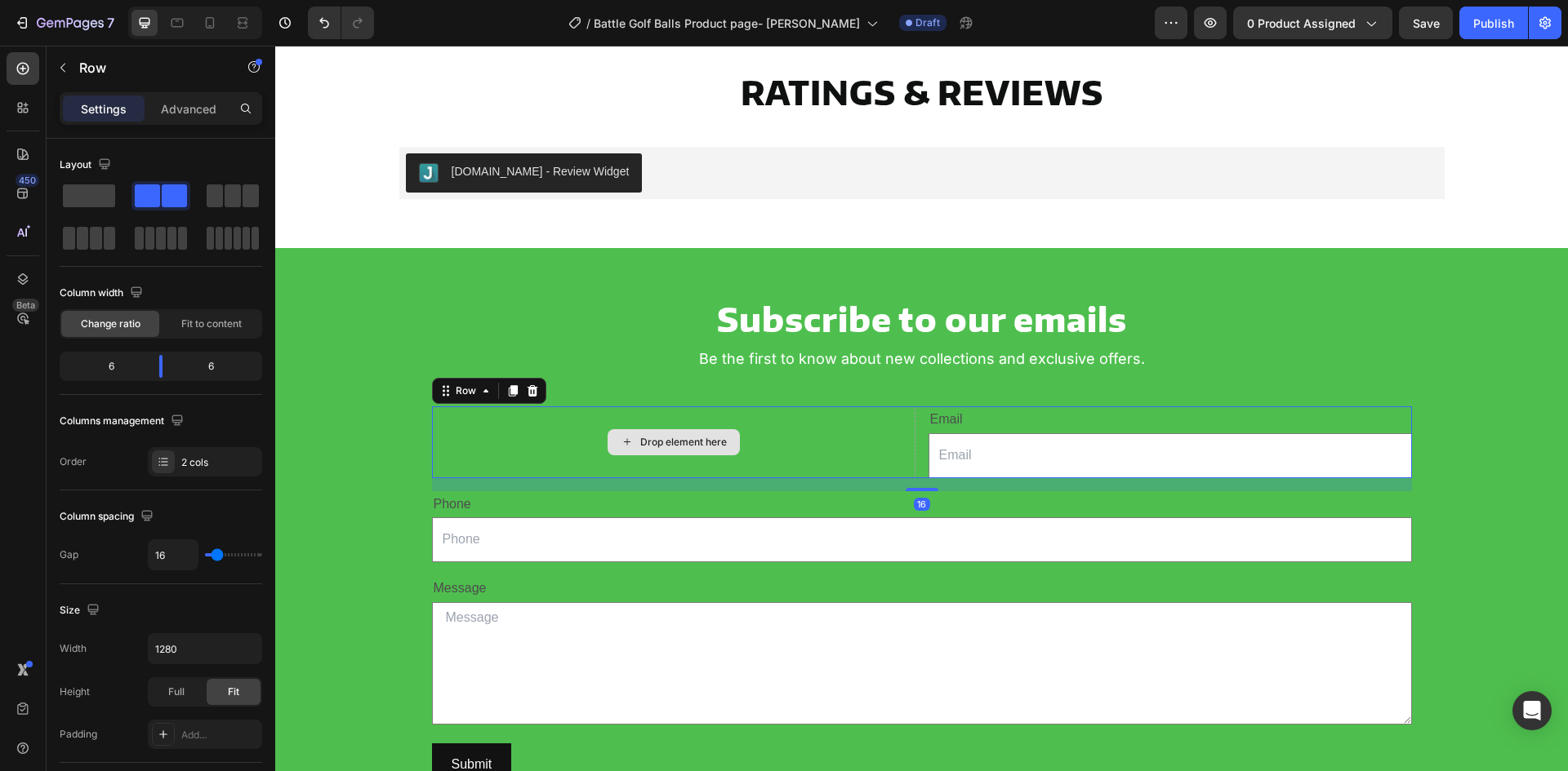
click at [844, 446] on div "Drop element here" at bounding box center [673, 443] width 483 height 72
click at [85, 193] on span at bounding box center [89, 195] width 52 height 22
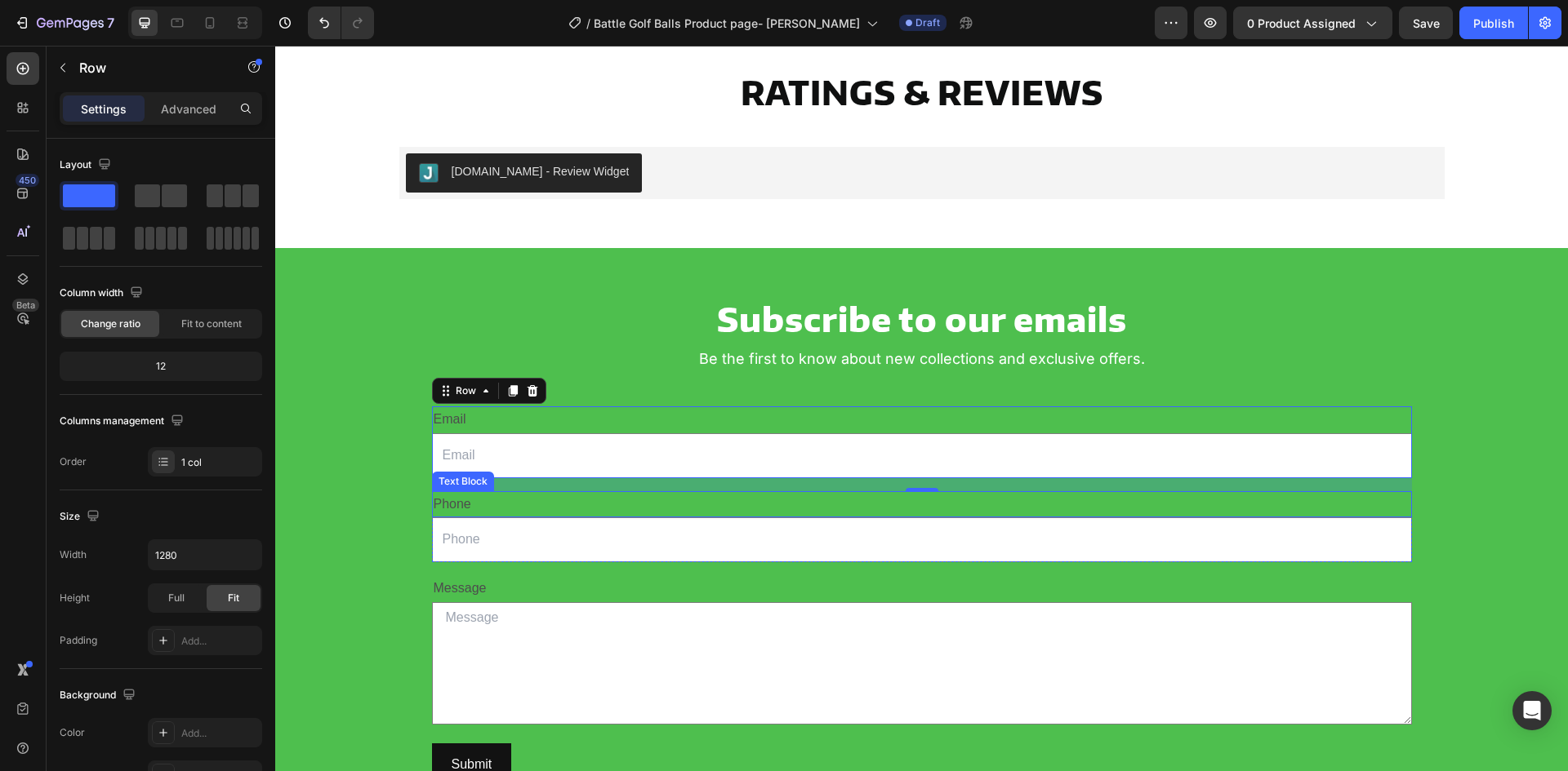
click at [622, 513] on div "Phone" at bounding box center [922, 505] width 980 height 27
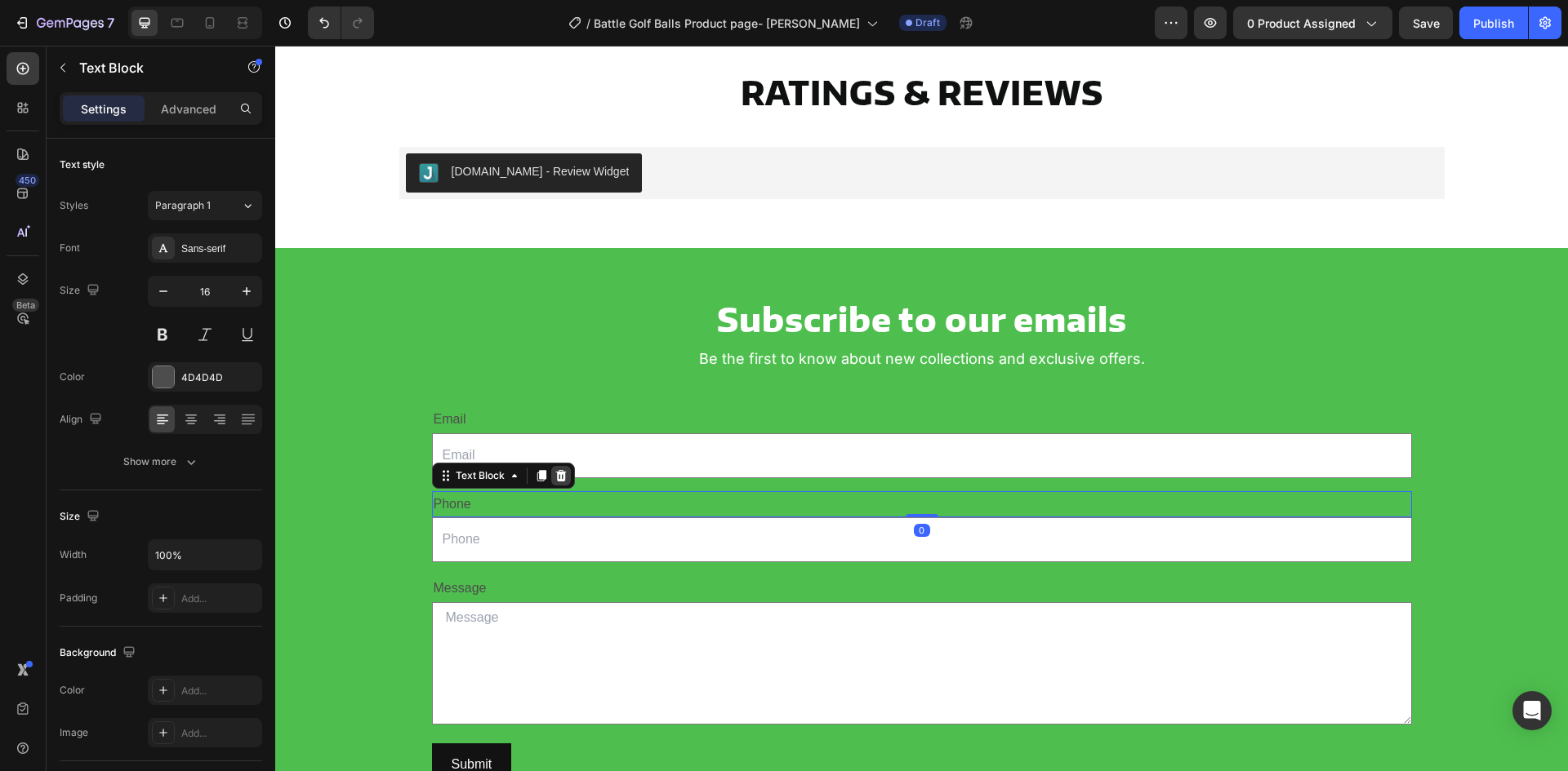
click at [555, 478] on icon at bounding box center [561, 475] width 11 height 12
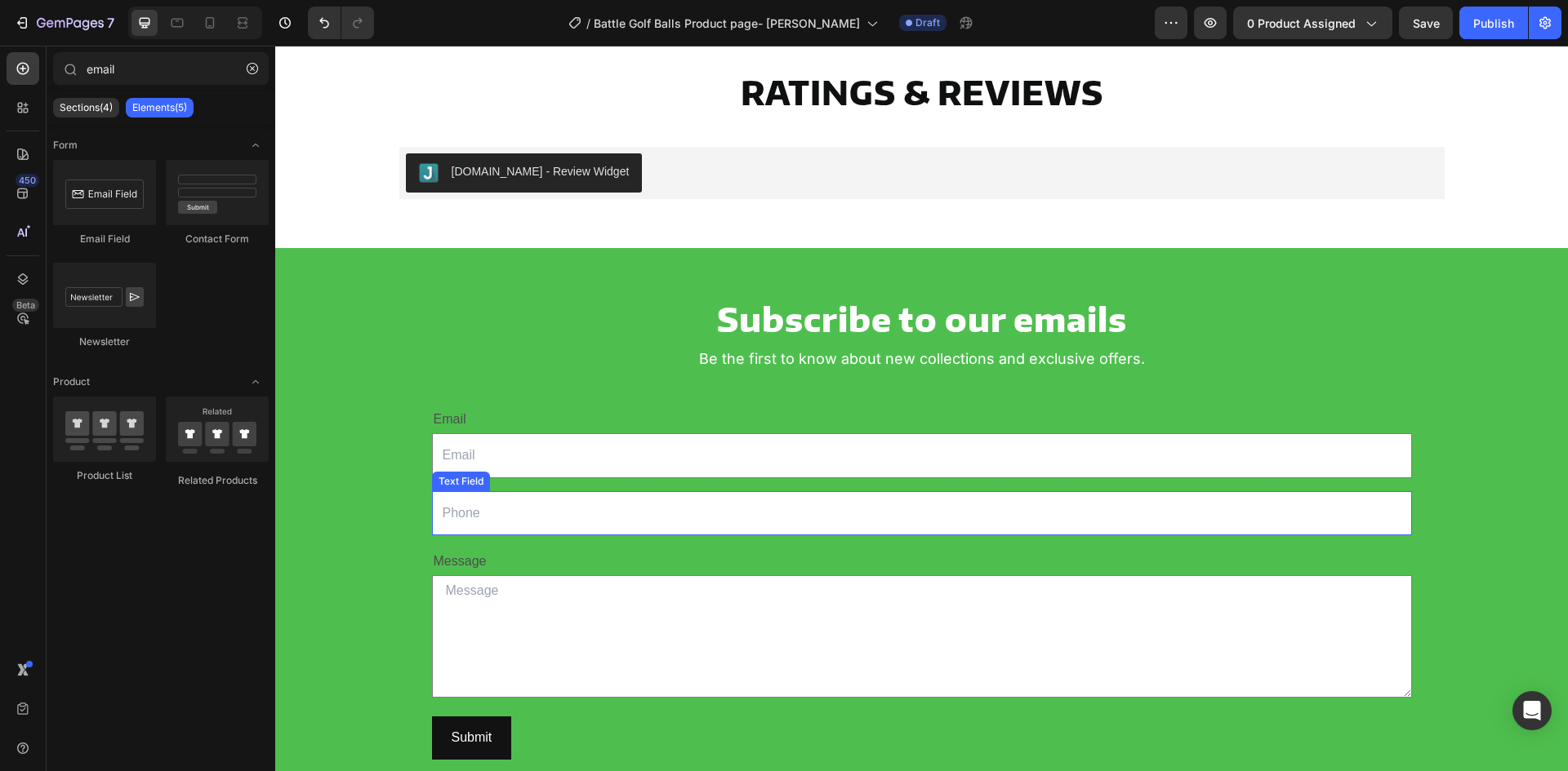
click at [534, 499] on input "text" at bounding box center [922, 514] width 980 height 45
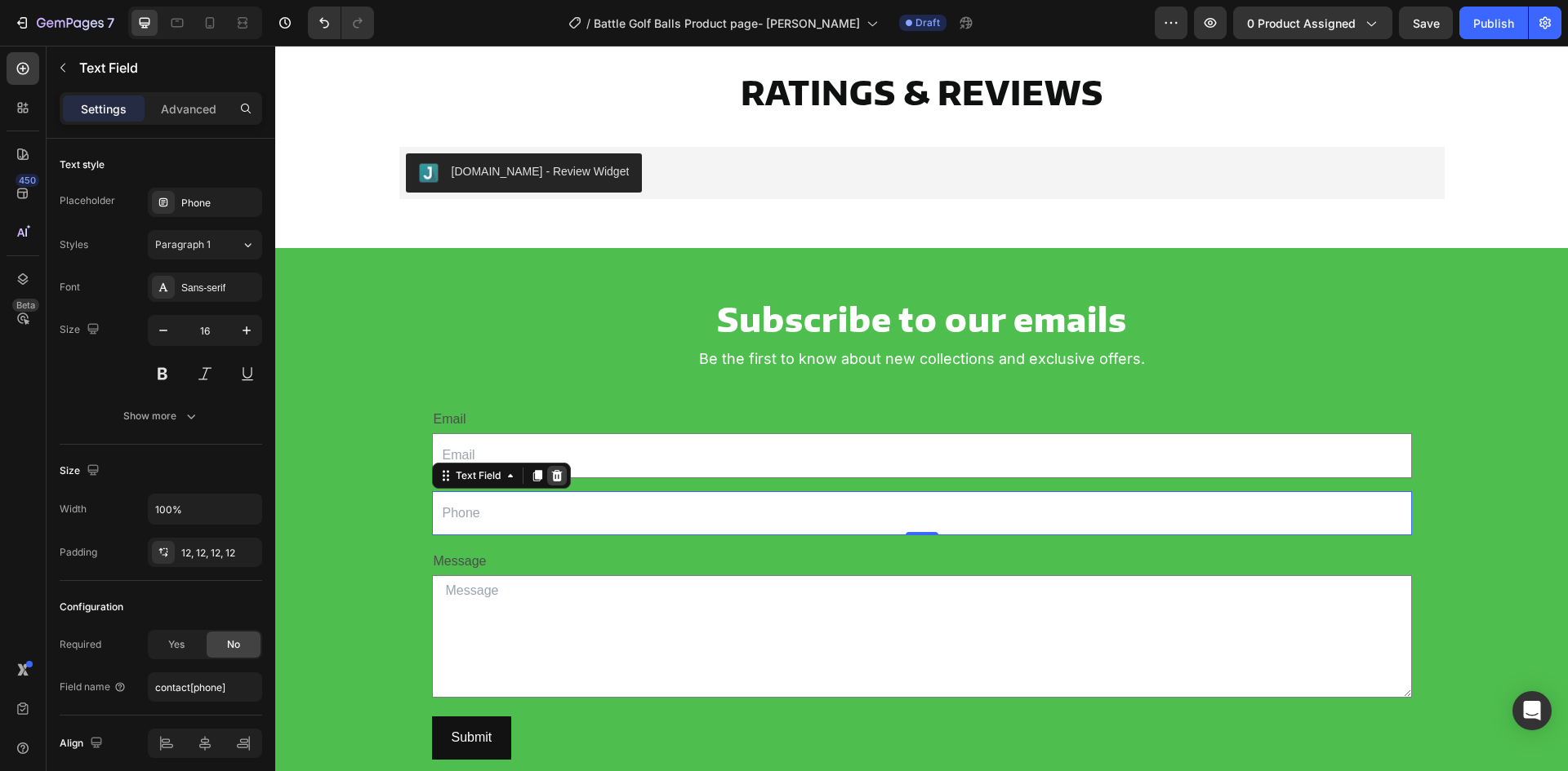
click at [551, 472] on icon at bounding box center [556, 475] width 11 height 12
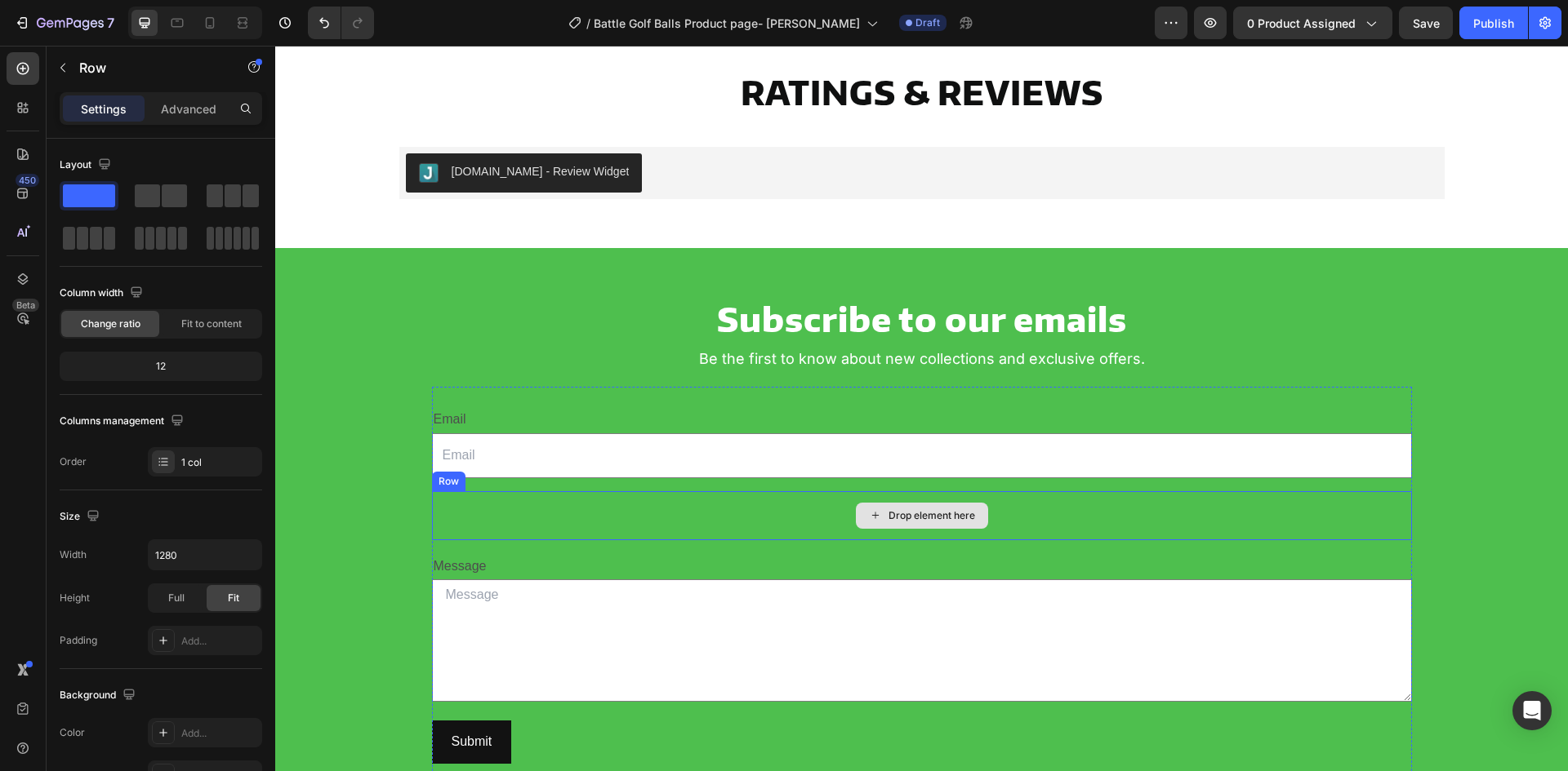
click at [527, 515] on div "Drop element here" at bounding box center [922, 515] width 980 height 49
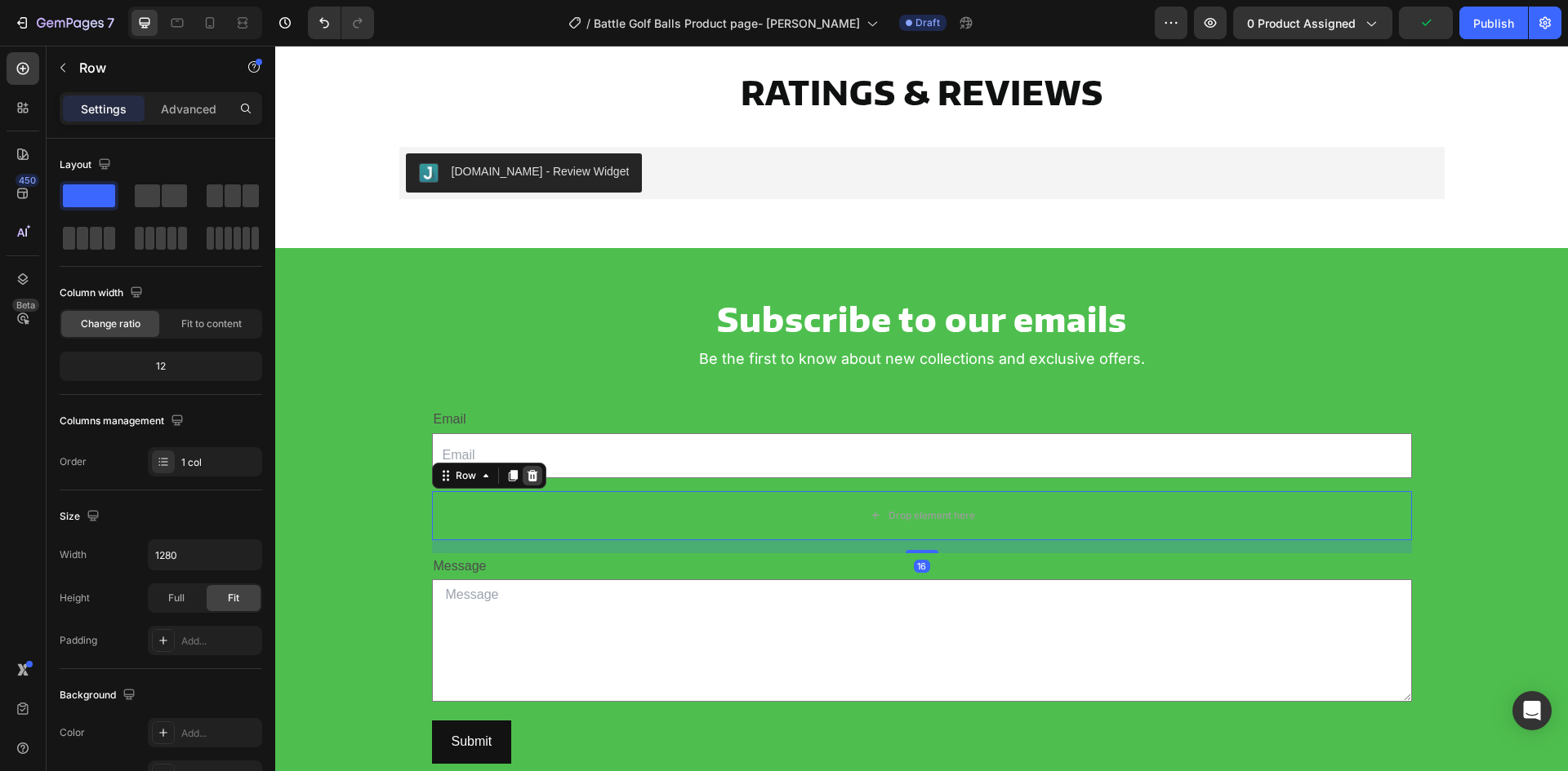
click at [528, 471] on icon at bounding box center [532, 475] width 11 height 12
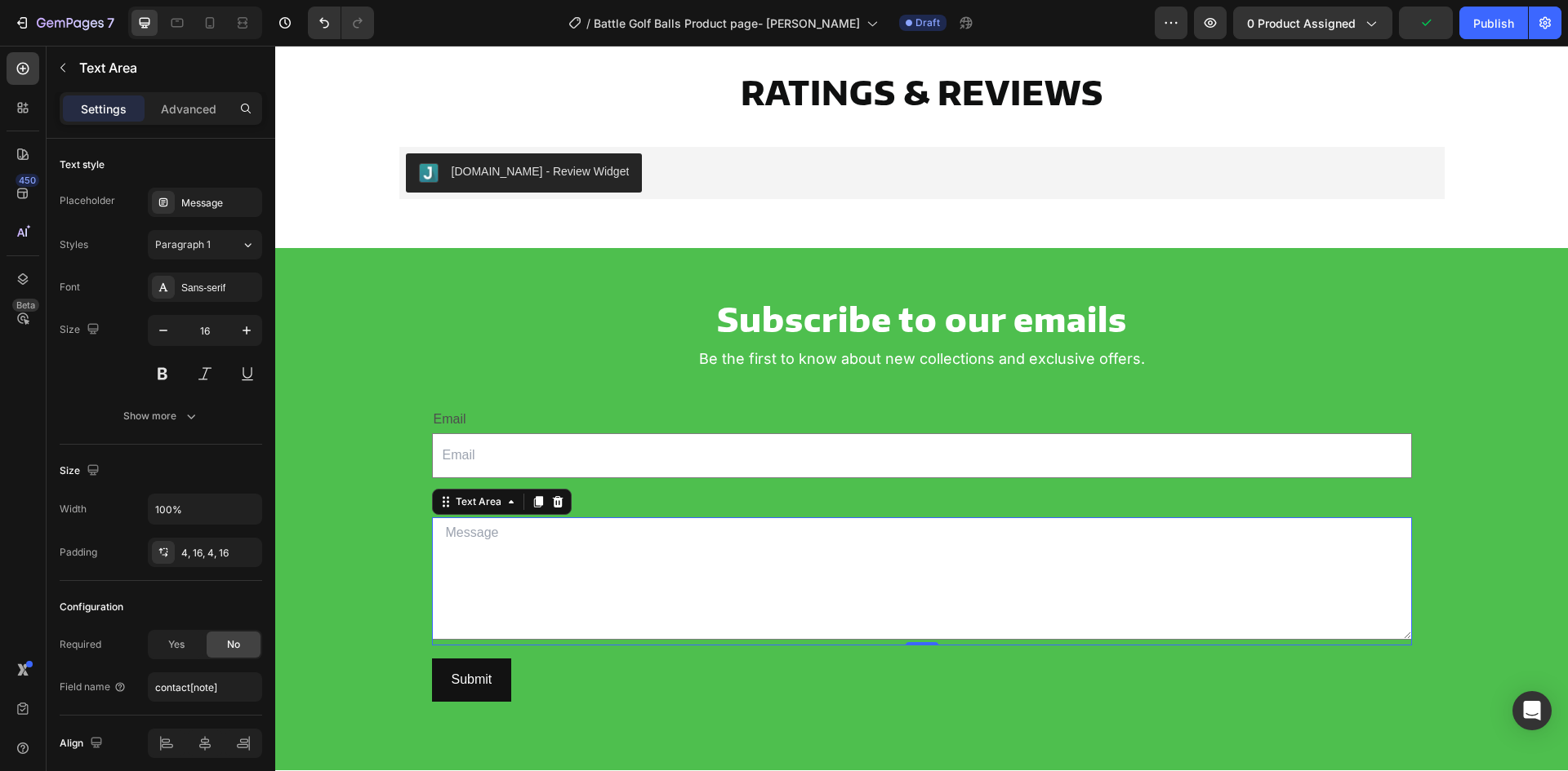
click at [531, 533] on textarea at bounding box center [922, 578] width 980 height 122
click at [551, 498] on icon at bounding box center [557, 502] width 14 height 13
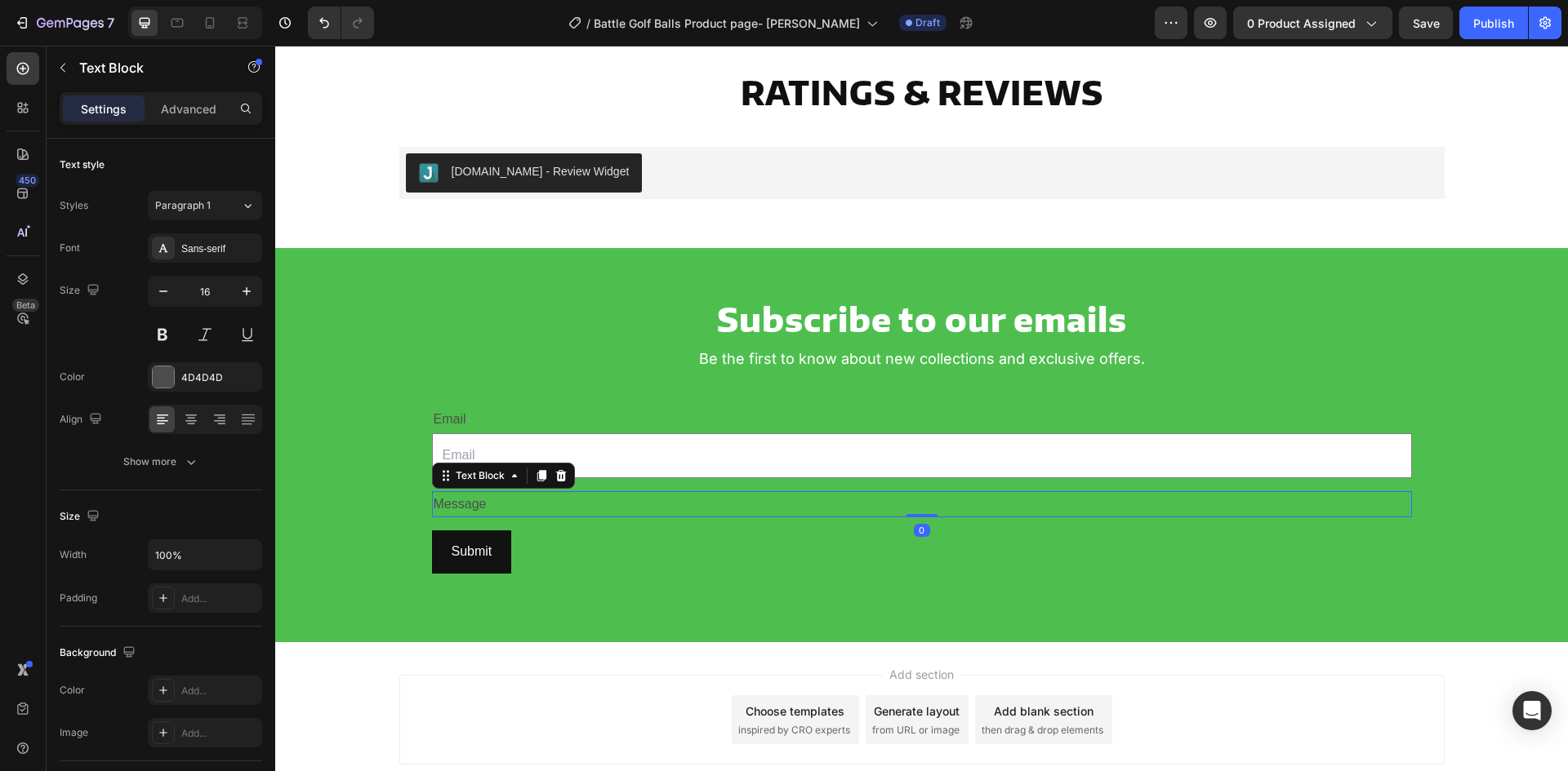
click at [540, 515] on div "Message" at bounding box center [922, 505] width 980 height 27
click at [551, 474] on div at bounding box center [561, 476] width 20 height 20
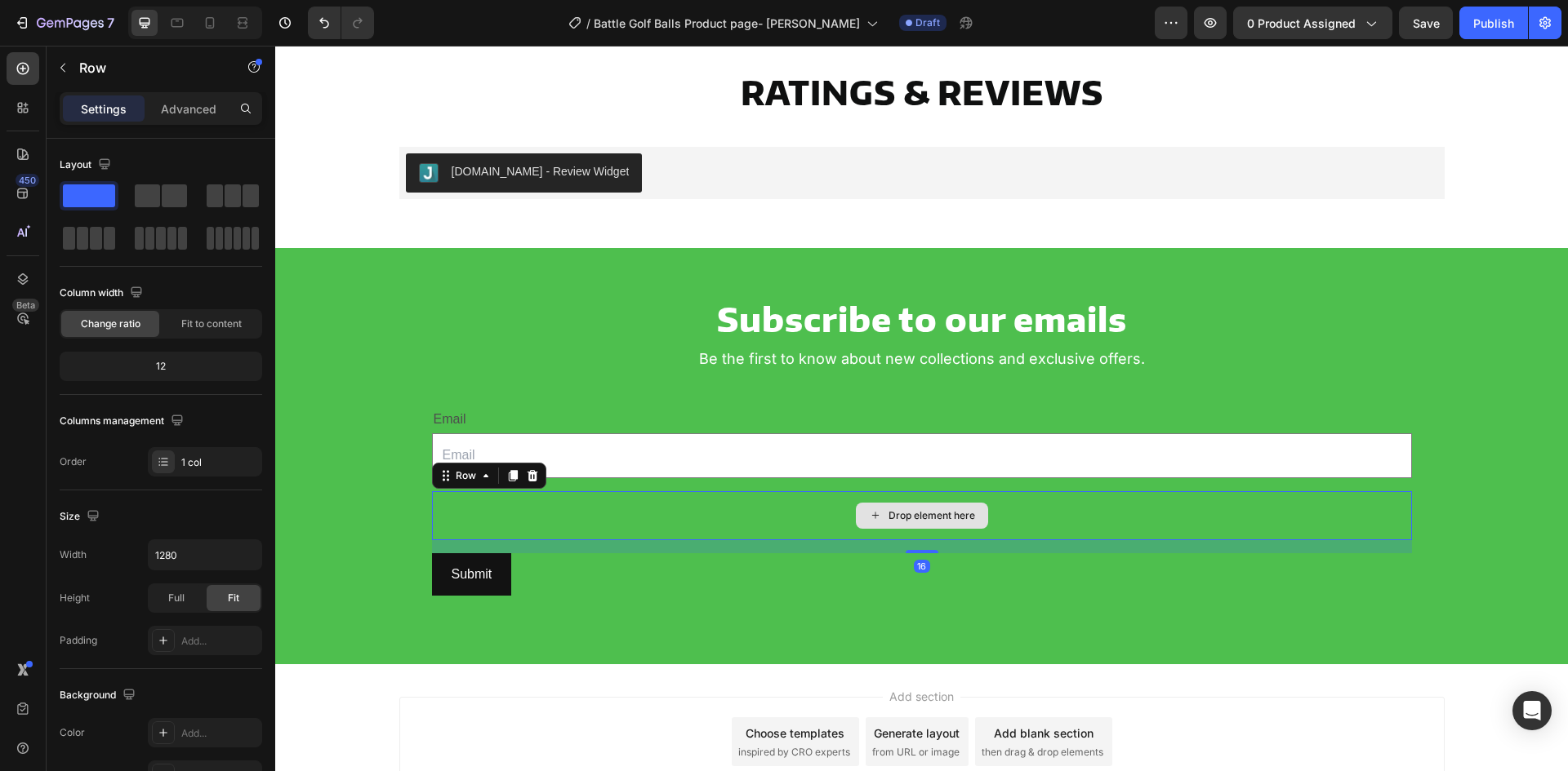
click at [554, 505] on div "Drop element here" at bounding box center [922, 515] width 980 height 49
click at [532, 478] on icon at bounding box center [532, 476] width 14 height 13
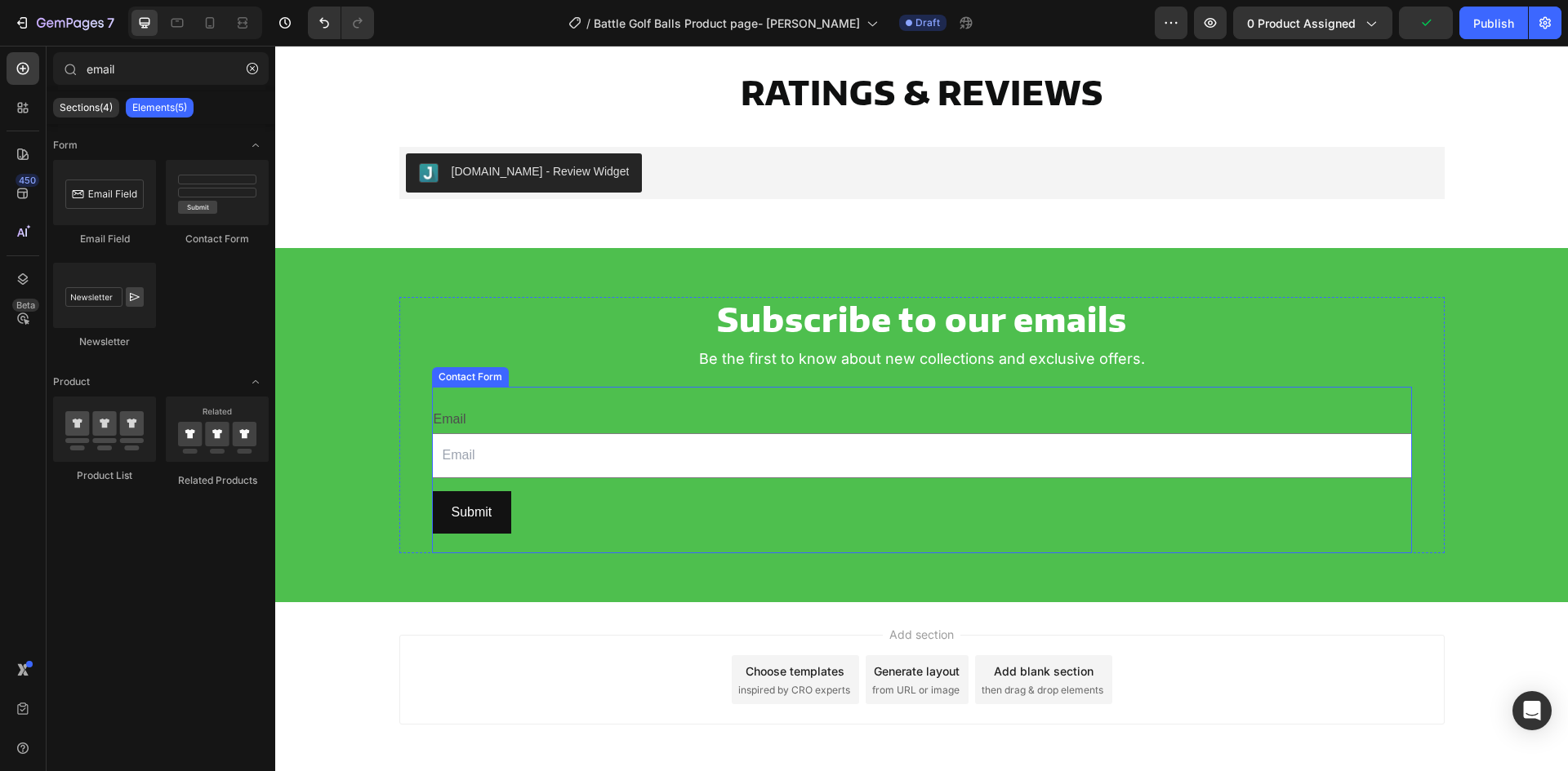
click at [581, 387] on div "Email Text Block Email Field Row Submit Submit Button Contact Form" at bounding box center [922, 470] width 980 height 166
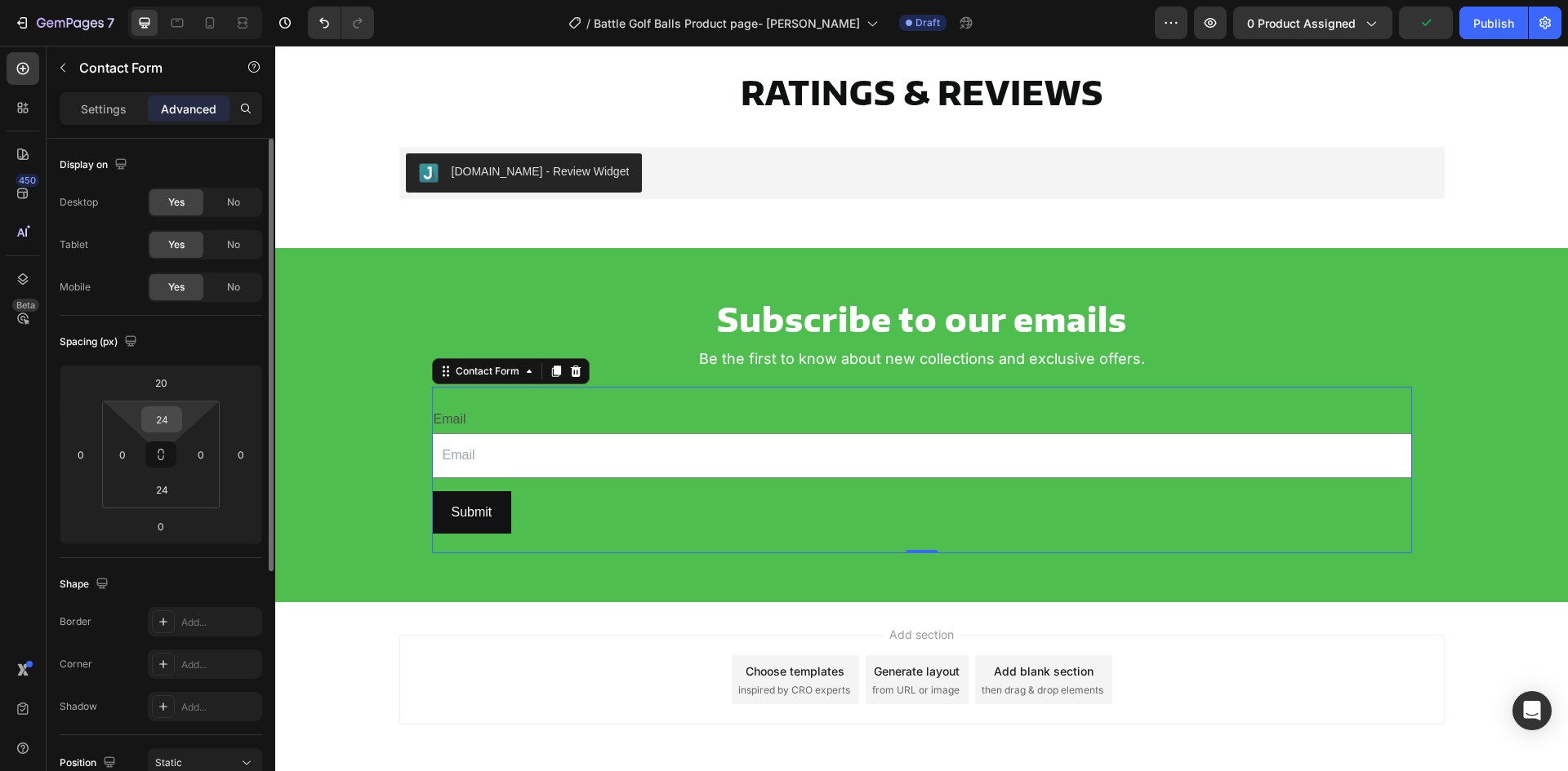
click at [166, 416] on input "24" at bounding box center [162, 419] width 32 height 24
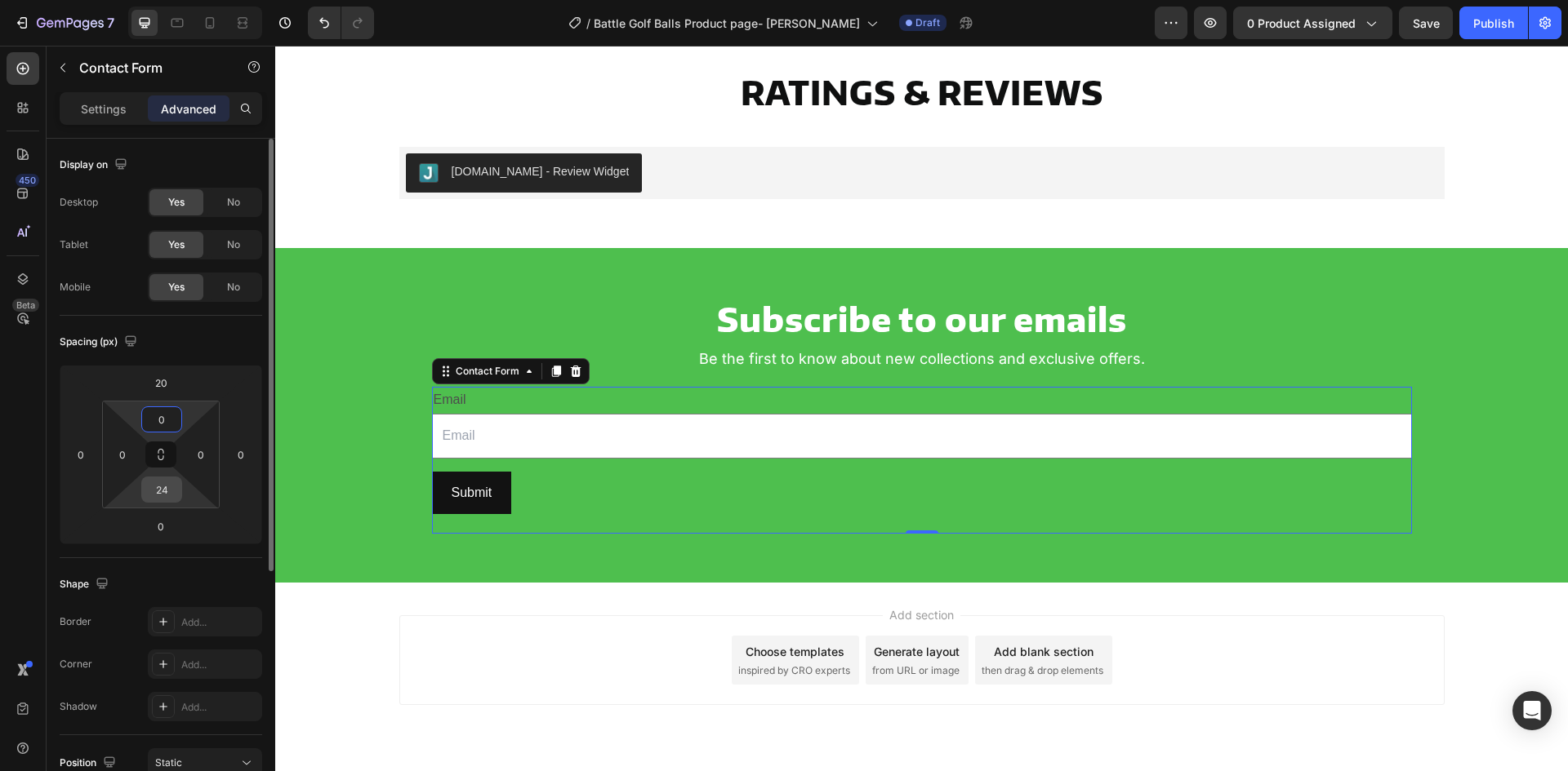
type input "0"
click at [168, 482] on input "24" at bounding box center [162, 489] width 32 height 24
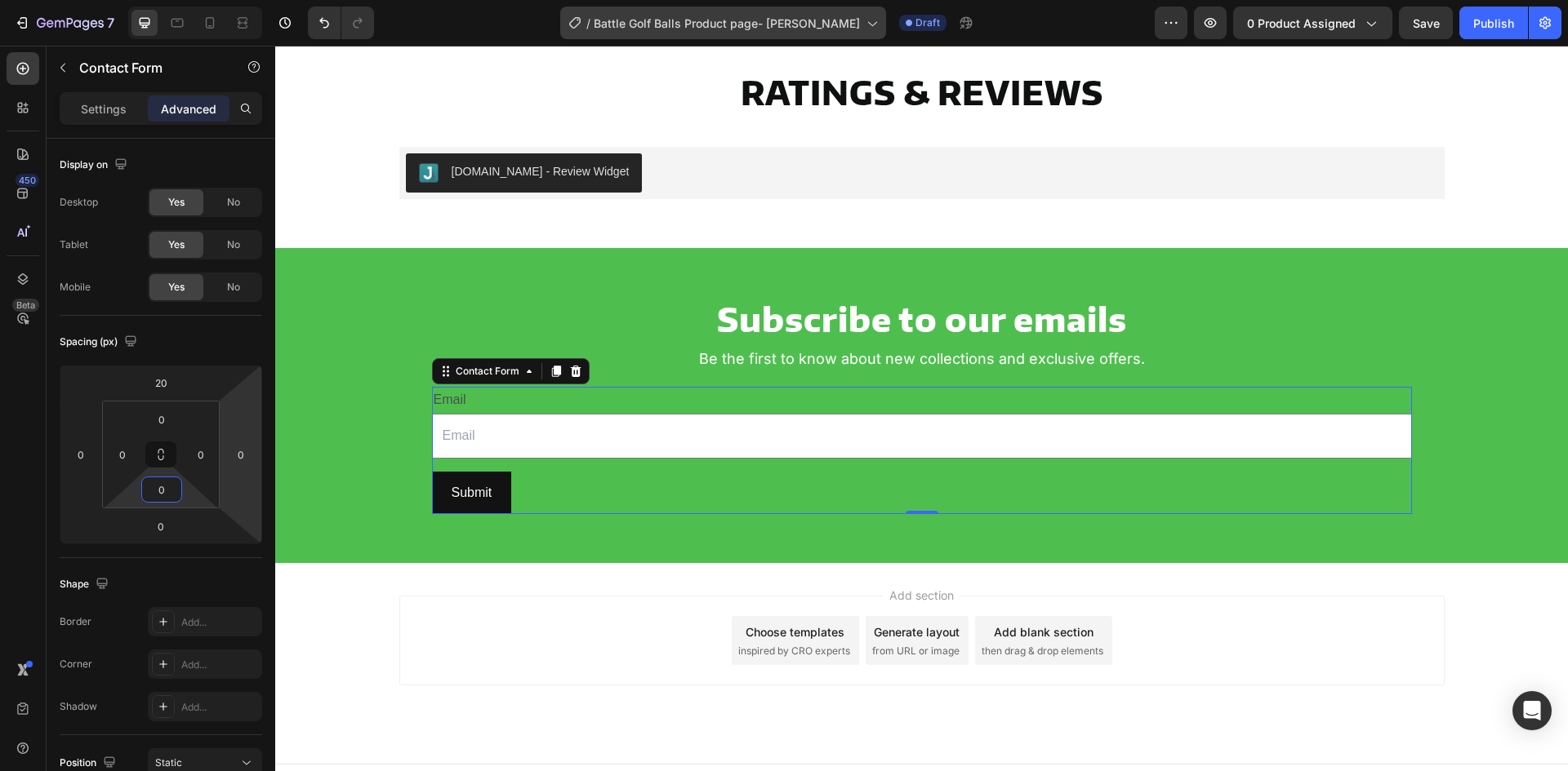
type input "0"
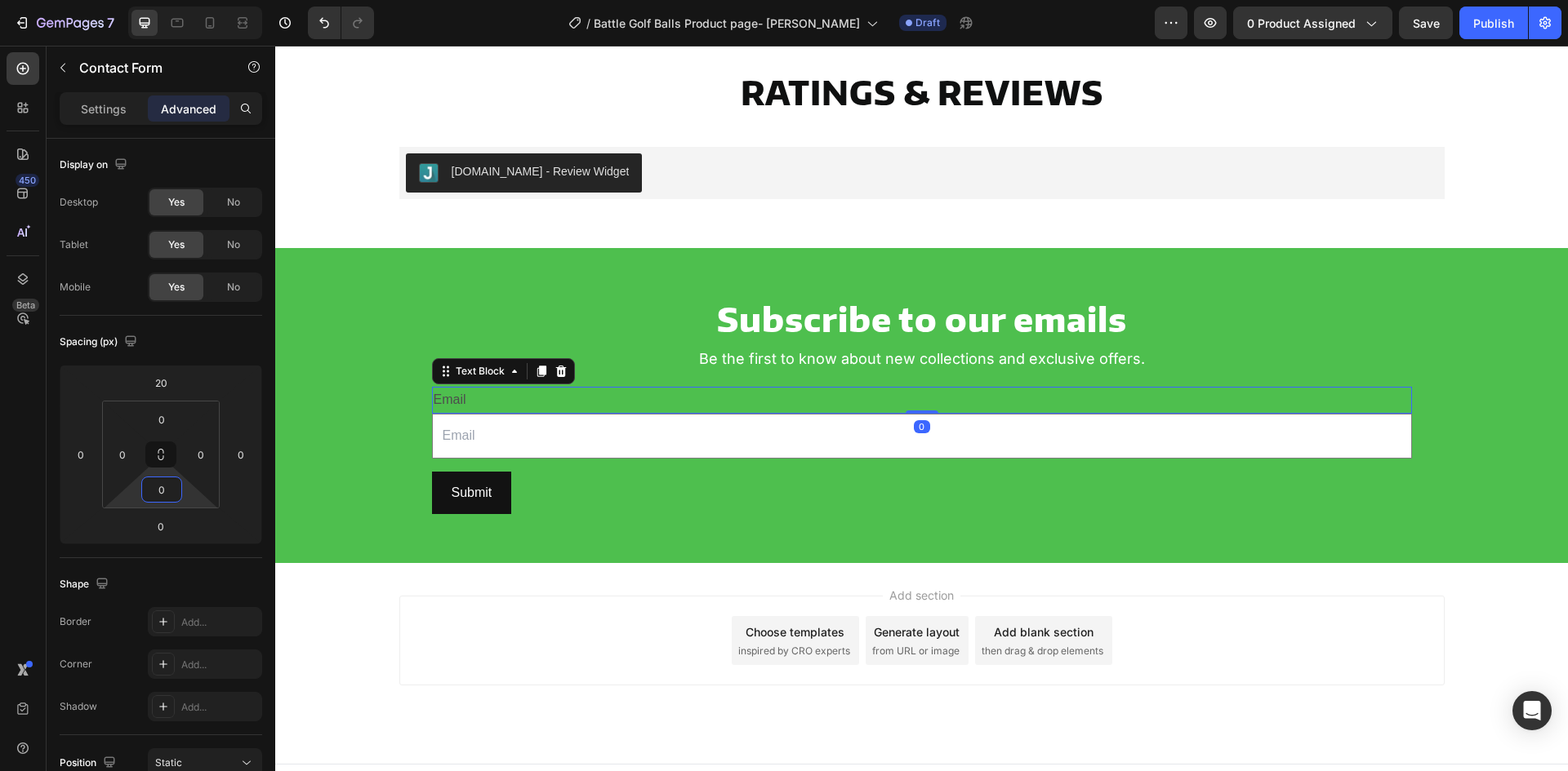
click at [473, 401] on div "Email" at bounding box center [922, 400] width 980 height 27
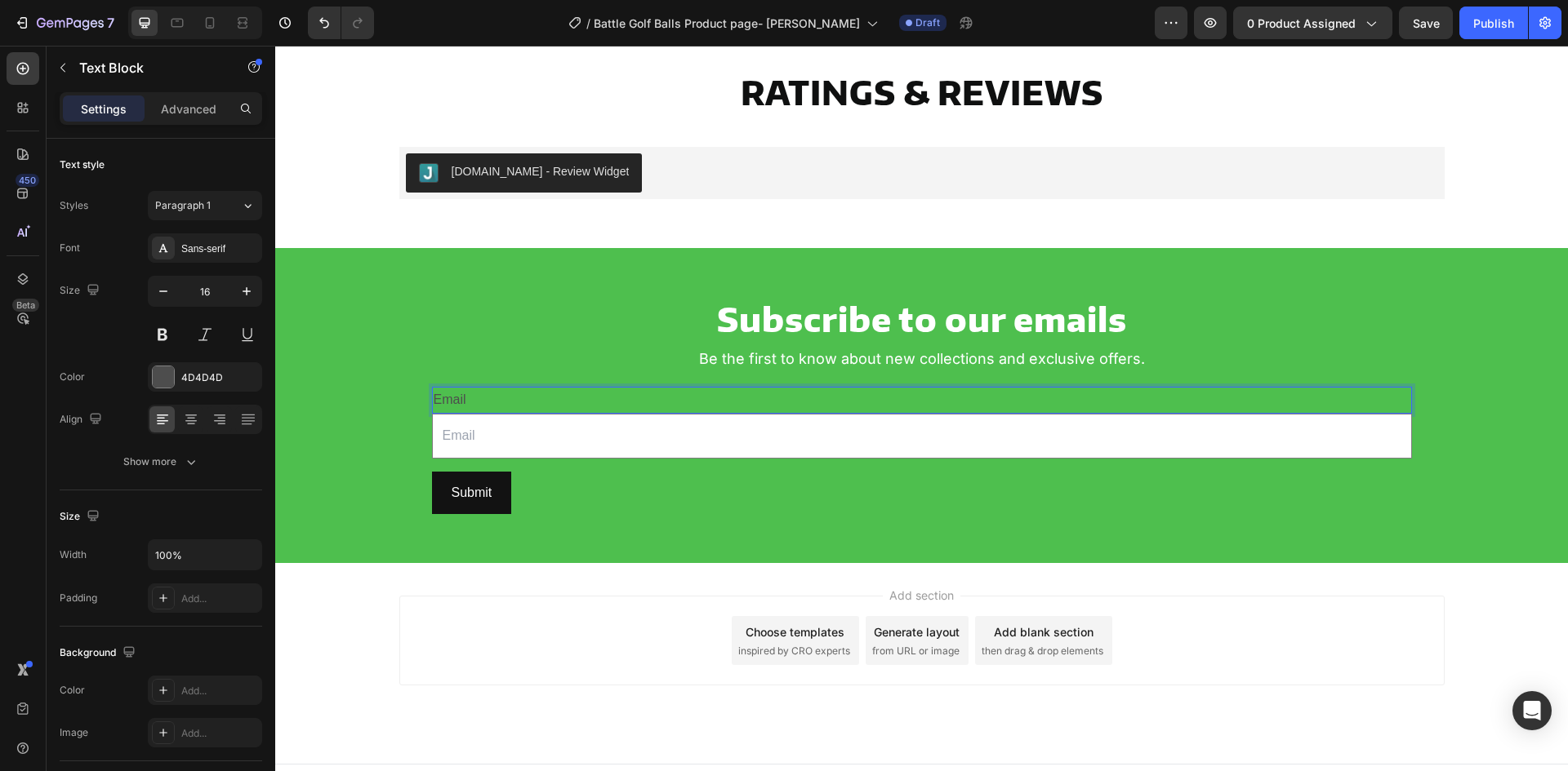
click at [448, 398] on div "Email" at bounding box center [922, 400] width 980 height 27
click at [511, 396] on p "Email" at bounding box center [922, 400] width 977 height 23
click at [499, 360] on p "Be the first to know about new collections and exclusive offers." at bounding box center [923, 359] width 1042 height 20
click at [468, 393] on p "Email" at bounding box center [922, 400] width 977 height 23
click at [554, 373] on icon at bounding box center [561, 372] width 14 height 13
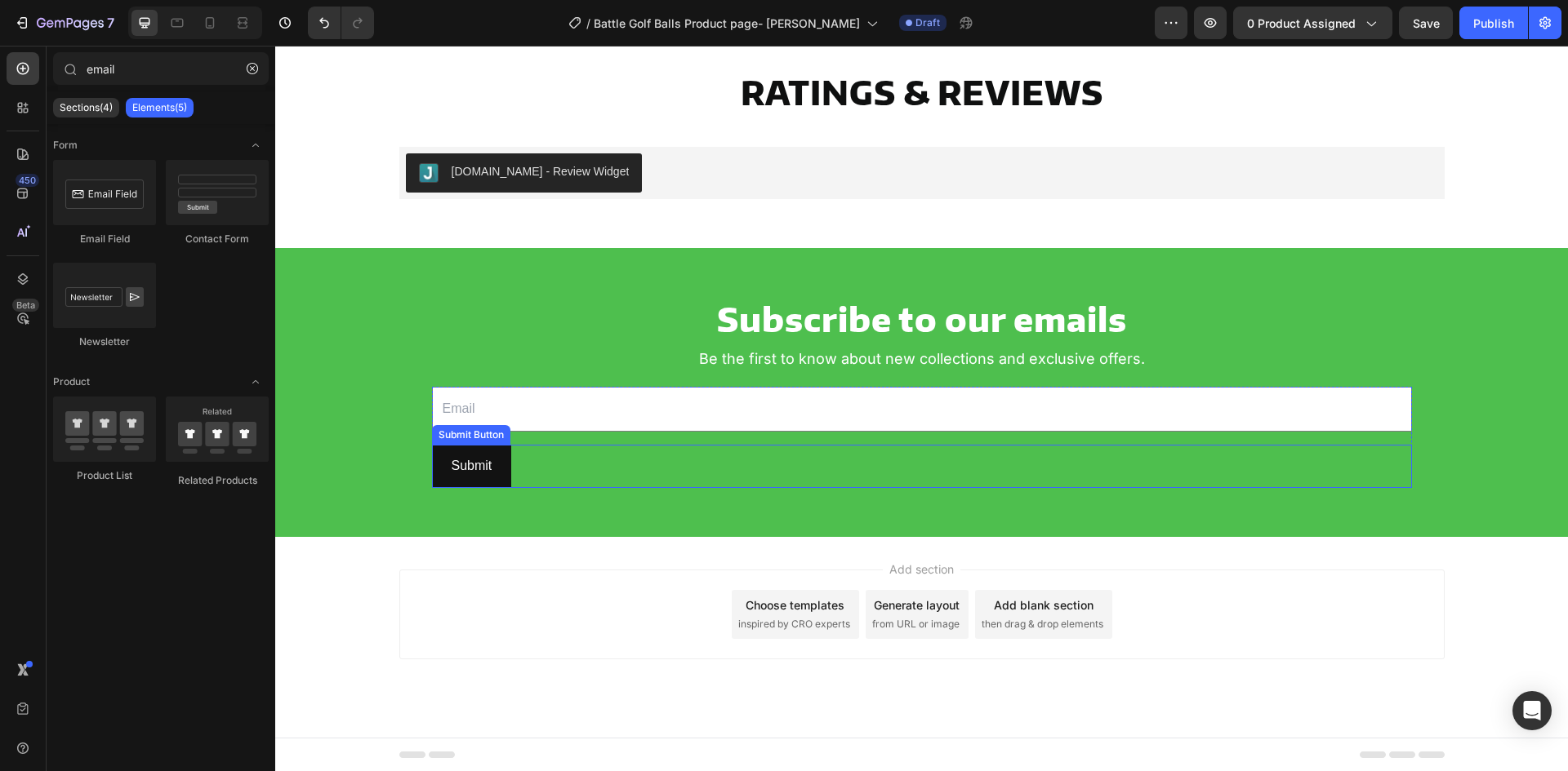
click at [577, 460] on div "Submit Submit Button" at bounding box center [922, 467] width 980 height 43
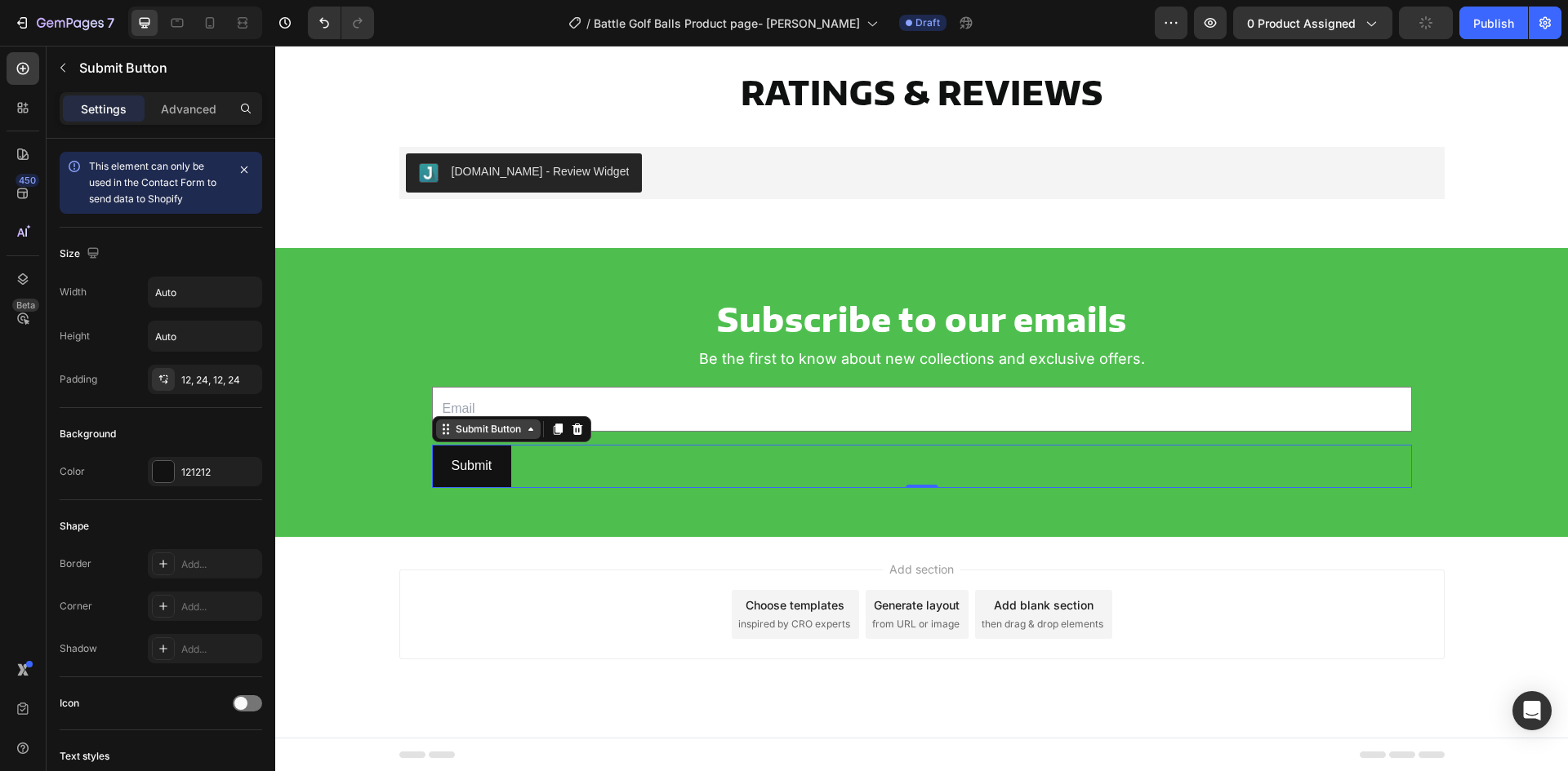
click at [489, 427] on div "Submit Button" at bounding box center [489, 429] width 72 height 14
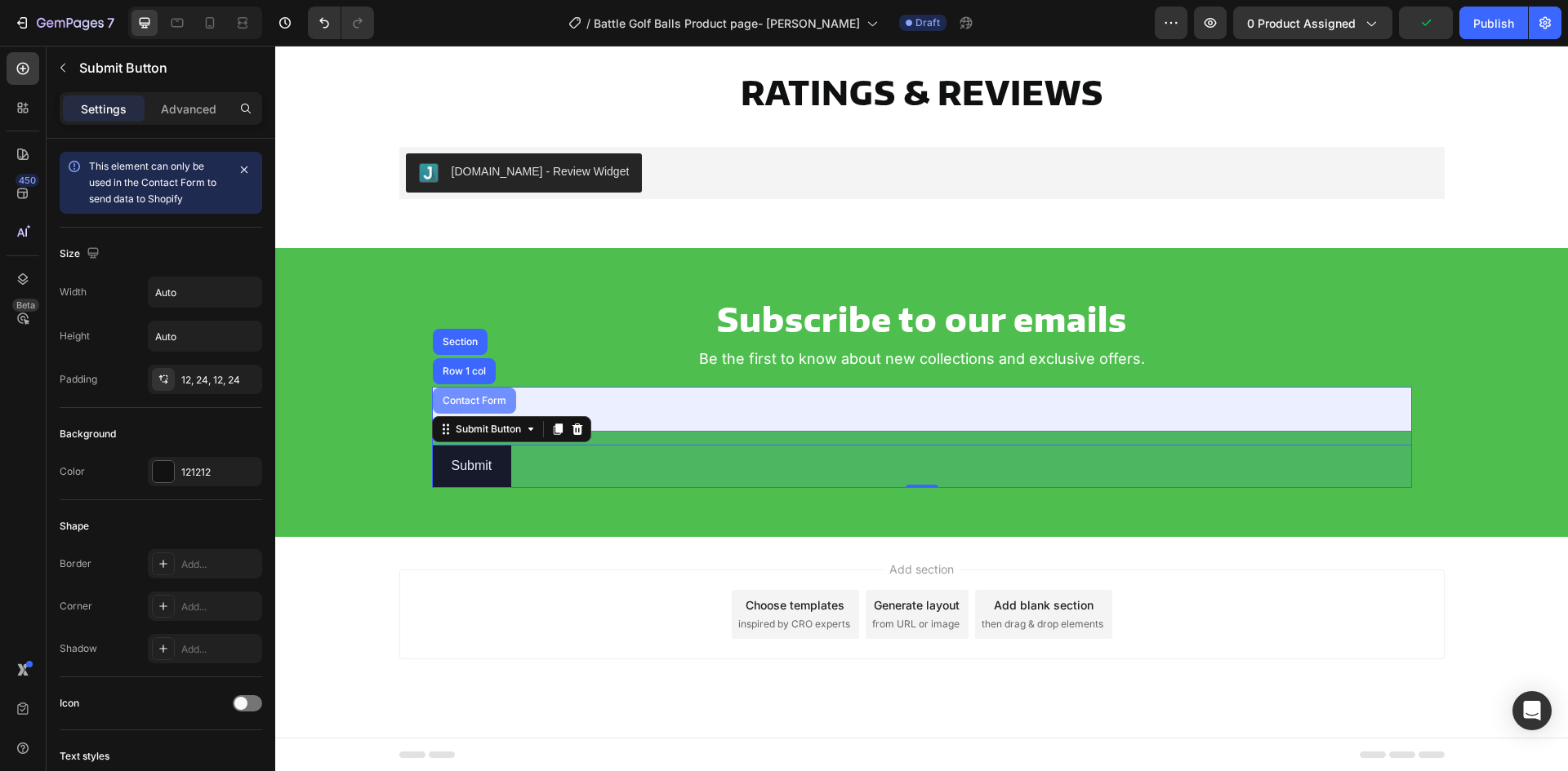
click at [468, 399] on div "Contact Form" at bounding box center [474, 400] width 70 height 10
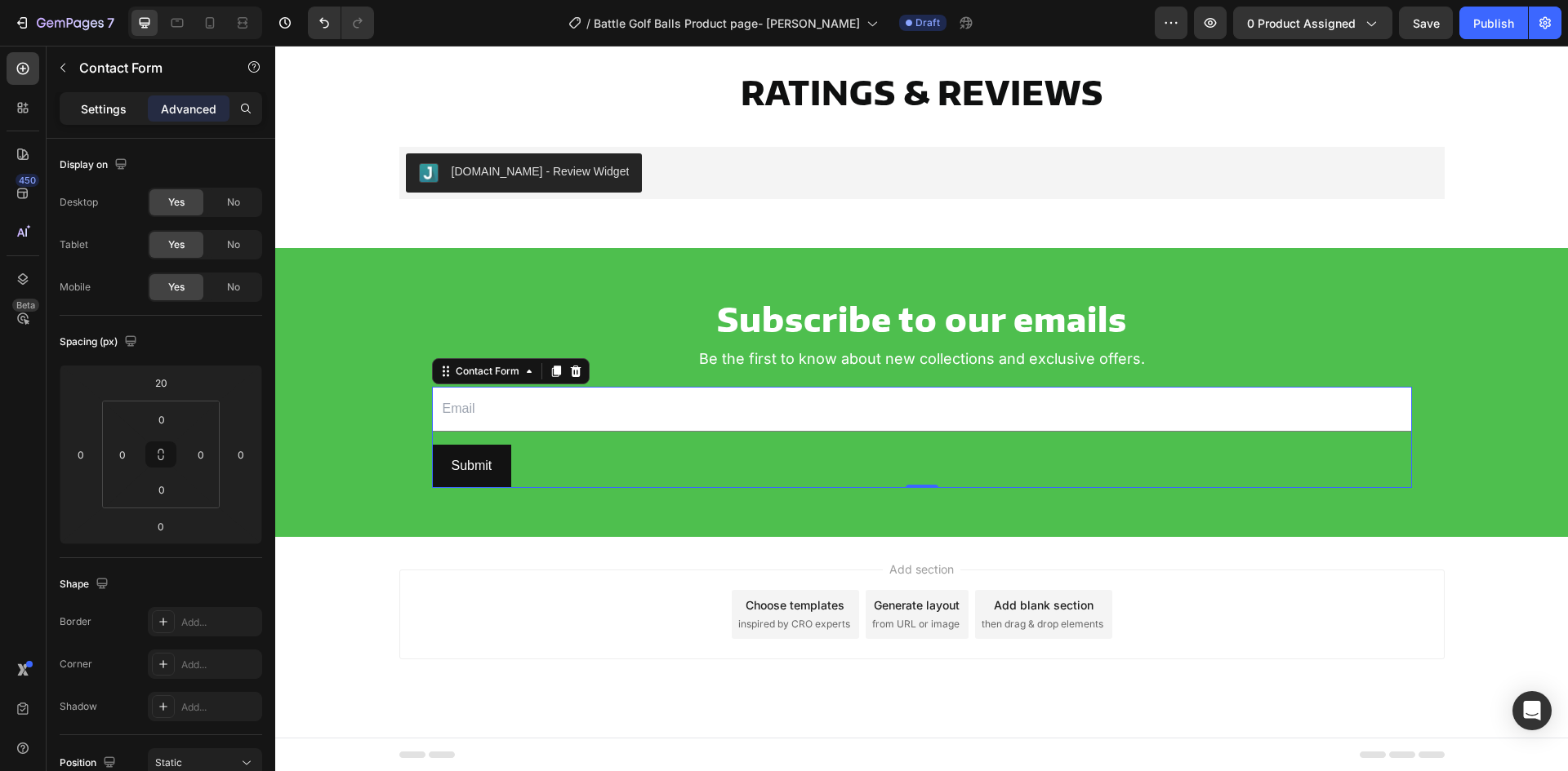
click at [93, 110] on p "Settings" at bounding box center [104, 109] width 46 height 17
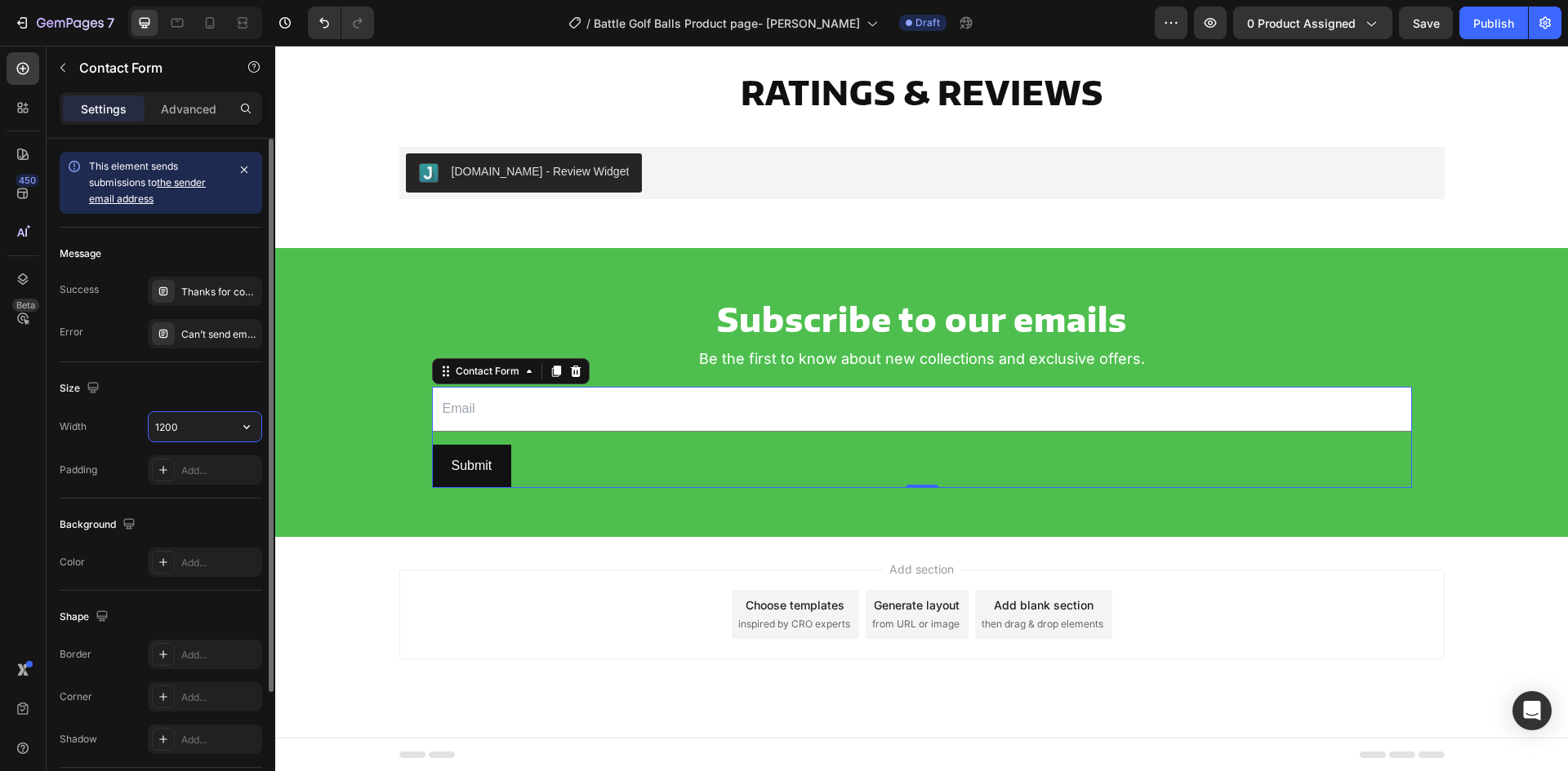
click at [198, 437] on input "1200" at bounding box center [204, 426] width 113 height 30
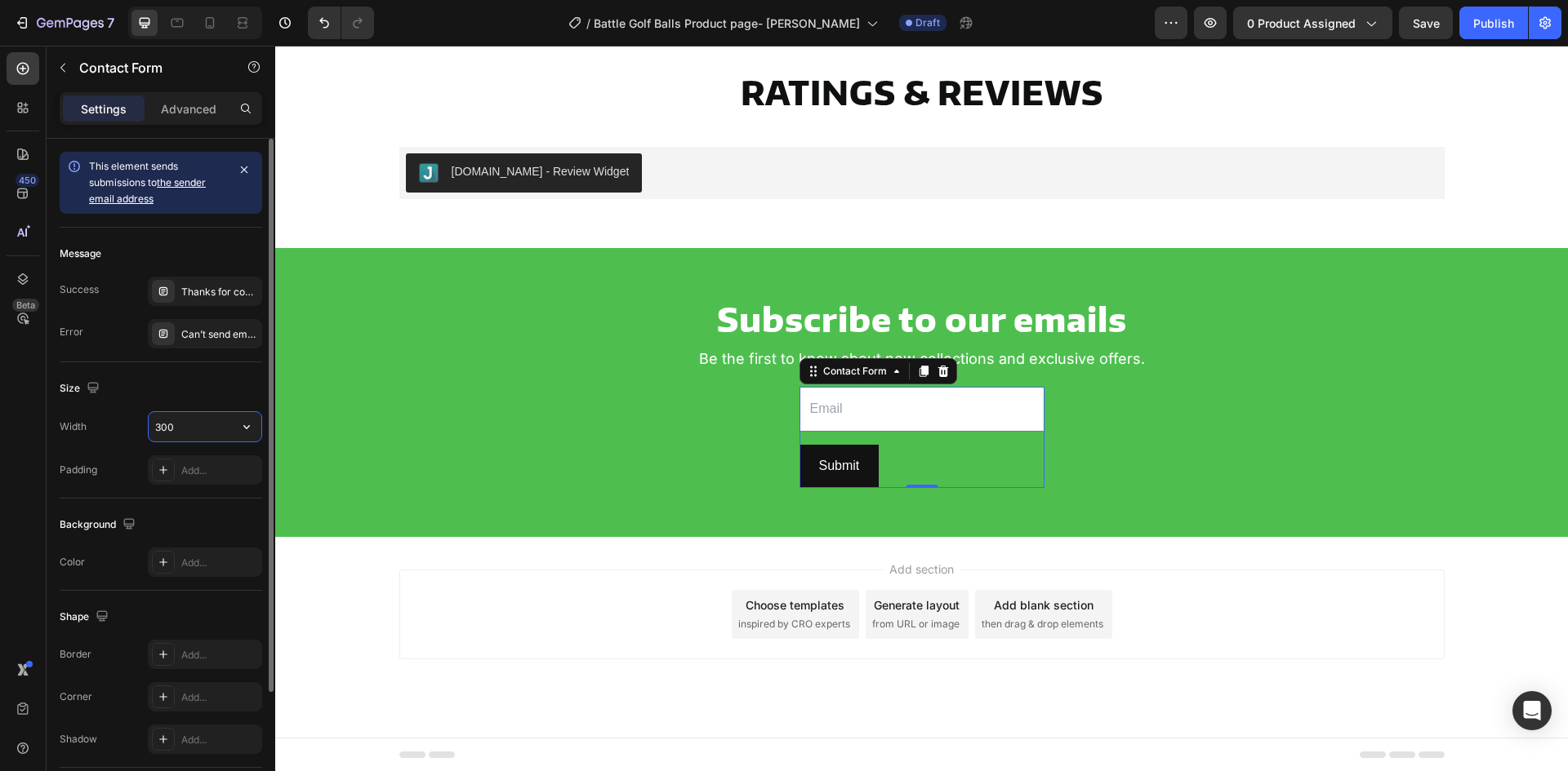
click at [201, 437] on input "300" at bounding box center [204, 426] width 113 height 30
click at [202, 437] on input "300" at bounding box center [204, 426] width 113 height 30
click at [204, 437] on input "300" at bounding box center [204, 426] width 113 height 30
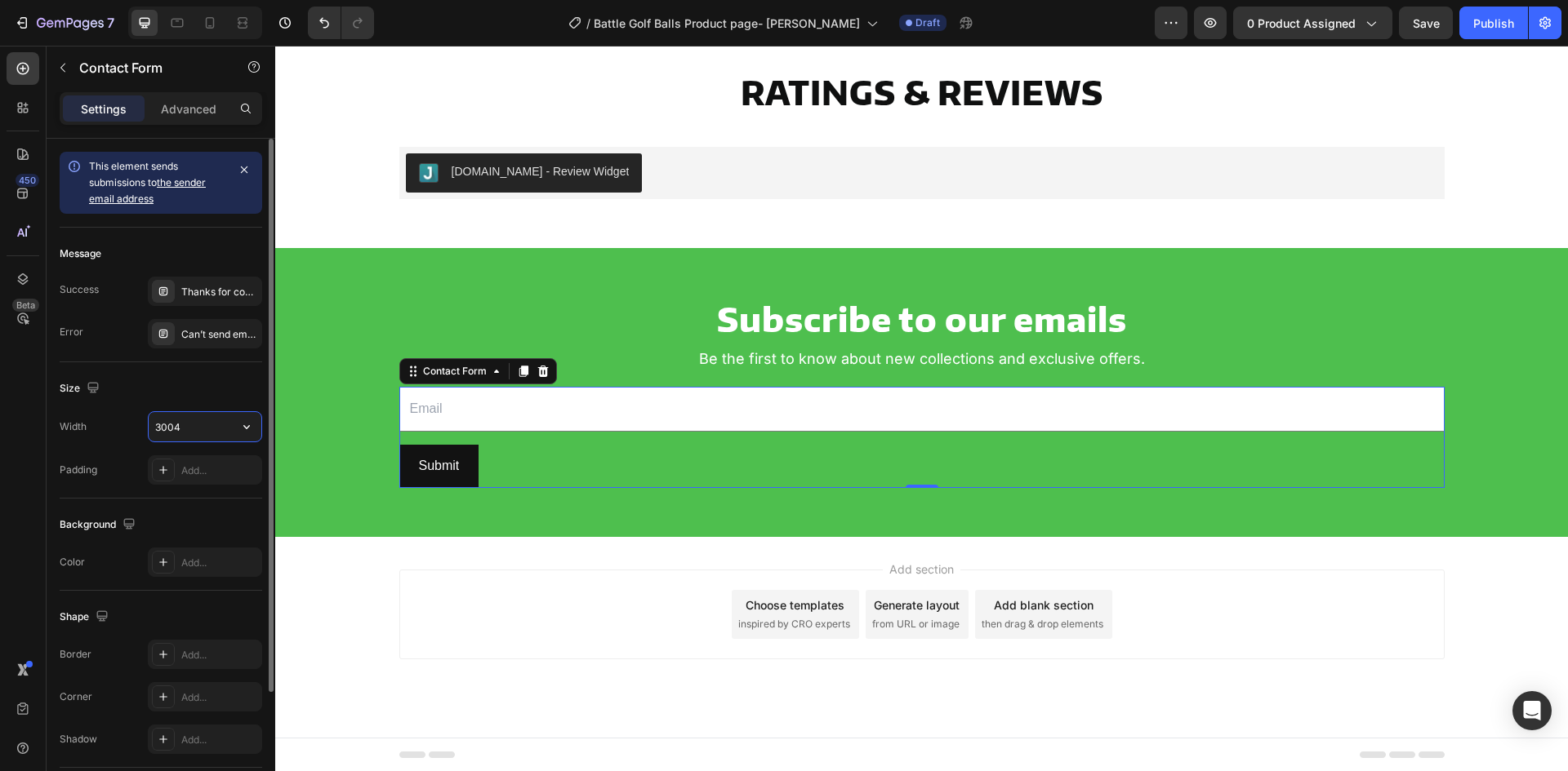
click at [207, 437] on input "3004" at bounding box center [204, 426] width 113 height 30
click at [209, 437] on input "3004" at bounding box center [204, 426] width 113 height 30
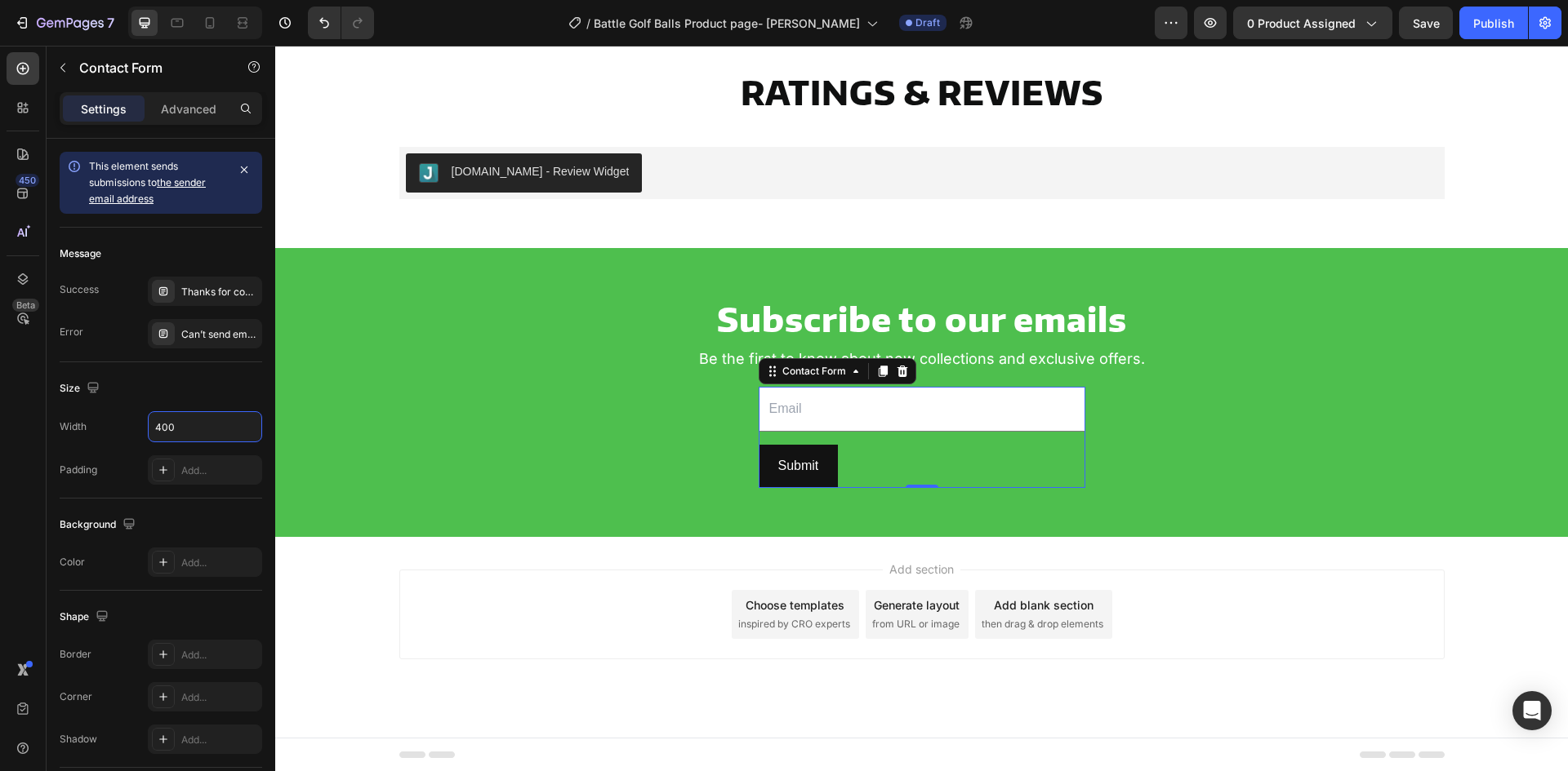
type input "400"
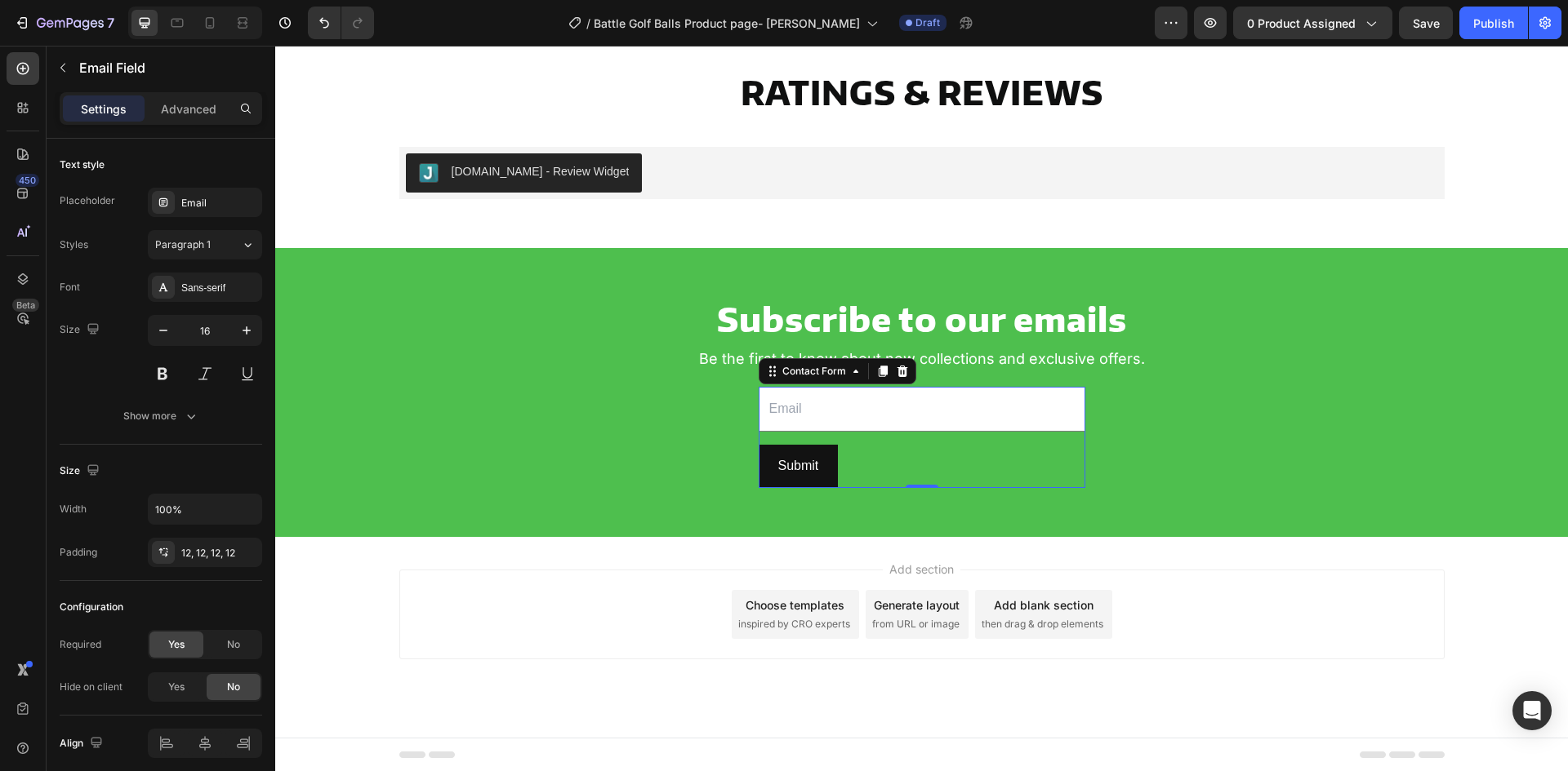
click at [846, 428] on input "email" at bounding box center [922, 409] width 327 height 45
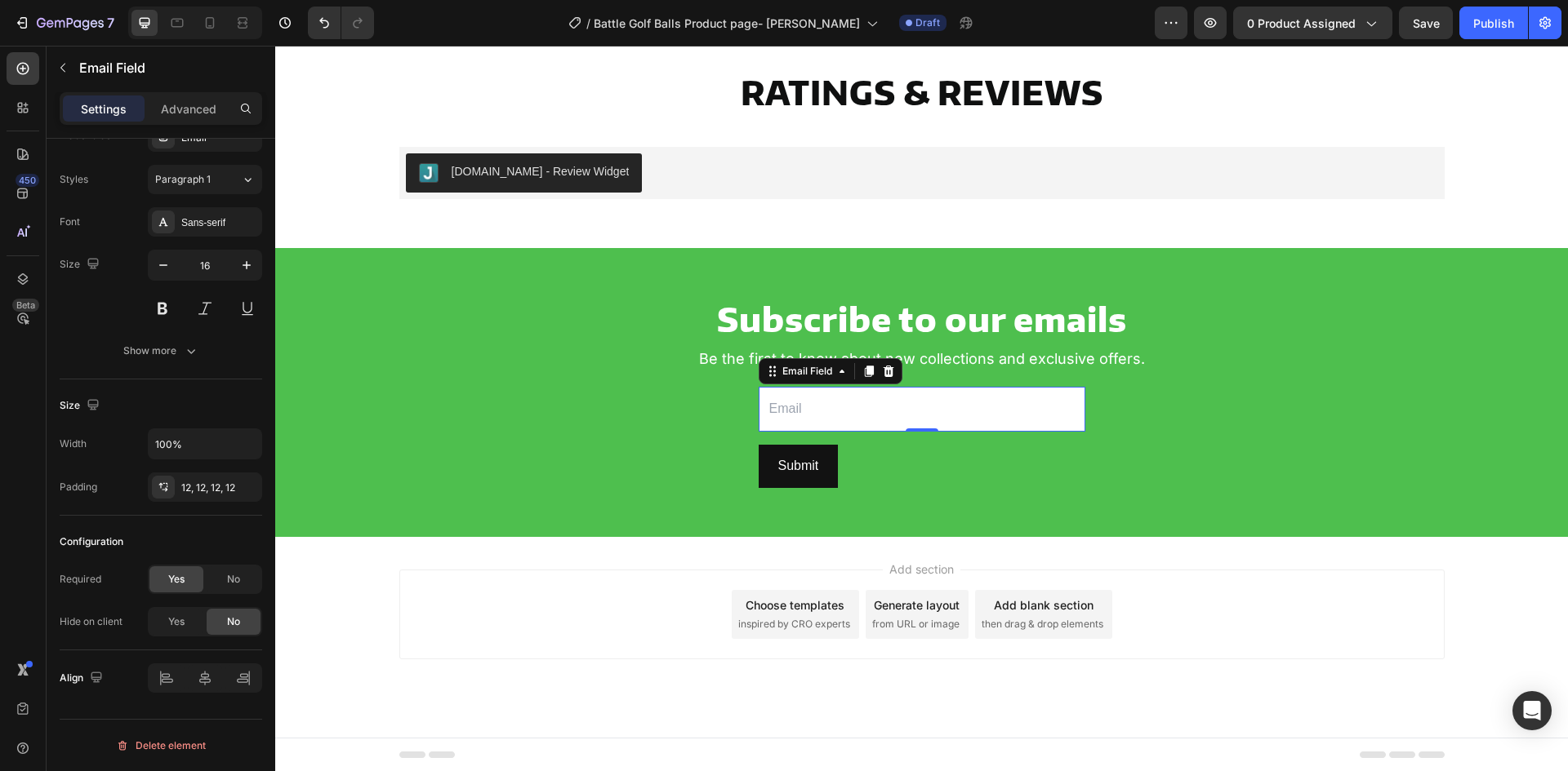
click at [903, 398] on input "email" at bounding box center [922, 409] width 327 height 45
click at [759, 426] on input "email" at bounding box center [922, 409] width 327 height 45
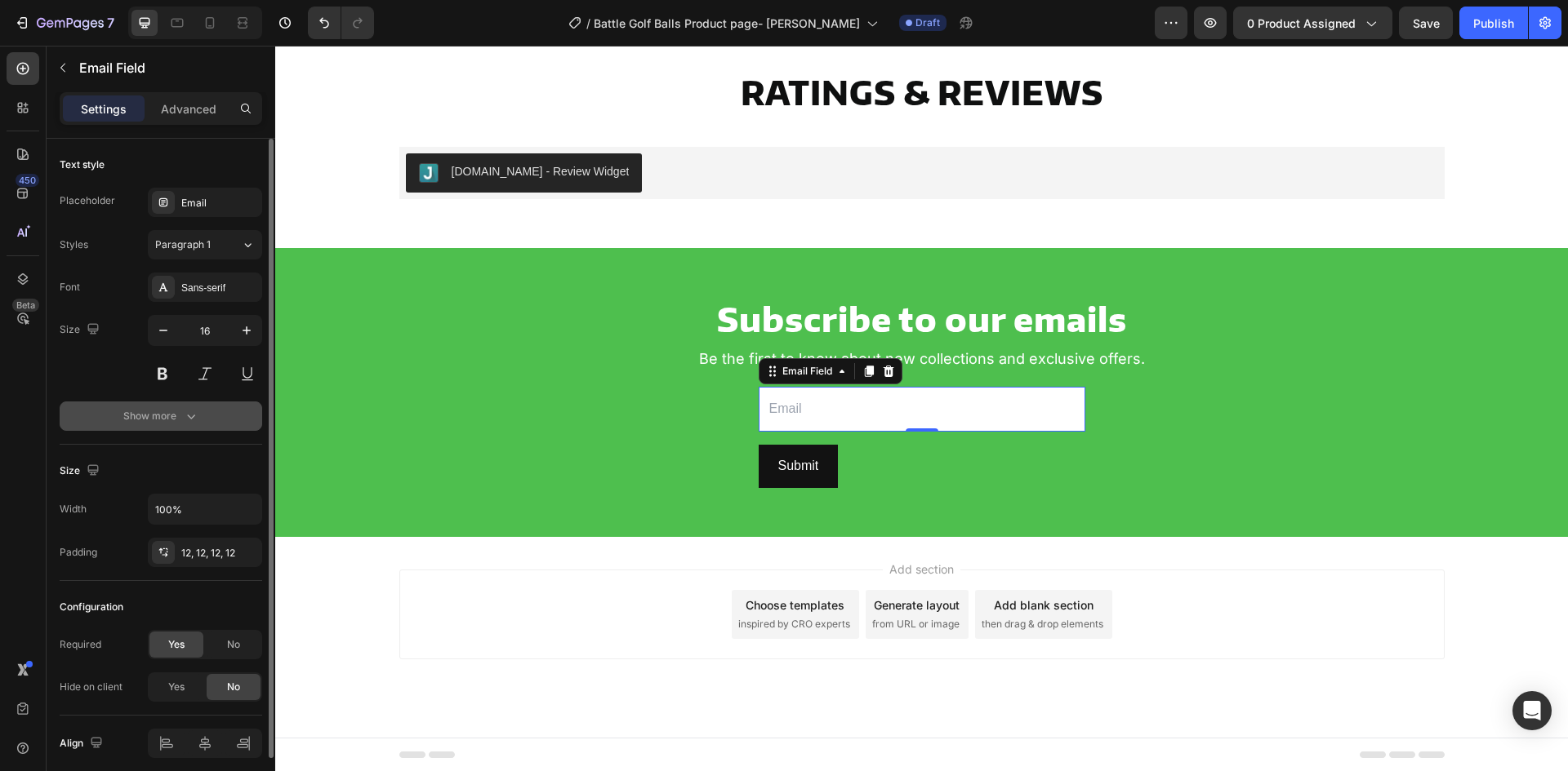
click at [139, 423] on div "Show more" at bounding box center [161, 417] width 76 height 16
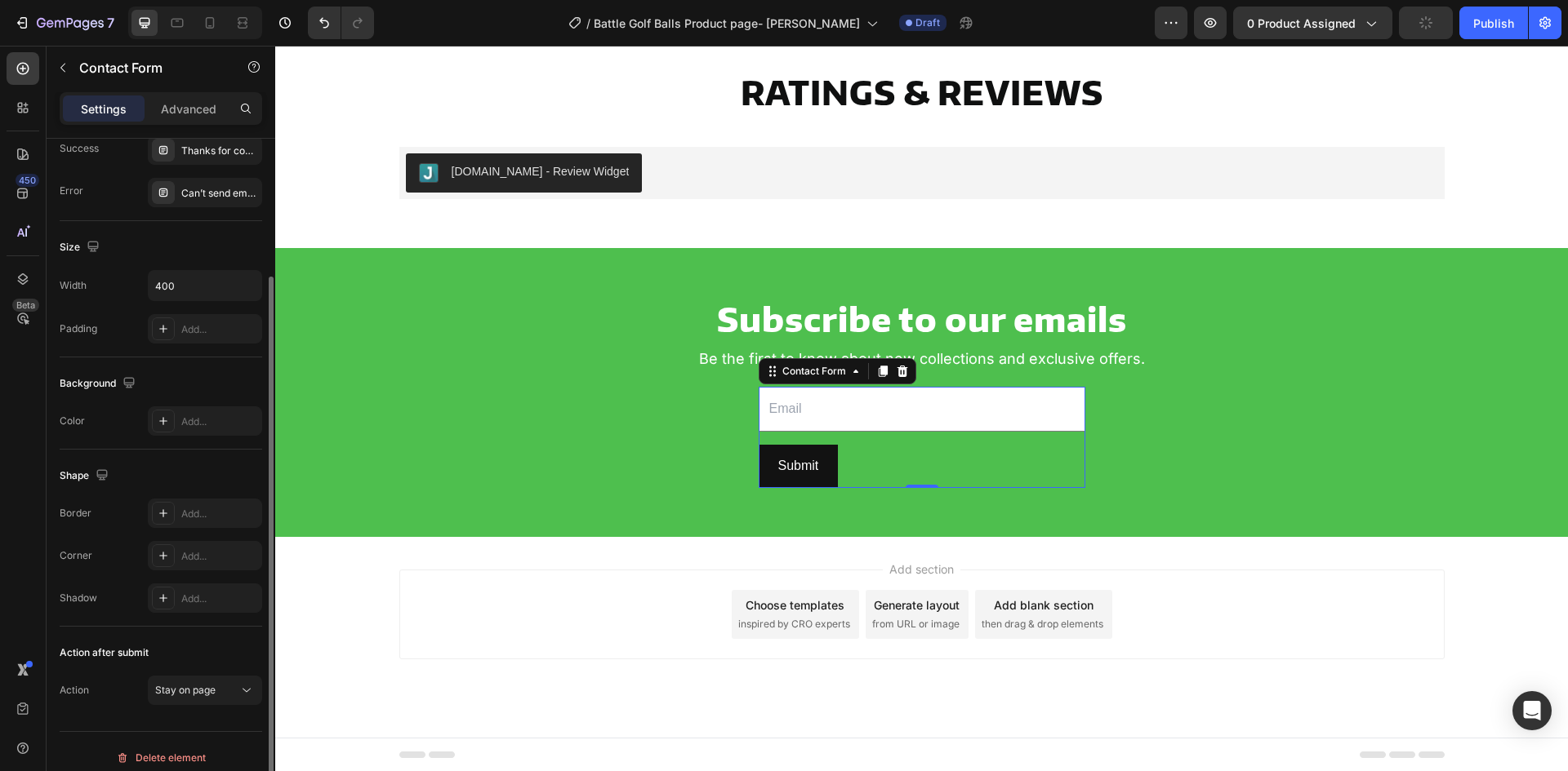
click at [888, 443] on div "Email Field Row Submit Submit Button Contact Form 0" at bounding box center [922, 437] width 327 height 102
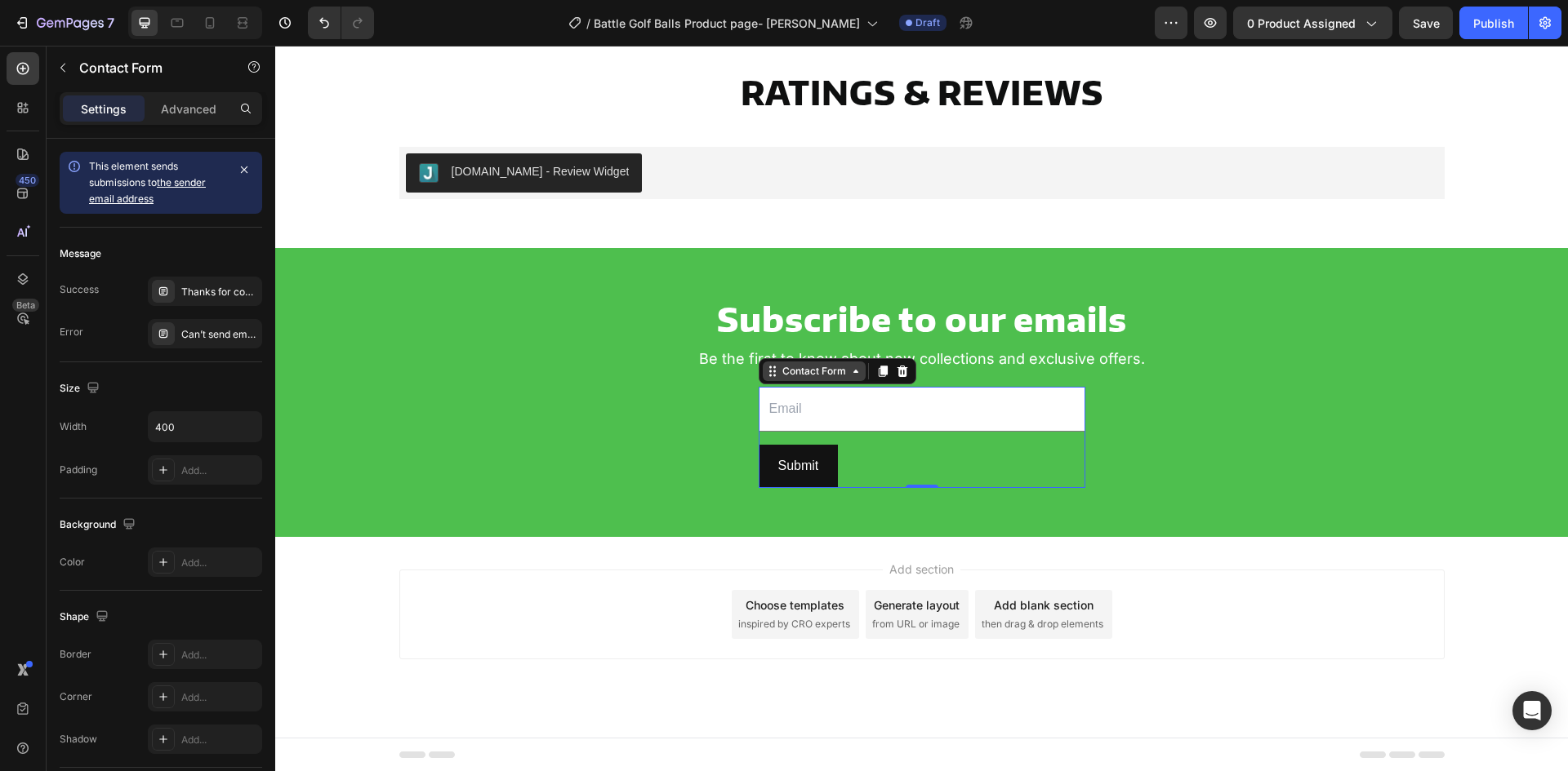
click at [802, 374] on div "Contact Form" at bounding box center [815, 372] width 70 height 14
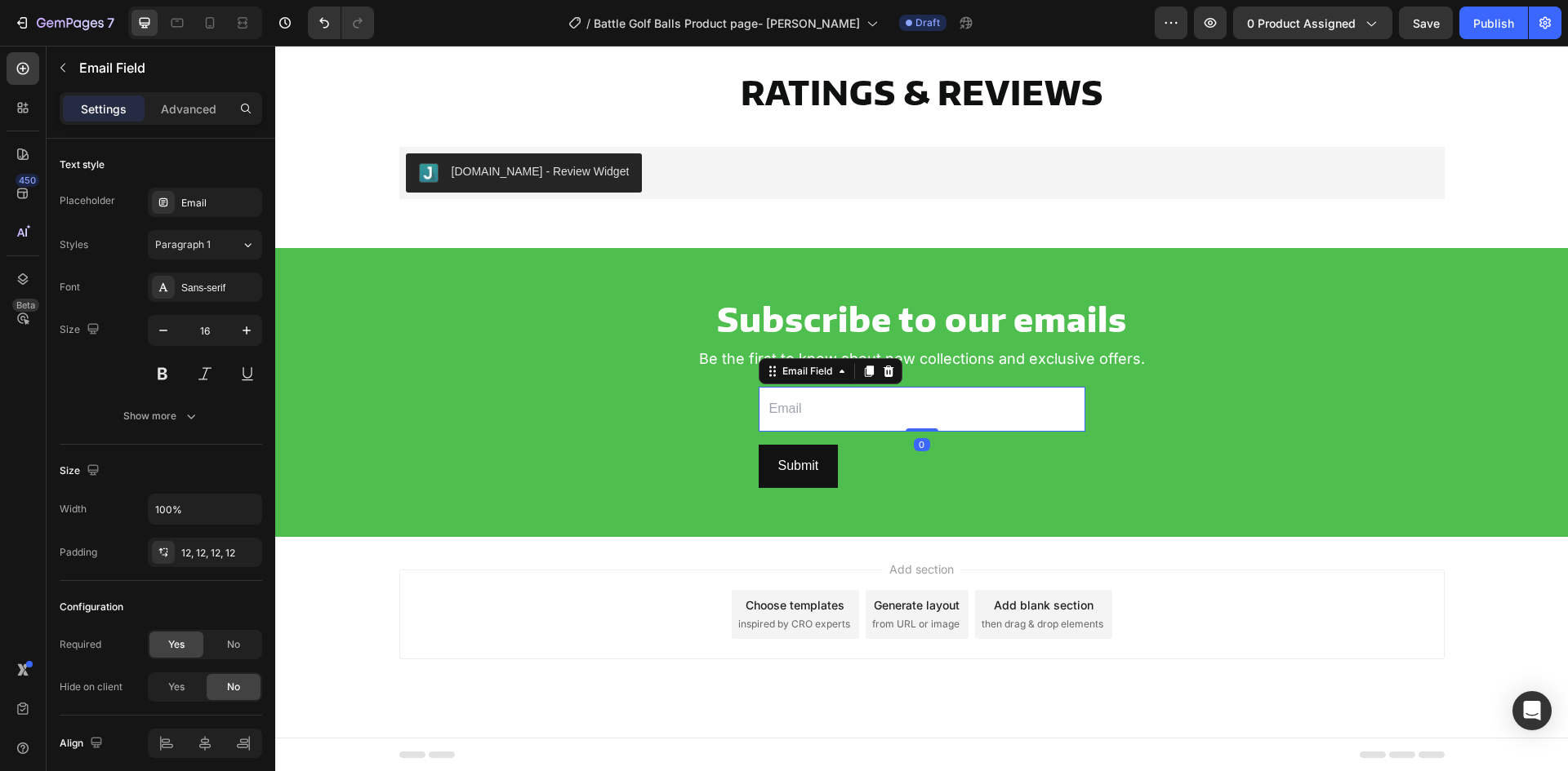
click at [813, 426] on input "email" at bounding box center [922, 409] width 327 height 45
click at [779, 380] on div "Email Field" at bounding box center [807, 372] width 89 height 20
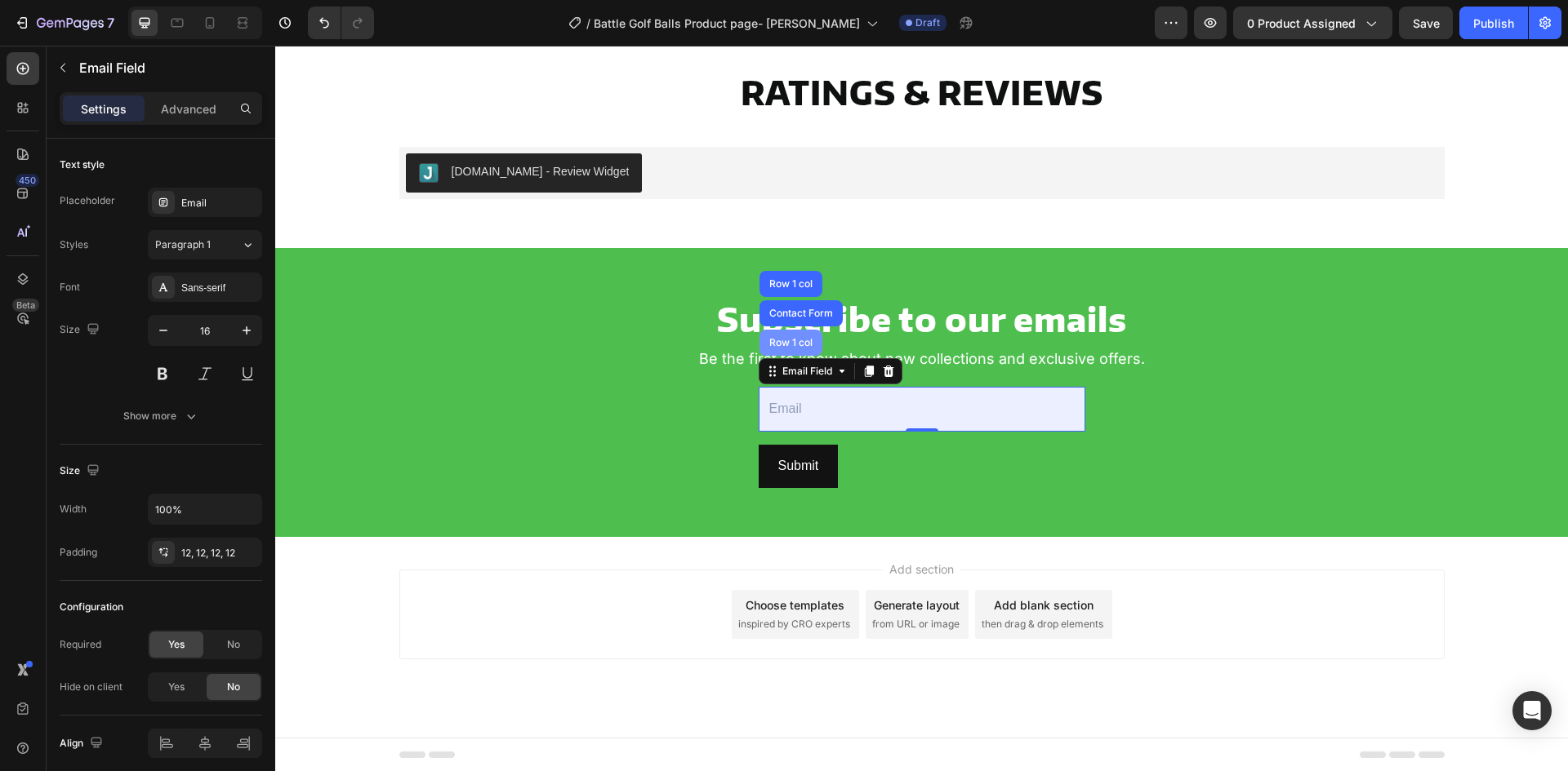
click at [779, 331] on div "Row 1 col" at bounding box center [791, 343] width 63 height 26
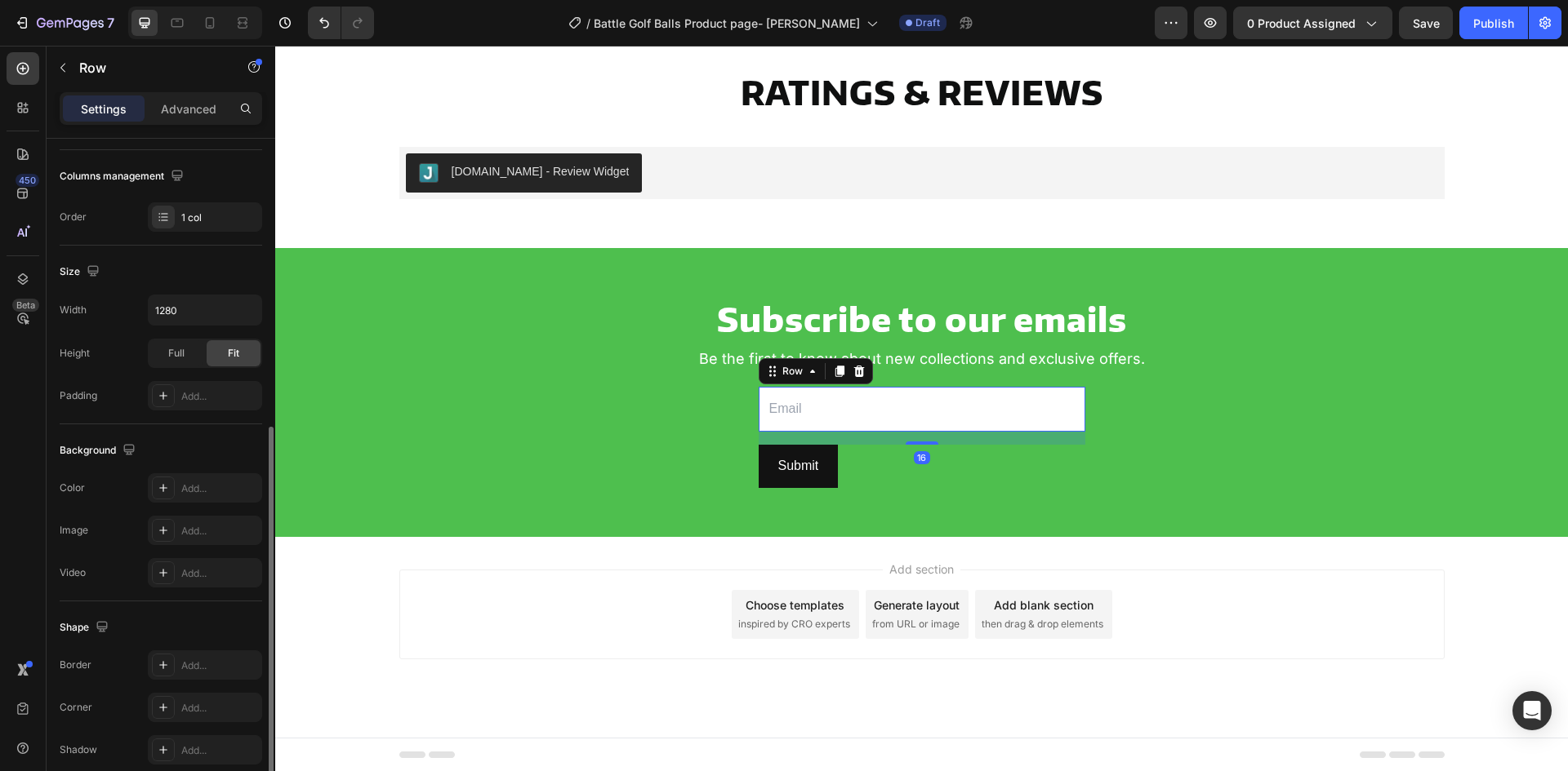
scroll to position [317, 0]
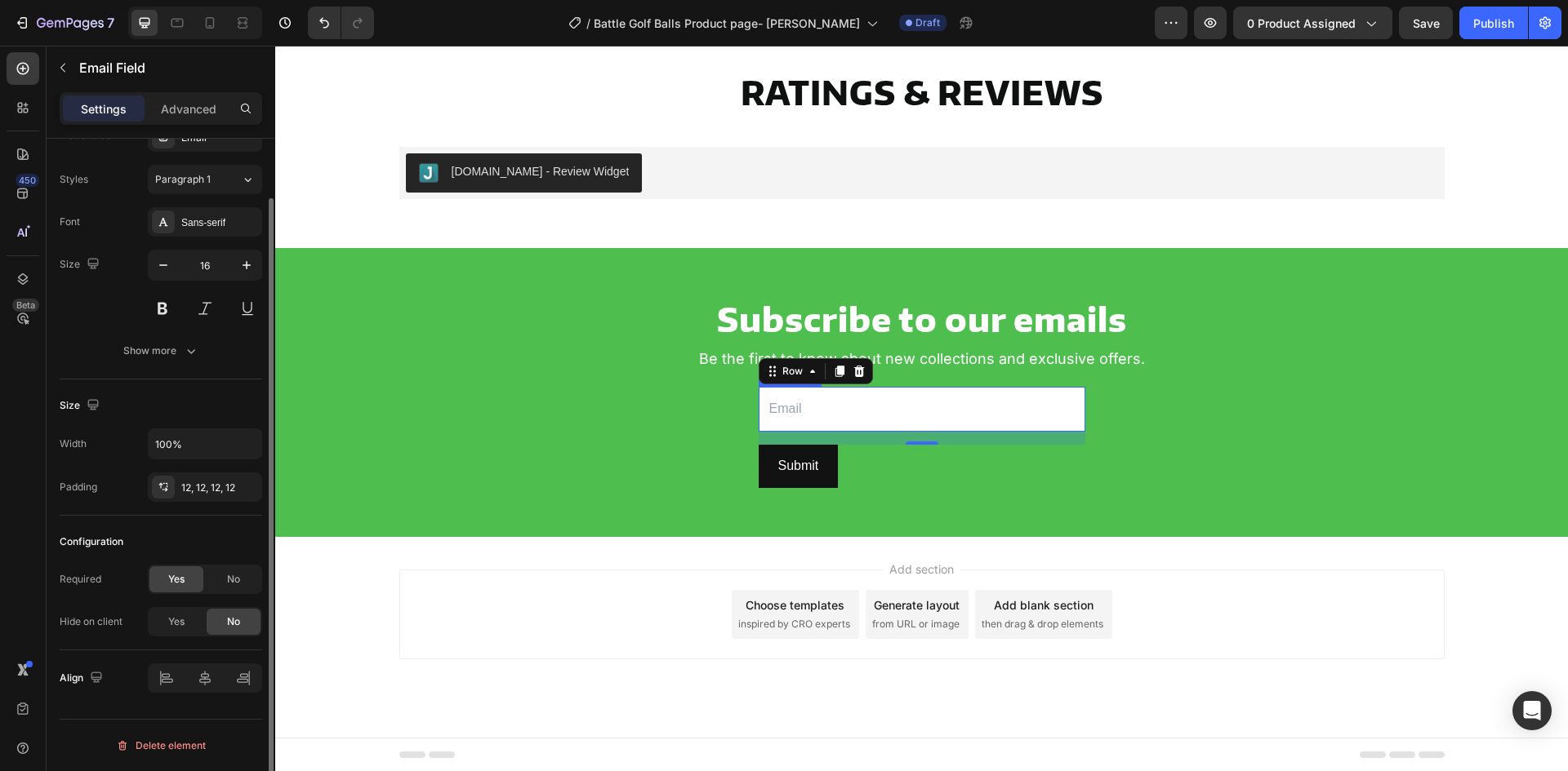
click at [834, 407] on input "email" at bounding box center [922, 409] width 327 height 45
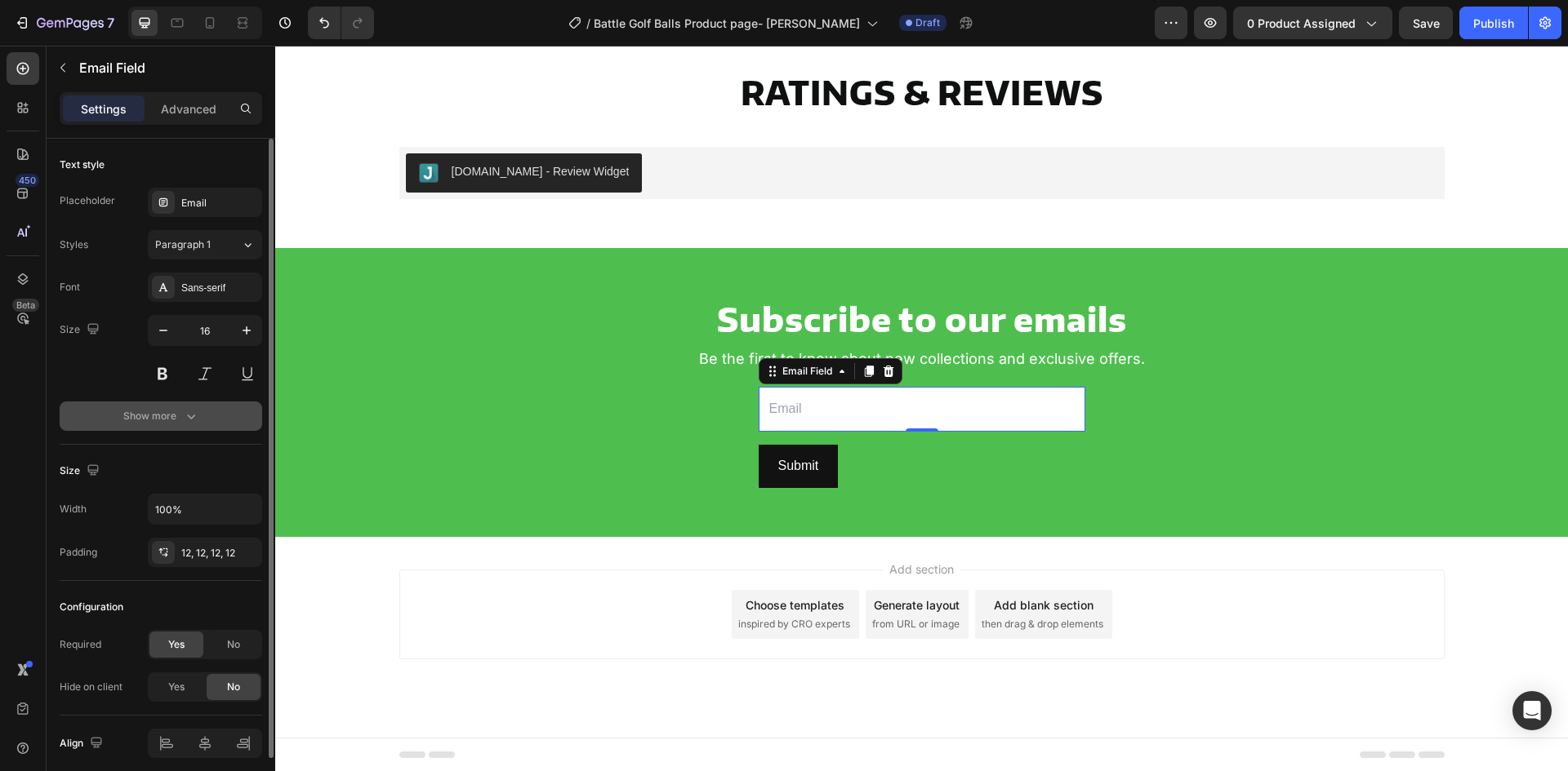
click at [140, 420] on div "Show more" at bounding box center [161, 417] width 76 height 16
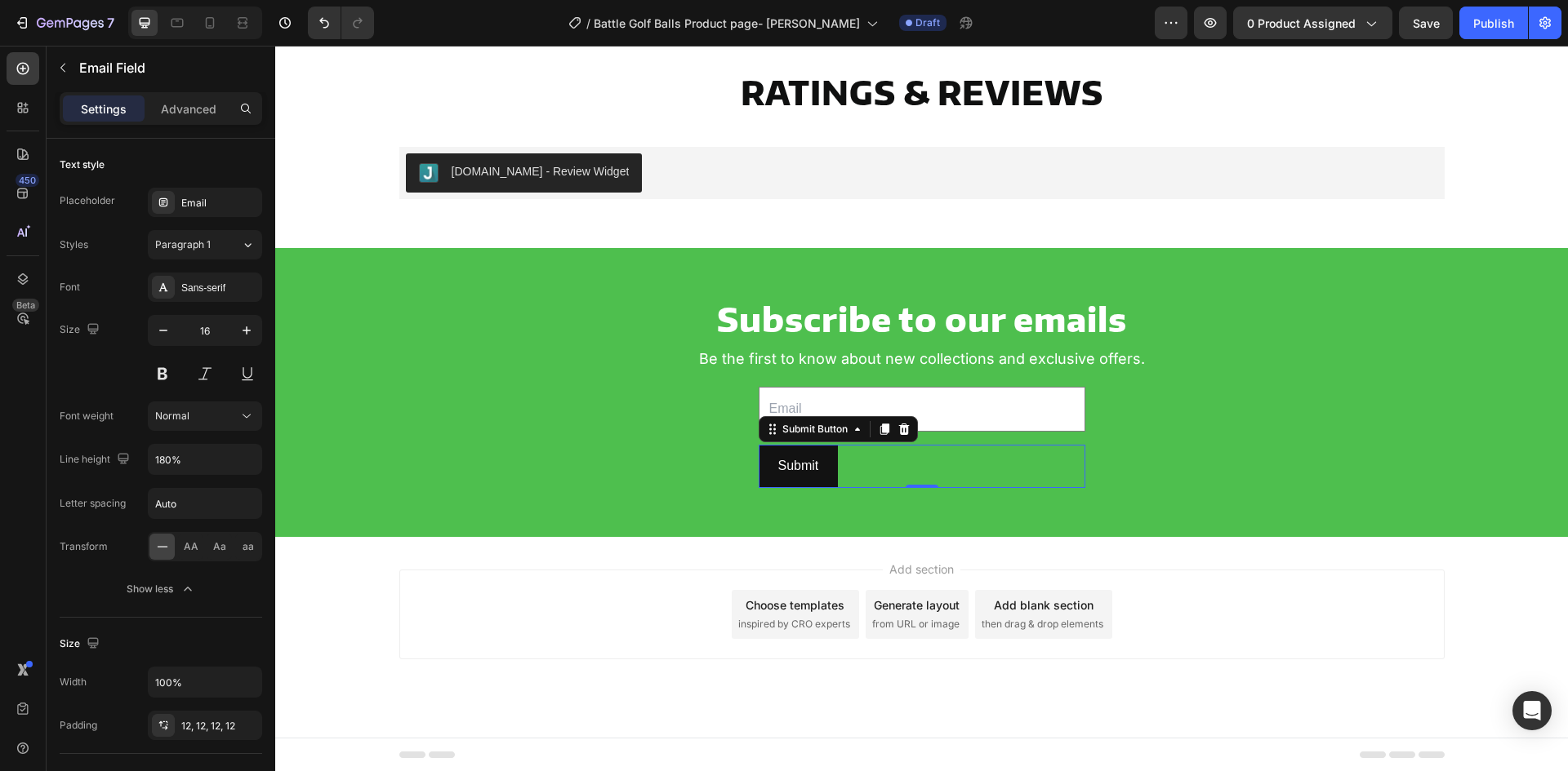
click at [887, 477] on div "Submit Submit Button 0" at bounding box center [922, 467] width 327 height 43
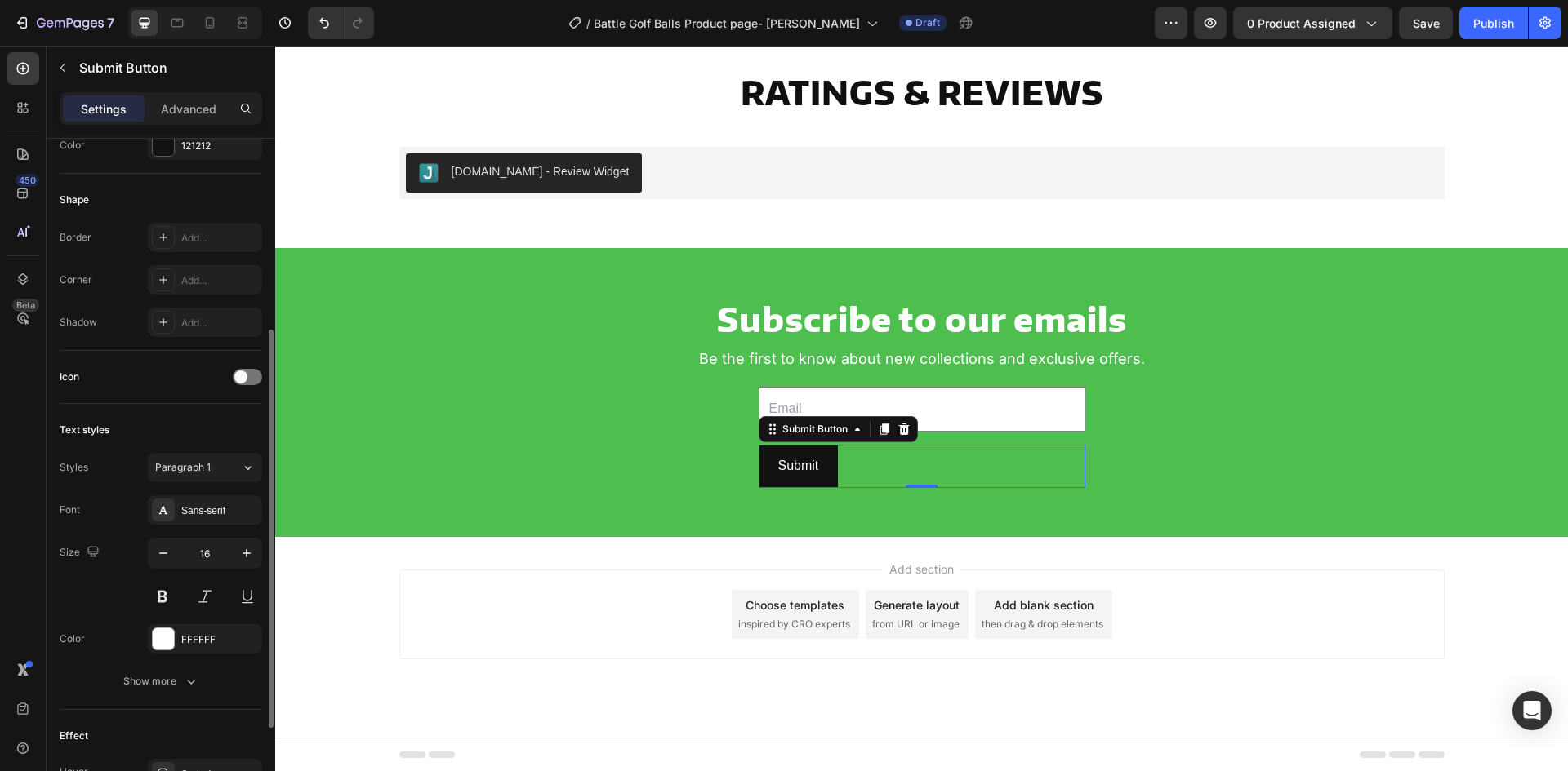
scroll to position [479, 0]
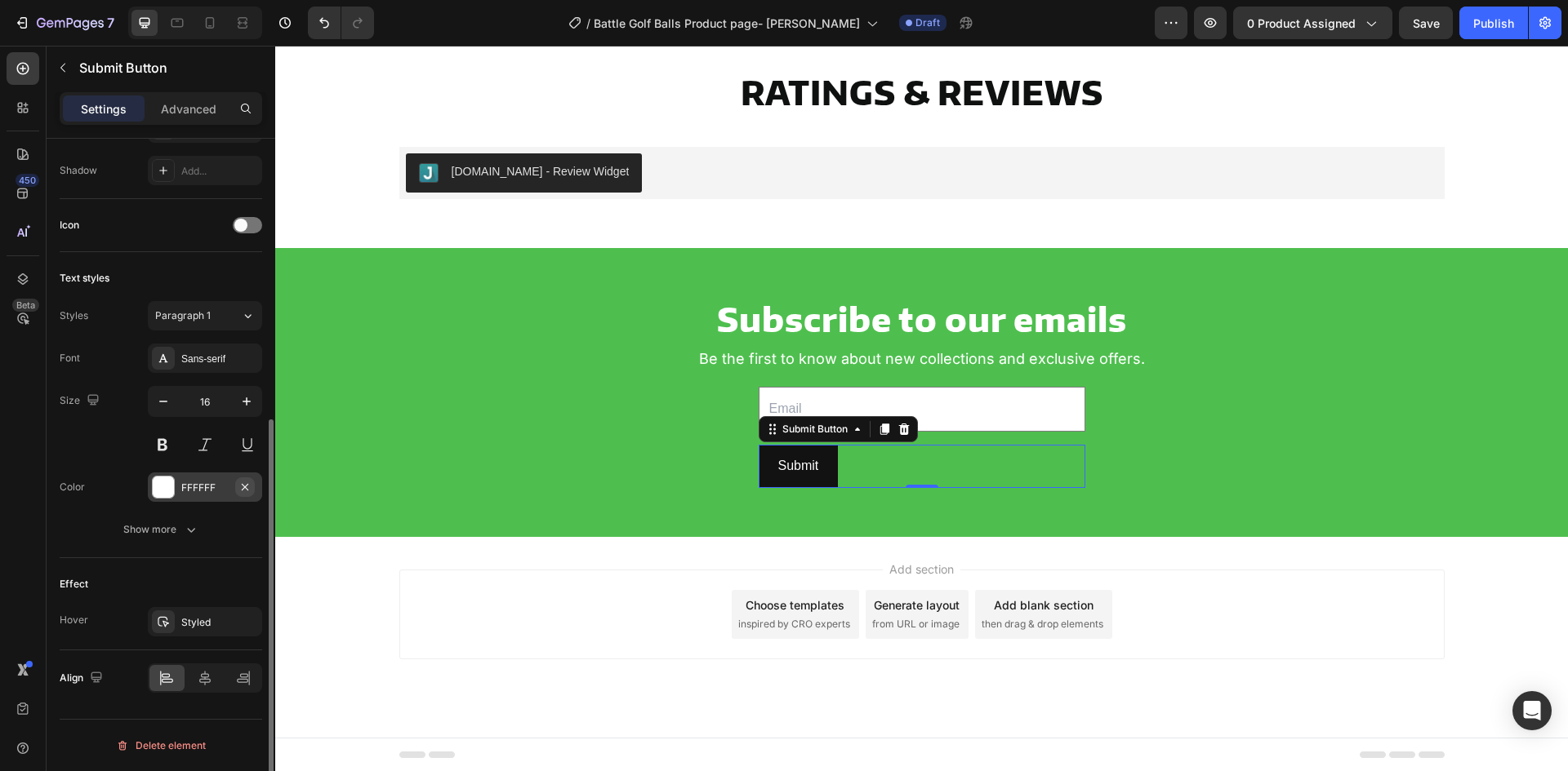
click at [253, 491] on button "button" at bounding box center [245, 488] width 20 height 20
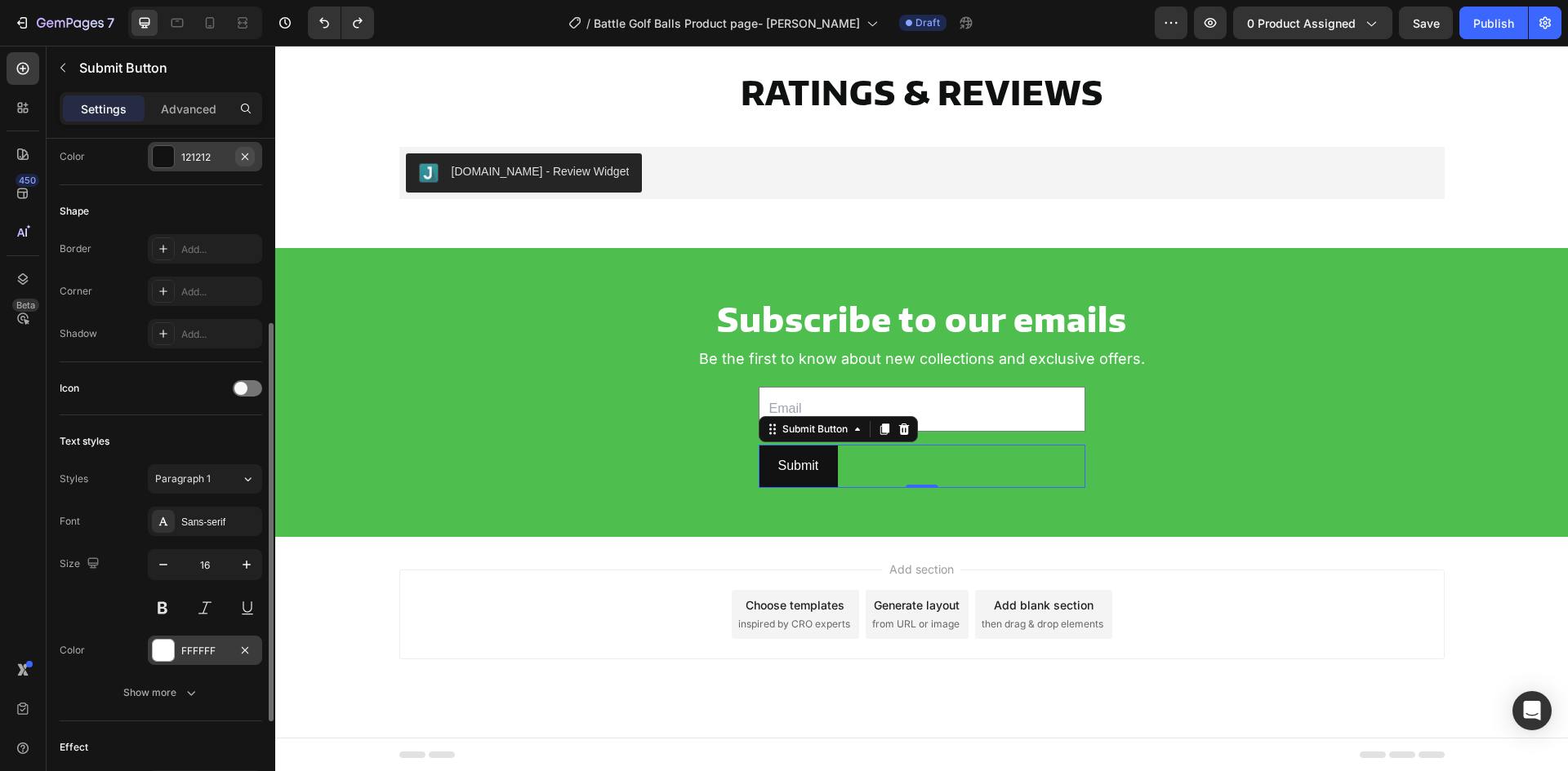
click at [248, 160] on icon "button" at bounding box center [245, 157] width 14 height 13
click at [164, 251] on icon at bounding box center [163, 248] width 14 height 13
click at [185, 304] on div "Add..." at bounding box center [204, 291] width 114 height 30
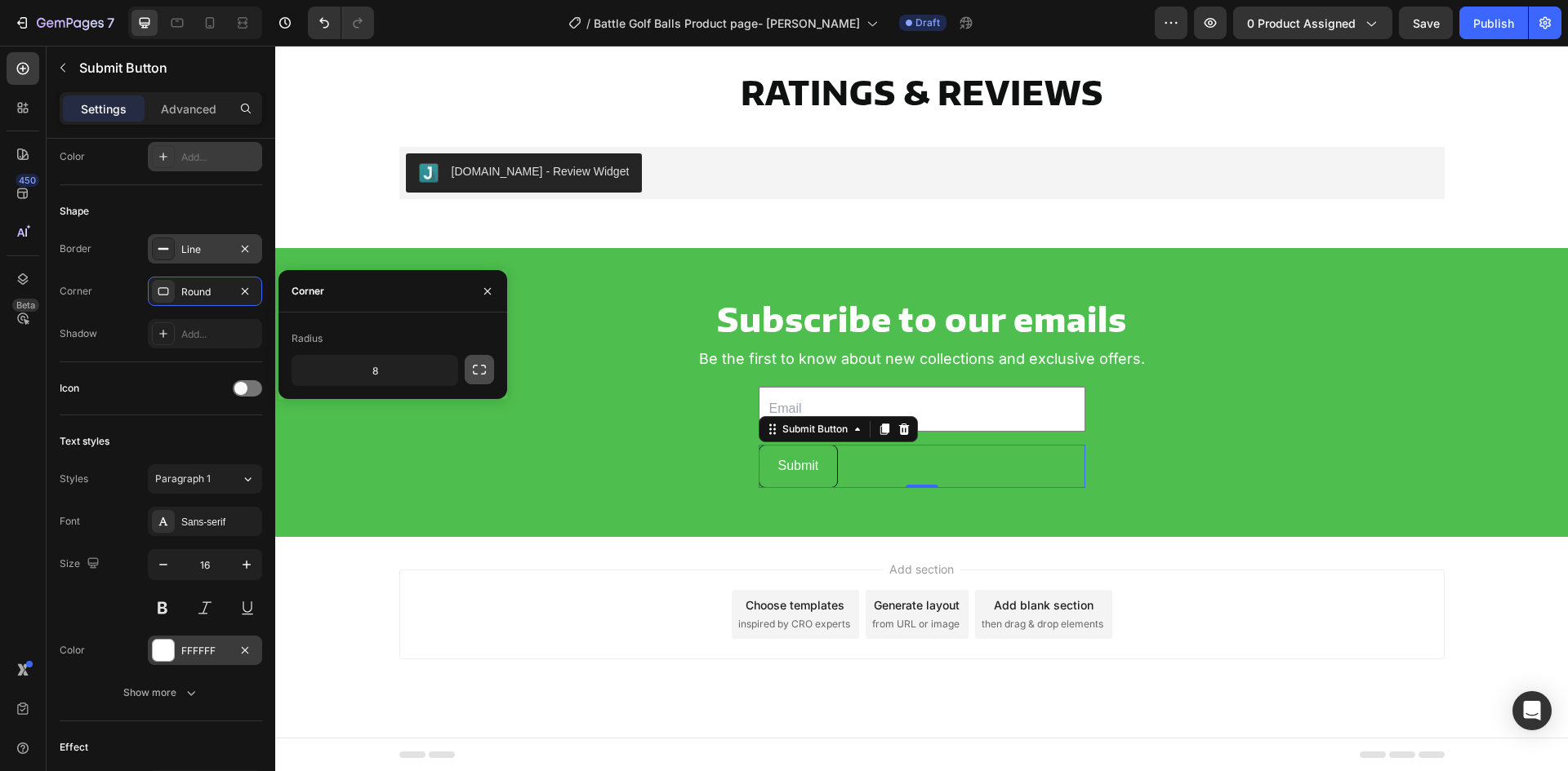
click at [473, 372] on icon "button" at bounding box center [479, 370] width 14 height 10
click at [474, 377] on icon "button" at bounding box center [480, 370] width 16 height 16
click at [446, 365] on icon "button" at bounding box center [443, 371] width 16 height 16
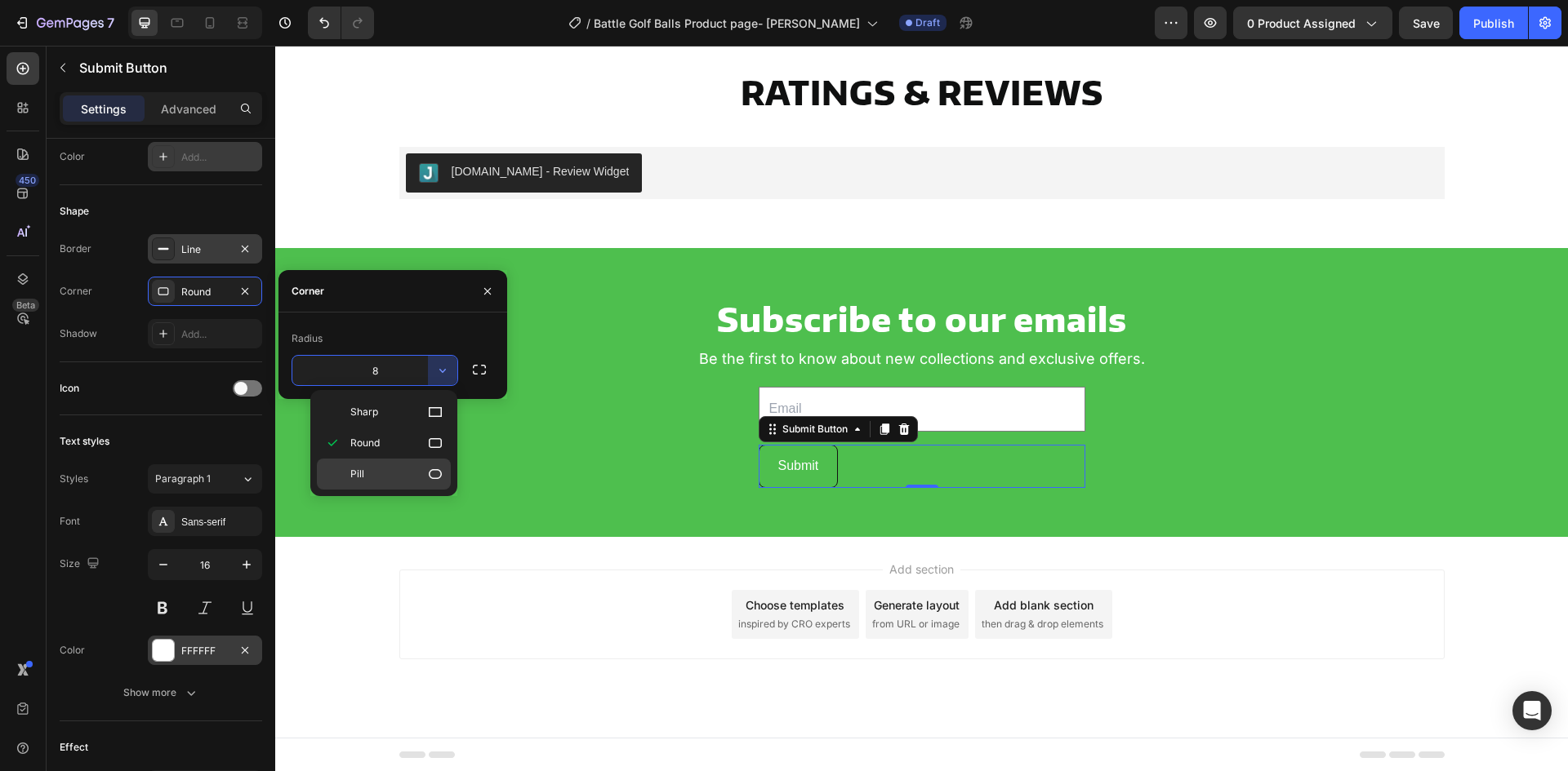
click at [399, 467] on p "Pill" at bounding box center [396, 474] width 93 height 16
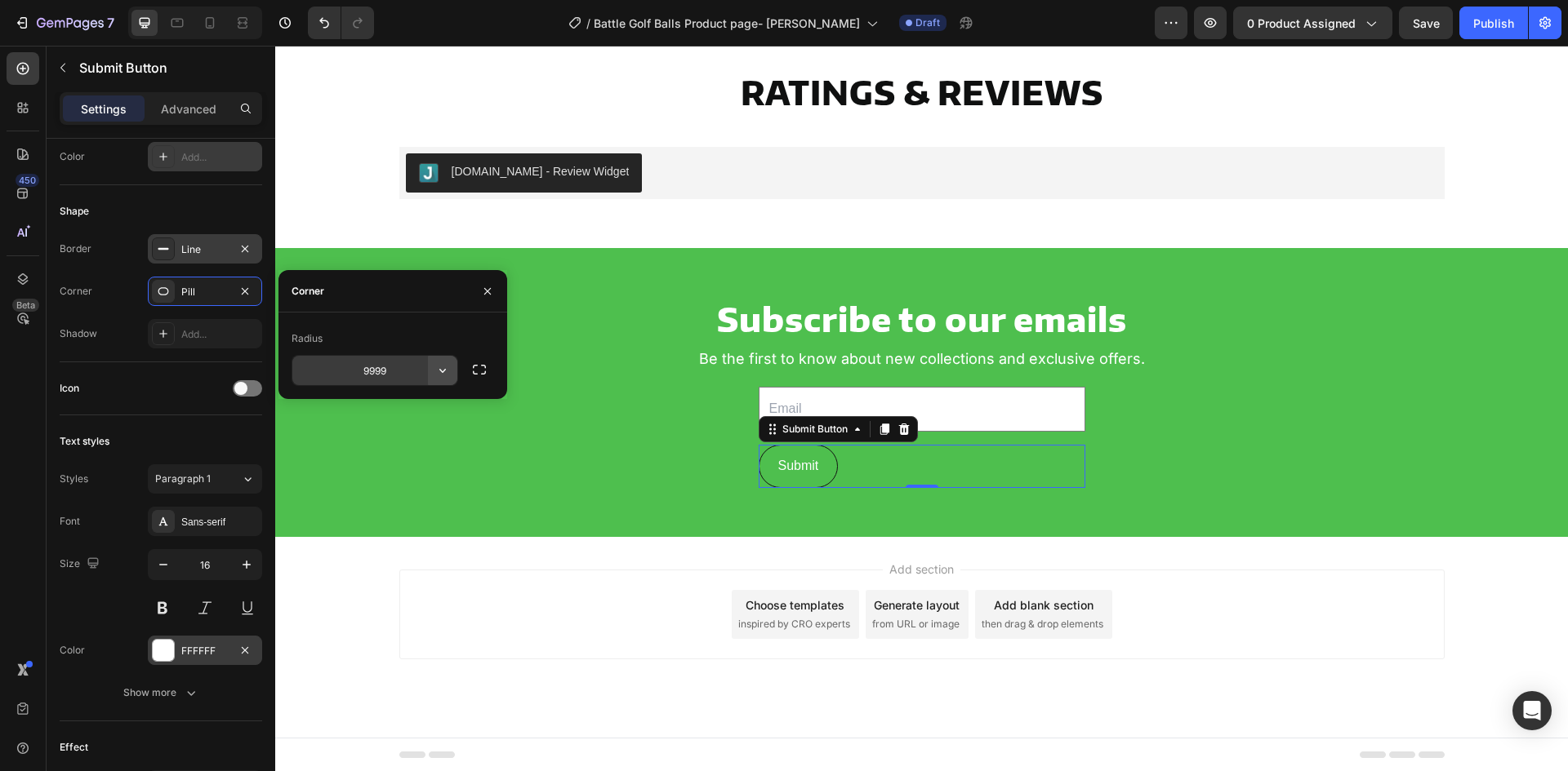
click at [447, 366] on icon "button" at bounding box center [443, 371] width 16 height 16
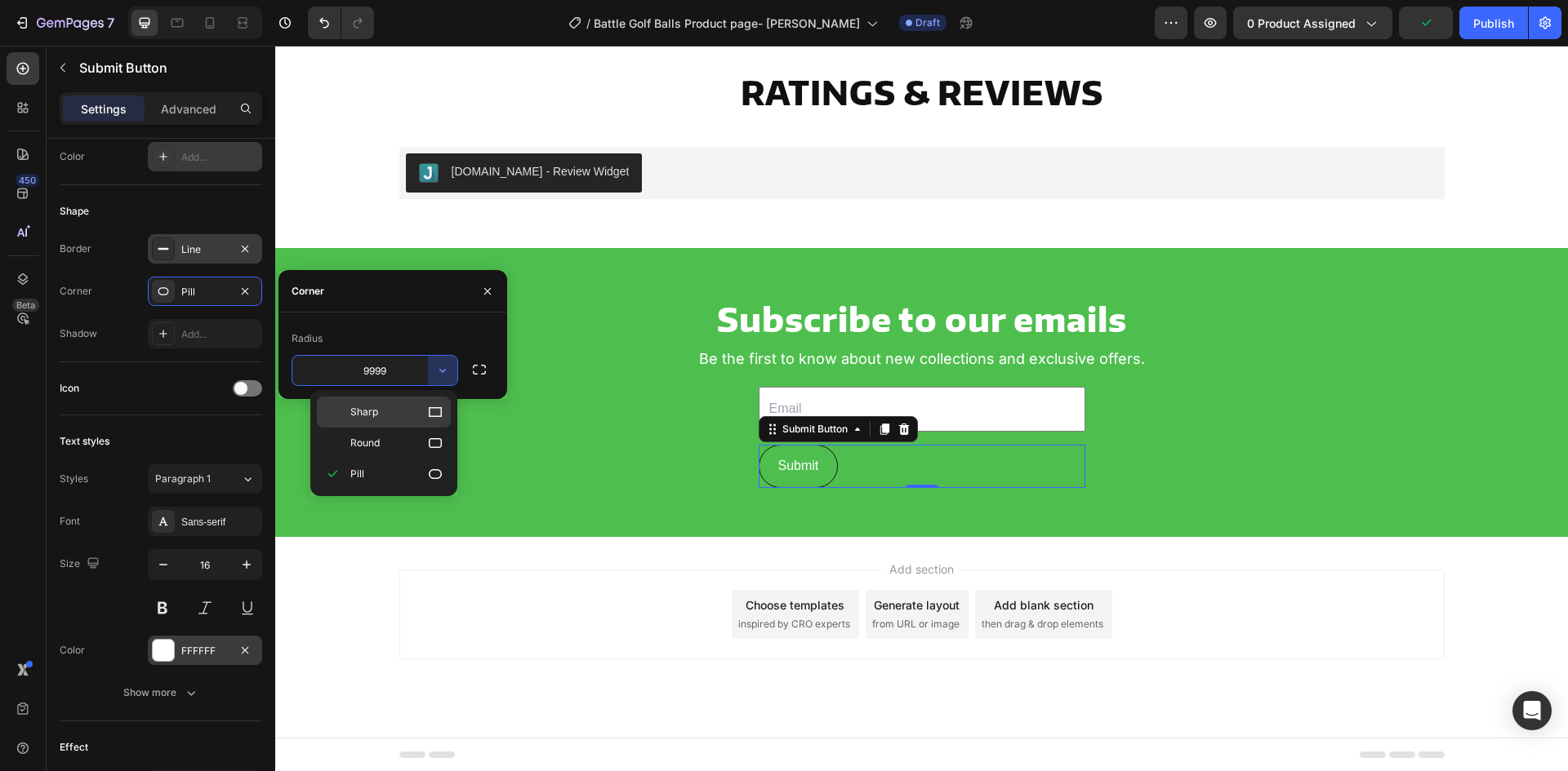
click at [385, 406] on p "Sharp" at bounding box center [396, 412] width 93 height 16
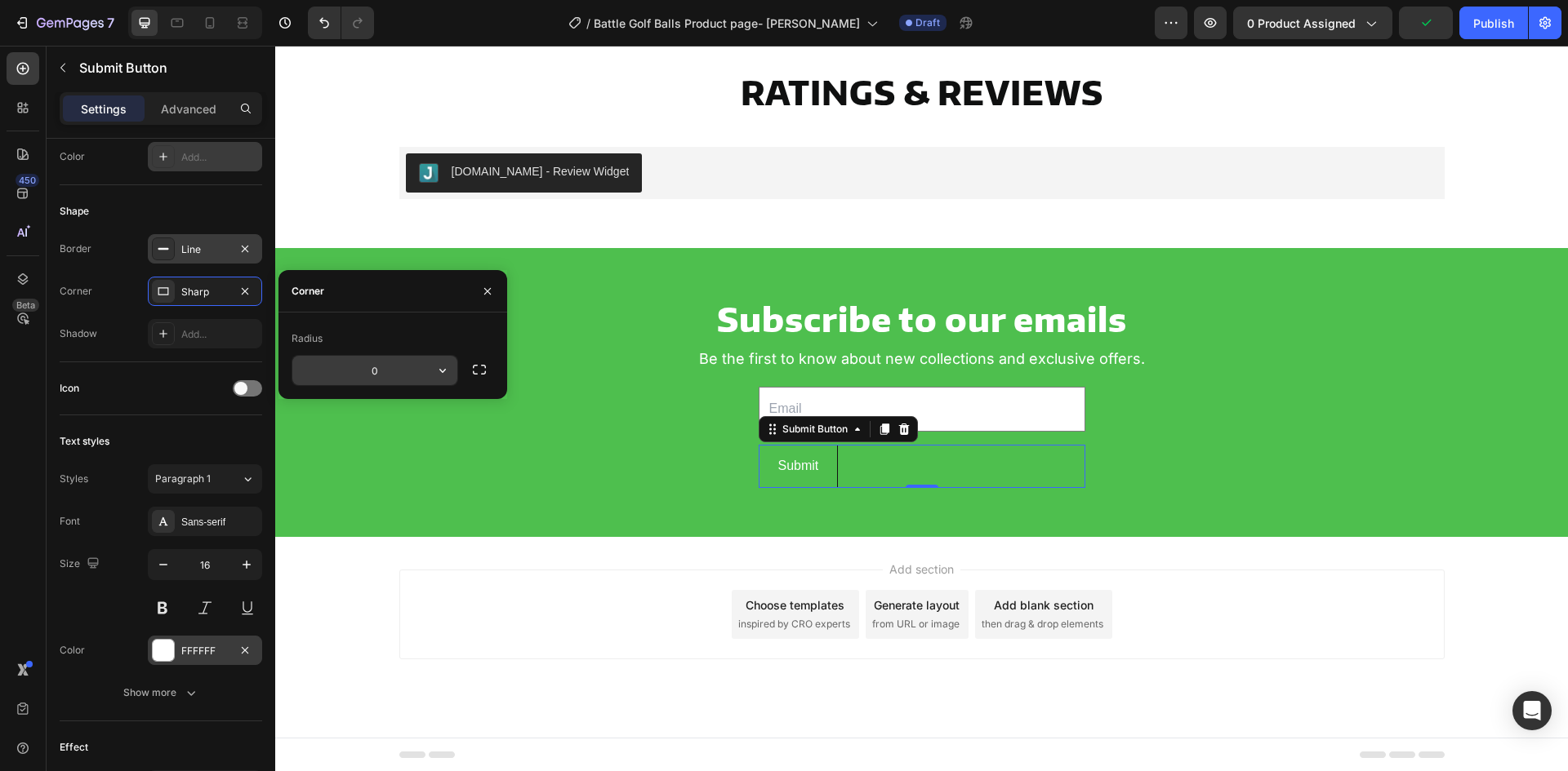
click at [397, 366] on input "0" at bounding box center [374, 371] width 165 height 30
type input "10"
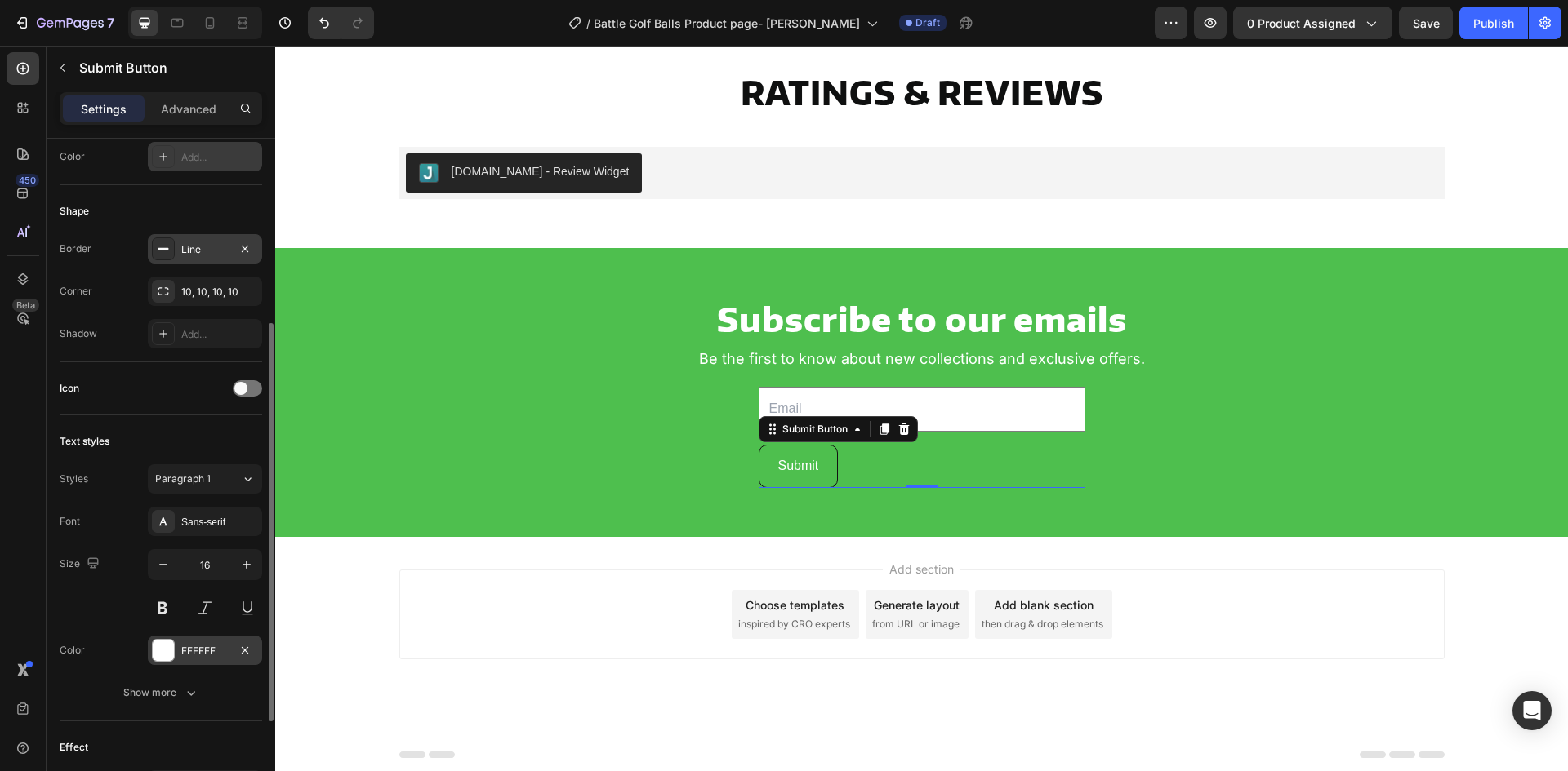
click at [164, 407] on div "Icon" at bounding box center [160, 389] width 203 height 53
click at [195, 515] on div "Sans-serif" at bounding box center [219, 523] width 77 height 14
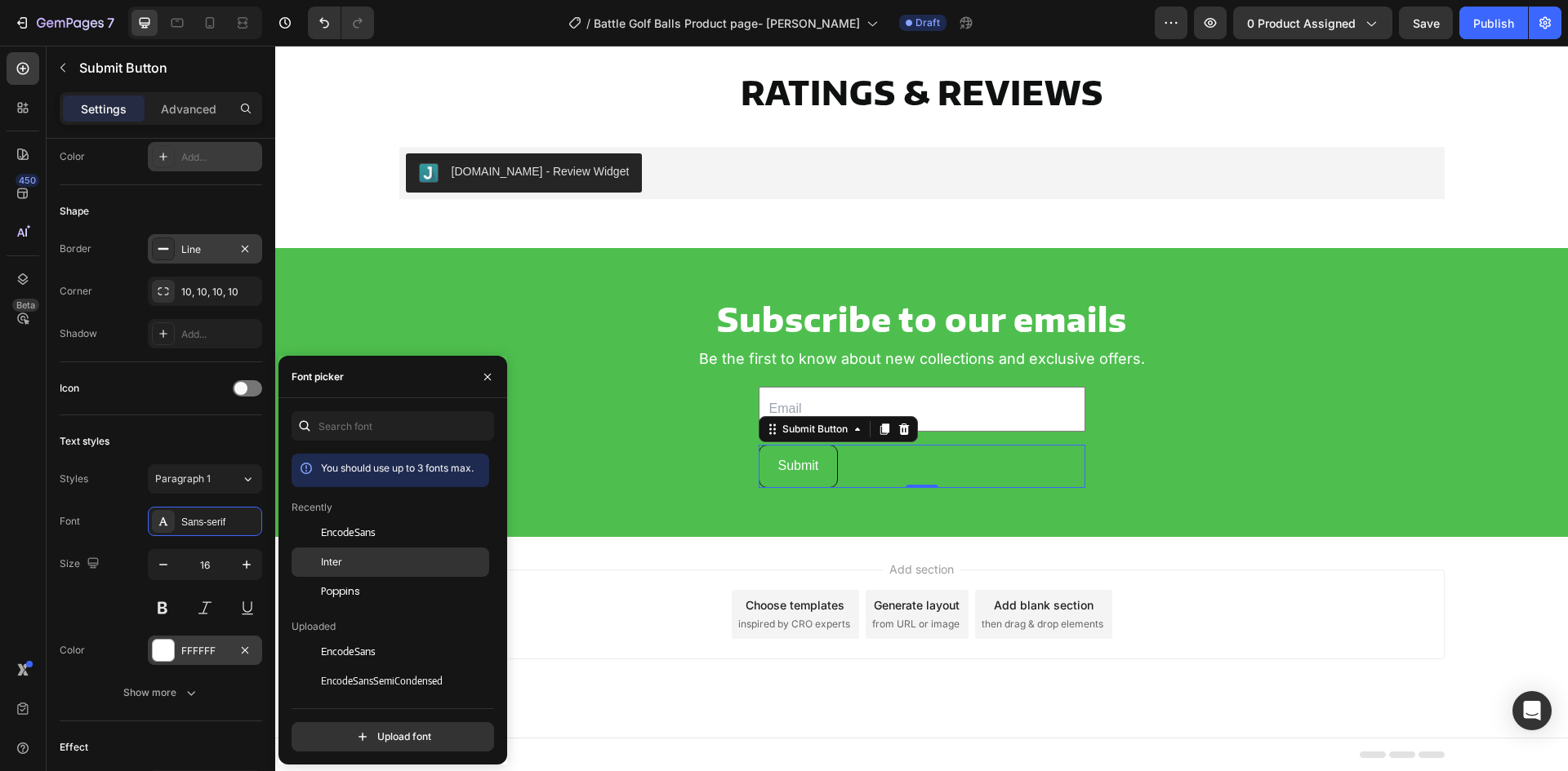
click at [363, 565] on div "Inter" at bounding box center [403, 562] width 165 height 14
click at [173, 435] on div "Text styles" at bounding box center [160, 441] width 203 height 26
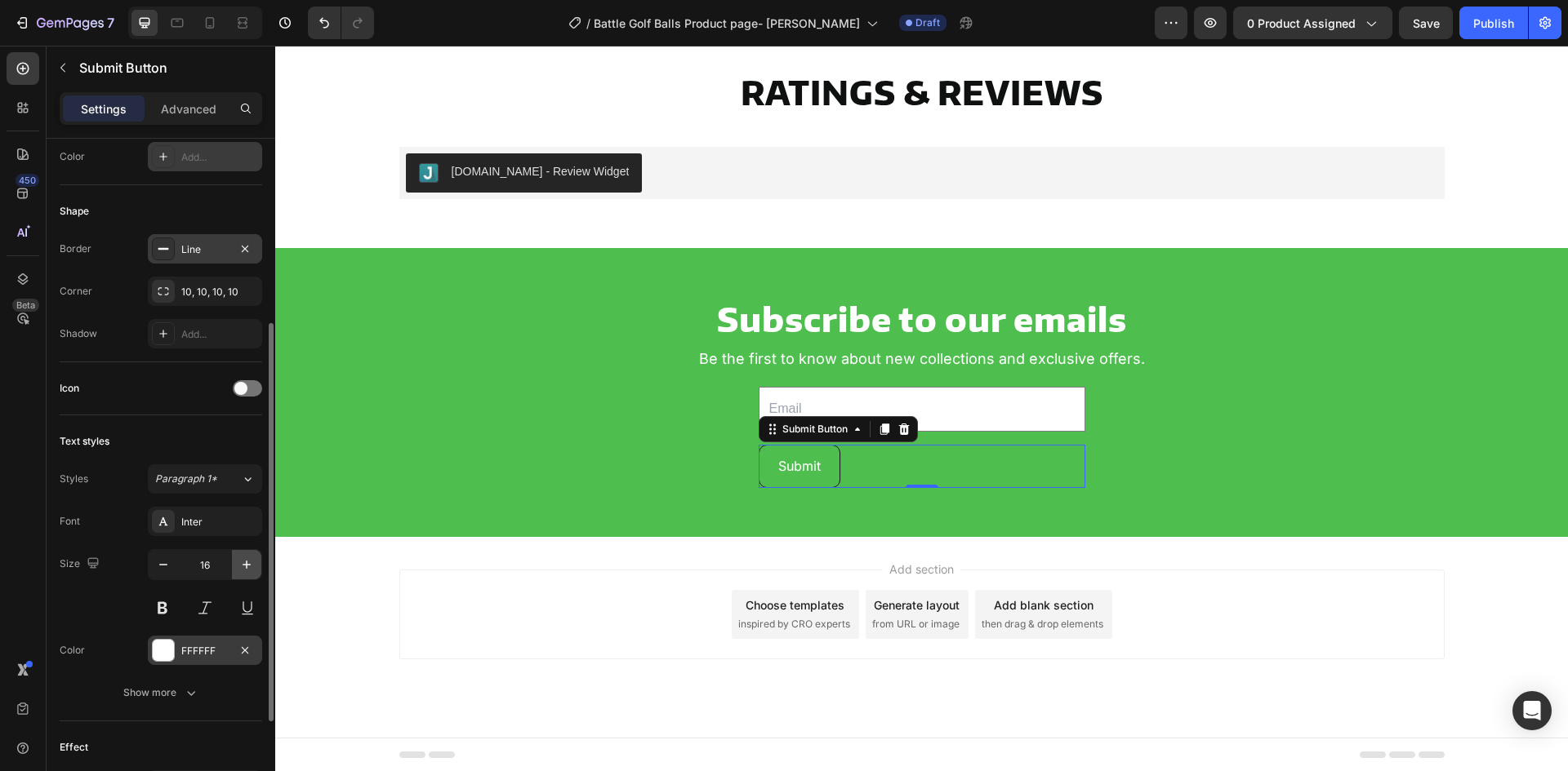
click at [248, 569] on icon "button" at bounding box center [247, 565] width 16 height 16
type input "17"
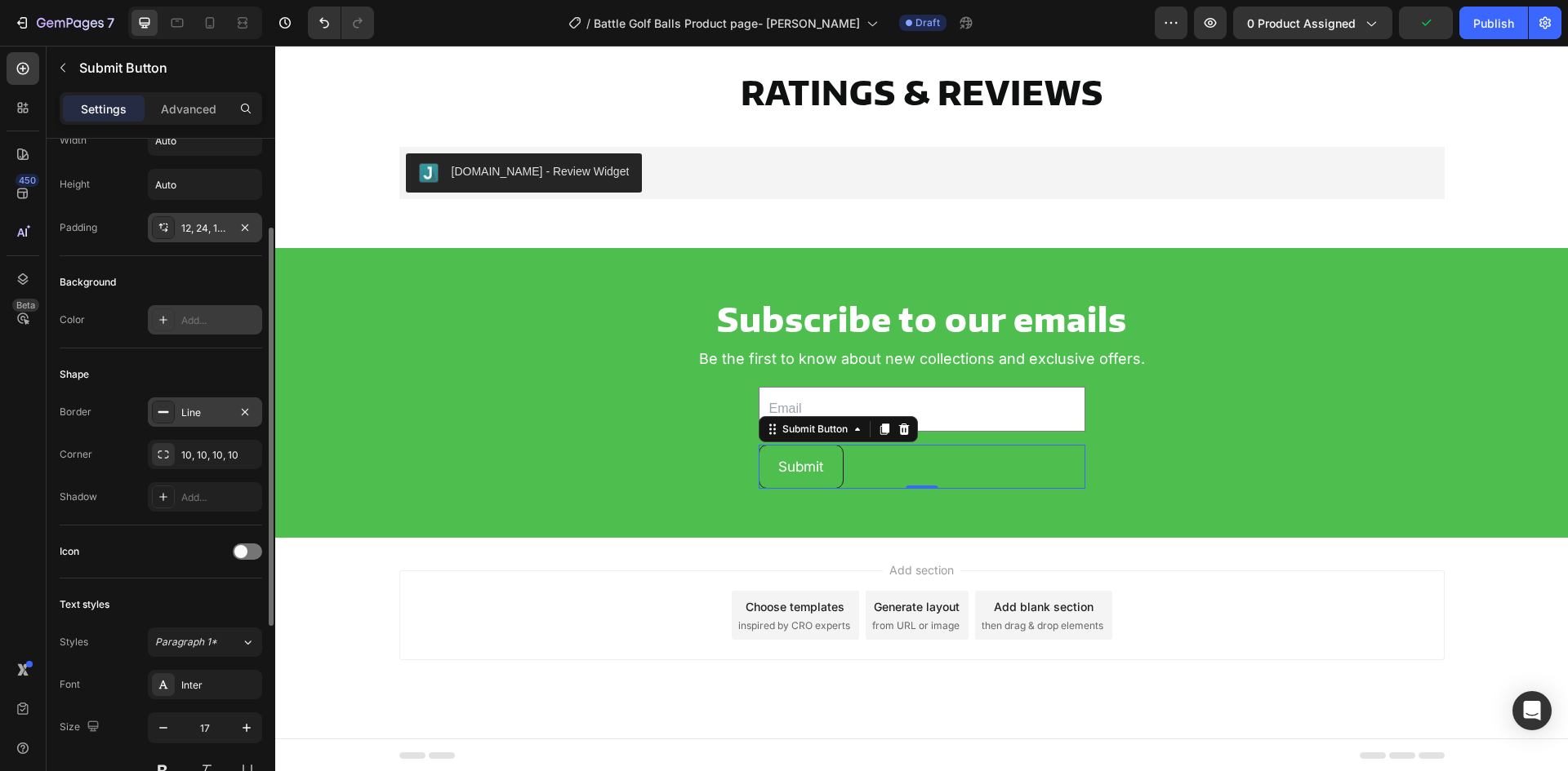
click at [166, 236] on div at bounding box center [163, 227] width 23 height 22
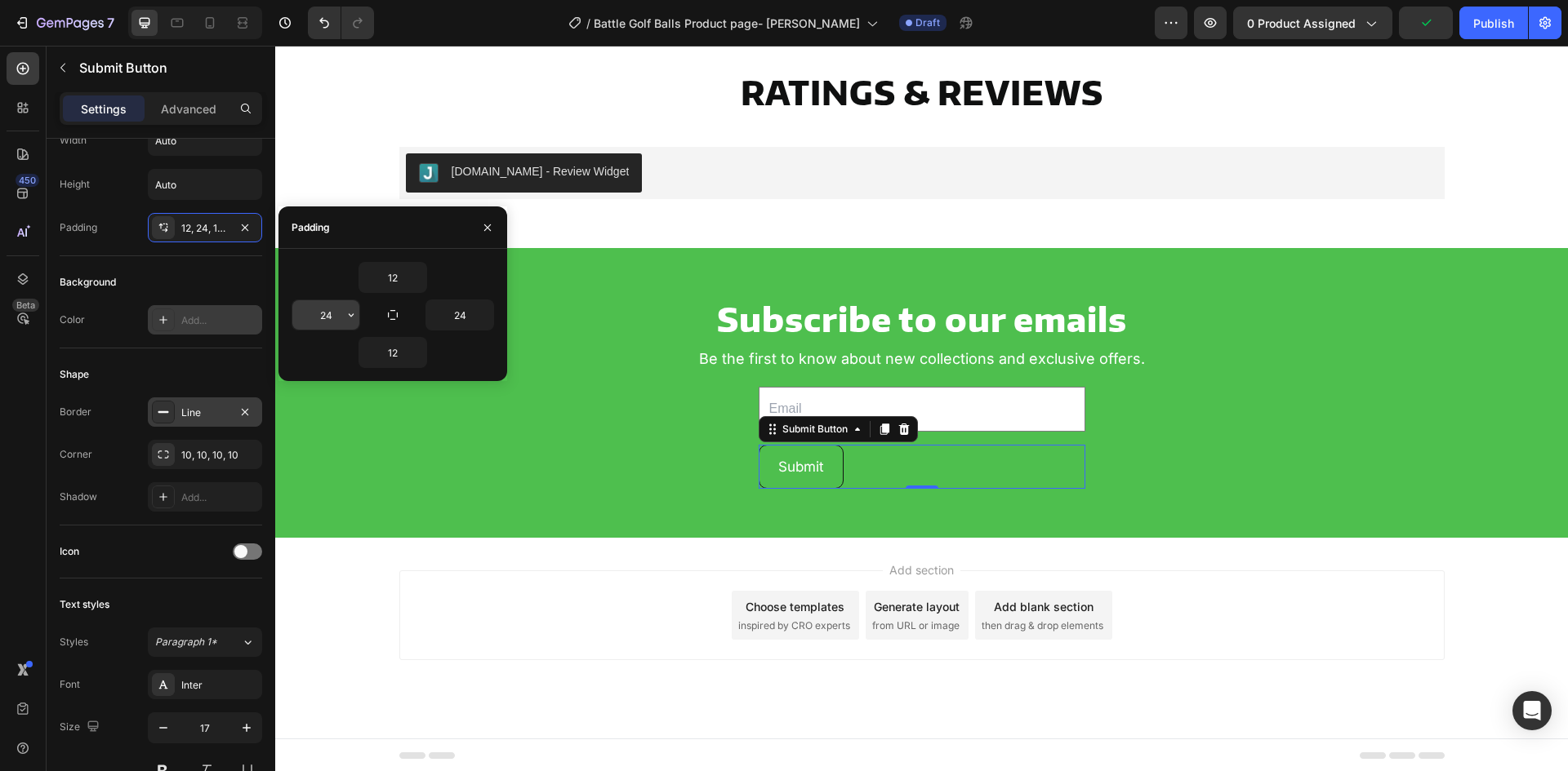
click at [327, 313] on input "24" at bounding box center [326, 315] width 67 height 30
type input "30"
click at [461, 322] on input "24" at bounding box center [460, 315] width 67 height 30
type input "30"
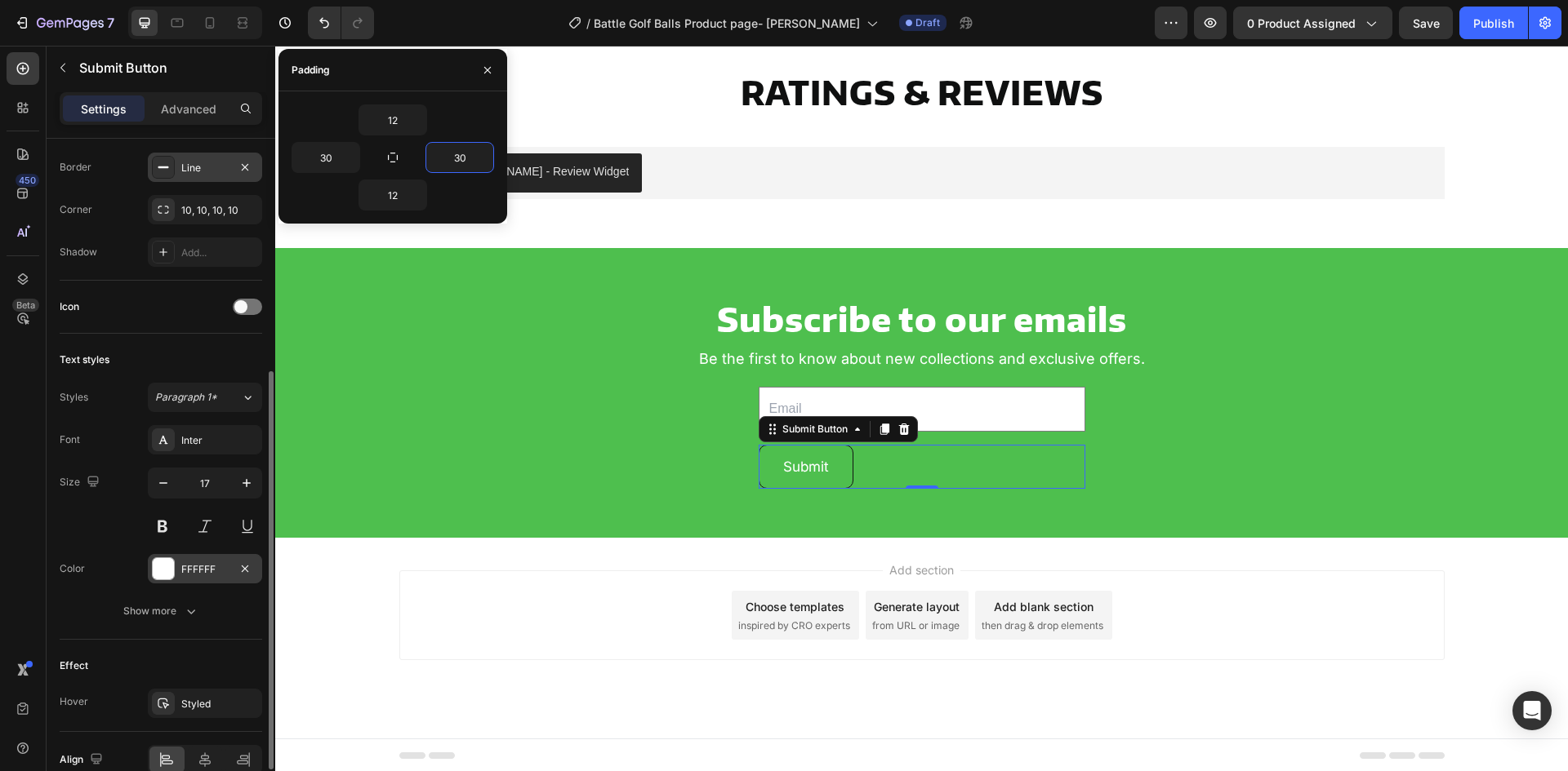
scroll to position [479, 0]
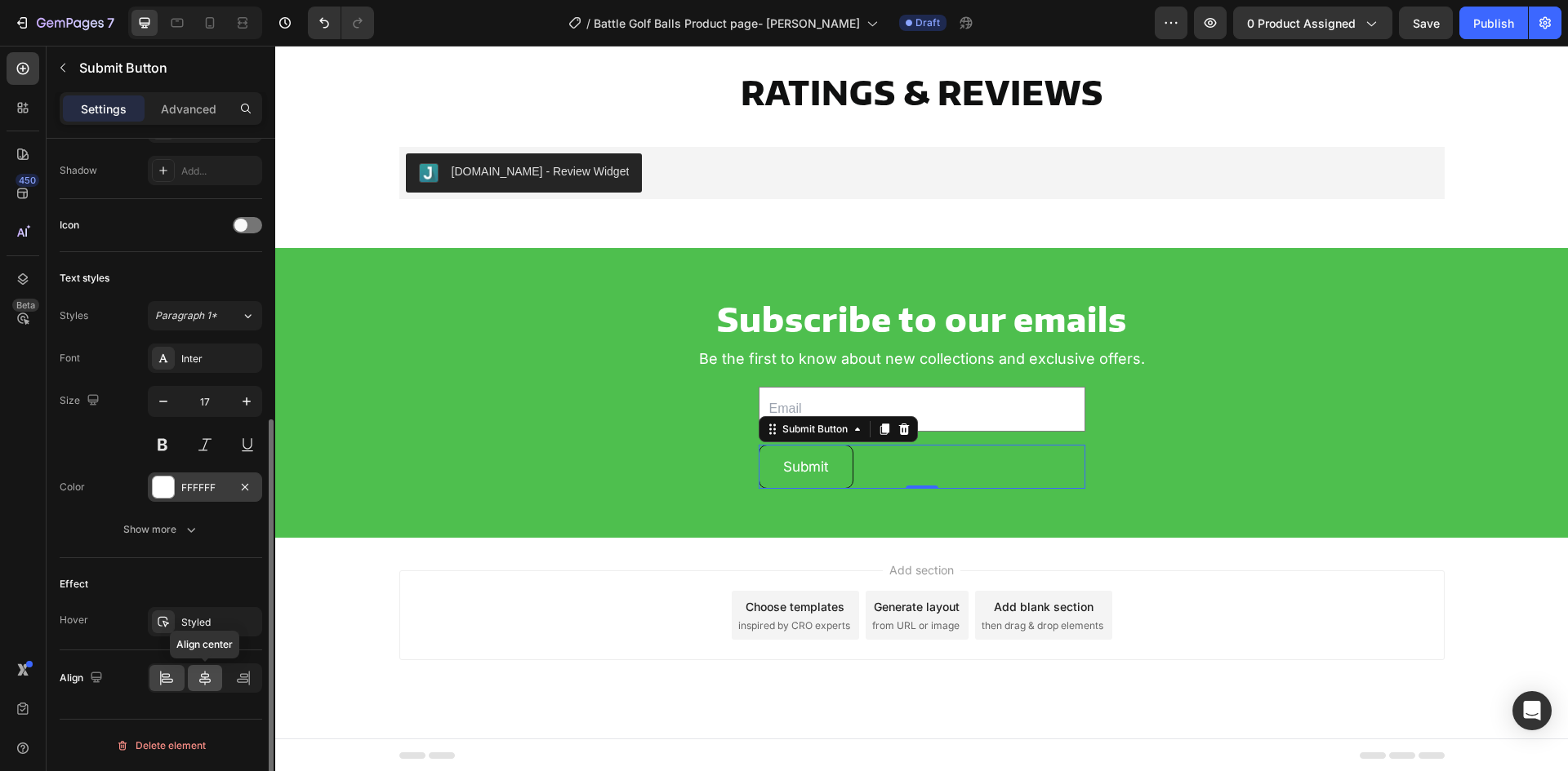
click at [201, 677] on icon at bounding box center [205, 678] width 16 height 16
click at [581, 561] on div "Add section Choose templates inspired by CRO experts Generate layout from URL o…" at bounding box center [922, 638] width 1293 height 201
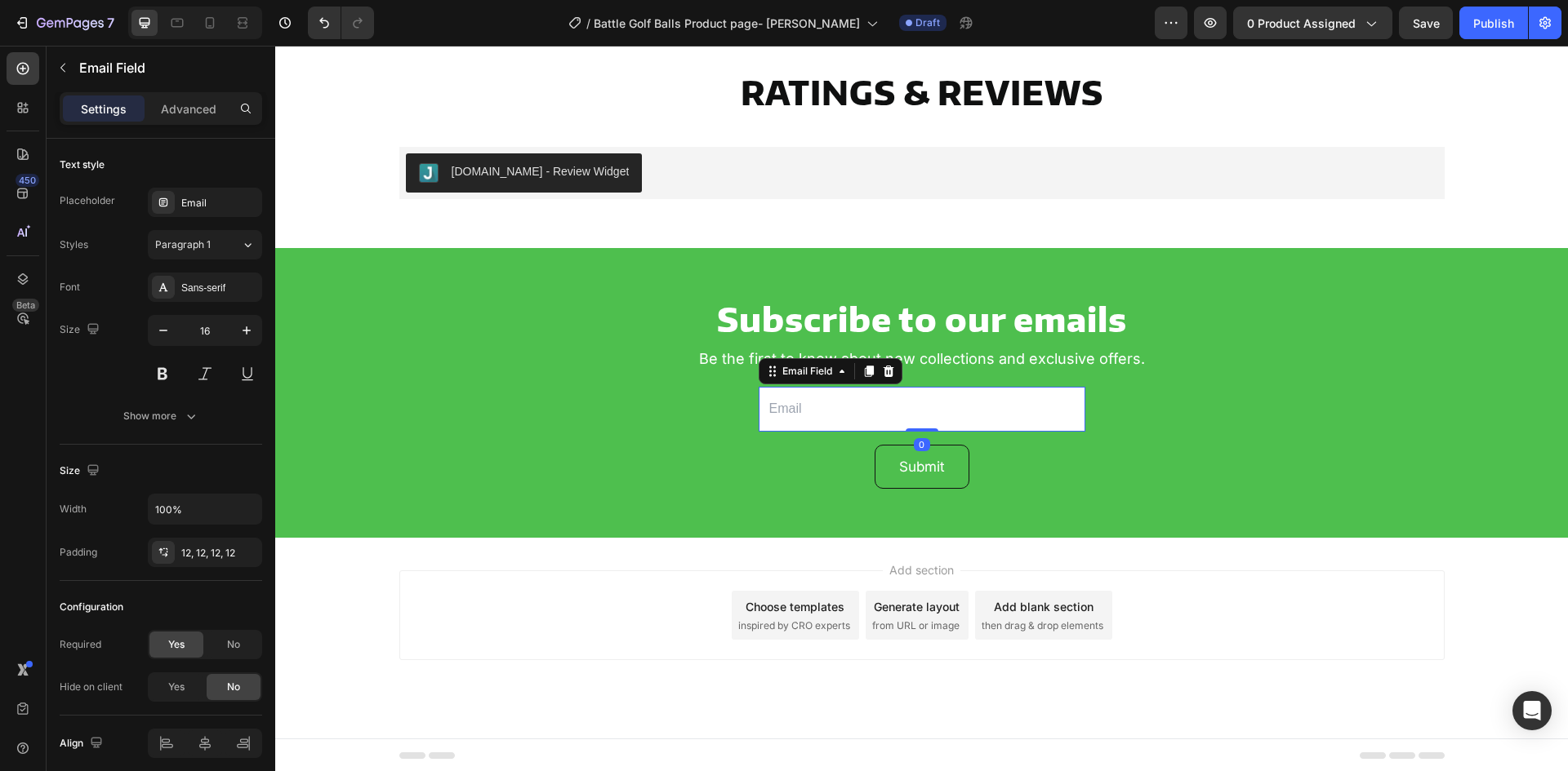
click at [879, 422] on input "email" at bounding box center [922, 409] width 327 height 45
click at [167, 581] on div "Text style Placeholder Email Styles Paragraph 1 Font Sans-serif Size 16 Show mo…" at bounding box center [160, 649] width 203 height 135
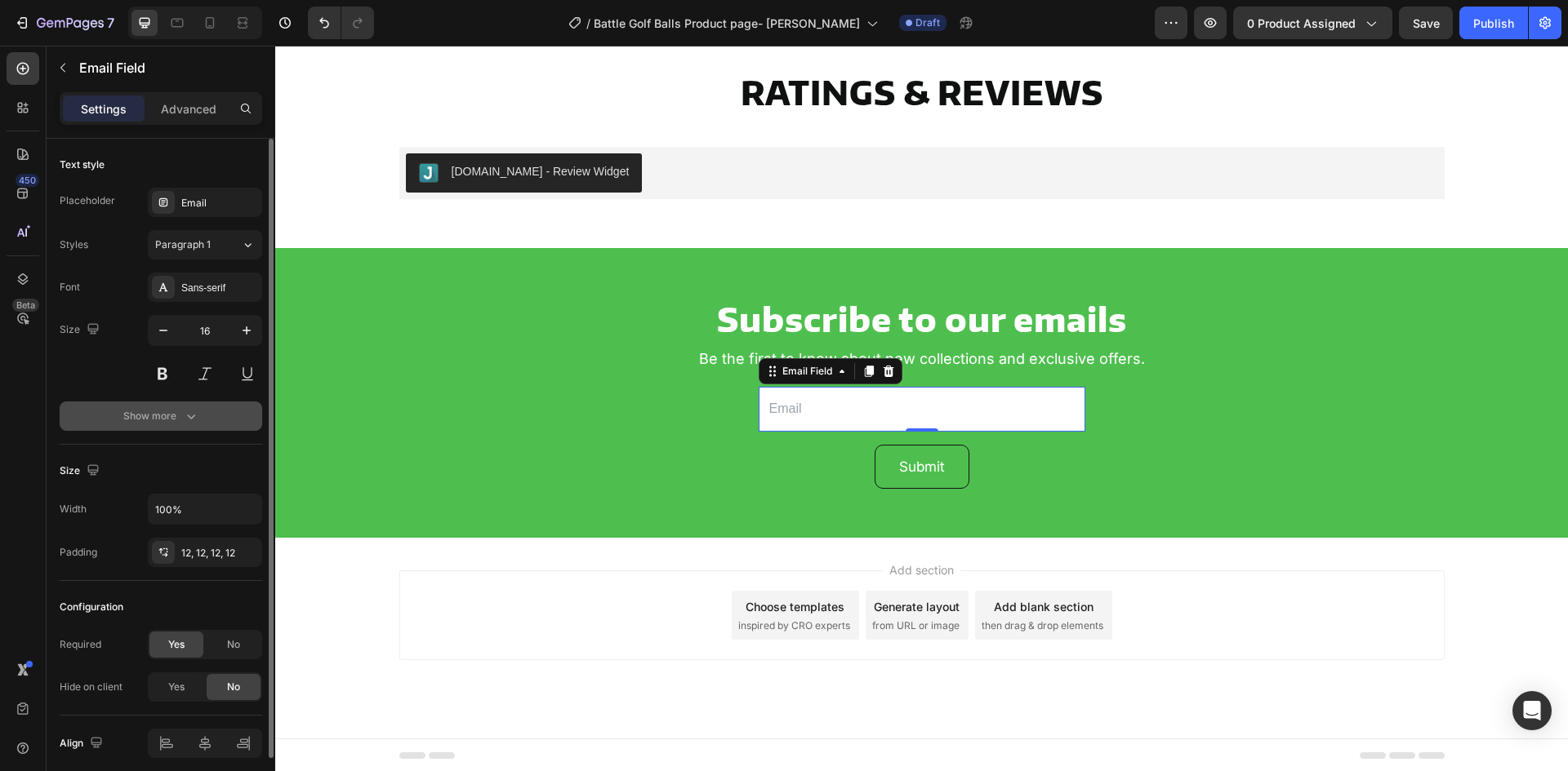
click at [167, 418] on div "Show more" at bounding box center [161, 417] width 76 height 16
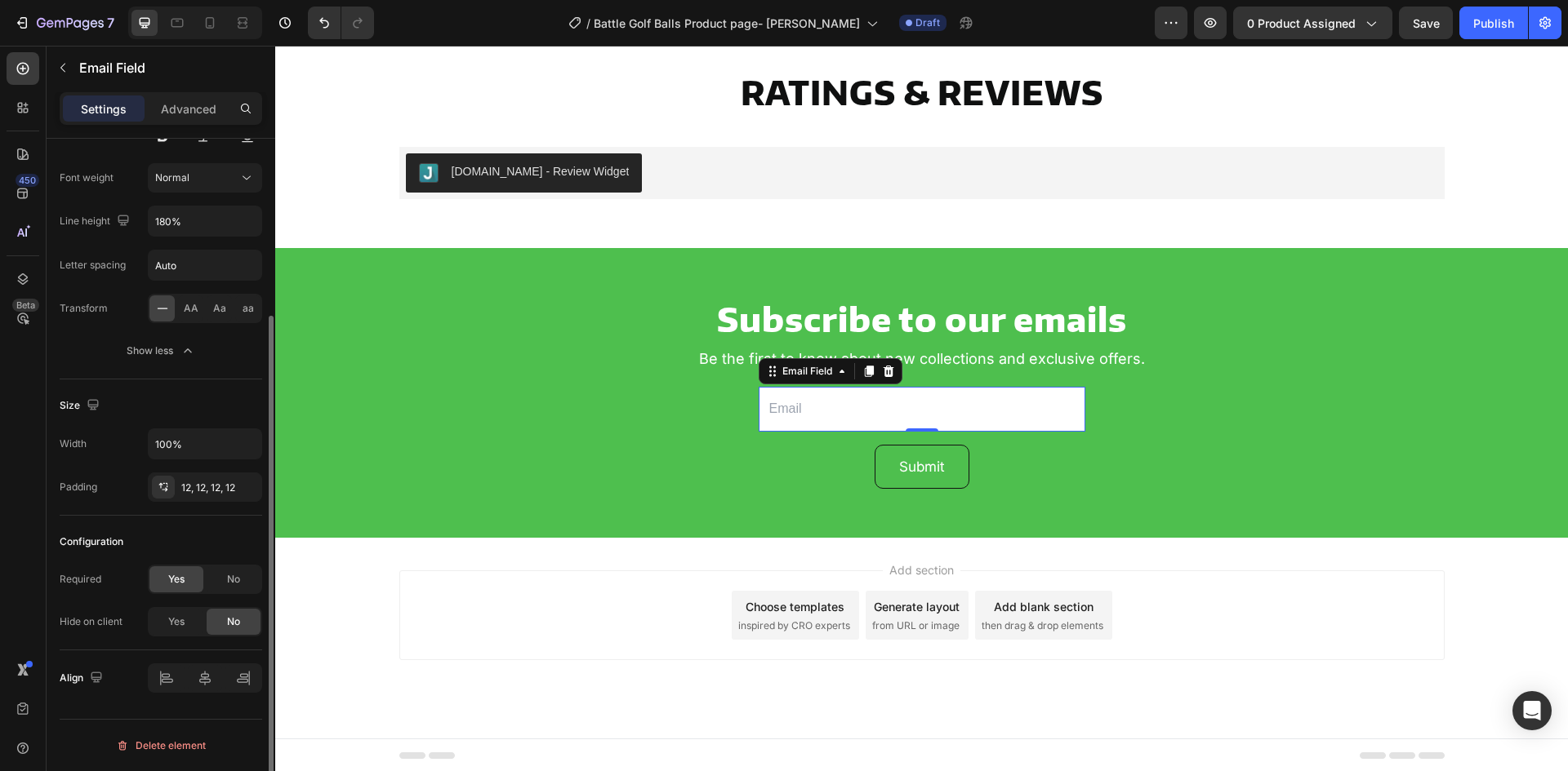
scroll to position [0, 0]
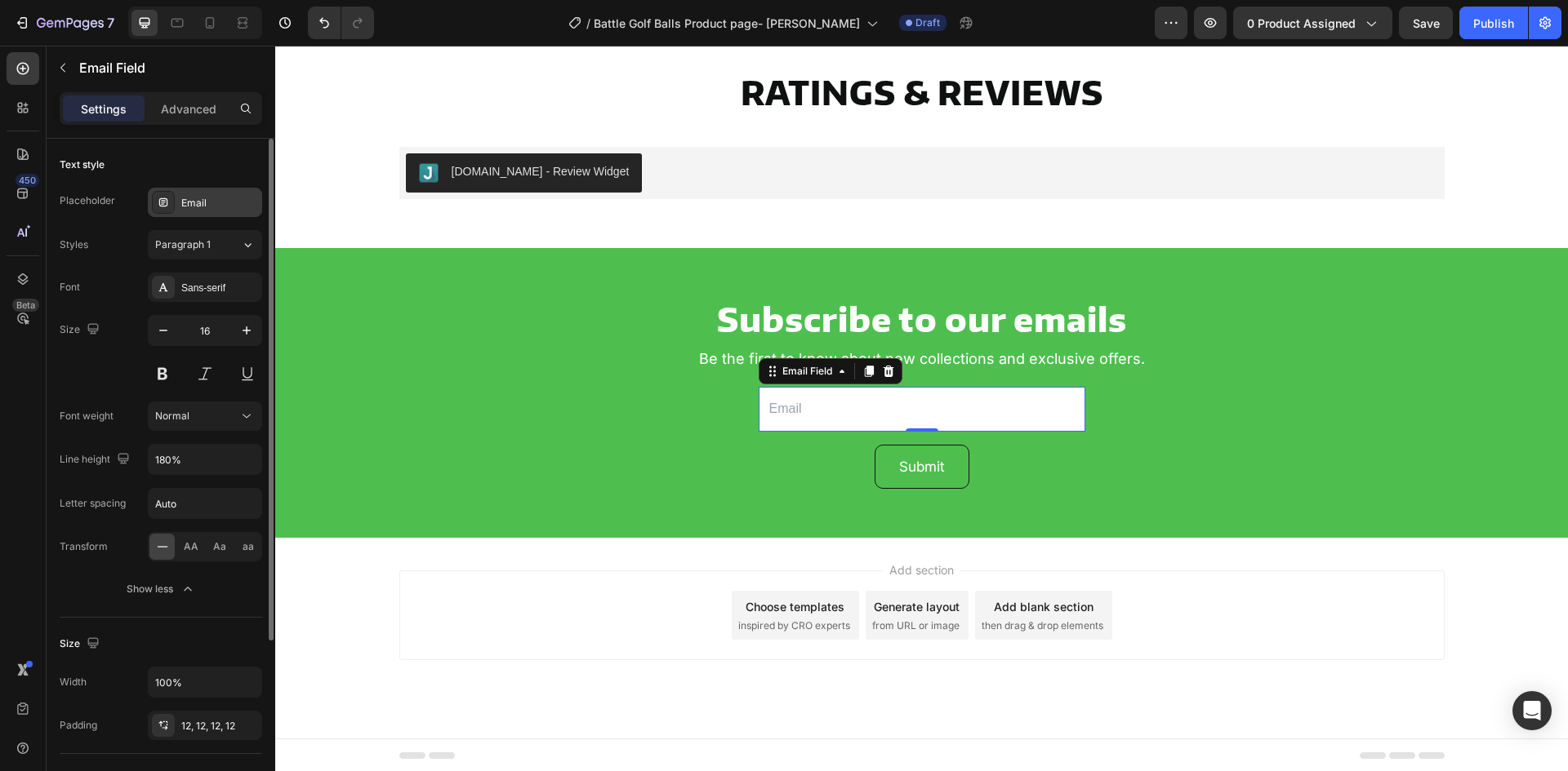
click at [199, 205] on div "Email" at bounding box center [219, 203] width 77 height 14
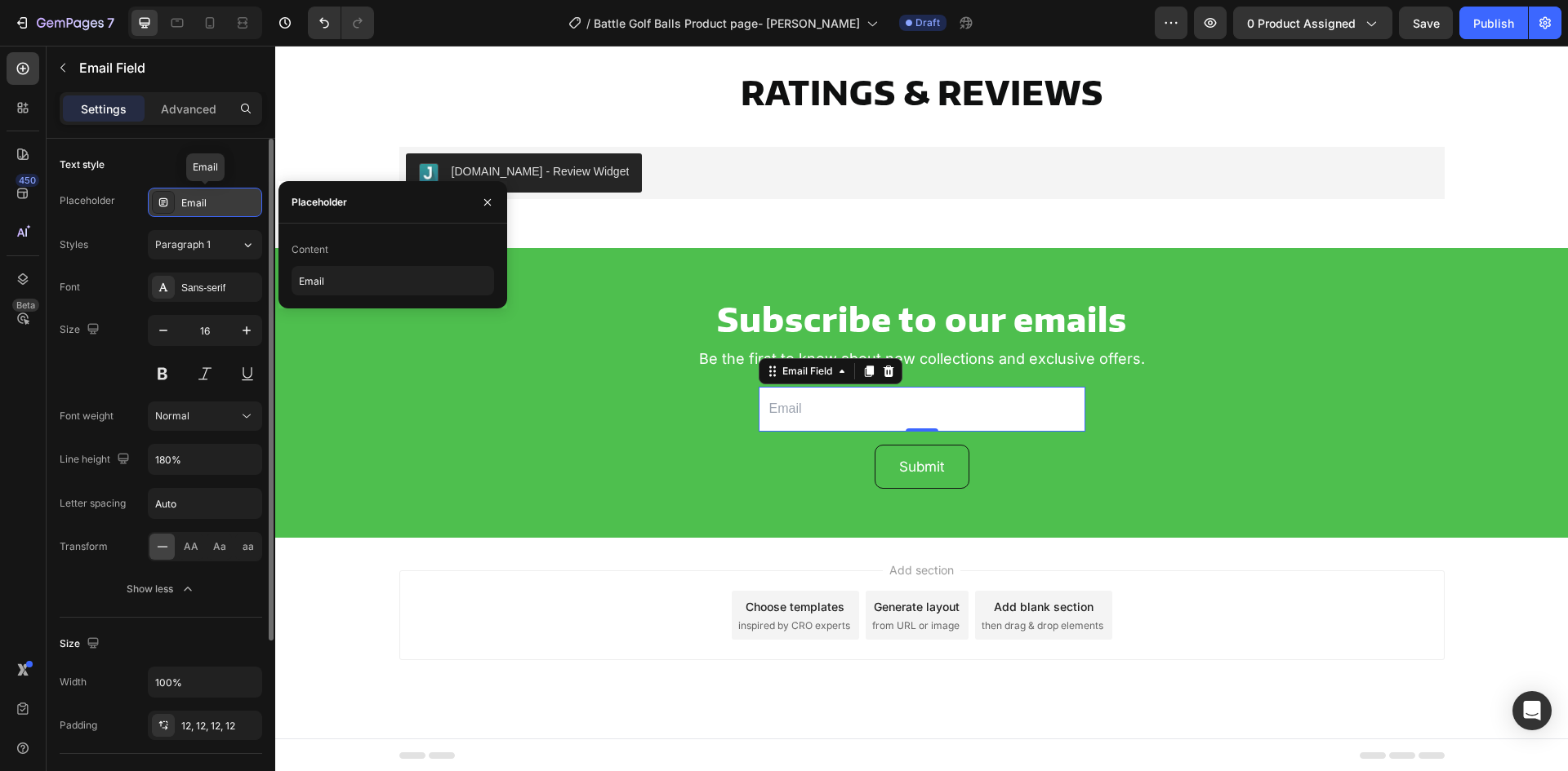
click at [199, 205] on div "Email" at bounding box center [219, 203] width 77 height 14
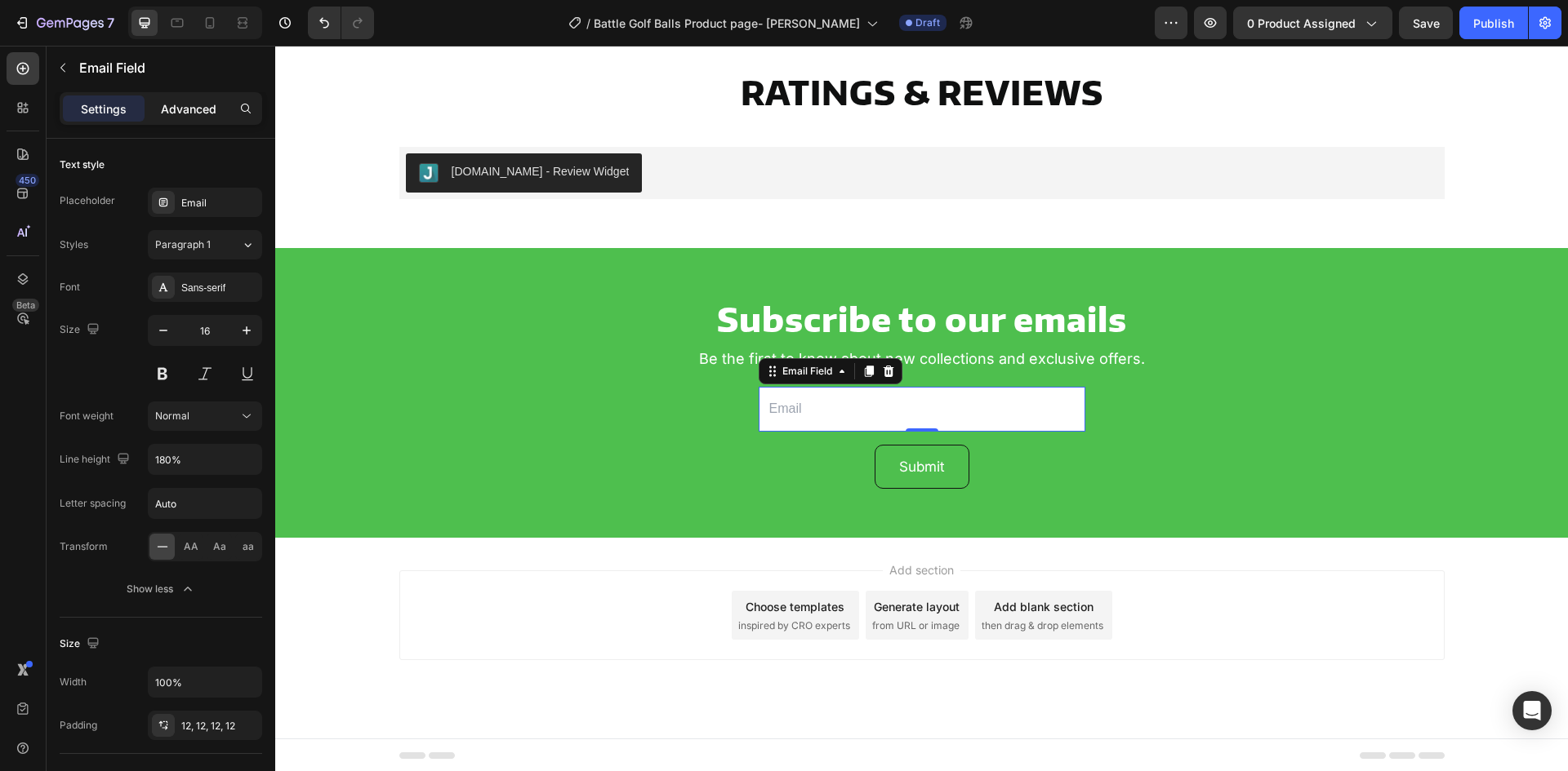
click at [163, 120] on div "Advanced" at bounding box center [188, 108] width 82 height 26
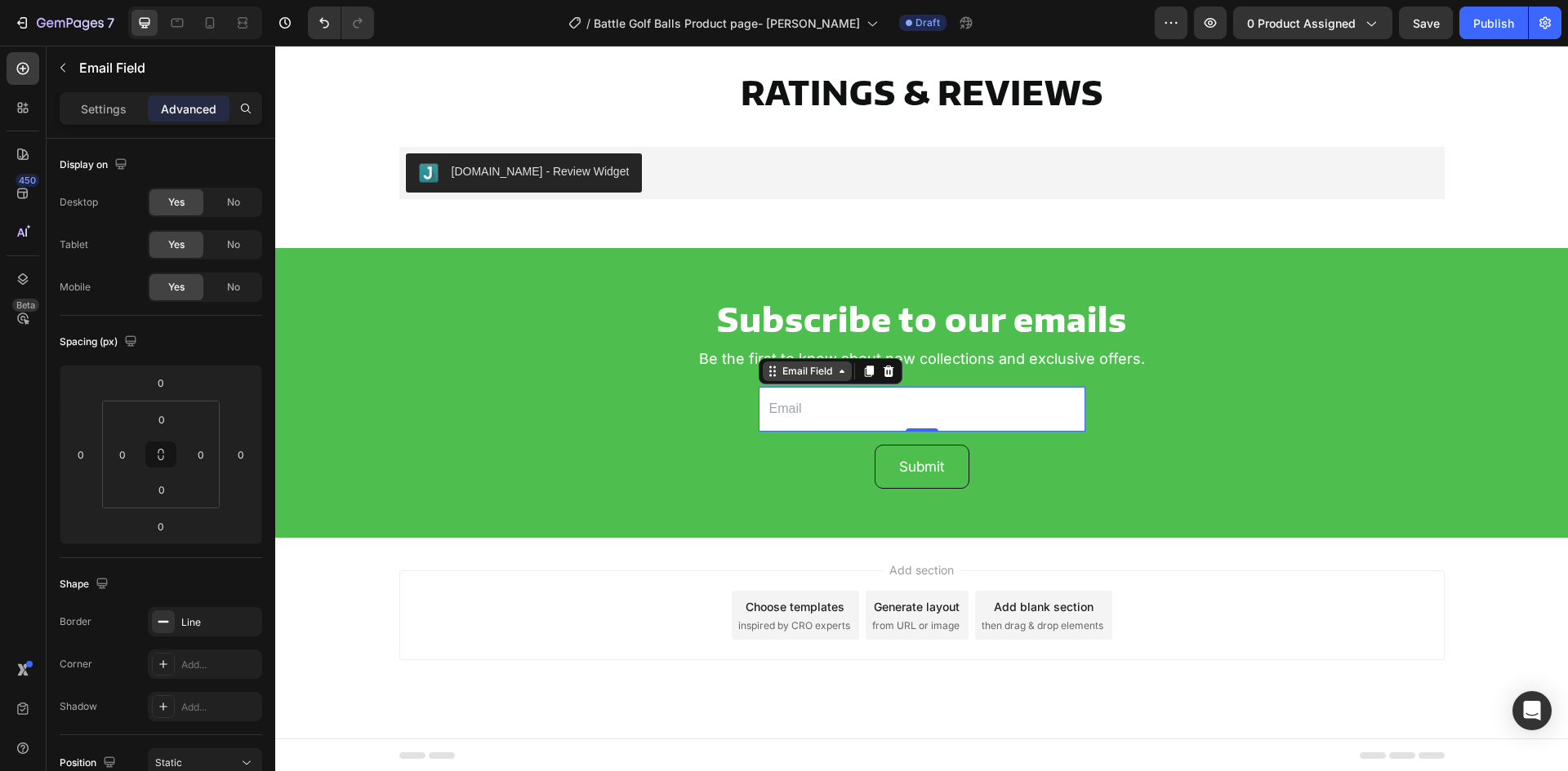
click at [820, 374] on div "Email Field" at bounding box center [807, 372] width 57 height 14
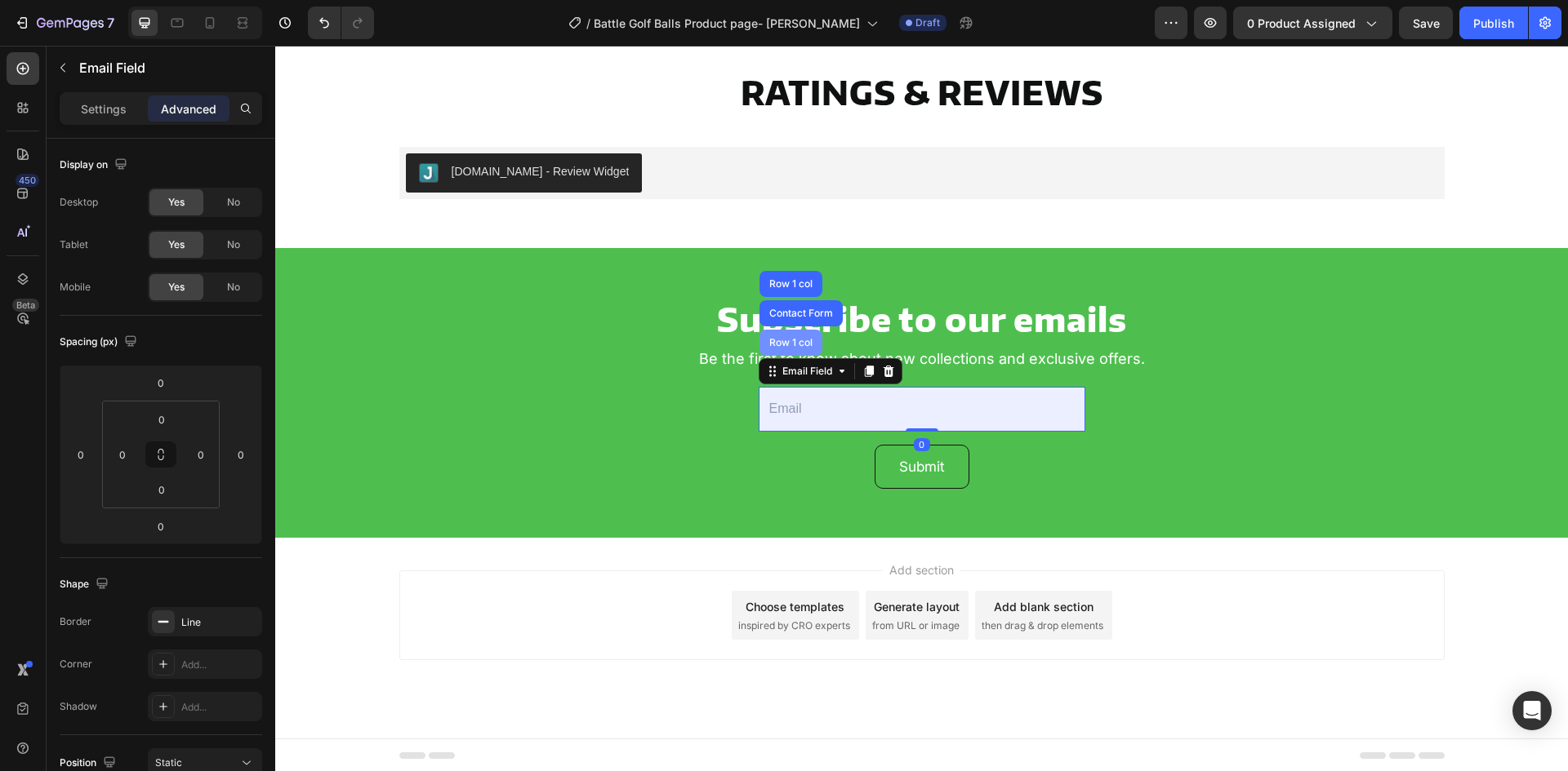
click at [790, 345] on div "Row 1 col" at bounding box center [790, 343] width 50 height 10
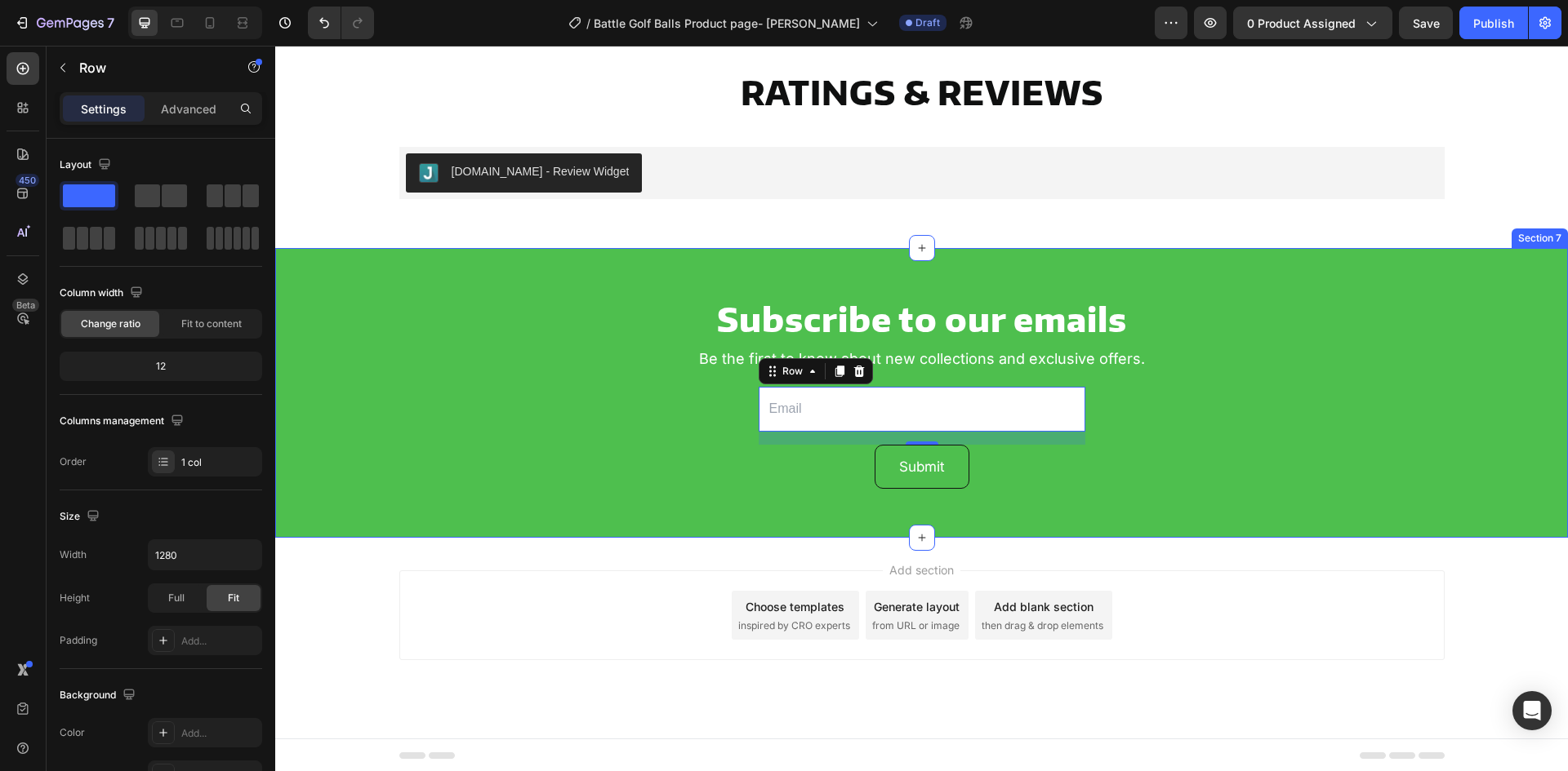
click at [350, 518] on div "Subscribe to our emails Heading Be the first to know about new collections and …" at bounding box center [922, 393] width 1293 height 290
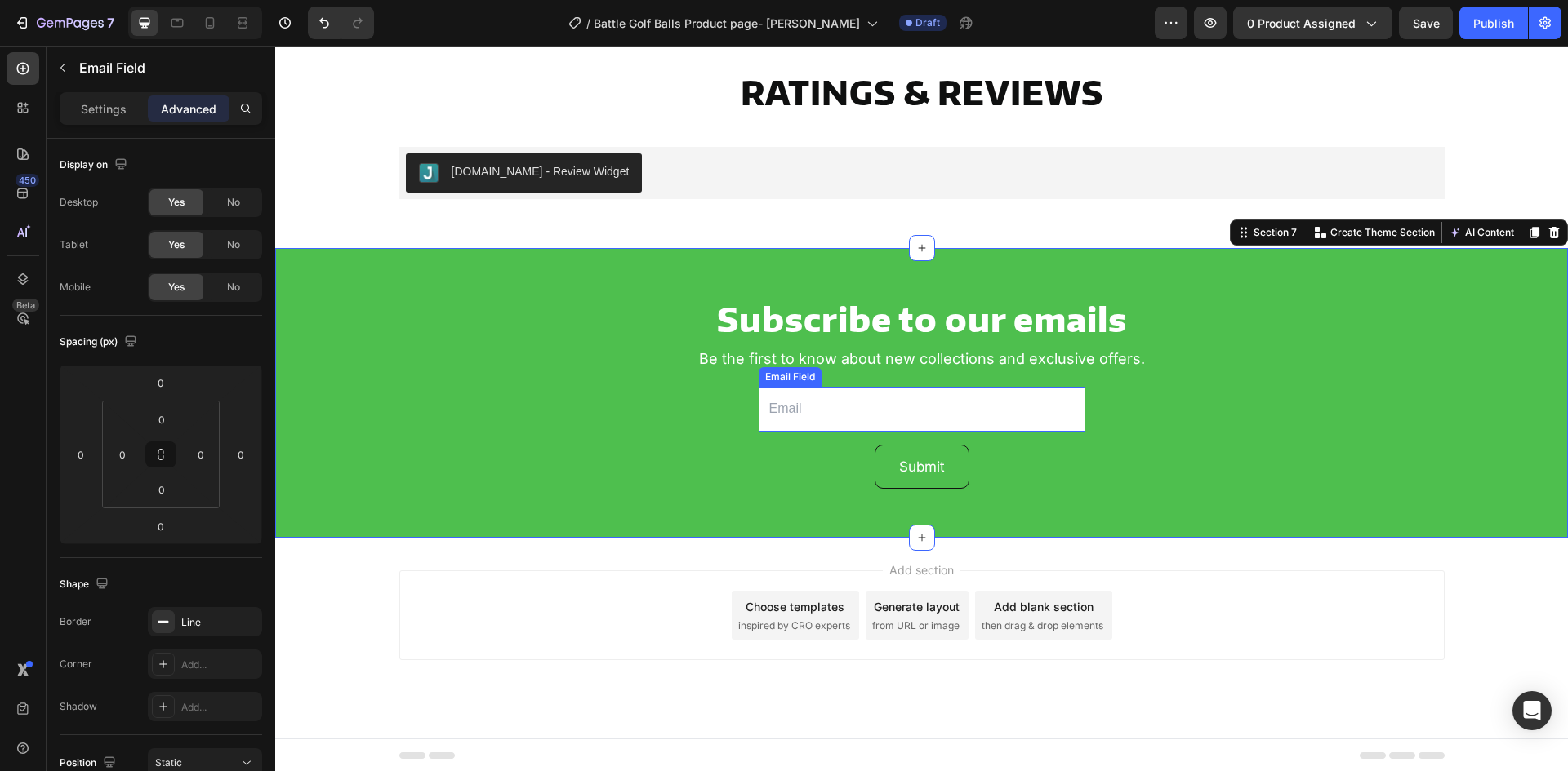
click at [828, 419] on input "email" at bounding box center [922, 409] width 327 height 45
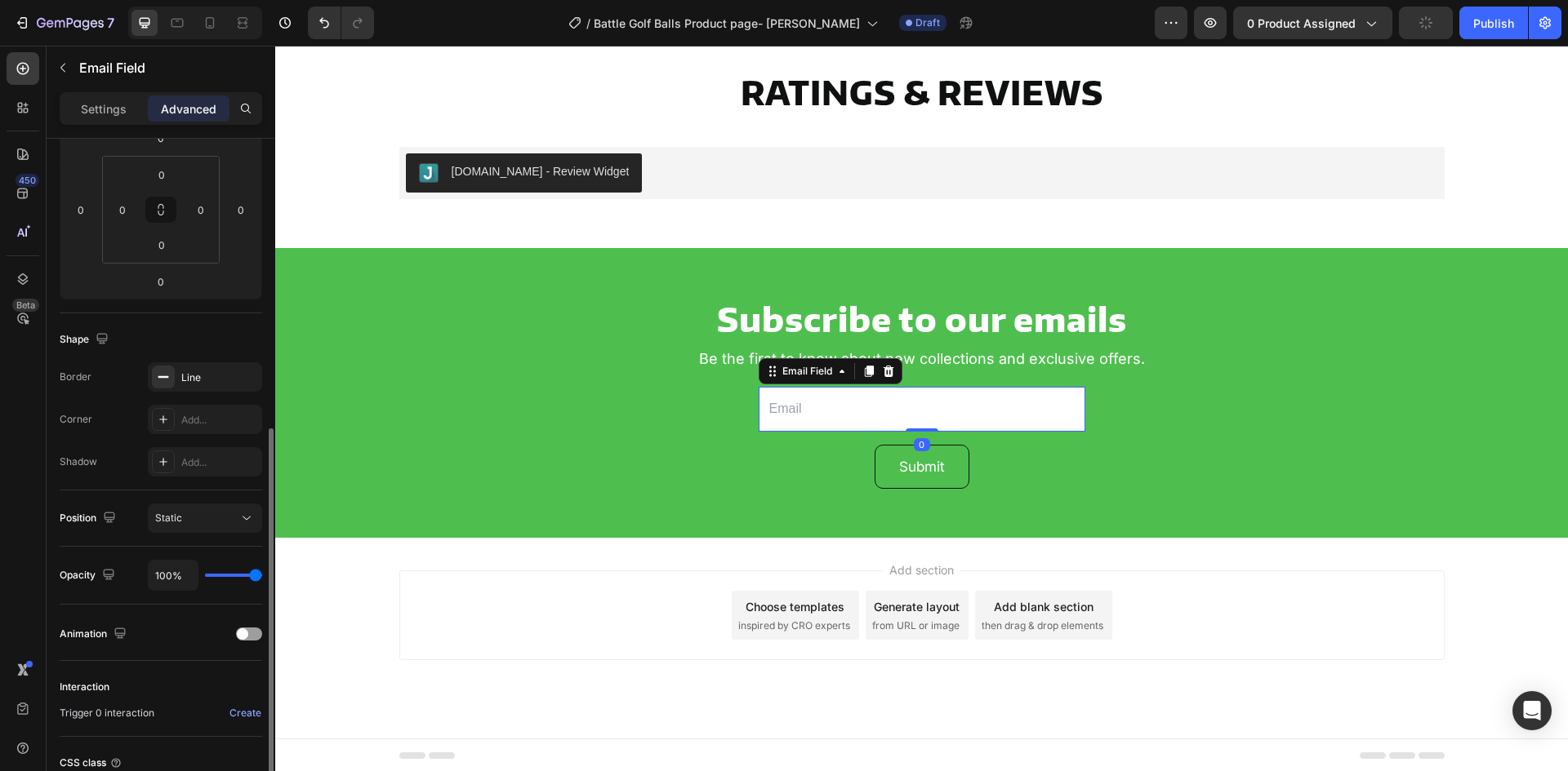
scroll to position [327, 0]
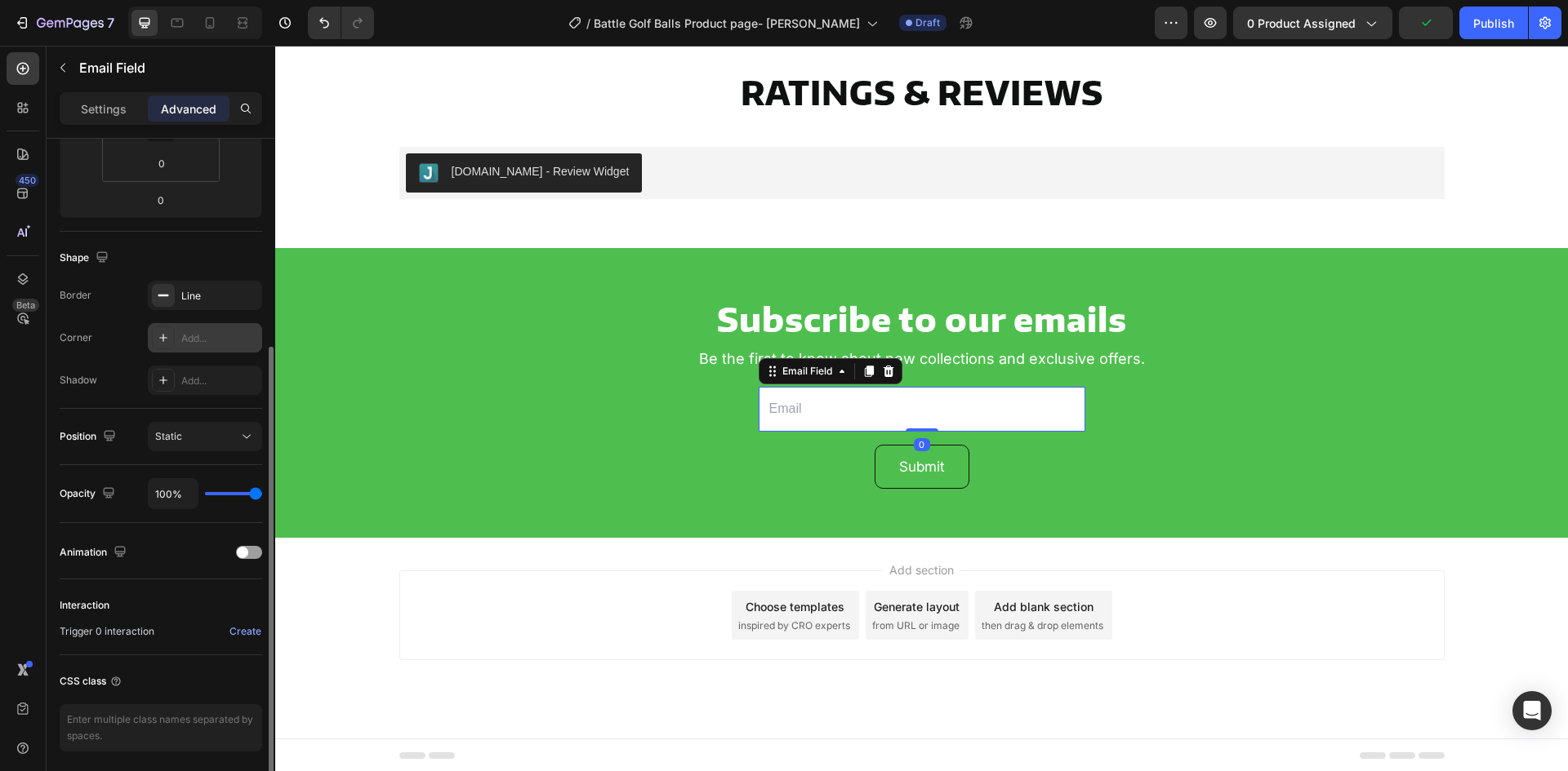
click at [187, 336] on div "Add..." at bounding box center [219, 338] width 77 height 14
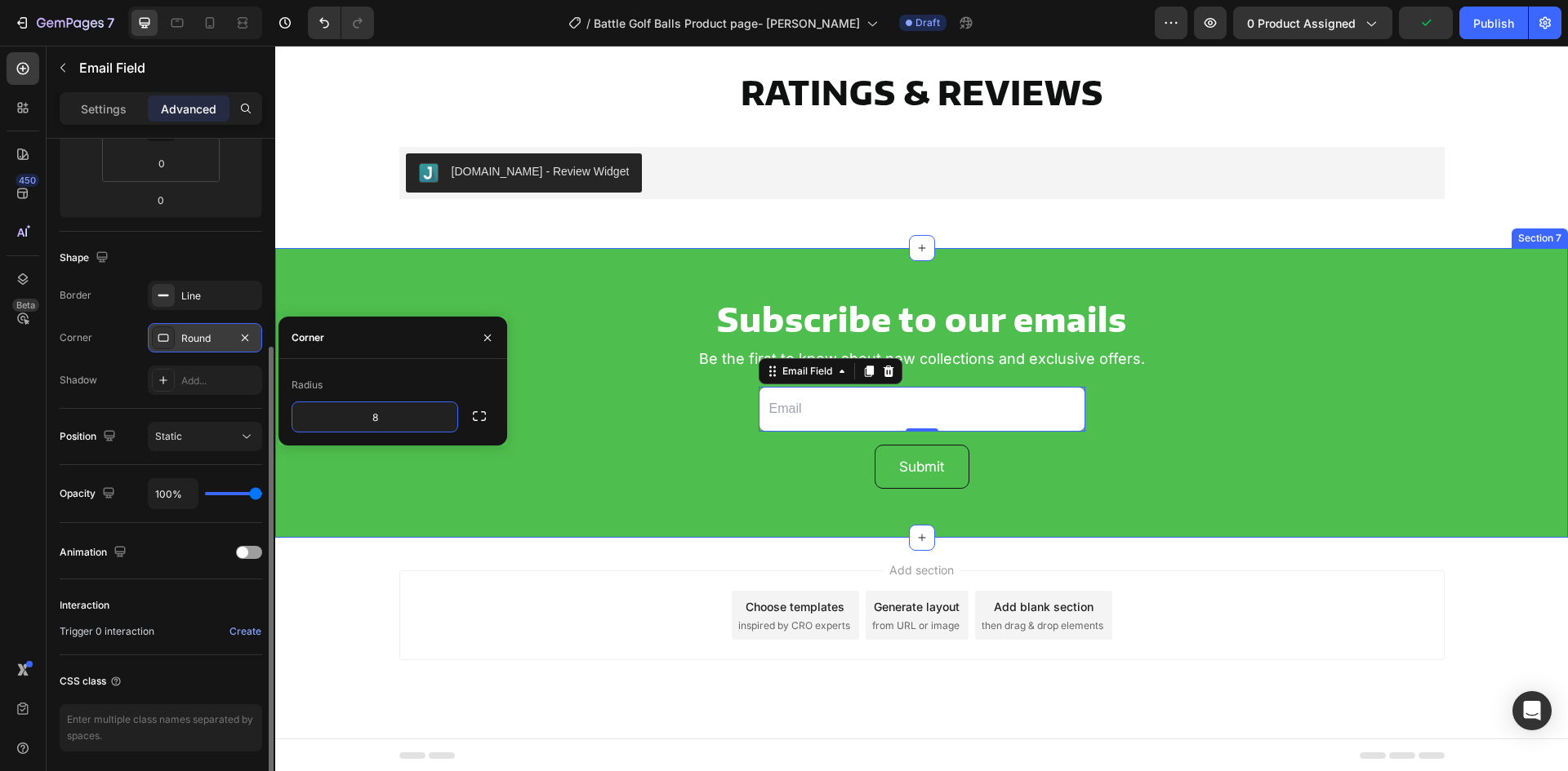
click at [459, 507] on div "Subscribe to our emails Heading Be the first to know about new collections and …" at bounding box center [922, 393] width 1293 height 290
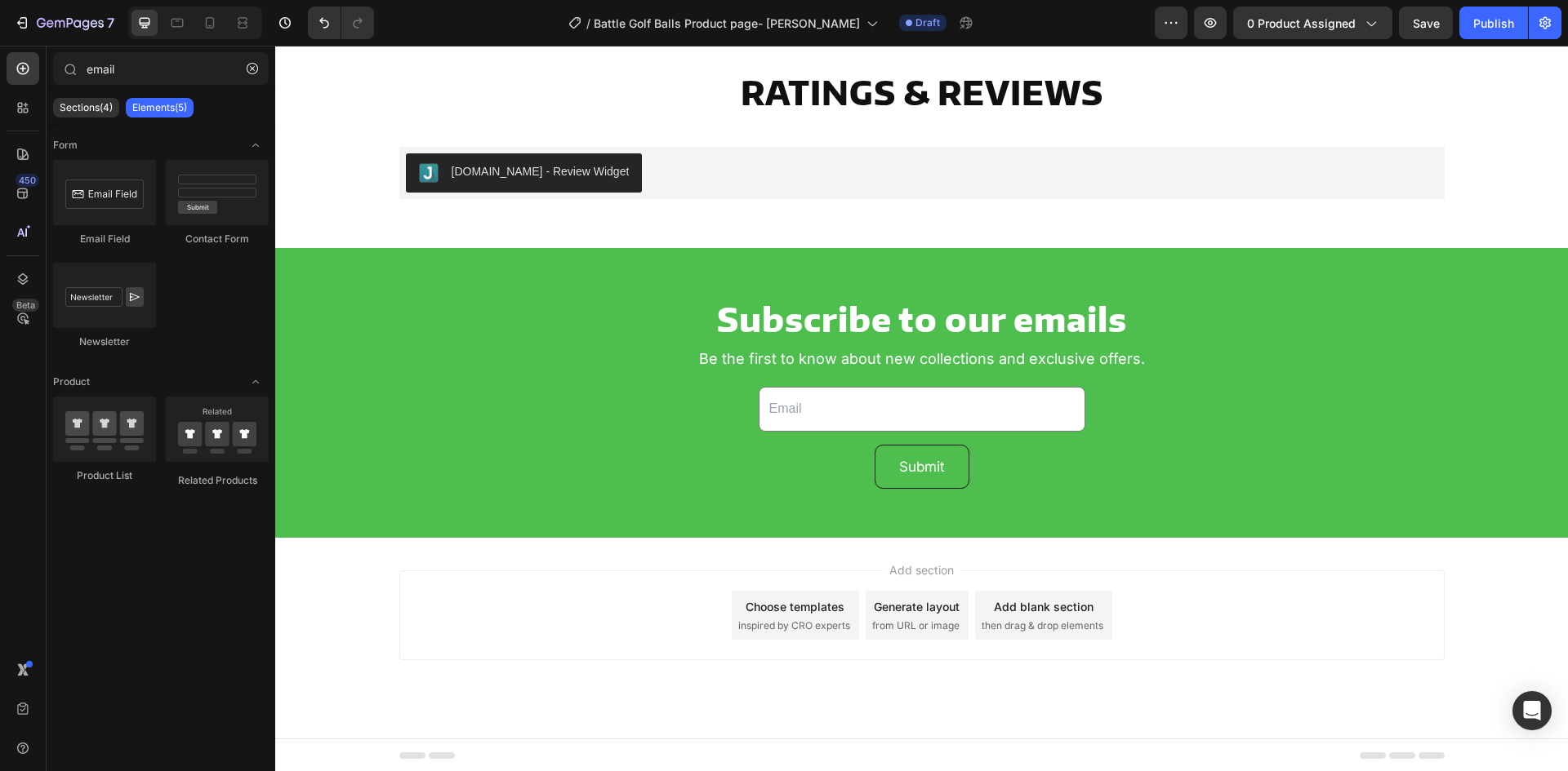
click at [1104, 546] on div "Add section Choose templates inspired by CRO experts Generate layout from URL o…" at bounding box center [922, 638] width 1293 height 201
click at [345, 453] on div "Subscribe to our emails Heading Be the first to know about new collections and …" at bounding box center [922, 392] width 1260 height 192
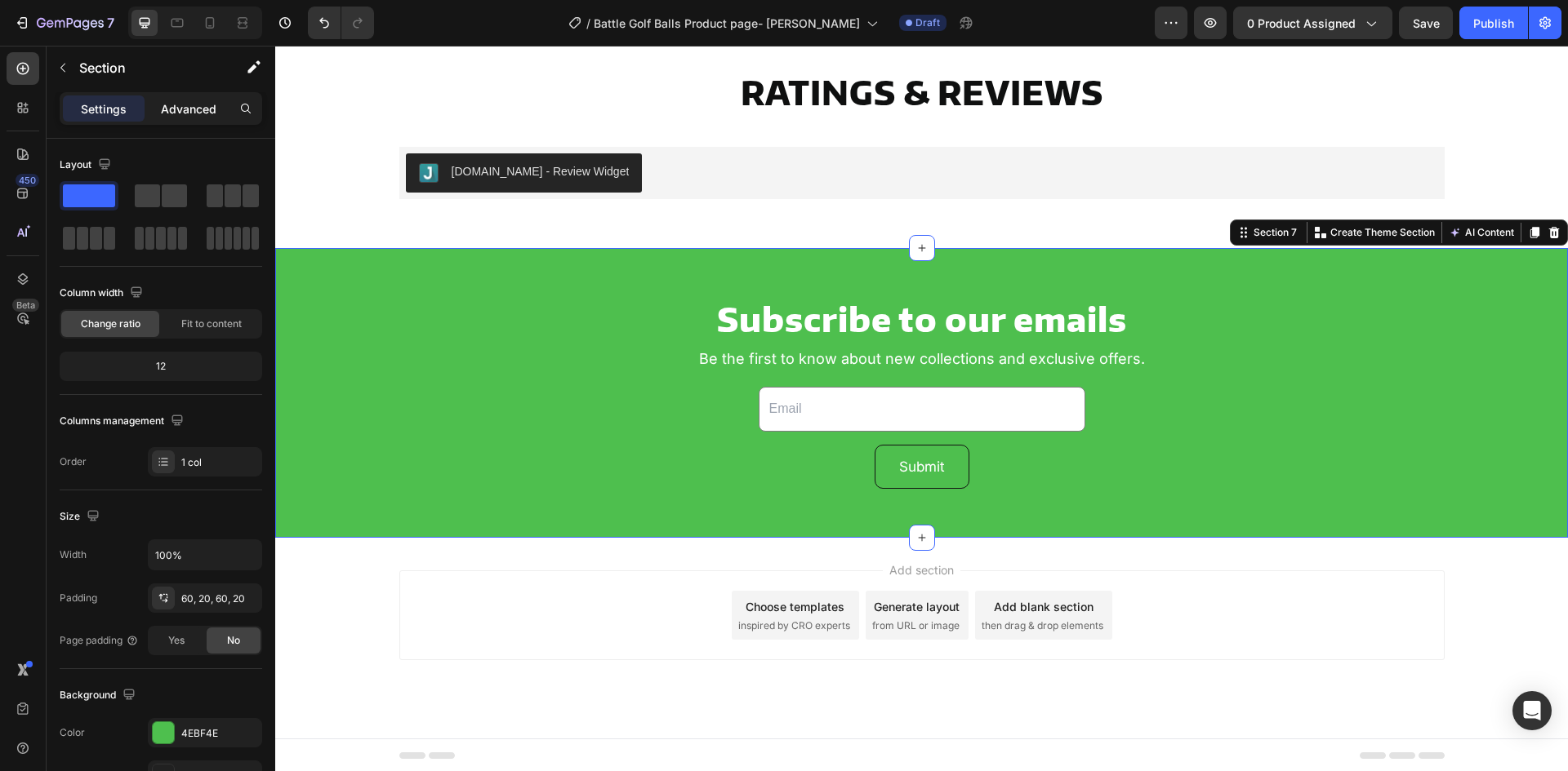
click at [162, 113] on p "Advanced" at bounding box center [189, 109] width 56 height 17
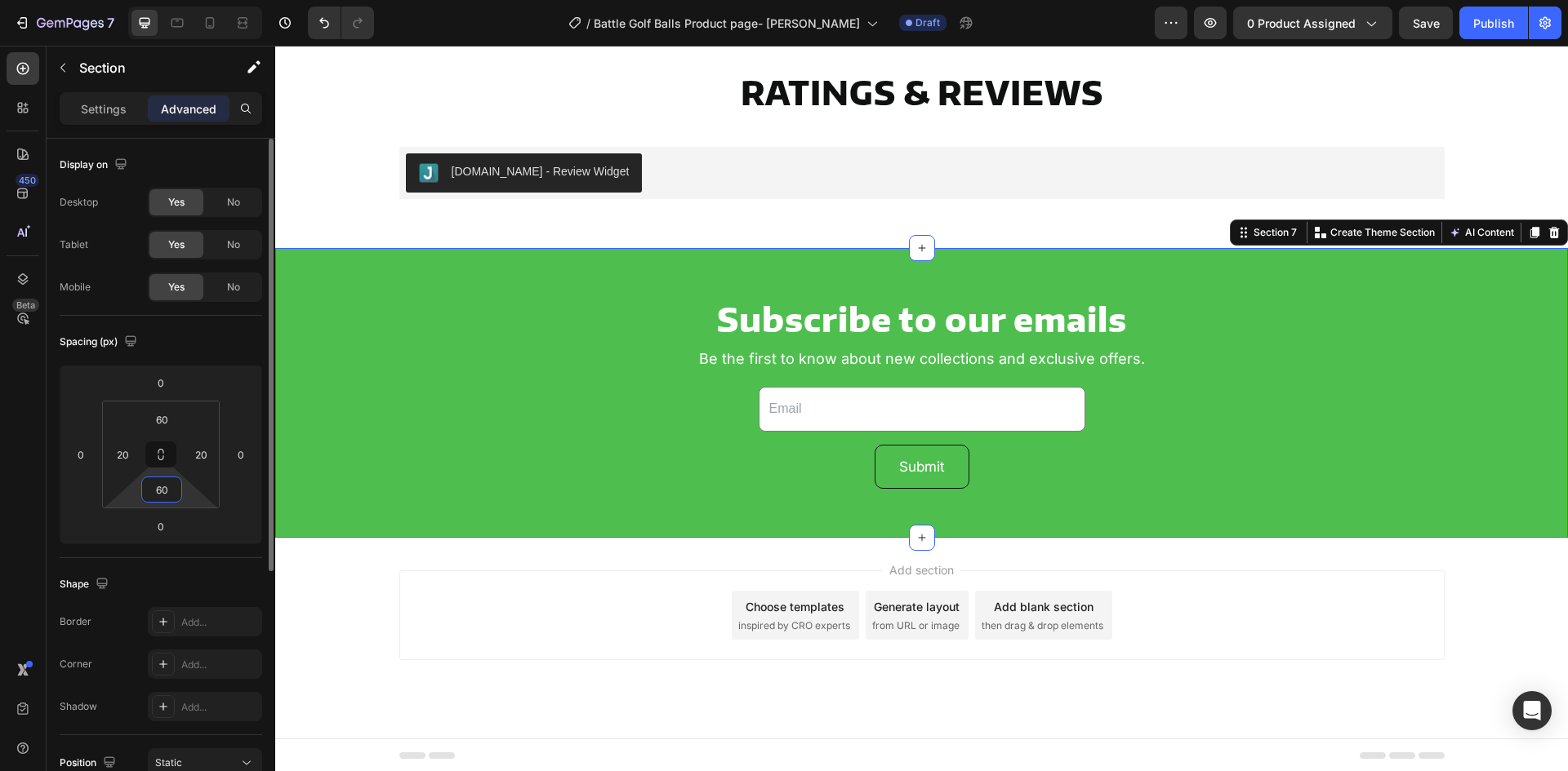
click at [155, 483] on input "60" at bounding box center [162, 489] width 32 height 24
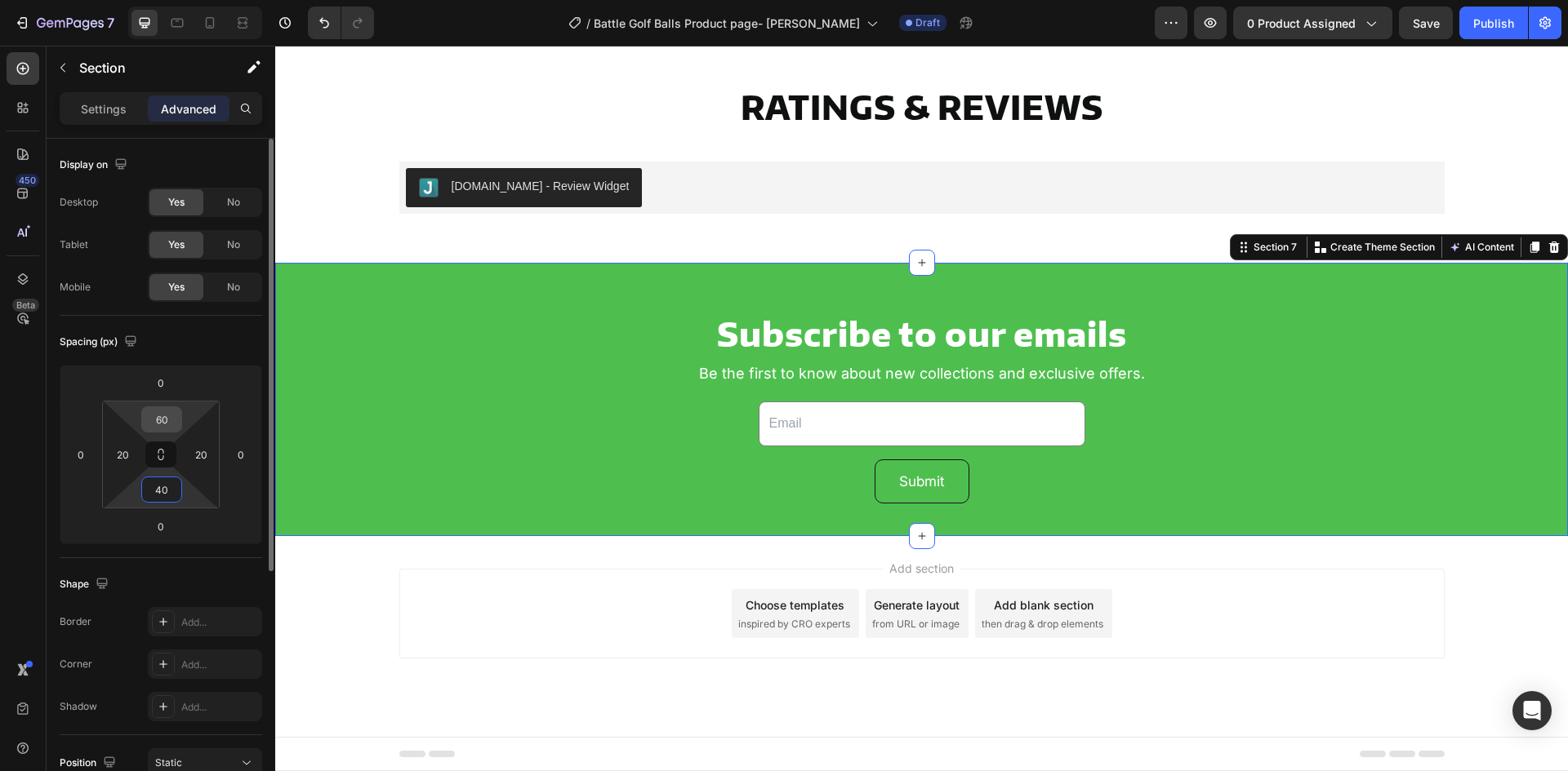
type input "40"
click at [166, 411] on input "60" at bounding box center [162, 419] width 32 height 24
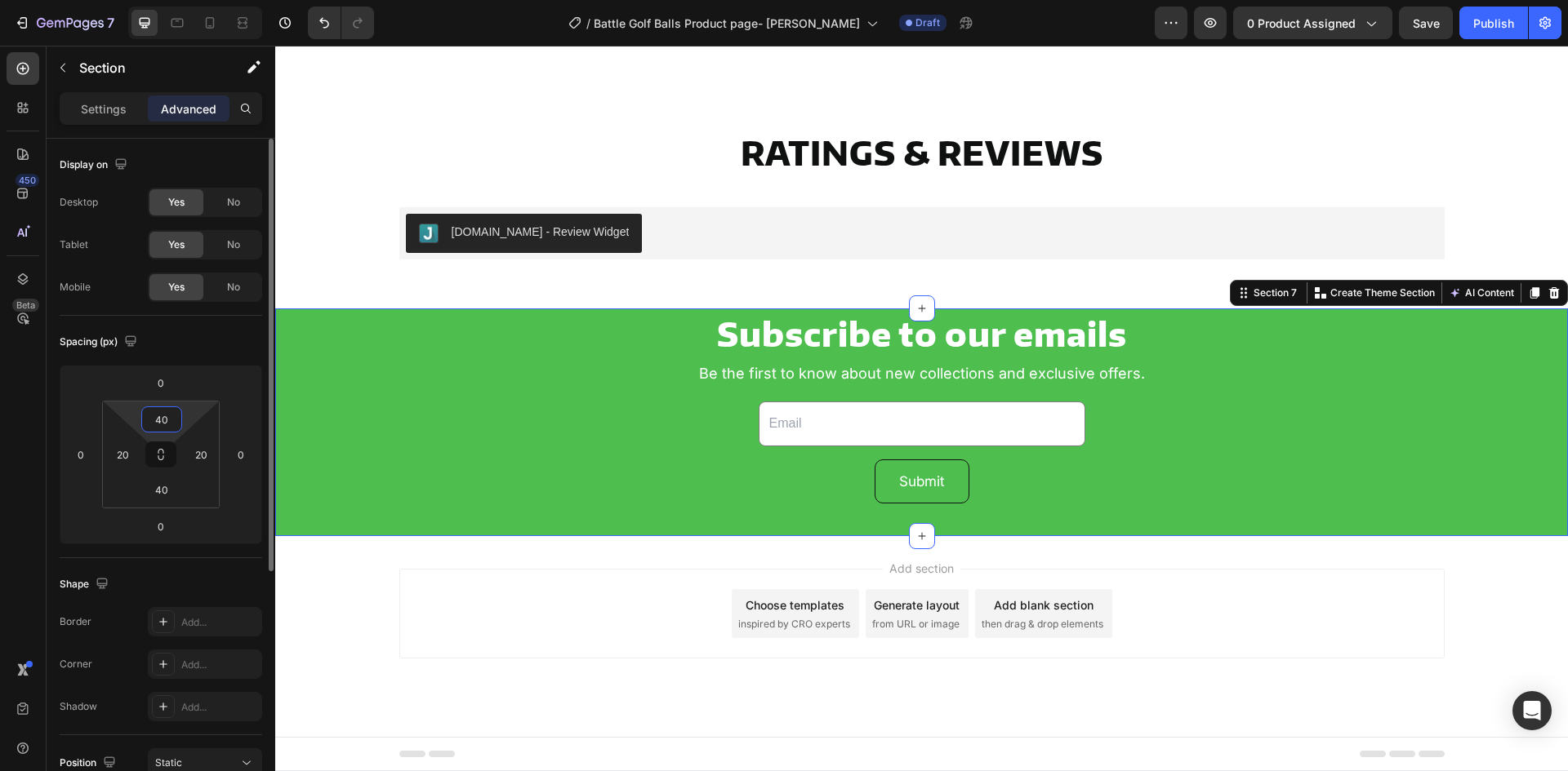
scroll to position [4408, 0]
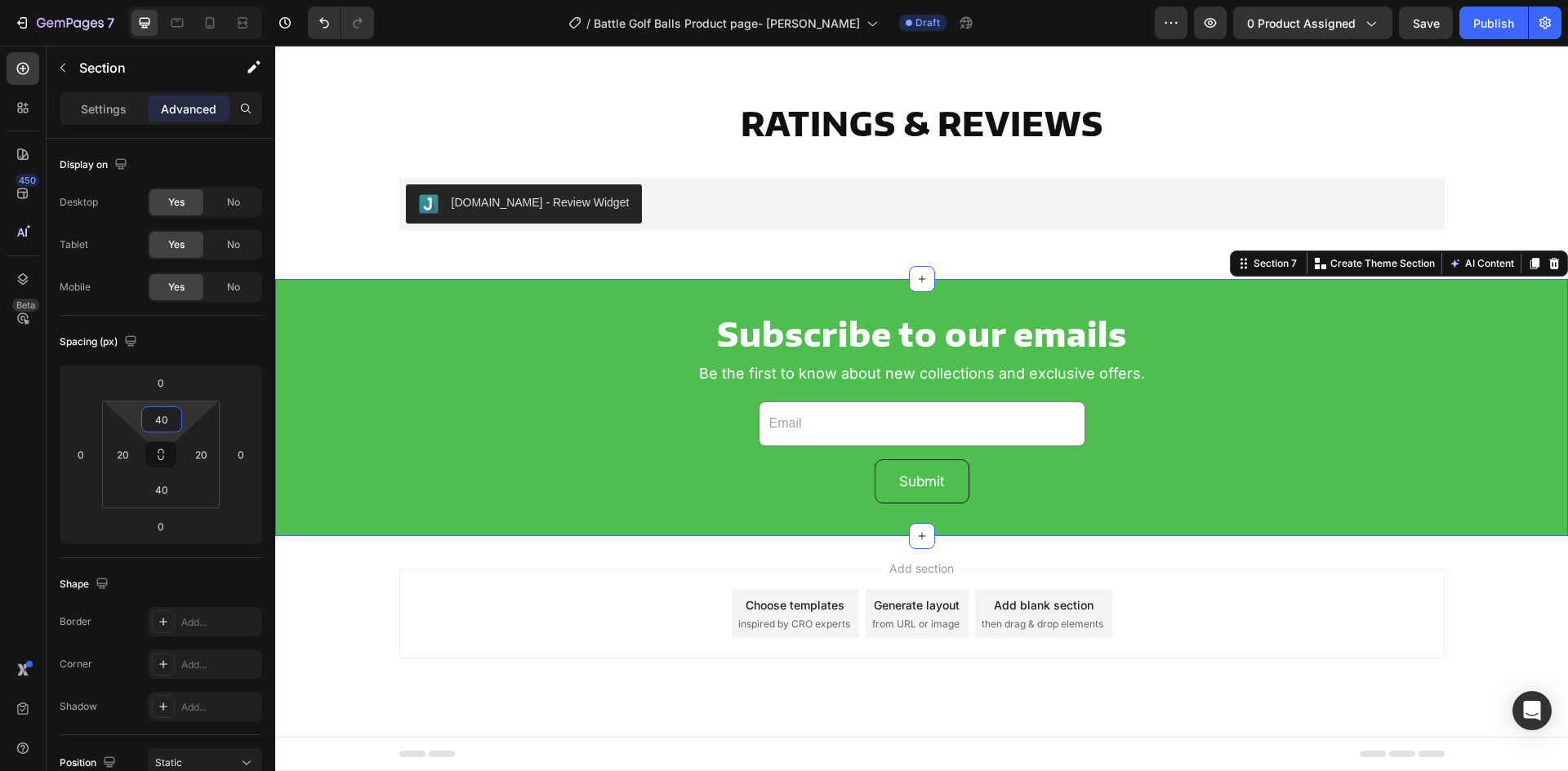
type input "40"
click at [347, 421] on div "Subscribe to our emails Heading Be the first to know about new collections and …" at bounding box center [922, 408] width 1260 height 192
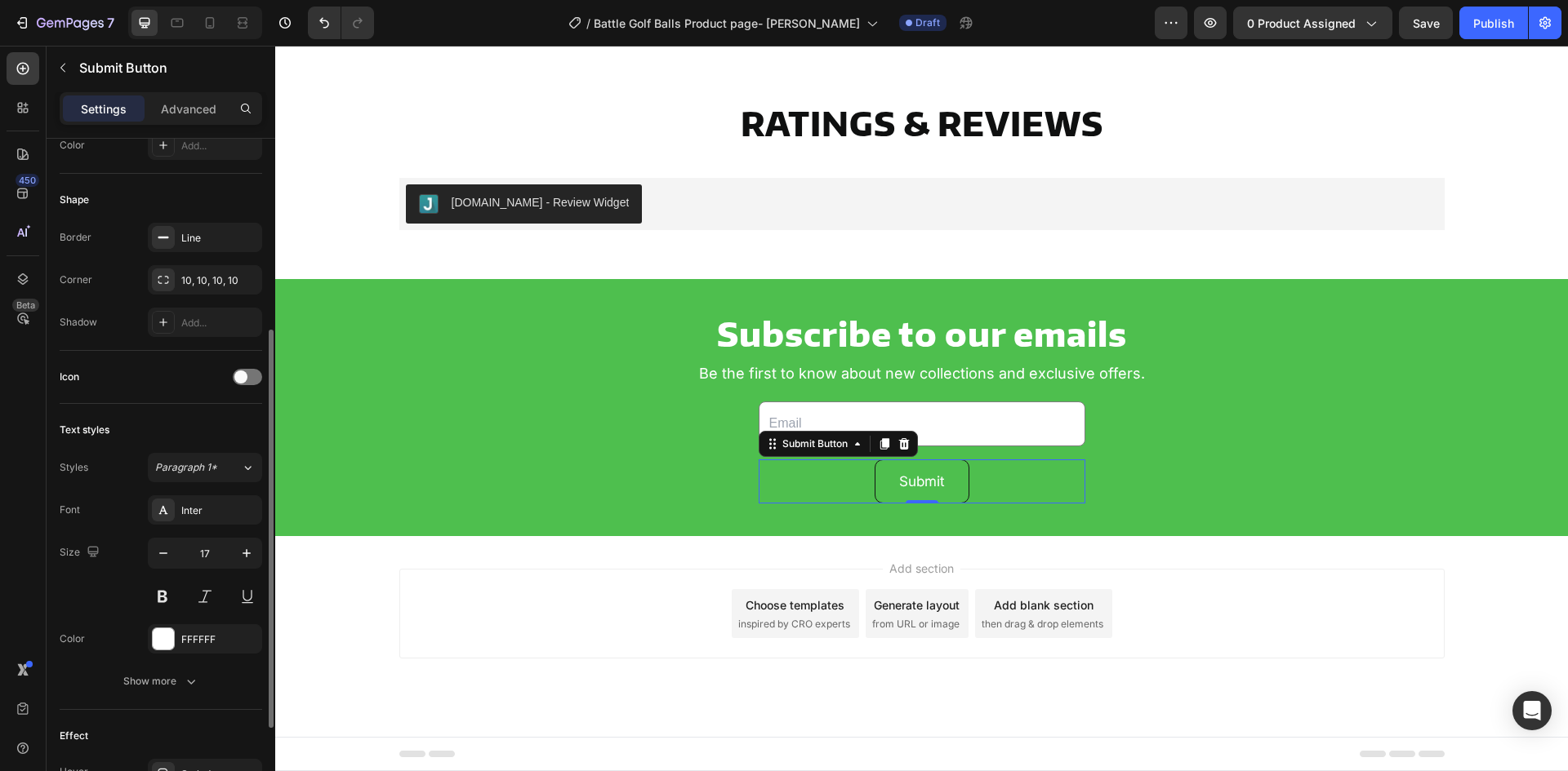
drag, startPoint x: 883, startPoint y: 483, endPoint x: 825, endPoint y: 498, distance: 59.9
click at [883, 482] on button "Submit" at bounding box center [922, 482] width 95 height 45
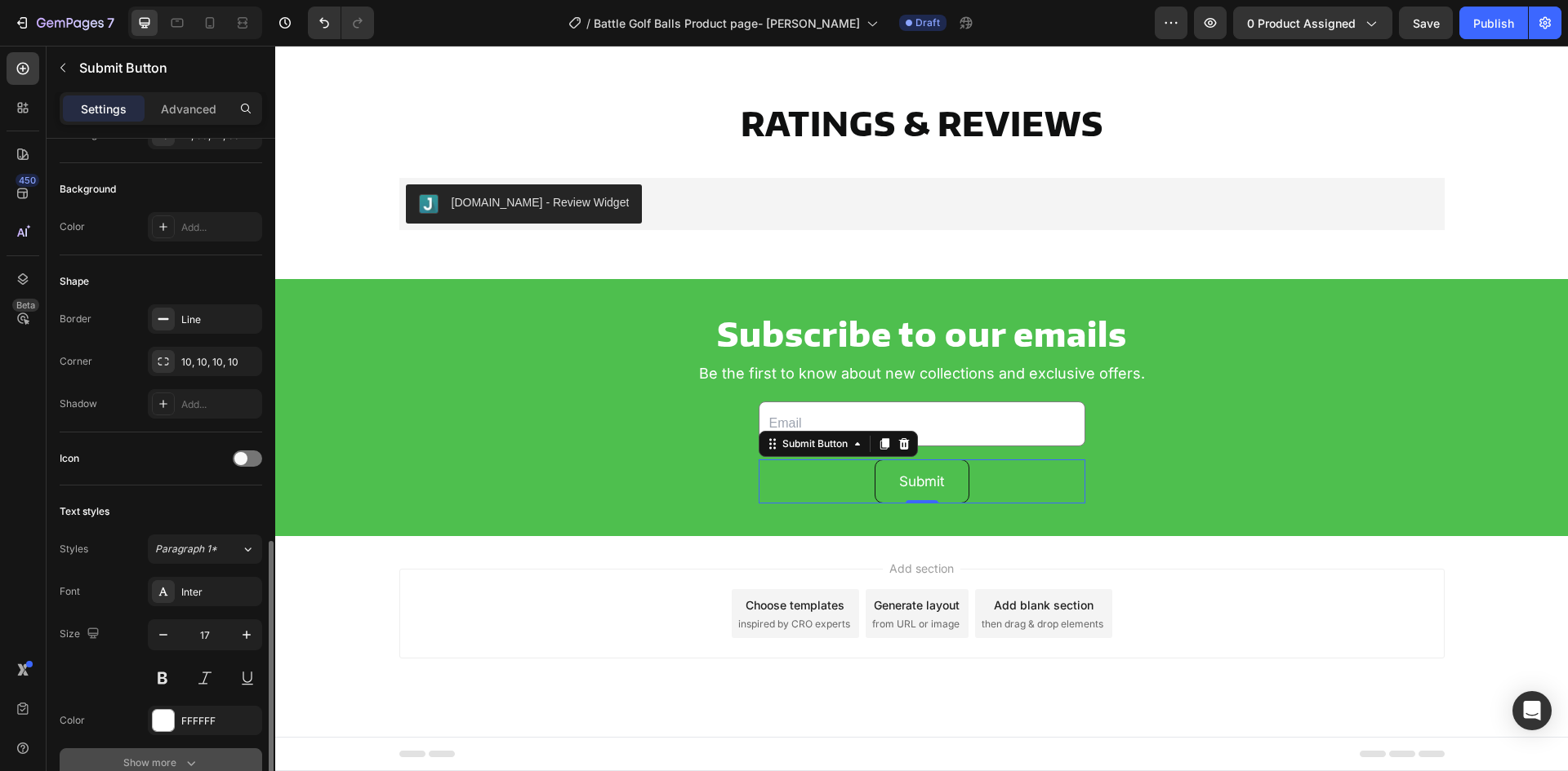
scroll to position [408, 0]
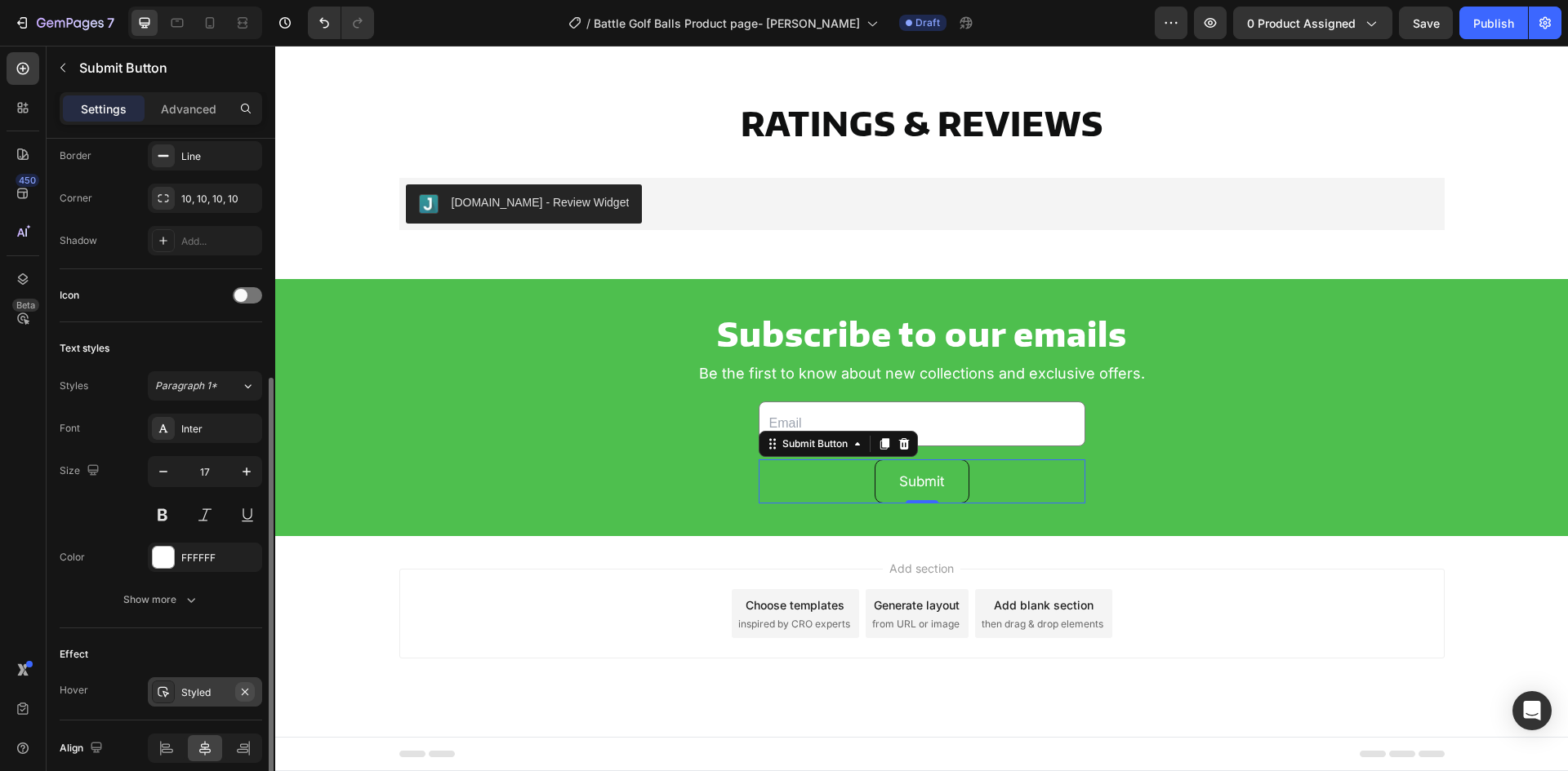
click at [242, 695] on icon "button" at bounding box center [245, 691] width 6 height 6
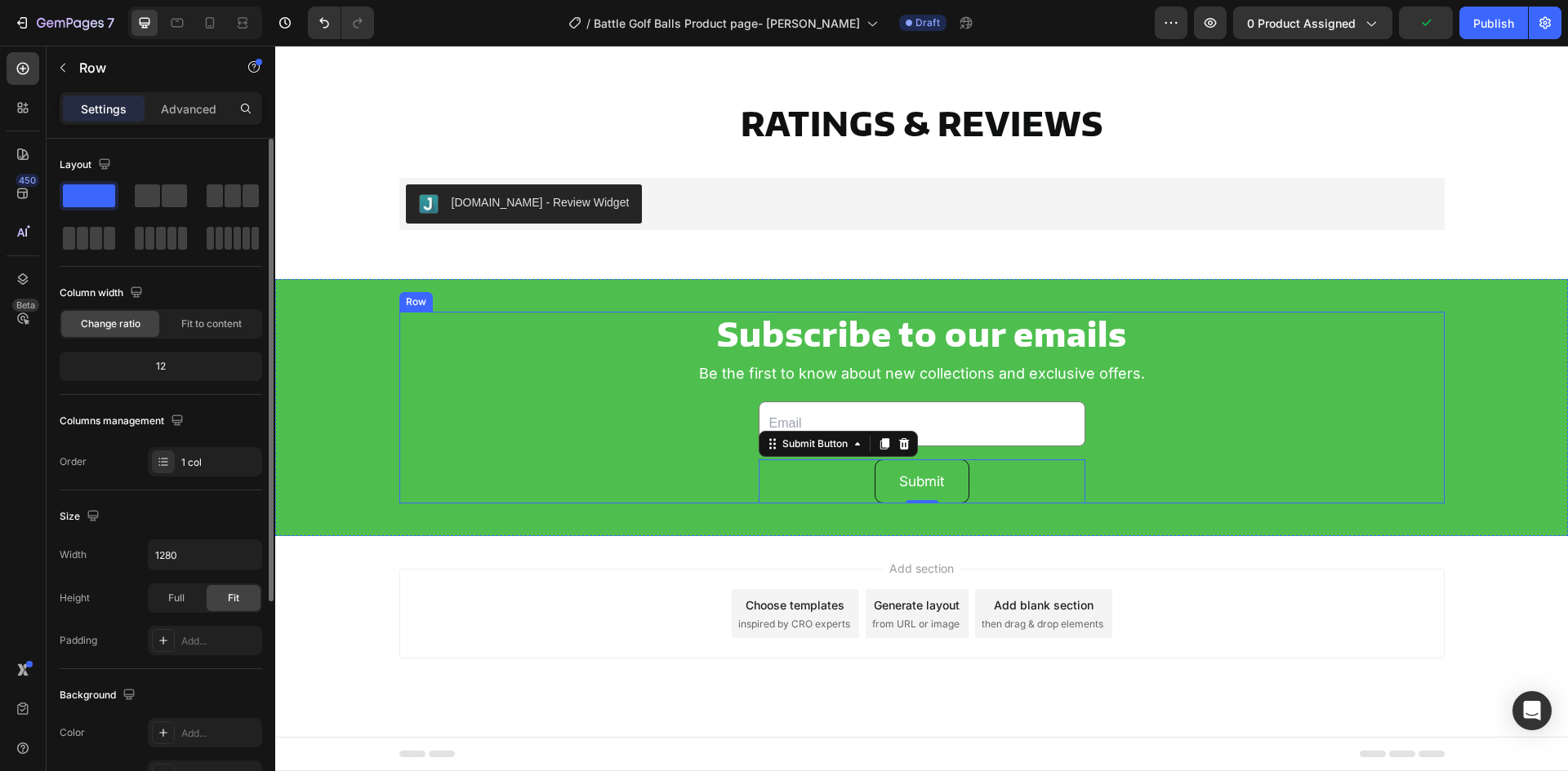
click at [641, 498] on div "Subscribe to our emails Heading Be the first to know about new collections and …" at bounding box center [922, 408] width 1045 height 192
click at [884, 486] on button "Submit" at bounding box center [922, 482] width 95 height 45
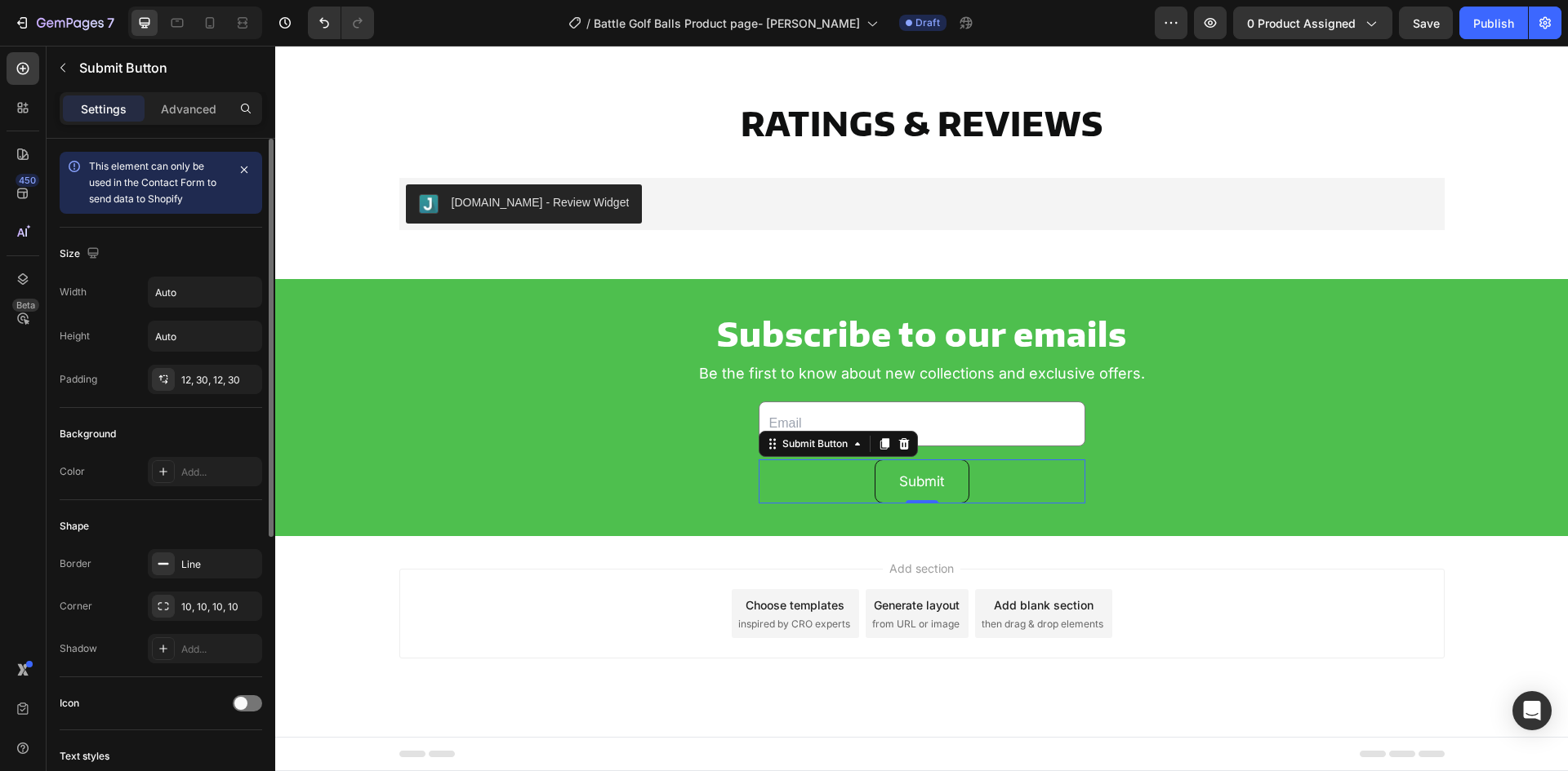
scroll to position [408, 0]
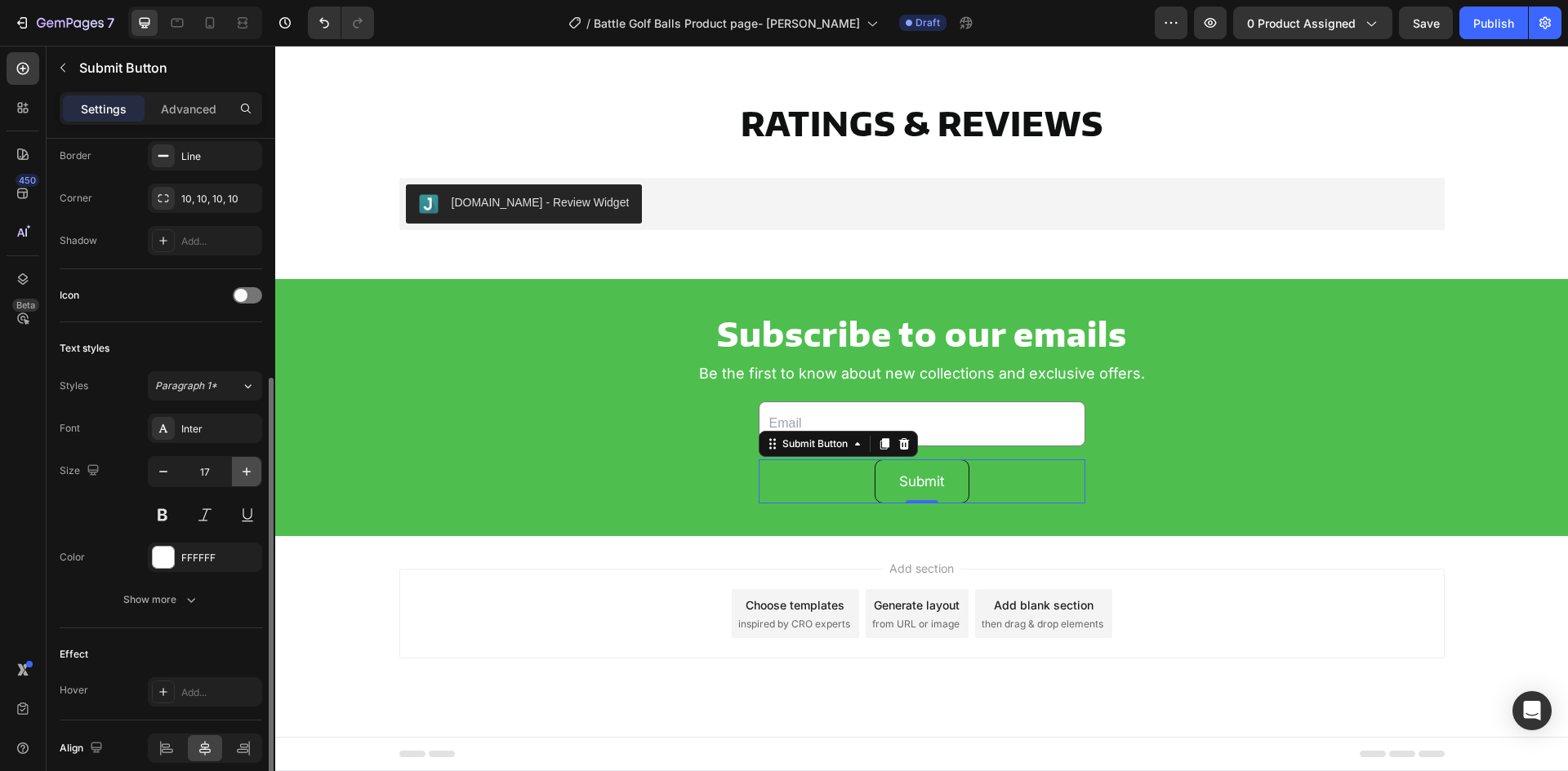
click at [248, 471] on icon "button" at bounding box center [247, 471] width 16 height 16
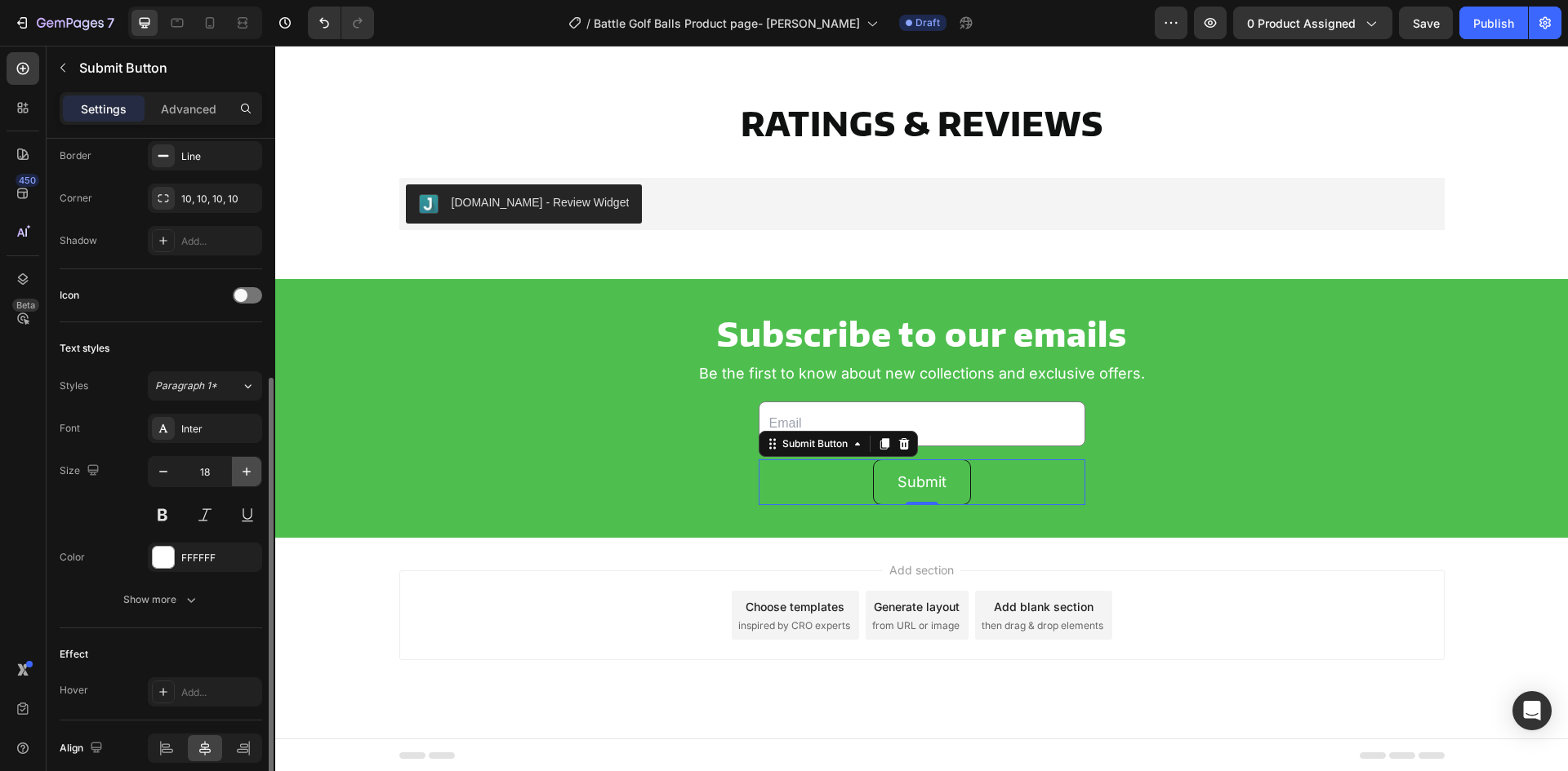
click at [238, 474] on button "button" at bounding box center [247, 471] width 30 height 30
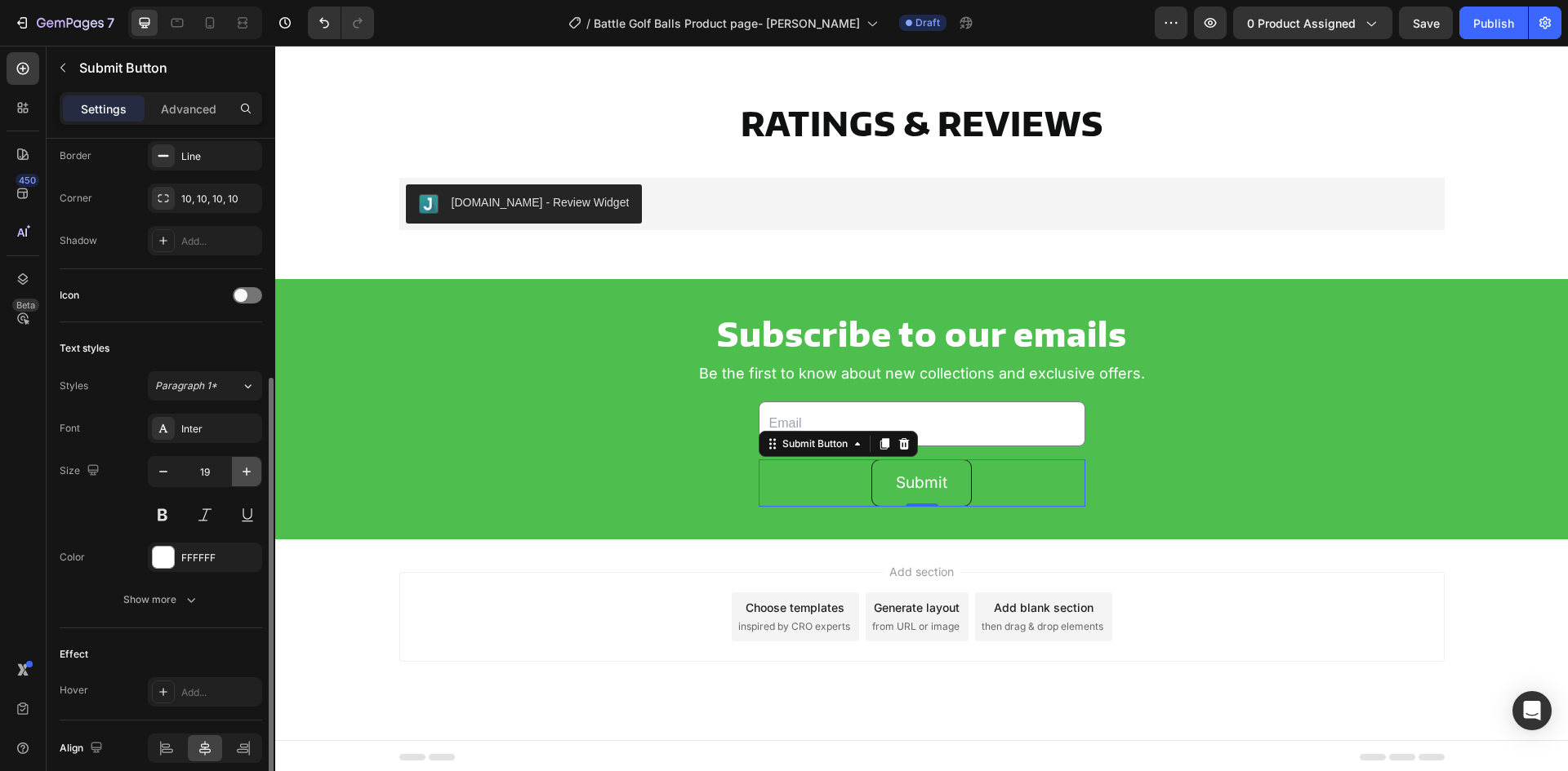
click at [238, 474] on button "button" at bounding box center [247, 471] width 30 height 30
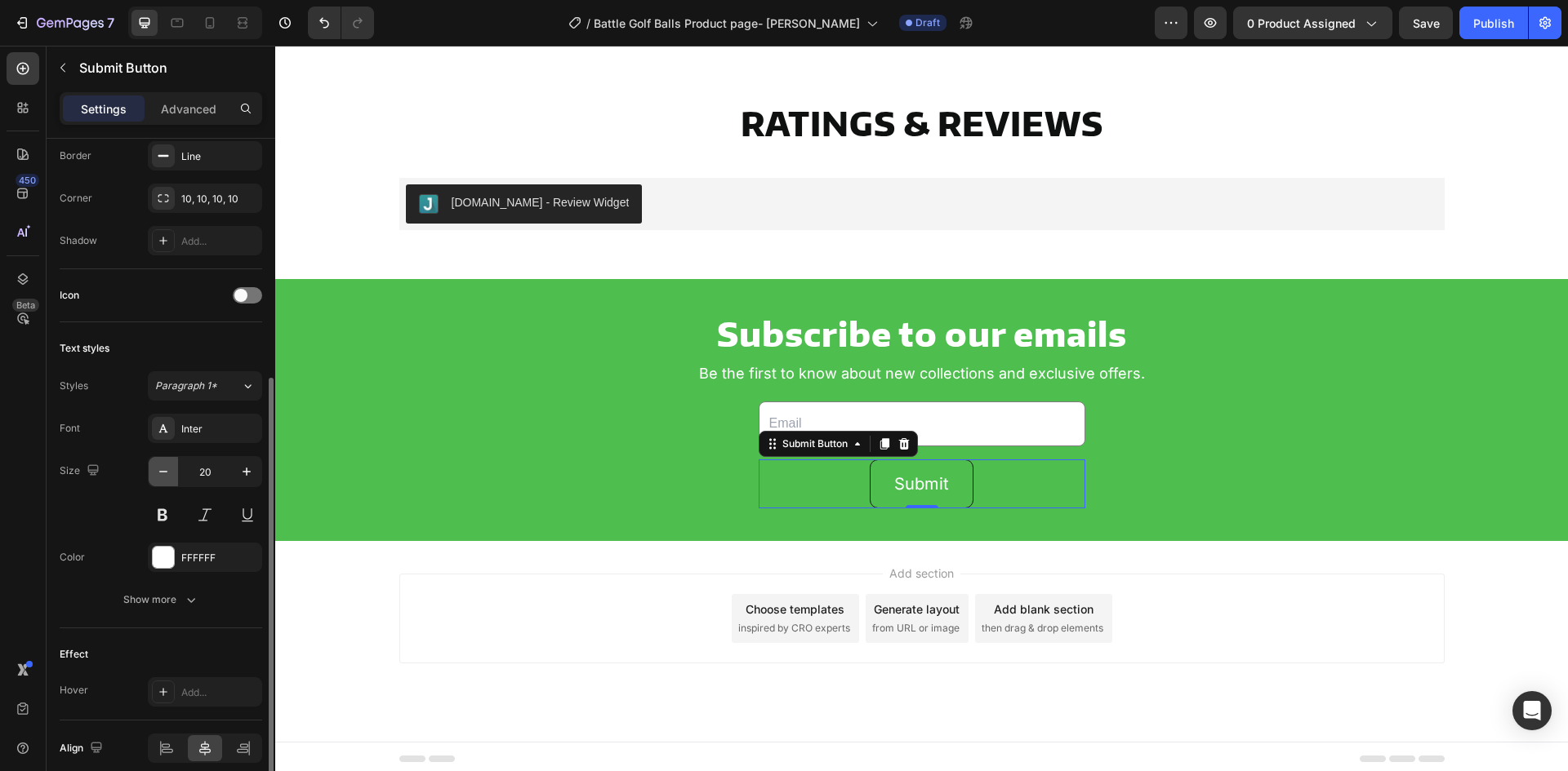
click at [175, 480] on button "button" at bounding box center [163, 471] width 30 height 30
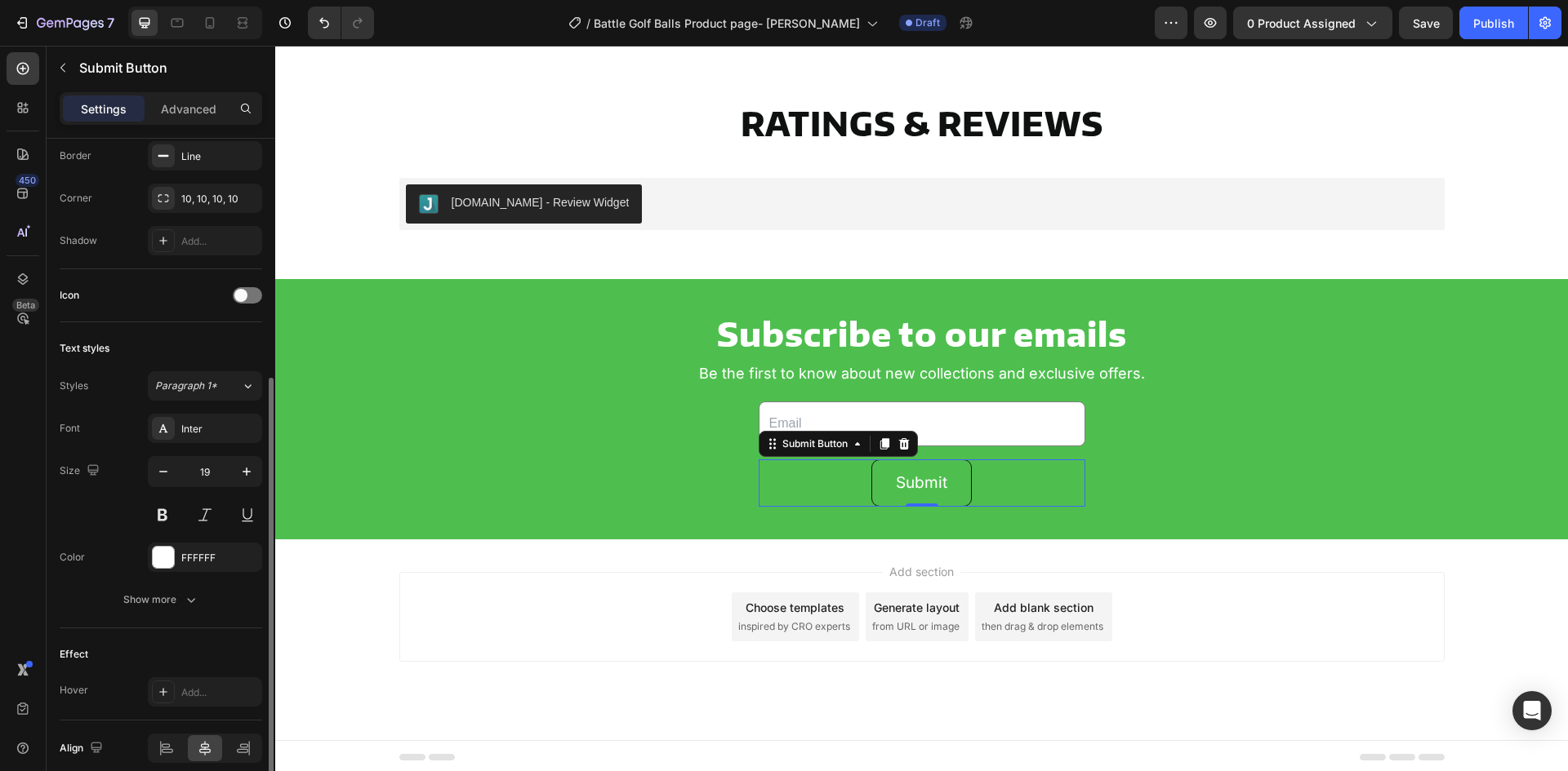
type input "18"
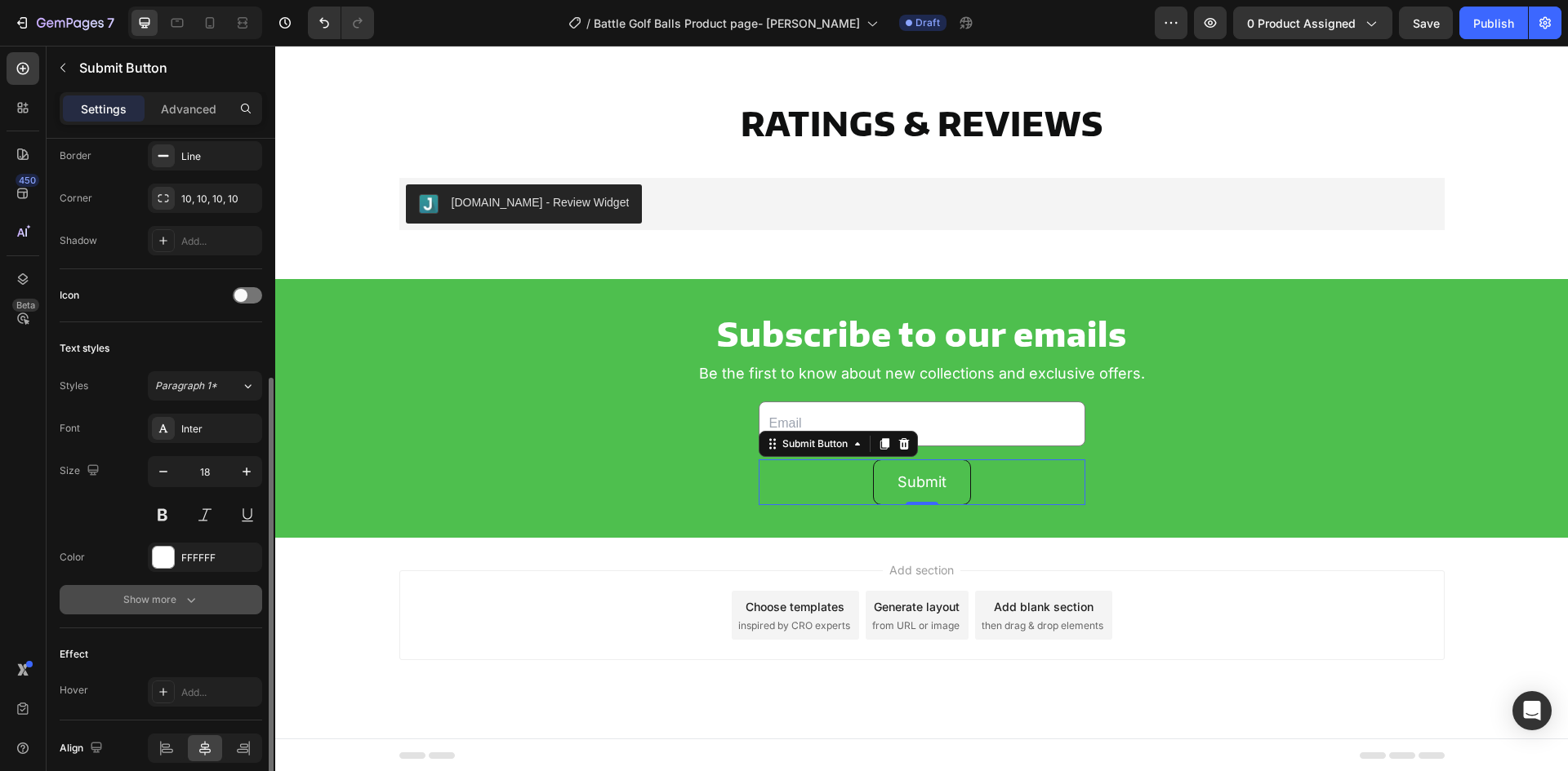
click at [158, 594] on button "Show more" at bounding box center [160, 600] width 203 height 30
click at [241, 594] on icon at bounding box center [247, 600] width 16 height 16
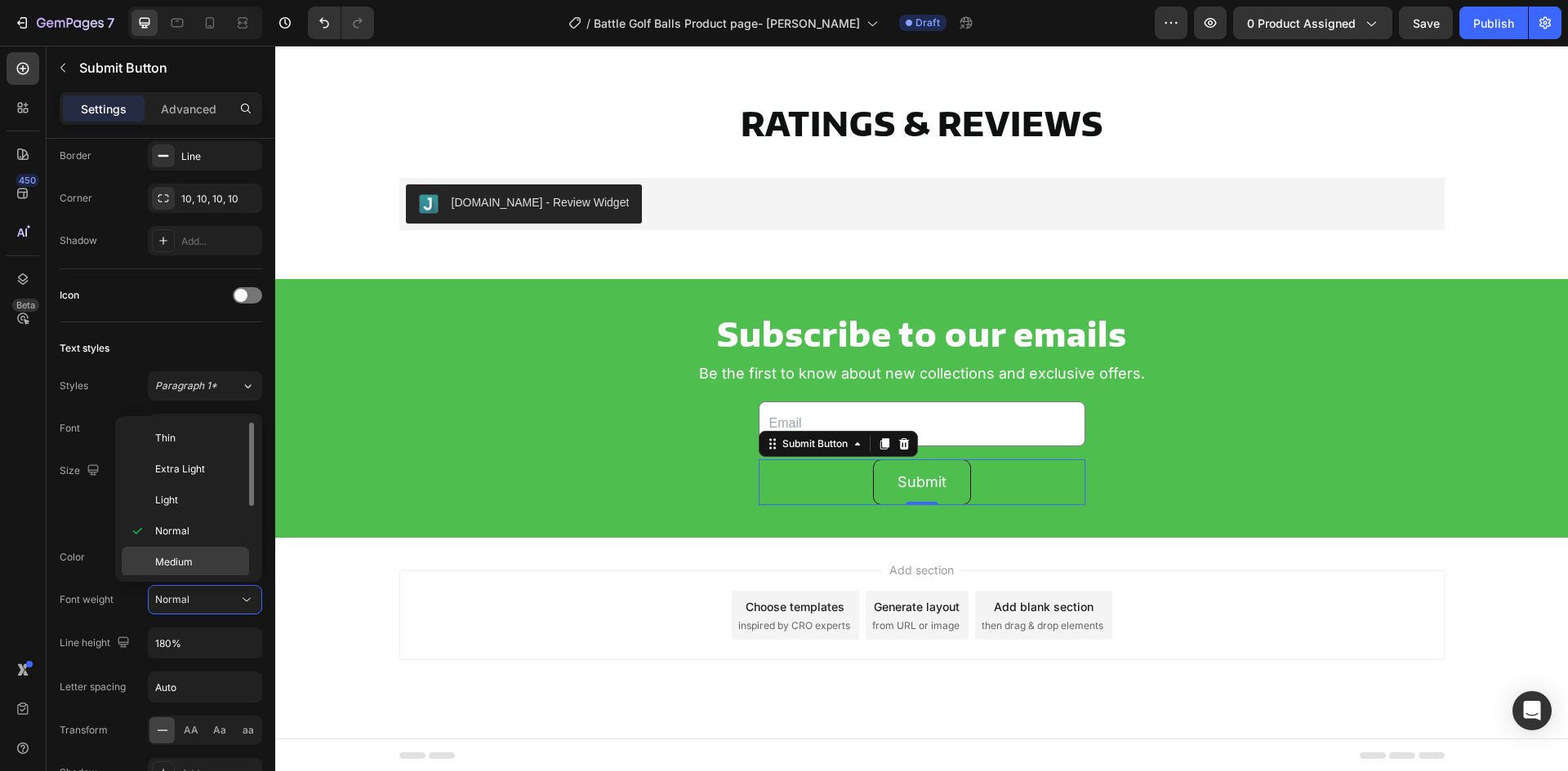
click at [185, 561] on span "Medium" at bounding box center [174, 562] width 38 height 14
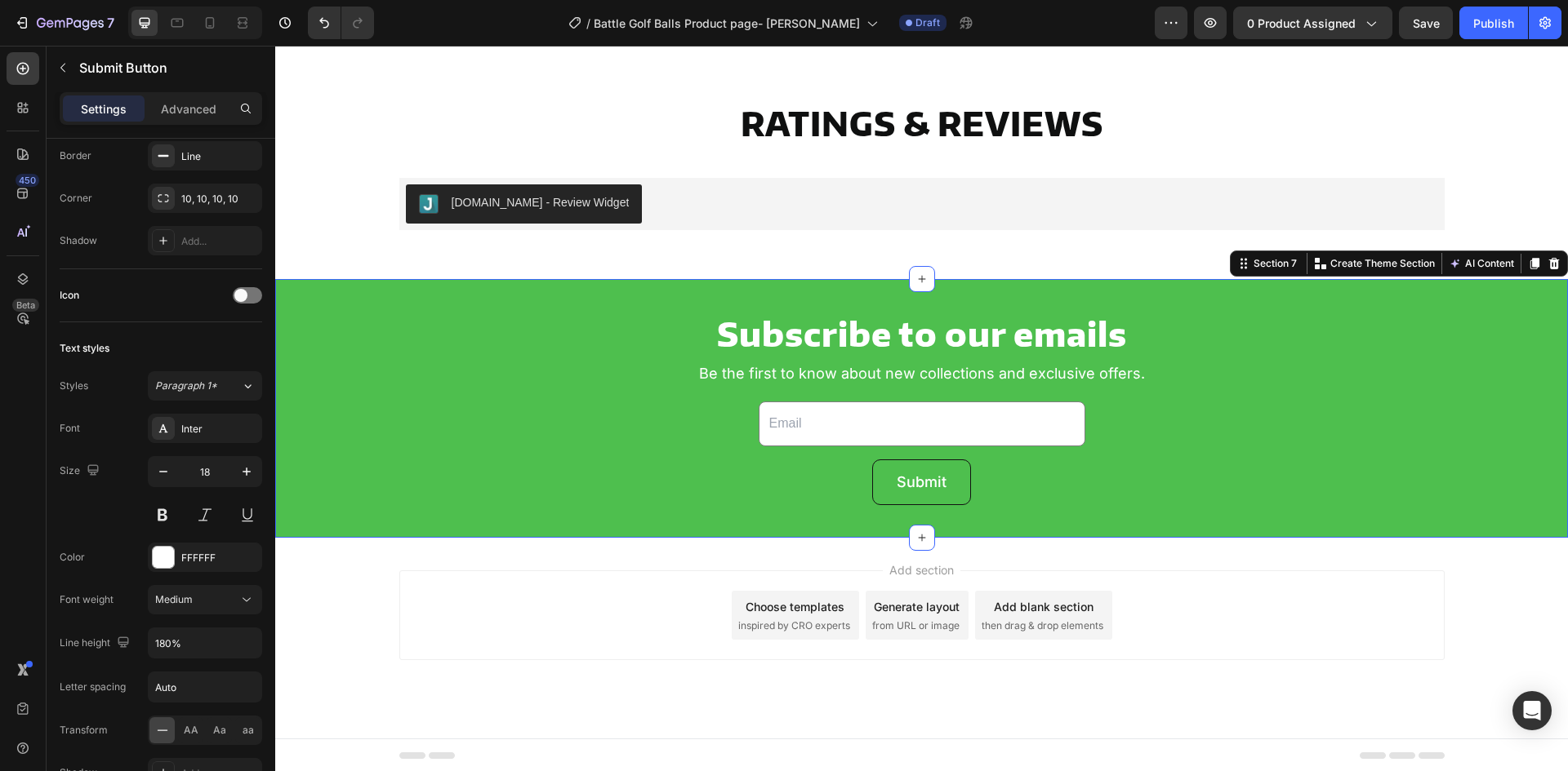
click at [439, 507] on div "Subscribe to our emails Heading Be the first to know about new collections and …" at bounding box center [922, 408] width 1293 height 259
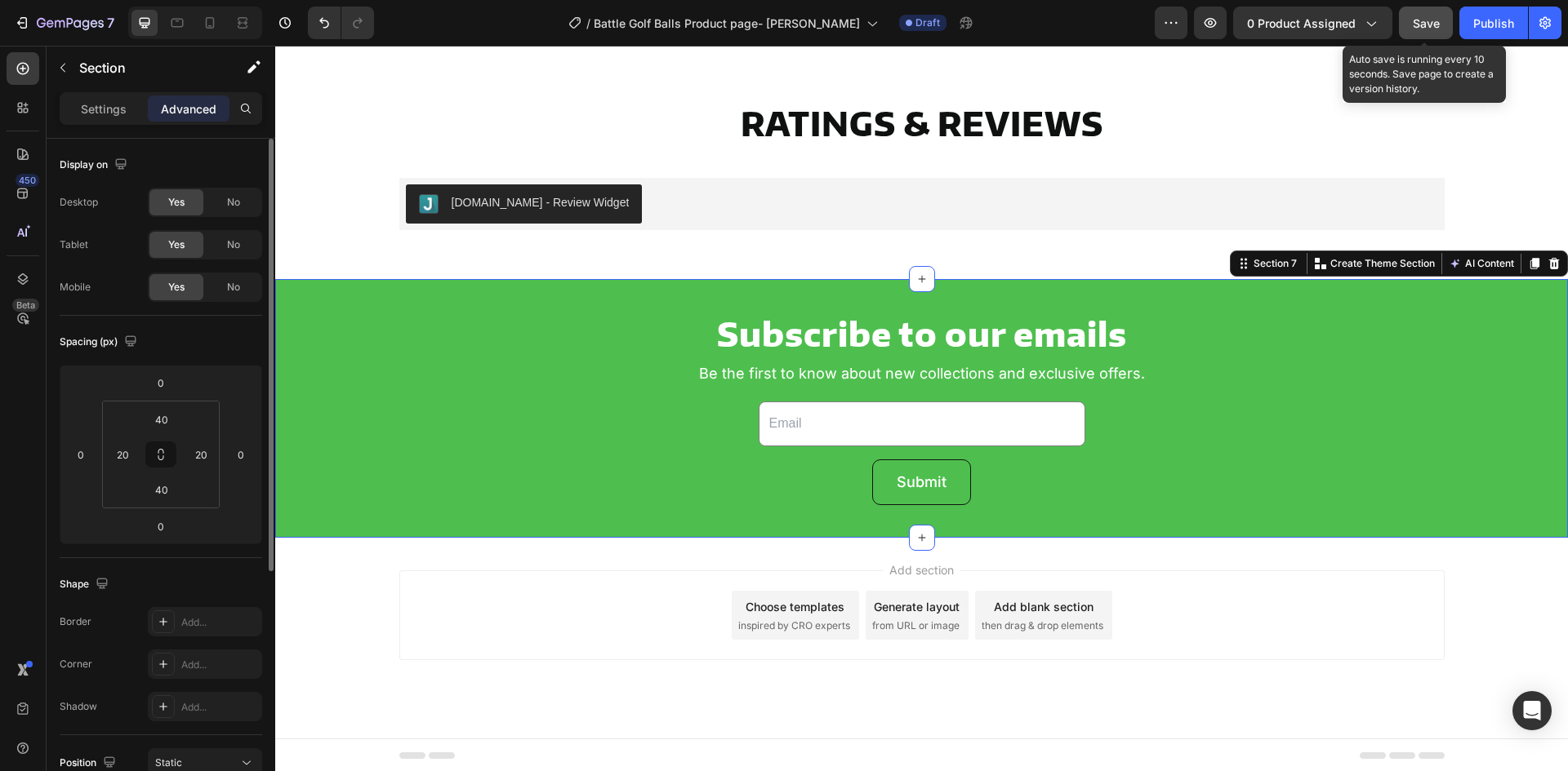
click at [1423, 20] on span "Save" at bounding box center [1427, 22] width 27 height 13
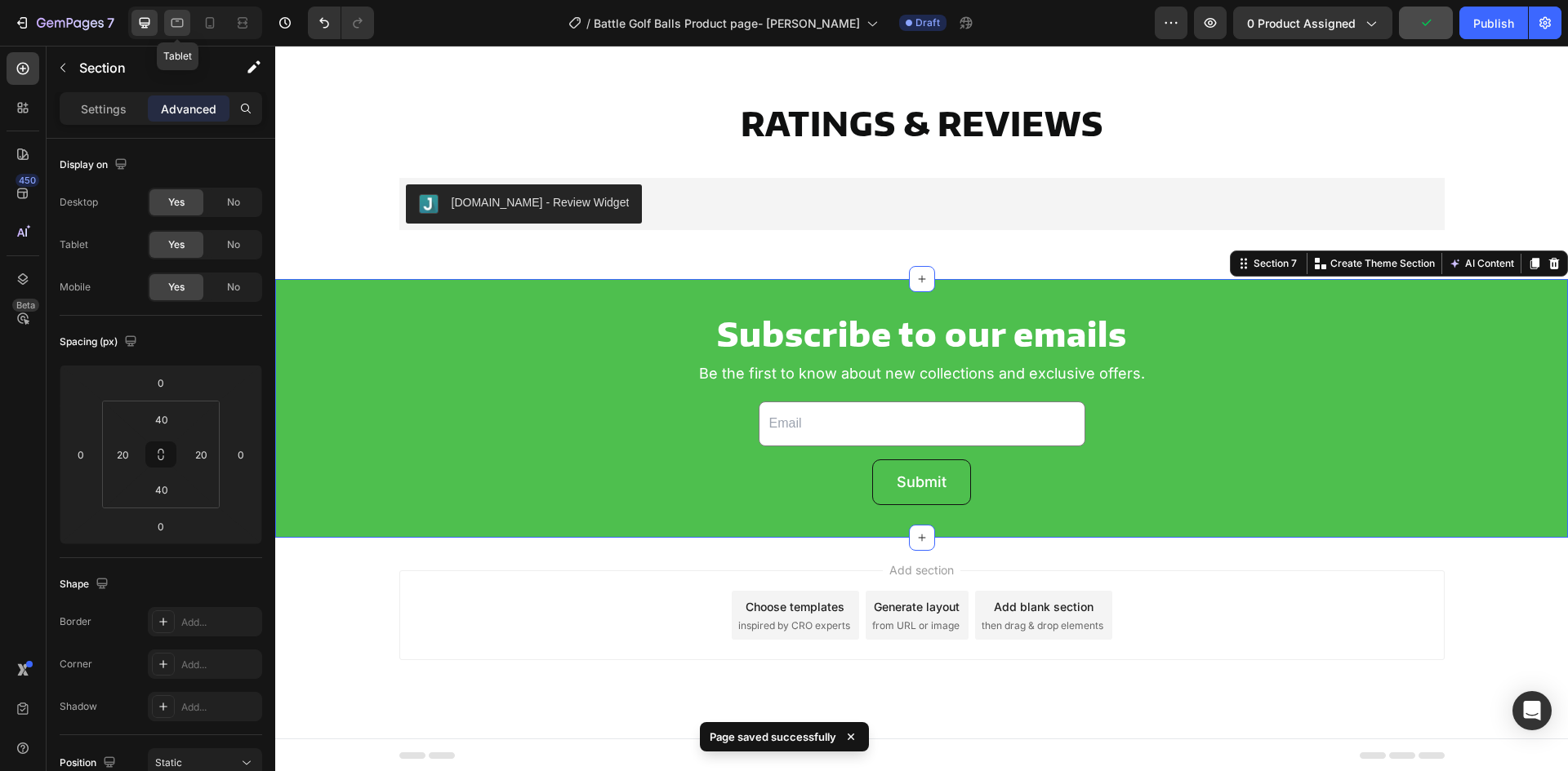
click at [182, 34] on div at bounding box center [176, 22] width 26 height 26
type input "50"
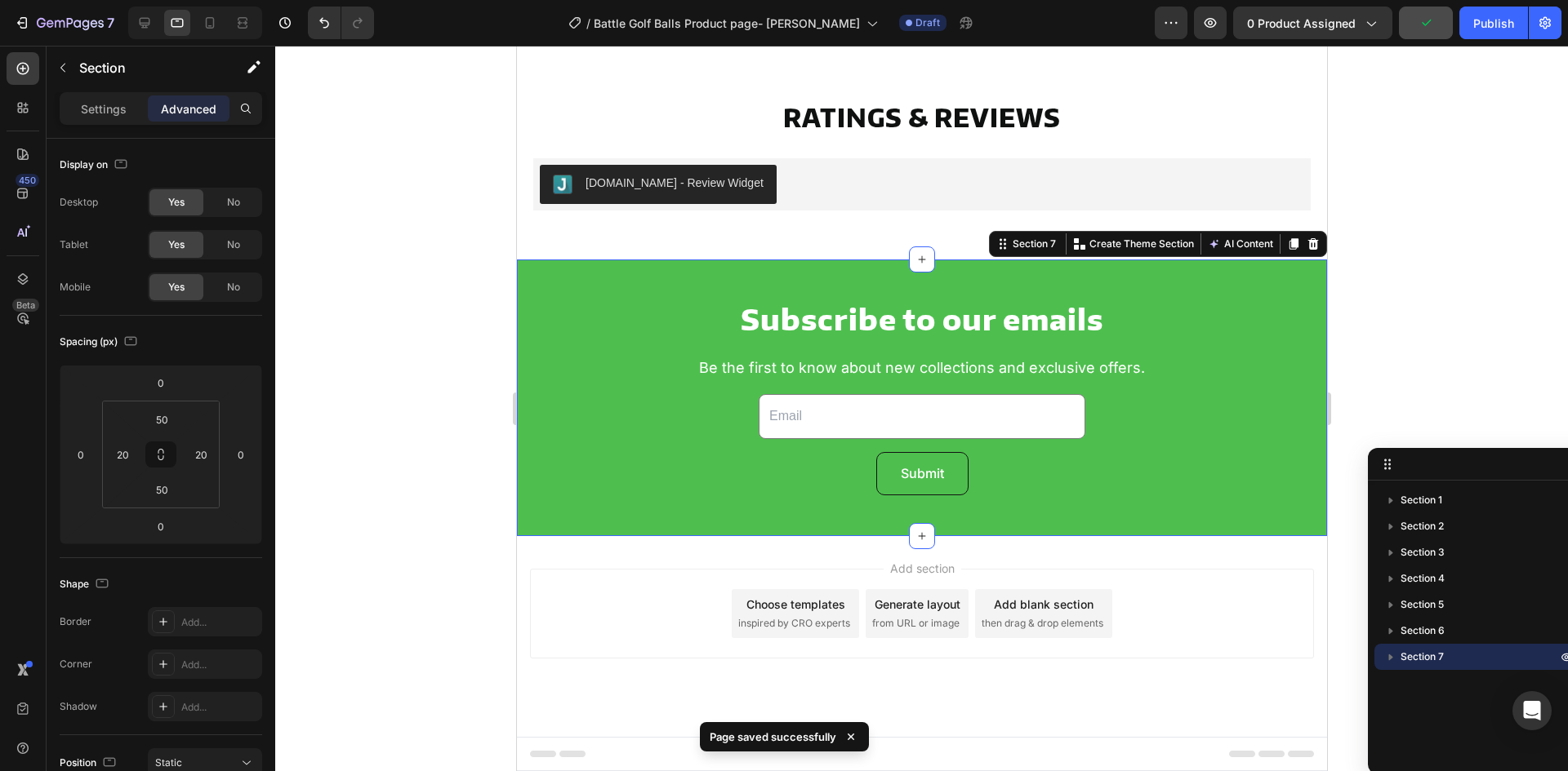
scroll to position [4342, 0]
click at [164, 416] on input "50" at bounding box center [162, 419] width 32 height 24
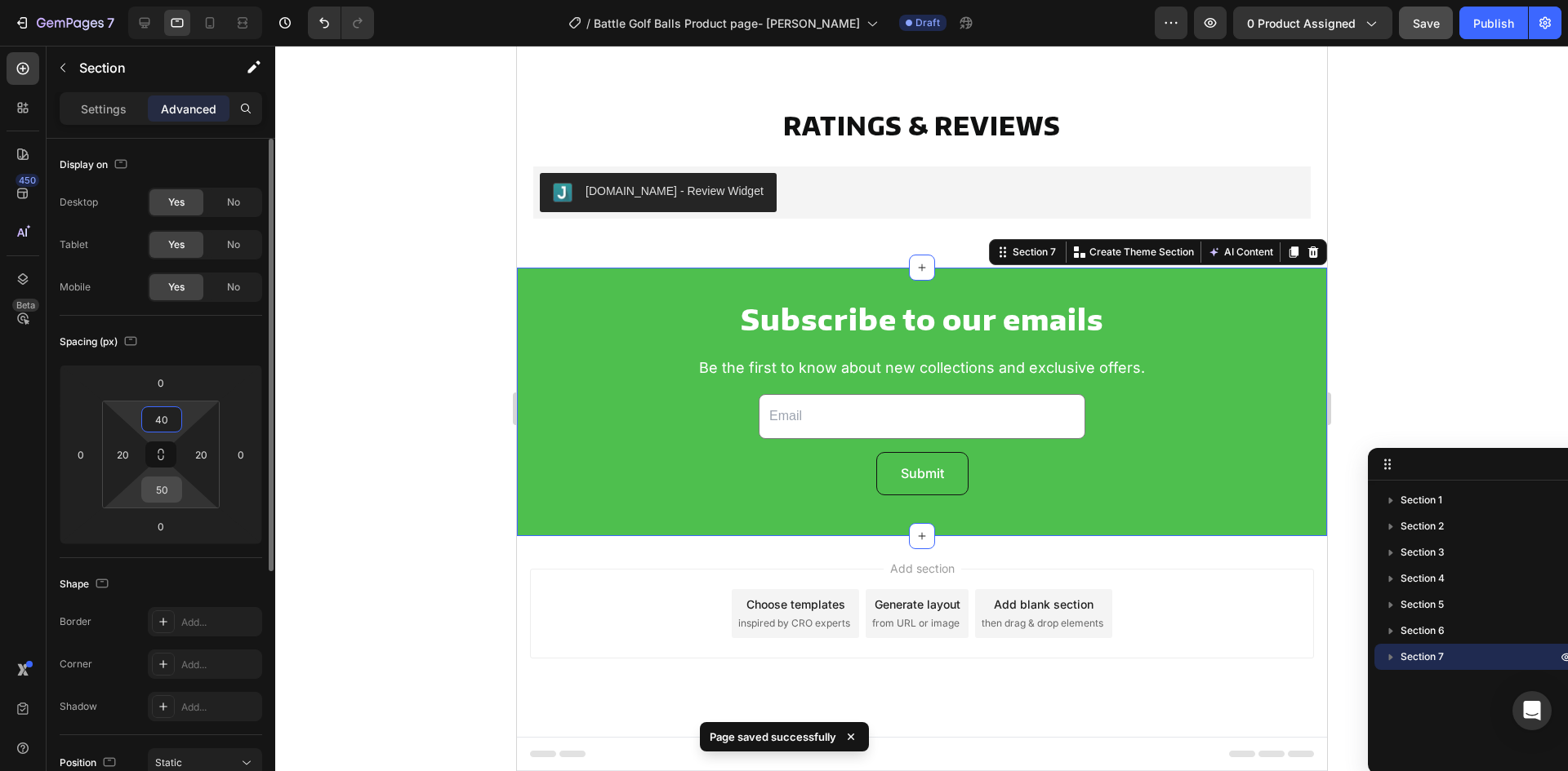
type input "40"
click at [171, 492] on input "50" at bounding box center [162, 489] width 32 height 24
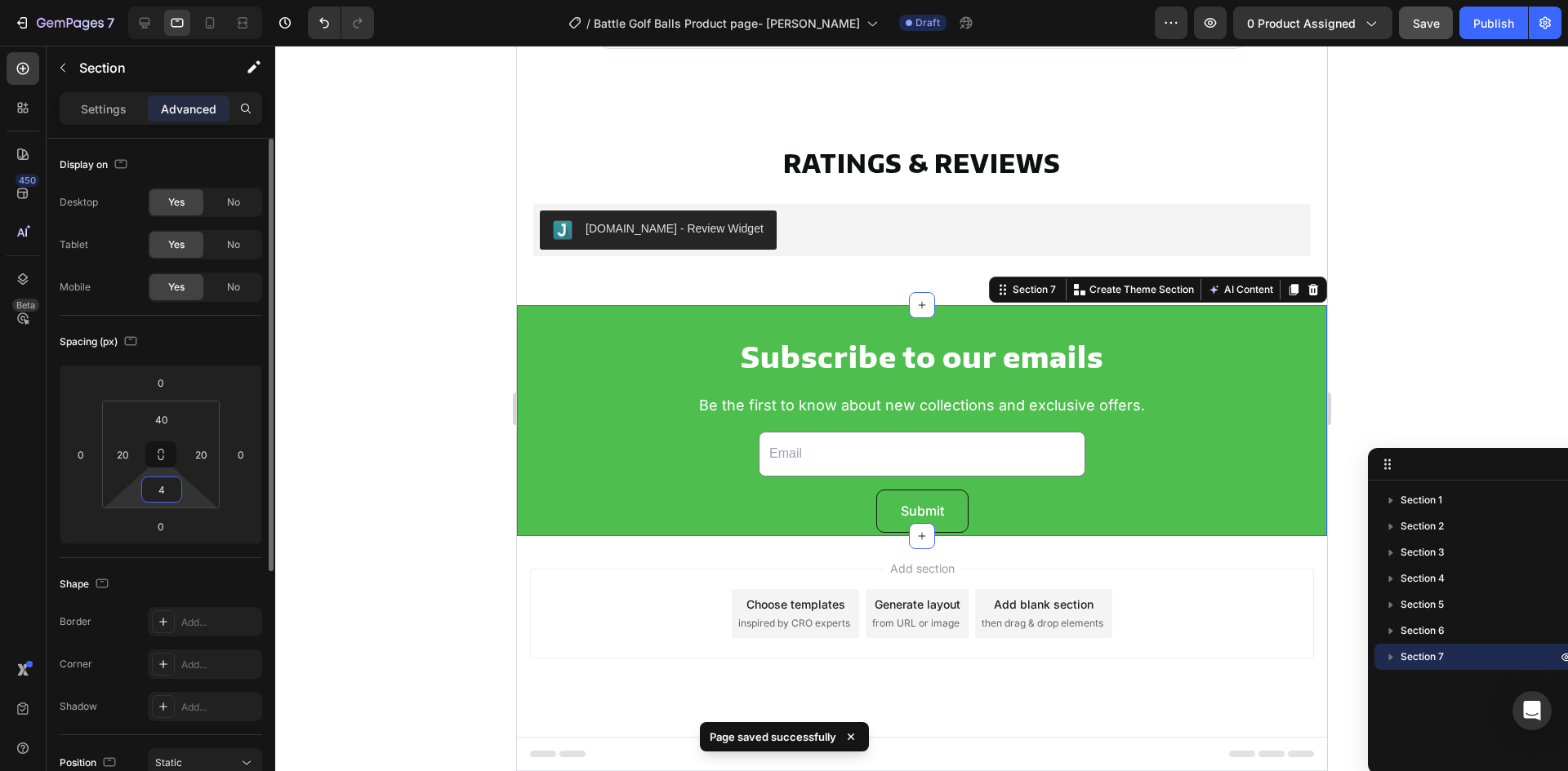
type input "40"
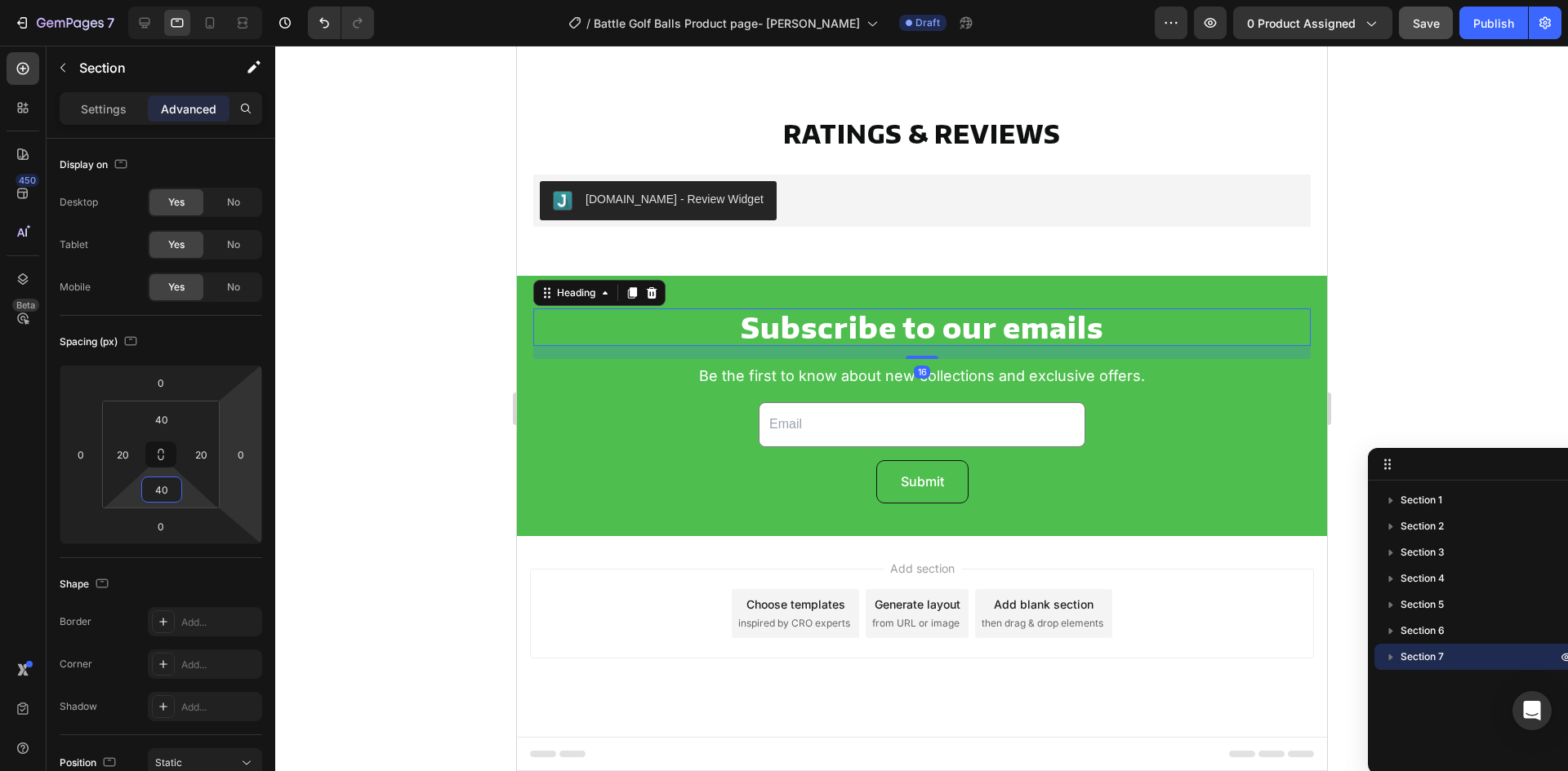
click at [782, 335] on p "Subscribe to our emails" at bounding box center [921, 327] width 774 height 34
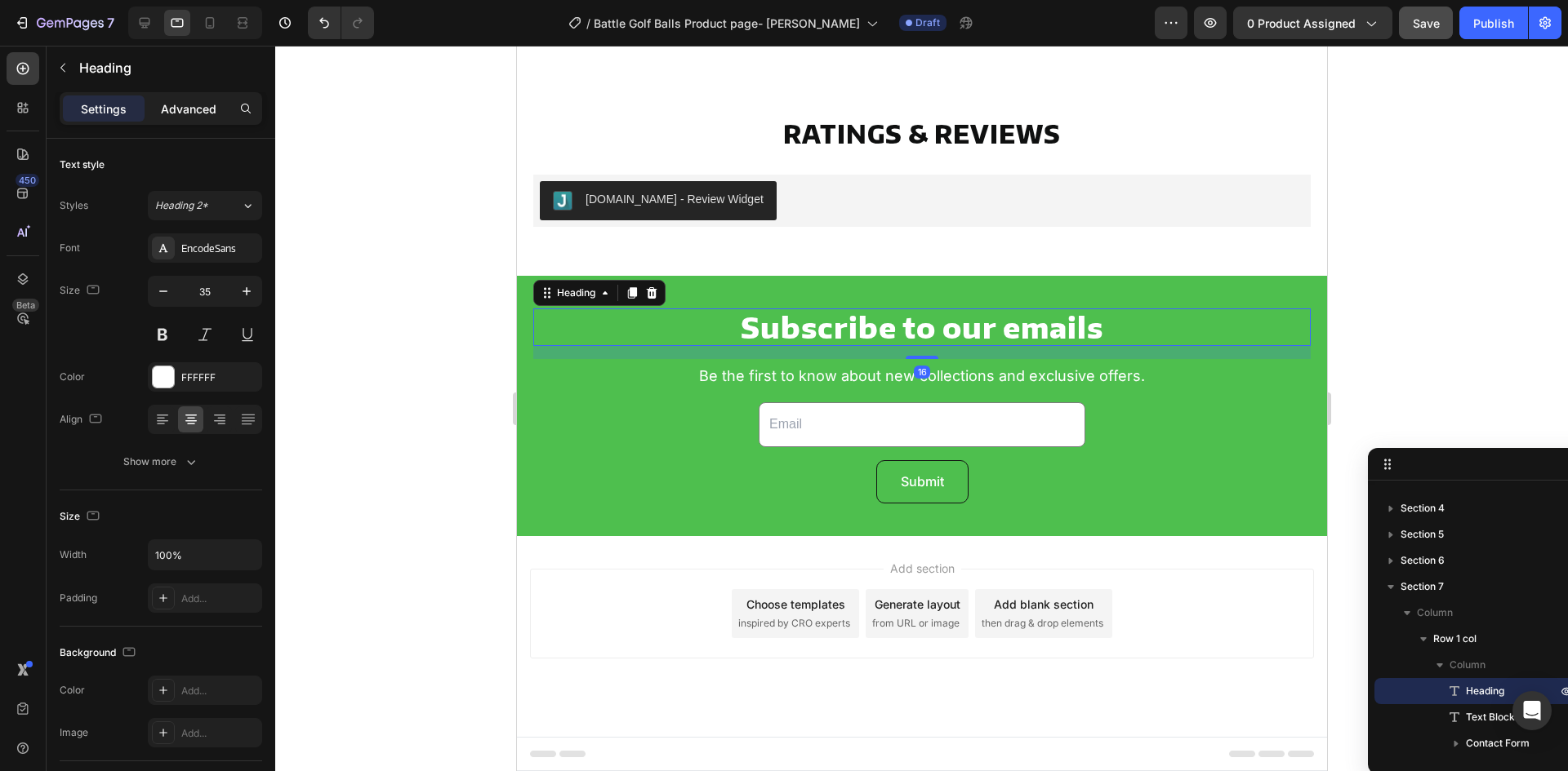
click at [204, 109] on p "Advanced" at bounding box center [189, 109] width 56 height 17
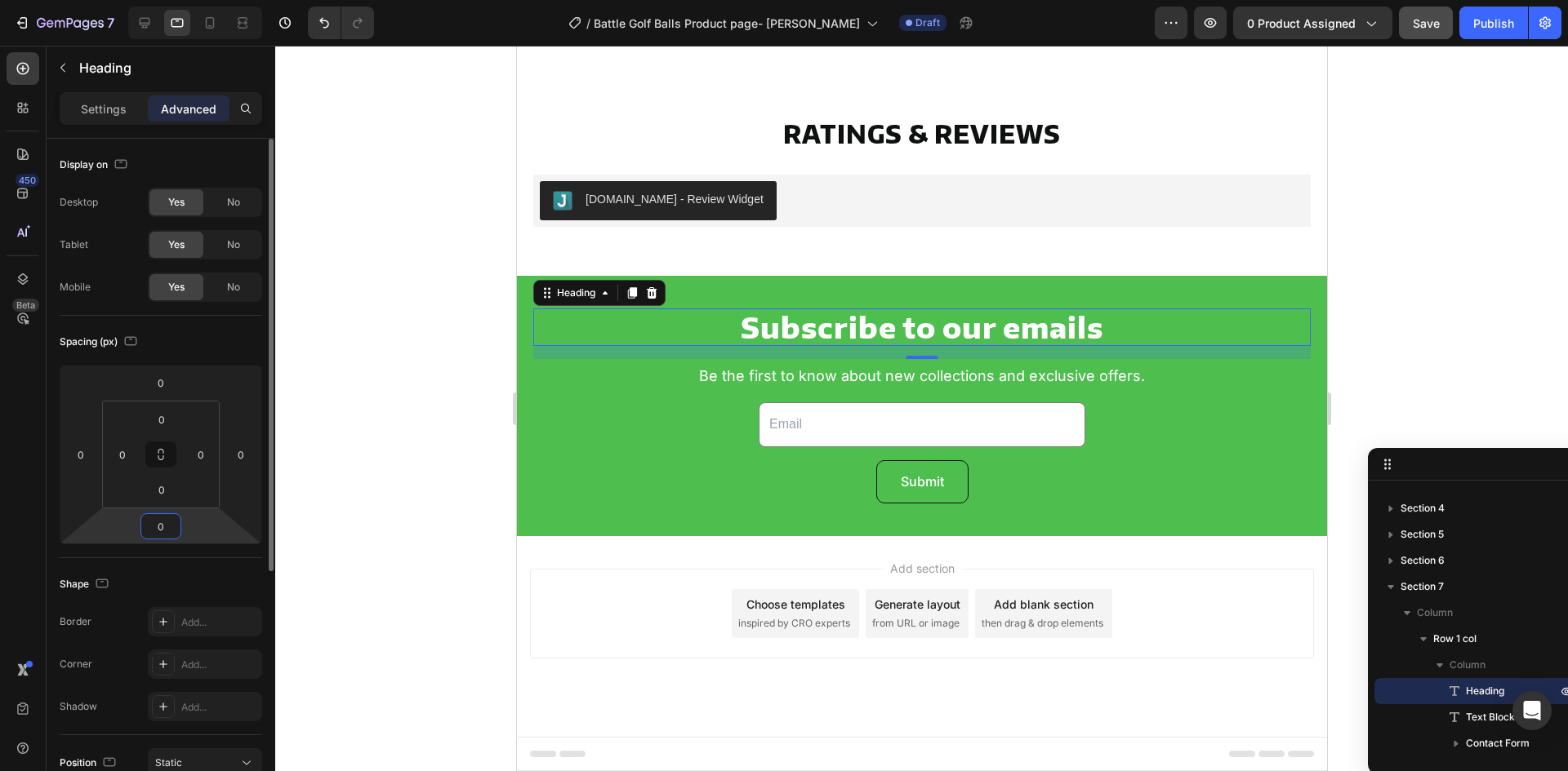
scroll to position [4313, 0]
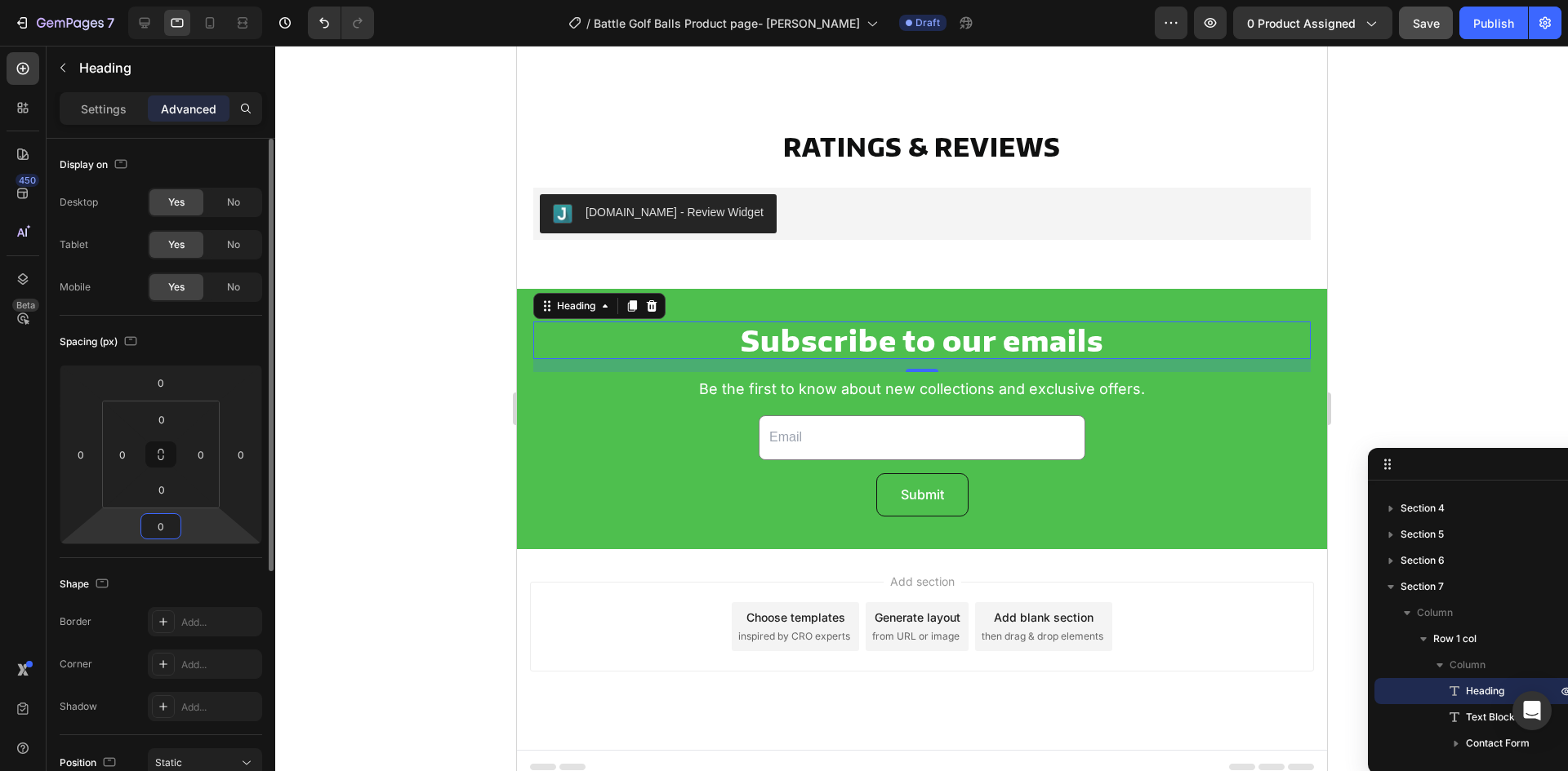
click at [172, 528] on input "0" at bounding box center [161, 526] width 32 height 24
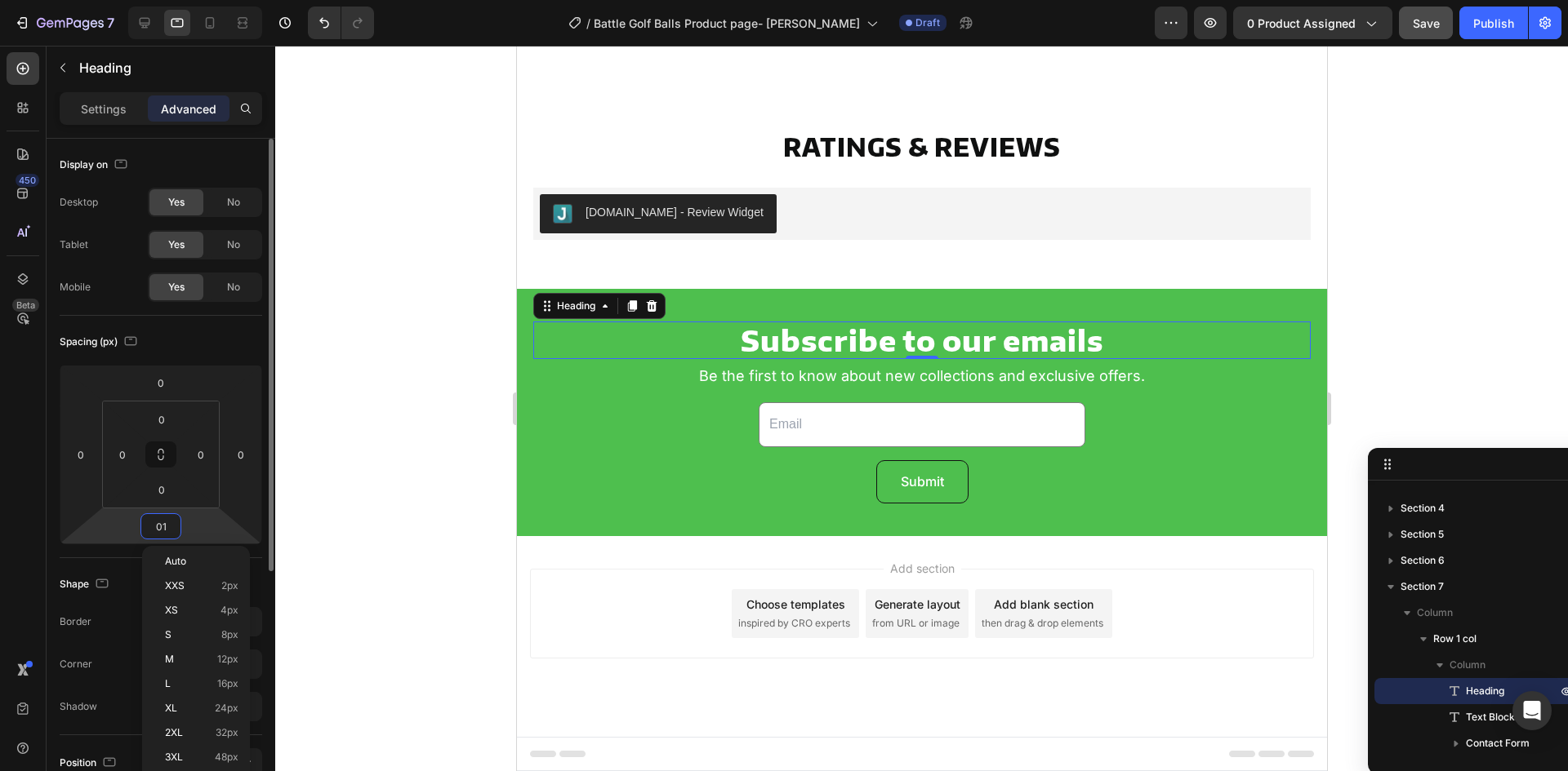
type input "010"
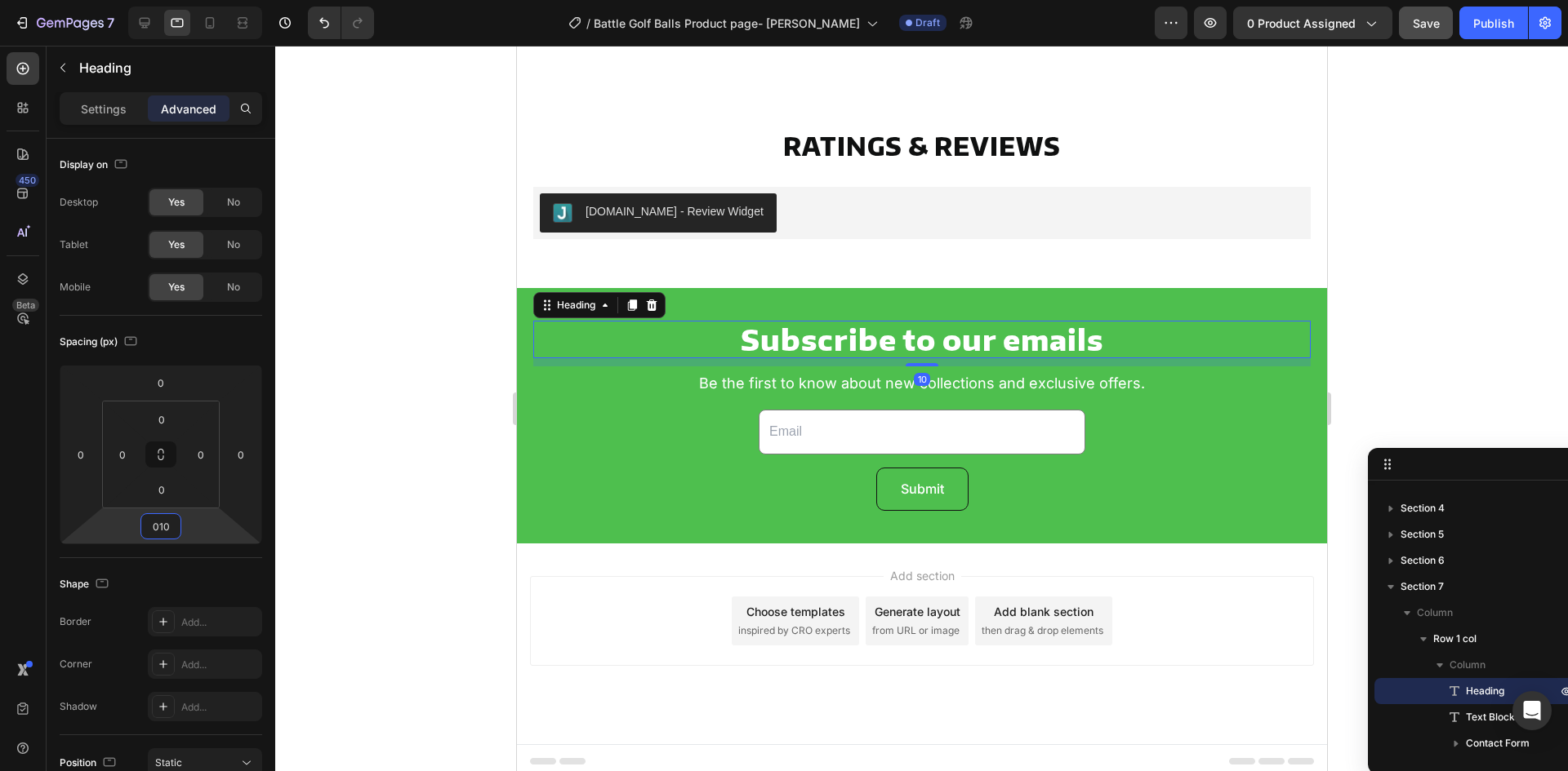
scroll to position [4321, 0]
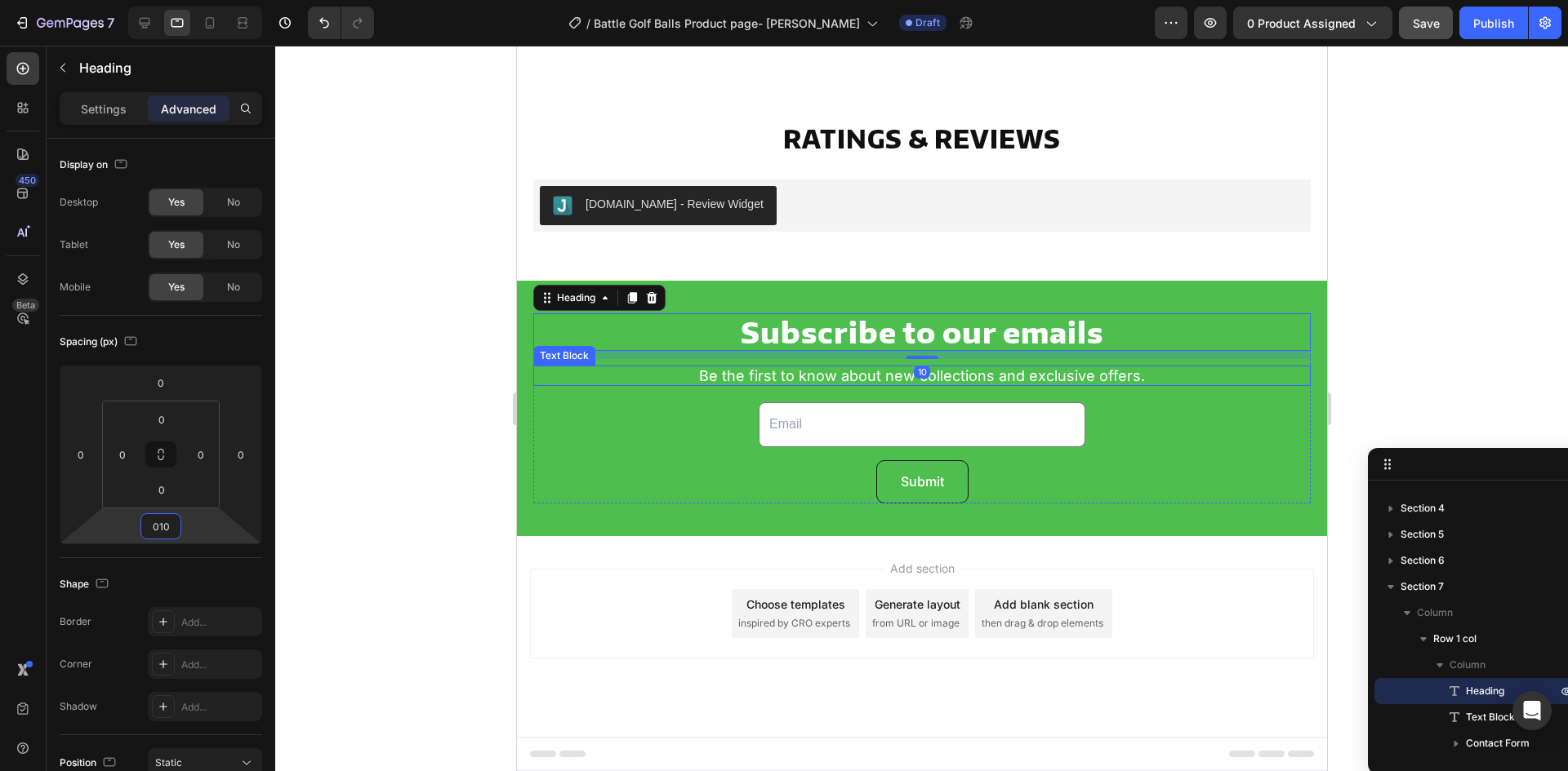
click at [746, 372] on p "Be the first to know about new collections and exclusive offers." at bounding box center [921, 376] width 774 height 18
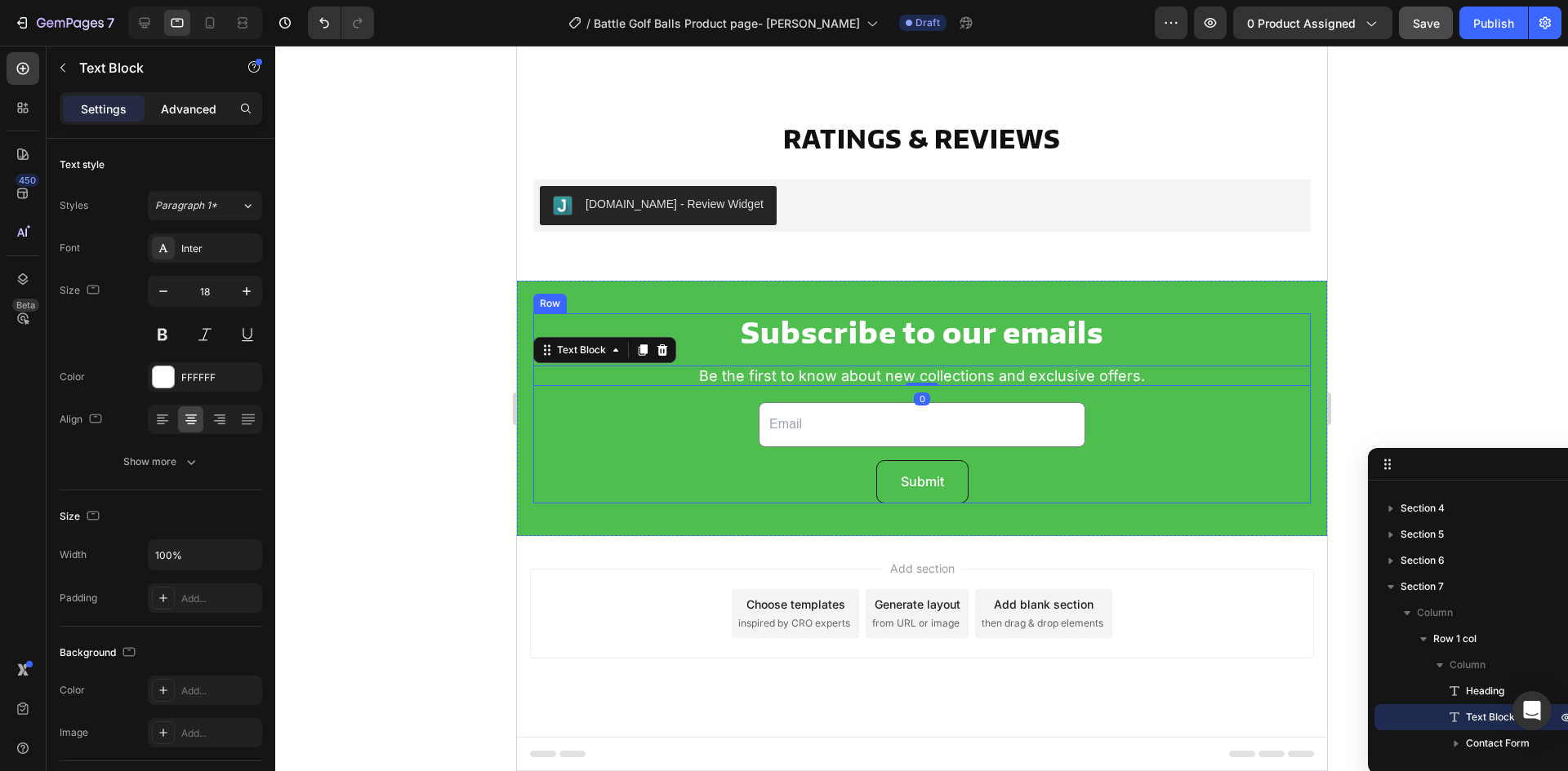
click at [183, 101] on p "Advanced" at bounding box center [189, 109] width 56 height 17
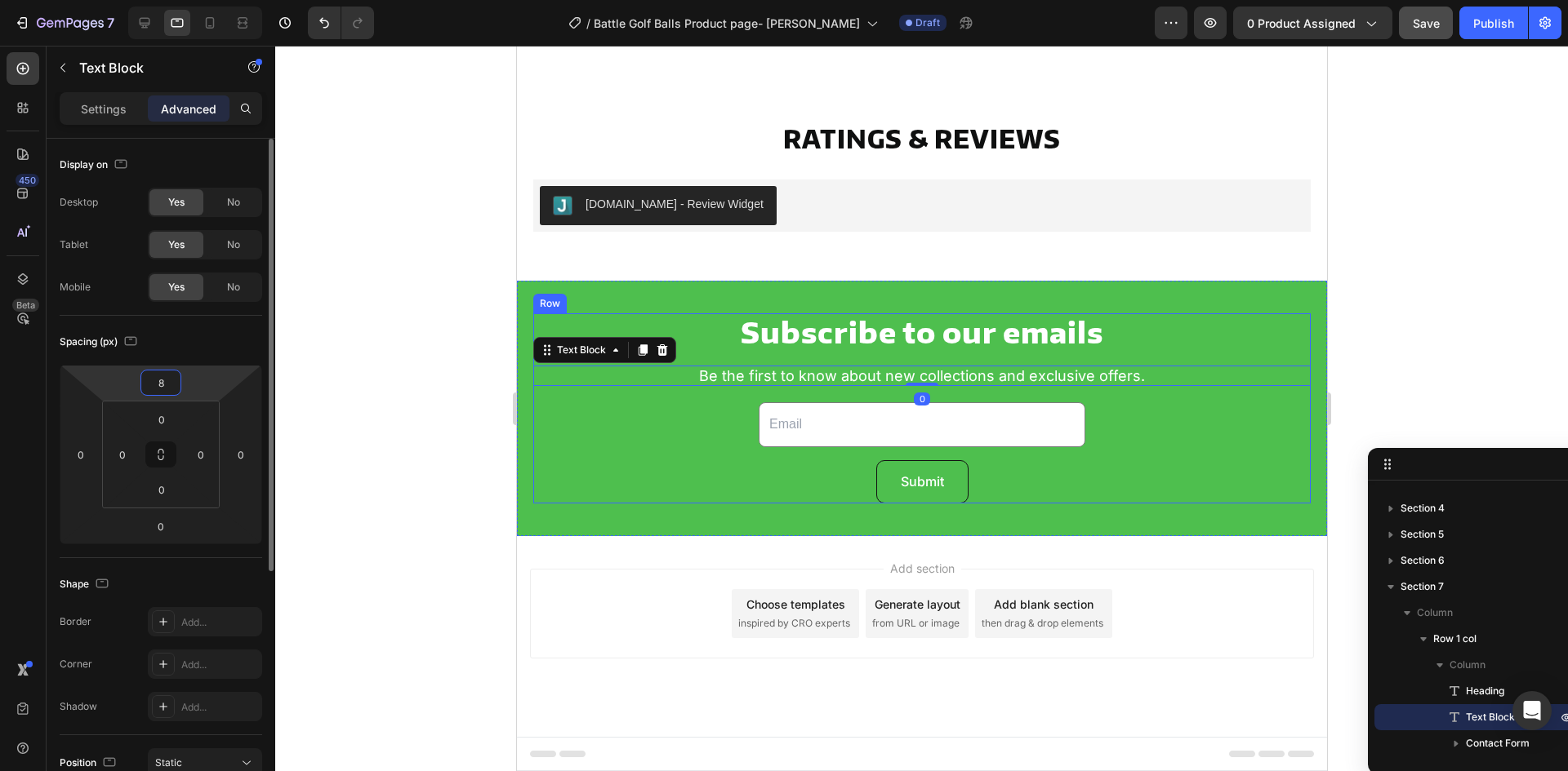
click at [163, 374] on input "8" at bounding box center [161, 382] width 32 height 24
type input "0"
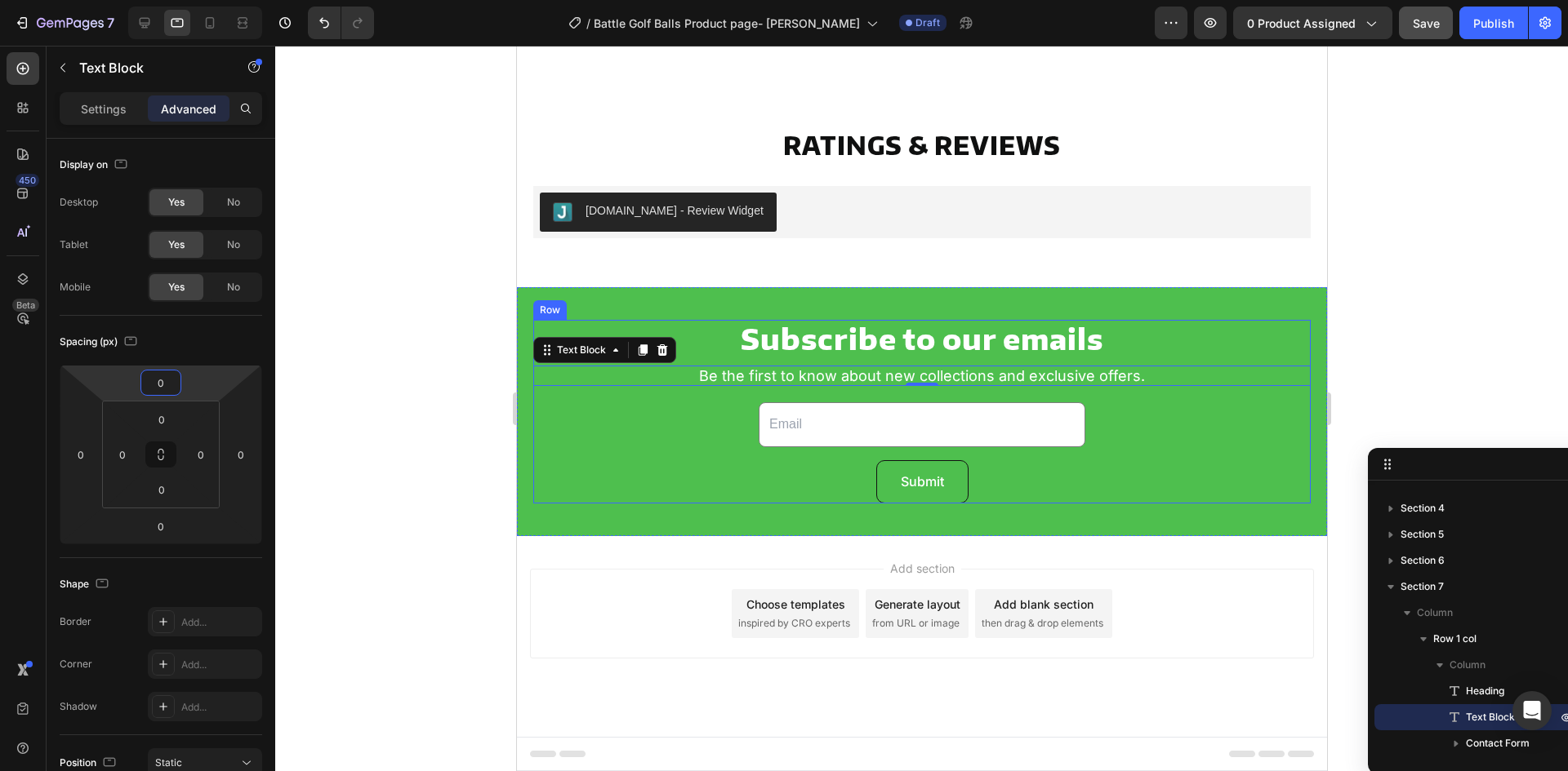
scroll to position [4315, 0]
click at [721, 418] on div "Subscribe to our emails Heading Be the first to know about new collections and …" at bounding box center [922, 412] width 778 height 184
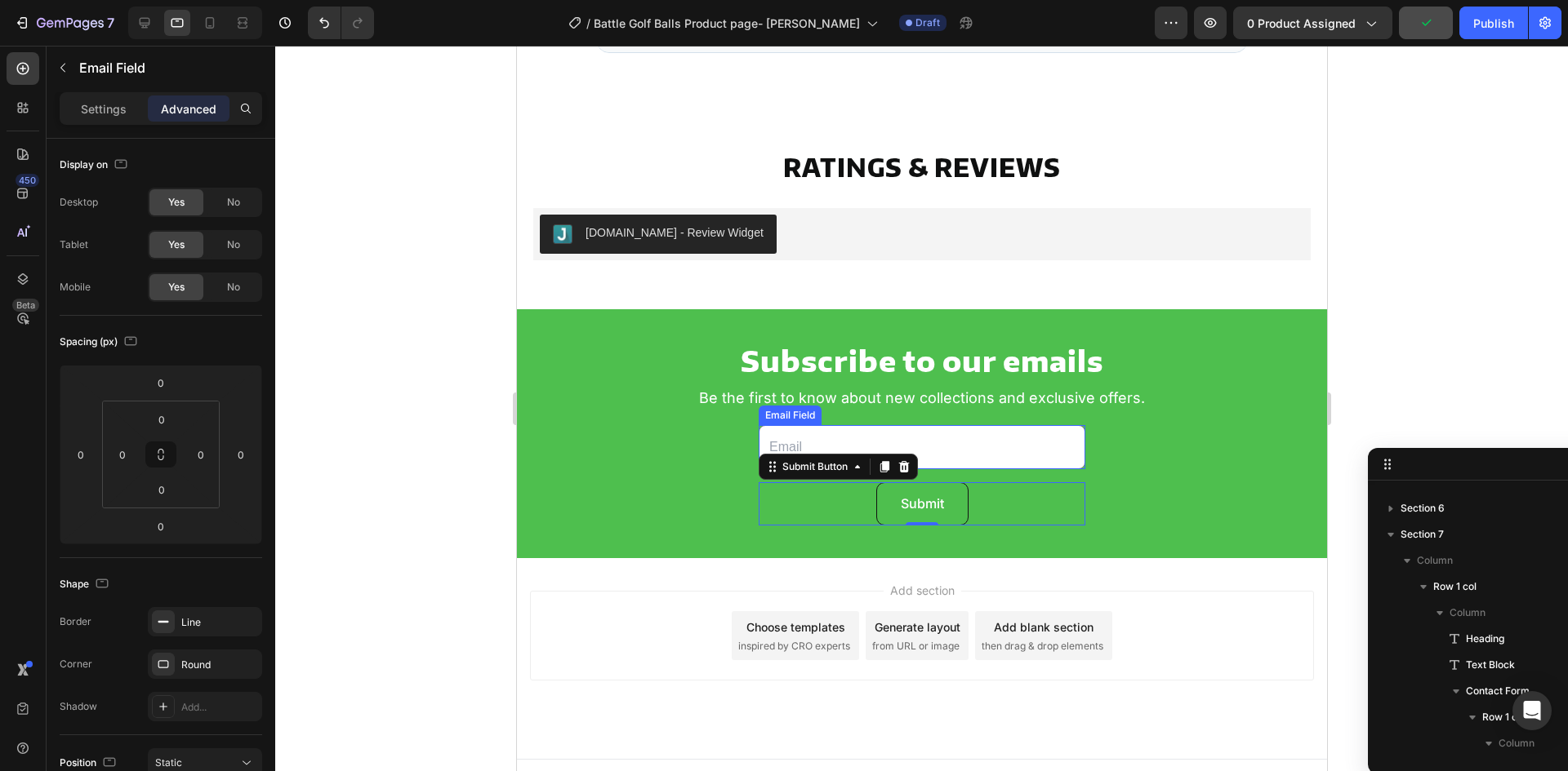
scroll to position [175, 0]
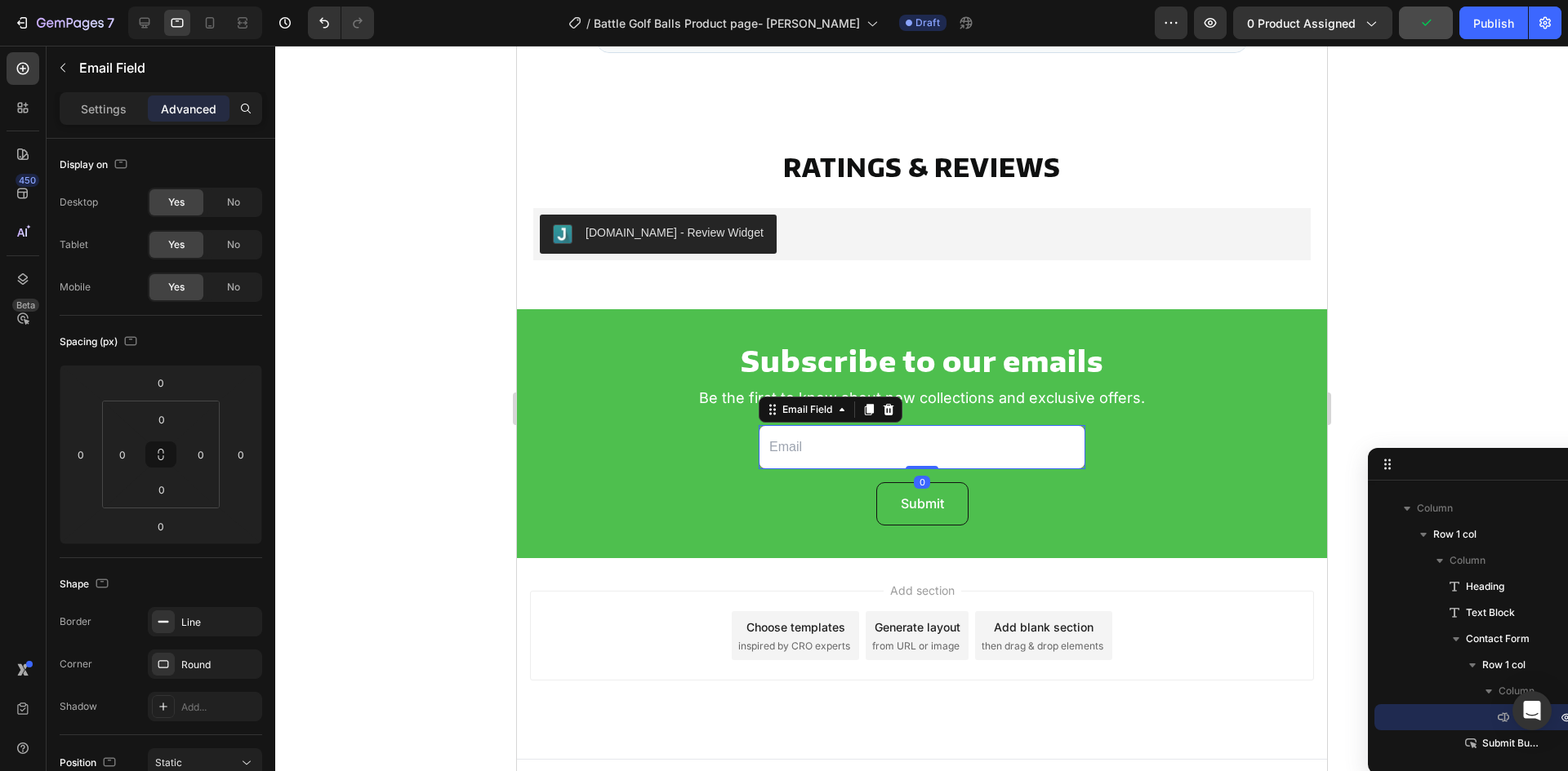
click at [949, 453] on input "email" at bounding box center [921, 448] width 327 height 45
click at [770, 417] on div "Email Field" at bounding box center [807, 410] width 89 height 20
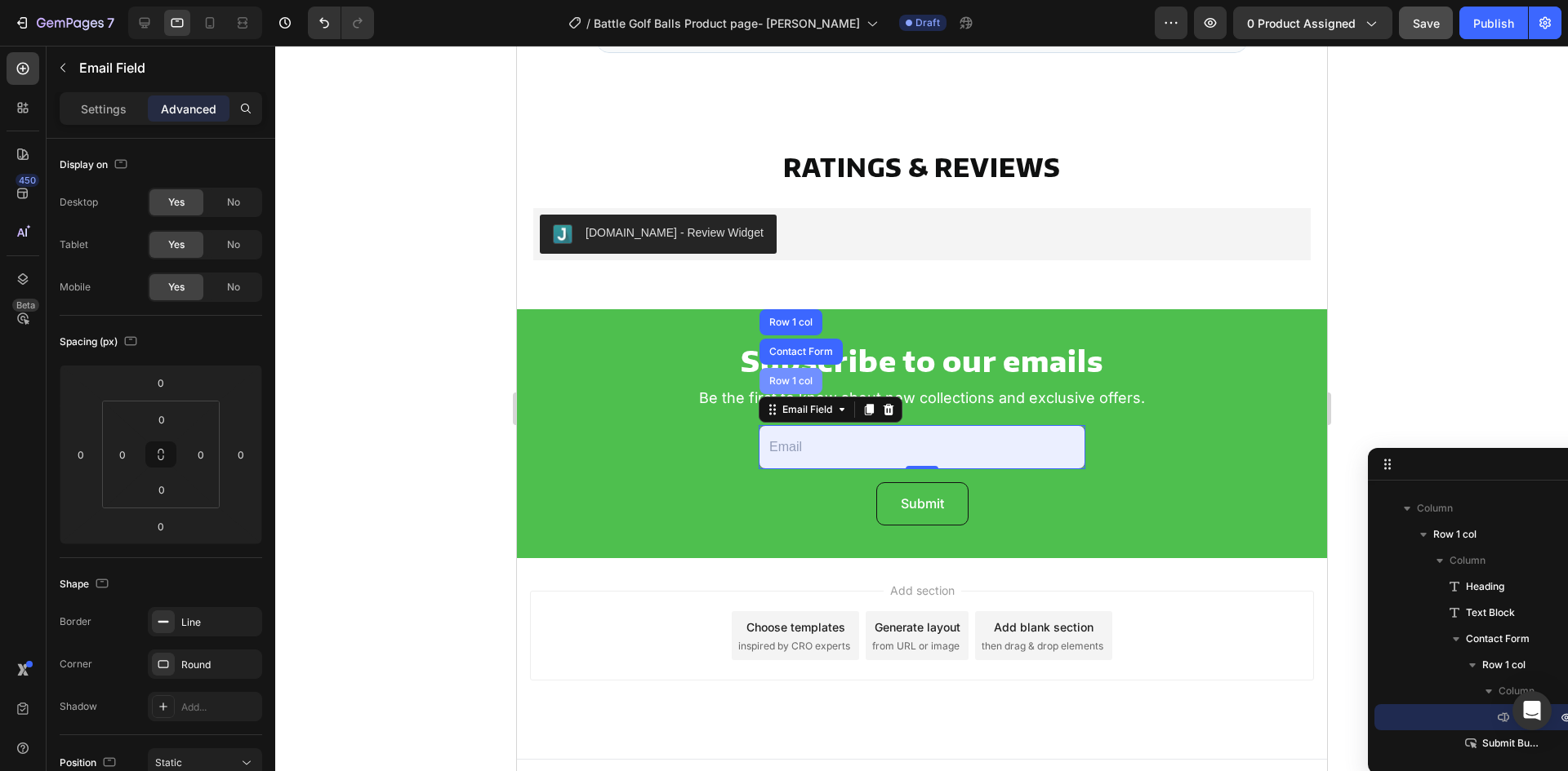
click at [770, 389] on div "Row 1 col" at bounding box center [790, 381] width 63 height 26
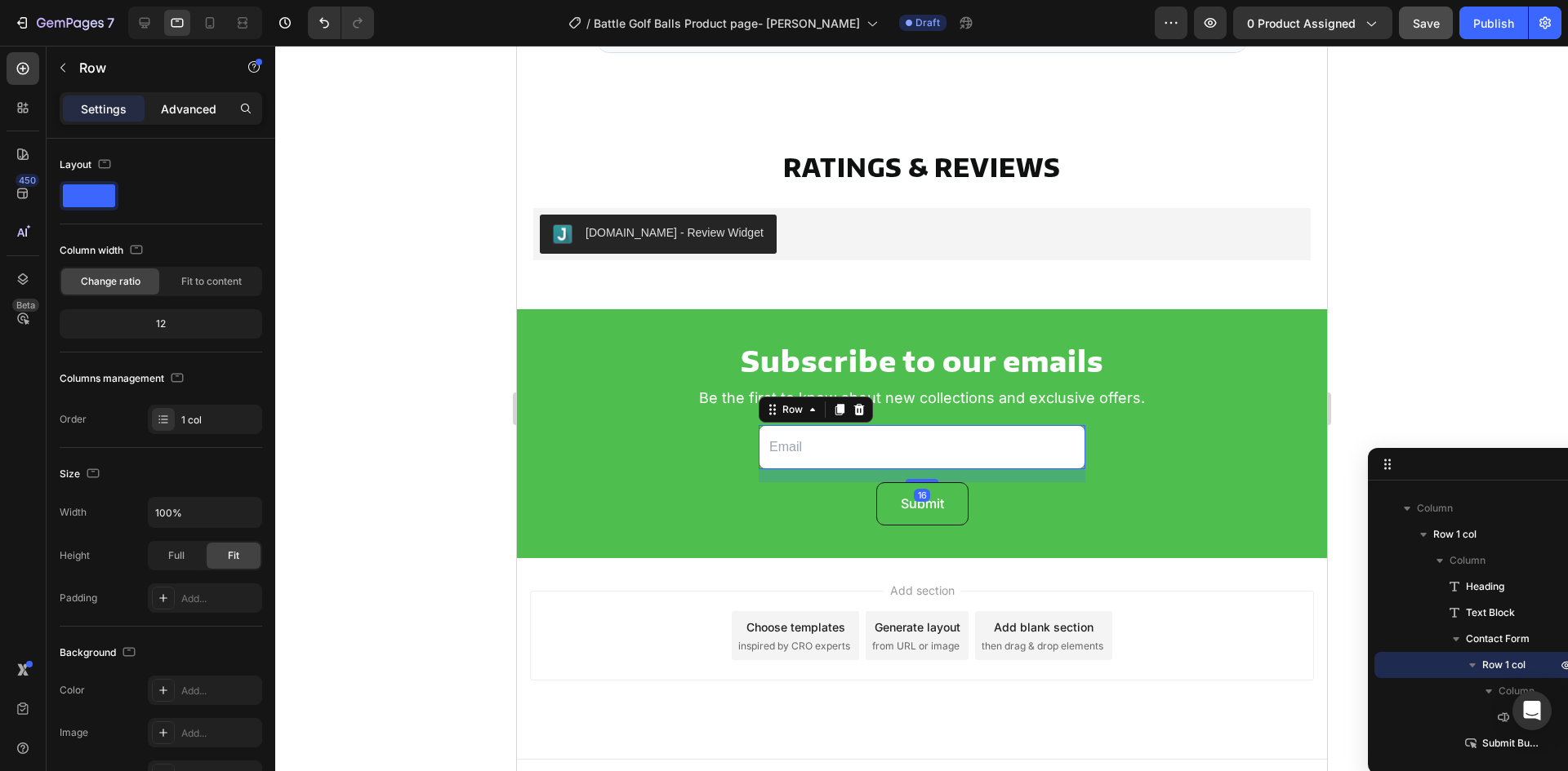
click at [168, 102] on p "Advanced" at bounding box center [189, 109] width 56 height 17
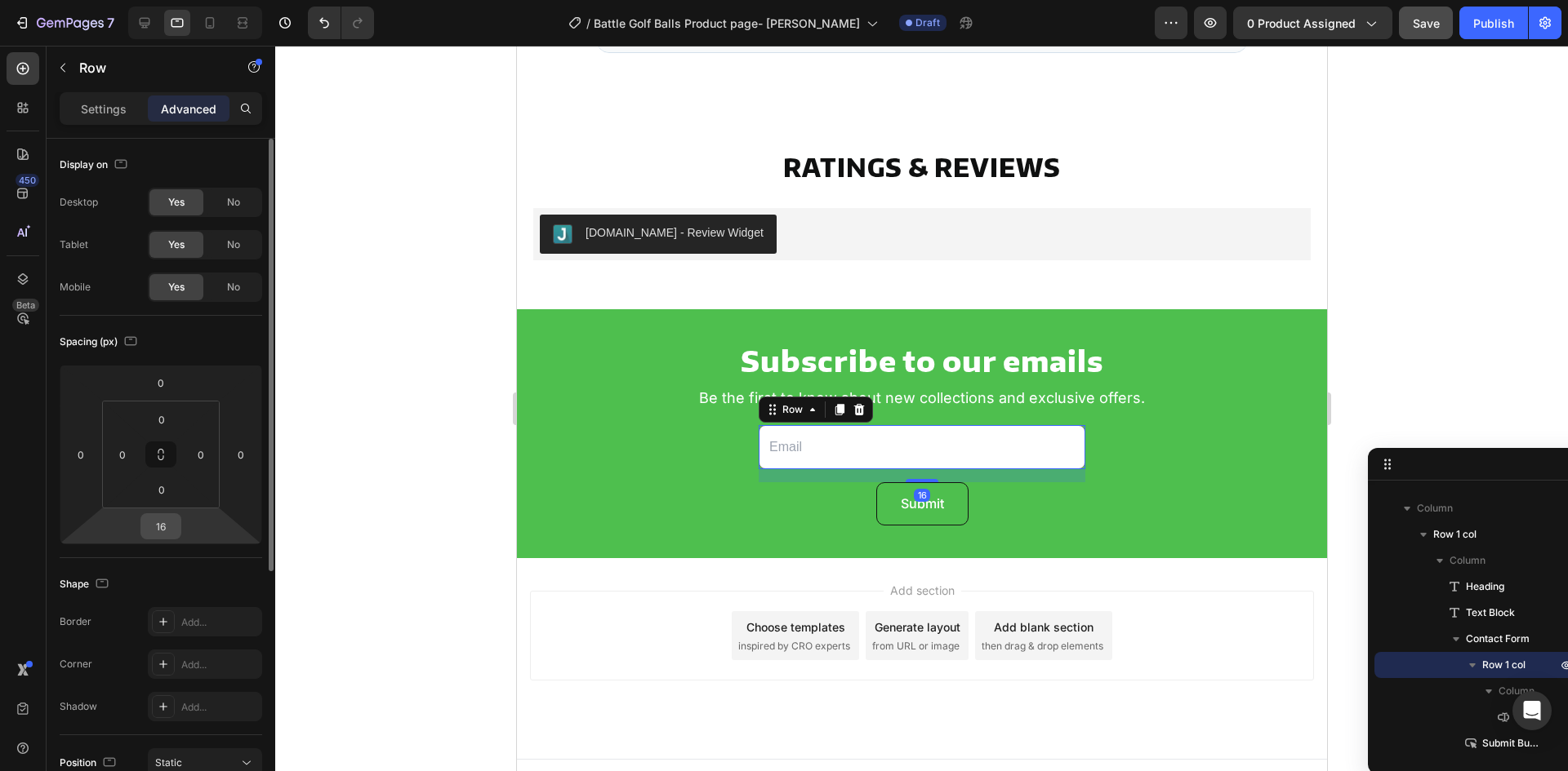
click at [162, 539] on div "16" at bounding box center [160, 526] width 41 height 26
click at [162, 537] on input "16" at bounding box center [161, 526] width 32 height 24
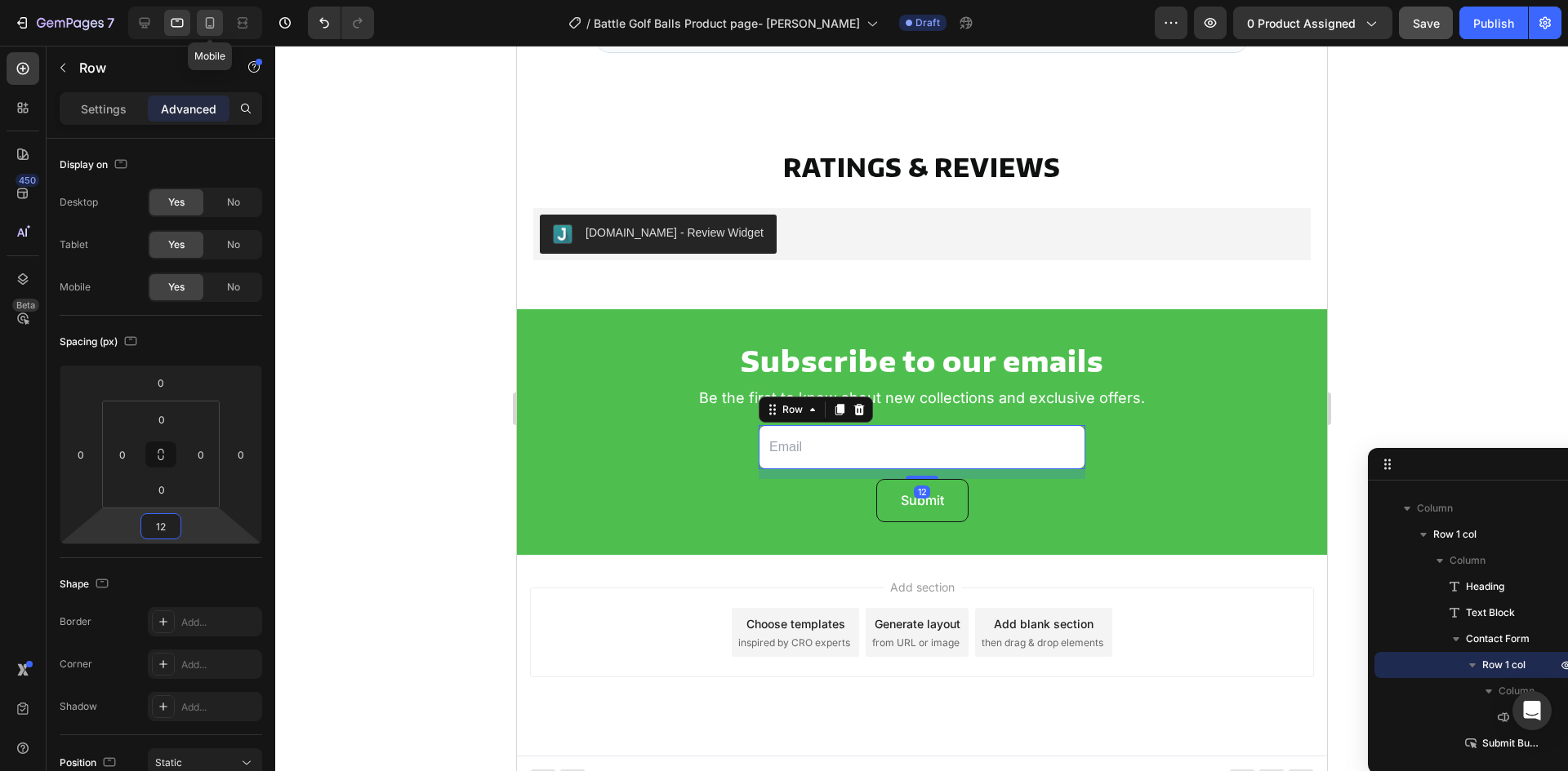
click at [202, 25] on icon at bounding box center [210, 22] width 16 height 16
type input "0"
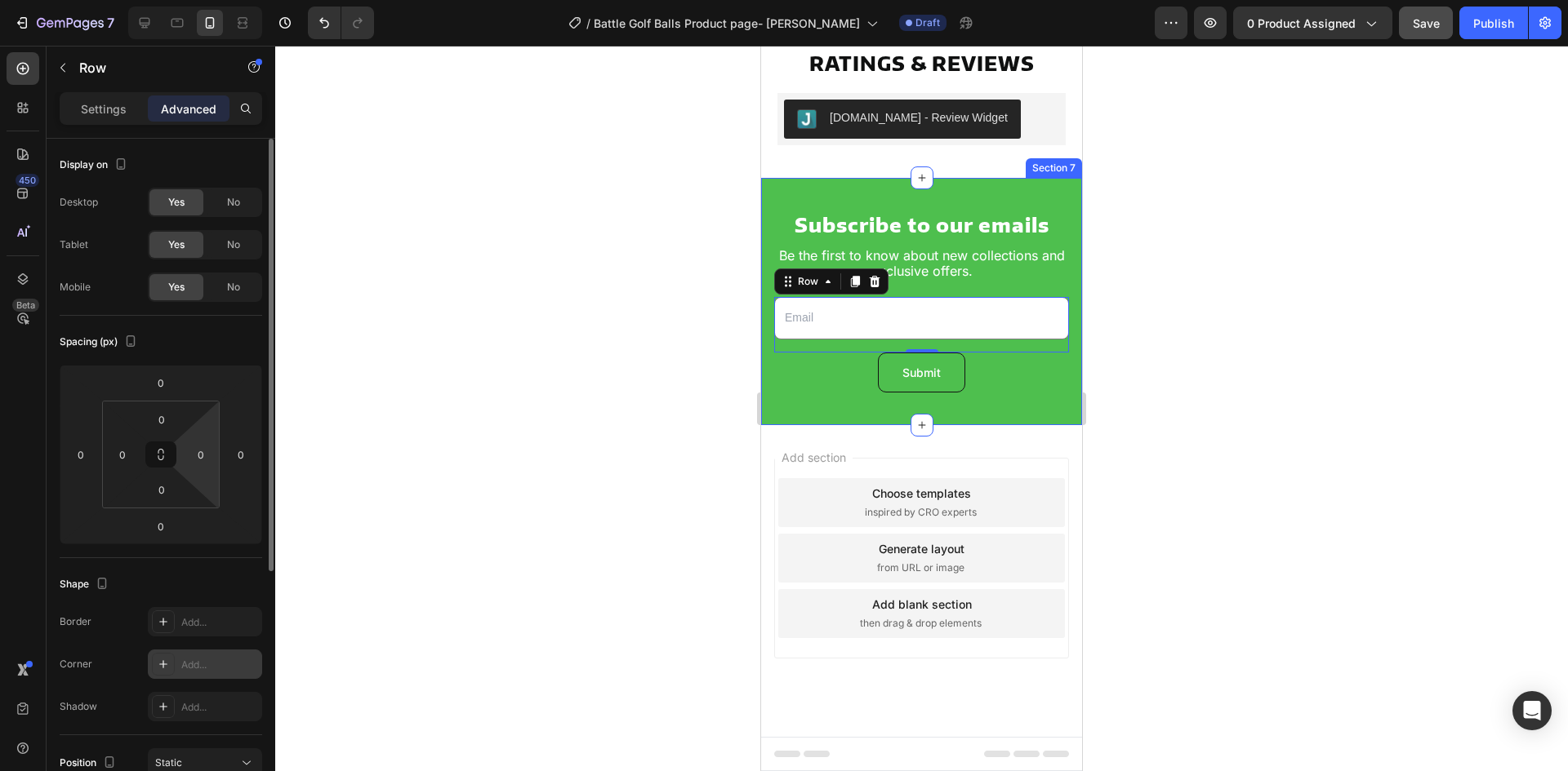
scroll to position [245, 0]
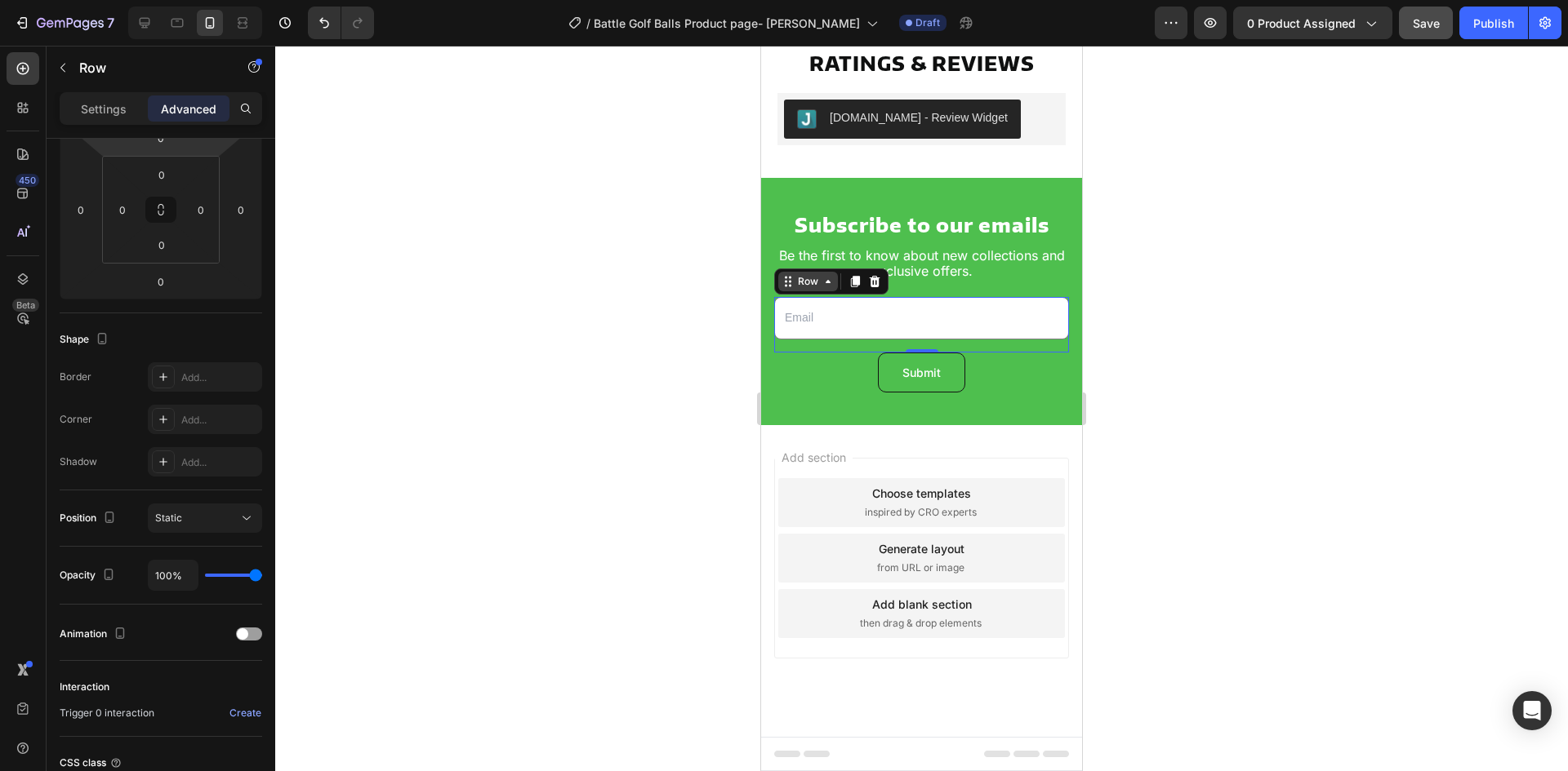
click at [803, 284] on div "Row" at bounding box center [808, 282] width 27 height 14
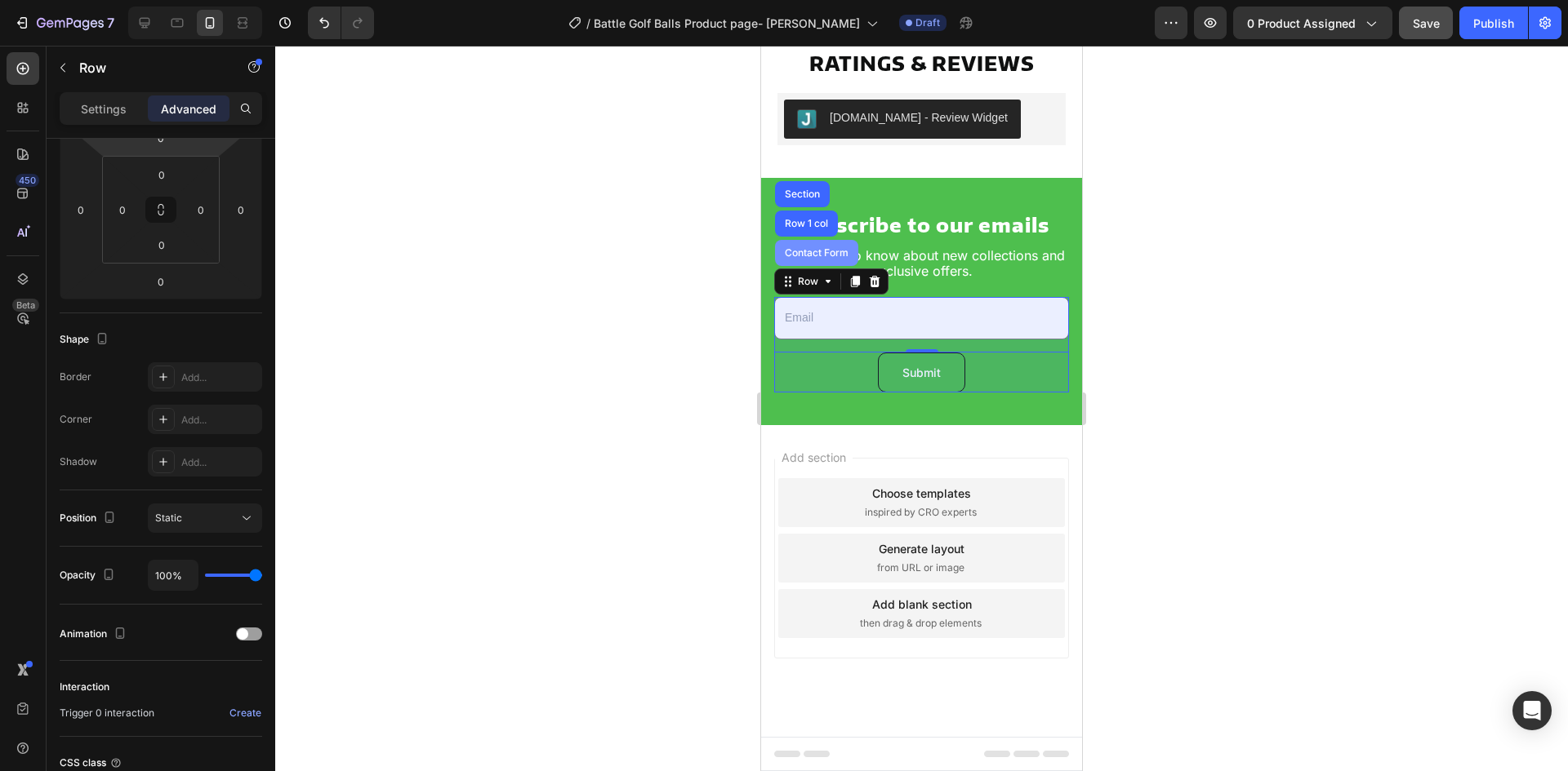
click at [793, 260] on div "Contact Form" at bounding box center [816, 253] width 84 height 26
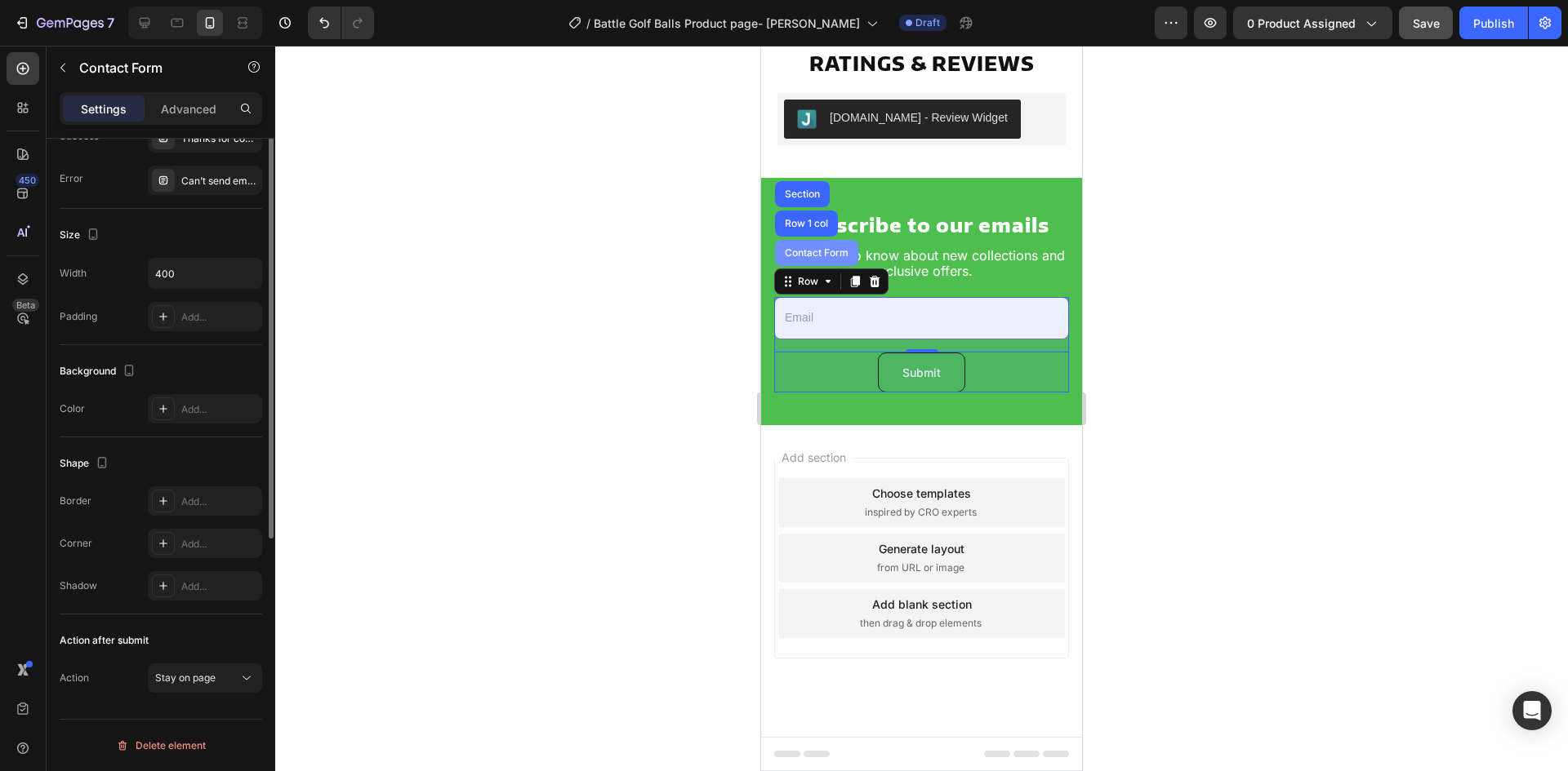
scroll to position [0, 0]
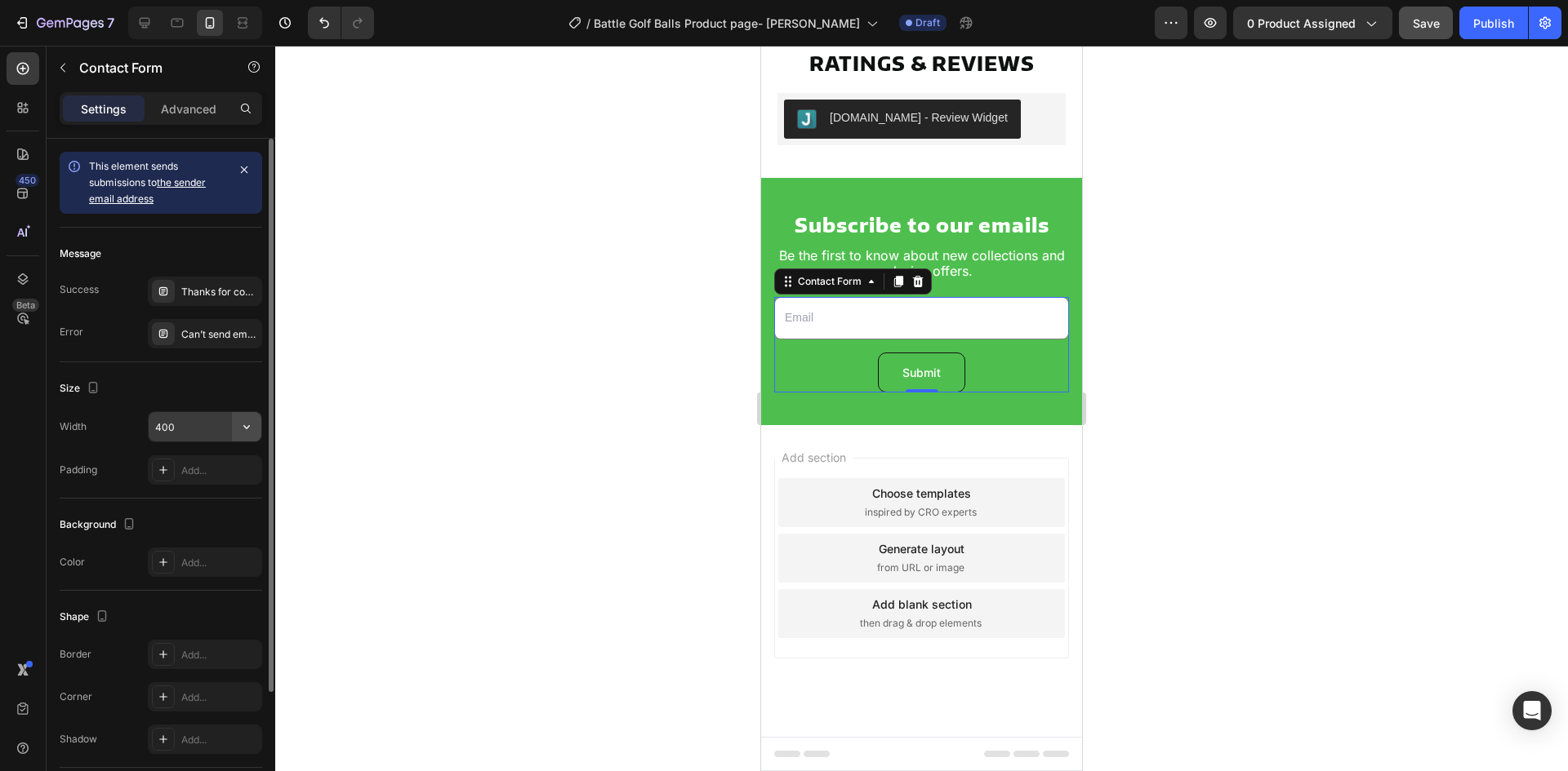
click at [247, 427] on icon "button" at bounding box center [247, 426] width 16 height 16
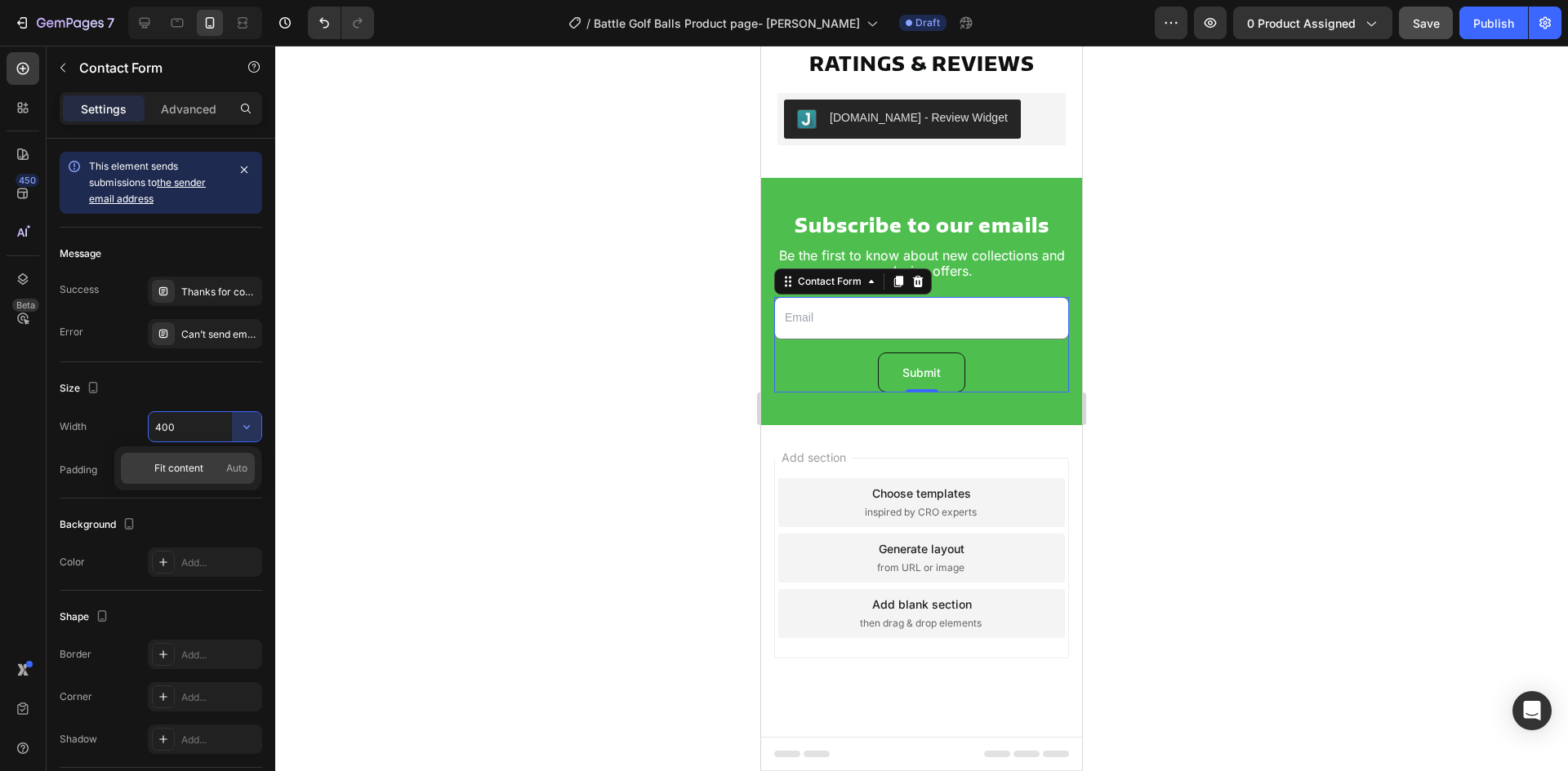
click at [203, 461] on div "Fit content Auto" at bounding box center [187, 469] width 134 height 31
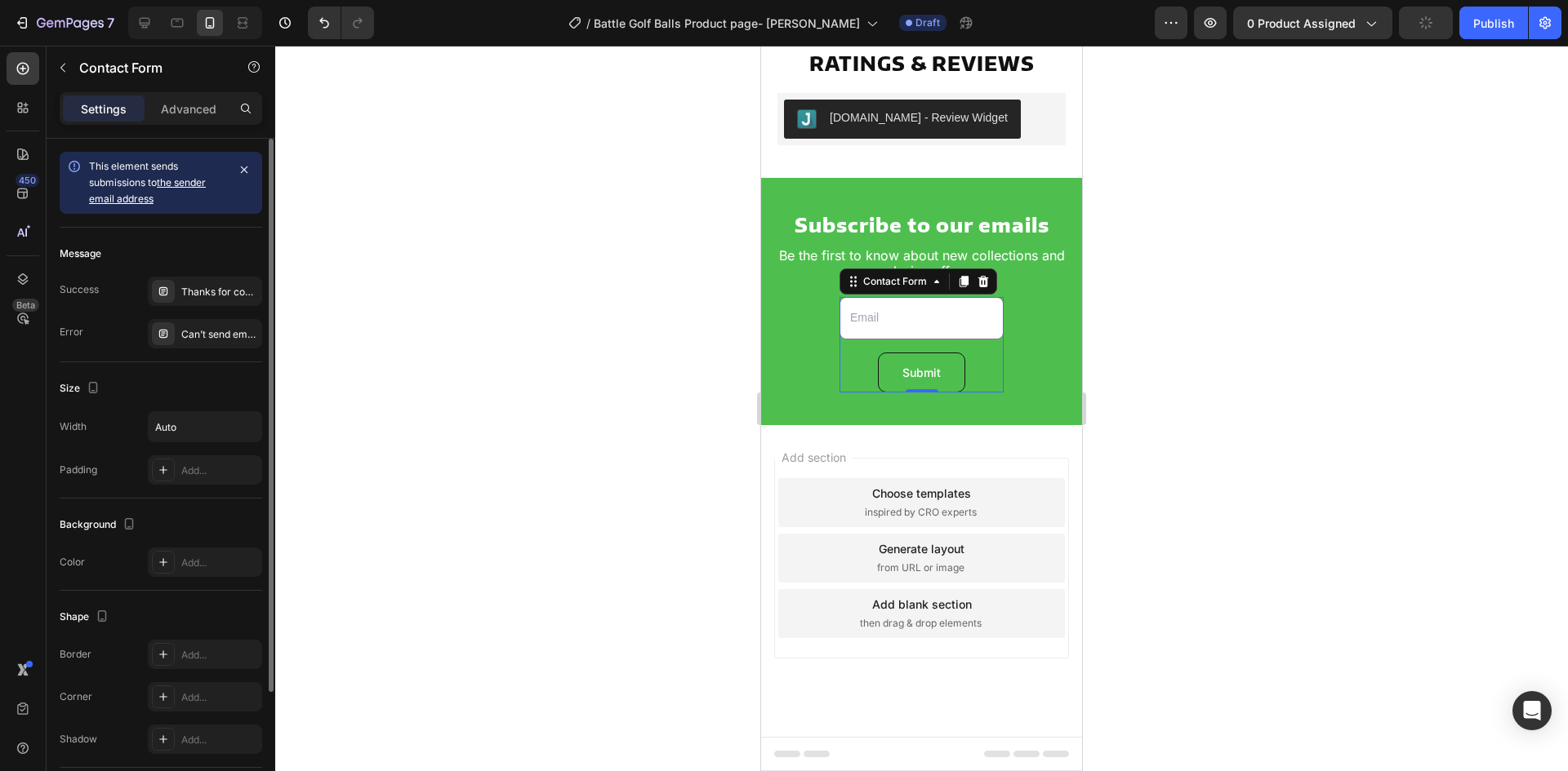
click at [185, 384] on div "Size" at bounding box center [160, 388] width 203 height 26
click at [215, 435] on input "Auto" at bounding box center [204, 426] width 113 height 30
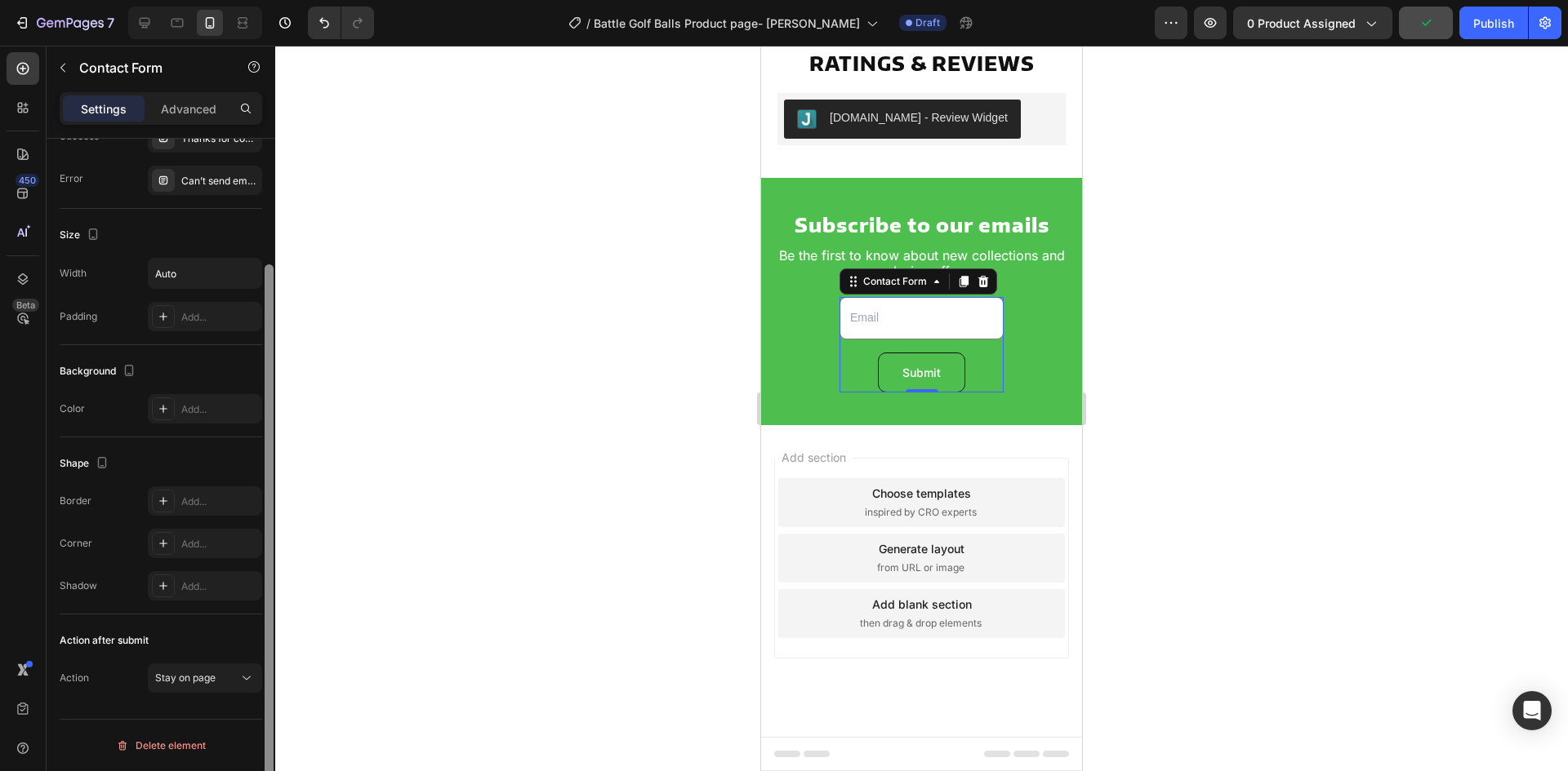
click at [266, 425] on div at bounding box center [269, 478] width 13 height 679
click at [245, 273] on icon "button" at bounding box center [246, 273] width 6 height 4
click at [187, 272] on input "Auto" at bounding box center [204, 273] width 113 height 30
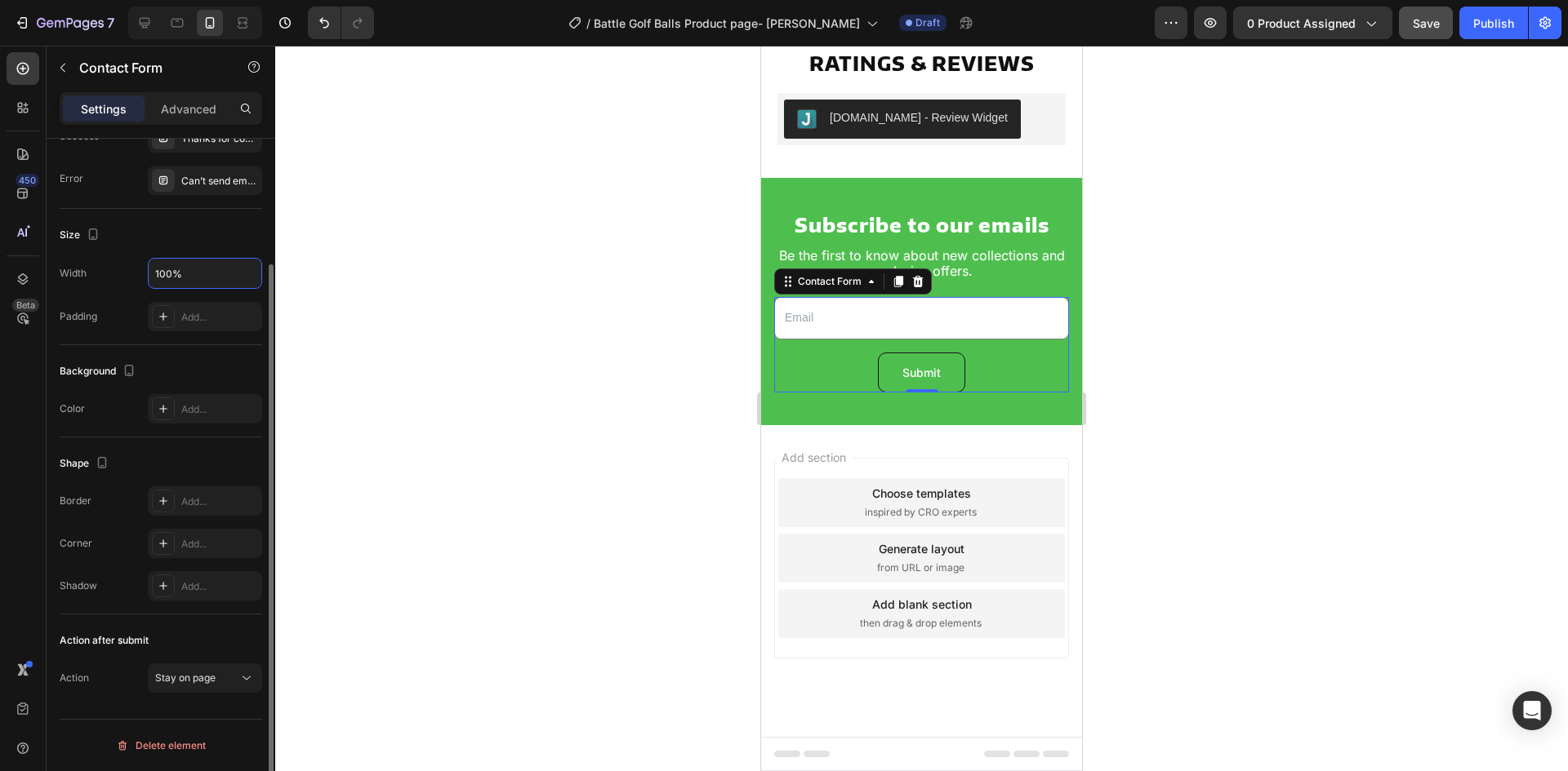
type input "100%"
click at [194, 243] on div "Size" at bounding box center [160, 235] width 203 height 26
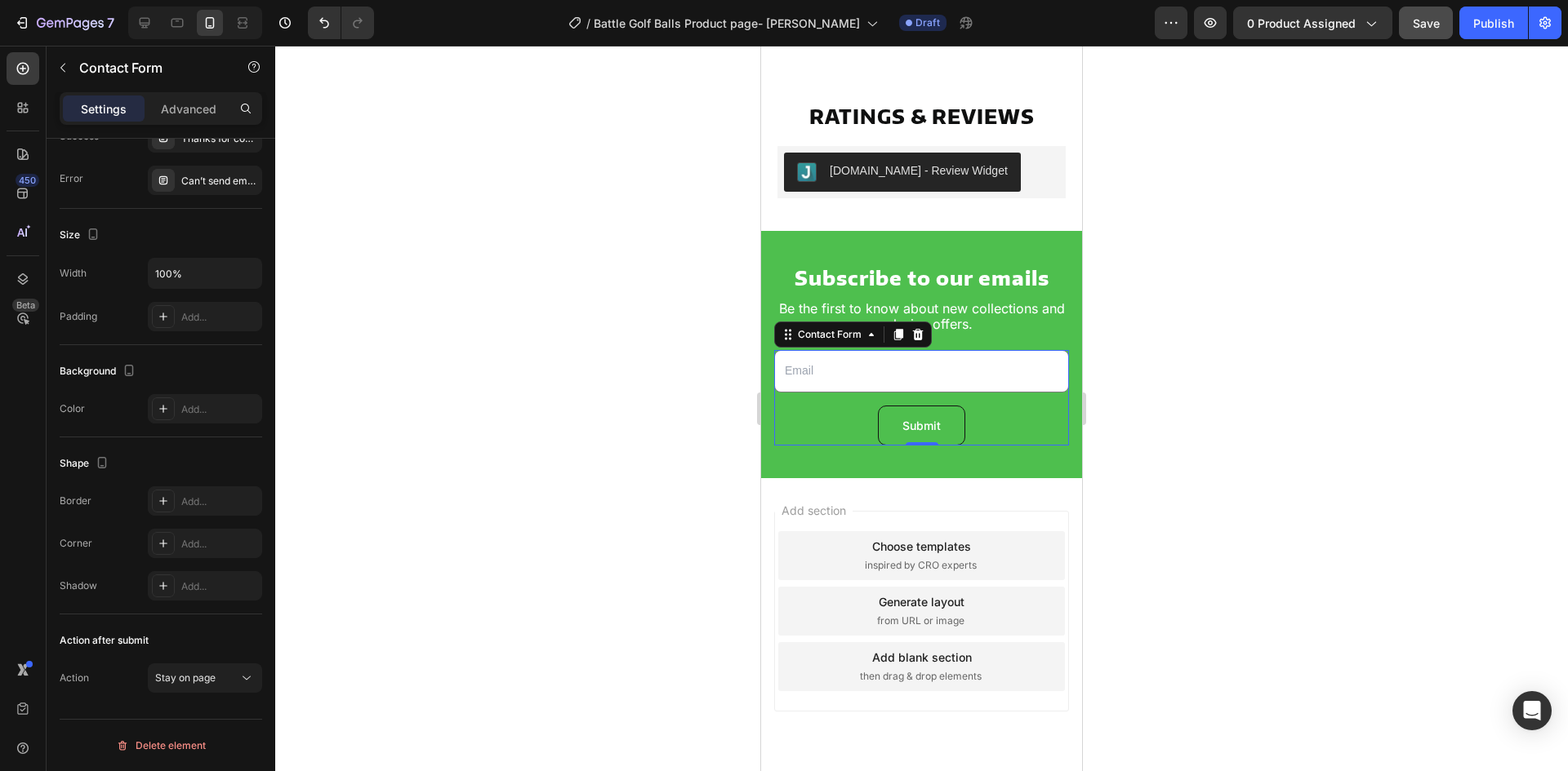
scroll to position [3155, 0]
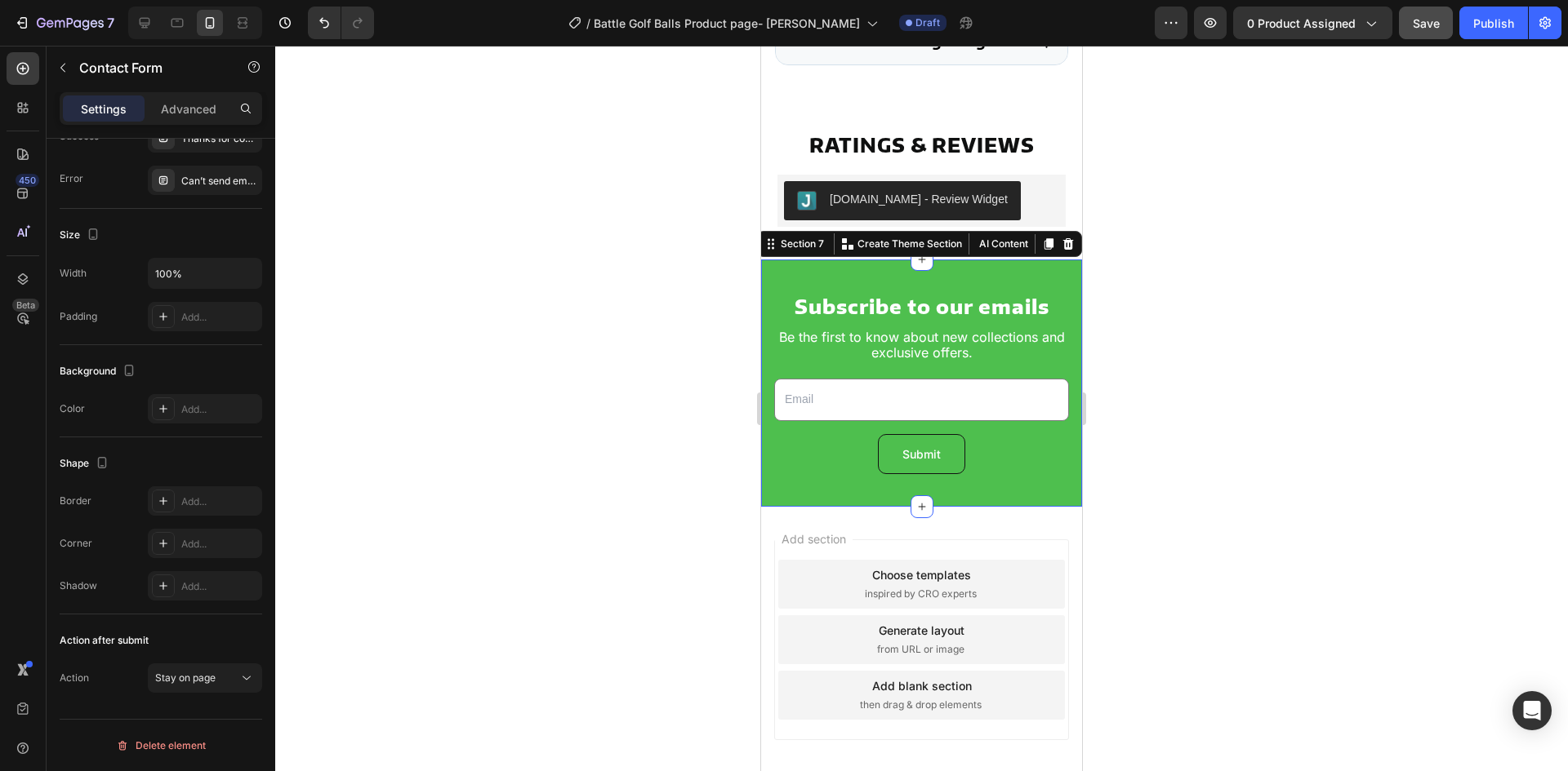
click at [769, 277] on div "Subscribe to our emails Heading Be the first to know about new collections and …" at bounding box center [922, 383] width 321 height 247
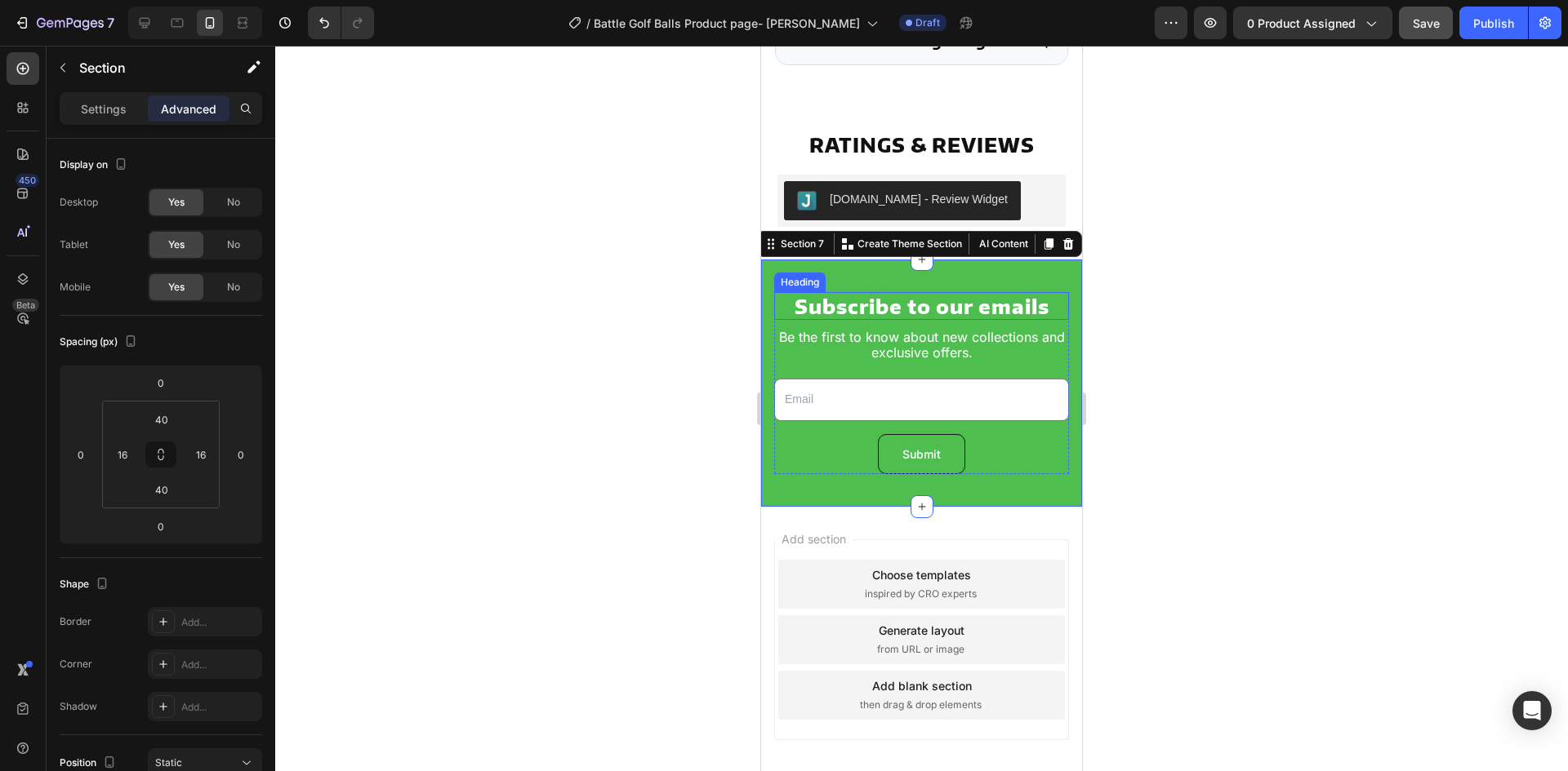
click at [892, 315] on h2 "Subscribe to our emails" at bounding box center [922, 306] width 295 height 28
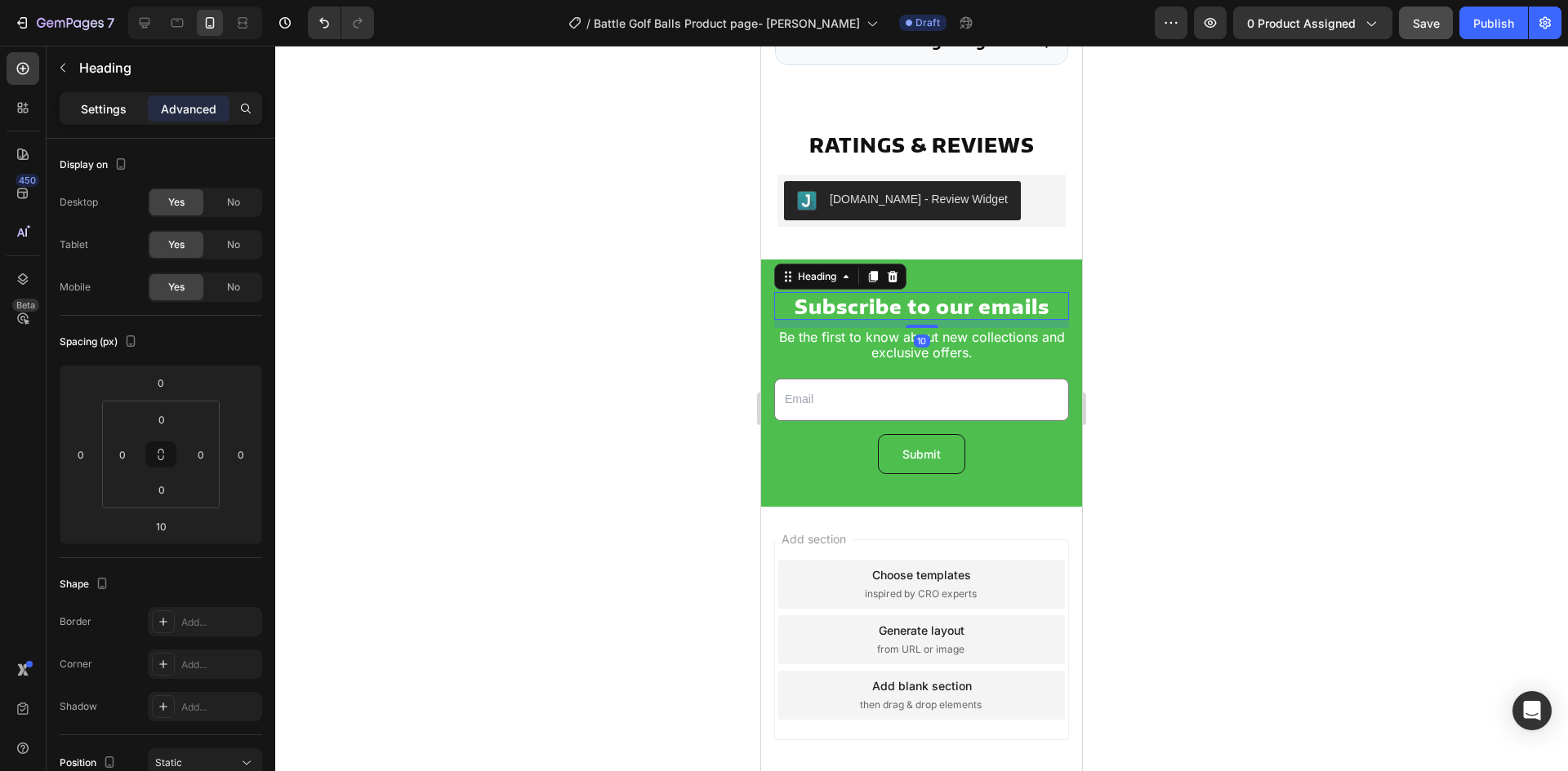
click at [102, 114] on p "Settings" at bounding box center [104, 109] width 46 height 17
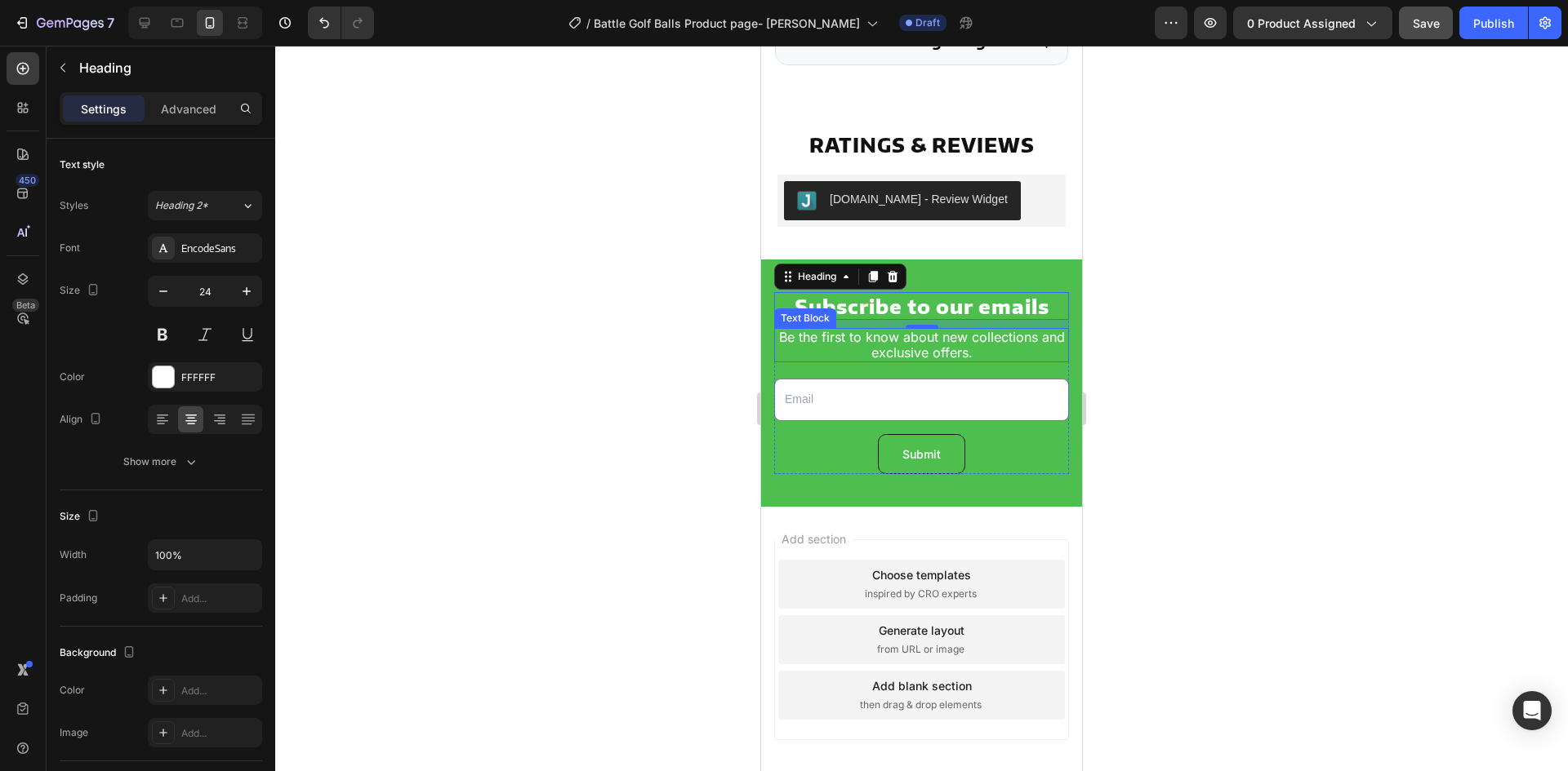
click at [981, 357] on p "Be the first to know about new collections and exclusive offers." at bounding box center [922, 345] width 292 height 31
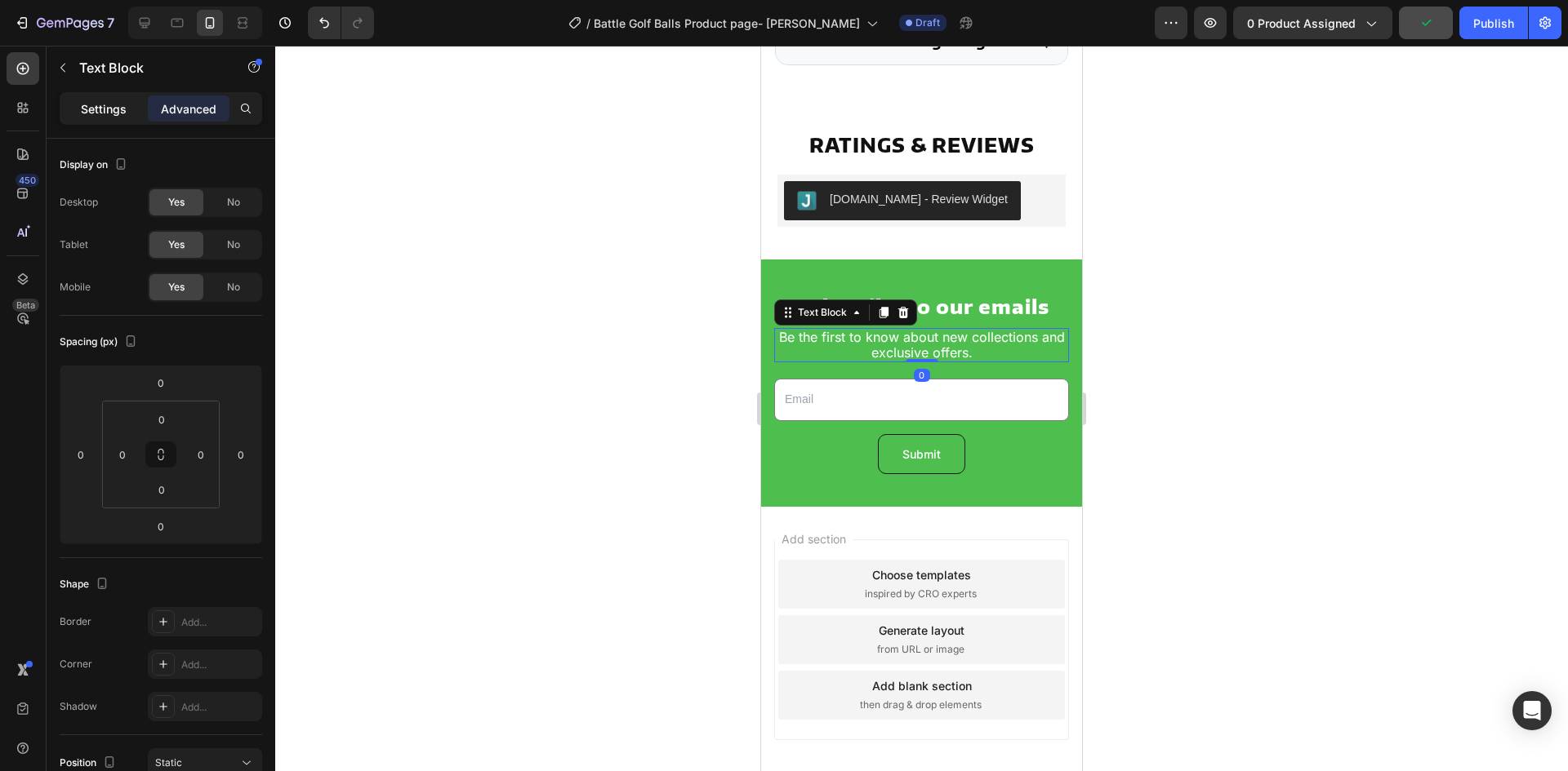
click at [95, 101] on p "Settings" at bounding box center [104, 109] width 46 height 17
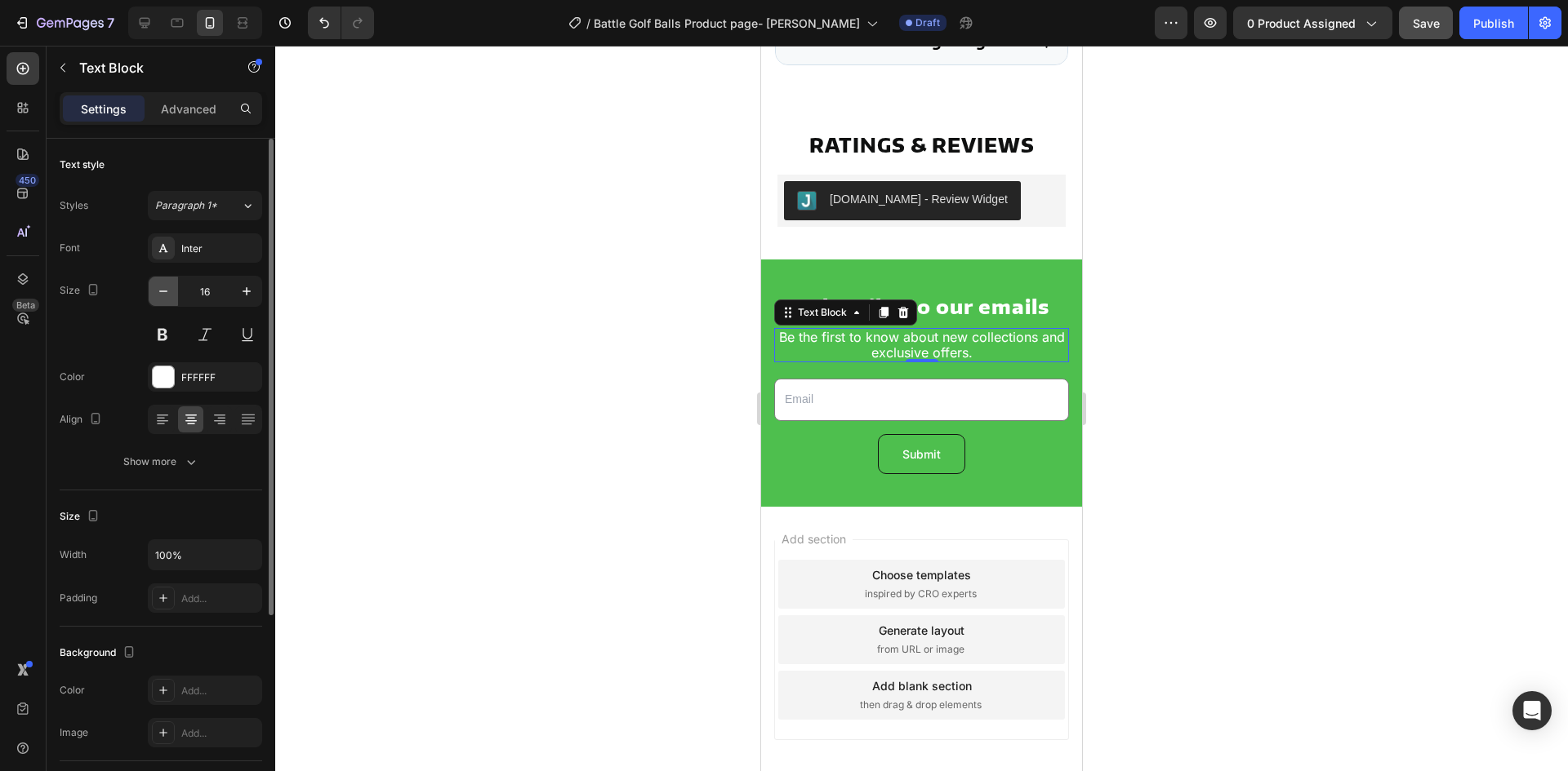
click at [156, 289] on icon "button" at bounding box center [163, 291] width 16 height 16
type input "14"
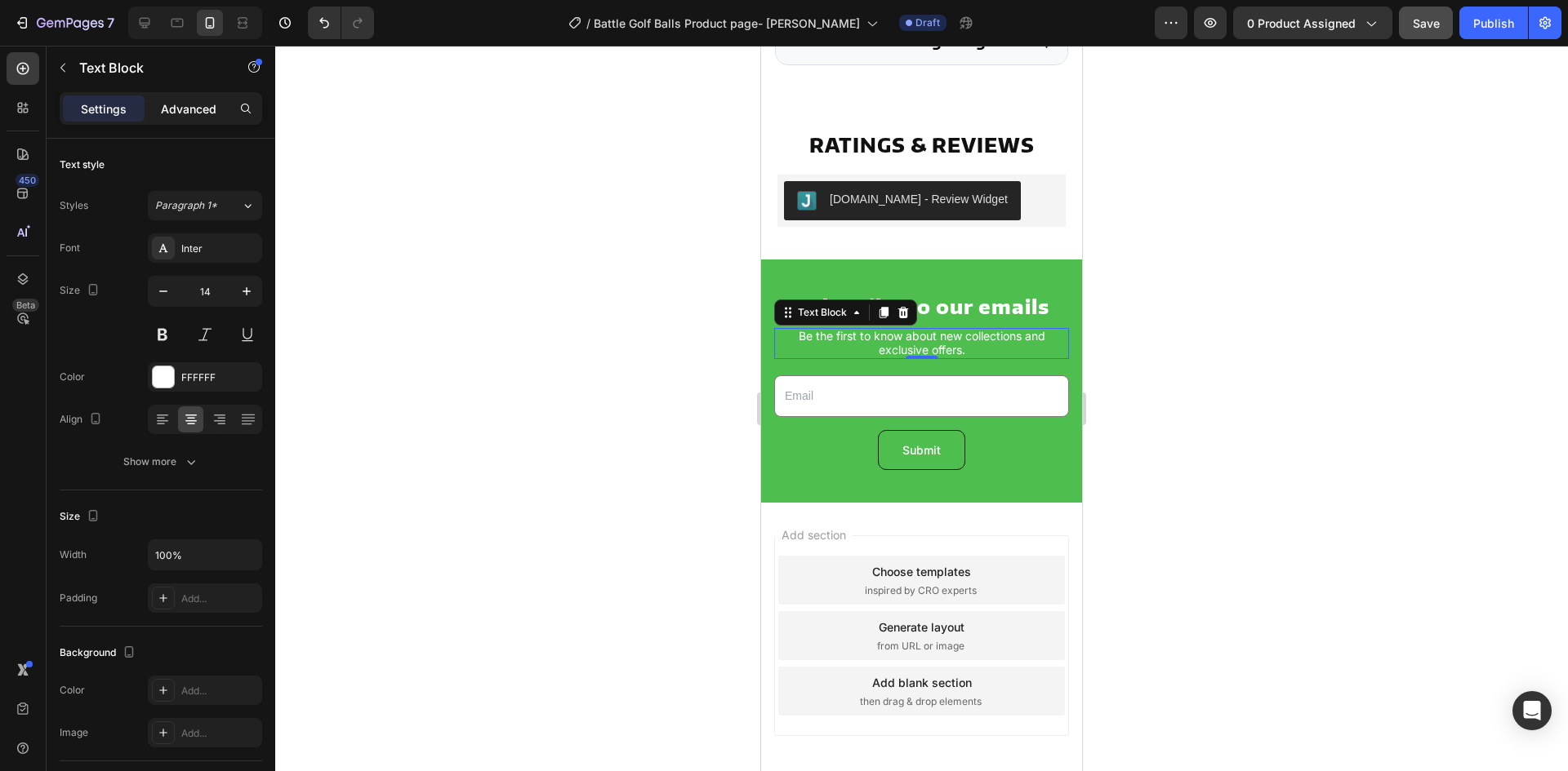
click at [198, 111] on p "Advanced" at bounding box center [189, 109] width 56 height 17
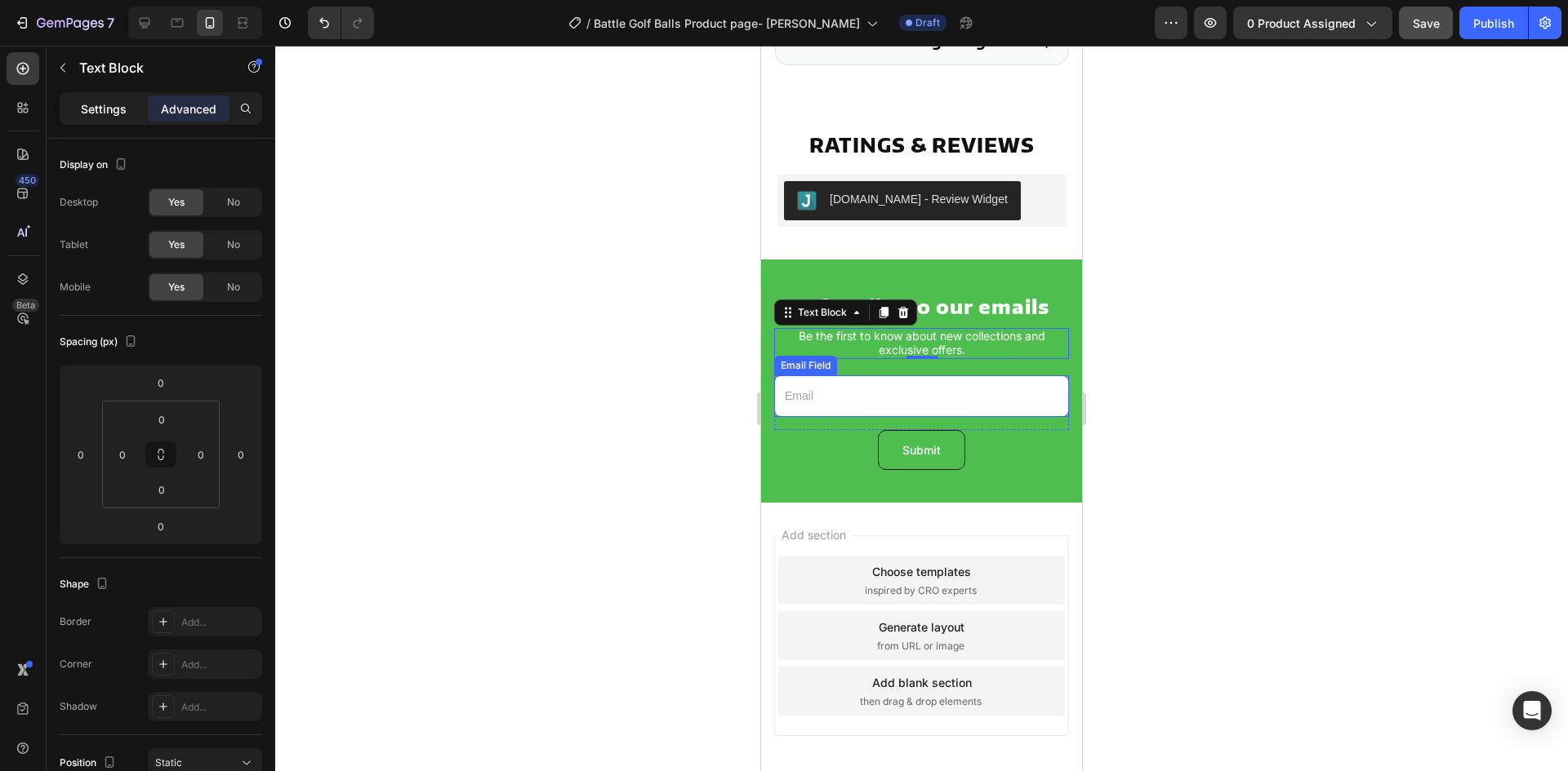
click at [84, 110] on p "Settings" at bounding box center [104, 109] width 46 height 17
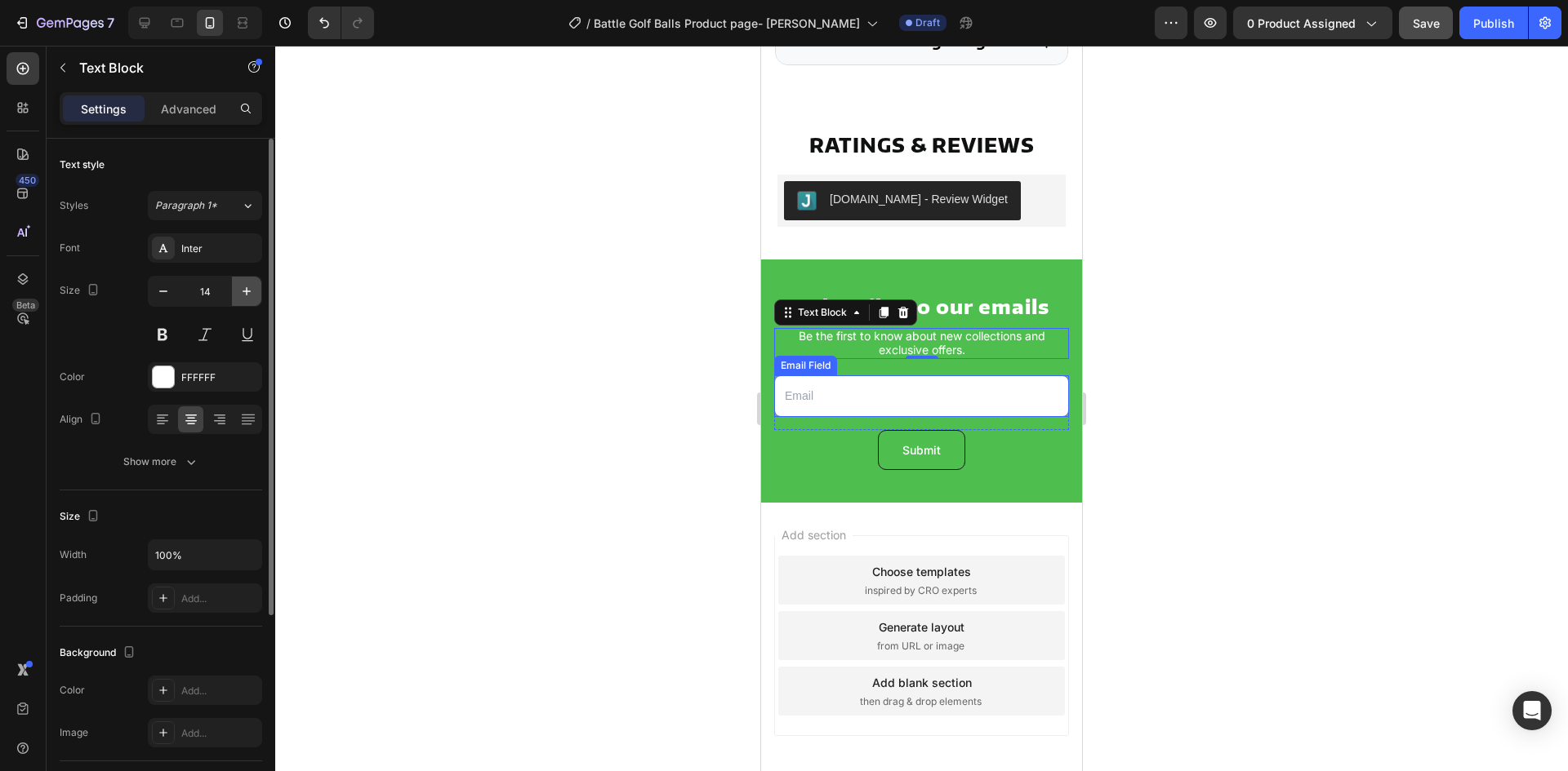
click at [235, 297] on button "button" at bounding box center [247, 291] width 30 height 30
type input "15"
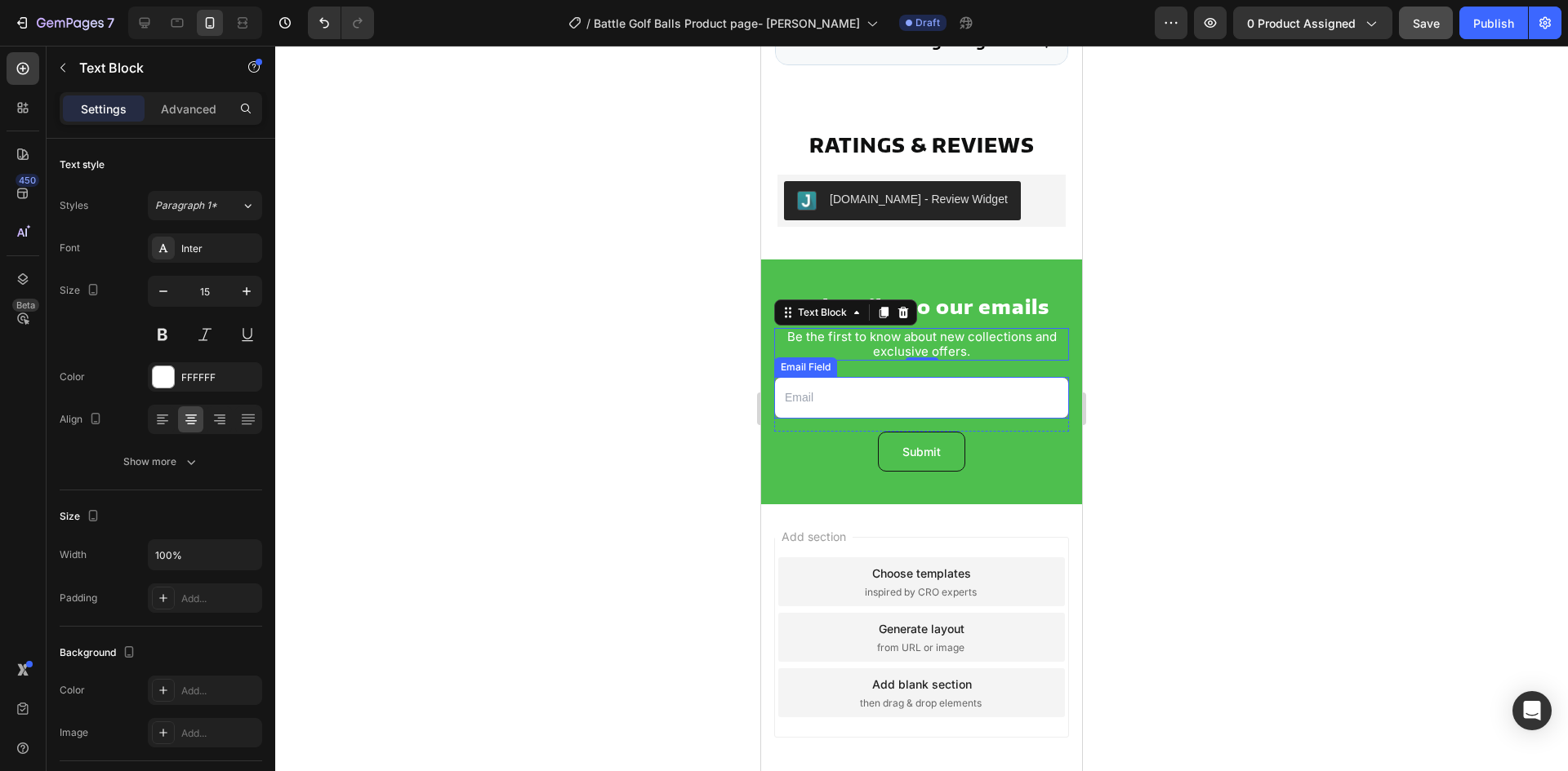
click at [658, 471] on div at bounding box center [922, 408] width 1293 height 726
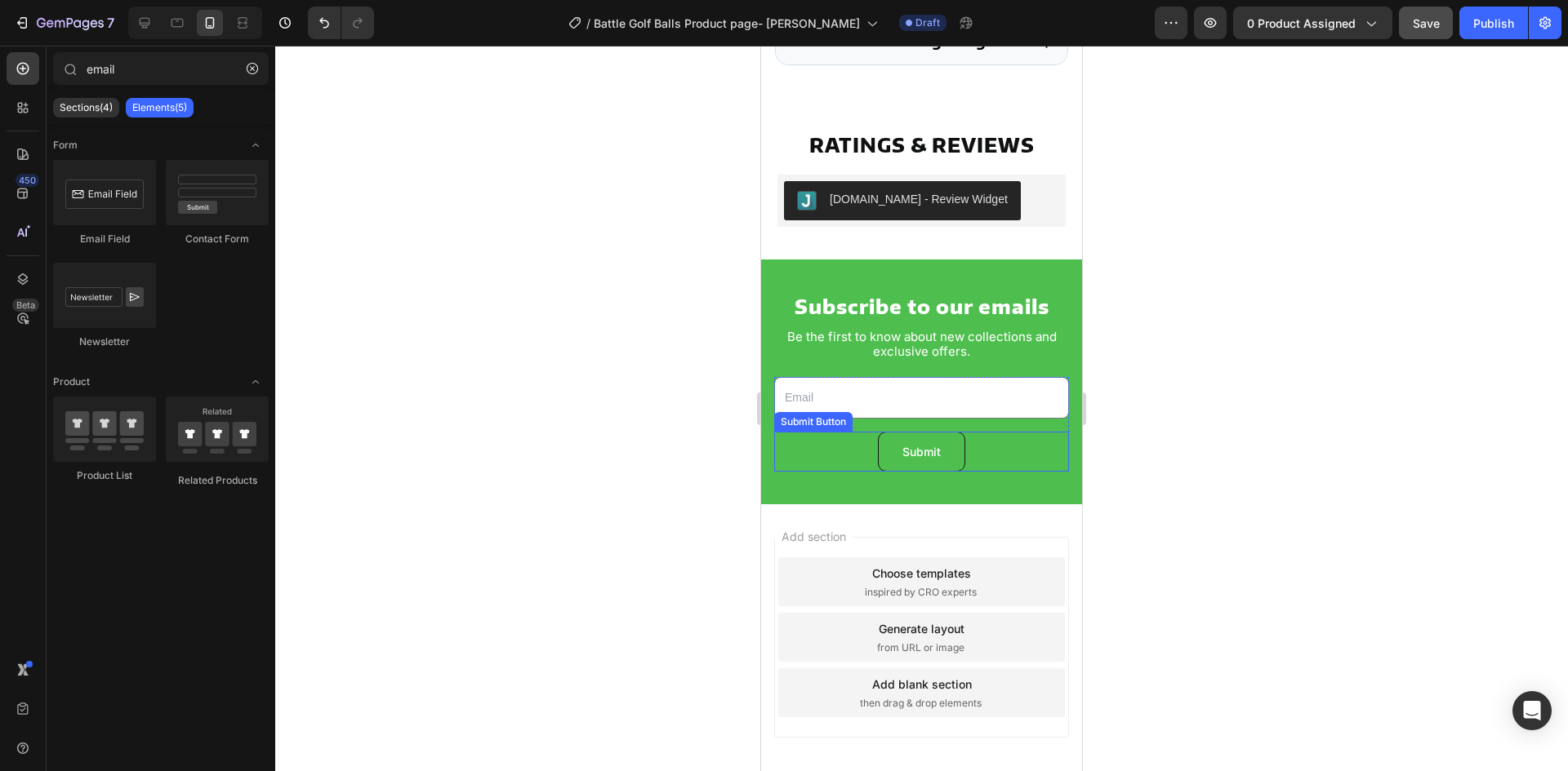
click at [777, 467] on div "Submit Submit Button" at bounding box center [922, 452] width 295 height 40
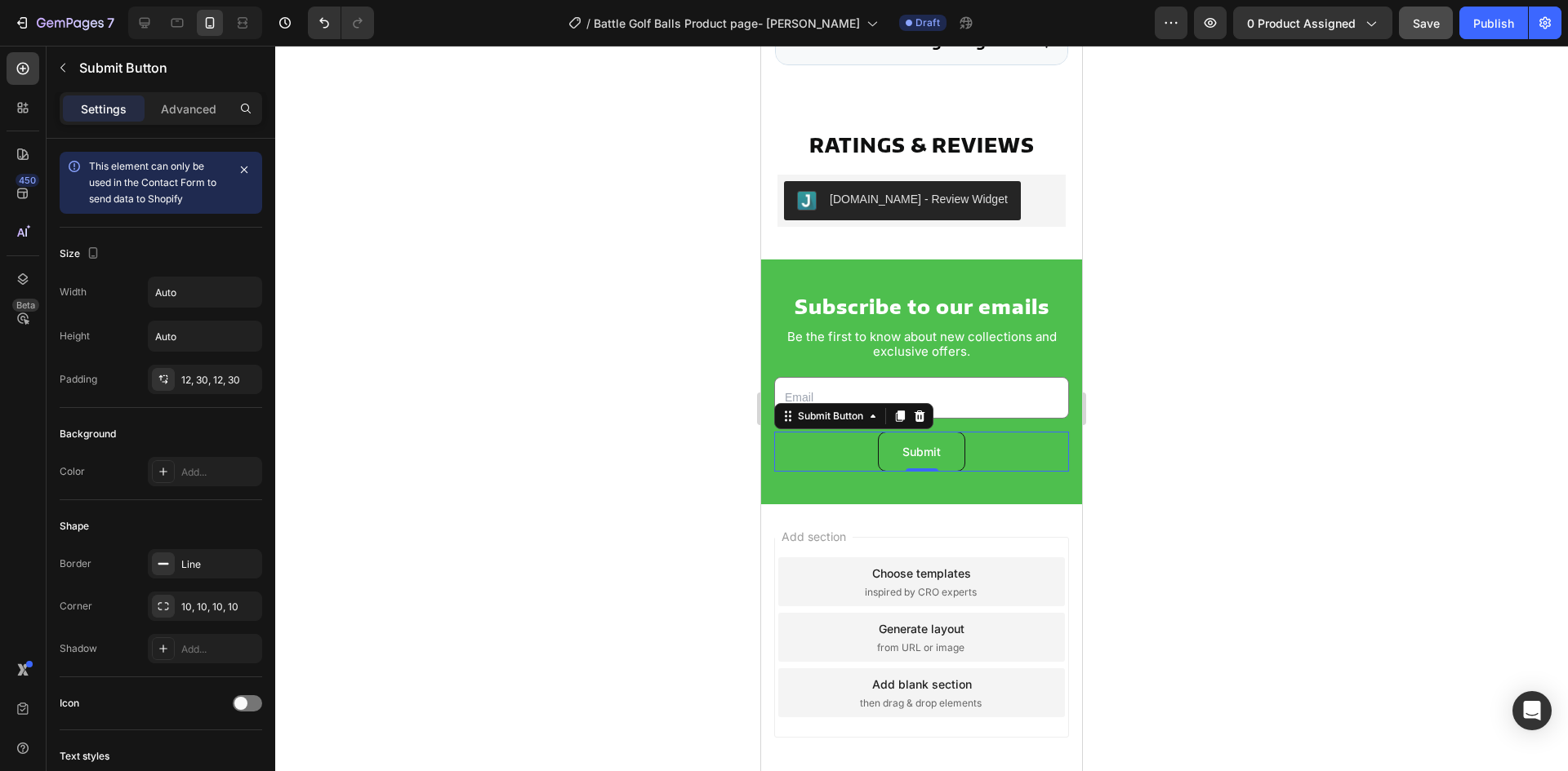
click at [643, 515] on div at bounding box center [922, 408] width 1293 height 726
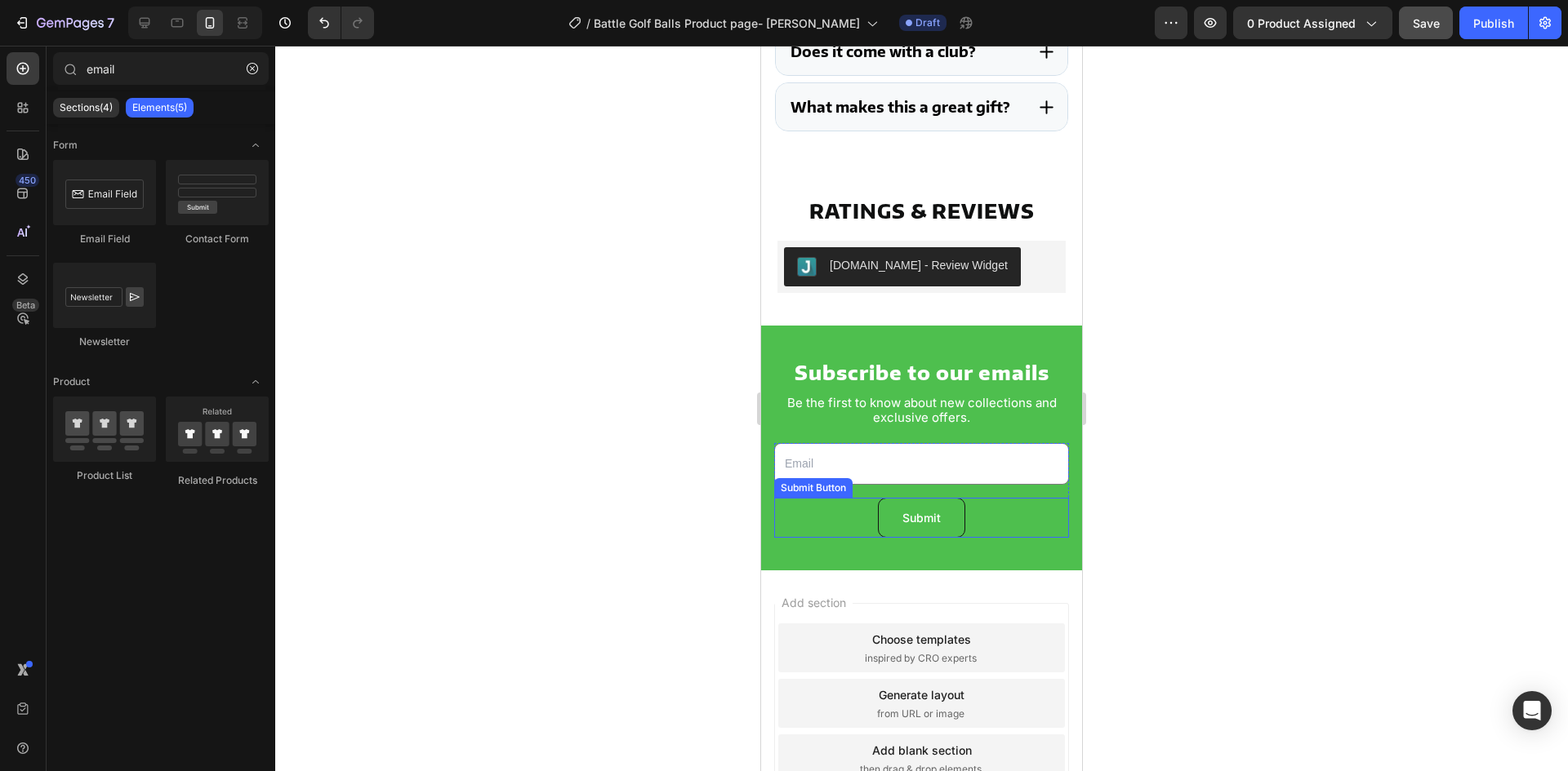
scroll to position [2992, 0]
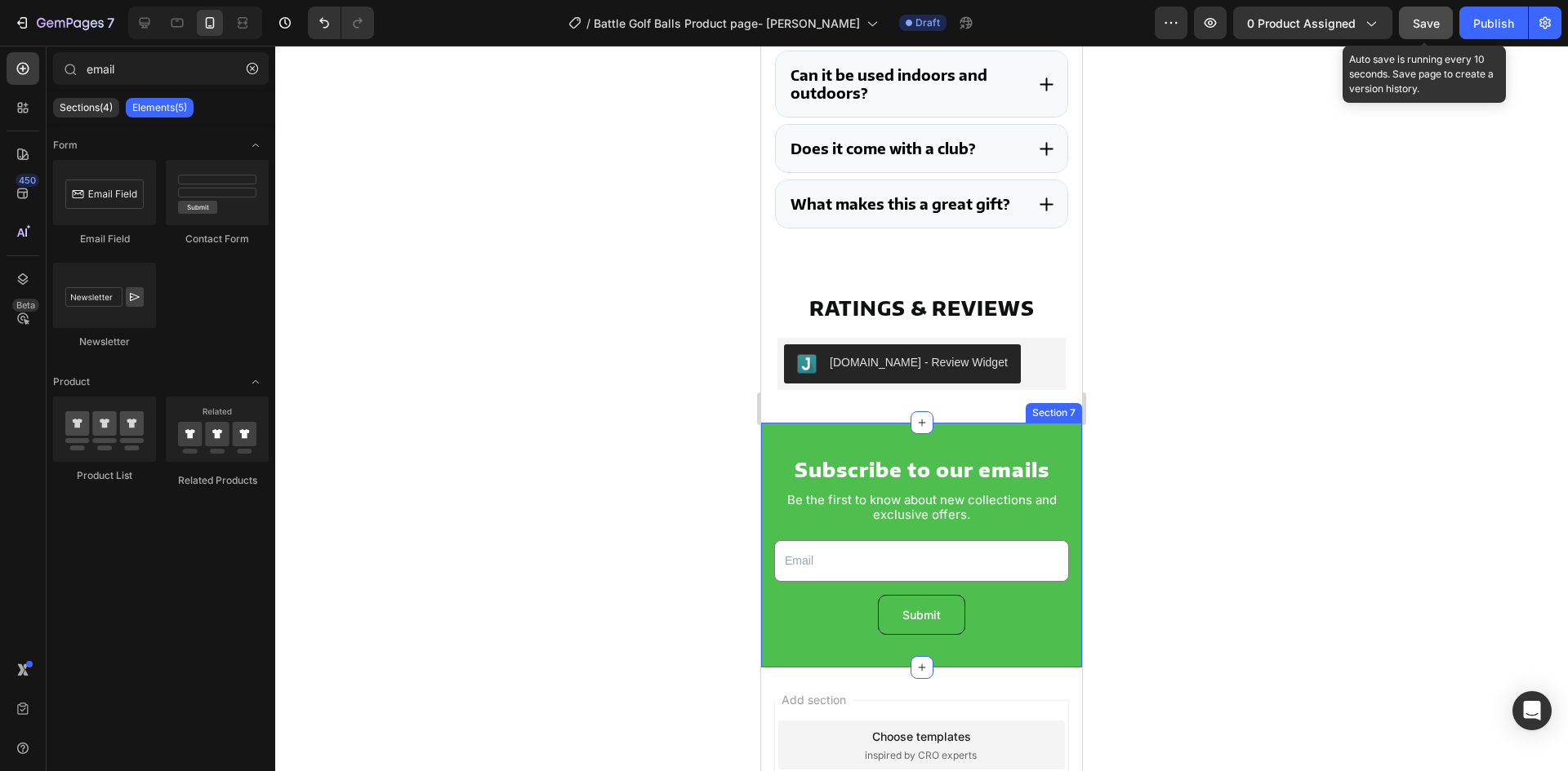
click at [1431, 22] on span "Save" at bounding box center [1427, 22] width 27 height 13
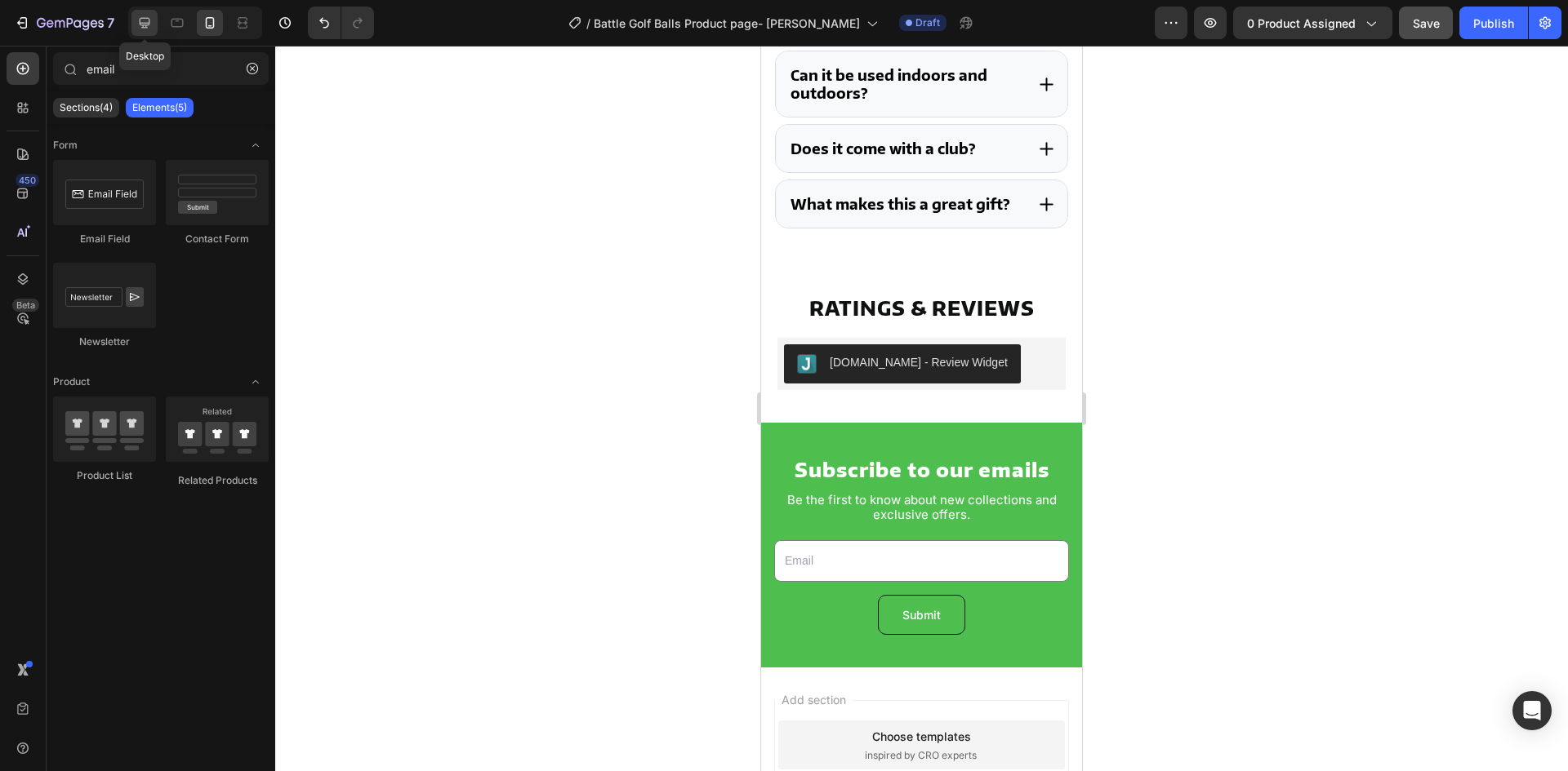
click at [154, 27] on div at bounding box center [144, 22] width 26 height 26
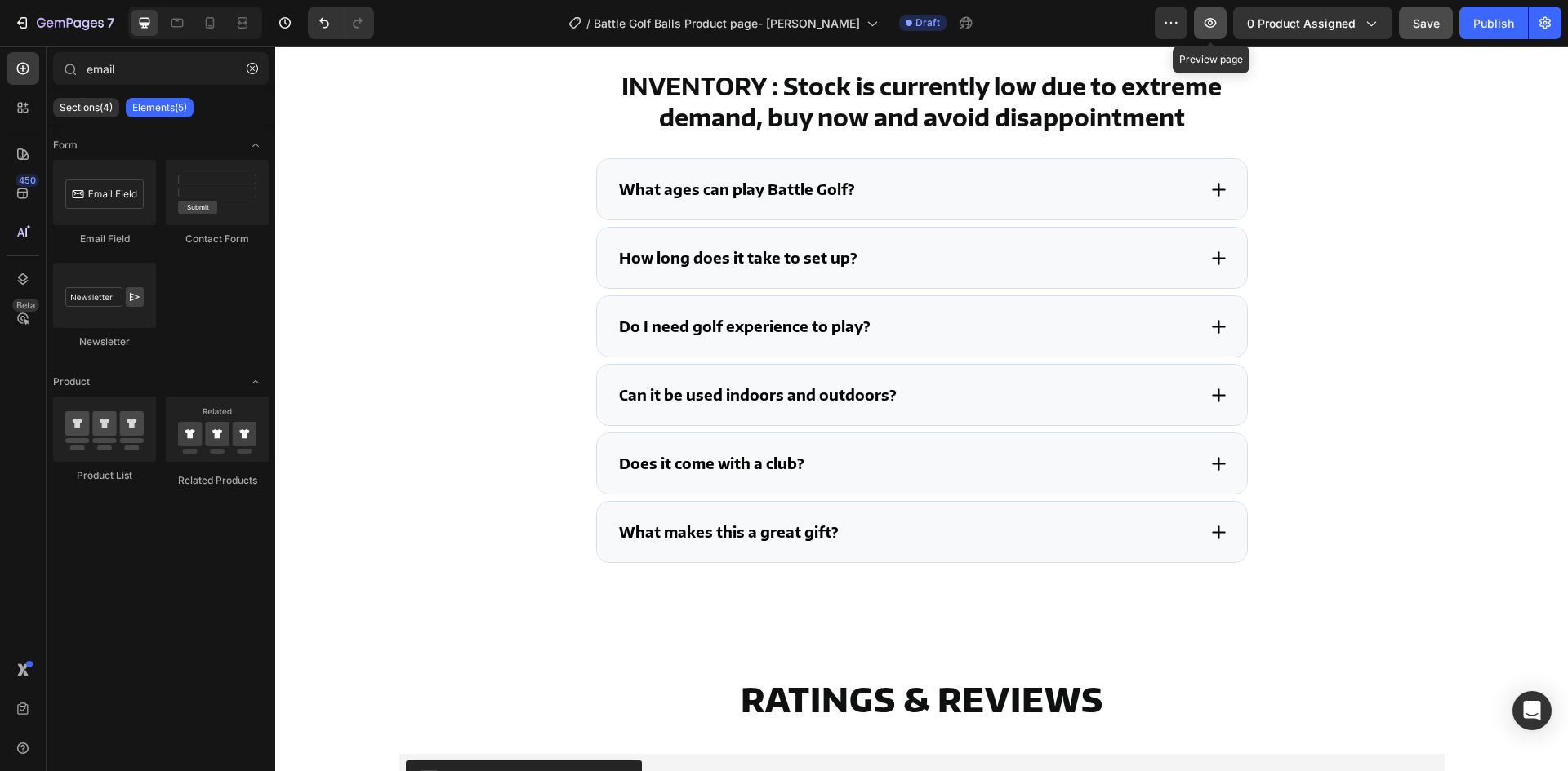
click at [1209, 16] on icon "button" at bounding box center [1211, 22] width 16 height 16
click at [44, 18] on icon "button" at bounding box center [70, 23] width 67 height 13
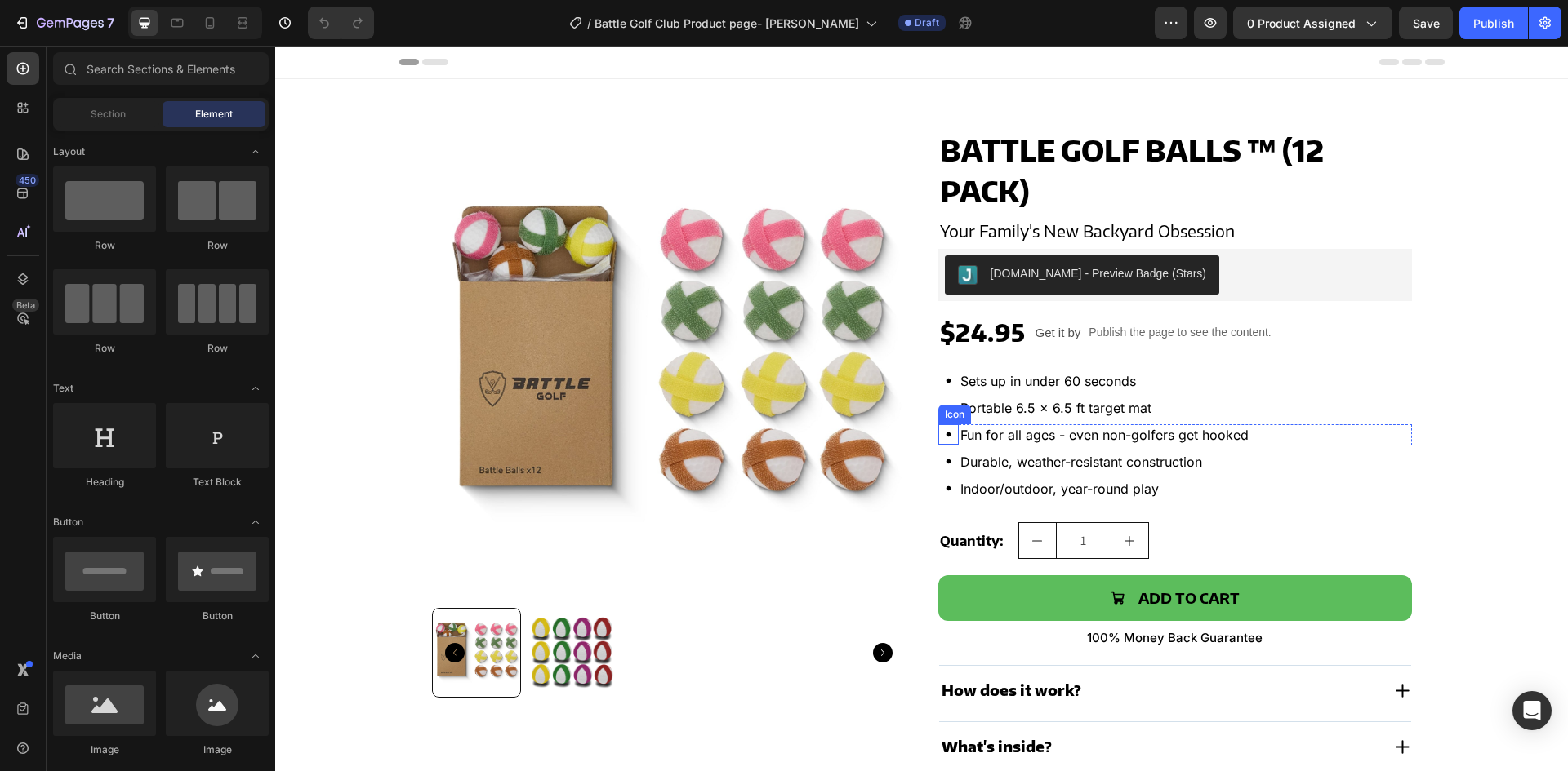
click at [930, 428] on div "Product Images Battle Golf Balls ™ (12 pack) Product Title Your Family's New Ba…" at bounding box center [922, 453] width 980 height 651
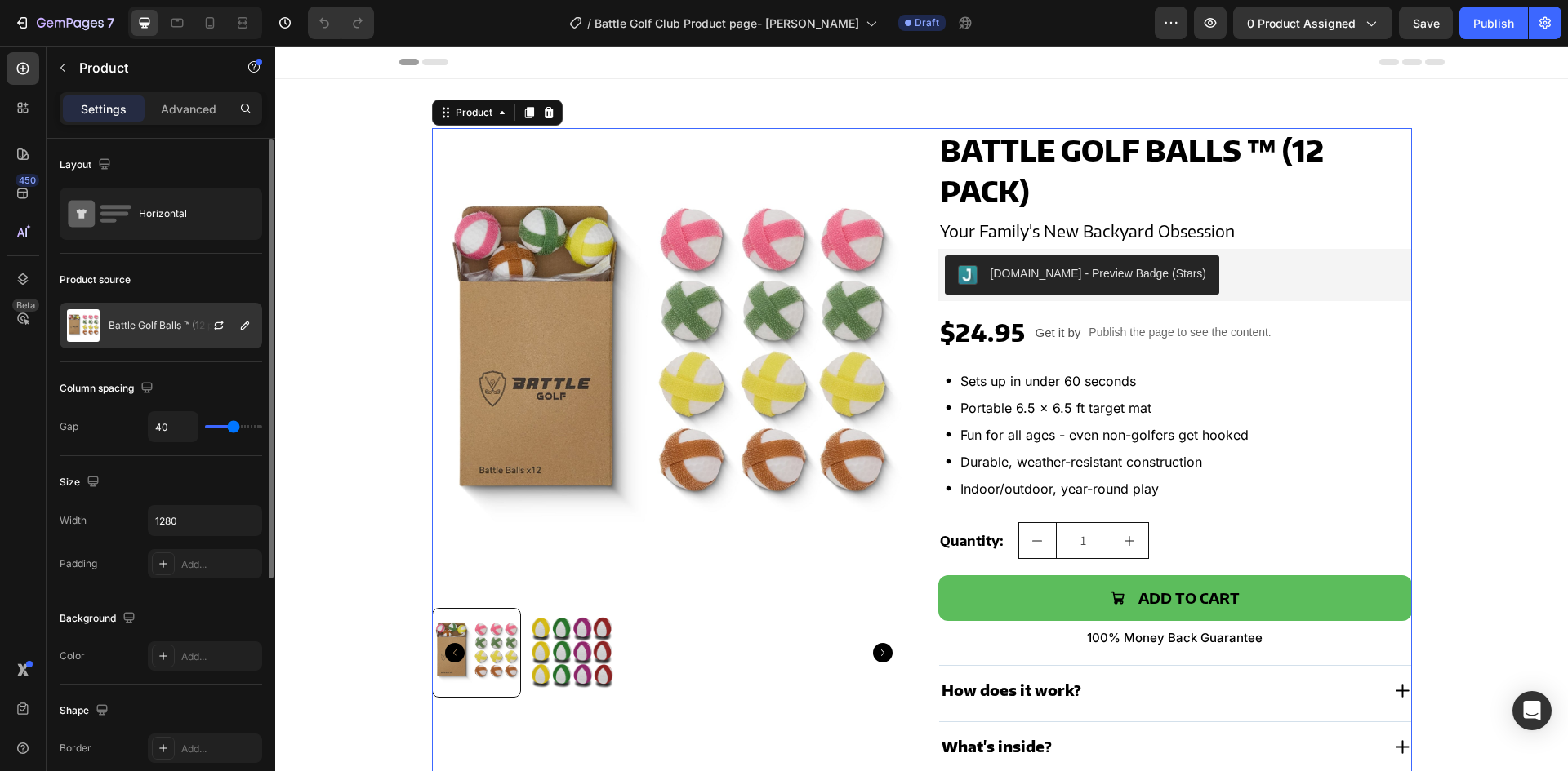
click at [138, 325] on p "Battle Golf Balls ™ (12 pack)" at bounding box center [171, 326] width 125 height 12
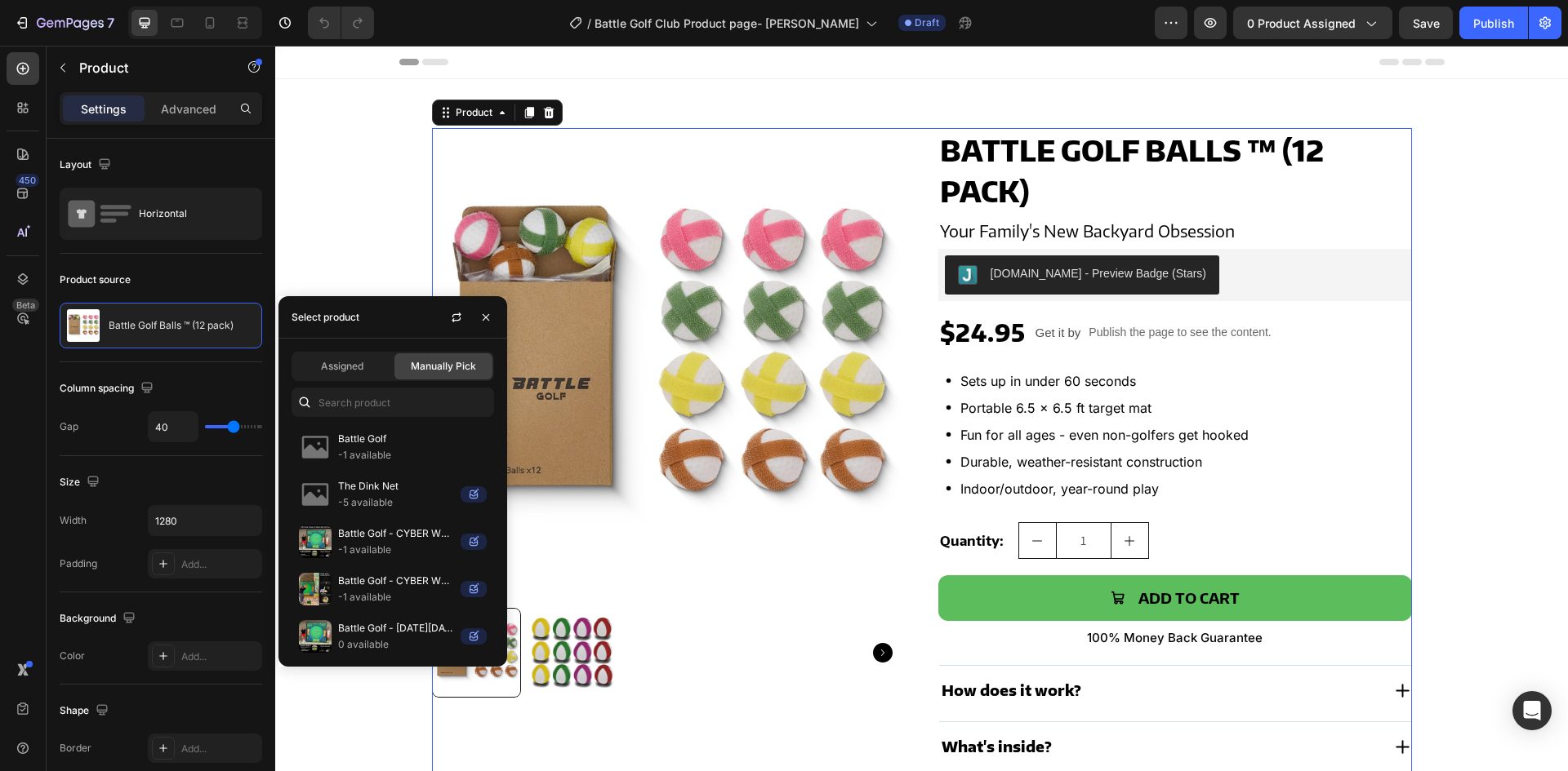
click at [385, 385] on div "Assigned Manually Pick Battle Golf -1 available The Dink Net -5 available Battl…" at bounding box center [392, 503] width 229 height 328
click at [382, 401] on input "text" at bounding box center [392, 402] width 203 height 30
paste input "Battle Golf Club"
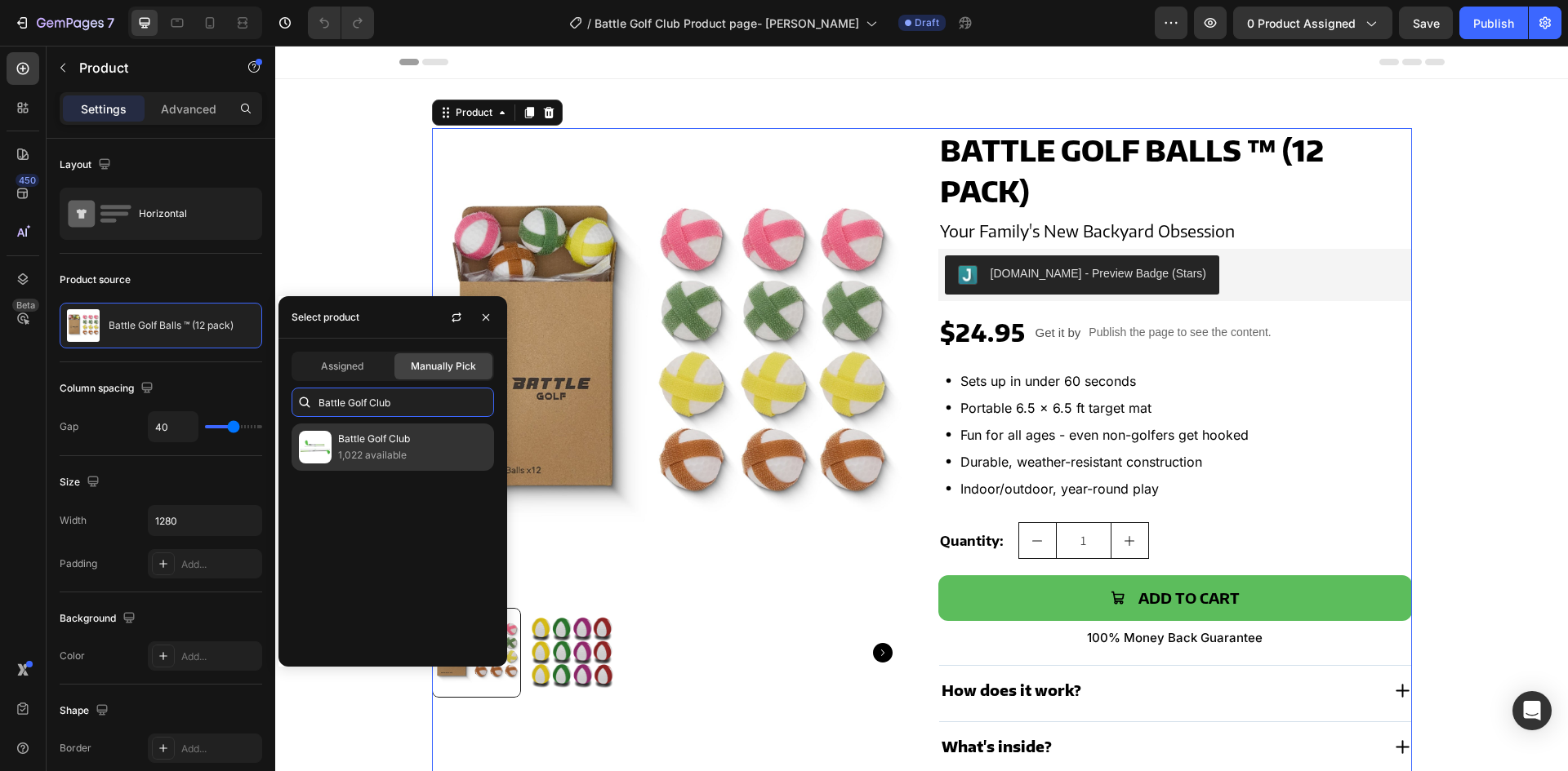
type input "Battle Golf Club"
click at [383, 448] on p "1,022 available" at bounding box center [412, 455] width 149 height 16
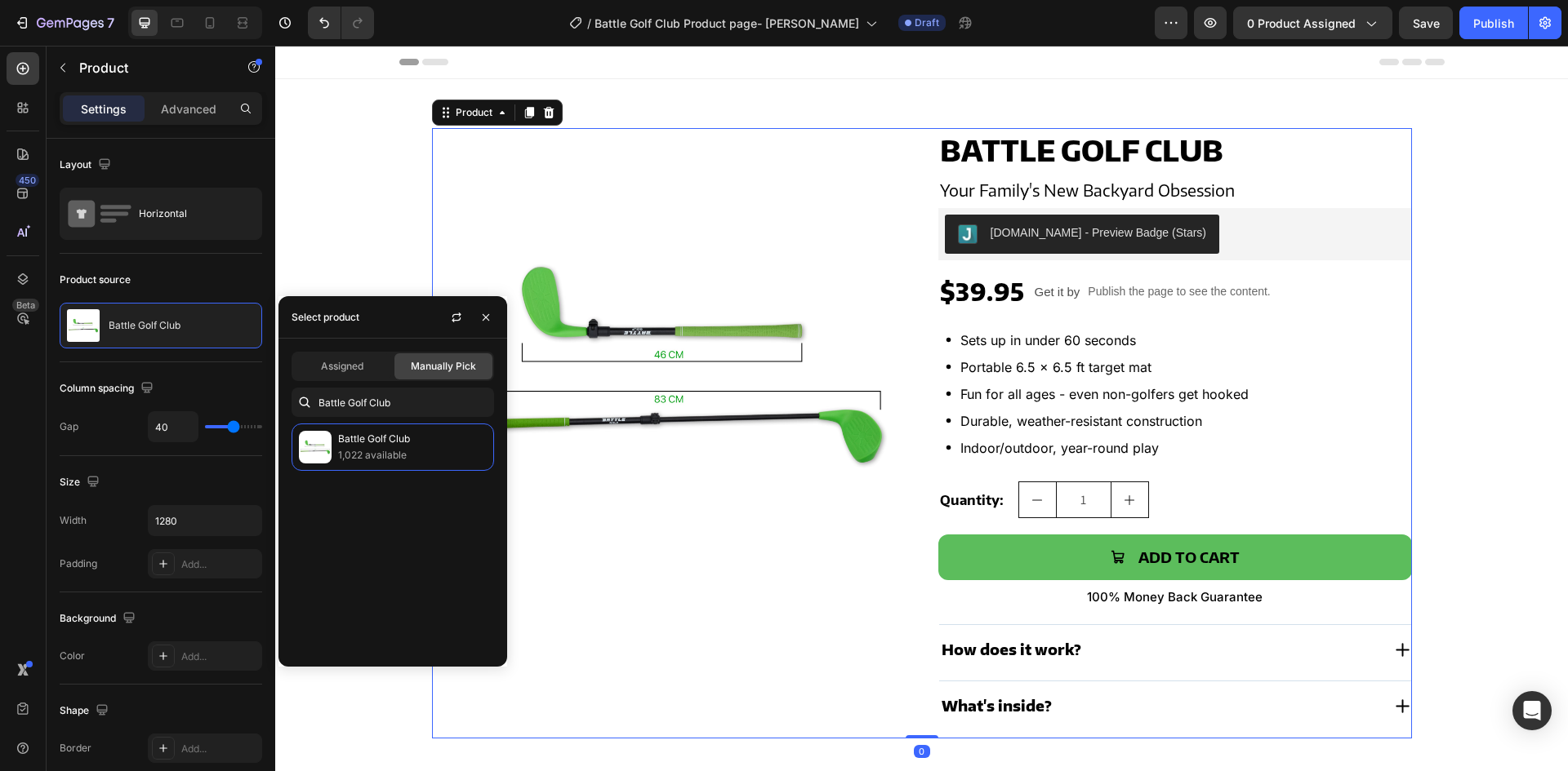
click at [915, 479] on div "Product Images Battle Golf Club Product Title Your Family's New Backyard Obsess…" at bounding box center [922, 433] width 980 height 611
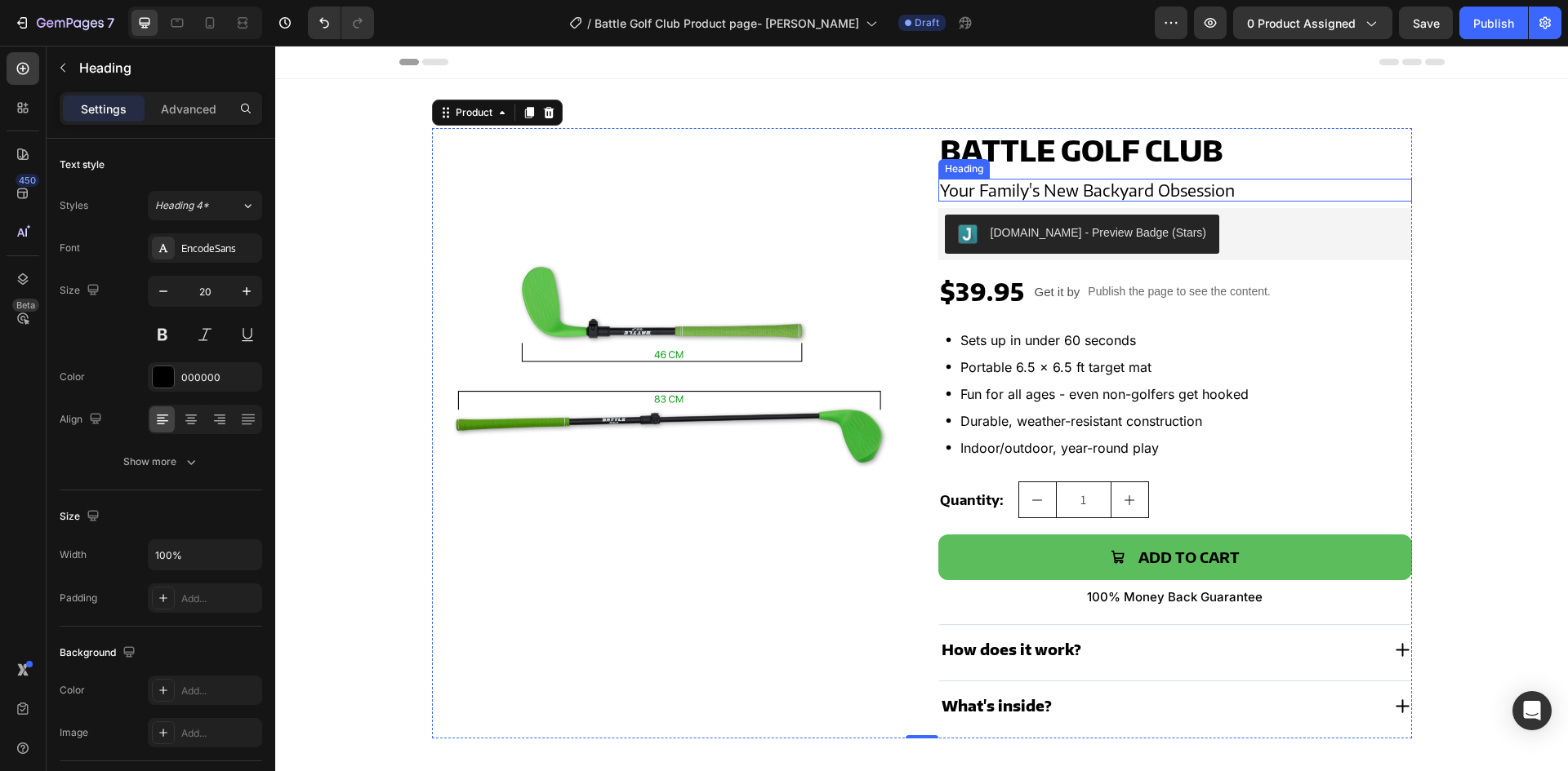
click at [1214, 181] on h2 "Your Family's New Backyard Obsession" at bounding box center [1176, 190] width 473 height 22
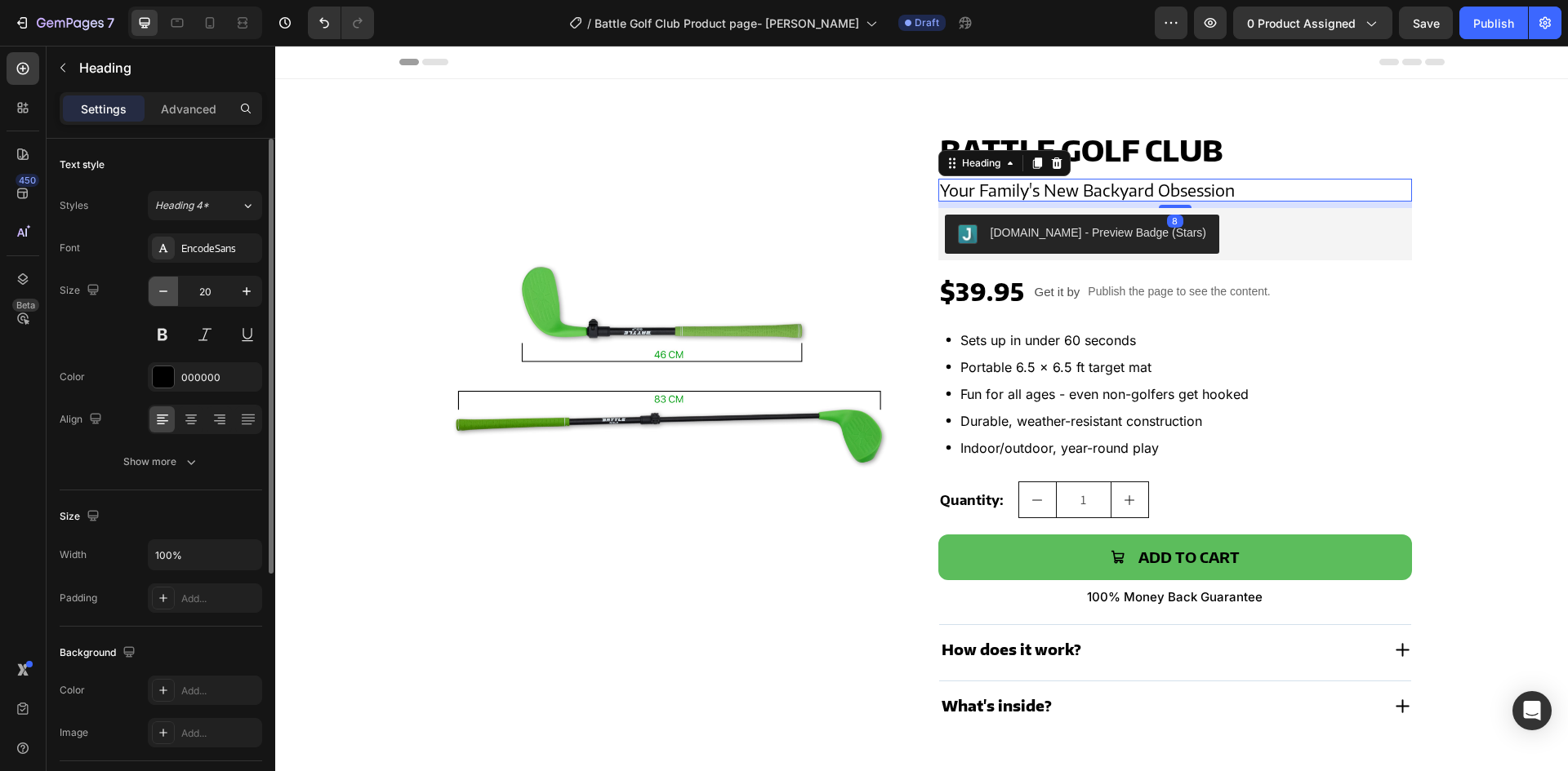
click at [167, 295] on icon "button" at bounding box center [163, 291] width 16 height 16
type input "19"
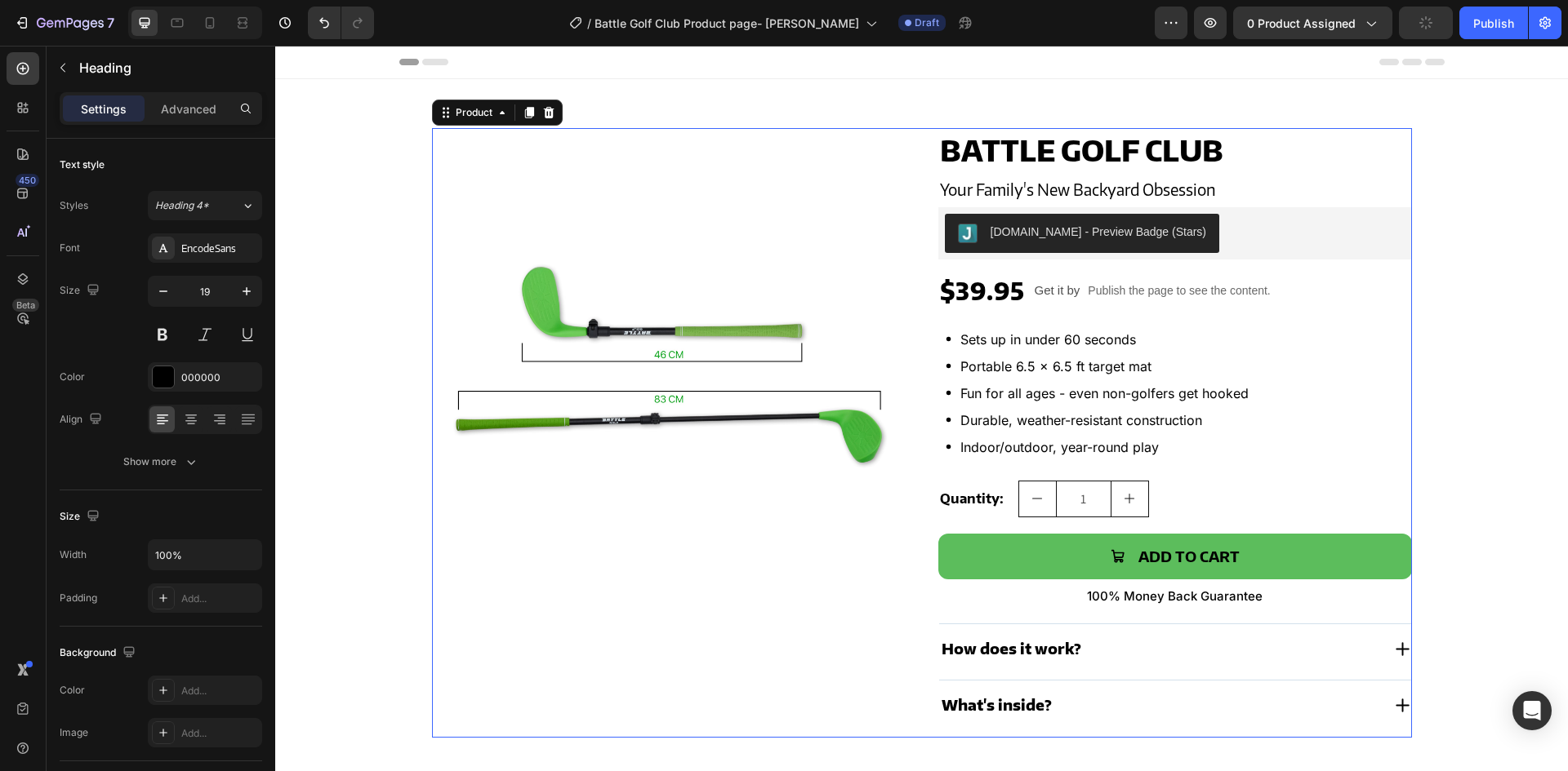
click at [911, 354] on div "Product Images Battle Golf Club Product Title Your Family's New Backyard Obsess…" at bounding box center [922, 433] width 980 height 610
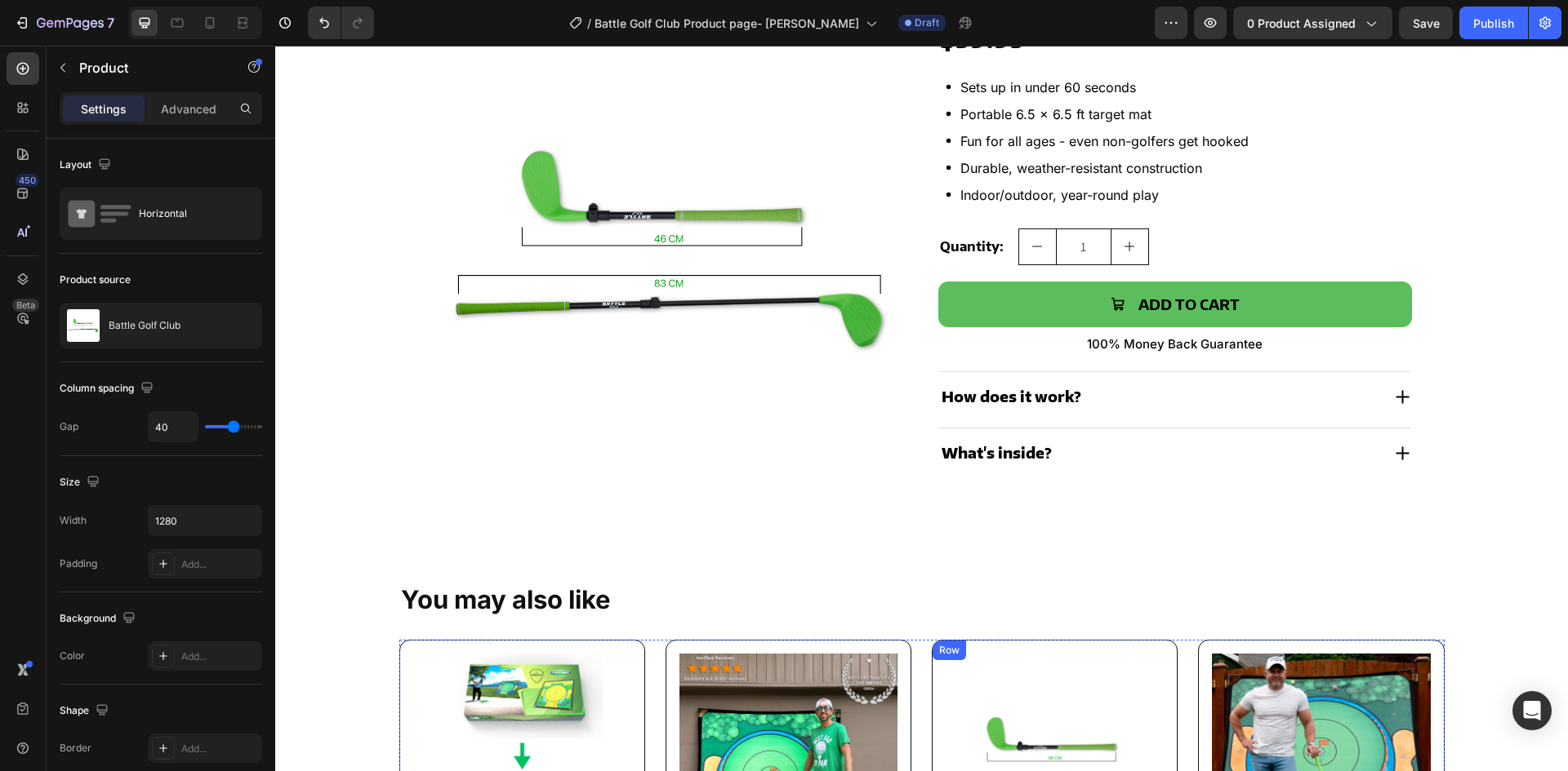
scroll to position [245, 0]
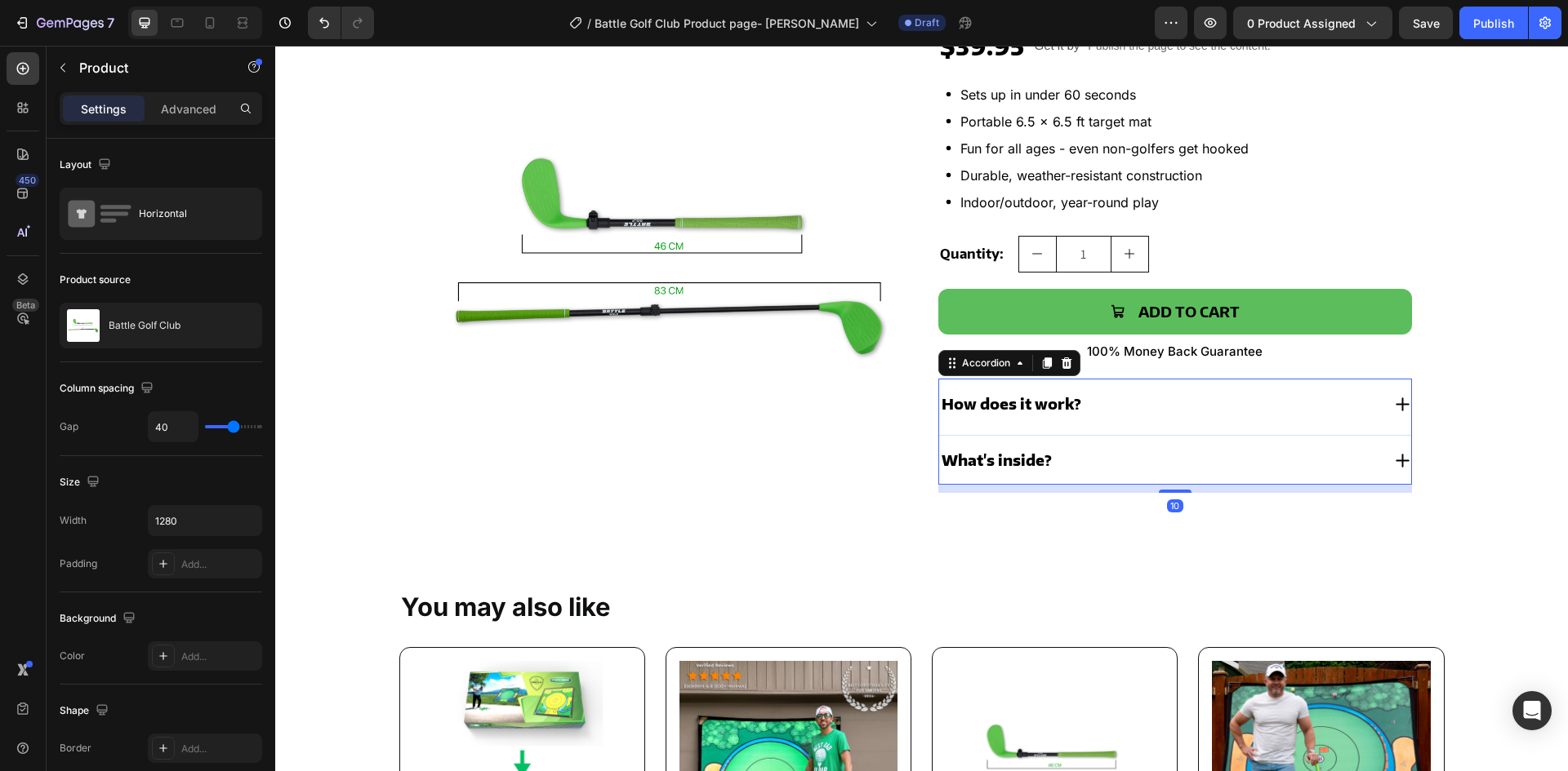
click at [1088, 403] on div "How does it work?" at bounding box center [1160, 404] width 442 height 24
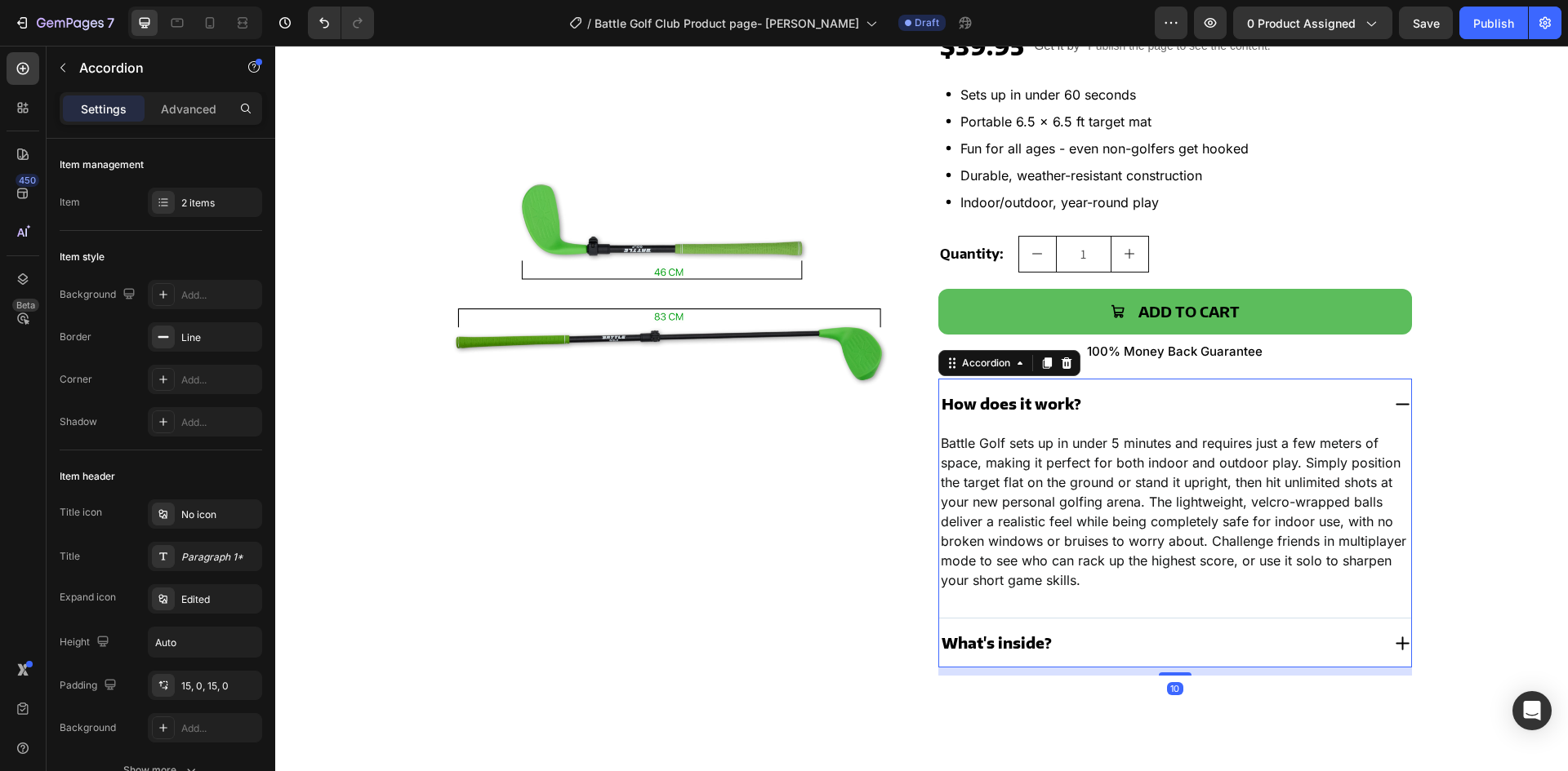
click at [1088, 403] on div "How does it work?" at bounding box center [1160, 404] width 442 height 24
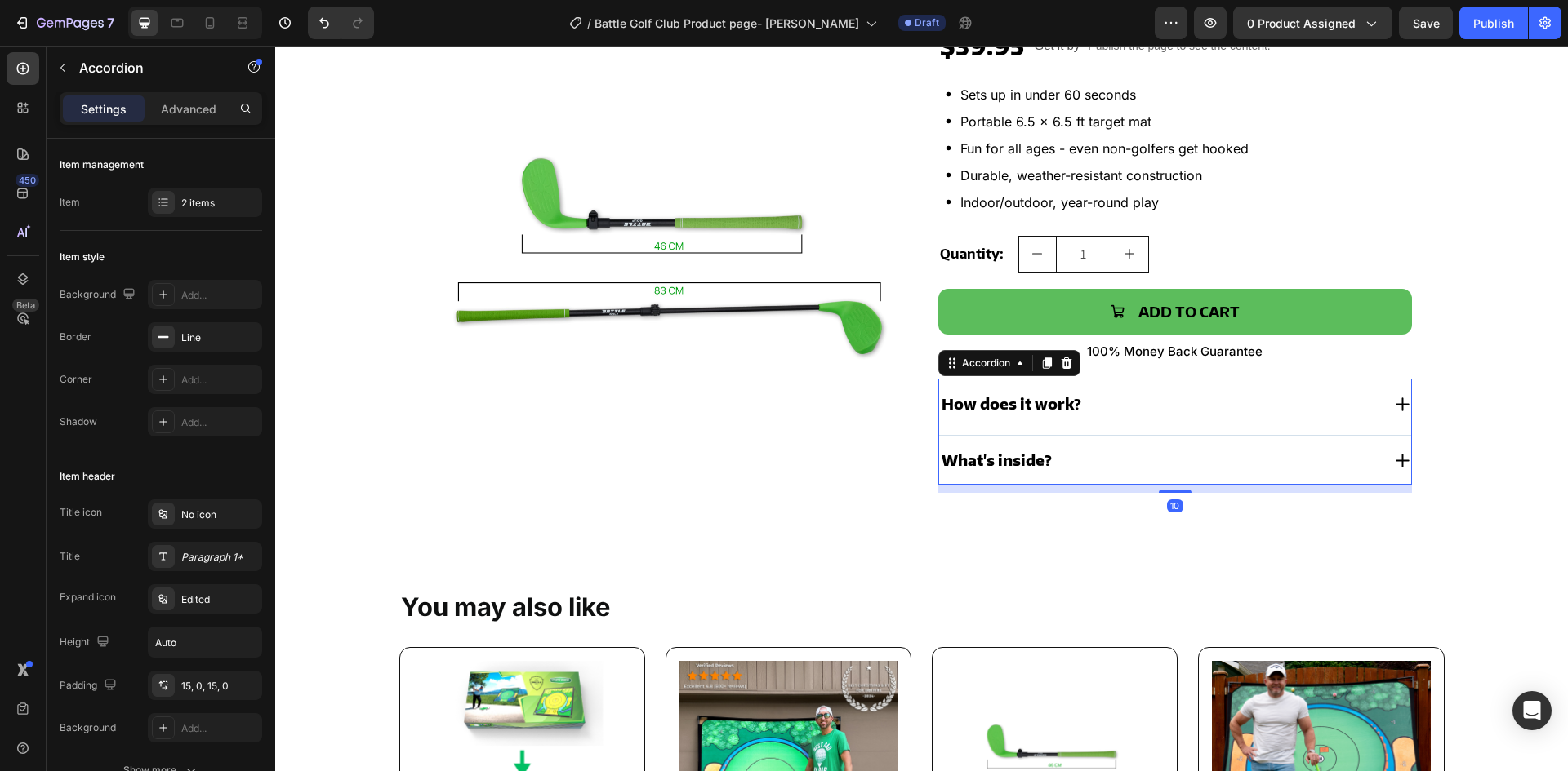
click at [1077, 455] on div "What's inside?" at bounding box center [1160, 460] width 442 height 24
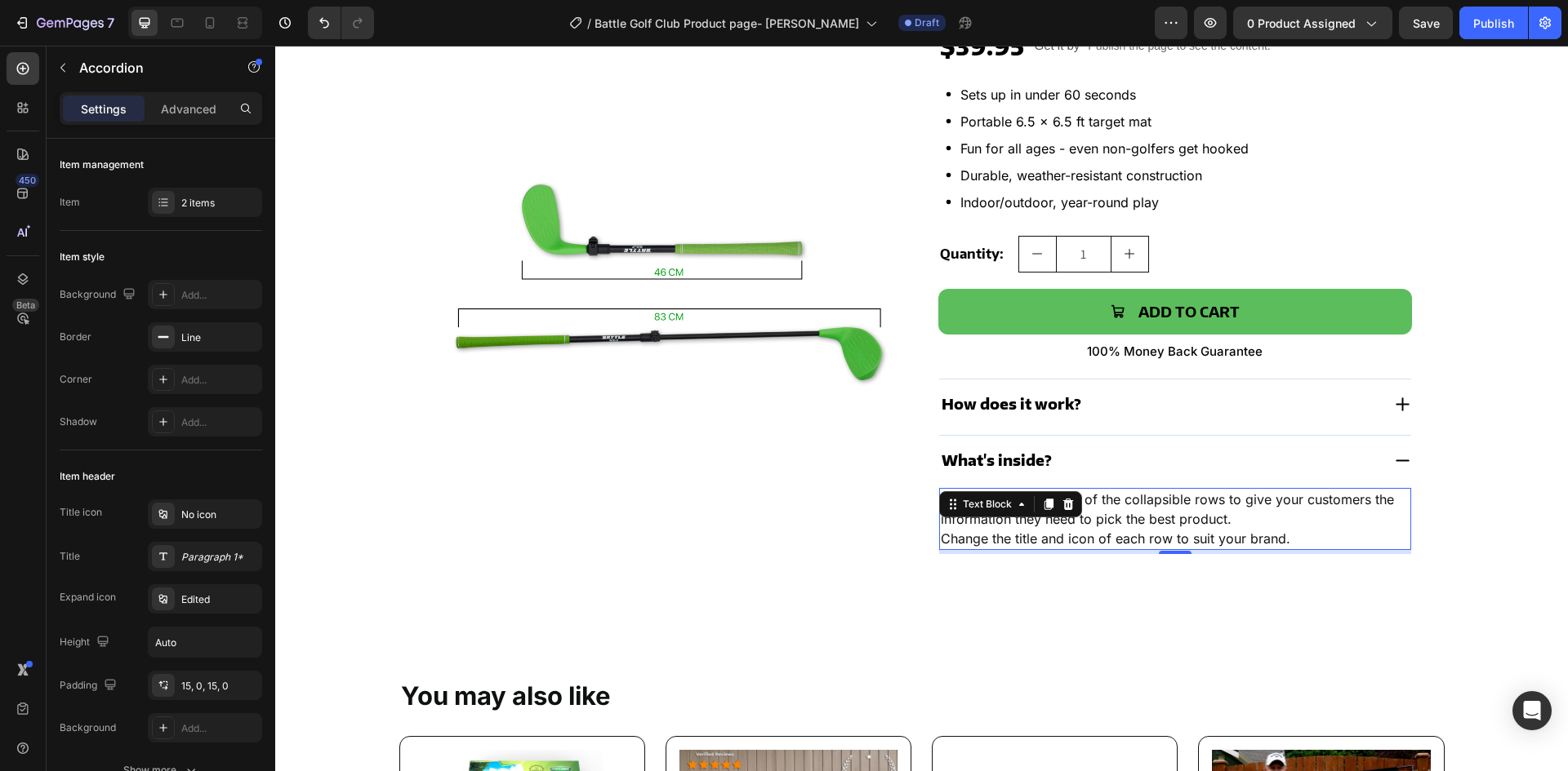
click at [1052, 513] on div "Provide details in each of the collapsible rows to give your customers the info…" at bounding box center [1176, 519] width 472 height 62
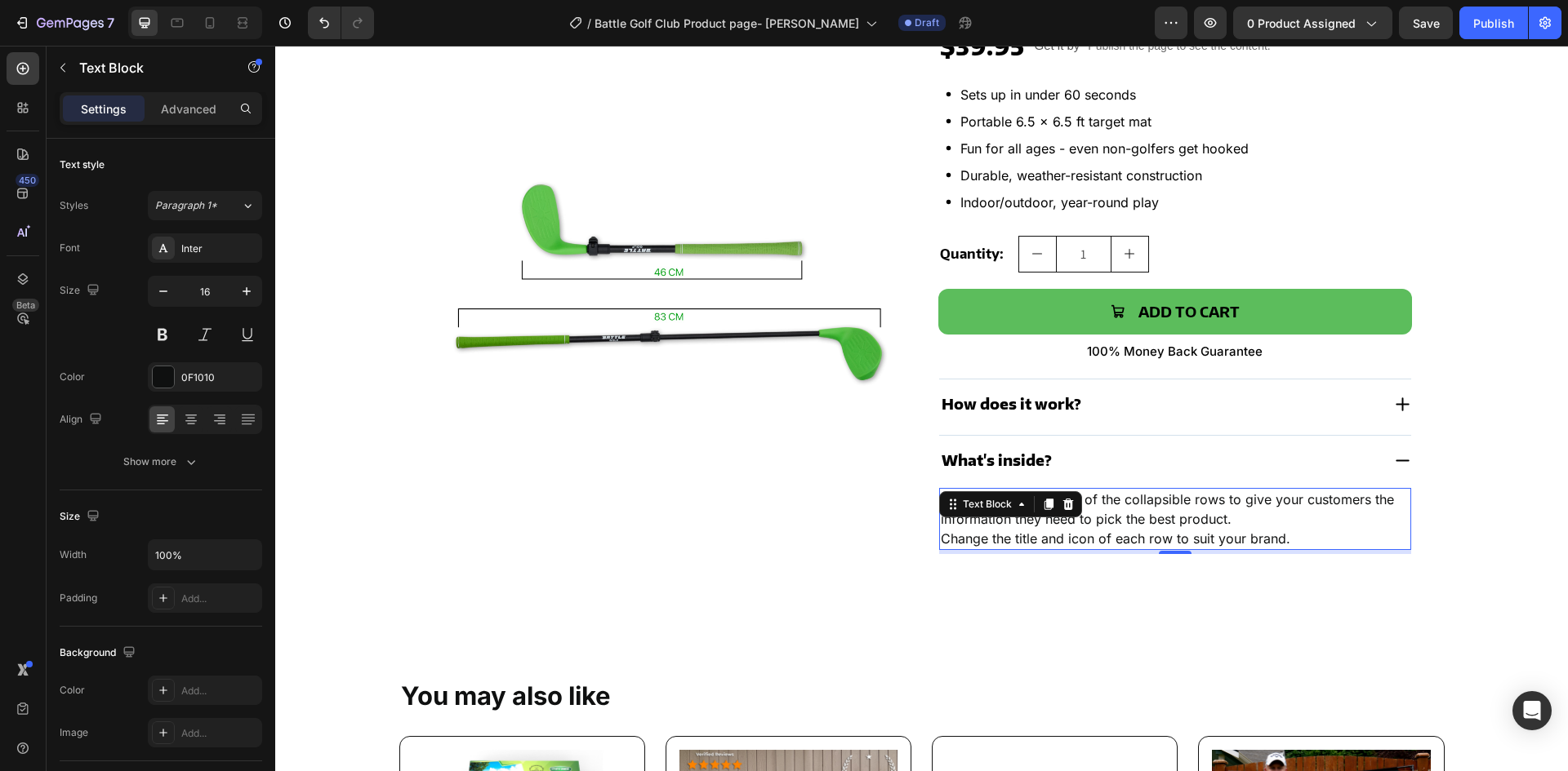
click at [1052, 513] on div "Text Block" at bounding box center [1011, 504] width 143 height 26
click at [1144, 513] on p "Provide details in each of the collapsible rows to give your customers the info…" at bounding box center [1175, 509] width 469 height 40
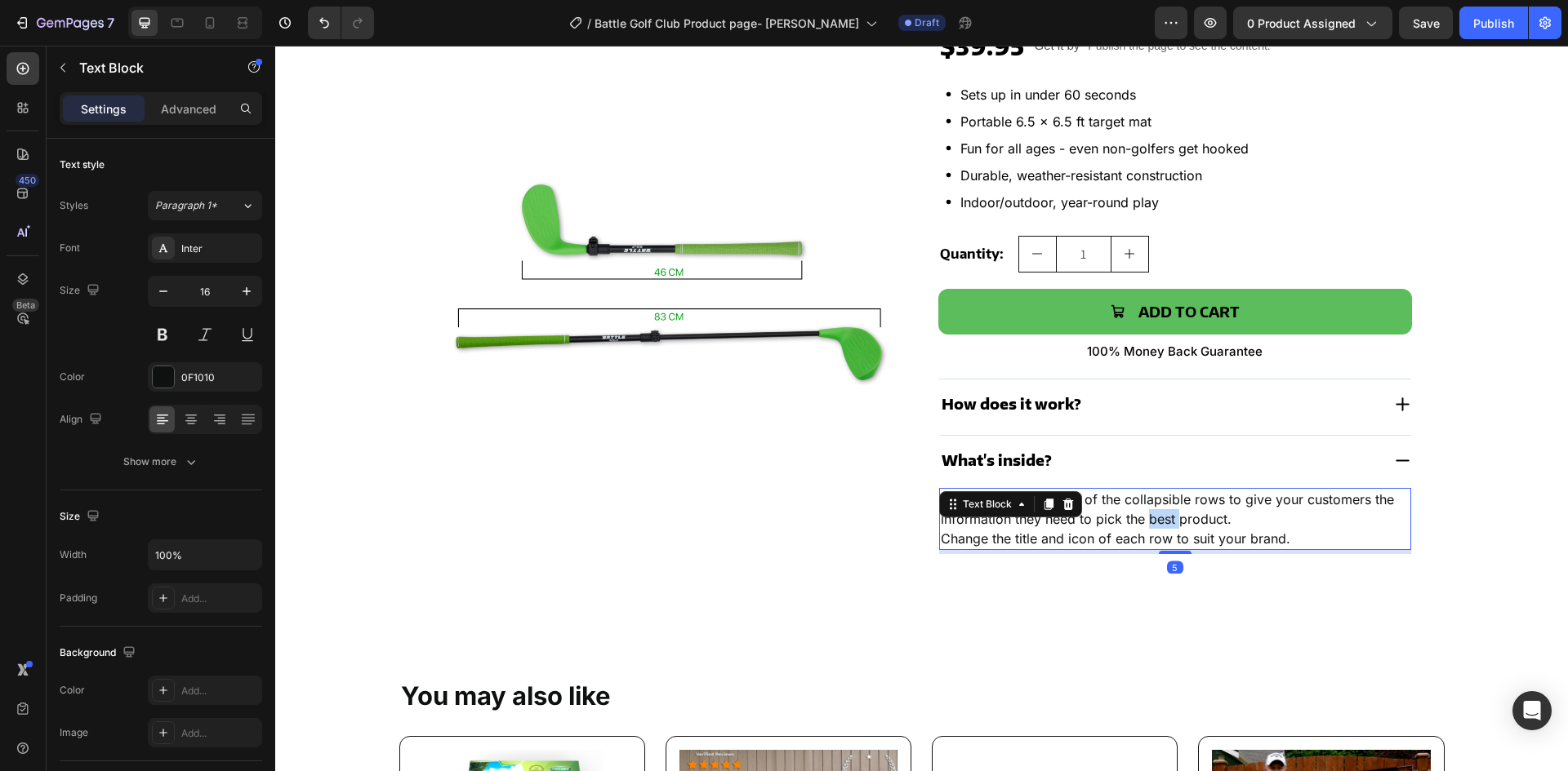
click at [1144, 513] on p "Provide details in each of the collapsible rows to give your customers the info…" at bounding box center [1175, 509] width 469 height 40
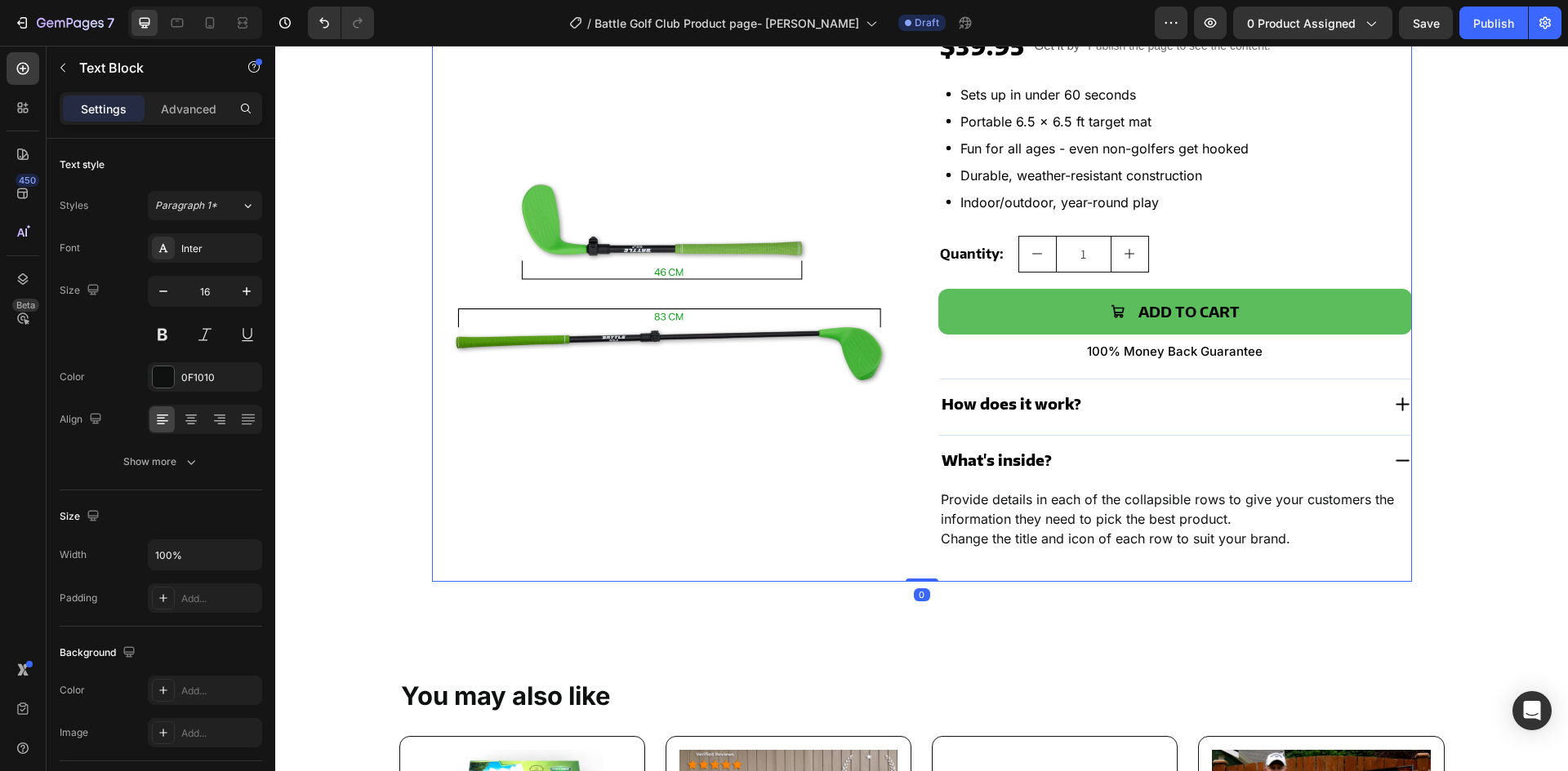
click at [895, 524] on div "Product Images" at bounding box center [669, 232] width 473 height 699
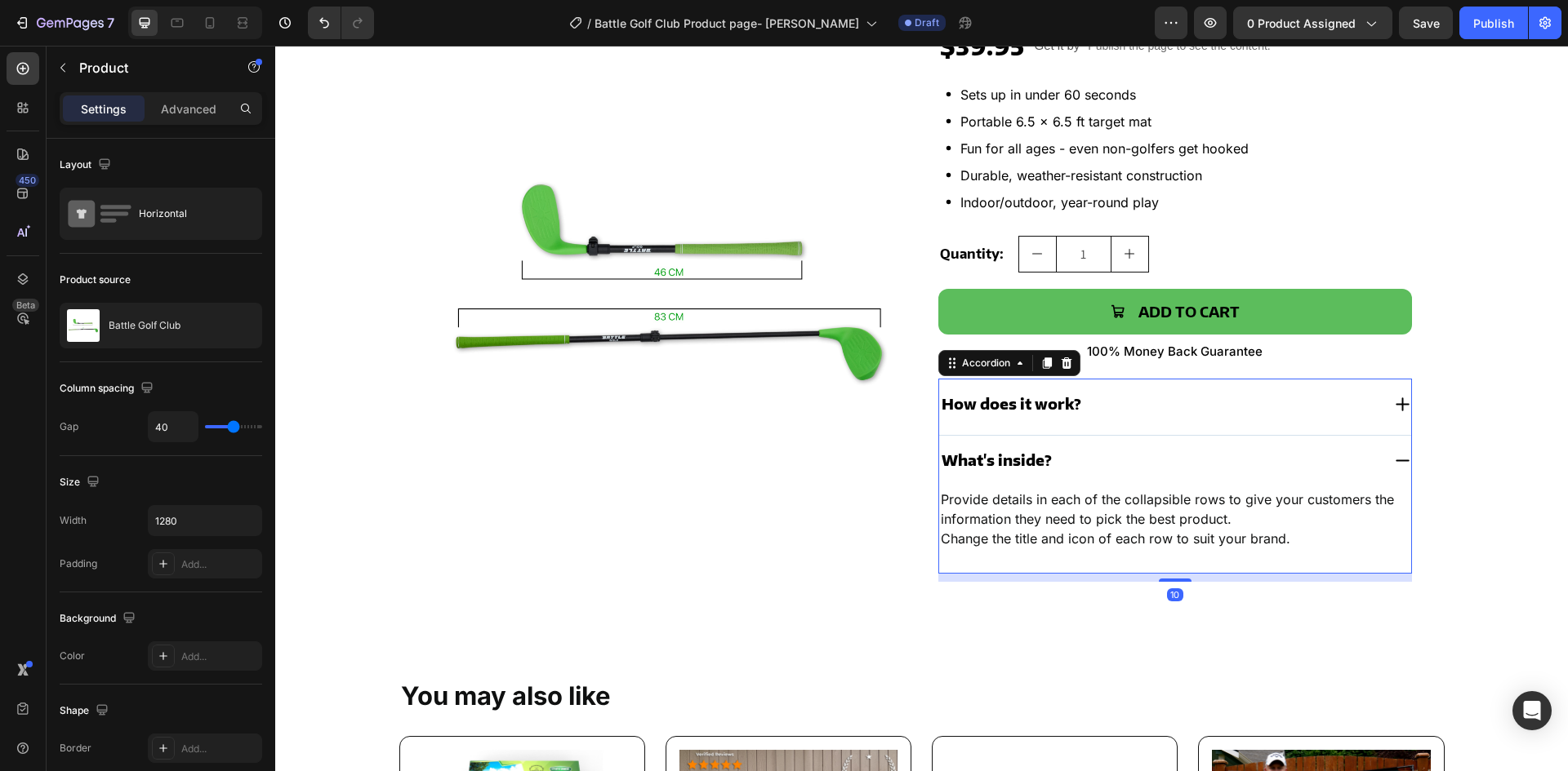
click at [1114, 463] on div "What's inside?" at bounding box center [1160, 460] width 442 height 24
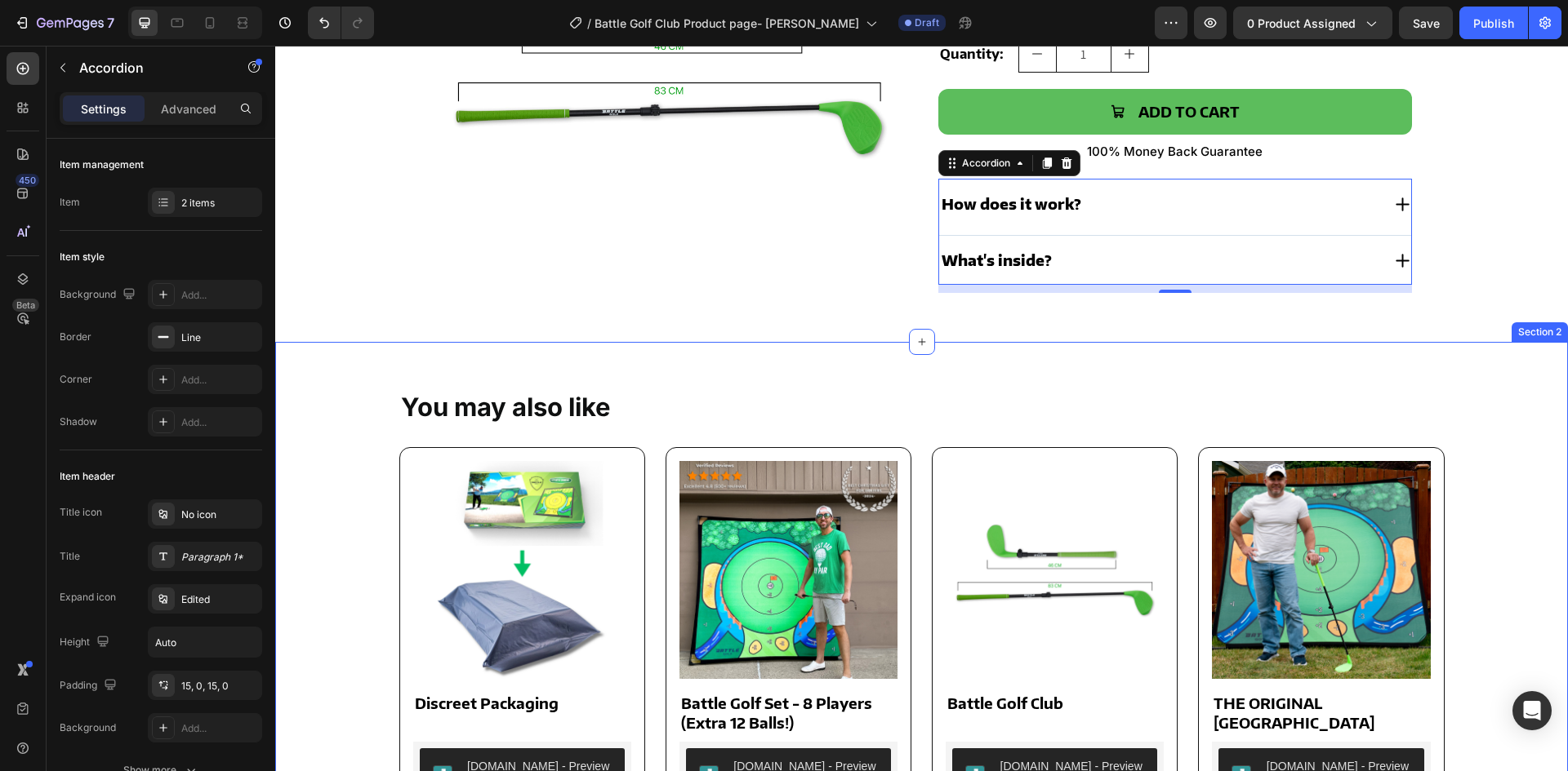
scroll to position [653, 0]
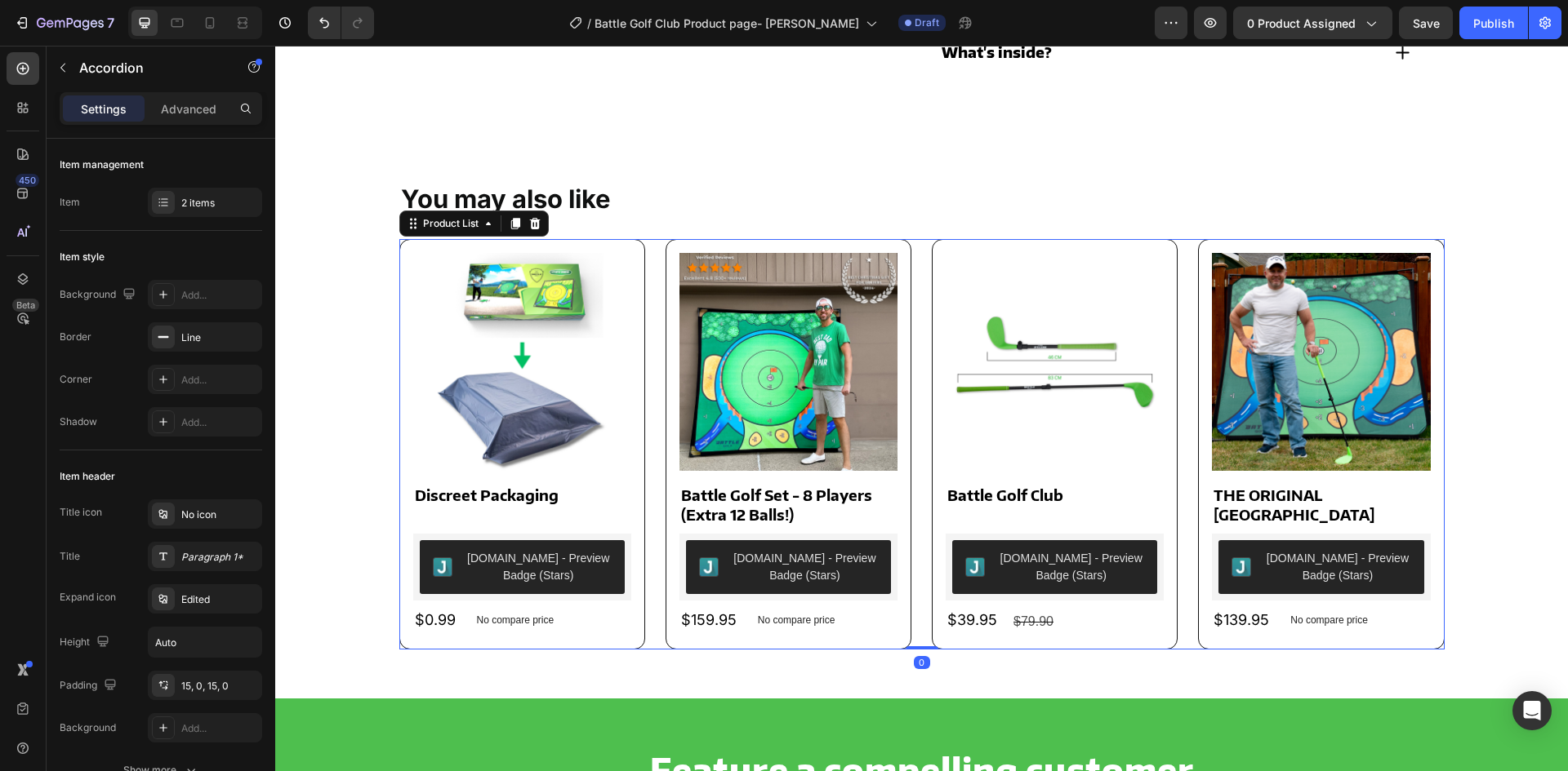
click at [648, 542] on div "Product Images Discreet Packaging Product Title [DOMAIN_NAME] - Preview Badge (…" at bounding box center [922, 444] width 1045 height 410
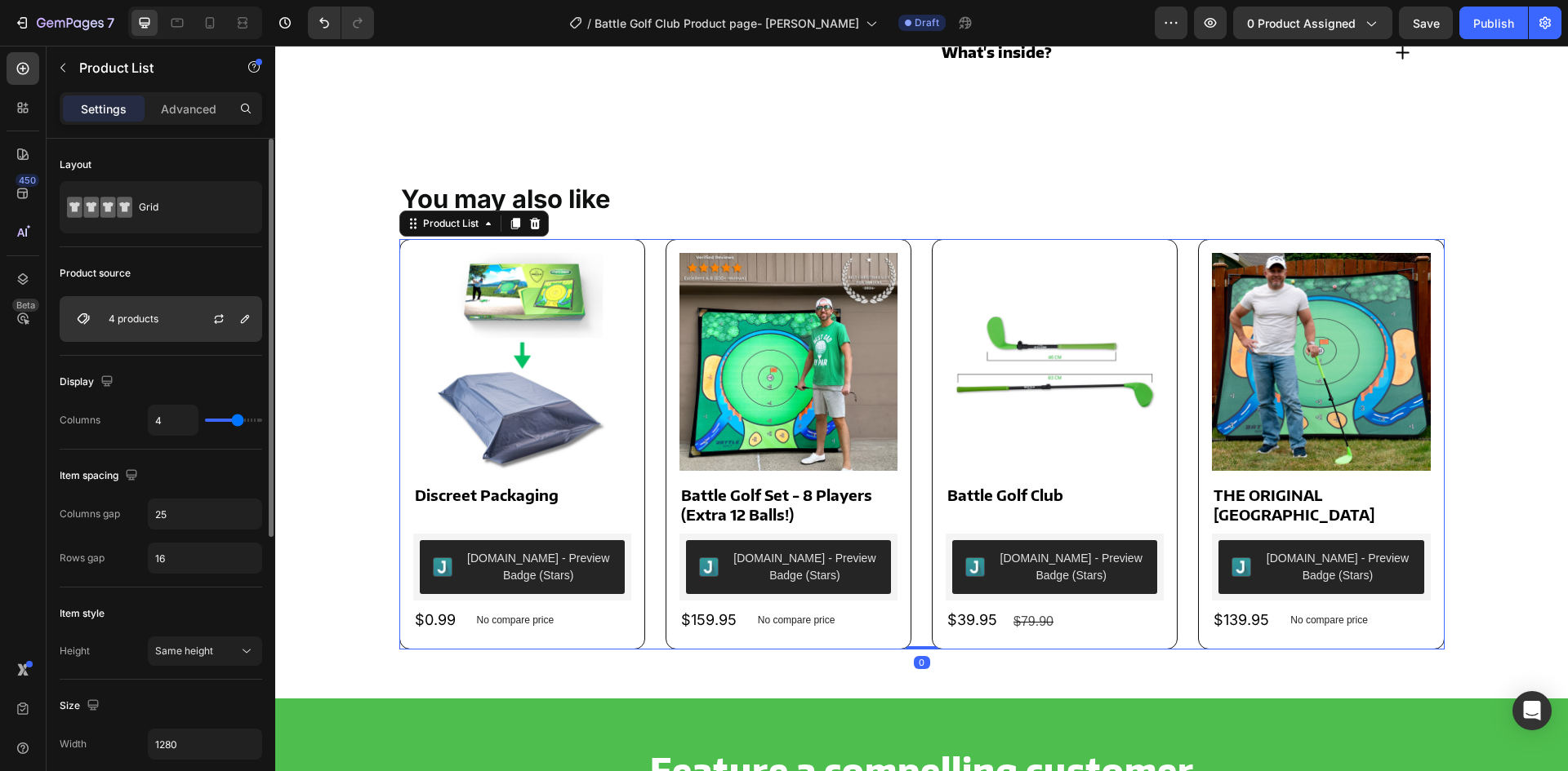
click at [131, 323] on p "4 products" at bounding box center [133, 318] width 50 height 12
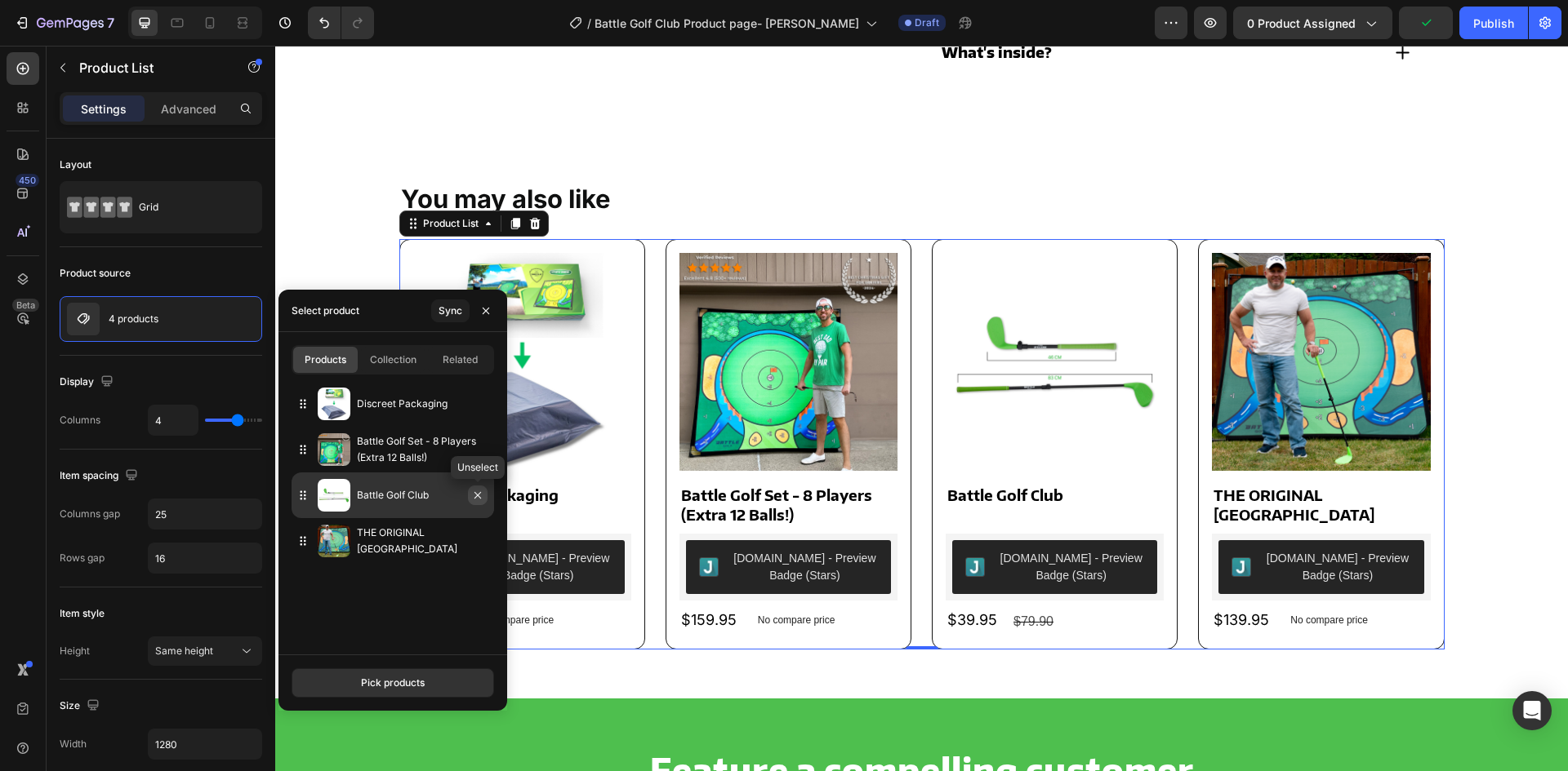
click at [472, 494] on icon "button" at bounding box center [478, 496] width 14 height 13
click at [481, 497] on icon "button" at bounding box center [478, 496] width 14 height 13
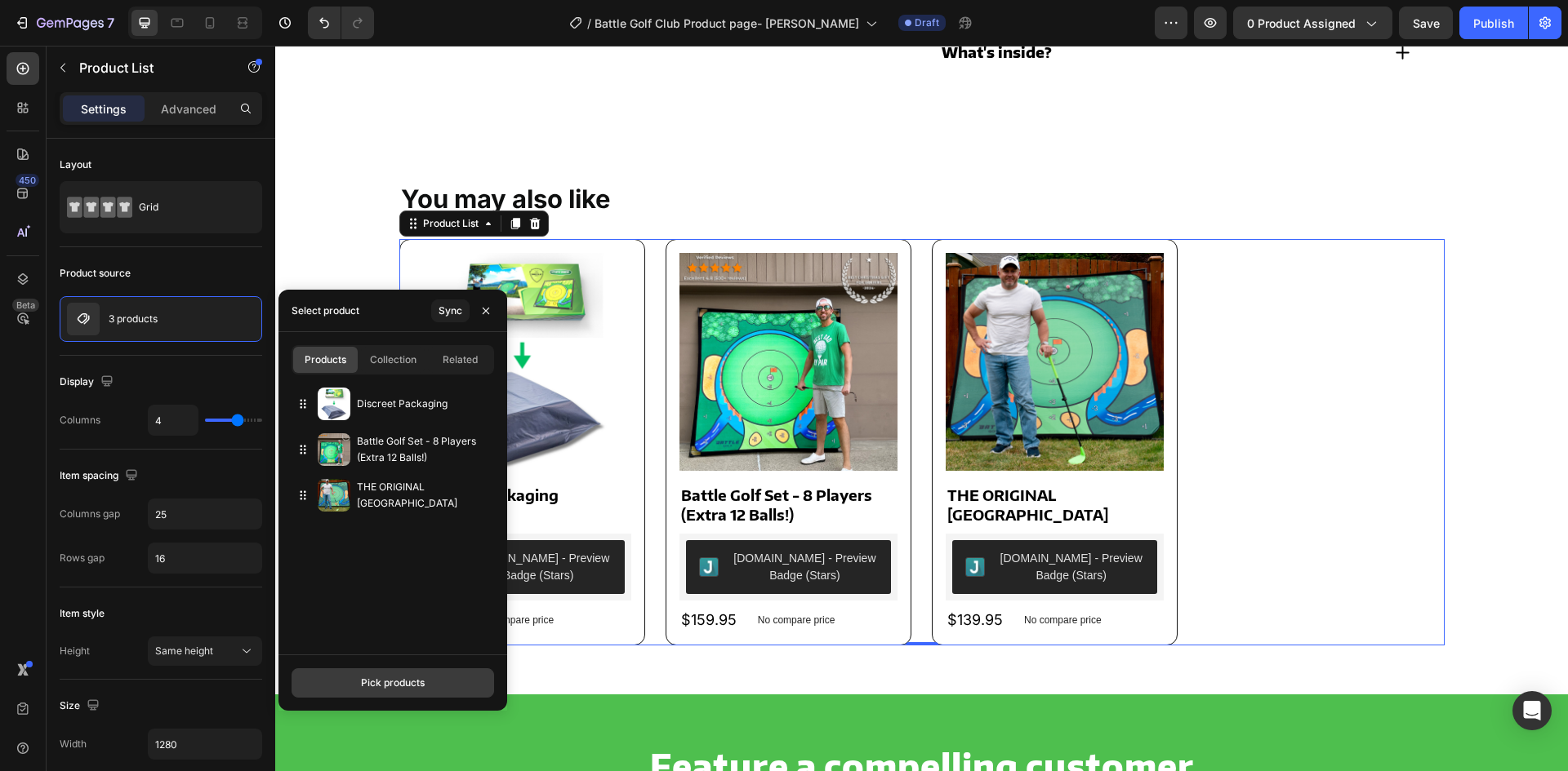
drag, startPoint x: 360, startPoint y: 681, endPoint x: 360, endPoint y: 656, distance: 25.0
click at [361, 680] on div "Pick products" at bounding box center [392, 683] width 64 height 14
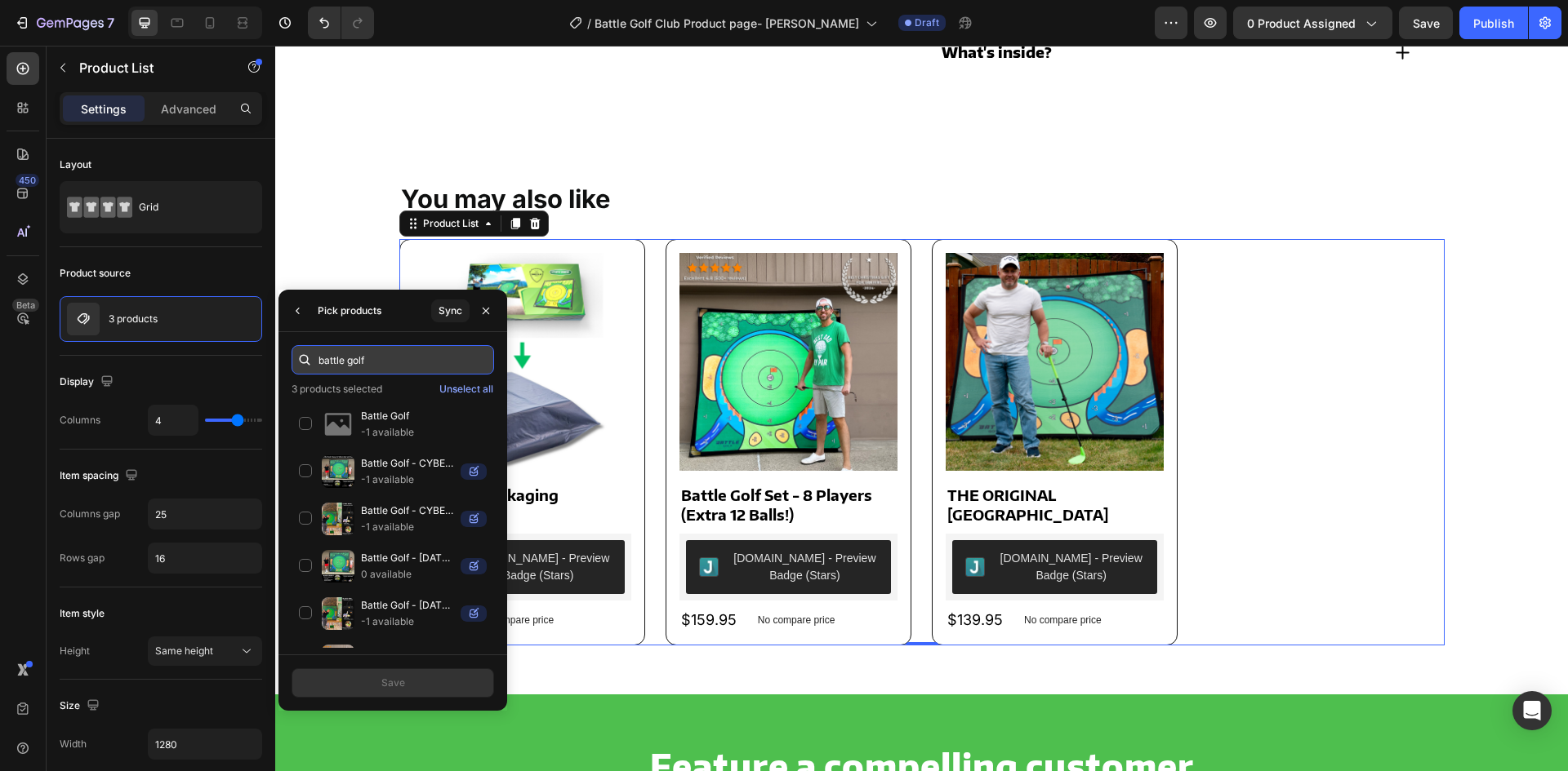
click at [380, 363] on input "battle golf" at bounding box center [392, 360] width 203 height 30
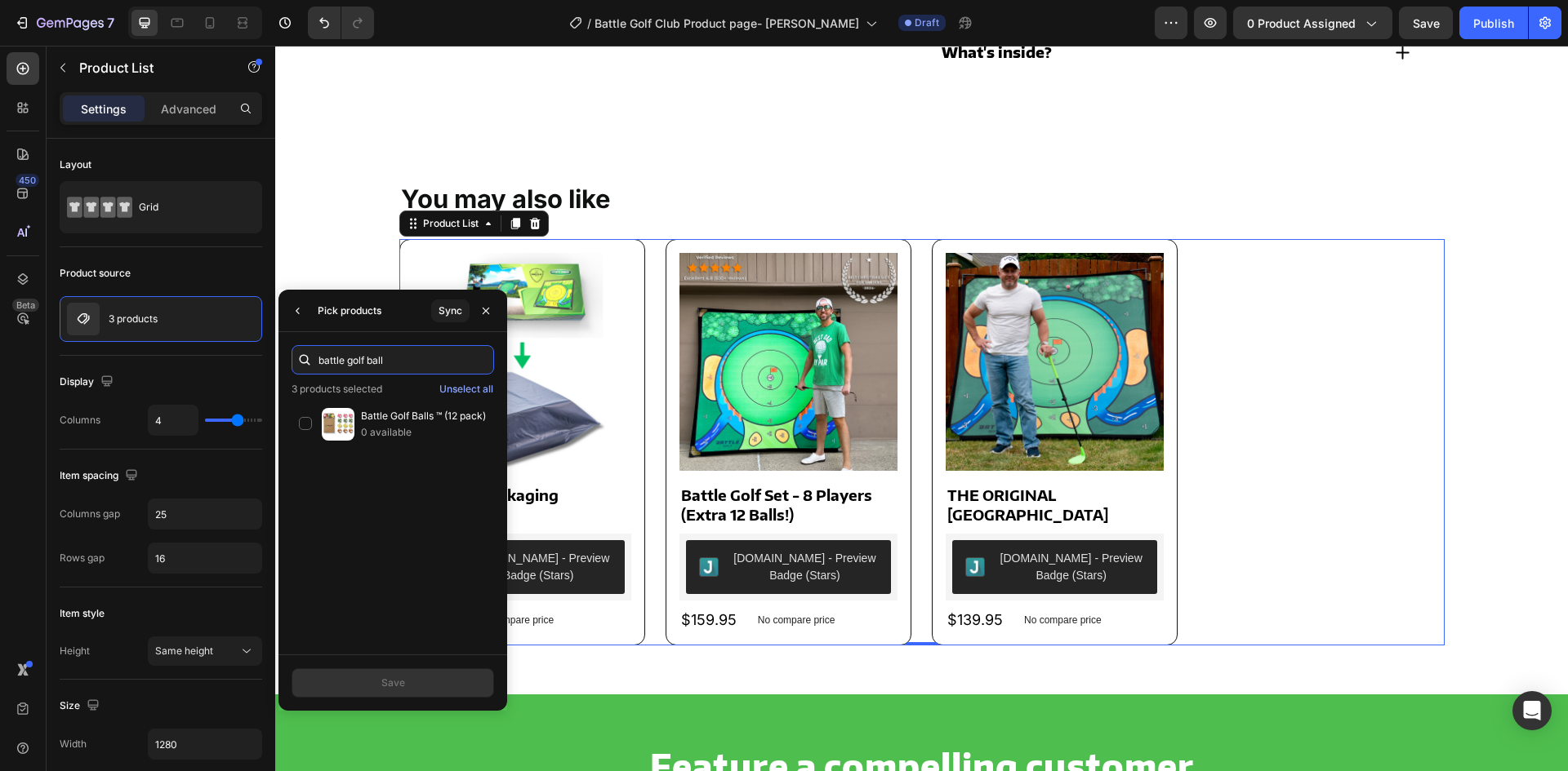
type input "battle golf ball"
click at [367, 441] on div "Battle Golf Balls ™ (12 pack) 0 available" at bounding box center [392, 425] width 203 height 48
click at [403, 691] on button "Save" at bounding box center [392, 683] width 203 height 30
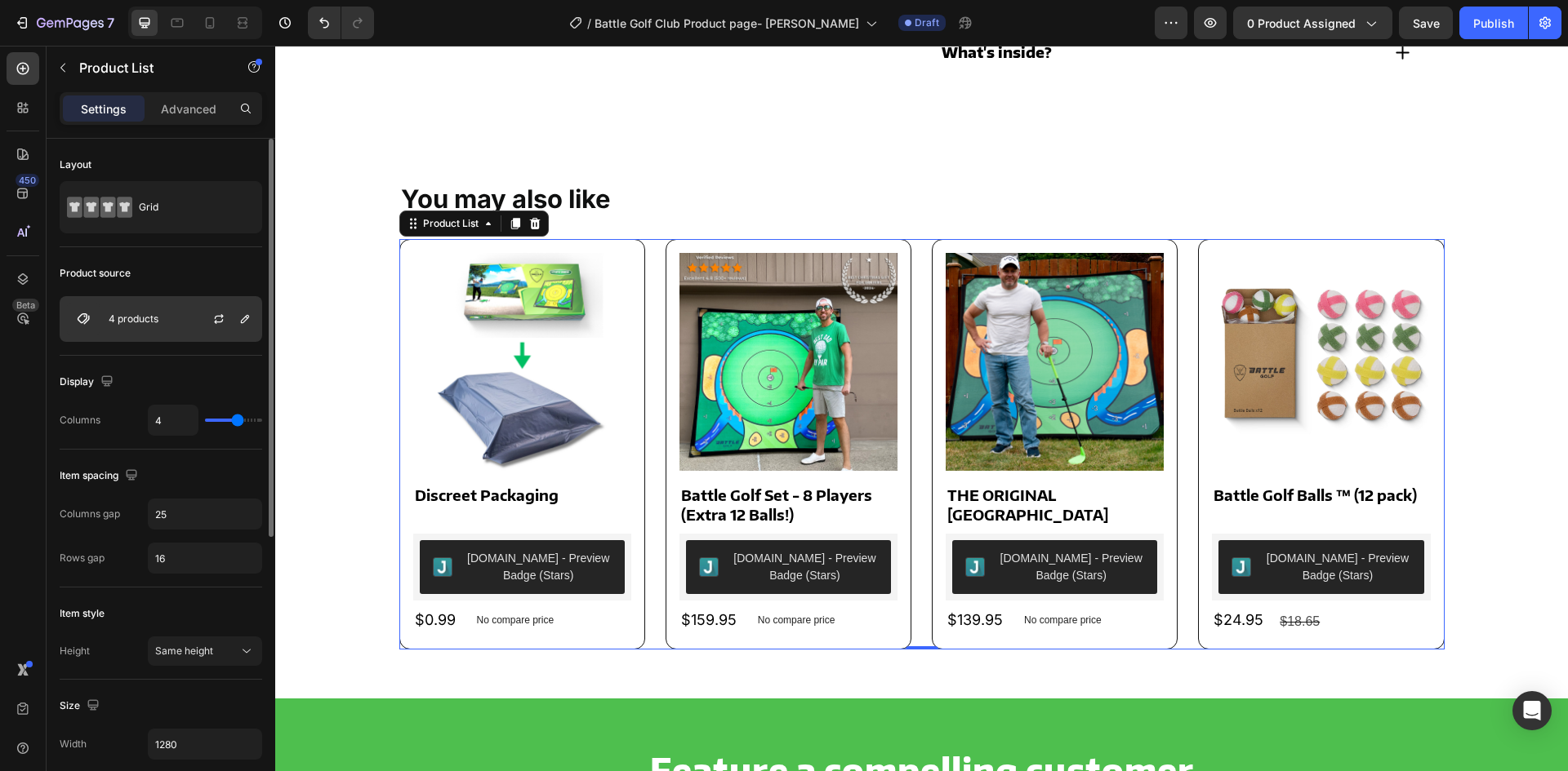
click at [106, 313] on div "4 products" at bounding box center [160, 318] width 203 height 46
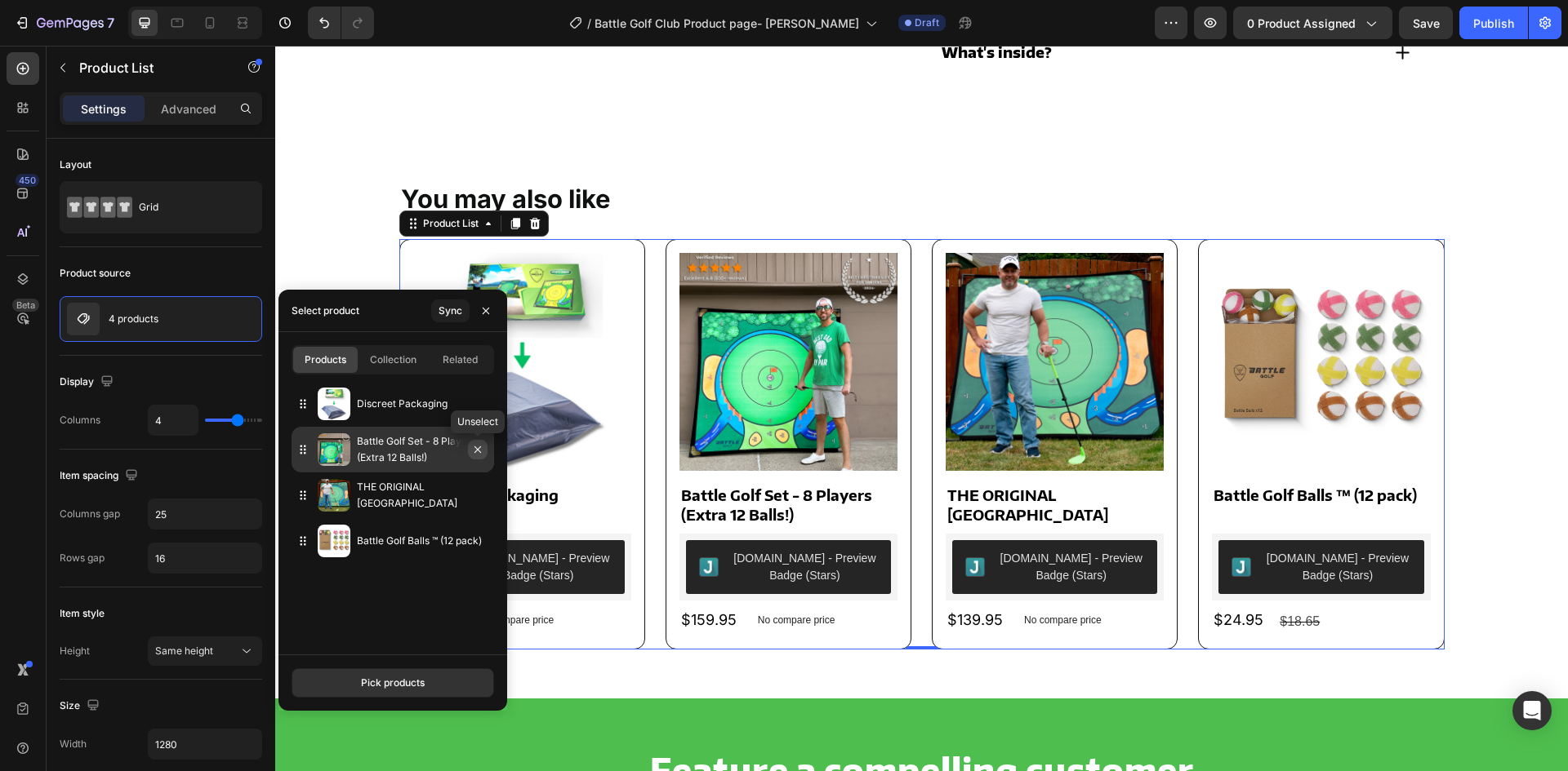
click at [479, 457] on button "button" at bounding box center [478, 450] width 20 height 20
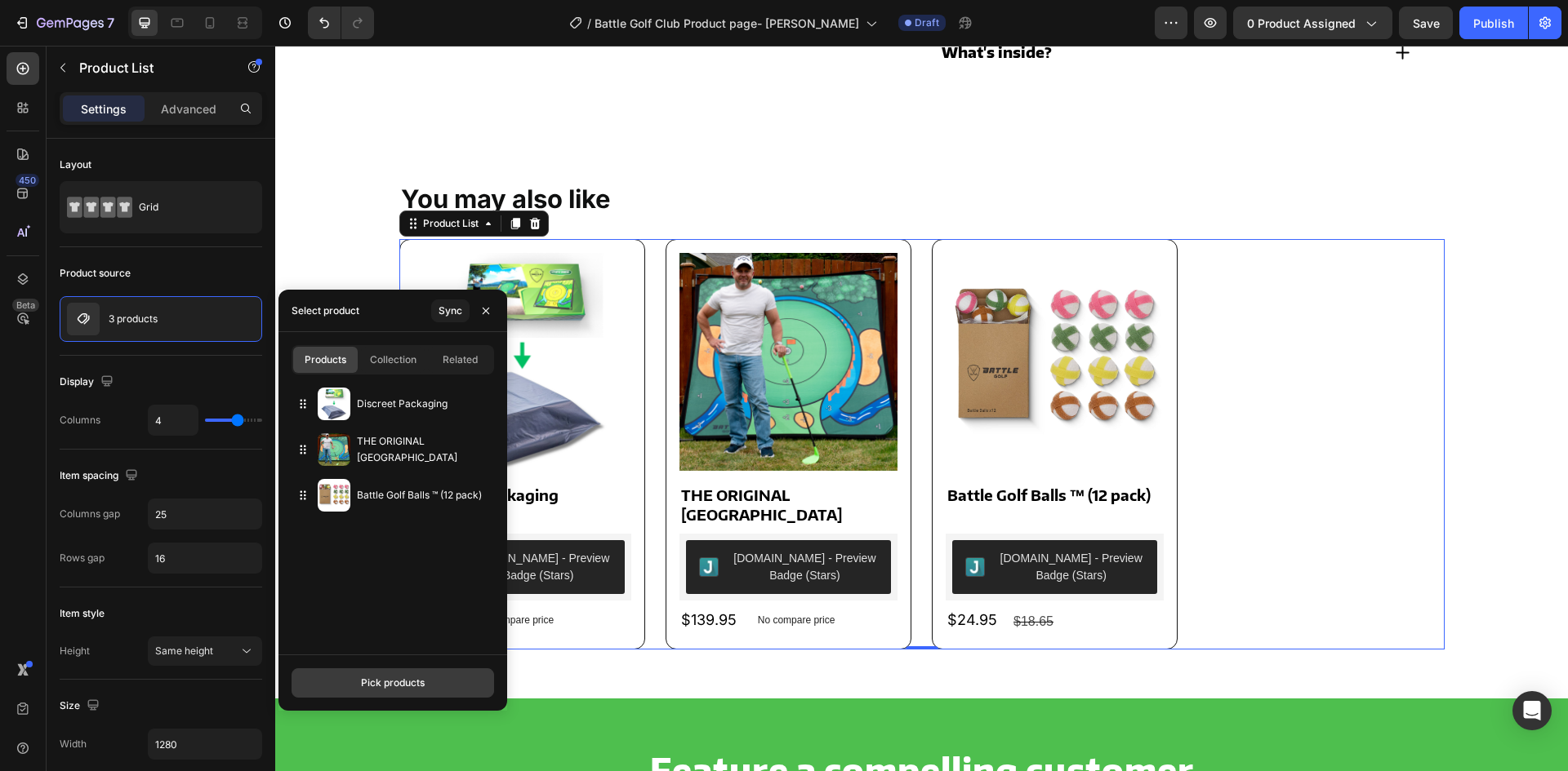
click at [370, 684] on div "Pick products" at bounding box center [392, 683] width 64 height 14
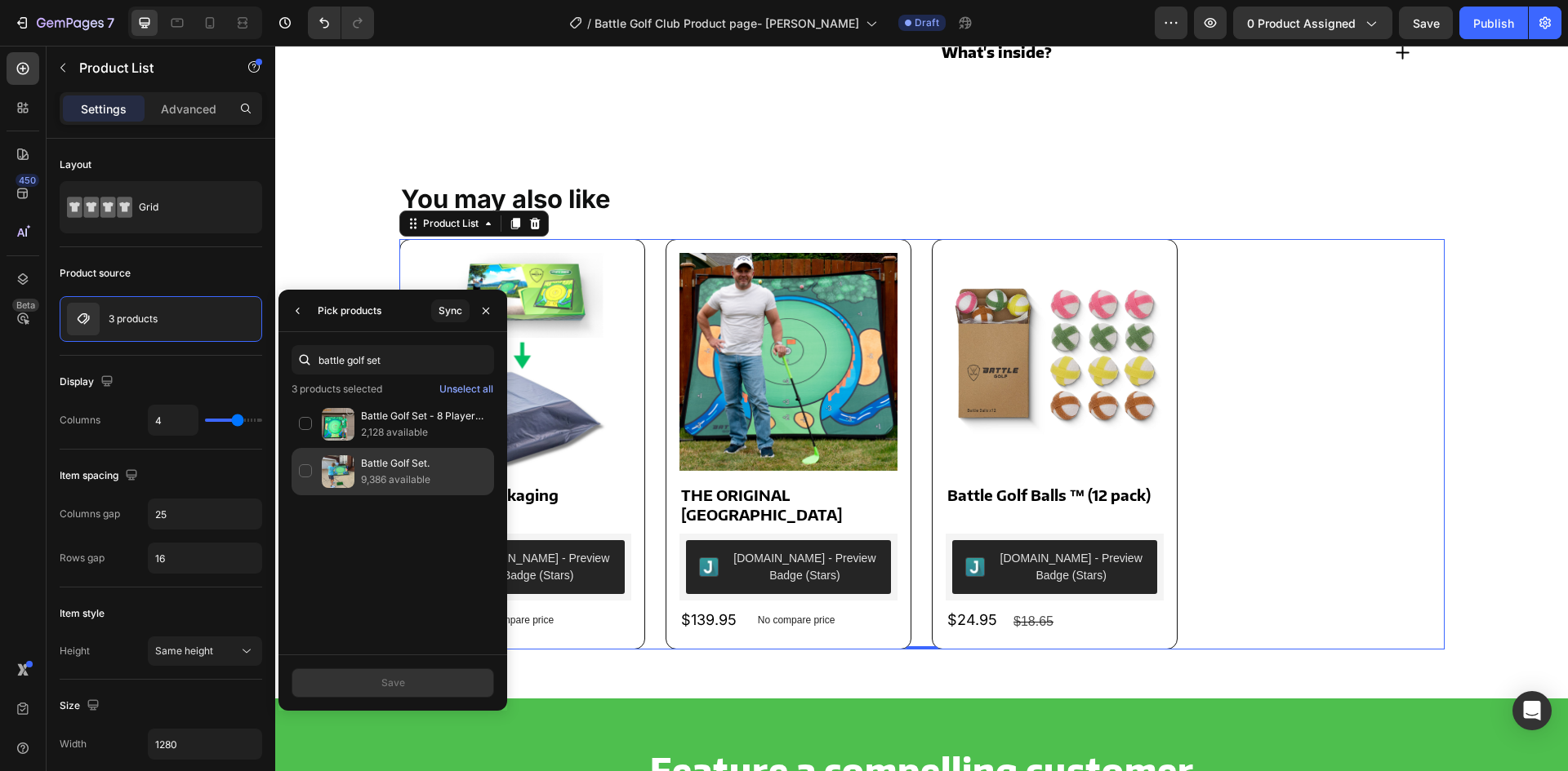
type input "battle golf set"
click at [357, 469] on div "Battle Golf Set. 9,386 available" at bounding box center [392, 471] width 203 height 48
click at [382, 683] on div "Save" at bounding box center [393, 683] width 23 height 14
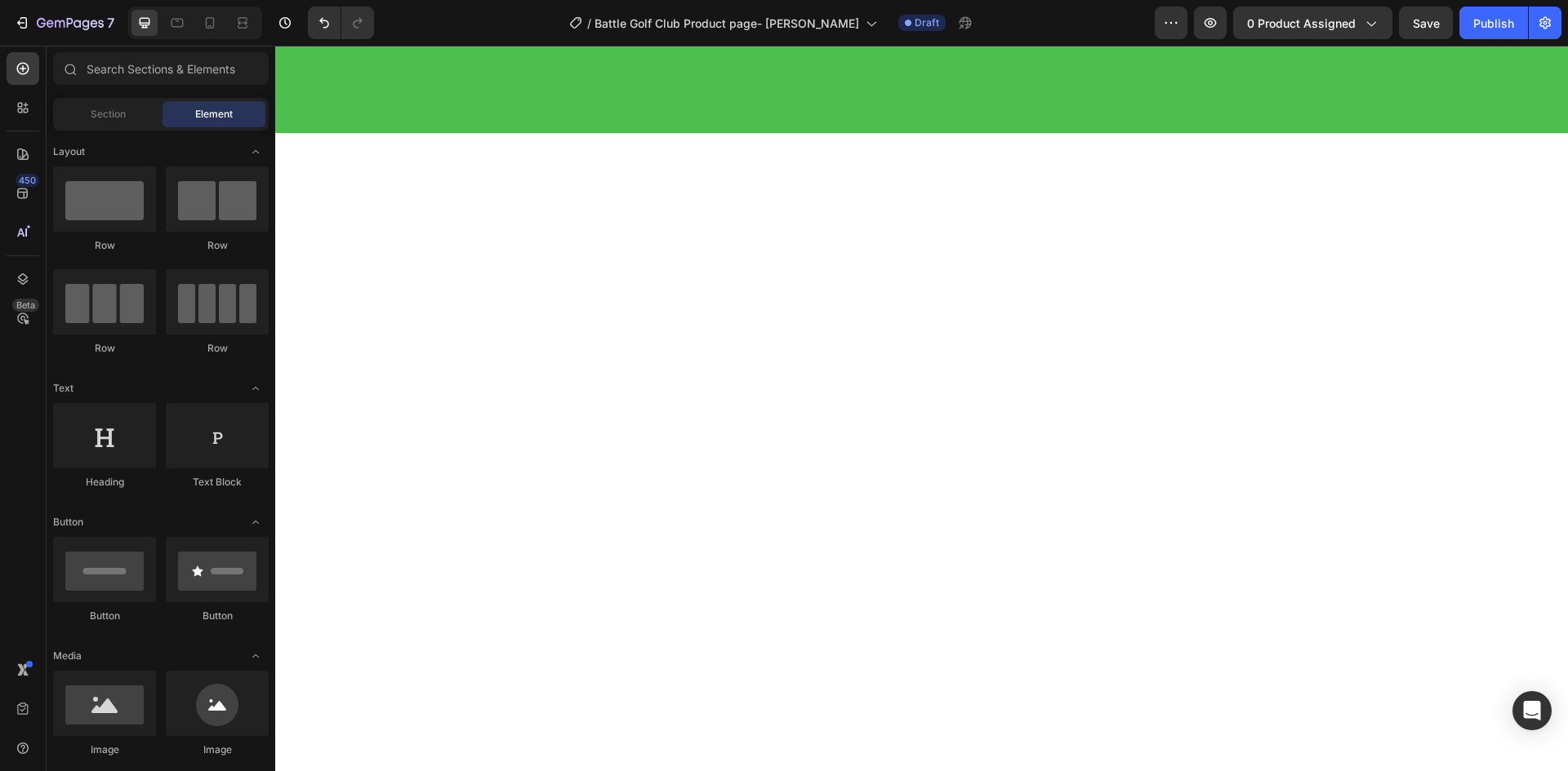
scroll to position [0, 0]
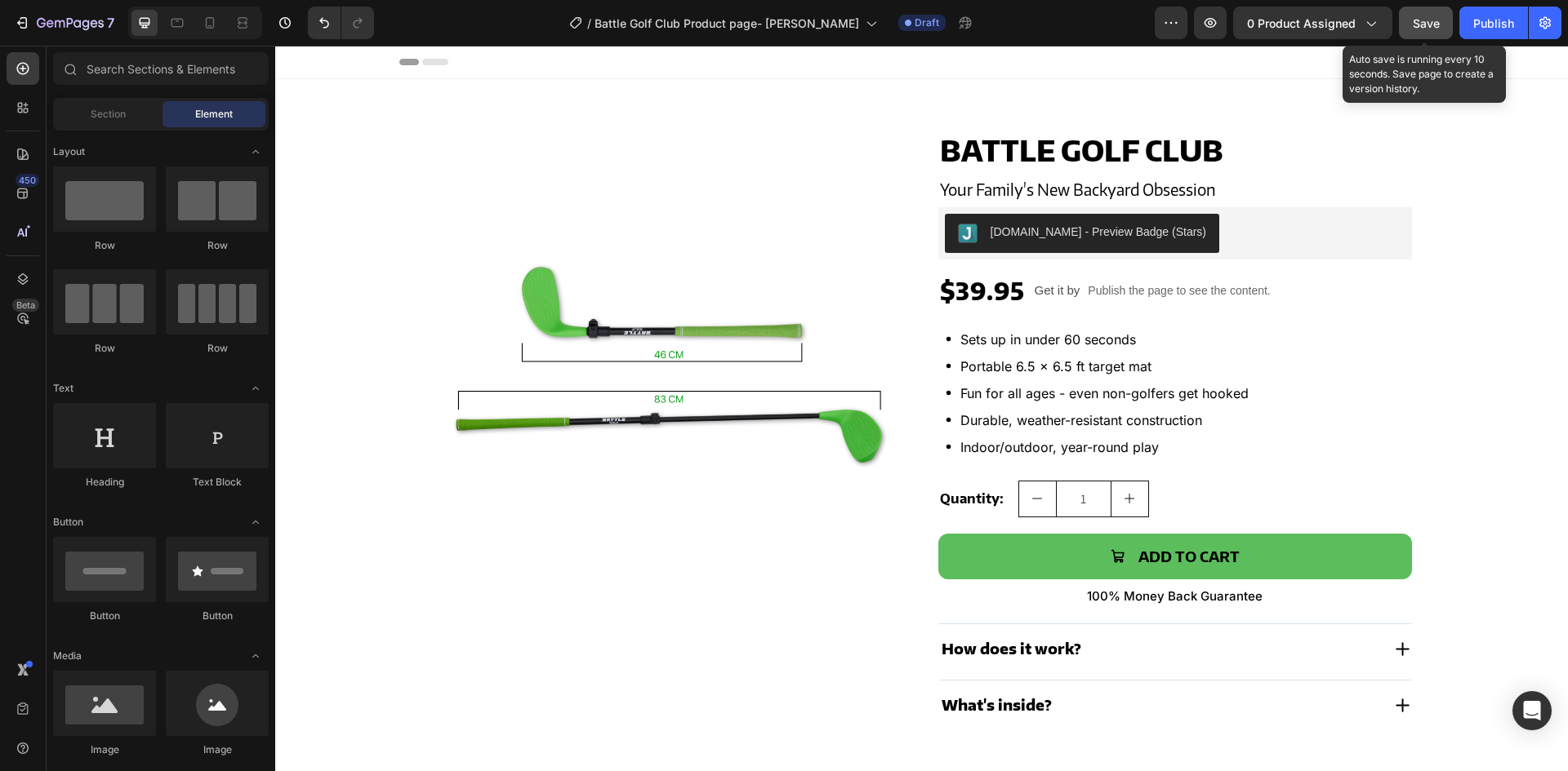
click at [1431, 31] on div "Save" at bounding box center [1427, 22] width 27 height 17
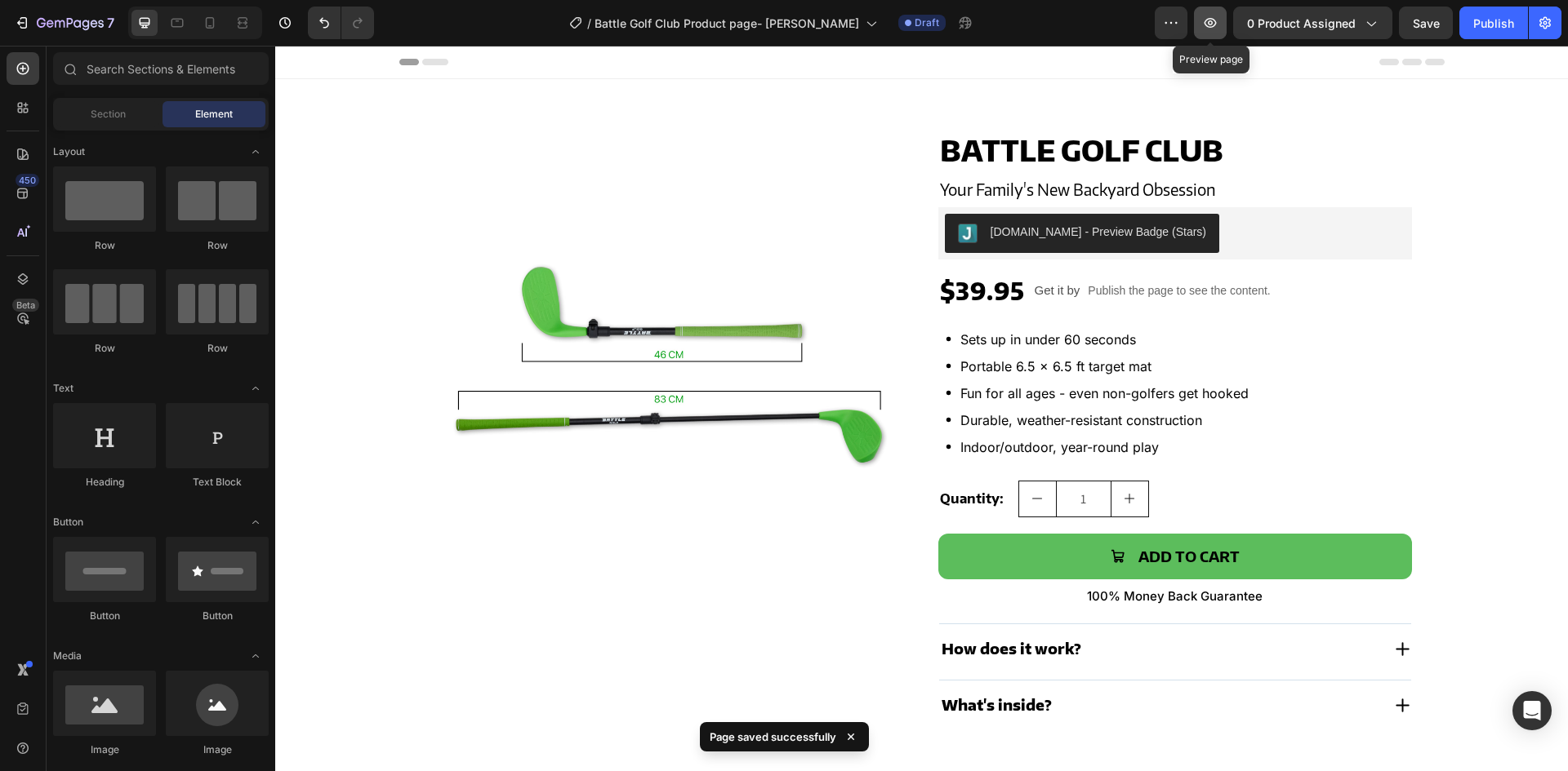
click at [1207, 18] on icon "button" at bounding box center [1211, 22] width 16 height 16
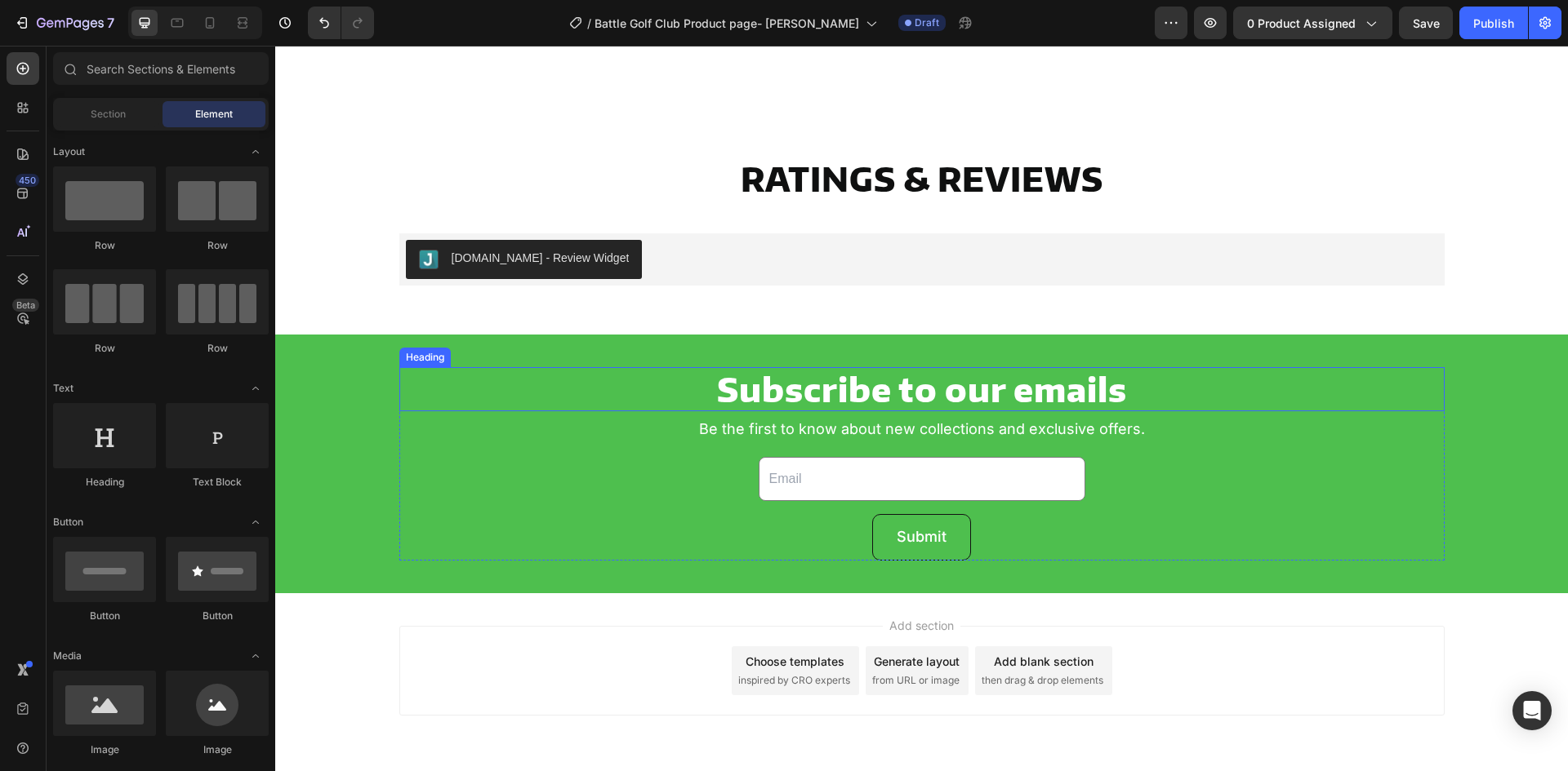
scroll to position [4016, 0]
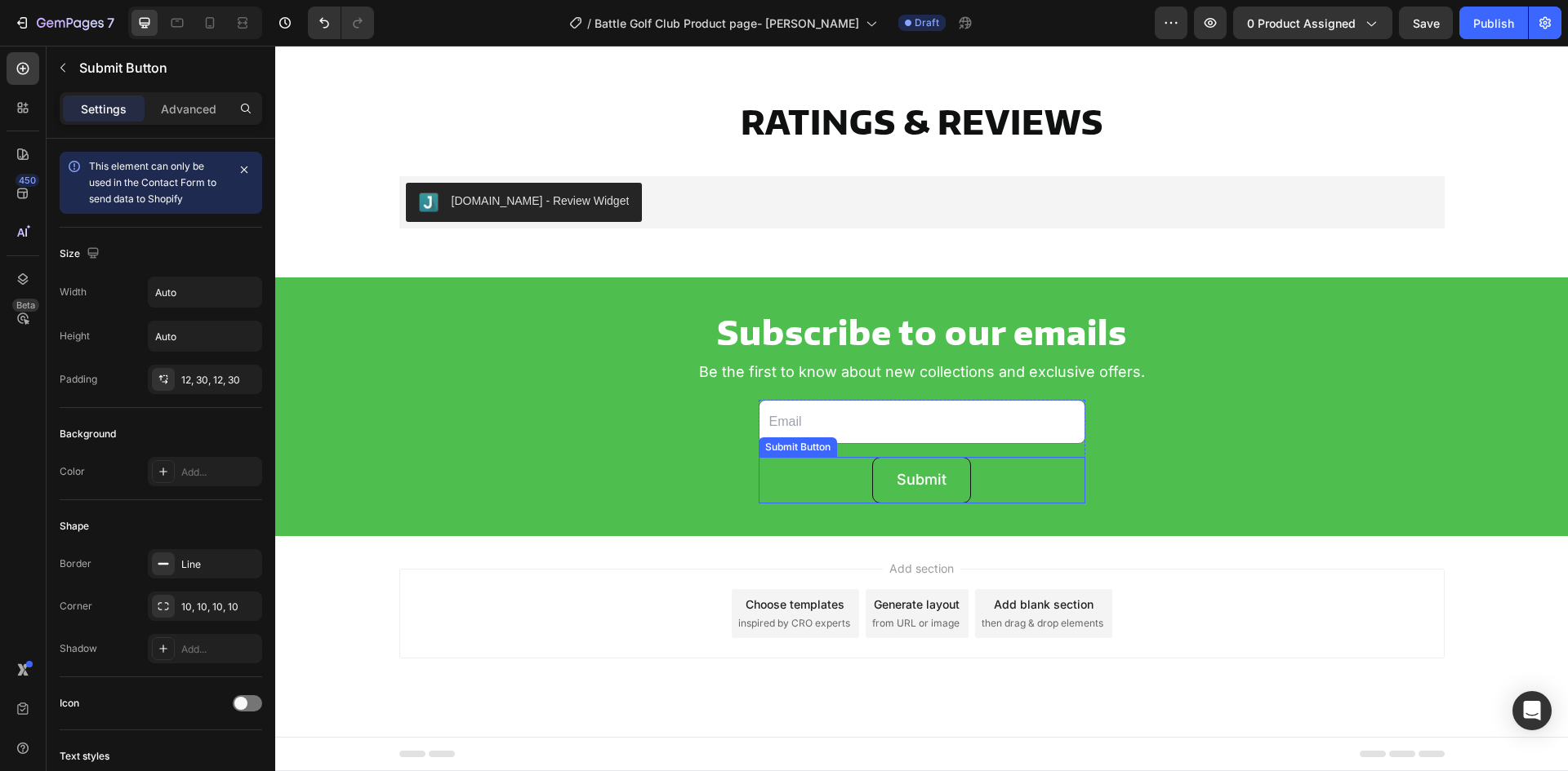
click at [950, 480] on button "Submit" at bounding box center [922, 480] width 99 height 46
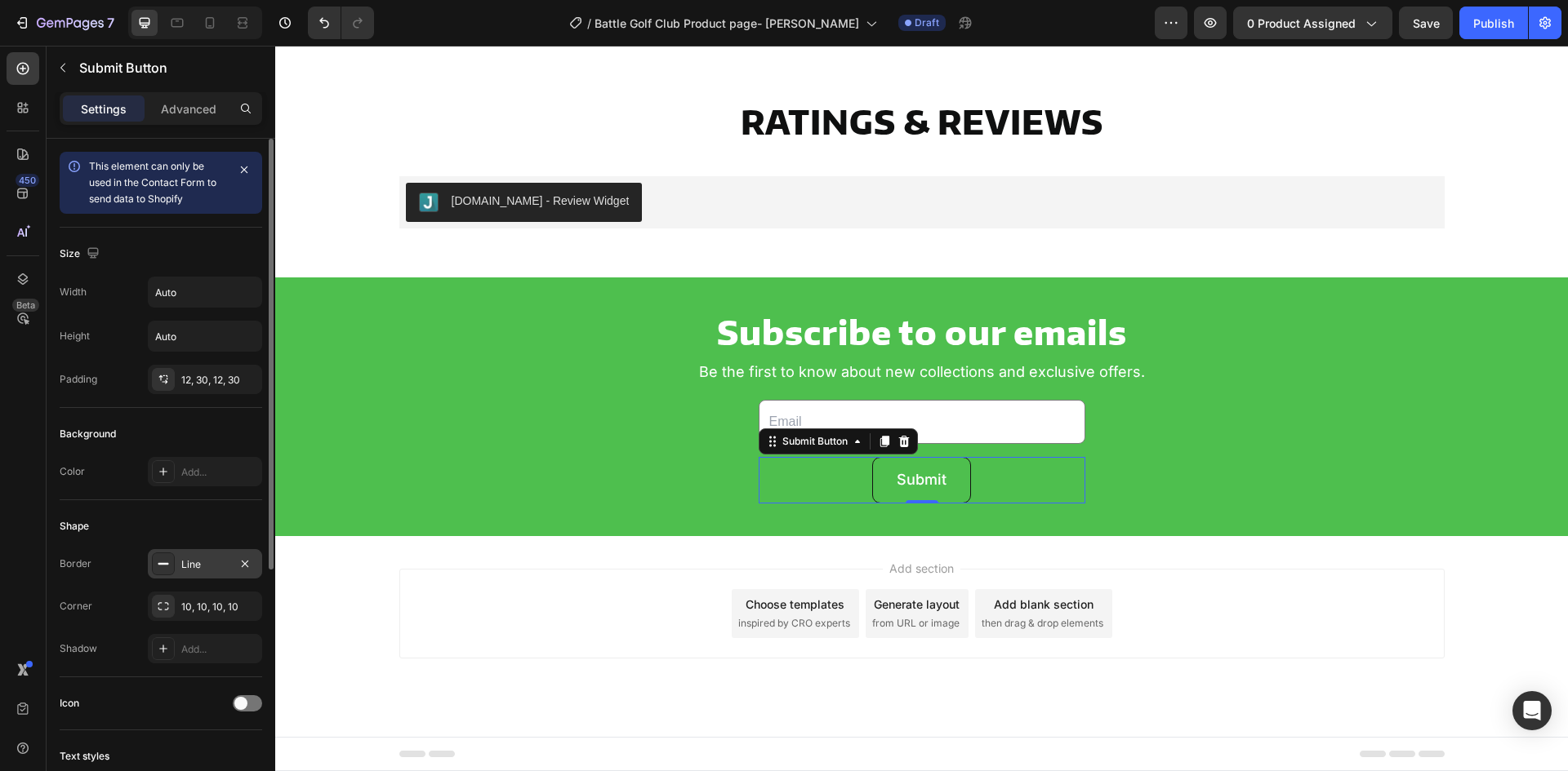
click at [197, 560] on div "Line" at bounding box center [204, 565] width 48 height 14
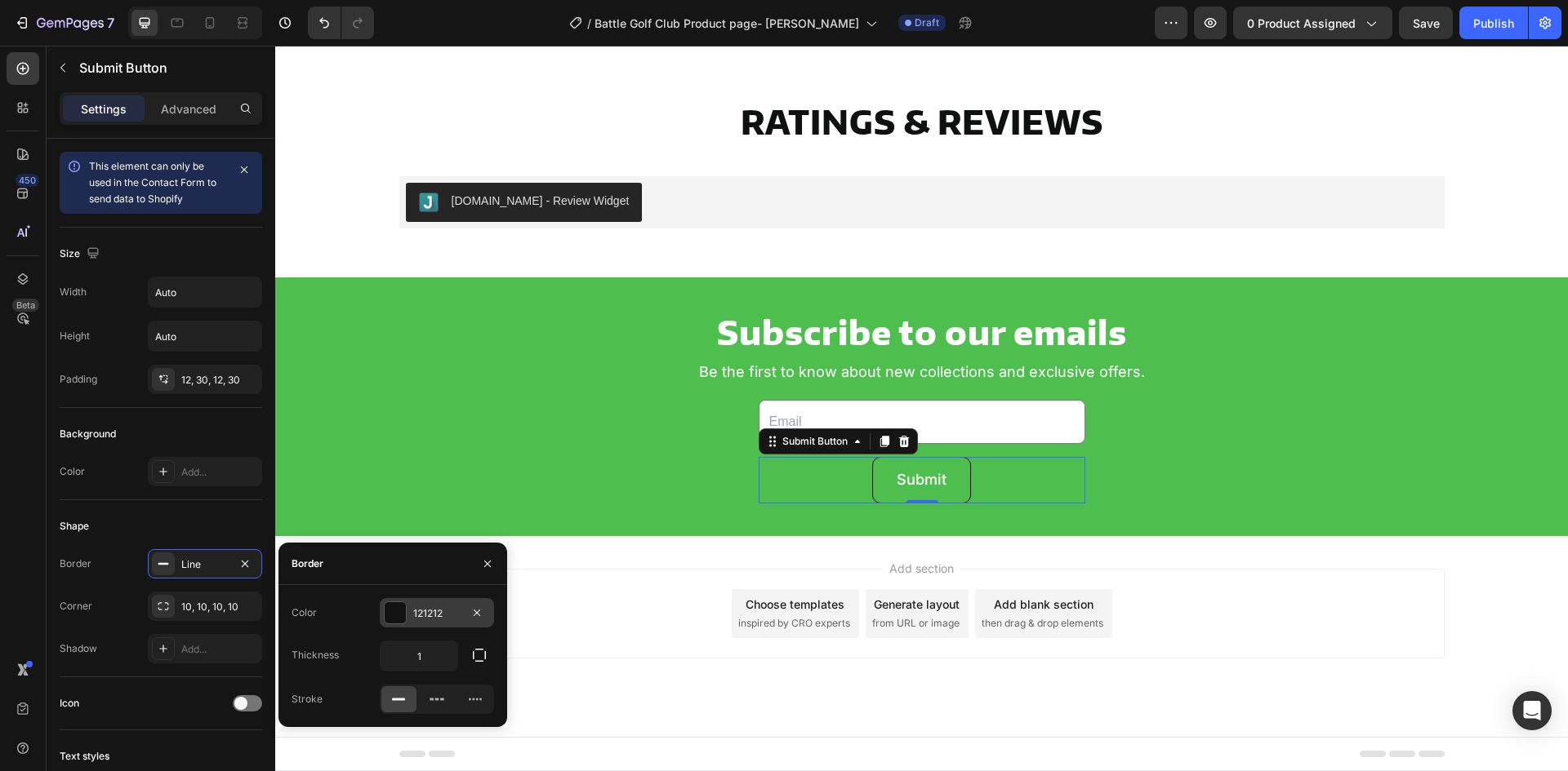
click at [446, 606] on div "121212" at bounding box center [437, 614] width 48 height 14
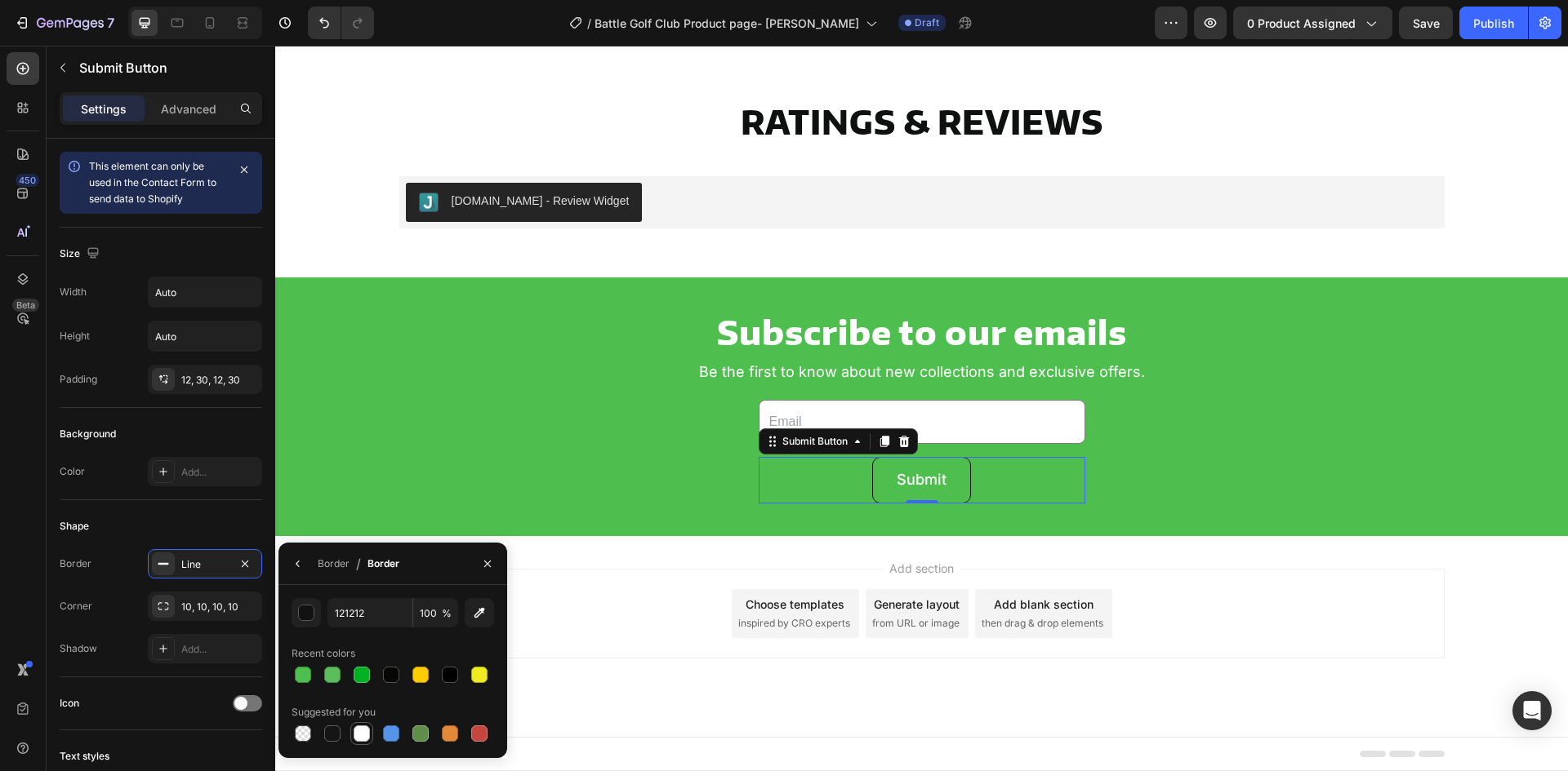
click at [351, 735] on div at bounding box center [361, 733] width 23 height 22
type input "FFFFFF"
click at [207, 524] on div "Shape" at bounding box center [160, 526] width 203 height 26
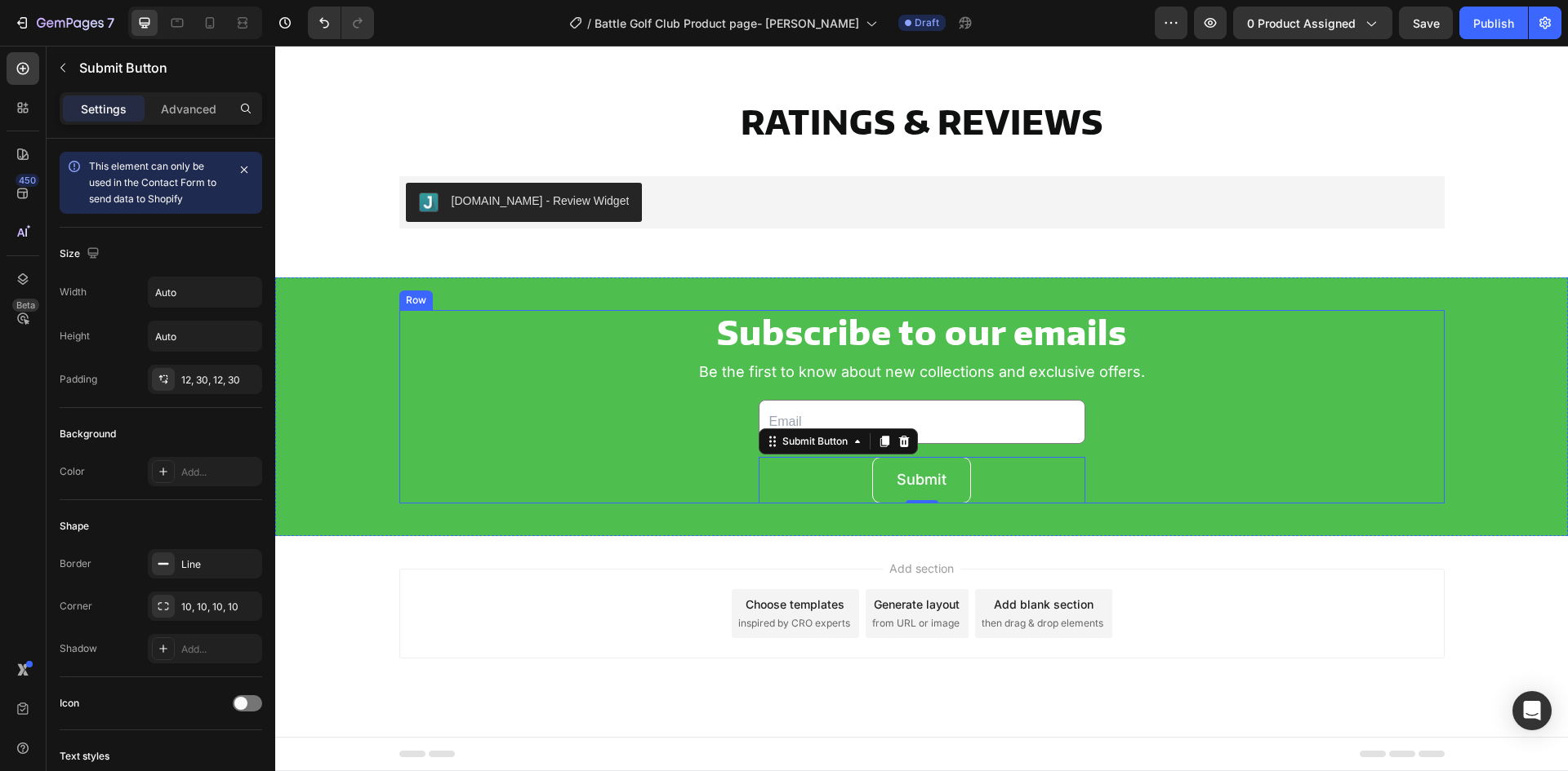
click at [572, 436] on div "Subscribe to our emails Heading Be the first to know about new collections and …" at bounding box center [922, 407] width 1045 height 193
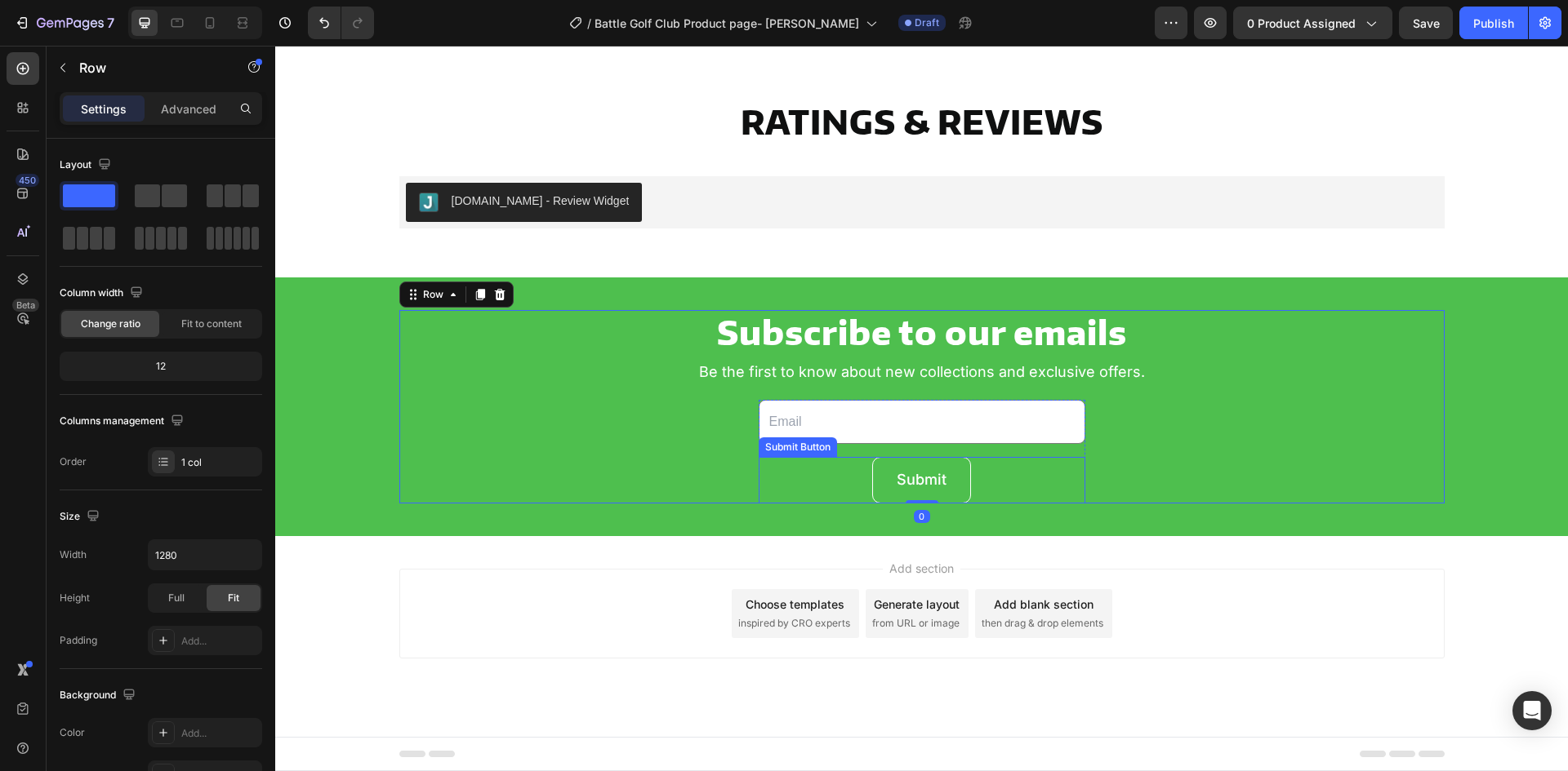
click at [887, 483] on button "Submit" at bounding box center [922, 480] width 99 height 46
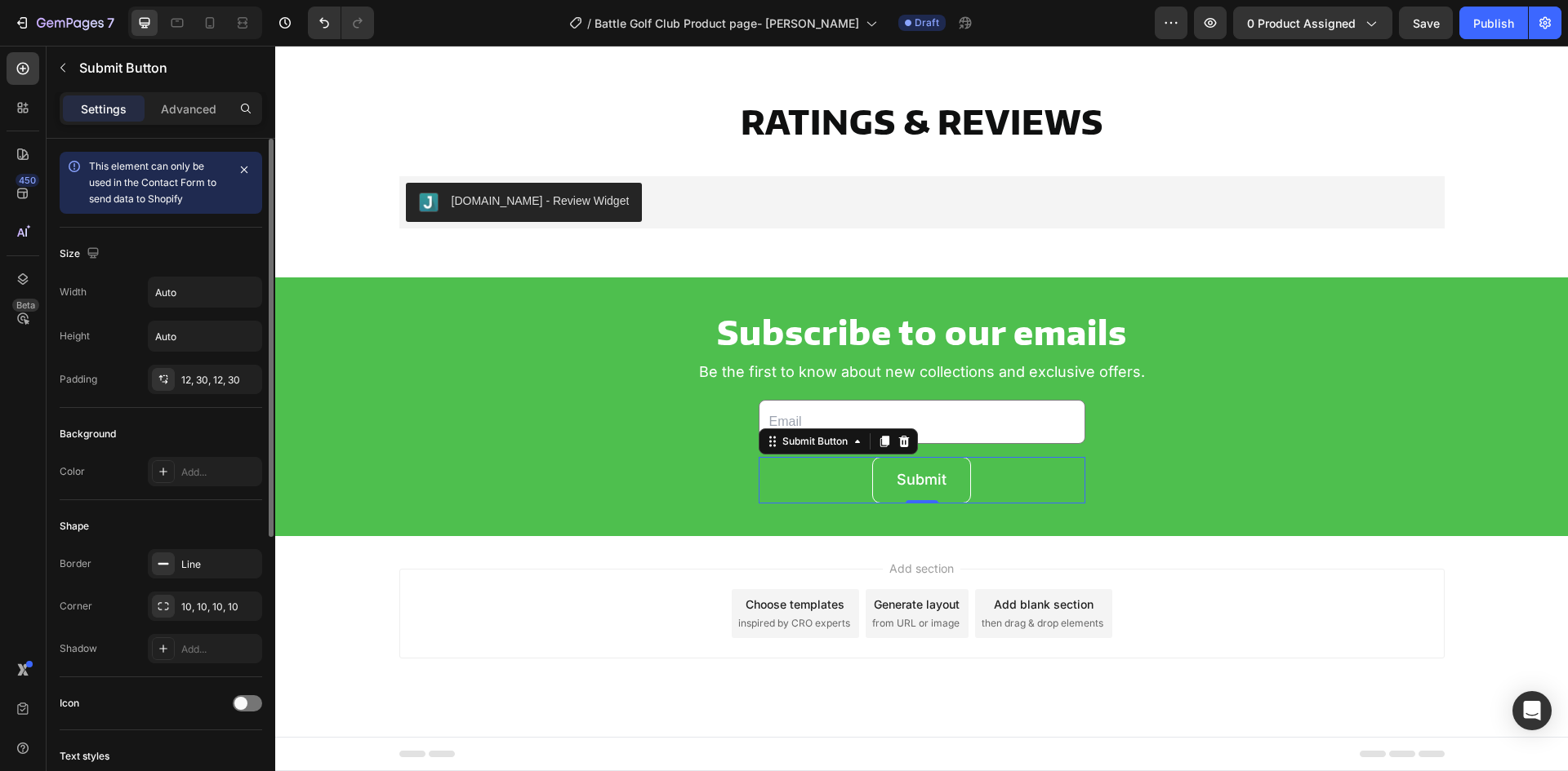
drag, startPoint x: 163, startPoint y: 384, endPoint x: 181, endPoint y: 399, distance: 23.4
click at [163, 384] on icon at bounding box center [163, 380] width 14 height 13
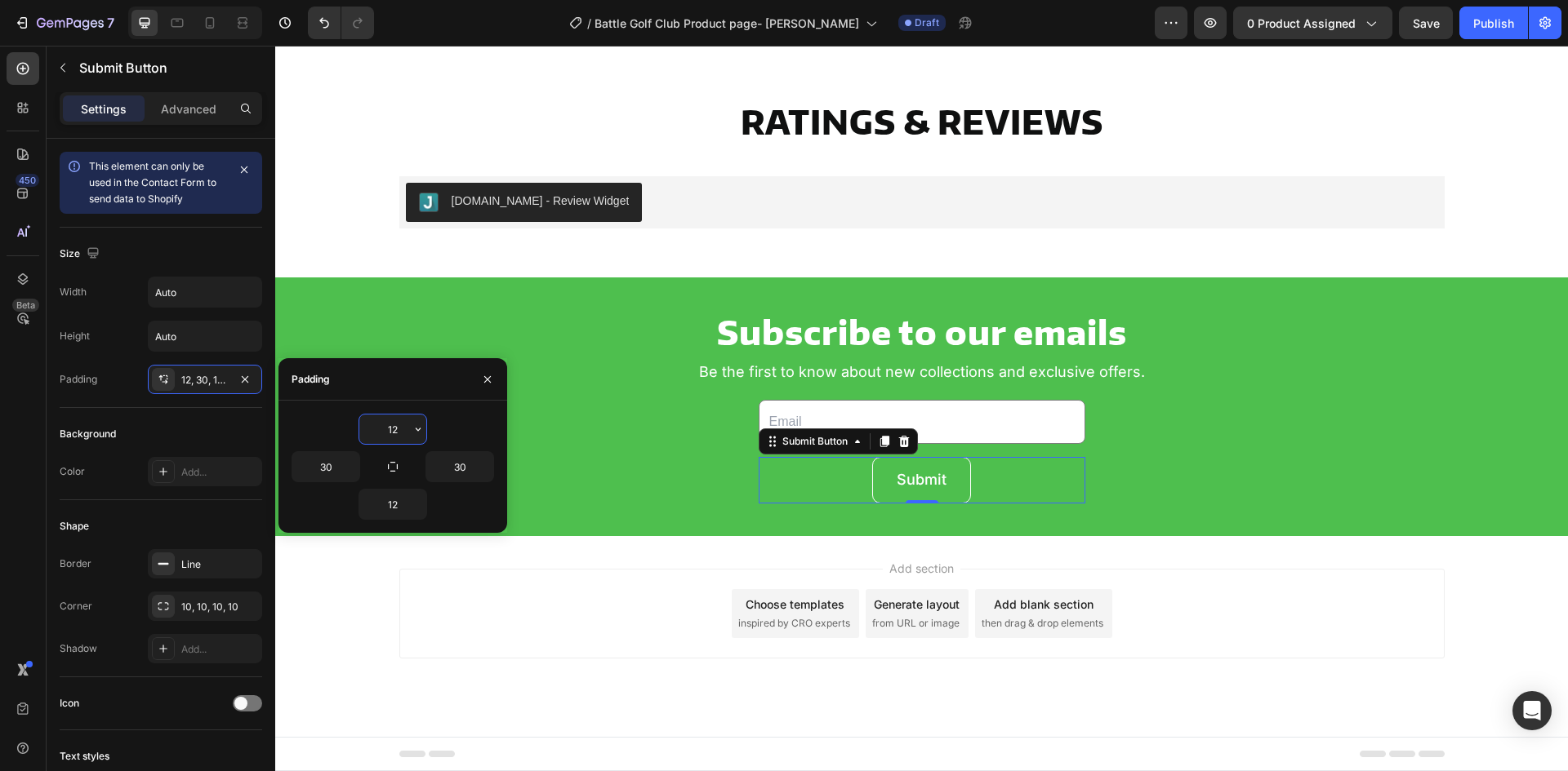
click at [397, 432] on input "12" at bounding box center [392, 429] width 67 height 30
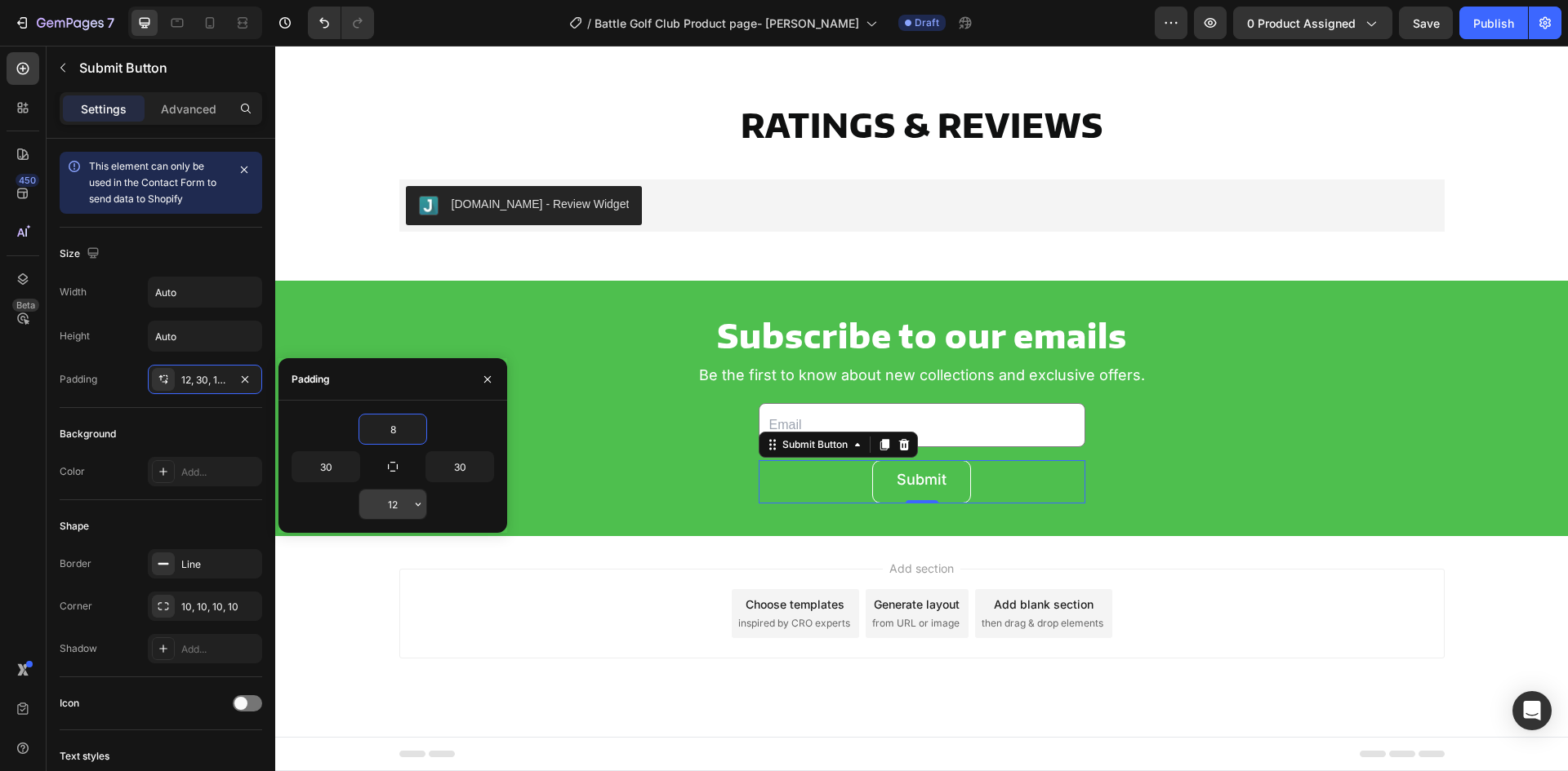
type input "8"
click at [401, 508] on input "12" at bounding box center [392, 504] width 67 height 30
type input "8"
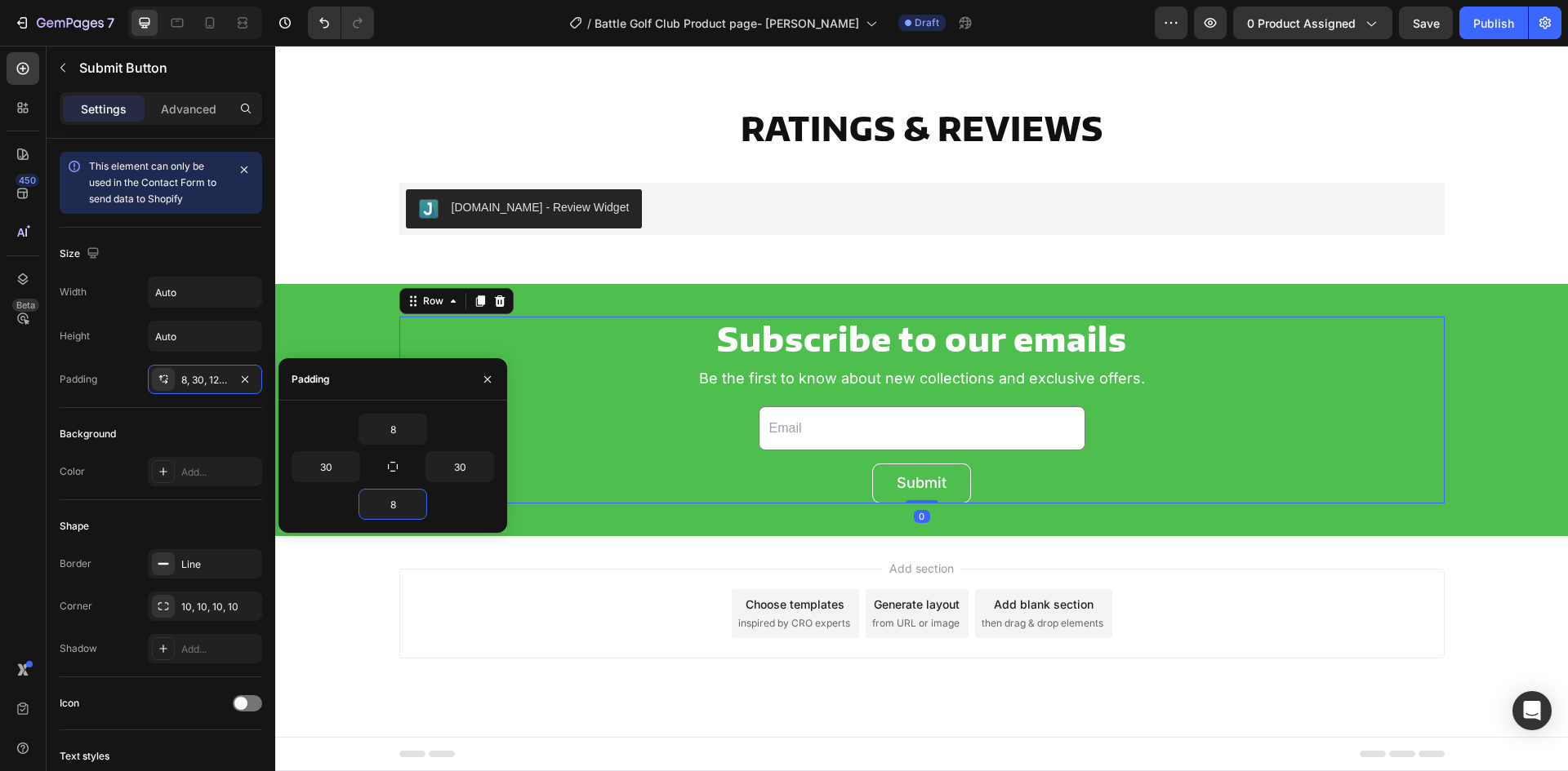
click at [617, 457] on div "Subscribe to our emails Heading Be the first to know about new collections and …" at bounding box center [922, 410] width 1045 height 187
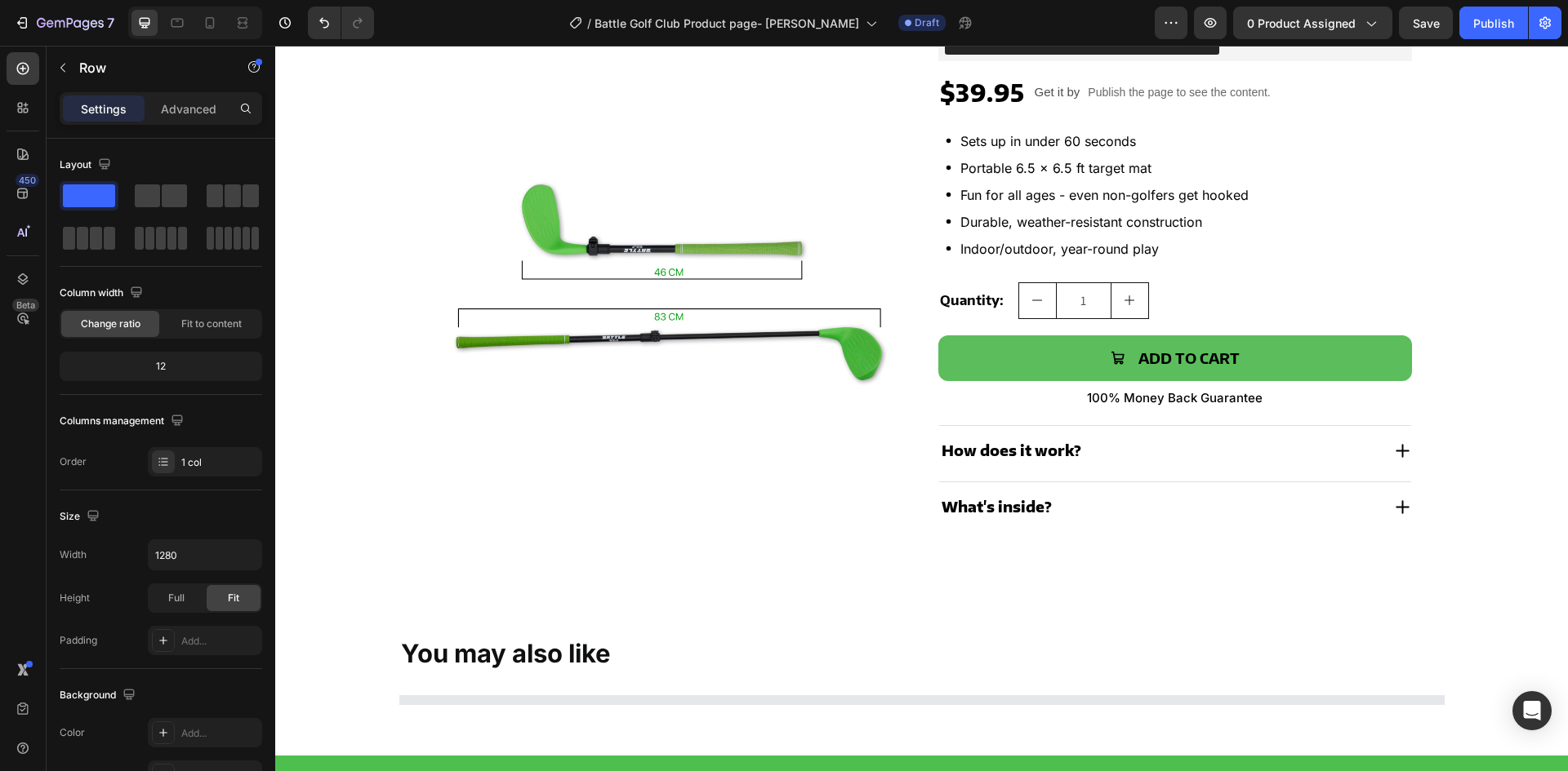
scroll to position [0, 0]
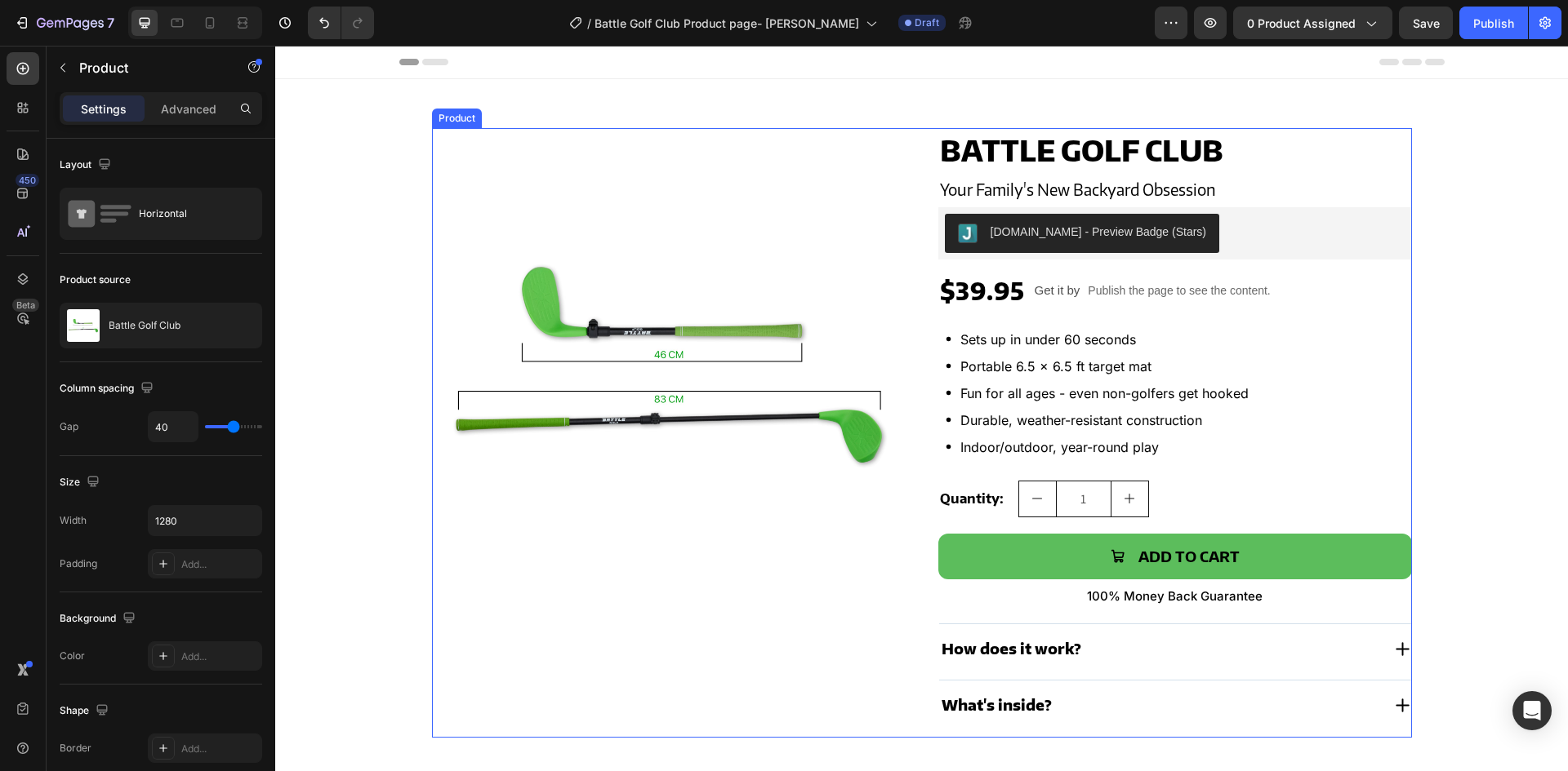
click at [919, 372] on div "Product Images Battle Golf Club Product Title Your Family's New Backyard Obsess…" at bounding box center [922, 433] width 980 height 610
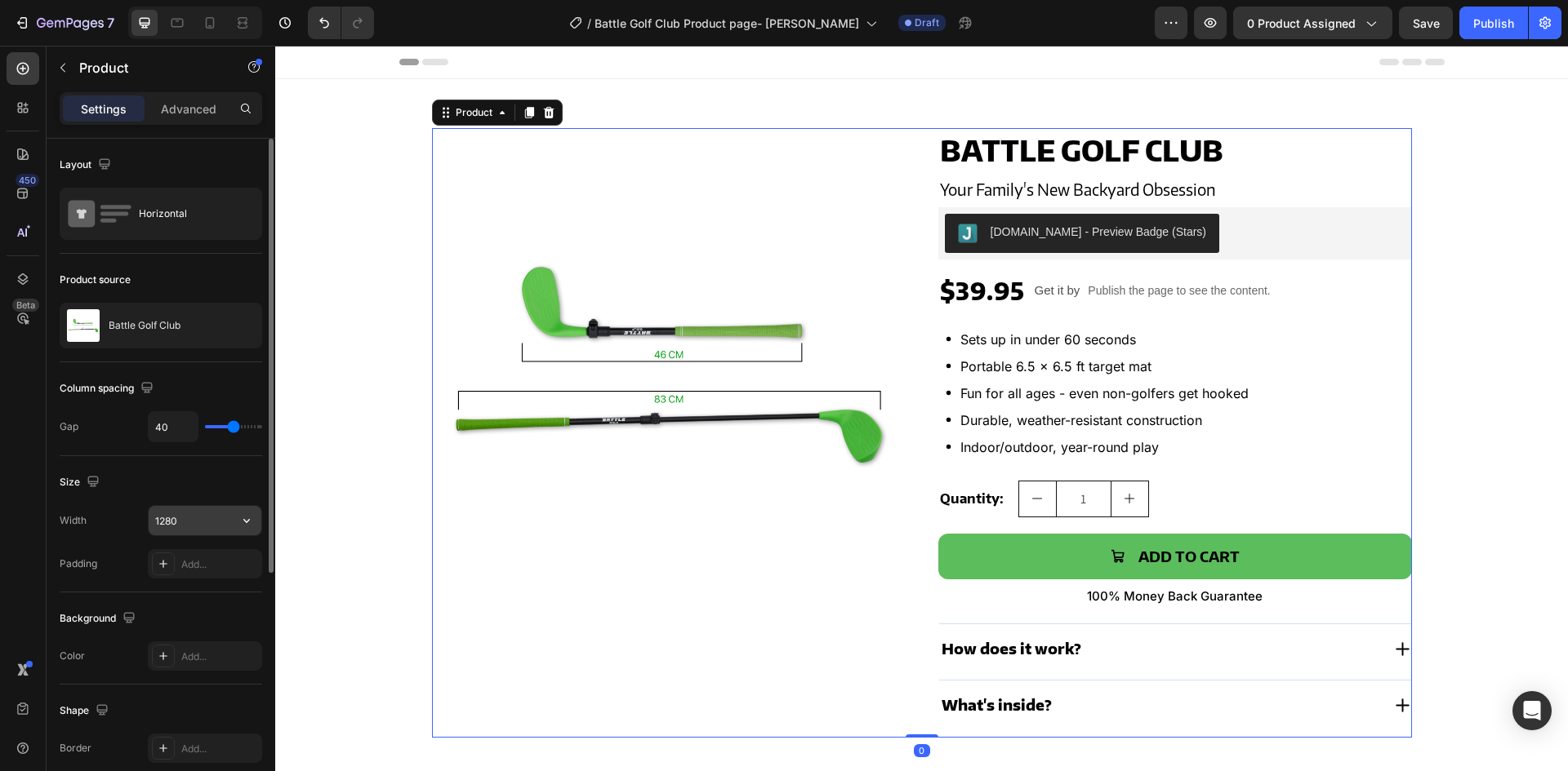
click at [248, 520] on icon "button" at bounding box center [246, 521] width 6 height 4
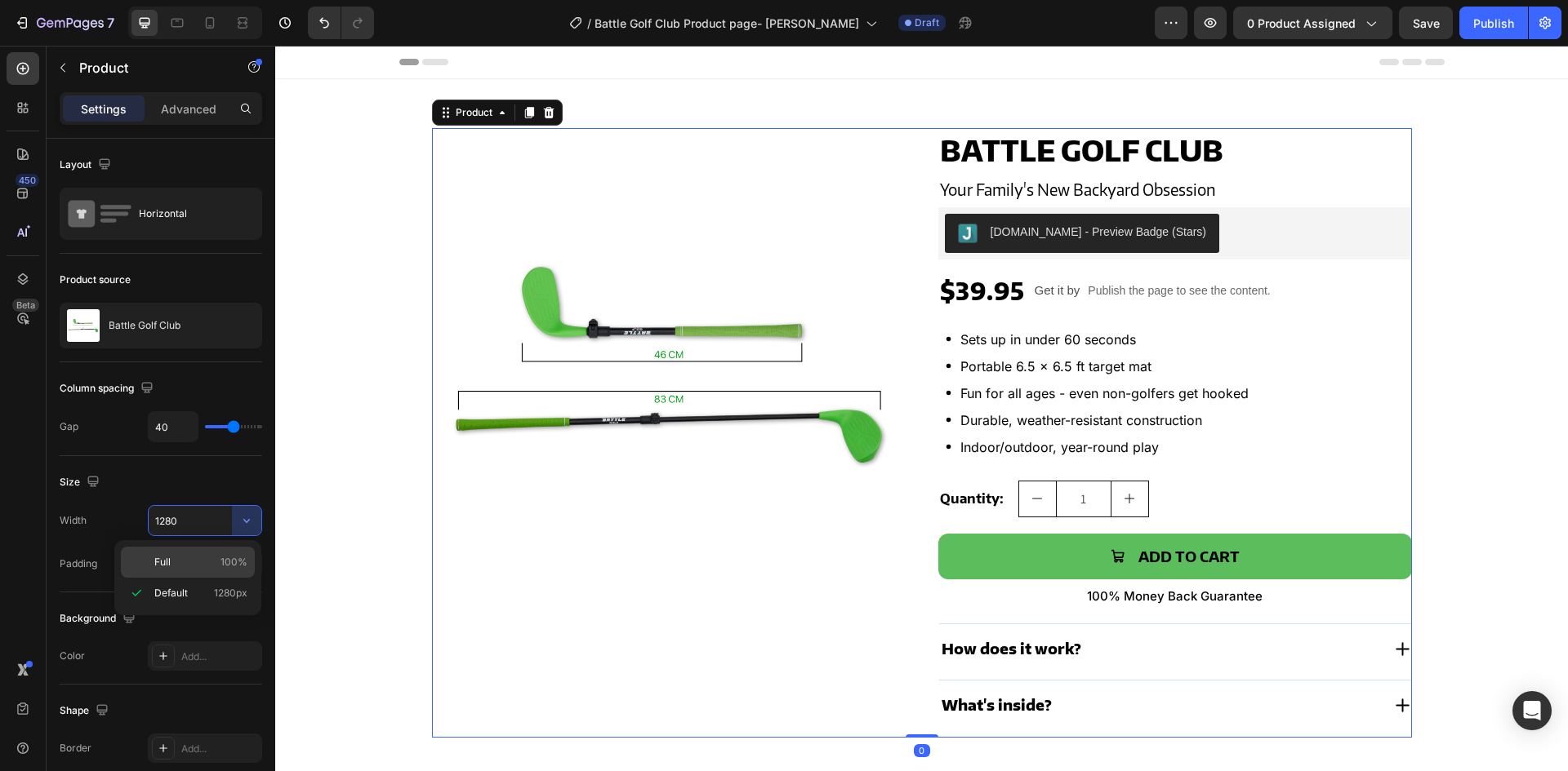
click at [172, 565] on p "Full 100%" at bounding box center [200, 562] width 93 height 14
type input "100%"
click at [454, 108] on div "Product" at bounding box center [474, 112] width 43 height 14
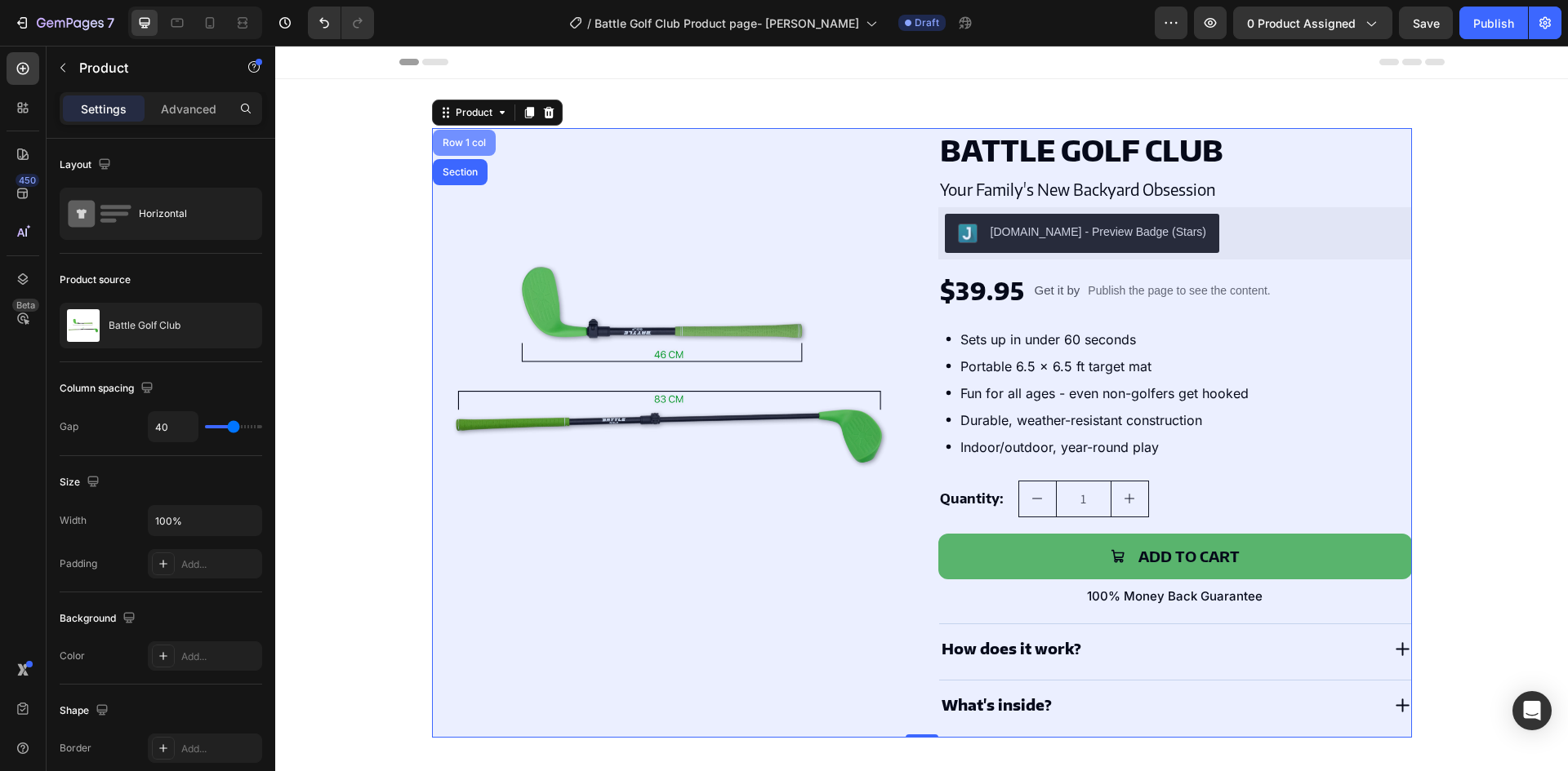
click at [453, 136] on div "Row 1 col" at bounding box center [464, 142] width 63 height 26
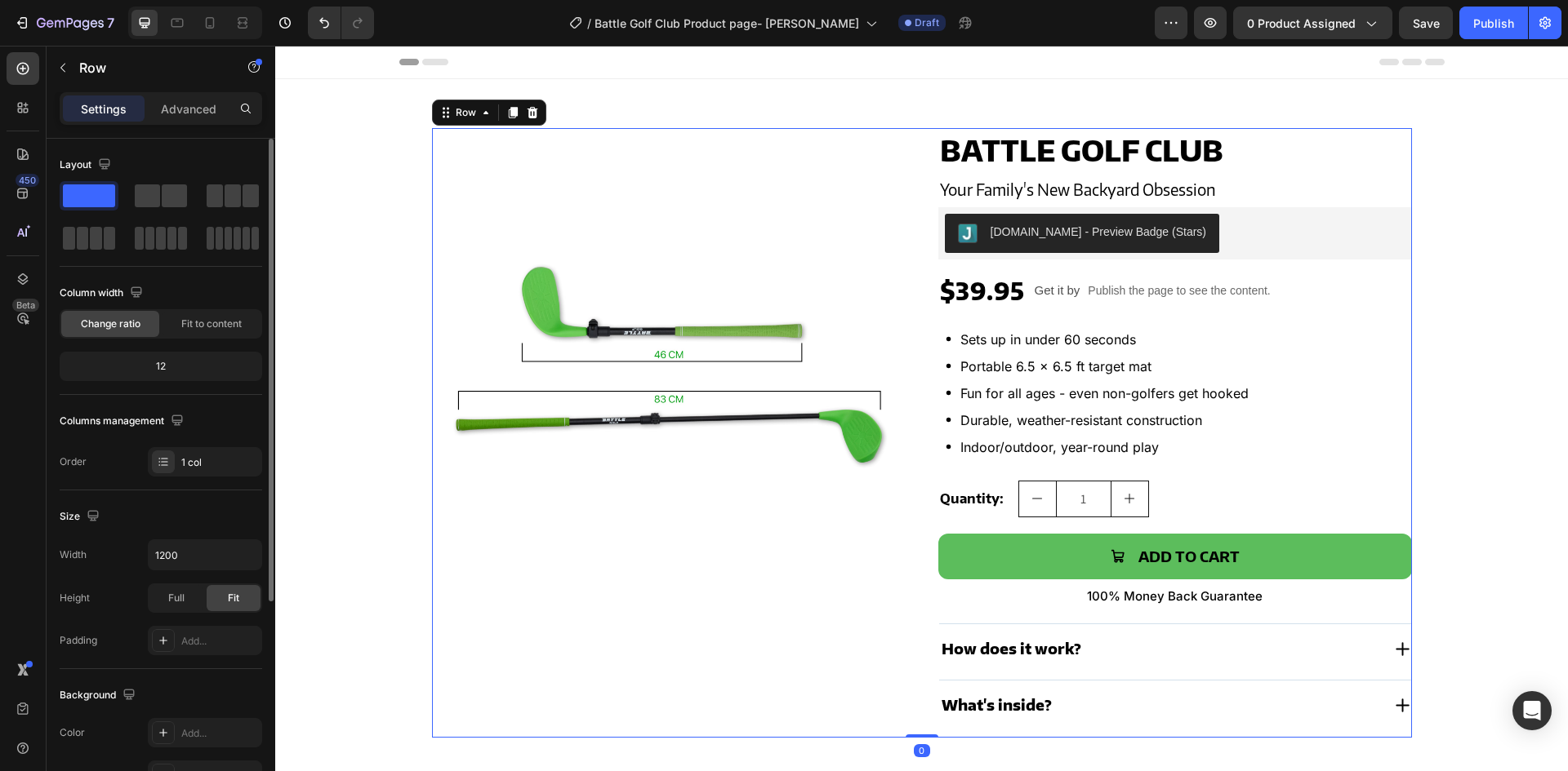
click at [196, 538] on div "Size Width 1200 Height Full Fit Padding Add..." at bounding box center [160, 579] width 203 height 179
click at [184, 561] on input "1200" at bounding box center [204, 555] width 113 height 30
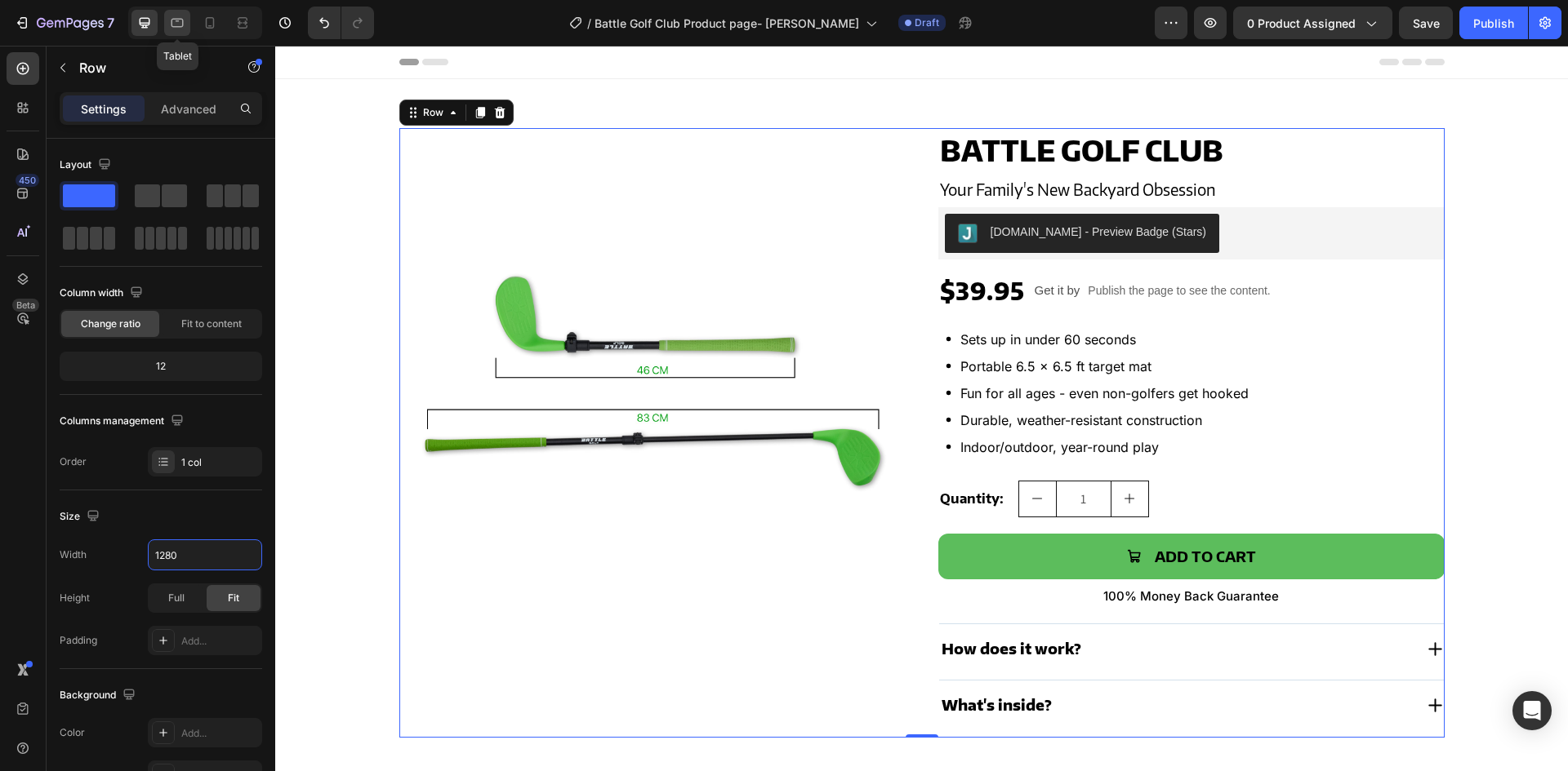
click at [176, 25] on icon at bounding box center [177, 22] width 16 height 16
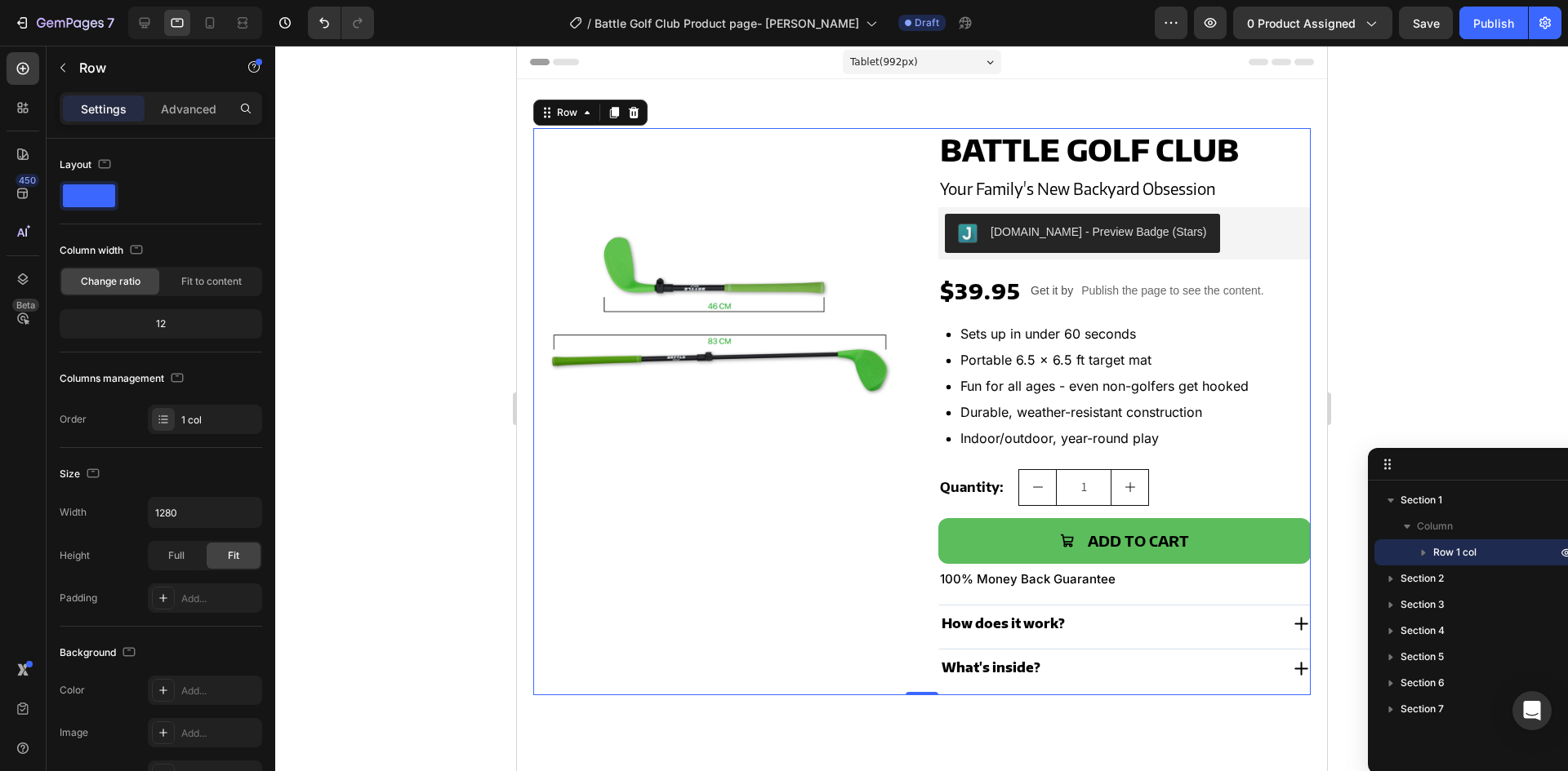
scroll to position [25, 0]
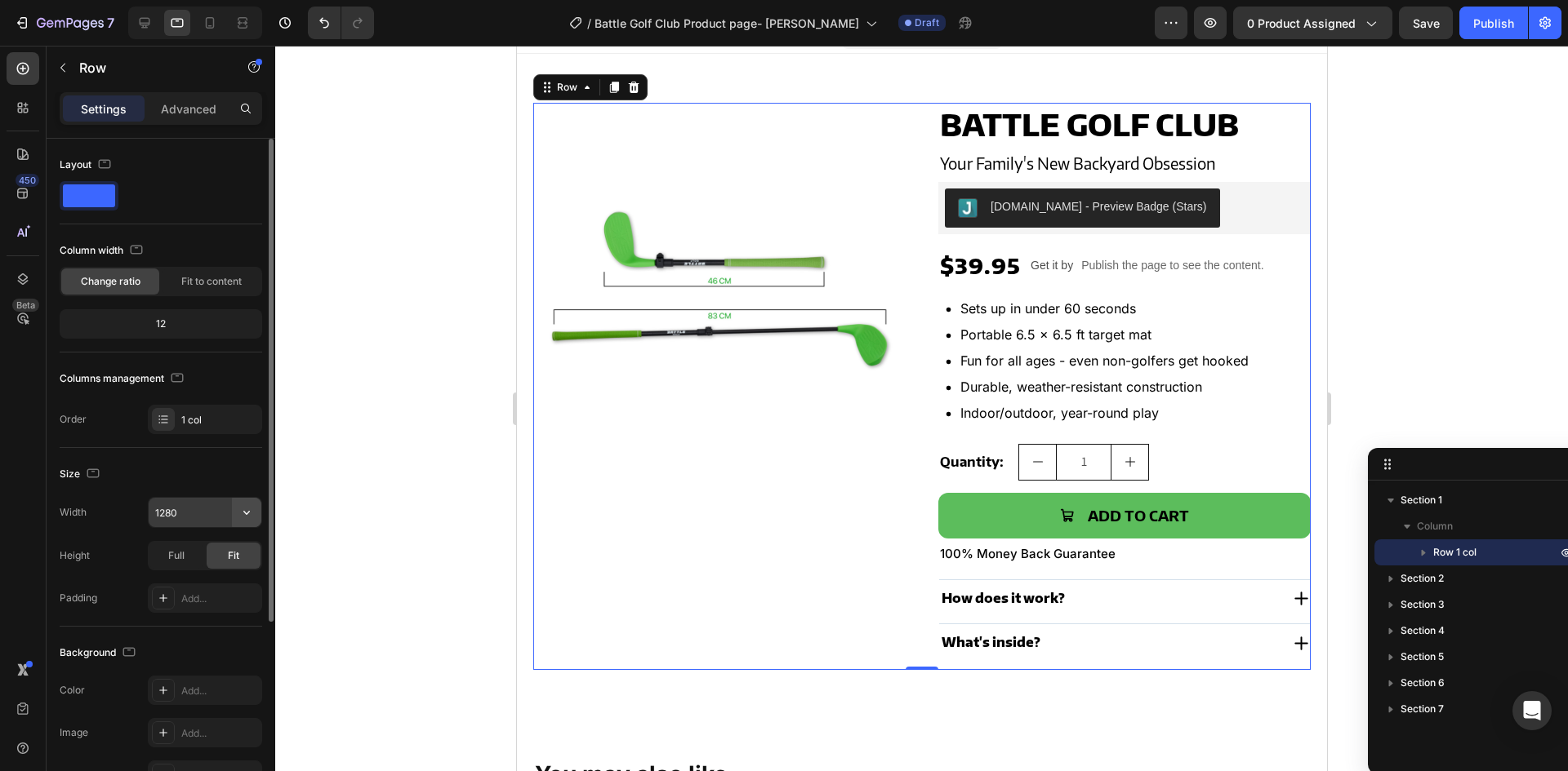
click at [241, 507] on icon "button" at bounding box center [247, 513] width 16 height 16
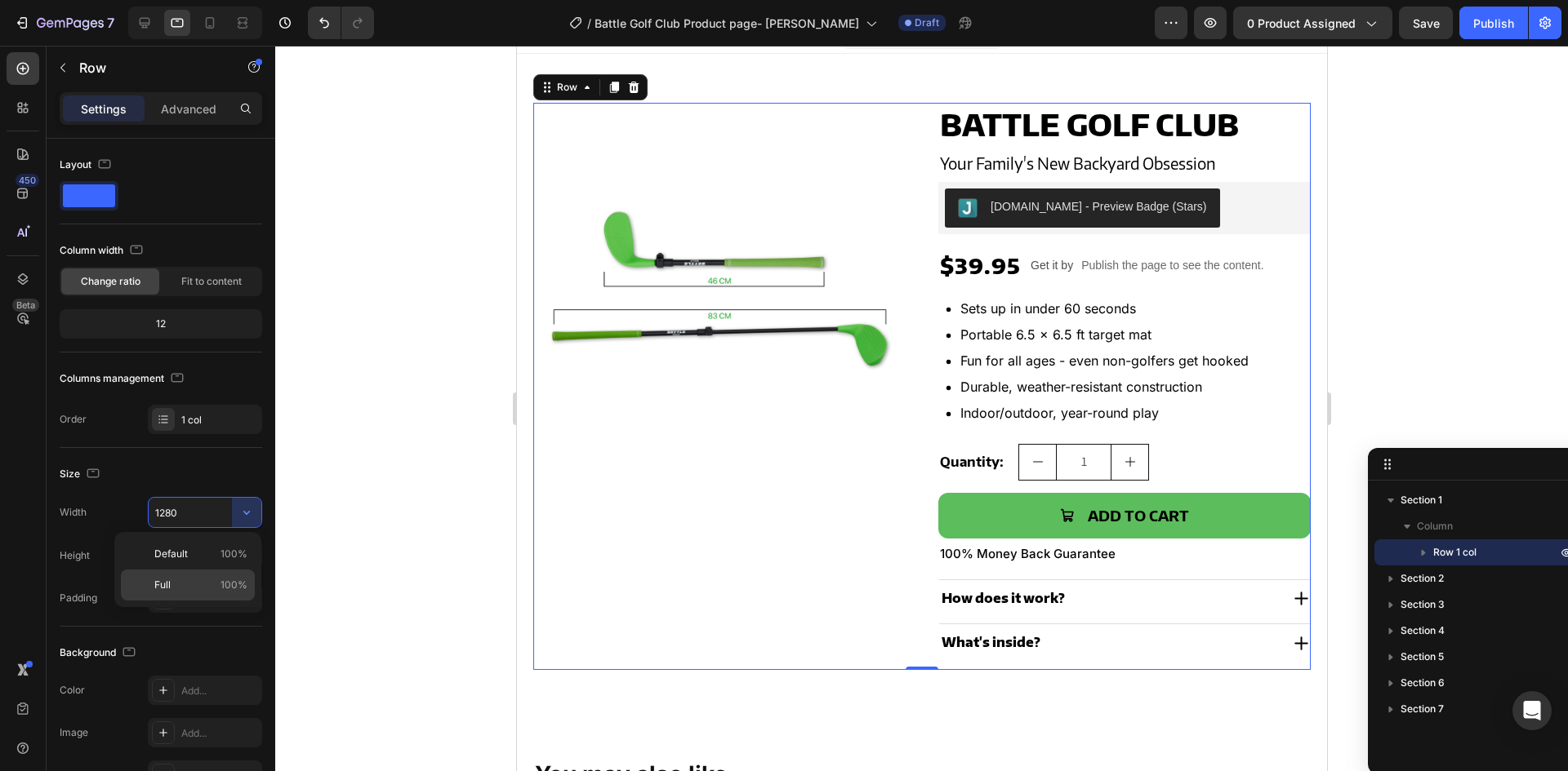
click at [181, 579] on p "Full 100%" at bounding box center [200, 585] width 93 height 14
click at [152, 14] on icon at bounding box center [145, 22] width 16 height 16
type input "1280"
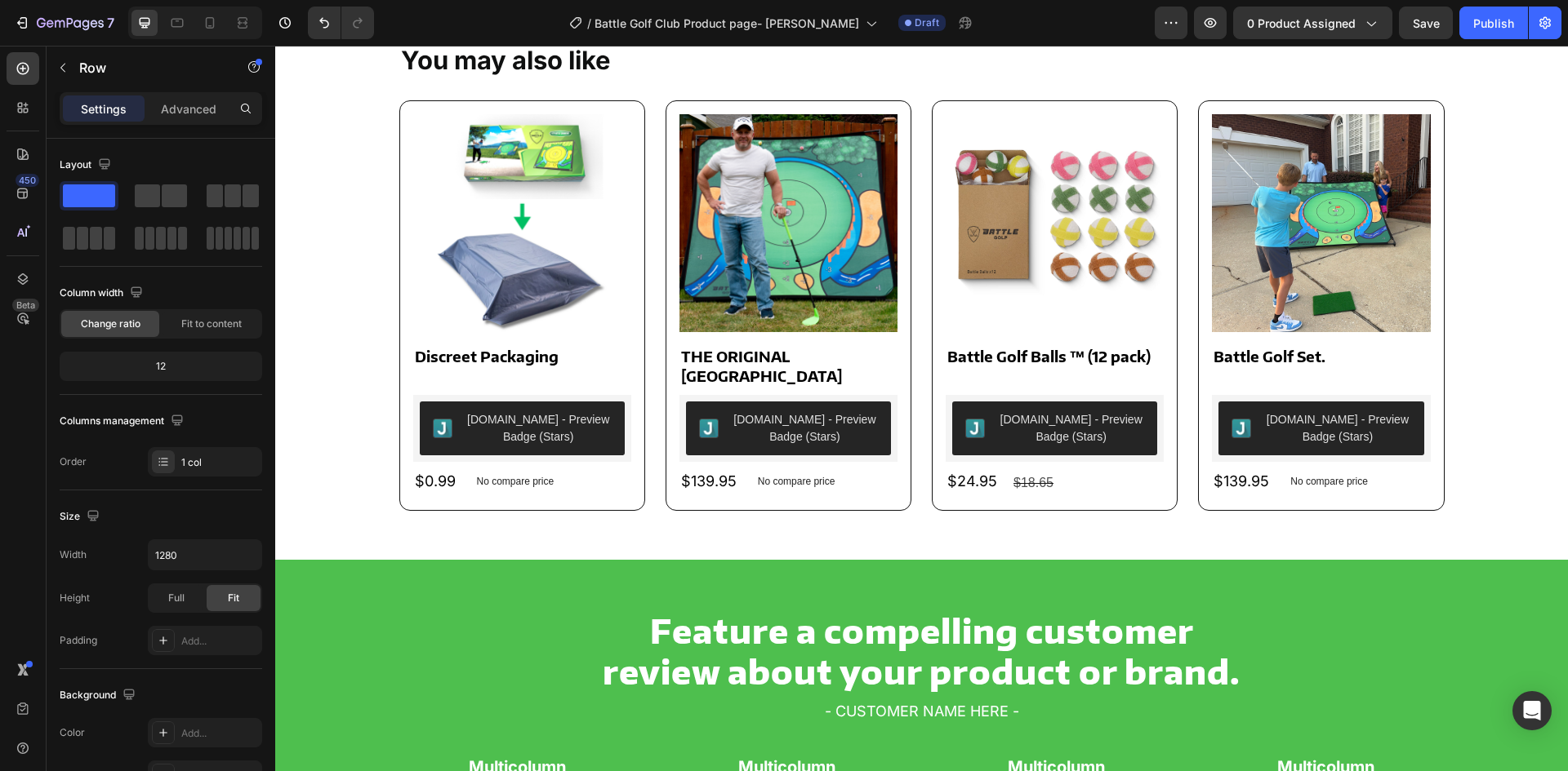
scroll to position [653, 0]
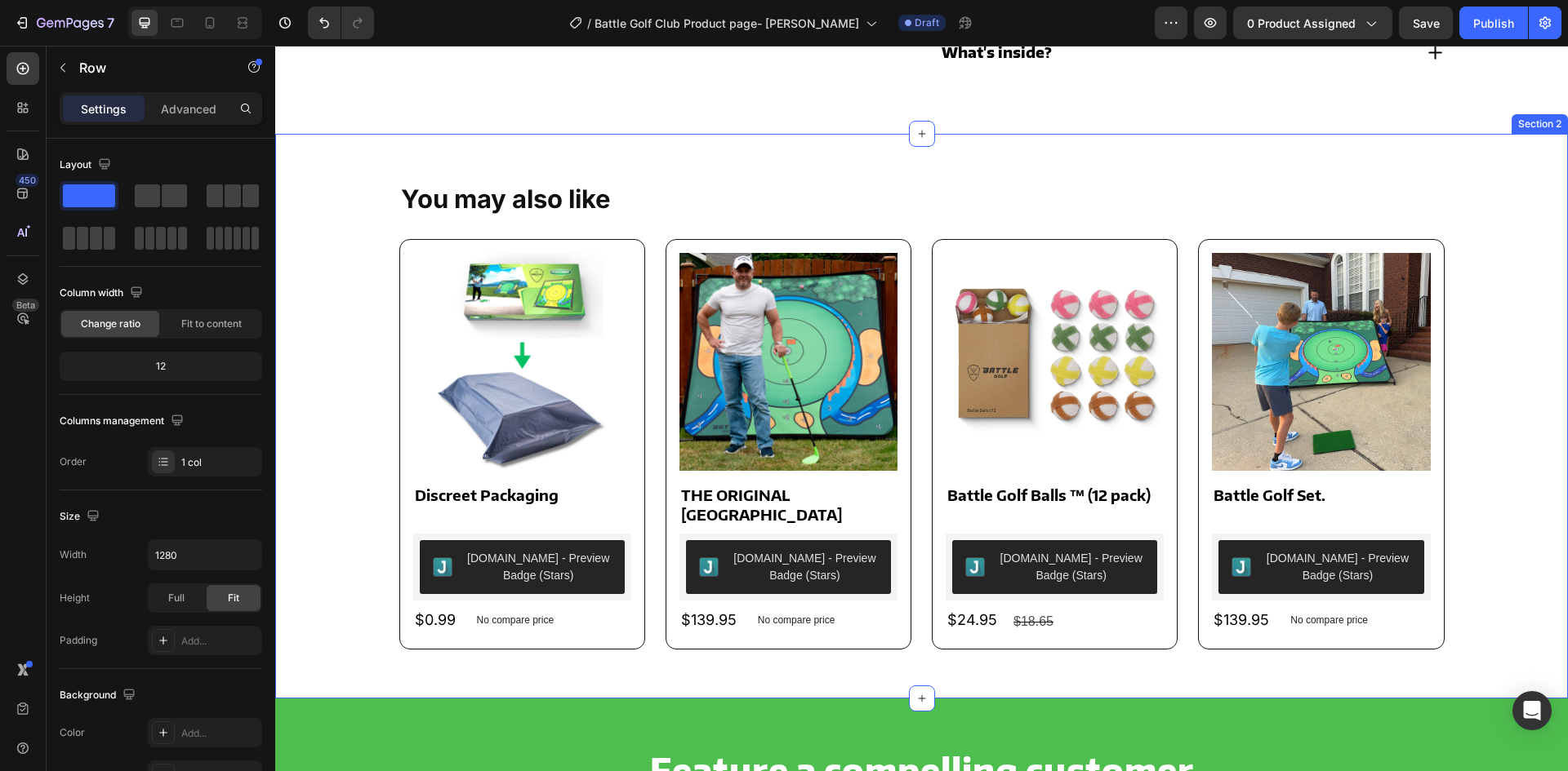
click at [351, 202] on div "You may also like Text Block Product Images Discreet Packaging Product Title Ju…" at bounding box center [922, 416] width 1260 height 467
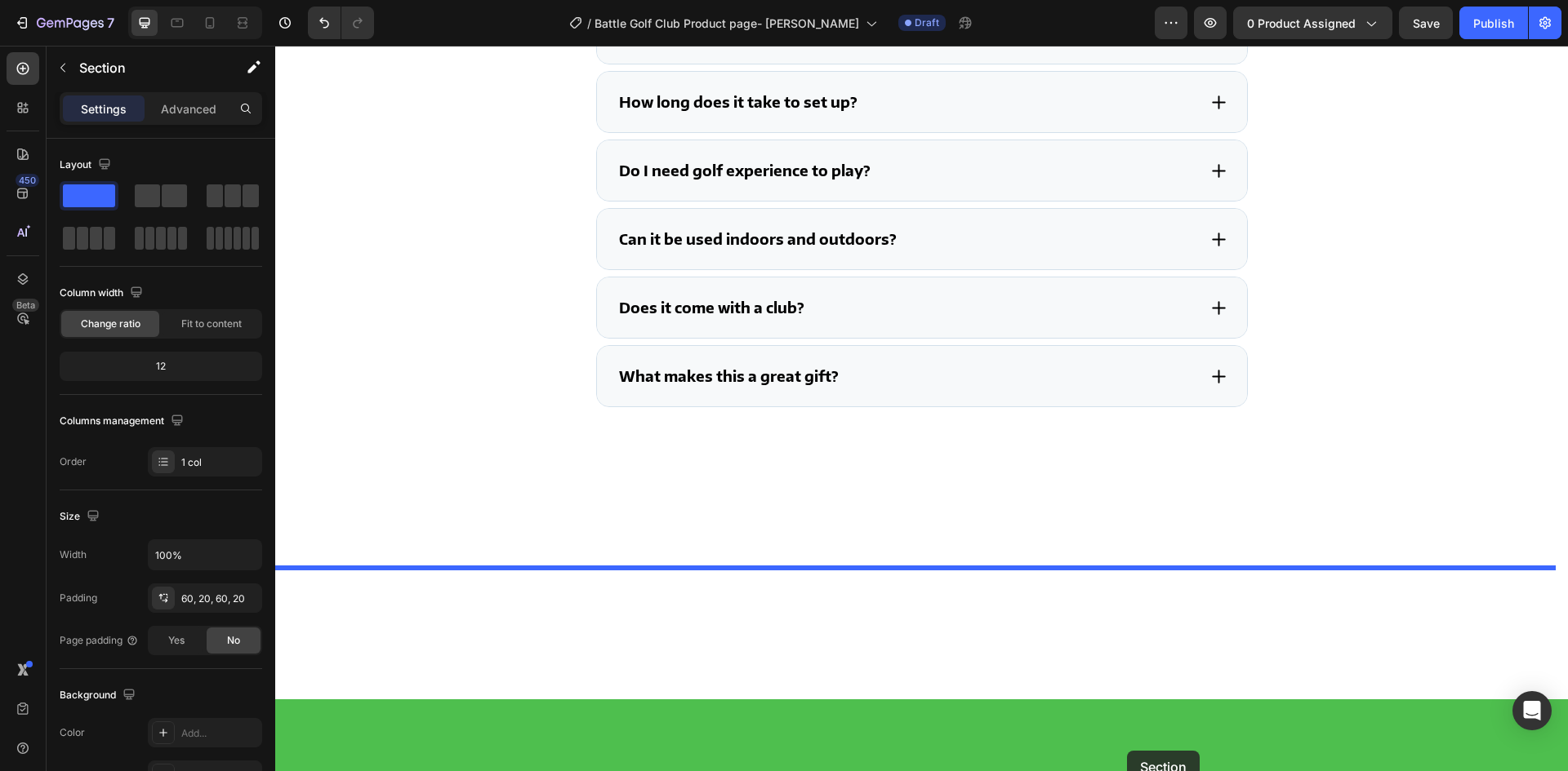
scroll to position [3281, 0]
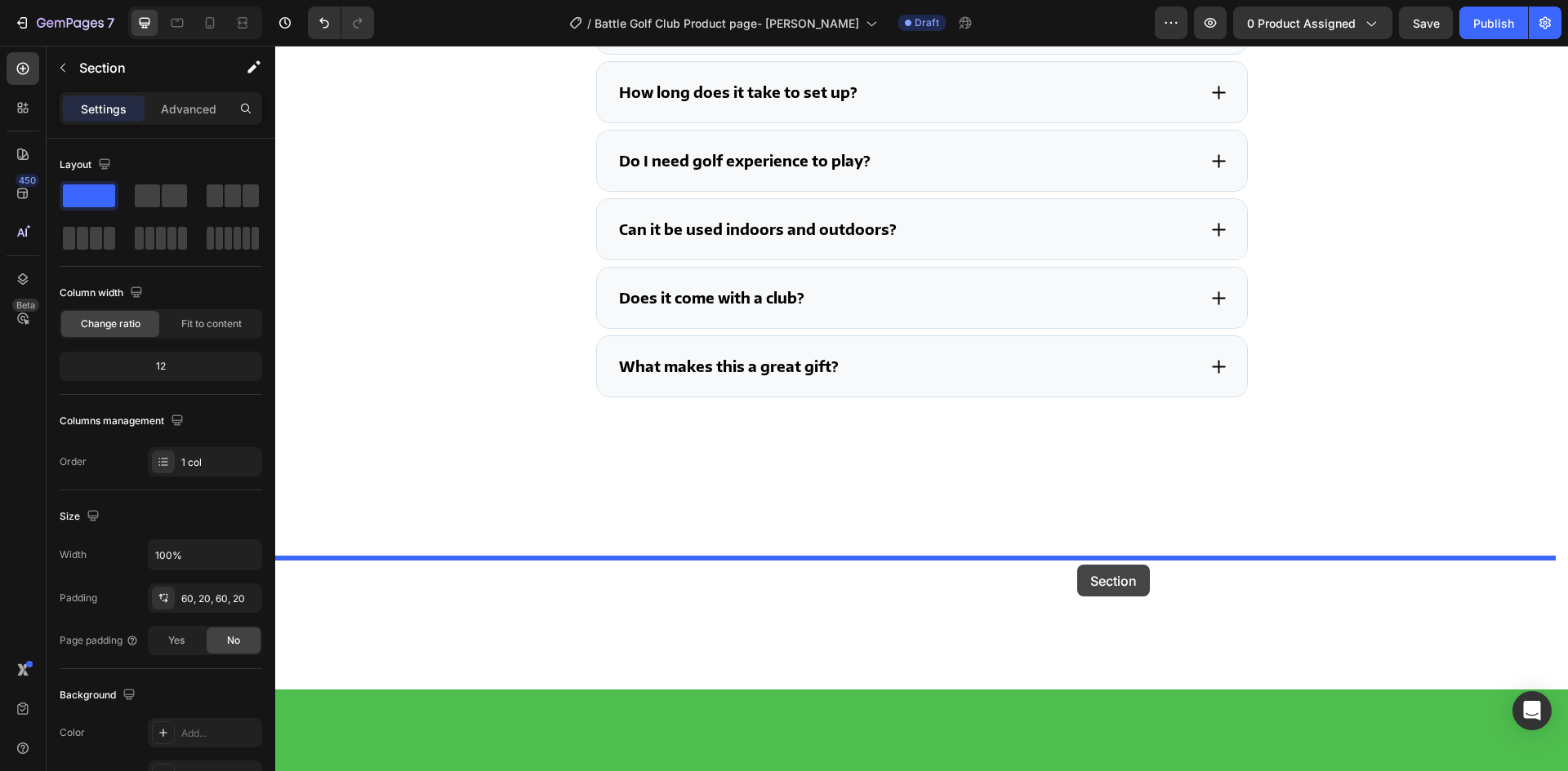
drag, startPoint x: 1225, startPoint y: 120, endPoint x: 1077, endPoint y: 565, distance: 469.0
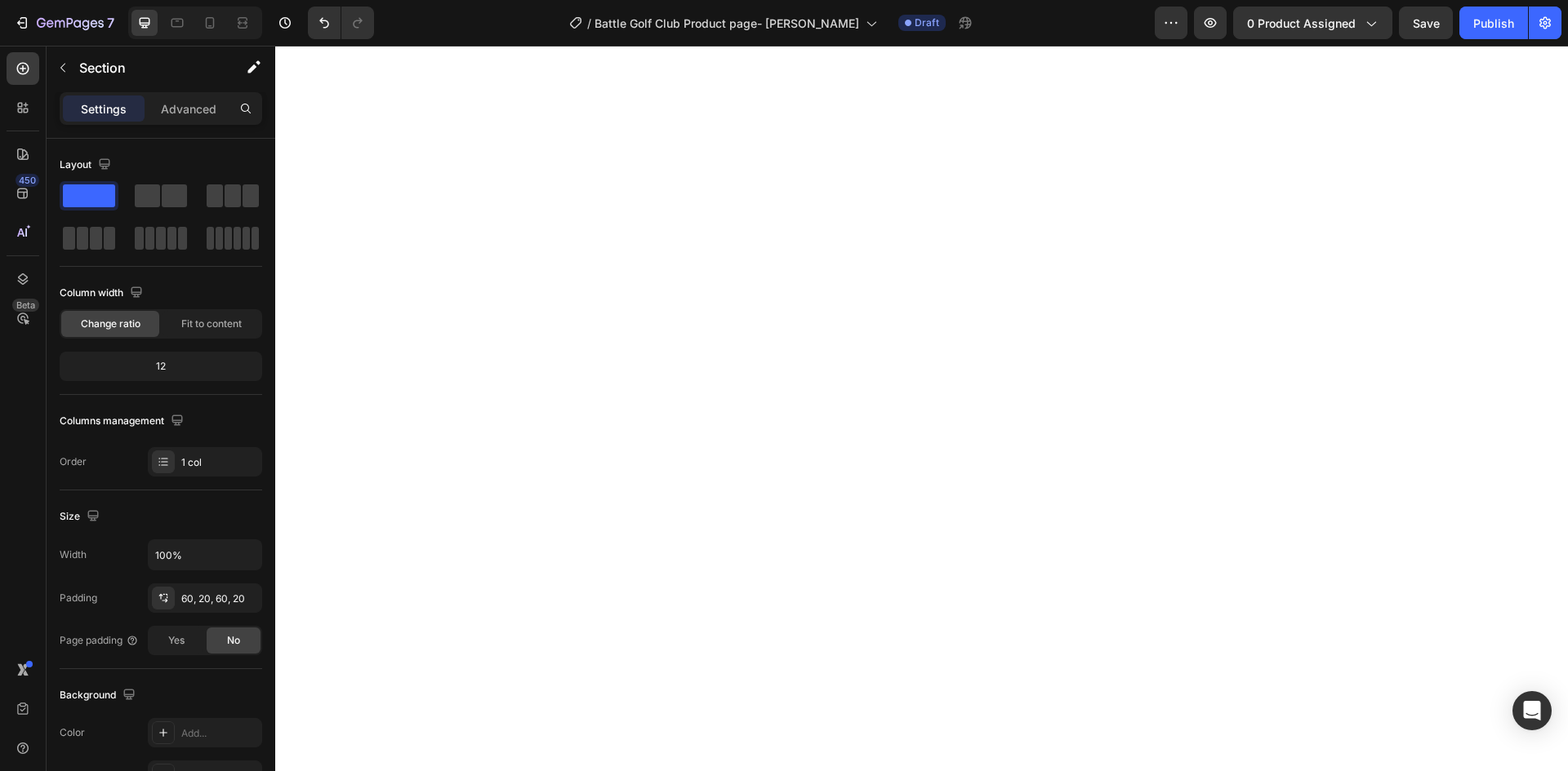
scroll to position [3369, 0]
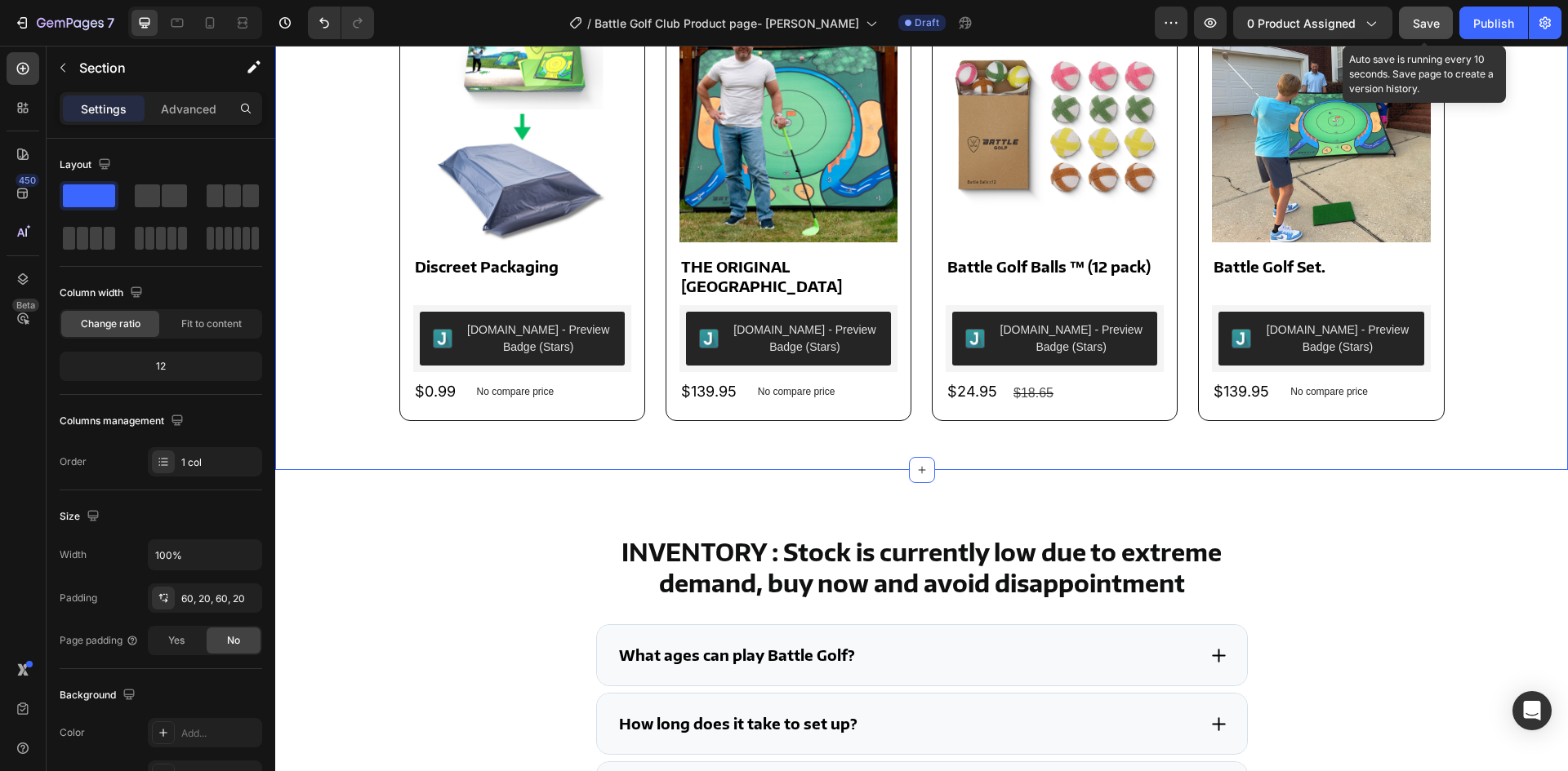
click at [1421, 22] on span "Save" at bounding box center [1427, 22] width 27 height 13
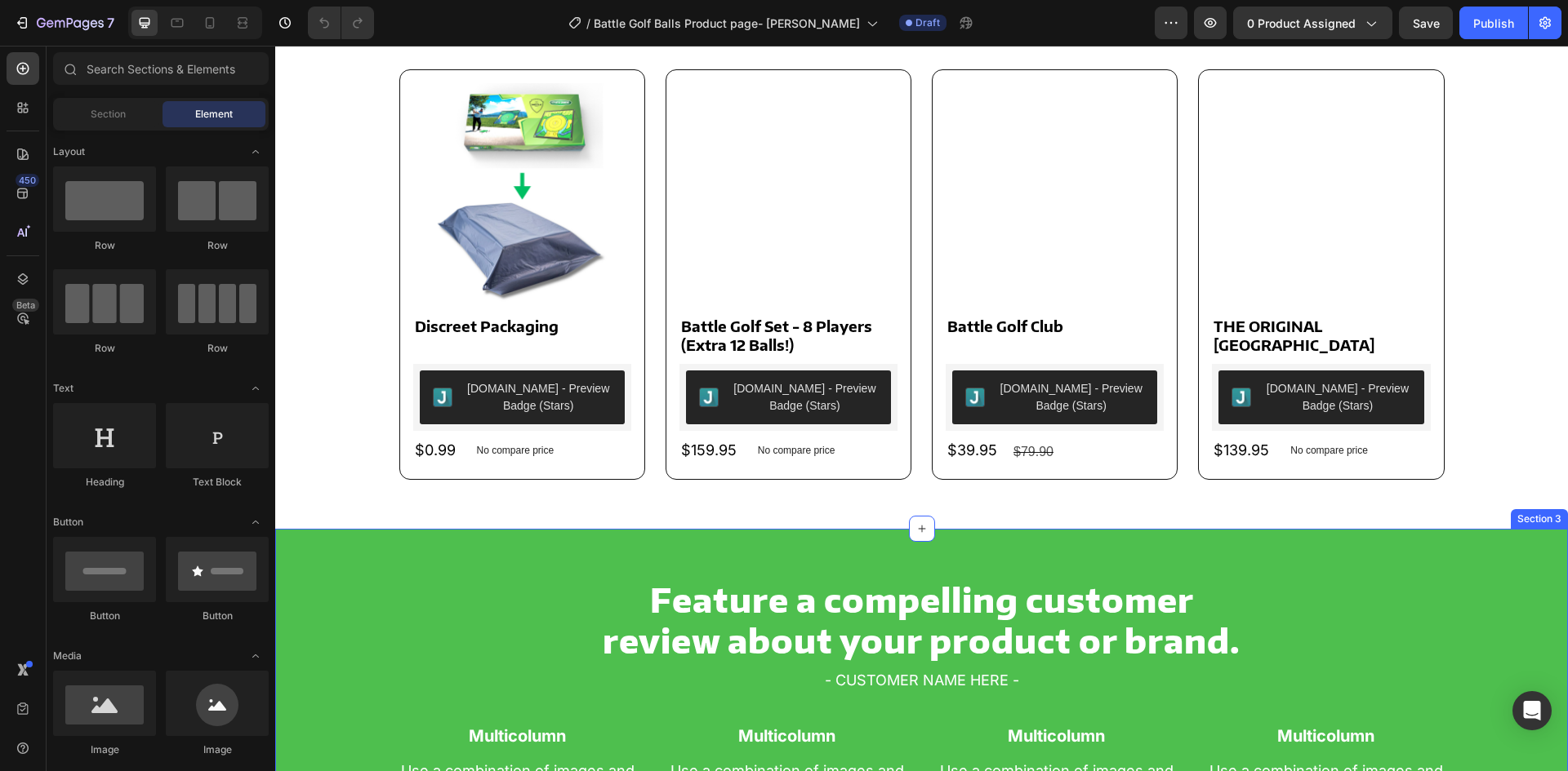
scroll to position [735, 0]
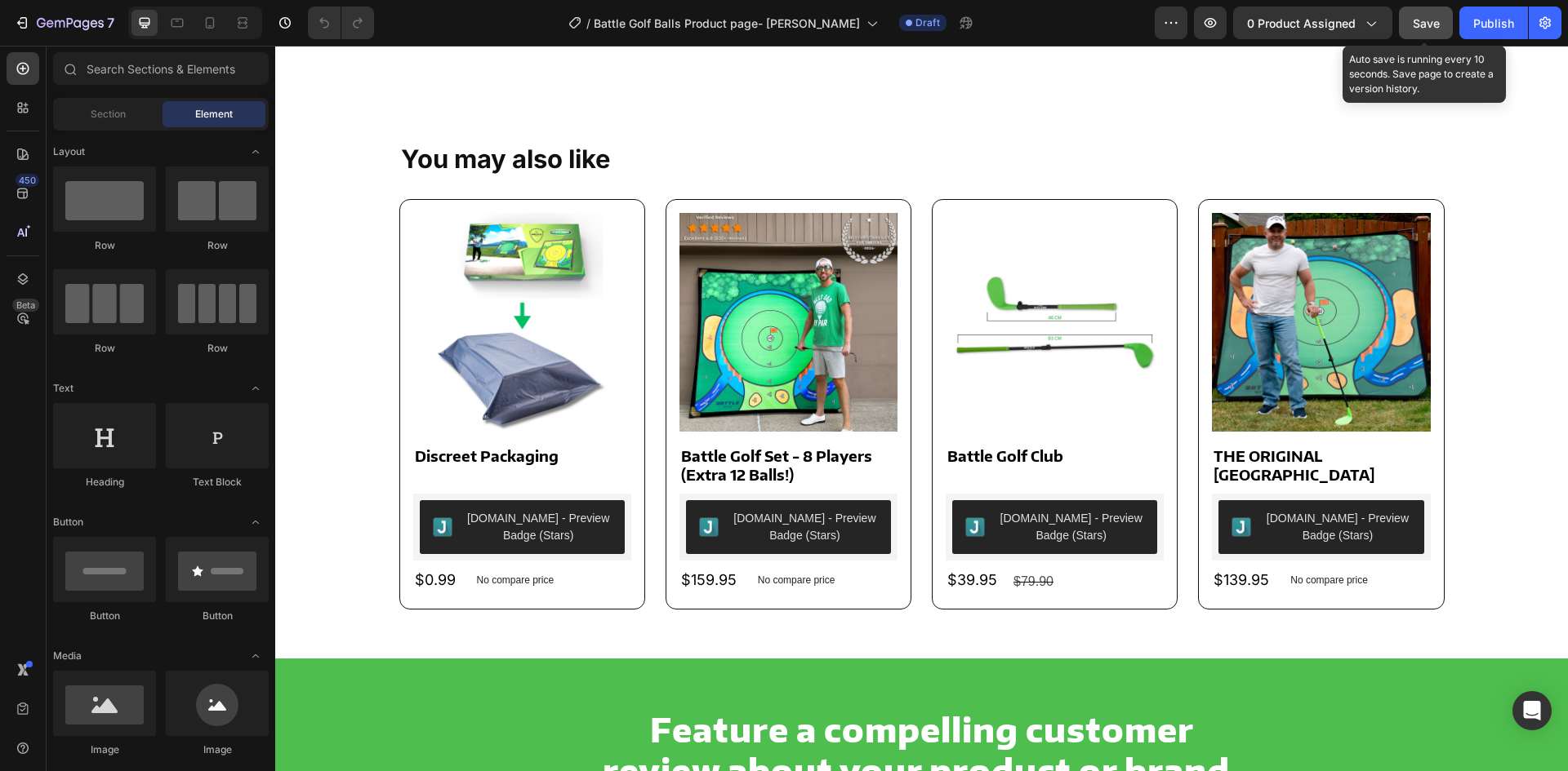
click at [1419, 21] on span "Save" at bounding box center [1427, 22] width 27 height 13
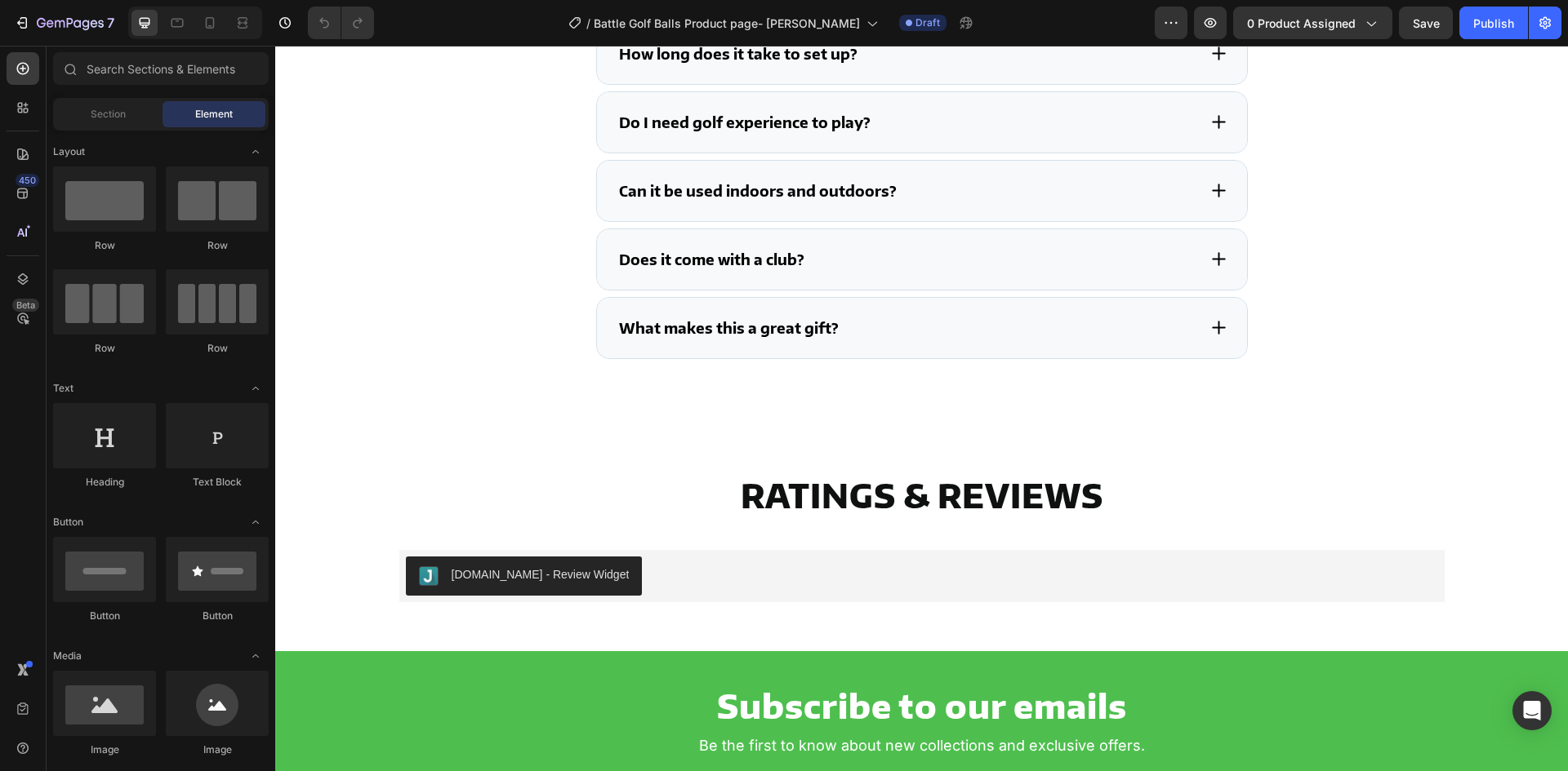
scroll to position [4456, 0]
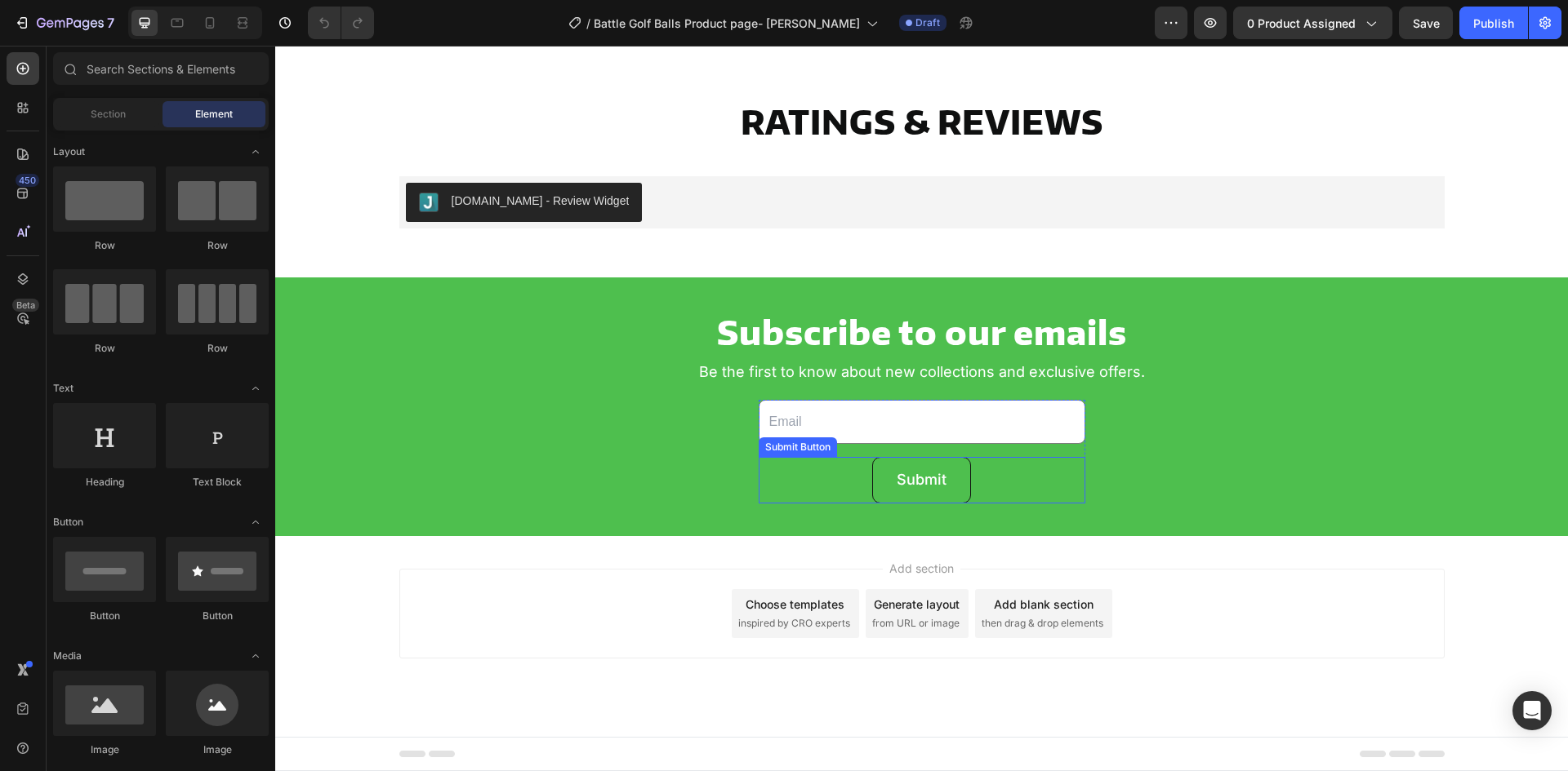
click at [877, 486] on button "Submit" at bounding box center [922, 480] width 99 height 46
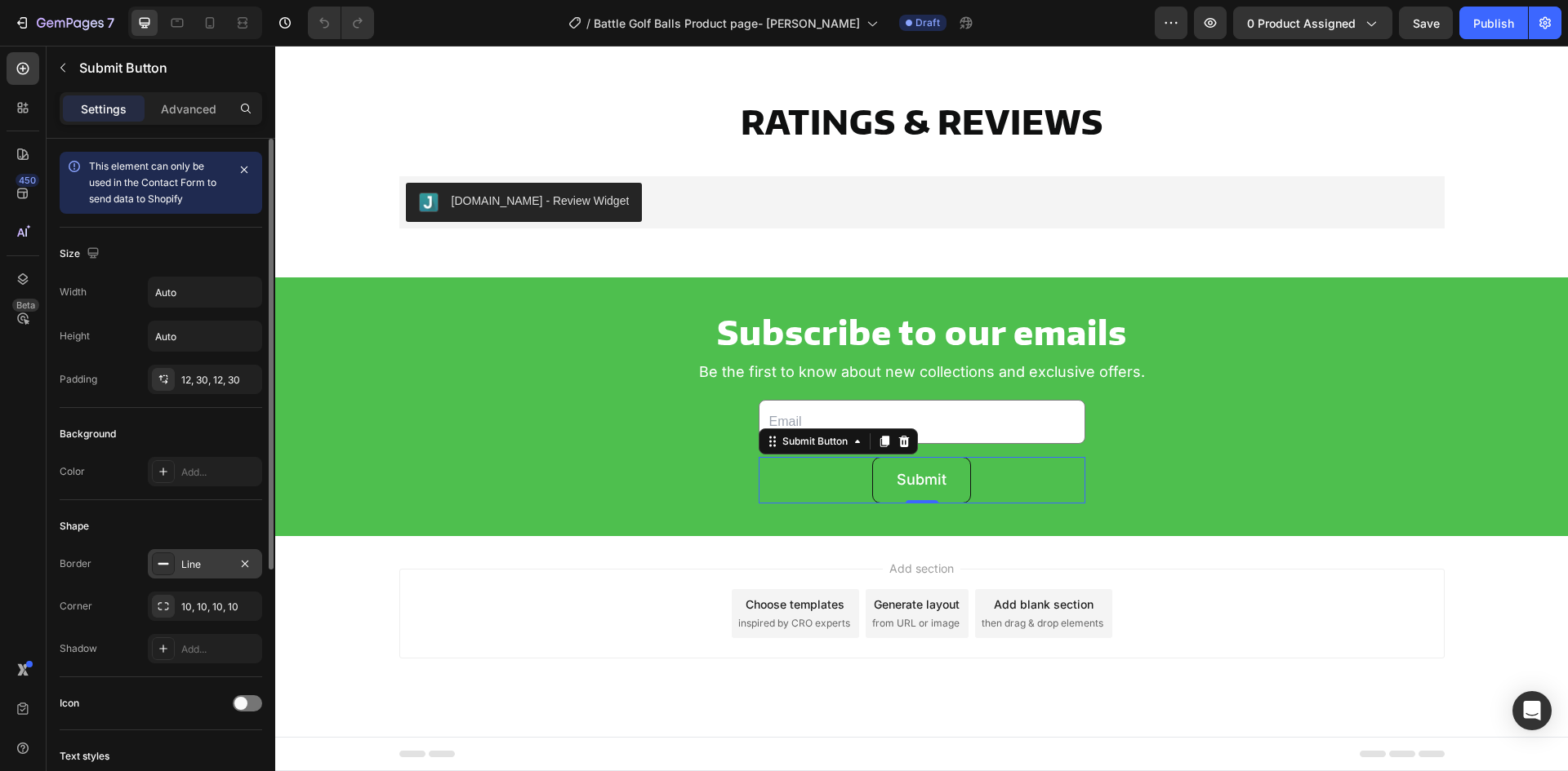
click at [190, 569] on div "Line" at bounding box center [204, 565] width 48 height 14
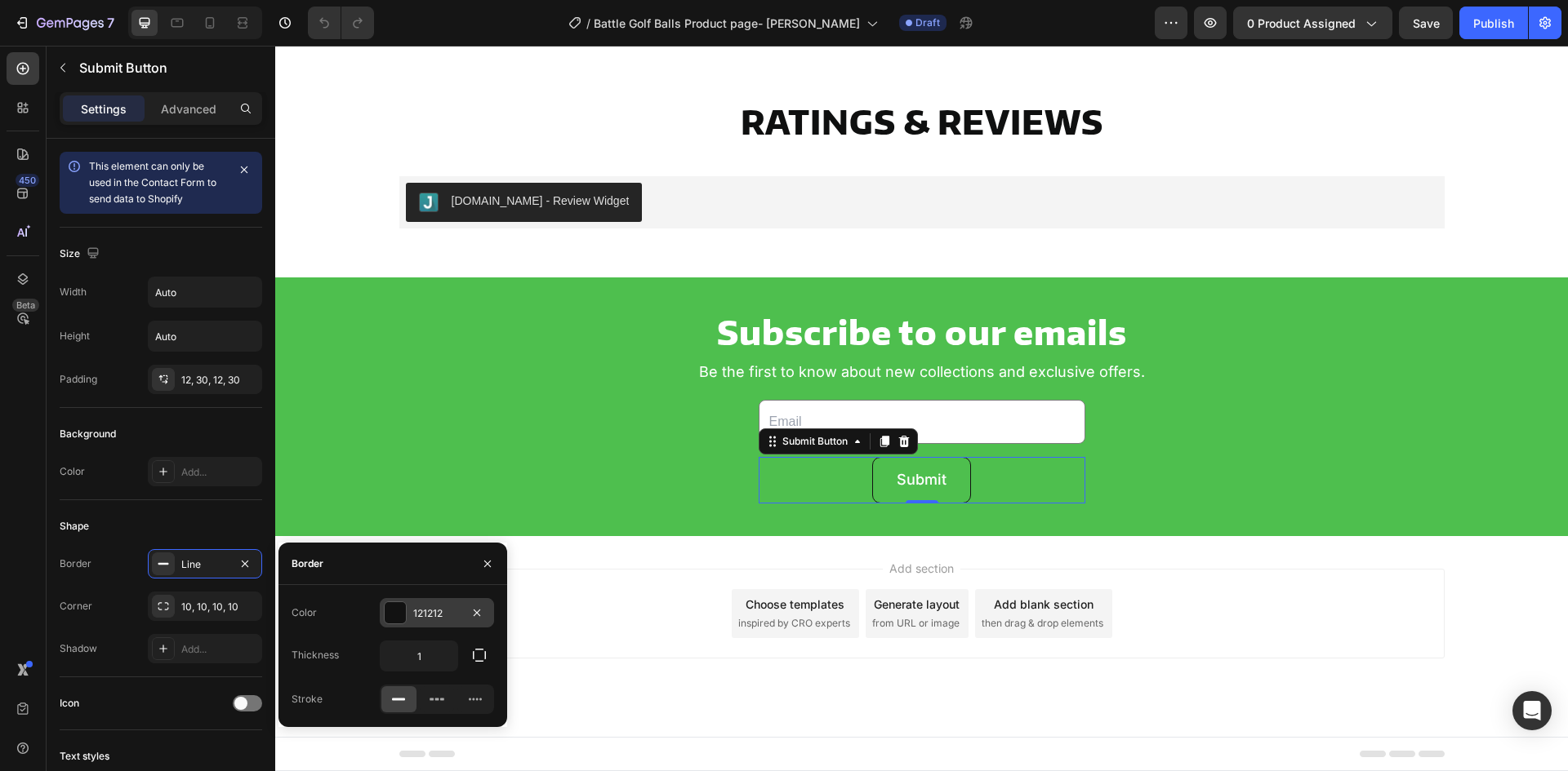
click at [427, 614] on div "121212" at bounding box center [437, 614] width 48 height 14
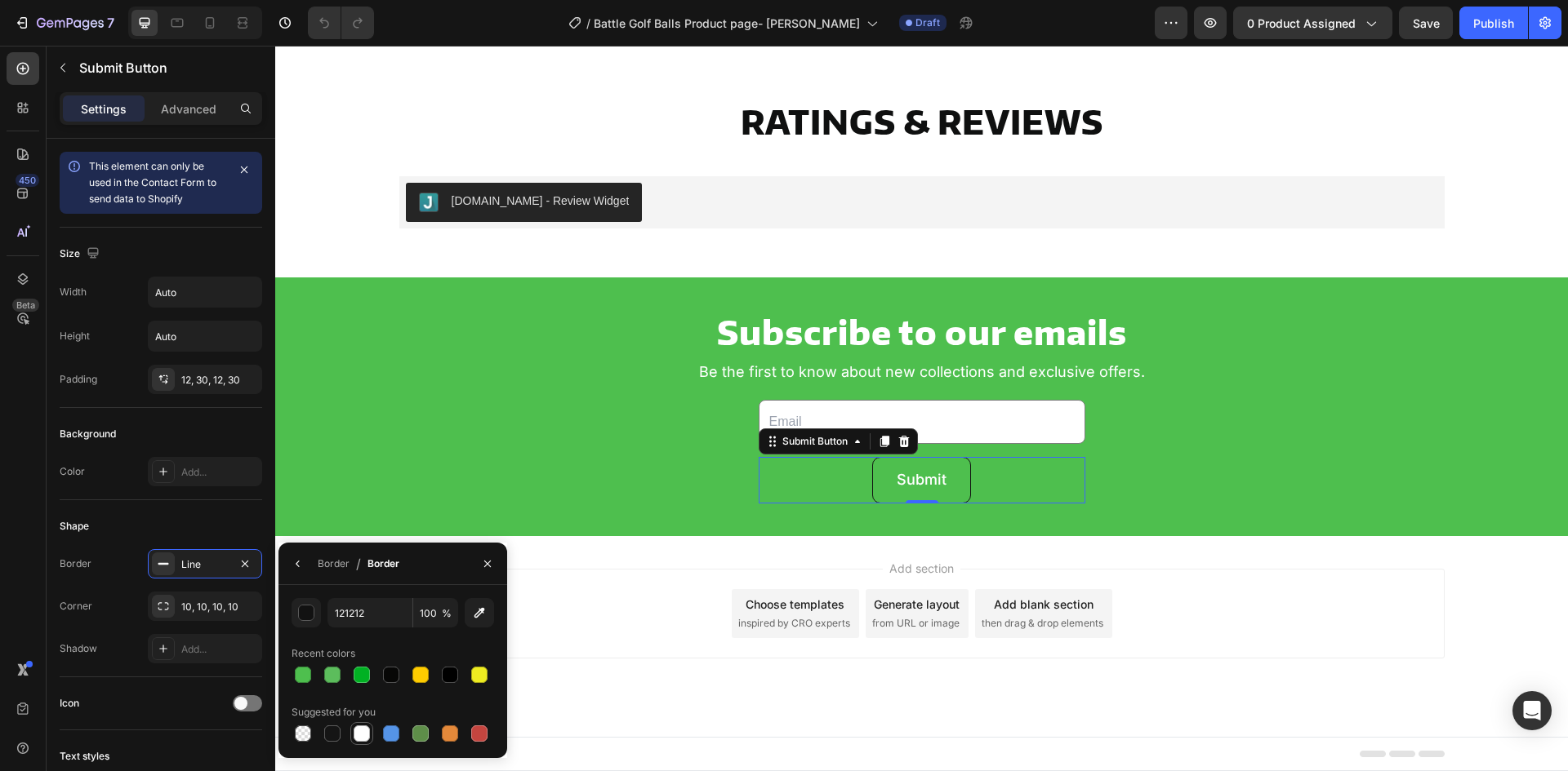
click at [357, 725] on div at bounding box center [361, 733] width 23 height 22
type input "FFFFFF"
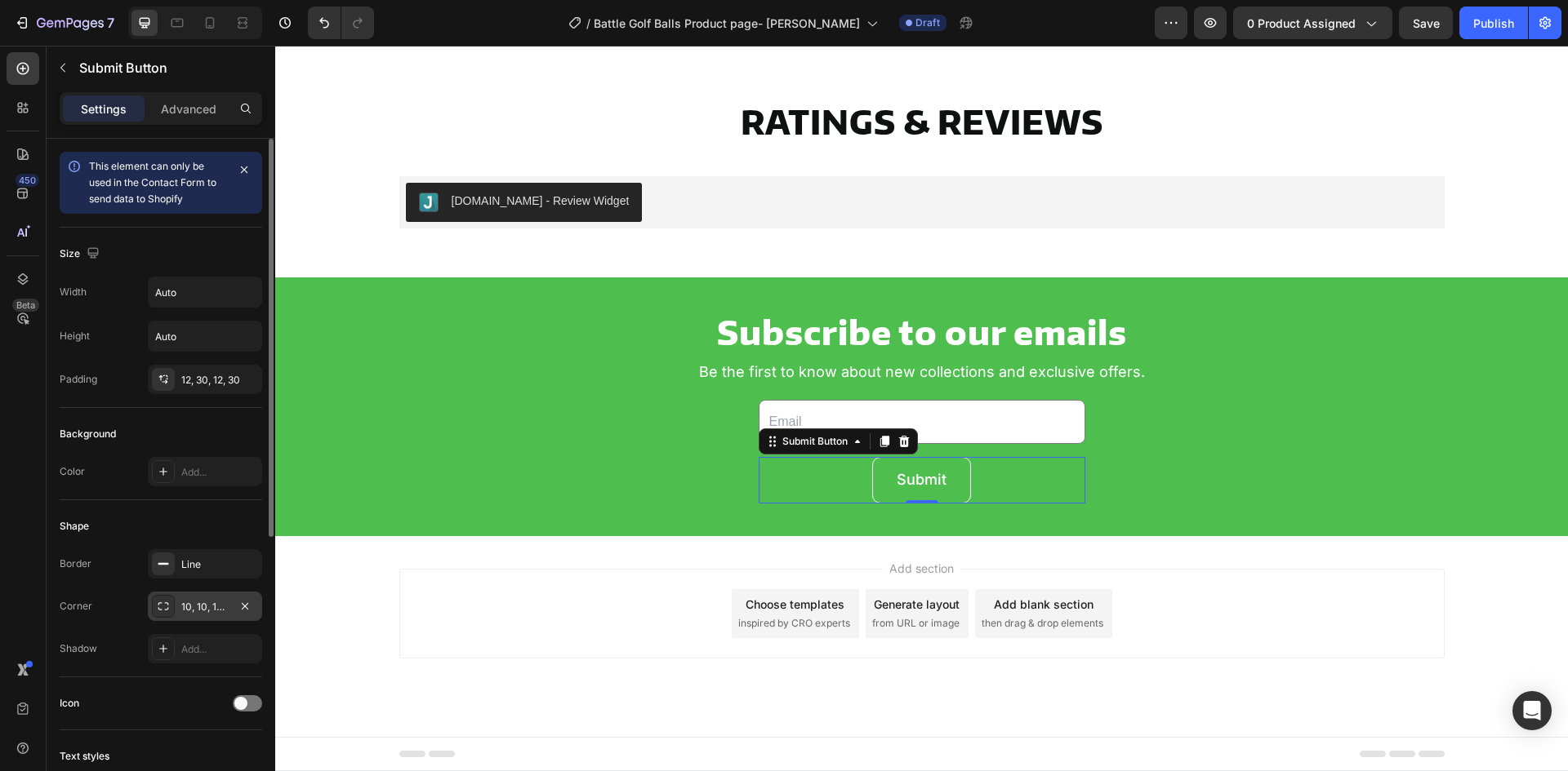
click at [163, 605] on icon at bounding box center [163, 606] width 14 height 13
click at [153, 381] on div at bounding box center [163, 379] width 23 height 22
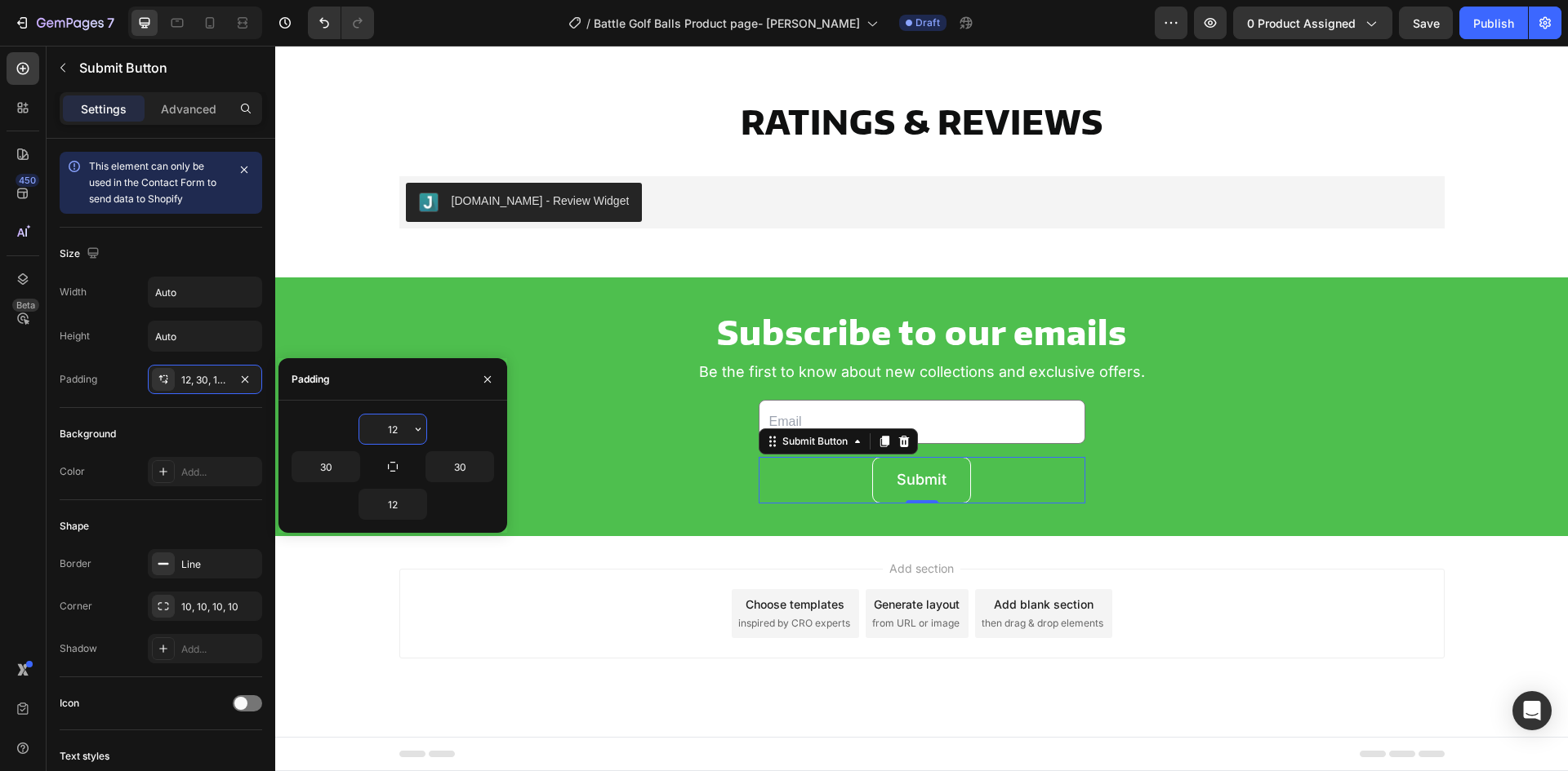
click at [385, 436] on input "12" at bounding box center [392, 429] width 67 height 30
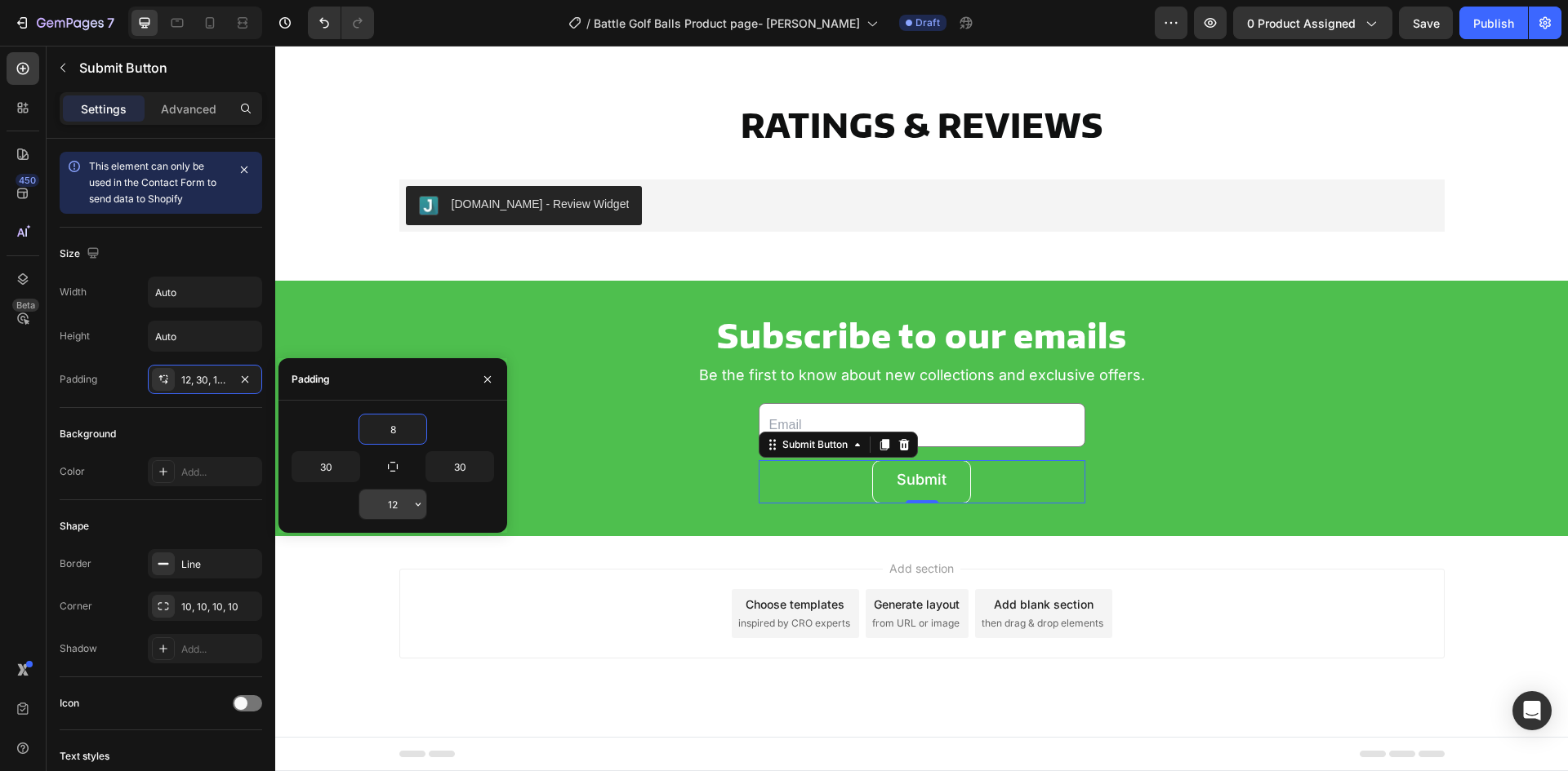
type input "8"
click at [401, 517] on input "12" at bounding box center [392, 504] width 67 height 30
type input "8"
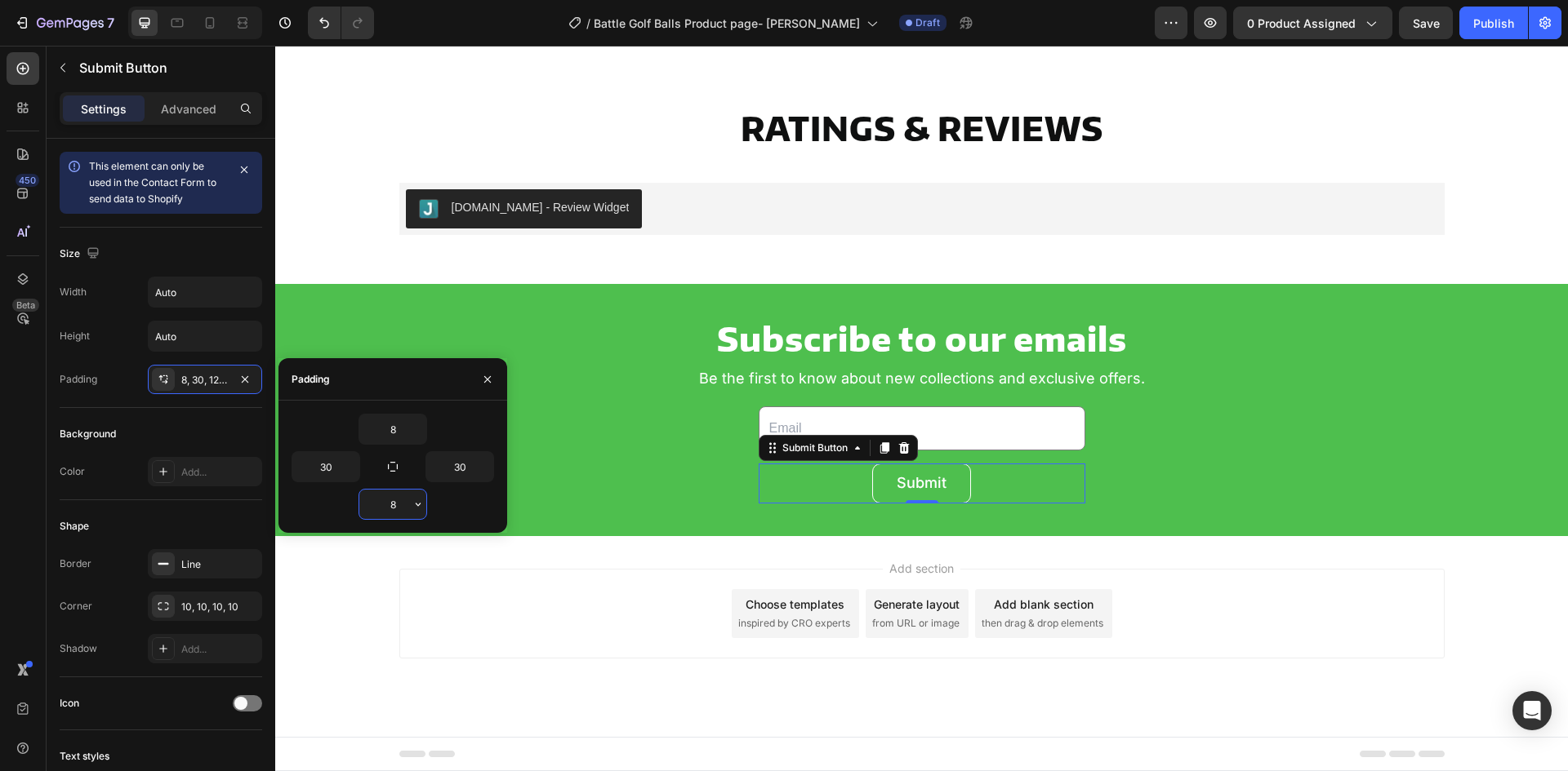
scroll to position [4449, 0]
click at [1419, 25] on span "Save" at bounding box center [1427, 22] width 27 height 13
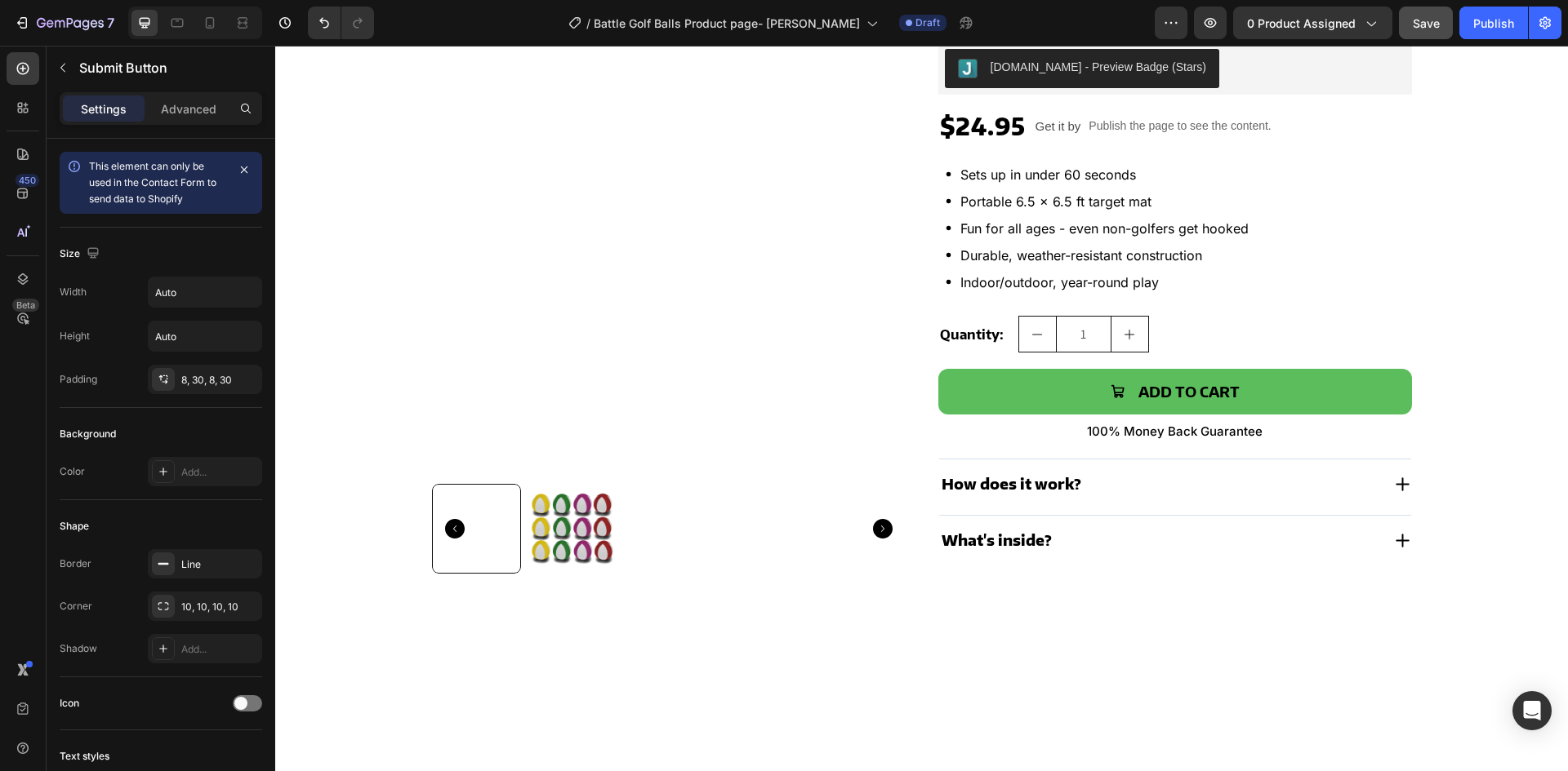
scroll to position [27, 0]
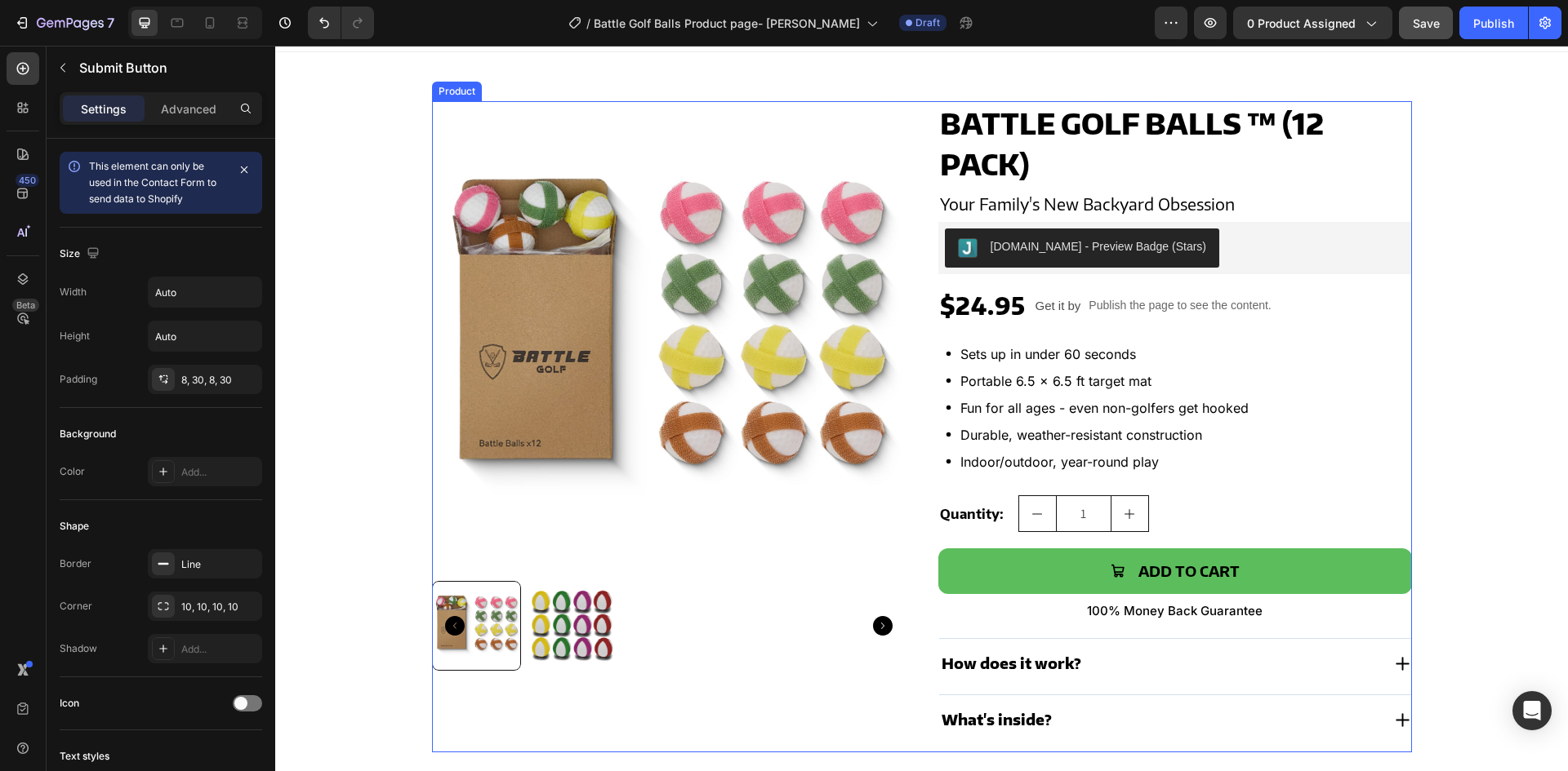
click at [911, 328] on div "Product Images Battle Golf Balls ™ (12 pack) Product Title Your Family's New Ba…" at bounding box center [922, 427] width 980 height 651
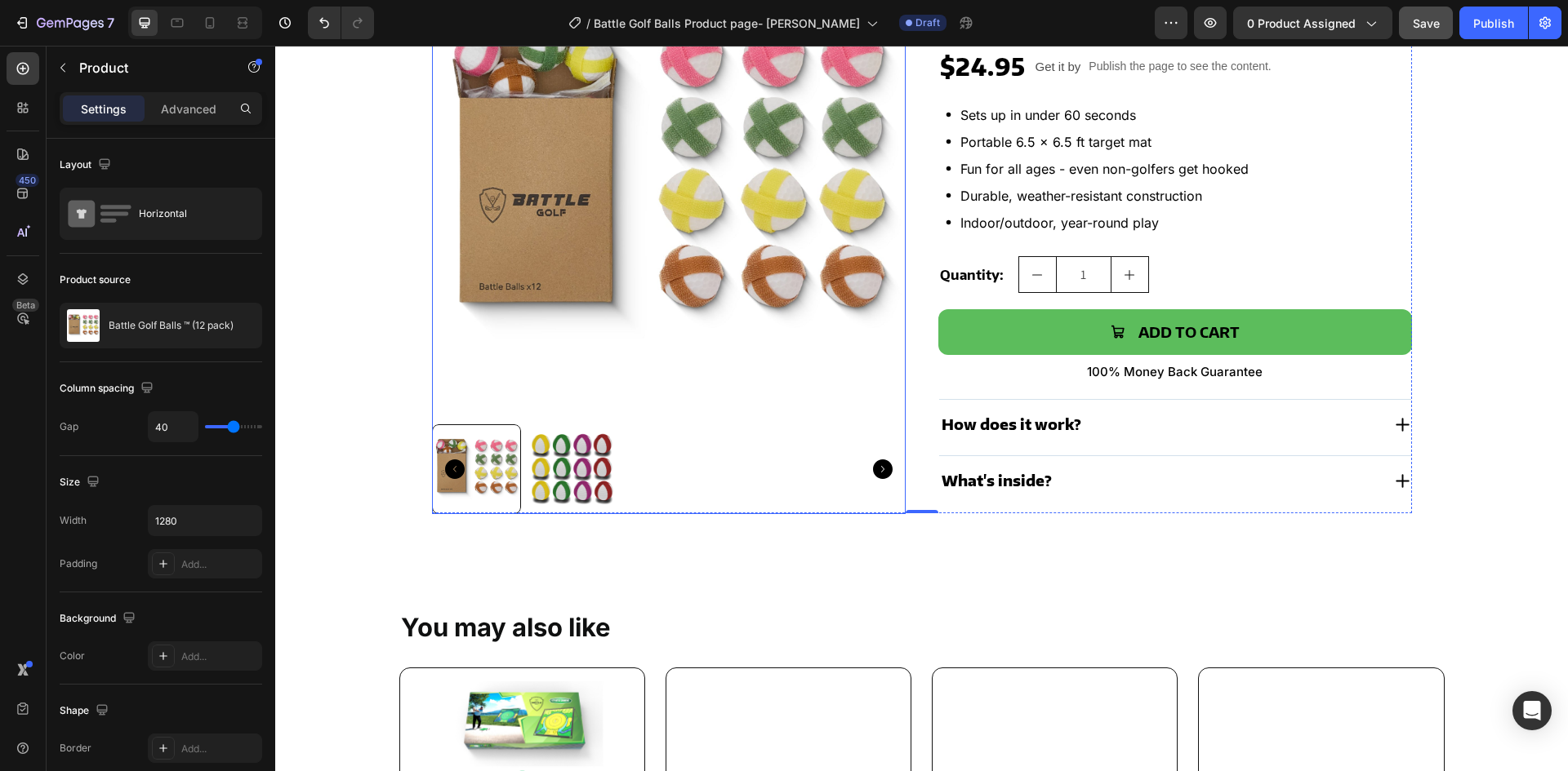
scroll to position [354, 0]
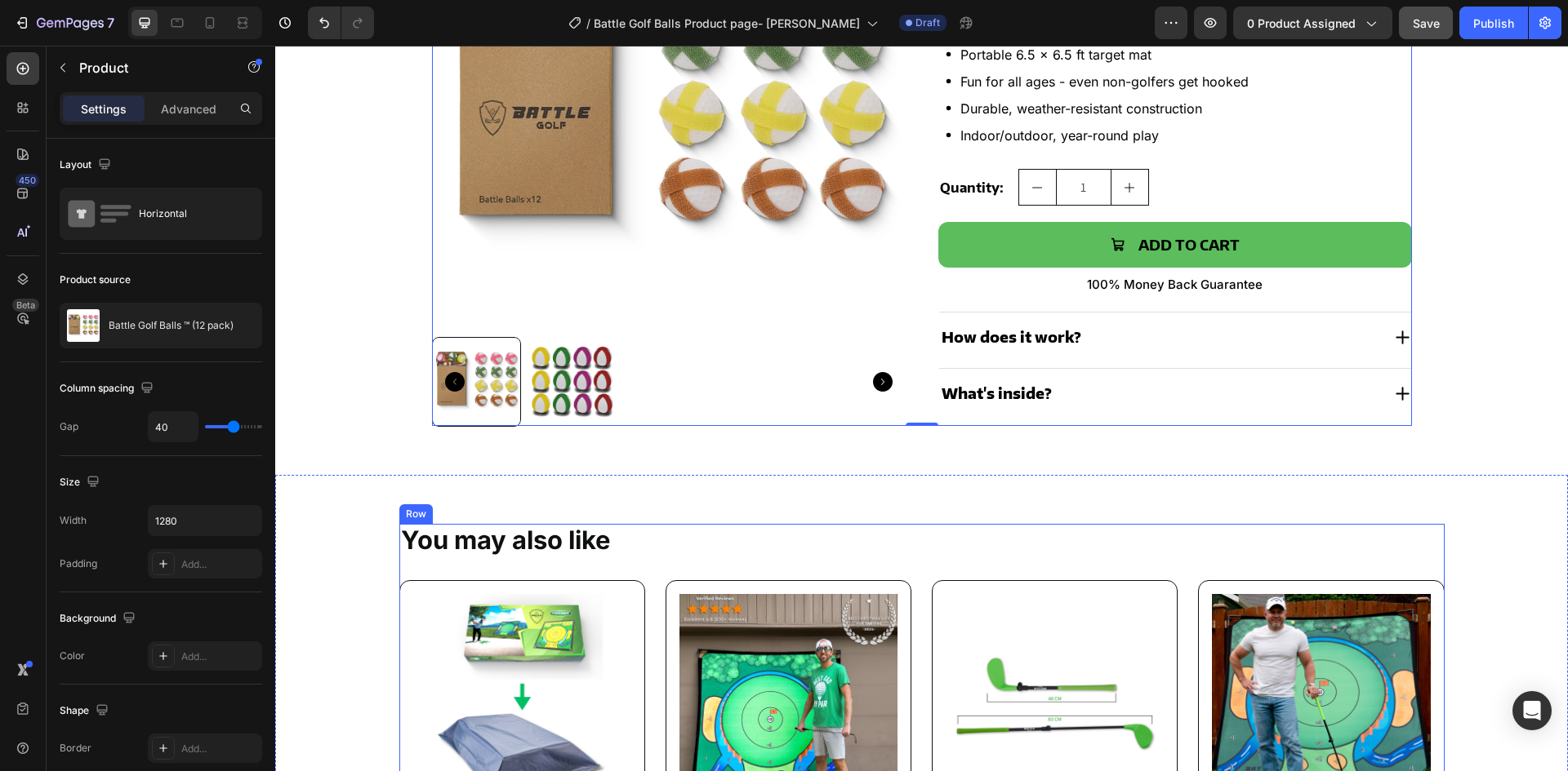
click at [637, 569] on div "You may also like Text Block Product Images Discreet Packaging Product Title Ju…" at bounding box center [922, 758] width 1045 height 467
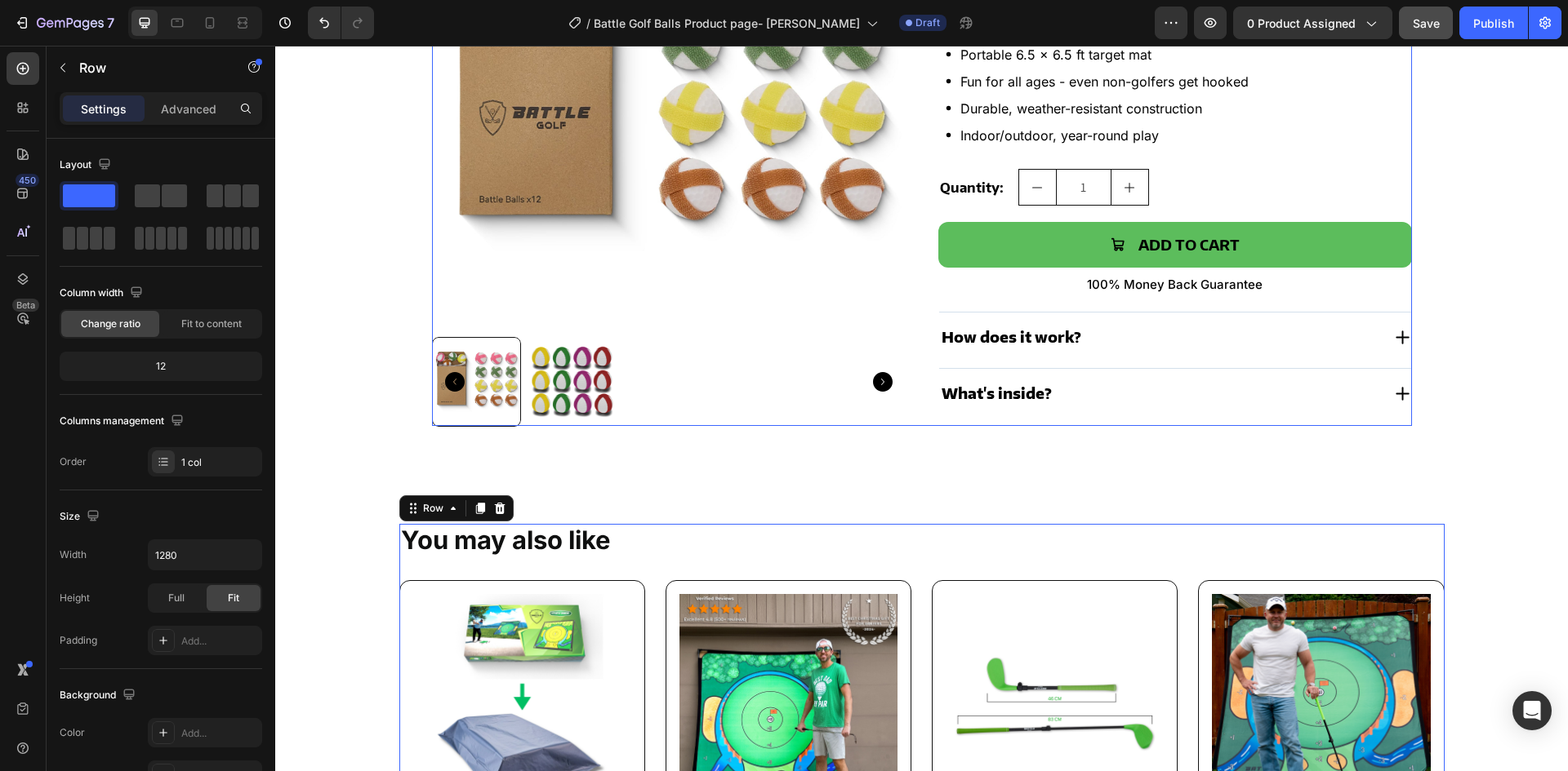
click at [919, 227] on div "Product Images Battle Golf Balls ™ (12 pack) Product Title Your Family's New Ba…" at bounding box center [922, 101] width 980 height 651
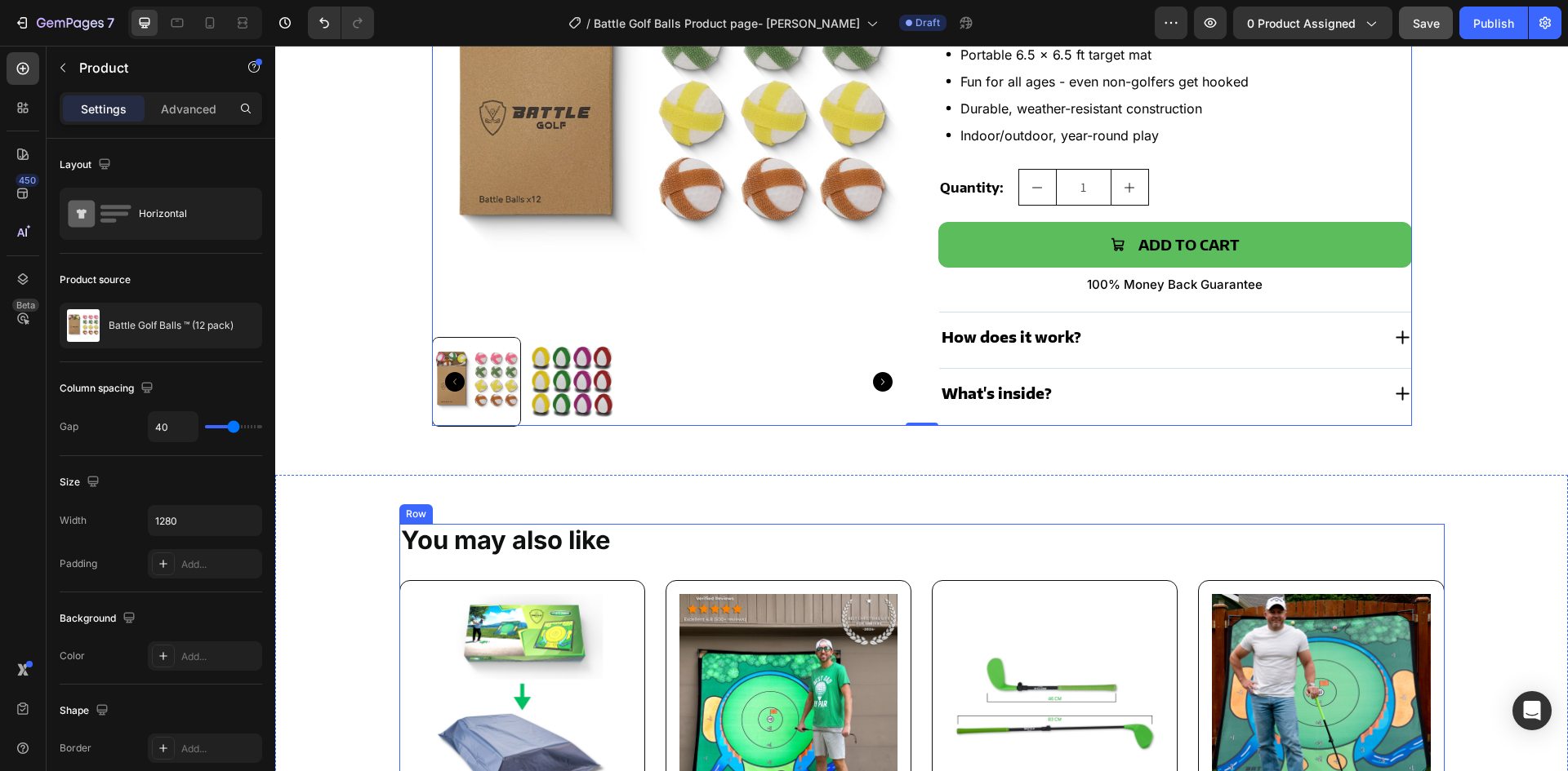
click at [642, 560] on div "You may also like Text Block Product Images Discreet Packaging Product Title Ju…" at bounding box center [922, 758] width 1045 height 467
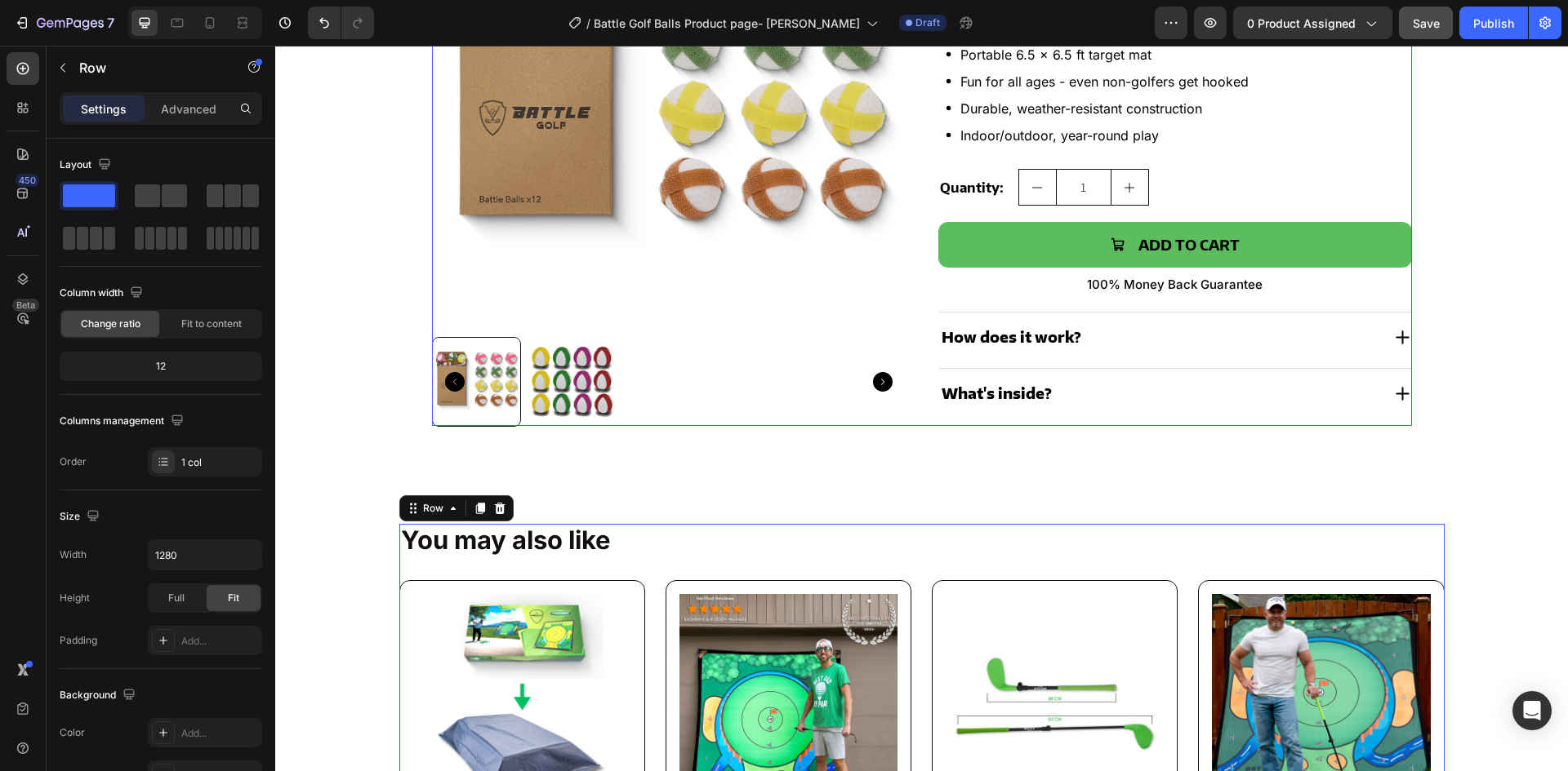
click at [912, 300] on div "Product Images Battle Golf Balls ™ (12 pack) Product Title Your Family's New Ba…" at bounding box center [922, 101] width 980 height 651
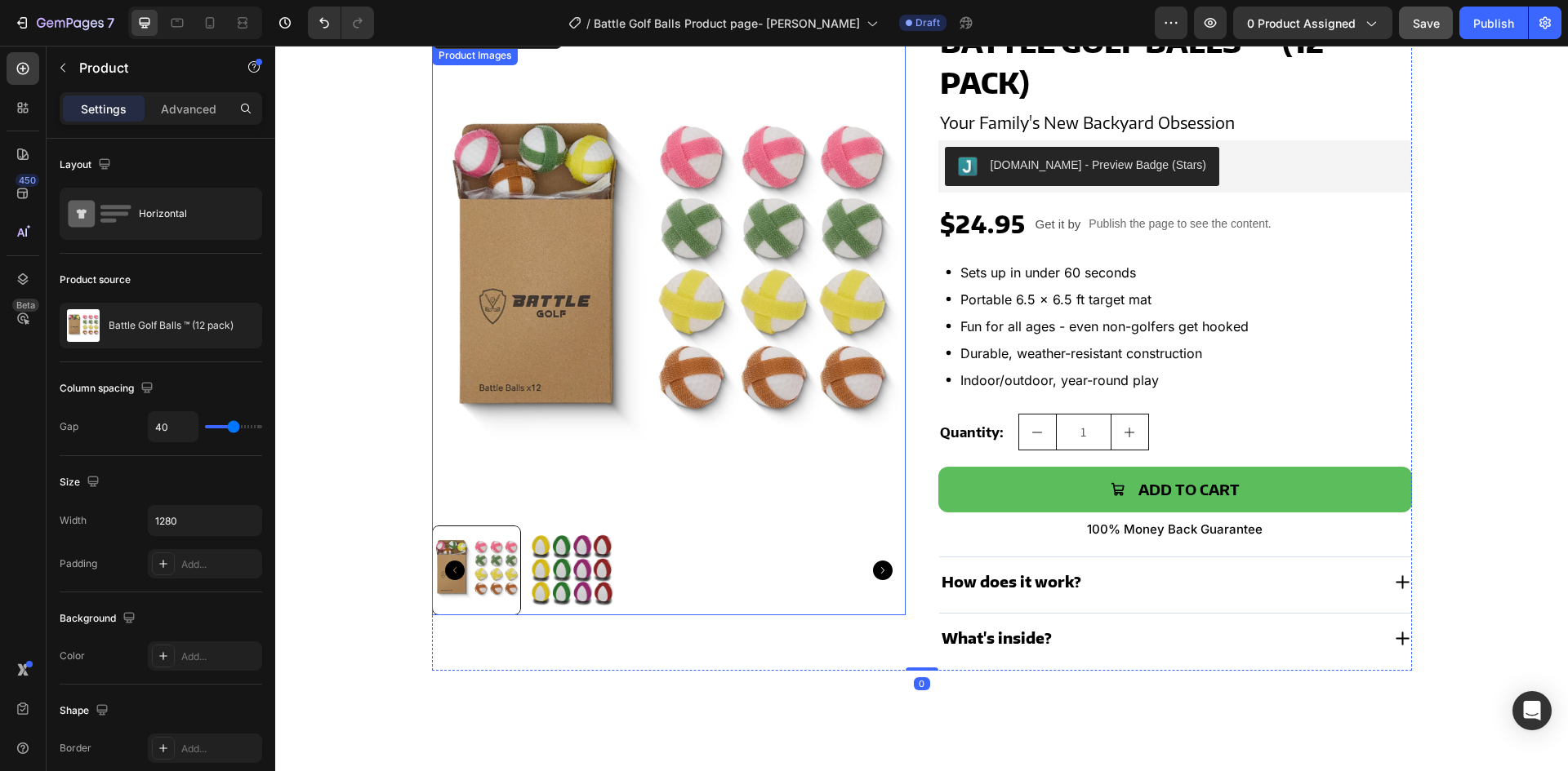
scroll to position [0, 0]
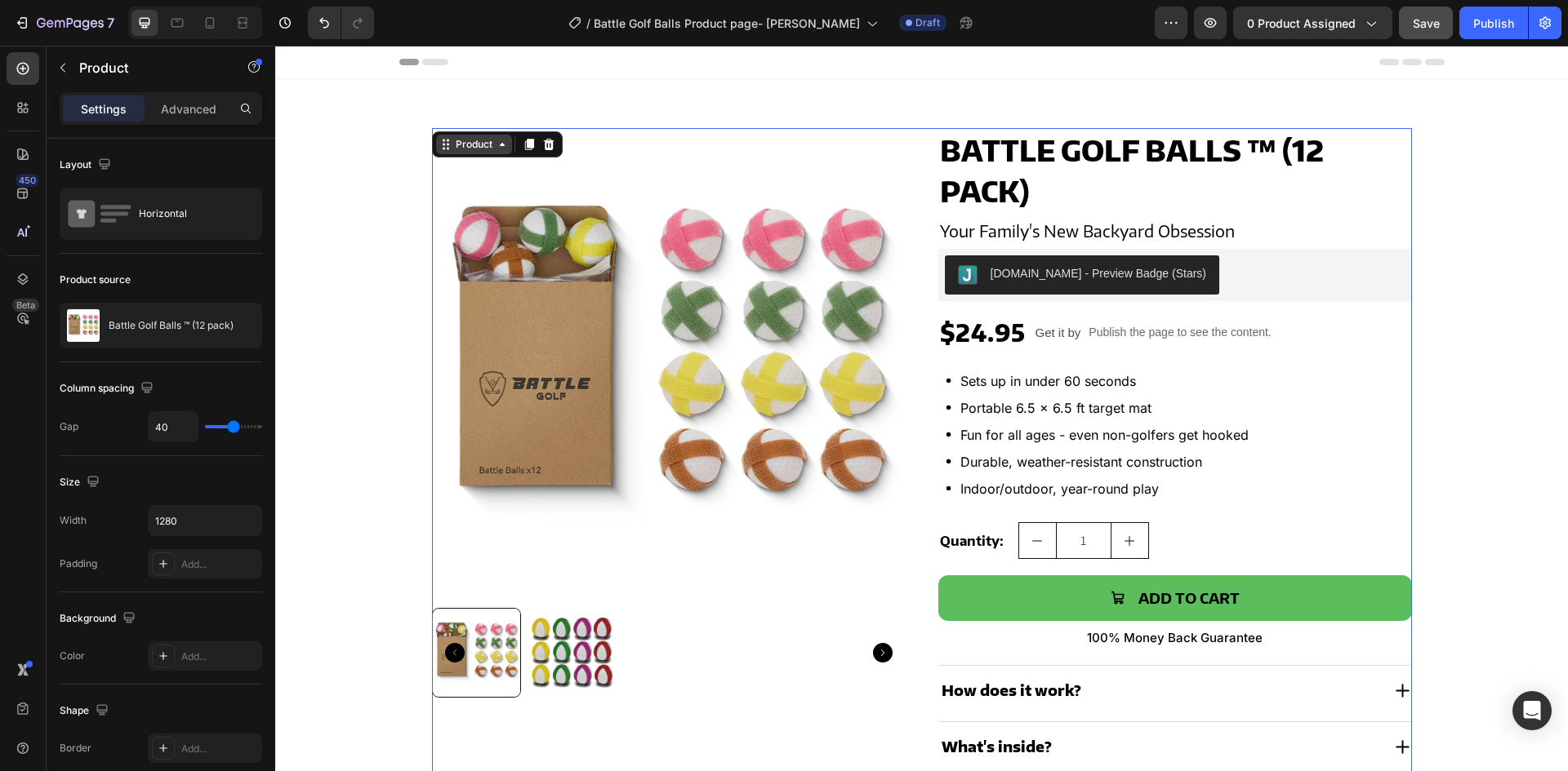
click at [463, 138] on div "Product" at bounding box center [474, 144] width 43 height 14
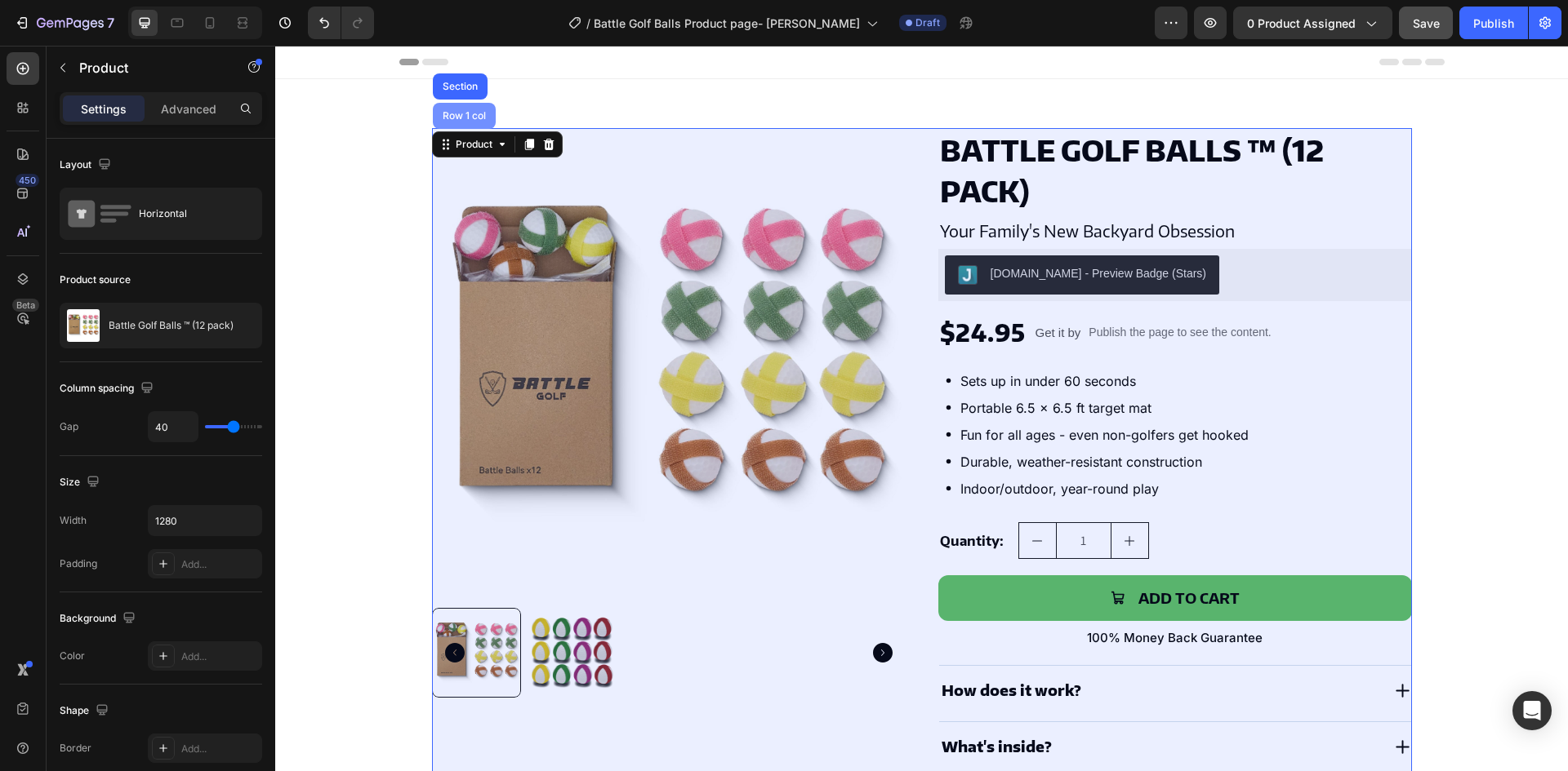
click at [443, 115] on div "Row 1 col" at bounding box center [464, 115] width 50 height 10
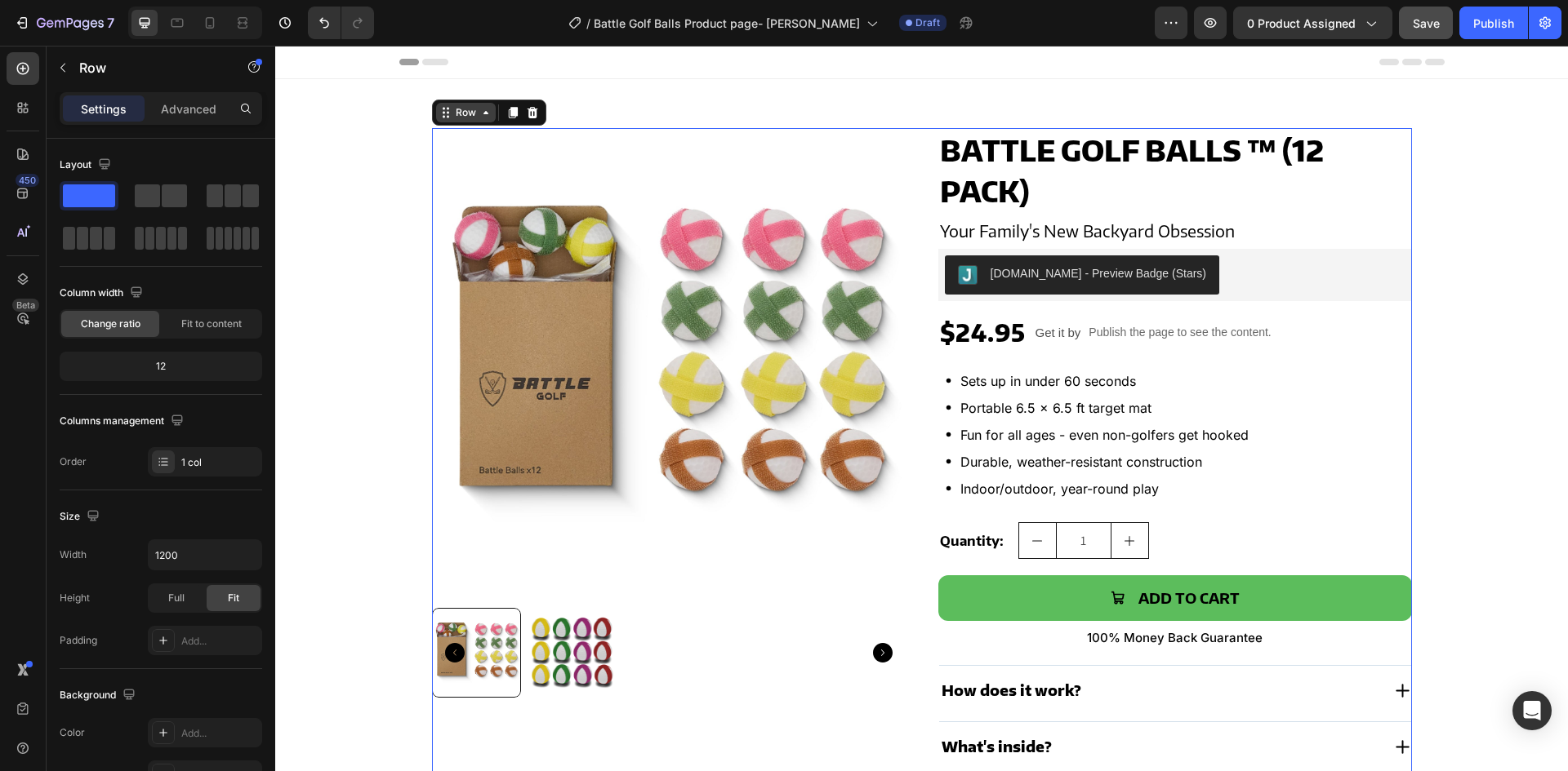
click at [455, 112] on div "Row" at bounding box center [466, 112] width 27 height 14
click at [923, 228] on div "Product Images Battle Golf Balls ™ (12 pack) Product Title Your Family's New Ba…" at bounding box center [922, 453] width 980 height 651
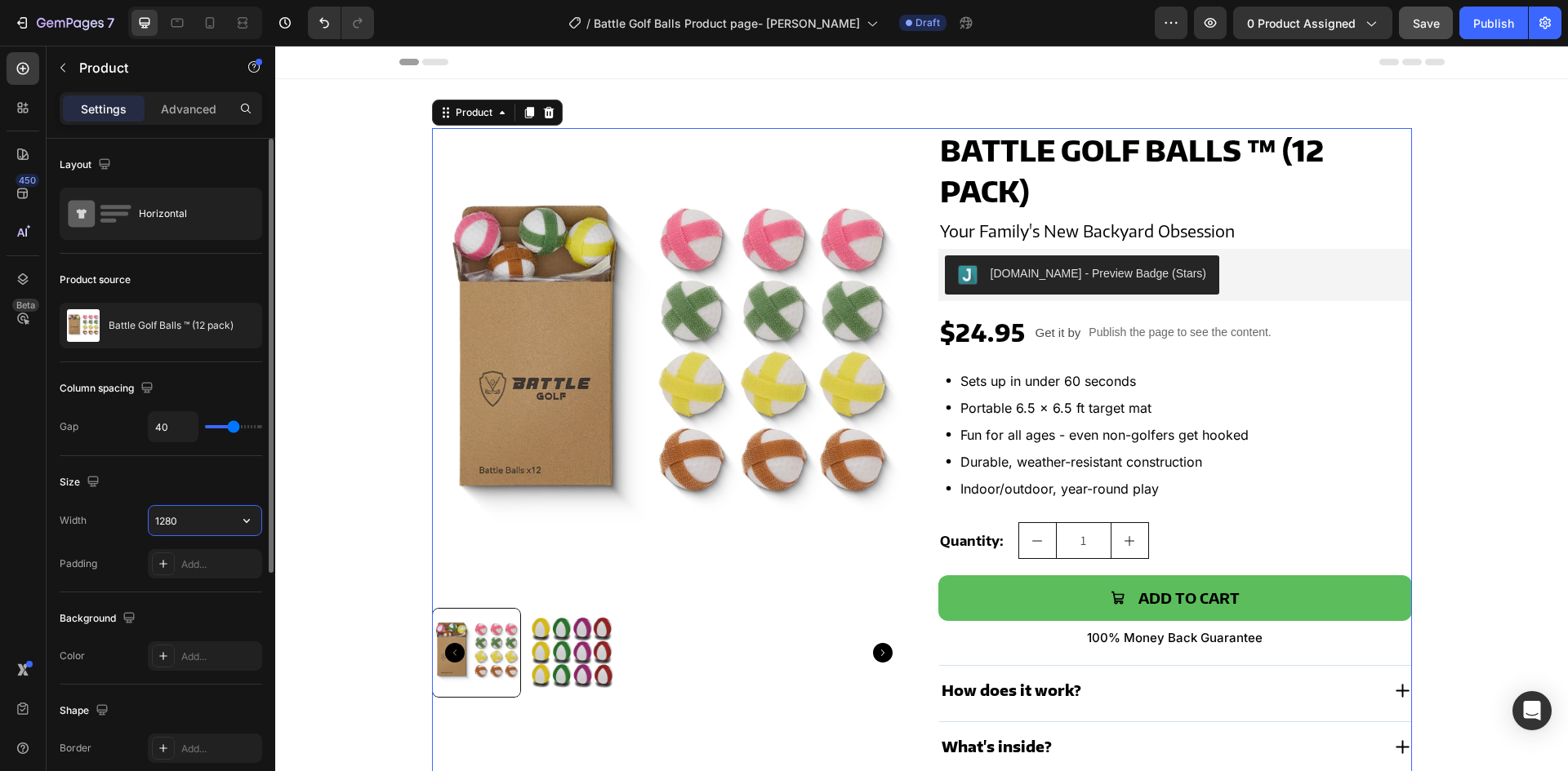
click at [194, 514] on input "1280" at bounding box center [204, 521] width 113 height 30
drag, startPoint x: 256, startPoint y: 522, endPoint x: 239, endPoint y: 533, distance: 20.2
click at [257, 521] on button "button" at bounding box center [247, 521] width 30 height 30
click at [168, 569] on span "Full" at bounding box center [162, 562] width 16 height 14
type input "100%"
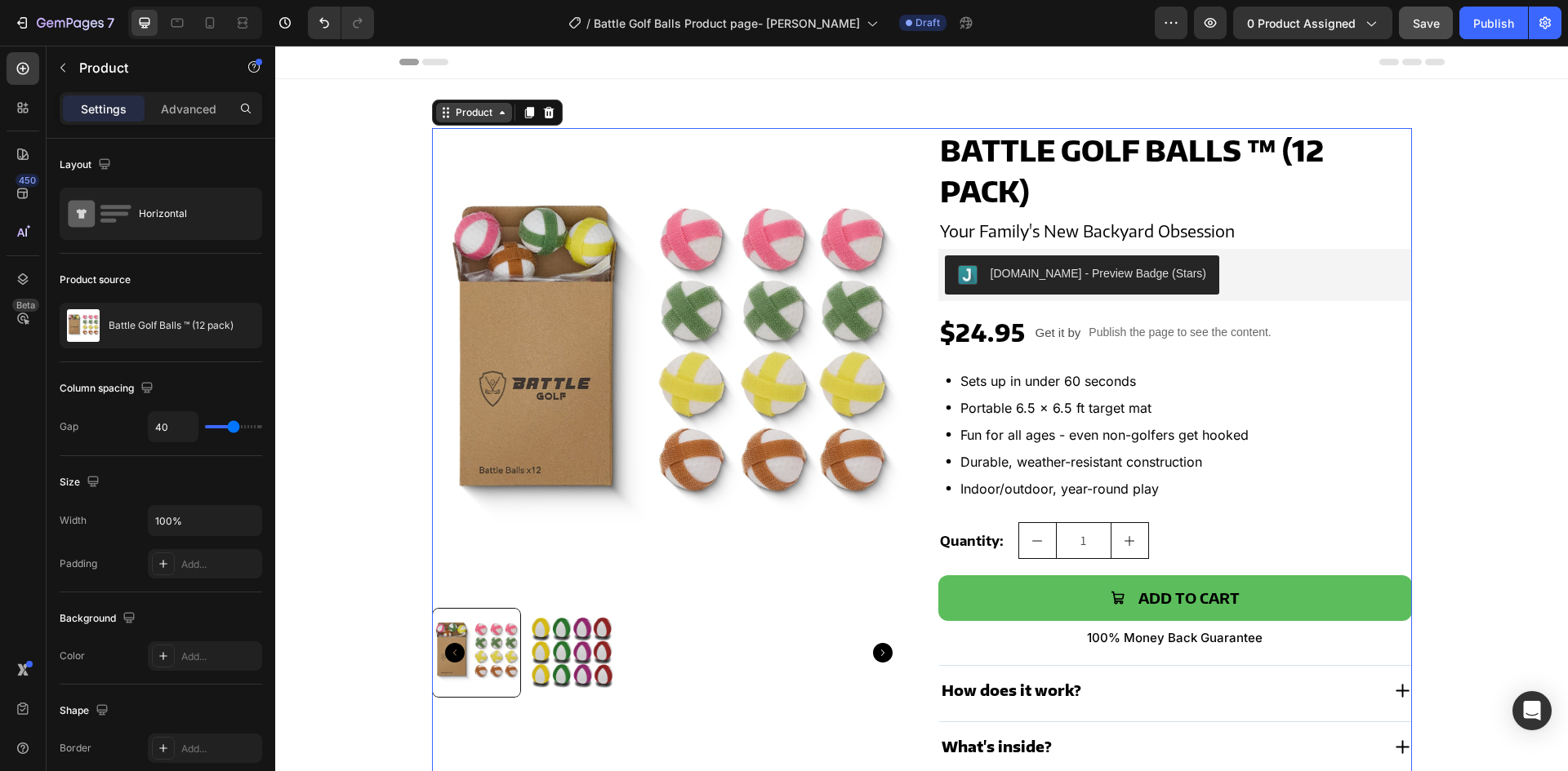
click at [454, 112] on div "Product" at bounding box center [474, 112] width 43 height 14
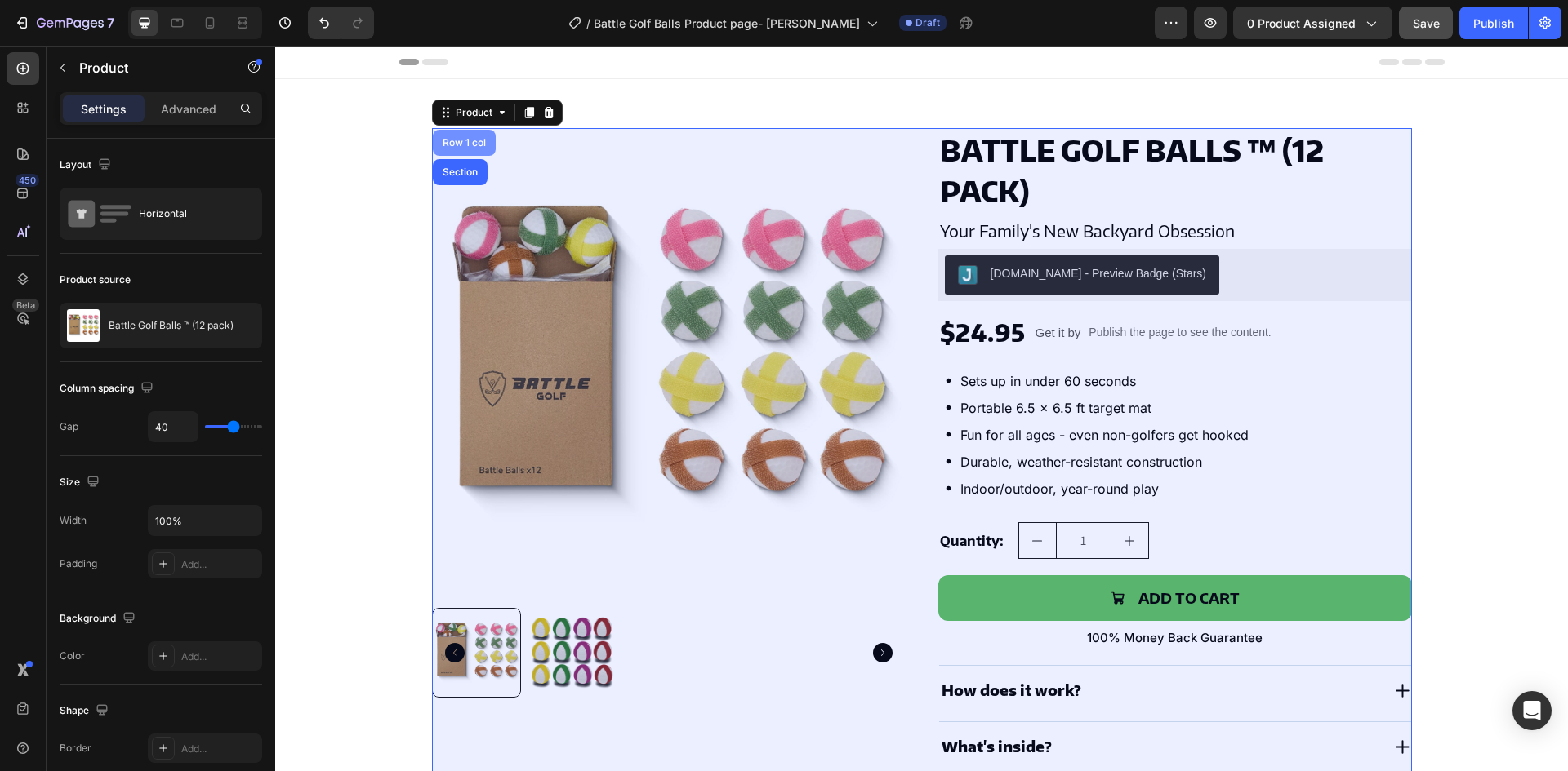
click at [439, 142] on div "Row 1 col" at bounding box center [464, 142] width 50 height 10
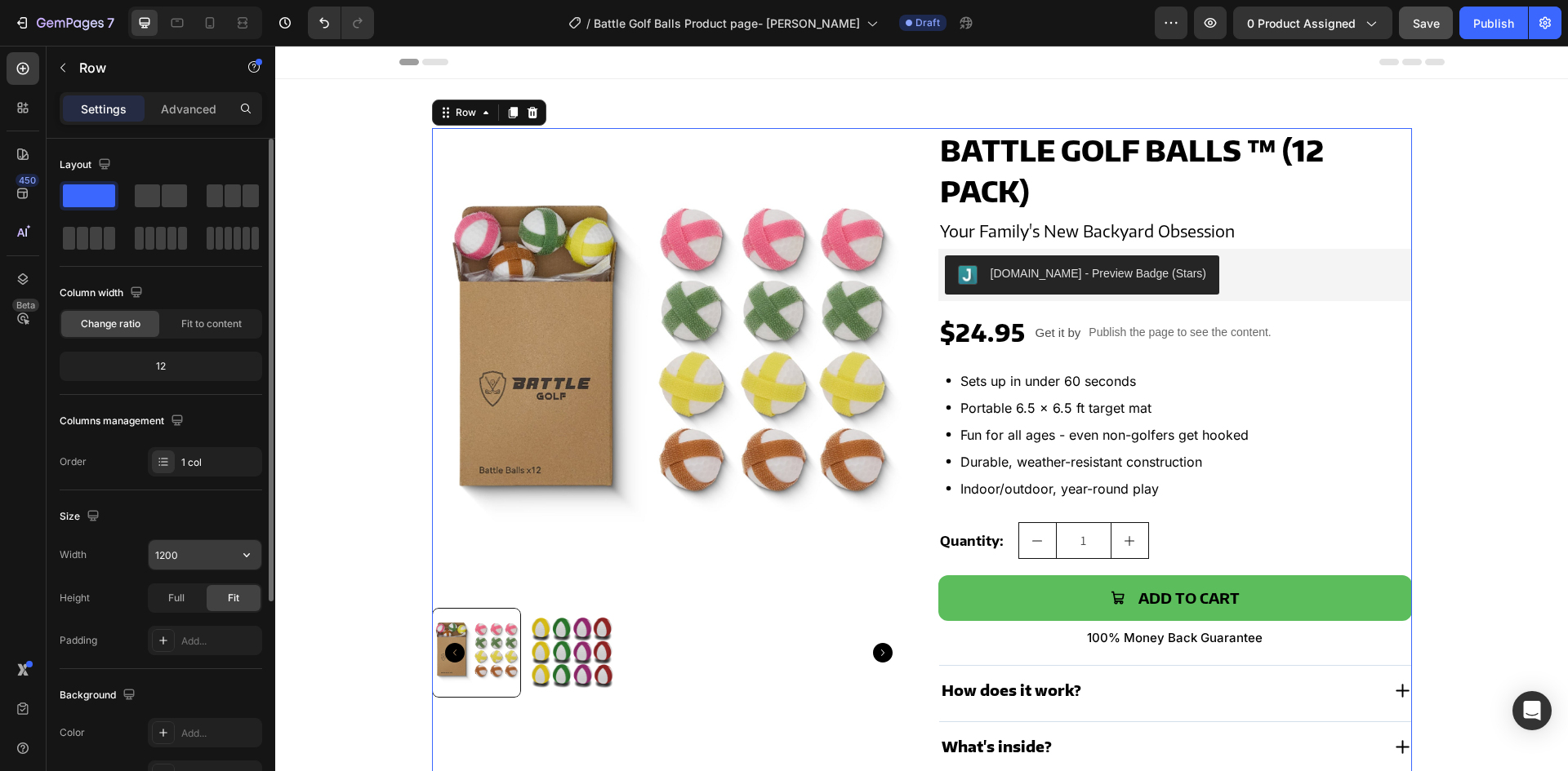
click at [176, 557] on input "1200" at bounding box center [204, 555] width 113 height 30
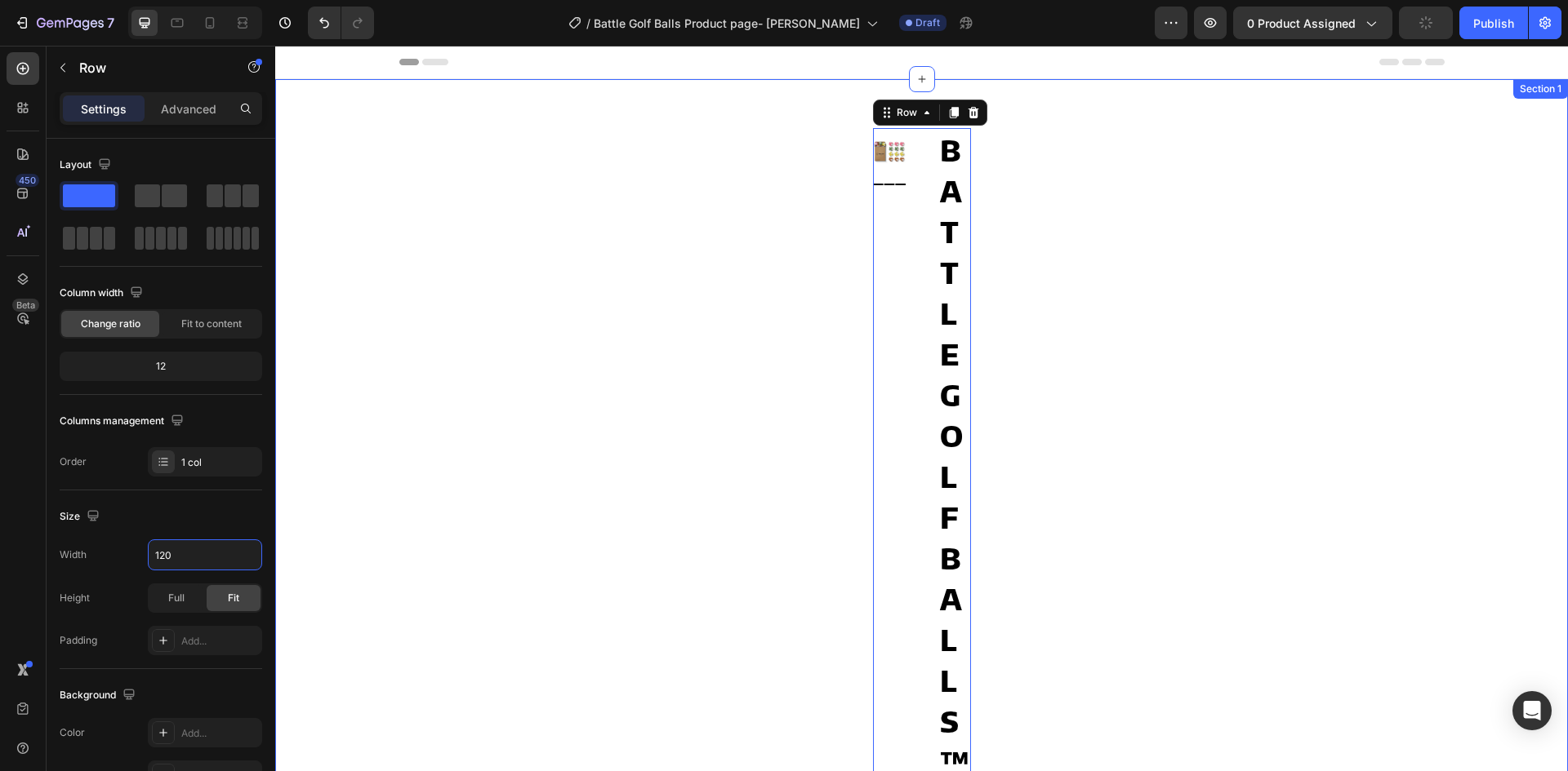
type input "1200"
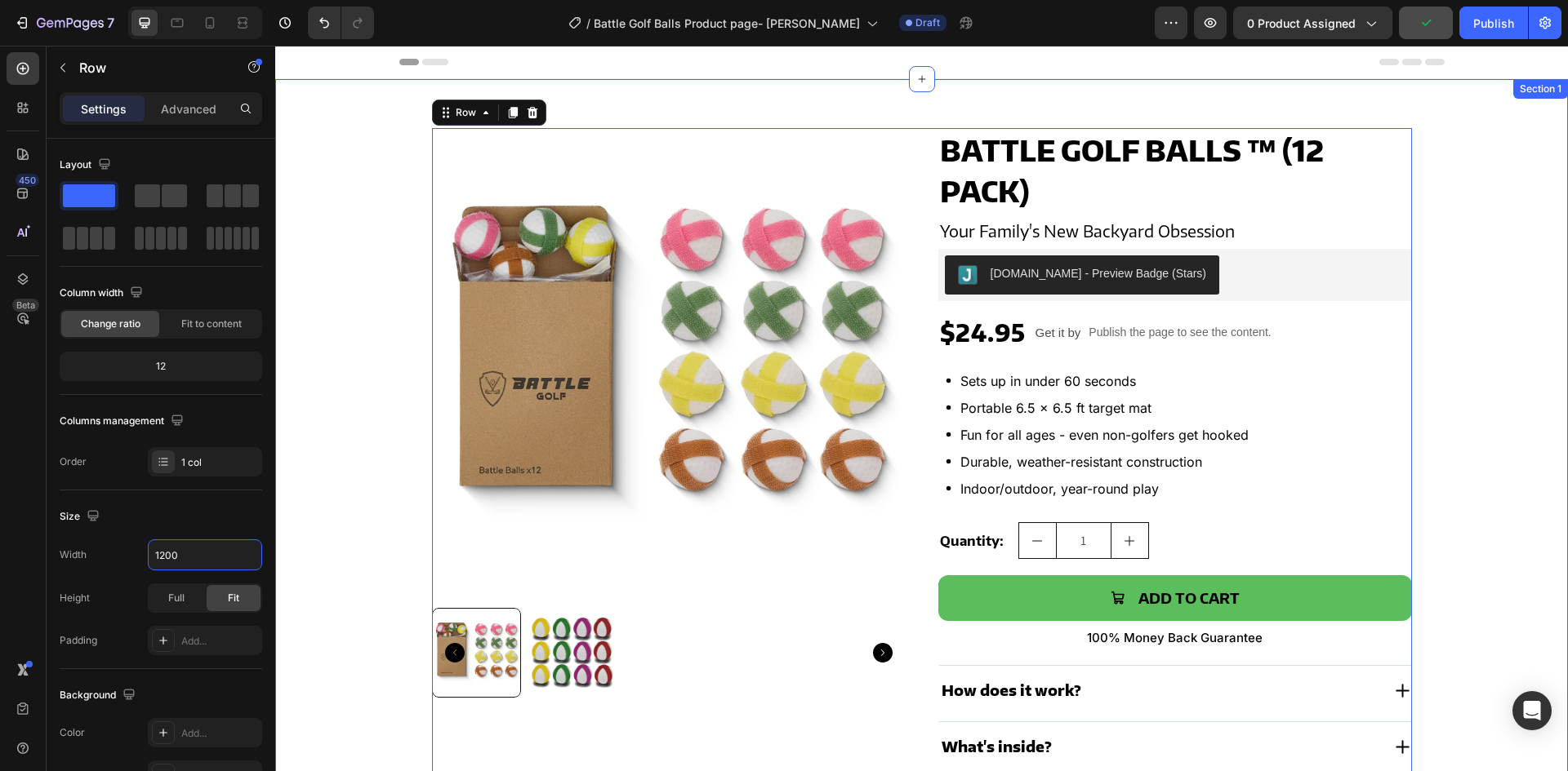
click at [350, 398] on div "Product Images Battle Golf Balls ™ (12 pack) Product Title Your Family's New Ba…" at bounding box center [922, 453] width 1260 height 651
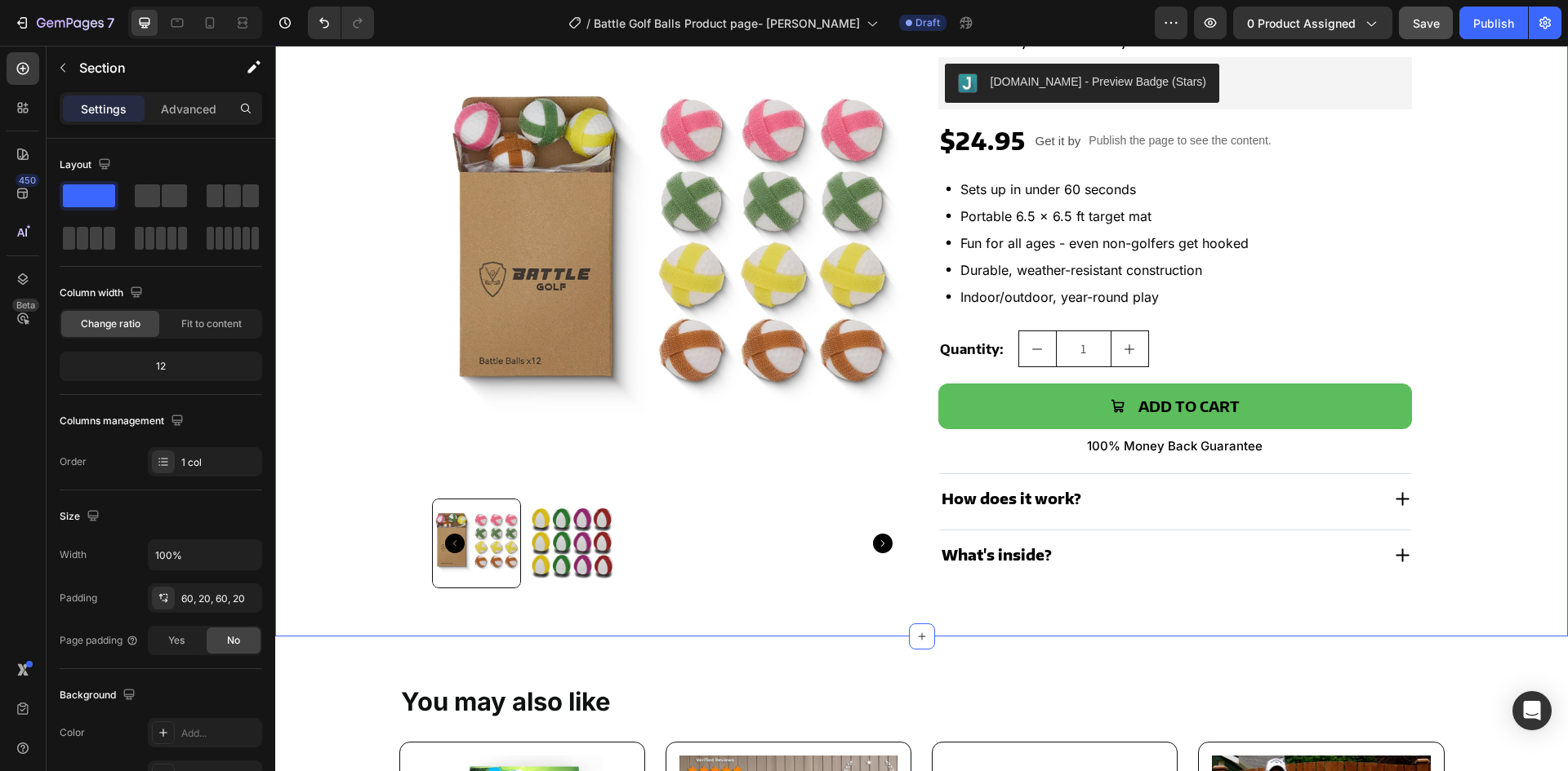
scroll to position [163, 0]
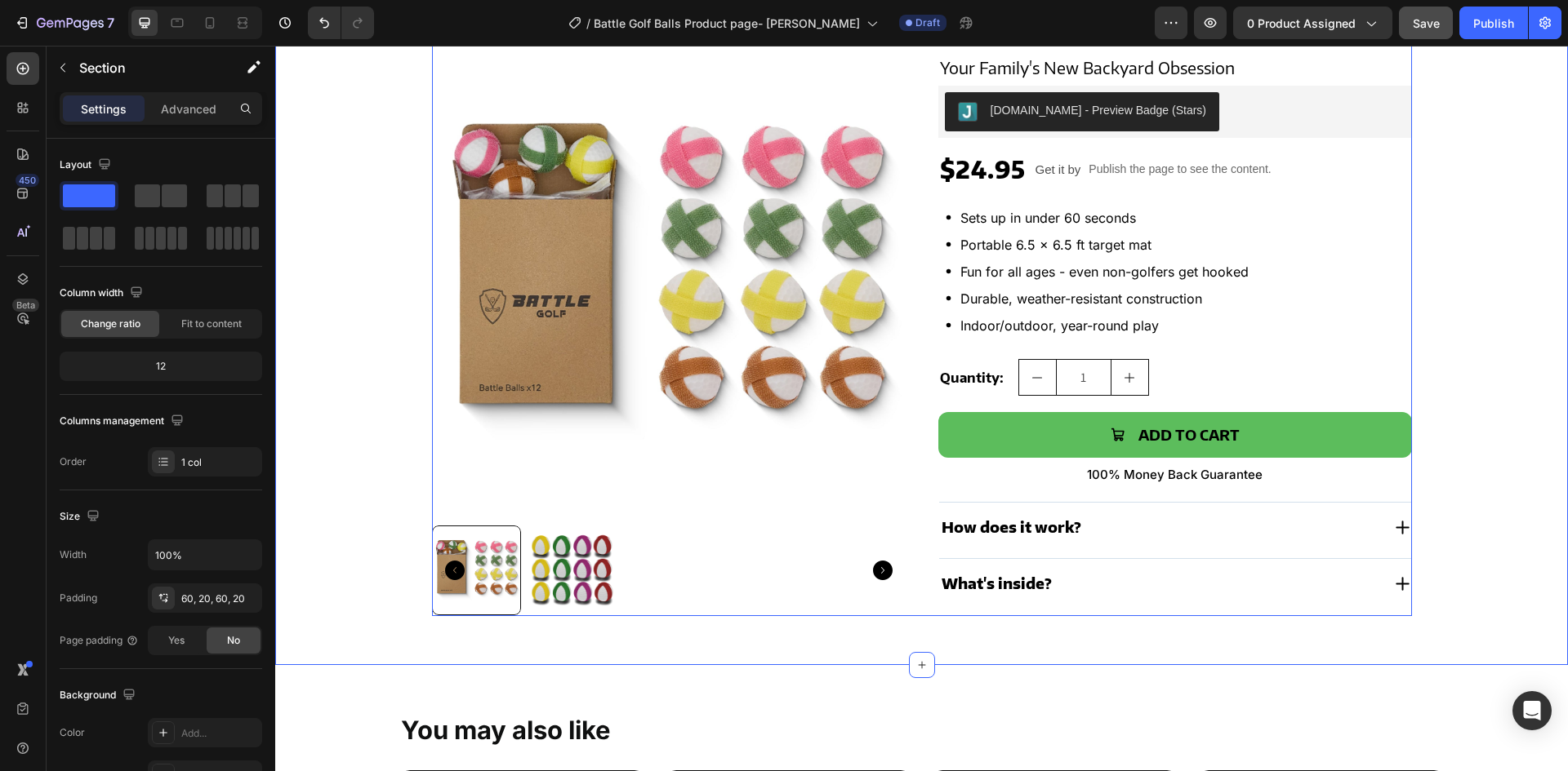
click at [923, 338] on div "Product Images Battle Golf Balls ™ (12 pack) Product Title Your Family's New Ba…" at bounding box center [922, 291] width 980 height 651
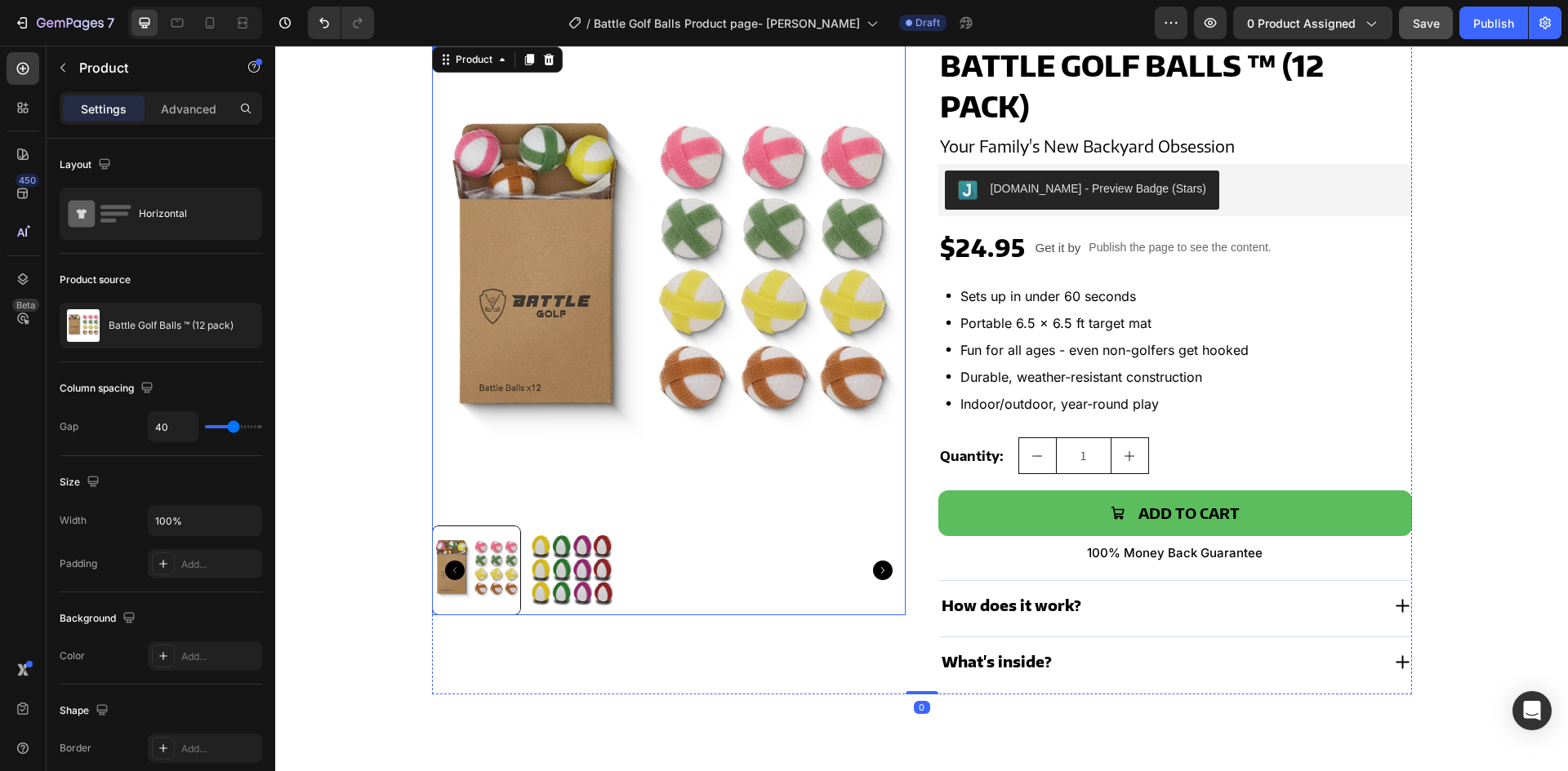
scroll to position [0, 0]
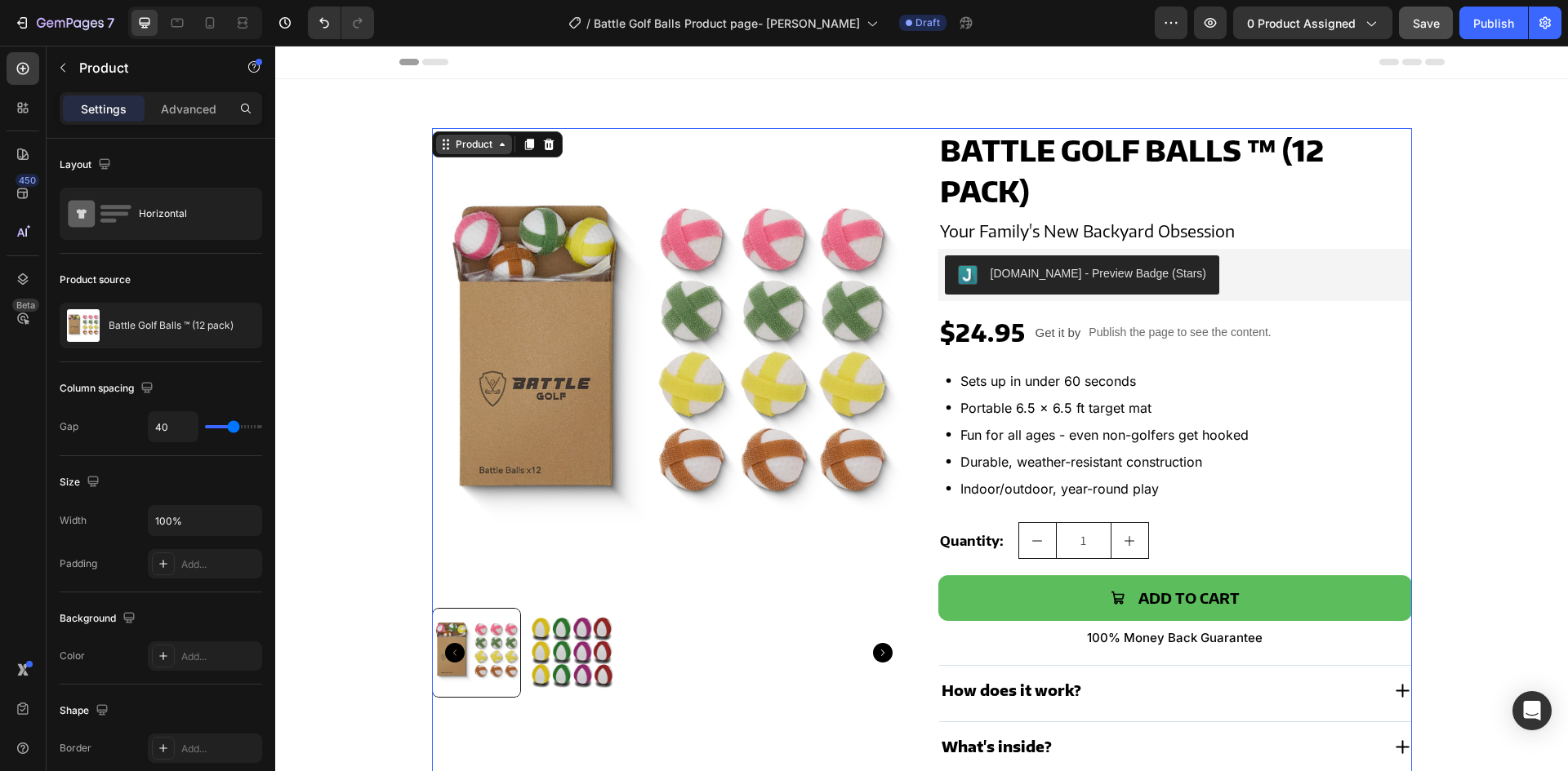
click at [453, 136] on div "Product" at bounding box center [474, 145] width 76 height 20
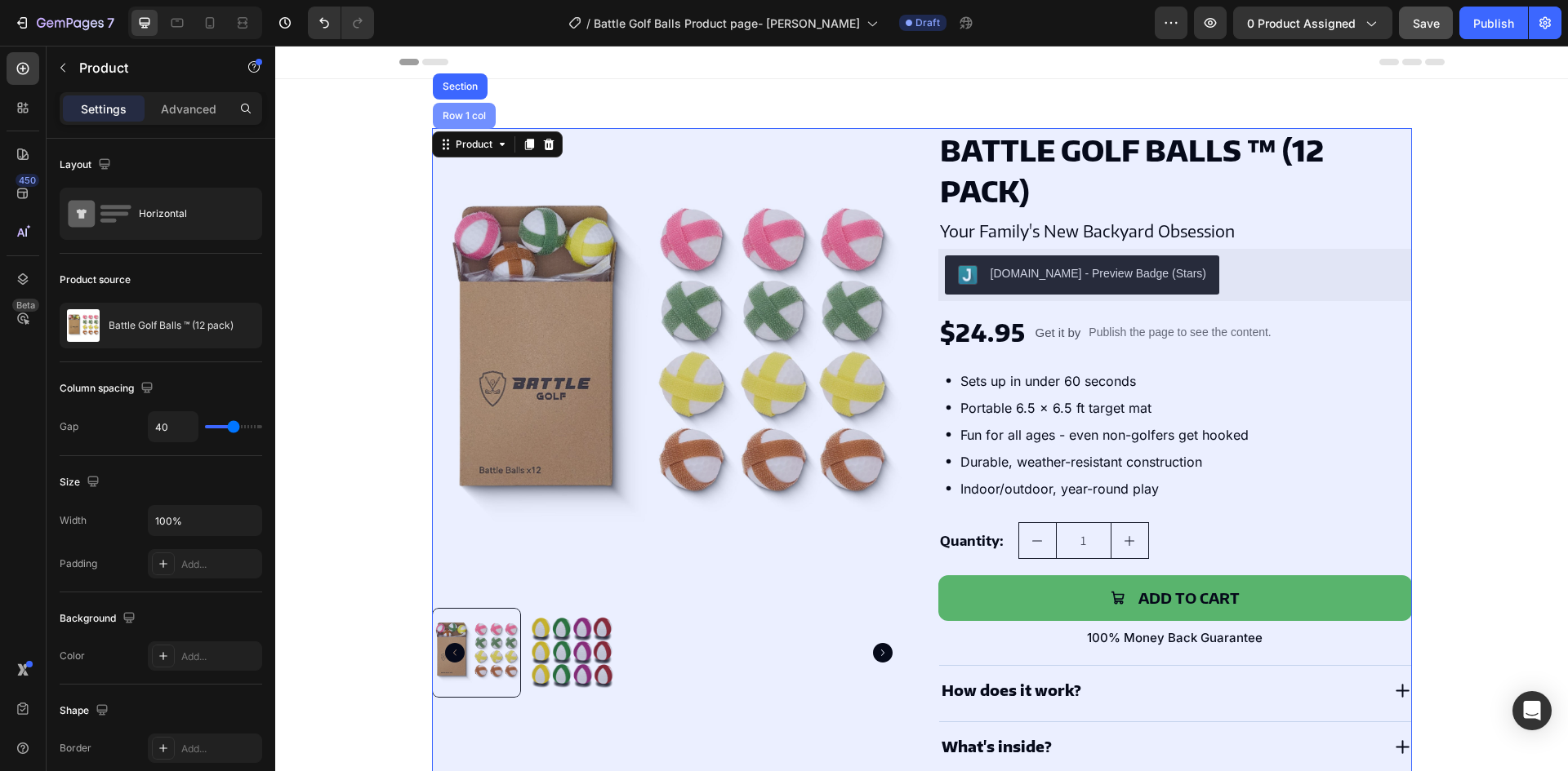
click at [450, 115] on div "Row 1 col" at bounding box center [464, 115] width 50 height 10
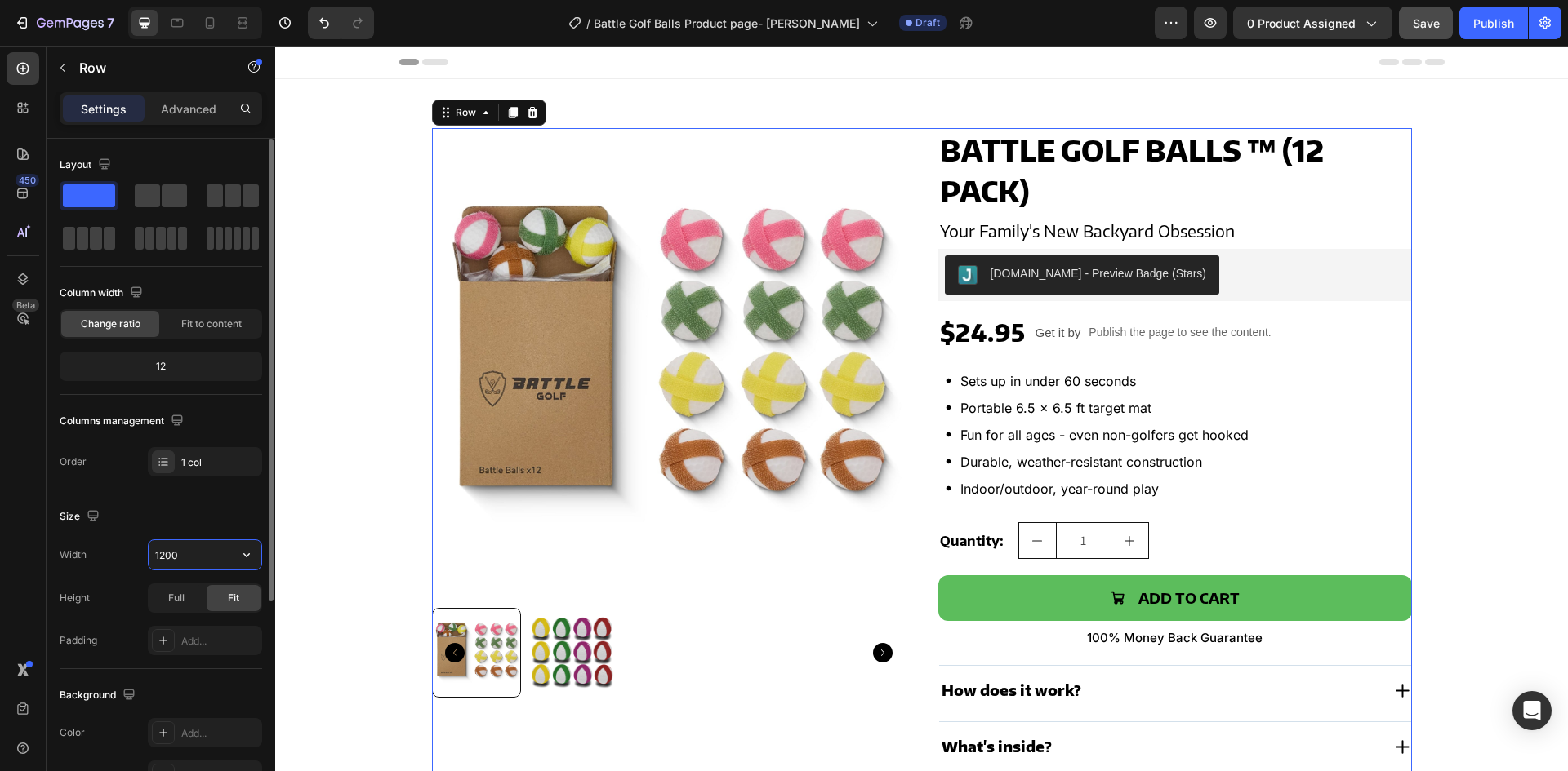
click at [181, 544] on input "1200" at bounding box center [204, 555] width 113 height 30
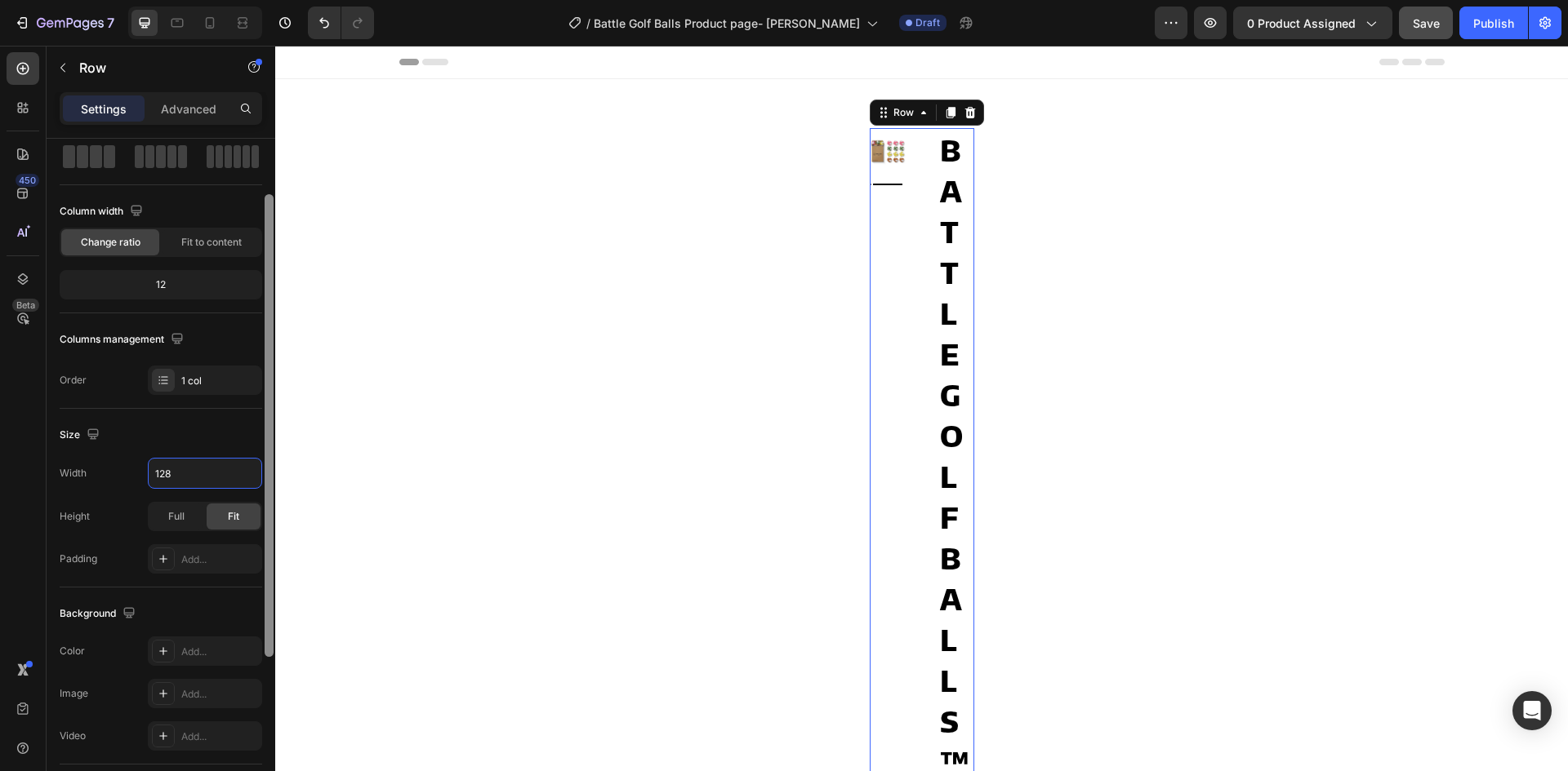
type input "1280"
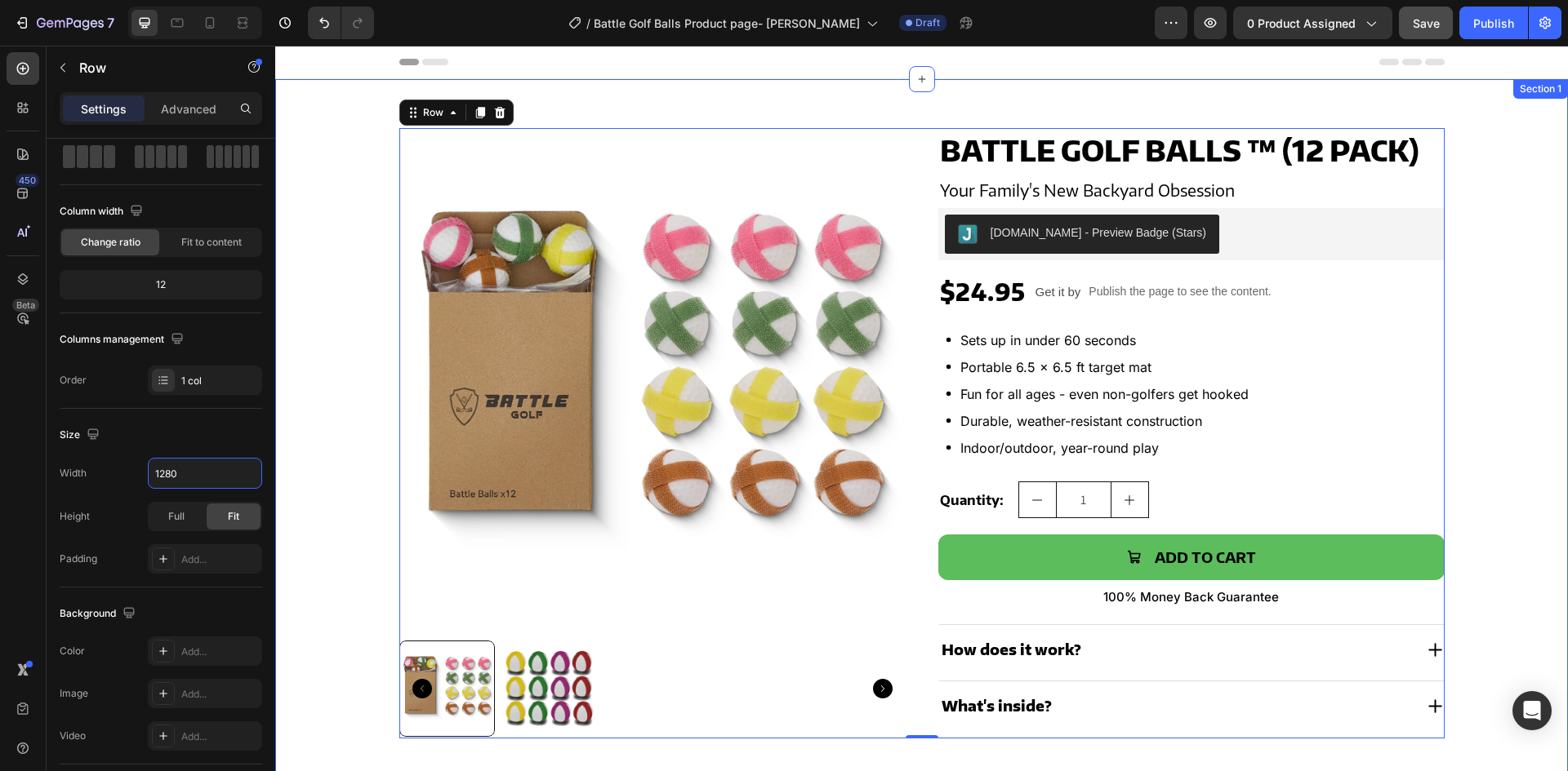
click at [316, 503] on div "Product Images Battle Golf Balls ™ (12 pack) Product Title Your Family's New Ba…" at bounding box center [922, 433] width 1260 height 611
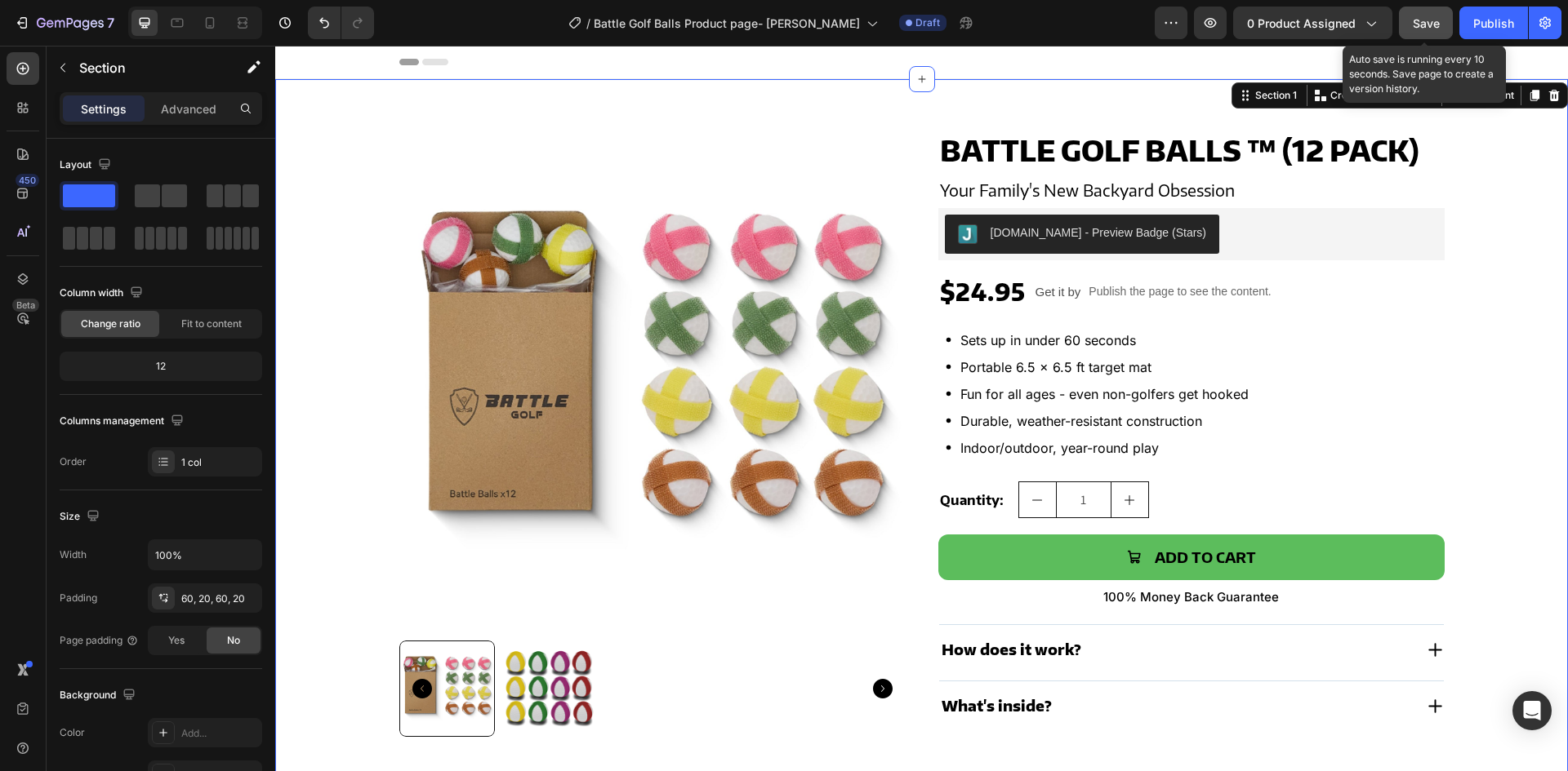
click at [1430, 32] on button "Save" at bounding box center [1426, 22] width 54 height 32
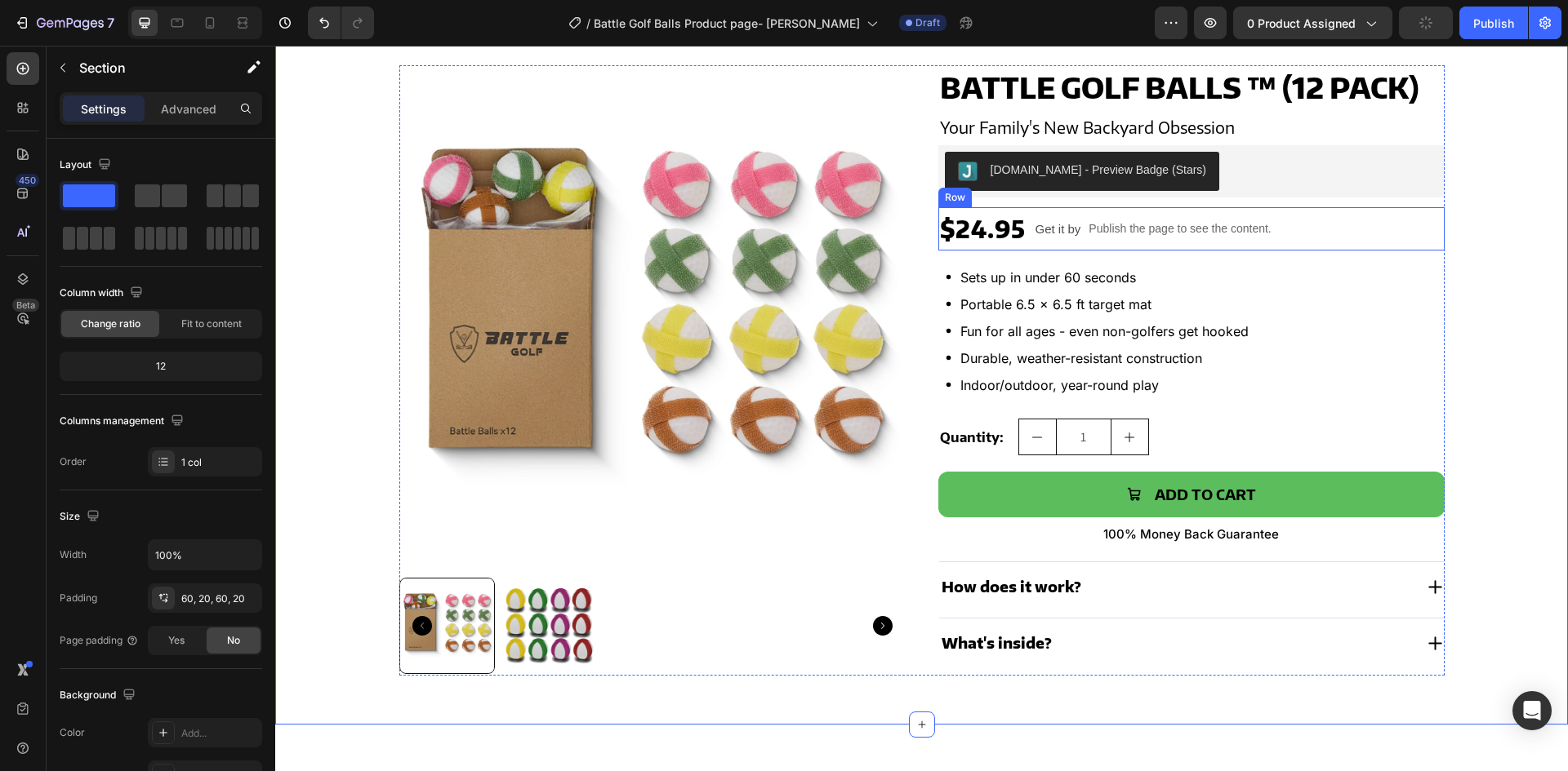
scroll to position [245, 0]
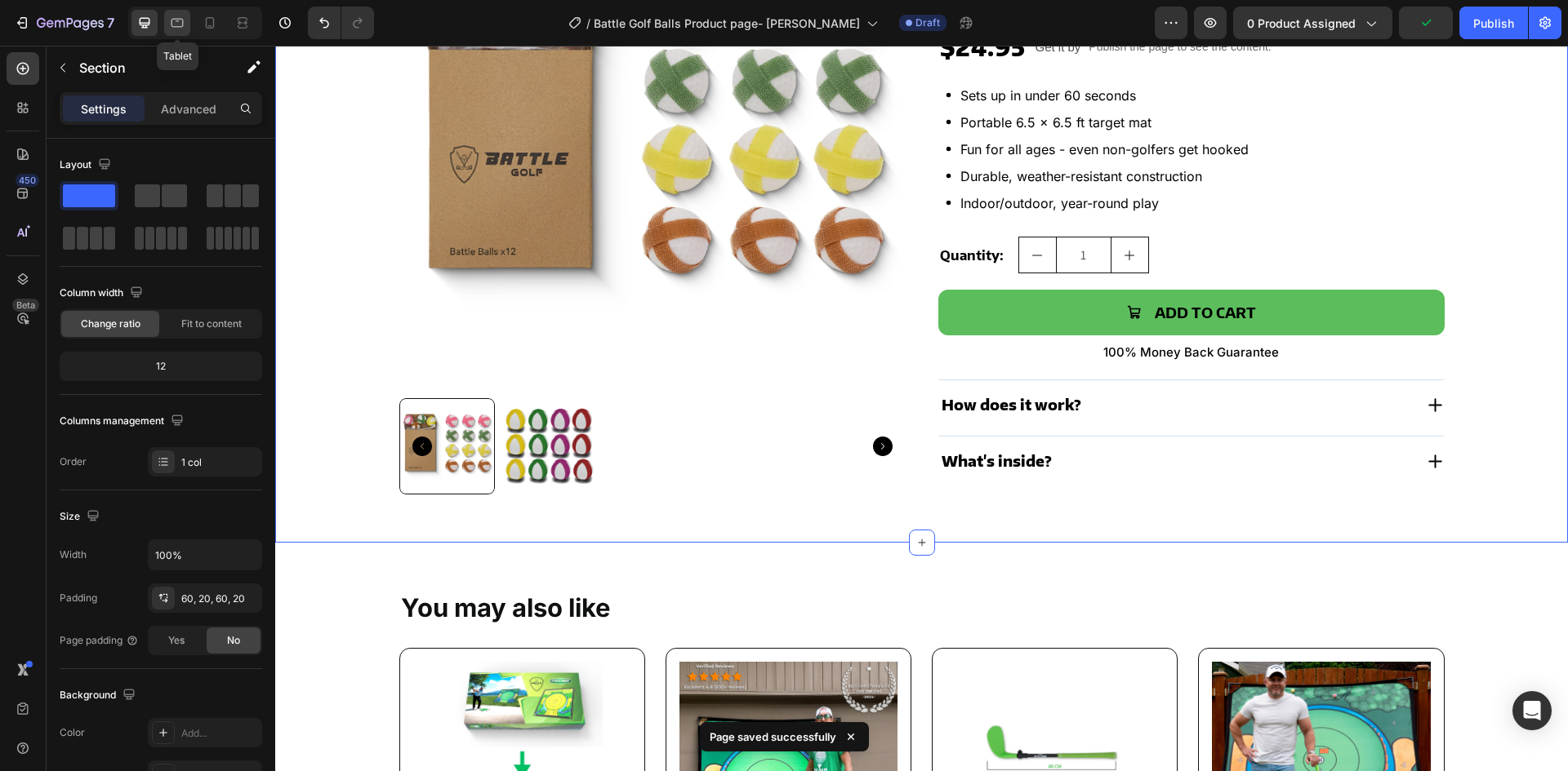
click at [176, 14] on icon at bounding box center [177, 22] width 16 height 16
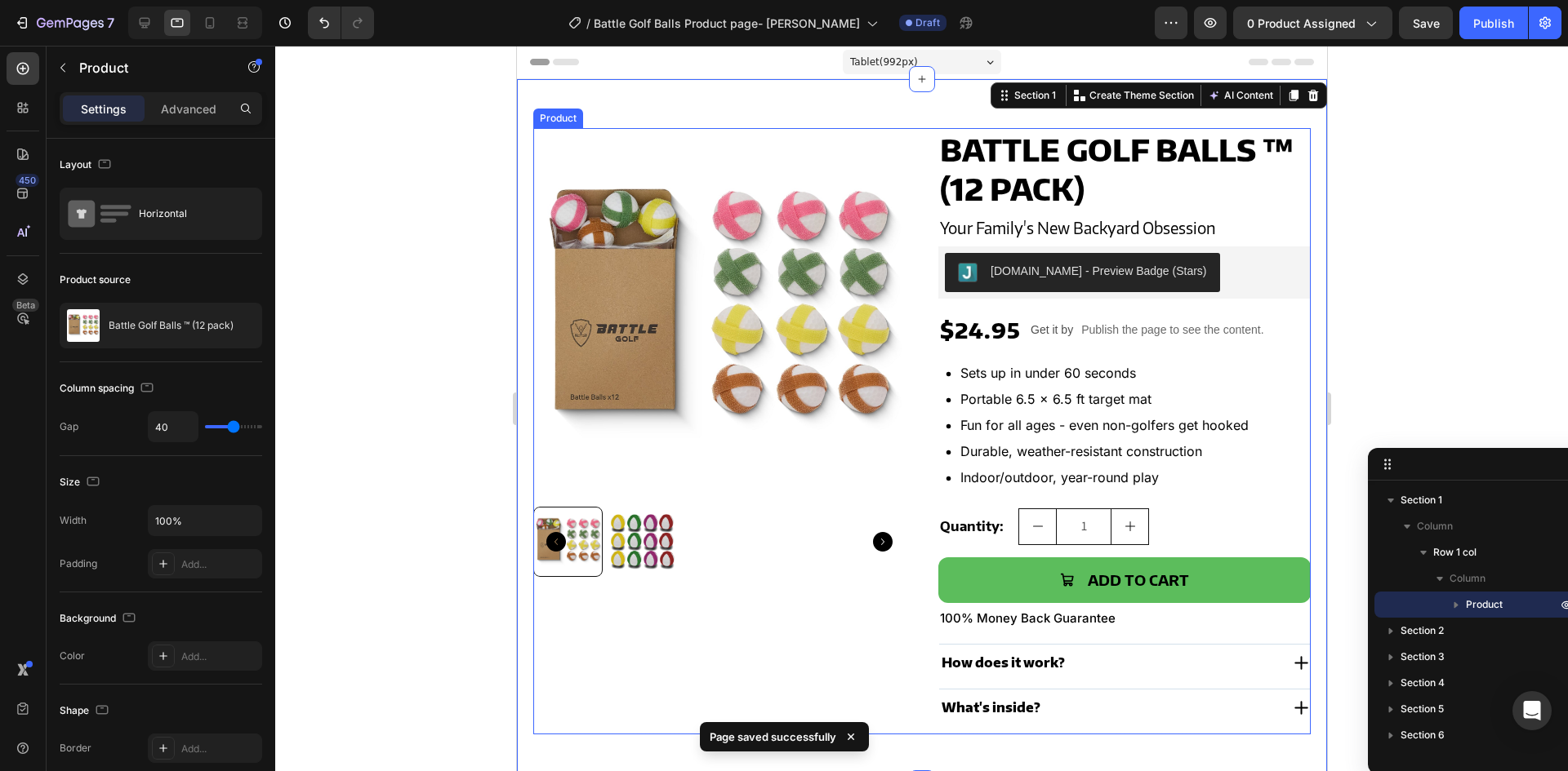
click at [921, 354] on div "Product Images Battle Golf Balls ™ (12 pack) Product Title Your Family's New Ba…" at bounding box center [922, 431] width 778 height 606
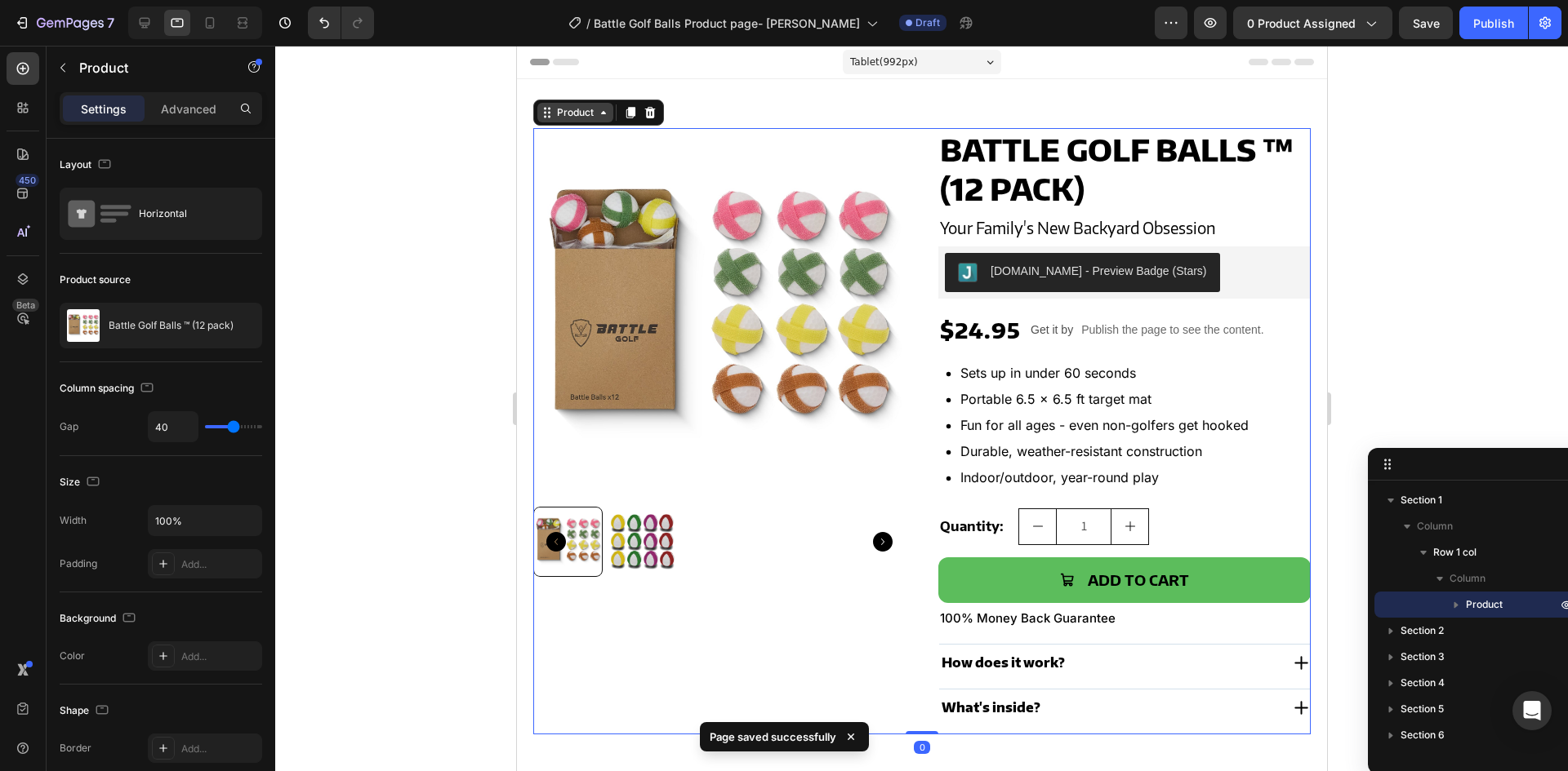
click at [562, 109] on div "Product" at bounding box center [574, 112] width 43 height 14
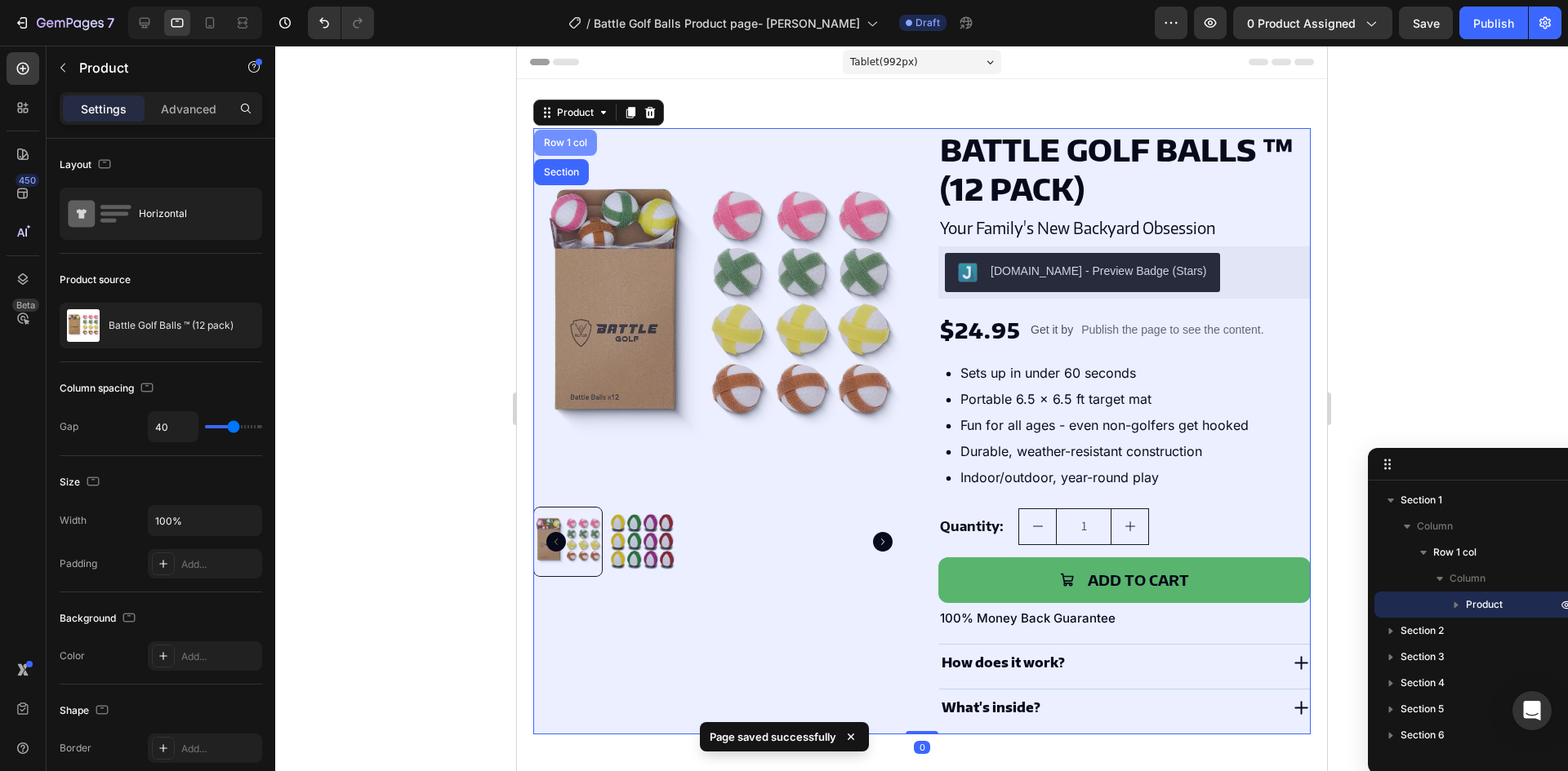
click at [543, 145] on div "Row 1 col" at bounding box center [564, 142] width 50 height 10
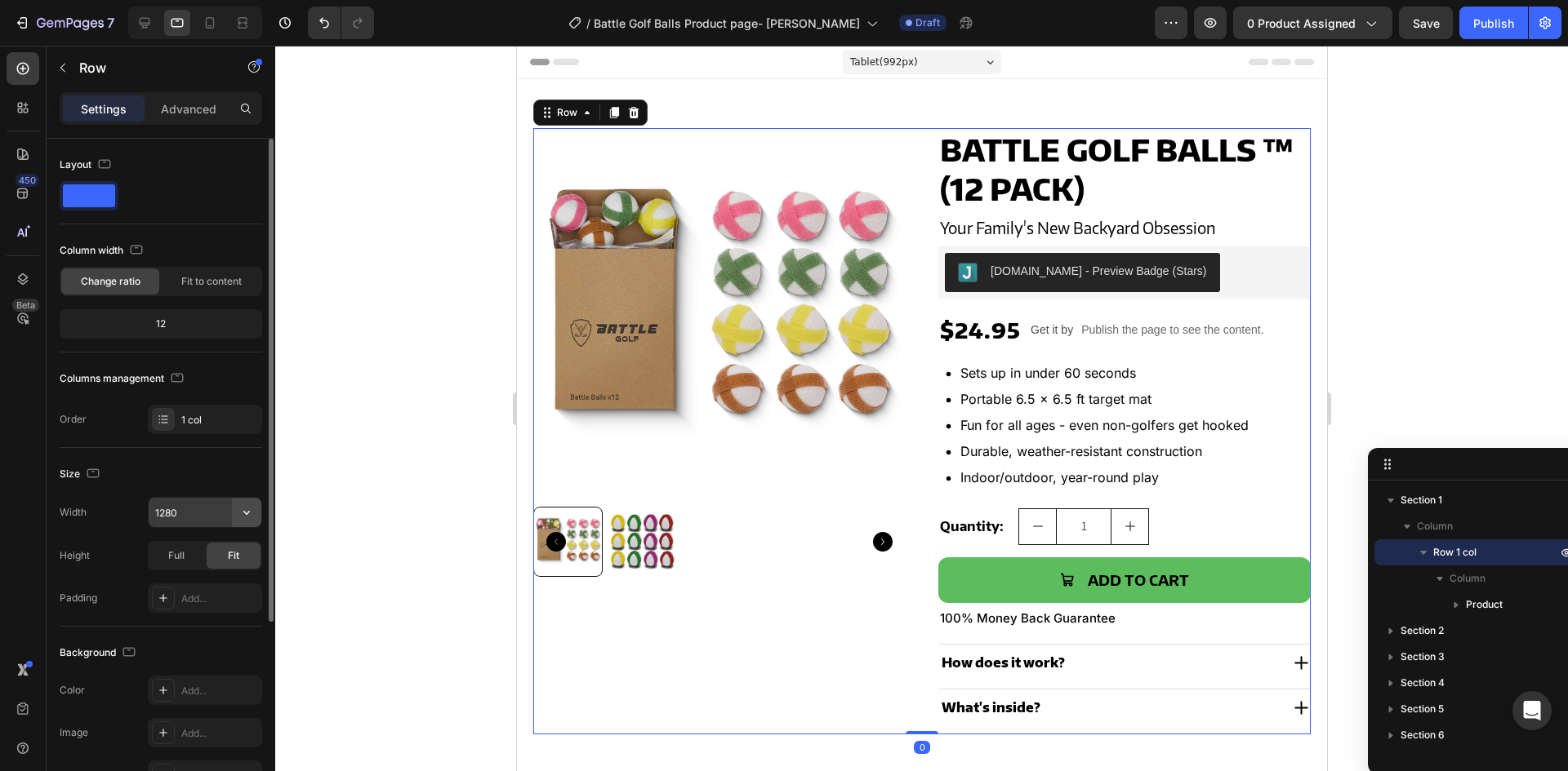
click at [244, 523] on button "button" at bounding box center [247, 513] width 30 height 30
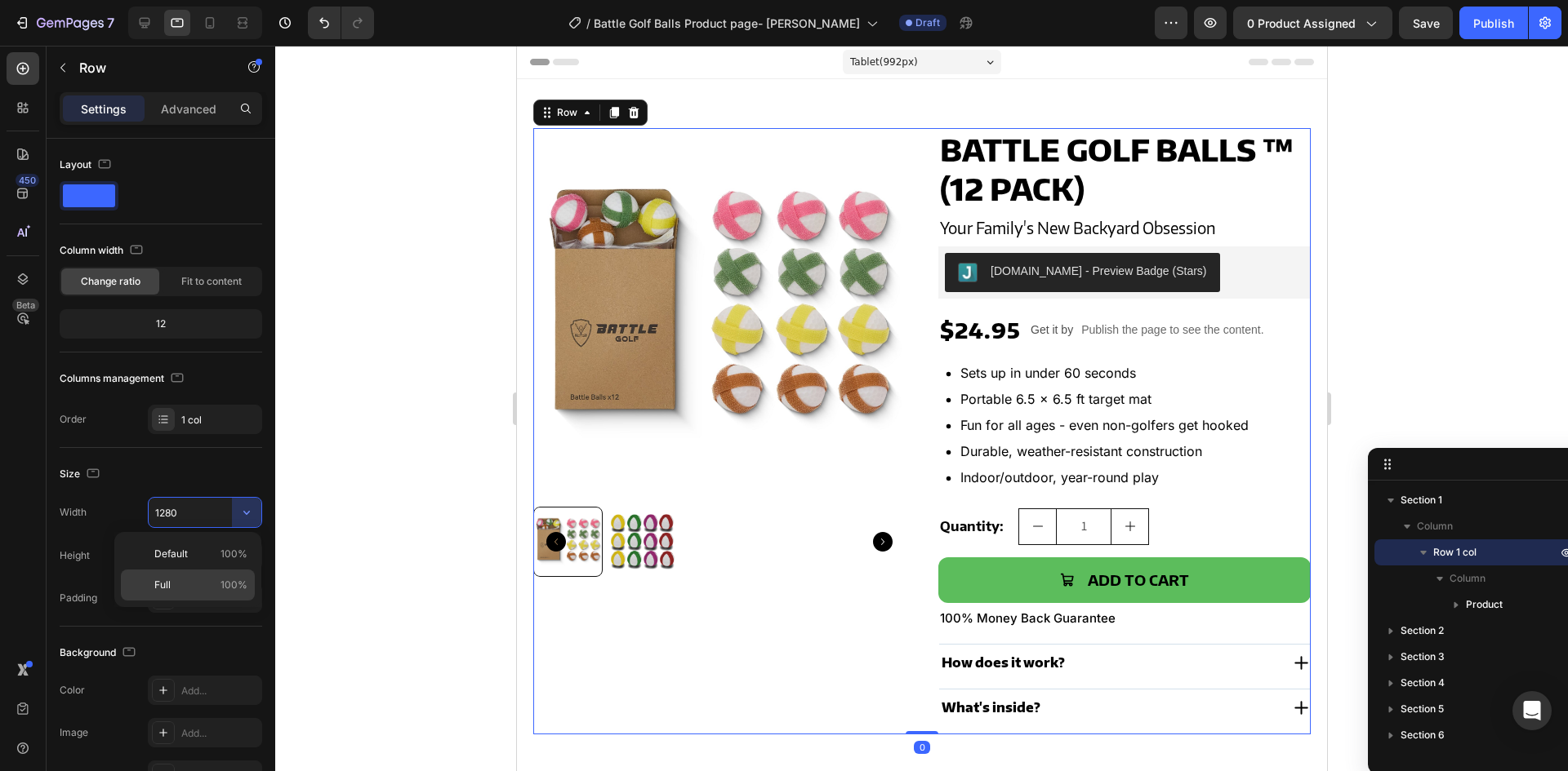
click at [197, 577] on div "Full 100%" at bounding box center [187, 585] width 134 height 31
click at [207, 24] on icon at bounding box center [210, 22] width 16 height 16
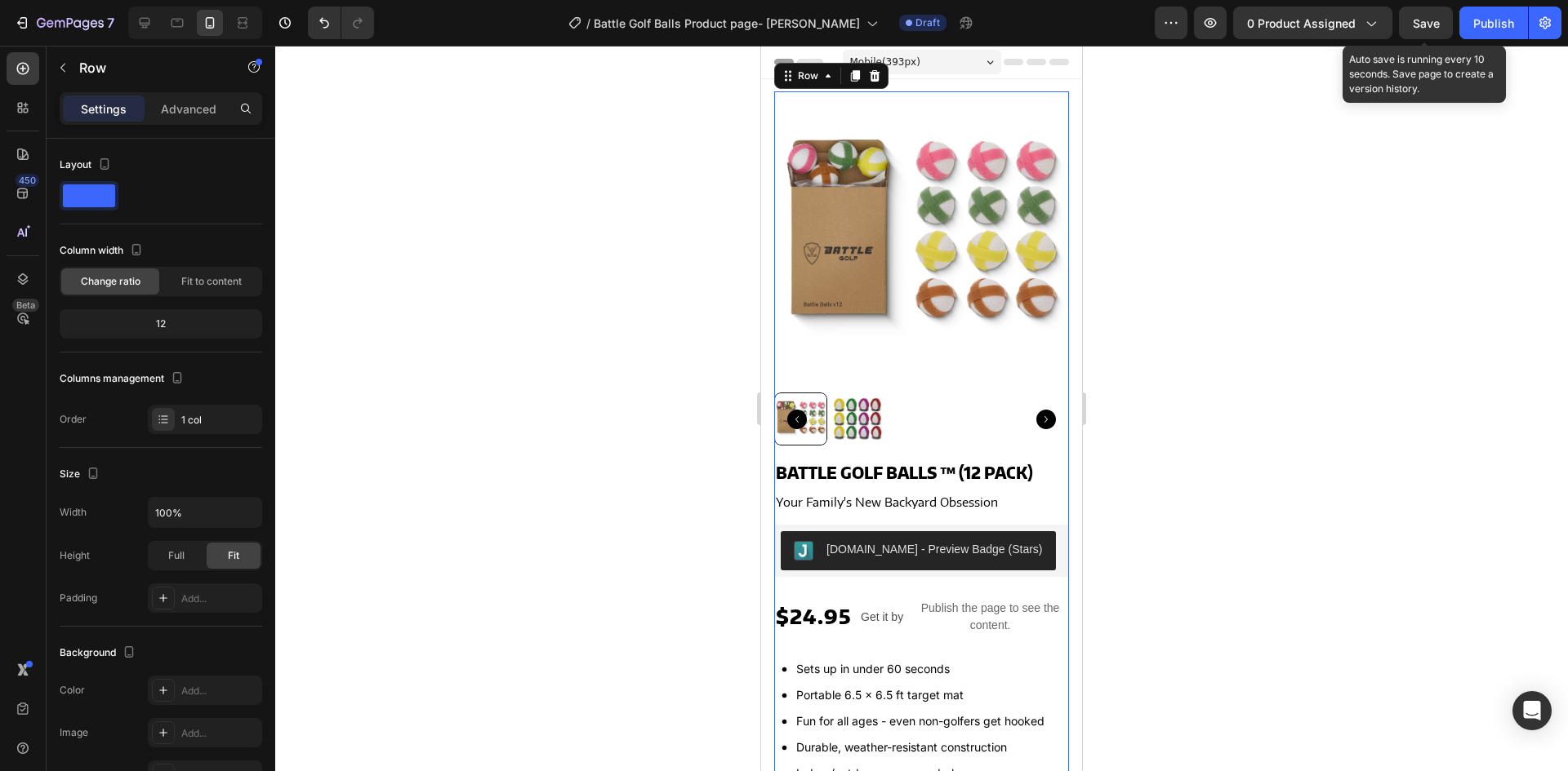
drag, startPoint x: 1421, startPoint y: 22, endPoint x: 1228, endPoint y: 49, distance: 194.9
click at [1419, 23] on span "Save" at bounding box center [1427, 22] width 27 height 13
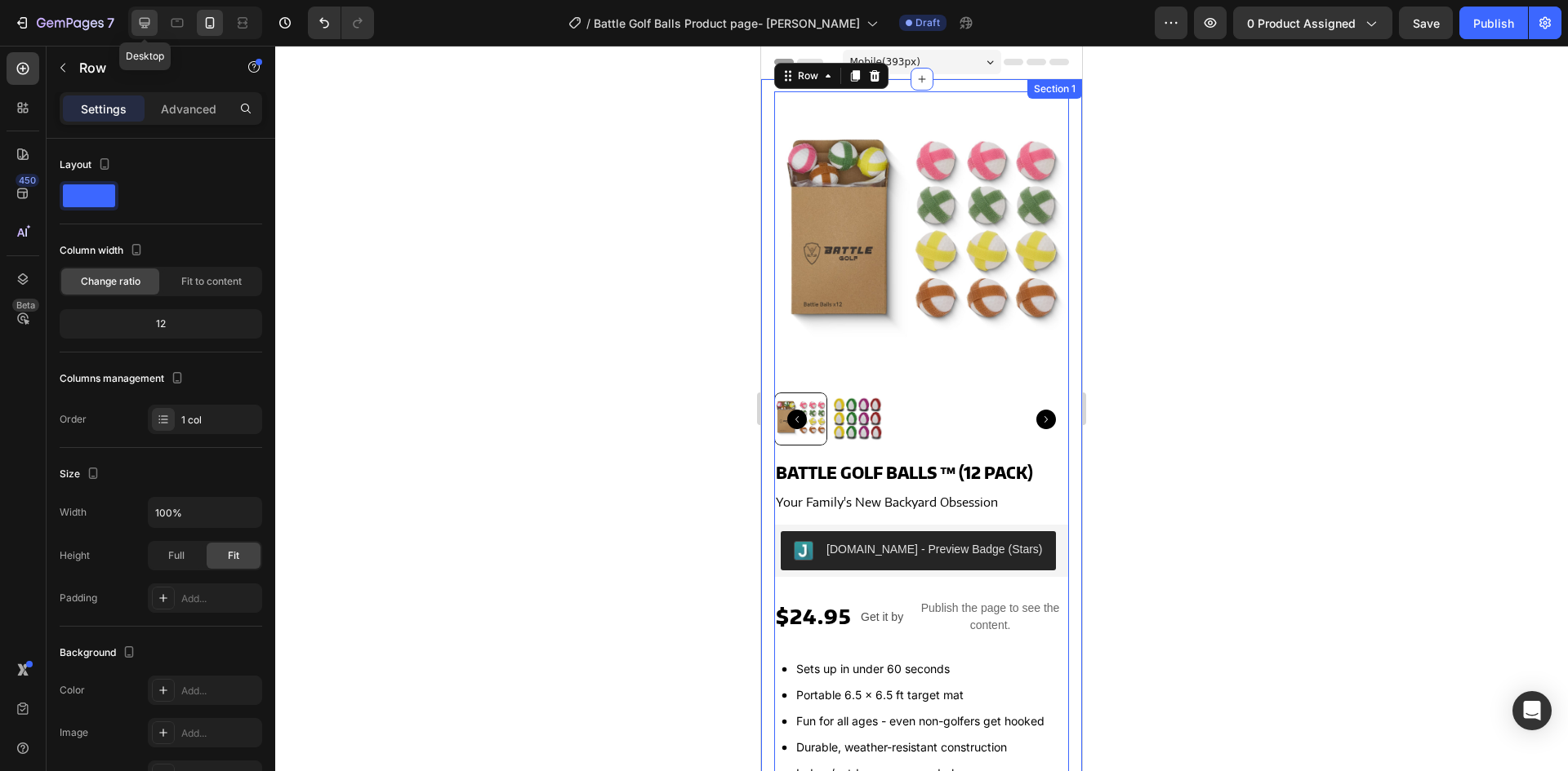
click at [145, 31] on icon at bounding box center [145, 22] width 16 height 16
type input "1280"
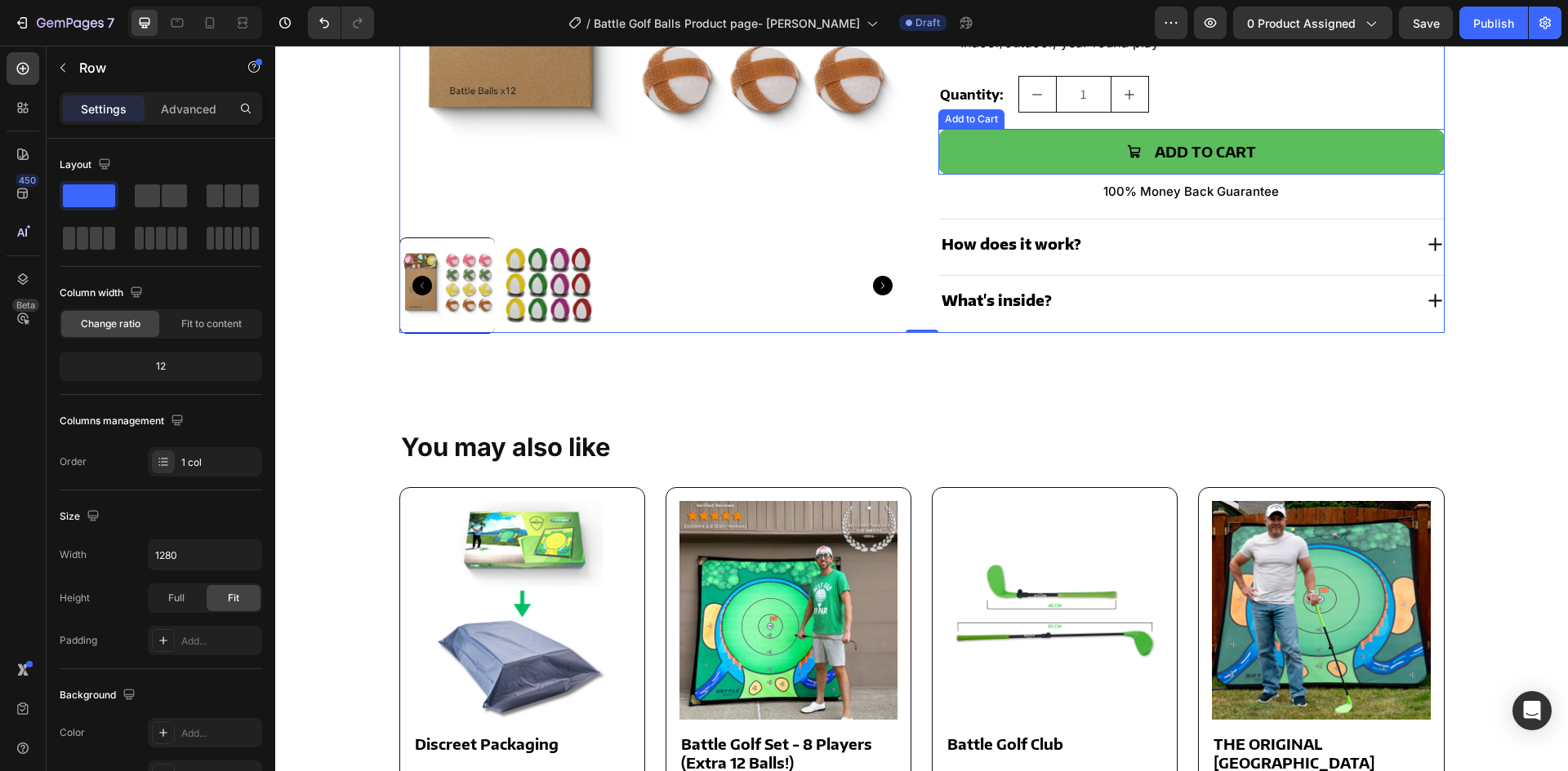
scroll to position [678, 0]
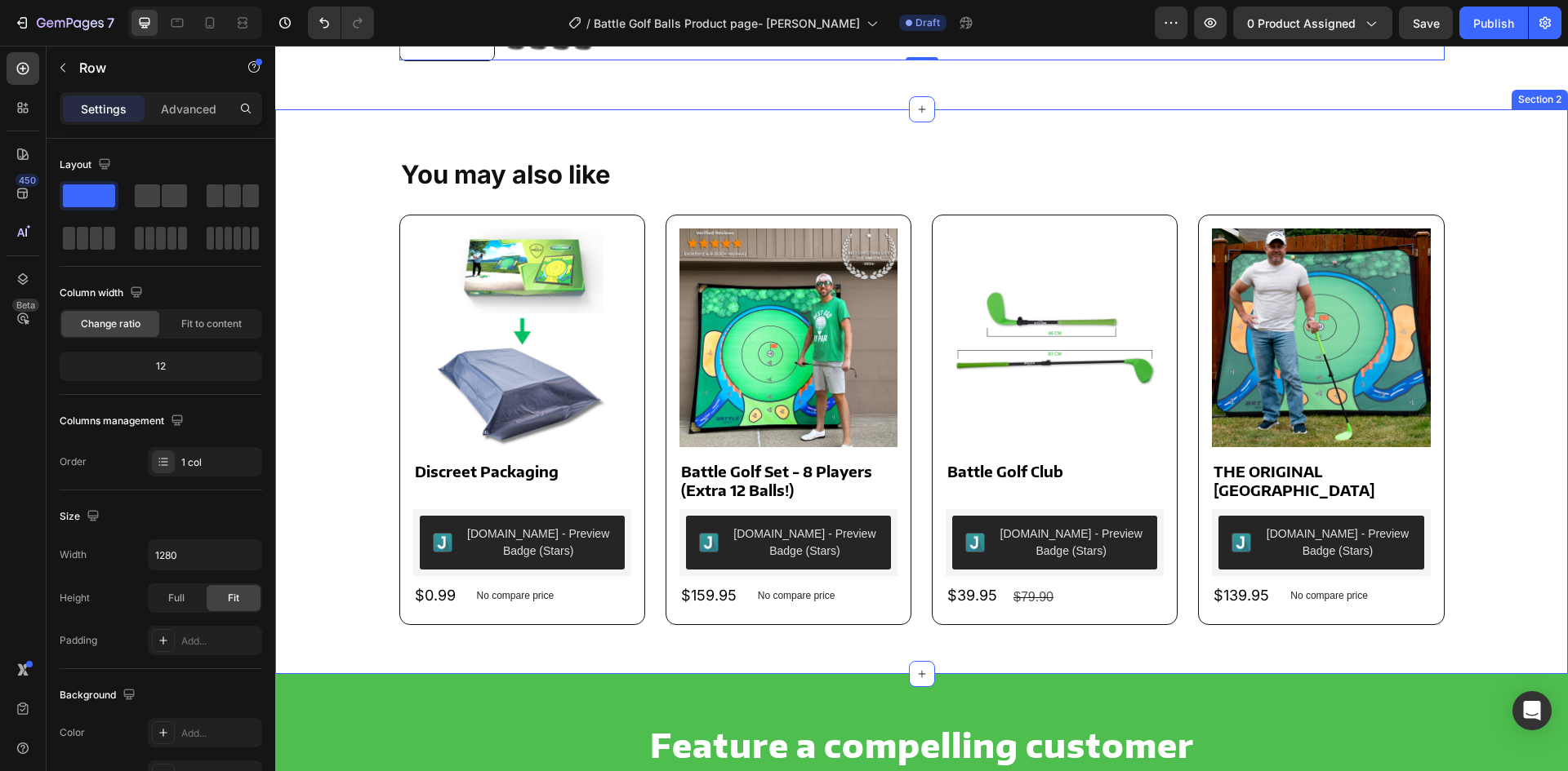
click at [367, 172] on div "You may also like Text Block Product Images Discreet Packaging Product Title Ju…" at bounding box center [922, 391] width 1260 height 467
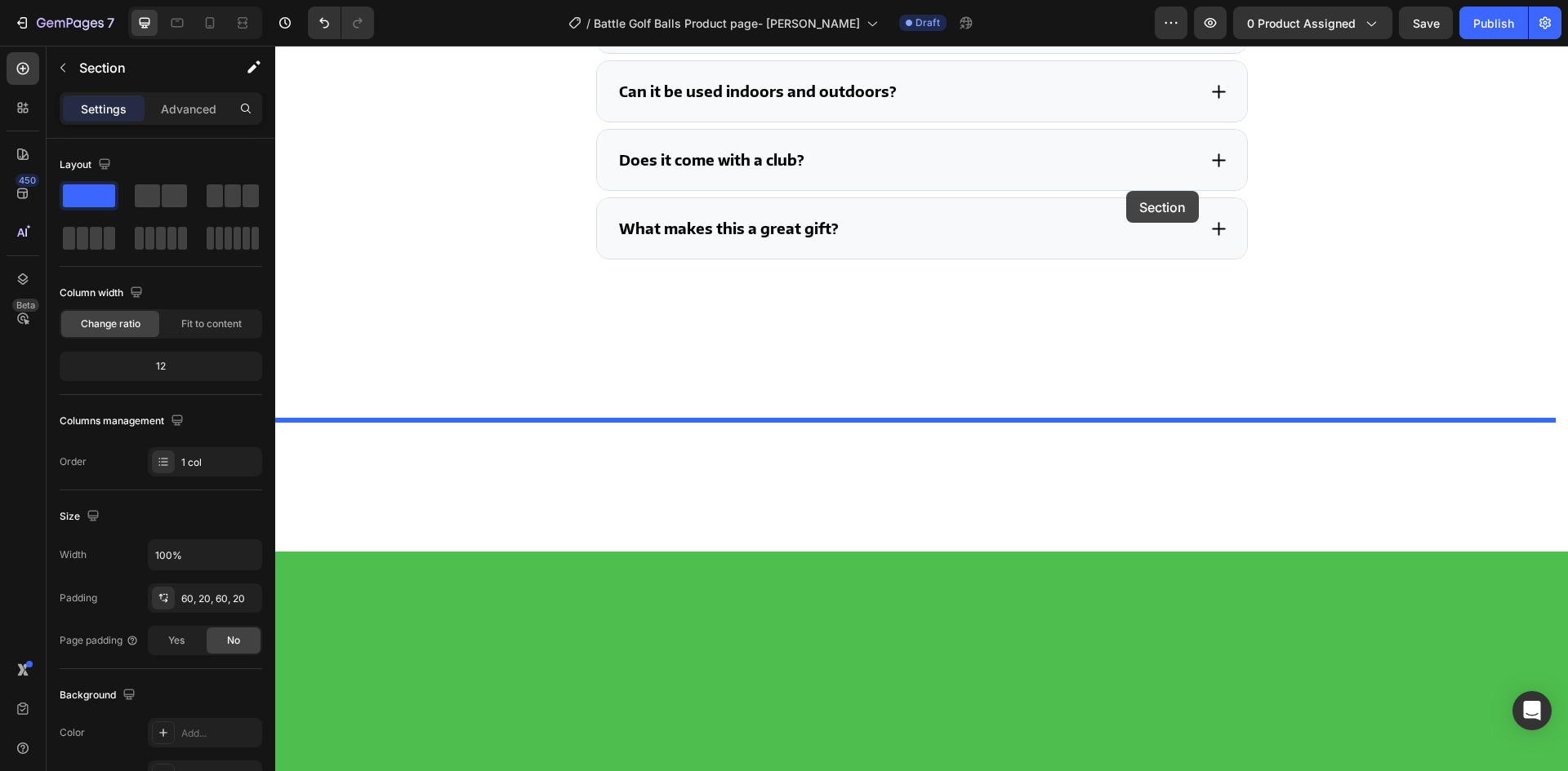
scroll to position [3577, 0]
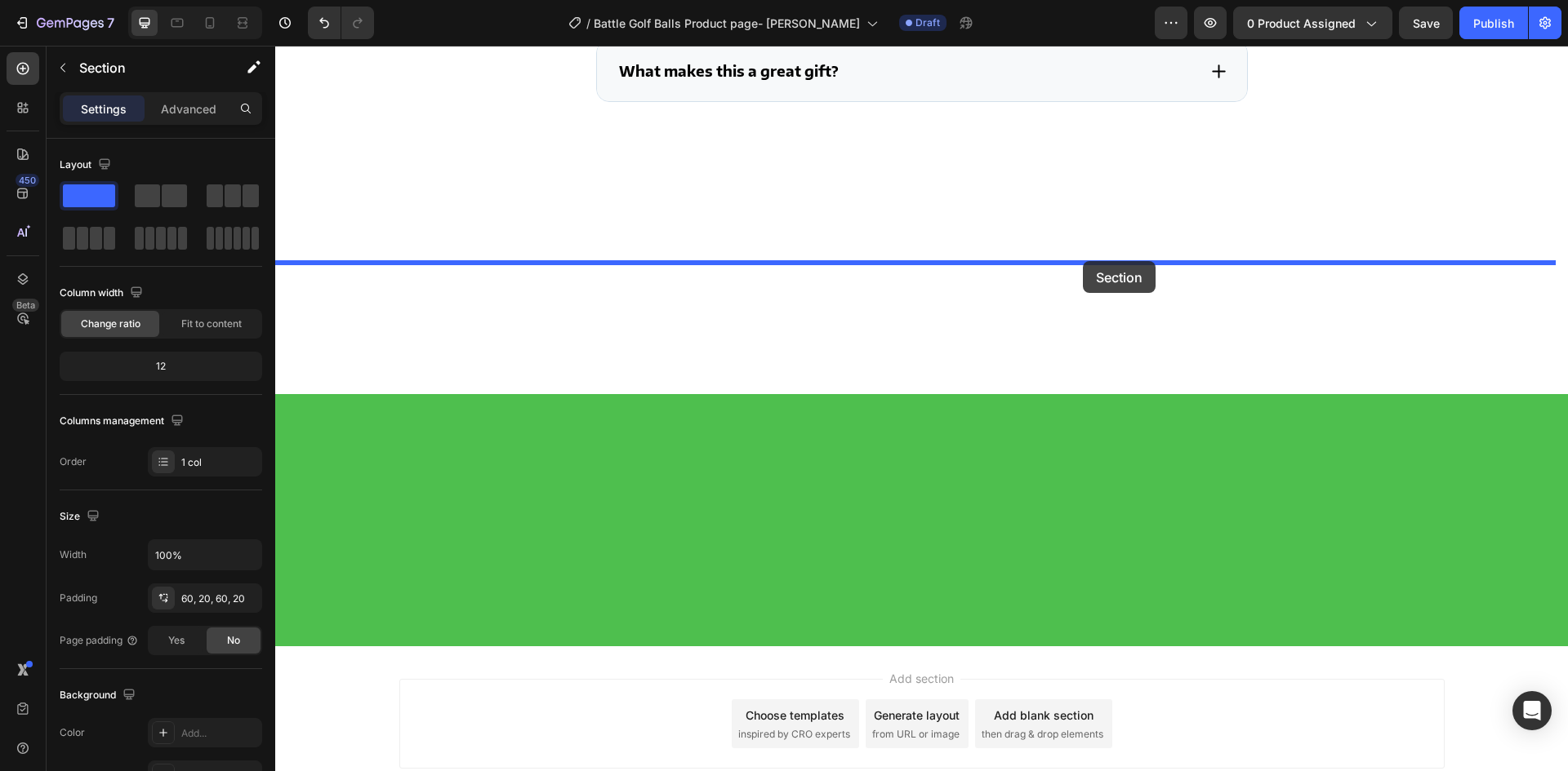
drag, startPoint x: 1225, startPoint y: 95, endPoint x: 1083, endPoint y: 261, distance: 218.4
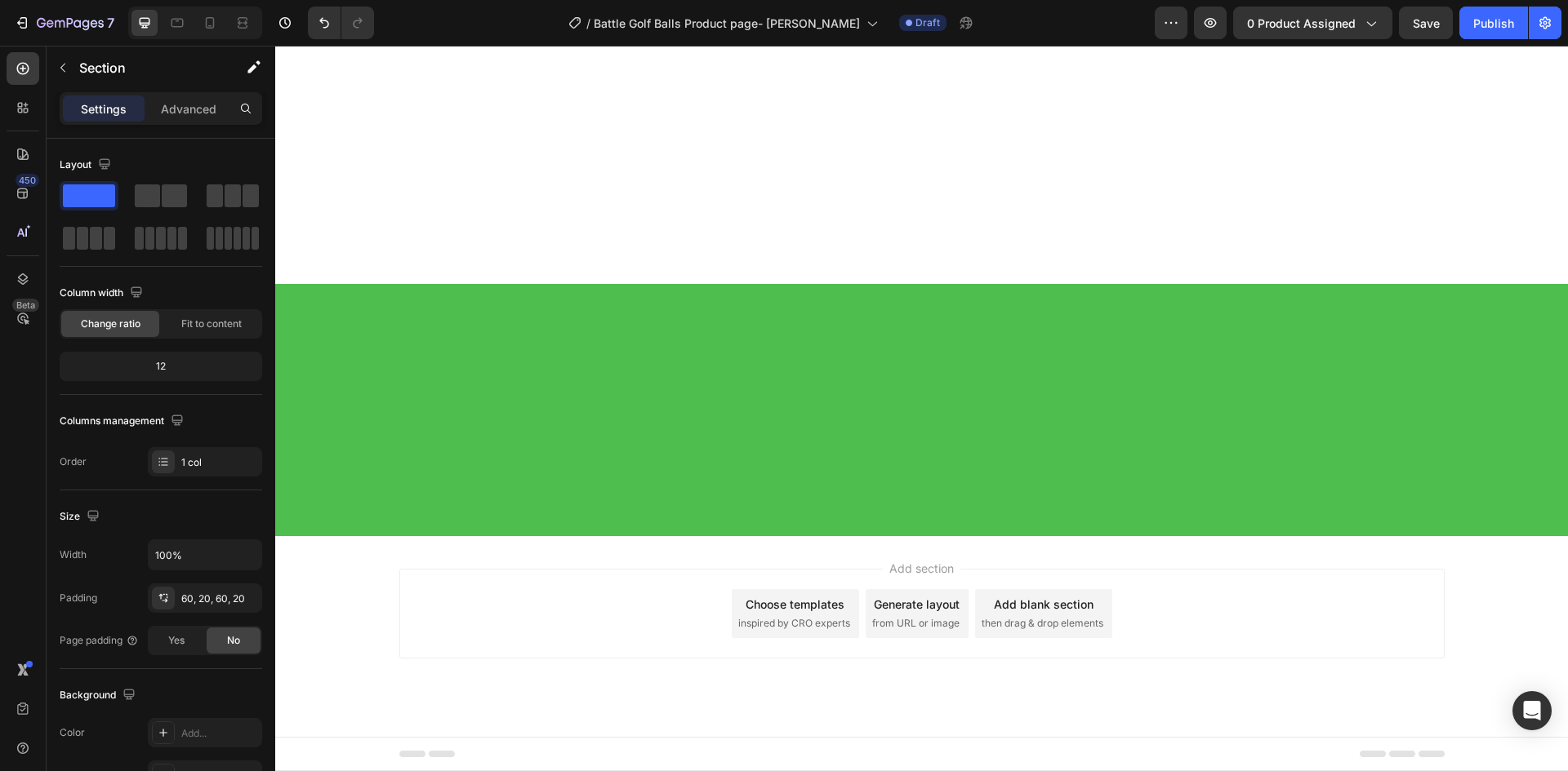
scroll to position [3013, 0]
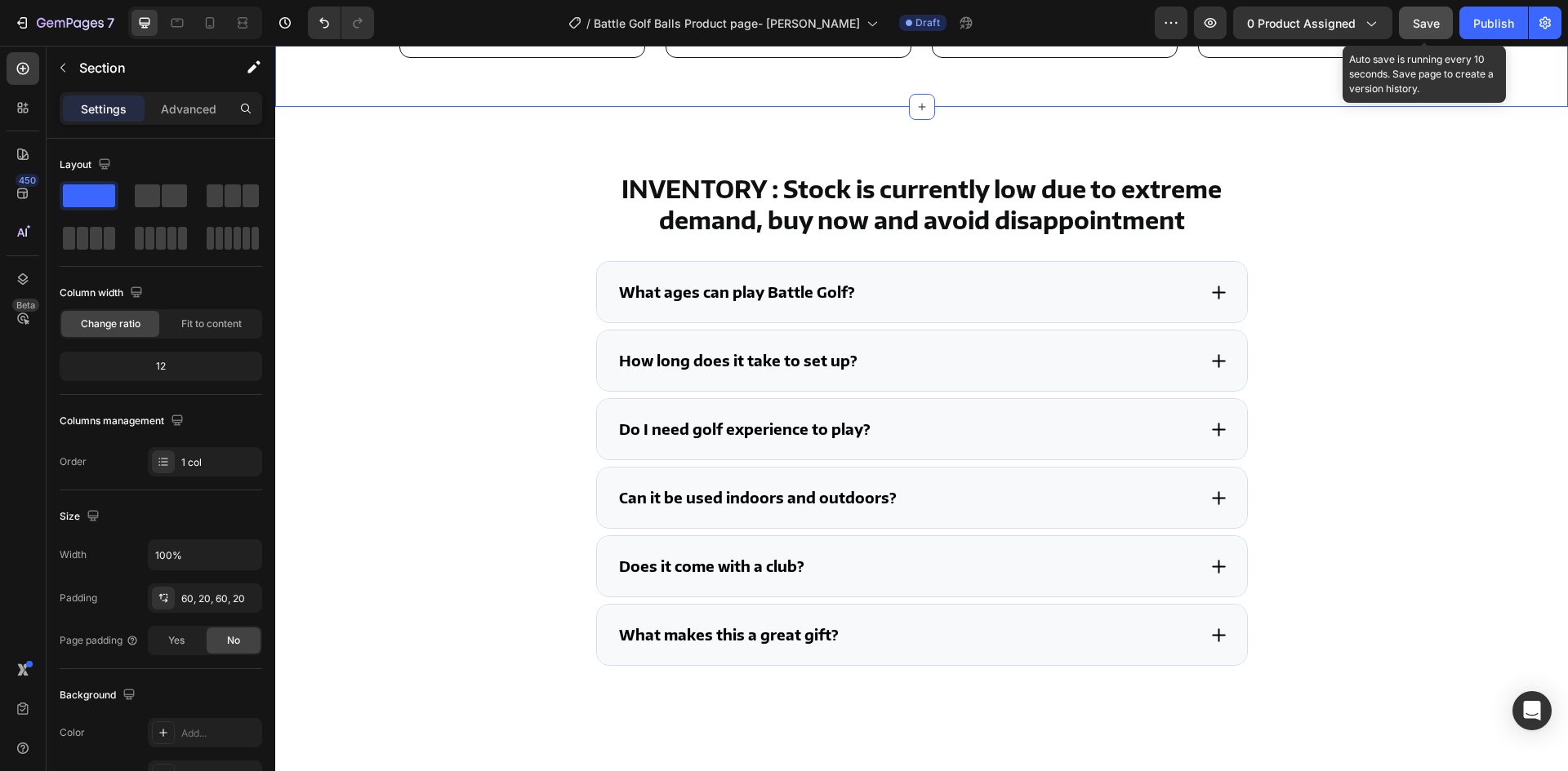
click at [1409, 17] on button "Save" at bounding box center [1426, 22] width 54 height 32
